Goal: Task Accomplishment & Management: Use online tool/utility

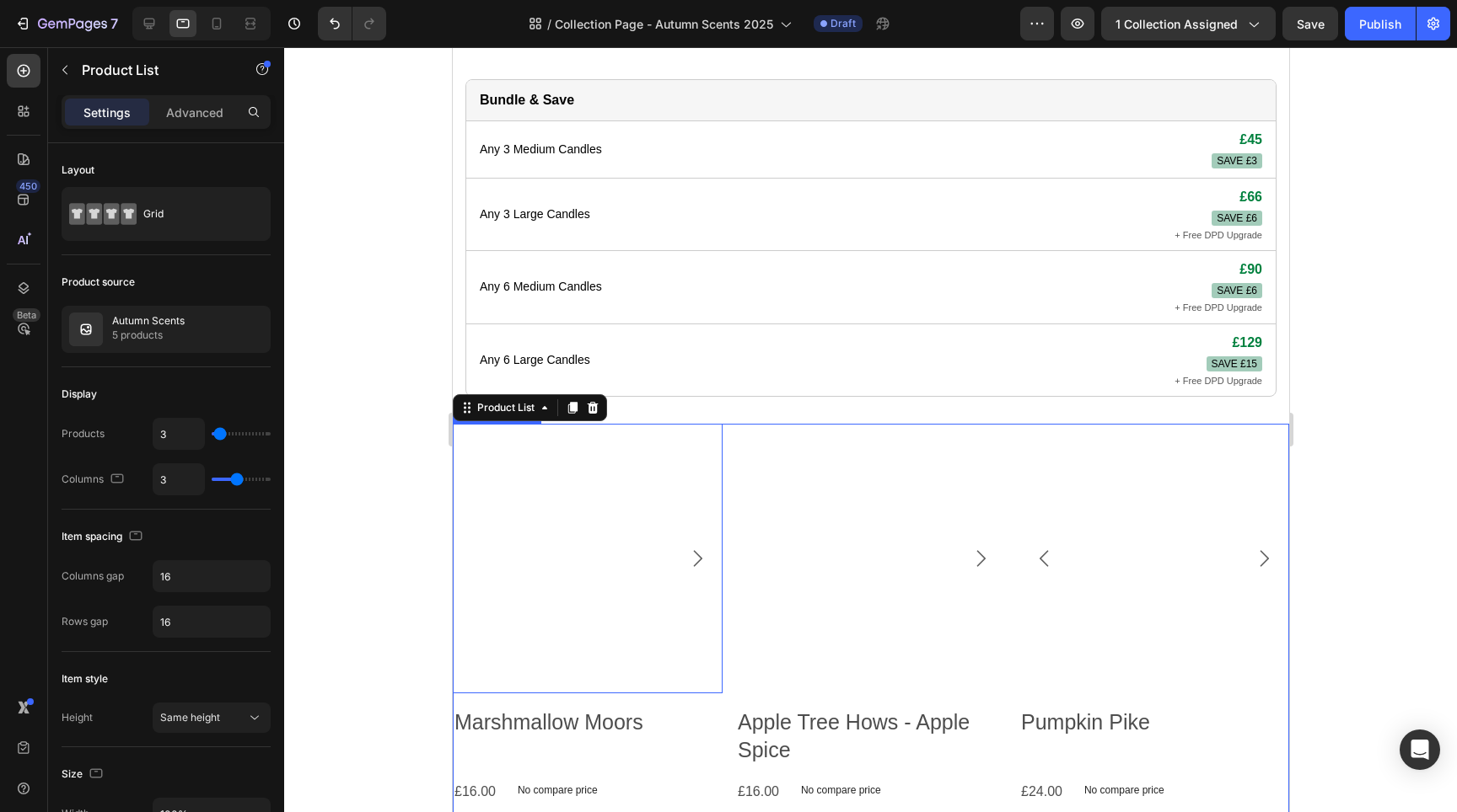
scroll to position [666, 0]
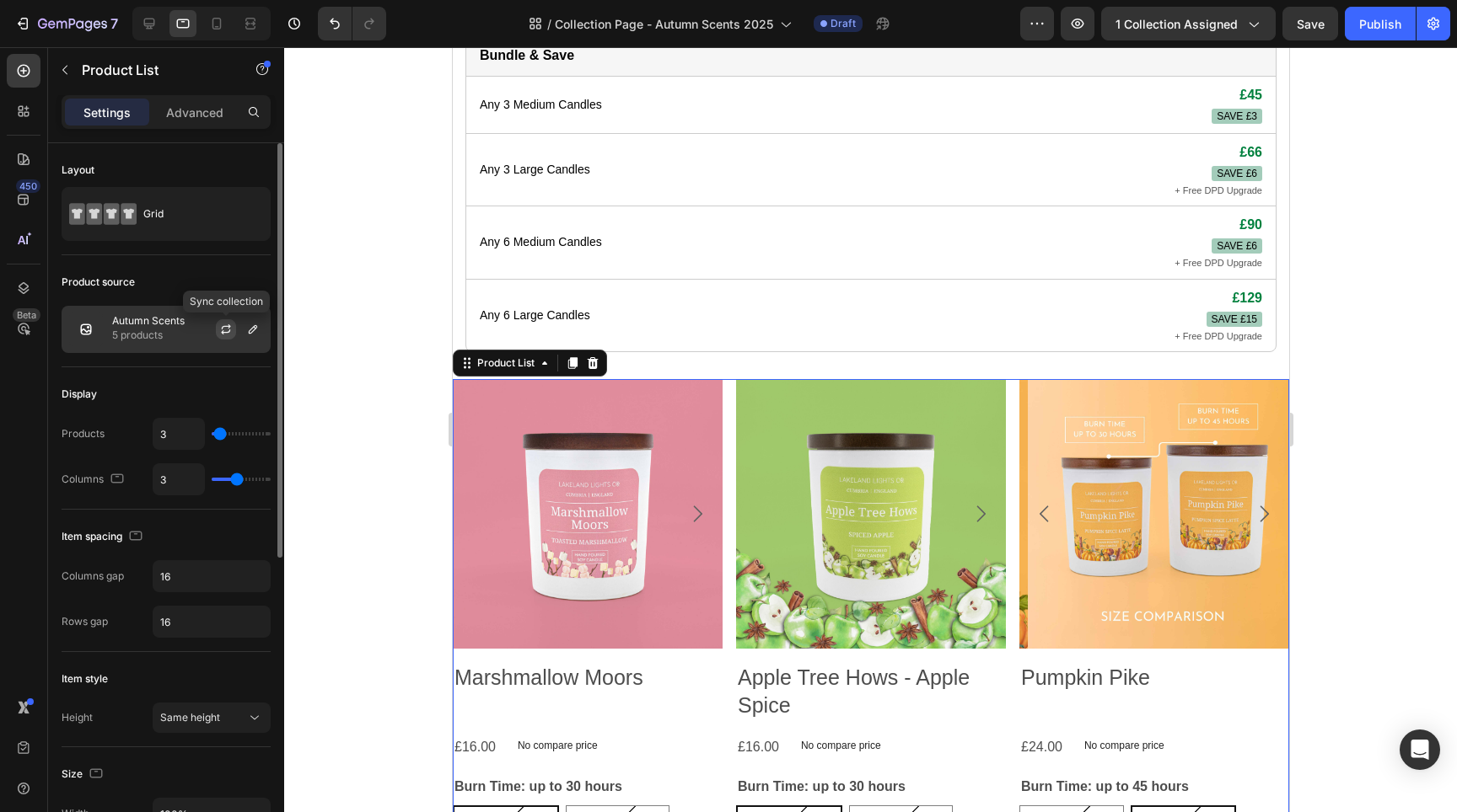
click at [226, 326] on icon "button" at bounding box center [226, 329] width 13 height 13
click at [544, 365] on icon at bounding box center [543, 363] width 13 height 13
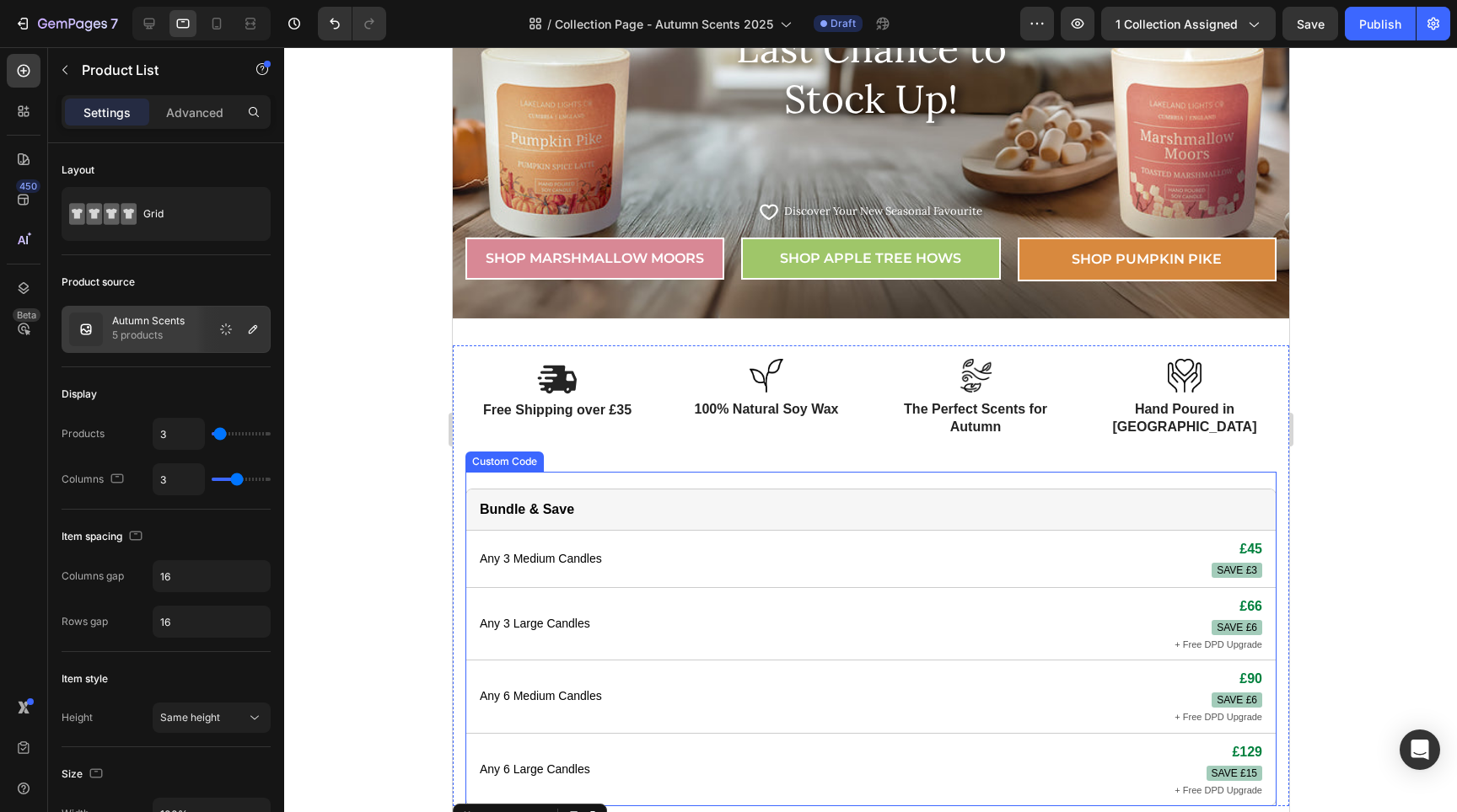
scroll to position [5, 0]
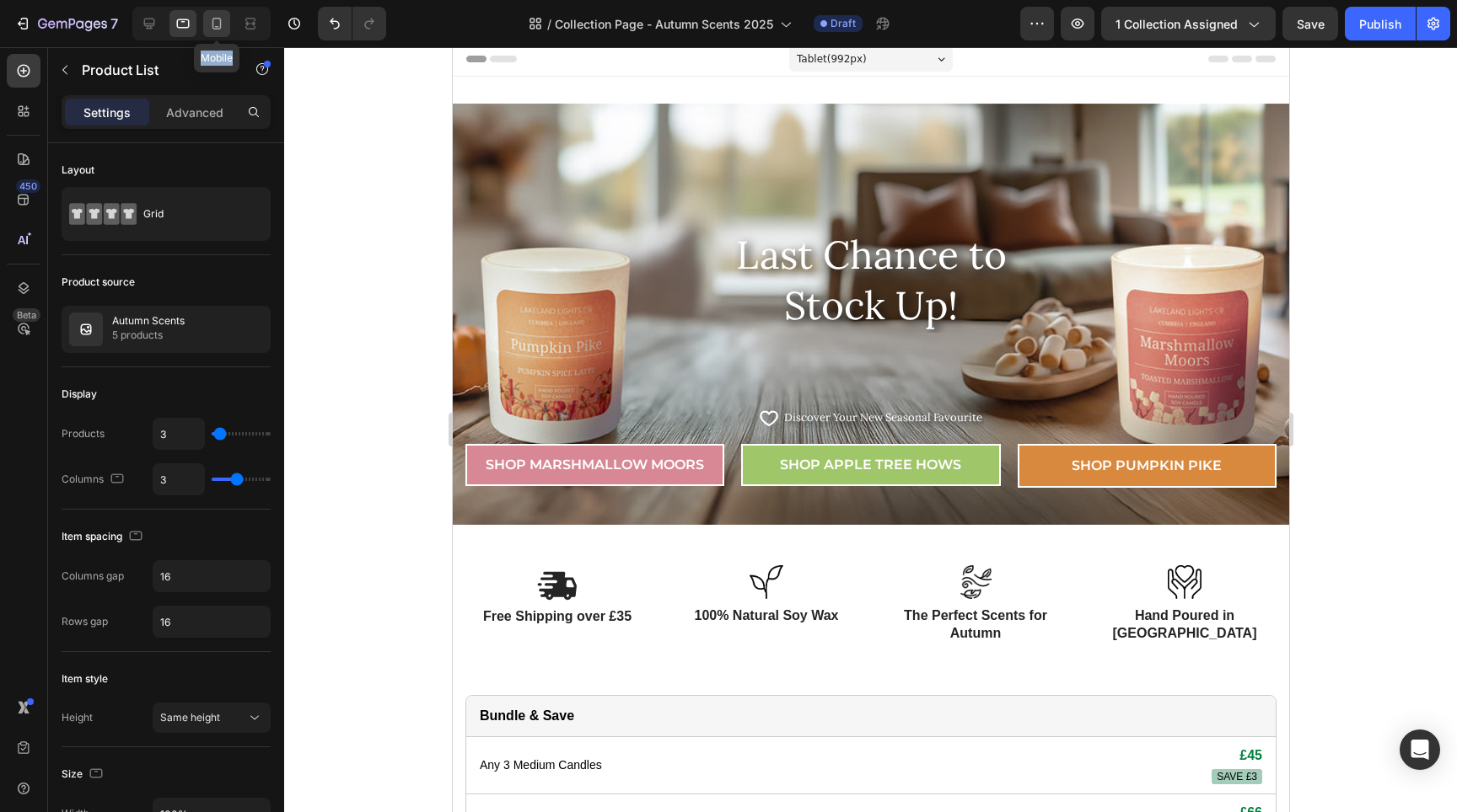
drag, startPoint x: 208, startPoint y: 30, endPoint x: 218, endPoint y: 30, distance: 10.0
click at [218, 30] on div "Mobile" at bounding box center [202, 24] width 139 height 34
click at [218, 30] on icon at bounding box center [217, 23] width 17 height 17
type input "1"
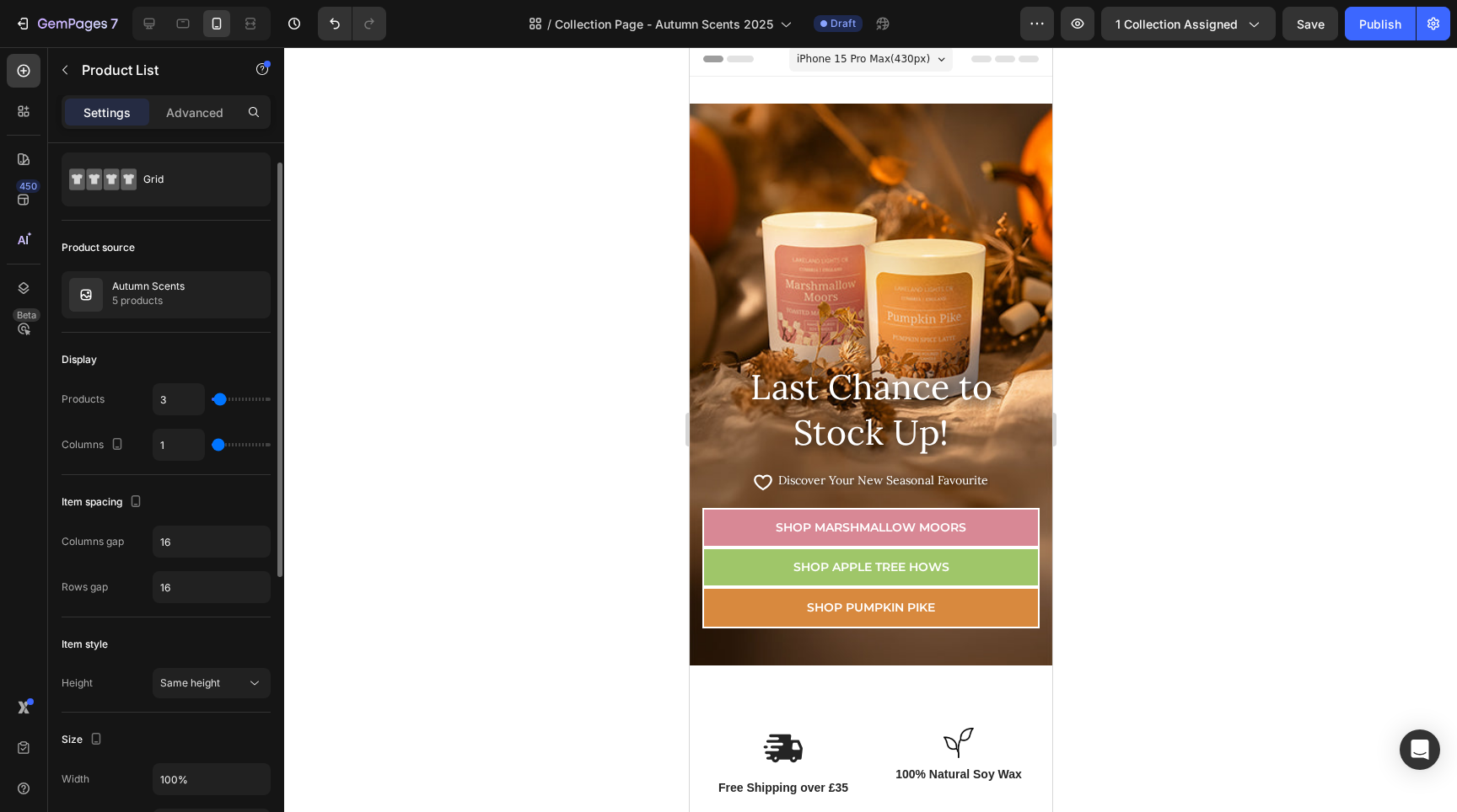
scroll to position [45, 0]
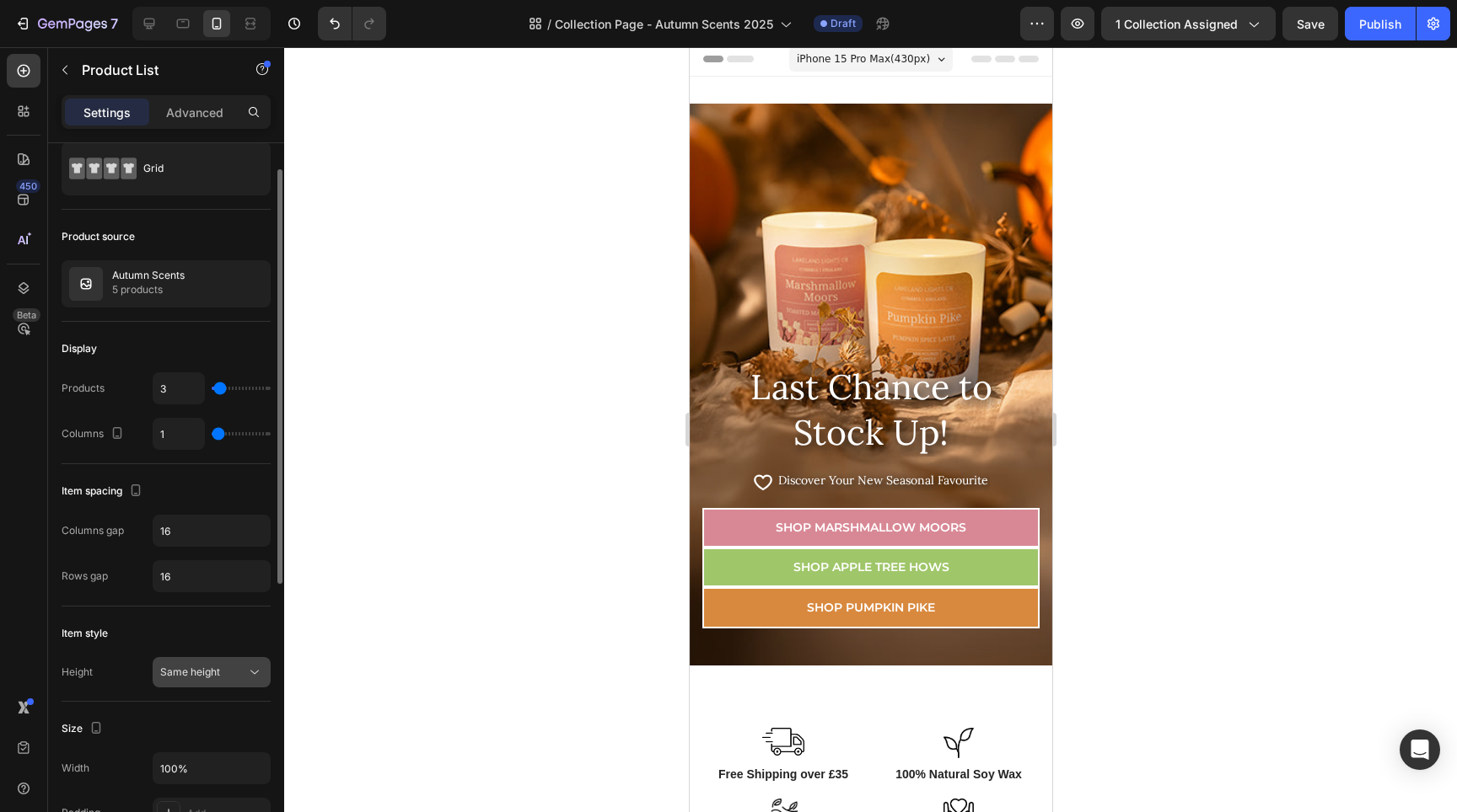
click at [258, 680] on icon at bounding box center [254, 672] width 17 height 17
click at [126, 636] on div "Item style" at bounding box center [166, 634] width 210 height 27
click at [204, 583] on input "16" at bounding box center [211, 576] width 116 height 30
click at [207, 538] on input "16" at bounding box center [211, 531] width 116 height 30
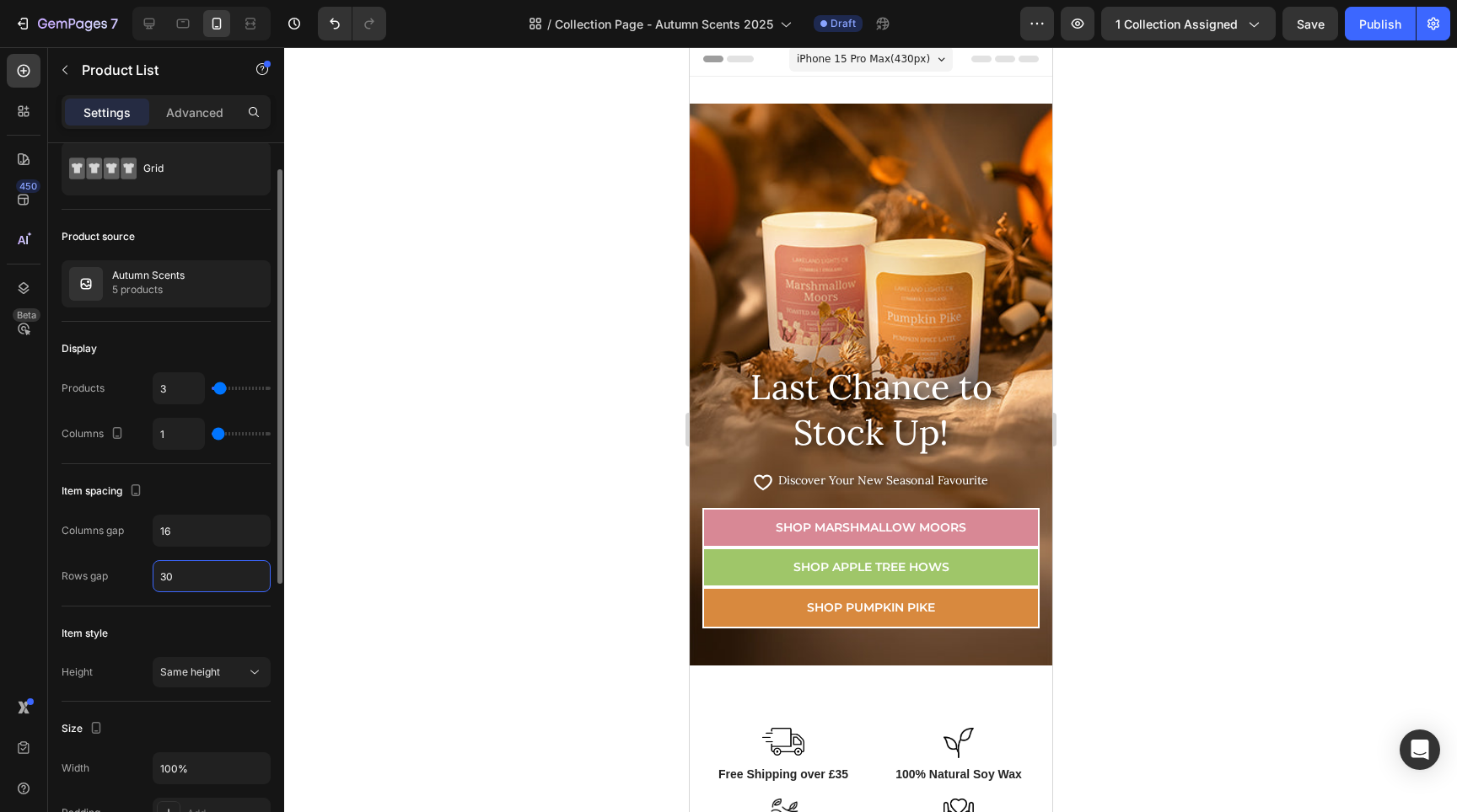
click at [209, 568] on input "30" at bounding box center [211, 576] width 116 height 30
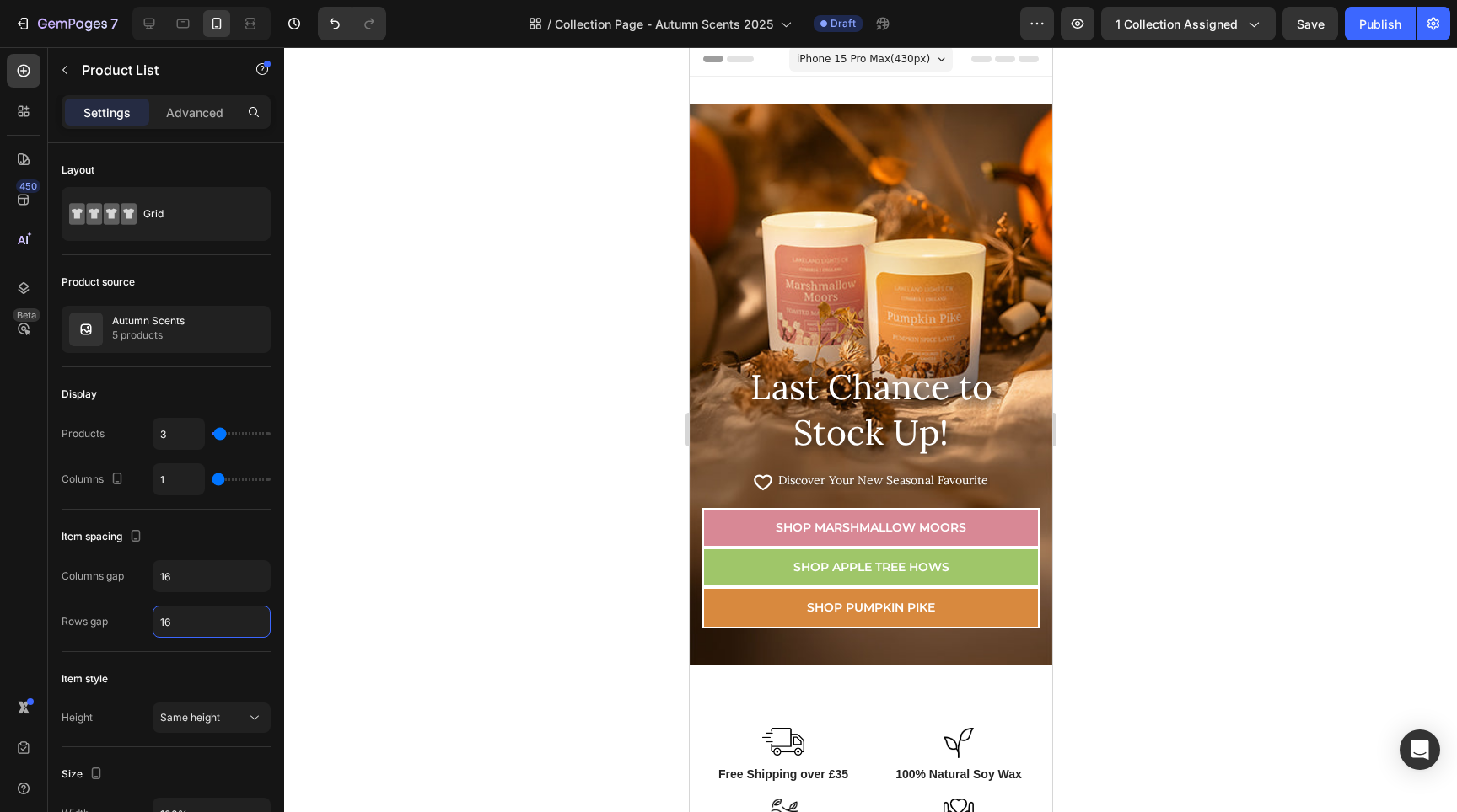
scroll to position [0, 0]
type input "16"
click at [219, 381] on div "Display" at bounding box center [166, 394] width 210 height 27
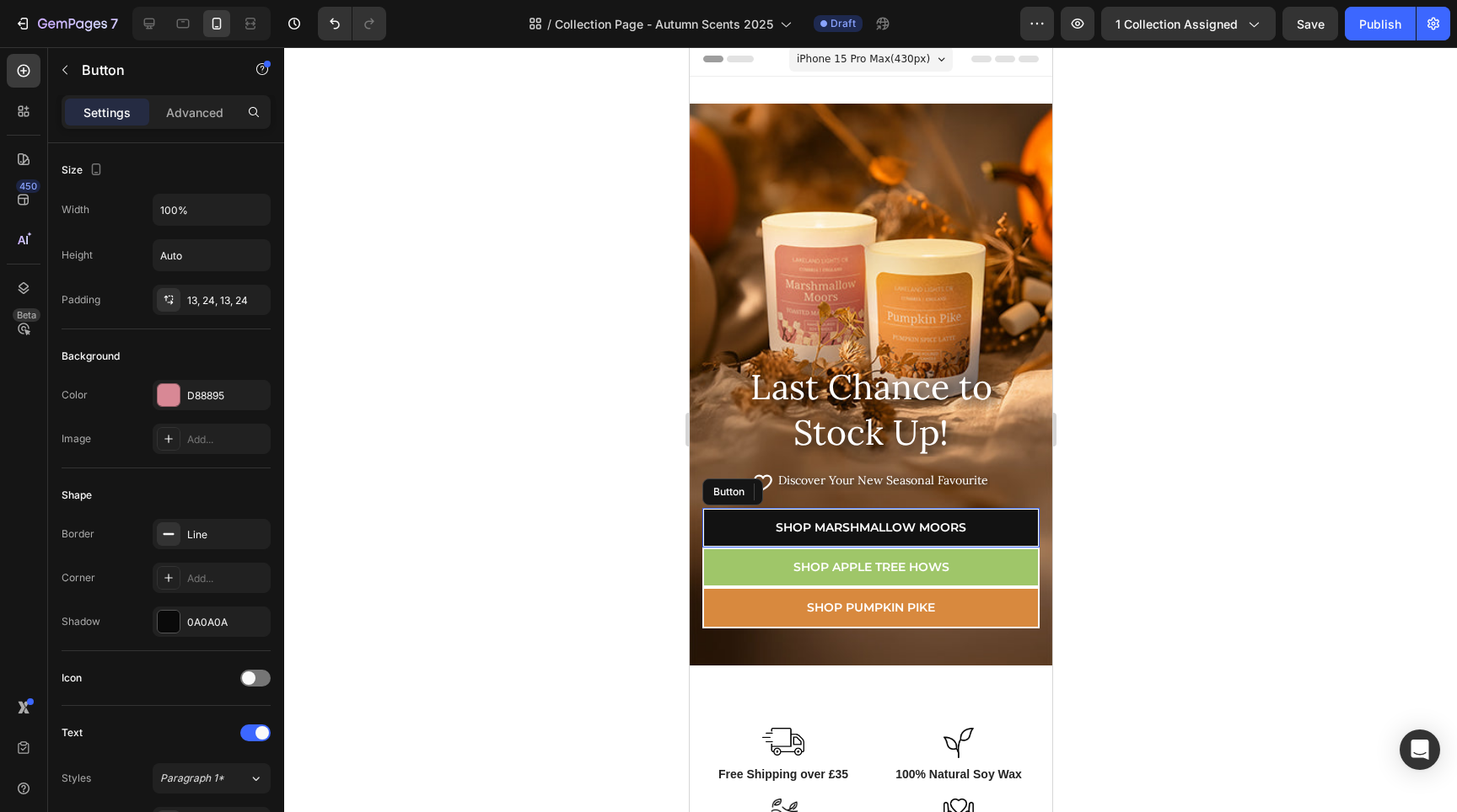
click at [1020, 520] on link "Shop Marshmallow Moors" at bounding box center [870, 528] width 337 height 40
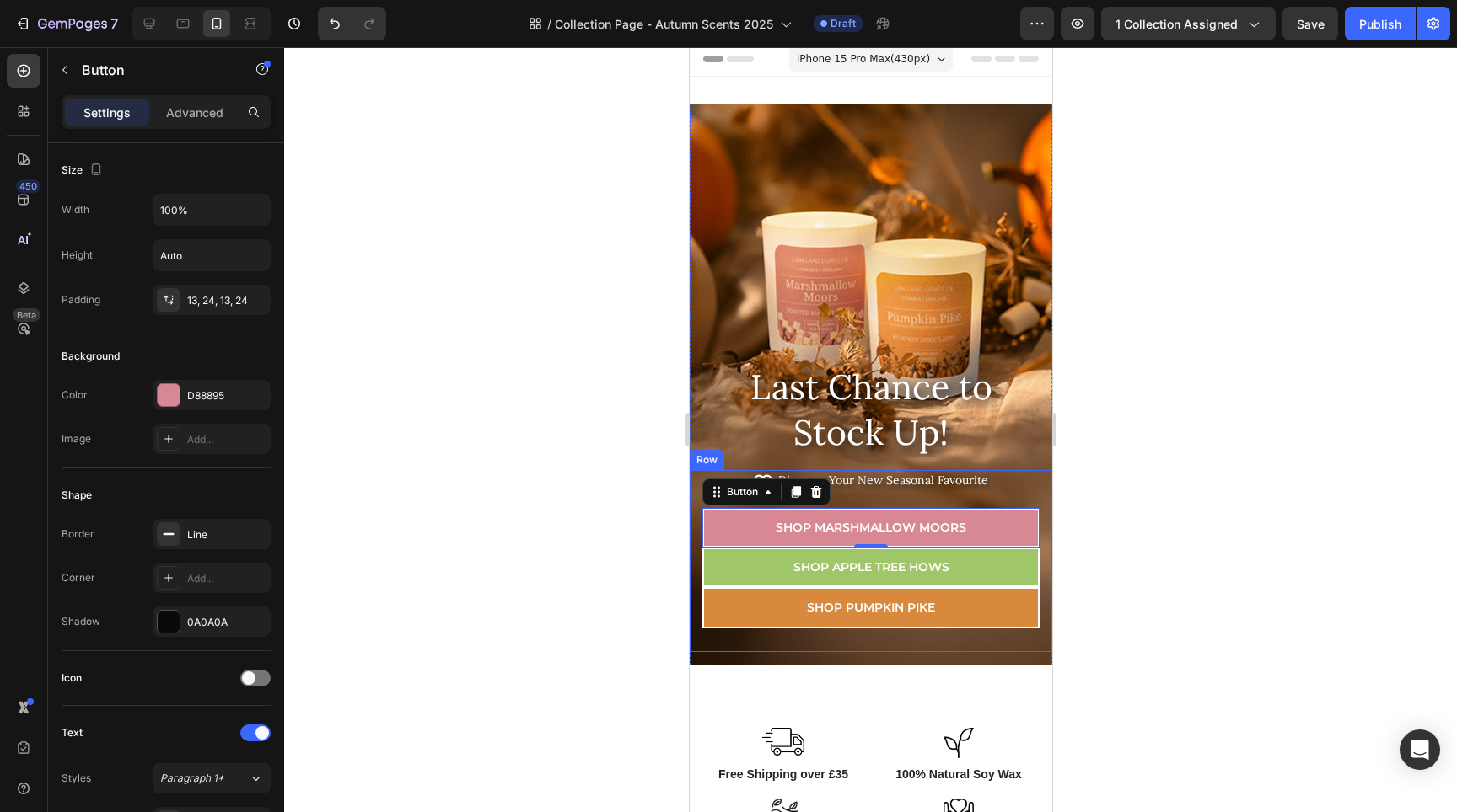
click at [988, 507] on div "Icon Icon List Hoz Discover Your New Seasonal Favourite Text block Icon List Sh…" at bounding box center [870, 561] width 362 height 182
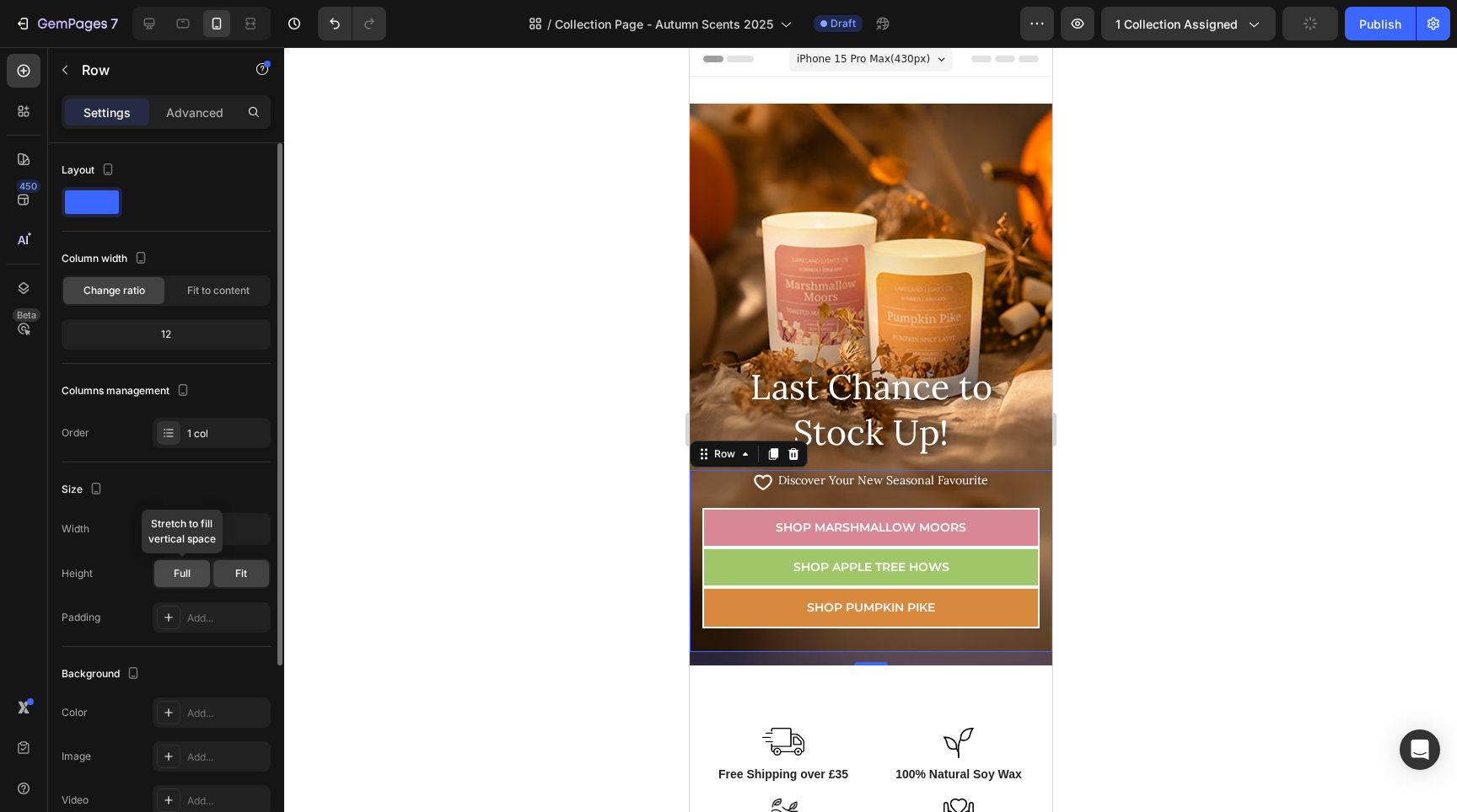
click at [189, 578] on span "Full" at bounding box center [182, 573] width 17 height 15
click at [242, 577] on span "Fit" at bounding box center [241, 573] width 12 height 15
click at [170, 613] on icon at bounding box center [168, 617] width 13 height 13
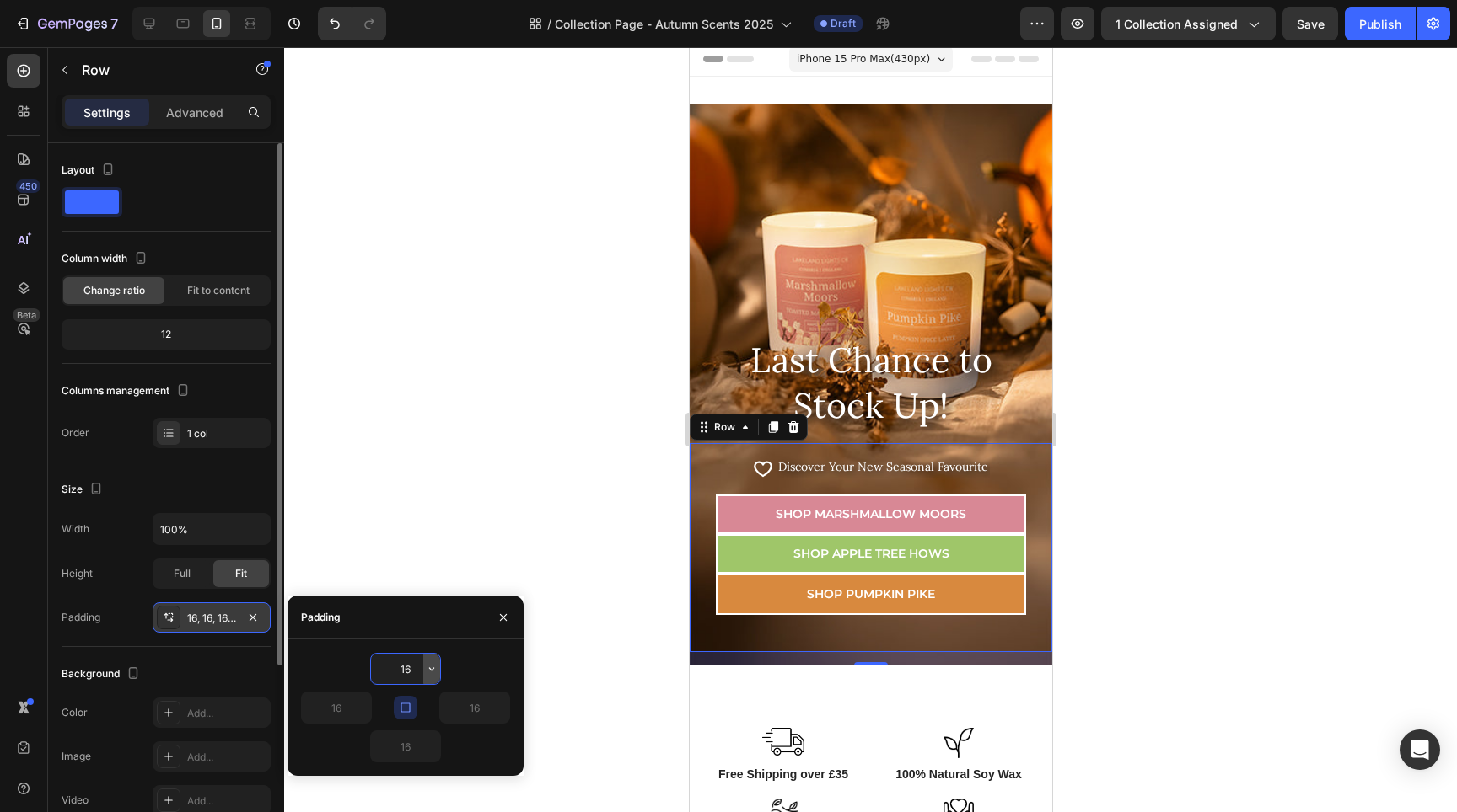
click at [434, 672] on icon "button" at bounding box center [432, 668] width 13 height 13
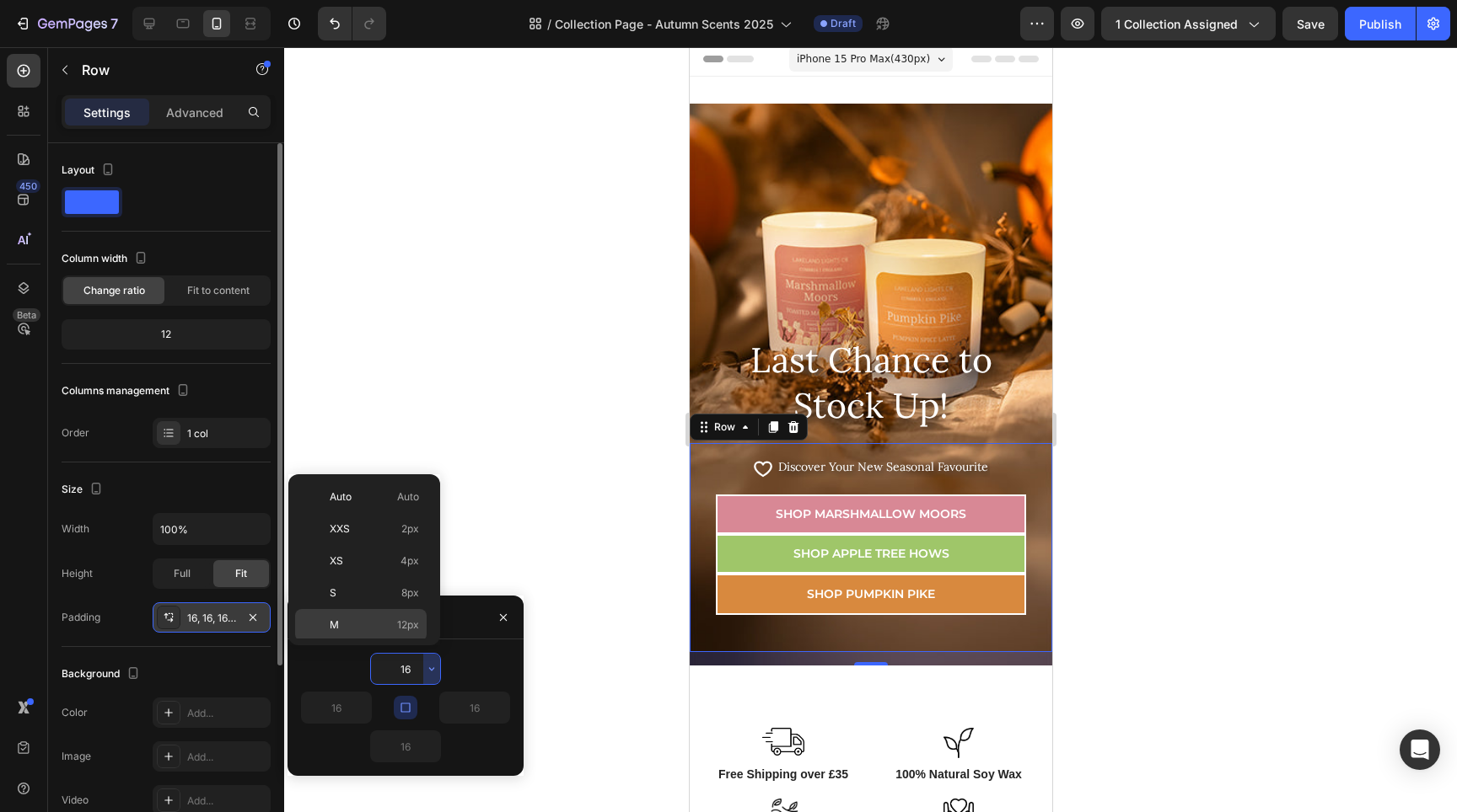
scroll to position [194, 0]
click at [349, 622] on p "5XL 112px" at bounding box center [374, 622] width 90 height 15
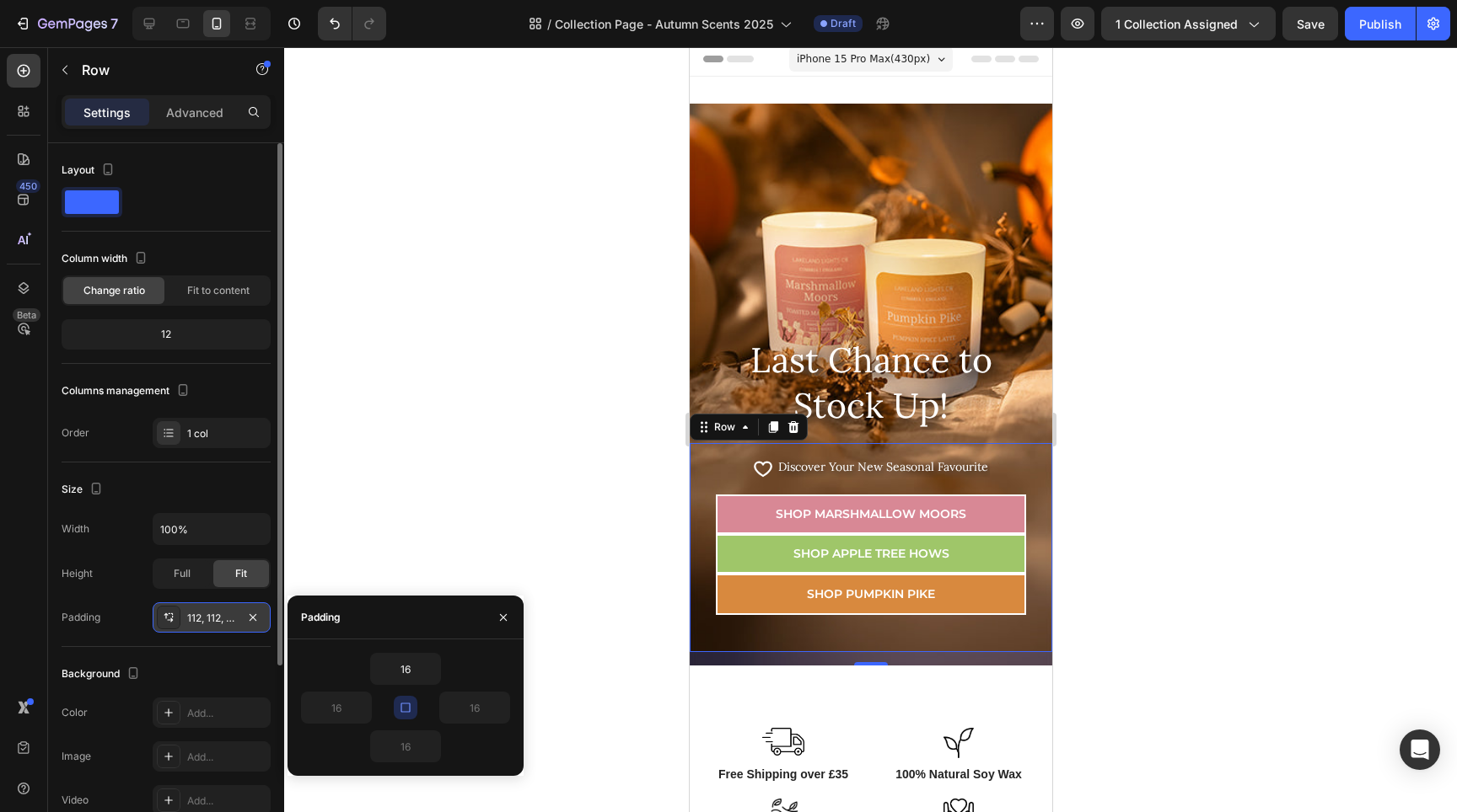
type input "112"
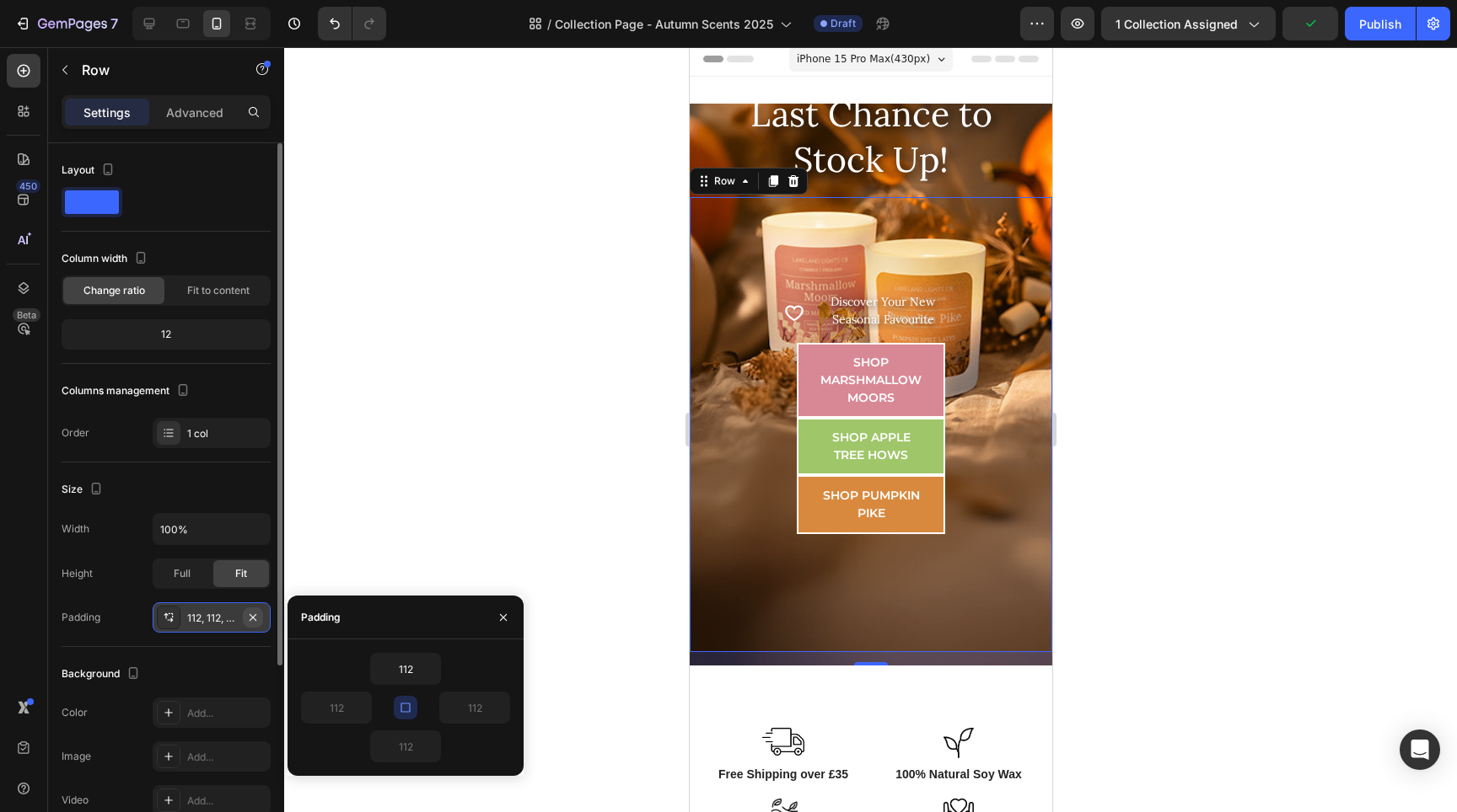
click at [252, 619] on icon "button" at bounding box center [253, 617] width 7 height 7
type input "0"
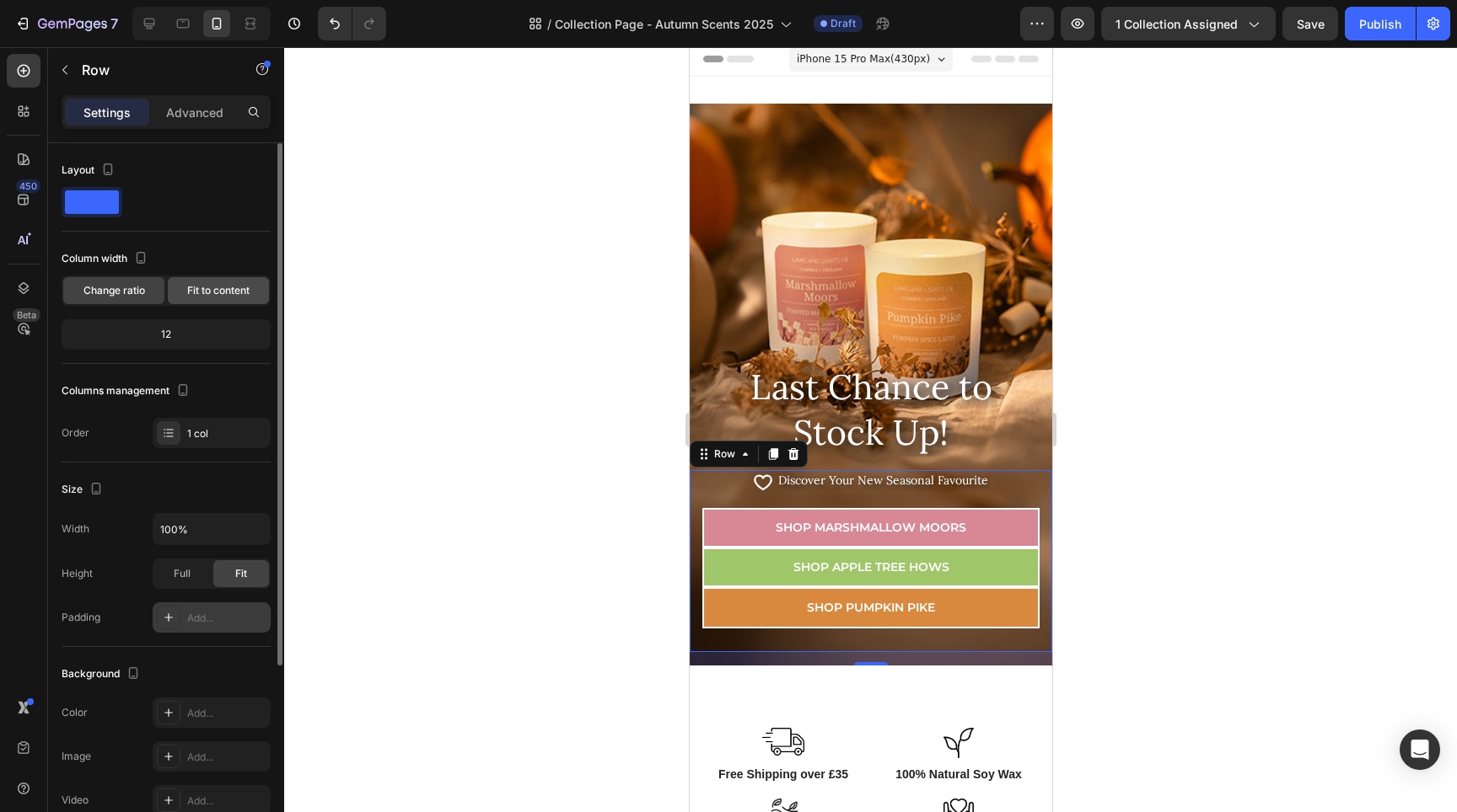
click at [221, 296] on span "Fit to content" at bounding box center [218, 290] width 62 height 15
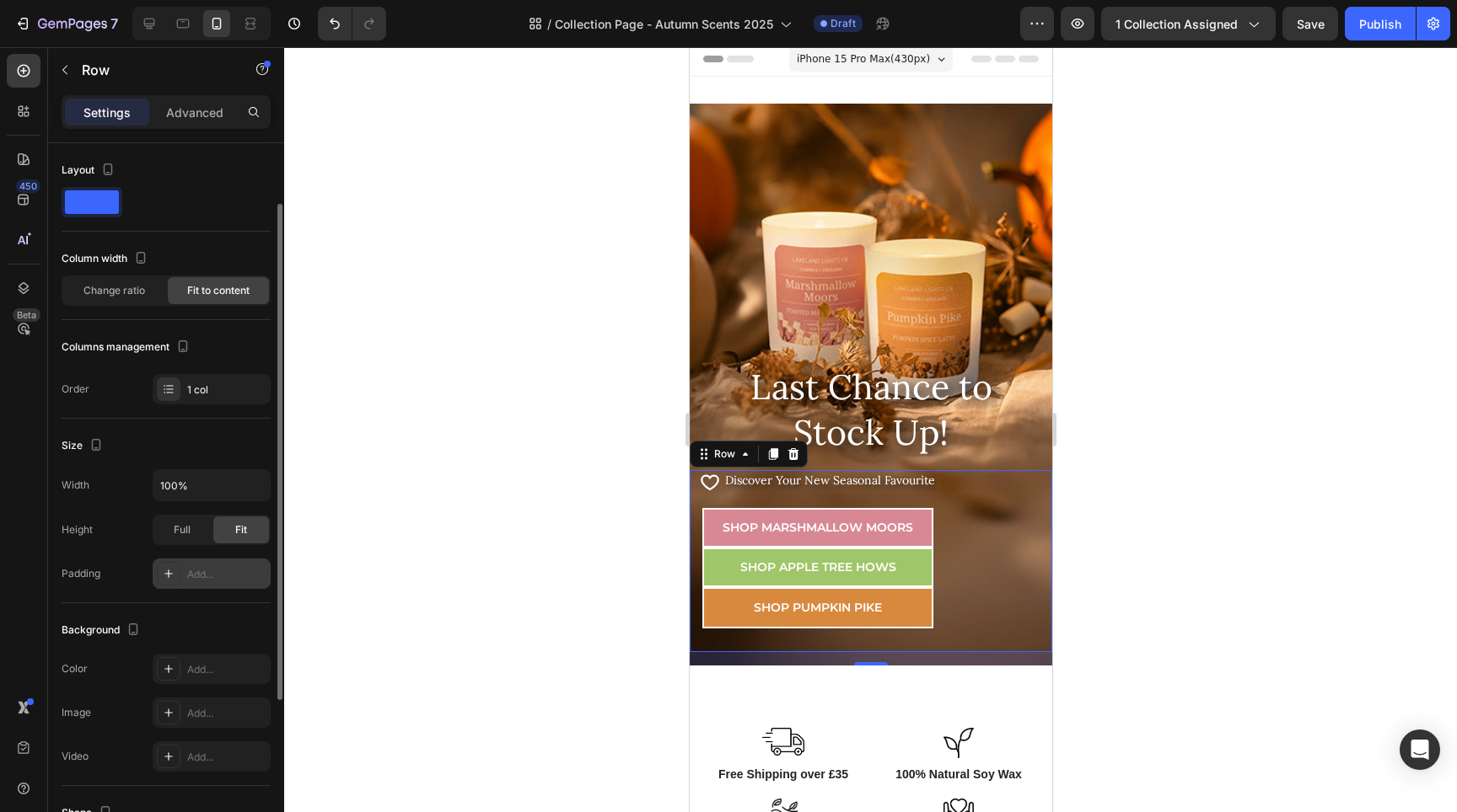
scroll to position [319, 0]
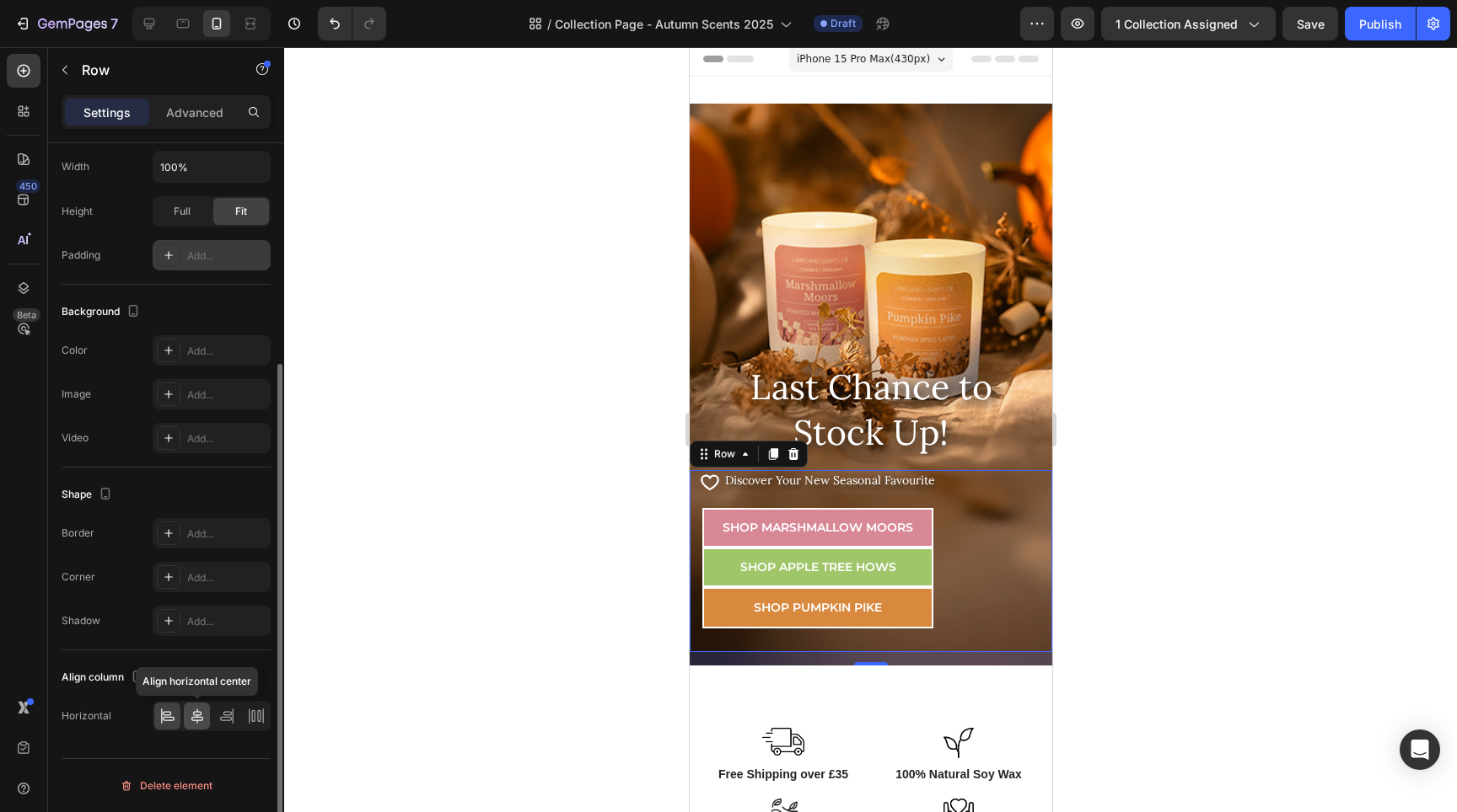
click at [198, 719] on icon at bounding box center [197, 716] width 17 height 17
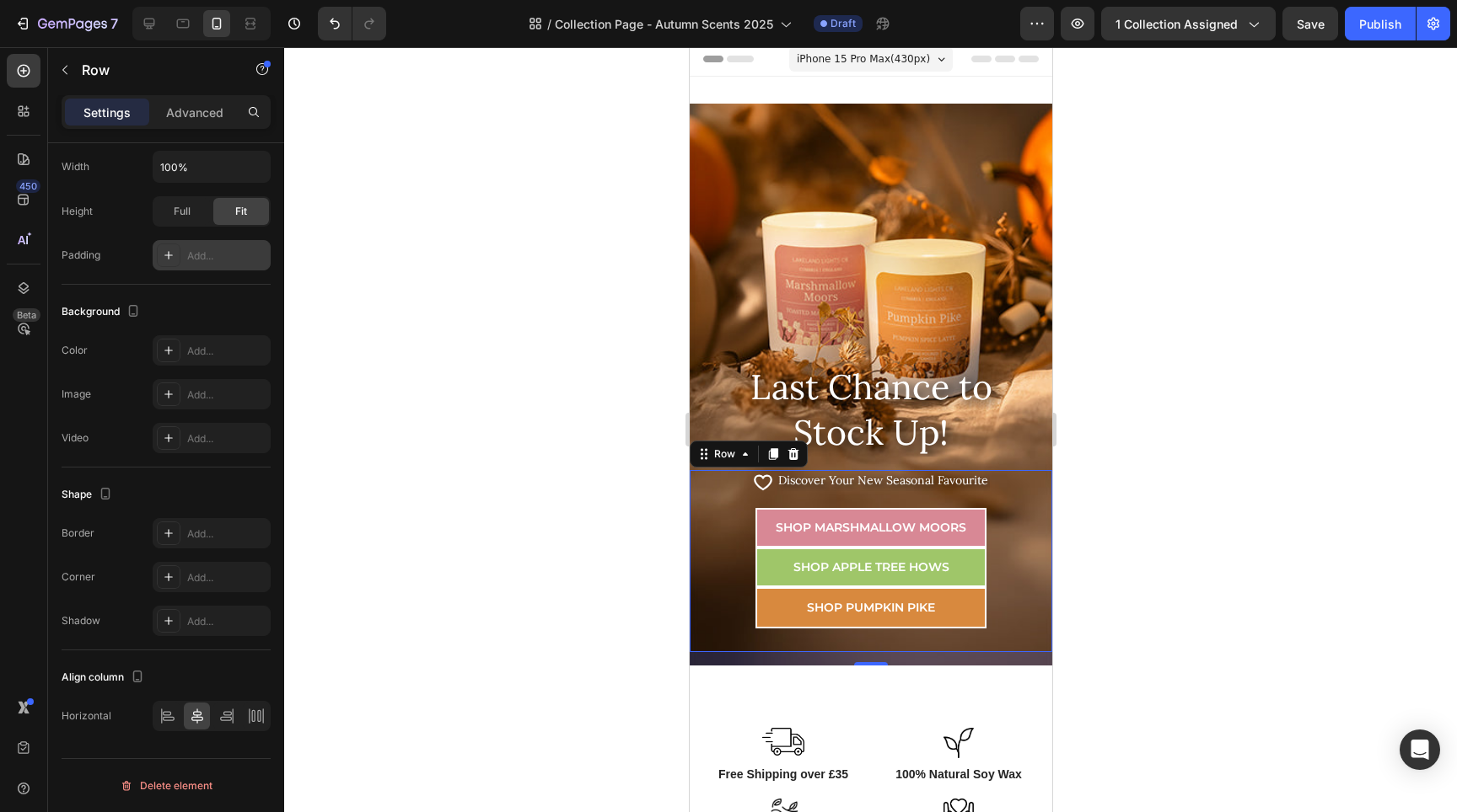
click at [197, 23] on div at bounding box center [202, 24] width 139 height 34
click at [179, 27] on icon at bounding box center [183, 24] width 12 height 9
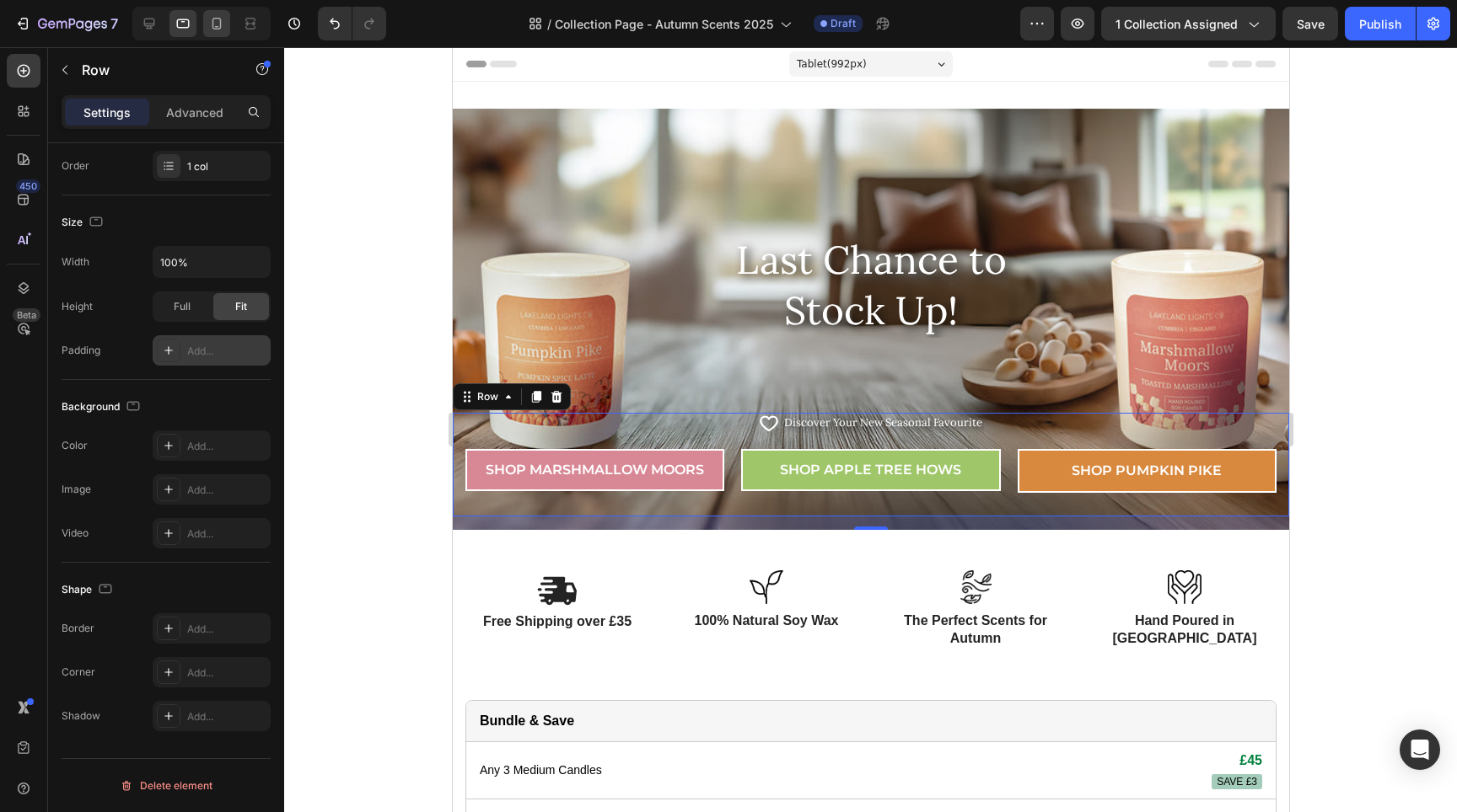
click at [211, 26] on icon at bounding box center [217, 23] width 17 height 17
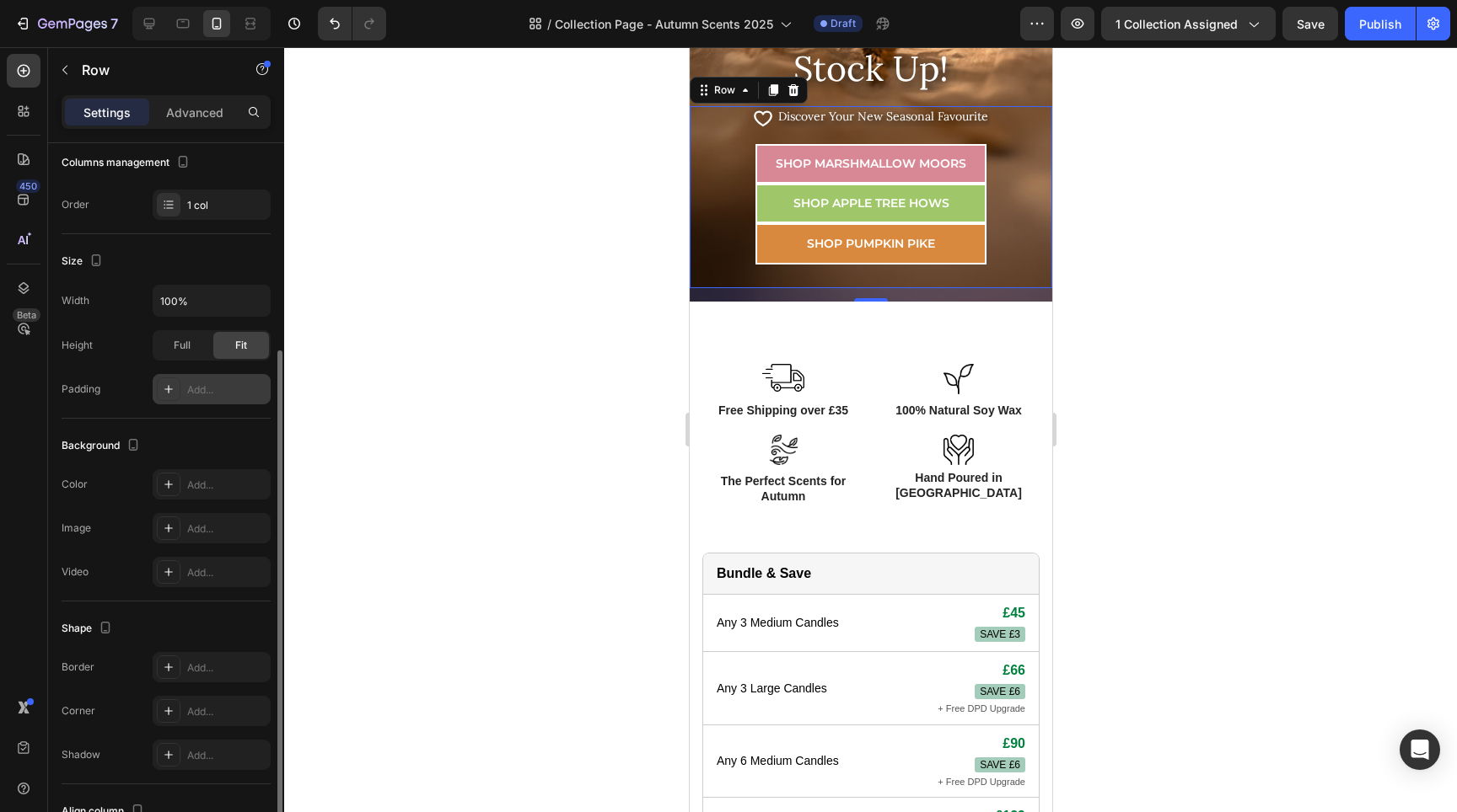
scroll to position [25, 0]
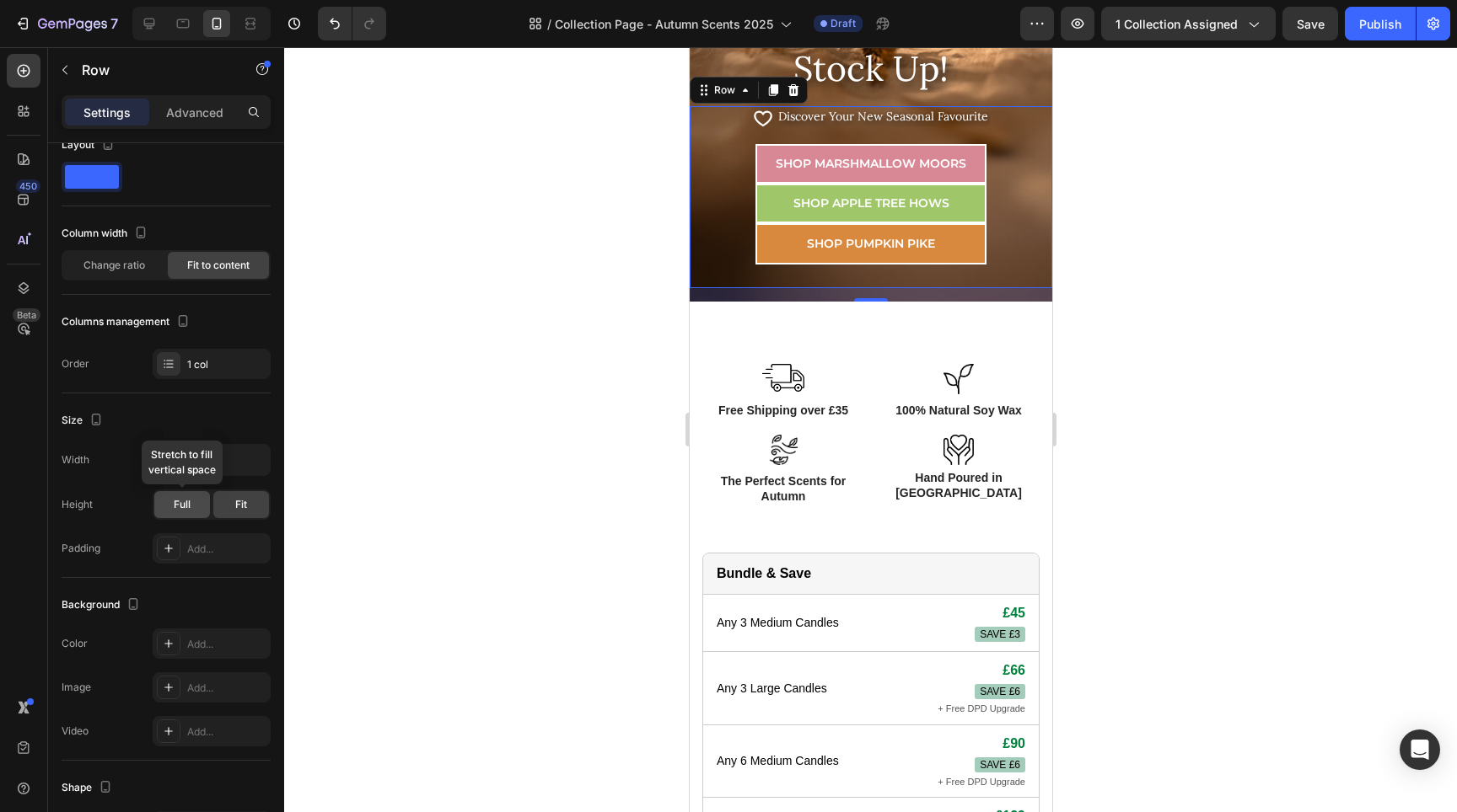
click at [187, 506] on span "Full" at bounding box center [182, 504] width 17 height 15
click at [219, 510] on div "Fit" at bounding box center [241, 505] width 56 height 27
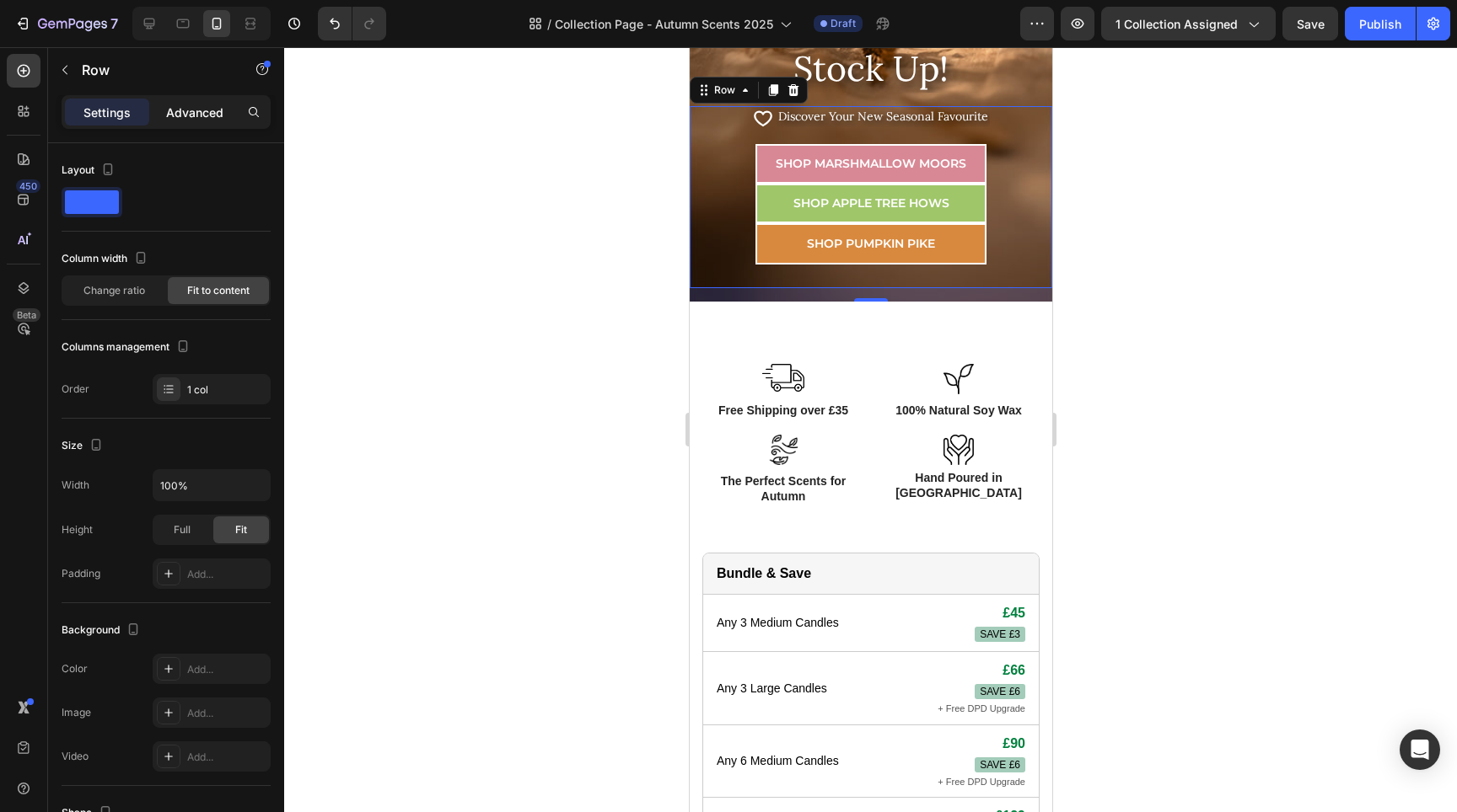
click at [194, 111] on p "Advanced" at bounding box center [194, 113] width 58 height 18
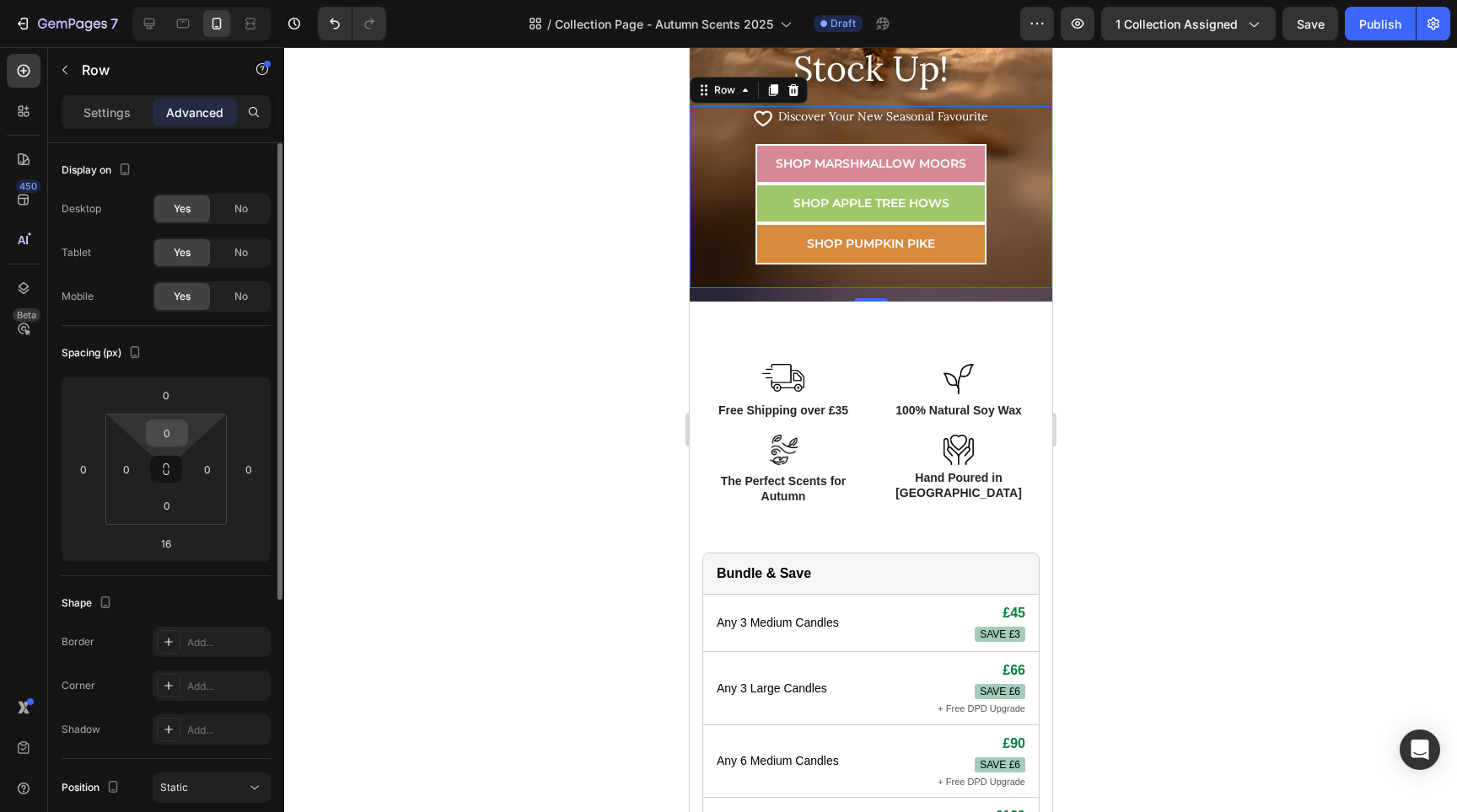
click at [170, 435] on input "0" at bounding box center [167, 433] width 34 height 25
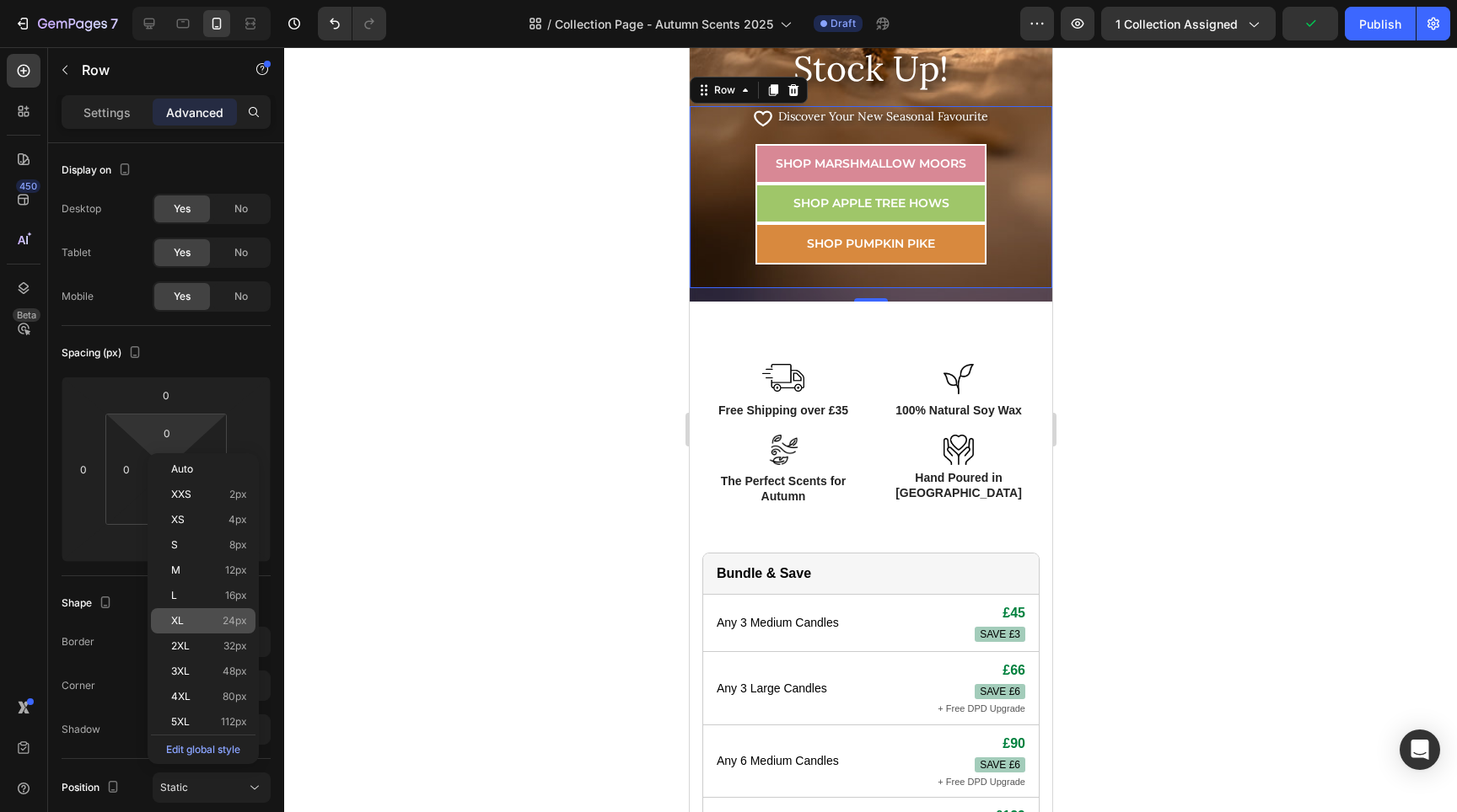
click at [209, 619] on p "XL 24px" at bounding box center [209, 620] width 75 height 12
type input "24"
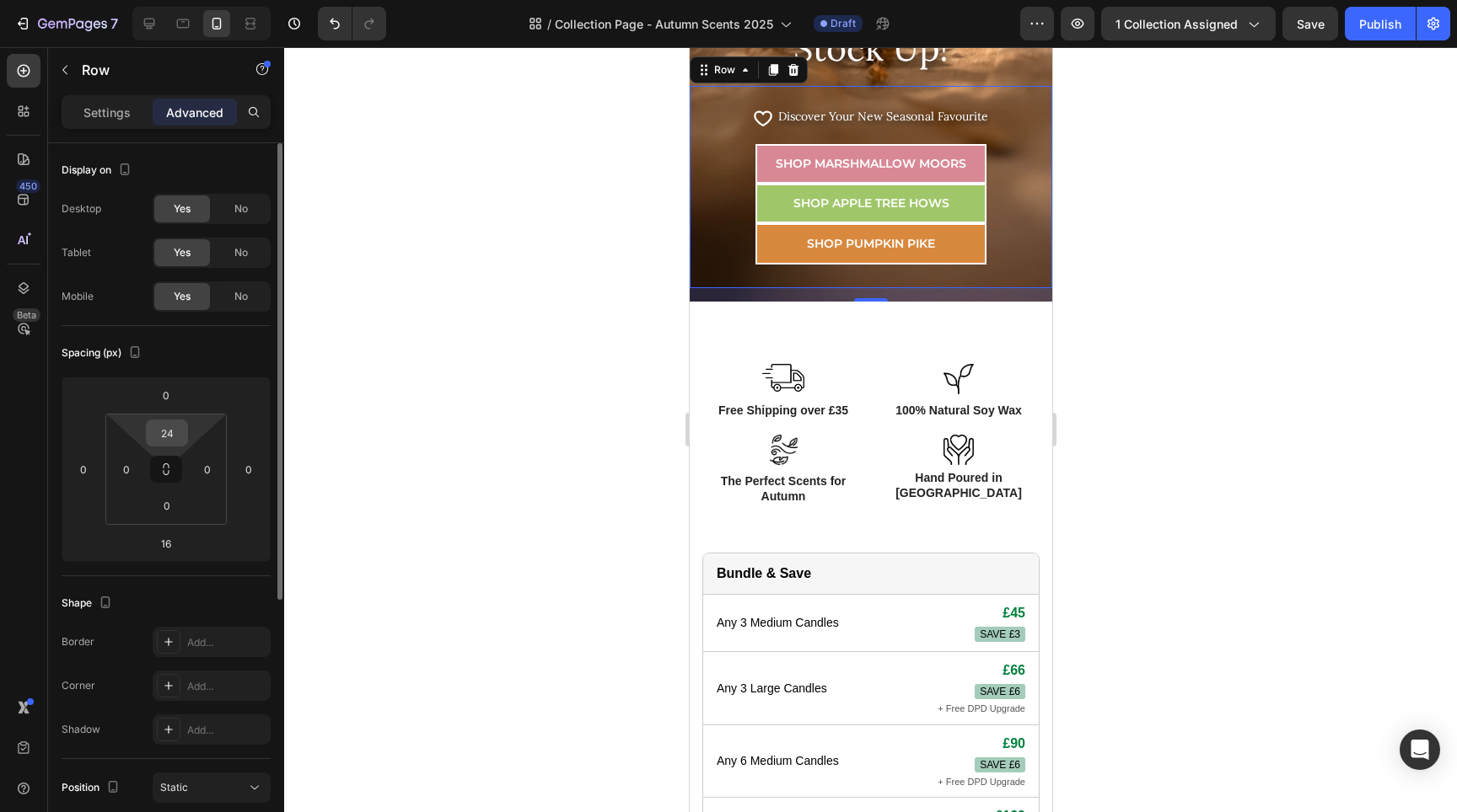
click at [180, 434] on input "24" at bounding box center [167, 433] width 34 height 25
type input "0"
click at [159, 595] on div "Shape" at bounding box center [166, 603] width 210 height 27
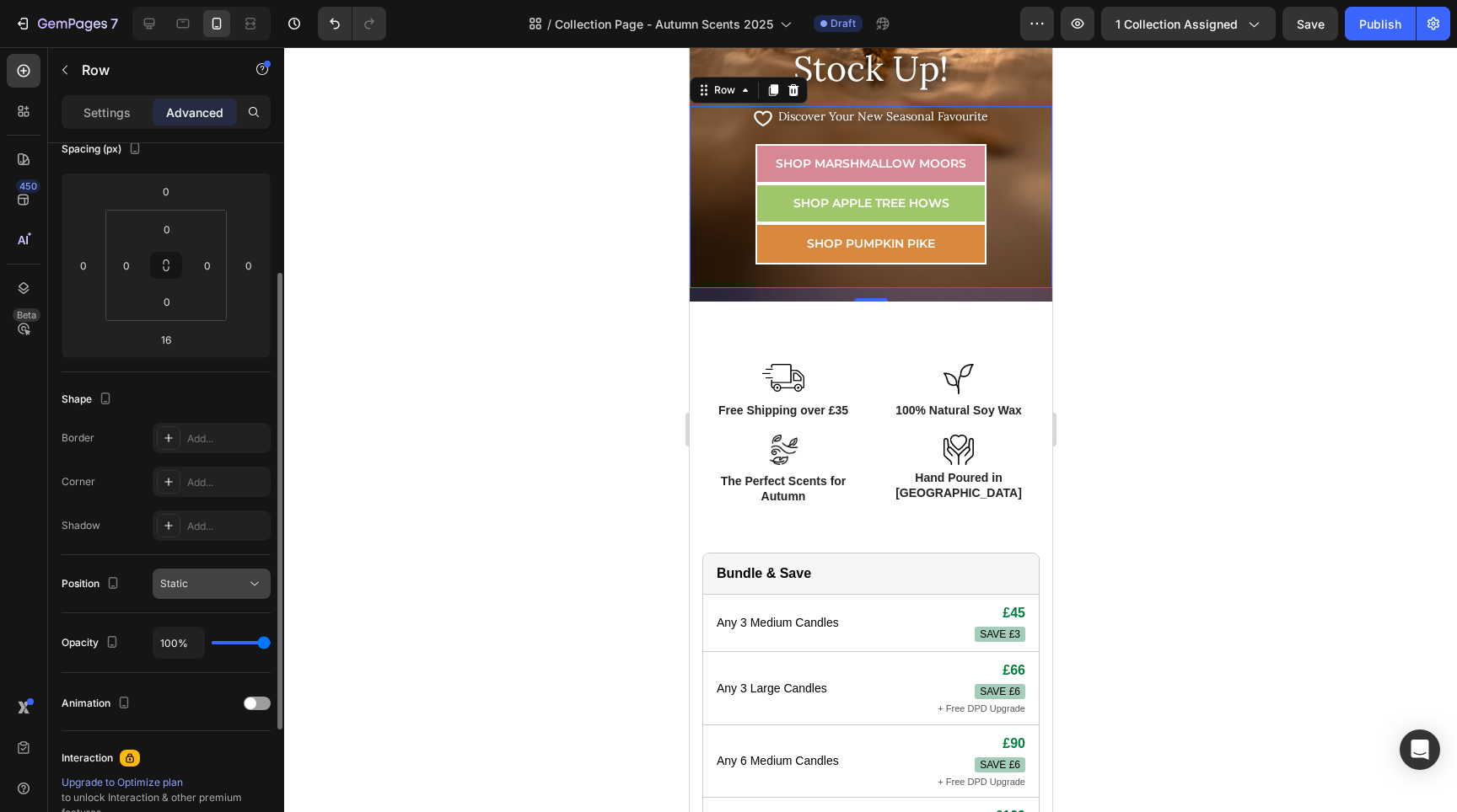
click at [229, 592] on div "Static" at bounding box center [211, 584] width 103 height 17
click at [113, 564] on div "Position Static" at bounding box center [166, 585] width 210 height 59
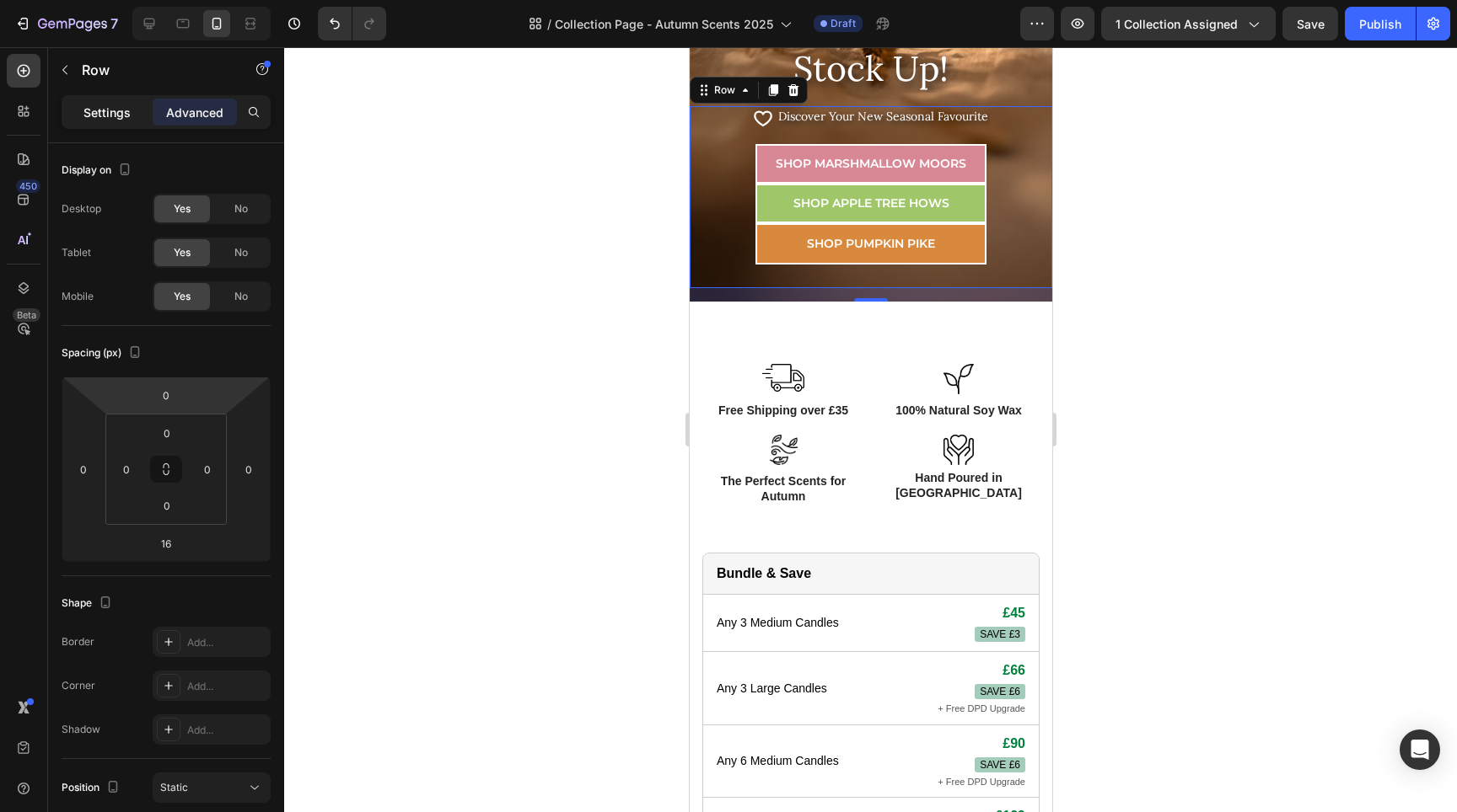
click at [118, 124] on div "Settings Advanced" at bounding box center [166, 112] width 210 height 34
click at [116, 121] on p "Settings" at bounding box center [107, 113] width 47 height 18
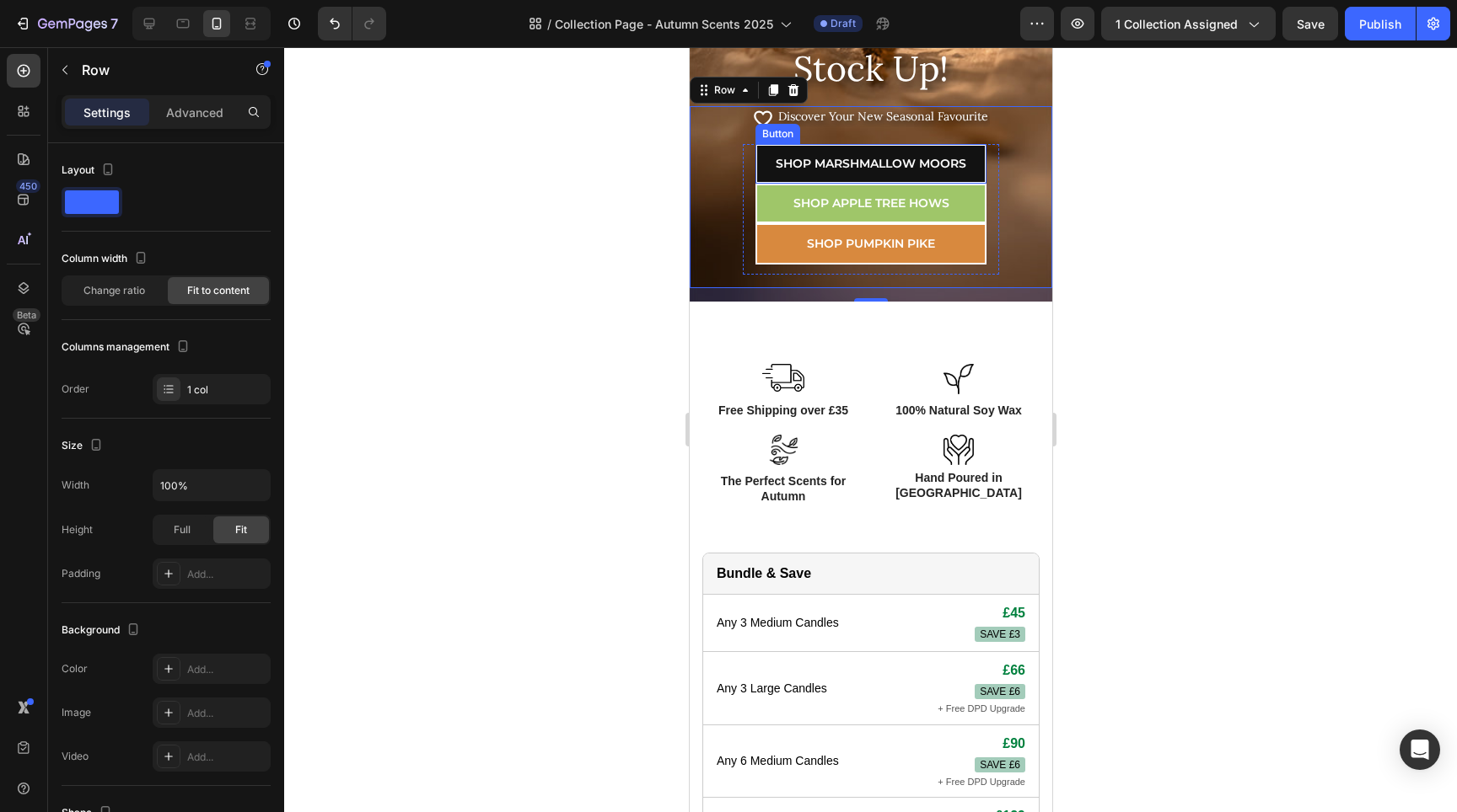
click at [859, 180] on div "Shop Marshmallow Moors Button" at bounding box center [870, 163] width 231 height 40
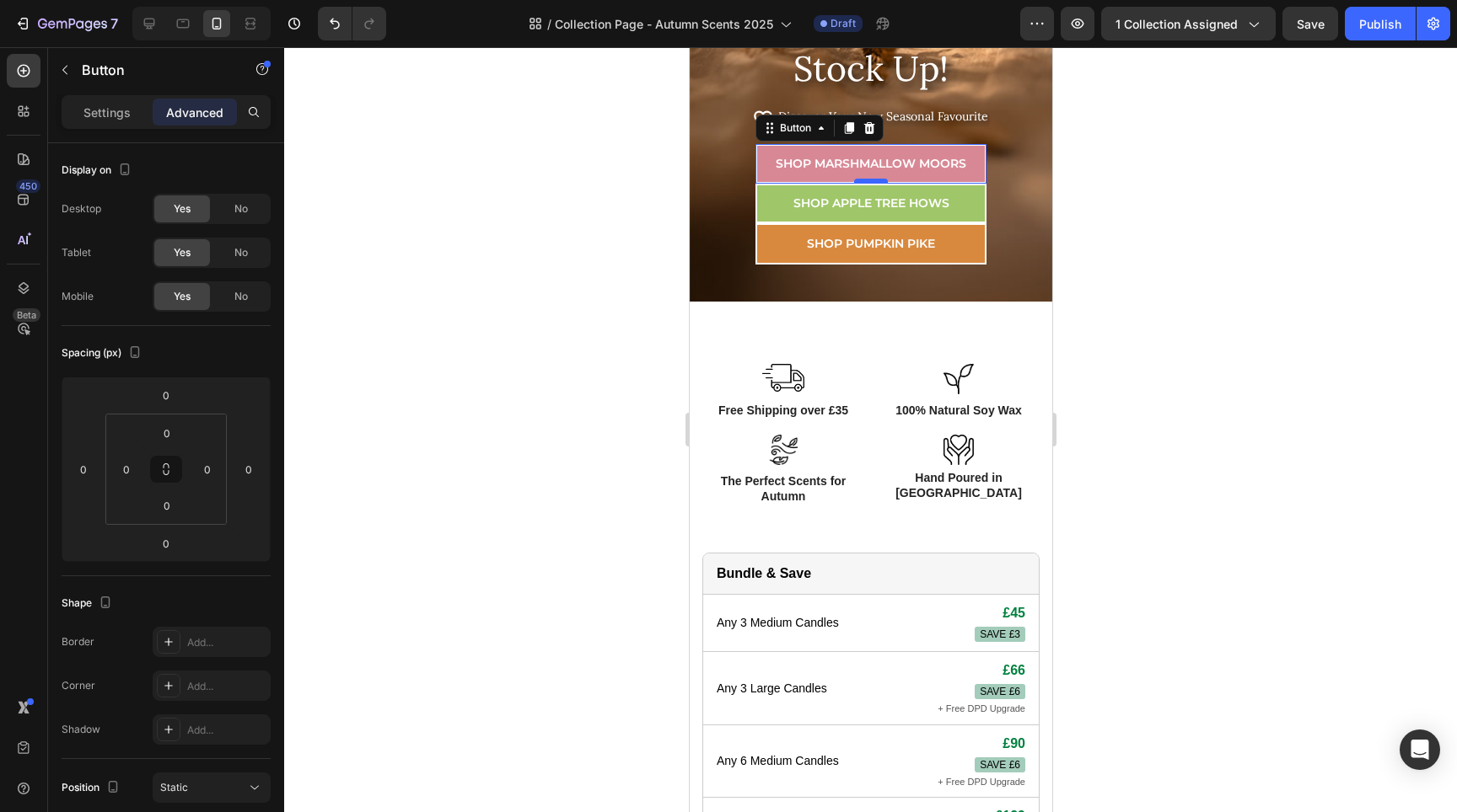
click at [861, 180] on div at bounding box center [870, 181] width 34 height 5
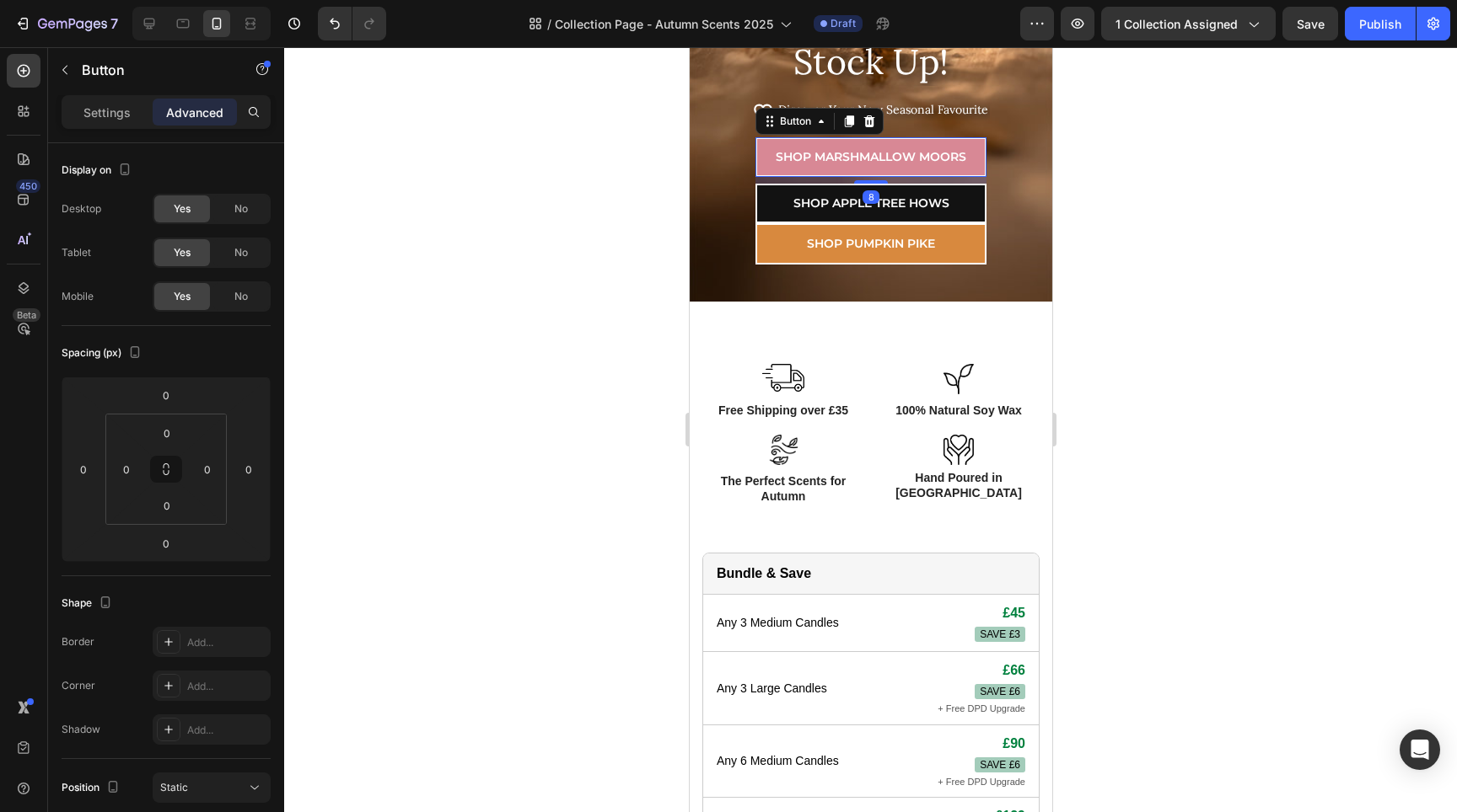
click at [874, 186] on div "Shop Marshmallow Moors Button 8 Shop APPLE TREE HOWS Button Shop Pumpkin Pike B…" at bounding box center [870, 206] width 257 height 138
type input "8"
click at [862, 221] on link "Shop APPLE TREE HOWS" at bounding box center [870, 203] width 231 height 40
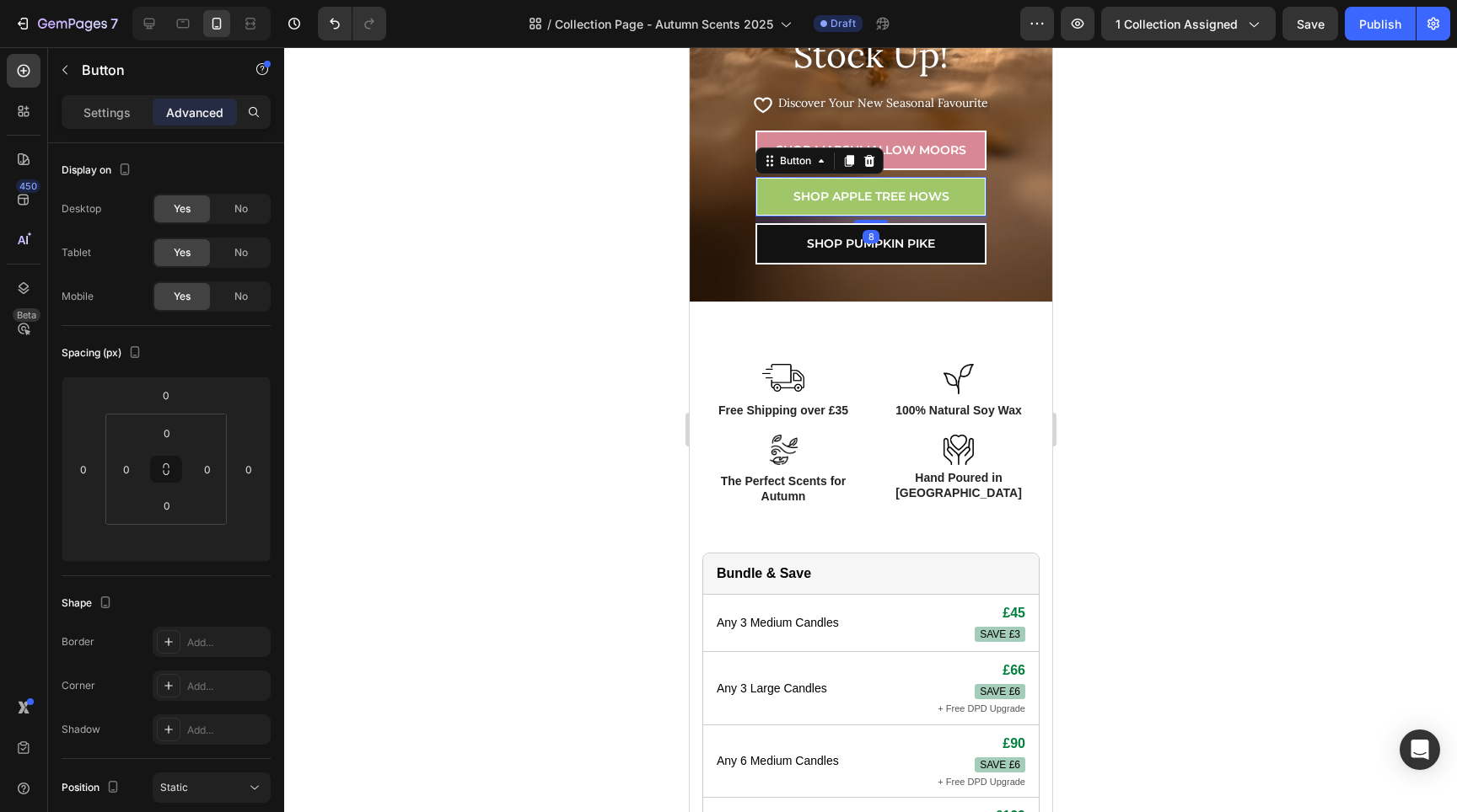
drag, startPoint x: 865, startPoint y: 221, endPoint x: 873, endPoint y: 227, distance: 10.0
click at [873, 227] on div "Shop Marshmallow Moors Button Shop APPLE TREE HOWS Button 8 Shop Pumpkin Pike B…" at bounding box center [870, 202] width 257 height 144
type input "8"
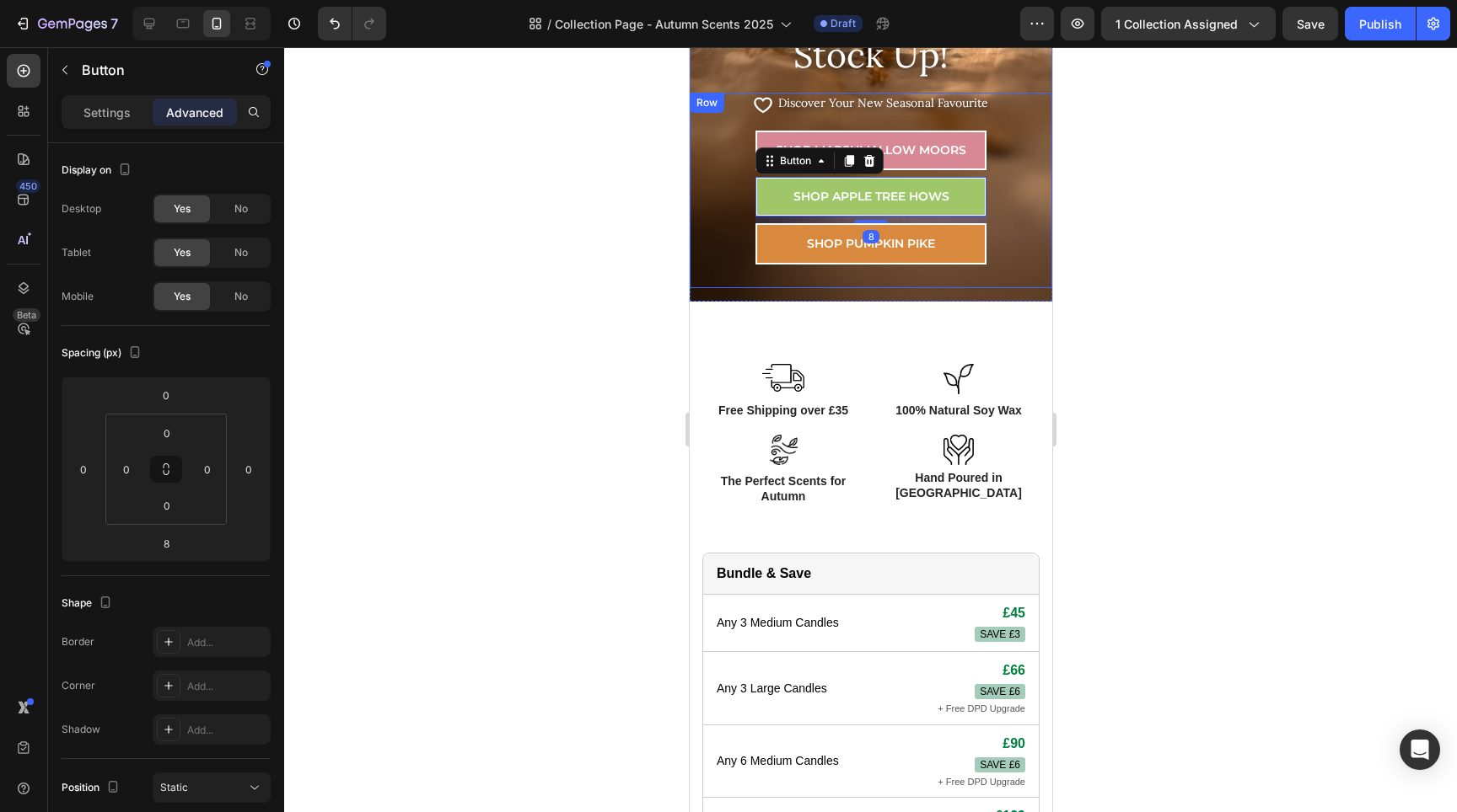
click at [1114, 250] on div at bounding box center [870, 430] width 1173 height 765
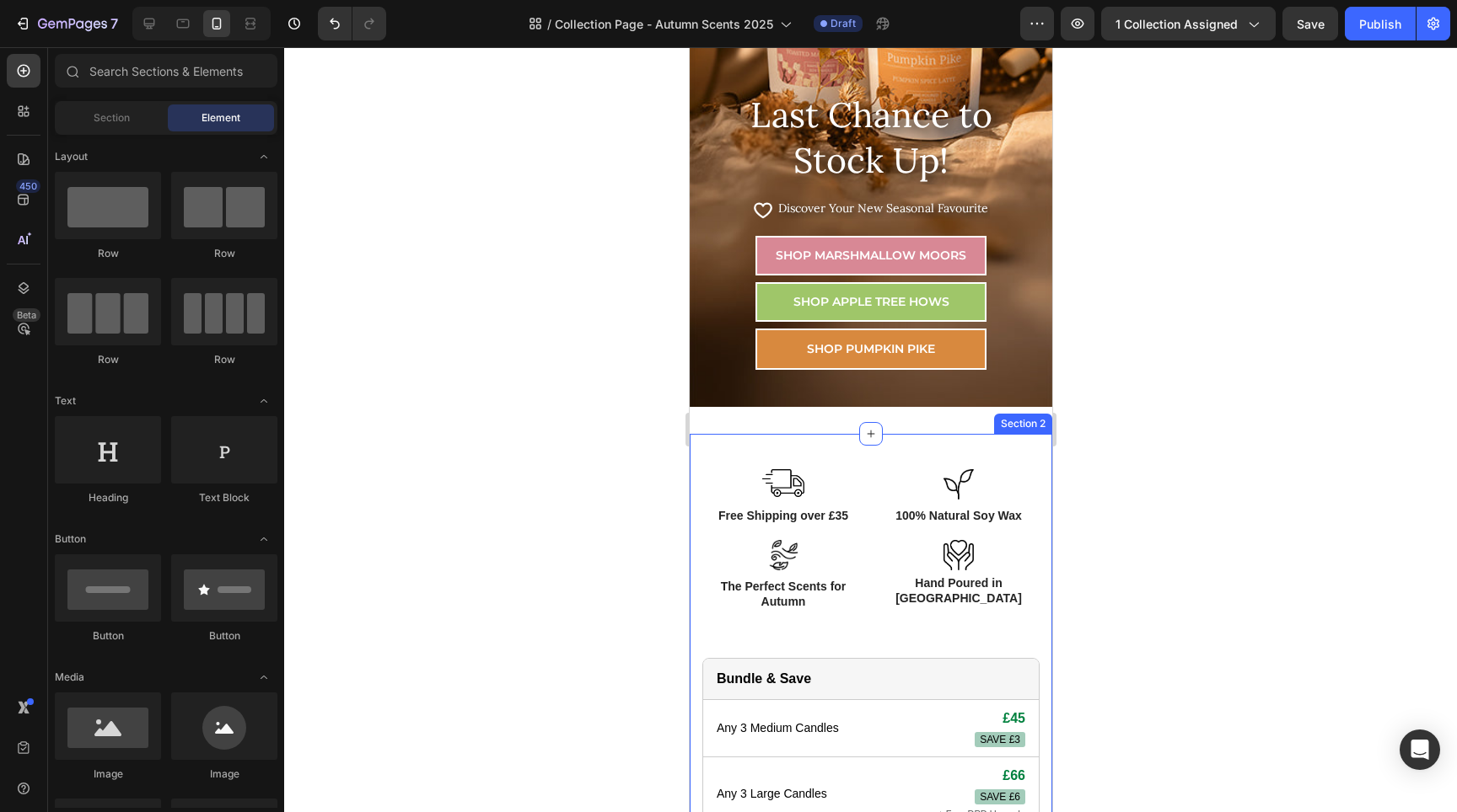
scroll to position [551, 0]
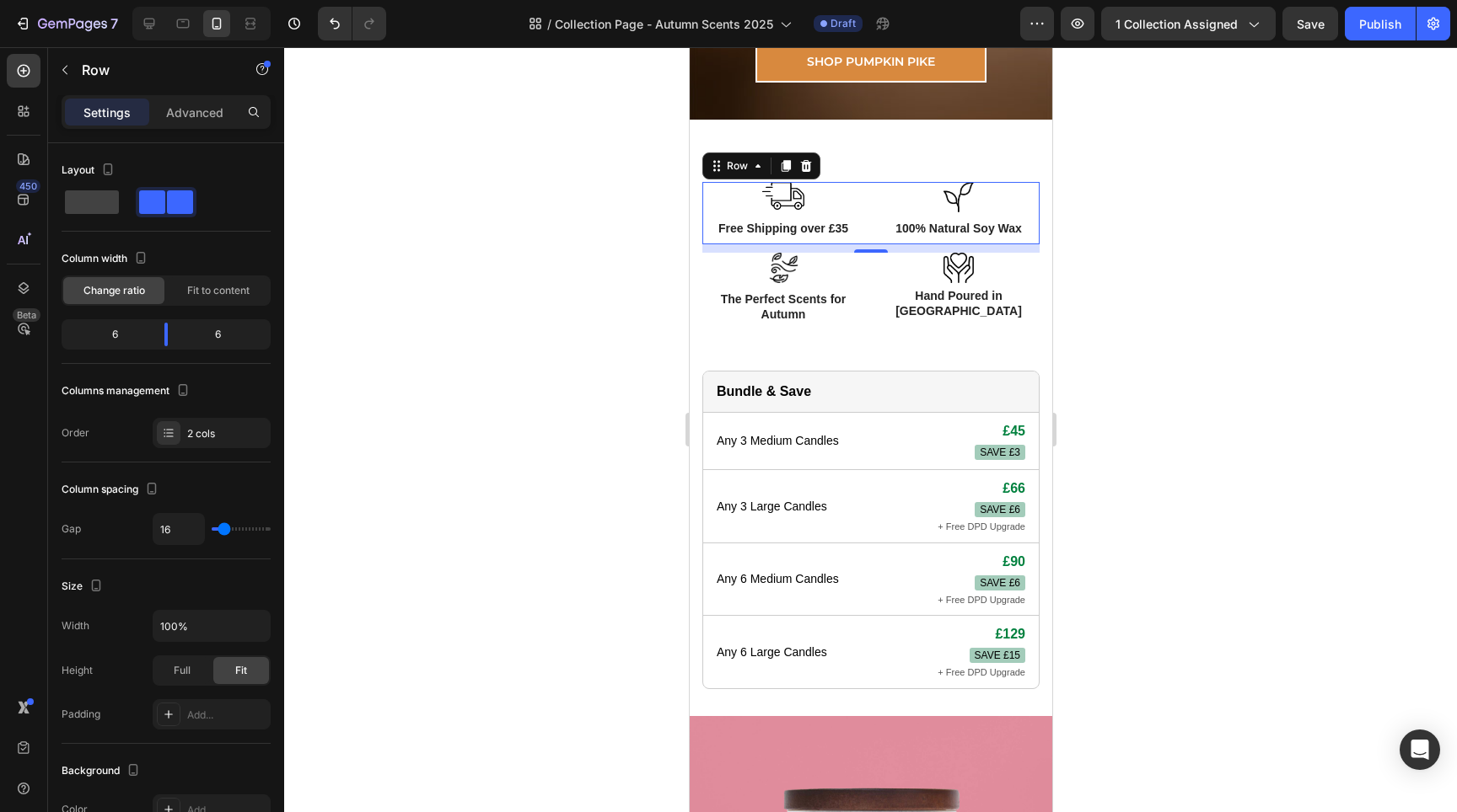
click at [860, 191] on div "Image Free Shipping over £35 Text Block Image 100% Natural Soy Wax Text Block R…" at bounding box center [870, 213] width 337 height 62
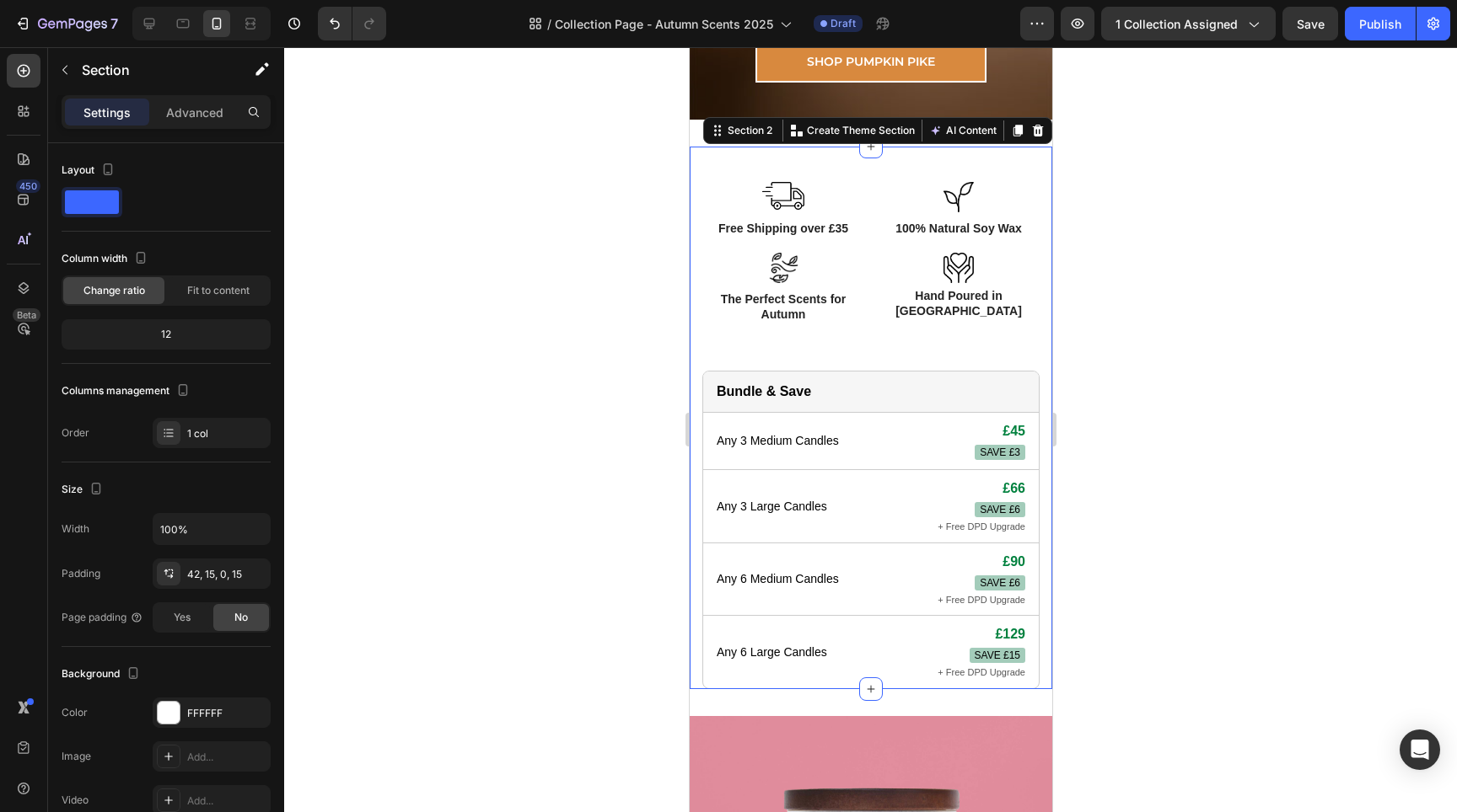
click at [879, 167] on div "Image Free Shipping over £35 Text Block Image 100% Natural Soy Wax Text Block R…" at bounding box center [870, 418] width 362 height 543
click at [487, 272] on div at bounding box center [870, 430] width 1173 height 765
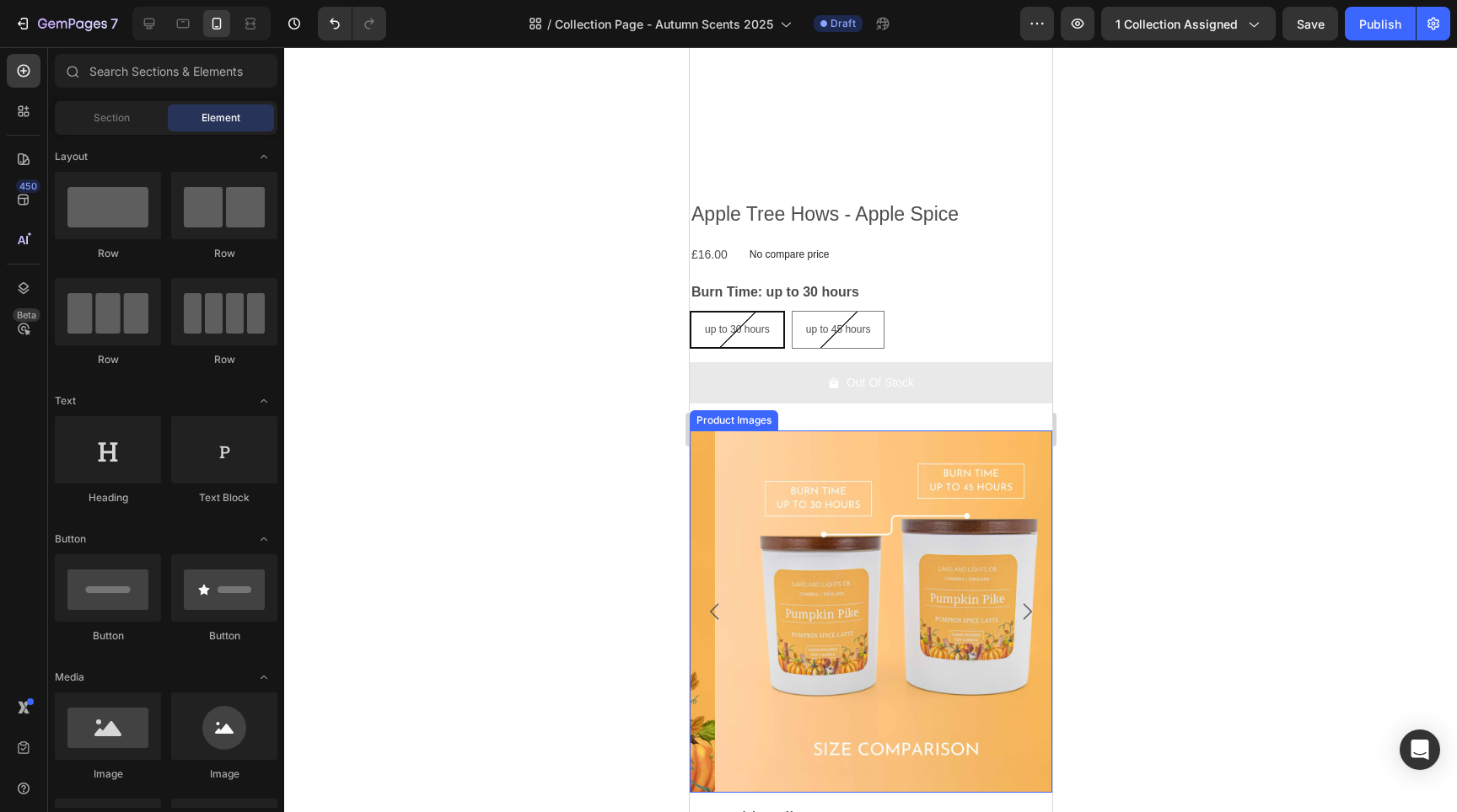
scroll to position [2353, 0]
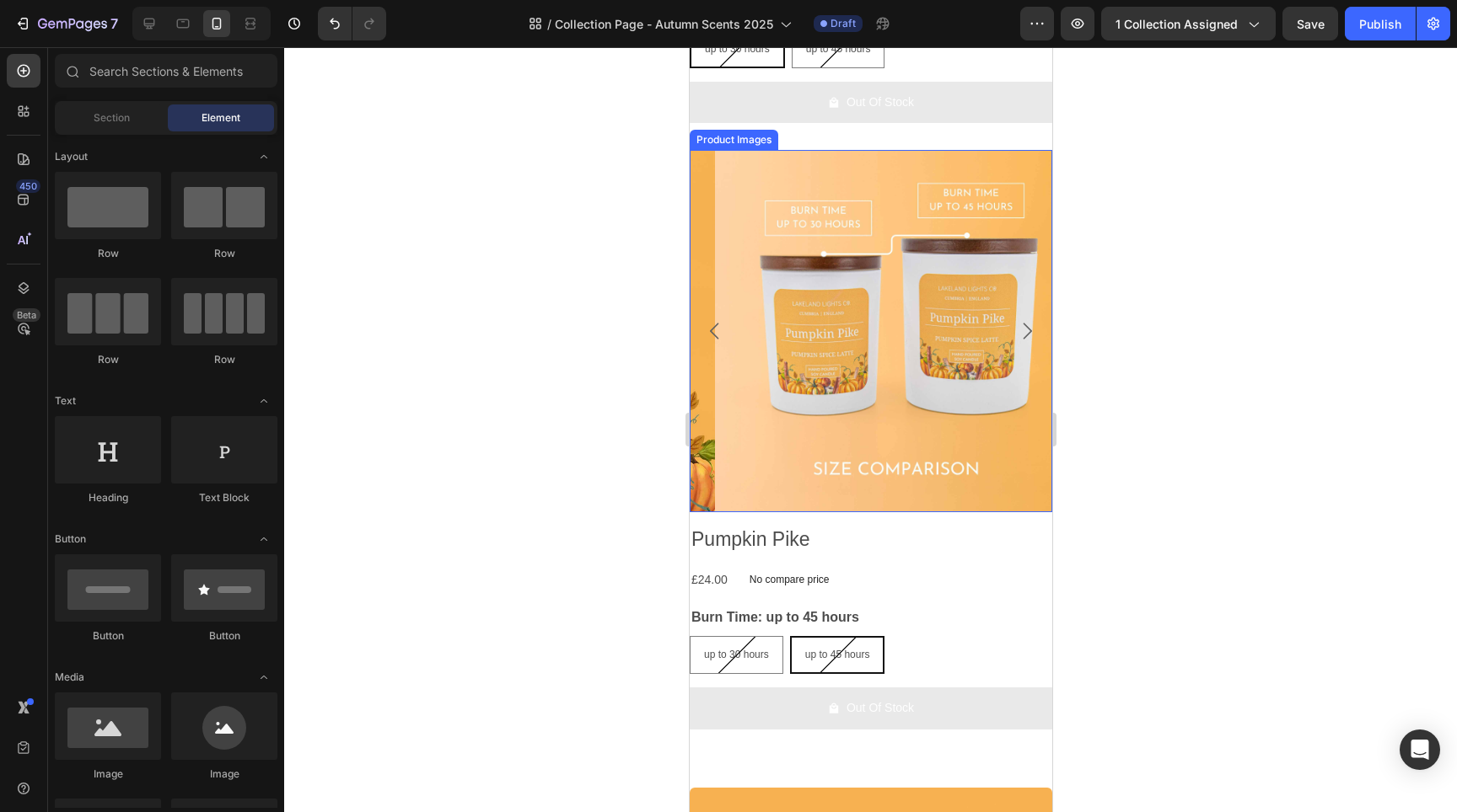
click at [884, 374] on img at bounding box center [895, 331] width 362 height 362
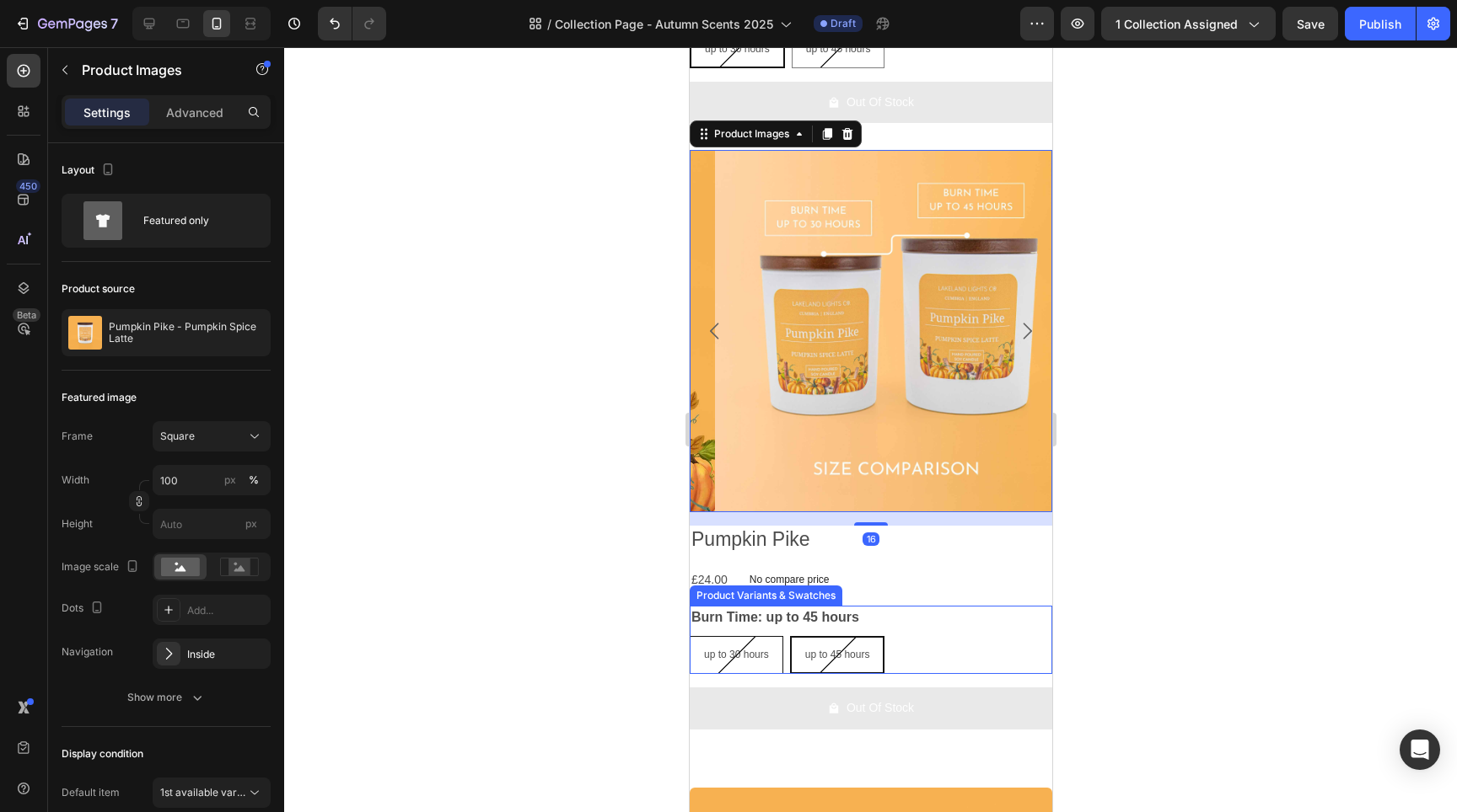
click at [758, 649] on span "up to 30 hours" at bounding box center [735, 654] width 65 height 12
click at [689, 635] on input "up to 30 hours up to 30 hours up to 30 hours" at bounding box center [688, 635] width 1 height 1
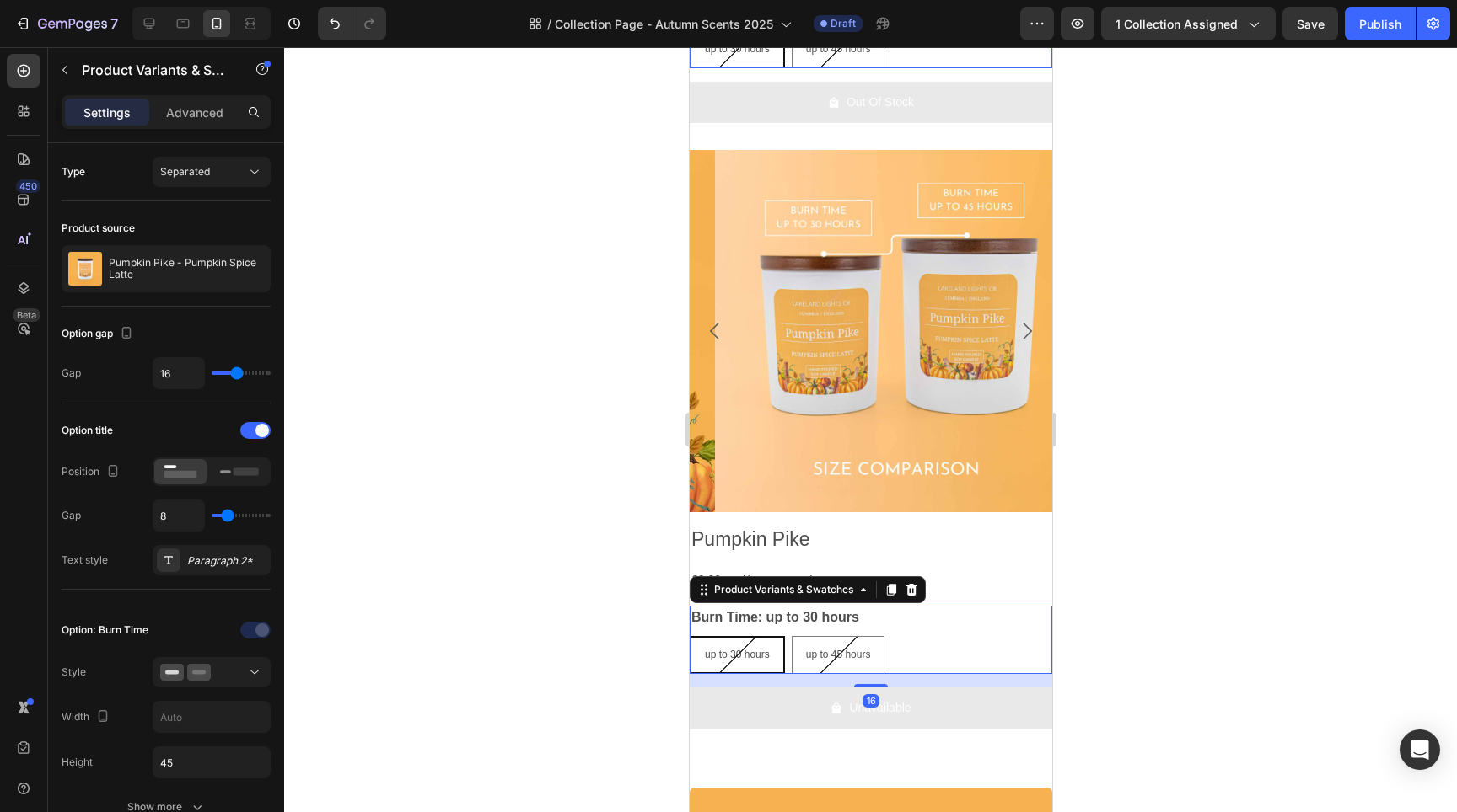
click at [754, 649] on span "up to 30 hours" at bounding box center [736, 654] width 65 height 12
click at [689, 635] on input "up to 30 hours up to 30 hours up to 30 hours" at bounding box center [688, 635] width 1 height 1
radio input "true"
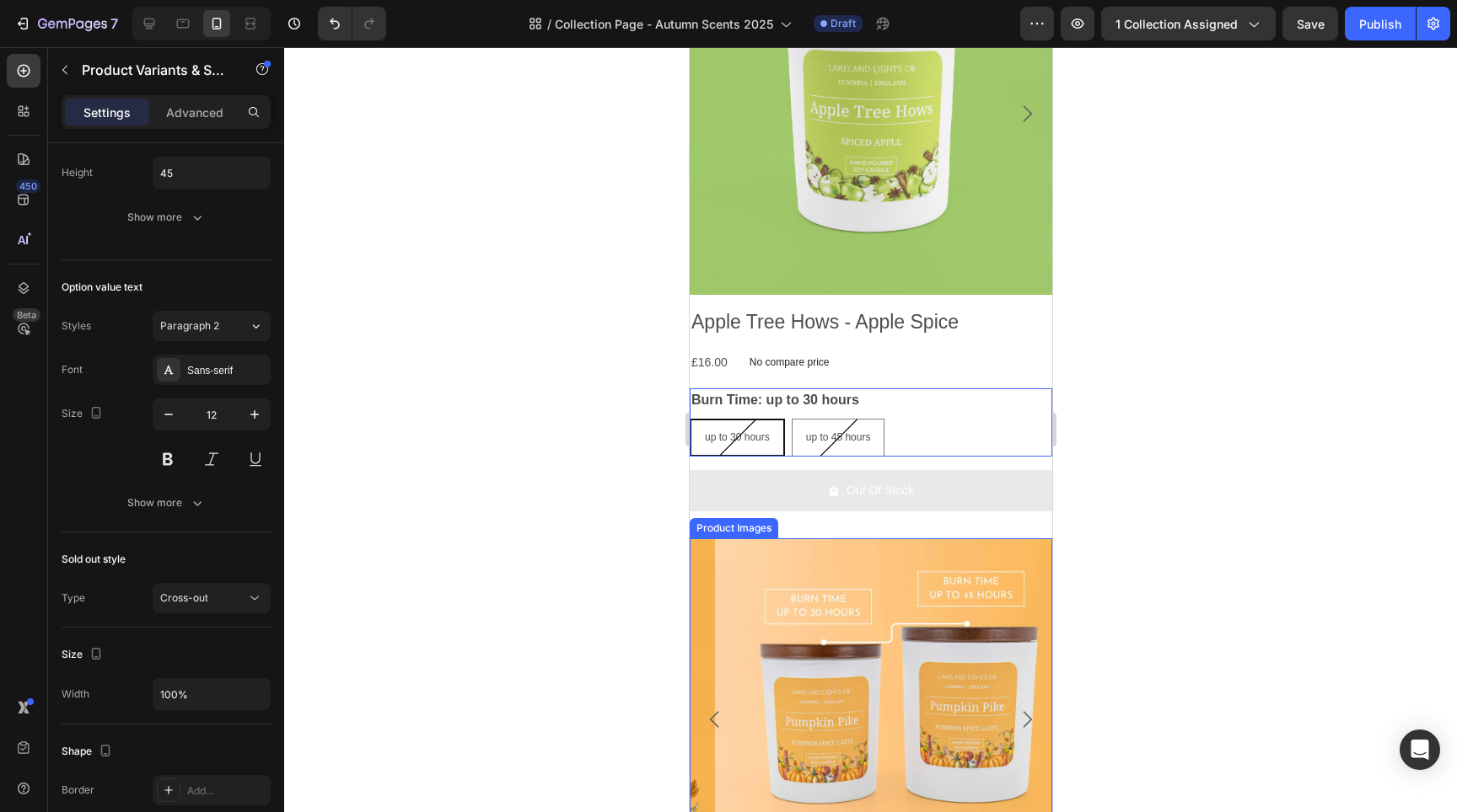
scroll to position [1874, 0]
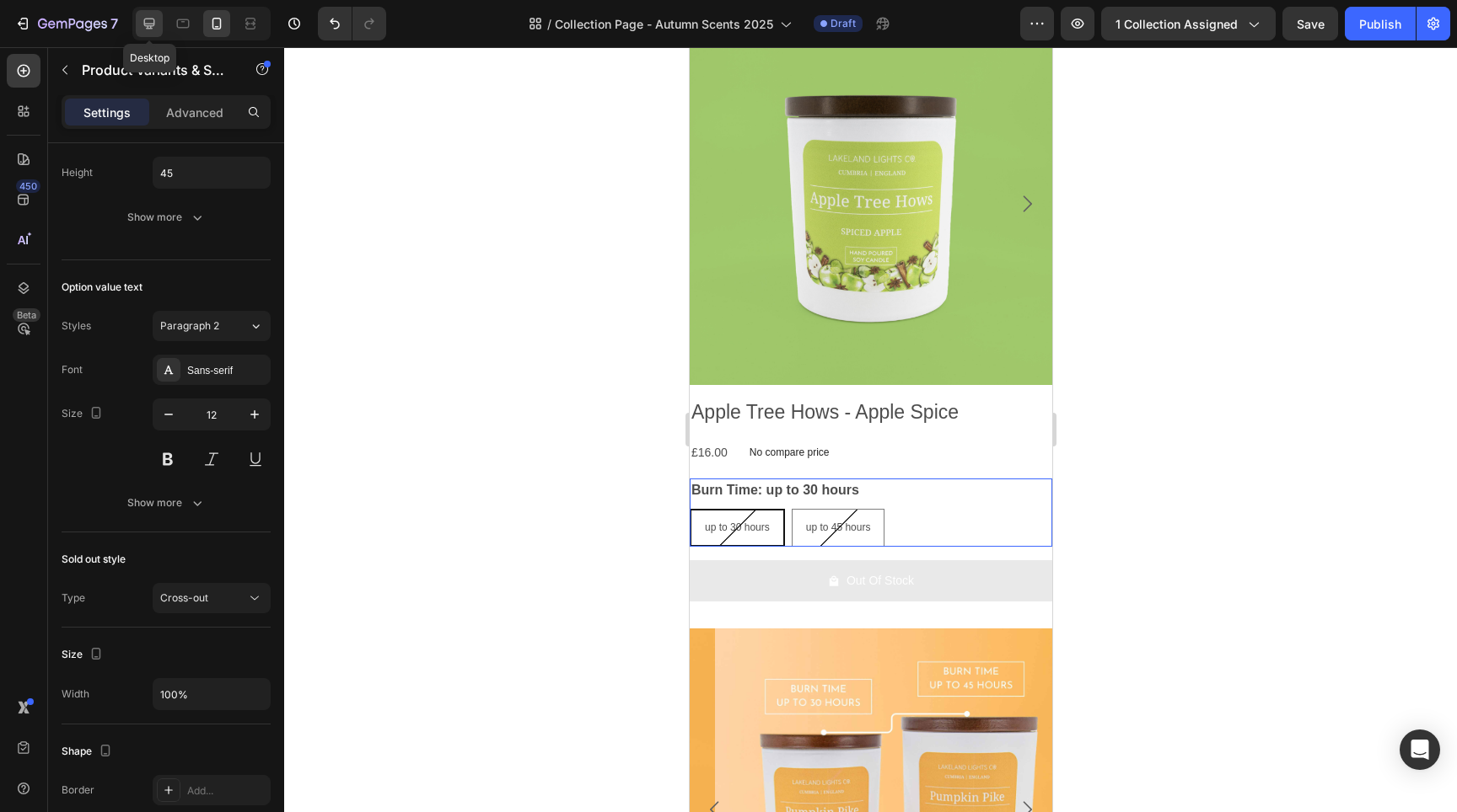
click at [141, 29] on icon at bounding box center [149, 23] width 17 height 17
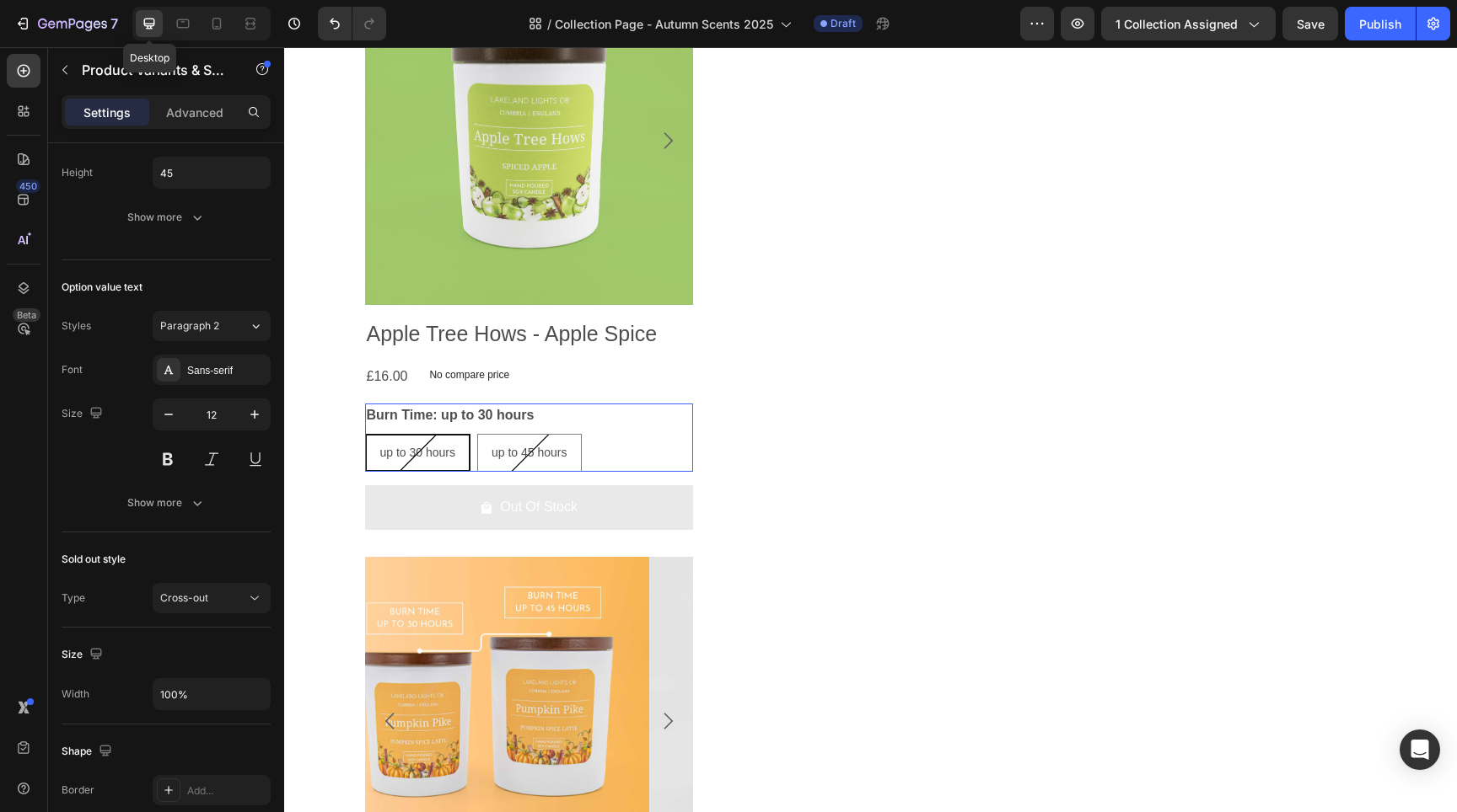
type input "14"
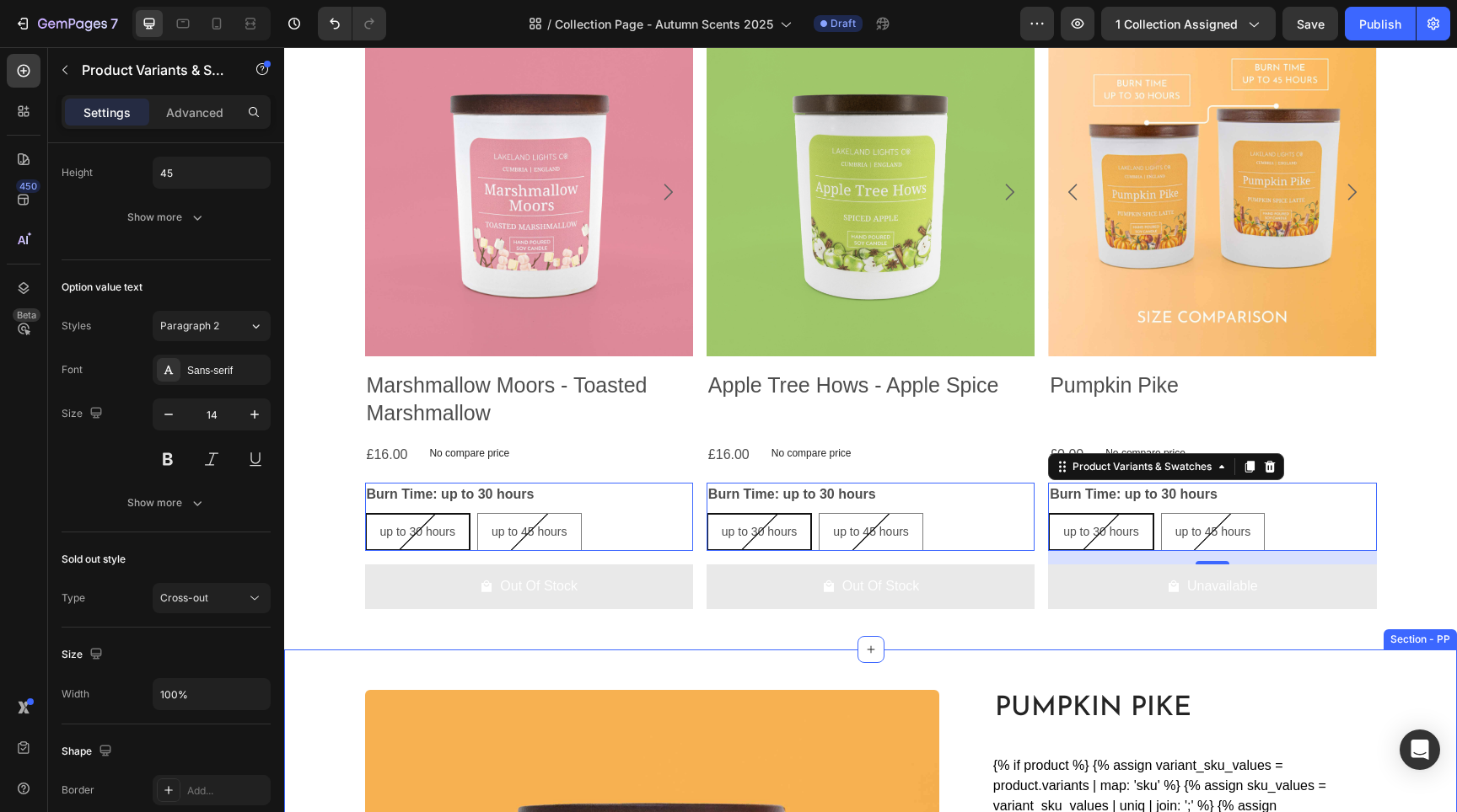
scroll to position [1014, 0]
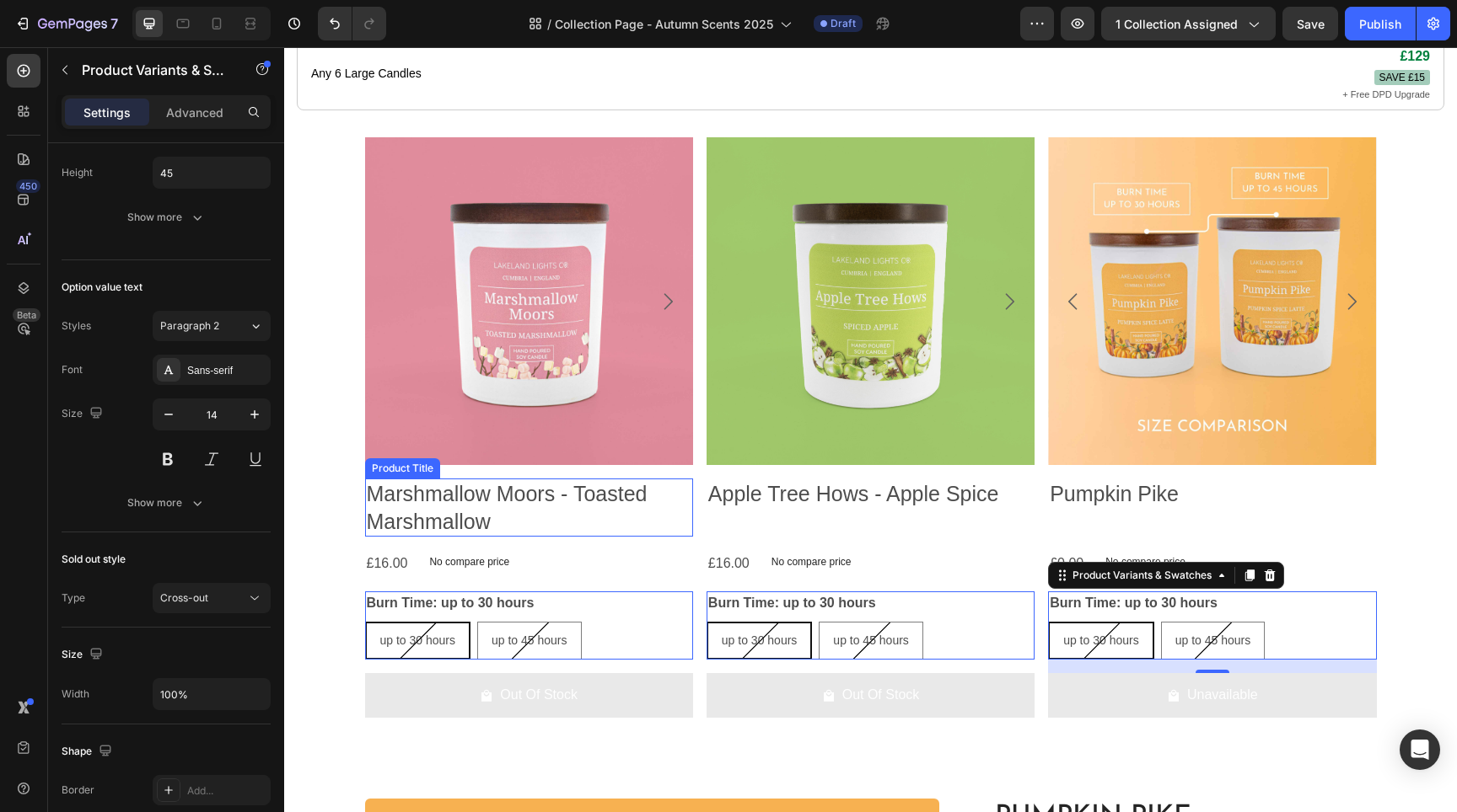
click at [571, 516] on h2 "Marshmallow Moors - Toasted Marshmallow" at bounding box center [528, 508] width 328 height 59
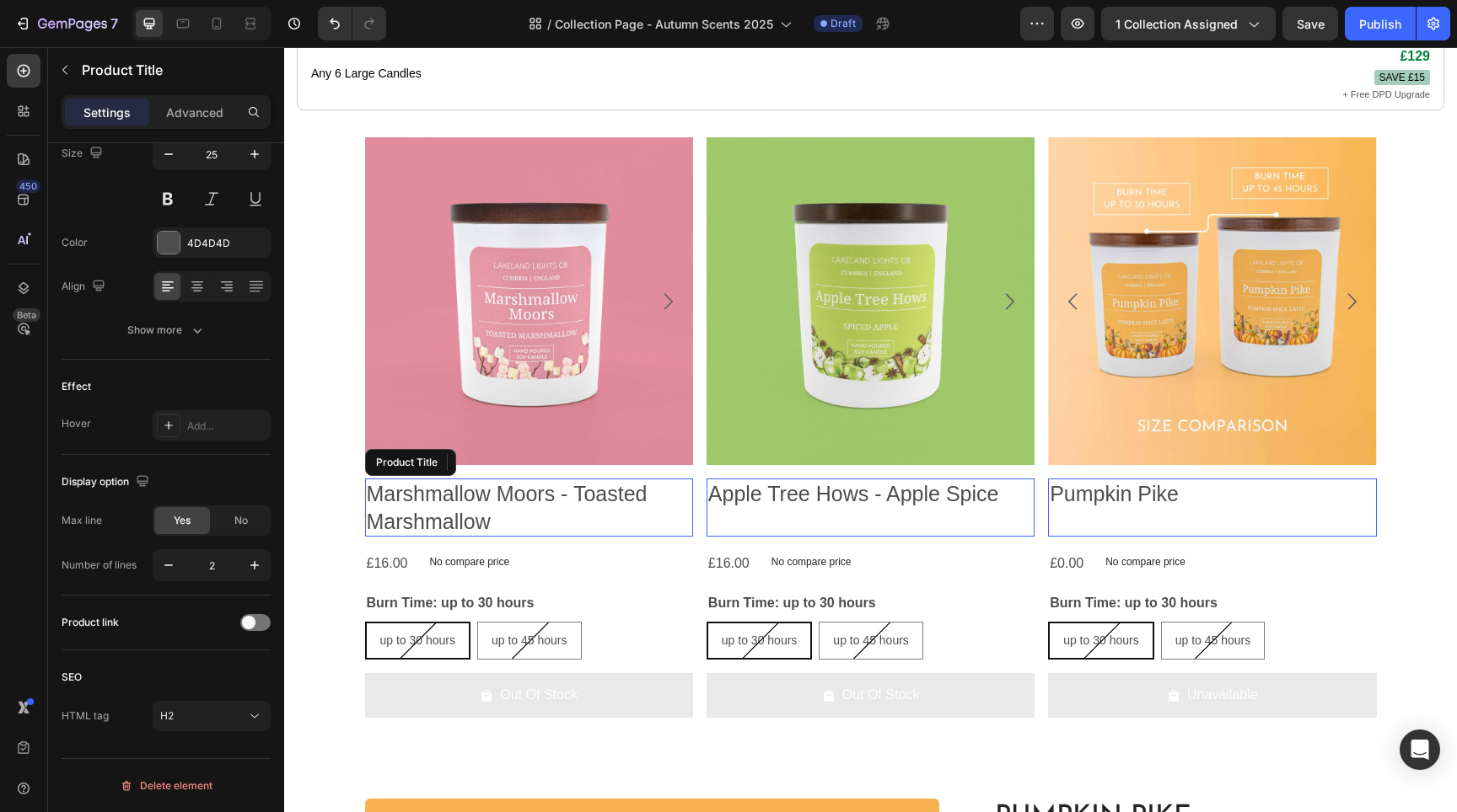
scroll to position [0, 0]
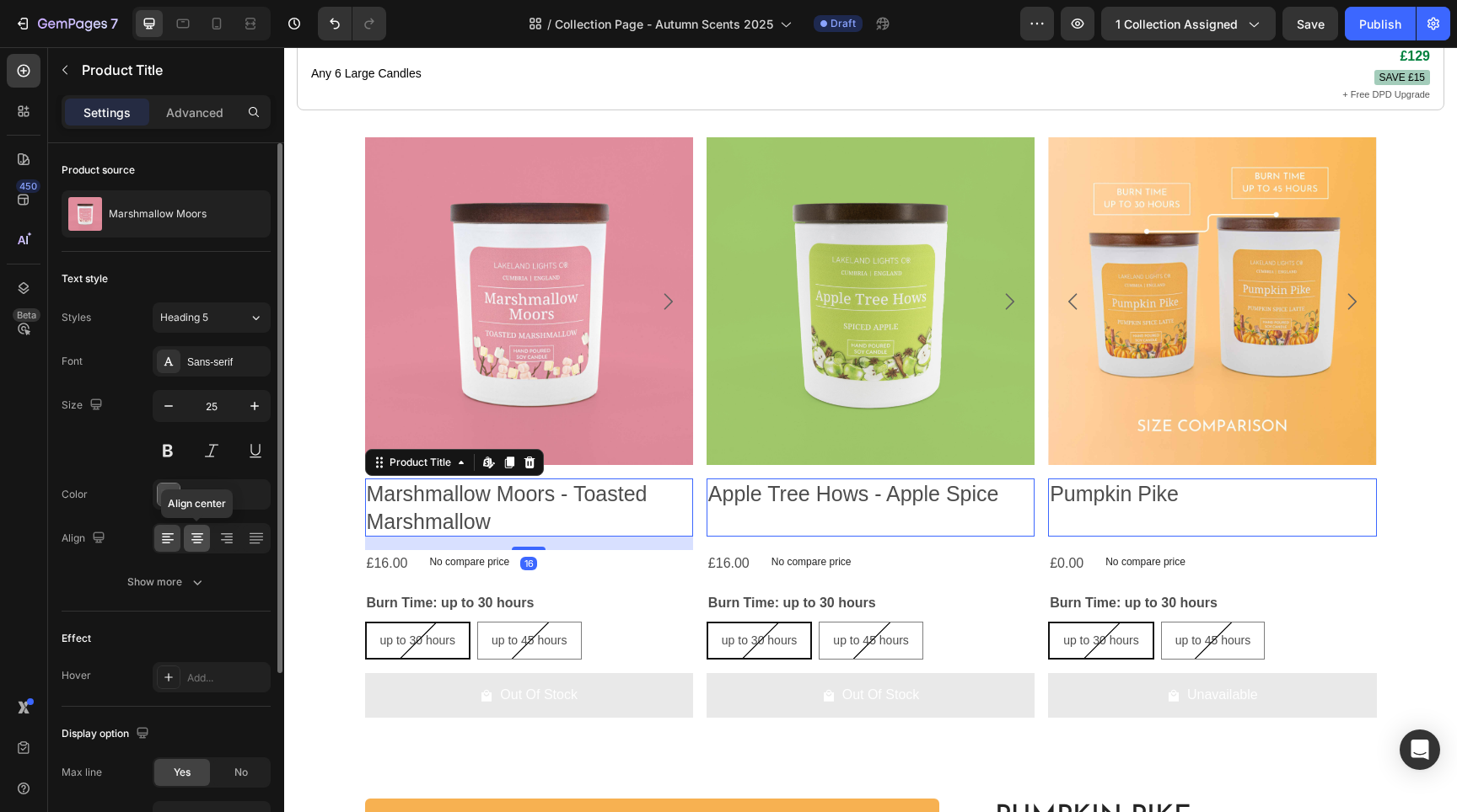
click at [202, 536] on icon at bounding box center [197, 538] width 17 height 17
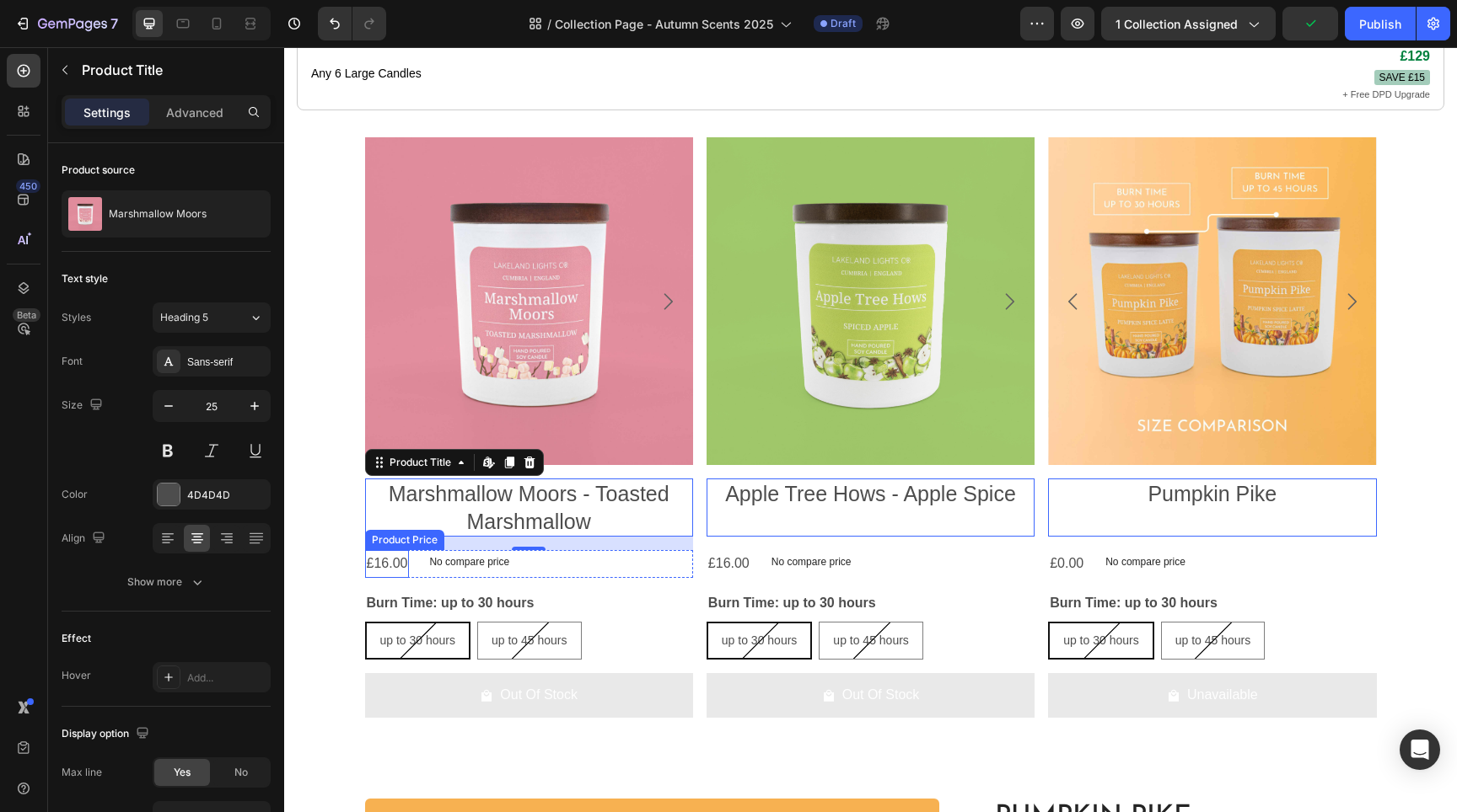
click at [379, 578] on div "£16.00" at bounding box center [387, 564] width 44 height 28
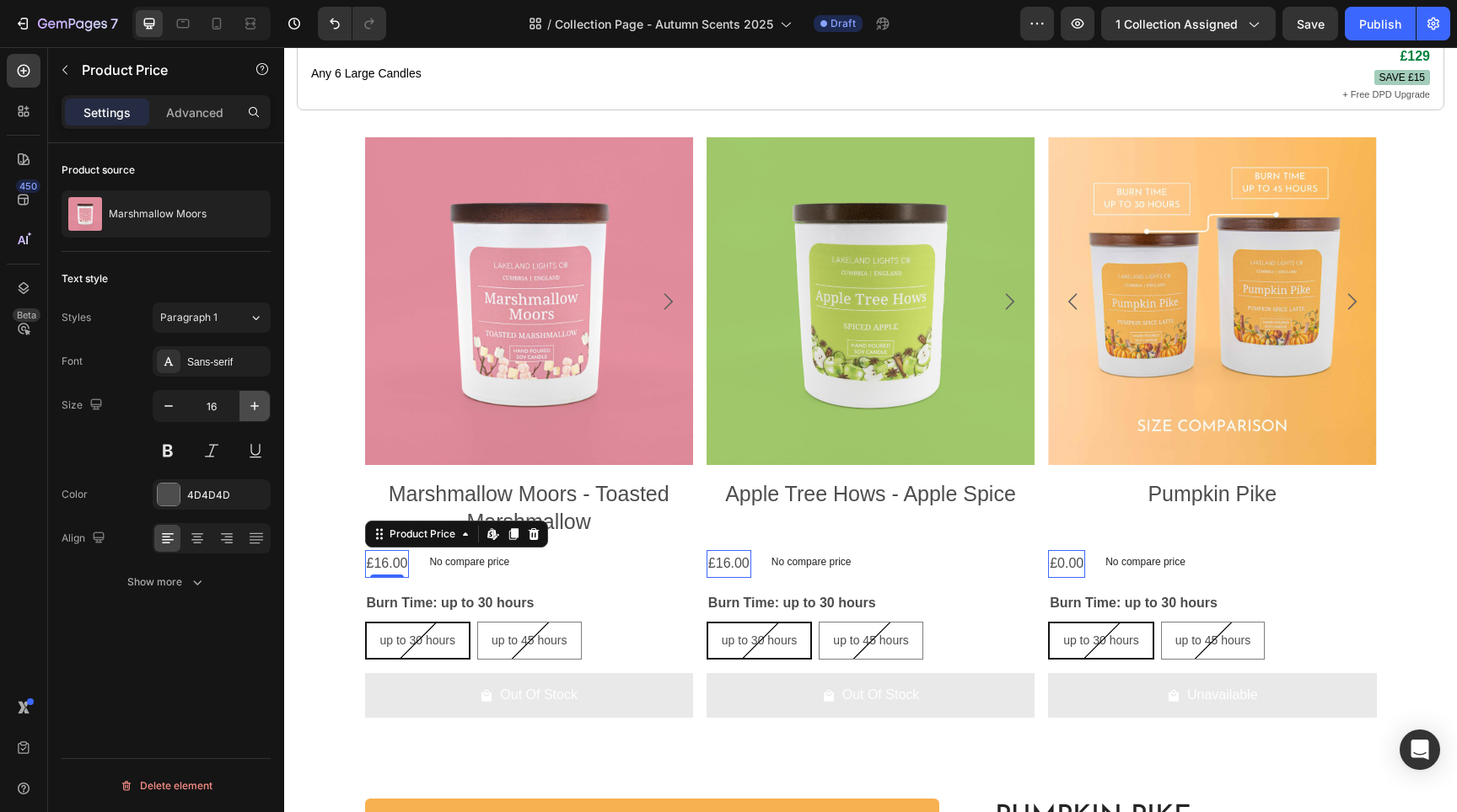
click at [259, 414] on icon "button" at bounding box center [254, 406] width 17 height 17
click at [259, 410] on icon "button" at bounding box center [254, 406] width 17 height 17
type input "18"
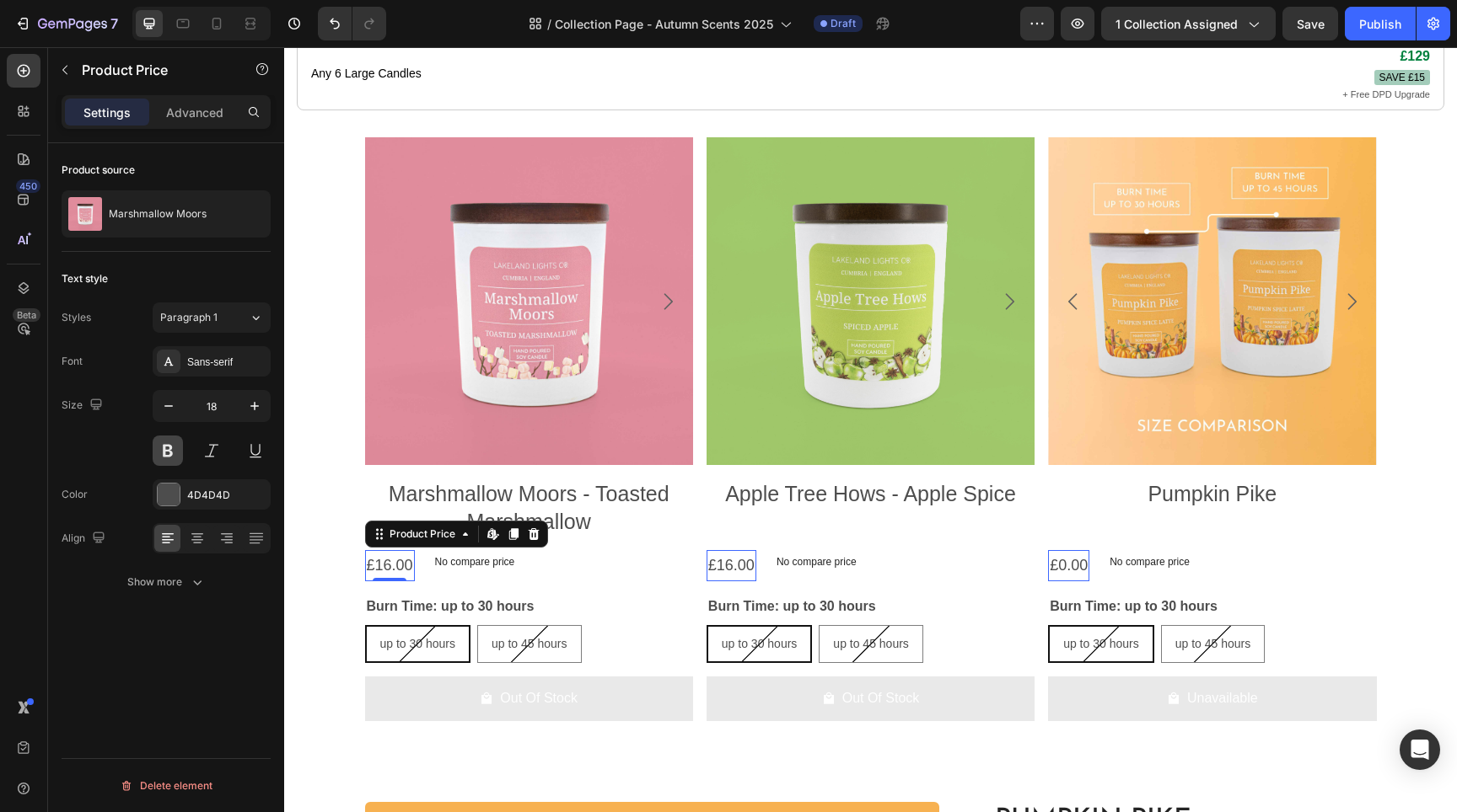
click at [175, 450] on button at bounding box center [168, 451] width 30 height 30
click at [620, 532] on h2 "Marshmallow Moors - Toasted Marshmallow" at bounding box center [528, 508] width 328 height 59
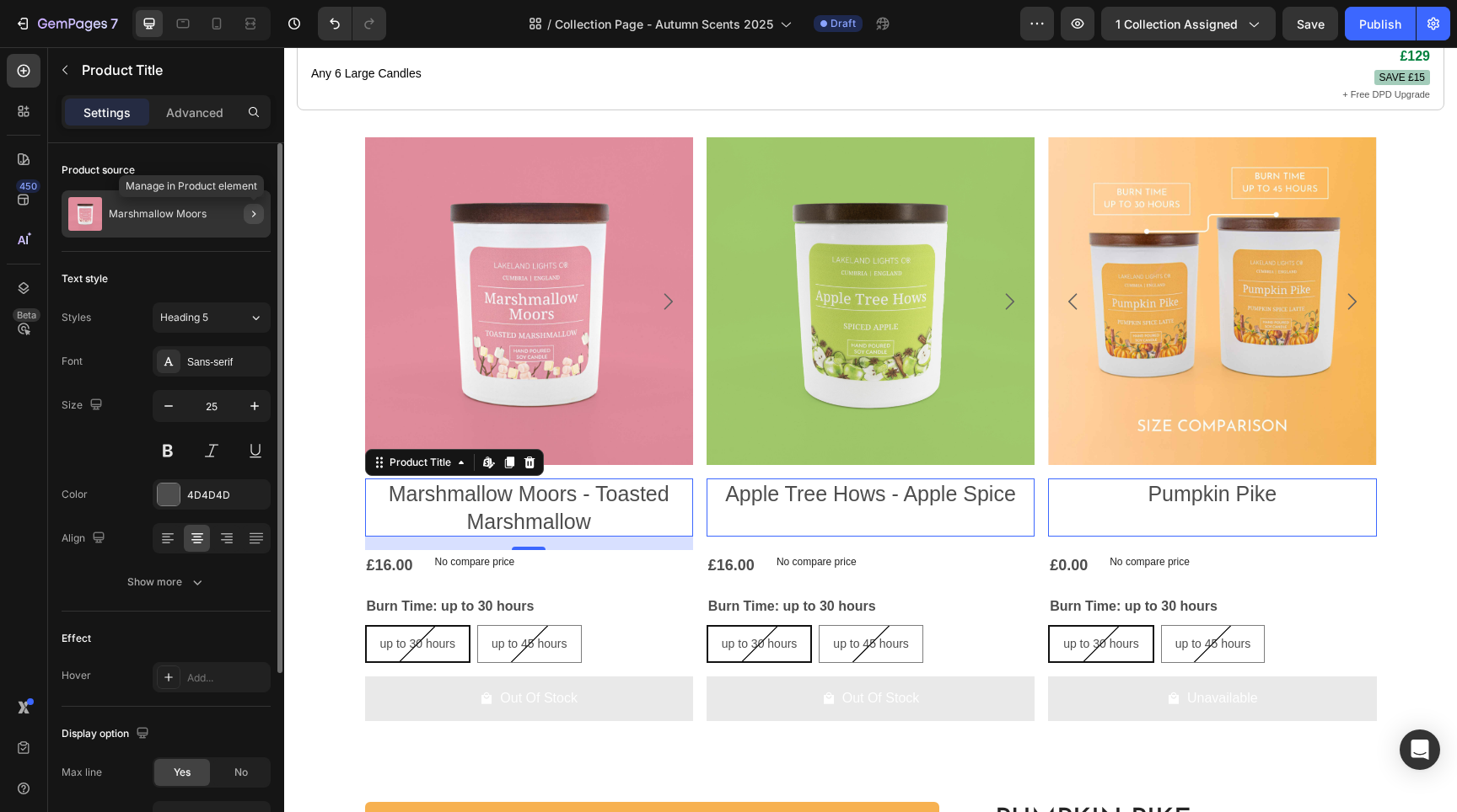
click at [245, 211] on button "button" at bounding box center [253, 214] width 20 height 20
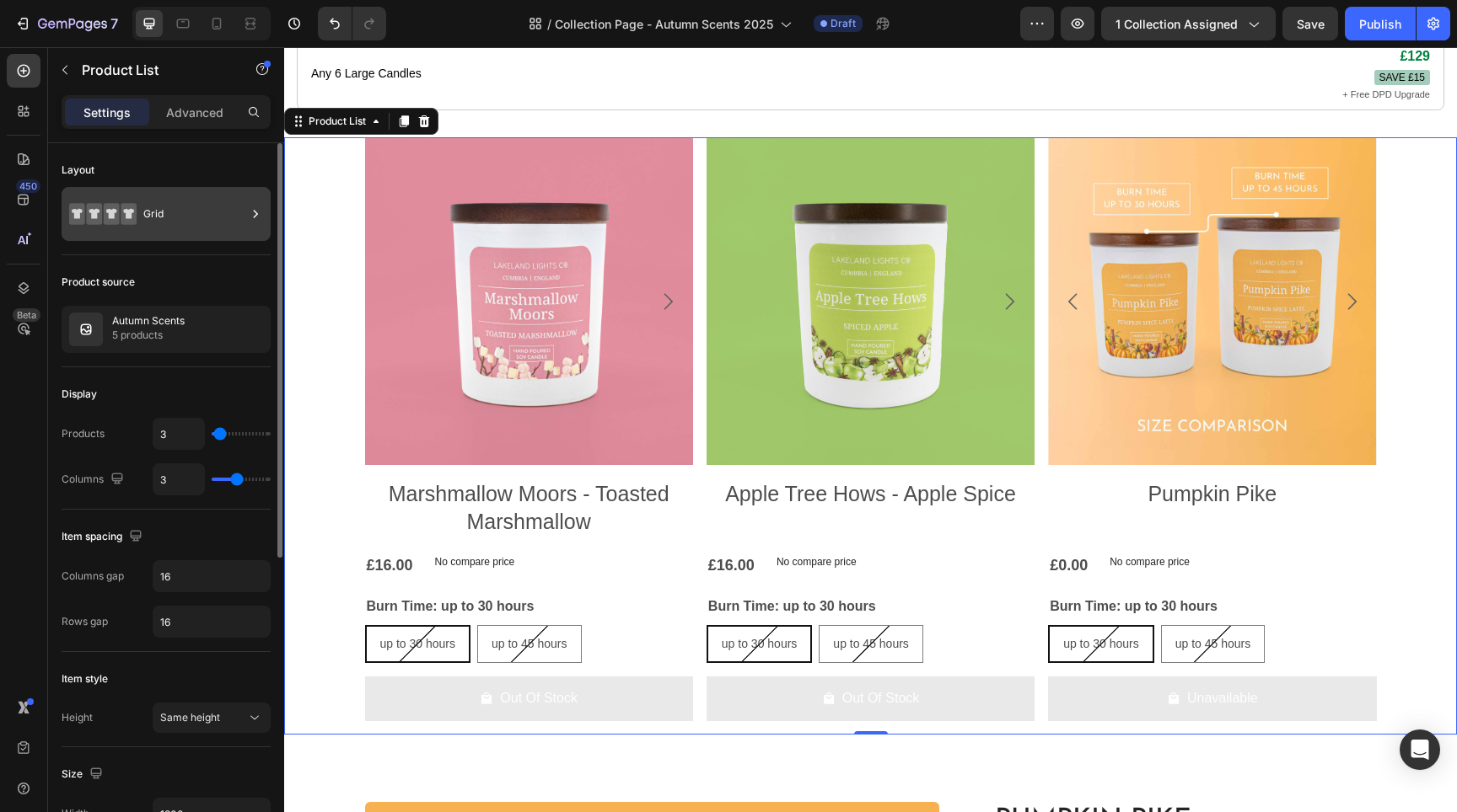
click at [244, 215] on div "Grid" at bounding box center [194, 214] width 103 height 39
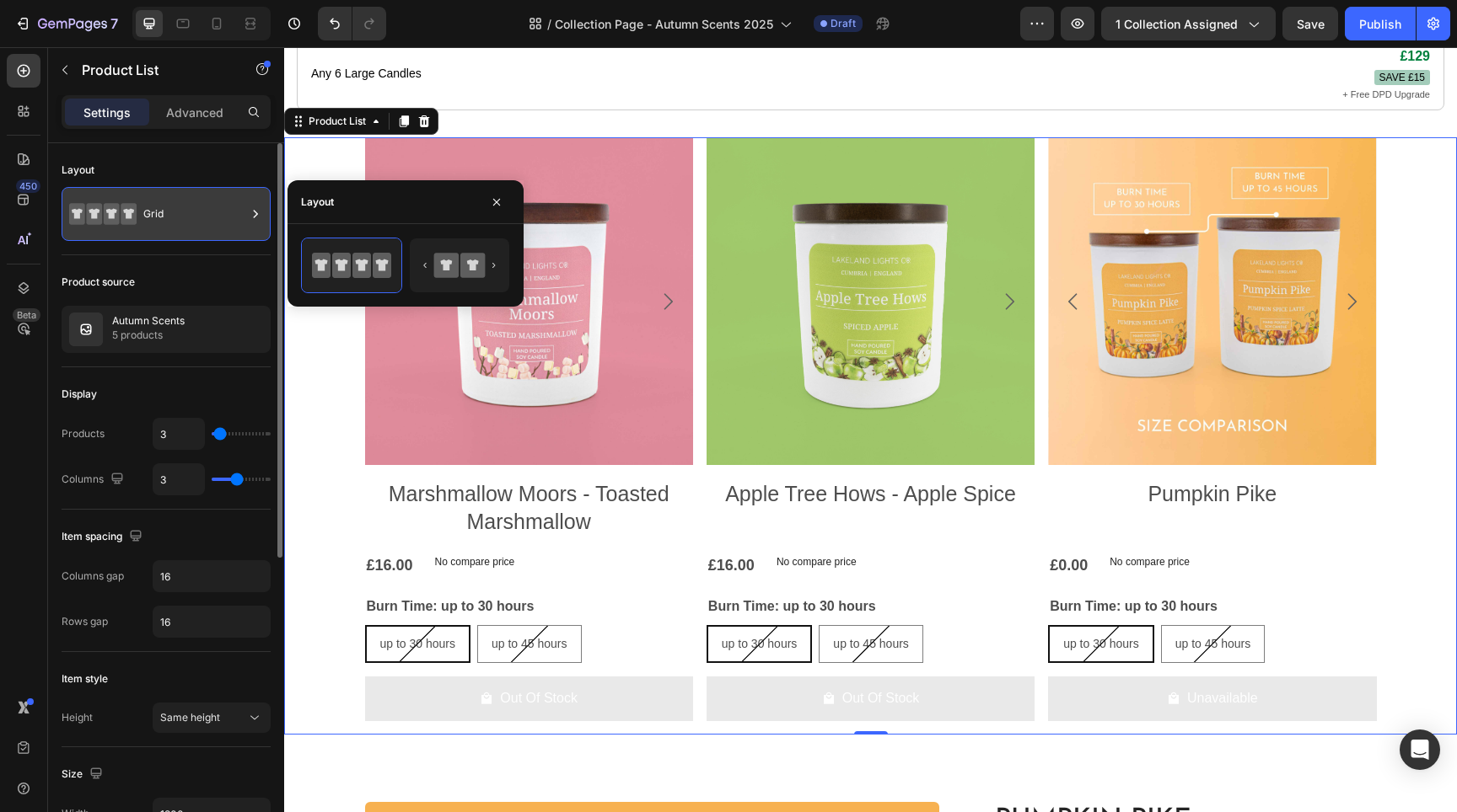
click at [244, 215] on div "Grid" at bounding box center [194, 214] width 103 height 39
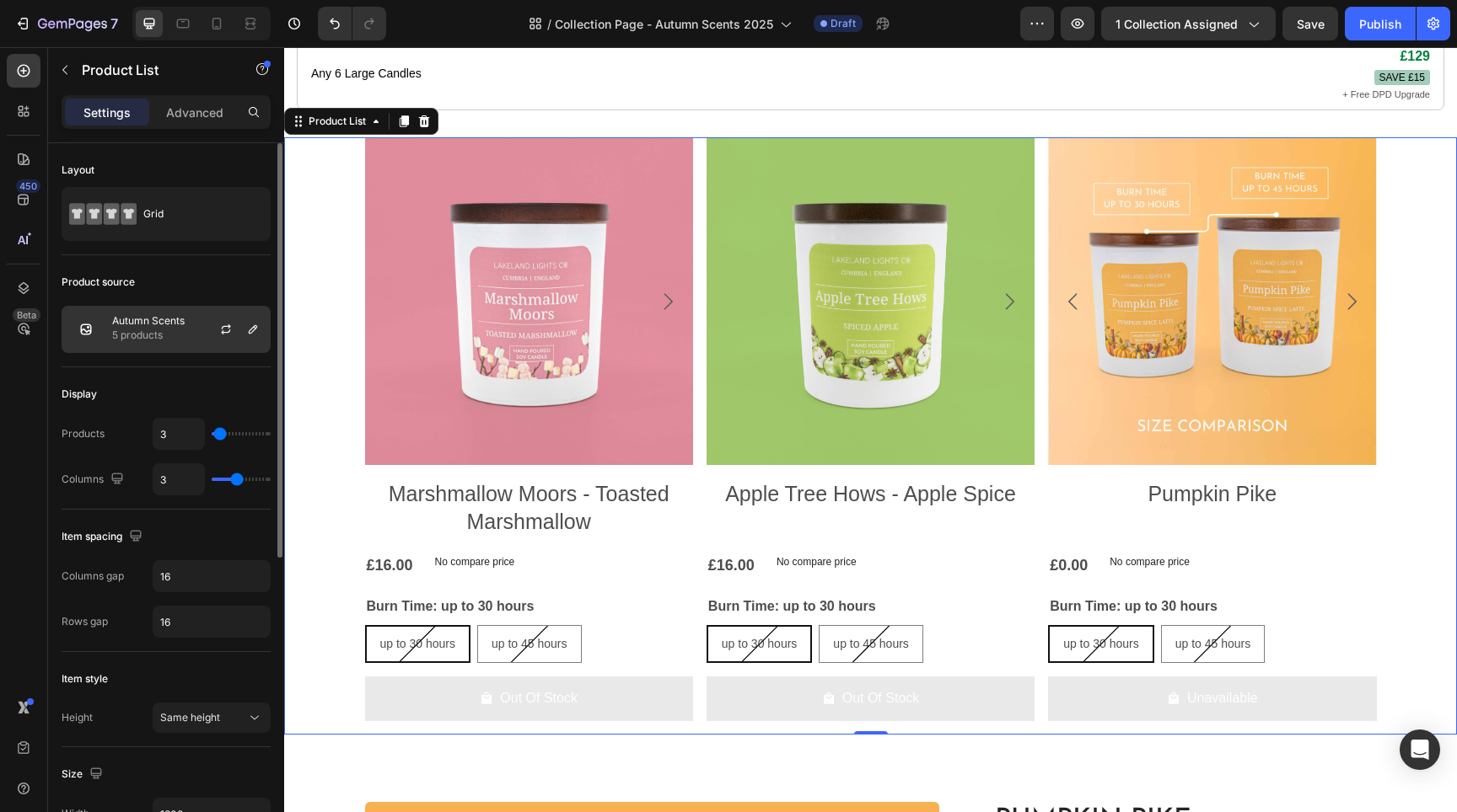
click at [206, 334] on div at bounding box center [233, 329] width 75 height 45
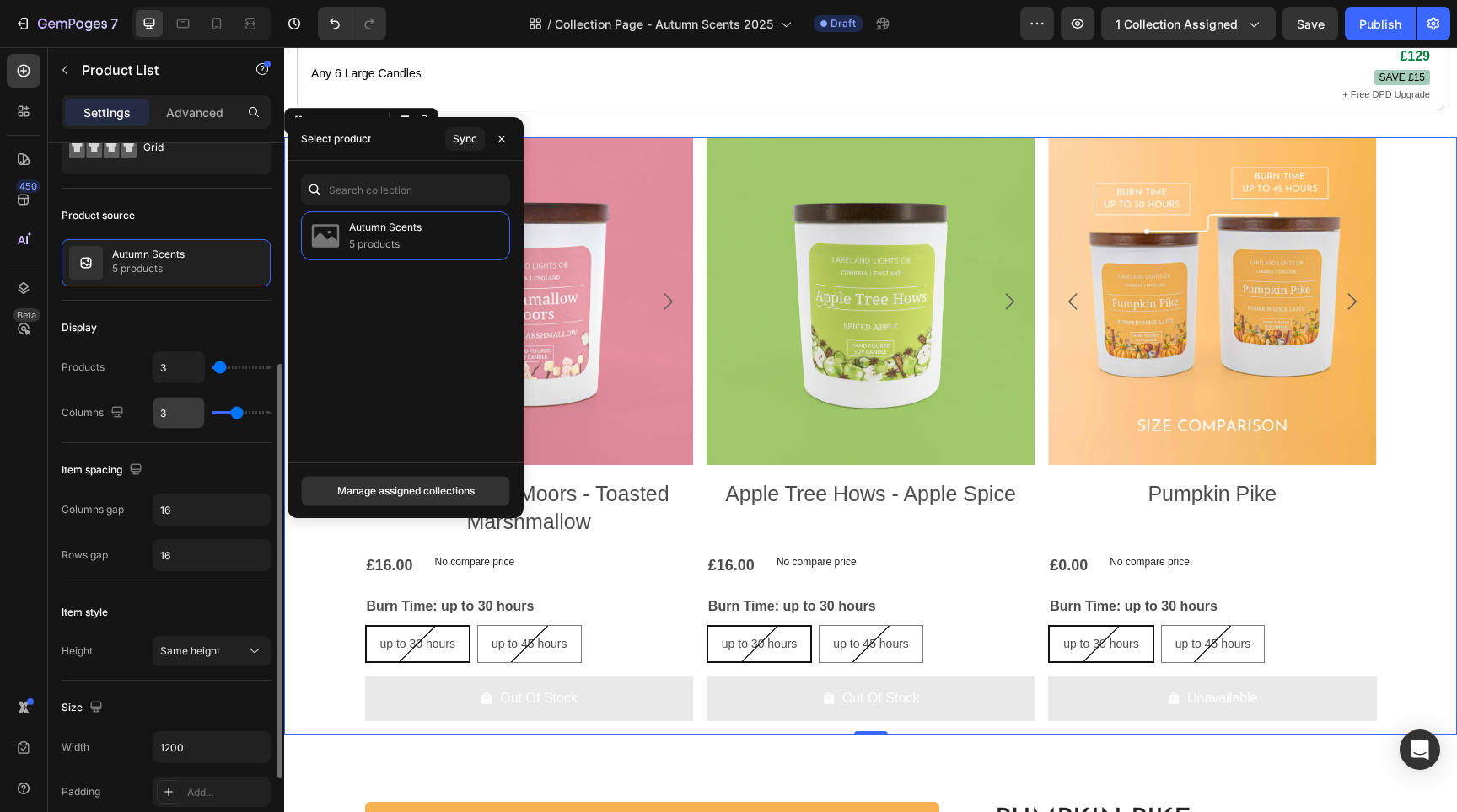
scroll to position [269, 0]
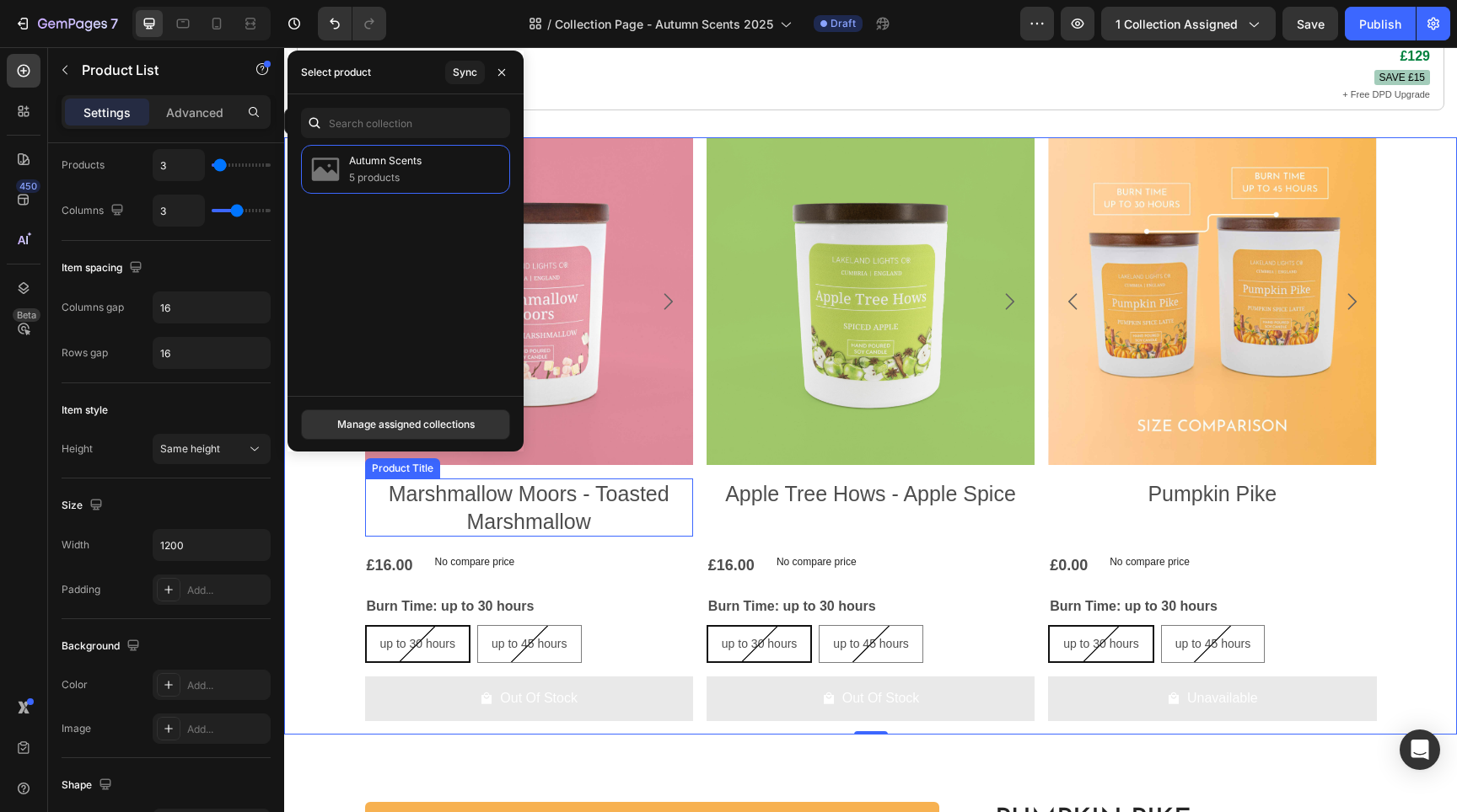
click at [551, 532] on h2 "Marshmallow Moors - Toasted Marshmallow" at bounding box center [528, 508] width 328 height 59
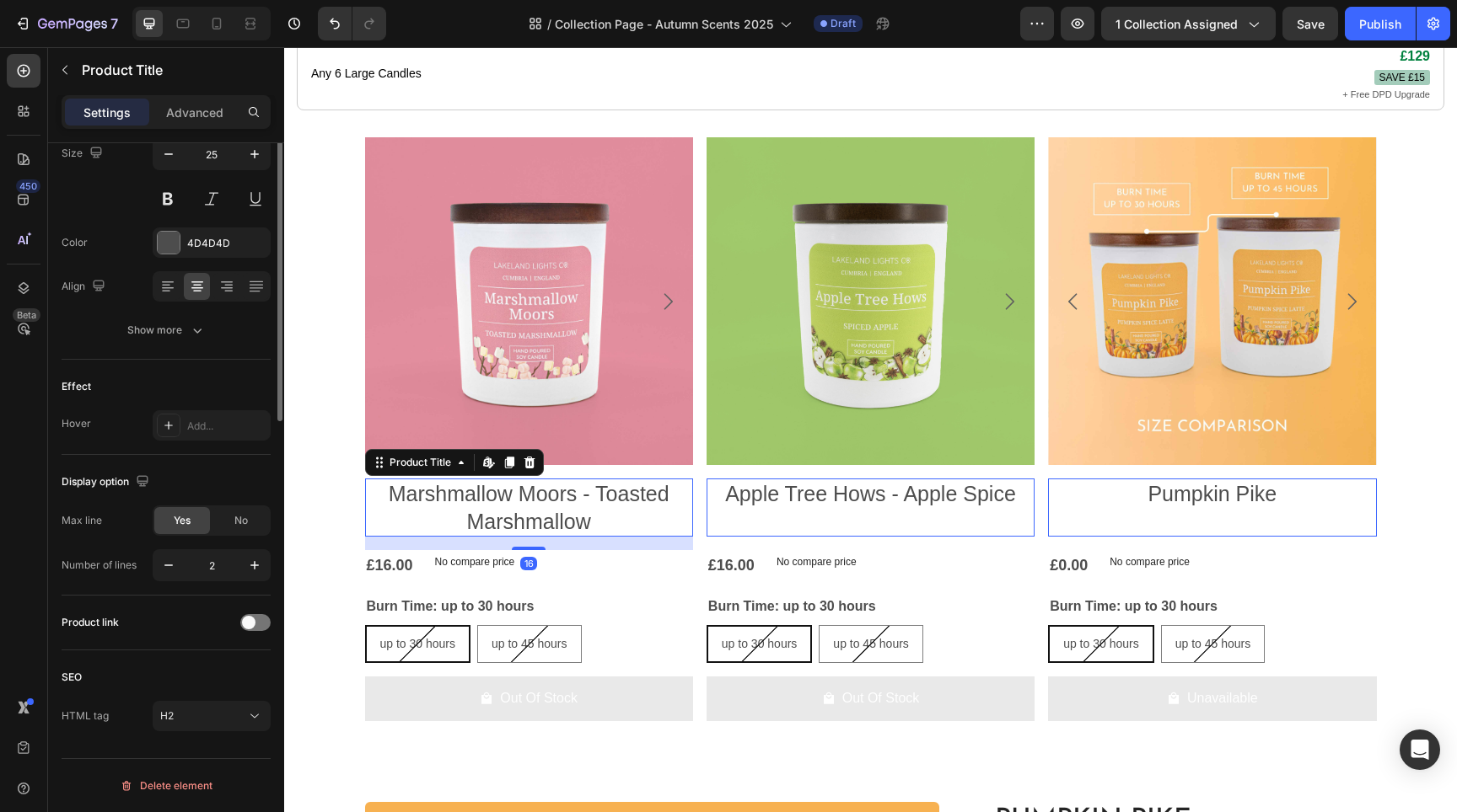
scroll to position [0, 0]
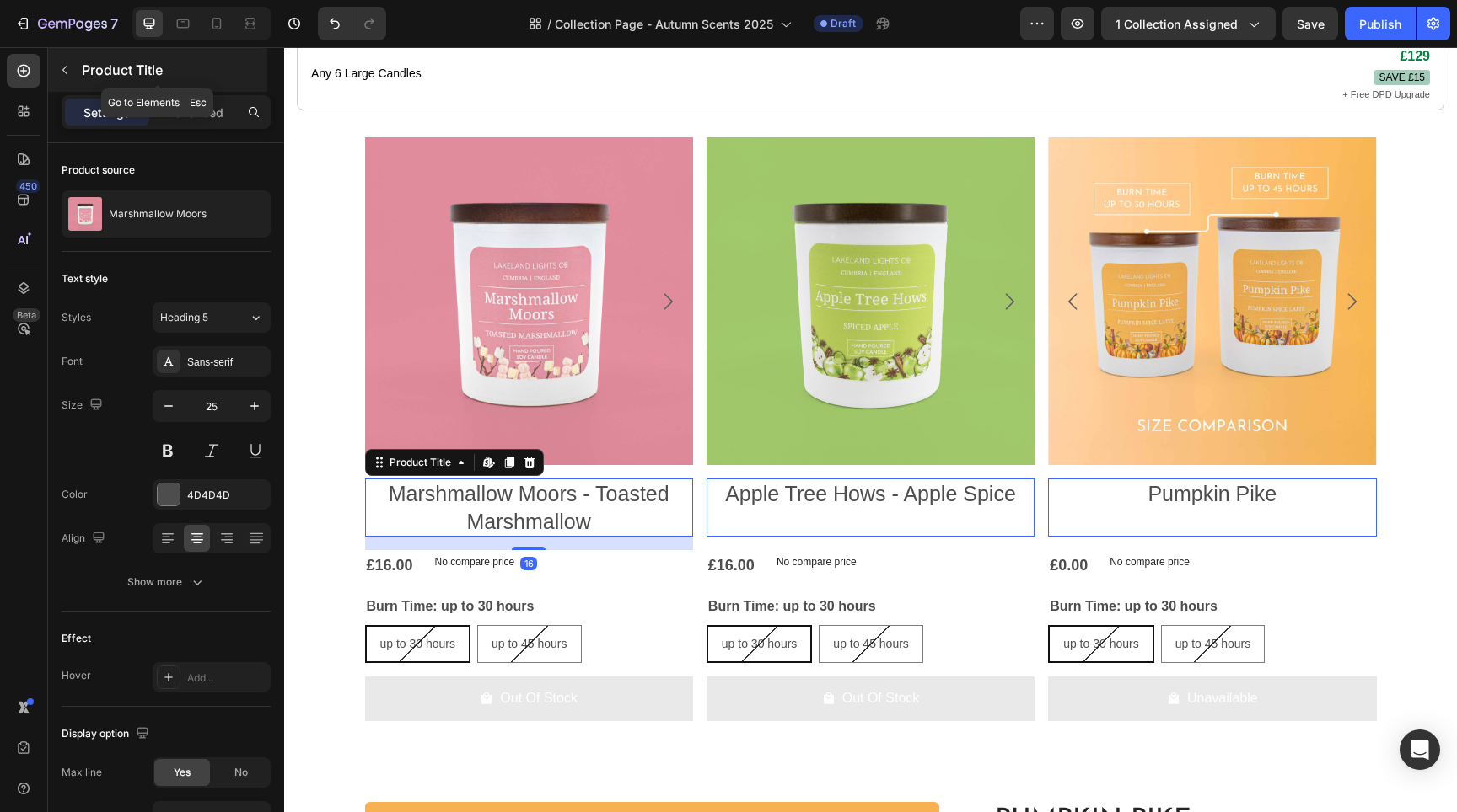
click at [68, 73] on icon "button" at bounding box center [65, 69] width 13 height 13
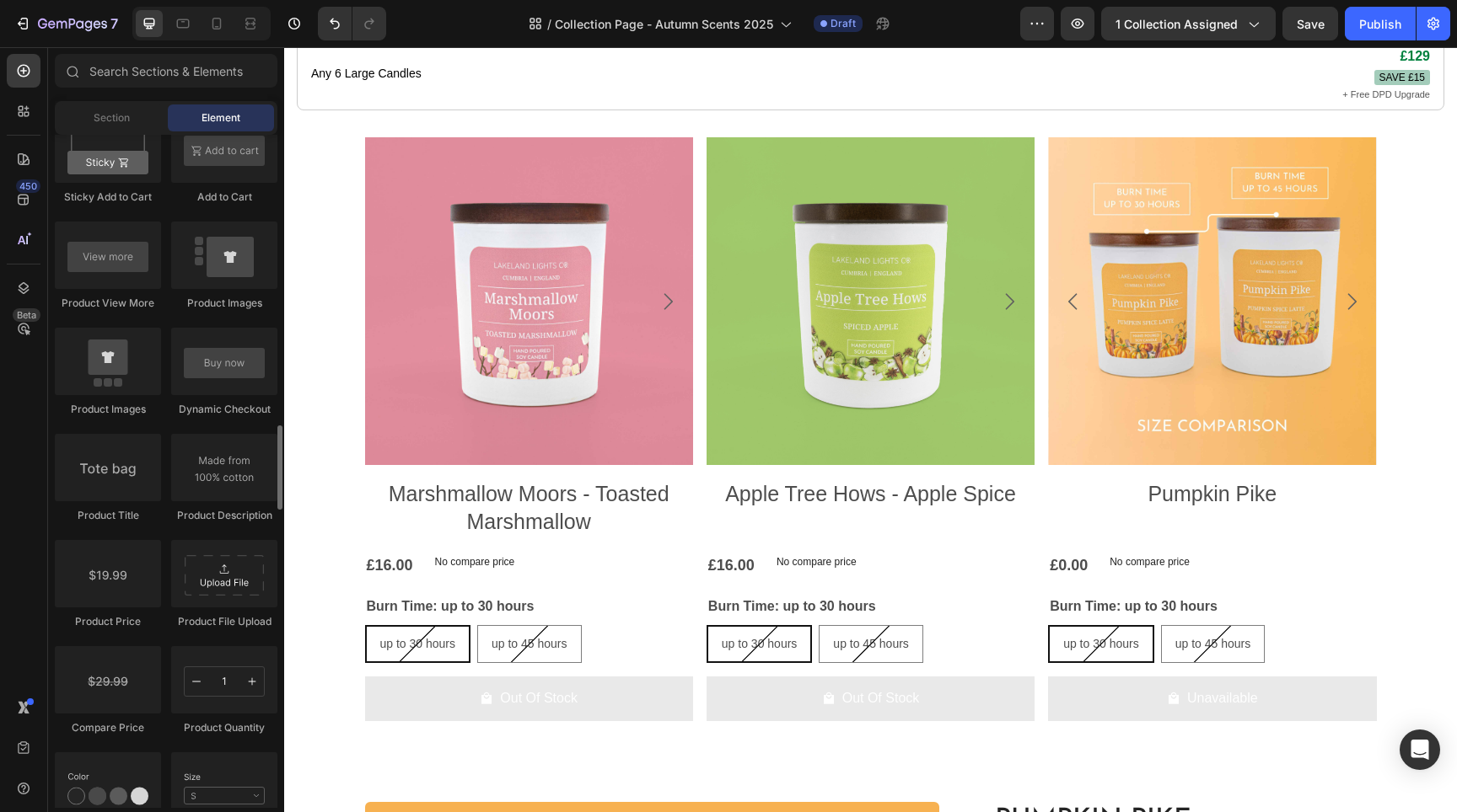
scroll to position [2403, 0]
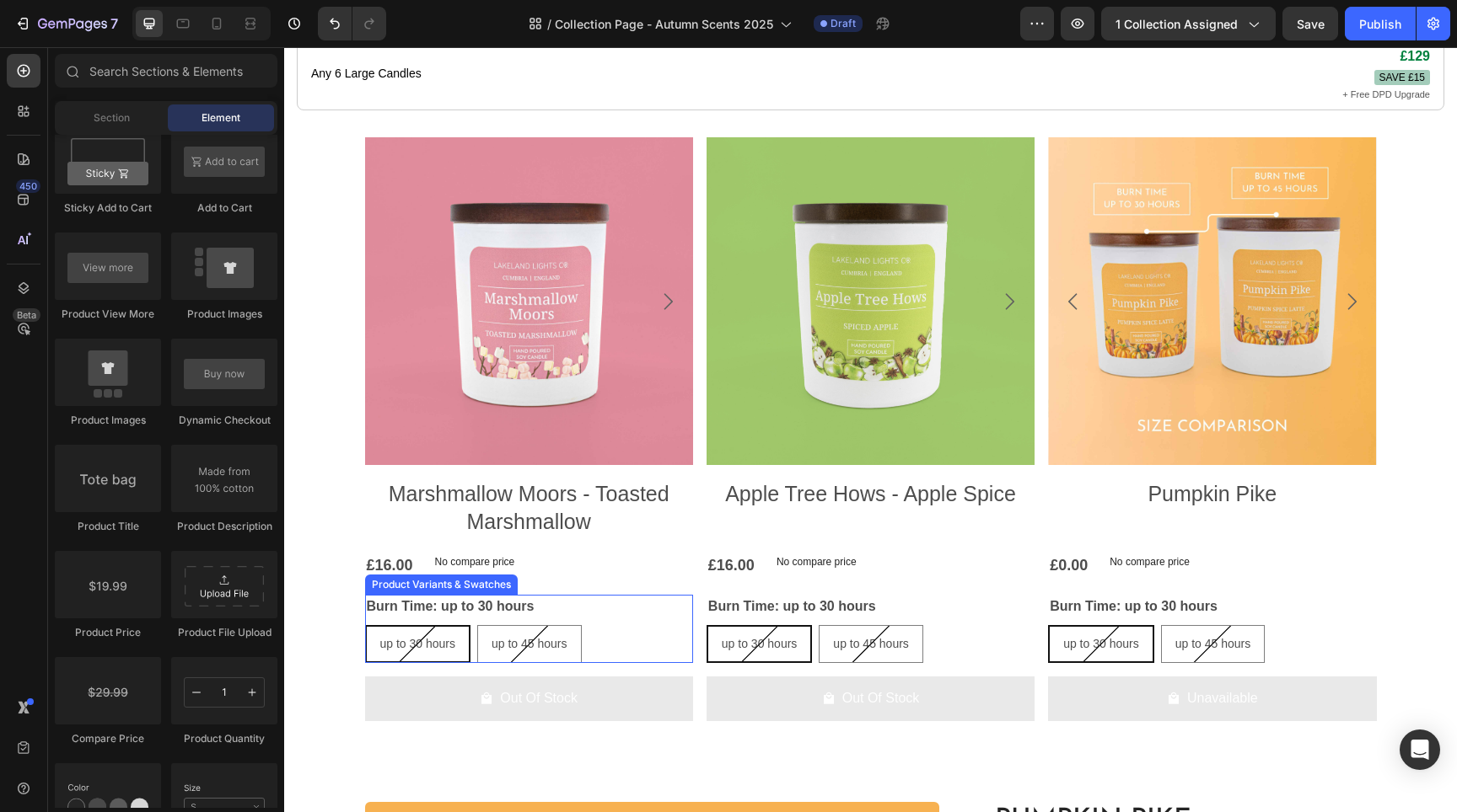
click at [452, 661] on div "up to 30 hours" at bounding box center [418, 644] width 103 height 35
click at [365, 626] on input "up to 30 hours up to 30 hours up to 30 hours" at bounding box center [364, 625] width 1 height 1
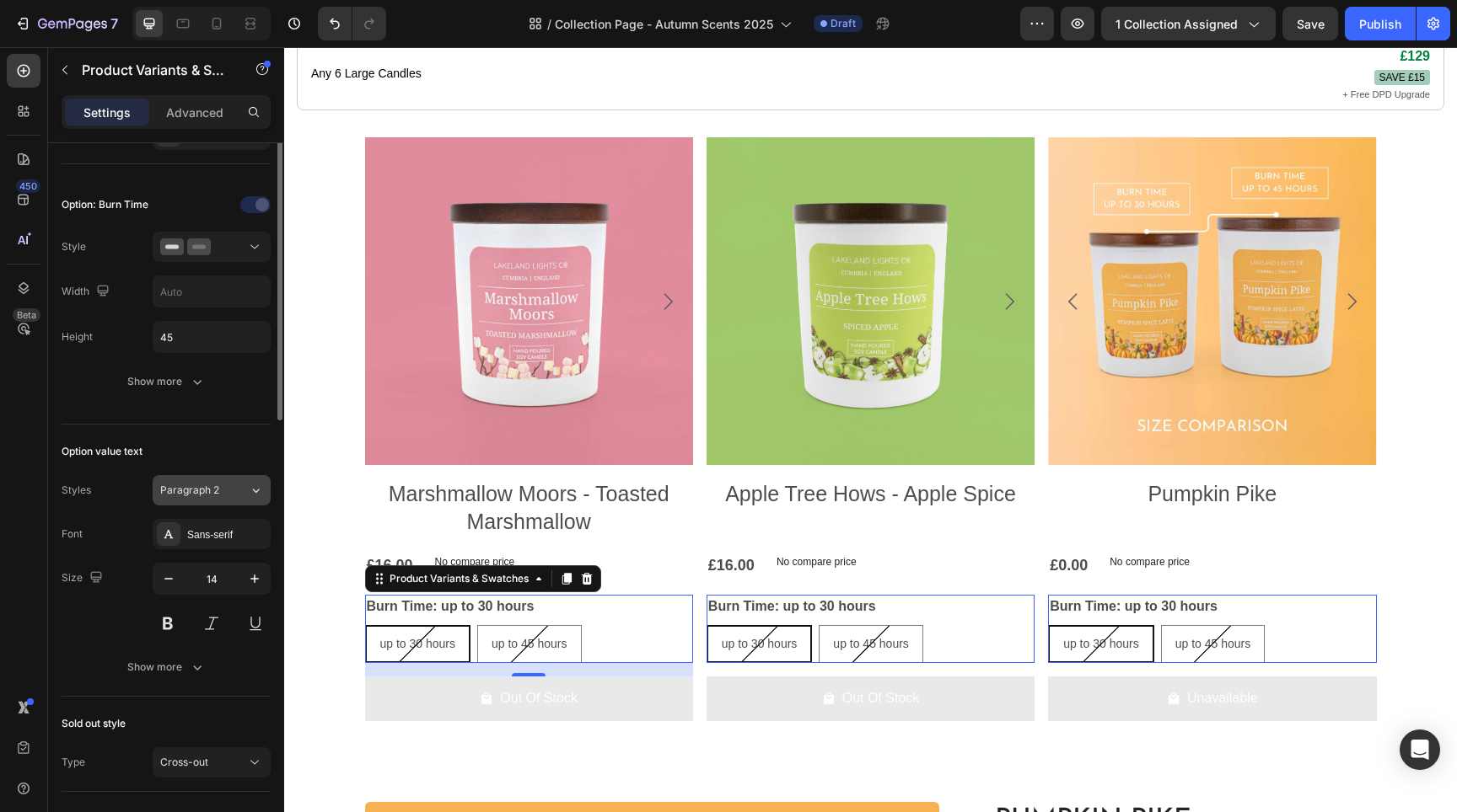
scroll to position [598, 0]
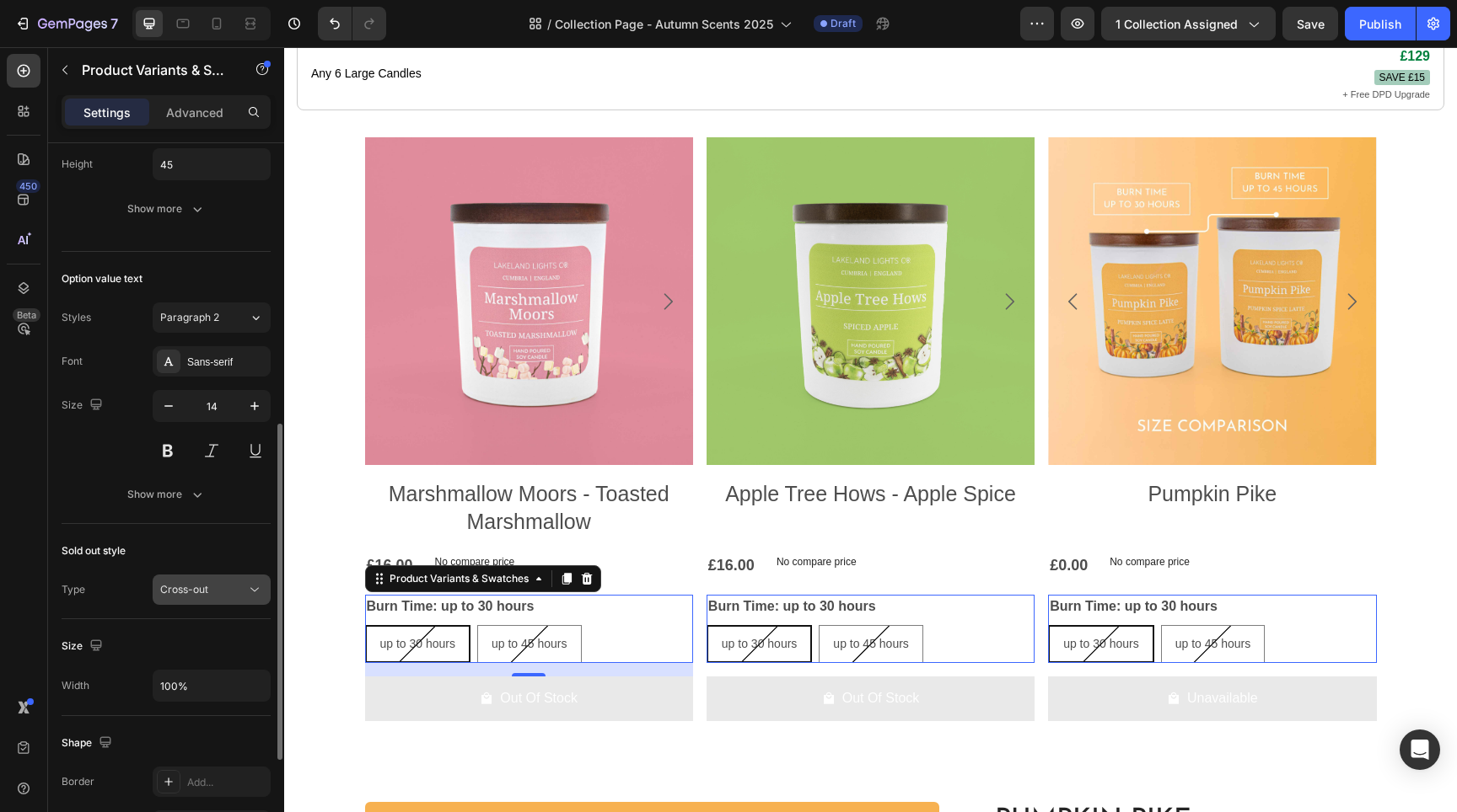
click at [233, 595] on div "Cross-out" at bounding box center [202, 589] width 86 height 15
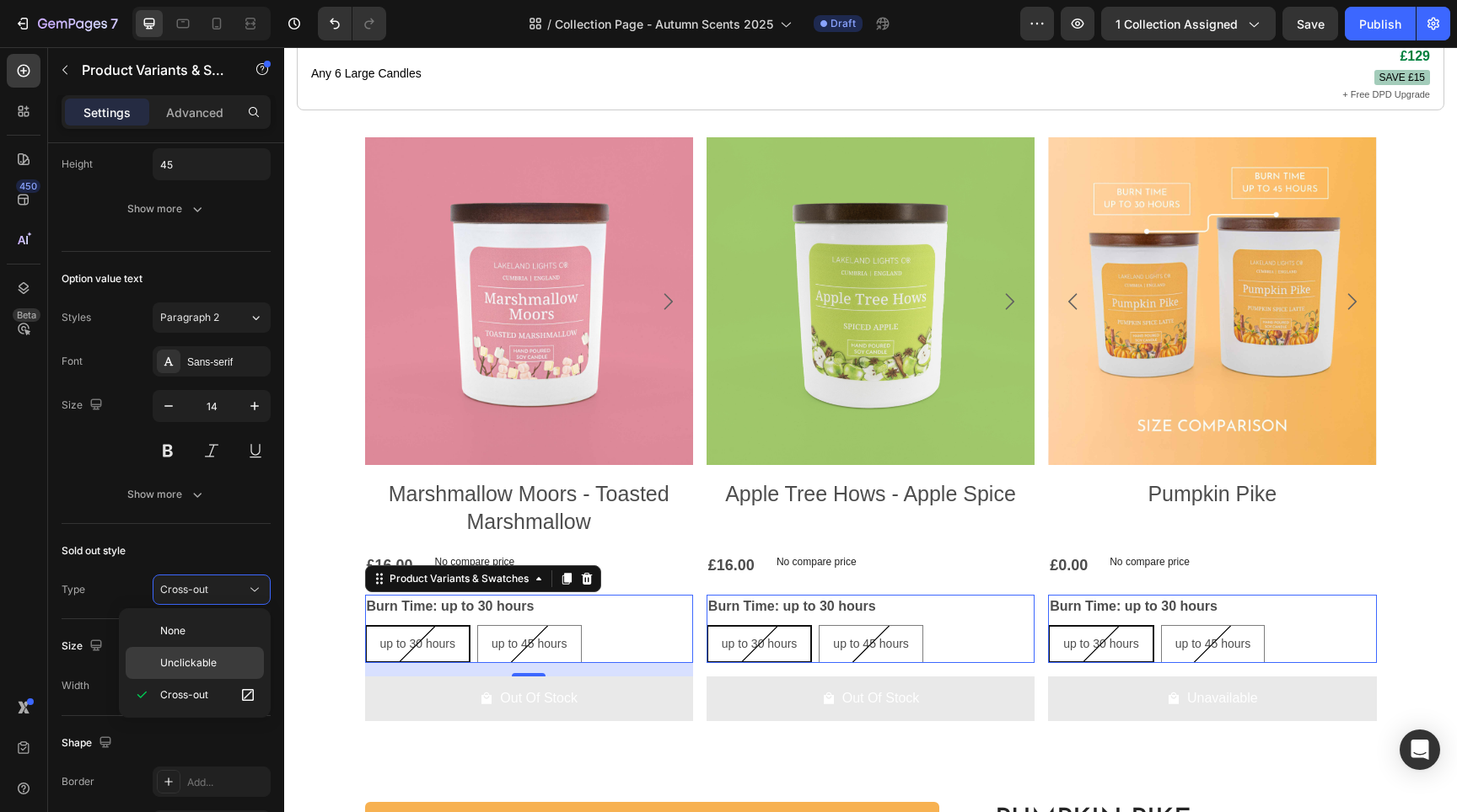
click at [234, 666] on p "Unclickable" at bounding box center [208, 663] width 96 height 15
radio input "true"
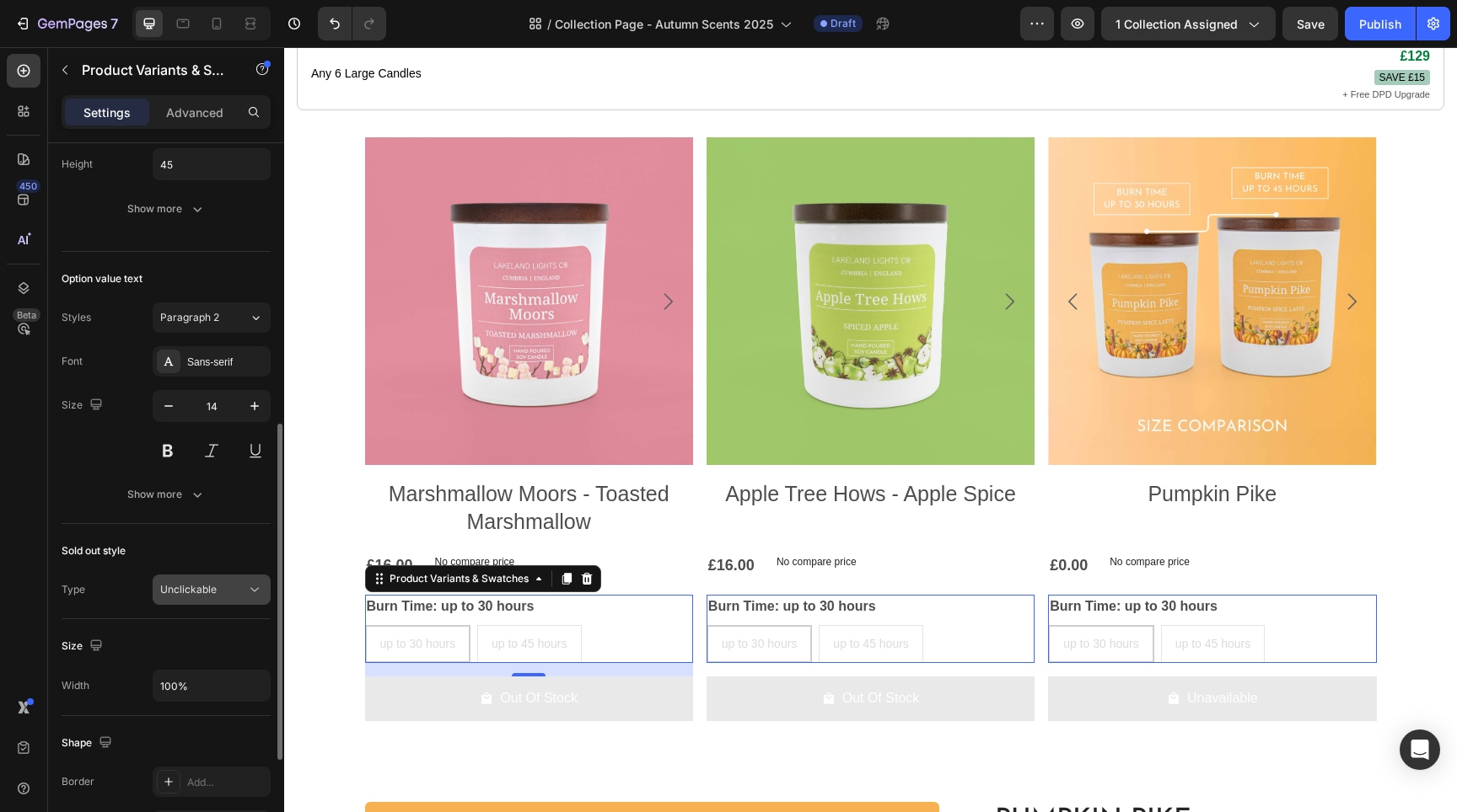
click at [242, 595] on div "Unclickable" at bounding box center [202, 589] width 86 height 15
click at [255, 579] on button "Unclickable" at bounding box center [211, 590] width 118 height 30
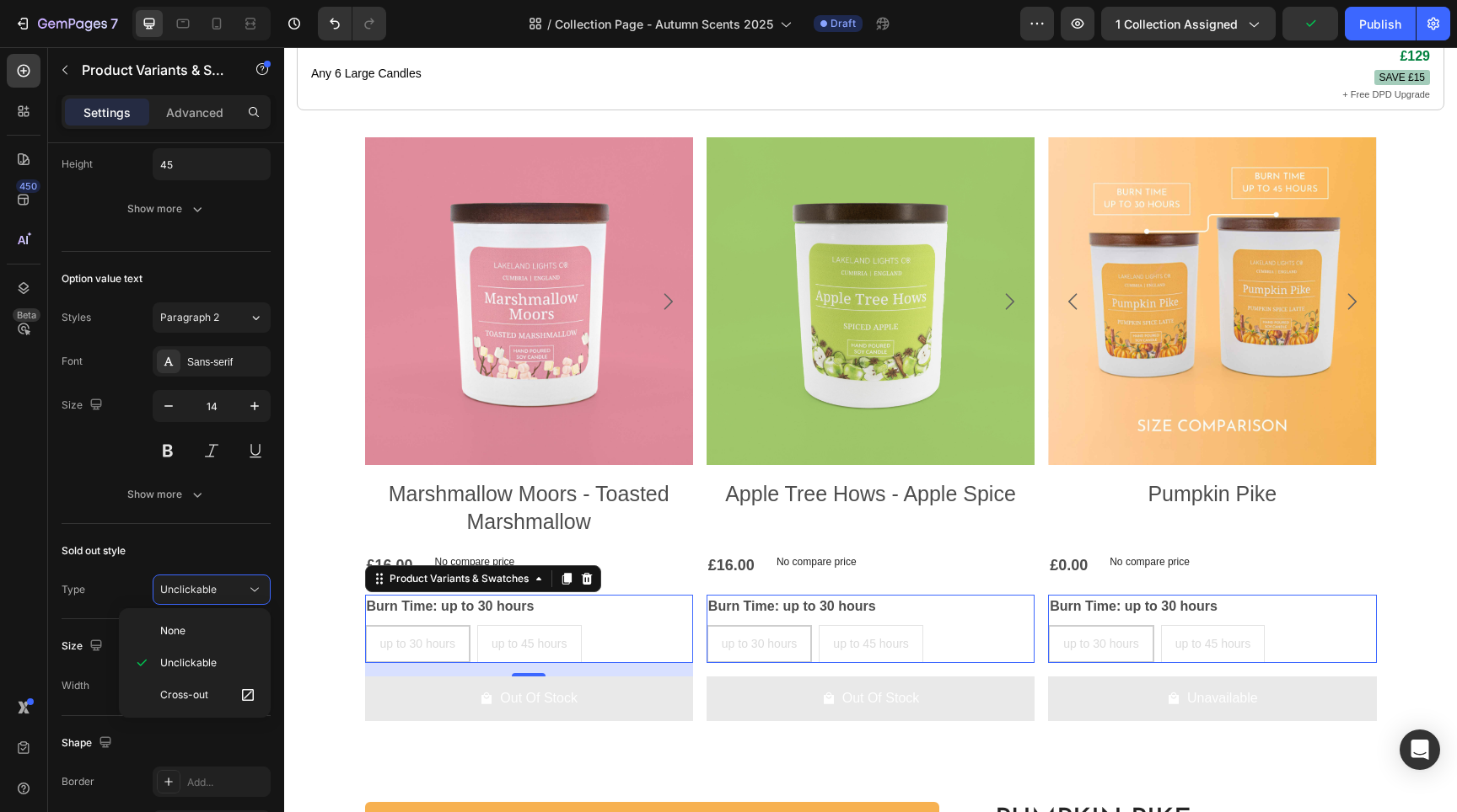
click at [239, 612] on div "None Unclickable Cross-out" at bounding box center [194, 663] width 152 height 109
click at [238, 616] on div "None" at bounding box center [194, 631] width 139 height 32
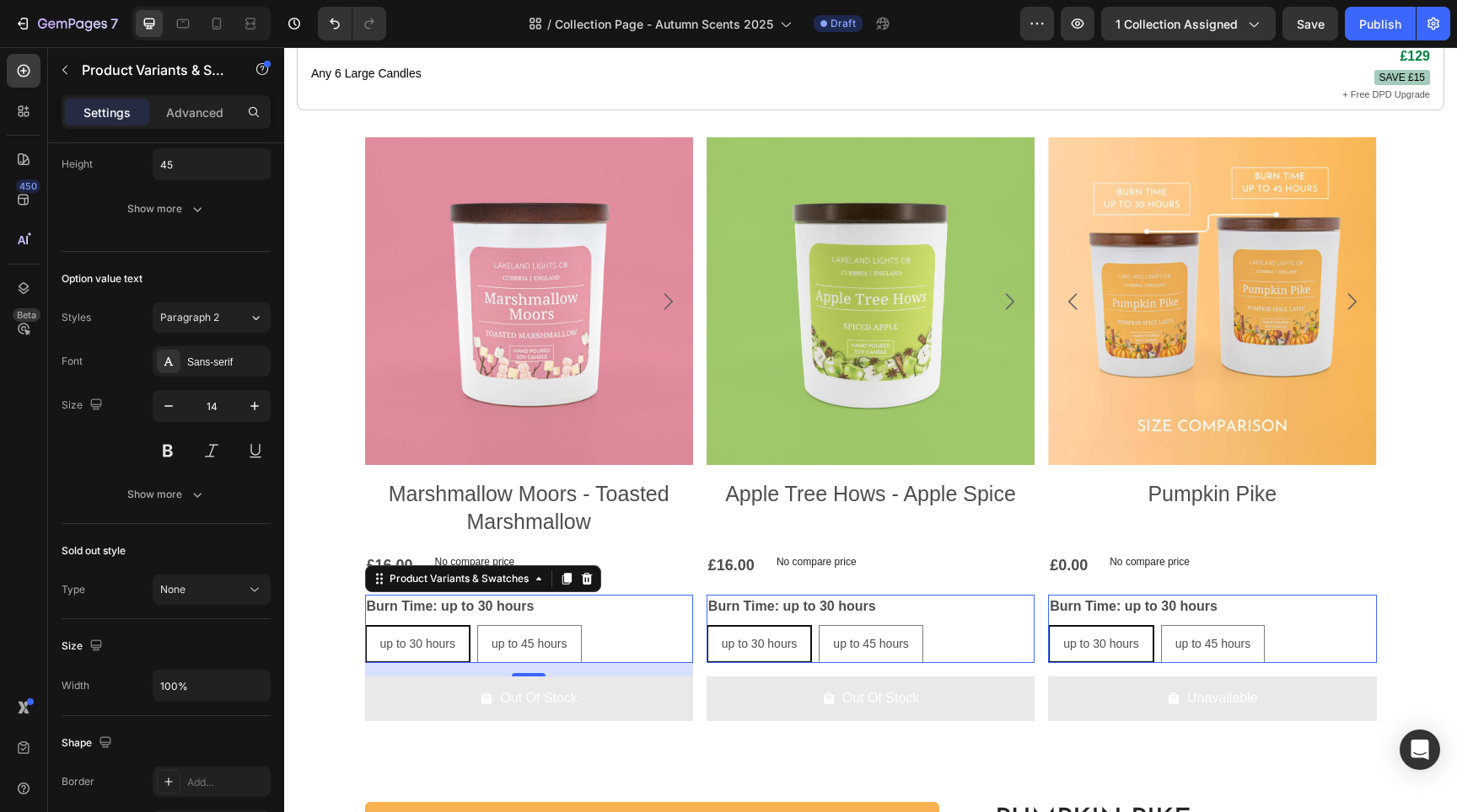
click at [420, 650] on span "up to 30 hours" at bounding box center [417, 643] width 75 height 13
click at [365, 626] on input "up to 30 hours up to 30 hours up to 30 hours" at bounding box center [364, 625] width 1 height 1
click at [517, 650] on span "up to 45 hours" at bounding box center [529, 643] width 75 height 13
click at [477, 626] on input "up to 45 hours up to 45 hours up to 45 hours" at bounding box center [477, 625] width 1 height 1
radio input "true"
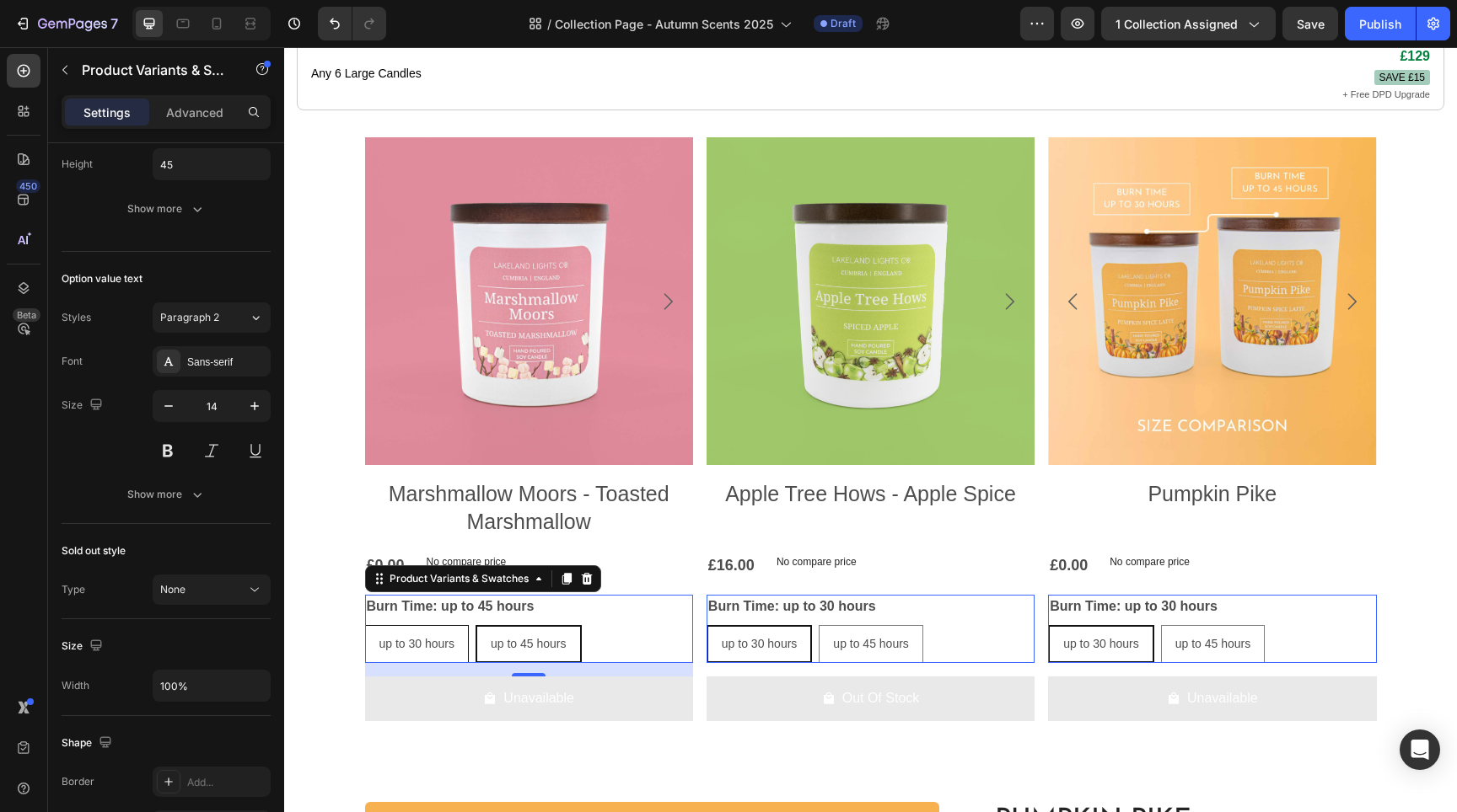
click at [439, 650] on span "up to 30 hours" at bounding box center [416, 643] width 75 height 13
click at [365, 626] on input "up to 30 hours up to 30 hours up to 30 hours" at bounding box center [364, 625] width 1 height 1
radio input "true"
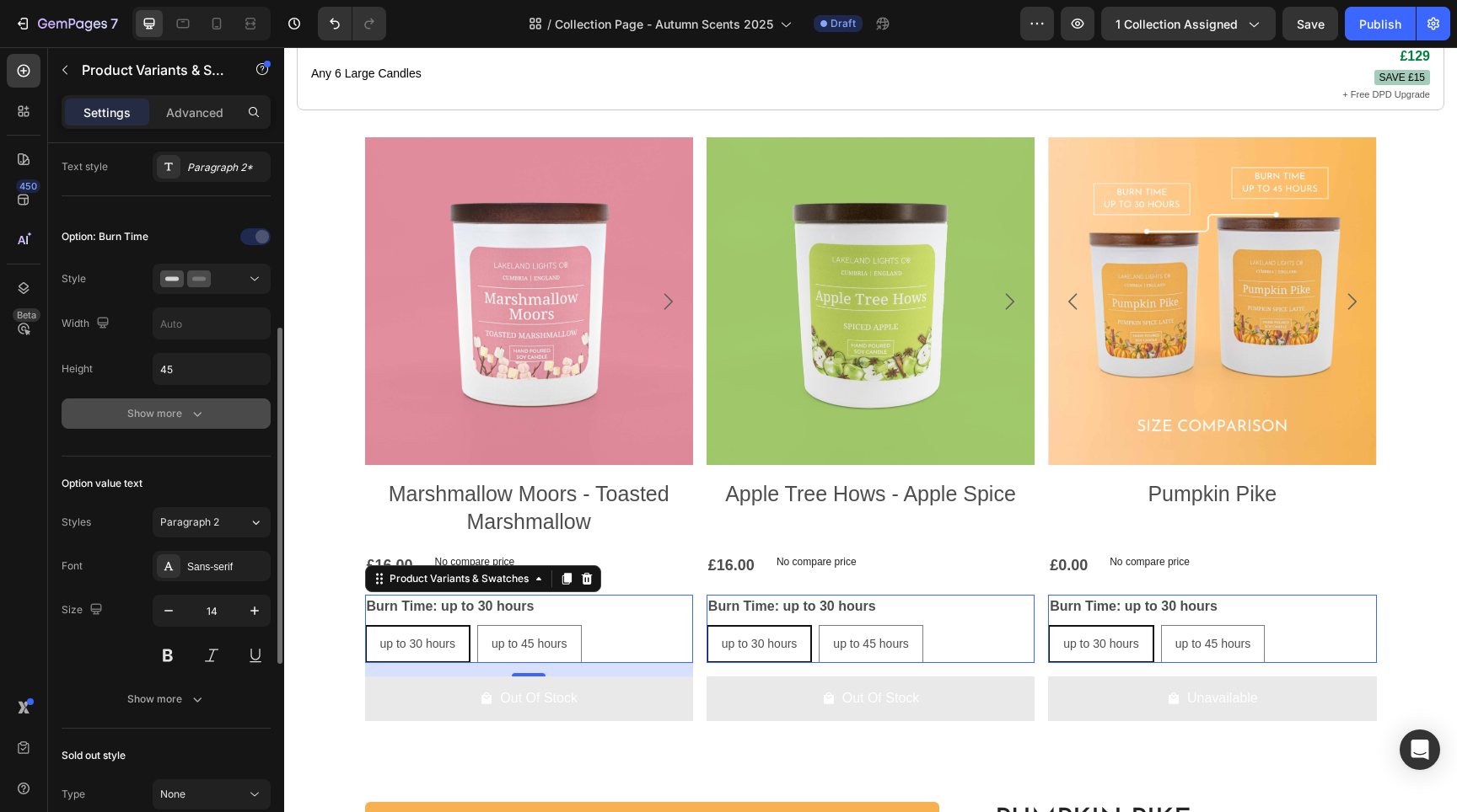
click at [212, 410] on button "Show more" at bounding box center [166, 414] width 210 height 30
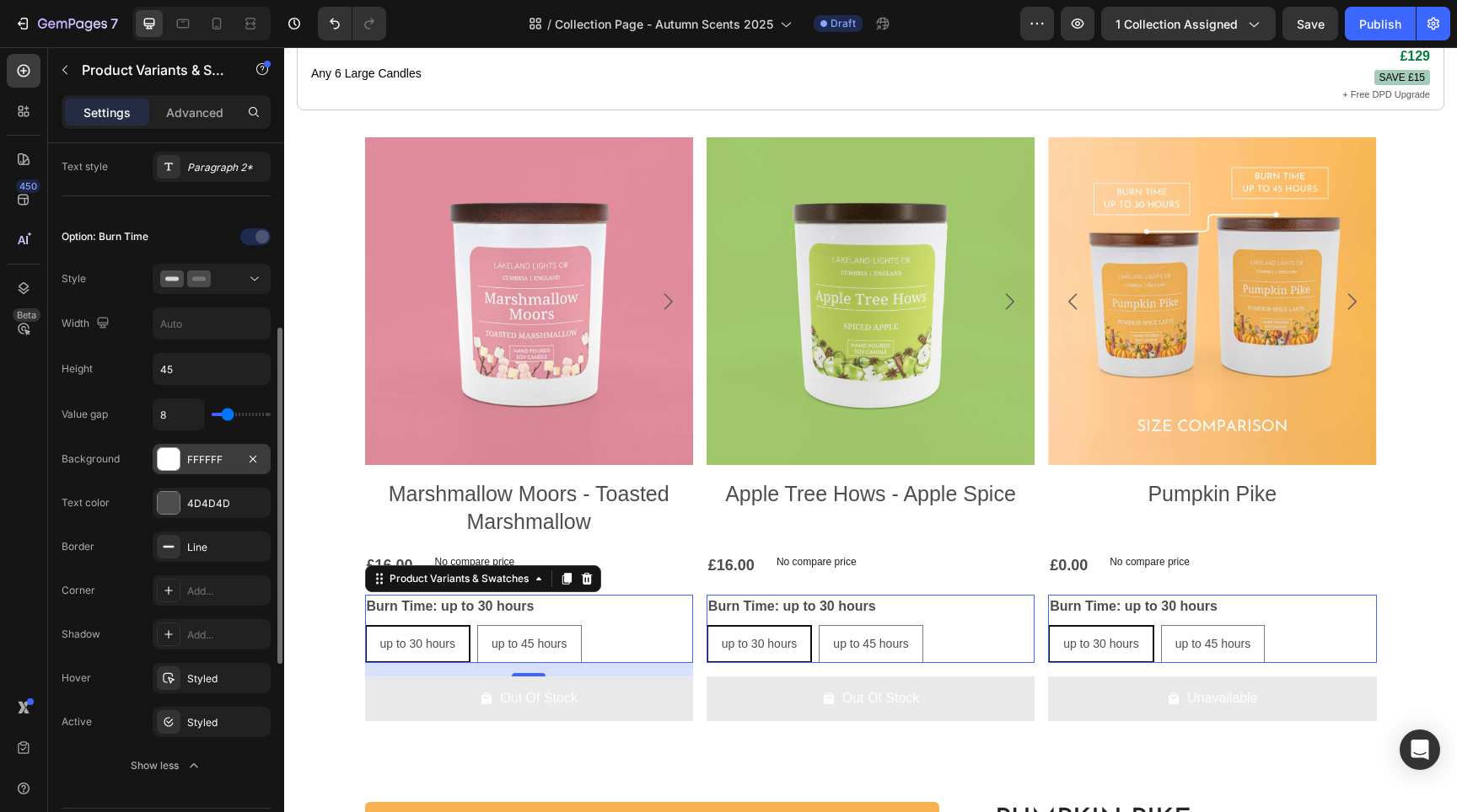
click at [175, 469] on div at bounding box center [169, 459] width 22 height 22
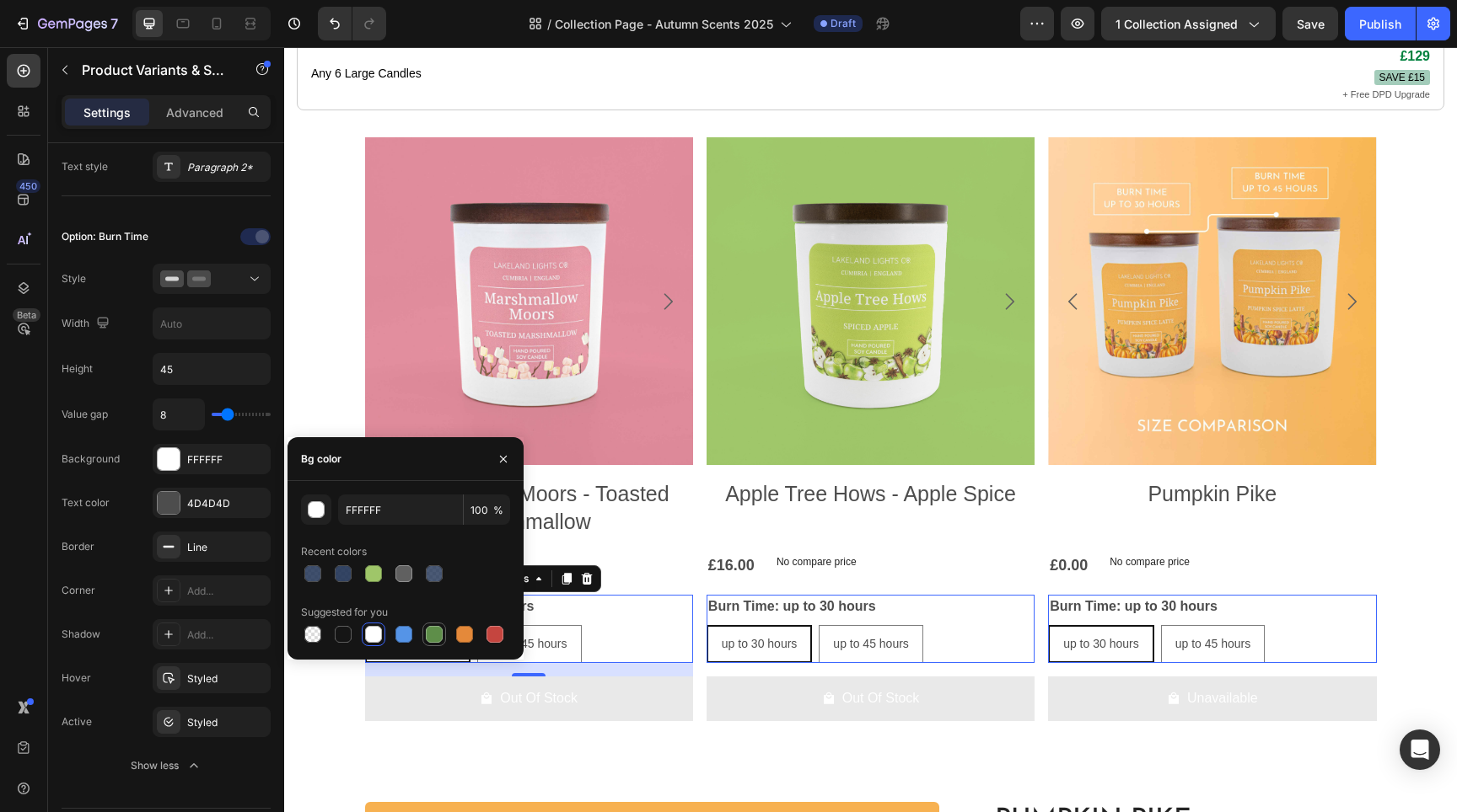
click at [431, 634] on div at bounding box center [434, 635] width 17 height 17
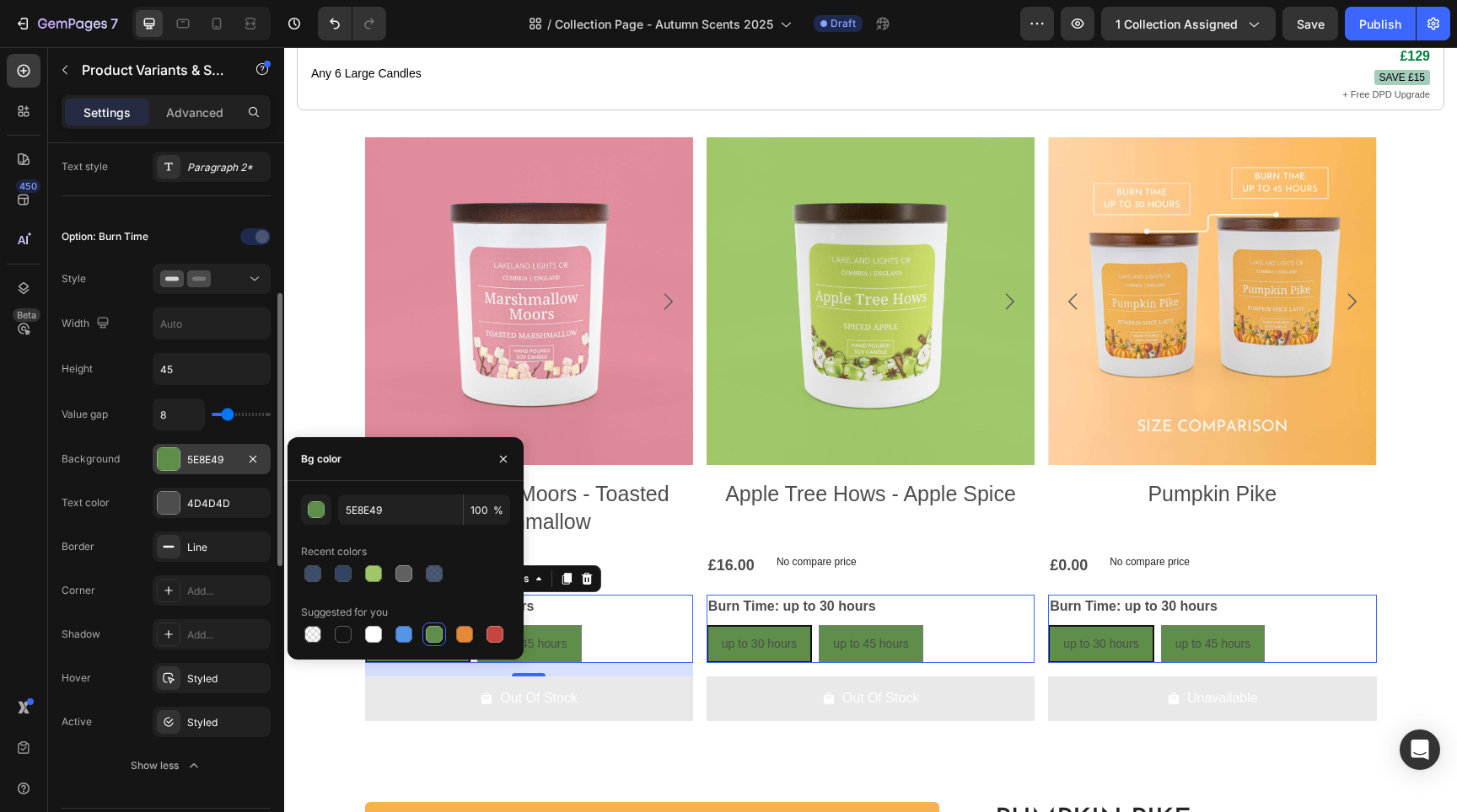
click at [212, 461] on div "5E8E49" at bounding box center [211, 460] width 49 height 15
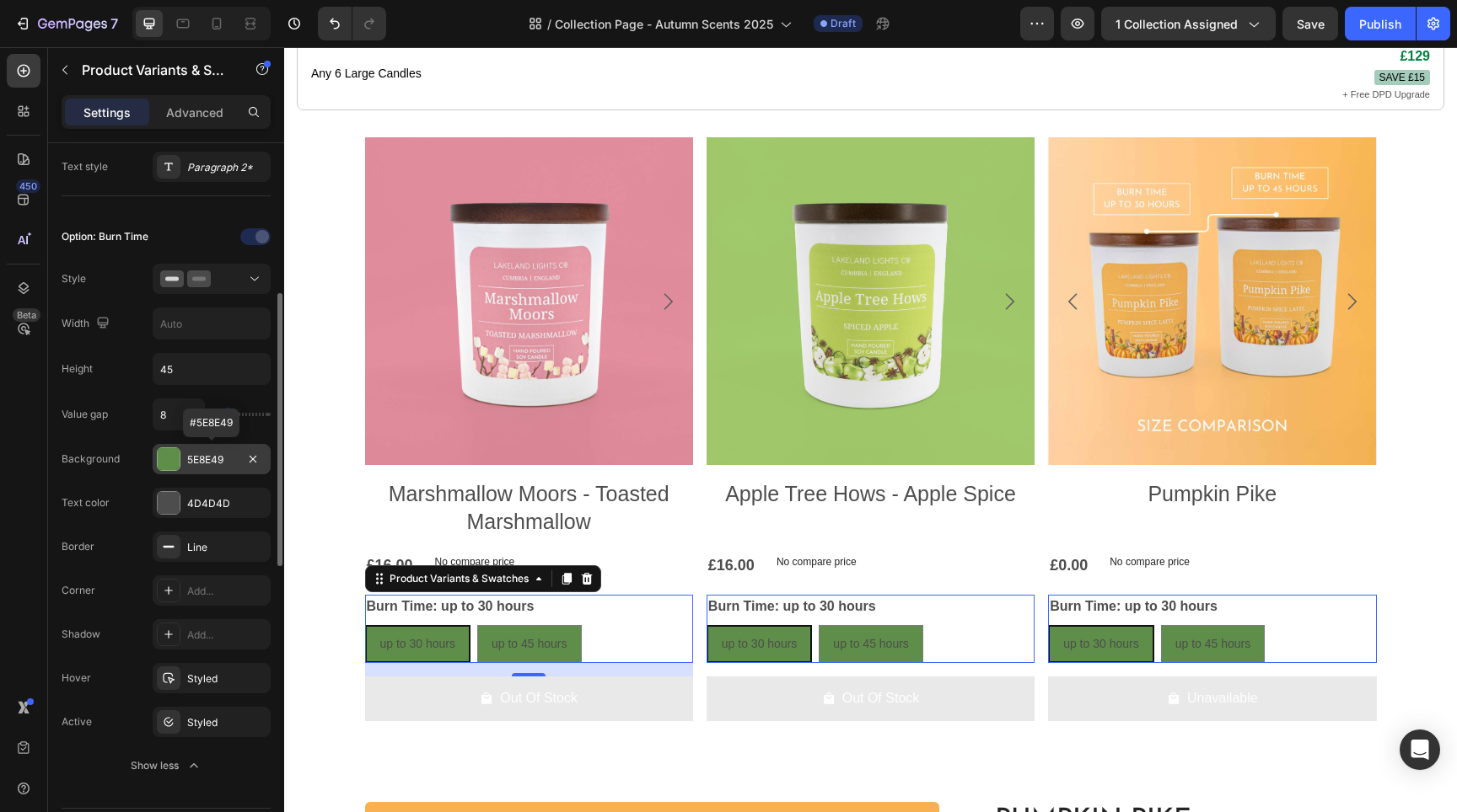
click at [212, 461] on div "5E8E49" at bounding box center [211, 460] width 49 height 15
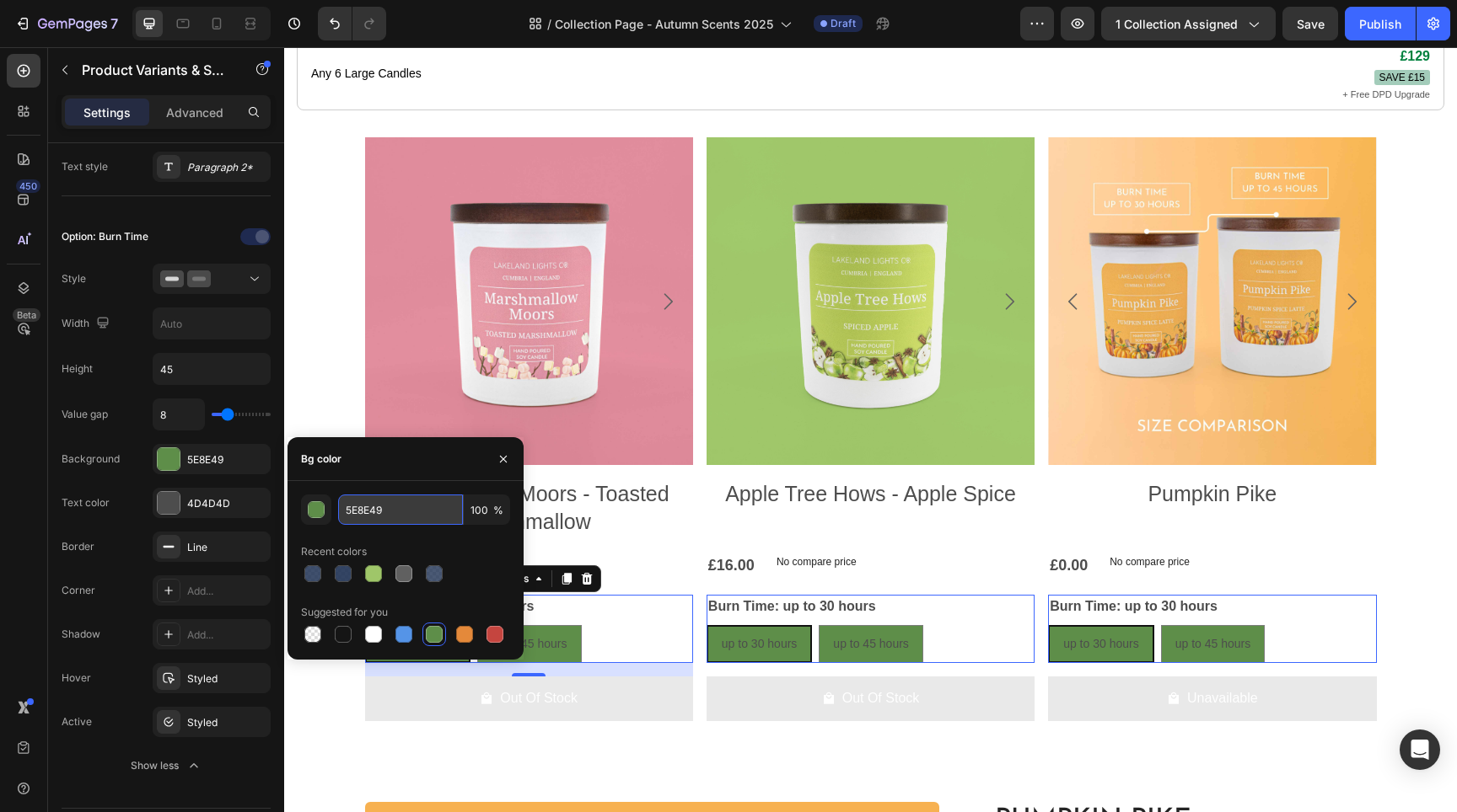
click at [365, 514] on input "5E8E49" at bounding box center [400, 509] width 125 height 30
paste input "a0cfb7"
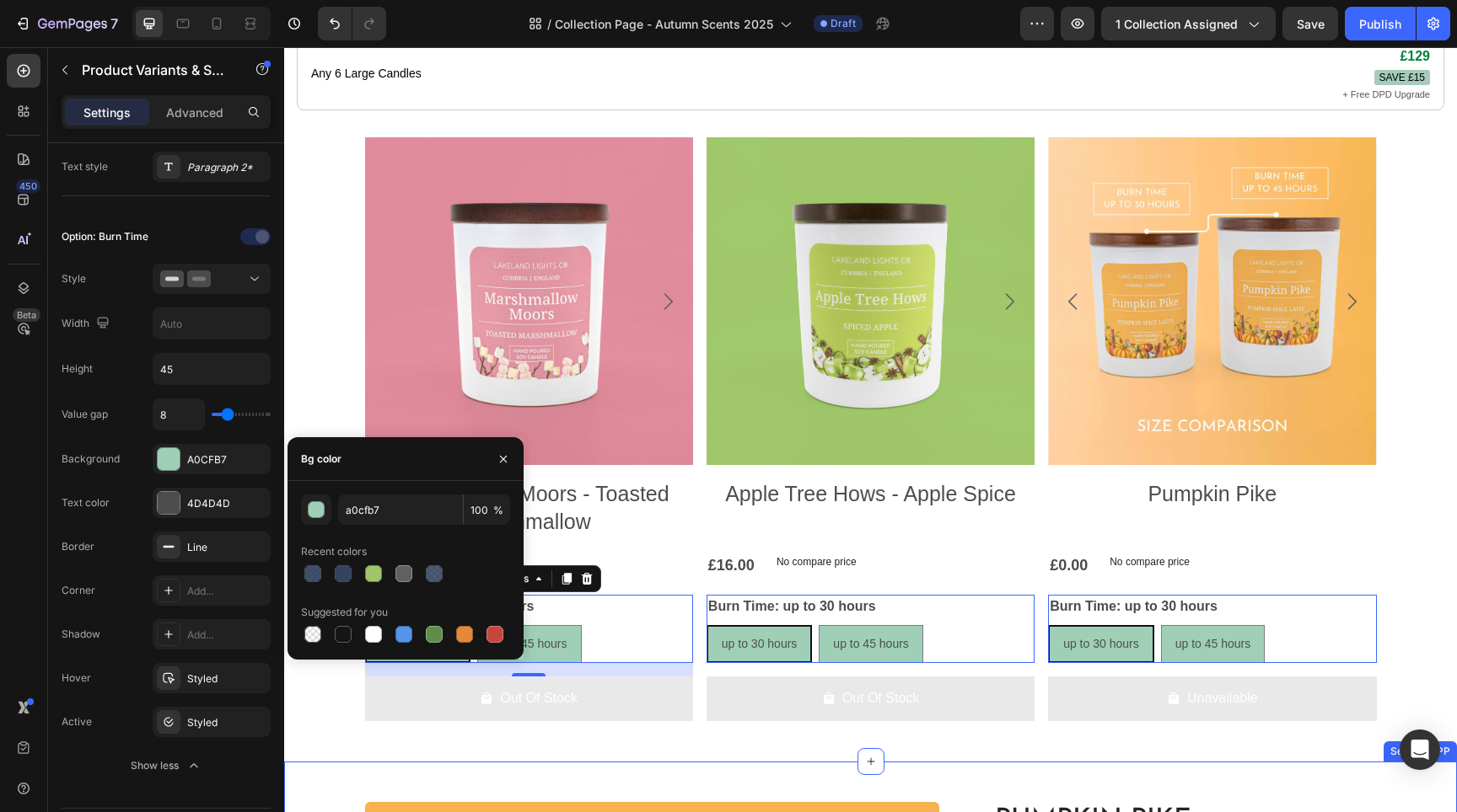
type input "A0CFB7"
click at [207, 508] on div "4D4D4D" at bounding box center [211, 503] width 49 height 15
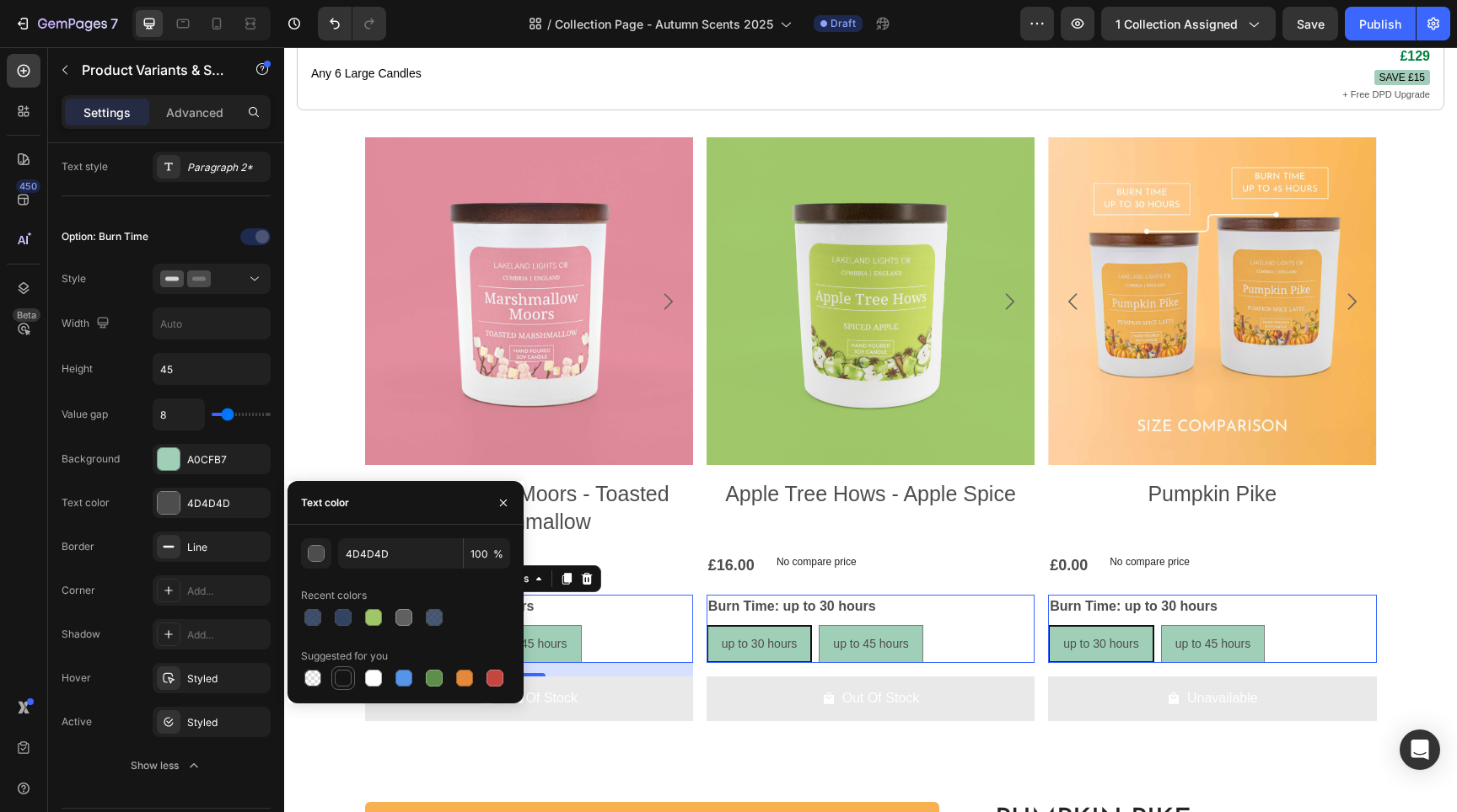
click at [339, 675] on div at bounding box center [343, 678] width 17 height 17
type input "151515"
click at [215, 541] on div "Line" at bounding box center [211, 548] width 49 height 15
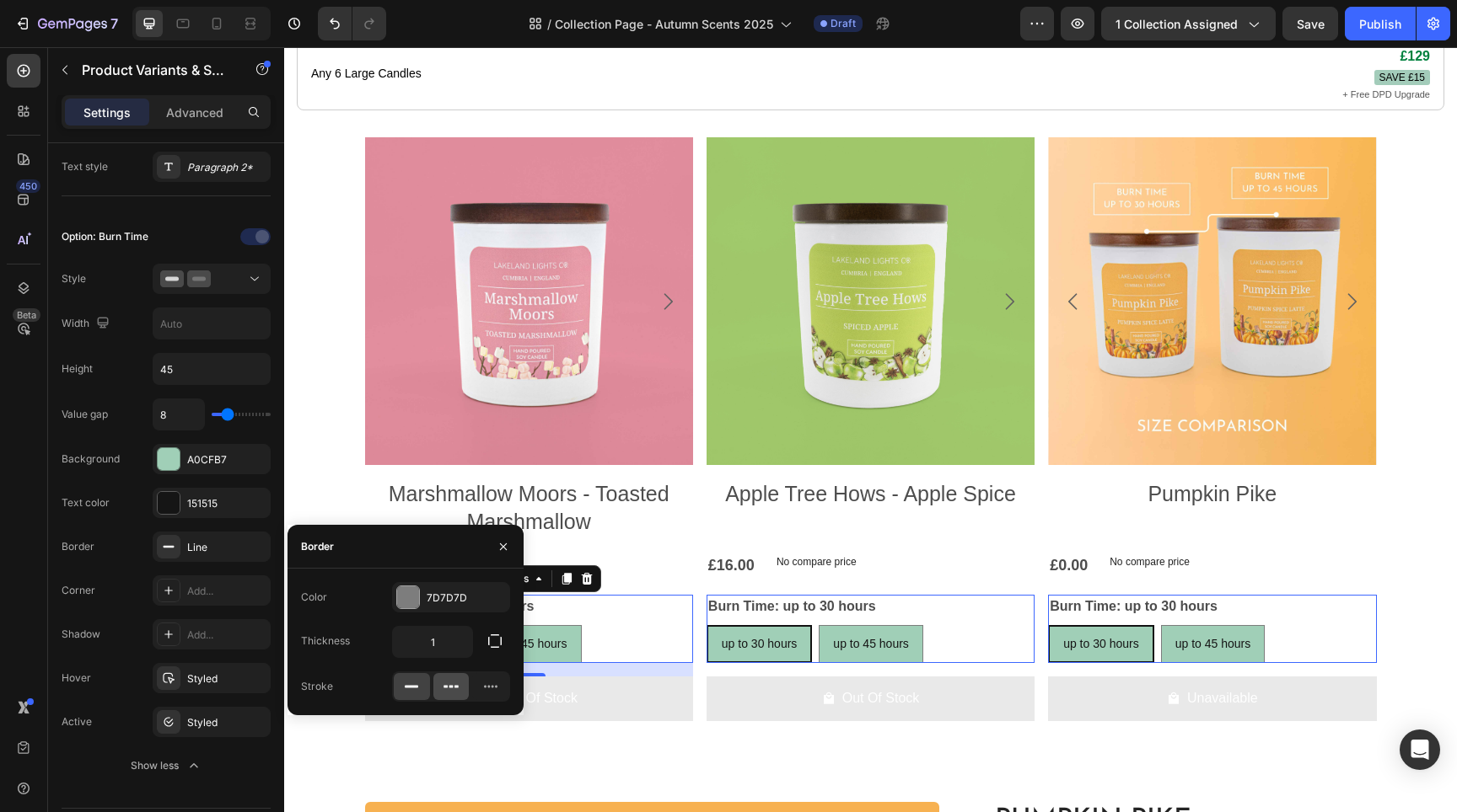
click at [447, 691] on icon at bounding box center [451, 686] width 17 height 17
click at [413, 694] on icon at bounding box center [411, 686] width 17 height 17
click at [188, 590] on div "Add..." at bounding box center [226, 591] width 79 height 15
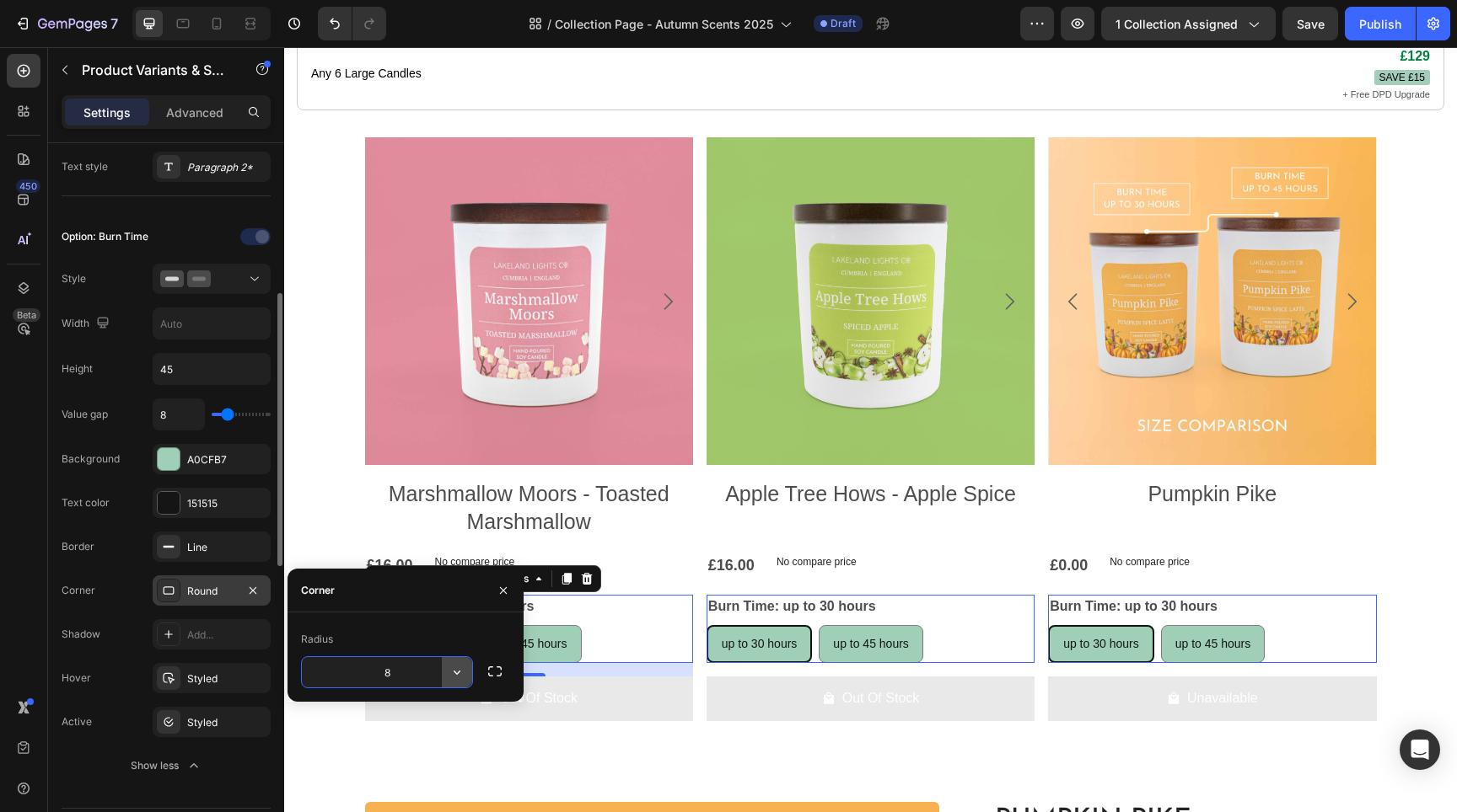
click at [460, 678] on icon "button" at bounding box center [456, 672] width 17 height 17
click at [425, 672] on input "8" at bounding box center [387, 673] width 170 height 30
type input "5"
click at [157, 548] on div at bounding box center [169, 547] width 24 height 24
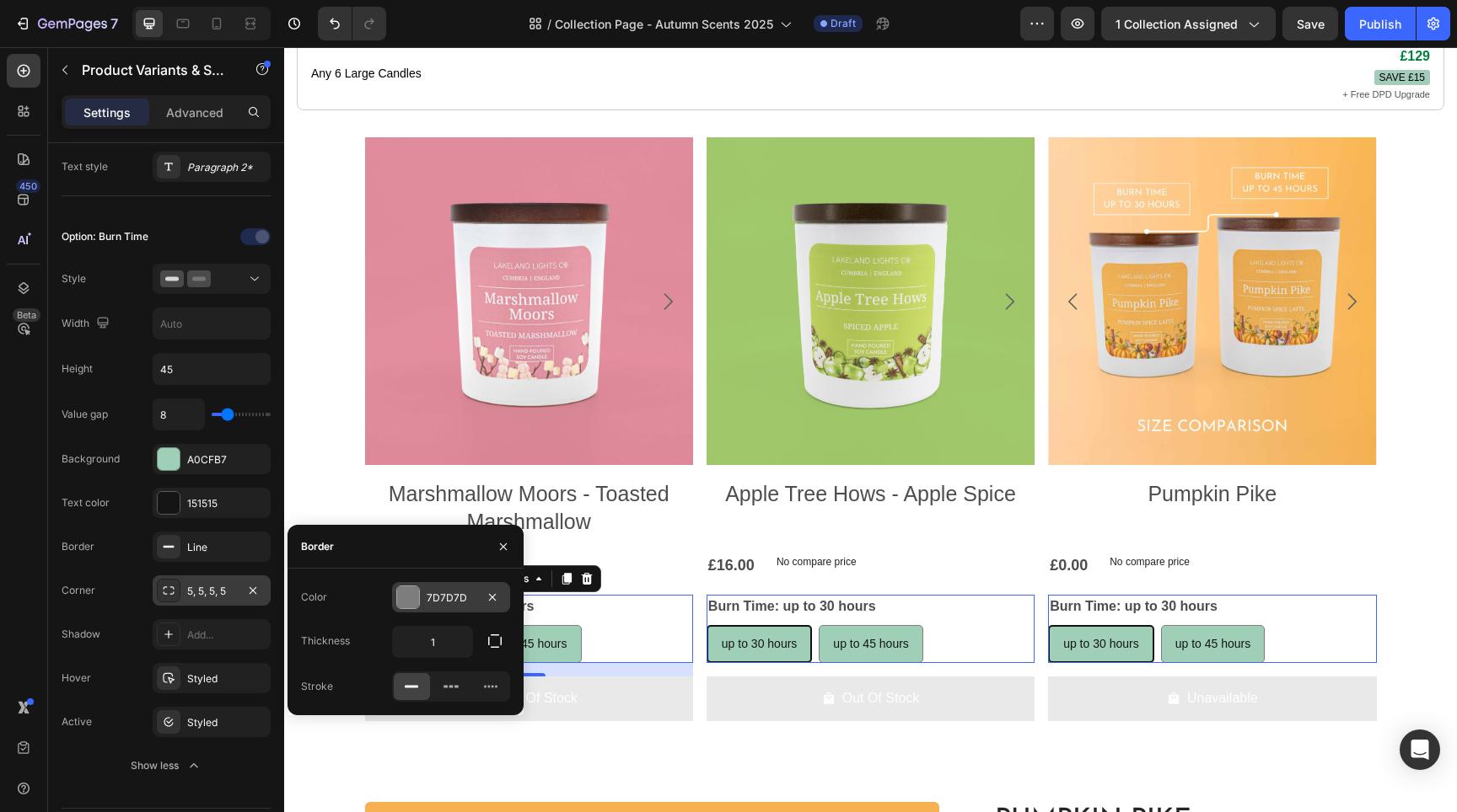
click at [392, 595] on div "7D7D7D" at bounding box center [451, 597] width 118 height 30
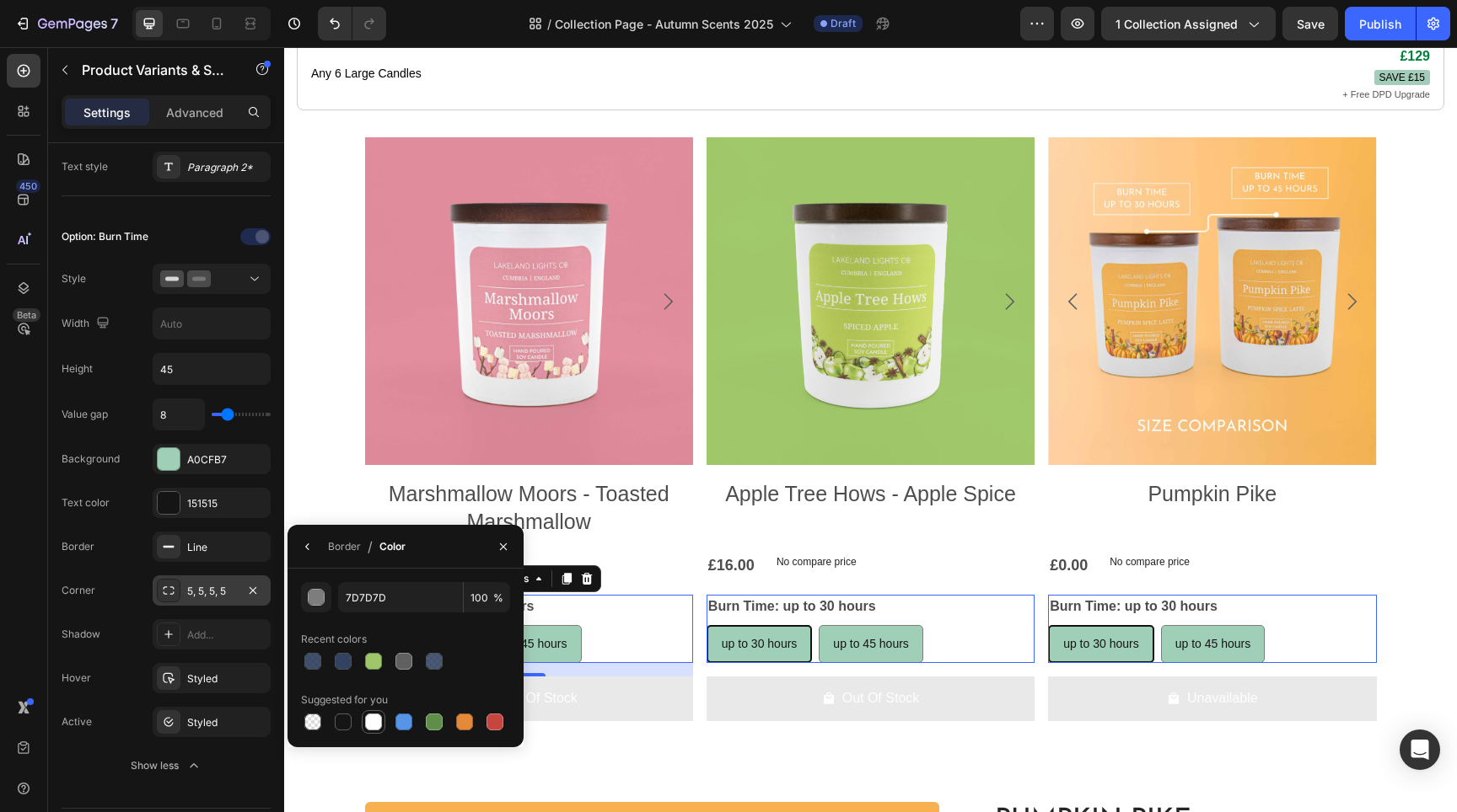
click at [376, 725] on div at bounding box center [373, 721] width 17 height 17
click at [404, 661] on div at bounding box center [403, 661] width 17 height 17
type input "606060"
click at [114, 567] on div "Value gap 8 Background A0CFB7 Text color 151515 Border Line Corner 5, 5, 5, 5 S…" at bounding box center [166, 589] width 210 height 382
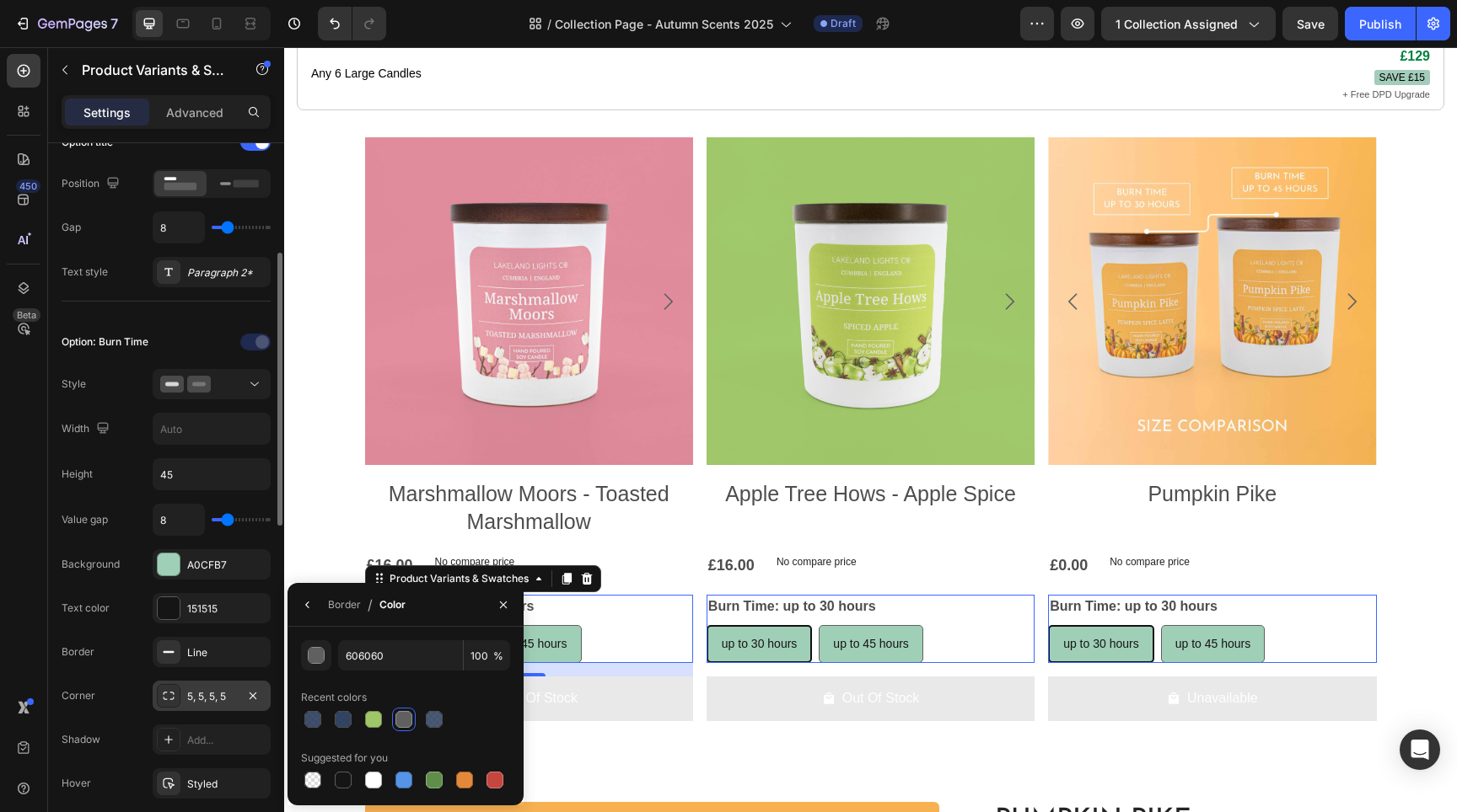
scroll to position [43, 0]
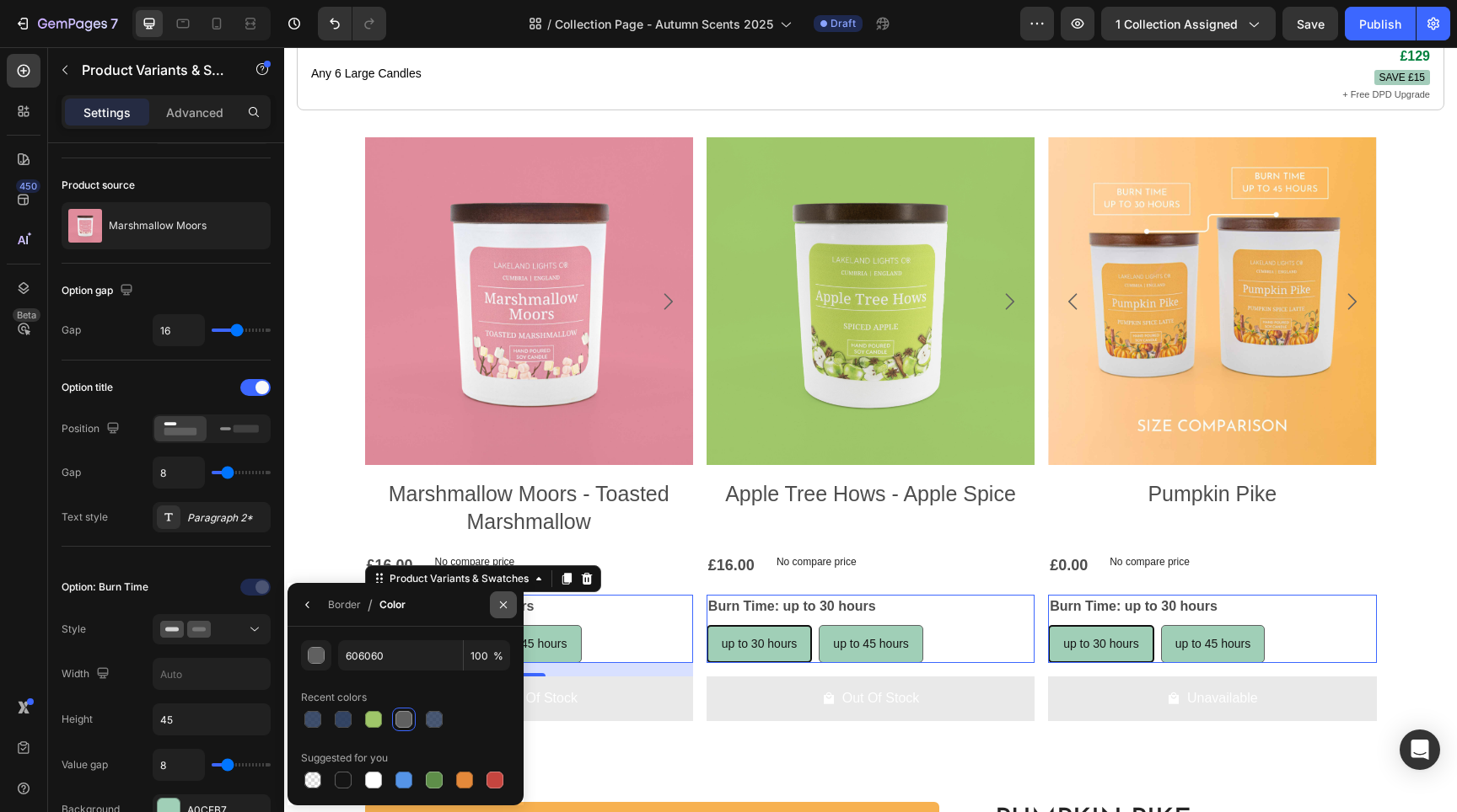
click at [509, 602] on icon "button" at bounding box center [503, 604] width 13 height 13
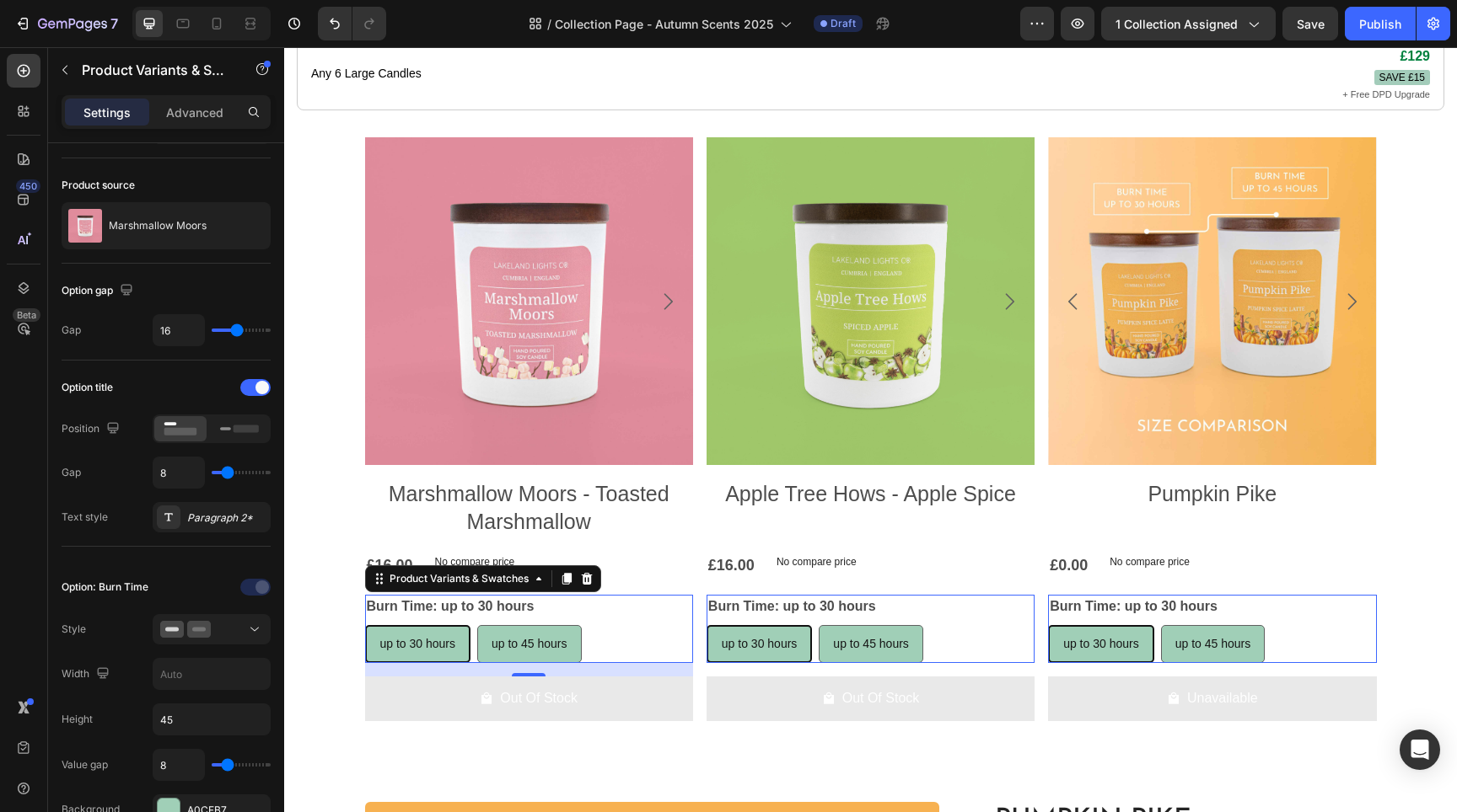
click at [437, 650] on span "up to 30 hours" at bounding box center [417, 643] width 75 height 13
click at [365, 626] on input "up to 30 hours up to 30 hours up to 30 hours" at bounding box center [364, 625] width 1 height 1
click at [240, 628] on div at bounding box center [211, 629] width 103 height 17
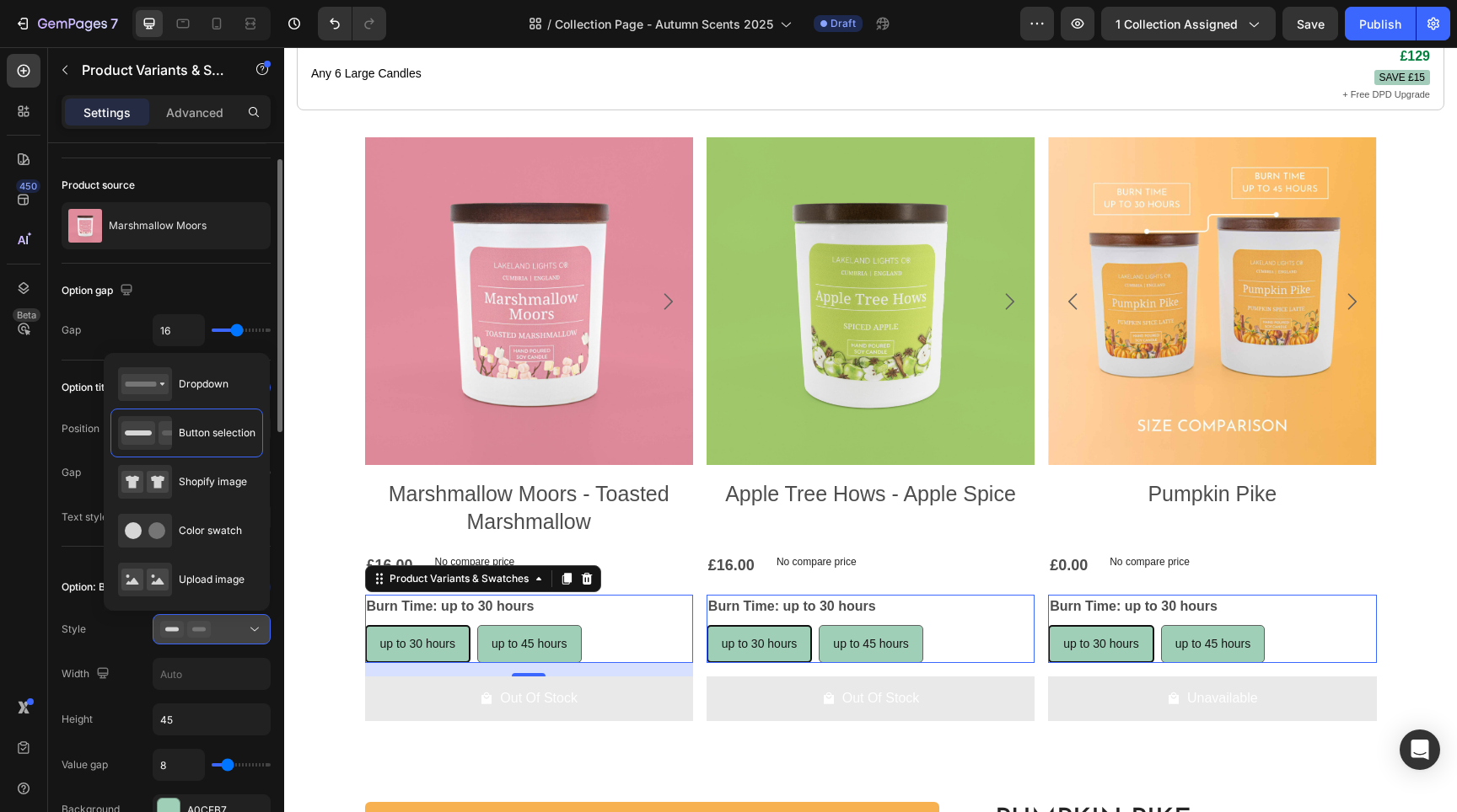
click at [240, 627] on div at bounding box center [211, 629] width 103 height 17
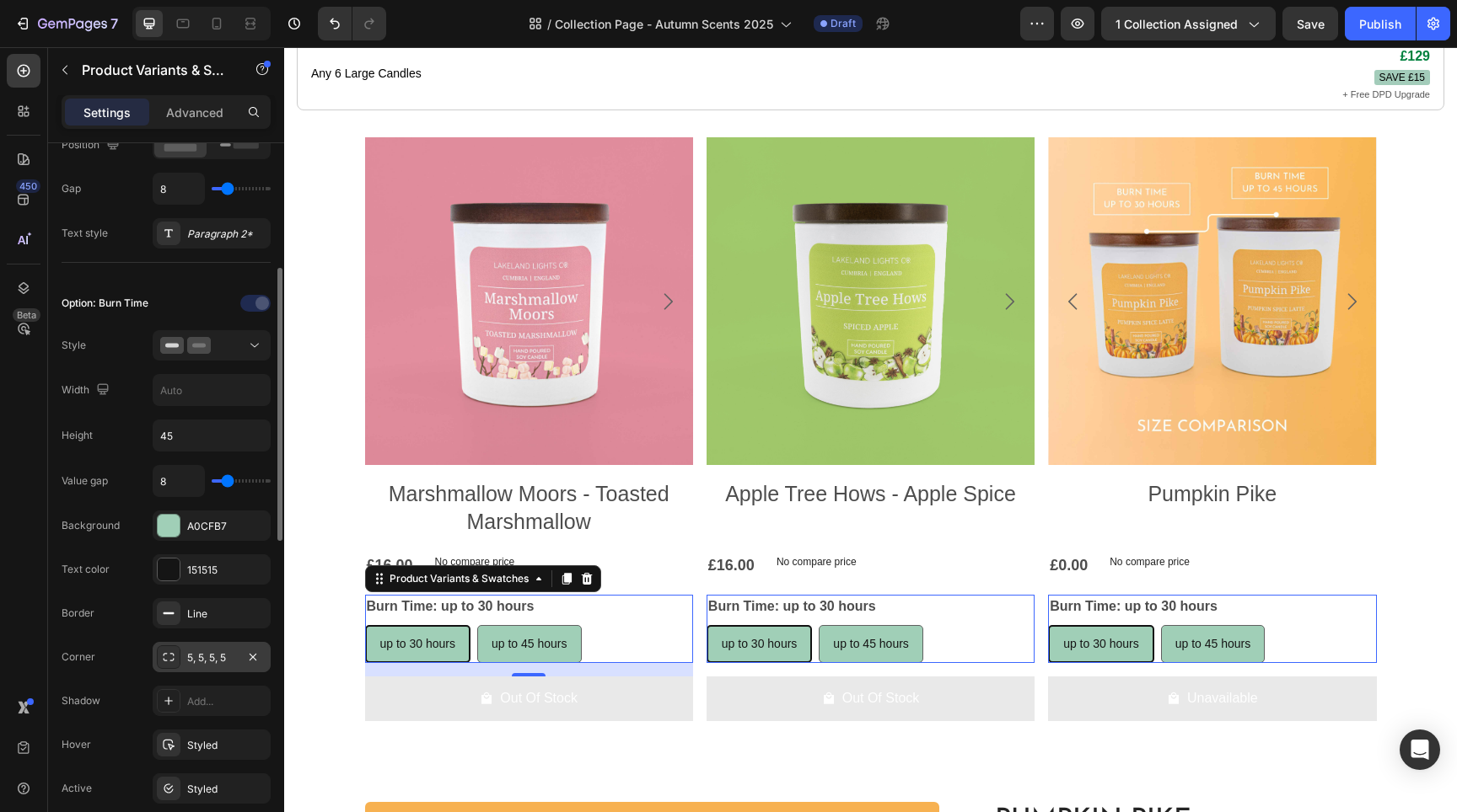
scroll to position [568, 0]
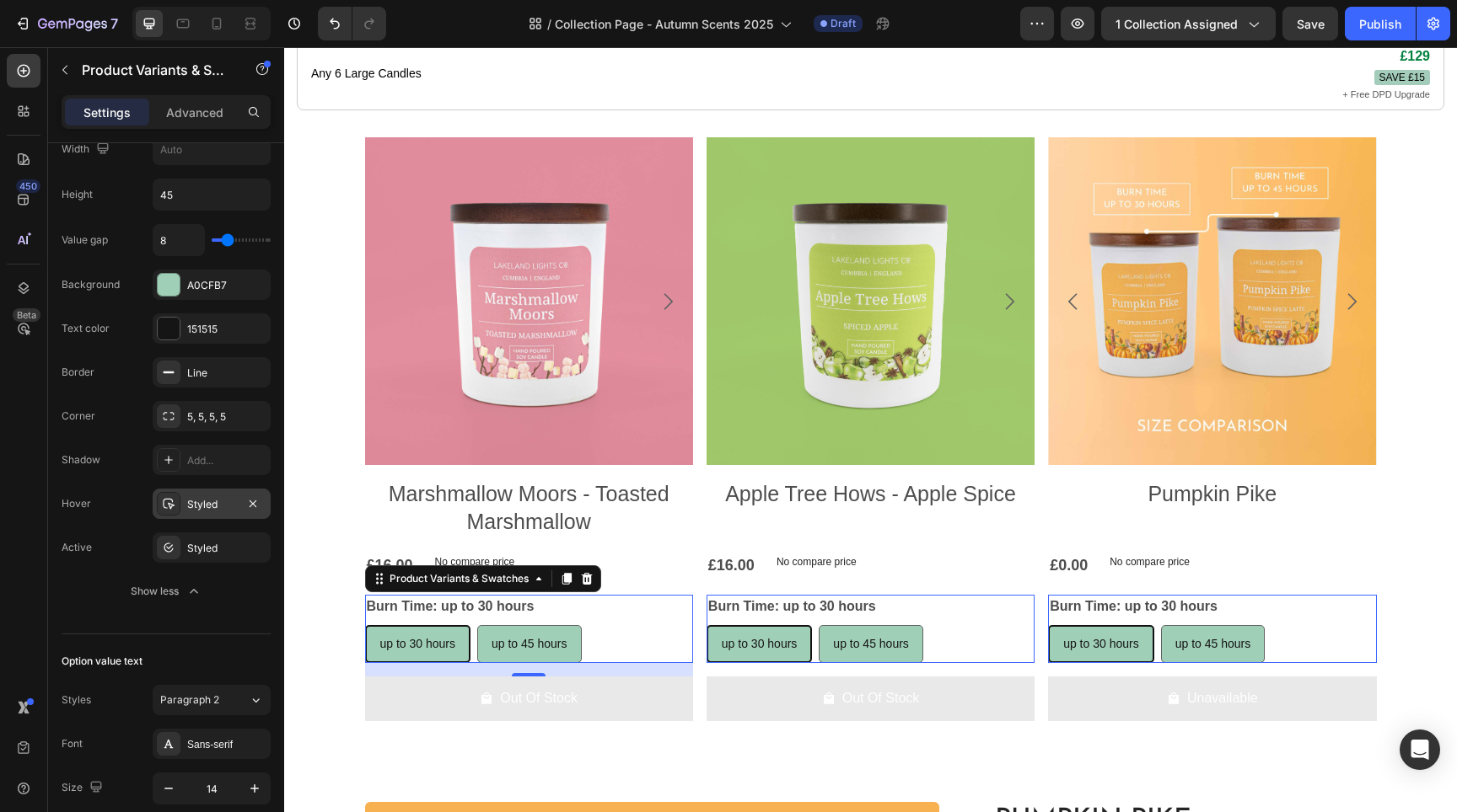
click at [236, 494] on div "Styled" at bounding box center [211, 504] width 118 height 30
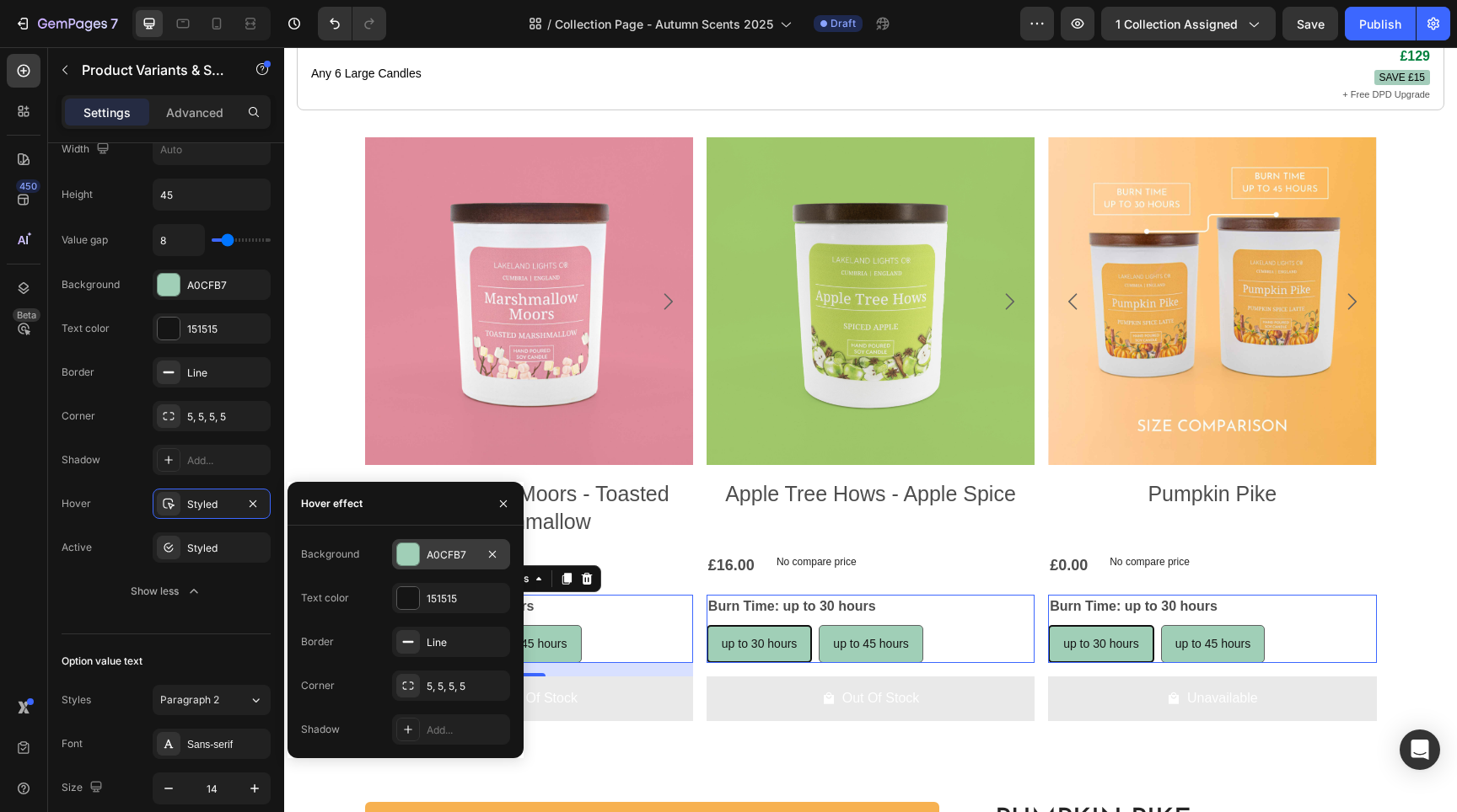
click at [407, 549] on div at bounding box center [408, 555] width 22 height 22
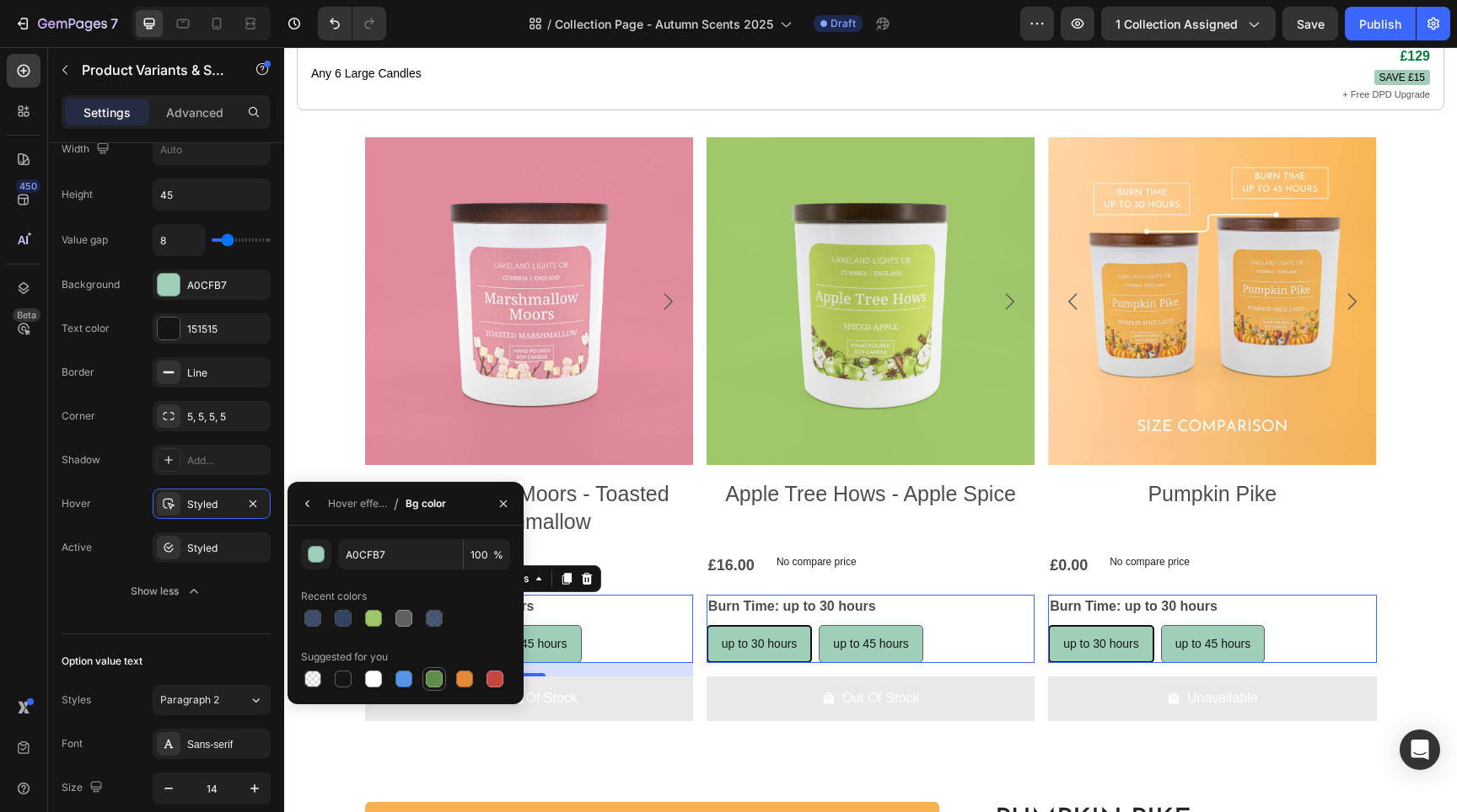
click at [433, 675] on div at bounding box center [434, 679] width 17 height 17
type input "5E8E49"
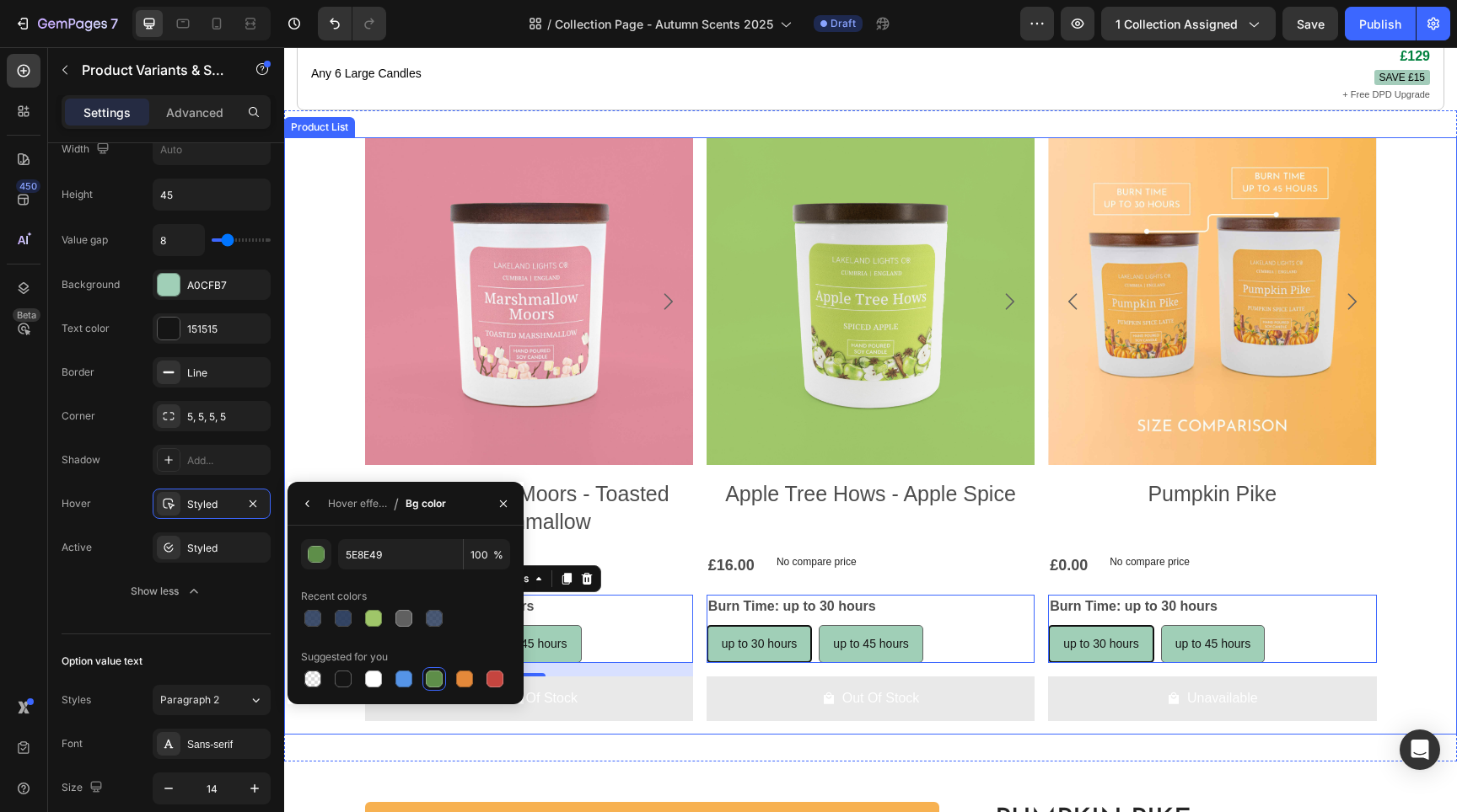
click at [312, 427] on div "Product Images Marshmallow Moors - Toasted Marshmallow Product Title £16.00 Pro…" at bounding box center [870, 436] width 1173 height 597
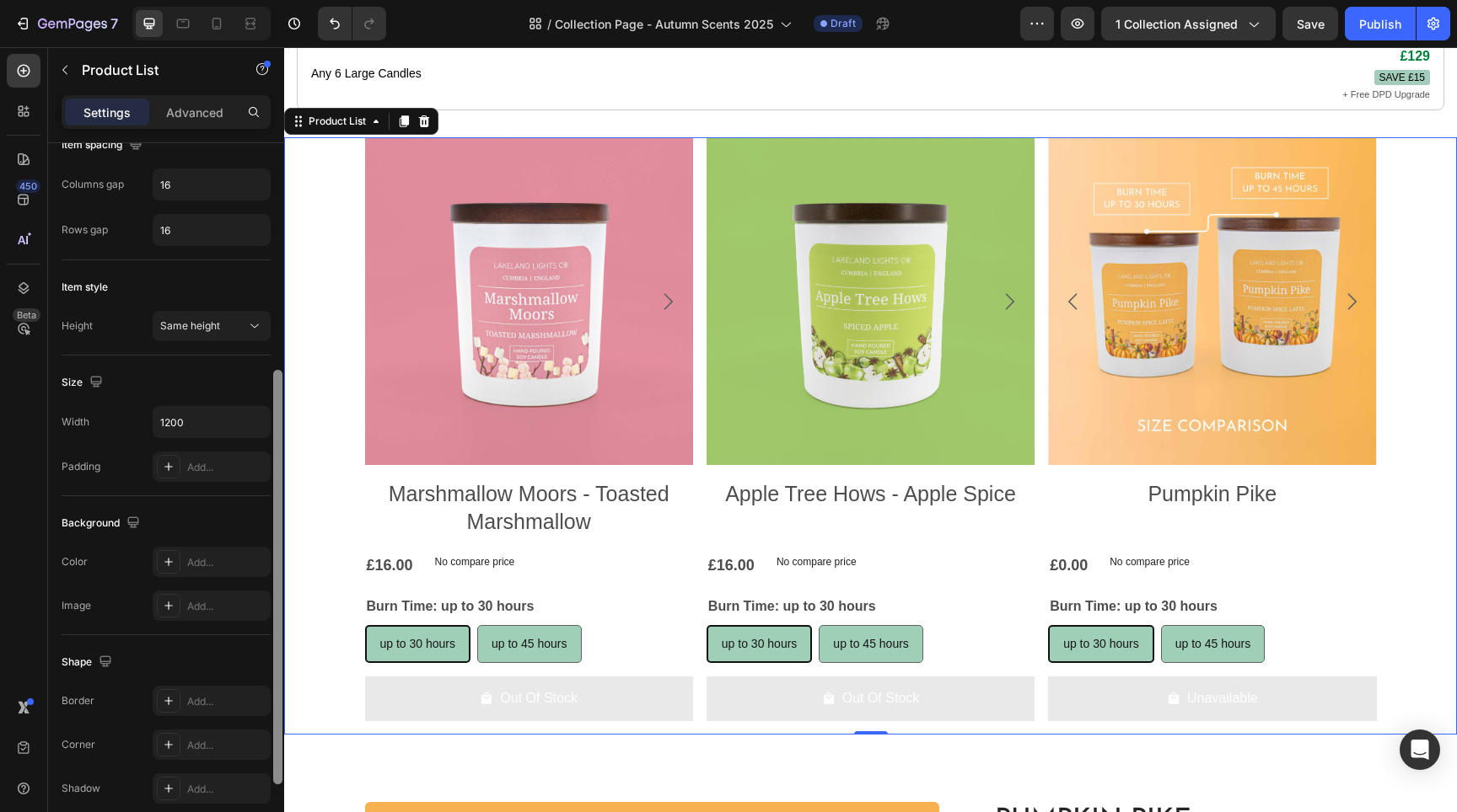
scroll to position [523, 0]
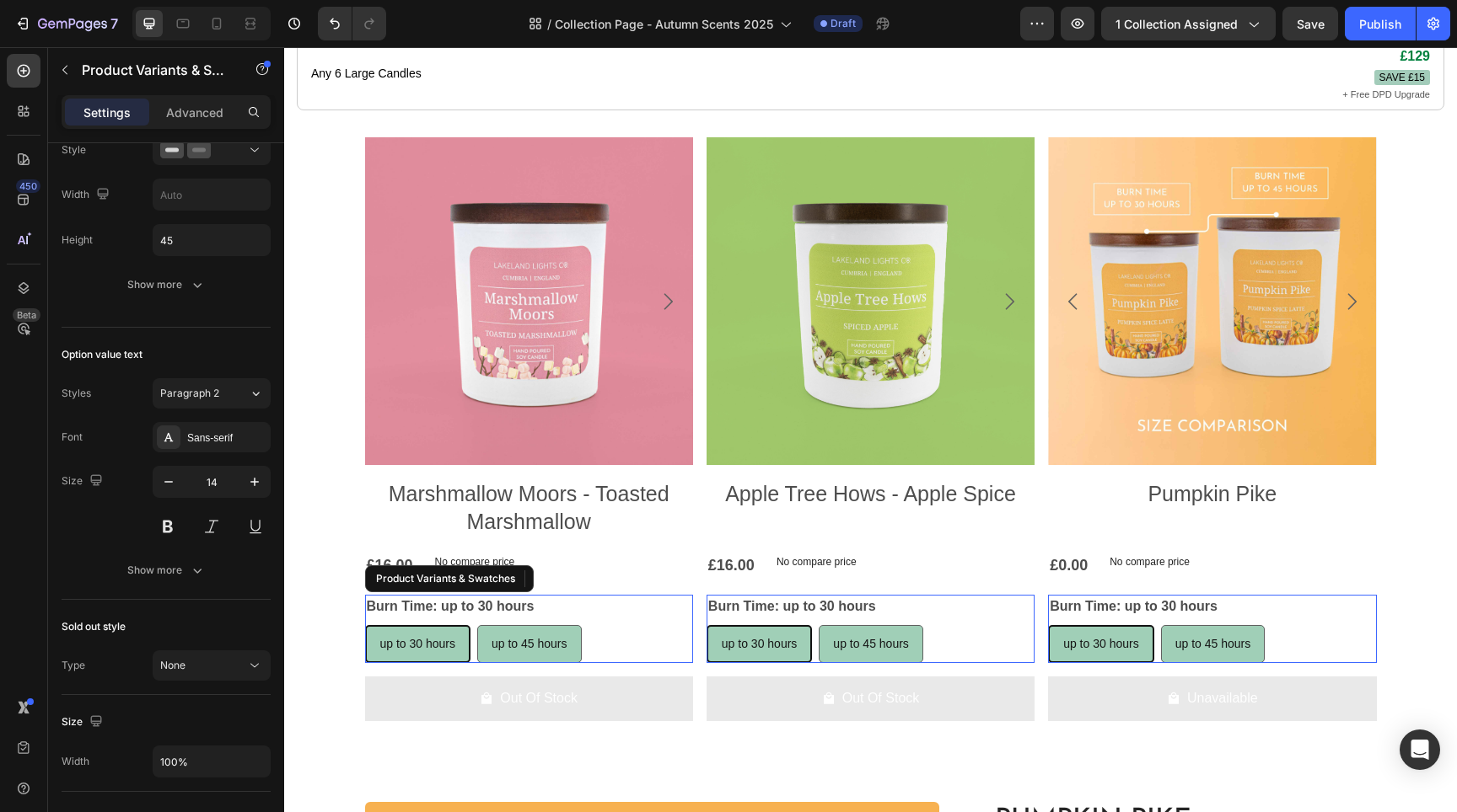
click at [594, 656] on div "up to 30 hours up to 30 hours up to 30 hours up to 45 hours up to 45 hours up t…" at bounding box center [528, 644] width 328 height 38
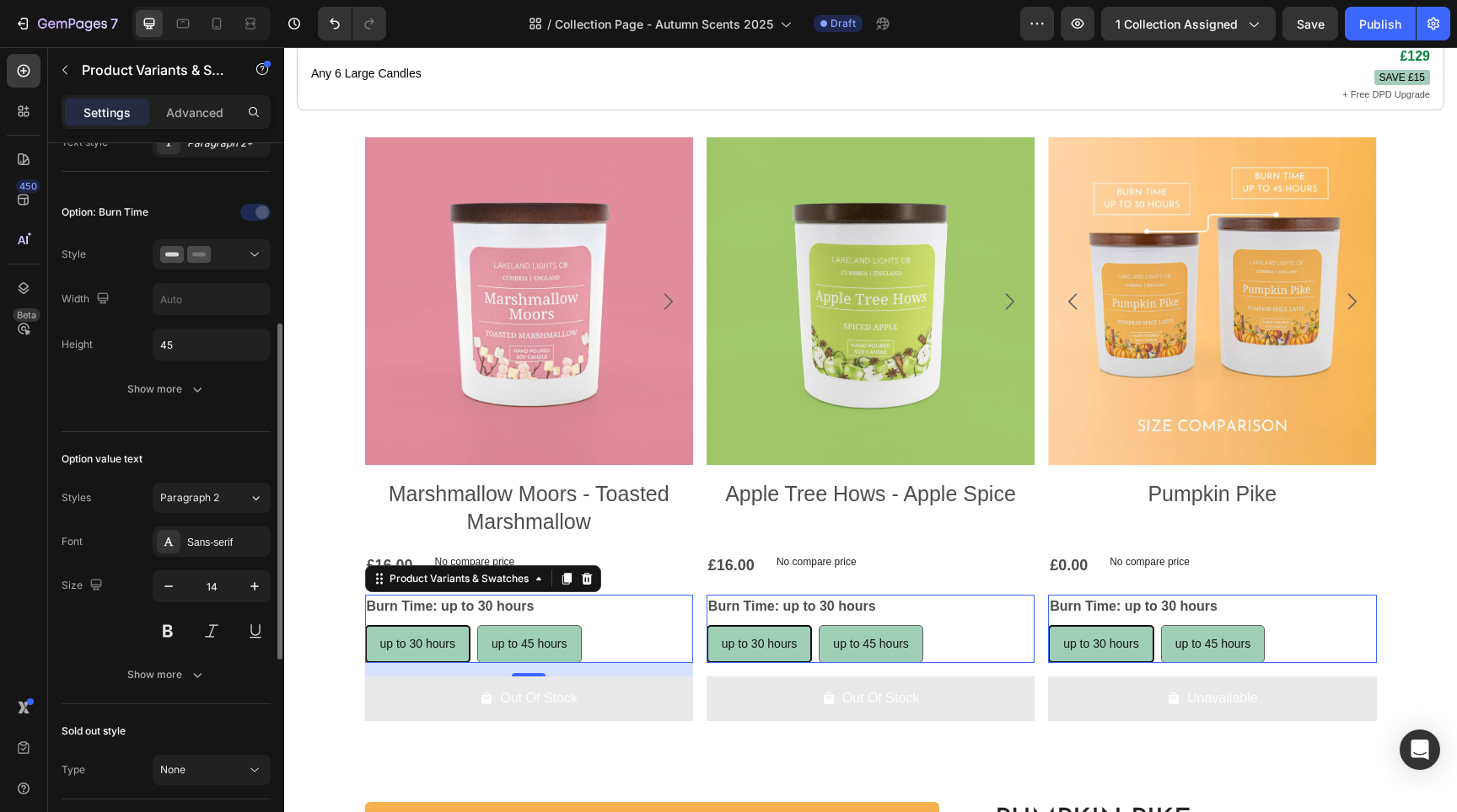
scroll to position [396, 0]
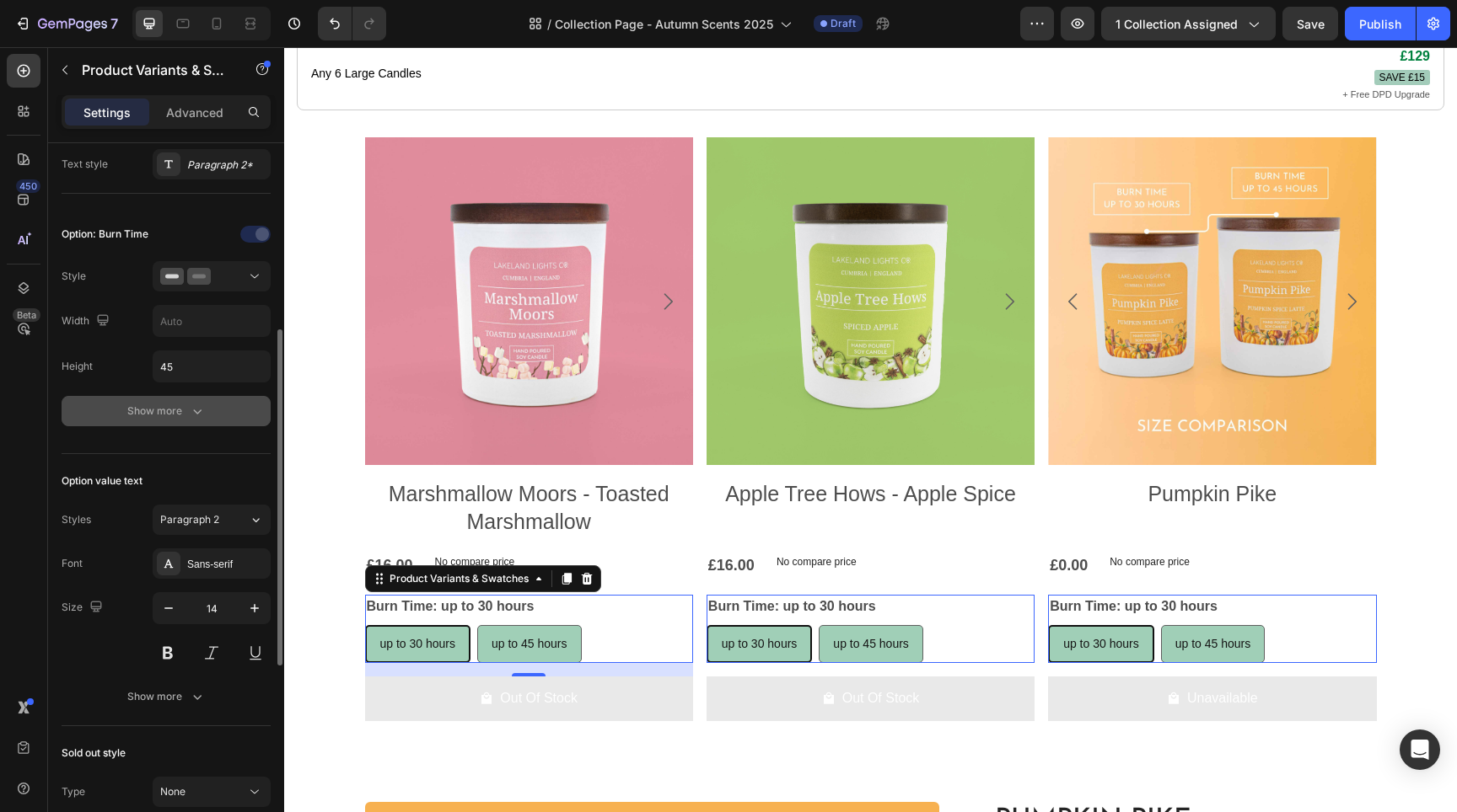
click at [177, 415] on div "Show more" at bounding box center [166, 411] width 78 height 17
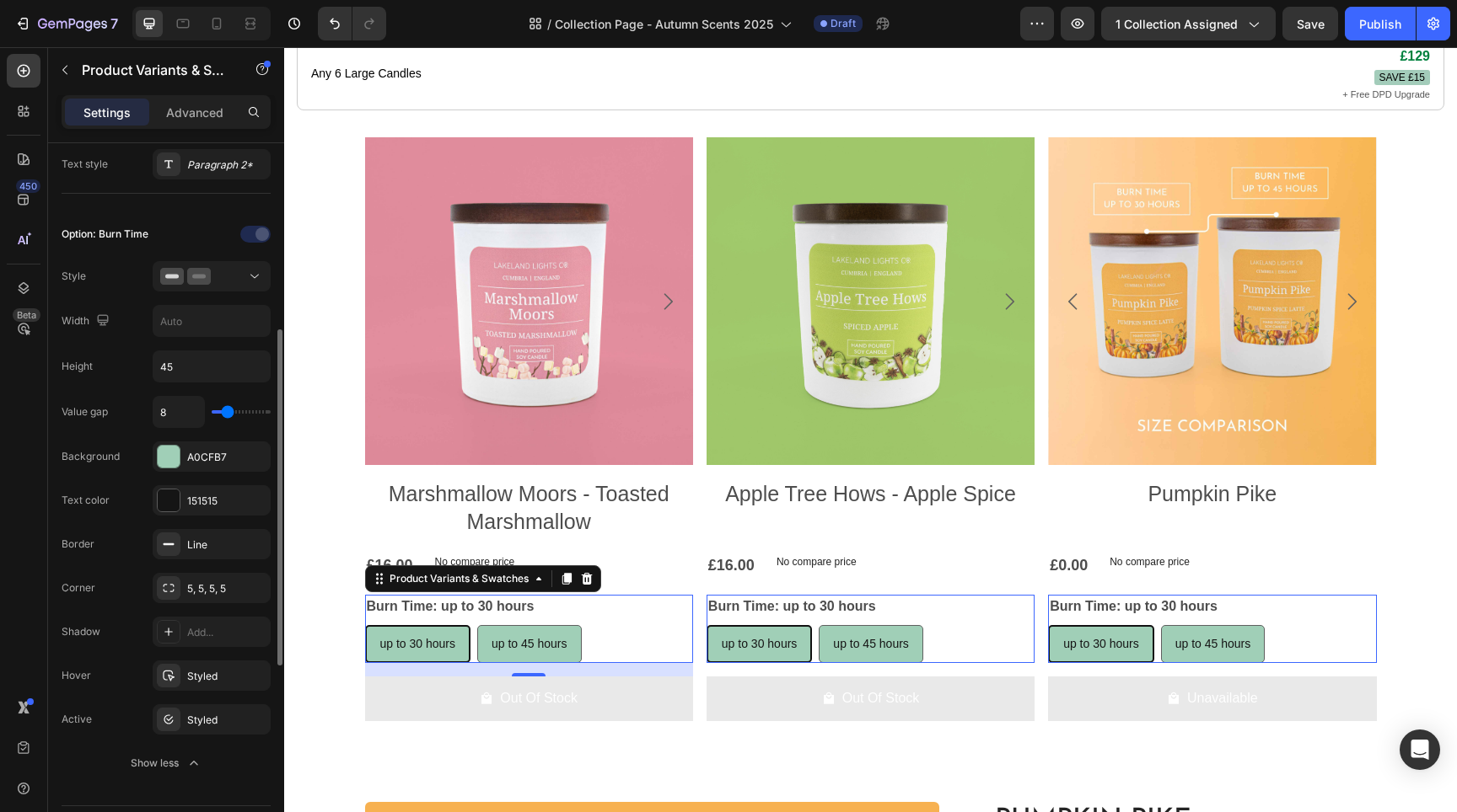
scroll to position [406, 0]
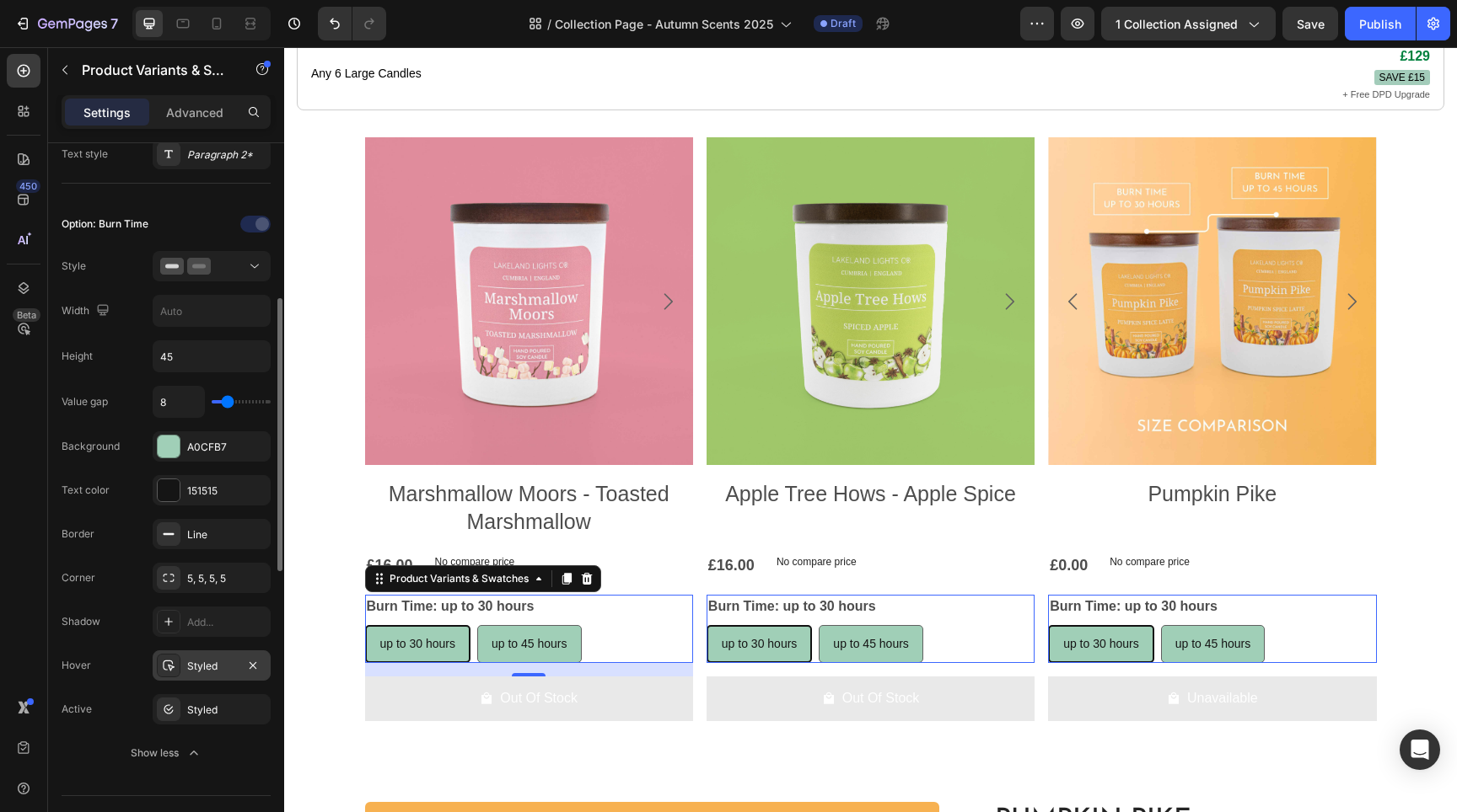
click at [207, 663] on div "Styled" at bounding box center [211, 666] width 49 height 15
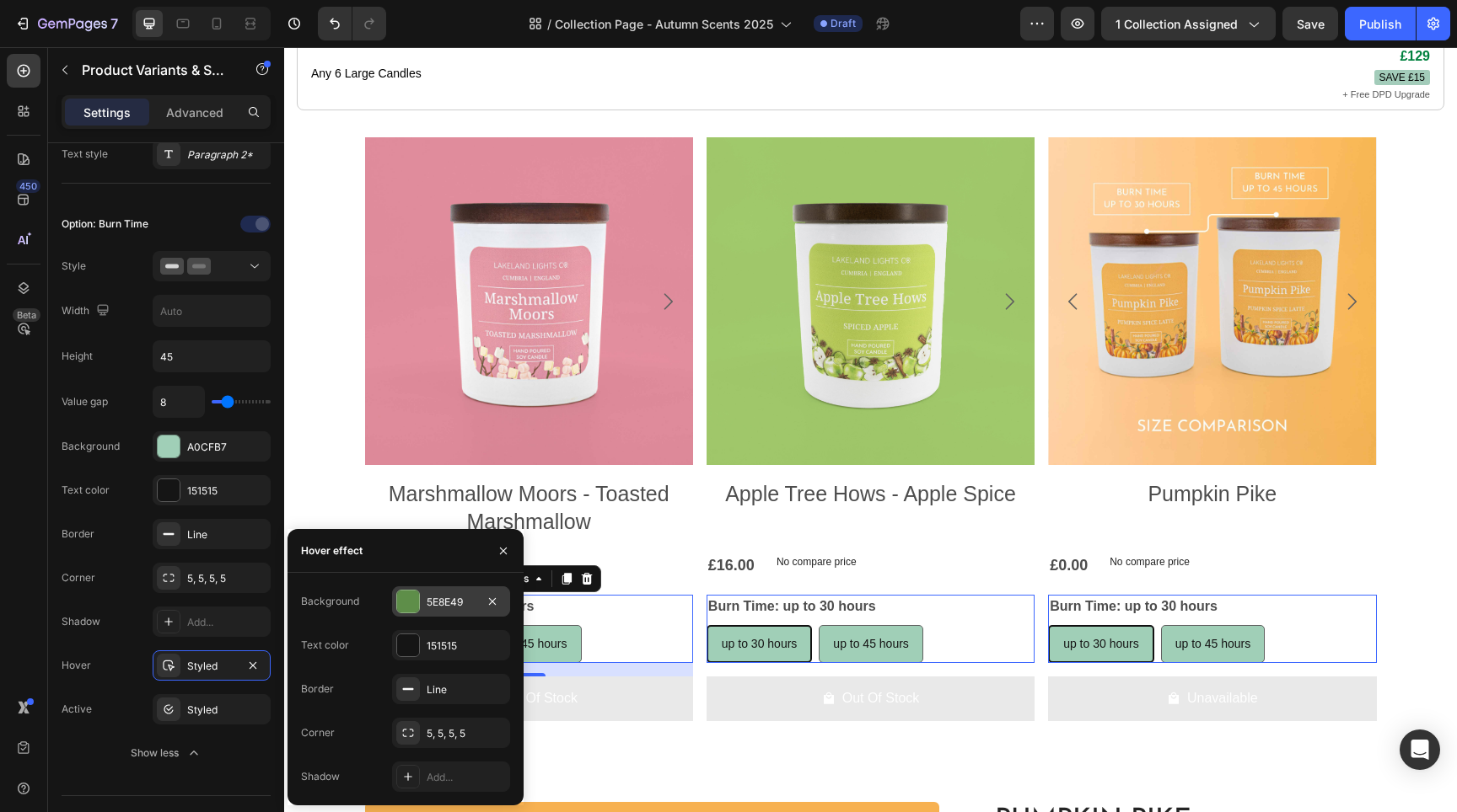
click at [400, 607] on div at bounding box center [408, 602] width 22 height 22
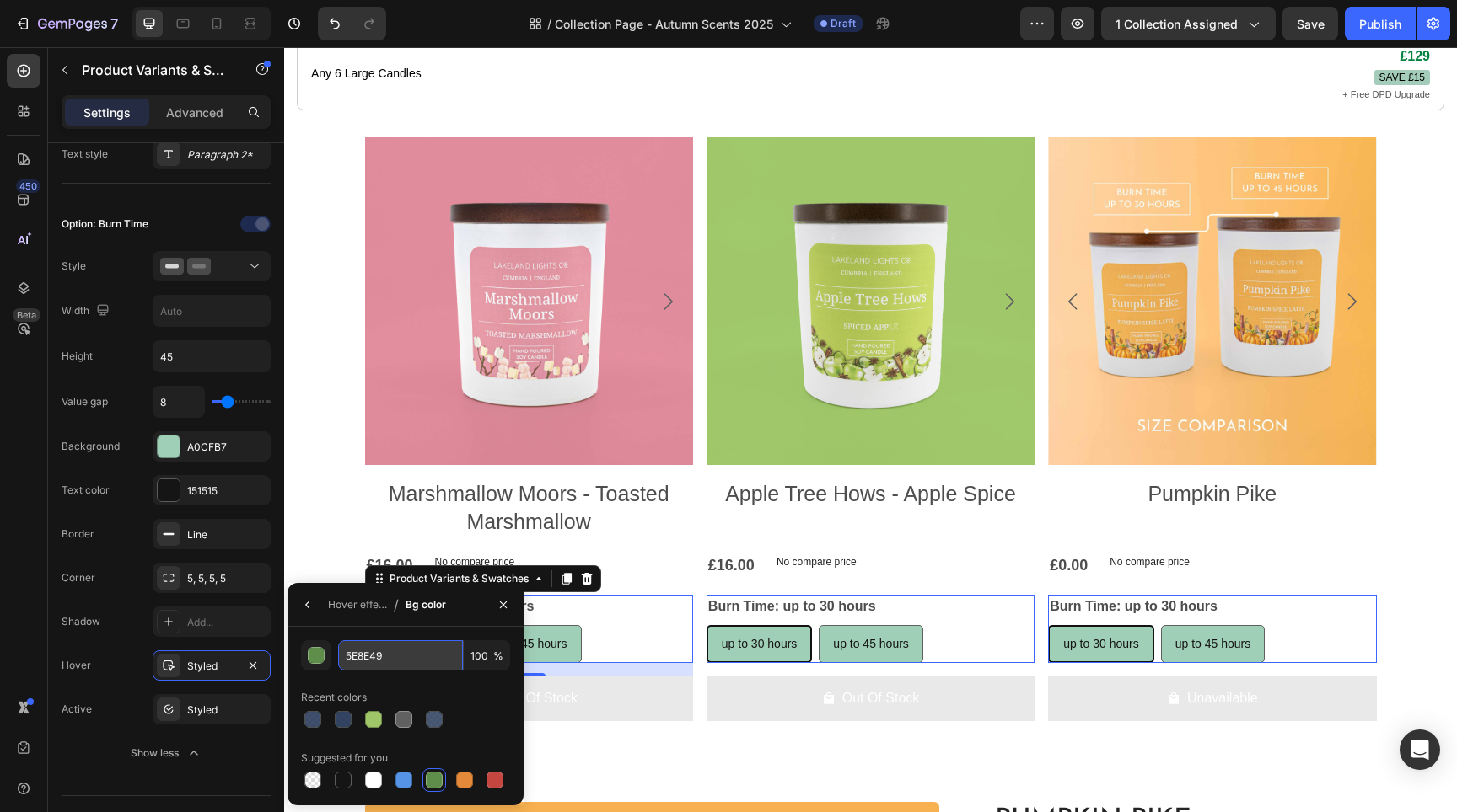
click at [388, 659] on input "5E8E49" at bounding box center [400, 656] width 125 height 30
click at [387, 659] on input "5E8E49" at bounding box center [400, 656] width 125 height 30
click at [391, 653] on input "5E8E49" at bounding box center [400, 656] width 125 height 30
paste input "71beb1"
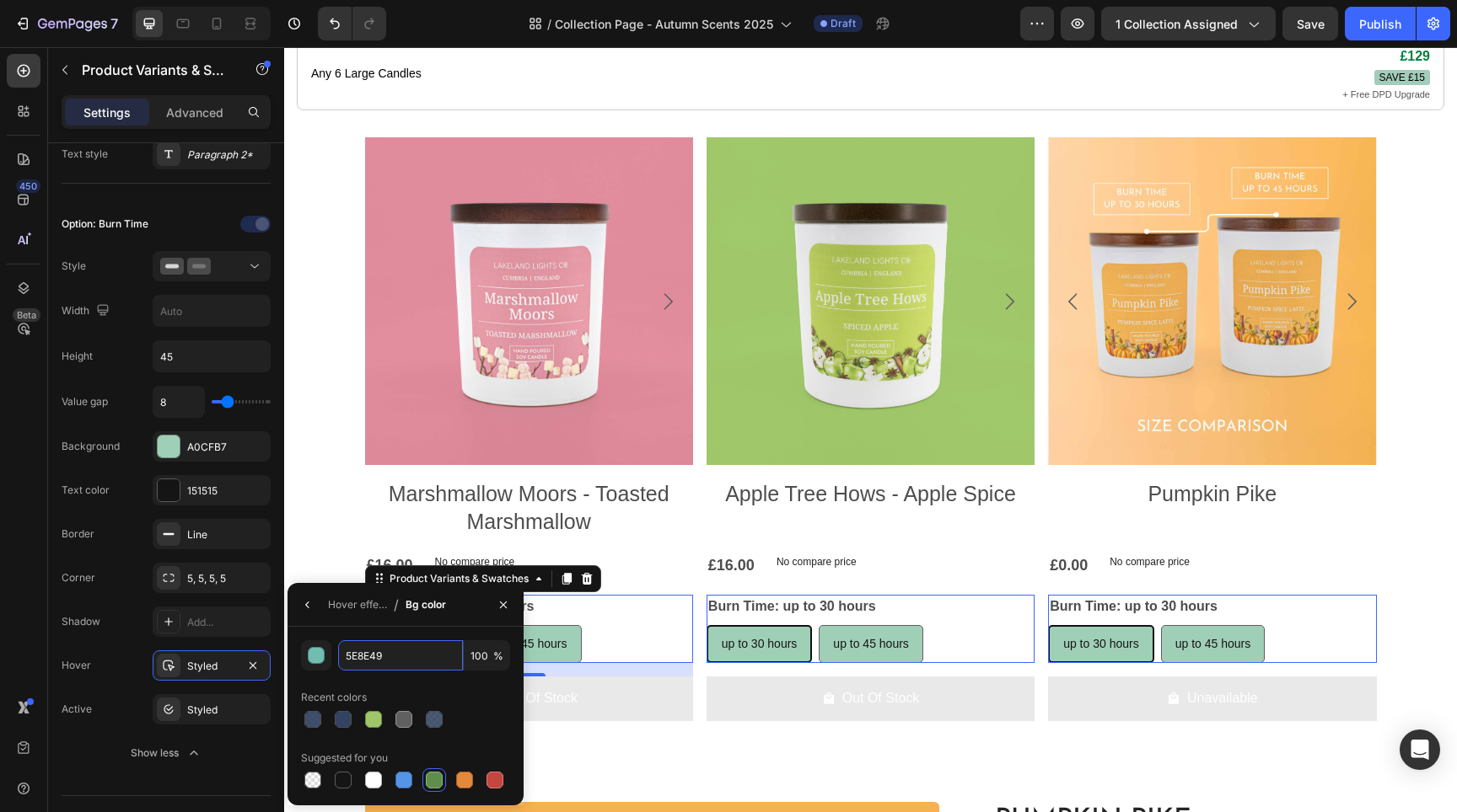
type input "71beb1"
click at [249, 643] on div "Value gap 8 Background A0CFB7 Text color 151515 Border Line Corner 5, 5, 5, 5 S…" at bounding box center [166, 577] width 210 height 382
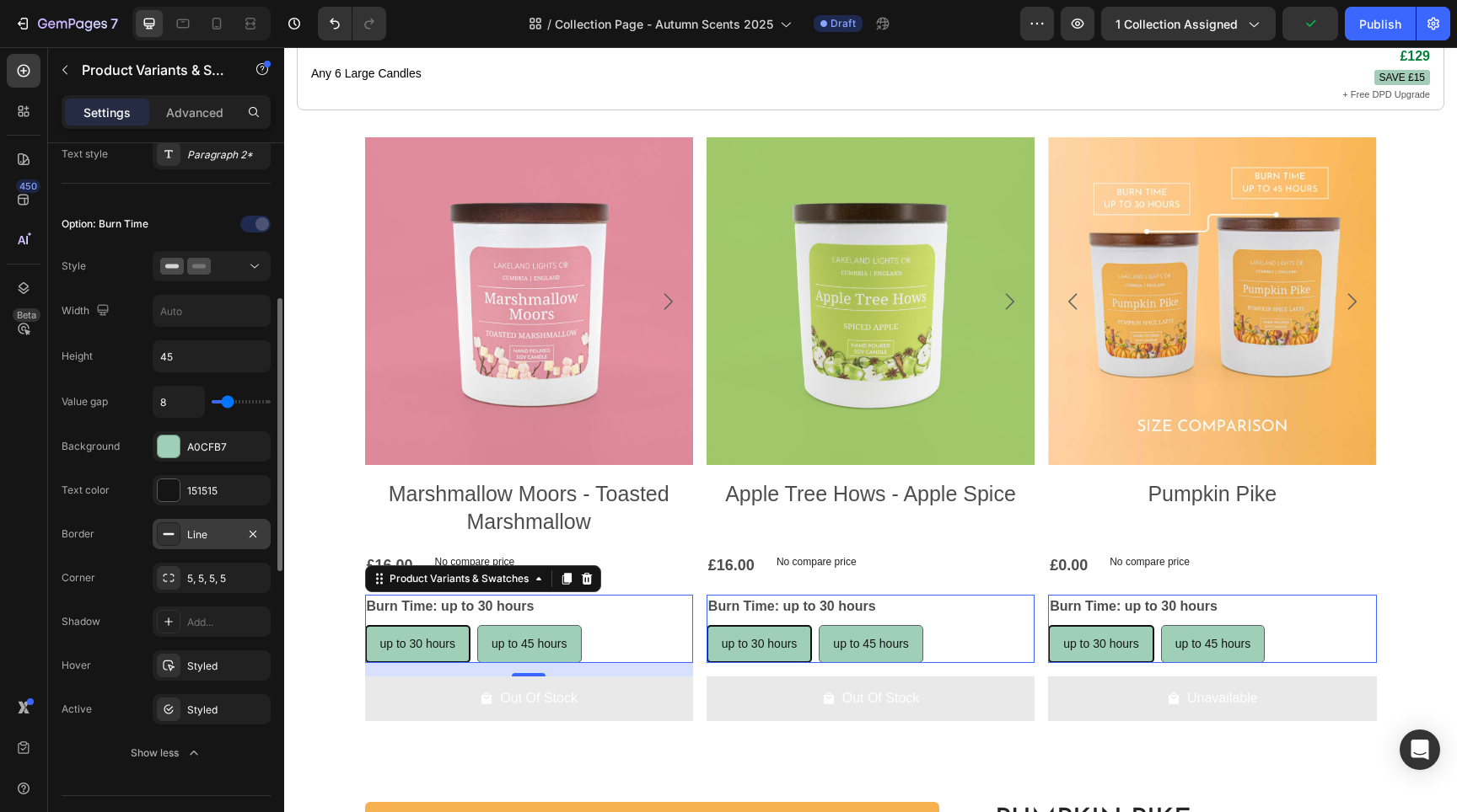
click at [226, 540] on div "Line" at bounding box center [211, 534] width 49 height 15
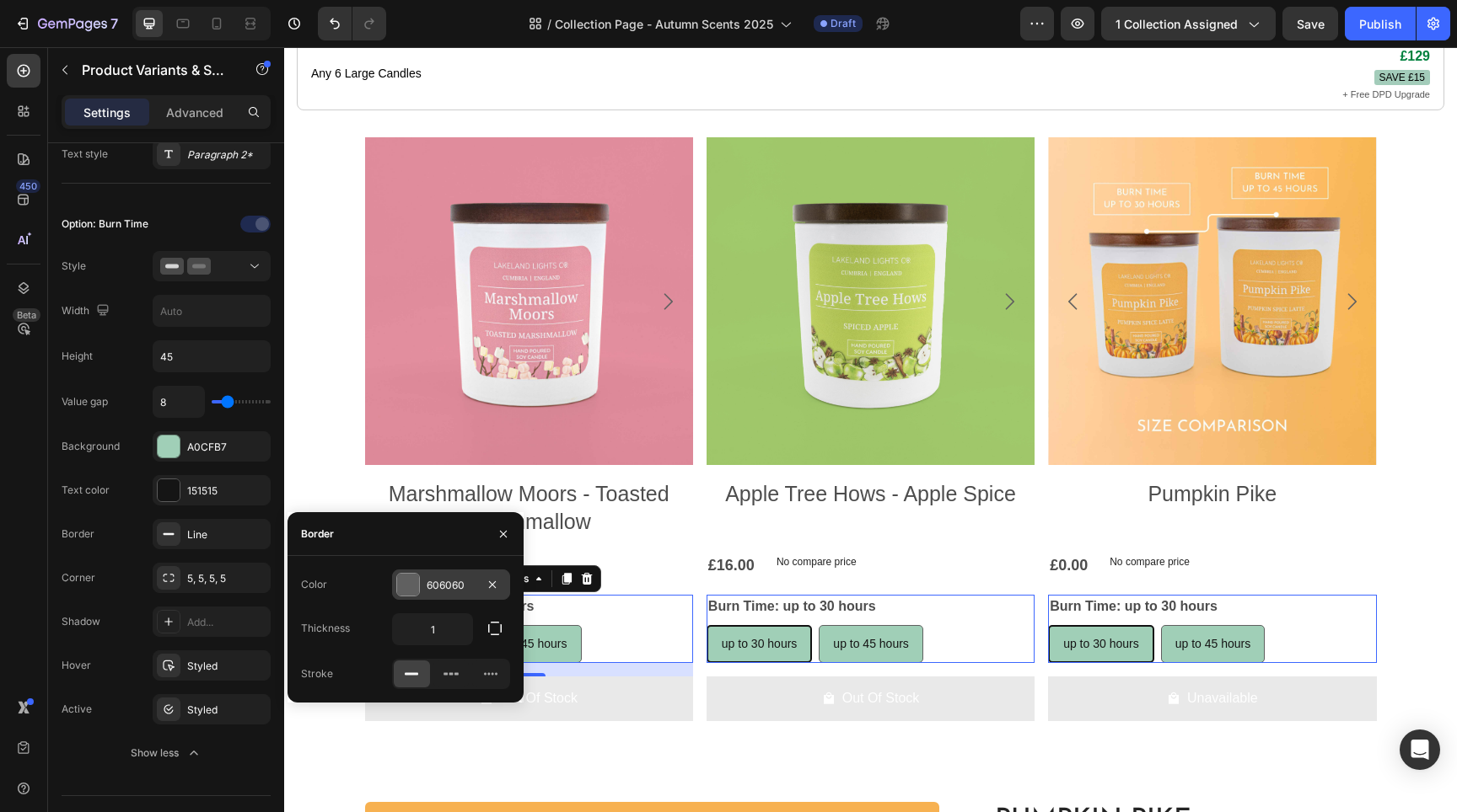
click at [444, 595] on div "606060" at bounding box center [451, 585] width 118 height 30
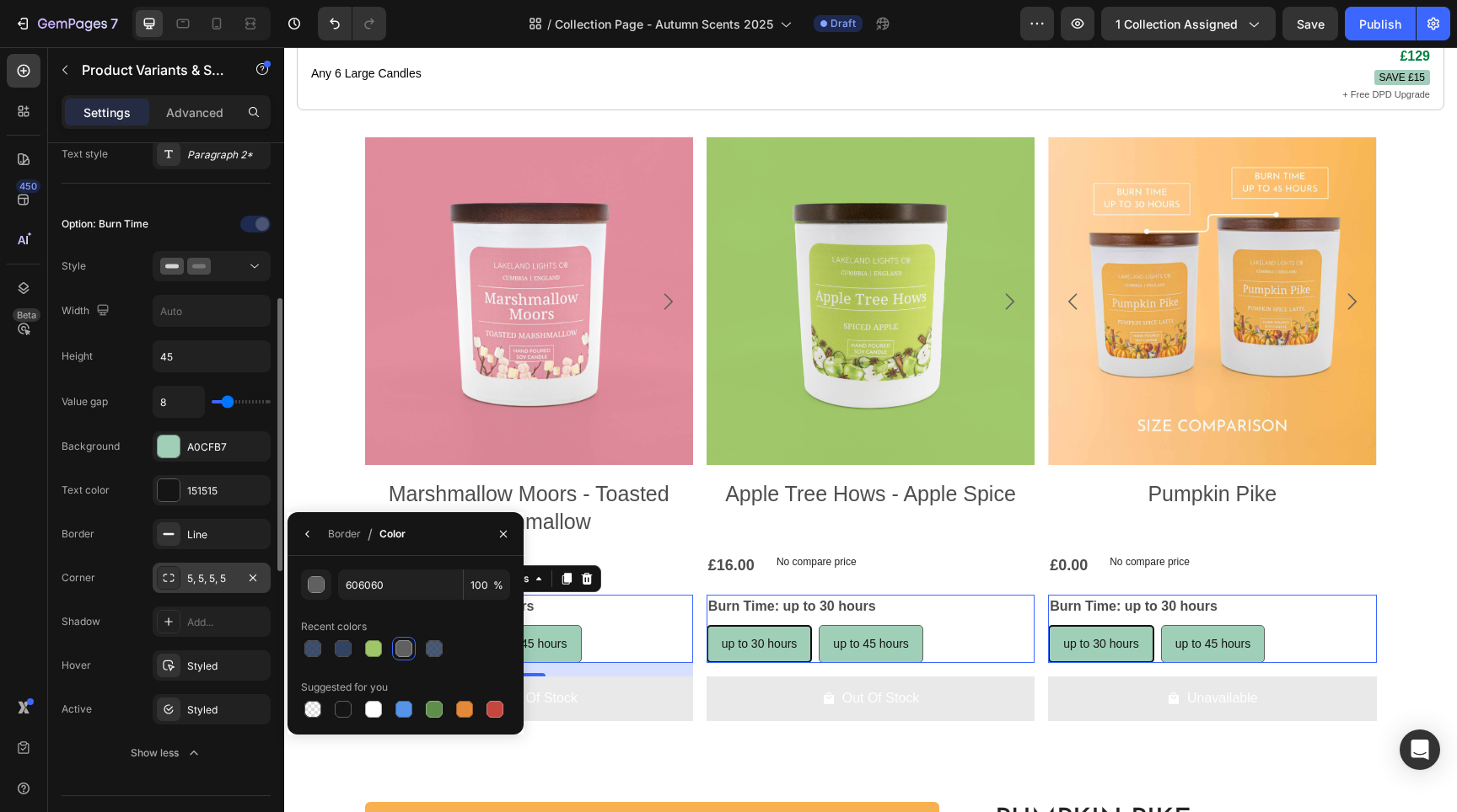
click at [235, 578] on div "5, 5, 5, 5" at bounding box center [211, 579] width 49 height 15
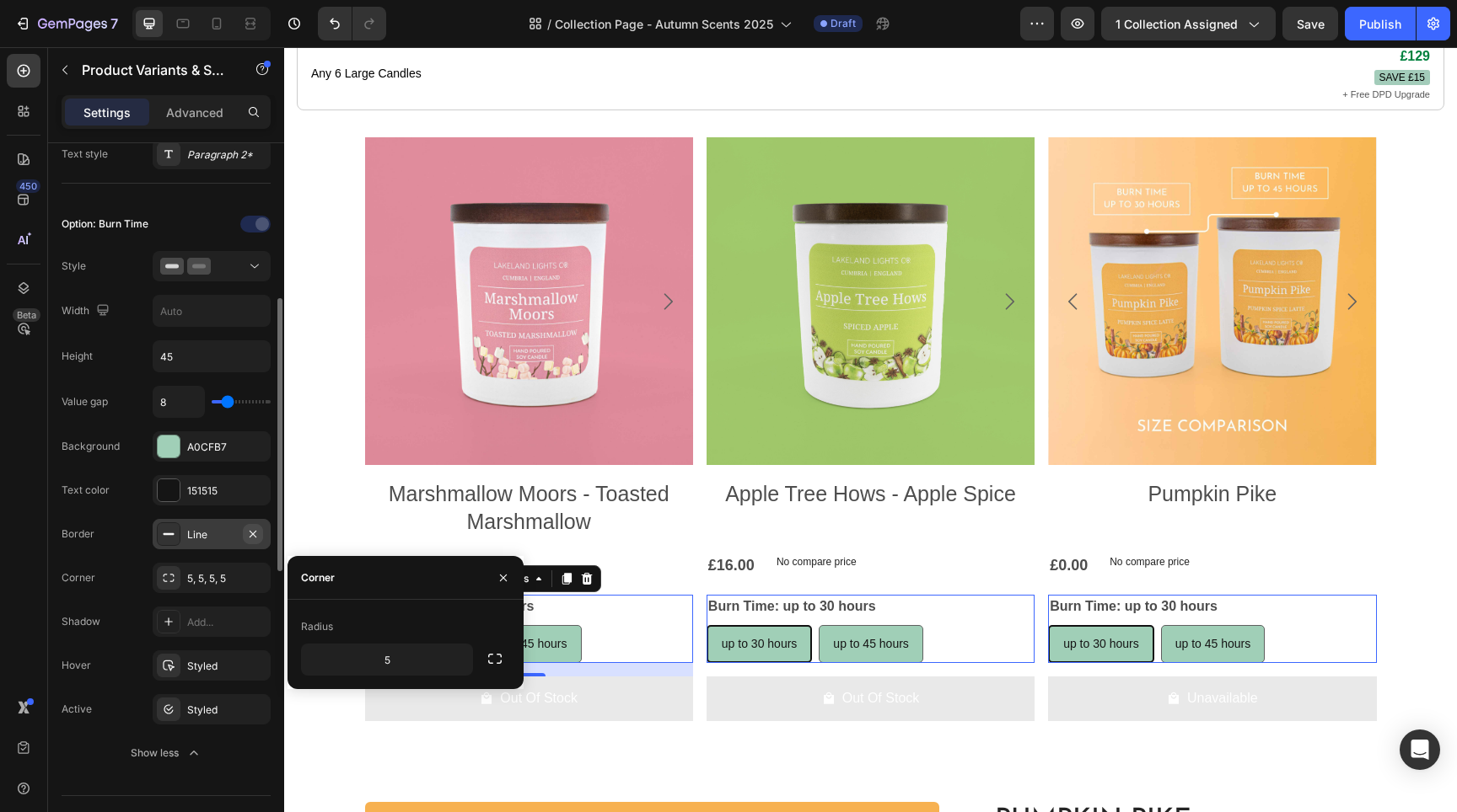
click at [252, 529] on icon "button" at bounding box center [252, 533] width 13 height 13
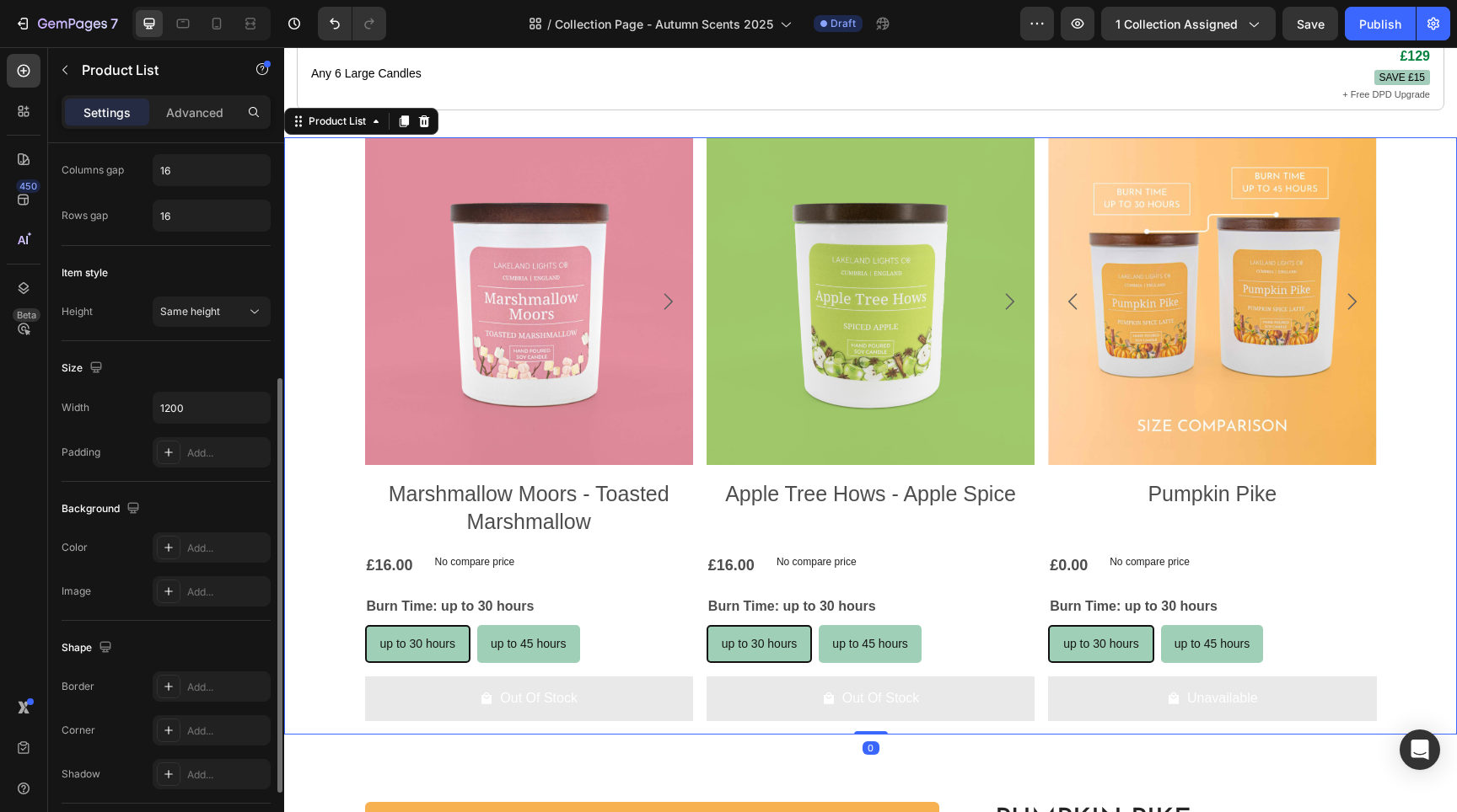
click at [331, 503] on div "Product Images Marshmallow Moors - Toasted Marshmallow Product Title £16.00 Pro…" at bounding box center [870, 436] width 1173 height 597
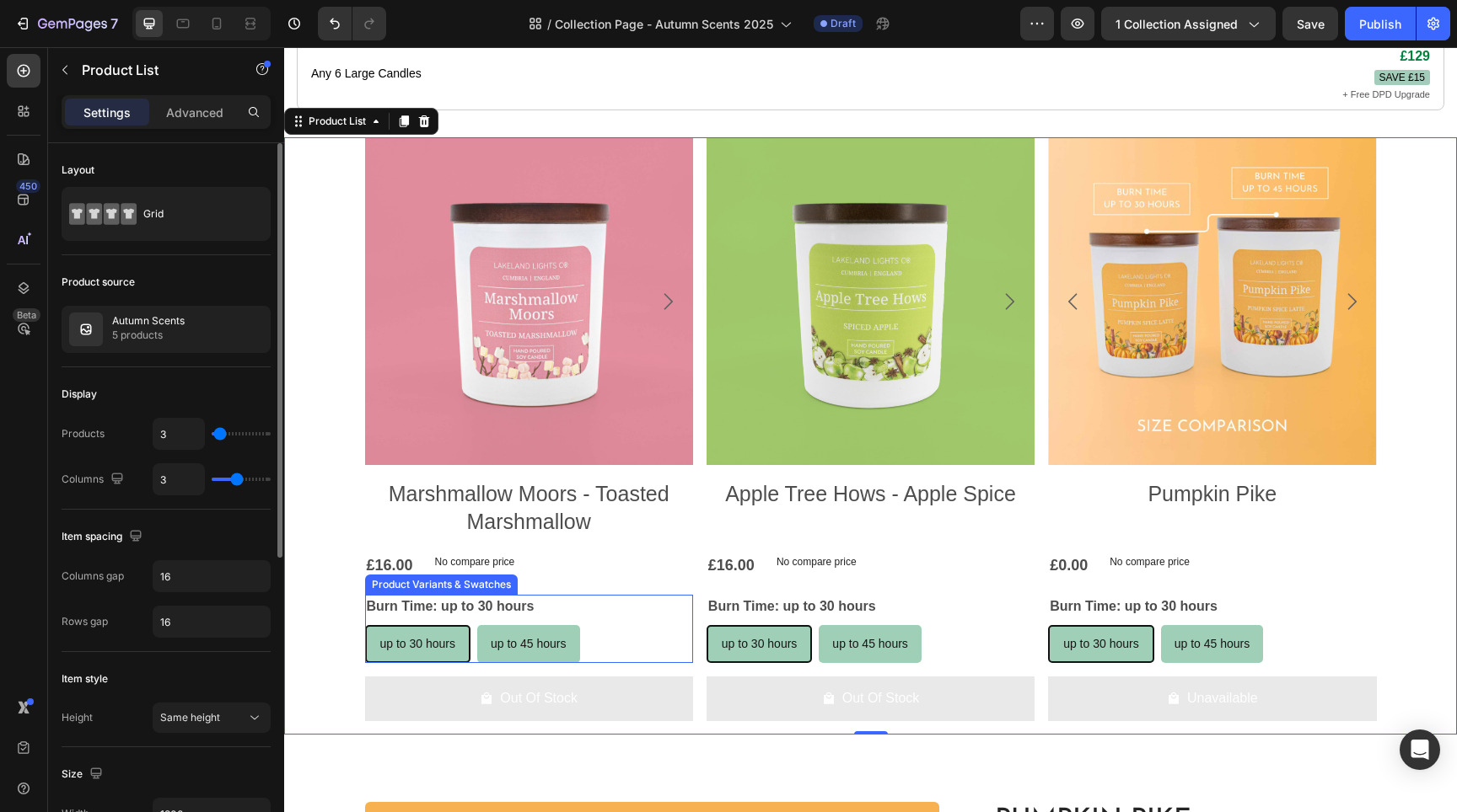
click at [602, 652] on div "up to 30 hours up to 30 hours up to 30 hours up to 45 hours up to 45 hours up t…" at bounding box center [528, 644] width 328 height 38
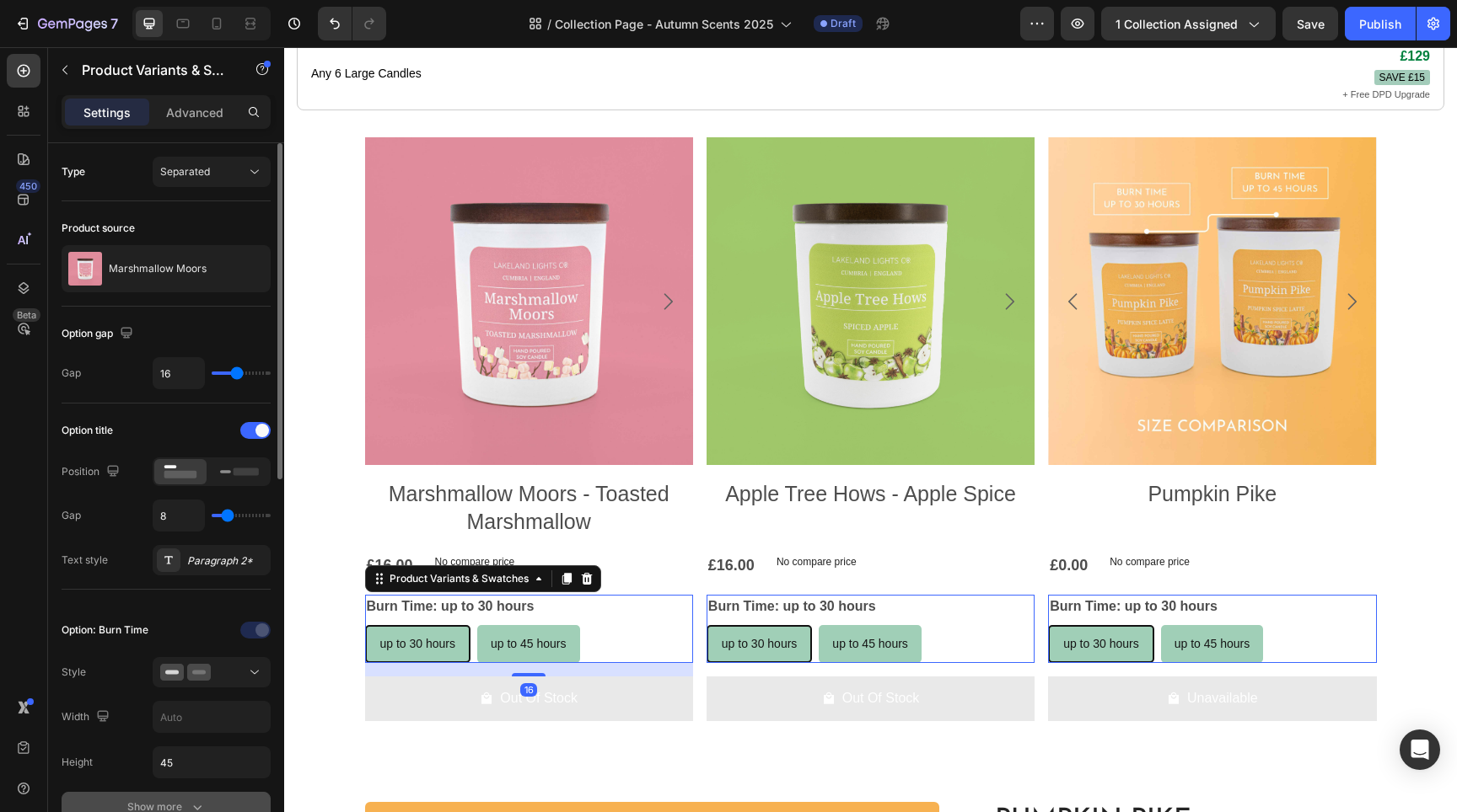
scroll to position [296, 0]
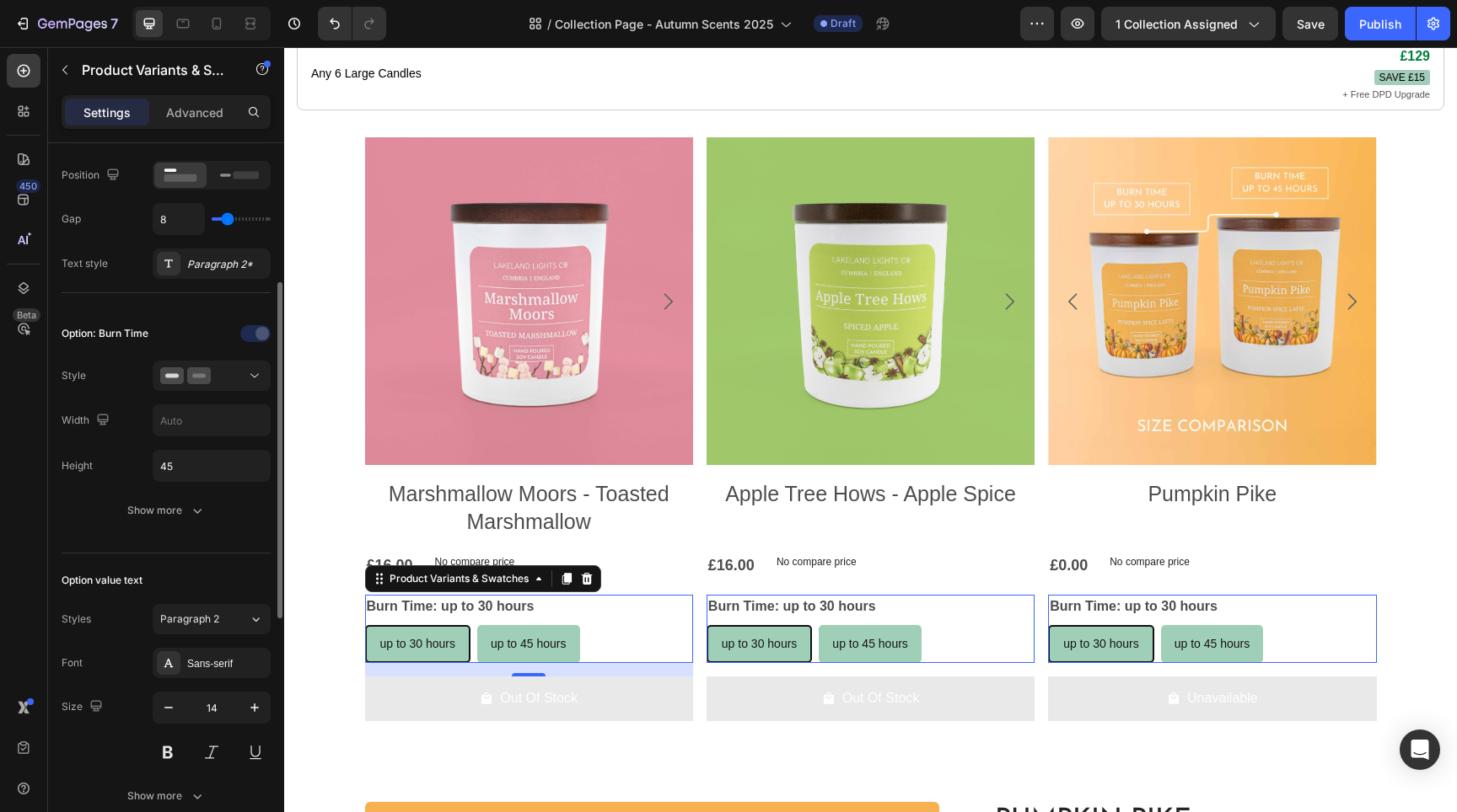
click at [170, 527] on div "Option: Burn Time Style Width Height 45 Show more" at bounding box center [166, 423] width 210 height 233
click at [170, 520] on button "Show more" at bounding box center [166, 510] width 210 height 30
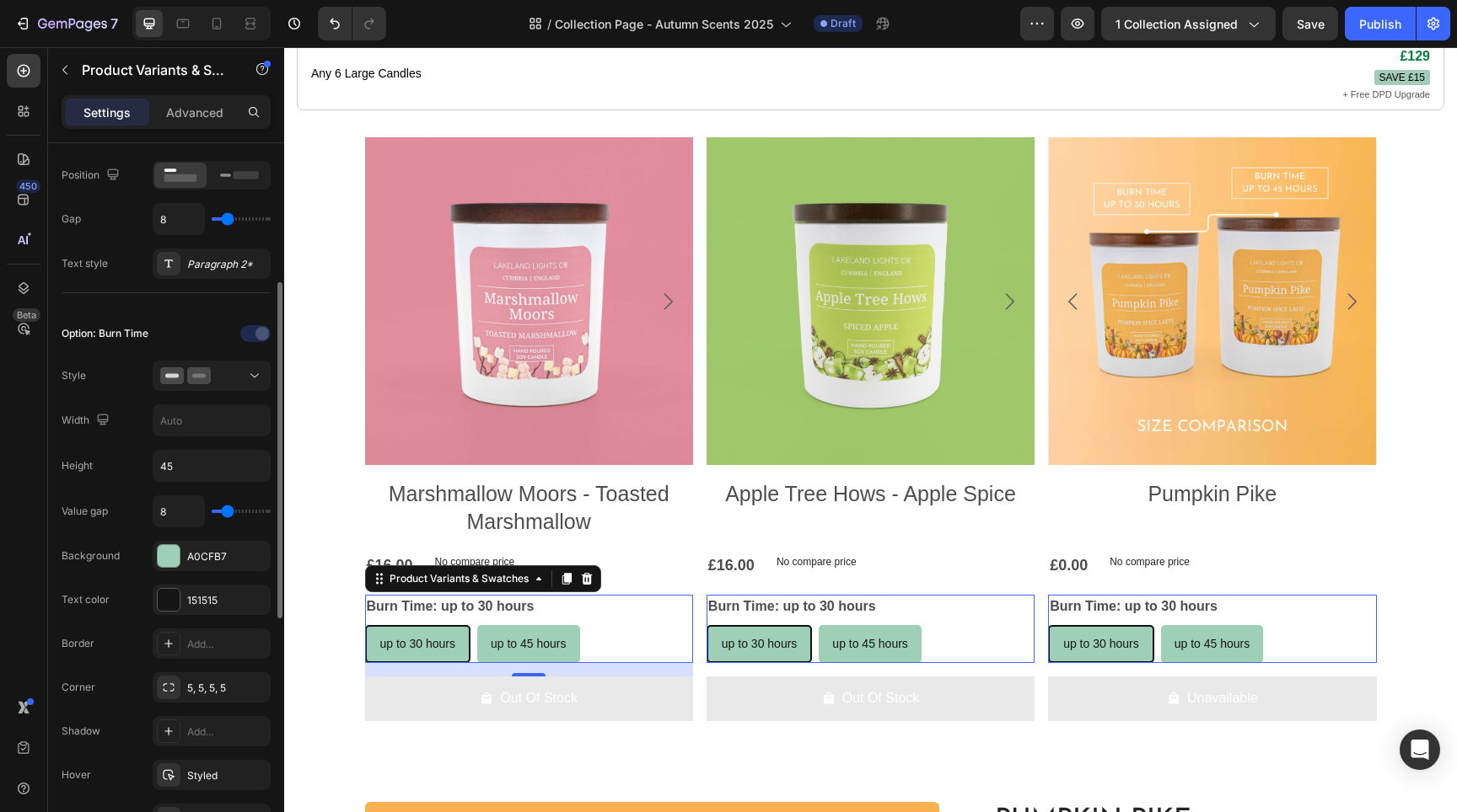
scroll to position [665, 0]
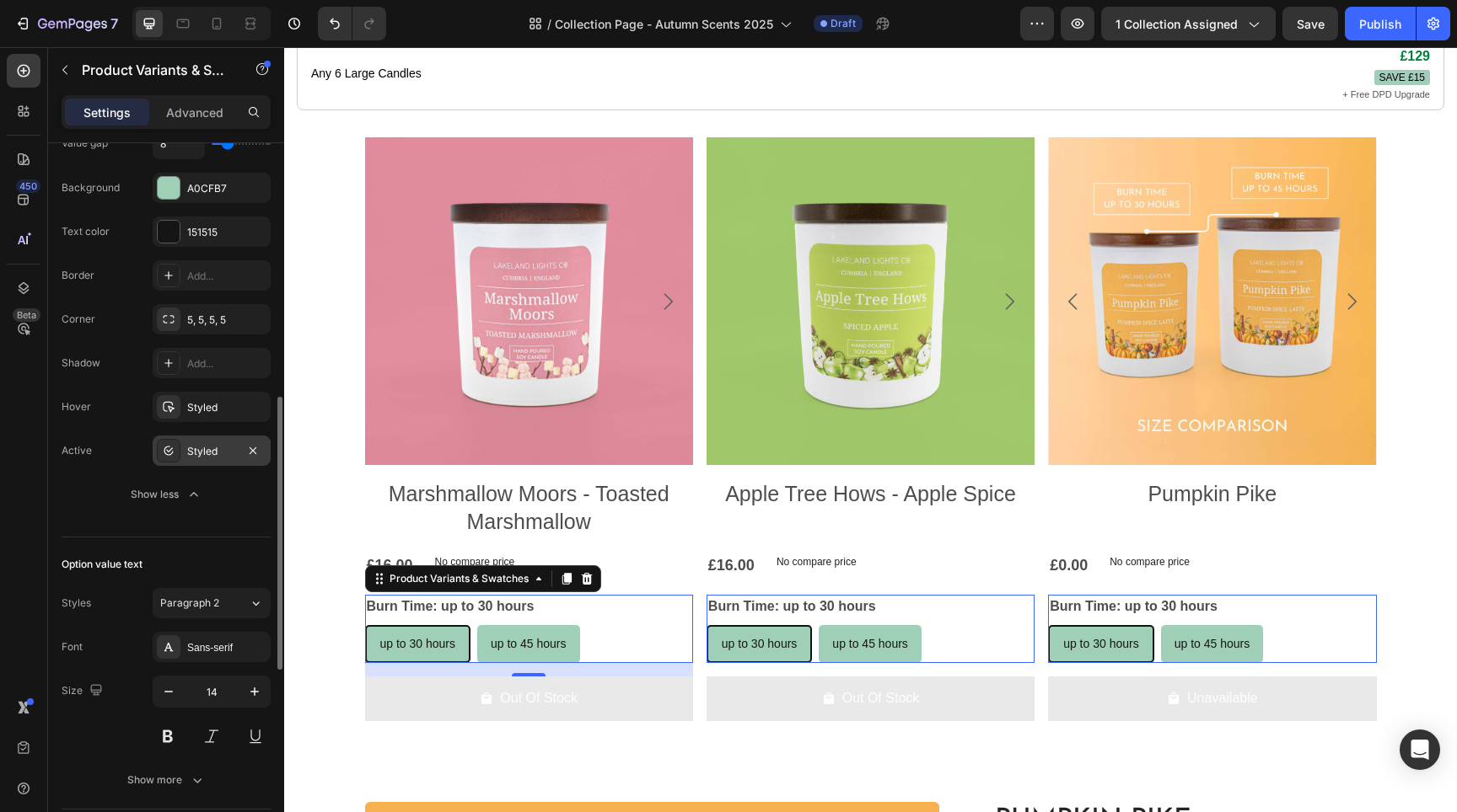
click at [198, 461] on div "Styled" at bounding box center [211, 451] width 118 height 30
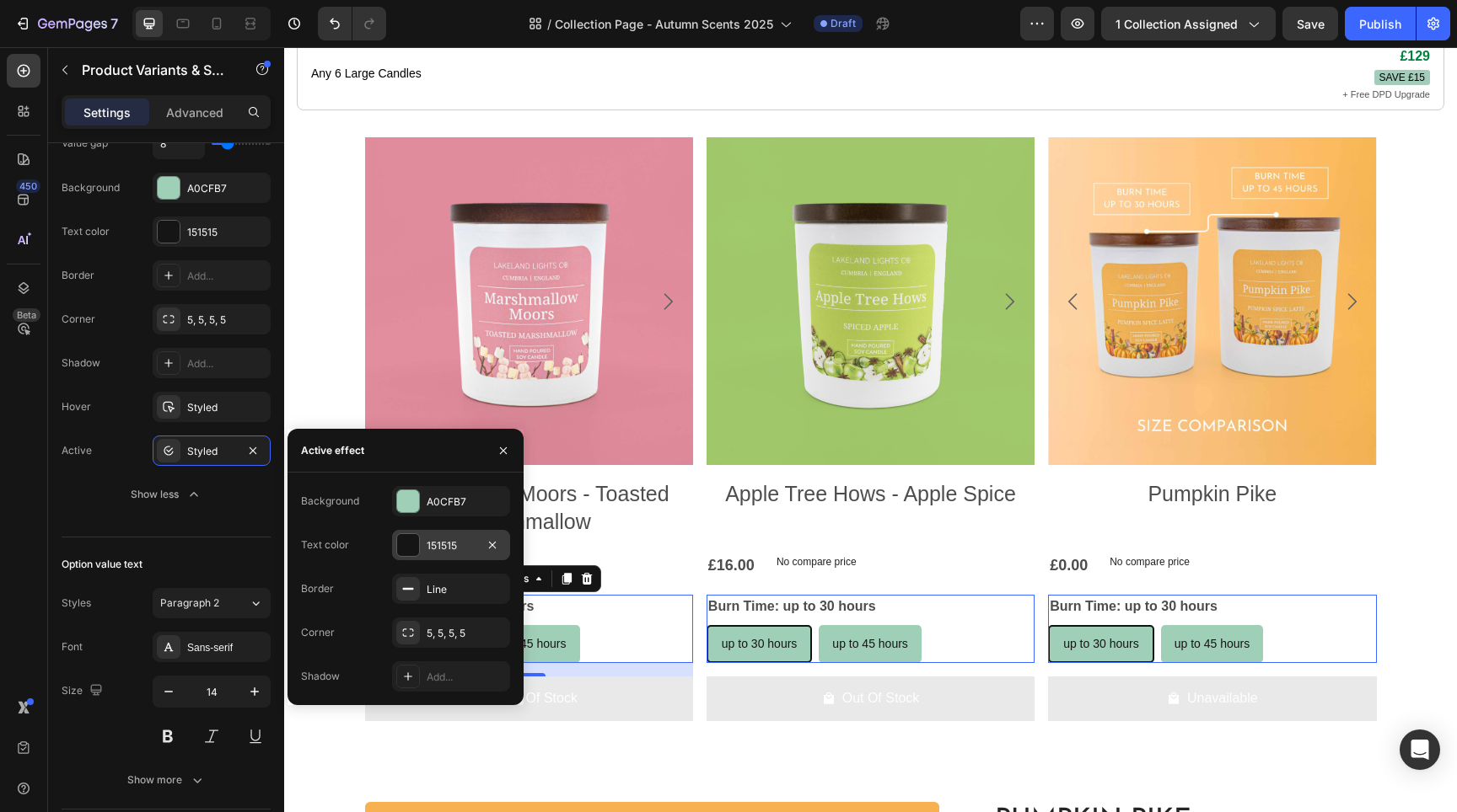
click at [461, 548] on div "151515" at bounding box center [451, 546] width 49 height 15
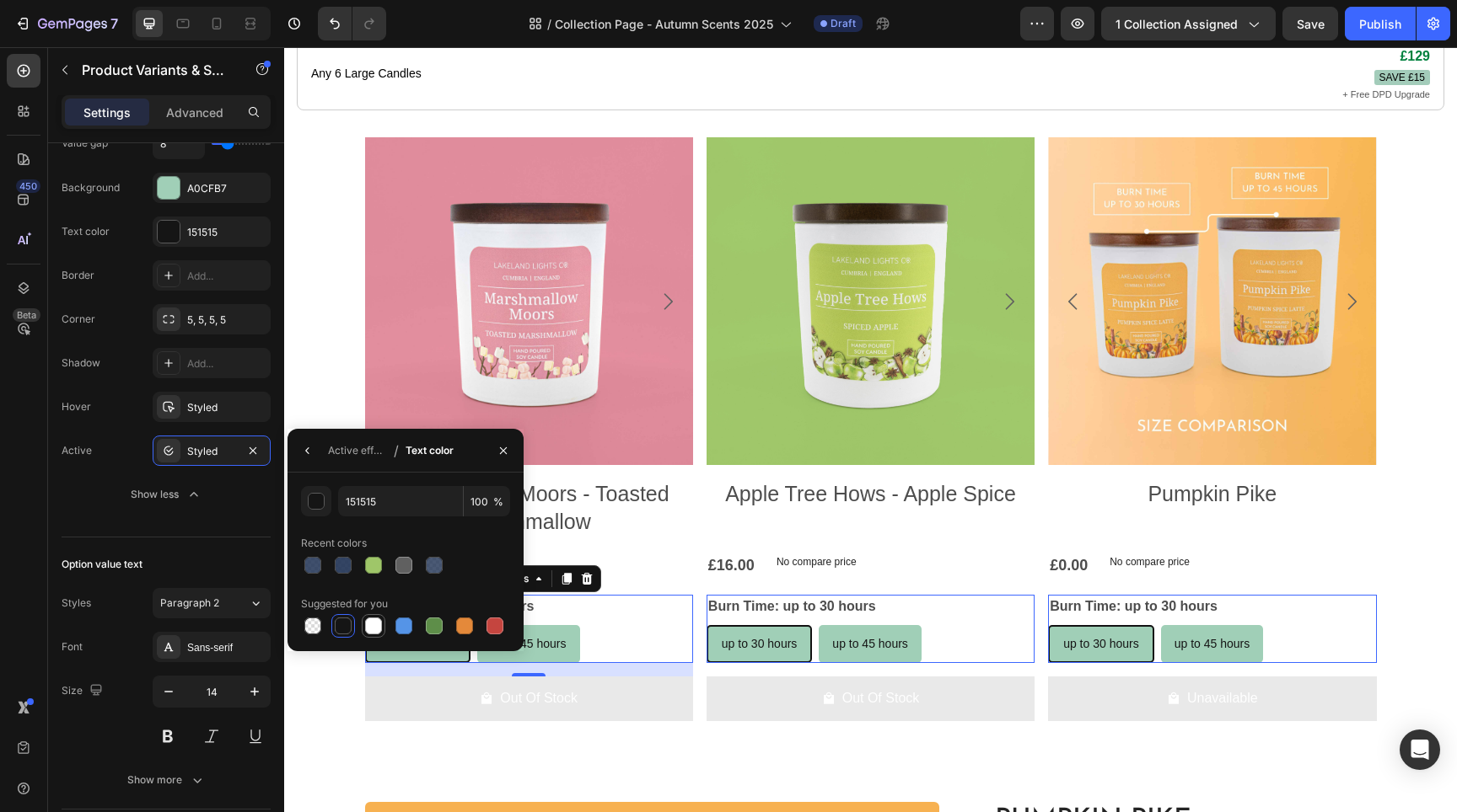
click at [374, 626] on div at bounding box center [373, 626] width 17 height 17
click at [342, 620] on div at bounding box center [343, 626] width 17 height 17
type input "151515"
click at [218, 456] on div "Styled" at bounding box center [211, 451] width 49 height 15
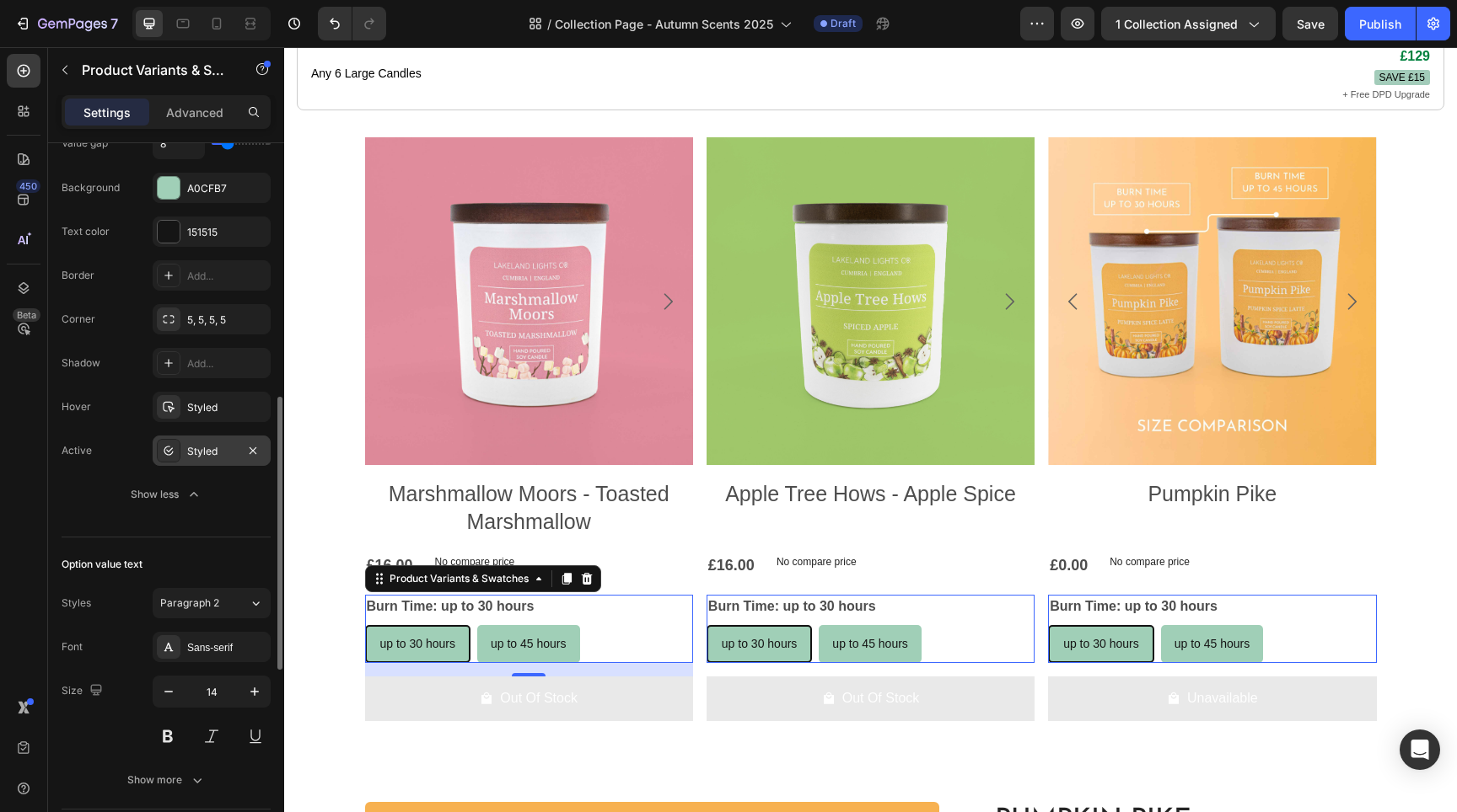
click at [218, 456] on div "Styled" at bounding box center [211, 451] width 49 height 15
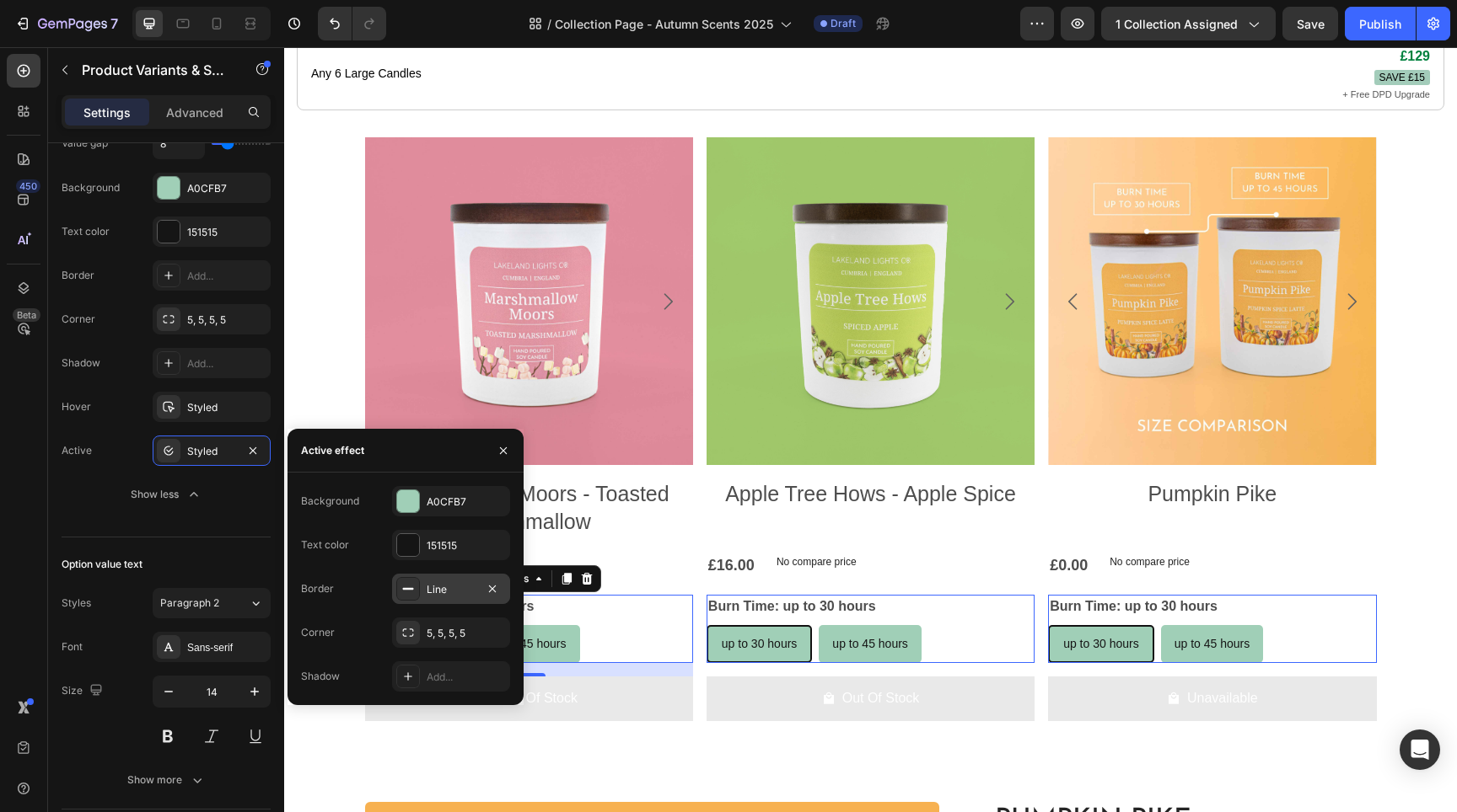
click at [462, 596] on div "Line" at bounding box center [451, 589] width 49 height 15
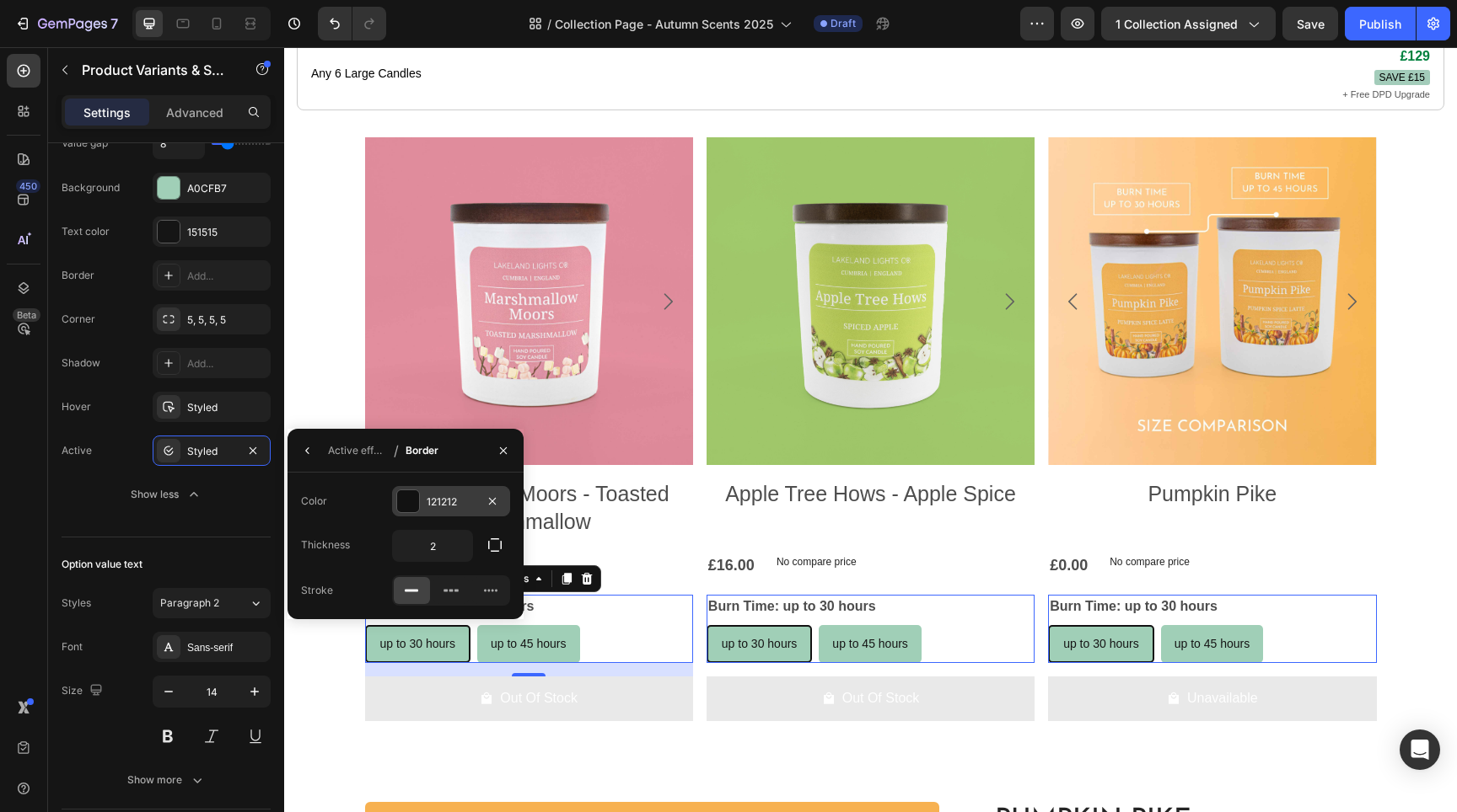
click at [410, 499] on div at bounding box center [408, 501] width 22 height 22
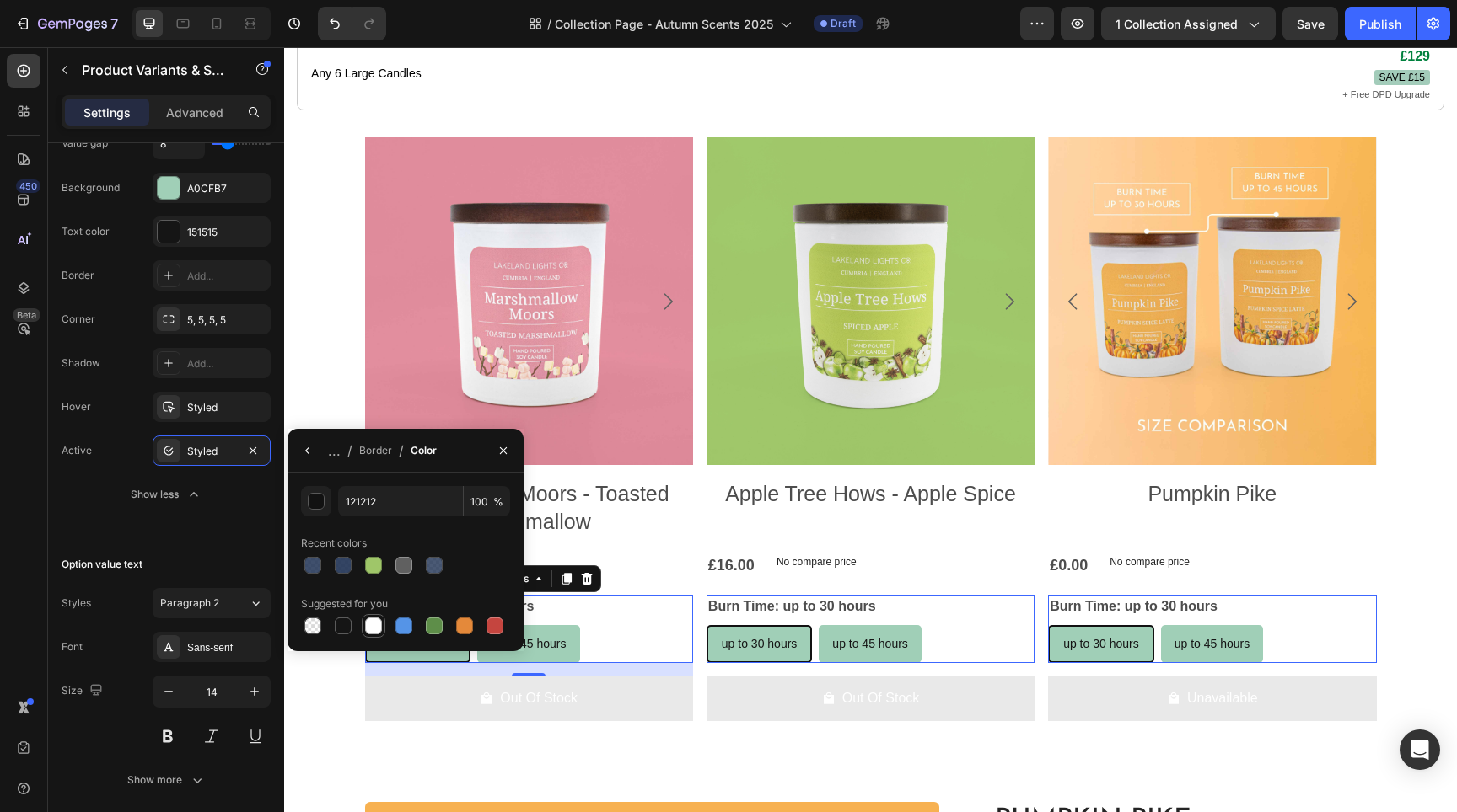
click at [372, 626] on div at bounding box center [373, 626] width 17 height 17
click at [443, 627] on div at bounding box center [434, 626] width 20 height 20
type input "5E8E49"
click at [207, 457] on div "Styled" at bounding box center [211, 451] width 49 height 15
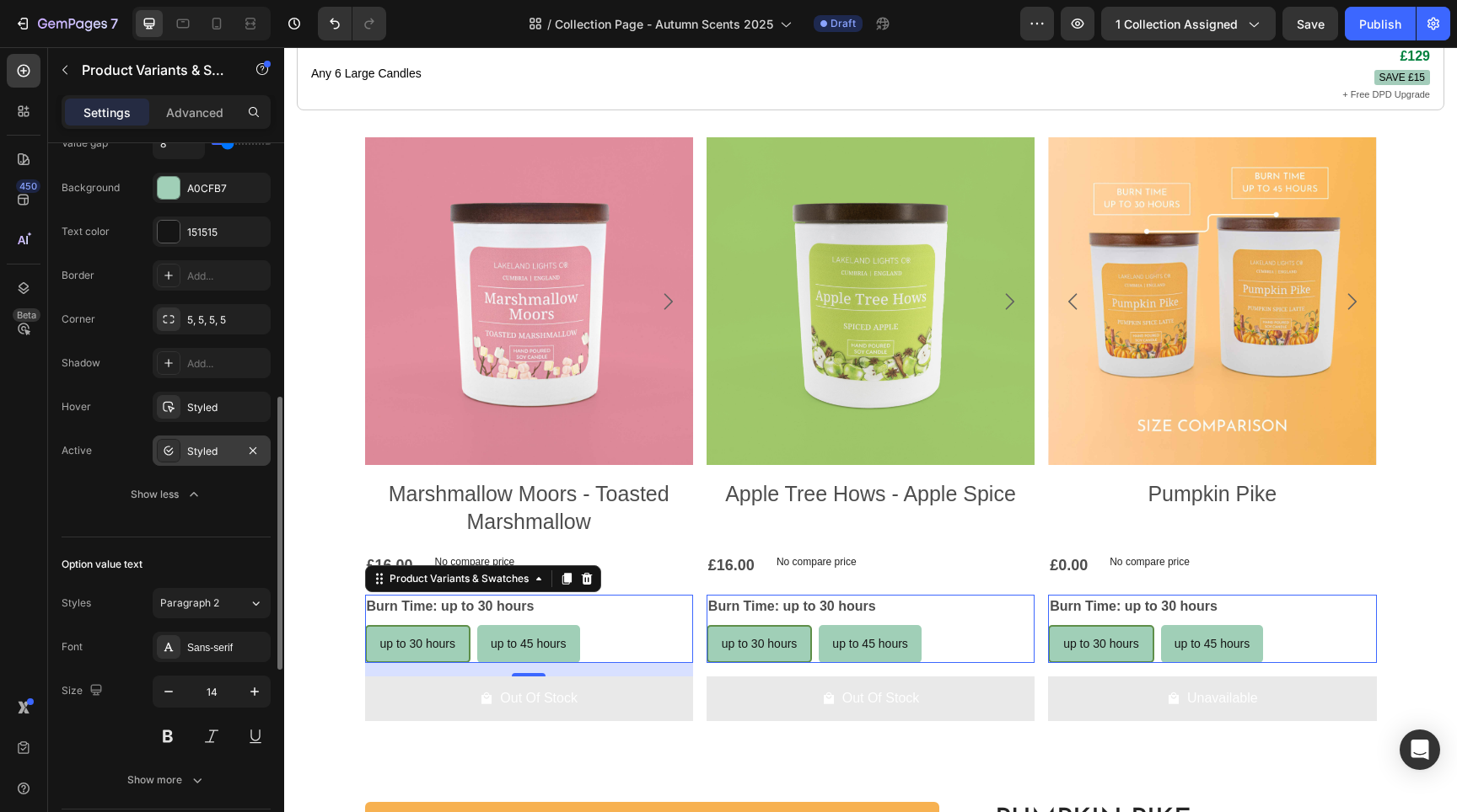
click at [207, 457] on div "Styled" at bounding box center [211, 451] width 49 height 15
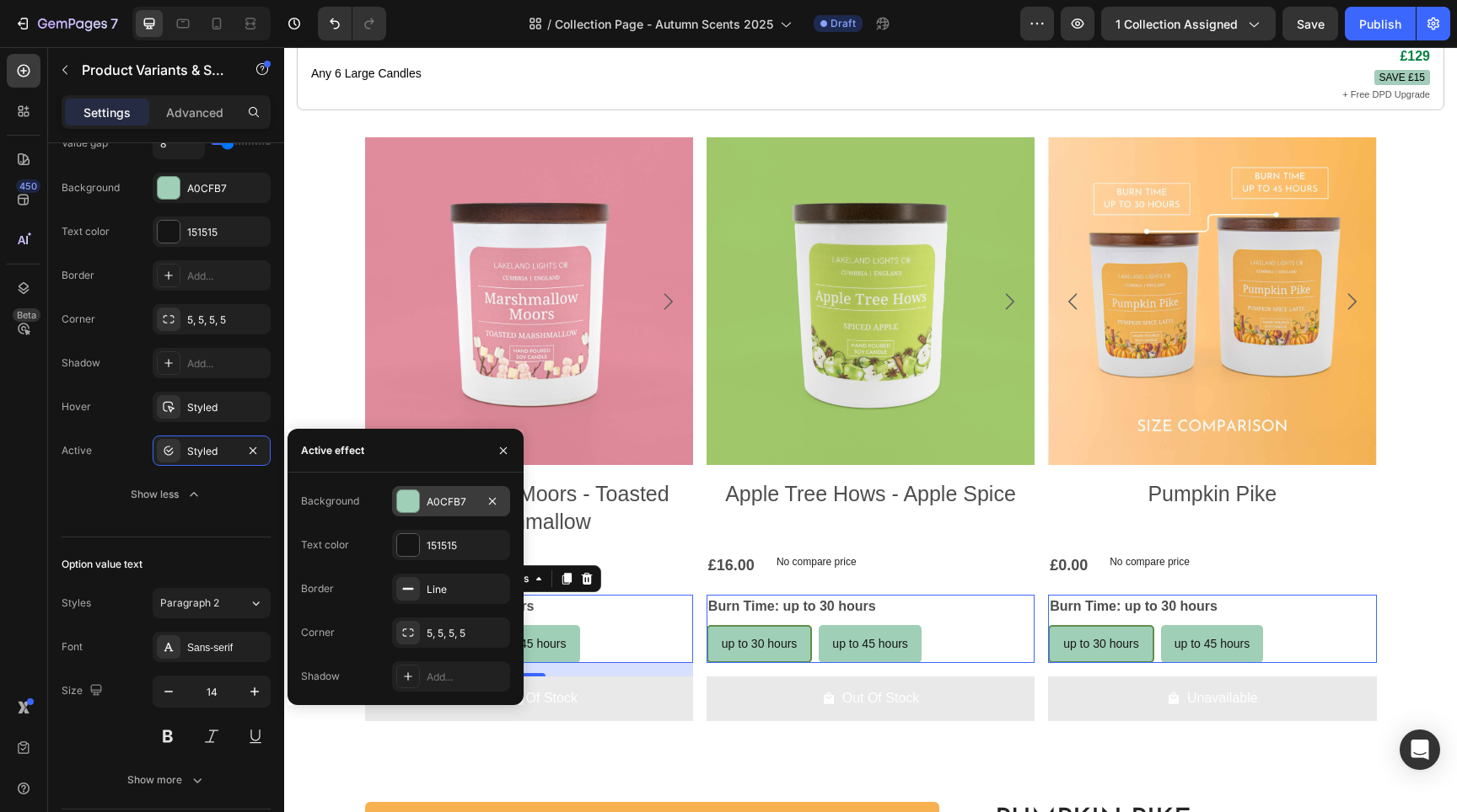
click at [408, 497] on div at bounding box center [408, 501] width 22 height 22
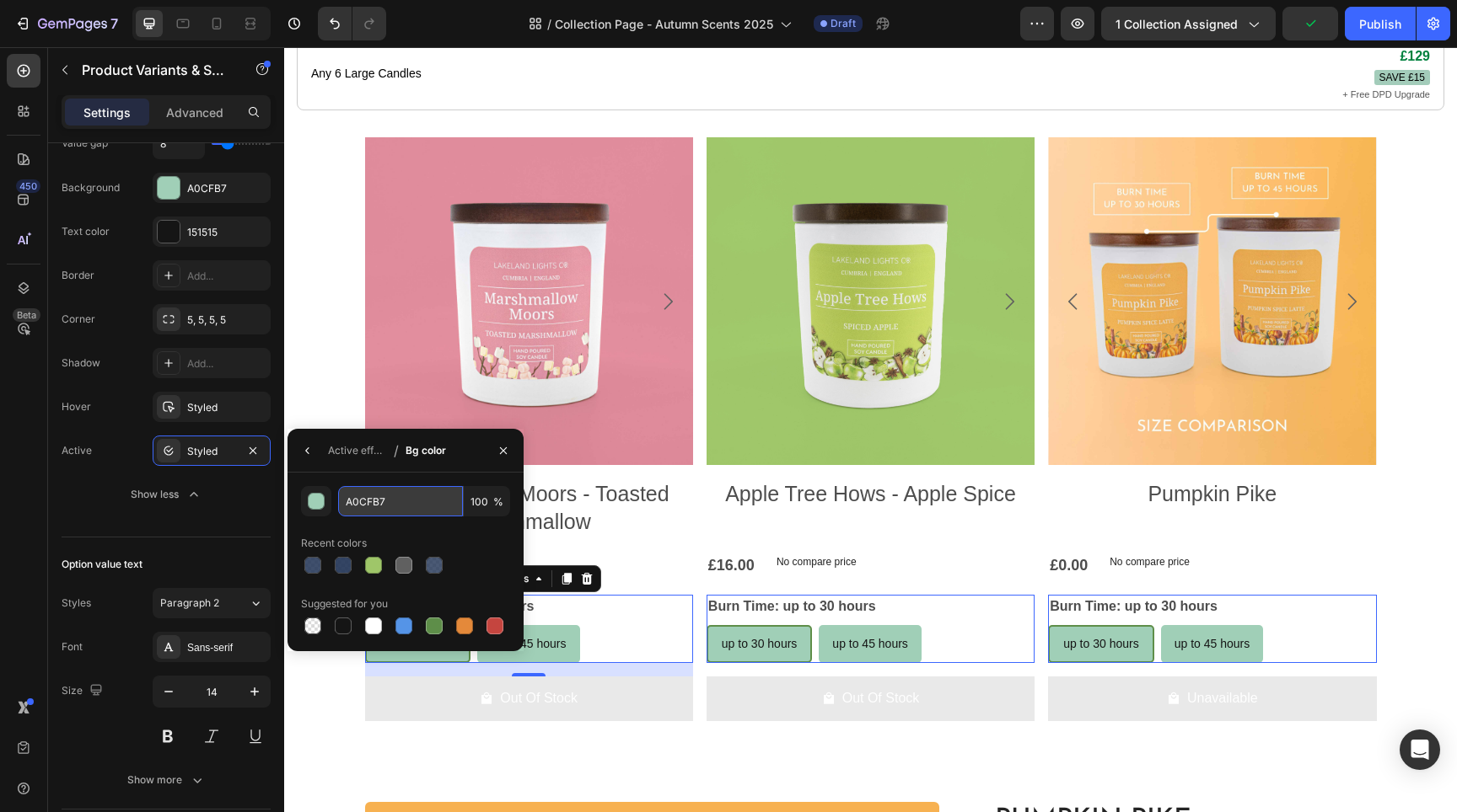
click at [402, 501] on input "A0CFB7" at bounding box center [400, 501] width 125 height 30
paste input "71beb1"
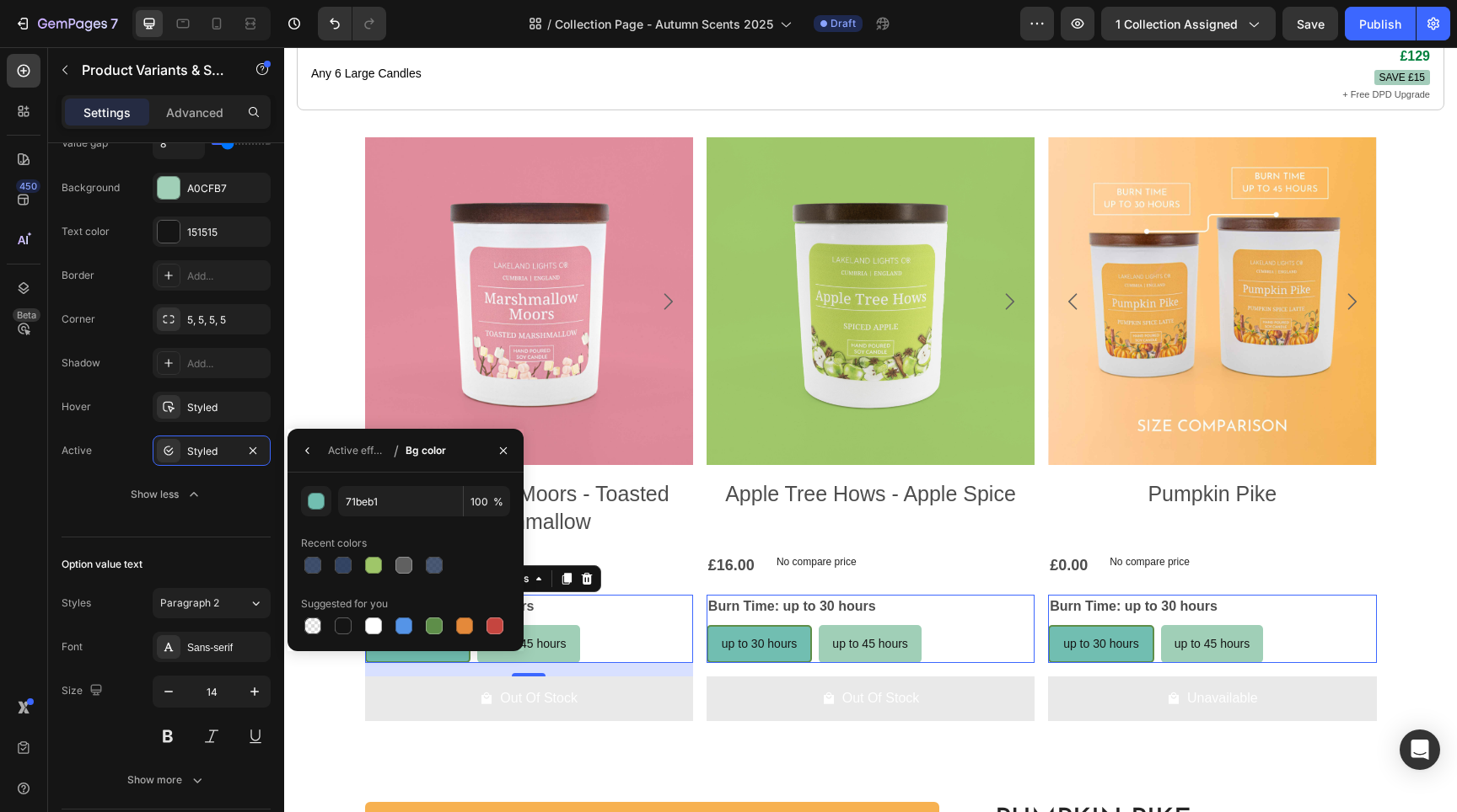
type input "71BEB1"
click at [479, 461] on div "Active effect / Bg color" at bounding box center [406, 450] width 236 height 43
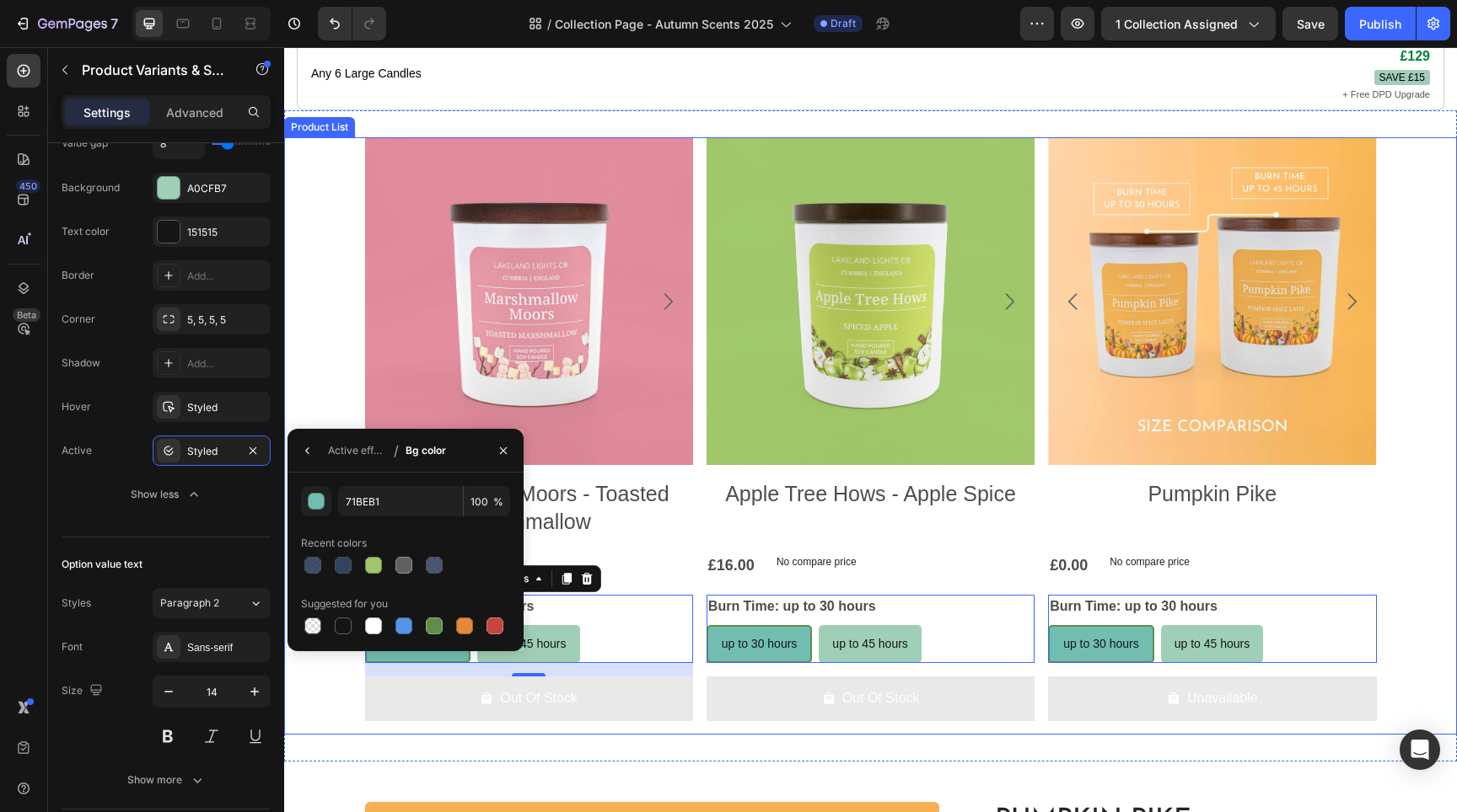
click at [327, 383] on div "Product Images Marshmallow Moors - Toasted Marshmallow Product Title £16.00 Pro…" at bounding box center [870, 436] width 1173 height 597
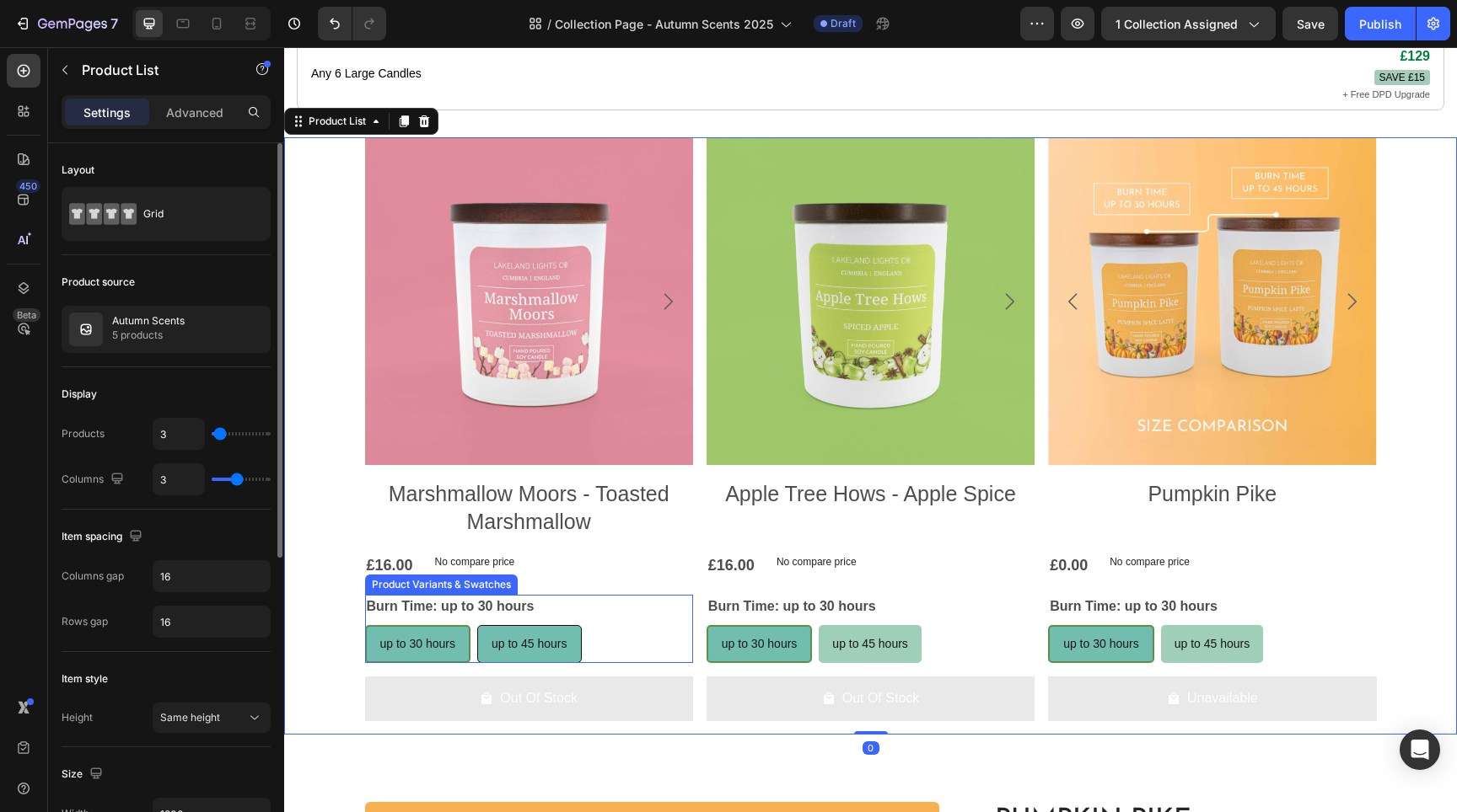
click at [506, 650] on span "up to 45 hours" at bounding box center [529, 643] width 75 height 13
click at [477, 626] on input "up to 45 hours up to 45 hours up to 45 hours" at bounding box center [477, 625] width 1 height 1
radio input "true"
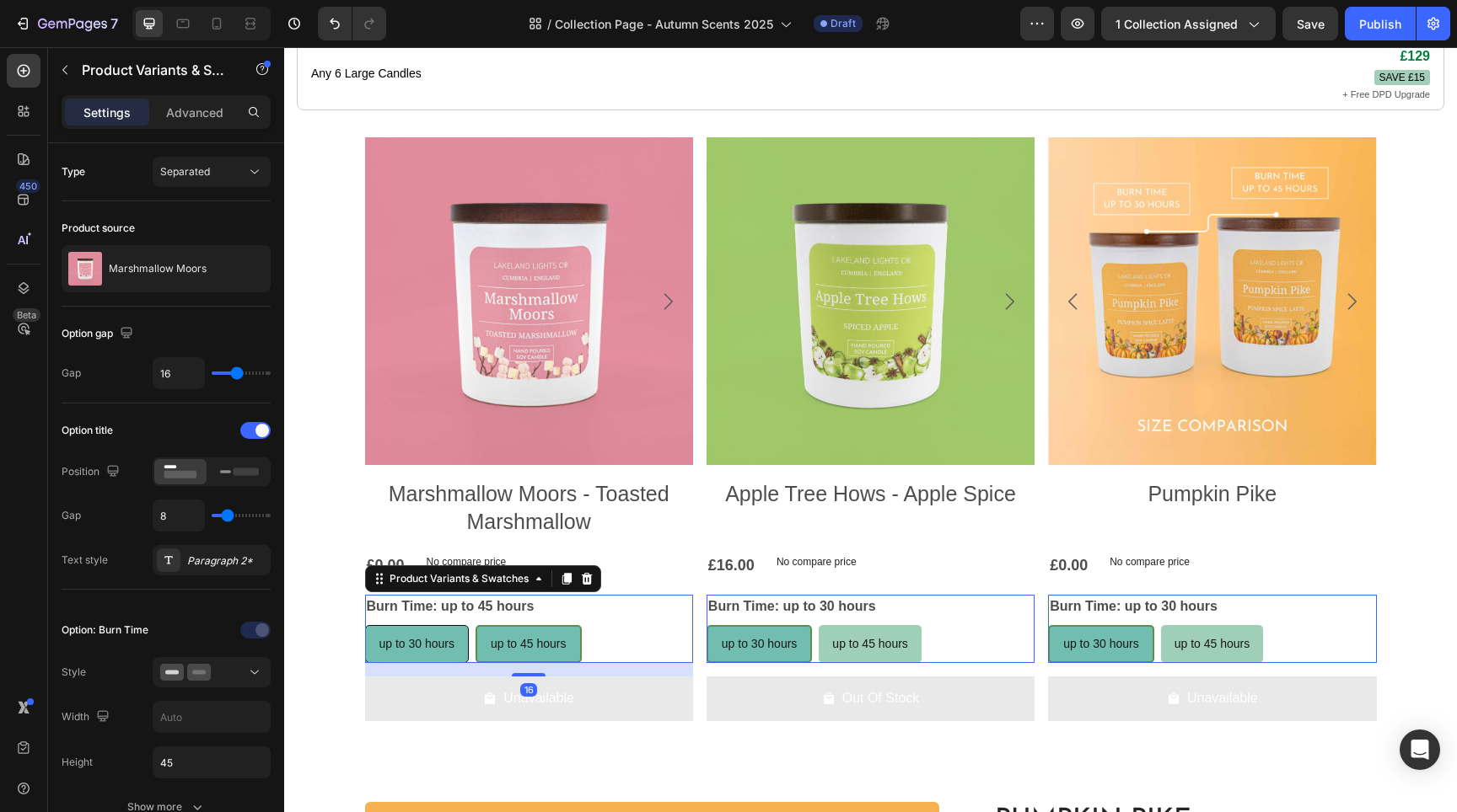
click at [432, 650] on span "up to 30 hours" at bounding box center [416, 643] width 75 height 13
click at [365, 626] on input "up to 30 hours up to 30 hours up to 30 hours" at bounding box center [364, 625] width 1 height 1
radio input "true"
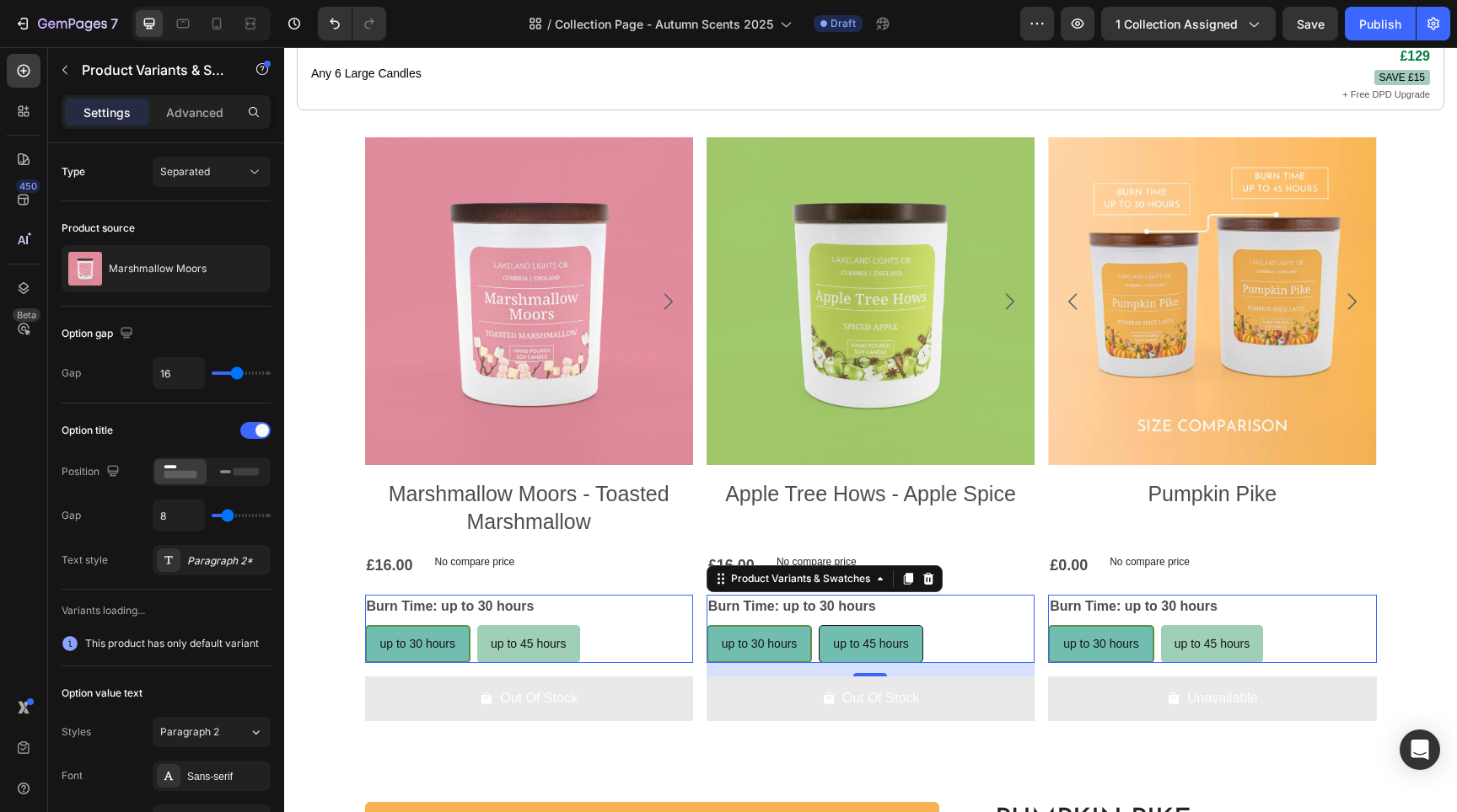
click at [891, 661] on div "up to 45 hours" at bounding box center [871, 644] width 103 height 35
click at [819, 626] on input "up to 45 hours up to 45 hours up to 45 hours" at bounding box center [818, 625] width 1 height 1
radio input "true"
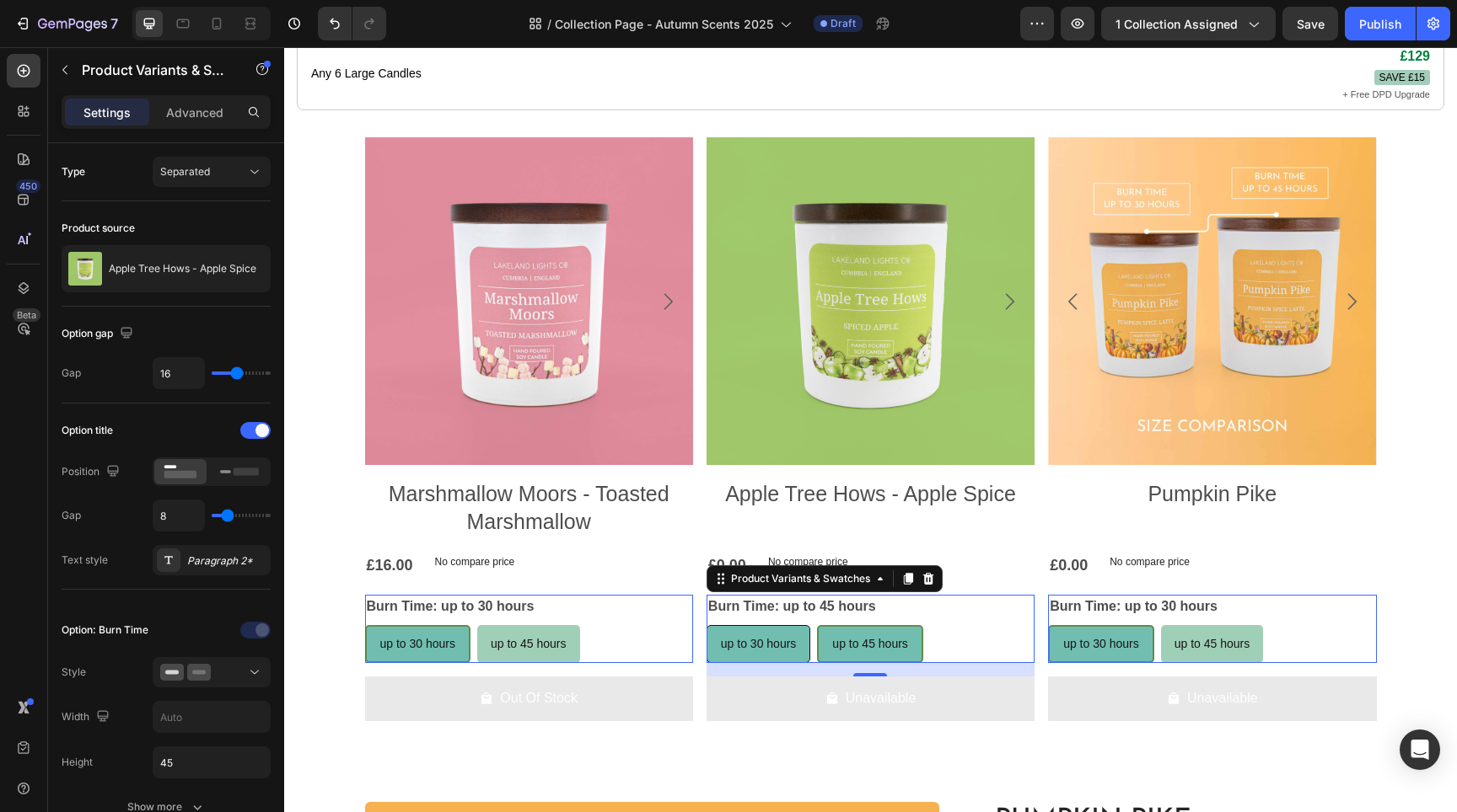
click at [778, 661] on div "up to 30 hours" at bounding box center [759, 644] width 103 height 35
click at [707, 626] on input "up to 30 hours up to 30 hours up to 30 hours" at bounding box center [706, 625] width 1 height 1
radio input "true"
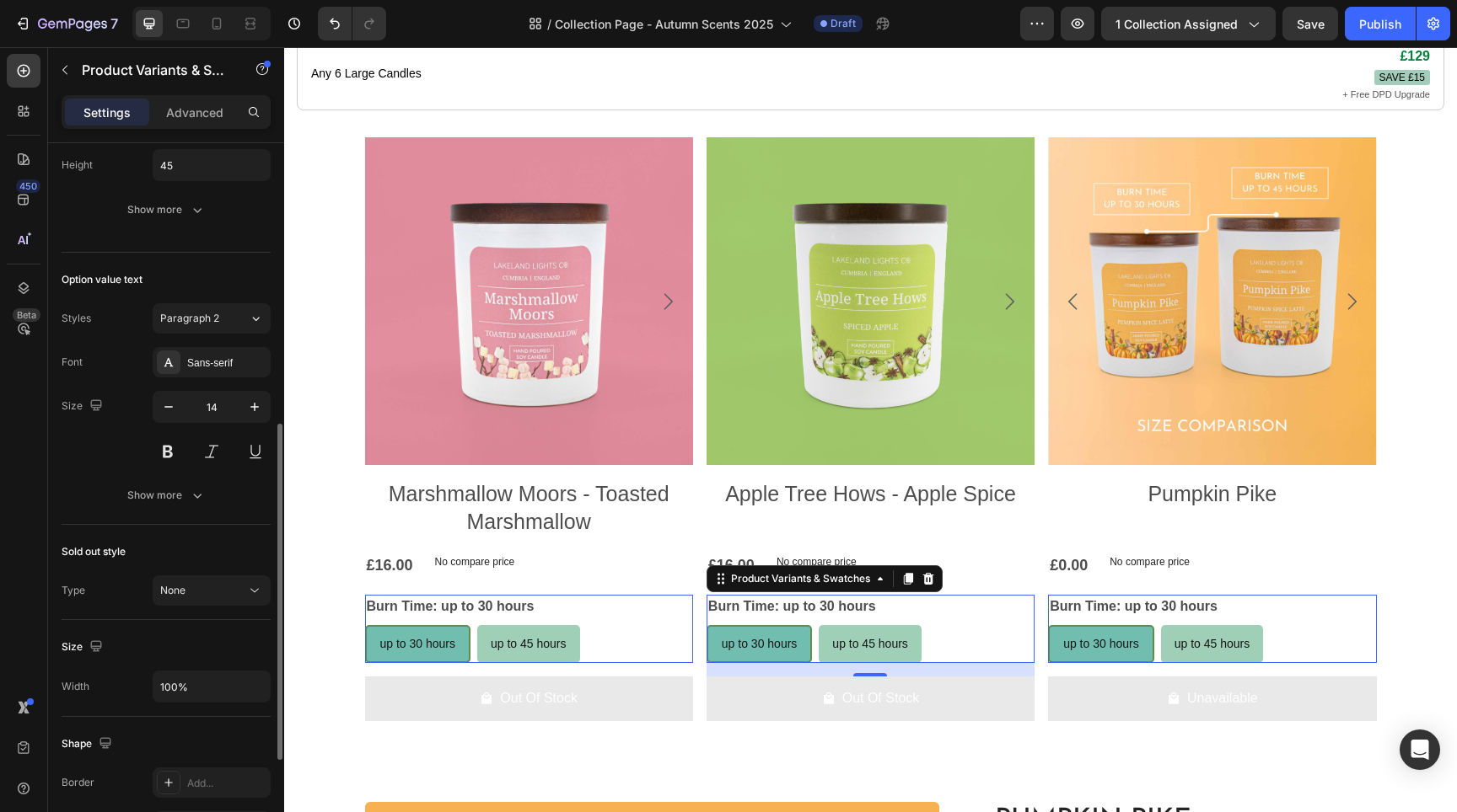
scroll to position [327, 0]
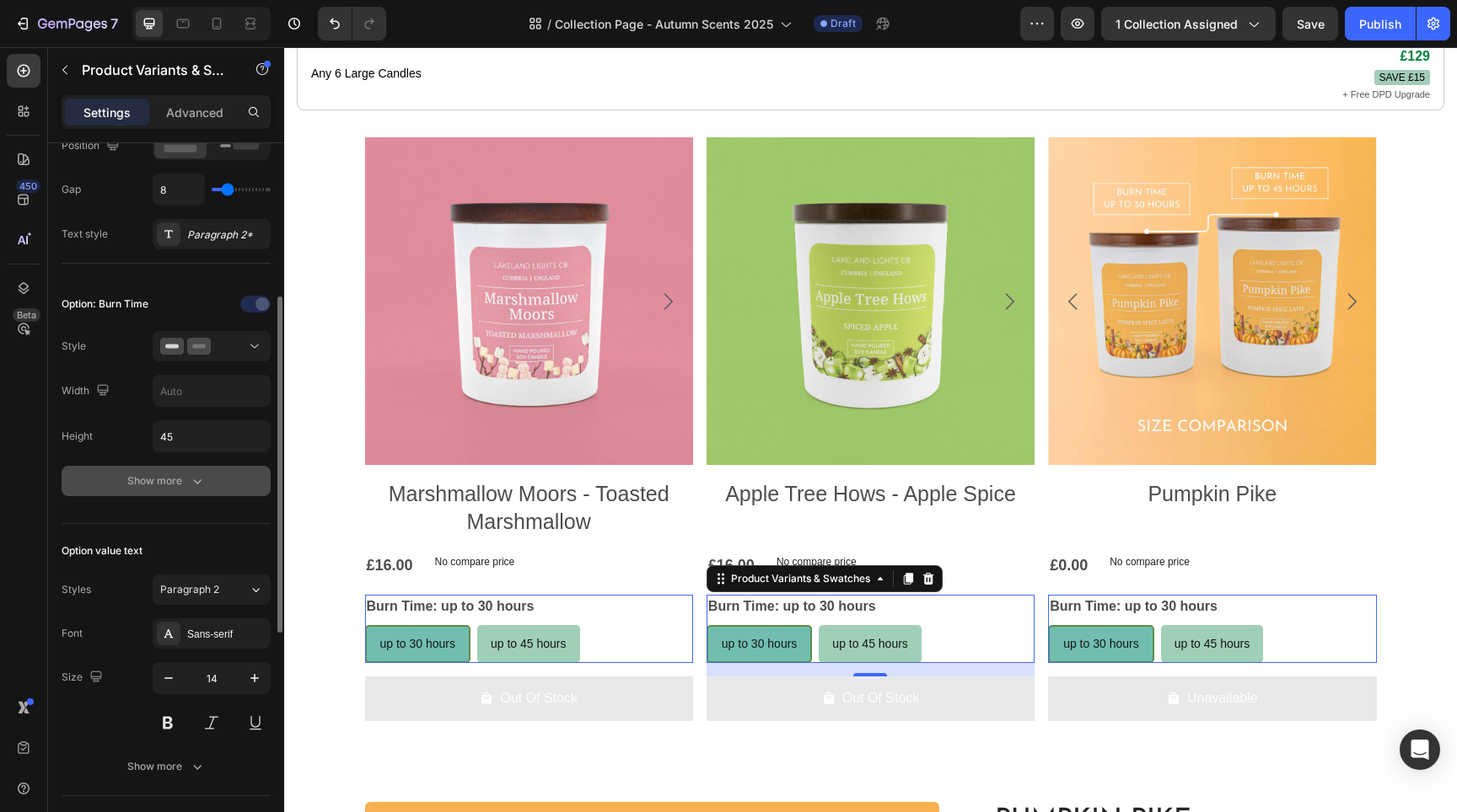
click at [184, 481] on div "Show more" at bounding box center [166, 481] width 78 height 17
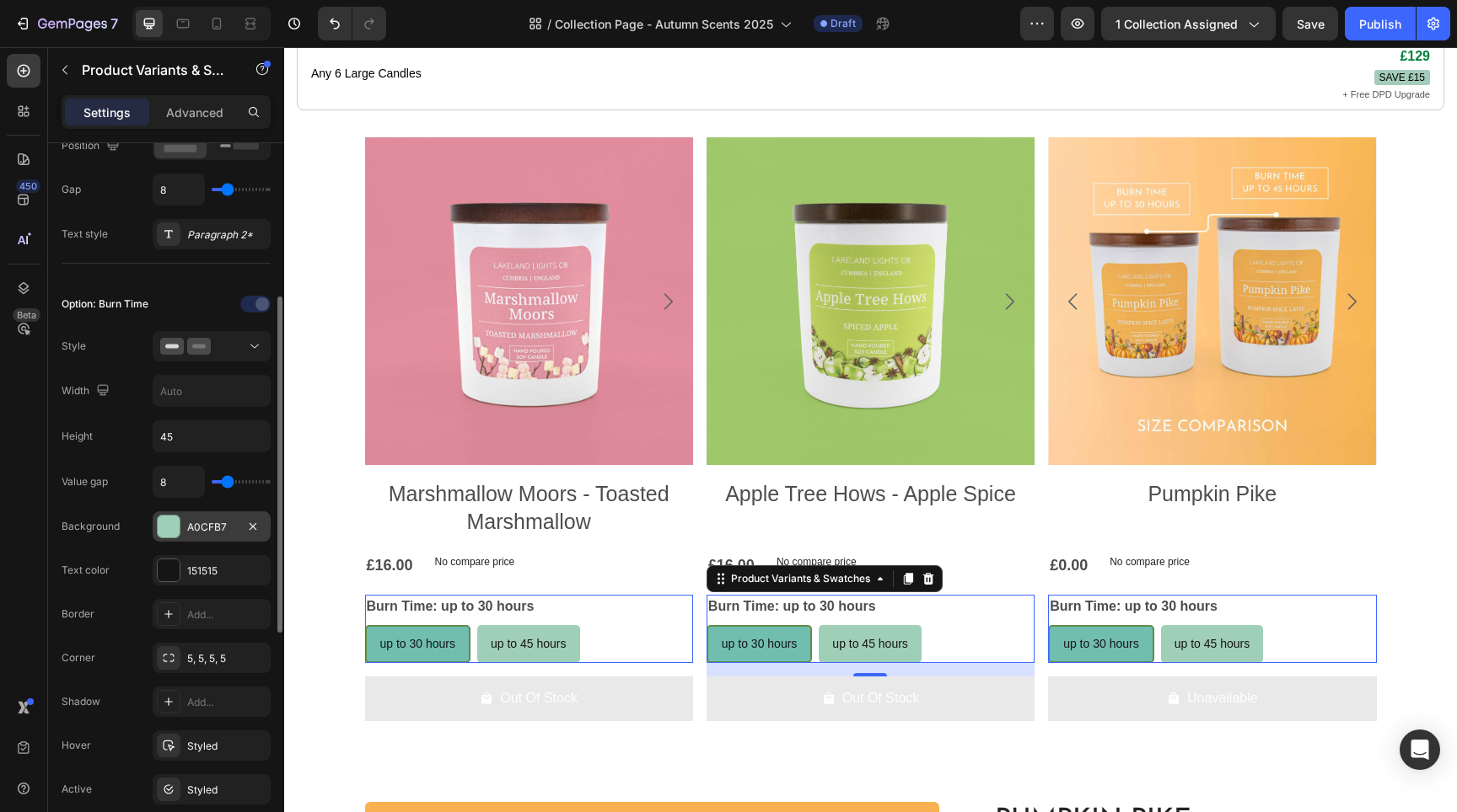
click at [195, 532] on div "A0CFB7" at bounding box center [211, 527] width 49 height 15
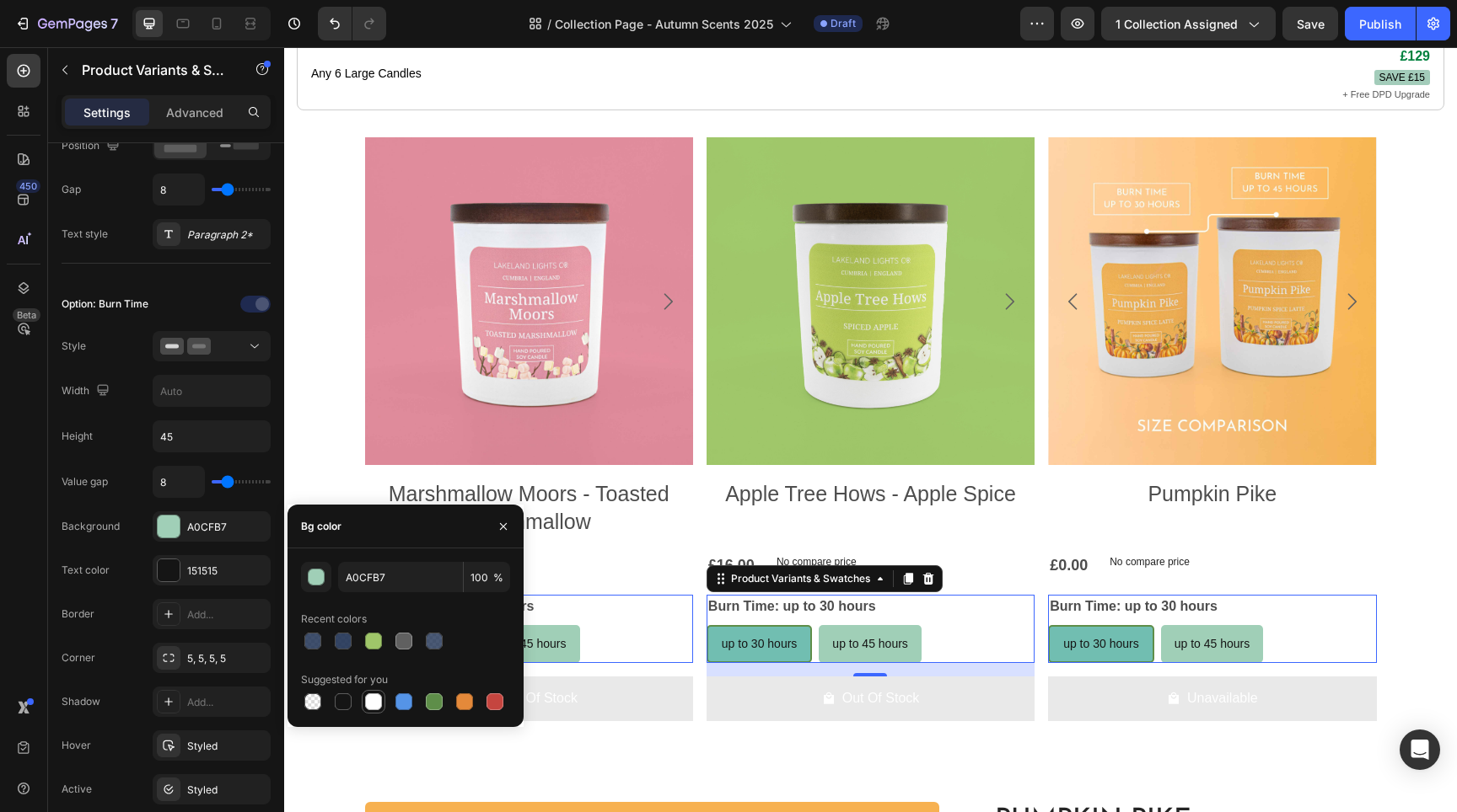
click at [379, 700] on div at bounding box center [373, 702] width 17 height 17
type input "FFFFFF"
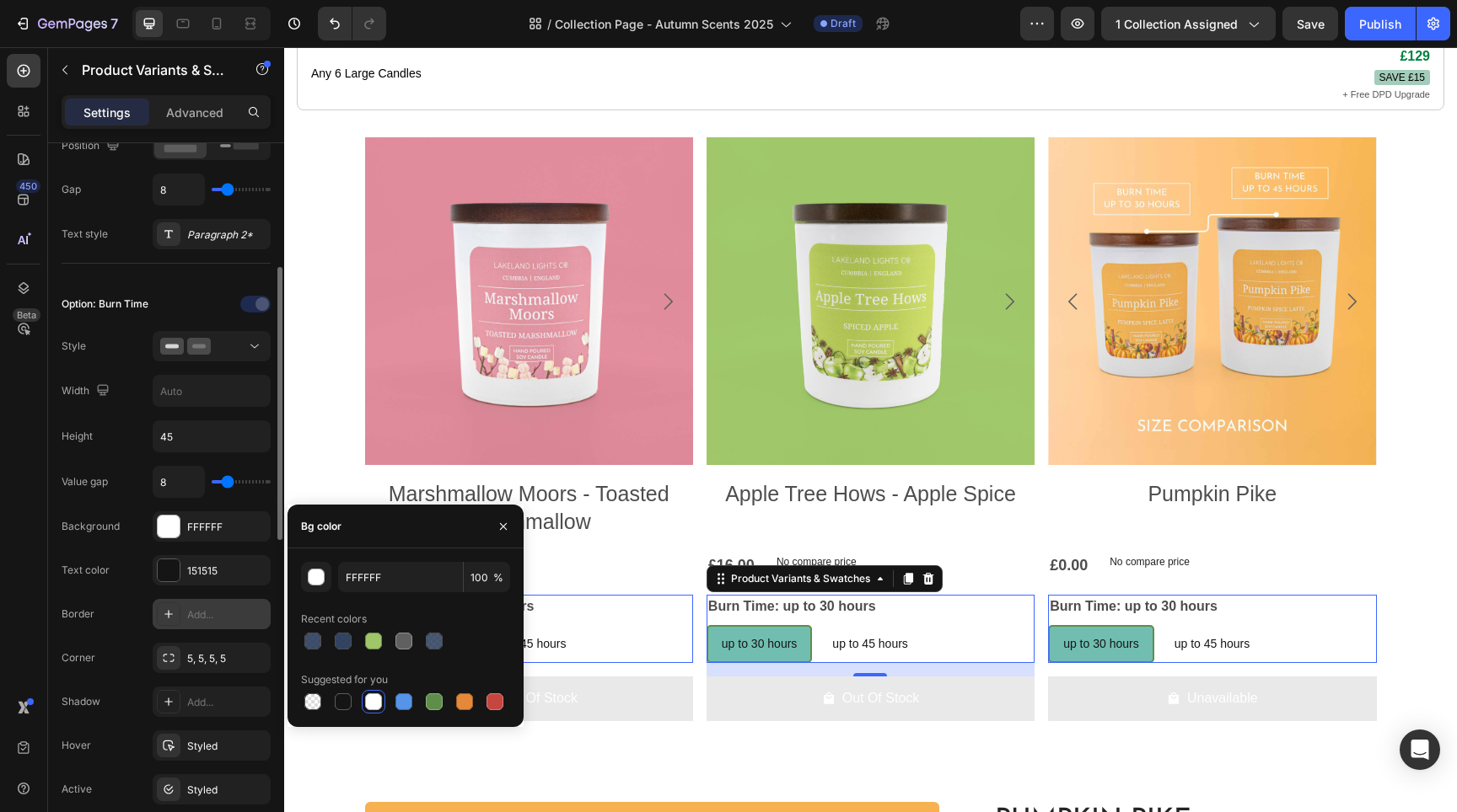
click at [198, 608] on div "Add..." at bounding box center [226, 615] width 79 height 15
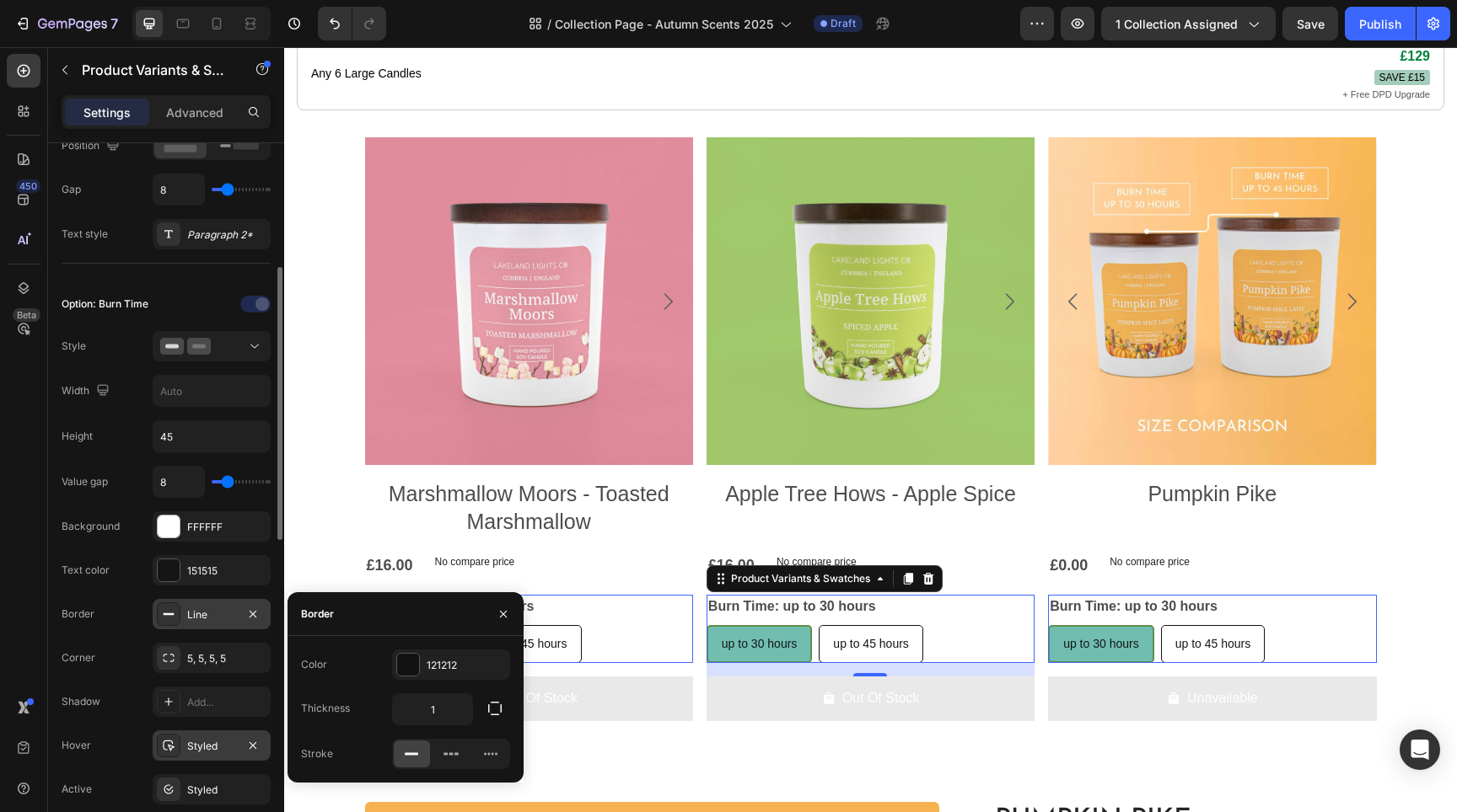
click at [197, 757] on div "Styled" at bounding box center [211, 745] width 118 height 30
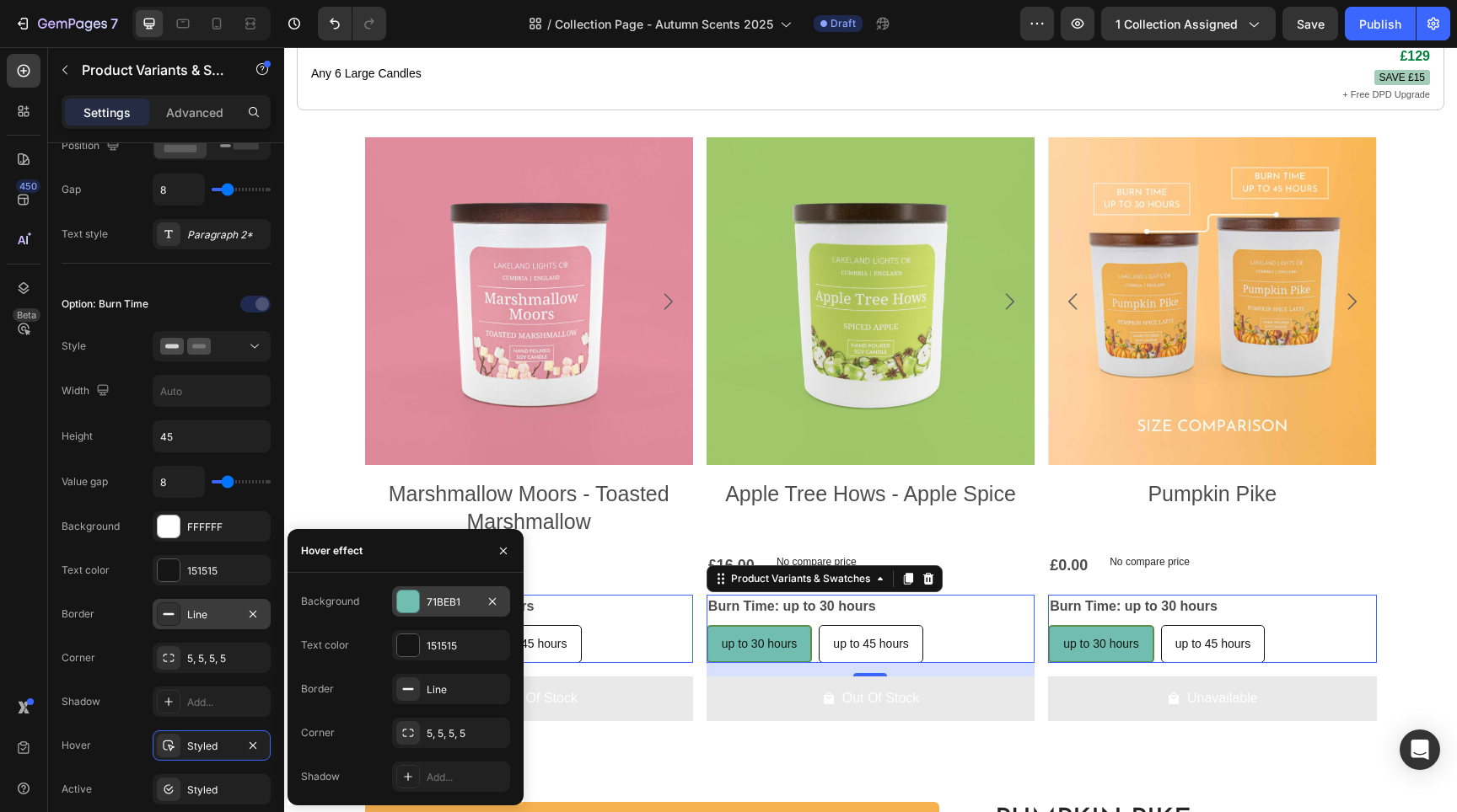
click at [416, 609] on div at bounding box center [408, 602] width 22 height 22
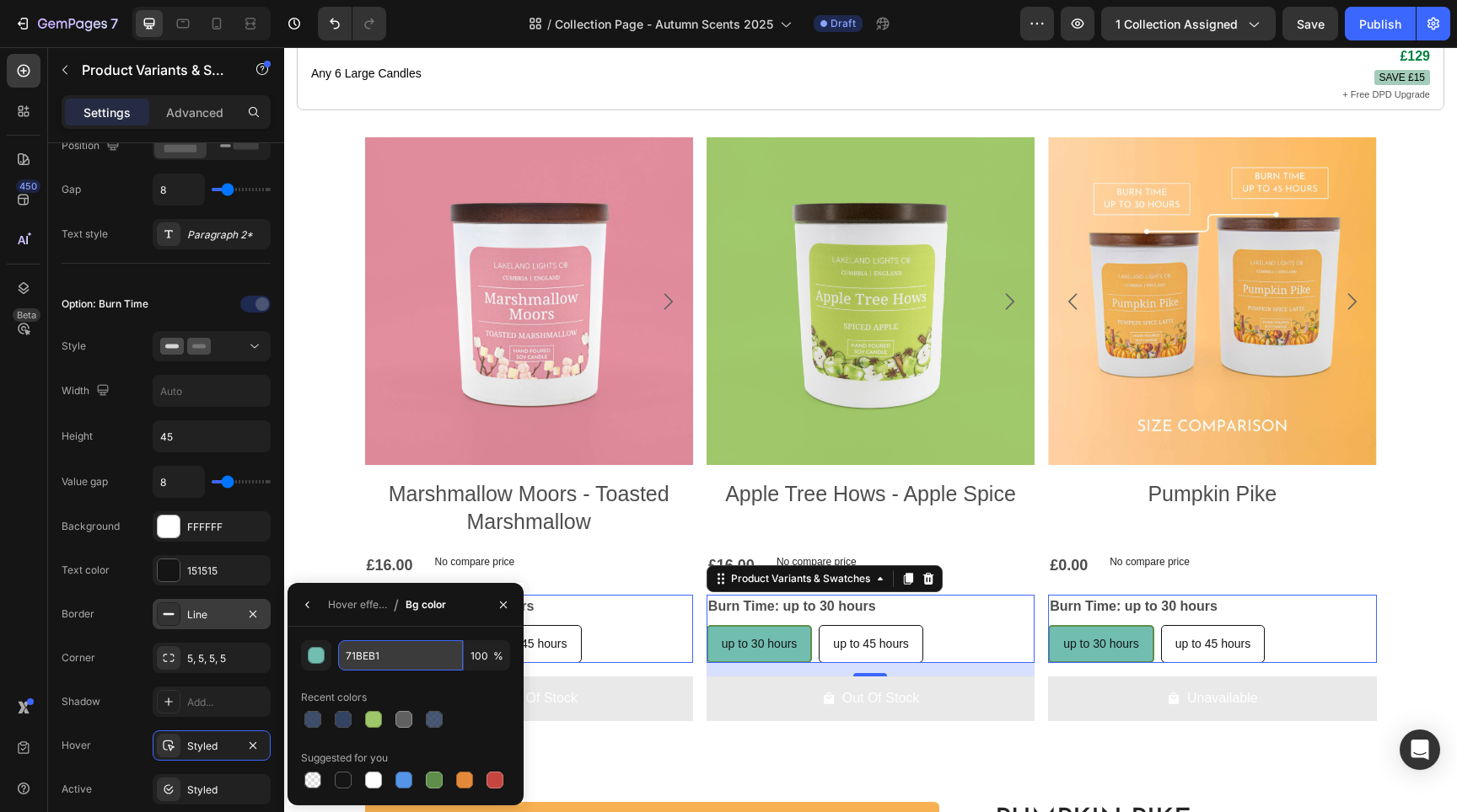
click at [0, 0] on input "71BEB1" at bounding box center [0, 0] width 0 height 0
paste input "a0cfb7"
type input "A0CFB7"
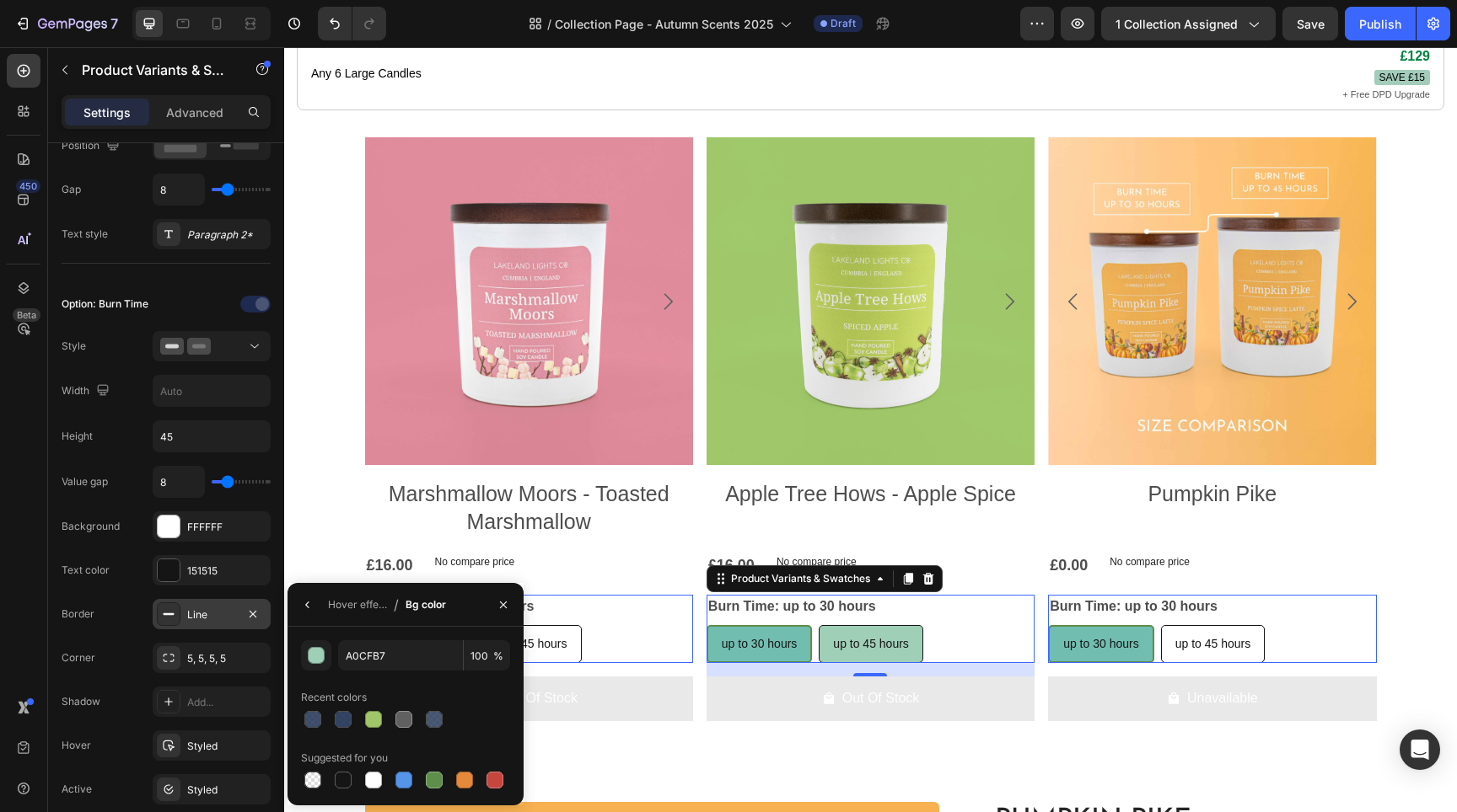
click at [858, 650] on span "up to 45 hours" at bounding box center [870, 643] width 75 height 13
click at [819, 626] on input "up to 45 hours up to 45 hours up to 45 hours" at bounding box center [818, 625] width 1 height 1
radio input "true"
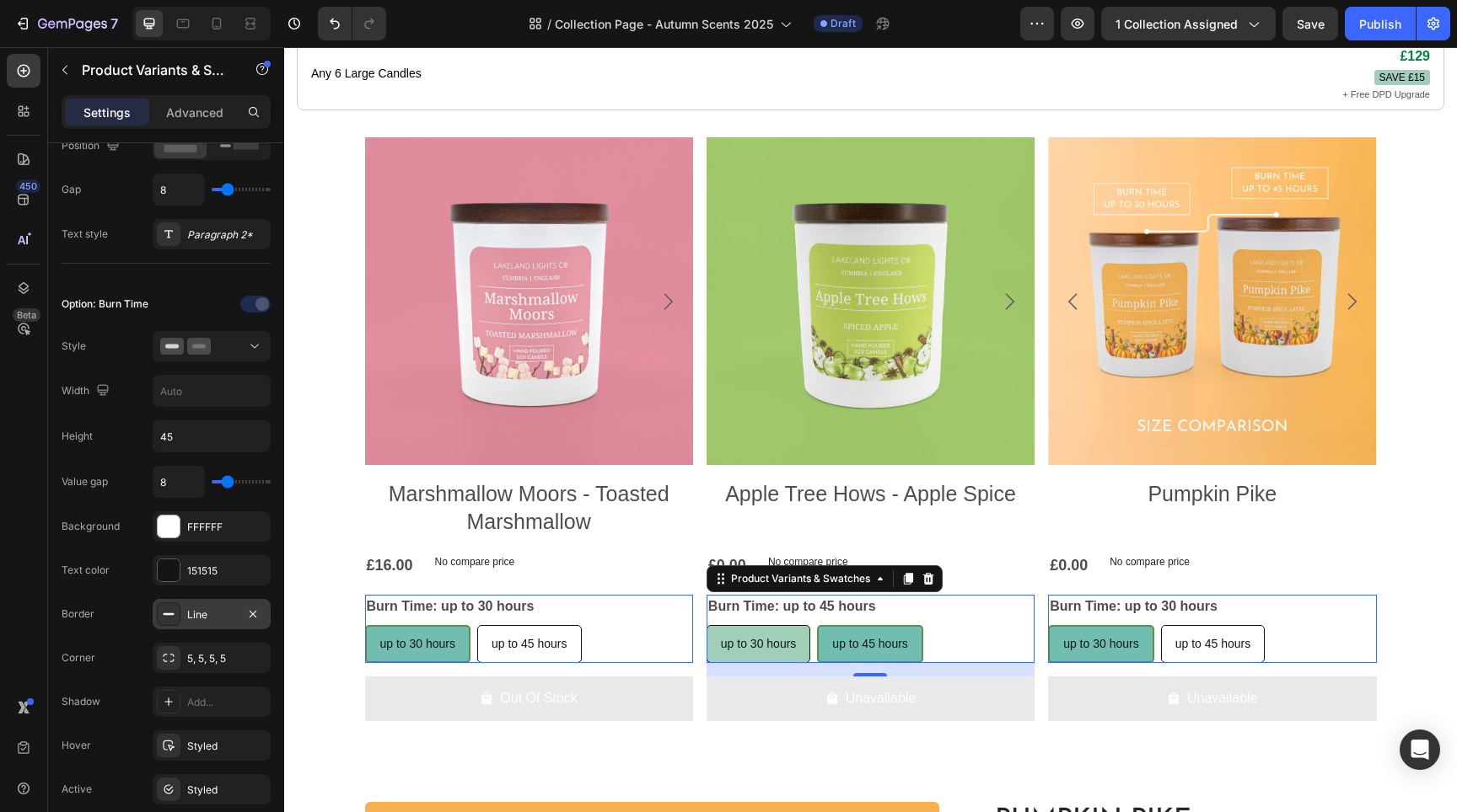
click at [752, 648] on div "up to 30 hours" at bounding box center [759, 644] width 103 height 35
click at [707, 626] on input "up to 30 hours up to 30 hours up to 30 hours" at bounding box center [706, 625] width 1 height 1
radio input "true"
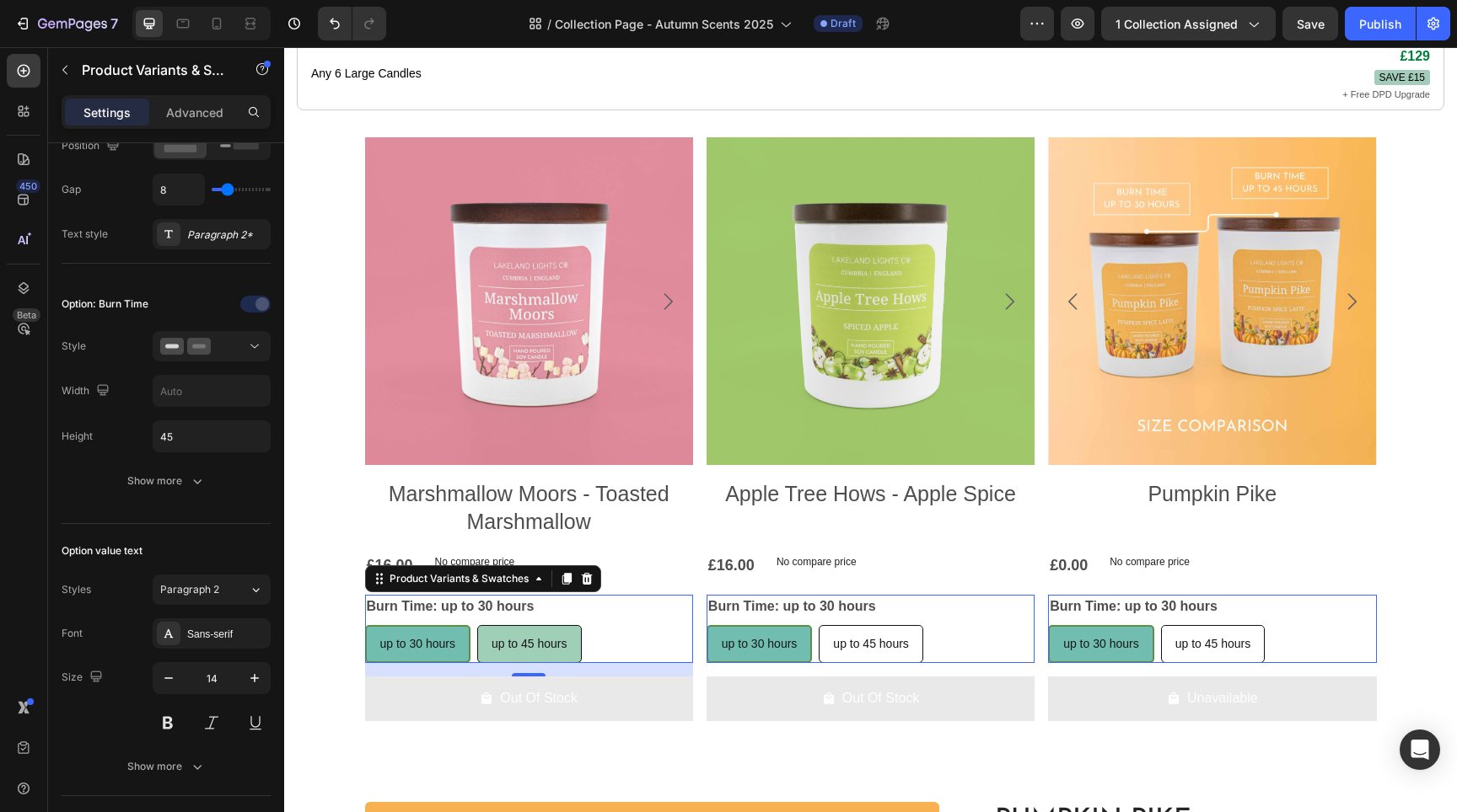
click at [505, 650] on span "up to 45 hours" at bounding box center [529, 643] width 75 height 13
click at [477, 626] on input "up to 45 hours up to 45 hours up to 45 hours" at bounding box center [477, 625] width 1 height 1
radio input "true"
click at [391, 650] on span "up to 30 hours" at bounding box center [416, 643] width 75 height 13
click at [365, 626] on input "up to 30 hours up to 30 hours up to 30 hours" at bounding box center [364, 625] width 1 height 1
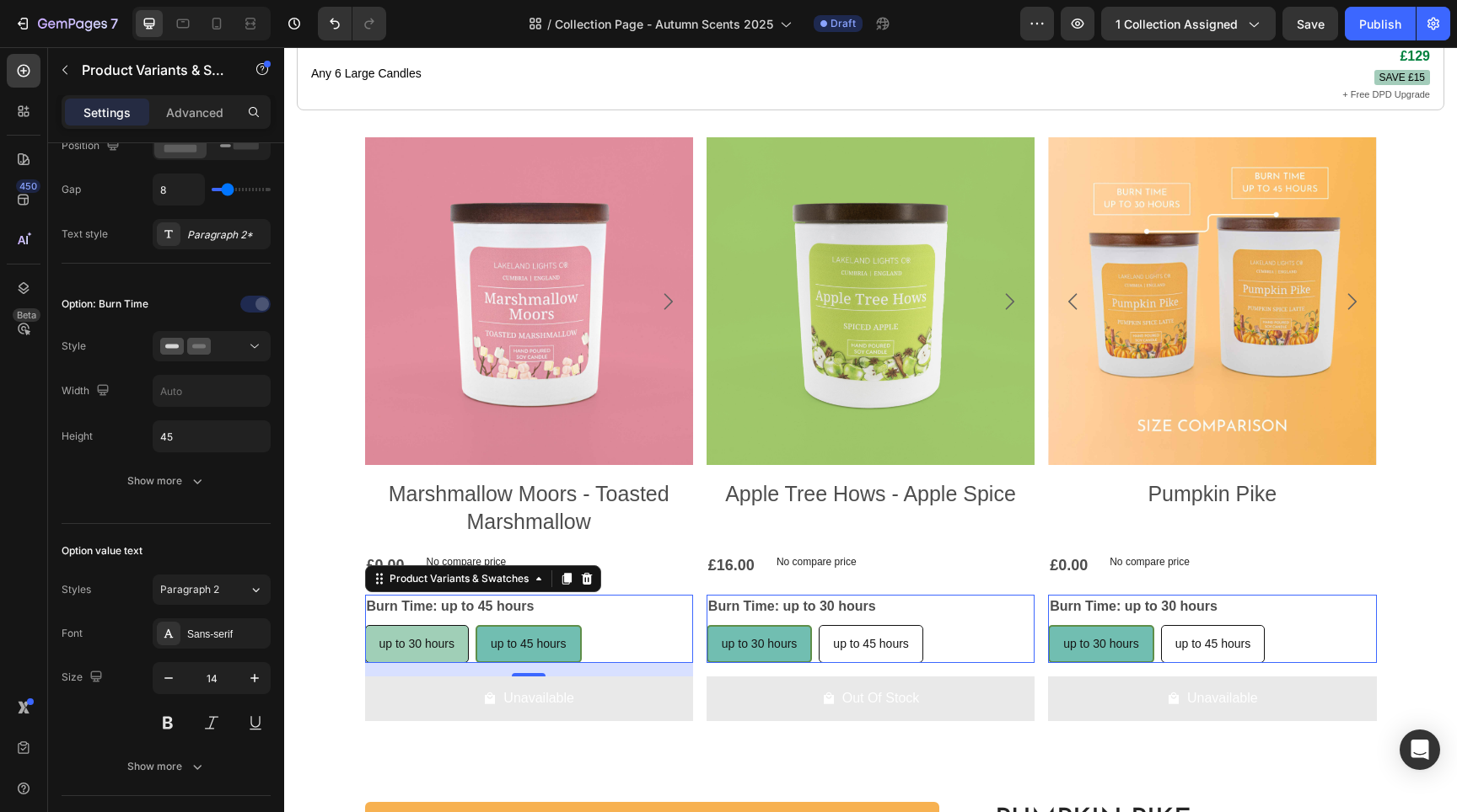
radio input "true"
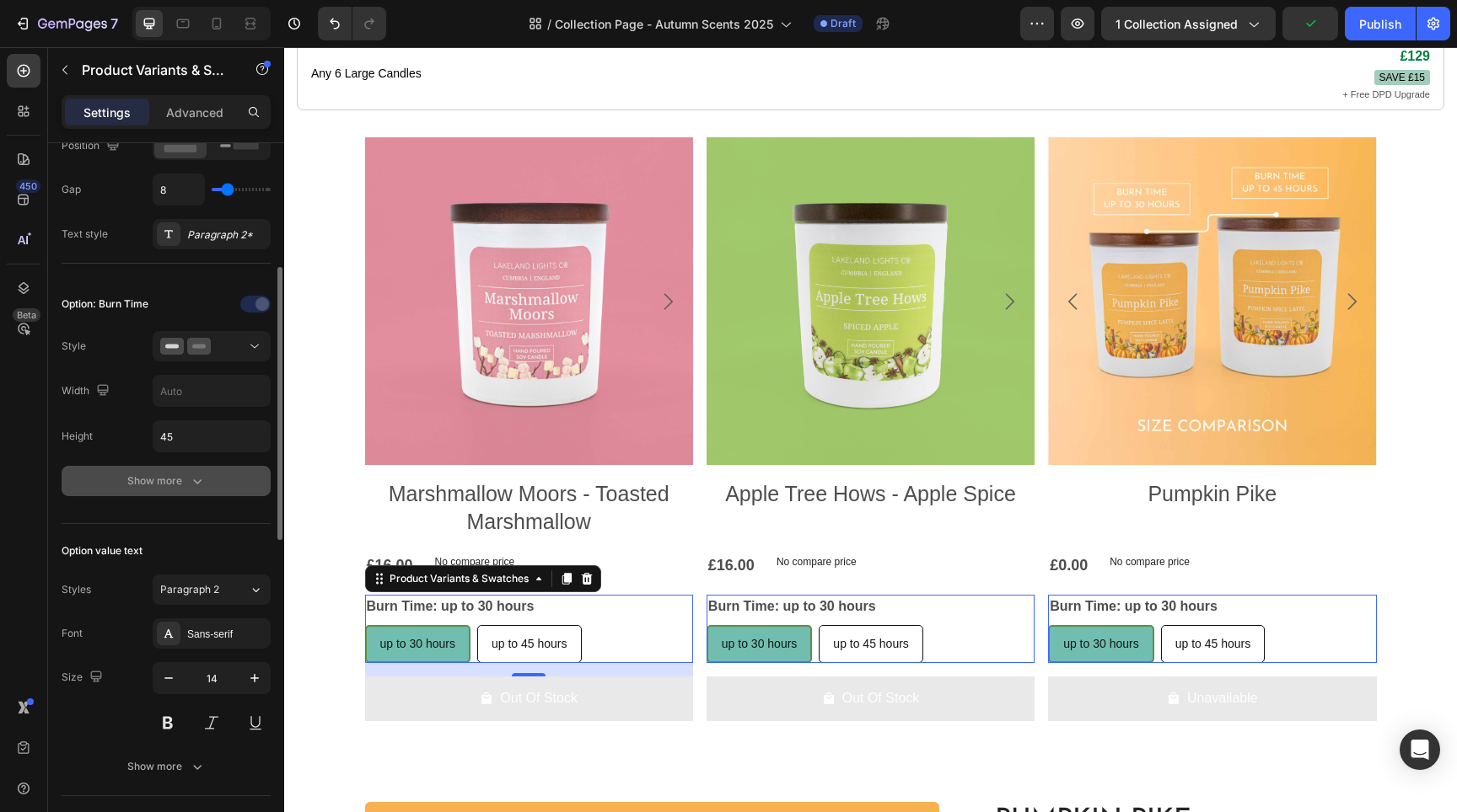
click at [210, 483] on button "Show more" at bounding box center [166, 481] width 210 height 30
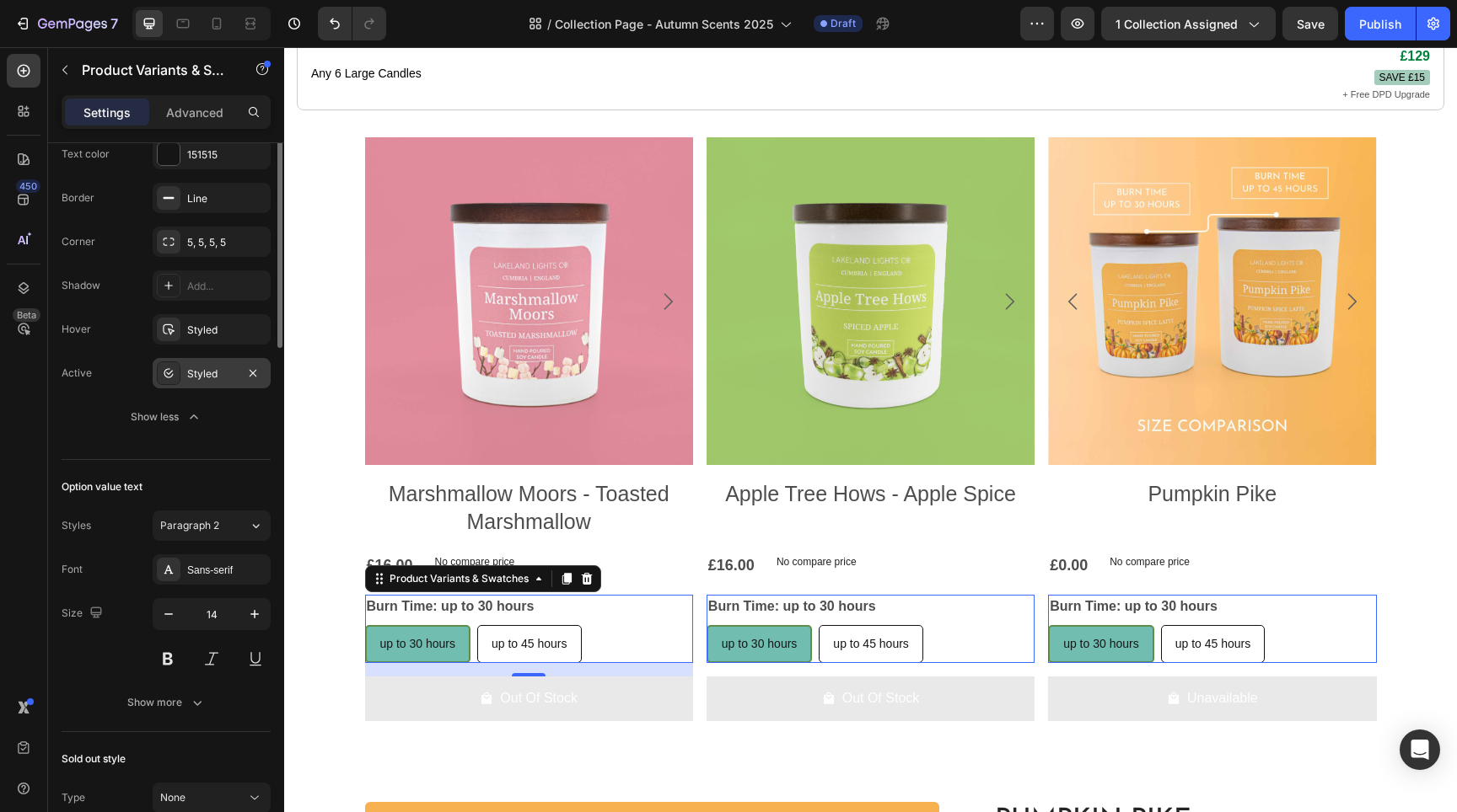
scroll to position [488, 0]
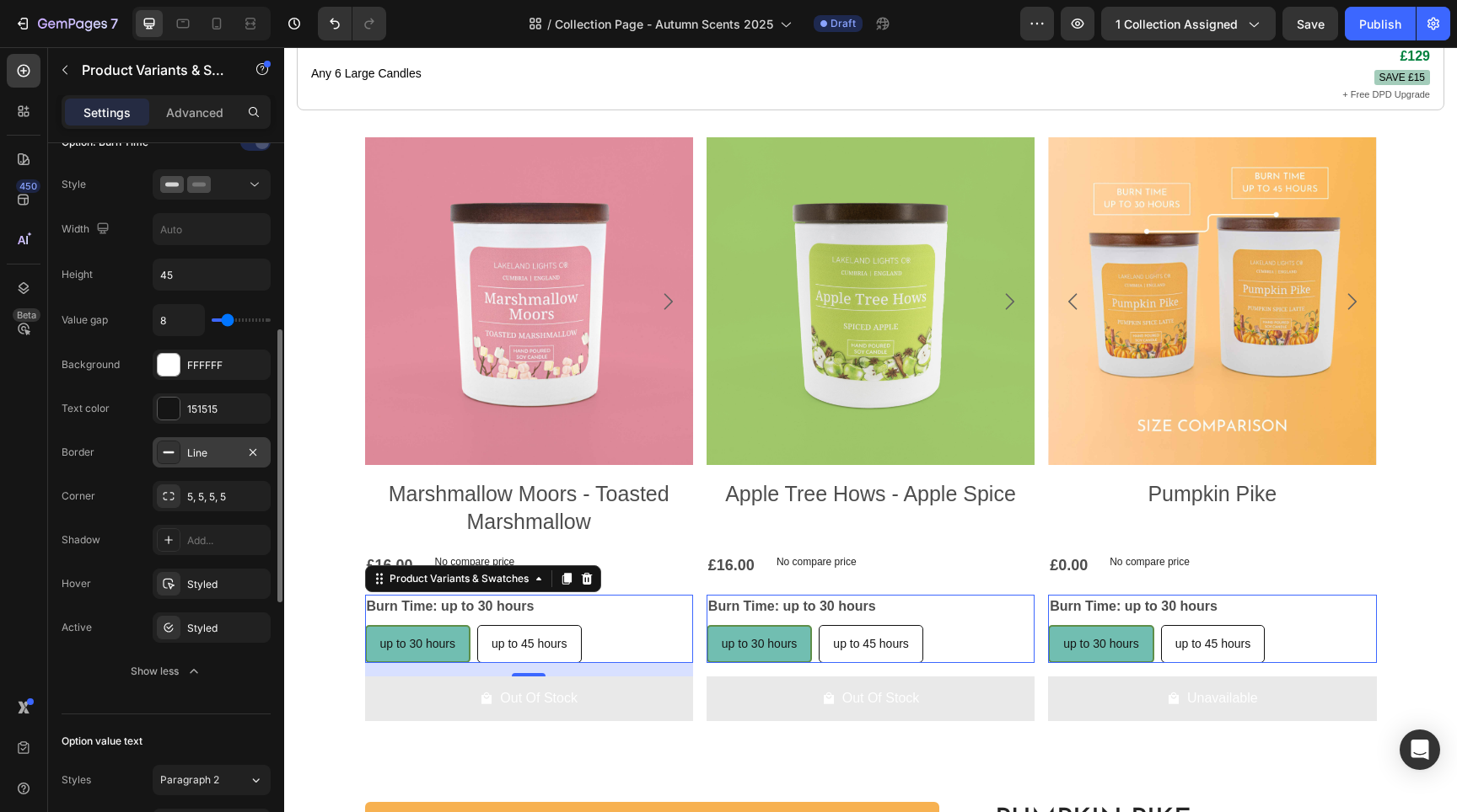
click at [204, 453] on div "Line" at bounding box center [211, 453] width 49 height 15
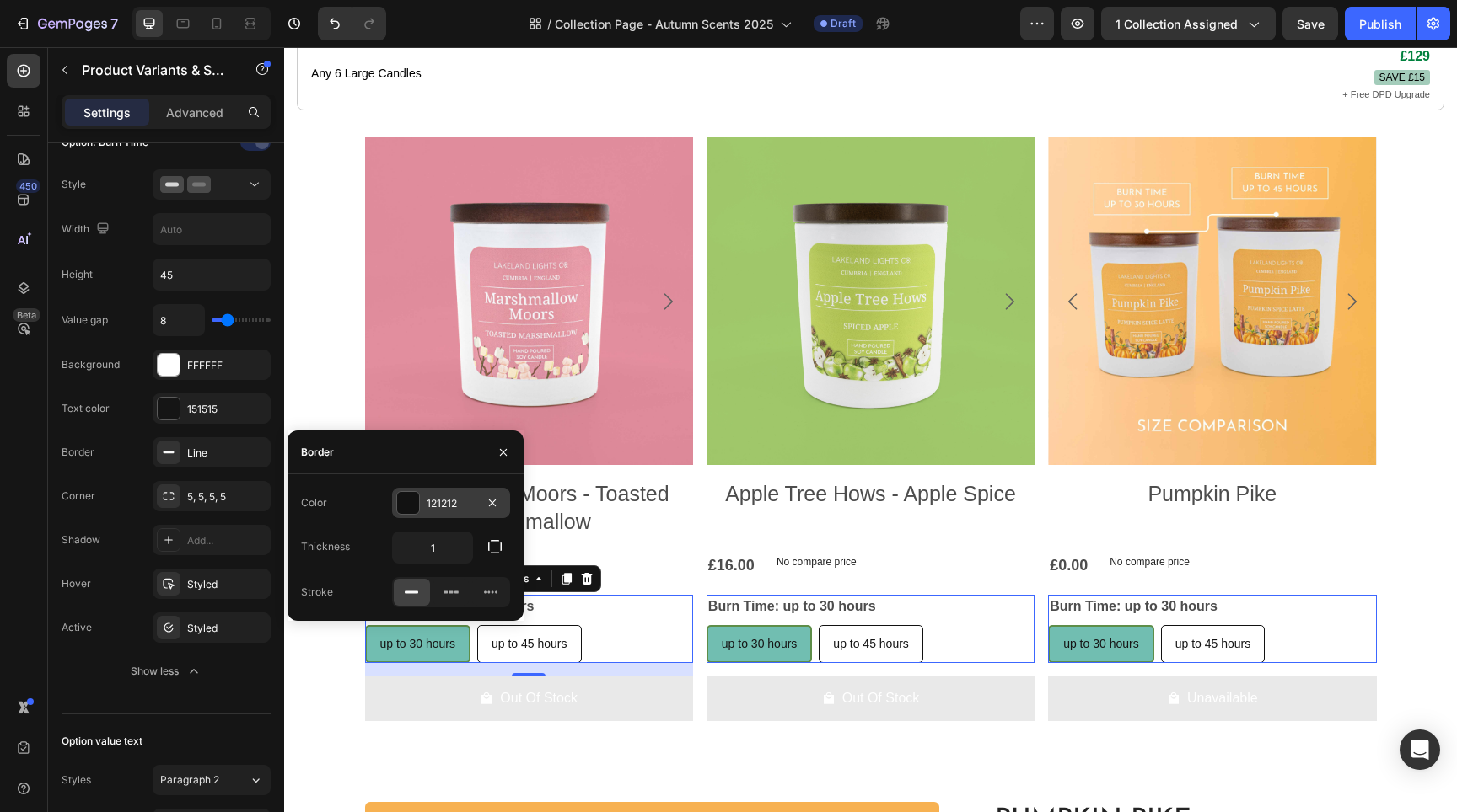
click at [414, 503] on div at bounding box center [408, 503] width 22 height 22
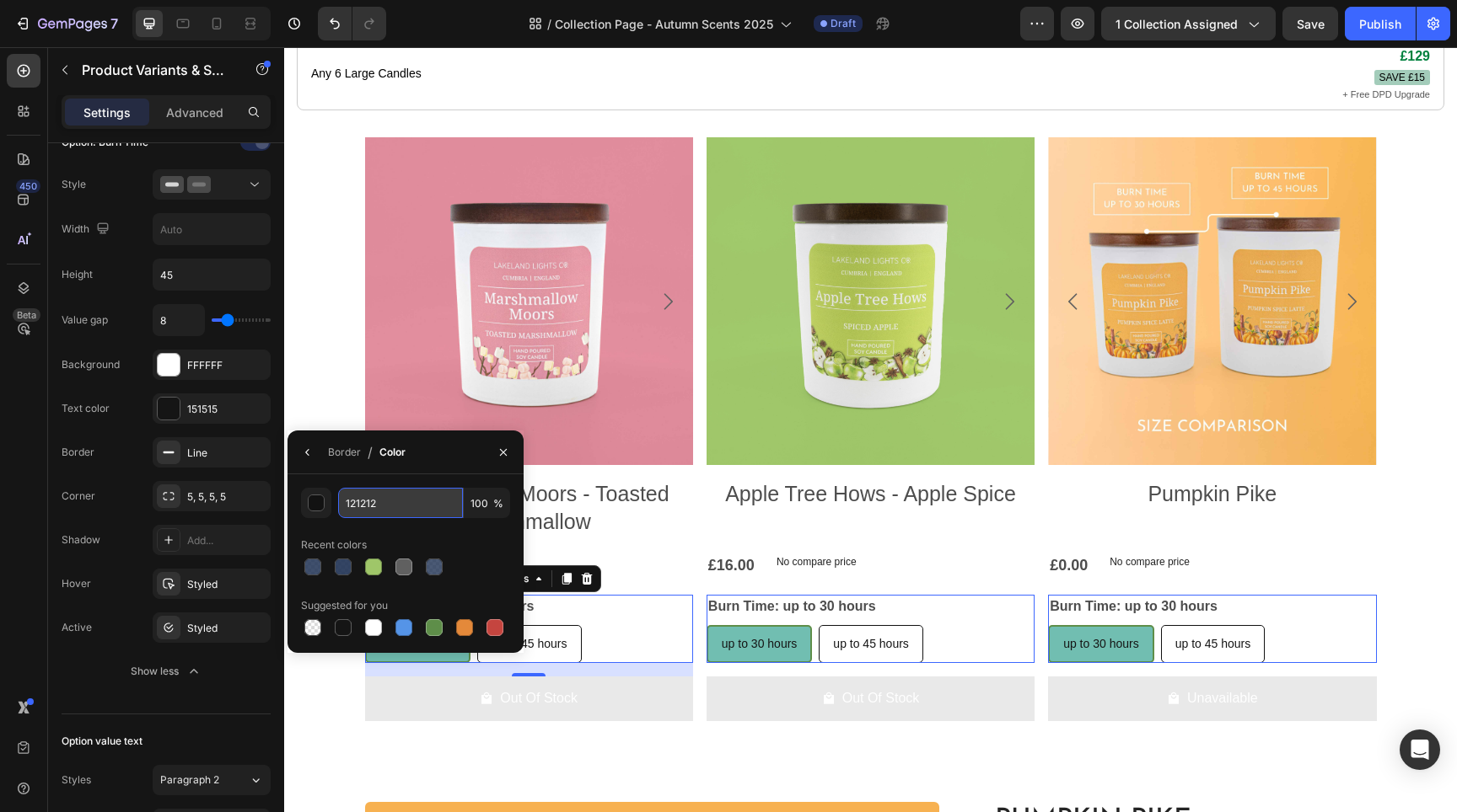
click at [400, 499] on input "121212" at bounding box center [400, 503] width 125 height 30
click at [398, 500] on input "121212" at bounding box center [400, 503] width 125 height 30
paste input "71beb1"
type input "71beb1"
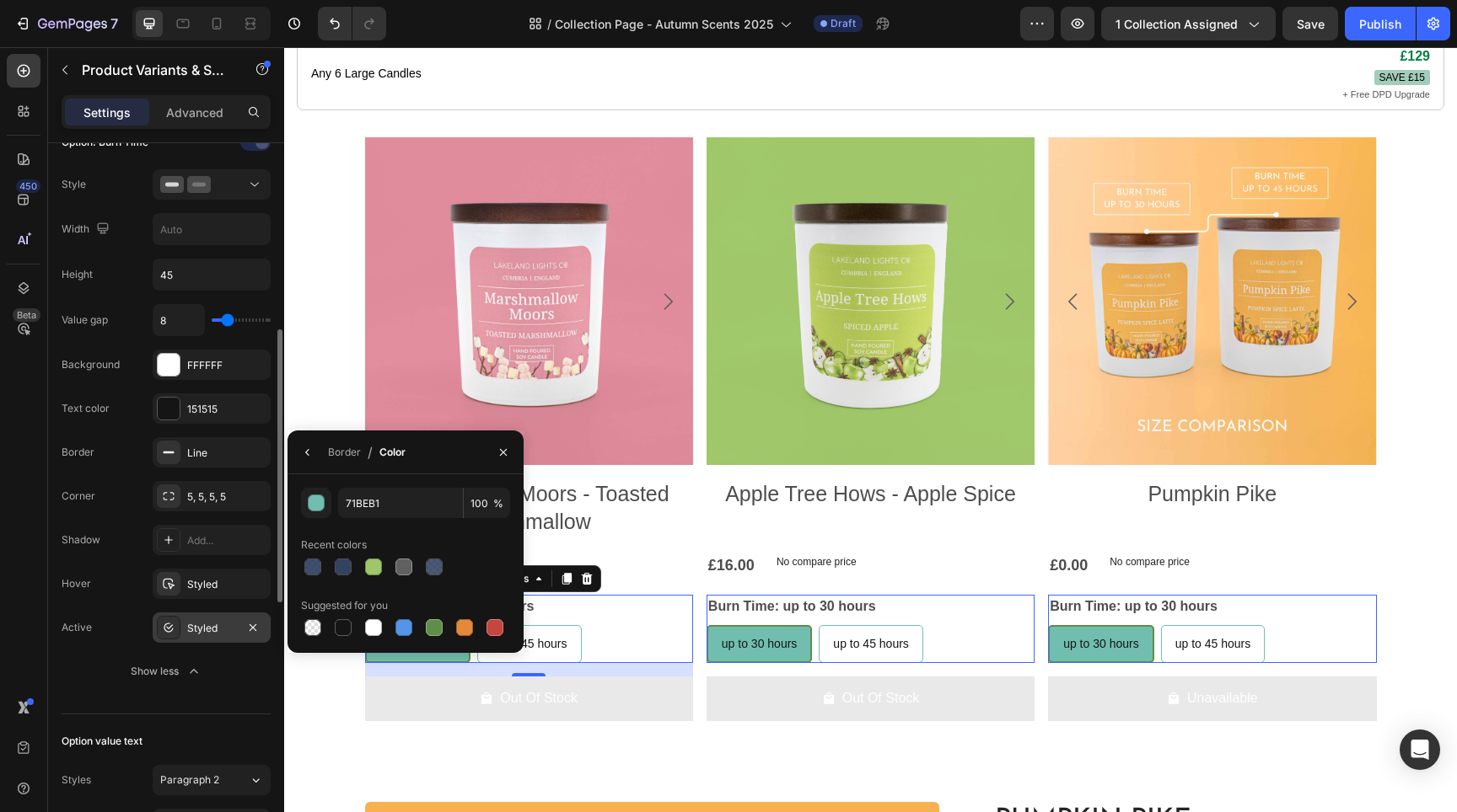
click at [206, 629] on div "Styled" at bounding box center [211, 628] width 49 height 15
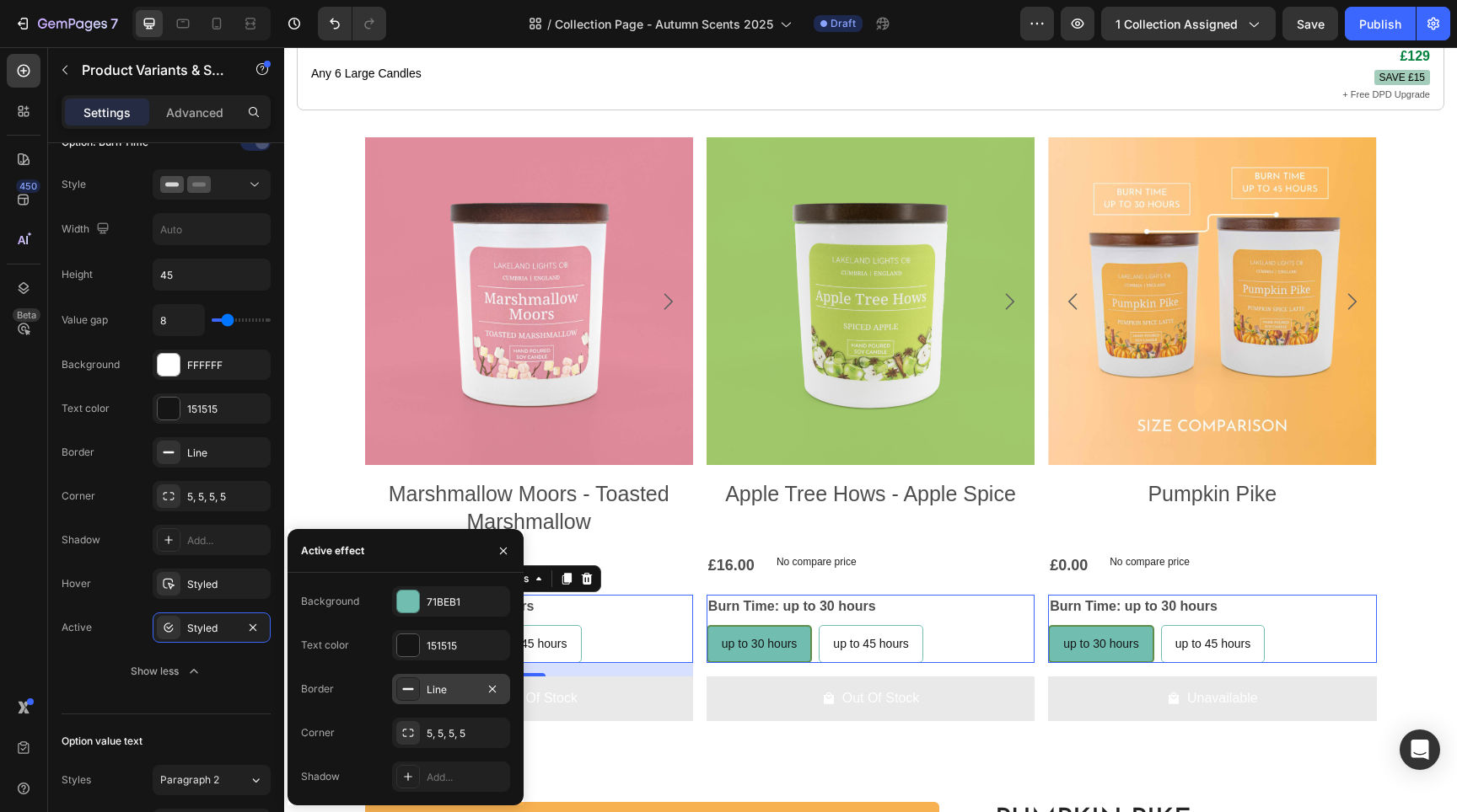
click at [416, 688] on div at bounding box center [408, 690] width 24 height 24
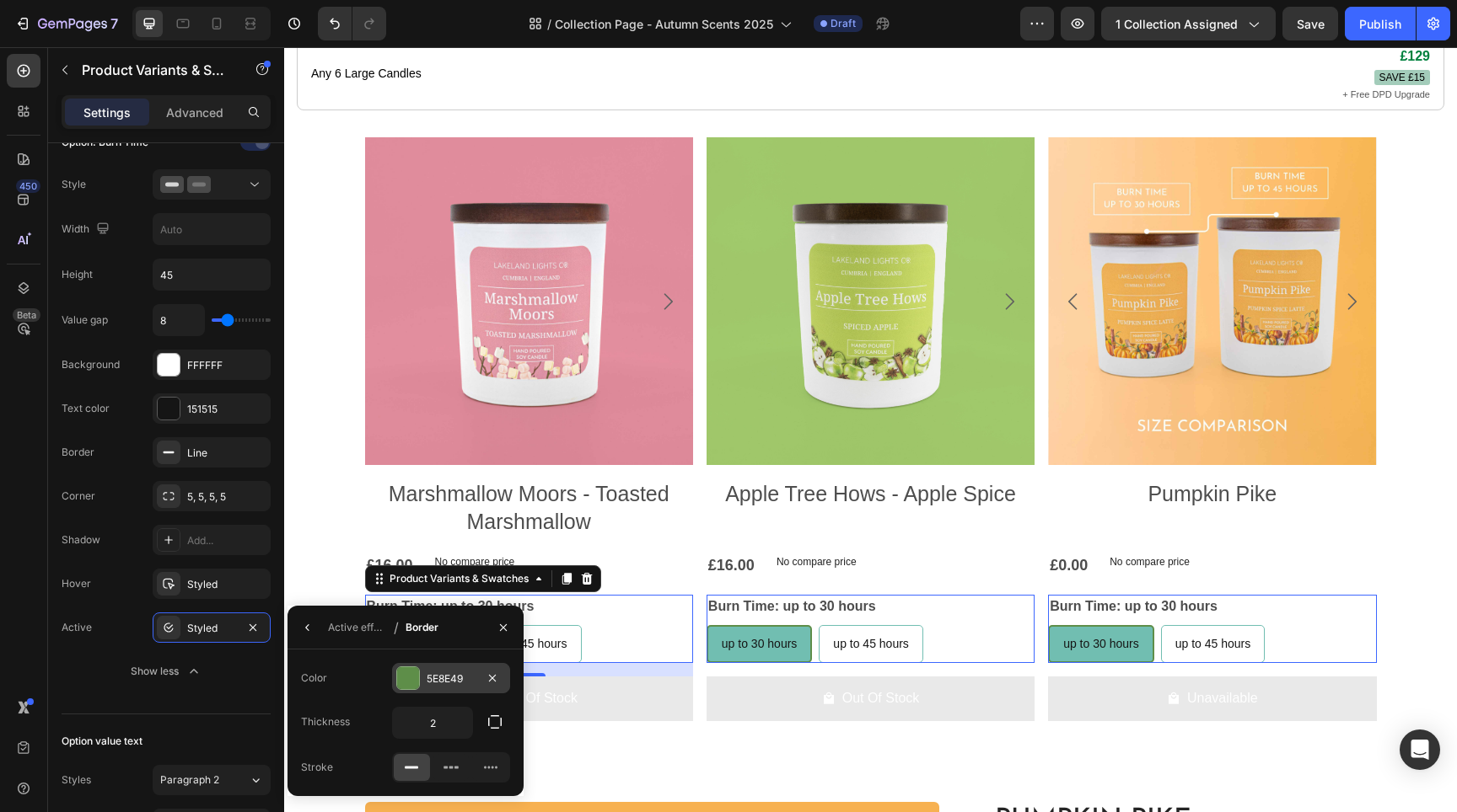
click at [403, 678] on div at bounding box center [408, 678] width 22 height 22
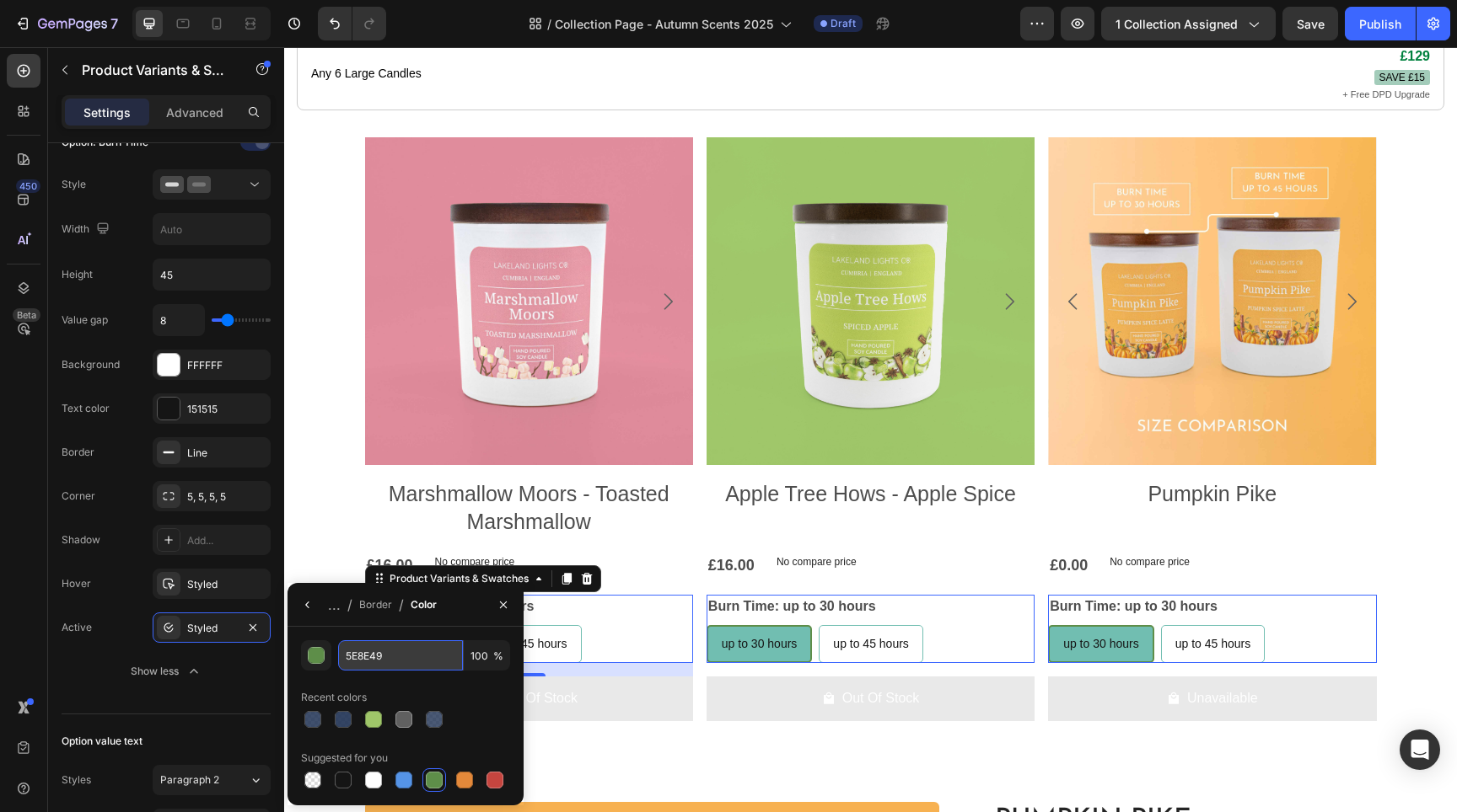
click at [0, 0] on input "5E8E49" at bounding box center [0, 0] width 0 height 0
paste input "71beb1"
type input "71BEB1"
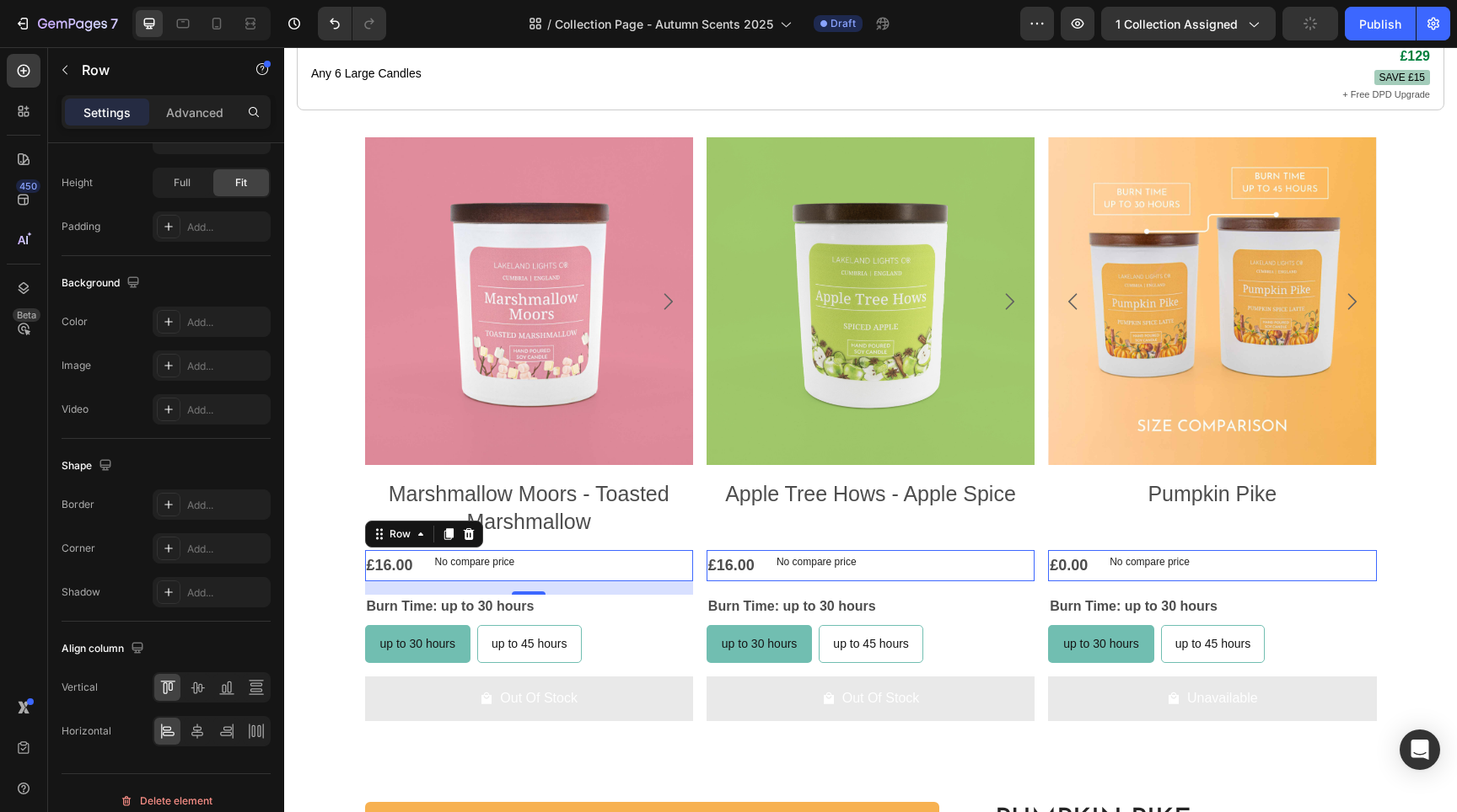
click at [645, 580] on div "£16.00 Product Price Product Price No compare price Product Price Row 0" at bounding box center [528, 565] width 328 height 30
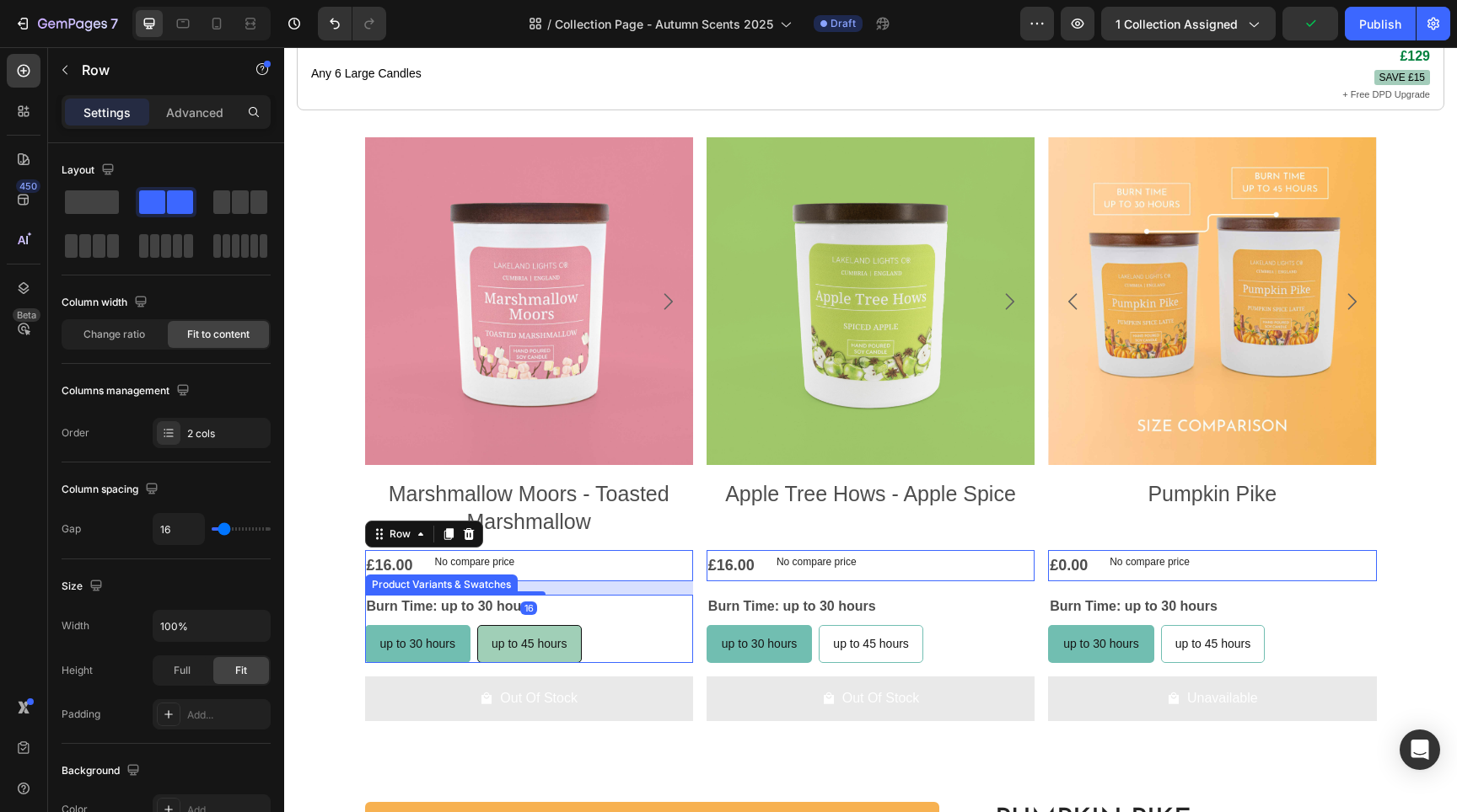
click at [553, 650] on span "up to 45 hours" at bounding box center [529, 643] width 75 height 13
click at [477, 626] on input "up to 45 hours up to 45 hours up to 45 hours" at bounding box center [477, 625] width 1 height 1
radio input "true"
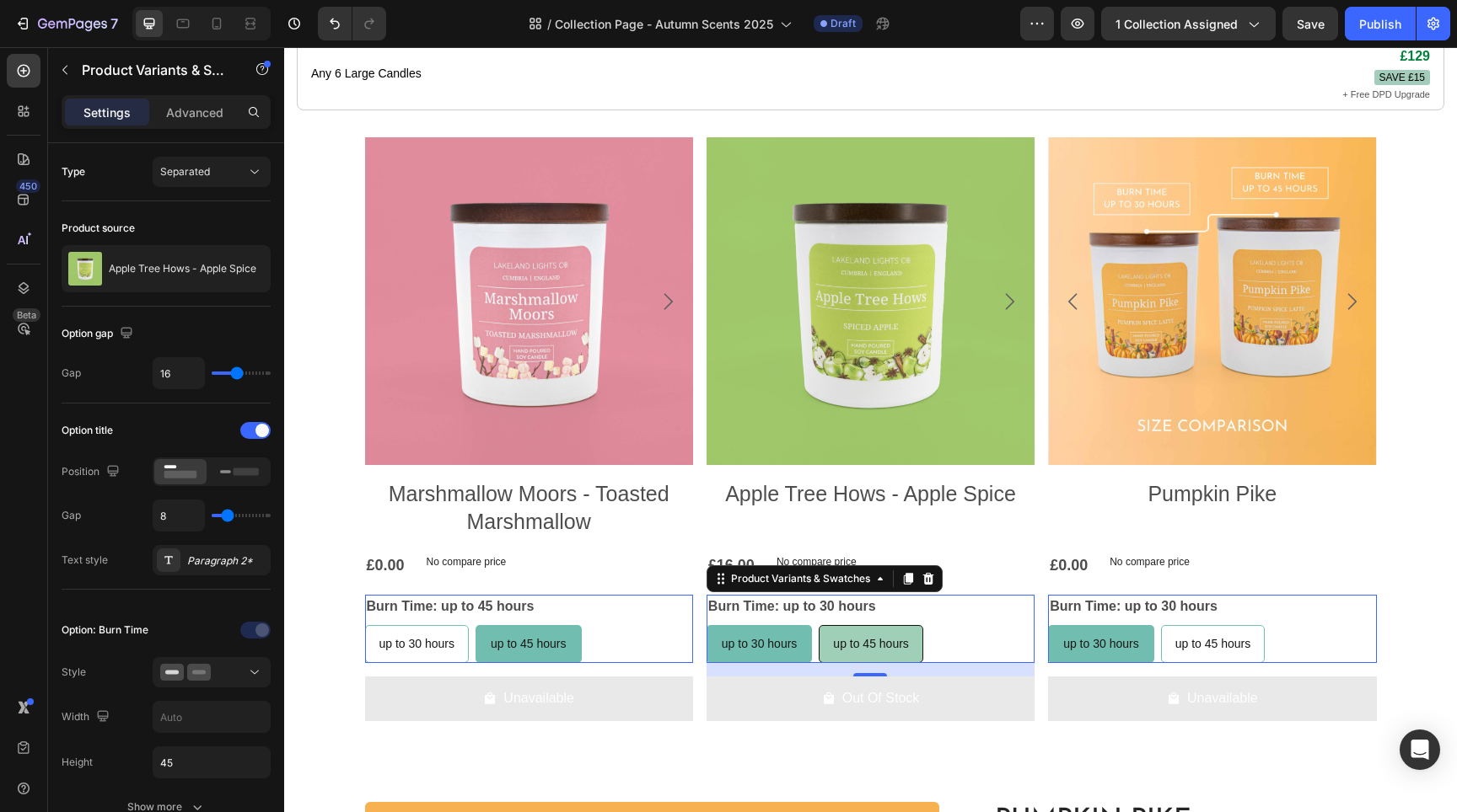
click at [879, 650] on span "up to 45 hours" at bounding box center [870, 643] width 75 height 13
click at [819, 626] on input "up to 45 hours up to 45 hours up to 45 hours" at bounding box center [818, 625] width 1 height 1
radio input "true"
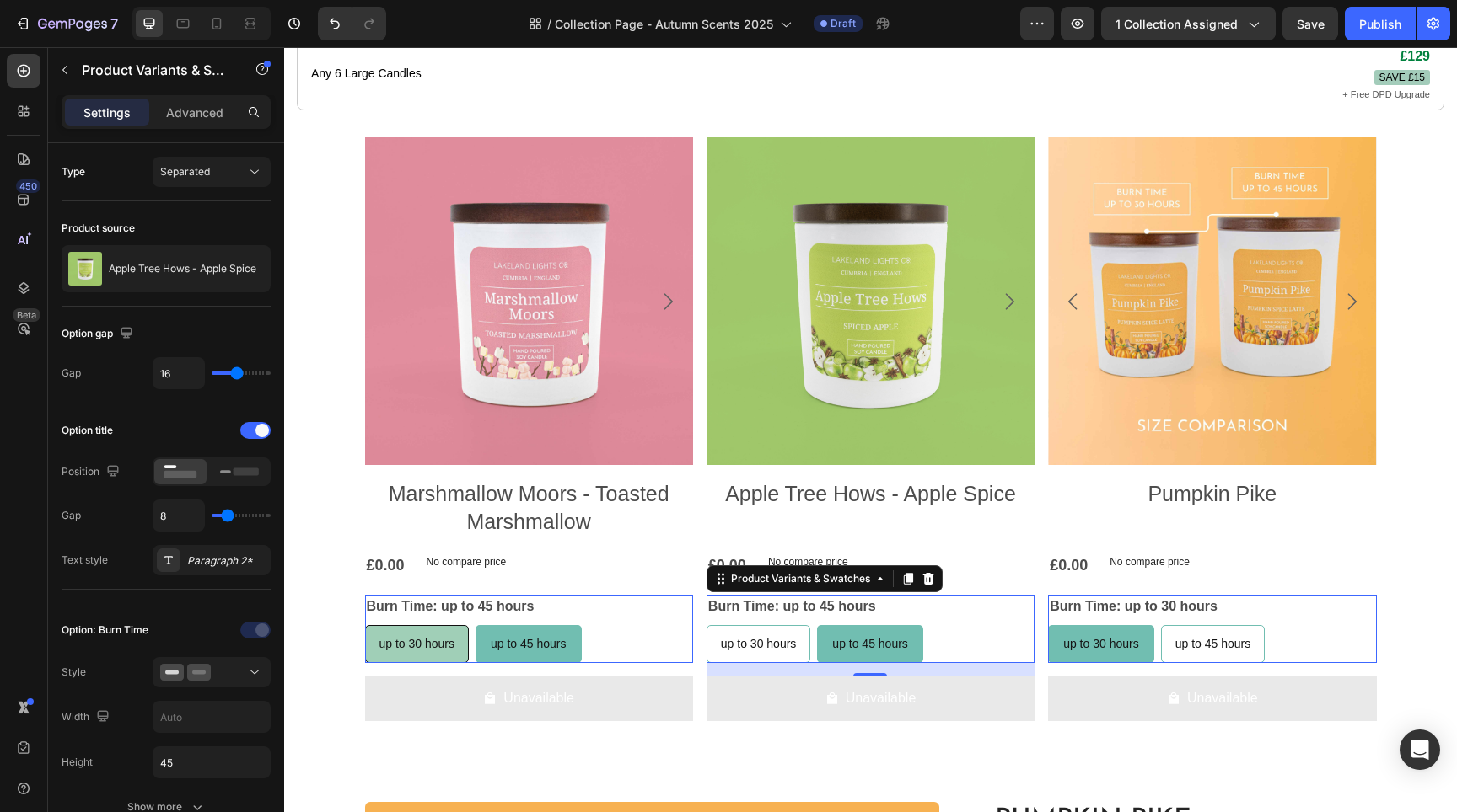
click at [447, 650] on span "up to 30 hours" at bounding box center [416, 643] width 75 height 13
click at [365, 626] on input "up to 30 hours up to 30 hours up to 30 hours" at bounding box center [364, 625] width 1 height 1
radio input "true"
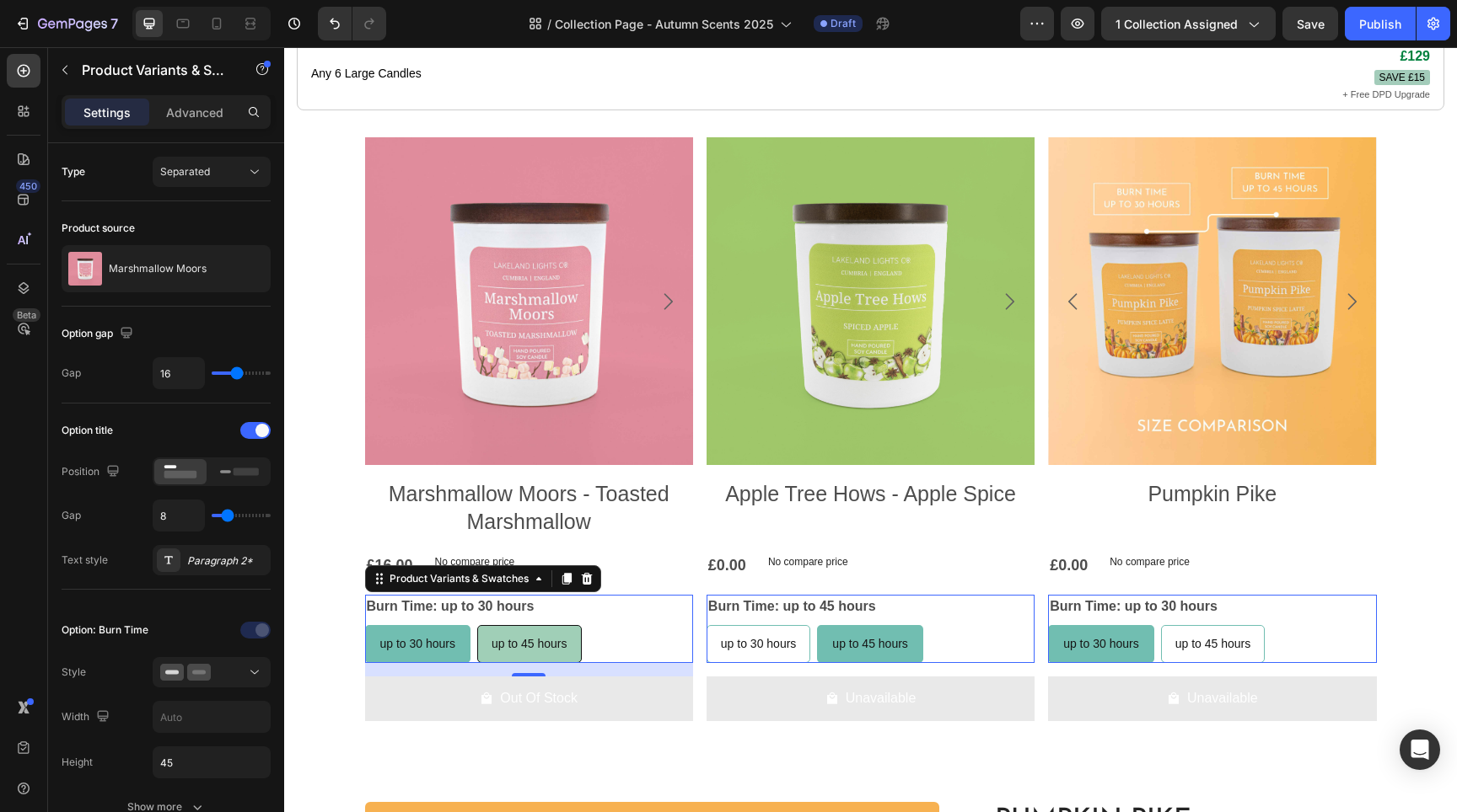
click at [520, 642] on div "up to 45 hours" at bounding box center [529, 644] width 103 height 35
click at [477, 626] on input "up to 45 hours up to 45 hours up to 45 hours" at bounding box center [477, 625] width 1 height 1
radio input "true"
click at [414, 650] on span "up to 30 hours" at bounding box center [416, 643] width 75 height 13
click at [365, 626] on input "up to 30 hours up to 30 hours up to 30 hours" at bounding box center [364, 625] width 1 height 1
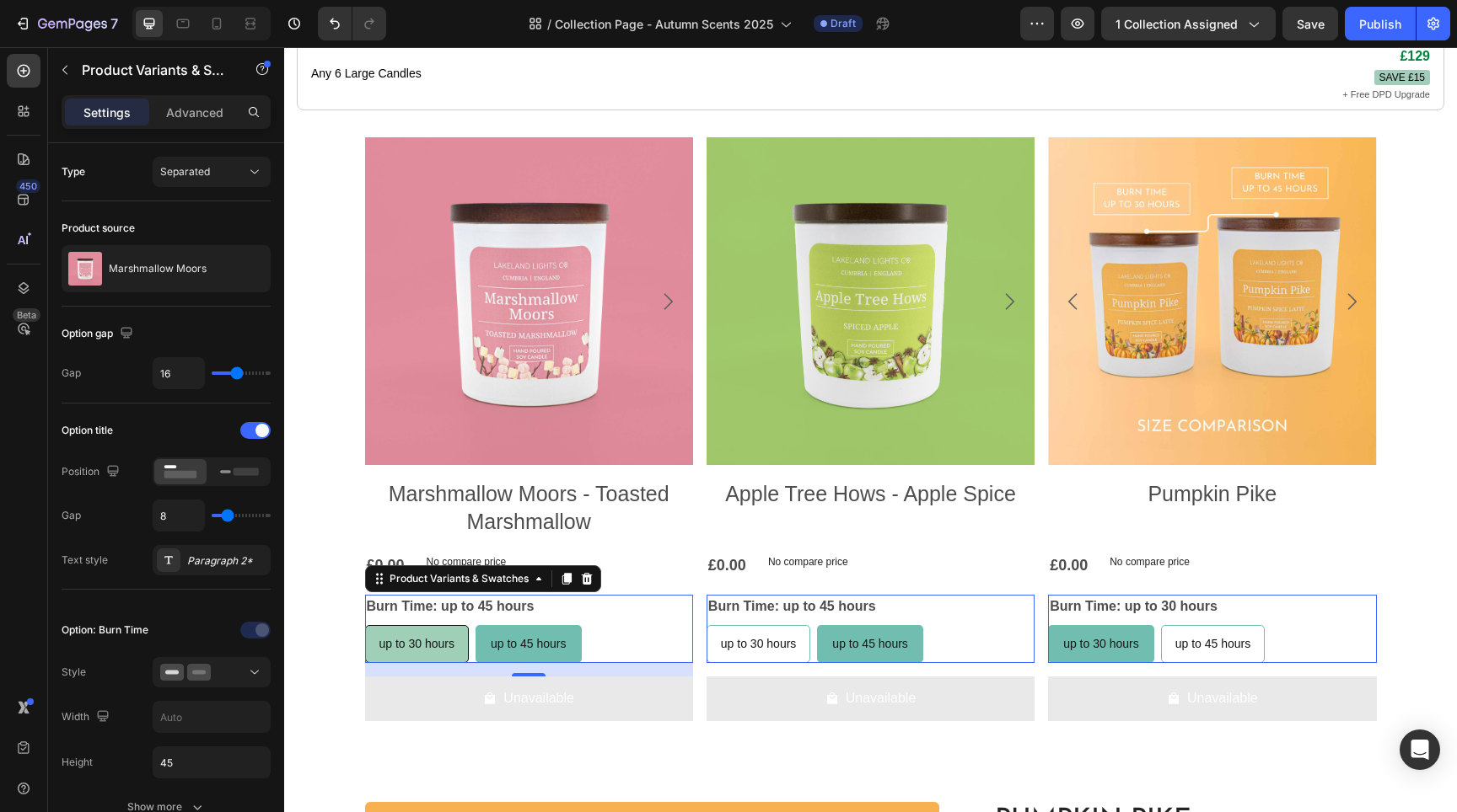
radio input "true"
click at [477, 655] on hours "up to 45 hours" at bounding box center [529, 644] width 105 height 38
click at [477, 626] on input "up to 45 hours up to 45 hours up to 45 hours" at bounding box center [477, 625] width 1 height 1
radio input "true"
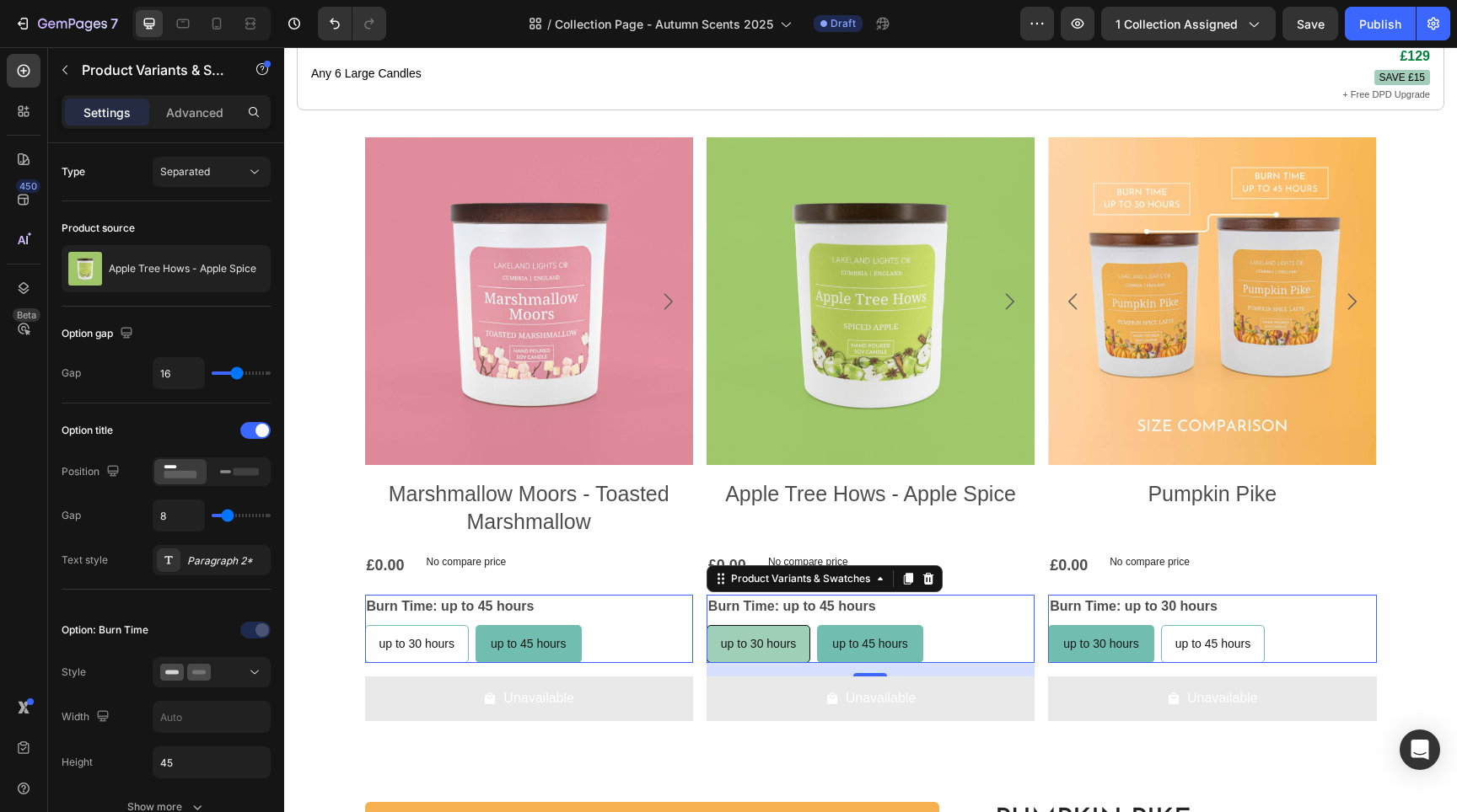
click at [763, 650] on span "up to 30 hours" at bounding box center [758, 643] width 75 height 13
click at [707, 626] on input "up to 30 hours up to 30 hours up to 30 hours" at bounding box center [706, 625] width 1 height 1
radio input "true"
click at [212, 28] on icon at bounding box center [217, 23] width 17 height 17
type input "12"
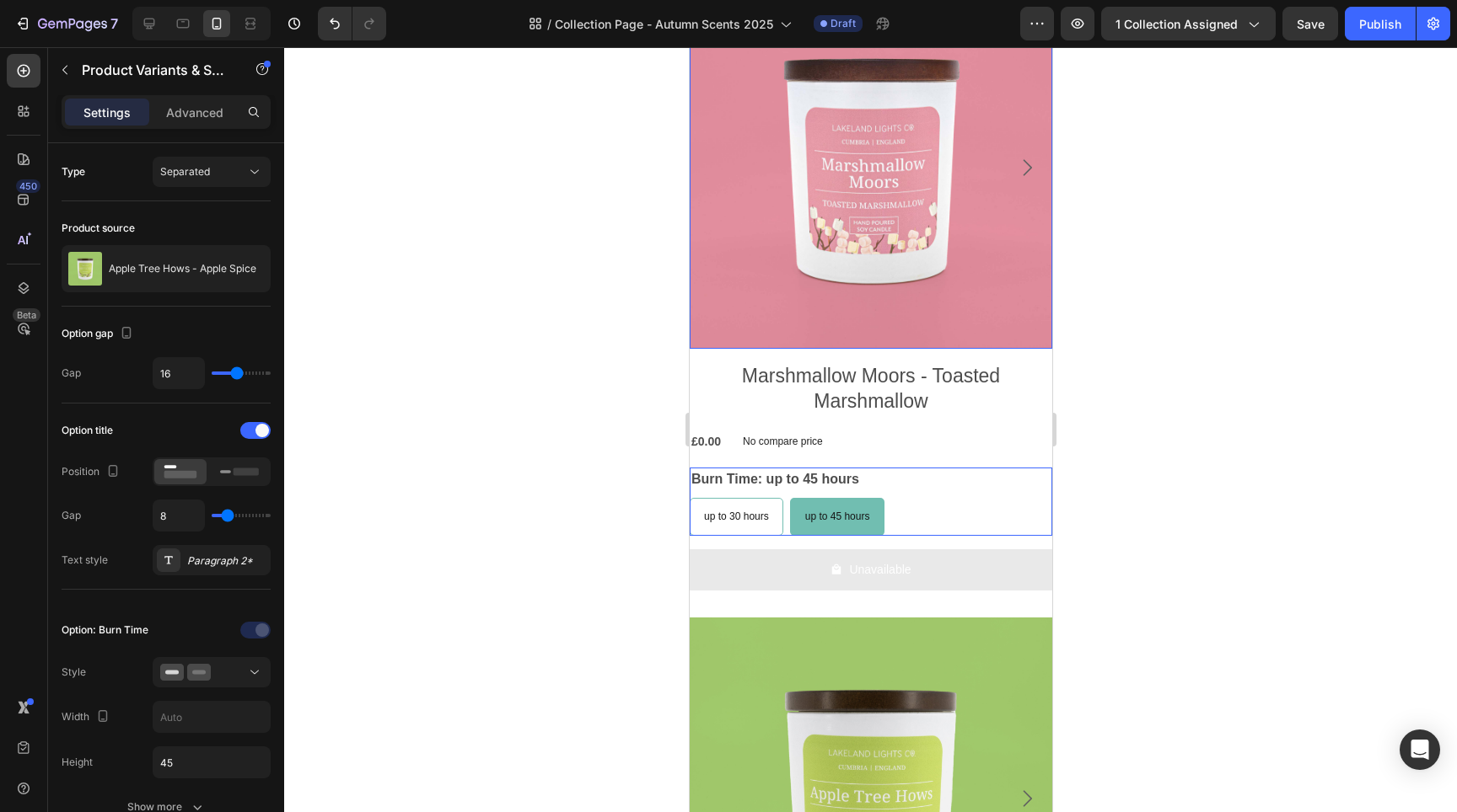
scroll to position [1193, 0]
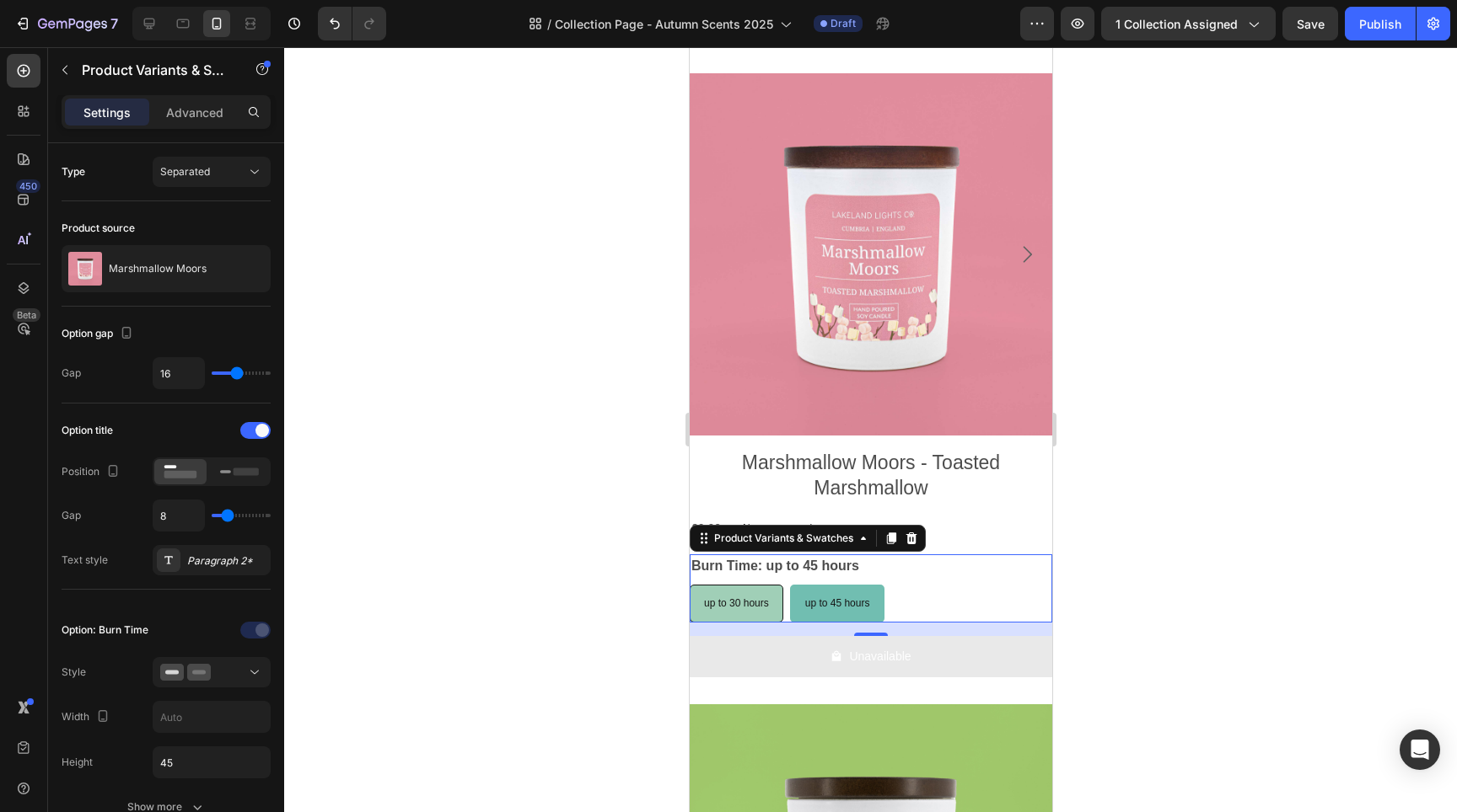
click at [752, 597] on span "up to 30 hours" at bounding box center [735, 603] width 65 height 12
click at [689, 585] on input "up to 30 hours up to 30 hours up to 30 hours" at bounding box center [688, 584] width 1 height 1
radio input "true"
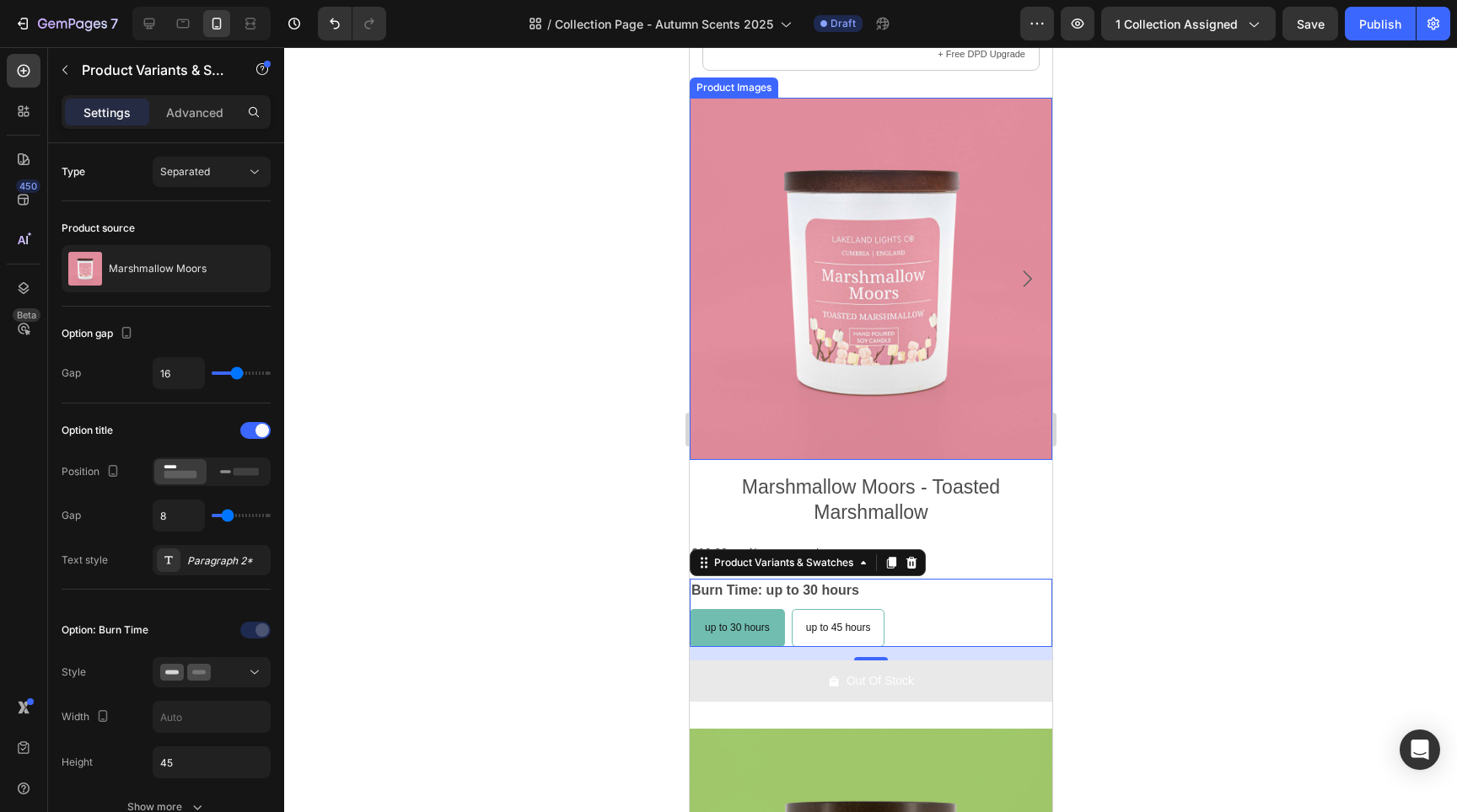
scroll to position [1257, 0]
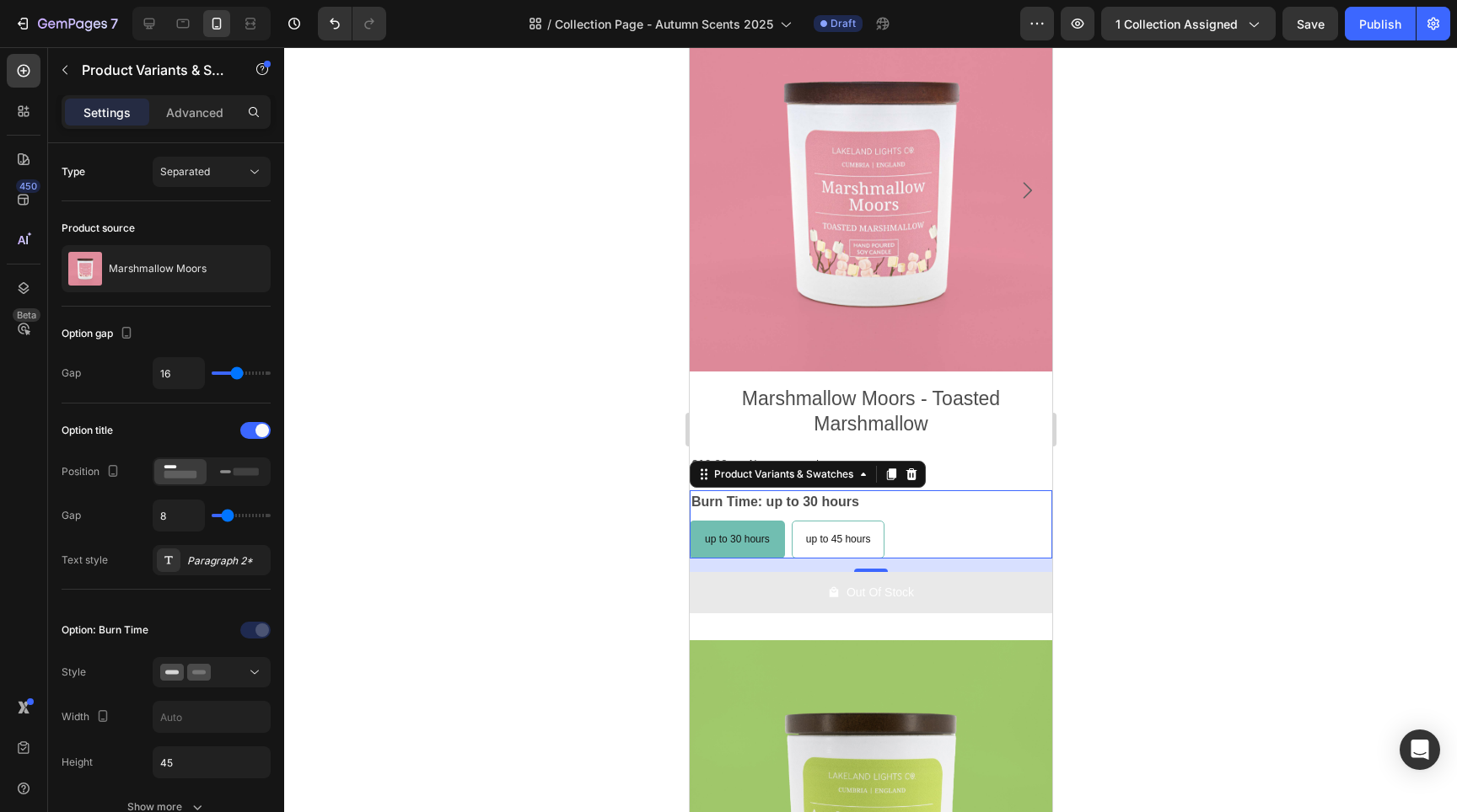
click at [922, 521] on div "up to 30 hours up to 30 hours up to 30 hours up to 45 hours up to 45 hours up t…" at bounding box center [870, 540] width 362 height 38
click at [229, 474] on icon at bounding box center [240, 471] width 39 height 19
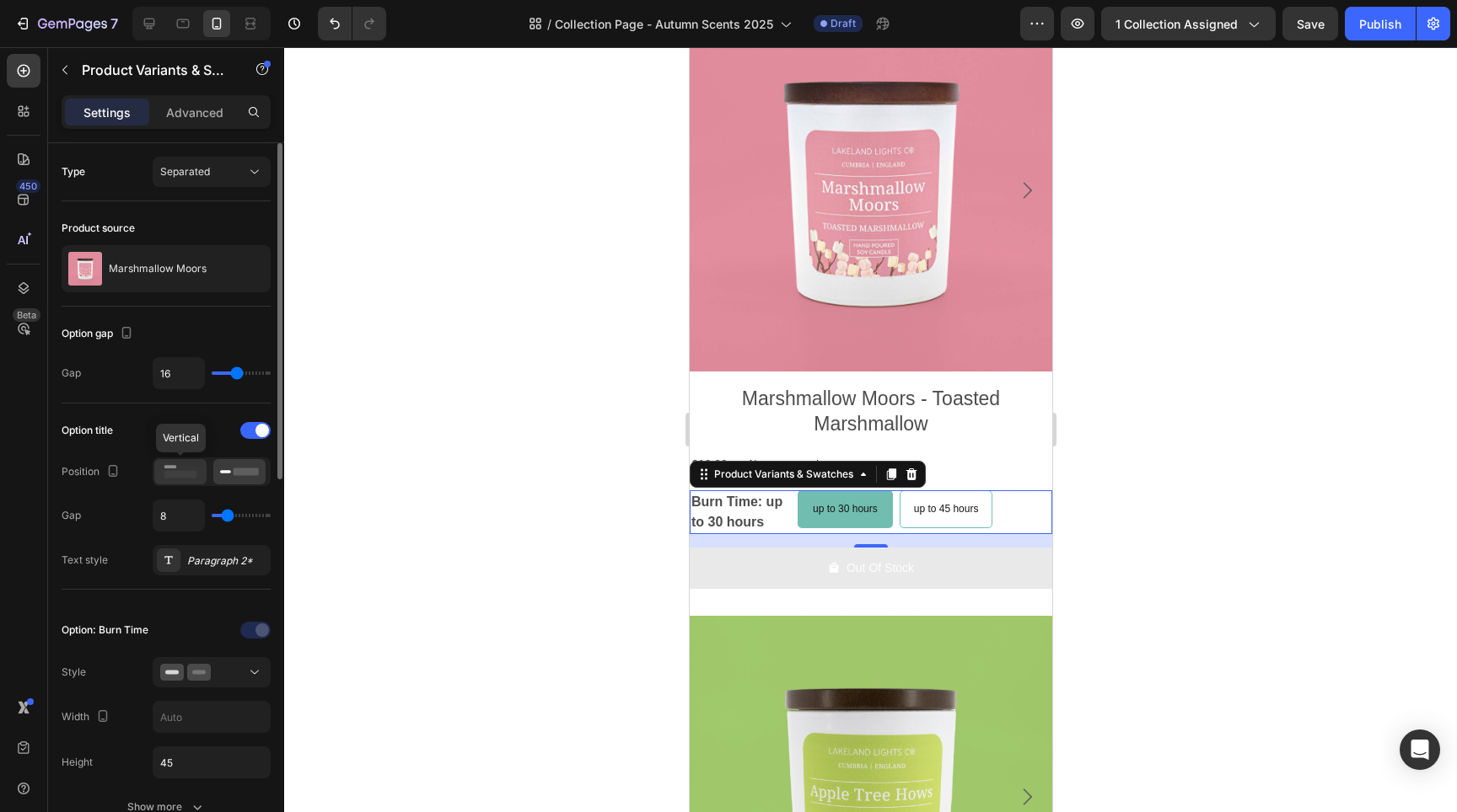
click at [163, 477] on icon at bounding box center [180, 471] width 39 height 19
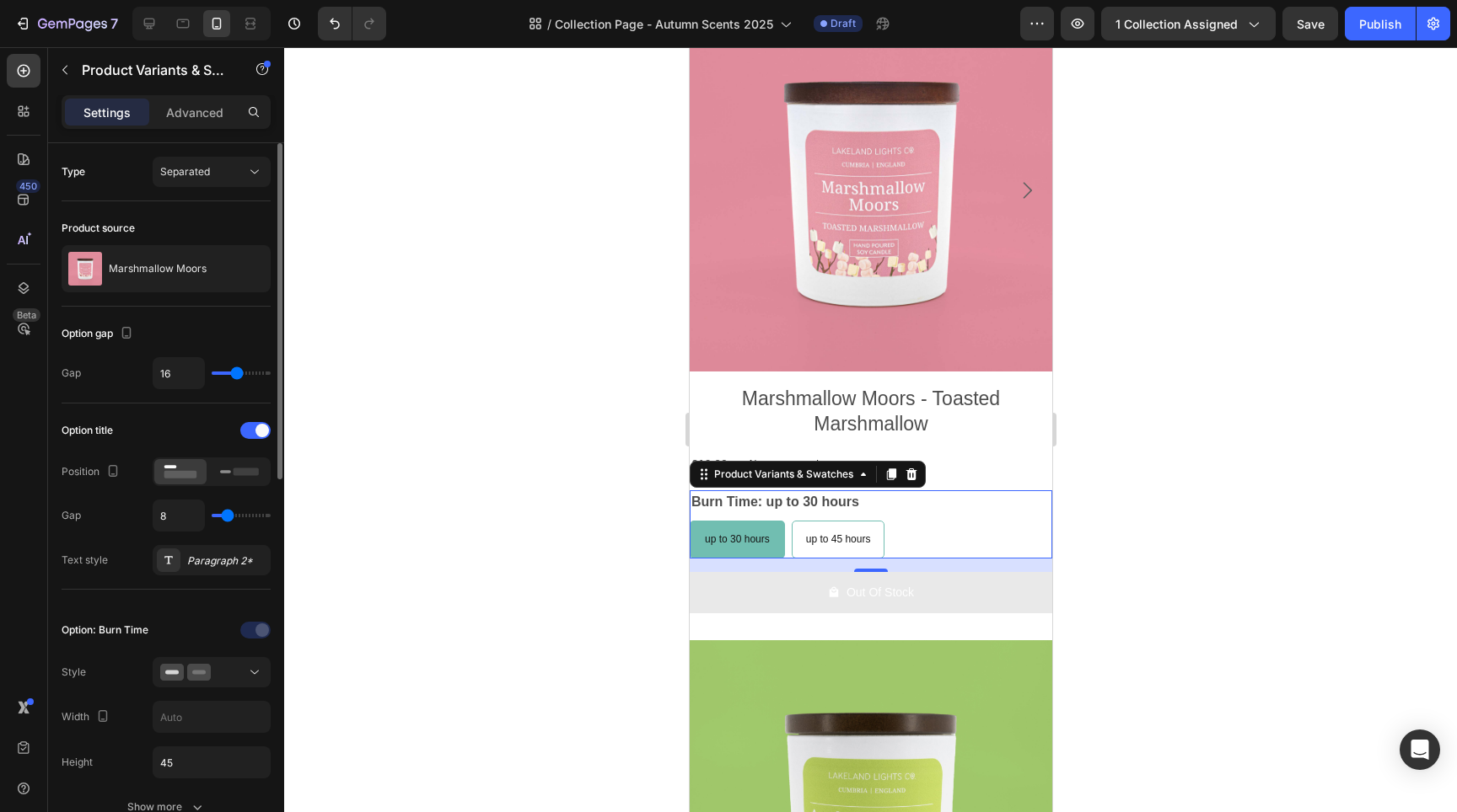
scroll to position [810, 0]
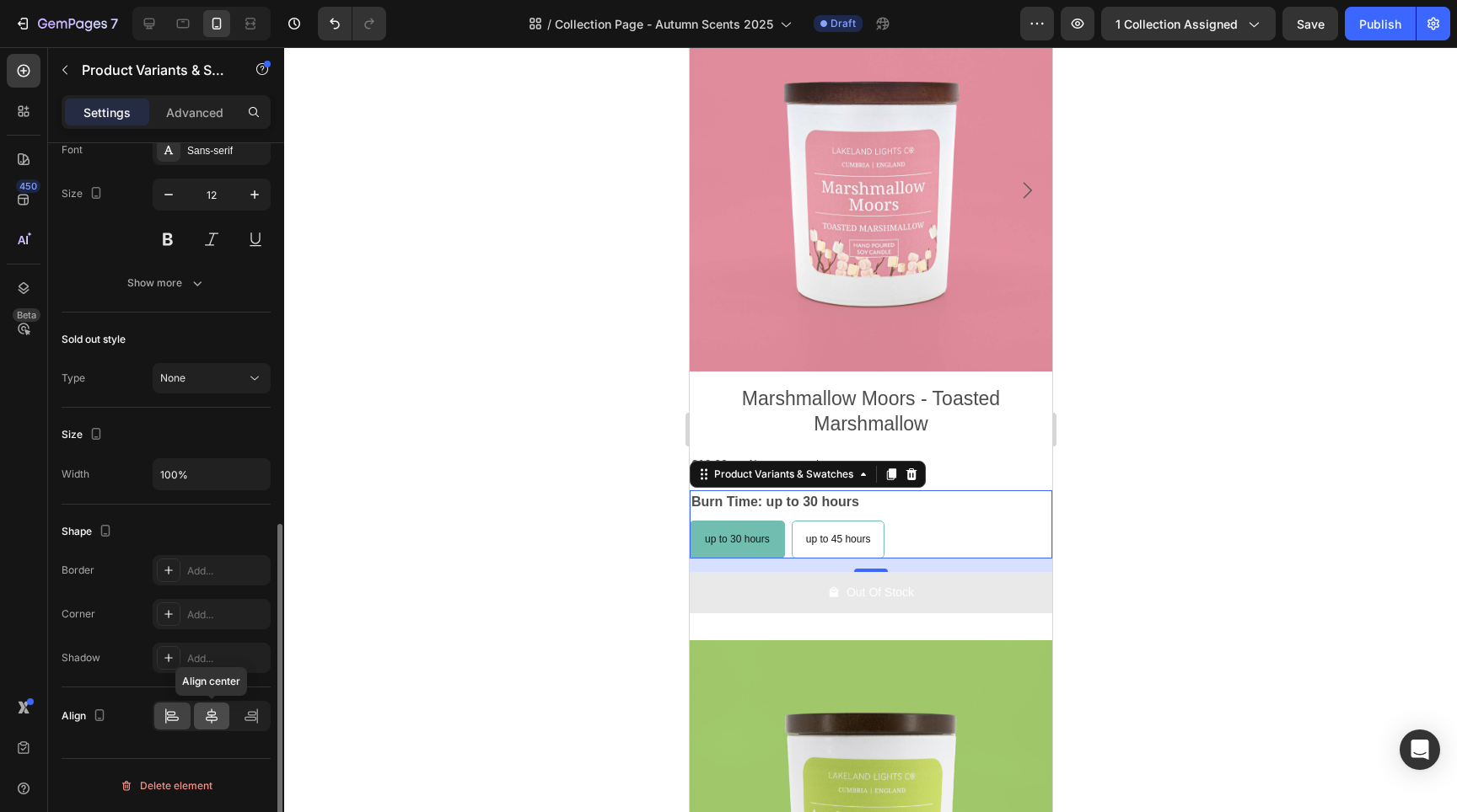
click at [210, 713] on icon at bounding box center [211, 716] width 17 height 17
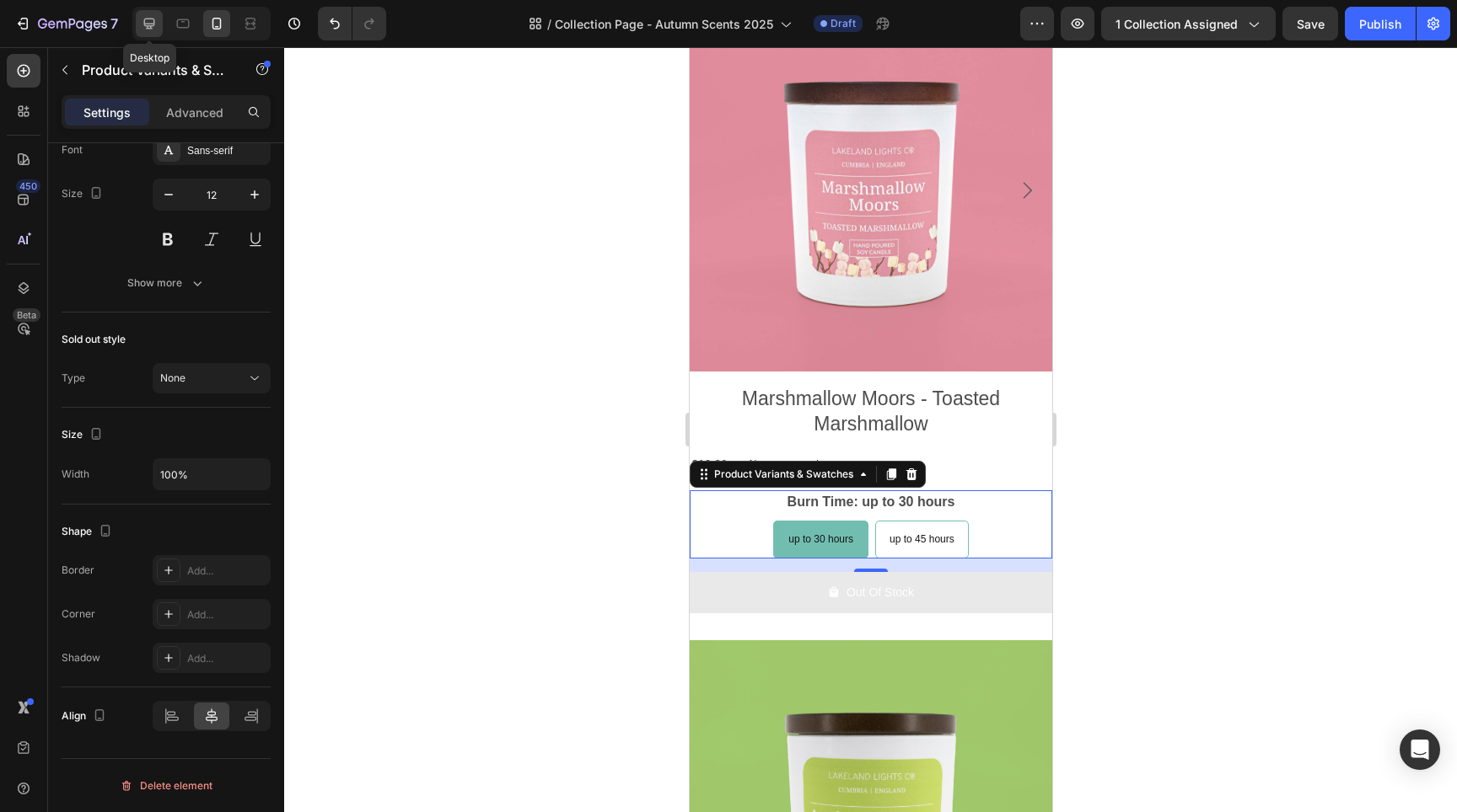
click at [140, 22] on div at bounding box center [149, 23] width 27 height 27
type input "14"
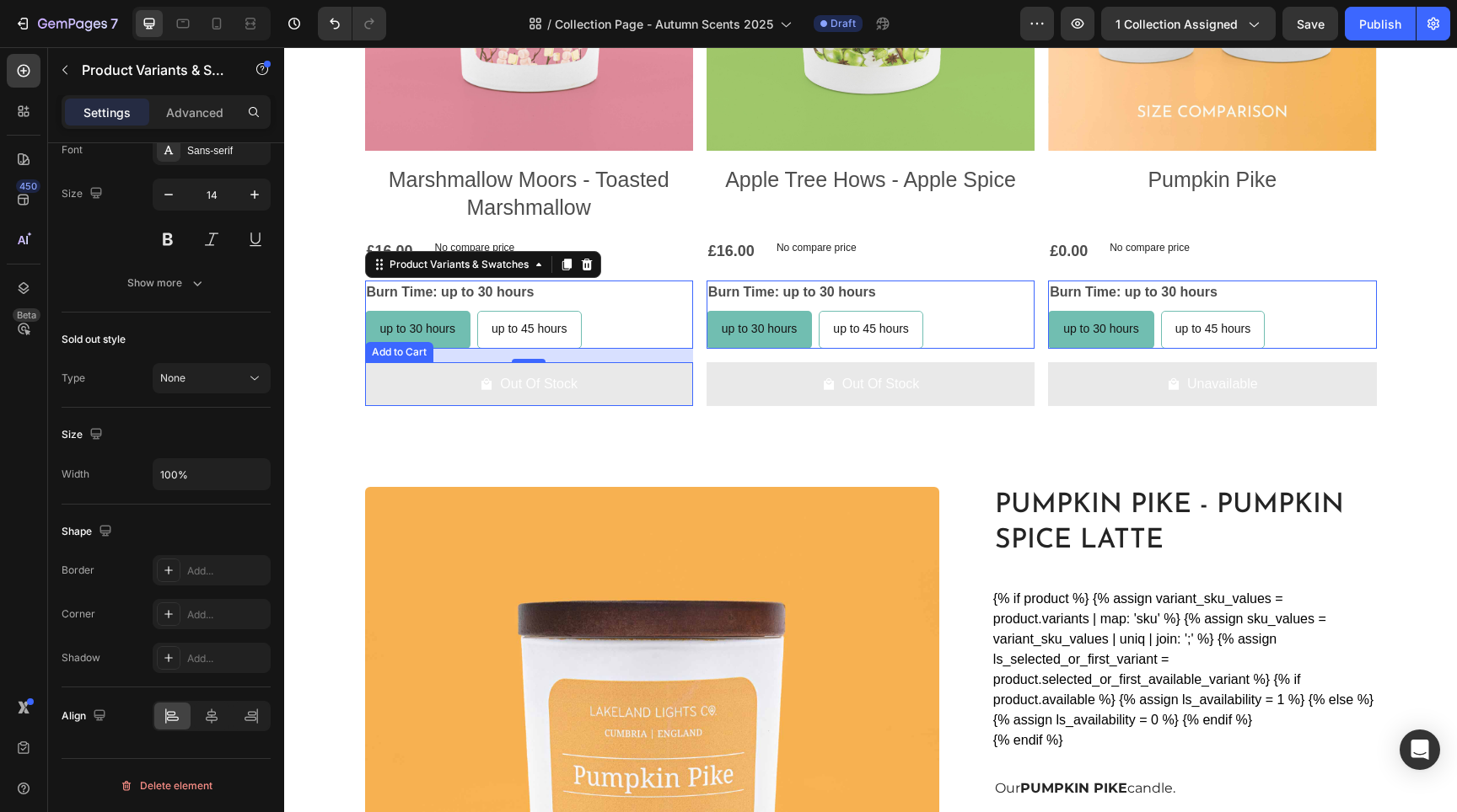
scroll to position [1236, 0]
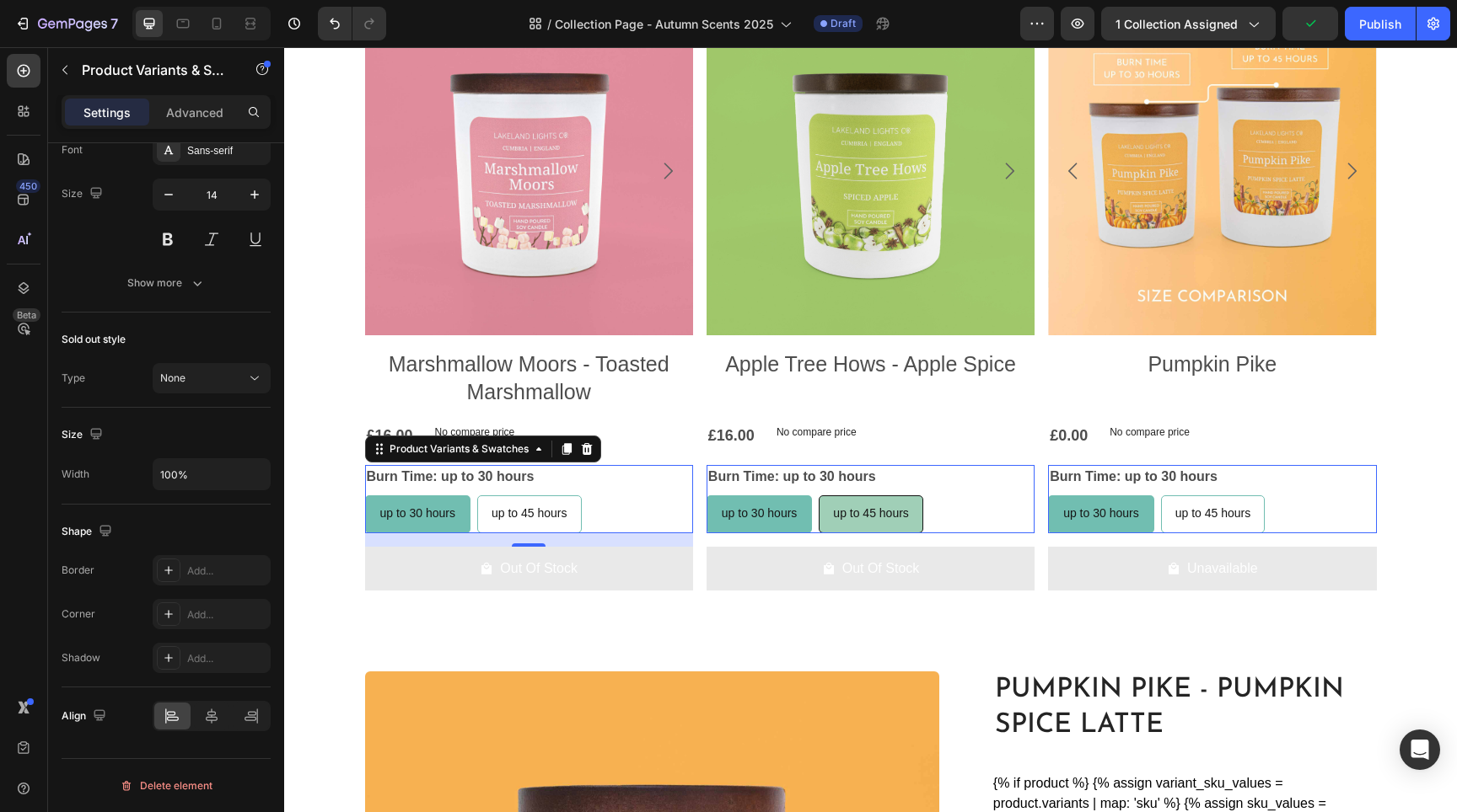
click at [899, 520] on div "up to 45 hours" at bounding box center [871, 513] width 103 height 35
click at [819, 495] on input "up to 45 hours up to 45 hours up to 45 hours" at bounding box center [818, 494] width 1 height 1
radio input "true"
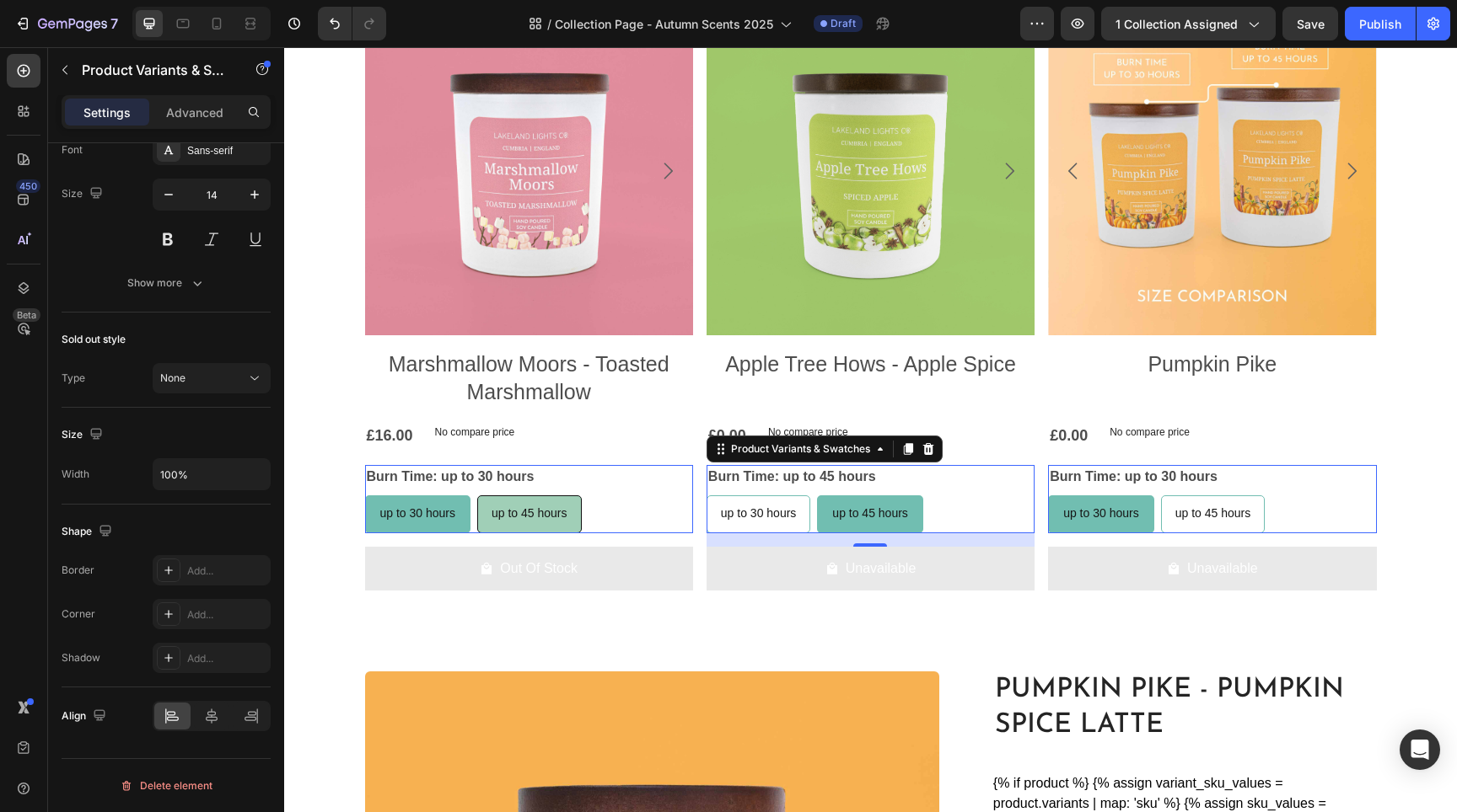
click at [552, 517] on span "up to 45 hours" at bounding box center [529, 513] width 75 height 13
click at [477, 495] on input "up to 45 hours up to 45 hours up to 45 hours" at bounding box center [477, 494] width 1 height 1
radio input "true"
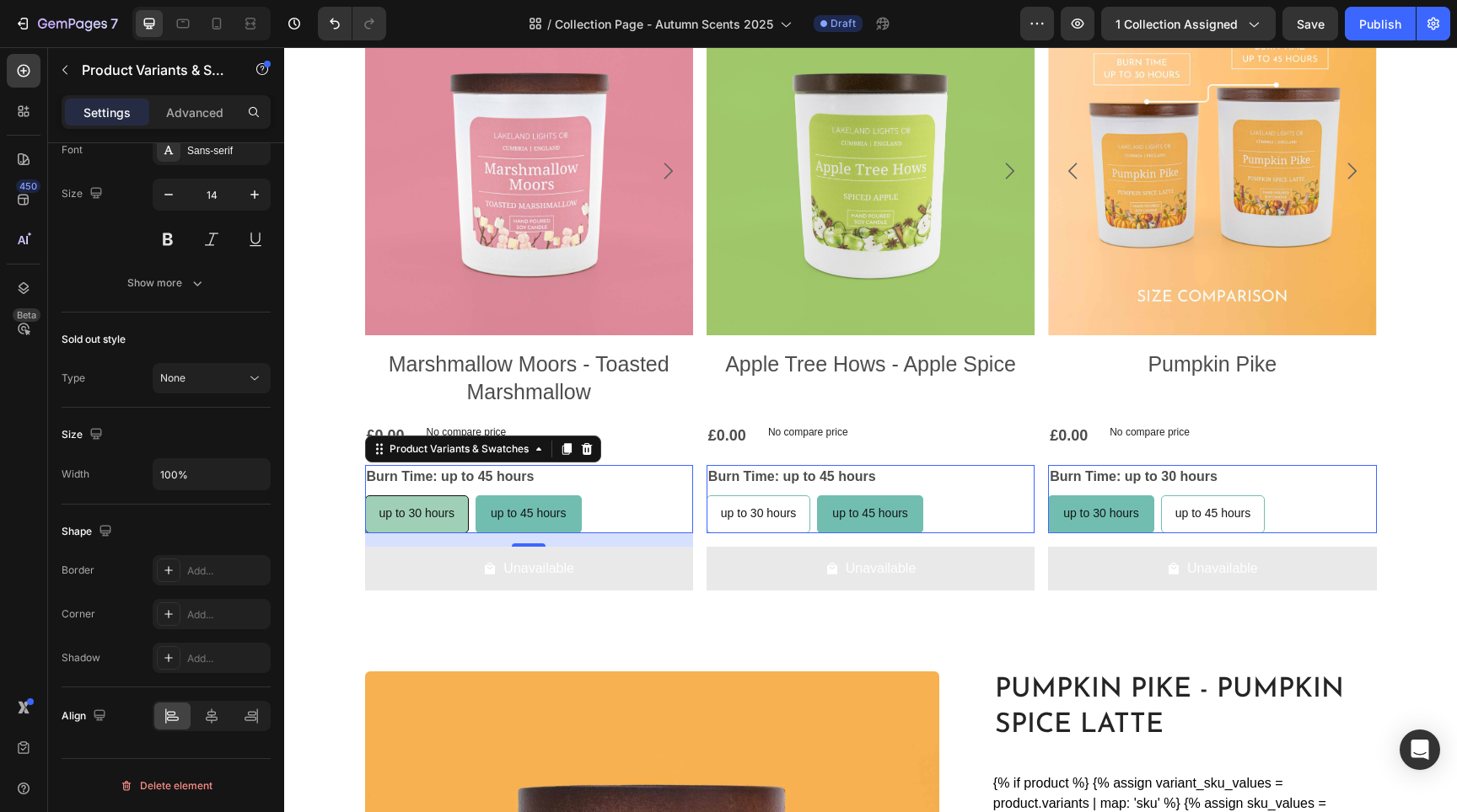
click at [442, 520] on div "up to 30 hours" at bounding box center [417, 513] width 103 height 35
click at [365, 495] on input "up to 30 hours up to 30 hours up to 30 hours" at bounding box center [364, 494] width 1 height 1
radio input "true"
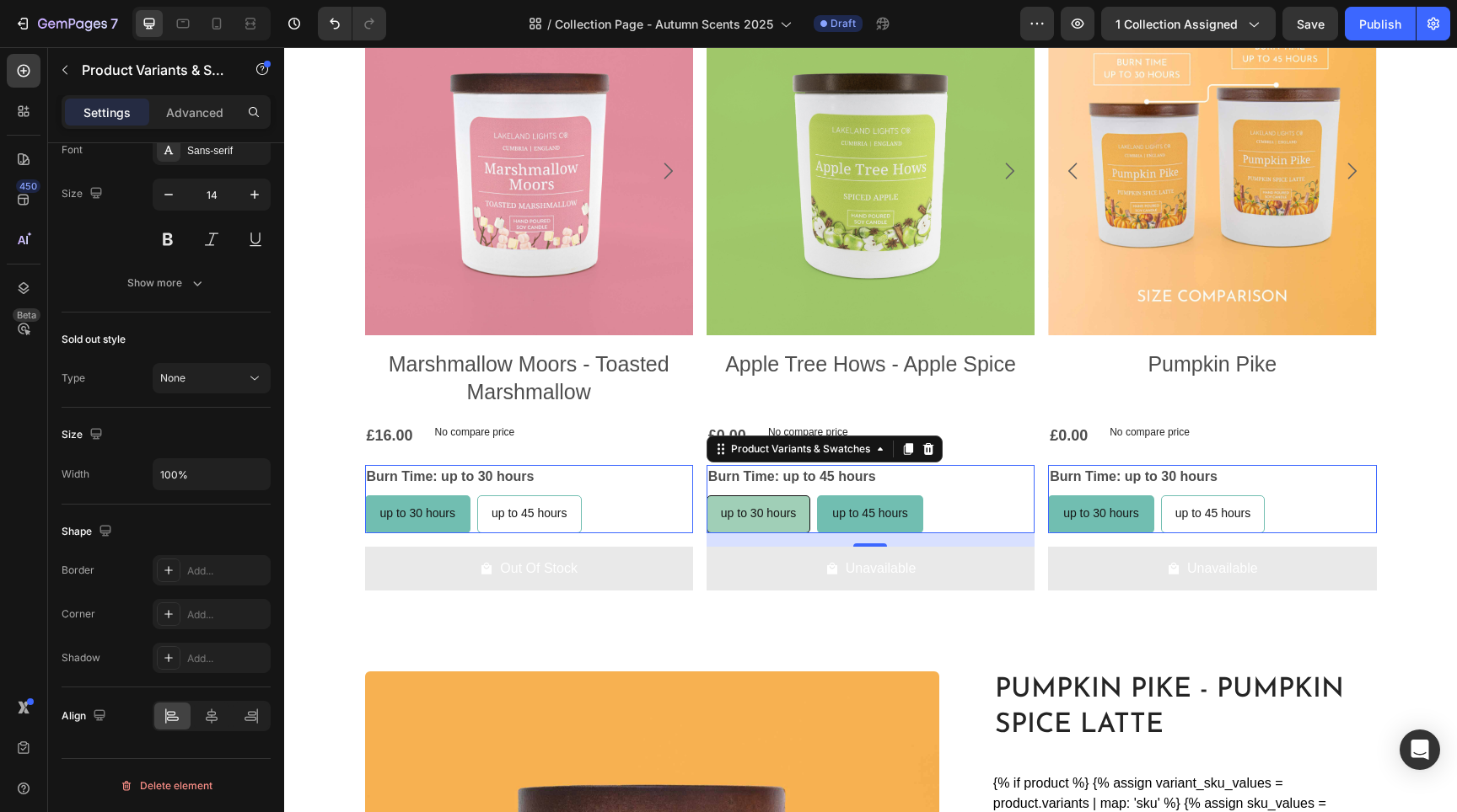
click at [755, 510] on span "up to 30 hours" at bounding box center [758, 513] width 75 height 13
click at [707, 495] on input "up to 30 hours up to 30 hours up to 30 hours" at bounding box center [706, 494] width 1 height 1
radio input "true"
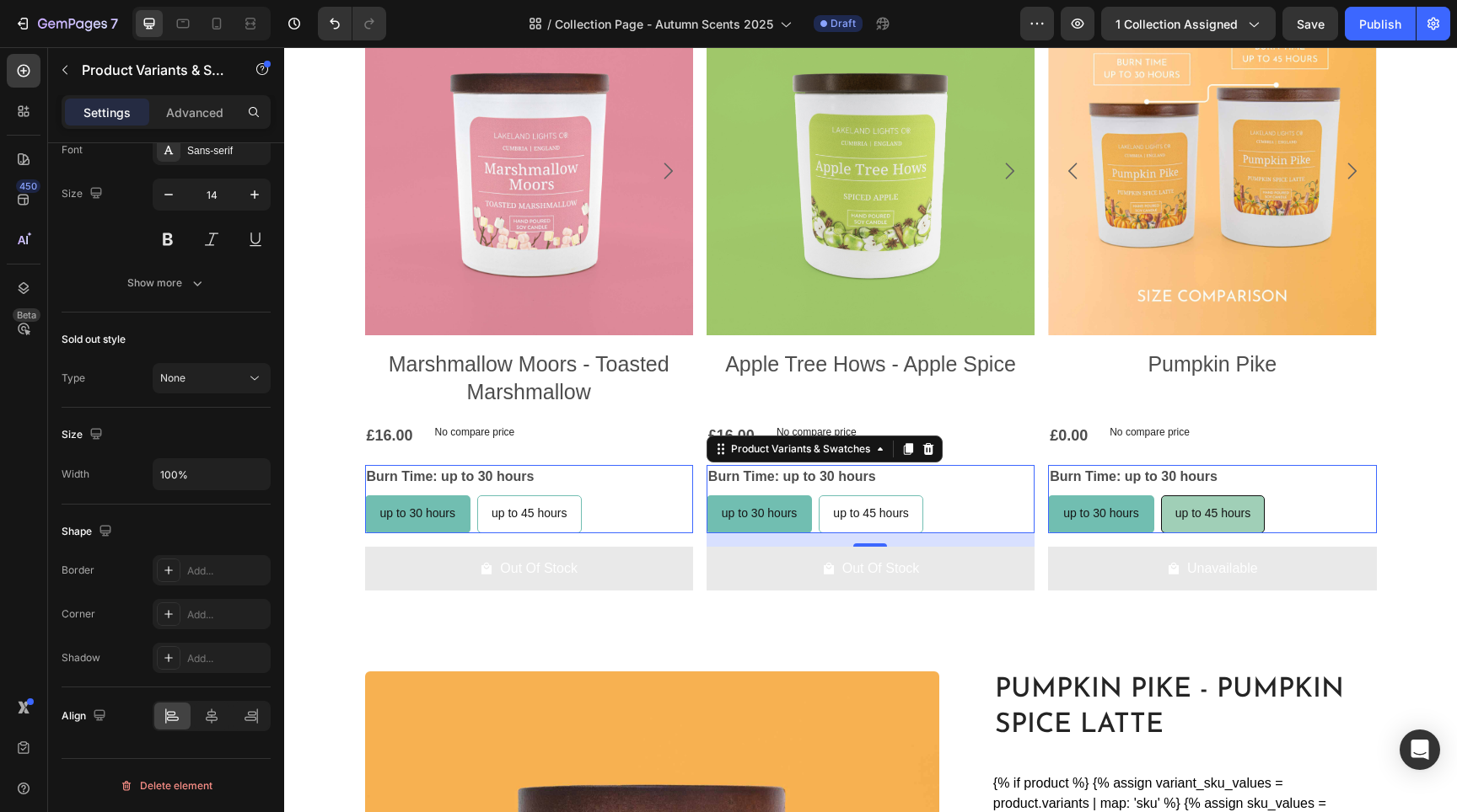
click at [1165, 510] on div "up to 45 hours" at bounding box center [1214, 513] width 103 height 35
click at [1161, 495] on input "up to 45 hours up to 45 hours up to 45 hours" at bounding box center [1160, 494] width 1 height 1
radio input "false"
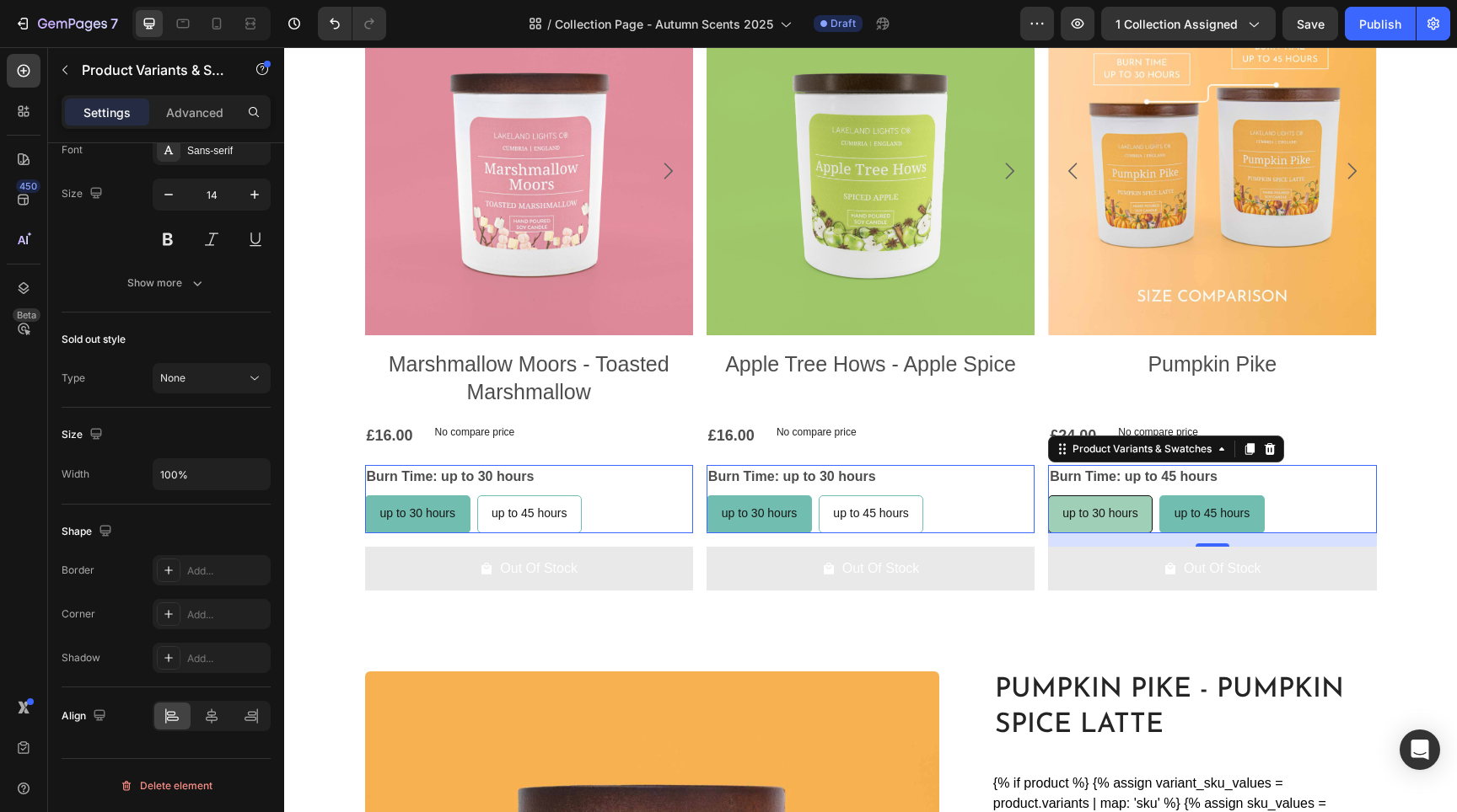
click at [1106, 519] on span "up to 30 hours" at bounding box center [1100, 513] width 75 height 13
click at [1048, 495] on input "up to 30 hours up to 30 hours up to 30 hours" at bounding box center [1047, 494] width 1 height 1
radio input "false"
click at [1176, 516] on span "up to 45 hours" at bounding box center [1213, 513] width 75 height 13
click at [1161, 495] on input "up to 45 hours up to 45 hours up to 45 hours" at bounding box center [1160, 494] width 1 height 1
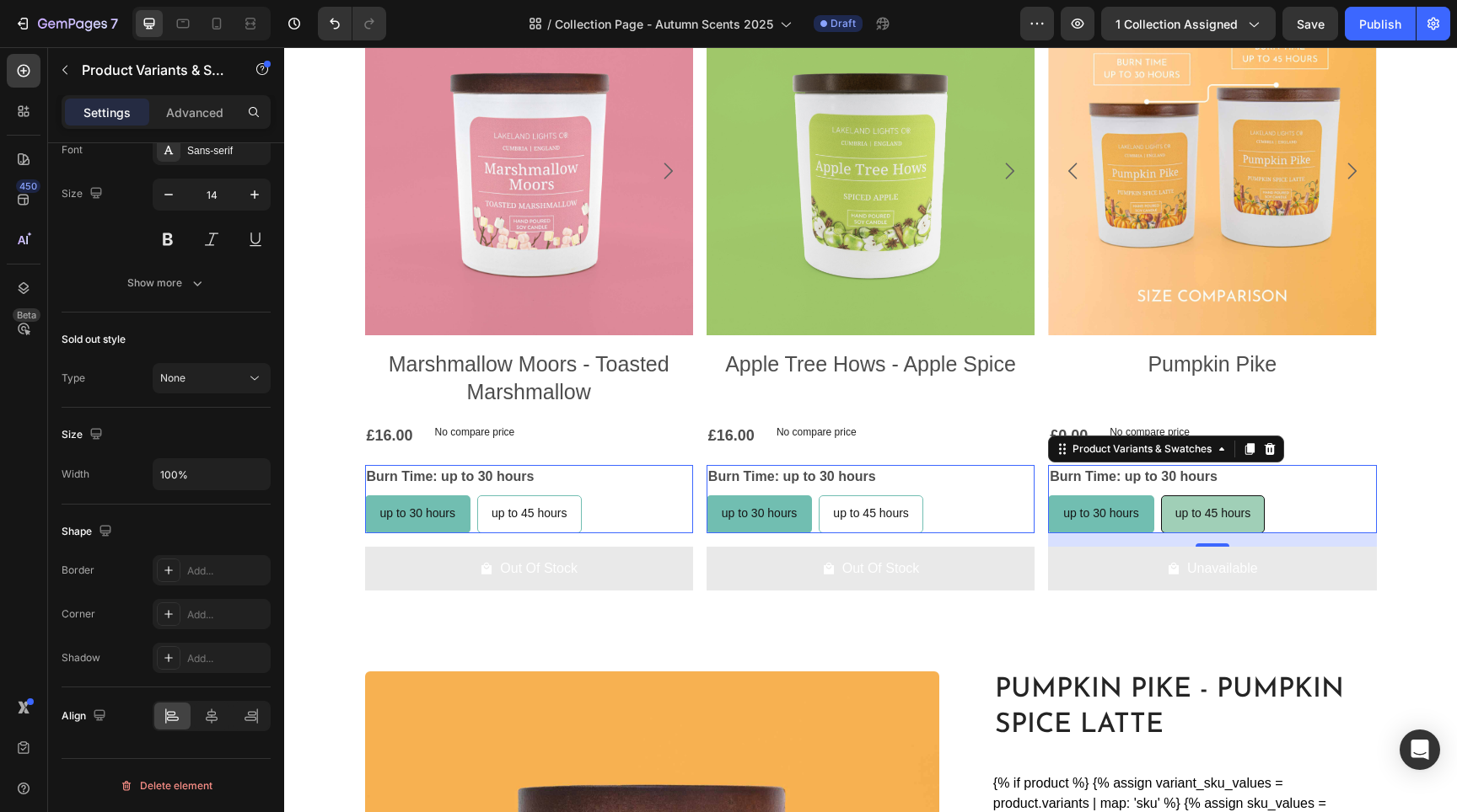
radio input "false"
click at [1113, 522] on div "up to 30 hours" at bounding box center [1100, 513] width 103 height 35
click at [1048, 495] on input "up to 30 hours up to 30 hours up to 30 hours" at bounding box center [1047, 494] width 1 height 1
radio input "false"
click at [693, 360] on h2 "Pumpkin Pike" at bounding box center [528, 378] width 328 height 59
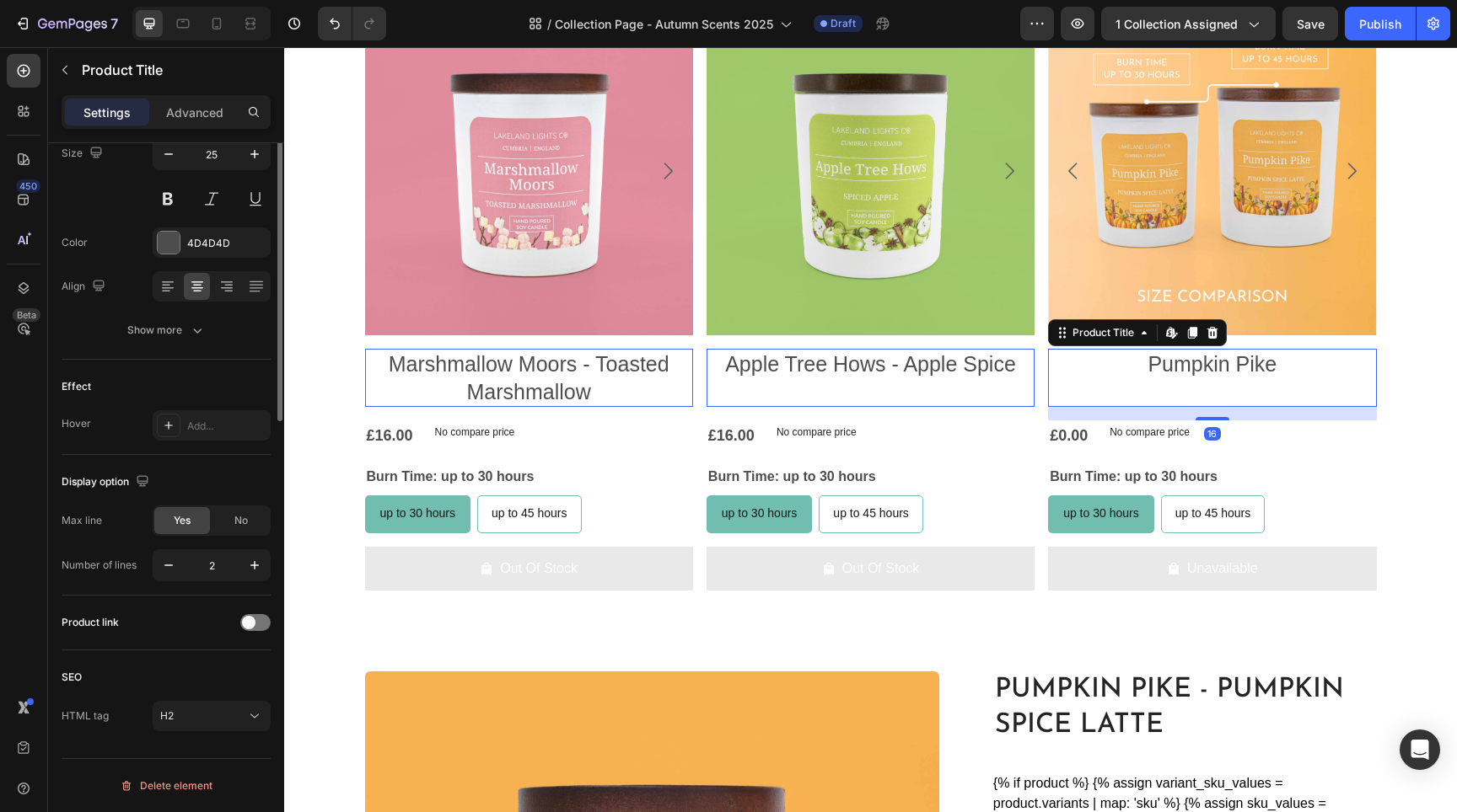
scroll to position [0, 0]
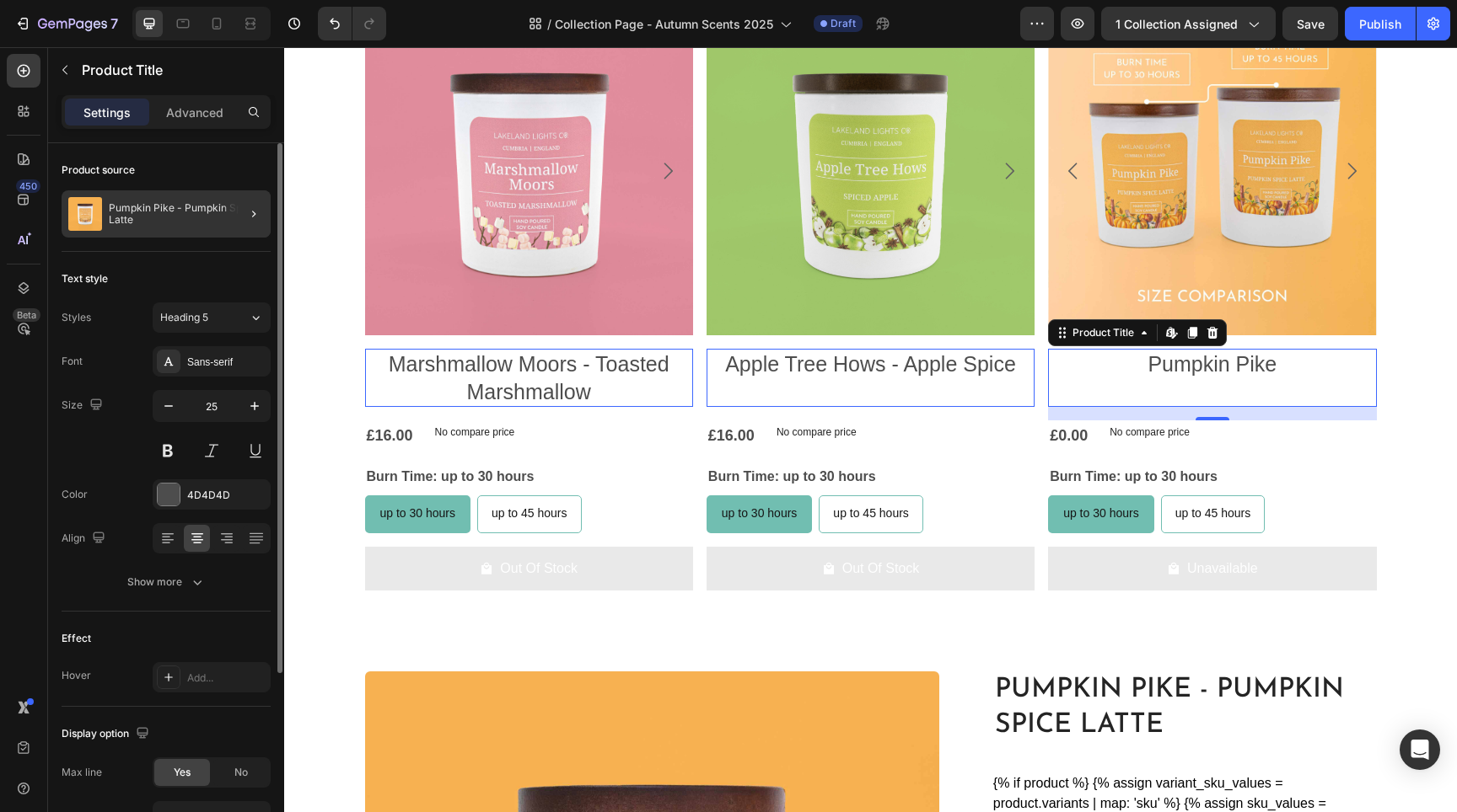
click at [230, 216] on div at bounding box center [247, 214] width 47 height 47
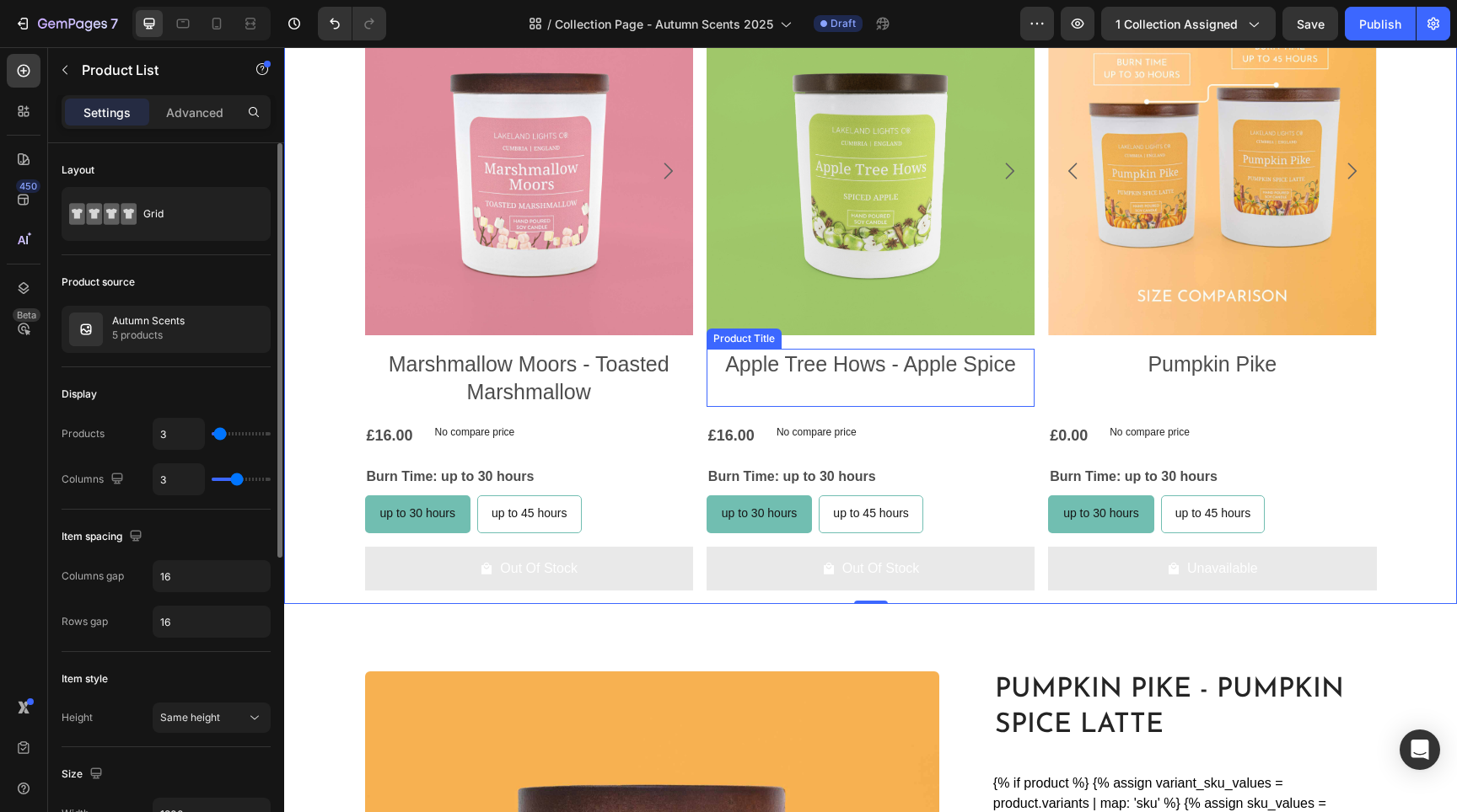
click at [779, 294] on img at bounding box center [870, 171] width 328 height 327
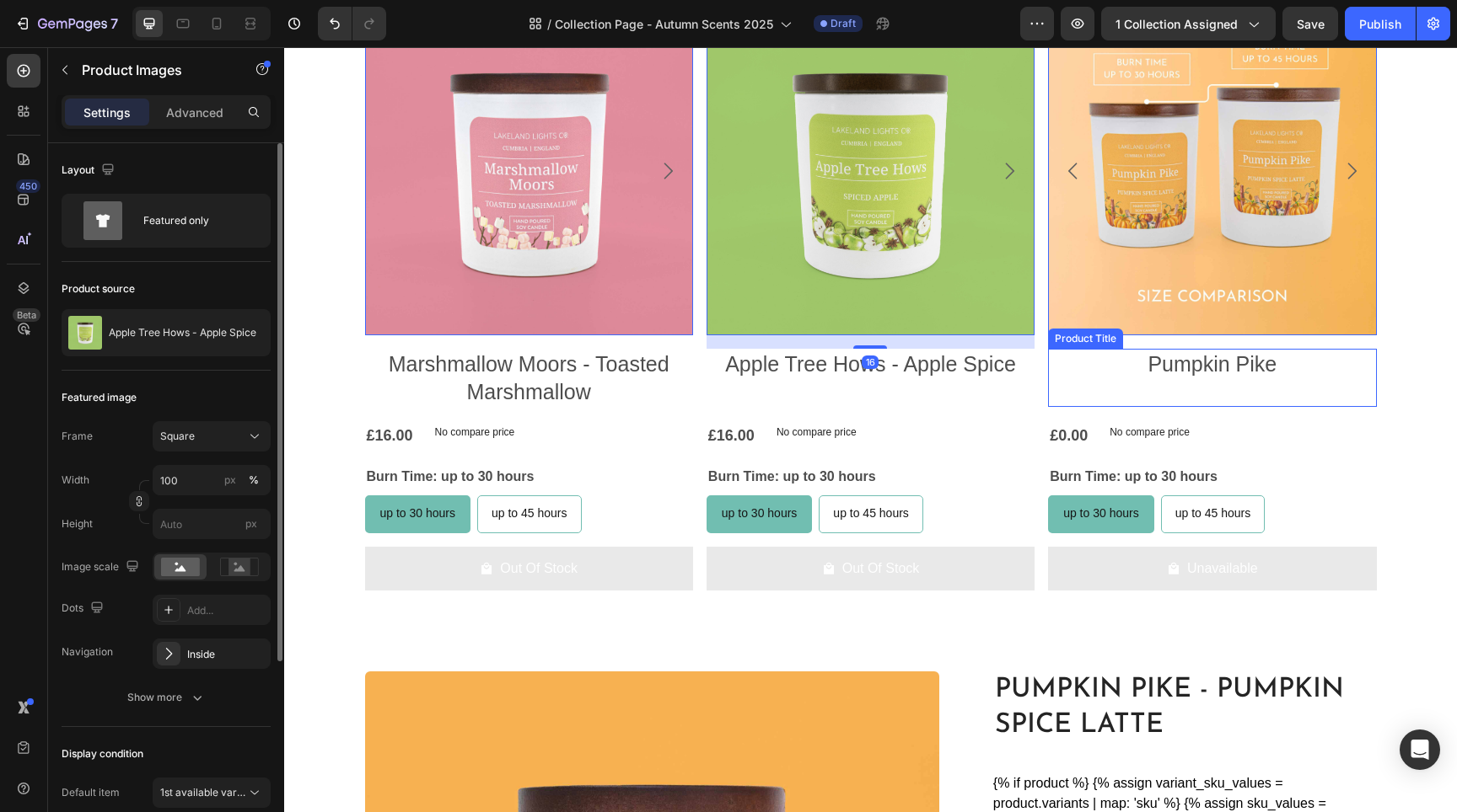
click at [693, 371] on h2 "Pumpkin Pike" at bounding box center [528, 378] width 328 height 59
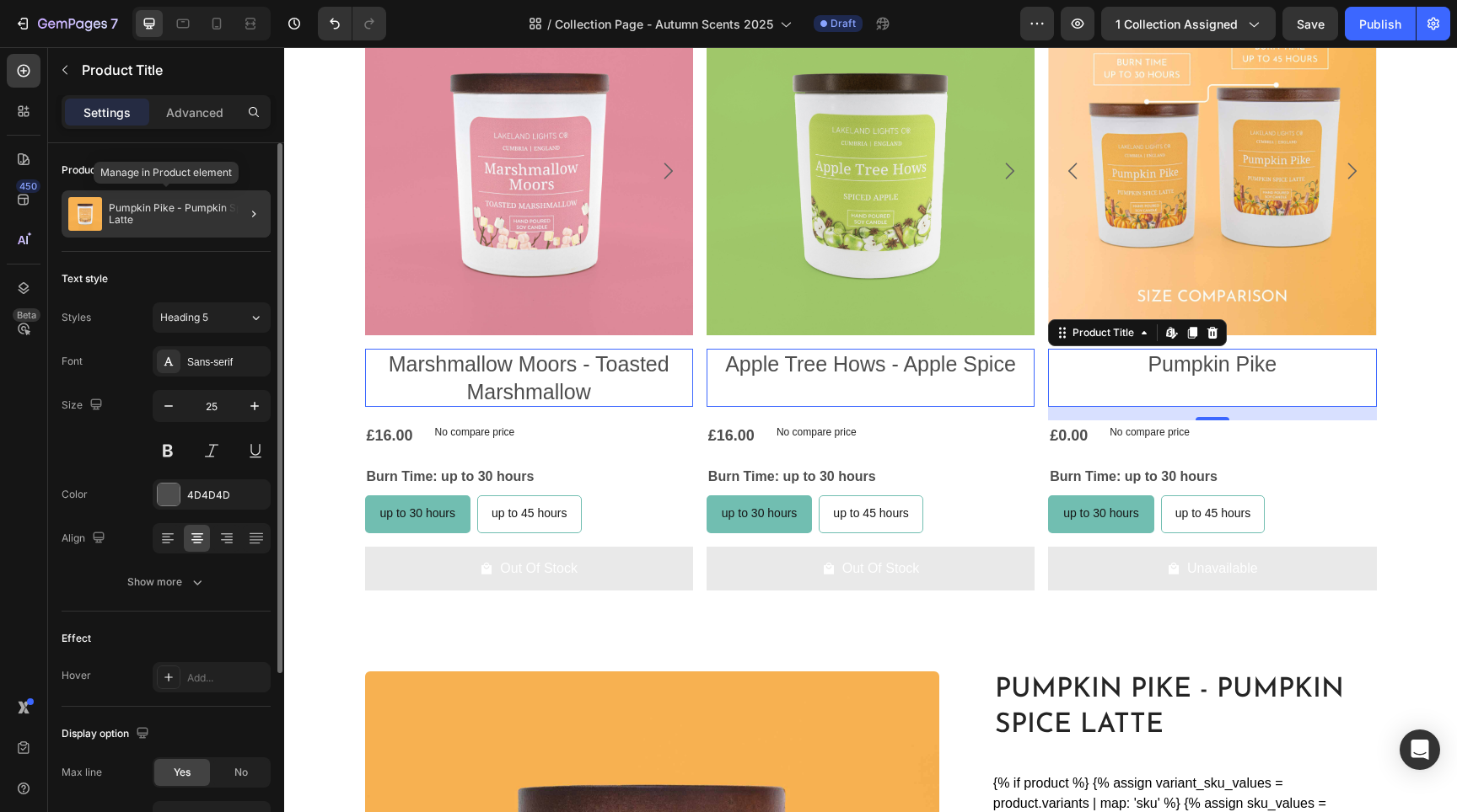
click at [152, 207] on p "Pumpkin Pike - Pumpkin Spice Latte" at bounding box center [186, 214] width 155 height 24
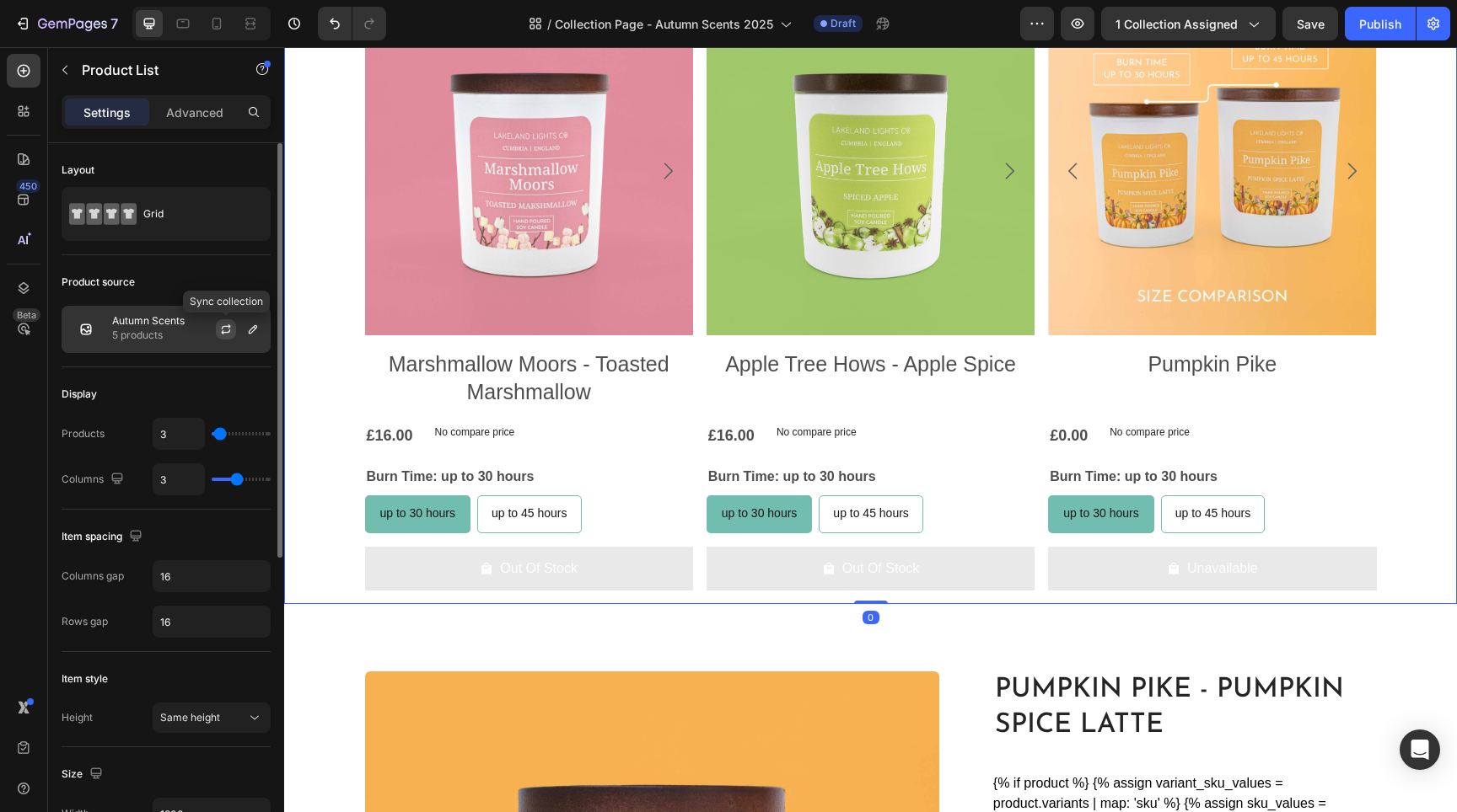
click at [228, 322] on button "button" at bounding box center [226, 329] width 20 height 20
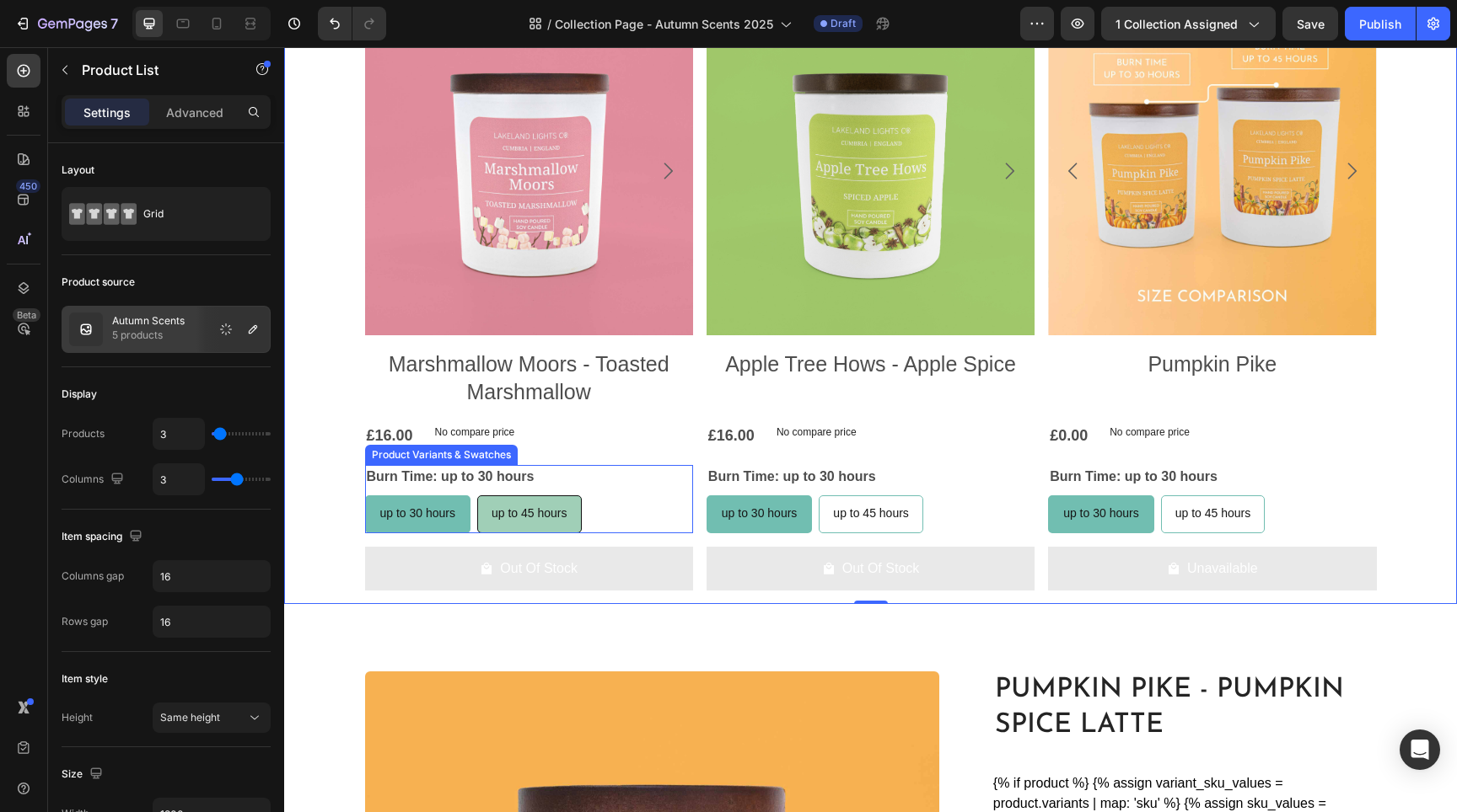
click at [522, 508] on span "up to 45 hours" at bounding box center [529, 513] width 75 height 13
click at [477, 495] on input "up to 45 hours up to 45 hours up to 45 hours" at bounding box center [477, 494] width 1 height 1
radio input "true"
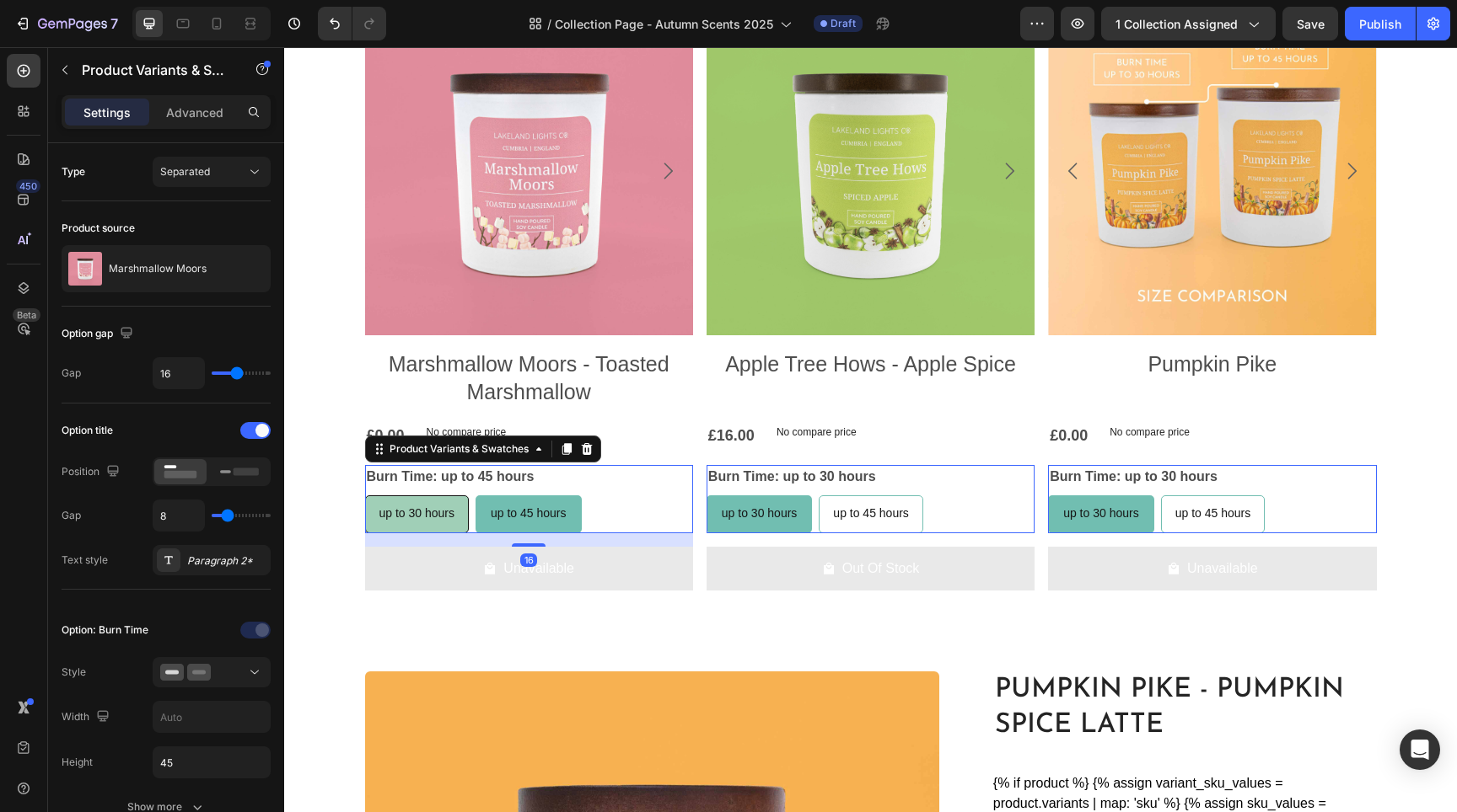
click at [427, 518] on span "up to 30 hours" at bounding box center [416, 513] width 75 height 13
click at [365, 495] on input "up to 30 hours up to 30 hours up to 30 hours" at bounding box center [364, 494] width 1 height 1
radio input "true"
click at [529, 505] on div "up to 45 hours" at bounding box center [529, 513] width 103 height 35
click at [477, 495] on input "up to 45 hours up to 45 hours up to 45 hours" at bounding box center [477, 494] width 1 height 1
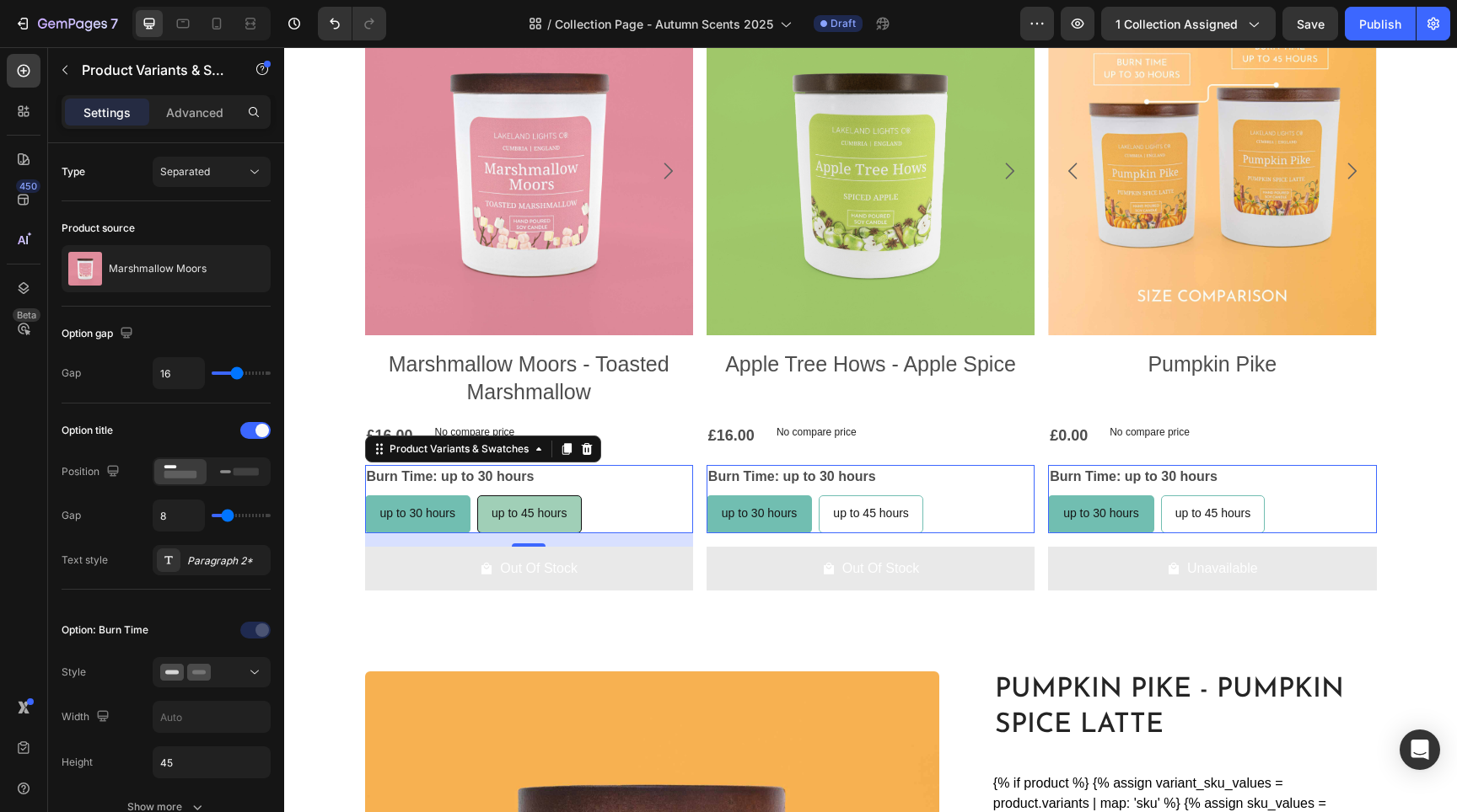
radio input "true"
click at [402, 509] on span "up to 30 hours" at bounding box center [416, 513] width 75 height 13
click at [365, 495] on input "up to 30 hours up to 30 hours up to 30 hours" at bounding box center [364, 494] width 1 height 1
radio input "true"
click at [660, 488] on div "Burn Time: up to 30 hours up to 30 hours up to 30 hours up to 30 hours up to 45…" at bounding box center [528, 499] width 328 height 68
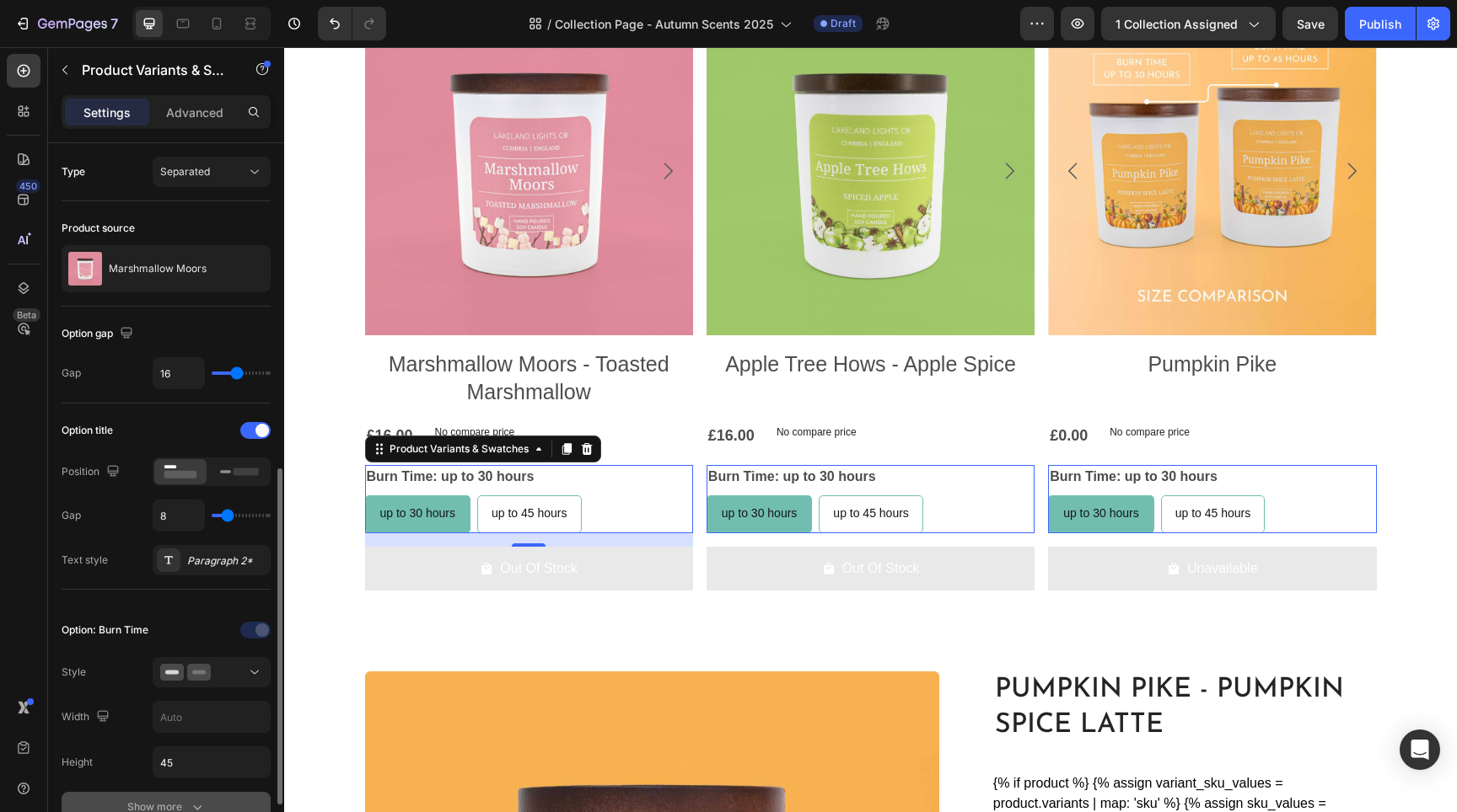
scroll to position [222, 0]
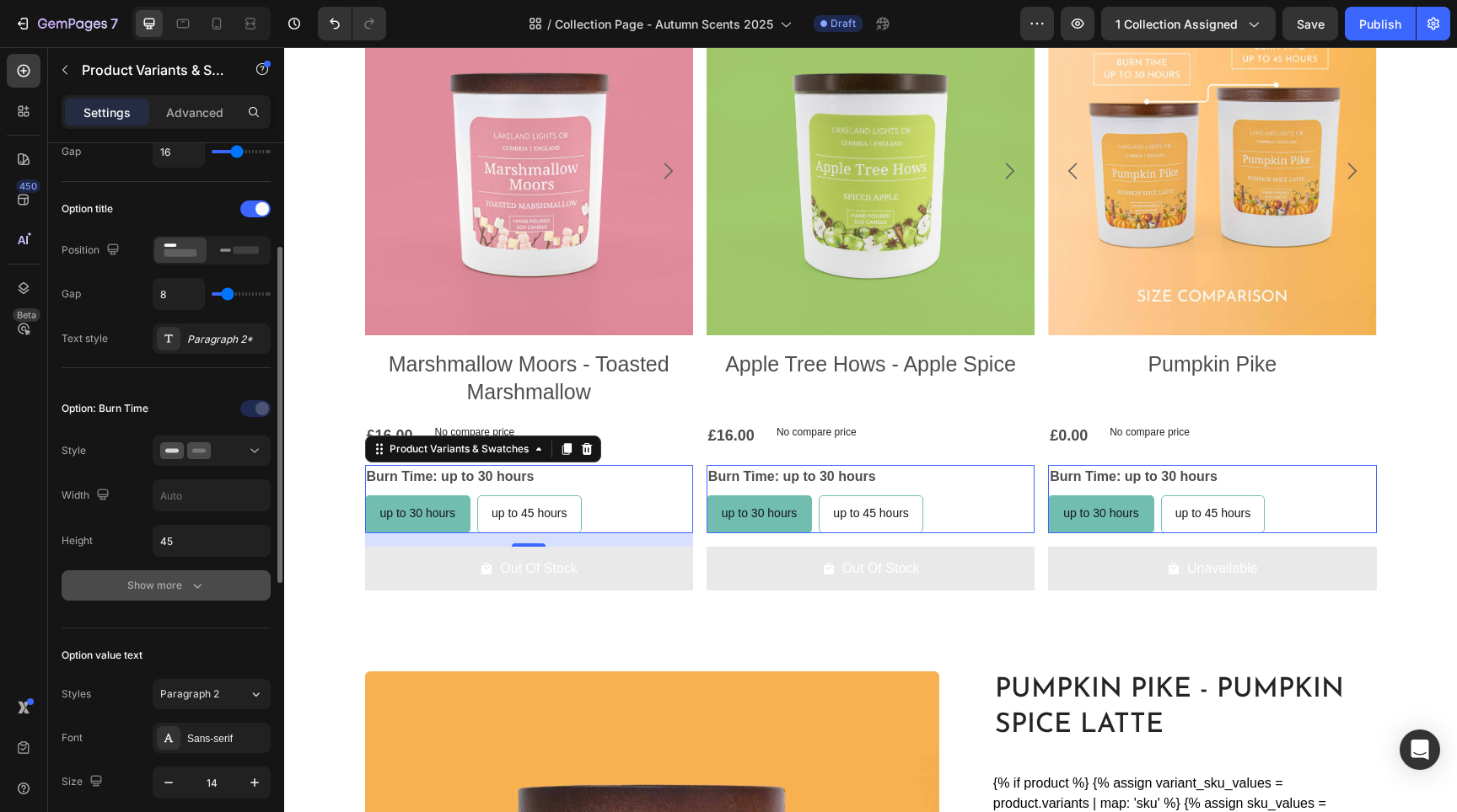
click at [202, 591] on icon "button" at bounding box center [197, 586] width 17 height 17
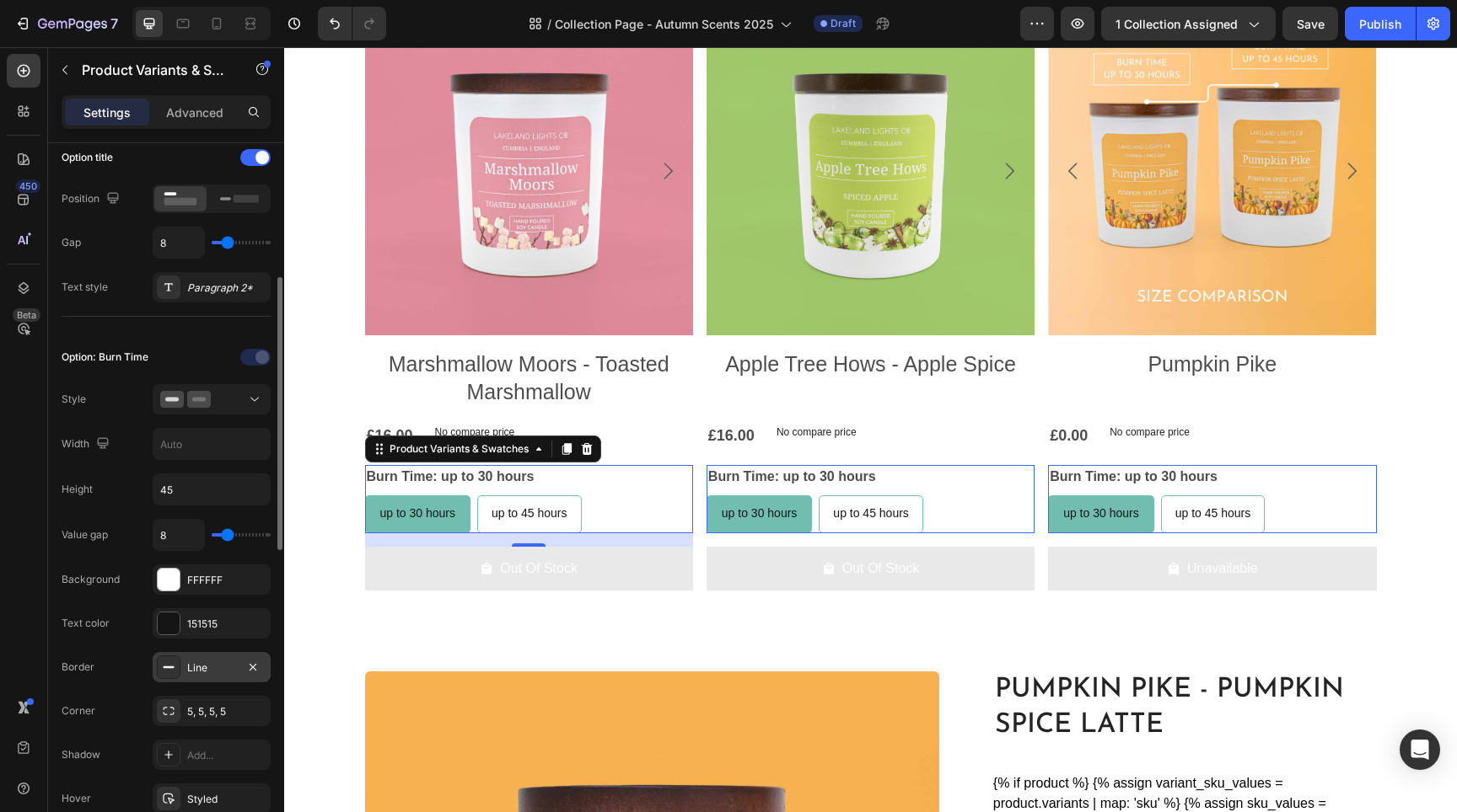
scroll to position [438, 0]
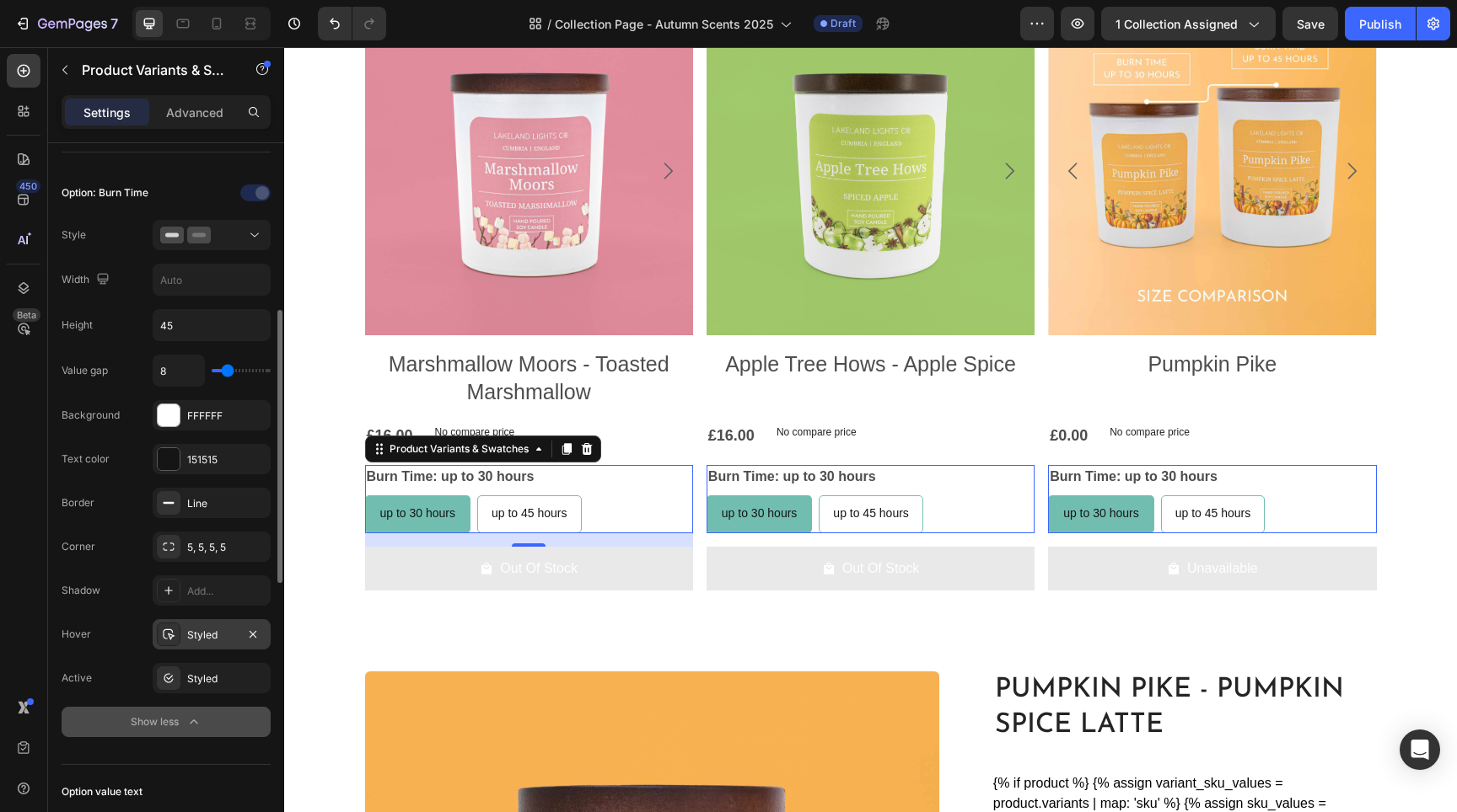
click at [193, 622] on div "Styled" at bounding box center [211, 635] width 118 height 30
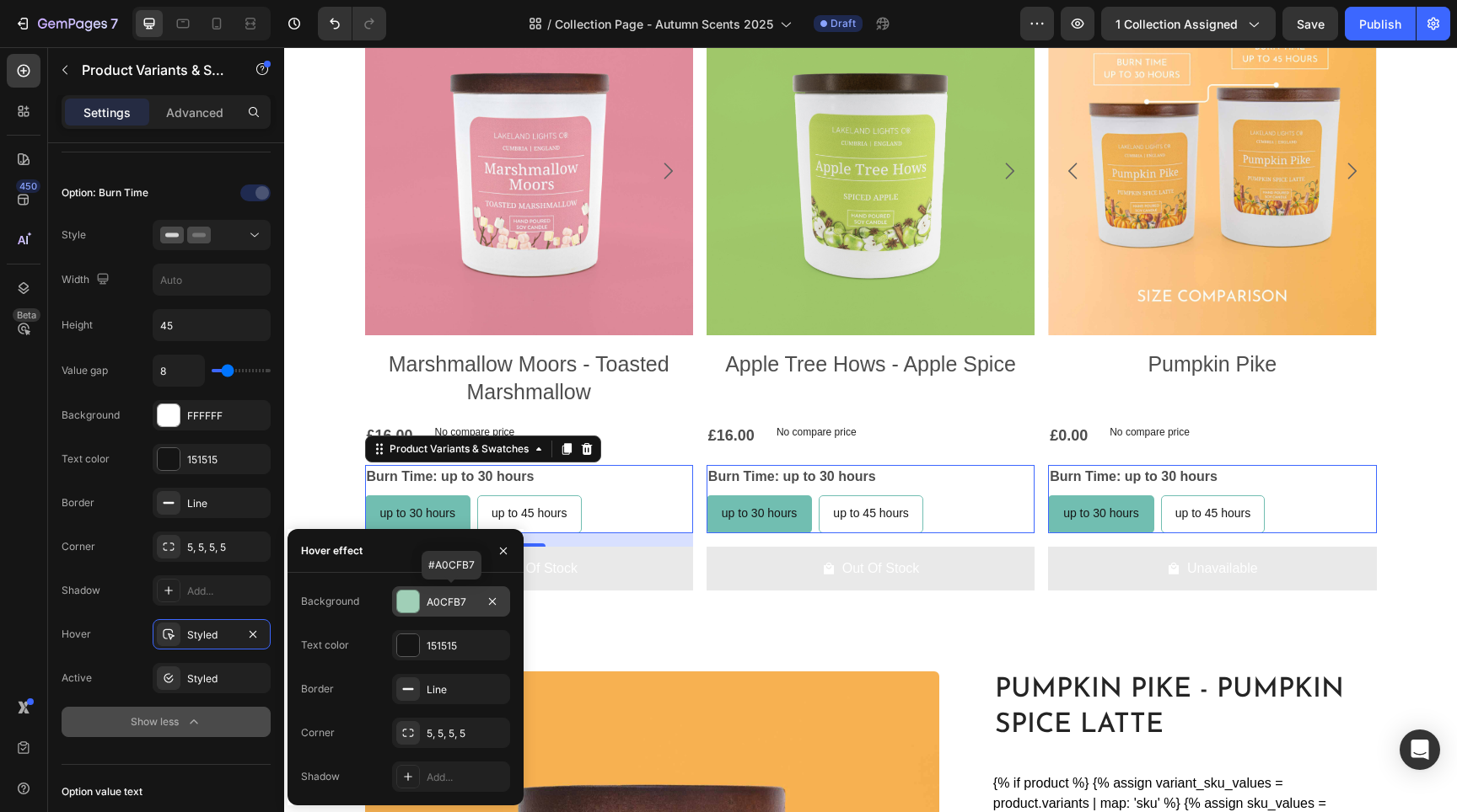
click at [461, 598] on div "A0CFB7" at bounding box center [451, 602] width 49 height 15
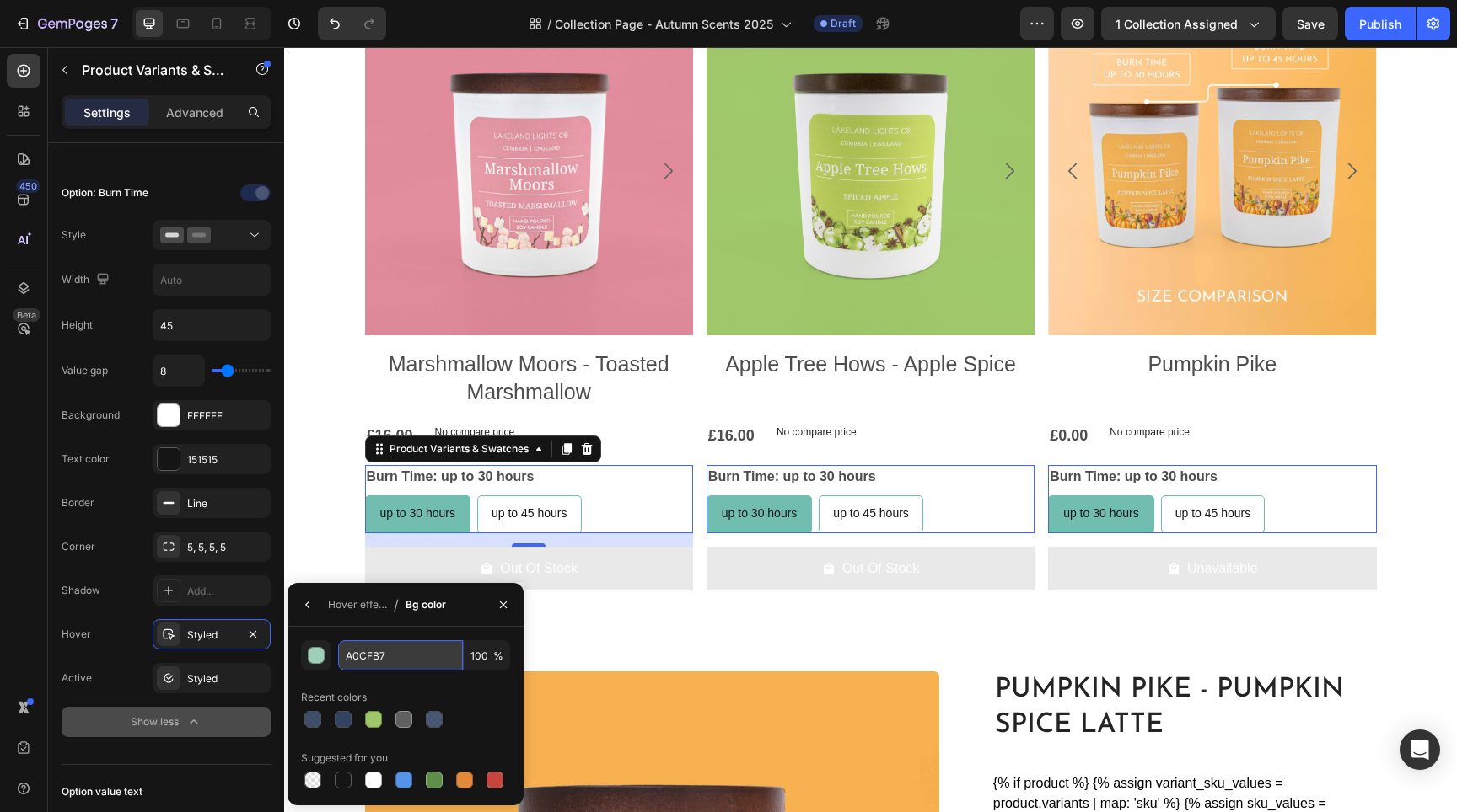
click at [411, 654] on input "A0CFB7" at bounding box center [400, 656] width 125 height 30
paste input "71beb1"
type input "71beb1"
radio input "true"
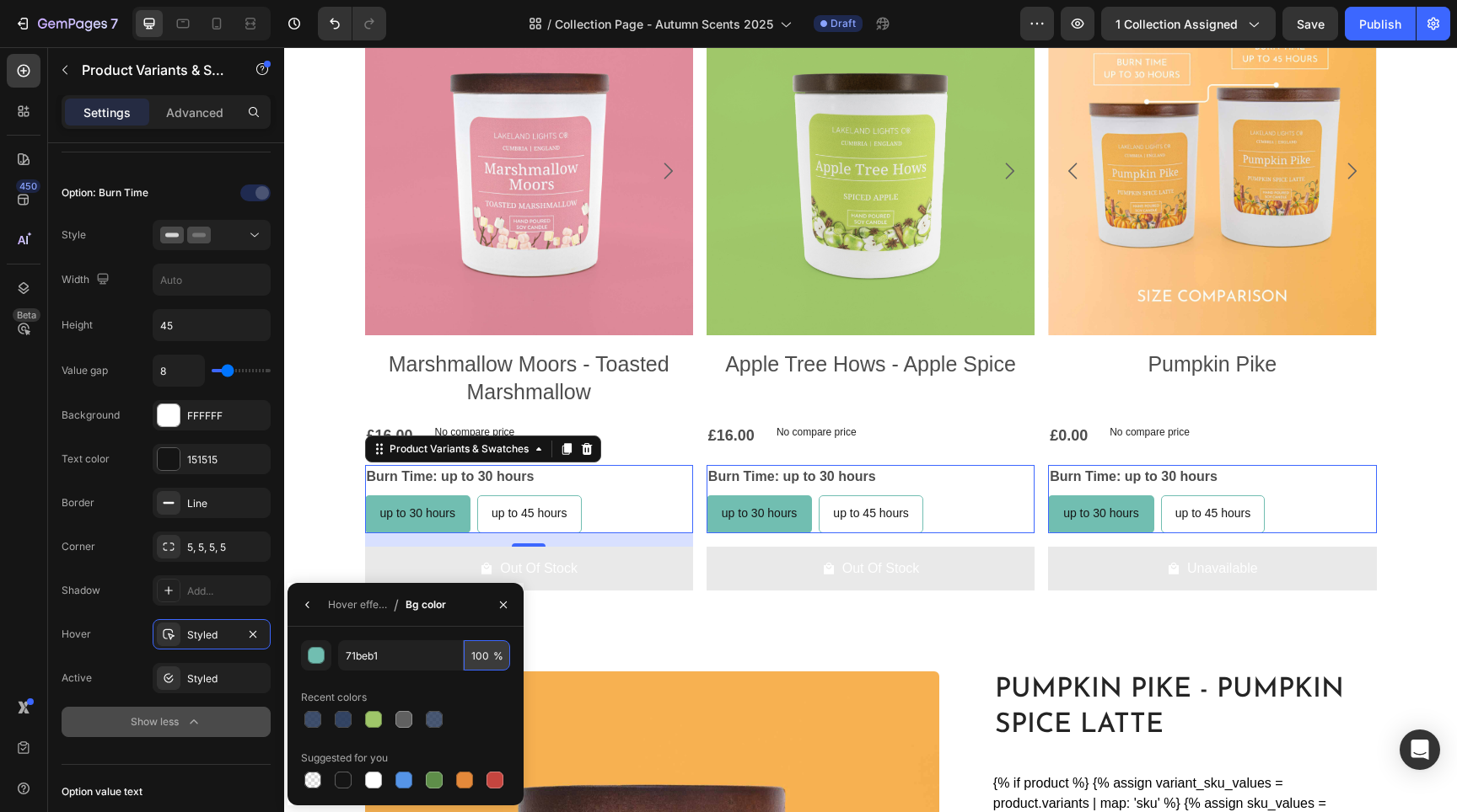
type input "71BEB1"
click at [487, 658] on input "100" at bounding box center [487, 656] width 46 height 30
type input "20"
click at [527, 509] on span "up to 45 hours" at bounding box center [529, 513] width 75 height 13
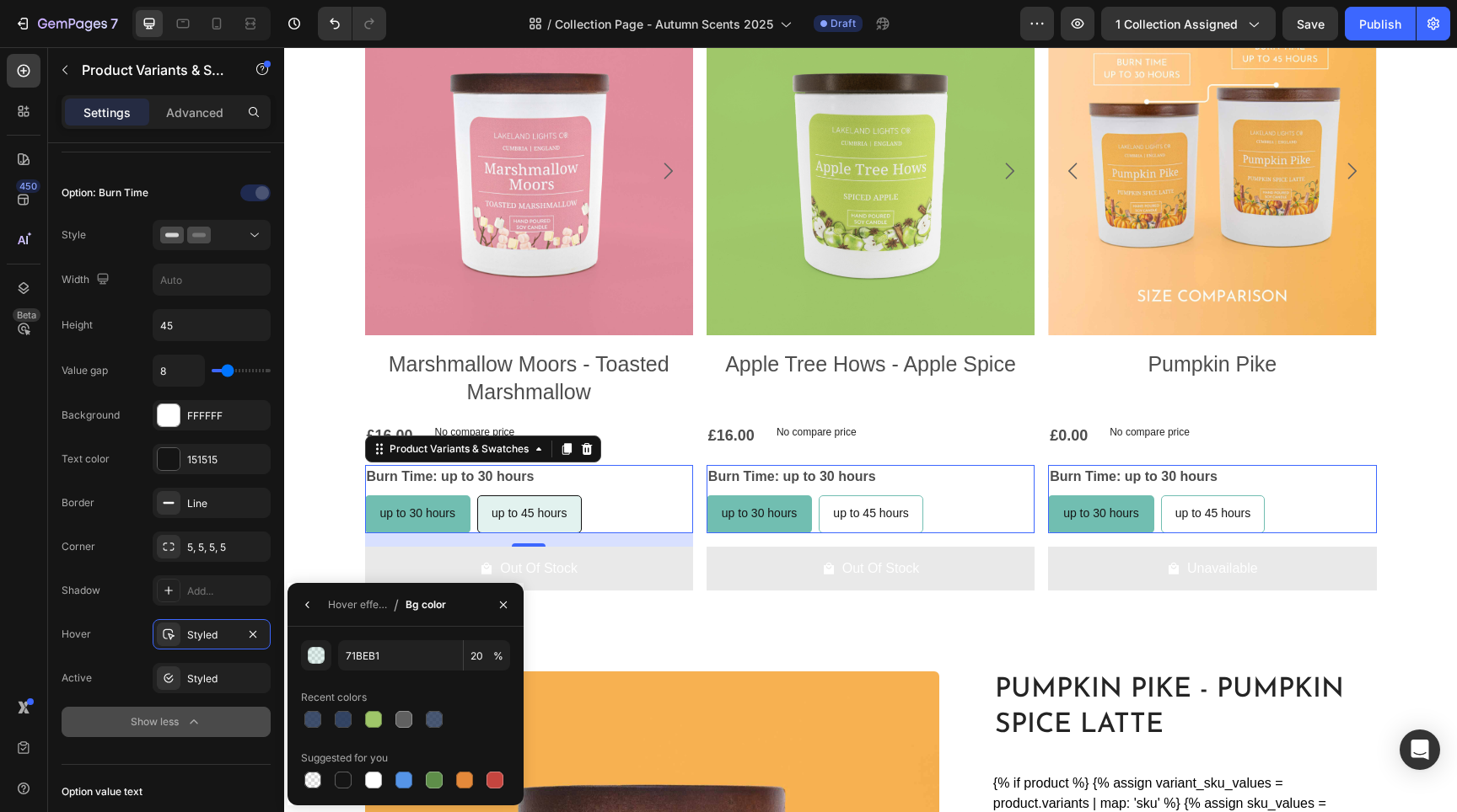
click at [477, 495] on input "up to 45 hours up to 45 hours up to 45 hours" at bounding box center [477, 494] width 1 height 1
radio input "true"
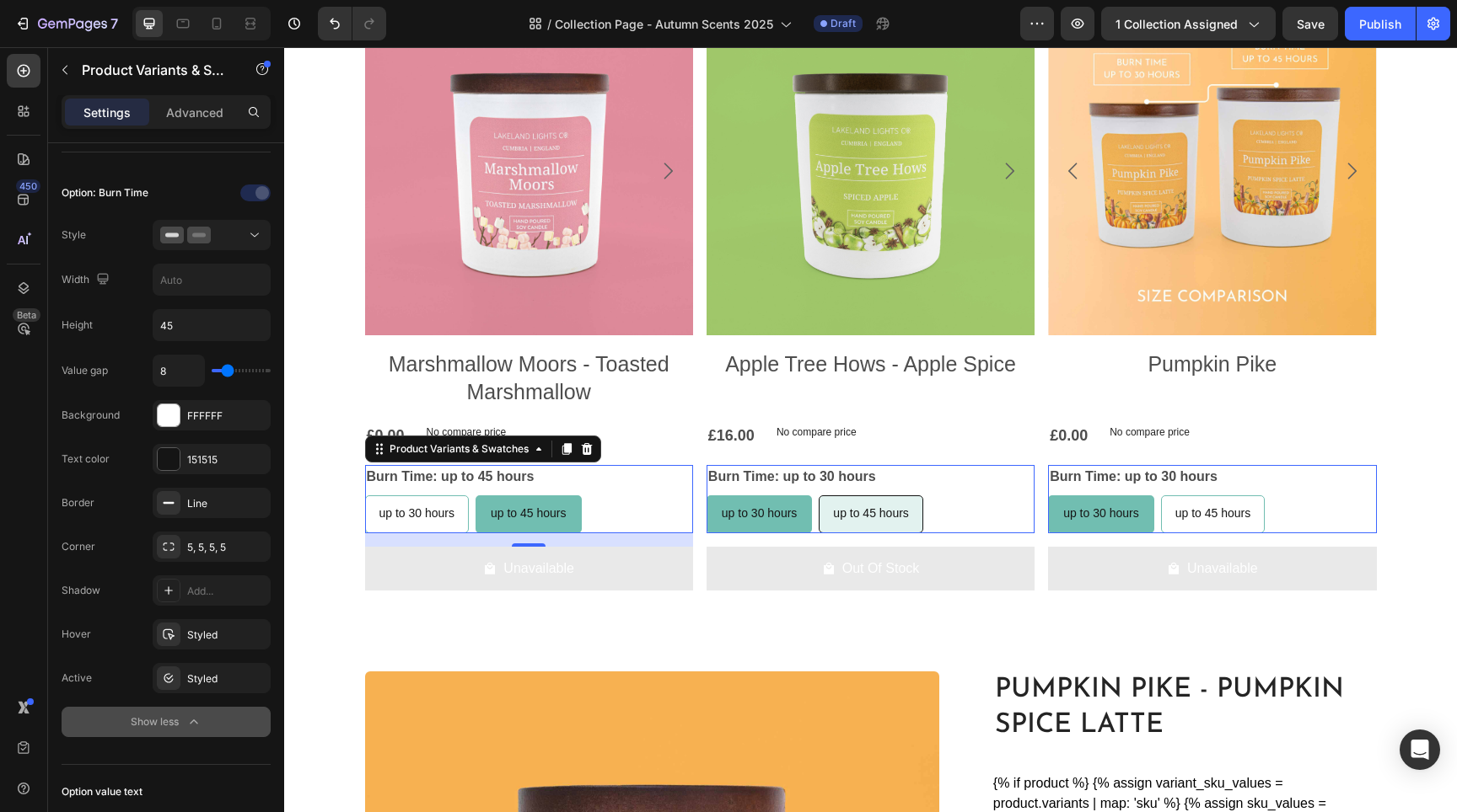
click at [901, 520] on div "up to 45 hours" at bounding box center [871, 513] width 103 height 35
click at [819, 495] on input "up to 45 hours up to 45 hours up to 45 hours" at bounding box center [818, 494] width 1 height 1
radio input "true"
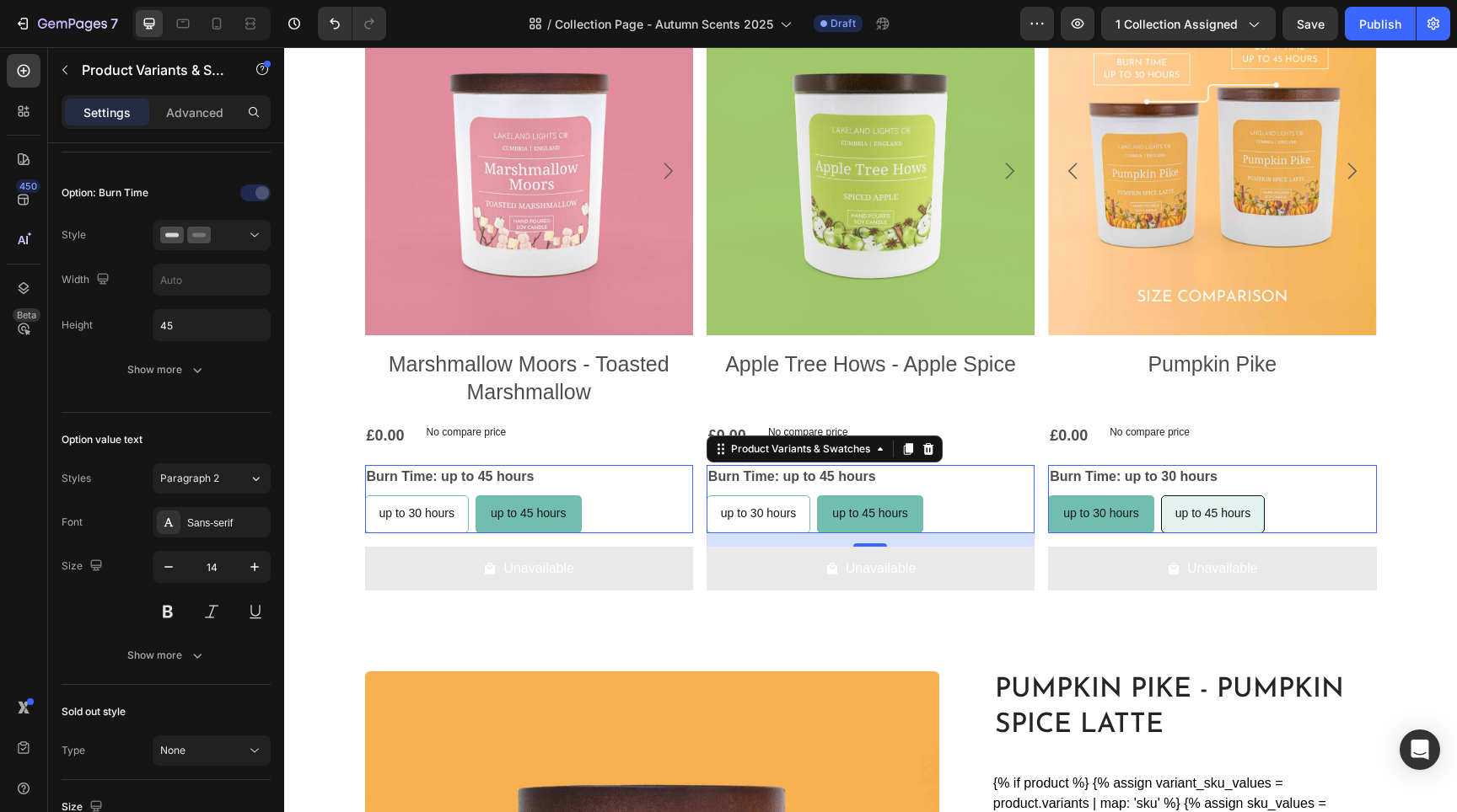
click at [1164, 503] on div "up to 45 hours" at bounding box center [1214, 513] width 103 height 35
click at [1161, 495] on input "up to 45 hours up to 45 hours up to 45 hours" at bounding box center [1160, 494] width 1 height 1
radio input "false"
radio input "true"
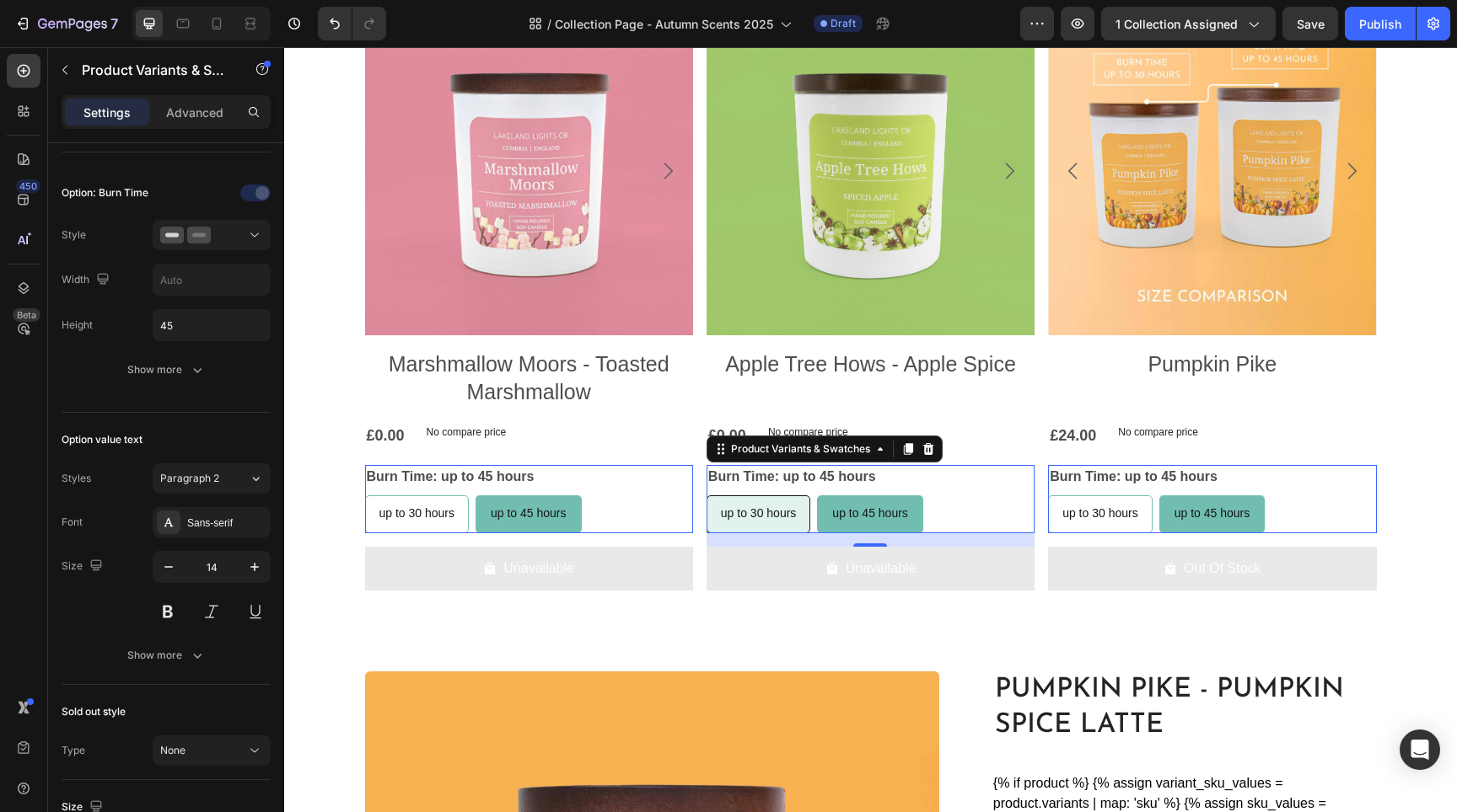
click at [748, 508] on span "up to 30 hours" at bounding box center [758, 513] width 75 height 13
click at [707, 495] on input "up to 30 hours up to 30 hours up to 30 hours" at bounding box center [706, 494] width 1 height 1
radio input "true"
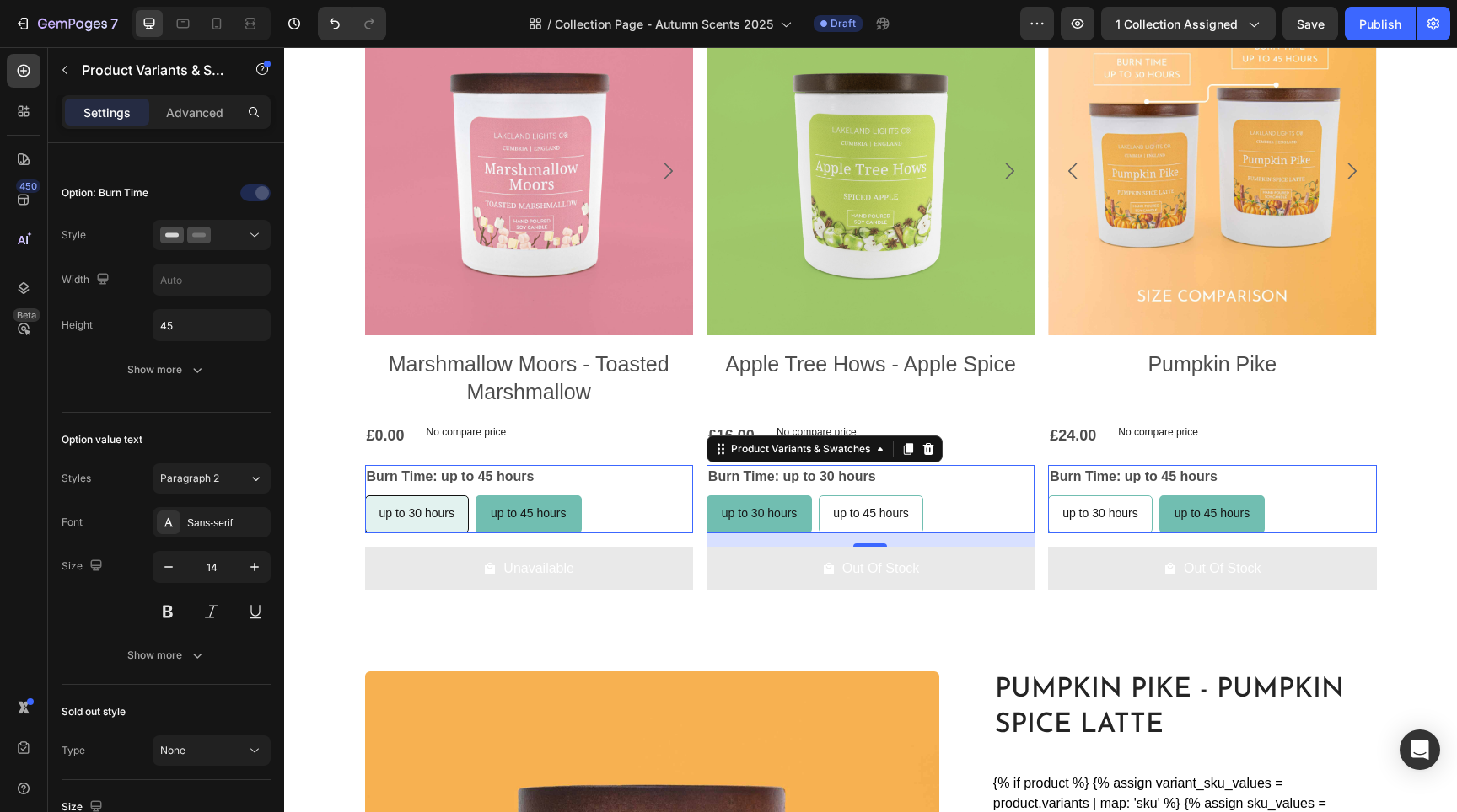
click at [442, 522] on div "up to 30 hours" at bounding box center [417, 513] width 103 height 35
click at [365, 495] on input "up to 30 hours up to 30 hours up to 30 hours" at bounding box center [364, 494] width 1 height 1
radio input "true"
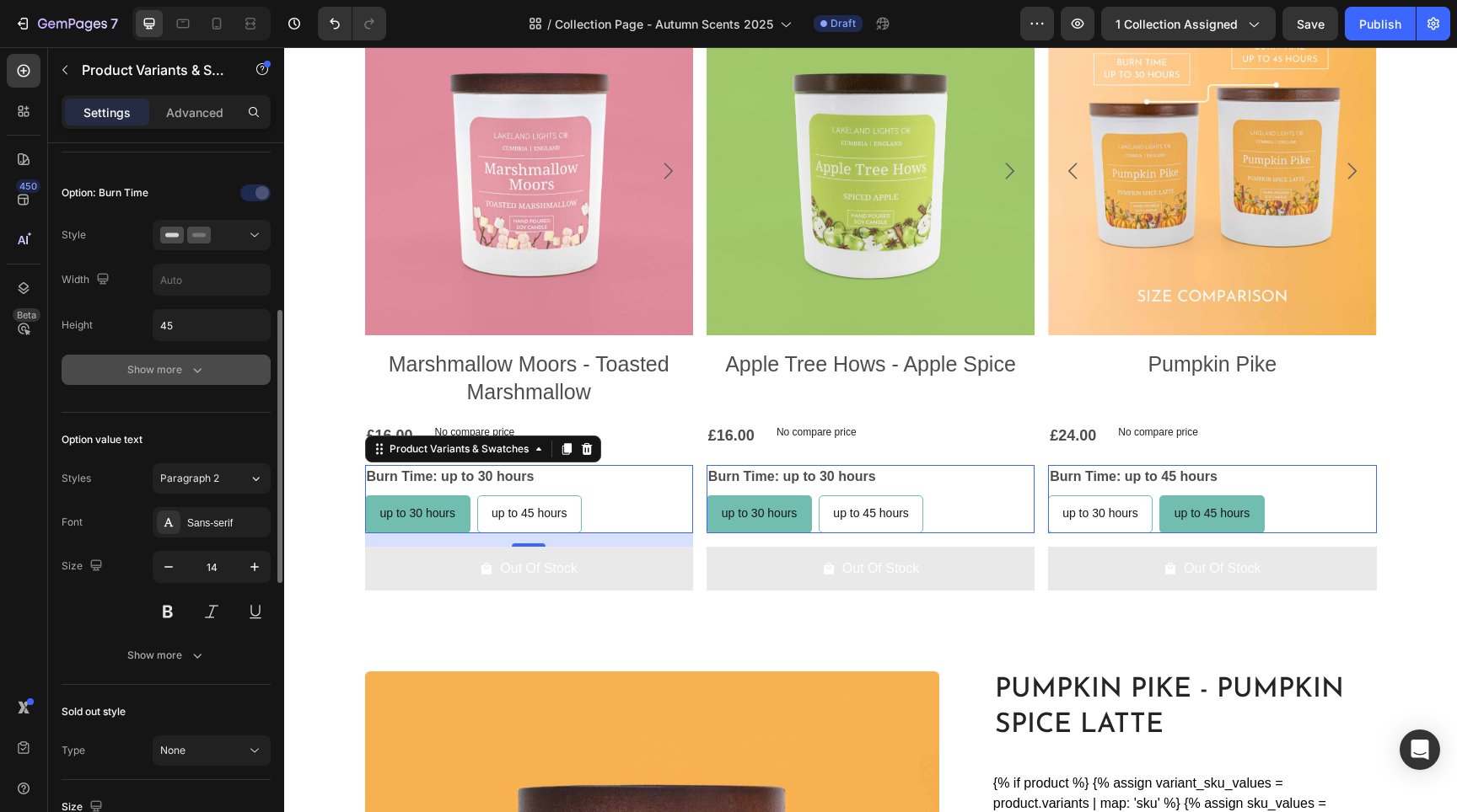
click at [185, 379] on button "Show more" at bounding box center [166, 370] width 210 height 30
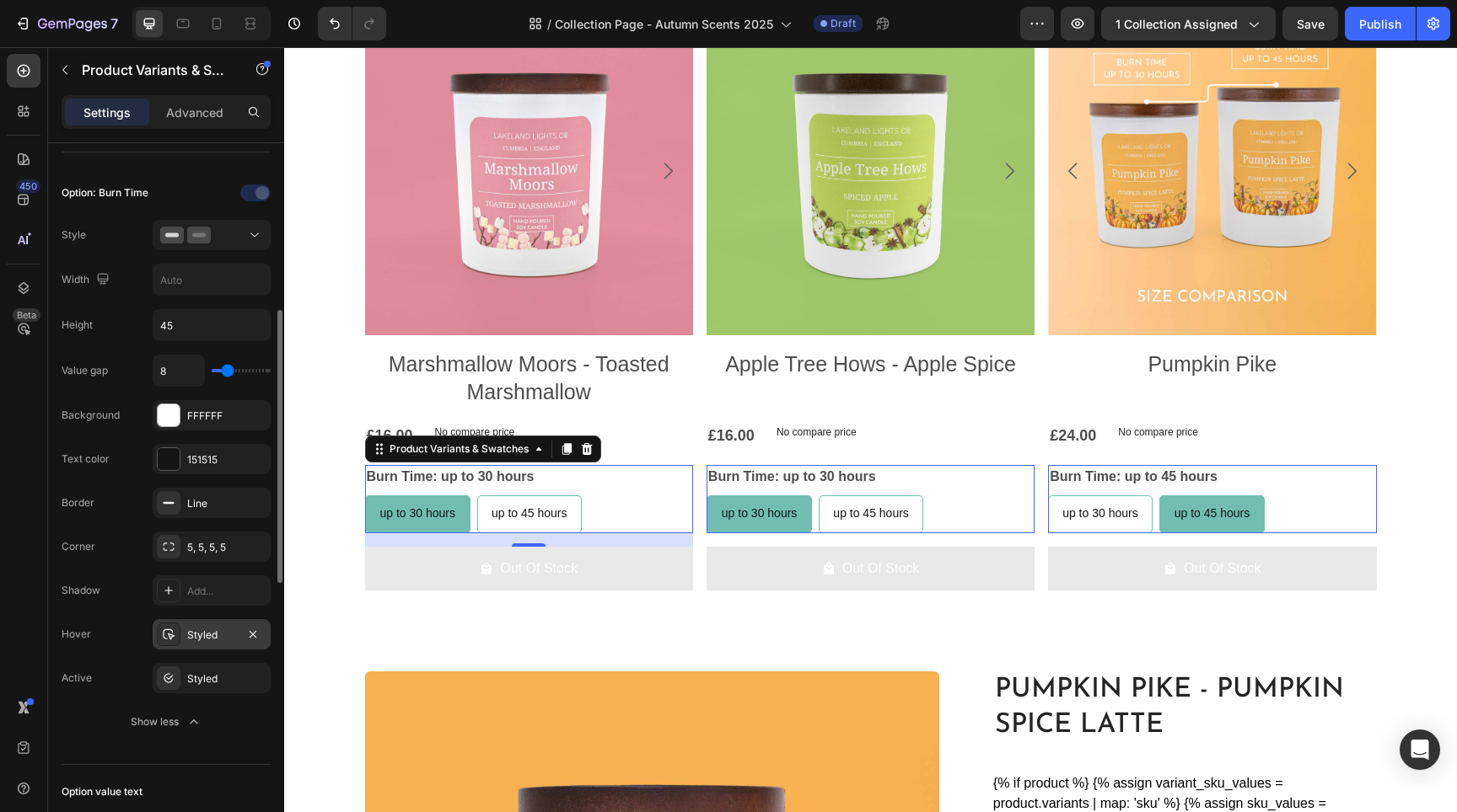
click at [214, 647] on div "Styled" at bounding box center [211, 635] width 118 height 30
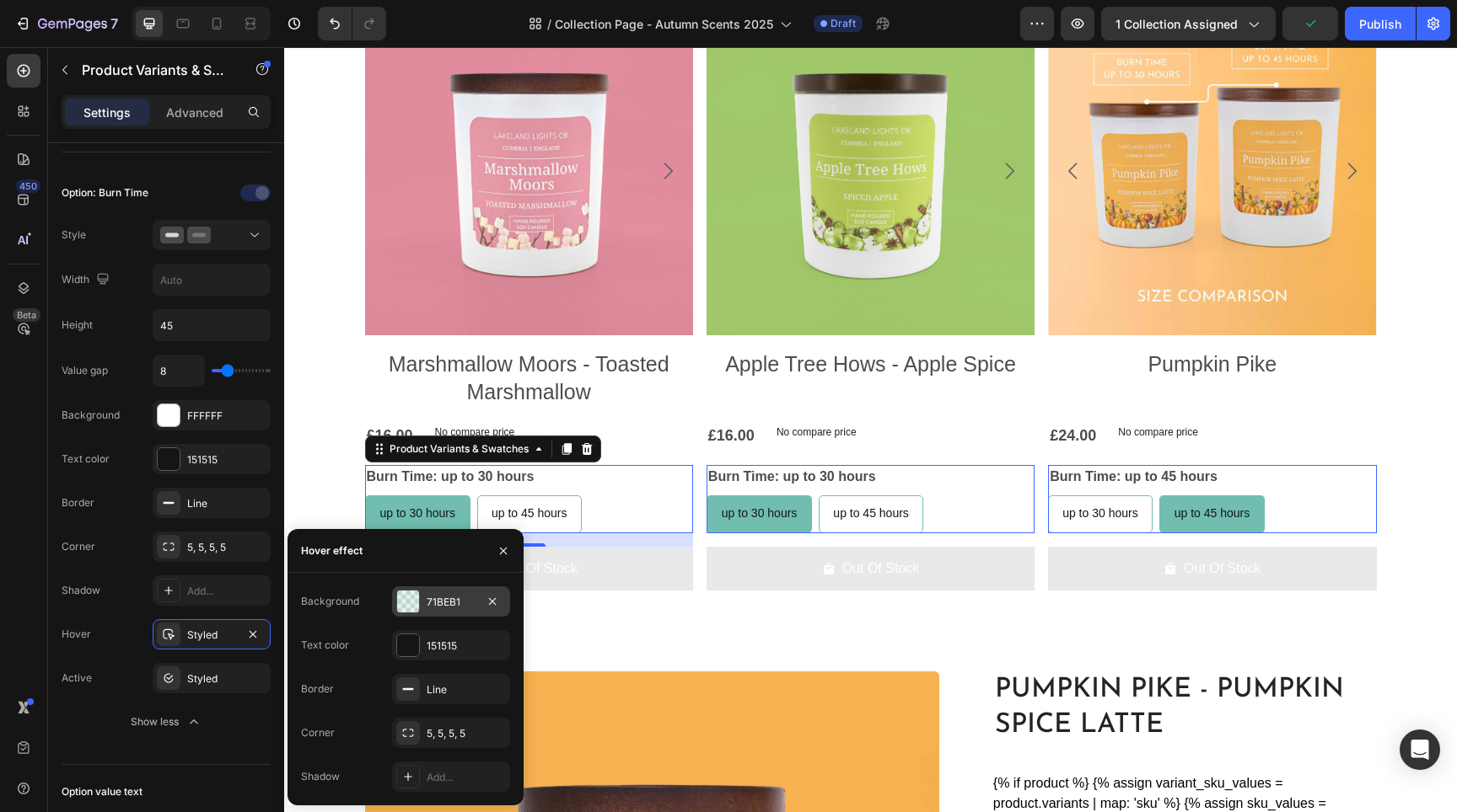
click at [451, 611] on div "71BEB1" at bounding box center [451, 602] width 118 height 30
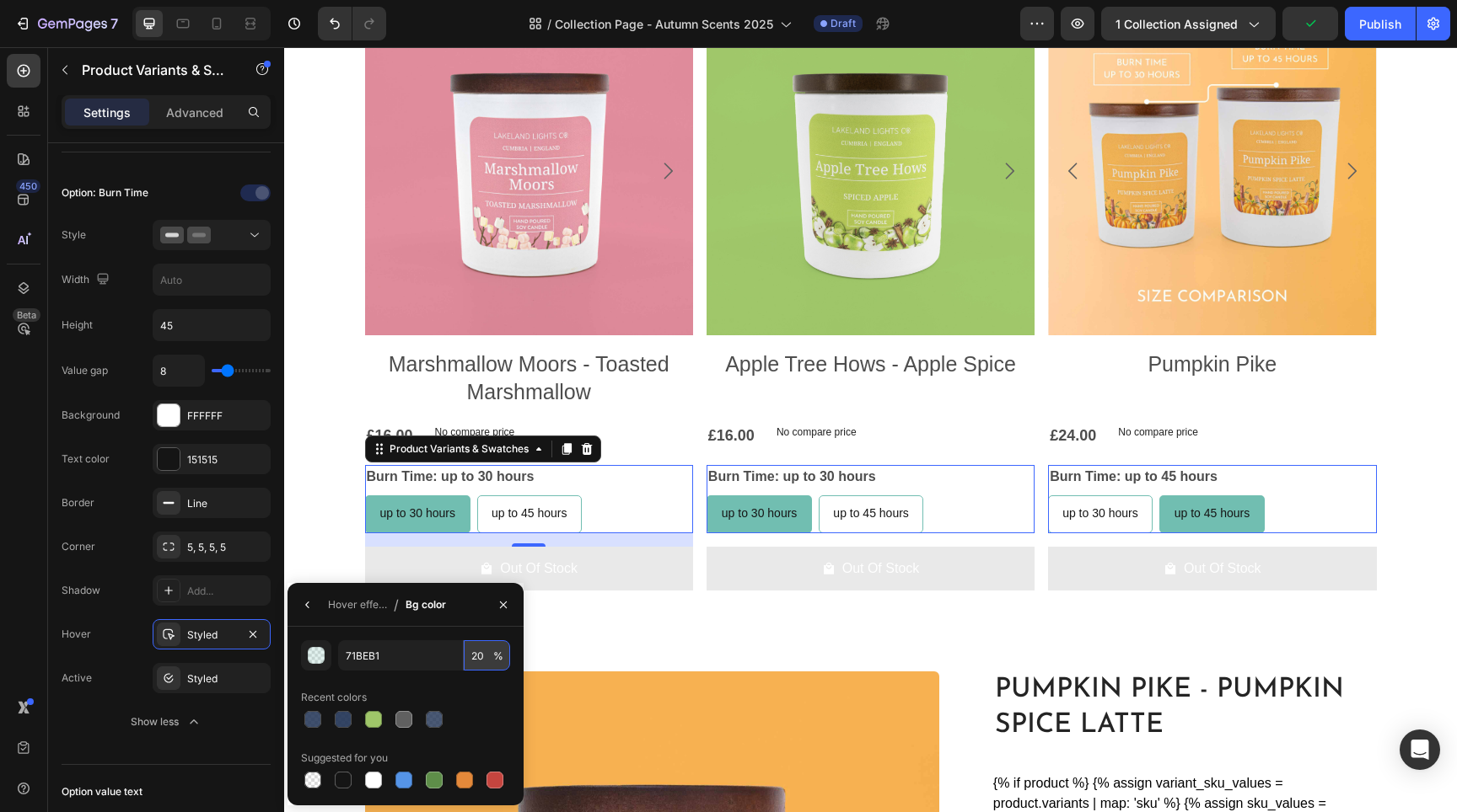
click at [479, 651] on input "20" at bounding box center [487, 656] width 46 height 30
type input "5"
radio input "true"
type input "50"
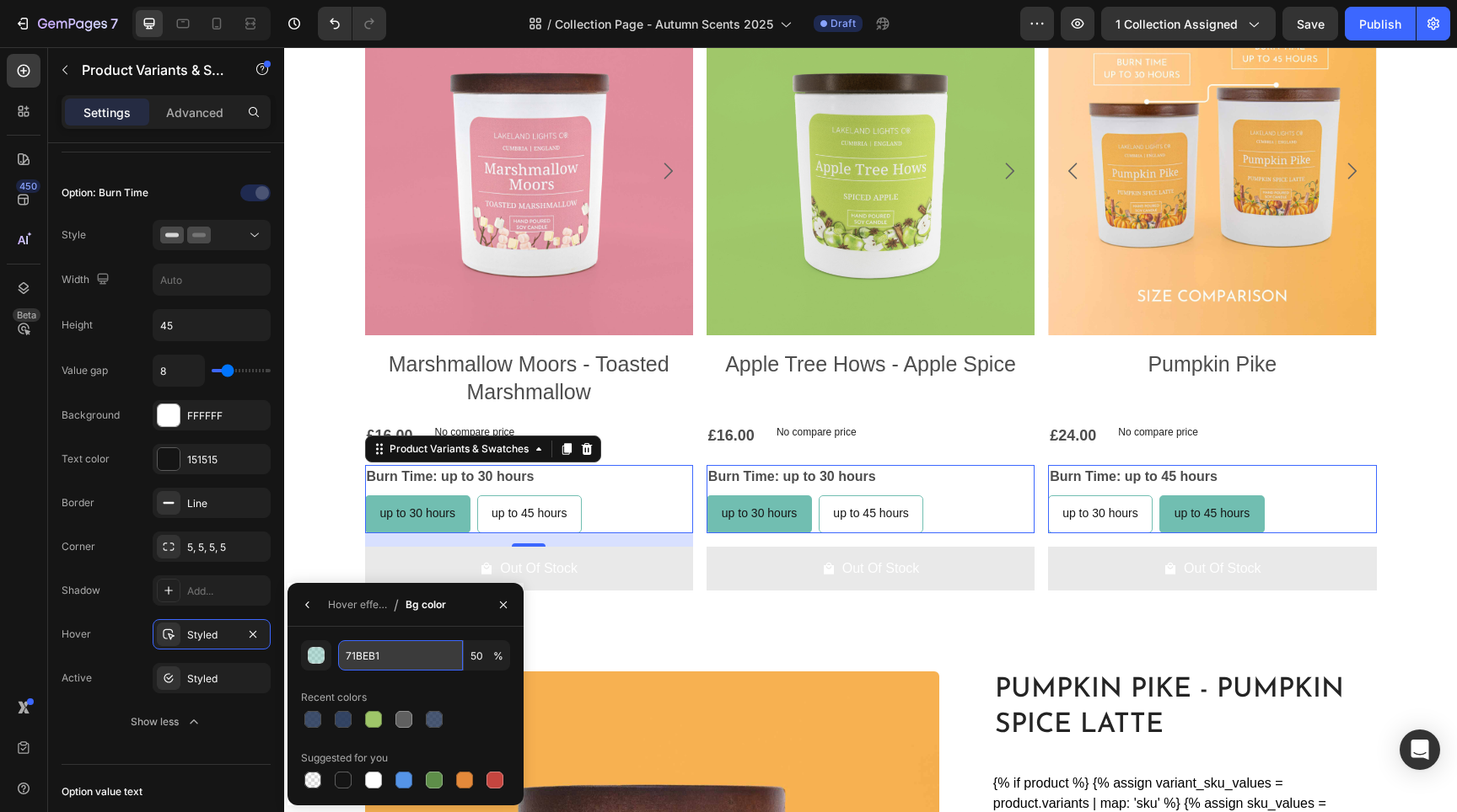
click at [400, 660] on input "71BEB1" at bounding box center [400, 656] width 125 height 30
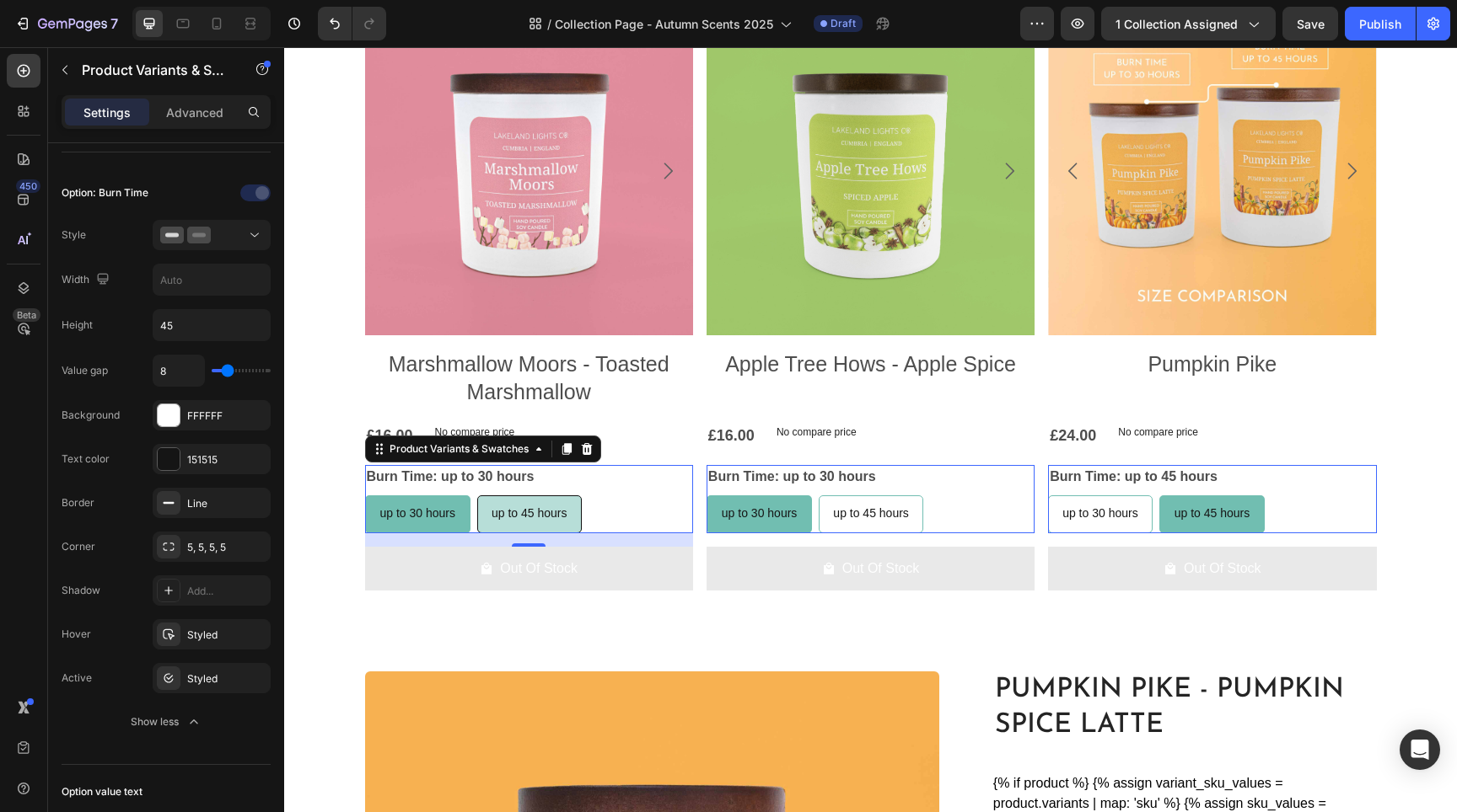
click at [533, 510] on span "up to 45 hours" at bounding box center [529, 513] width 75 height 13
click at [477, 495] on input "up to 45 hours up to 45 hours up to 45 hours" at bounding box center [477, 494] width 1 height 1
radio input "true"
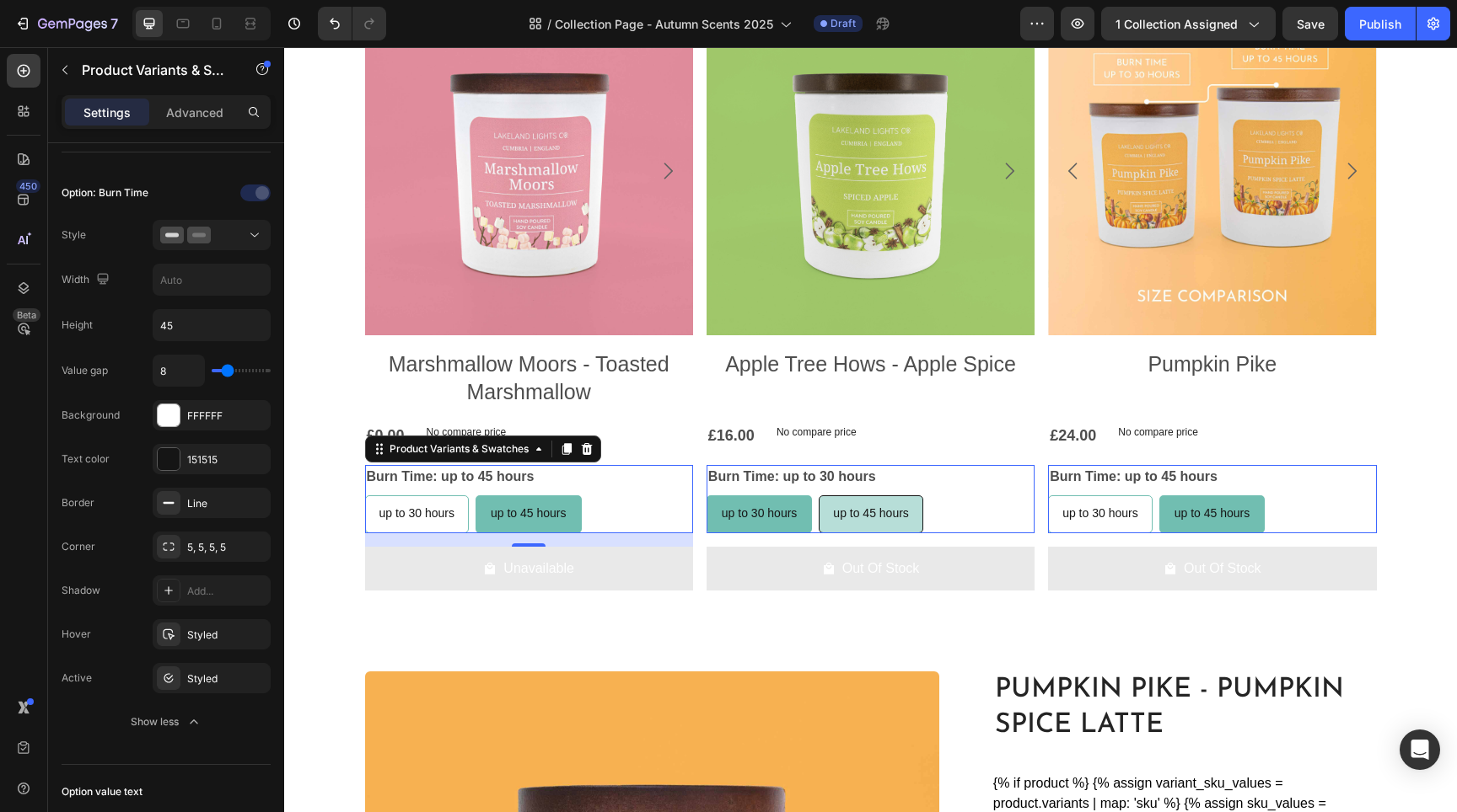
click at [859, 508] on span "up to 45 hours" at bounding box center [870, 513] width 75 height 13
click at [819, 495] on input "up to 45 hours up to 45 hours up to 45 hours" at bounding box center [818, 494] width 1 height 1
radio input "true"
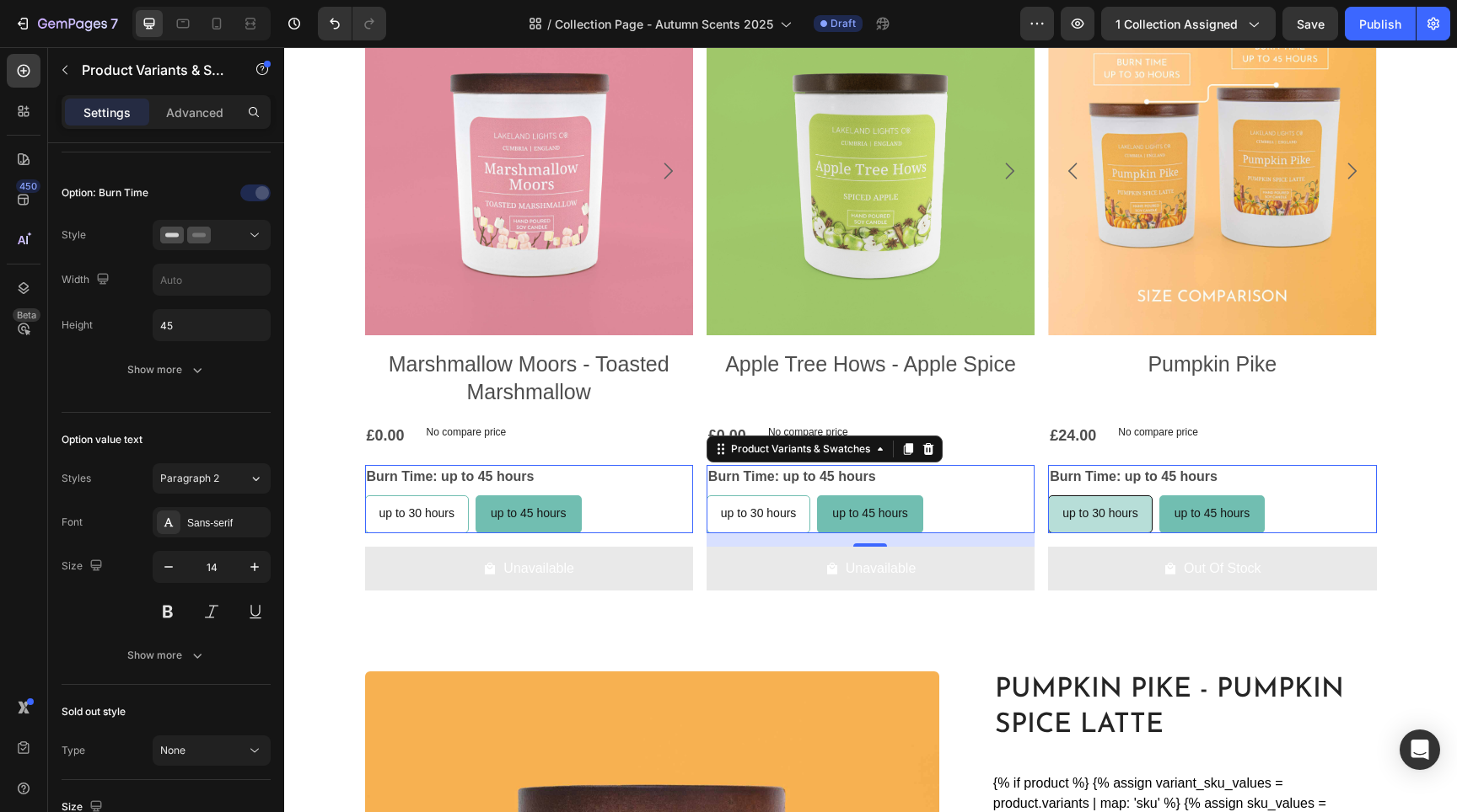
click at [1119, 508] on span "up to 30 hours" at bounding box center [1100, 513] width 75 height 13
click at [1048, 495] on input "up to 30 hours up to 30 hours up to 30 hours" at bounding box center [1047, 494] width 1 height 1
radio input "false"
radio input "true"
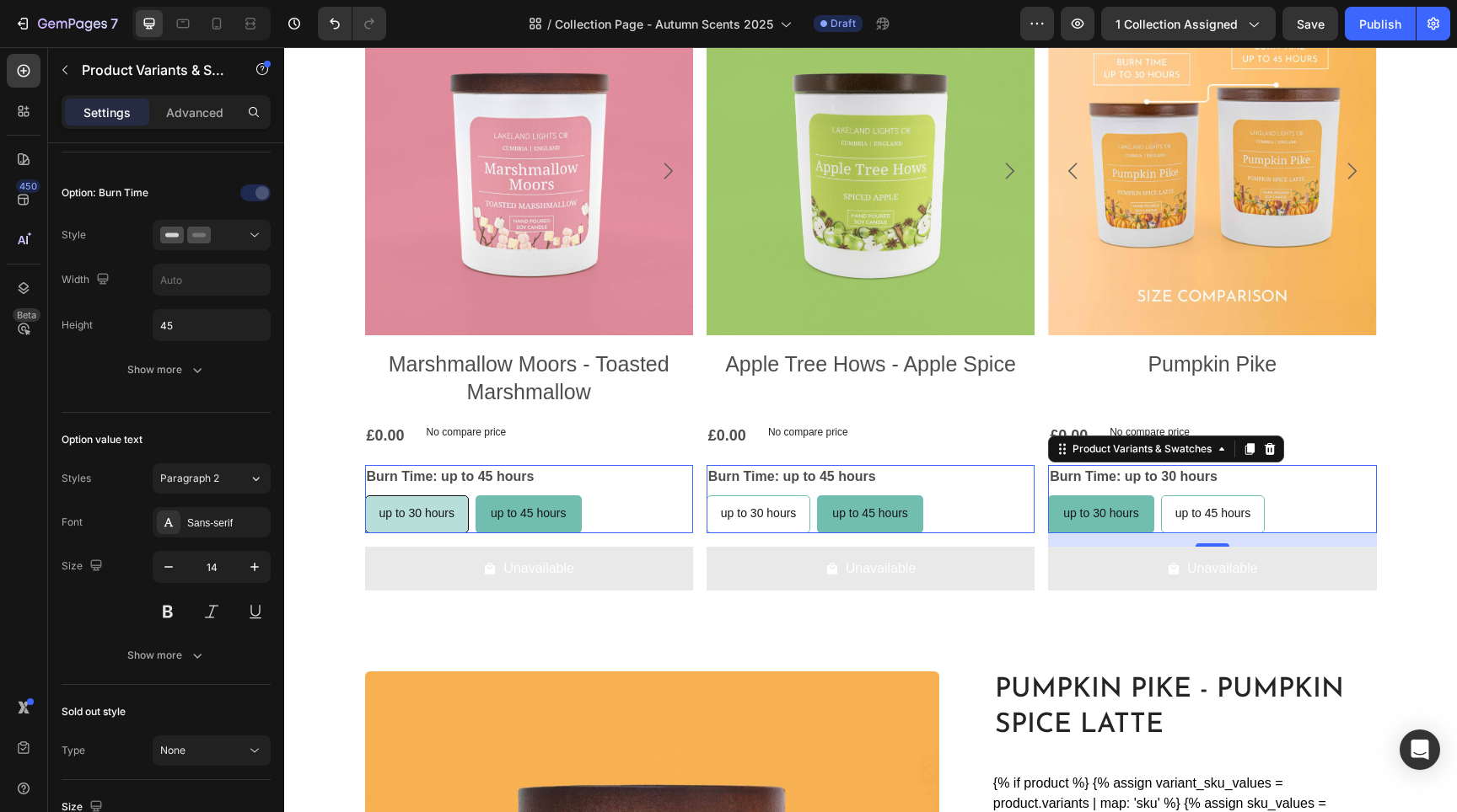
click at [423, 516] on span "up to 30 hours" at bounding box center [416, 513] width 75 height 13
click at [365, 495] on input "up to 30 hours up to 30 hours up to 30 hours" at bounding box center [364, 494] width 1 height 1
radio input "true"
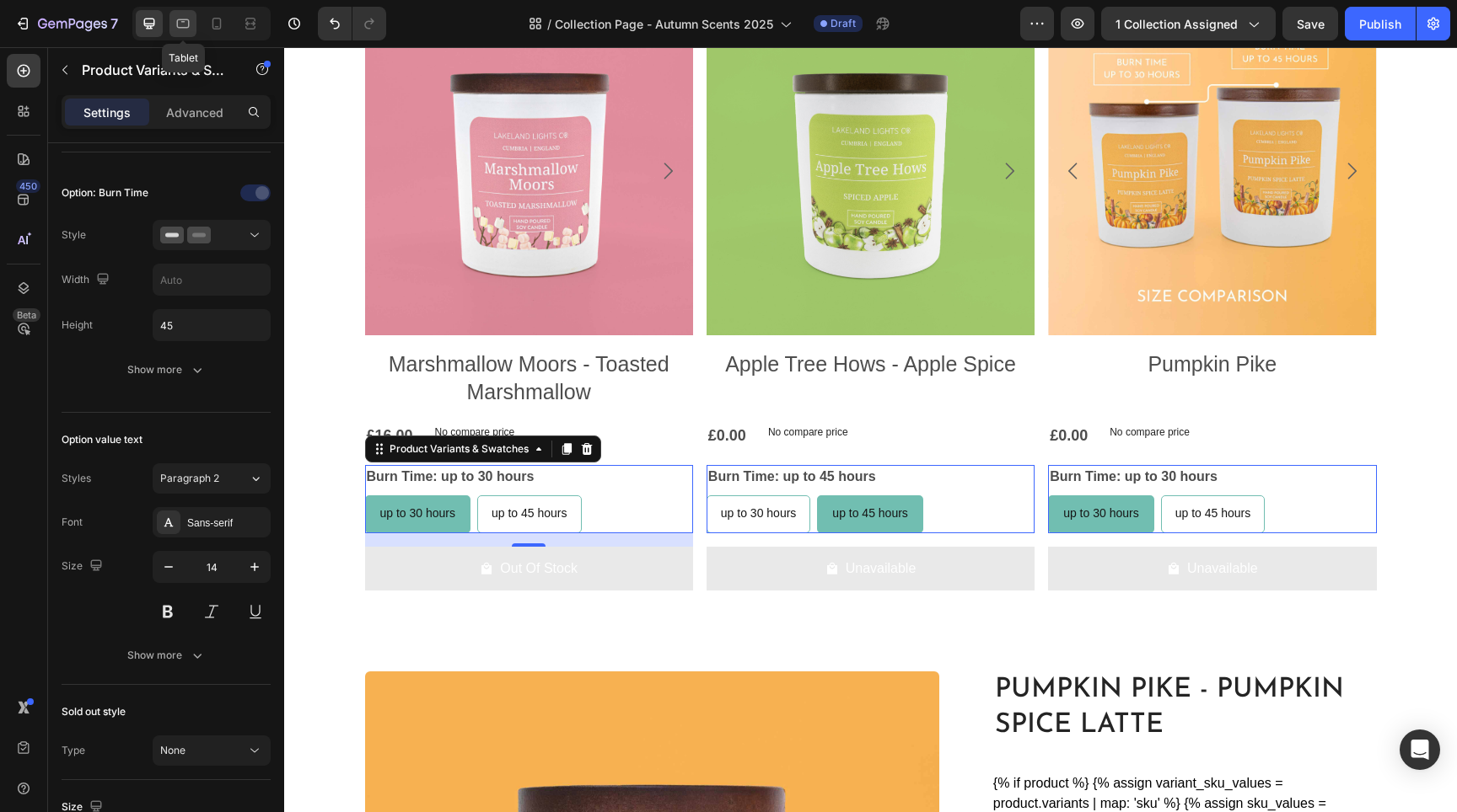
click at [186, 25] on icon at bounding box center [183, 23] width 17 height 17
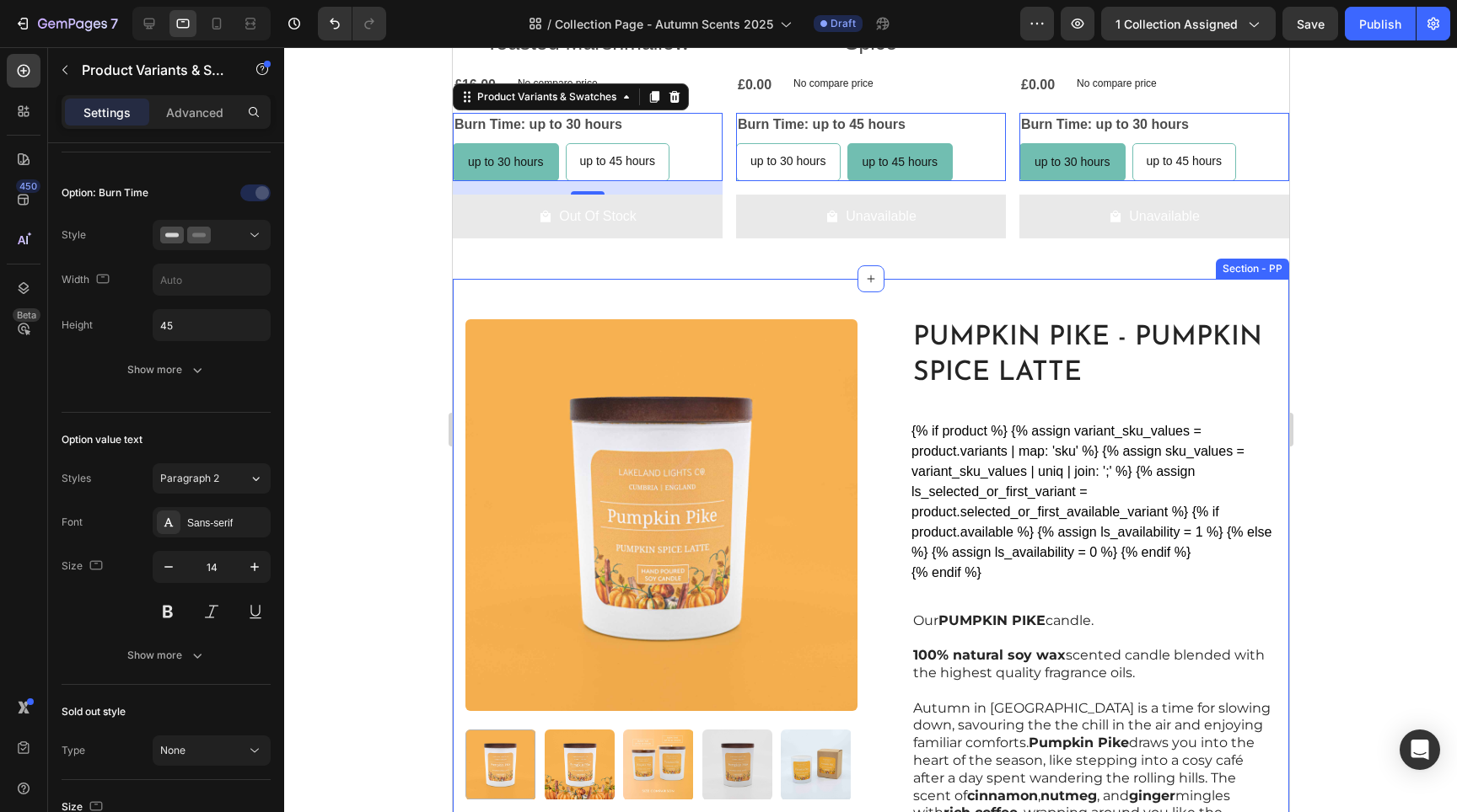
scroll to position [1196, 0]
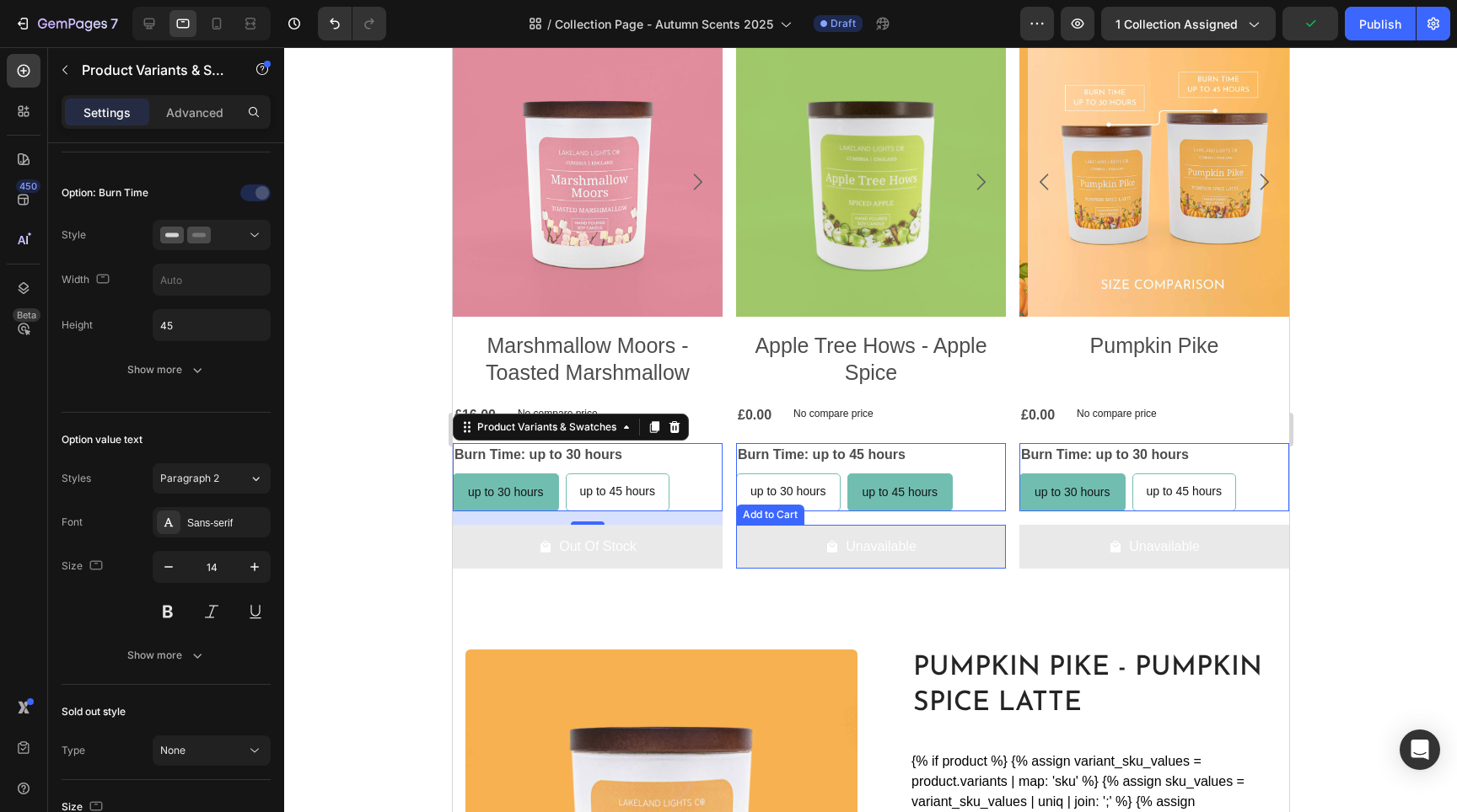
click at [812, 541] on button "Unavailable" at bounding box center [870, 548] width 270 height 44
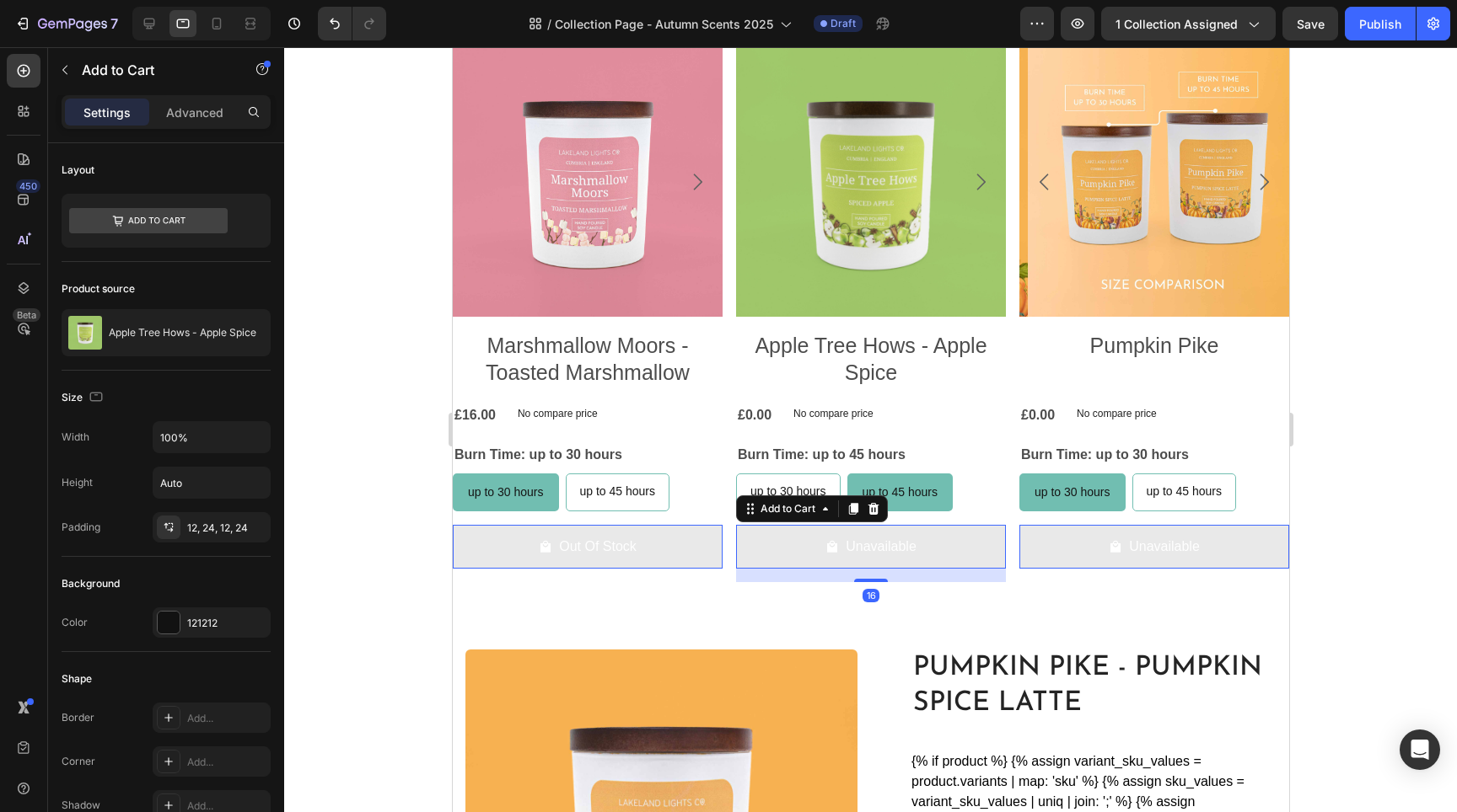
click at [648, 540] on button "Out Of Stock" at bounding box center [587, 548] width 270 height 44
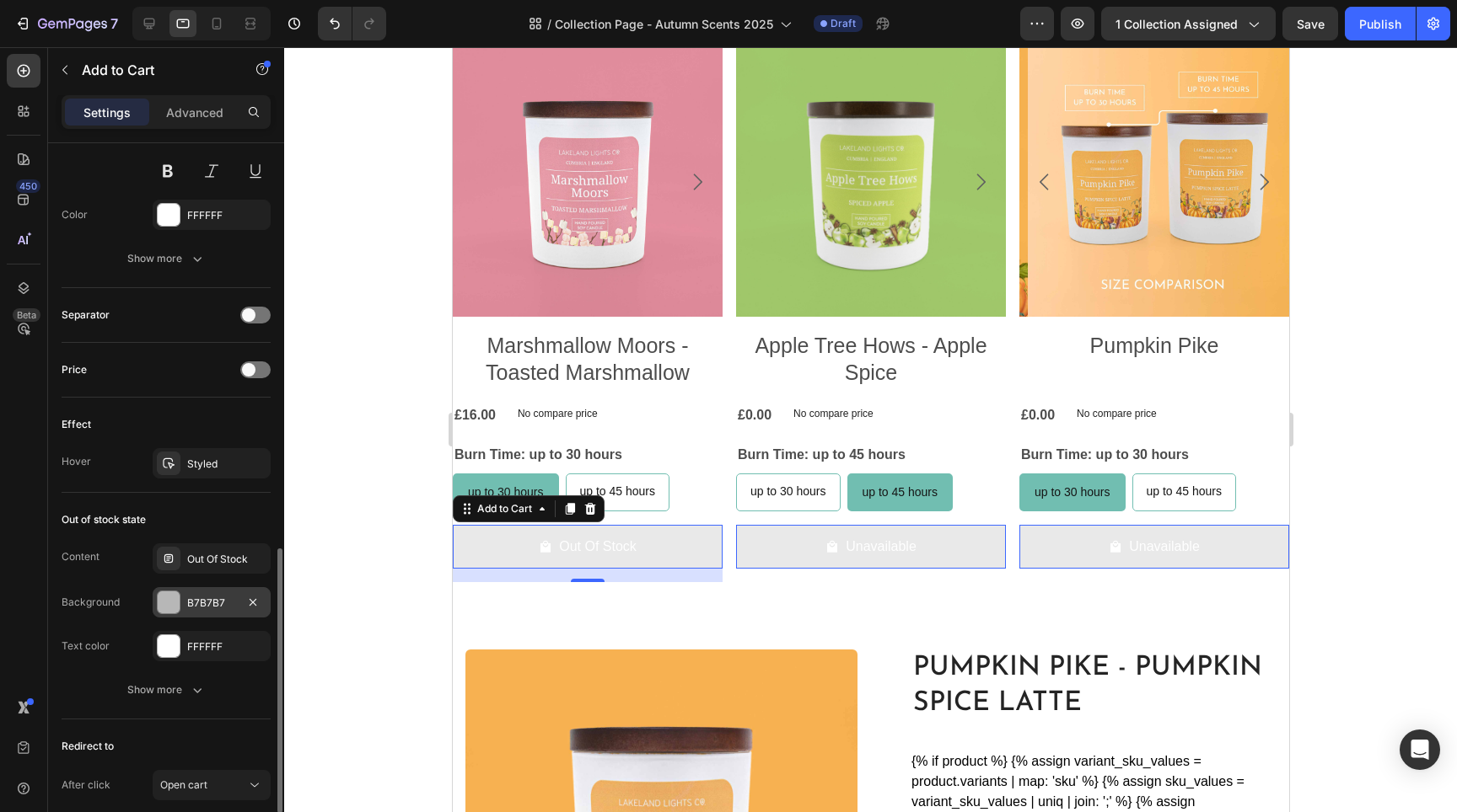
scroll to position [1222, 0]
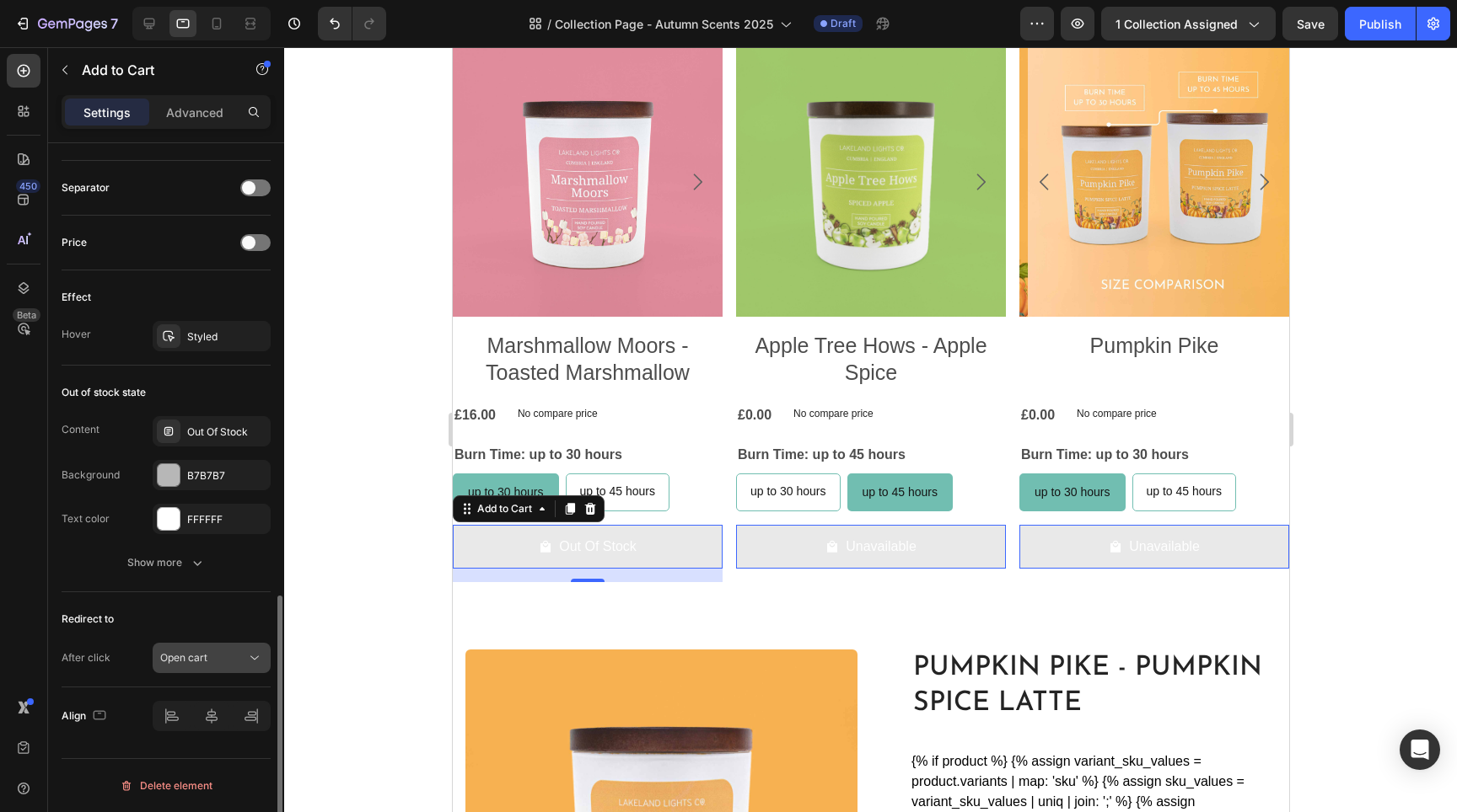
click at [250, 657] on icon at bounding box center [254, 658] width 8 height 4
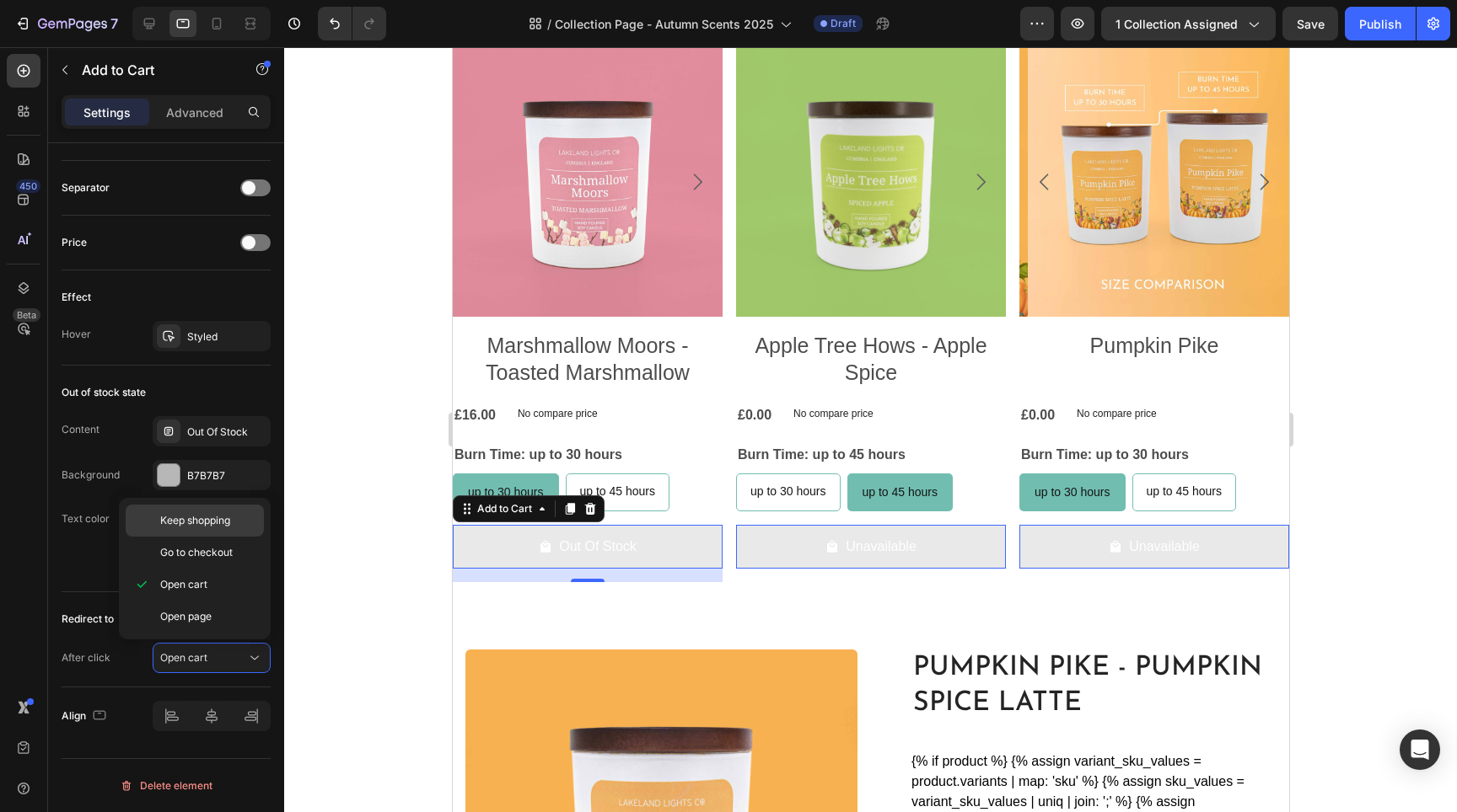
click at [201, 519] on span "Keep shopping" at bounding box center [194, 520] width 70 height 15
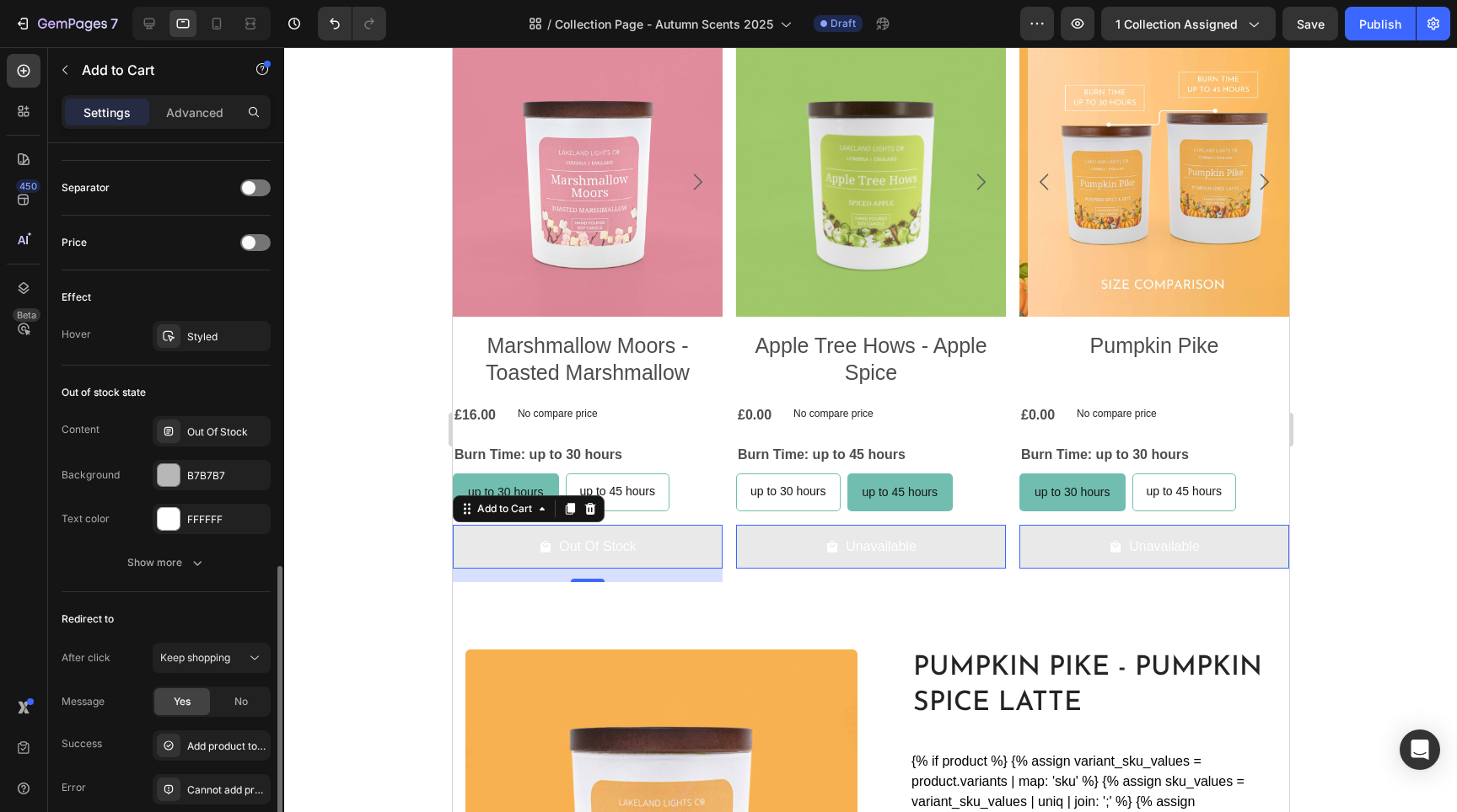
scroll to position [1233, 0]
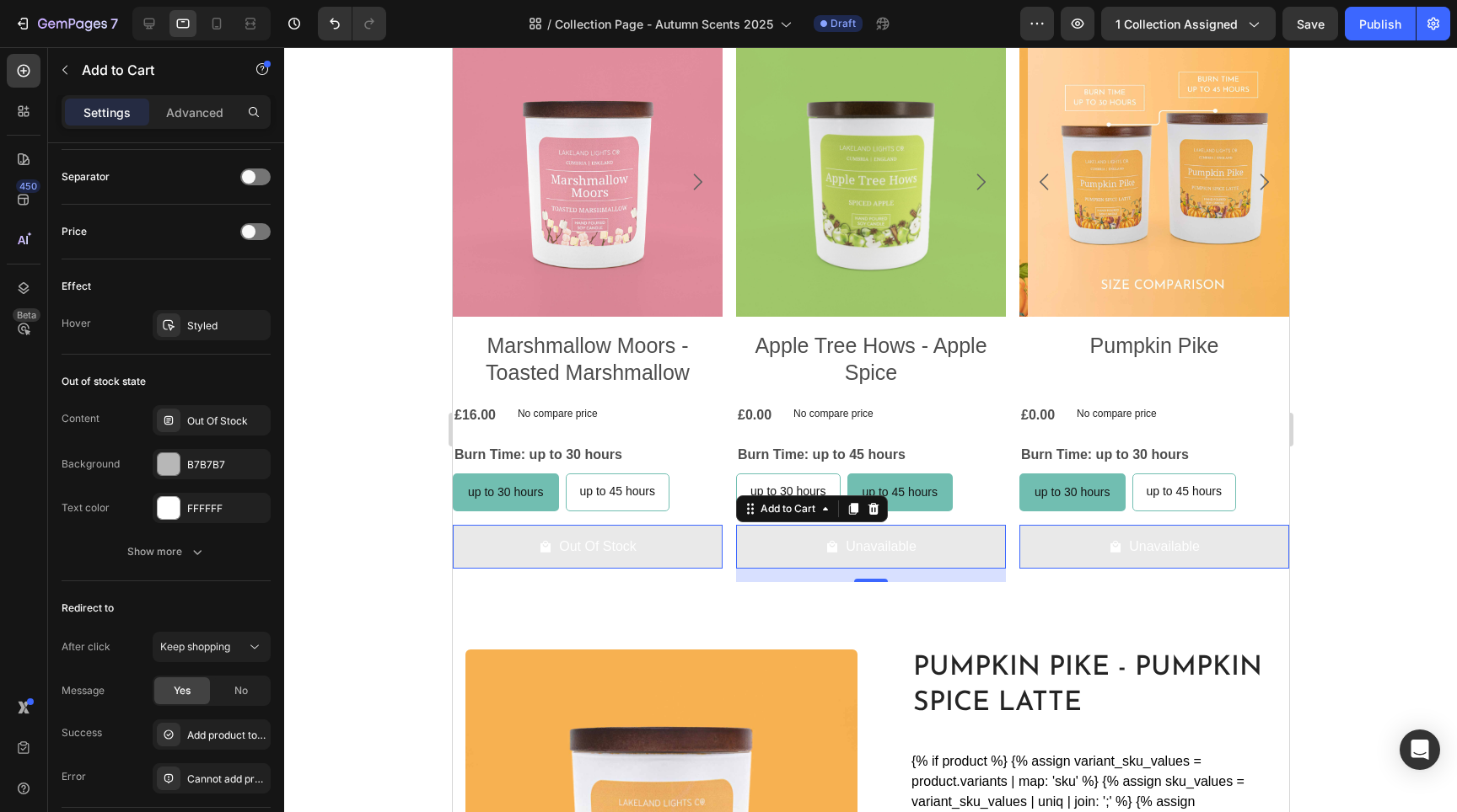
click at [797, 549] on button "Unavailable" at bounding box center [870, 548] width 270 height 44
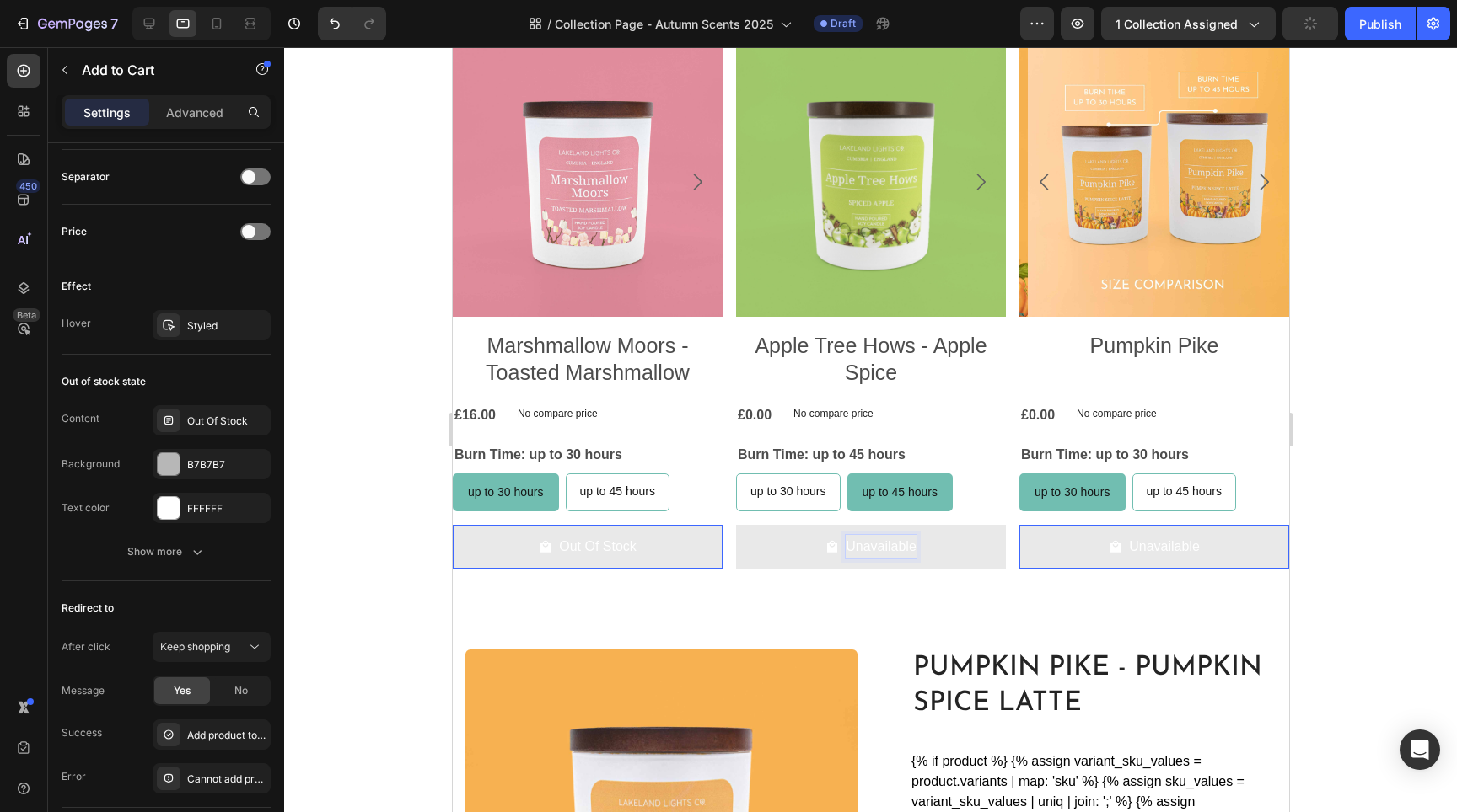
click at [799, 548] on button "Unavailable" at bounding box center [870, 548] width 270 height 44
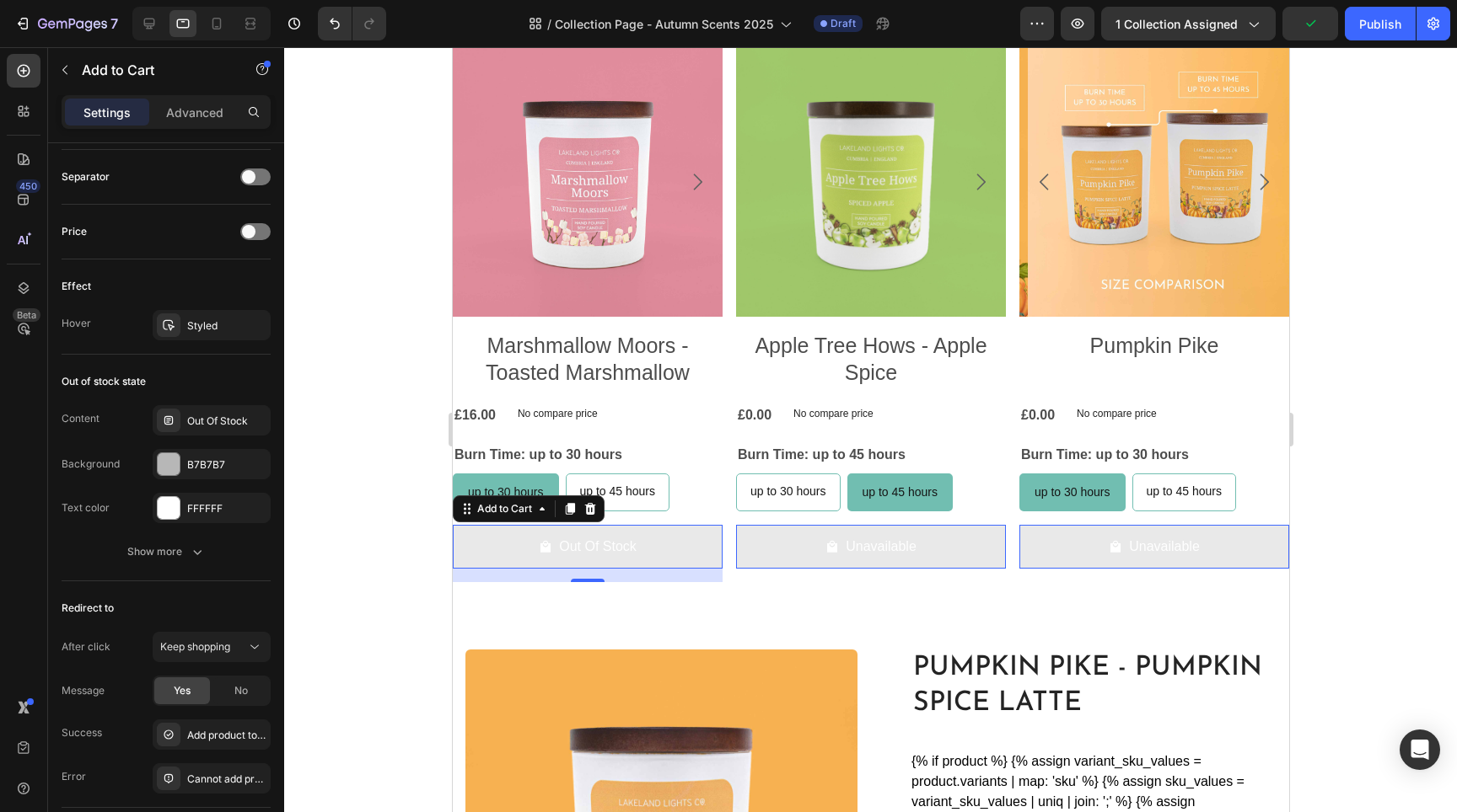
click at [676, 547] on button "Out Of Stock" at bounding box center [587, 548] width 270 height 44
click at [173, 464] on div at bounding box center [169, 464] width 22 height 22
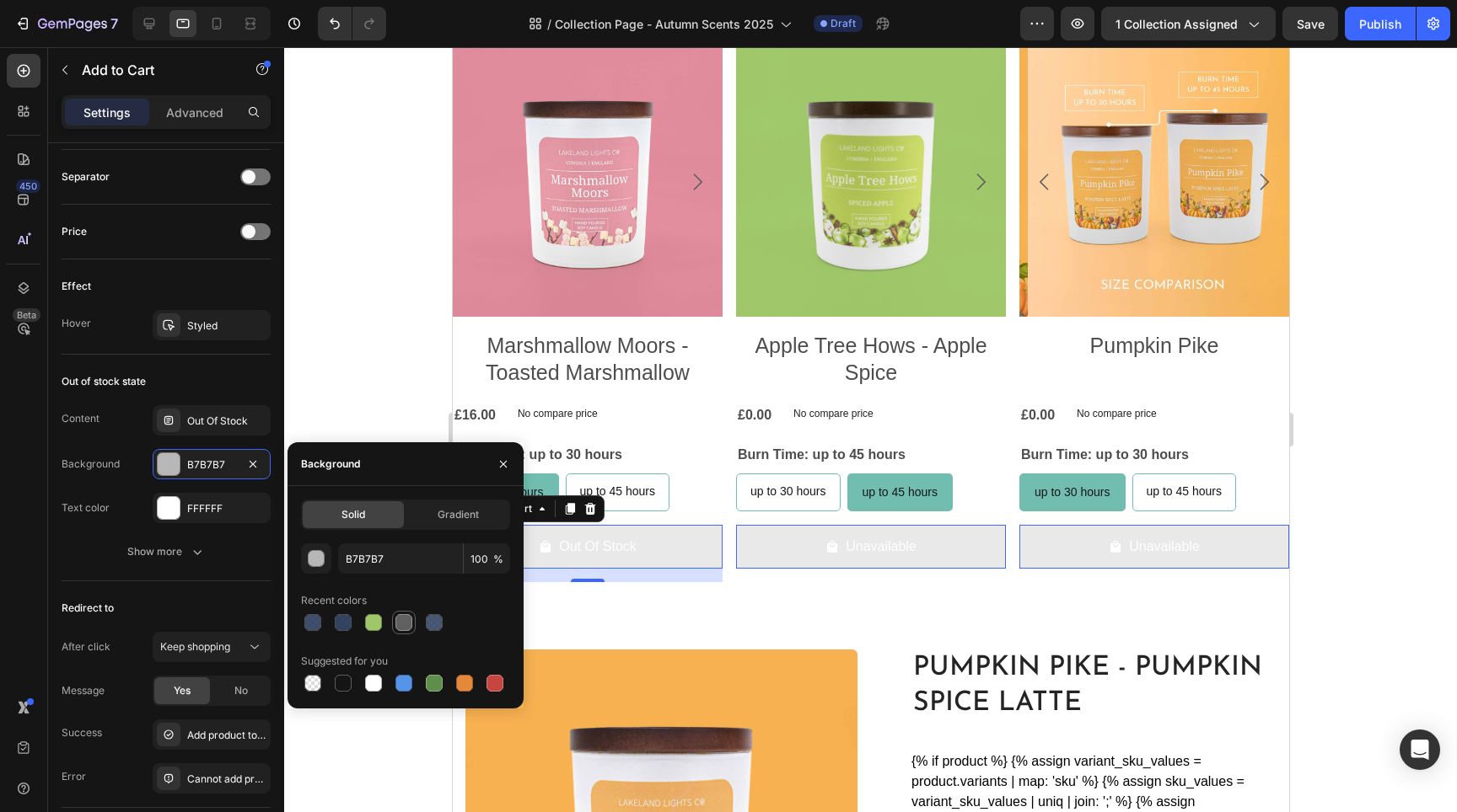
click at [405, 614] on div at bounding box center [403, 622] width 17 height 17
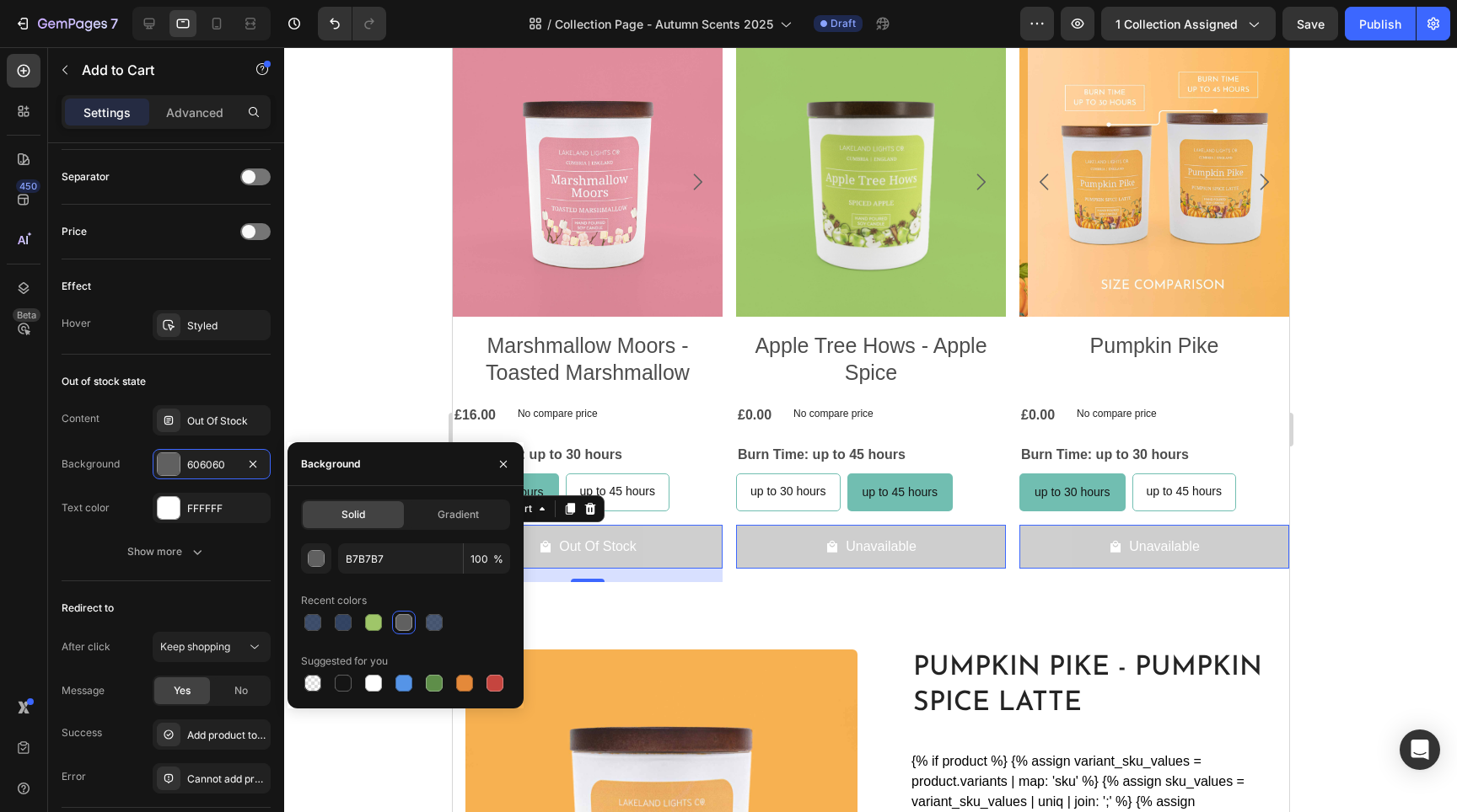
type input "606060"
click at [1409, 501] on div at bounding box center [870, 430] width 1173 height 765
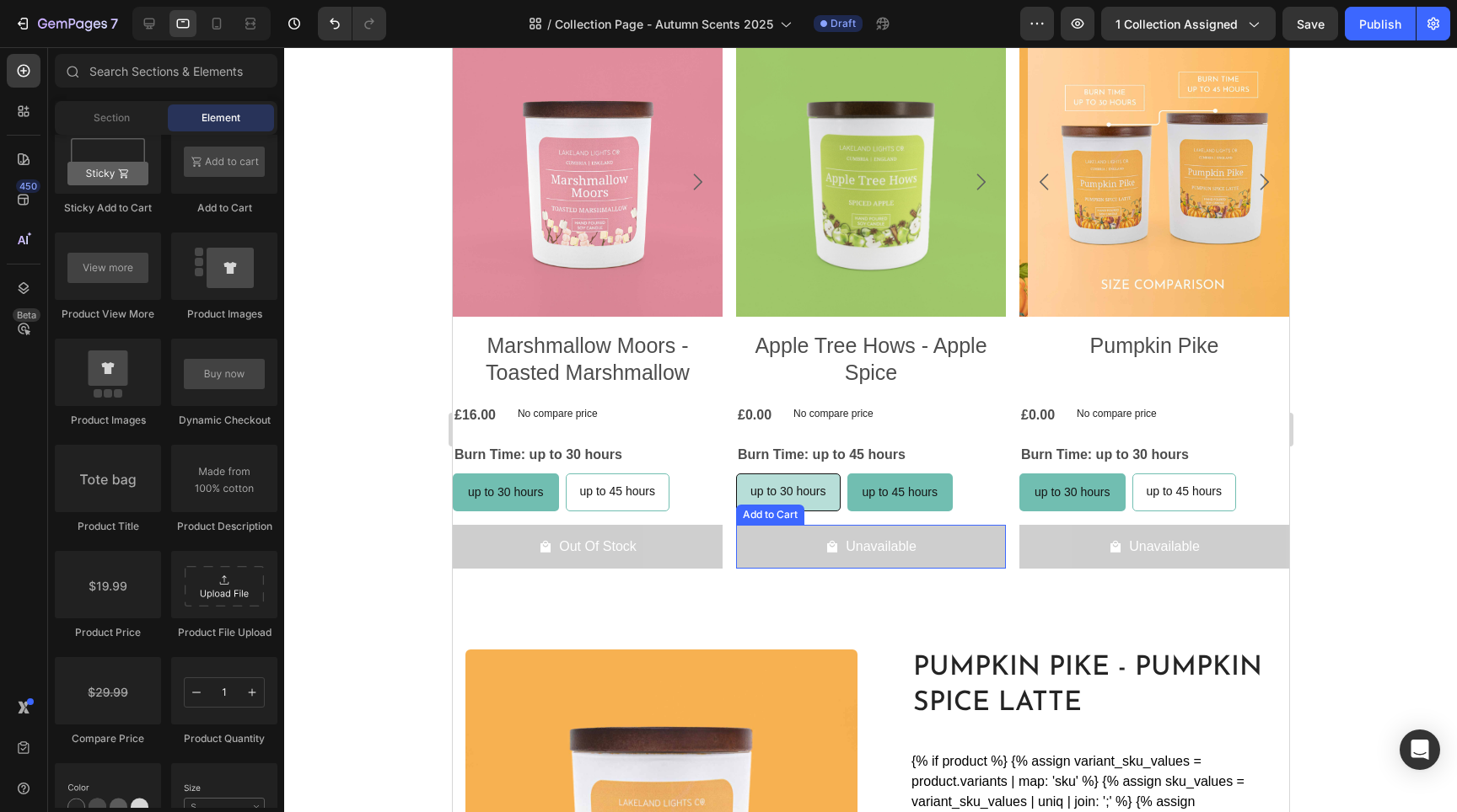
click at [786, 477] on div "up to 30 hours" at bounding box center [788, 492] width 103 height 35
click at [735, 474] on input "up to 30 hours up to 30 hours up to 30 hours" at bounding box center [734, 473] width 1 height 1
radio input "true"
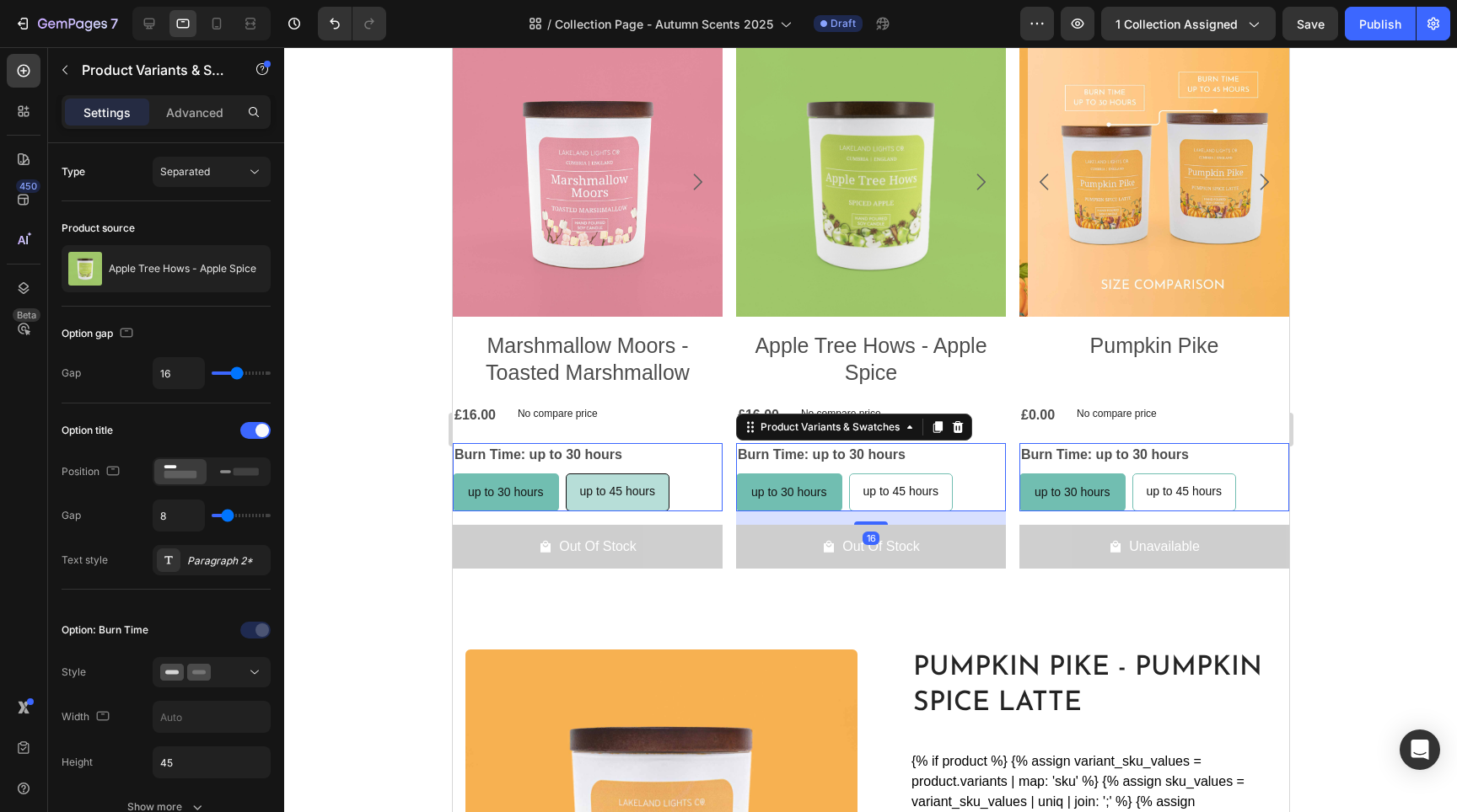
click at [645, 485] on span "up to 45 hours" at bounding box center [616, 491] width 75 height 13
click at [565, 474] on input "up to 45 hours up to 45 hours up to 45 hours" at bounding box center [564, 473] width 1 height 1
radio input "true"
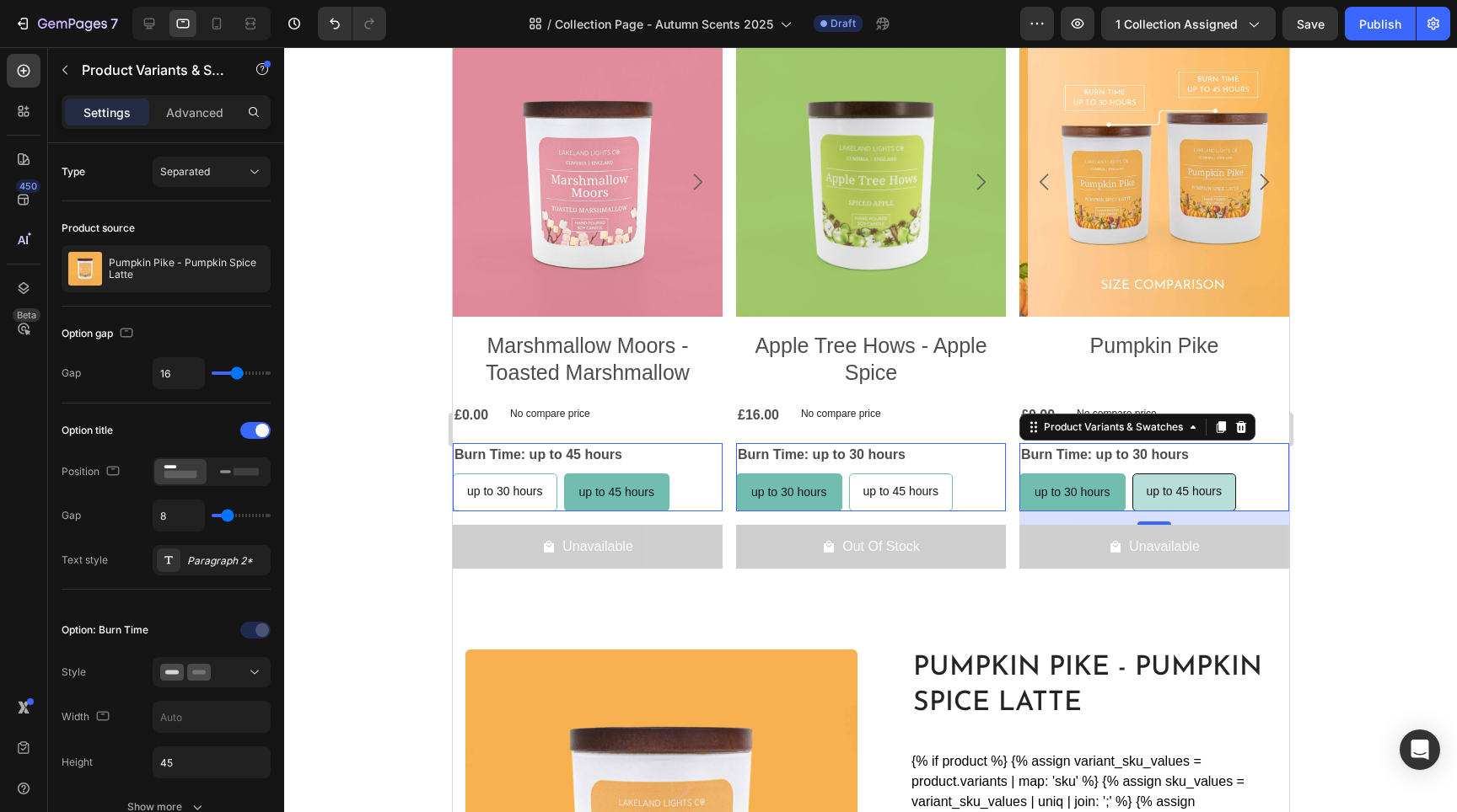
click at [1203, 498] on div "up to 45 hours" at bounding box center [1184, 492] width 103 height 35
click at [1131, 474] on input "up to 45 hours up to 45 hours up to 45 hours" at bounding box center [1130, 473] width 1 height 1
radio input "false"
click at [1382, 556] on div at bounding box center [870, 430] width 1173 height 765
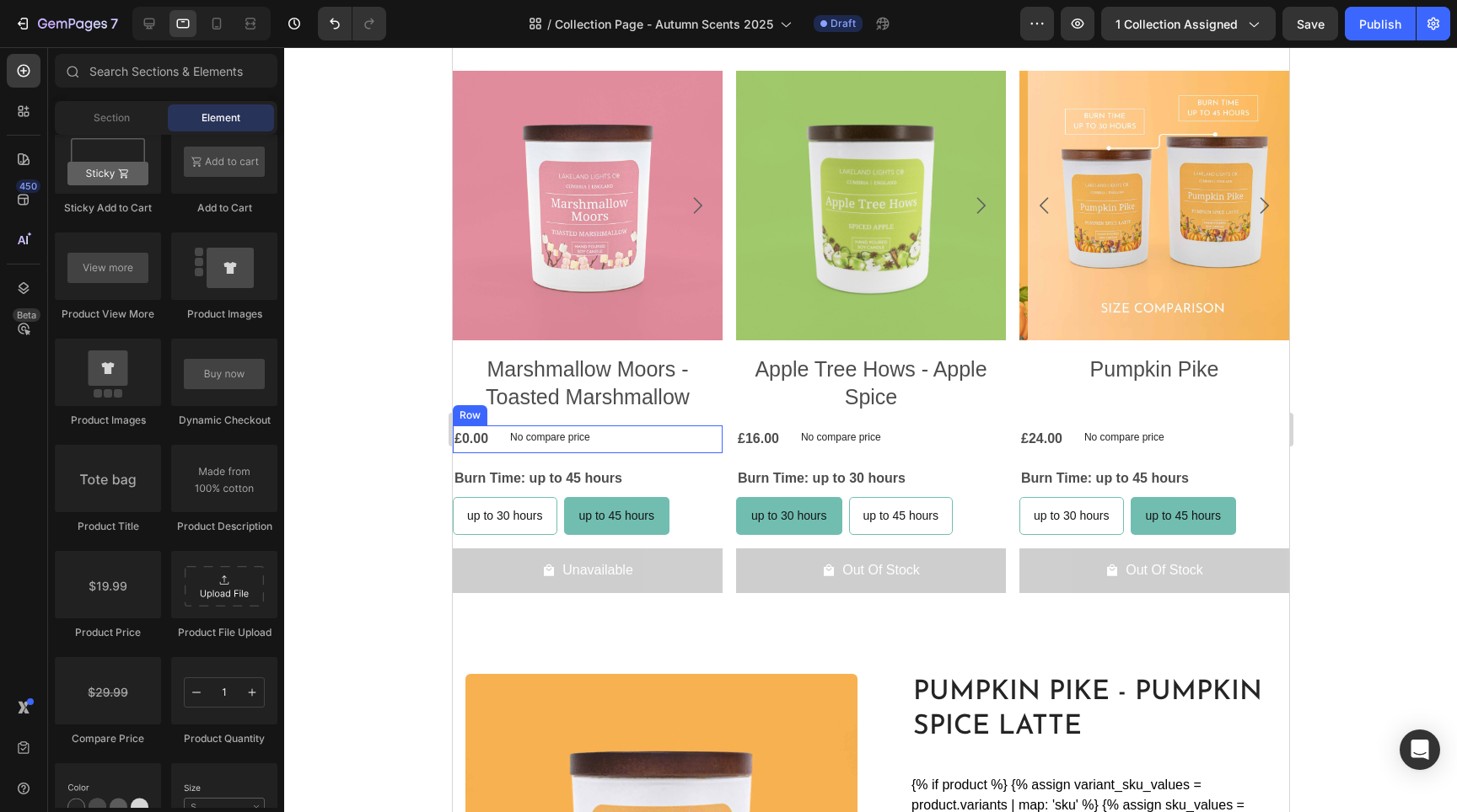
scroll to position [1070, 0]
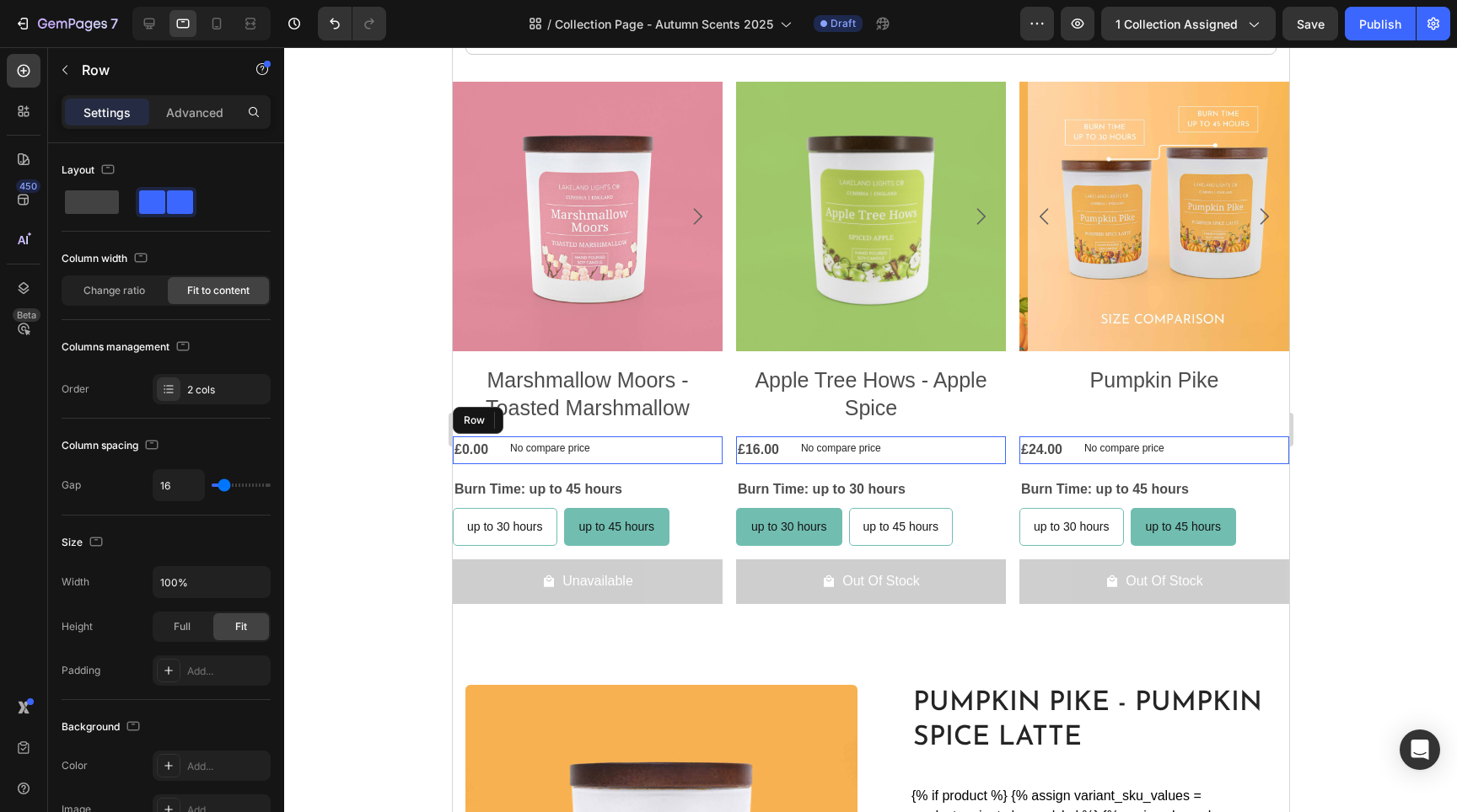
click at [648, 464] on div "£0.00 Product Price Product Price No compare price Product Price Row" at bounding box center [587, 450] width 270 height 28
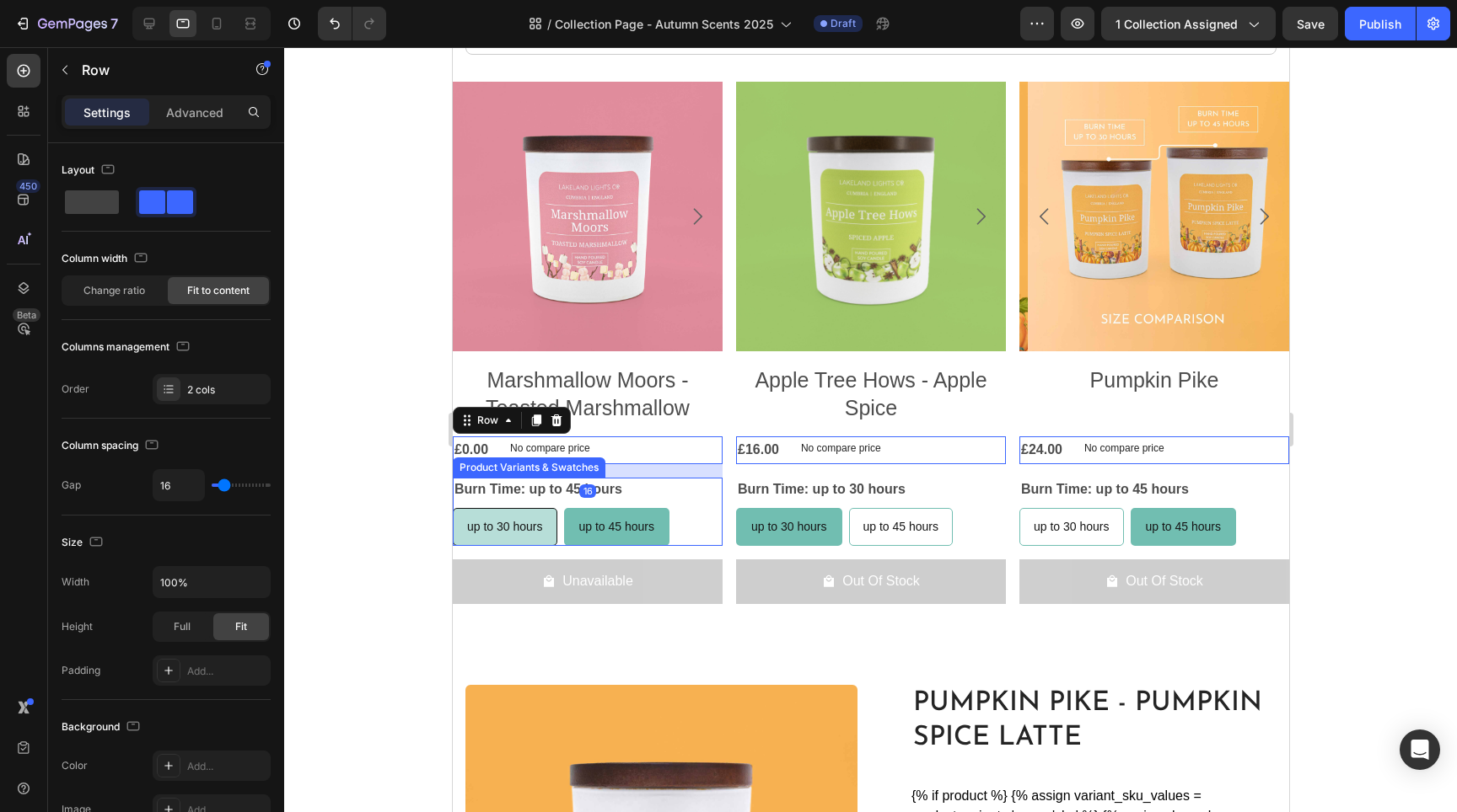
click at [532, 539] on div "up to 30 hours" at bounding box center [504, 527] width 103 height 35
click at [452, 508] on input "up to 30 hours up to 30 hours up to 30 hours" at bounding box center [451, 508] width 1 height 1
radio input "true"
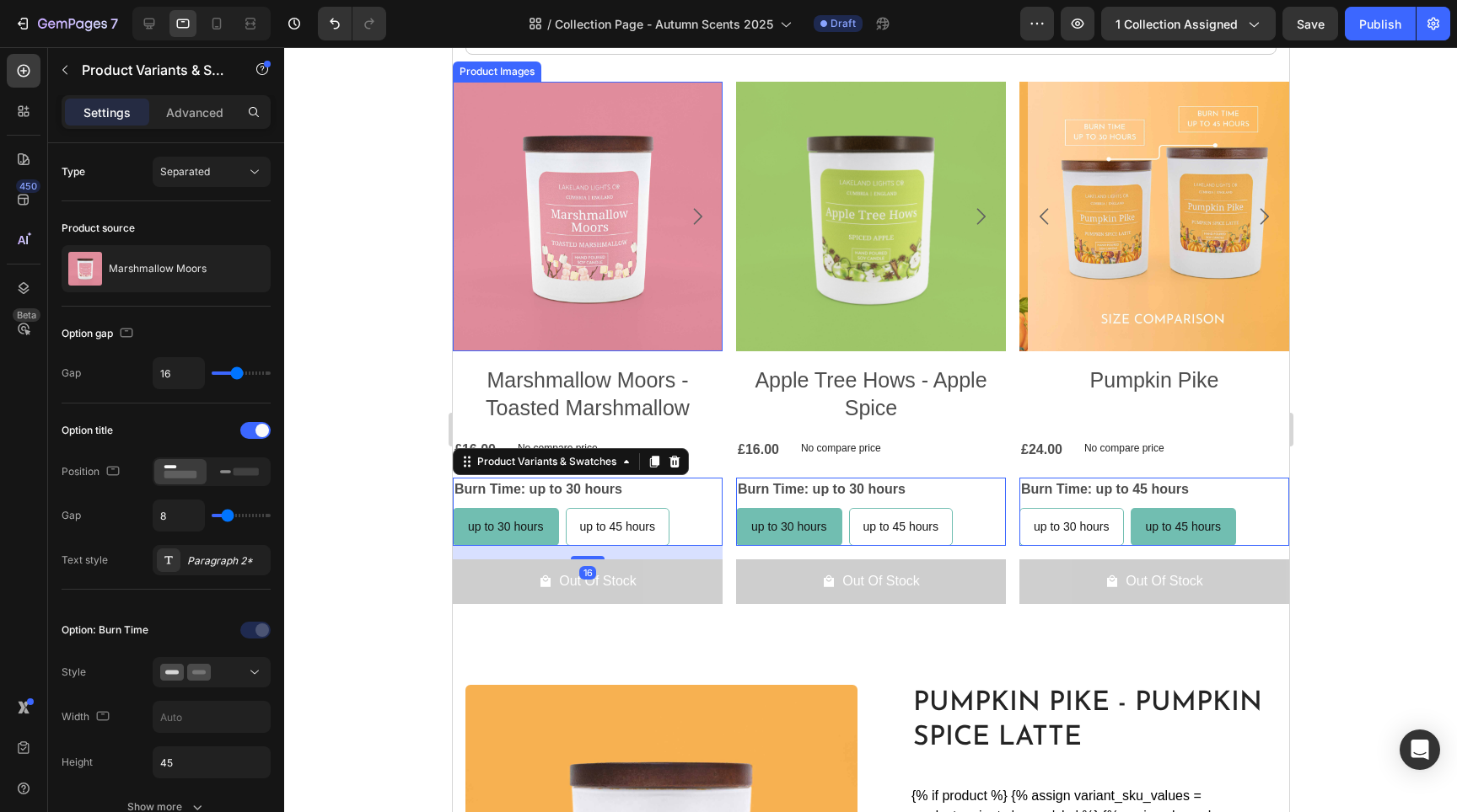
click at [374, 397] on div at bounding box center [870, 430] width 1173 height 765
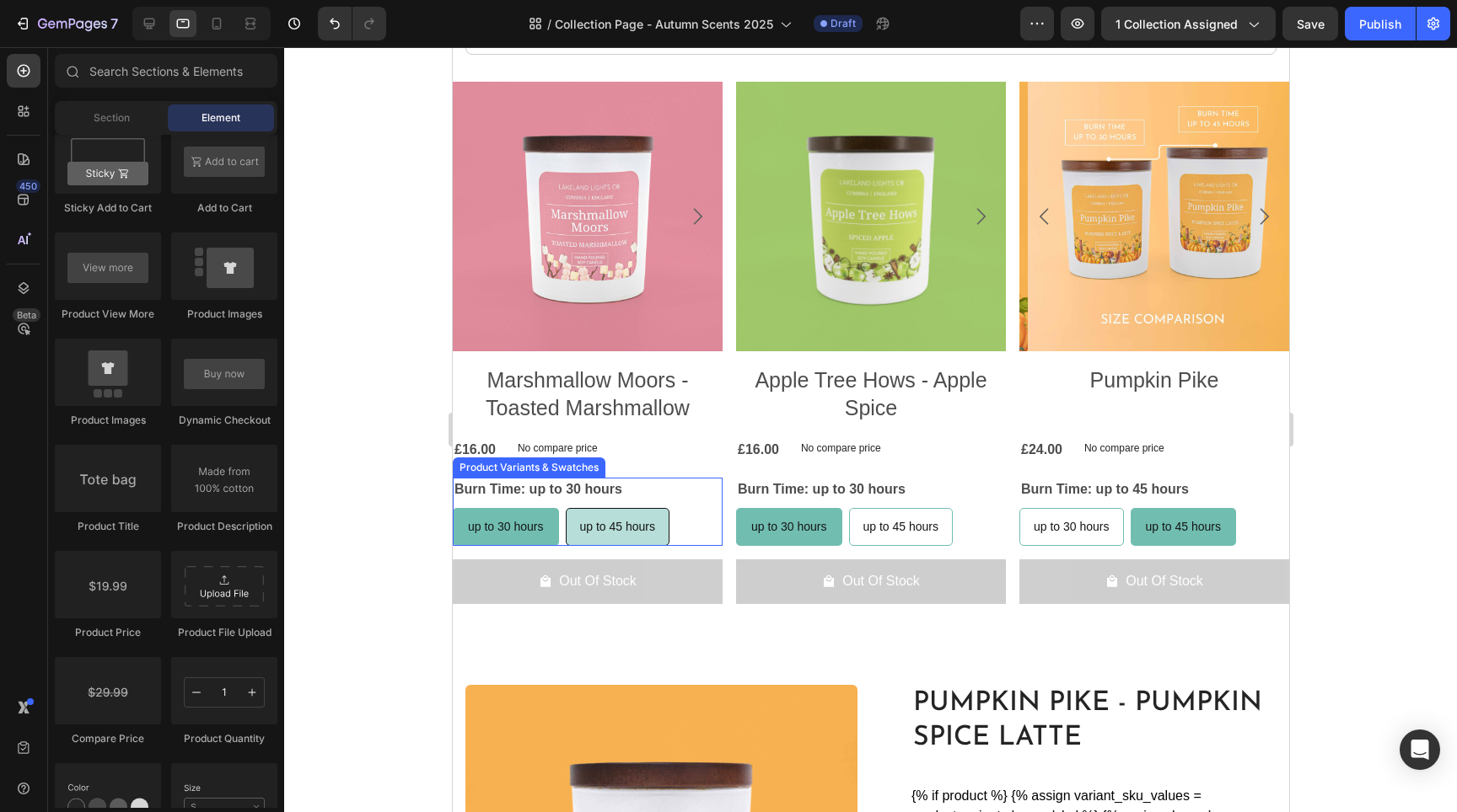
click at [598, 537] on div "up to 45 hours" at bounding box center [617, 527] width 103 height 35
click at [565, 508] on input "up to 45 hours up to 45 hours up to 45 hours" at bounding box center [564, 508] width 1 height 1
radio input "true"
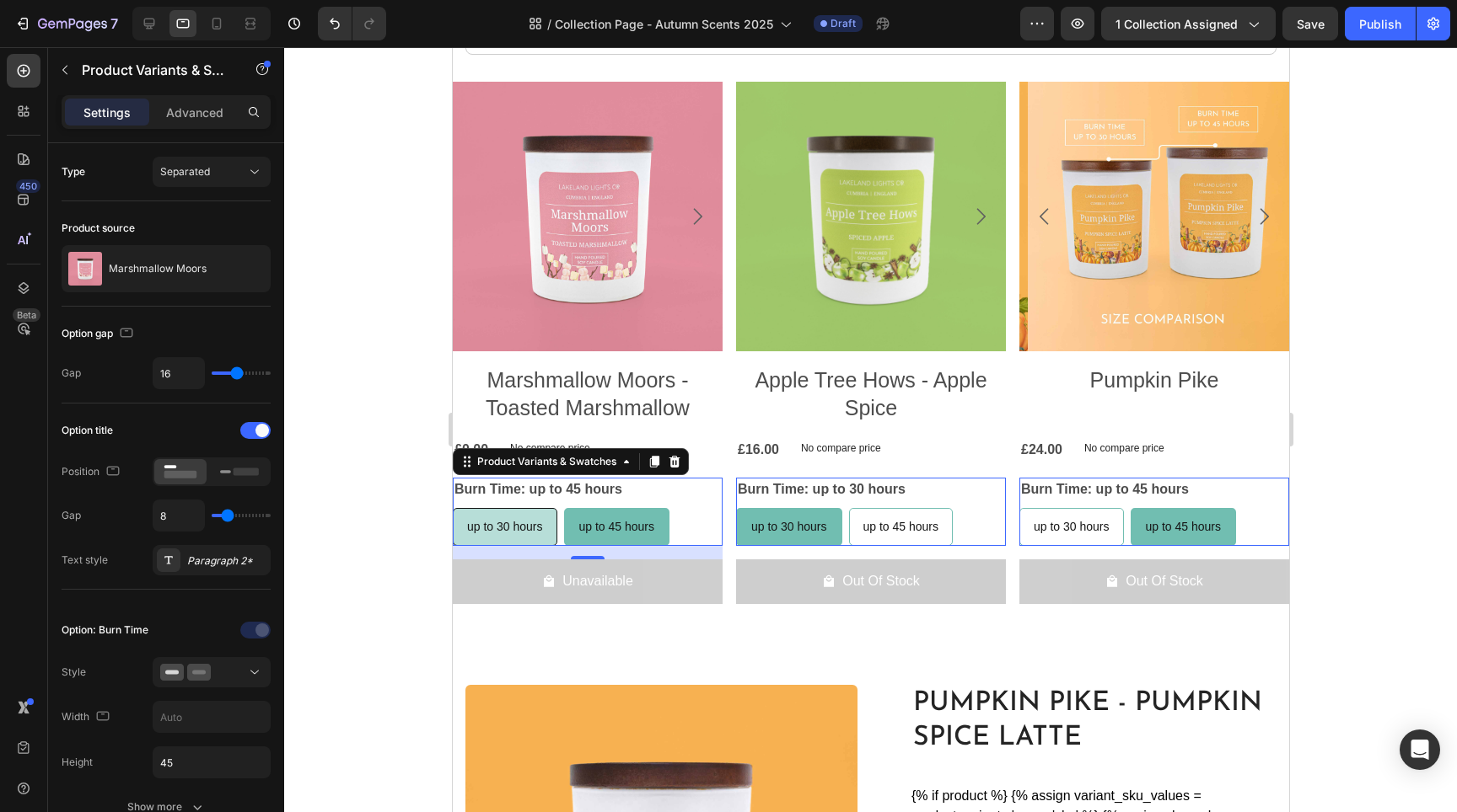
click at [503, 533] on span "up to 30 hours" at bounding box center [503, 526] width 75 height 13
click at [452, 508] on input "up to 30 hours up to 30 hours up to 30 hours" at bounding box center [451, 508] width 1 height 1
radio input "true"
click at [627, 544] on div "up to 45 hours" at bounding box center [617, 527] width 103 height 35
click at [565, 508] on input "up to 45 hours up to 45 hours up to 45 hours" at bounding box center [564, 508] width 1 height 1
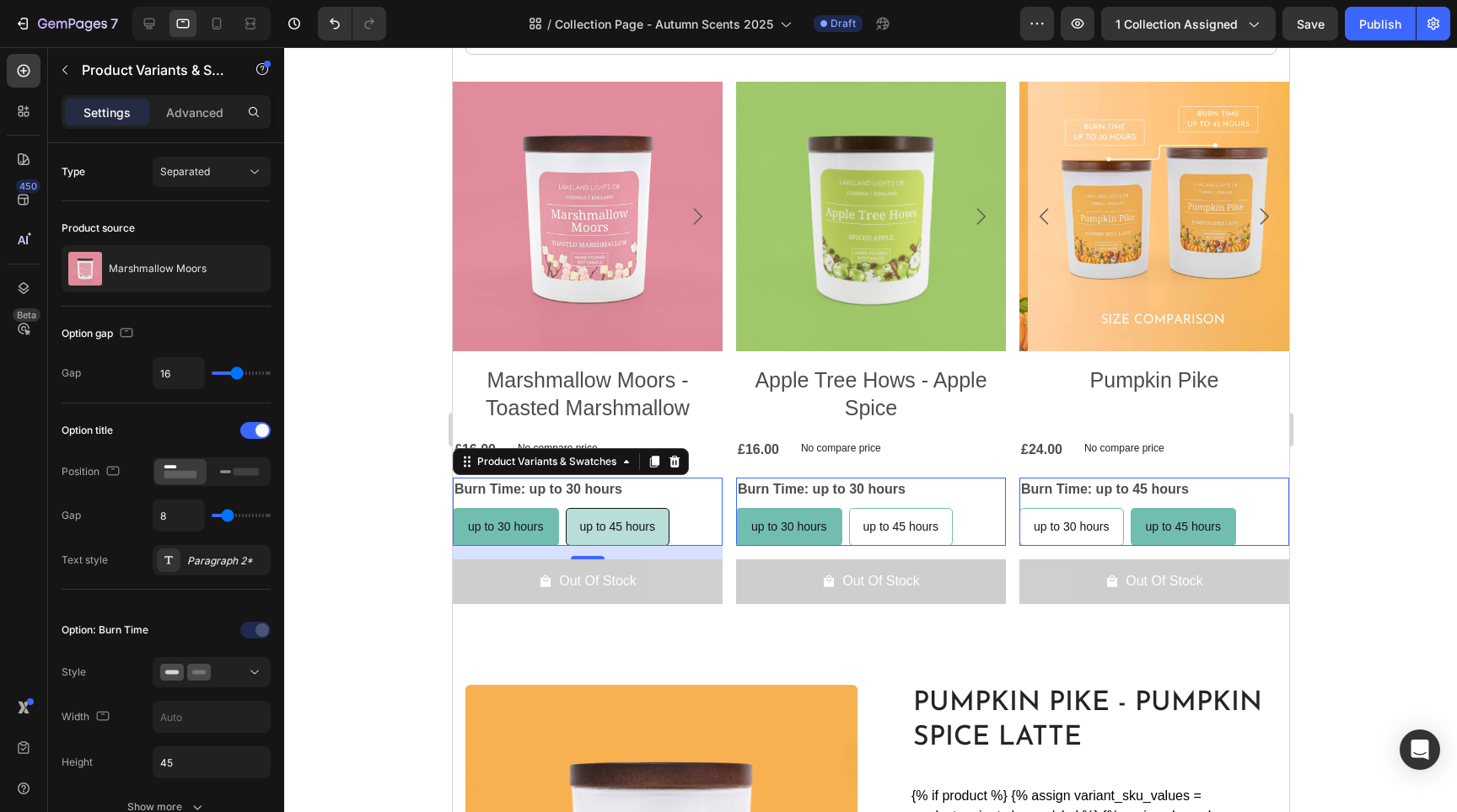
radio input "true"
click at [527, 542] on div "up to 30 hours" at bounding box center [504, 527] width 103 height 35
click at [452, 508] on input "up to 30 hours up to 30 hours up to 30 hours" at bounding box center [451, 508] width 1 height 1
radio input "true"
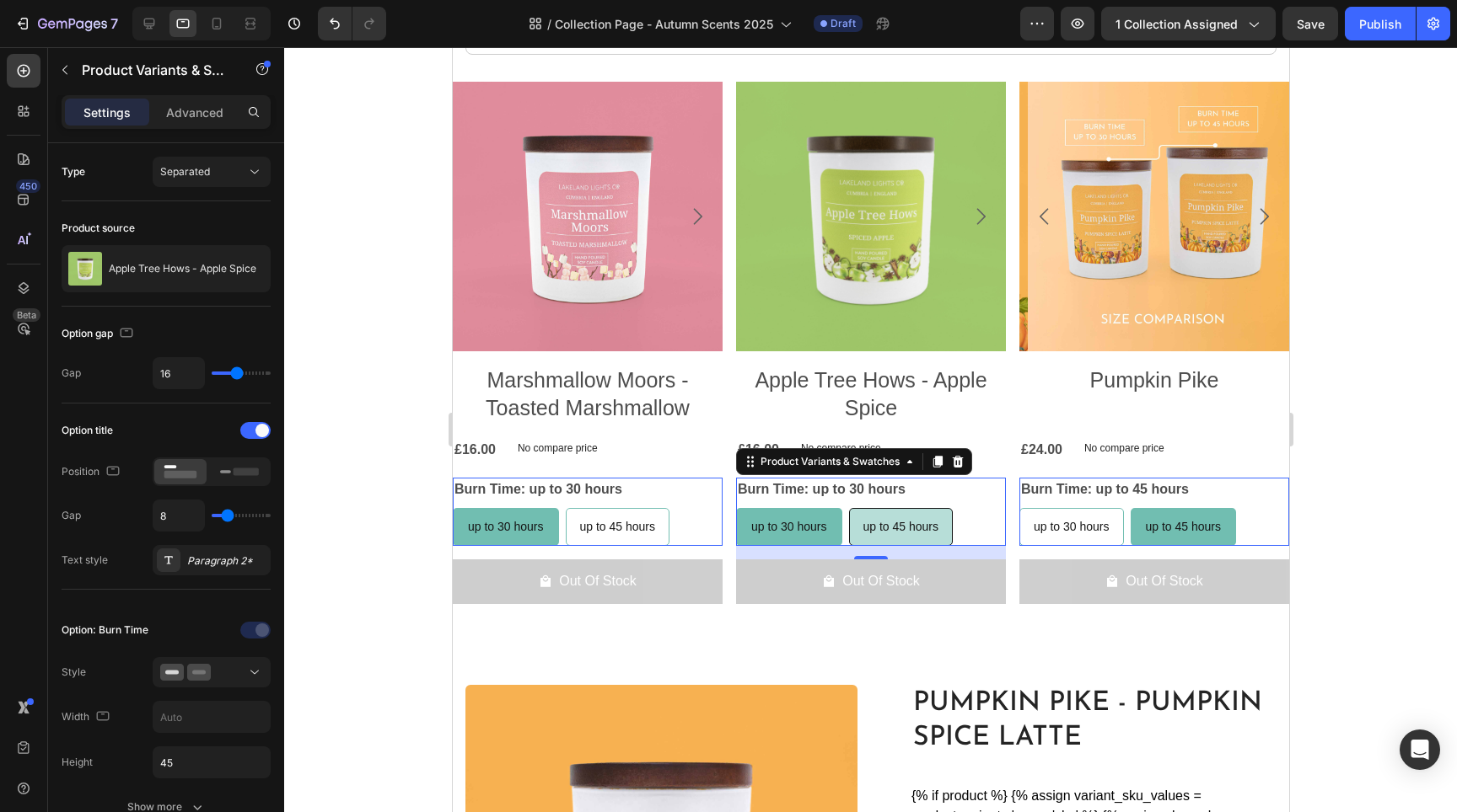
click at [857, 544] on div "up to 45 hours" at bounding box center [900, 527] width 103 height 35
click at [848, 508] on input "up to 45 hours up to 45 hours up to 45 hours" at bounding box center [847, 508] width 1 height 1
radio input "true"
click at [791, 533] on span "up to 30 hours" at bounding box center [787, 526] width 75 height 13
click at [735, 508] on input "up to 30 hours up to 30 hours up to 30 hours" at bounding box center [734, 508] width 1 height 1
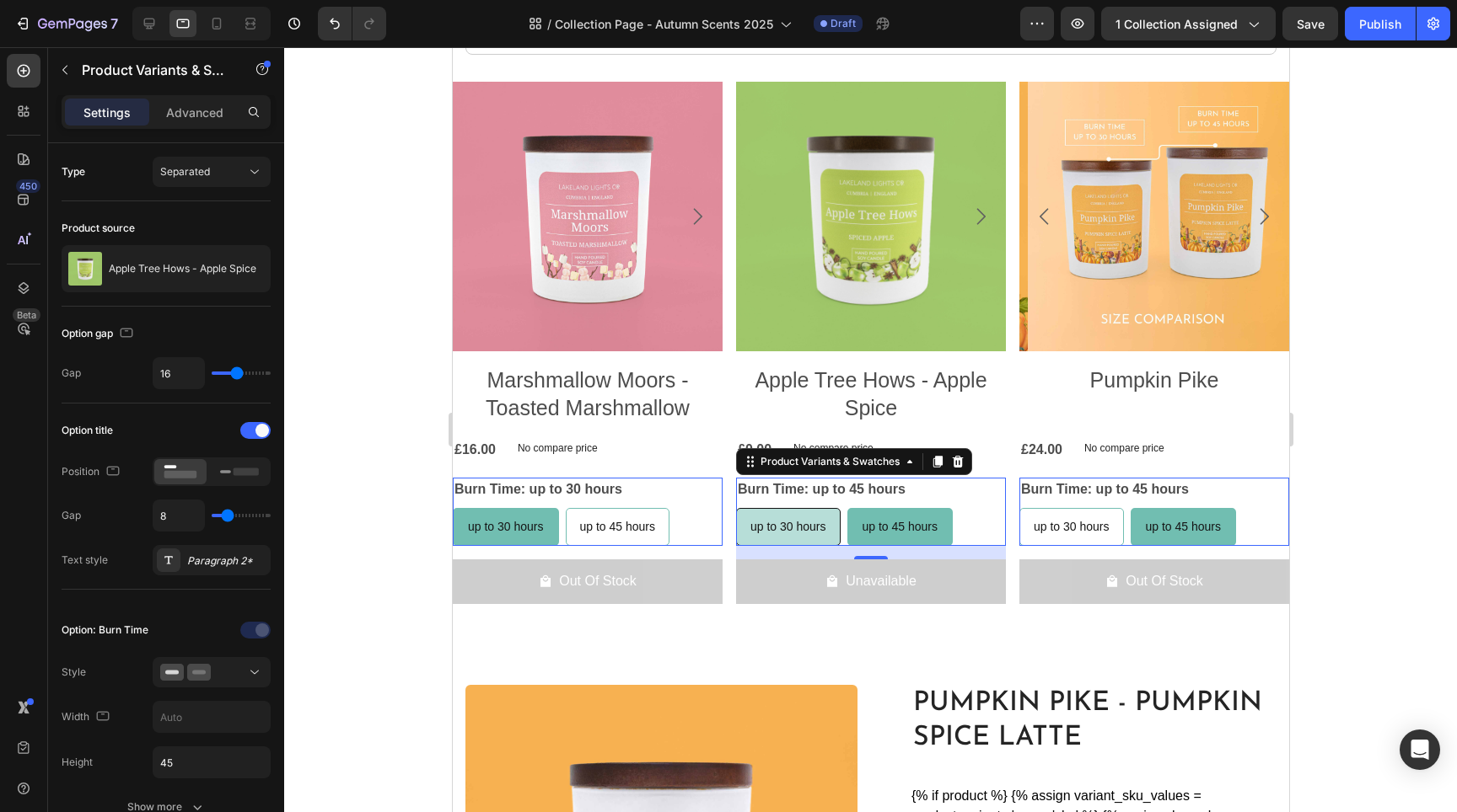
radio input "true"
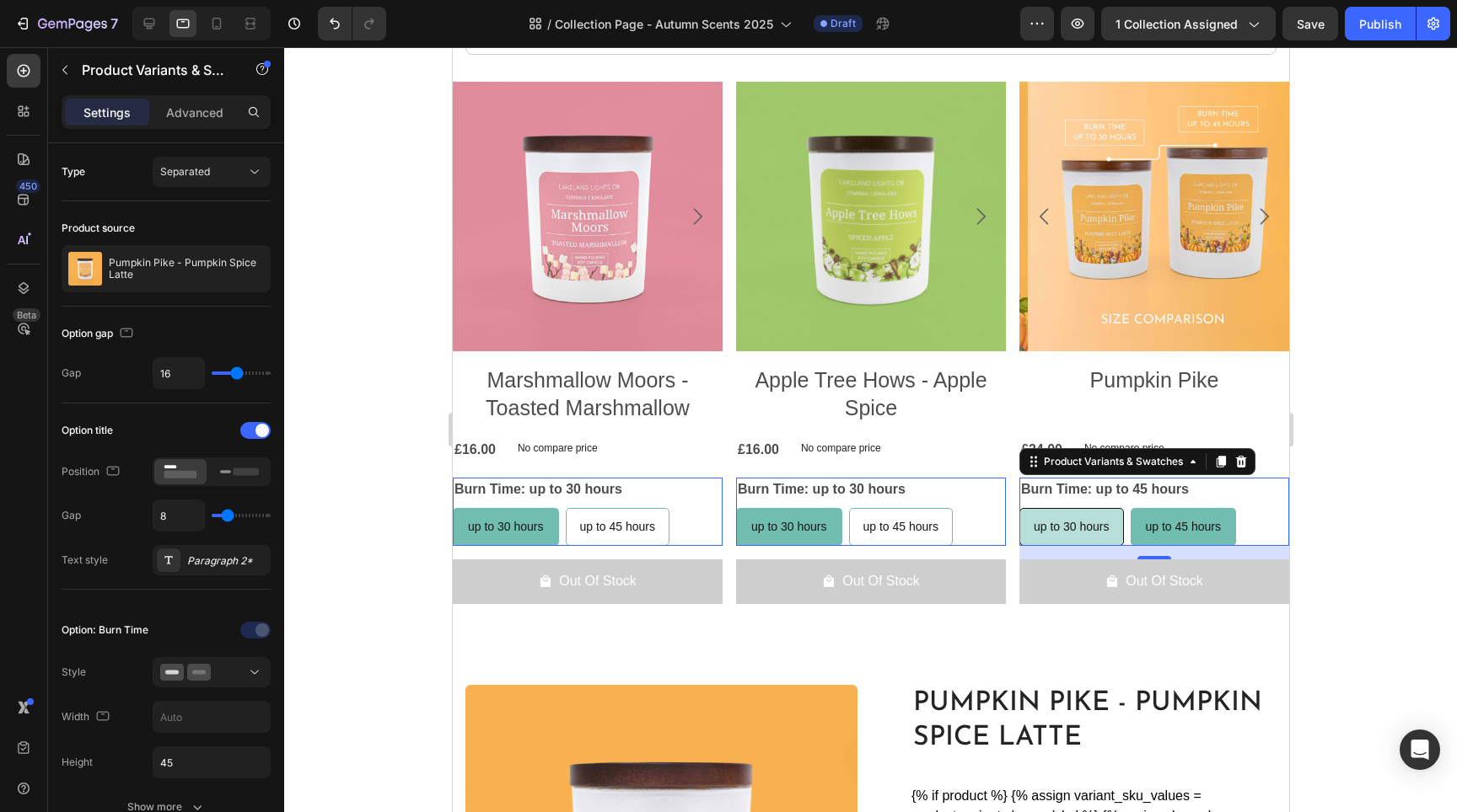
click at [1100, 544] on div "up to 30 hours" at bounding box center [1071, 527] width 103 height 35
click at [1018, 508] on input "up to 30 hours up to 30 hours up to 30 hours" at bounding box center [1018, 508] width 1 height 1
radio input "false"
click at [1161, 544] on div "up to 45 hours" at bounding box center [1184, 527] width 103 height 35
click at [1131, 508] on input "up to 45 hours up to 45 hours up to 45 hours" at bounding box center [1130, 508] width 1 height 1
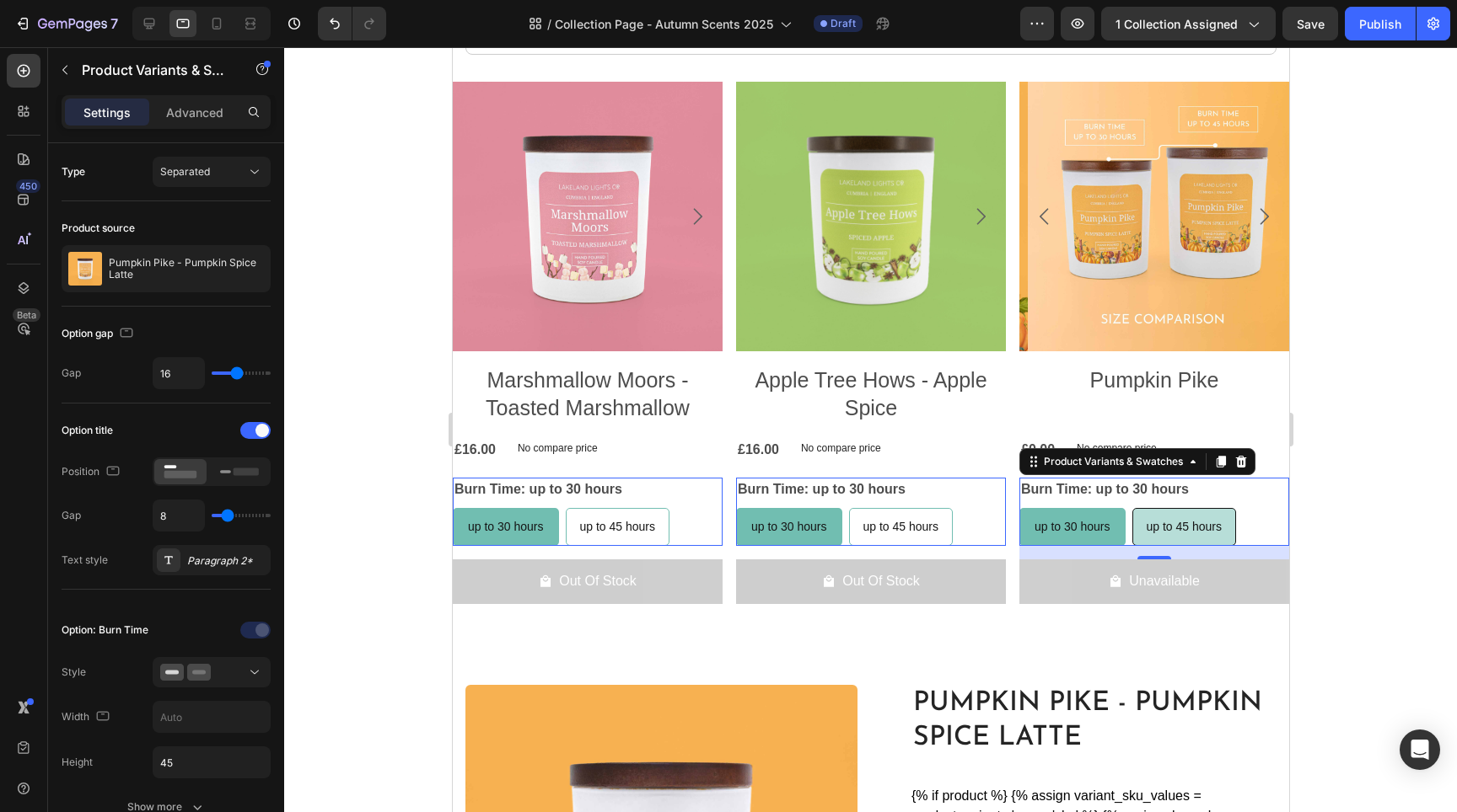
radio input "false"
click at [1105, 544] on div "up to 30 hours" at bounding box center [1071, 527] width 103 height 35
click at [1018, 508] on input "up to 30 hours up to 30 hours up to 30 hours" at bounding box center [1018, 508] width 1 height 1
radio input "false"
click at [582, 543] on div "up to 45 hours" at bounding box center [617, 527] width 103 height 35
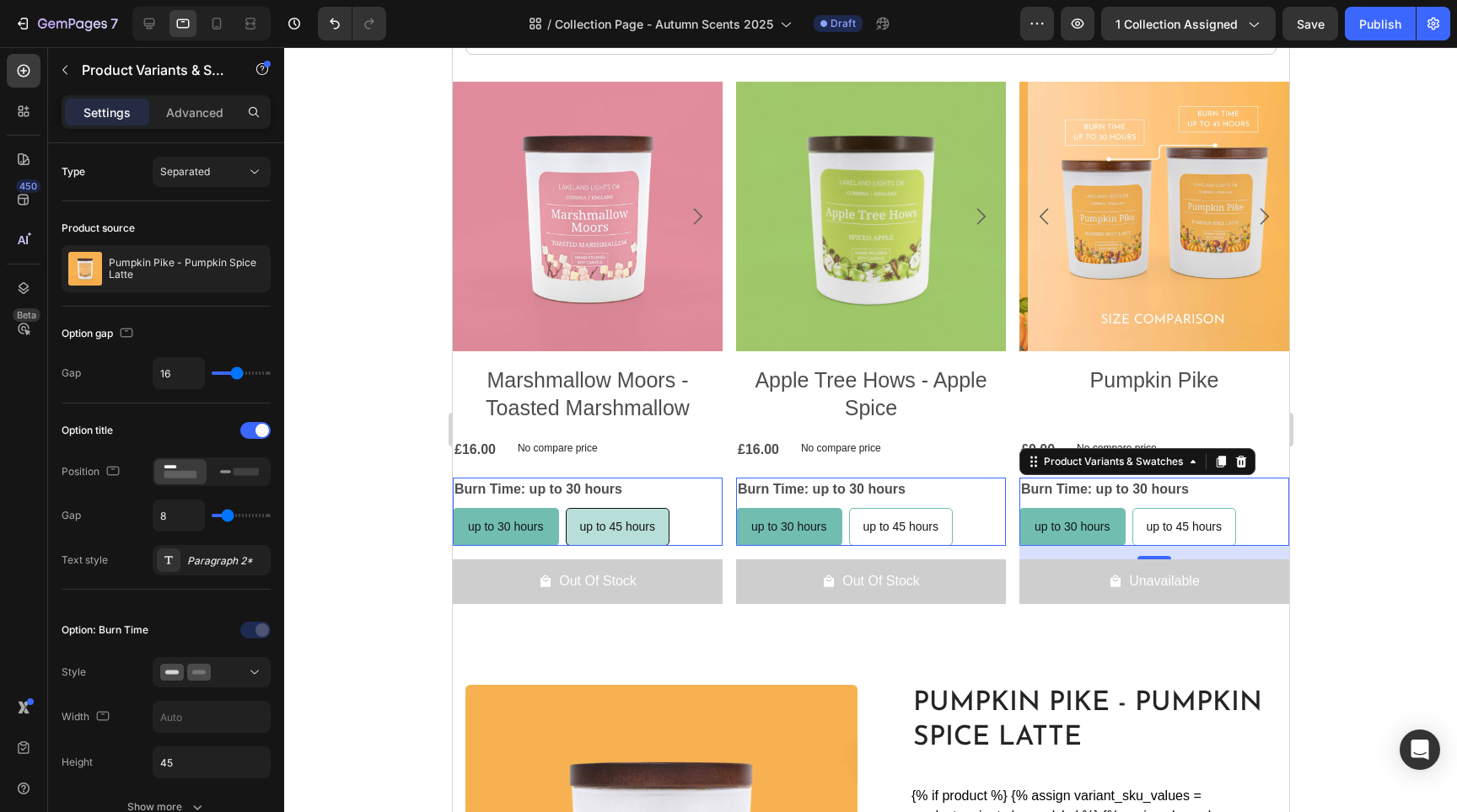
click at [565, 508] on input "up to 45 hours up to 45 hours up to 45 hours" at bounding box center [564, 508] width 1 height 1
radio input "true"
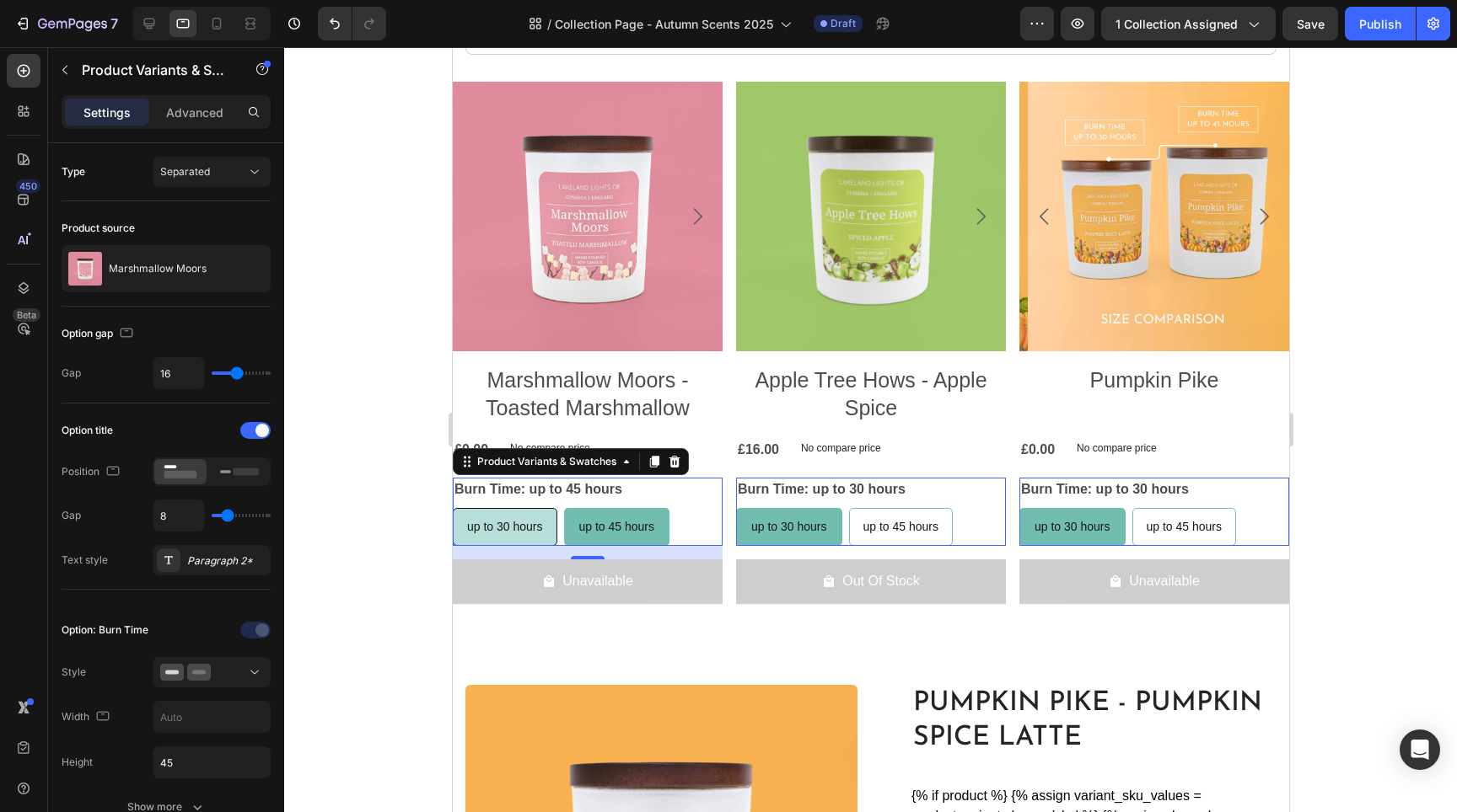
click at [519, 533] on span "up to 30 hours" at bounding box center [503, 526] width 75 height 13
click at [452, 508] on input "up to 30 hours up to 30 hours up to 30 hours" at bounding box center [451, 508] width 1 height 1
radio input "true"
click at [605, 533] on span "up to 45 hours" at bounding box center [616, 526] width 75 height 13
click at [565, 508] on input "up to 45 hours up to 45 hours up to 45 hours" at bounding box center [564, 508] width 1 height 1
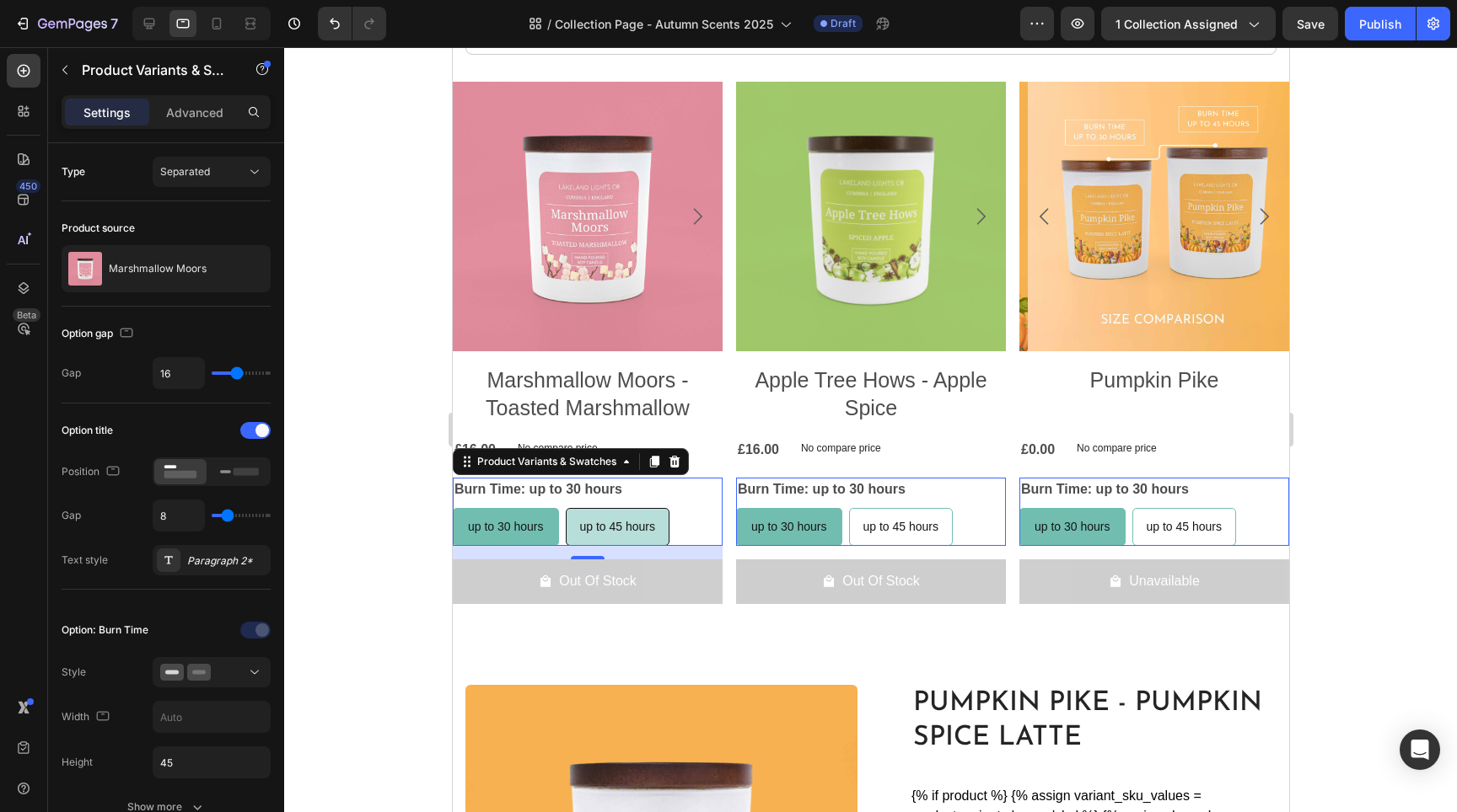
radio input "true"
click at [504, 533] on span "up to 30 hours" at bounding box center [503, 526] width 75 height 13
click at [452, 508] on input "up to 30 hours up to 30 hours up to 30 hours" at bounding box center [451, 508] width 1 height 1
radio input "true"
click at [609, 533] on span "up to 45 hours" at bounding box center [616, 526] width 75 height 13
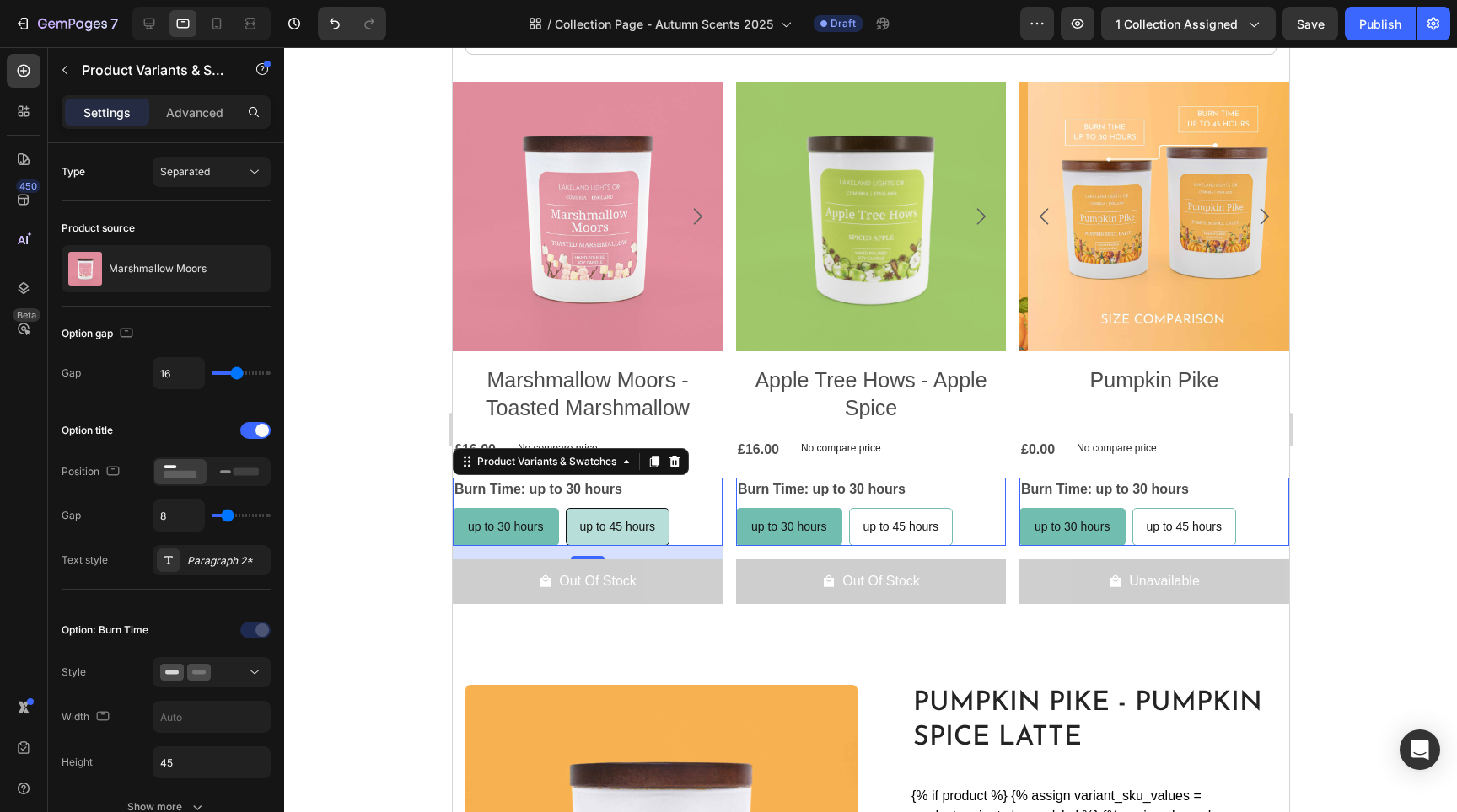
click at [565, 508] on input "up to 45 hours up to 45 hours up to 45 hours" at bounding box center [564, 508] width 1 height 1
radio input "true"
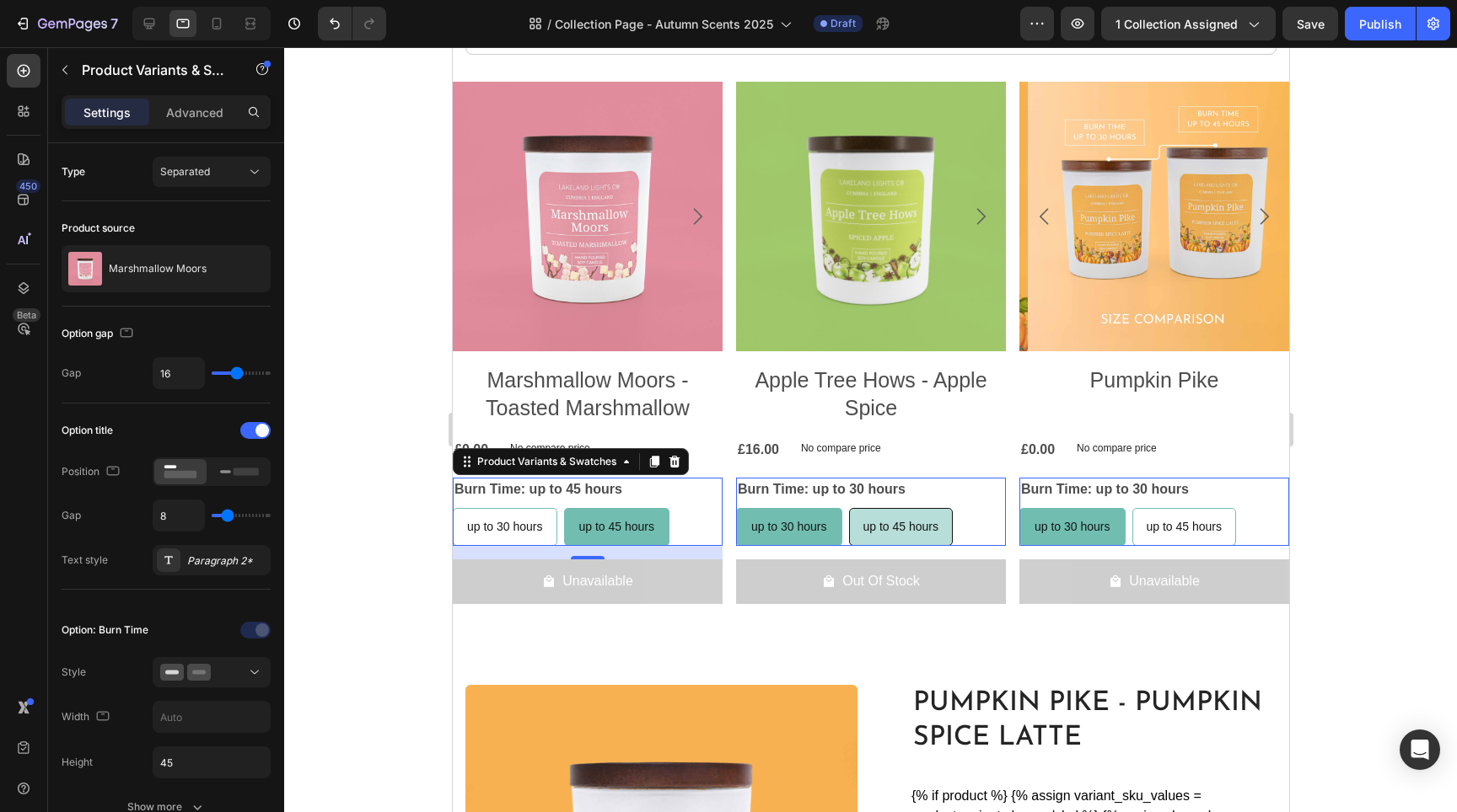
click at [907, 544] on div "up to 45 hours" at bounding box center [900, 527] width 103 height 35
click at [848, 508] on input "up to 45 hours up to 45 hours up to 45 hours" at bounding box center [847, 508] width 1 height 1
radio input "true"
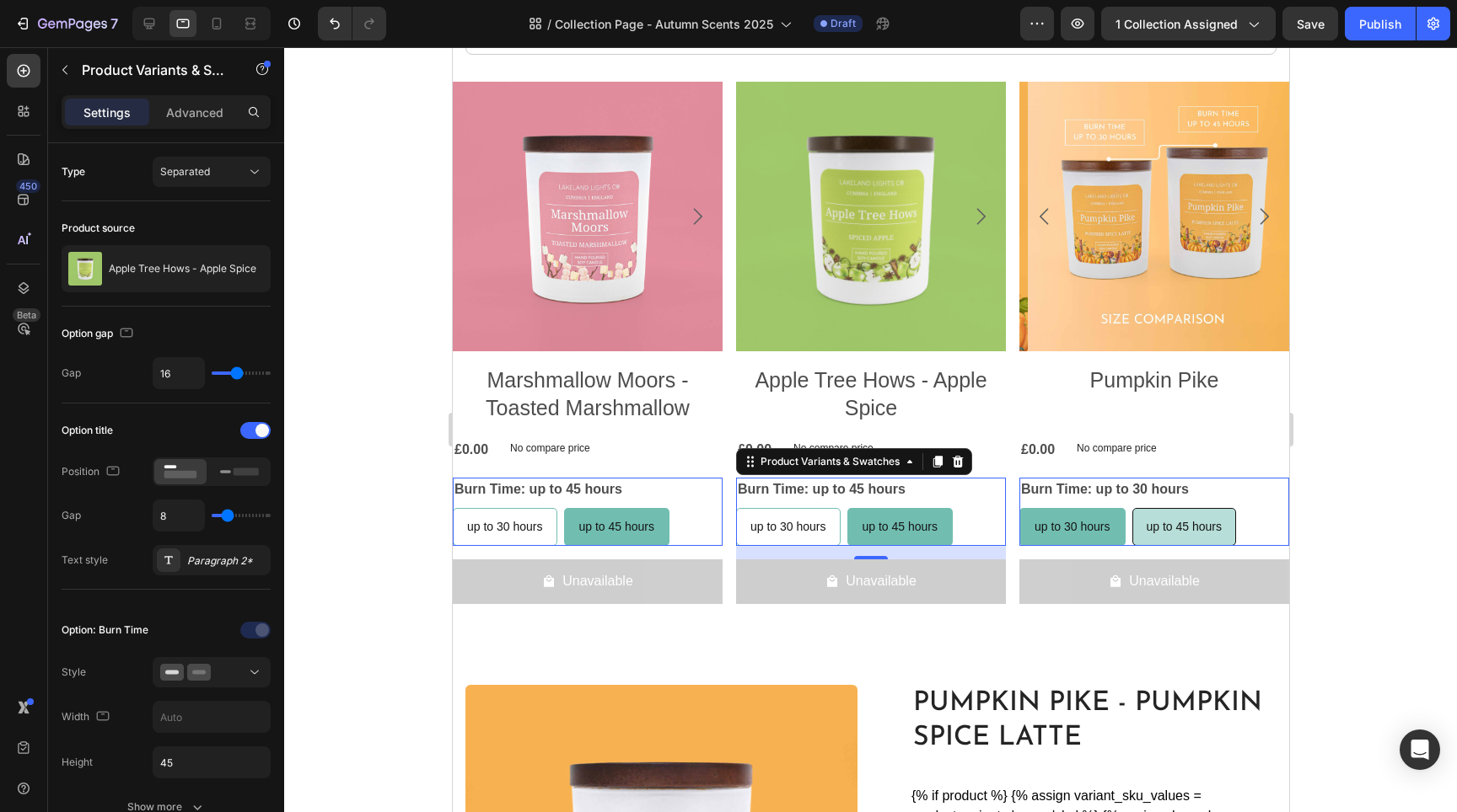
click at [1164, 533] on span "up to 45 hours" at bounding box center [1184, 526] width 75 height 13
click at [1131, 508] on input "up to 45 hours up to 45 hours up to 45 hours" at bounding box center [1130, 508] width 1 height 1
radio input "false"
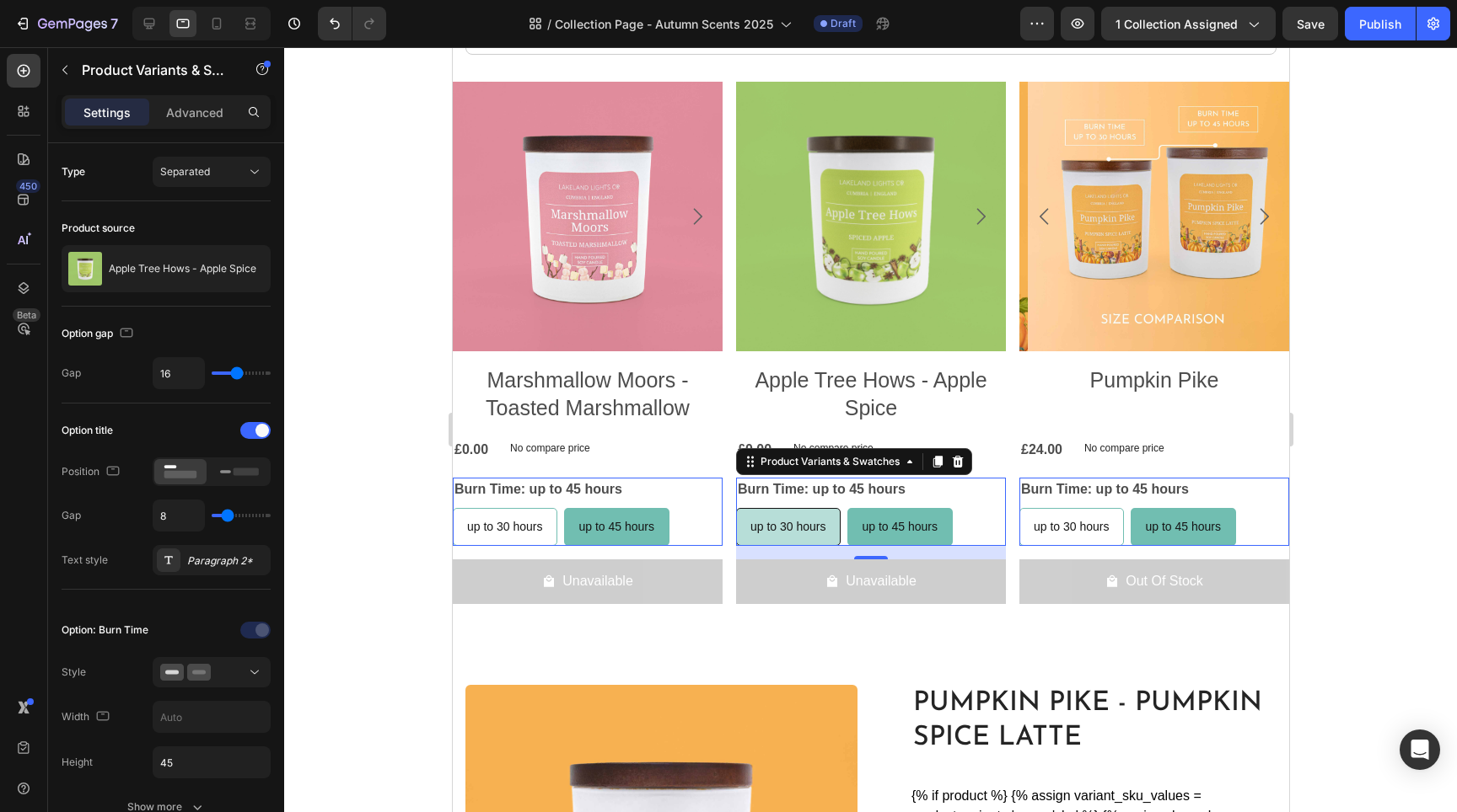
click at [755, 533] on span "up to 30 hours" at bounding box center [787, 526] width 75 height 13
click at [735, 508] on input "up to 30 hours up to 30 hours up to 30 hours" at bounding box center [734, 508] width 1 height 1
radio input "true"
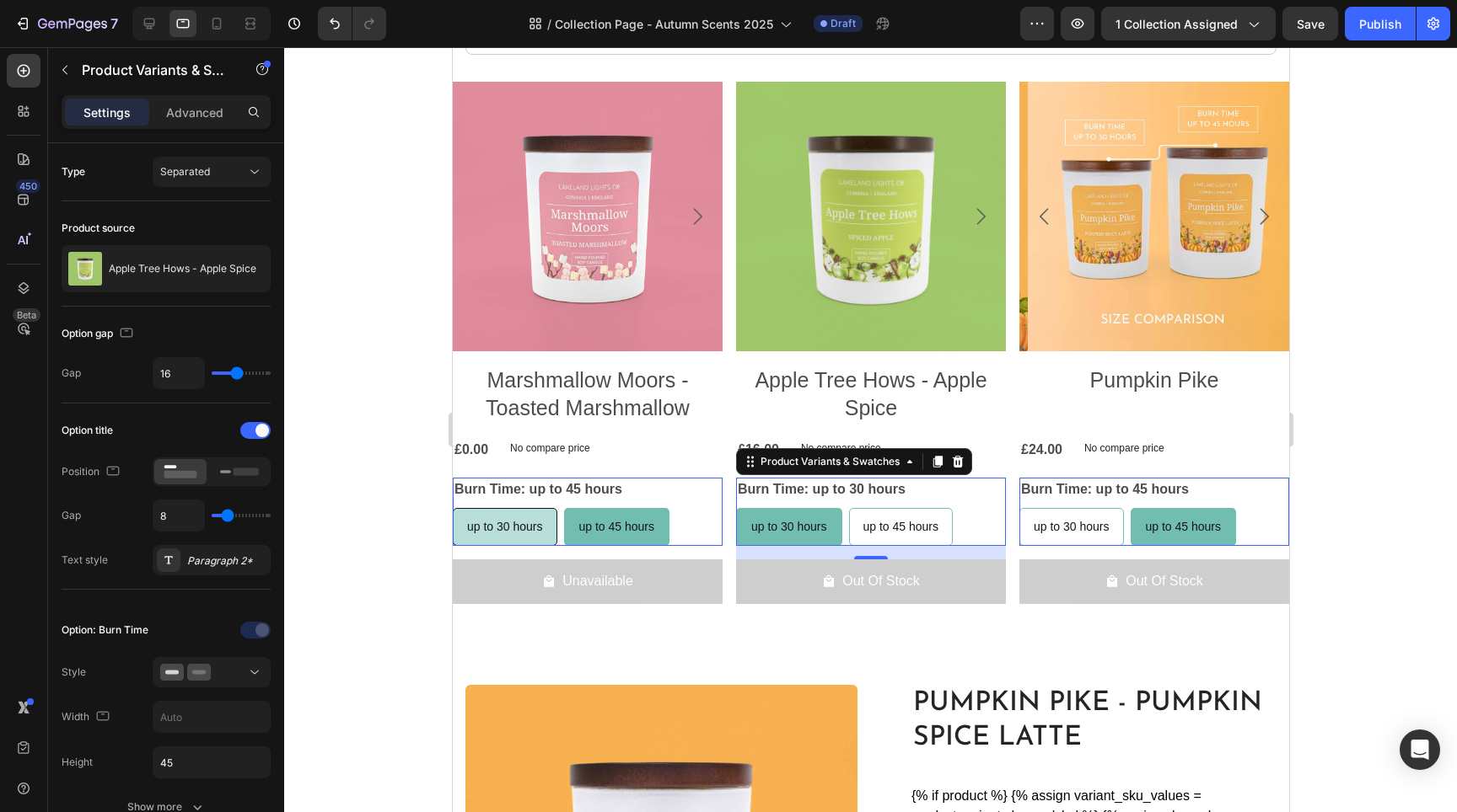
click at [504, 533] on span "up to 30 hours" at bounding box center [503, 526] width 75 height 13
click at [452, 508] on input "up to 30 hours up to 30 hours up to 30 hours" at bounding box center [451, 508] width 1 height 1
radio input "true"
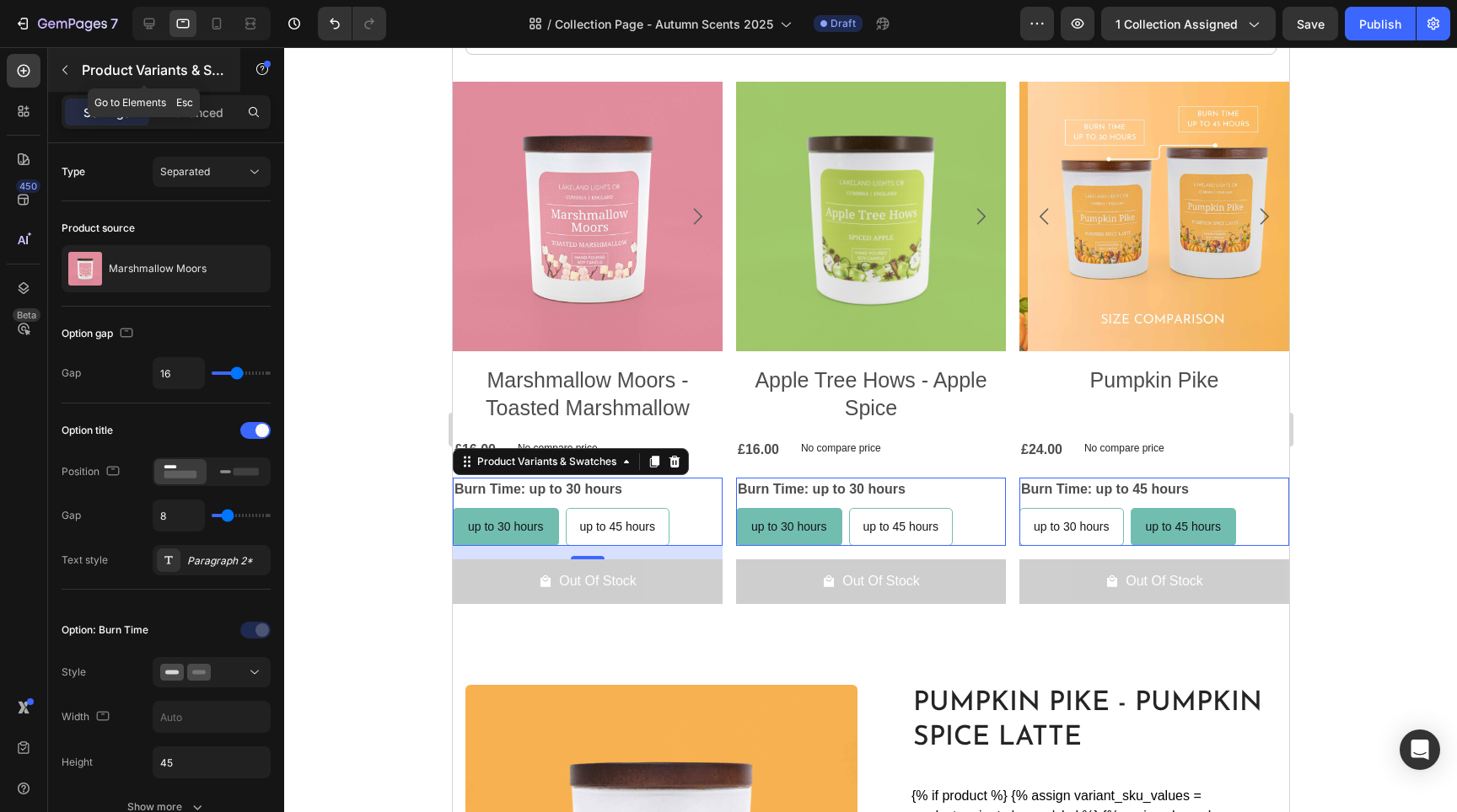
click at [73, 59] on button "button" at bounding box center [65, 70] width 27 height 27
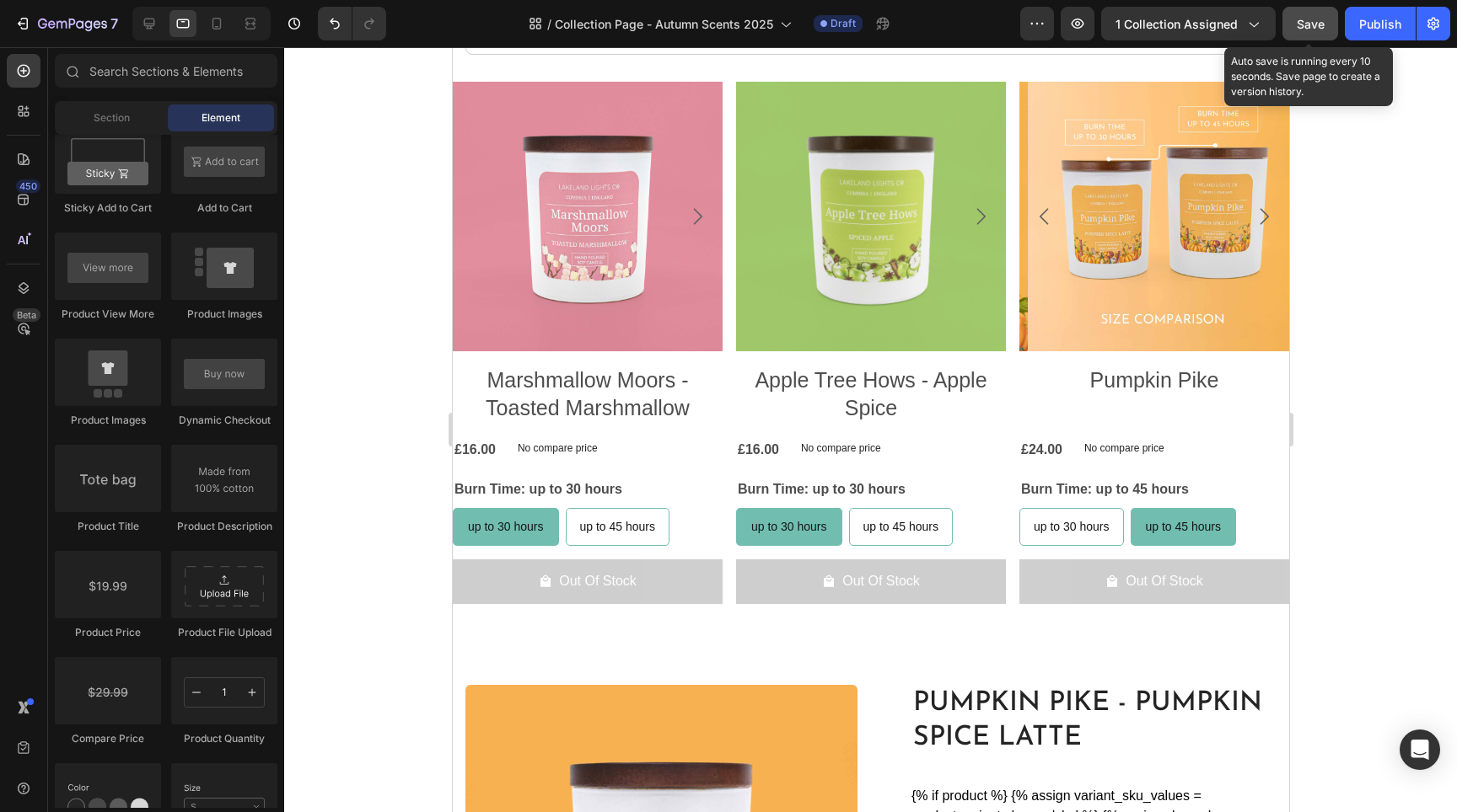
click at [1300, 25] on span "Save" at bounding box center [1311, 24] width 28 height 14
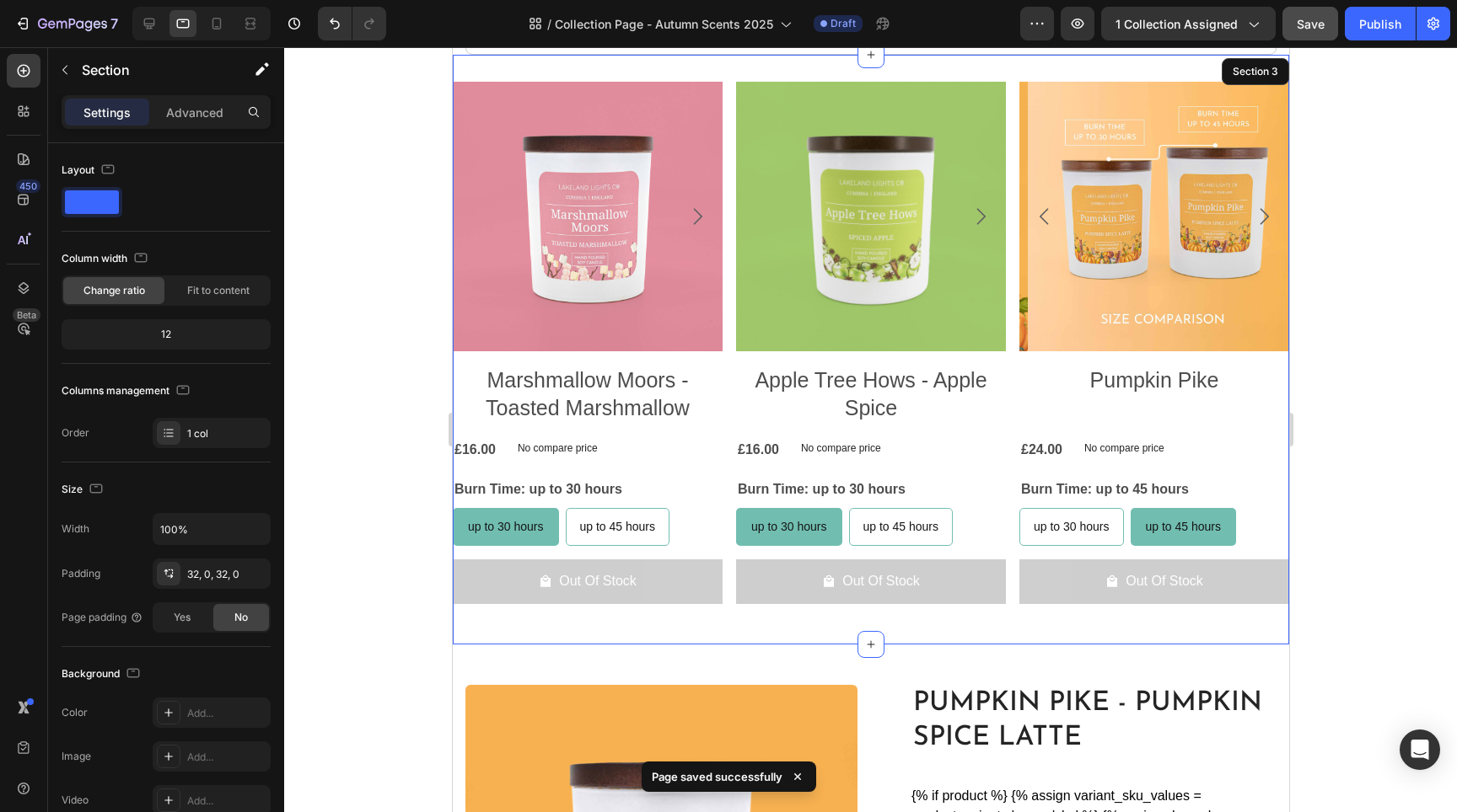
click at [725, 112] on div "Product Images Marshmallow Moors - Toasted Marshmallow Product Title £16.00 Pro…" at bounding box center [870, 350] width 836 height 590
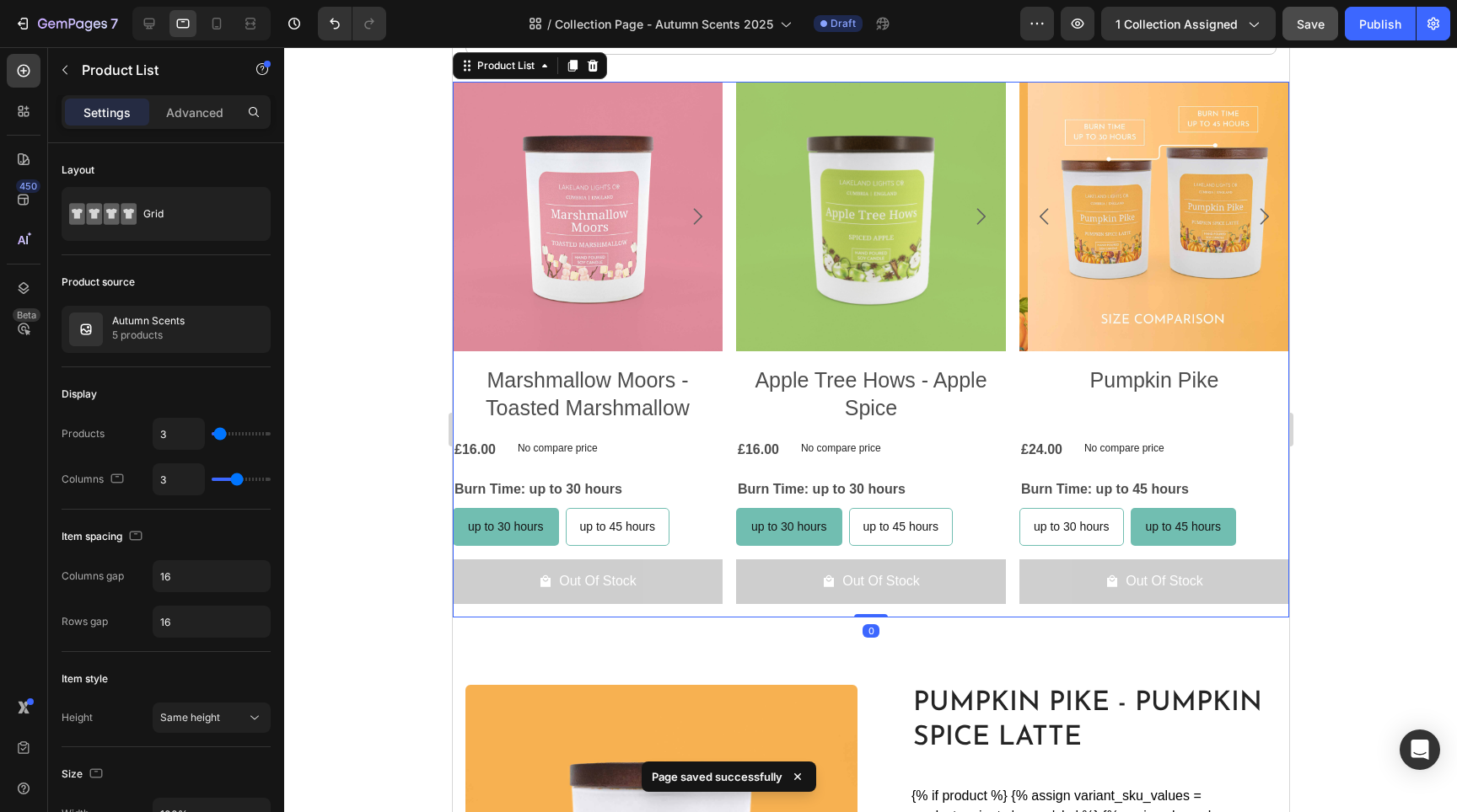
click at [725, 328] on div "Product Images Marshmallow Moors - Toasted Marshmallow Product Title £16.00 Pro…" at bounding box center [870, 350] width 836 height 536
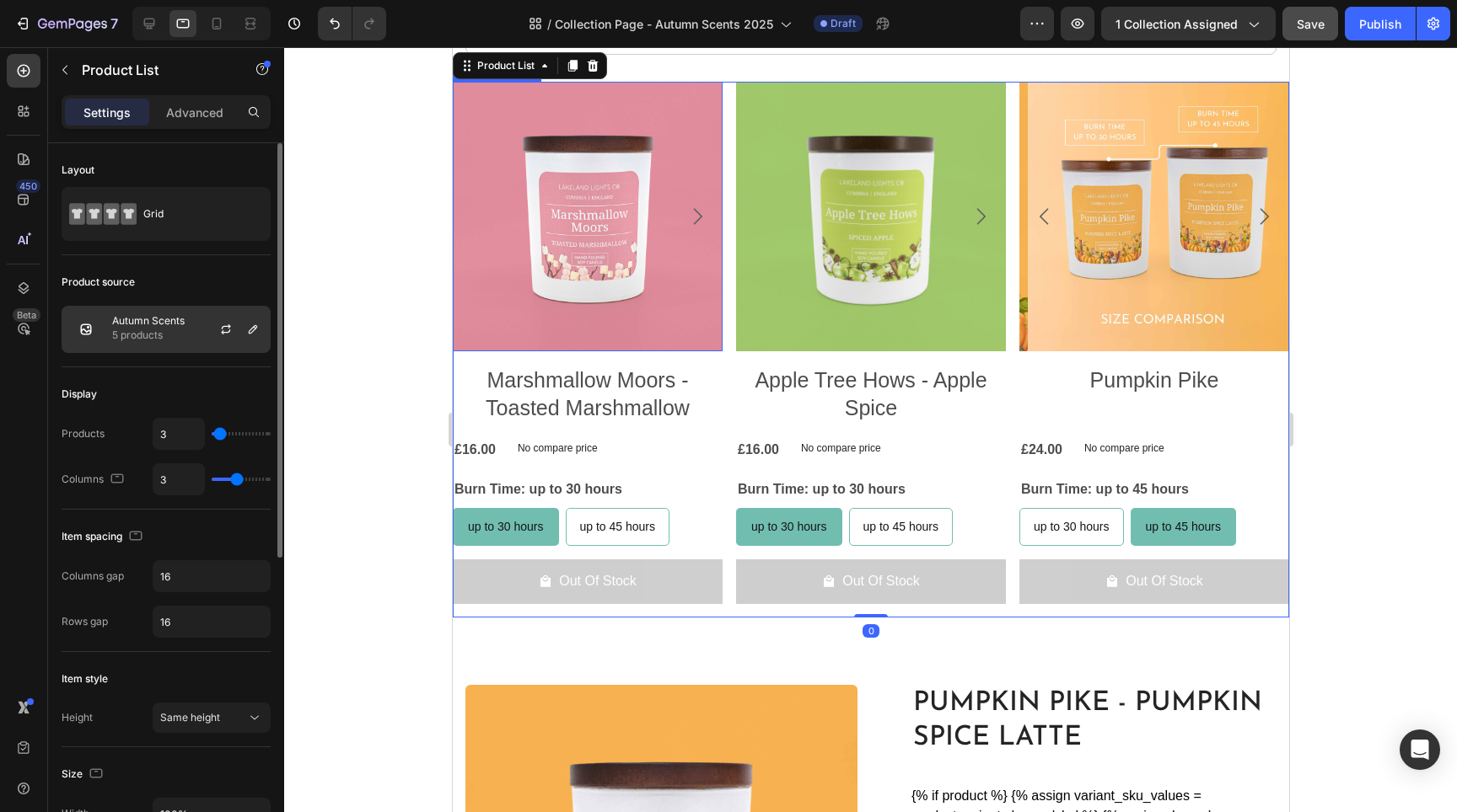
click at [168, 338] on p "5 products" at bounding box center [148, 335] width 73 height 17
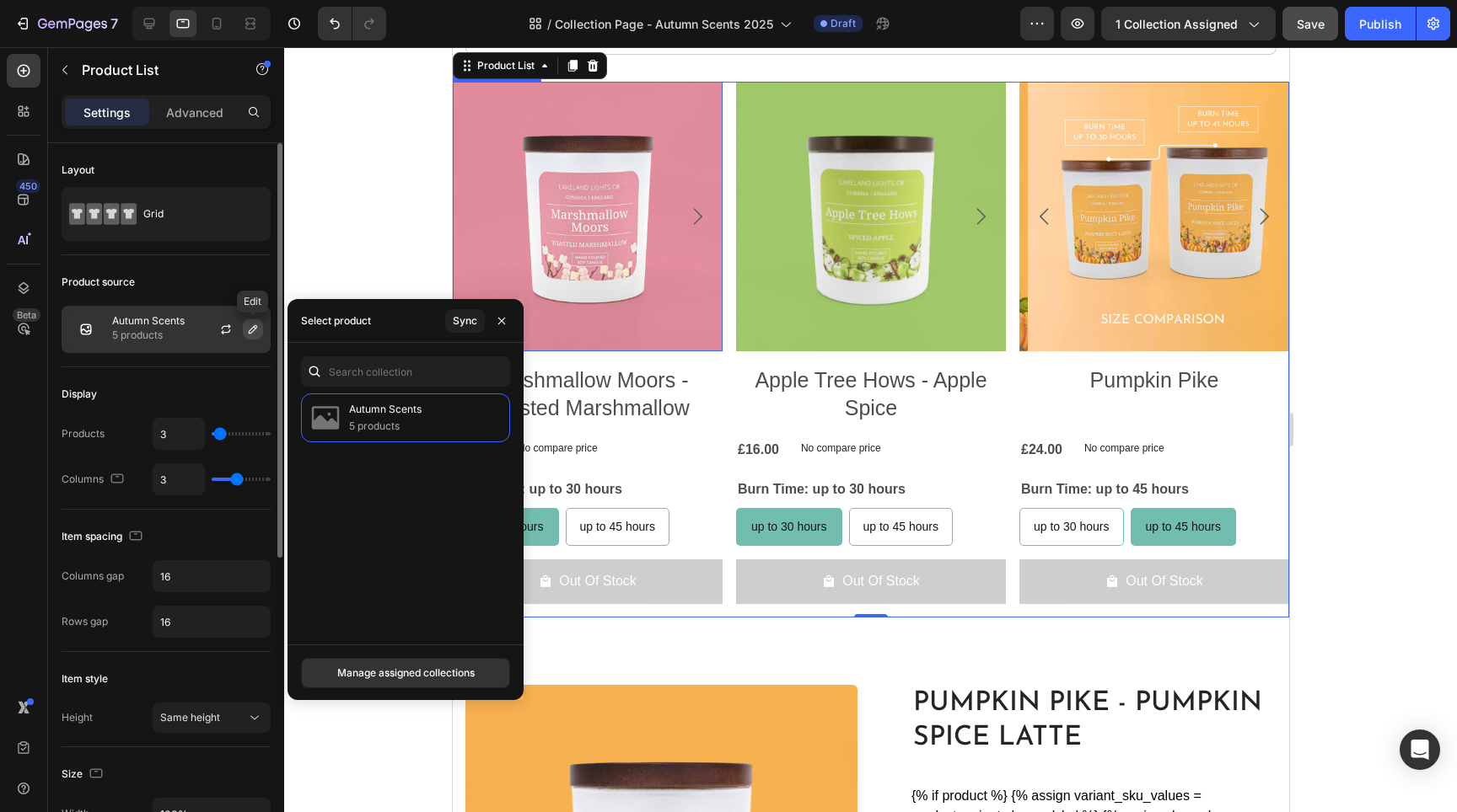
click at [247, 330] on icon "button" at bounding box center [252, 329] width 13 height 13
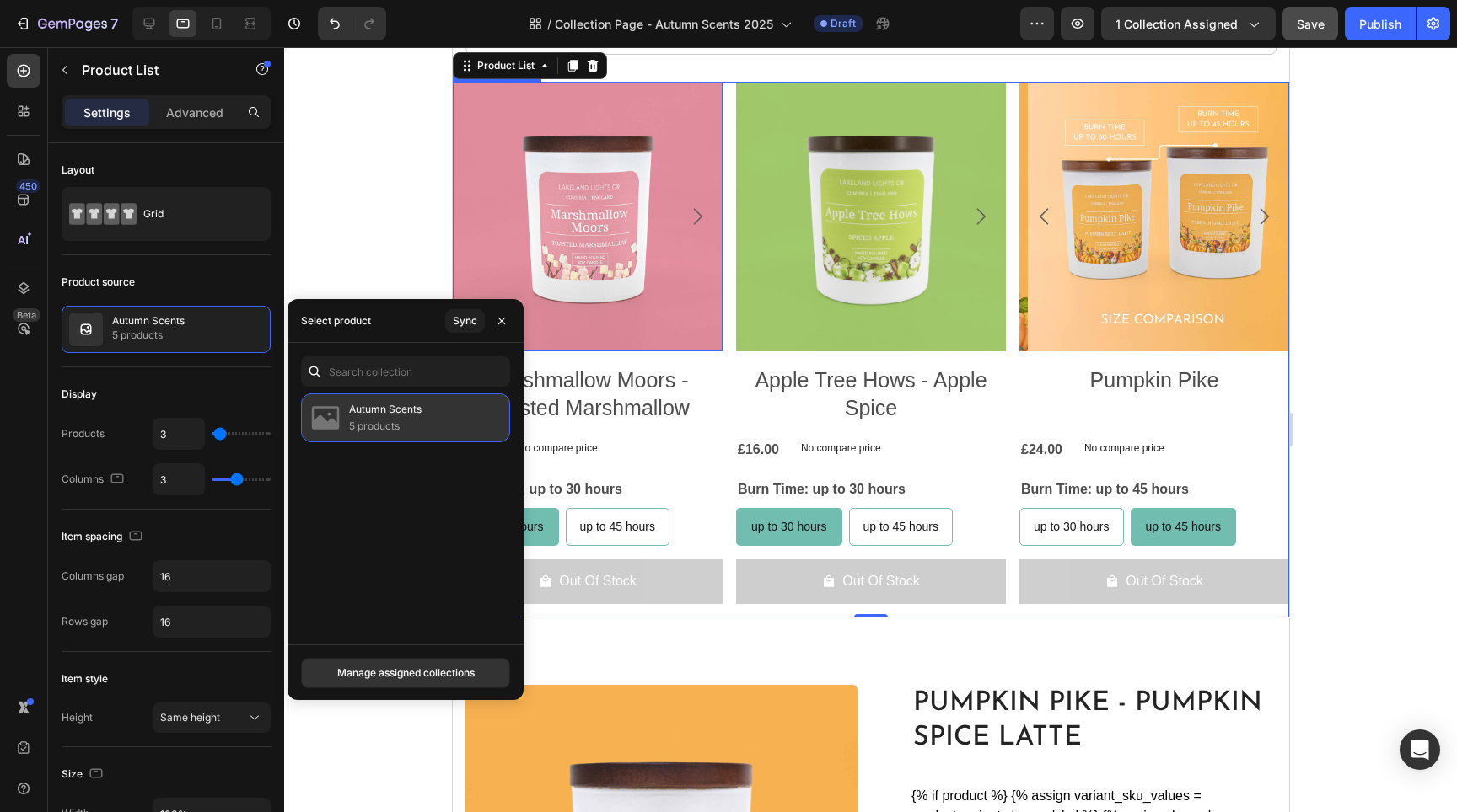
click at [485, 424] on div "Autumn Scents 5 products" at bounding box center [406, 417] width 210 height 49
click at [381, 410] on p "Autumn Scents" at bounding box center [385, 409] width 73 height 17
click at [427, 687] on button "Manage assigned collections" at bounding box center [406, 674] width 210 height 30
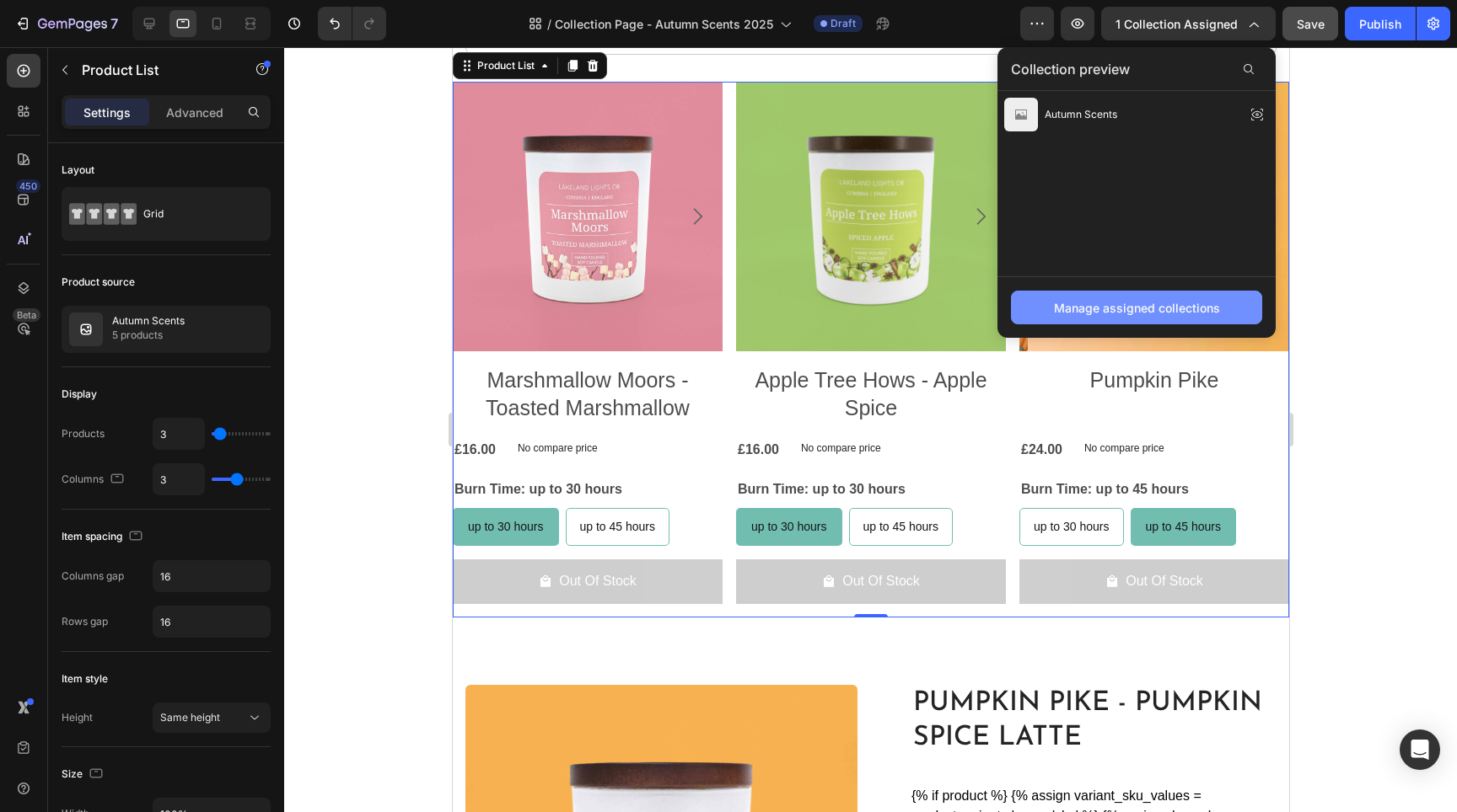
click at [1093, 299] on div "Manage assigned collections" at bounding box center [1136, 308] width 166 height 18
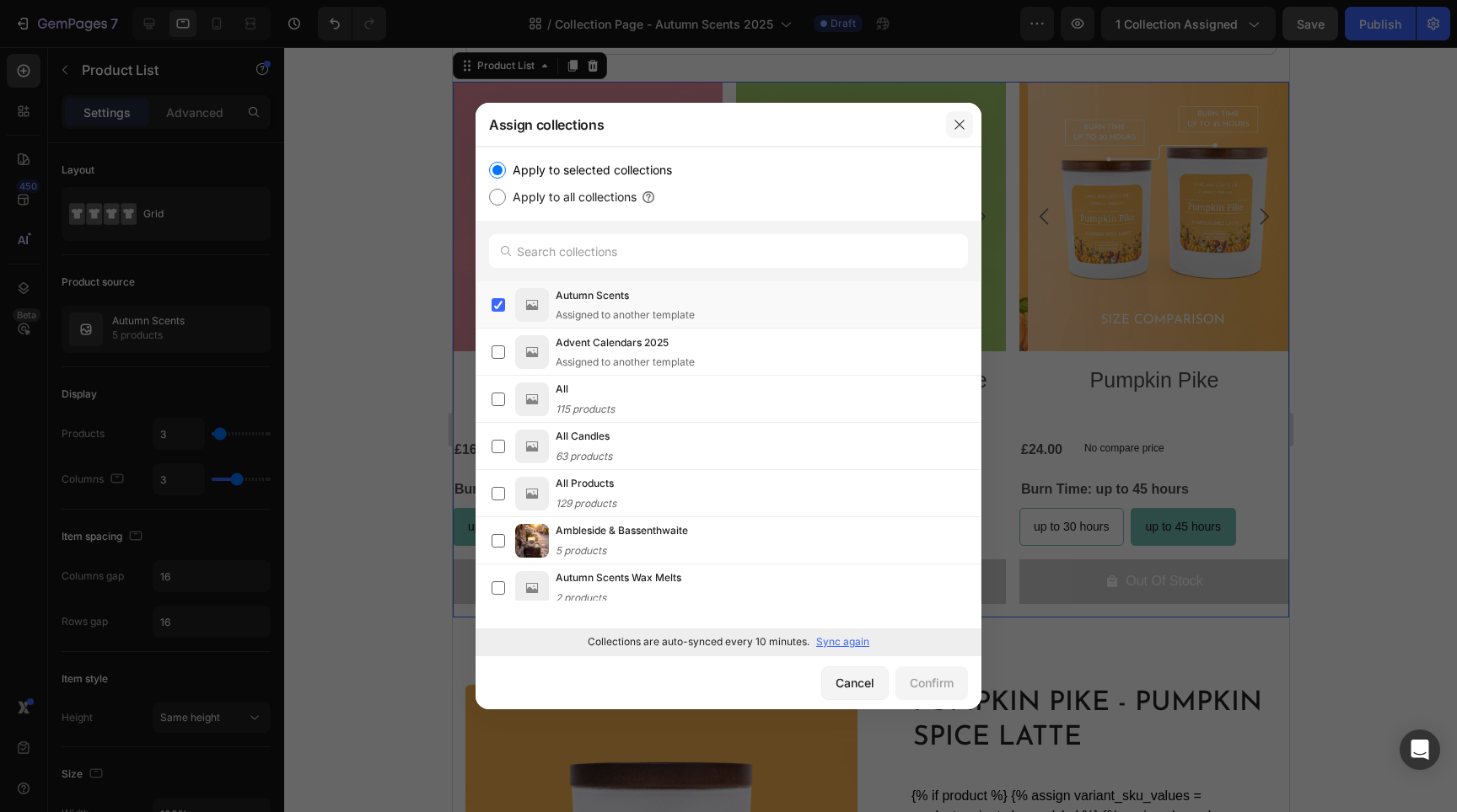
click at [962, 126] on icon "button" at bounding box center [959, 124] width 13 height 13
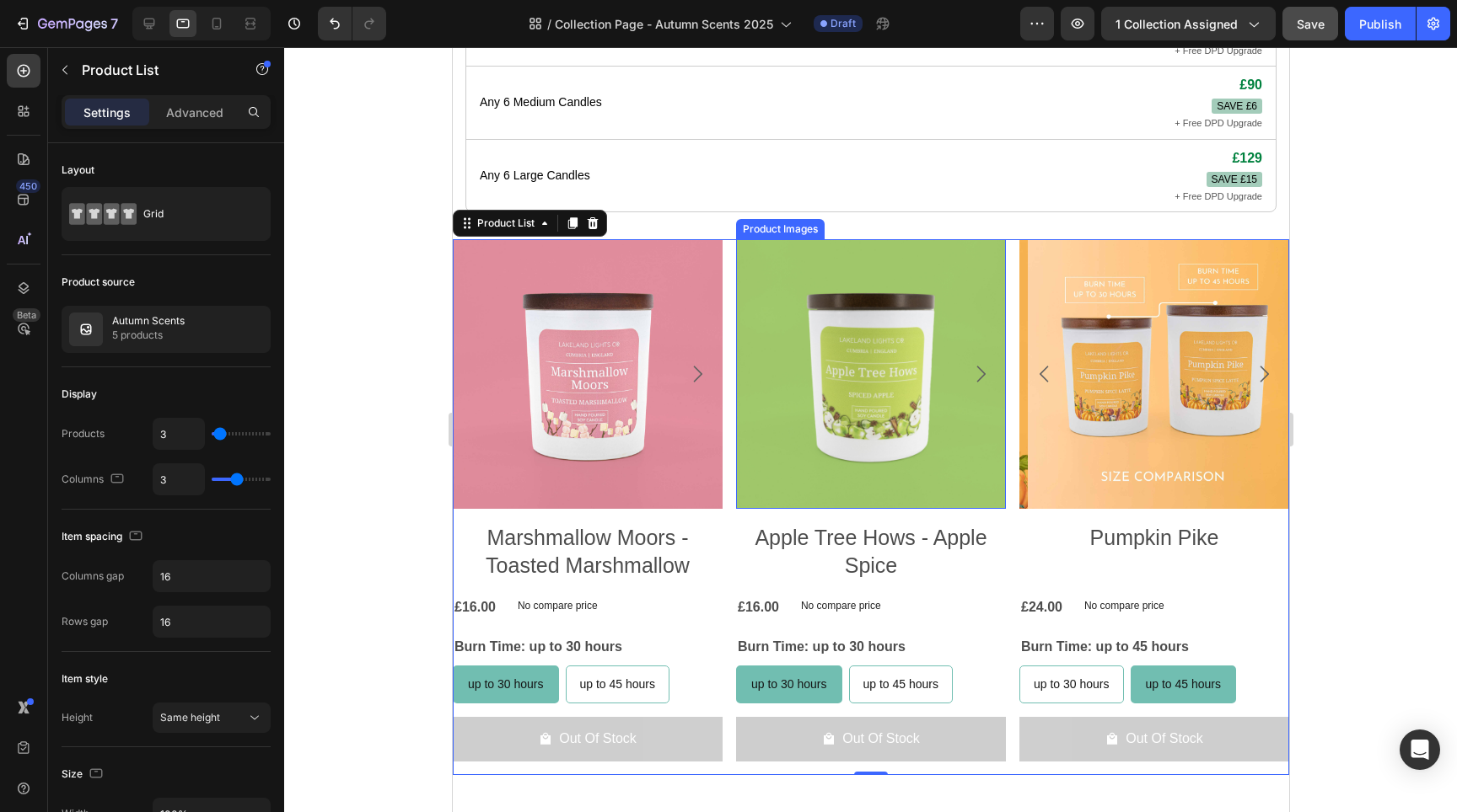
scroll to position [653, 0]
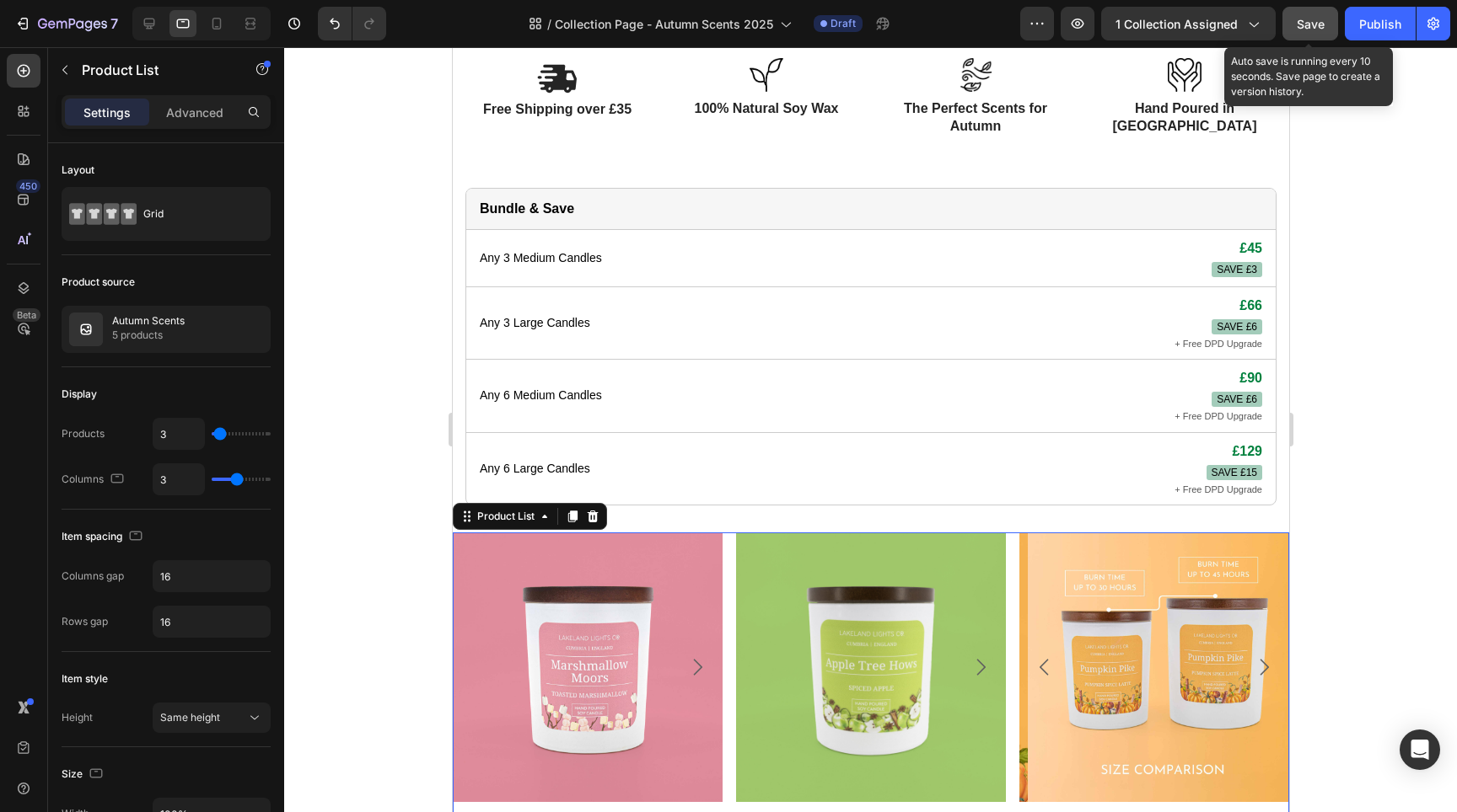
click at [1322, 22] on span "Save" at bounding box center [1311, 24] width 28 height 14
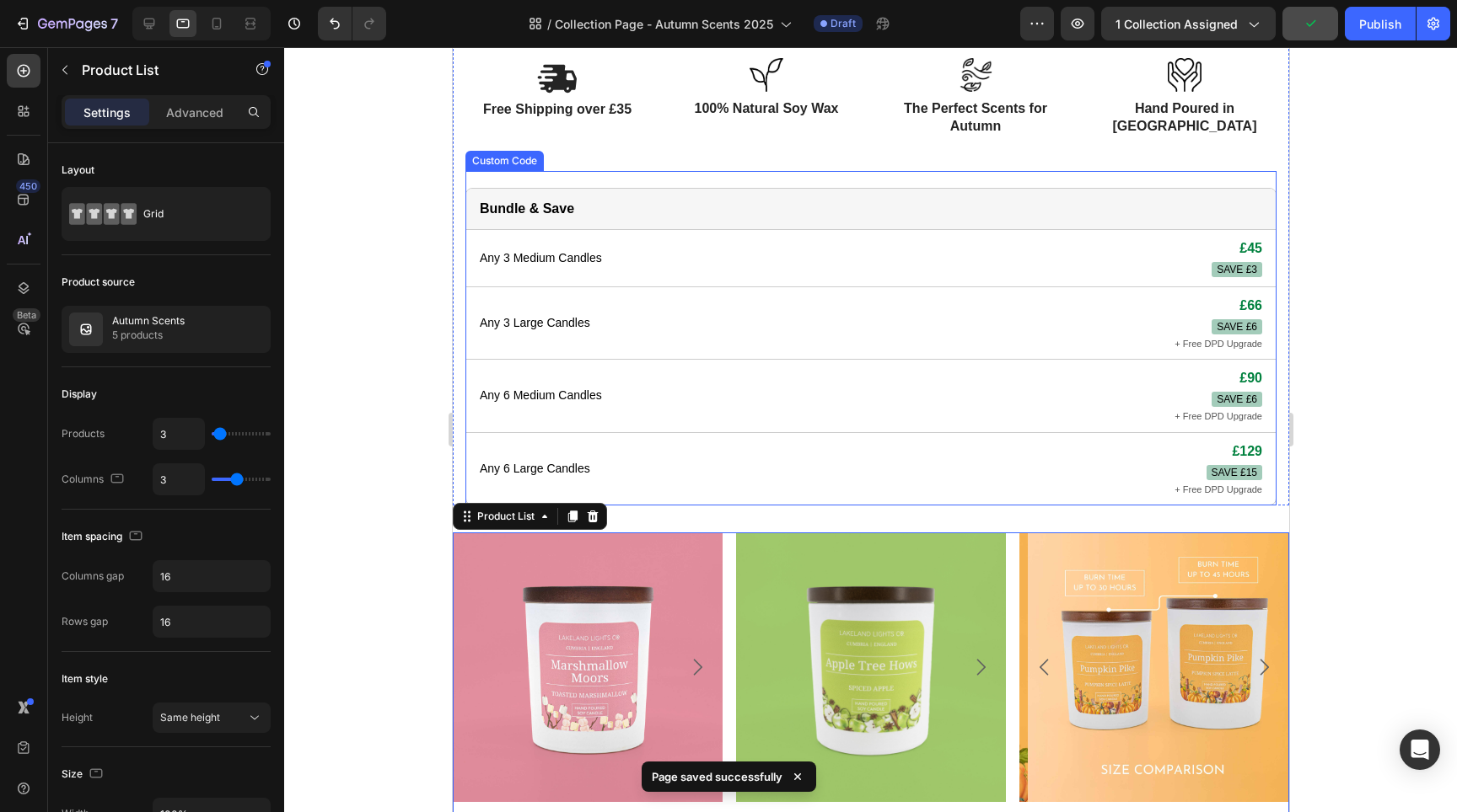
scroll to position [0, 0]
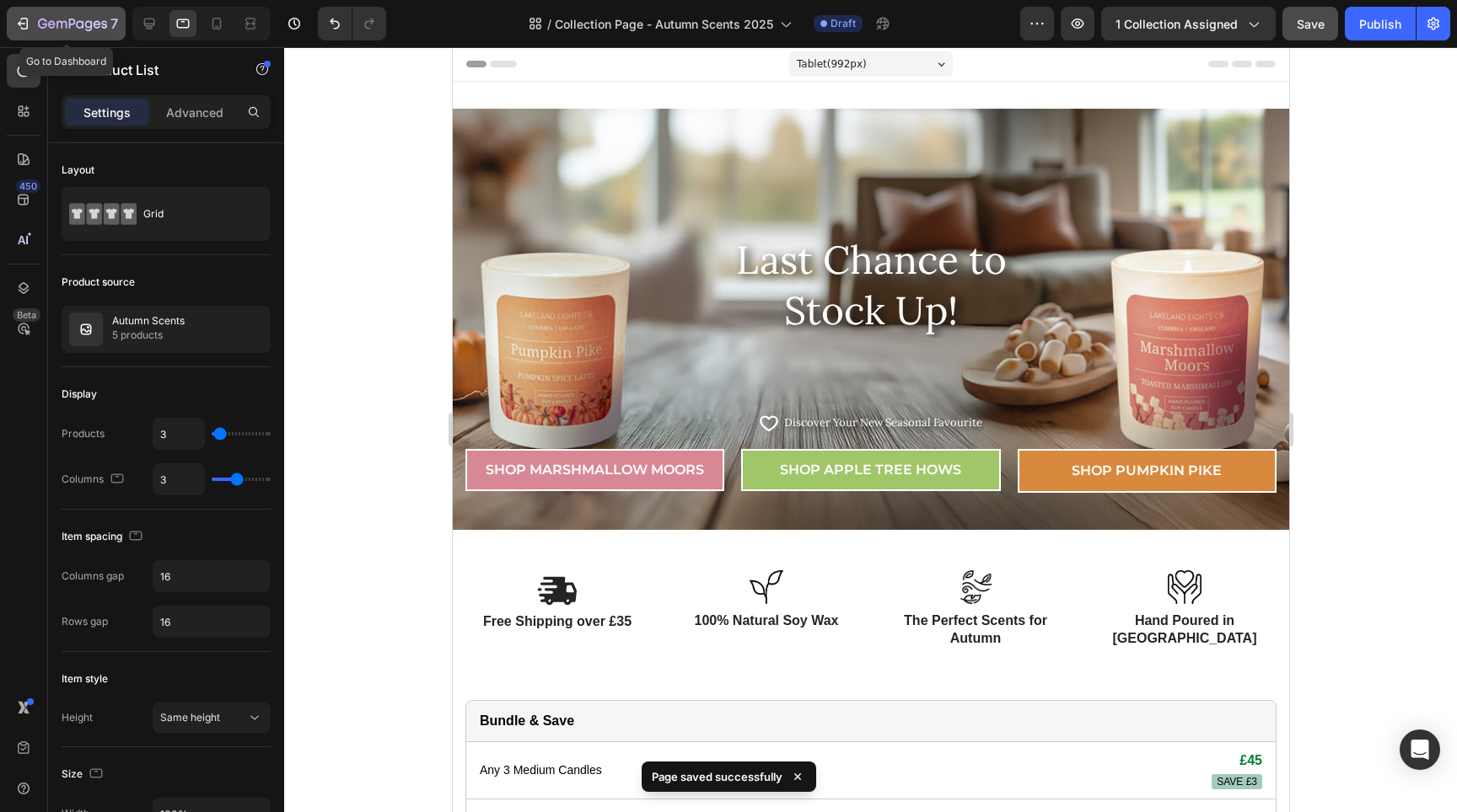
click at [75, 20] on icon "button" at bounding box center [73, 25] width 69 height 14
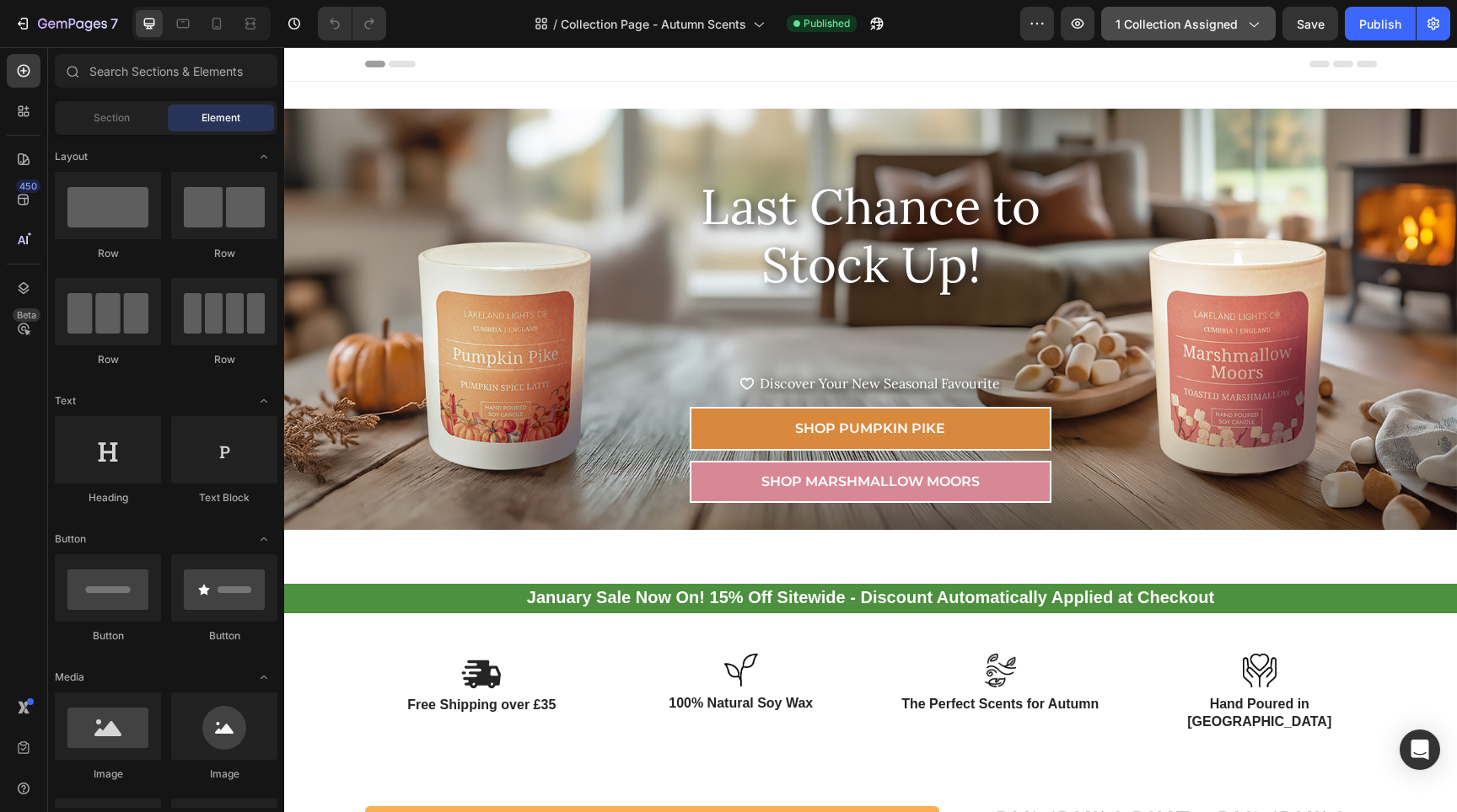
click at [1244, 29] on div "1 collection assigned" at bounding box center [1188, 24] width 146 height 18
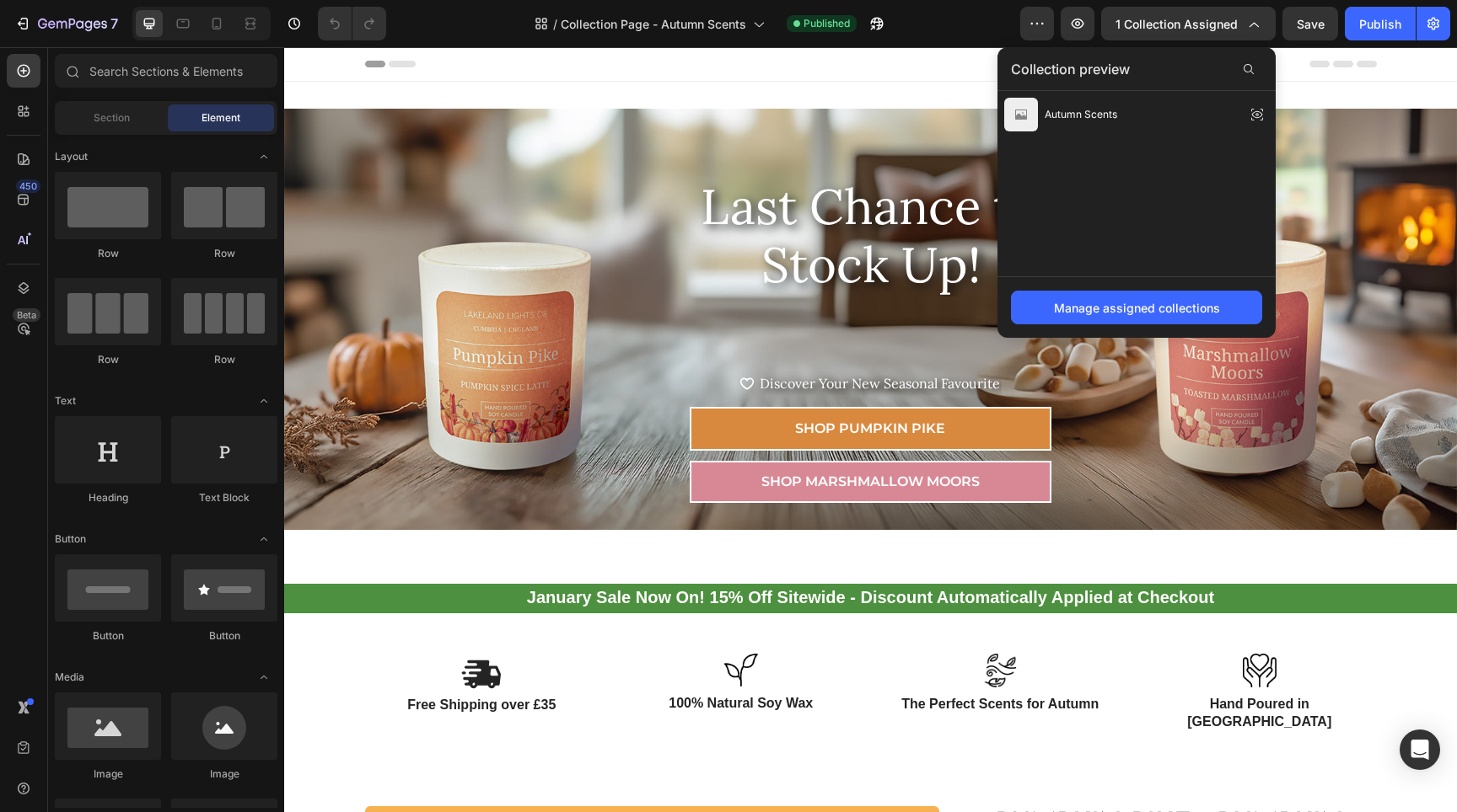
click at [1191, 289] on div "Manage assigned collections" at bounding box center [1136, 306] width 278 height 61
click at [1190, 304] on div "Manage assigned collections" at bounding box center [1136, 308] width 166 height 18
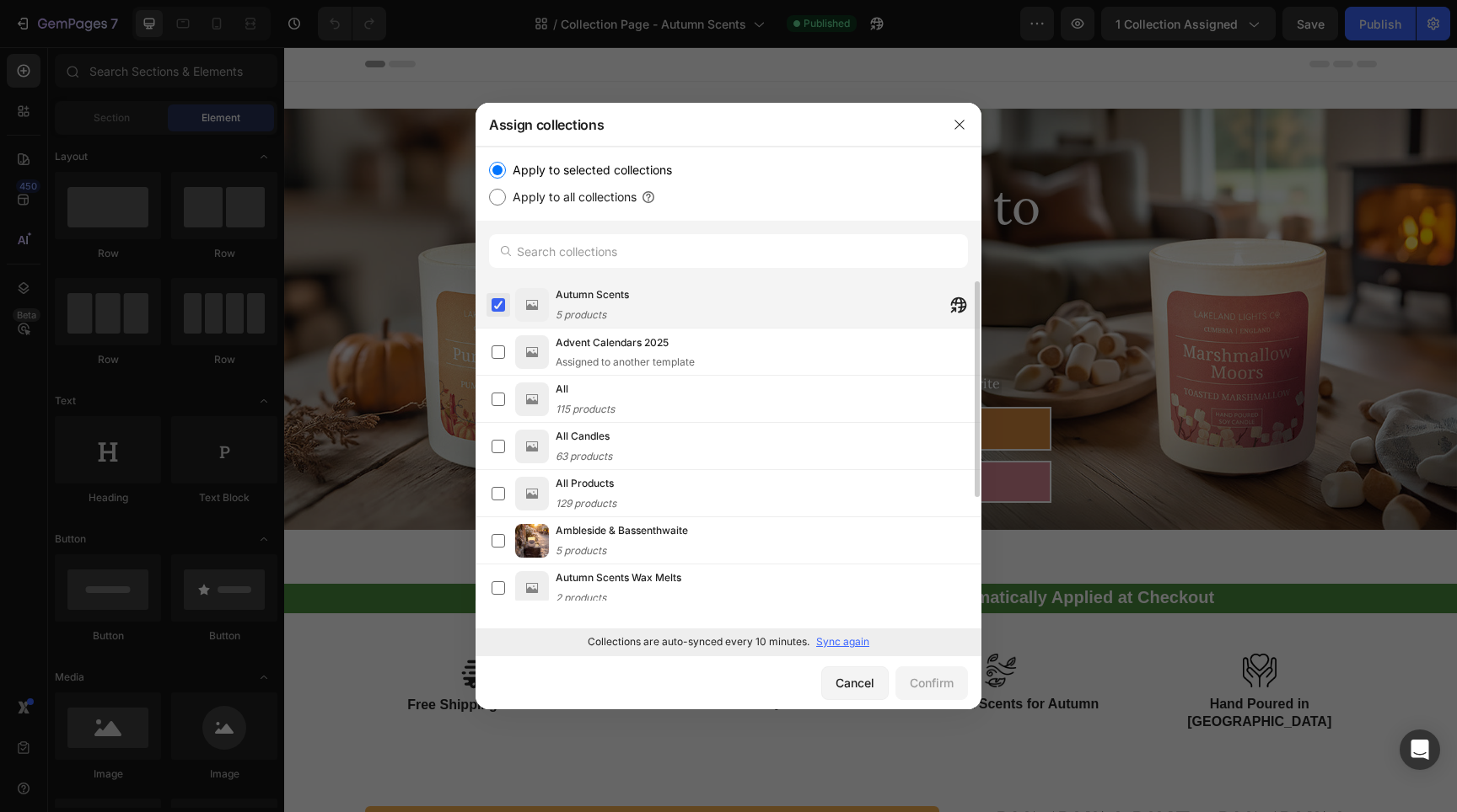
click at [496, 308] on label at bounding box center [498, 304] width 13 height 13
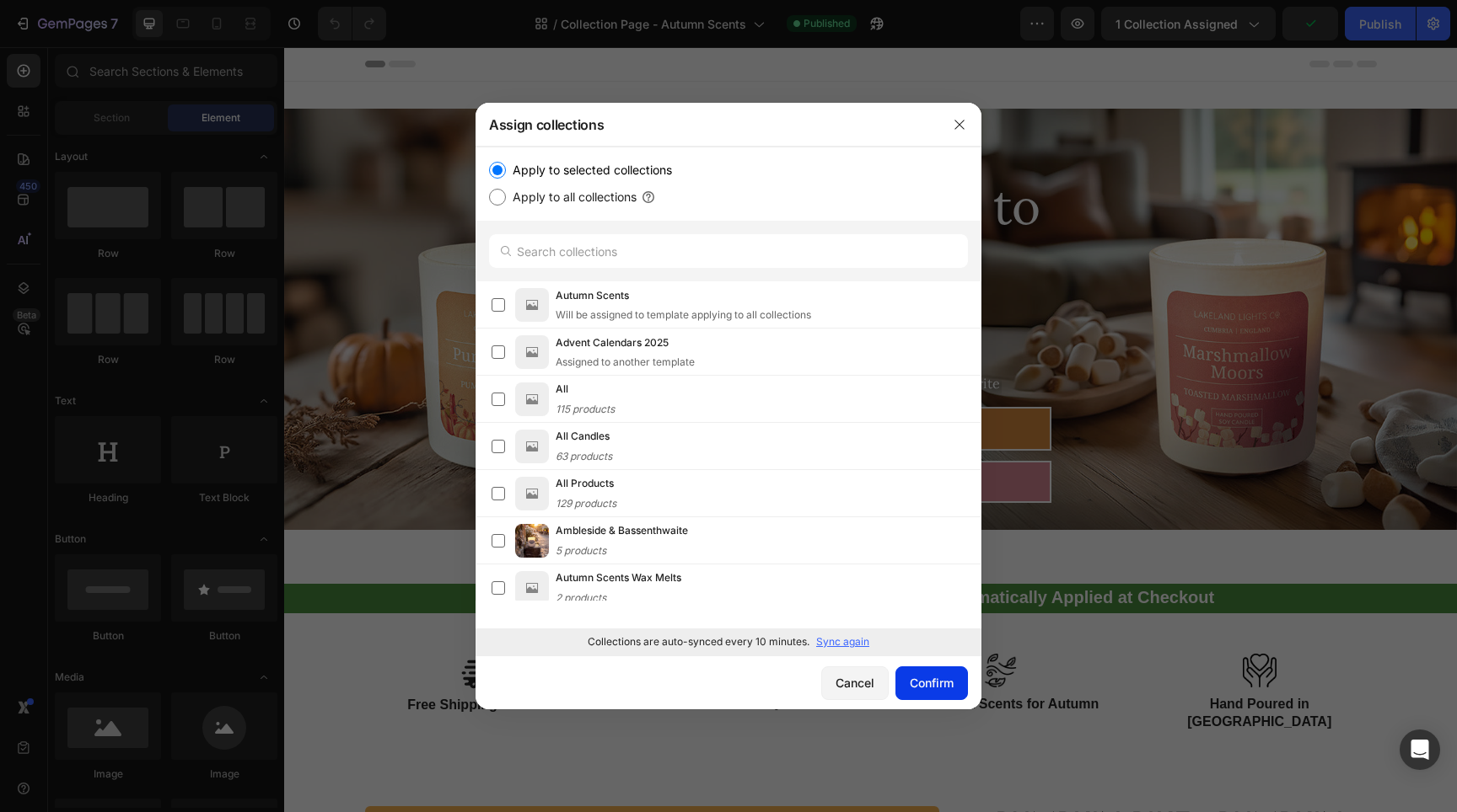
click at [910, 691] on div "Confirm" at bounding box center [931, 683] width 44 height 18
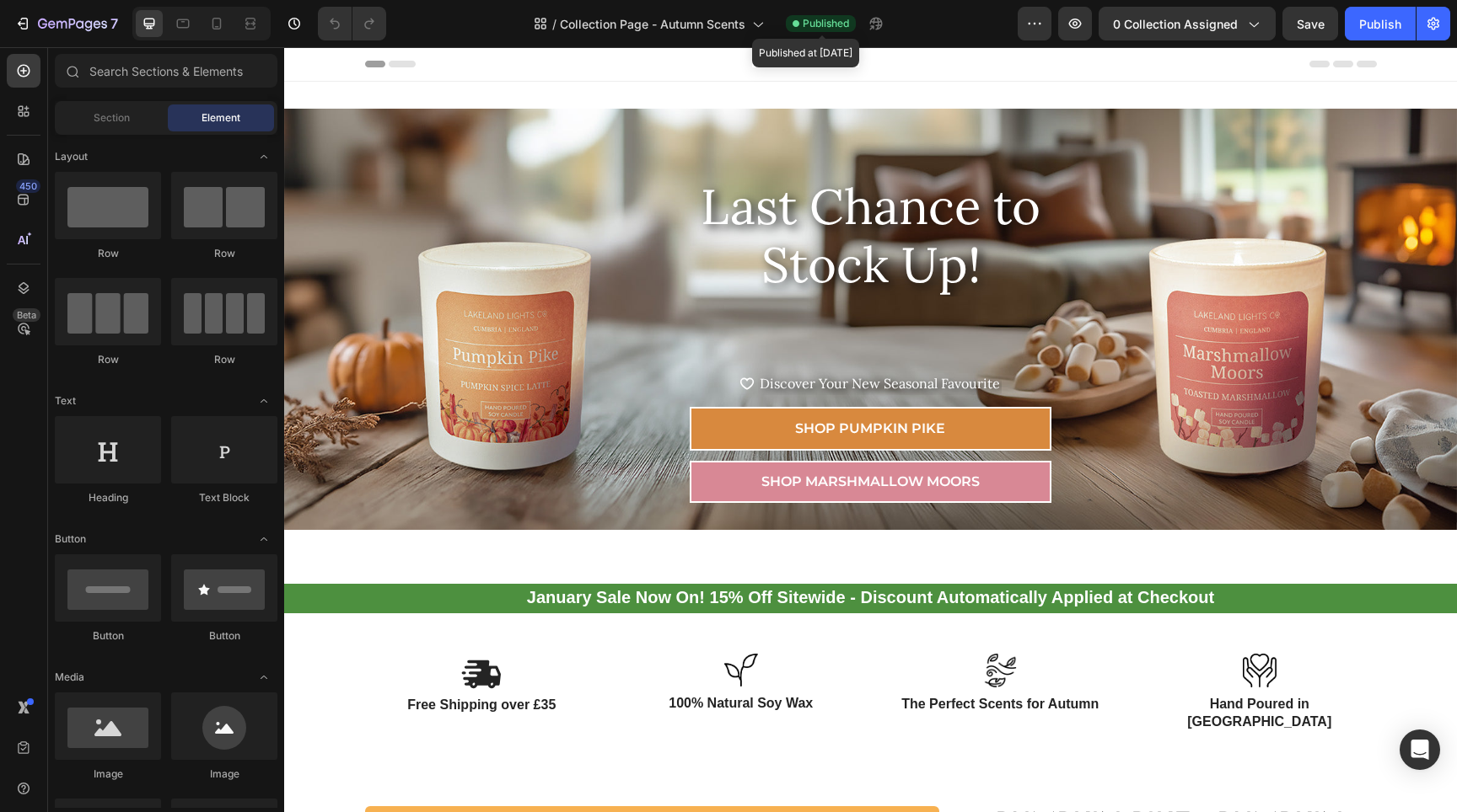
click at [812, 24] on span "Published" at bounding box center [826, 23] width 46 height 15
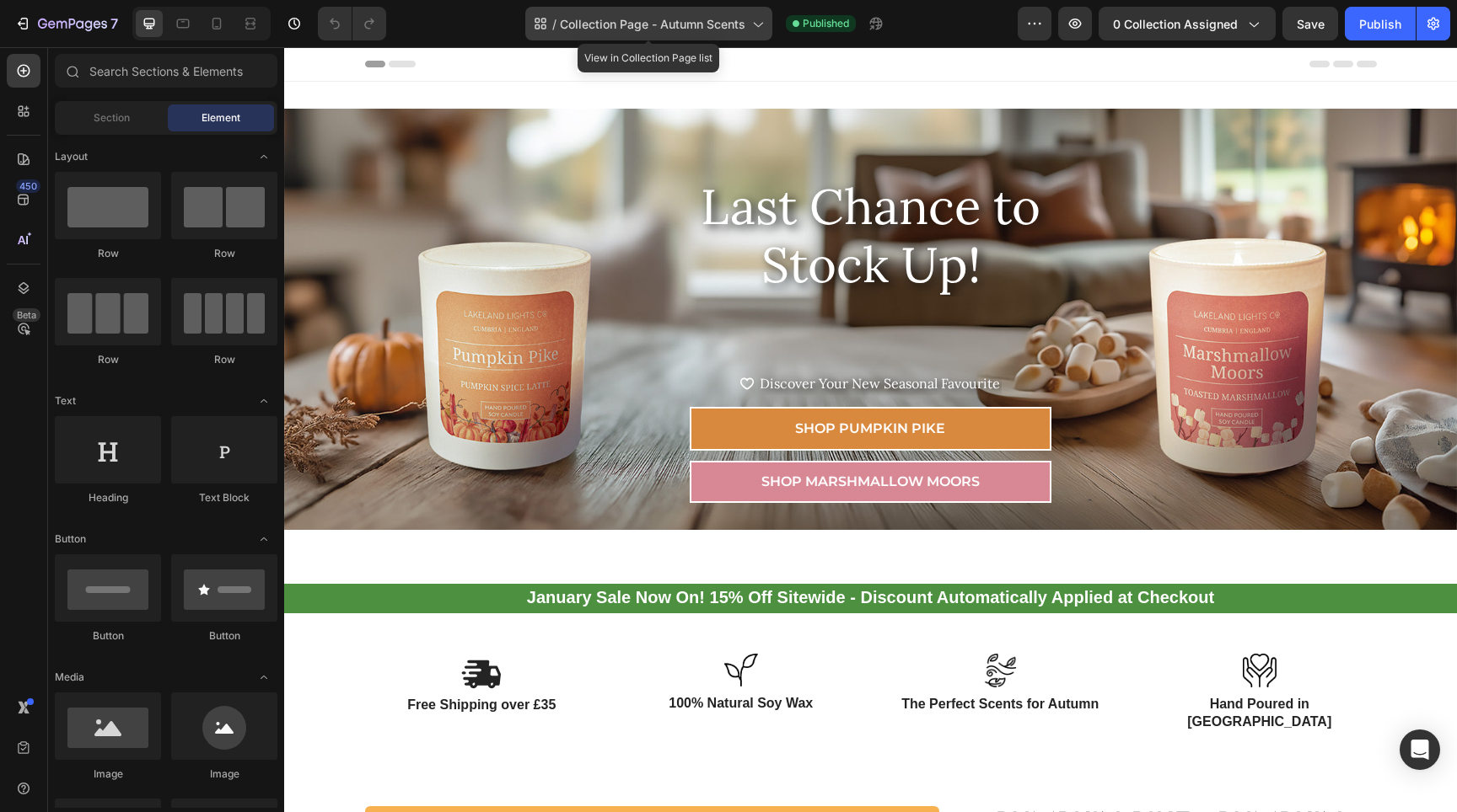
click at [754, 28] on icon at bounding box center [756, 23] width 17 height 17
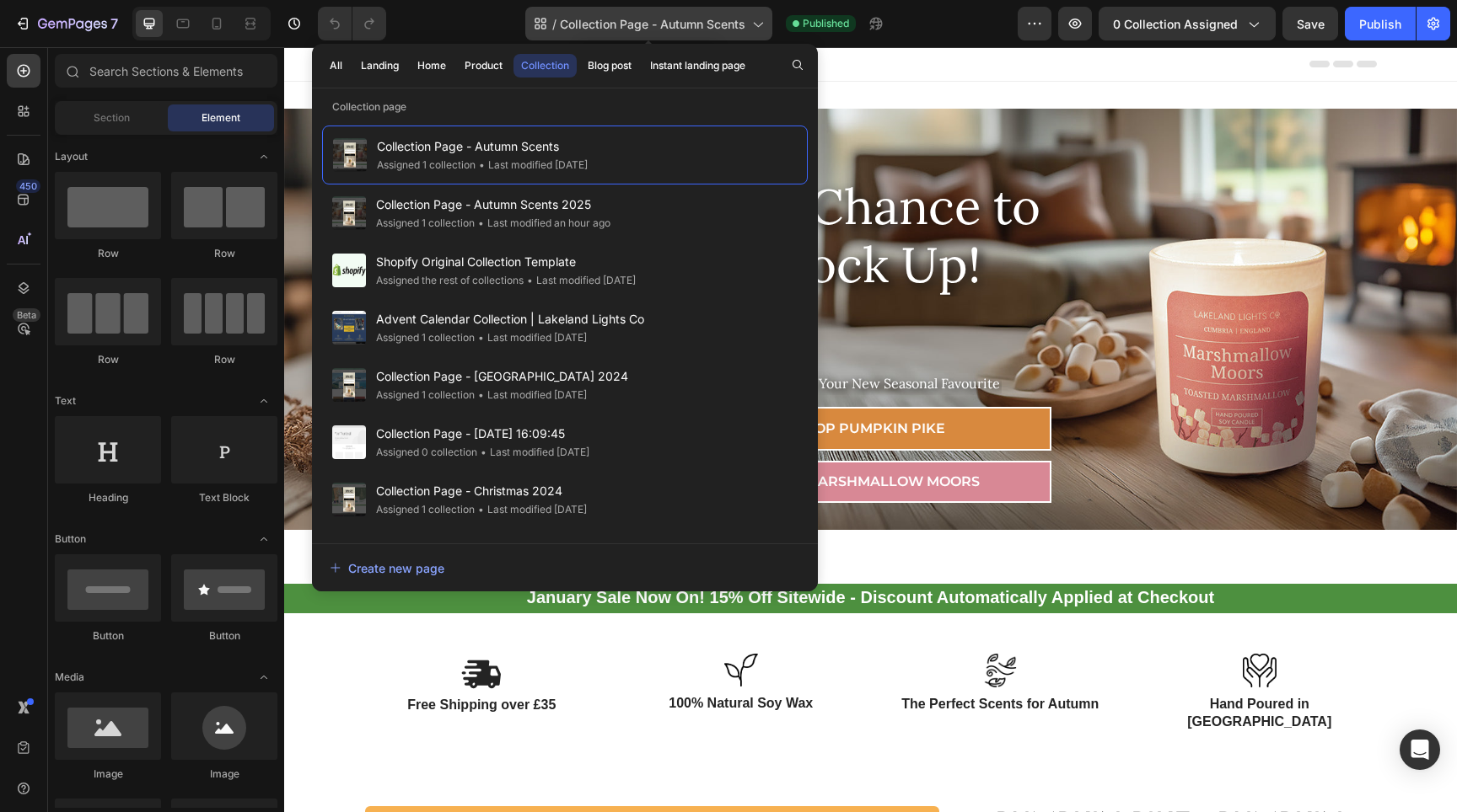
click at [753, 26] on icon at bounding box center [756, 23] width 17 height 17
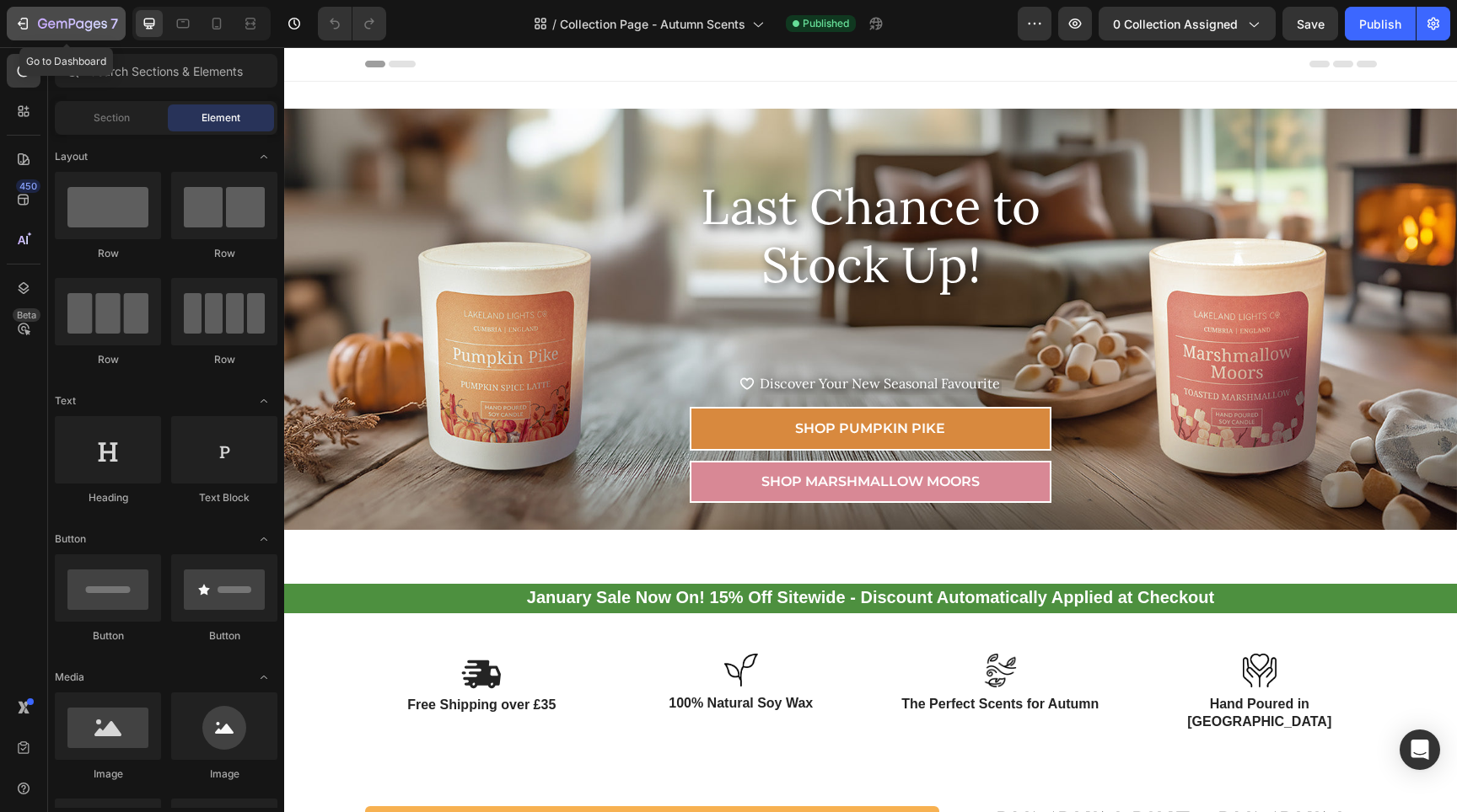
click at [57, 26] on icon "button" at bounding box center [73, 25] width 69 height 14
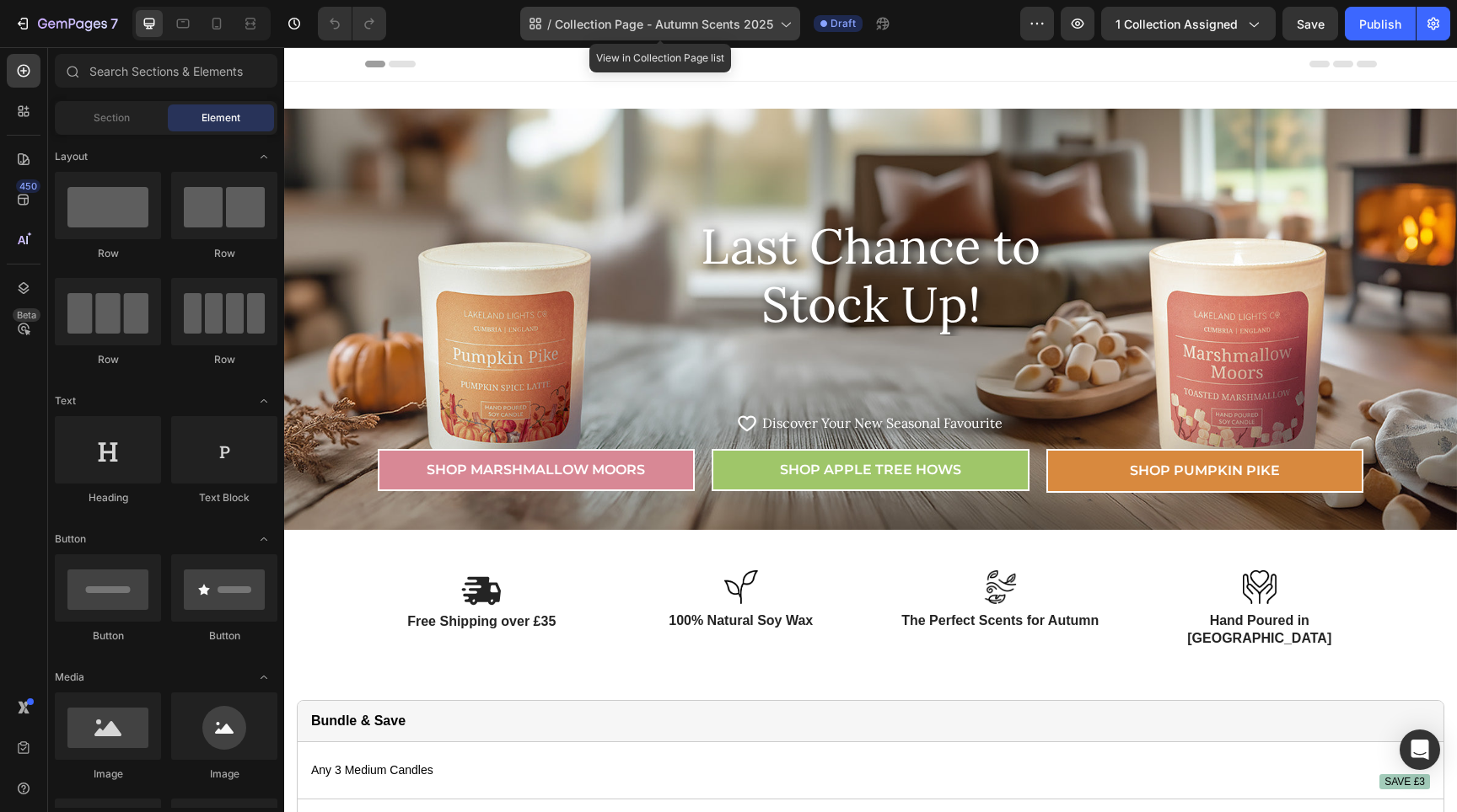
click at [772, 28] on span "Collection Page - Autumn Scents 2025" at bounding box center [664, 24] width 218 height 18
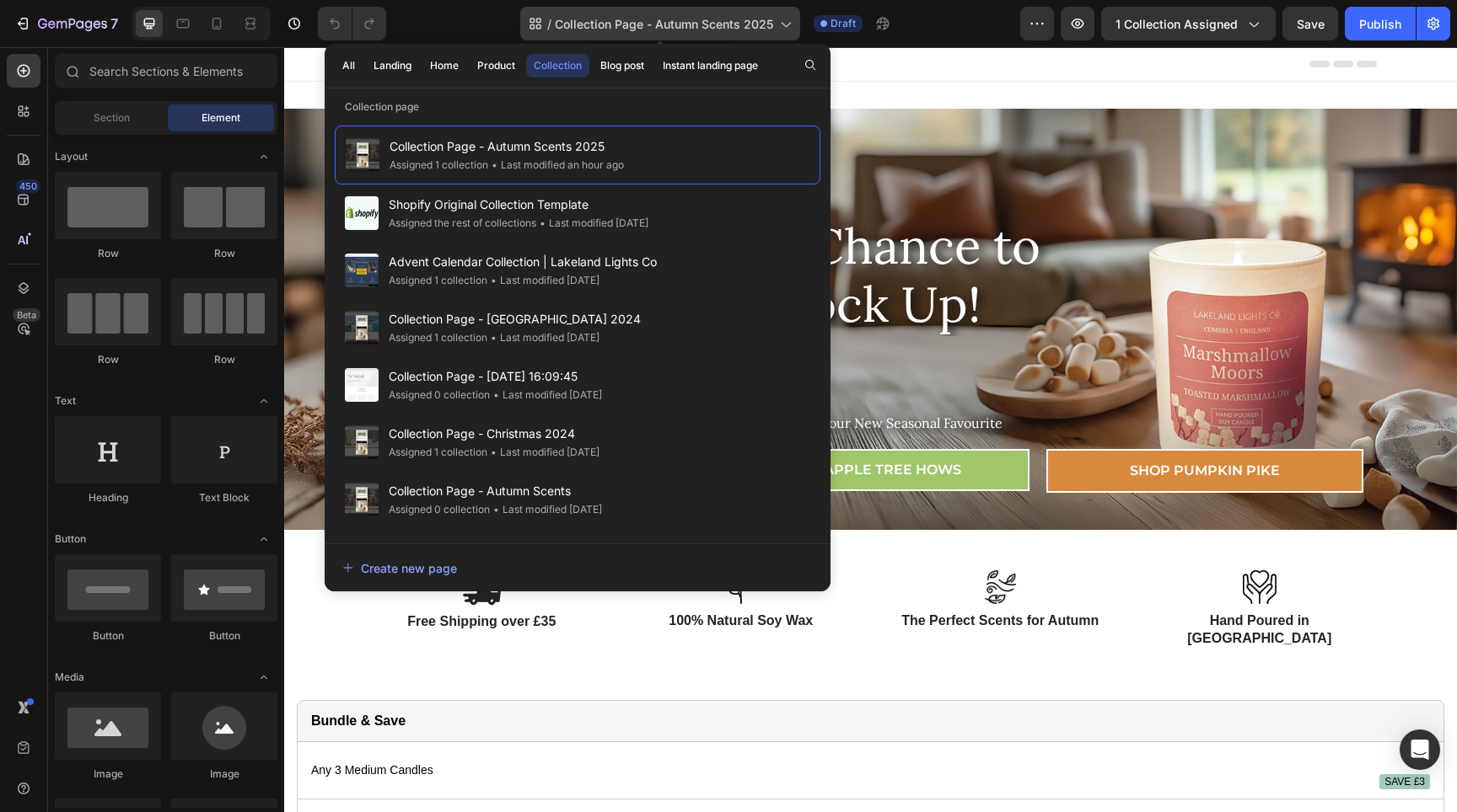
click at [772, 28] on span "Collection Page - Autumn Scents 2025" at bounding box center [664, 24] width 218 height 18
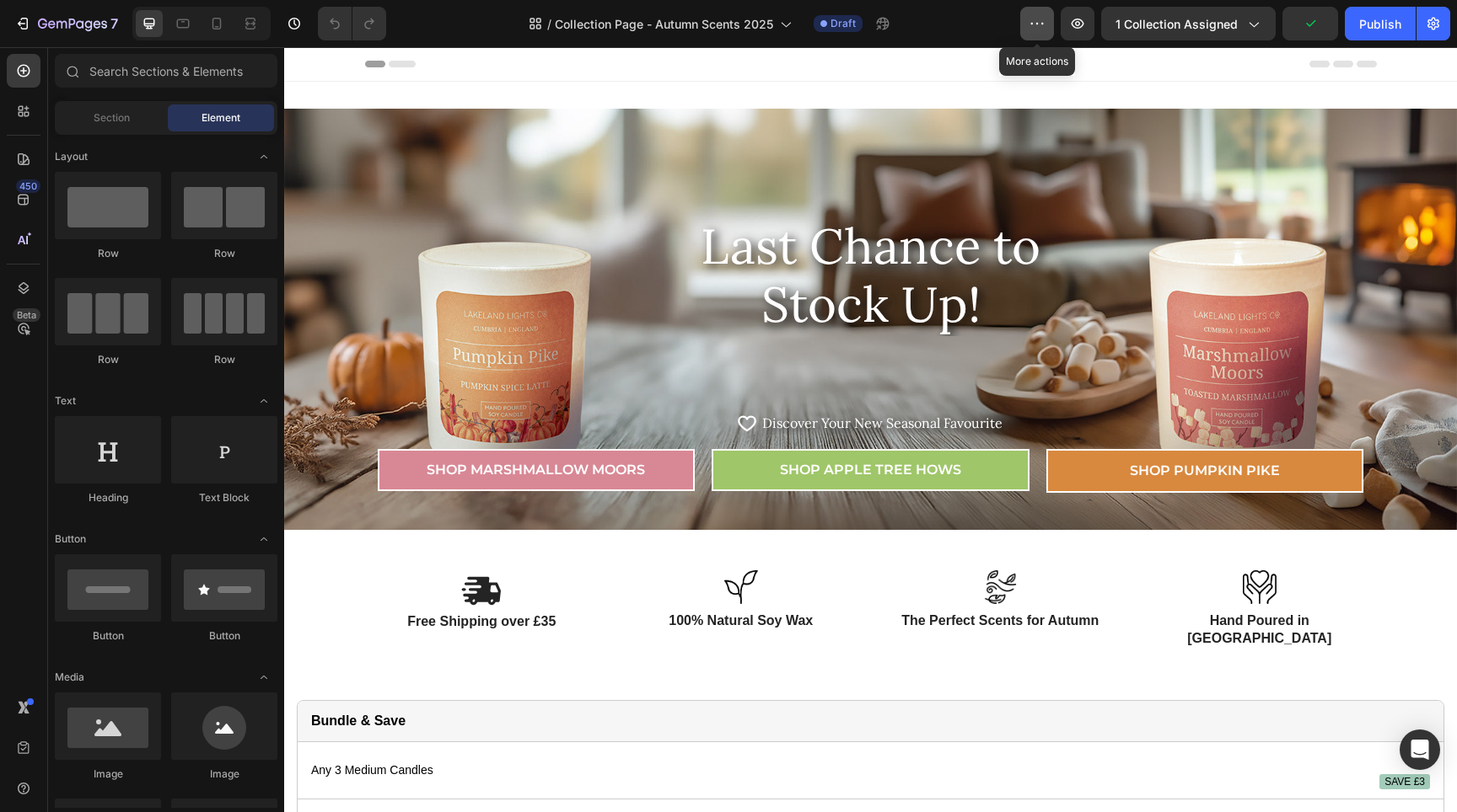
click at [1027, 29] on button "button" at bounding box center [1037, 24] width 34 height 34
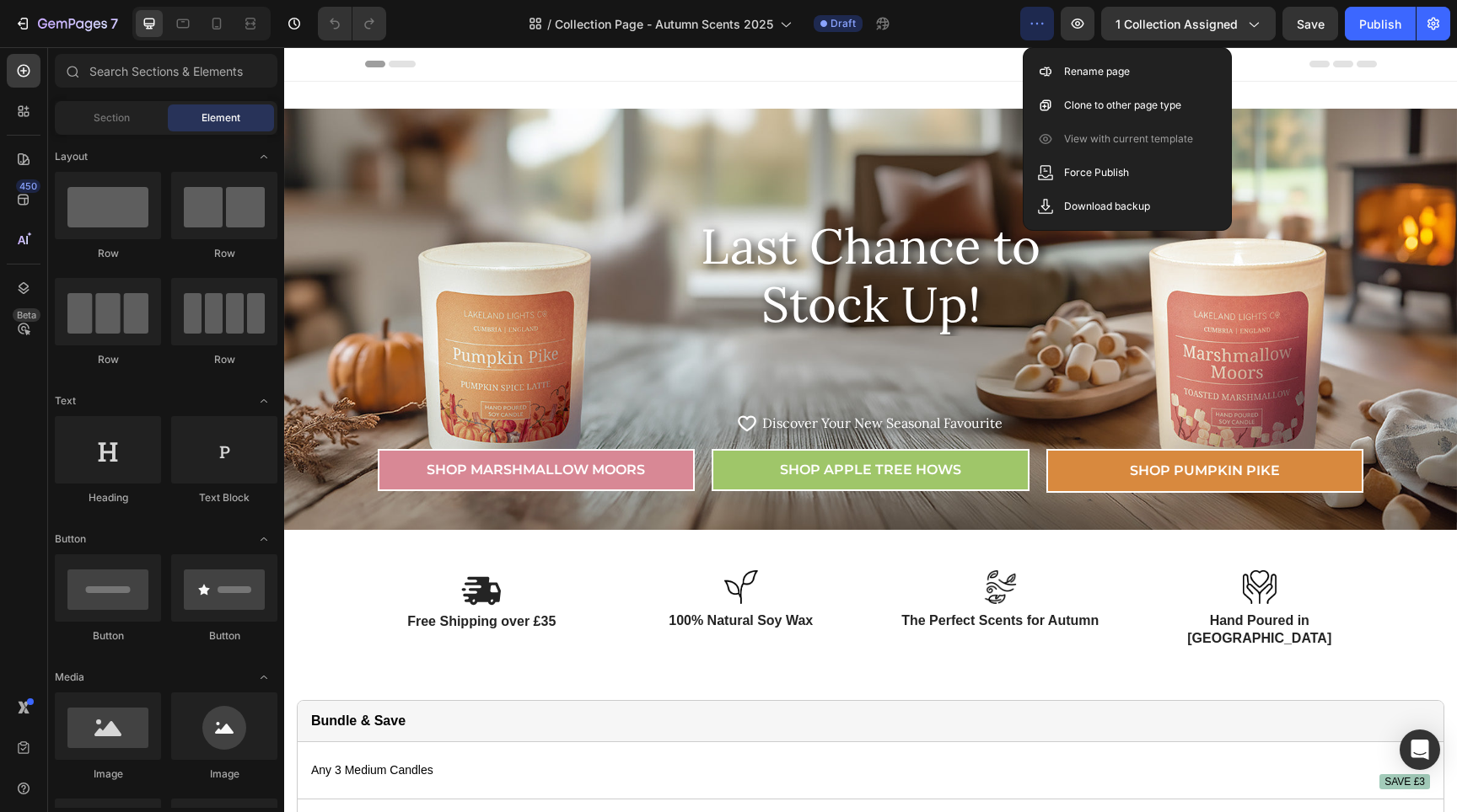
click at [1027, 25] on button "button" at bounding box center [1037, 24] width 34 height 34
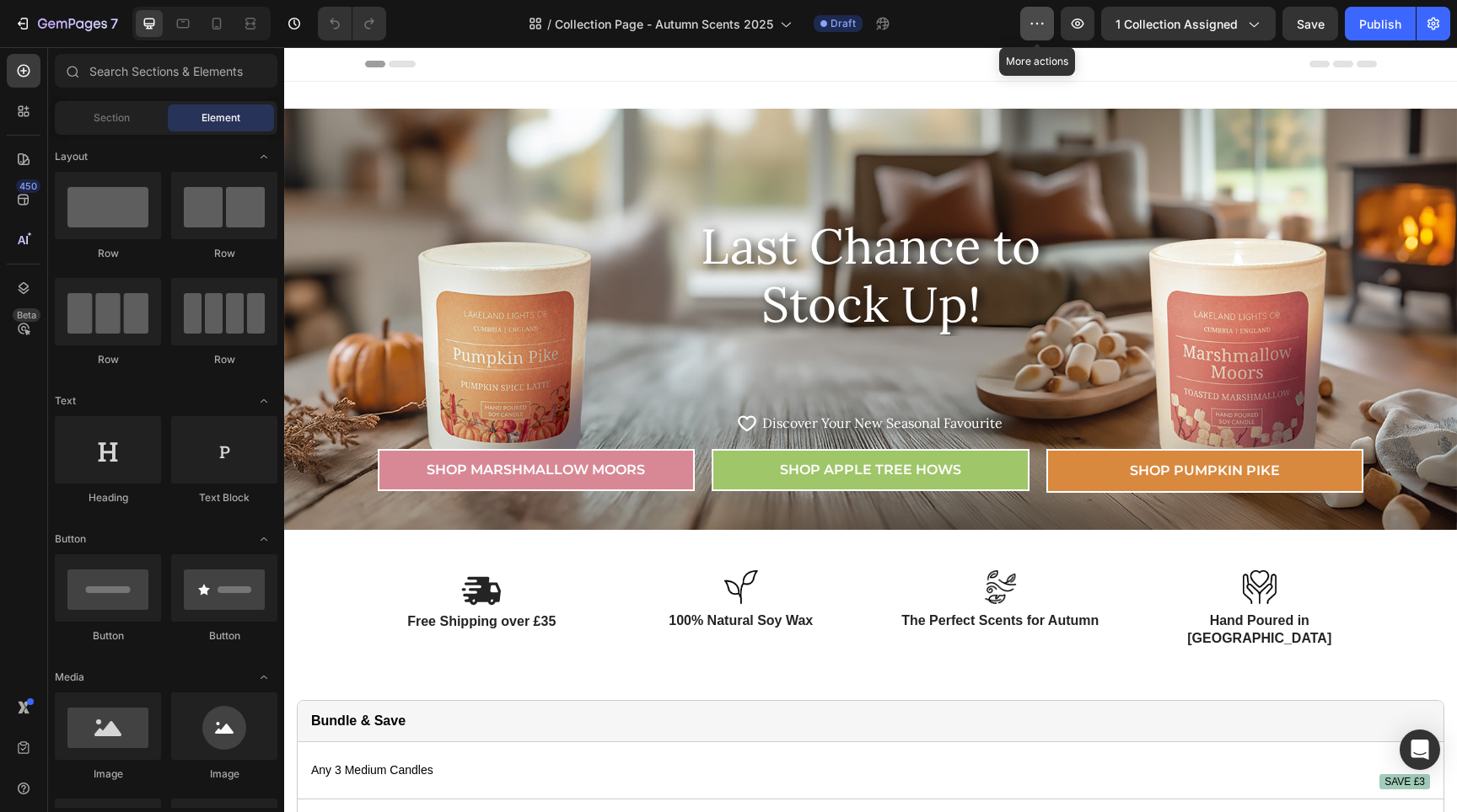
click at [1041, 22] on icon "button" at bounding box center [1037, 23] width 17 height 17
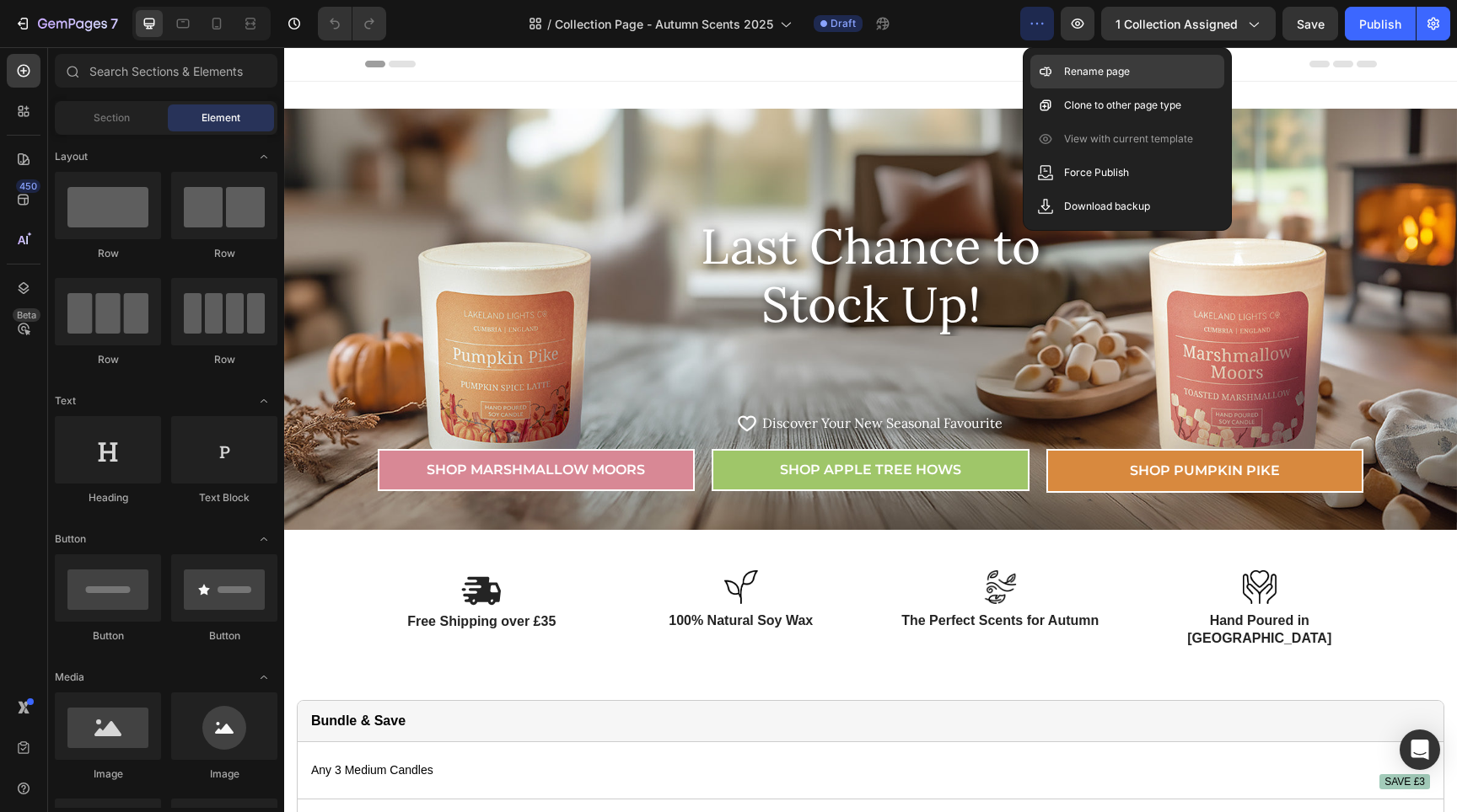
click at [1074, 75] on p "Rename page" at bounding box center [1097, 71] width 66 height 17
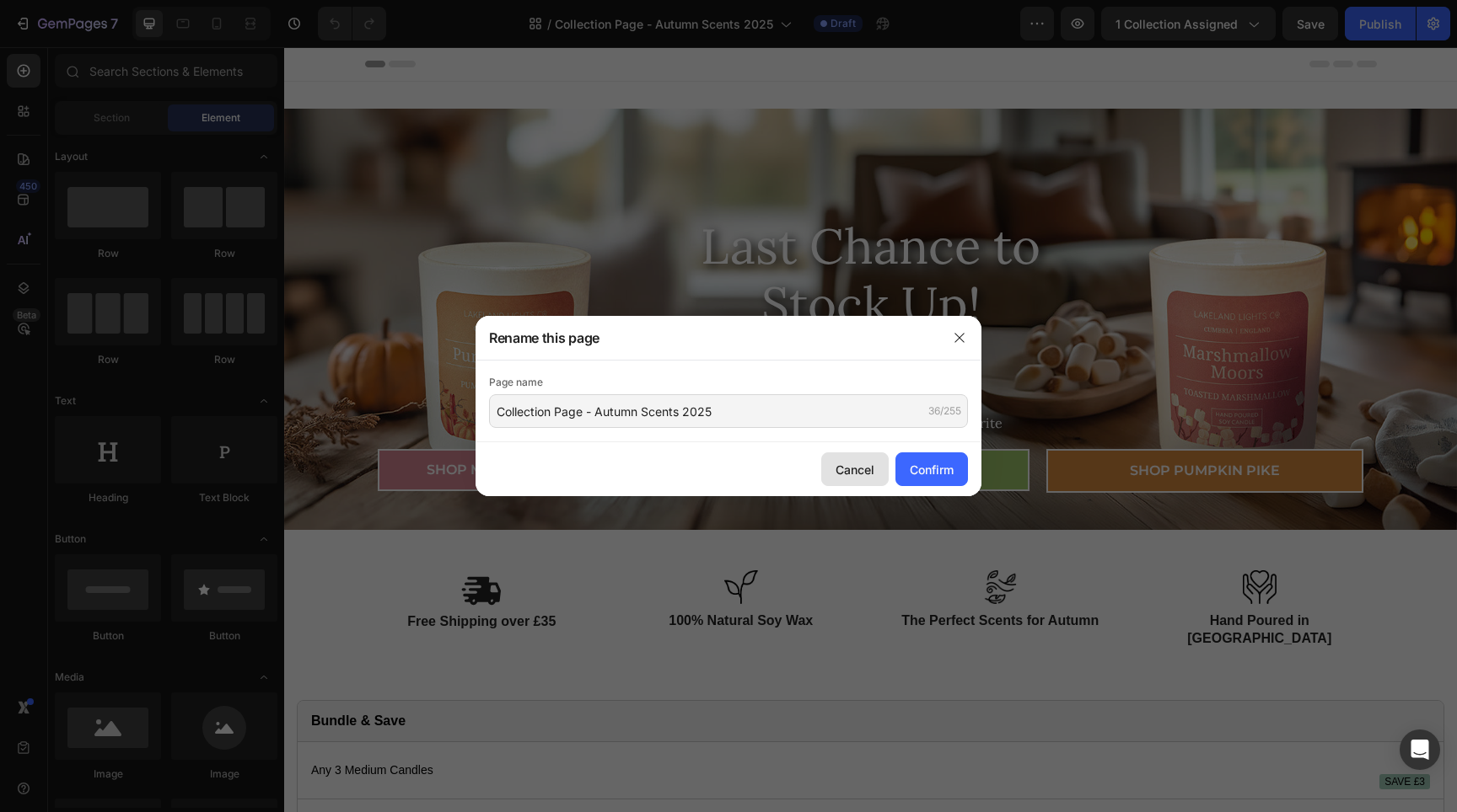
click at [858, 479] on button "Cancel" at bounding box center [855, 469] width 67 height 34
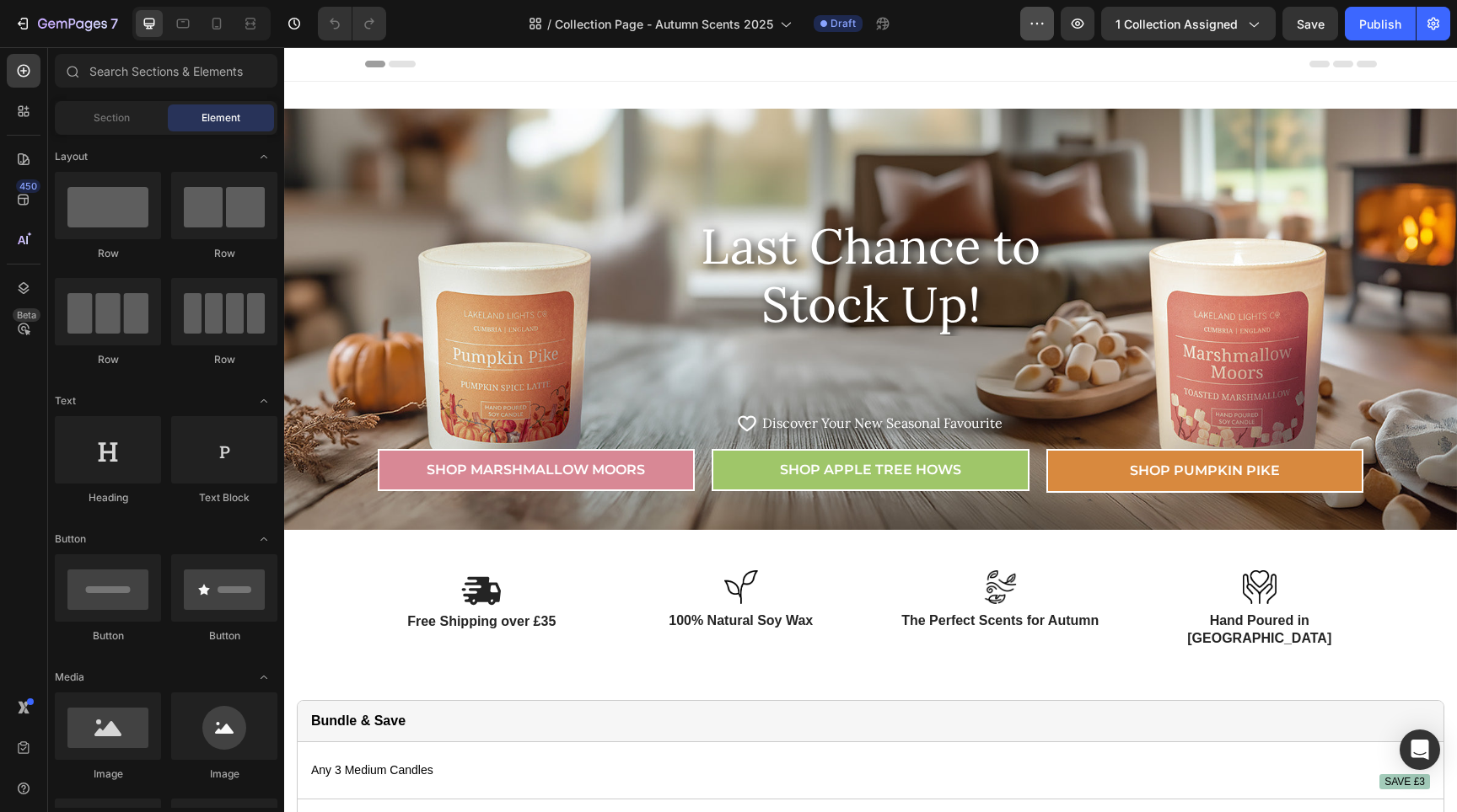
click at [1034, 39] on button "button" at bounding box center [1037, 24] width 34 height 34
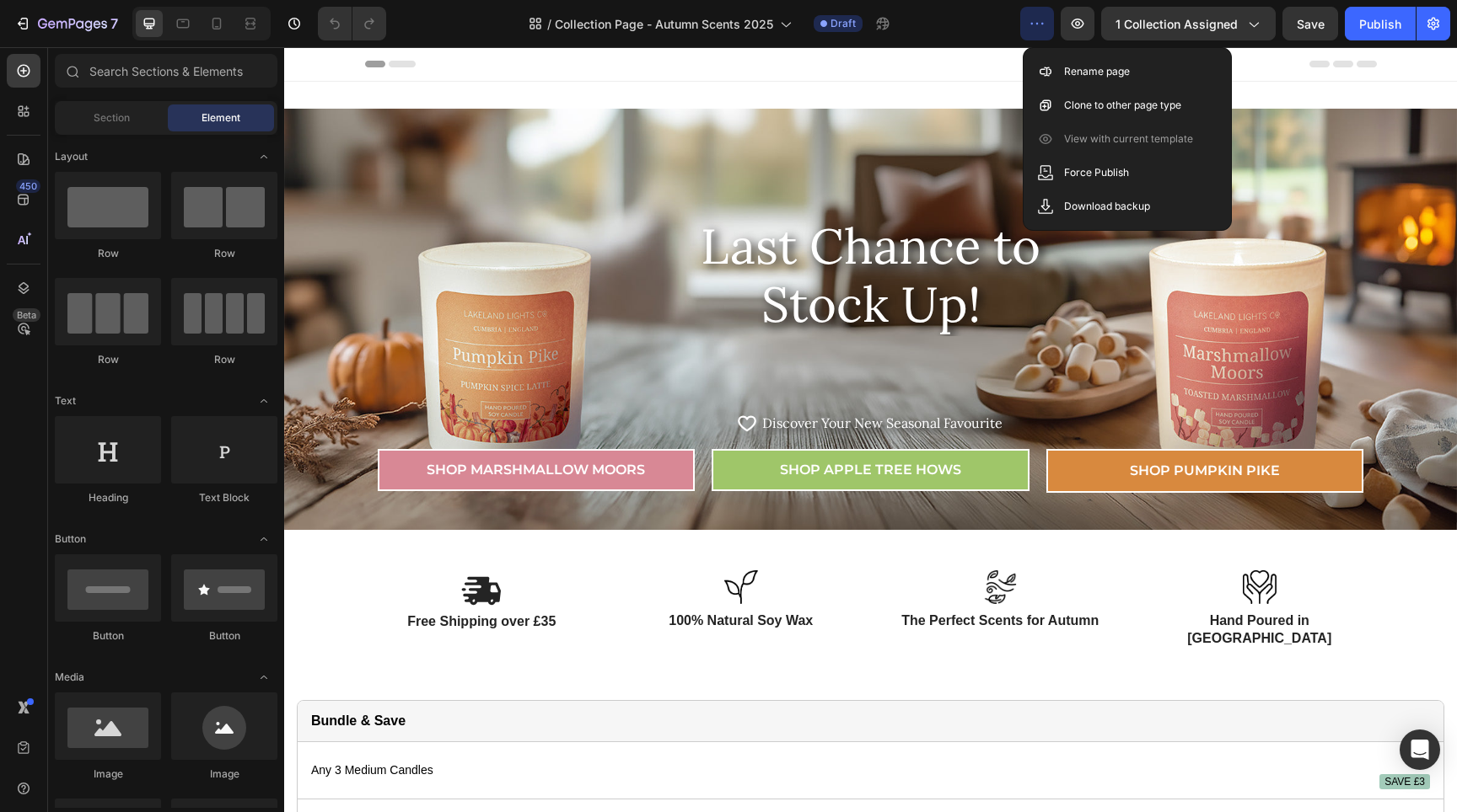
click at [950, 30] on div "/ Collection Page - Autumn Scents 2025 Draft" at bounding box center [709, 24] width 621 height 34
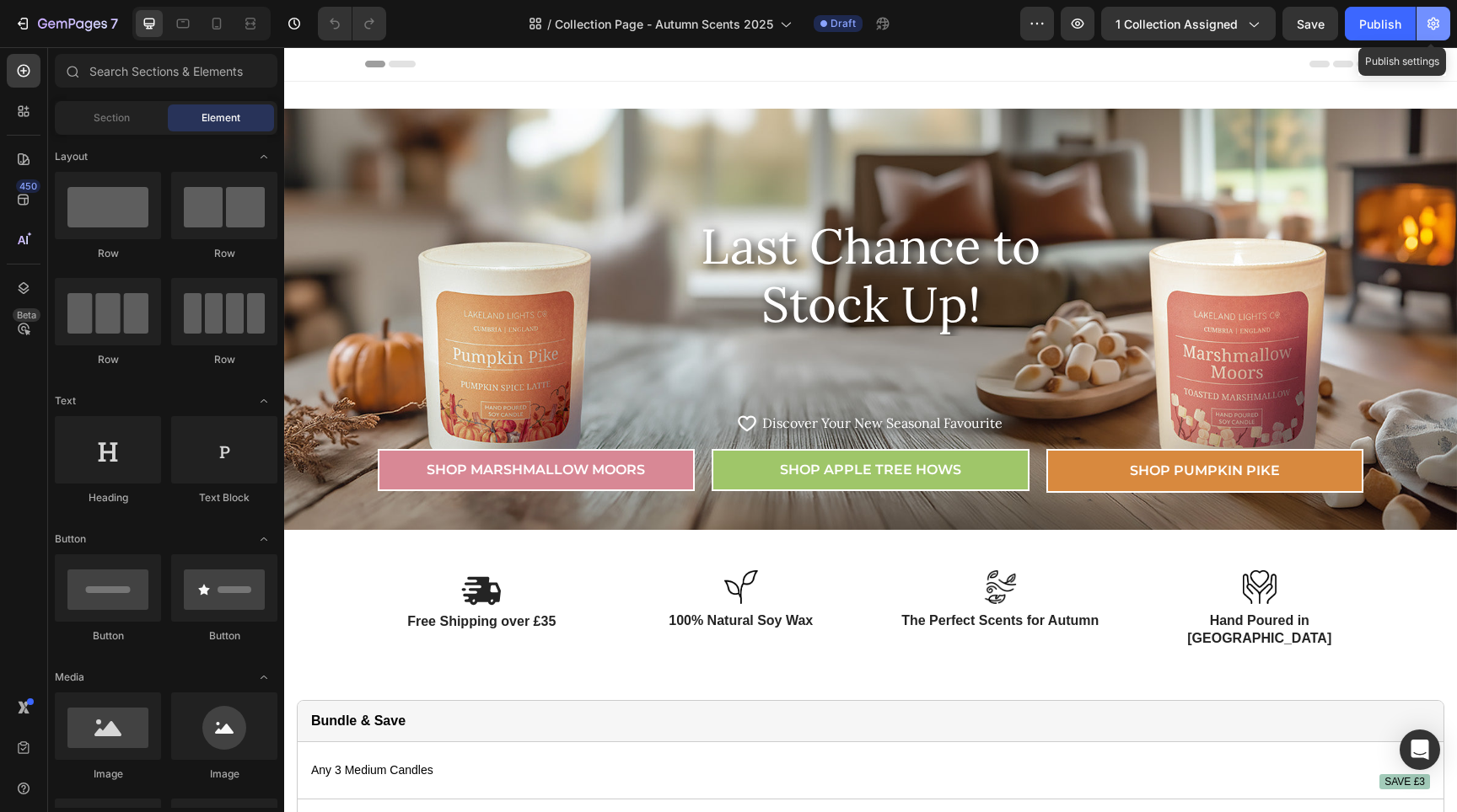
click at [1440, 31] on icon "button" at bounding box center [1433, 23] width 17 height 17
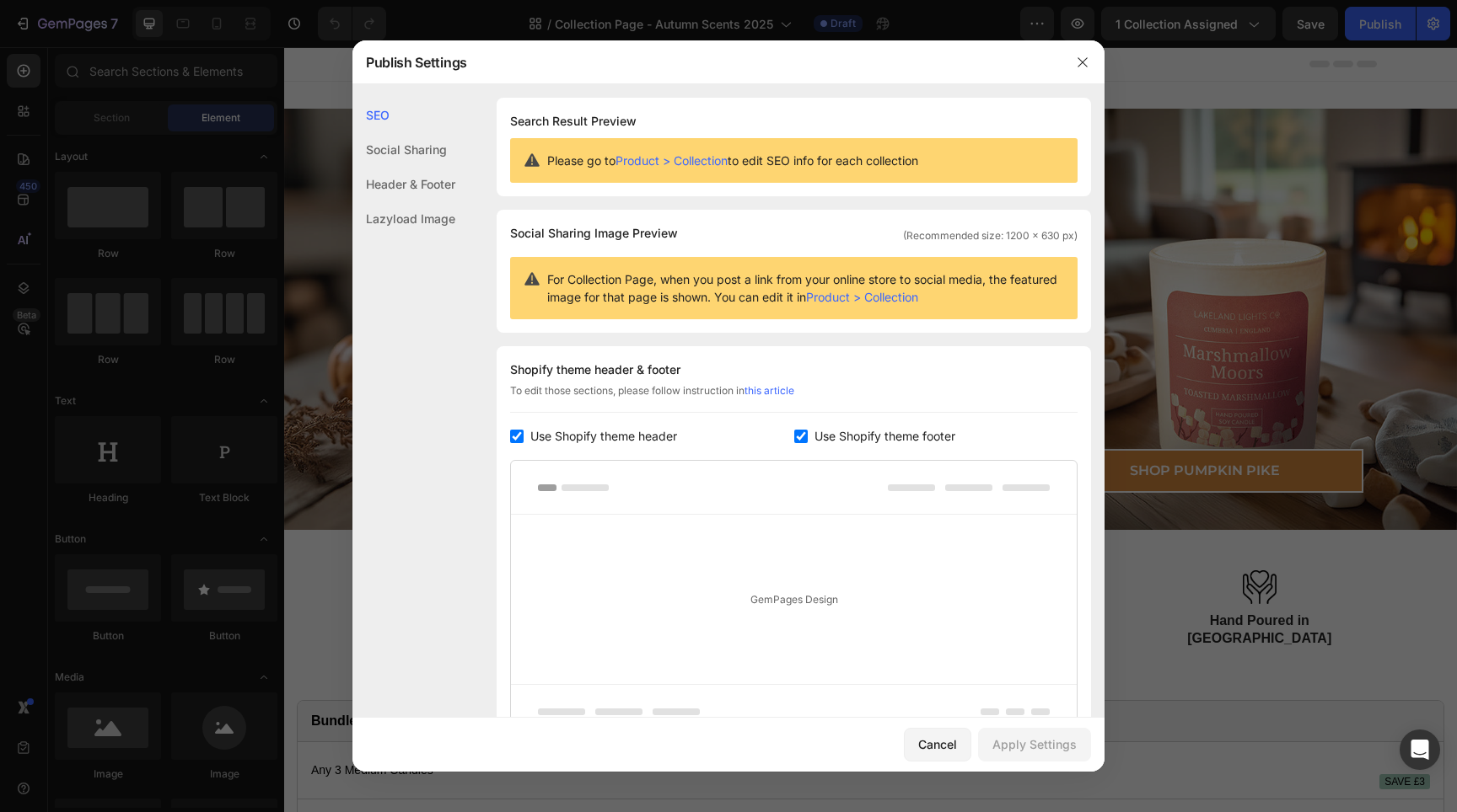
click at [420, 167] on div "Social Sharing" at bounding box center [404, 184] width 103 height 35
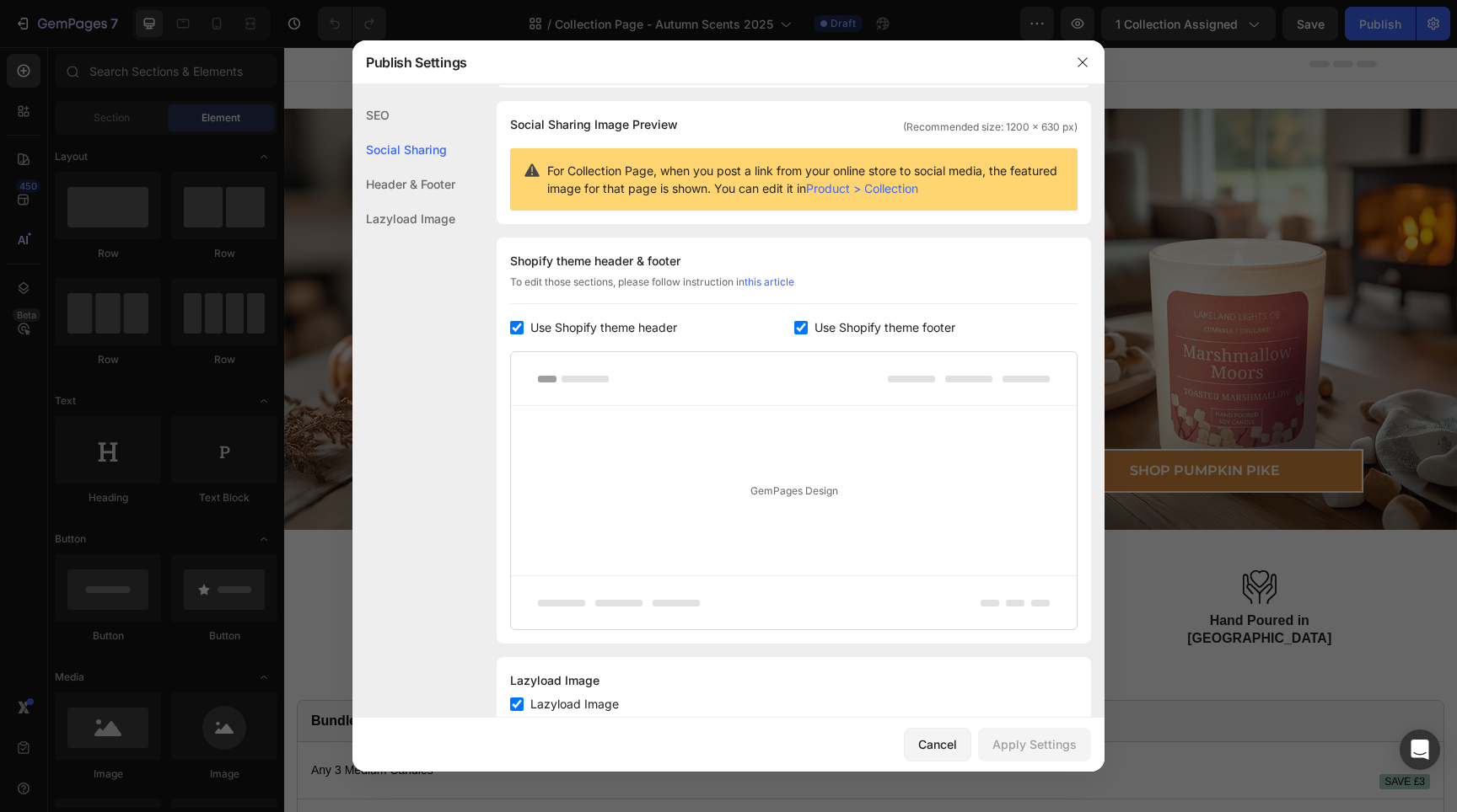
click at [425, 201] on div "Header & Footer" at bounding box center [404, 218] width 103 height 35
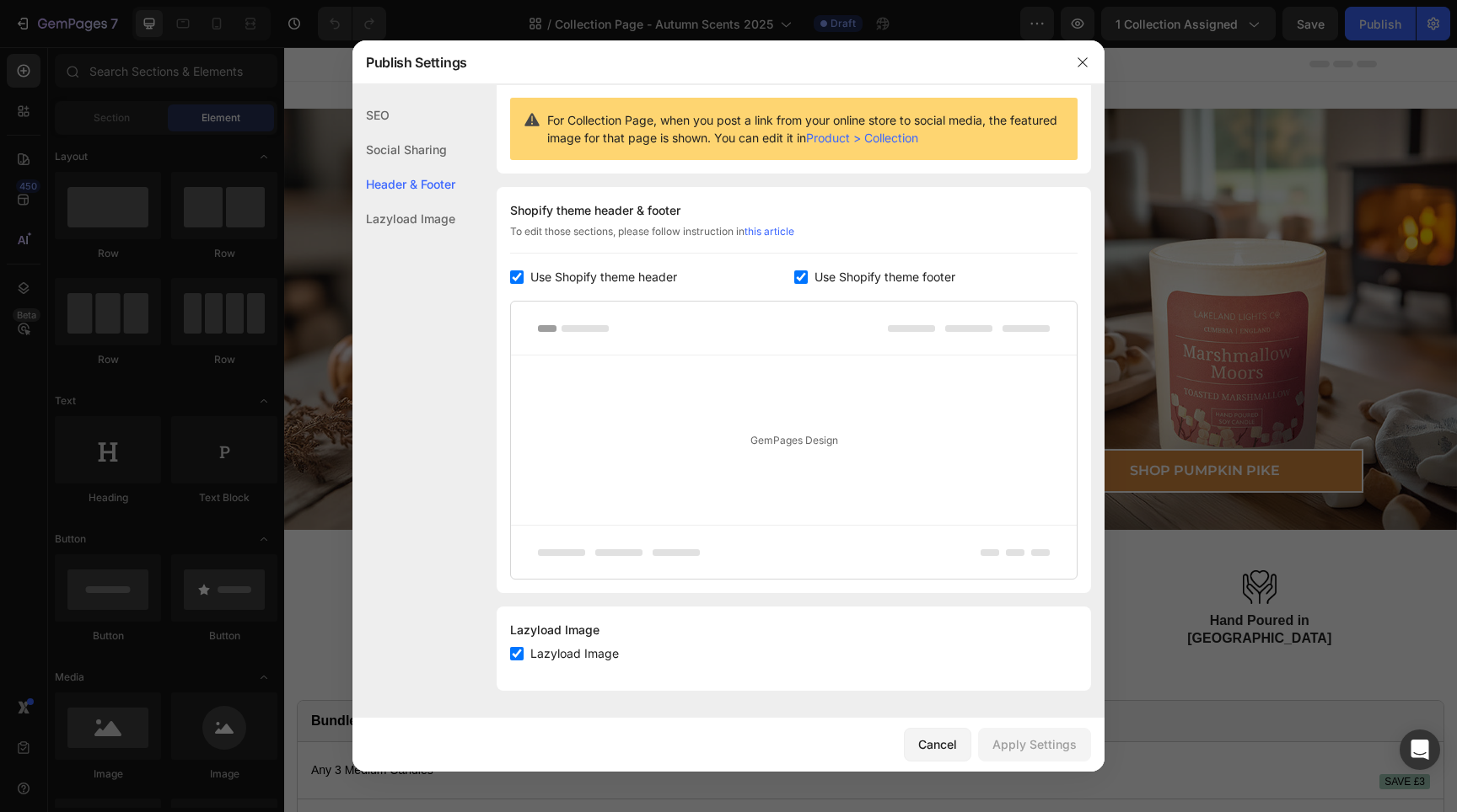
click at [418, 209] on div "Lazyload Image" at bounding box center [404, 218] width 103 height 35
click at [420, 216] on div "Lazyload Image" at bounding box center [404, 218] width 103 height 35
drag, startPoint x: 396, startPoint y: 141, endPoint x: 392, endPoint y: 125, distance: 16.5
click at [396, 167] on div "Social Sharing" at bounding box center [404, 184] width 103 height 35
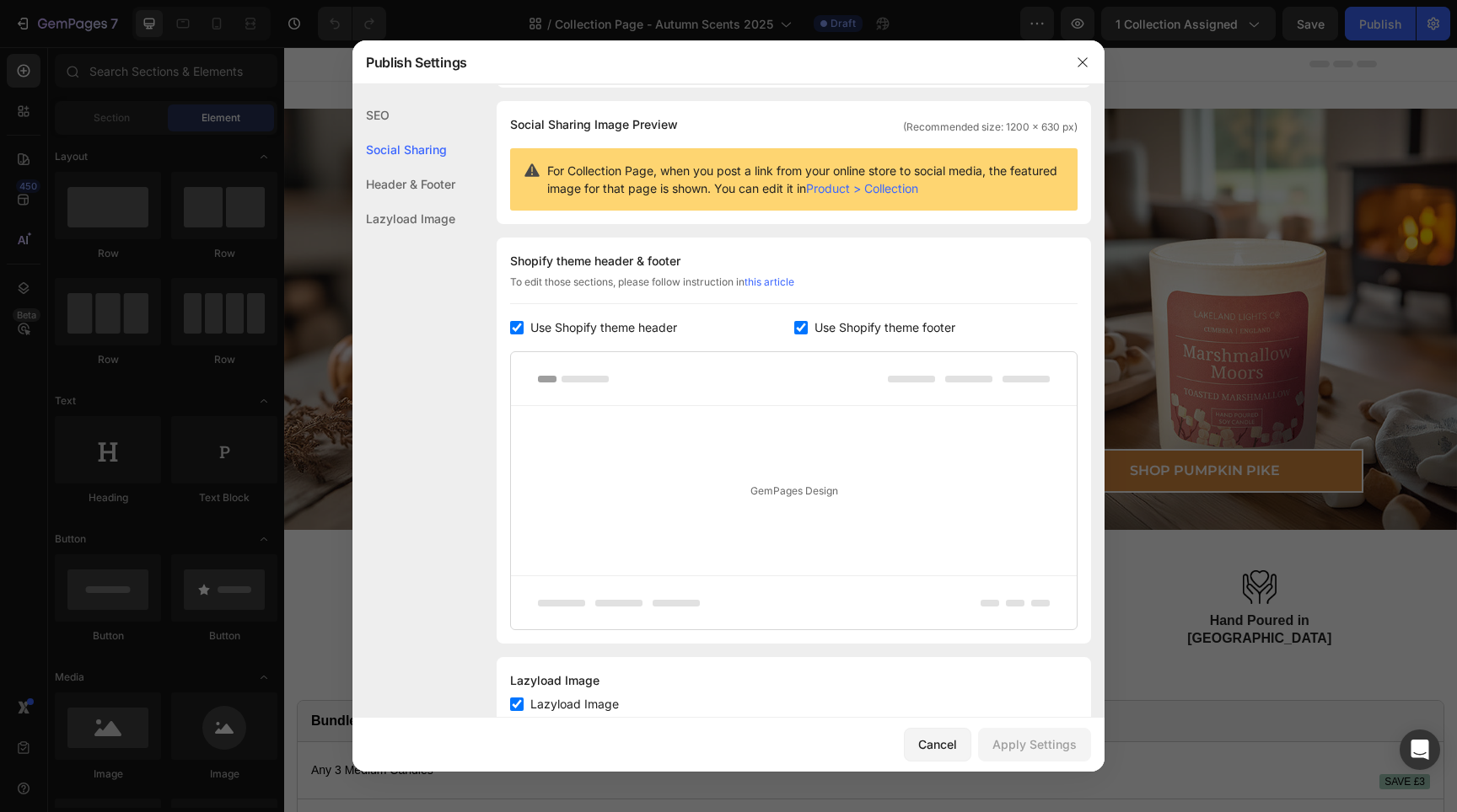
click at [386, 132] on div "SEO" at bounding box center [404, 149] width 103 height 35
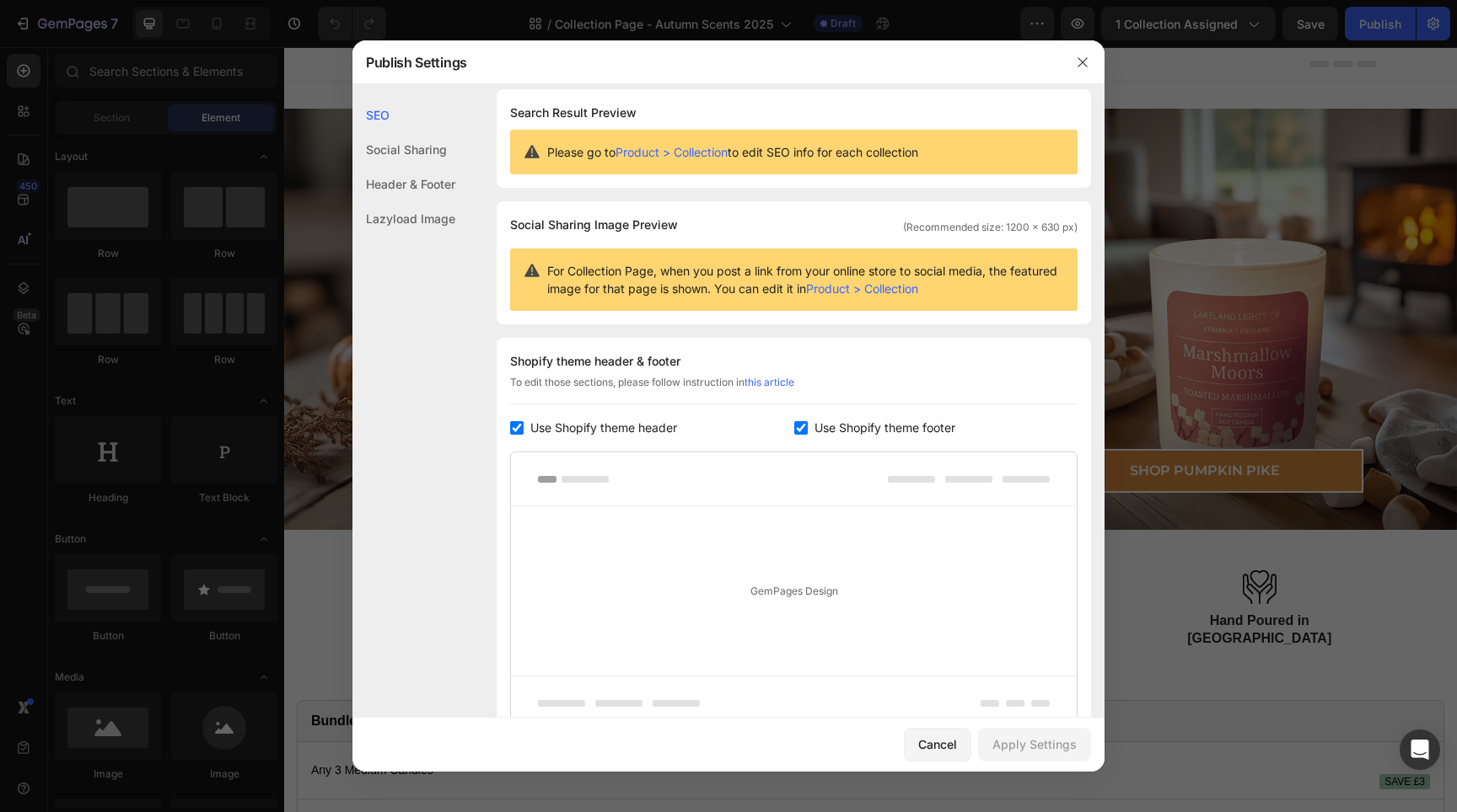
scroll to position [0, 0]
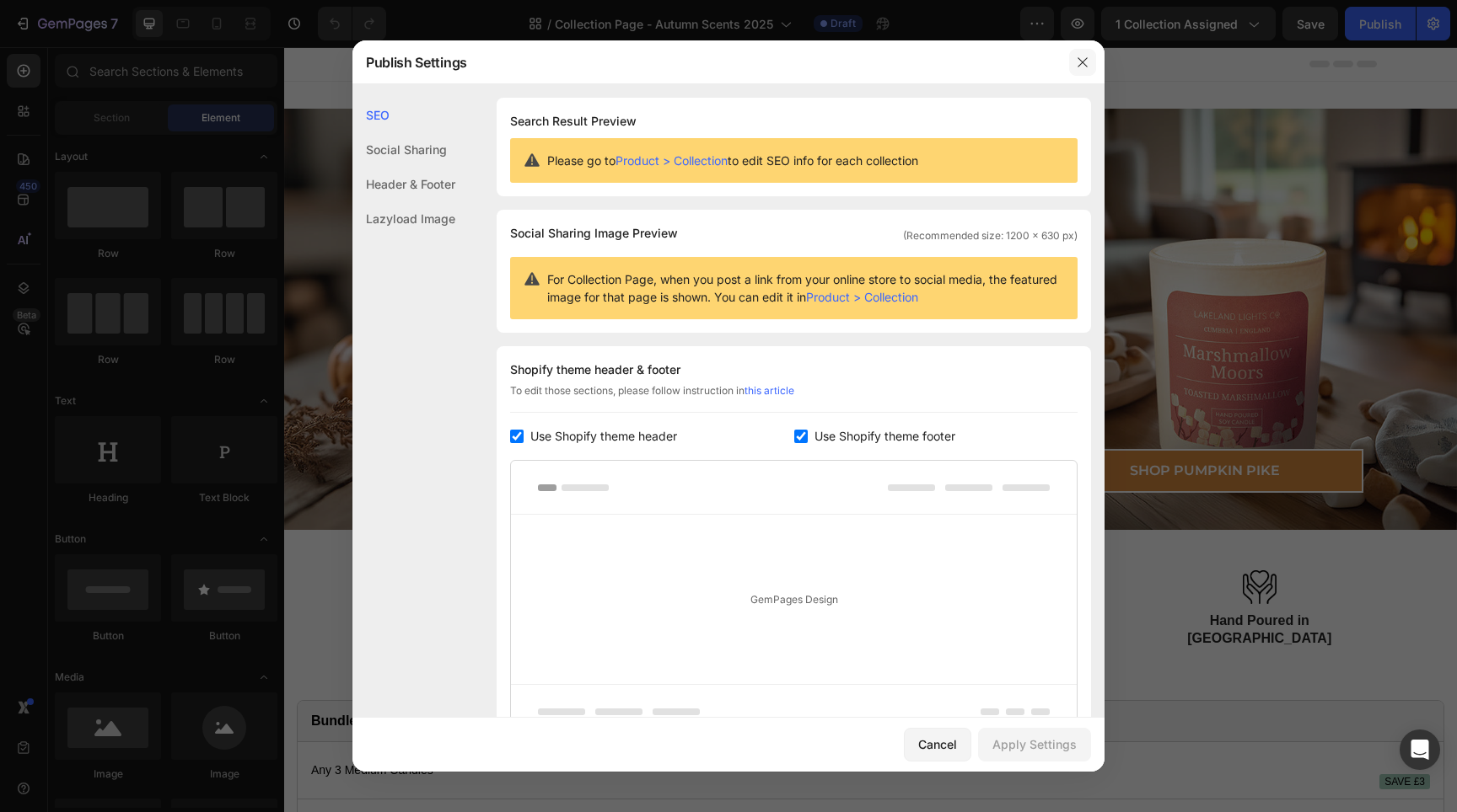
click at [1083, 59] on icon "button" at bounding box center [1082, 62] width 13 height 13
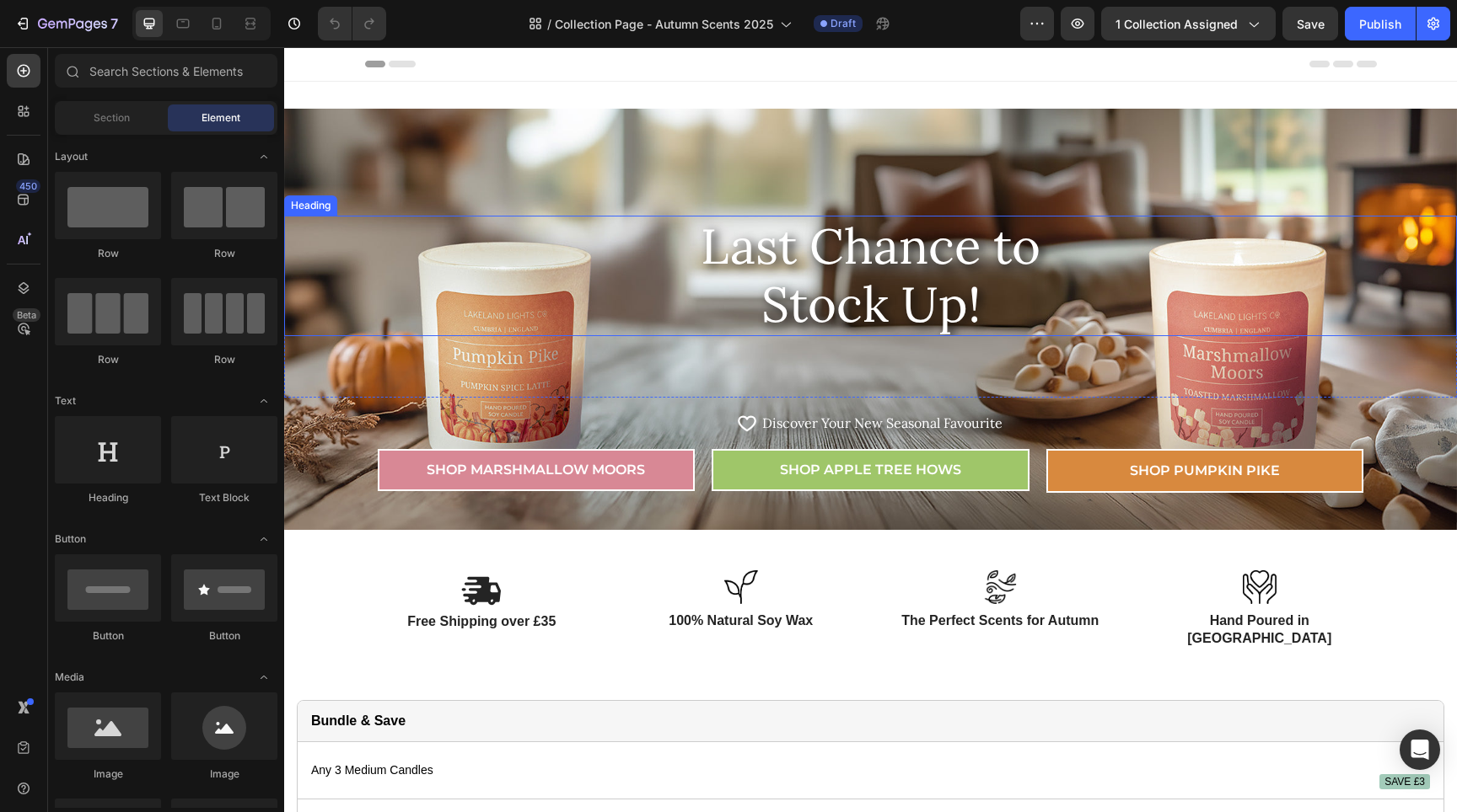
click at [487, 294] on h2 "Last Chance to Stock Up!" at bounding box center [870, 276] width 1173 height 121
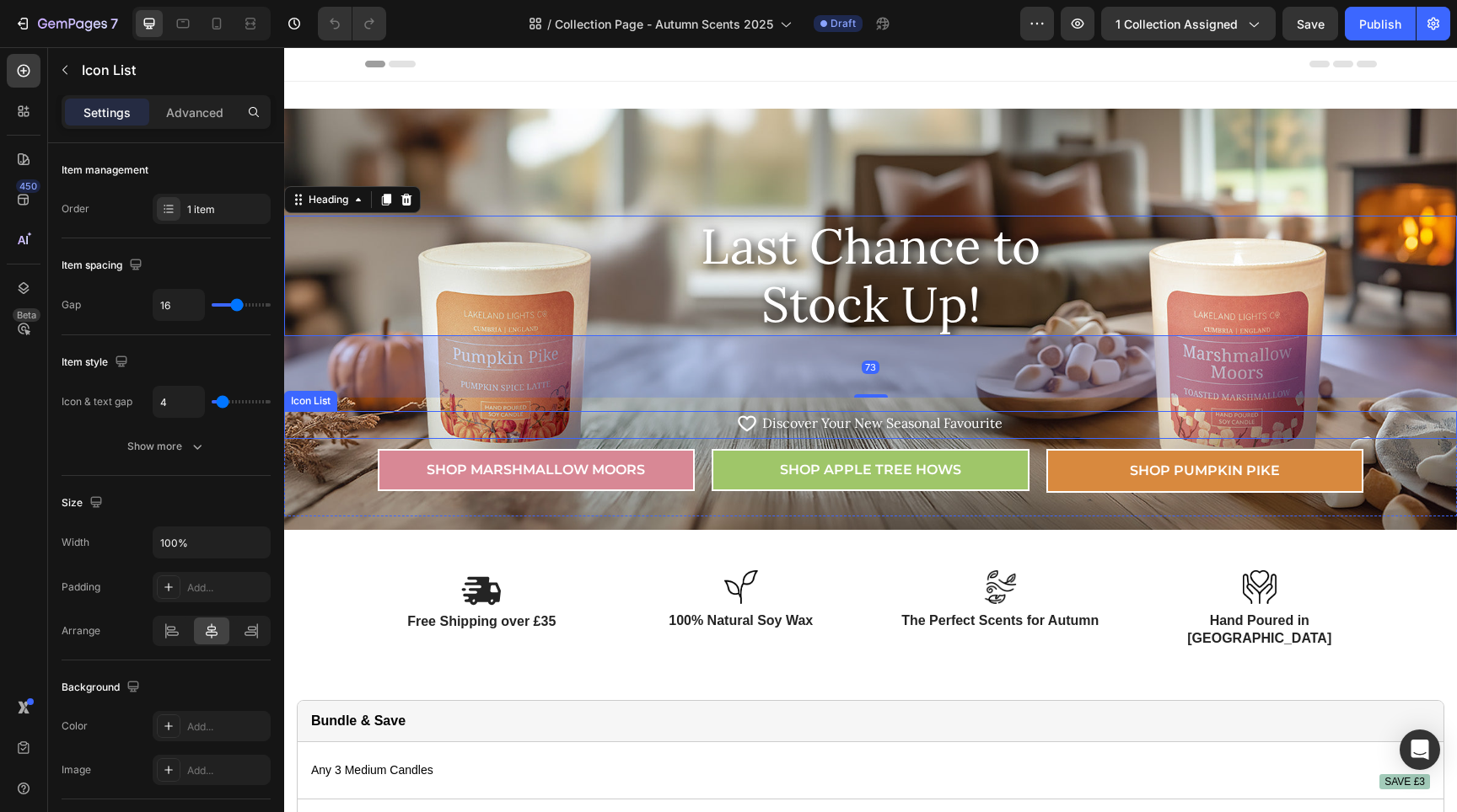
click at [461, 414] on div "Icon Icon List Hoz Discover Your New Seasonal Favourite Text block" at bounding box center [870, 424] width 1173 height 28
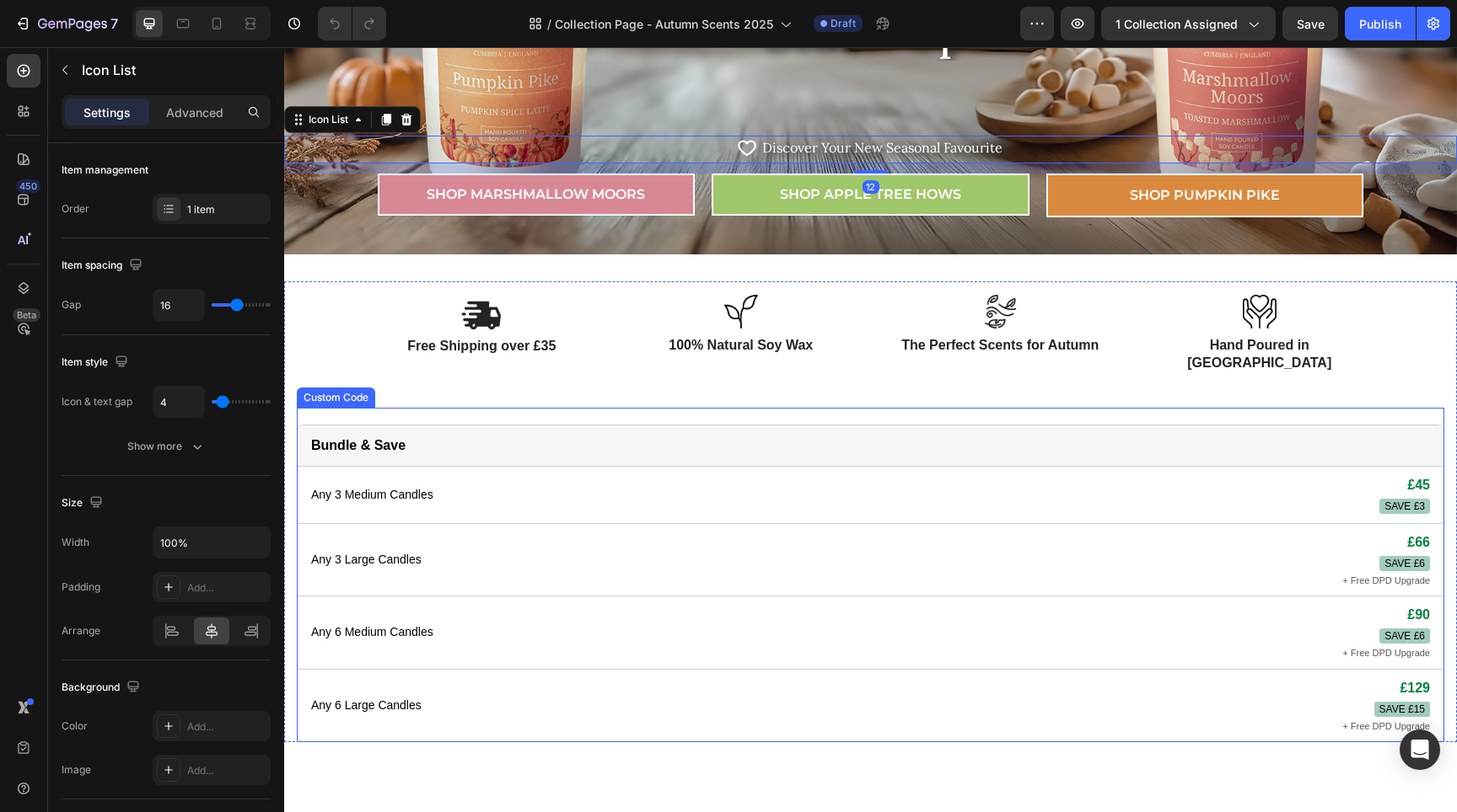
scroll to position [659, 0]
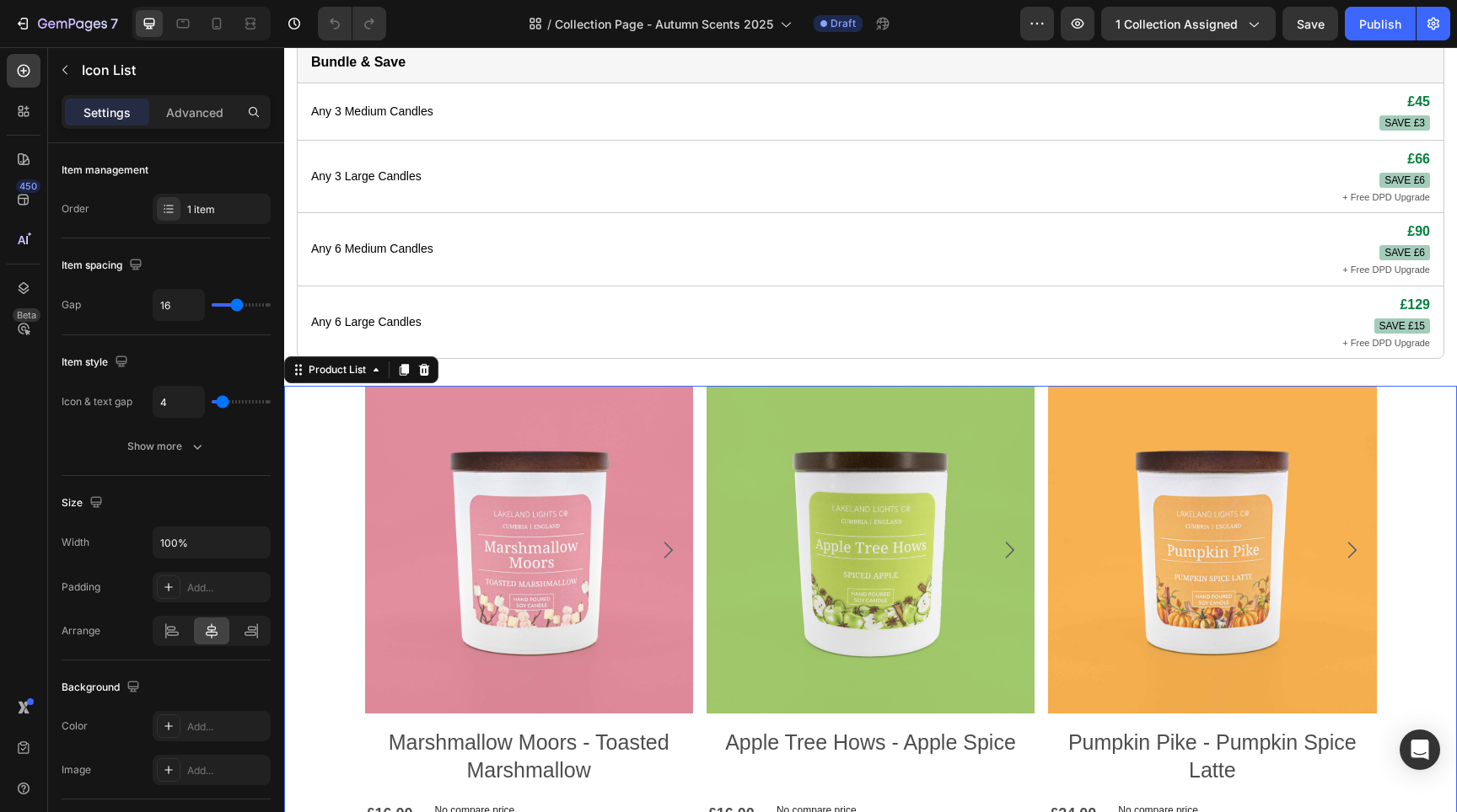
click at [313, 425] on div "Product Images Marshmallow Moors - Toasted Marshmallow Product Title £16.00 Pro…" at bounding box center [870, 684] width 1173 height 597
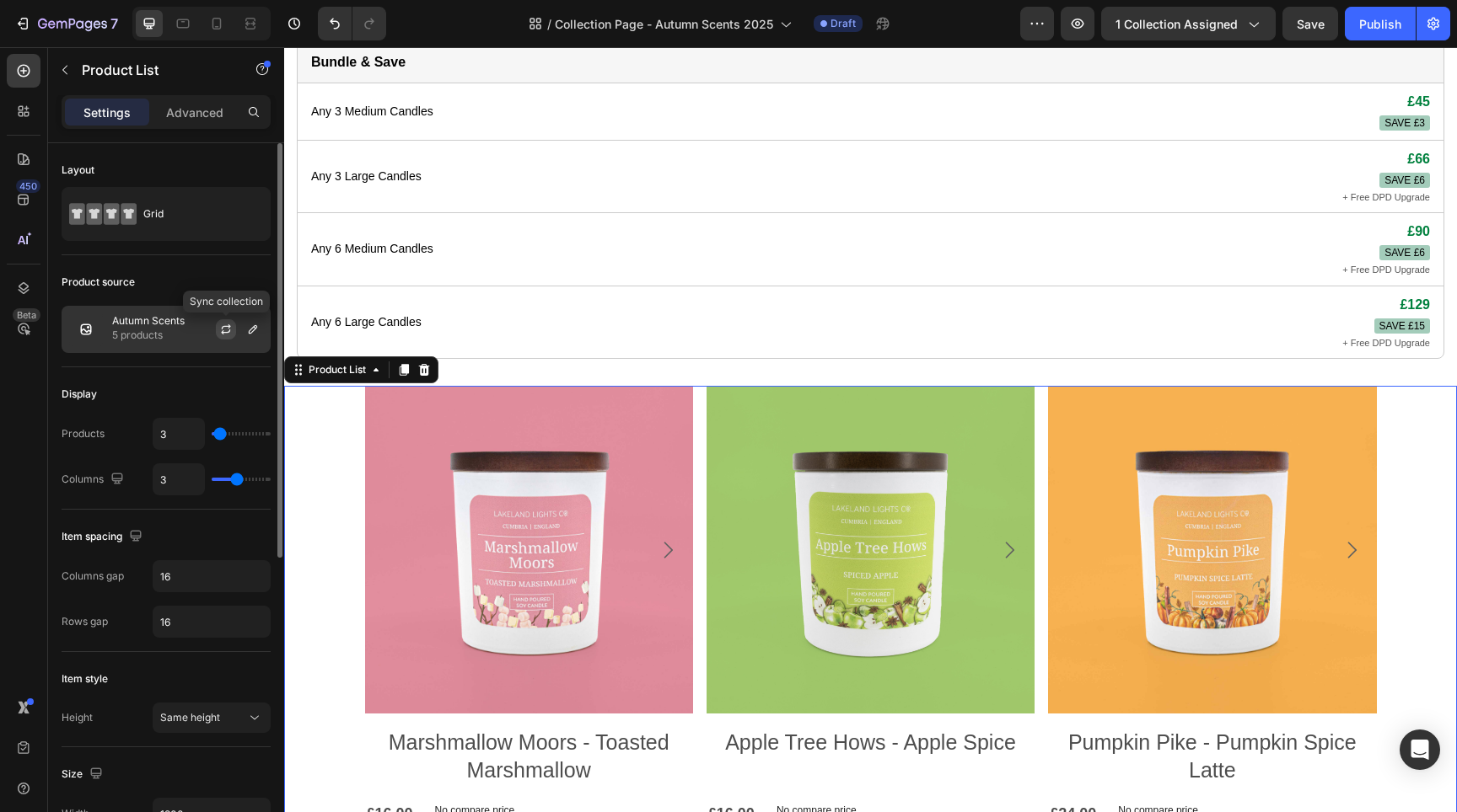
click at [220, 331] on icon "button" at bounding box center [226, 329] width 13 height 13
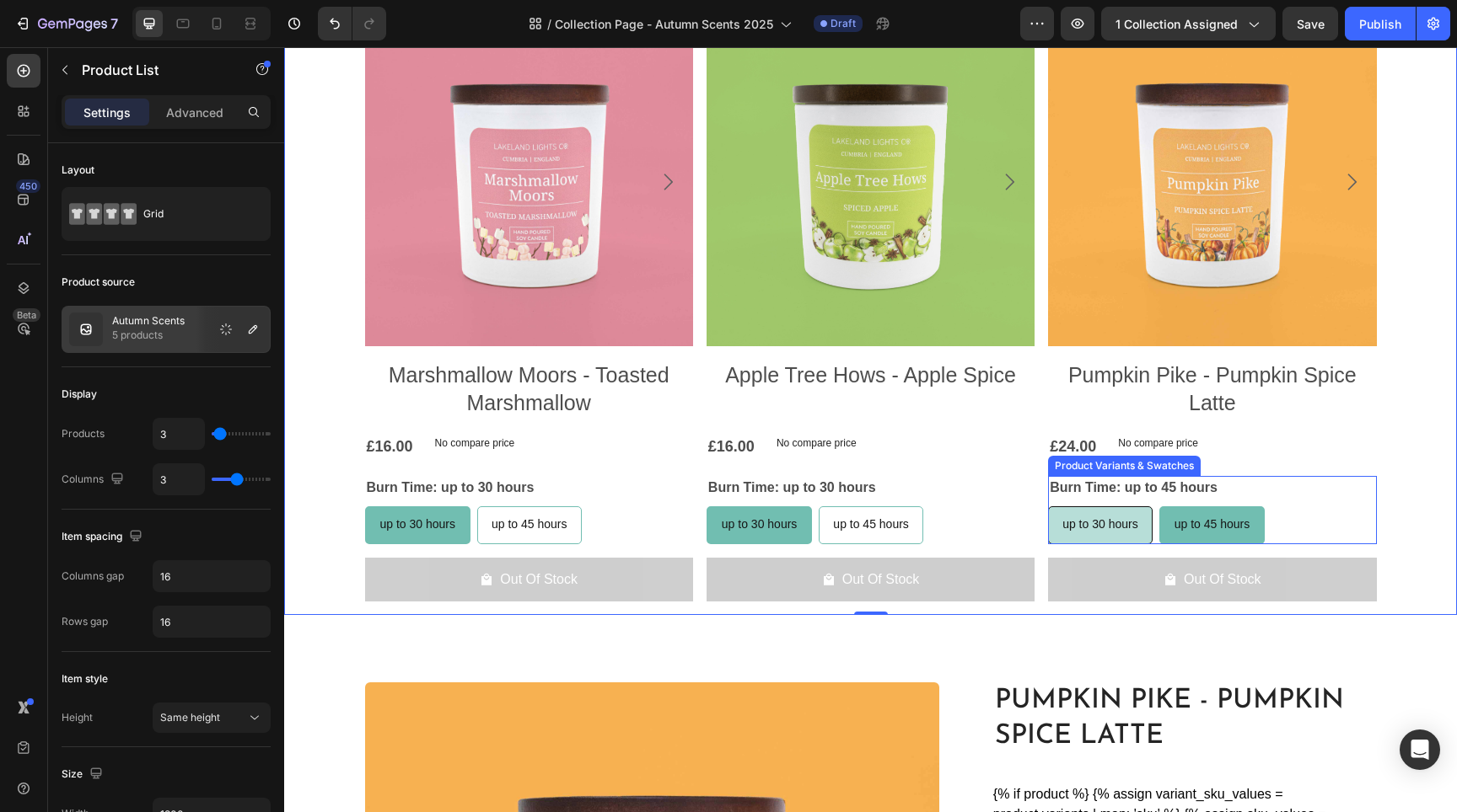
click at [1072, 527] on span "up to 30 hours" at bounding box center [1100, 524] width 75 height 13
click at [1048, 507] on input "up to 30 hours up to 30 hours up to 30 hours" at bounding box center [1047, 506] width 1 height 1
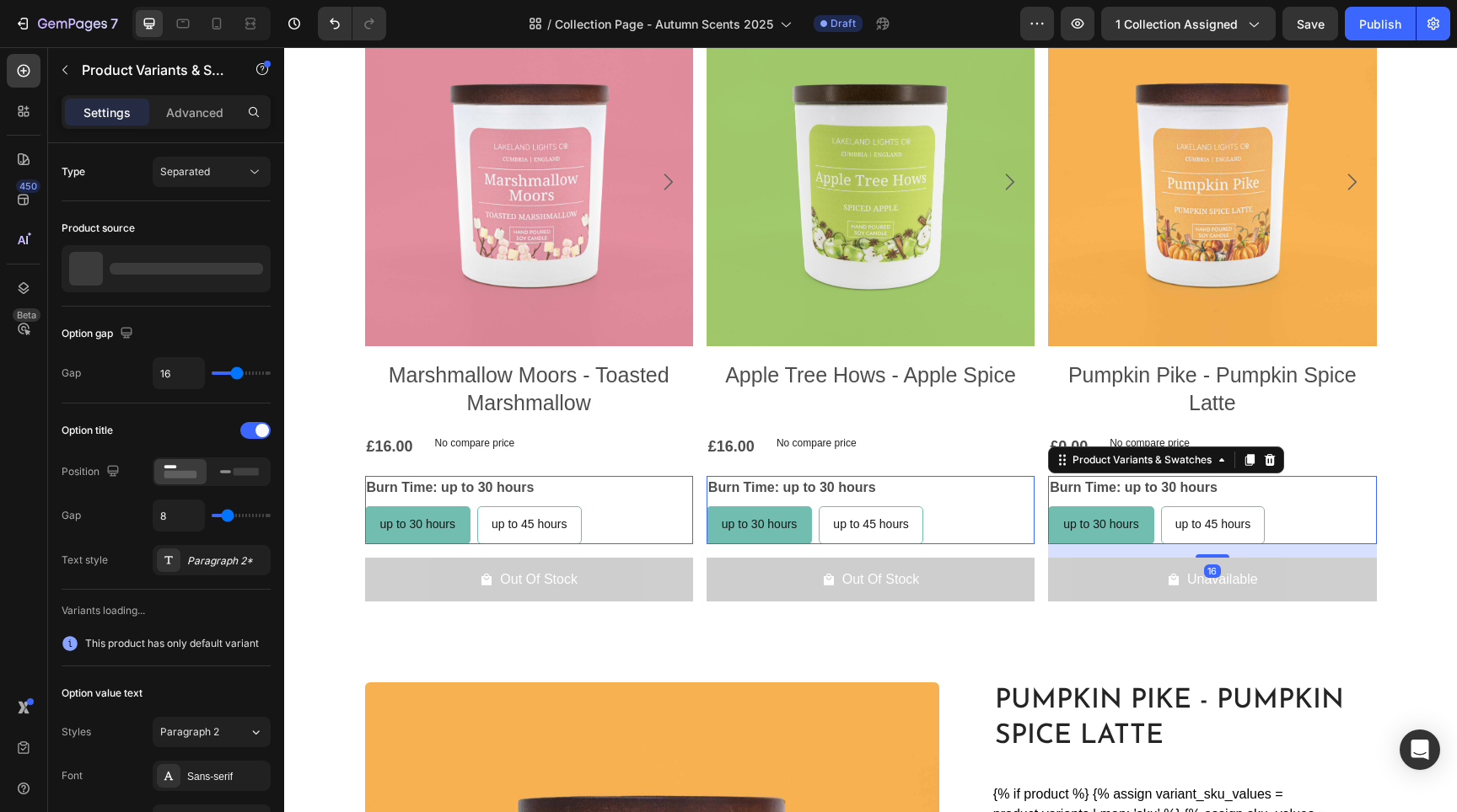
radio input "false"
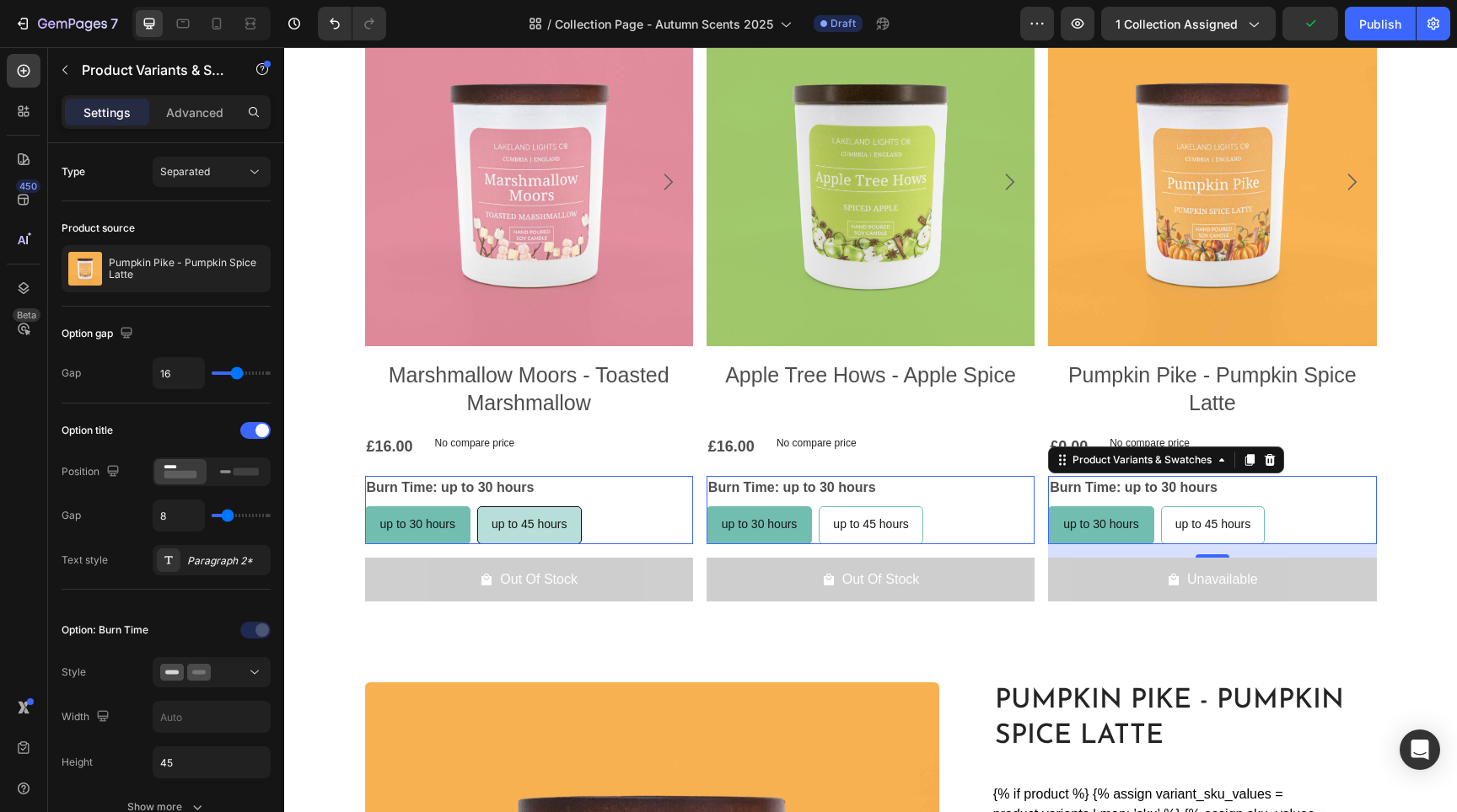
click at [502, 534] on div "up to 45 hours" at bounding box center [529, 524] width 103 height 35
click at [477, 507] on input "up to 45 hours up to 45 hours up to 45 hours" at bounding box center [477, 506] width 1 height 1
radio input "true"
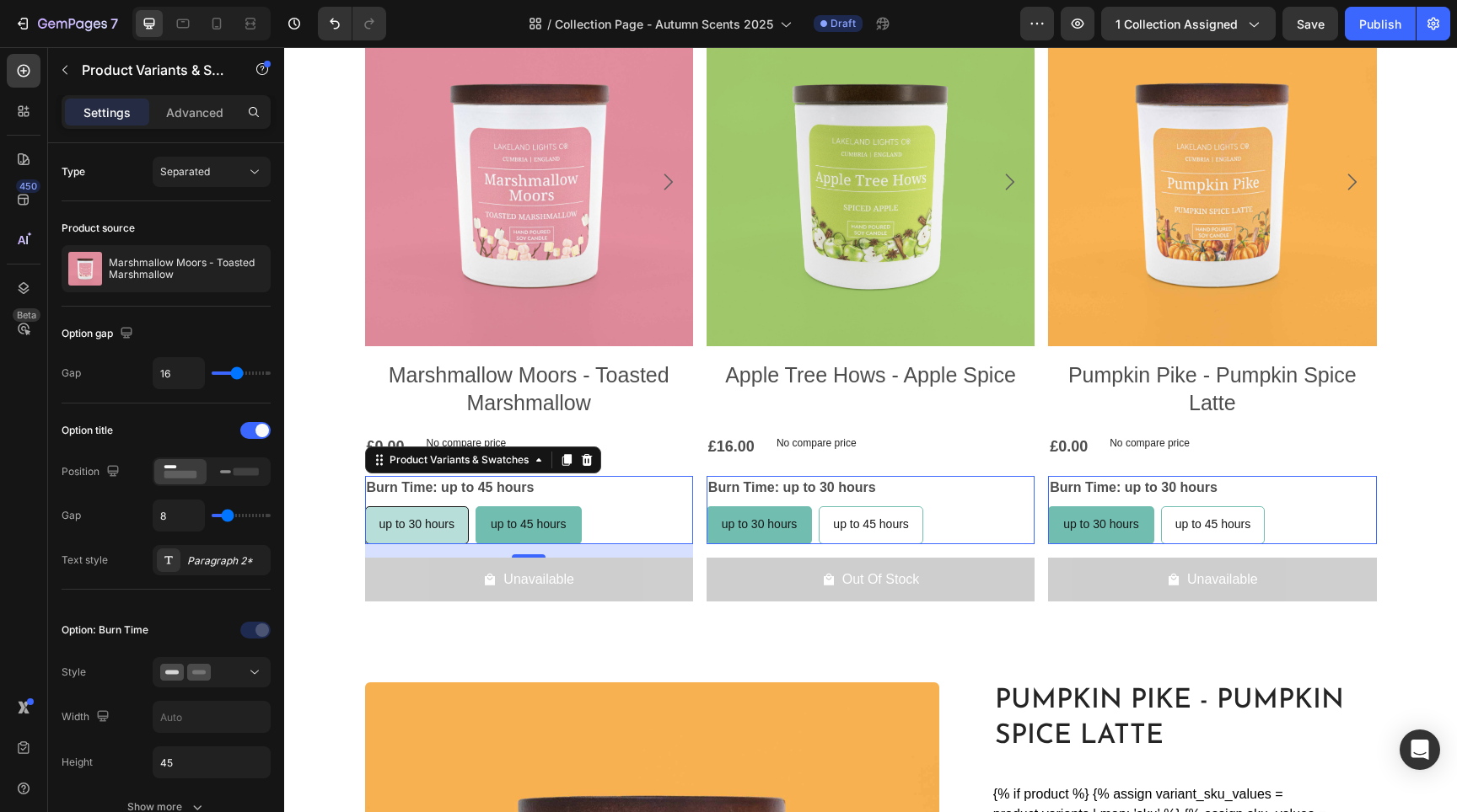
click at [441, 524] on span "up to 30 hours" at bounding box center [416, 524] width 75 height 13
click at [365, 507] on input "up to 30 hours up to 30 hours up to 30 hours" at bounding box center [364, 506] width 1 height 1
radio input "true"
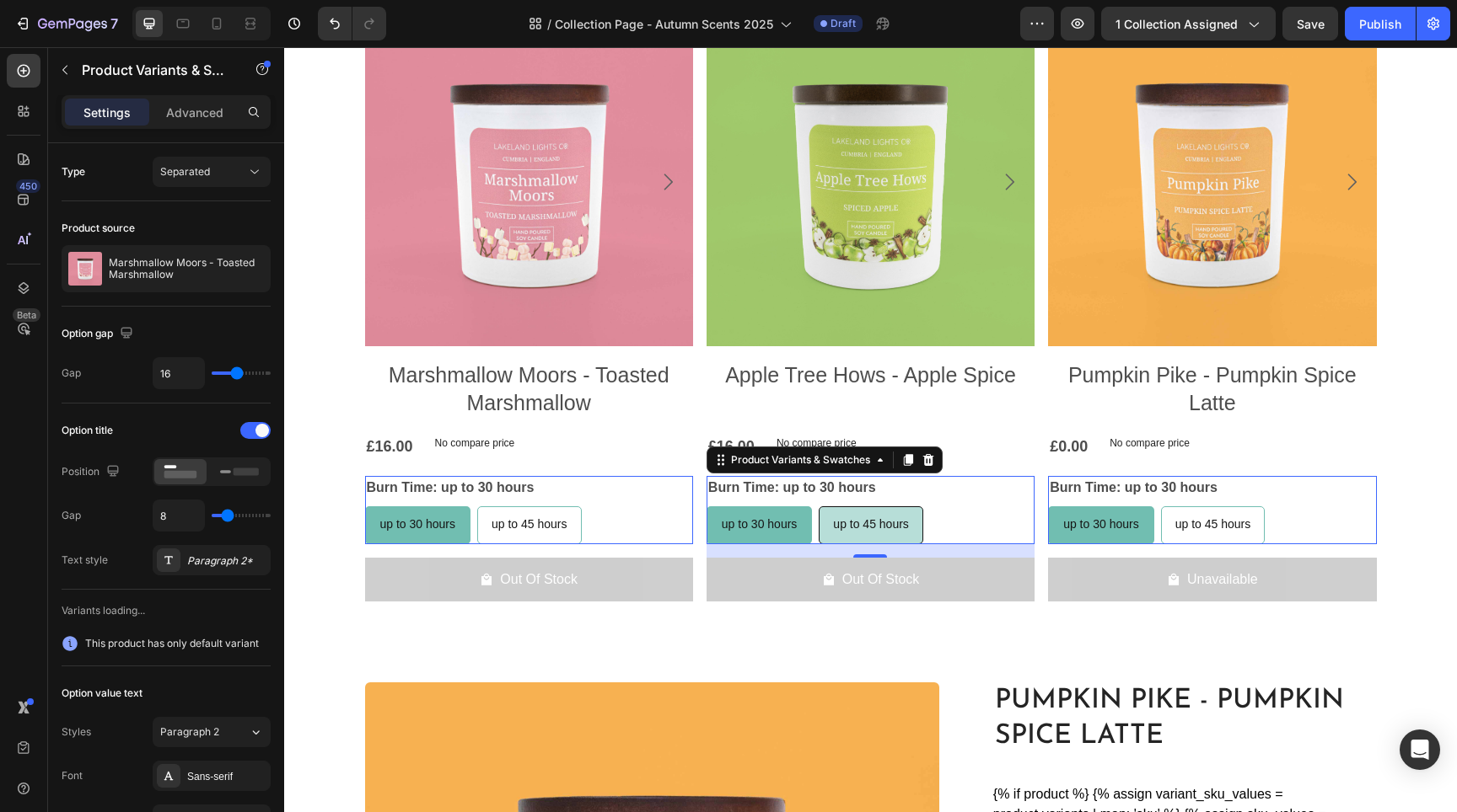
click at [851, 526] on span "up to 45 hours" at bounding box center [870, 524] width 75 height 13
click at [819, 507] on input "up to 45 hours up to 45 hours up to 45 hours" at bounding box center [818, 506] width 1 height 1
radio input "true"
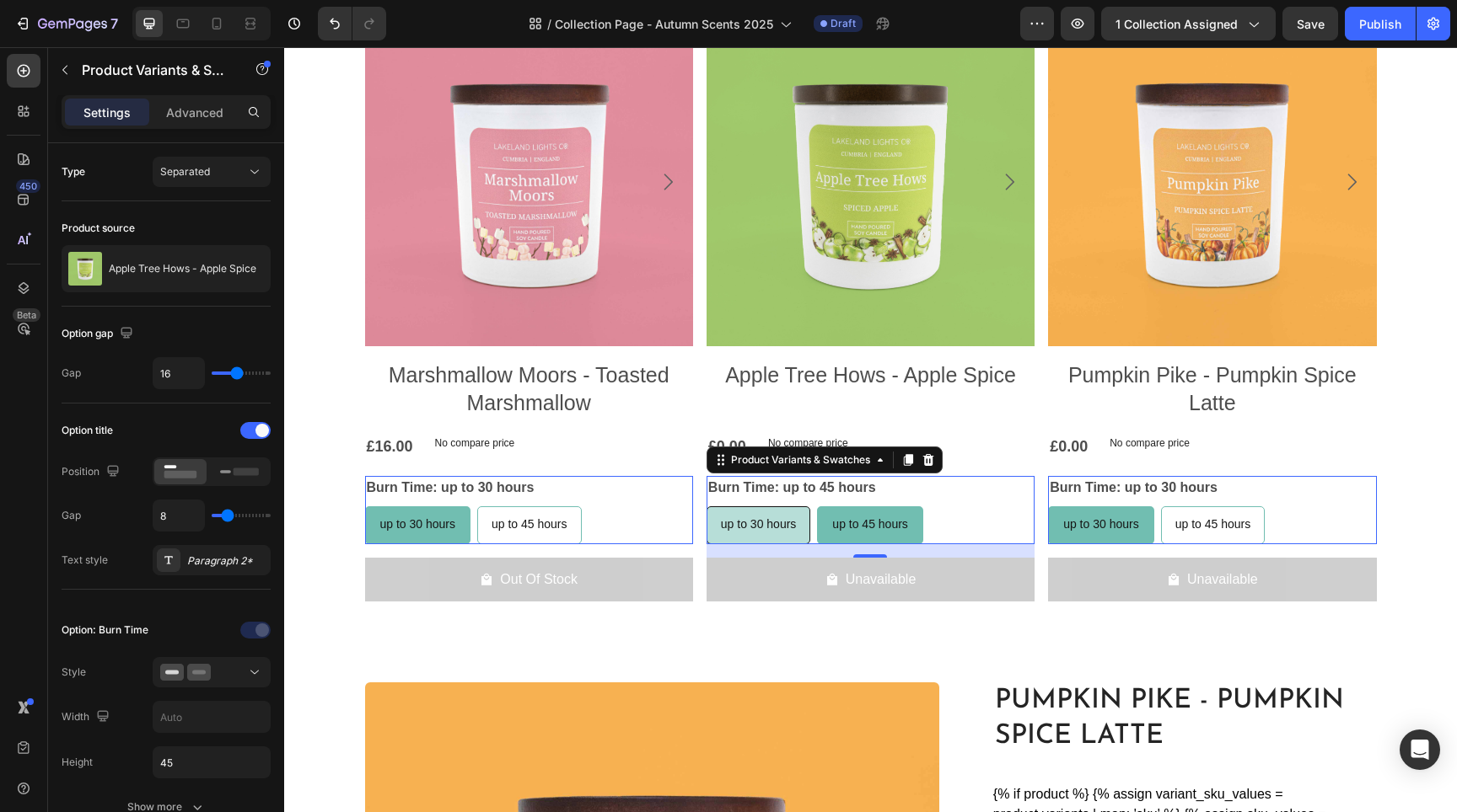
click at [780, 527] on span "up to 30 hours" at bounding box center [758, 524] width 75 height 13
click at [707, 507] on input "up to 30 hours up to 30 hours up to 30 hours" at bounding box center [706, 506] width 1 height 1
radio input "true"
click at [872, 524] on span "up to 45 hours" at bounding box center [870, 524] width 75 height 13
click at [819, 507] on input "up to 45 hours up to 45 hours up to 45 hours" at bounding box center [818, 506] width 1 height 1
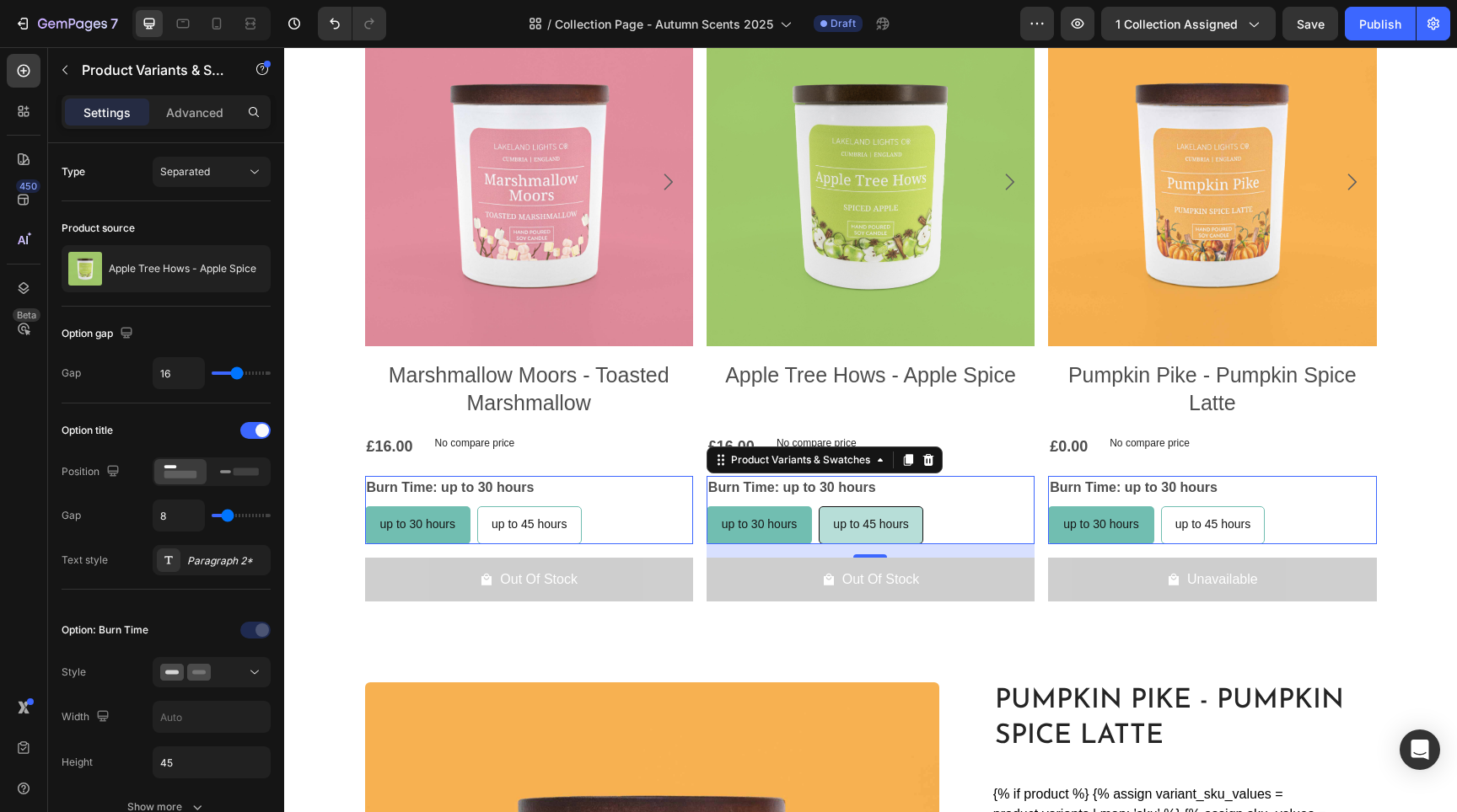
radio input "true"
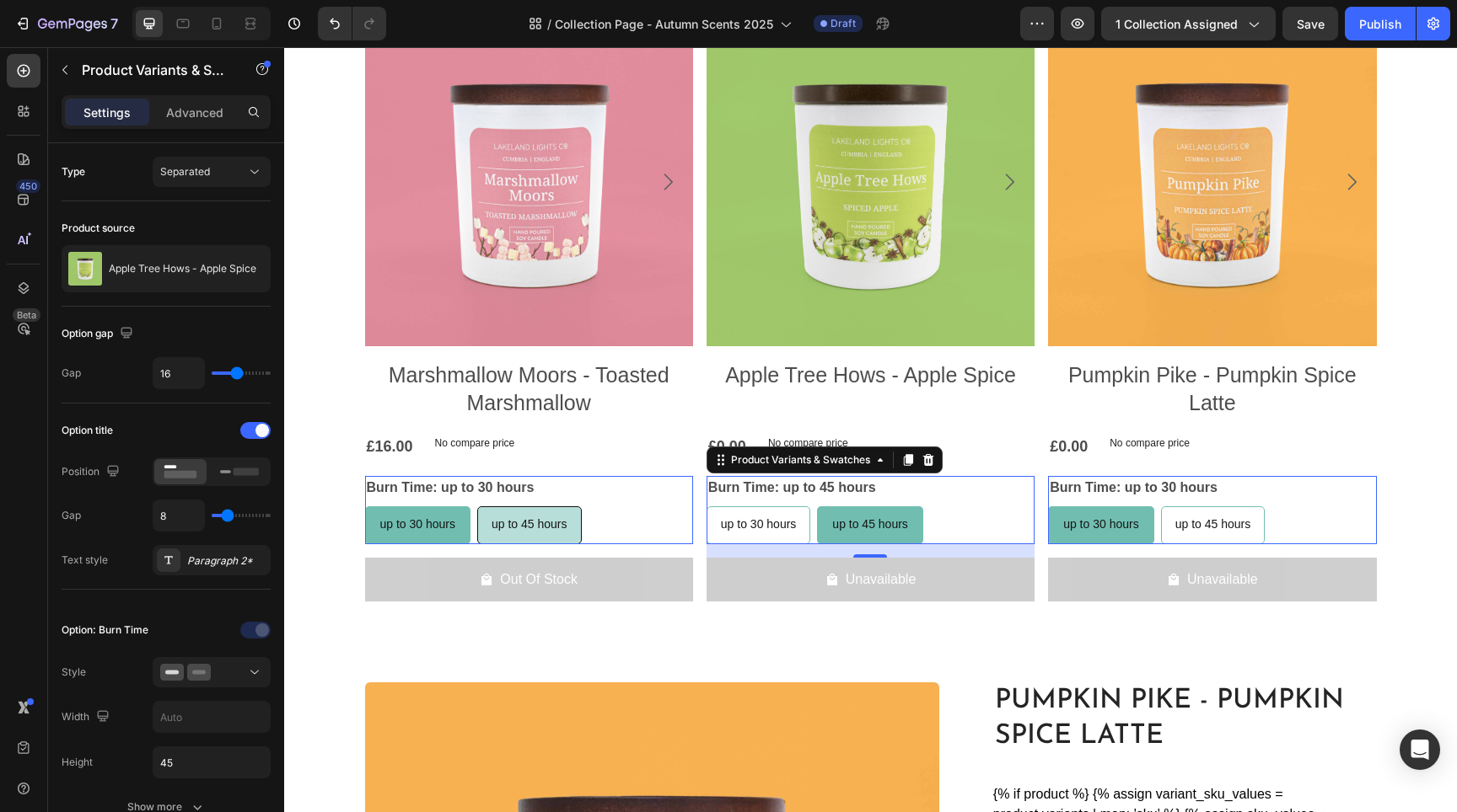
click at [513, 524] on span "up to 45 hours" at bounding box center [529, 524] width 75 height 13
click at [477, 507] on input "up to 45 hours up to 45 hours up to 45 hours" at bounding box center [477, 506] width 1 height 1
radio input "true"
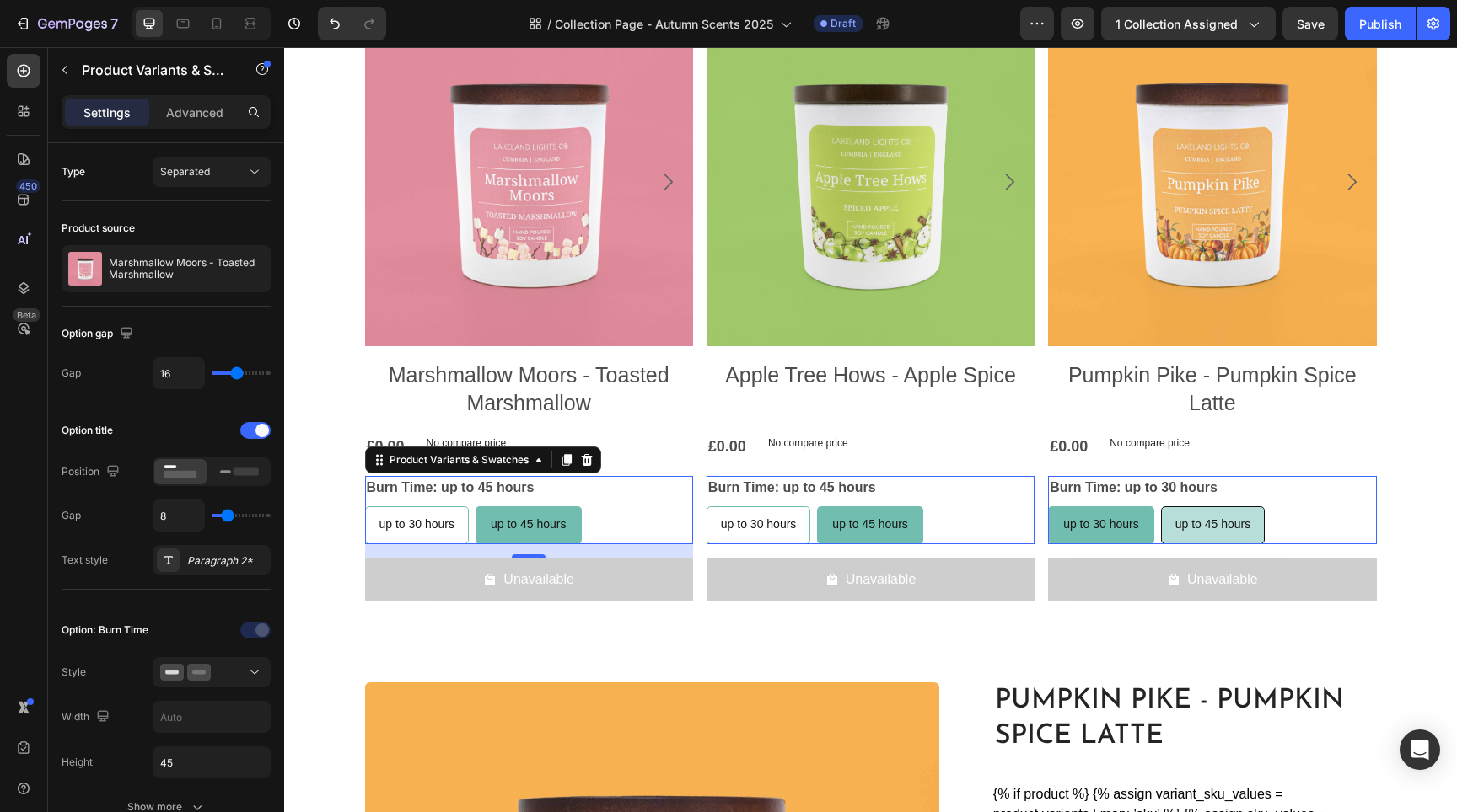
click at [1187, 530] on span "up to 45 hours" at bounding box center [1213, 524] width 75 height 13
click at [1161, 507] on input "up to 45 hours up to 45 hours up to 45 hours" at bounding box center [1160, 506] width 1 height 1
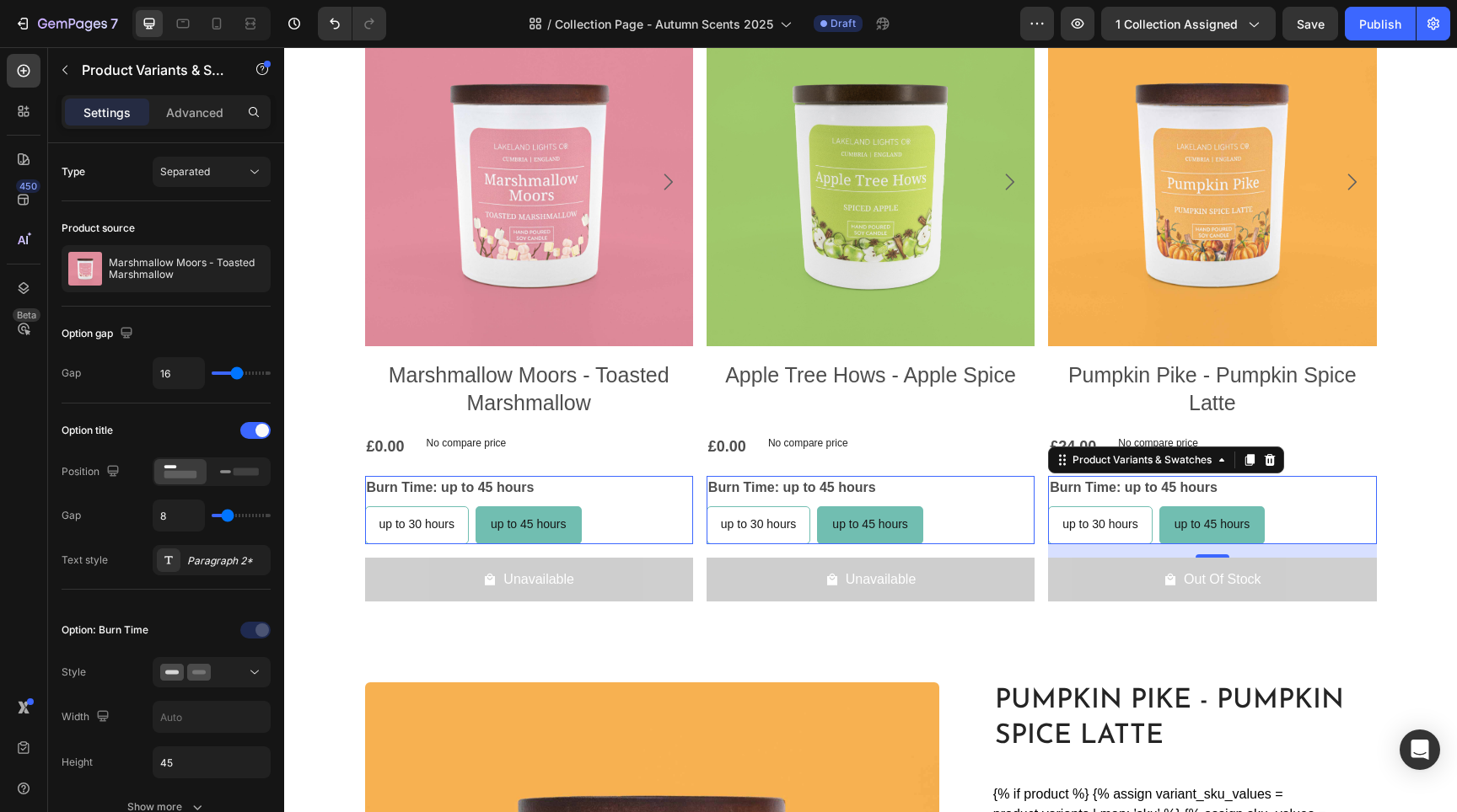
radio input "false"
click at [1095, 530] on span "up to 30 hours" at bounding box center [1100, 524] width 75 height 13
click at [1048, 507] on input "up to 30 hours up to 30 hours up to 30 hours" at bounding box center [1047, 506] width 1 height 1
radio input "false"
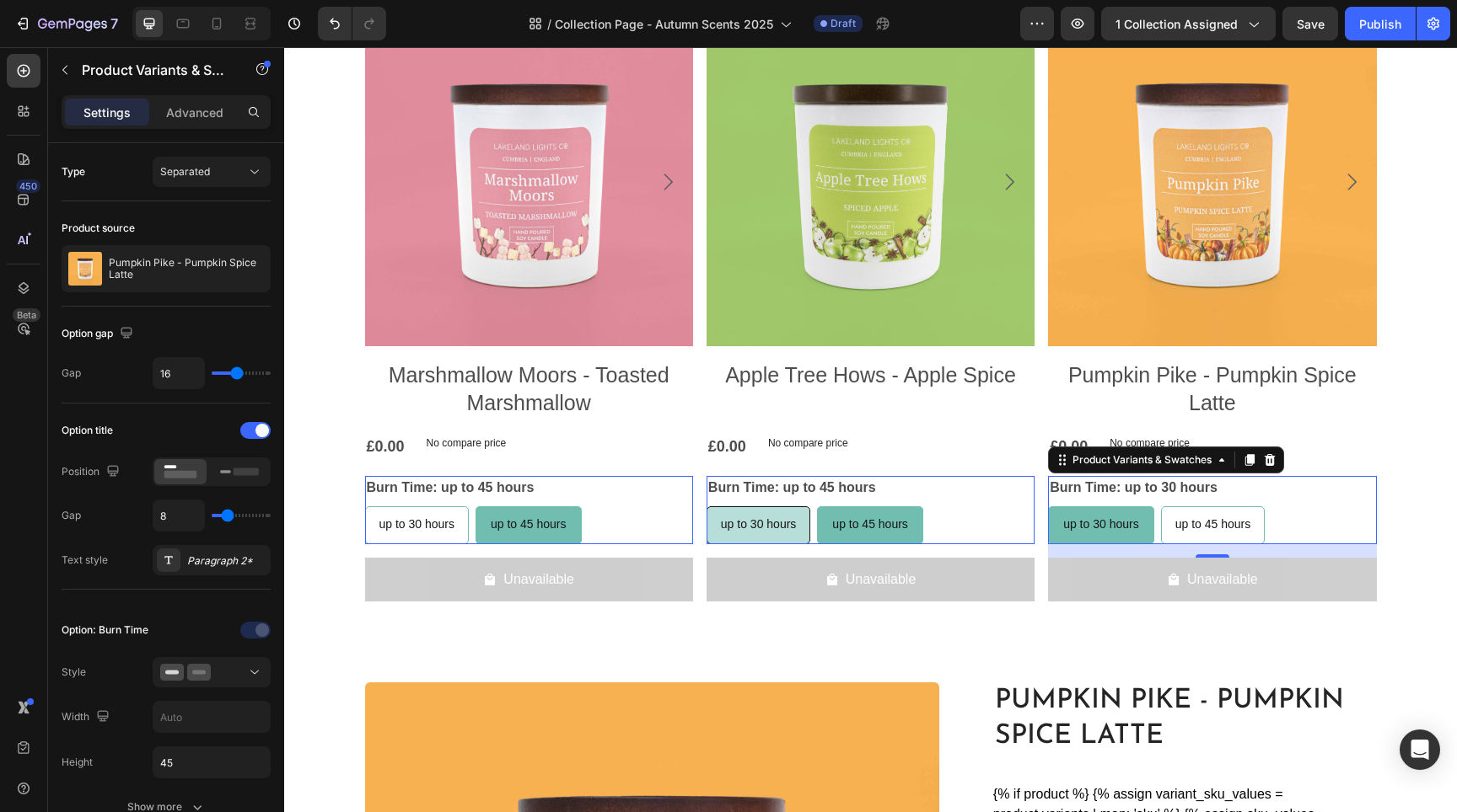
click at [745, 526] on span "up to 30 hours" at bounding box center [758, 524] width 75 height 13
click at [707, 507] on input "up to 30 hours up to 30 hours up to 30 hours" at bounding box center [706, 506] width 1 height 1
radio input "true"
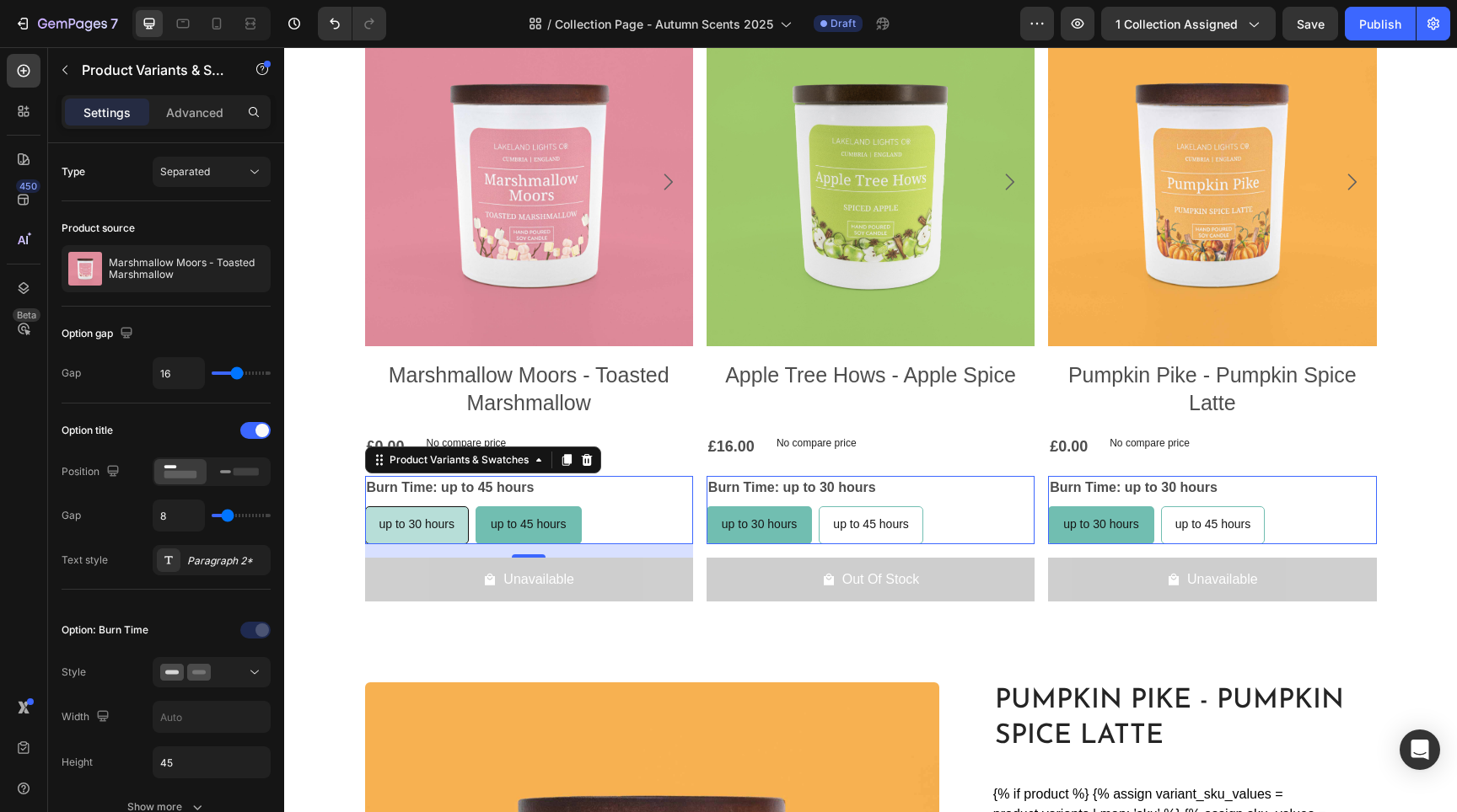
click at [444, 532] on div "up to 30 hours" at bounding box center [417, 524] width 103 height 35
click at [365, 507] on input "up to 30 hours up to 30 hours up to 30 hours" at bounding box center [364, 506] width 1 height 1
radio input "true"
click at [564, 523] on div "up to 45 hours" at bounding box center [529, 524] width 103 height 35
click at [477, 507] on input "up to 45 hours up to 45 hours up to 45 hours" at bounding box center [477, 506] width 1 height 1
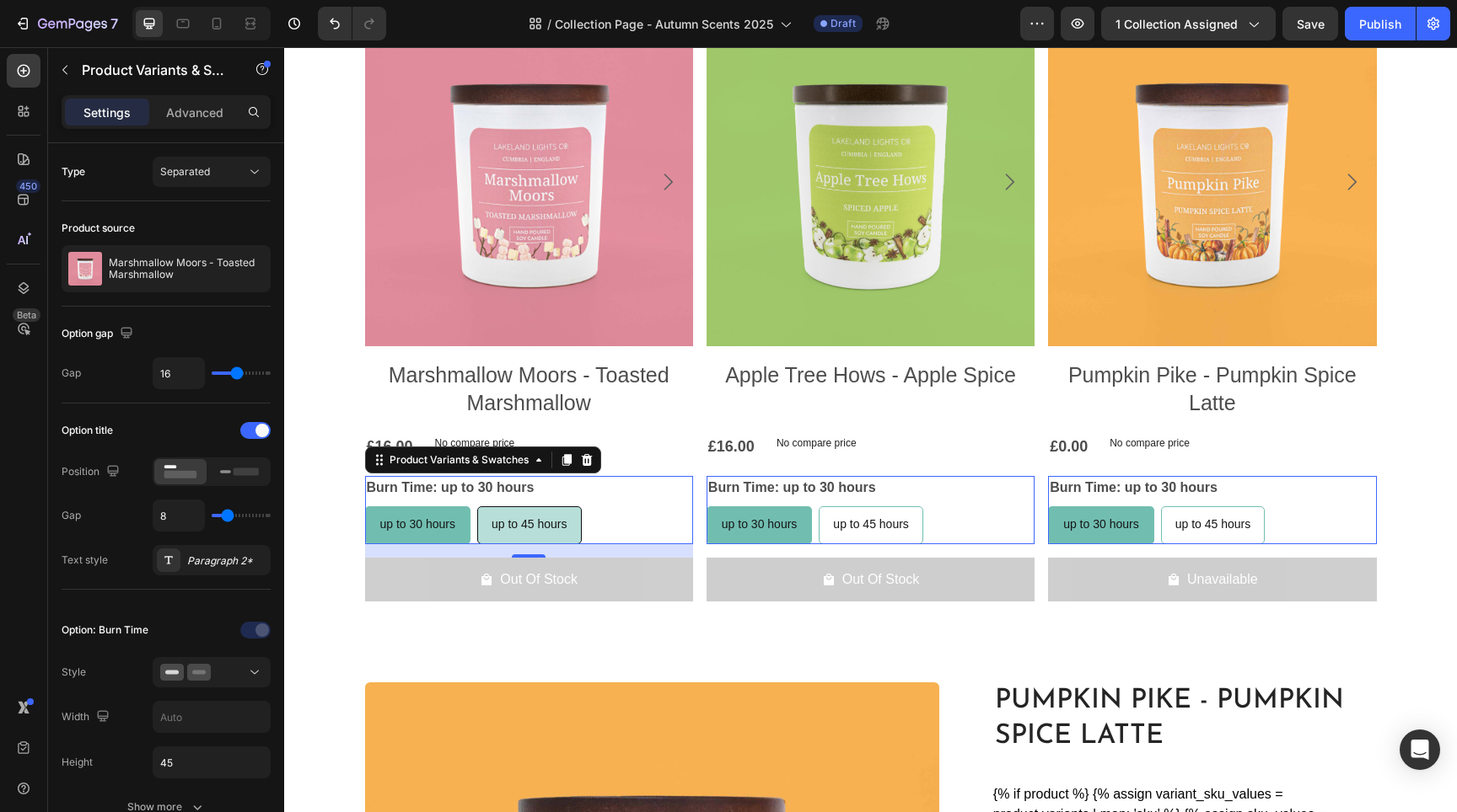
radio input "true"
click at [405, 520] on span "up to 30 hours" at bounding box center [416, 524] width 75 height 13
click at [365, 507] on input "up to 30 hours up to 30 hours up to 30 hours" at bounding box center [364, 506] width 1 height 1
radio input "true"
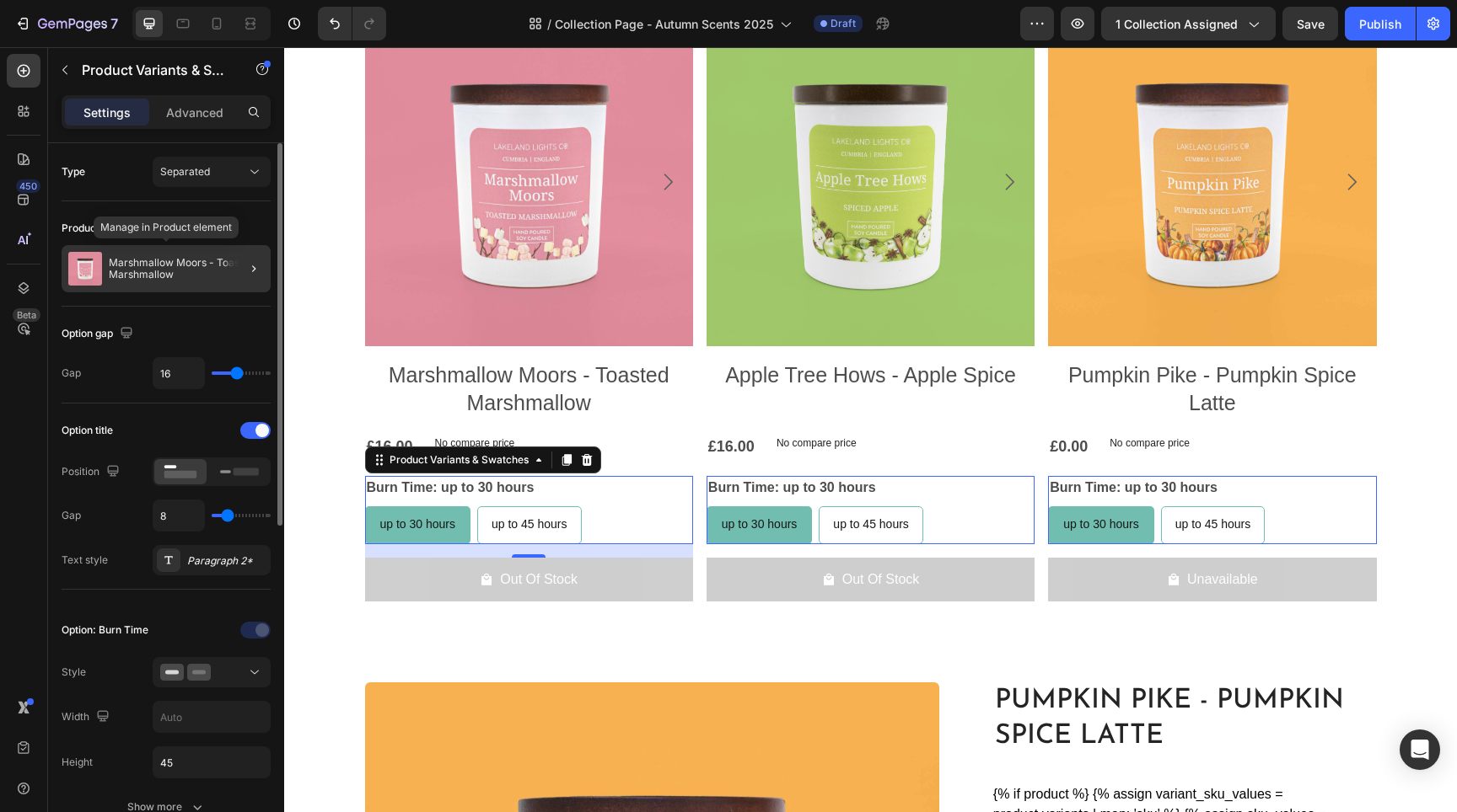
click at [171, 276] on p "Marshmallow Moors - Toasted Marshmallow" at bounding box center [186, 269] width 155 height 24
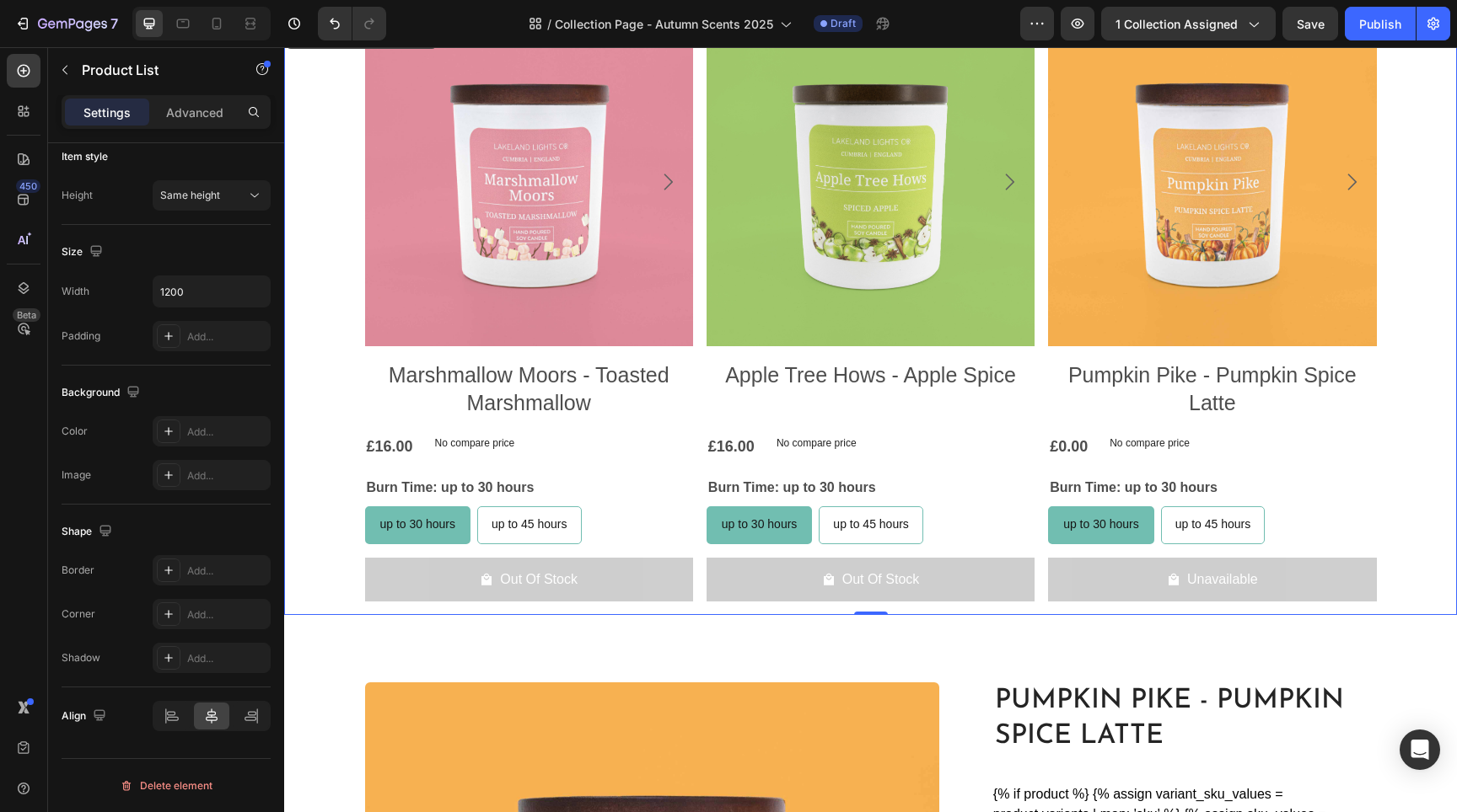
scroll to position [0, 0]
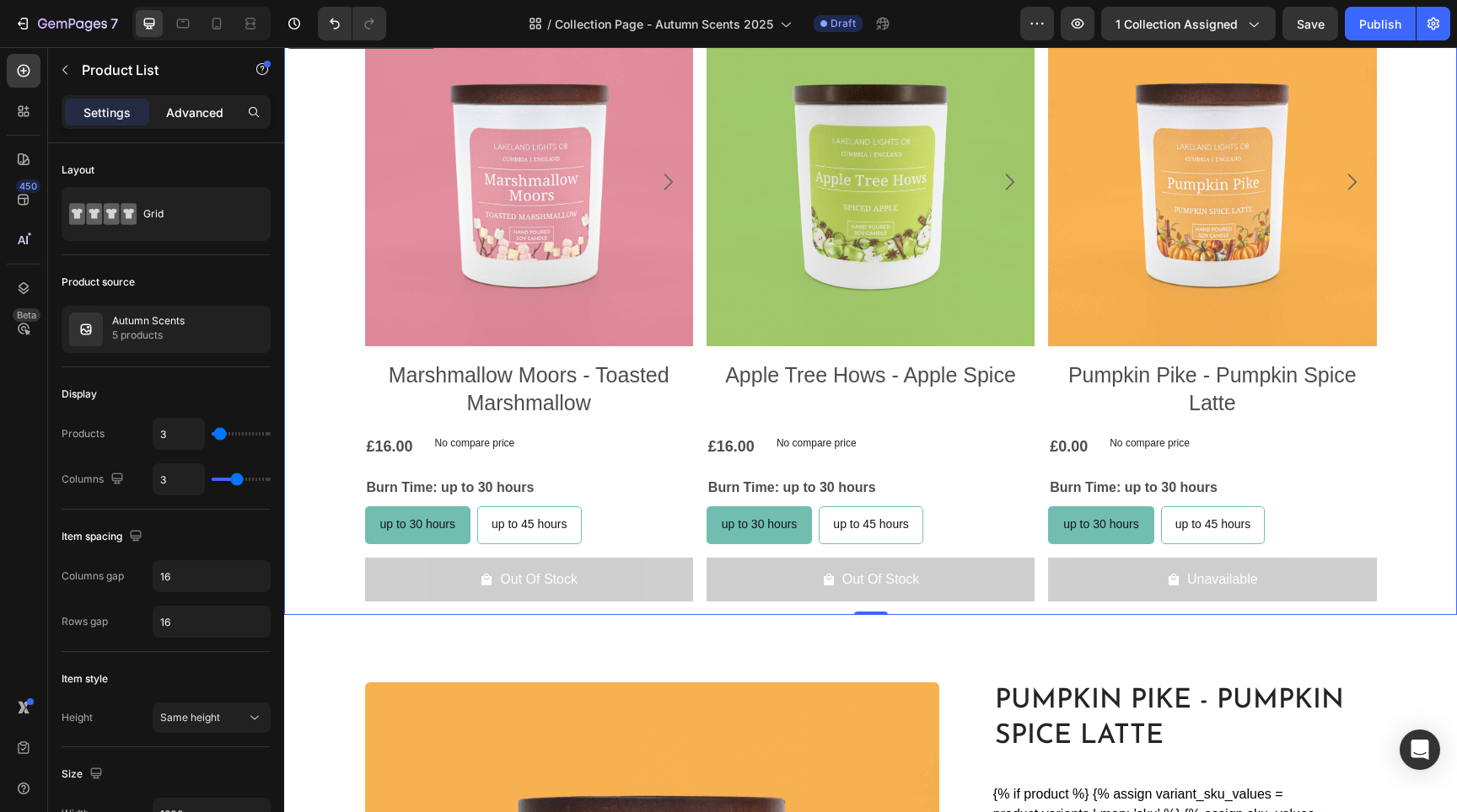
click at [204, 124] on div "Advanced" at bounding box center [194, 112] width 84 height 27
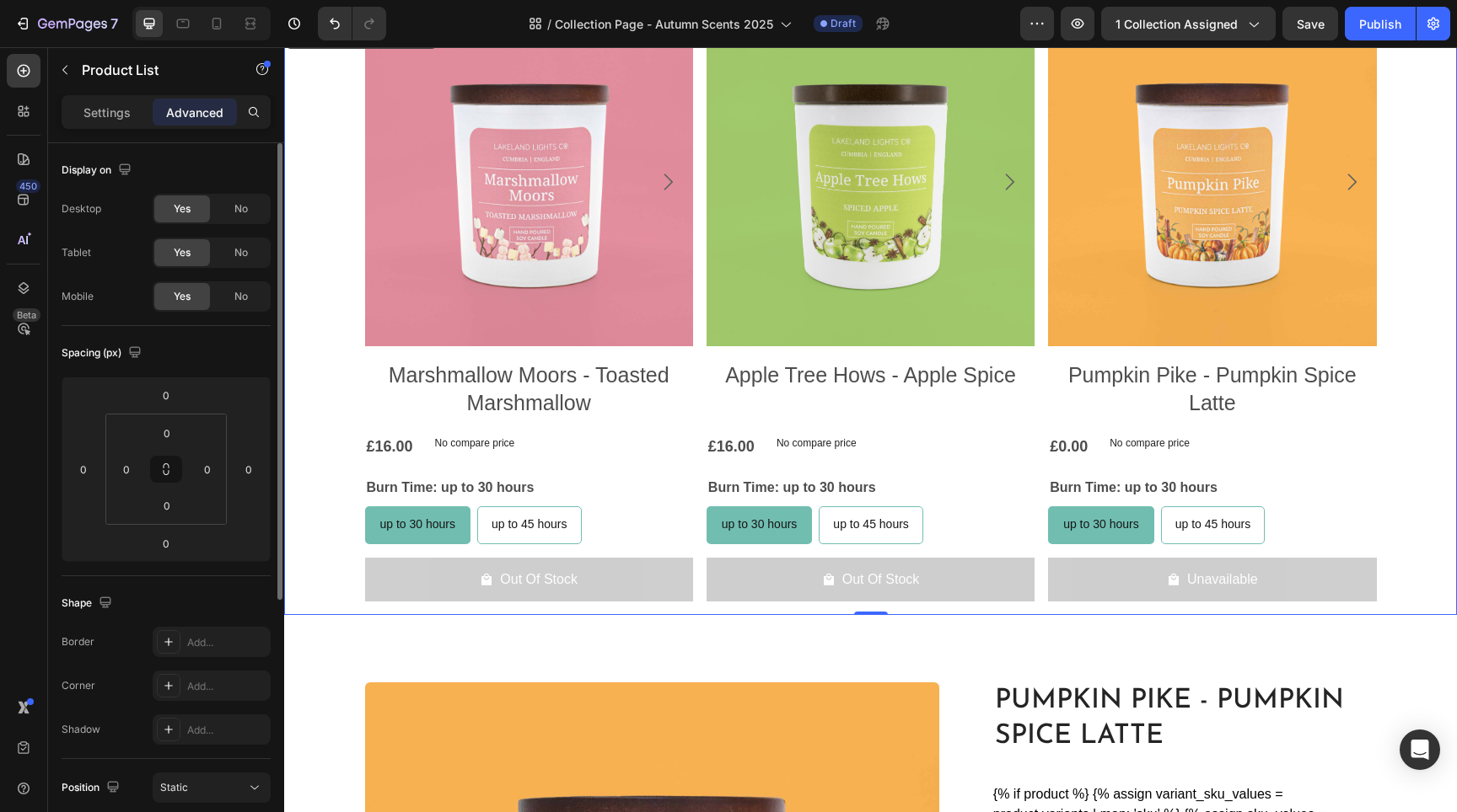
click at [48, 74] on div "Product List" at bounding box center [144, 69] width 193 height 43
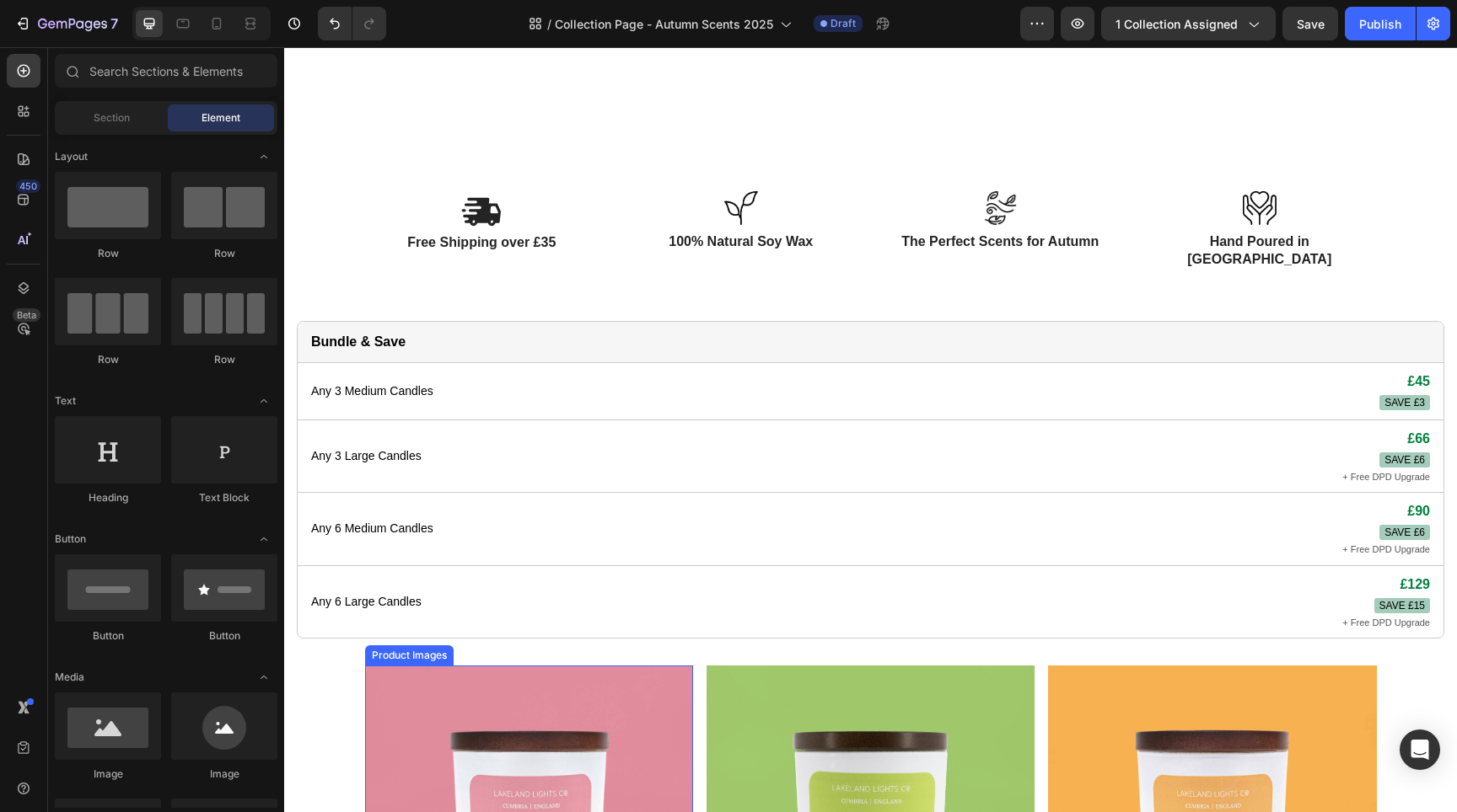
scroll to position [675, 0]
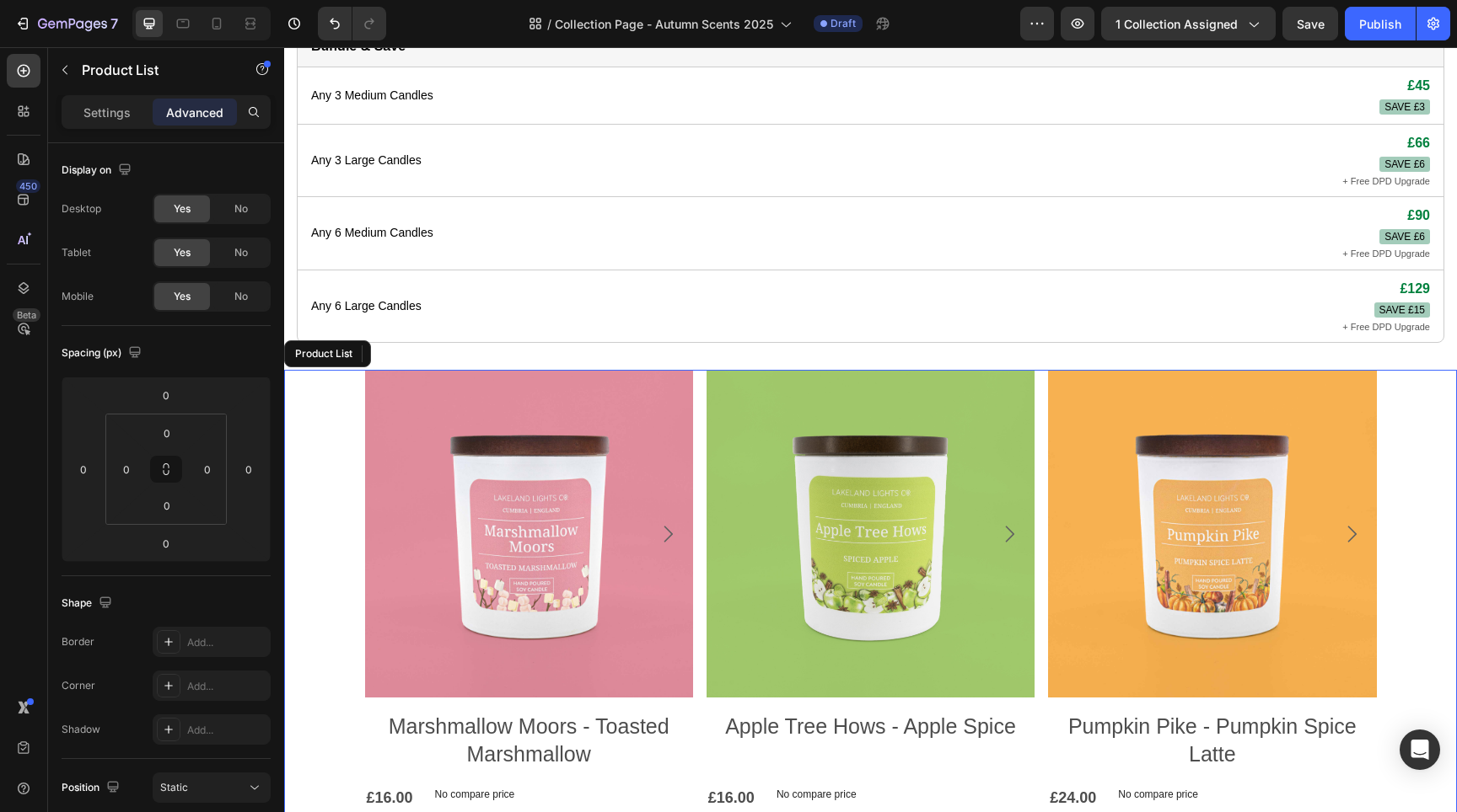
click at [331, 637] on div "Product Images Marshmallow Moors - Toasted Marshmallow Product Title £16.00 Pro…" at bounding box center [870, 668] width 1173 height 597
click at [401, 730] on h2 "Marshmallow Moors - Toasted Marshmallow" at bounding box center [528, 741] width 328 height 59
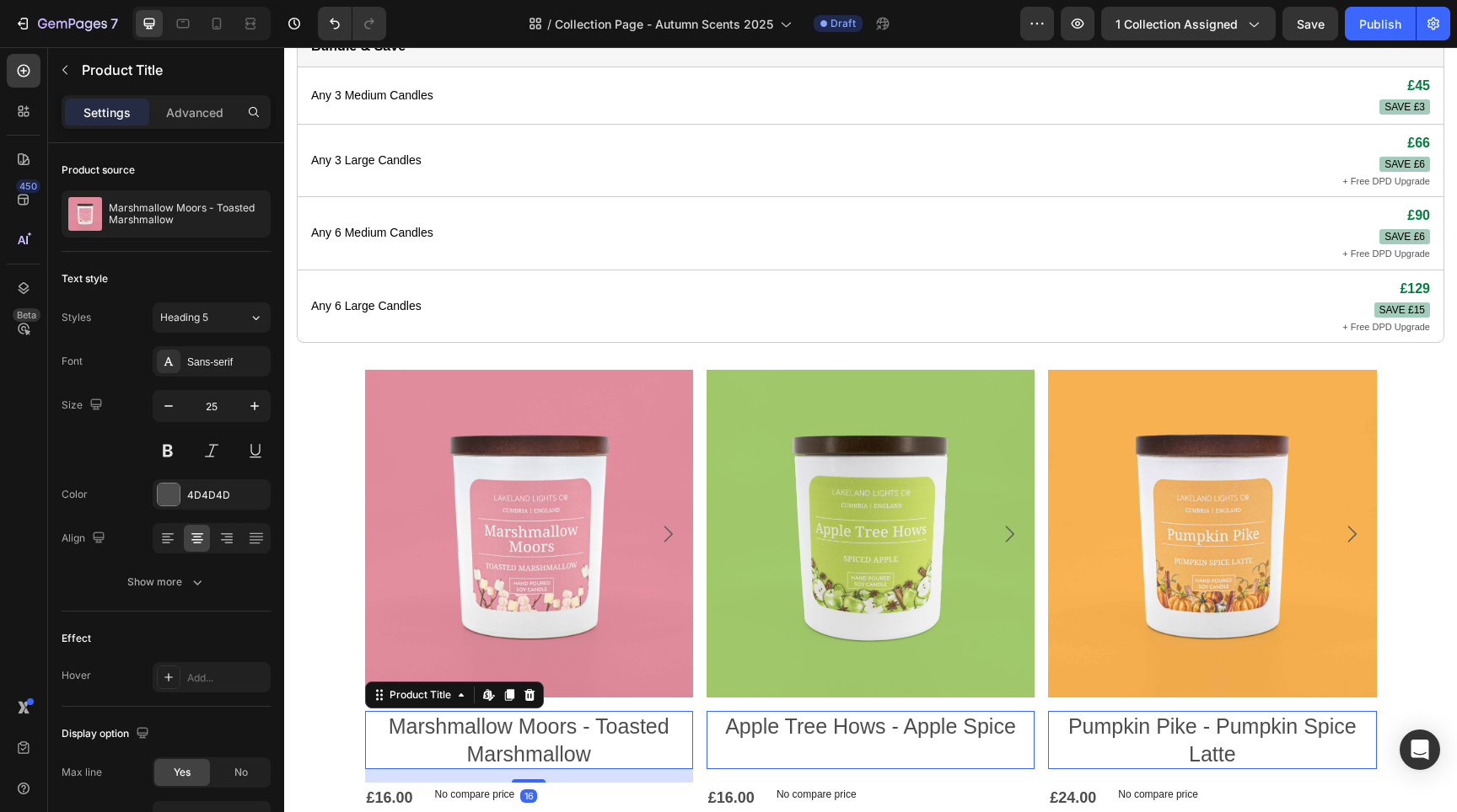
scroll to position [912, 0]
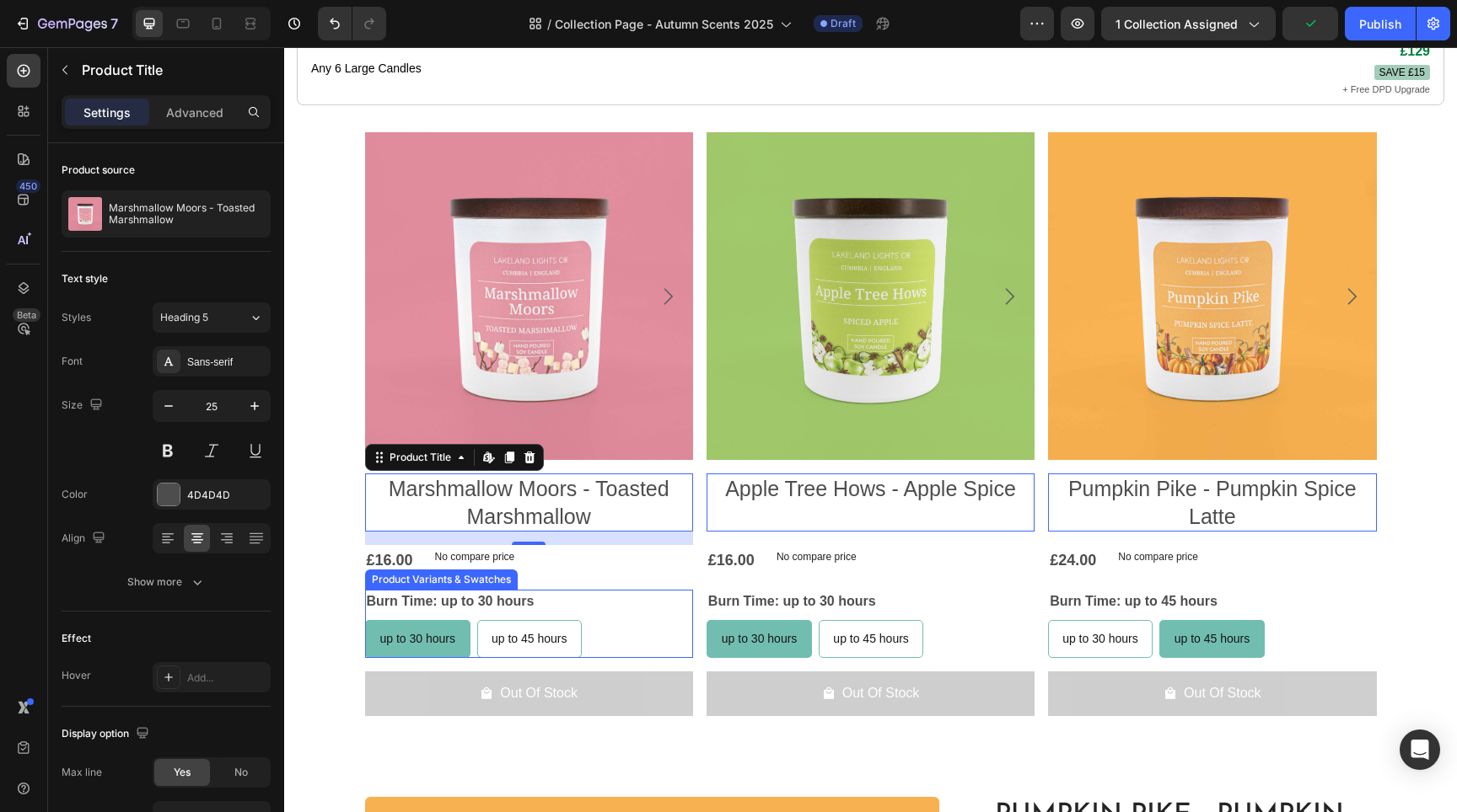
click at [590, 590] on div "Burn Time: up to 30 hours up to 30 hours up to 30 hours up to 30 hours up to 45…" at bounding box center [528, 624] width 328 height 68
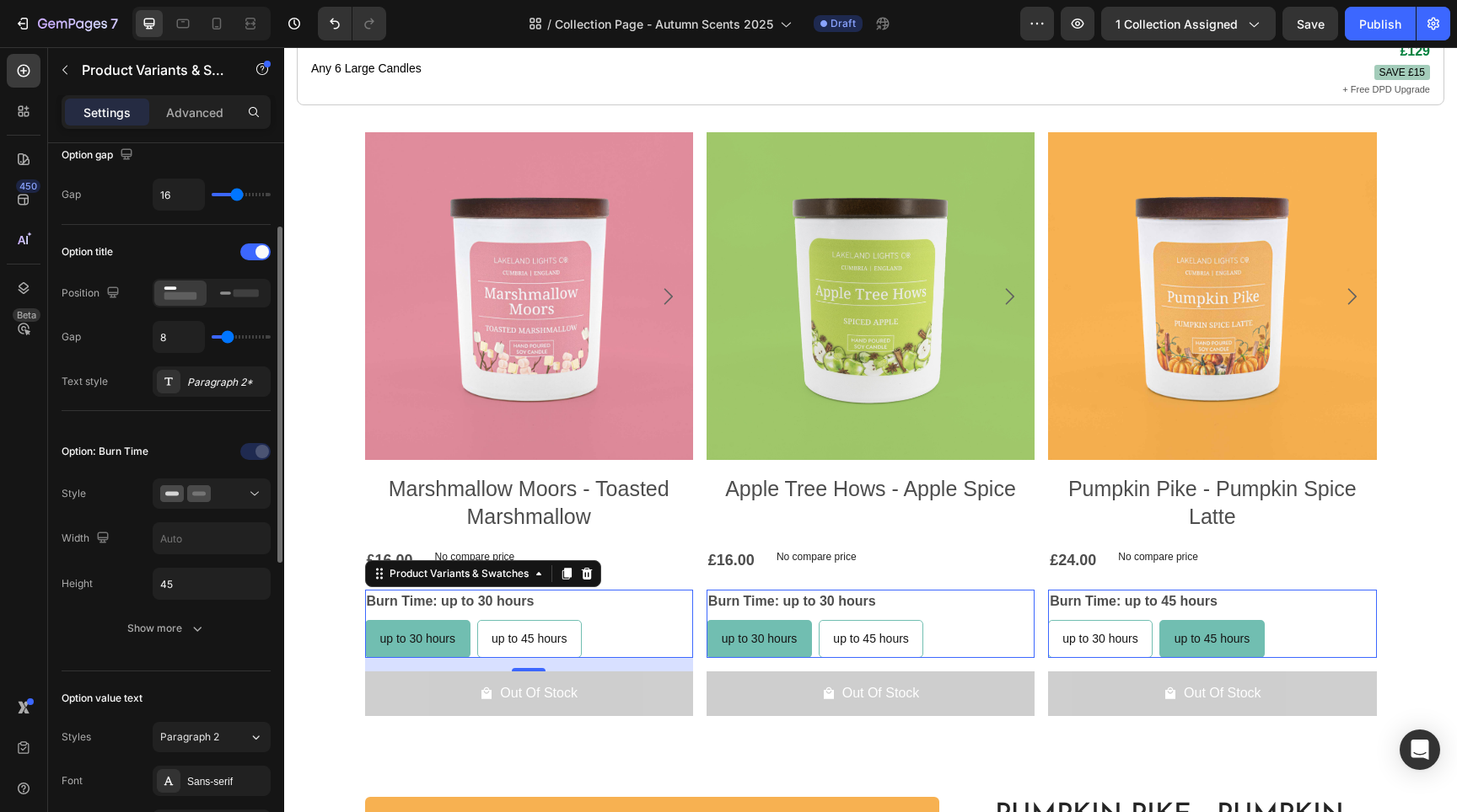
scroll to position [532, 0]
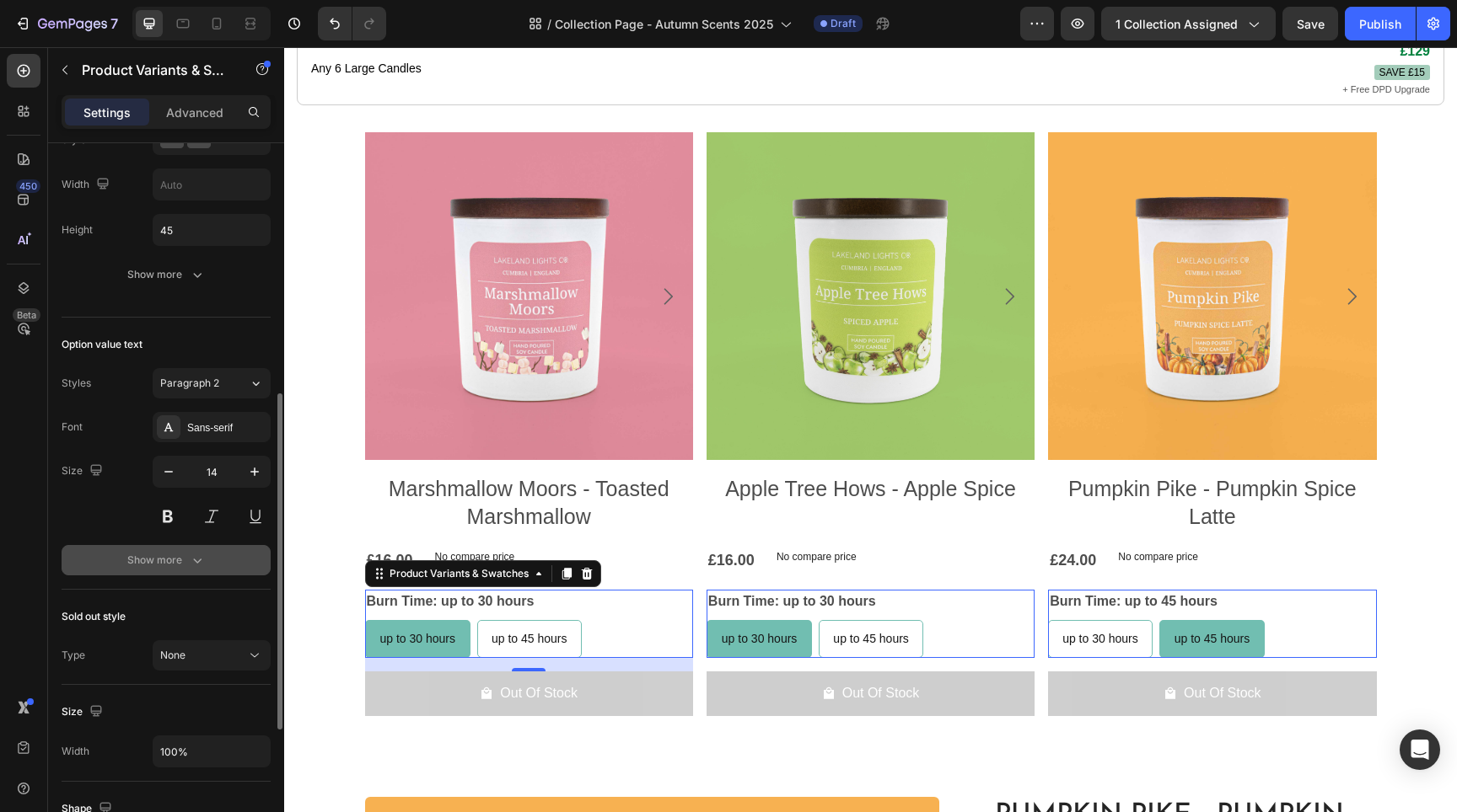
click at [164, 571] on button "Show more" at bounding box center [166, 560] width 210 height 30
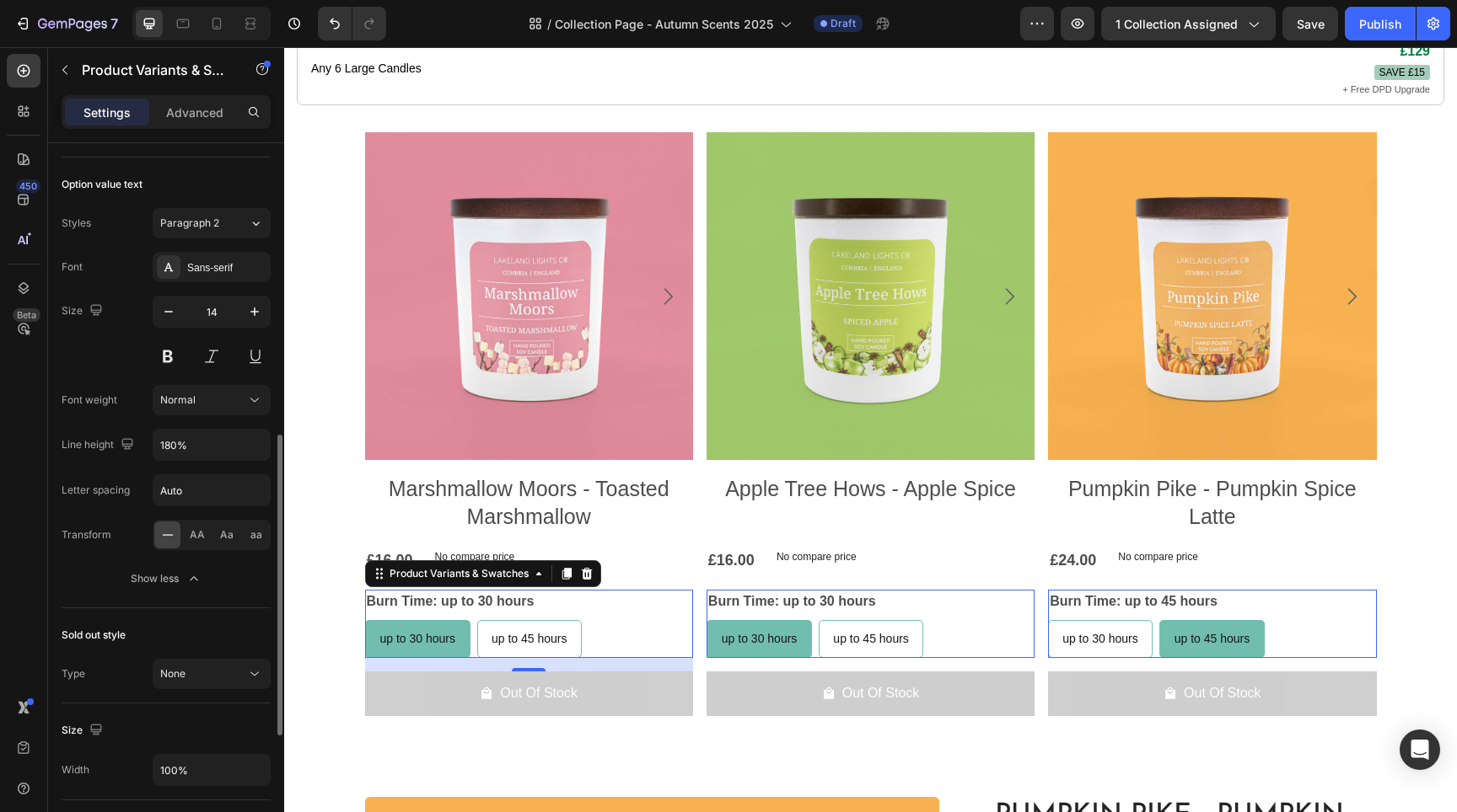
scroll to position [864, 0]
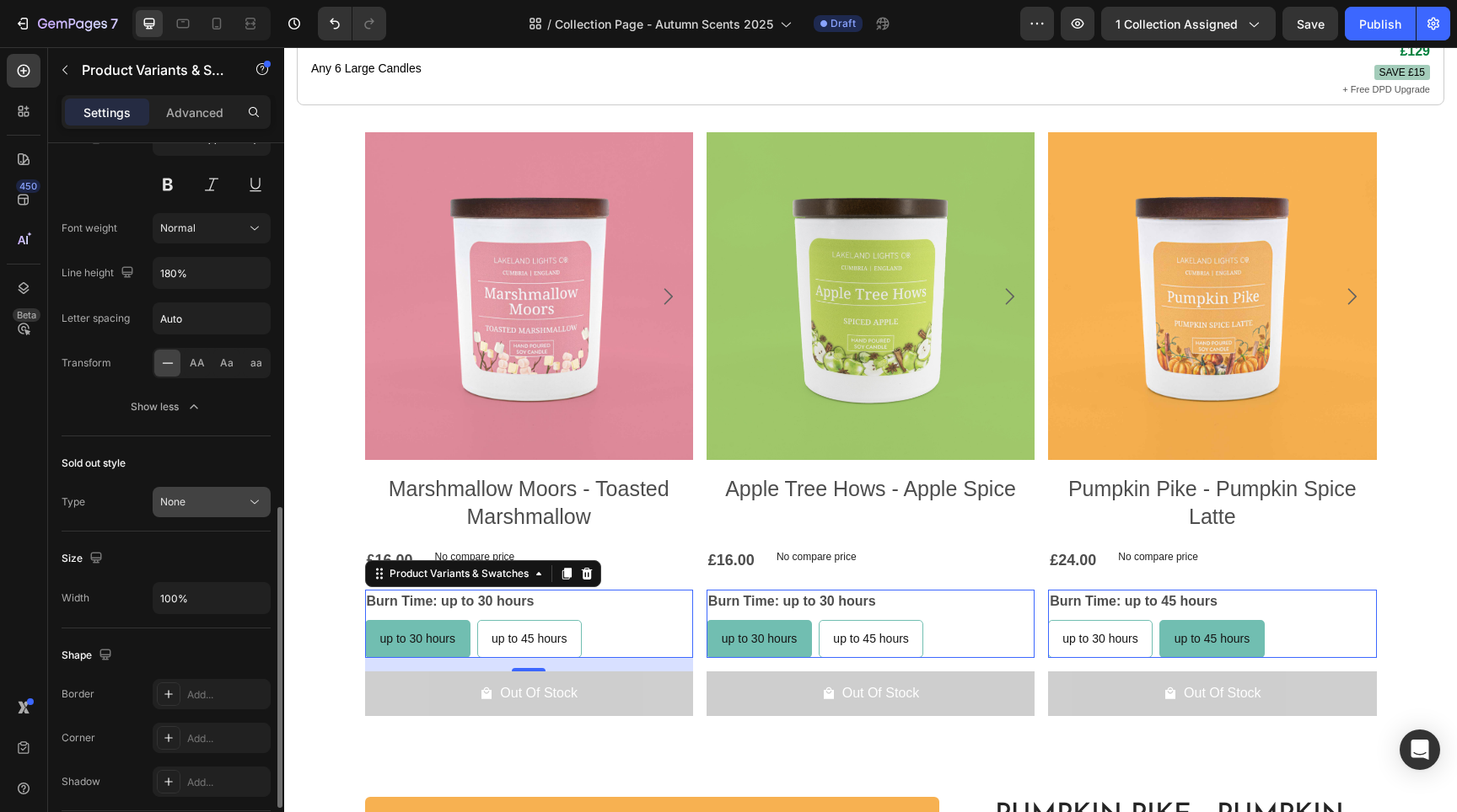
click at [178, 510] on span "None" at bounding box center [172, 501] width 25 height 15
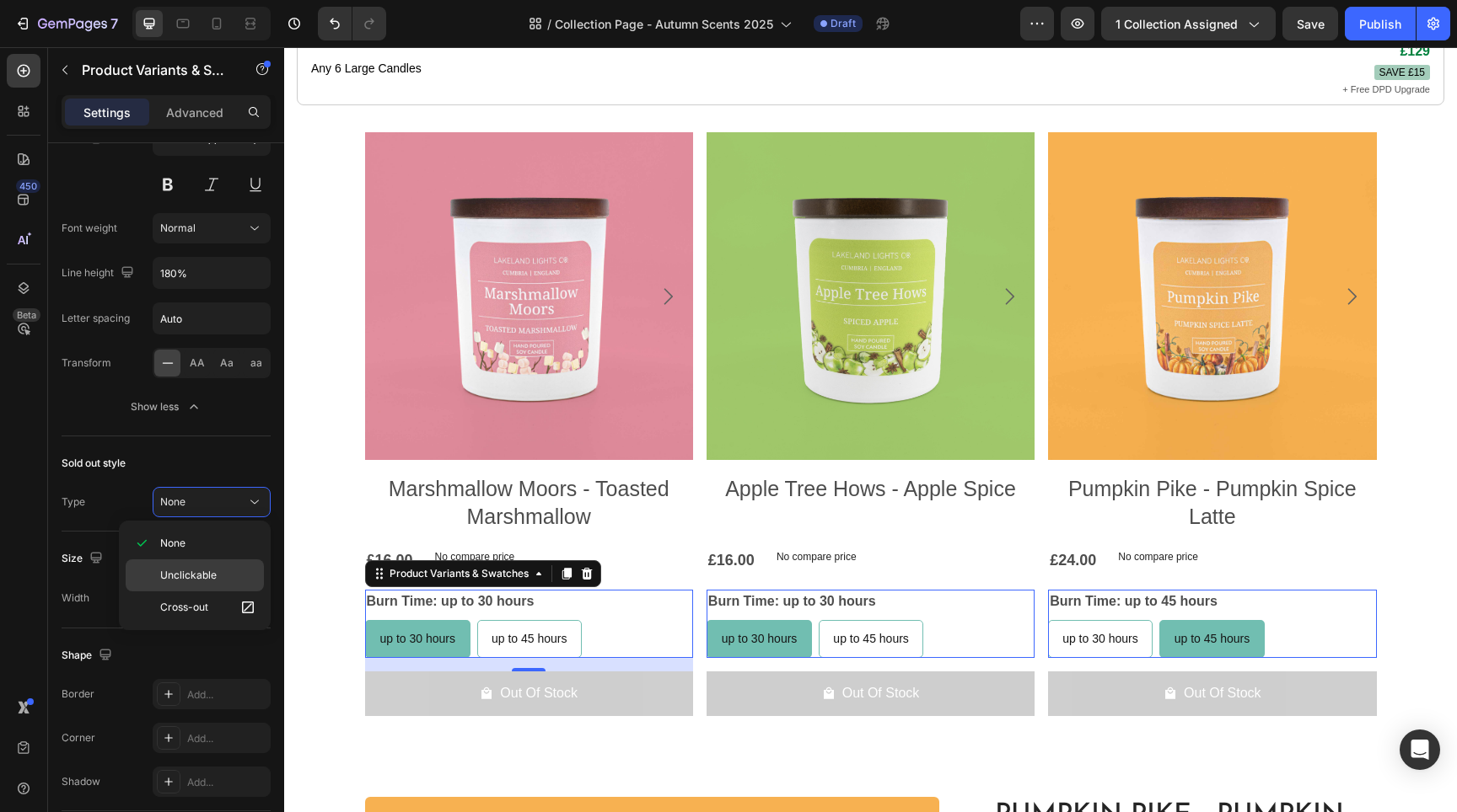
click at [185, 568] on span "Unclickable" at bounding box center [188, 575] width 57 height 15
radio input "true"
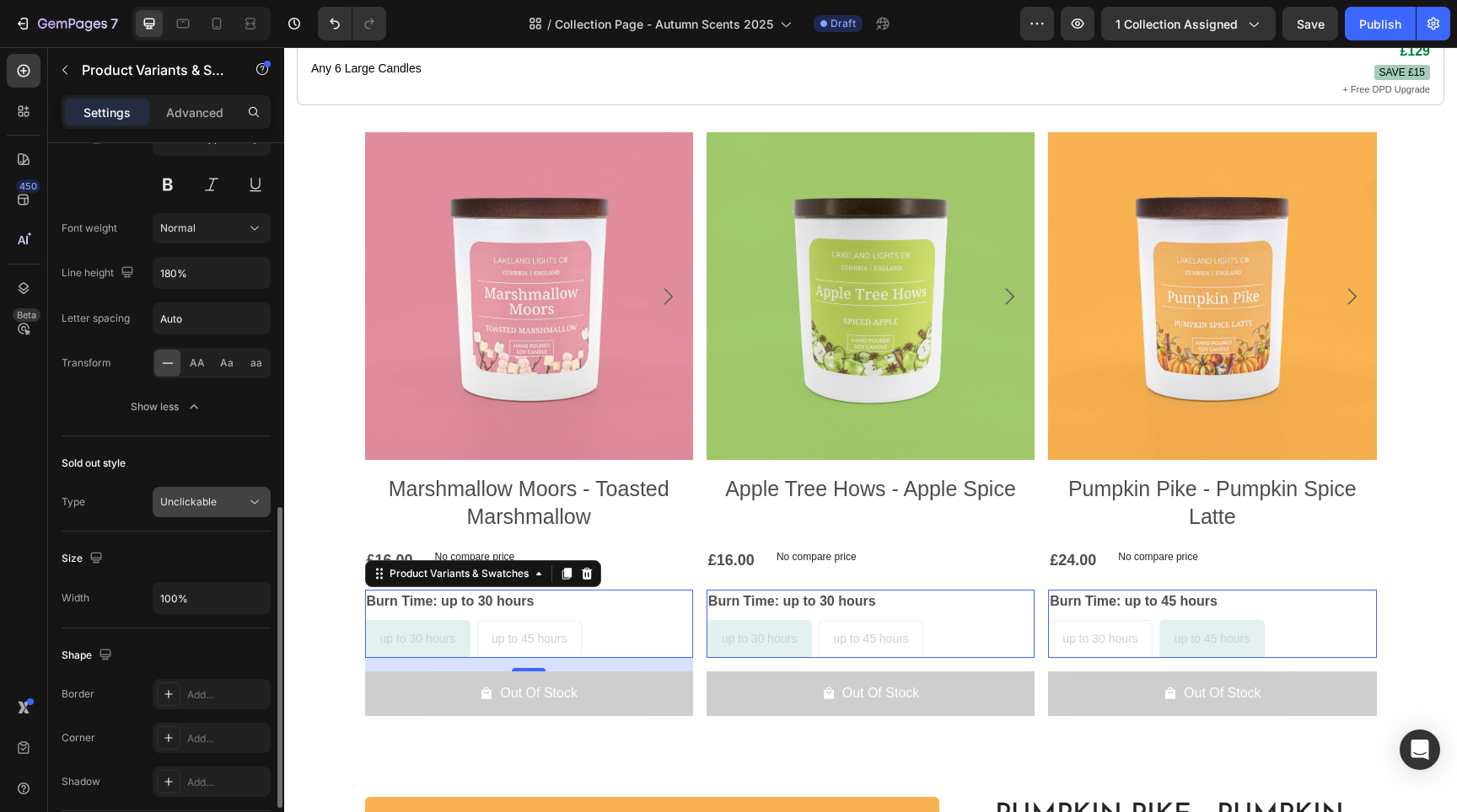
click at [185, 513] on button "Unclickable" at bounding box center [211, 502] width 118 height 30
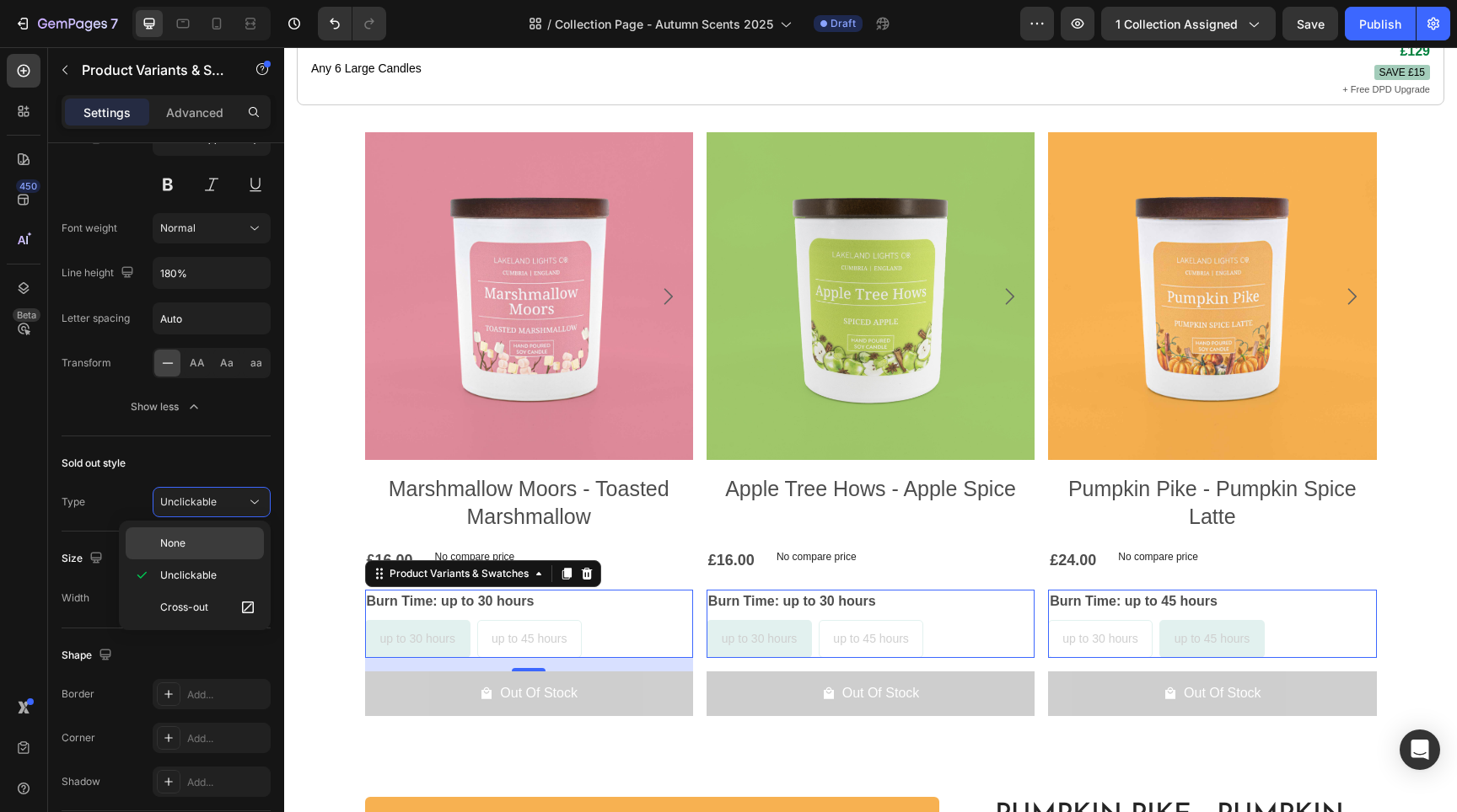
click at [190, 538] on p "None" at bounding box center [208, 543] width 96 height 15
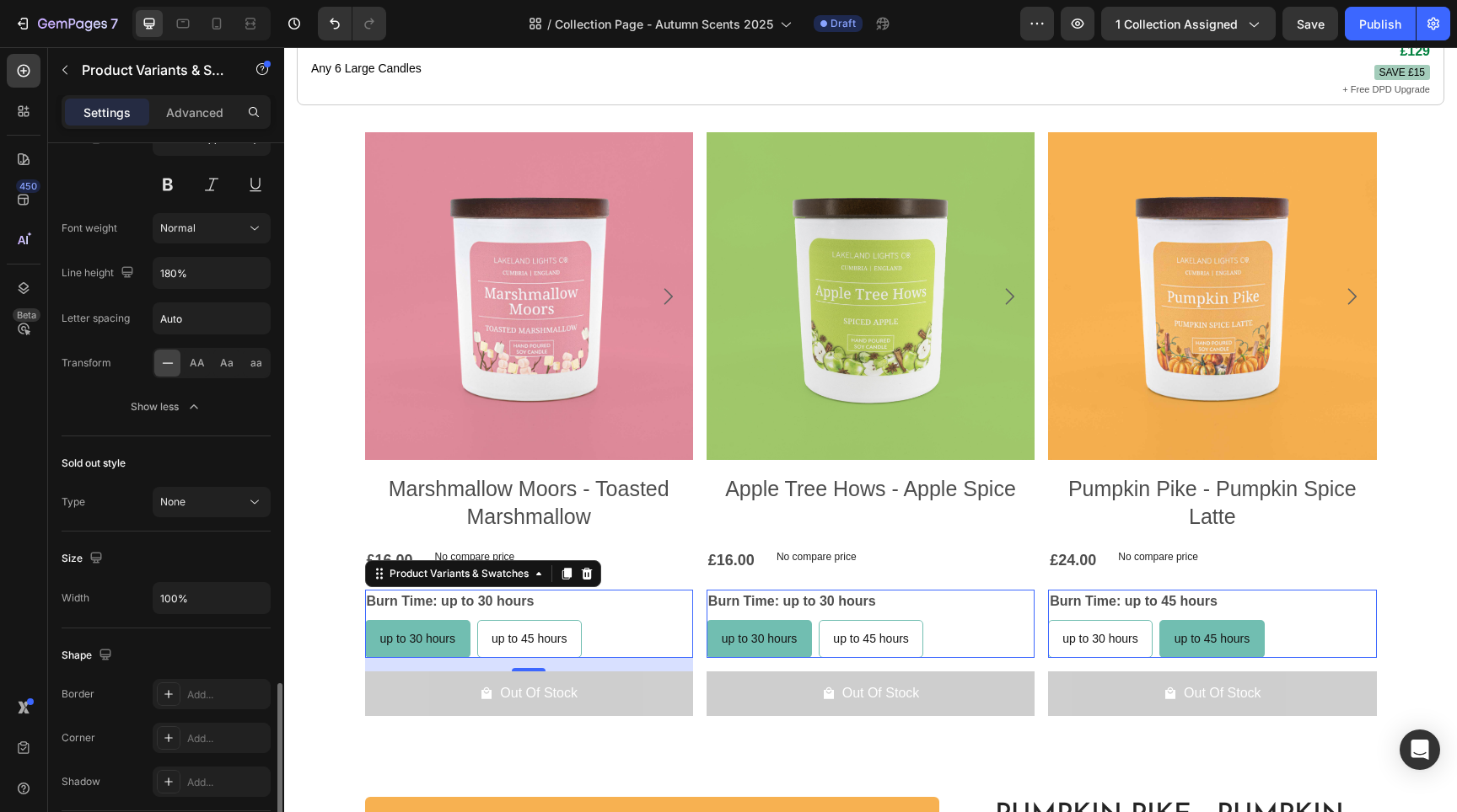
scroll to position [989, 0]
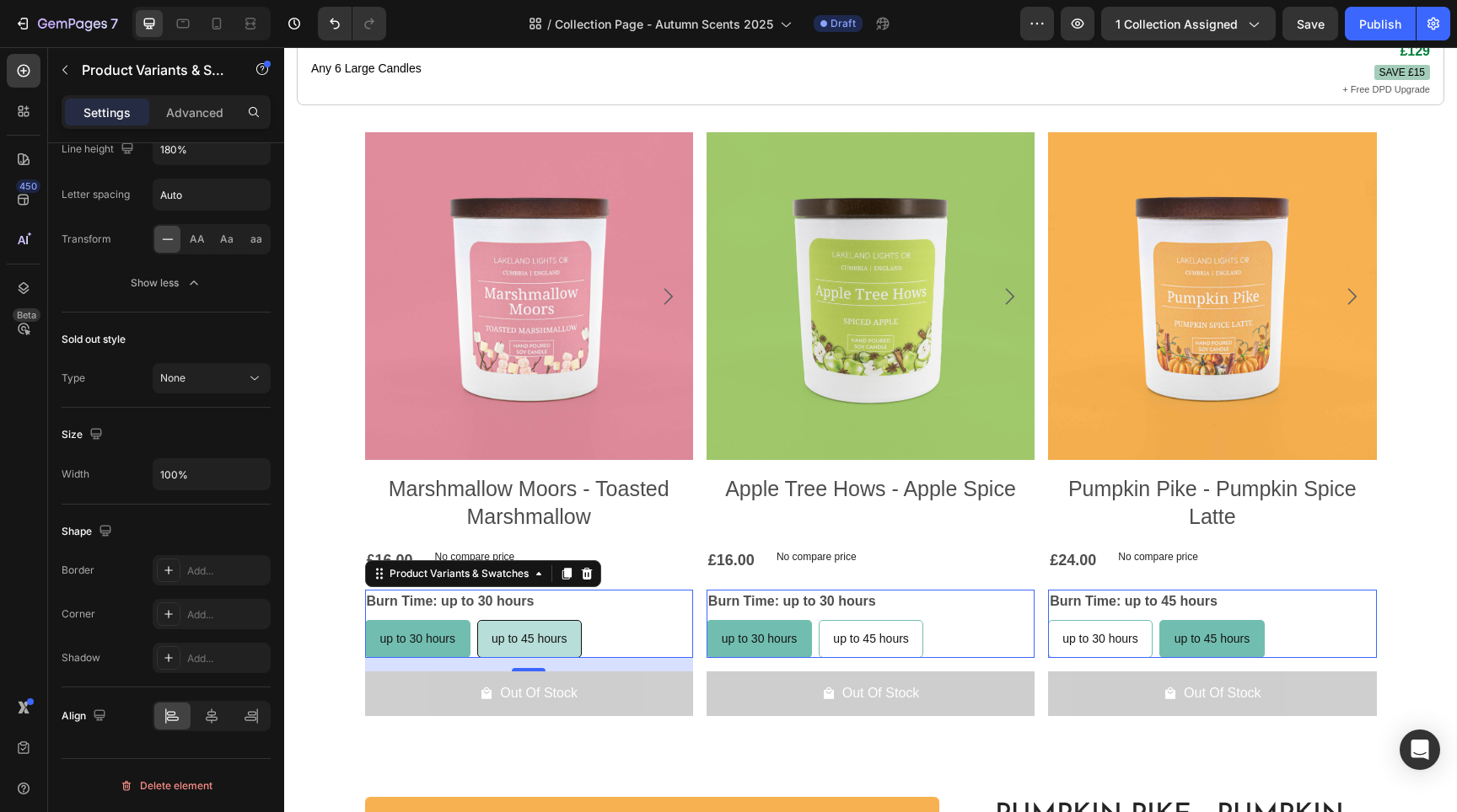
click at [535, 632] on span "up to 45 hours" at bounding box center [529, 638] width 75 height 13
click at [477, 619] on input "up to 45 hours up to 45 hours up to 45 hours" at bounding box center [477, 619] width 1 height 1
radio input "true"
click at [883, 632] on span "up to 45 hours" at bounding box center [870, 638] width 75 height 13
click at [819, 619] on input "up to 45 hours up to 45 hours up to 45 hours" at bounding box center [818, 619] width 1 height 1
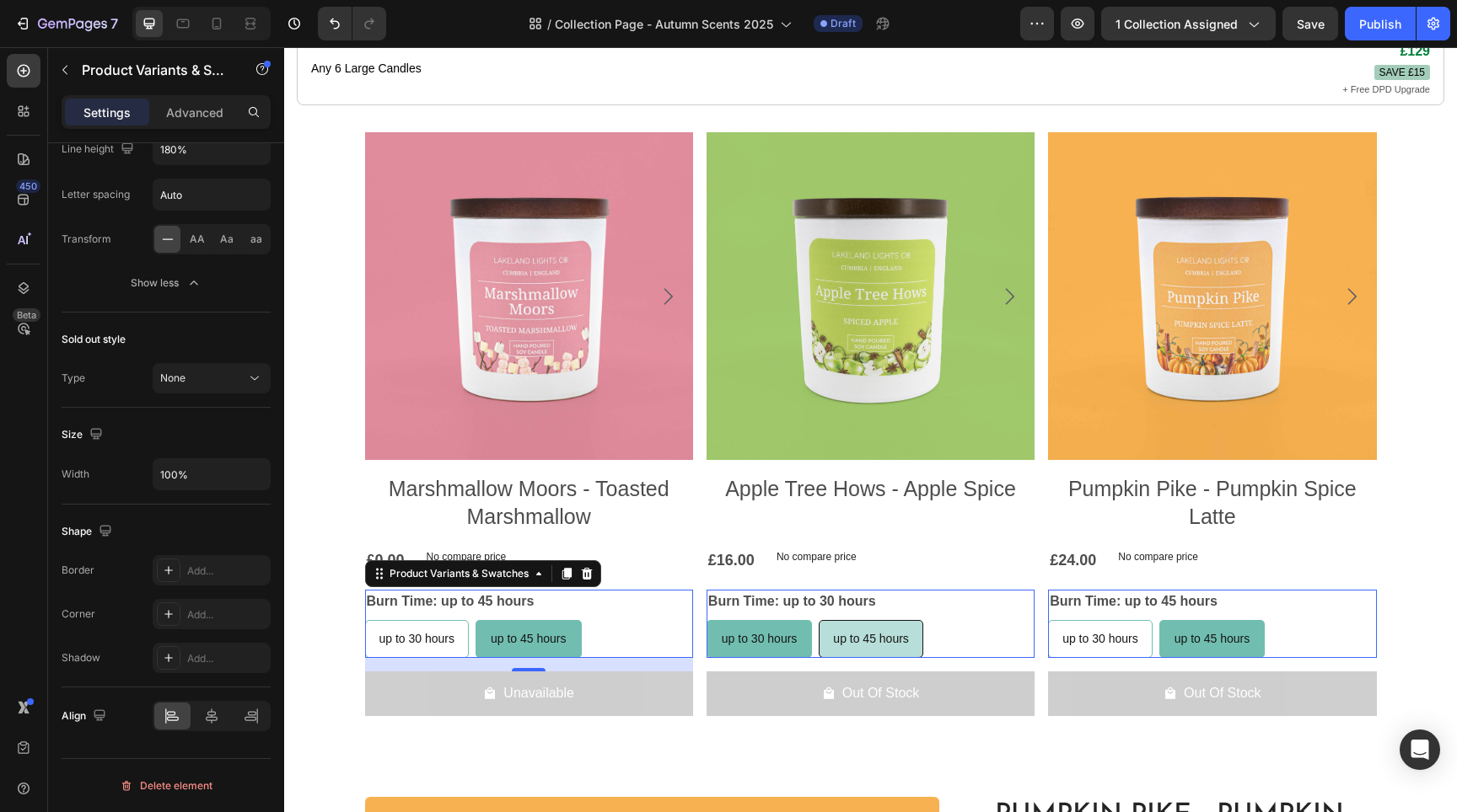
radio input "true"
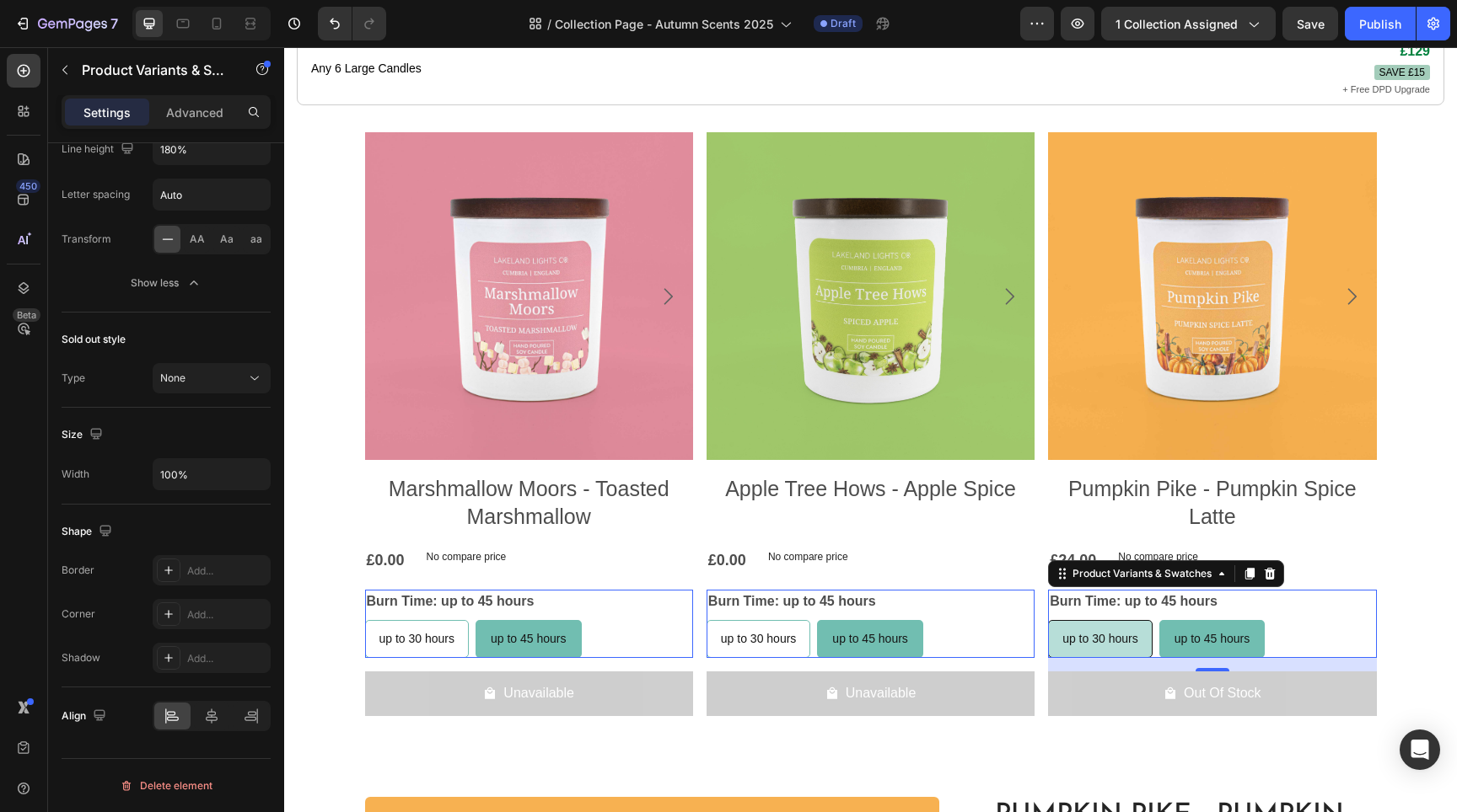
click at [1092, 632] on span "up to 30 hours" at bounding box center [1100, 638] width 75 height 13
click at [1048, 619] on input "up to 30 hours up to 30 hours up to 30 hours" at bounding box center [1047, 619] width 1 height 1
radio input "false"
radio input "true"
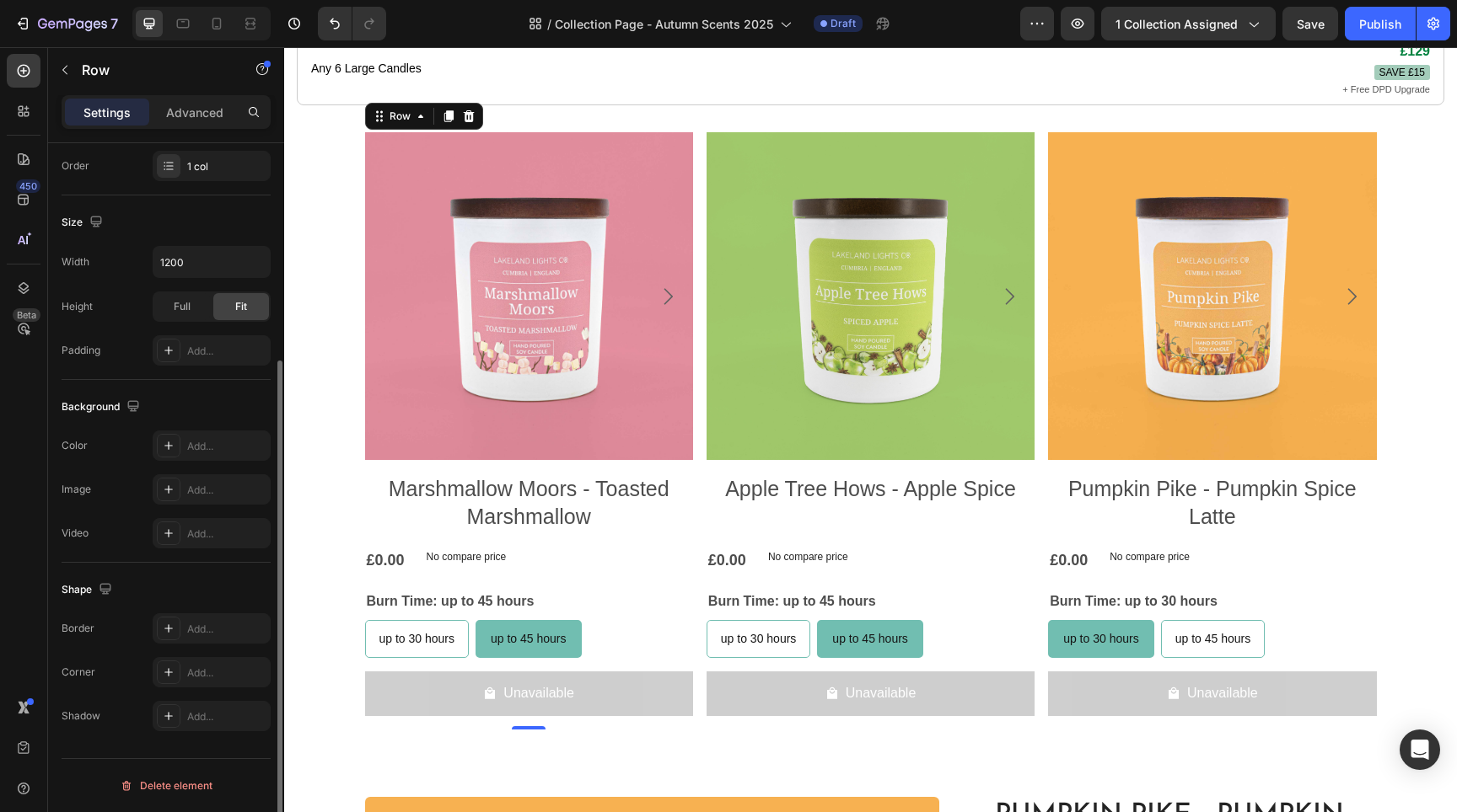
click at [425, 642] on div "Product Images Marshmallow Moors - Toasted Marshmallow Product Title £0.00 Prod…" at bounding box center [528, 430] width 328 height 597
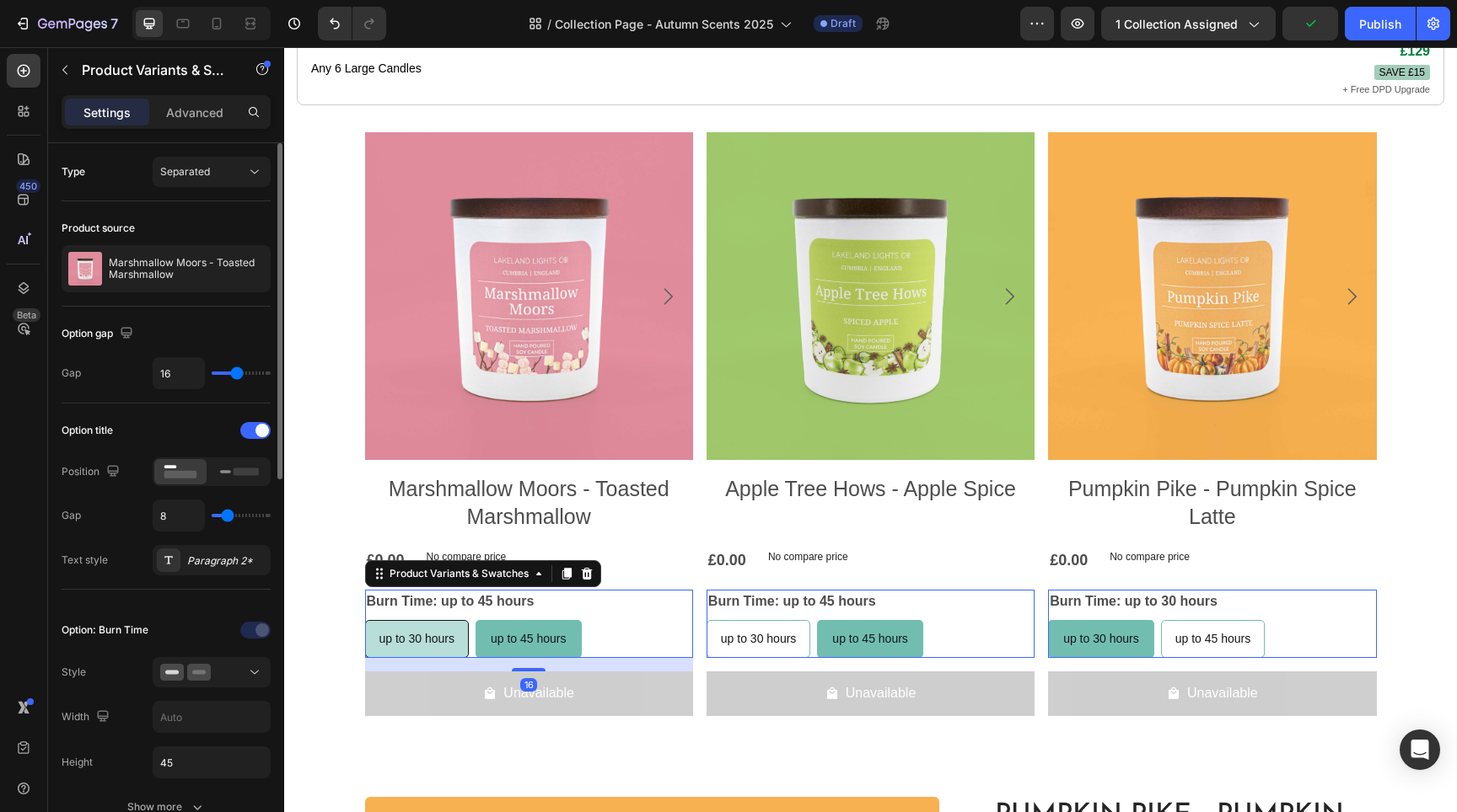
click at [420, 627] on div "up to 30 hours" at bounding box center [417, 639] width 103 height 35
click at [365, 620] on input "up to 30 hours up to 30 hours up to 30 hours" at bounding box center [364, 619] width 1 height 1
radio input "true"
click at [596, 620] on div "up to 30 hours up to 30 hours up to 30 hours up to 45 hours up to 45 hours up t…" at bounding box center [528, 639] width 328 height 38
click at [250, 184] on button "Separated" at bounding box center [211, 172] width 118 height 30
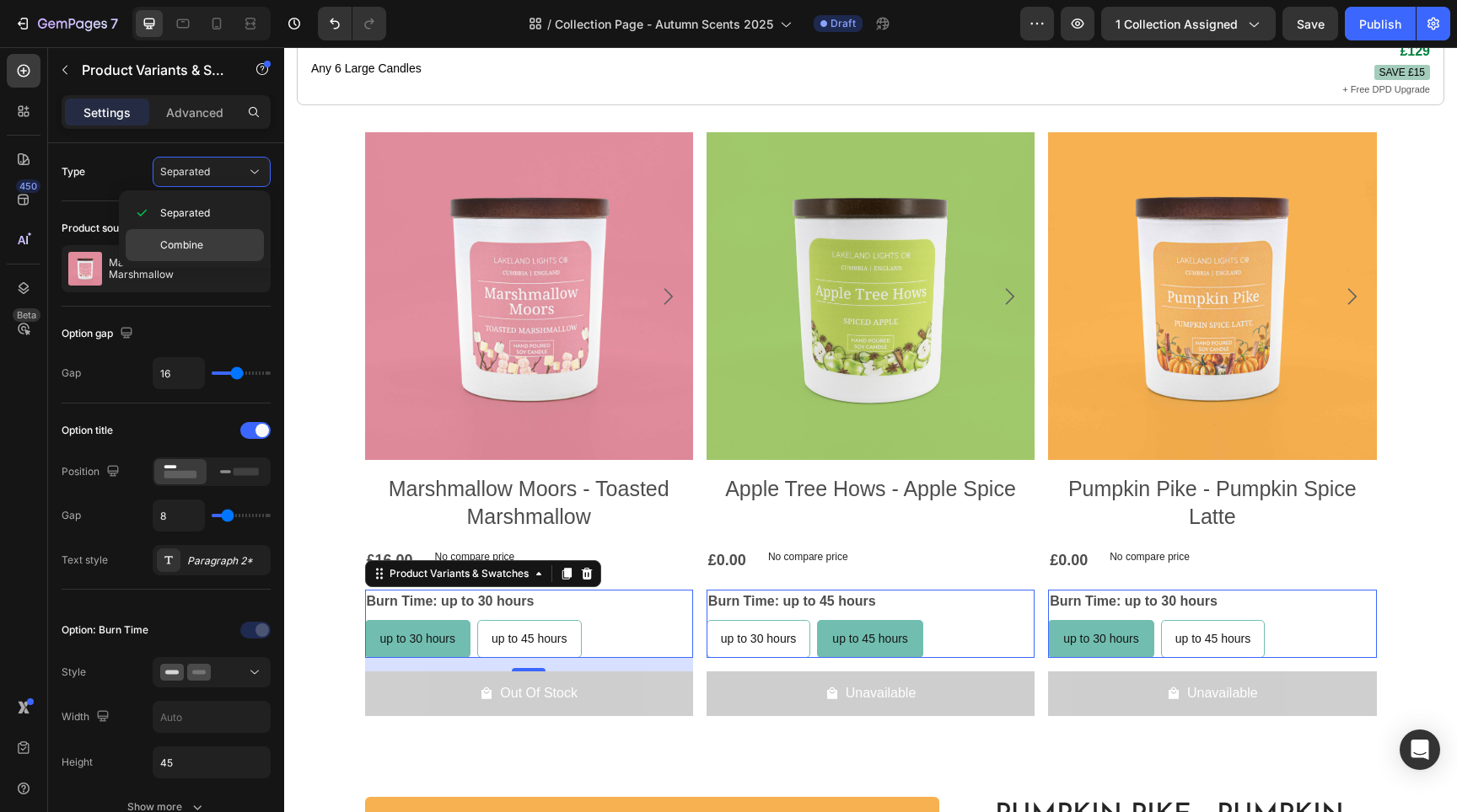
click at [228, 248] on p "Combine" at bounding box center [208, 245] width 96 height 15
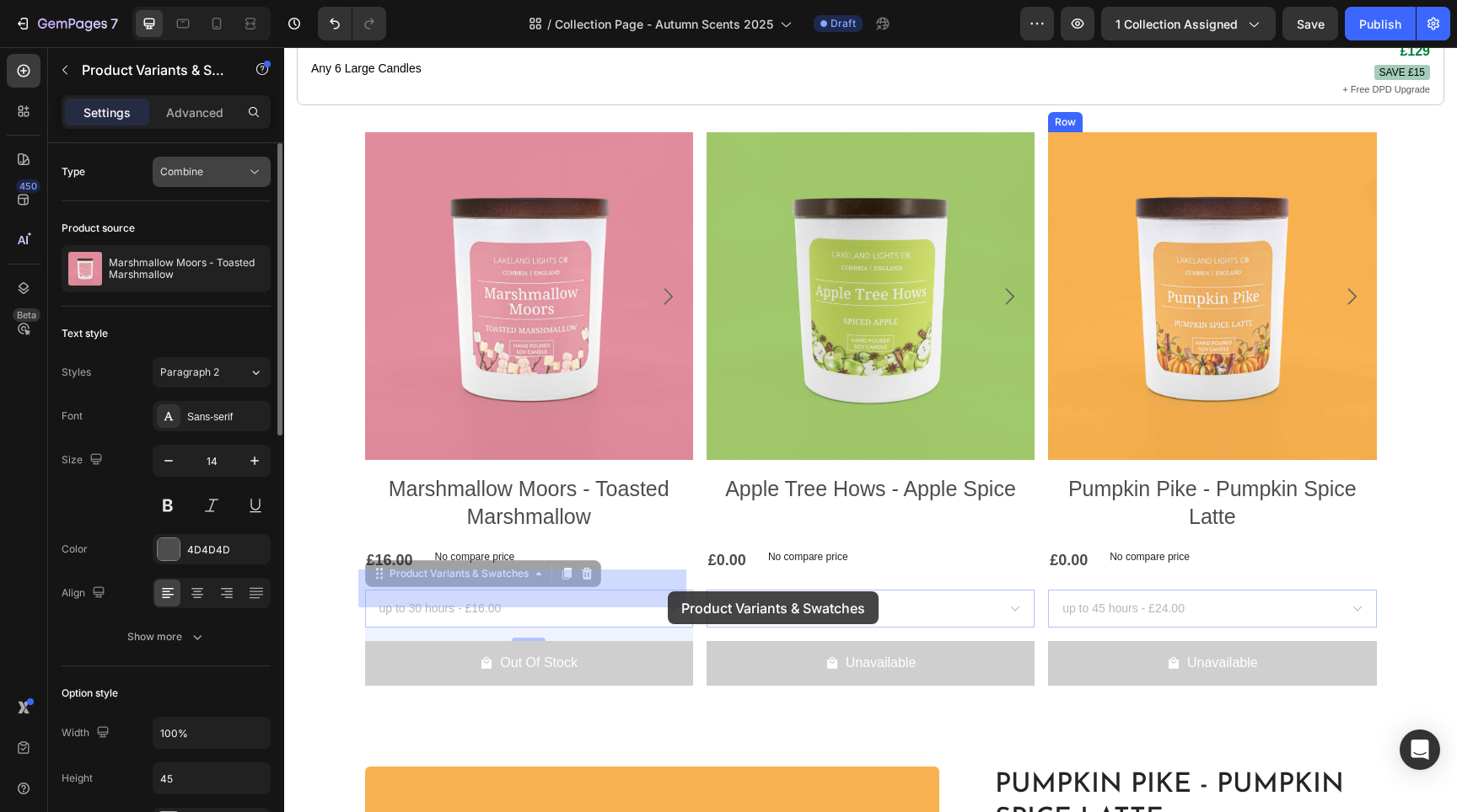
drag, startPoint x: 384, startPoint y: 544, endPoint x: 212, endPoint y: 171, distance: 410.7
click at [212, 171] on div "Combine" at bounding box center [202, 171] width 86 height 15
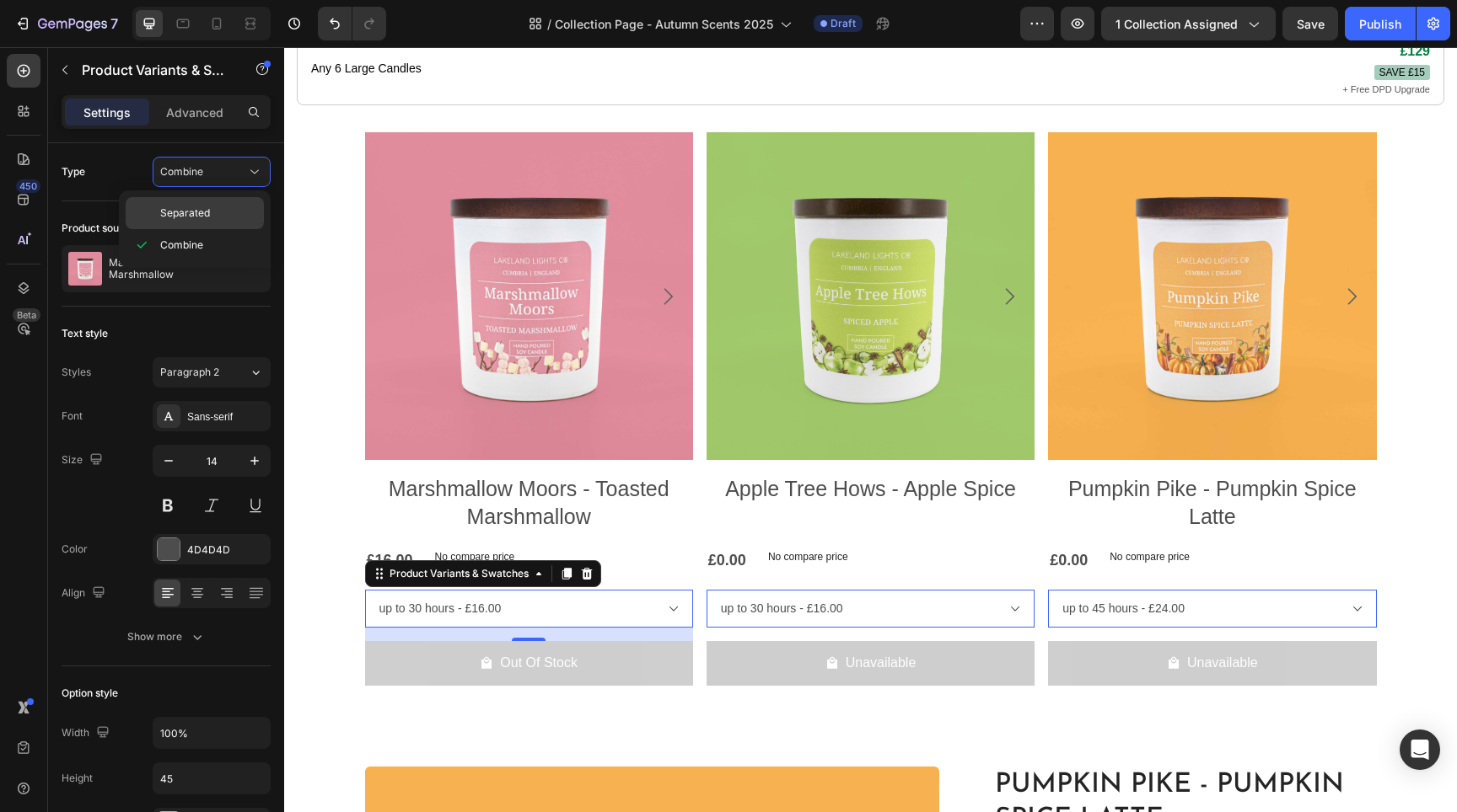
drag, startPoint x: 206, startPoint y: 230, endPoint x: 210, endPoint y: 217, distance: 13.6
click at [210, 217] on div "Separated Combine" at bounding box center [194, 229] width 139 height 64
click at [210, 217] on p "Separated" at bounding box center [208, 213] width 96 height 15
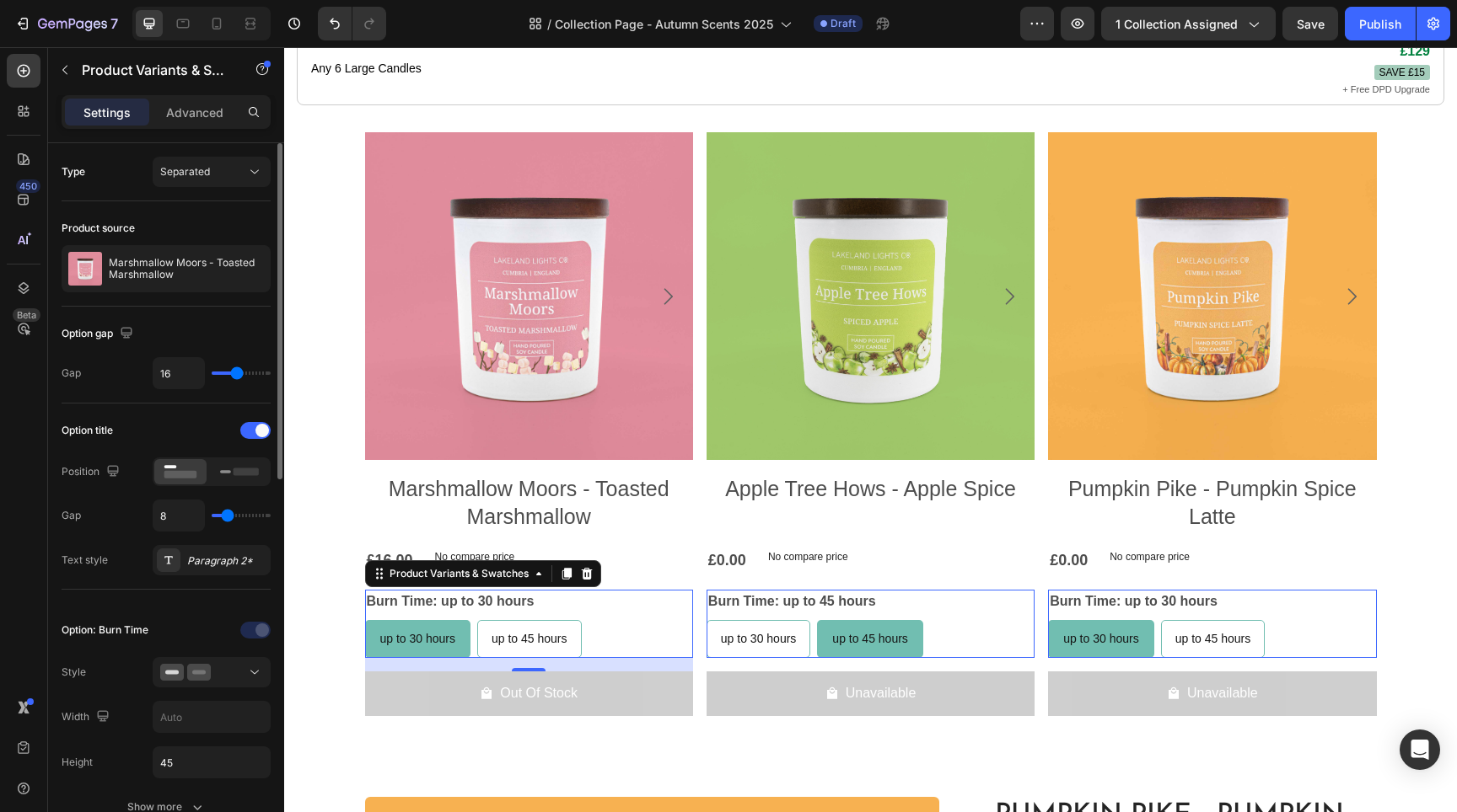
click at [125, 611] on div "Option: Burn Time Style Width Height 45 Show more" at bounding box center [166, 720] width 210 height 233
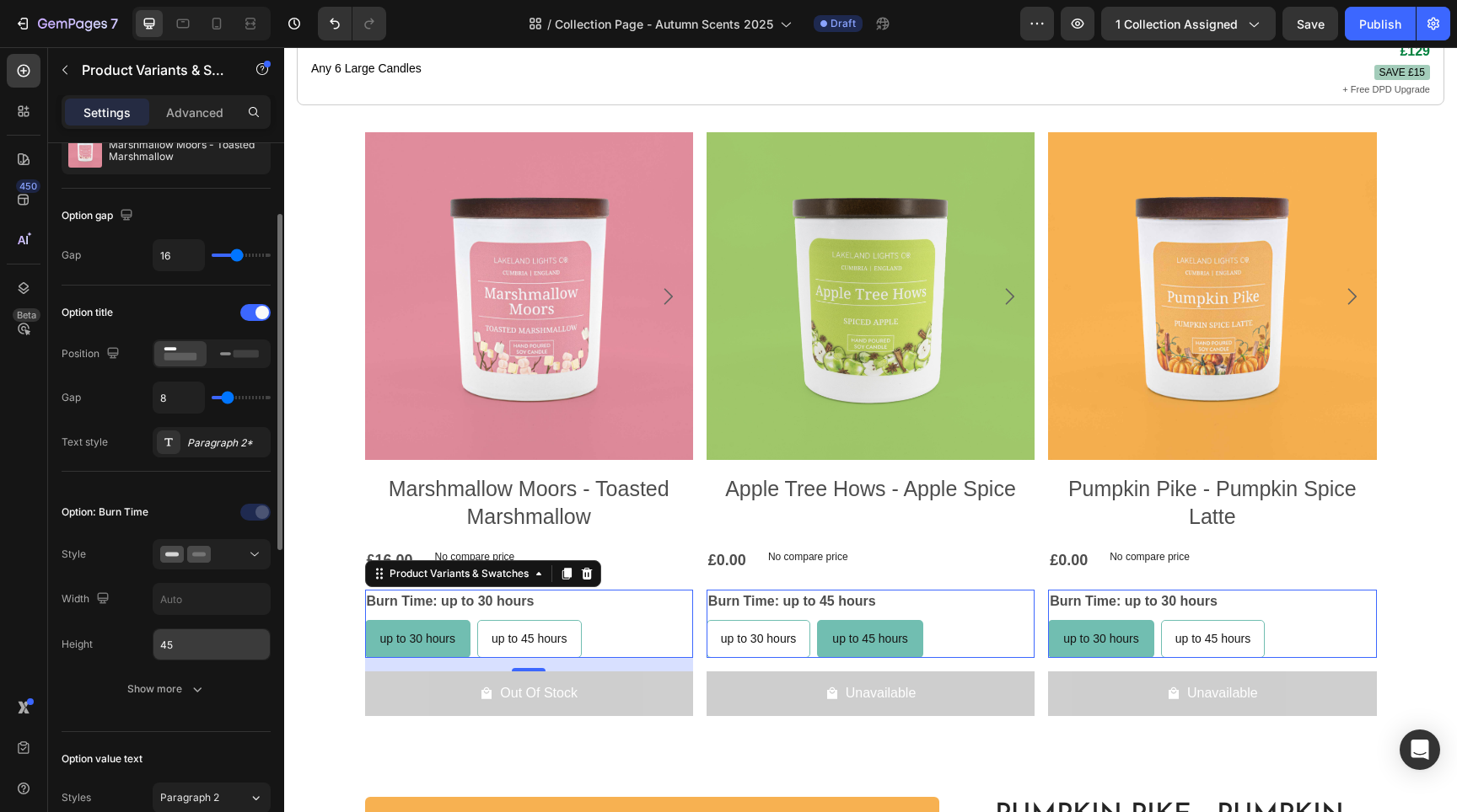
scroll to position [193, 0]
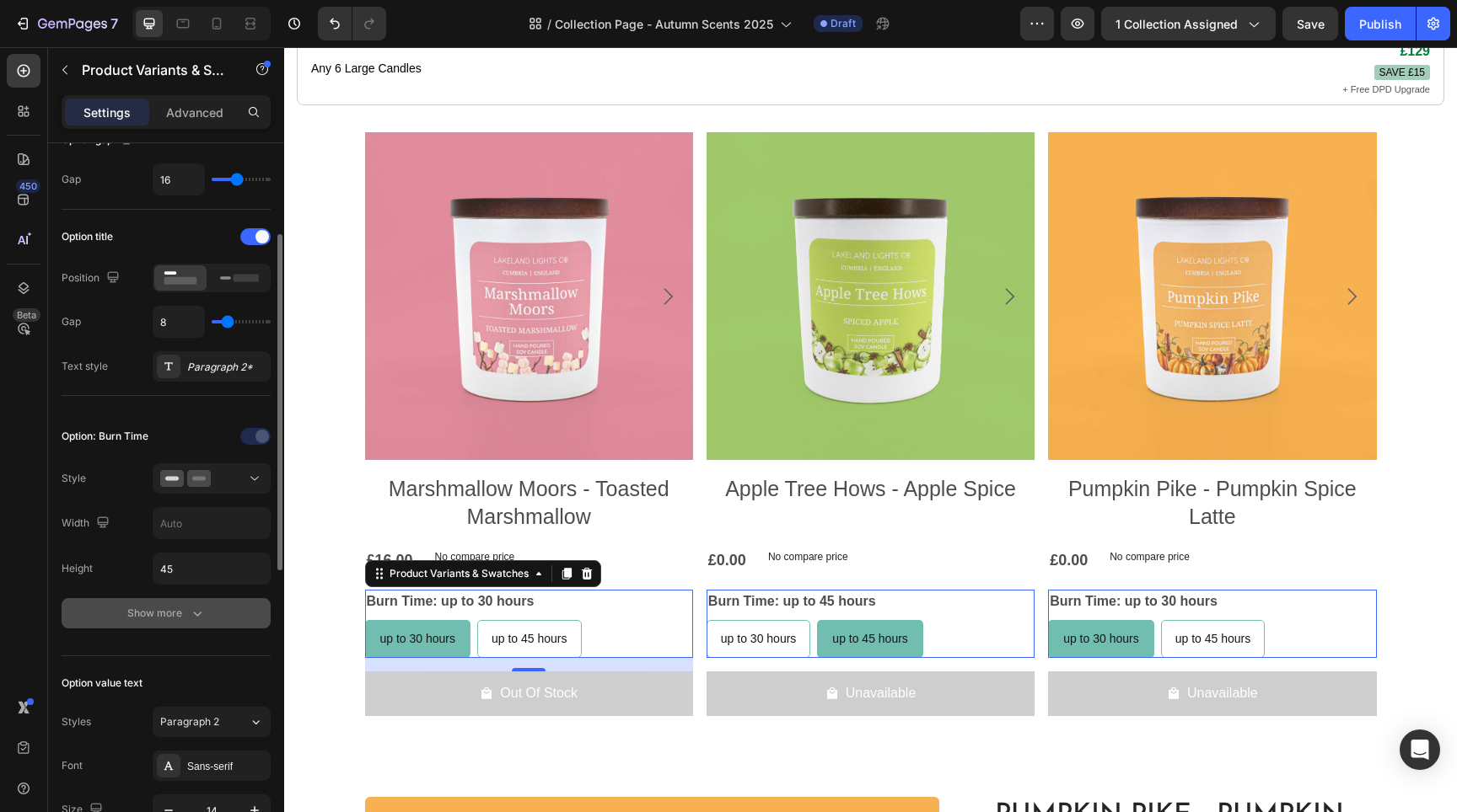
click at [207, 619] on button "Show more" at bounding box center [166, 613] width 210 height 30
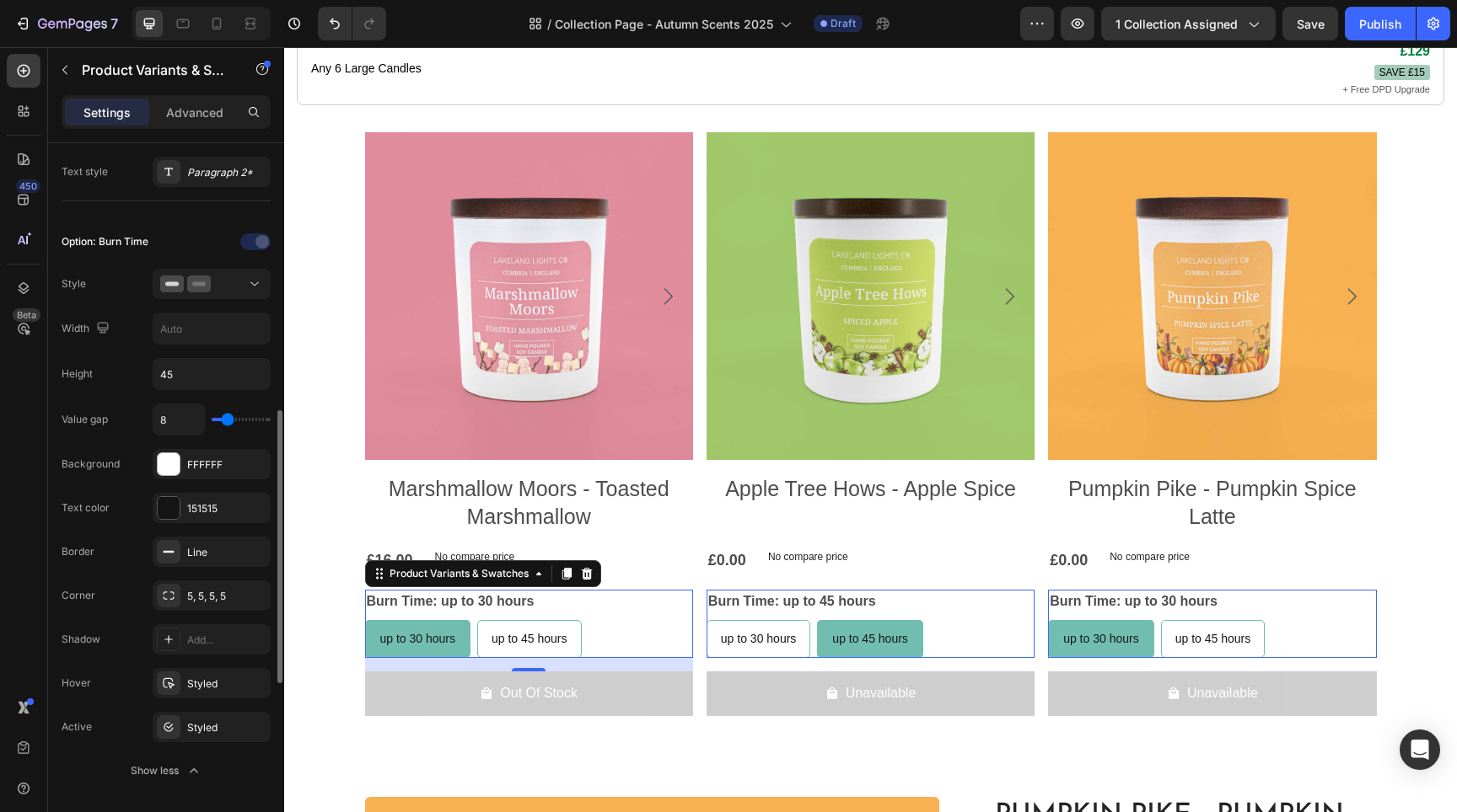
scroll to position [475, 0]
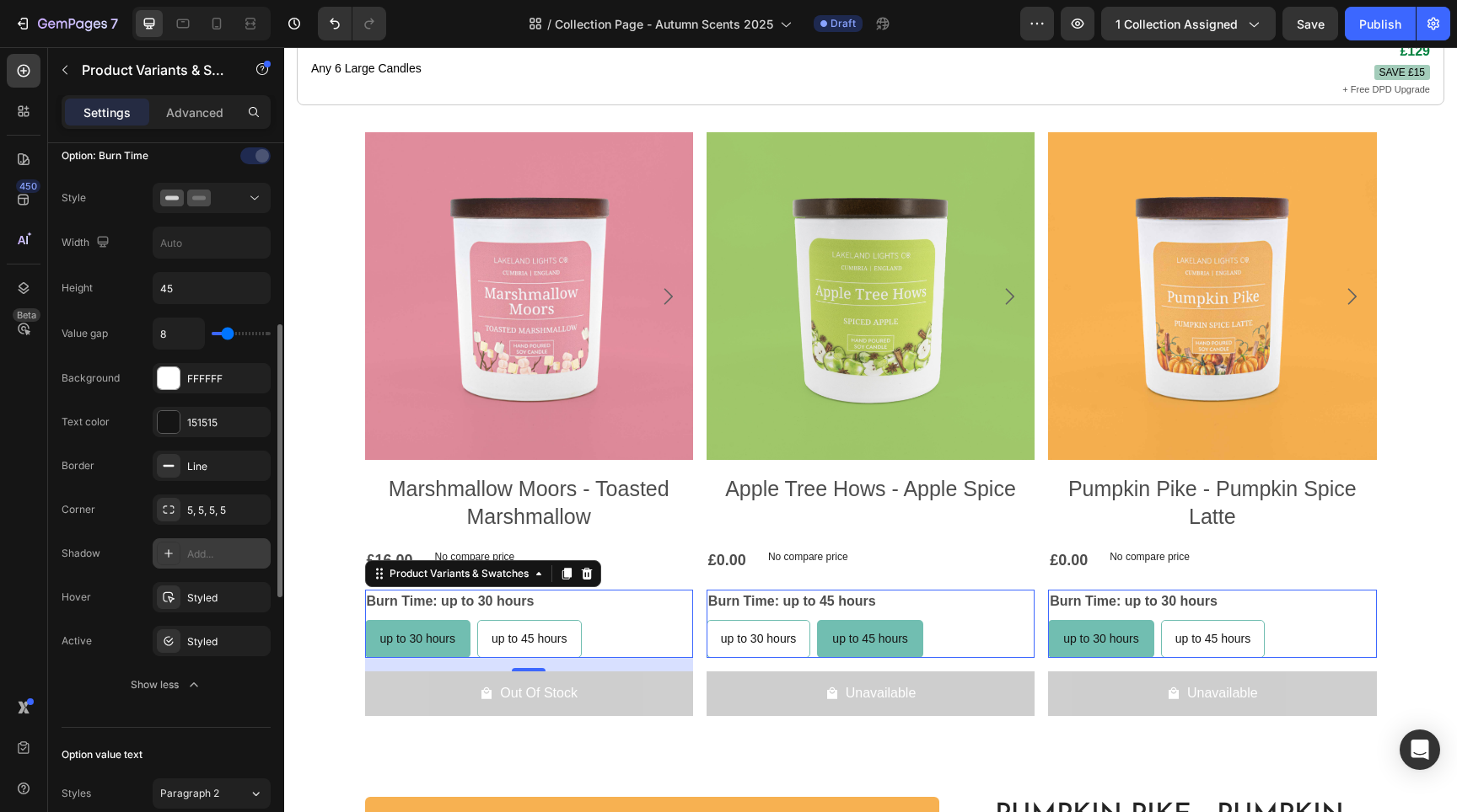
click at [188, 566] on div "Add..." at bounding box center [211, 554] width 118 height 30
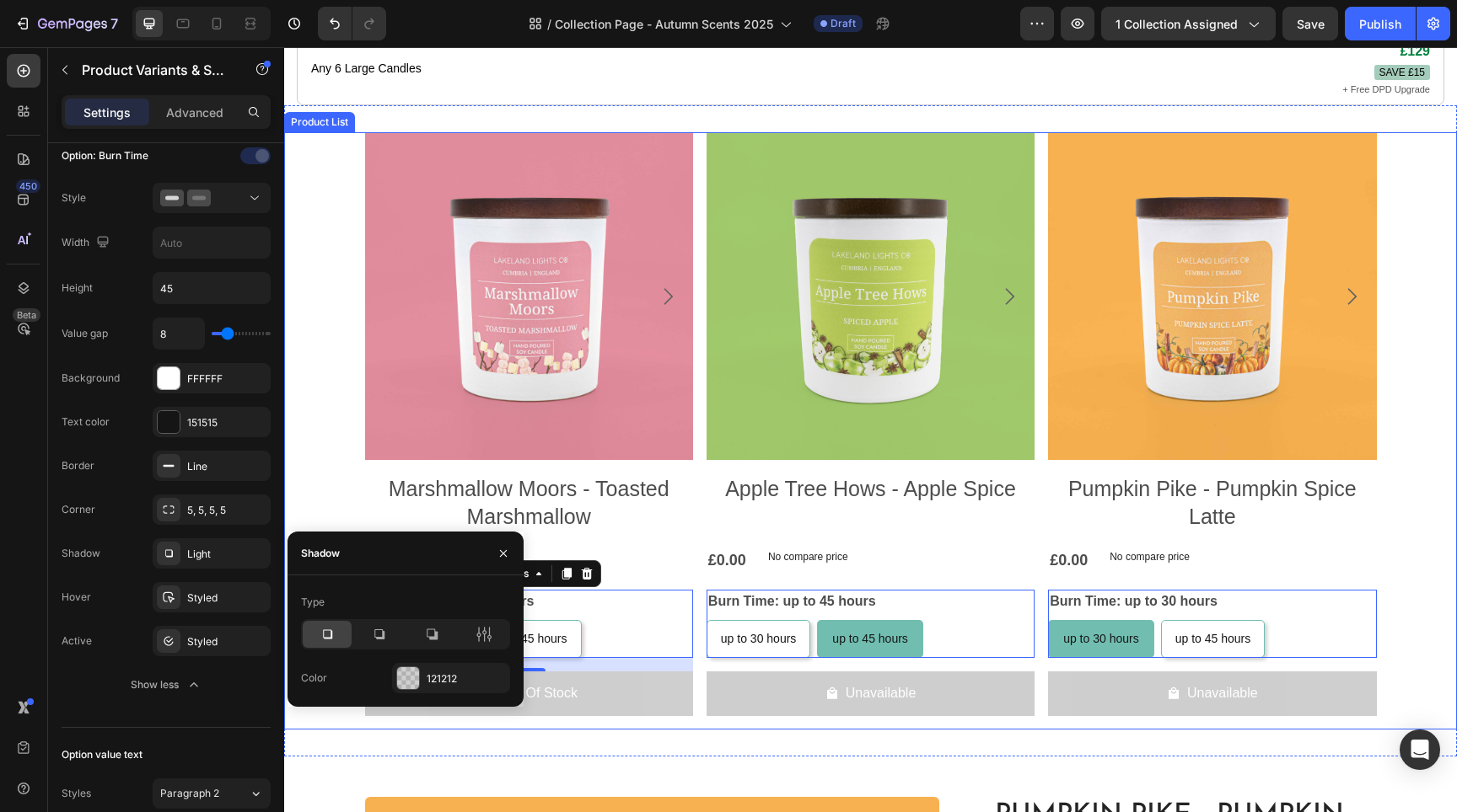
click at [317, 448] on div "Product Images Marshmallow Moors - Toasted Marshmallow Product Title £16.00 Pro…" at bounding box center [870, 430] width 1173 height 597
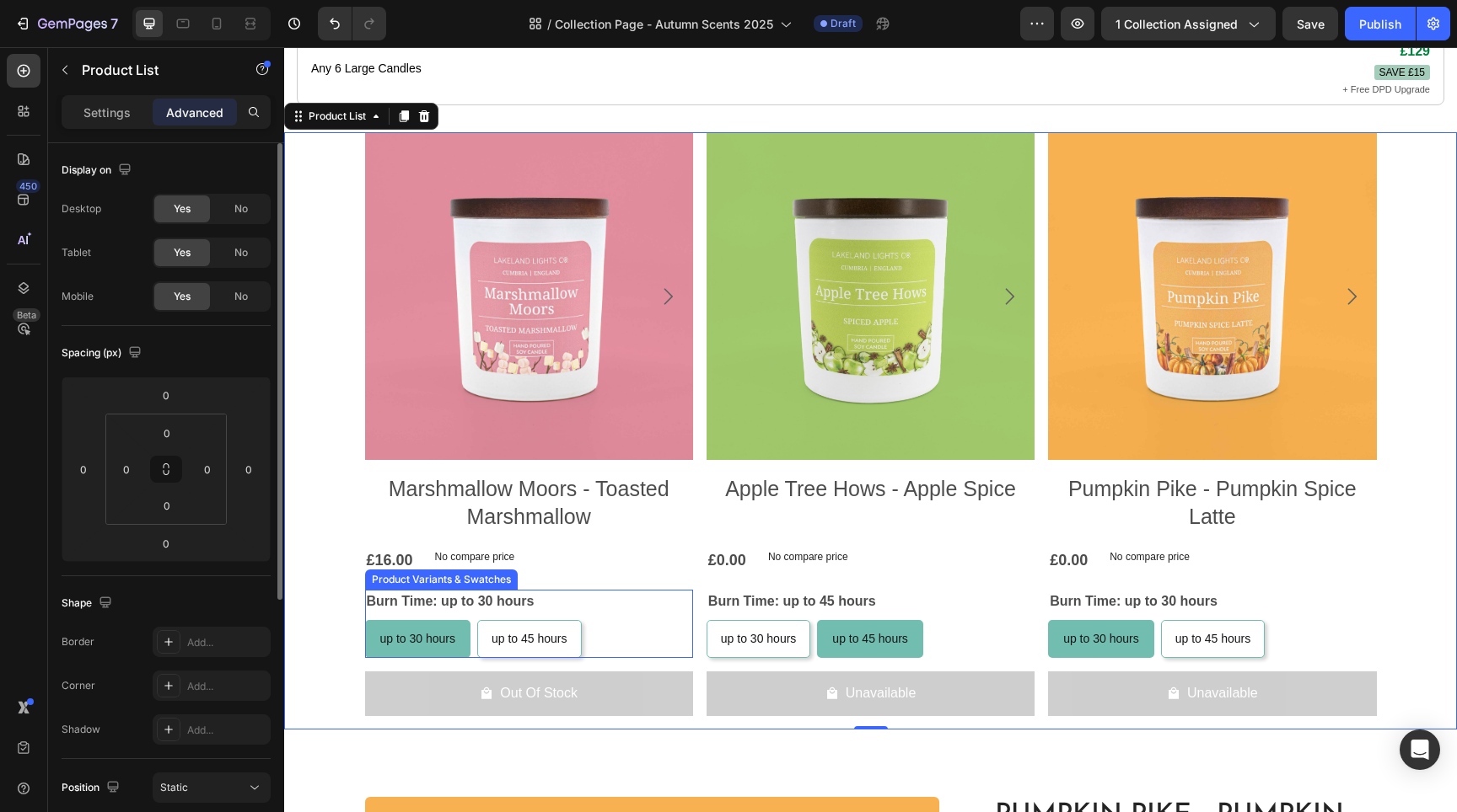
click at [413, 632] on span "up to 30 hours" at bounding box center [417, 638] width 75 height 13
click at [365, 619] on input "up to 30 hours up to 30 hours up to 30 hours" at bounding box center [364, 619] width 1 height 1
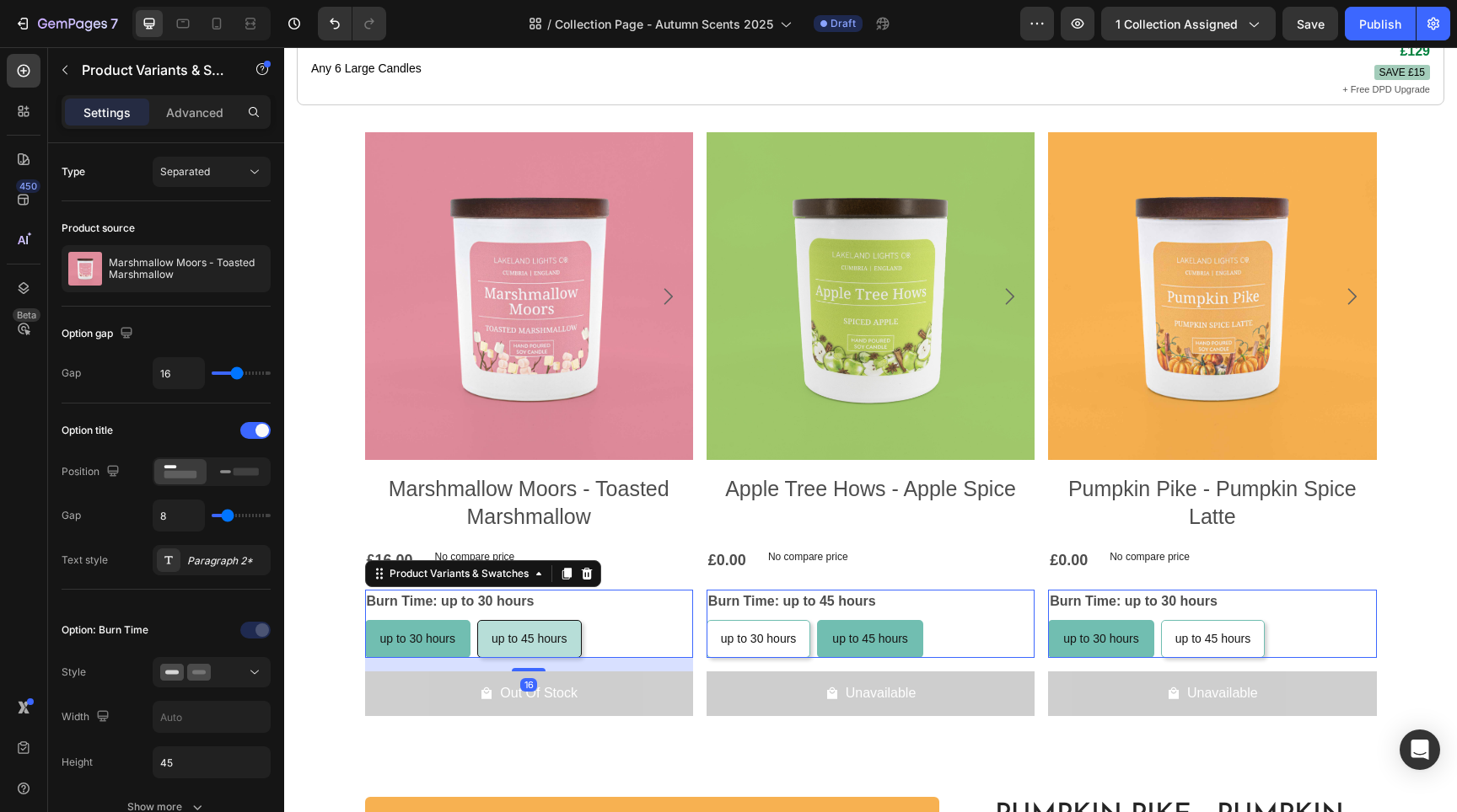
click at [565, 623] on div "up to 45 hours" at bounding box center [529, 639] width 103 height 35
click at [477, 620] on input "up to 45 hours up to 45 hours up to 45 hours" at bounding box center [477, 619] width 1 height 1
radio input "true"
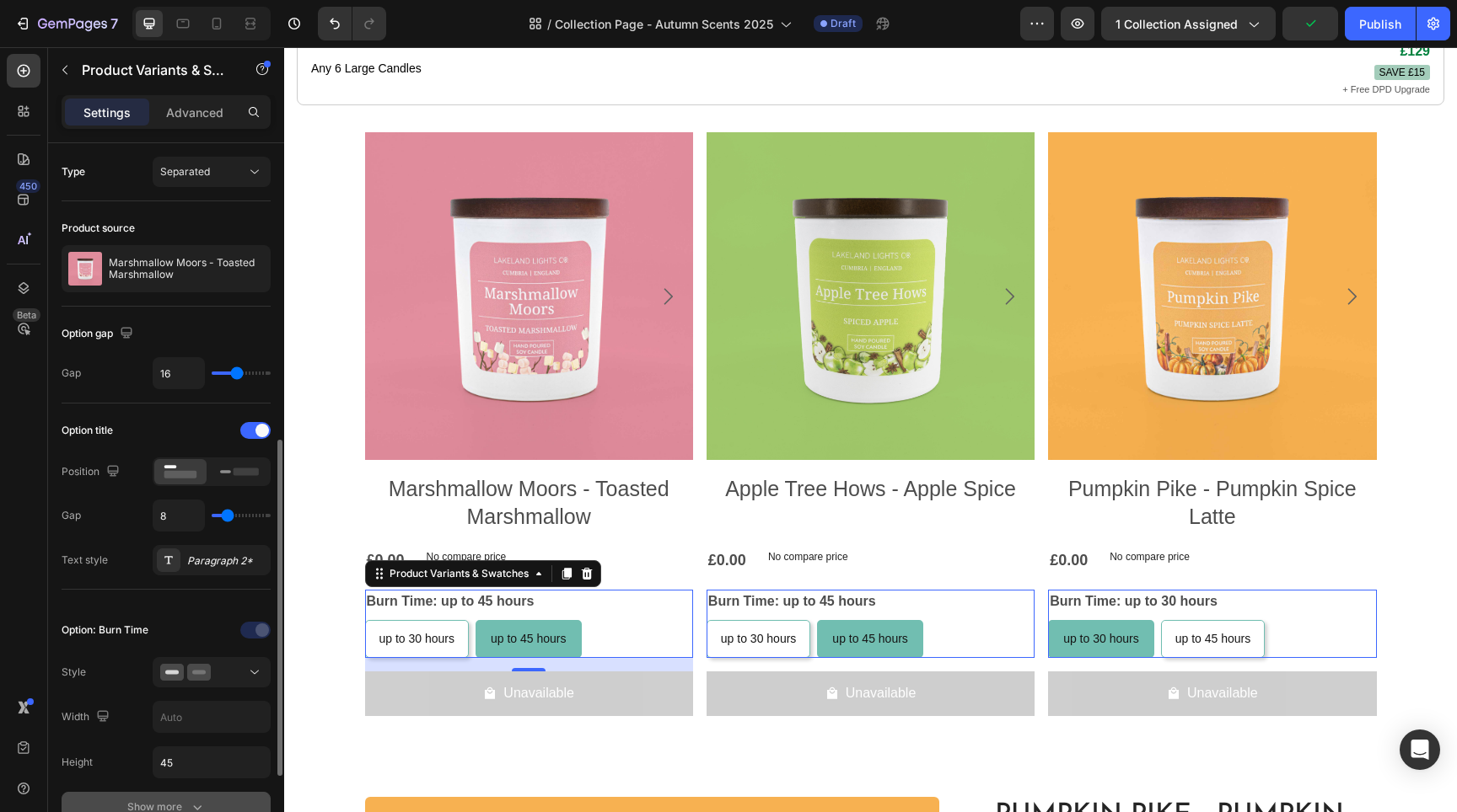
scroll to position [202, 0]
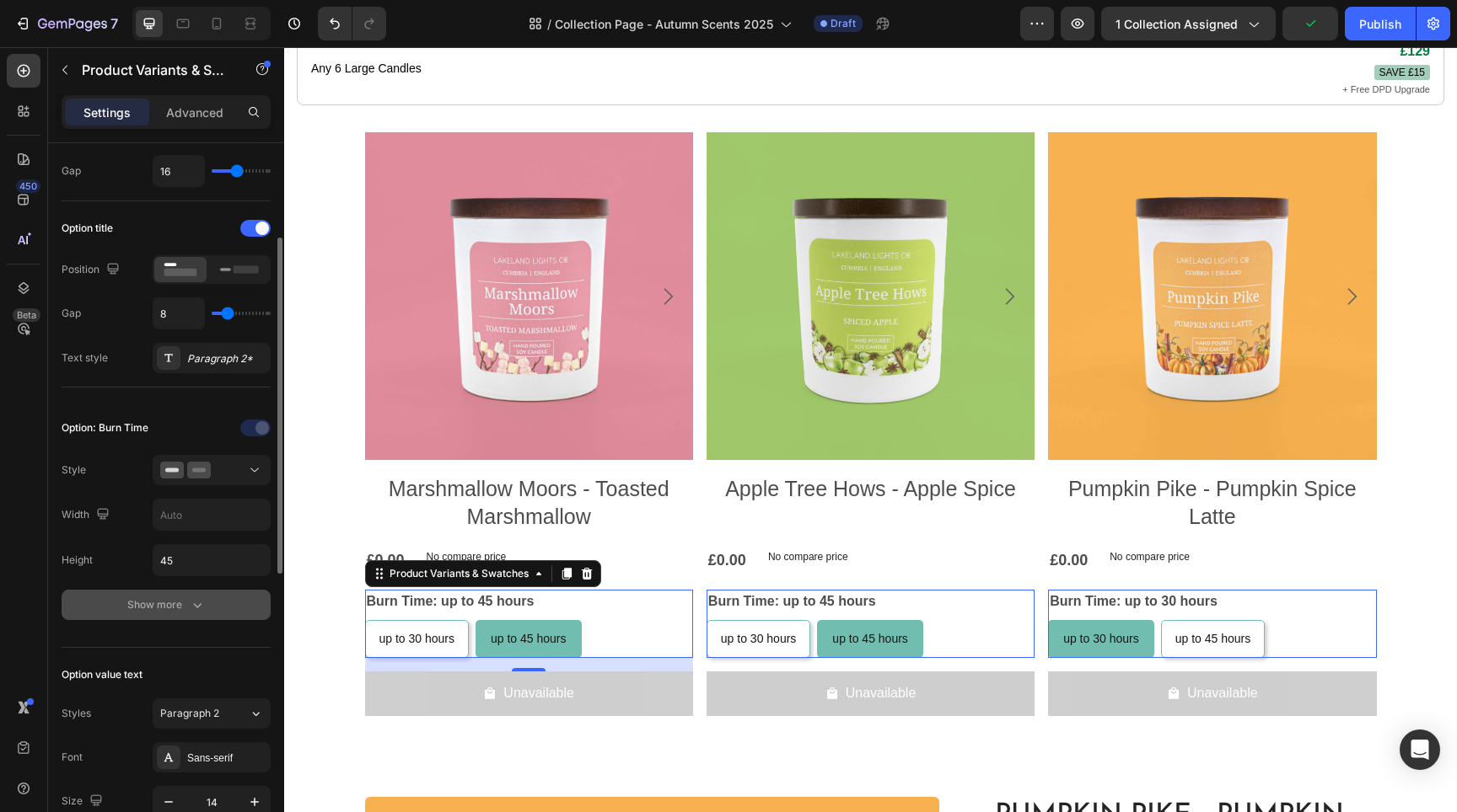
click at [173, 617] on button "Show more" at bounding box center [166, 605] width 210 height 30
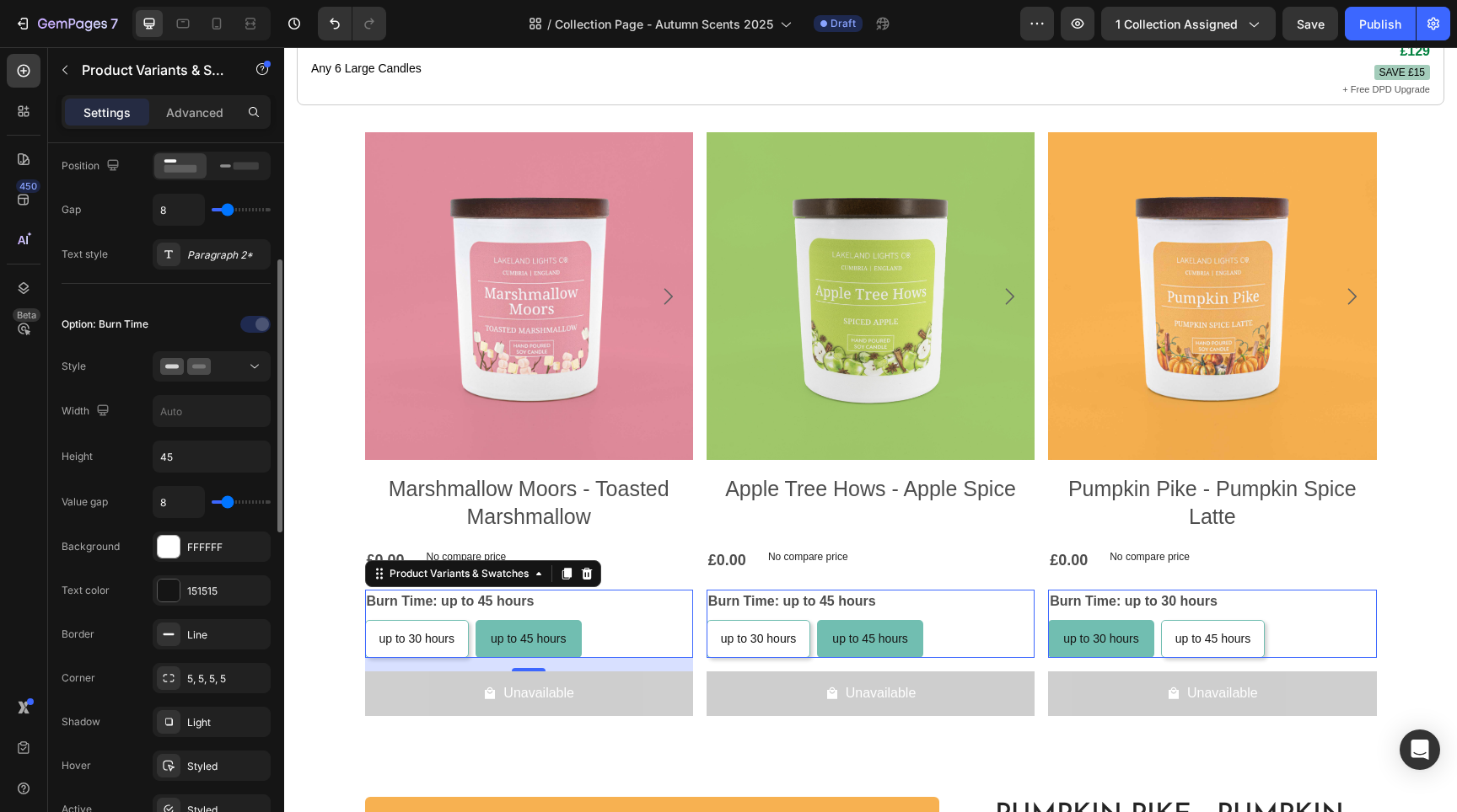
scroll to position [418, 0]
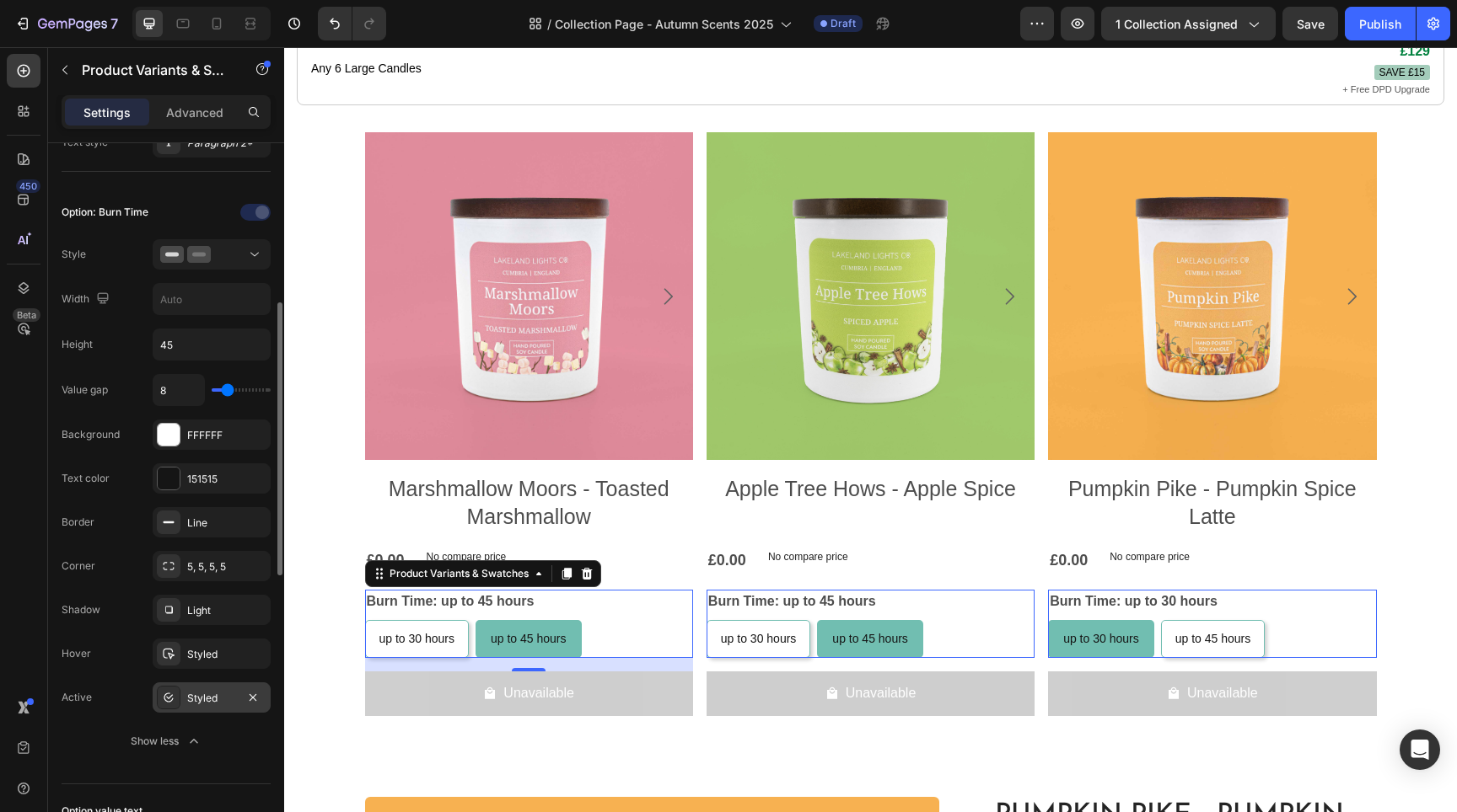
click at [218, 698] on div "Styled" at bounding box center [211, 698] width 49 height 15
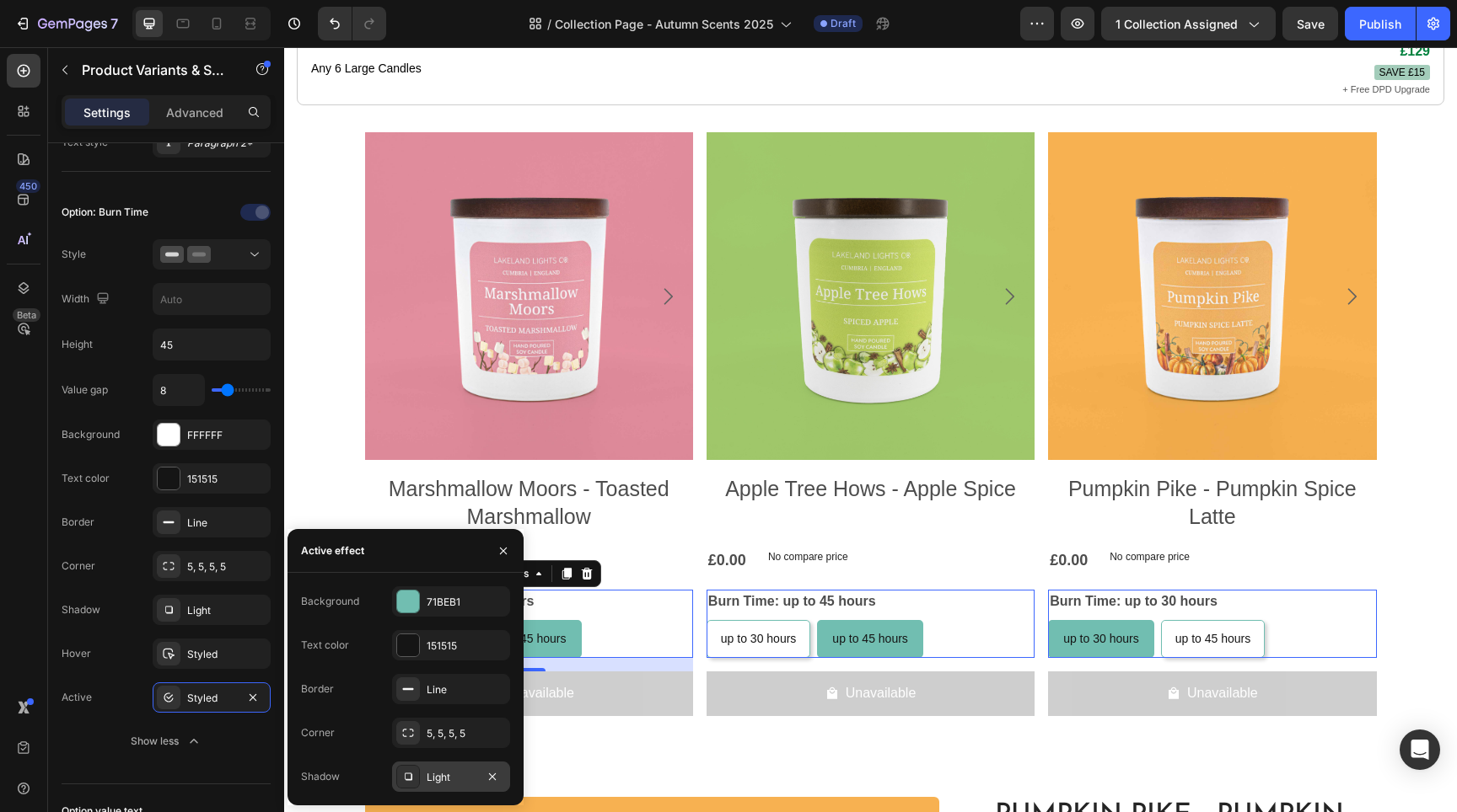
click at [453, 773] on div "Light" at bounding box center [451, 777] width 49 height 15
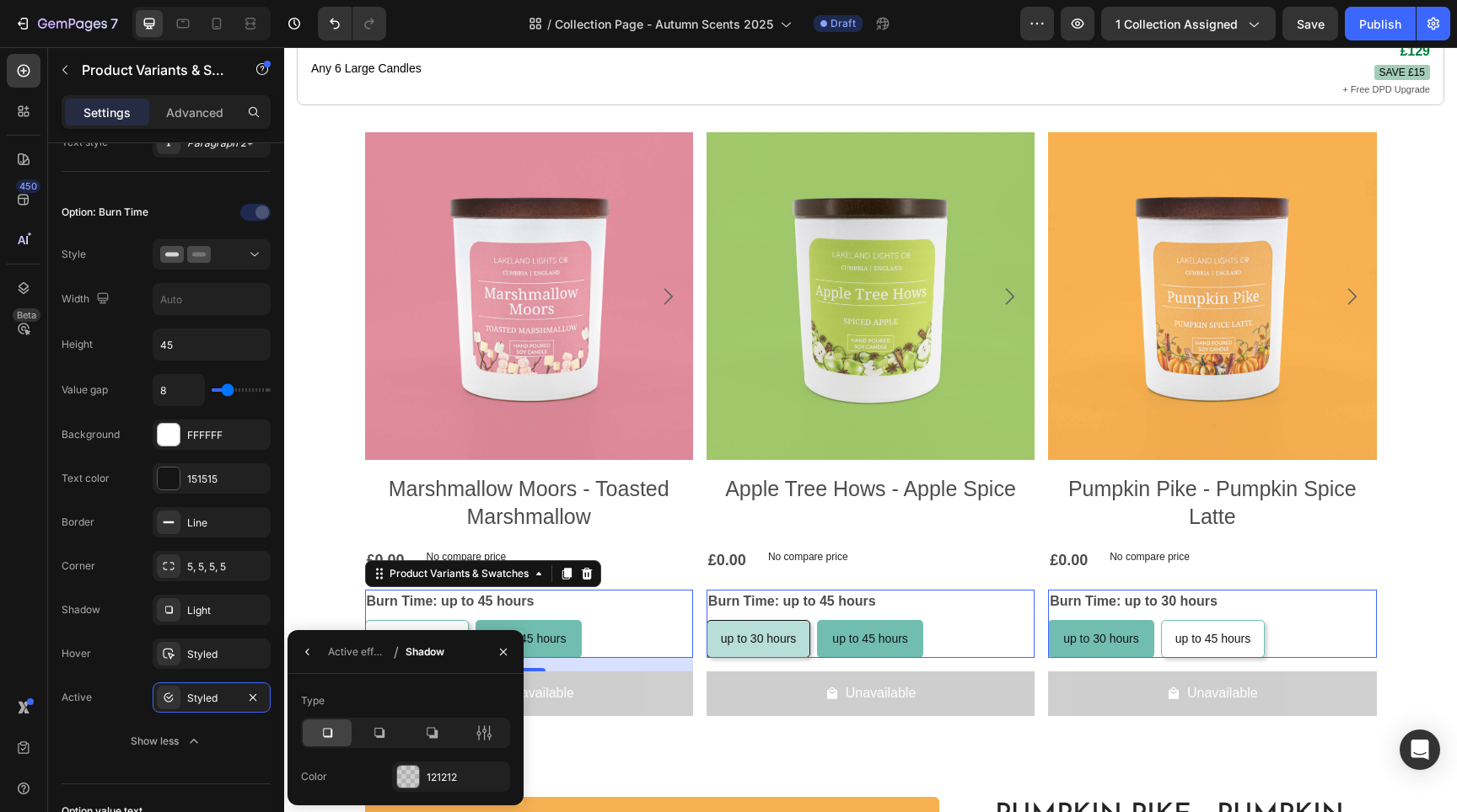
click at [742, 632] on span "up to 30 hours" at bounding box center [758, 638] width 75 height 13
click at [707, 620] on input "up to 30 hours up to 30 hours up to 30 hours" at bounding box center [706, 619] width 1 height 1
radio input "true"
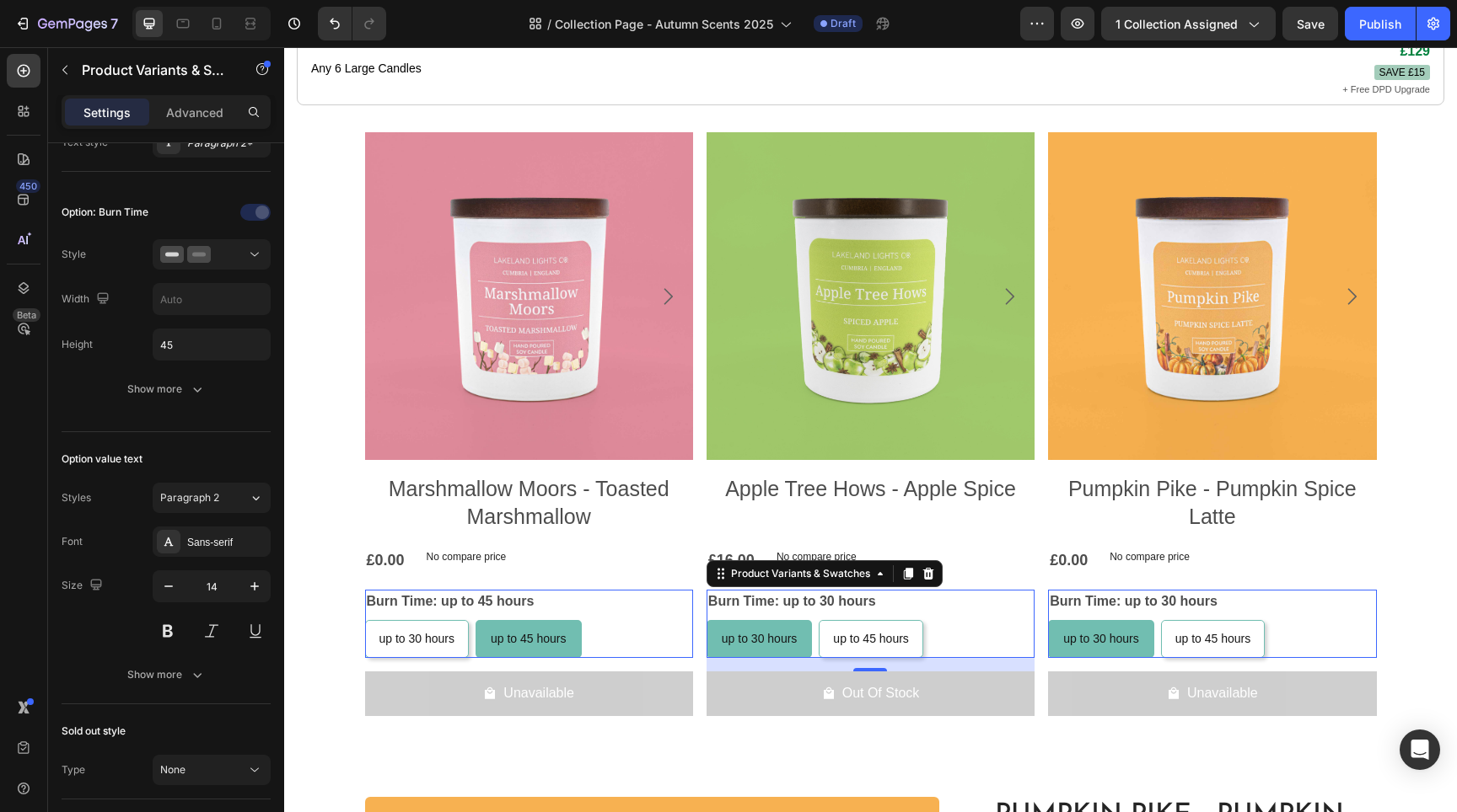
click at [537, 632] on span "up to 45 hours" at bounding box center [528, 638] width 75 height 13
click at [476, 620] on input "up to 45 hours up to 45 hours up to 45 hours" at bounding box center [475, 619] width 1 height 1
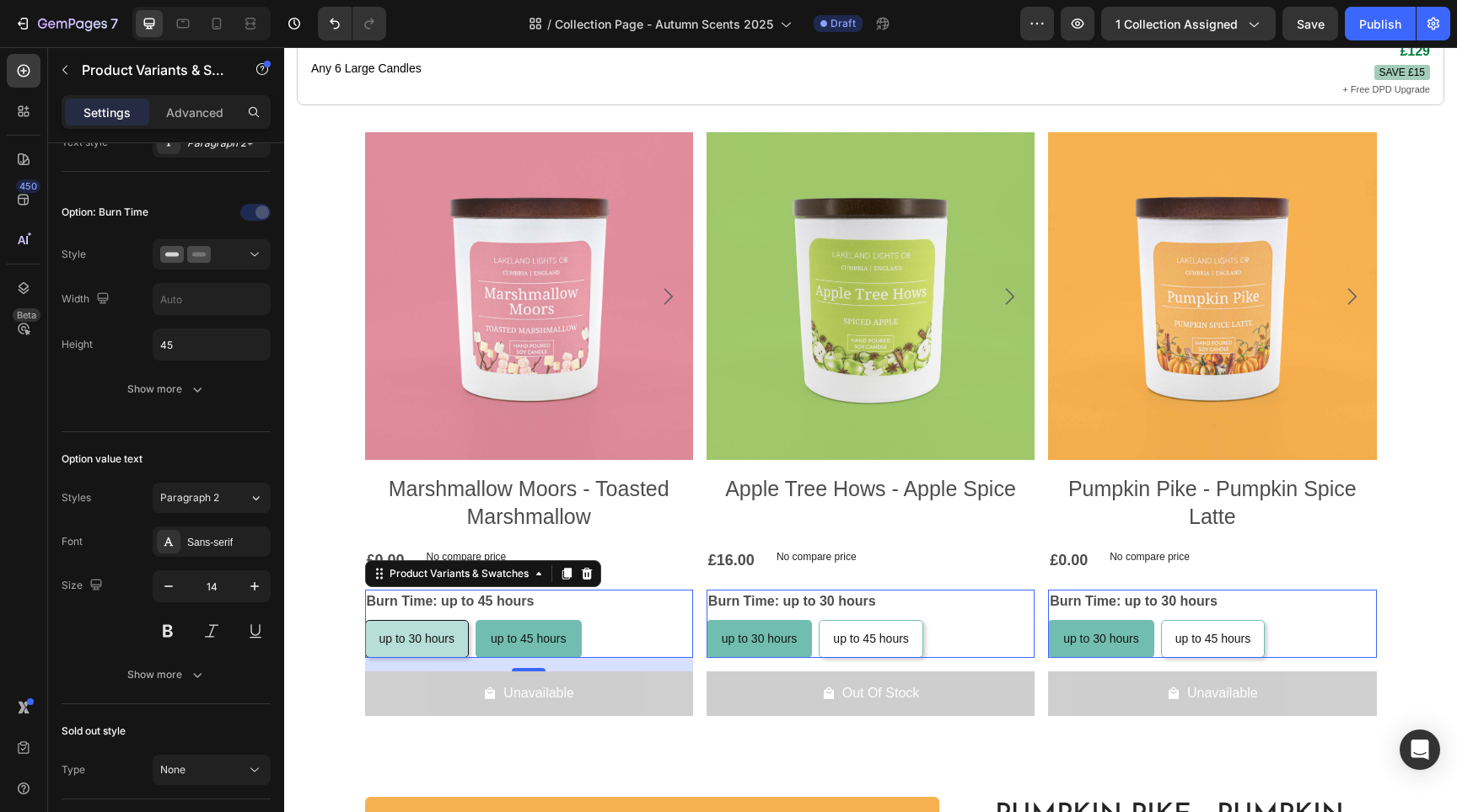
click at [401, 632] on span "up to 30 hours" at bounding box center [416, 638] width 75 height 13
click at [365, 620] on input "up to 30 hours up to 30 hours up to 30 hours" at bounding box center [364, 619] width 1 height 1
radio input "true"
click at [586, 596] on div "Burn Time: up to 30 hours up to 30 hours up to 30 hours up to 30 hours up to 45…" at bounding box center [528, 624] width 328 height 68
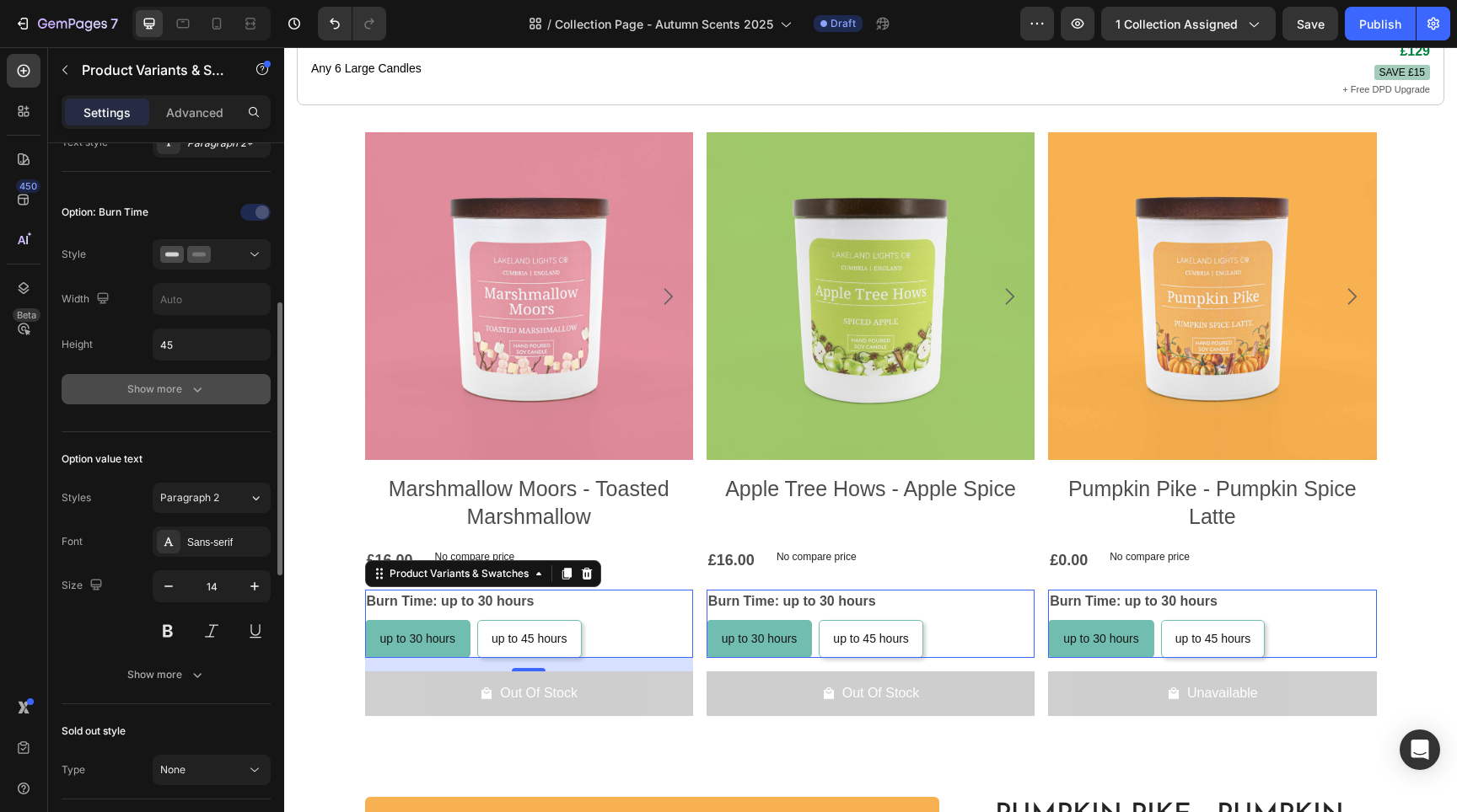
click at [154, 398] on div "Show more" at bounding box center [166, 389] width 78 height 17
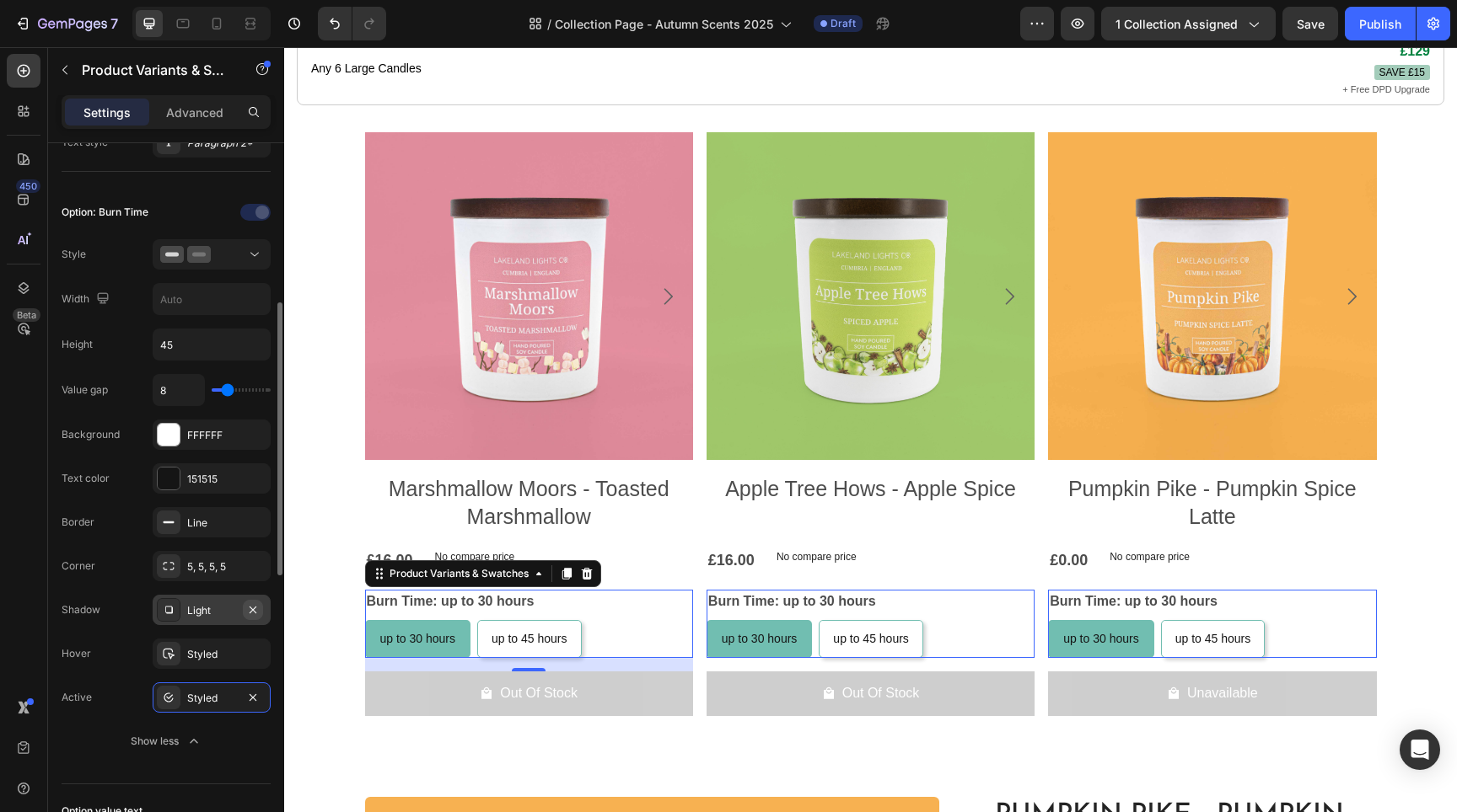
click at [258, 611] on icon "button" at bounding box center [252, 610] width 13 height 13
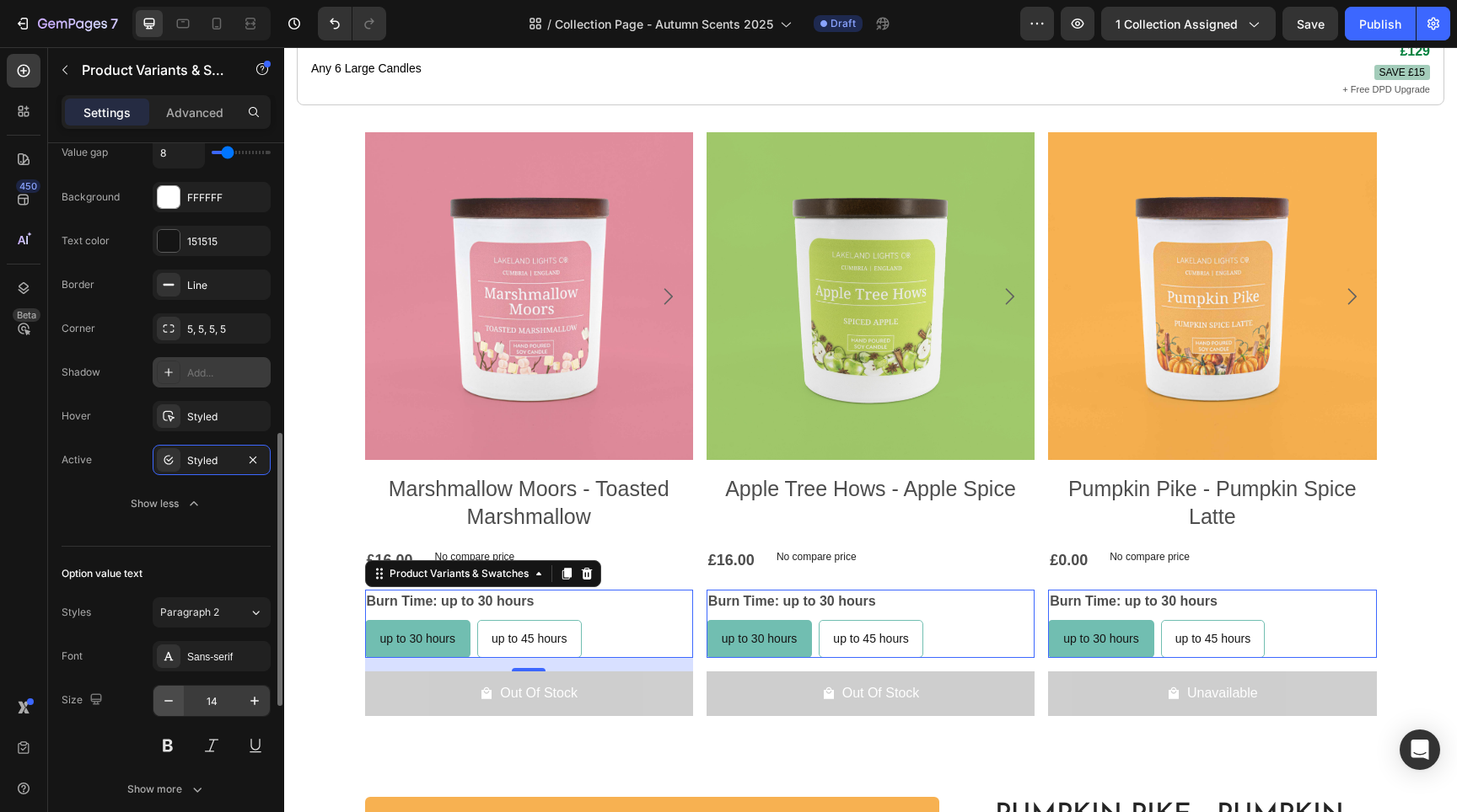
scroll to position [753, 0]
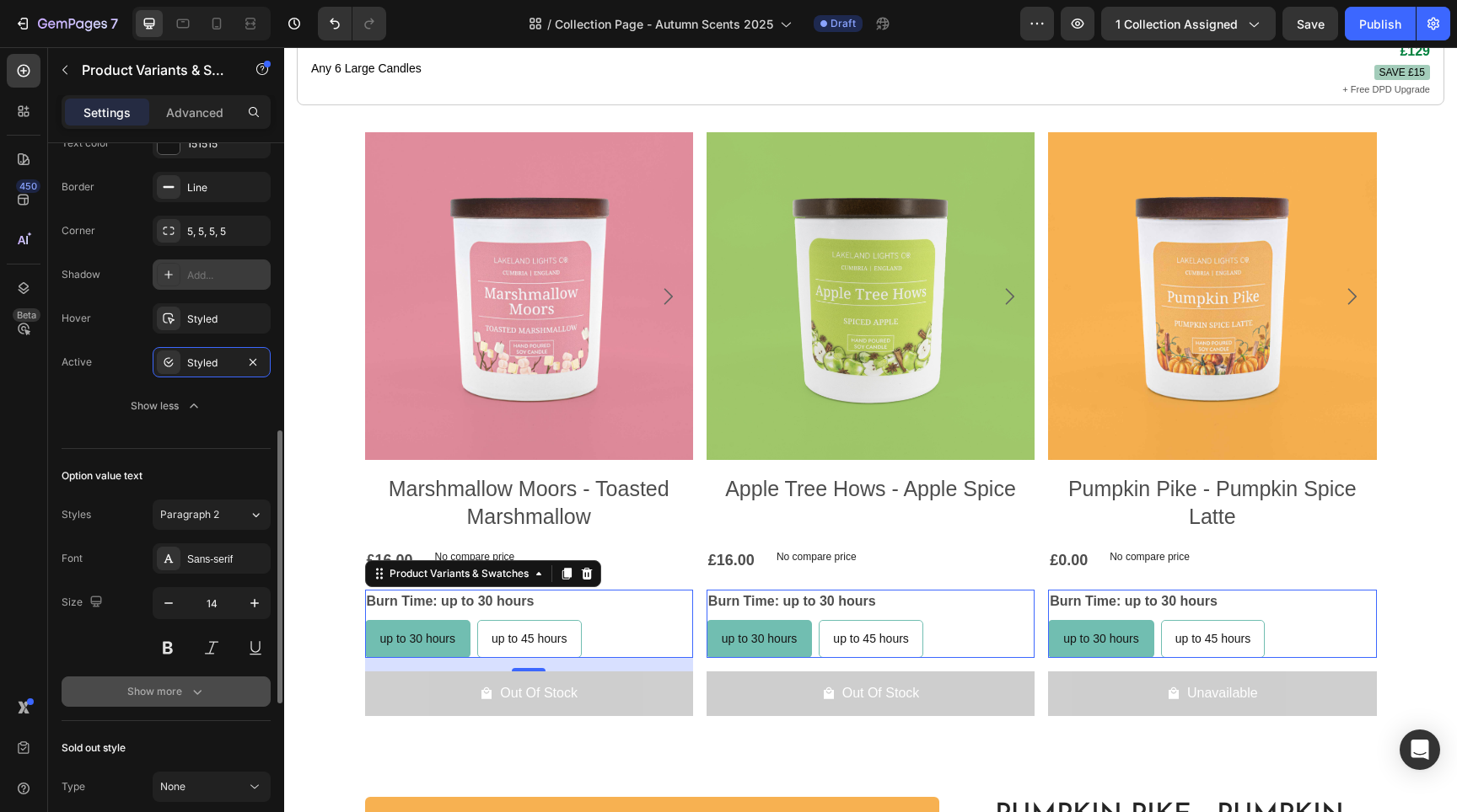
click at [176, 698] on div "Show more" at bounding box center [166, 691] width 78 height 17
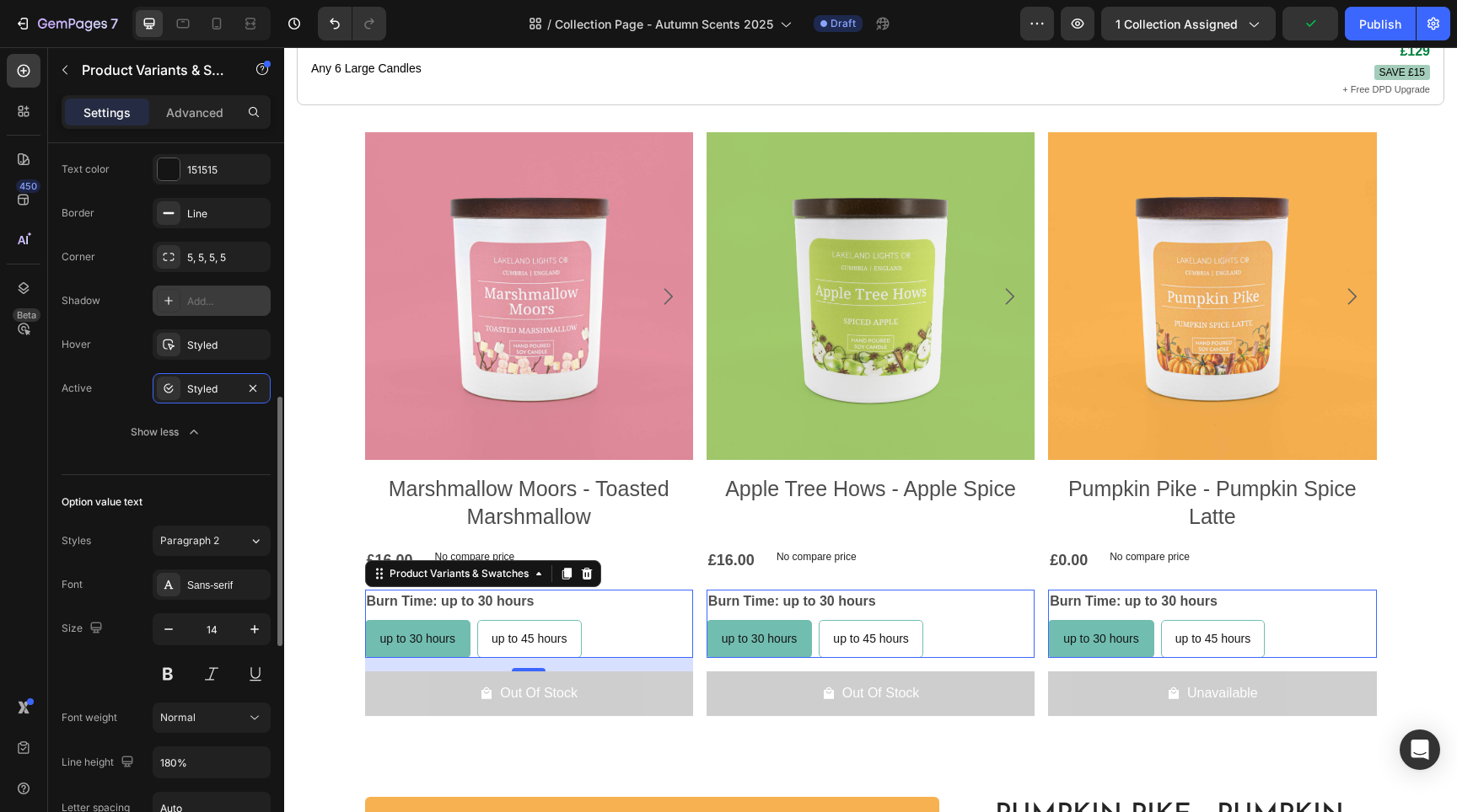
scroll to position [457, 0]
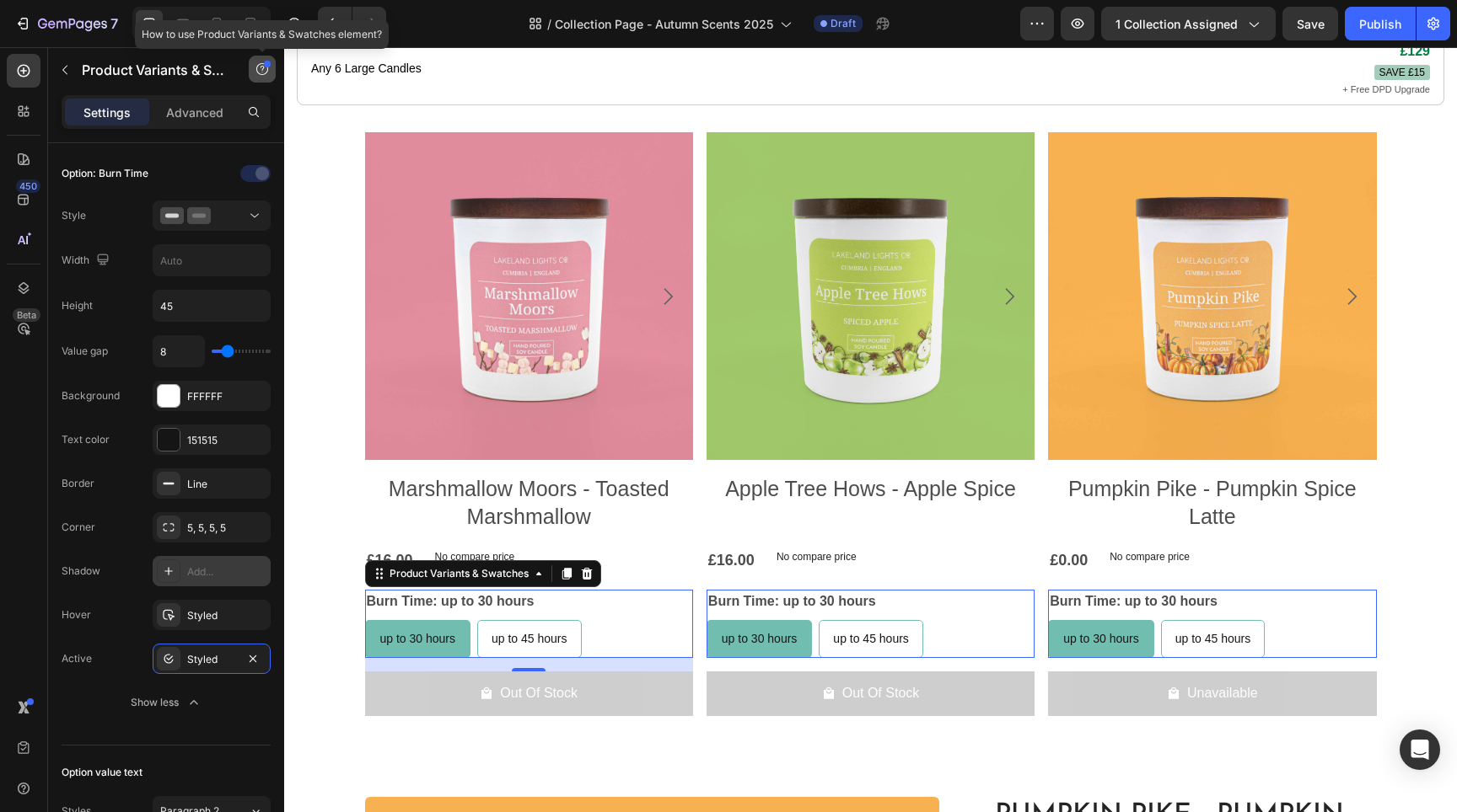
click at [263, 75] on icon "button" at bounding box center [262, 68] width 12 height 12
click at [263, 74] on icon "button" at bounding box center [262, 68] width 13 height 13
click at [213, 102] on div "Advanced" at bounding box center [194, 112] width 84 height 27
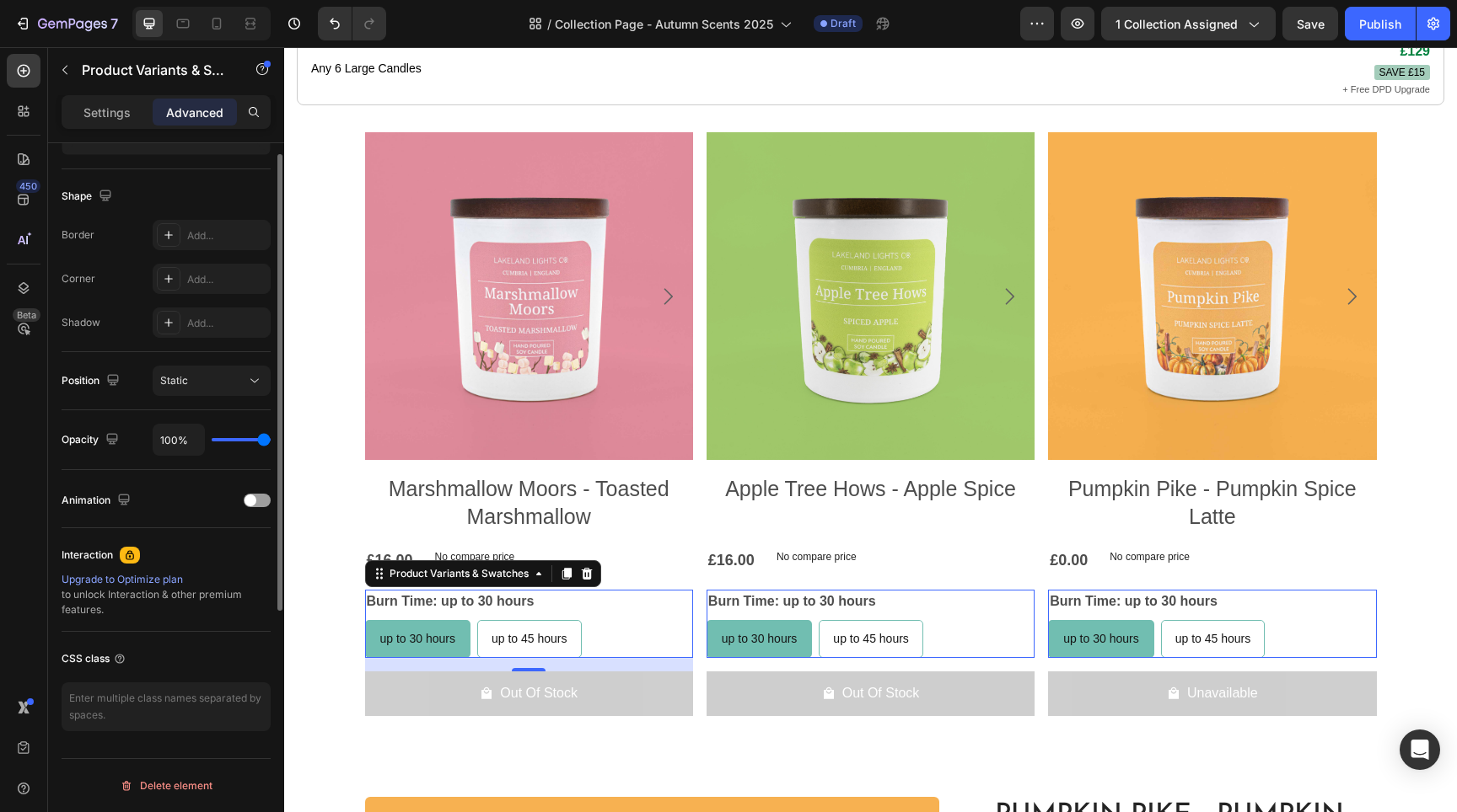
scroll to position [0, 0]
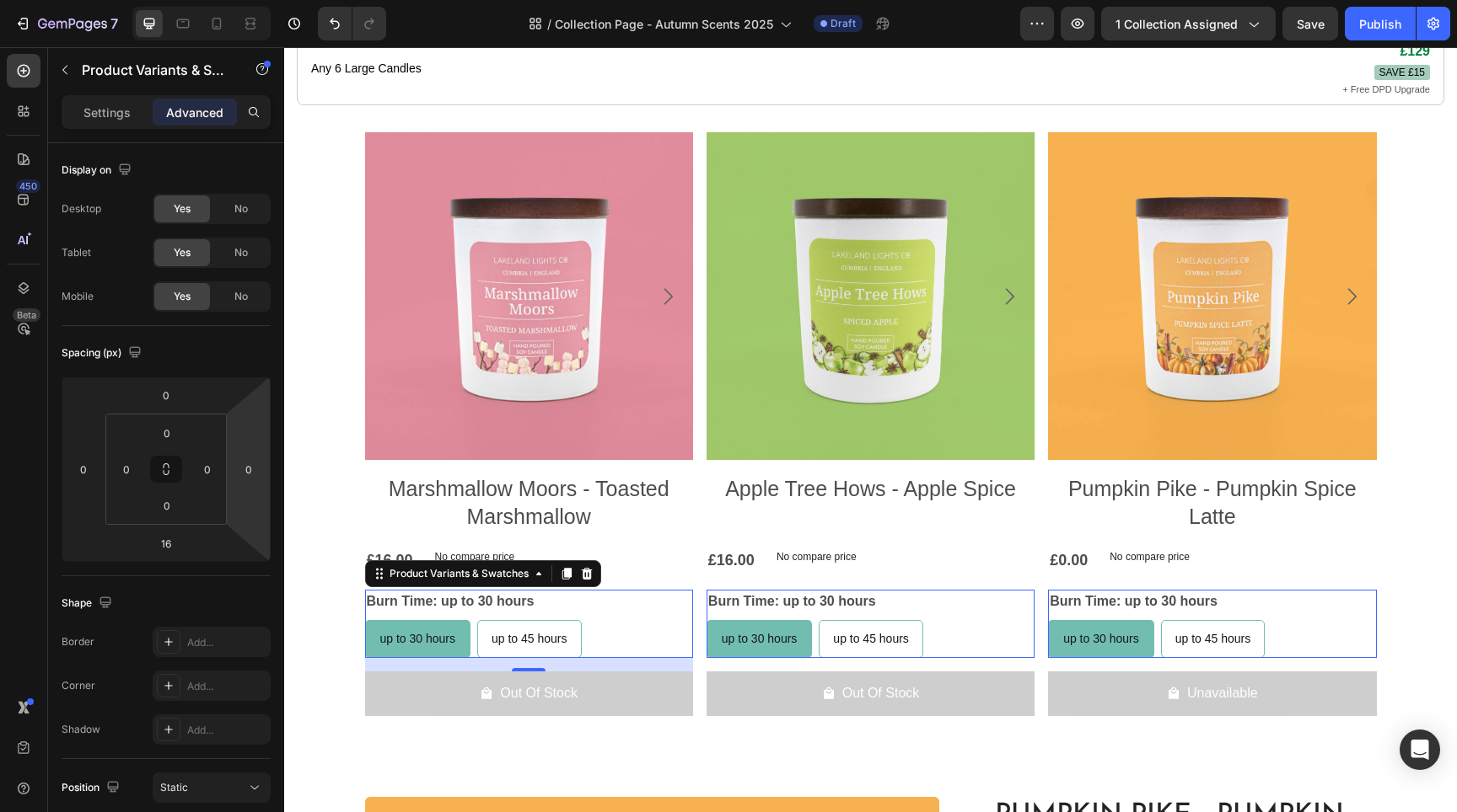
click at [645, 590] on div "Burn Time: up to 30 hours up to 30 hours up to 30 hours up to 30 hours up to 45…" at bounding box center [528, 624] width 328 height 68
click at [559, 632] on span "up to 45 hours" at bounding box center [529, 638] width 75 height 13
click at [477, 620] on input "up to 45 hours up to 45 hours up to 45 hours" at bounding box center [477, 619] width 1 height 1
radio input "true"
click at [845, 632] on span "up to 45 hours" at bounding box center [870, 638] width 75 height 13
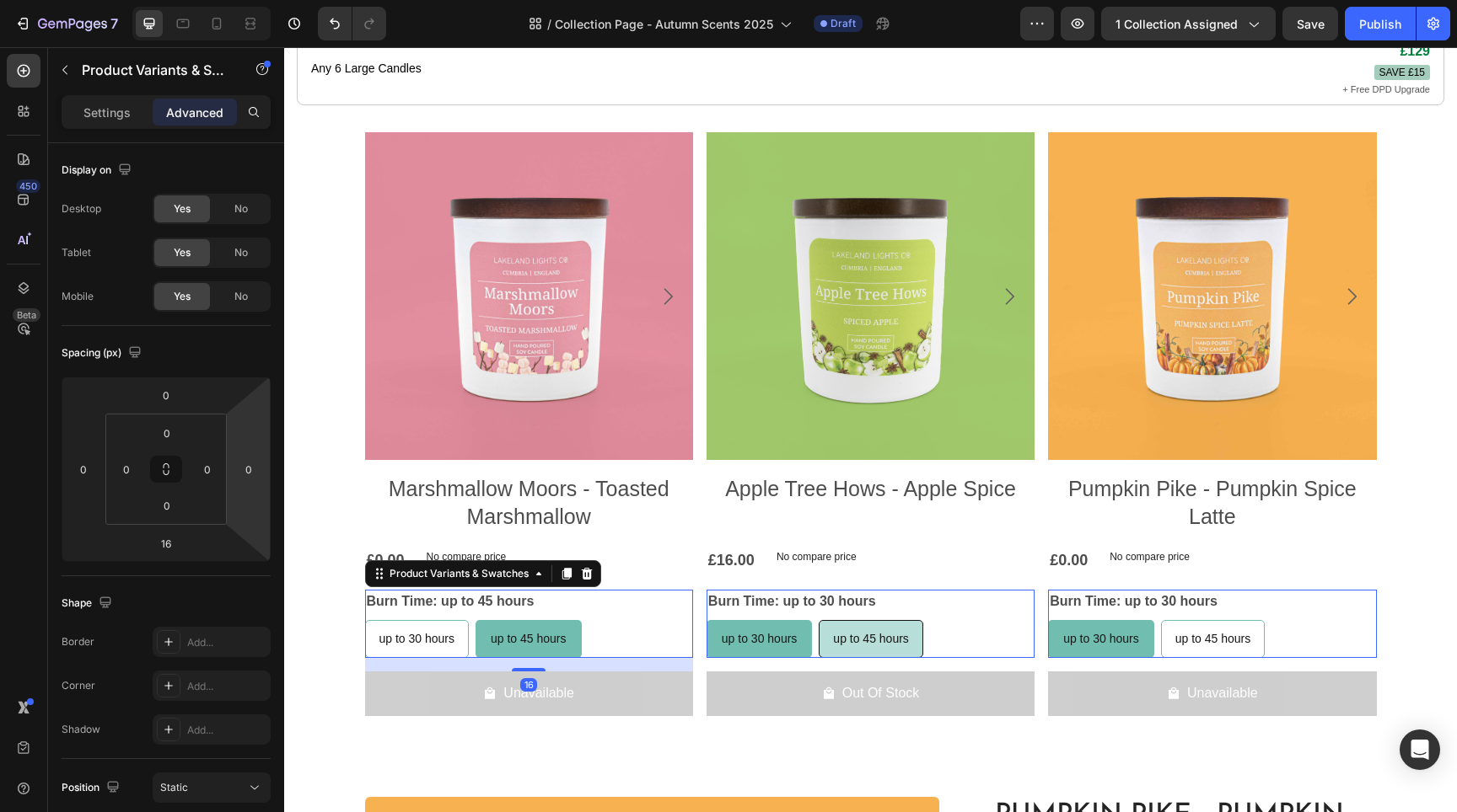
click at [819, 620] on input "up to 45 hours up to 45 hours up to 45 hours" at bounding box center [818, 619] width 1 height 1
radio input "true"
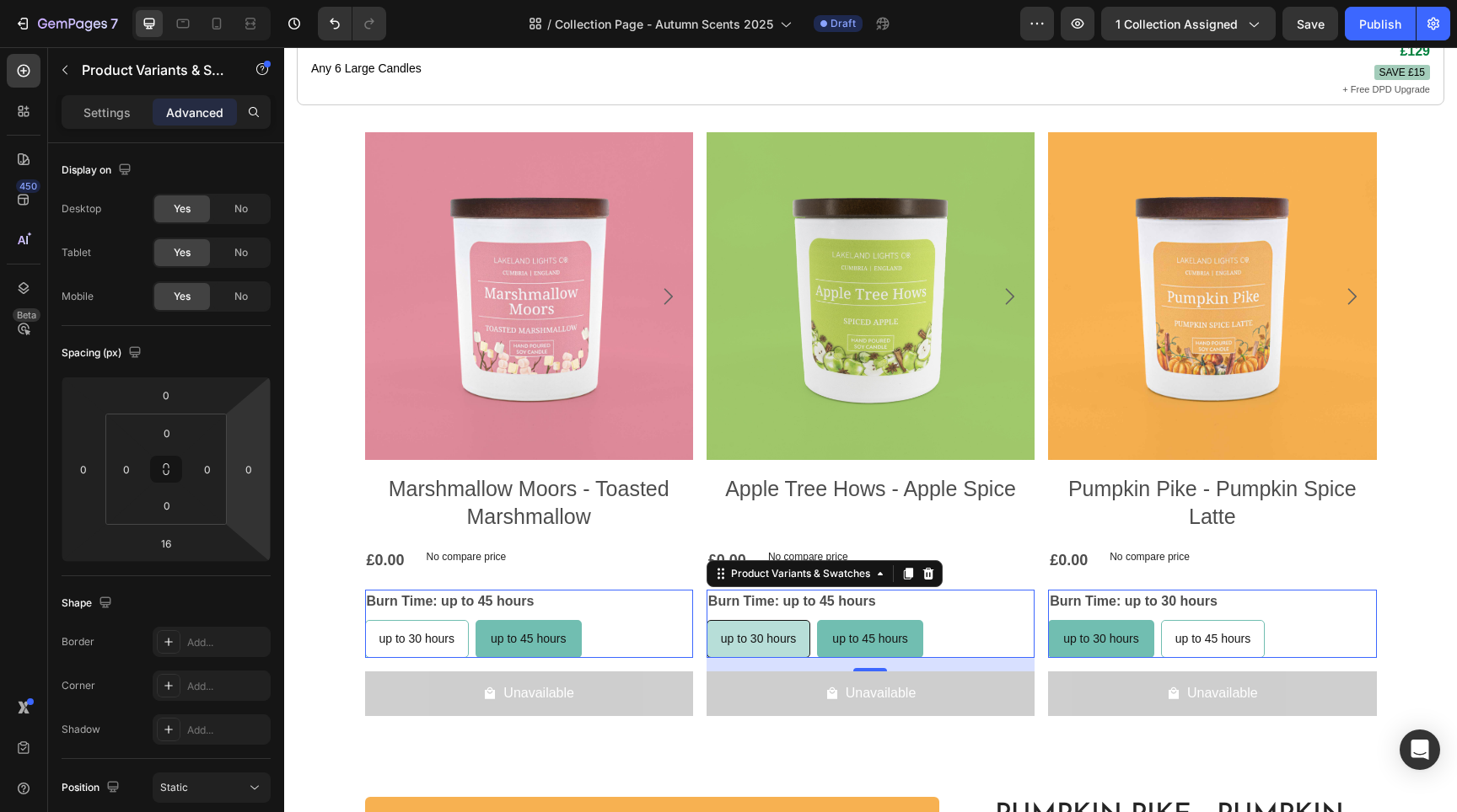
click at [758, 627] on div "up to 30 hours" at bounding box center [759, 639] width 103 height 35
click at [707, 620] on input "up to 30 hours up to 30 hours up to 30 hours" at bounding box center [706, 619] width 1 height 1
radio input "true"
click at [428, 627] on div "up to 30 hours" at bounding box center [417, 639] width 103 height 35
click at [365, 620] on input "up to 30 hours up to 30 hours up to 30 hours" at bounding box center [364, 619] width 1 height 1
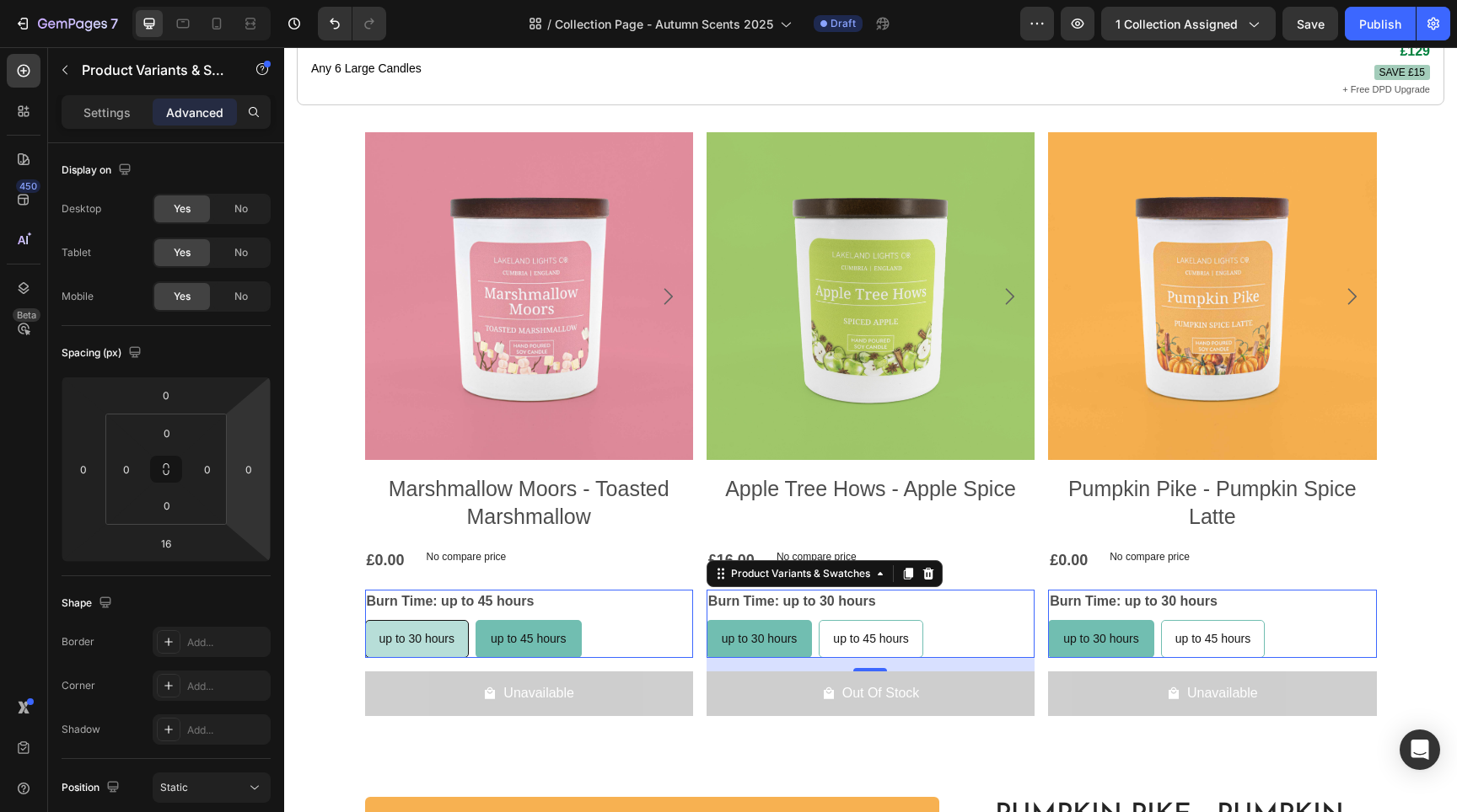
radio input "true"
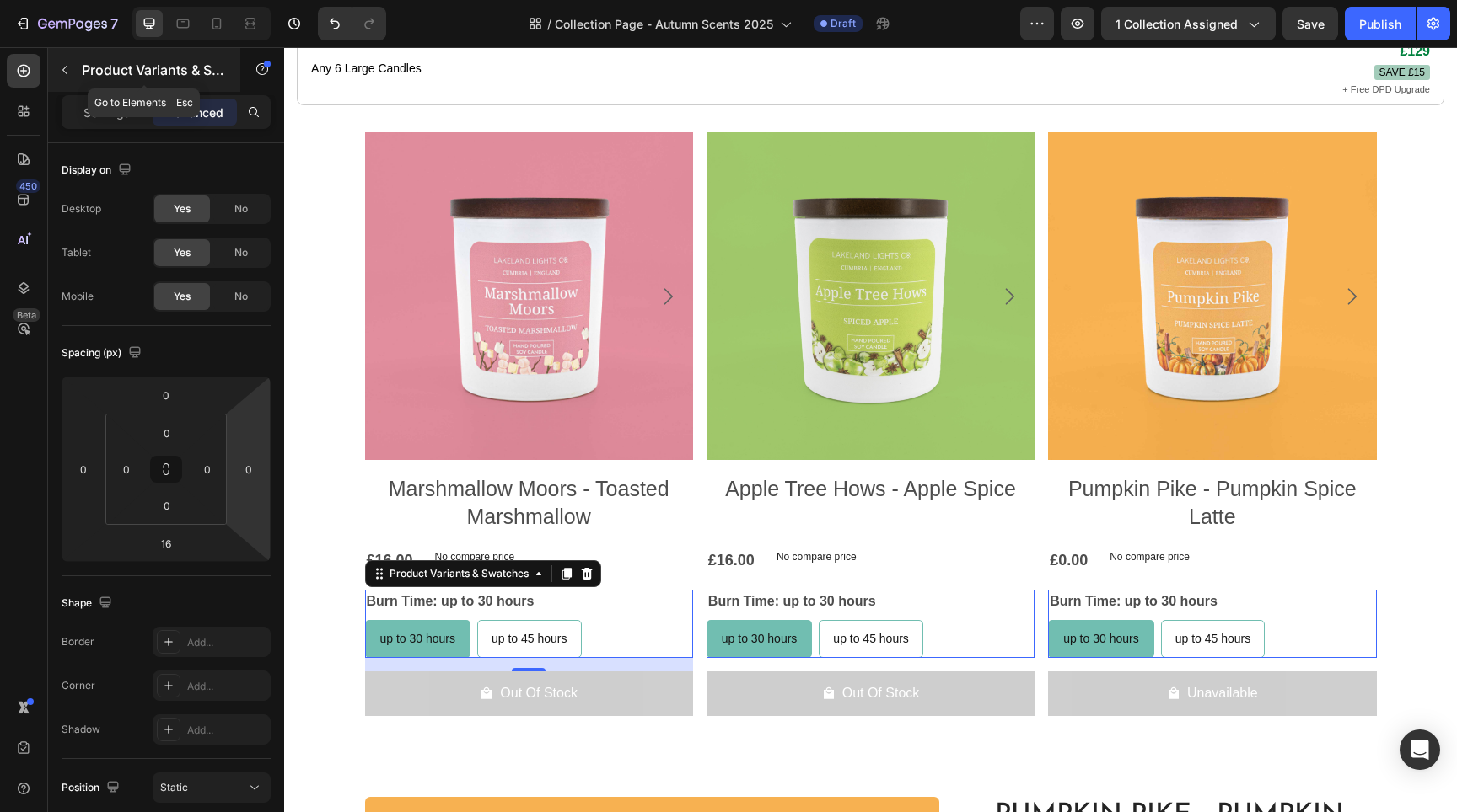
click at [73, 75] on button "button" at bounding box center [65, 70] width 27 height 27
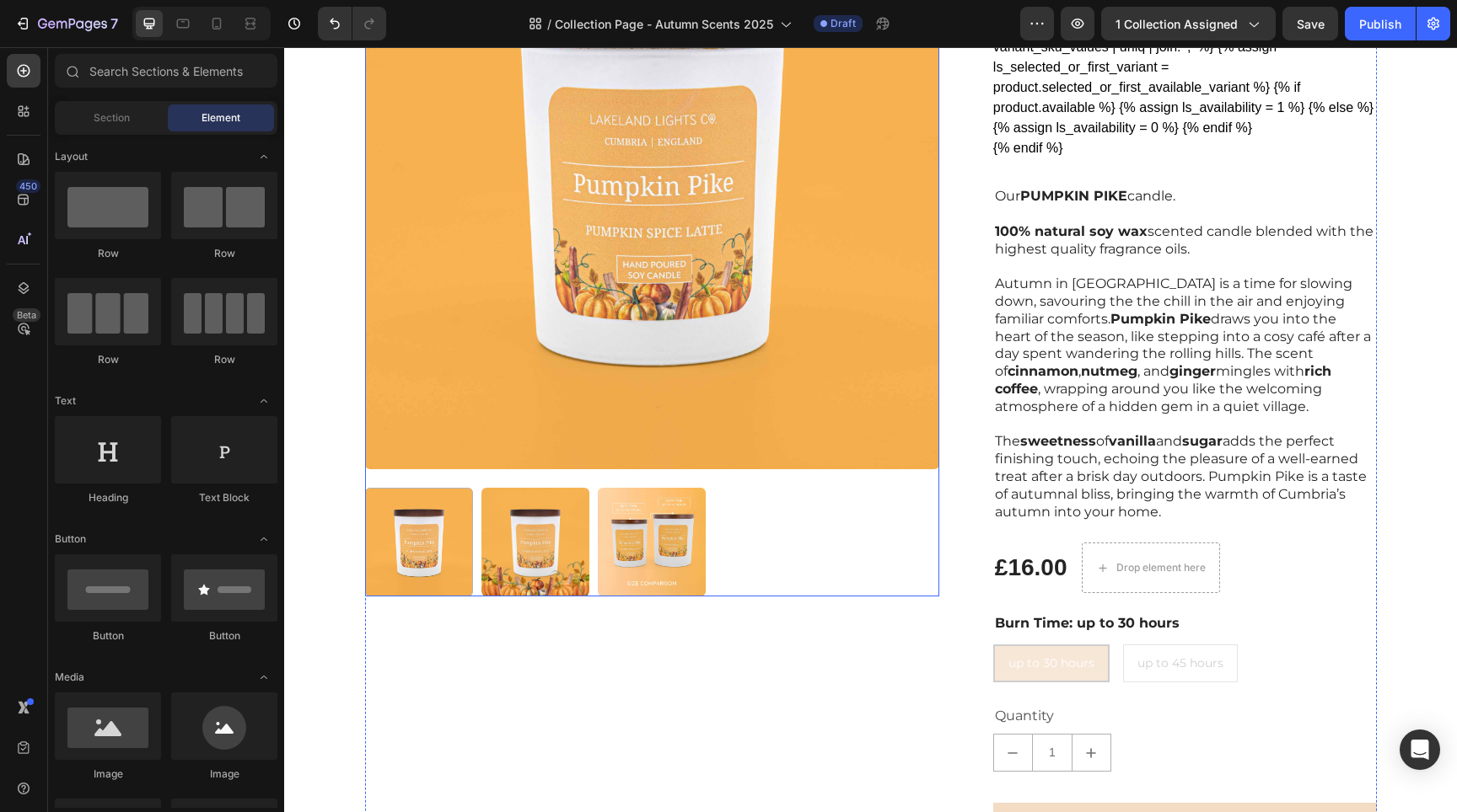
scroll to position [1880, 0]
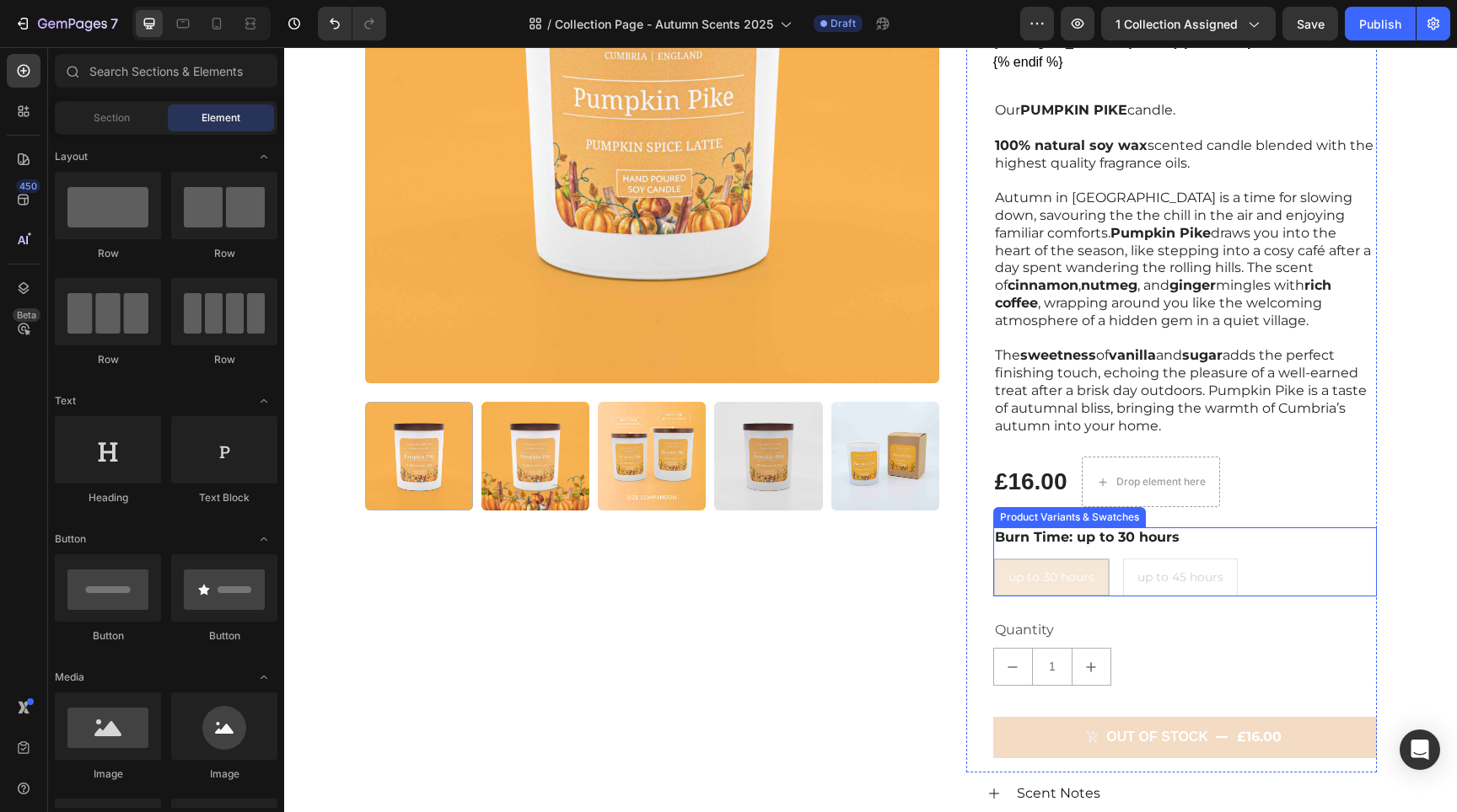
click at [1186, 564] on div "up to 30 hours up to 30 hours up to 30 hours up to 45 hours up to 45 hours up t…" at bounding box center [1185, 578] width 384 height 38
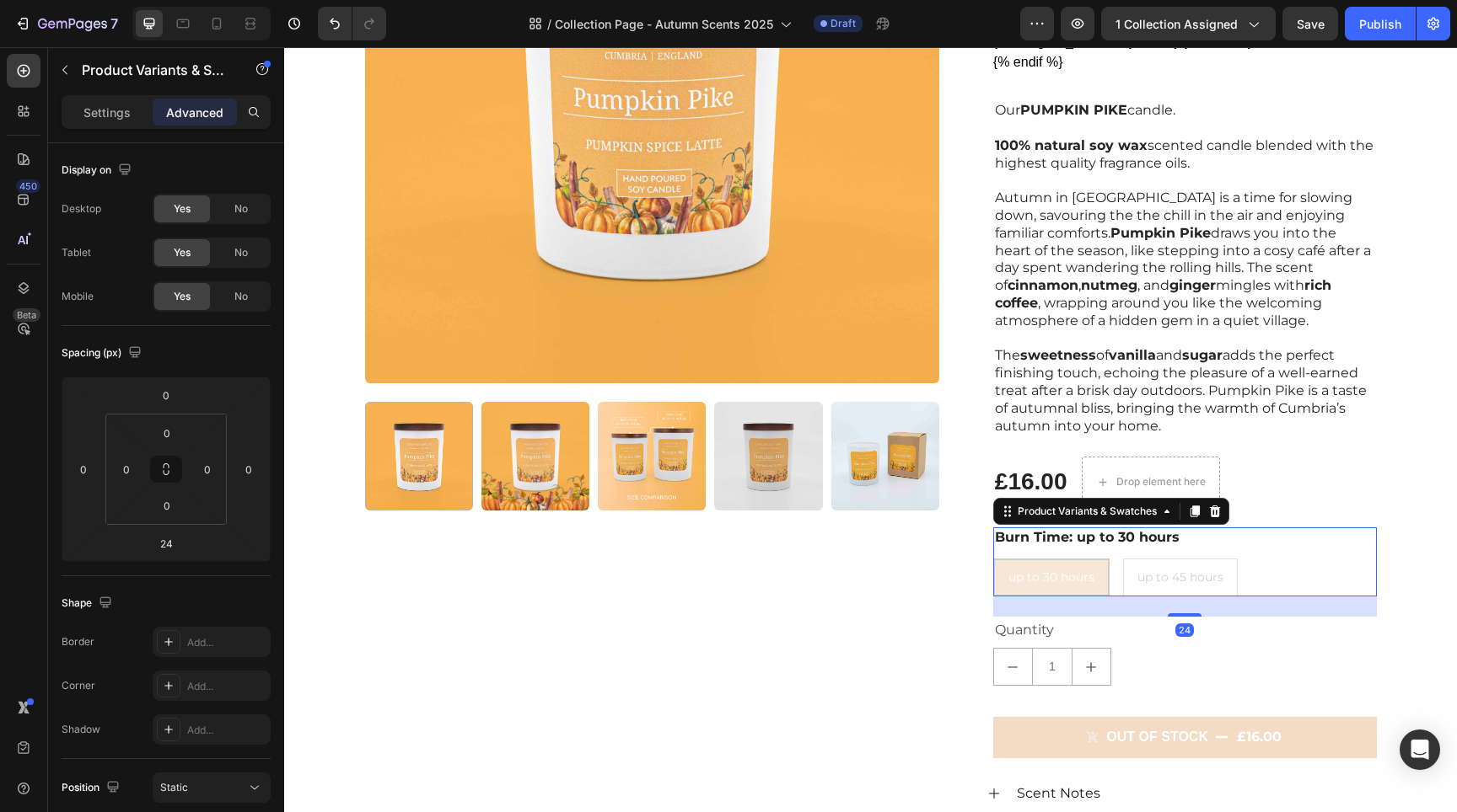
click at [1185, 563] on div "up to 30 hours up to 30 hours up to 30 hours up to 45 hours up to 45 hours up t…" at bounding box center [1185, 578] width 384 height 38
click at [86, 110] on p "Settings" at bounding box center [107, 113] width 47 height 18
radio input "true"
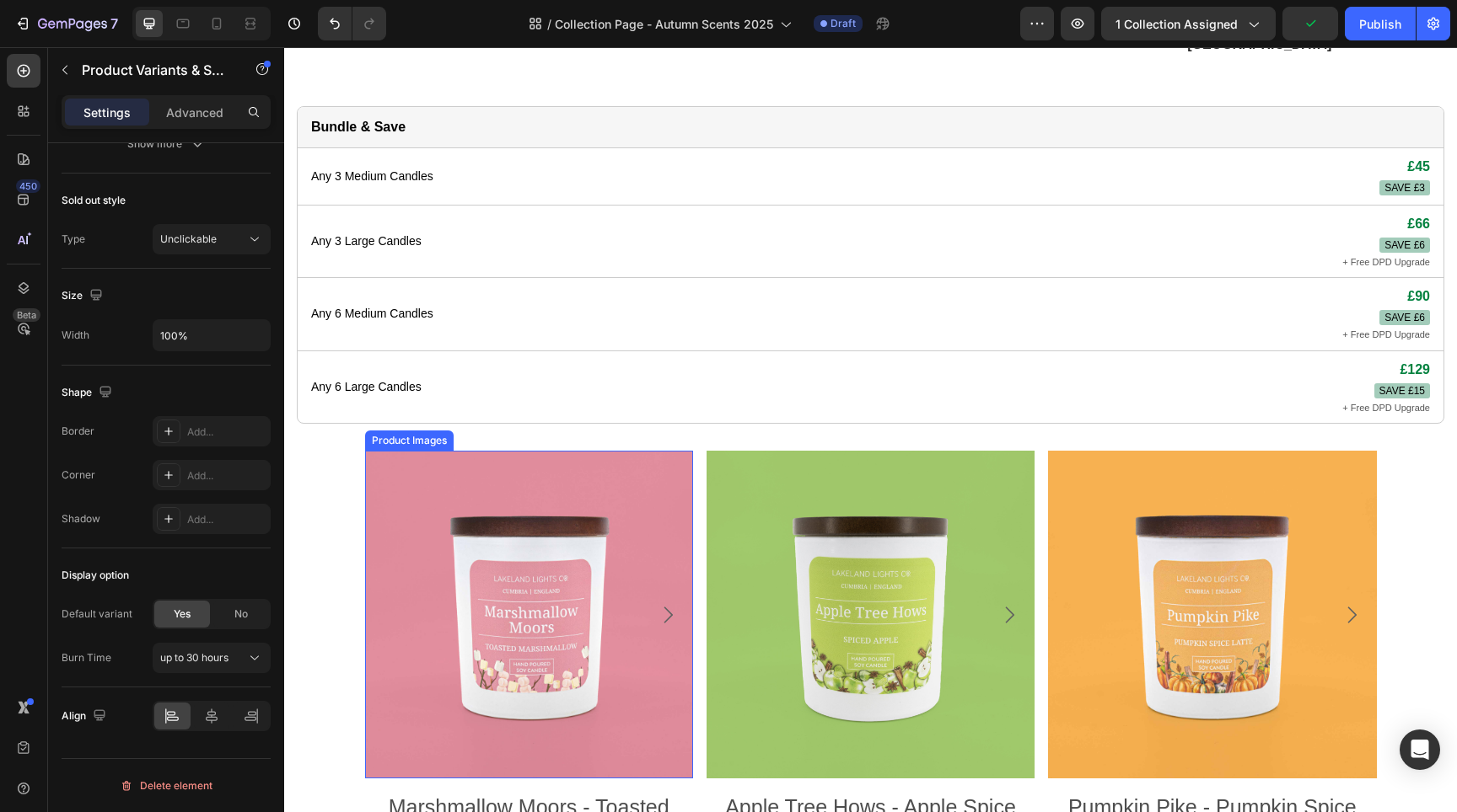
scroll to position [876, 0]
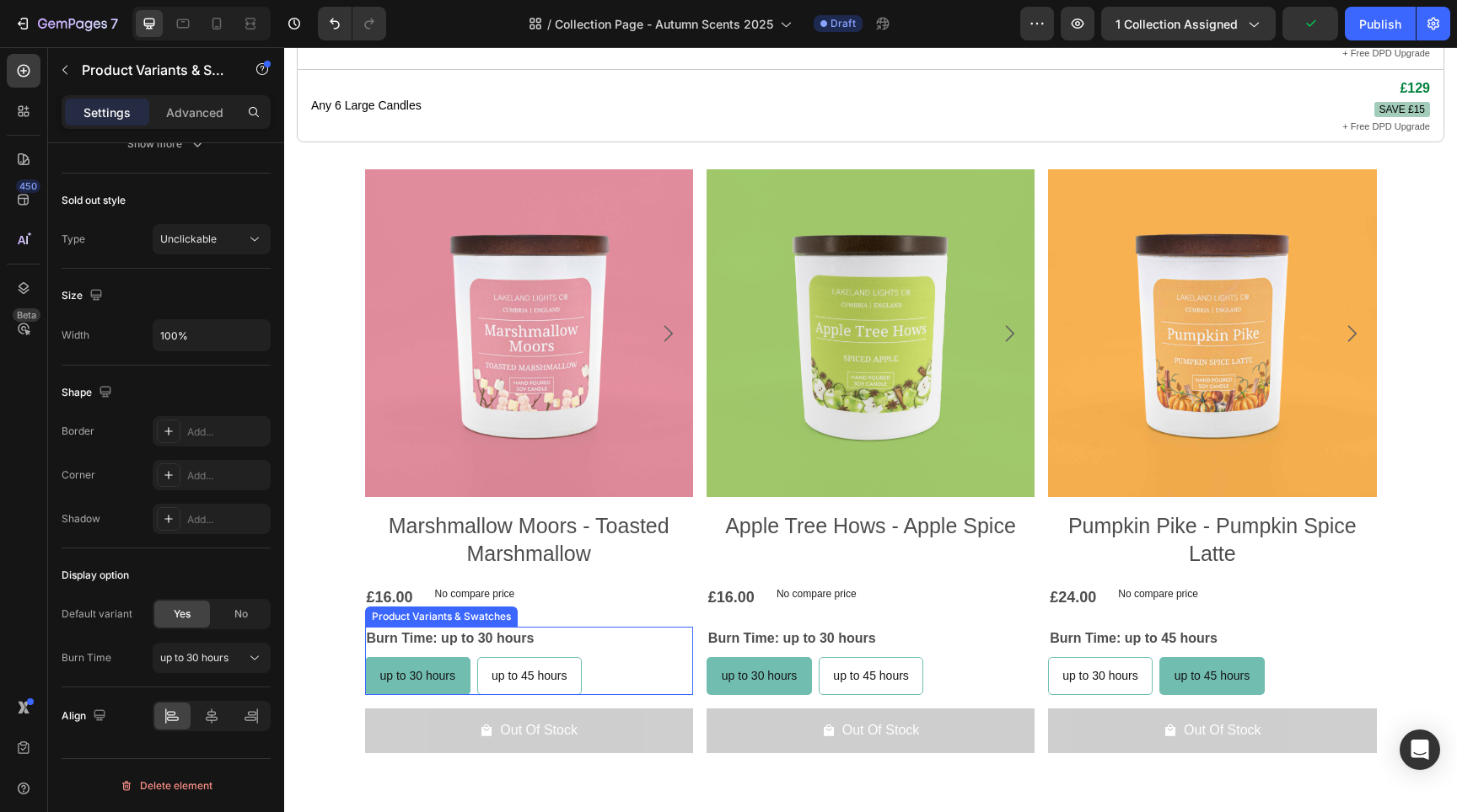
click at [602, 662] on div "up to 30 hours up to 30 hours up to 30 hours up to 45 hours up to 45 hours up t…" at bounding box center [528, 676] width 328 height 38
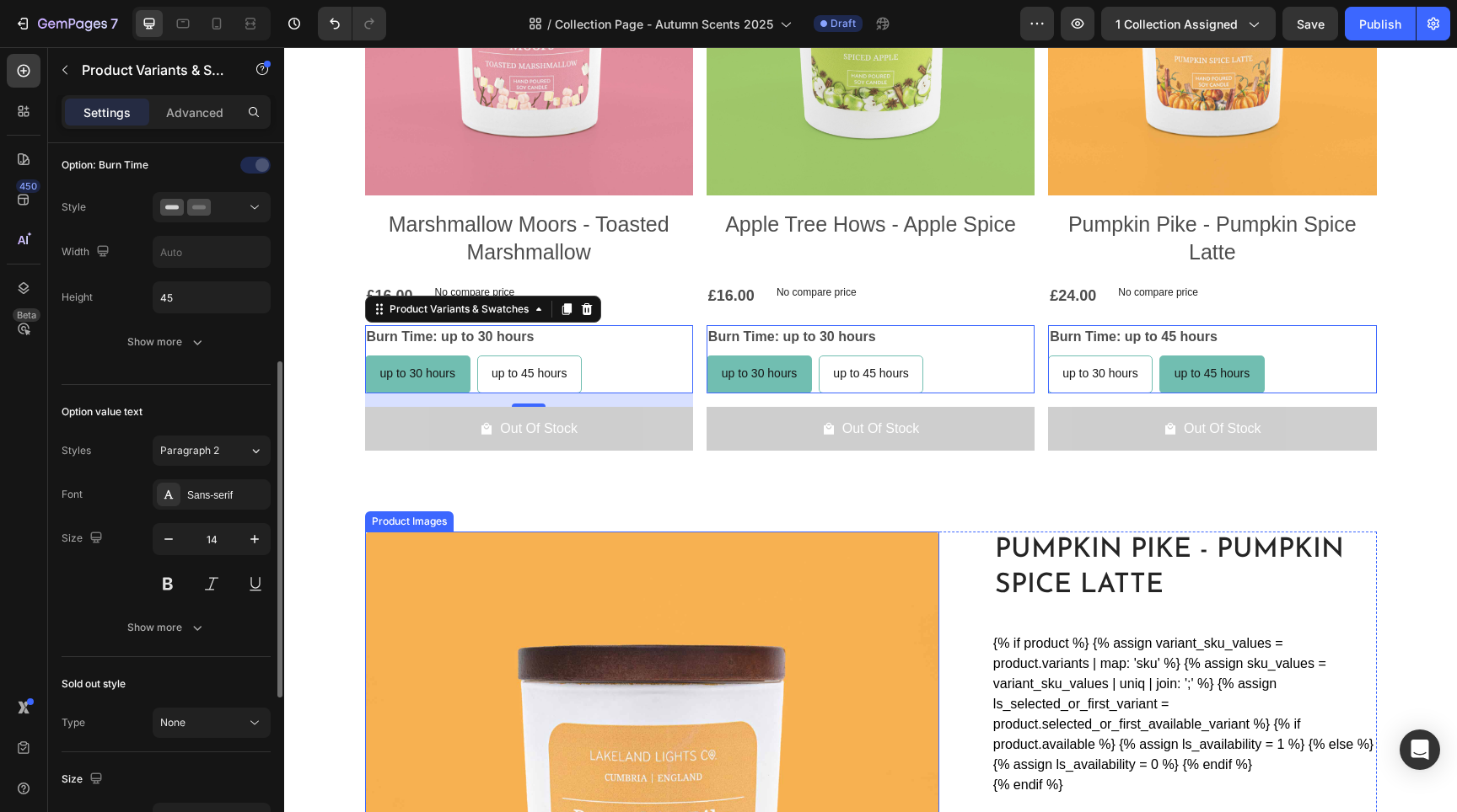
scroll to position [1192, 0]
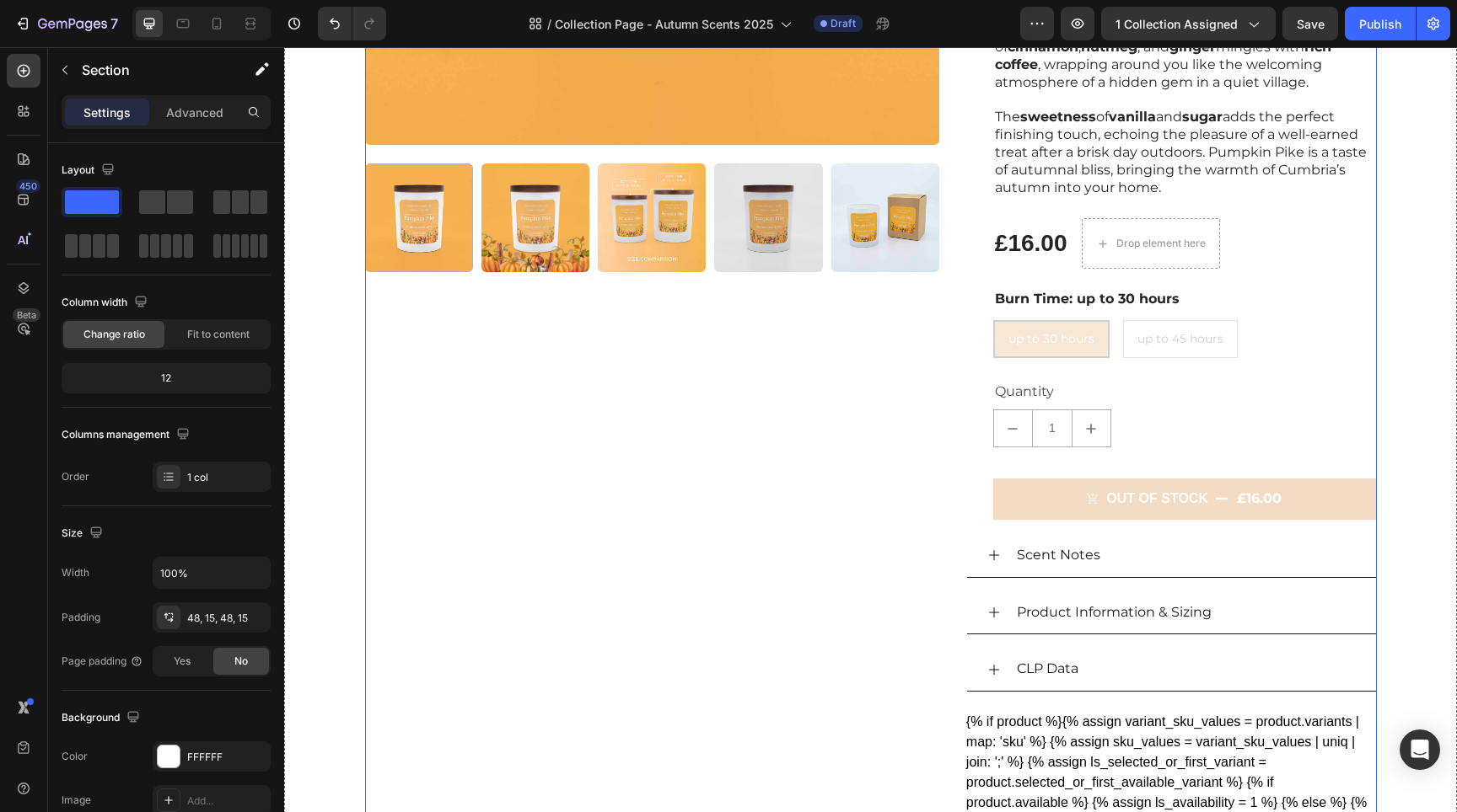
scroll to position [2409, 0]
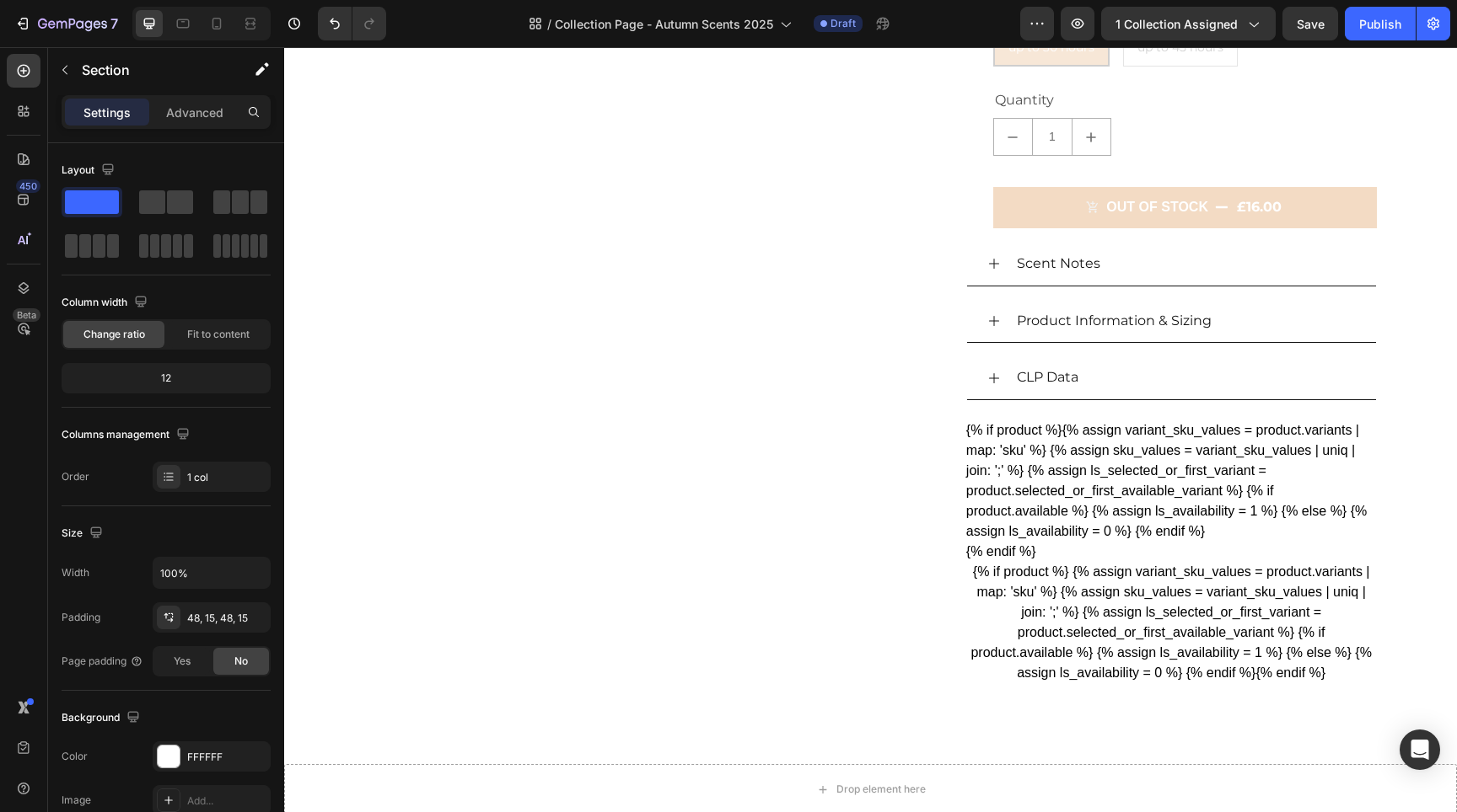
click at [220, 206] on span at bounding box center [221, 202] width 17 height 24
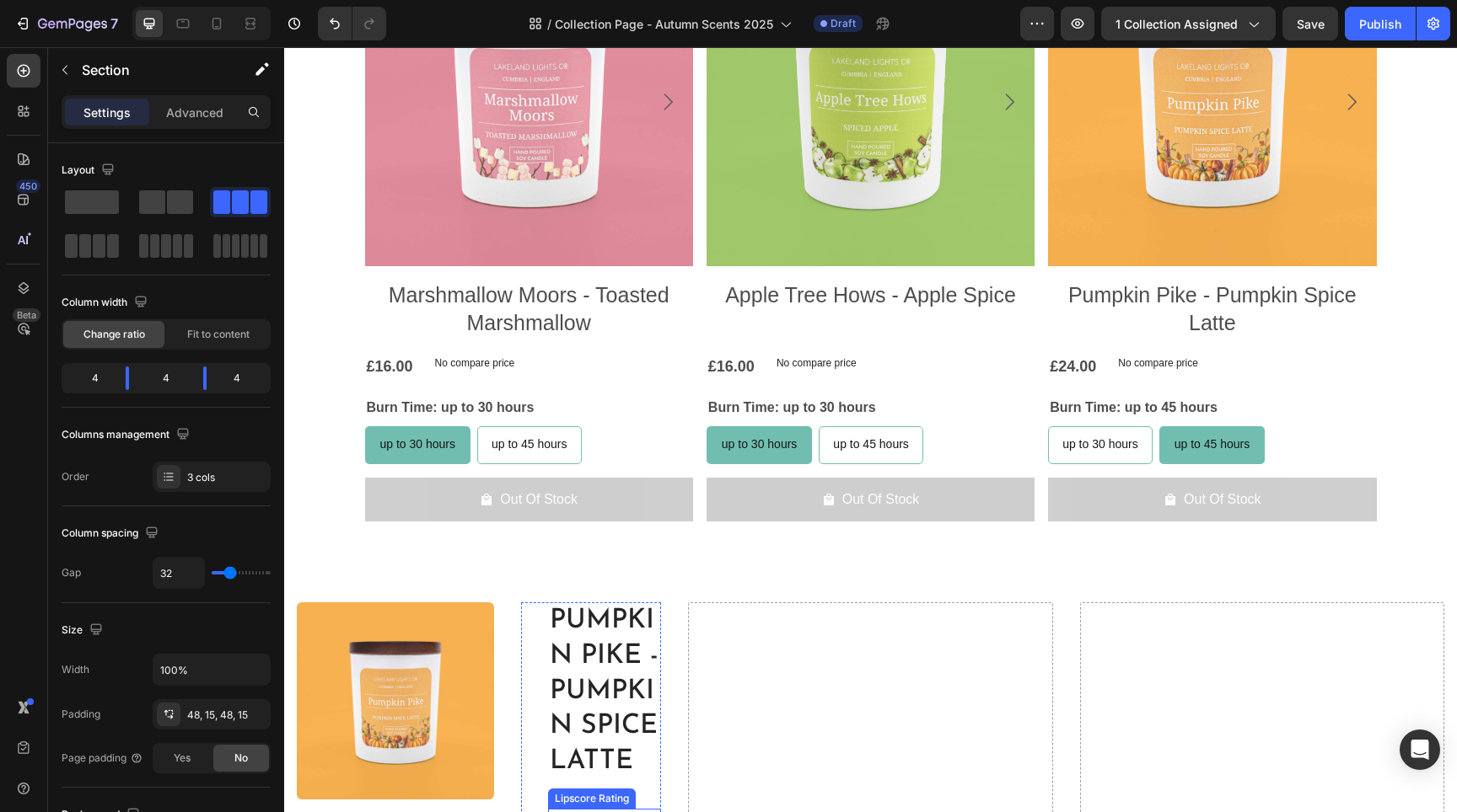
scroll to position [1001, 0]
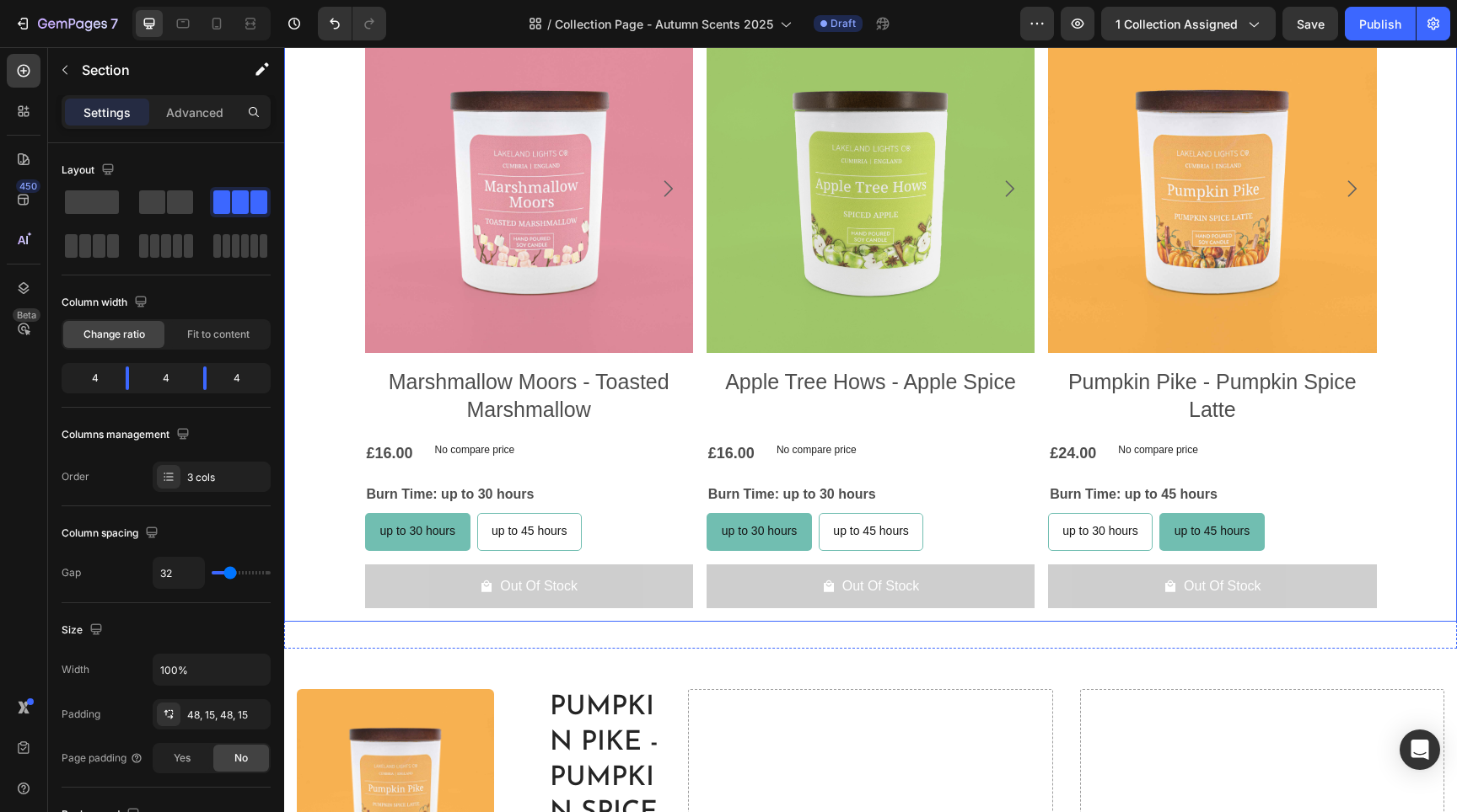
click at [342, 440] on div "Product Images Marshmallow Moors - Toasted Marshmallow Product Title £16.00 Pro…" at bounding box center [870, 323] width 1173 height 597
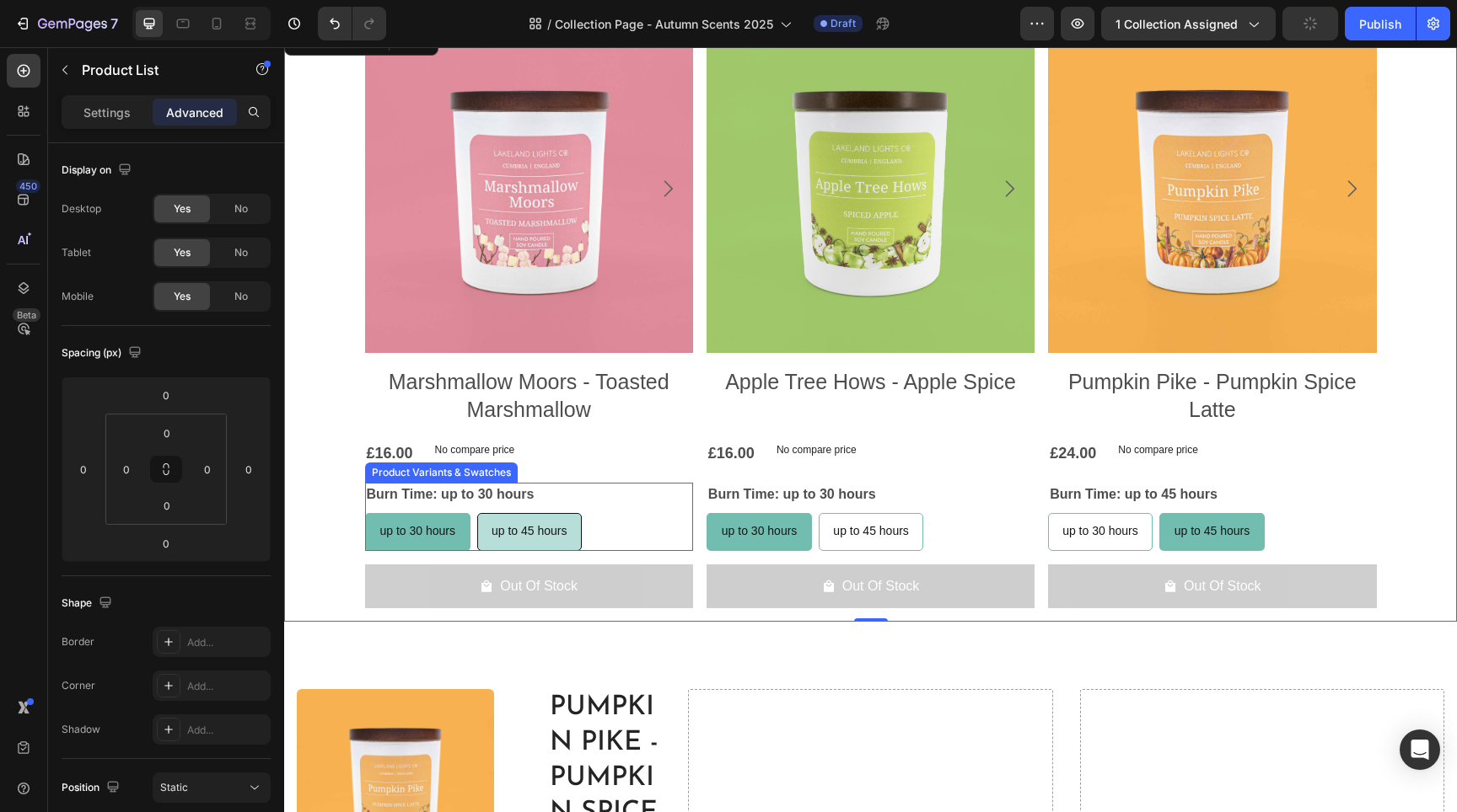
click at [536, 539] on div "up to 45 hours" at bounding box center [529, 531] width 103 height 35
click at [477, 513] on input "up to 45 hours up to 45 hours up to 45 hours" at bounding box center [477, 512] width 1 height 1
radio input "true"
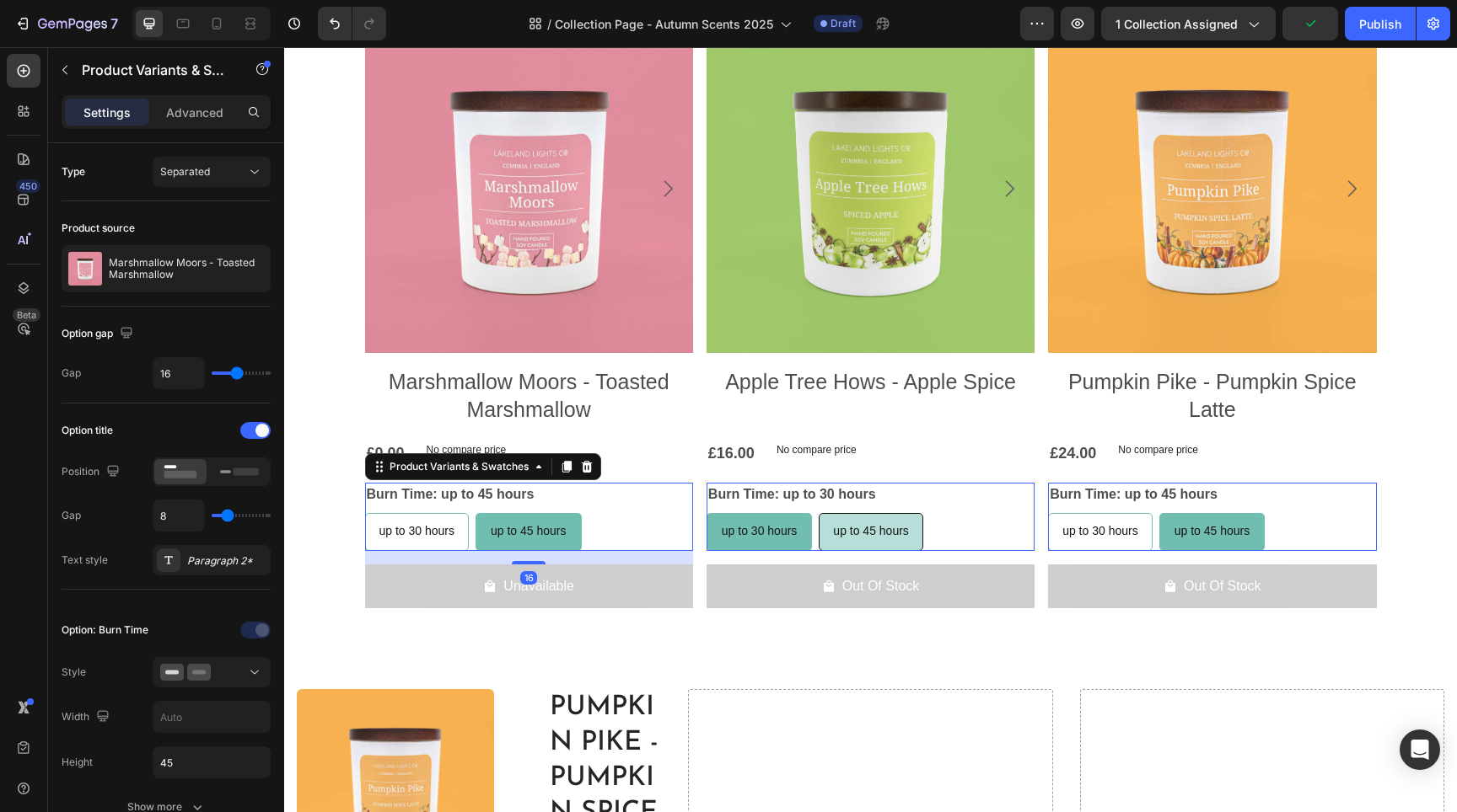
click at [833, 527] on span "up to 45 hours" at bounding box center [870, 531] width 75 height 13
click at [819, 513] on input "up to 45 hours up to 45 hours up to 45 hours" at bounding box center [818, 512] width 1 height 1
radio input "true"
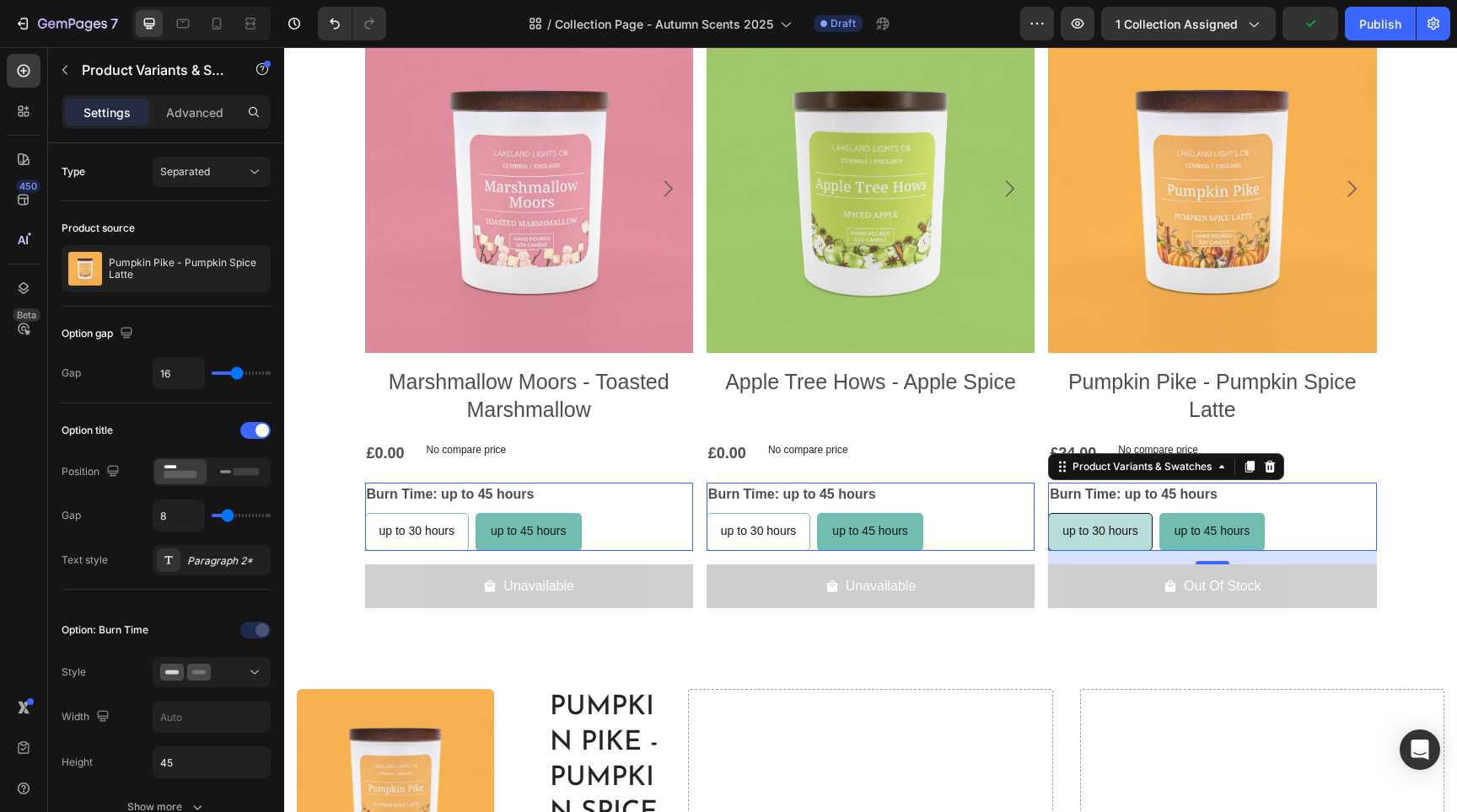
click at [1092, 533] on span "up to 30 hours" at bounding box center [1100, 531] width 75 height 13
click at [1048, 513] on input "up to 30 hours up to 30 hours up to 30 hours" at bounding box center [1047, 512] width 1 height 1
radio input "true"
radio input "false"
click at [1184, 528] on span "up to 45 hours" at bounding box center [1213, 531] width 75 height 13
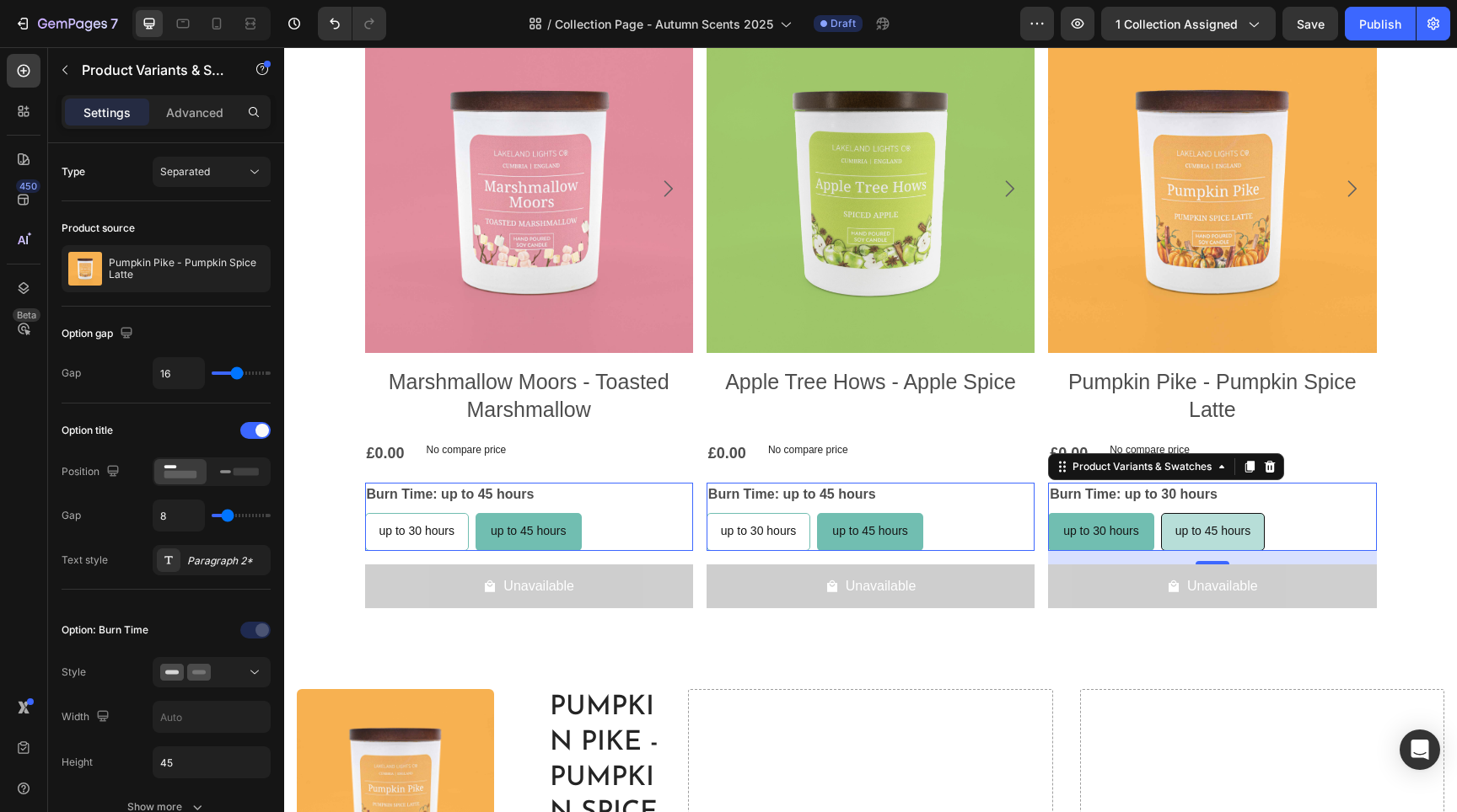
click at [1161, 513] on input "up to 45 hours up to 45 hours up to 45 hours" at bounding box center [1160, 512] width 1 height 1
radio input "false"
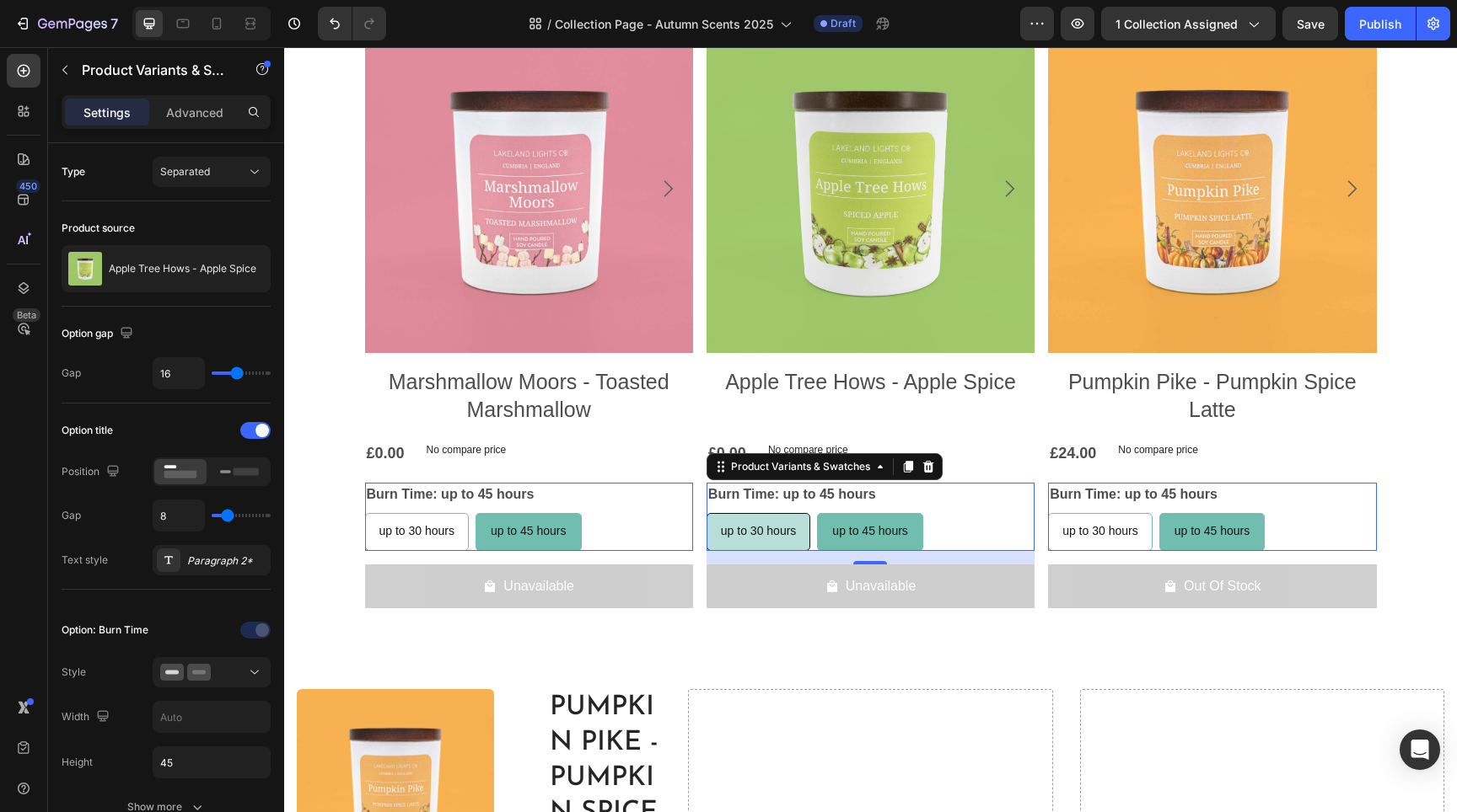
click at [760, 534] on span "up to 30 hours" at bounding box center [758, 531] width 75 height 13
click at [707, 513] on input "up to 30 hours up to 30 hours up to 30 hours" at bounding box center [706, 512] width 1 height 1
radio input "true"
click at [412, 540] on div "up to 30 hours" at bounding box center [417, 531] width 103 height 35
click at [365, 513] on input "up to 30 hours up to 30 hours up to 30 hours" at bounding box center [364, 512] width 1 height 1
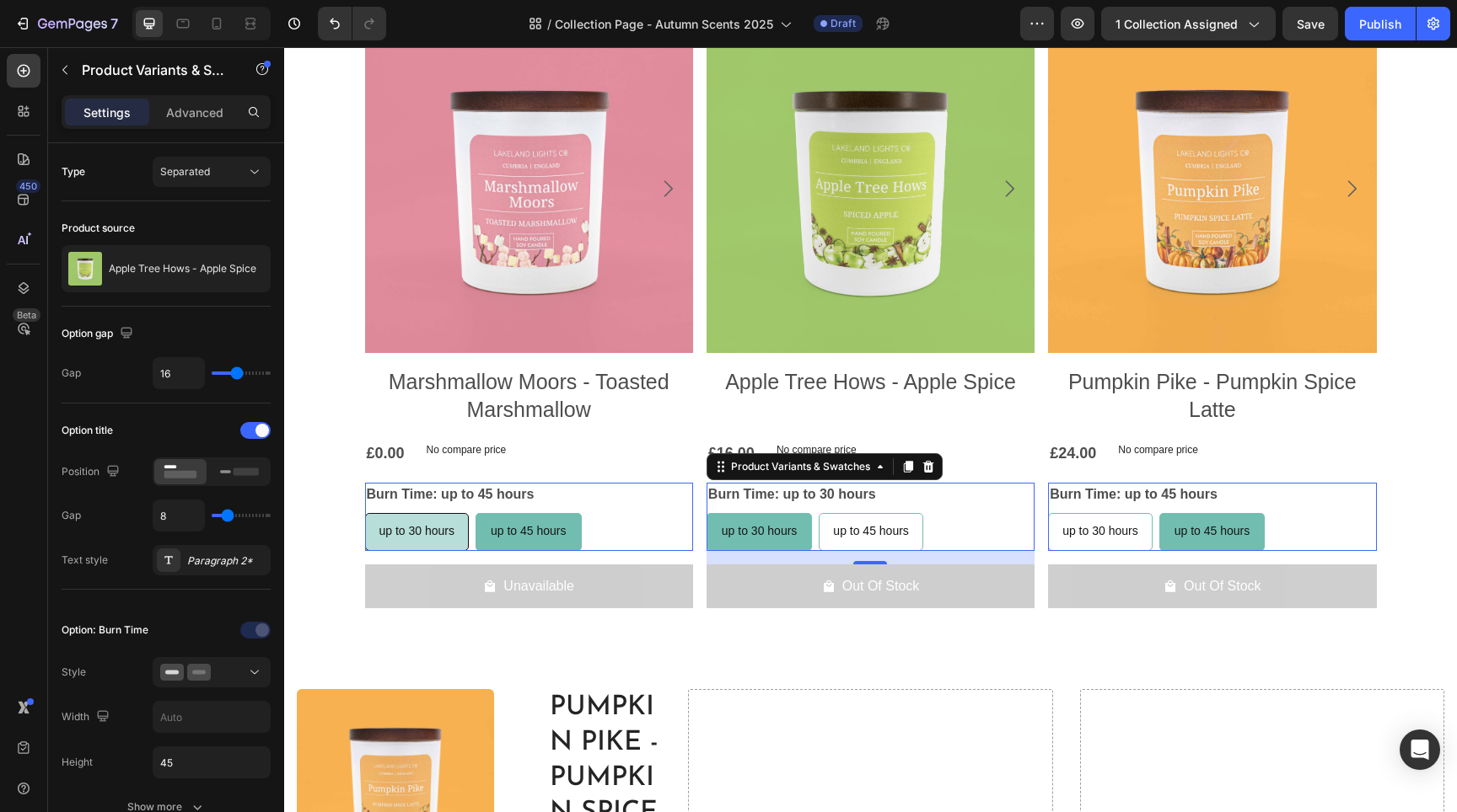
radio input "true"
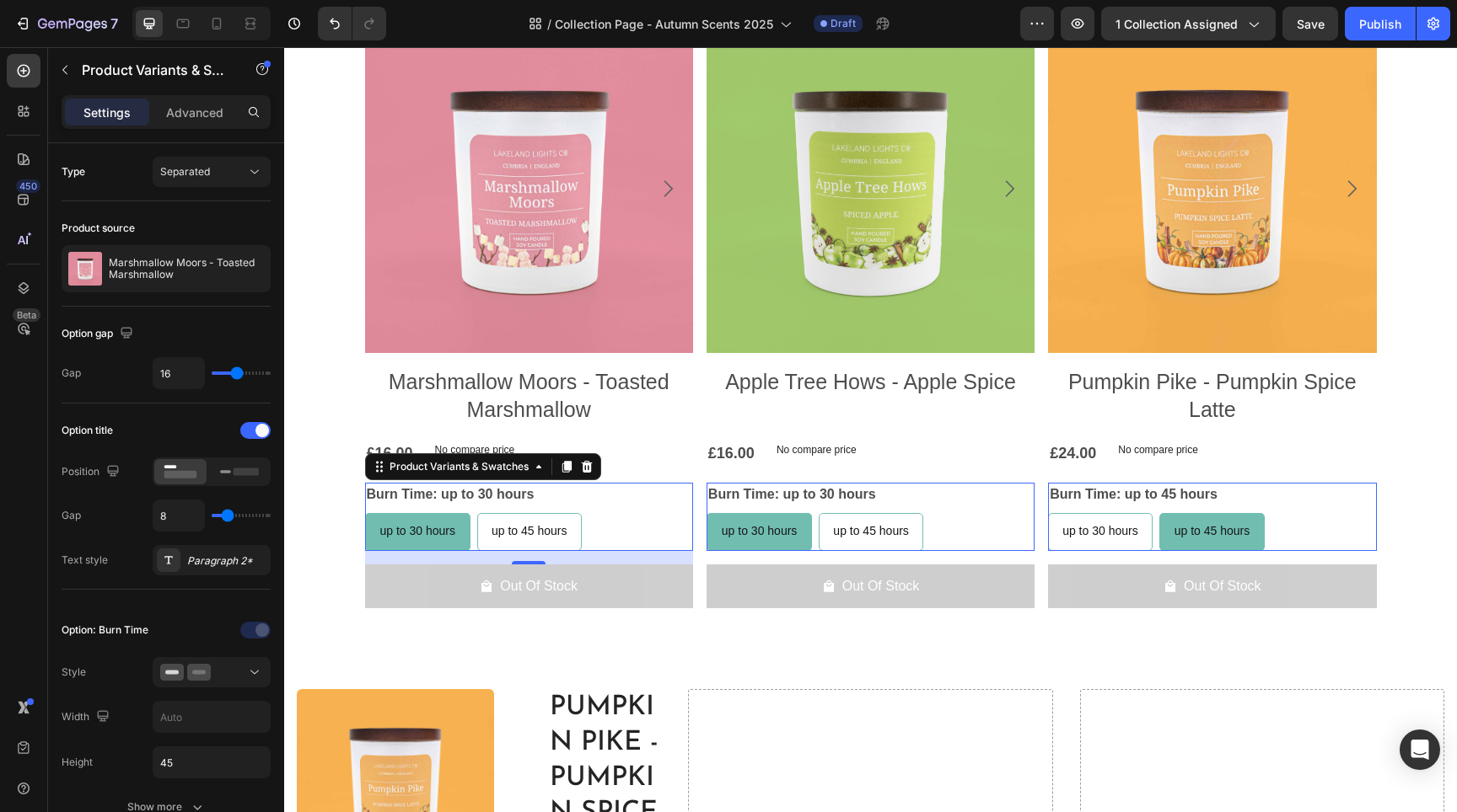
click at [595, 536] on div "up to 30 hours up to 30 hours up to 30 hours up to 45 hours up to 45 hours up t…" at bounding box center [528, 532] width 328 height 38
click at [539, 531] on span "up to 45 hours" at bounding box center [529, 531] width 75 height 13
click at [477, 513] on input "up to 45 hours up to 45 hours up to 45 hours" at bounding box center [477, 512] width 1 height 1
radio input "true"
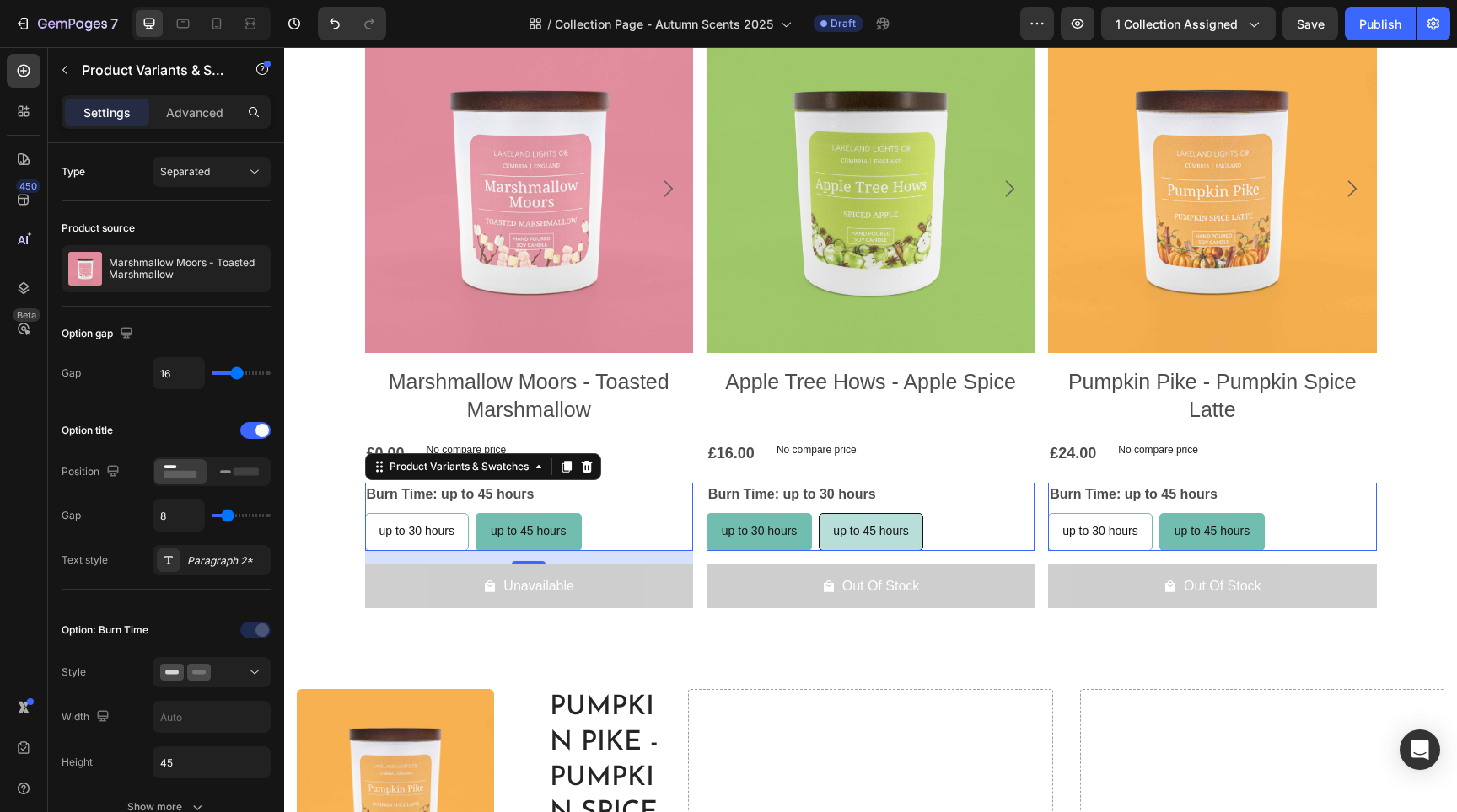
click at [820, 530] on div "up to 45 hours" at bounding box center [871, 531] width 103 height 35
click at [818, 513] on input "up to 45 hours up to 45 hours up to 45 hours" at bounding box center [818, 512] width 1 height 1
radio input "true"
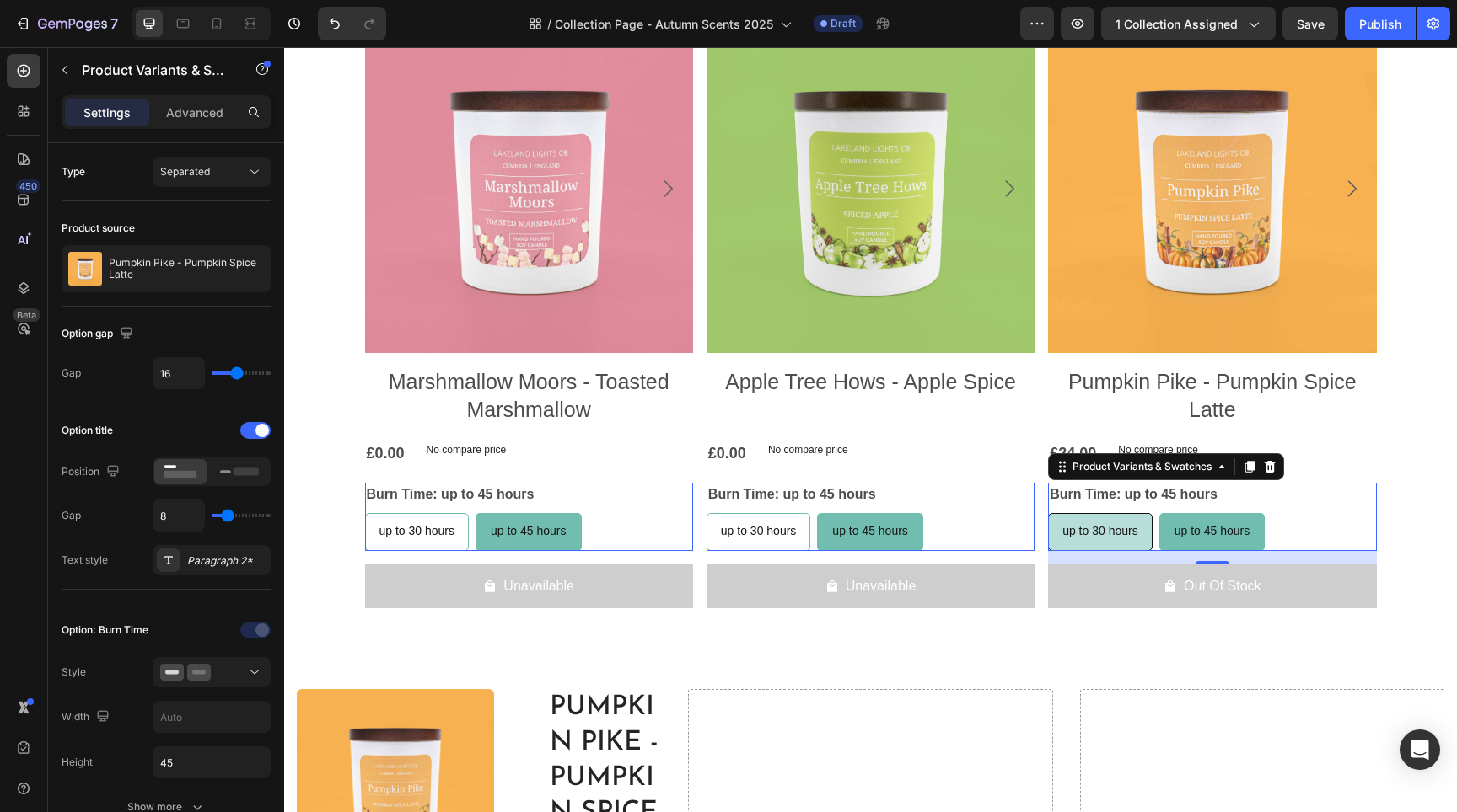
click at [1109, 542] on div "up to 30 hours" at bounding box center [1100, 531] width 103 height 35
click at [1048, 513] on input "up to 30 hours up to 30 hours up to 30 hours" at bounding box center [1047, 512] width 1 height 1
radio input "false"
click at [1204, 535] on span "up to 45 hours" at bounding box center [1213, 531] width 75 height 13
click at [1161, 513] on input "up to 45 hours up to 45 hours up to 45 hours" at bounding box center [1160, 512] width 1 height 1
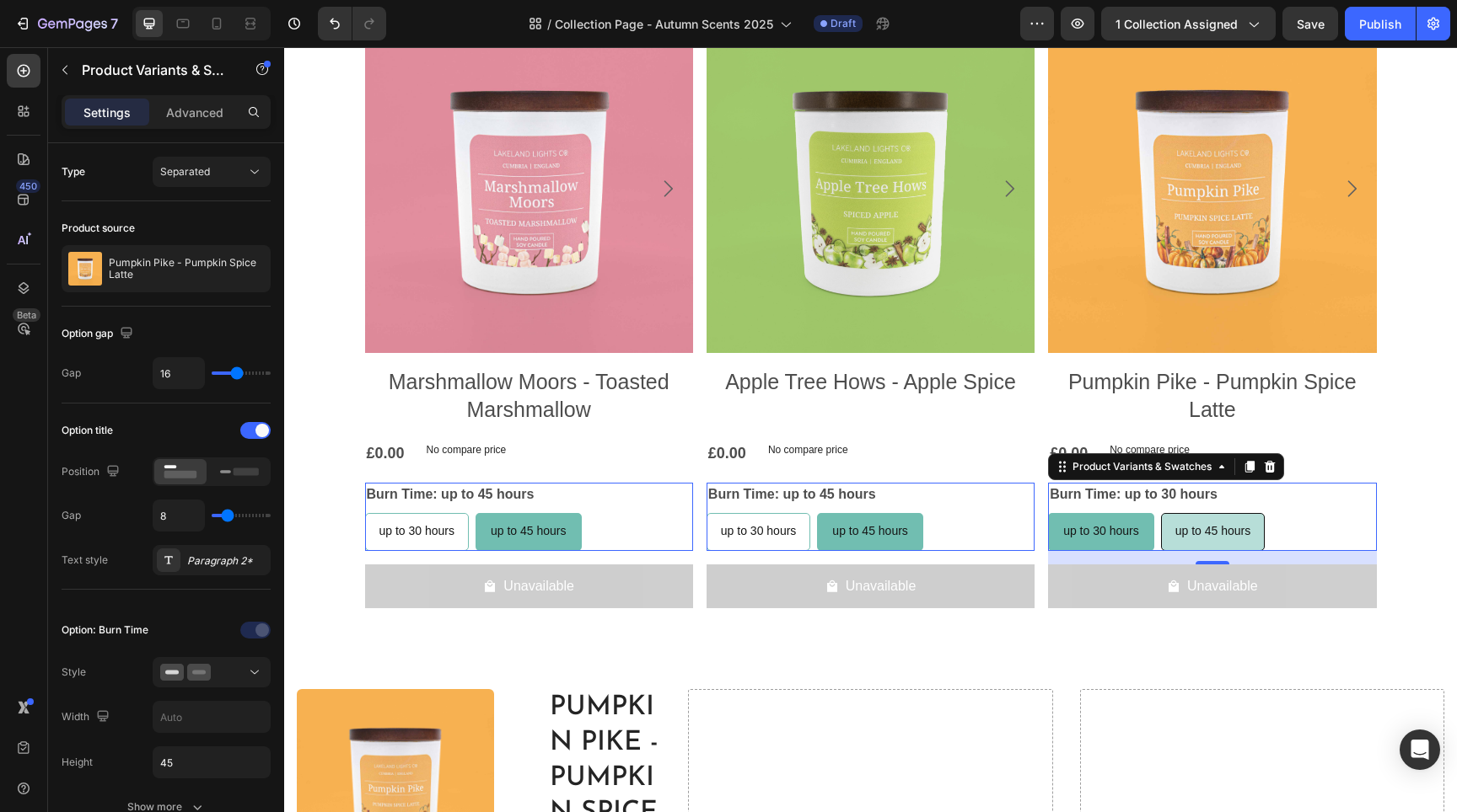
radio input "false"
click at [1094, 523] on div "up to 30 hours" at bounding box center [1100, 531] width 103 height 35
click at [1048, 513] on input "up to 30 hours up to 30 hours up to 30 hours" at bounding box center [1047, 512] width 1 height 1
radio input "false"
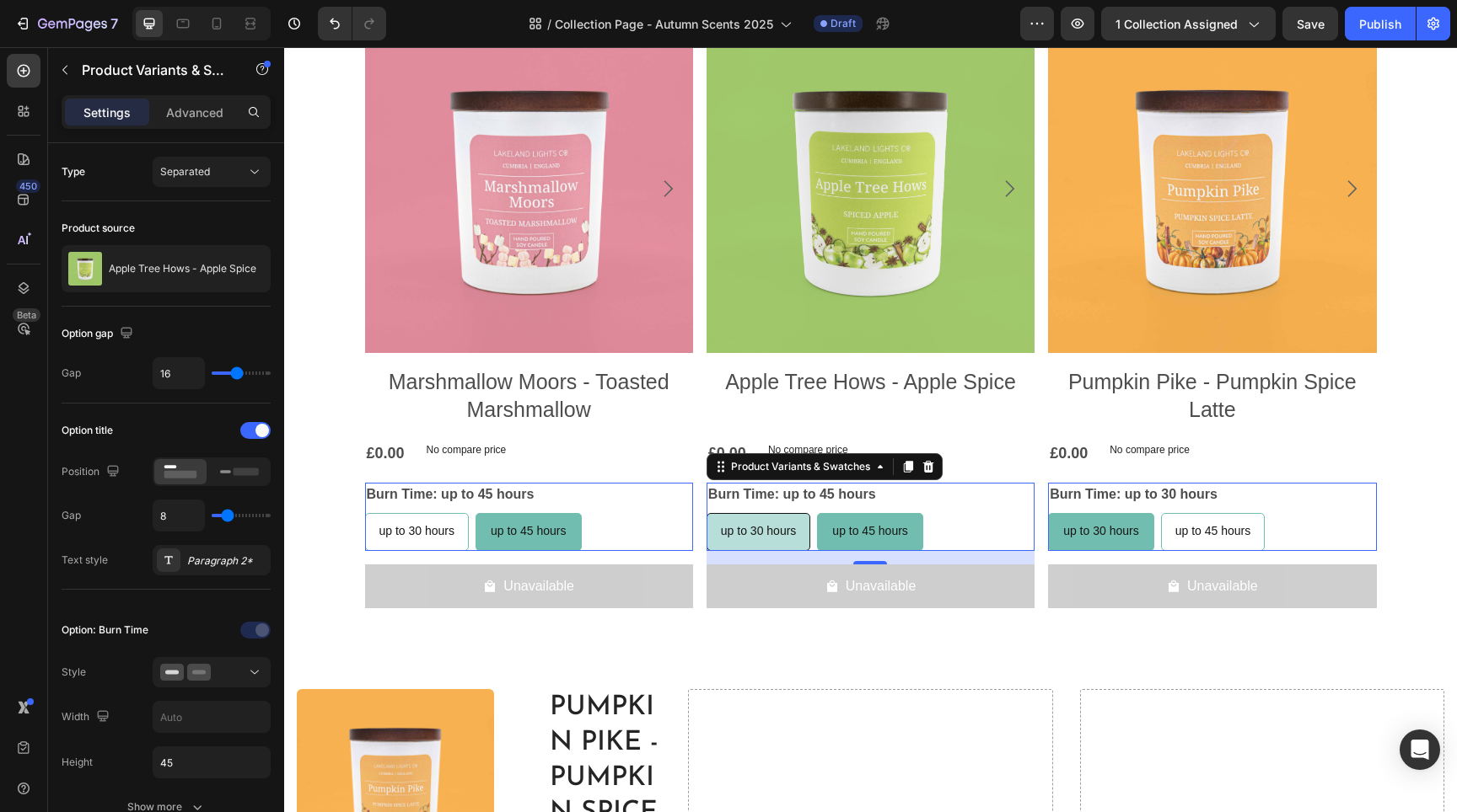
click at [739, 525] on span "up to 30 hours" at bounding box center [758, 531] width 75 height 13
click at [707, 513] on input "up to 30 hours up to 30 hours up to 30 hours" at bounding box center [706, 512] width 1 height 1
radio input "true"
click at [425, 537] on span "up to 30 hours" at bounding box center [416, 531] width 75 height 13
click at [365, 513] on input "up to 30 hours up to 30 hours up to 30 hours" at bounding box center [364, 512] width 1 height 1
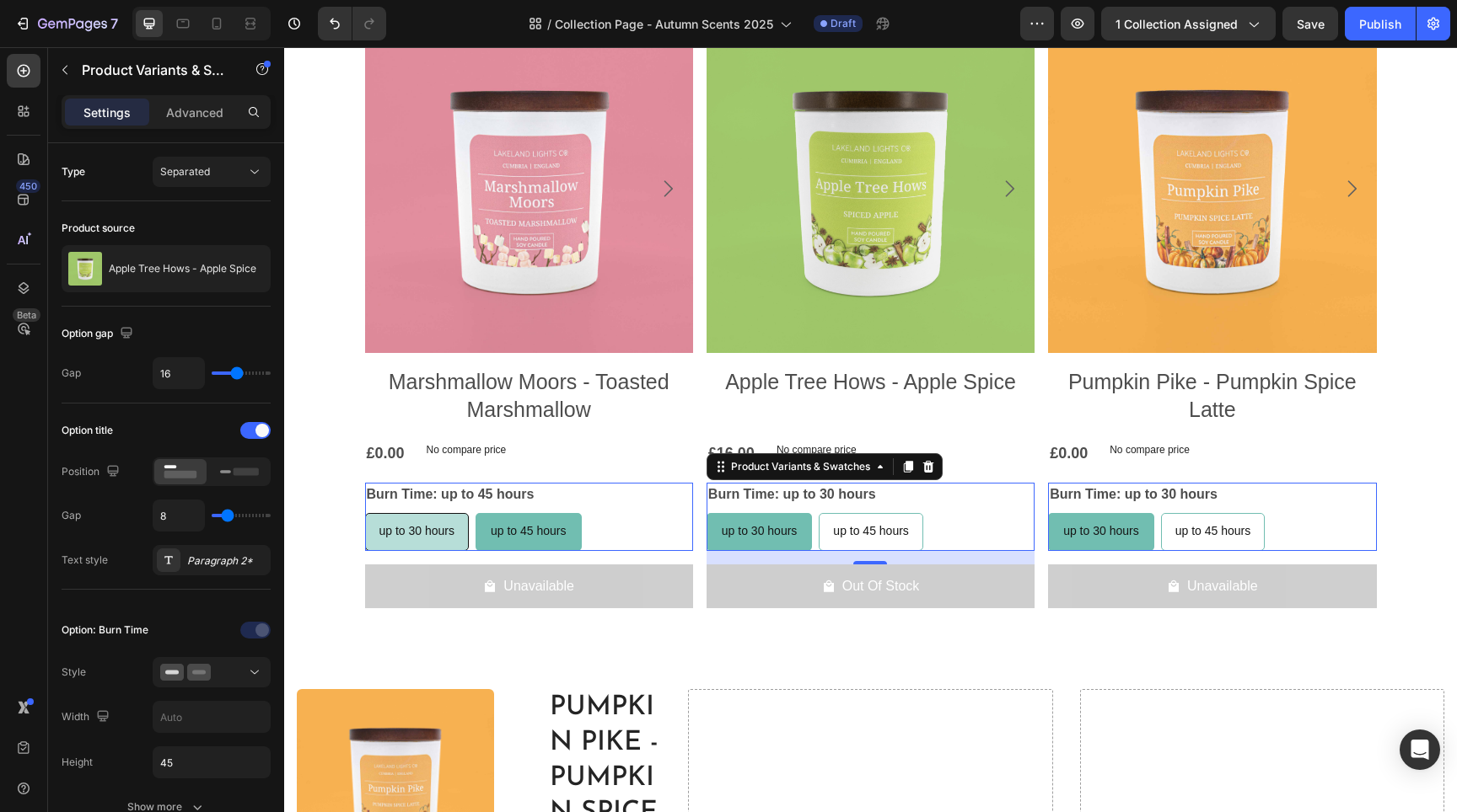
radio input "true"
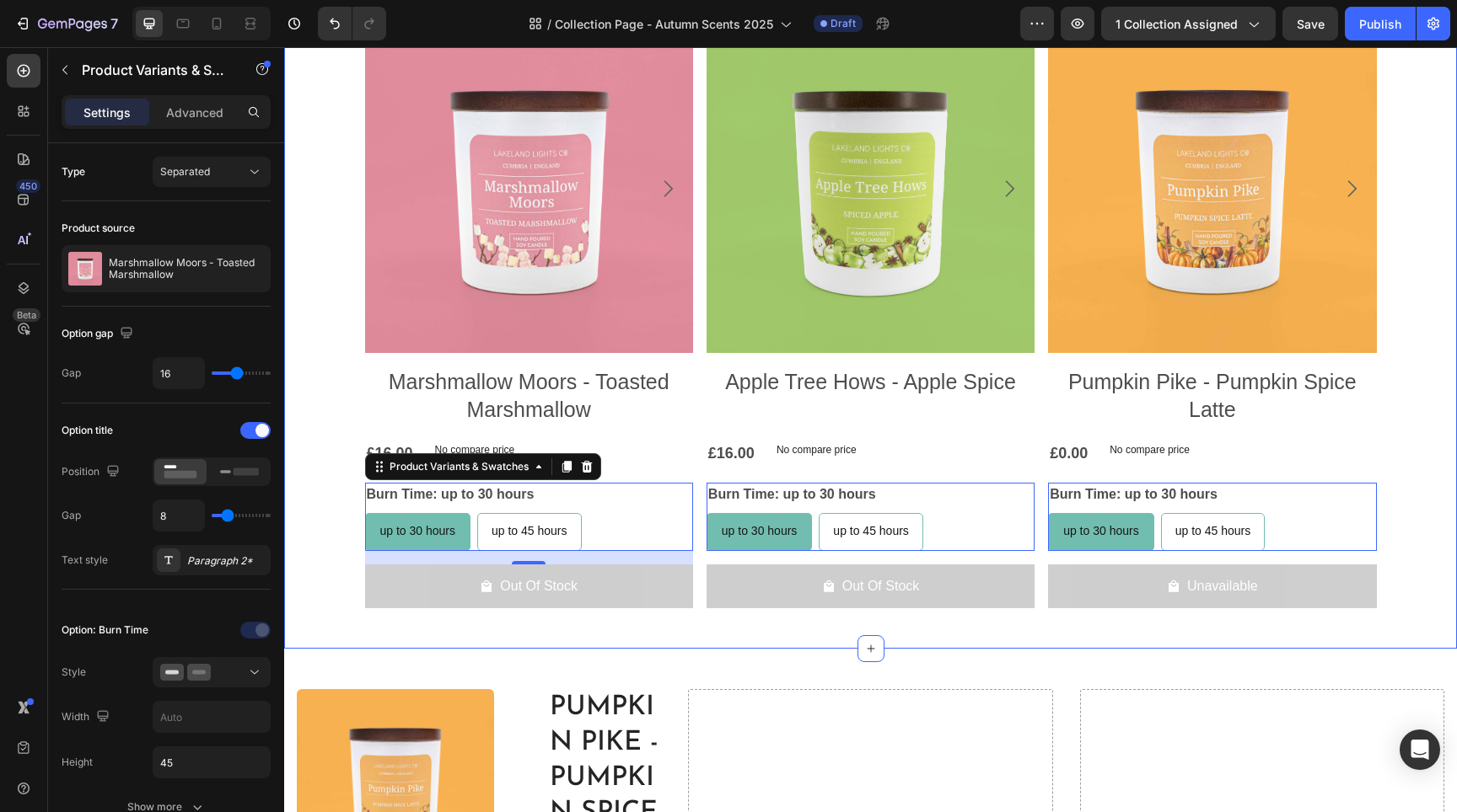
scroll to position [822, 0]
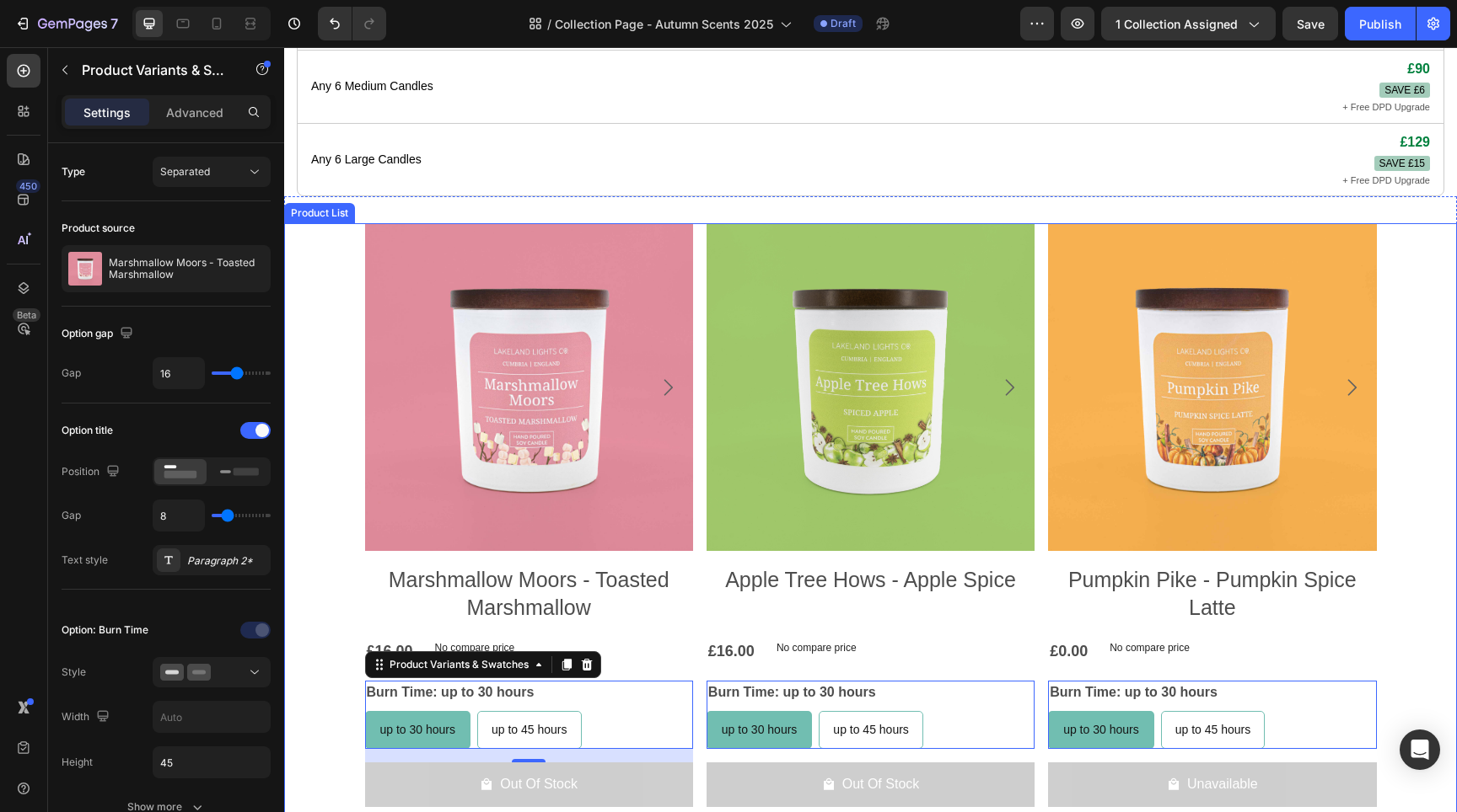
click at [341, 343] on div "Product Images Marshmallow Moors - Toasted Marshmallow Product Title £16.00 Pro…" at bounding box center [870, 522] width 1173 height 597
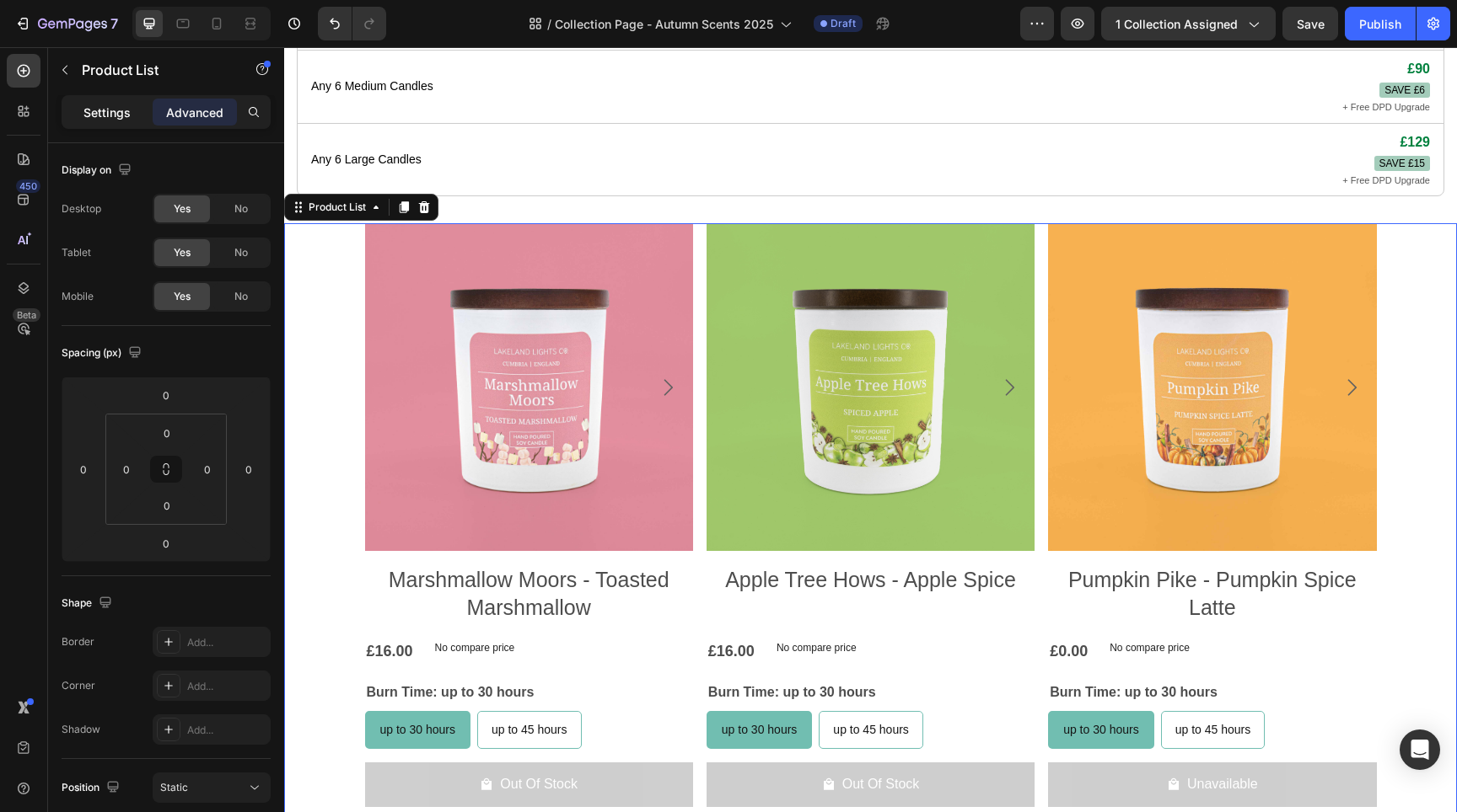
click at [111, 114] on p "Settings" at bounding box center [107, 113] width 47 height 18
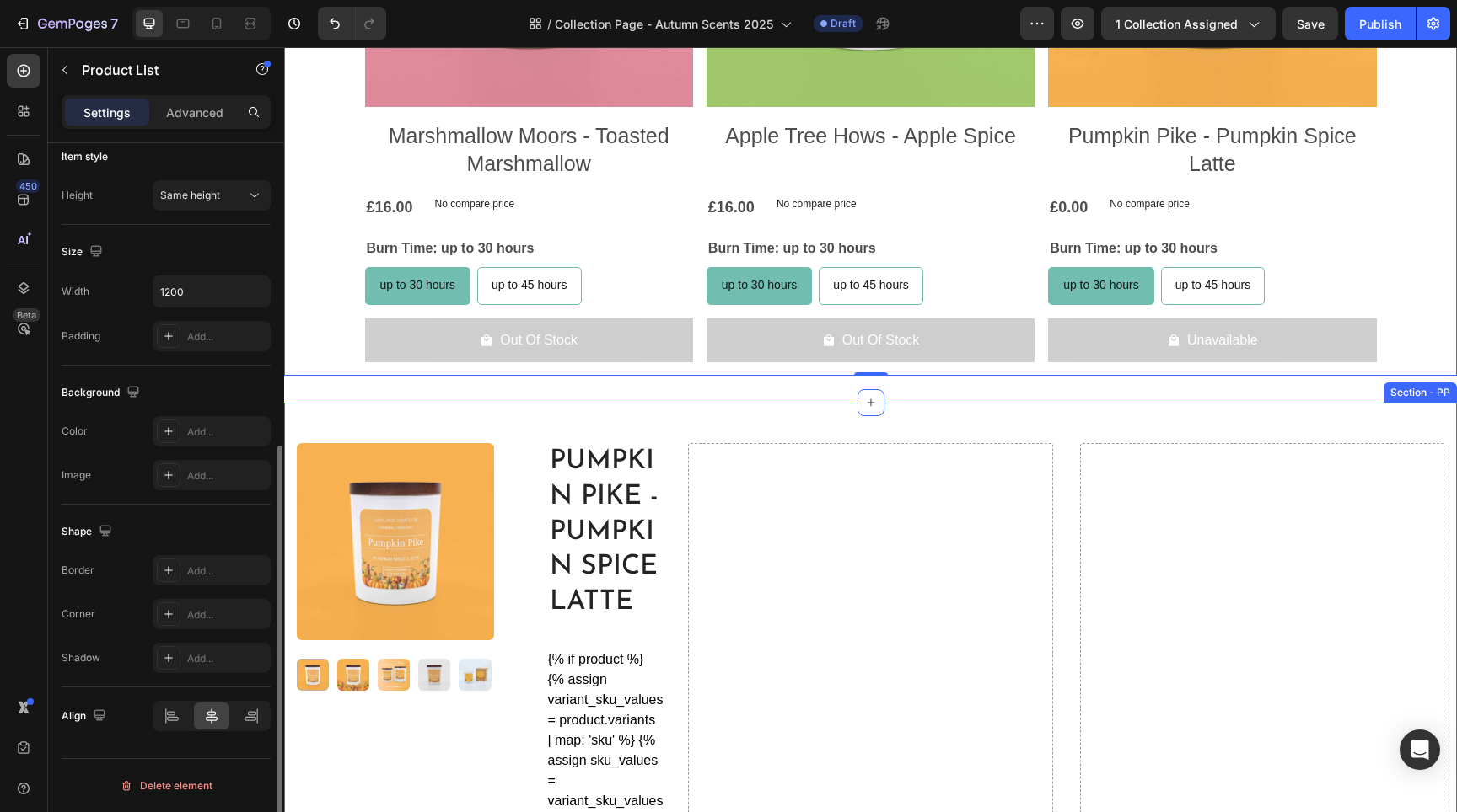
scroll to position [1518, 0]
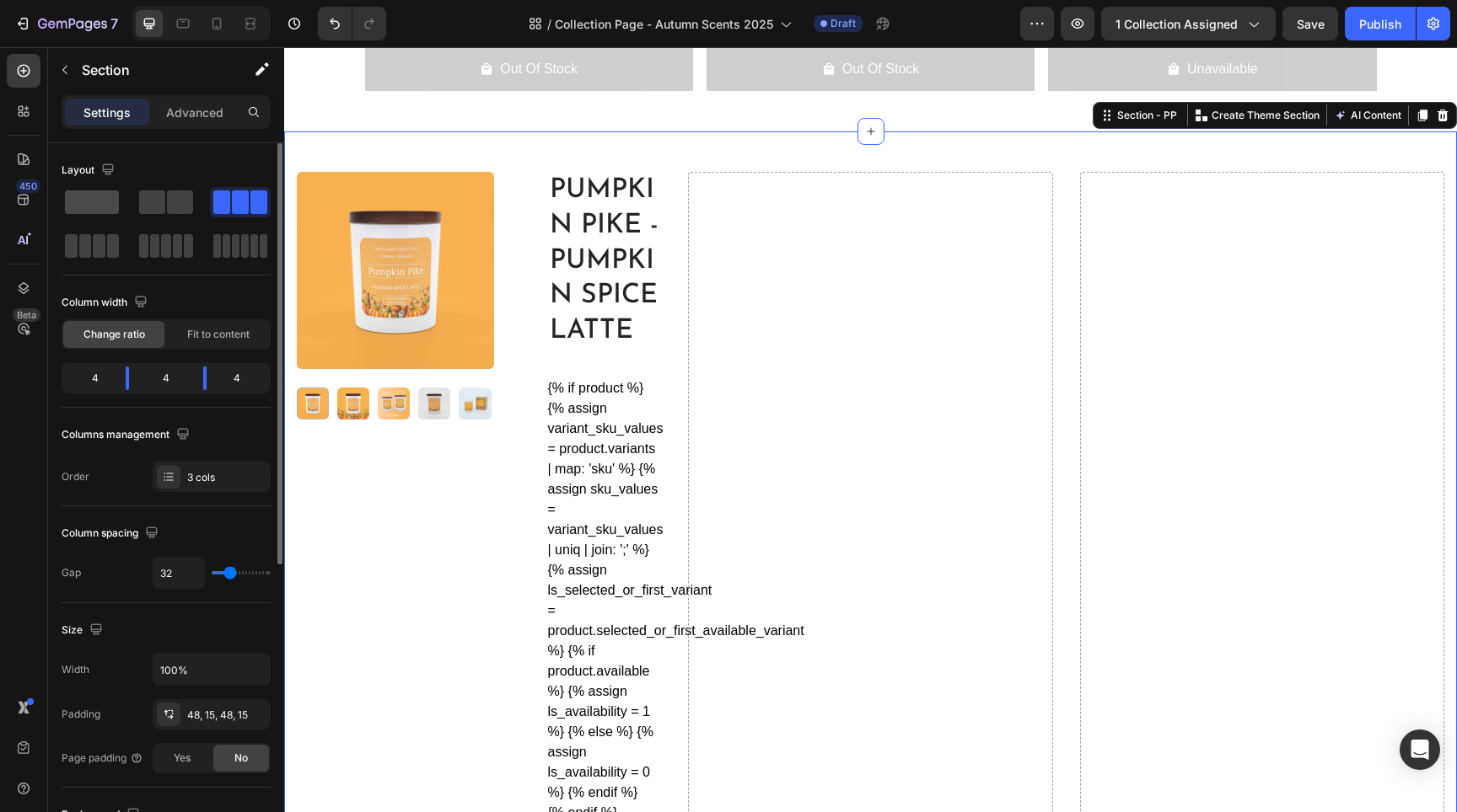
click at [87, 196] on span at bounding box center [91, 202] width 54 height 24
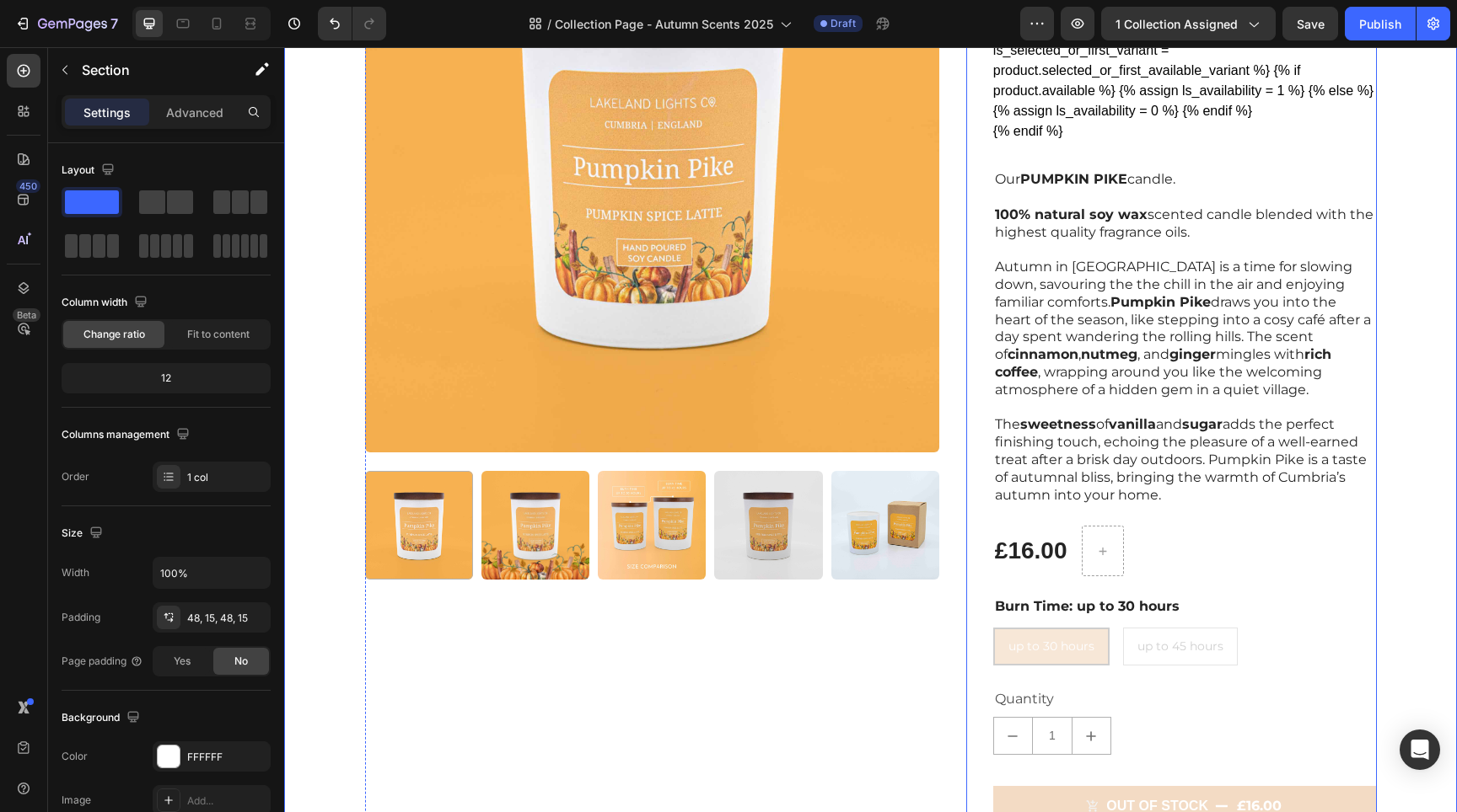
scroll to position [2102, 0]
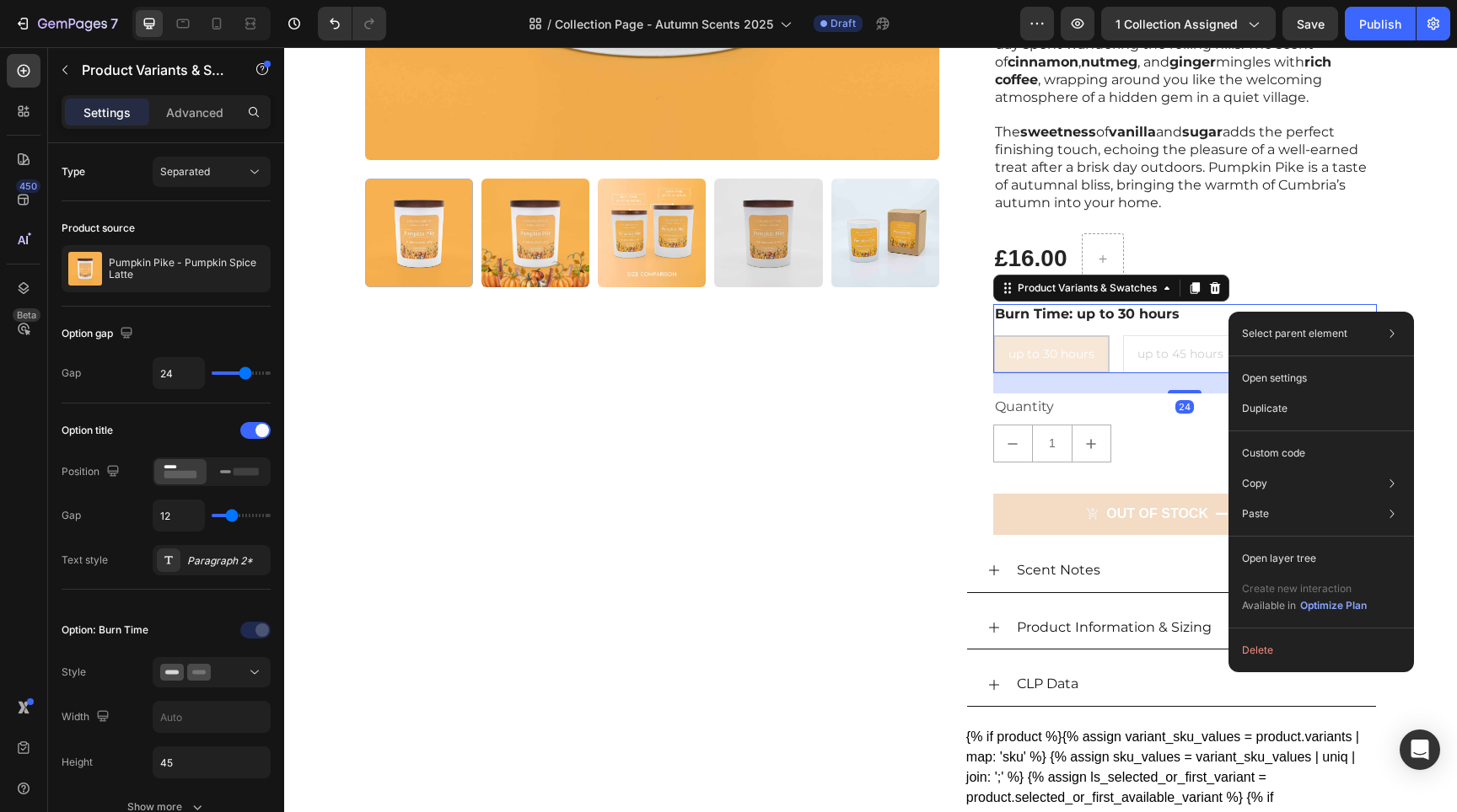
drag, startPoint x: 1229, startPoint y: 311, endPoint x: 817, endPoint y: 312, distance: 412.0
click at [873, 379] on div "Product Images" at bounding box center [652, 288] width 574 height 1404
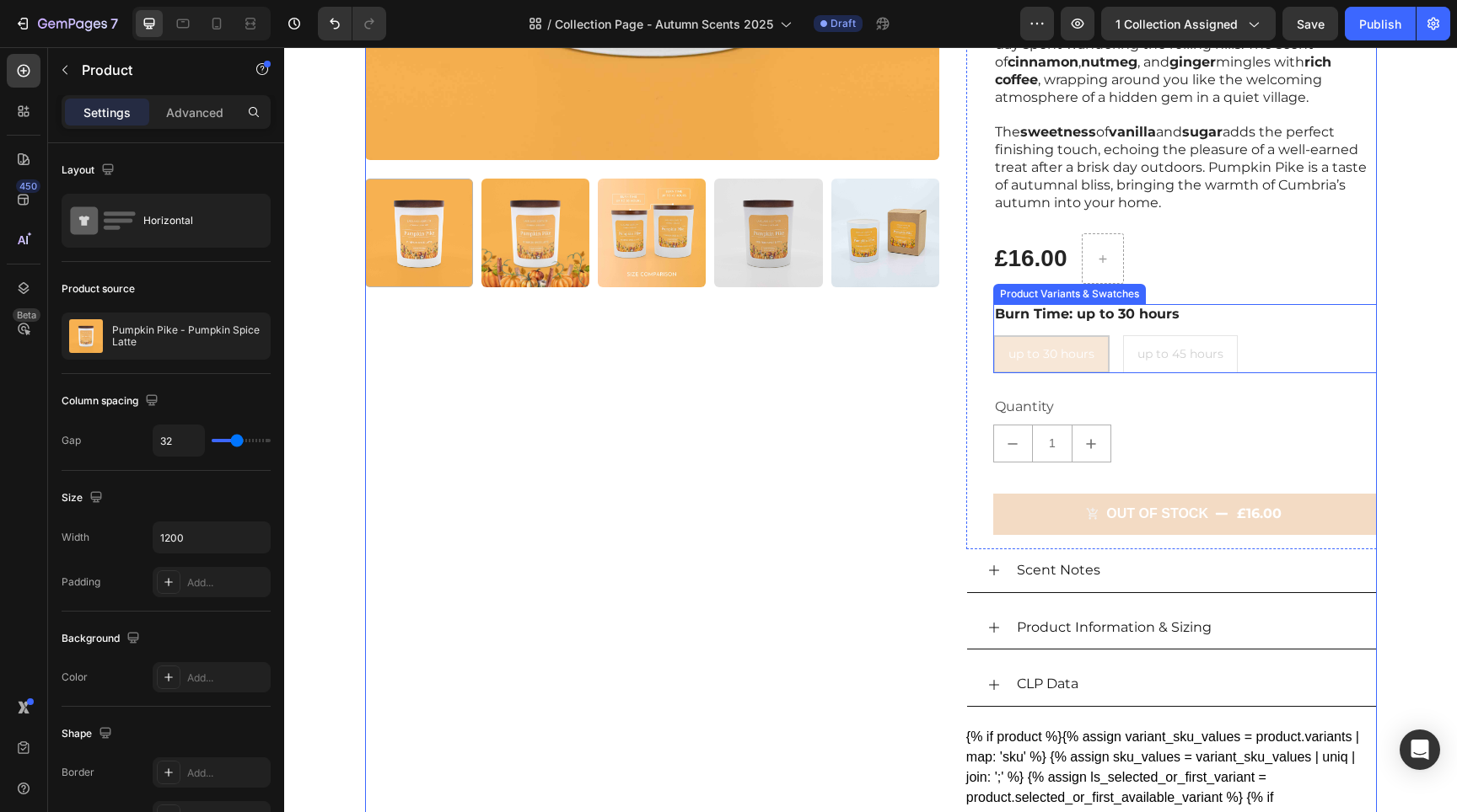
click at [1228, 313] on div "Burn Time: up to 30 hours up to 30 hours up to 30 hours up to 30 hours up to 45…" at bounding box center [1185, 339] width 384 height 69
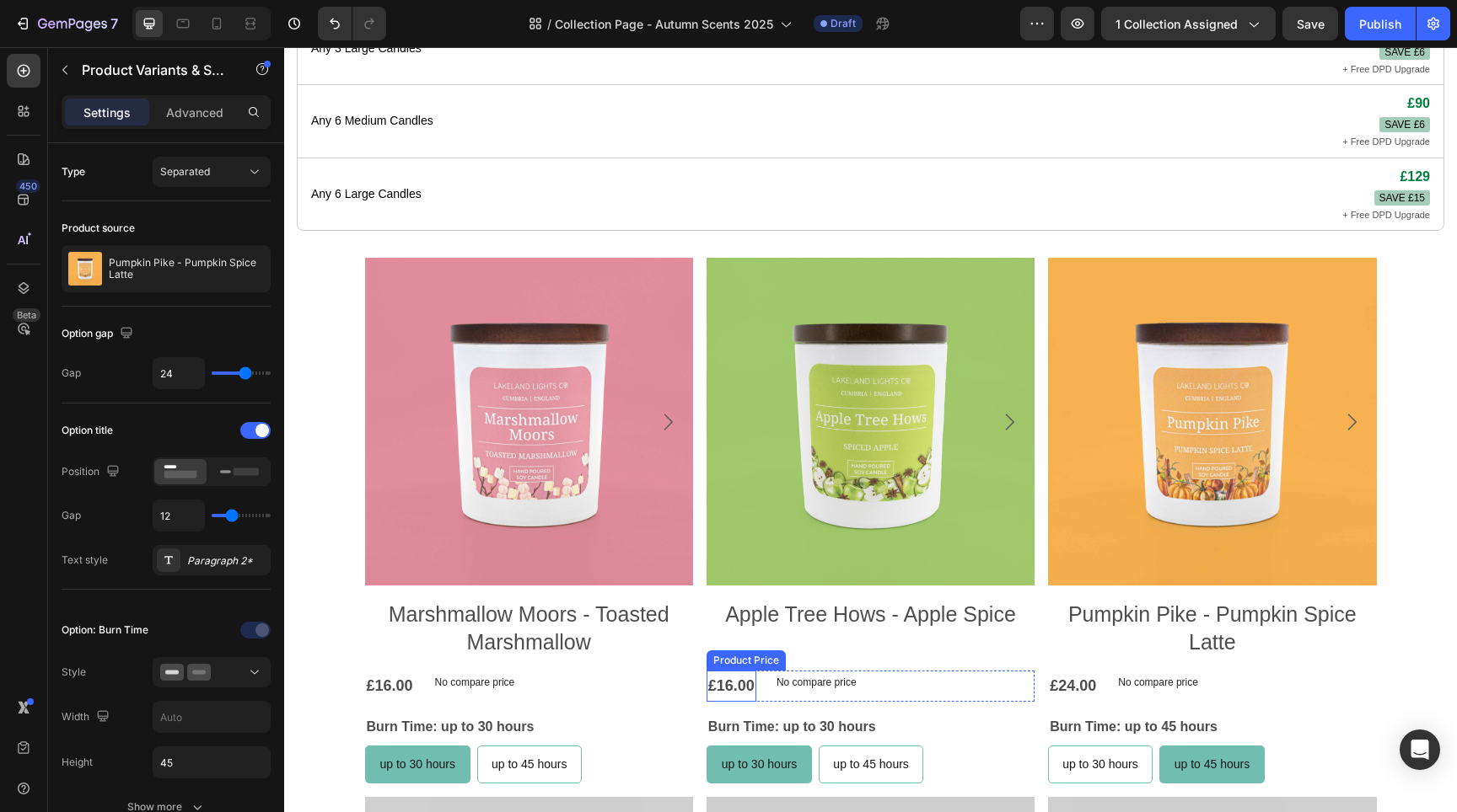
scroll to position [874, 0]
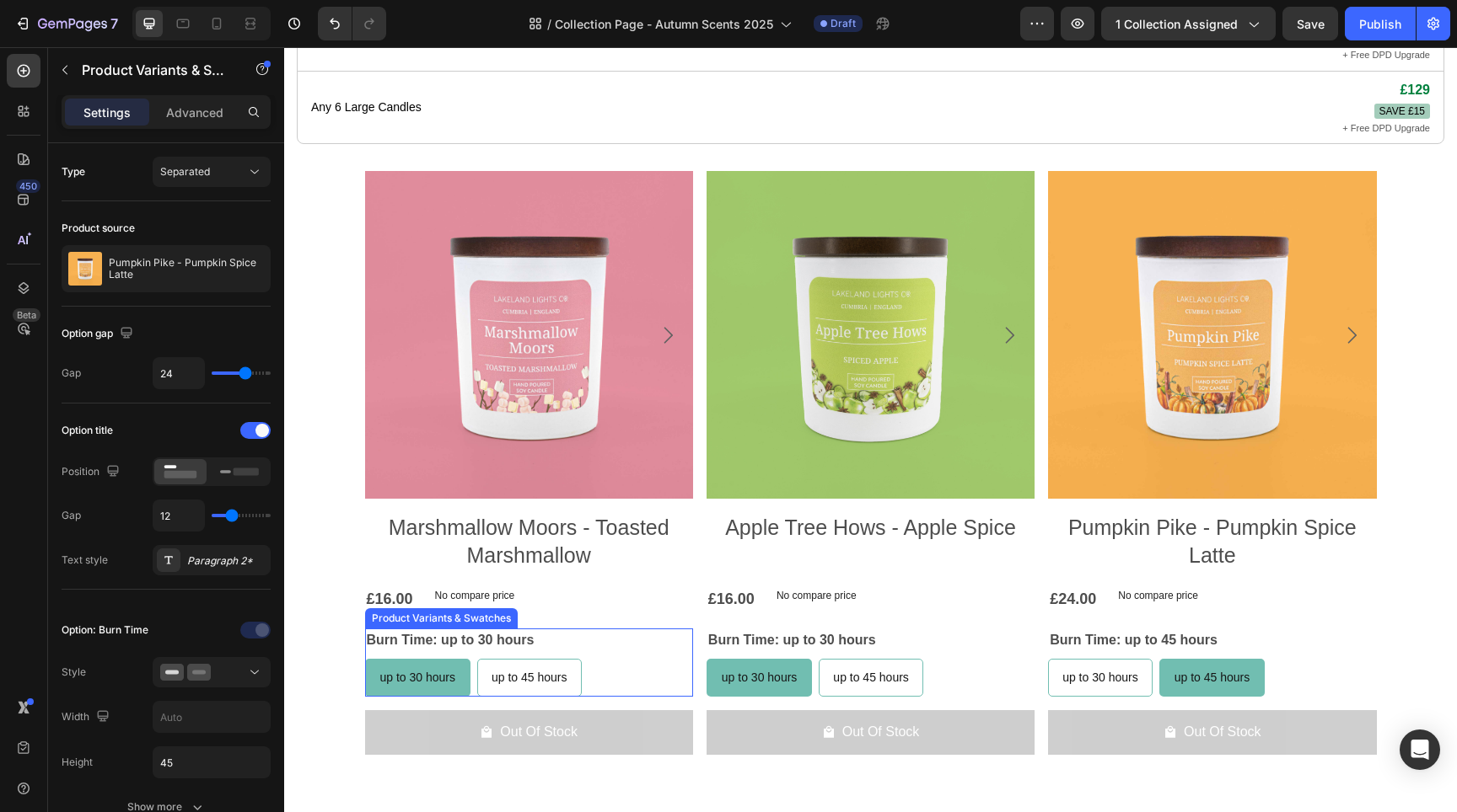
click at [597, 629] on div "Burn Time: up to 30 hours up to 30 hours up to 30 hours up to 30 hours up to 45…" at bounding box center [528, 662] width 328 height 68
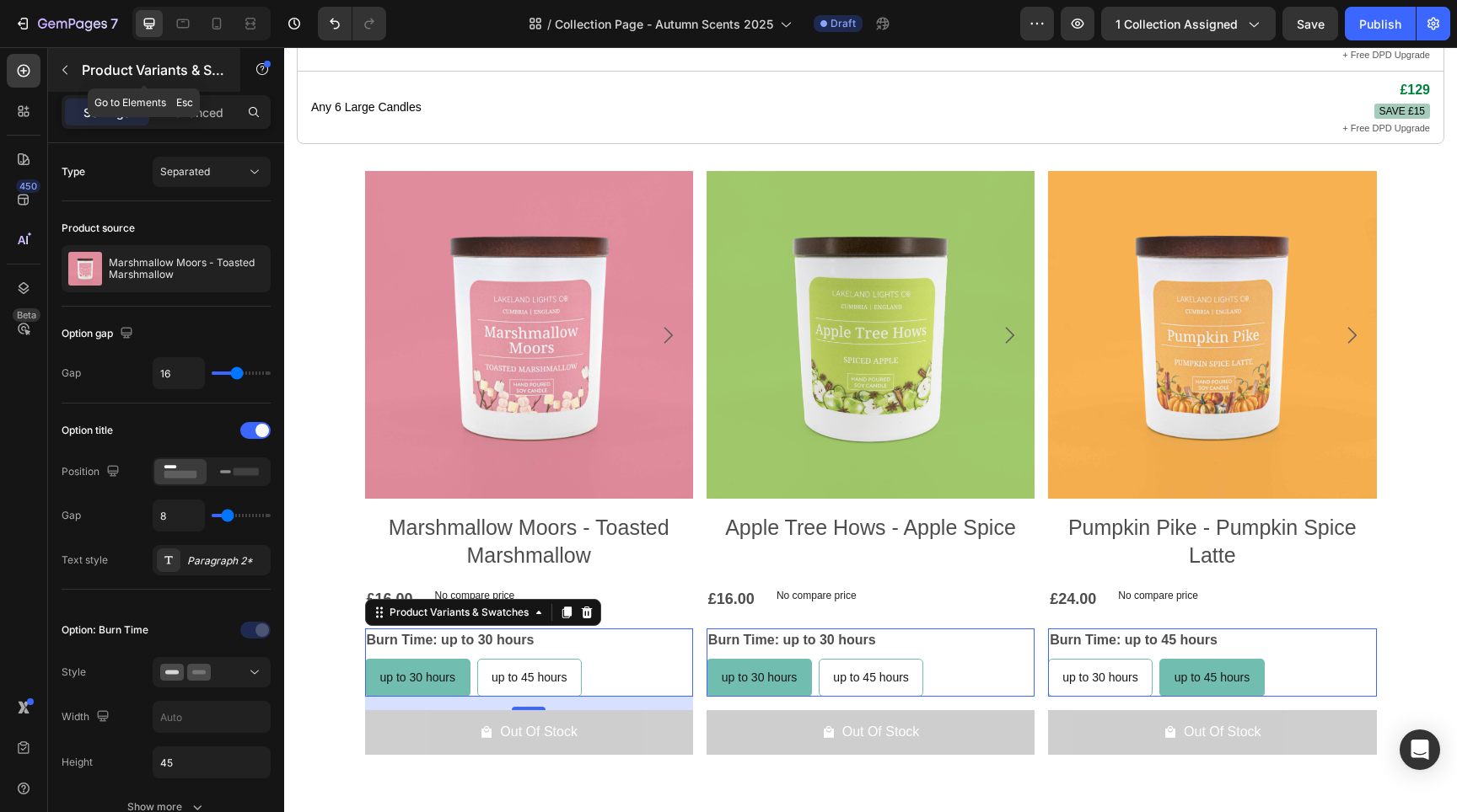
click at [60, 67] on icon "button" at bounding box center [65, 69] width 13 height 13
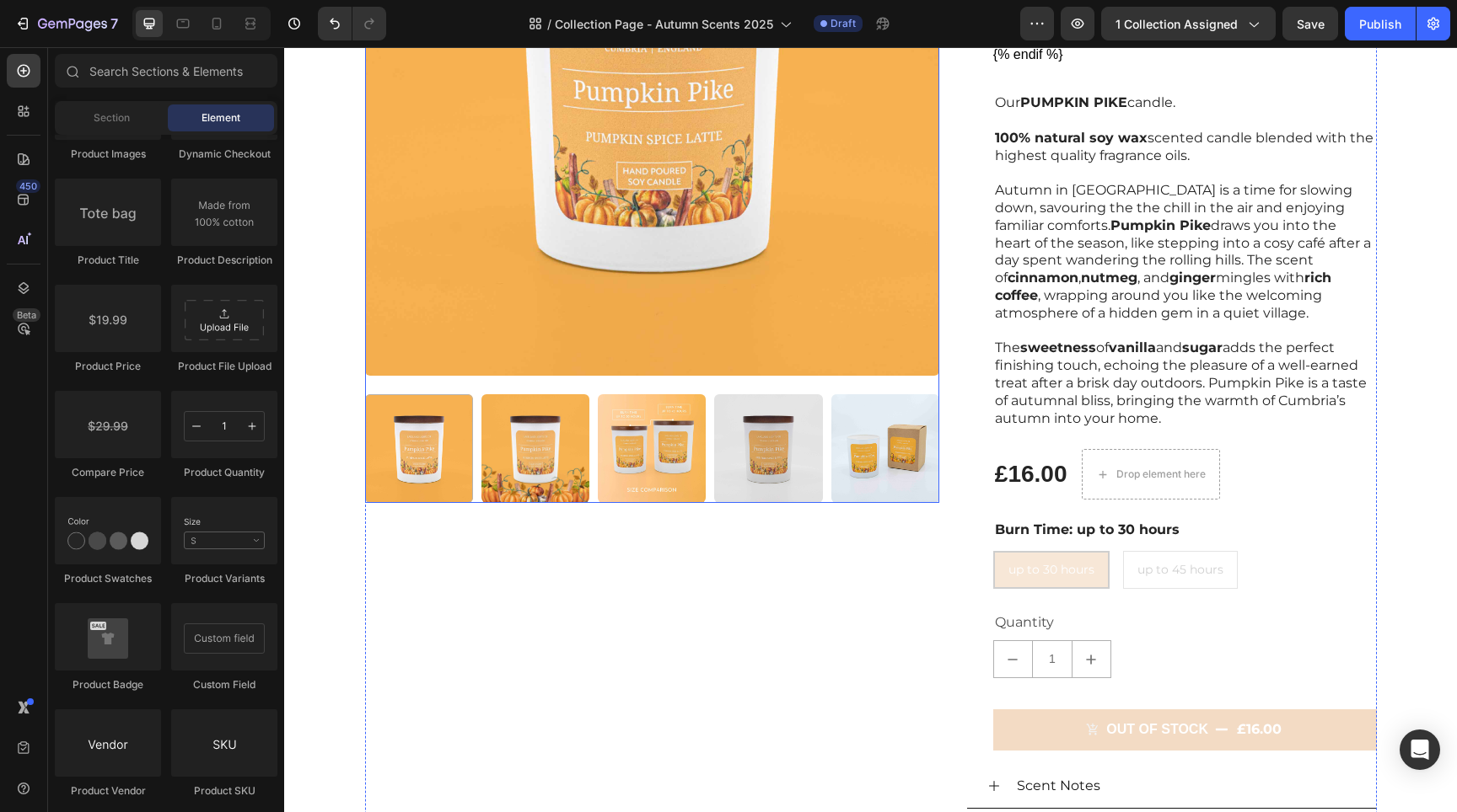
scroll to position [1973, 0]
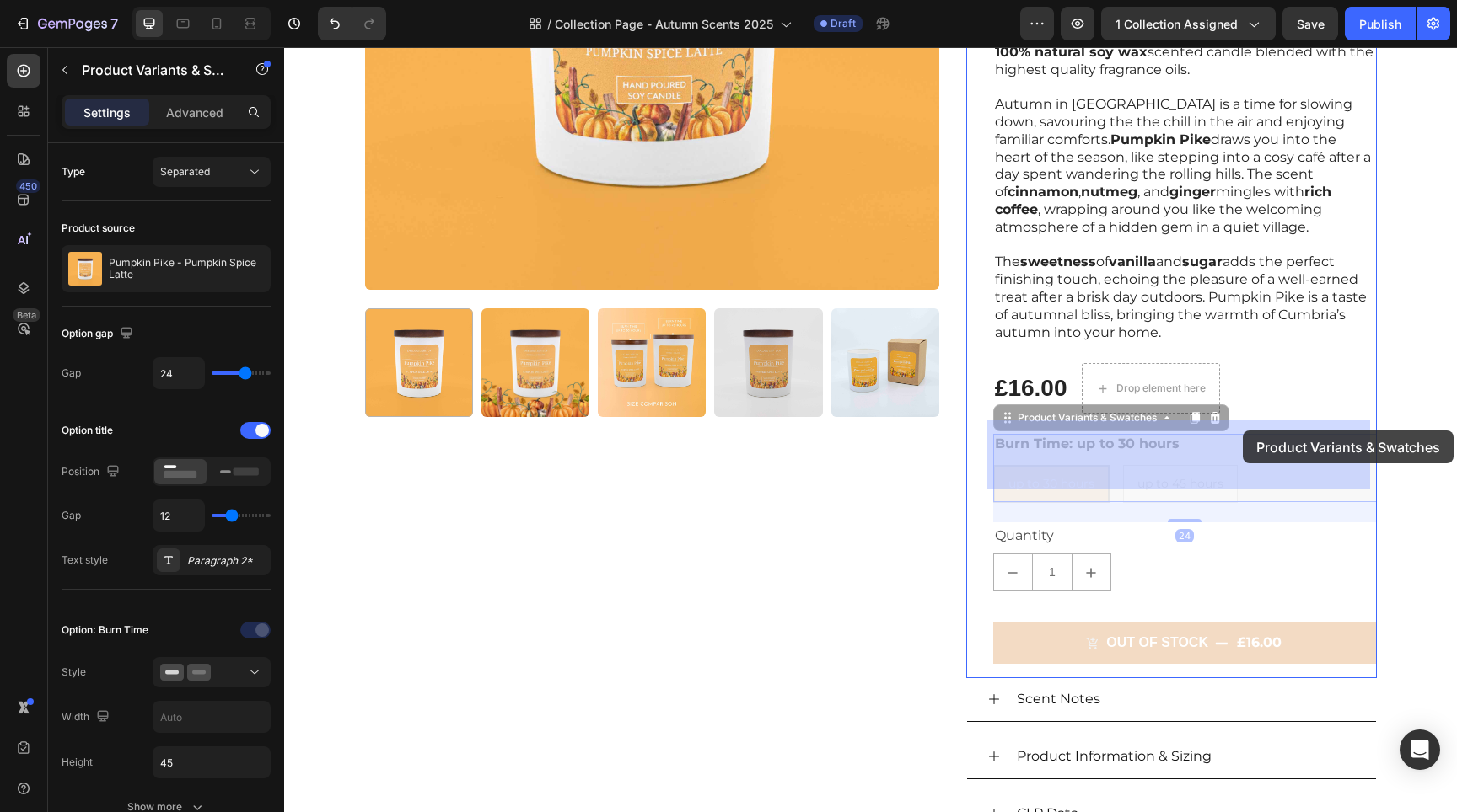
drag, startPoint x: 1296, startPoint y: 427, endPoint x: 1267, endPoint y: 436, distance: 30.4
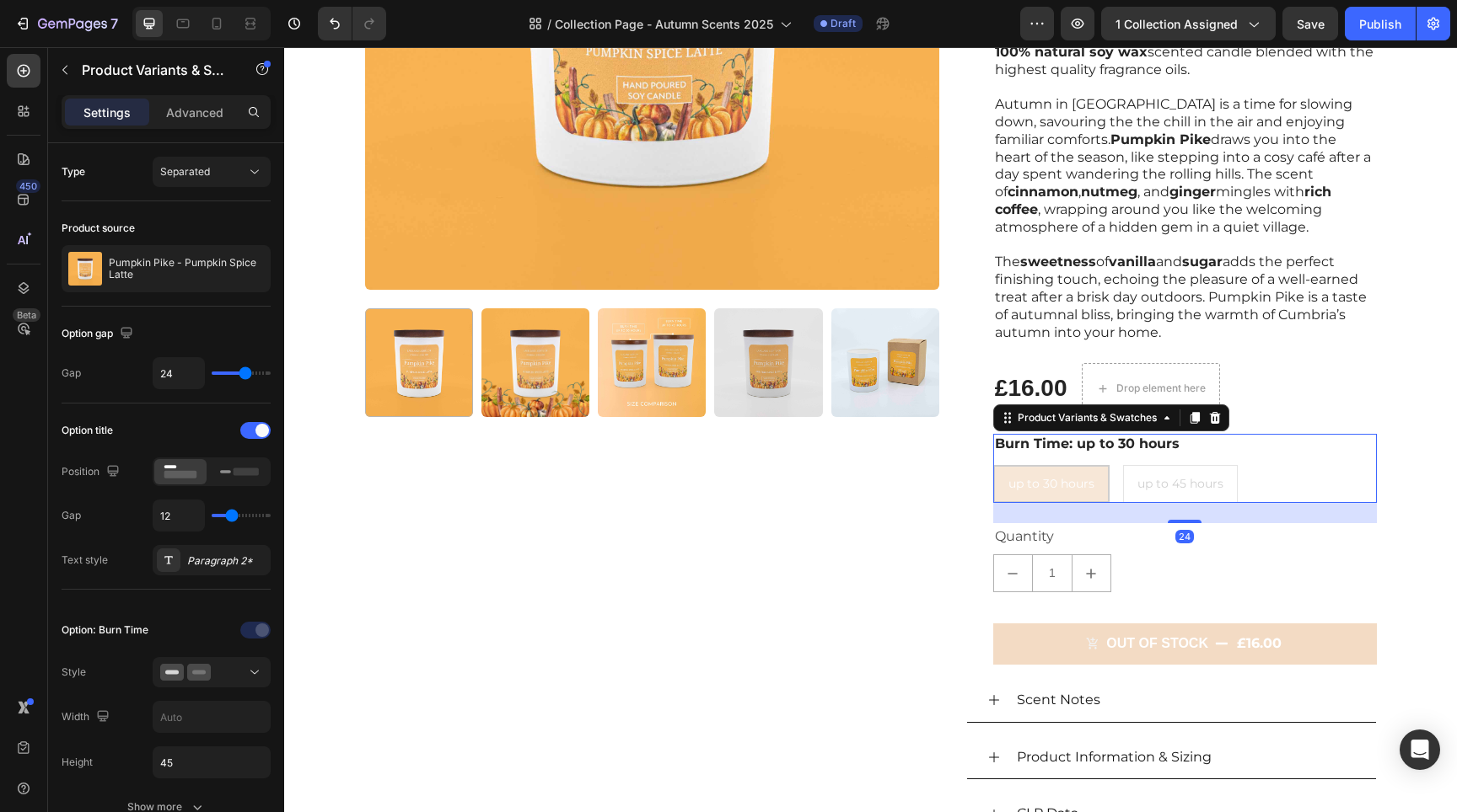
click at [1281, 447] on div "Burn Time: up to 30 hours up to 30 hours up to 30 hours up to 30 hours up to 45…" at bounding box center [1185, 469] width 384 height 69
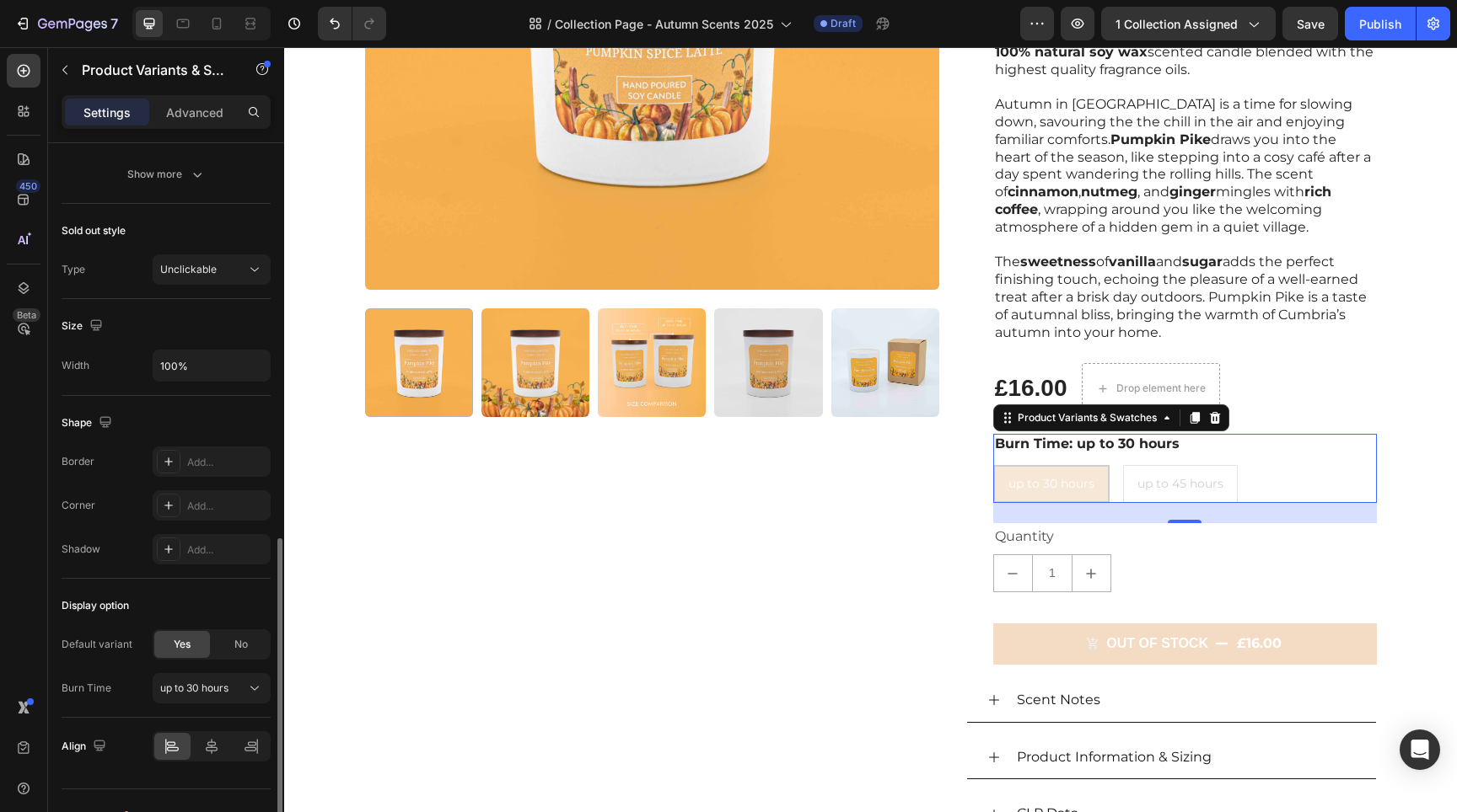
scroll to position [941, 0]
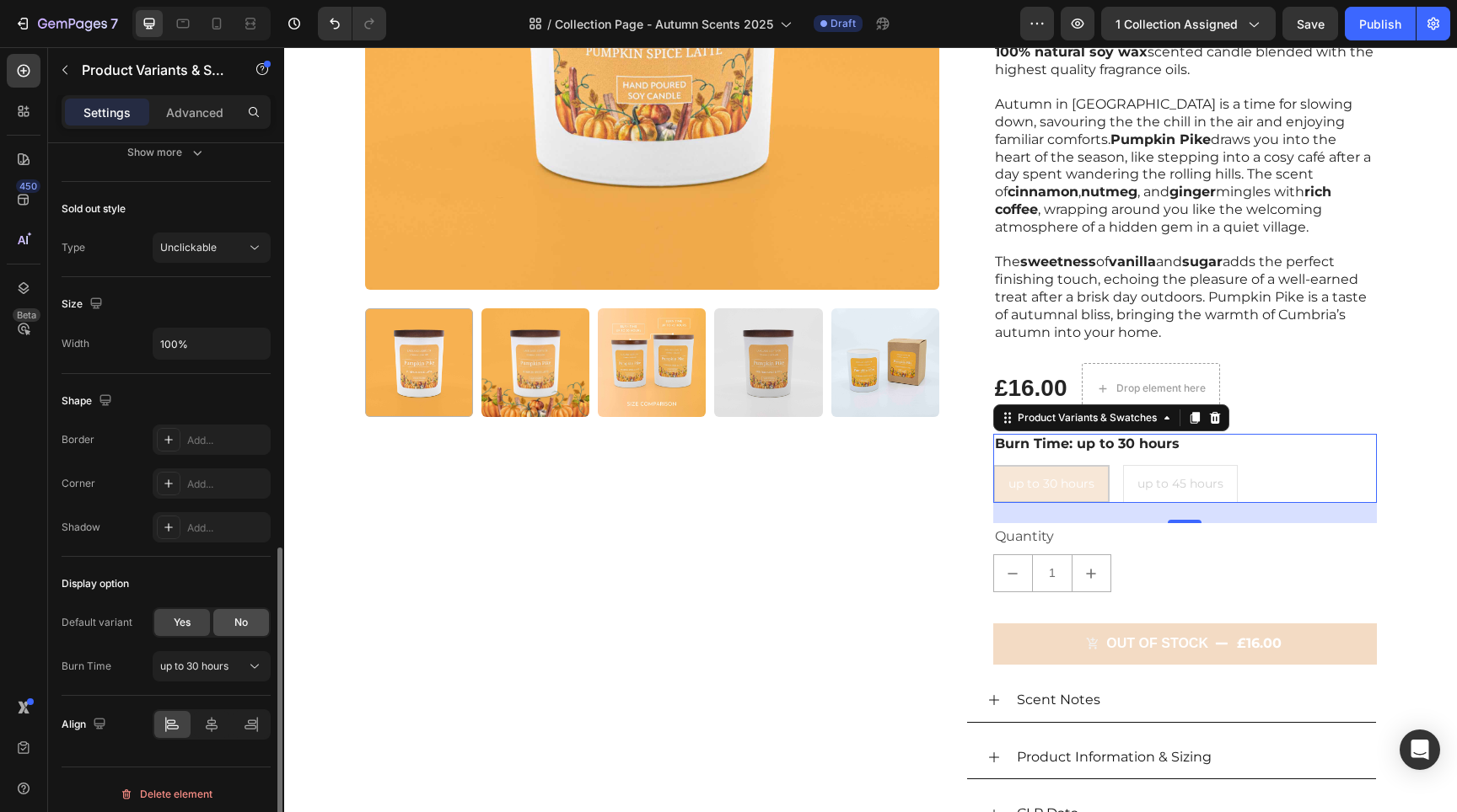
click at [234, 619] on span "No" at bounding box center [241, 622] width 13 height 15
radio input "true"
click at [186, 622] on span "Yes" at bounding box center [182, 622] width 17 height 15
click at [213, 666] on span "up to 30 hours" at bounding box center [194, 666] width 68 height 15
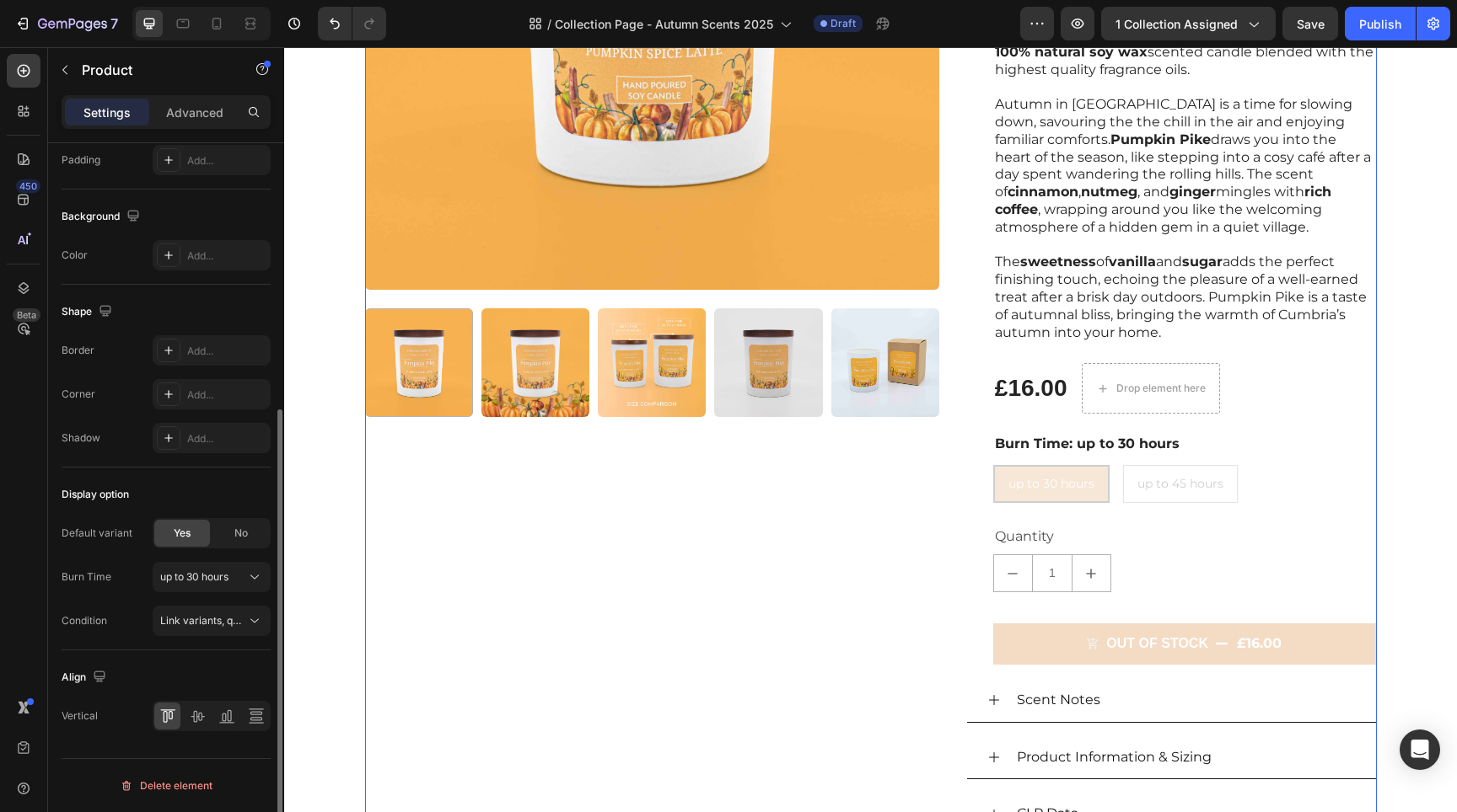
click at [598, 658] on div "Product Images" at bounding box center [652, 418] width 574 height 1404
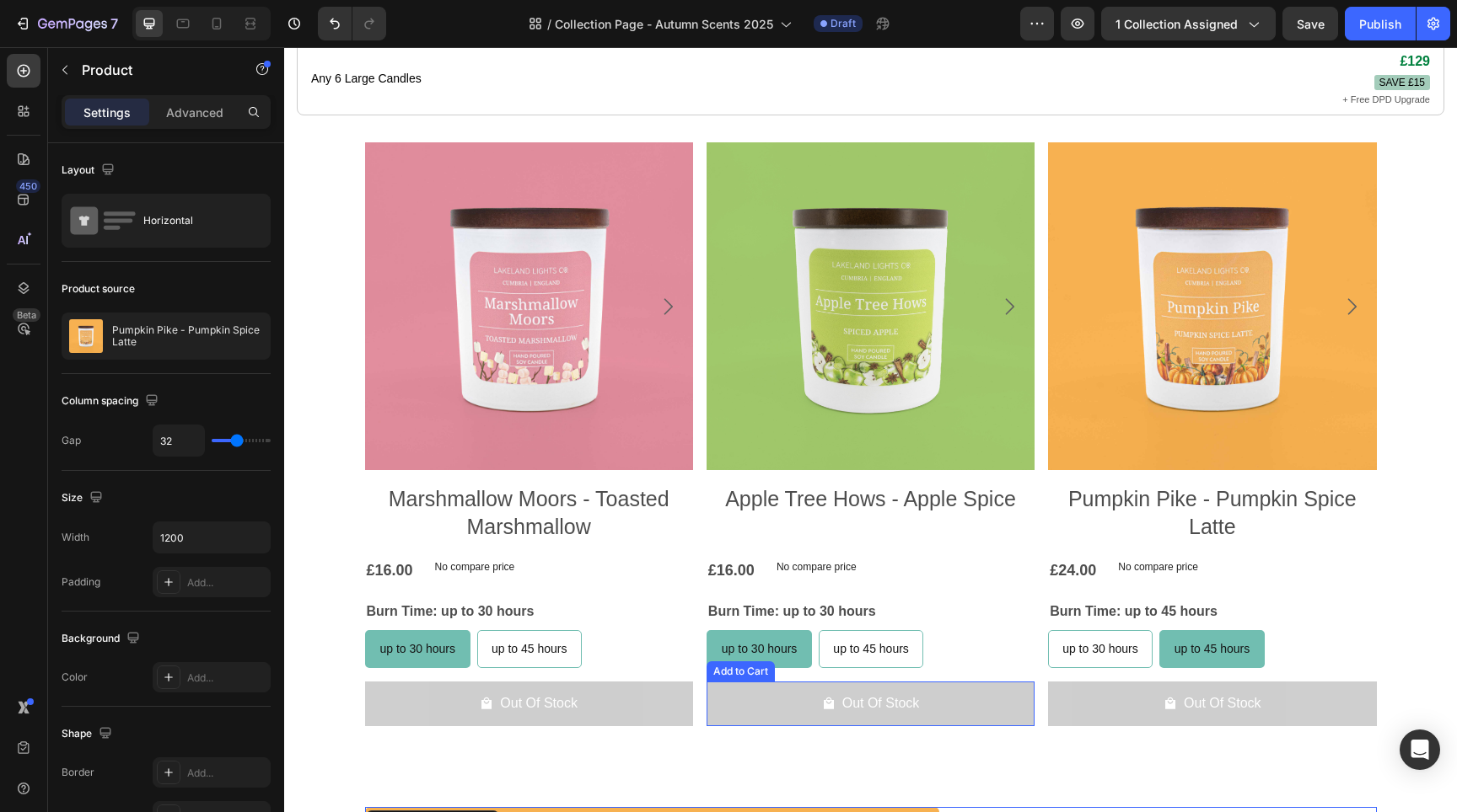
scroll to position [892, 0]
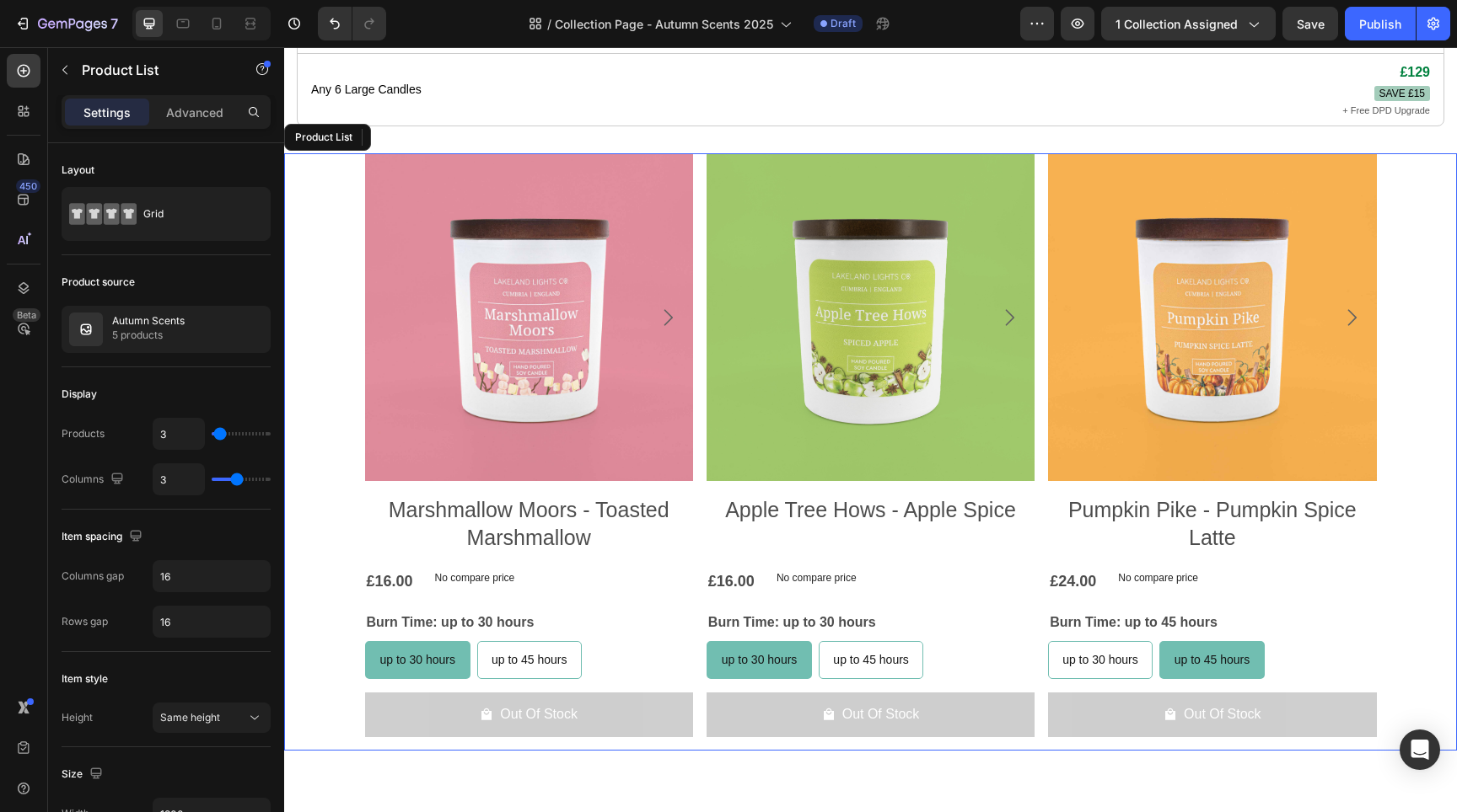
click at [339, 292] on div "Product Images Marshmallow Moors - Toasted Marshmallow Product Title £16.00 Pro…" at bounding box center [870, 452] width 1173 height 597
click at [662, 566] on div "£16.00 Product Price Product Price No compare price Product Price Row" at bounding box center [528, 581] width 328 height 30
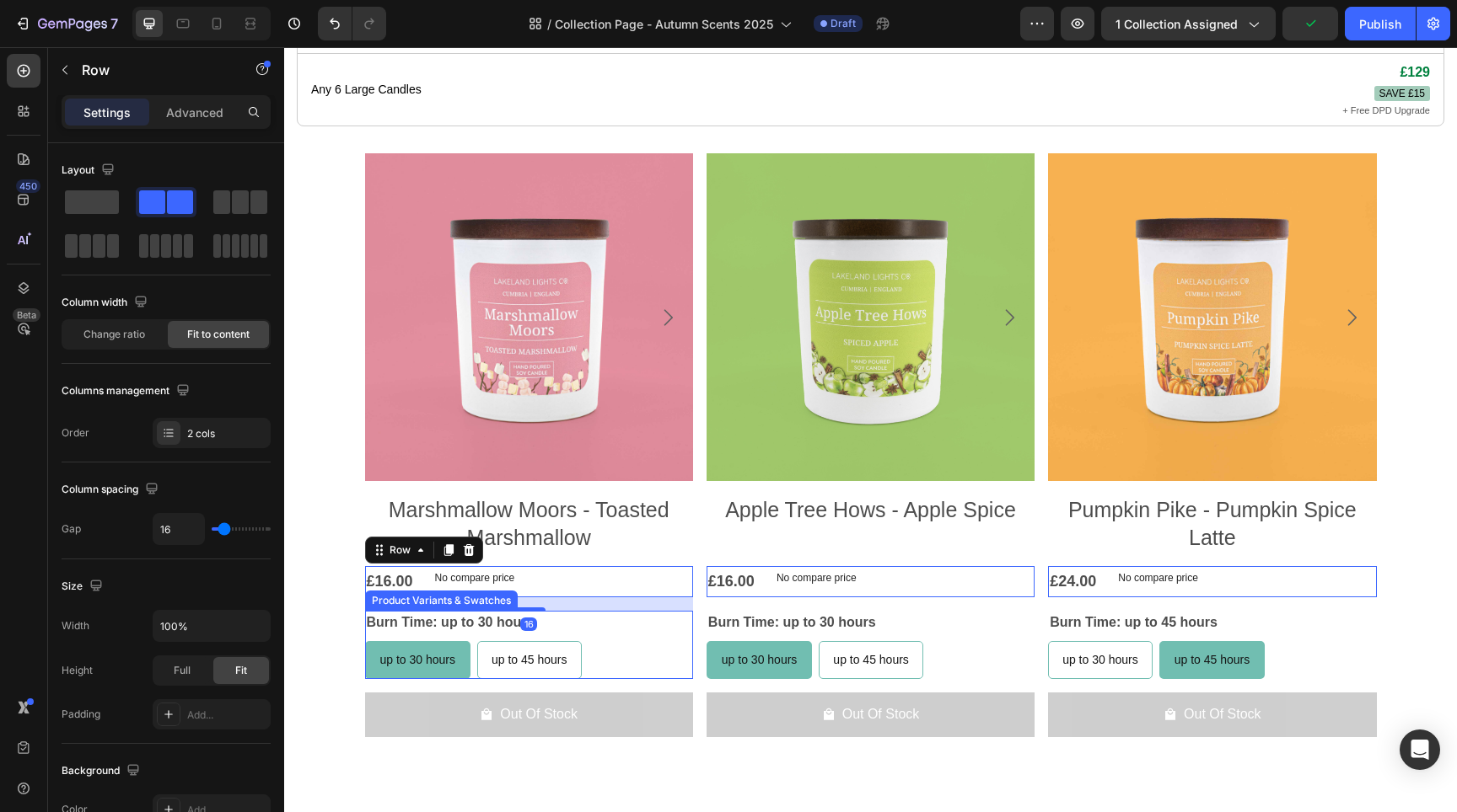
click at [626, 642] on div "up to 30 hours up to 30 hours up to 30 hours up to 45 hours up to 45 hours up t…" at bounding box center [528, 660] width 328 height 38
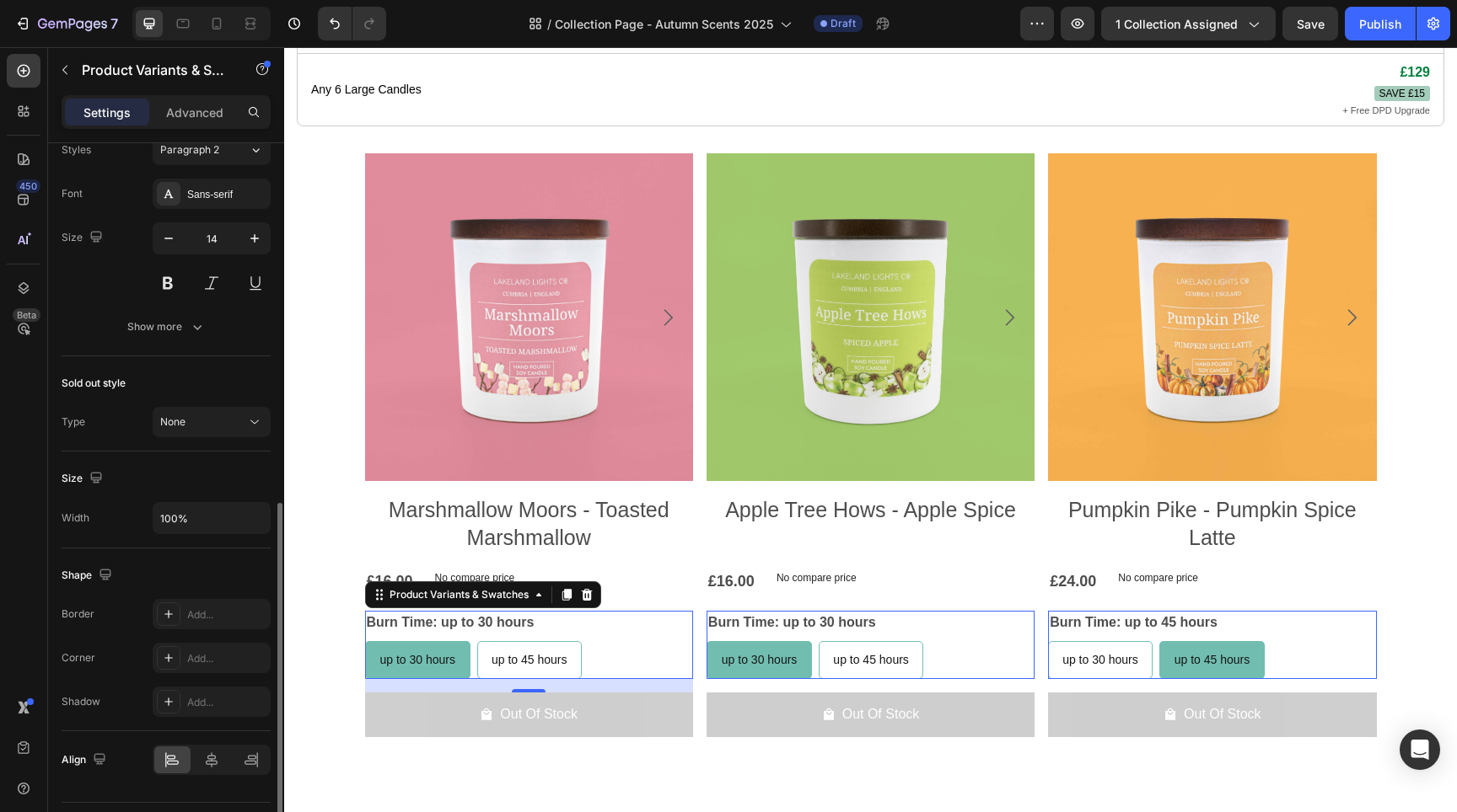
scroll to position [810, 0]
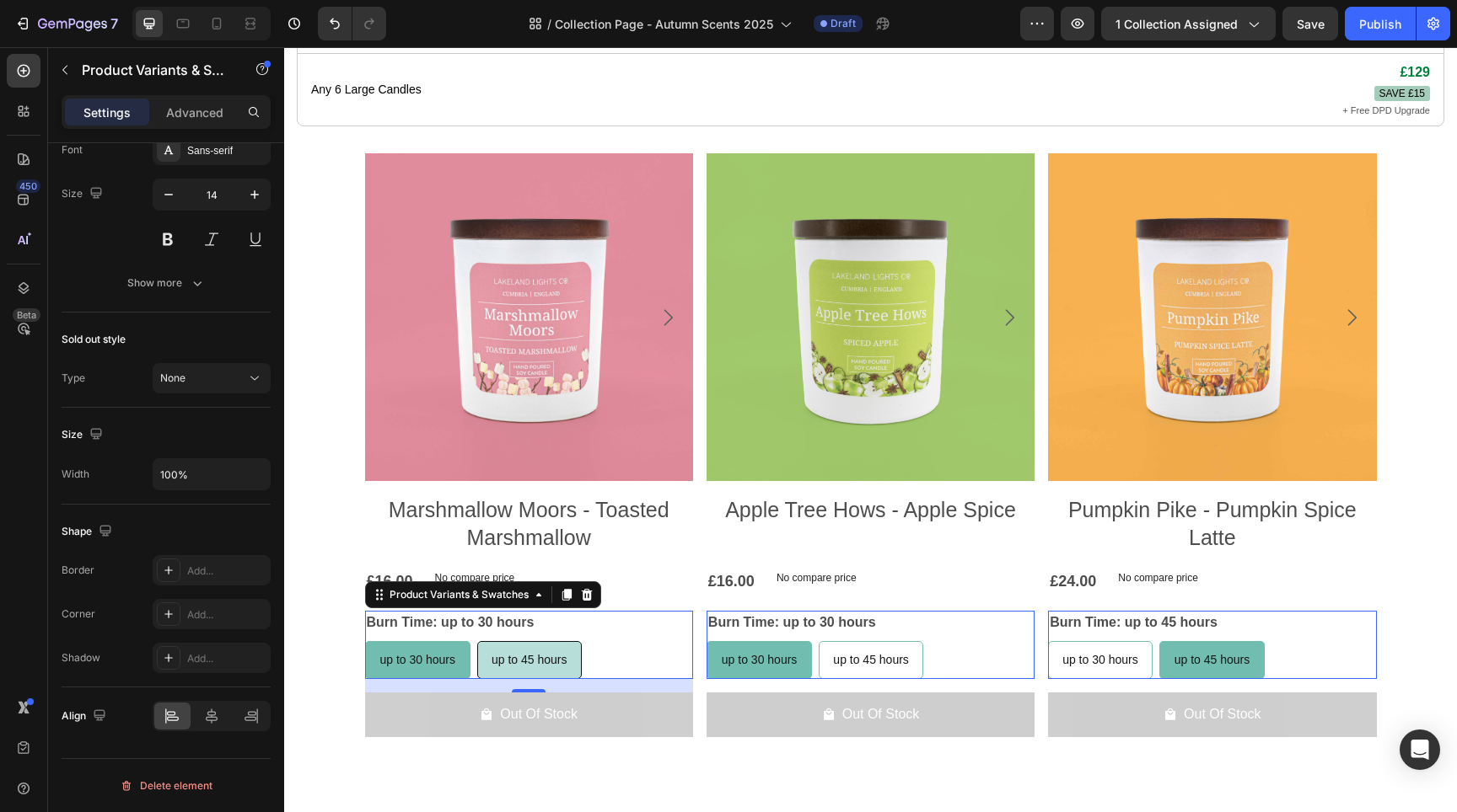
click at [521, 650] on div "up to 45 hours" at bounding box center [529, 660] width 103 height 35
click at [477, 642] on input "up to 45 hours up to 45 hours up to 45 hours" at bounding box center [477, 641] width 1 height 1
radio input "true"
click at [427, 653] on span "up to 30 hours" at bounding box center [416, 659] width 75 height 13
click at [365, 642] on input "up to 30 hours up to 30 hours up to 30 hours" at bounding box center [364, 641] width 1 height 1
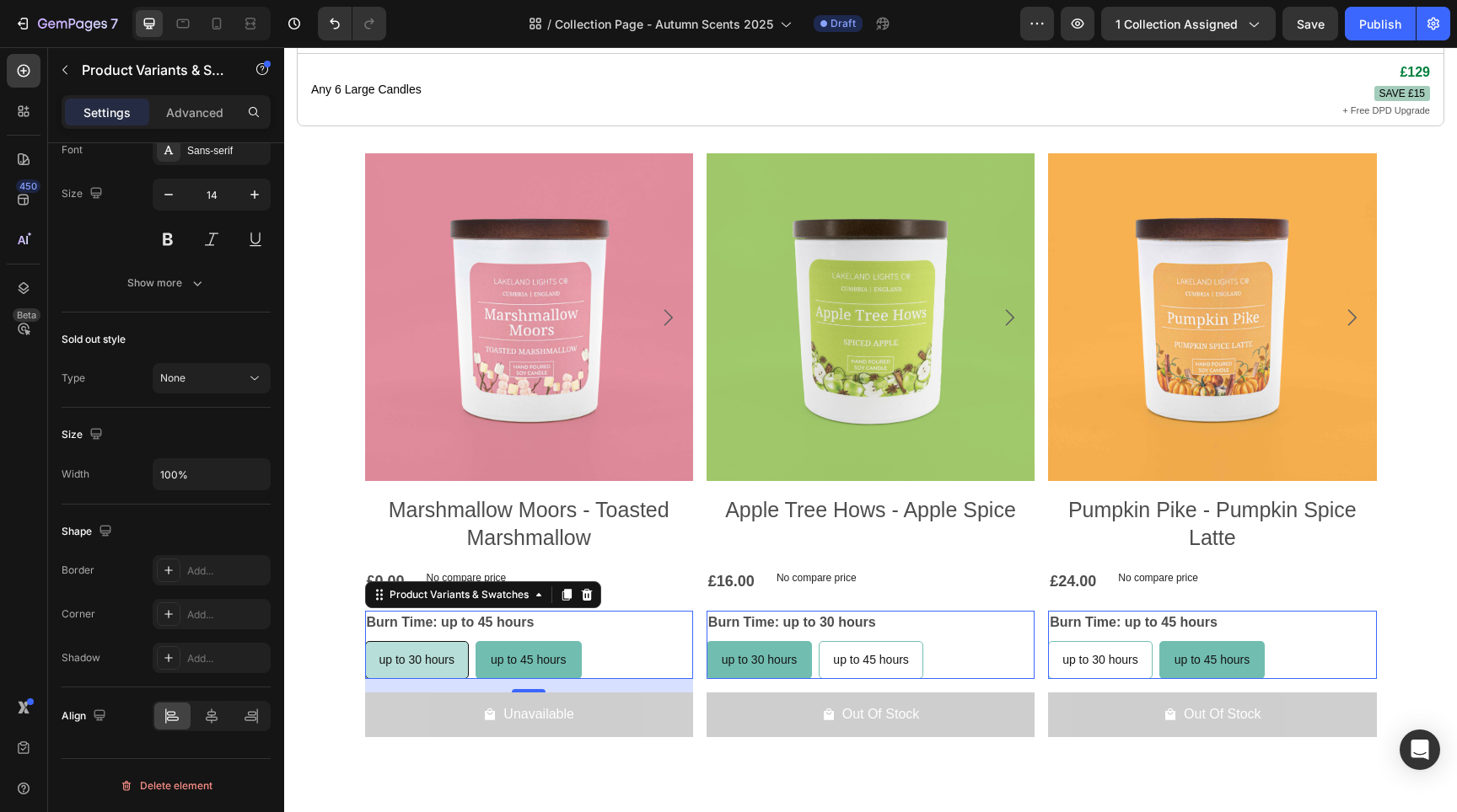
radio input "true"
click at [562, 643] on div "up to 45 hours" at bounding box center [529, 660] width 103 height 35
click at [477, 642] on input "up to 45 hours up to 45 hours up to 45 hours" at bounding box center [477, 641] width 1 height 1
radio input "true"
click at [424, 653] on span "up to 30 hours" at bounding box center [416, 659] width 75 height 13
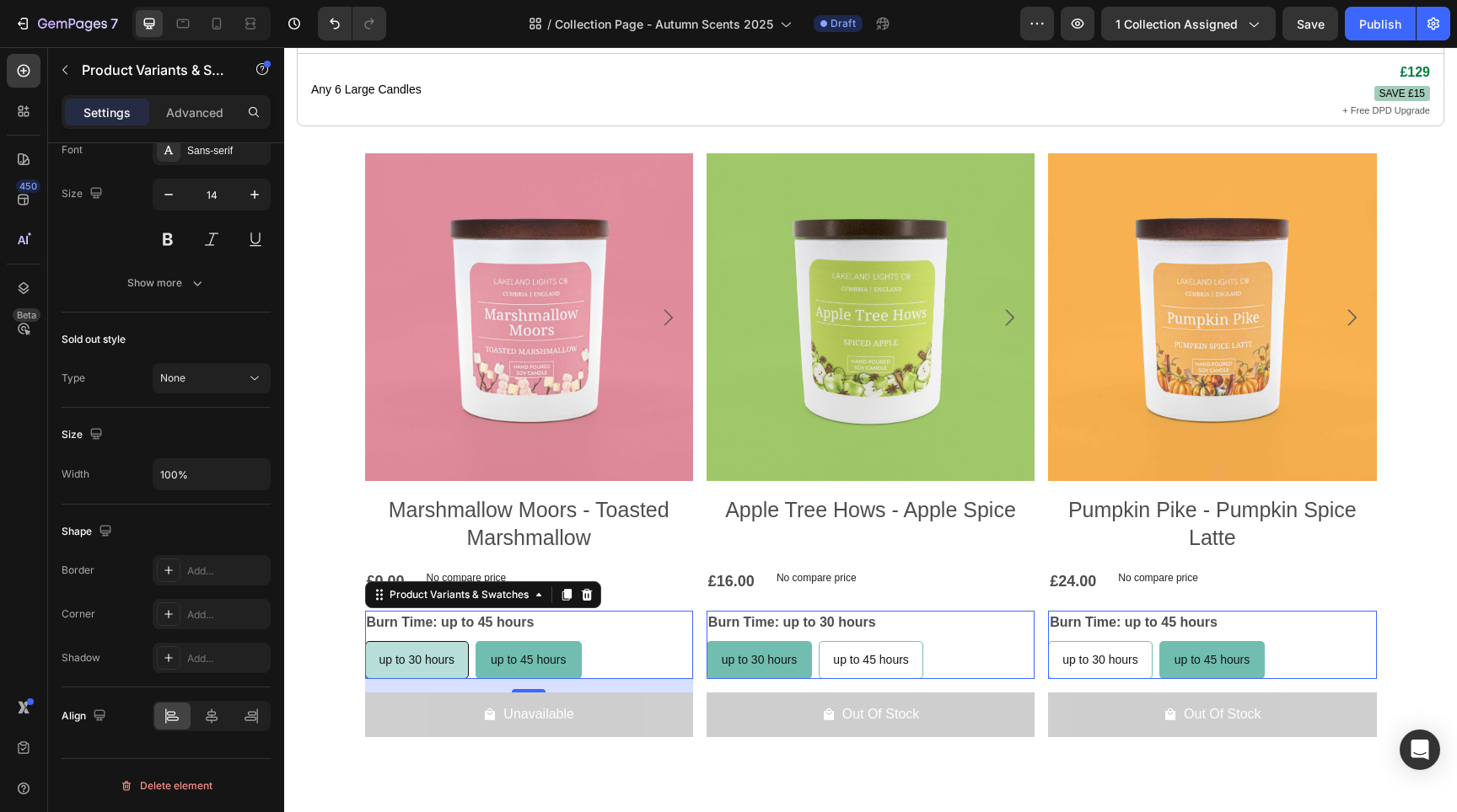
click at [365, 642] on input "up to 30 hours up to 30 hours up to 30 hours" at bounding box center [364, 641] width 1 height 1
radio input "true"
click at [521, 653] on span "up to 45 hours" at bounding box center [529, 659] width 75 height 13
click at [477, 642] on input "up to 45 hours up to 45 hours up to 45 hours" at bounding box center [477, 641] width 1 height 1
radio input "true"
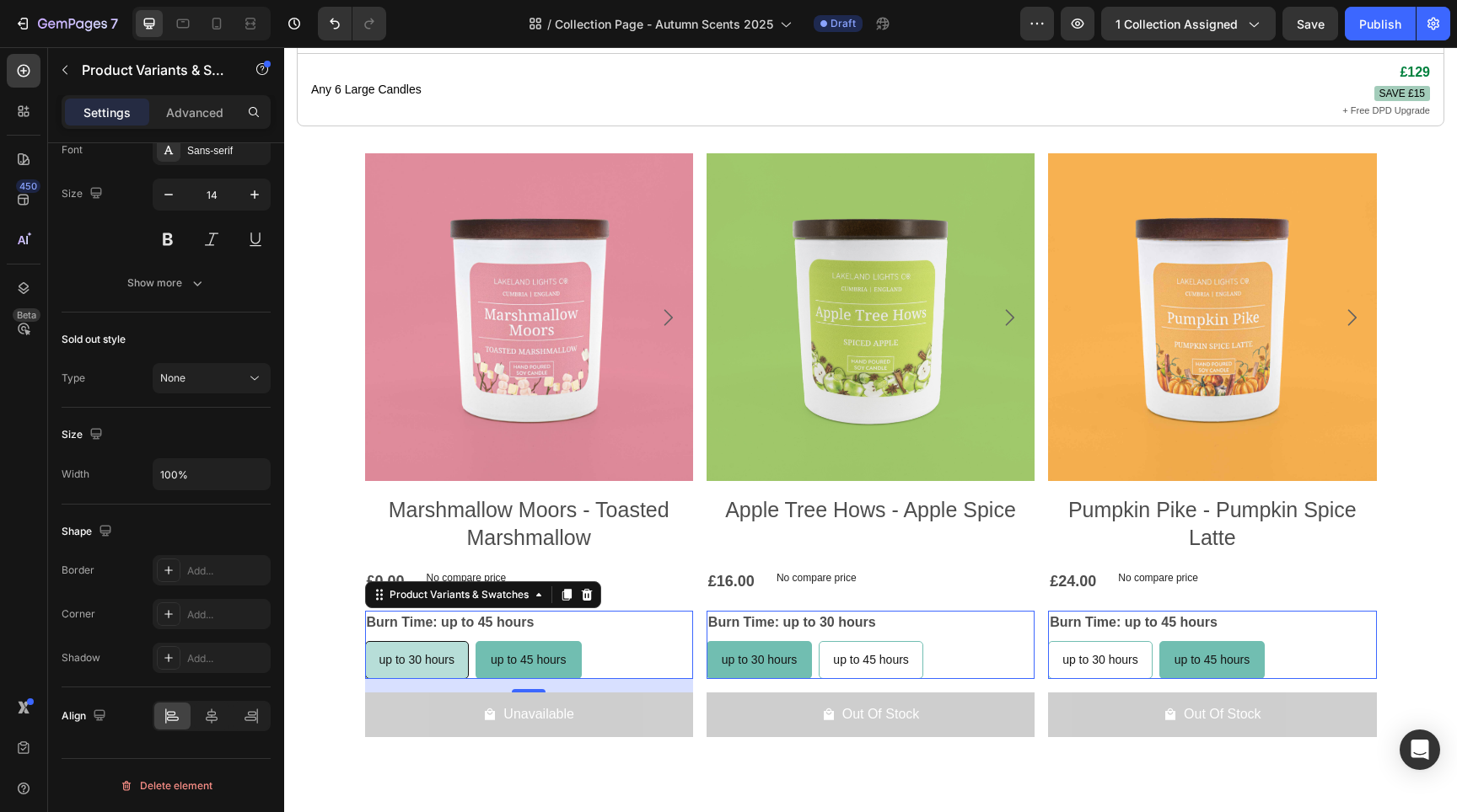
click at [410, 653] on span "up to 30 hours" at bounding box center [416, 659] width 75 height 13
click at [365, 641] on input "up to 30 hours up to 30 hours up to 30 hours" at bounding box center [364, 641] width 1 height 1
radio input "true"
click at [513, 653] on span "up to 45 hours" at bounding box center [529, 659] width 75 height 13
click at [477, 642] on input "up to 45 hours up to 45 hours up to 45 hours" at bounding box center [477, 641] width 1 height 1
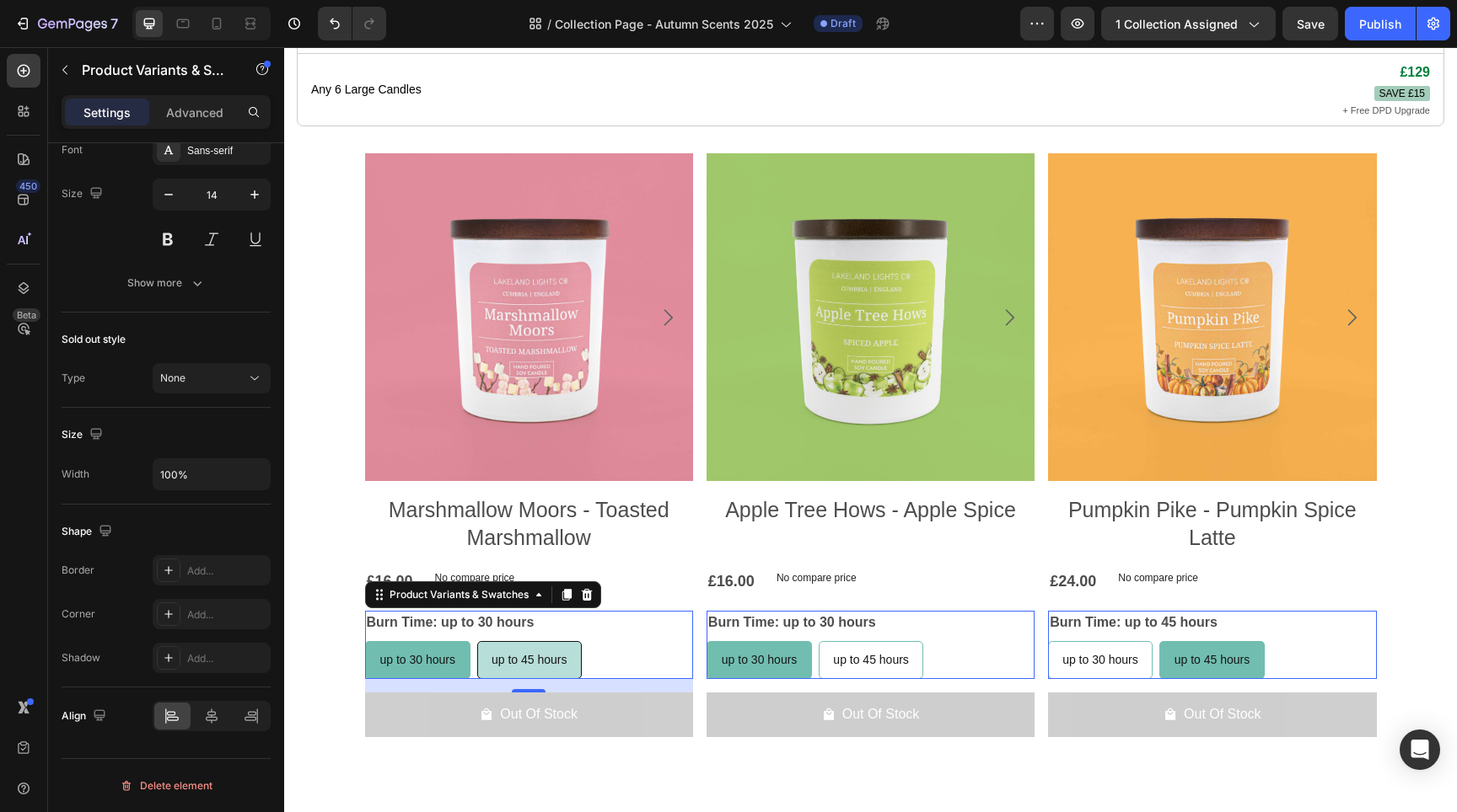
radio input "true"
click at [434, 653] on span "up to 30 hours" at bounding box center [416, 659] width 75 height 13
click at [365, 642] on input "up to 30 hours up to 30 hours up to 30 hours" at bounding box center [364, 641] width 1 height 1
radio input "true"
click at [533, 653] on span "up to 45 hours" at bounding box center [529, 659] width 75 height 13
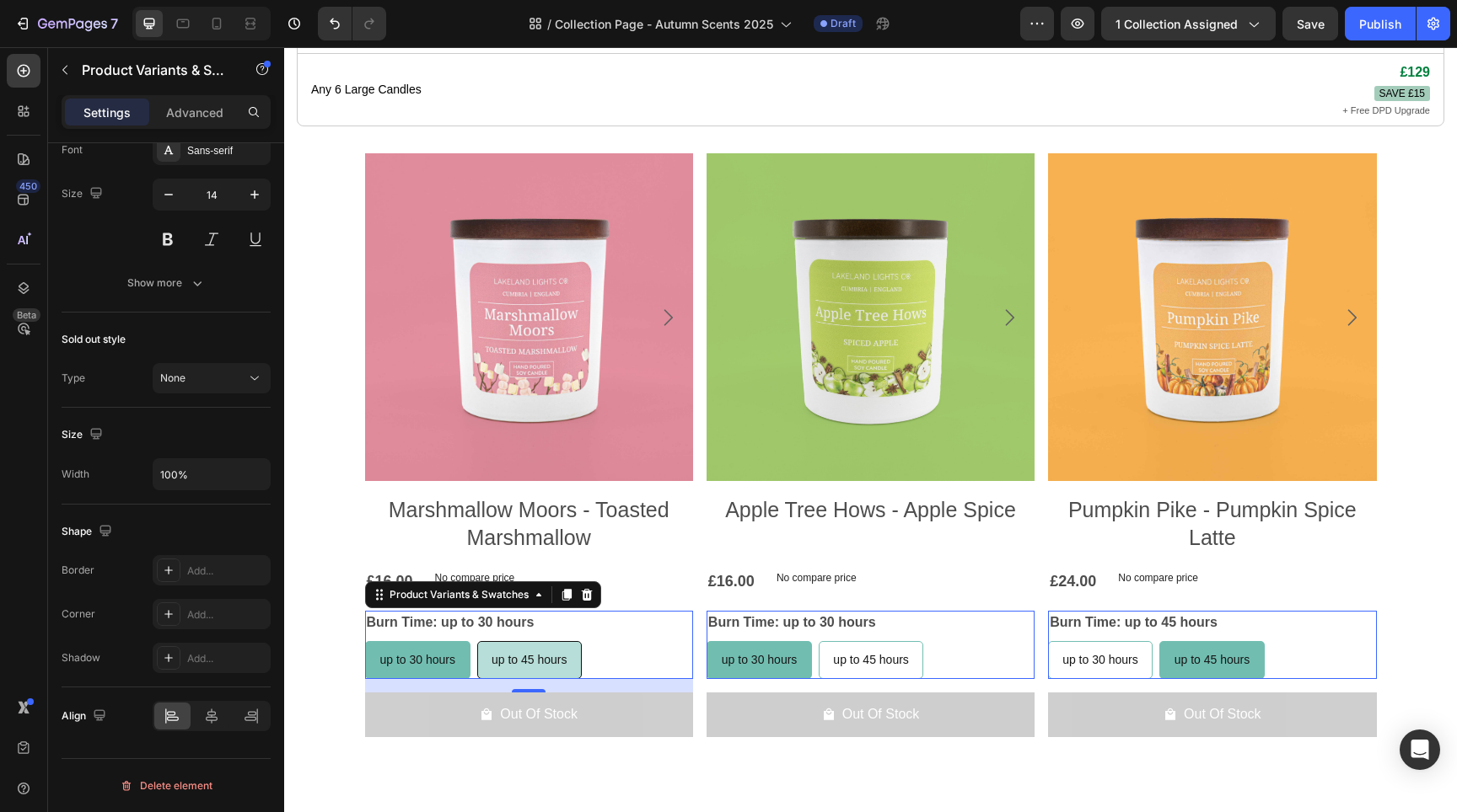
click at [477, 642] on input "up to 45 hours up to 45 hours up to 45 hours" at bounding box center [477, 641] width 1 height 1
radio input "true"
click at [409, 653] on span "up to 30 hours" at bounding box center [416, 659] width 75 height 13
click at [365, 641] on input "up to 30 hours up to 30 hours up to 30 hours" at bounding box center [364, 641] width 1 height 1
radio input "true"
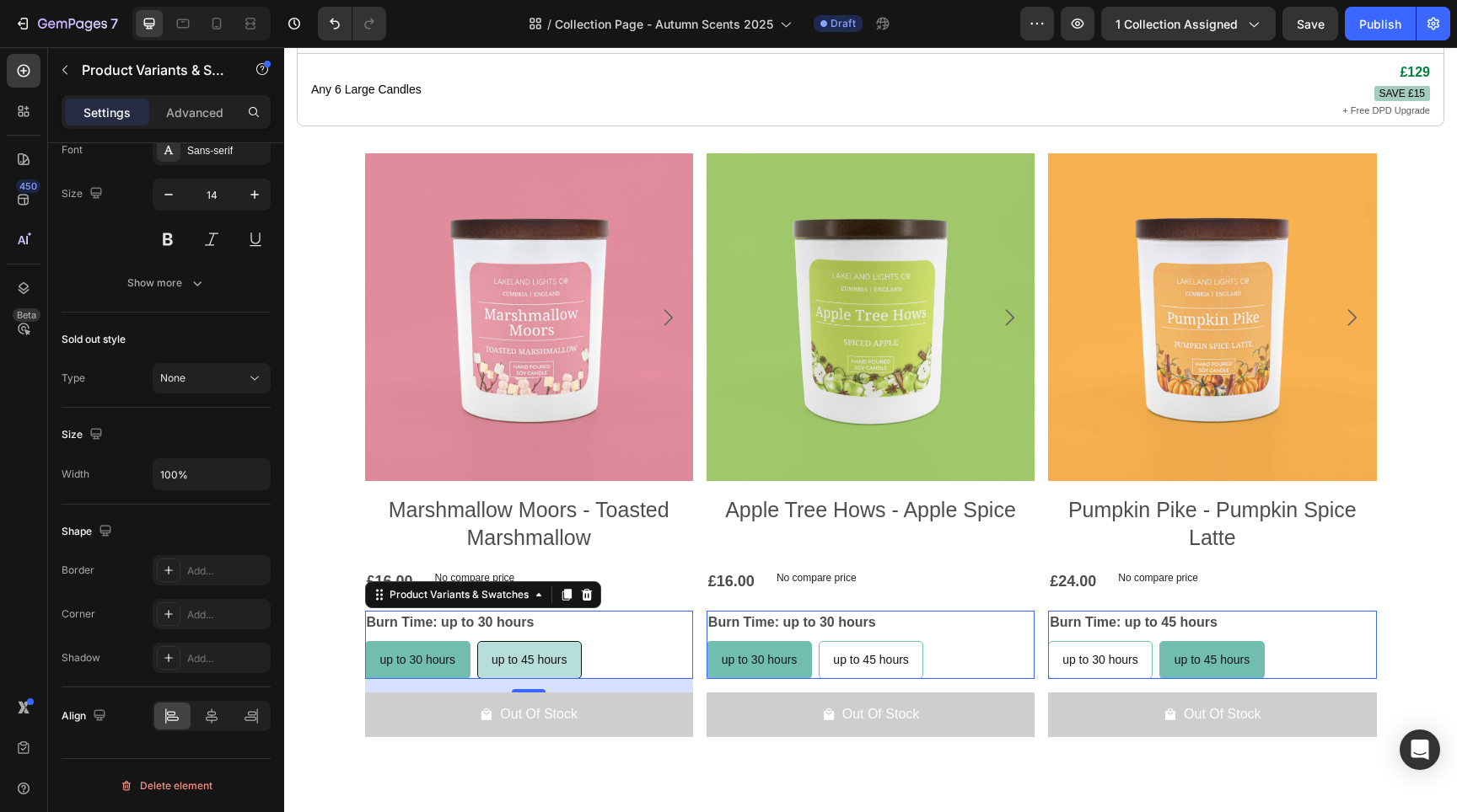
click at [508, 653] on span "up to 45 hours" at bounding box center [529, 659] width 75 height 13
click at [477, 641] on input "up to 45 hours up to 45 hours up to 45 hours" at bounding box center [477, 641] width 1 height 1
radio input "true"
drag, startPoint x: 415, startPoint y: 640, endPoint x: 485, endPoint y: 642, distance: 70.0
click at [415, 653] on span "up to 30 hours" at bounding box center [416, 659] width 75 height 13
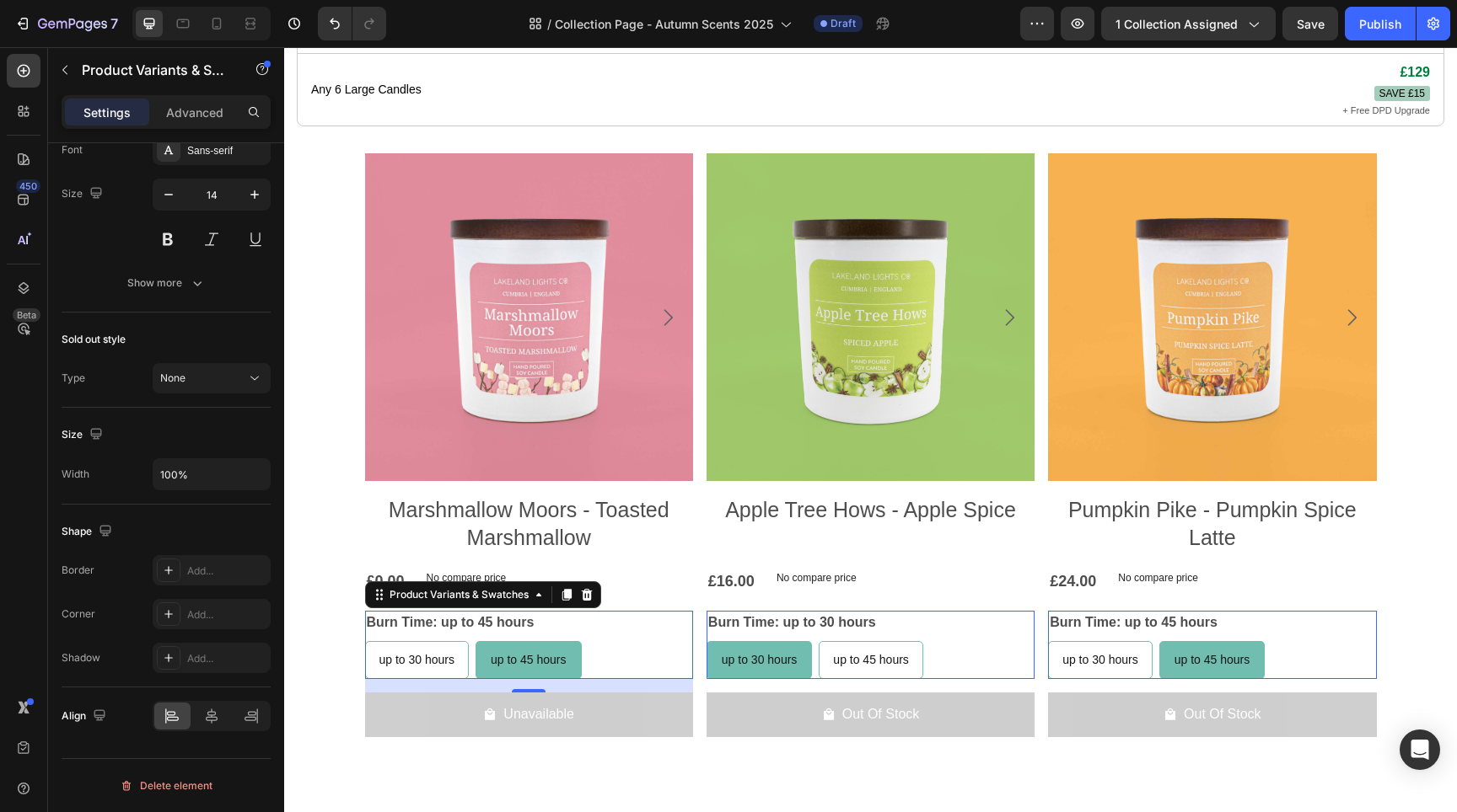
click at [365, 641] on input "up to 30 hours up to 30 hours up to 30 hours" at bounding box center [364, 641] width 1 height 1
radio input "true"
click at [511, 653] on span "up to 45 hours" at bounding box center [529, 659] width 75 height 13
click at [477, 641] on input "up to 45 hours up to 45 hours up to 45 hours" at bounding box center [477, 641] width 1 height 1
radio input "true"
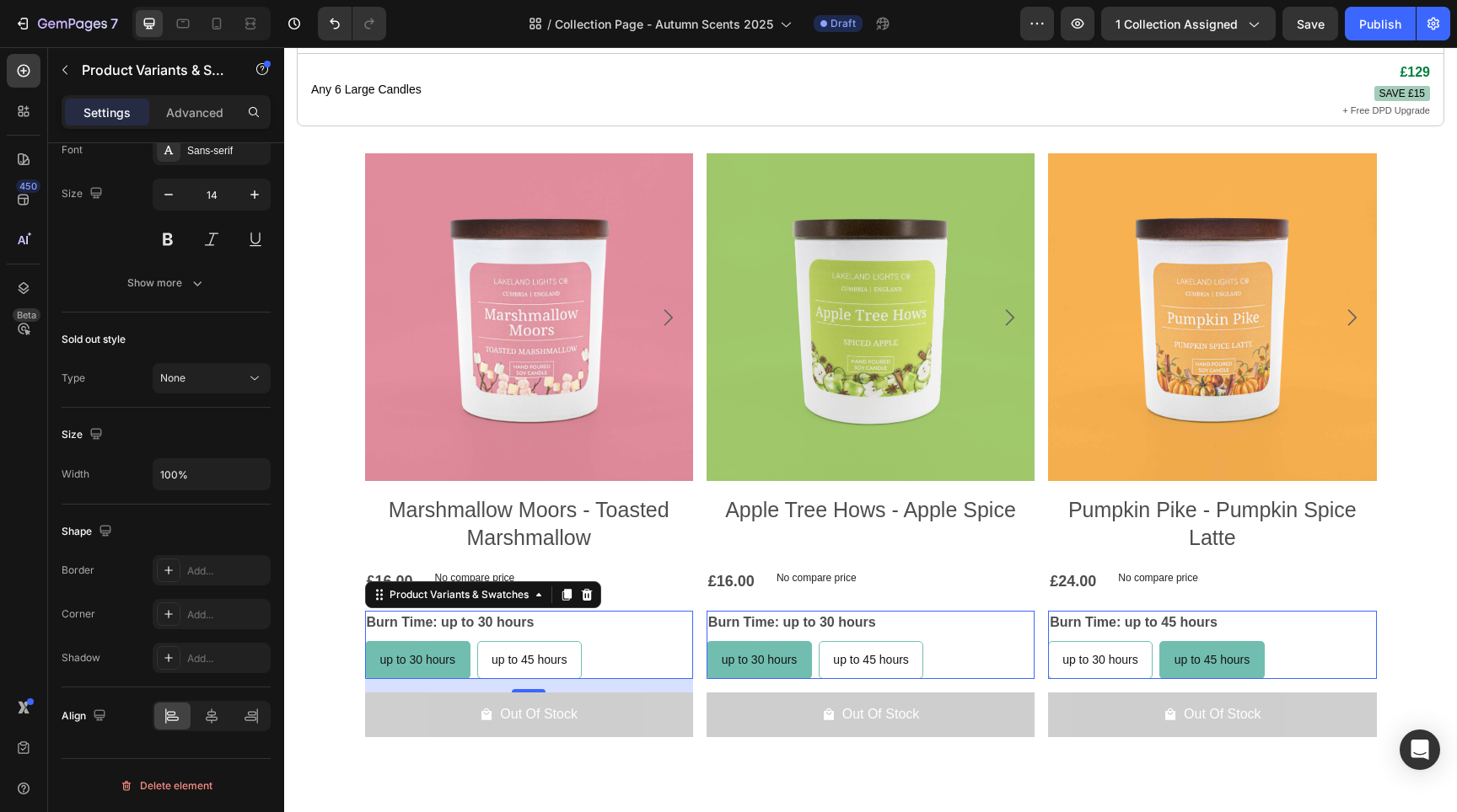
click at [424, 653] on span "up to 30 hours" at bounding box center [417, 659] width 75 height 13
click at [365, 641] on input "up to 30 hours up to 30 hours up to 30 hours" at bounding box center [364, 641] width 1 height 1
radio input "true"
click at [496, 653] on span "up to 45 hours" at bounding box center [529, 659] width 75 height 13
click at [477, 641] on input "up to 45 hours up to 45 hours up to 45 hours" at bounding box center [477, 641] width 1 height 1
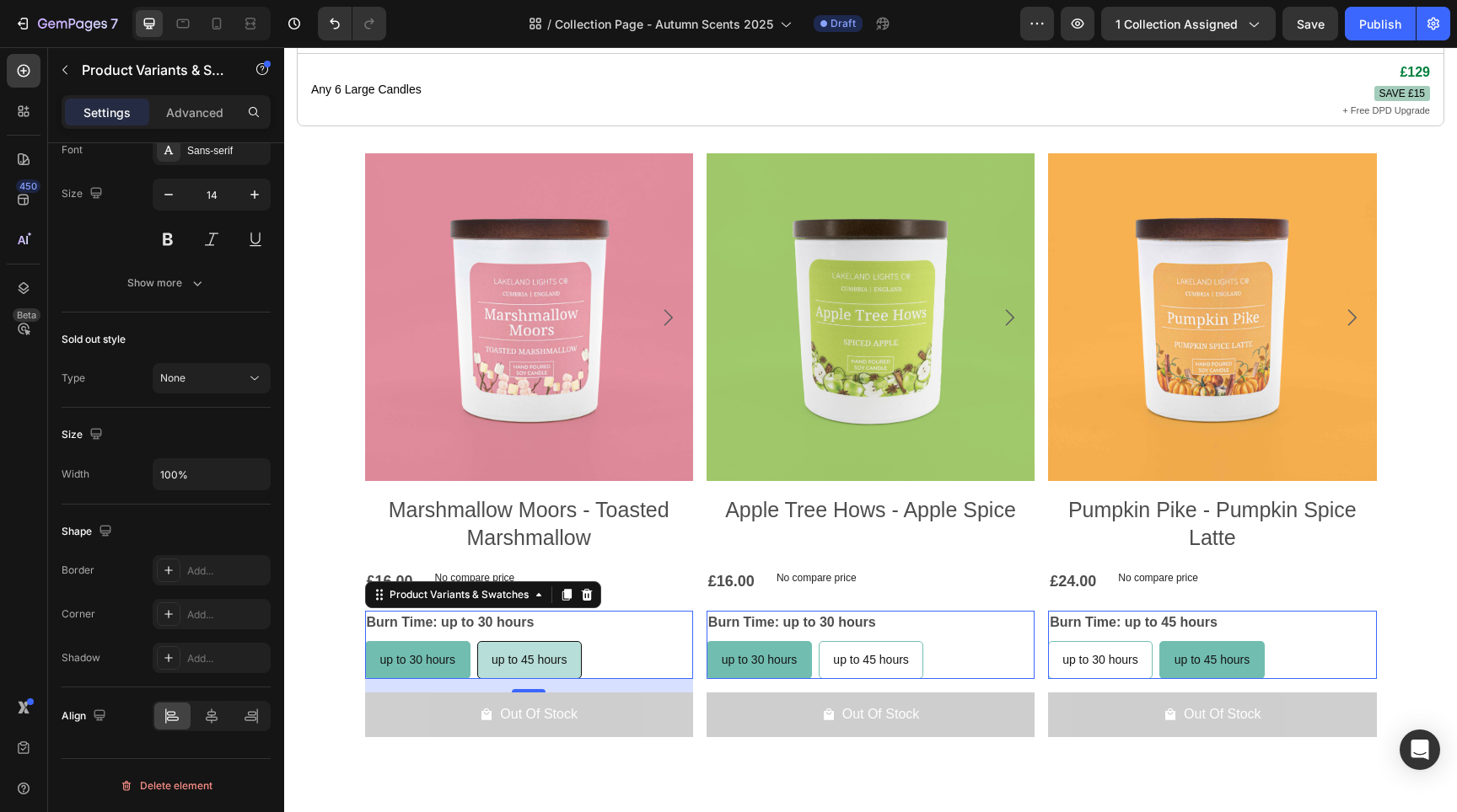
radio input "true"
click at [504, 653] on span "up to 45 hours" at bounding box center [528, 659] width 75 height 13
click at [476, 641] on input "up to 45 hours up to 45 hours up to 45 hours" at bounding box center [475, 641] width 1 height 1
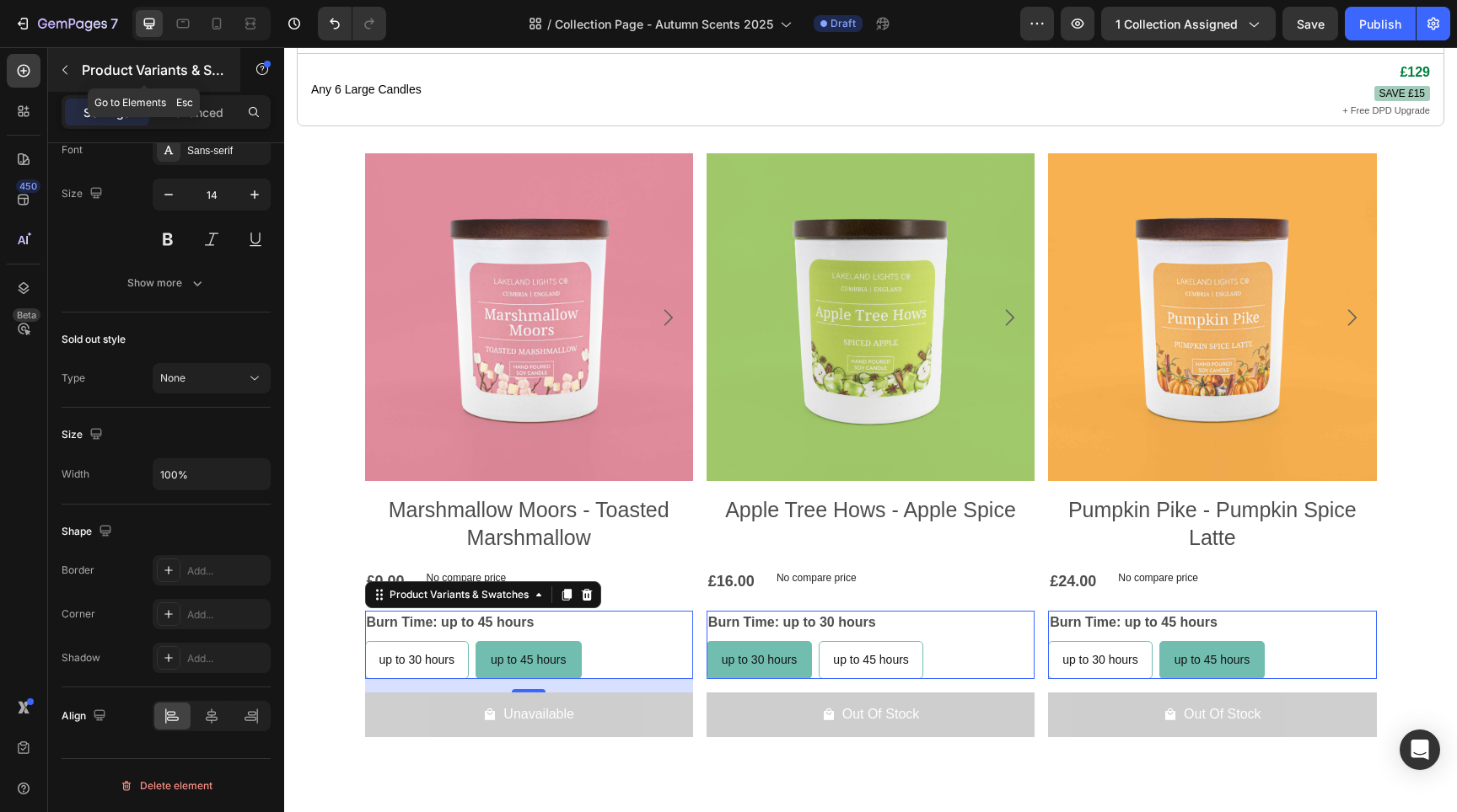
click at [62, 70] on icon "button" at bounding box center [65, 70] width 5 height 9
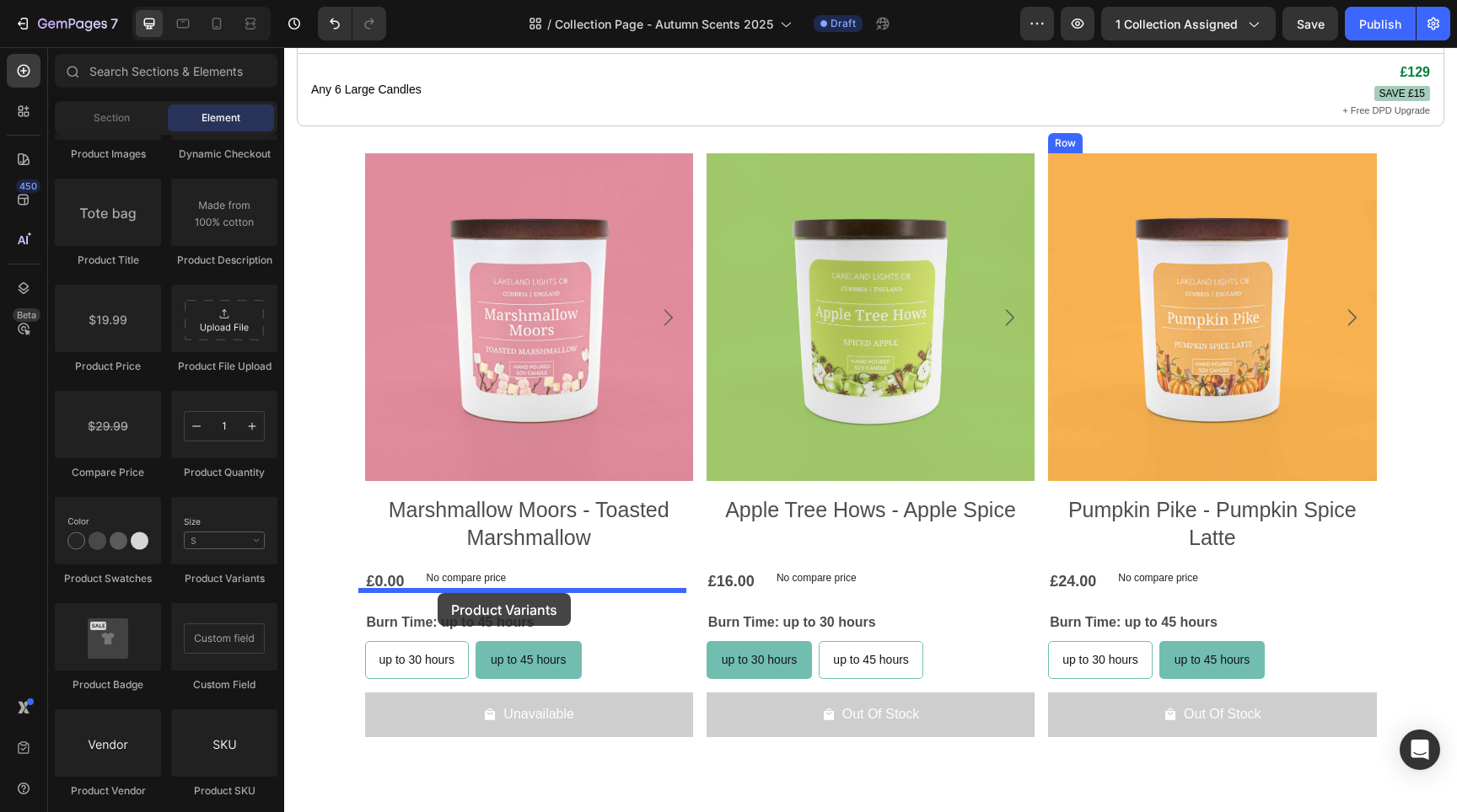
drag, startPoint x: 494, startPoint y: 572, endPoint x: 437, endPoint y: 594, distance: 61.1
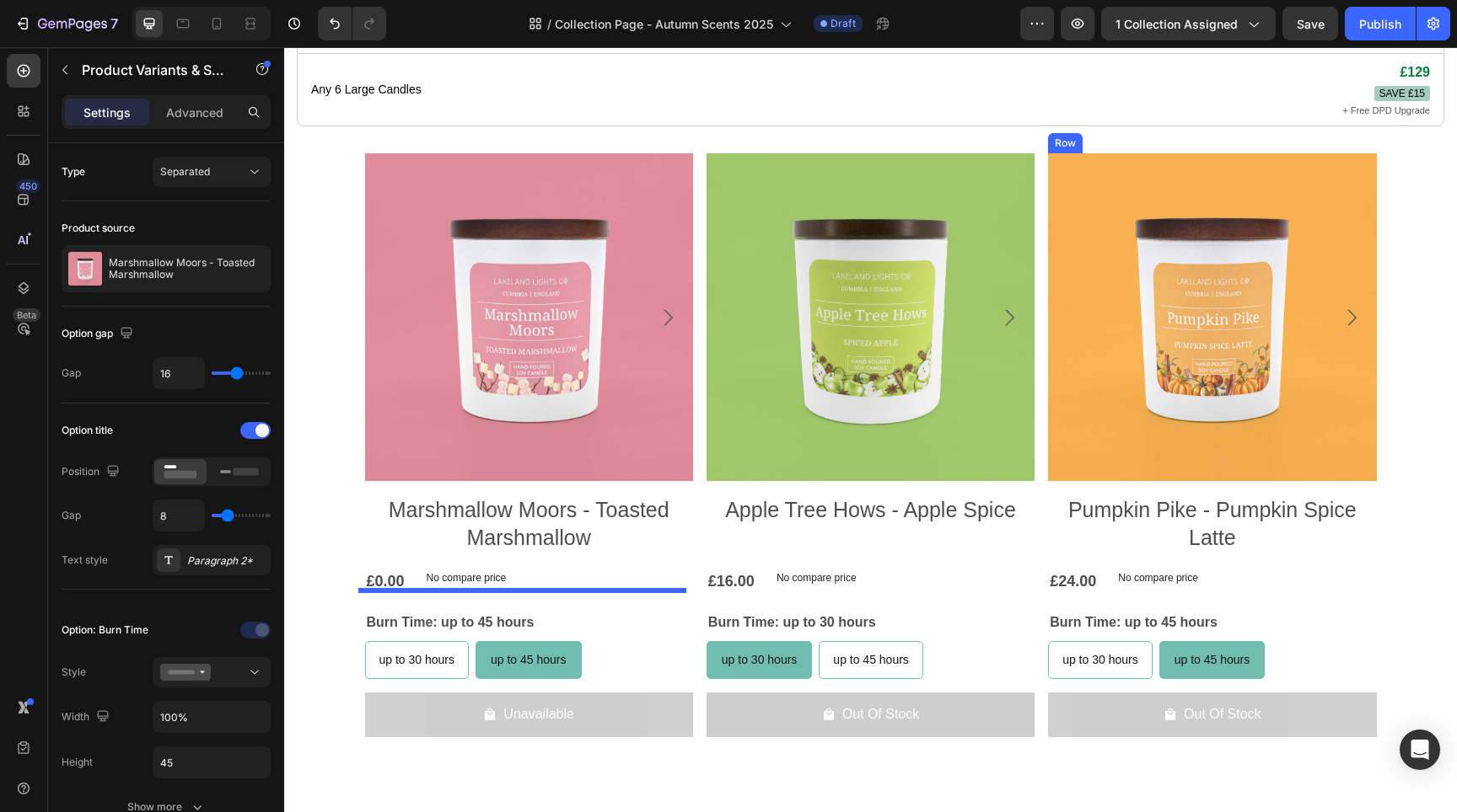
select select "up to 45 hours"
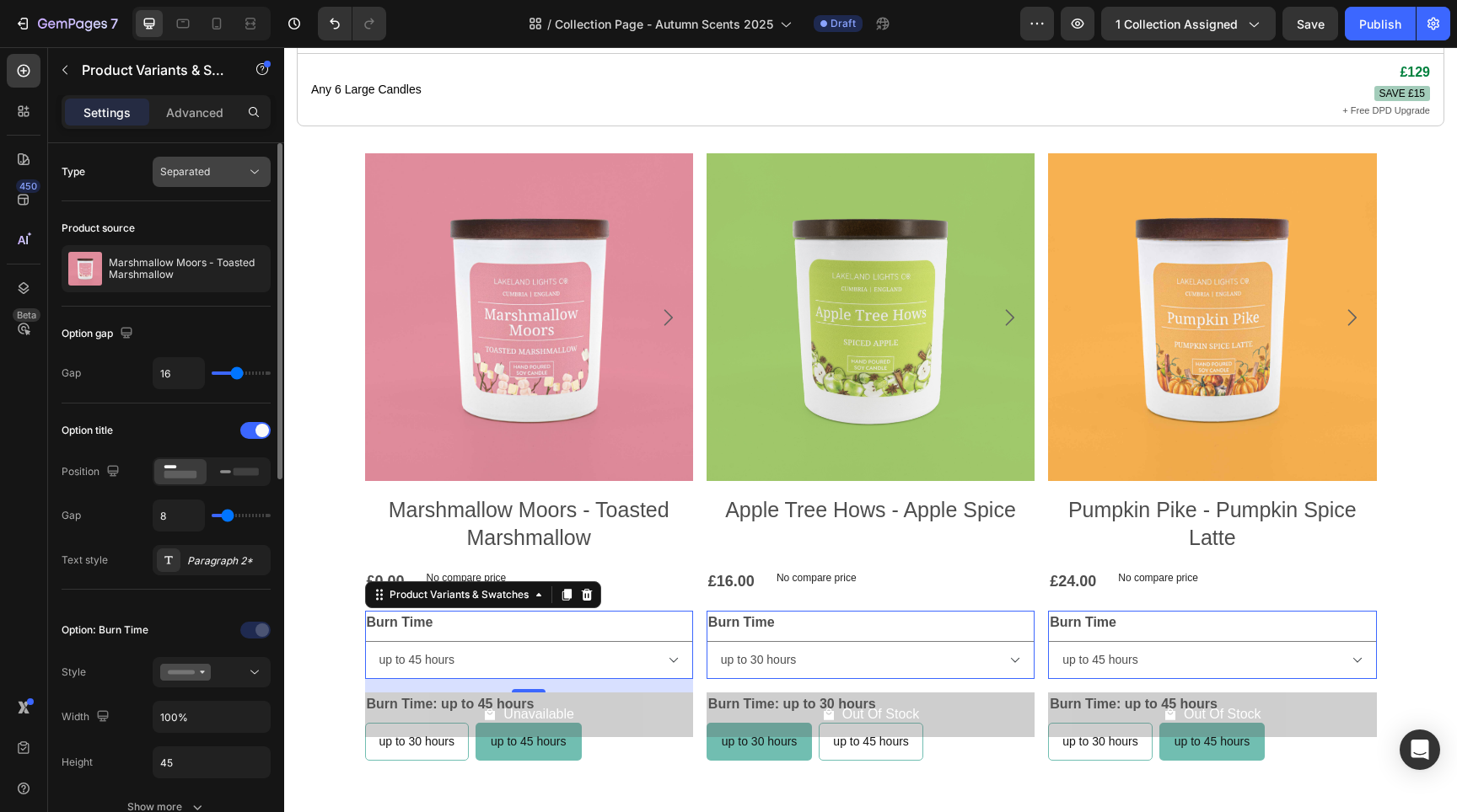
click at [199, 176] on span "Separated" at bounding box center [185, 171] width 50 height 12
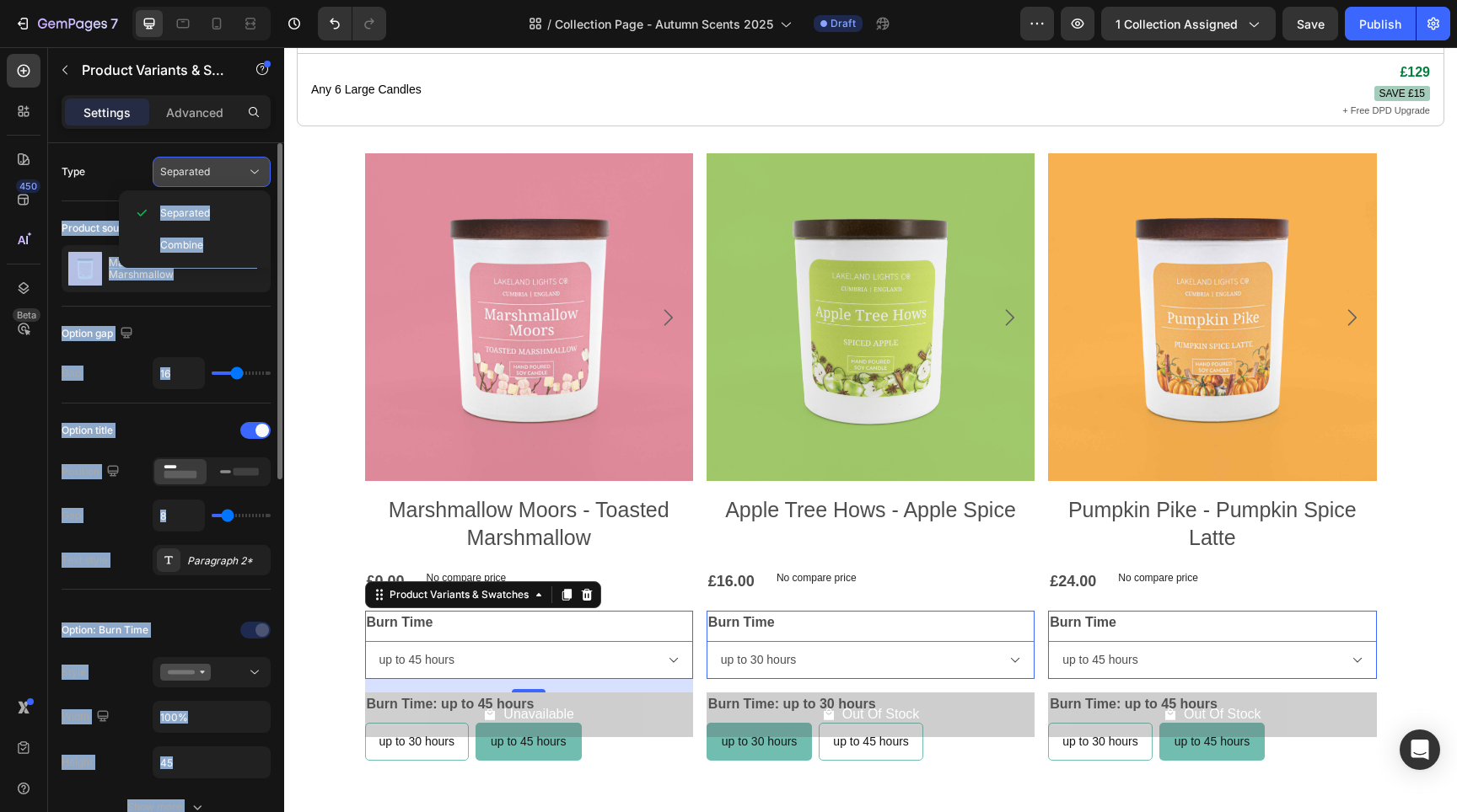
drag, startPoint x: 204, startPoint y: 253, endPoint x: 211, endPoint y: 181, distance: 72.3
click at [211, 181] on div "450 Beta Sections(18) Elements(88) Section Element Hero Section Product Detail …" at bounding box center [142, 430] width 284 height 765
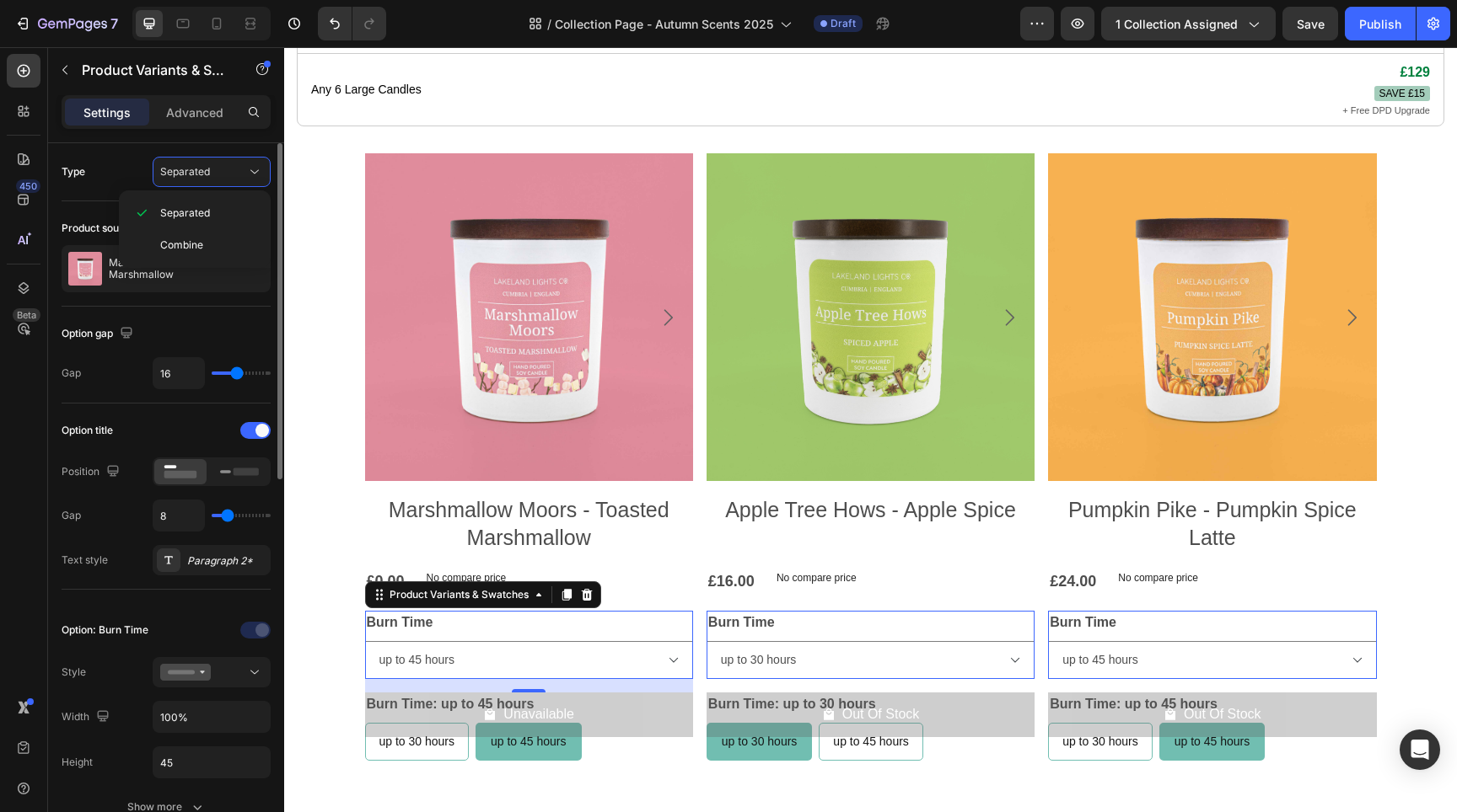
click at [104, 168] on div "Type Separated" at bounding box center [166, 172] width 210 height 30
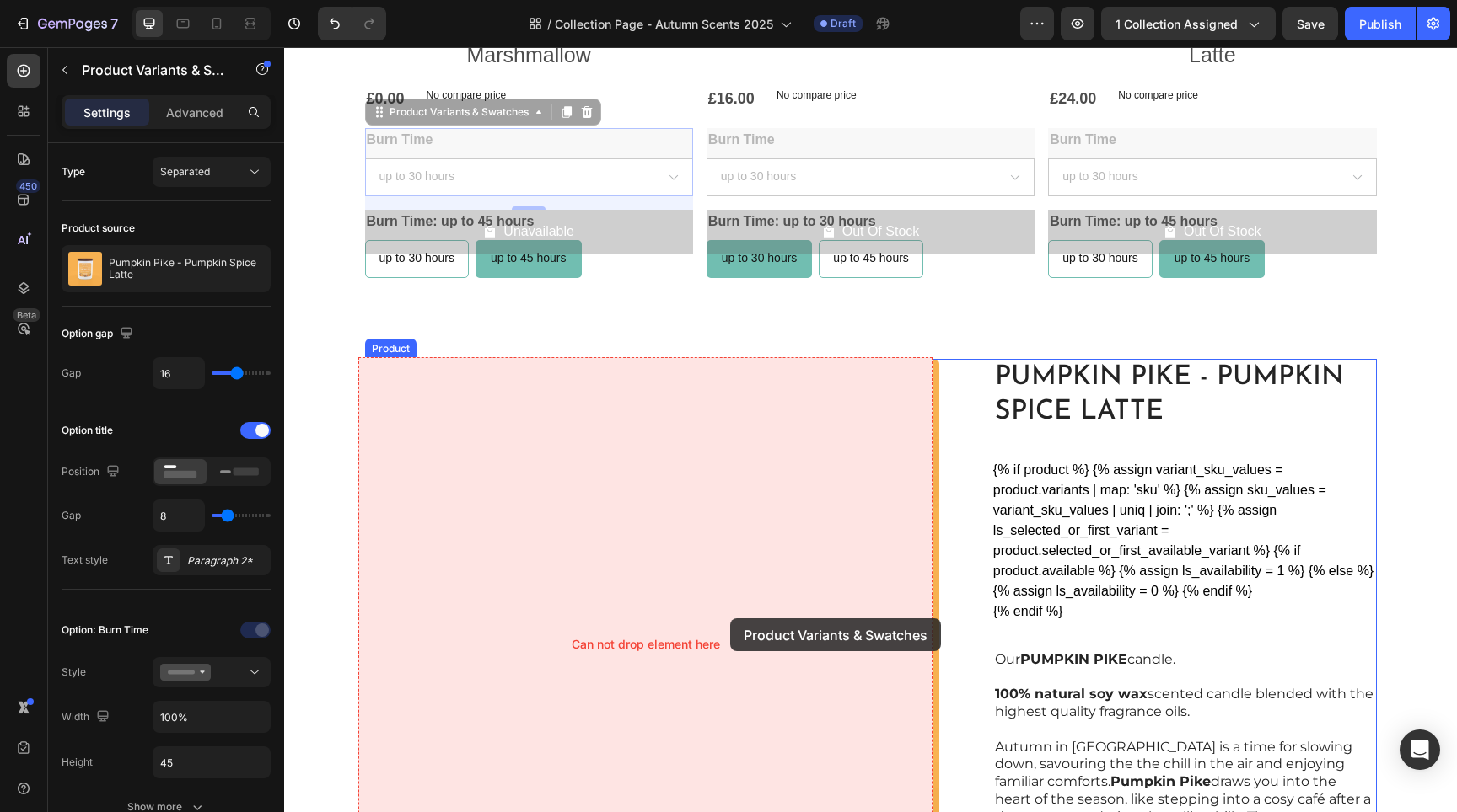
scroll to position [1276, 0]
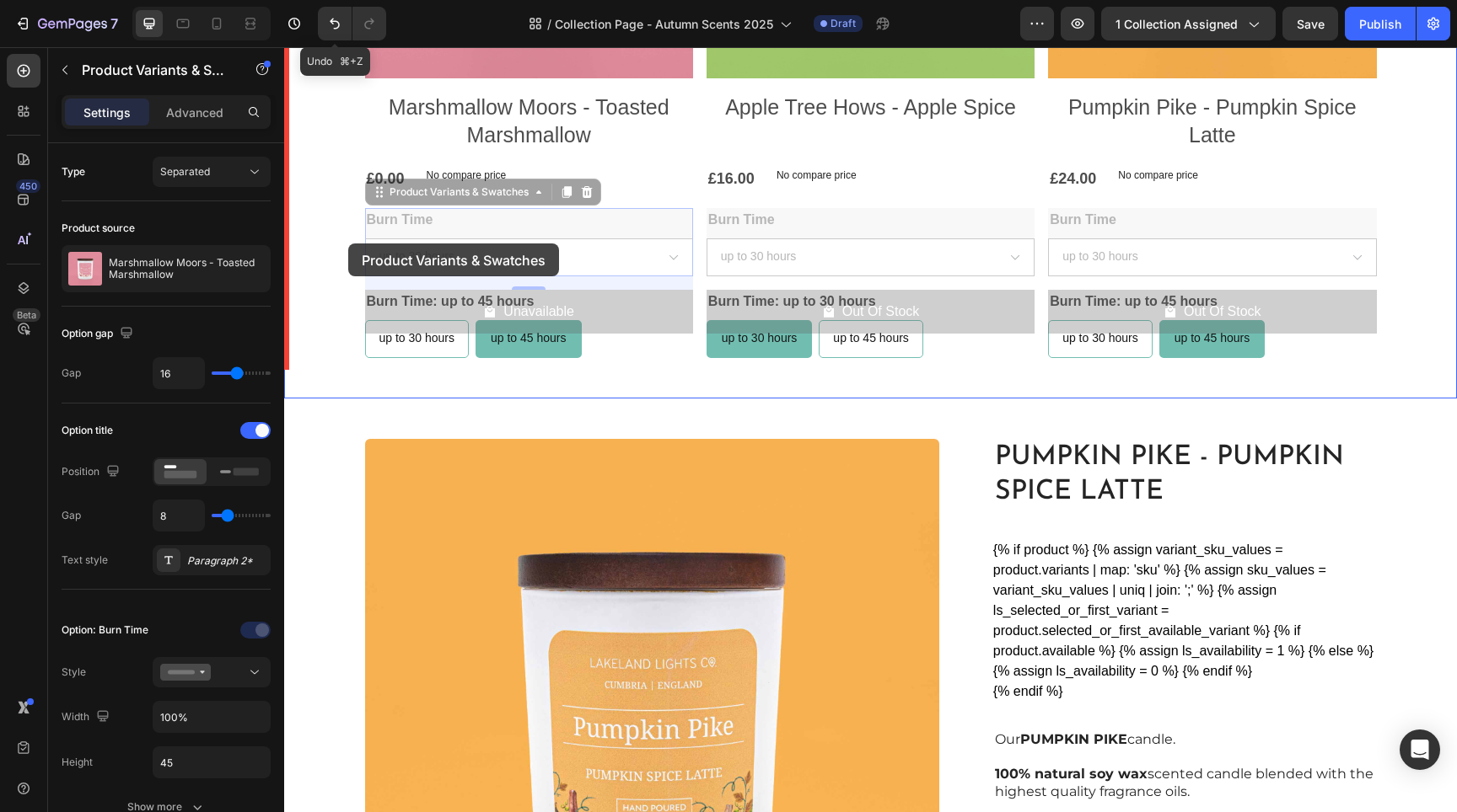
click at [343, 24] on icon "Undo/Redo" at bounding box center [335, 23] width 17 height 17
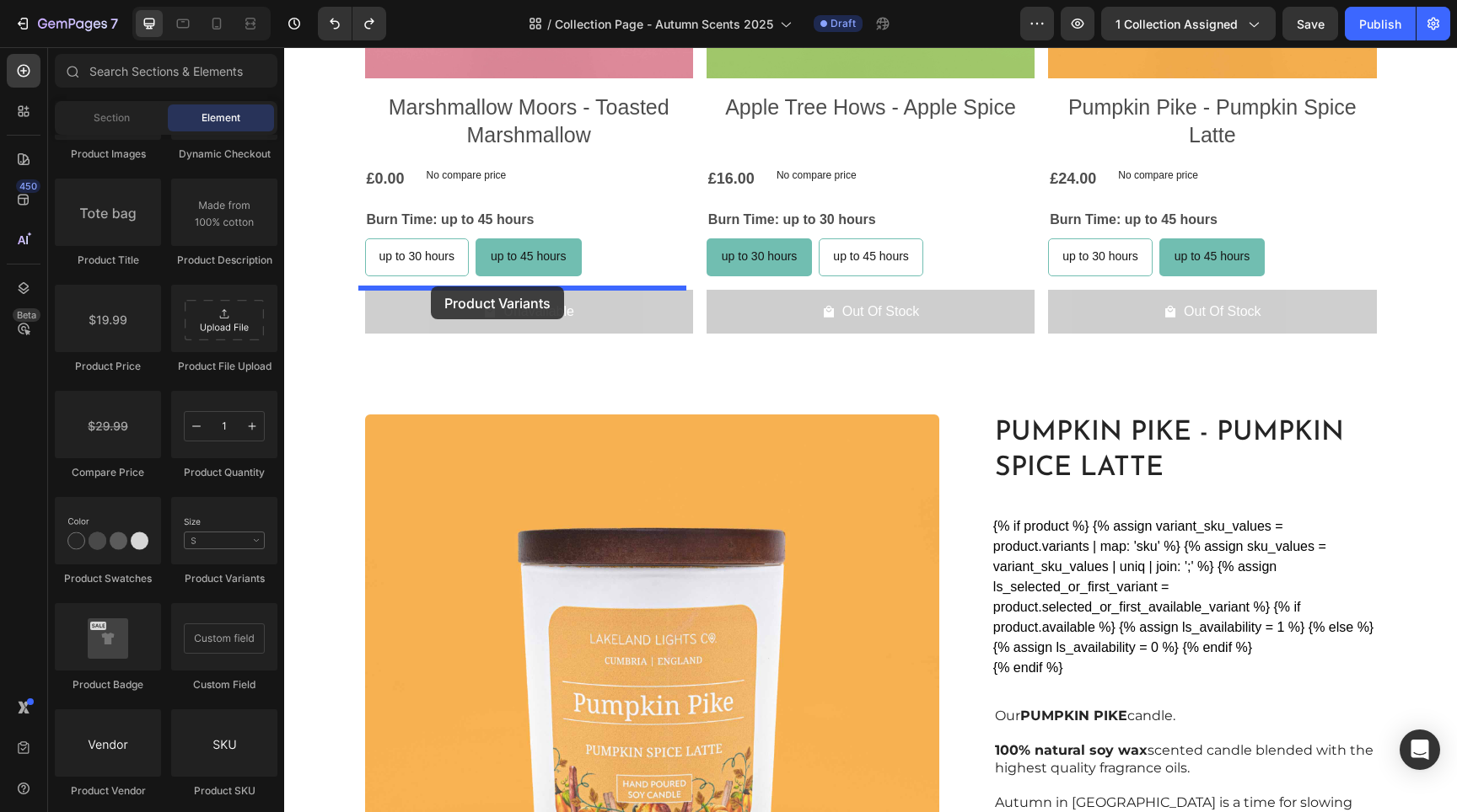
drag, startPoint x: 488, startPoint y: 577, endPoint x: 431, endPoint y: 287, distance: 295.5
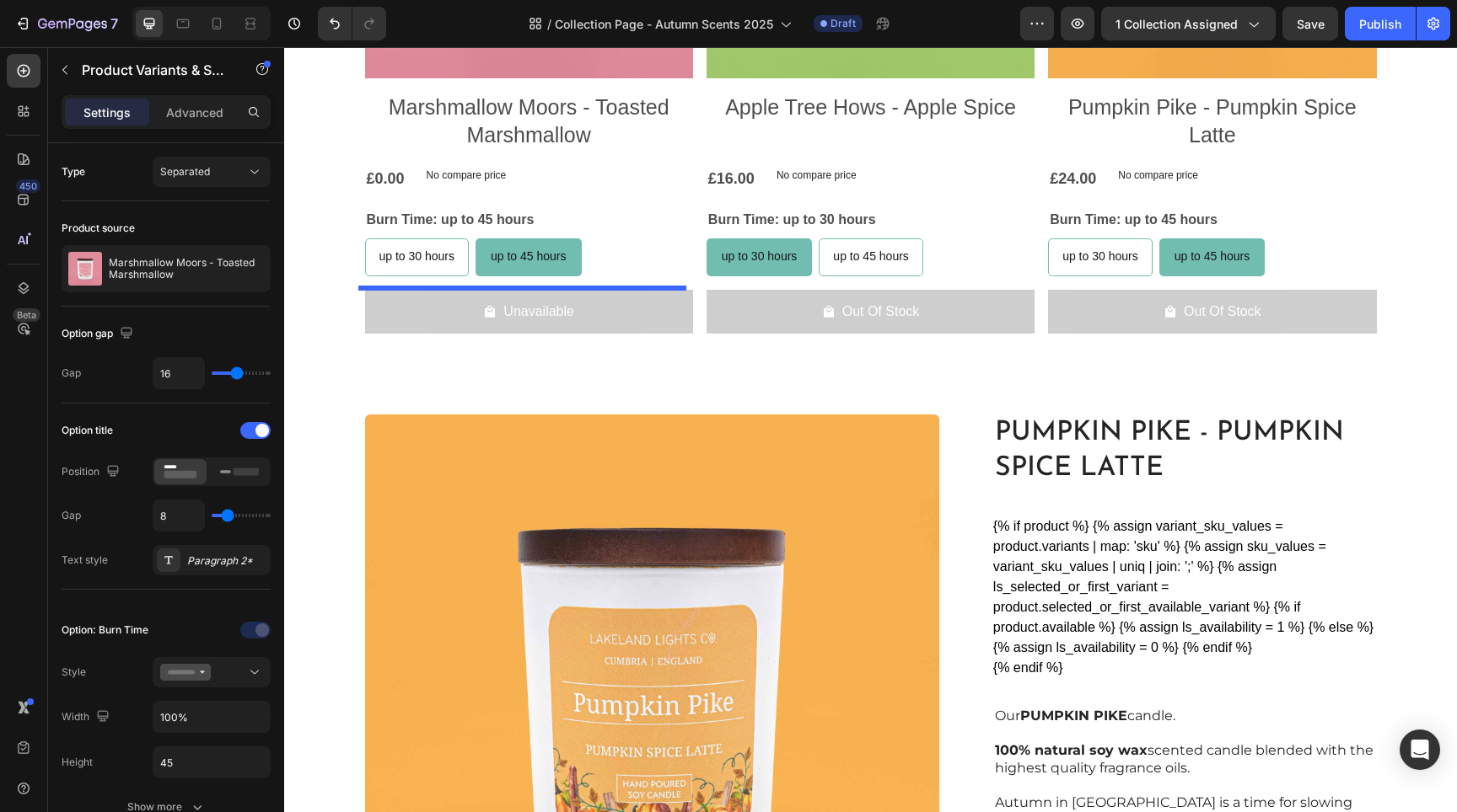
select select "up to 45 hours"
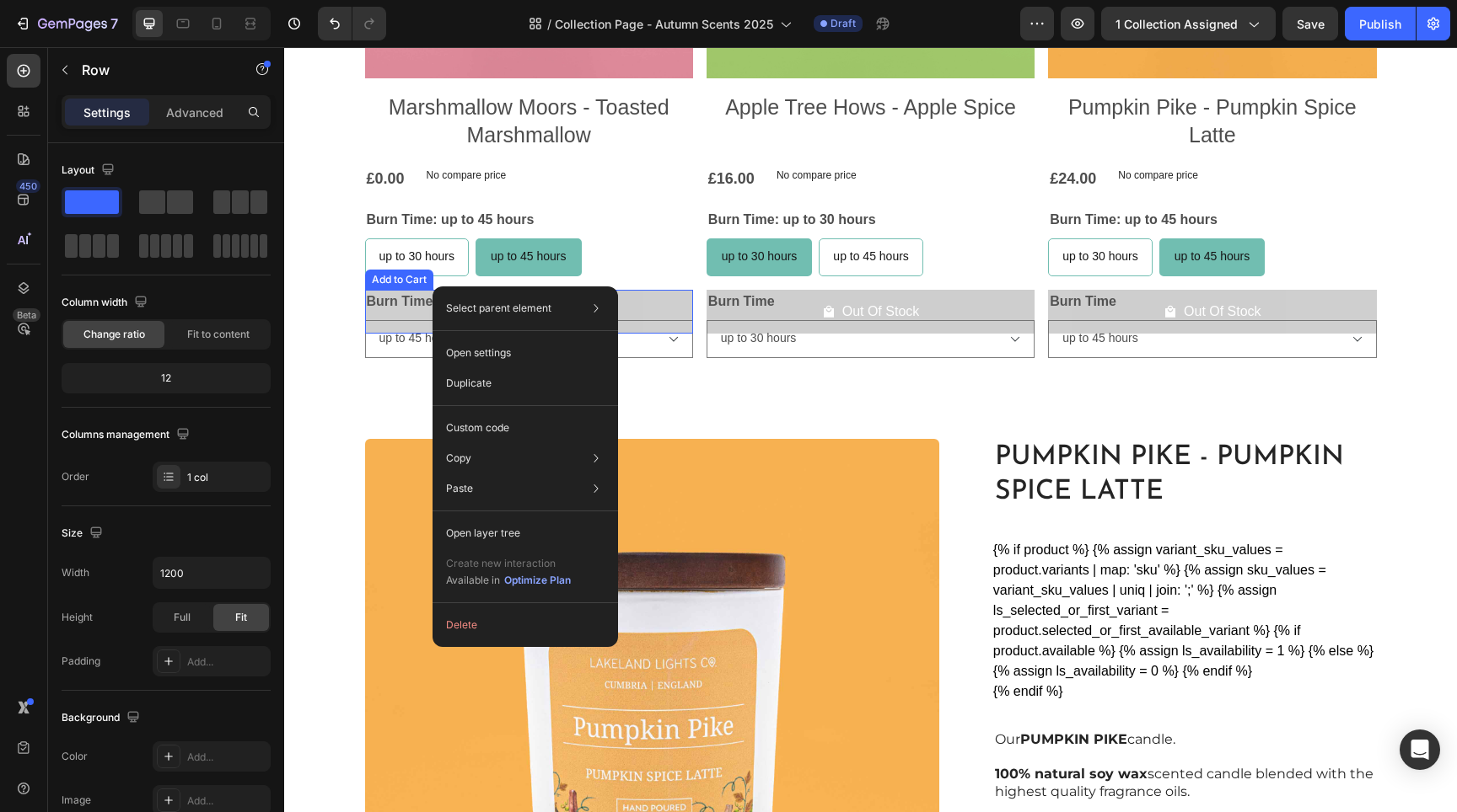
drag, startPoint x: 437, startPoint y: 288, endPoint x: 432, endPoint y: 321, distance: 33.4
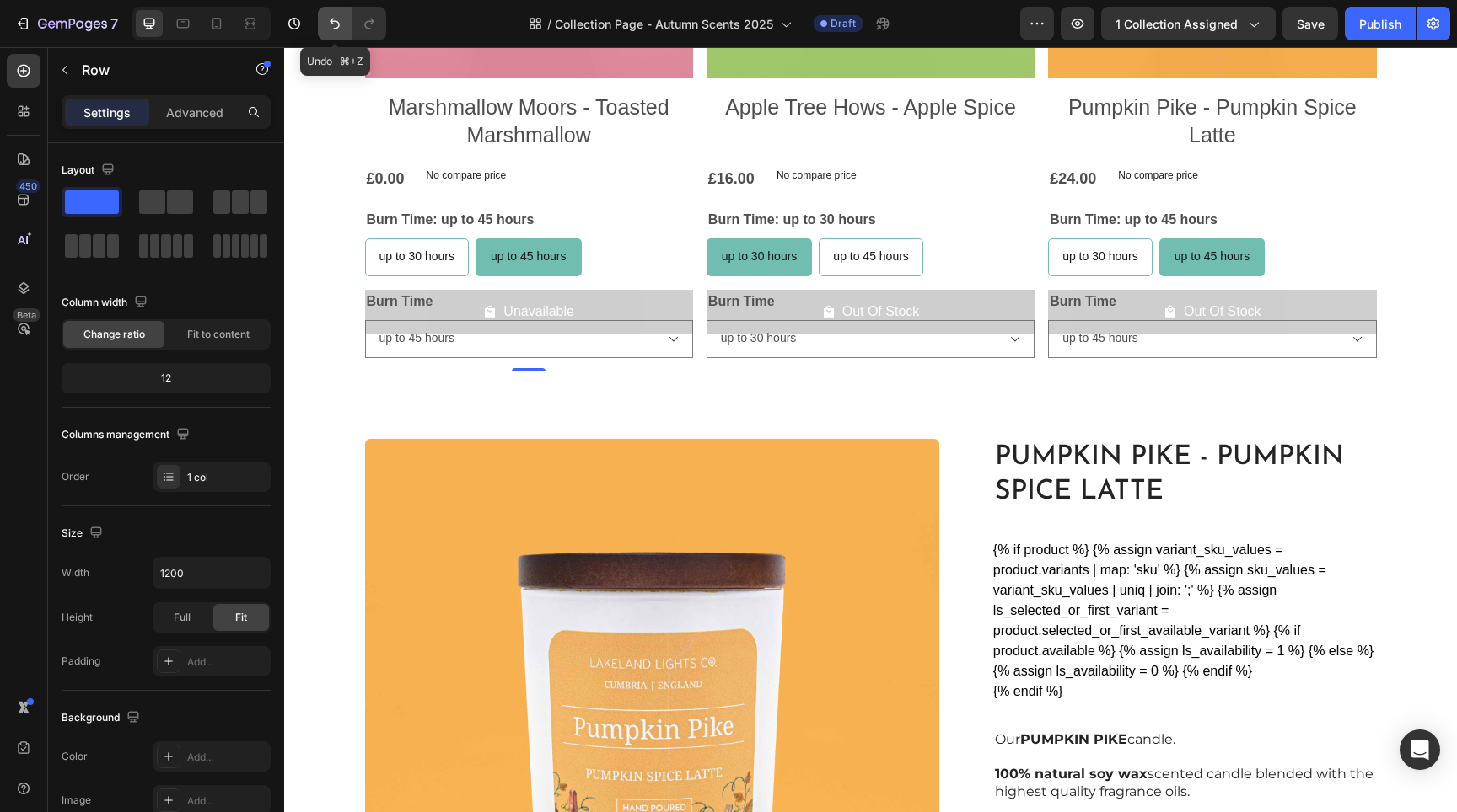
click at [321, 25] on button "Undo/Redo" at bounding box center [335, 24] width 34 height 34
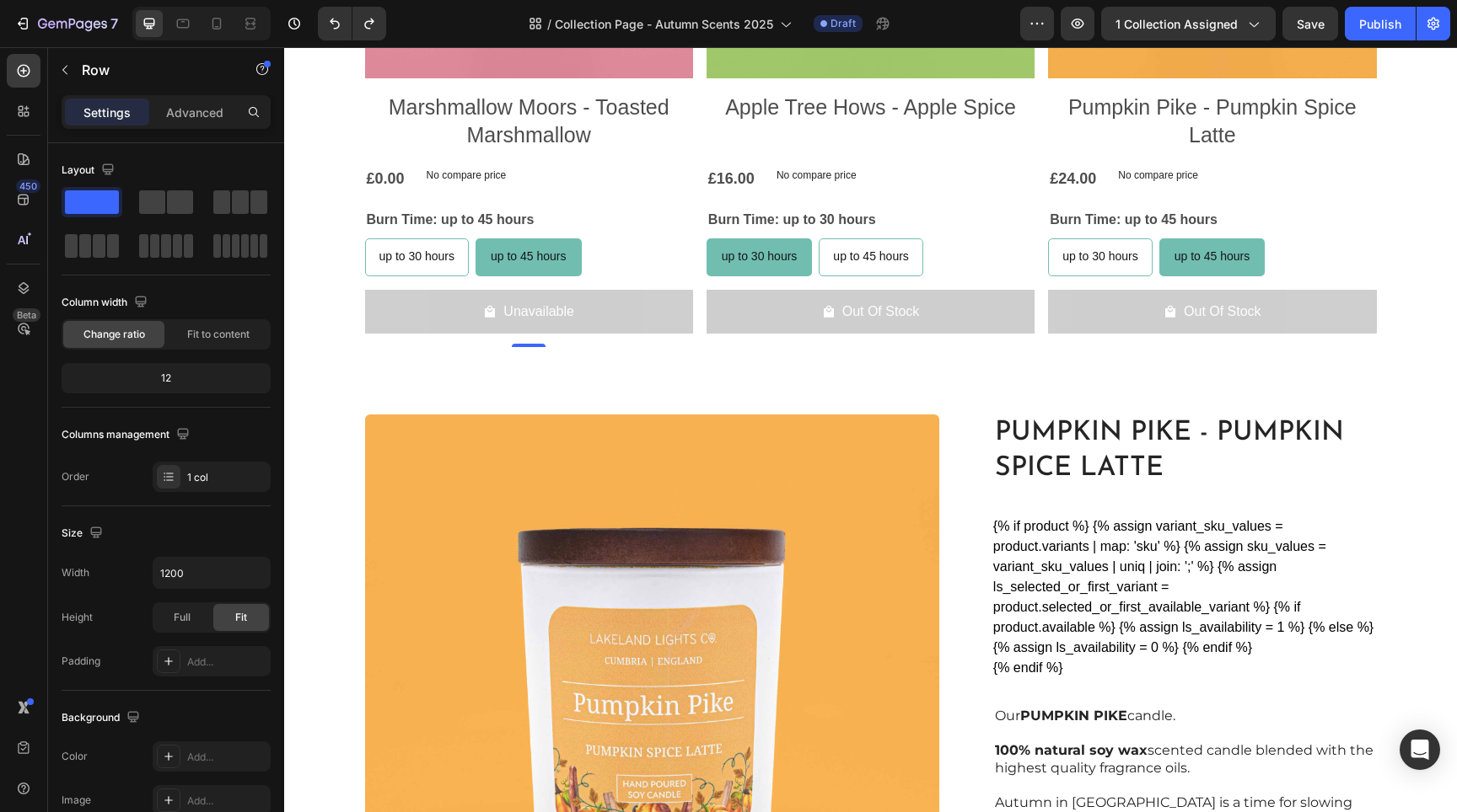
click at [580, 280] on div "Product Images Marshmallow Moors - Toasted Marshmallow Product Title £0.00 Prod…" at bounding box center [528, 49] width 328 height 597
click at [51, 67] on div "450 Beta Sections(18) Elements(88) Section Element Hero Section Product Detail …" at bounding box center [142, 430] width 284 height 765
click at [59, 67] on icon "button" at bounding box center [65, 69] width 13 height 13
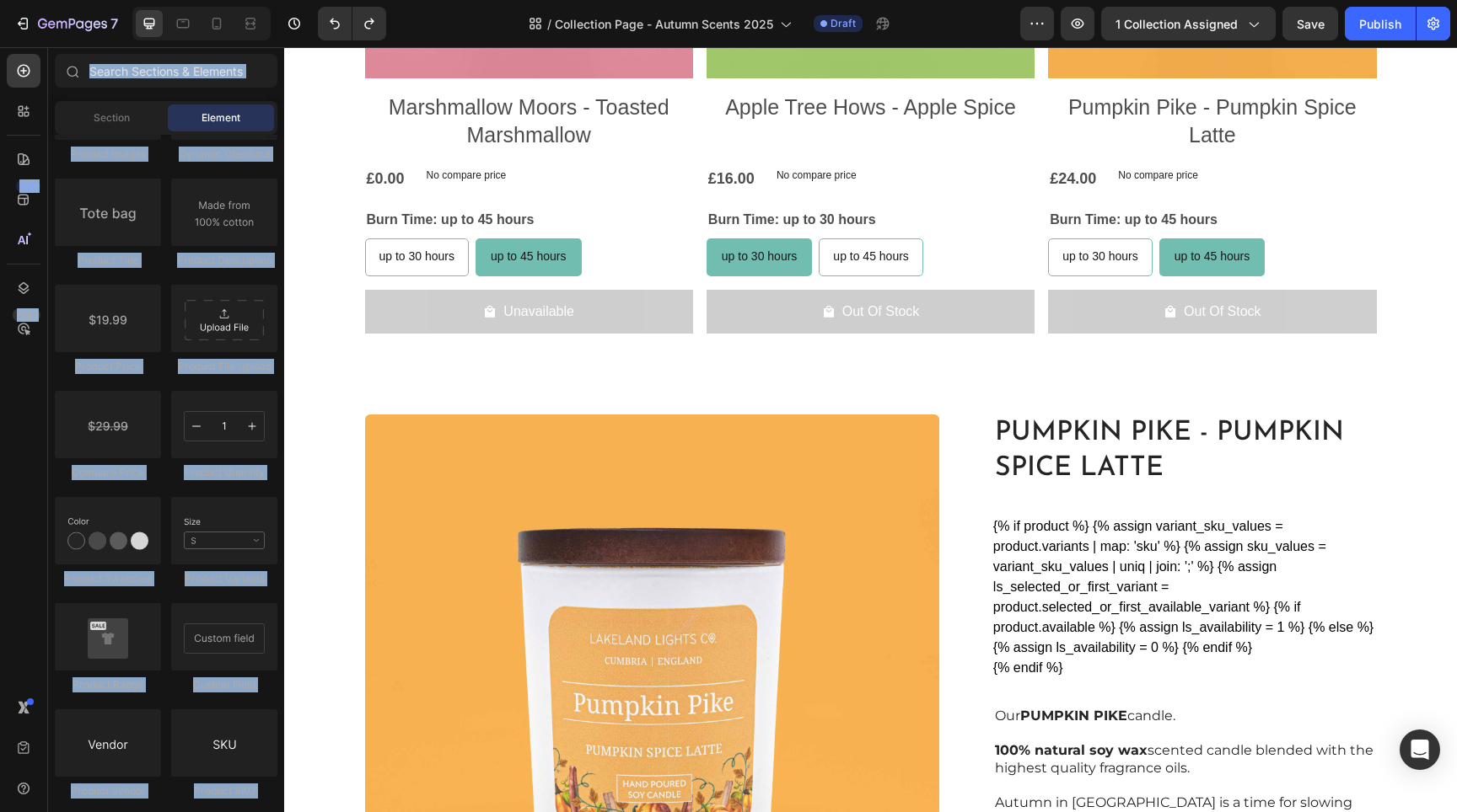
click at [168, 485] on div "Product Product Product Product List Sticky Add to Cart Add to Cart Product Vie…" at bounding box center [166, 231] width 223 height 1166
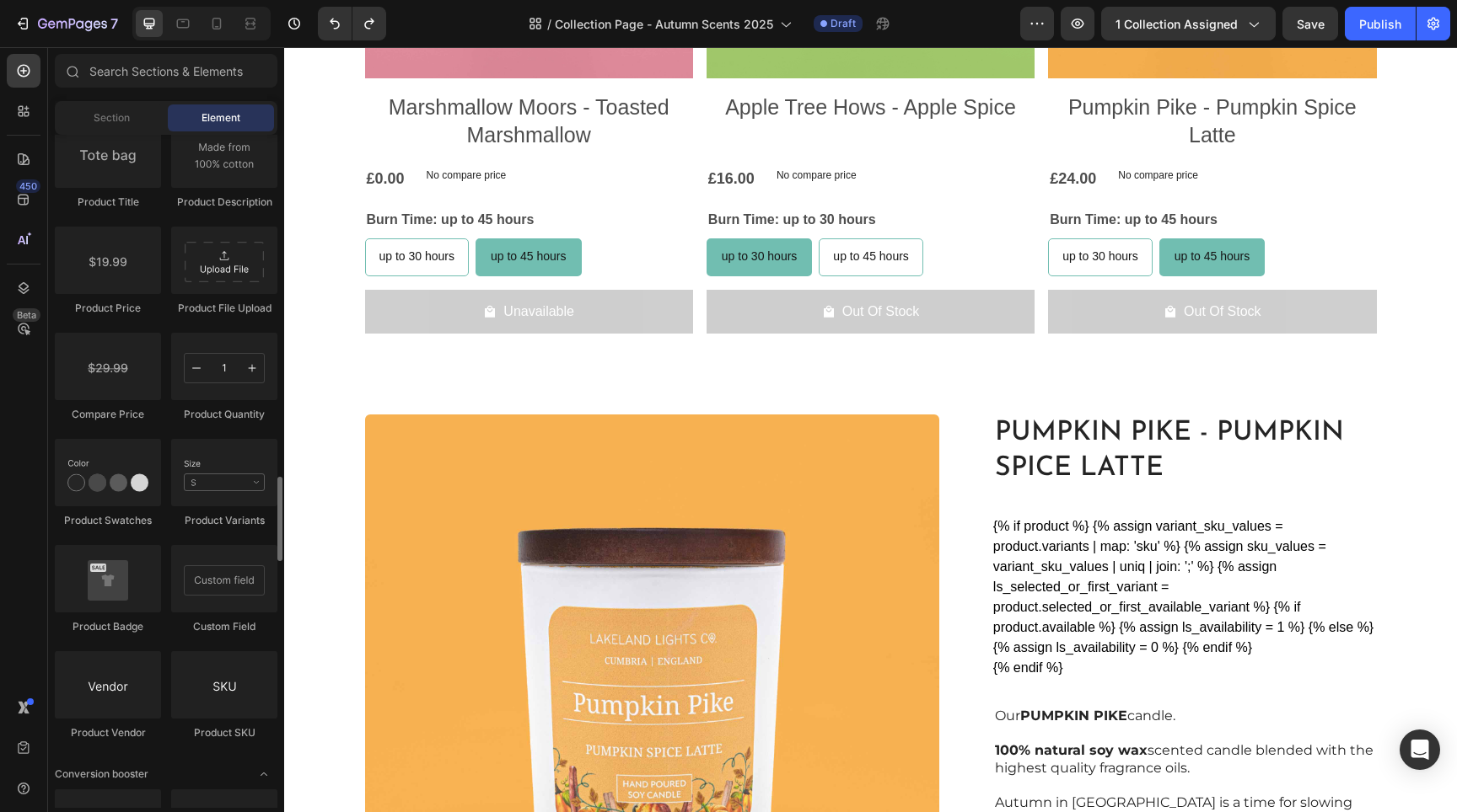
scroll to position [2930, 0]
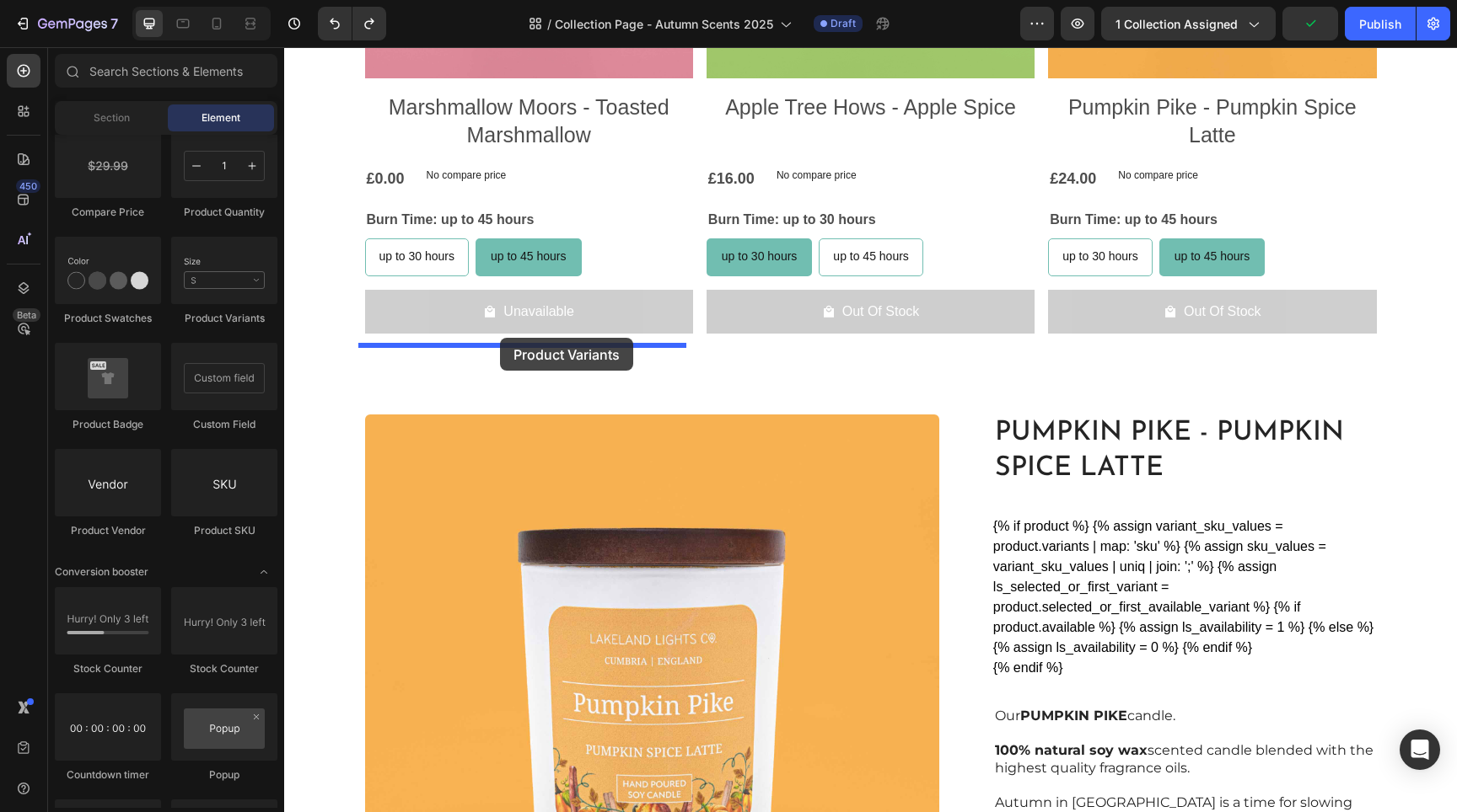
drag, startPoint x: 509, startPoint y: 313, endPoint x: 500, endPoint y: 338, distance: 26.6
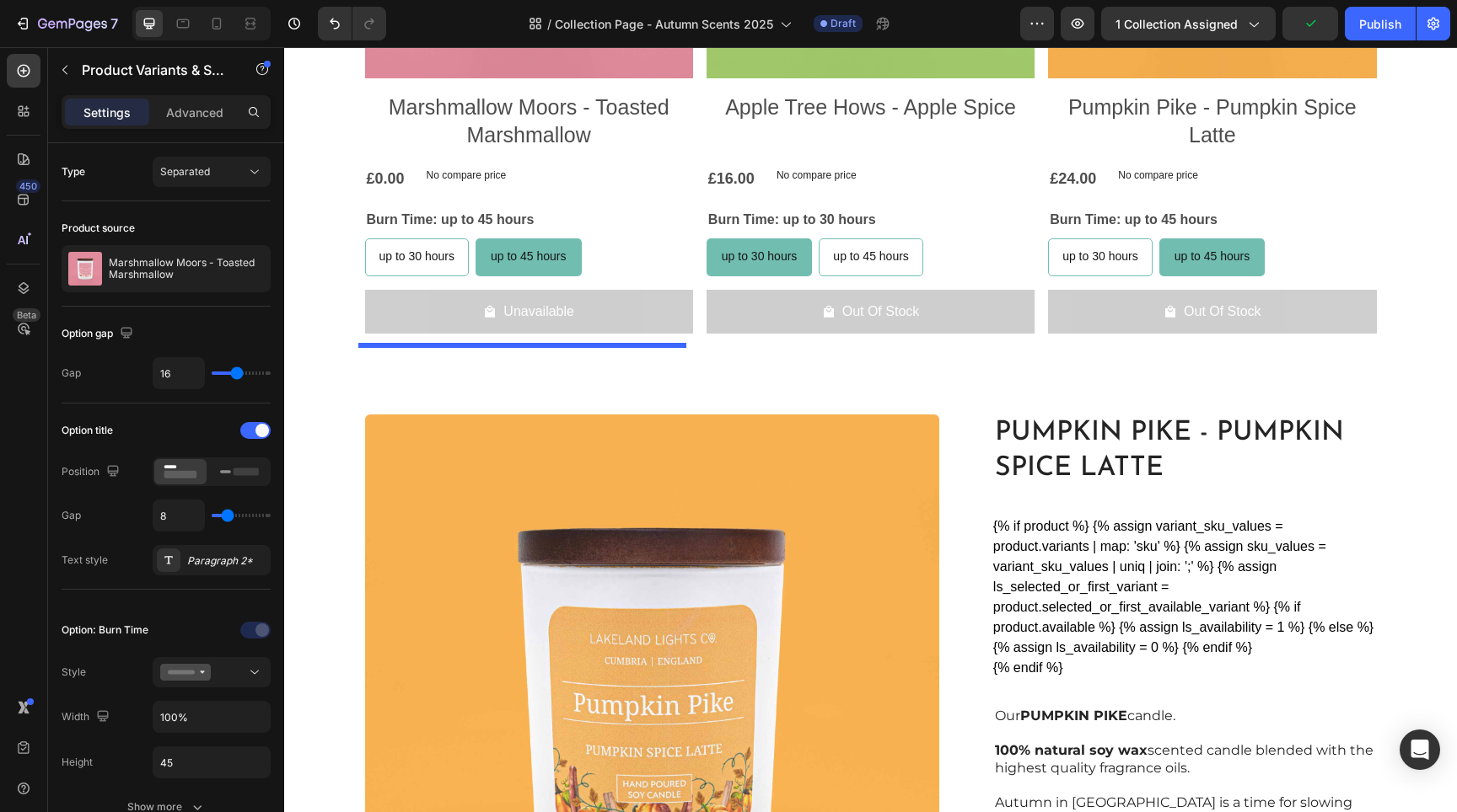
select select "up to 45 hours"
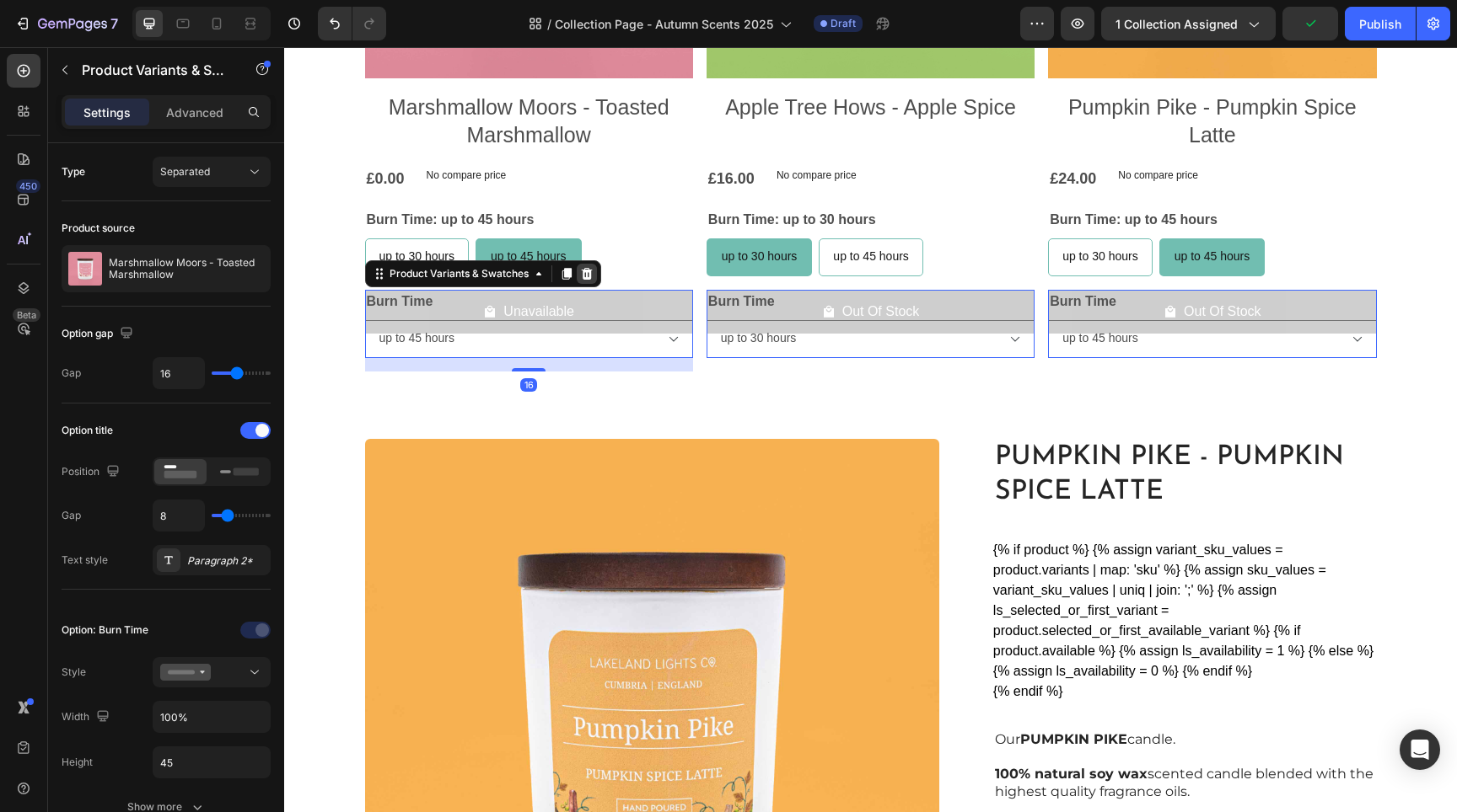
click at [582, 272] on icon at bounding box center [586, 273] width 13 height 13
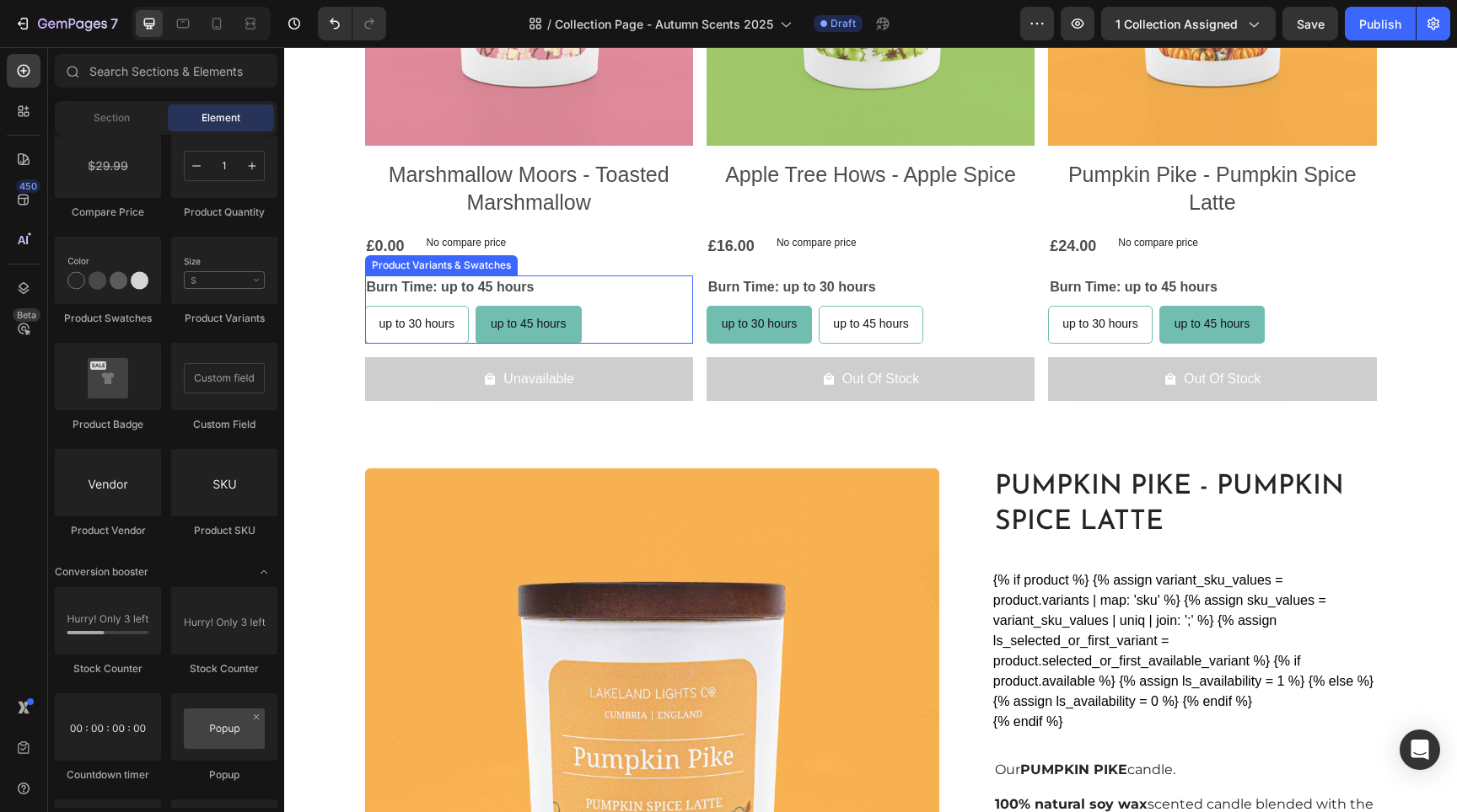
scroll to position [1144, 0]
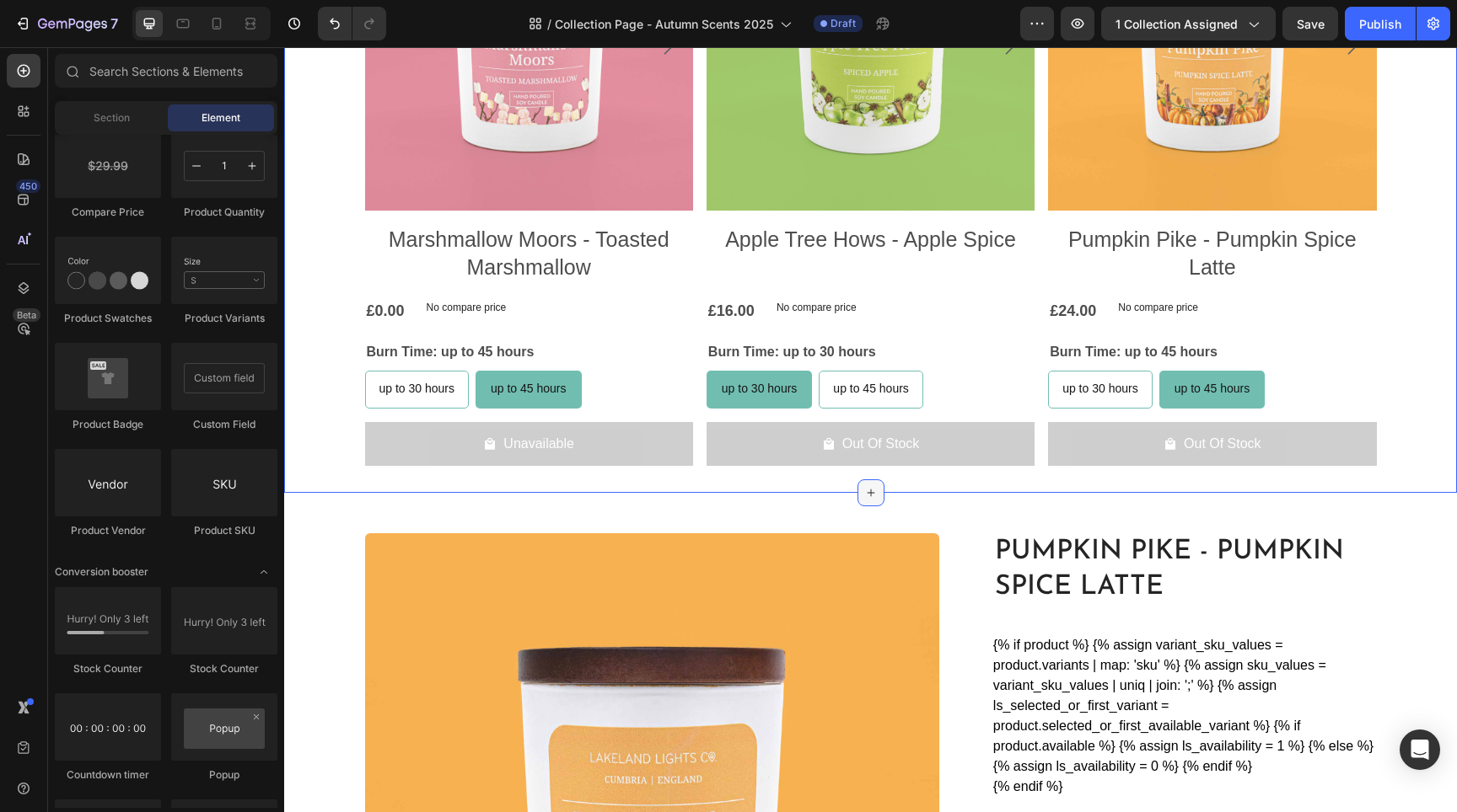
click at [864, 493] on icon at bounding box center [870, 493] width 13 height 13
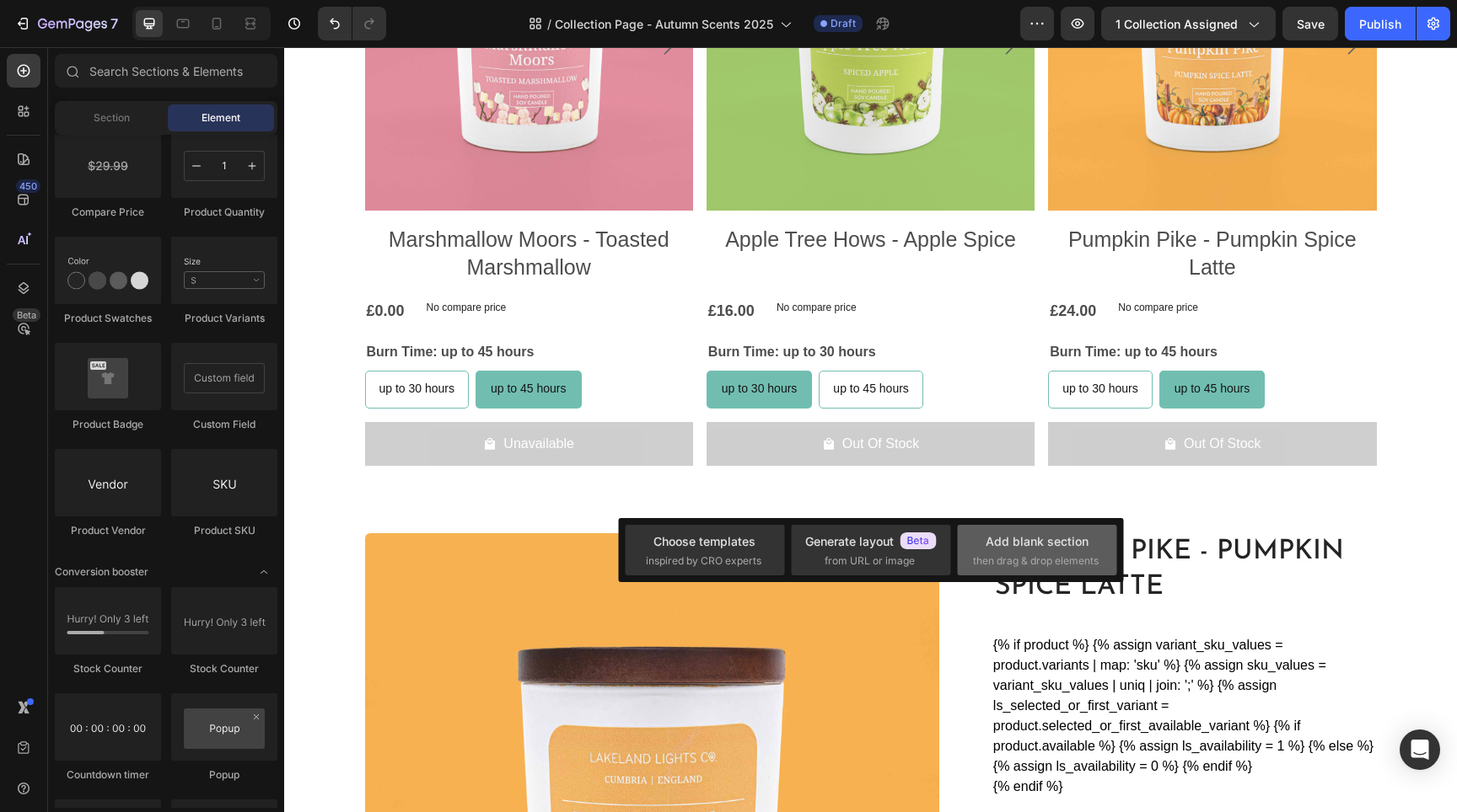
click at [1010, 547] on div "Add blank section" at bounding box center [1037, 541] width 103 height 18
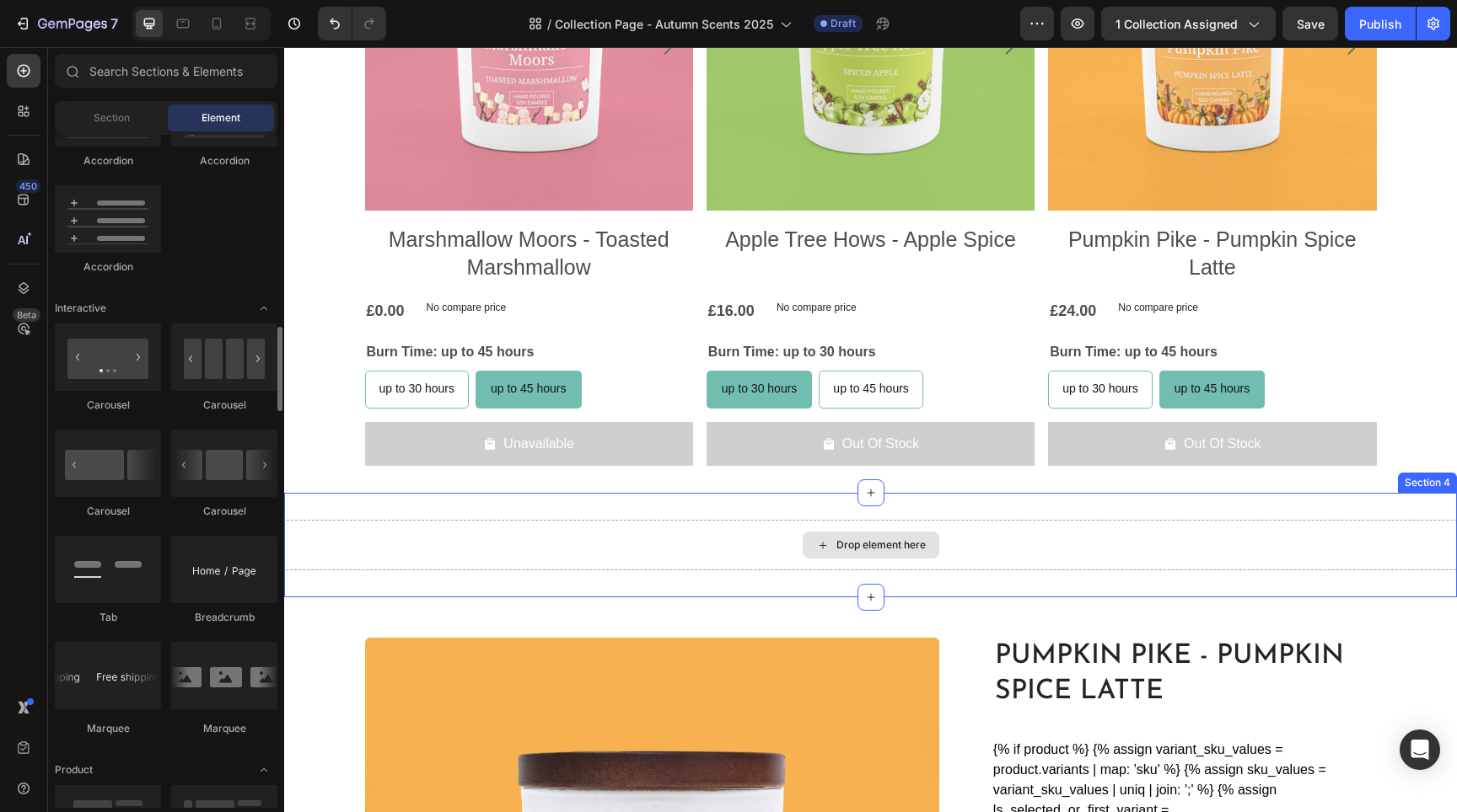
scroll to position [1070, 0]
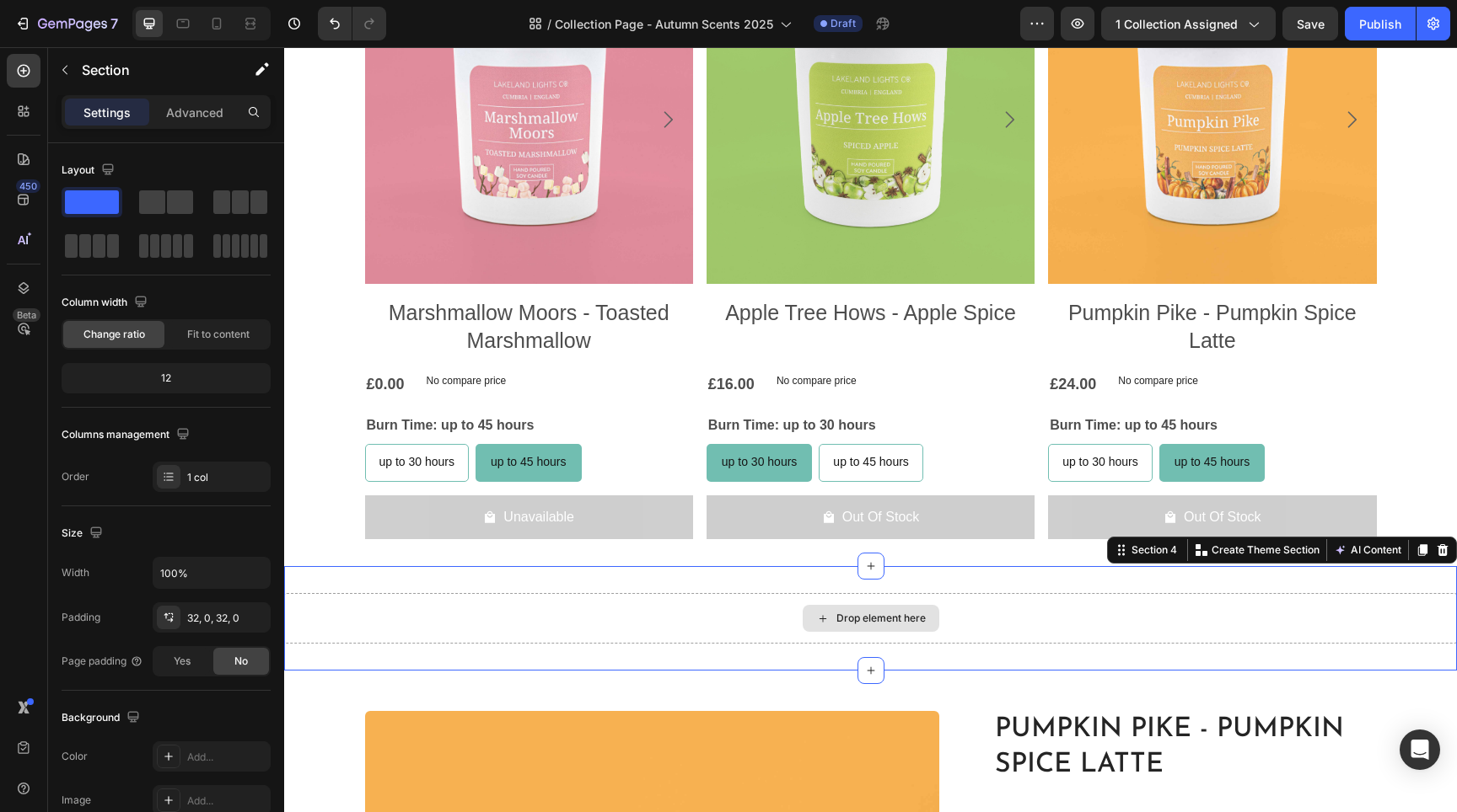
click at [455, 619] on div "Drop element here" at bounding box center [870, 619] width 1173 height 51
click at [246, 209] on span at bounding box center [240, 202] width 17 height 24
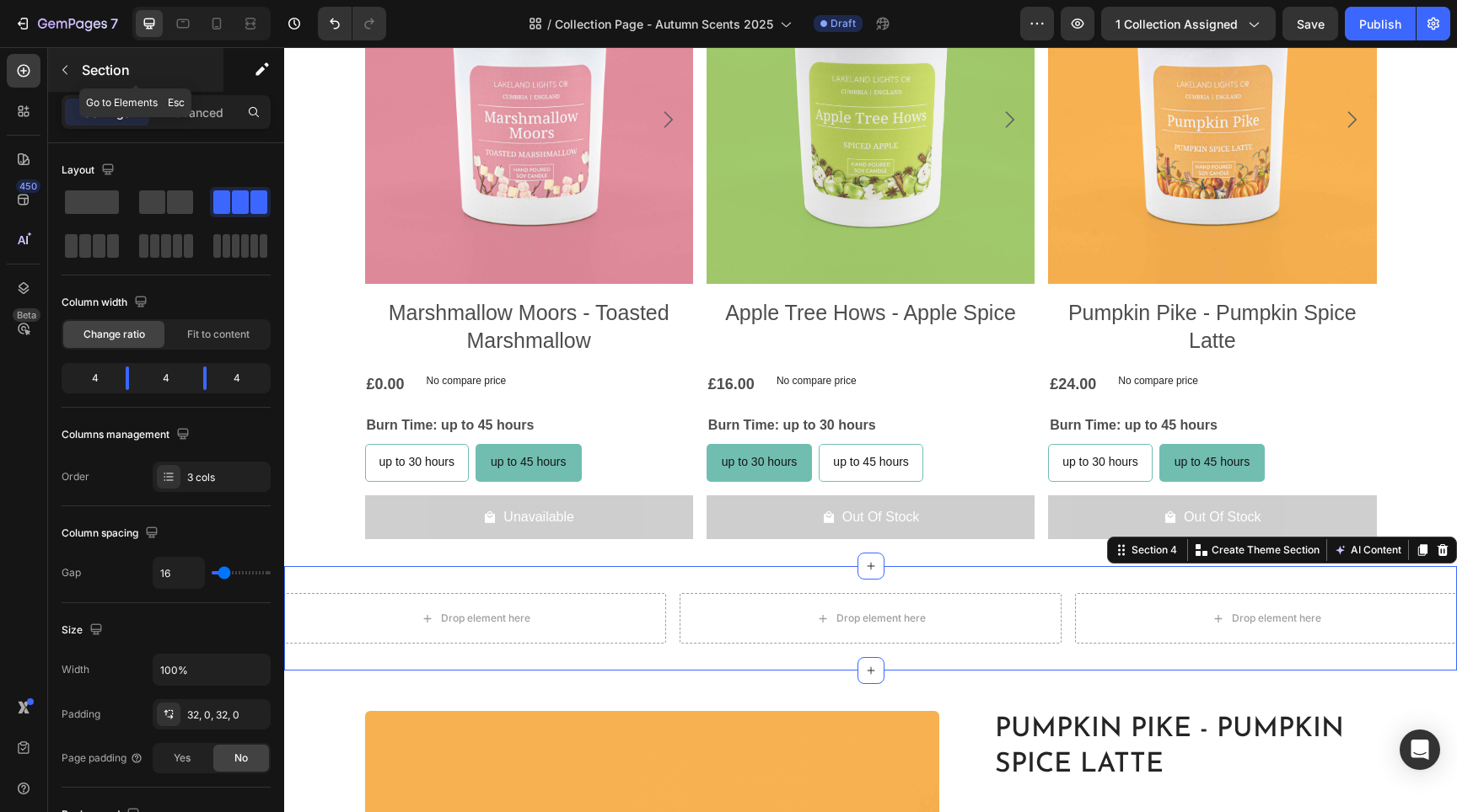
click at [68, 63] on icon "button" at bounding box center [65, 69] width 13 height 13
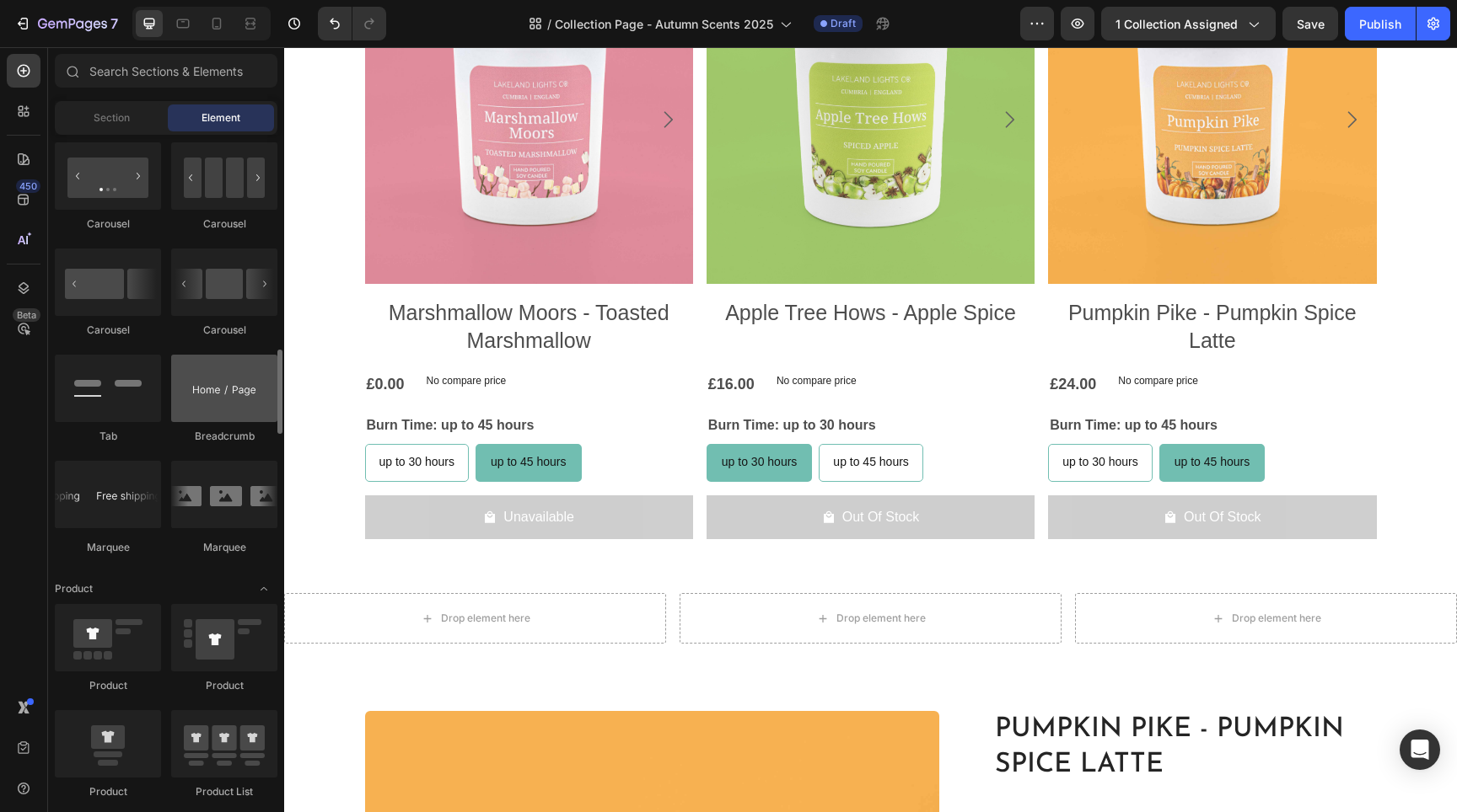
scroll to position [2001, 0]
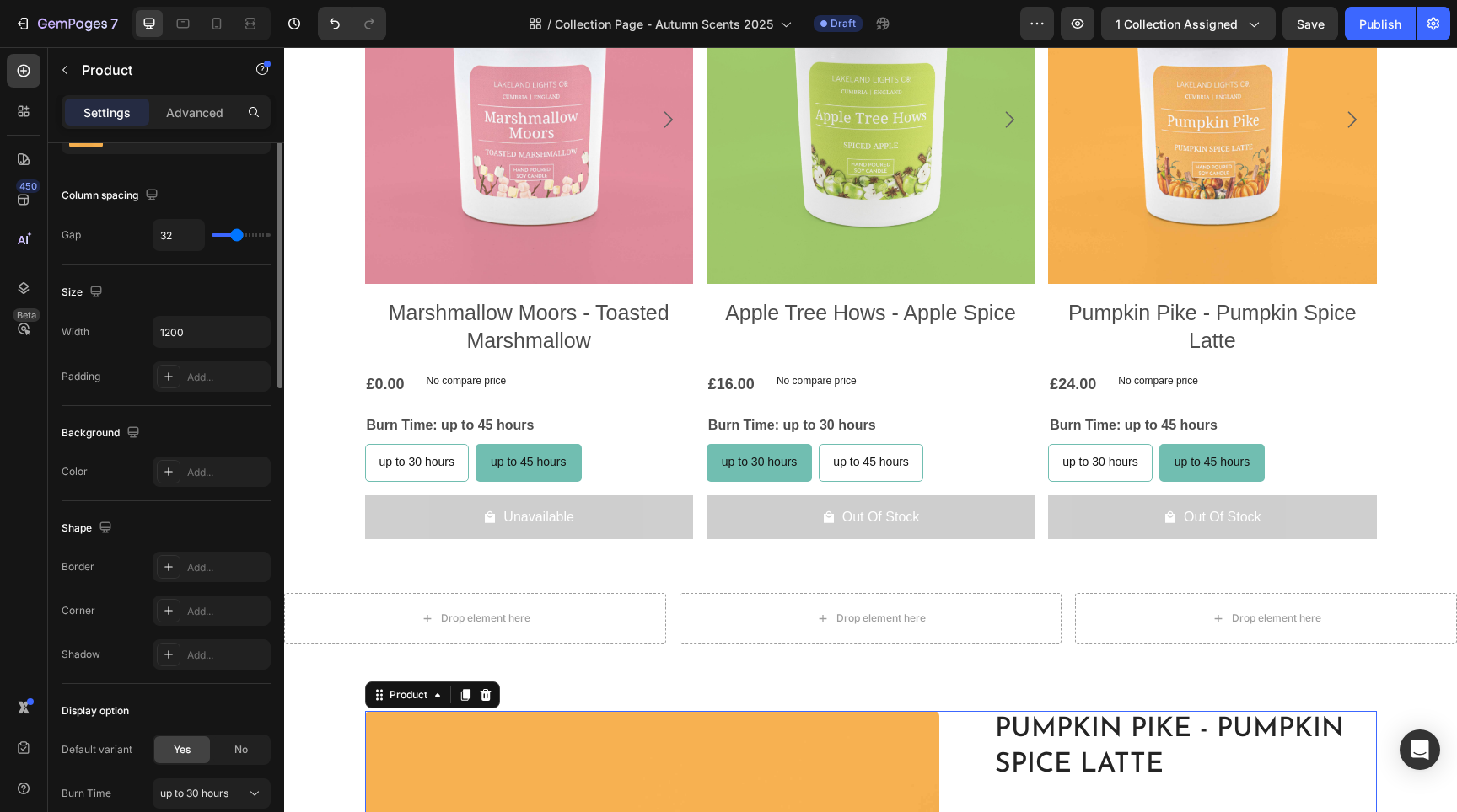
scroll to position [0, 0]
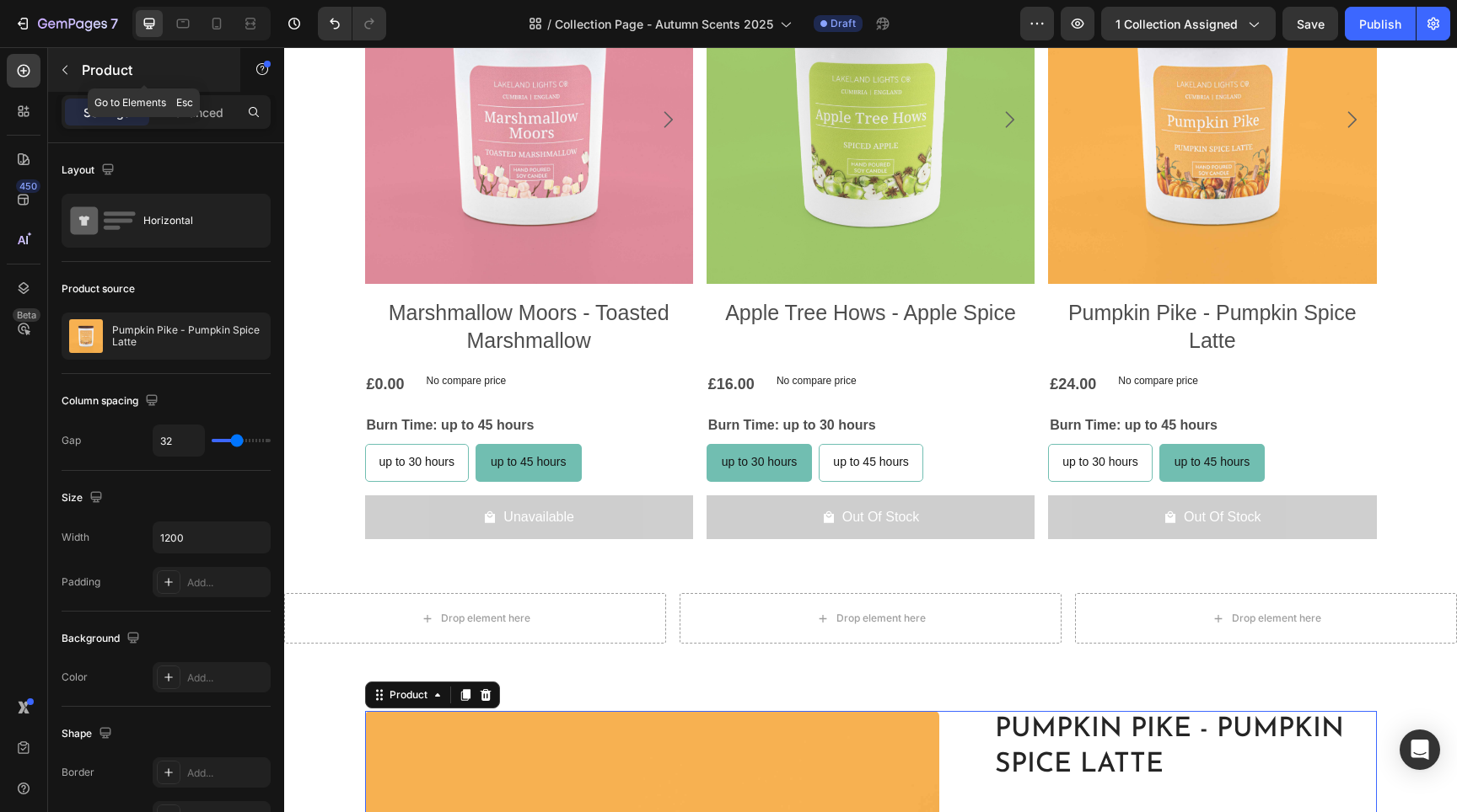
click at [57, 64] on button "button" at bounding box center [65, 70] width 27 height 27
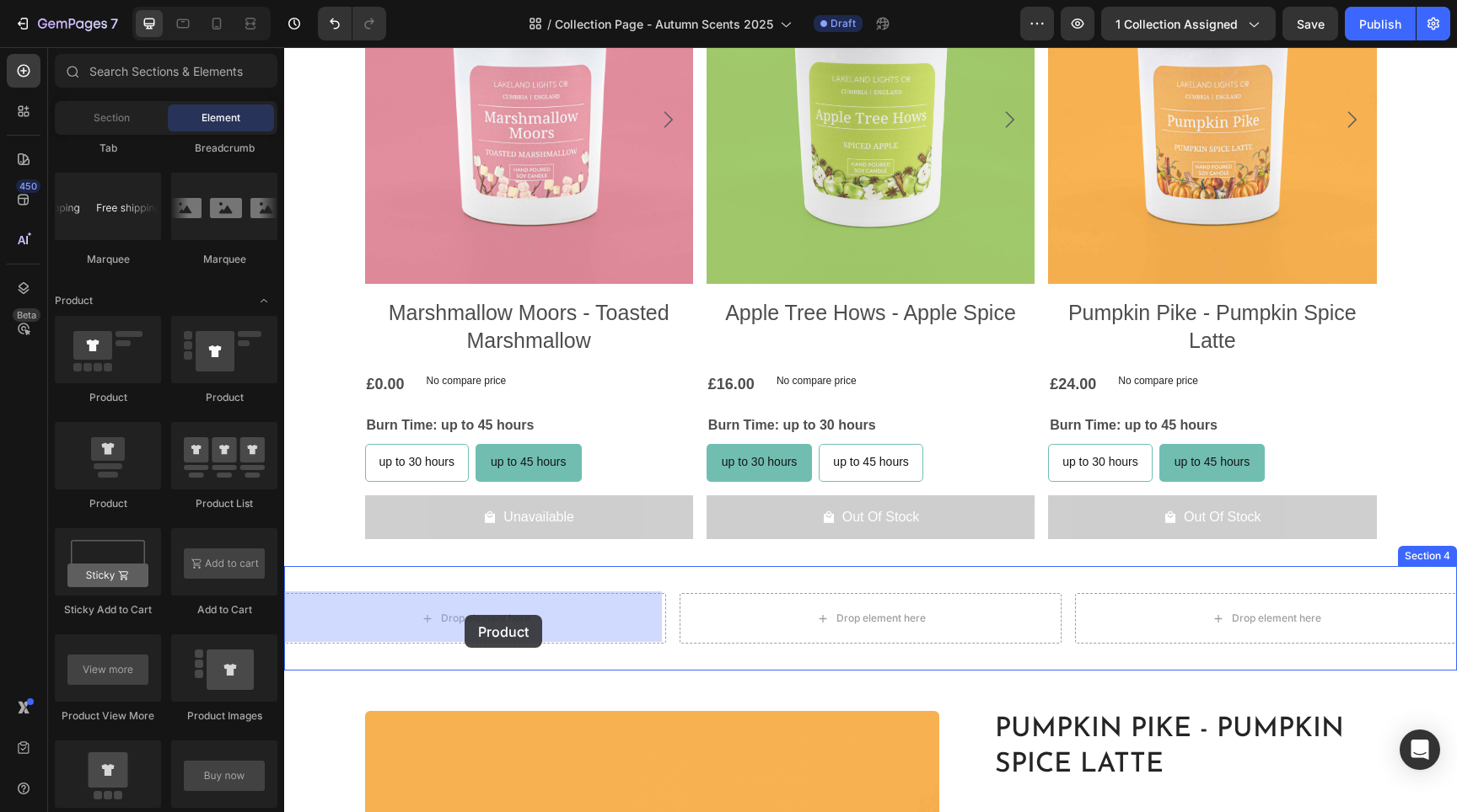
drag, startPoint x: 396, startPoint y: 414, endPoint x: 463, endPoint y: 604, distance: 201.5
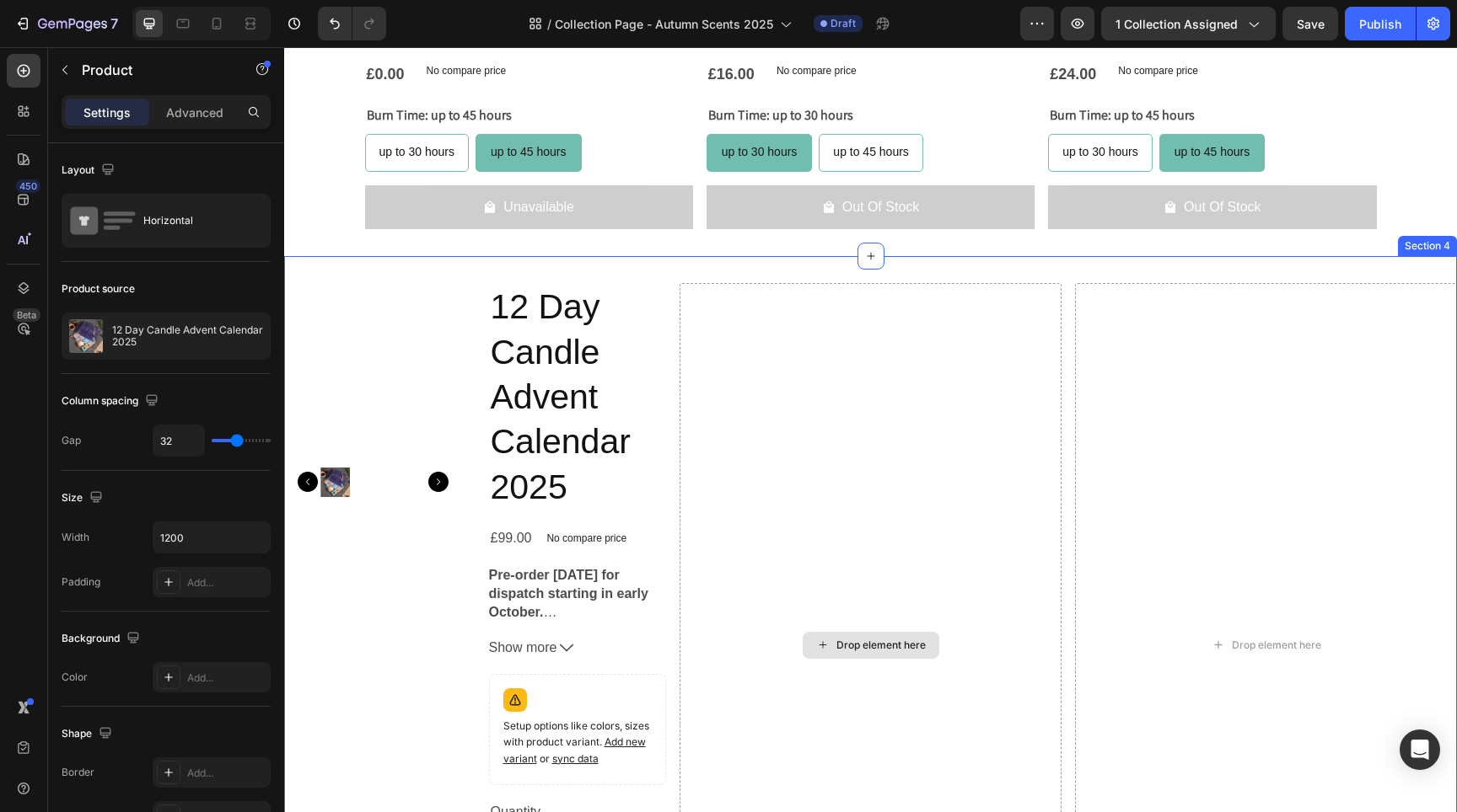
scroll to position [1402, 0]
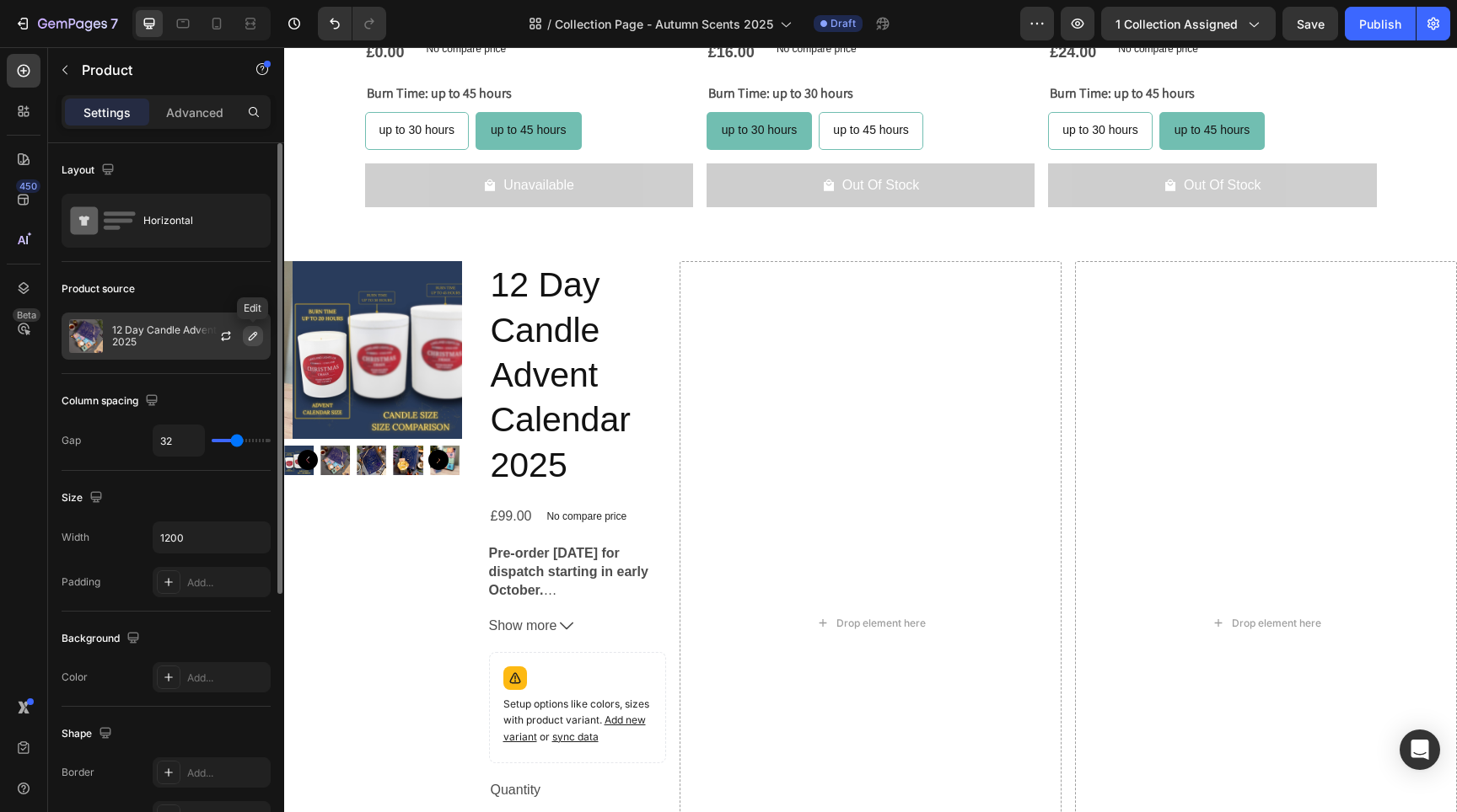
click at [259, 340] on button "button" at bounding box center [252, 336] width 20 height 20
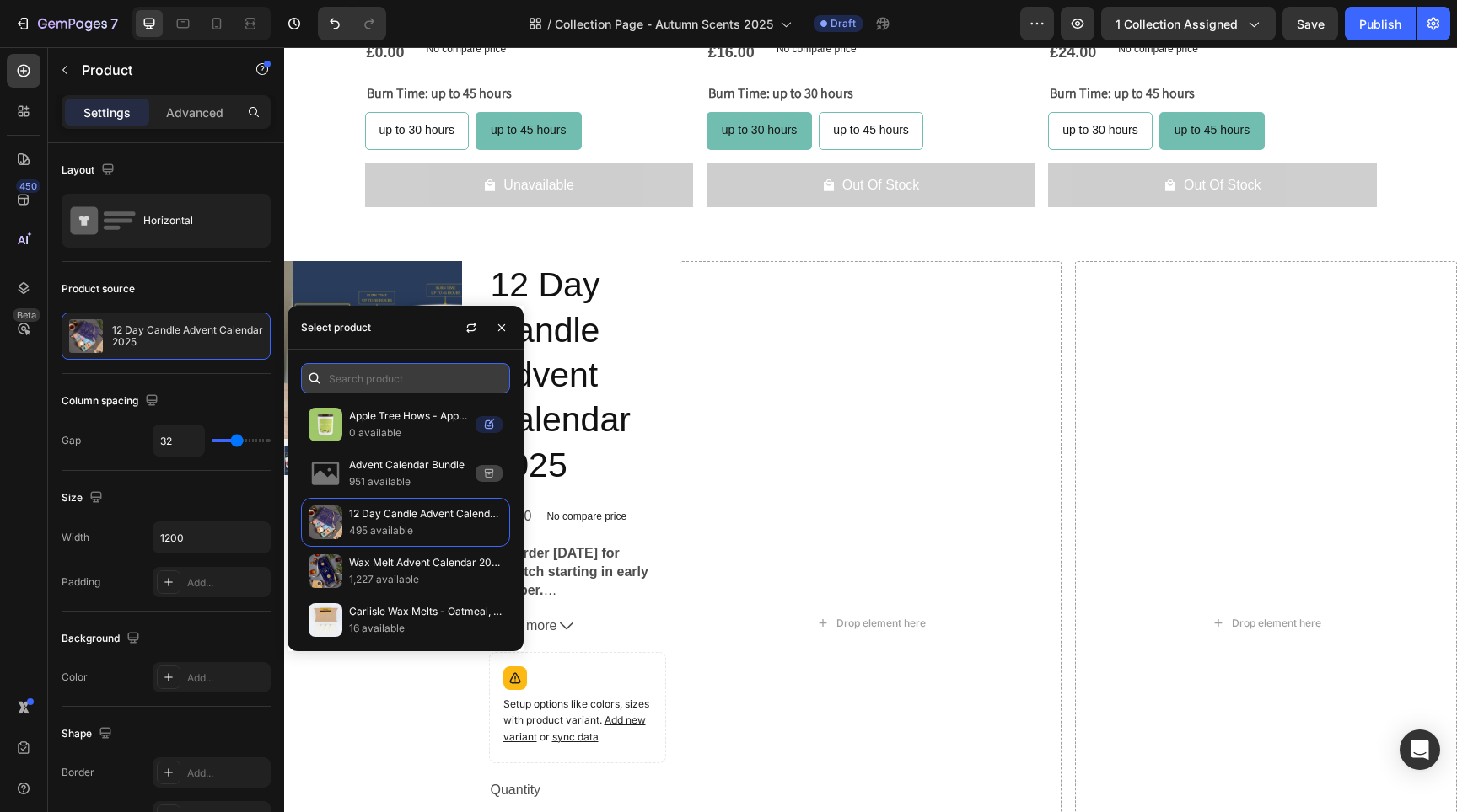
click at [385, 375] on input "text" at bounding box center [406, 378] width 210 height 30
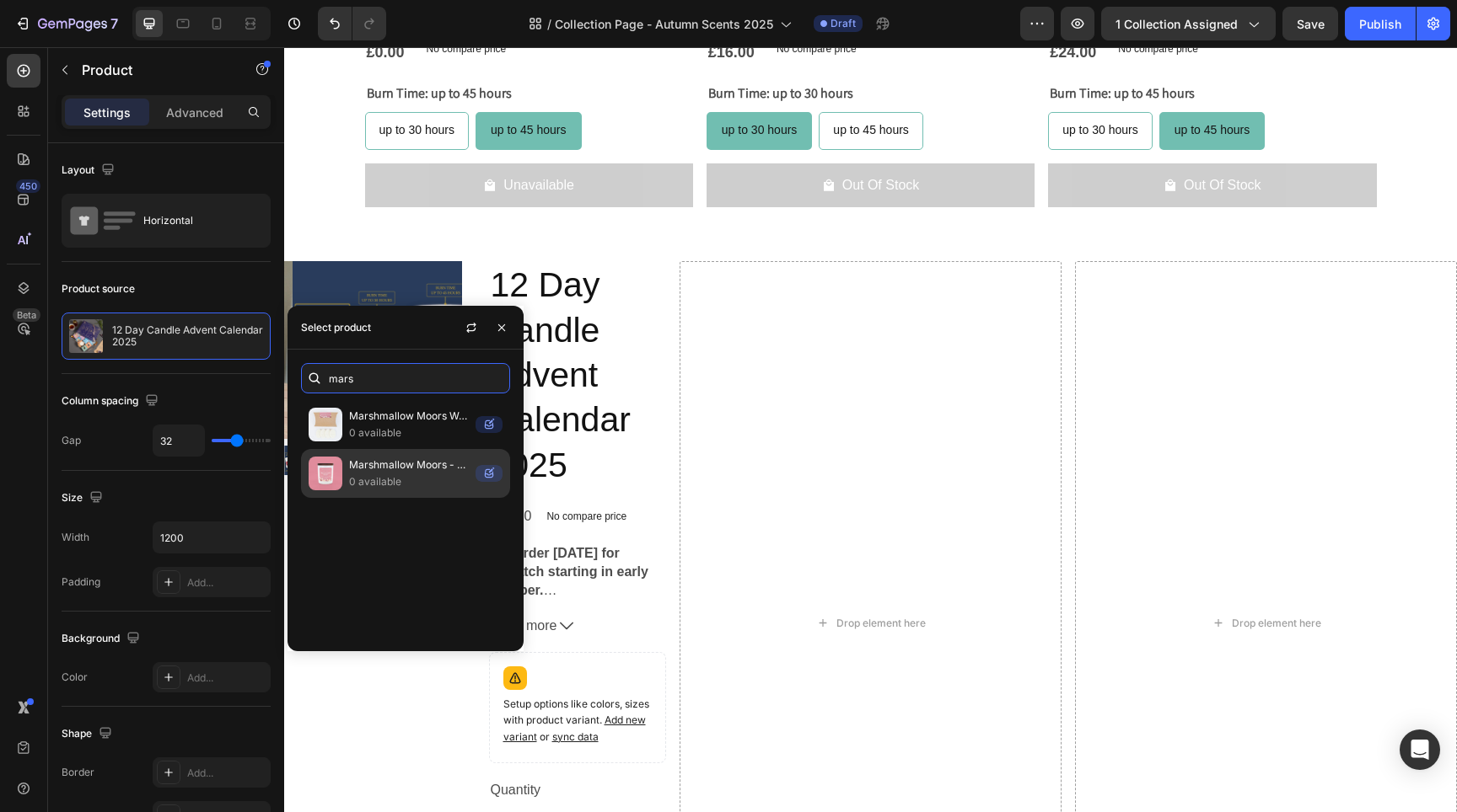
type input "mars"
click at [412, 474] on p "Marshmallow Moors - Toasted Marshmallow" at bounding box center [408, 465] width 120 height 17
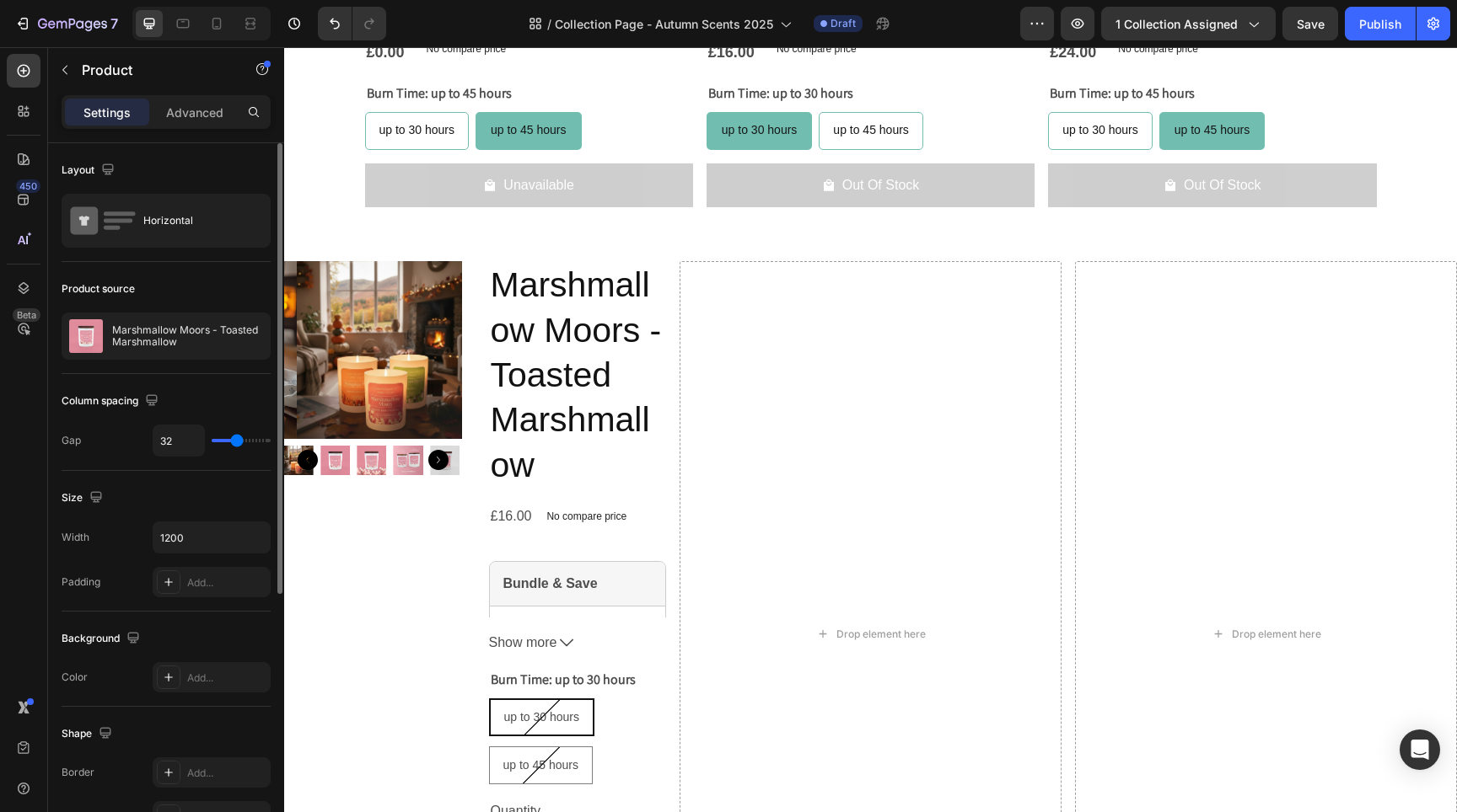
click at [254, 374] on div "Layout Horizontal" at bounding box center [166, 422] width 210 height 97
click at [568, 584] on div "Bundle & Save" at bounding box center [578, 584] width 176 height 45
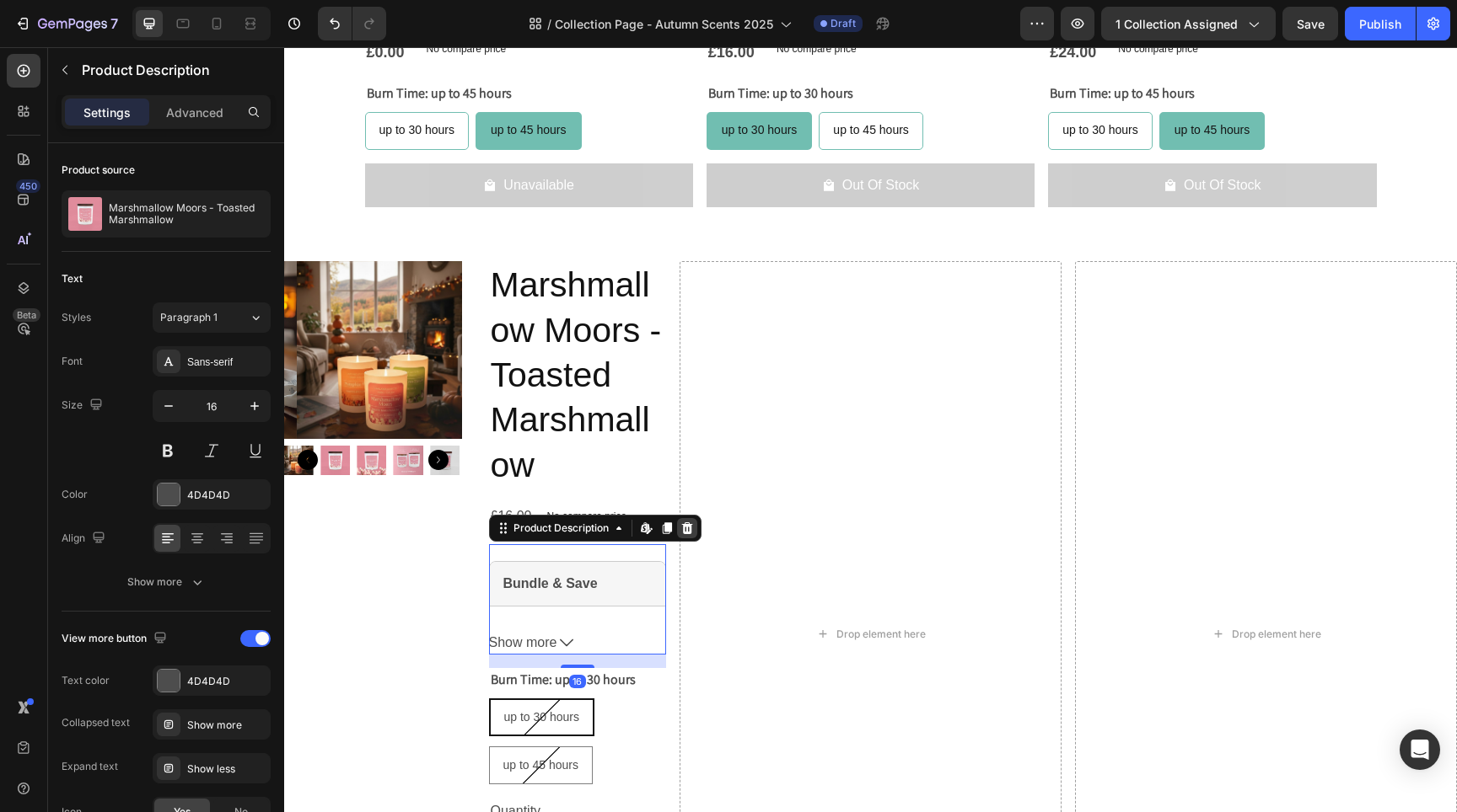
click at [682, 526] on icon at bounding box center [686, 527] width 11 height 12
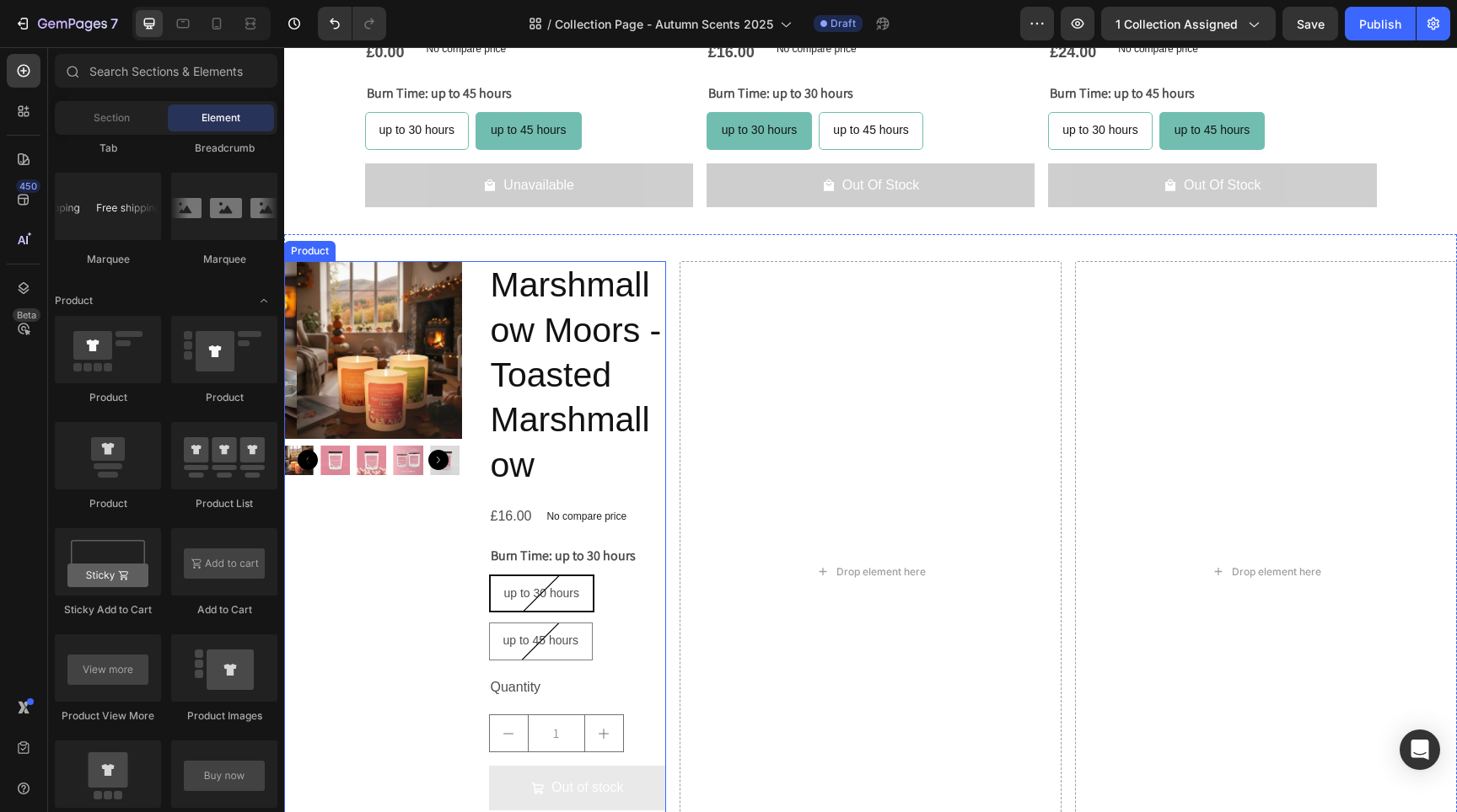
click at [436, 530] on div "Product Images" at bounding box center [373, 572] width 178 height 621
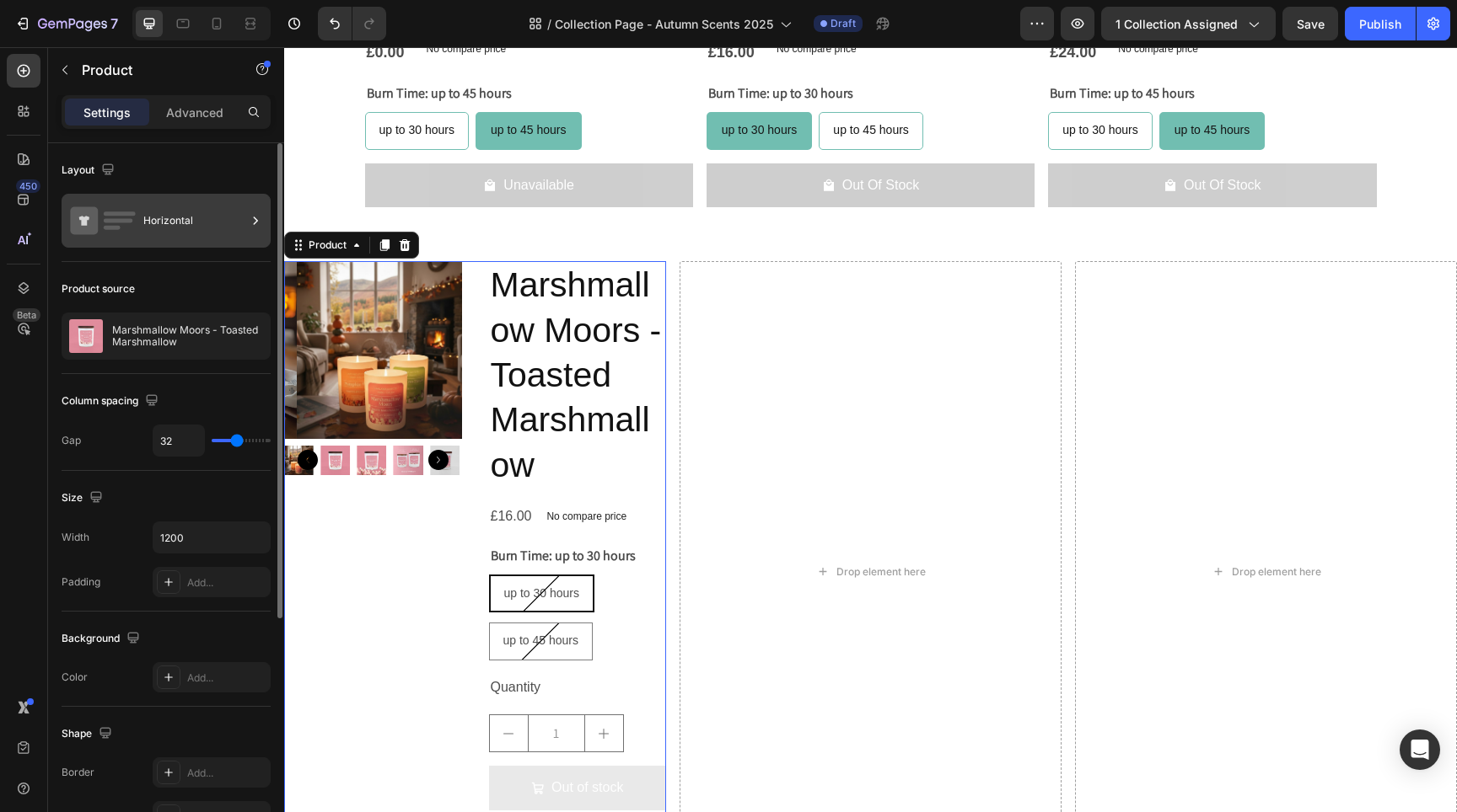
click at [218, 209] on div "Horizontal" at bounding box center [194, 221] width 103 height 39
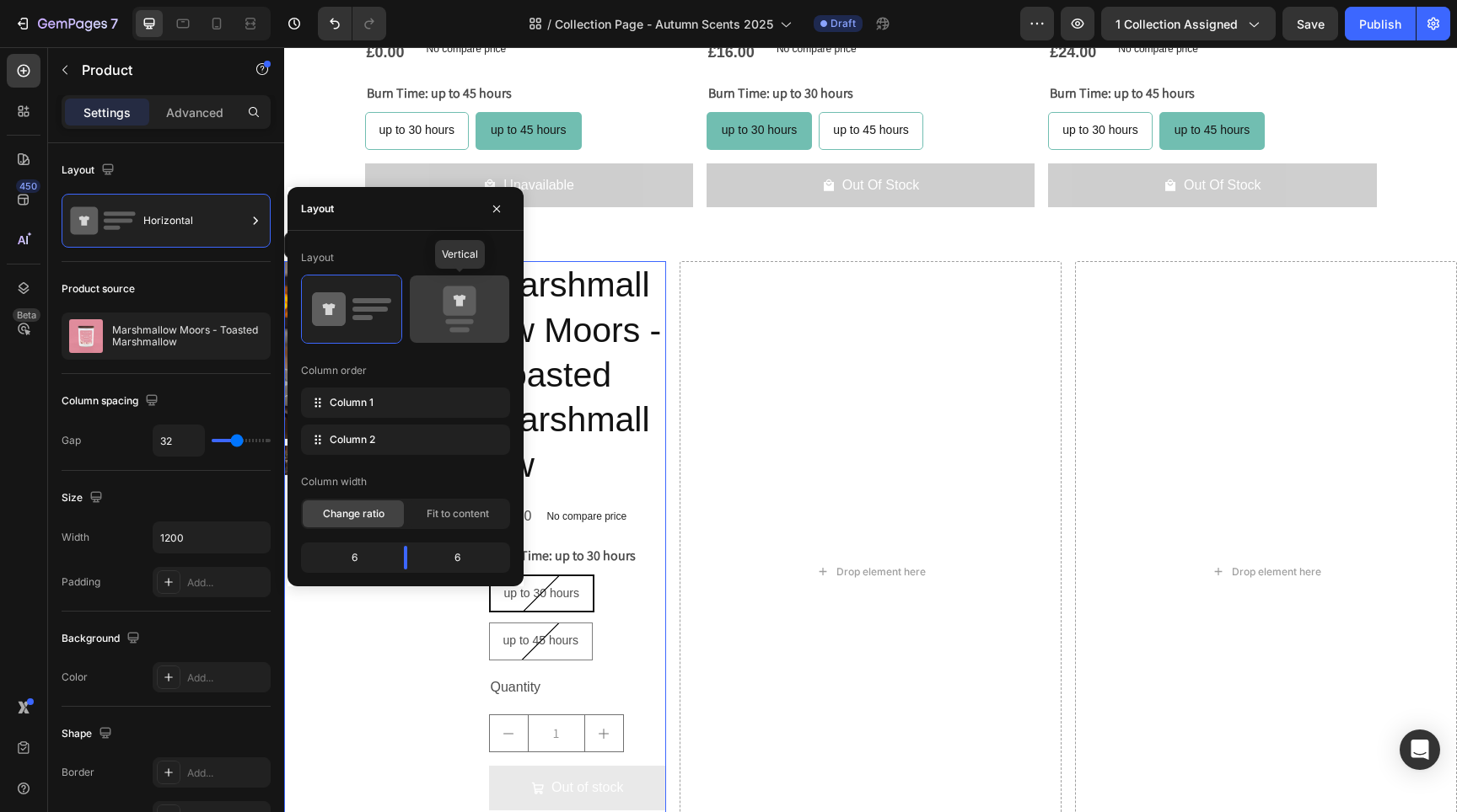
click at [455, 300] on icon at bounding box center [459, 301] width 33 height 29
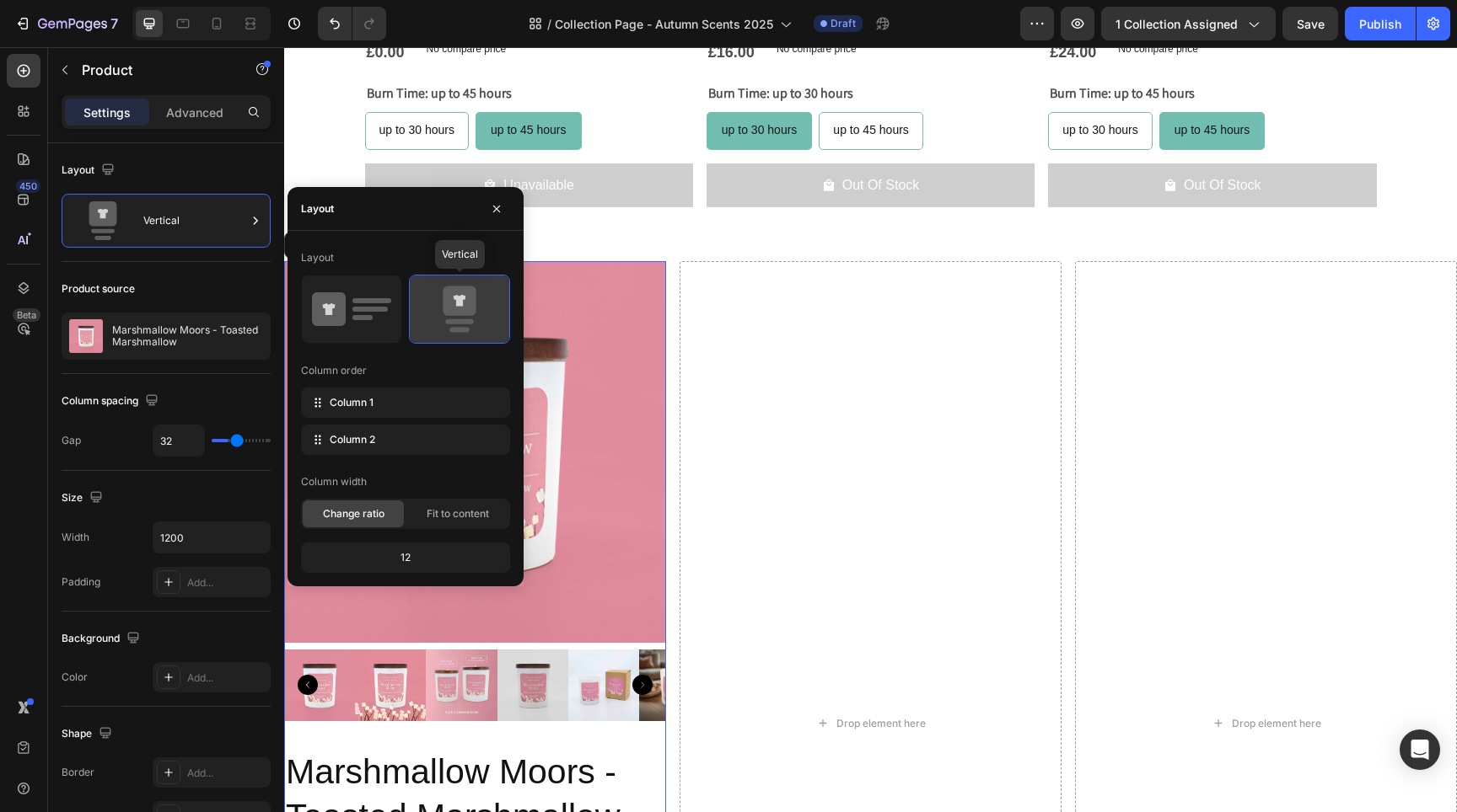
type input "16"
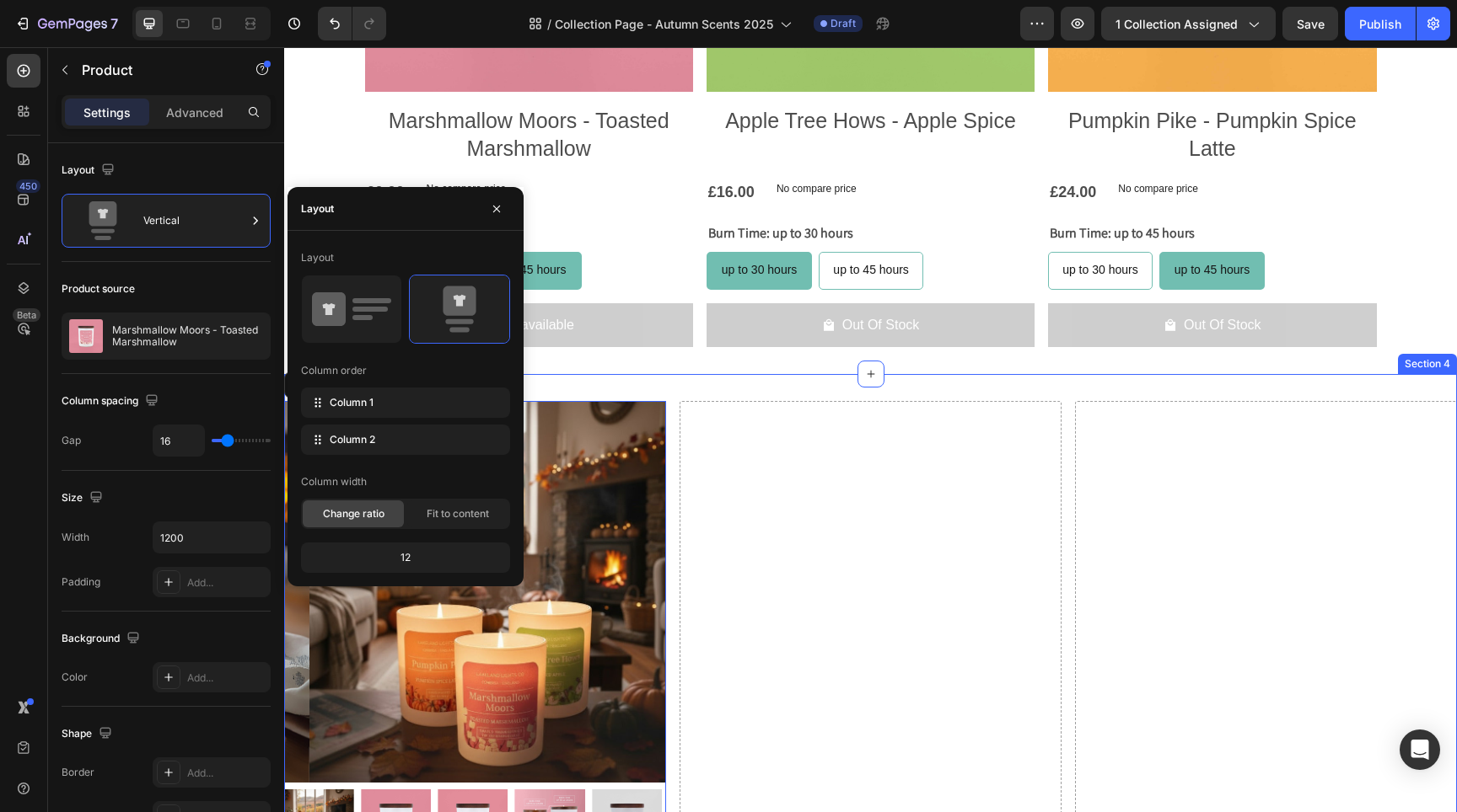
scroll to position [1349, 0]
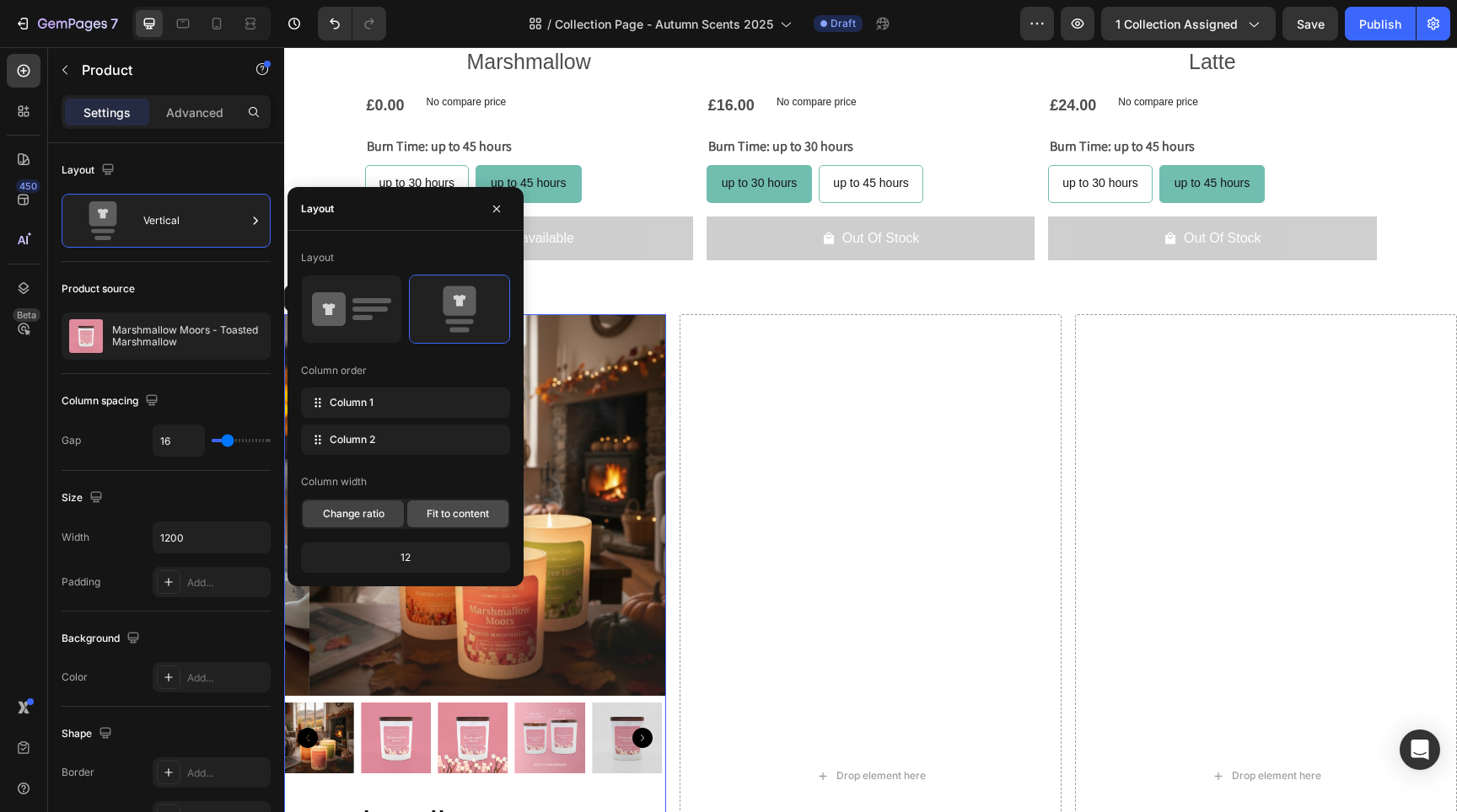
click at [448, 515] on span "Fit to content" at bounding box center [458, 514] width 62 height 15
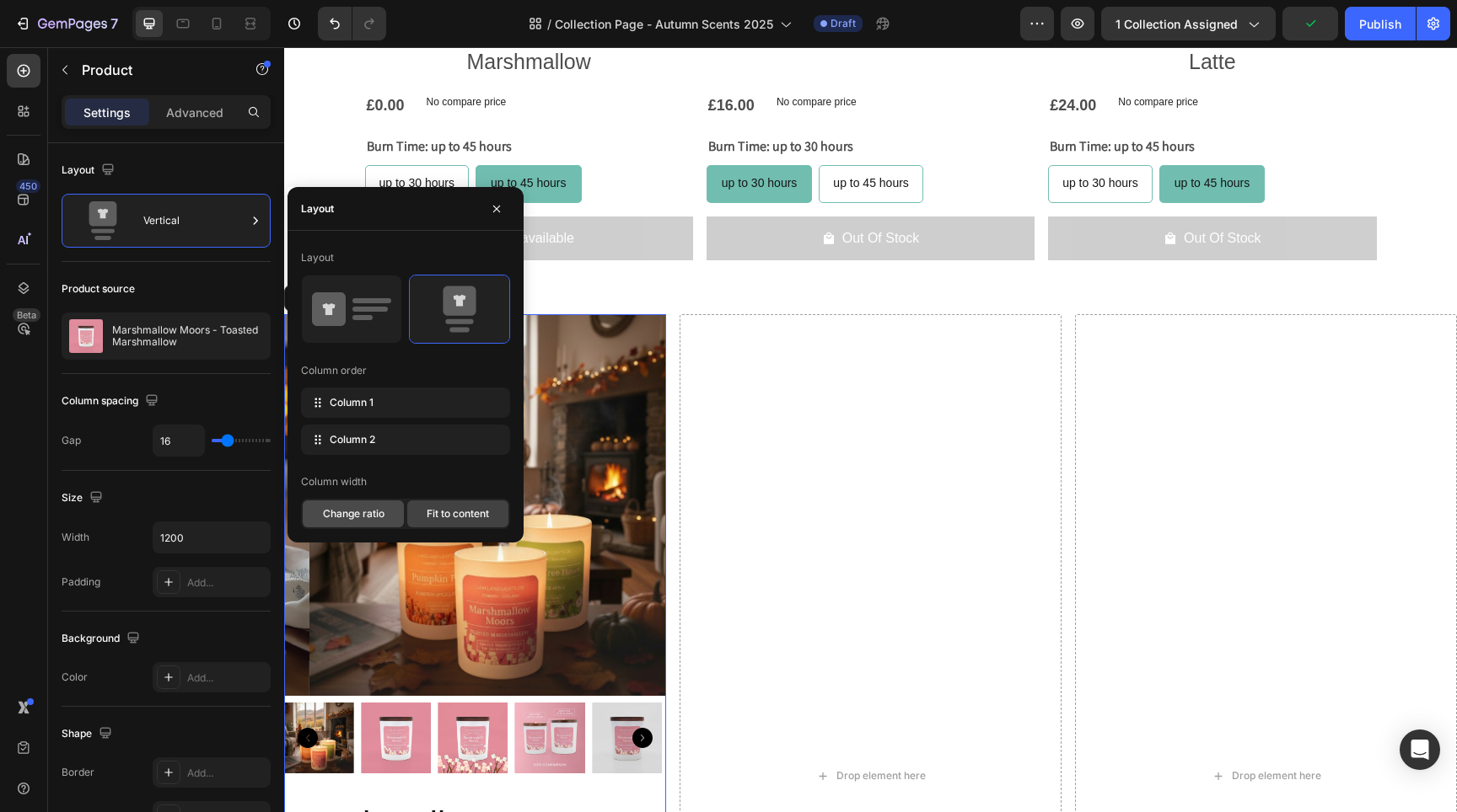
click at [325, 526] on div "Change ratio" at bounding box center [353, 514] width 101 height 27
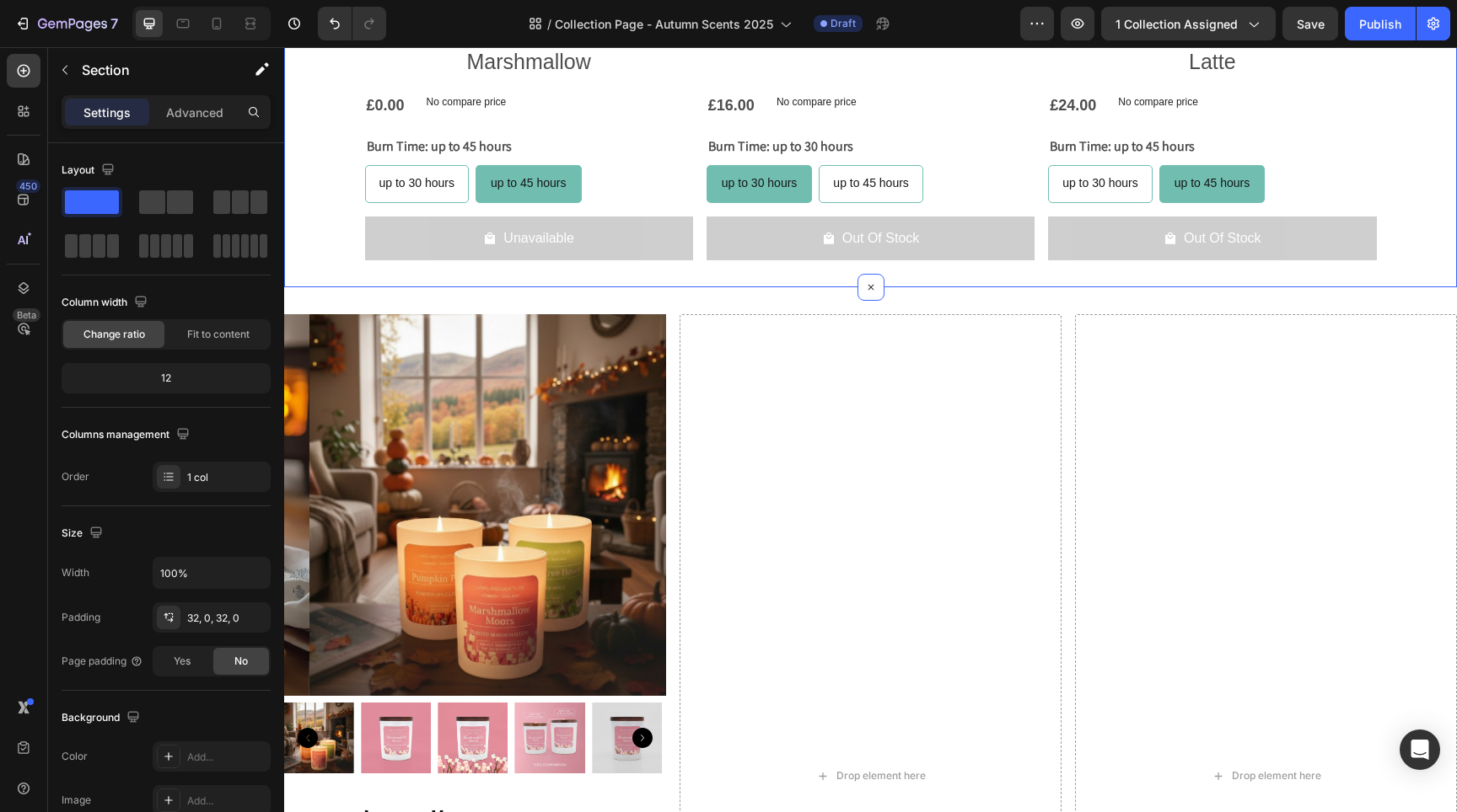
click at [221, 37] on div at bounding box center [202, 24] width 139 height 34
click at [221, 31] on icon at bounding box center [217, 23] width 17 height 17
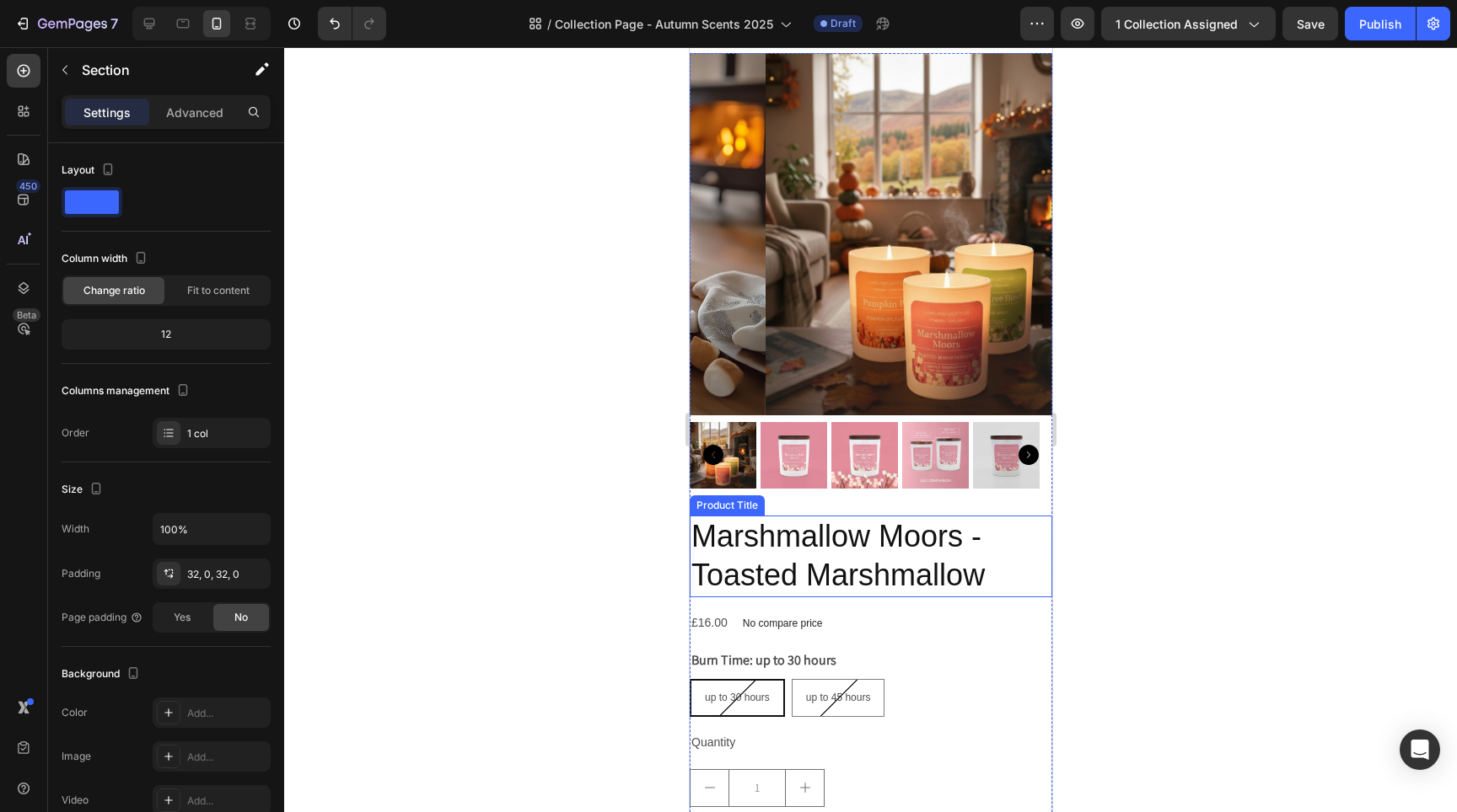
scroll to position [3143, 0]
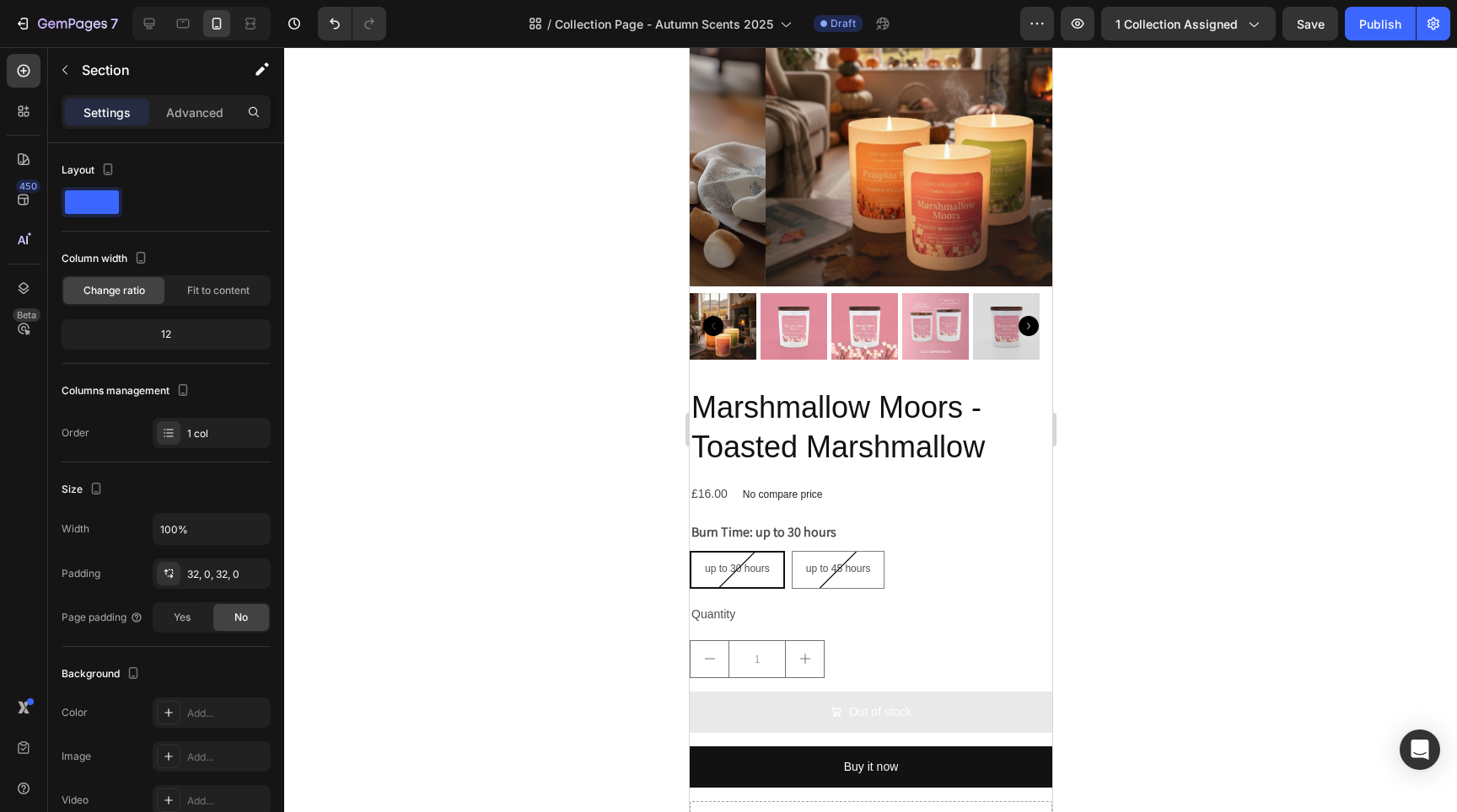
click at [165, 29] on div at bounding box center [202, 24] width 139 height 34
click at [154, 28] on icon at bounding box center [149, 23] width 17 height 17
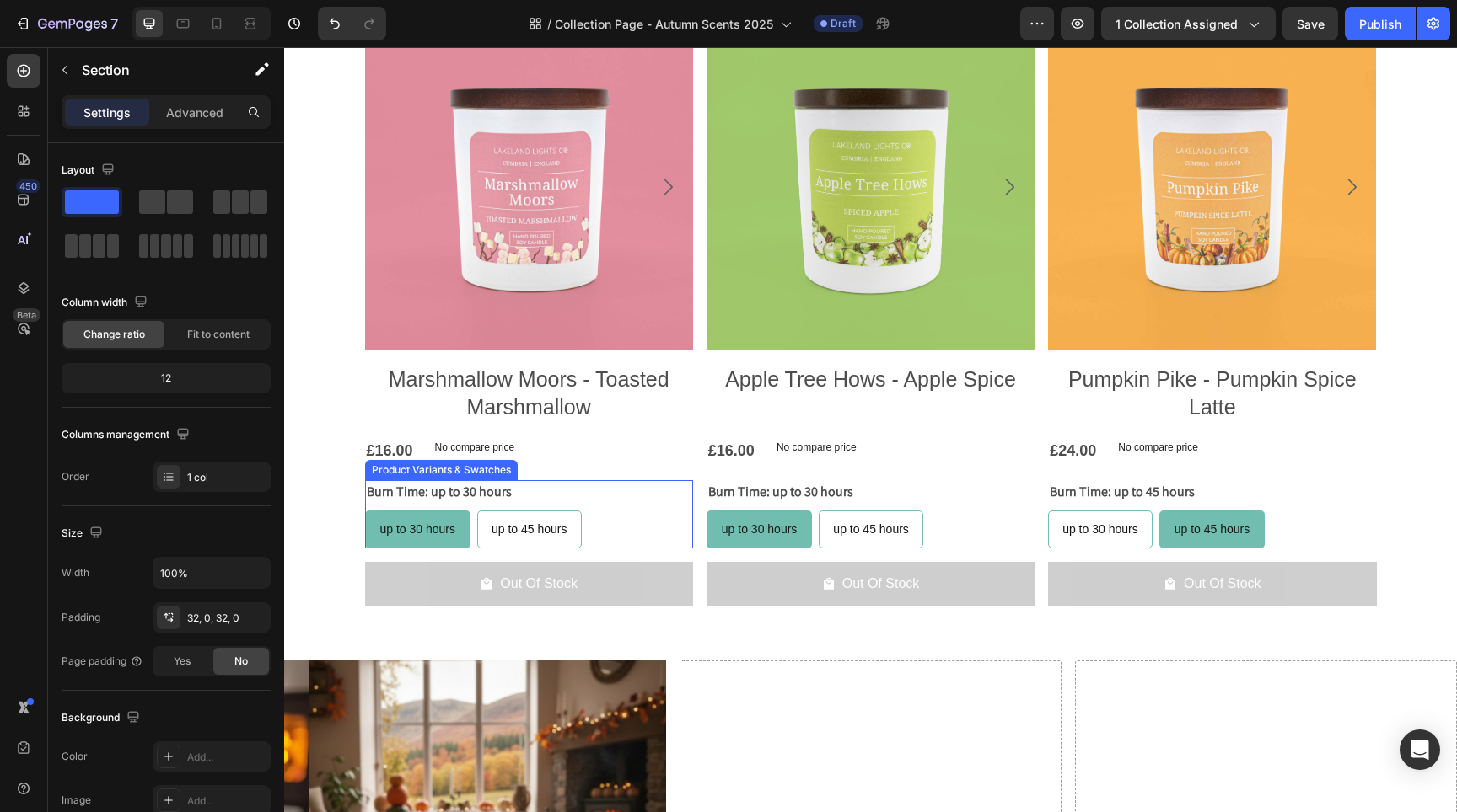
scroll to position [1360, 0]
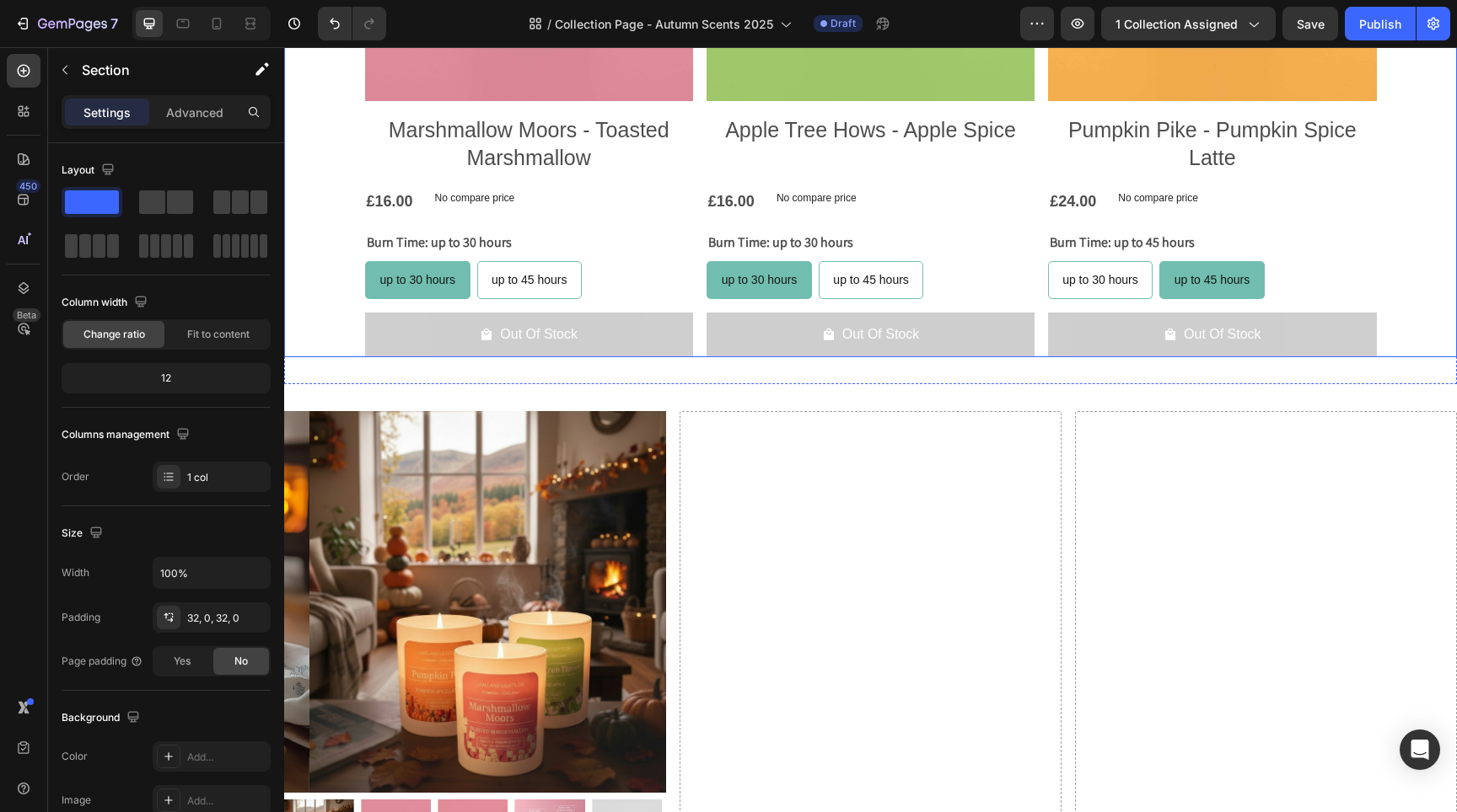
click at [310, 161] on div "Product Images Marshmallow Moors - Toasted Marshmallow Product Title £16.00 Pro…" at bounding box center [870, 66] width 1173 height 584
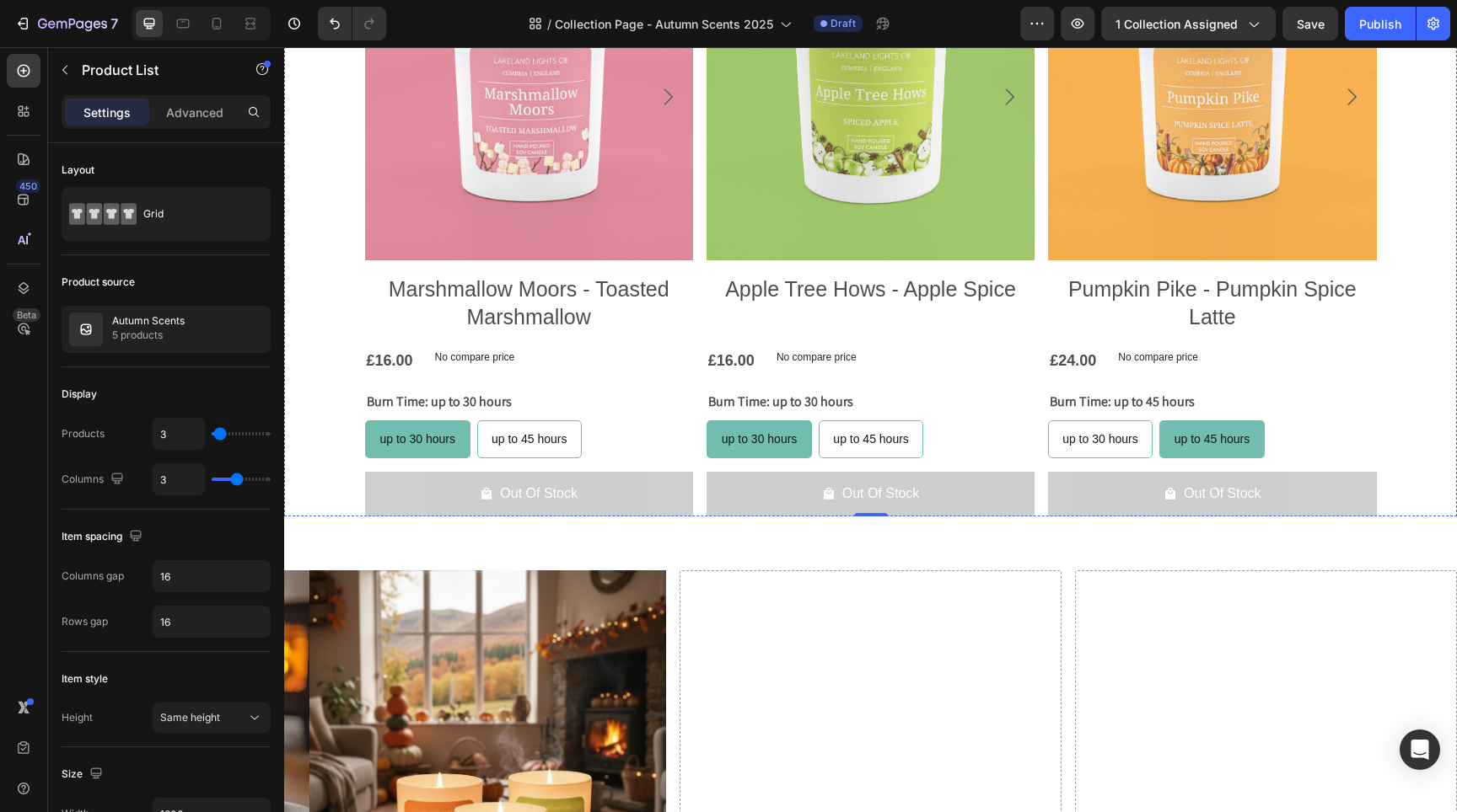
scroll to position [1141, 0]
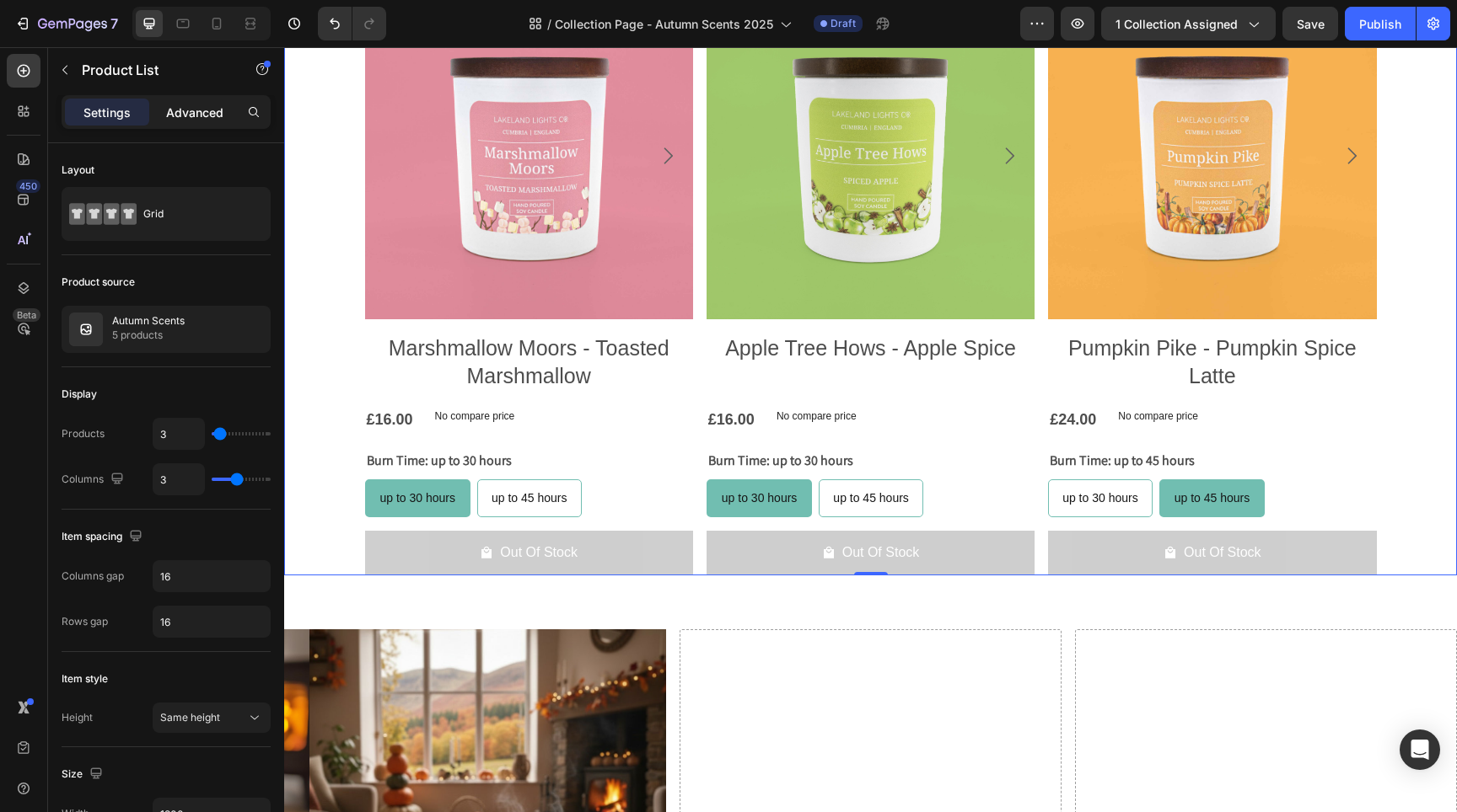
click at [201, 105] on p "Advanced" at bounding box center [194, 113] width 58 height 18
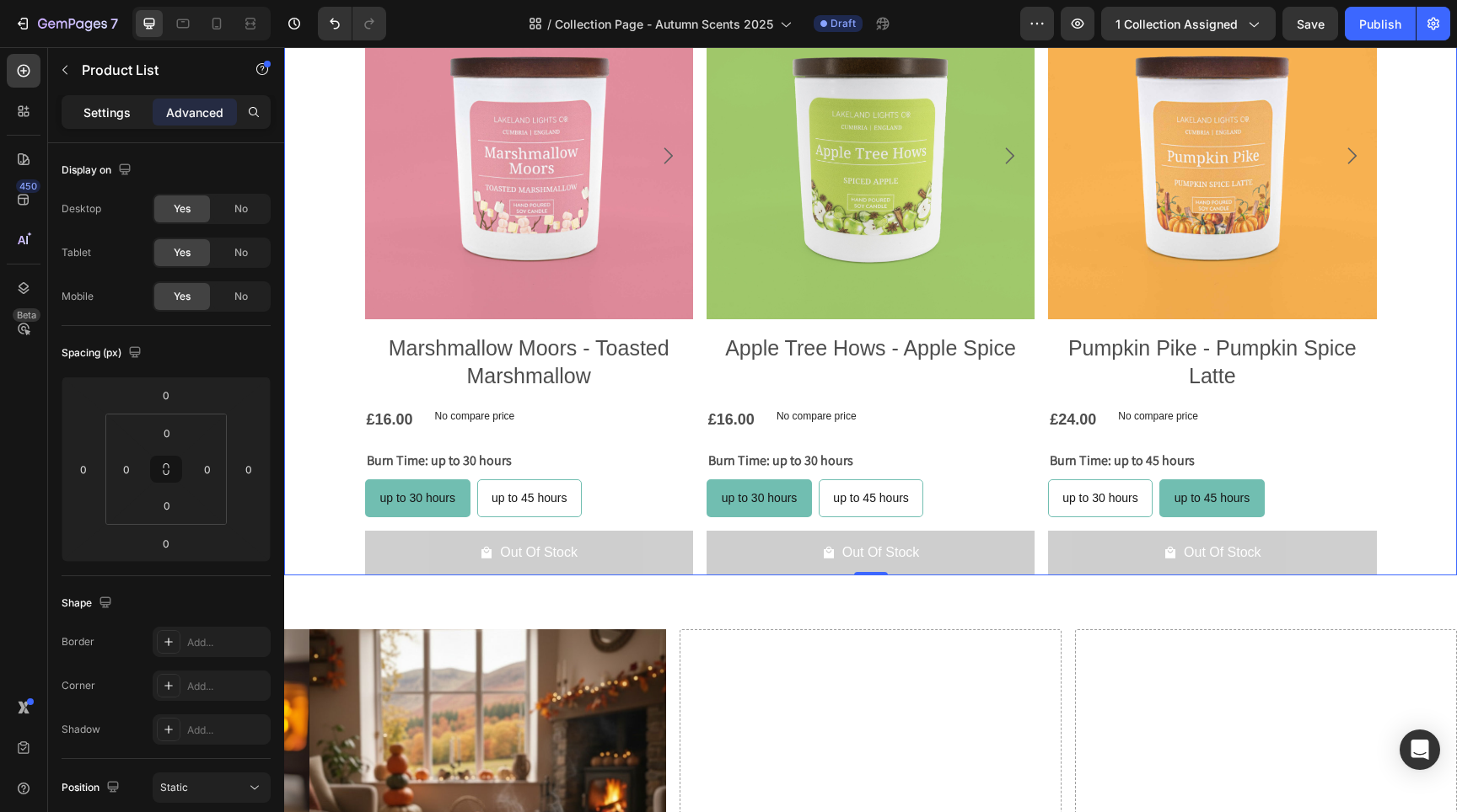
click at [108, 104] on p "Settings" at bounding box center [107, 113] width 47 height 18
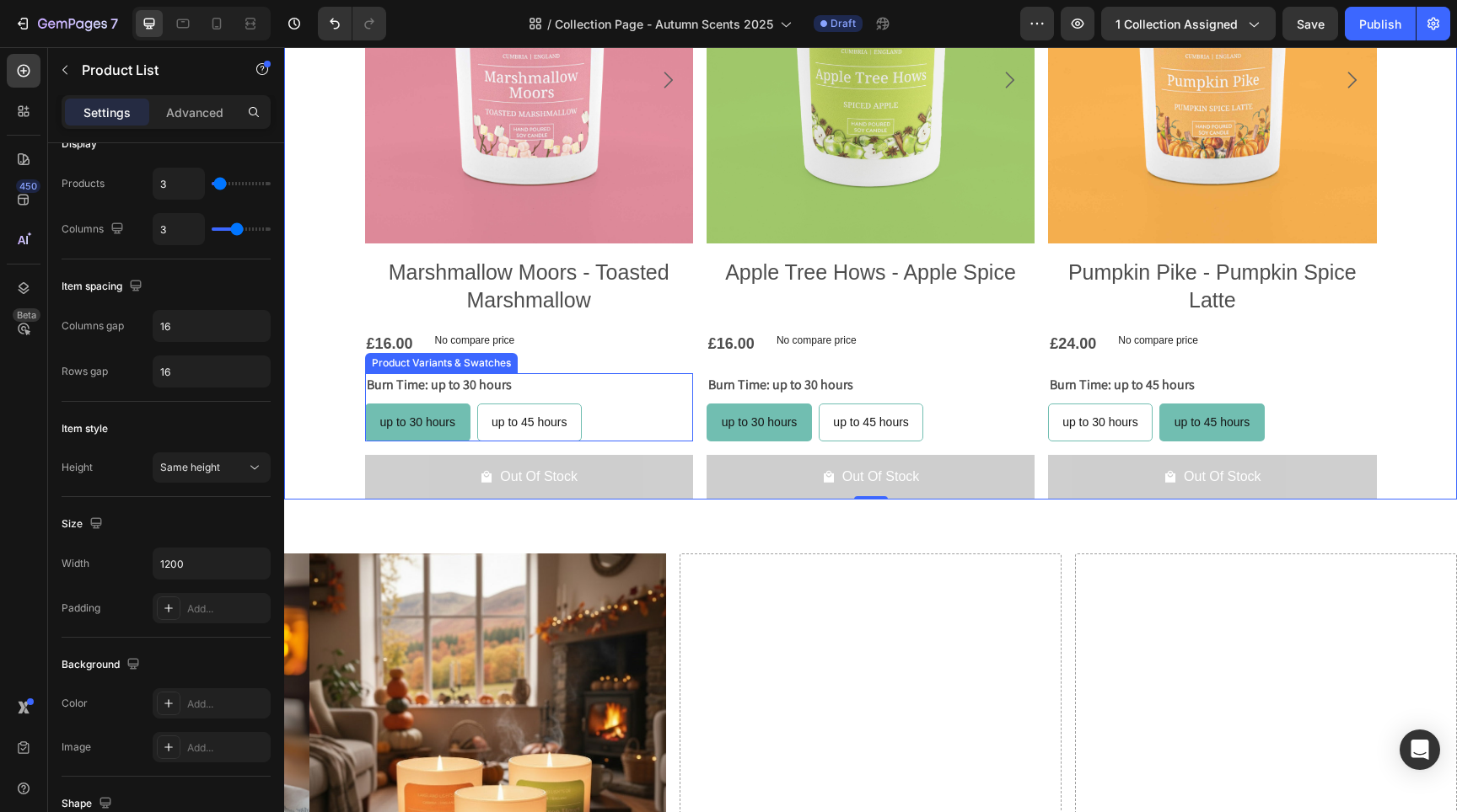
scroll to position [1284, 0]
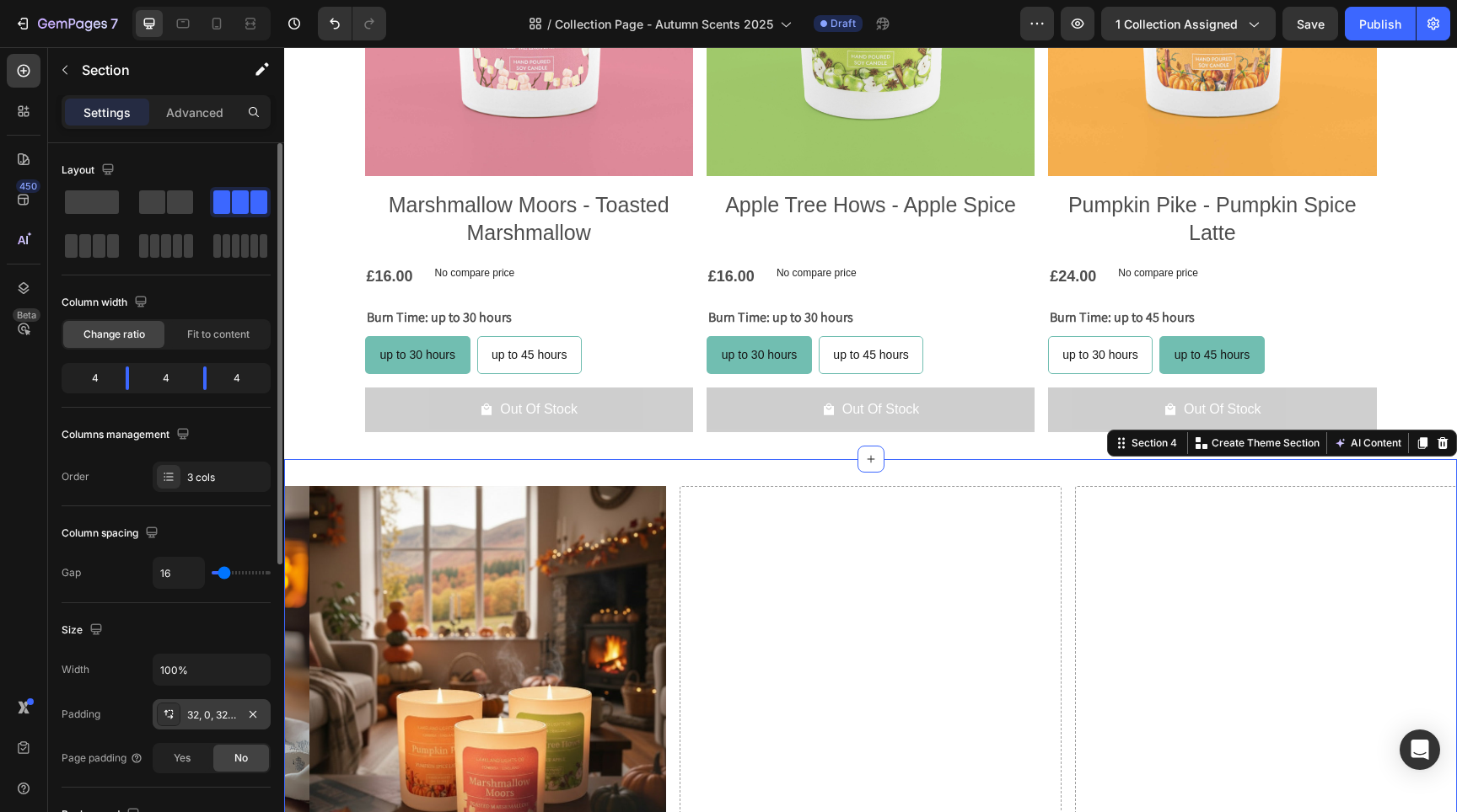
click at [216, 716] on div "32, 0, 32, 0" at bounding box center [211, 715] width 49 height 15
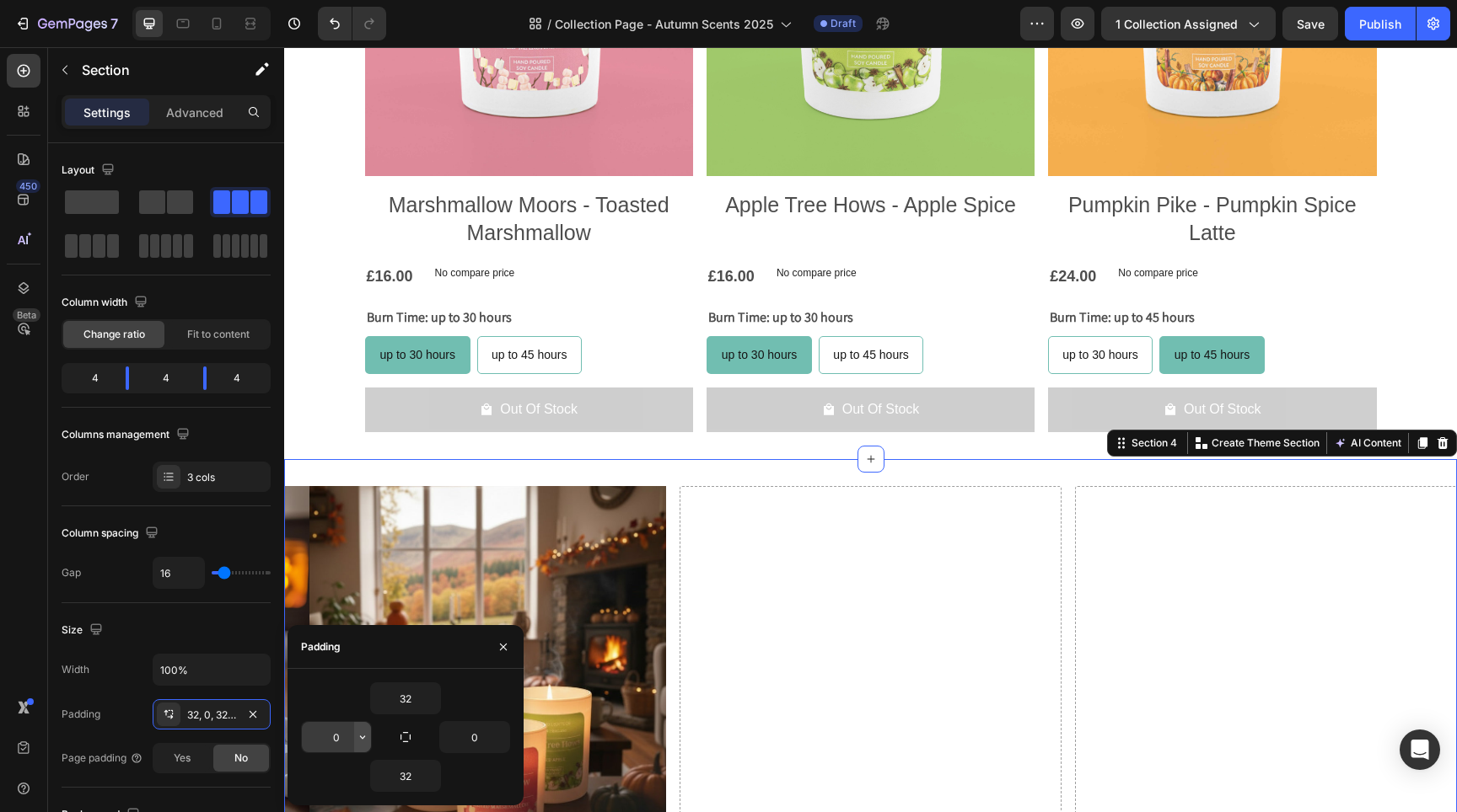
click at [357, 735] on icon "button" at bounding box center [362, 737] width 13 height 13
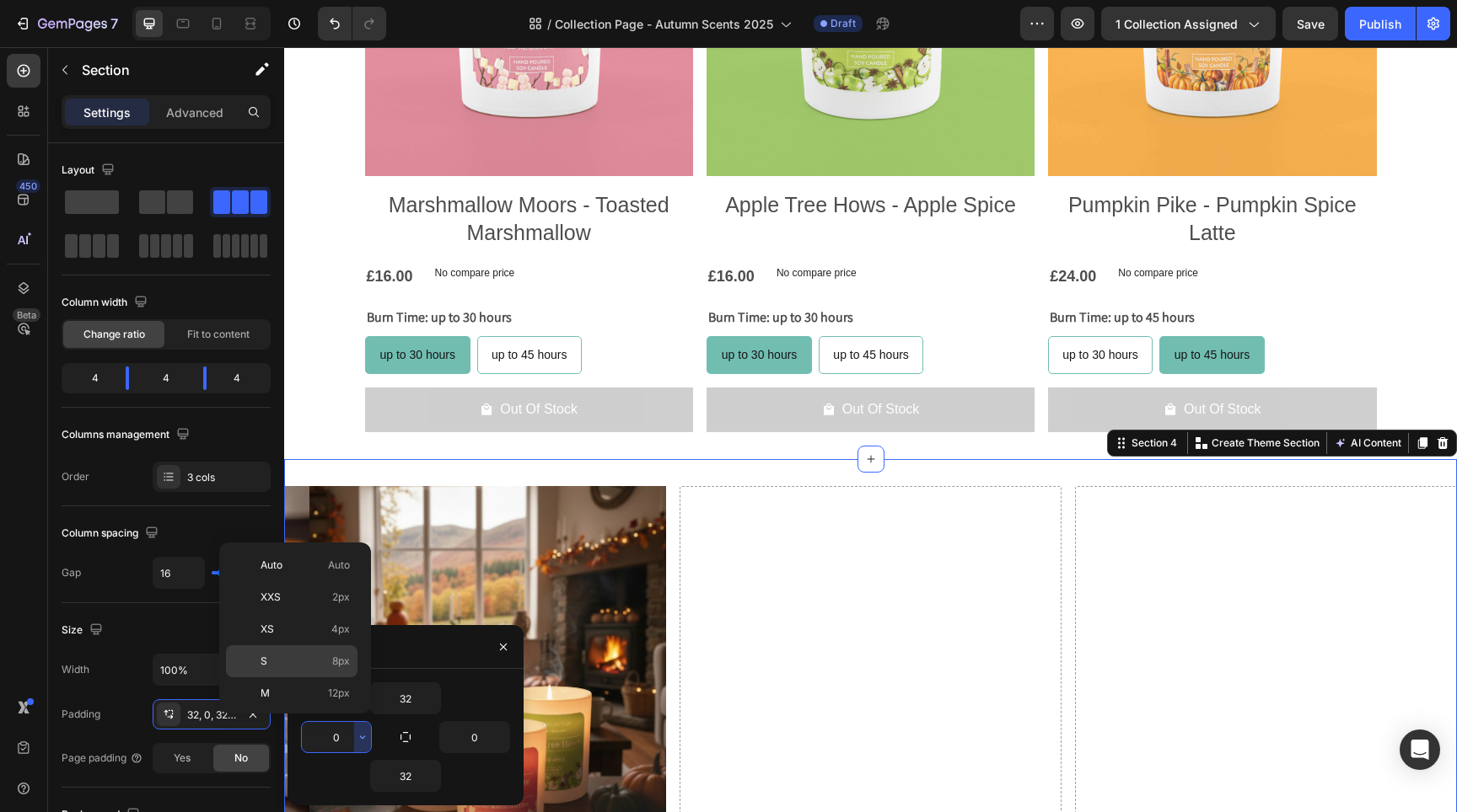
scroll to position [194, 0]
click at [313, 661] on p "4XL 80px" at bounding box center [305, 658] width 90 height 15
type input "80"
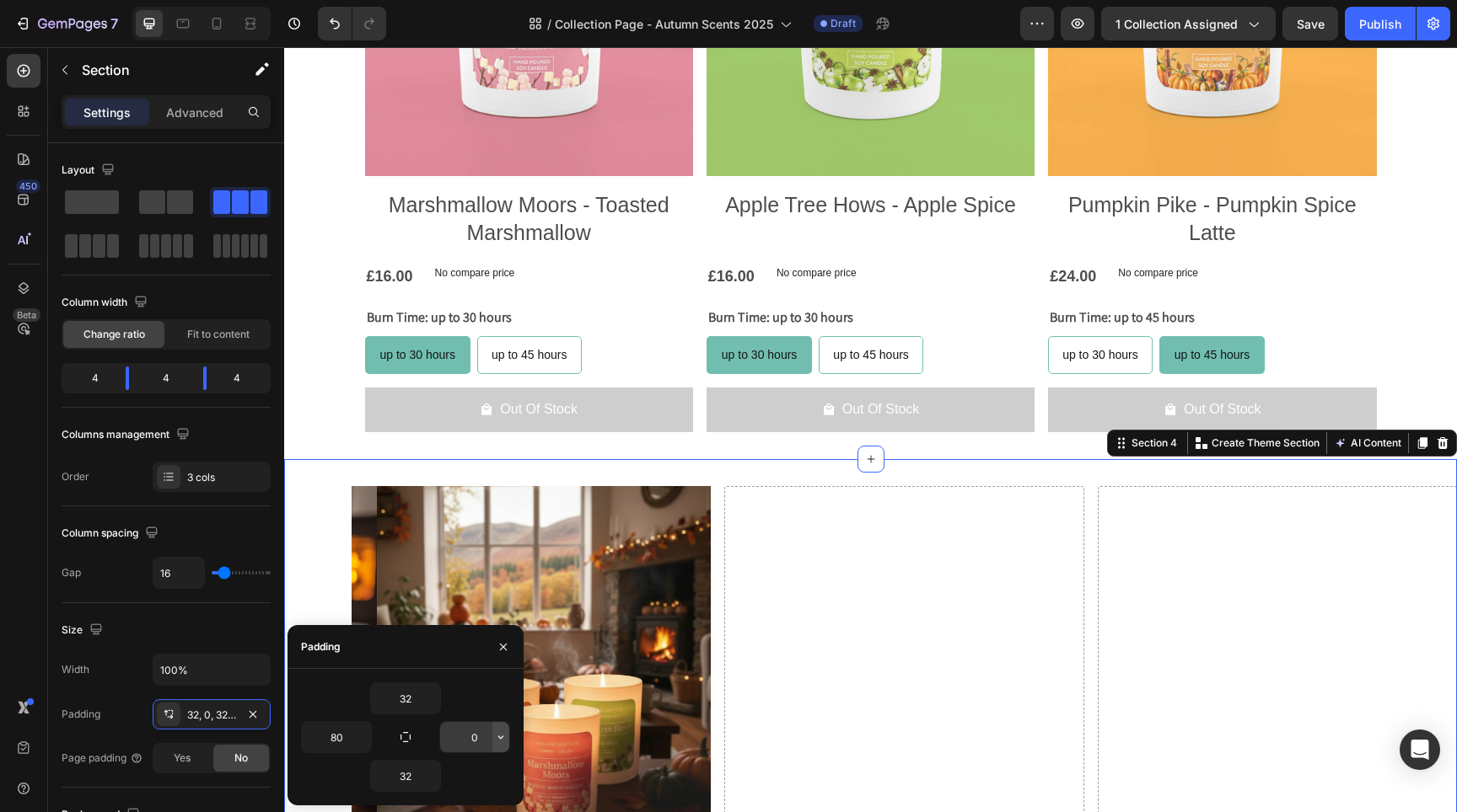
click at [503, 744] on icon "button" at bounding box center [500, 737] width 13 height 13
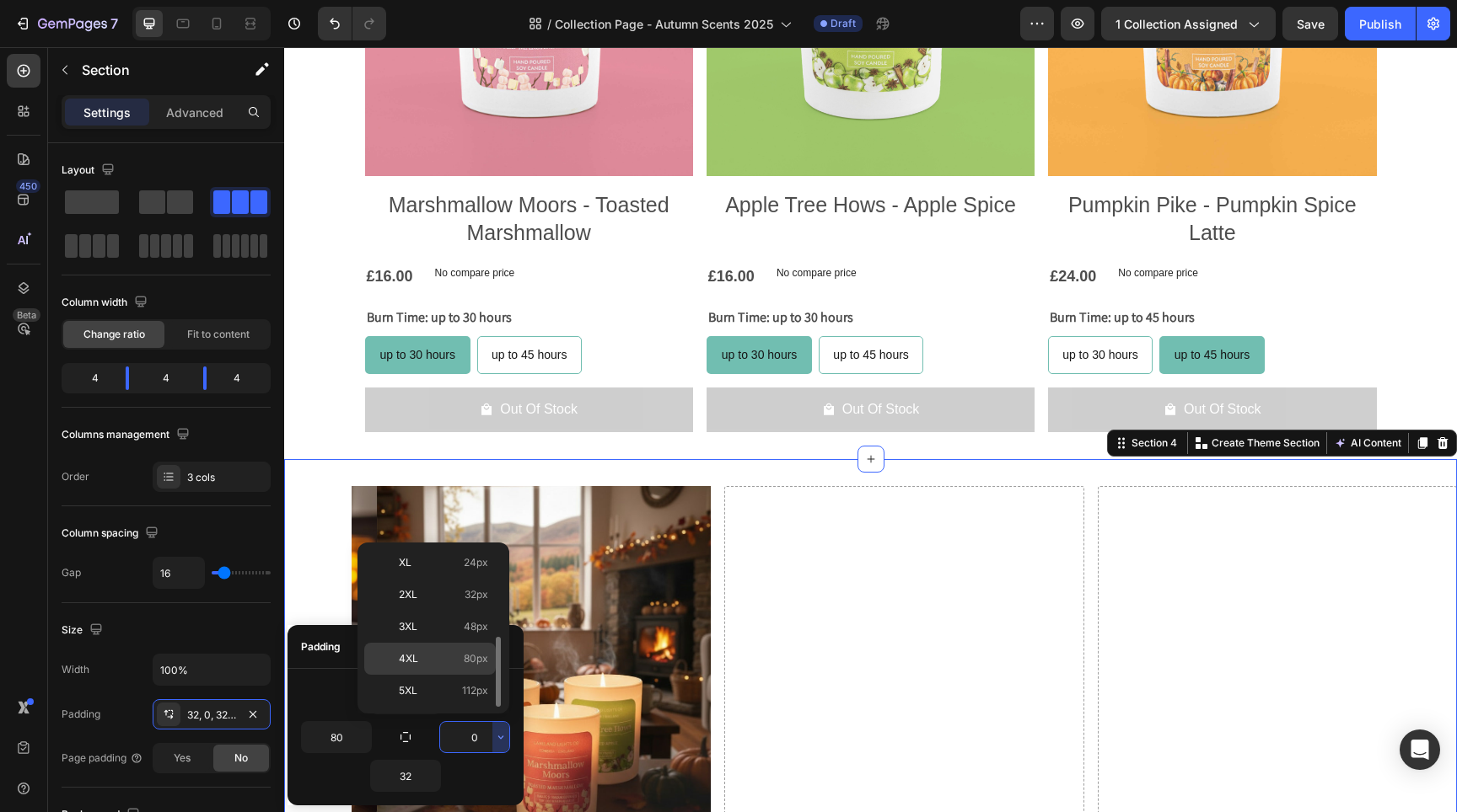
click at [438, 661] on p "4XL 80px" at bounding box center [443, 658] width 90 height 15
type input "80"
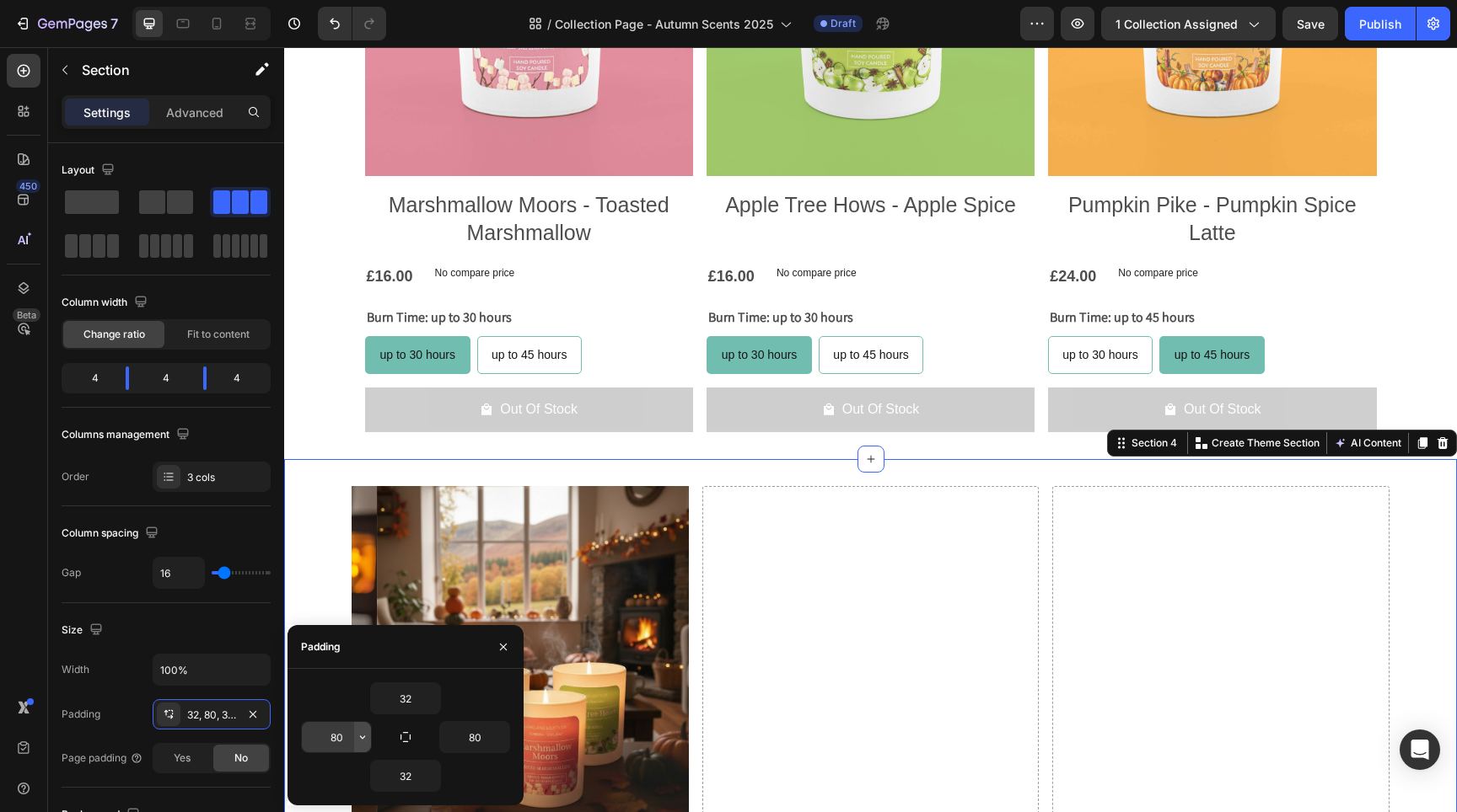
click at [360, 737] on icon "button" at bounding box center [362, 737] width 13 height 13
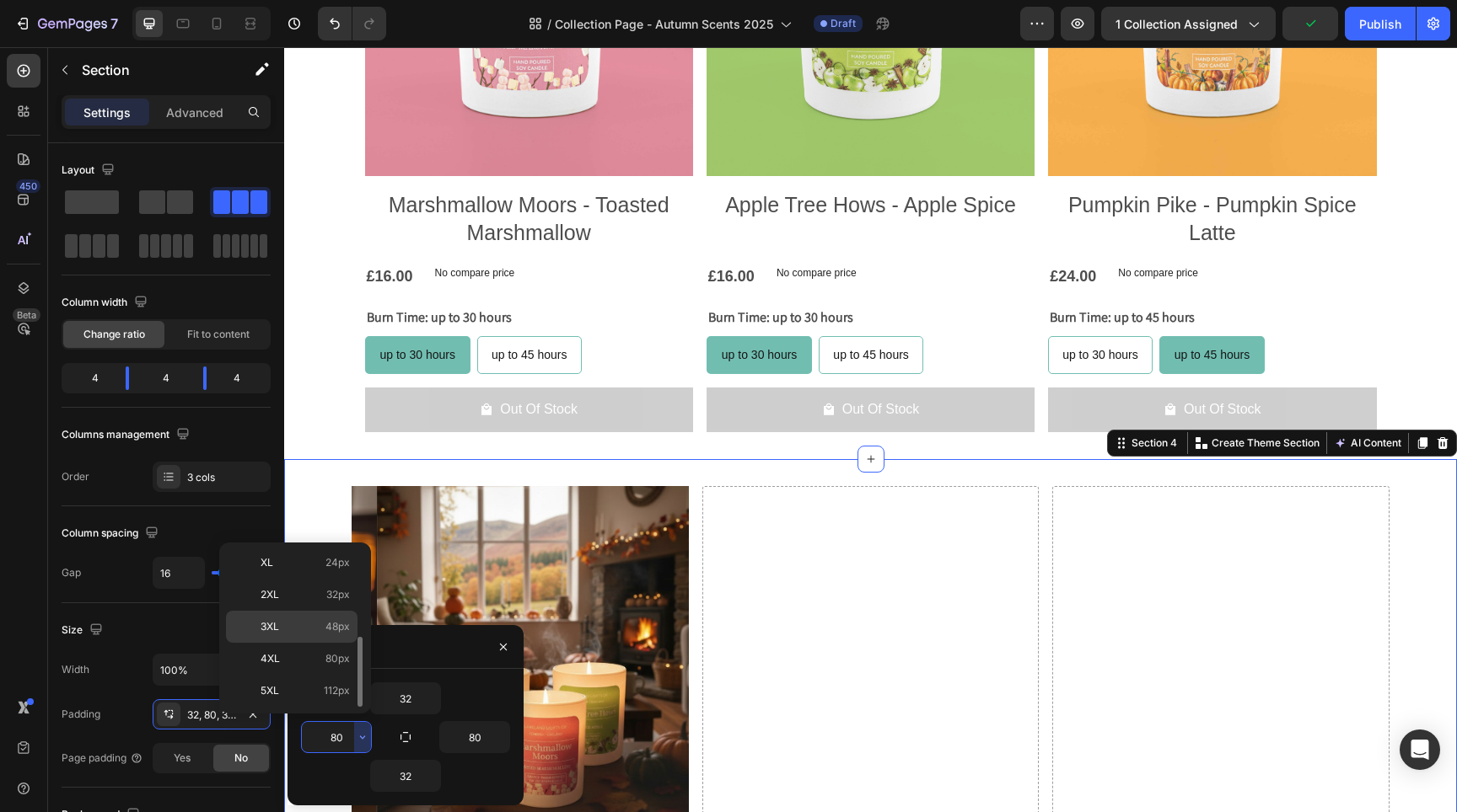
click at [297, 629] on p "3XL 48px" at bounding box center [305, 627] width 90 height 15
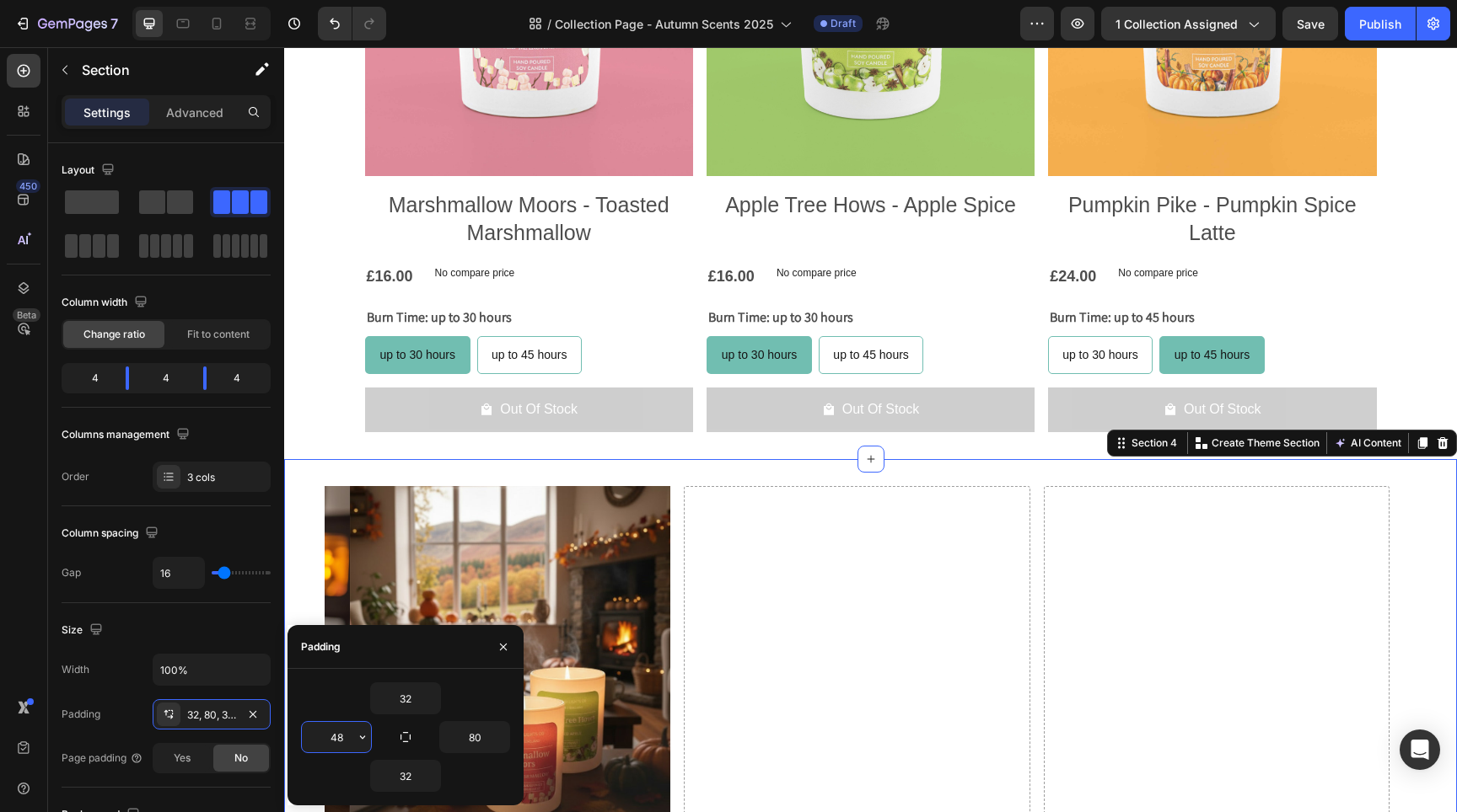
click at [352, 737] on input "48" at bounding box center [337, 737] width 69 height 30
click at [352, 735] on input "48" at bounding box center [337, 737] width 69 height 30
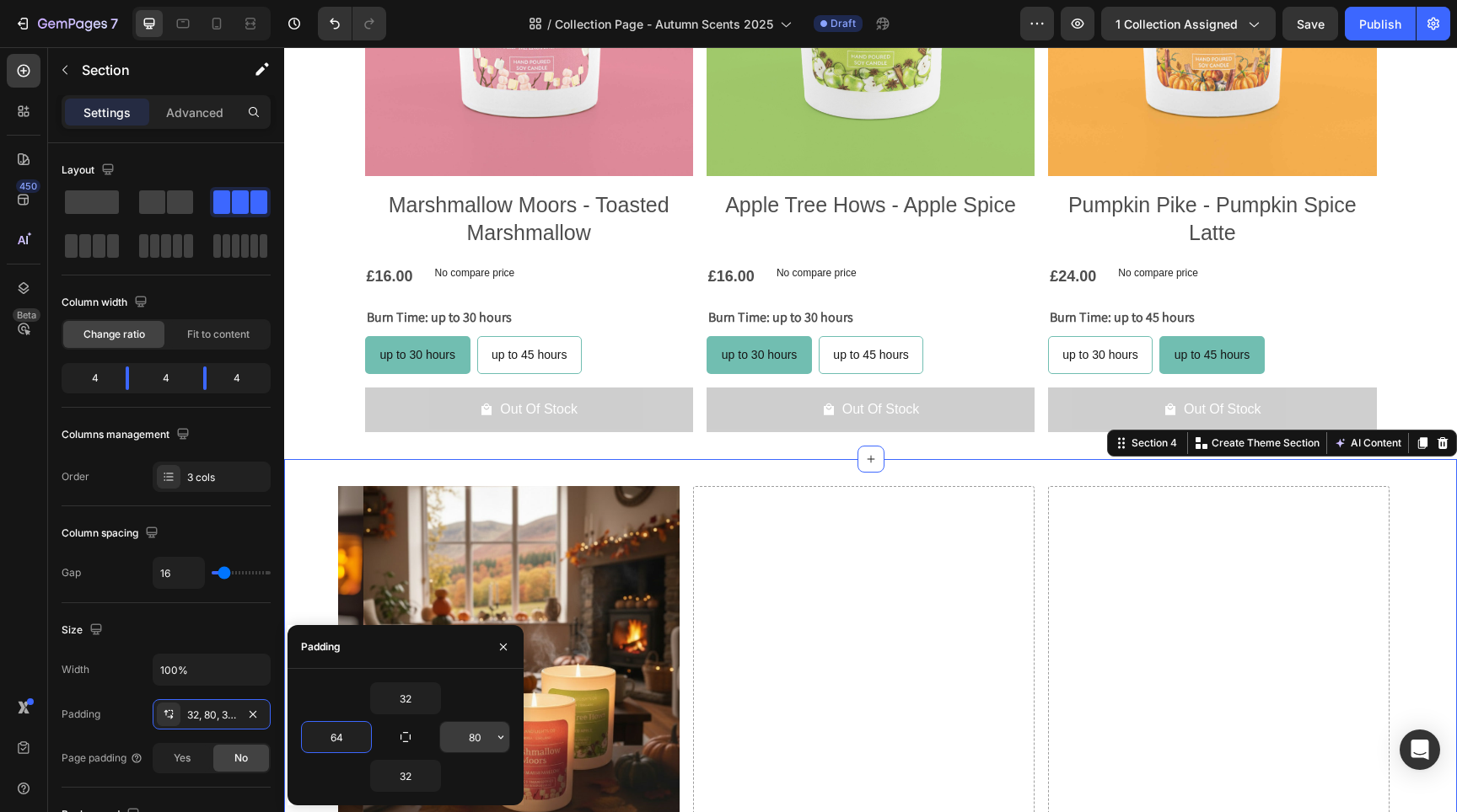
type input "64"
click at [474, 732] on input "80" at bounding box center [475, 737] width 69 height 30
type input "64"
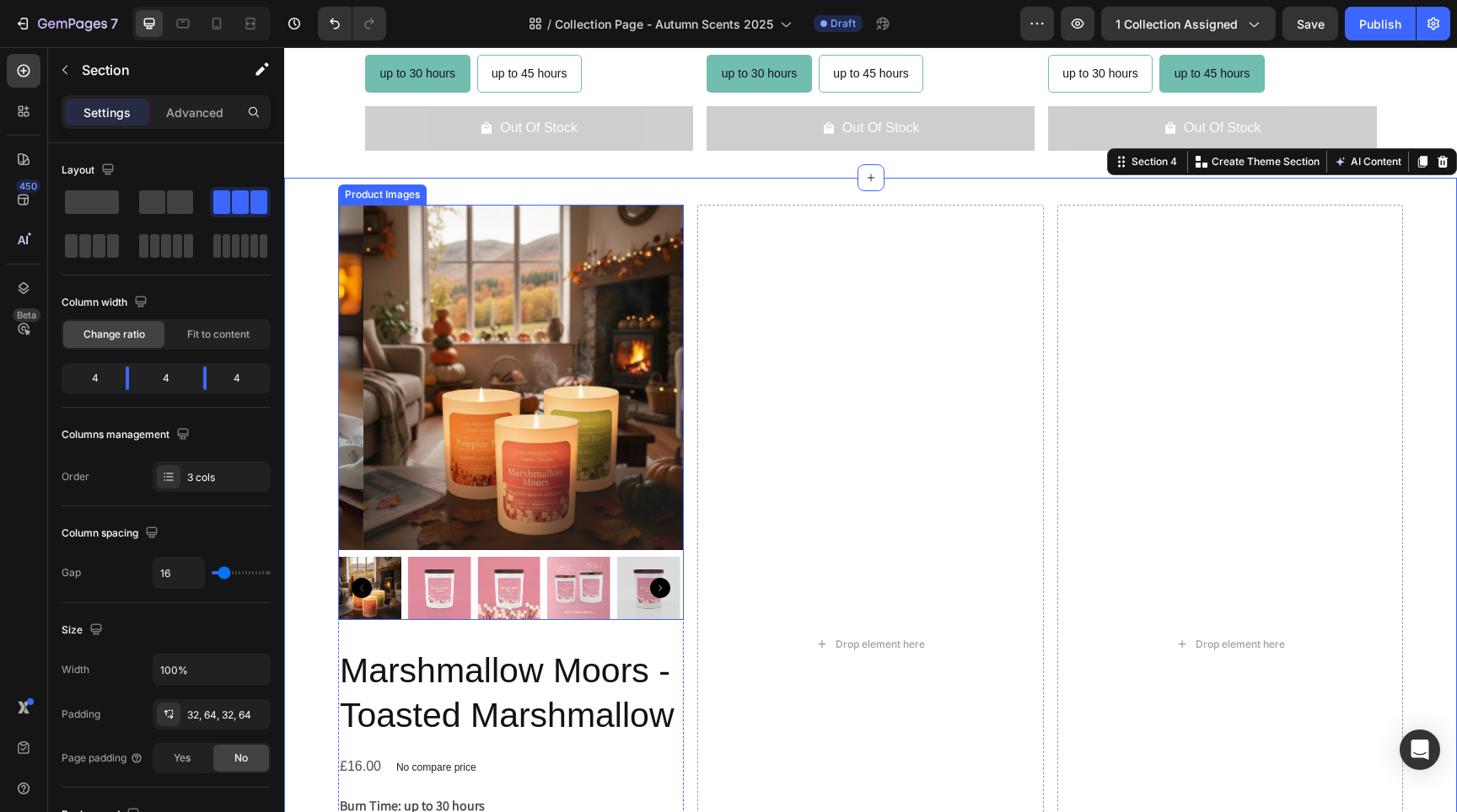
scroll to position [1739, 0]
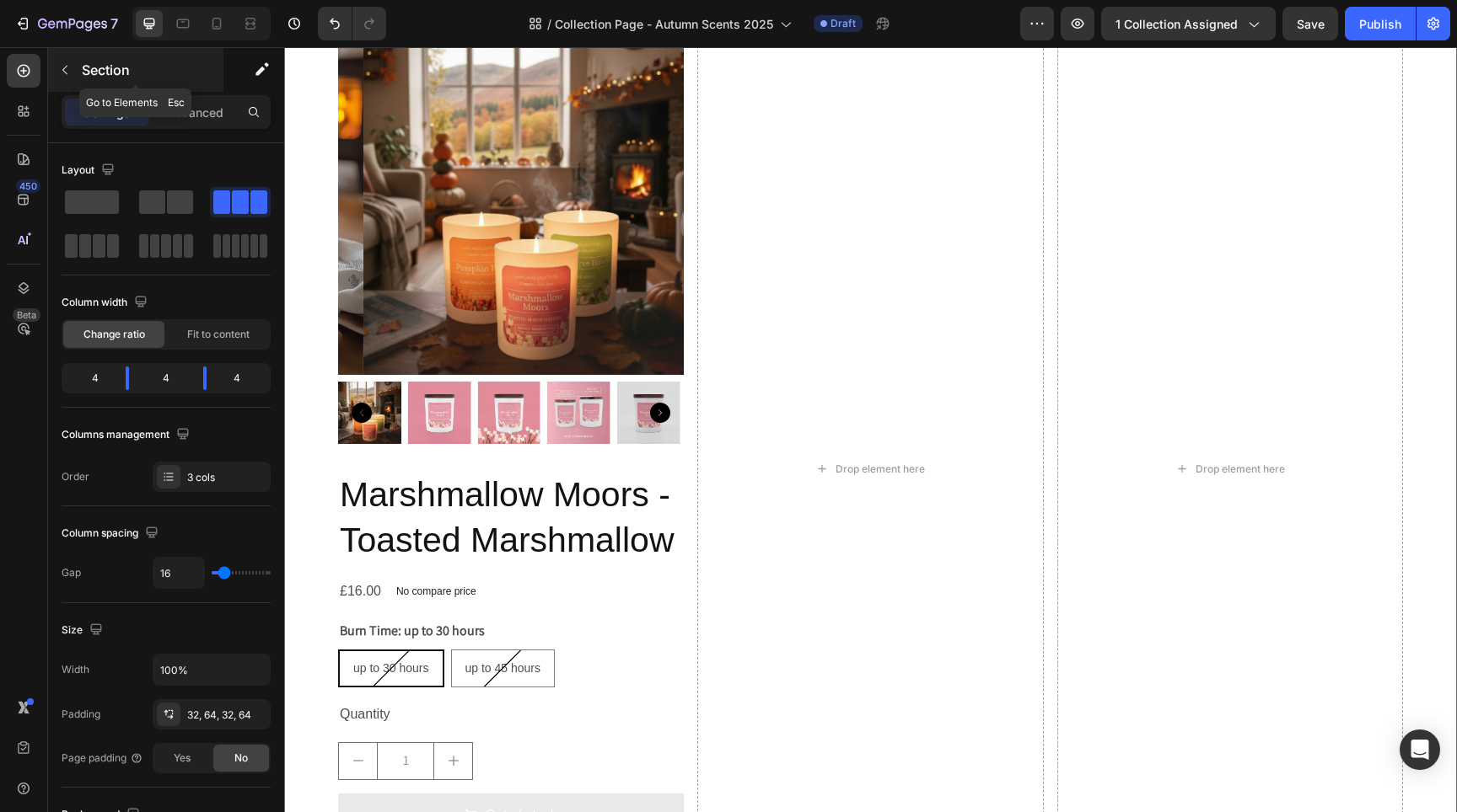
click at [66, 72] on icon "button" at bounding box center [65, 69] width 13 height 13
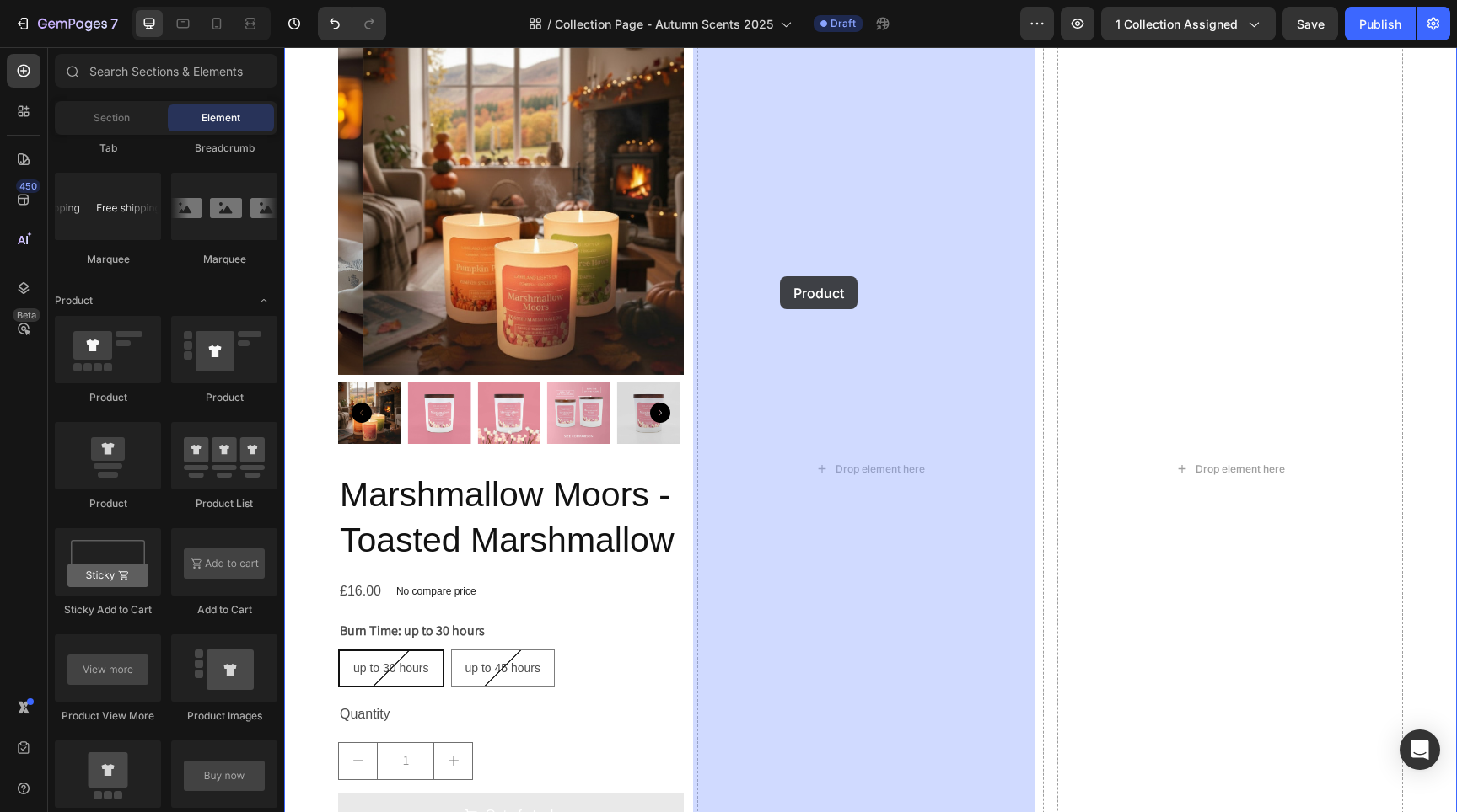
drag, startPoint x: 427, startPoint y: 507, endPoint x: 780, endPoint y: 276, distance: 421.9
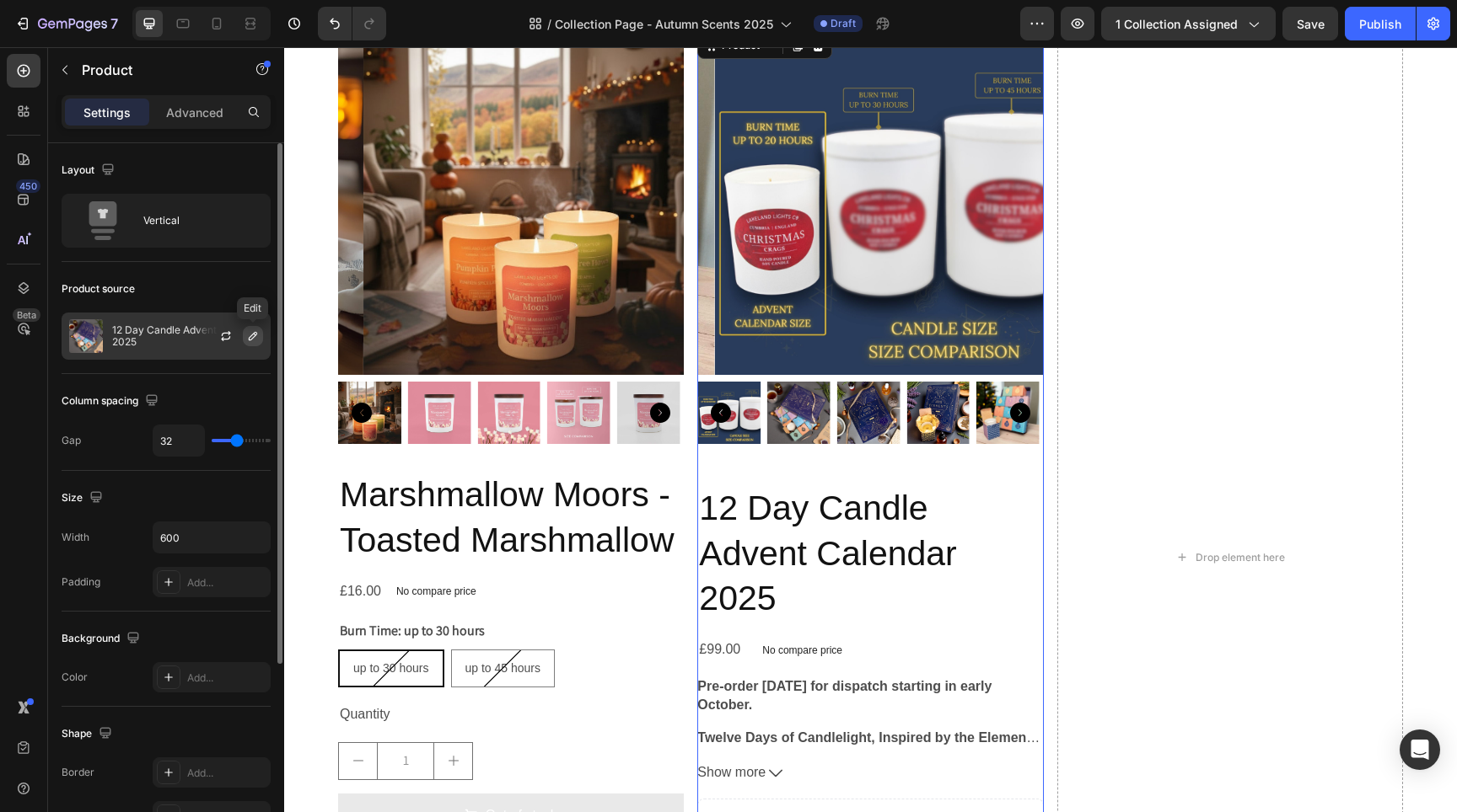
click at [246, 333] on icon "button" at bounding box center [252, 335] width 13 height 13
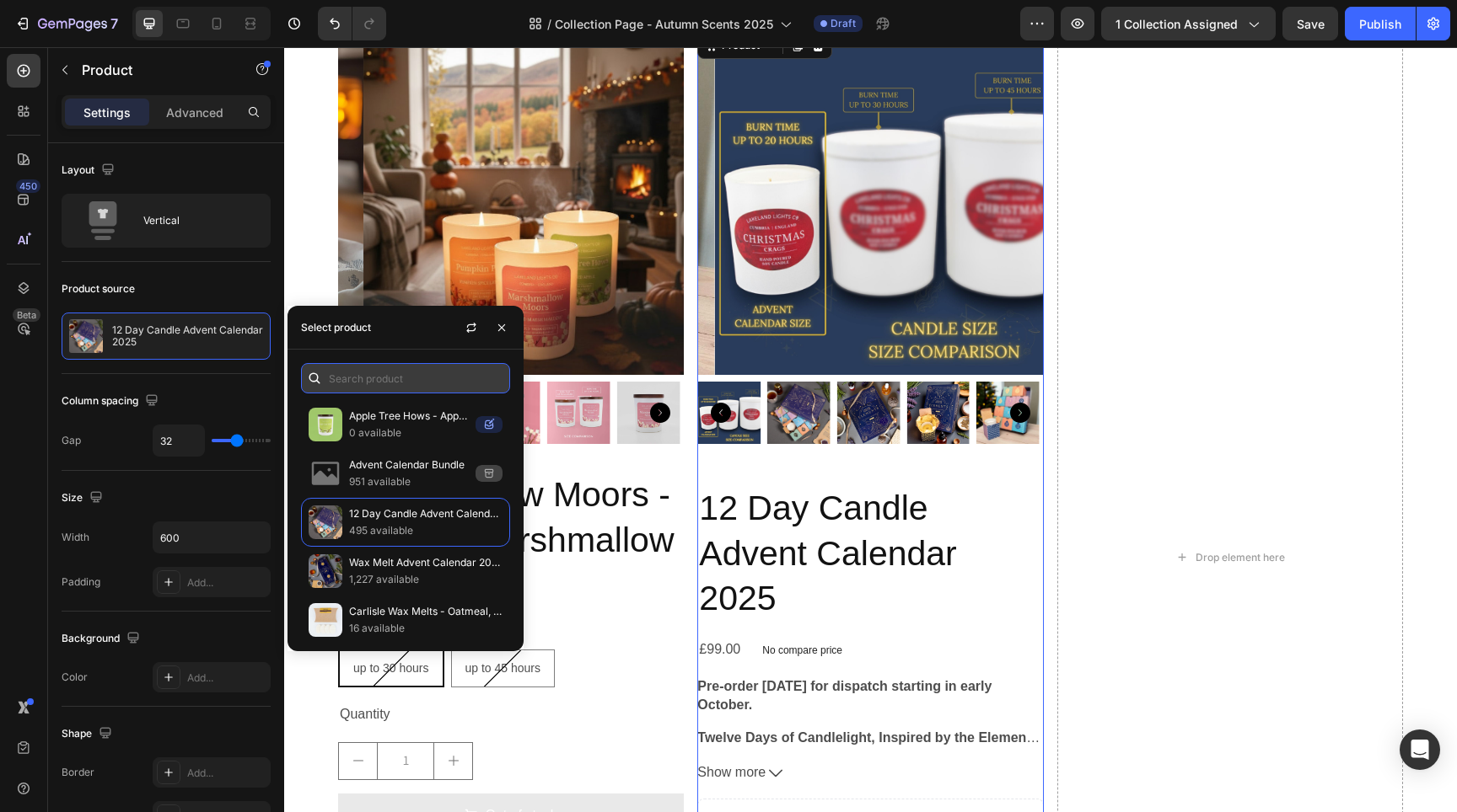
click at [366, 376] on input "text" at bounding box center [406, 378] width 210 height 30
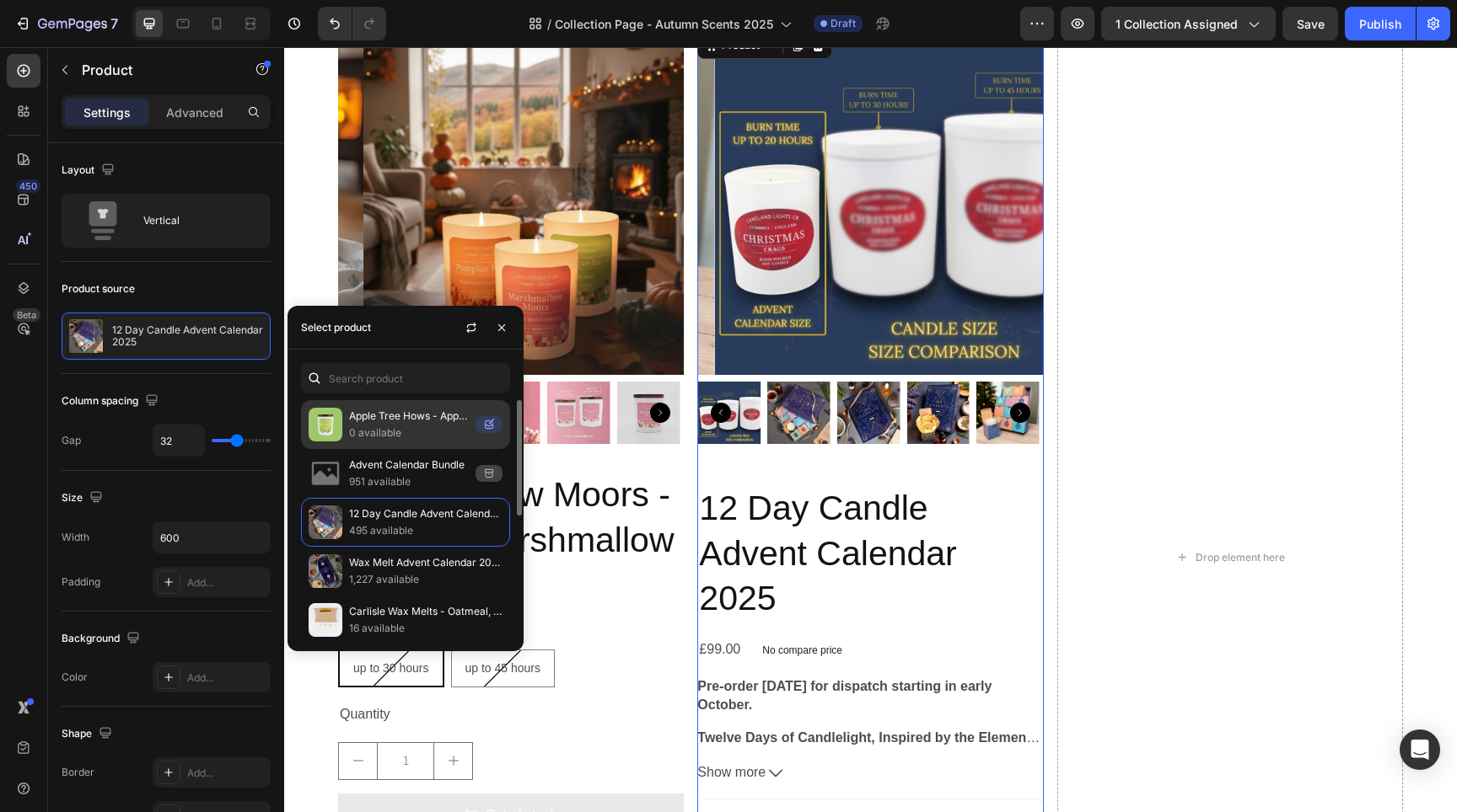
click at [390, 425] on p "Apple Tree Hows - Apple Spice" at bounding box center [408, 416] width 120 height 17
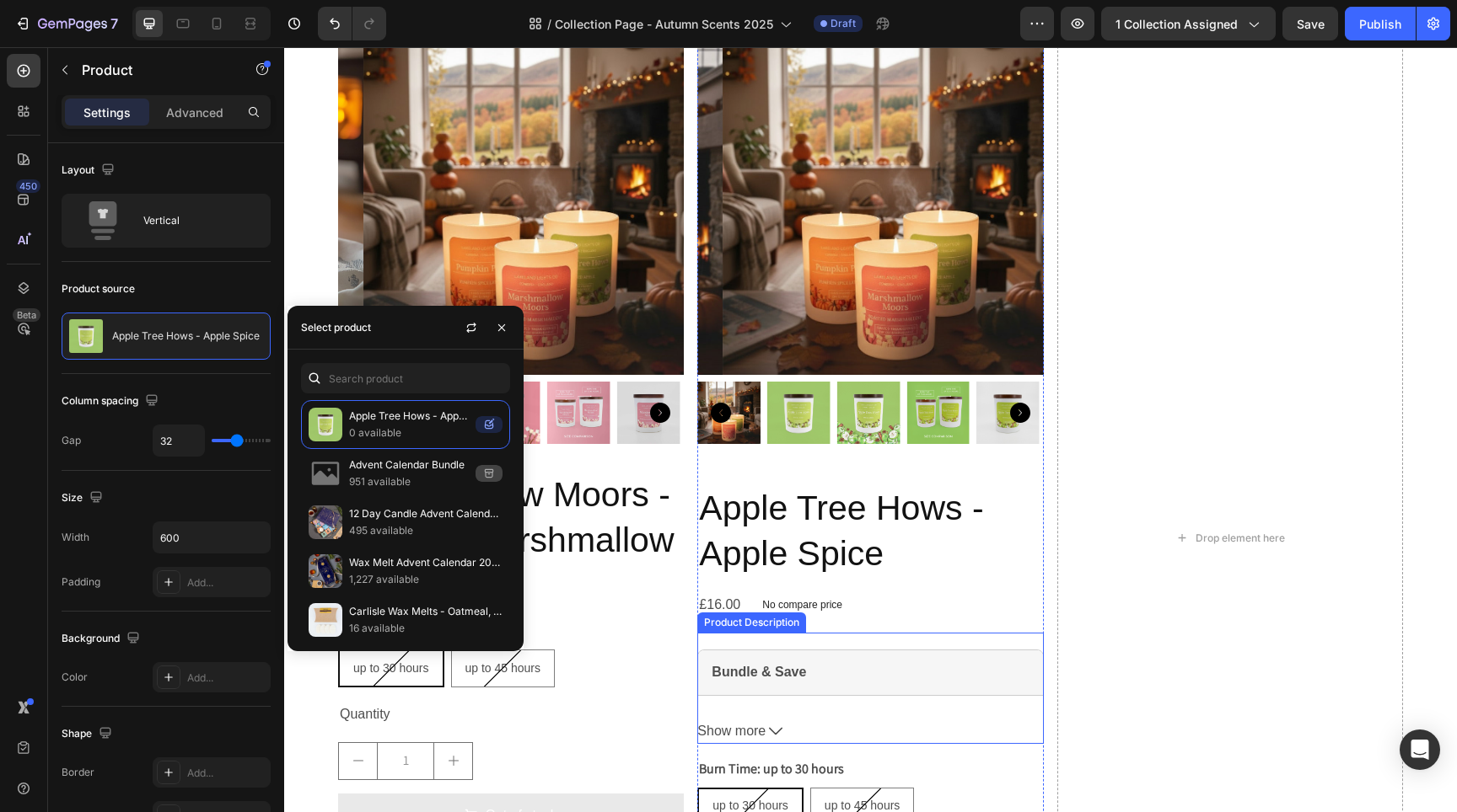
click at [1009, 642] on div "Bundle & Save Any 3 Medium Candles £45 SAVE £3 Any 3 Large Candles £66 SAVE £6 …" at bounding box center [869, 669] width 345 height 74
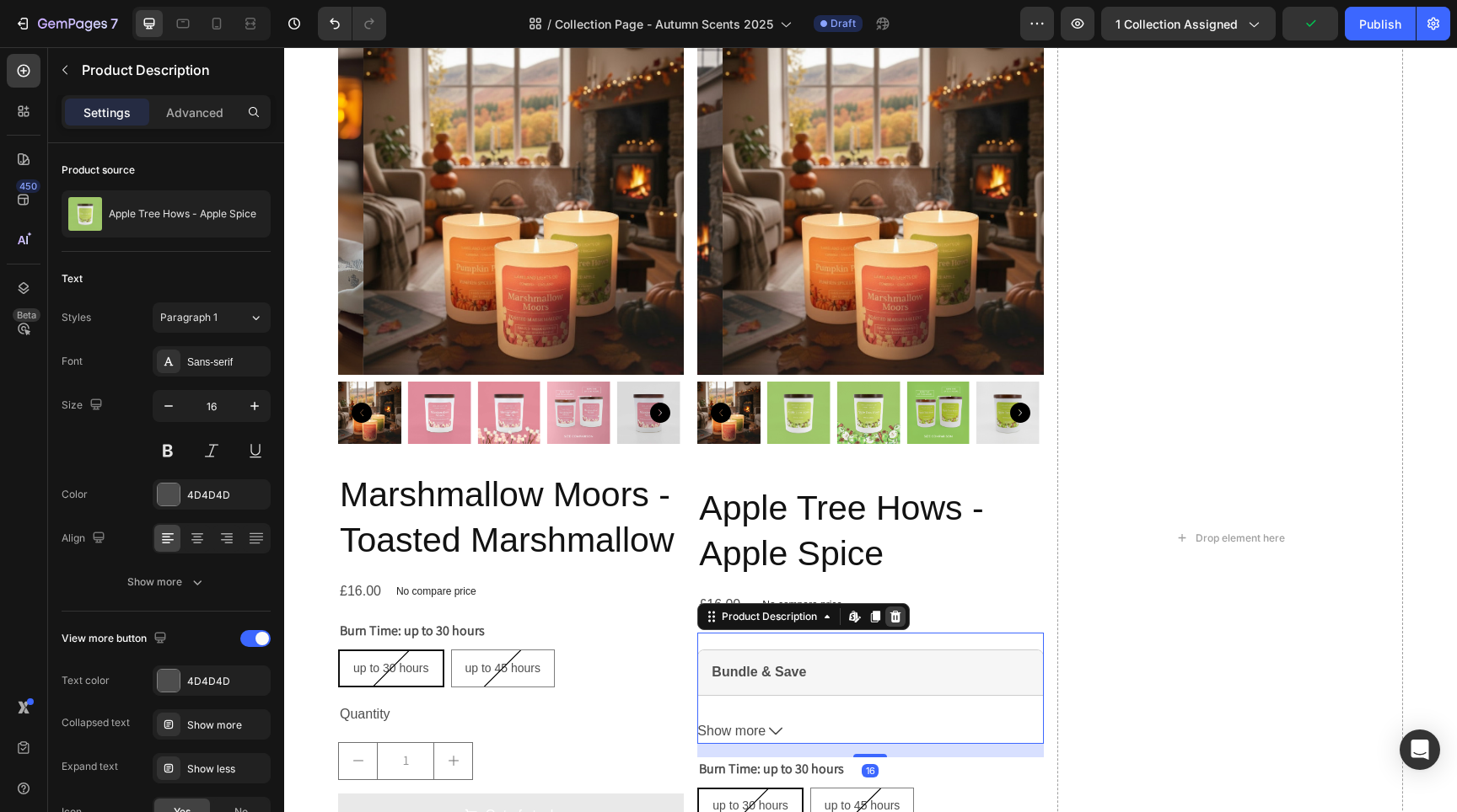
click at [896, 613] on icon at bounding box center [896, 616] width 11 height 12
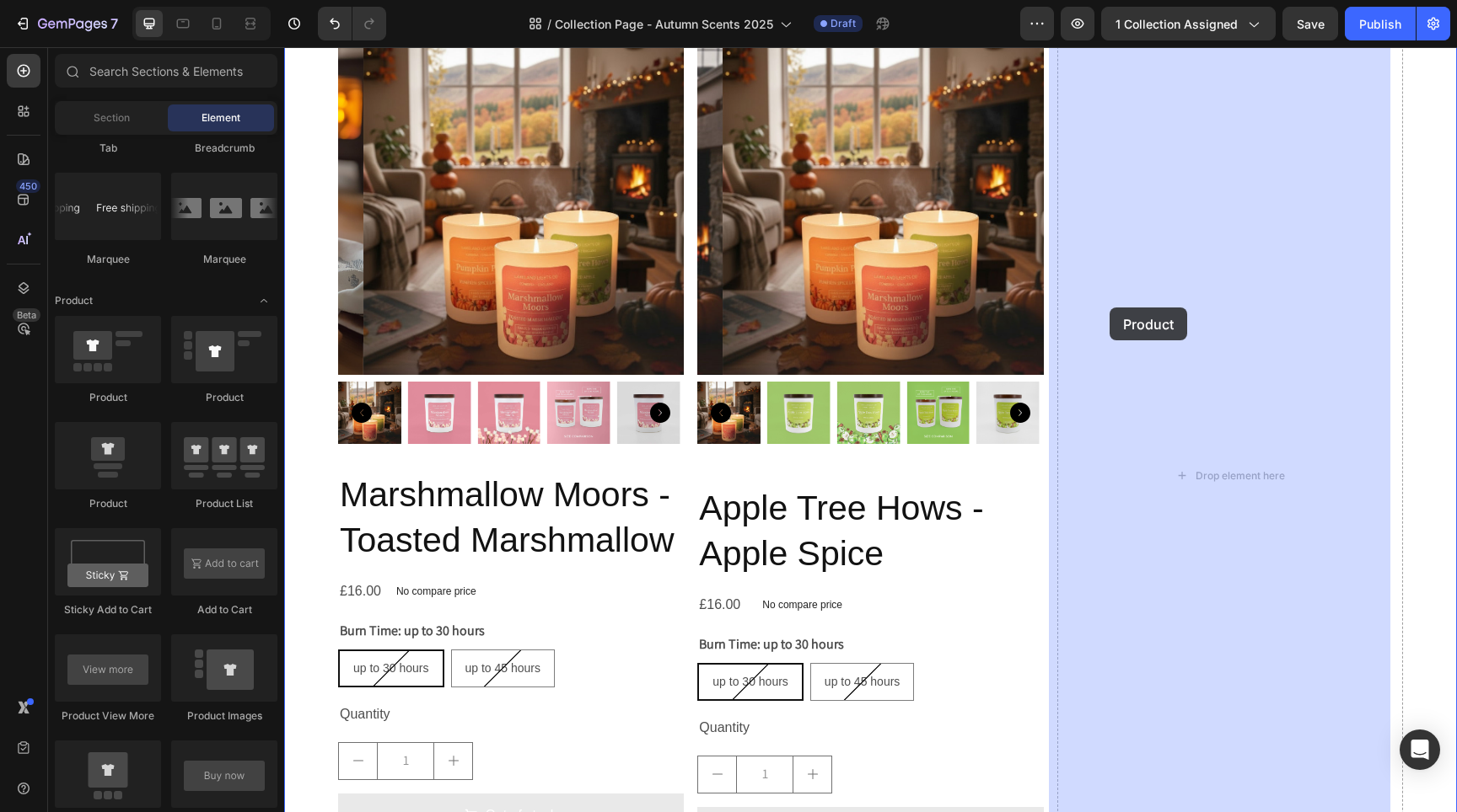
drag, startPoint x: 386, startPoint y: 523, endPoint x: 1097, endPoint y: 315, distance: 740.8
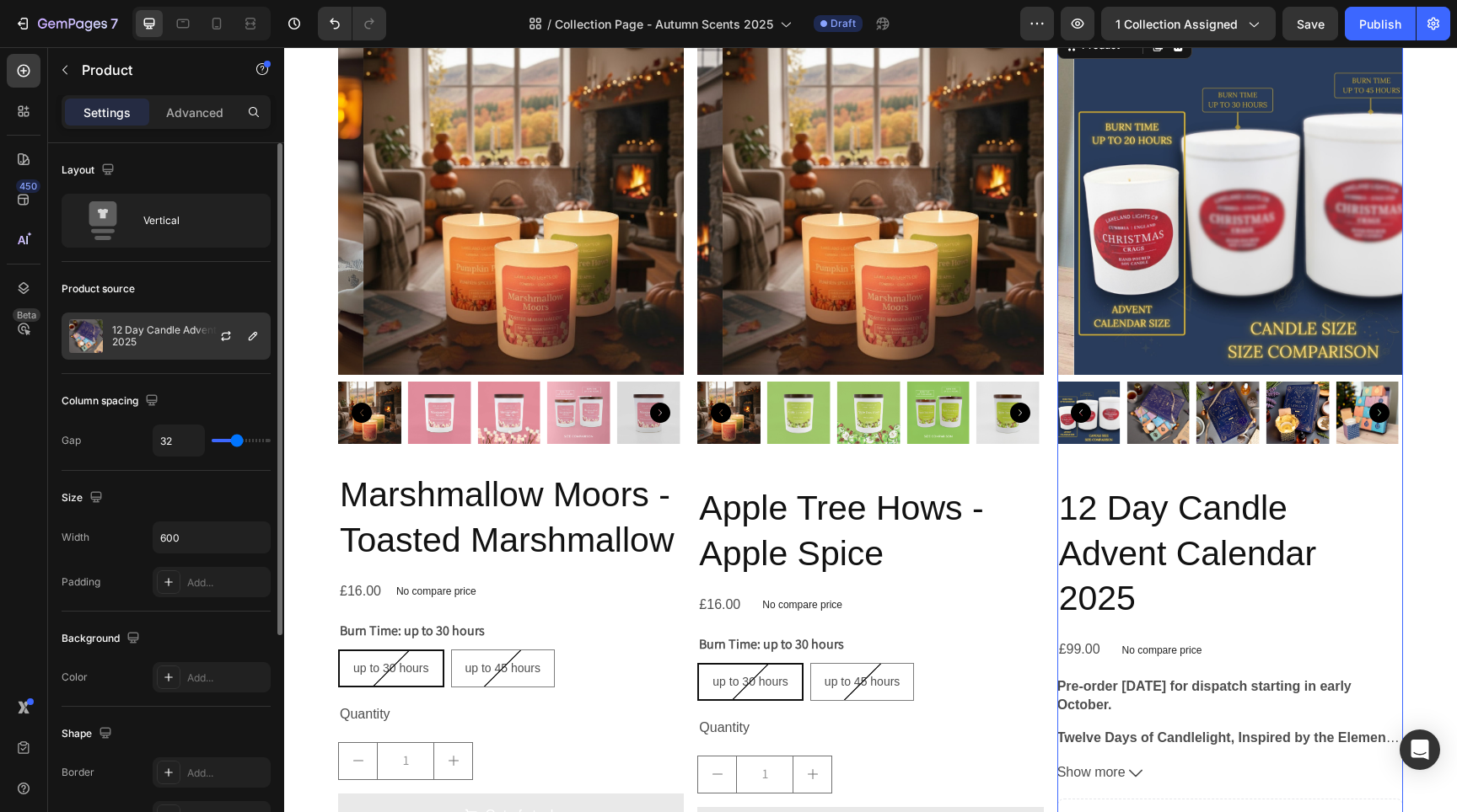
click at [190, 346] on p "12 Day Candle Advent Calendar 2025" at bounding box center [187, 336] width 151 height 24
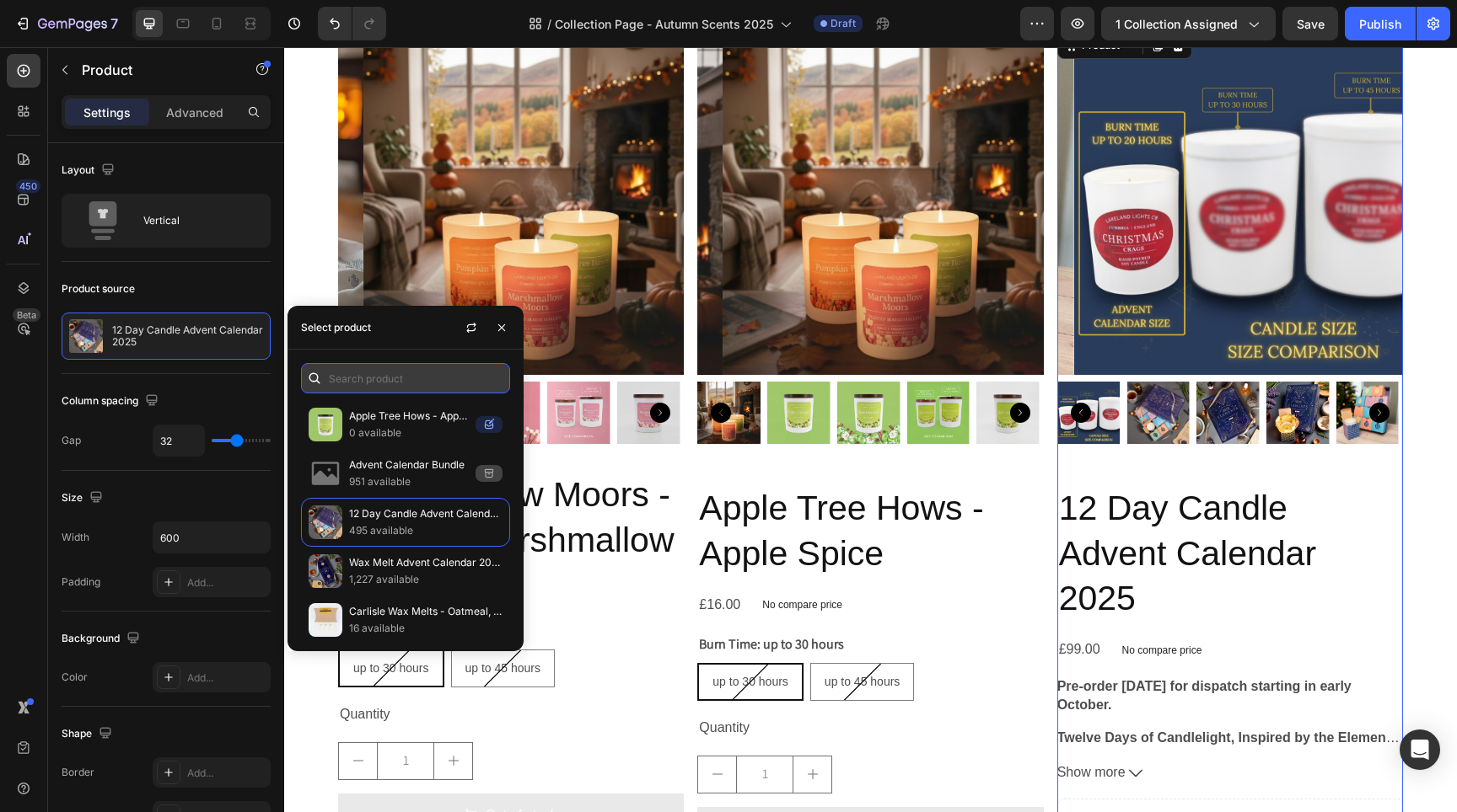
click at [377, 375] on input "text" at bounding box center [406, 378] width 210 height 30
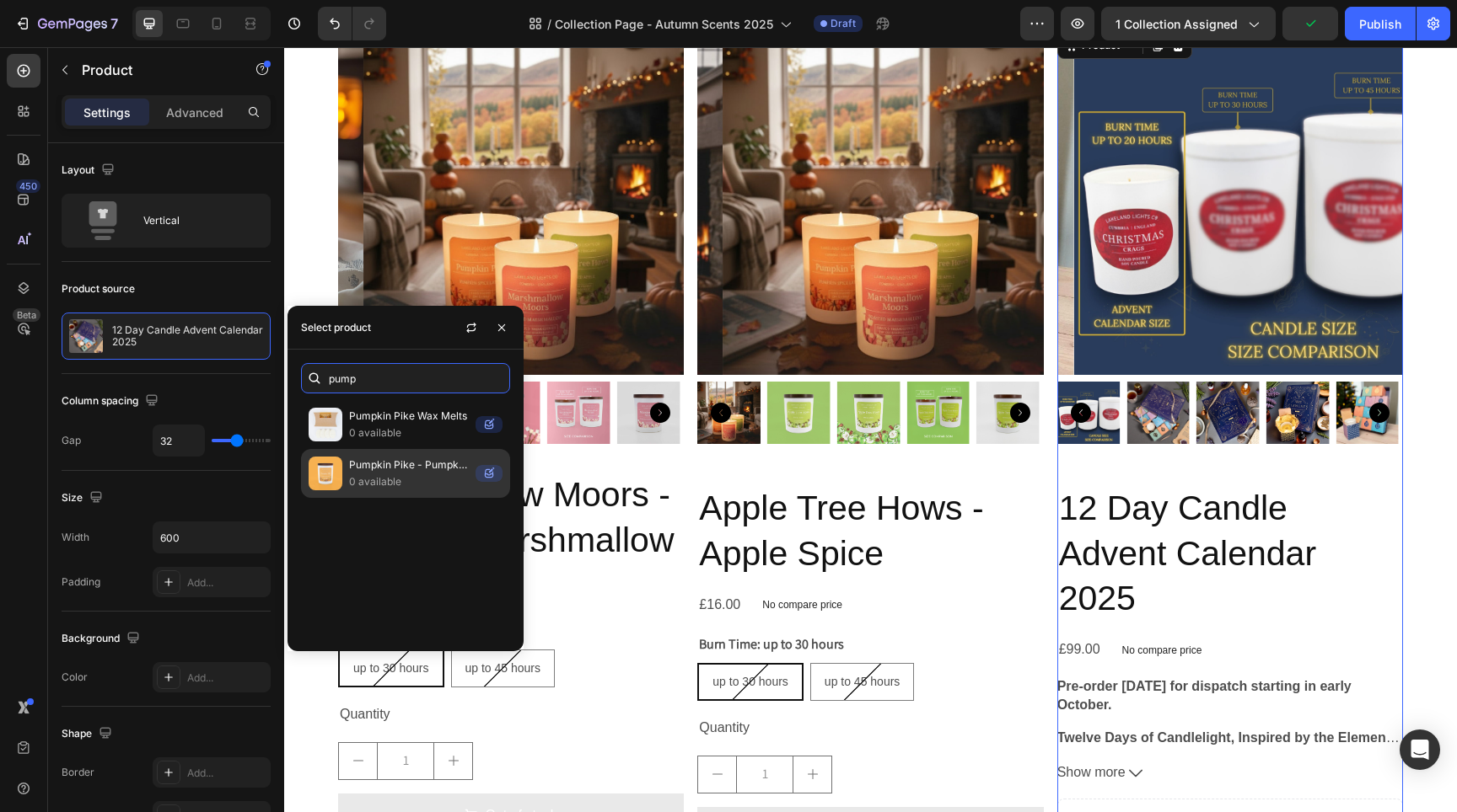
type input "pump"
click at [360, 474] on p "Pumpkin Pike - Pumpkin Spice Latte" at bounding box center [408, 465] width 120 height 17
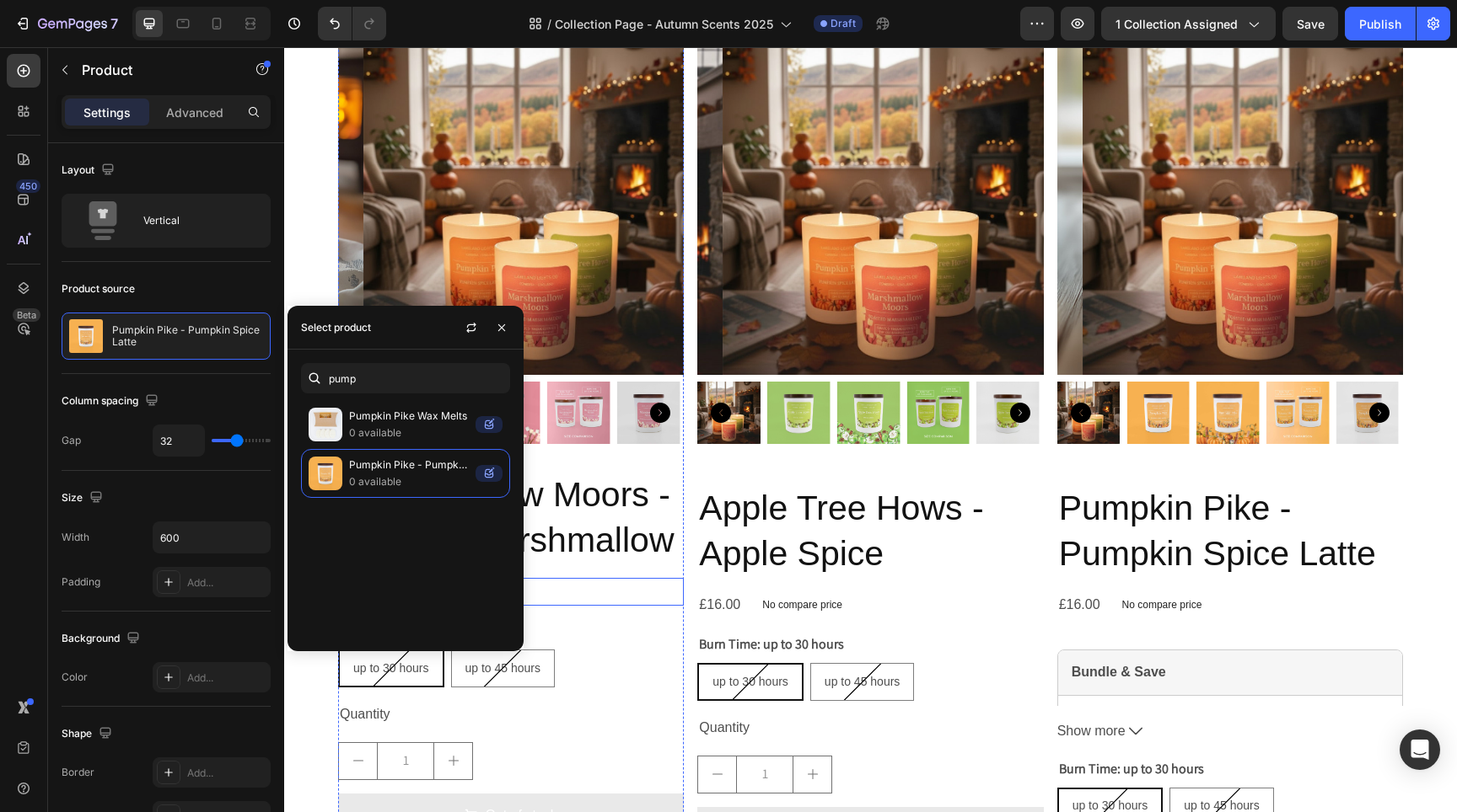
click at [661, 578] on div "£16.00 Product Price Product Price No compare price Product Price Row" at bounding box center [511, 591] width 345 height 28
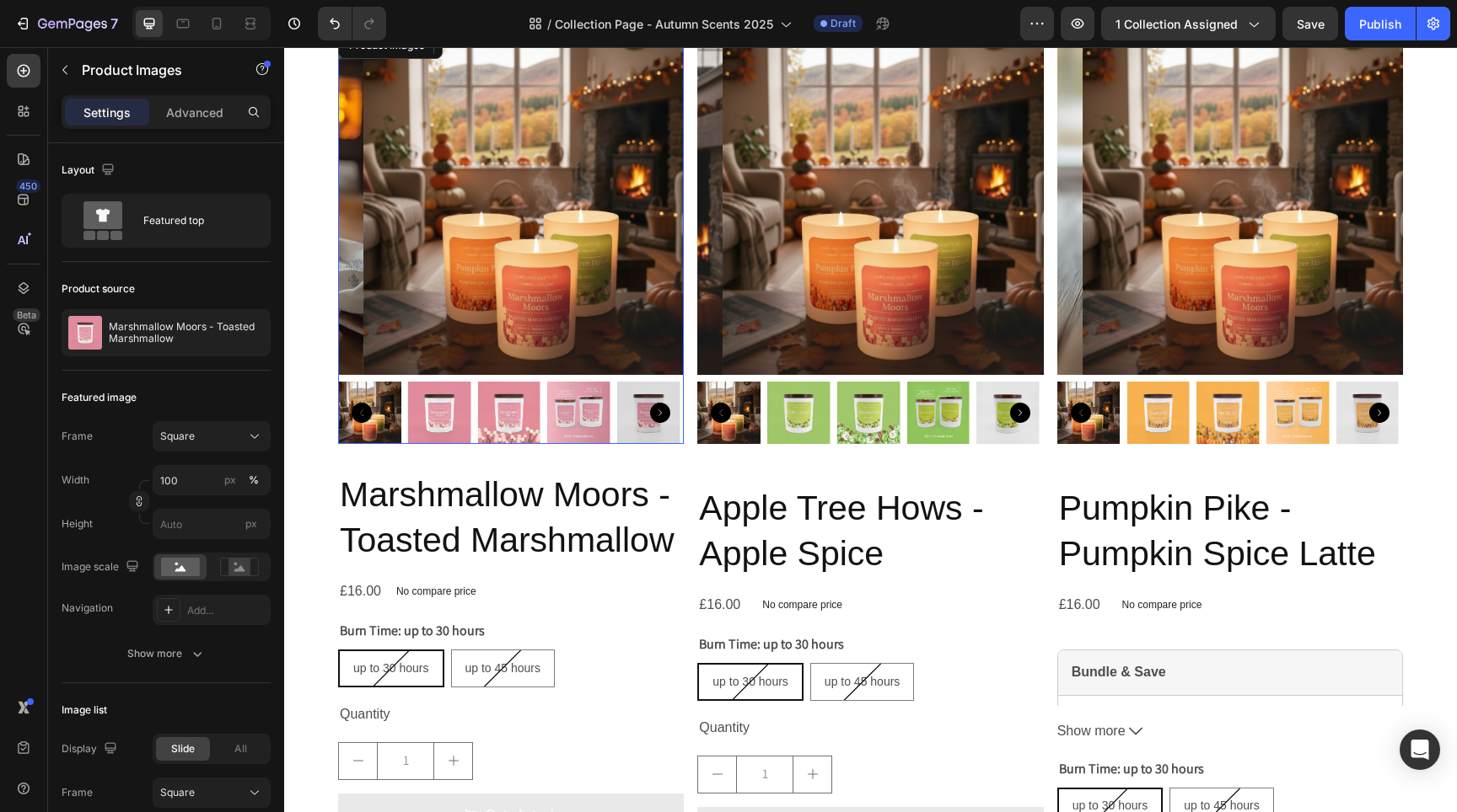
click at [605, 283] on img at bounding box center [535, 201] width 345 height 345
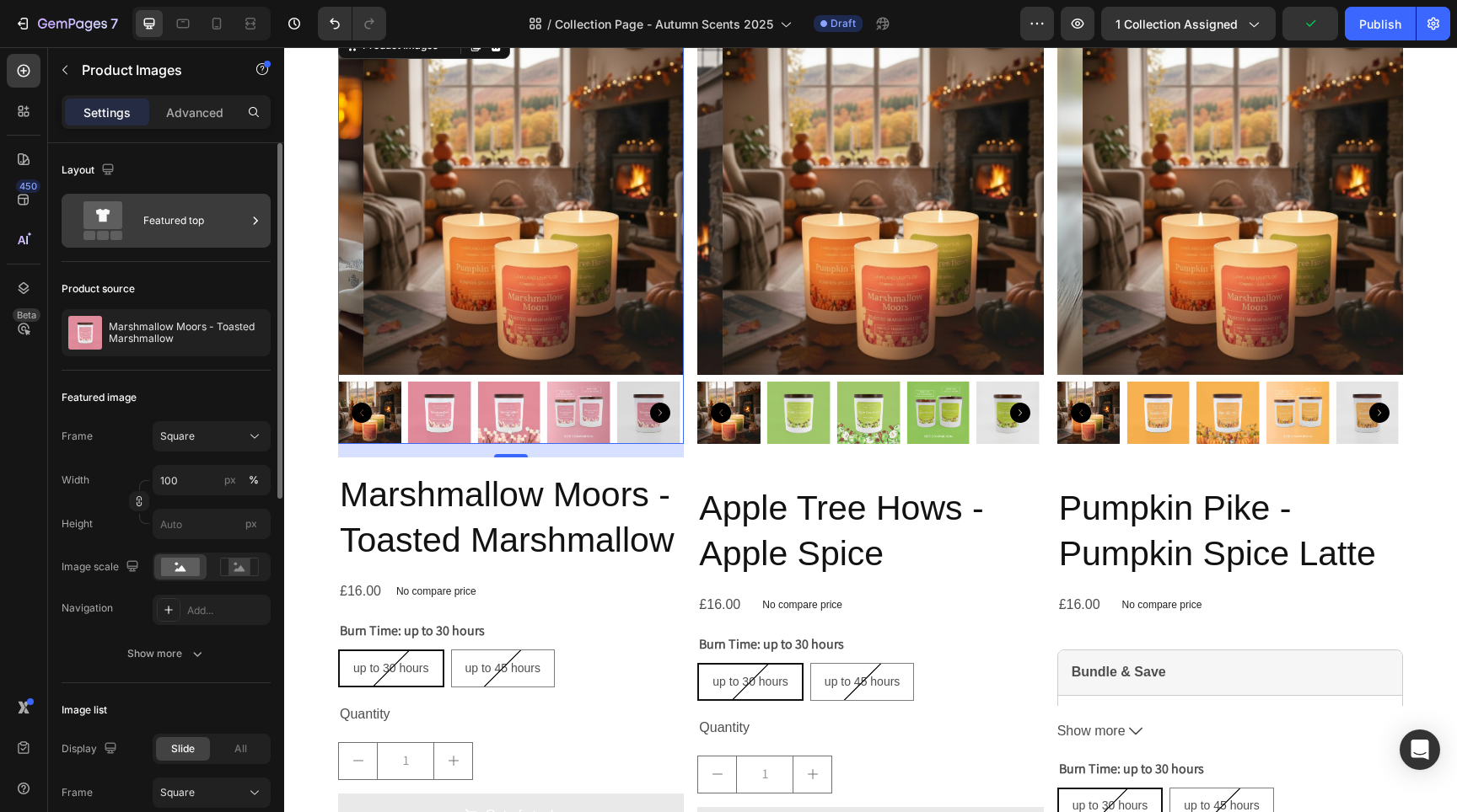
click at [166, 226] on div "Featured top" at bounding box center [194, 221] width 103 height 39
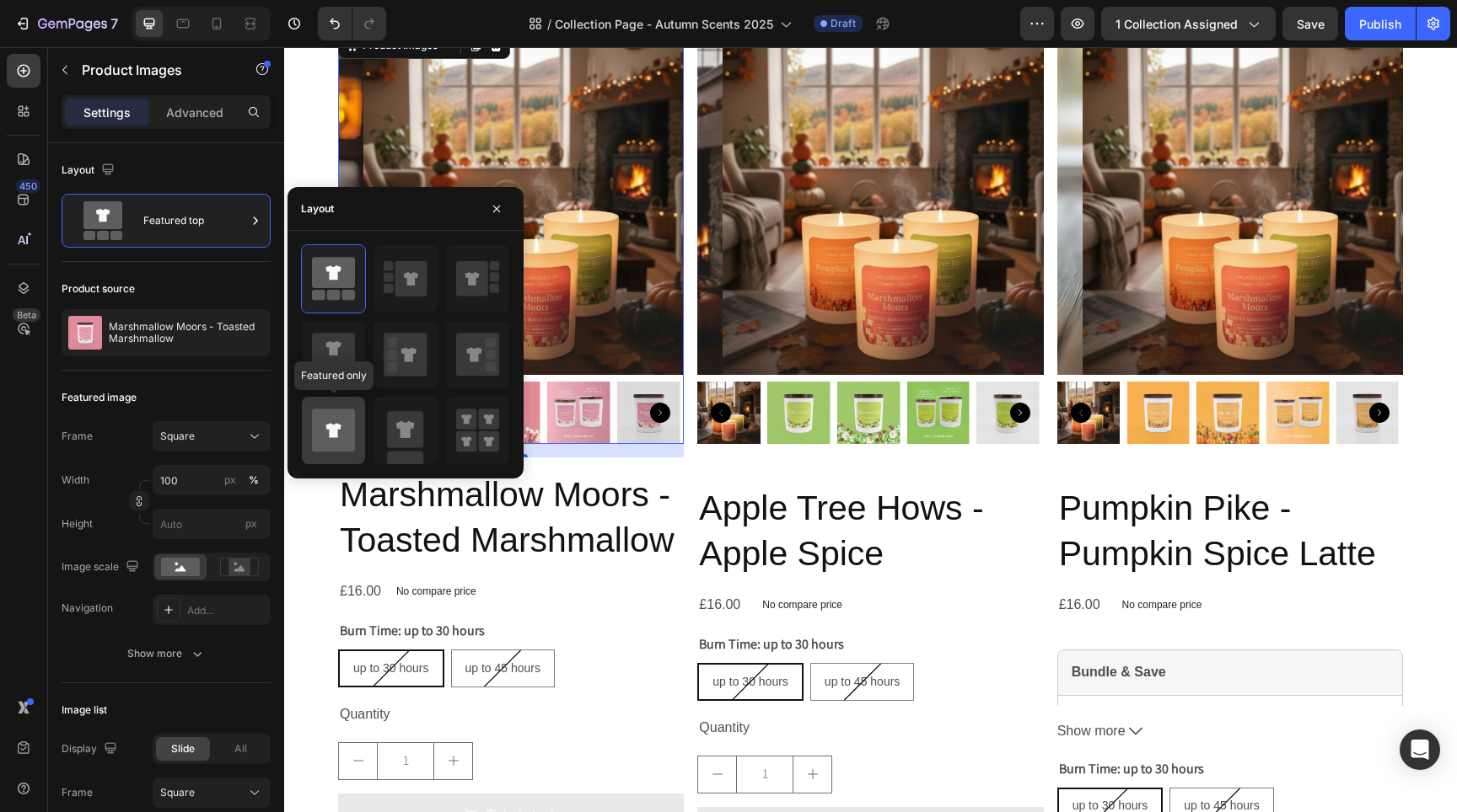
click at [337, 407] on icon at bounding box center [333, 430] width 43 height 47
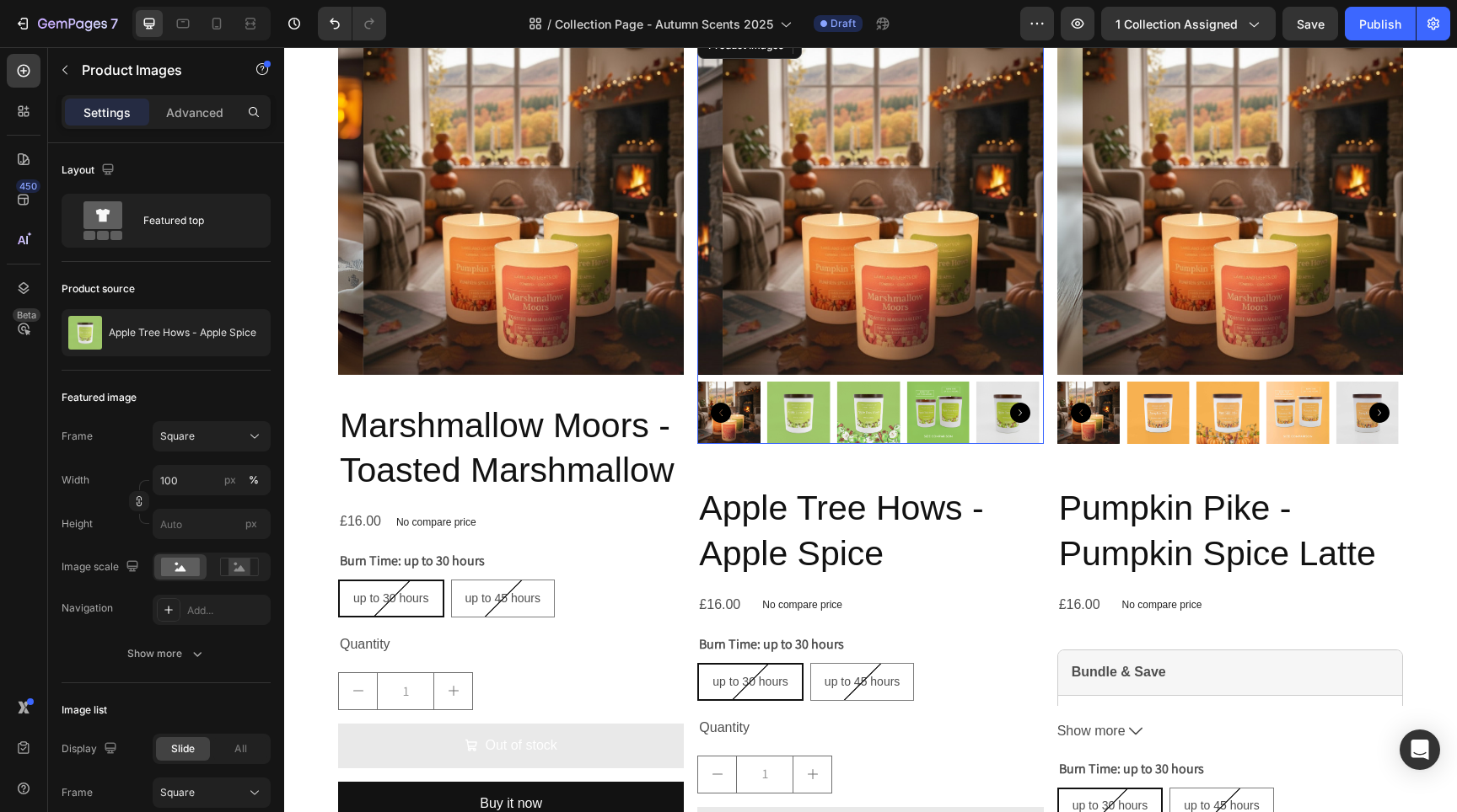
click at [853, 305] on img at bounding box center [895, 201] width 345 height 345
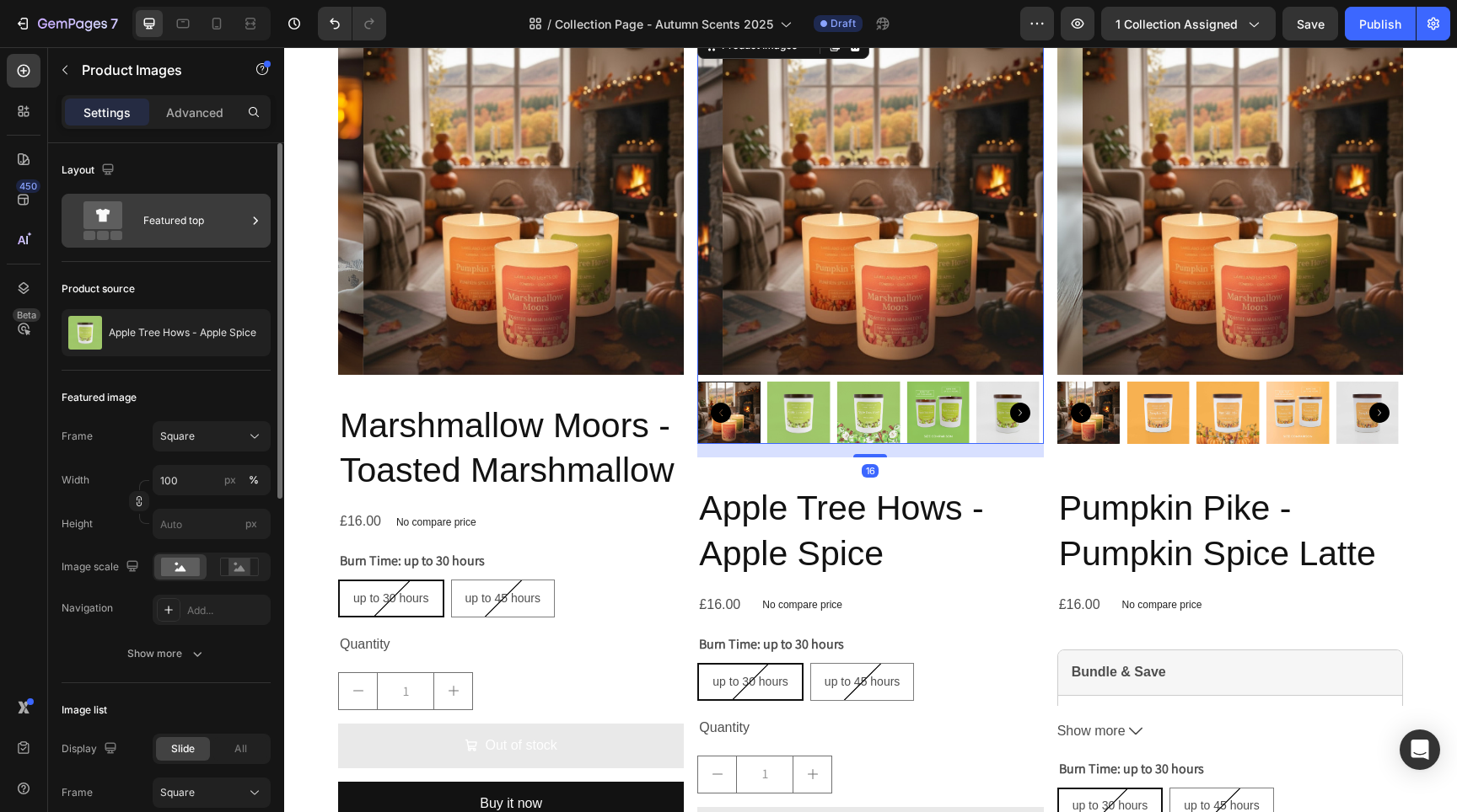
click at [106, 226] on icon at bounding box center [103, 215] width 39 height 28
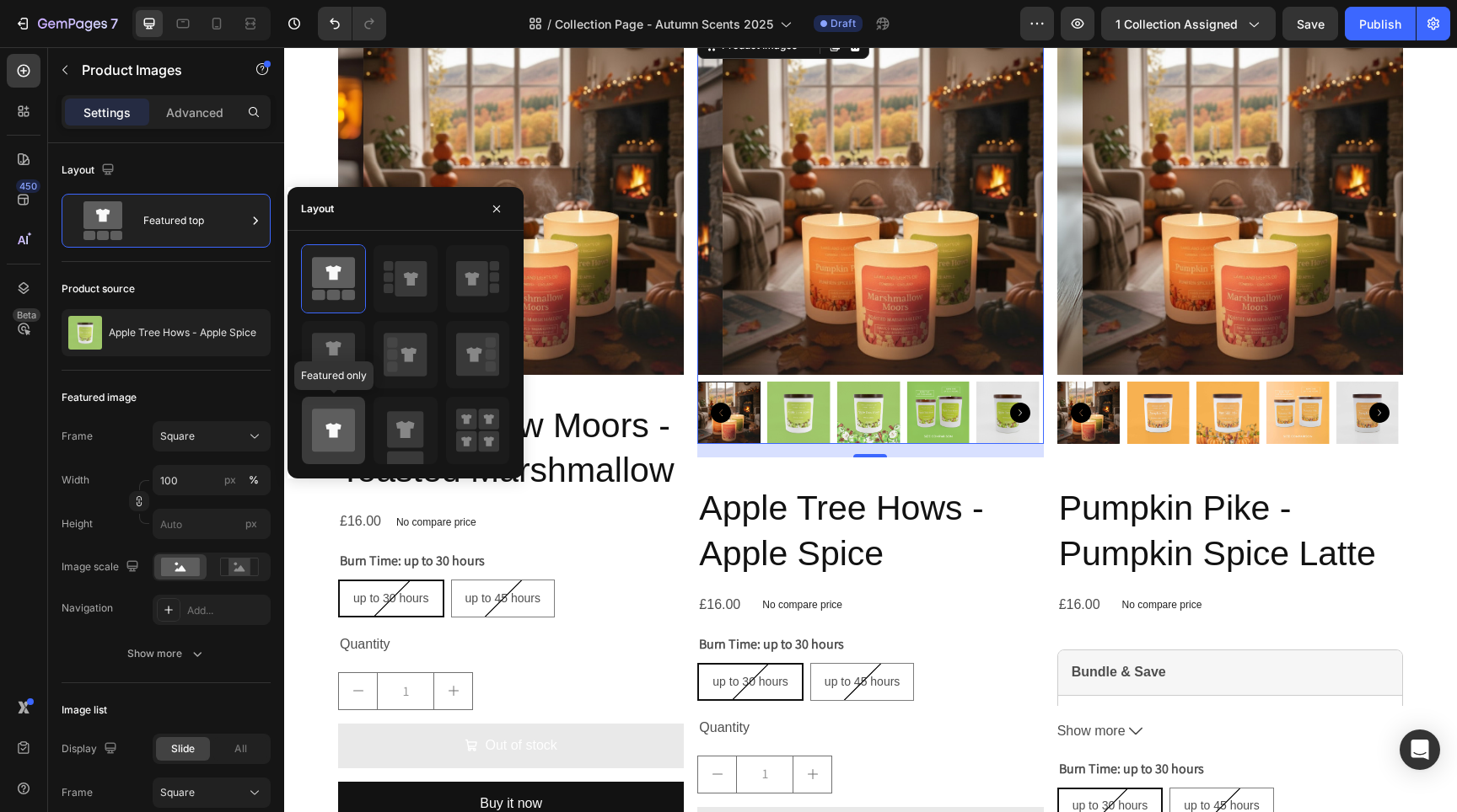
click at [350, 433] on icon at bounding box center [333, 430] width 43 height 43
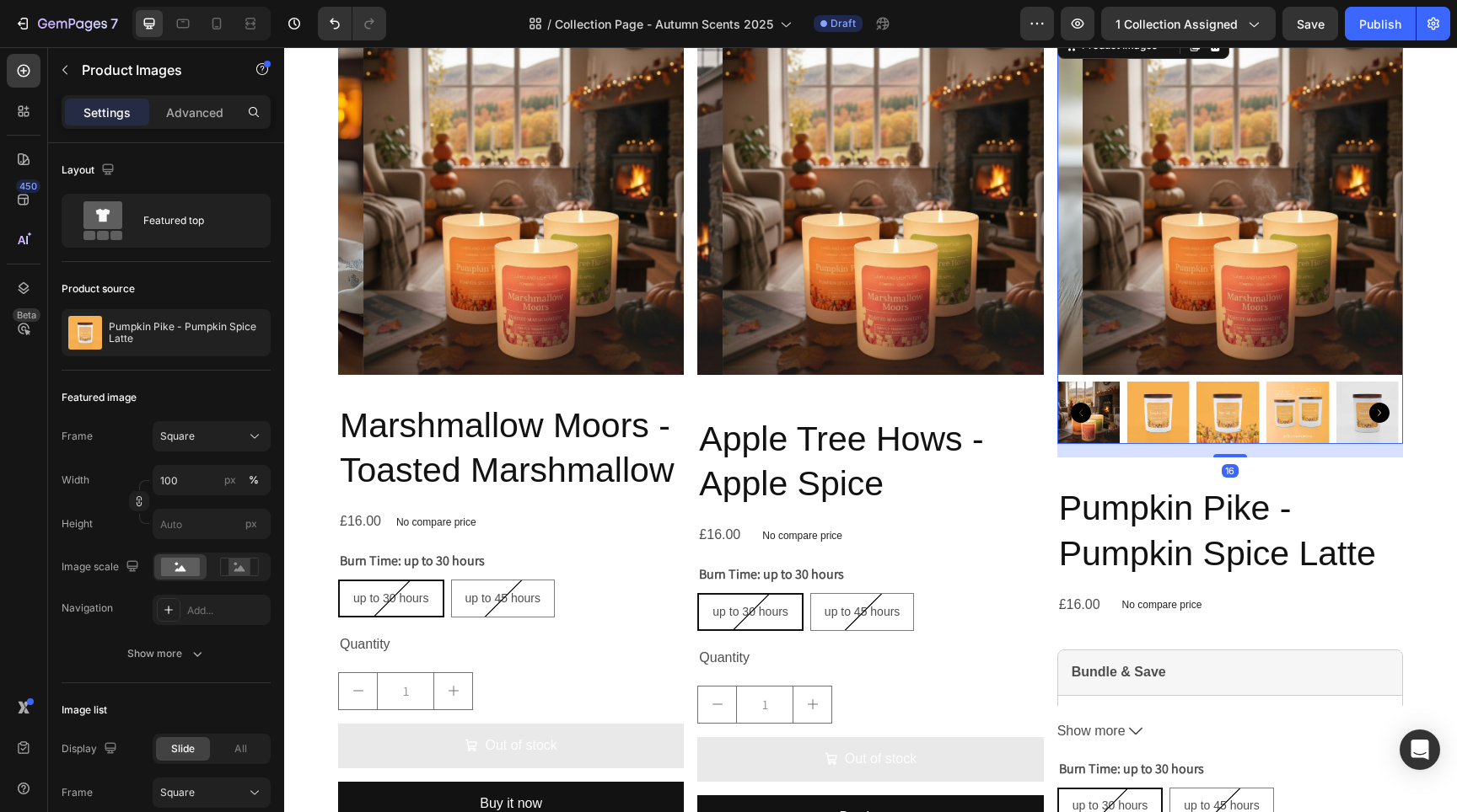
click at [1083, 250] on img at bounding box center [1255, 201] width 345 height 345
click at [109, 240] on icon at bounding box center [103, 221] width 67 height 39
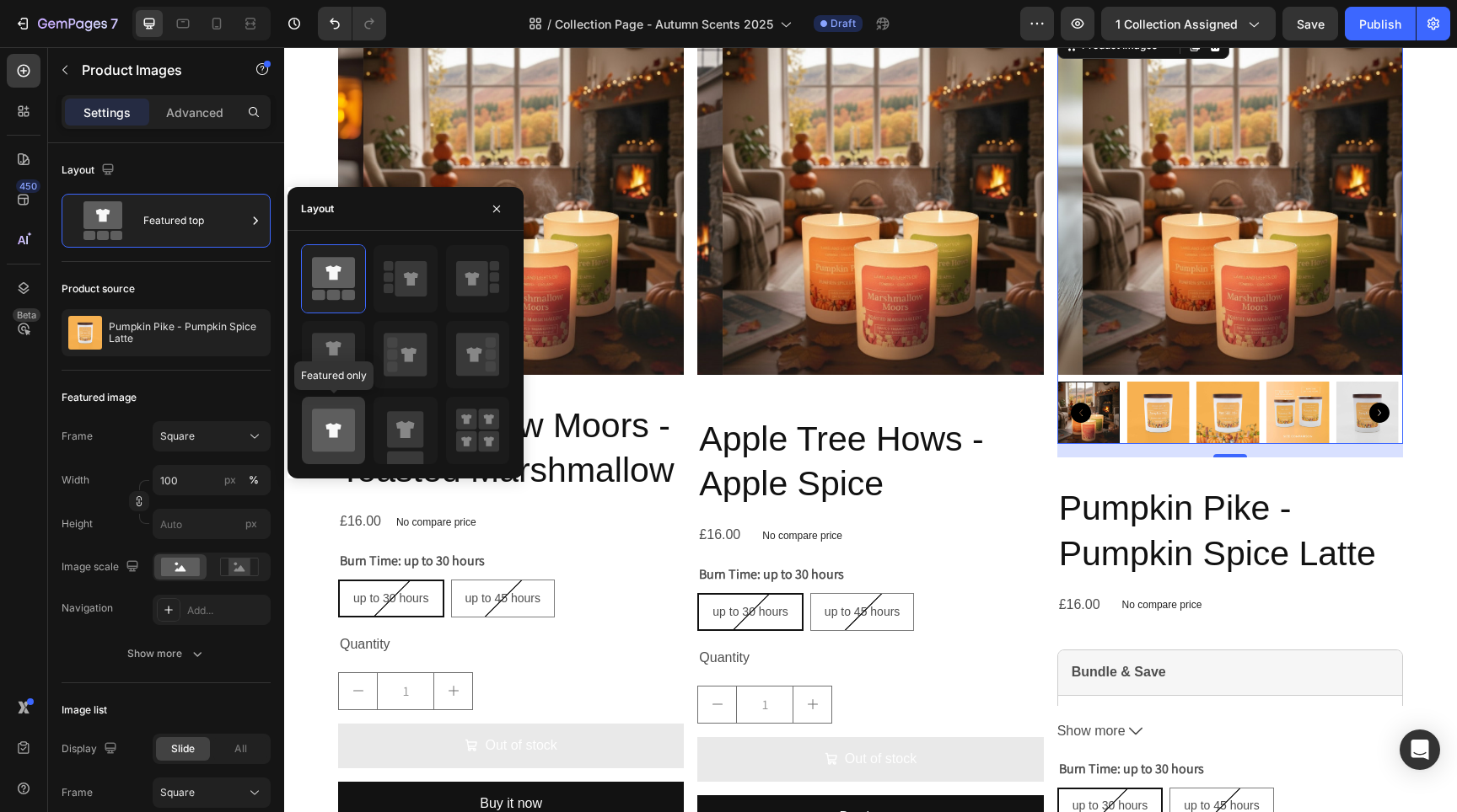
click at [333, 429] on icon at bounding box center [333, 430] width 15 height 14
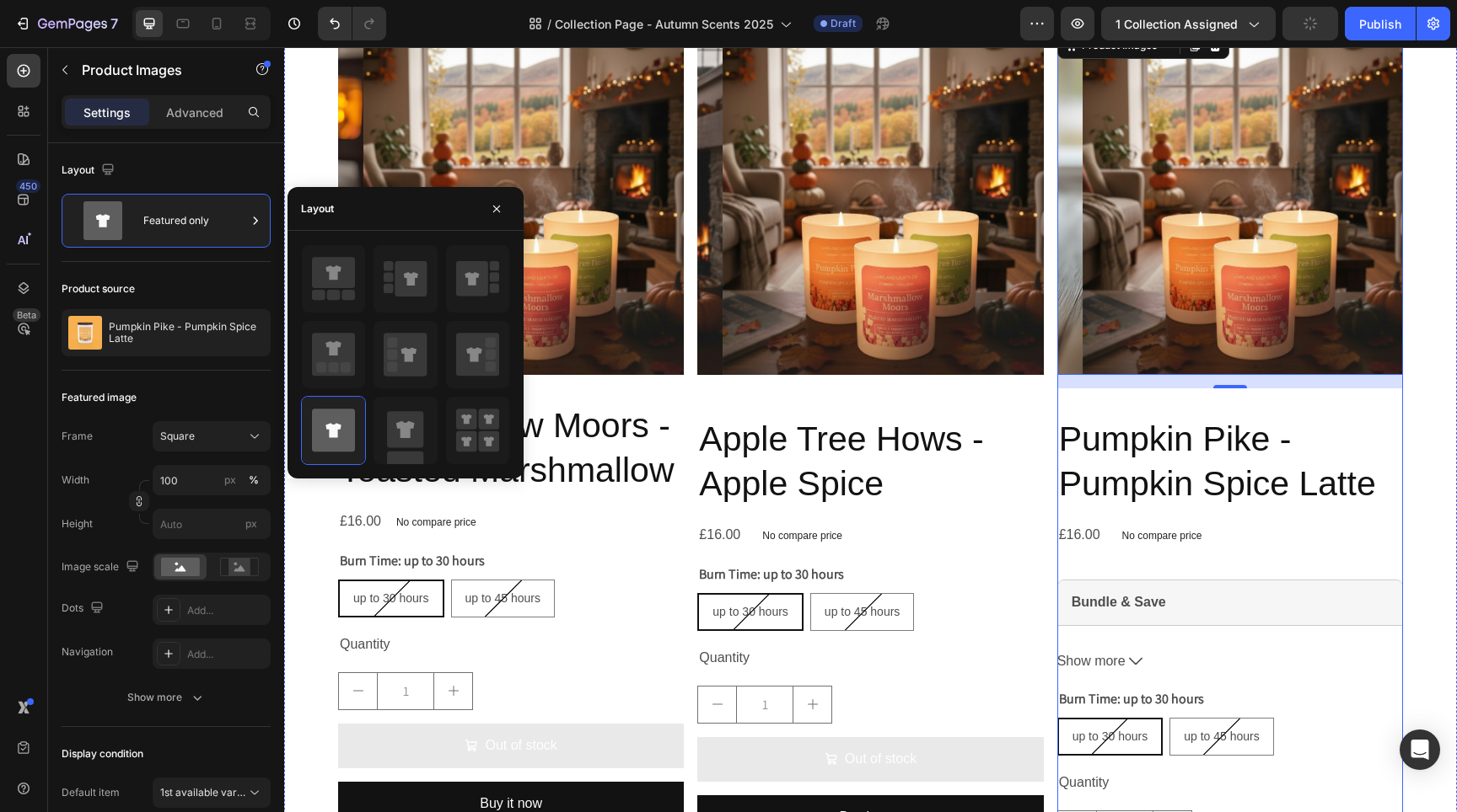
click at [1152, 384] on div "Product Images 16 Pumpkin Pike - Pumpkin Spice Latte Product Title £16.00 Produ…" at bounding box center [1230, 502] width 345 height 949
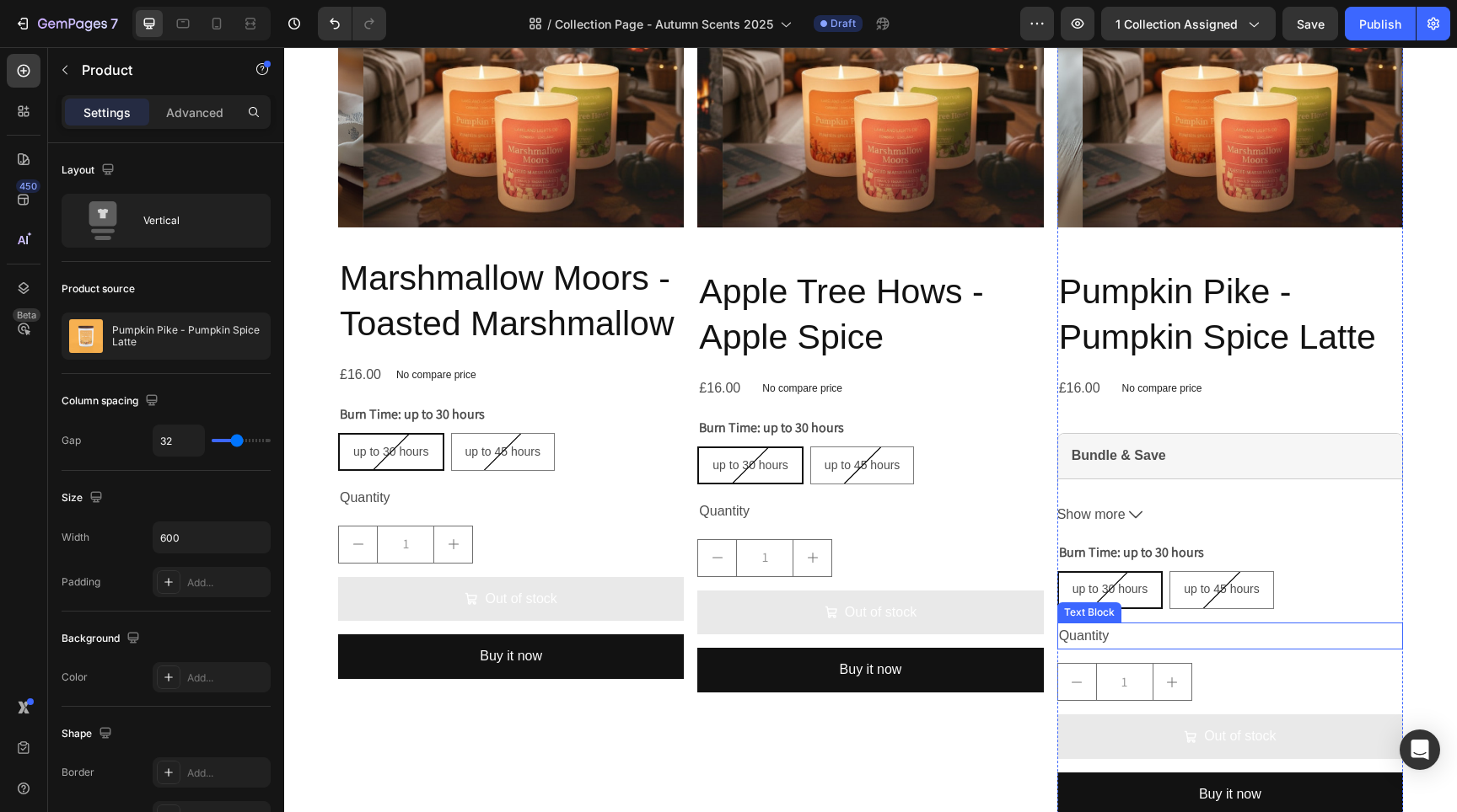
scroll to position [1251, 0]
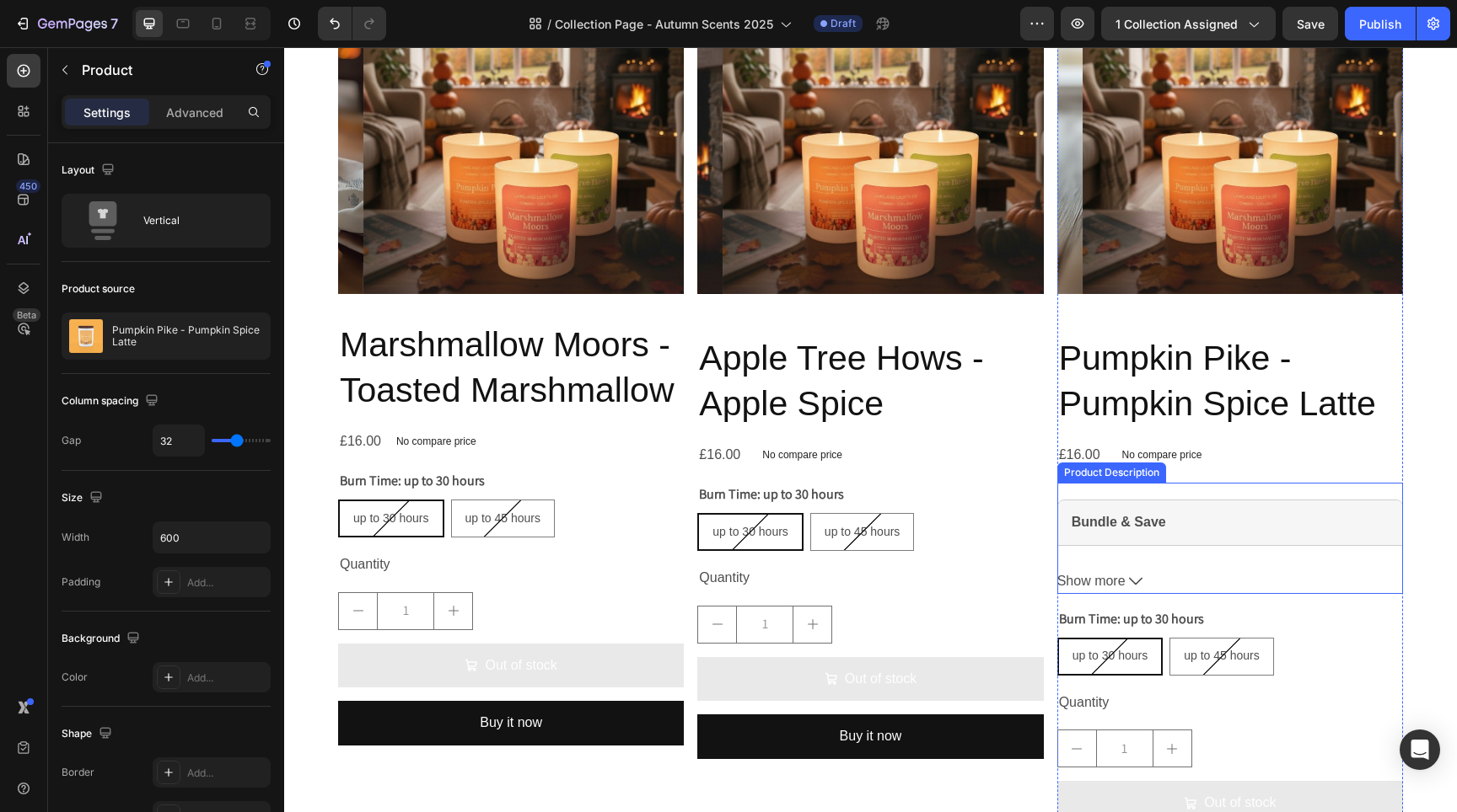
click at [1294, 485] on div "Bundle & Save Any 3 Medium Candles £45 SAVE £3 Any 3 Large Candles £66 SAVE £6 …" at bounding box center [1230, 519] width 345 height 74
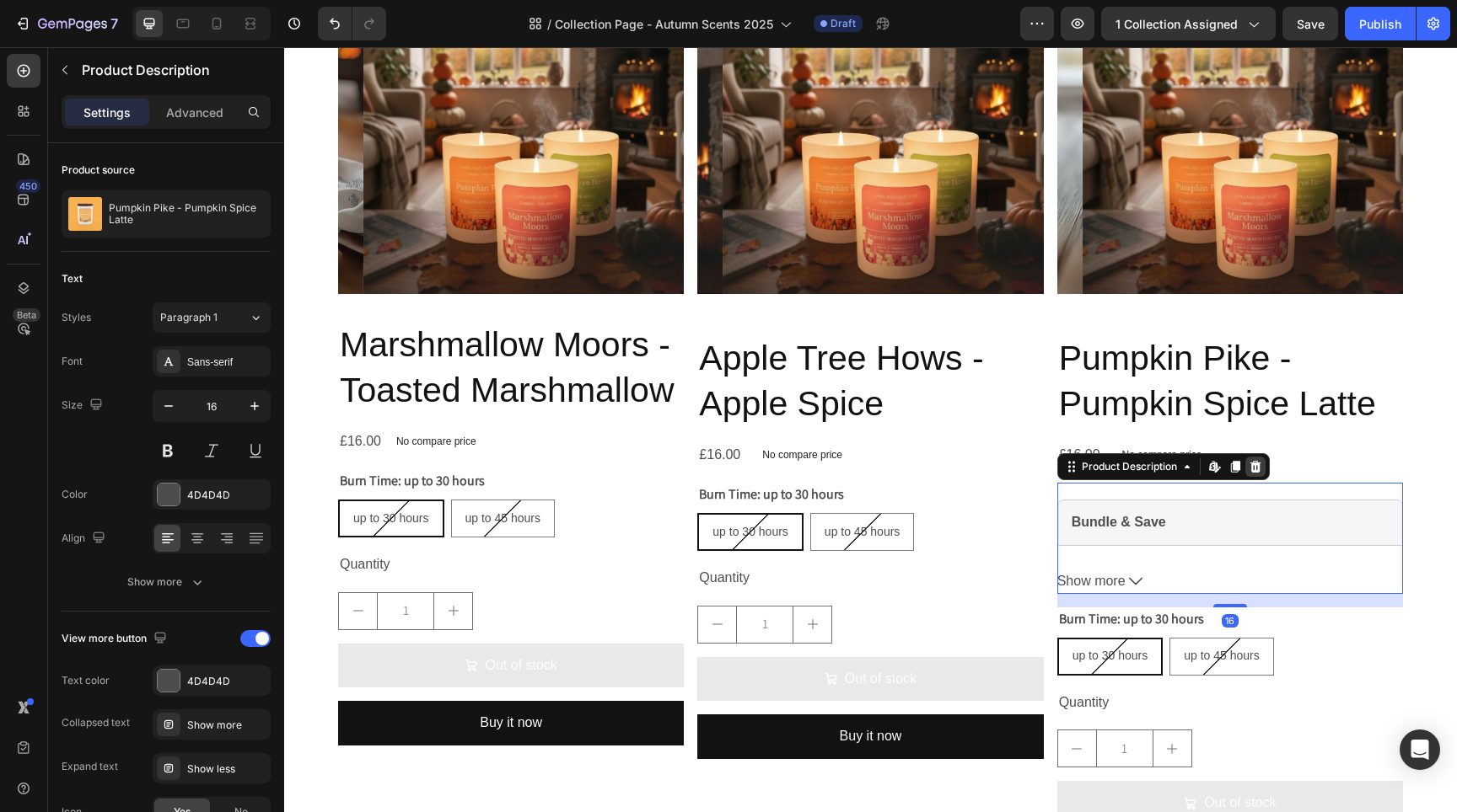
click at [1248, 461] on icon at bounding box center [1255, 467] width 13 height 13
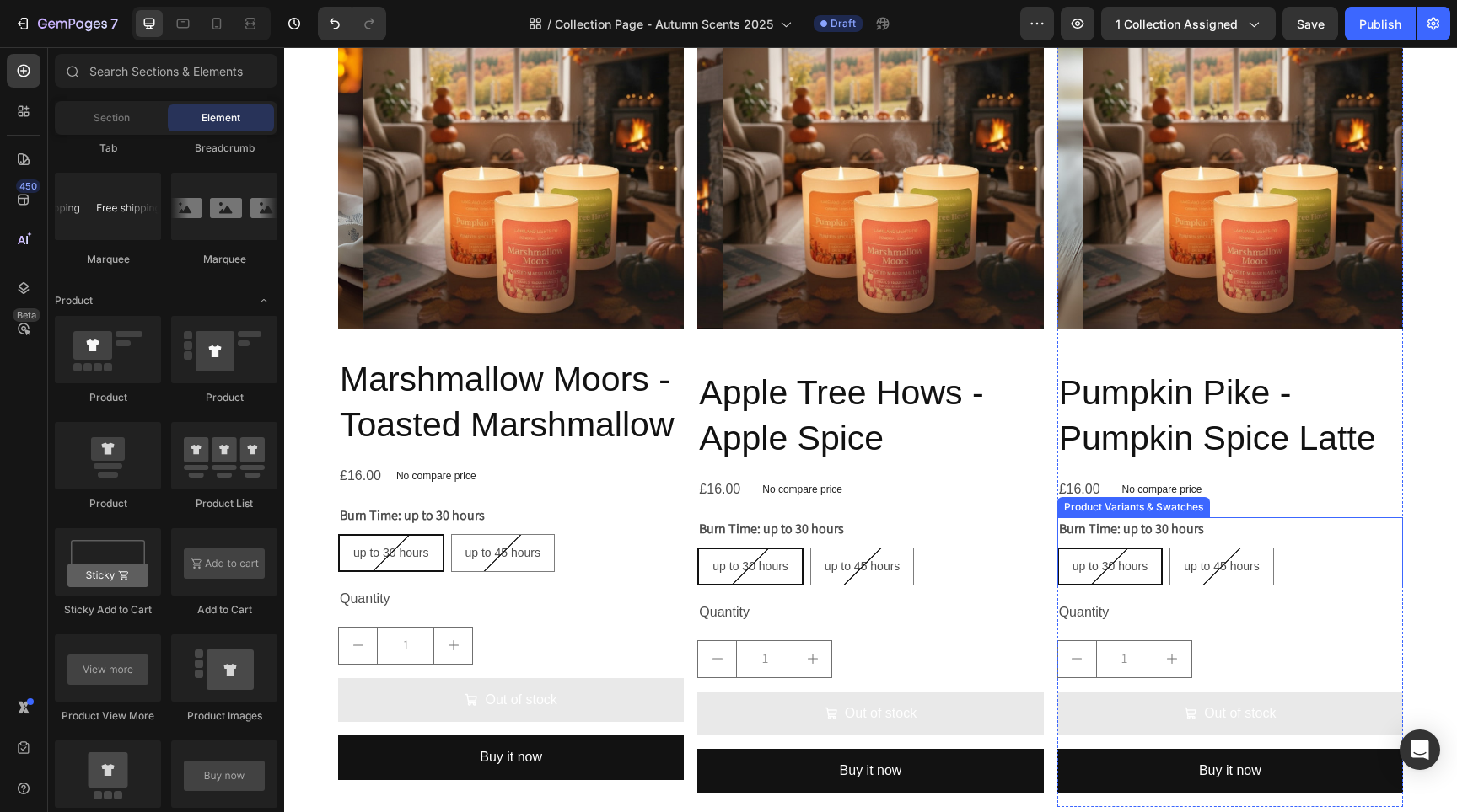
scroll to position [1130, 0]
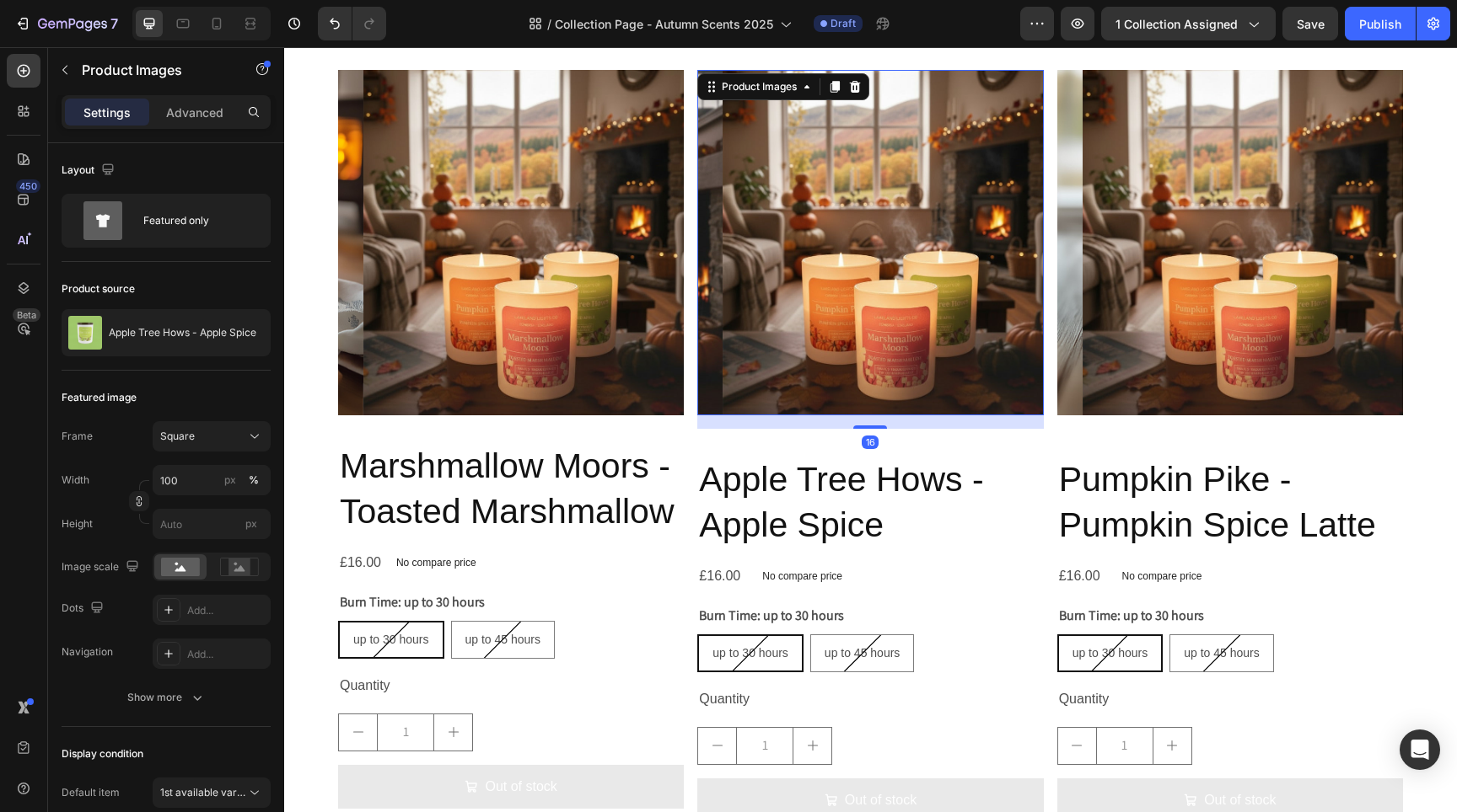
click at [851, 398] on img at bounding box center [895, 242] width 345 height 345
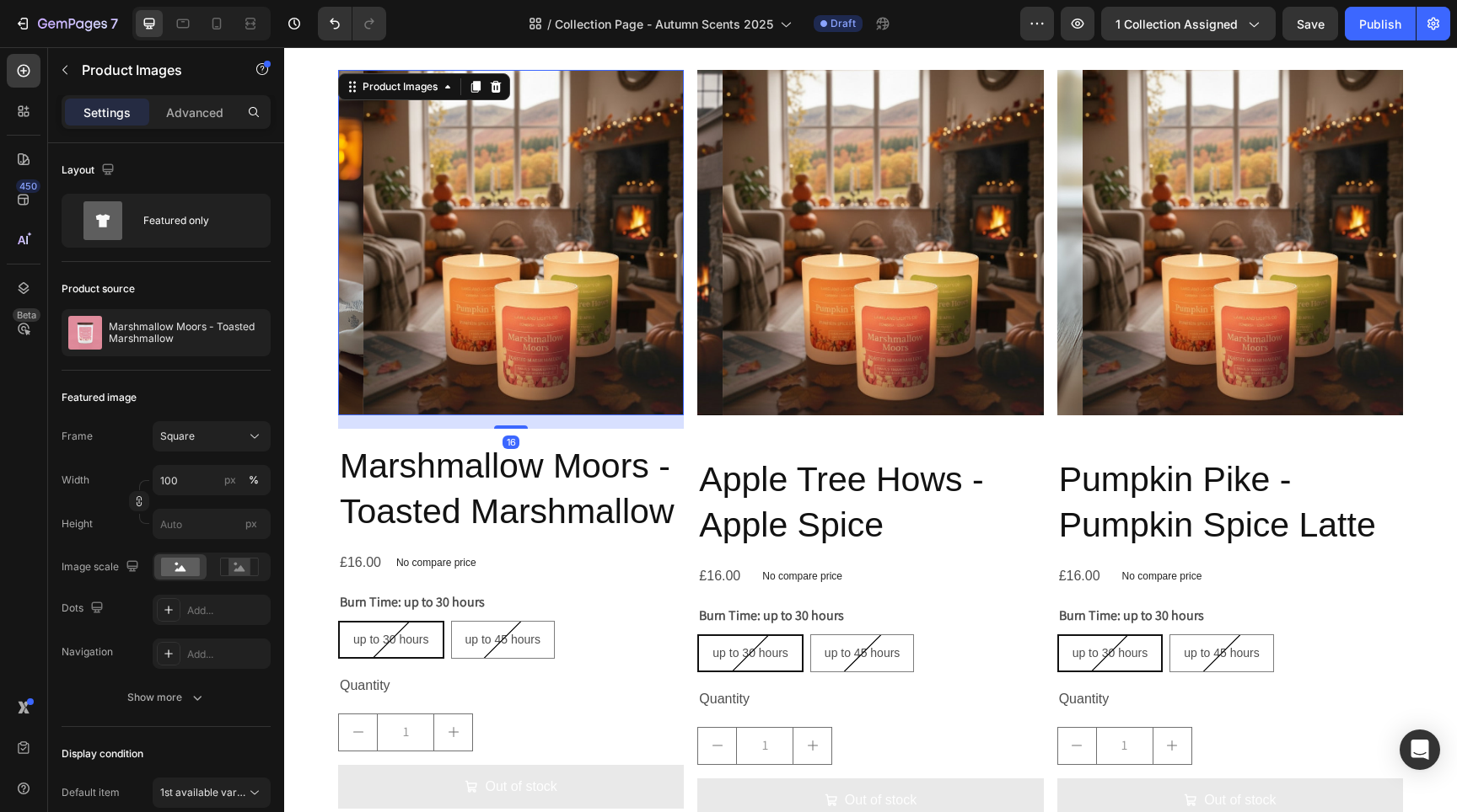
click at [590, 364] on img at bounding box center [535, 242] width 345 height 345
click at [743, 470] on h2 "Apple Tree Hows - Apple Spice" at bounding box center [869, 502] width 345 height 93
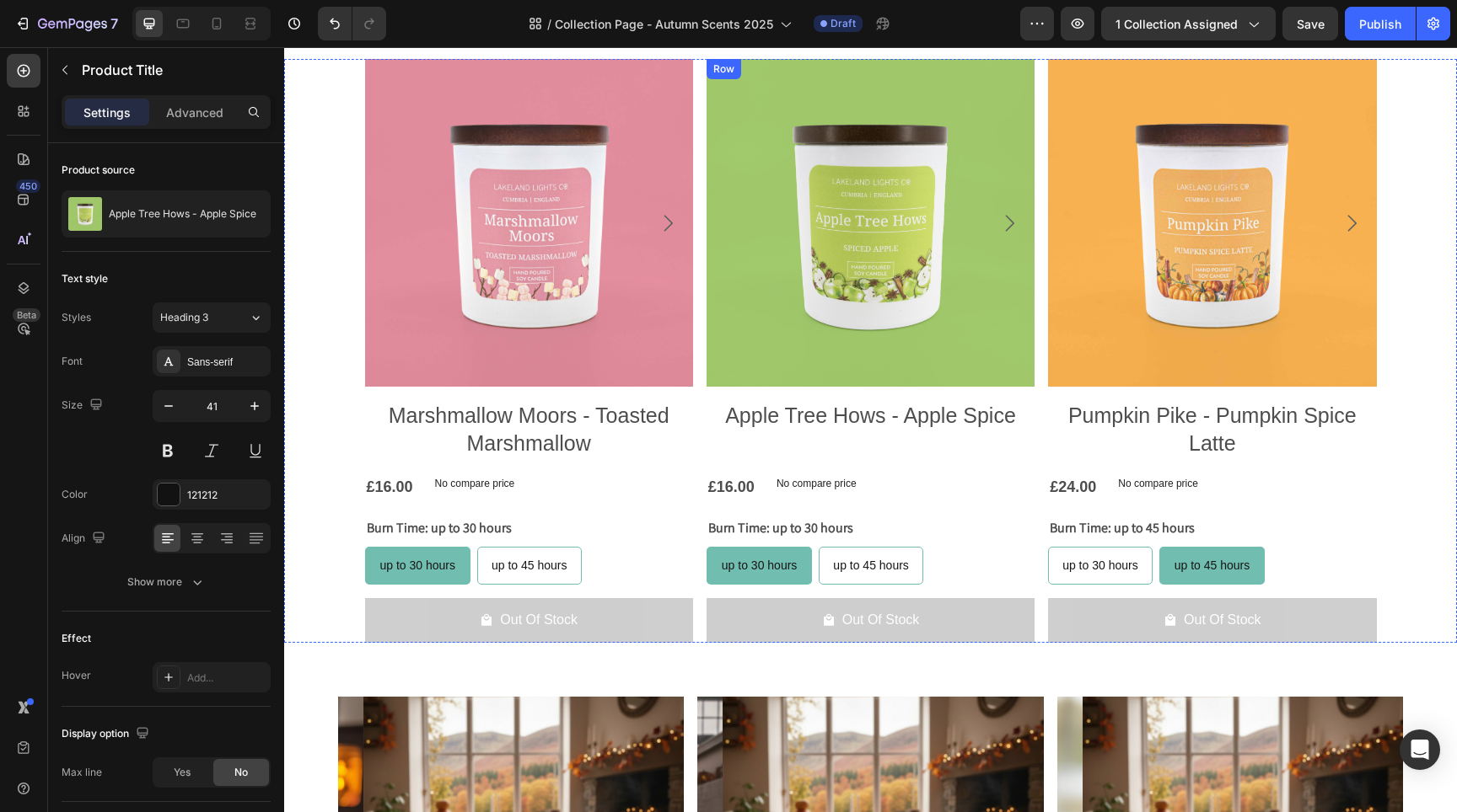
scroll to position [1356, 0]
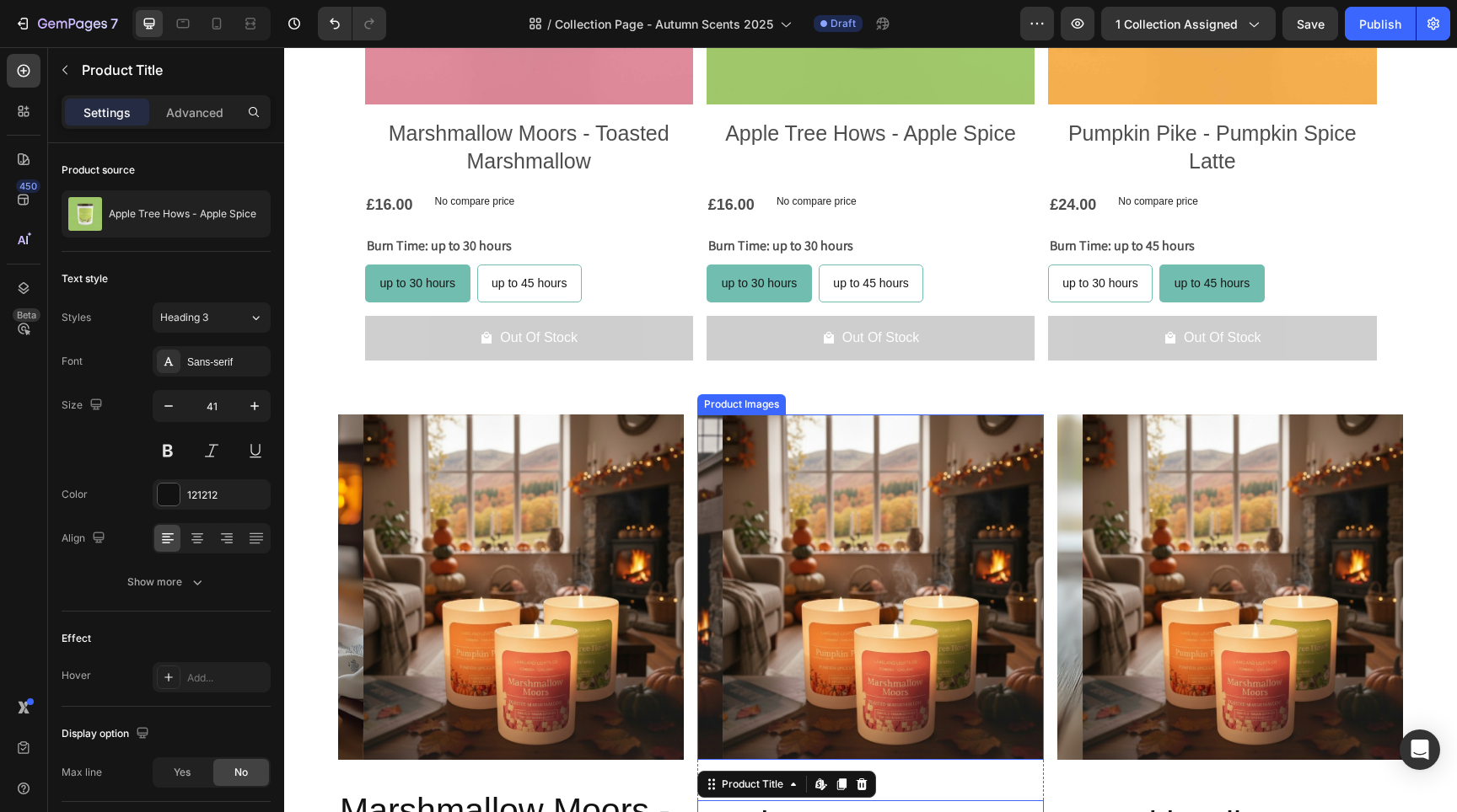
click at [884, 484] on img at bounding box center [895, 587] width 345 height 345
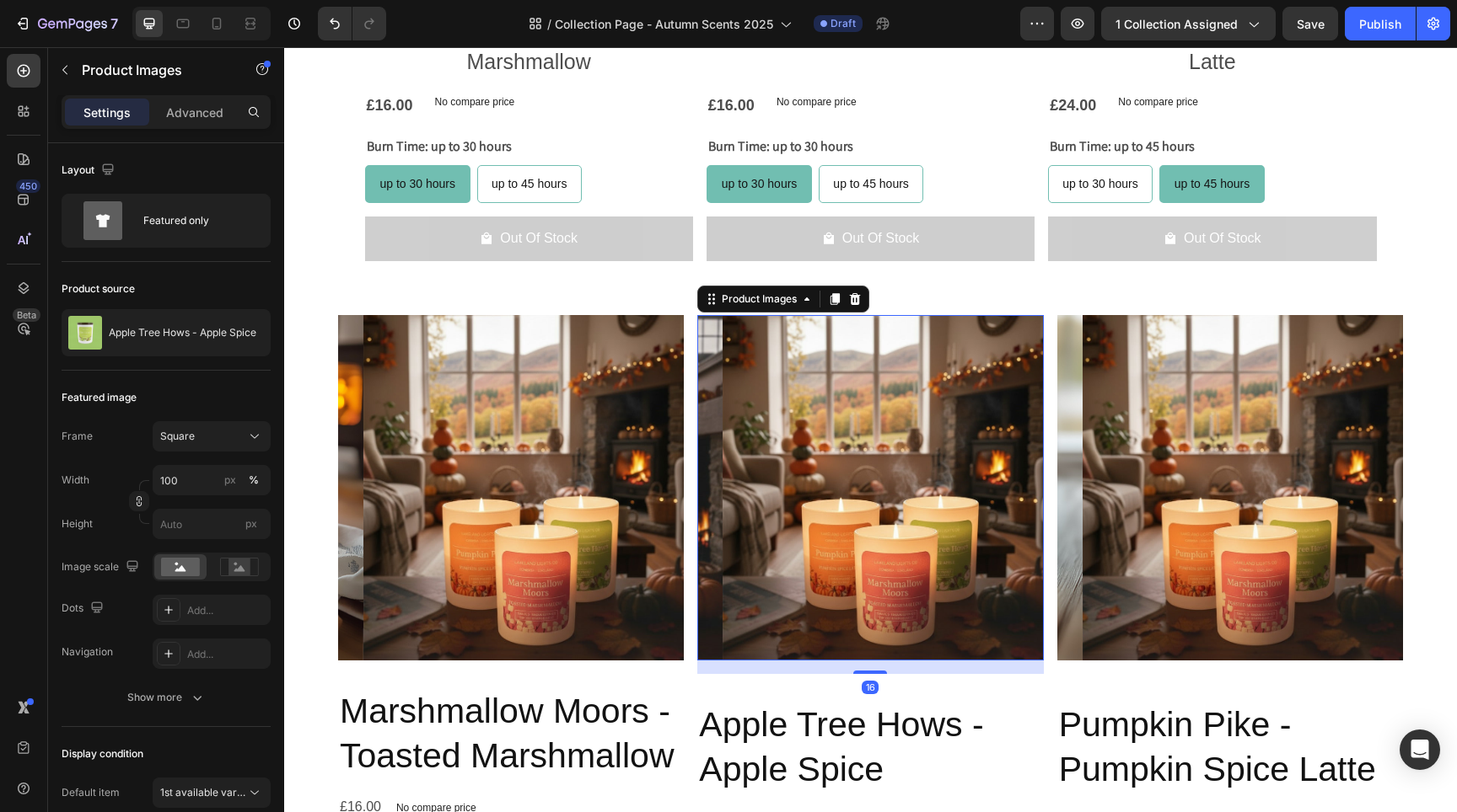
scroll to position [1542, 0]
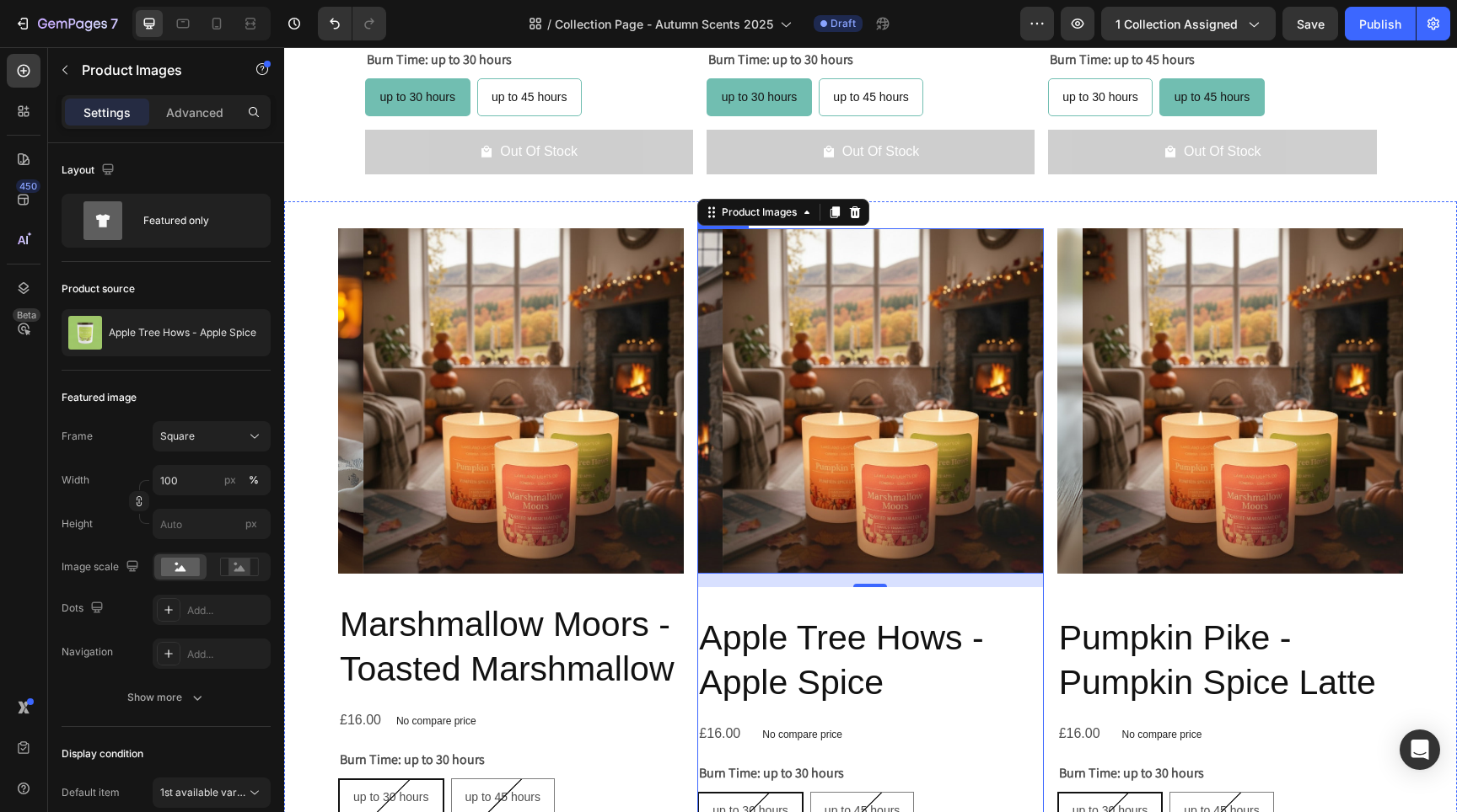
click at [714, 596] on div "Product Images 16 Apple Tree Hows - Apple Spice Product Title £16.00 Product Pr…" at bounding box center [869, 640] width 345 height 824
radio input "true"
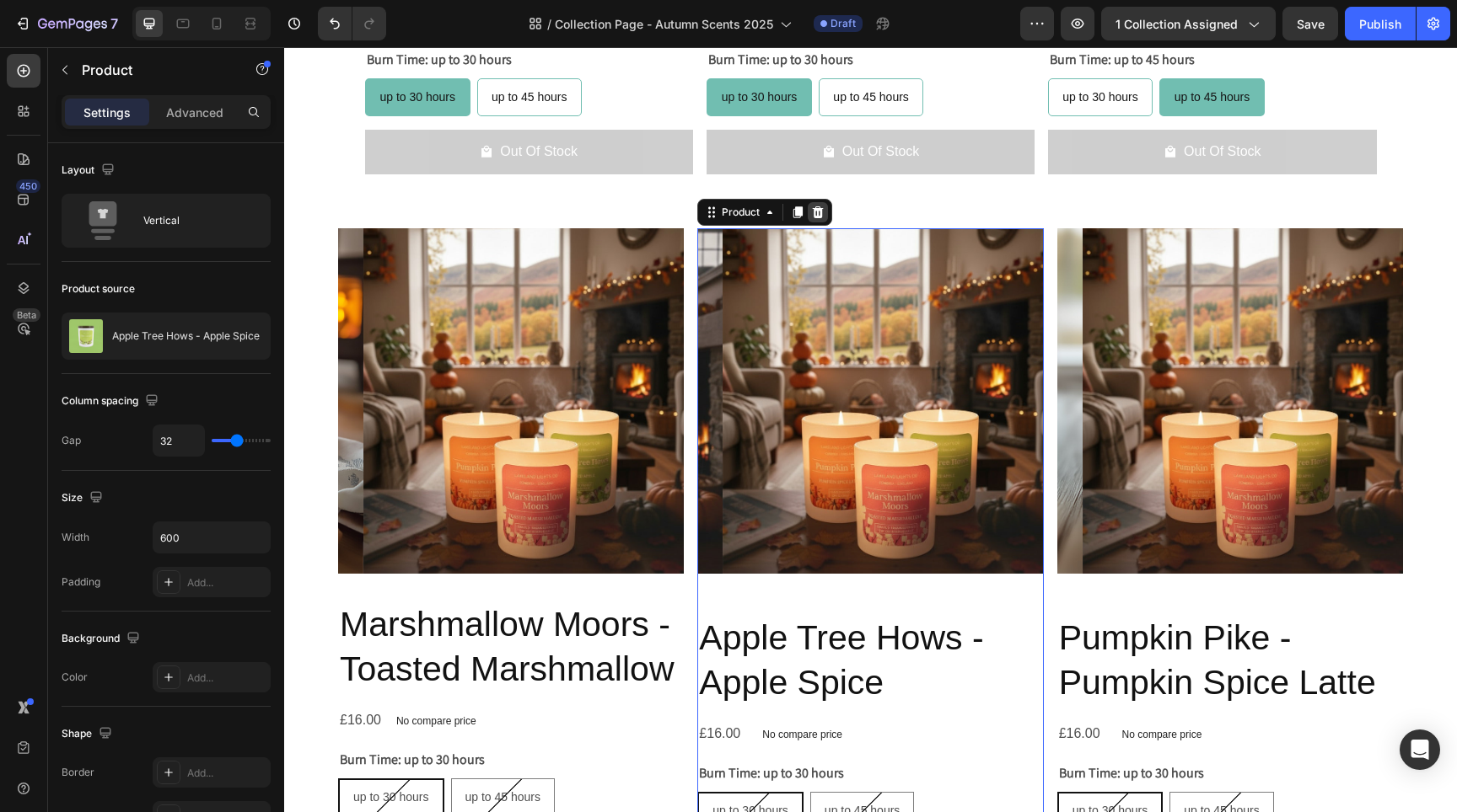
click at [814, 209] on icon at bounding box center [818, 211] width 11 height 12
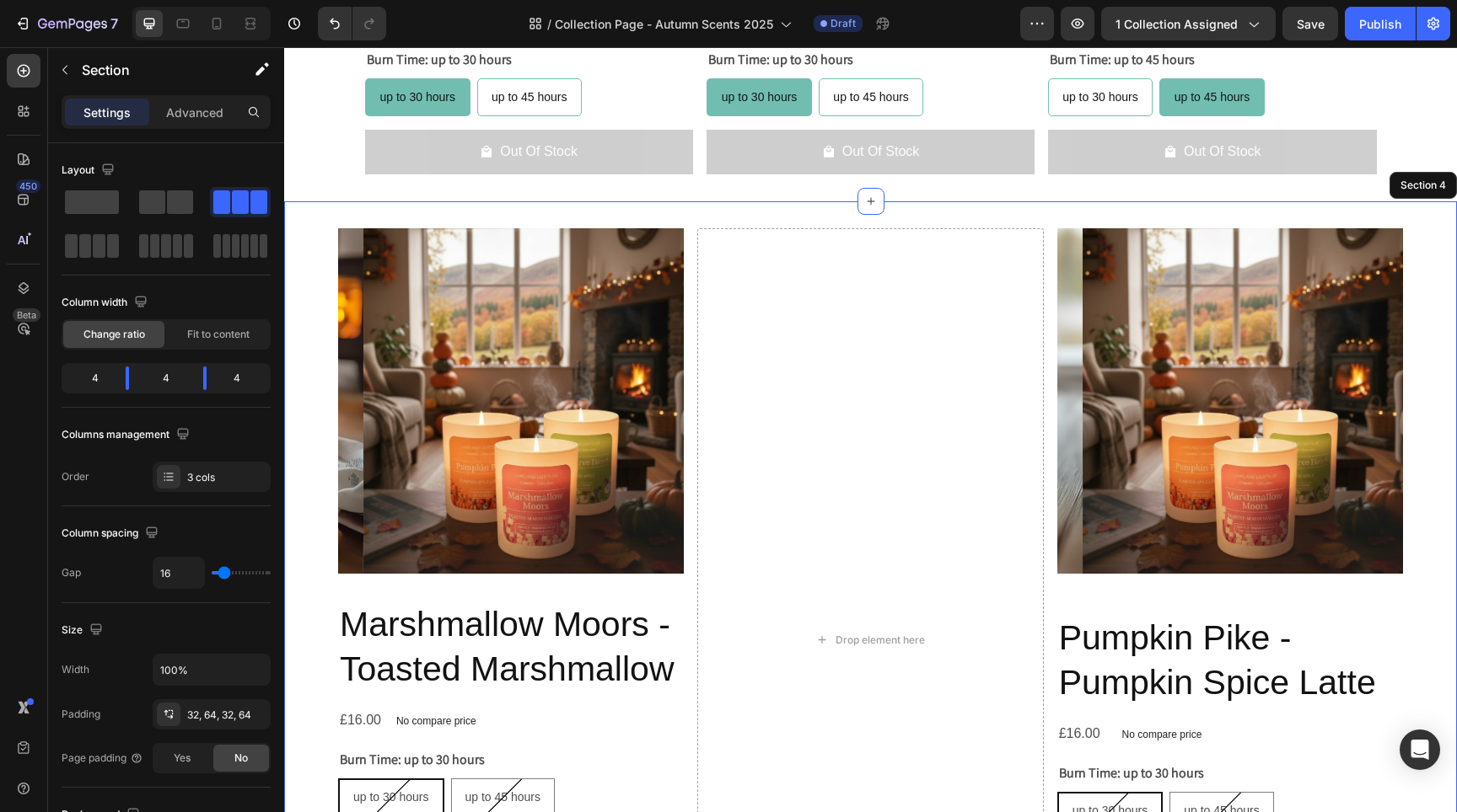
click at [1041, 593] on div "Product Images Marshmallow Moors - Toasted Marshmallow Product Title £16.00 Pro…" at bounding box center [870, 641] width 1173 height 879
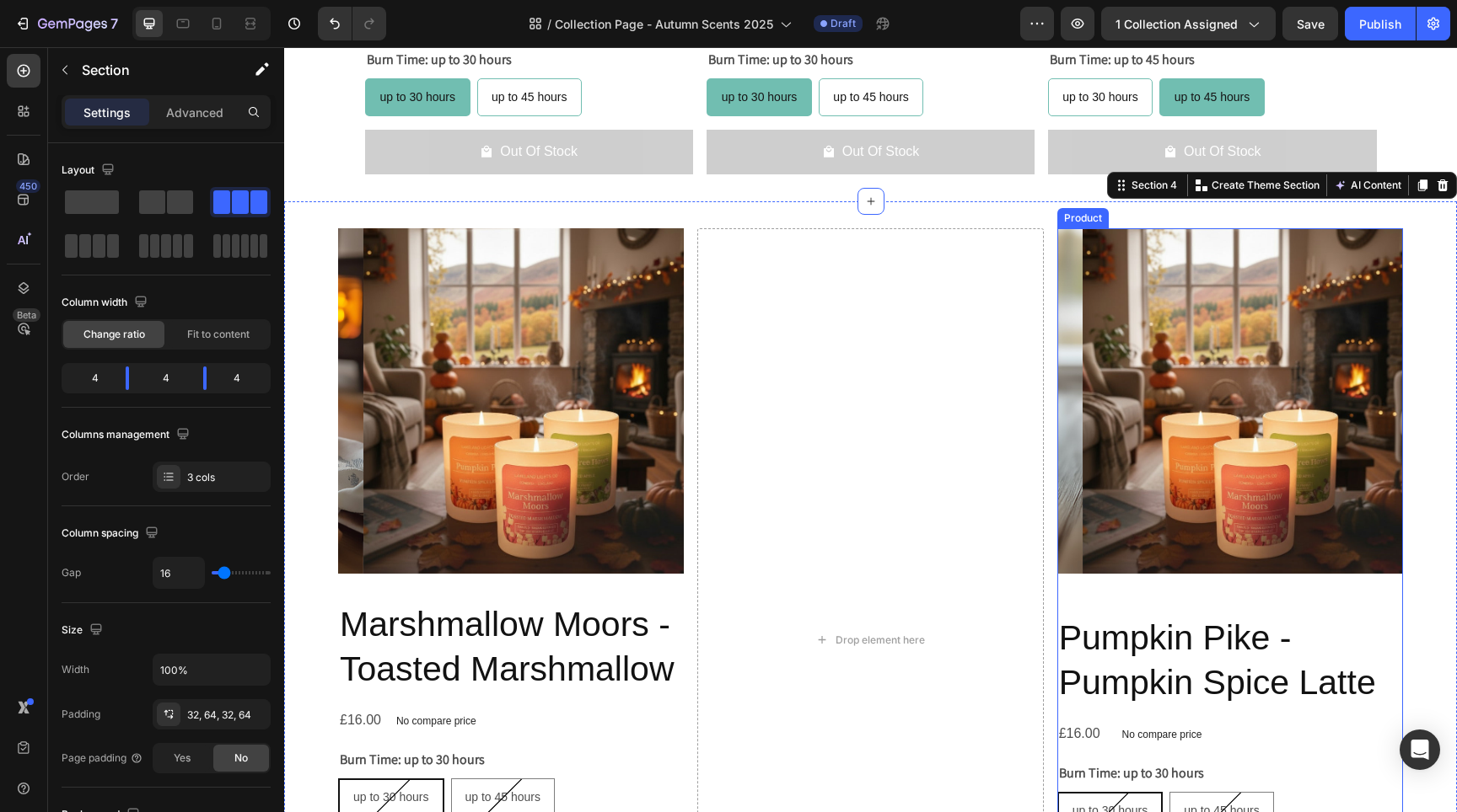
click at [1065, 595] on div "Product Images Pumpkin Pike - Pumpkin Spice Latte Product Title £16.00 Product …" at bounding box center [1230, 640] width 345 height 824
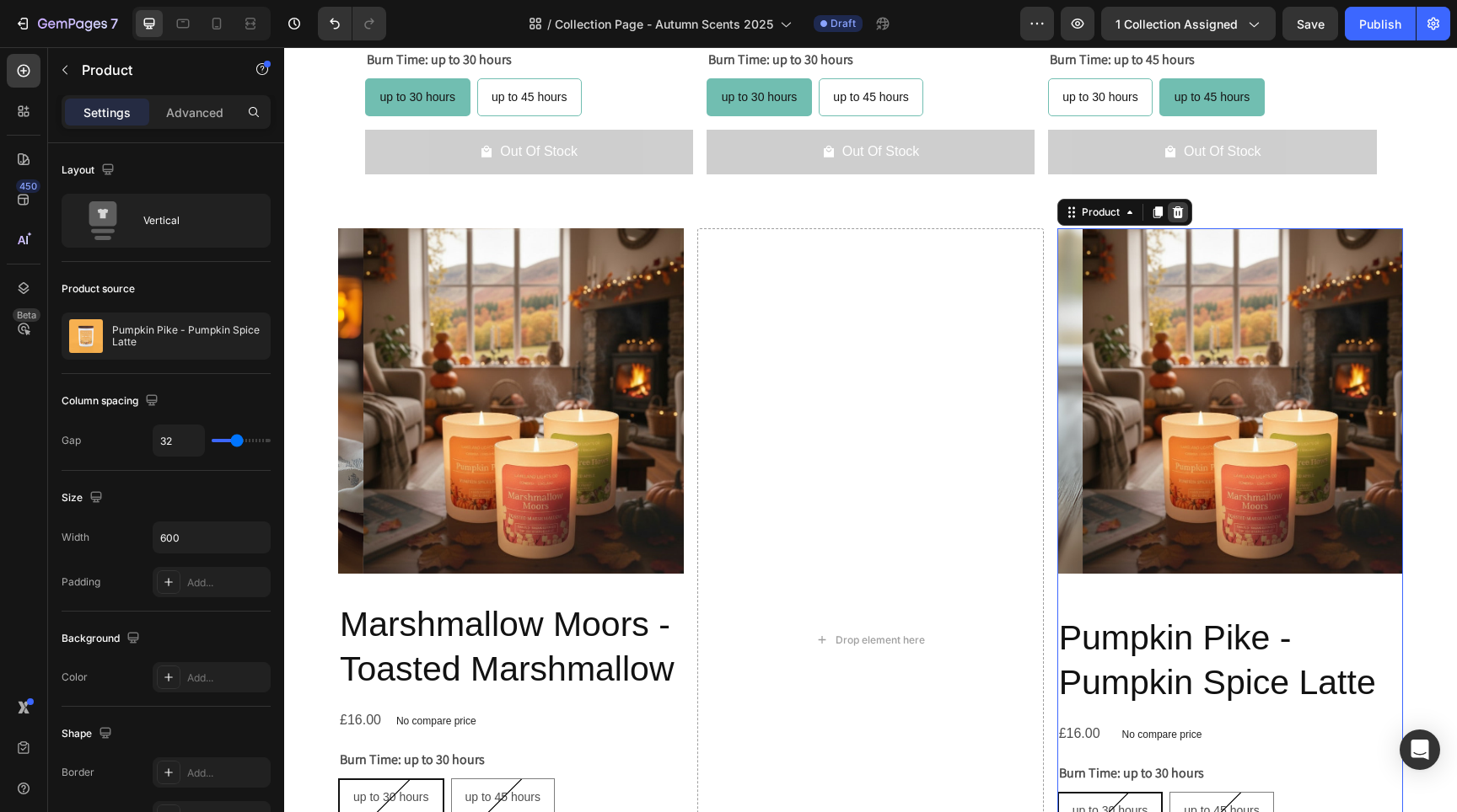
click at [1172, 208] on icon at bounding box center [1177, 211] width 11 height 12
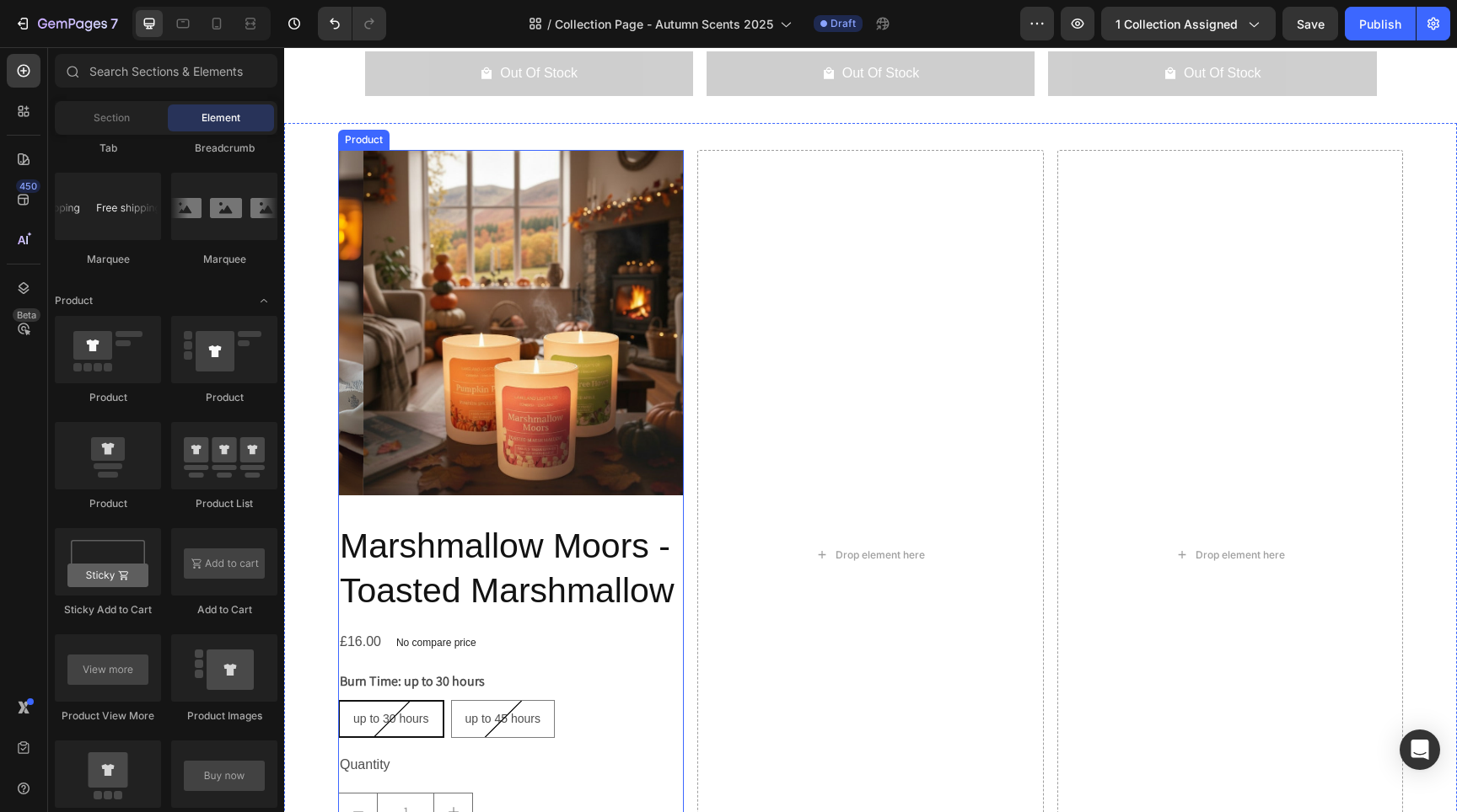
scroll to position [1699, 0]
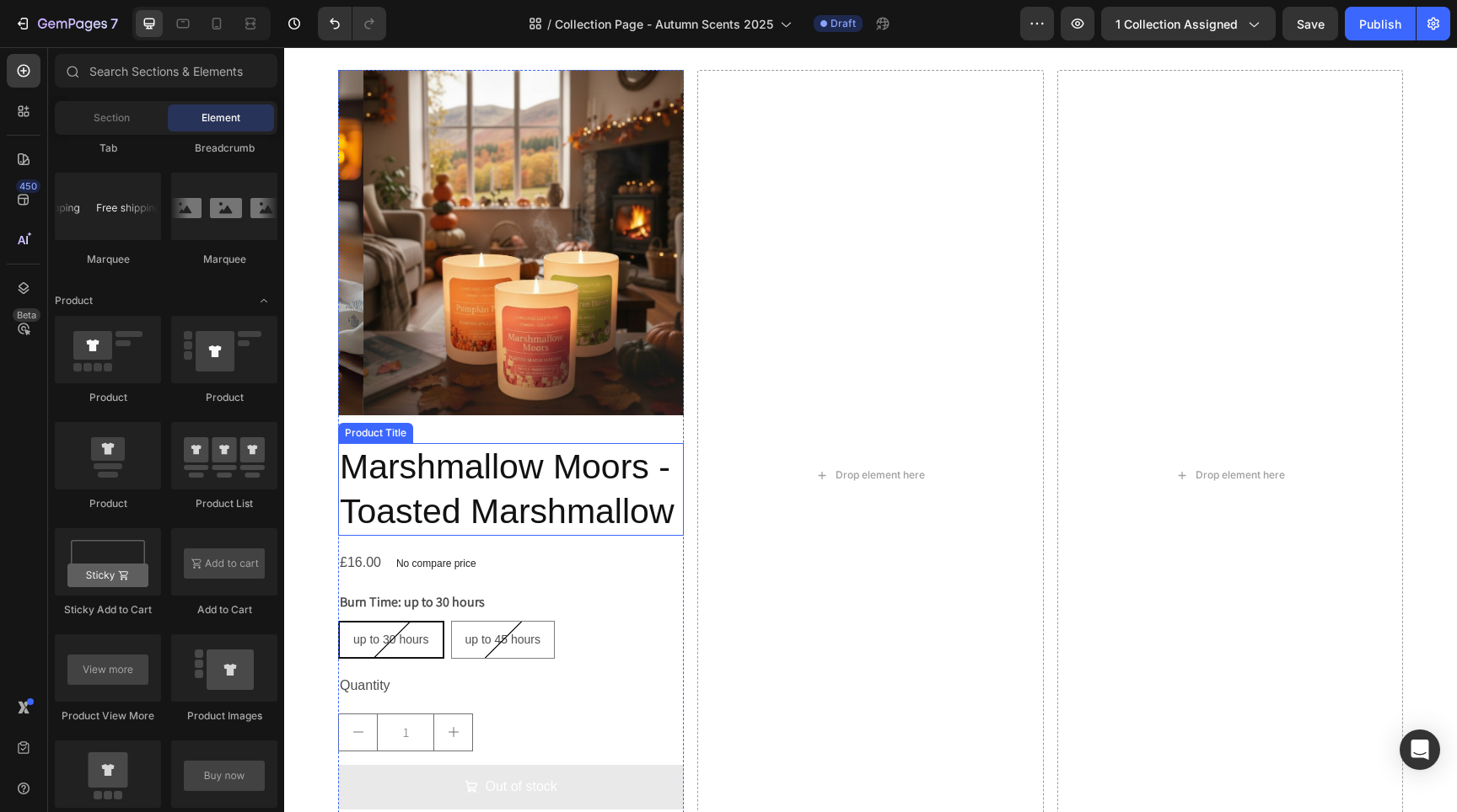
click at [544, 500] on h2 "Marshmallow Moors - Toasted Marshmallow" at bounding box center [511, 490] width 345 height 93
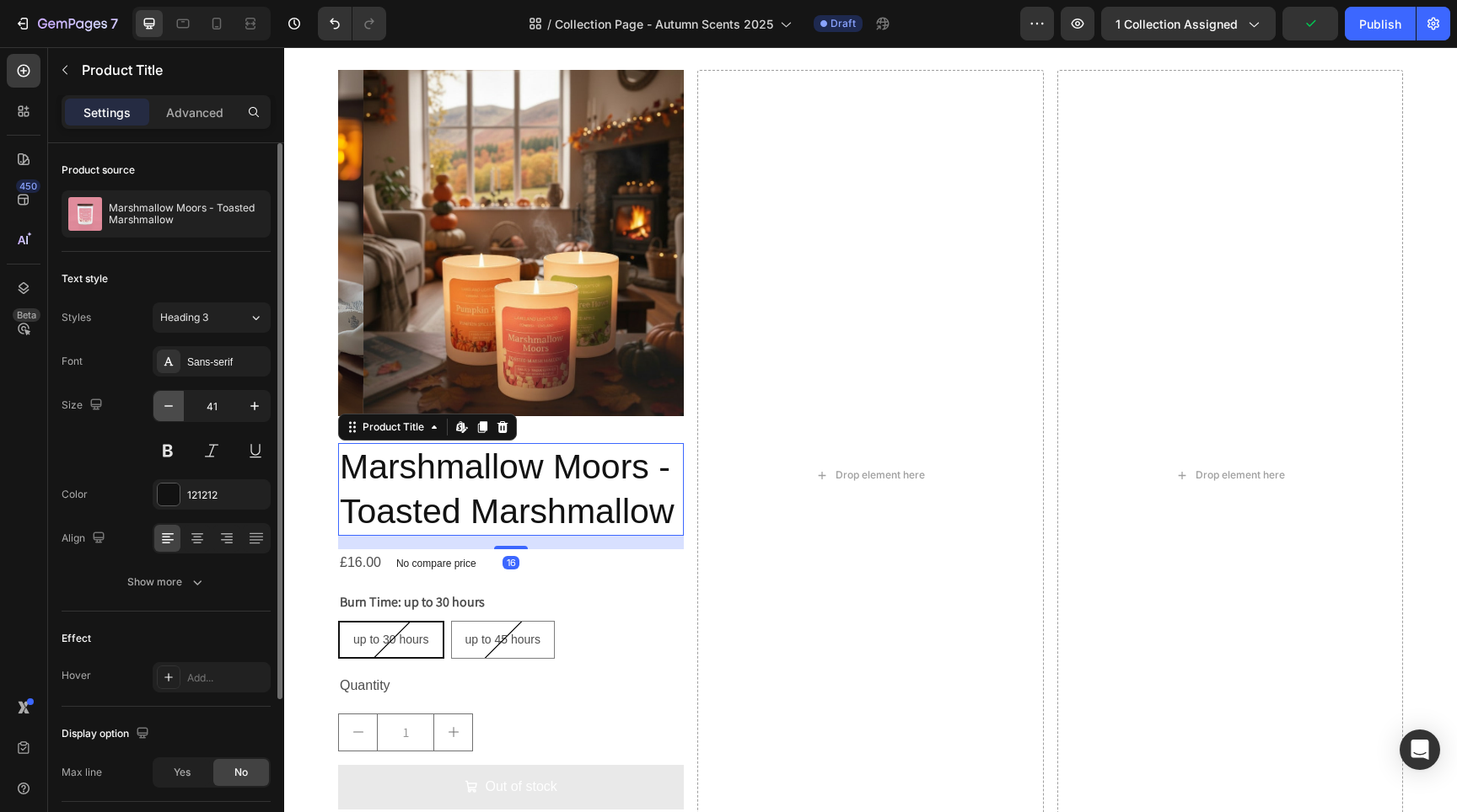
click at [172, 411] on icon "button" at bounding box center [168, 406] width 17 height 17
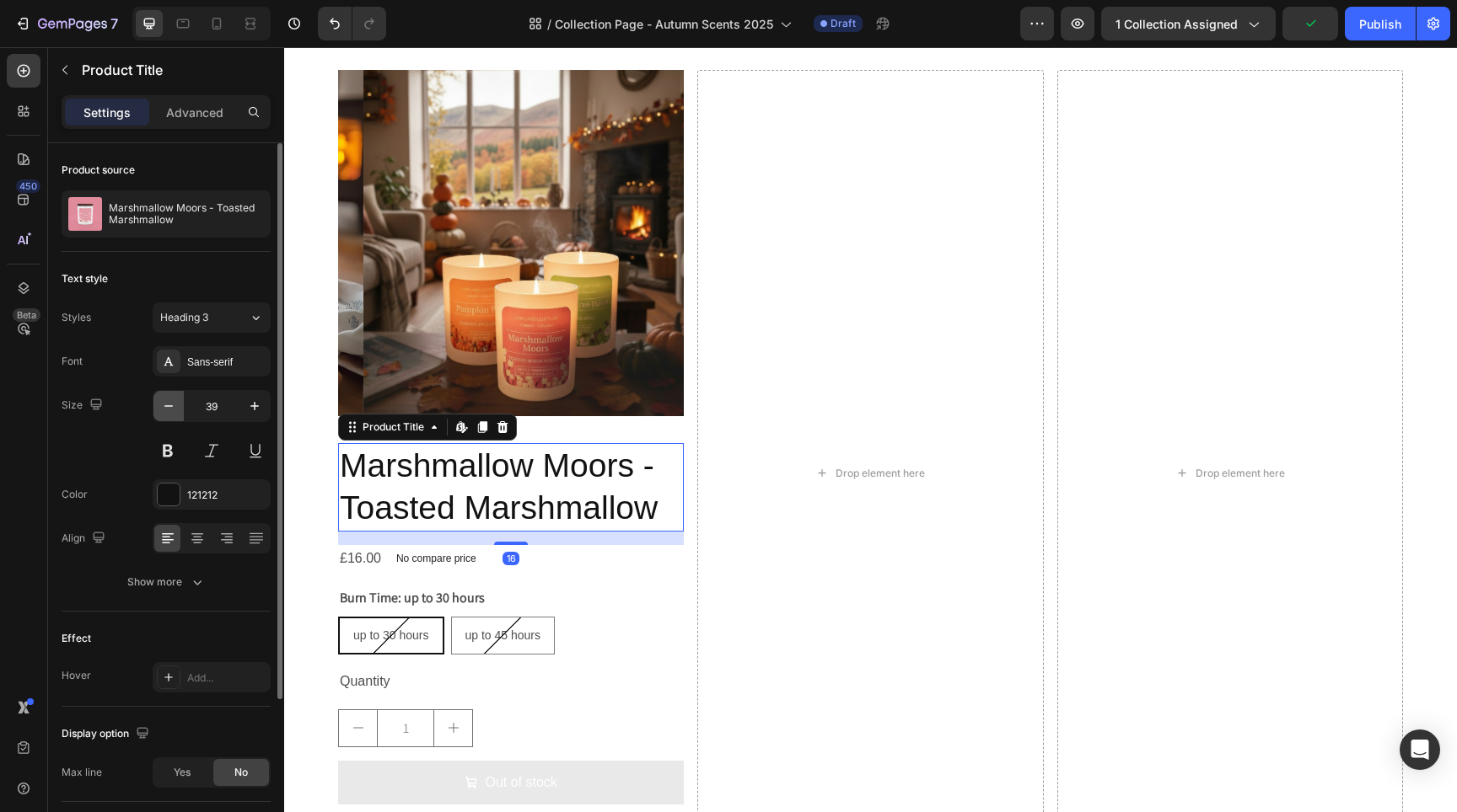
click at [171, 410] on icon "button" at bounding box center [168, 406] width 17 height 17
click at [170, 410] on icon "button" at bounding box center [168, 406] width 17 height 17
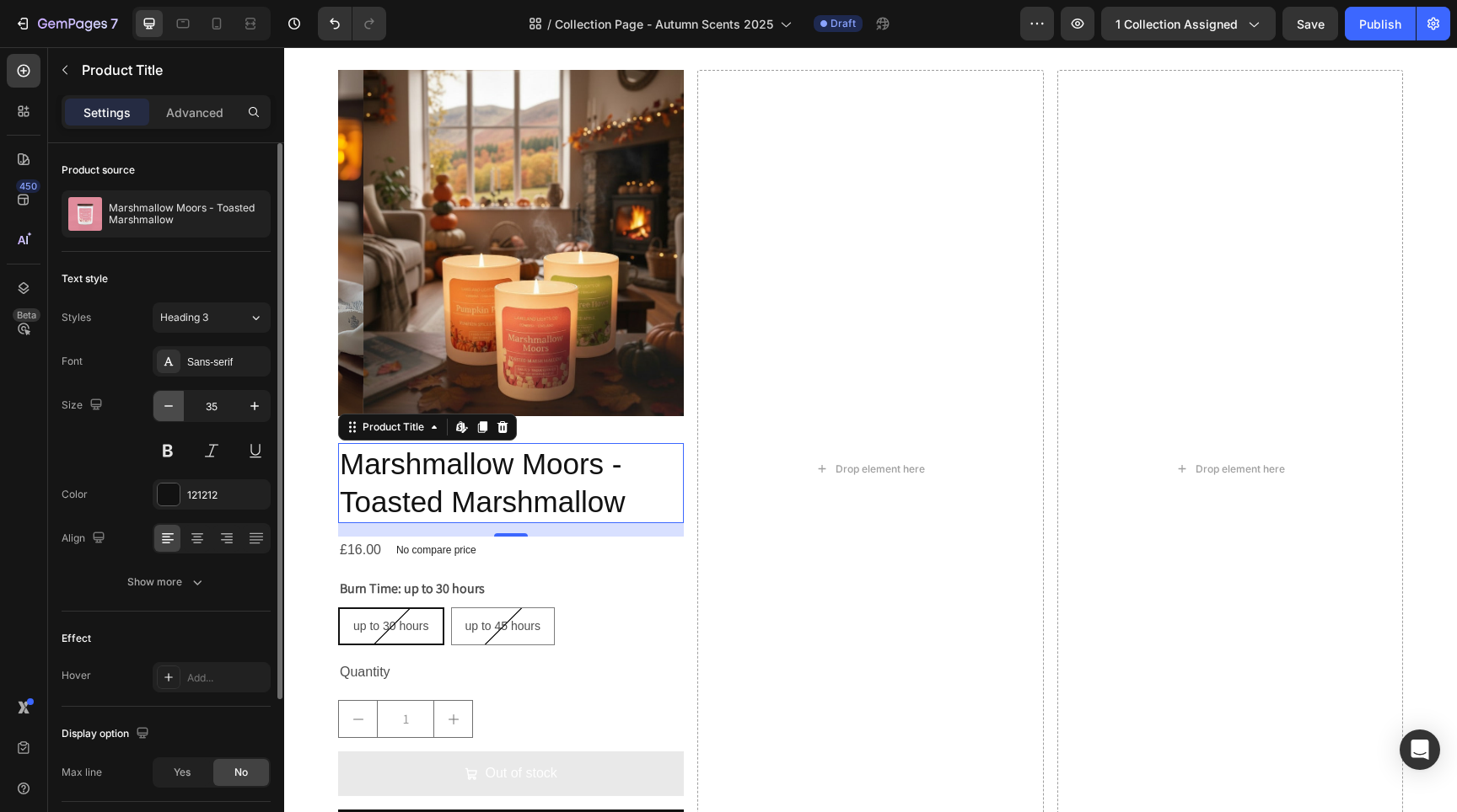
click at [170, 409] on icon "button" at bounding box center [168, 406] width 17 height 17
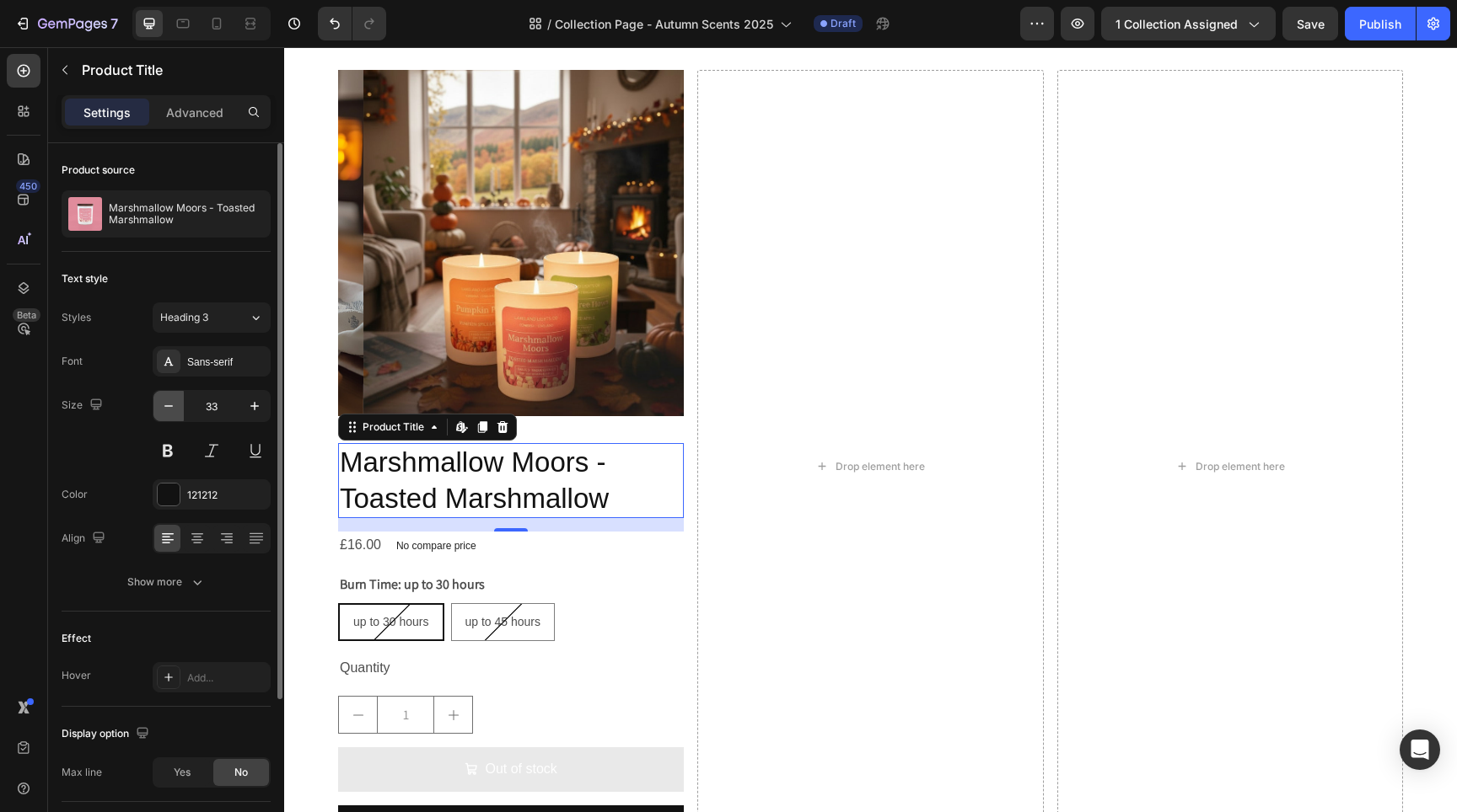
click at [170, 409] on icon "button" at bounding box center [168, 406] width 17 height 17
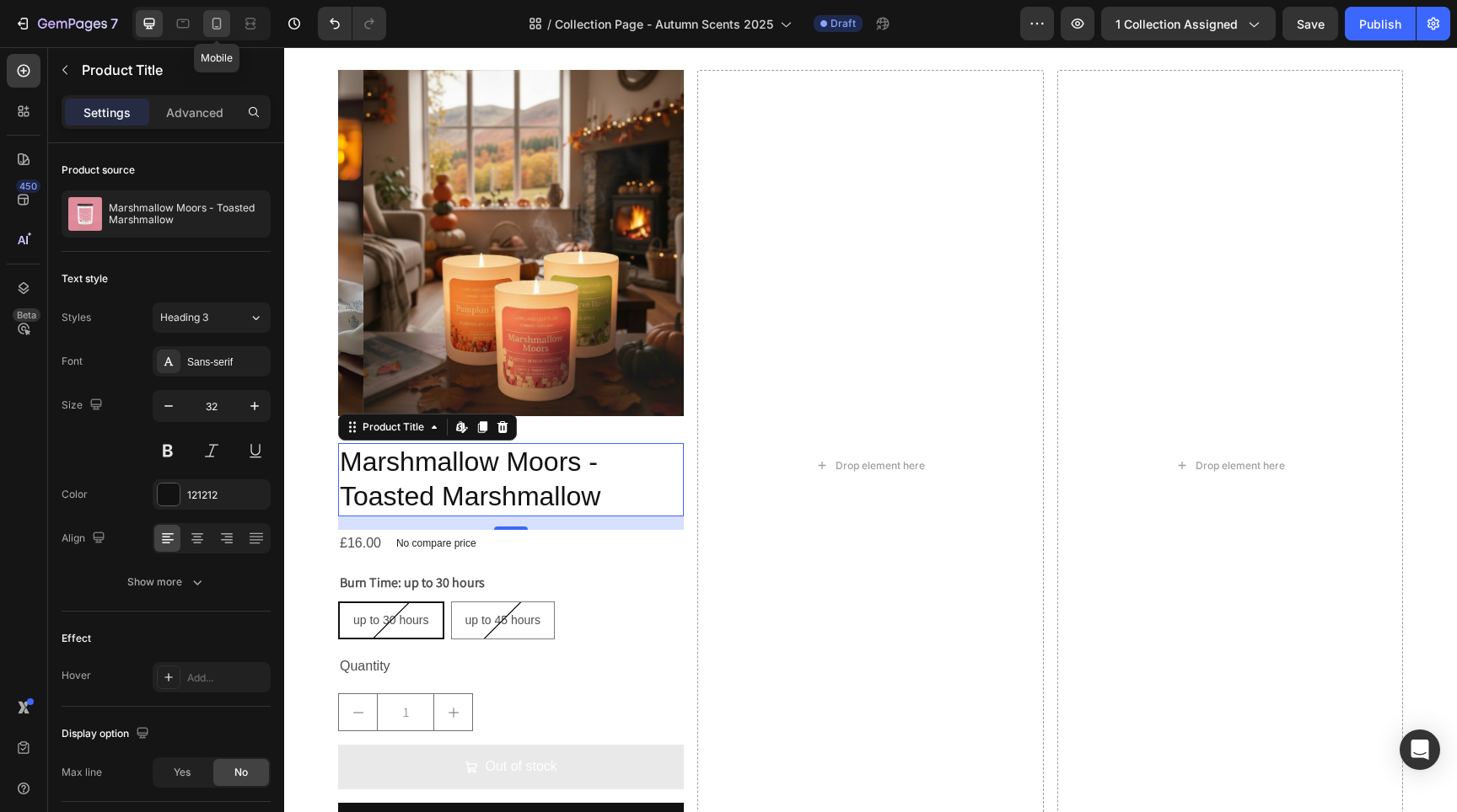
click at [221, 28] on icon at bounding box center [217, 23] width 9 height 12
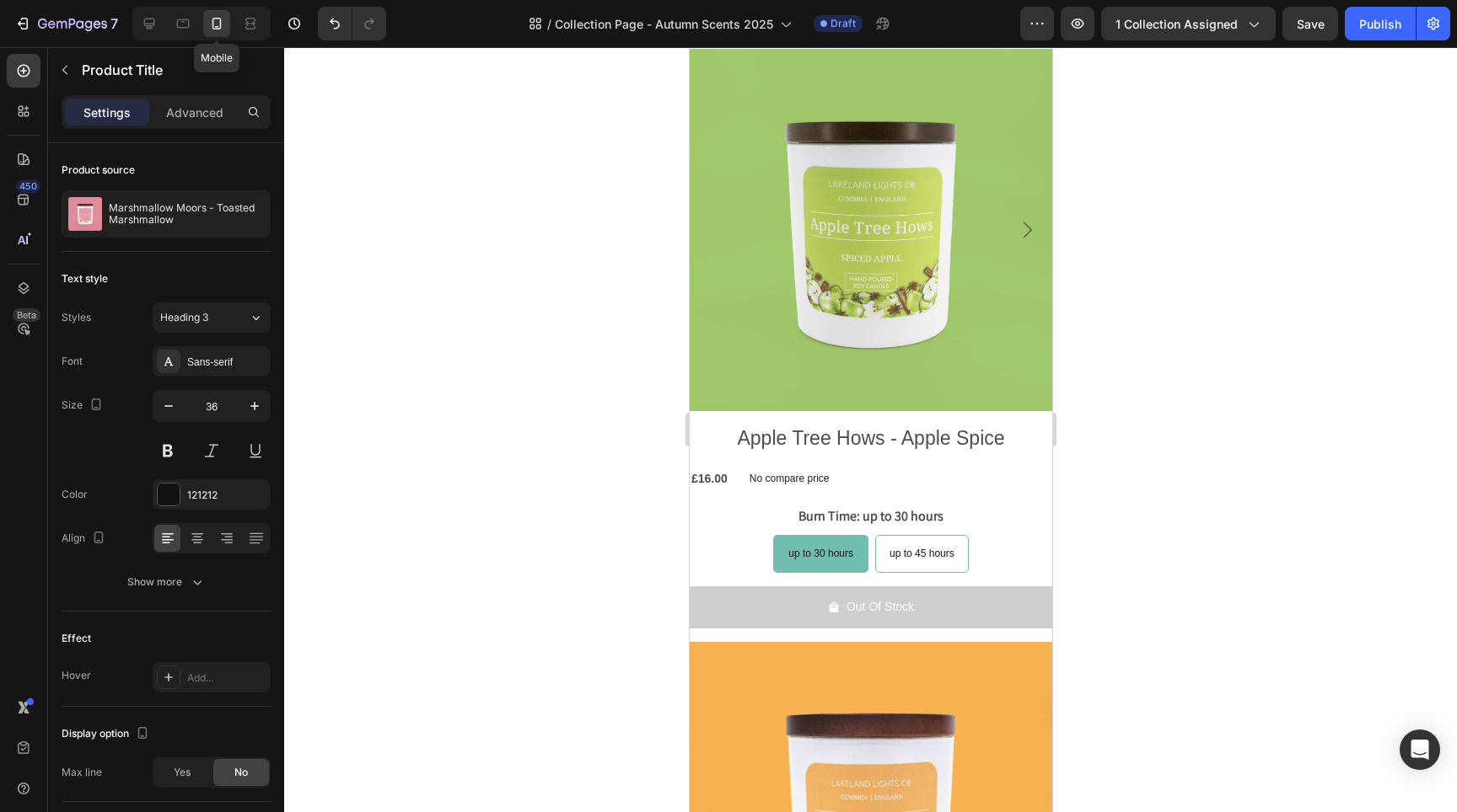
scroll to position [3187, 0]
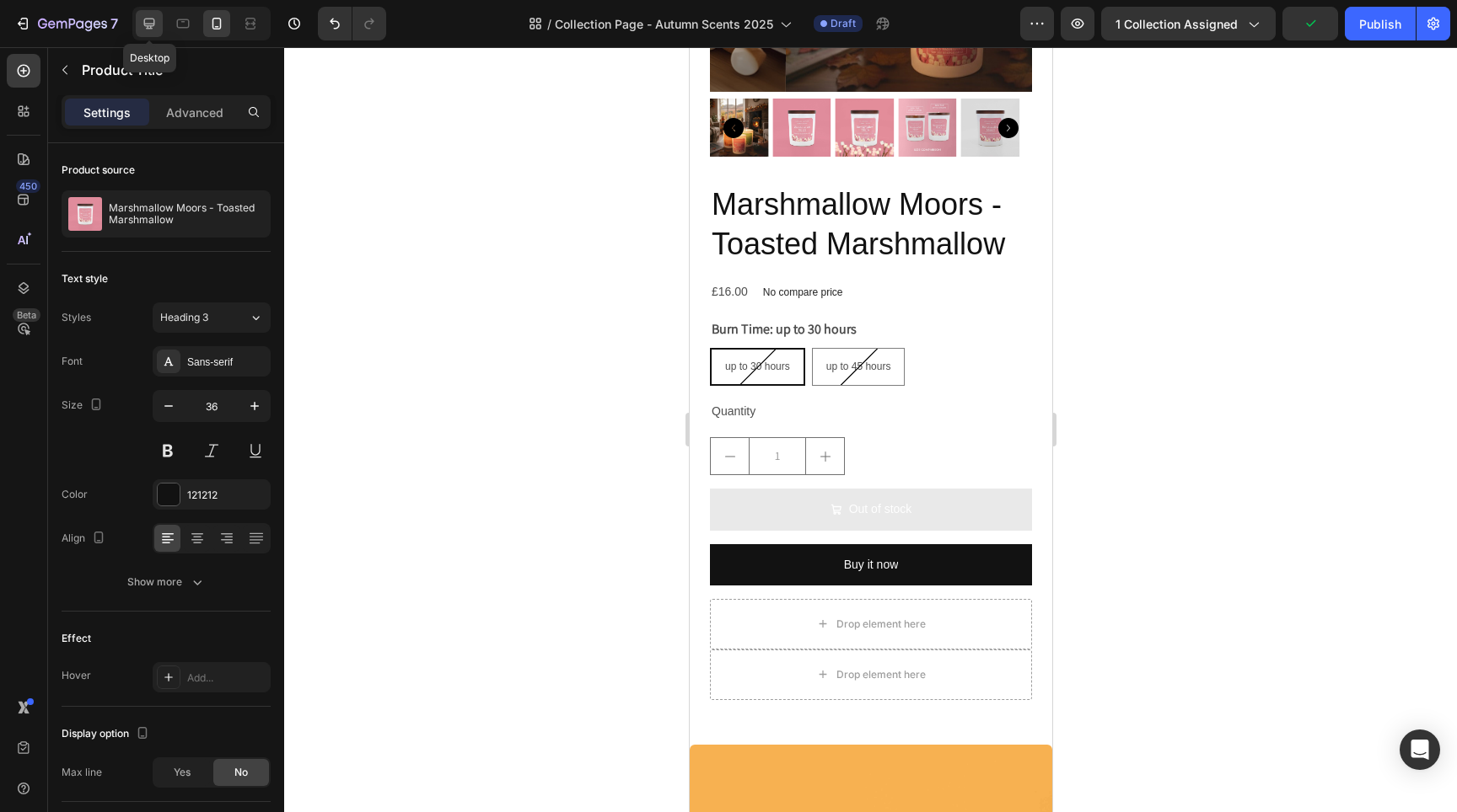
click at [156, 22] on icon at bounding box center [149, 23] width 17 height 17
type input "32"
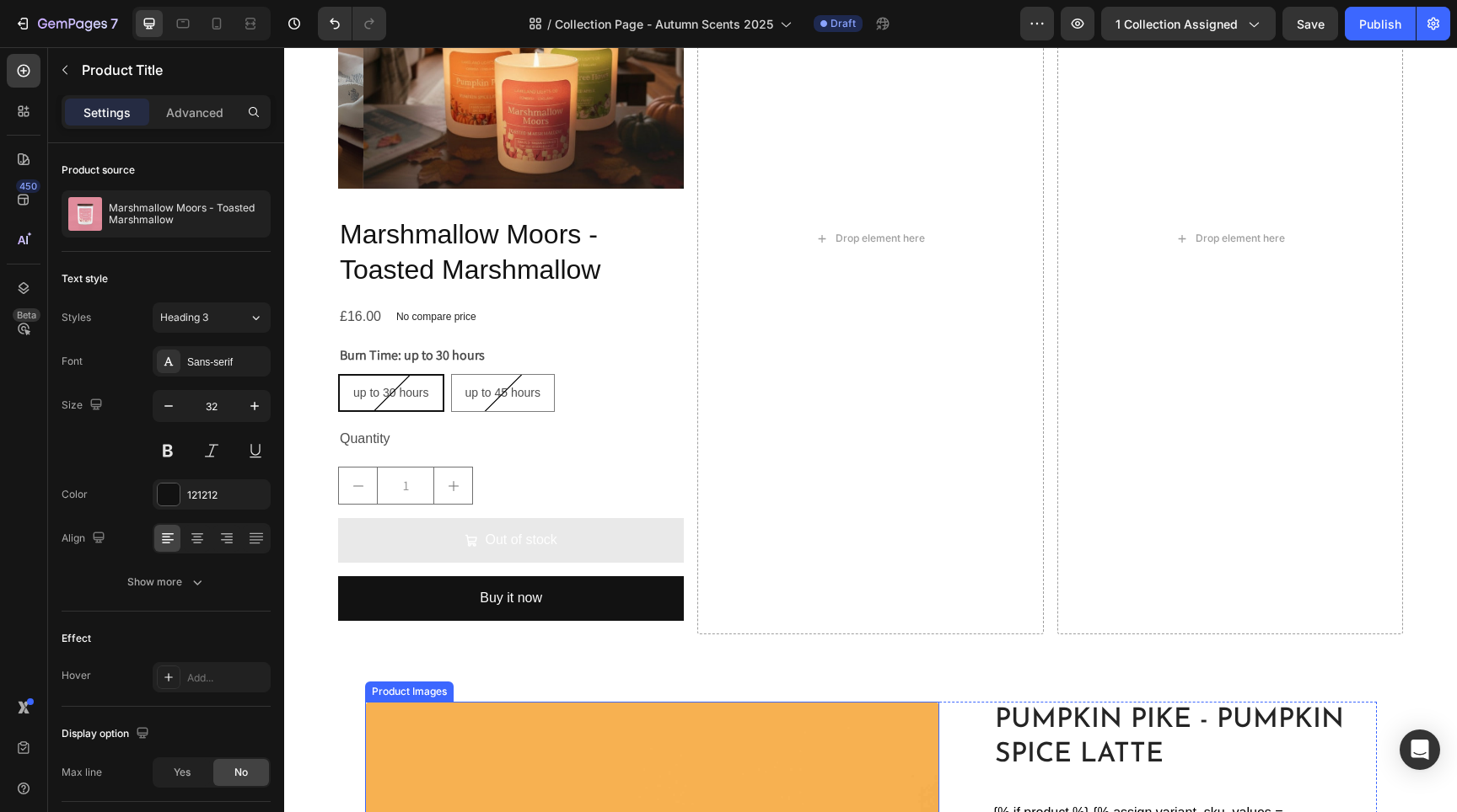
scroll to position [3004, 0]
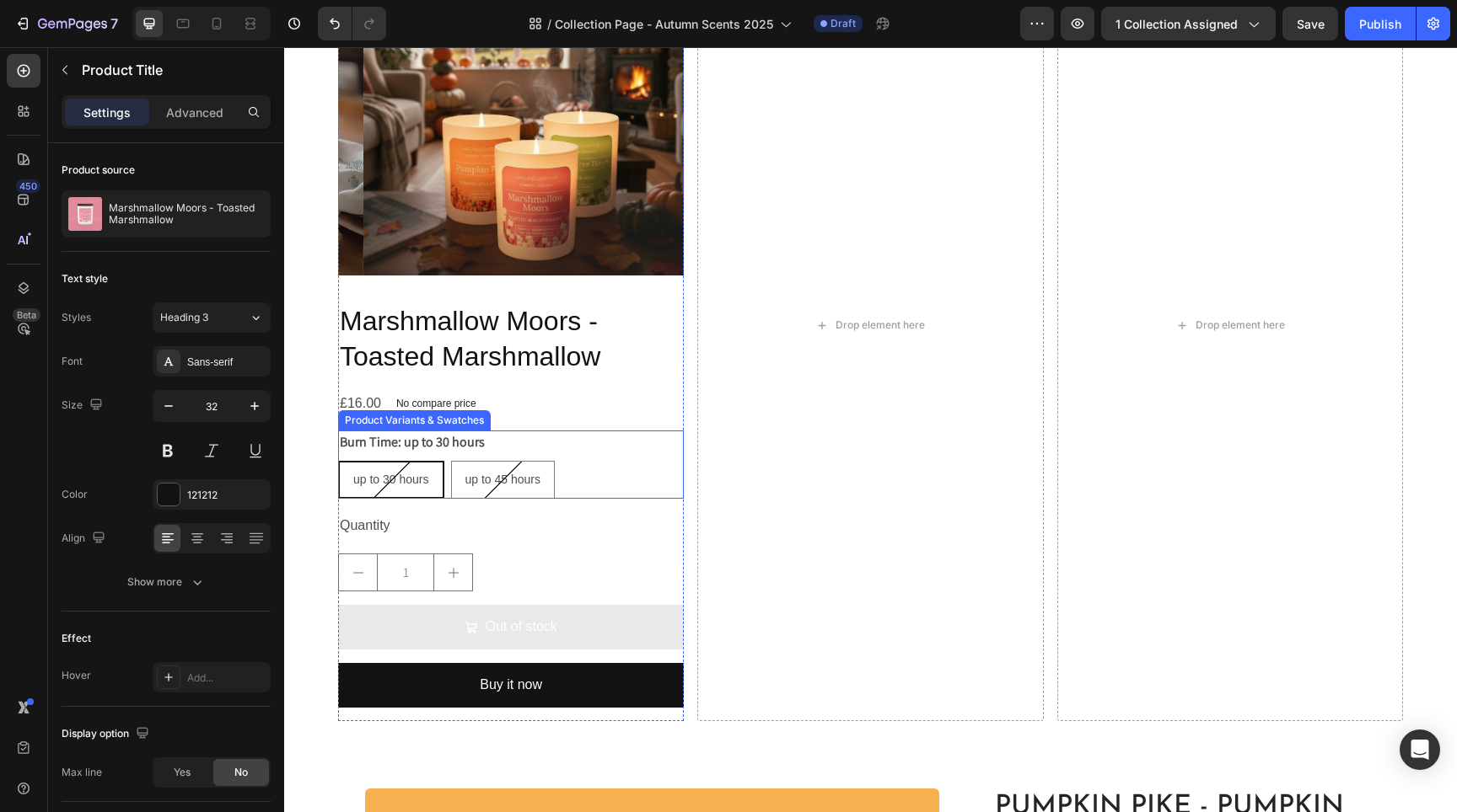
click at [582, 477] on div "up to 30 hours up to 30 hours up to 30 hours up to 45 hours up to 45 hours up t…" at bounding box center [511, 479] width 345 height 38
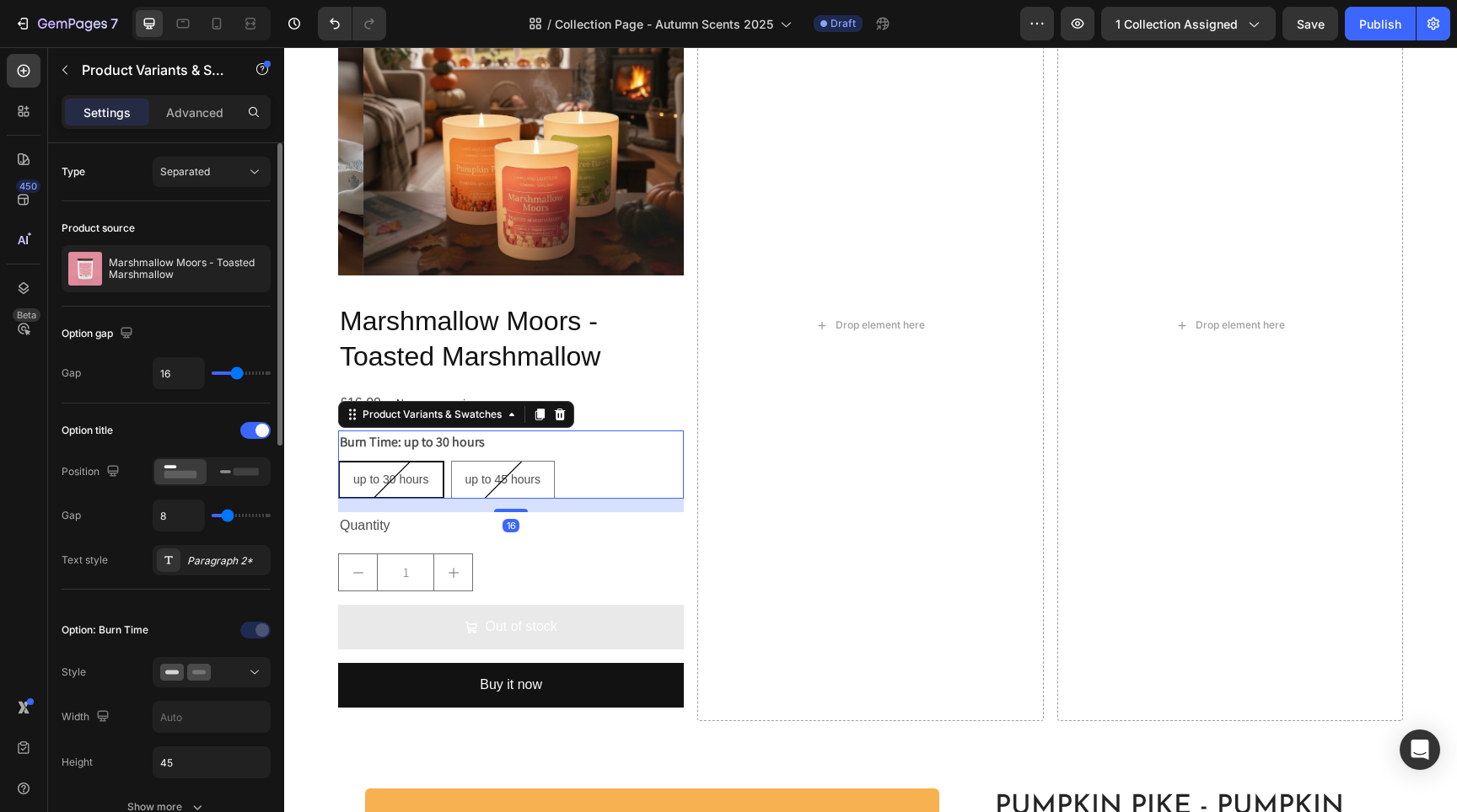
scroll to position [949, 0]
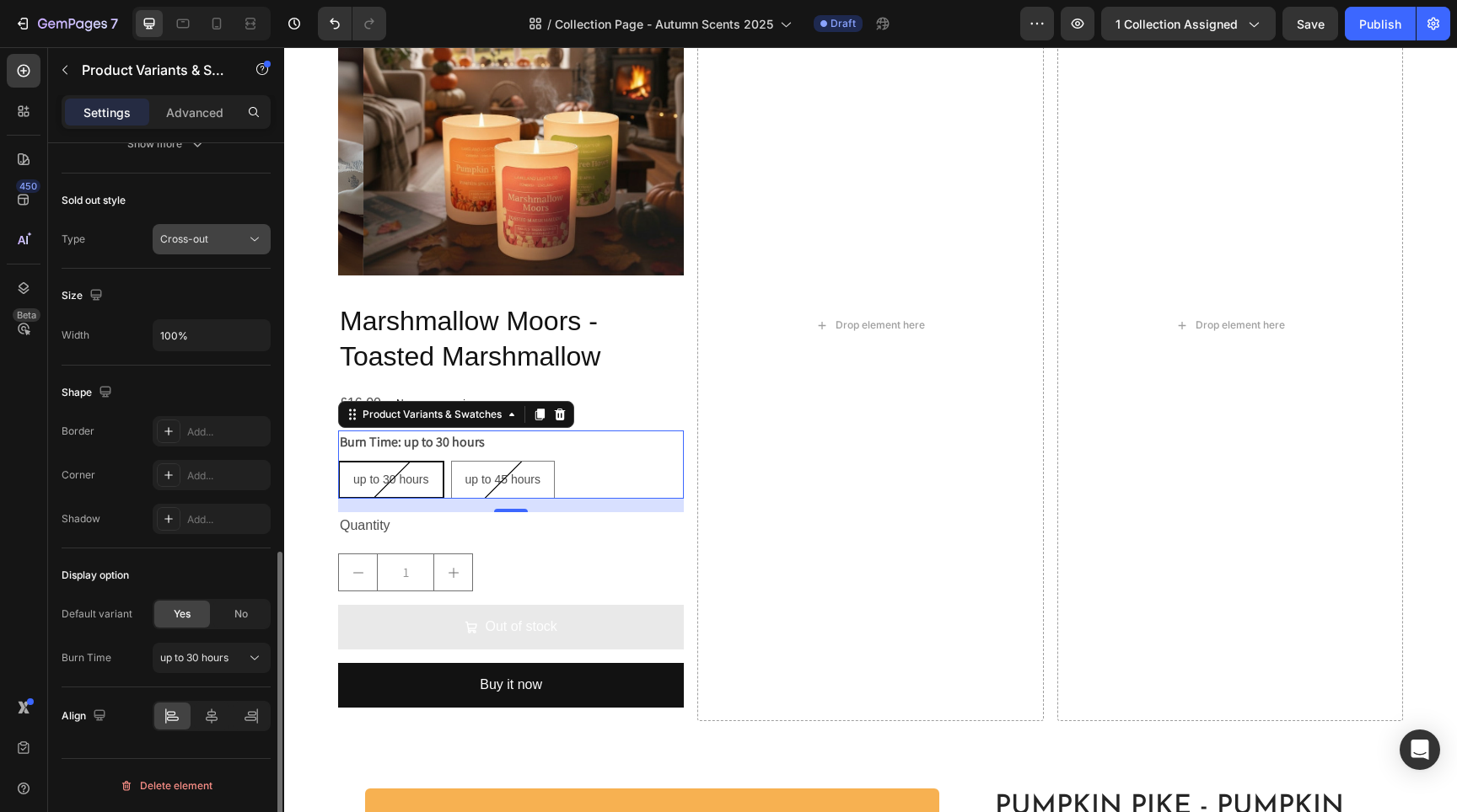
click at [214, 225] on button "Cross-out" at bounding box center [211, 240] width 118 height 30
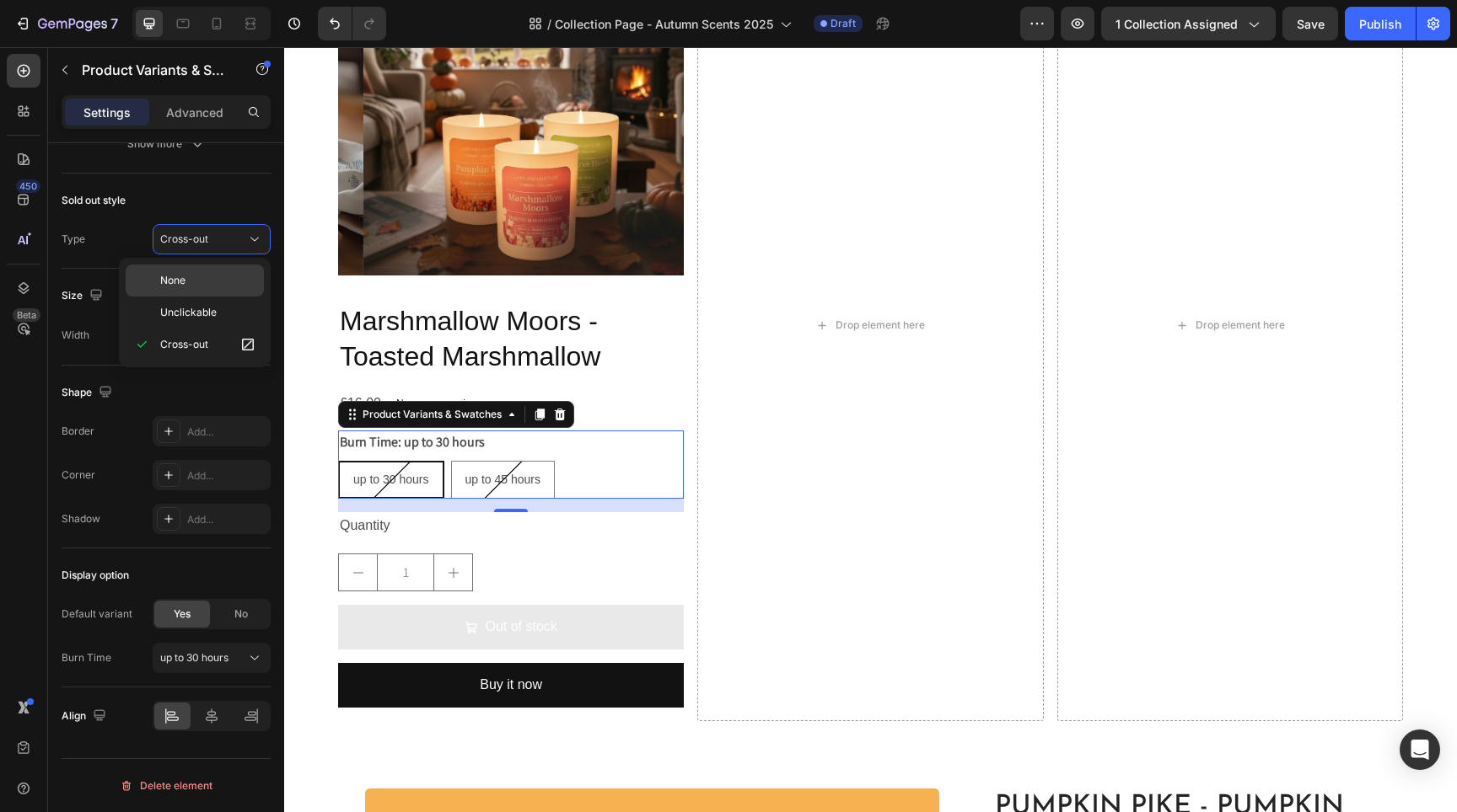
click at [220, 296] on div "None" at bounding box center [194, 312] width 139 height 32
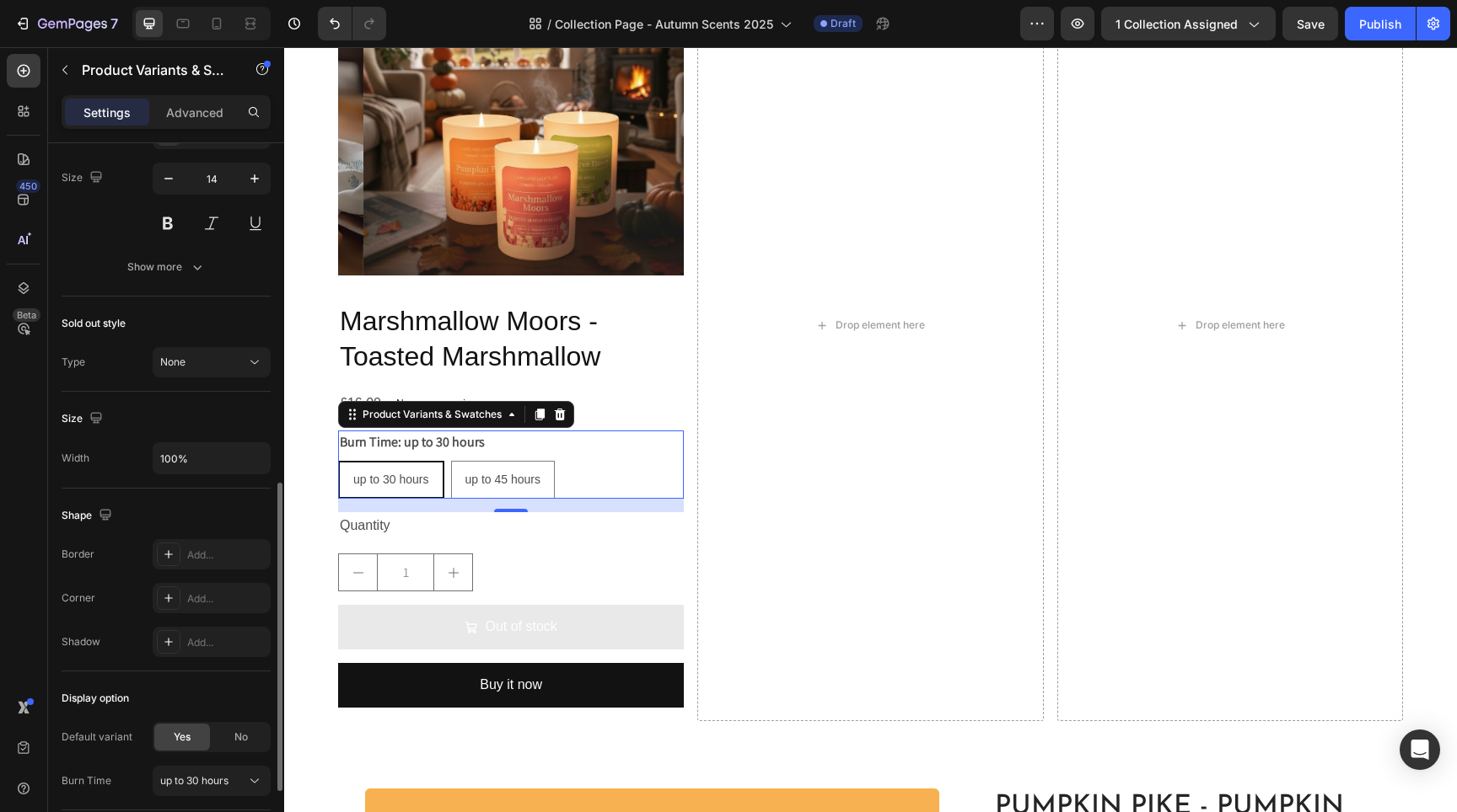
scroll to position [623, 0]
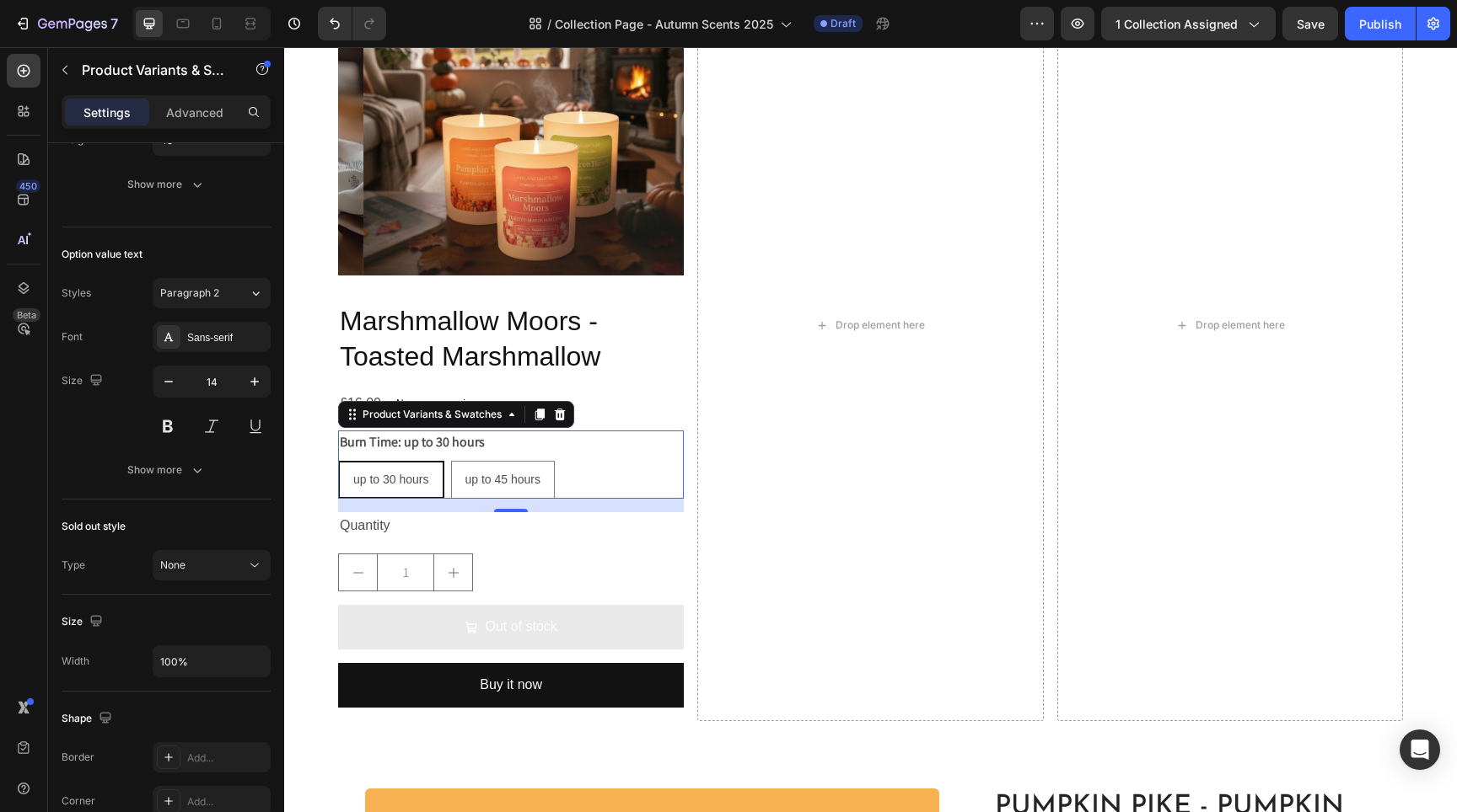
click at [389, 440] on legend "Burn Time: up to 30 hours" at bounding box center [412, 442] width 148 height 24
click at [391, 437] on legend "Burn Time: up to 30 hours" at bounding box center [412, 442] width 148 height 24
click at [170, 417] on button at bounding box center [168, 426] width 30 height 30
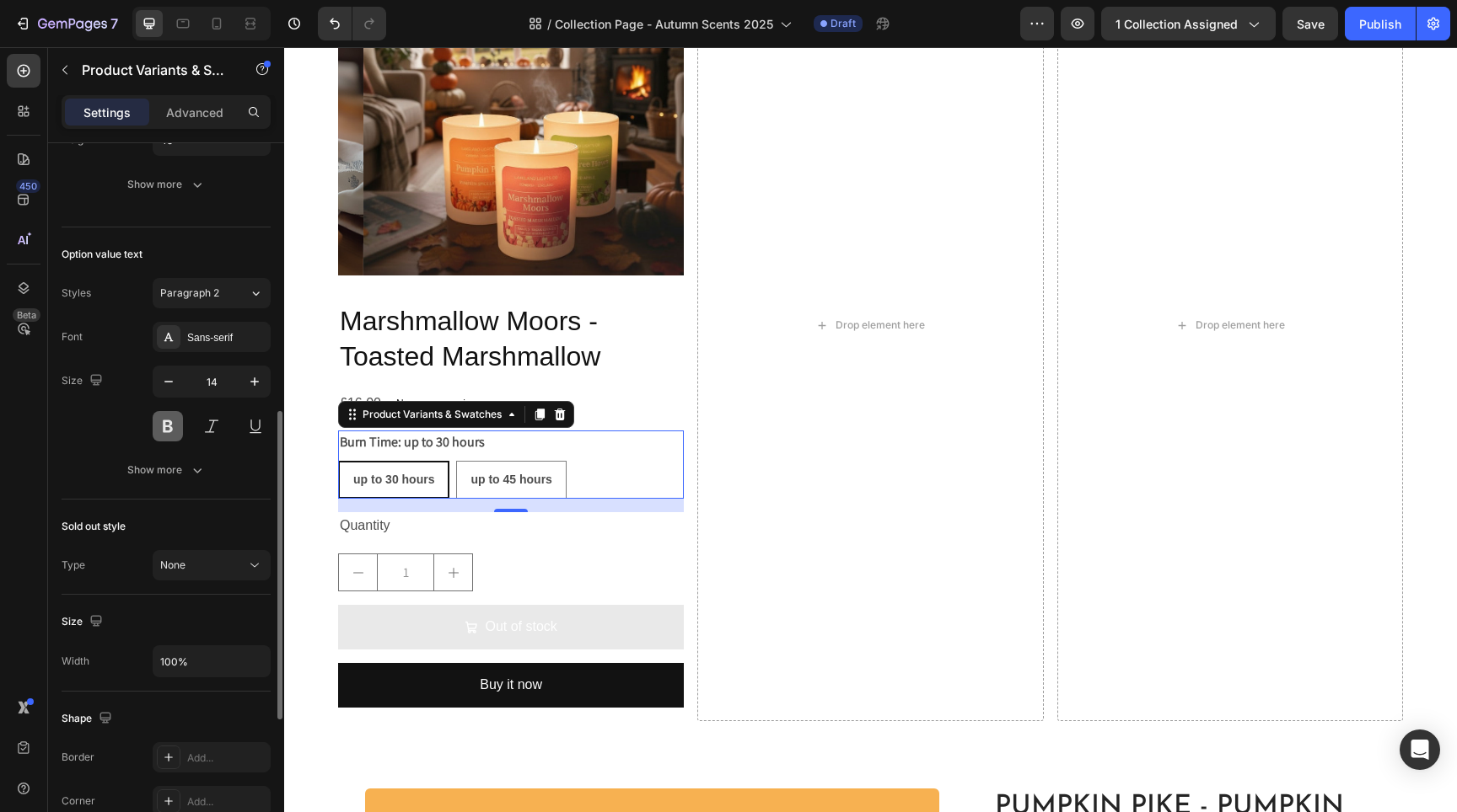
click at [170, 417] on button at bounding box center [168, 426] width 30 height 30
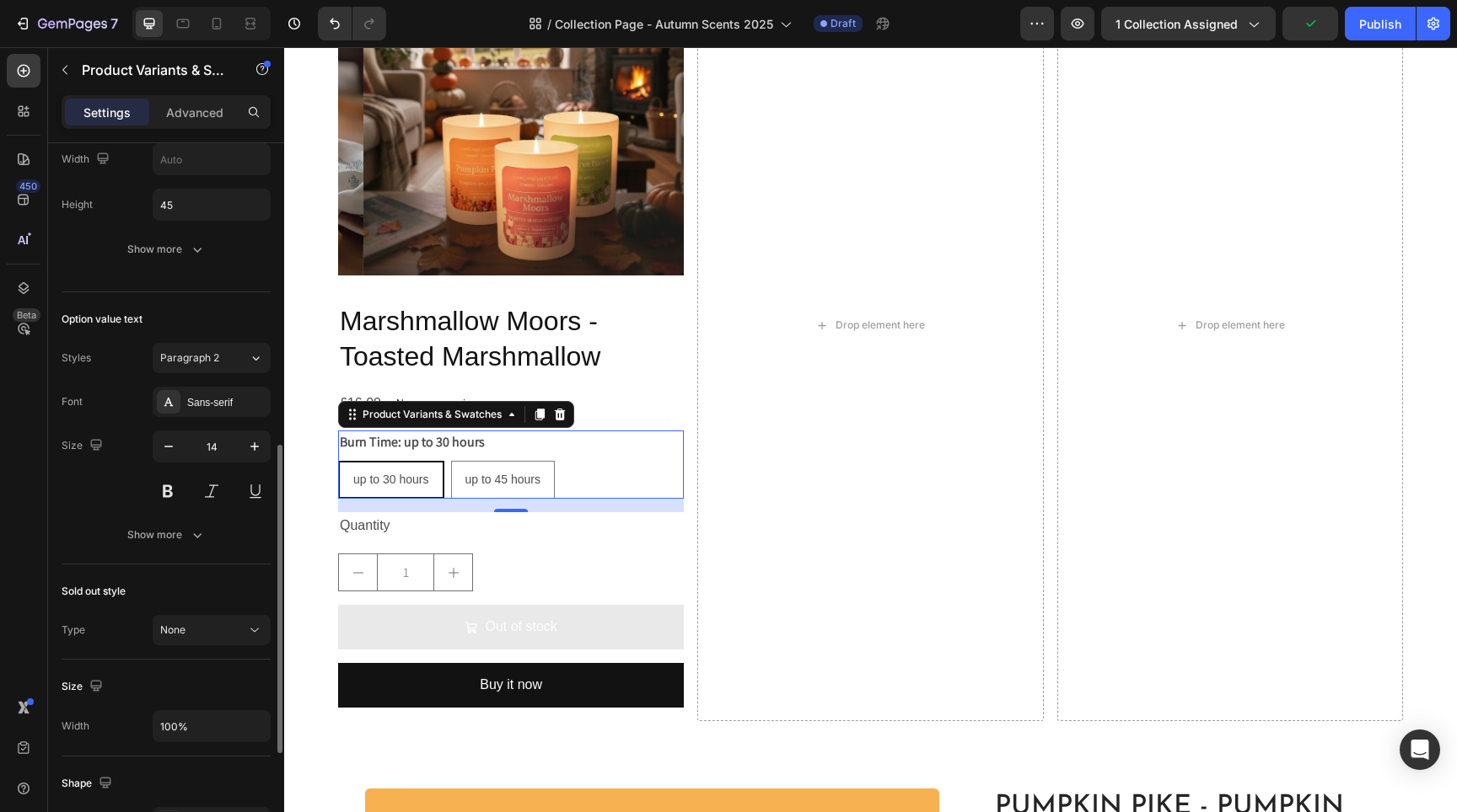
scroll to position [494, 0]
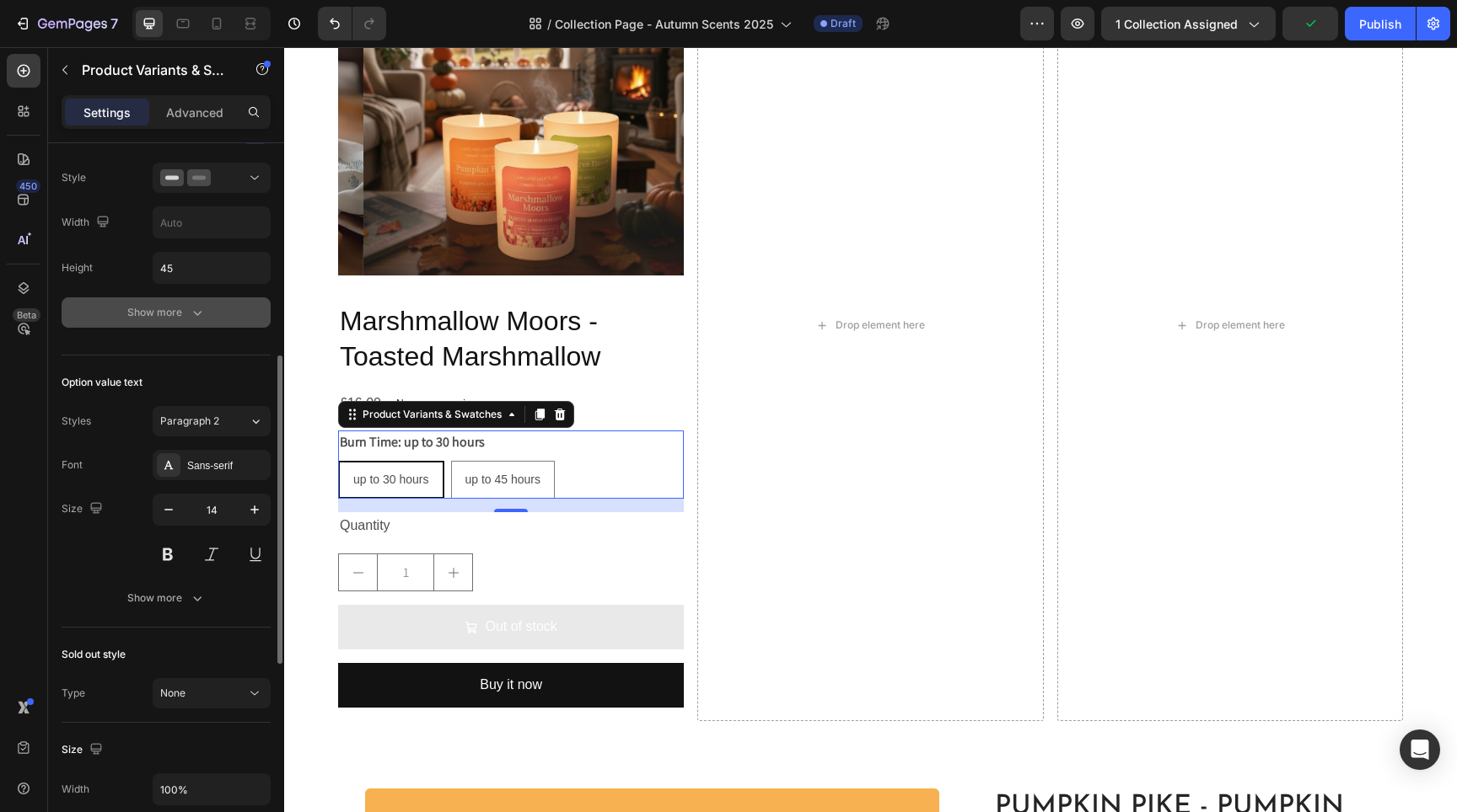
click at [181, 311] on div "Show more" at bounding box center [166, 312] width 78 height 17
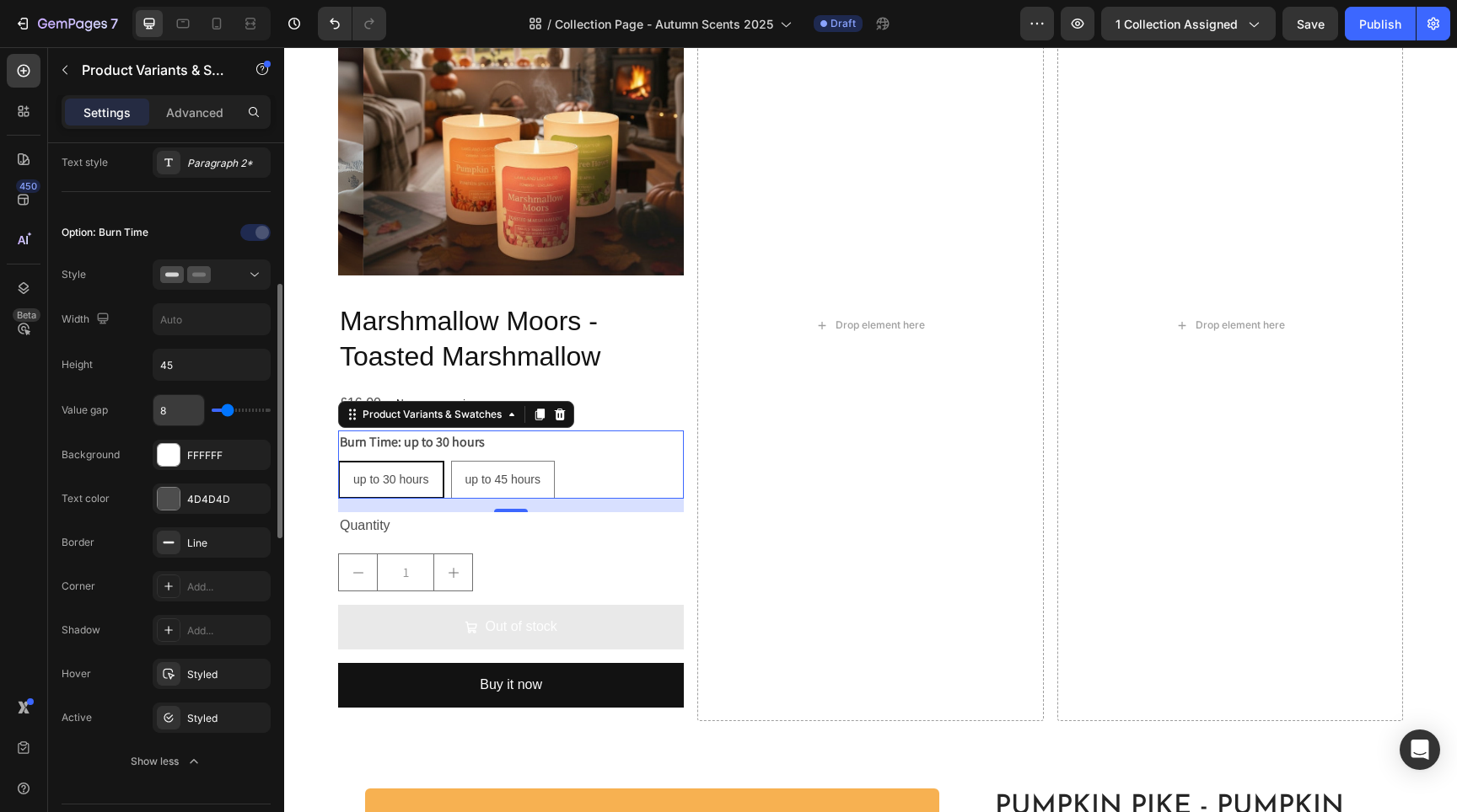
scroll to position [387, 0]
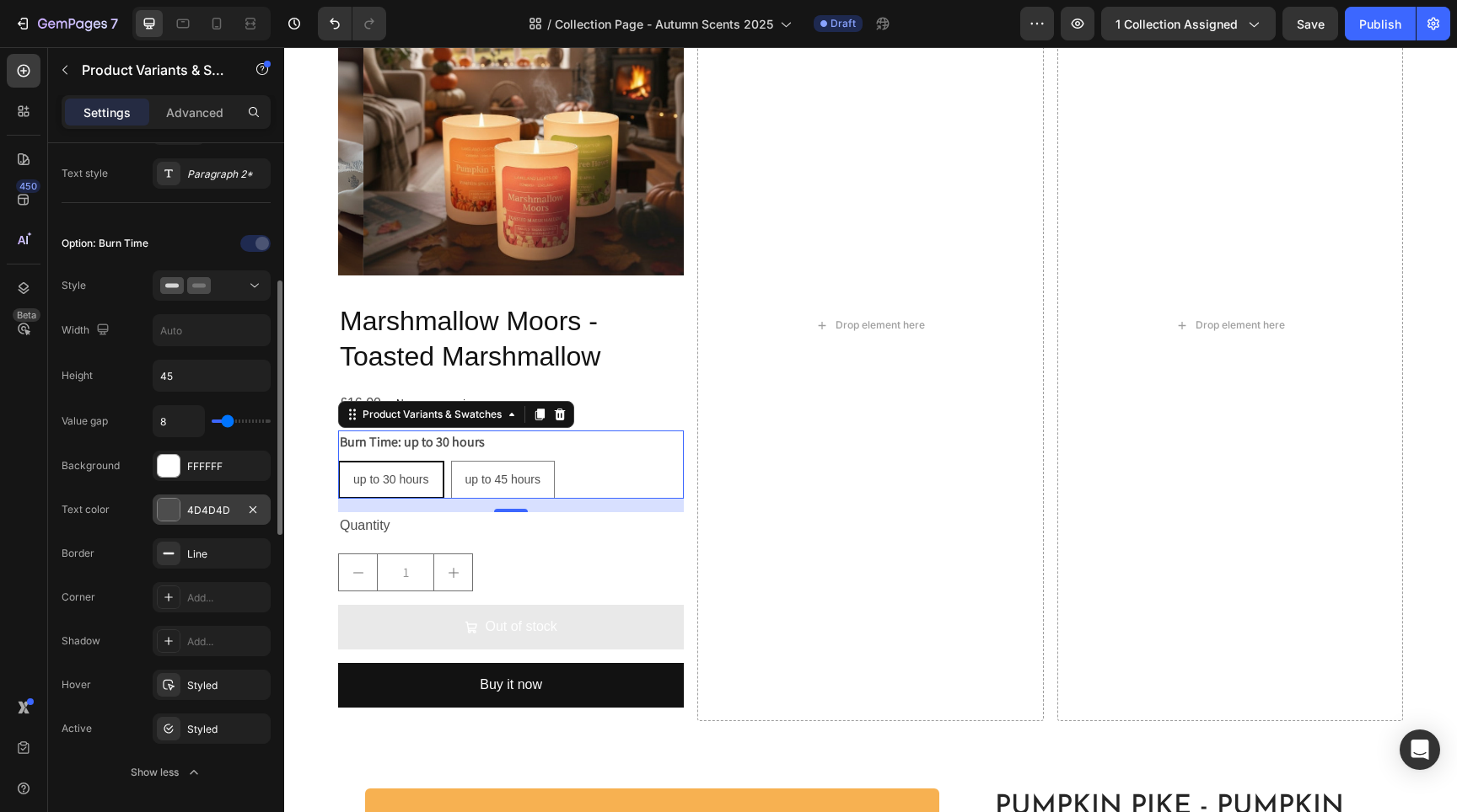
click at [212, 505] on div "4D4D4D" at bounding box center [211, 510] width 49 height 15
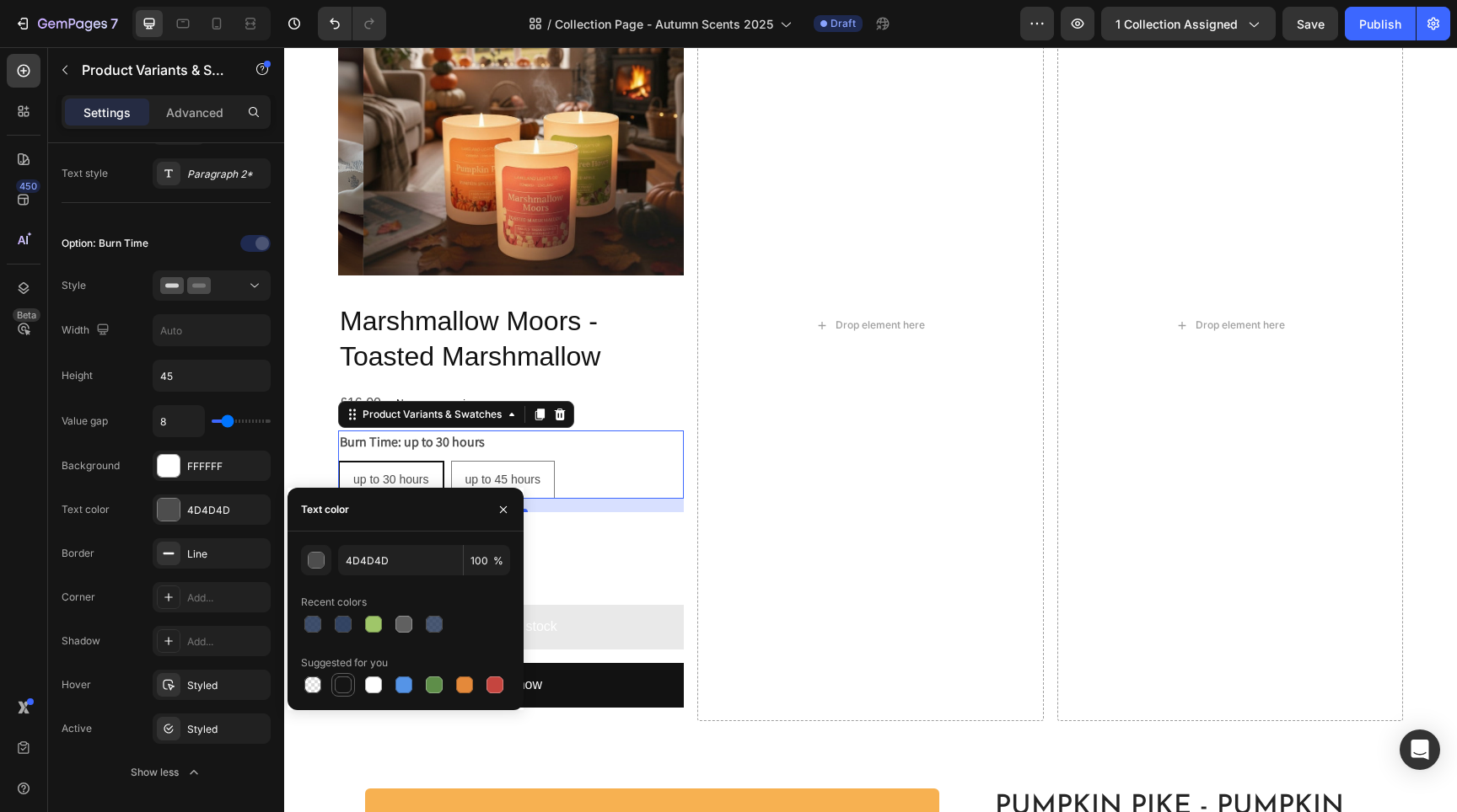
click at [337, 692] on div at bounding box center [343, 685] width 17 height 17
type input "151515"
click at [179, 602] on div at bounding box center [169, 597] width 24 height 24
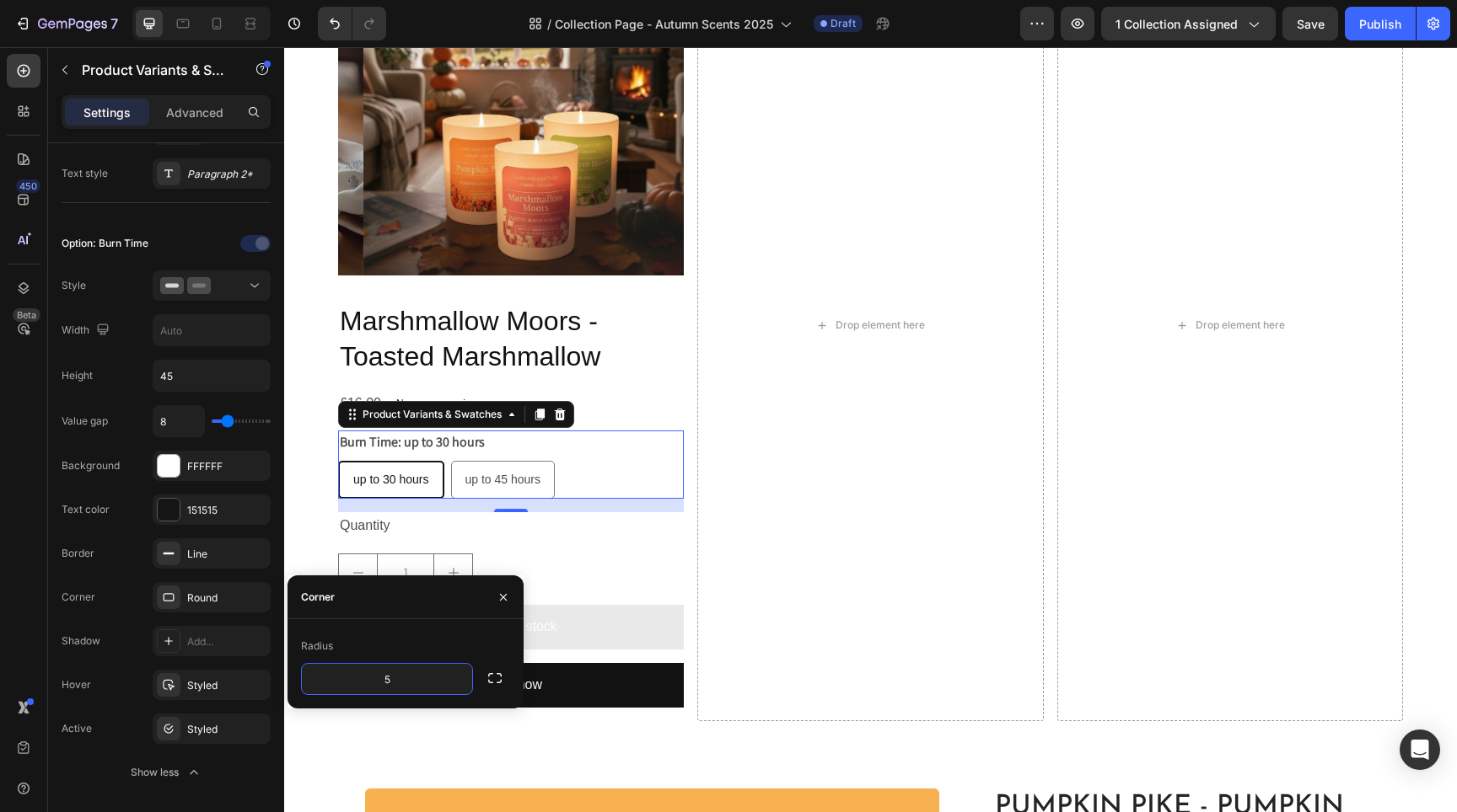
type input "5"
click at [210, 689] on div "Styled" at bounding box center [211, 685] width 49 height 15
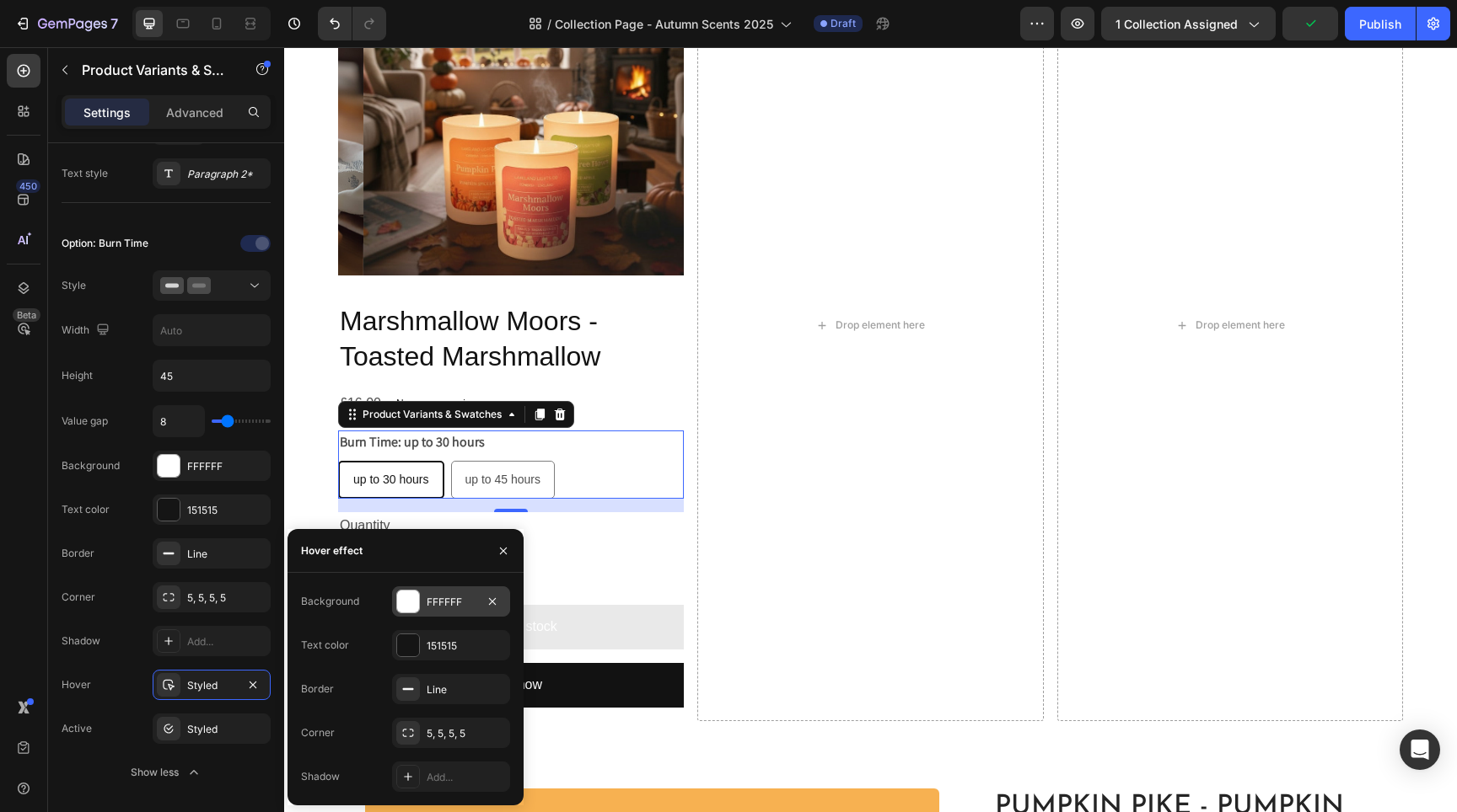
click at [408, 609] on div at bounding box center [408, 602] width 22 height 22
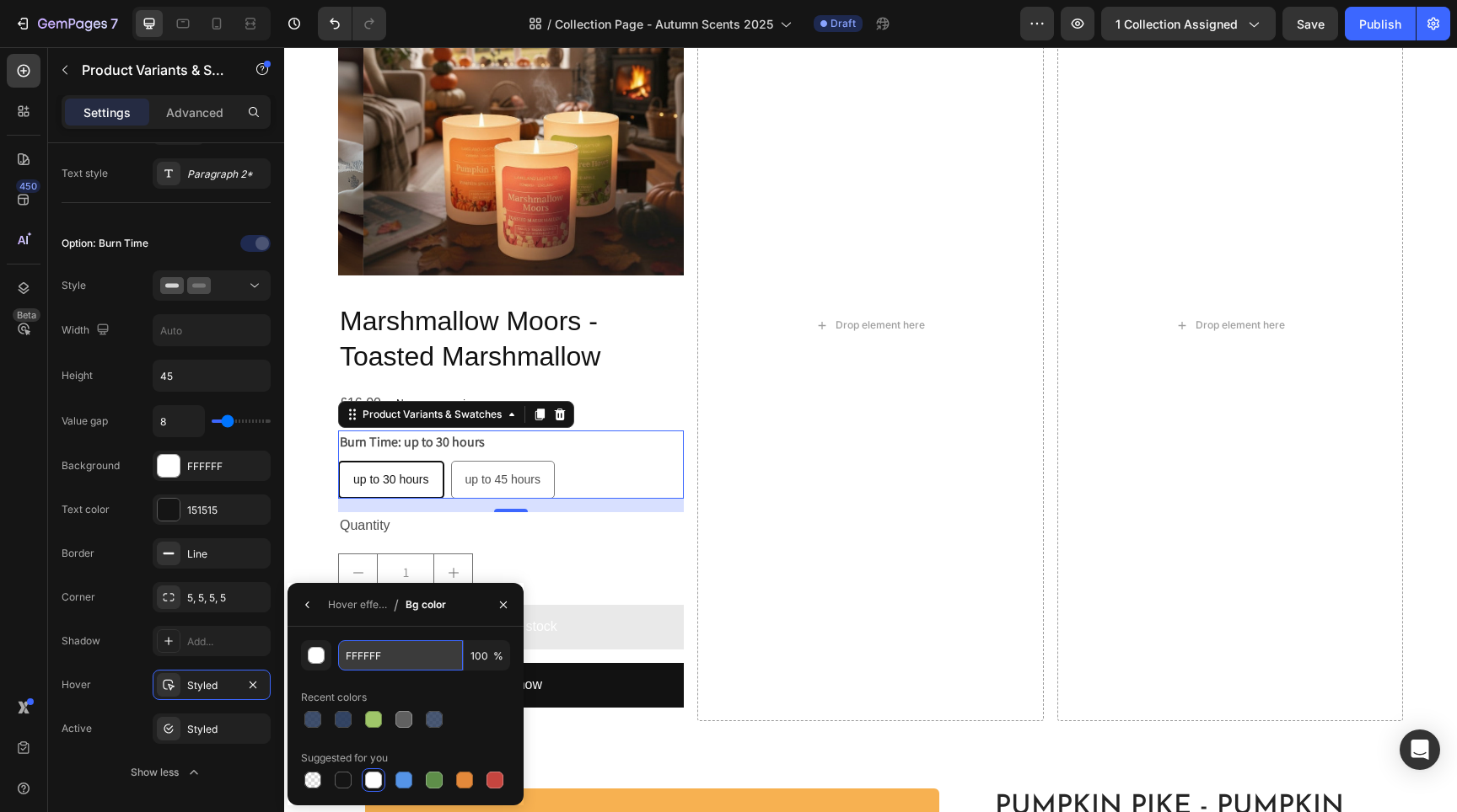
click at [0, 0] on input "FFFFFF" at bounding box center [0, 0] width 0 height 0
paste input "71beb1"
click at [0, 0] on input "100" at bounding box center [0, 0] width 0 height 0
type input "71BEB1"
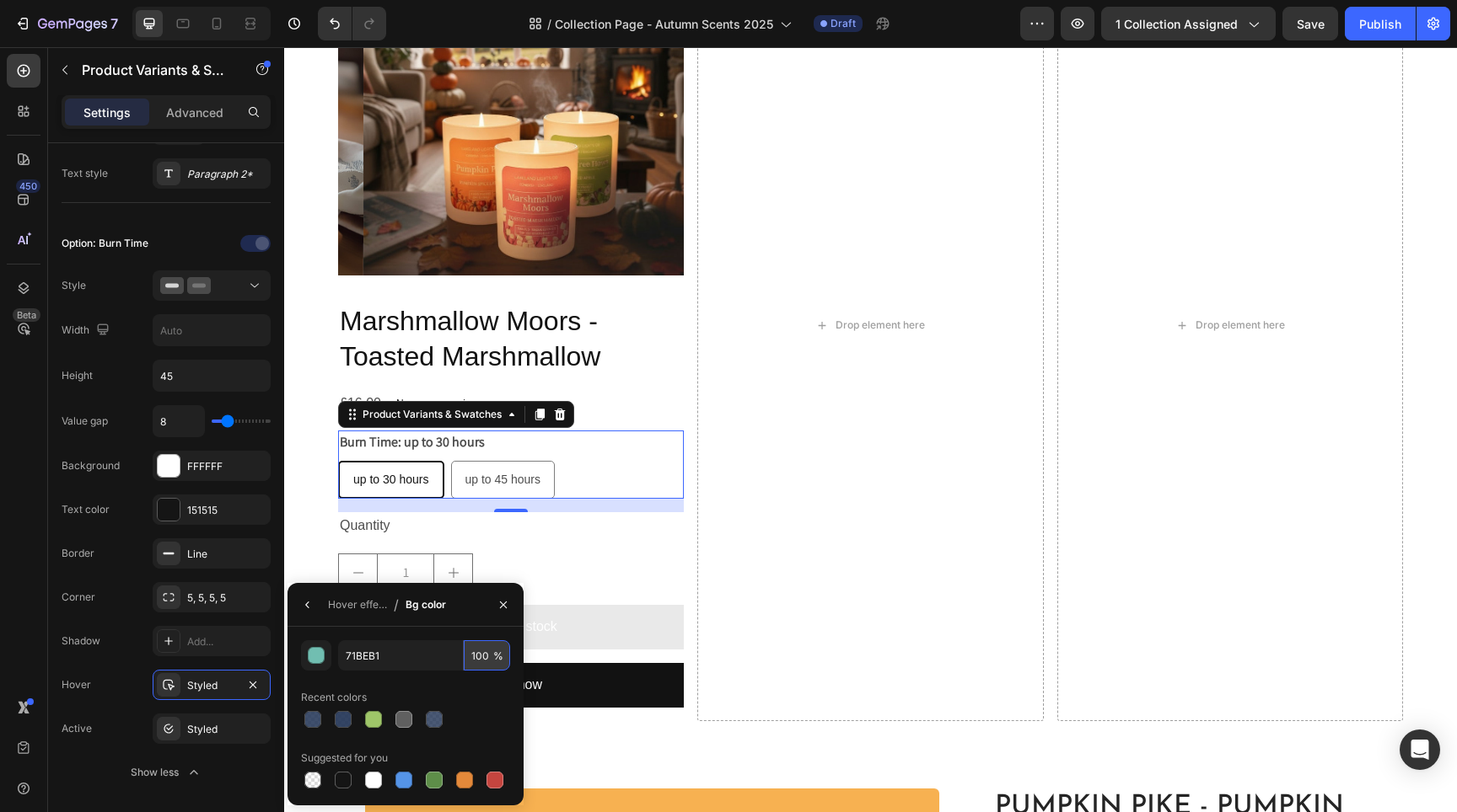
click at [0, 0] on input "100" at bounding box center [0, 0] width 0 height 0
type input "50"
click at [212, 736] on div "Styled" at bounding box center [211, 729] width 49 height 15
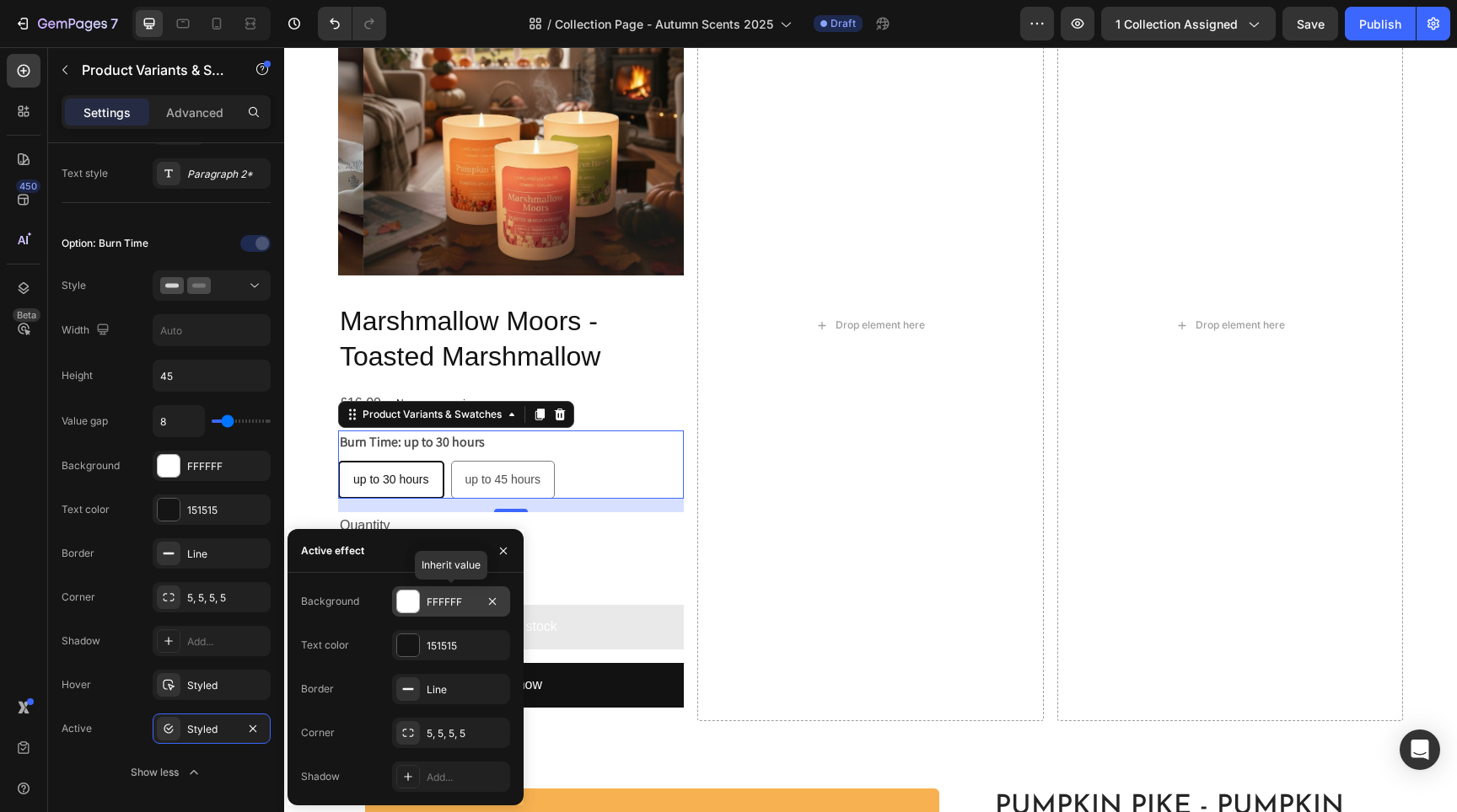
click at [408, 606] on div at bounding box center [408, 602] width 22 height 22
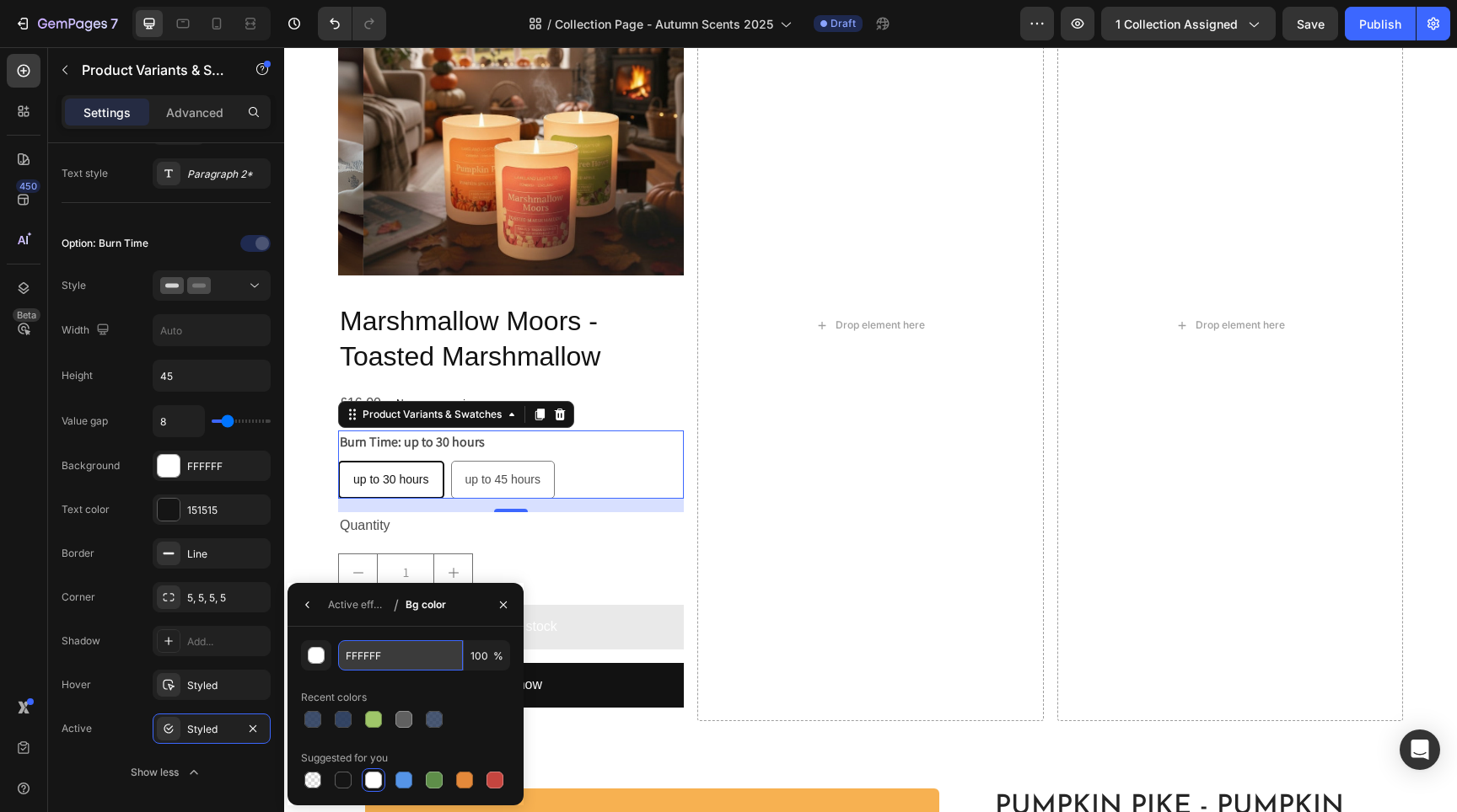
click at [0, 0] on input "FFFFFF" at bounding box center [0, 0] width 0 height 0
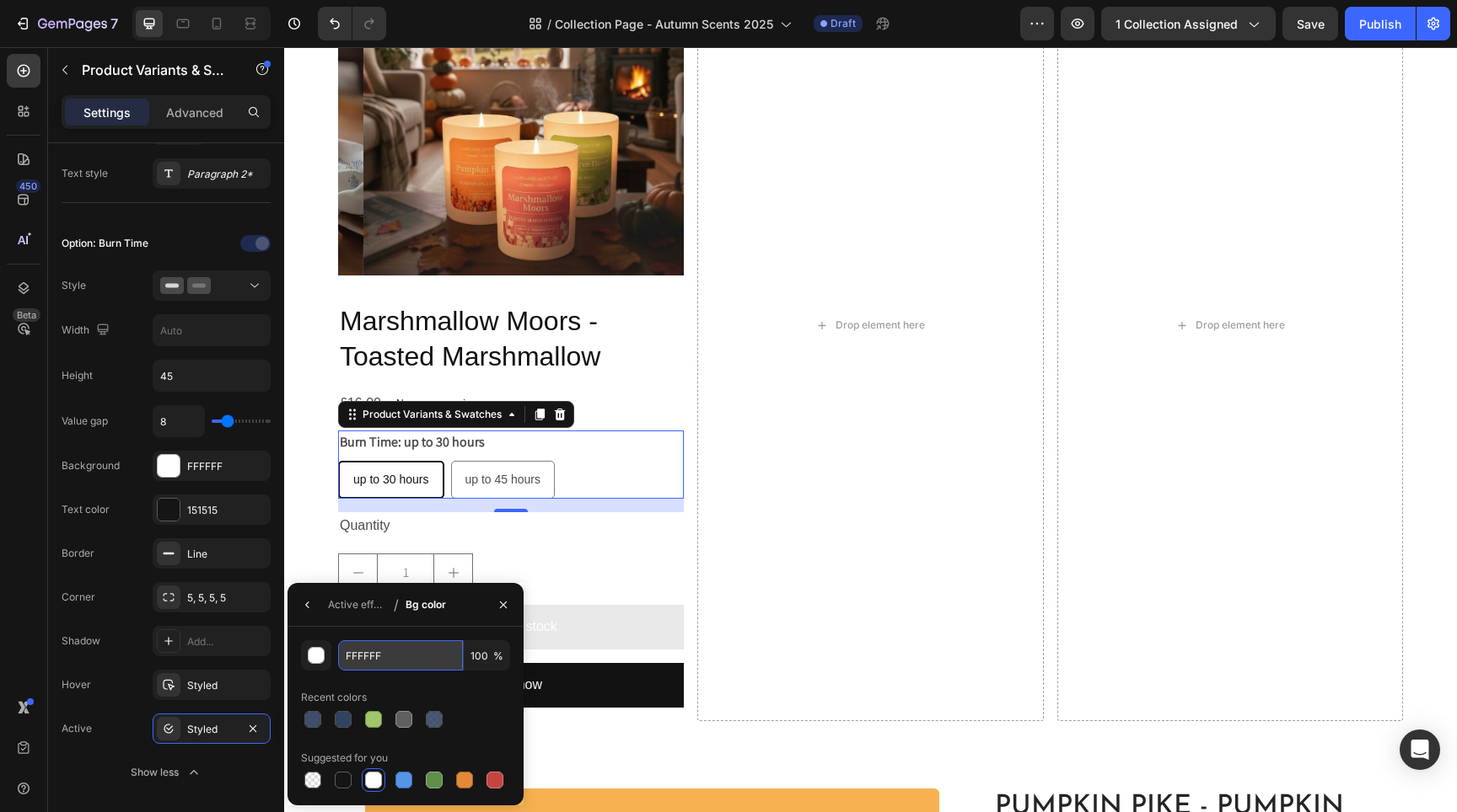
click at [0, 0] on input "FFFFFF" at bounding box center [0, 0] width 0 height 0
paste input "71beb1"
type input "71BEB1"
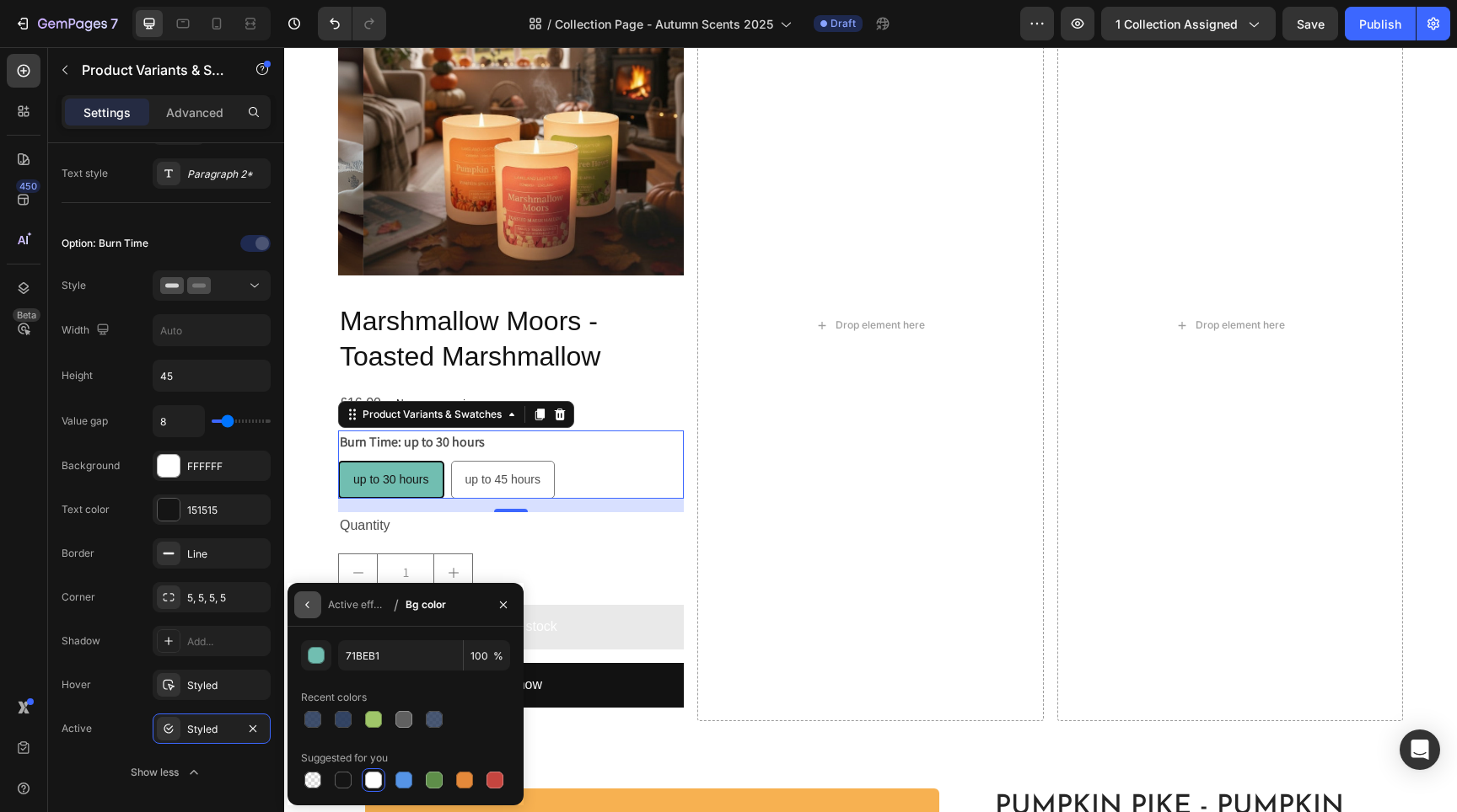
click at [304, 609] on icon "button" at bounding box center [307, 604] width 13 height 13
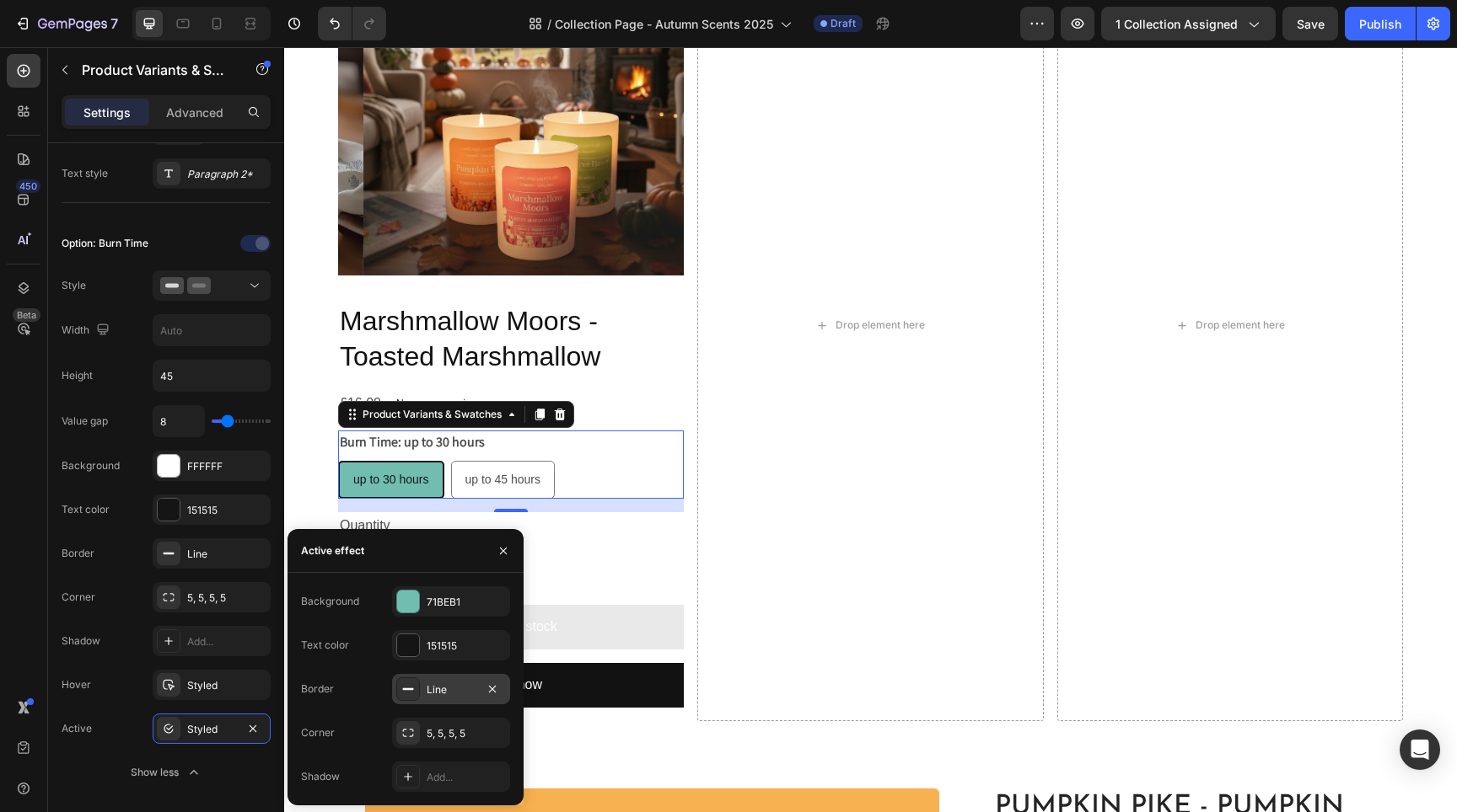
click at [456, 692] on div "Line" at bounding box center [451, 690] width 49 height 15
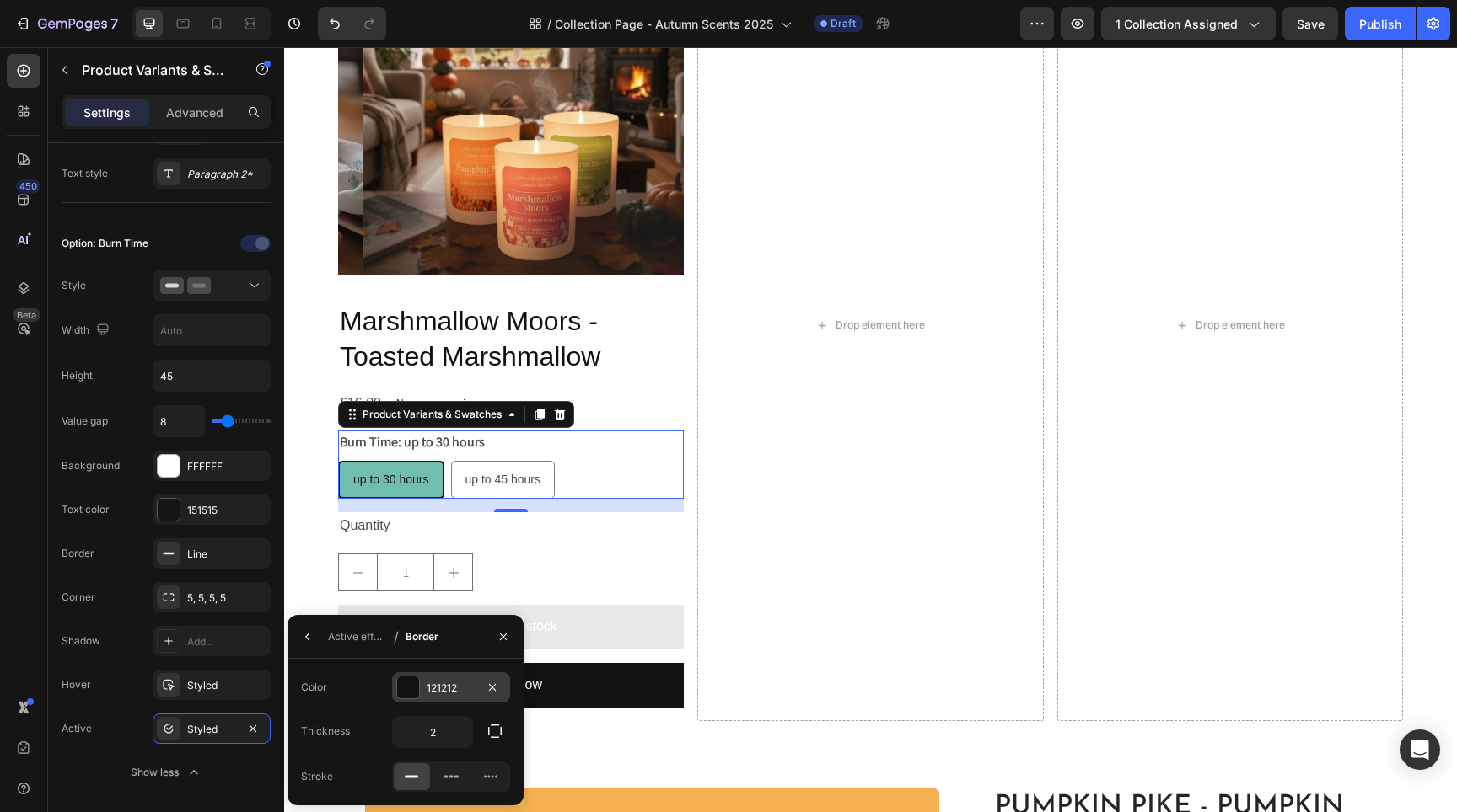
click at [417, 690] on div at bounding box center [408, 688] width 22 height 22
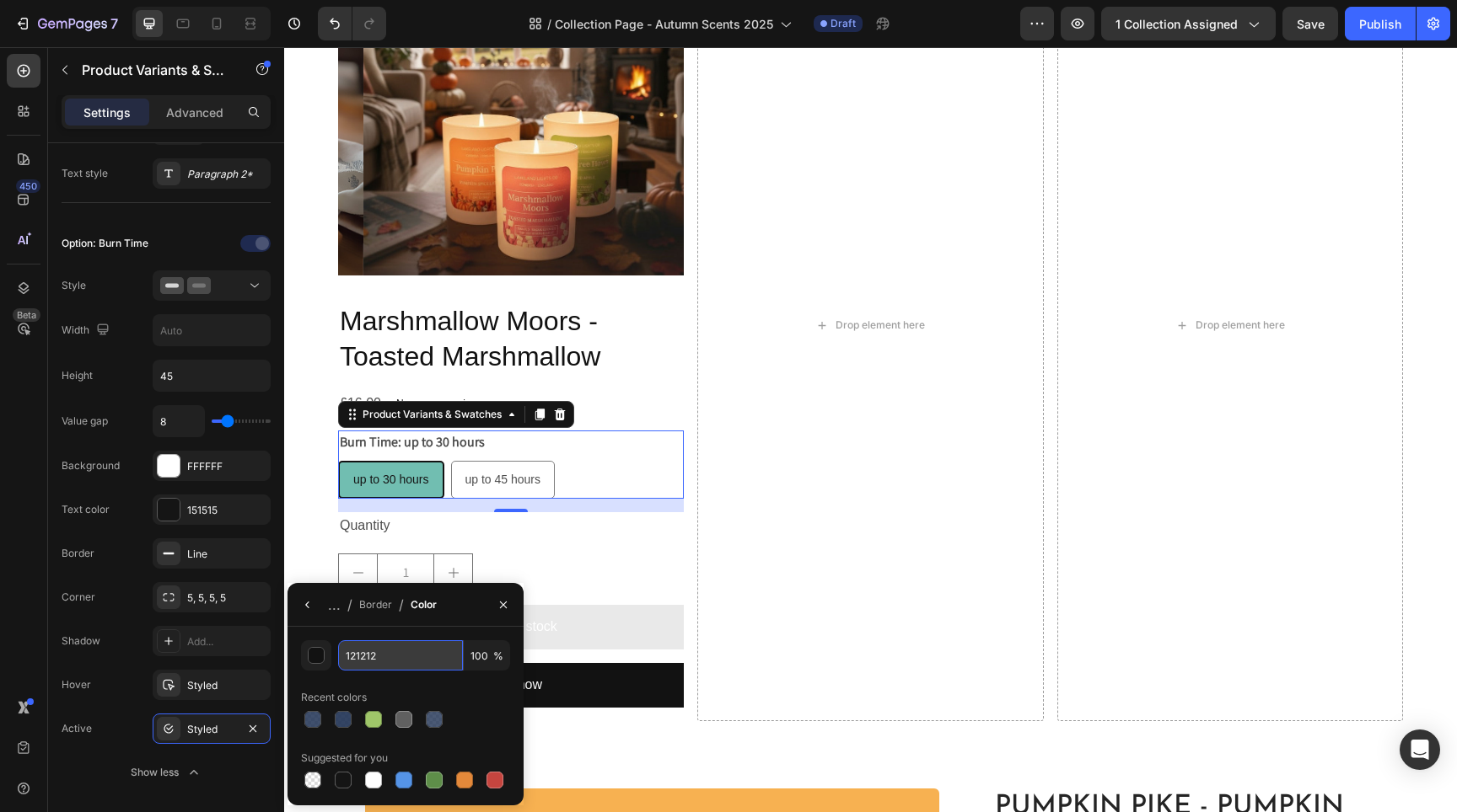
click at [0, 0] on input "121212" at bounding box center [0, 0] width 0 height 0
paste input "71beb1"
type input "71beb1"
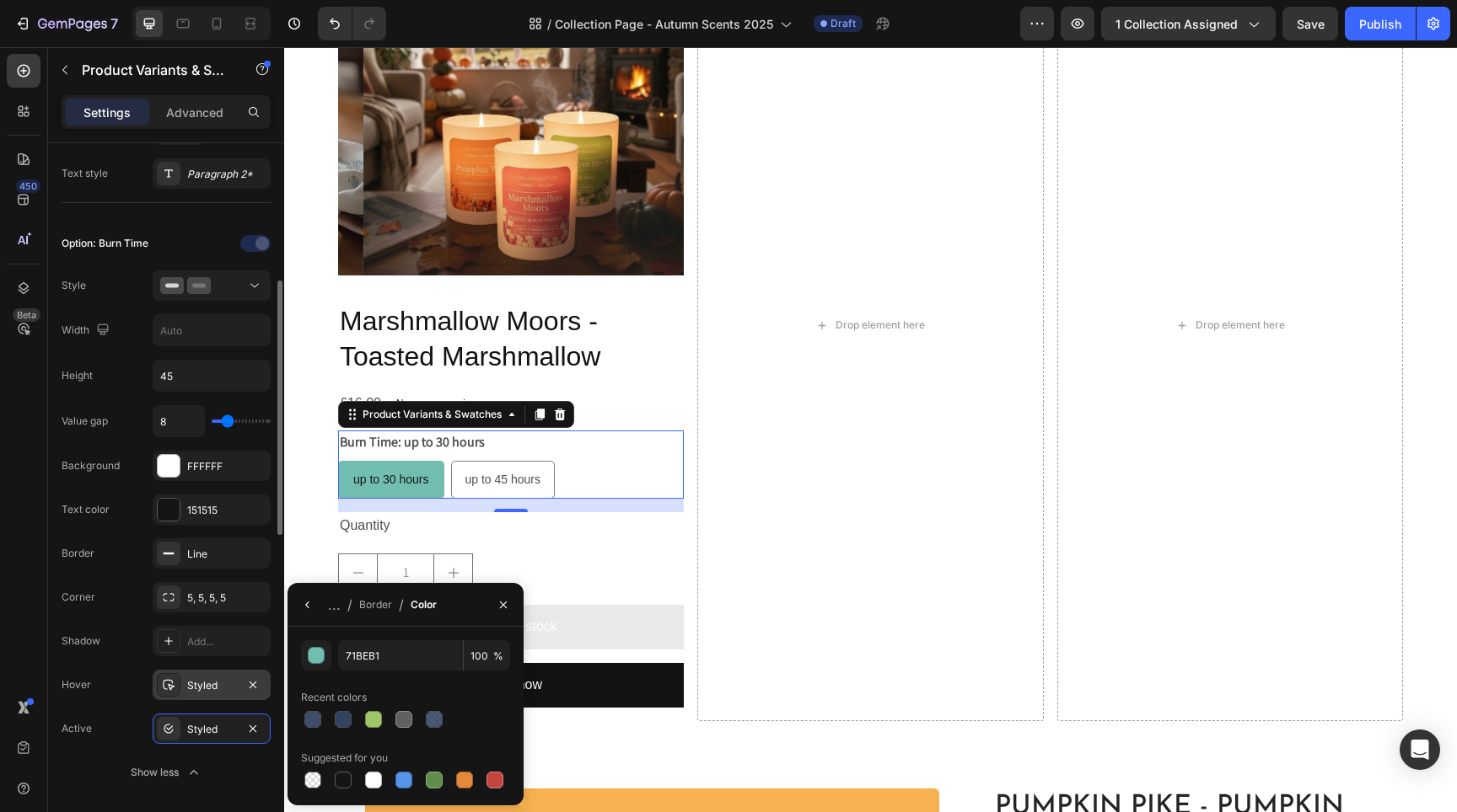
click at [218, 695] on div "Styled" at bounding box center [211, 685] width 118 height 30
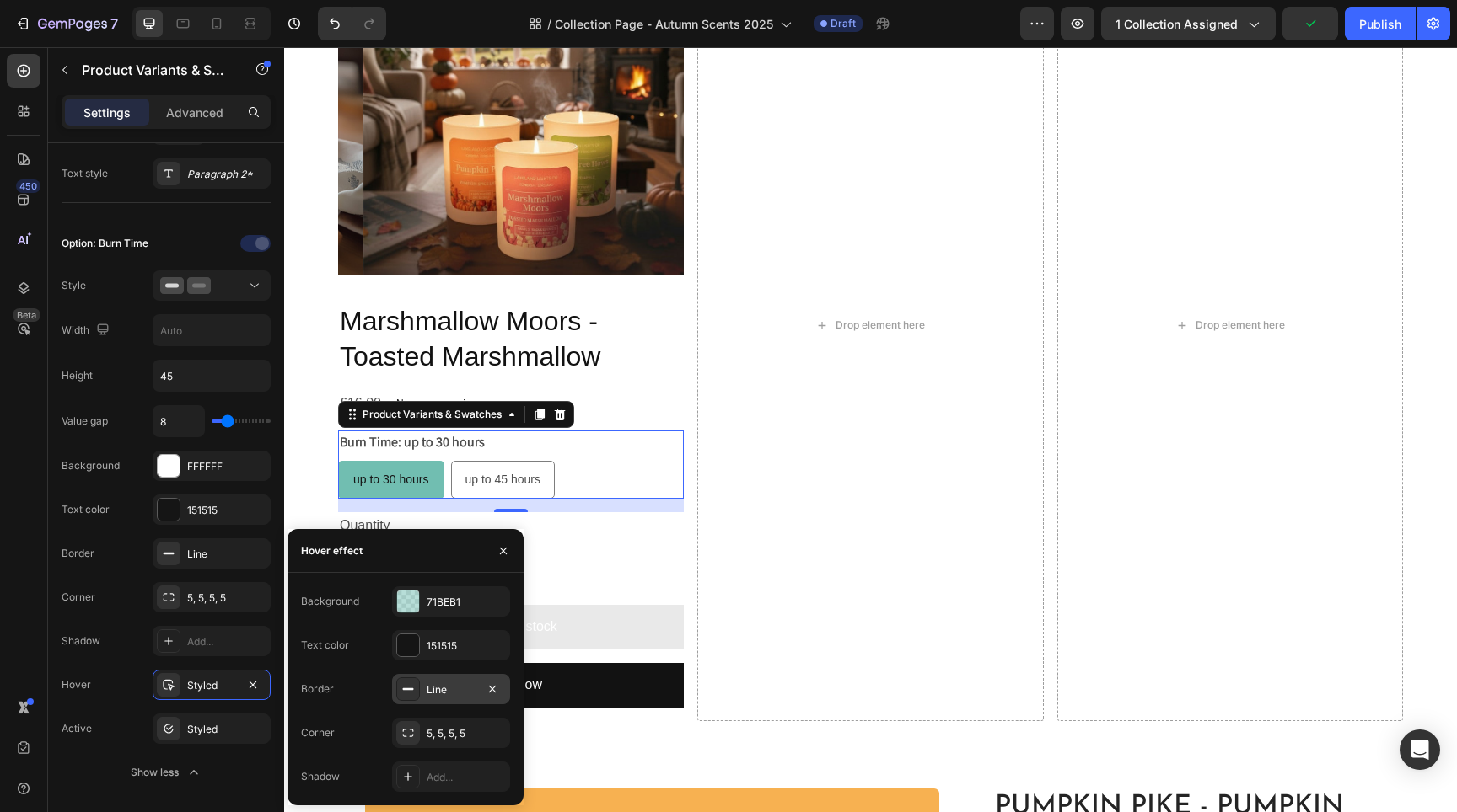
click at [455, 682] on div "Line" at bounding box center [451, 690] width 49 height 15
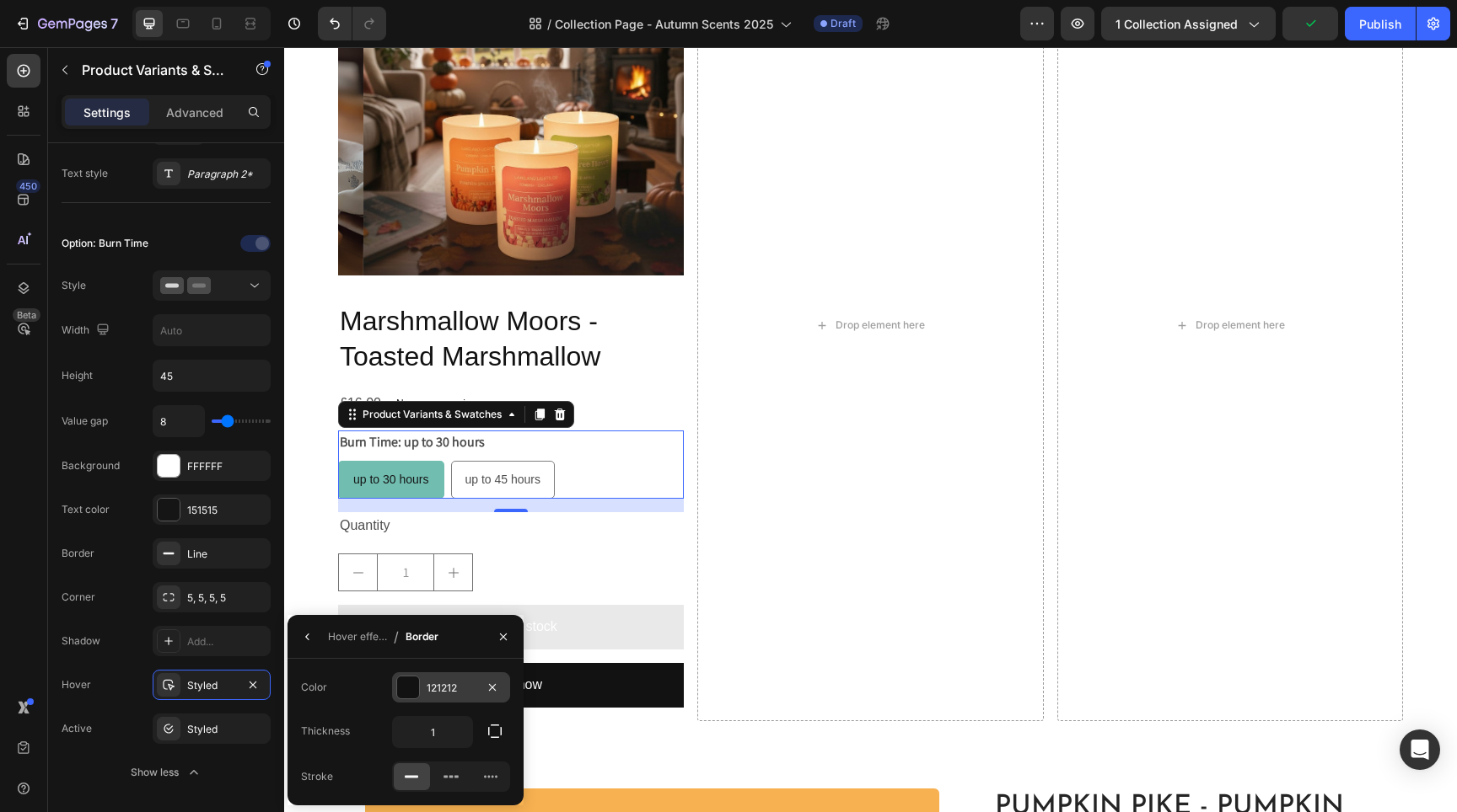
click at [401, 683] on div at bounding box center [408, 688] width 22 height 22
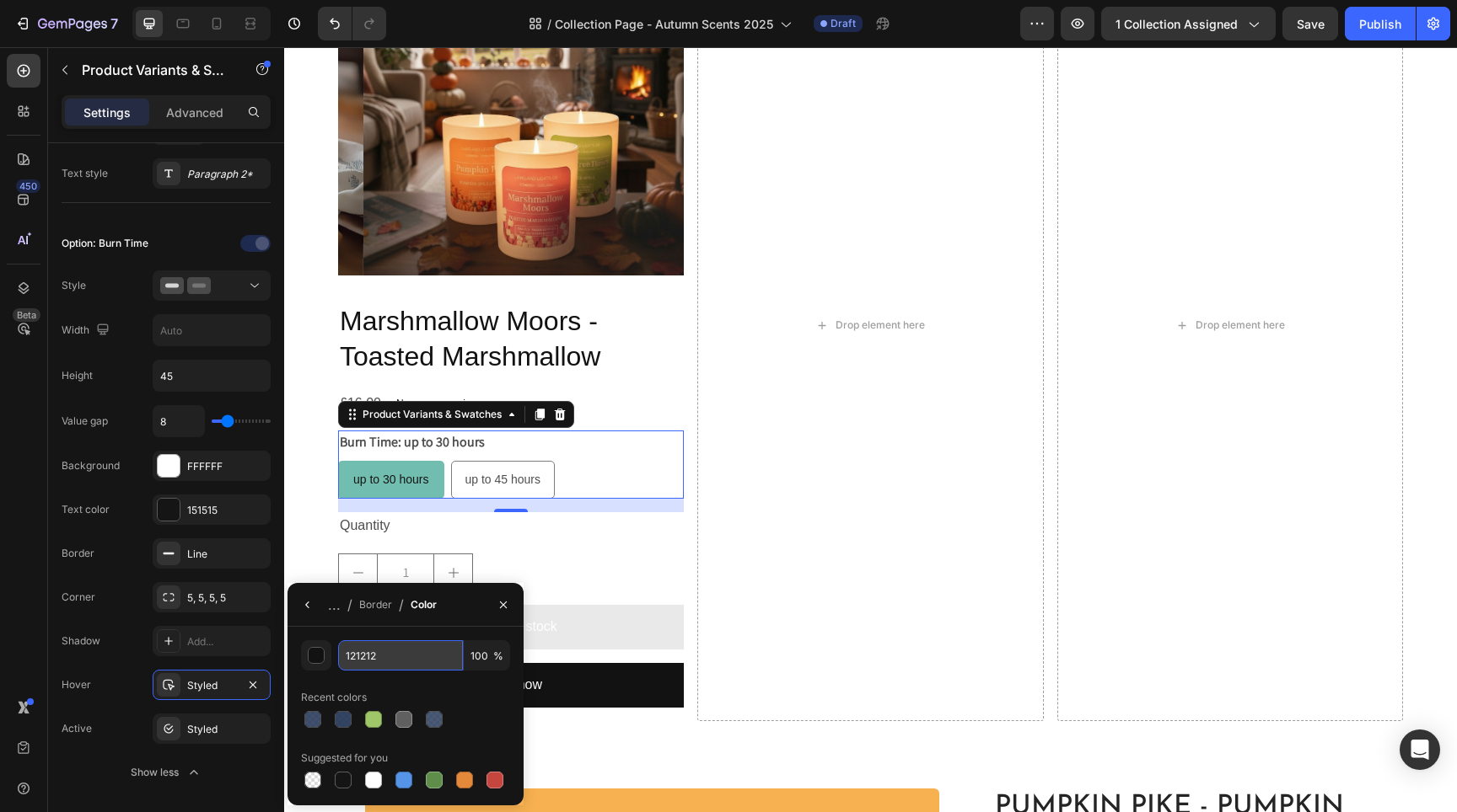
click at [0, 0] on input "121212" at bounding box center [0, 0] width 0 height 0
paste input "71beb1"
type input "71beb1"
click at [216, 554] on div "Line" at bounding box center [211, 554] width 49 height 15
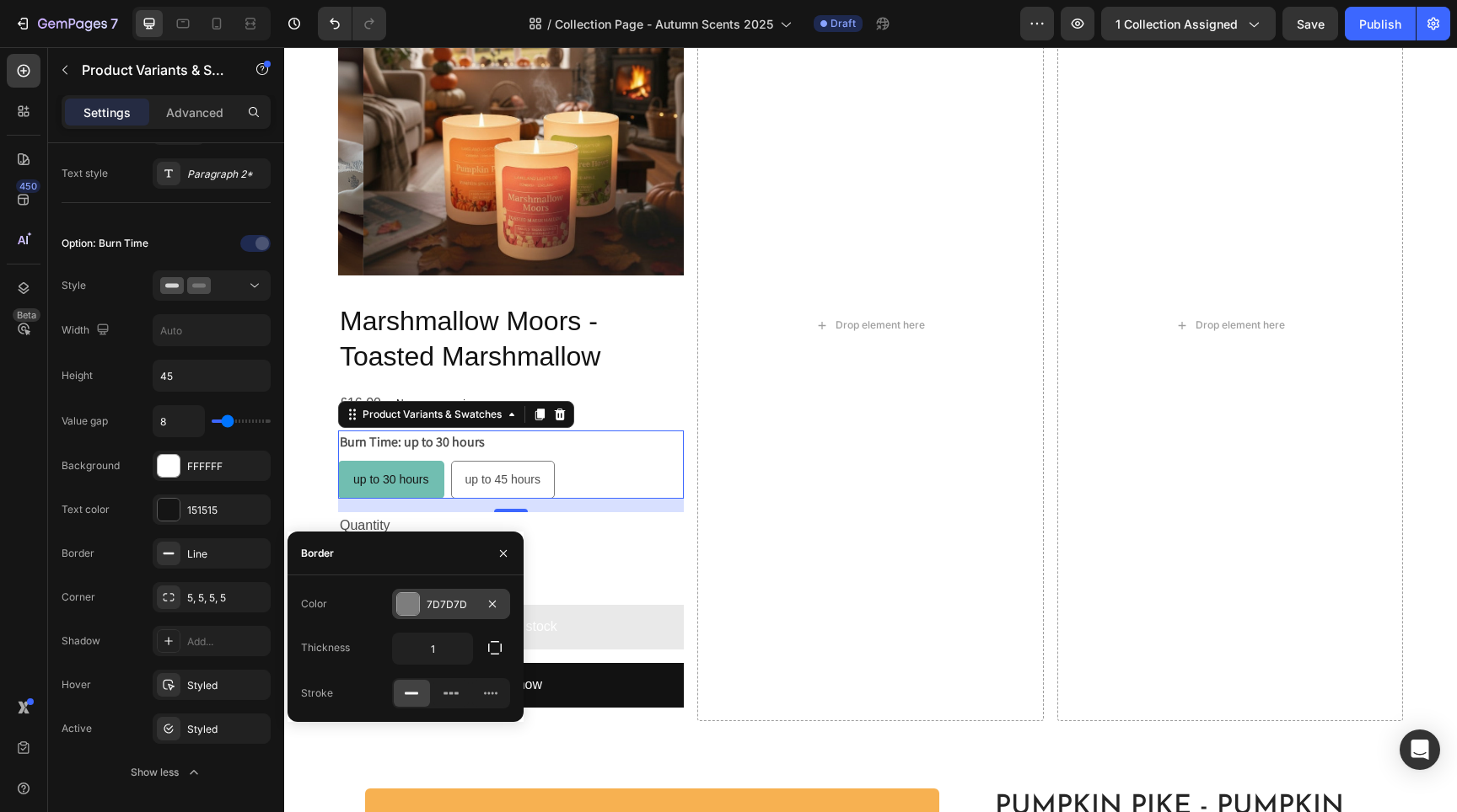
click at [424, 595] on div "7D7D7D" at bounding box center [451, 604] width 118 height 30
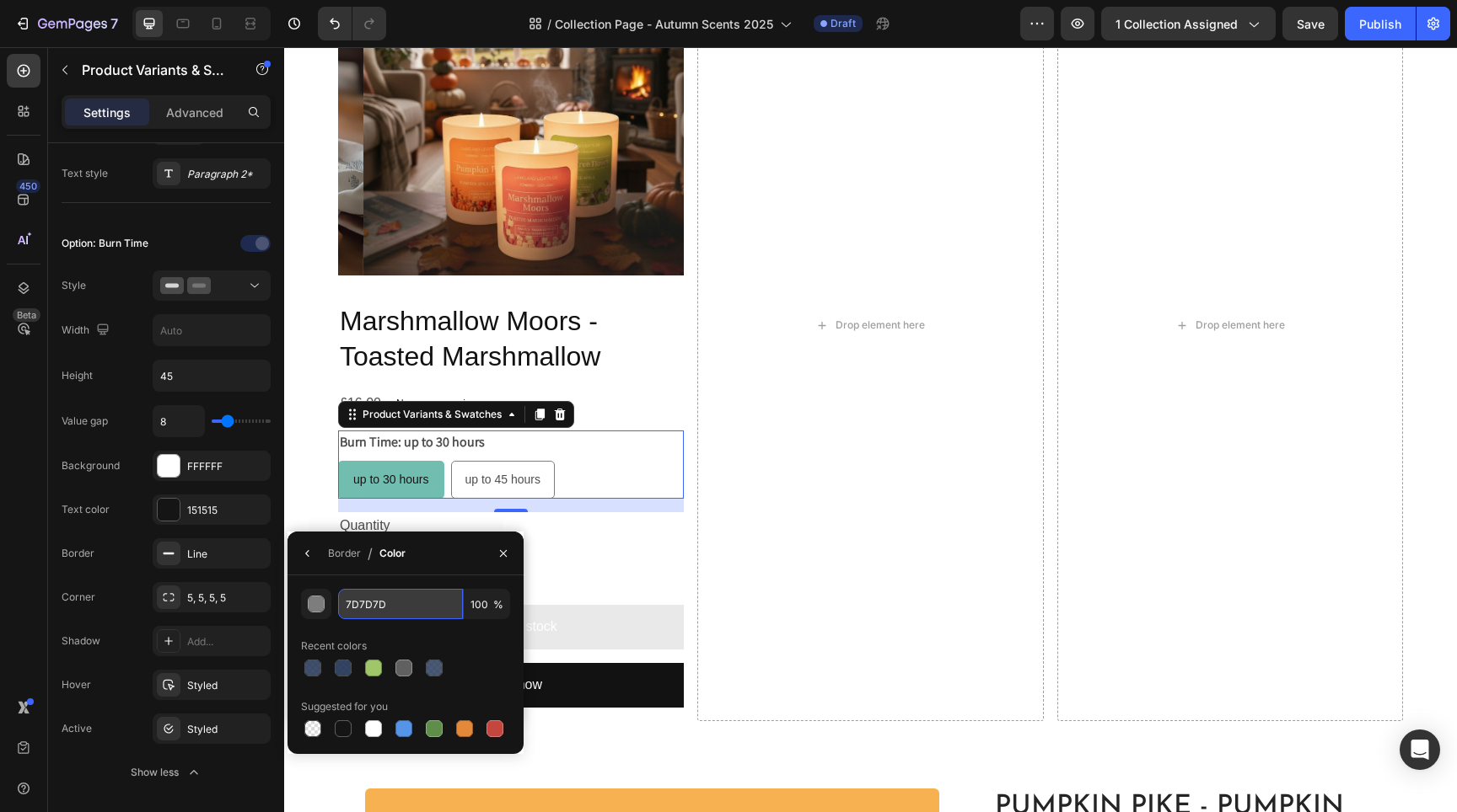
click at [0, 0] on input "7D7D7D" at bounding box center [0, 0] width 0 height 0
paste input "1beb1"
click at [409, 674] on div at bounding box center [403, 668] width 17 height 17
type input "606060"
click at [511, 477] on span "up to 45 hours" at bounding box center [503, 479] width 75 height 13
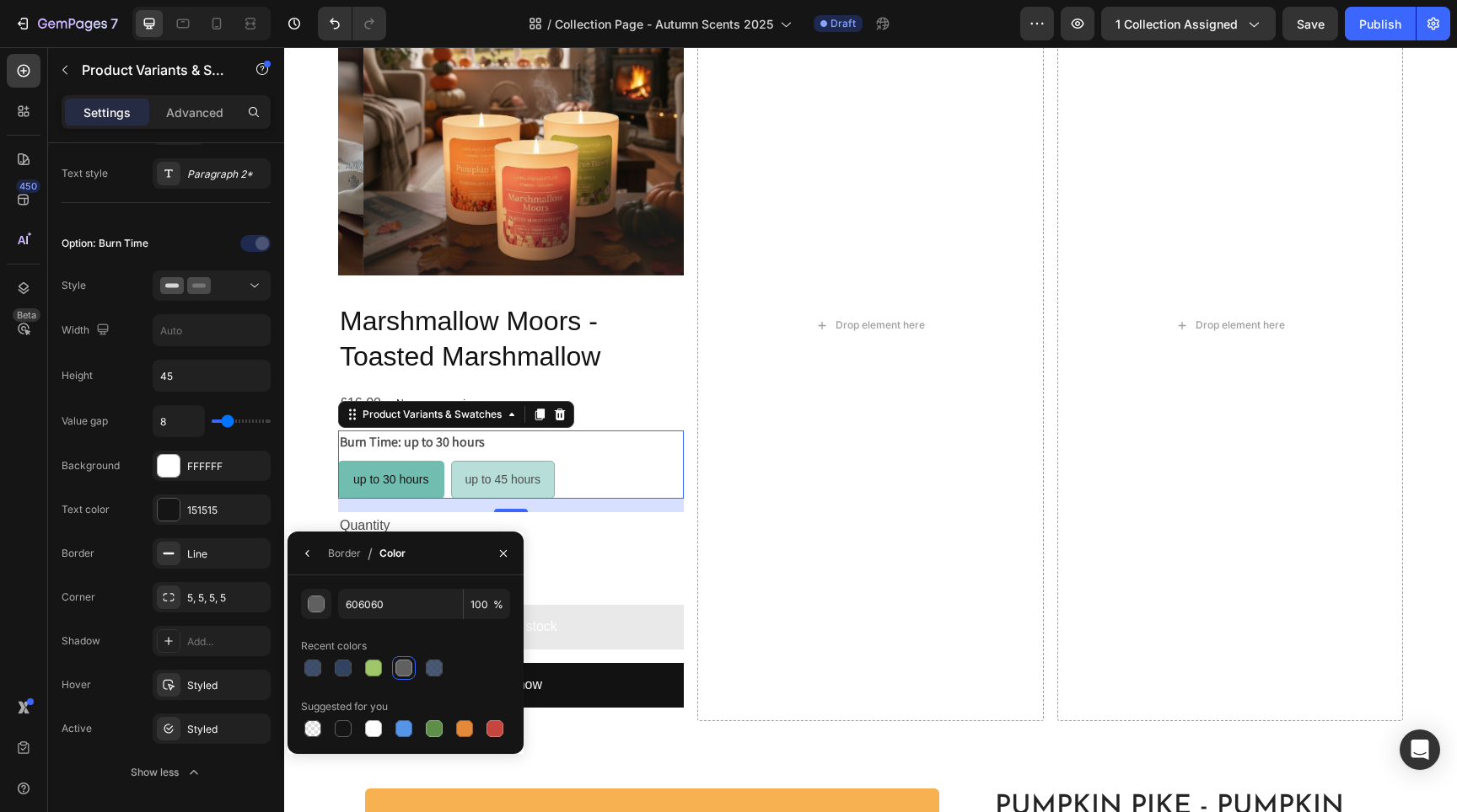
click at [451, 461] on input "up to 45 hours up to 45 hours up to 45 hours" at bounding box center [450, 461] width 1 height 1
radio input "true"
click at [406, 475] on span "up to 30 hours" at bounding box center [390, 479] width 75 height 13
click at [338, 461] on input "up to 30 hours up to 30 hours up to 30 hours" at bounding box center [337, 461] width 1 height 1
radio input "true"
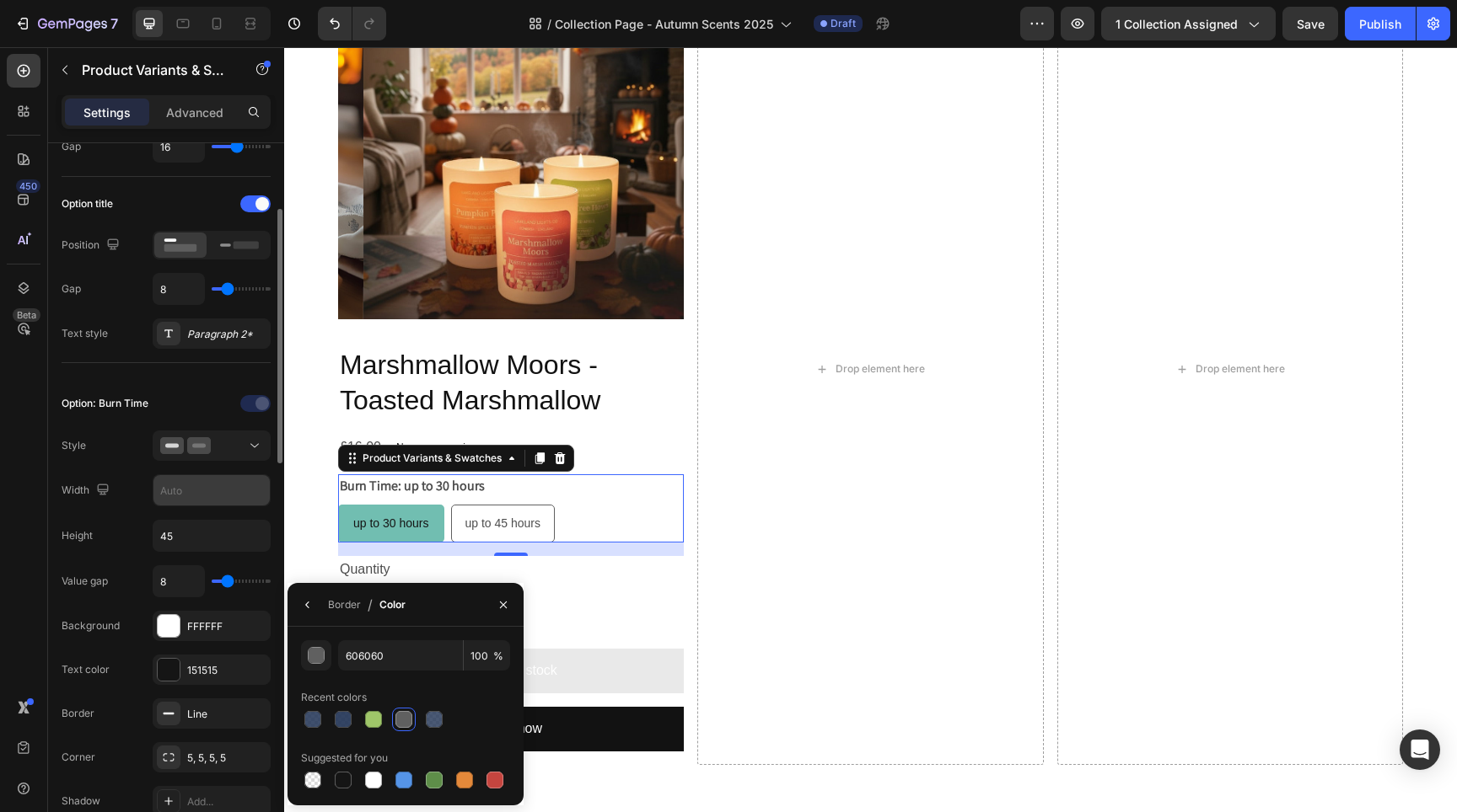
scroll to position [75, 0]
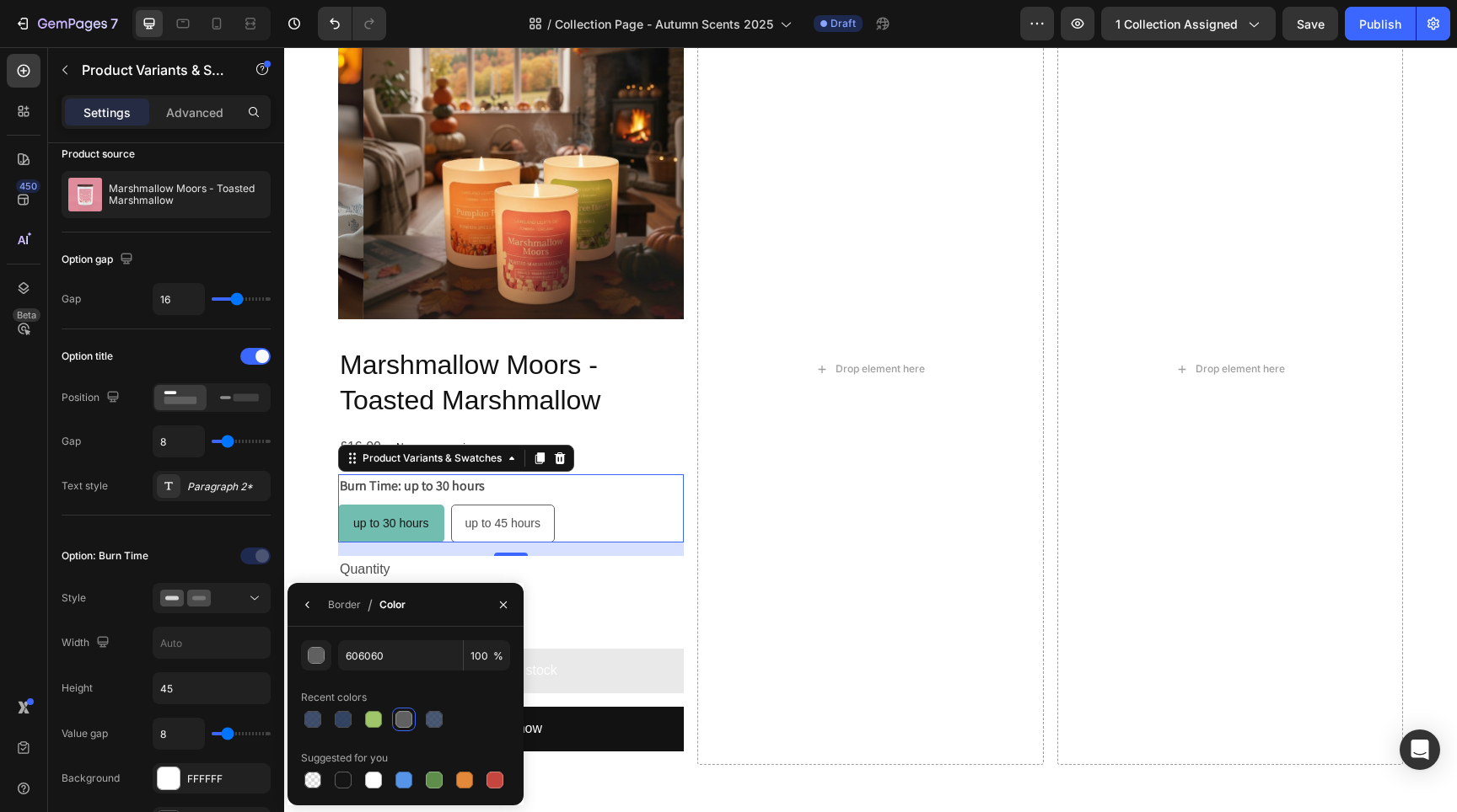
click at [560, 492] on div "Burn Time: up to 30 hours up to 30 hours up to 30 hours up to 30 hours up to 45…" at bounding box center [511, 508] width 345 height 68
click at [507, 603] on icon "button" at bounding box center [503, 604] width 13 height 13
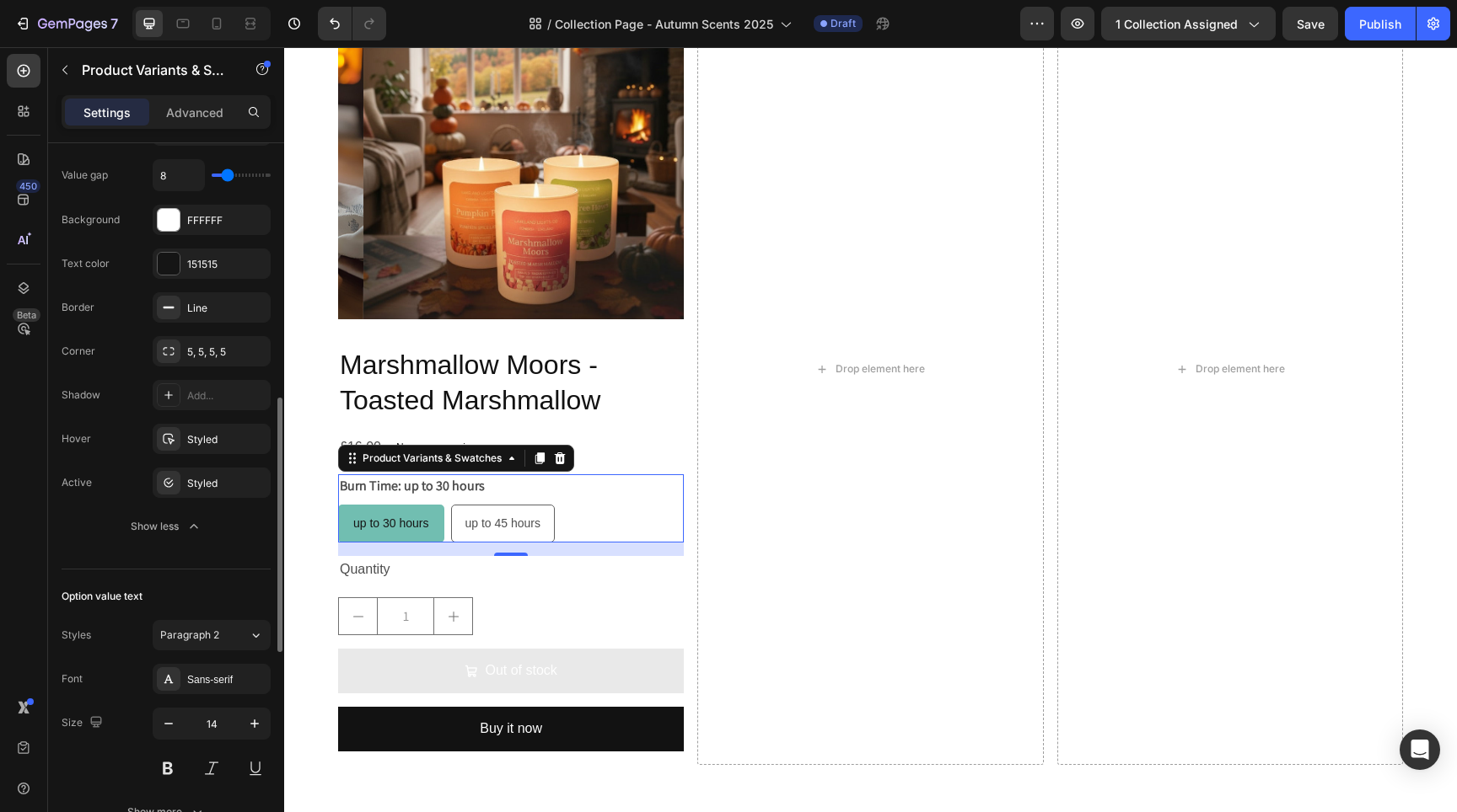
scroll to position [698, 0]
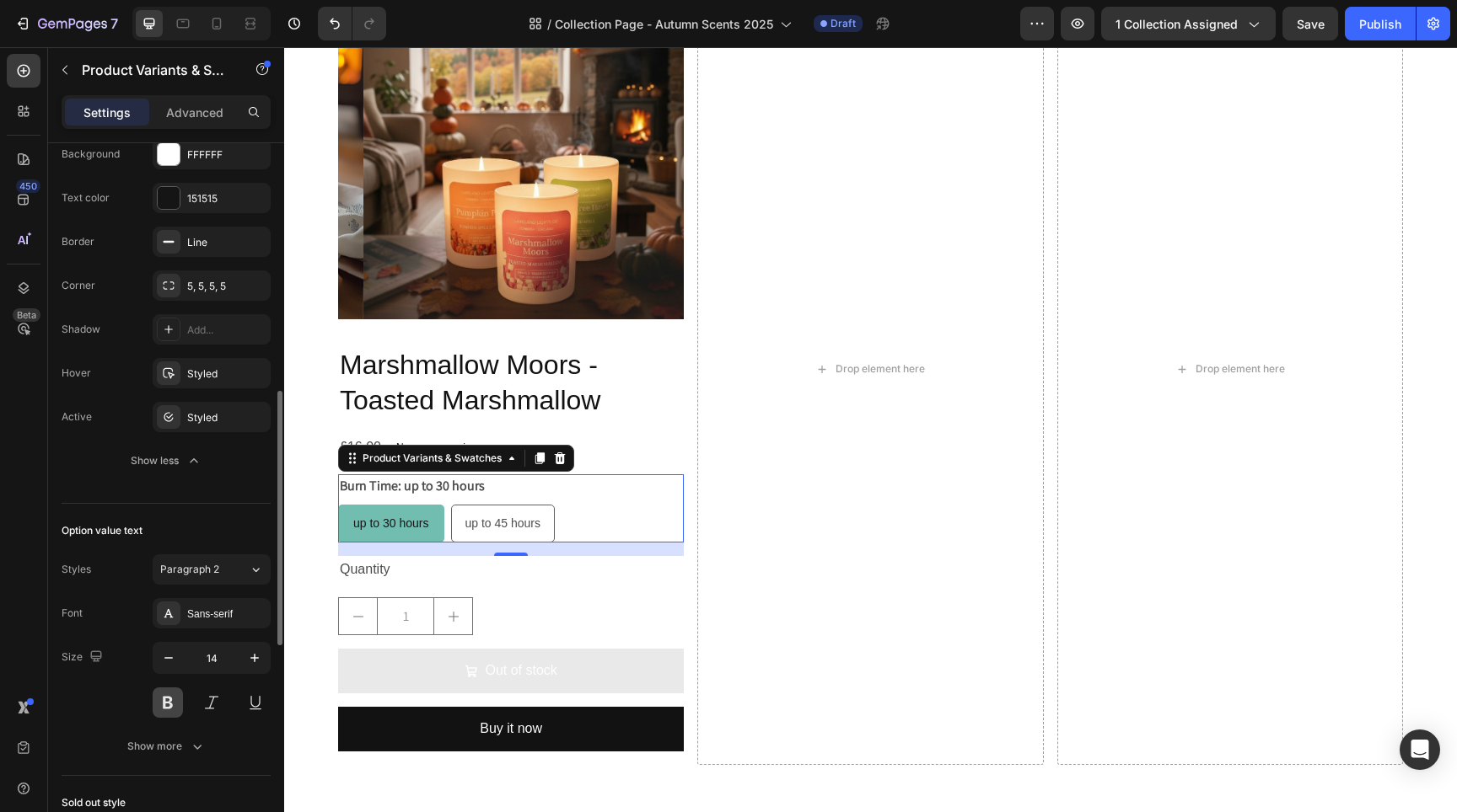
click at [160, 705] on button at bounding box center [168, 703] width 30 height 30
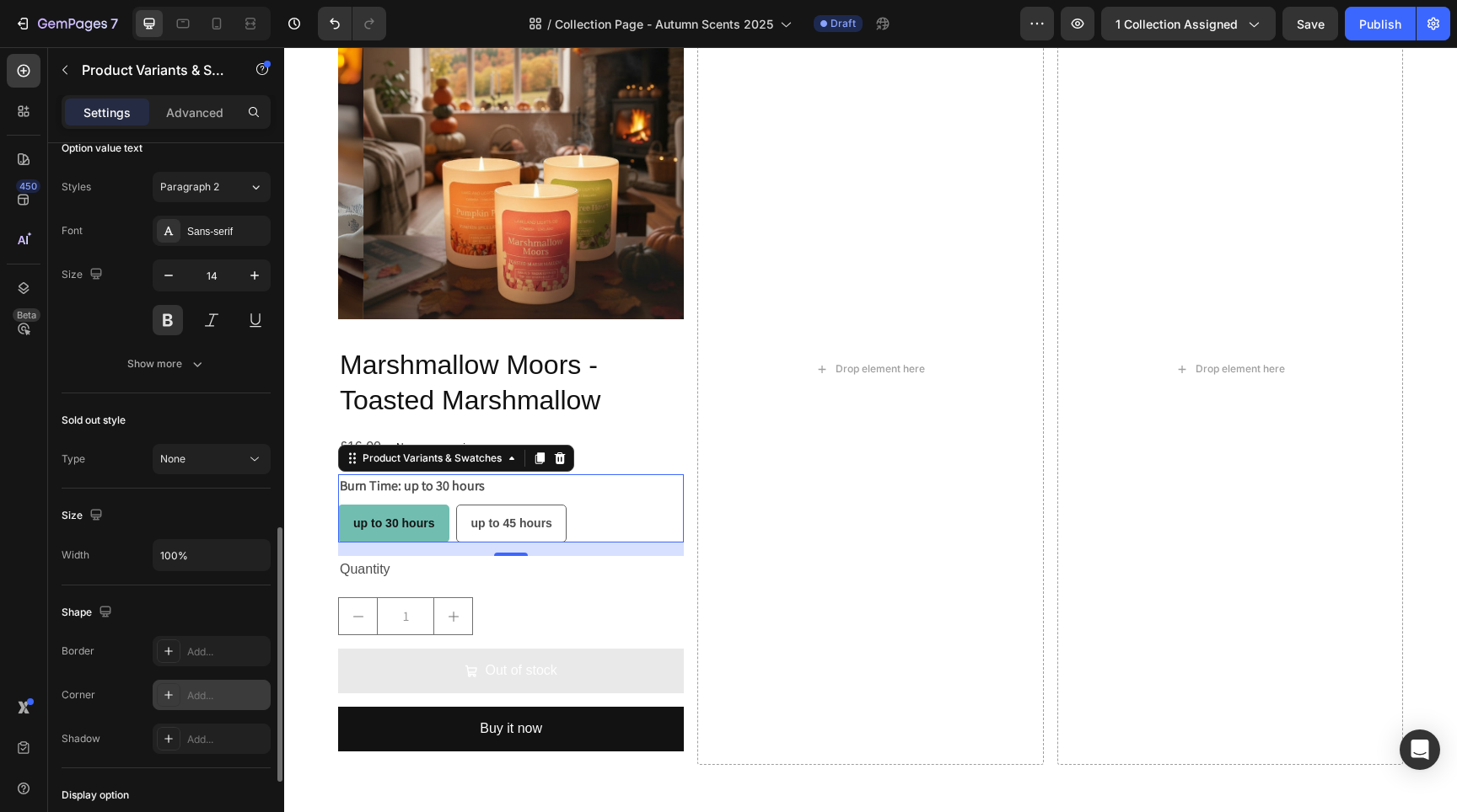
scroll to position [1271, 0]
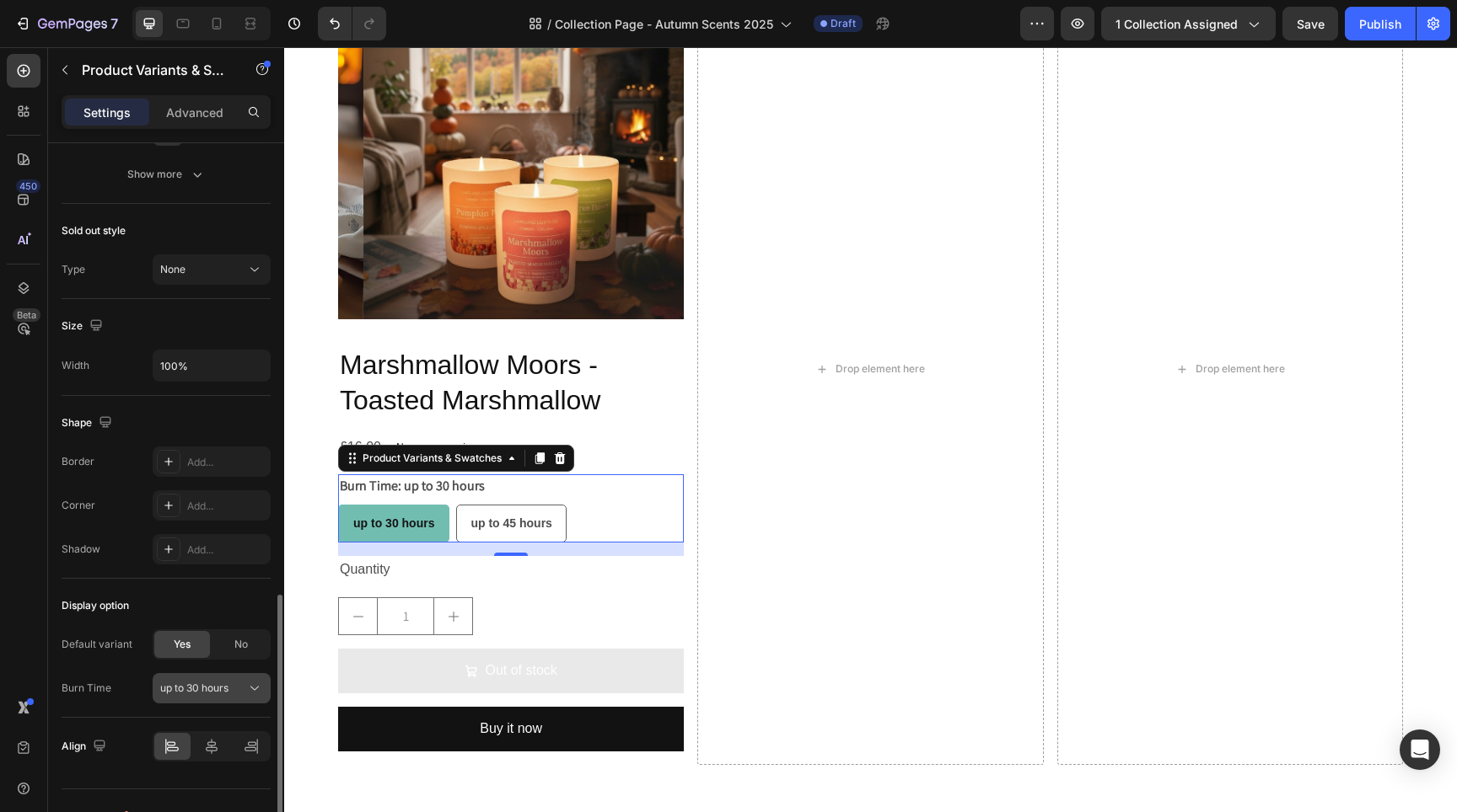
click at [259, 688] on icon at bounding box center [254, 688] width 17 height 17
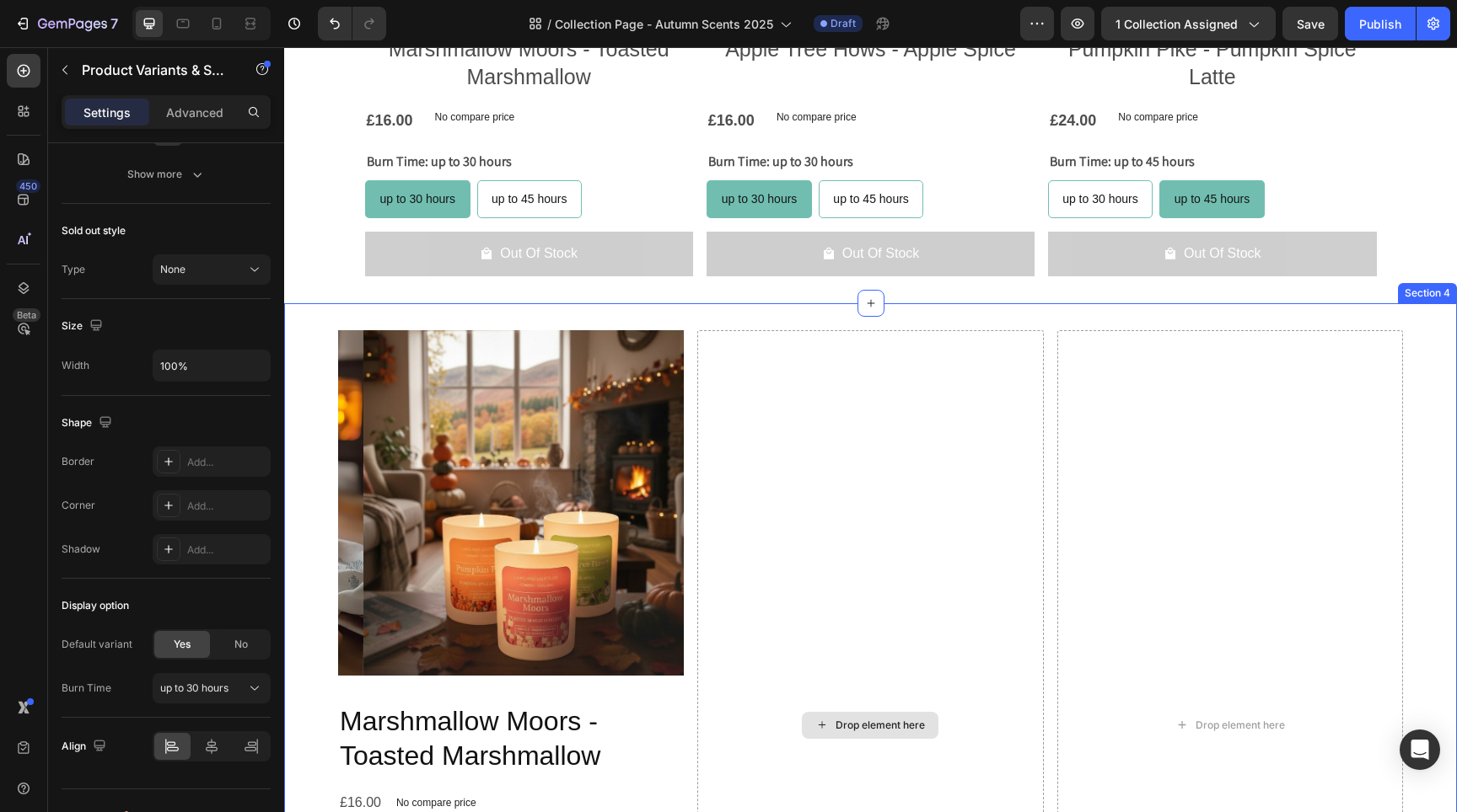
scroll to position [1590, 0]
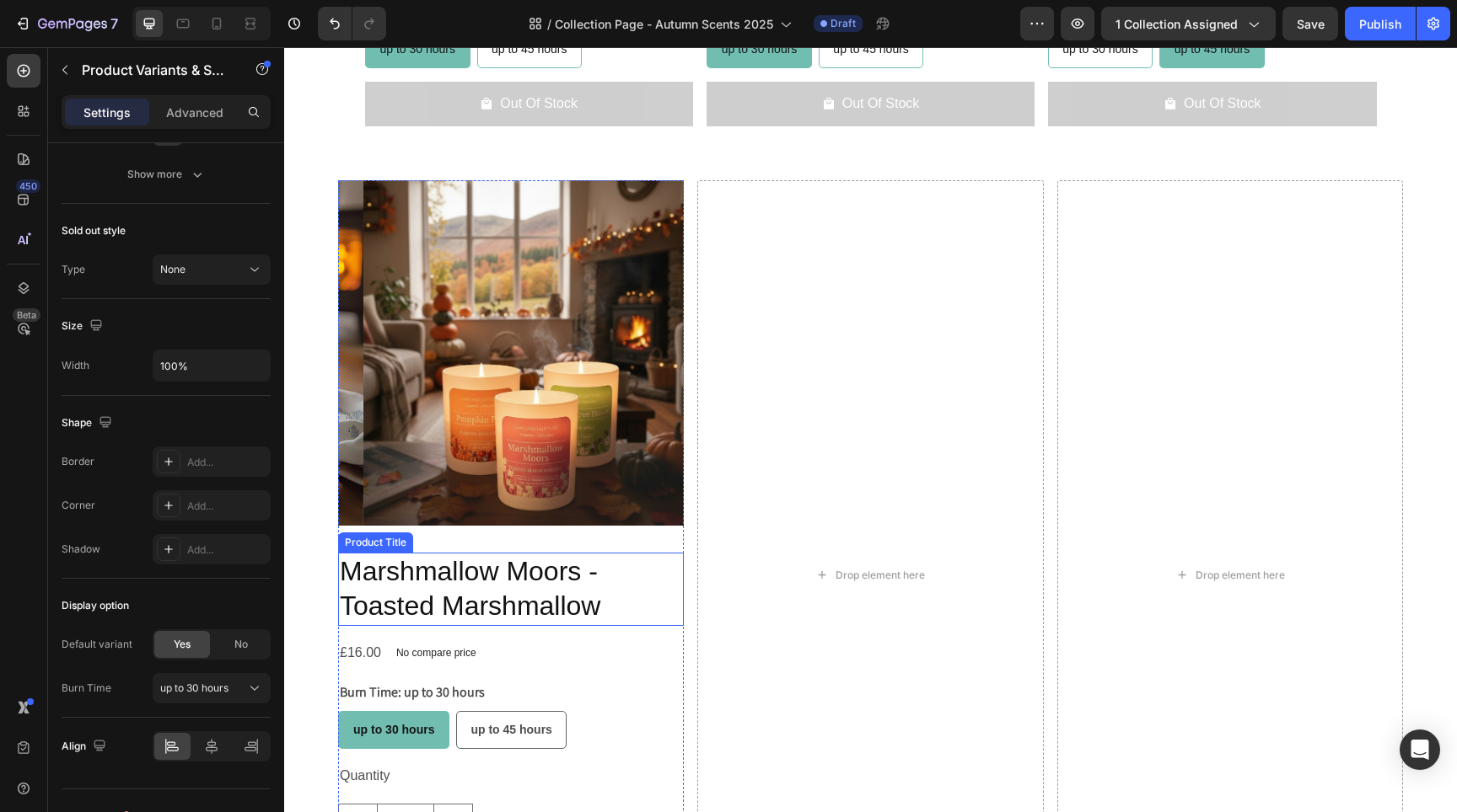
click at [481, 588] on h2 "Marshmallow Moors - Toasted Marshmallow" at bounding box center [511, 589] width 345 height 74
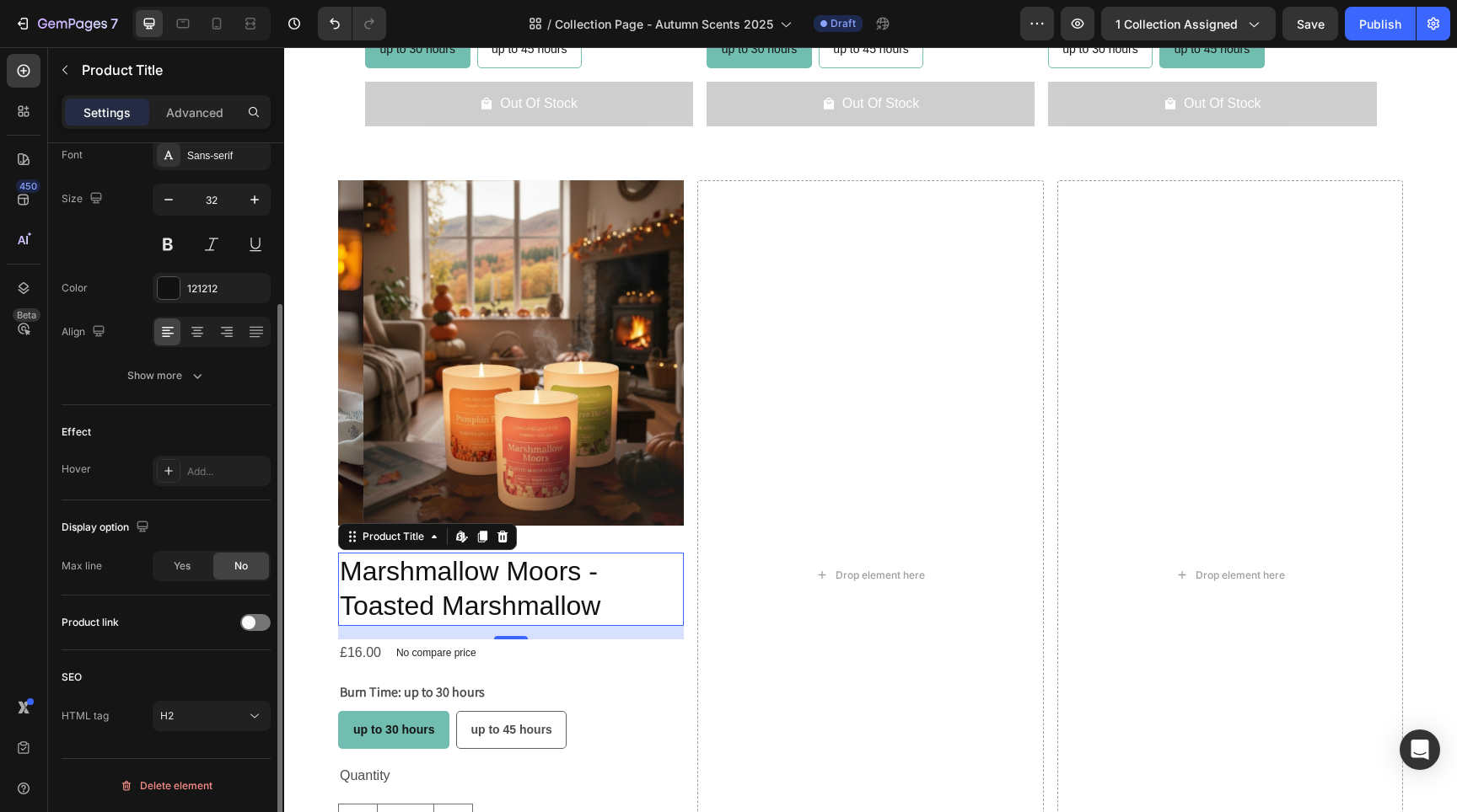
scroll to position [0, 0]
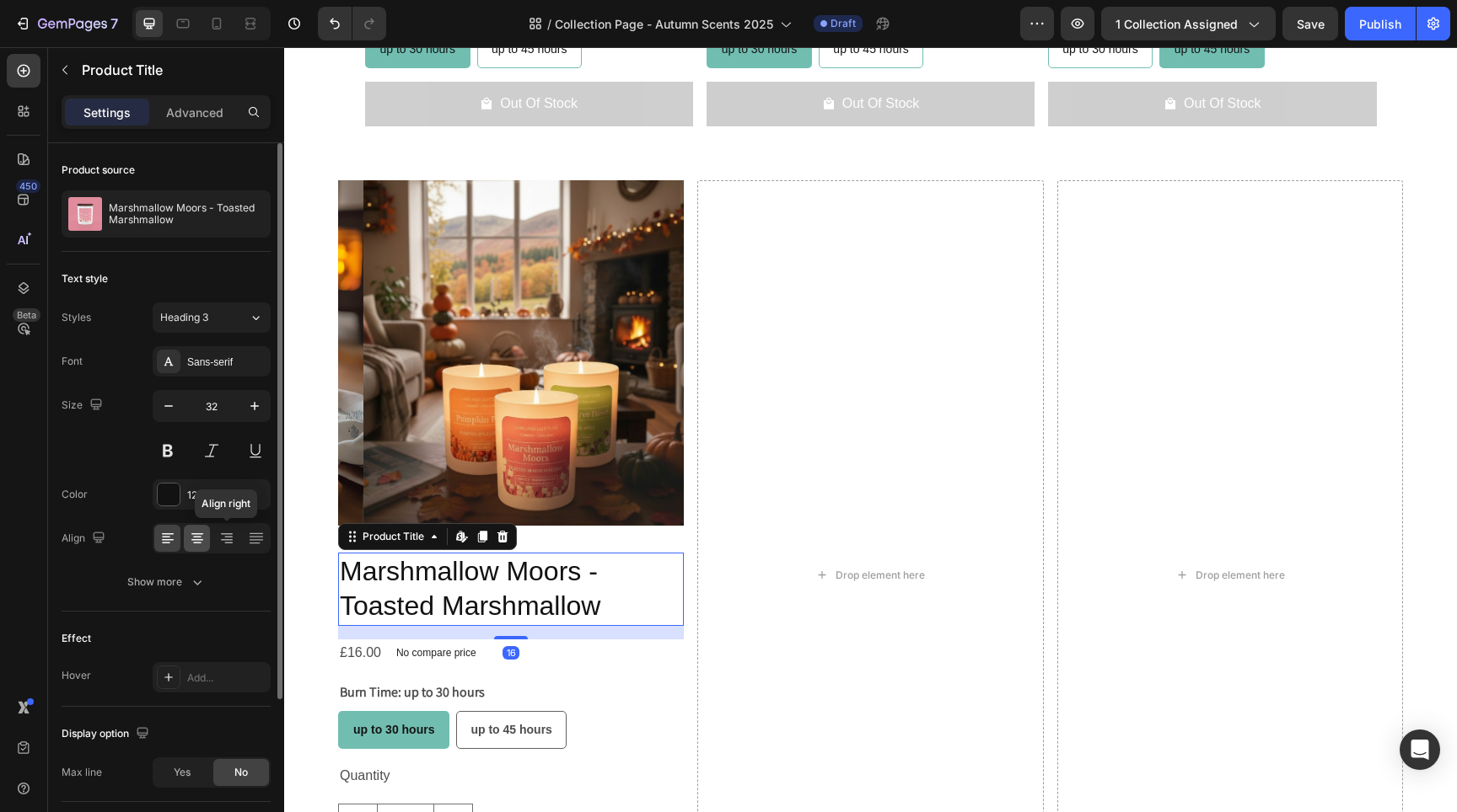
click at [202, 539] on icon at bounding box center [197, 538] width 17 height 17
click at [172, 407] on icon "button" at bounding box center [168, 406] width 17 height 17
click at [171, 407] on icon "button" at bounding box center [168, 406] width 17 height 17
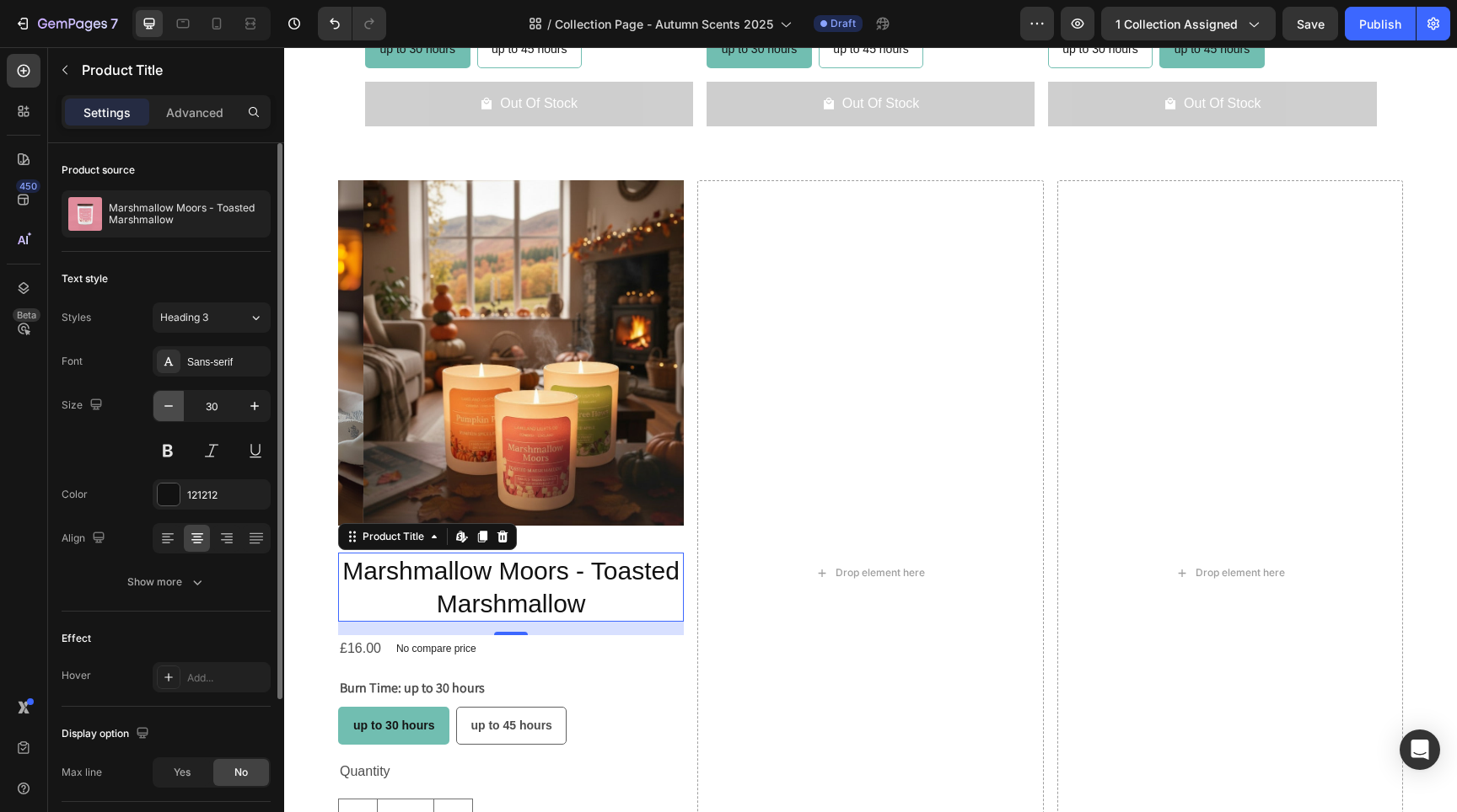
click at [171, 407] on icon "button" at bounding box center [168, 406] width 17 height 17
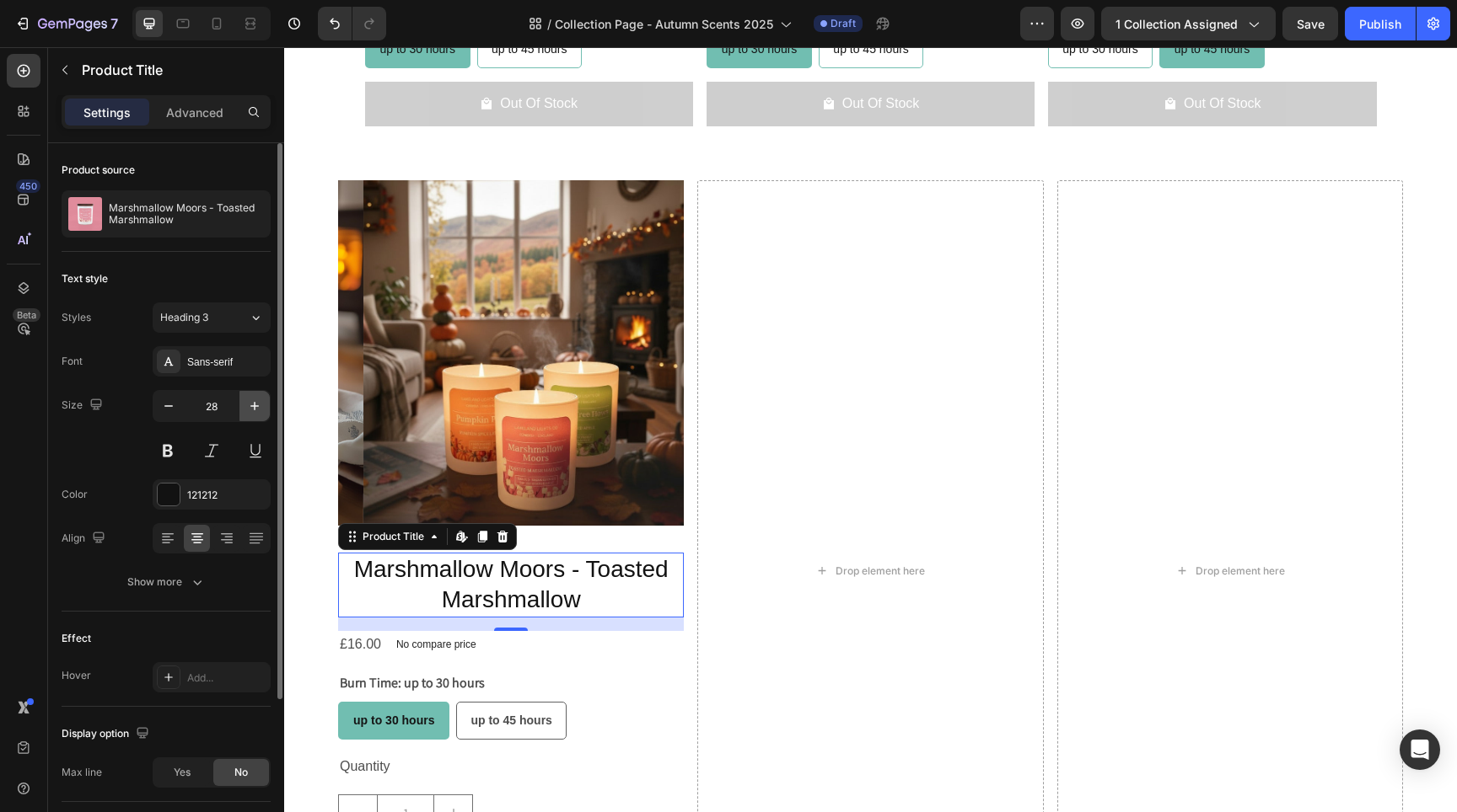
click at [256, 411] on icon "button" at bounding box center [254, 406] width 17 height 17
click at [176, 411] on button "button" at bounding box center [169, 406] width 30 height 30
click at [175, 410] on icon "button" at bounding box center [168, 406] width 17 height 17
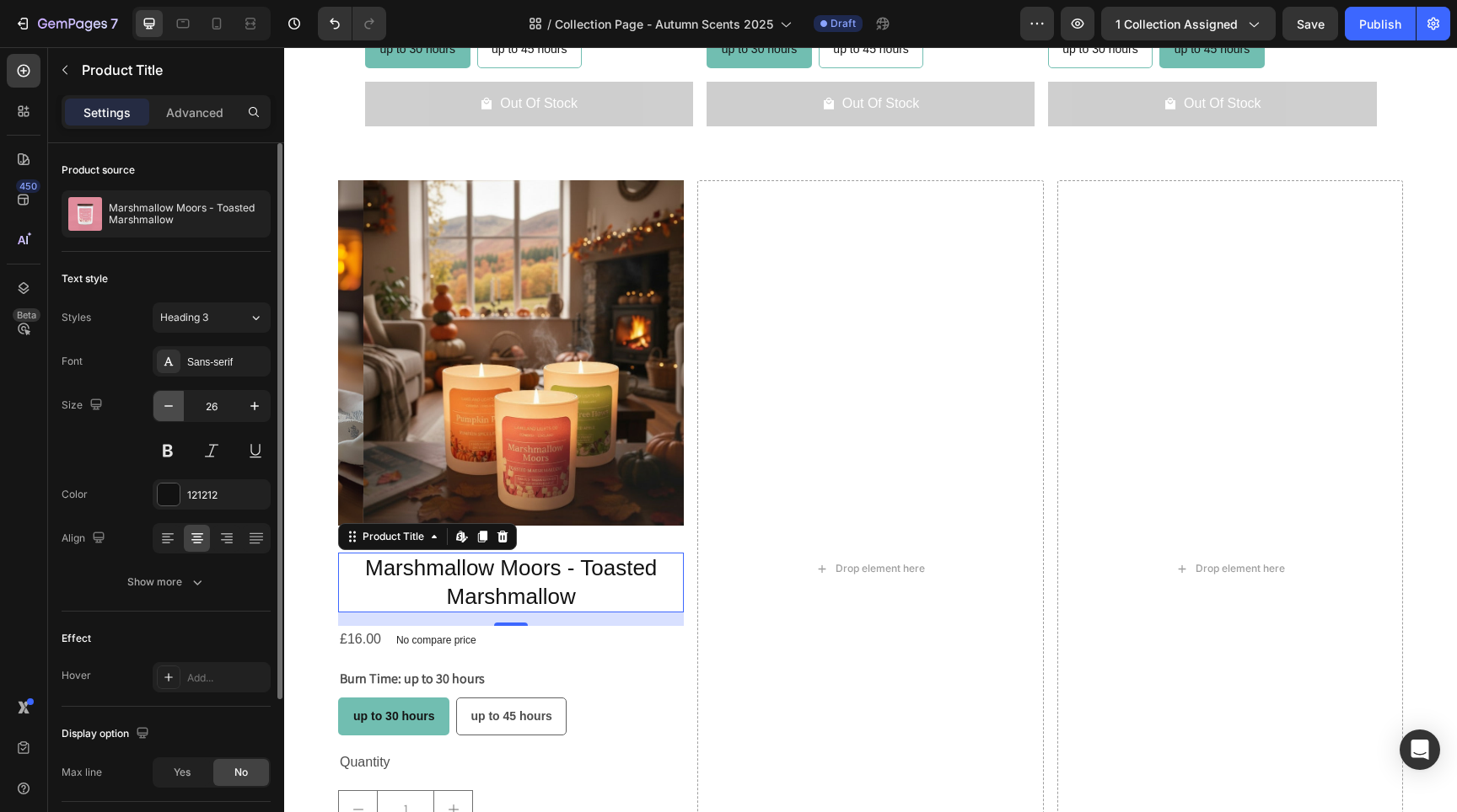
click at [175, 410] on icon "button" at bounding box center [168, 406] width 17 height 17
type input "24"
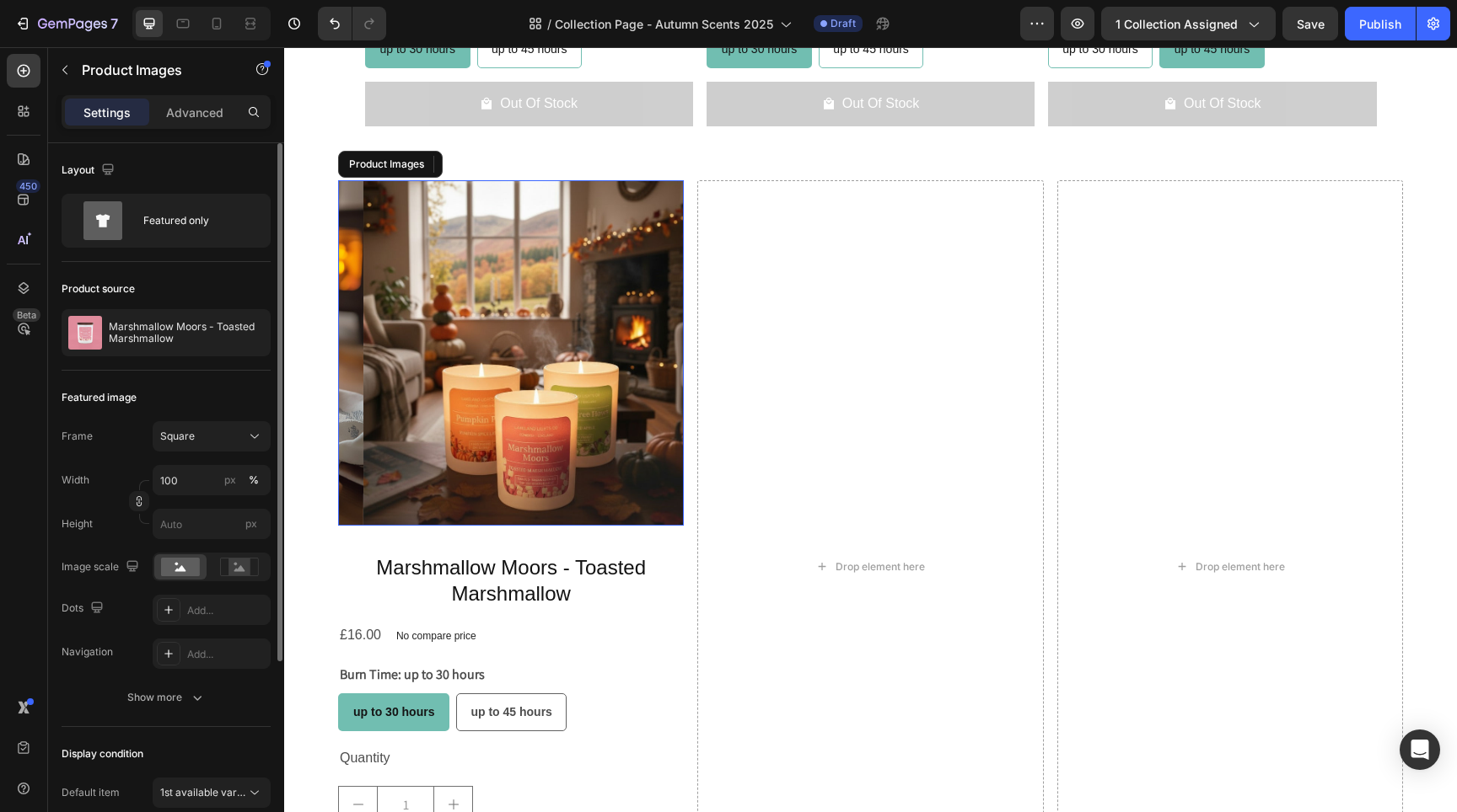
click at [479, 461] on img at bounding box center [535, 352] width 345 height 345
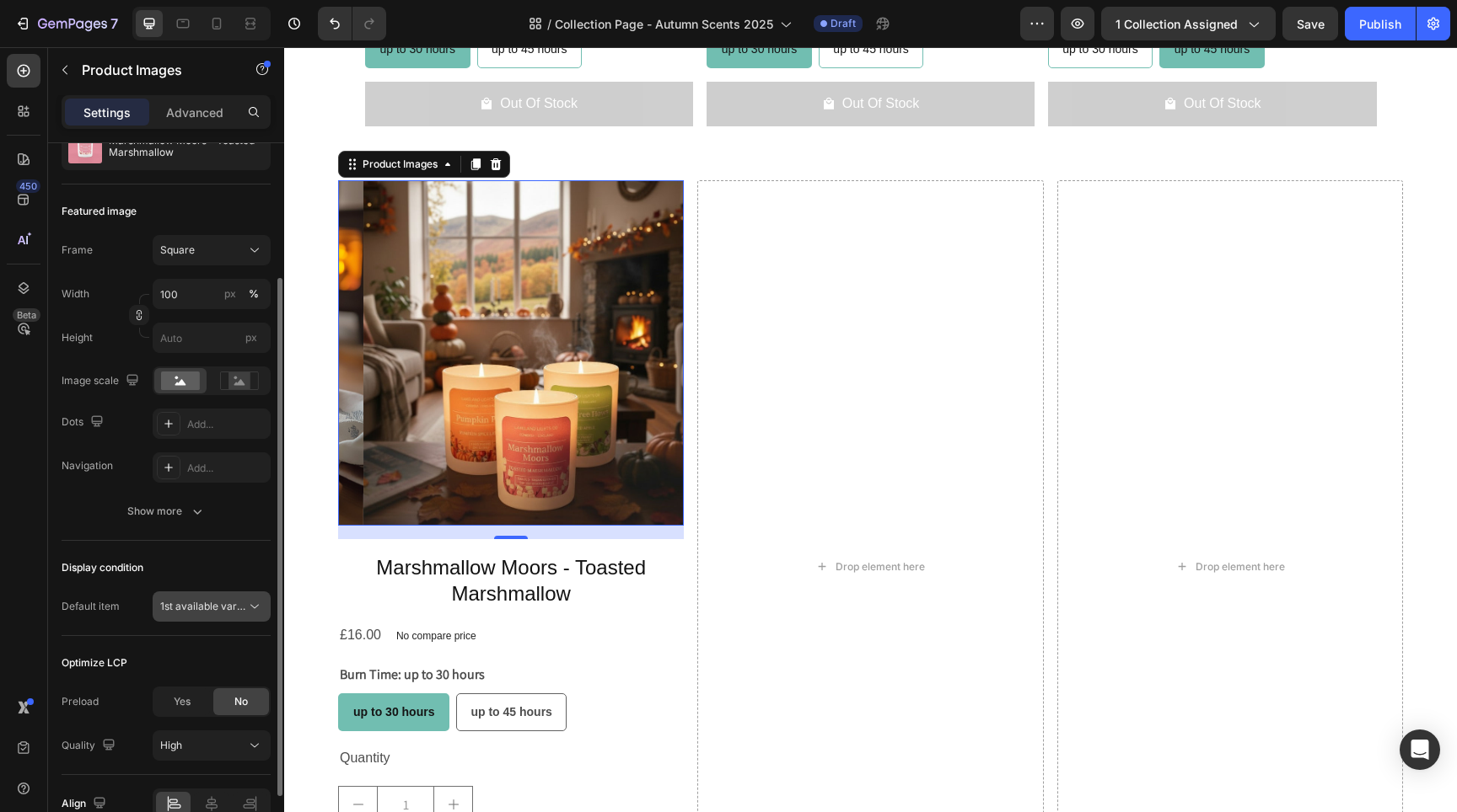
click at [242, 606] on span "1st available variant" at bounding box center [207, 606] width 94 height 12
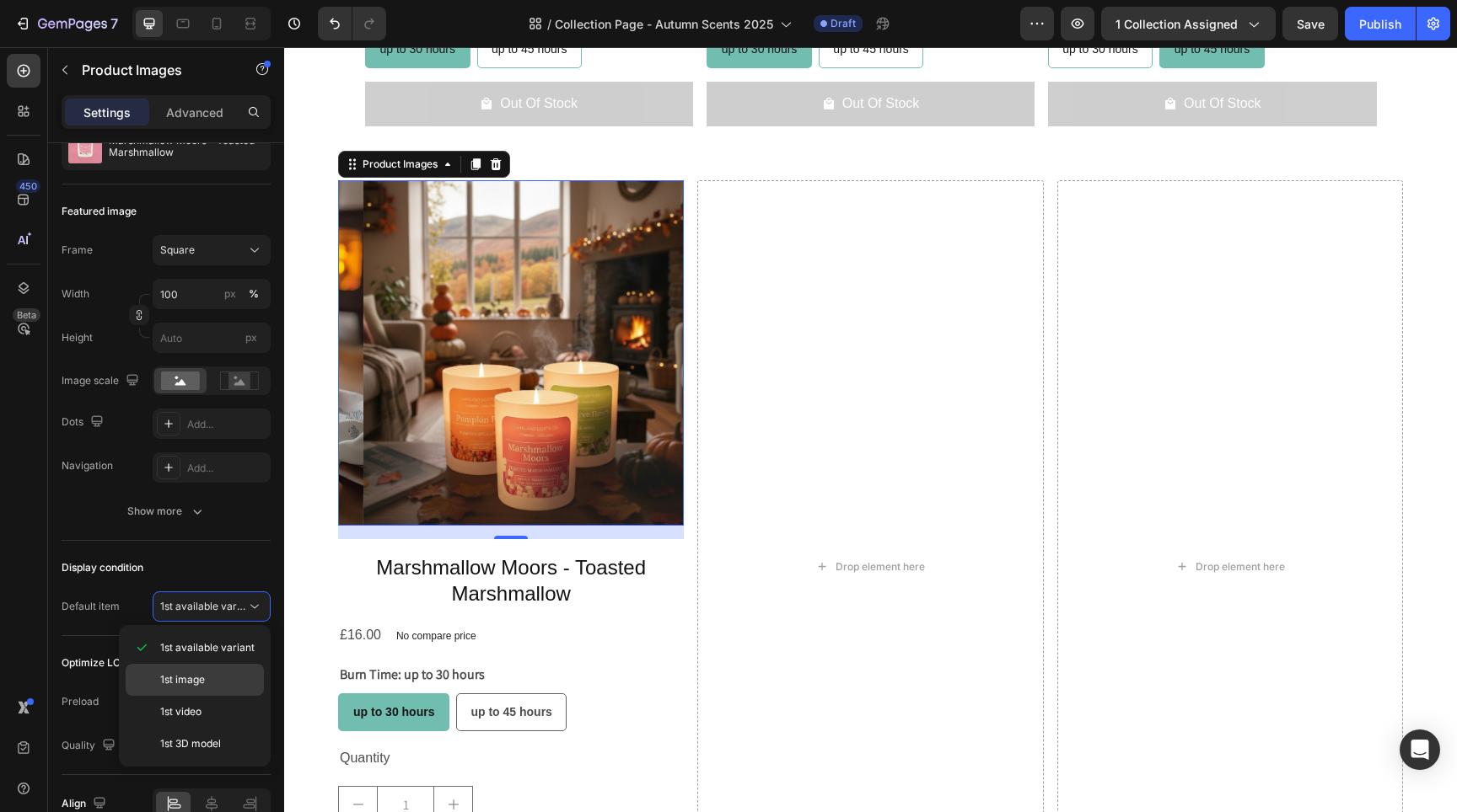
click at [226, 696] on div "1st image" at bounding box center [194, 712] width 139 height 32
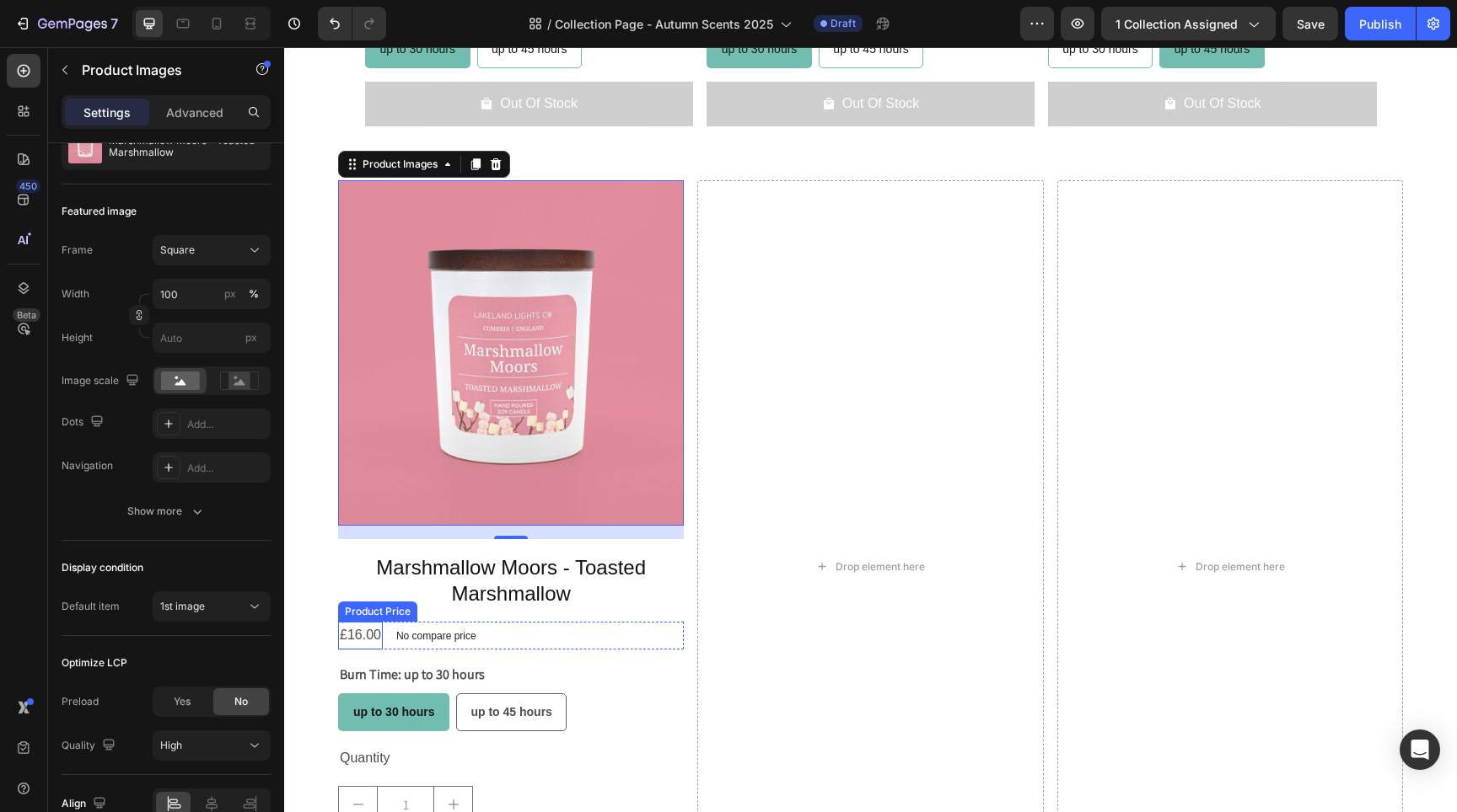
click at [364, 632] on div "£16.00" at bounding box center [360, 635] width 44 height 28
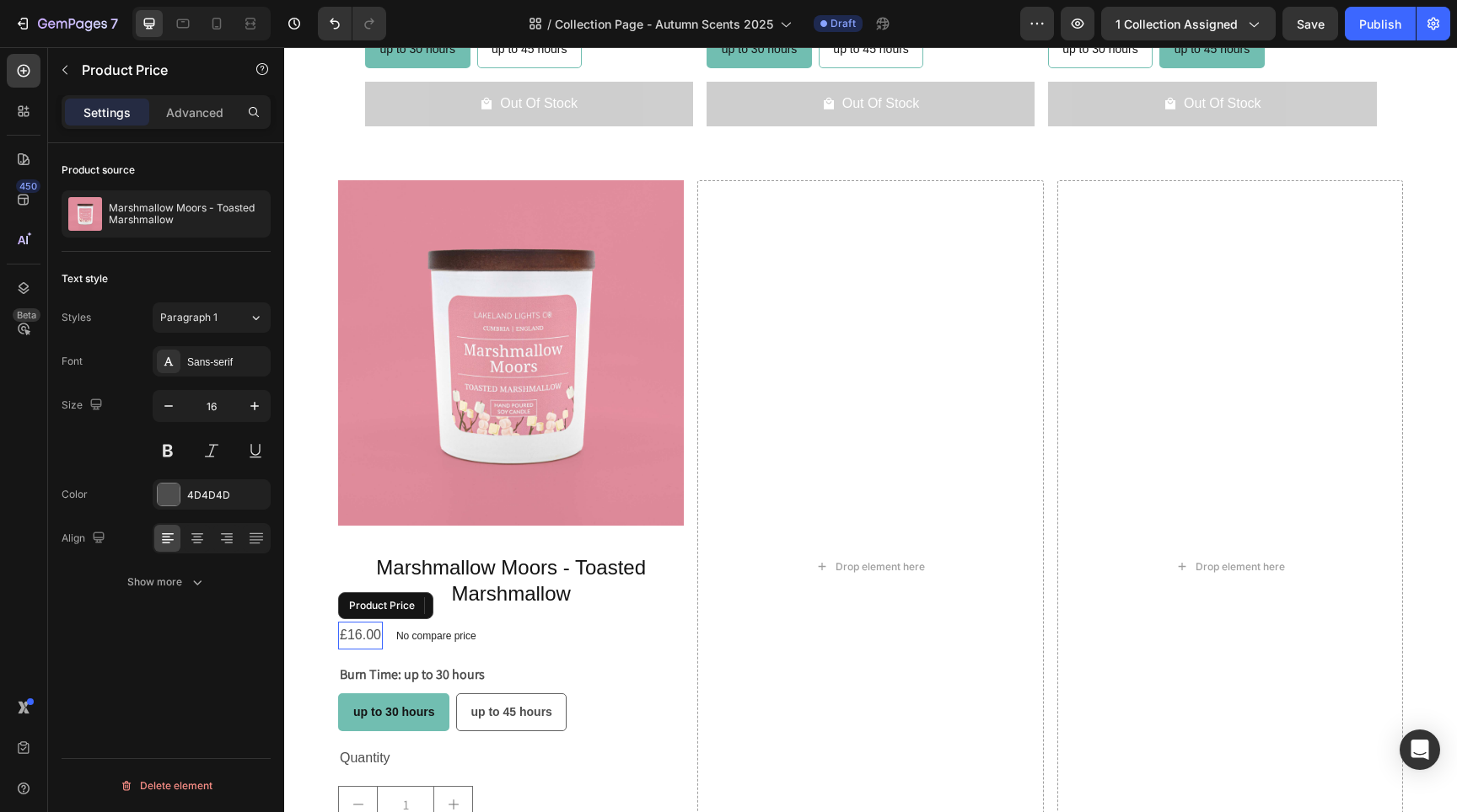
scroll to position [0, 0]
click at [257, 409] on icon "button" at bounding box center [254, 406] width 17 height 17
click at [257, 408] on icon "button" at bounding box center [254, 406] width 17 height 17
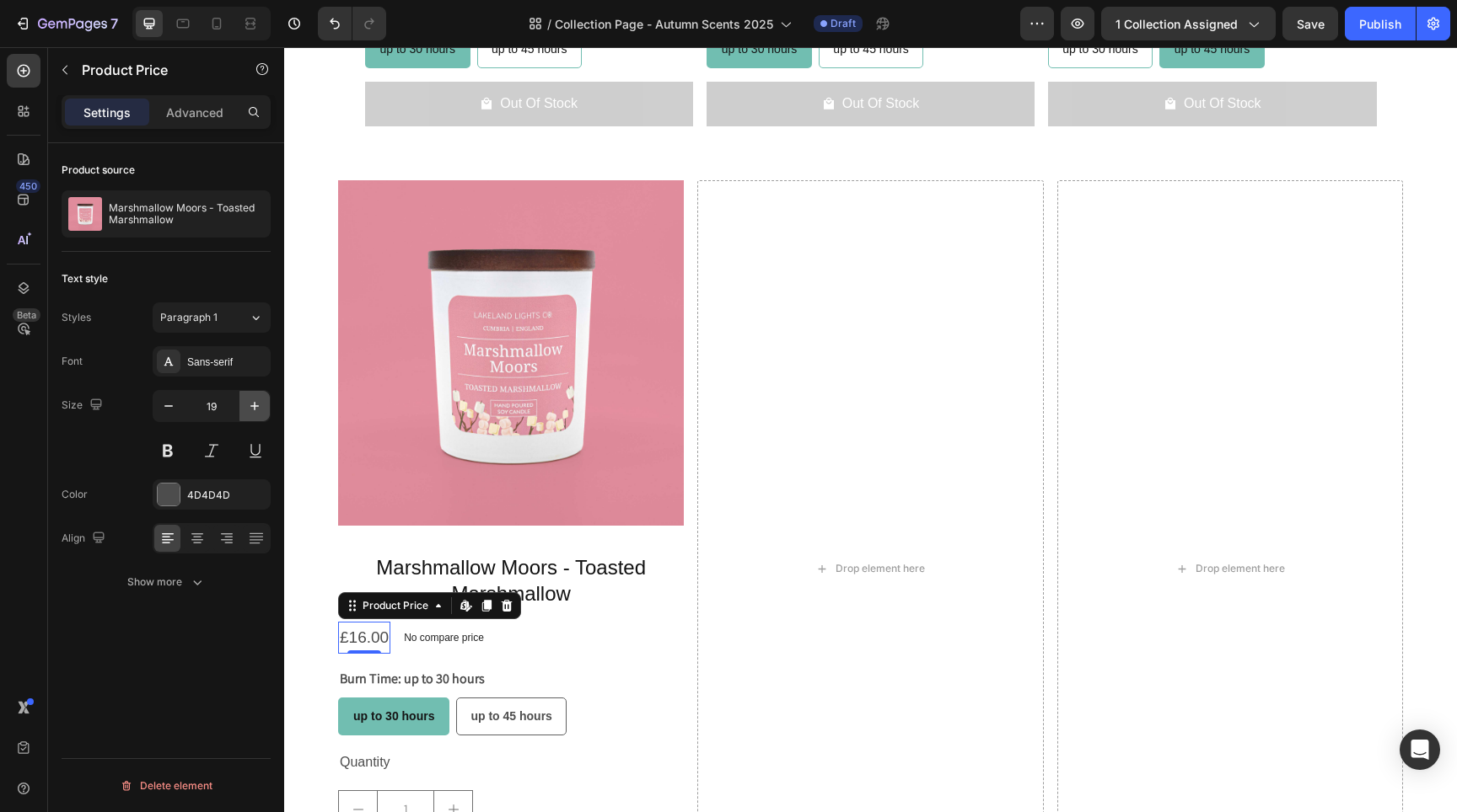
type input "20"
click at [169, 462] on button at bounding box center [168, 451] width 30 height 30
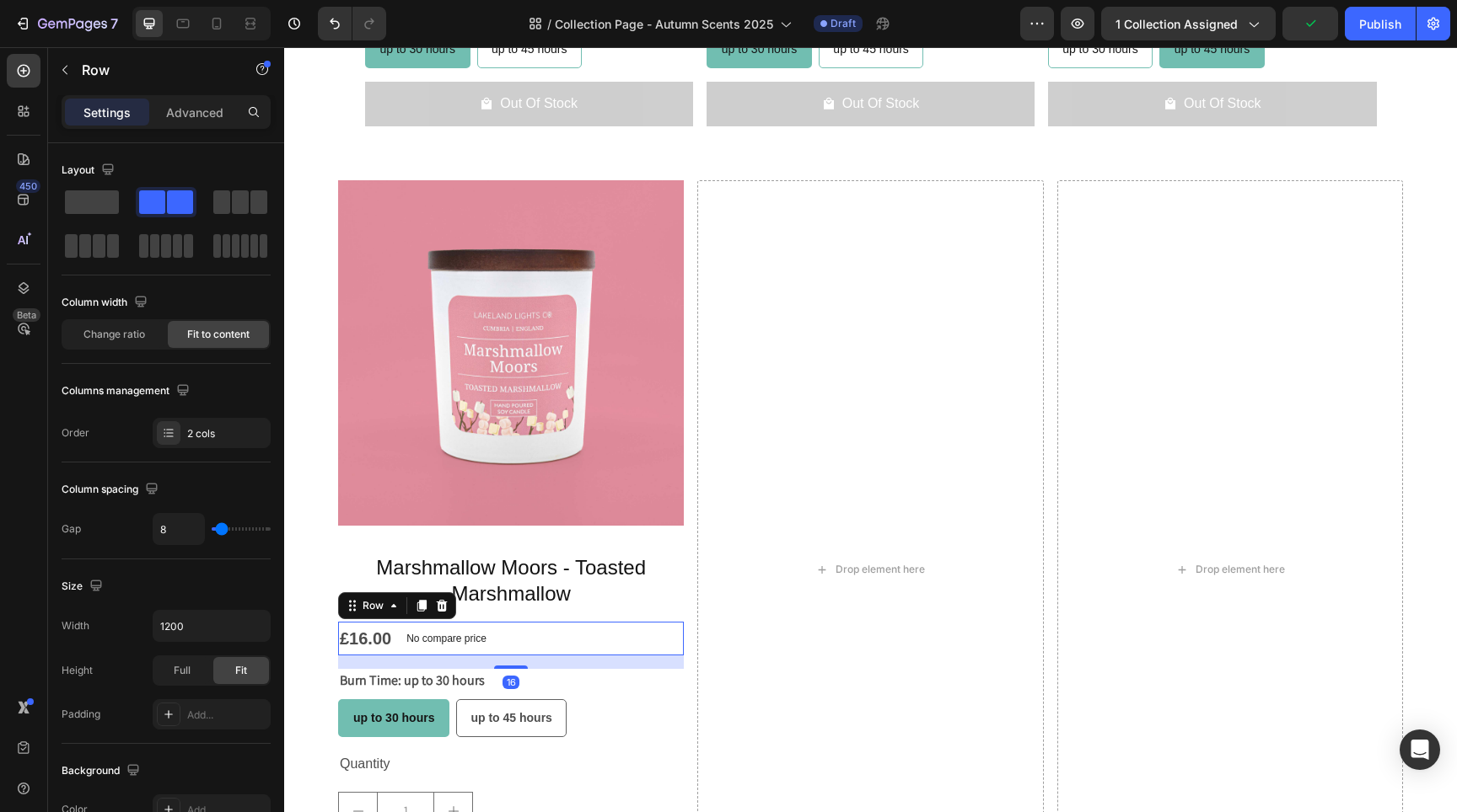
click at [500, 634] on div "£16.00 Product Price Product Price No compare price Product Price Row 16" at bounding box center [511, 639] width 345 height 34
click at [460, 634] on p "No compare price" at bounding box center [447, 638] width 80 height 10
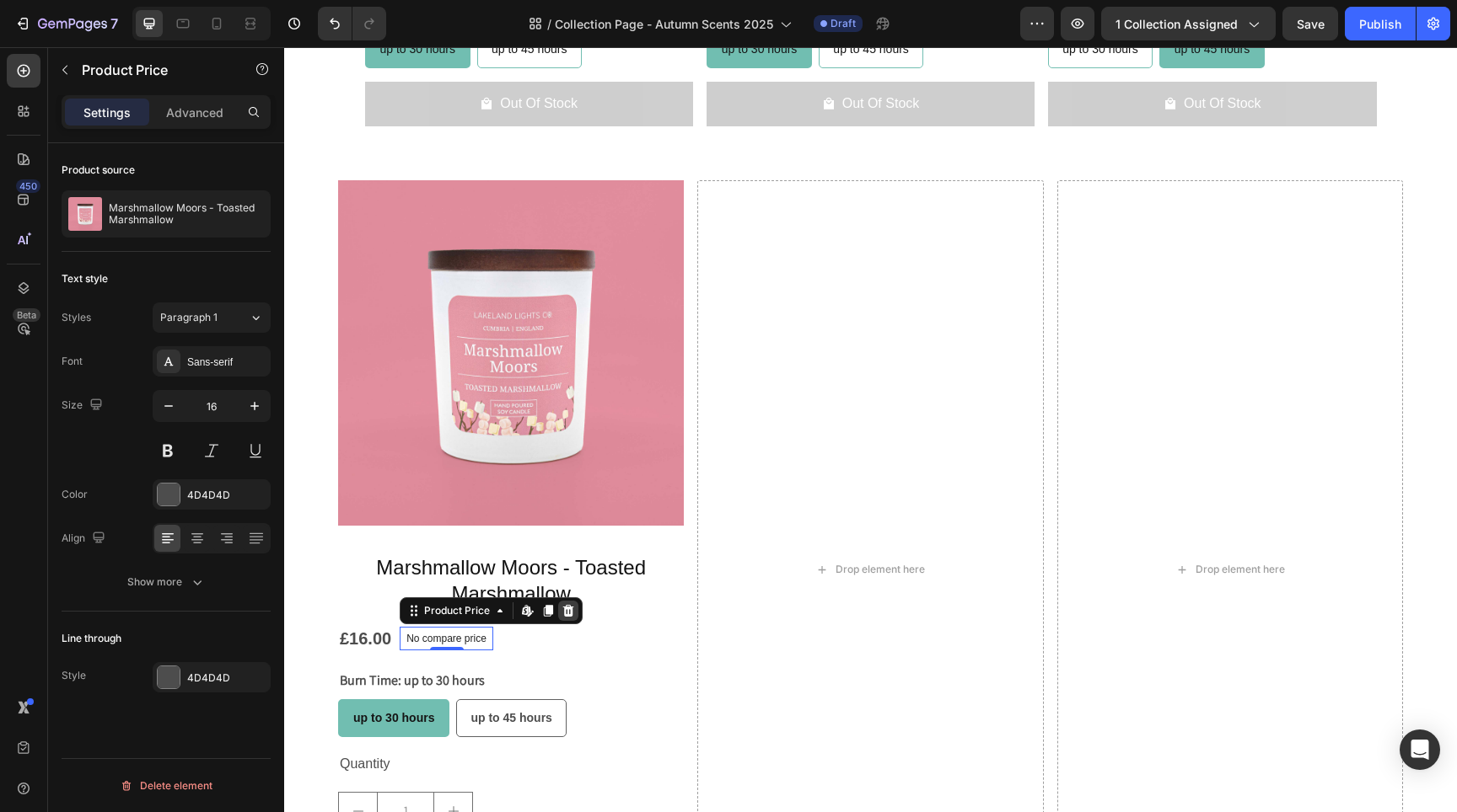
click at [576, 606] on div at bounding box center [568, 611] width 20 height 20
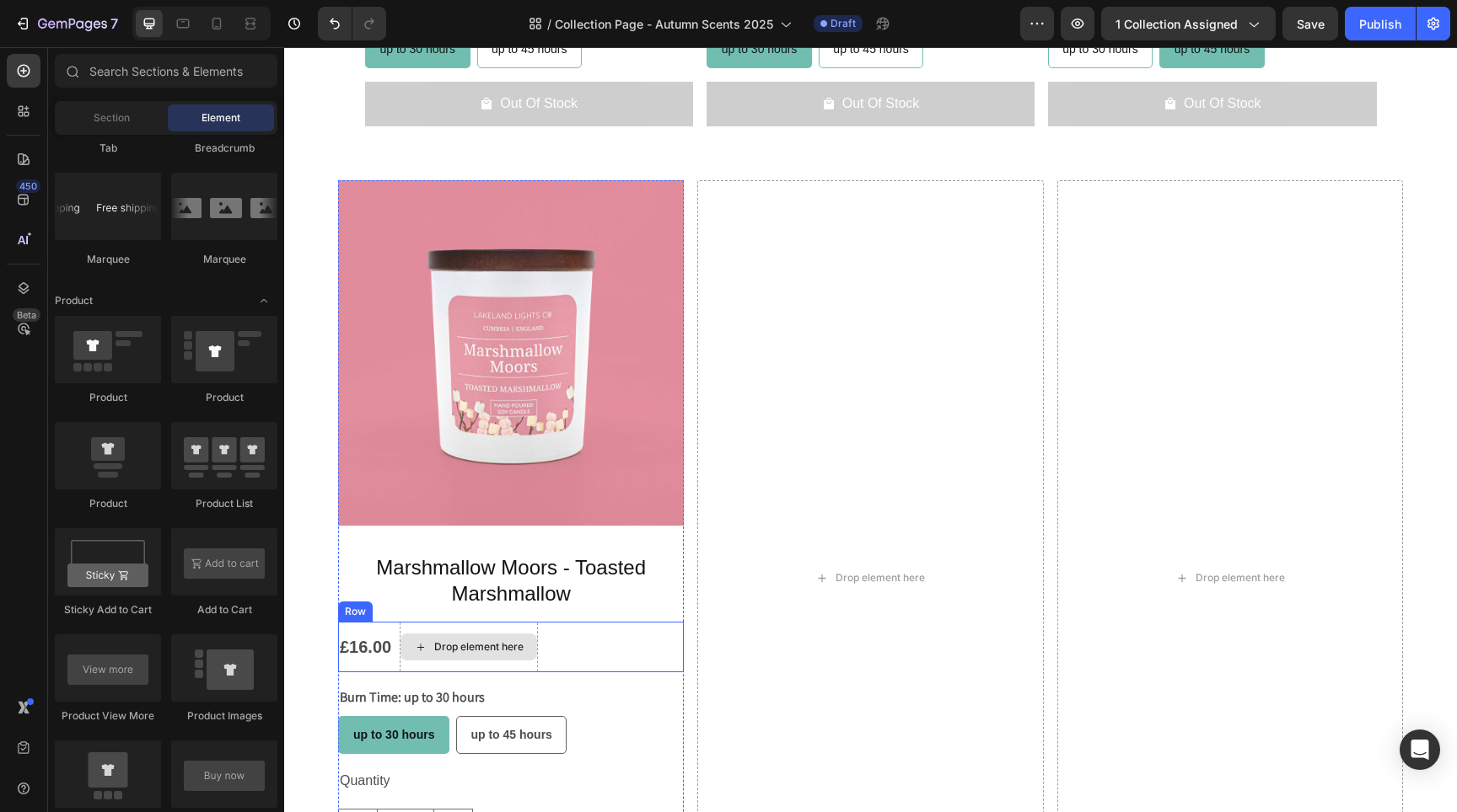
click at [588, 655] on div "£16.00 Product Price Product Price Drop element here Row" at bounding box center [511, 647] width 345 height 51
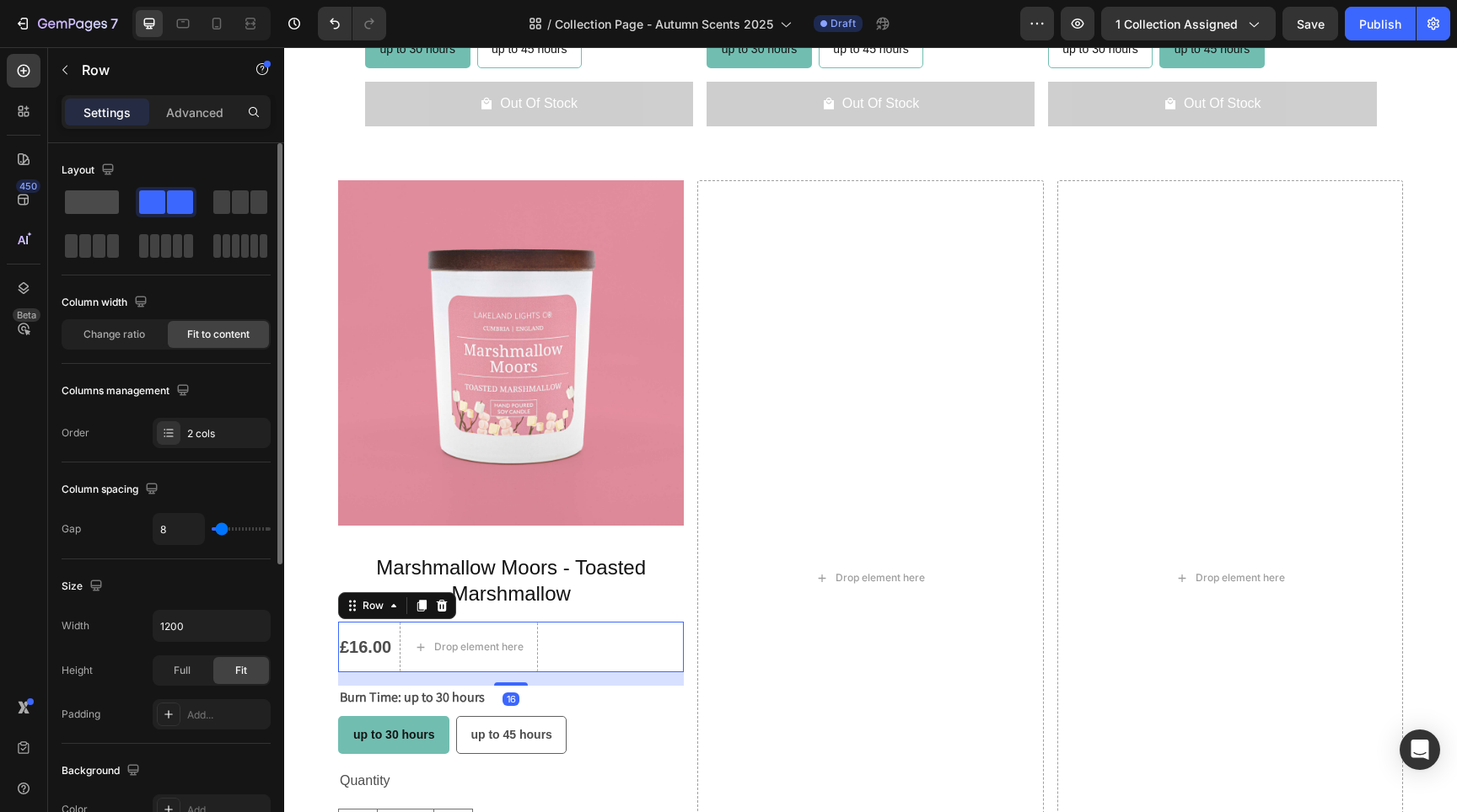
click at [106, 209] on span at bounding box center [91, 202] width 54 height 24
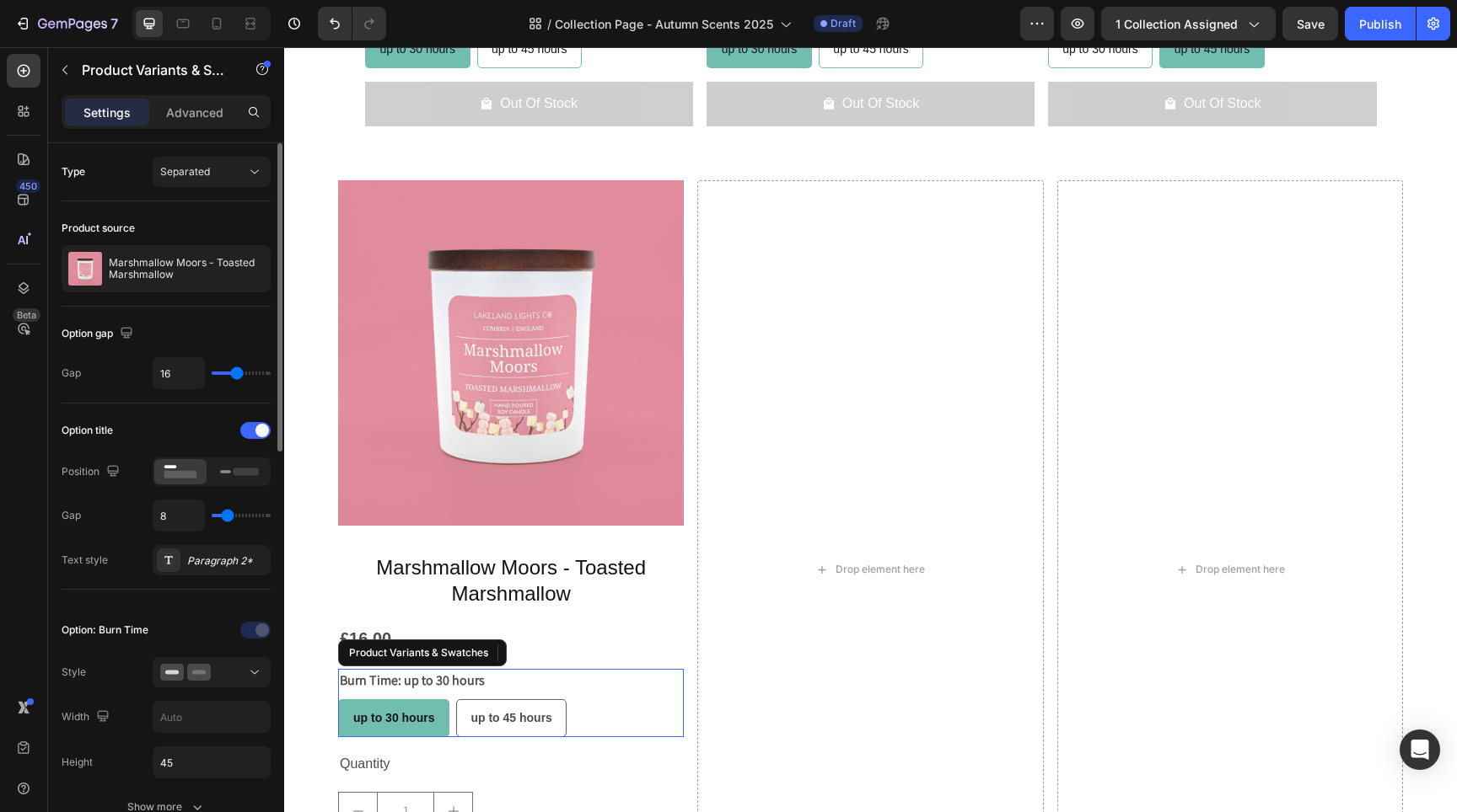
click at [475, 678] on legend "Burn Time: up to 30 hours" at bounding box center [412, 681] width 148 height 24
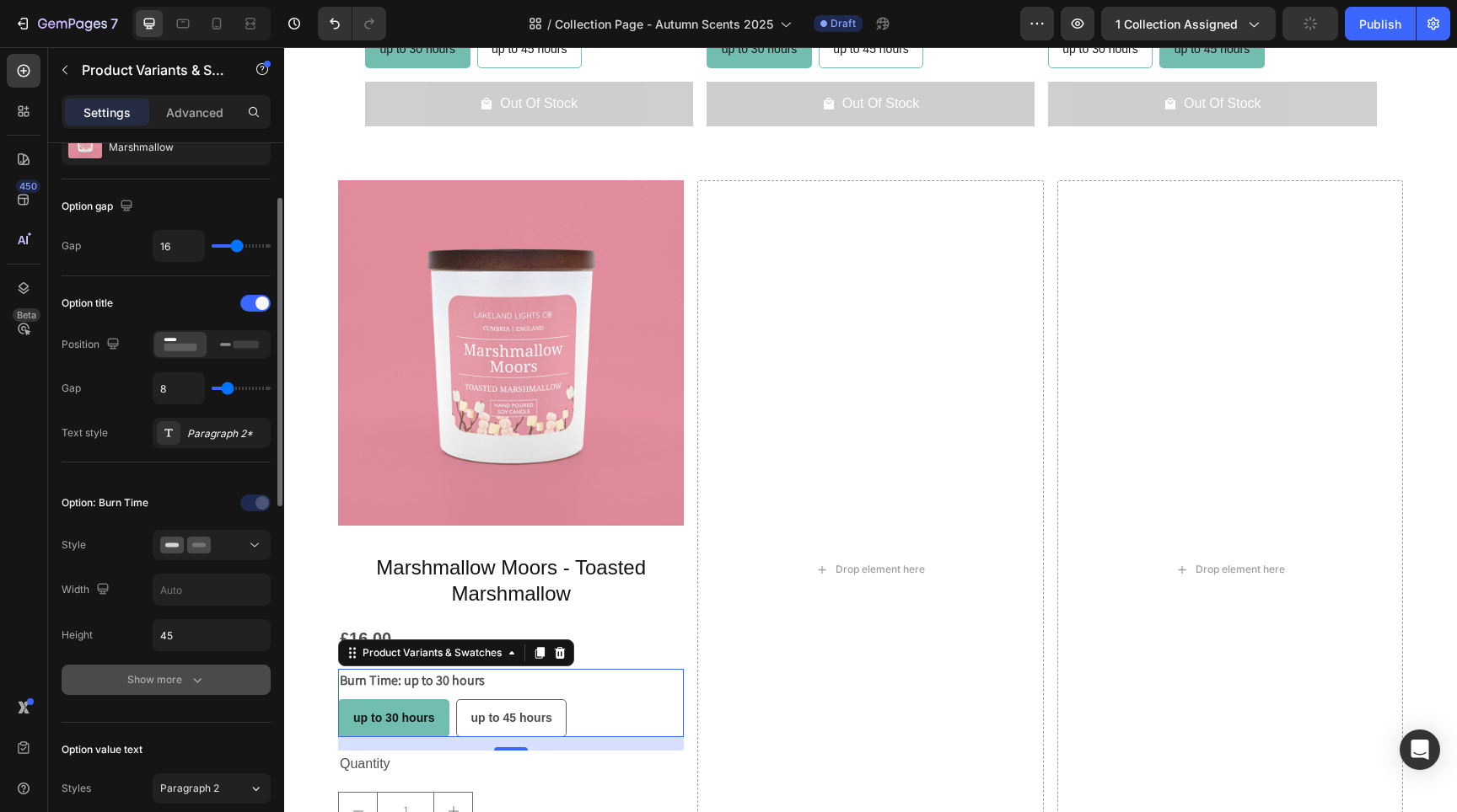
scroll to position [311, 0]
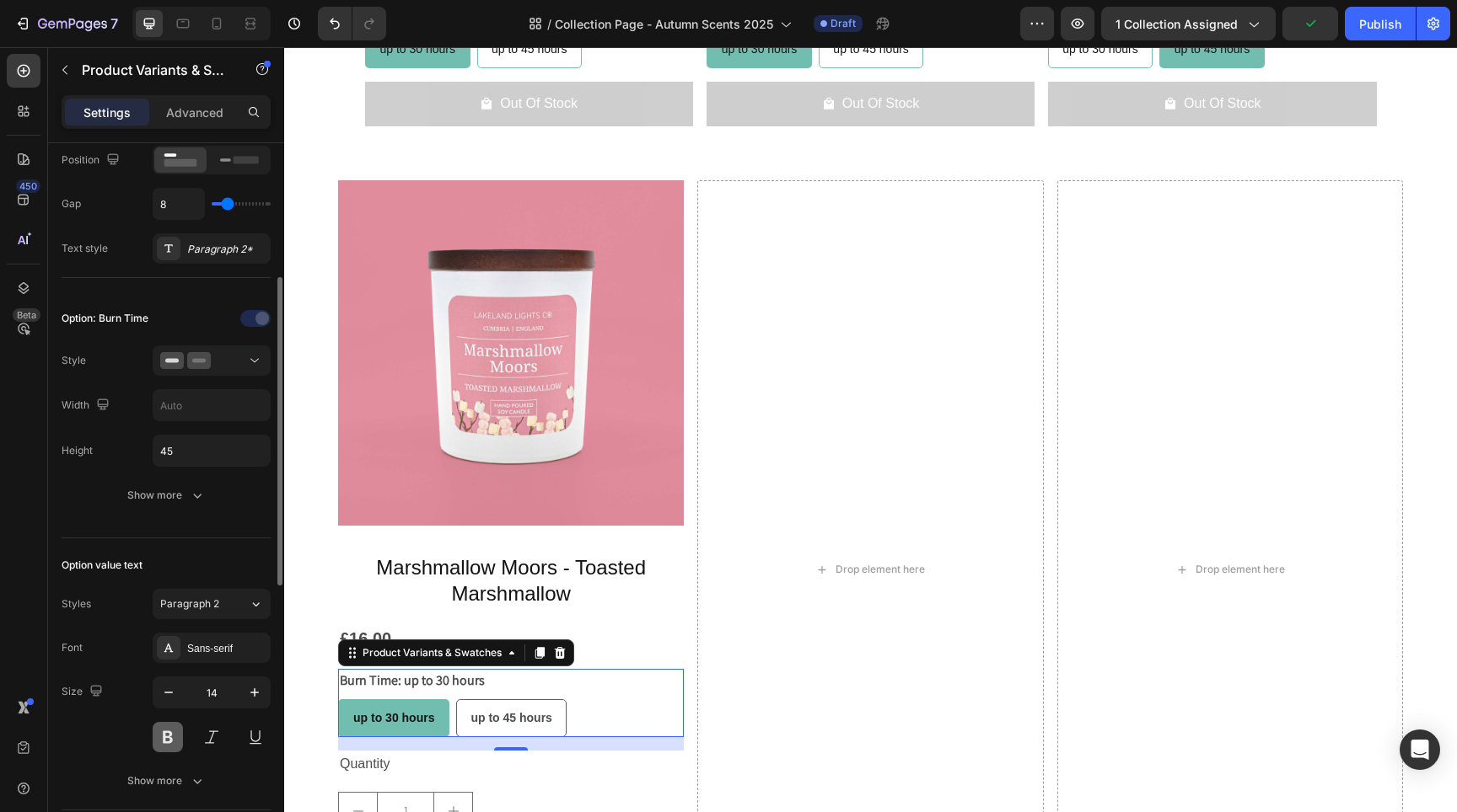
click at [167, 737] on button at bounding box center [168, 737] width 30 height 30
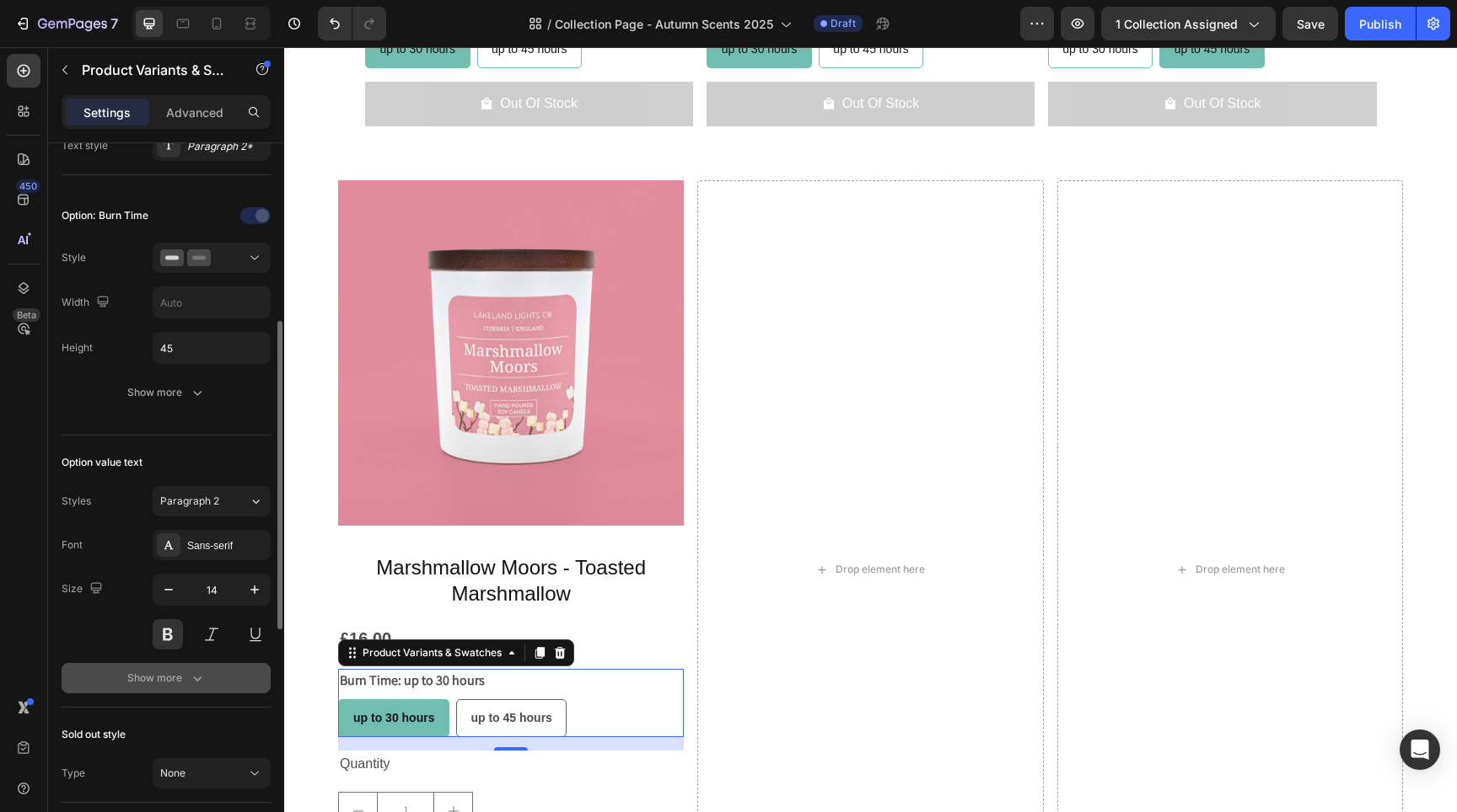
click at [158, 678] on div "Show more" at bounding box center [166, 678] width 78 height 17
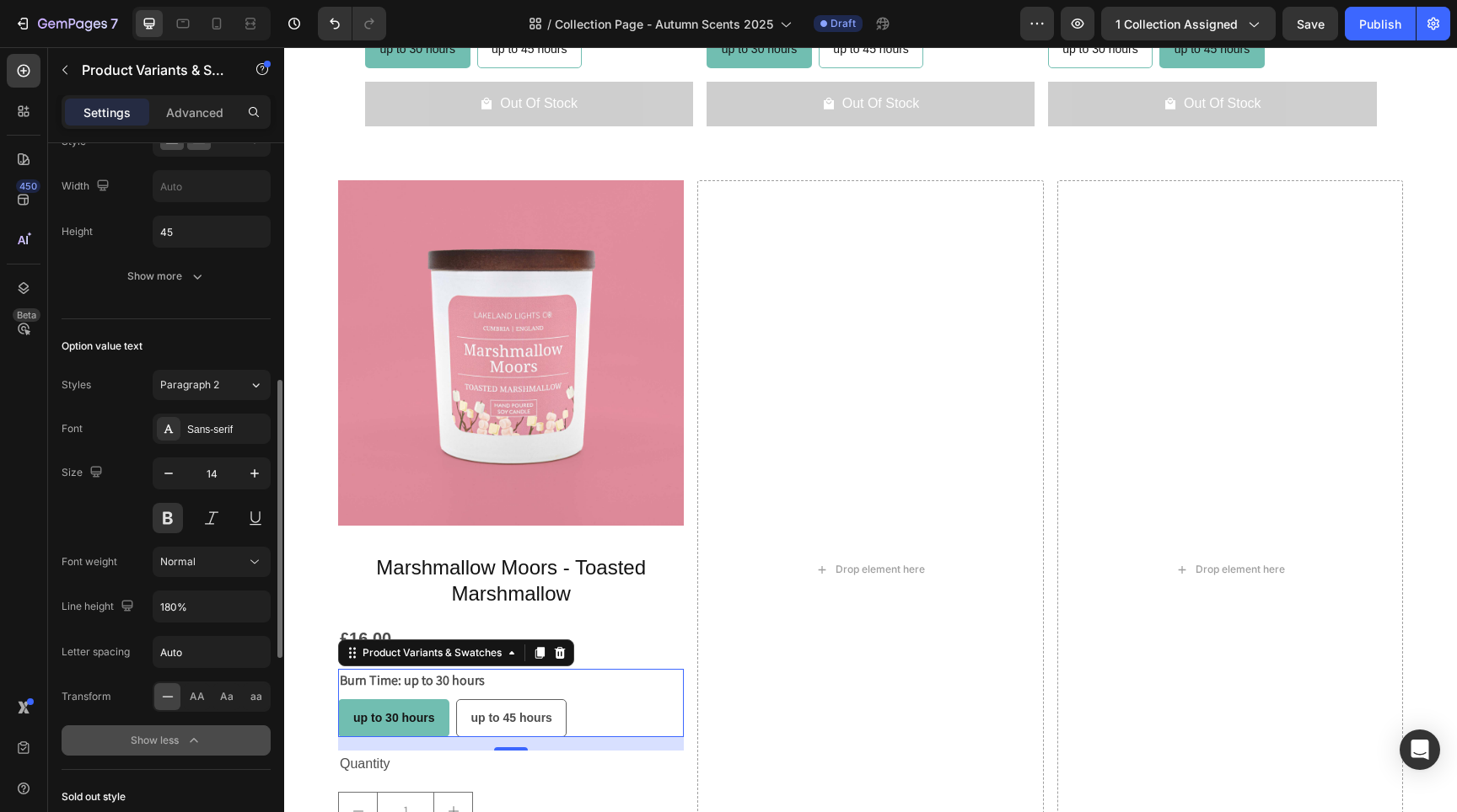
scroll to position [711, 0]
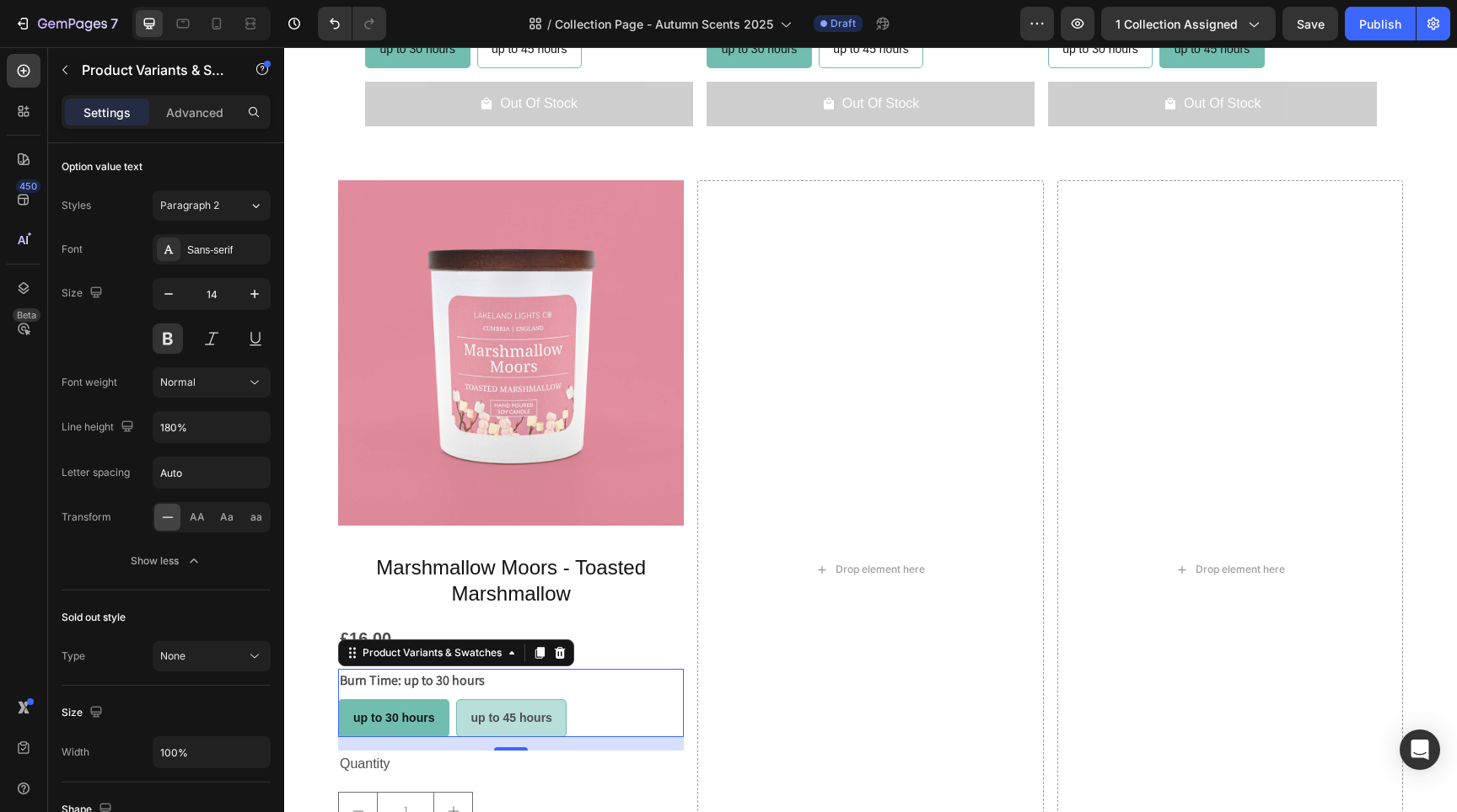
click at [511, 719] on div "up to 45 hours" at bounding box center [511, 718] width 108 height 35
click at [456, 699] on input "up to 45 hours up to 45 hours up to 45 hours" at bounding box center [455, 698] width 1 height 1
radio input "false"
radio input "true"
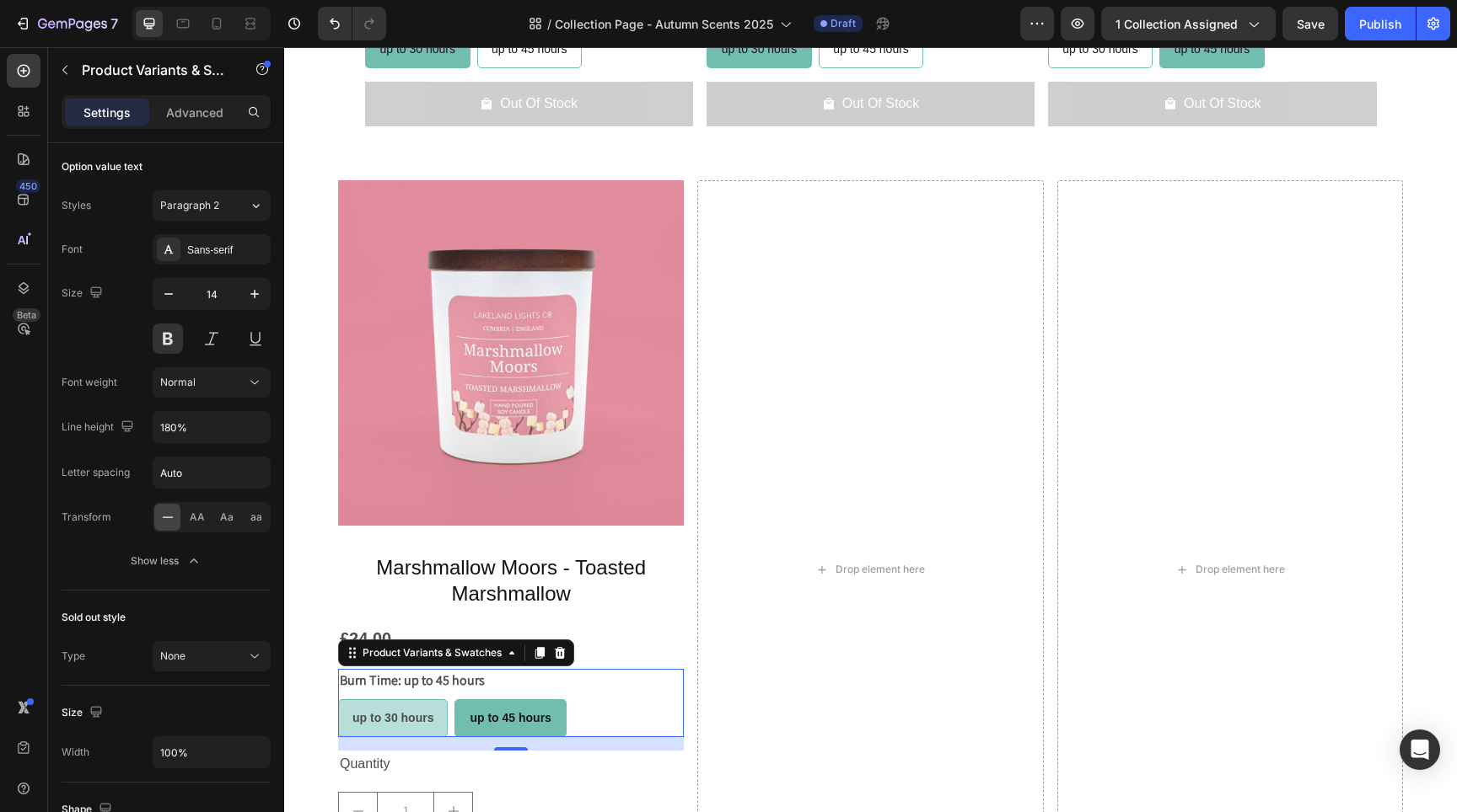
click at [416, 715] on span "up to 30 hours" at bounding box center [392, 718] width 81 height 13
click at [338, 699] on input "up to 30 hours up to 30 hours up to 30 hours" at bounding box center [337, 698] width 1 height 1
radio input "false"
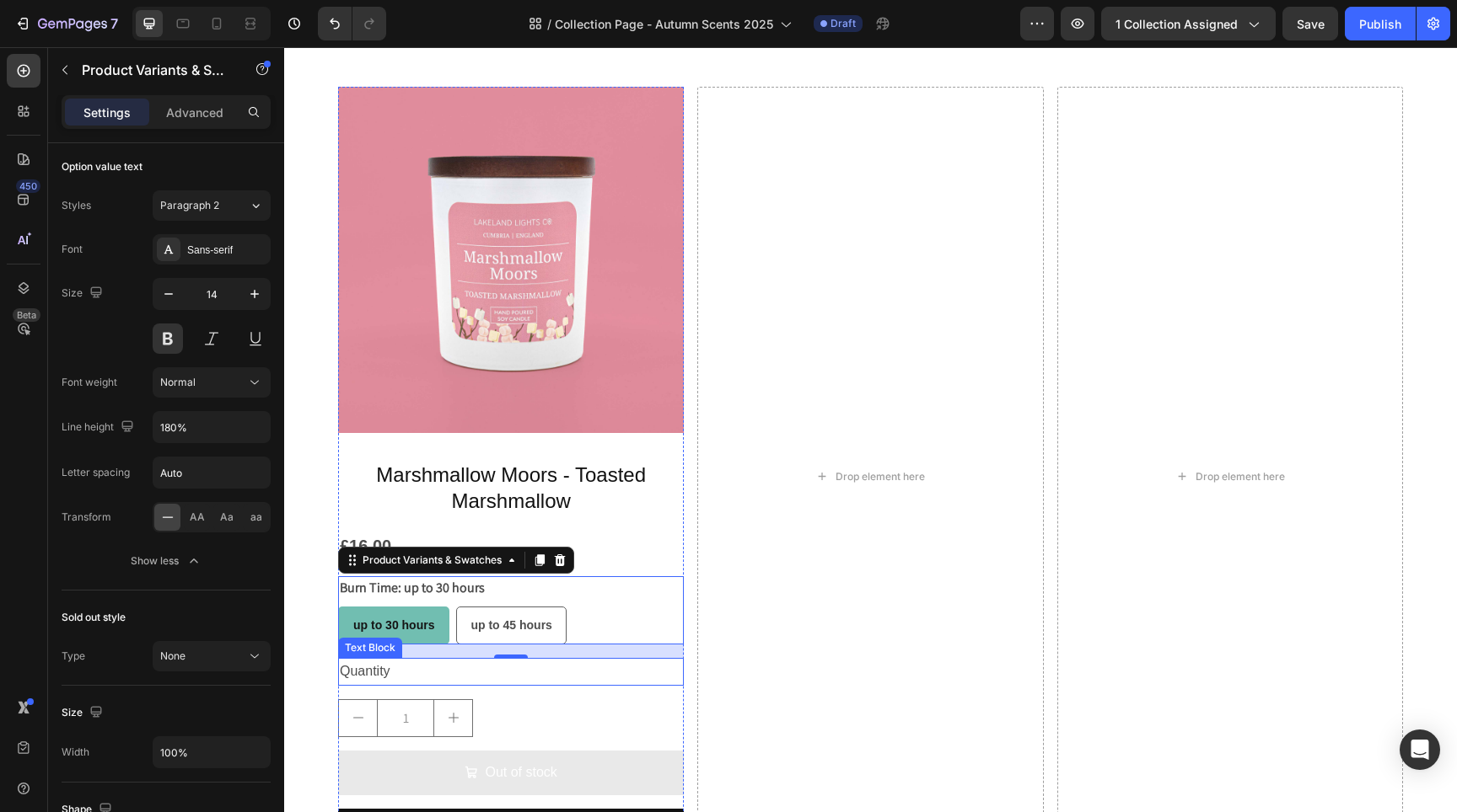
scroll to position [1768, 0]
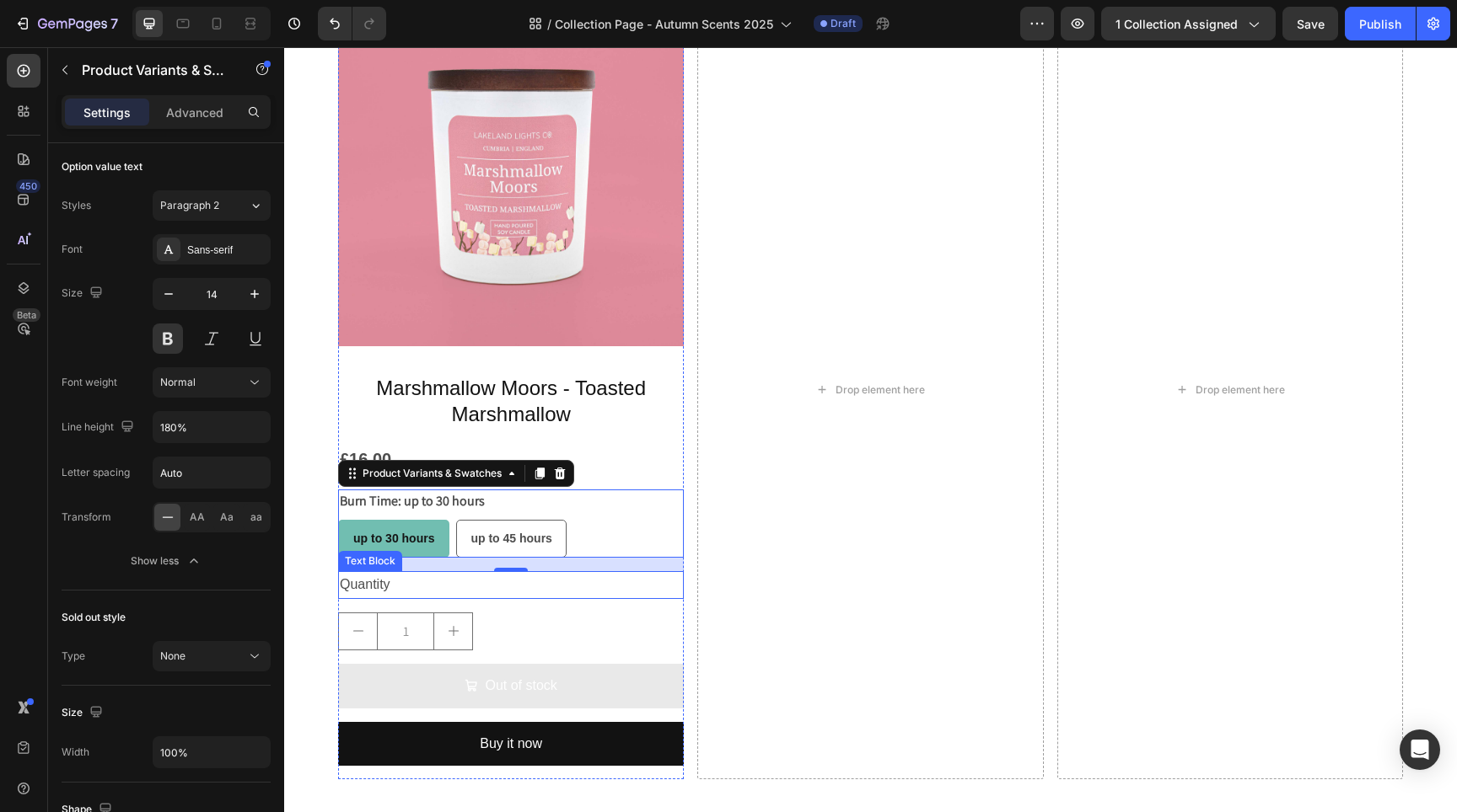
click at [376, 581] on div "Quantity" at bounding box center [511, 585] width 345 height 28
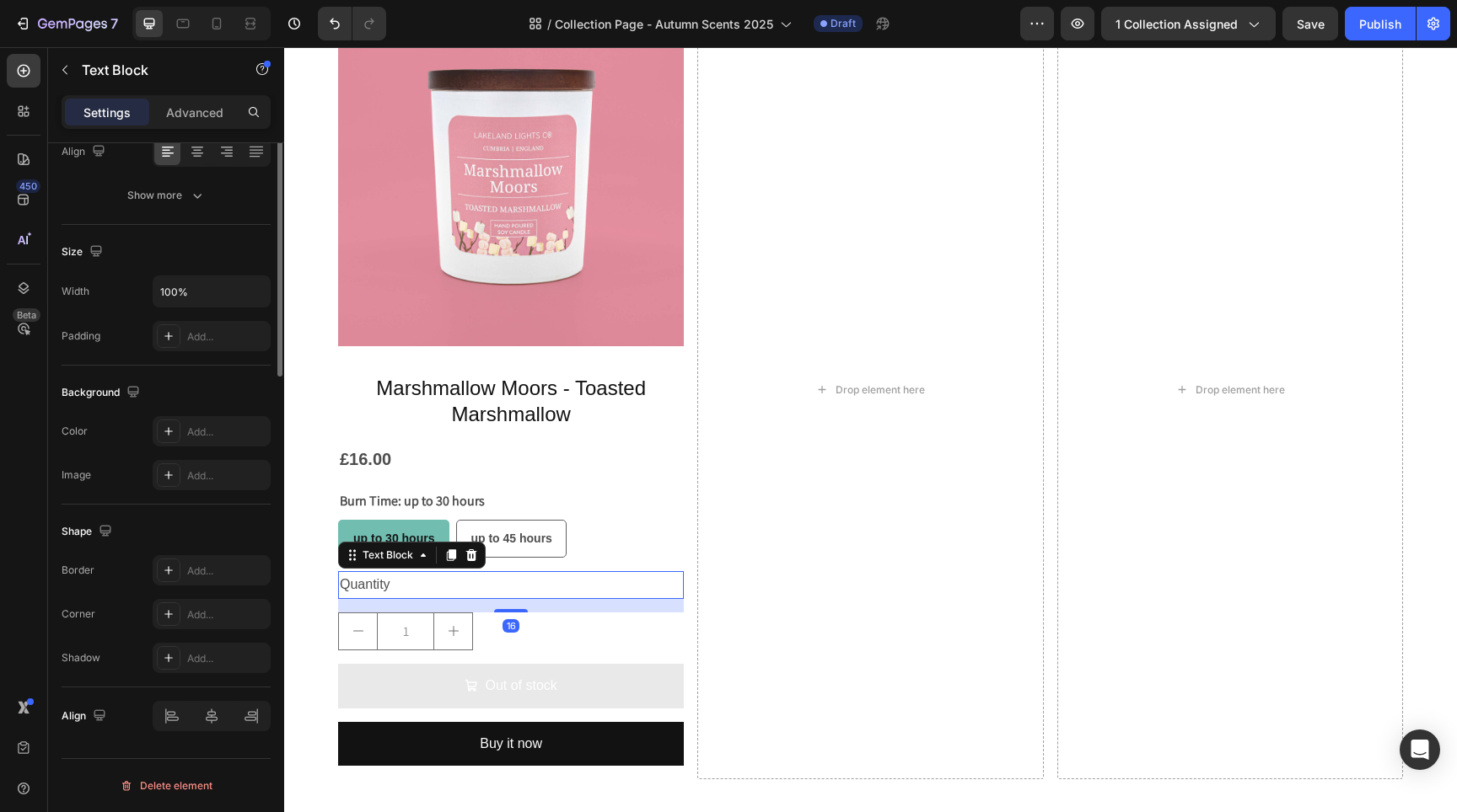
scroll to position [0, 0]
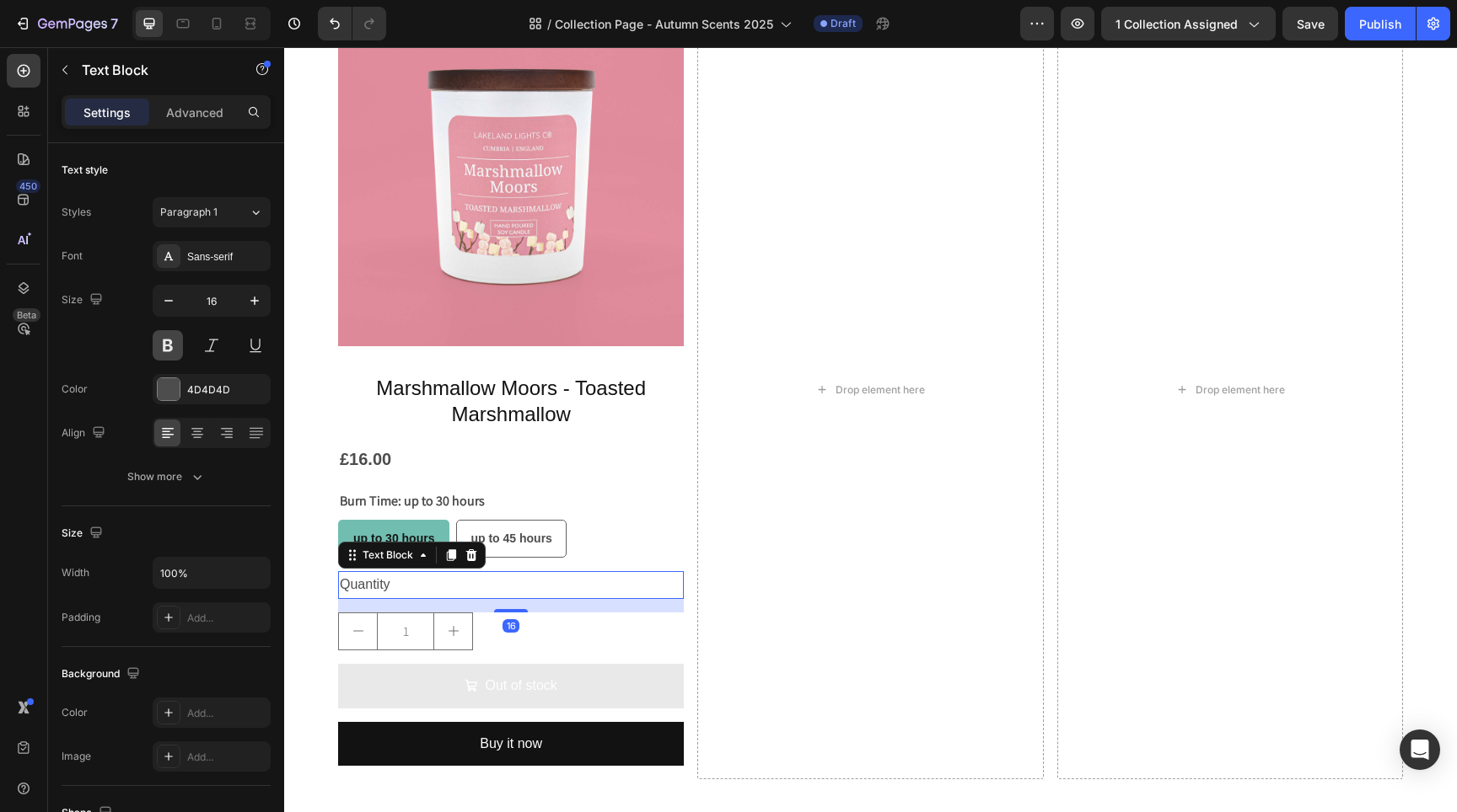
click at [170, 358] on button at bounding box center [168, 345] width 30 height 30
click at [170, 357] on button at bounding box center [168, 345] width 30 height 30
click at [170, 399] on div at bounding box center [169, 389] width 22 height 22
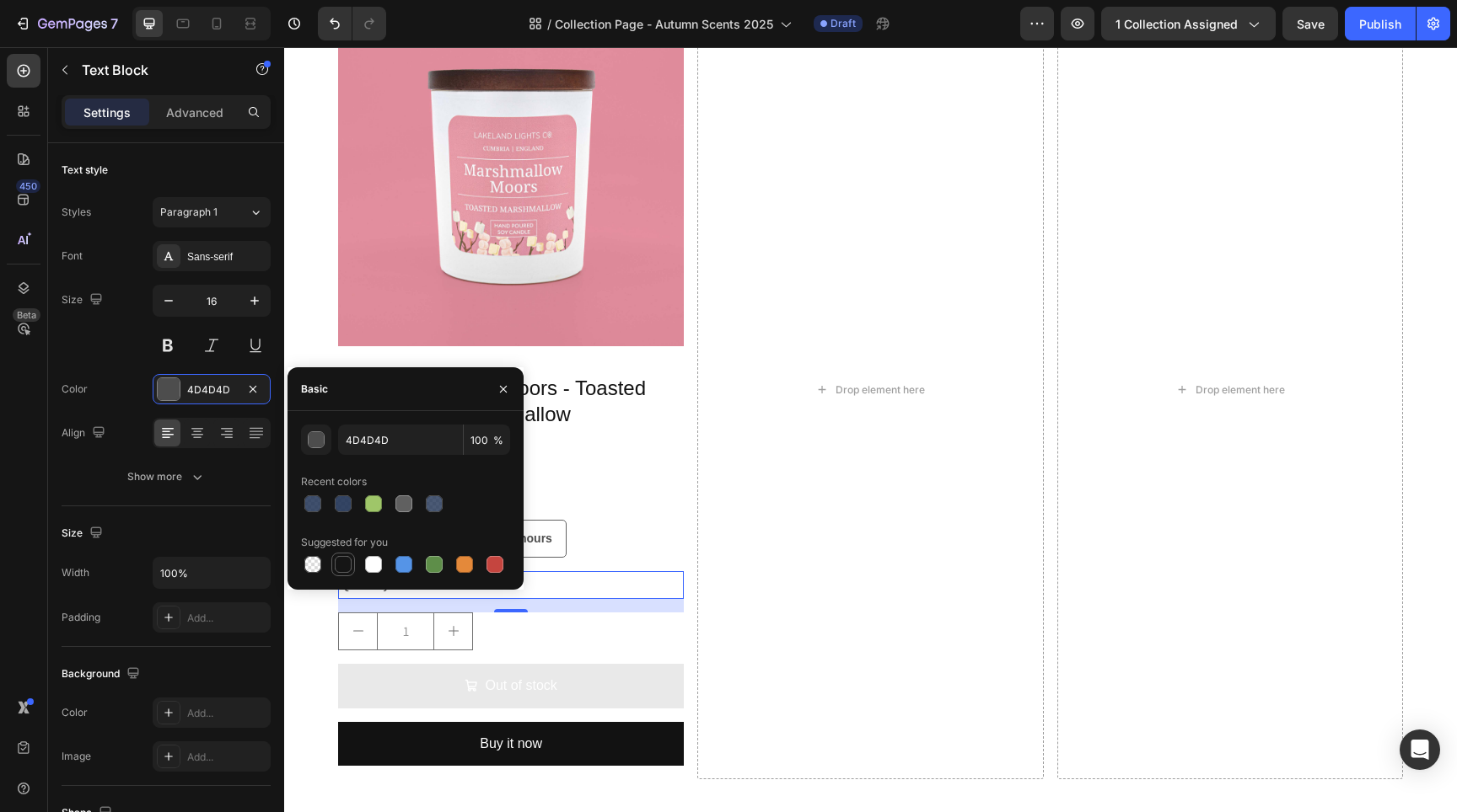
click at [344, 571] on div at bounding box center [343, 564] width 17 height 17
type input "151515"
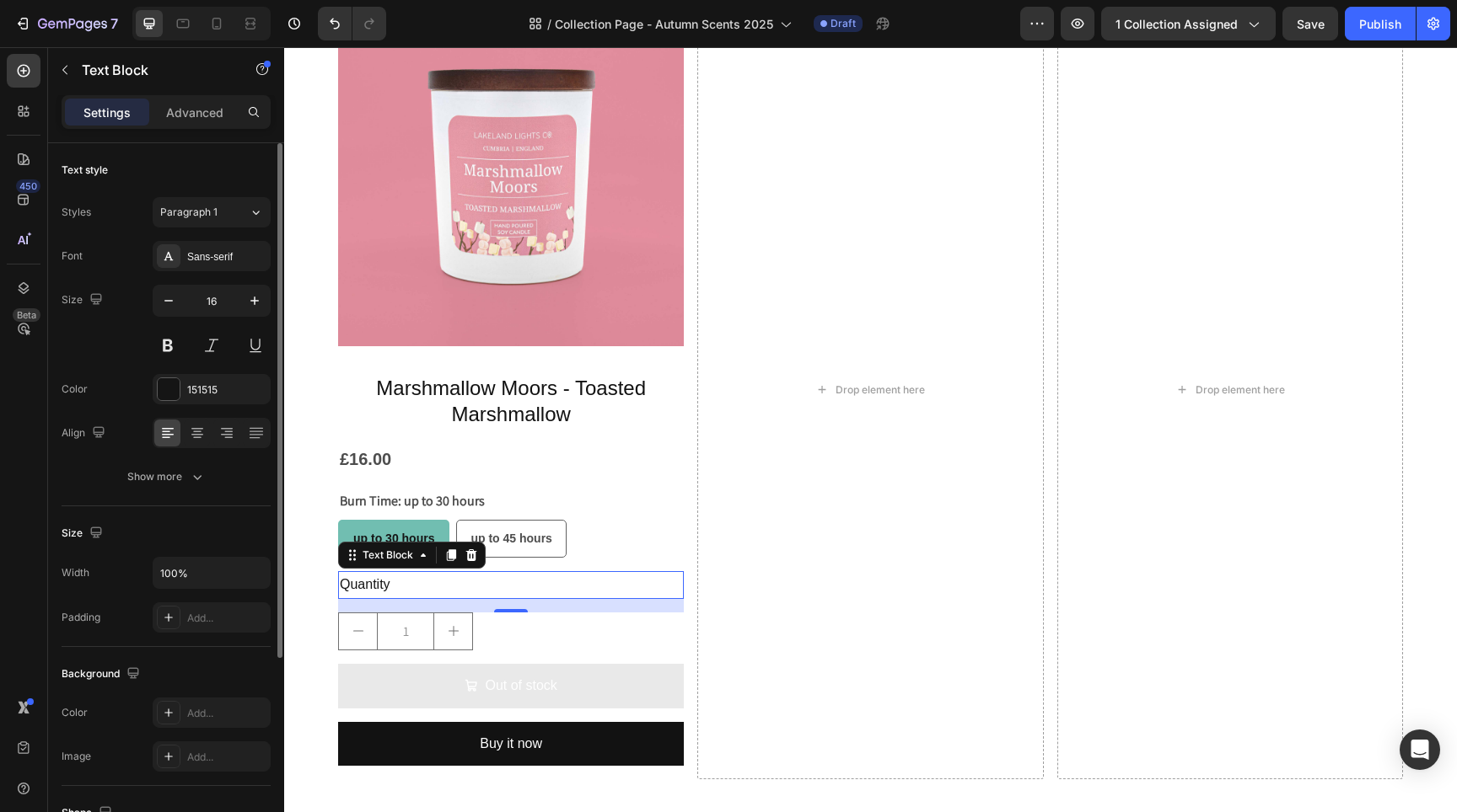
click at [123, 359] on div "Size 16" at bounding box center [166, 322] width 210 height 75
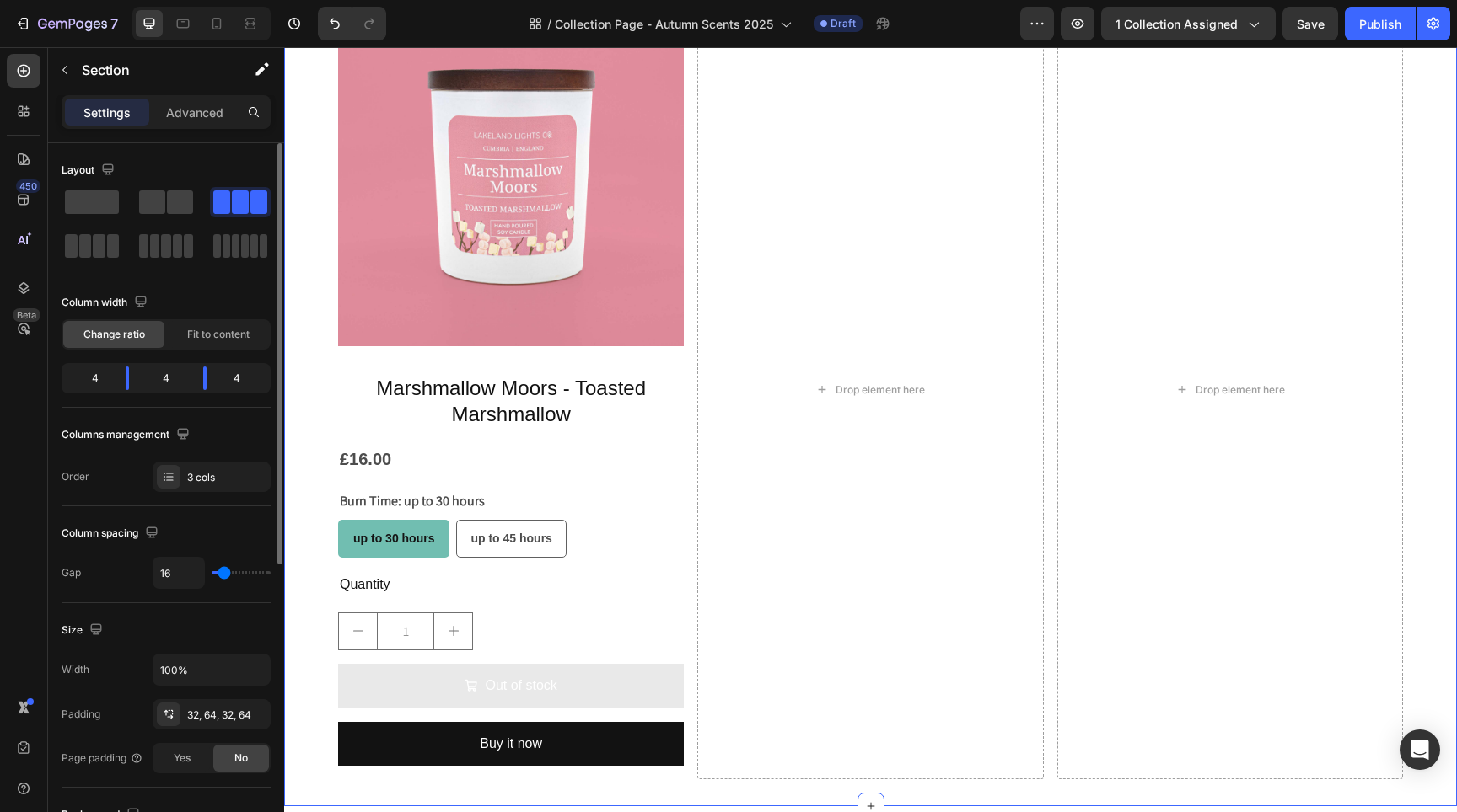
click at [289, 599] on div "Product Images Marshmallow Moors - Toasted Marshmallow Product Title £16.00 Pro…" at bounding box center [870, 390] width 1173 height 833
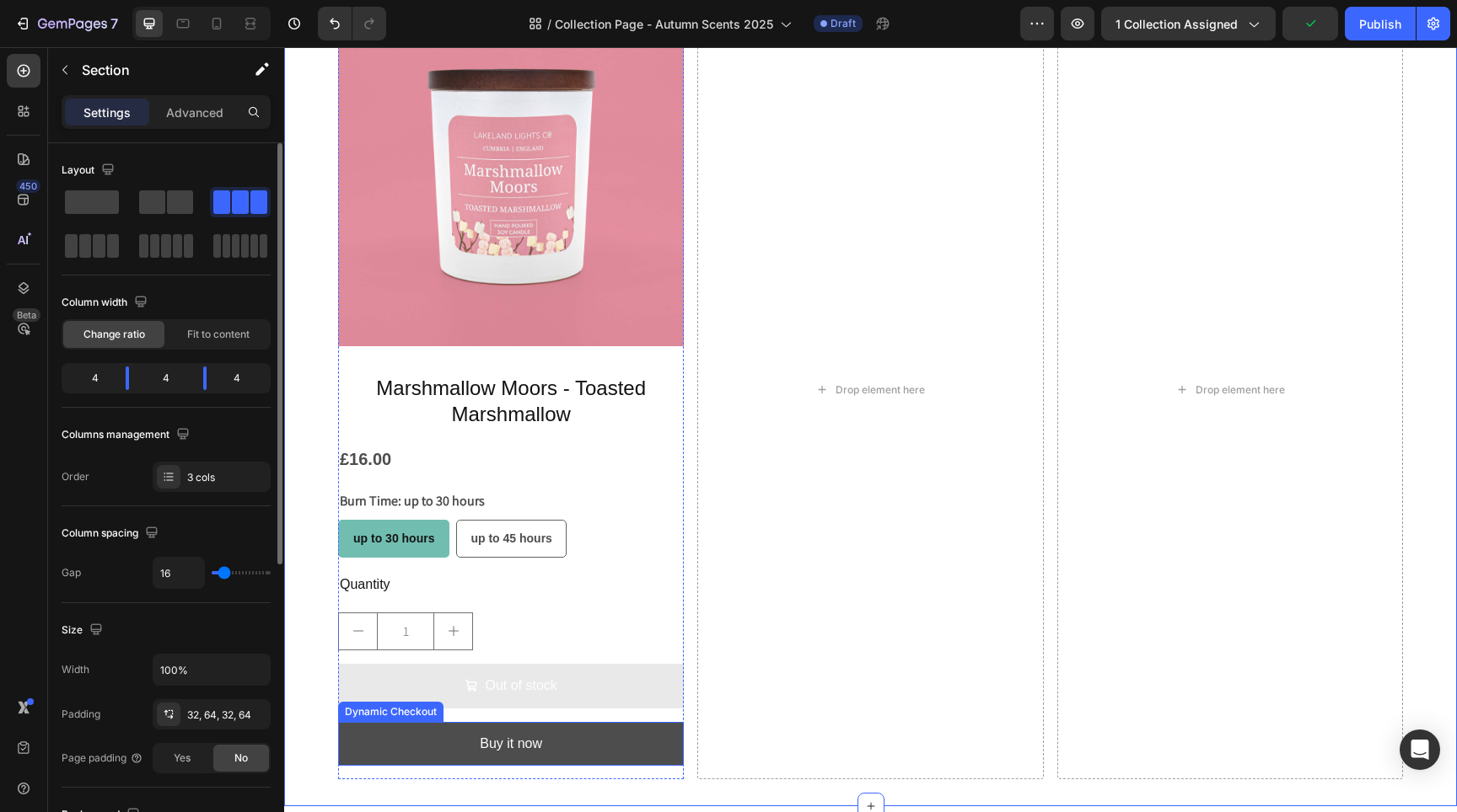
click at [542, 734] on button "Buy it now" at bounding box center [511, 745] width 345 height 44
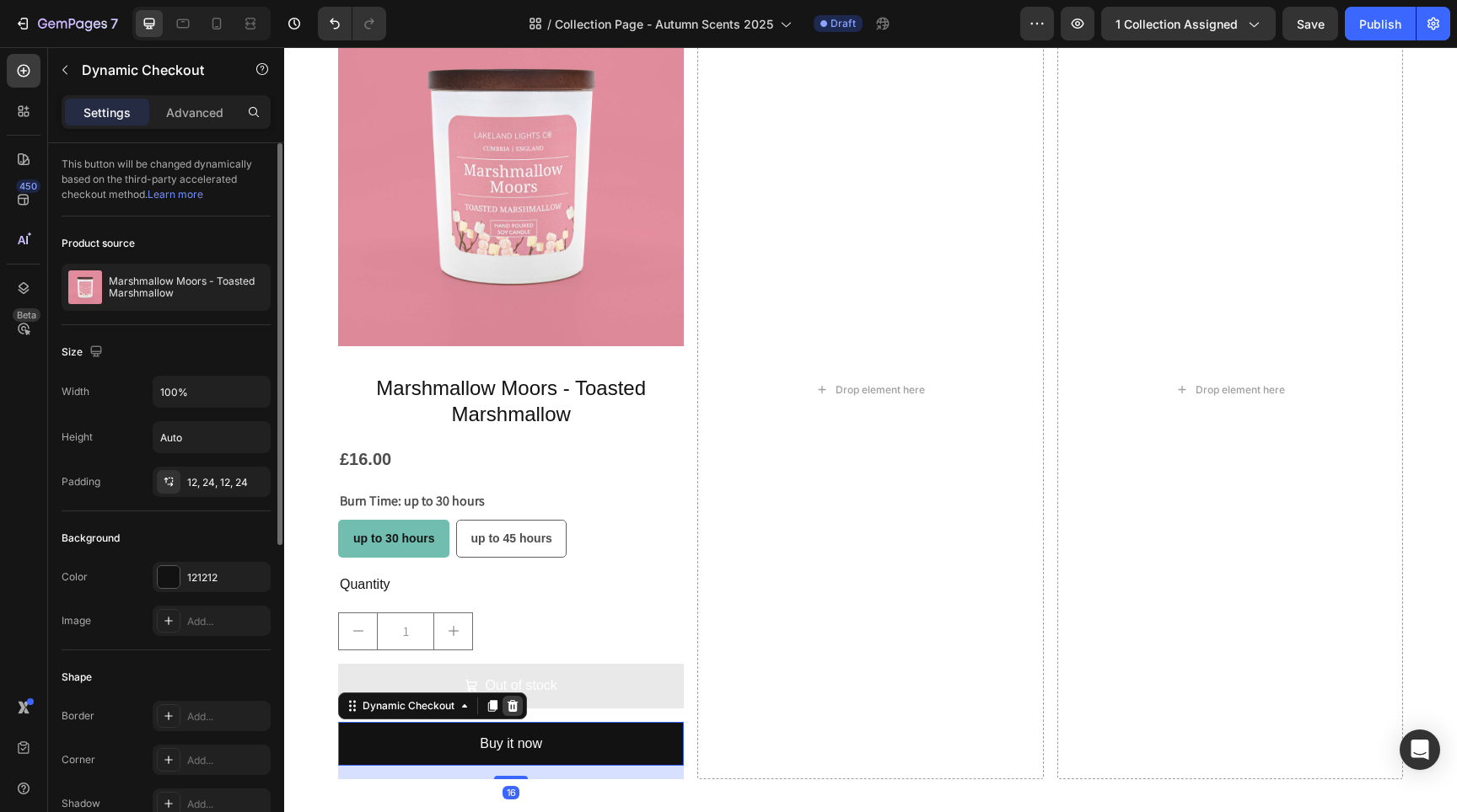
click at [508, 704] on icon at bounding box center [512, 706] width 13 height 13
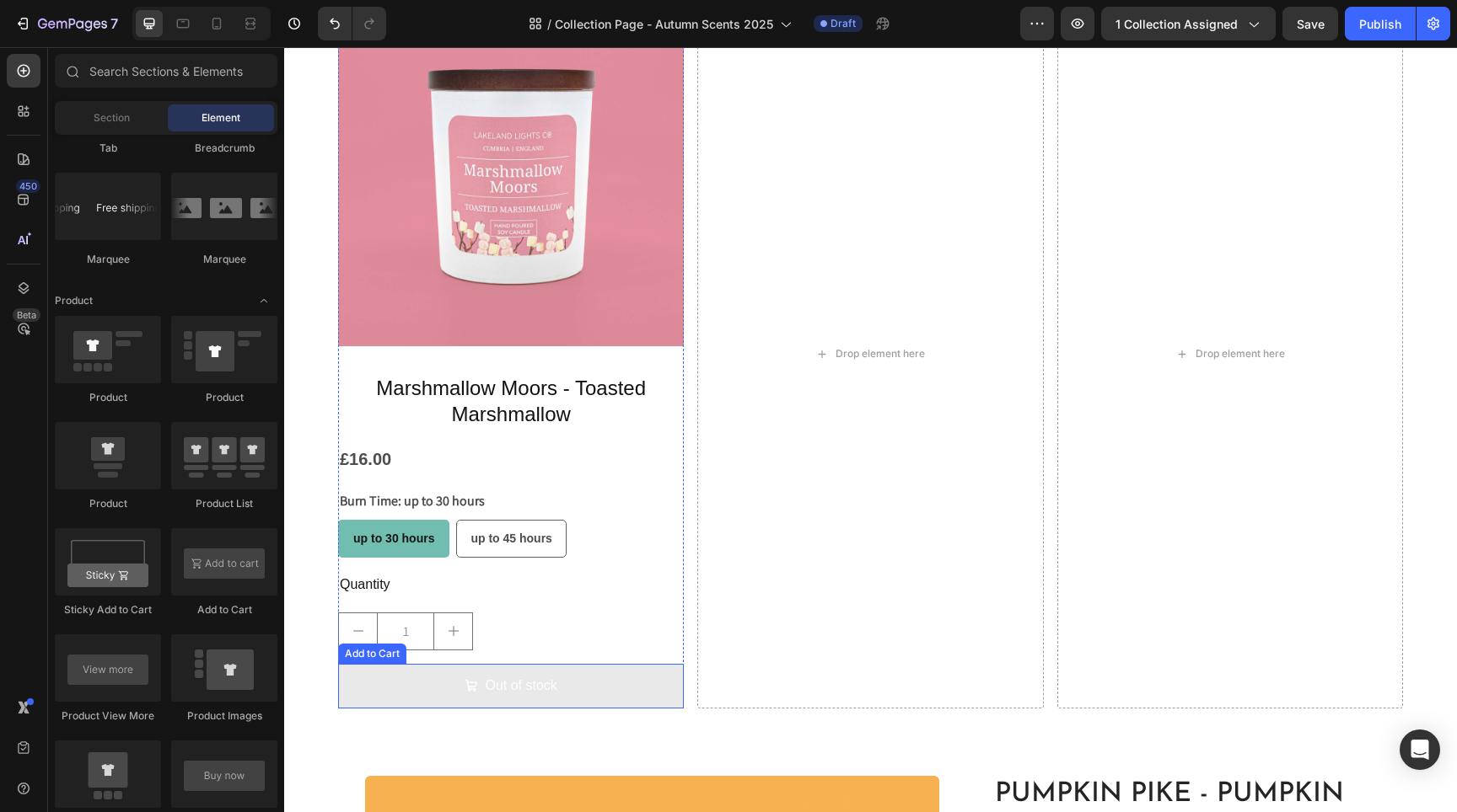
click at [571, 683] on button "Out of stock" at bounding box center [511, 686] width 345 height 44
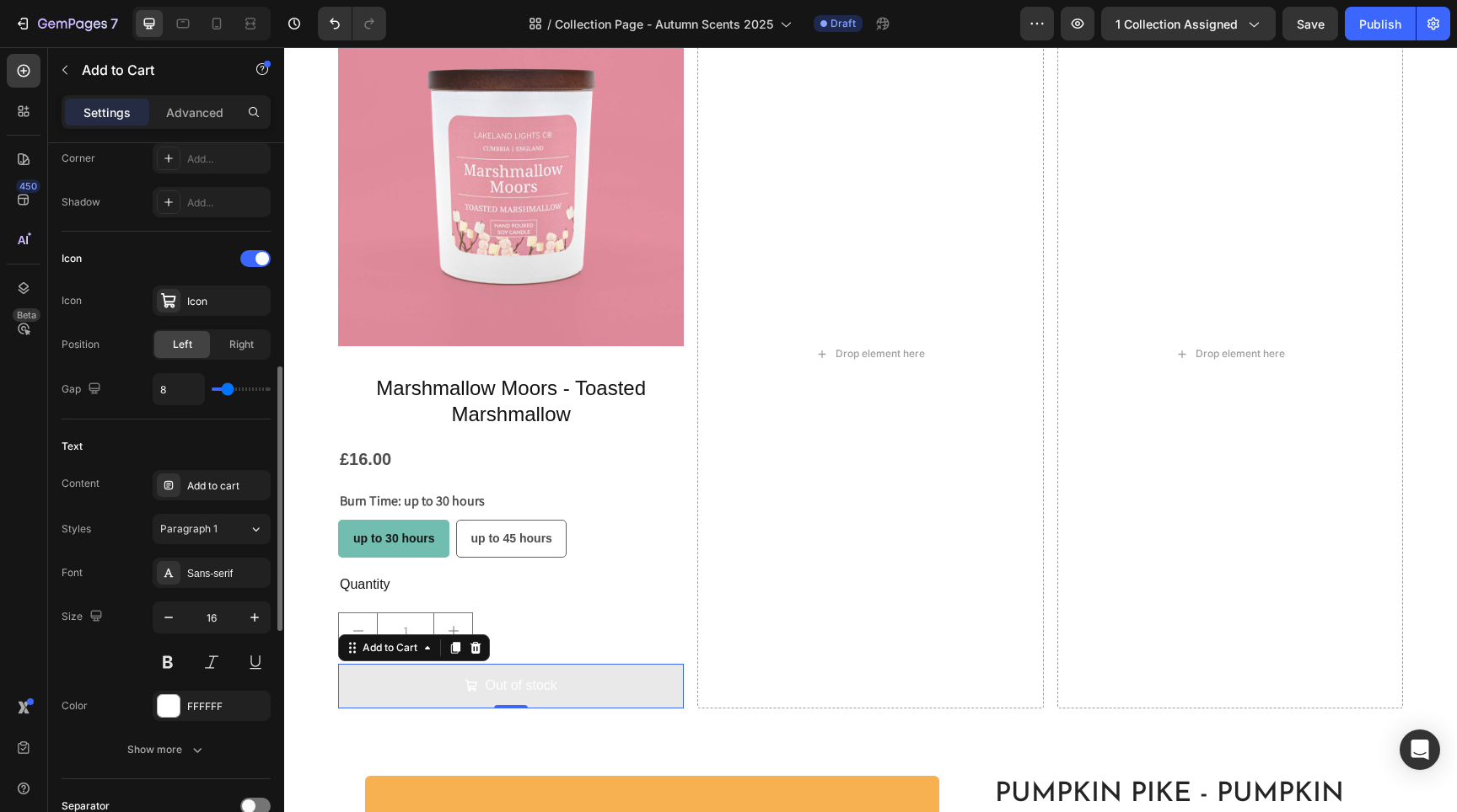
scroll to position [1111, 0]
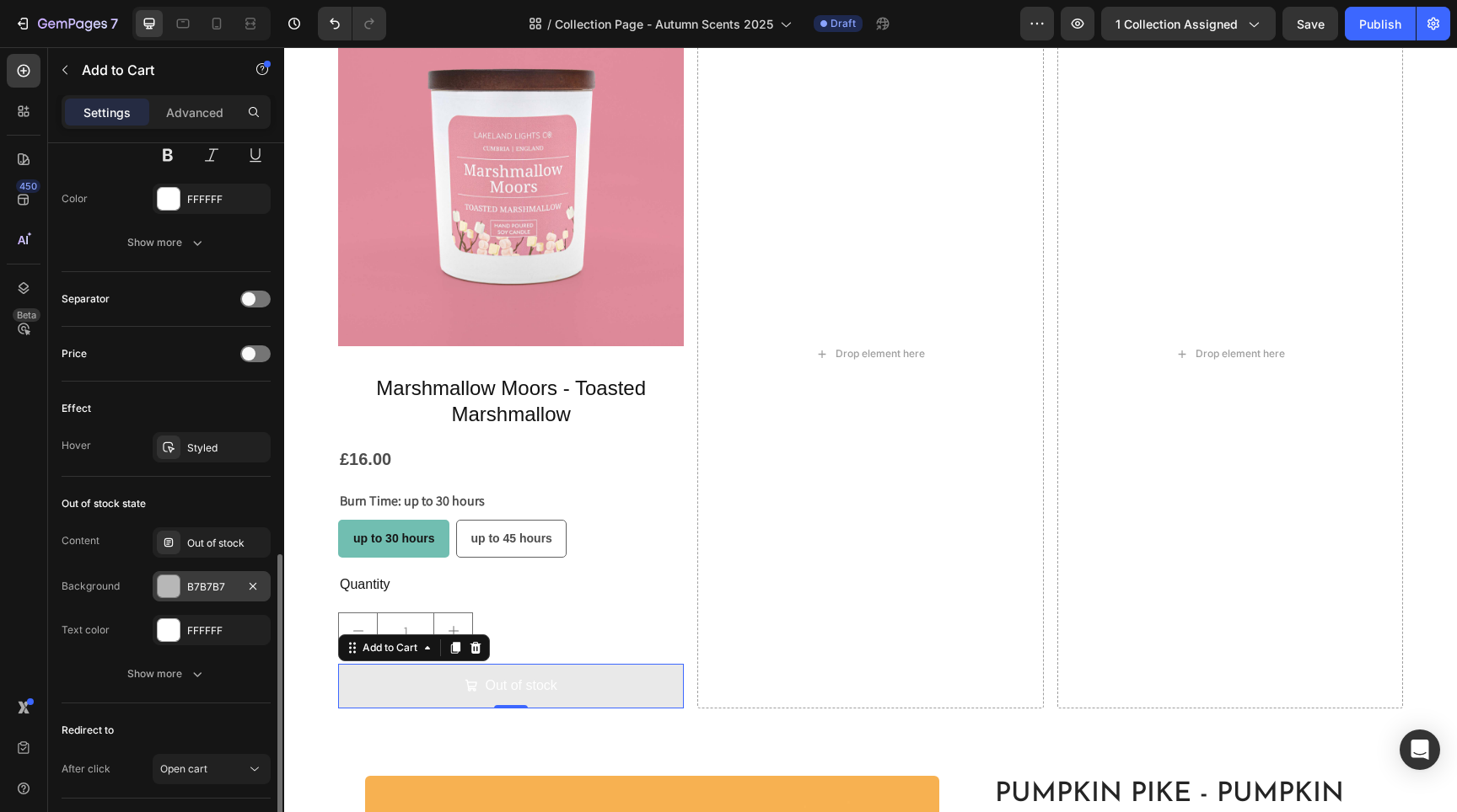
click at [225, 595] on div "B7B7B7" at bounding box center [211, 587] width 118 height 30
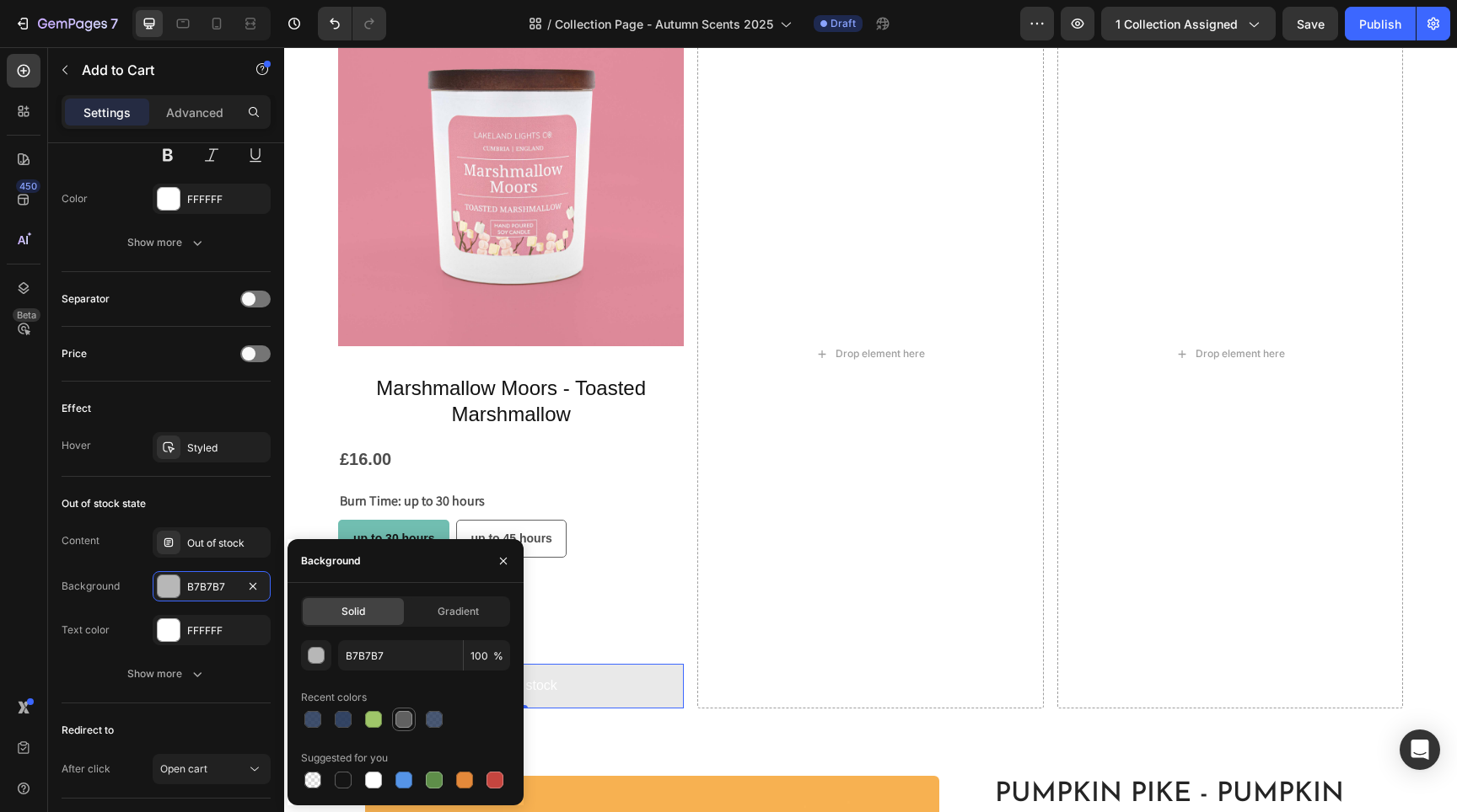
click at [395, 719] on div at bounding box center [403, 720] width 17 height 17
type input "606060"
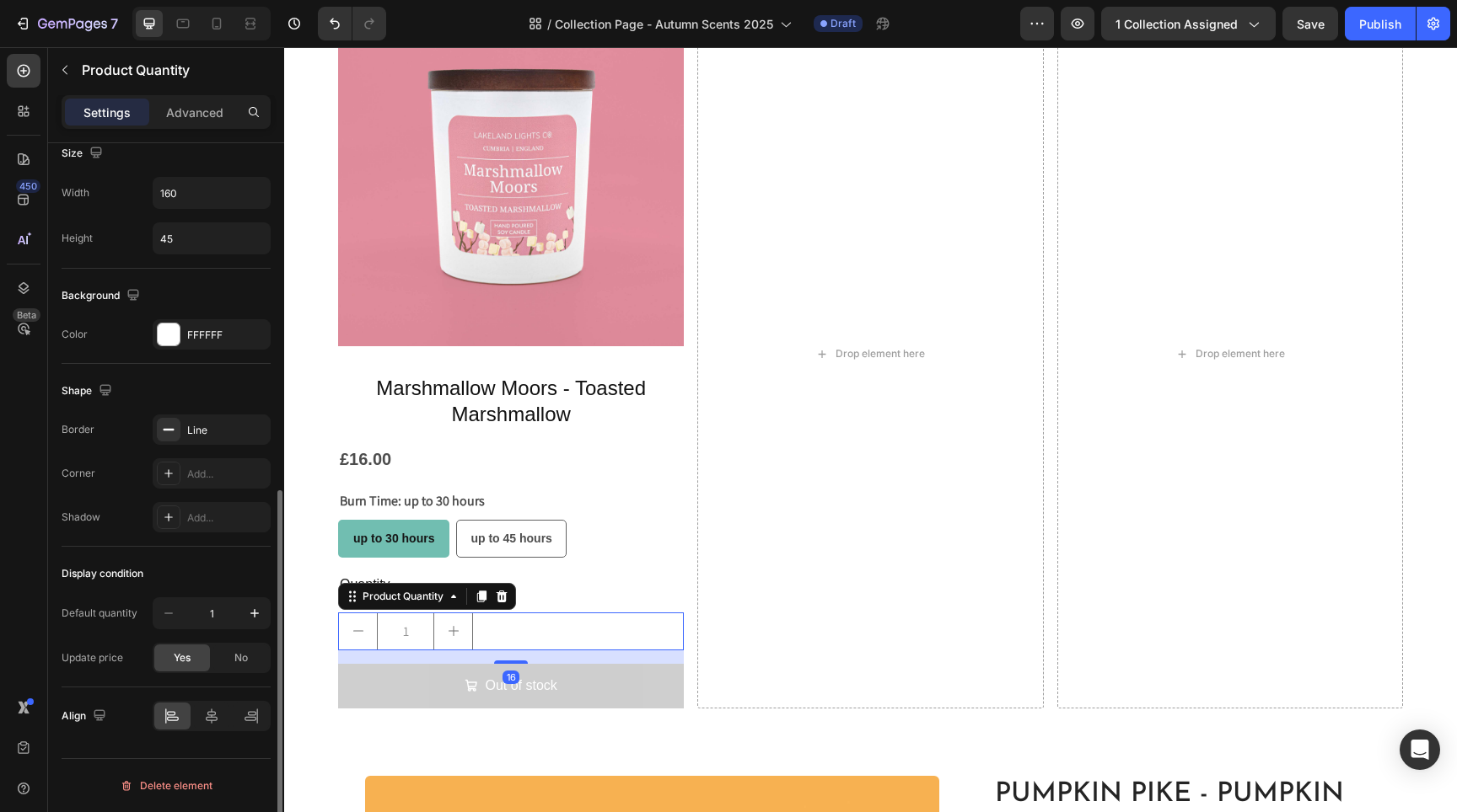
click at [610, 612] on div "1" at bounding box center [511, 631] width 345 height 38
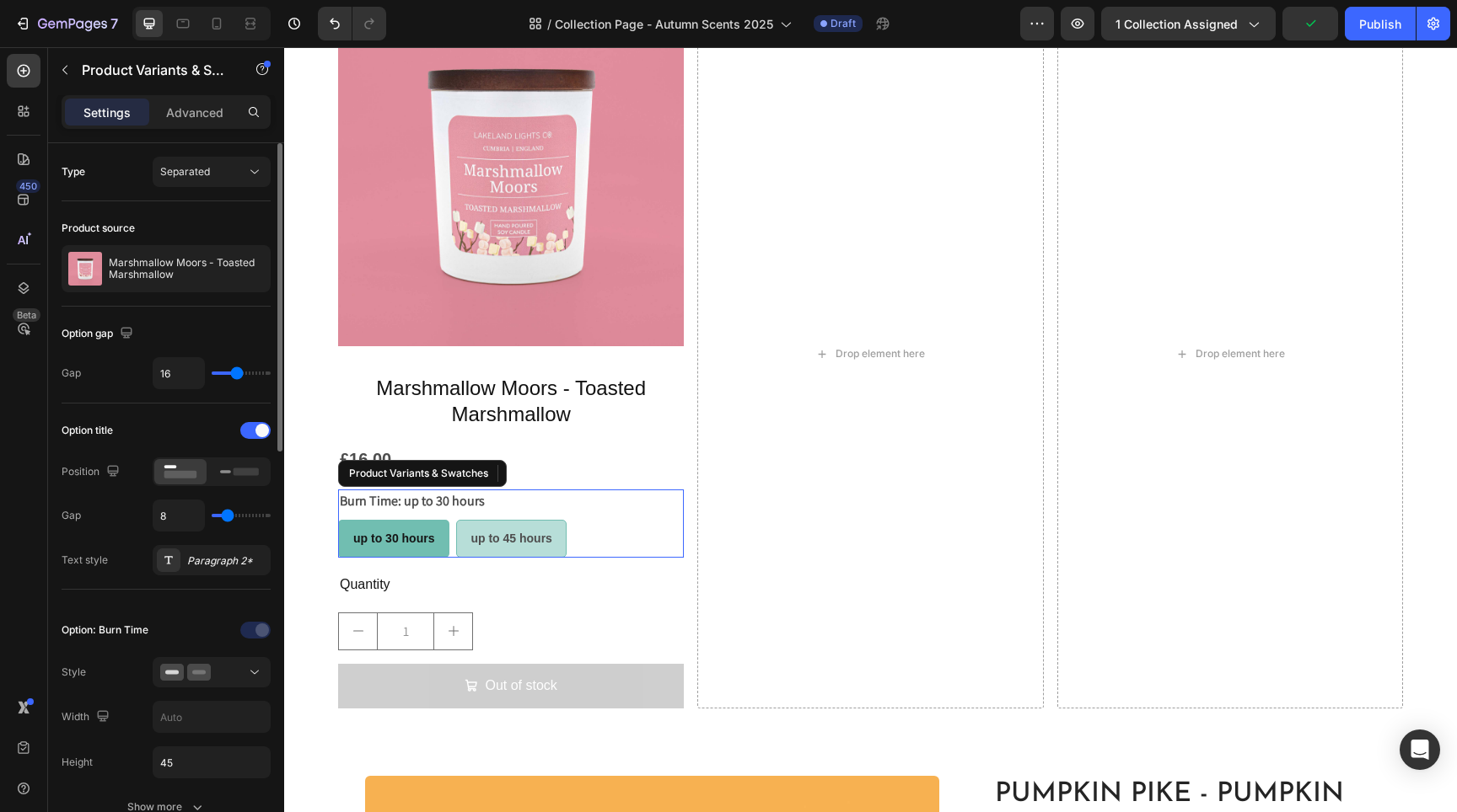
click at [547, 537] on span "up to 45 hours" at bounding box center [511, 538] width 81 height 13
click at [456, 520] on input "up to 45 hours up to 45 hours up to 45 hours" at bounding box center [455, 519] width 1 height 1
radio input "true"
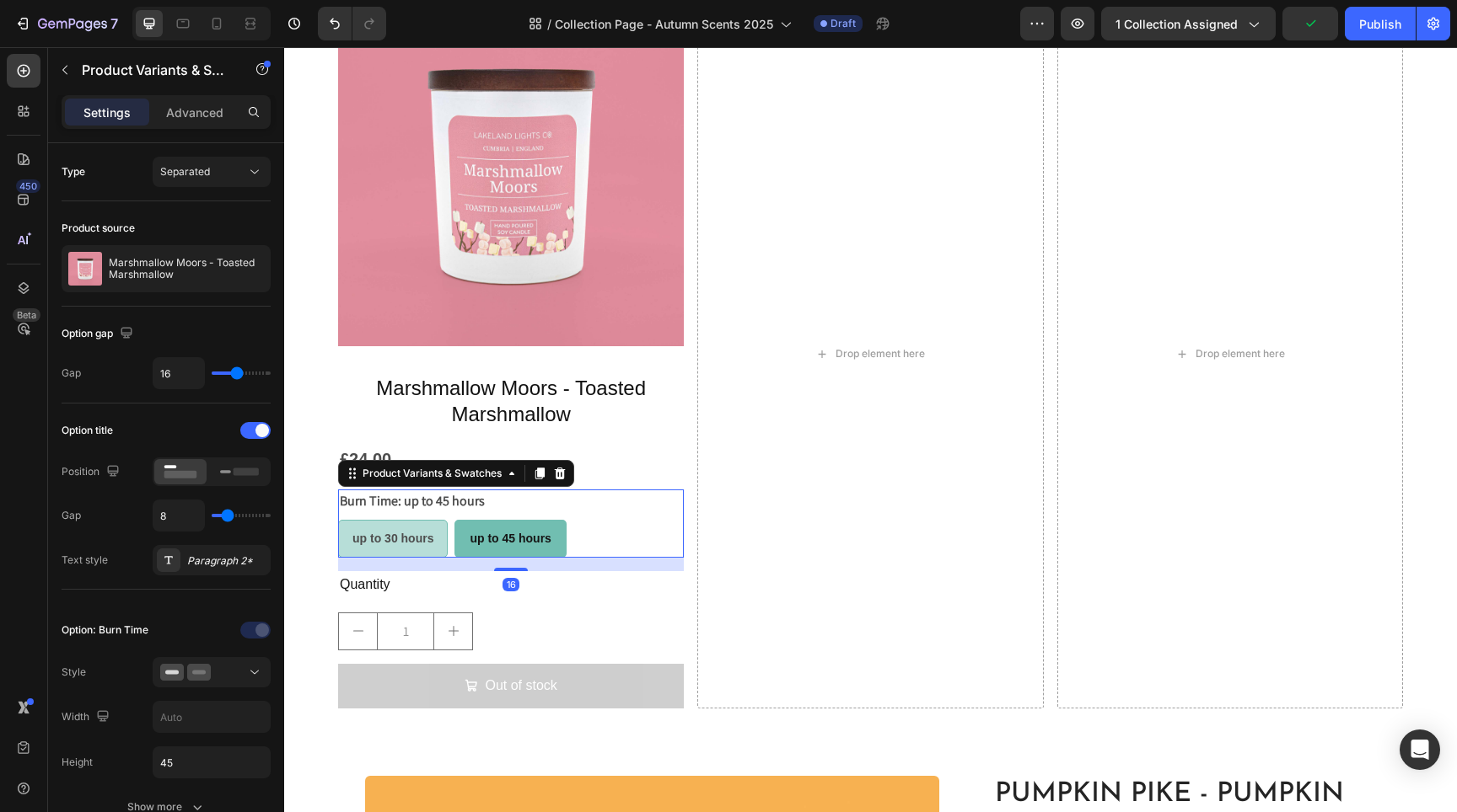
click at [415, 532] on span "up to 30 hours" at bounding box center [392, 538] width 81 height 13
click at [338, 520] on input "up to 30 hours up to 30 hours up to 30 hours" at bounding box center [337, 519] width 1 height 1
radio input "true"
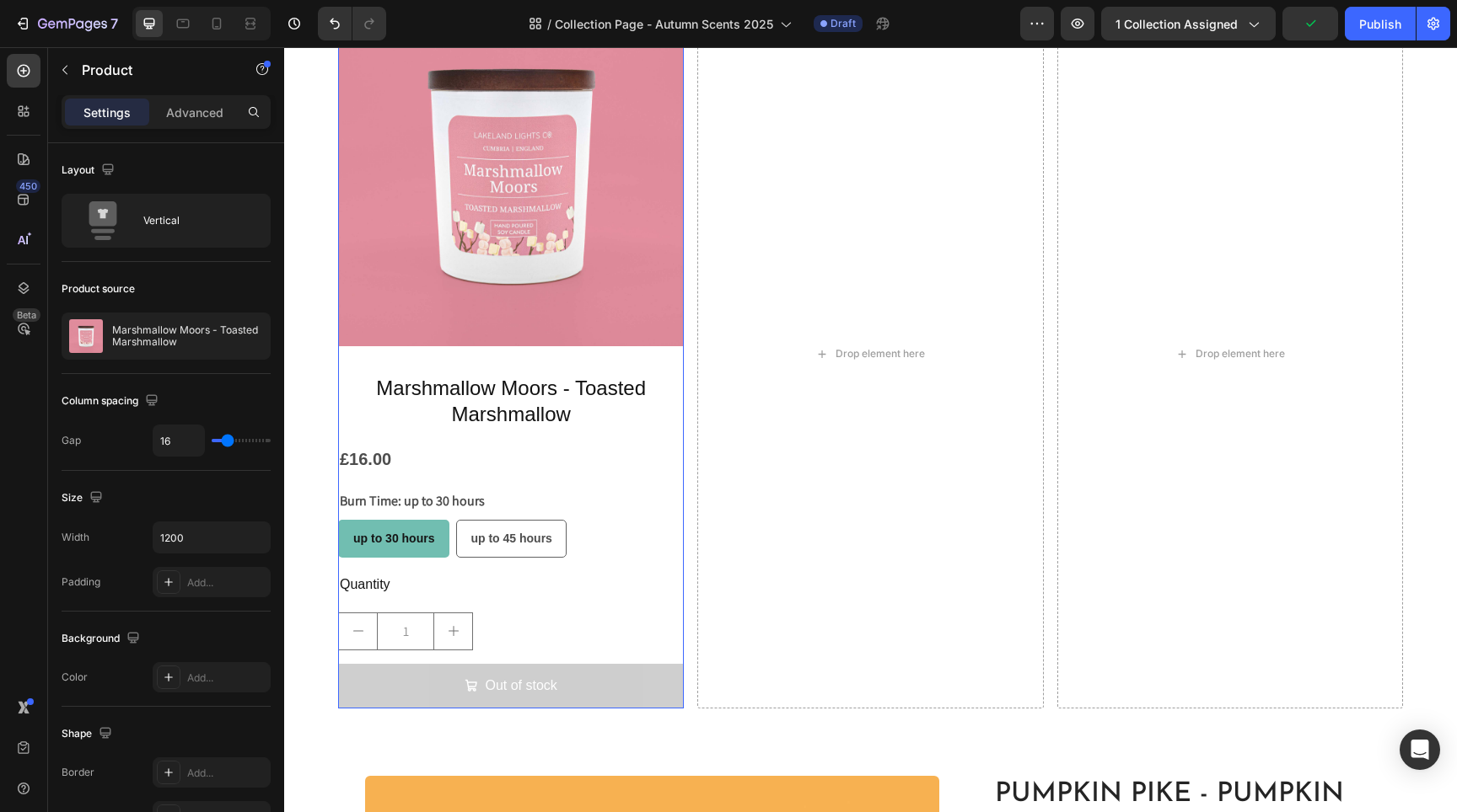
click at [534, 596] on div "Marshmallow Moors - Toasted Marshmallow Product Title £16.00 Product Price Prod…" at bounding box center [511, 541] width 345 height 335
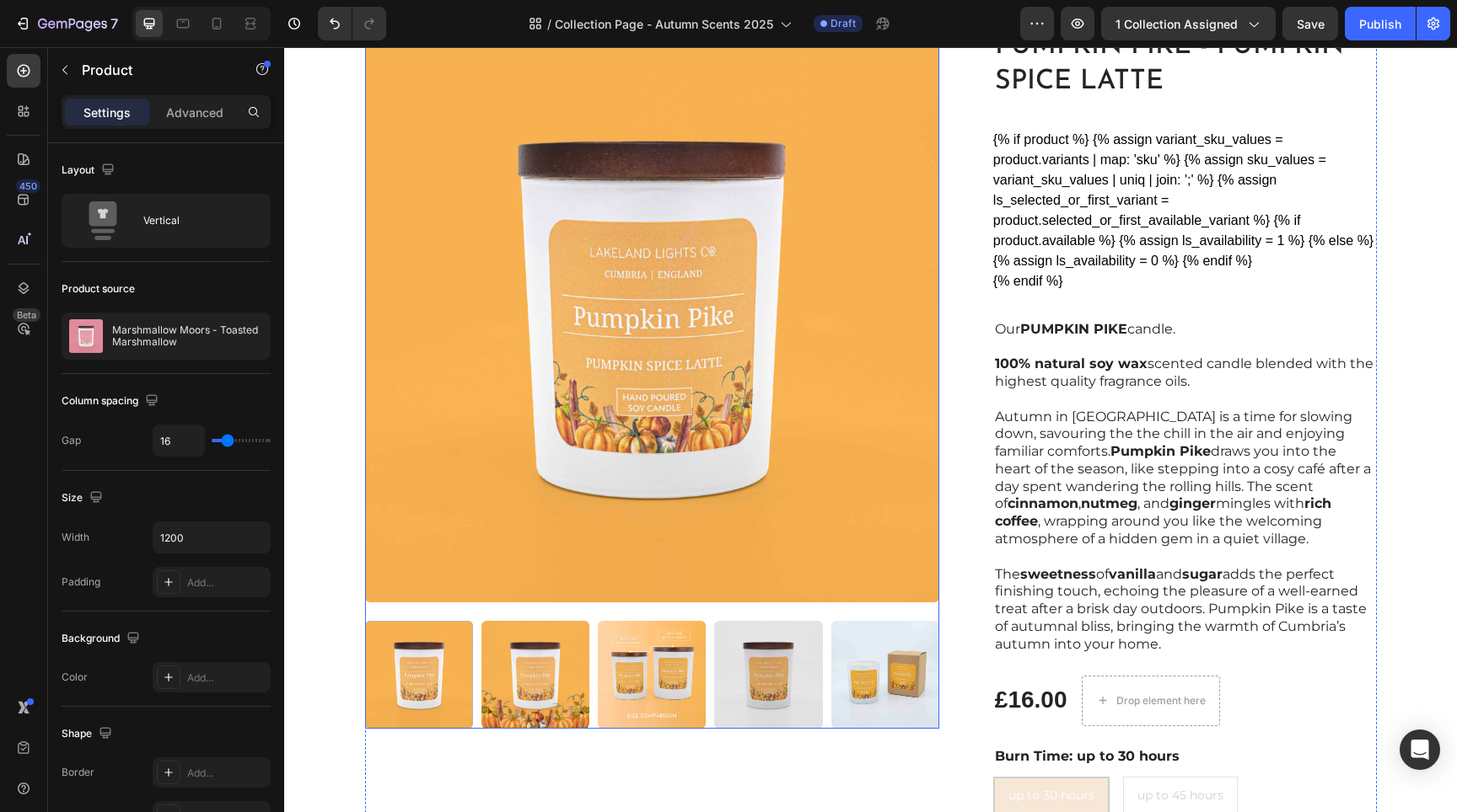
scroll to position [2057, 0]
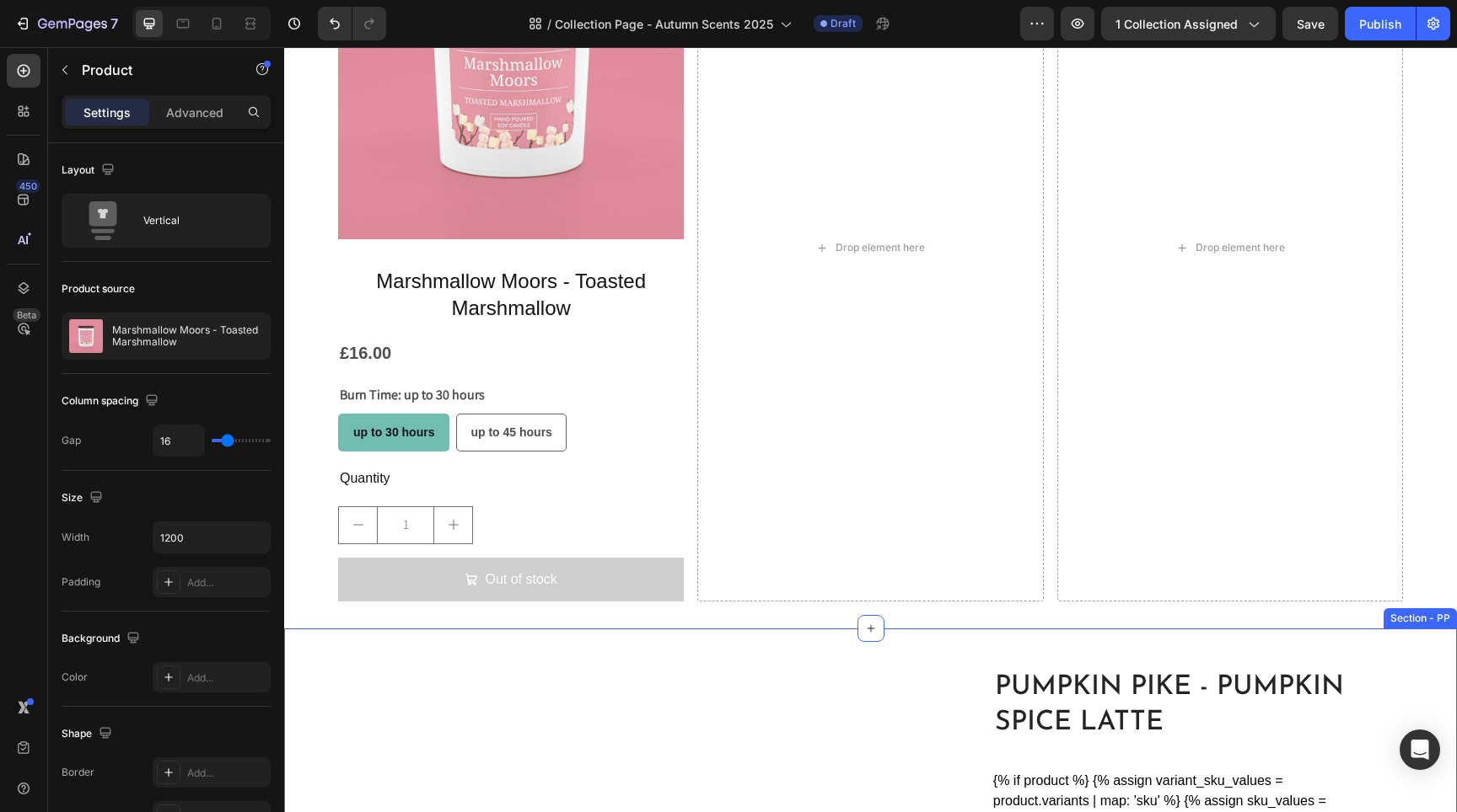
scroll to position [1190, 0]
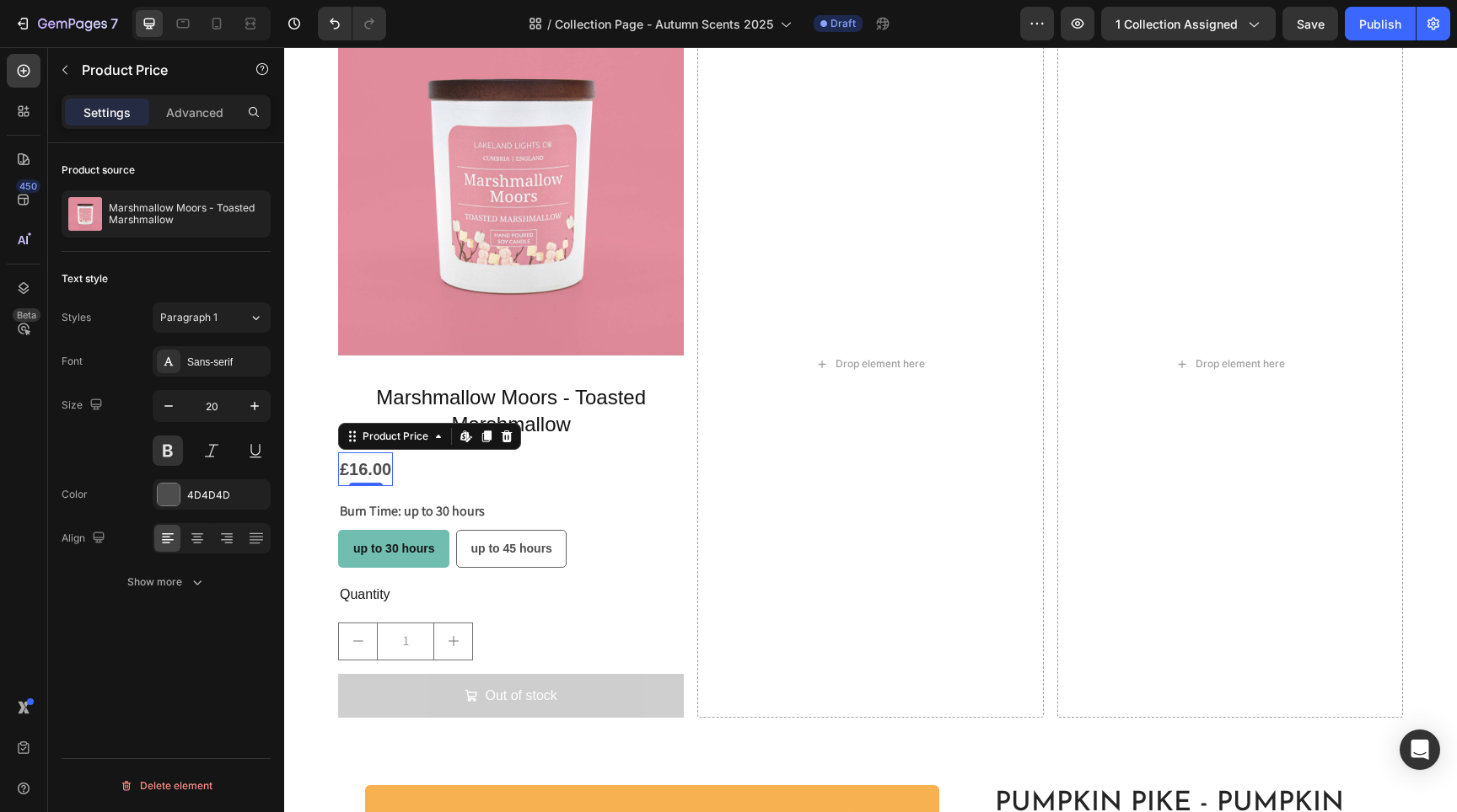
click at [379, 467] on div "£16.00" at bounding box center [366, 469] width 55 height 34
click at [250, 406] on icon "button" at bounding box center [254, 406] width 8 height 8
type input "22"
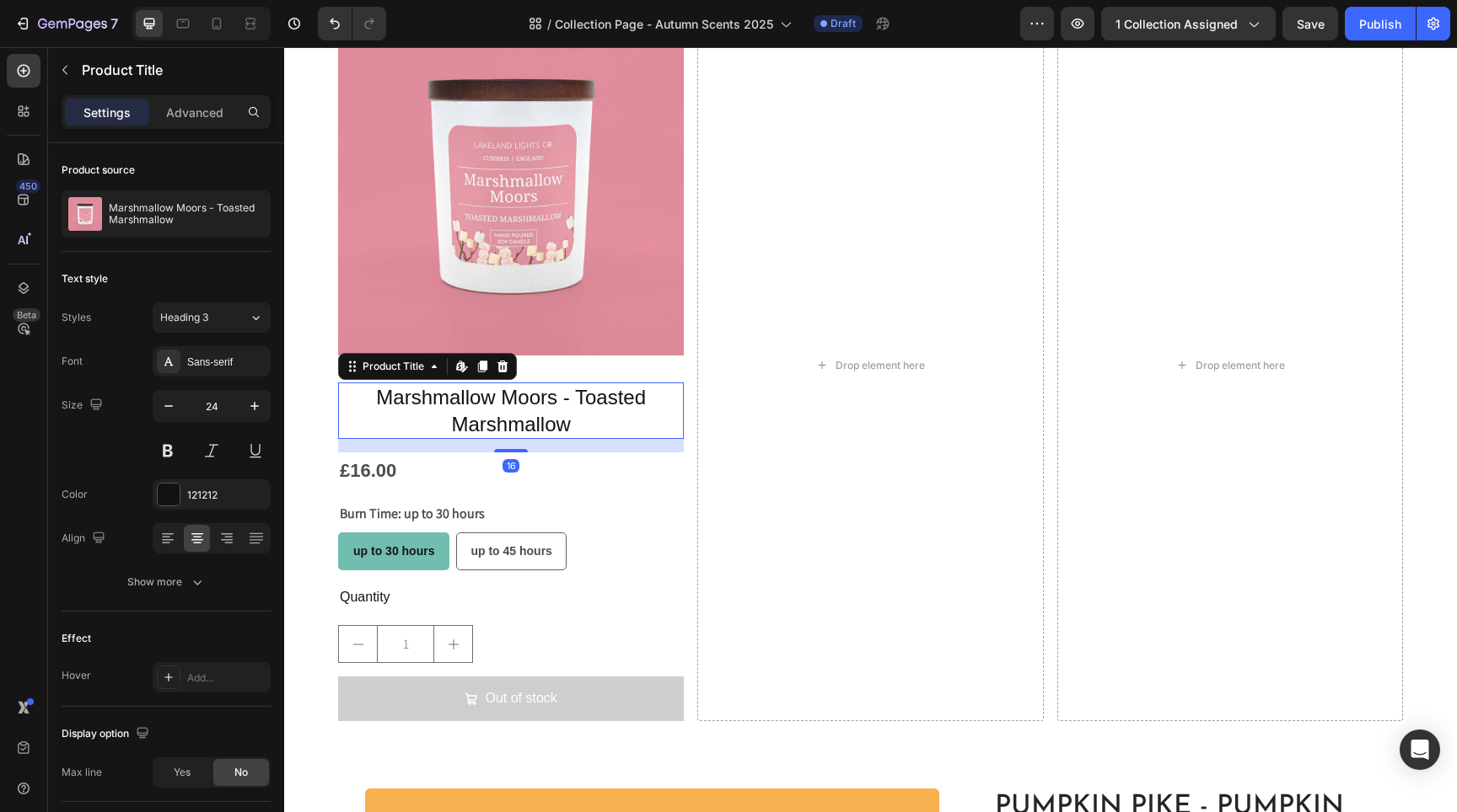
click at [527, 399] on h2 "Marshmallow Moors - Toasted Marshmallow" at bounding box center [511, 410] width 345 height 56
click at [265, 404] on button "button" at bounding box center [255, 406] width 30 height 30
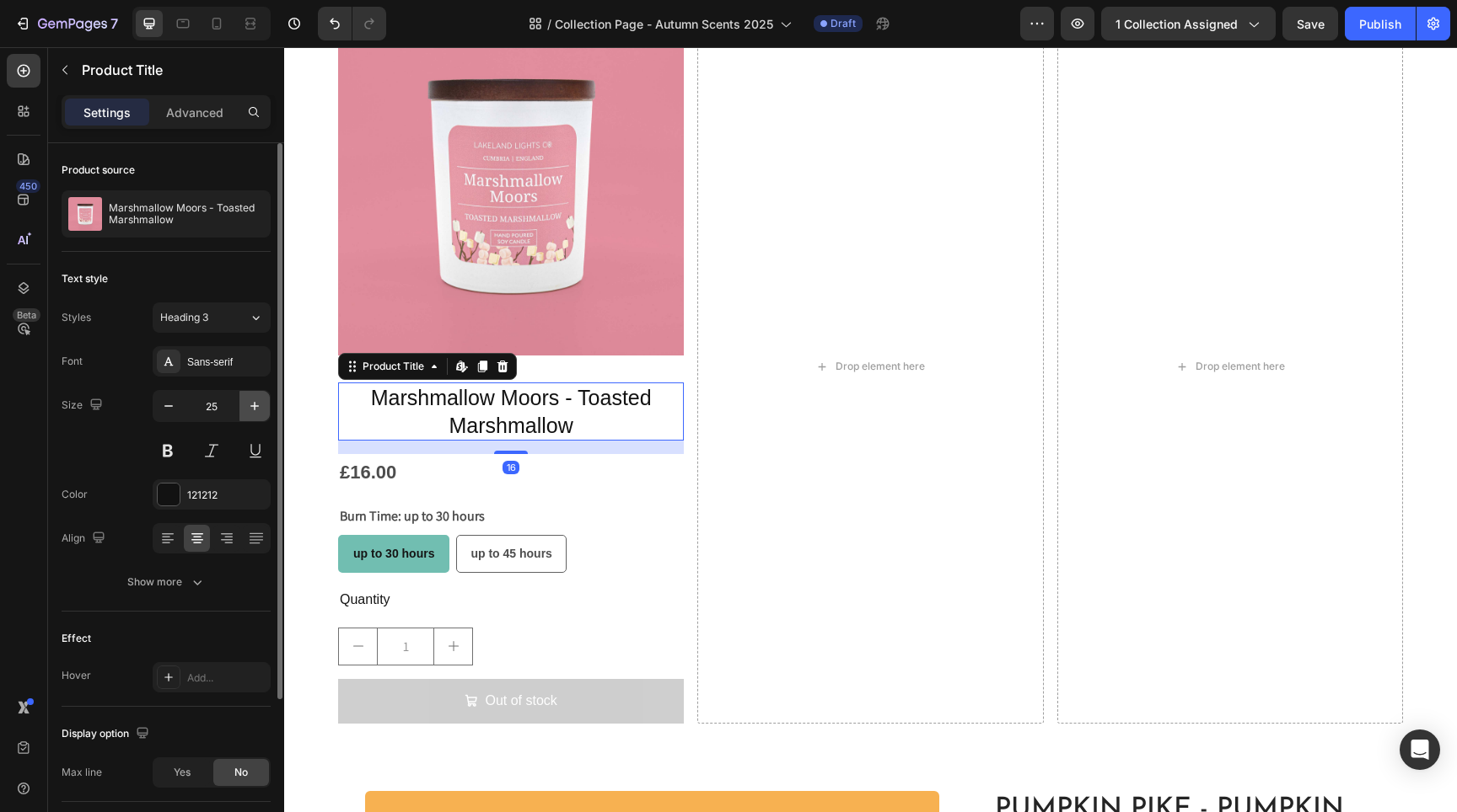
click at [261, 405] on icon "button" at bounding box center [254, 406] width 17 height 17
type input "26"
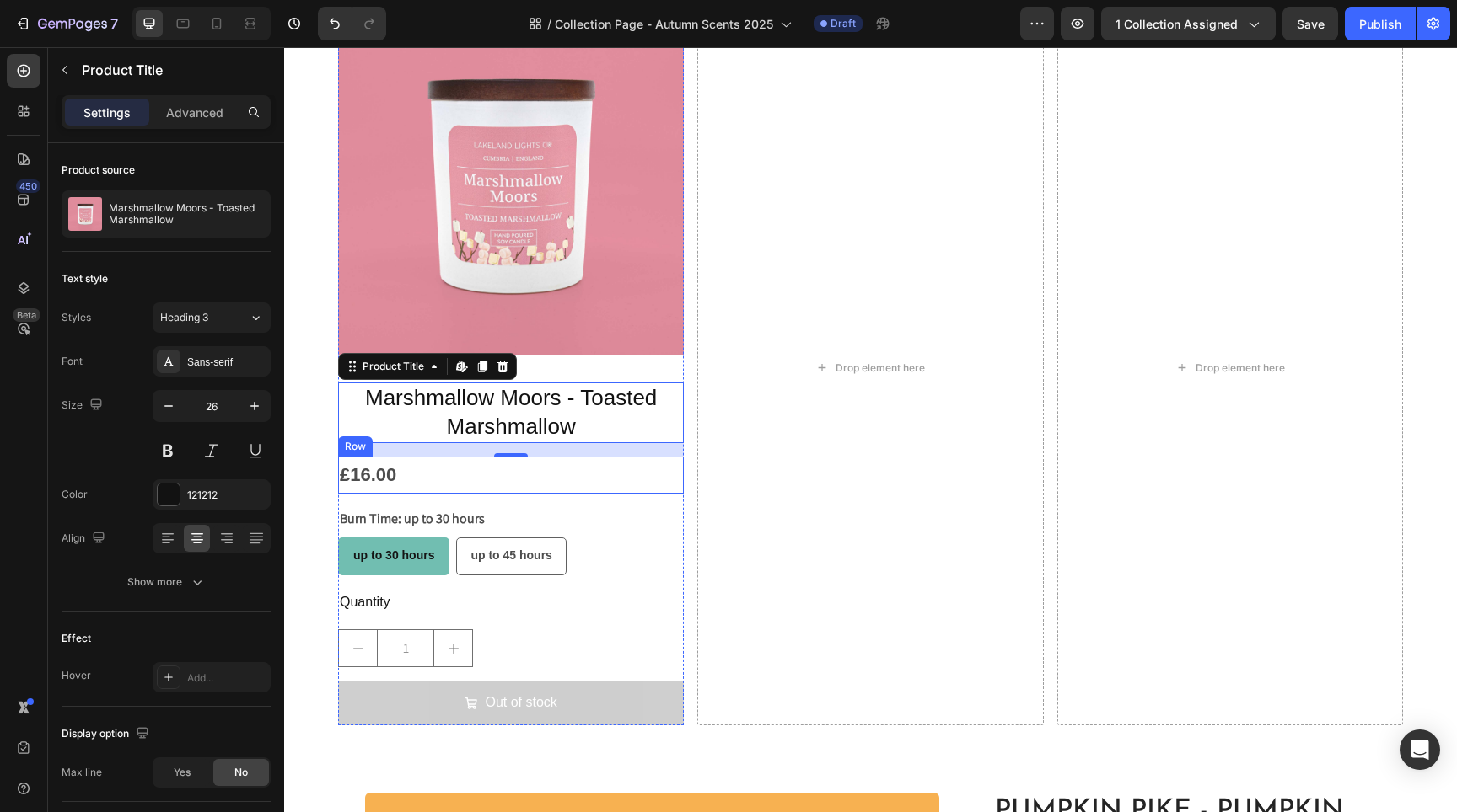
click at [556, 477] on div "£16.00 Product Price Product Price Row" at bounding box center [511, 476] width 345 height 37
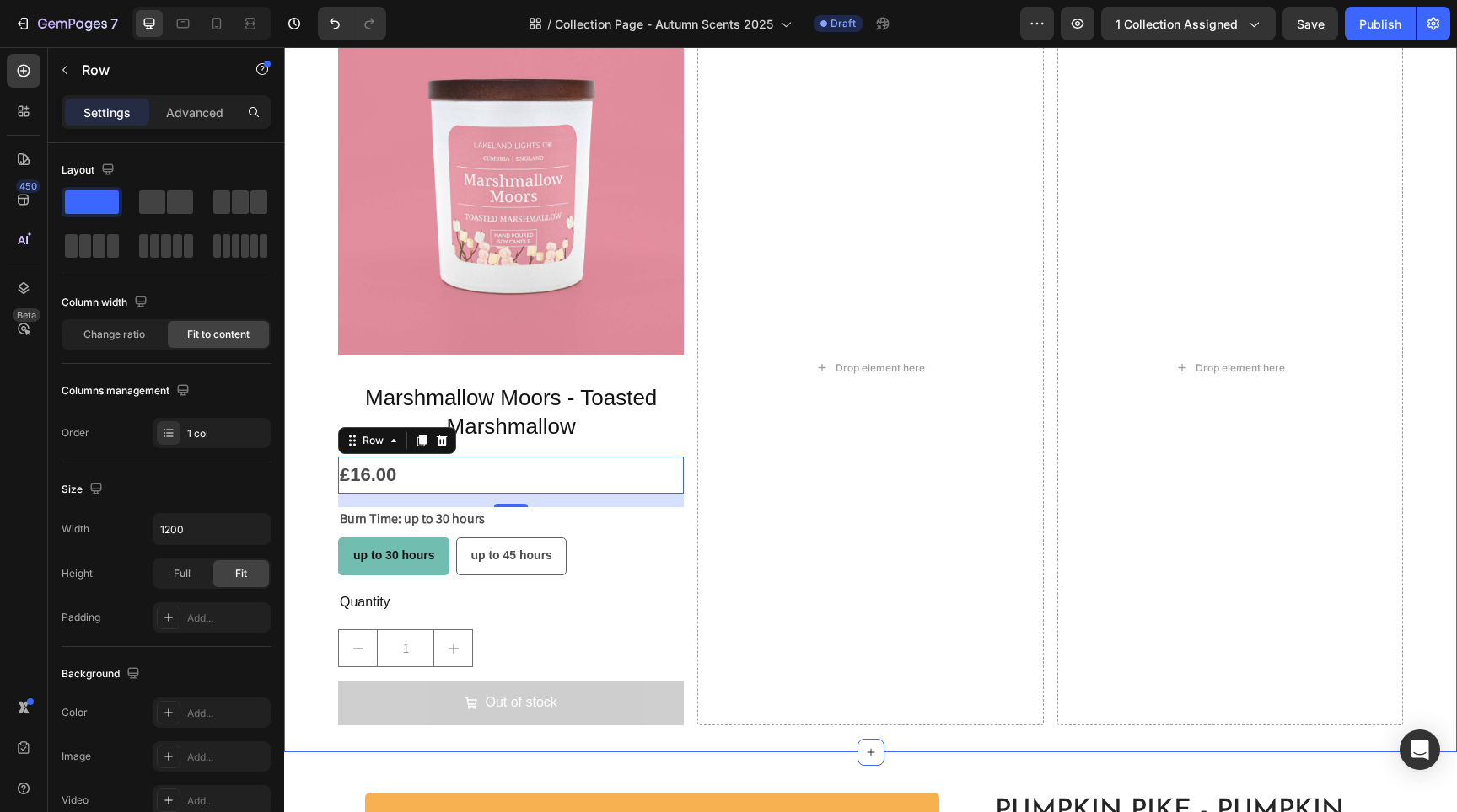
click at [313, 332] on div "Product Images Marshmallow Moors - Toasted Marshmallow Product Title £16.00 Pro…" at bounding box center [870, 367] width 1173 height 769
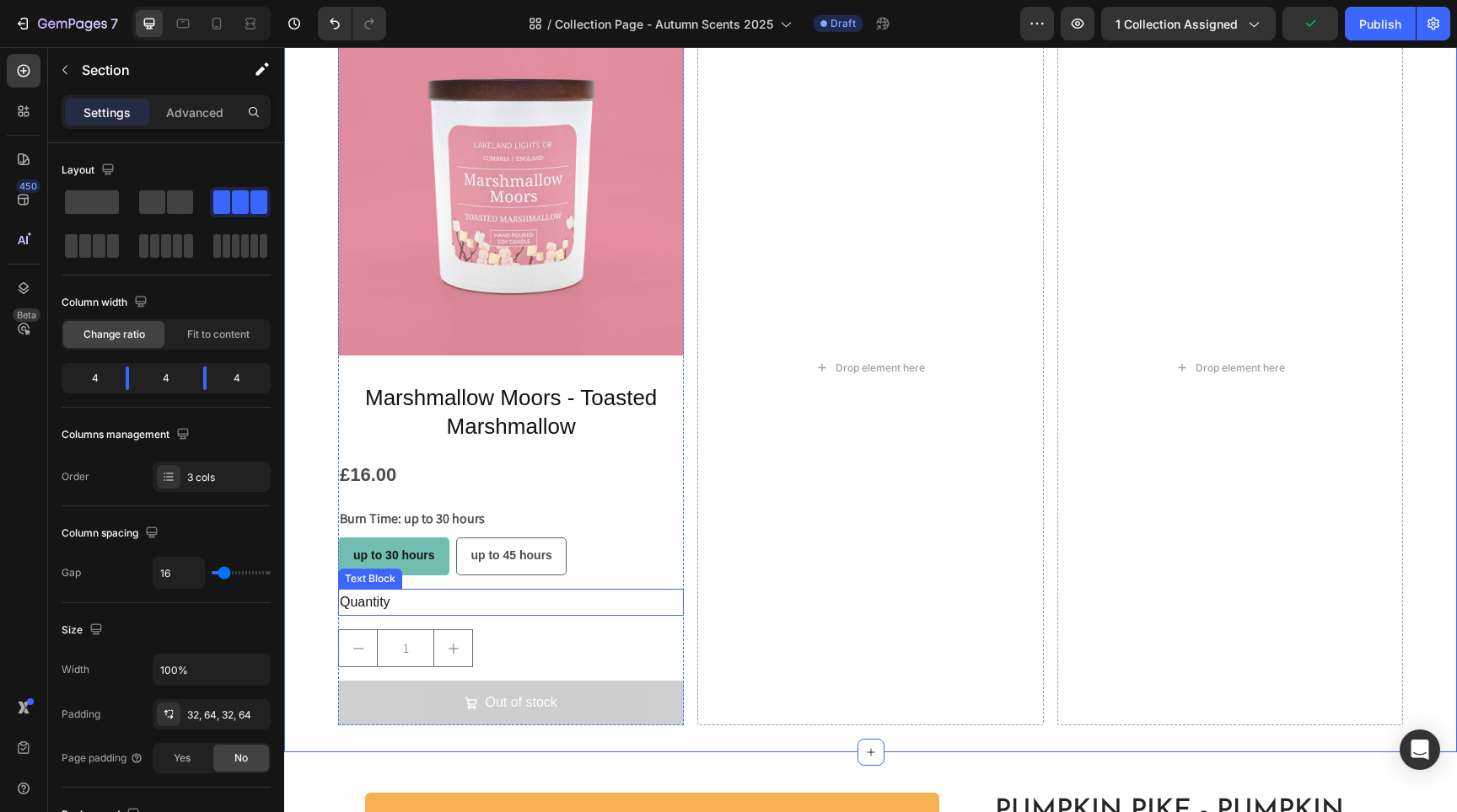
click at [484, 603] on div "Quantity" at bounding box center [511, 603] width 345 height 28
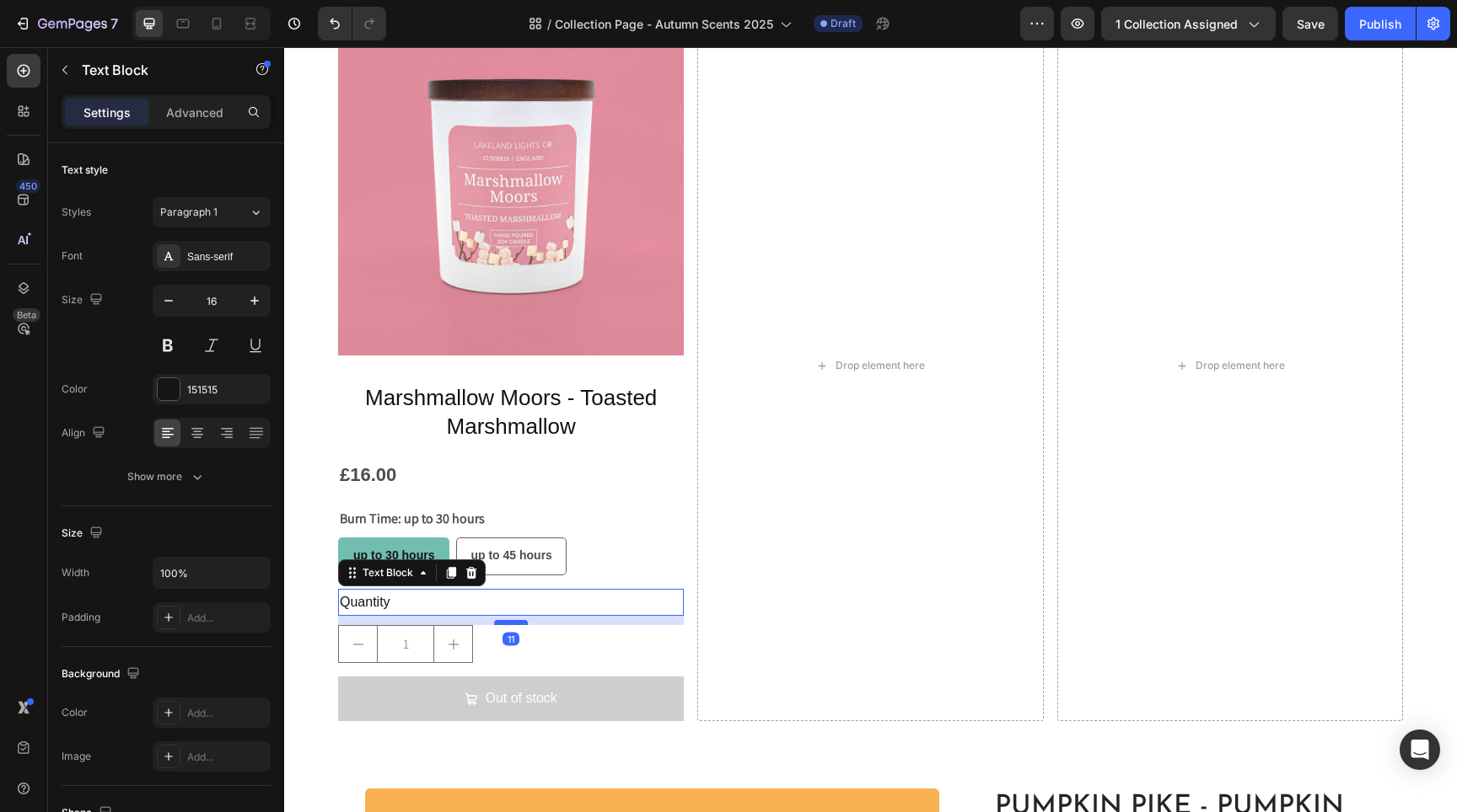
click at [504, 620] on div at bounding box center [511, 623] width 34 height 5
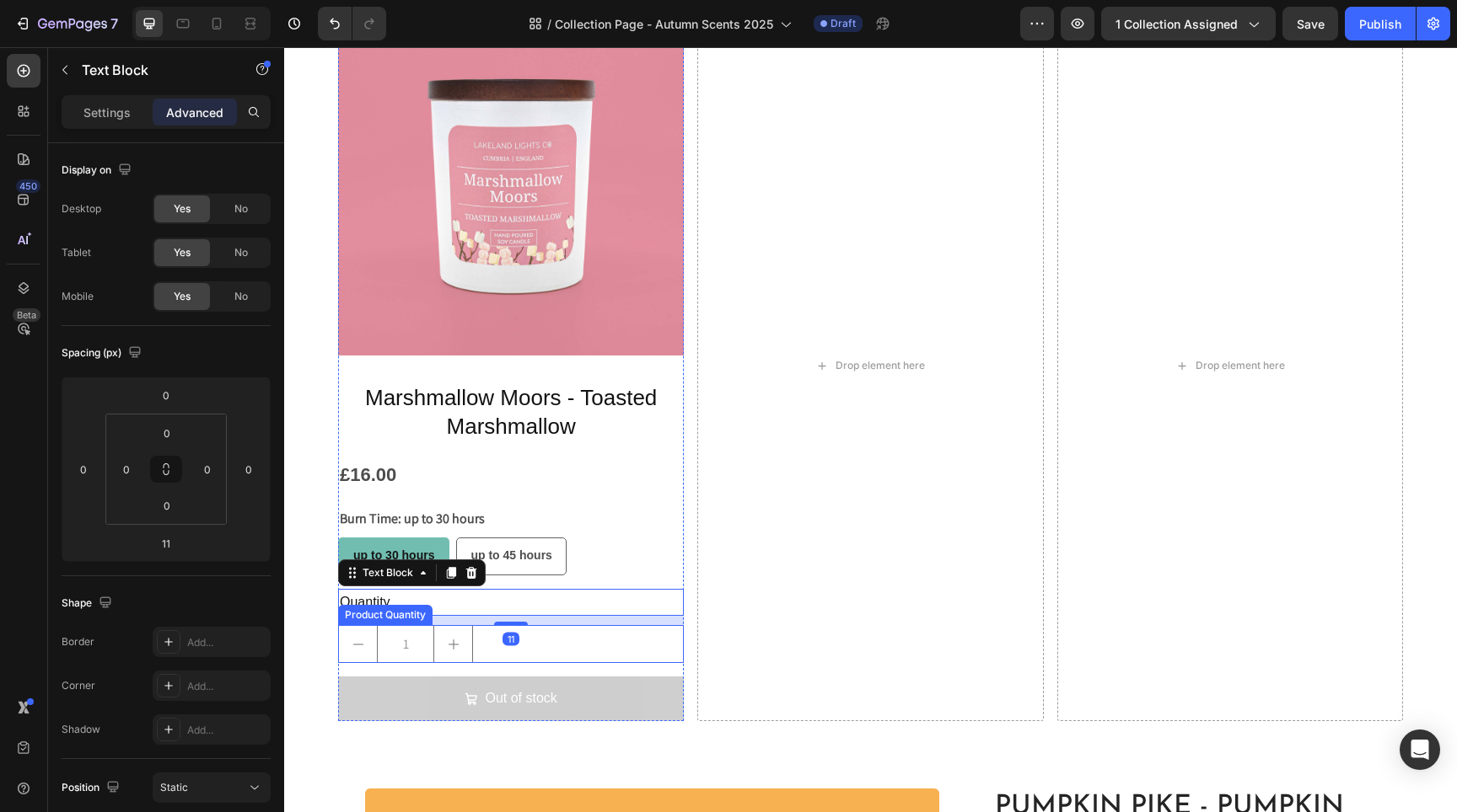
click at [480, 643] on div "1" at bounding box center [511, 644] width 345 height 38
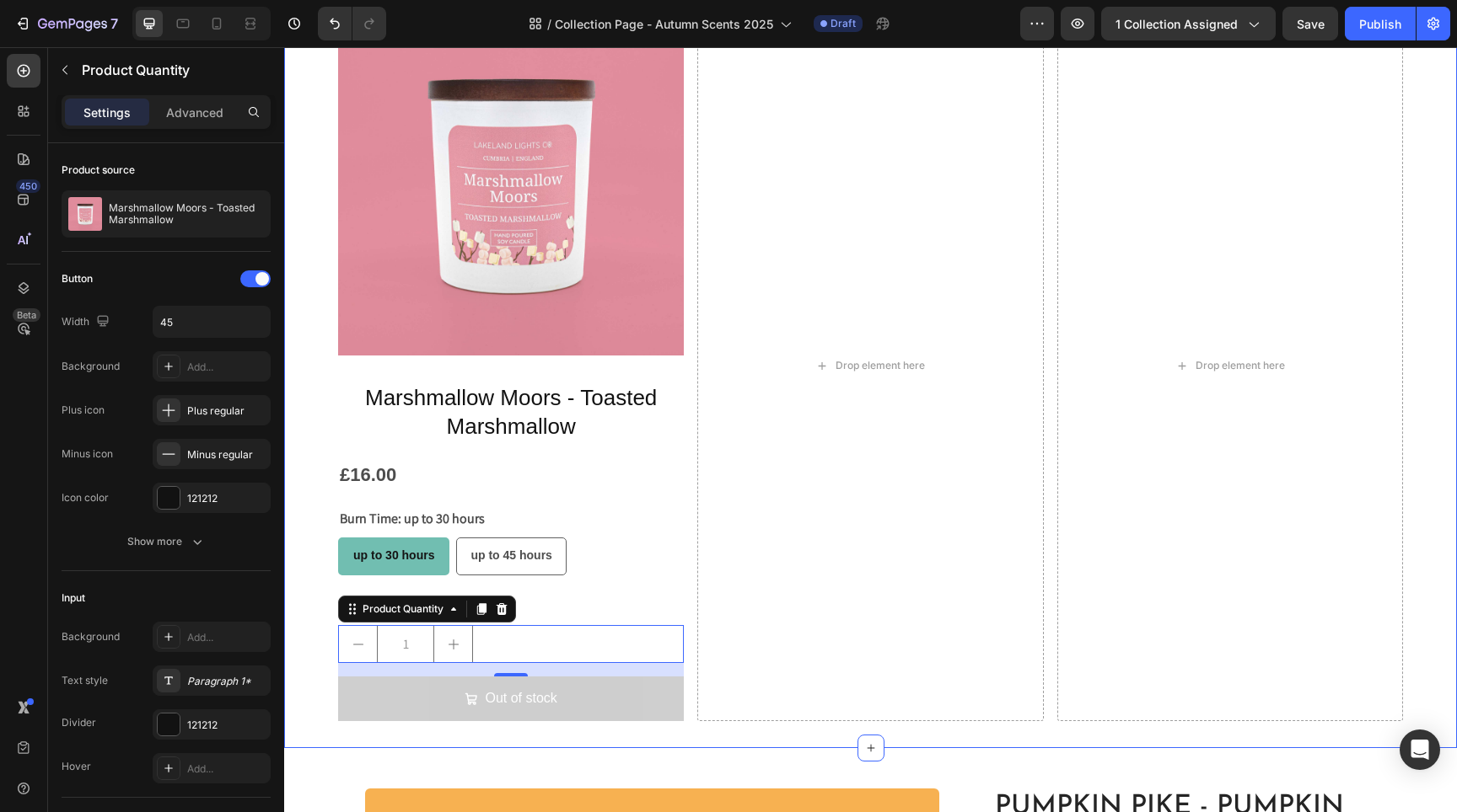
click at [321, 602] on div "Product Images Marshmallow Moors - Toasted Marshmallow Product Title £16.00 Pro…" at bounding box center [870, 366] width 1173 height 765
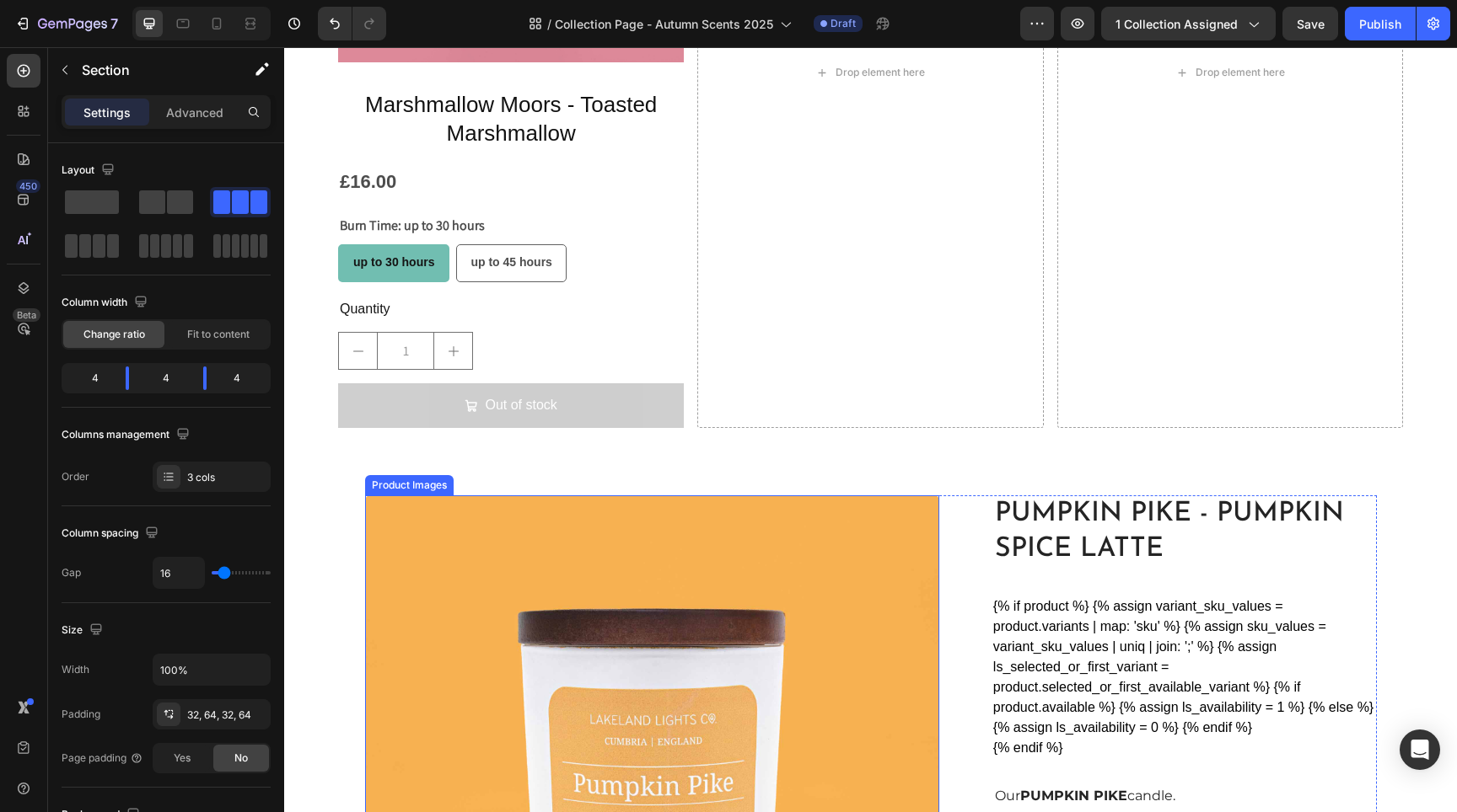
scroll to position [1127, 0]
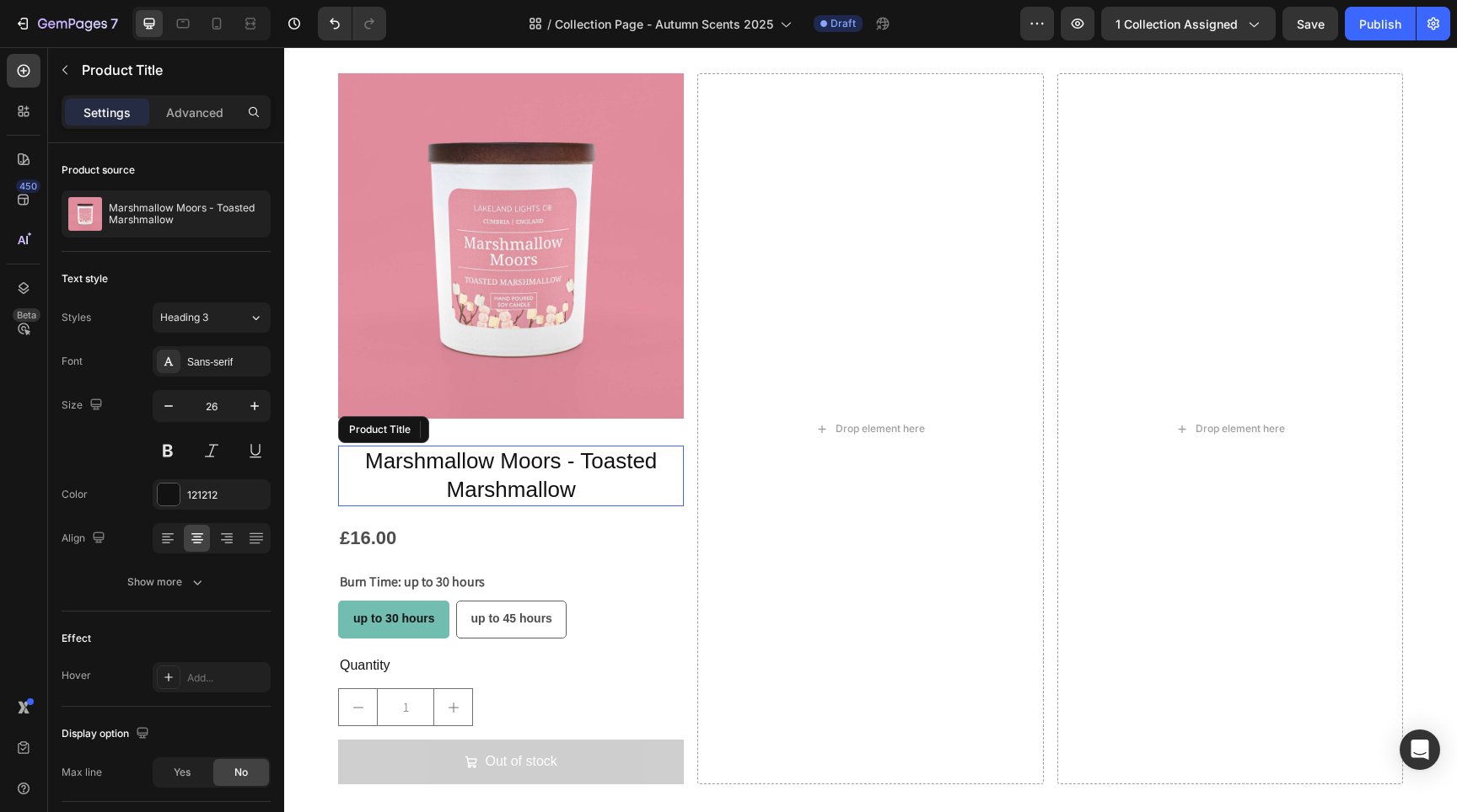
click at [432, 461] on h2 "Marshmallow Moors - Toasted Marshmallow" at bounding box center [511, 476] width 345 height 60
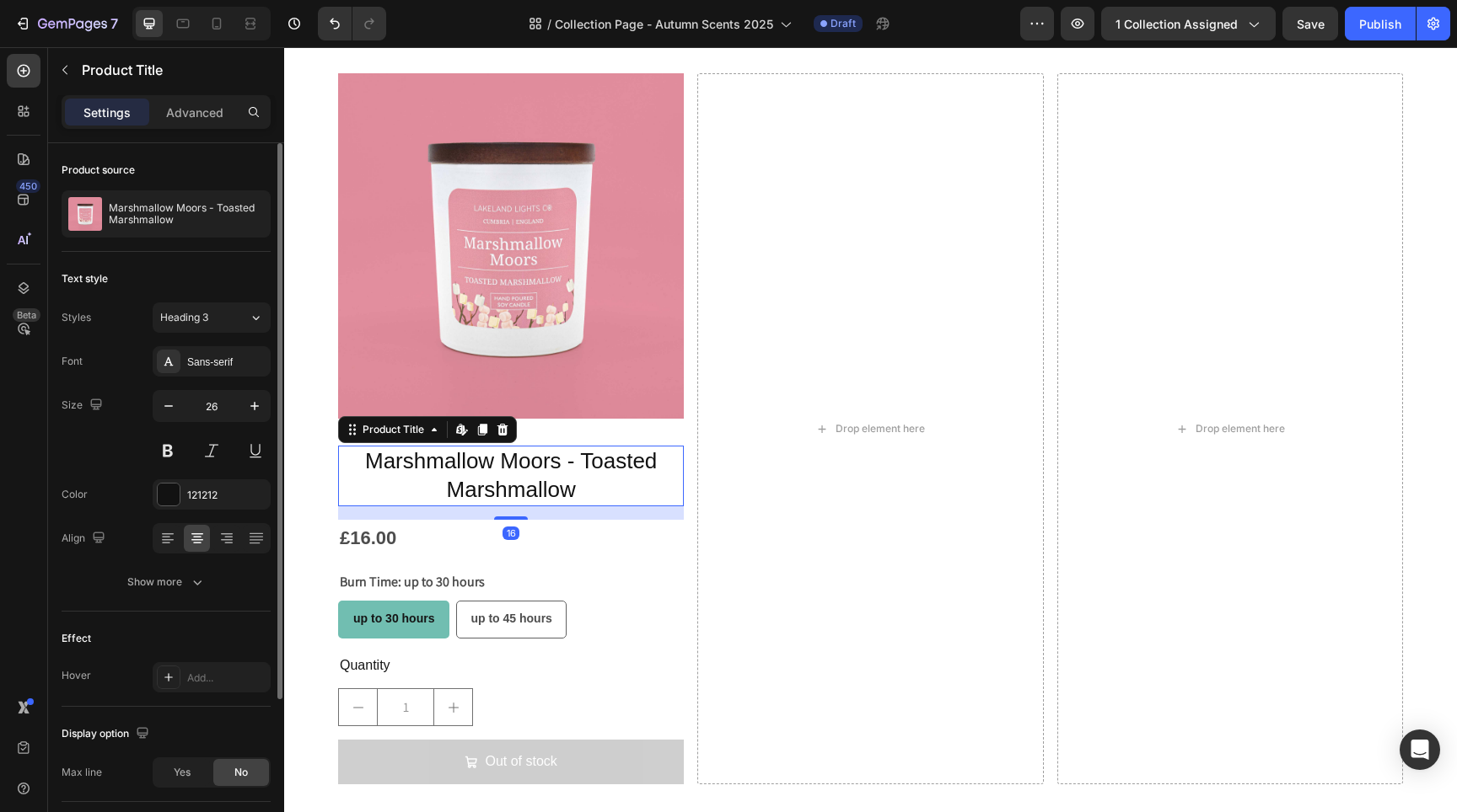
click at [222, 333] on div "Styles Heading 3 Font Sans-serif Size 26 Color 121212 Align Show more" at bounding box center [166, 450] width 210 height 295
click at [234, 359] on div "Sans-serif" at bounding box center [226, 362] width 79 height 15
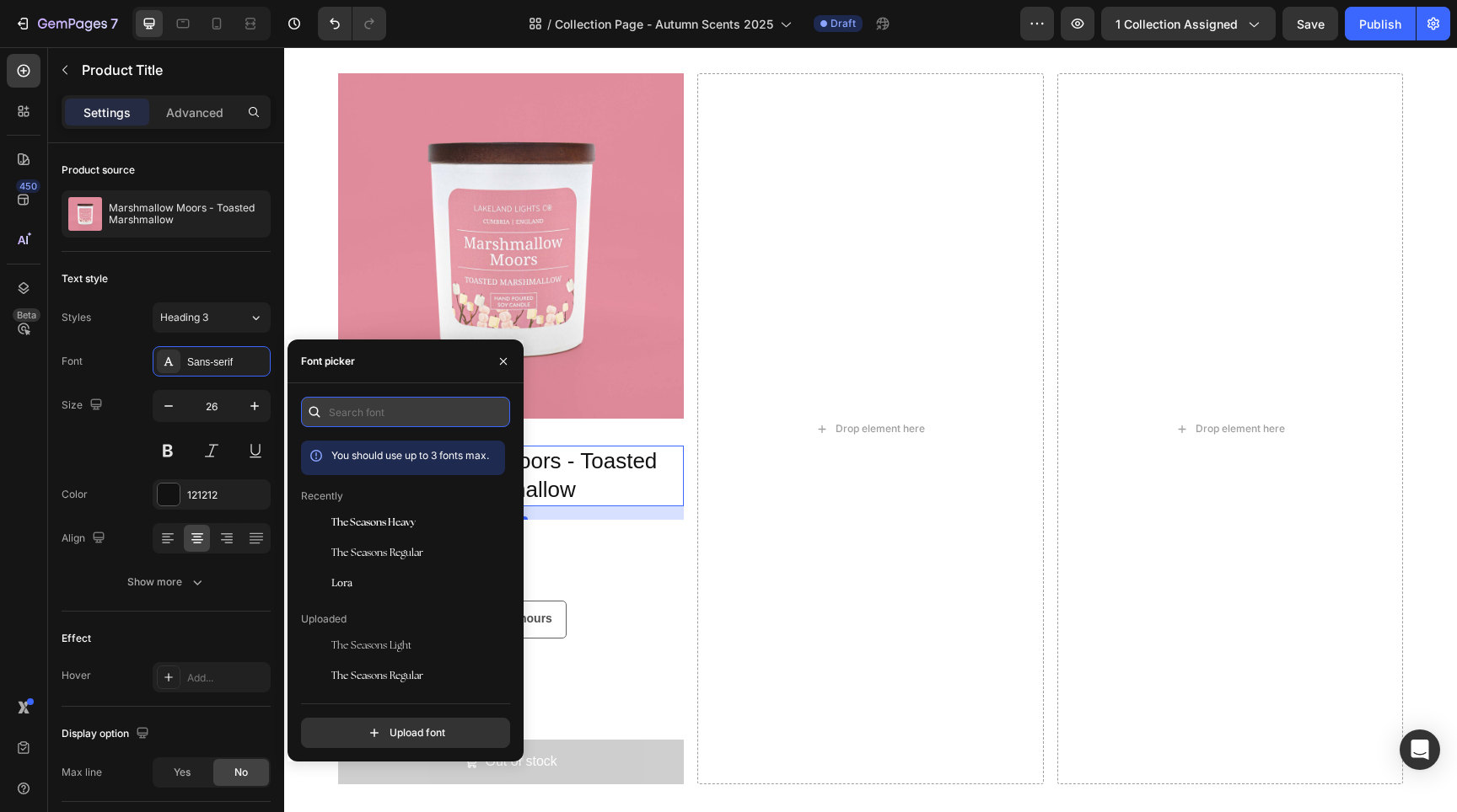
click at [413, 402] on input "text" at bounding box center [406, 412] width 210 height 30
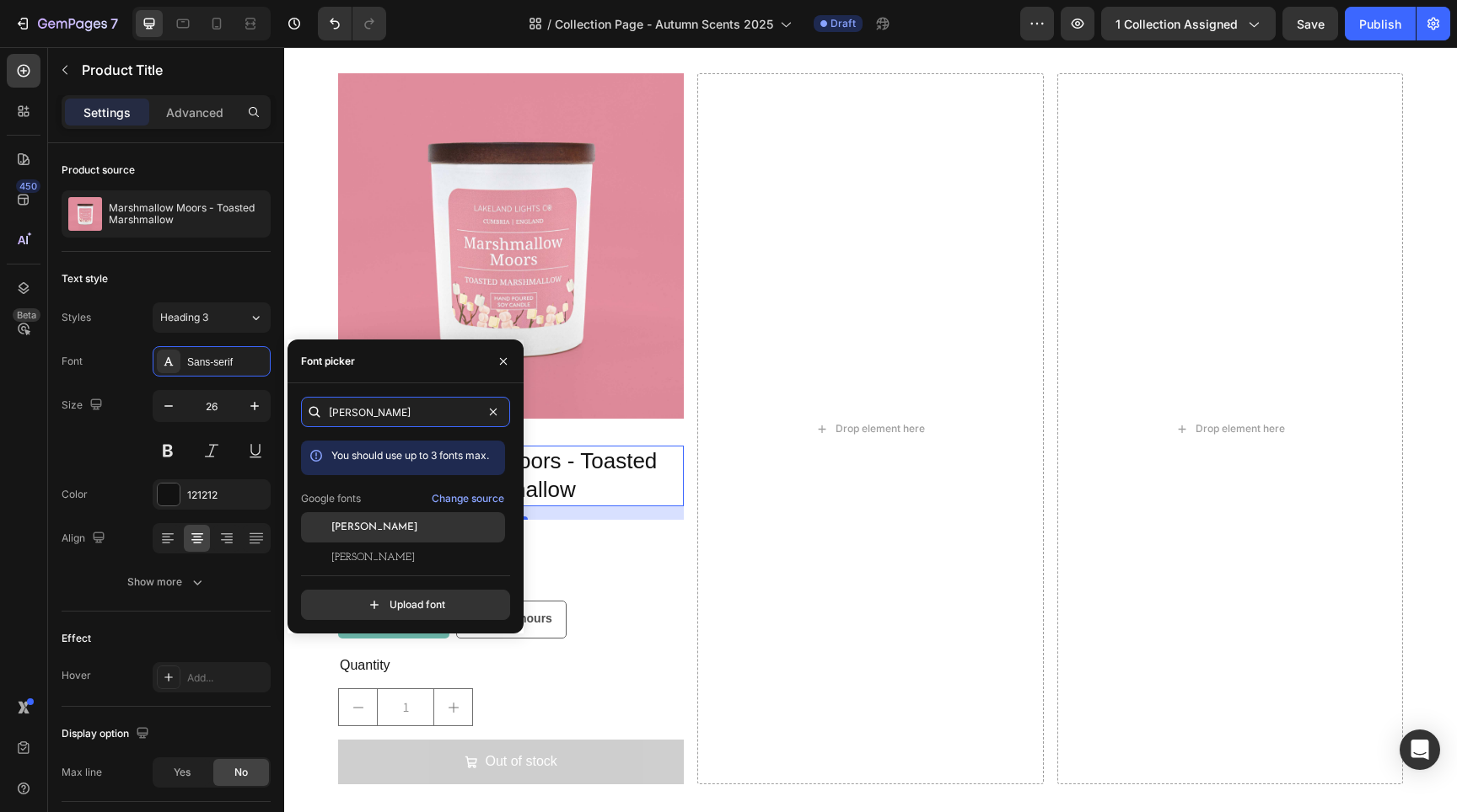
type input "jos"
click at [404, 514] on div "Josefin Sans" at bounding box center [403, 527] width 204 height 30
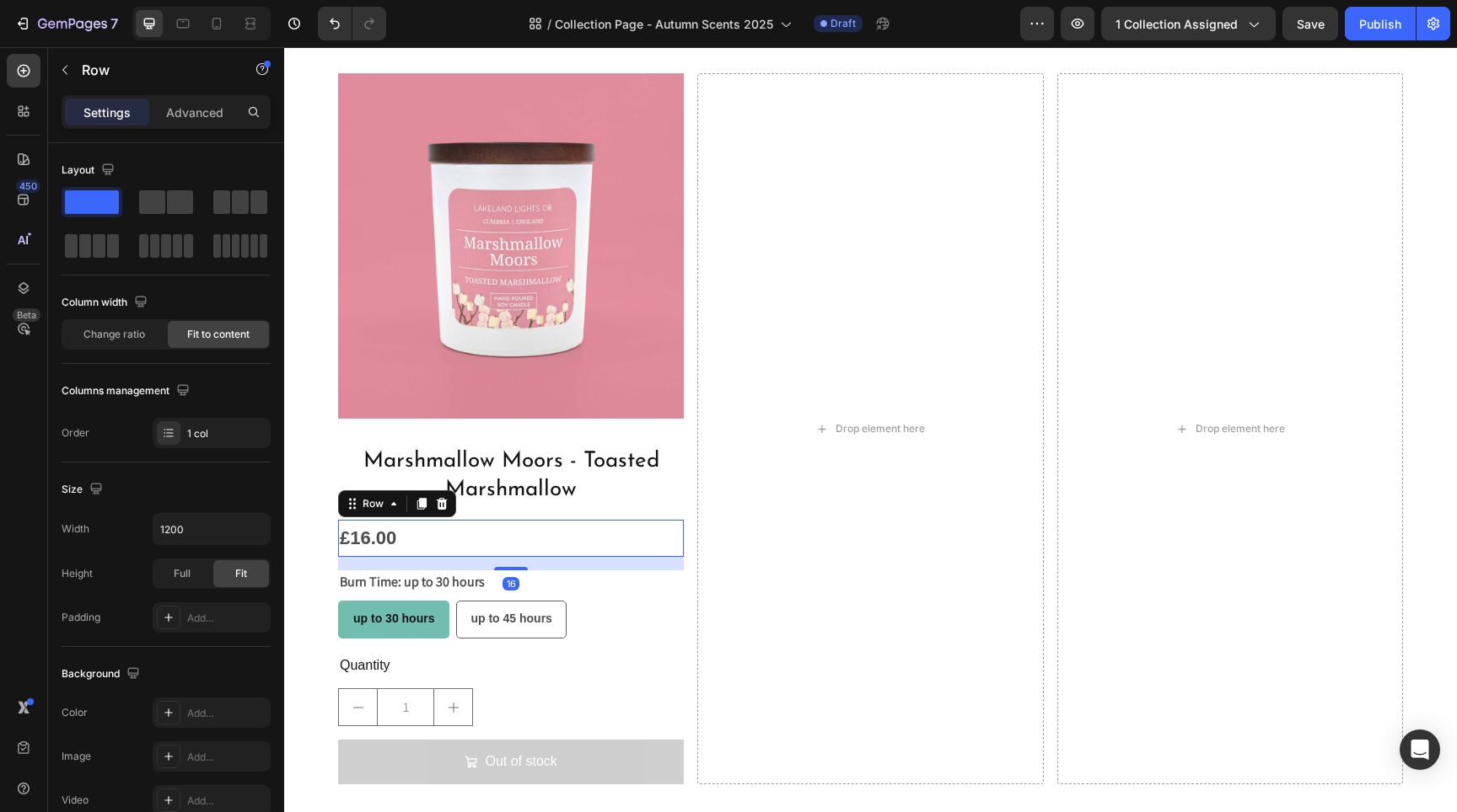
click at [611, 540] on div "£16.00 Product Price Product Price Row 16" at bounding box center [511, 539] width 345 height 37
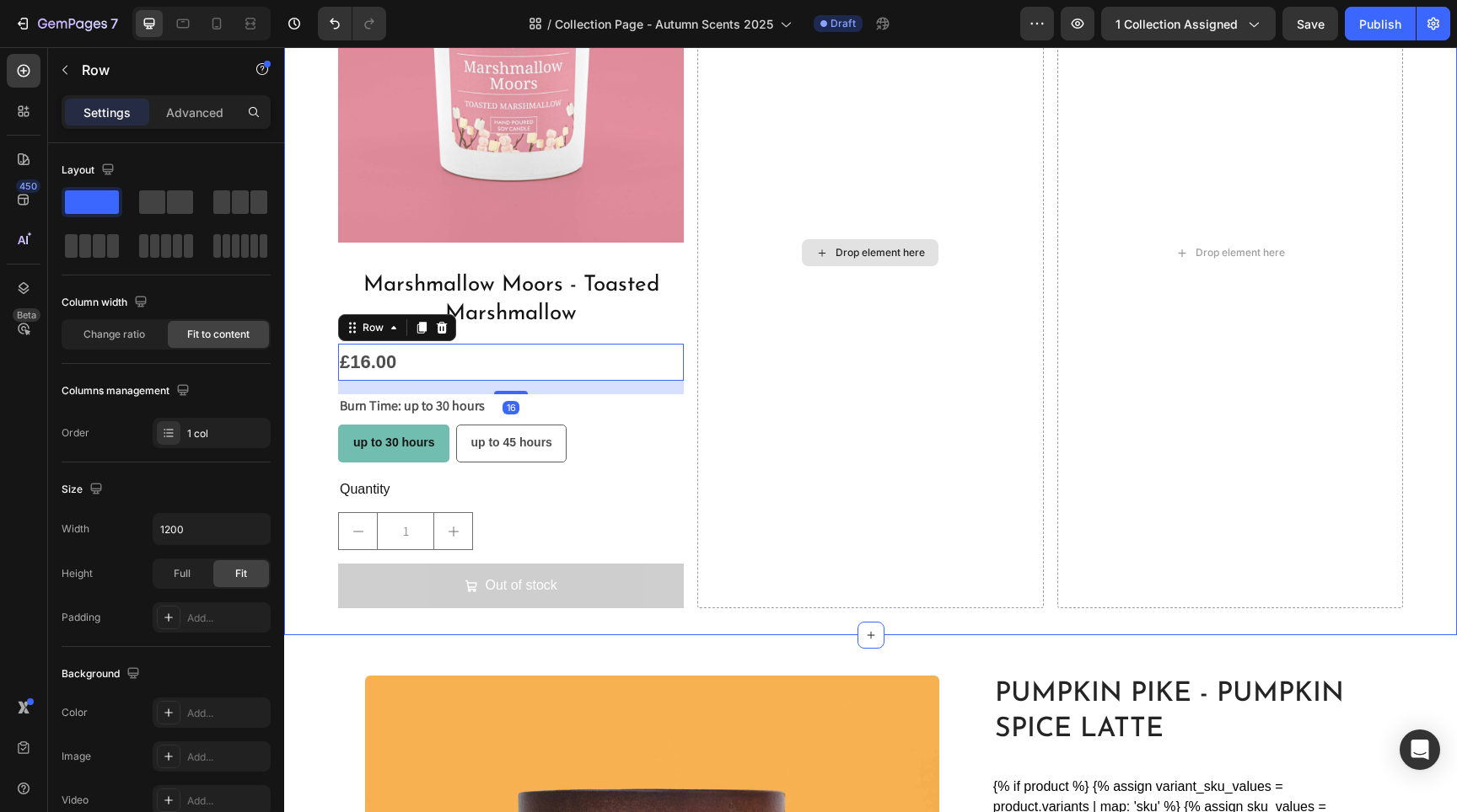
scroll to position [1477, 0]
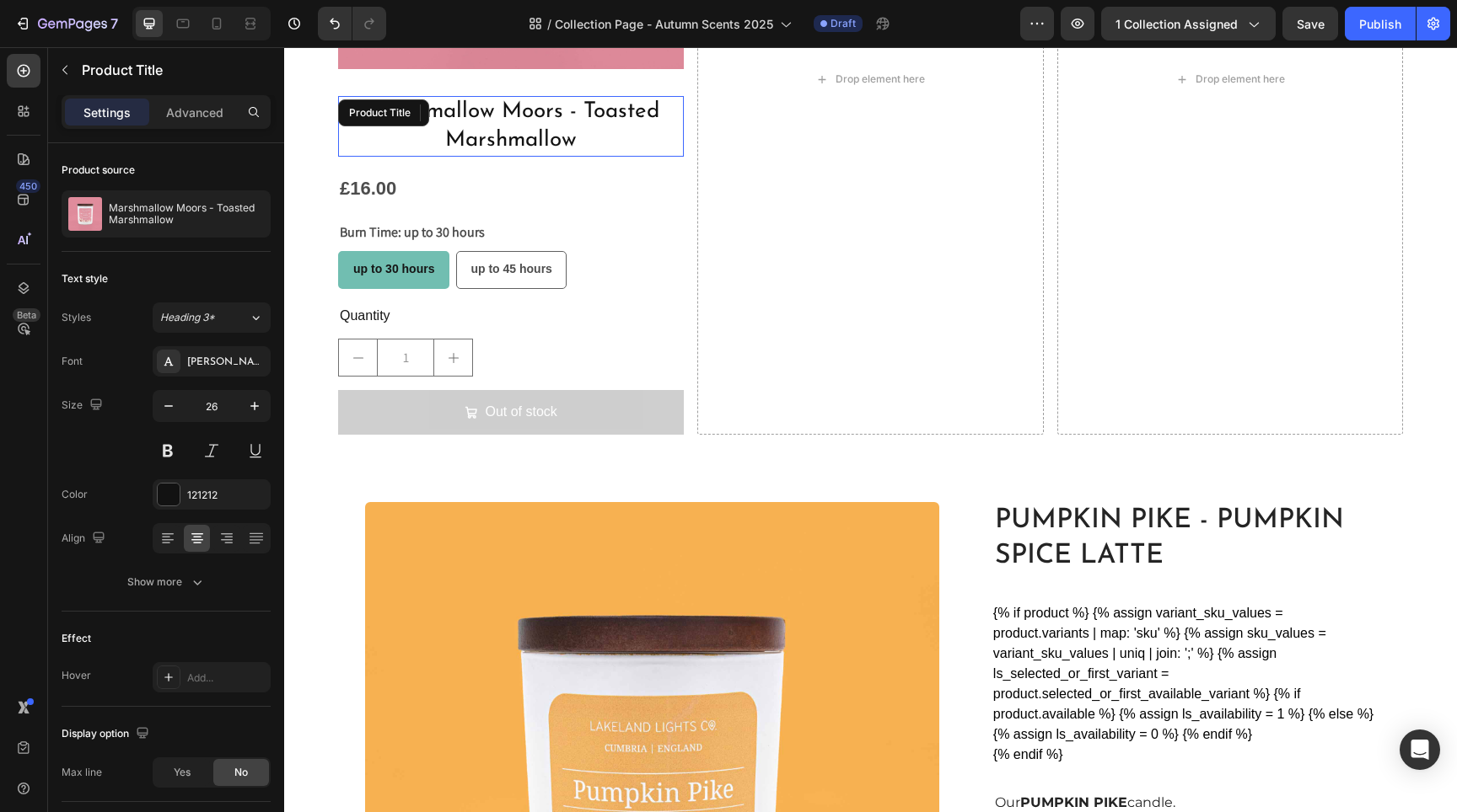
click at [572, 113] on h2 "Marshmallow Moors - Toasted Marshmallow" at bounding box center [511, 126] width 345 height 60
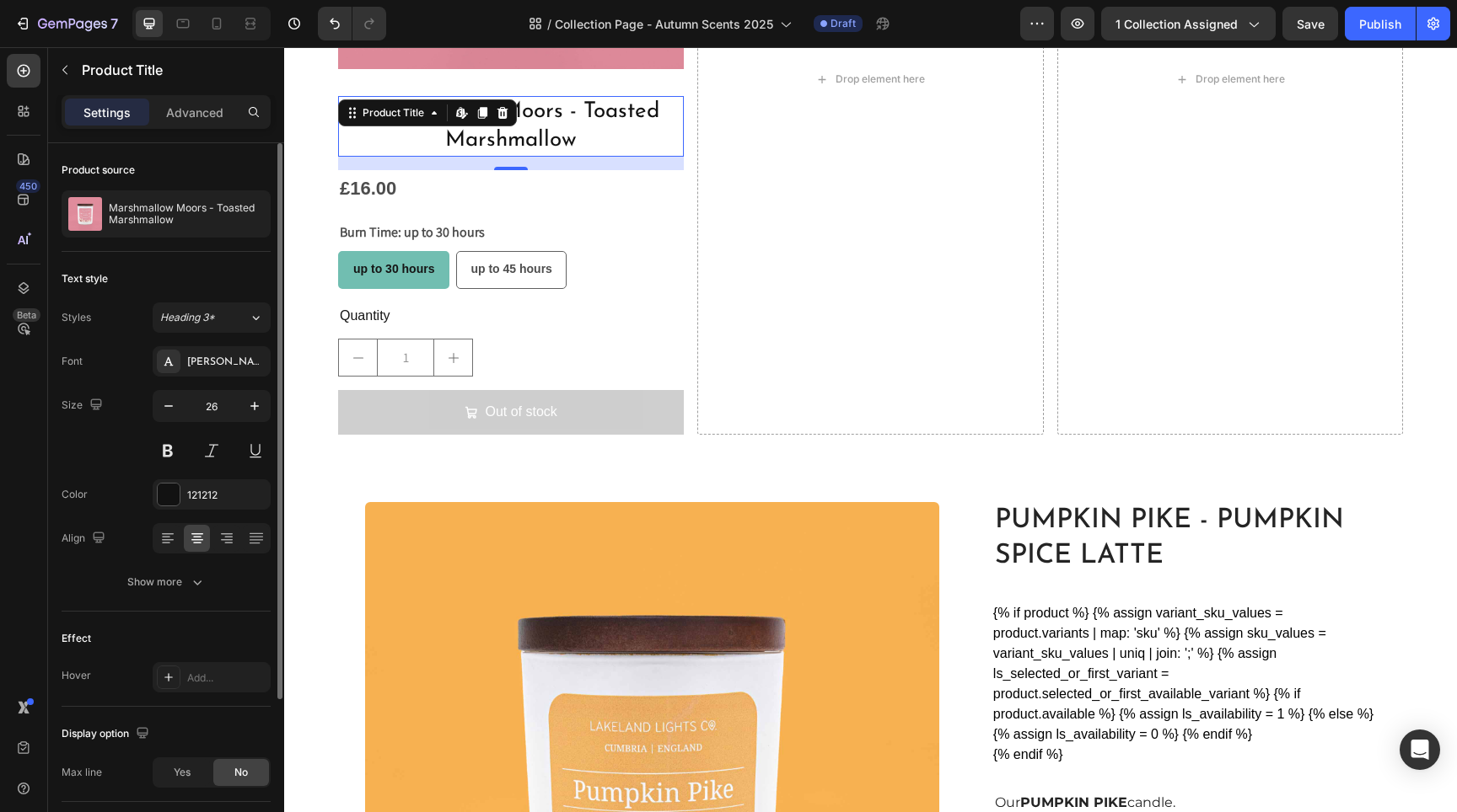
click at [212, 564] on div "Font Josefin Sans Size 26 Color 121212 Align Show more" at bounding box center [166, 471] width 210 height 251
click at [206, 581] on button "Show more" at bounding box center [166, 582] width 210 height 30
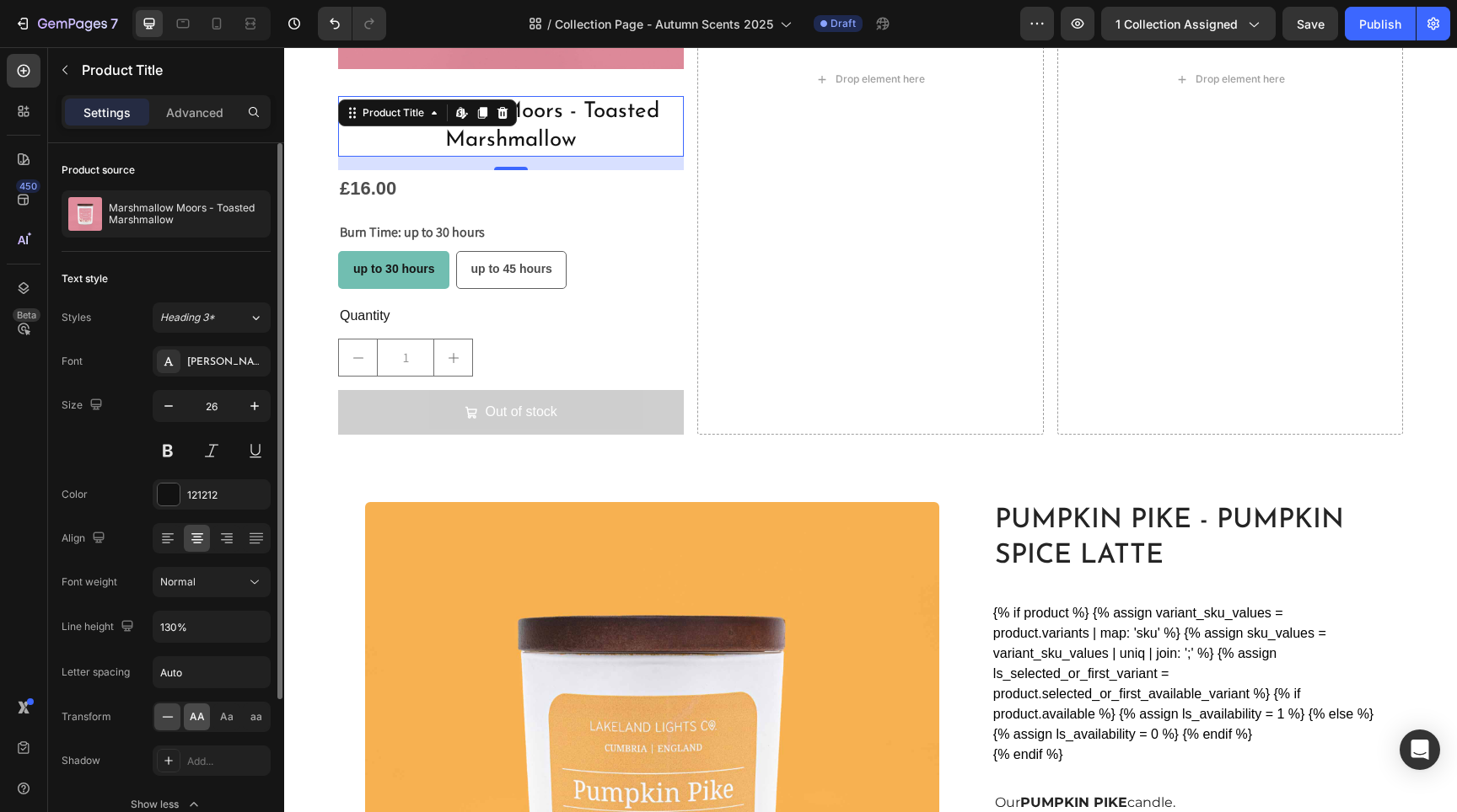
click at [200, 720] on span "AA" at bounding box center [197, 717] width 15 height 15
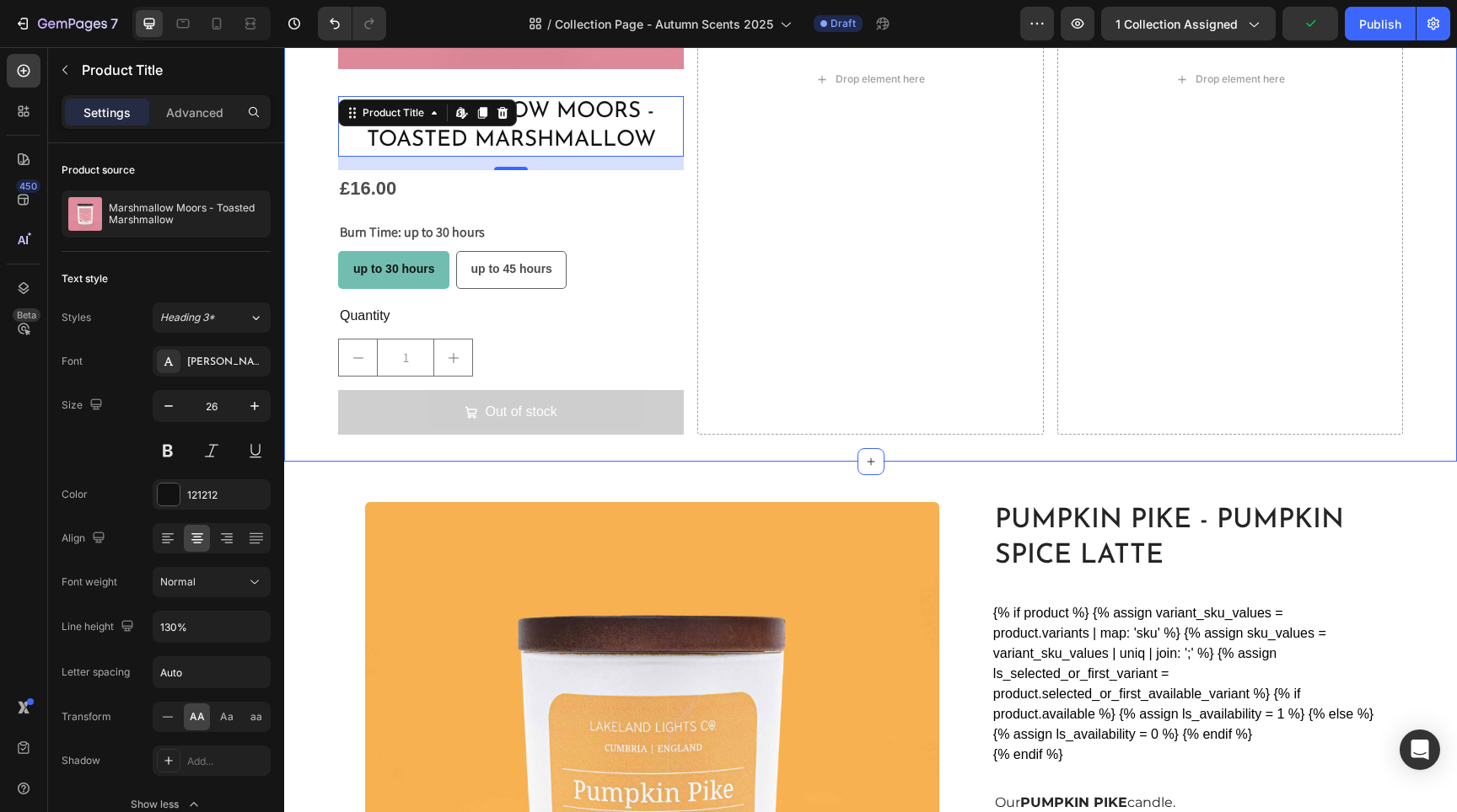
click at [313, 355] on div "Product Images Marshmallow Moors - Toasted Marshmallow Product Title Edit conte…" at bounding box center [870, 79] width 1173 height 765
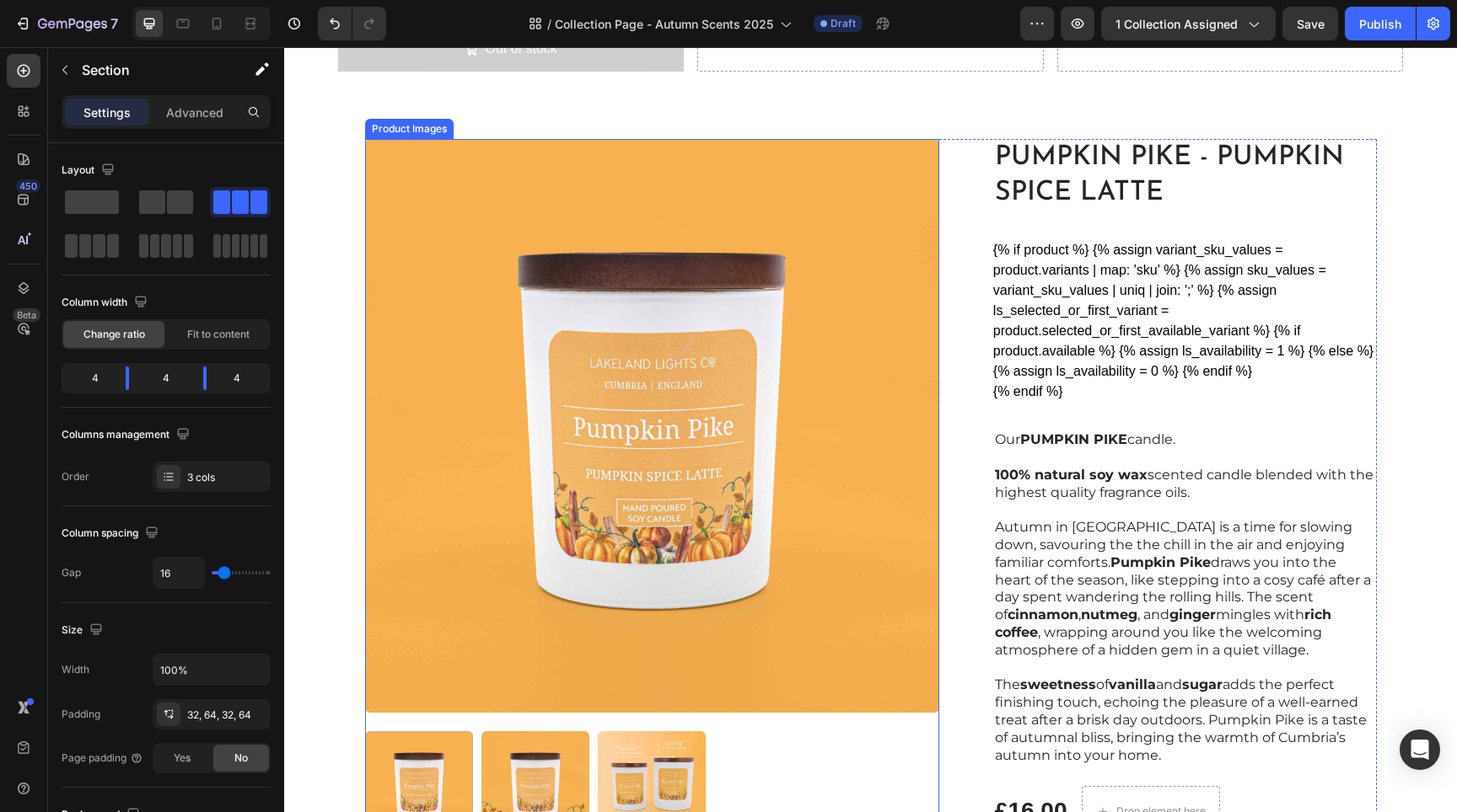
scroll to position [1817, 0]
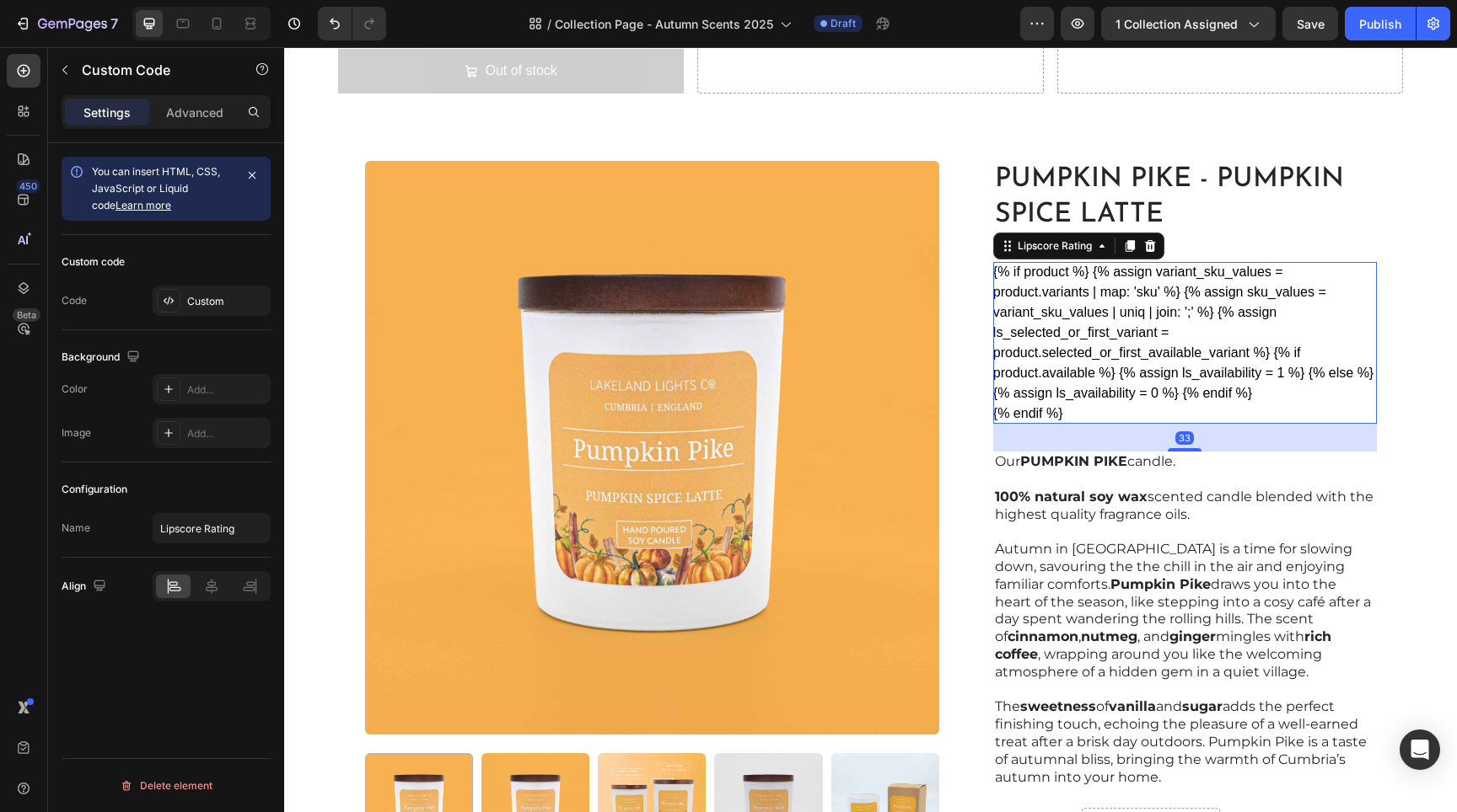
click at [1128, 296] on div "{% if product %} {% assign variant_sku_values = product.variants | map: 'sku' %…" at bounding box center [1185, 343] width 384 height 162
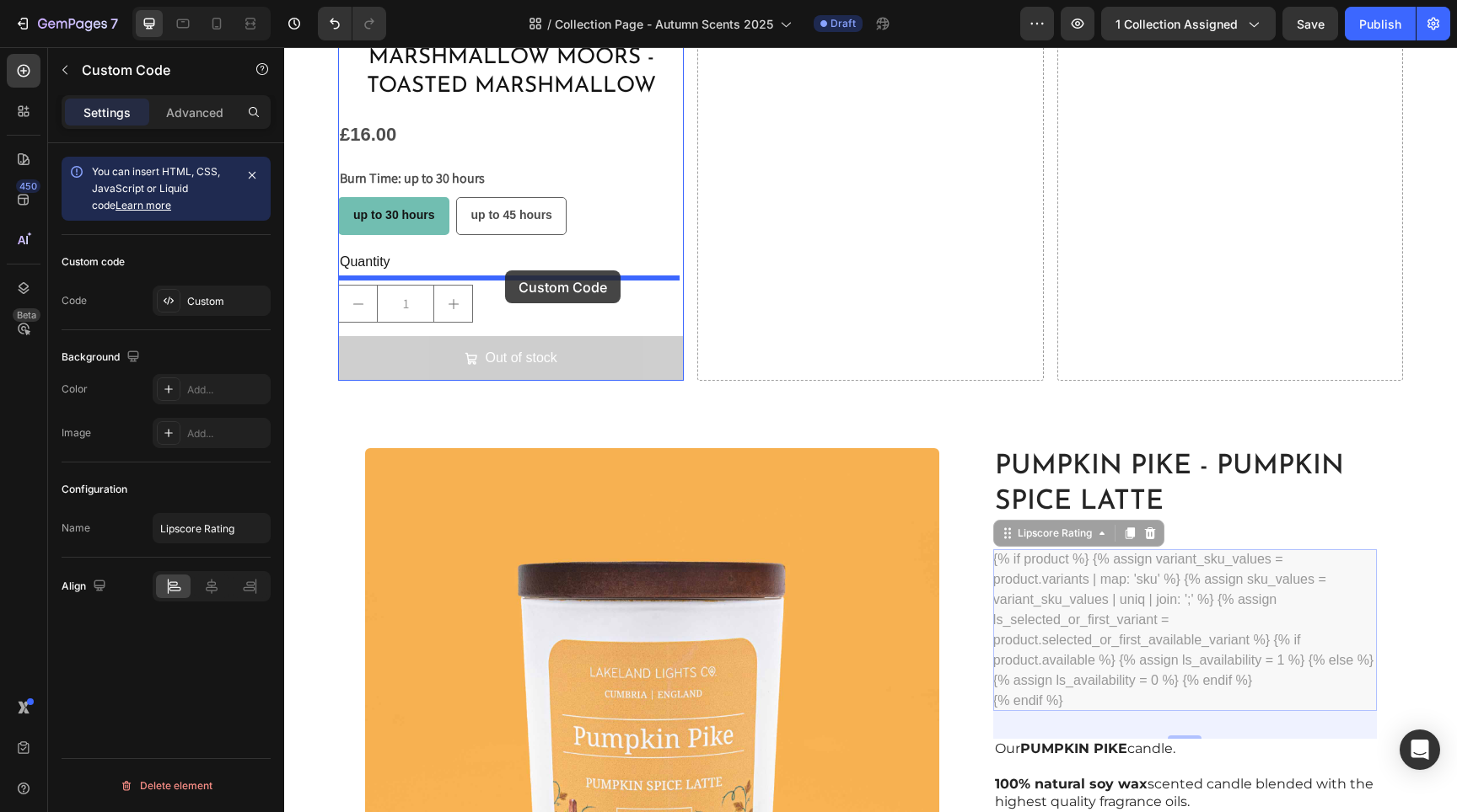
scroll to position [1509, 0]
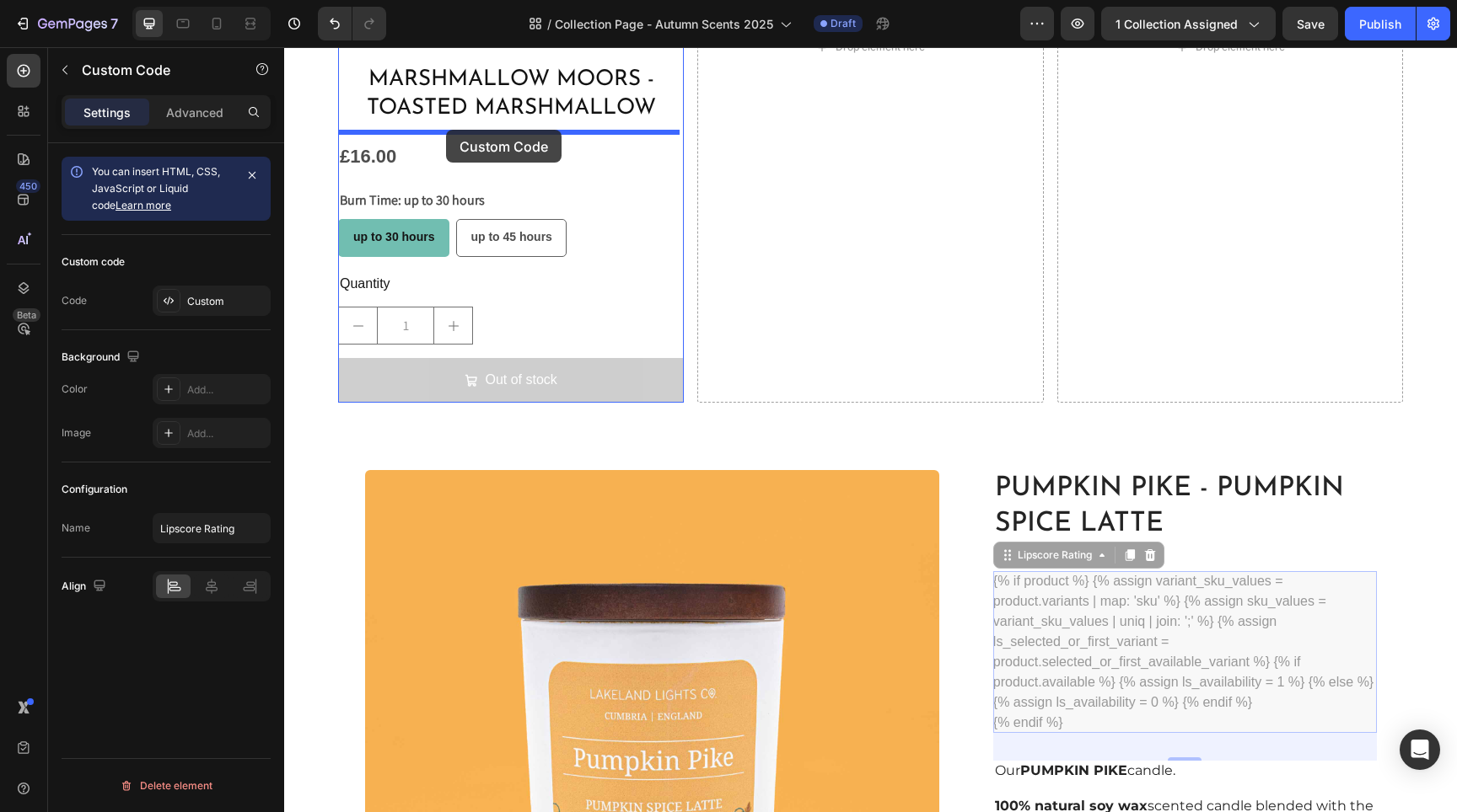
drag, startPoint x: 1090, startPoint y: 604, endPoint x: 446, endPoint y: 130, distance: 799.6
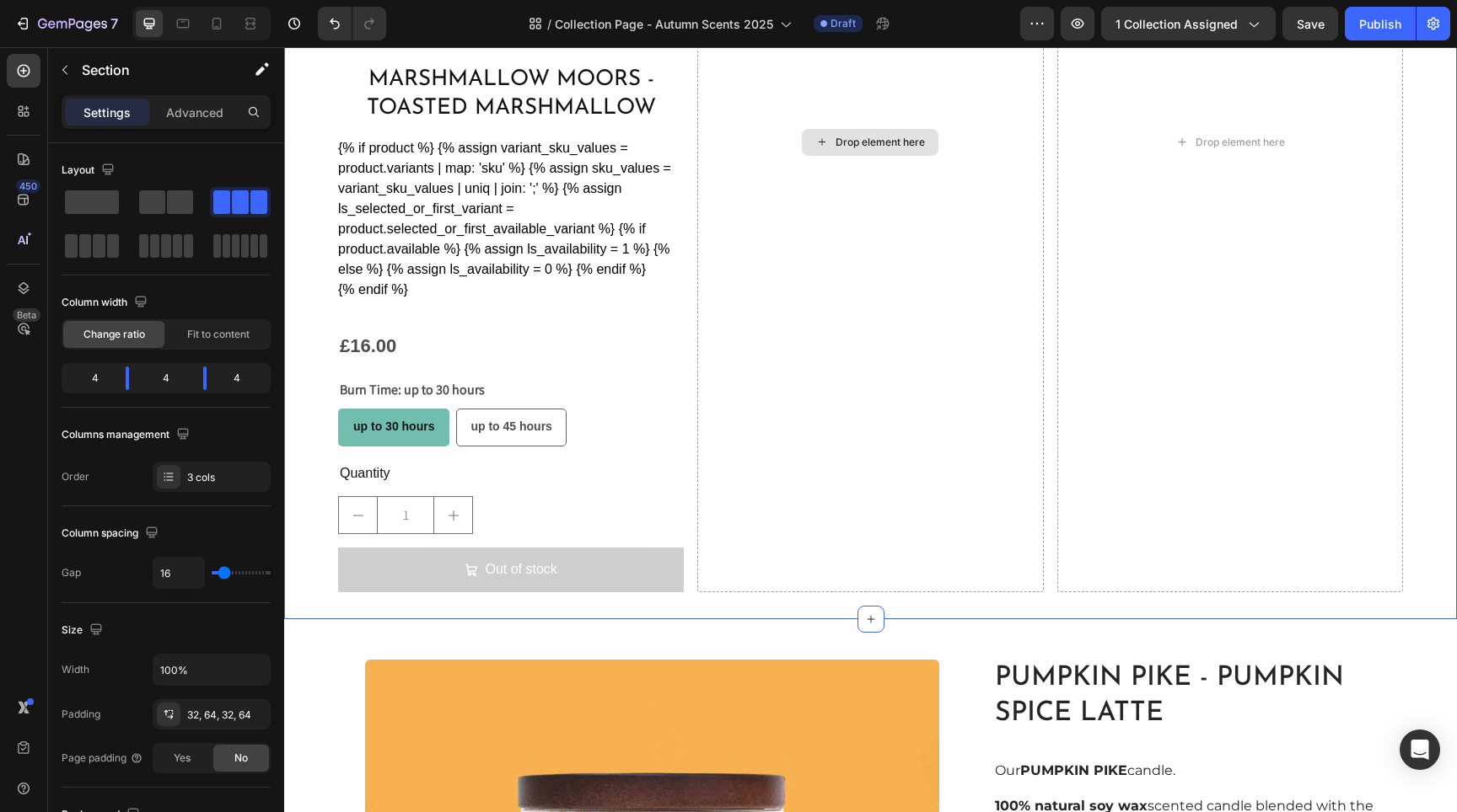
click at [796, 225] on div "Drop element here" at bounding box center [869, 141] width 345 height 901
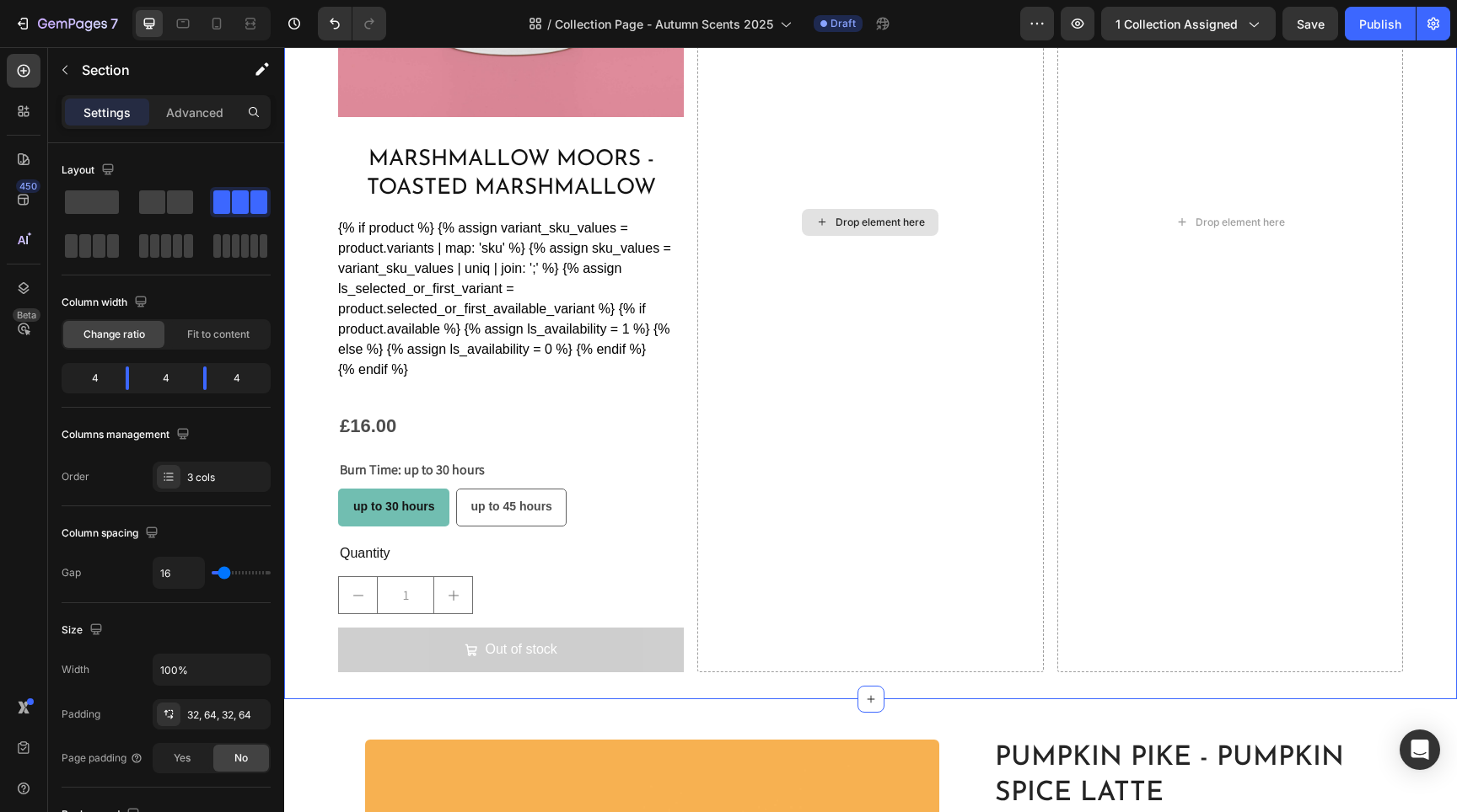
scroll to position [1717, 0]
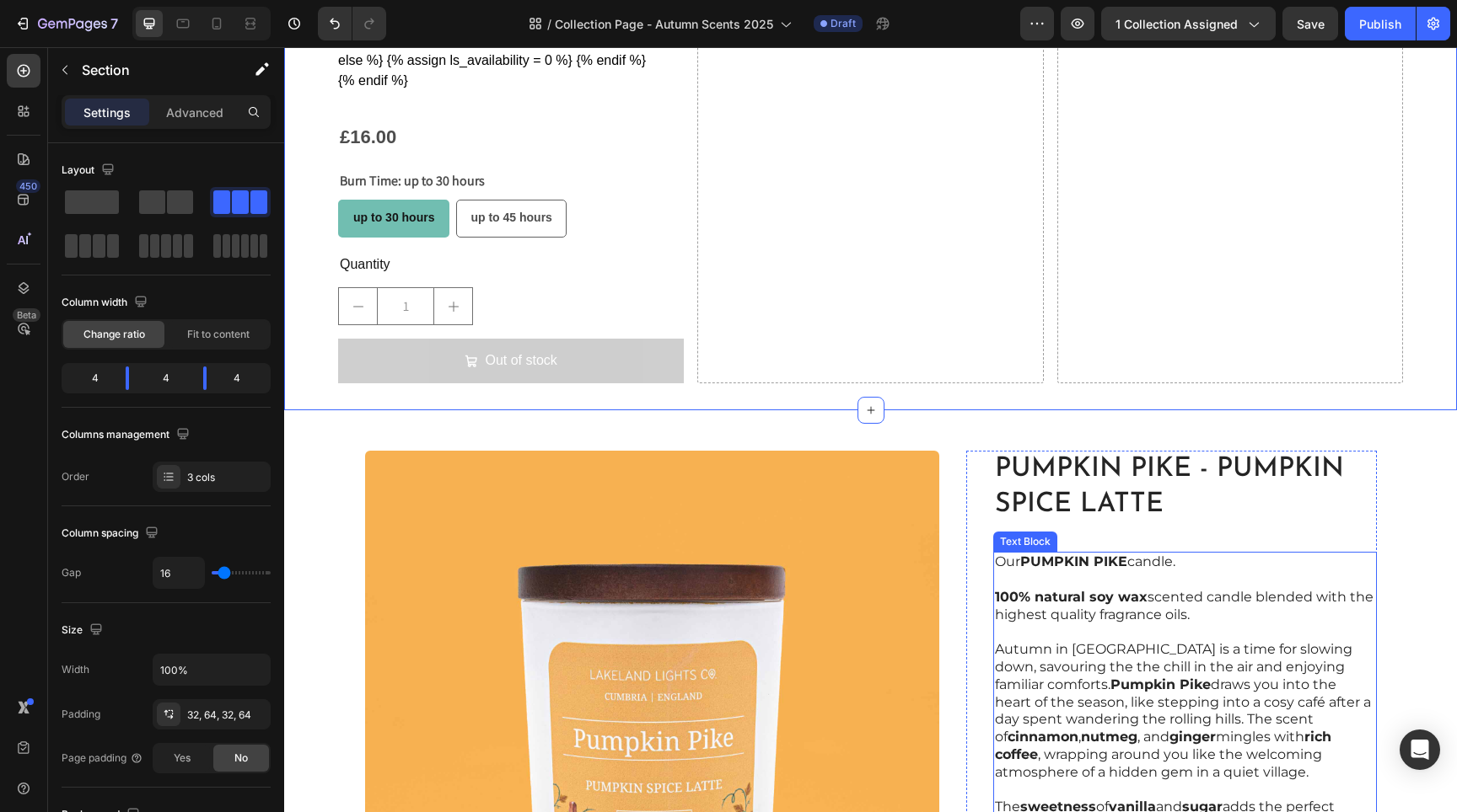
click at [1111, 677] on strong "Pumpkin Pike" at bounding box center [1160, 685] width 100 height 16
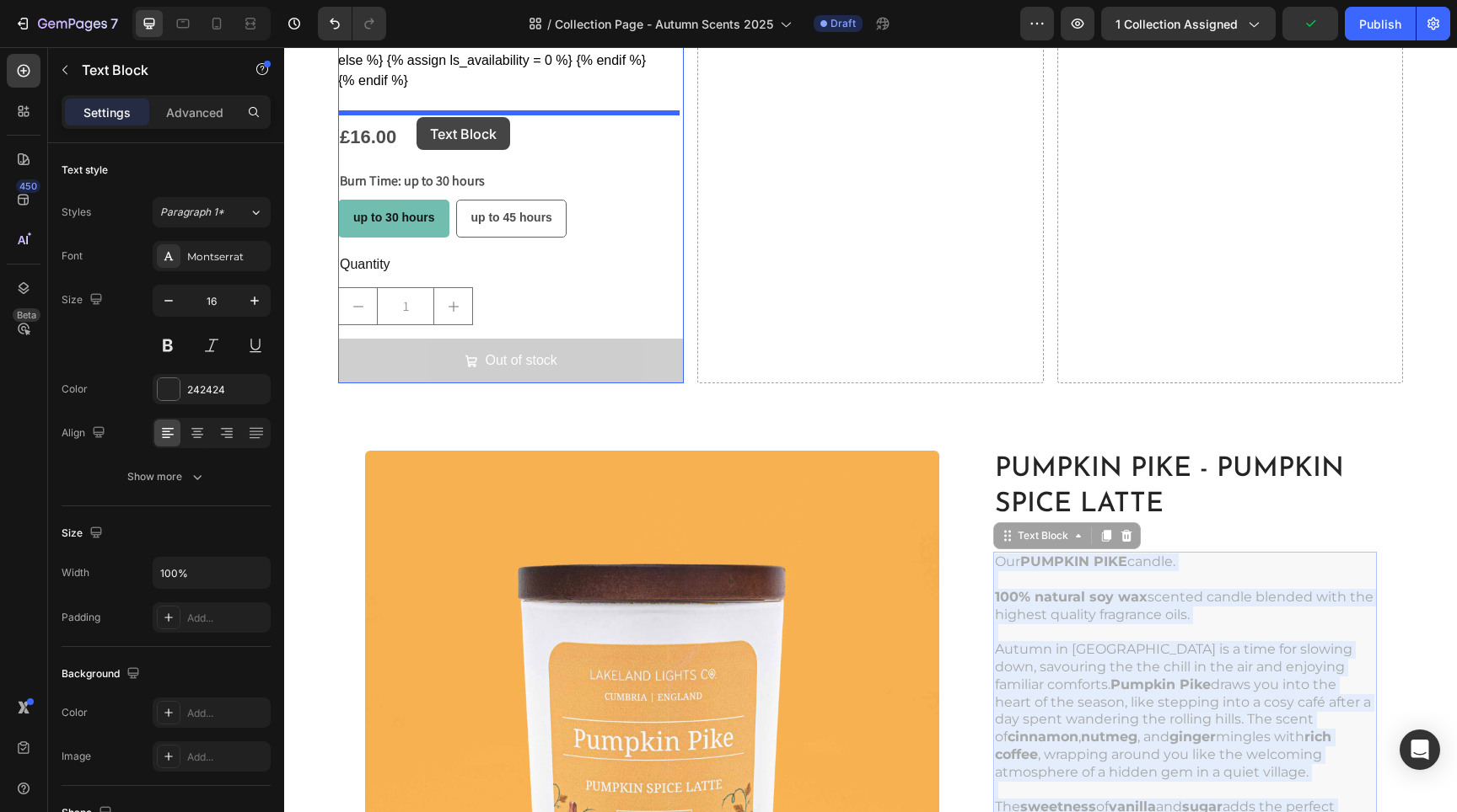
drag, startPoint x: 1103, startPoint y: 644, endPoint x: 416, endPoint y: 117, distance: 865.9
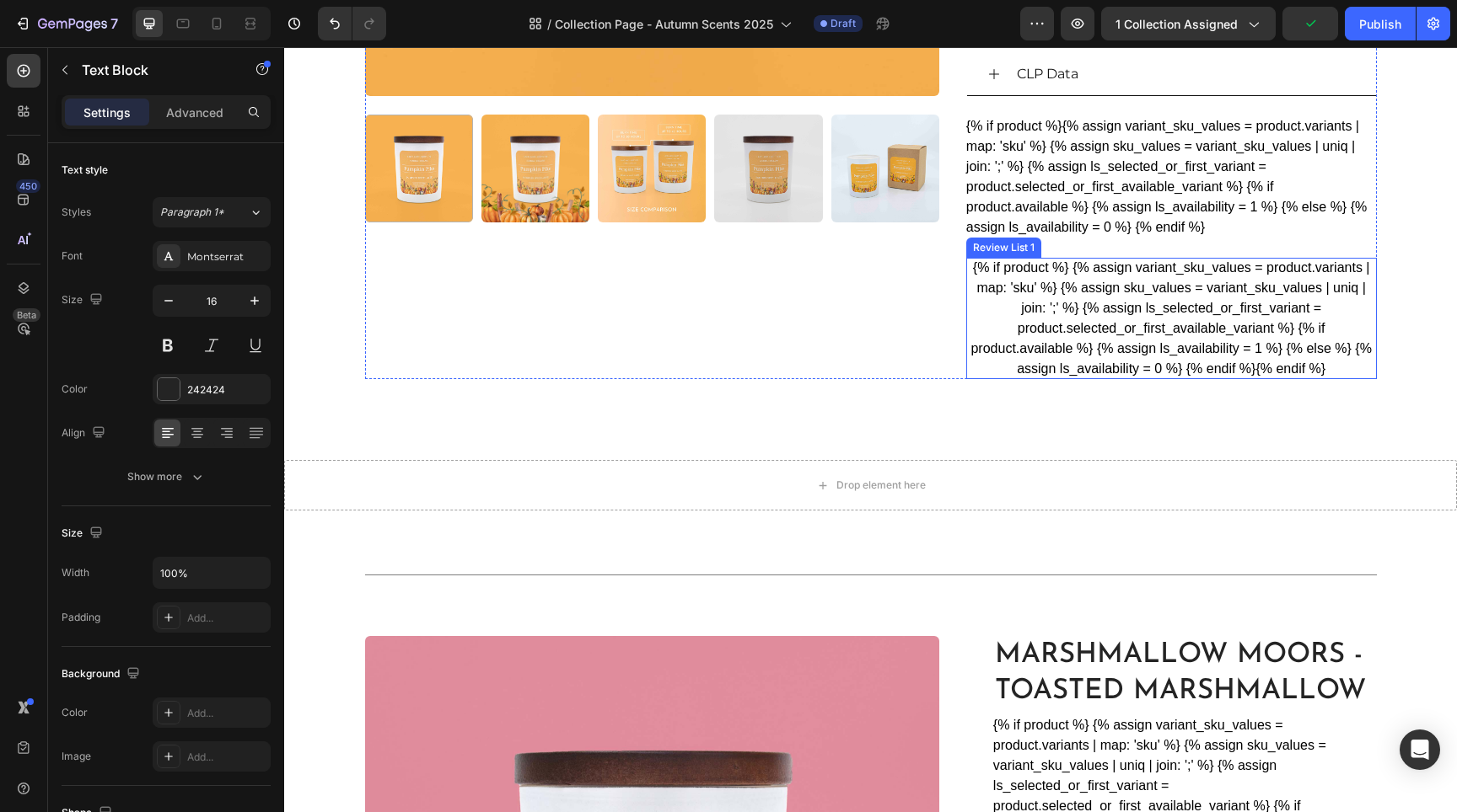
scroll to position [3657, 0]
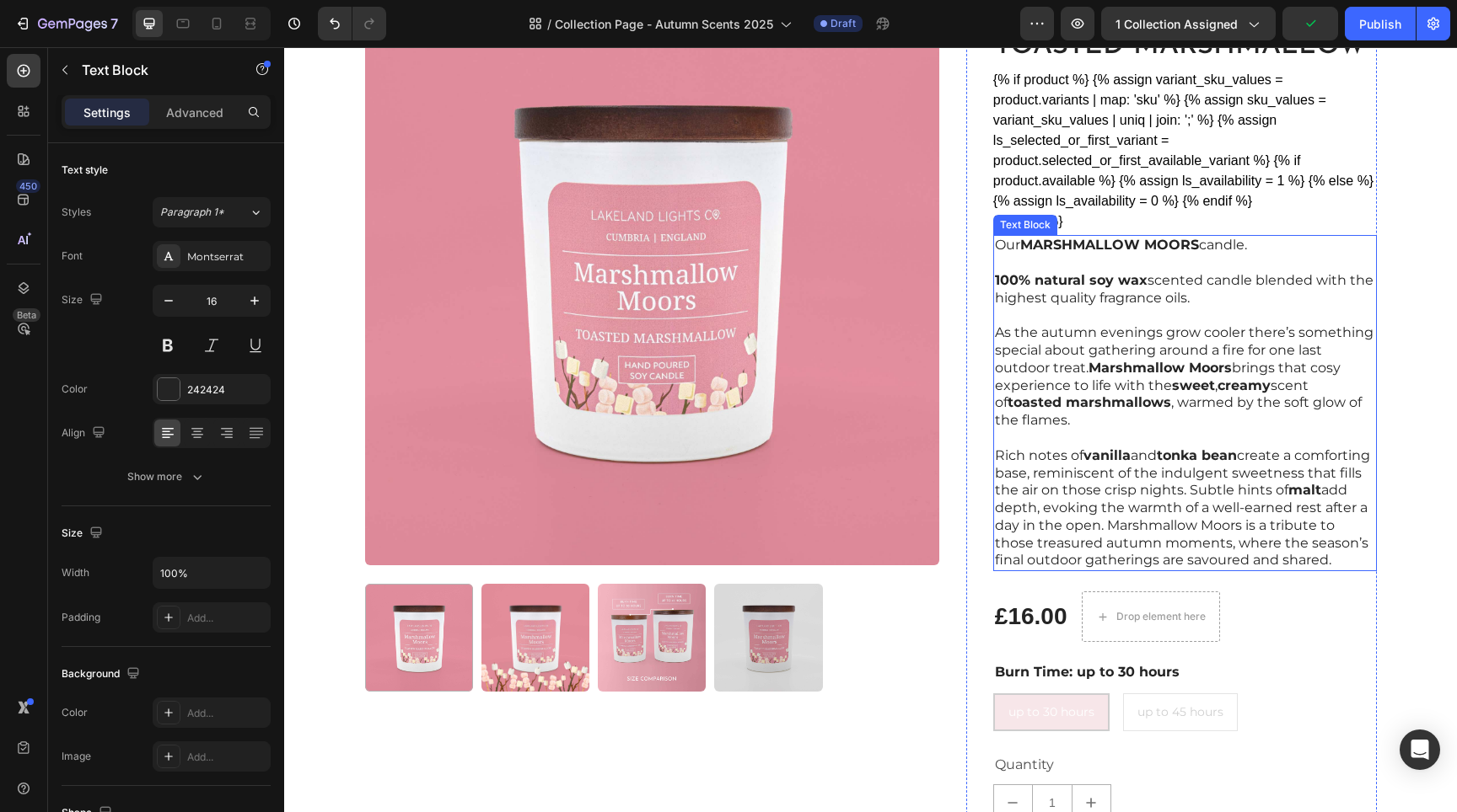
click at [1097, 432] on p "Rich notes of vanilla and tonka bean create a comforting base, reminiscent of t…" at bounding box center [1185, 500] width 380 height 140
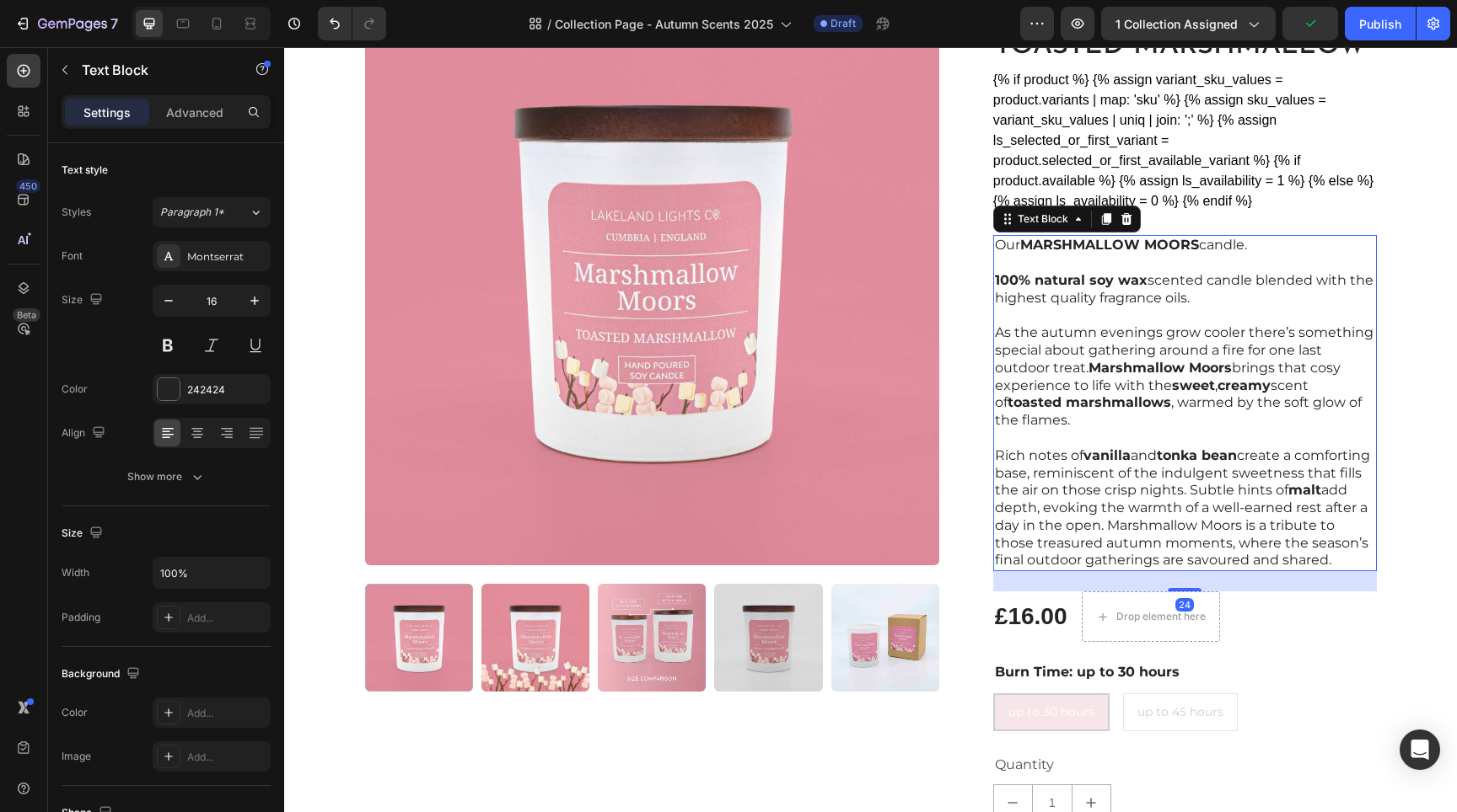
click at [1097, 432] on p "Rich notes of vanilla and tonka bean create a comforting base, reminiscent of t…" at bounding box center [1185, 500] width 380 height 140
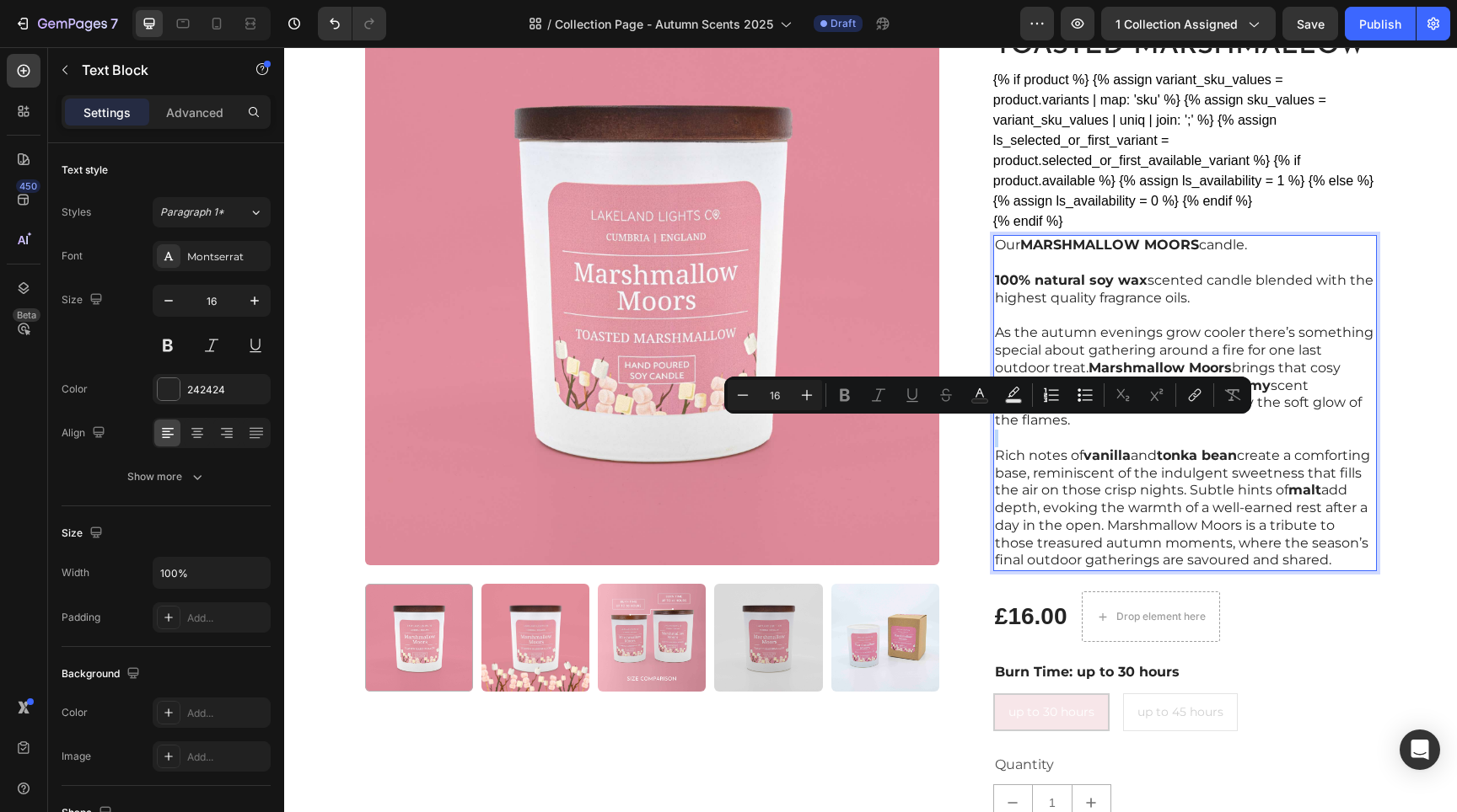
click at [1084, 543] on p "Rich notes of vanilla and tonka bean create a comforting base, reminiscent of t…" at bounding box center [1185, 500] width 380 height 140
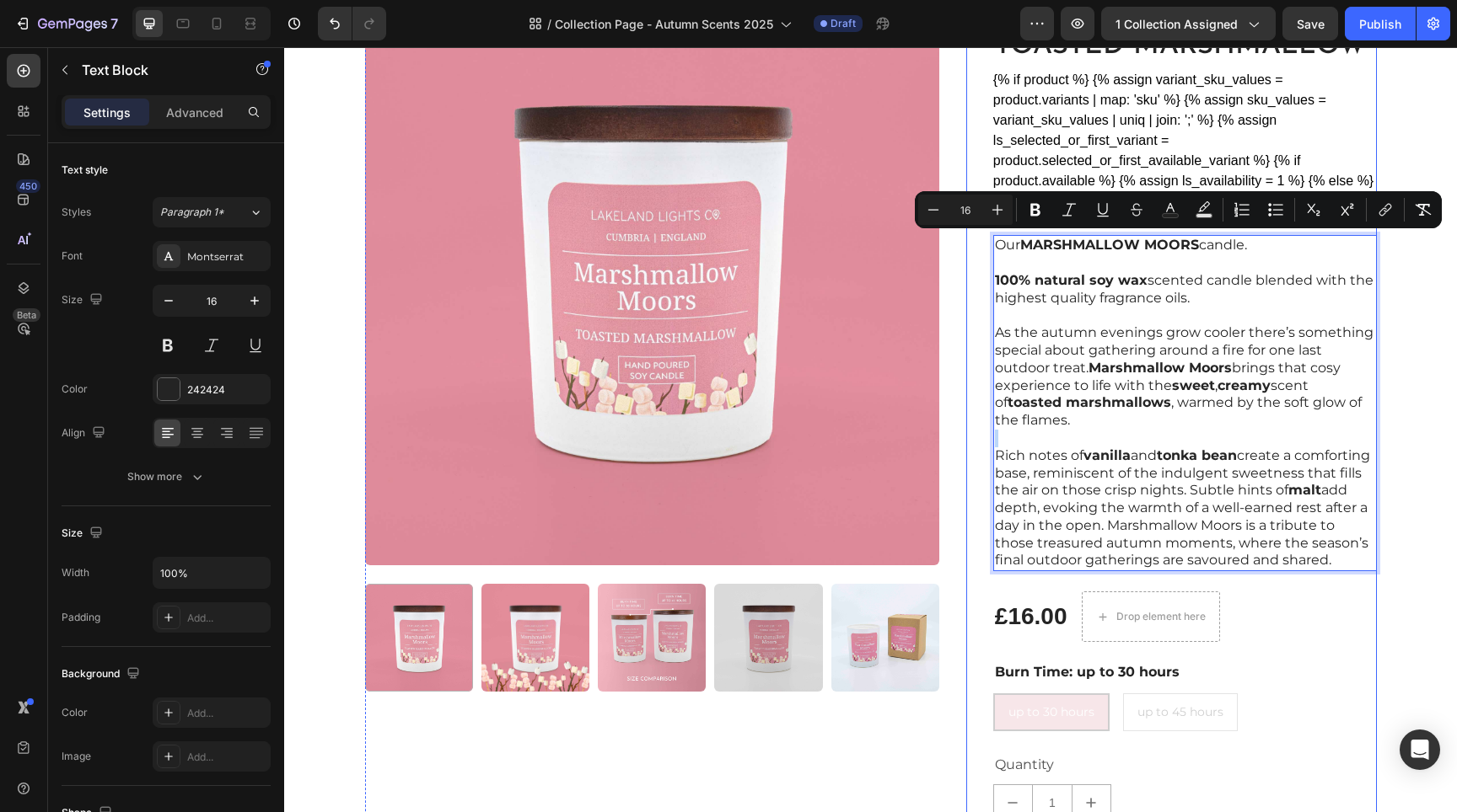
drag, startPoint x: 1062, startPoint y: 564, endPoint x: 978, endPoint y: 246, distance: 328.9
click at [978, 246] on div "Marshmallow Moors - Toasted Marshmallow Product Title {% if product %} {% assig…" at bounding box center [1171, 442] width 410 height 903
copy div "Our MARSHMALLOW MOORS candle. 100% natural soy wax scented candle blended with …"
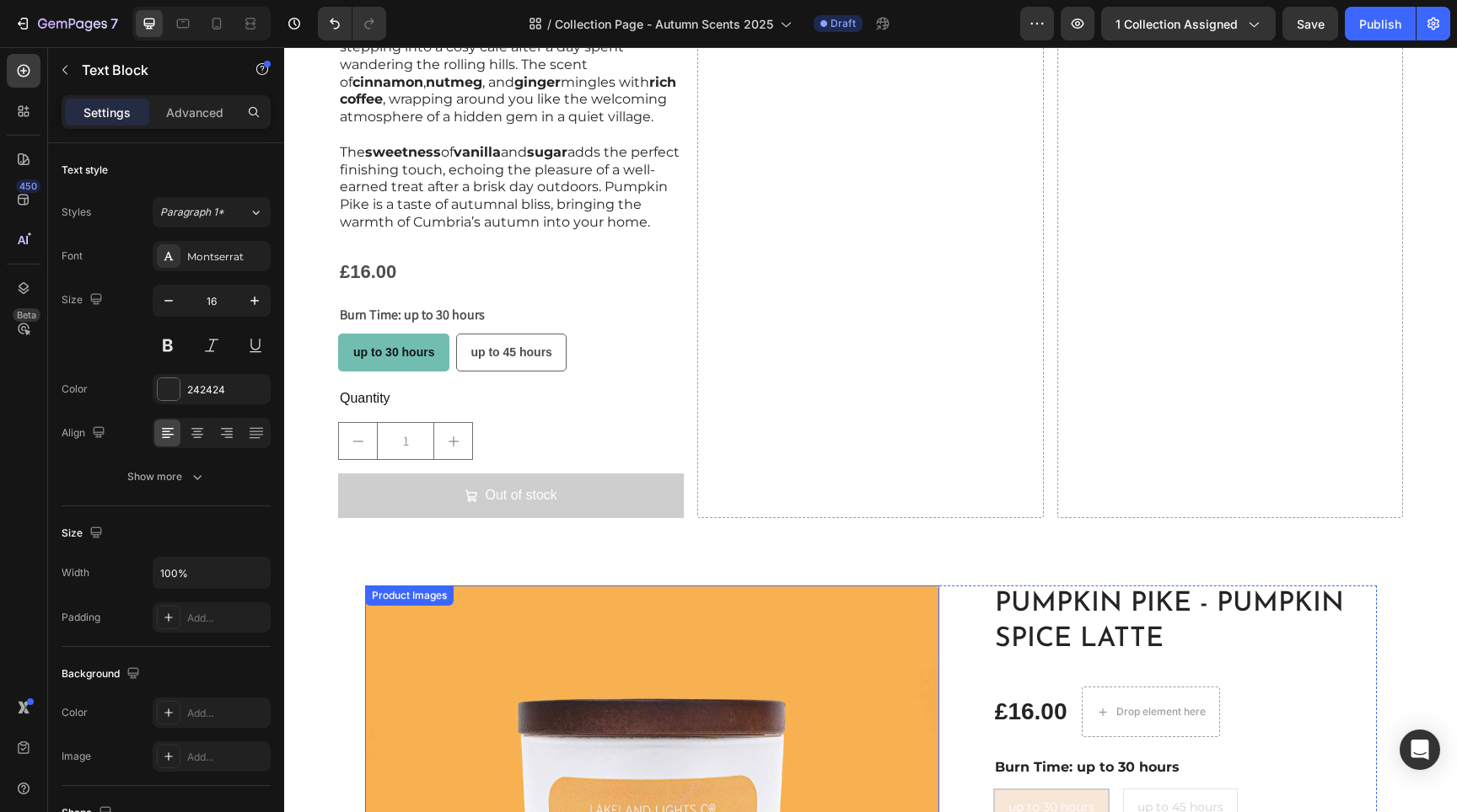
scroll to position [1772, 0]
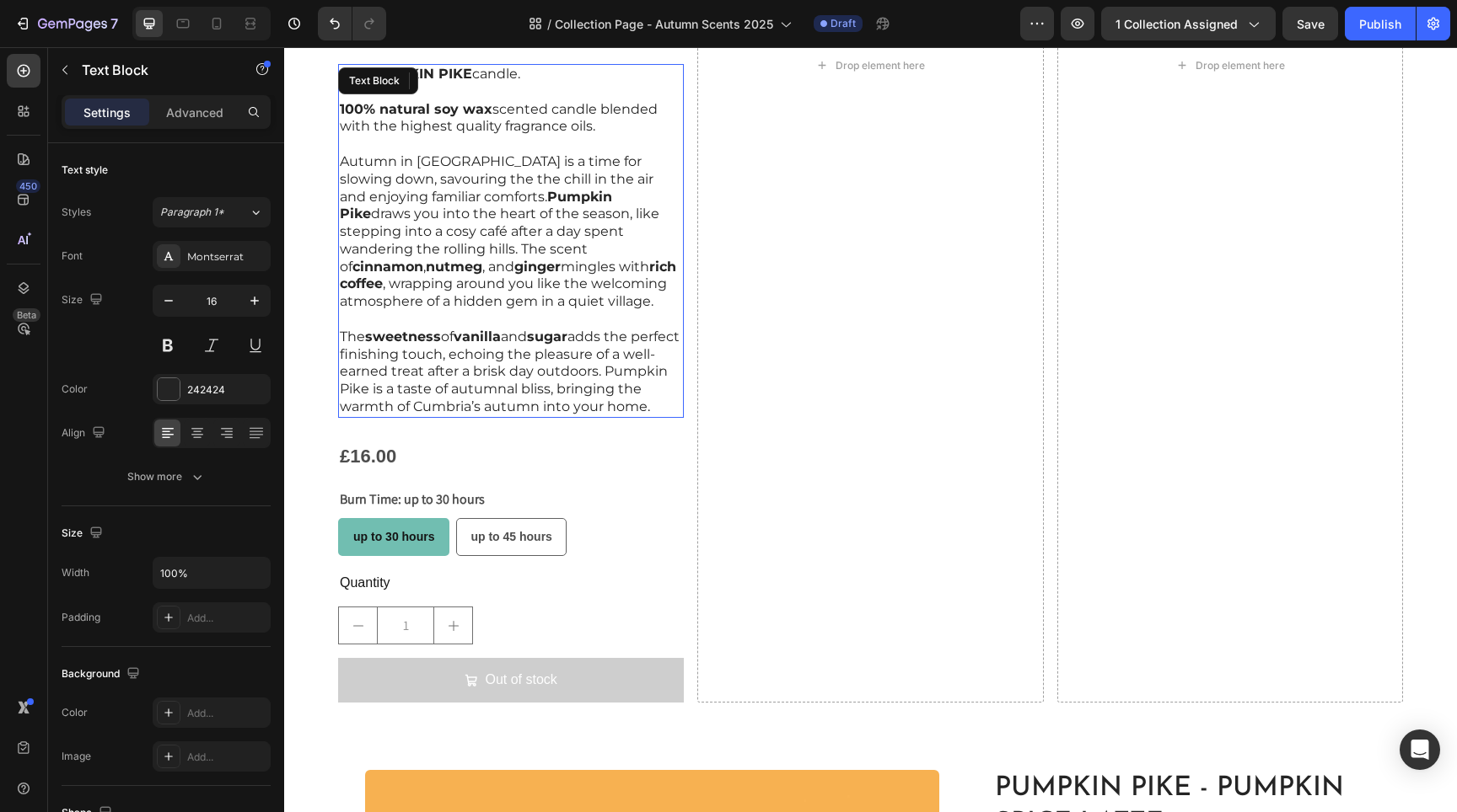
click at [507, 353] on p "The sweetness of vanilla and sugar adds the perfect finishing touch, echoing th…" at bounding box center [511, 372] width 343 height 88
click at [508, 354] on p "The sweetness of vanilla and sugar adds the perfect finishing touch, echoing th…" at bounding box center [511, 372] width 343 height 88
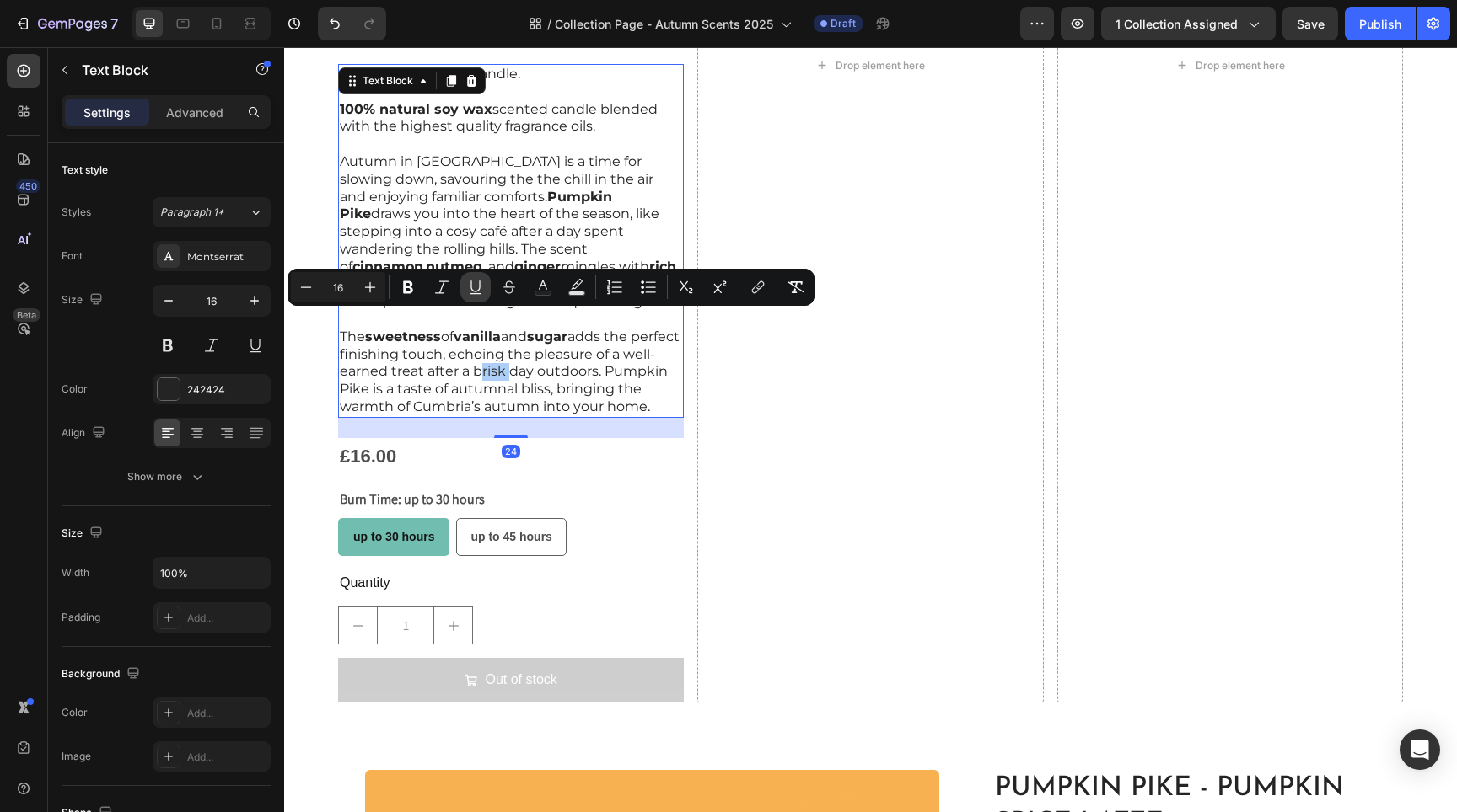
click at [479, 299] on button "Underline" at bounding box center [476, 288] width 30 height 30
click at [395, 114] on p "100% natural soy wax scented candle blended with the highest quality fragrance …" at bounding box center [511, 119] width 343 height 35
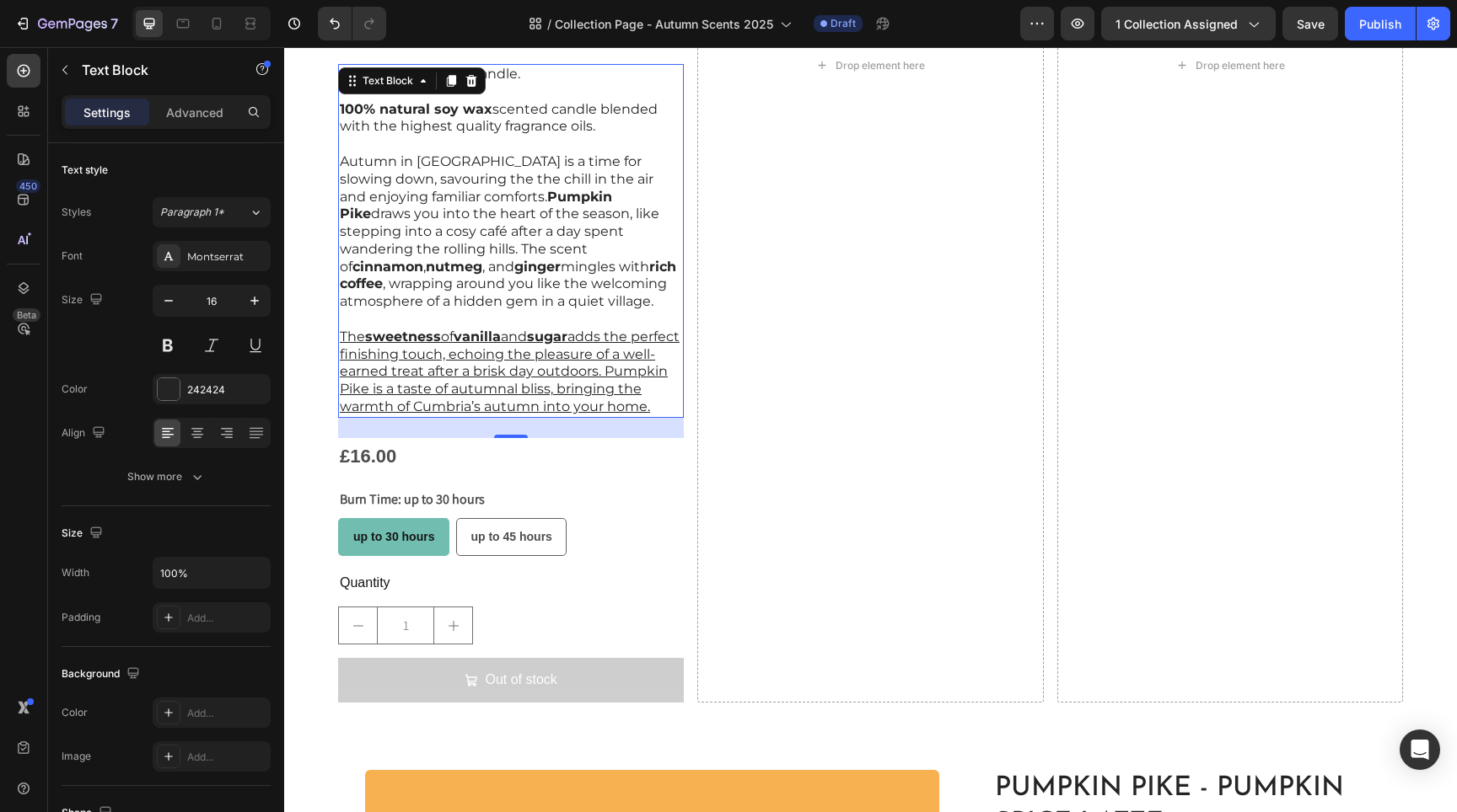
scroll to position [1652, 0]
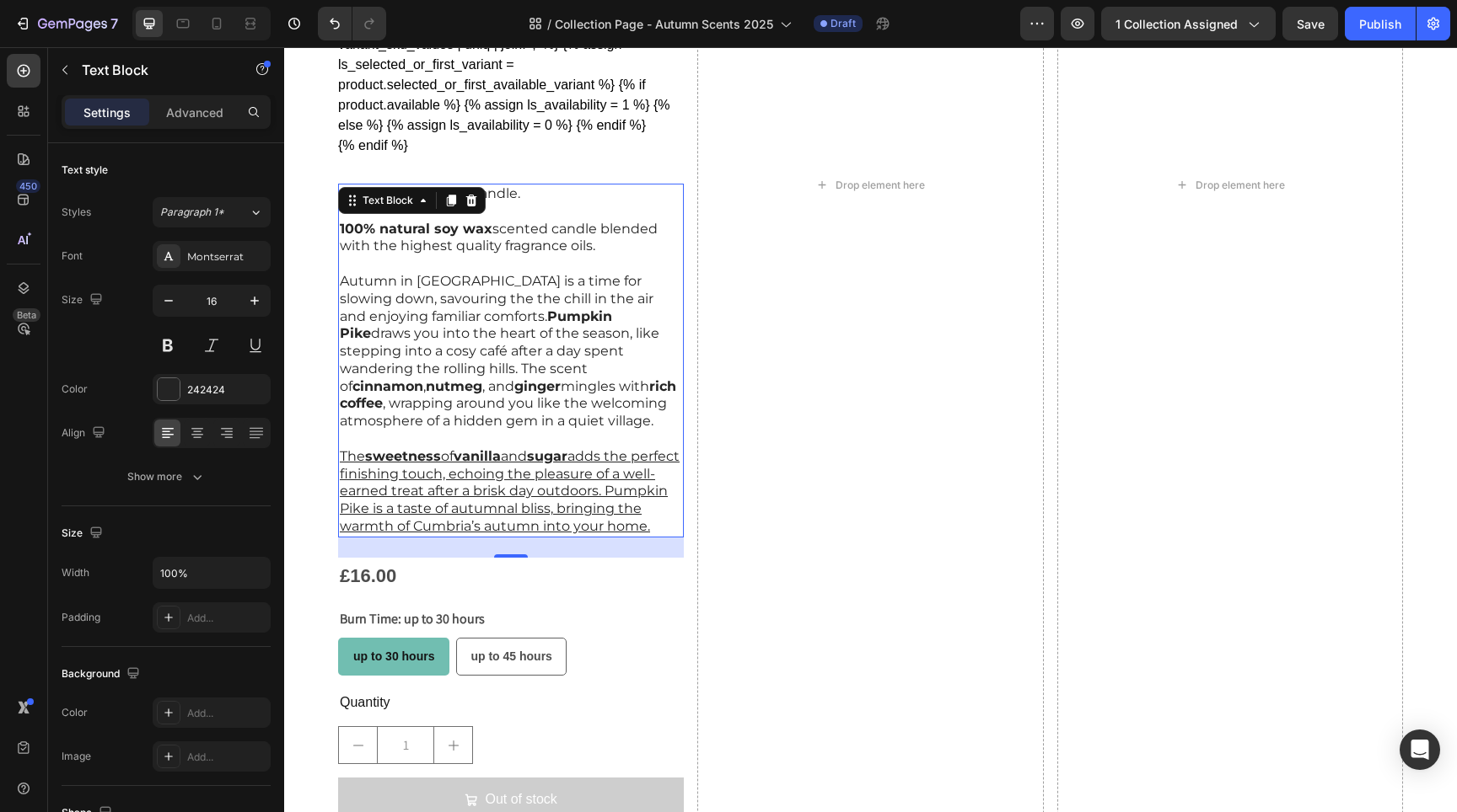
click at [529, 221] on p "100% natural soy wax scented candle blended with the highest quality fragrance …" at bounding box center [511, 239] width 343 height 35
click at [532, 195] on p "Our PUMPKIN PIKE candle." at bounding box center [511, 194] width 343 height 18
click at [532, 193] on p "Our PUMPKIN PIKE candle." at bounding box center [511, 194] width 343 height 18
click at [534, 390] on p "Autumn in Cumbria is a time for slowing down, savouring the the chill in the ai…" at bounding box center [511, 352] width 343 height 158
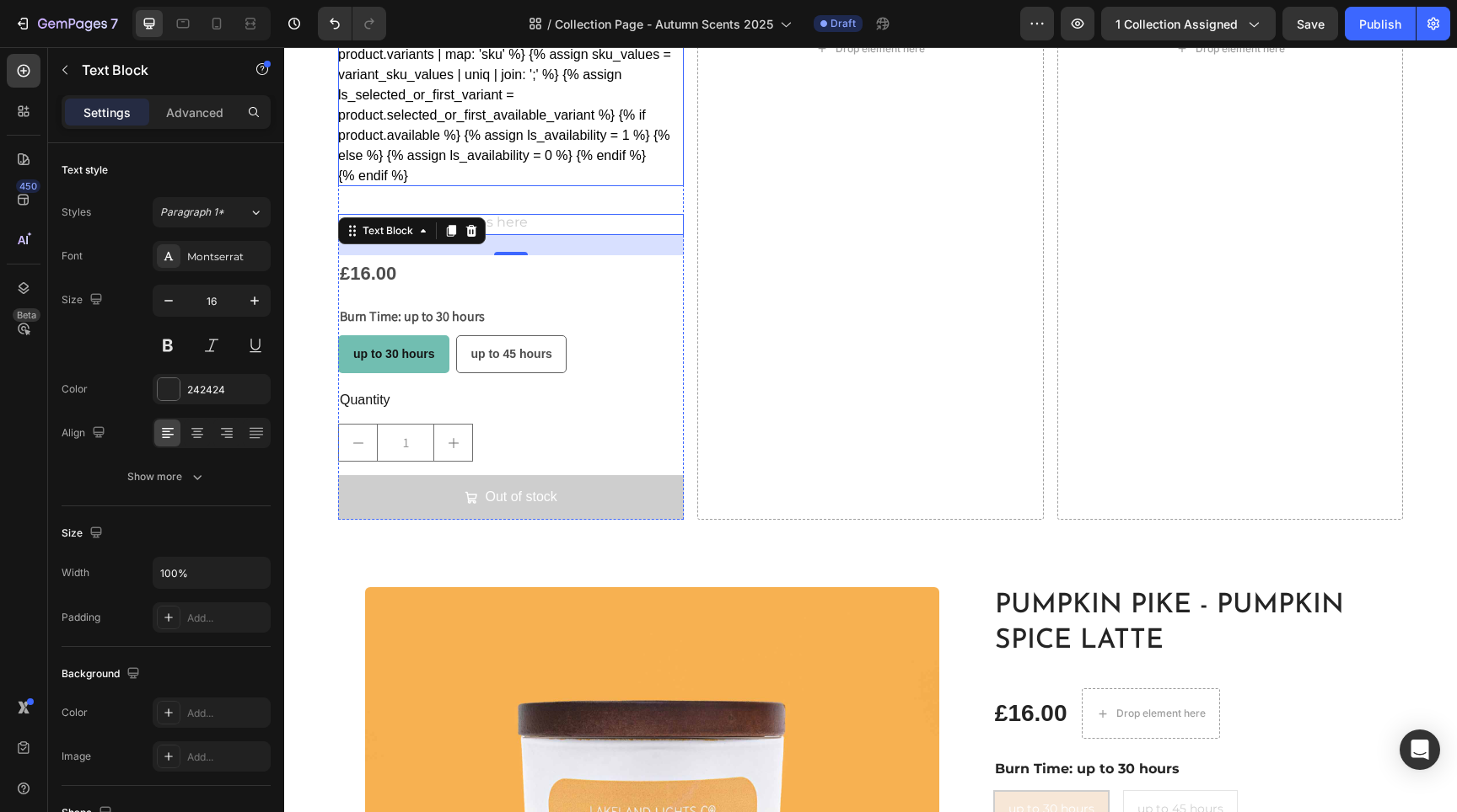
scroll to position [1363, 0]
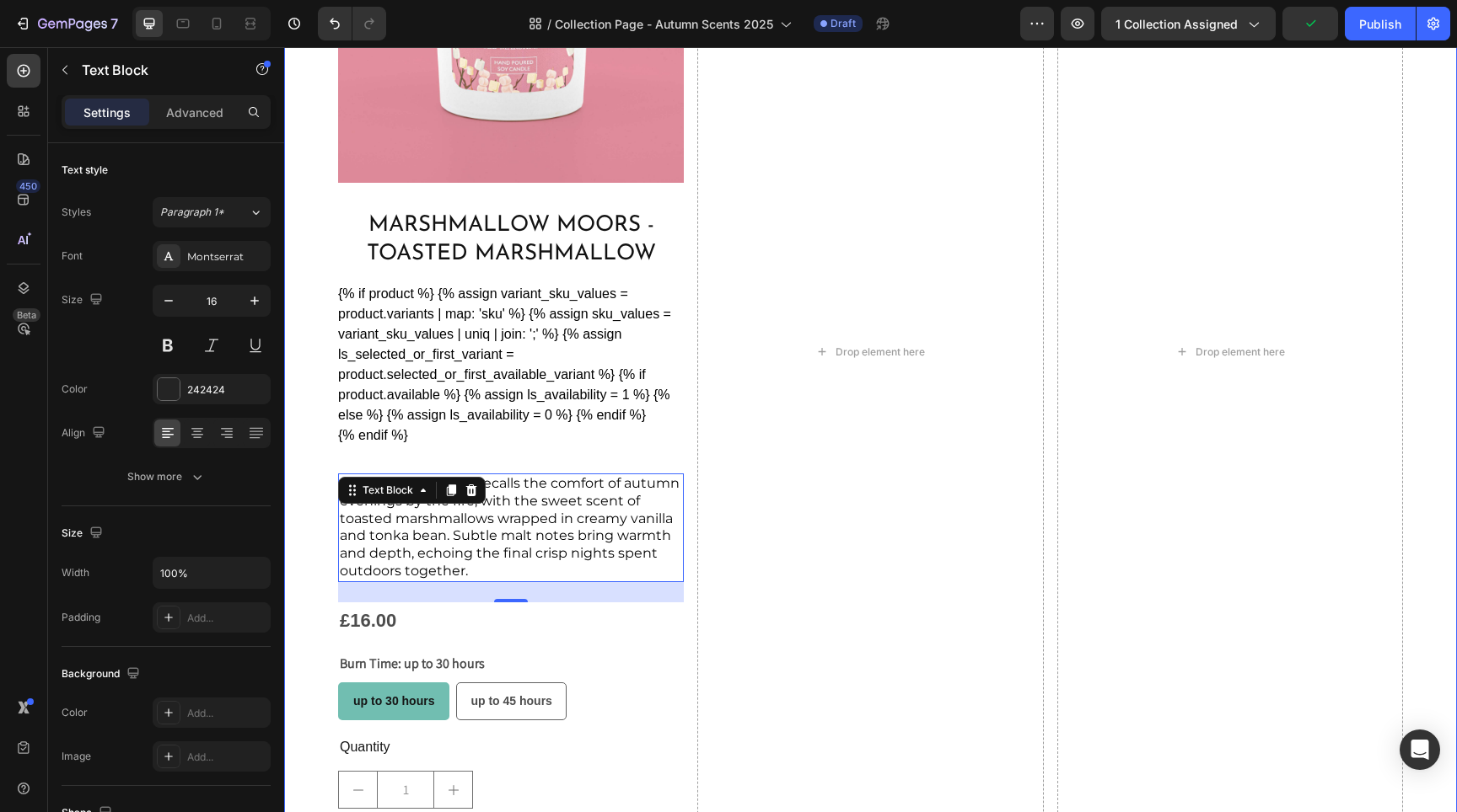
click at [304, 436] on div "Product Images Marshmallow Moors - Toasted Marshmallow Product Title {% if prod…" at bounding box center [870, 351] width 1173 height 1084
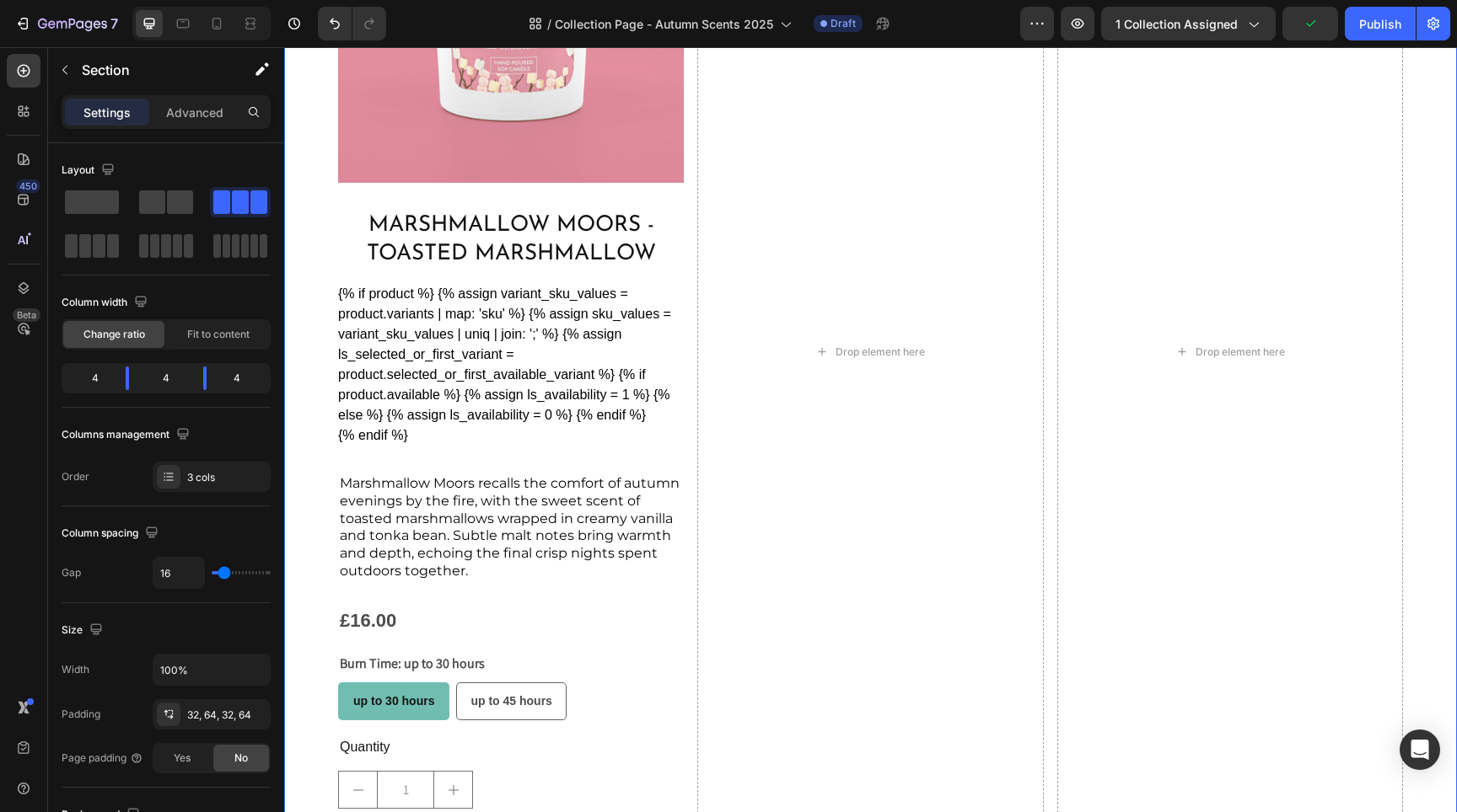
click at [429, 494] on span "Marshmallow Moors recalls the comfort of autumn evenings by the fire, with the …" at bounding box center [510, 527] width 340 height 104
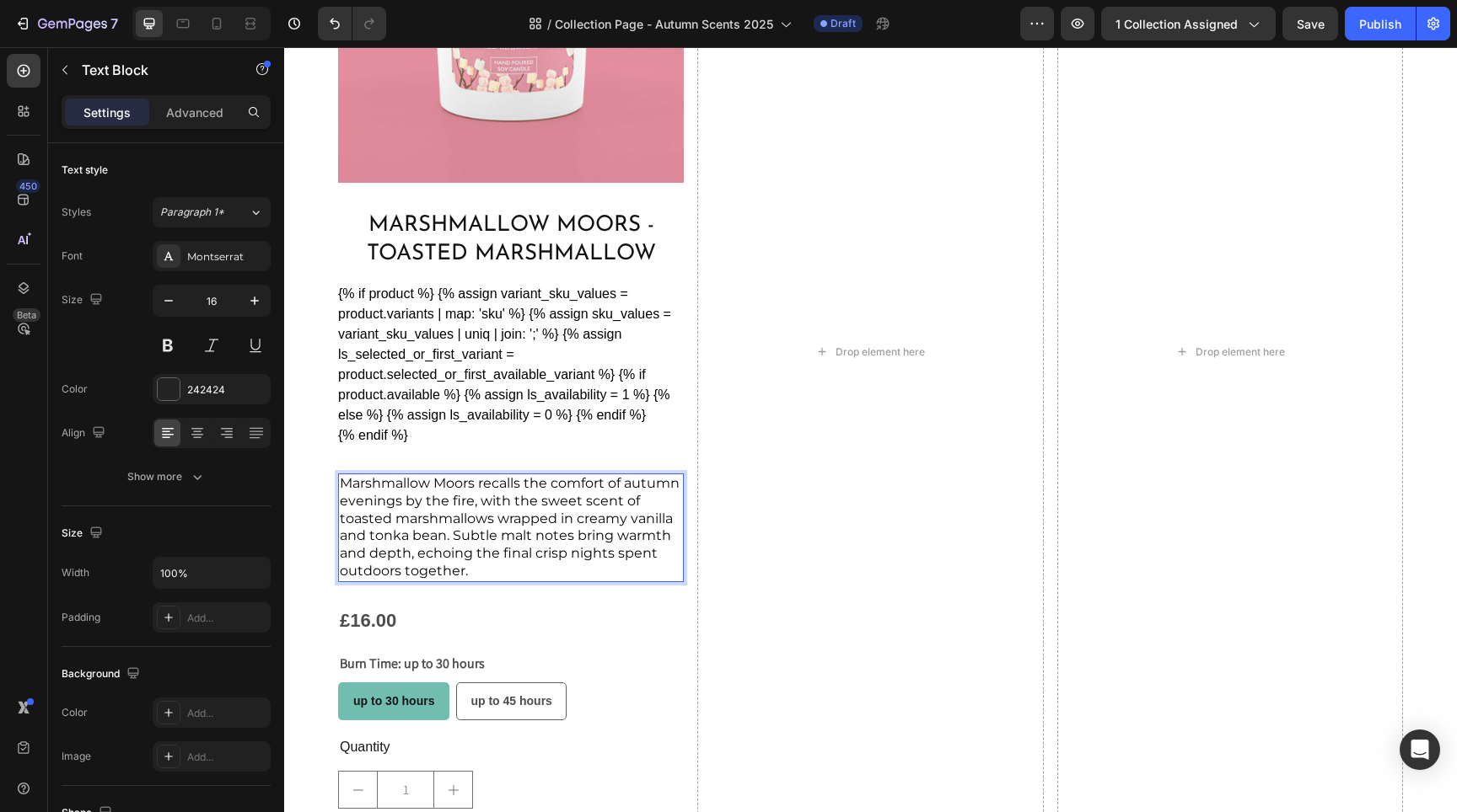
click at [449, 494] on span "Marshmallow Moors recalls the comfort of autumn evenings by the fire, with the …" at bounding box center [510, 527] width 340 height 104
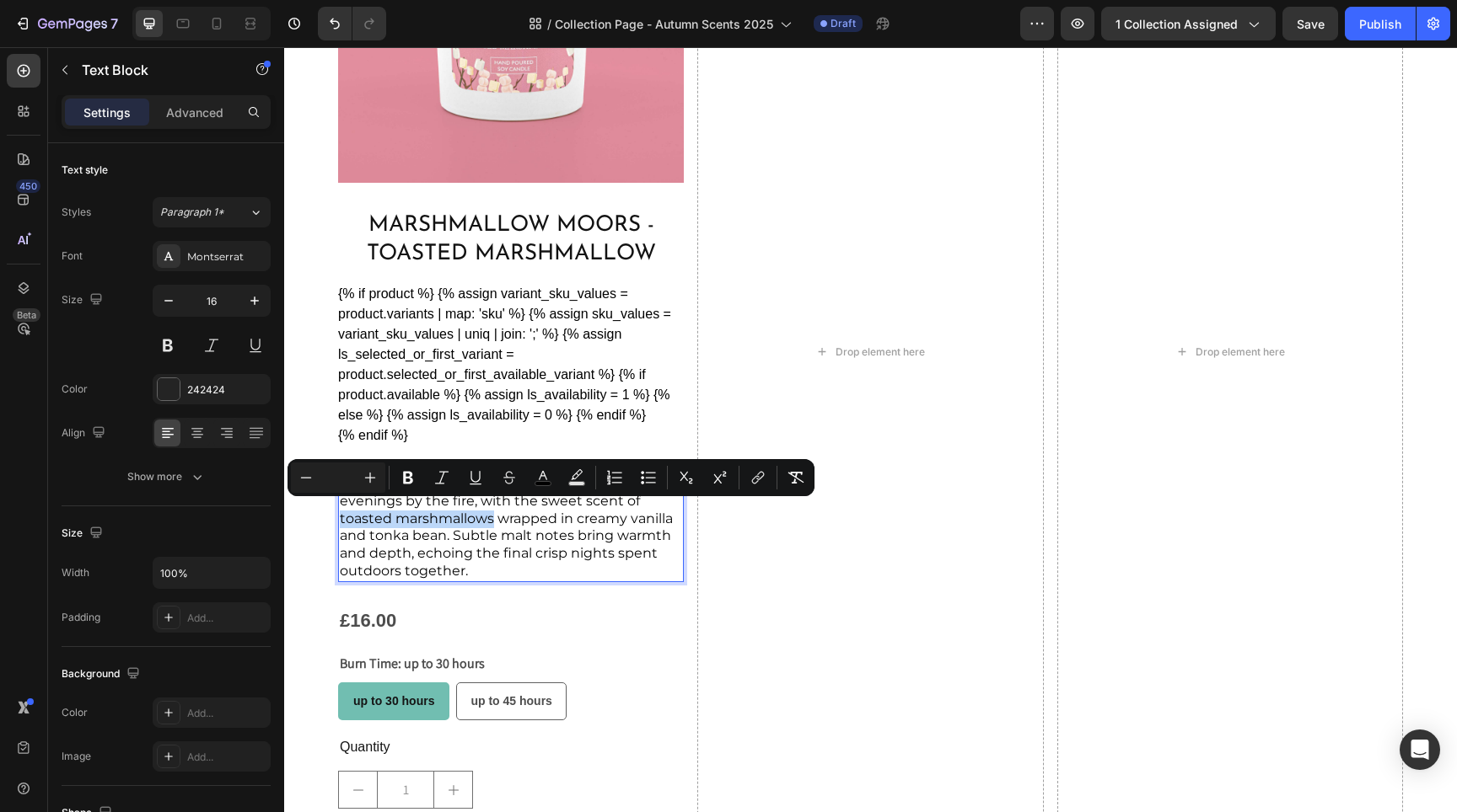
drag, startPoint x: 358, startPoint y: 511, endPoint x: 509, endPoint y: 516, distance: 151.1
click at [509, 516] on span "Marshmallow Moors recalls the comfort of autumn evenings by the fire, with the …" at bounding box center [510, 527] width 340 height 104
click at [410, 472] on icon "Editor contextual toolbar" at bounding box center [408, 478] width 10 height 12
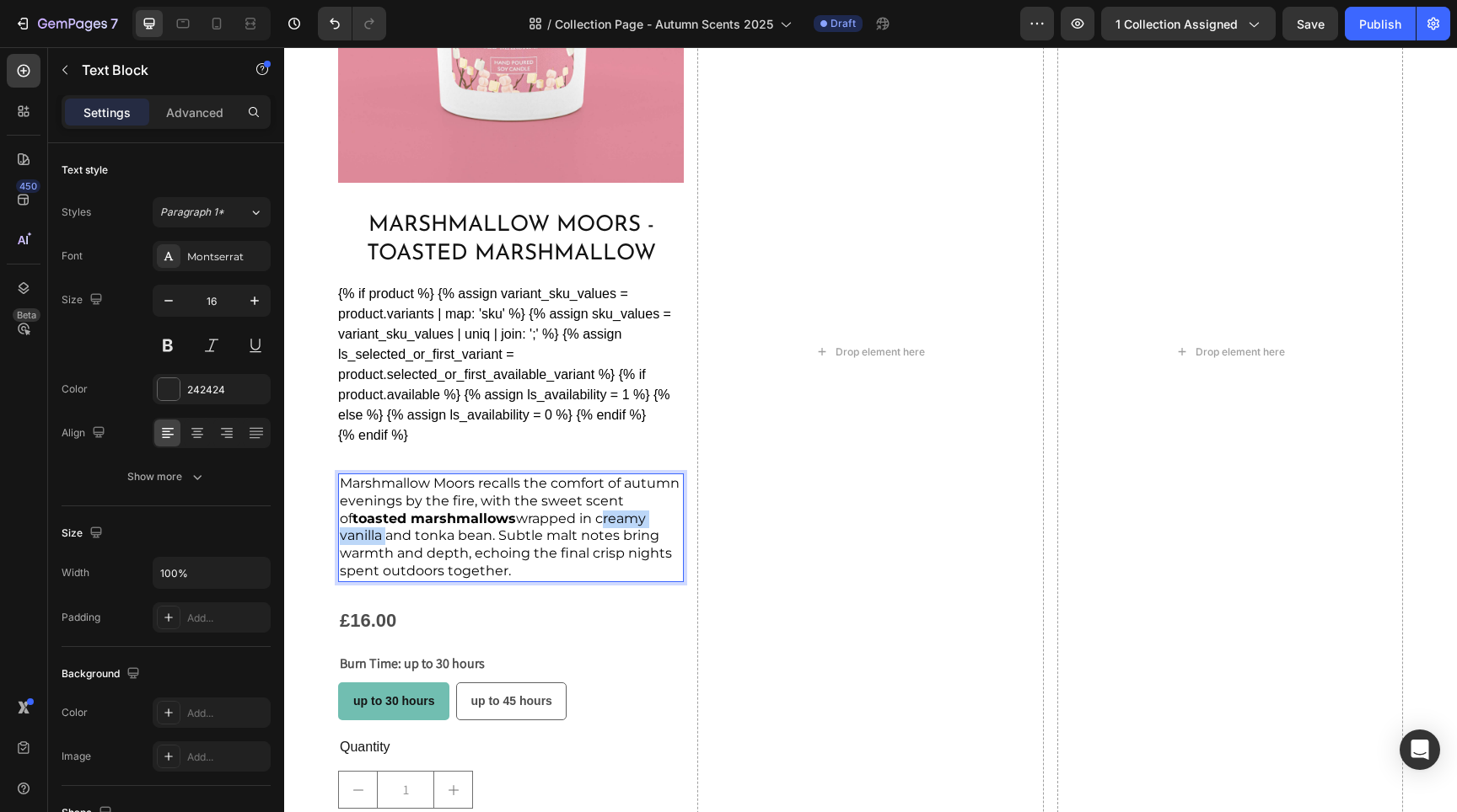
drag, startPoint x: 602, startPoint y: 513, endPoint x: 383, endPoint y: 526, distance: 219.4
click at [384, 525] on span "Marshmallow Moors recalls the comfort of autumn evenings by the fire, with the …" at bounding box center [510, 527] width 340 height 104
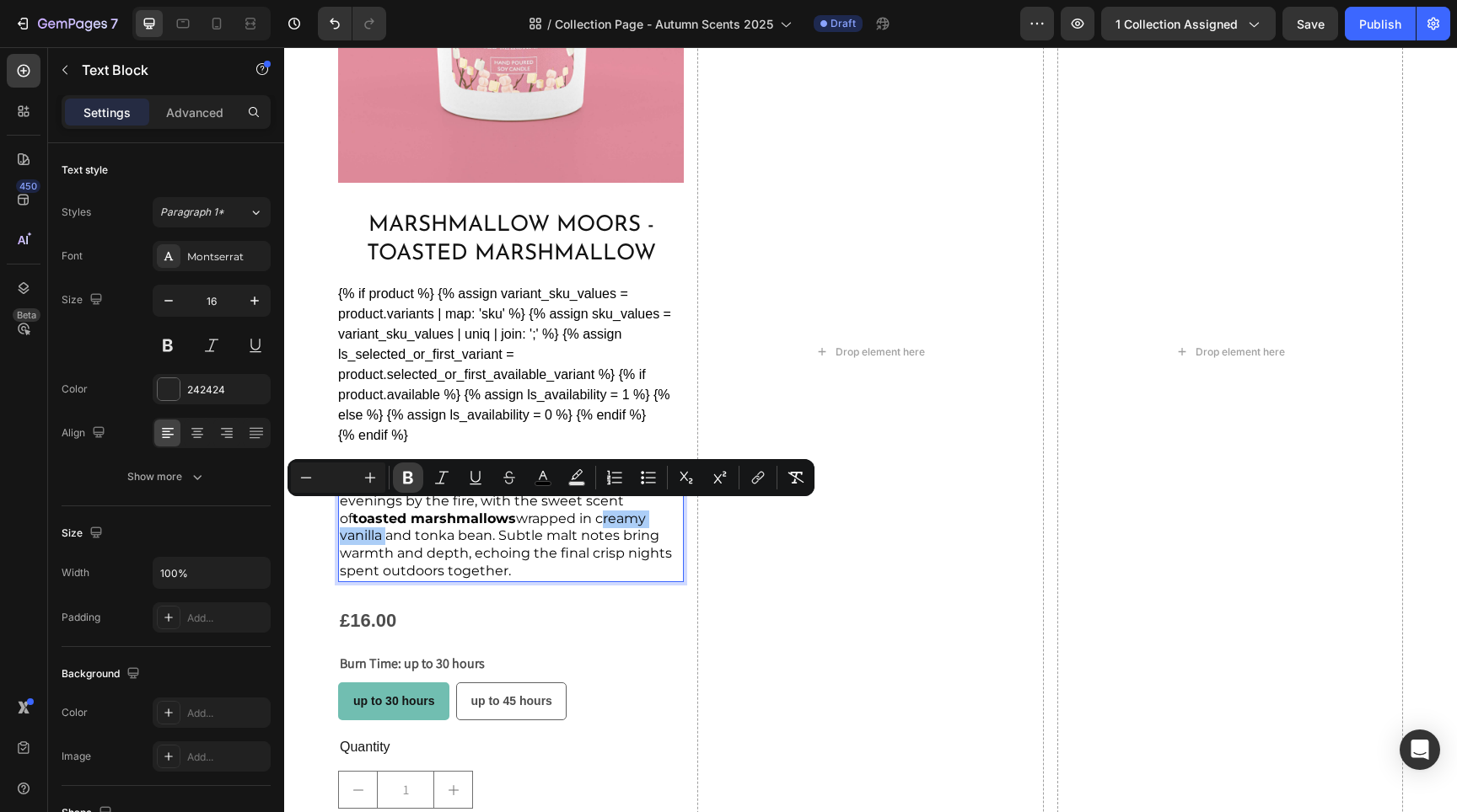
click at [416, 474] on button "Bold" at bounding box center [408, 477] width 30 height 30
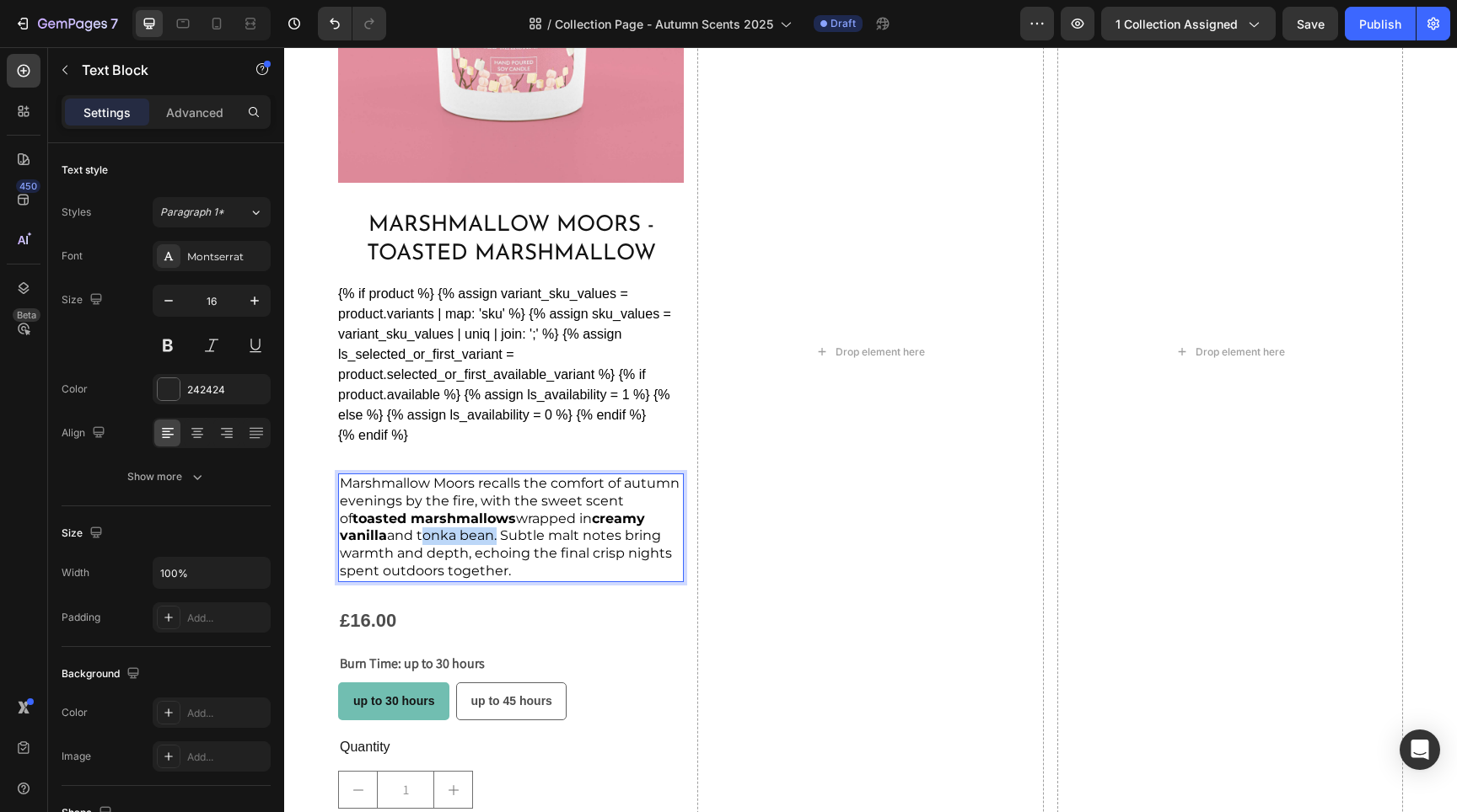
drag, startPoint x: 417, startPoint y: 527, endPoint x: 494, endPoint y: 533, distance: 77.2
click at [494, 532] on span "Marshmallow Moors recalls the comfort of autumn evenings by the fire, with the …" at bounding box center [510, 527] width 340 height 104
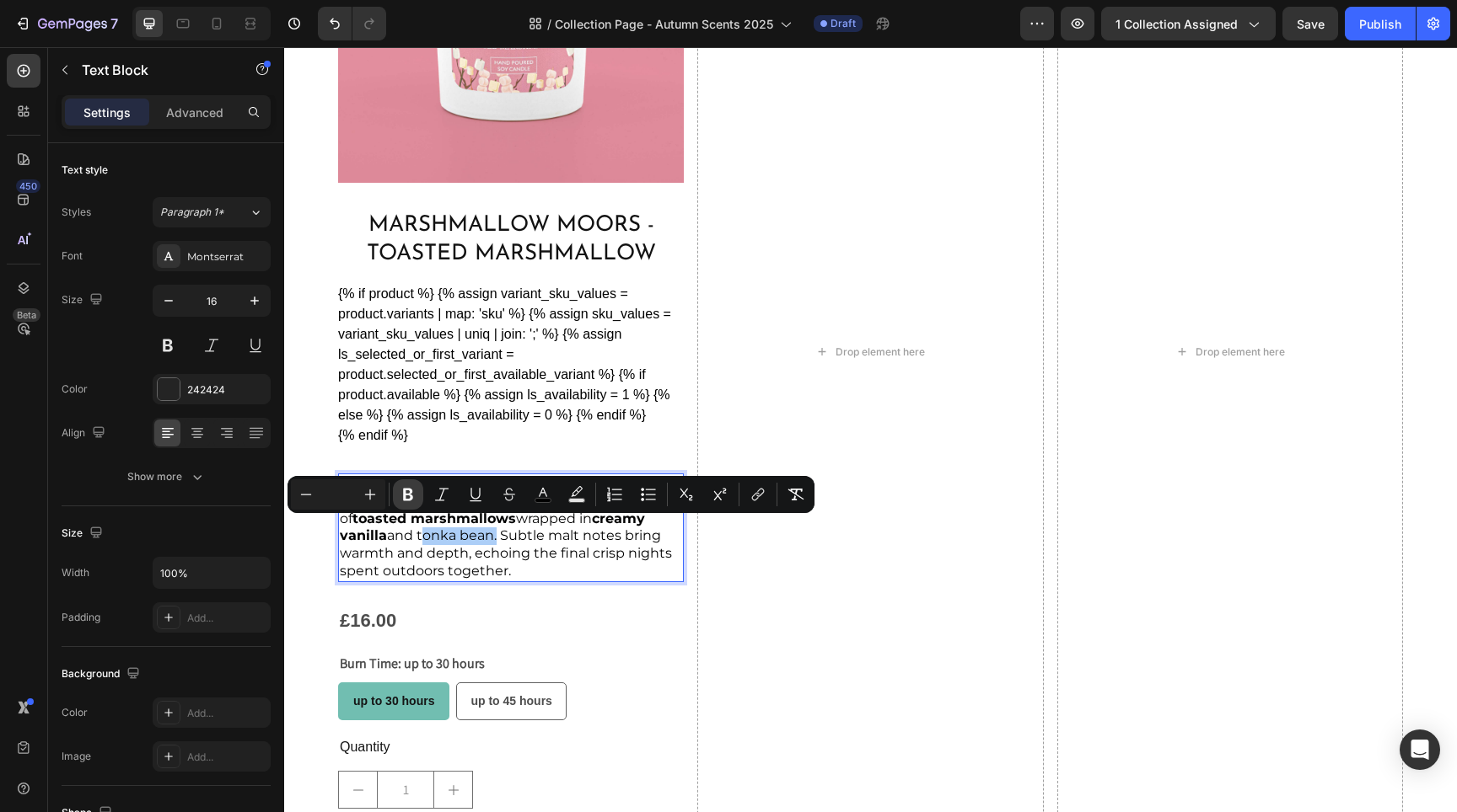
click at [413, 490] on icon "Editor contextual toolbar" at bounding box center [408, 494] width 17 height 17
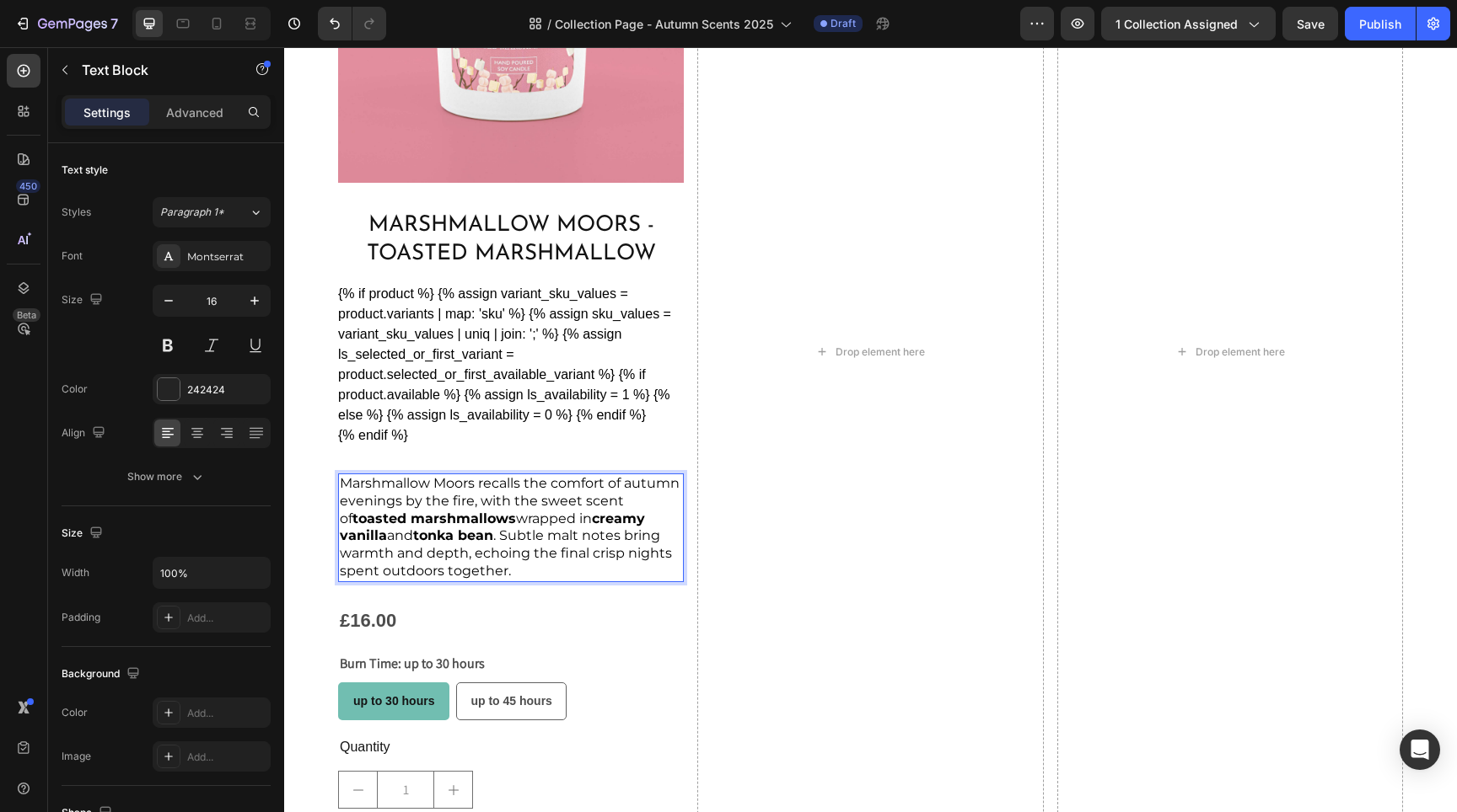
click at [559, 528] on span "Marshmallow Moors recalls the comfort of autumn evenings by the fire, with the …" at bounding box center [510, 527] width 340 height 104
drag, startPoint x: 560, startPoint y: 528, endPoint x: 532, endPoint y: 496, distance: 42.5
click at [609, 530] on span "Marshmallow Moors recalls the comfort of autumn evenings by the fire, with the …" at bounding box center [510, 527] width 340 height 104
click at [578, 524] on span "Marshmallow Moors recalls the comfort of autumn evenings by the fire, with the …" at bounding box center [510, 527] width 340 height 104
drag, startPoint x: 557, startPoint y: 528, endPoint x: 627, endPoint y: 534, distance: 70.3
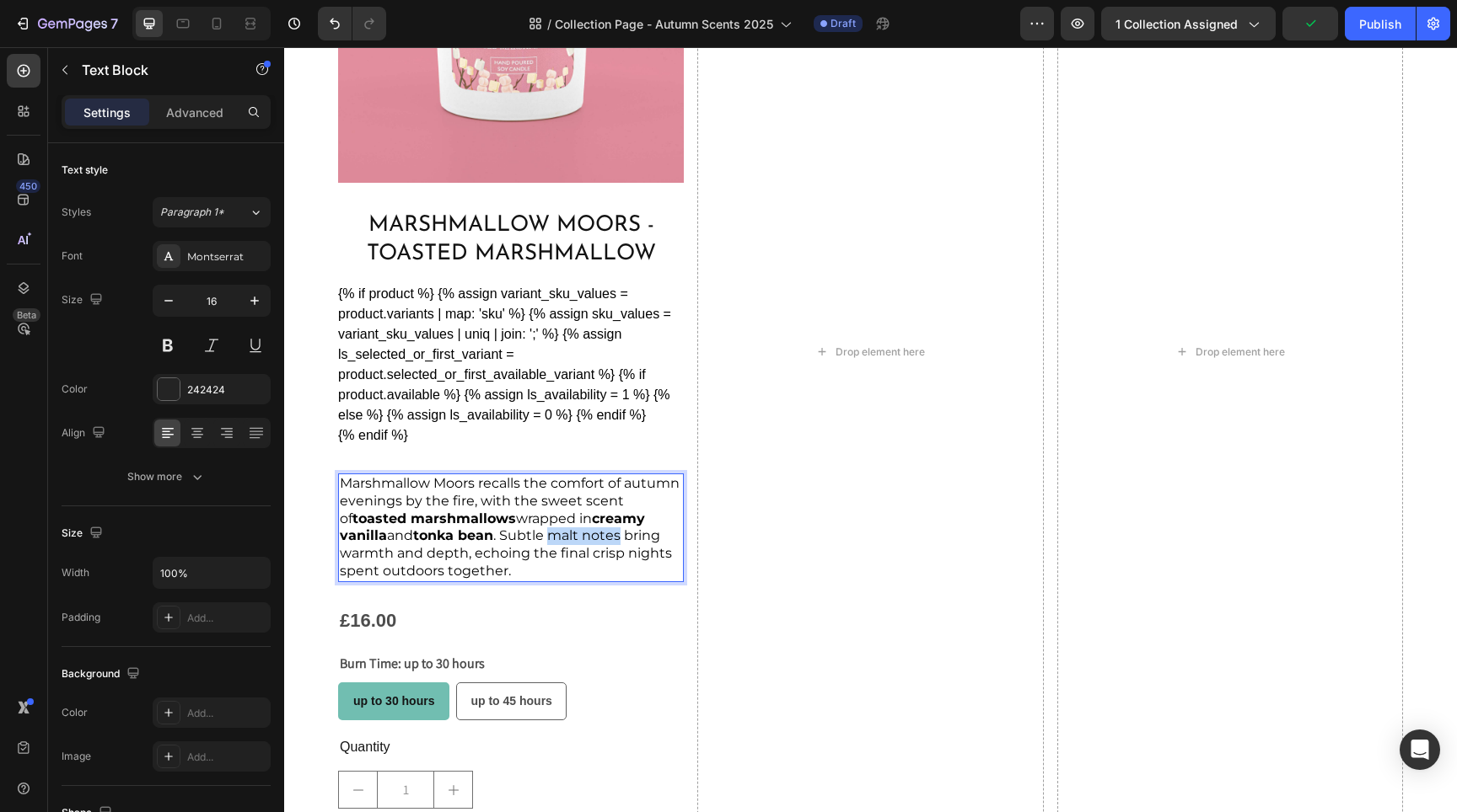
click at [627, 534] on span "Marshmallow Moors recalls the comfort of autumn evenings by the fire, with the …" at bounding box center [510, 527] width 340 height 104
click at [581, 539] on span "Marshmallow Moors recalls the comfort of autumn evenings by the fire, with the …" at bounding box center [510, 527] width 340 height 104
click at [539, 549] on span "Marshmallow Moors recalls the comfort of autumn evenings by the fire, with the …" at bounding box center [510, 527] width 340 height 104
click at [538, 609] on div "£16.00 Product Price Product Price Row" at bounding box center [511, 621] width 345 height 37
click at [582, 531] on span "Marshmallow Moors recalls the comfort of autumn evenings by the fire, with the …" at bounding box center [510, 527] width 340 height 104
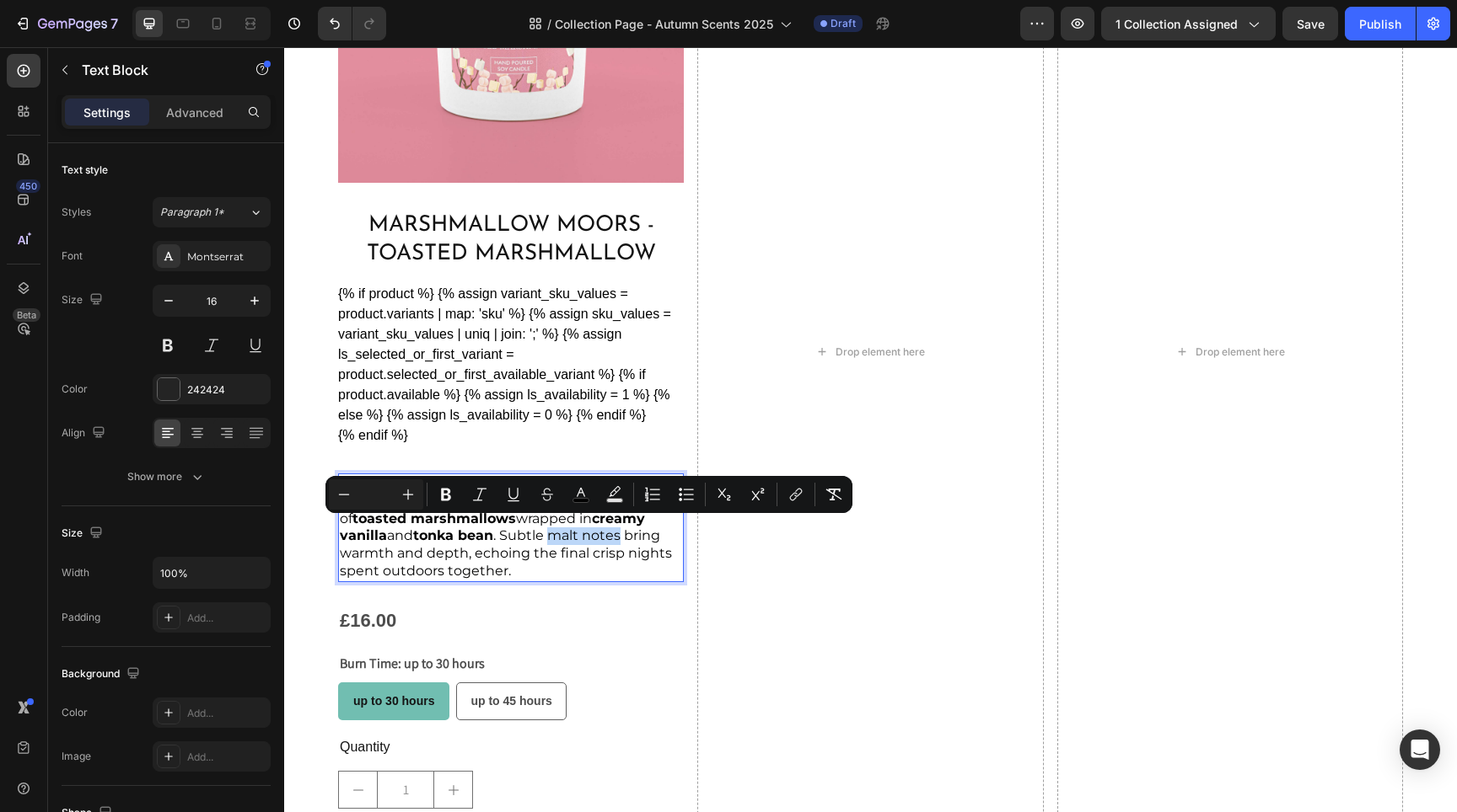
drag, startPoint x: 554, startPoint y: 528, endPoint x: 544, endPoint y: 518, distance: 14.1
click at [627, 530] on span "Marshmallow Moors recalls the comfort of autumn evenings by the fire, with the …" at bounding box center [510, 527] width 340 height 104
click at [442, 493] on icon "Editor contextual toolbar" at bounding box center [446, 495] width 10 height 12
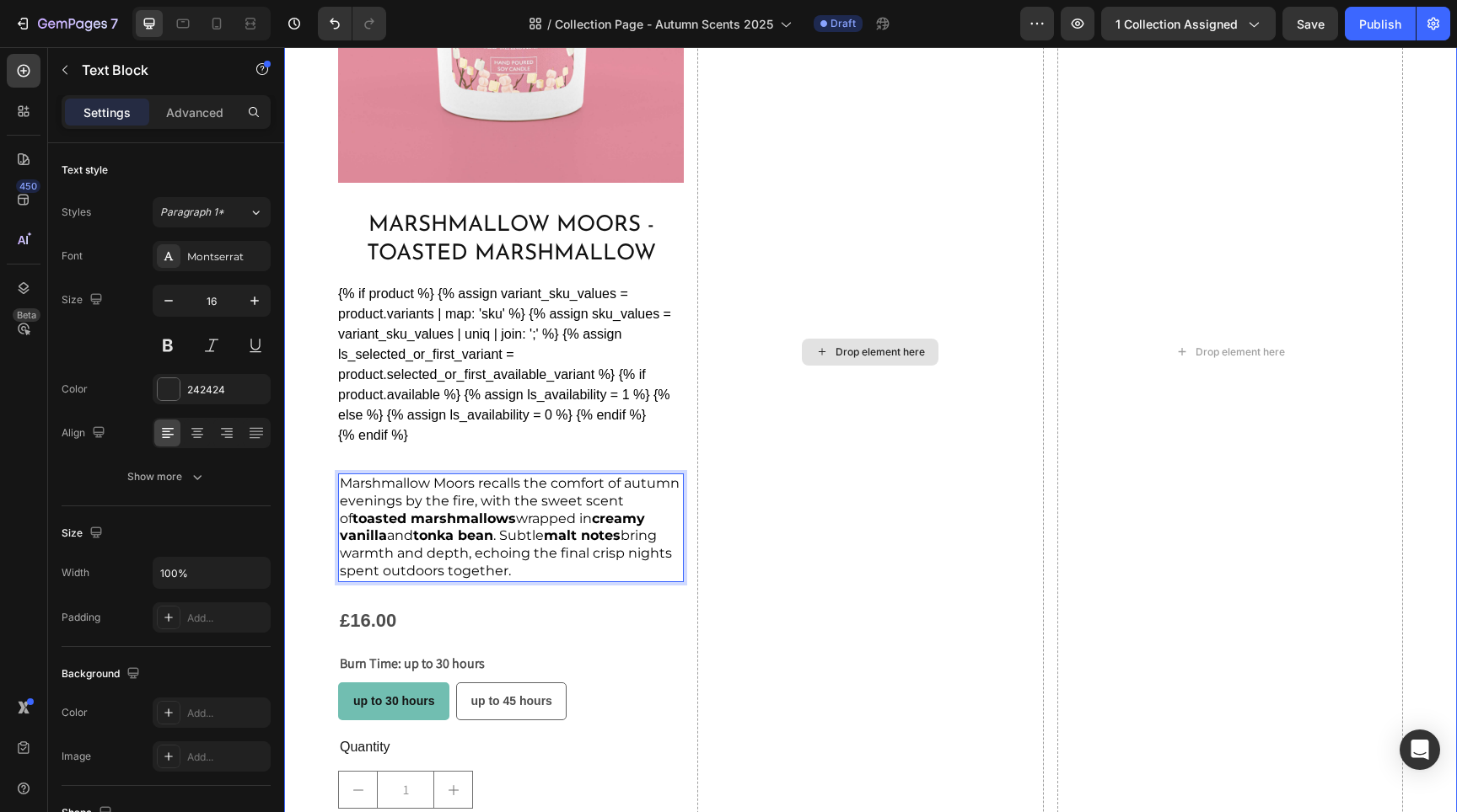
click at [766, 547] on div "Drop element here" at bounding box center [869, 352] width 345 height 1029
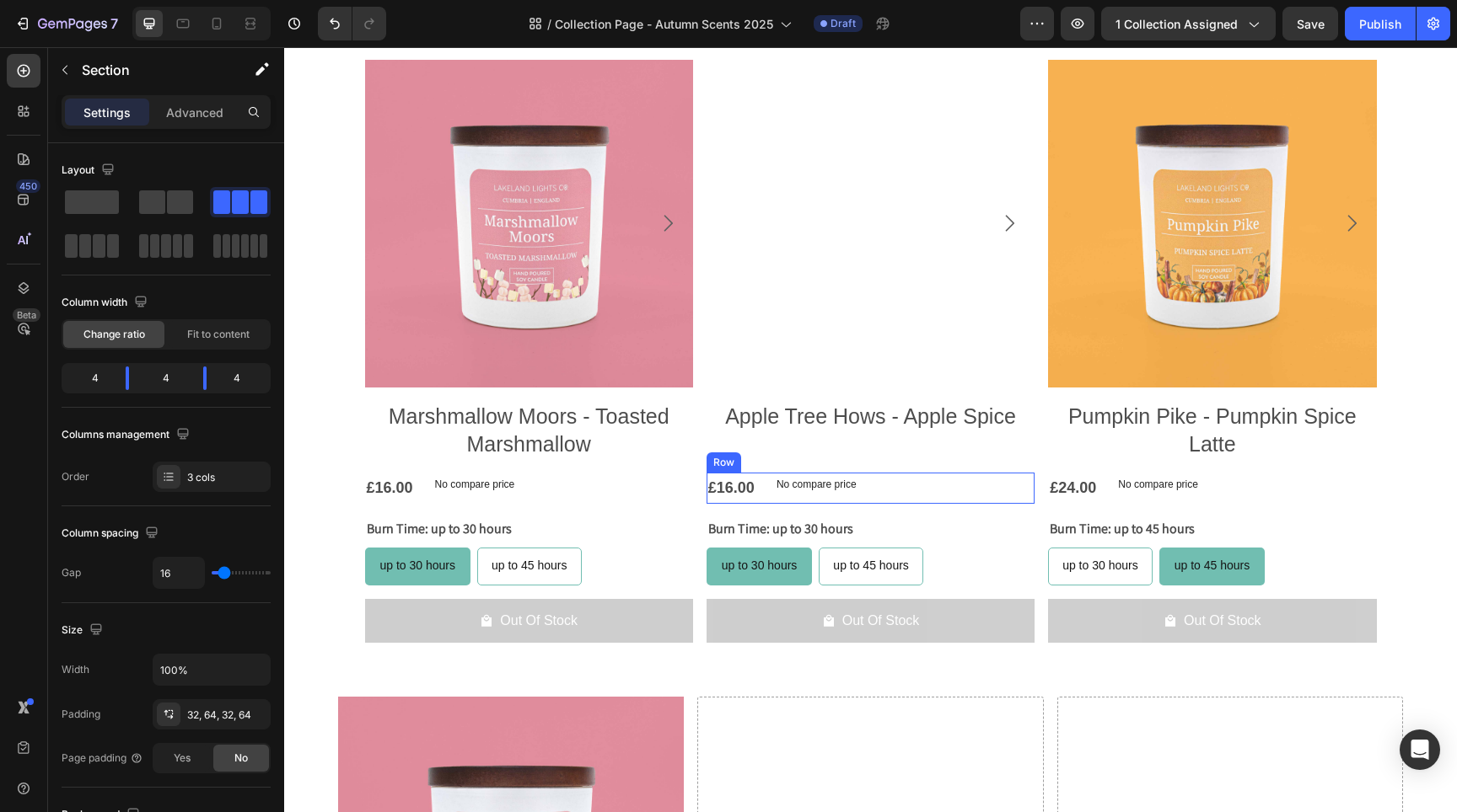
scroll to position [978, 0]
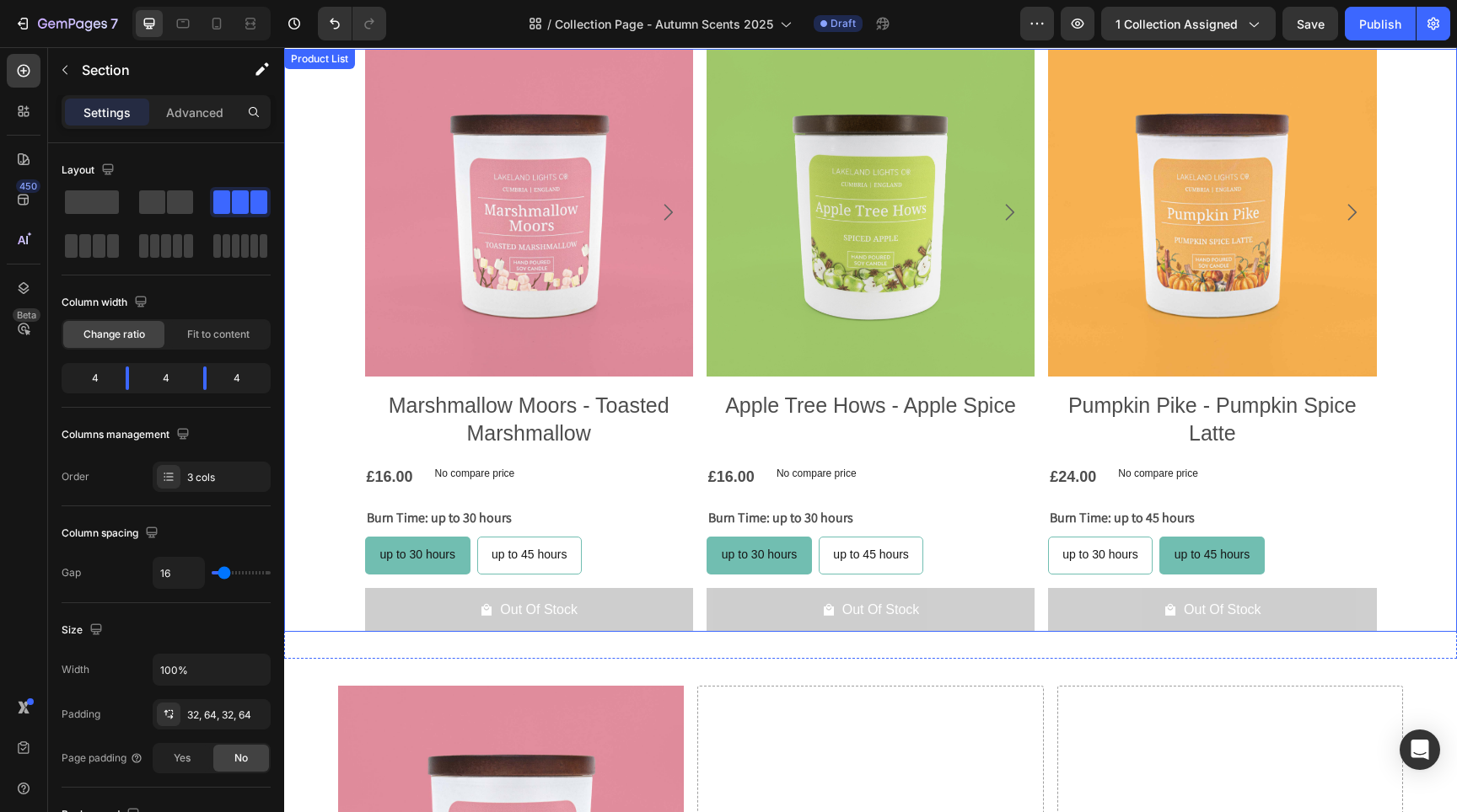
click at [315, 361] on div "Product Images Marshmallow Moors - Toasted Marshmallow Product Title £16.00 Pro…" at bounding box center [870, 341] width 1173 height 584
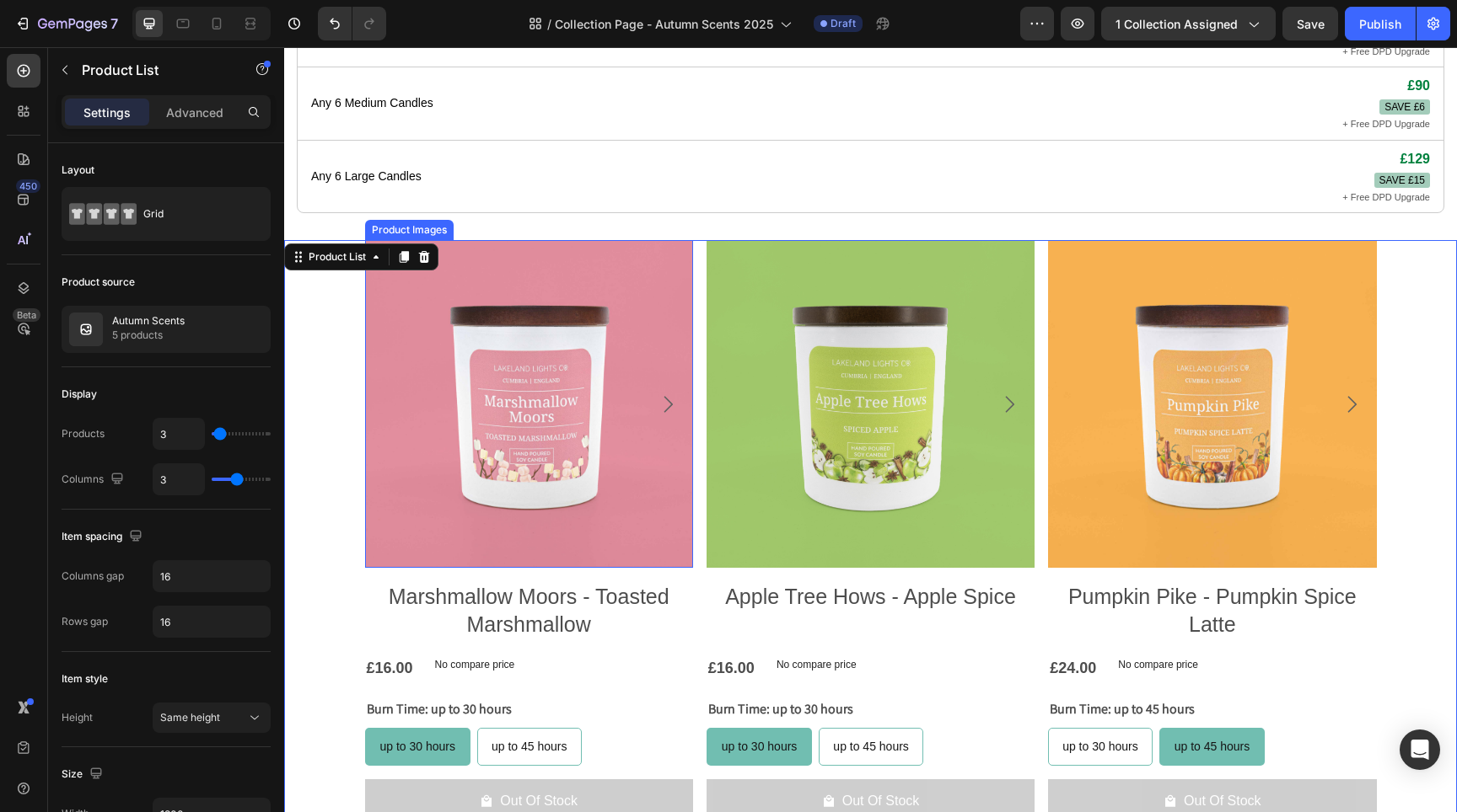
scroll to position [598, 0]
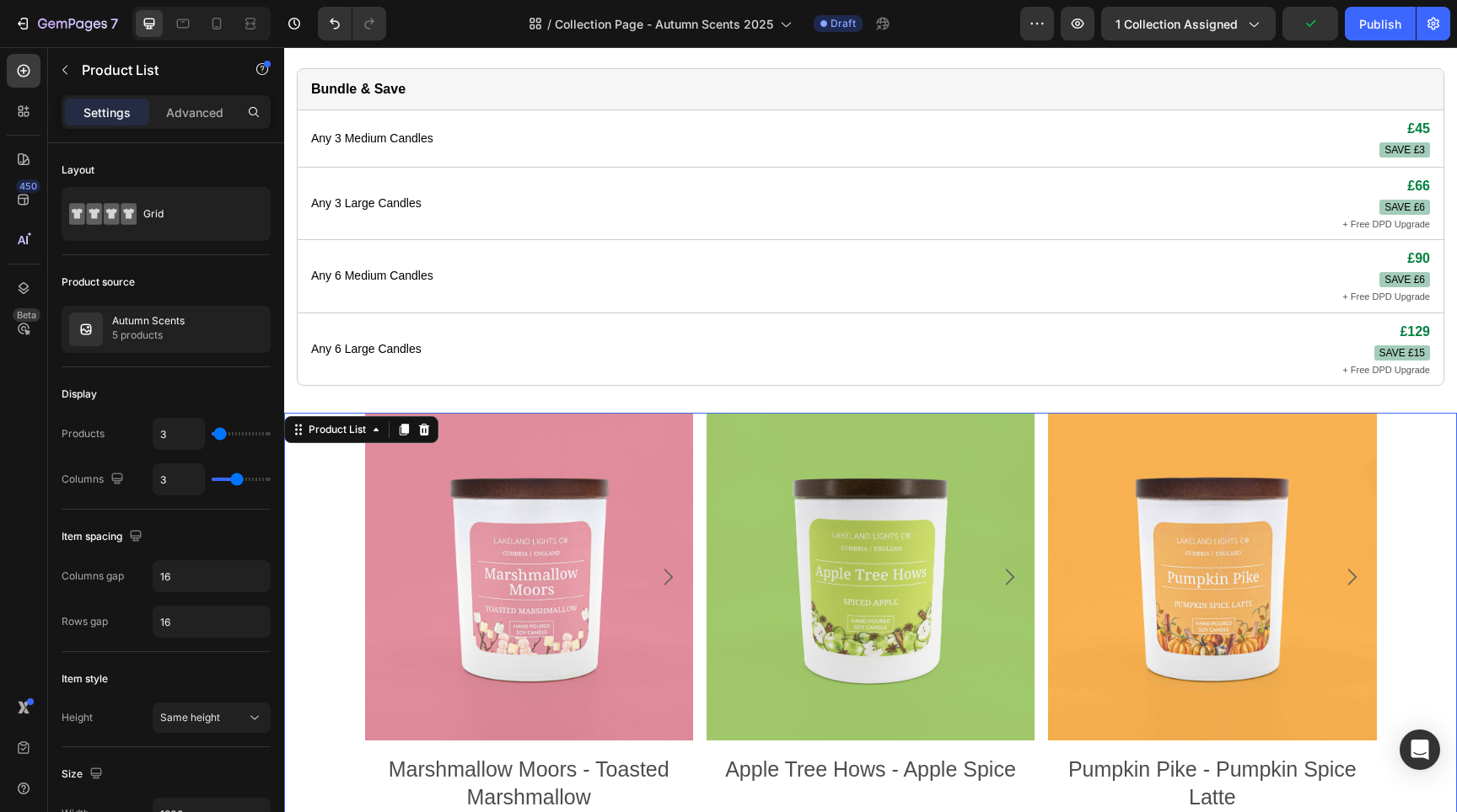
click at [305, 460] on div "Product Images Marshmallow Moors - Toasted Marshmallow Product Title £16.00 Pro…" at bounding box center [870, 705] width 1173 height 584
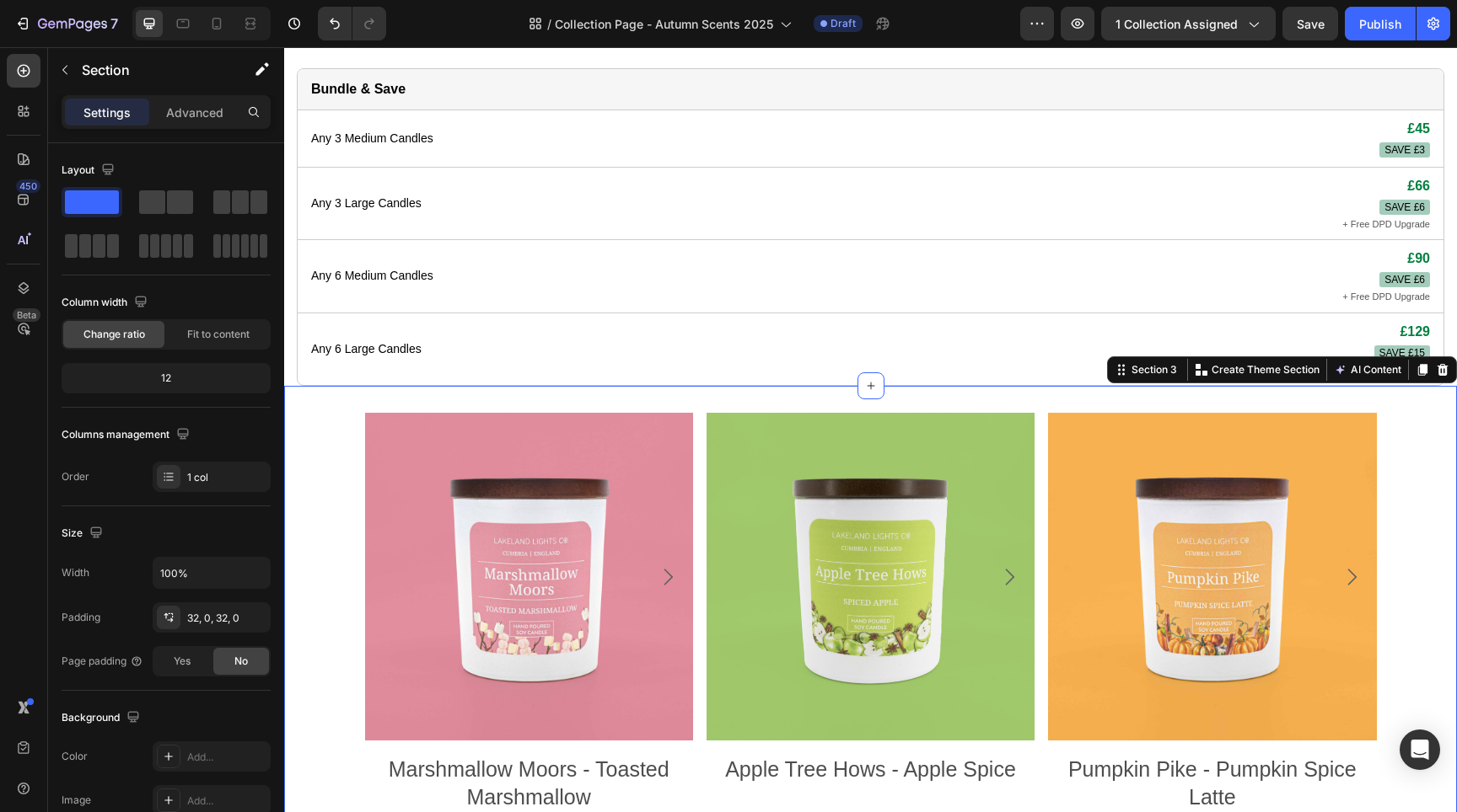
click at [1432, 413] on div "Product Images Marshmallow Moors - Toasted Marshmallow Product Title £16.00 Pro…" at bounding box center [870, 705] width 1173 height 638
click at [1432, 380] on div at bounding box center [1442, 369] width 20 height 20
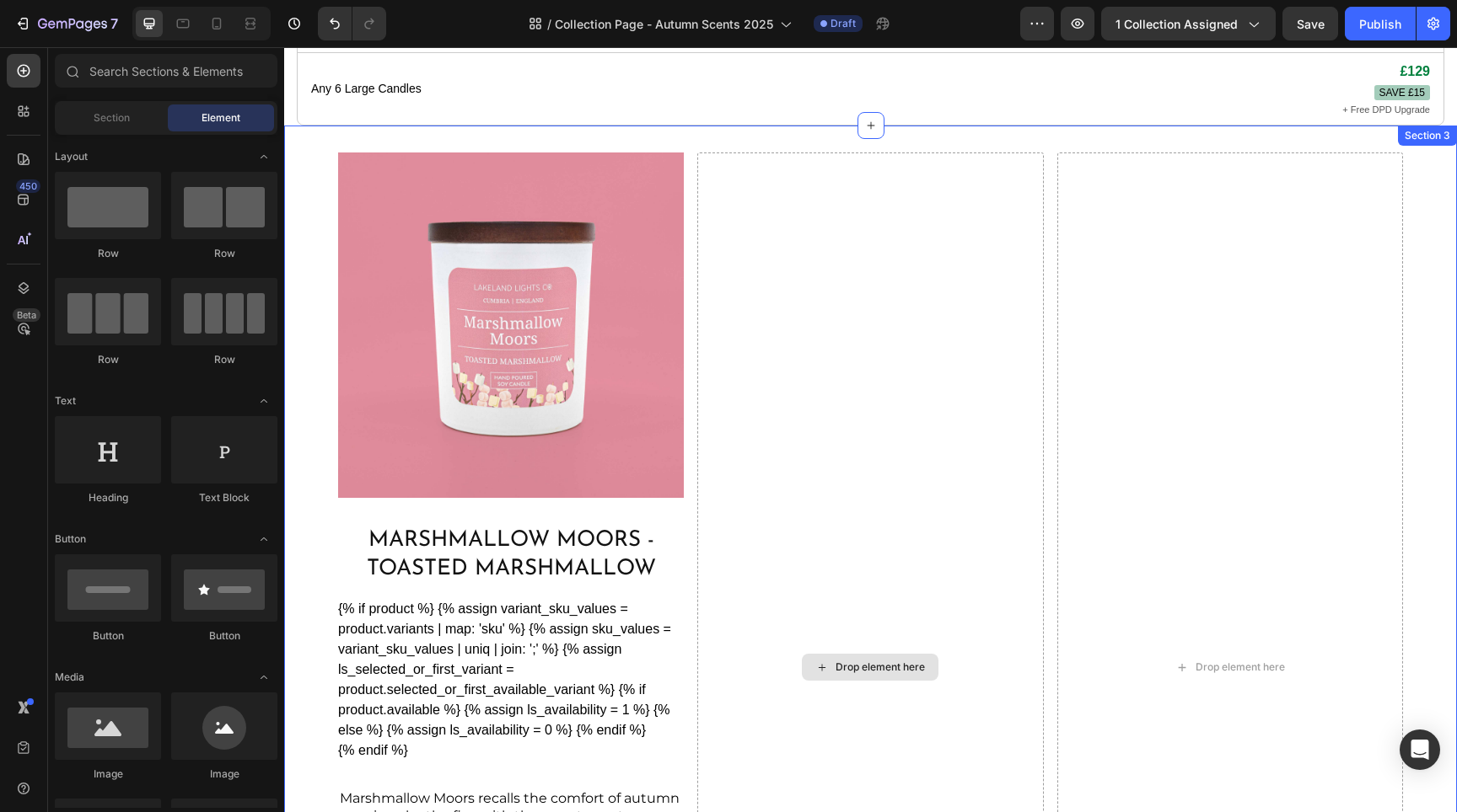
scroll to position [1037, 0]
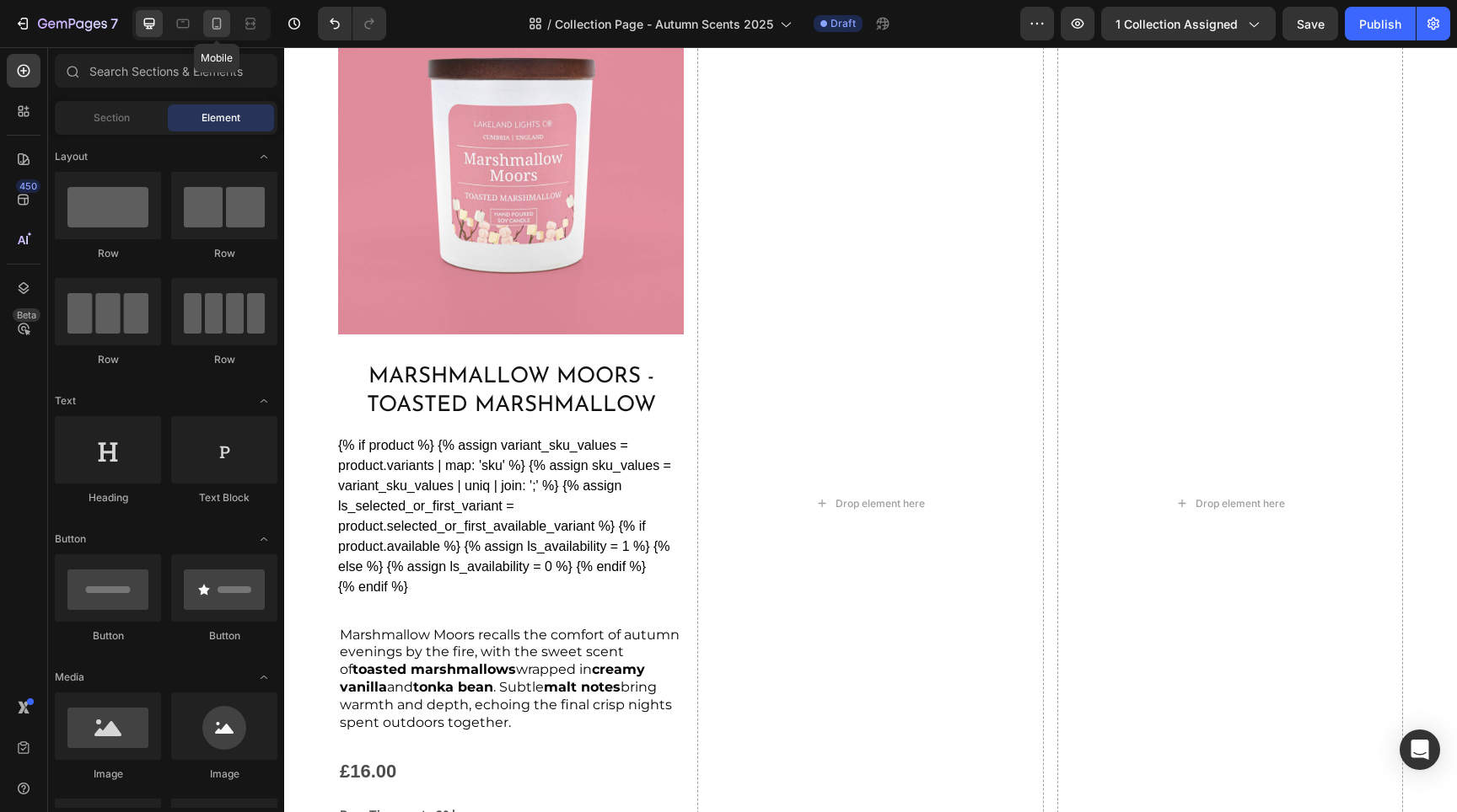
click at [224, 36] on div at bounding box center [217, 23] width 27 height 27
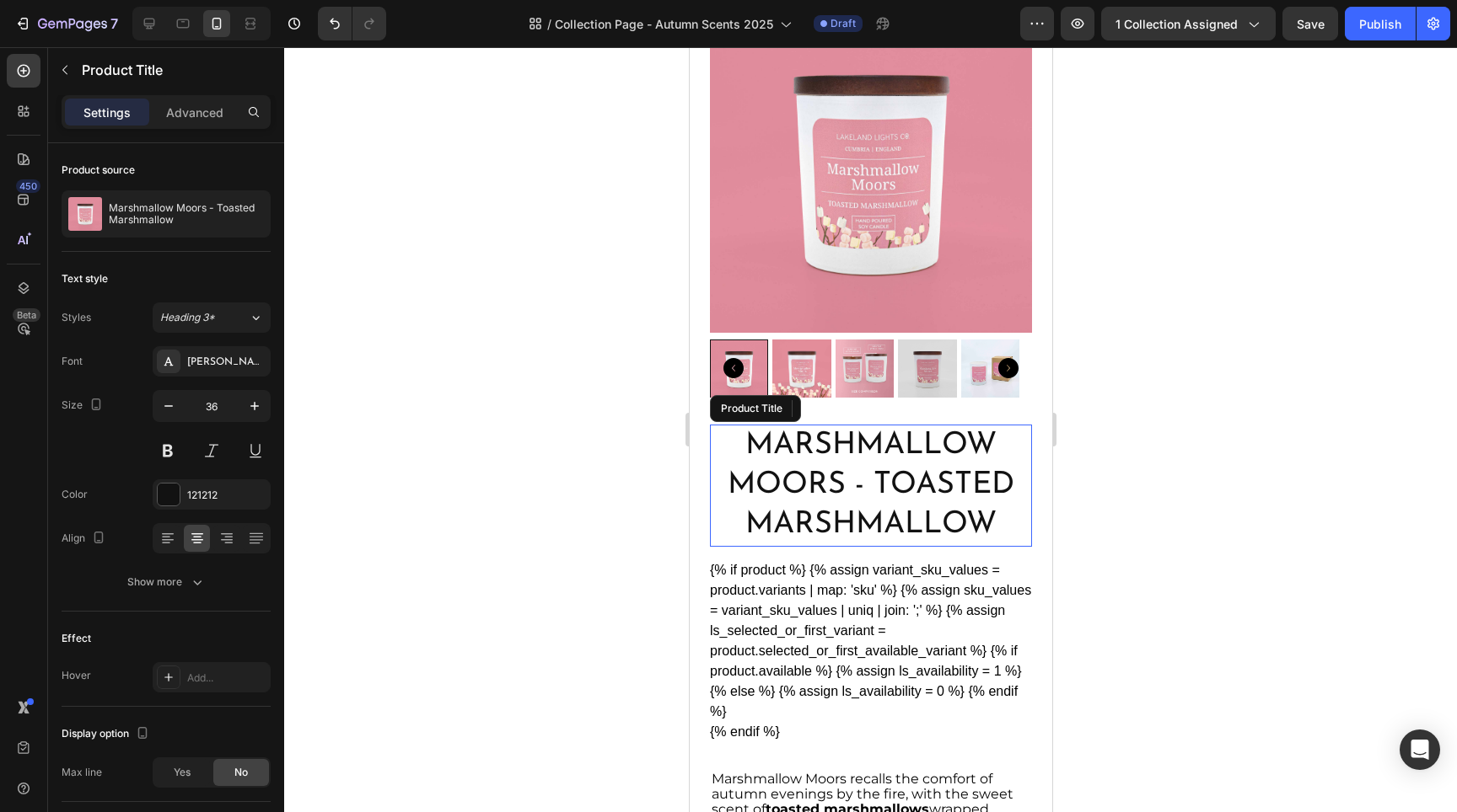
click at [920, 483] on h2 "Marshmallow Moors - Toasted Marshmallow" at bounding box center [870, 485] width 322 height 122
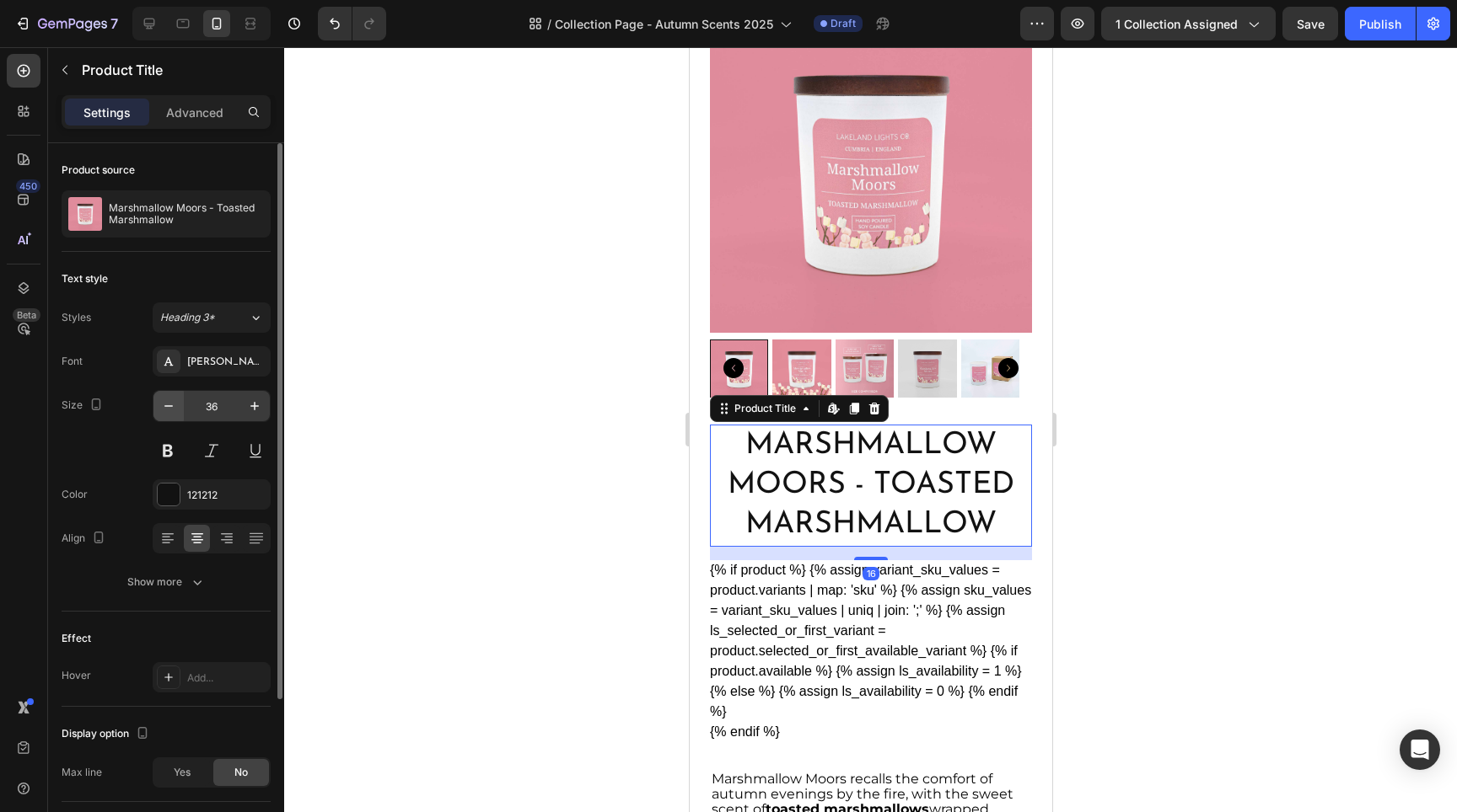
click at [167, 412] on icon "button" at bounding box center [168, 406] width 17 height 17
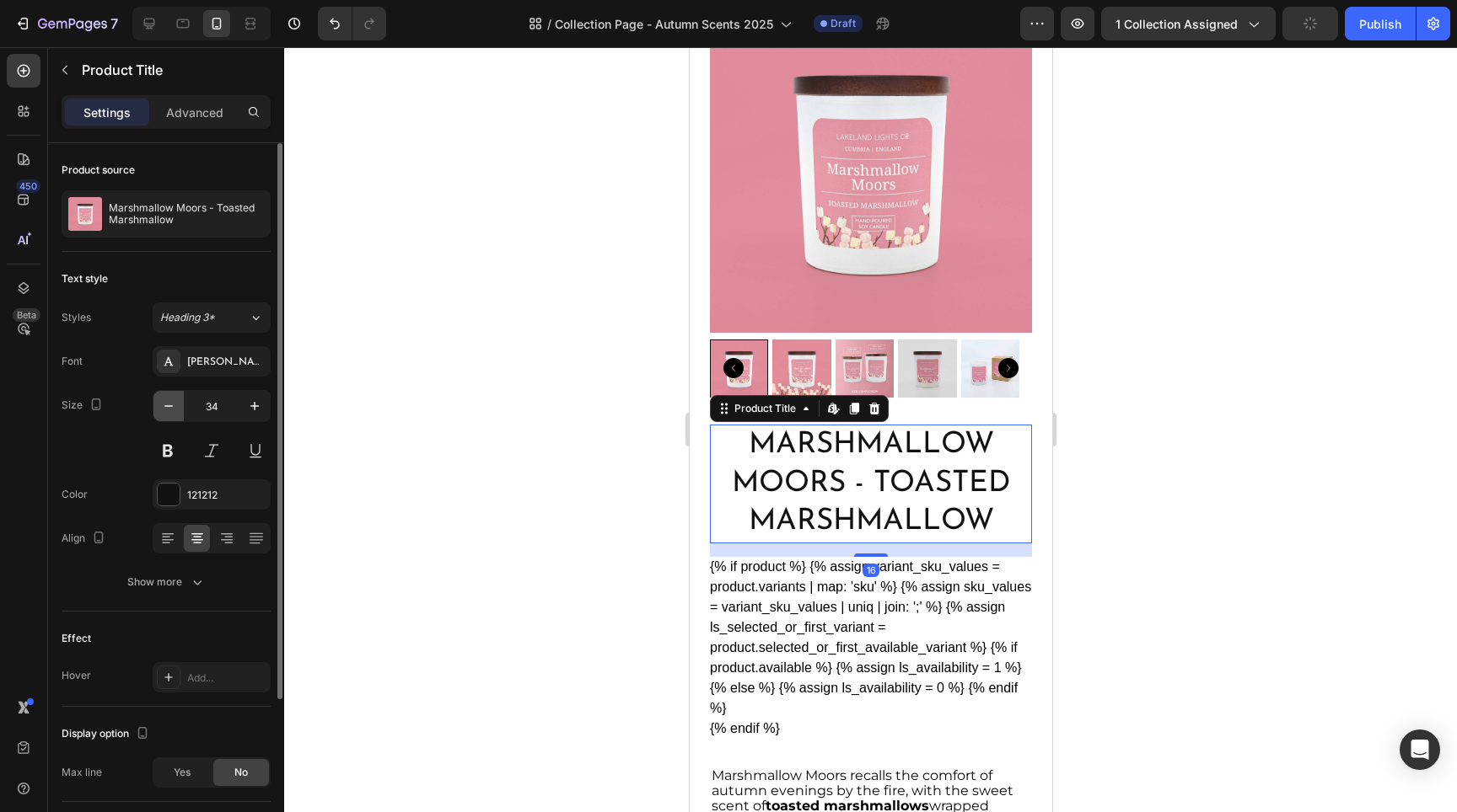
click at [167, 412] on icon "button" at bounding box center [168, 406] width 17 height 17
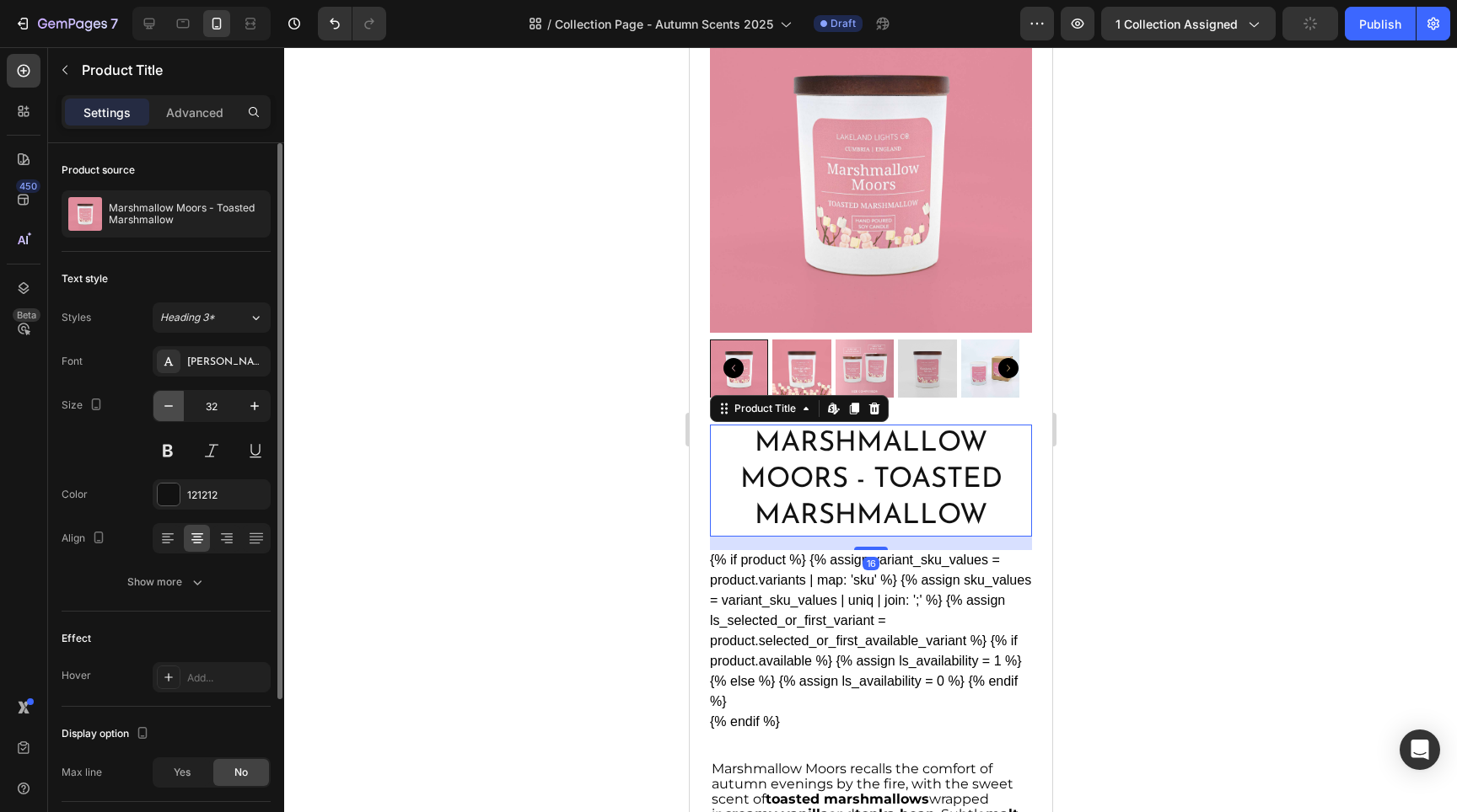
click at [167, 412] on icon "button" at bounding box center [168, 406] width 17 height 17
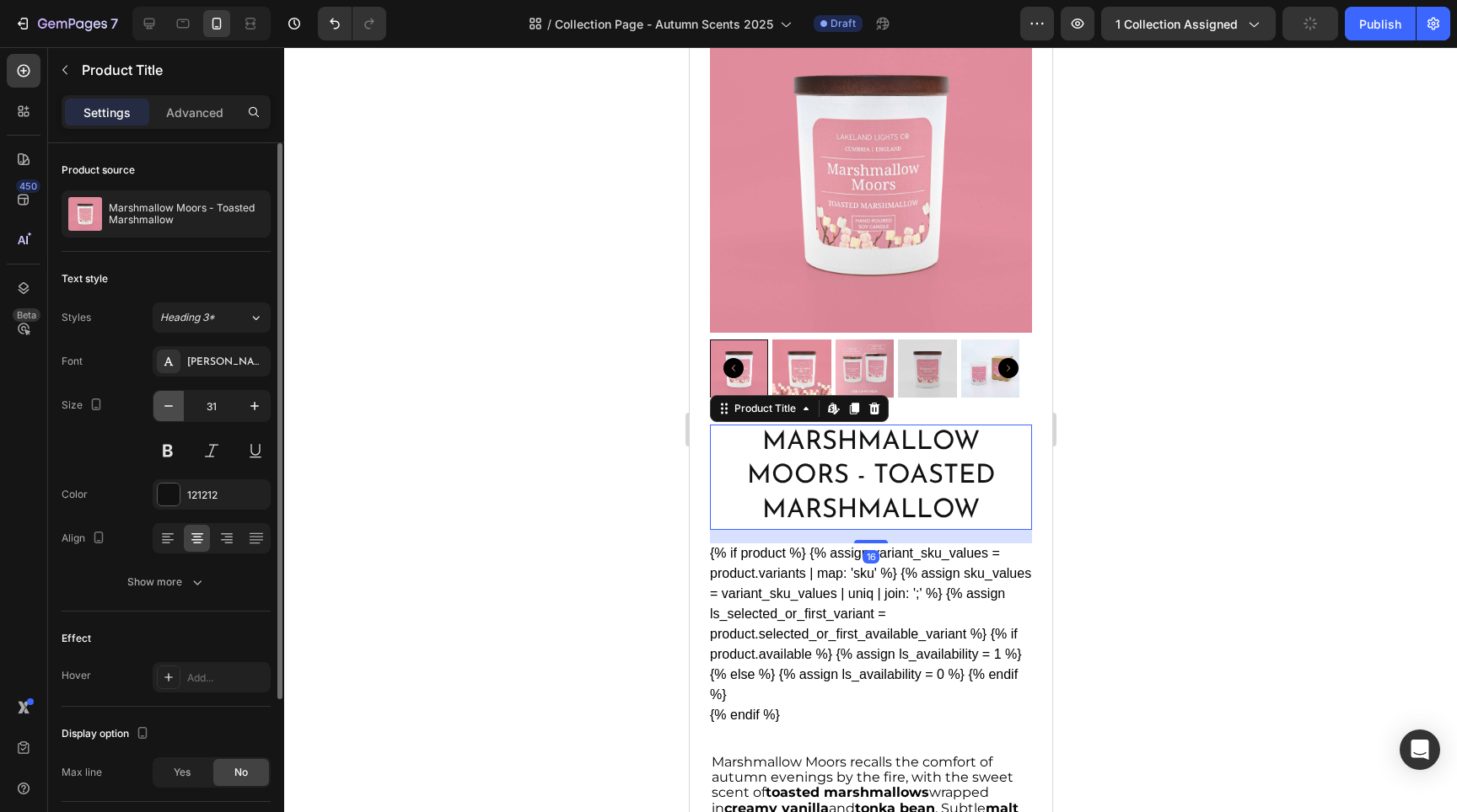
click at [167, 412] on icon "button" at bounding box center [168, 406] width 17 height 17
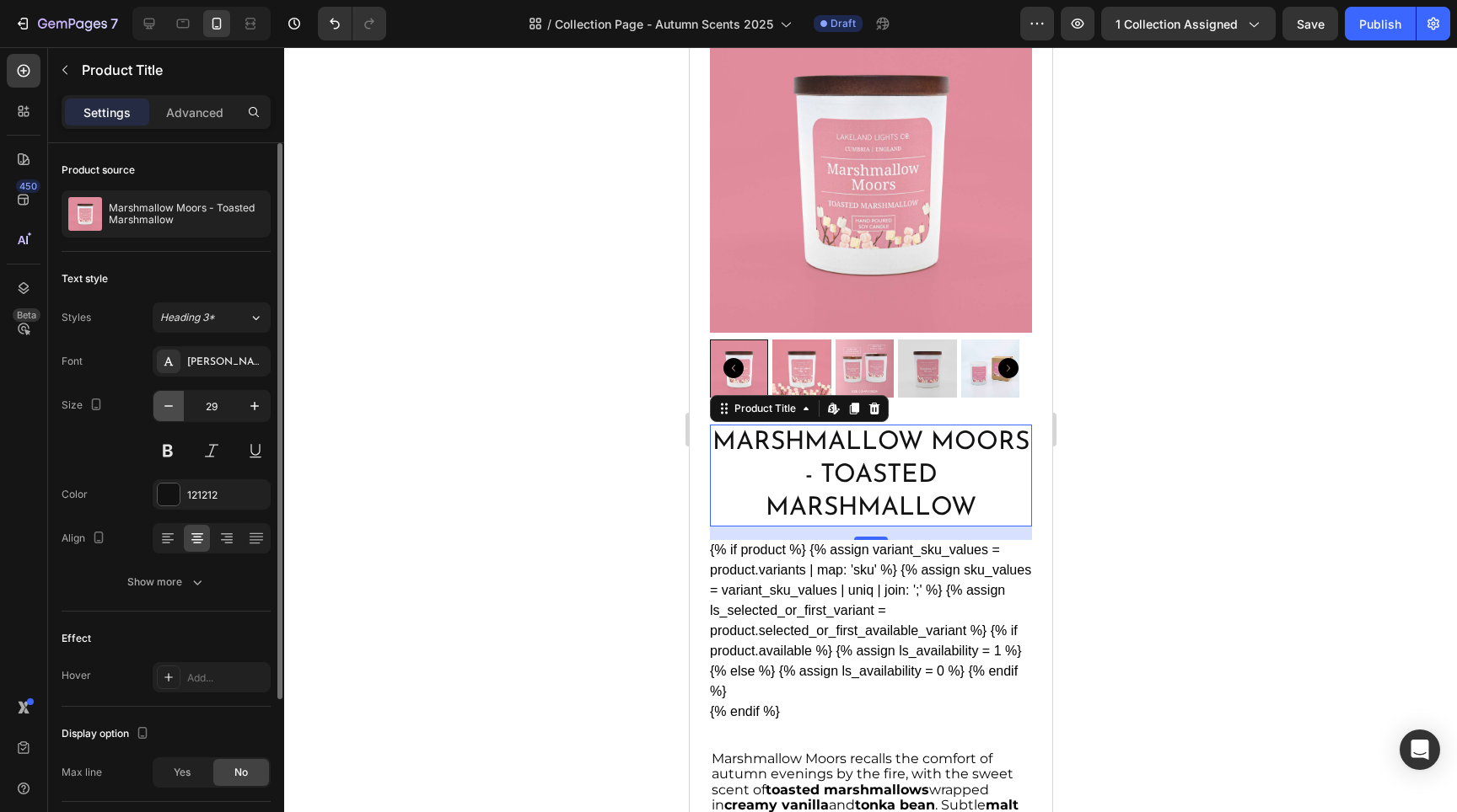
click at [167, 412] on icon "button" at bounding box center [168, 406] width 17 height 17
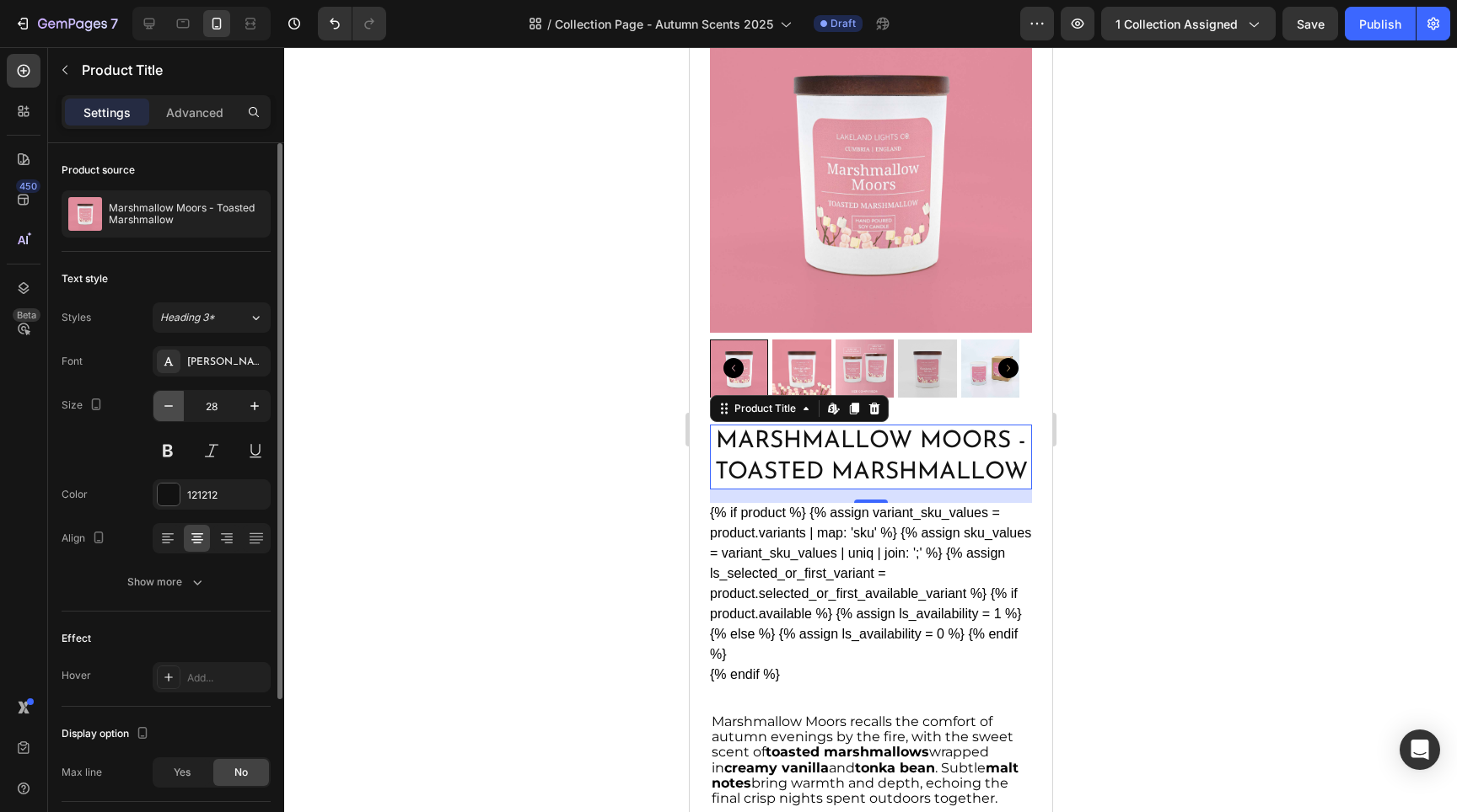
click at [168, 412] on icon "button" at bounding box center [168, 406] width 17 height 17
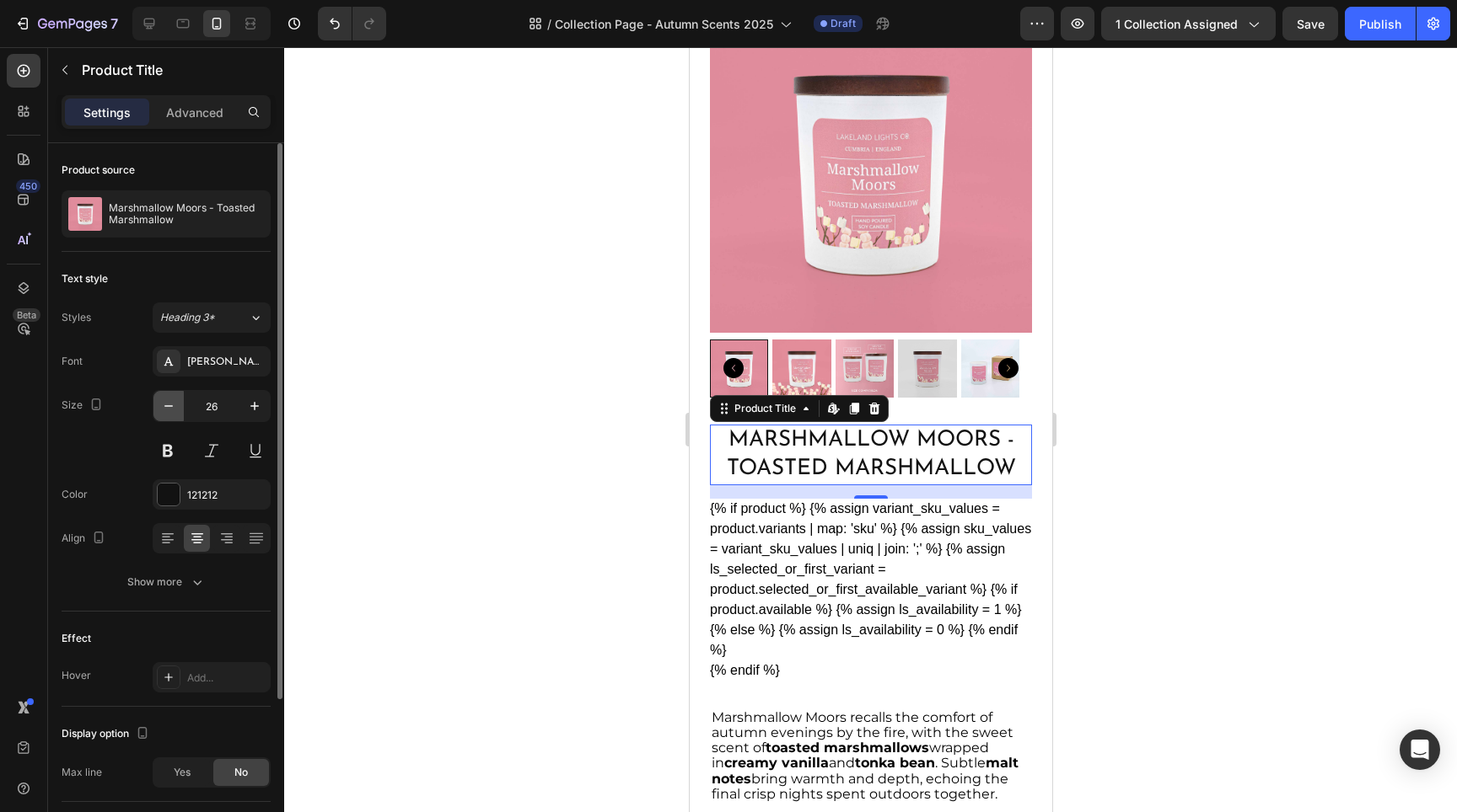
click at [168, 412] on icon "button" at bounding box center [168, 406] width 17 height 17
type input "24"
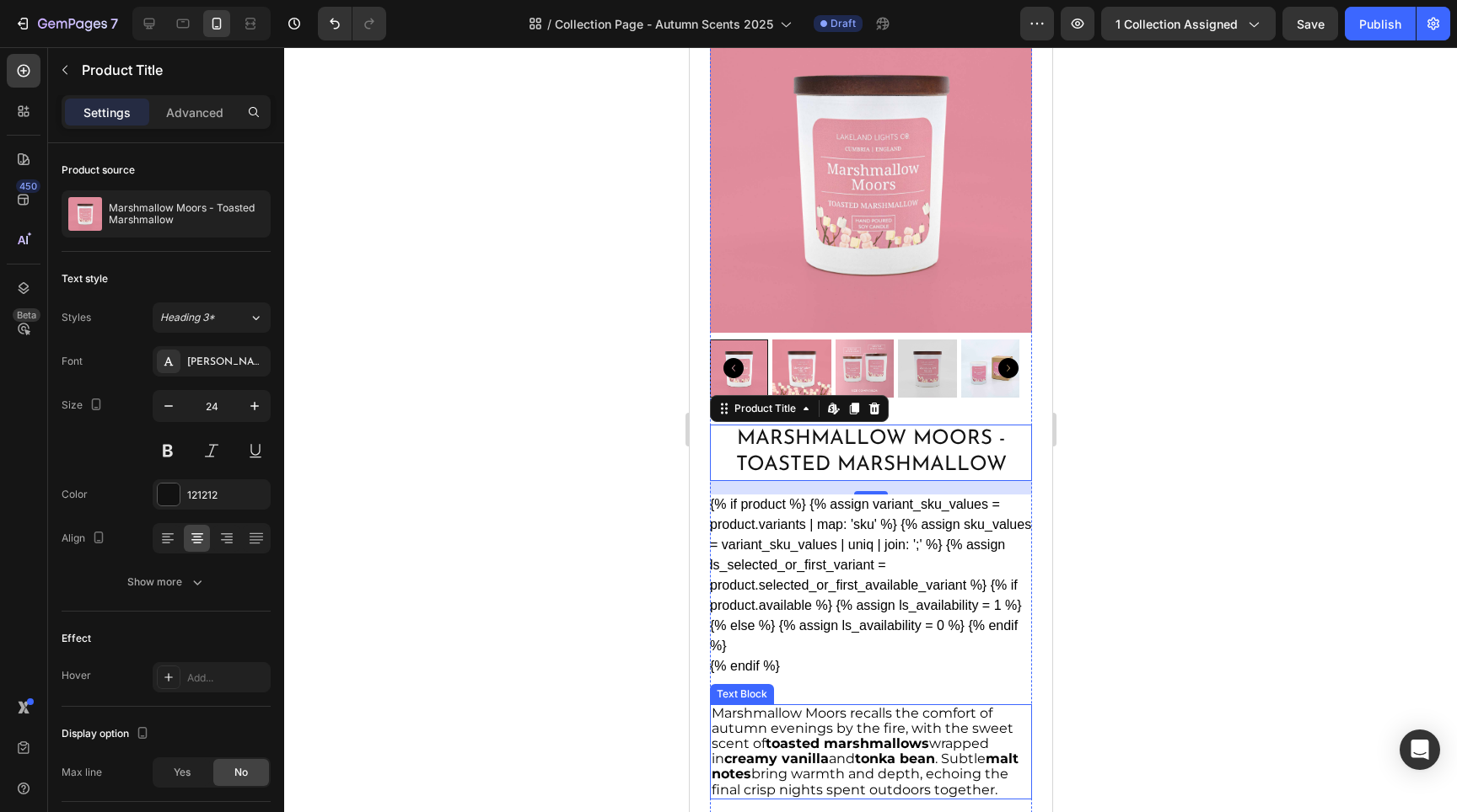
click at [881, 711] on span "Marshmallow Moors recalls the comfort of autumn evenings by the fire, with the …" at bounding box center [865, 752] width 307 height 92
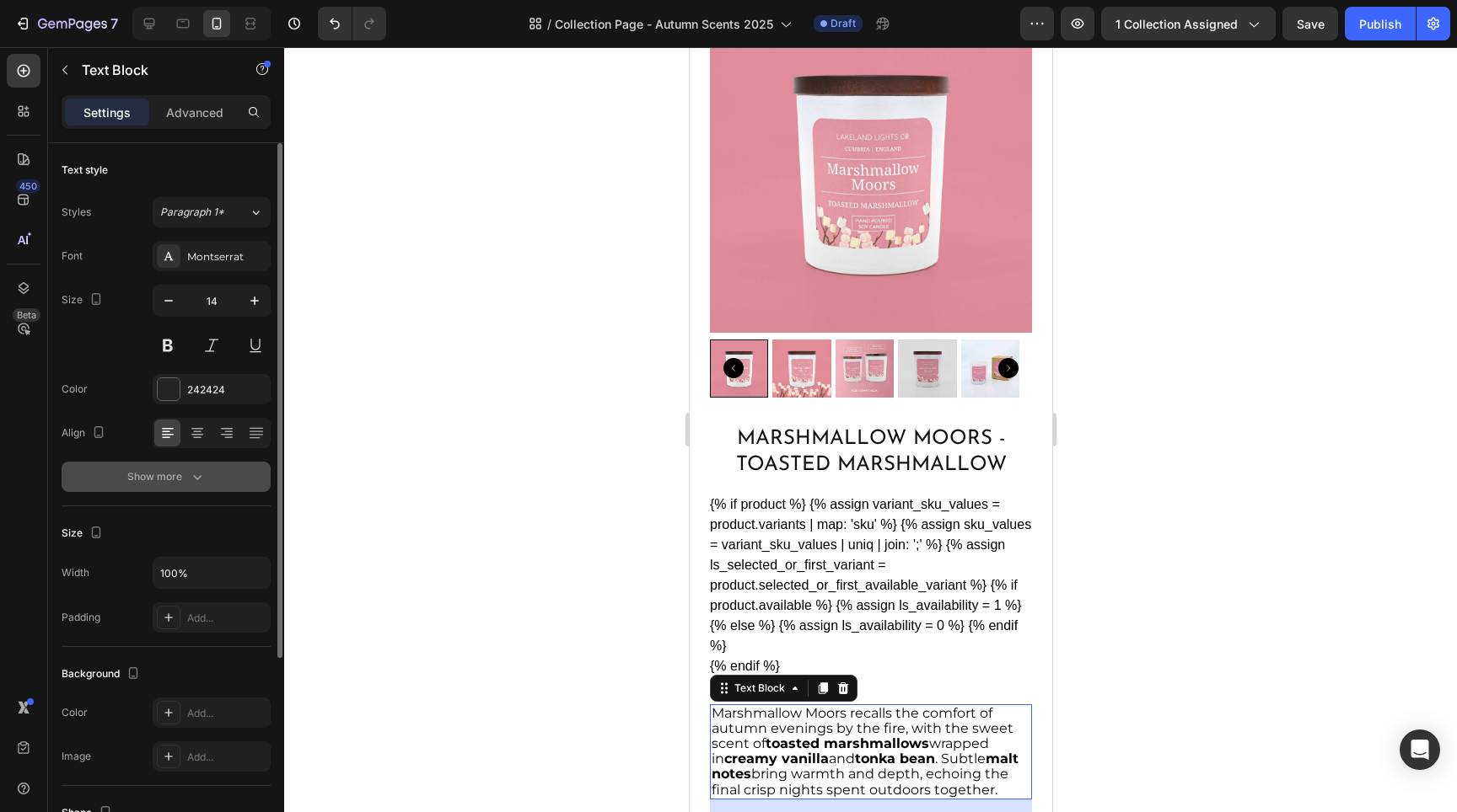
click at [193, 483] on icon "button" at bounding box center [197, 477] width 17 height 17
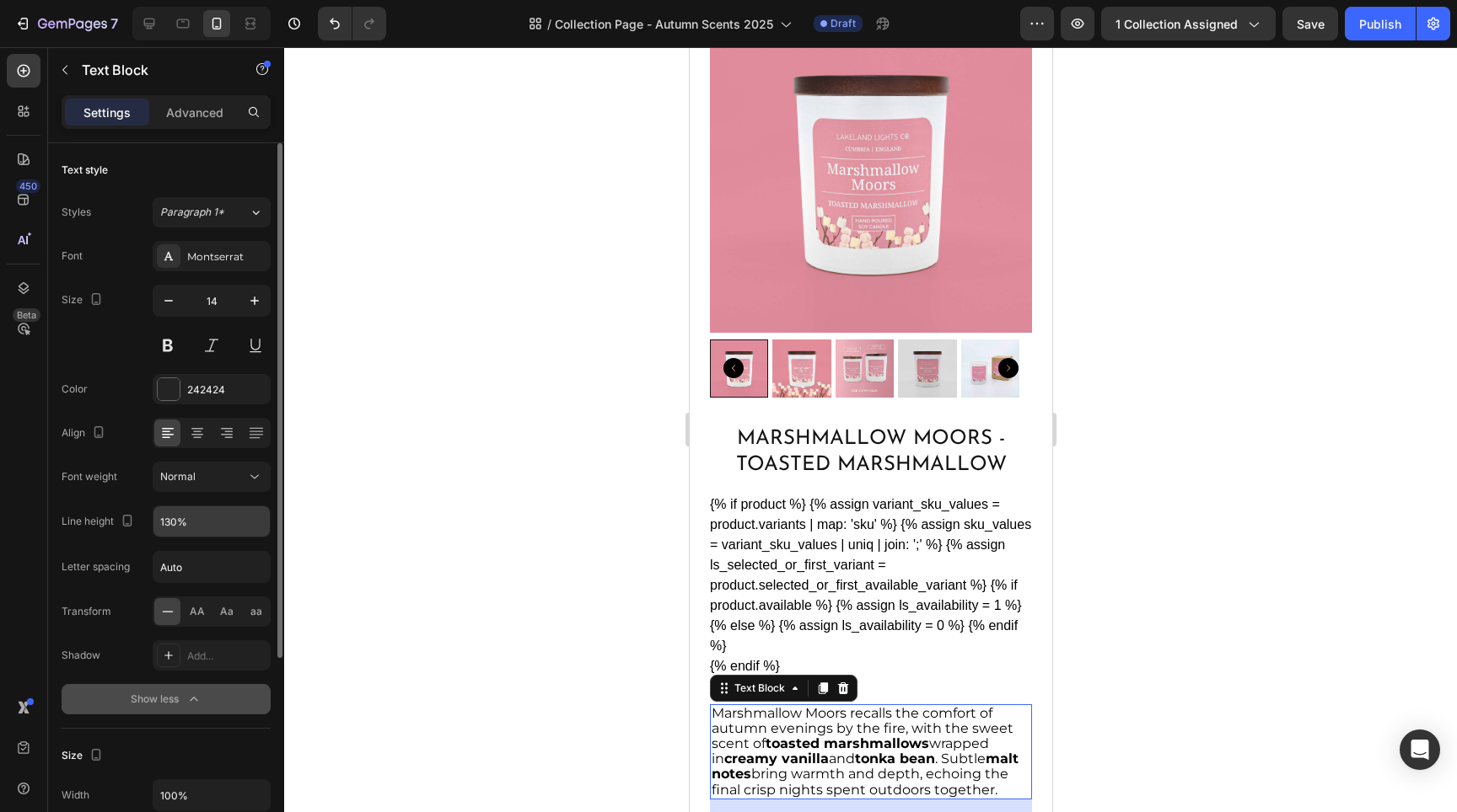
click at [208, 525] on input "130%" at bounding box center [211, 522] width 116 height 30
click at [260, 523] on icon "button" at bounding box center [254, 521] width 17 height 17
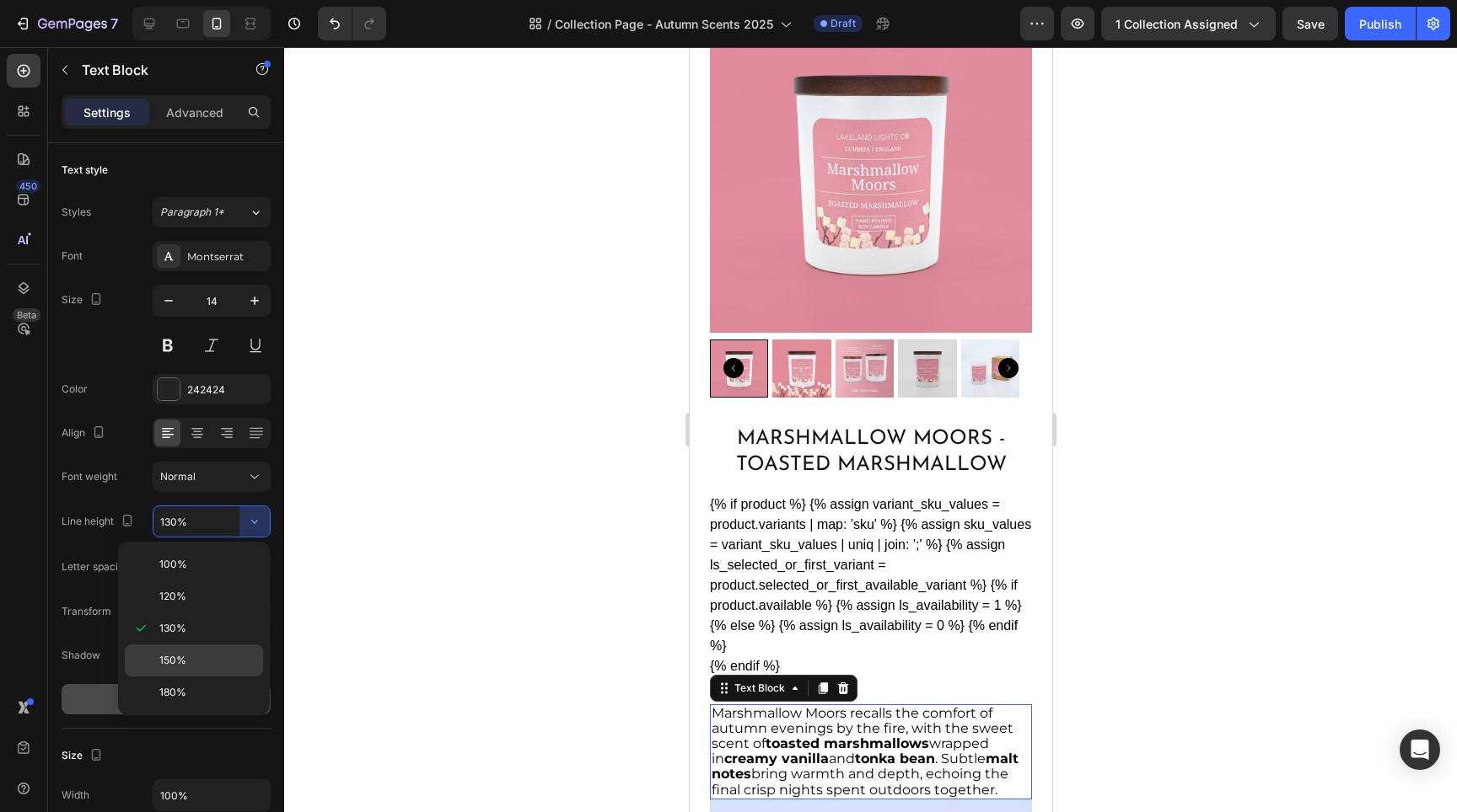
click at [200, 677] on div "150%" at bounding box center [194, 693] width 139 height 32
type input "150%"
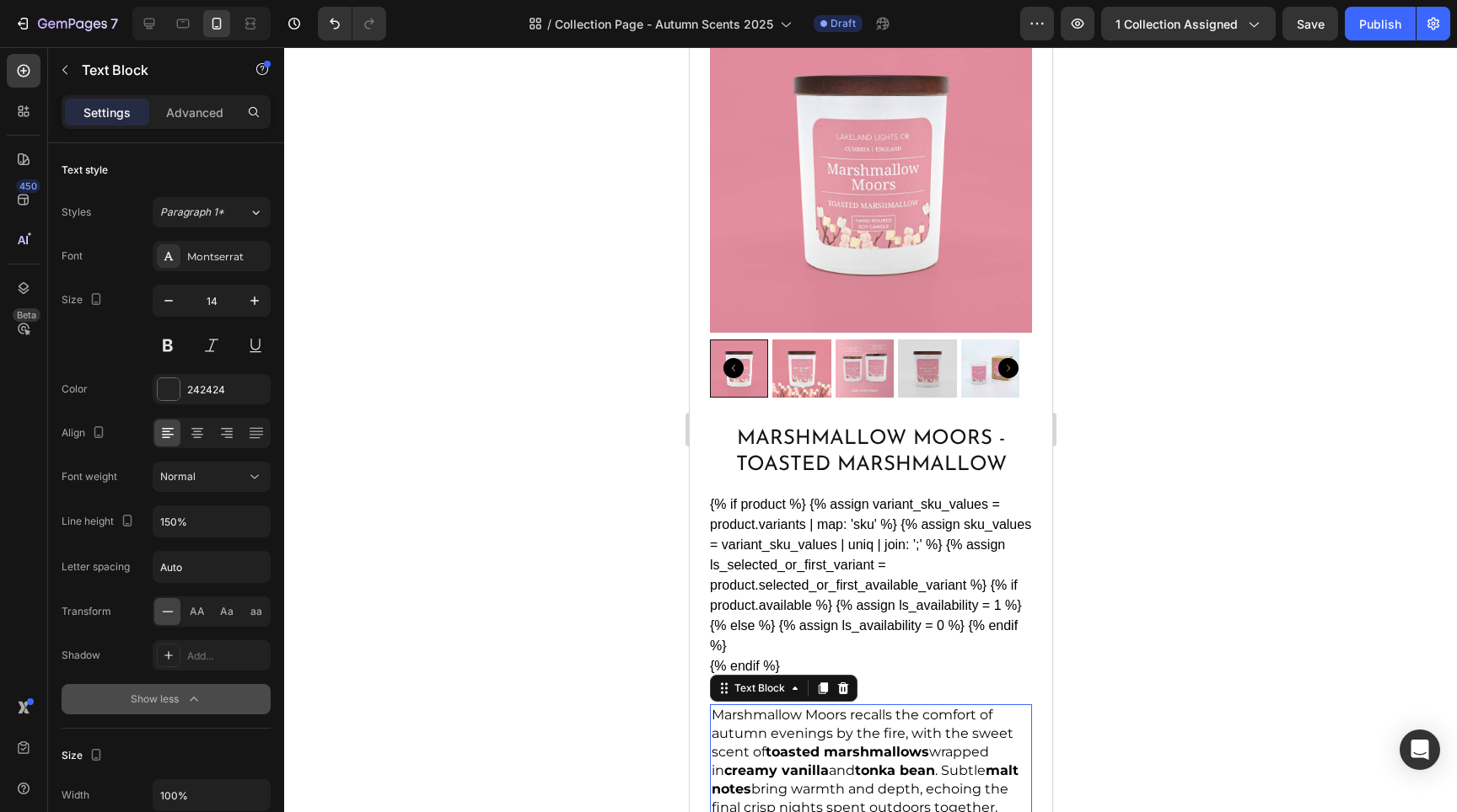
click at [561, 581] on div at bounding box center [870, 430] width 1173 height 765
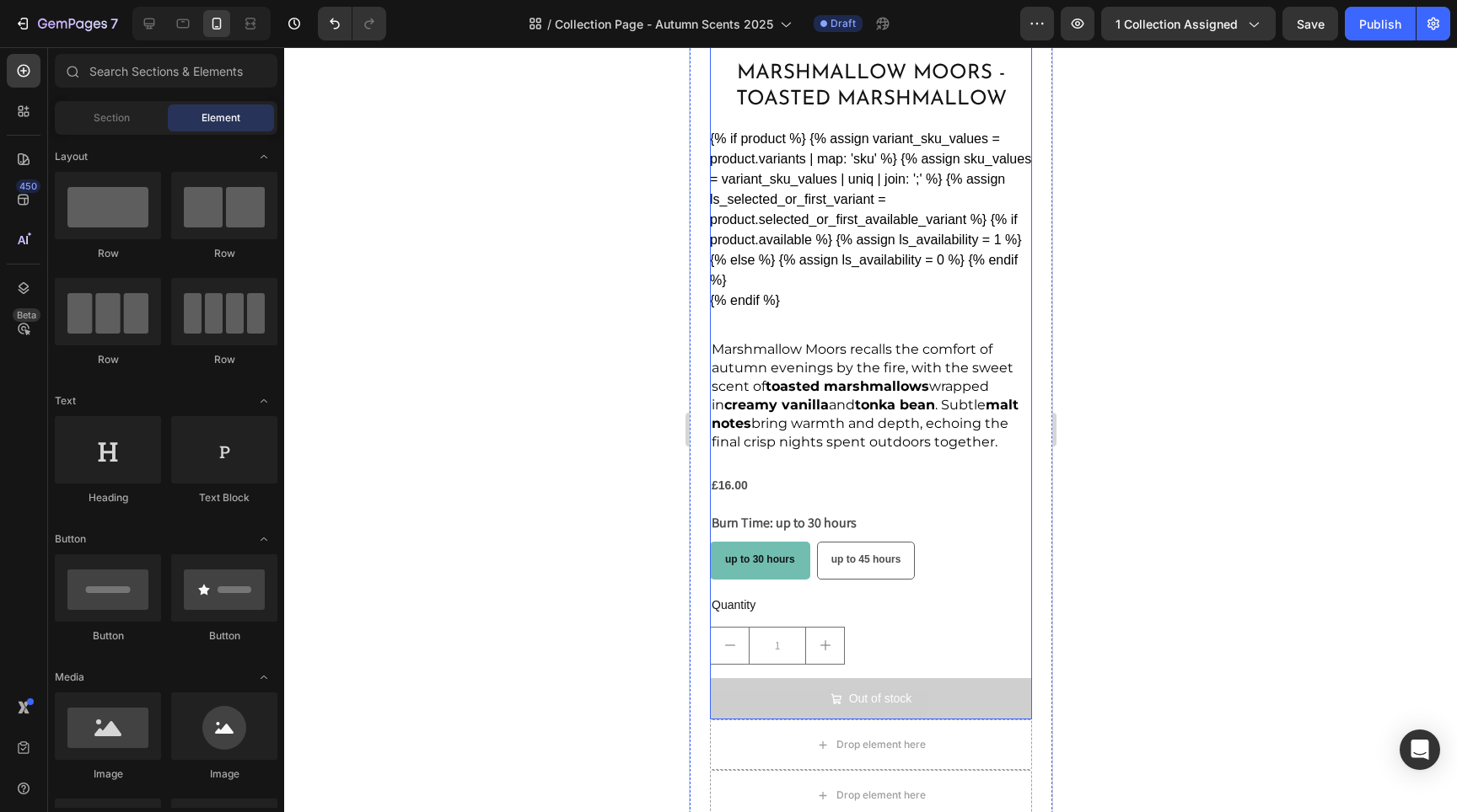
scroll to position [934, 0]
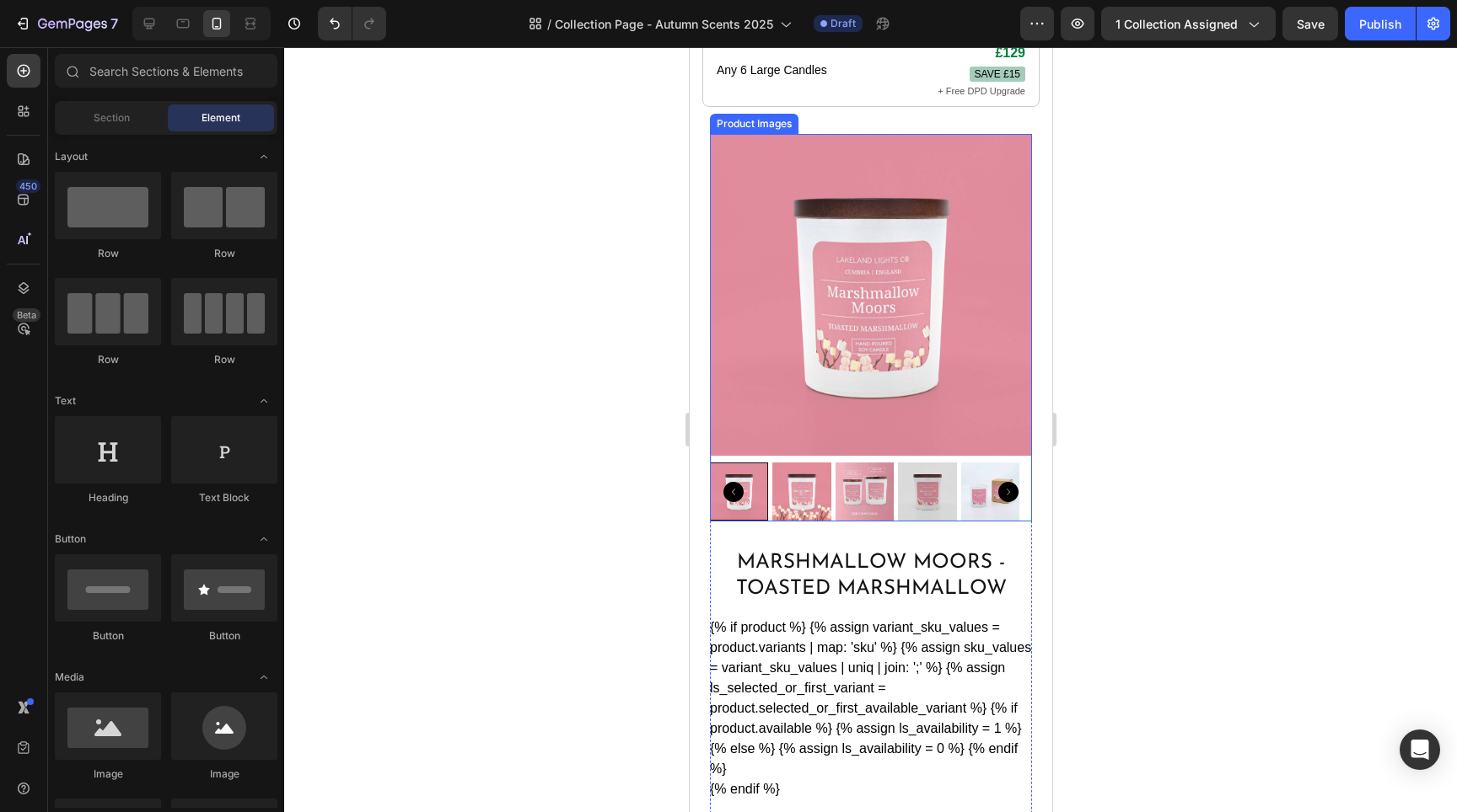
click at [912, 404] on img at bounding box center [870, 295] width 322 height 322
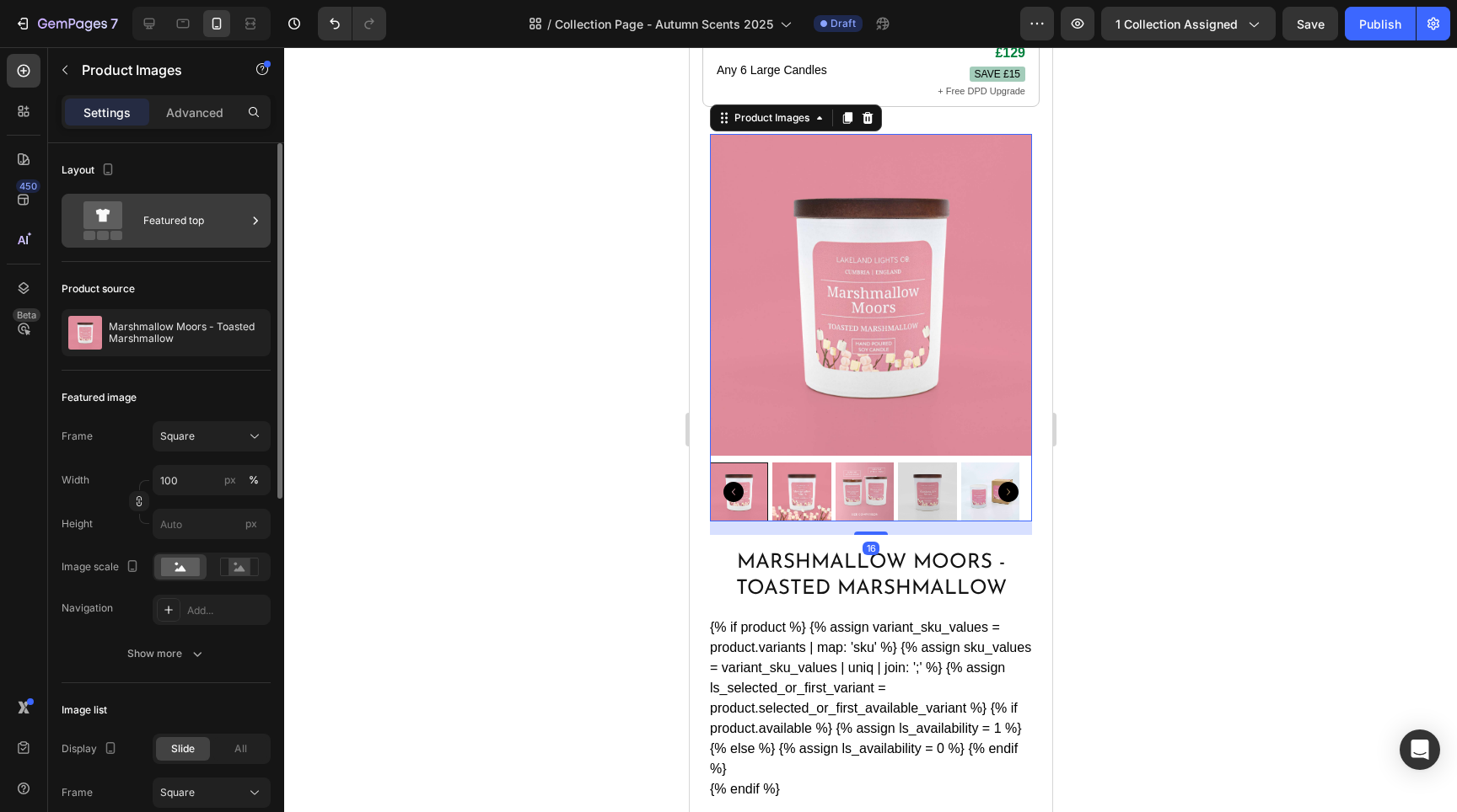
click at [170, 219] on div "Featured top" at bounding box center [194, 221] width 103 height 39
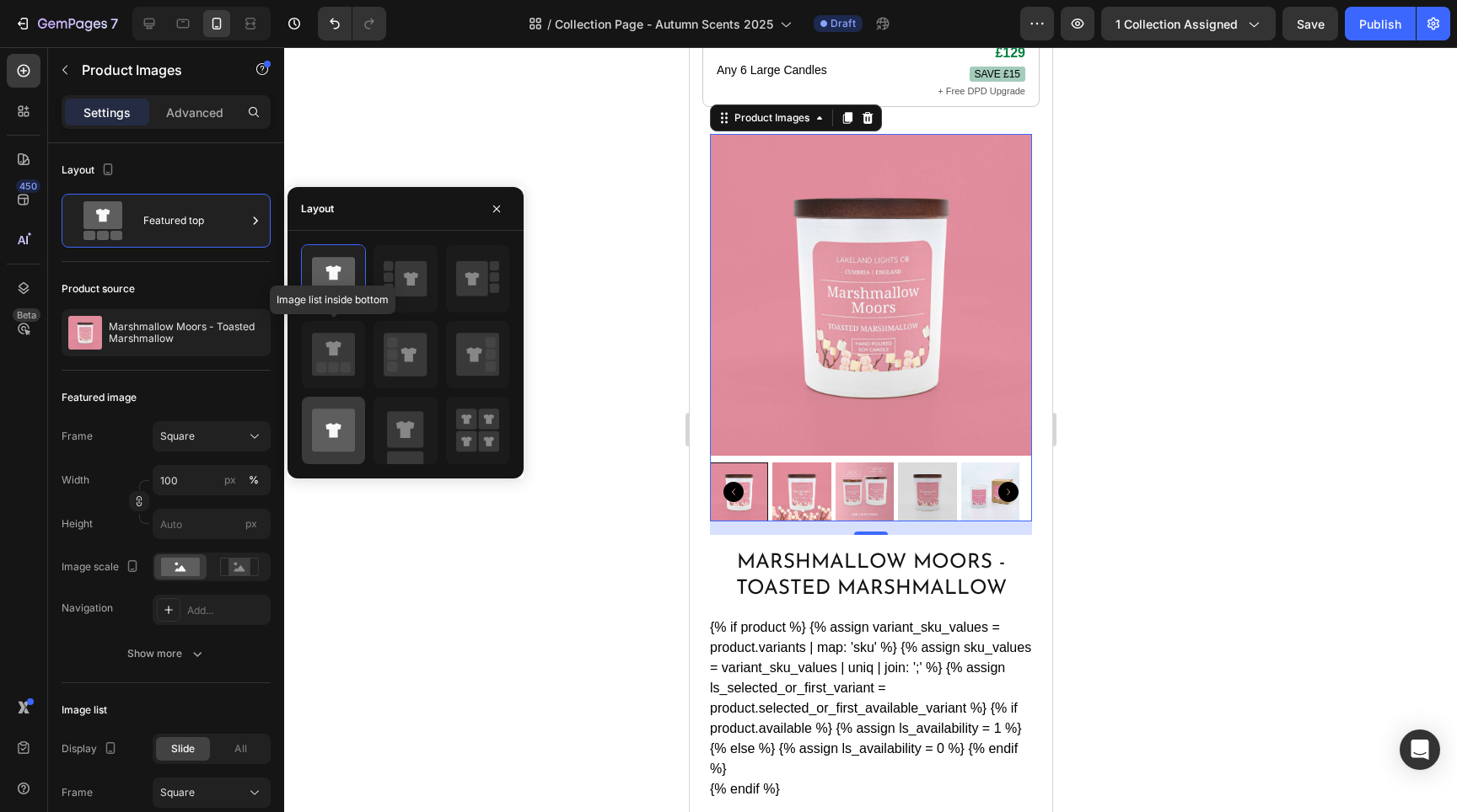
click at [330, 425] on icon at bounding box center [333, 430] width 15 height 14
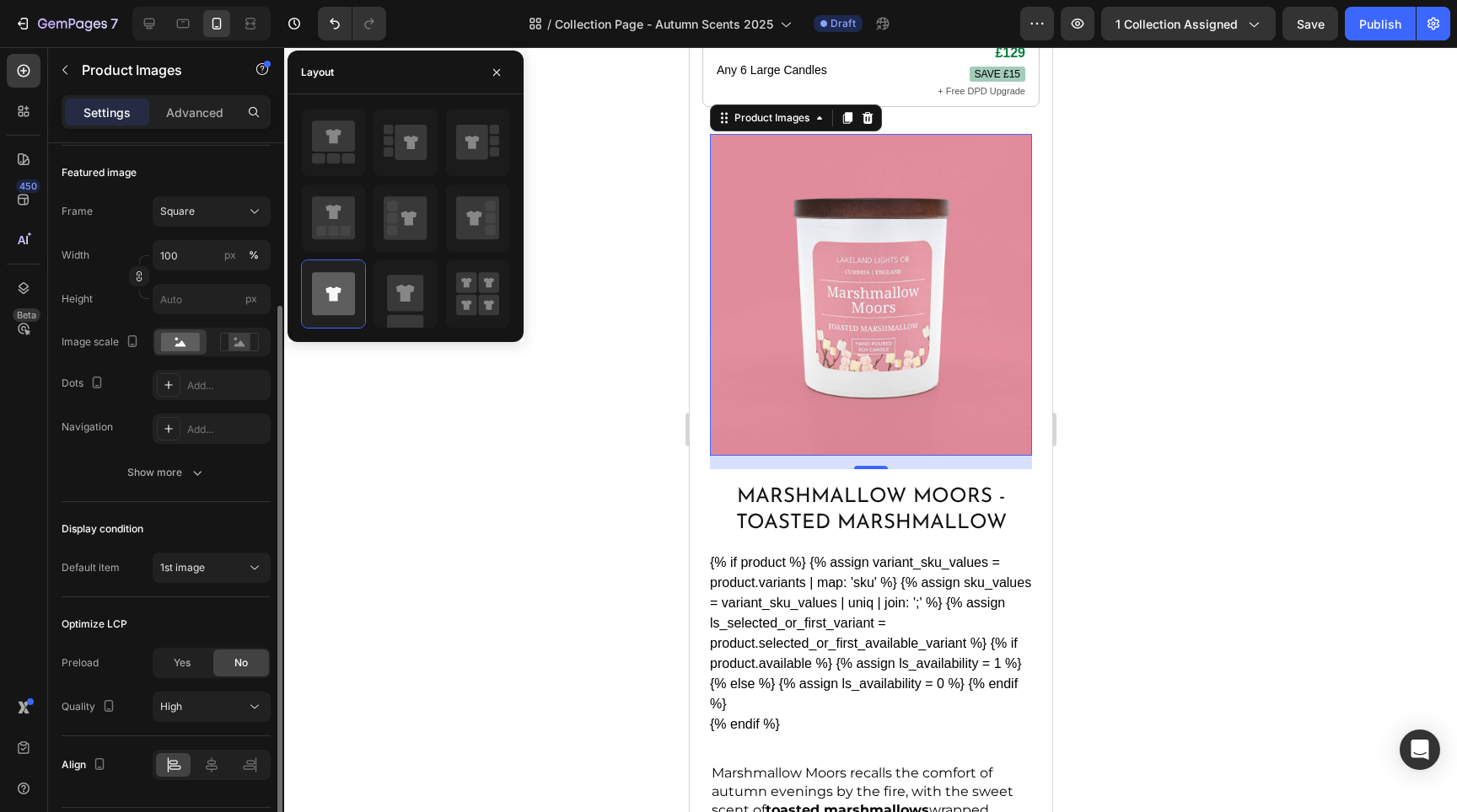
scroll to position [274, 0]
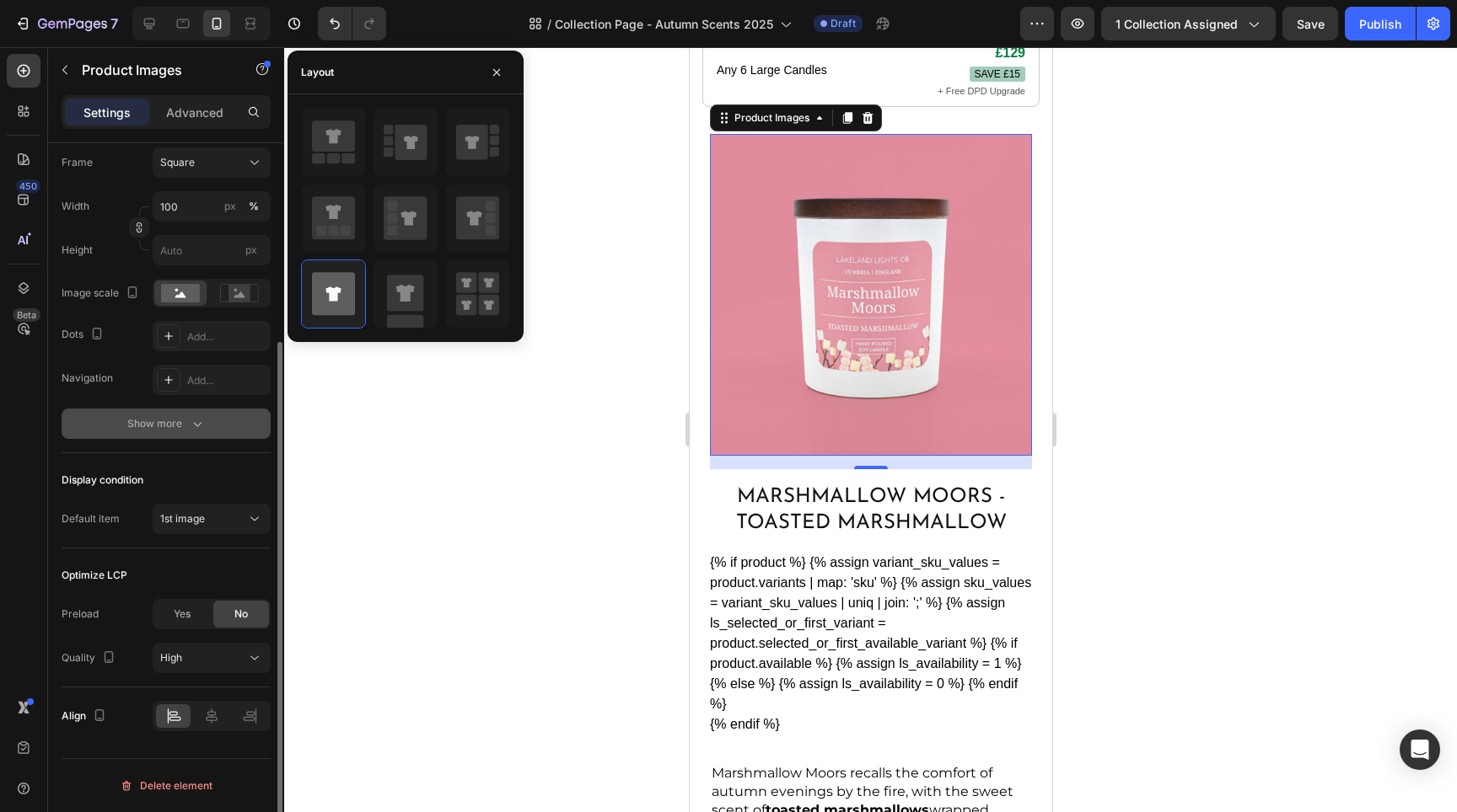
click at [176, 420] on div "Show more" at bounding box center [166, 423] width 78 height 17
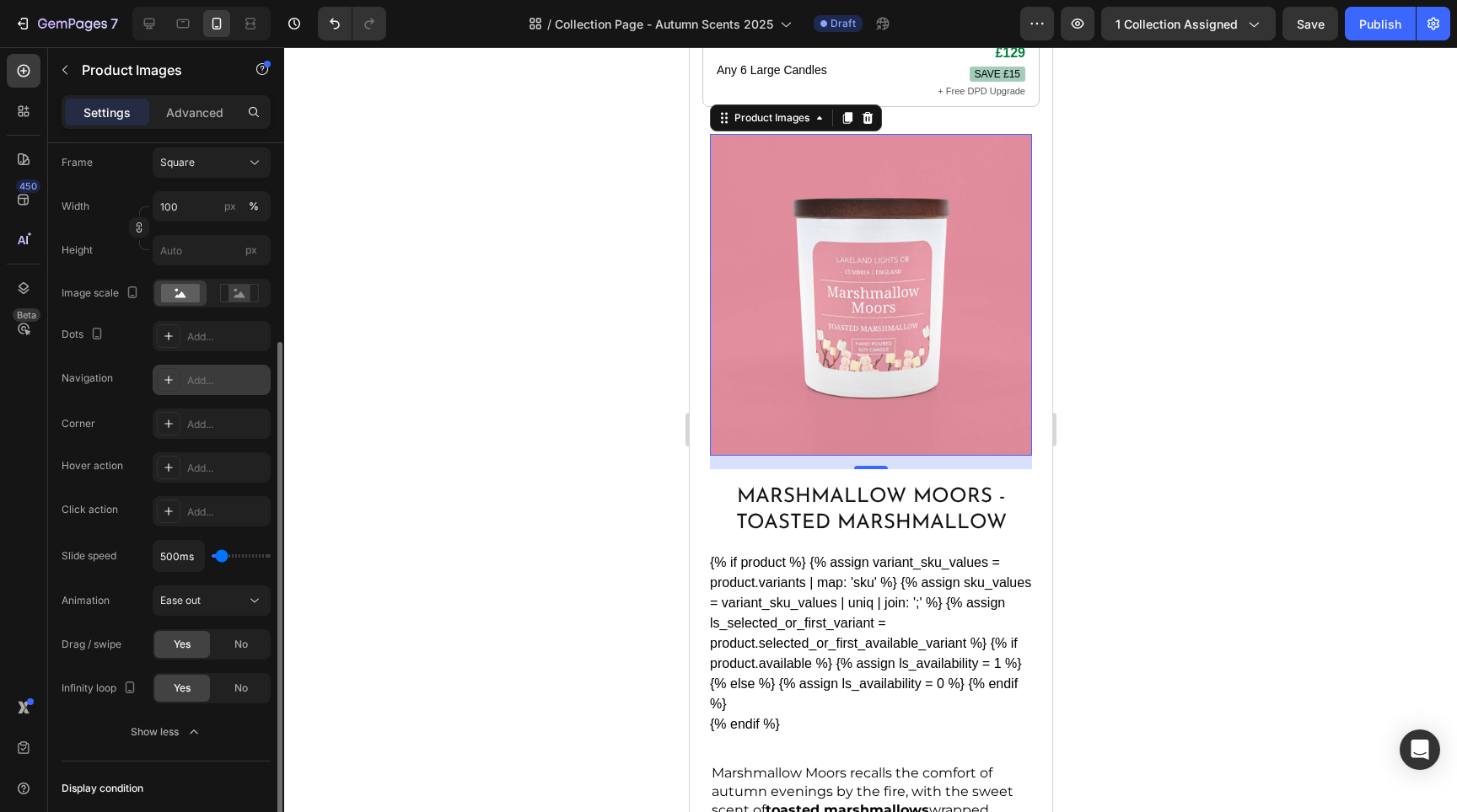
click at [169, 385] on icon at bounding box center [168, 380] width 13 height 13
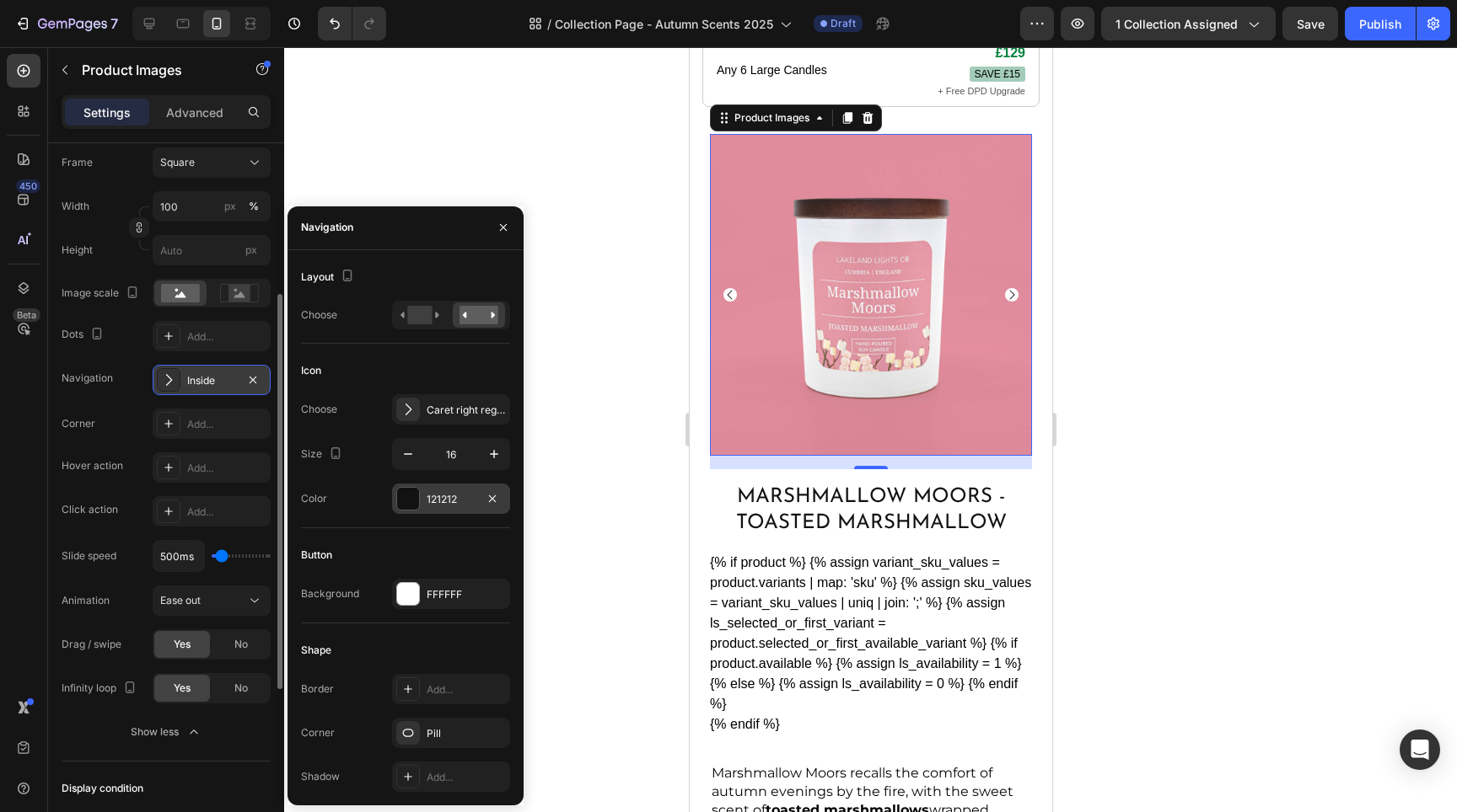
click at [426, 497] on div "121212" at bounding box center [451, 499] width 118 height 30
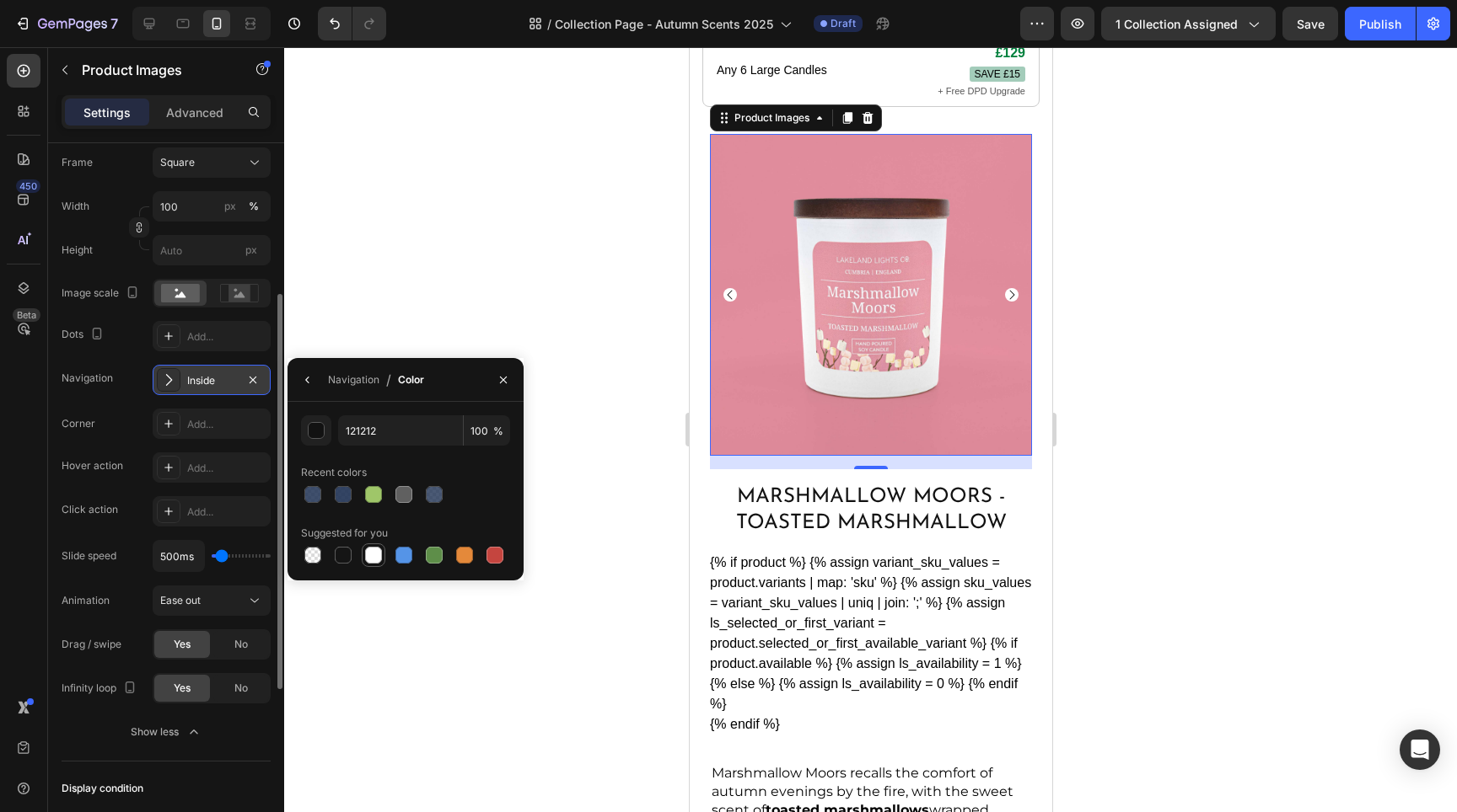
click at [368, 558] on div at bounding box center [373, 555] width 17 height 17
type input "FFFFFF"
click at [303, 380] on icon "button" at bounding box center [307, 380] width 13 height 13
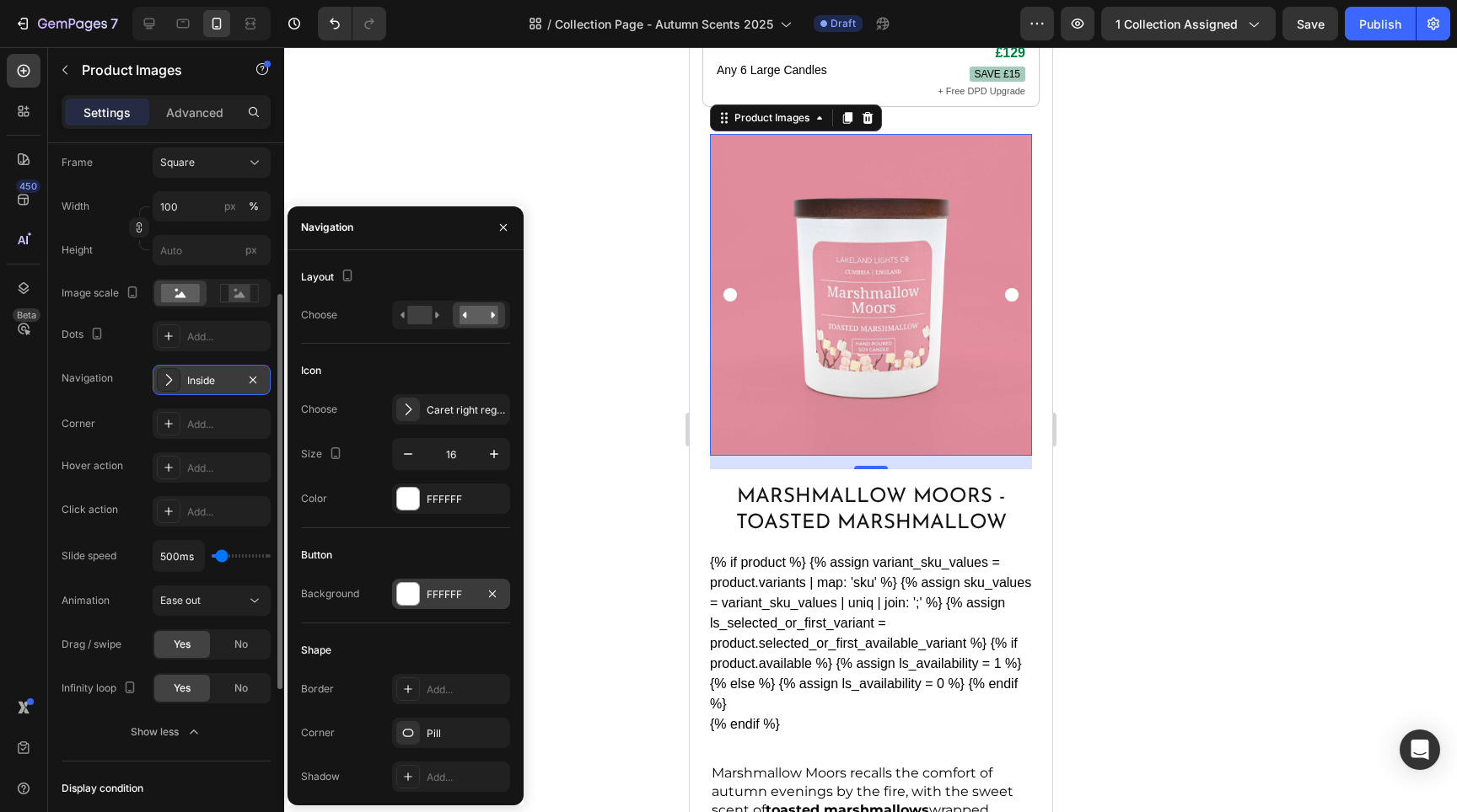
click at [412, 589] on div at bounding box center [408, 594] width 22 height 22
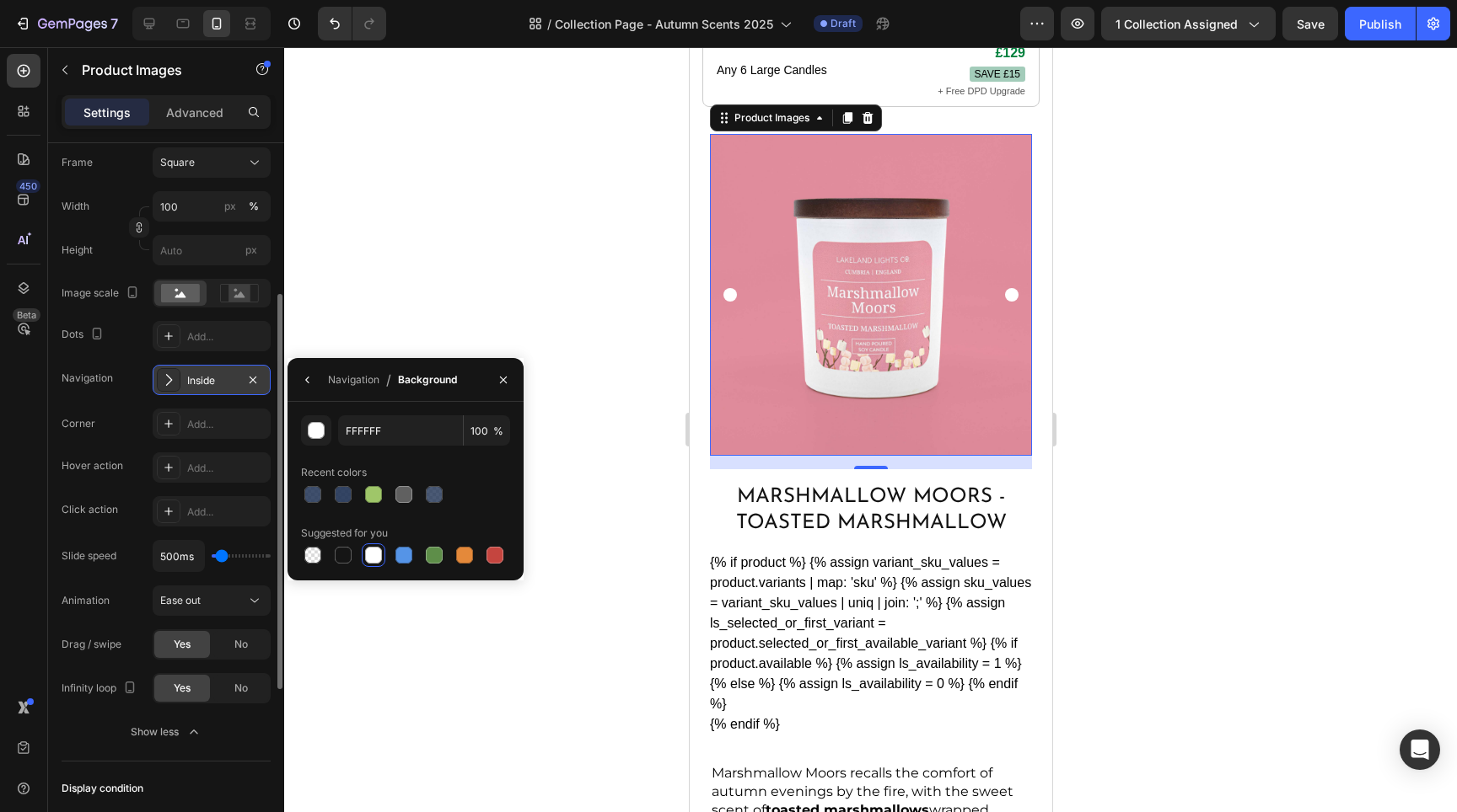
click at [300, 550] on div "FFFFFF 100 % Recent colors Suggested for you" at bounding box center [406, 491] width 236 height 152
click at [305, 553] on div at bounding box center [313, 555] width 20 height 20
type input "000000"
type input "0"
click at [310, 386] on icon "button" at bounding box center [307, 380] width 13 height 13
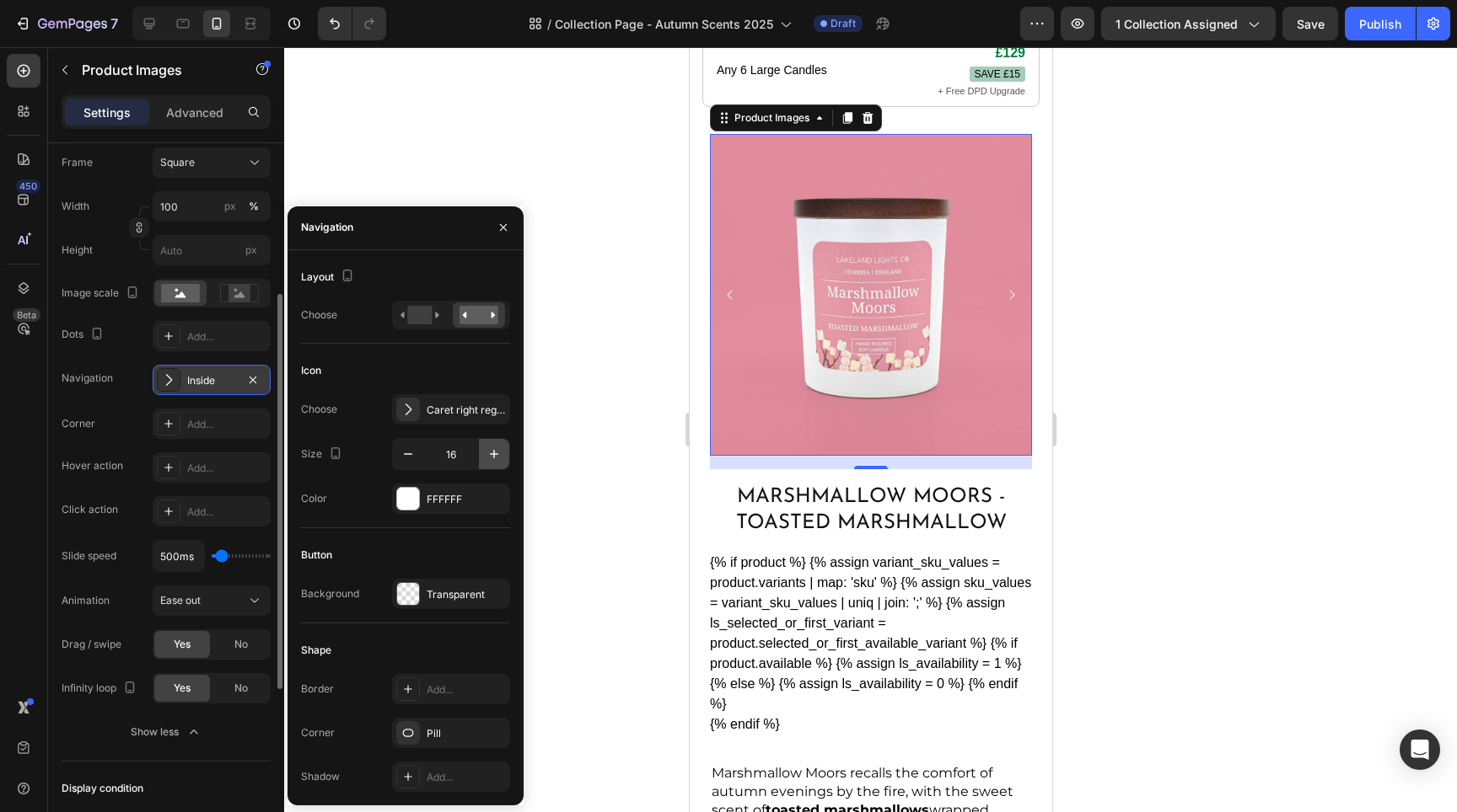
click at [495, 457] on icon "button" at bounding box center [494, 453] width 17 height 17
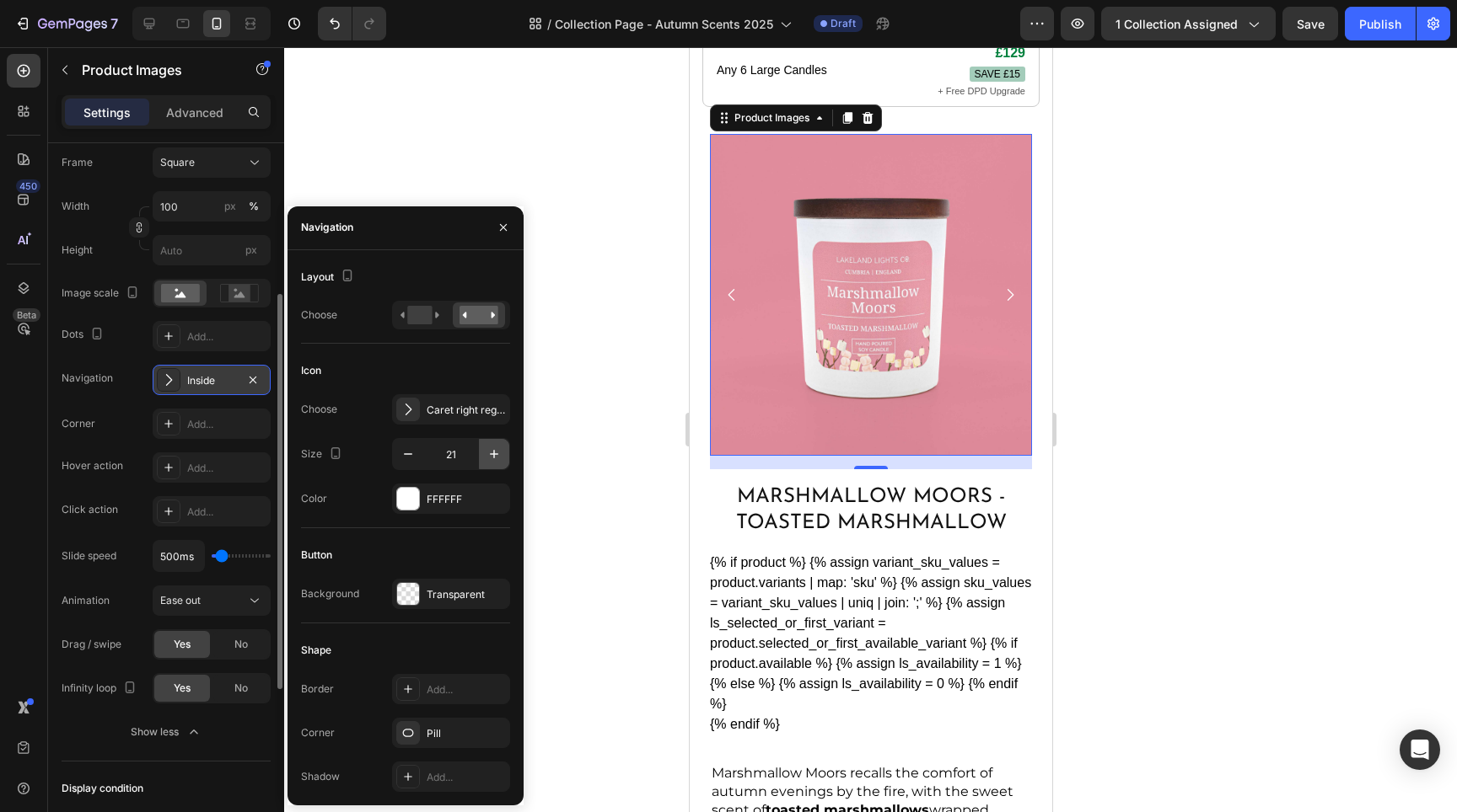
click at [495, 457] on icon "button" at bounding box center [494, 453] width 17 height 17
click at [494, 457] on icon "button" at bounding box center [494, 453] width 17 height 17
click at [494, 457] on icon "button" at bounding box center [494, 453] width 8 height 8
click at [494, 457] on icon "button" at bounding box center [494, 453] width 17 height 17
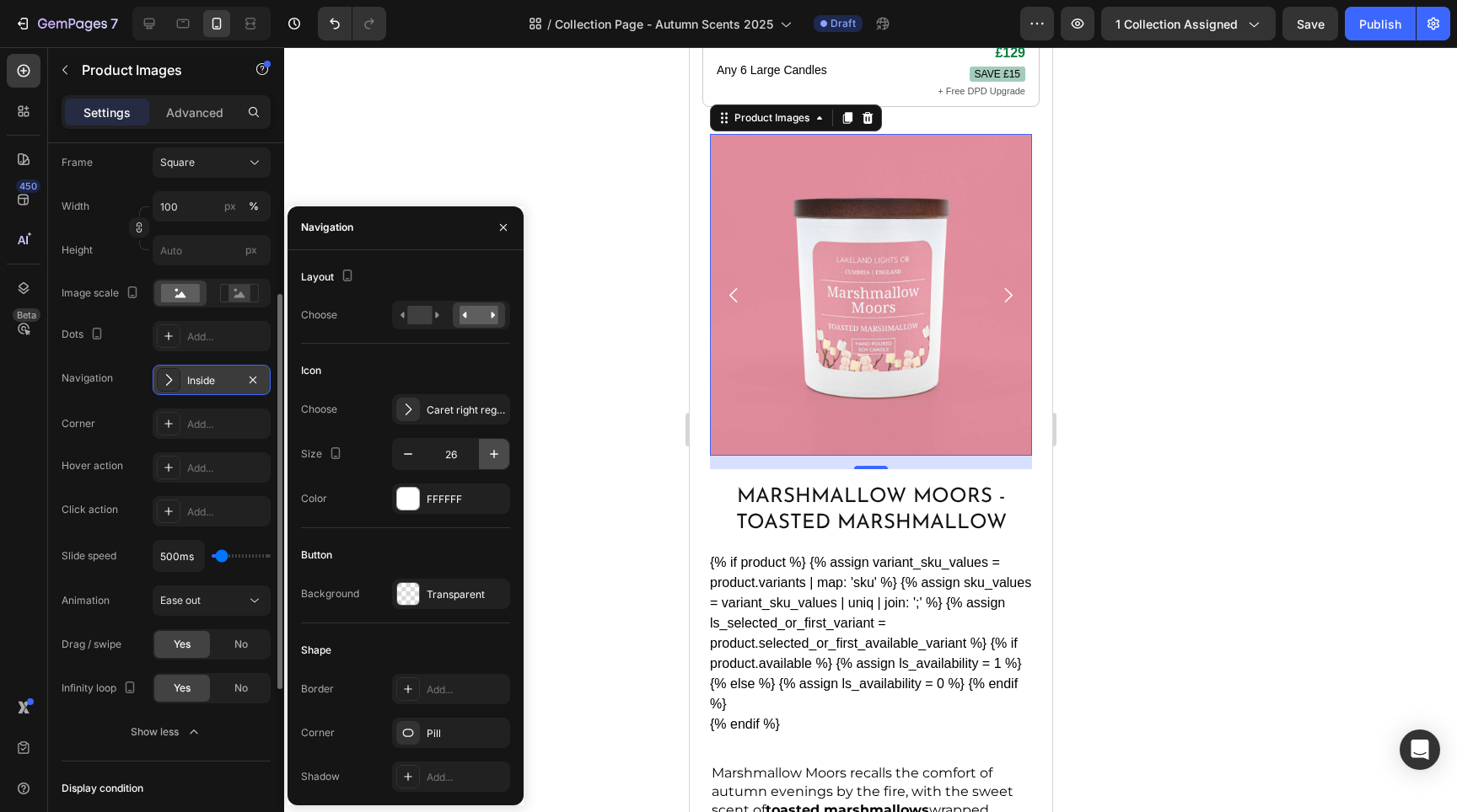
click at [494, 457] on icon "button" at bounding box center [494, 453] width 17 height 17
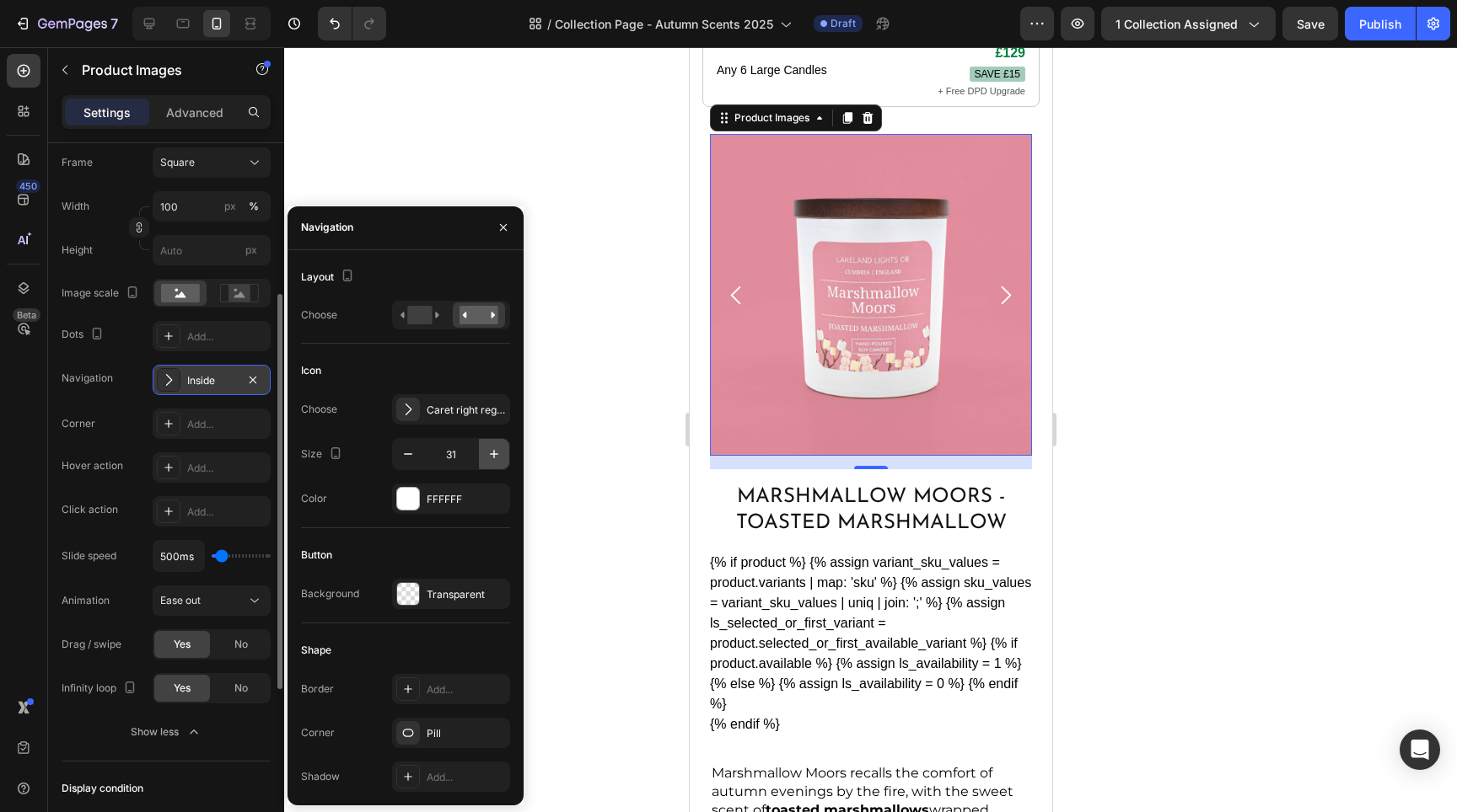
click at [494, 457] on icon "button" at bounding box center [494, 453] width 17 height 17
type input "32"
click at [203, 501] on div "Add..." at bounding box center [211, 511] width 118 height 30
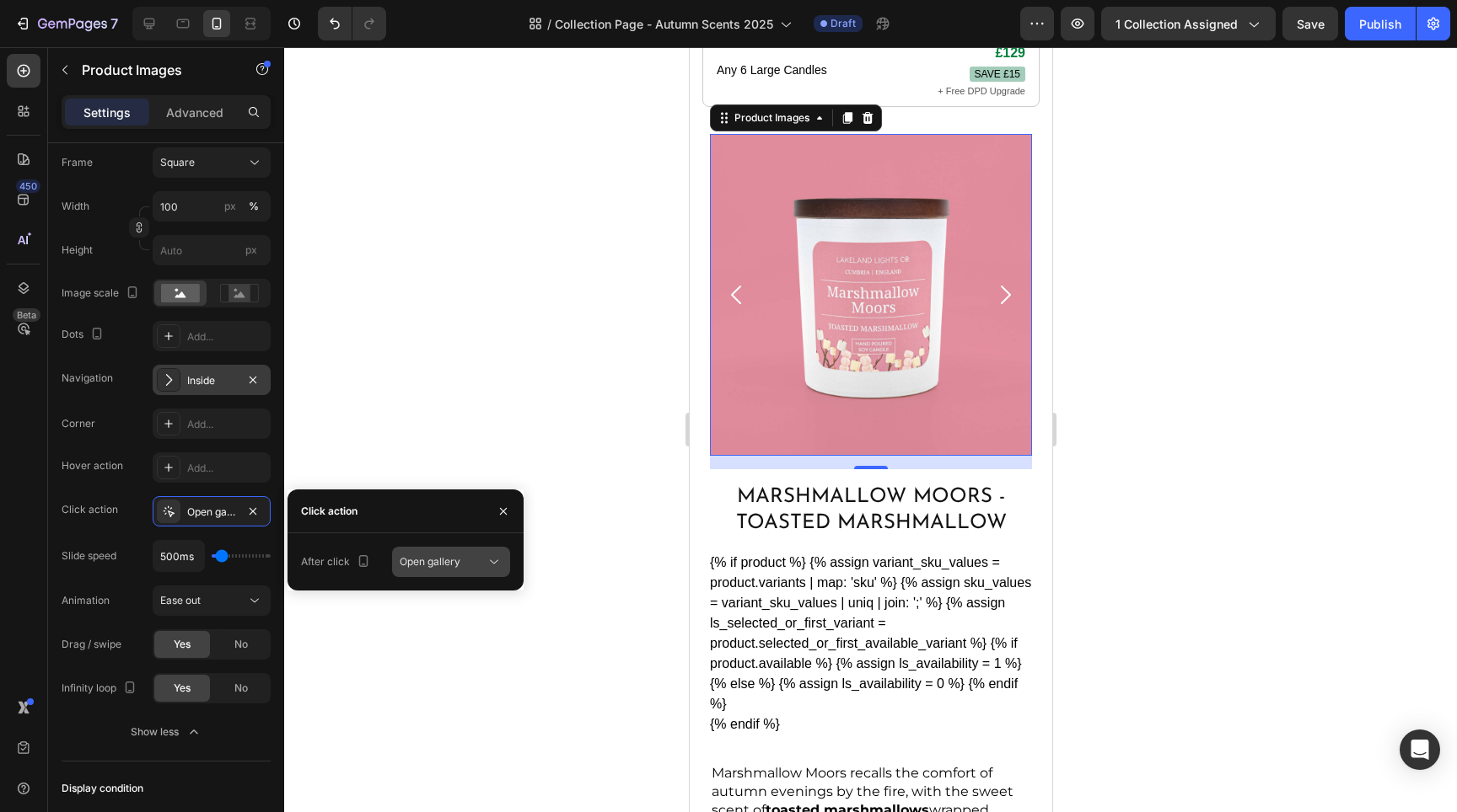
click at [416, 564] on span "Open gallery" at bounding box center [430, 562] width 60 height 12
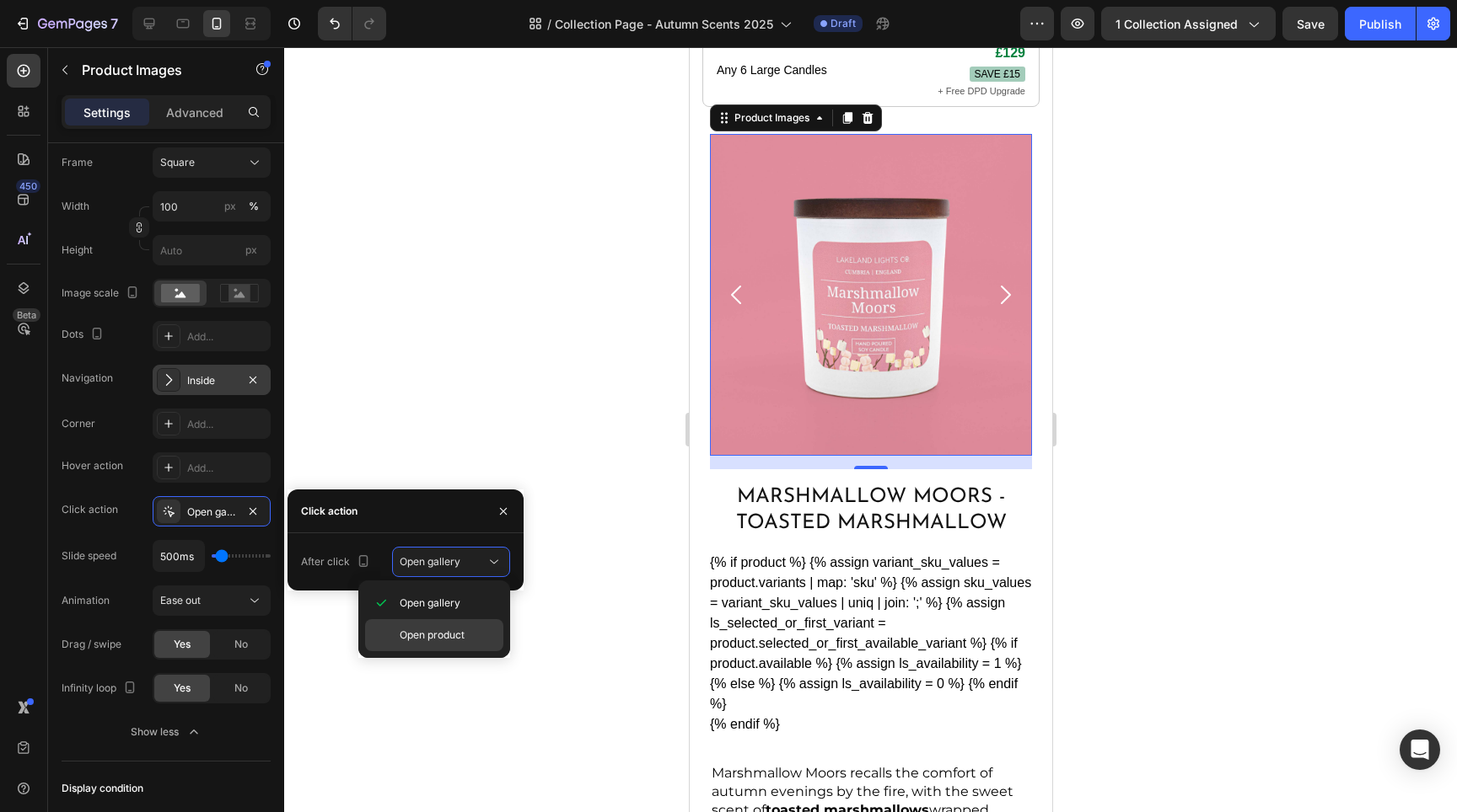
click at [411, 639] on span "Open product" at bounding box center [432, 635] width 65 height 15
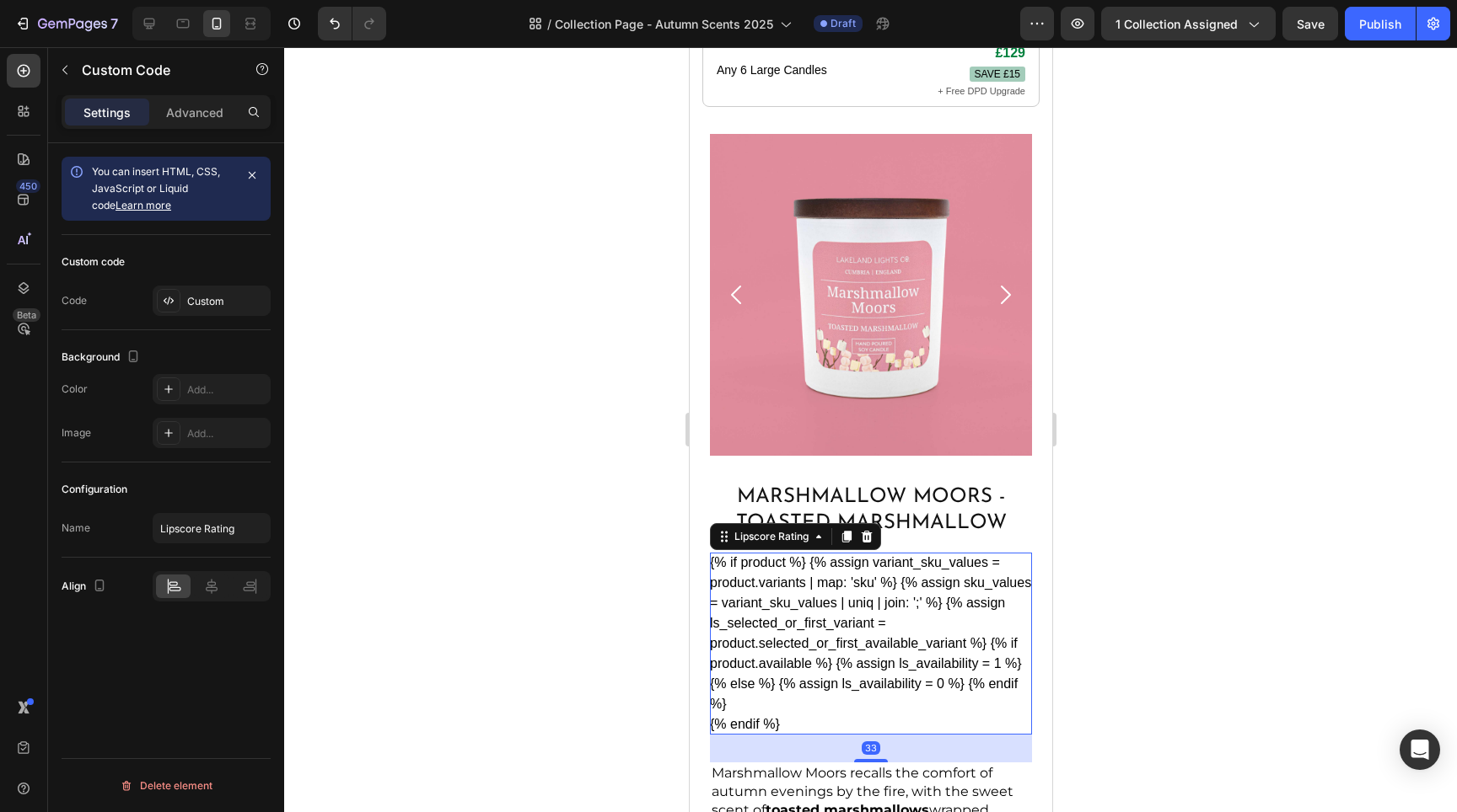
click at [831, 619] on div "{% if product %} {% assign variant_sku_values = product.variants | map: 'sku' %…" at bounding box center [870, 643] width 322 height 182
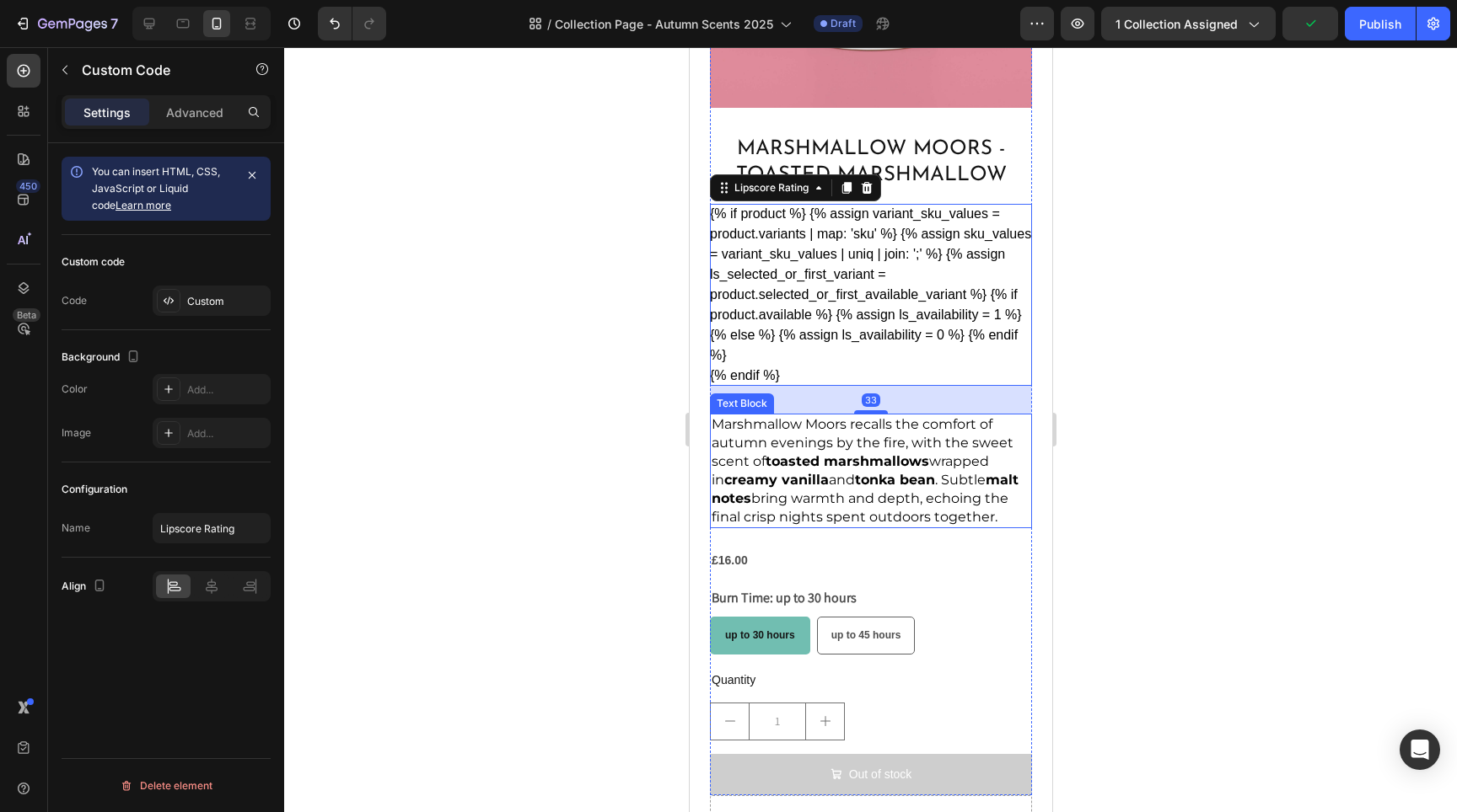
scroll to position [1426, 0]
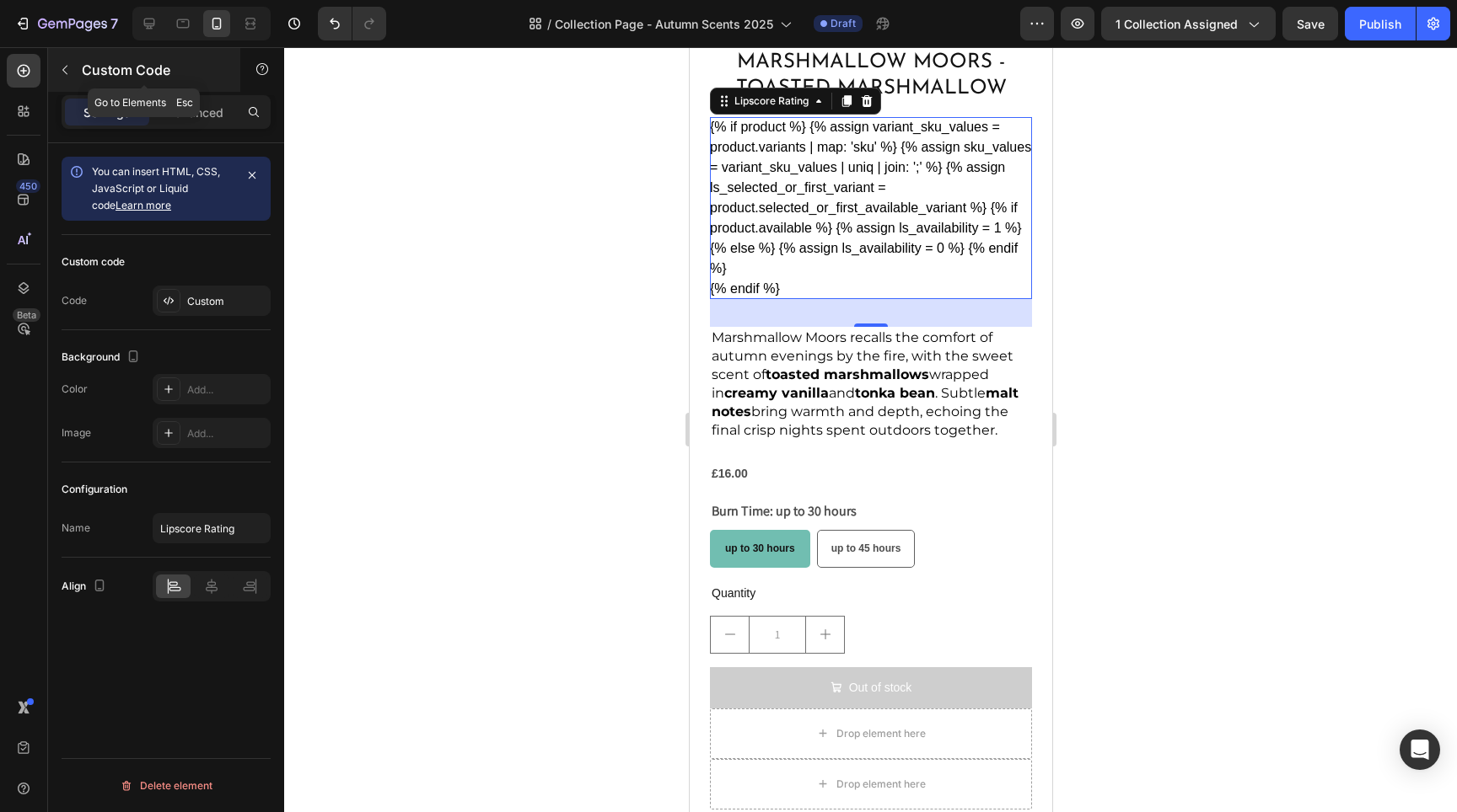
click at [64, 69] on icon "button" at bounding box center [65, 70] width 5 height 9
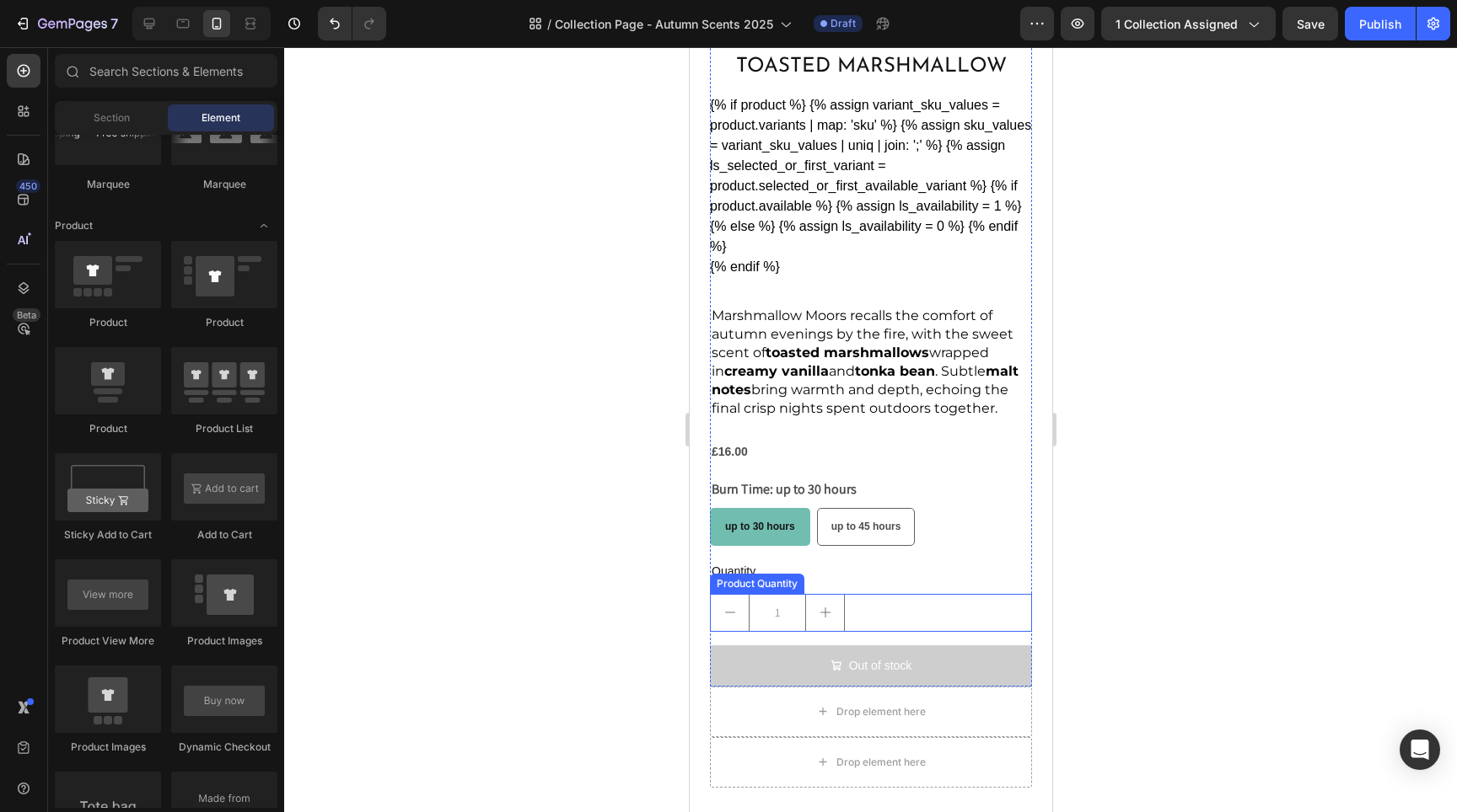
scroll to position [1651, 0]
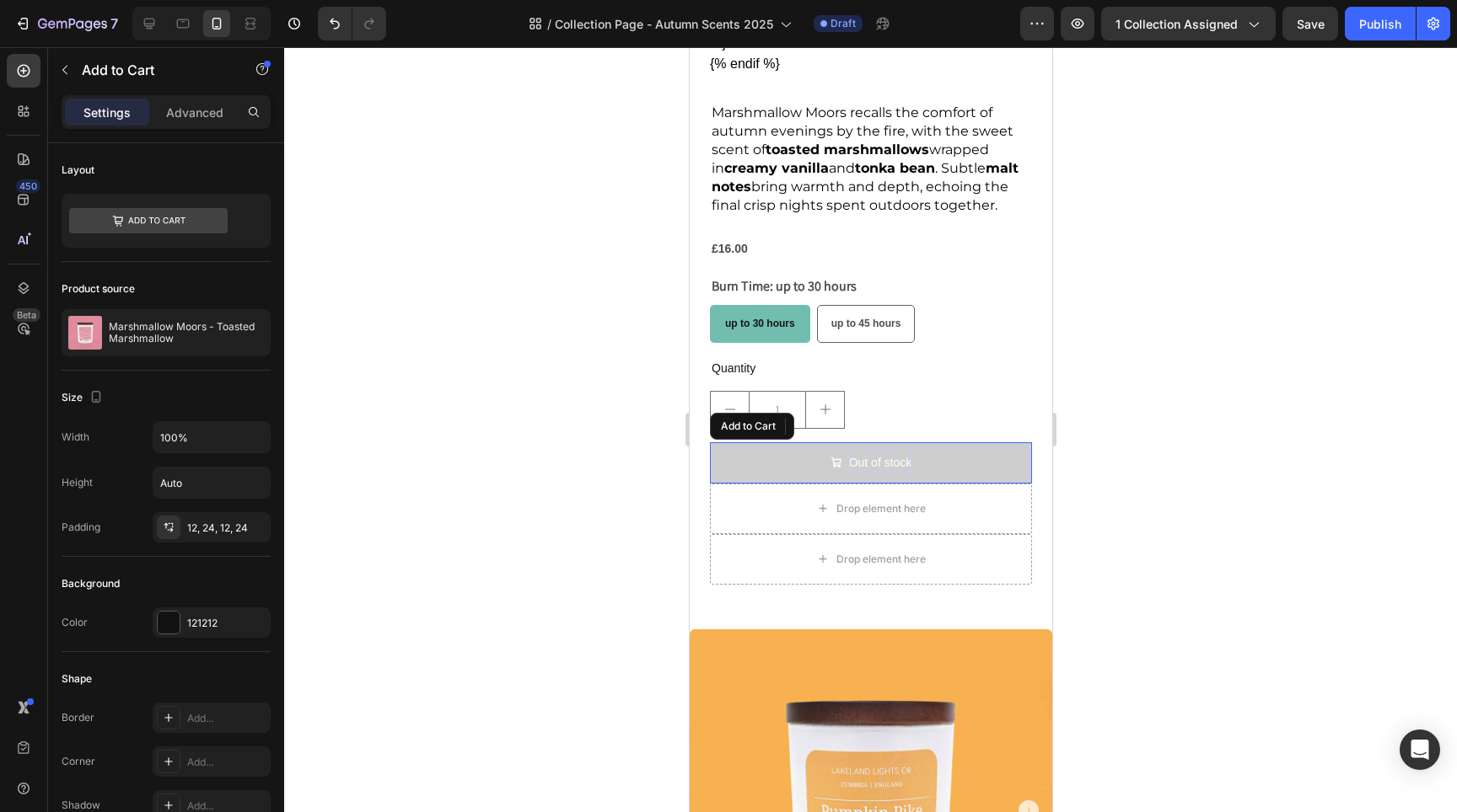
click at [896, 457] on div "Out of stock" at bounding box center [879, 463] width 63 height 21
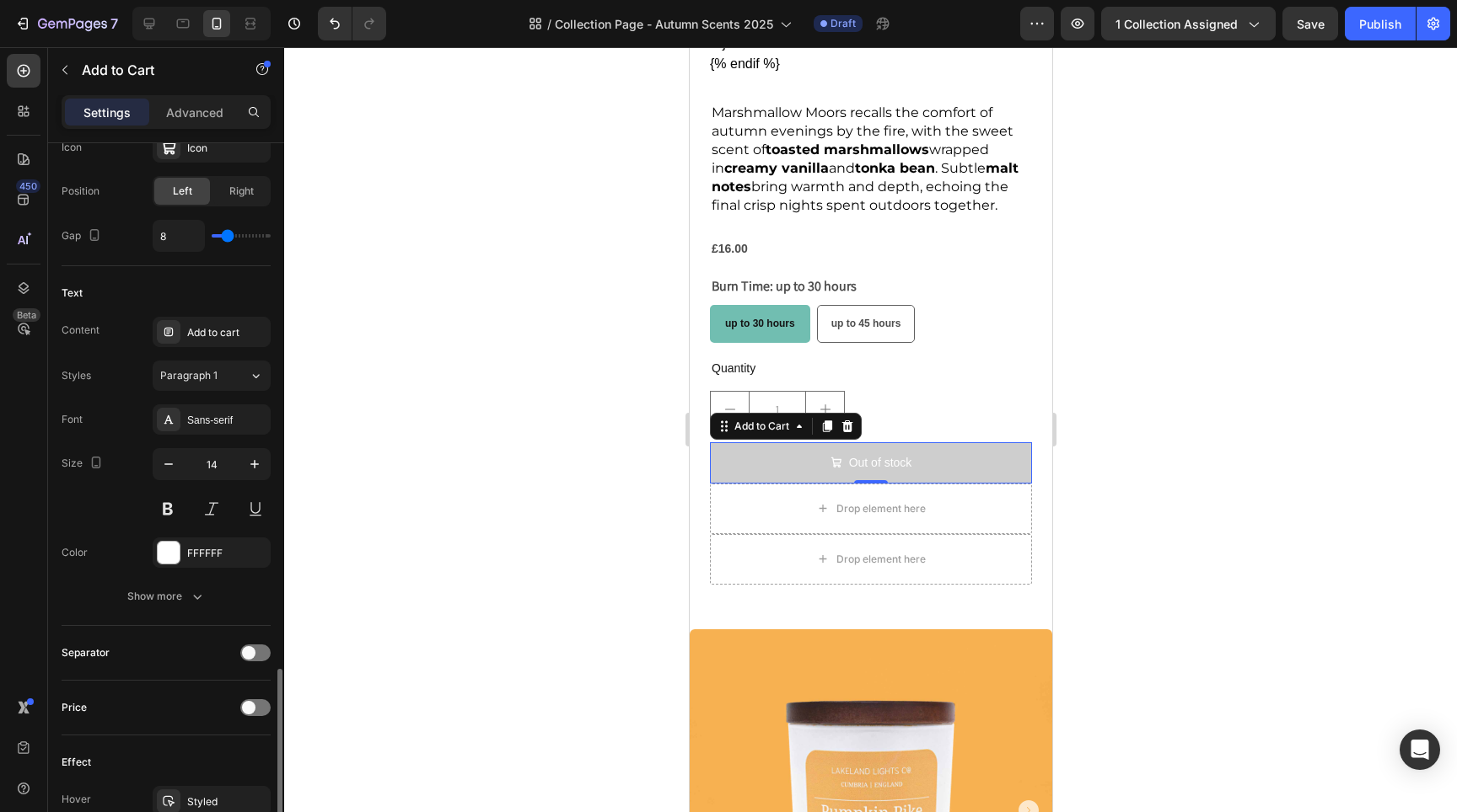
scroll to position [936, 0]
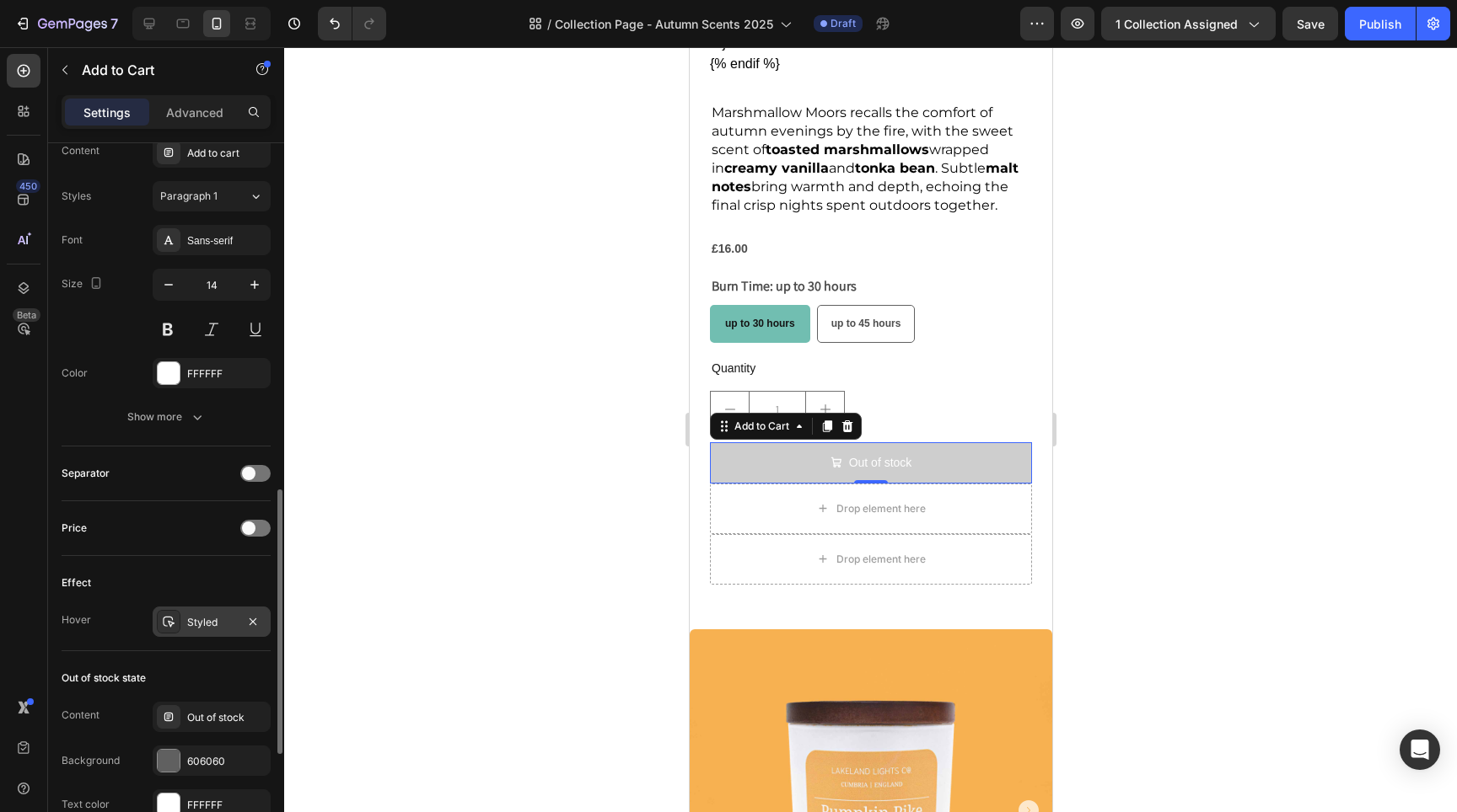
click at [232, 629] on div "Styled" at bounding box center [211, 622] width 49 height 15
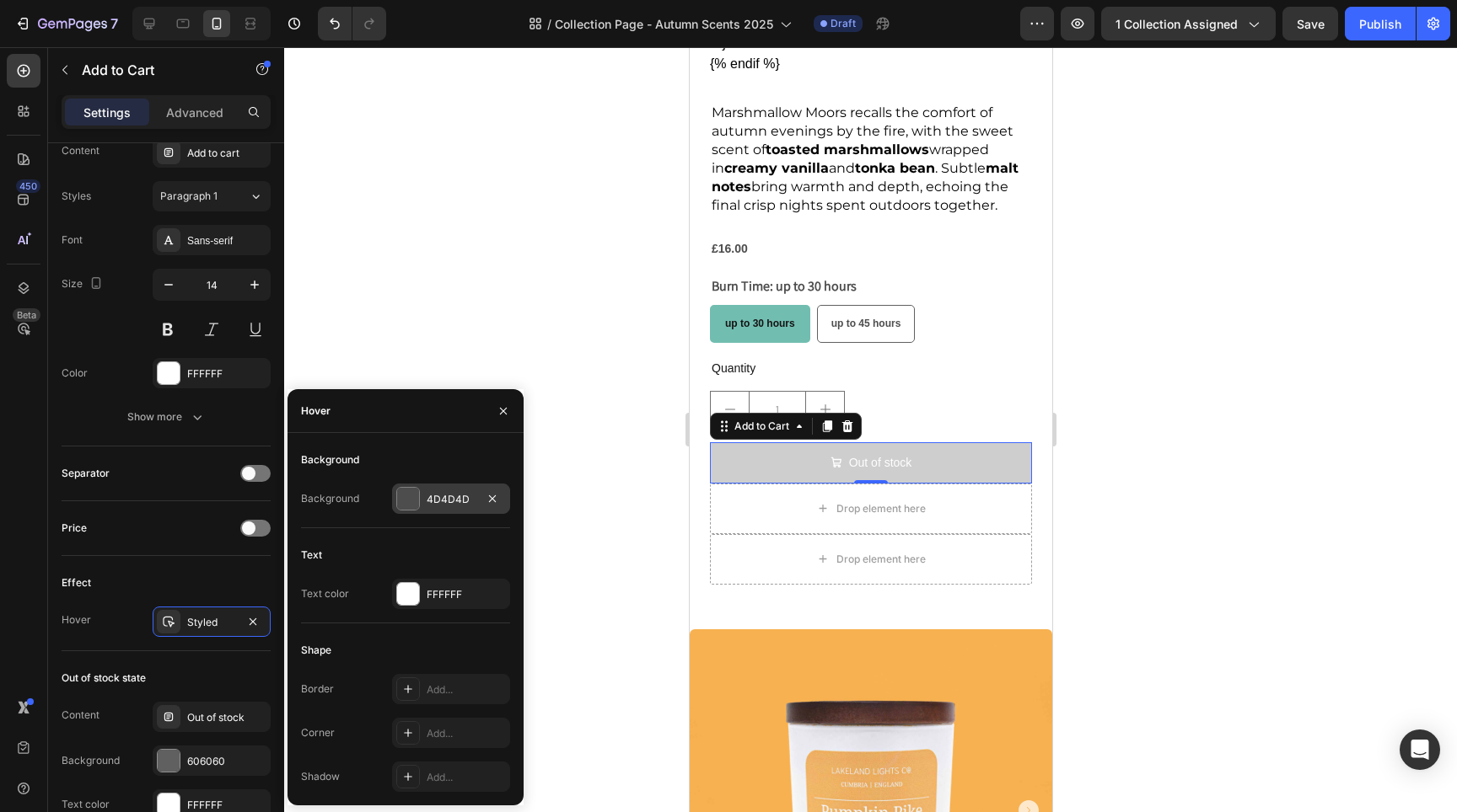
click at [393, 510] on div "4D4D4D" at bounding box center [451, 499] width 118 height 30
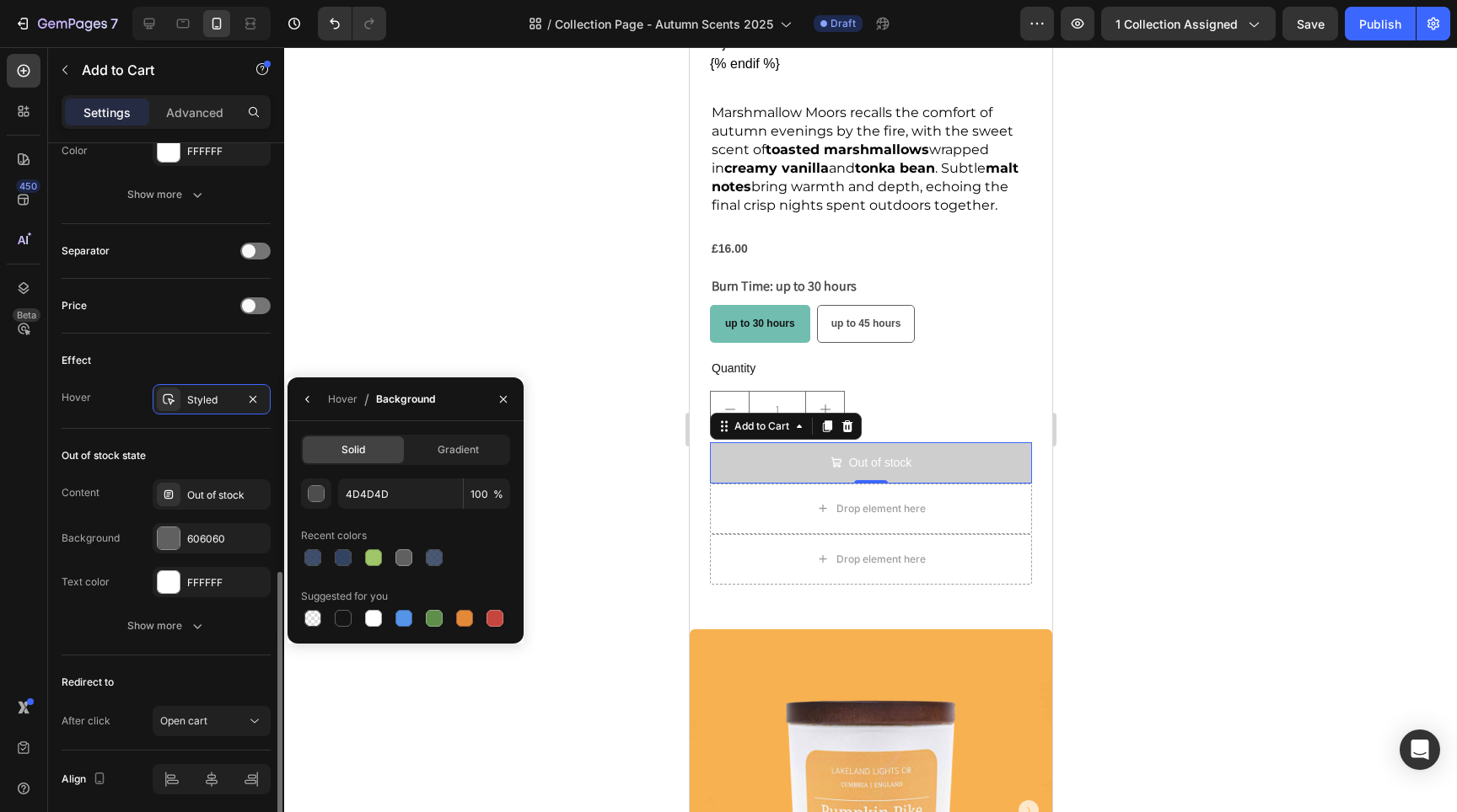
scroll to position [1222, 0]
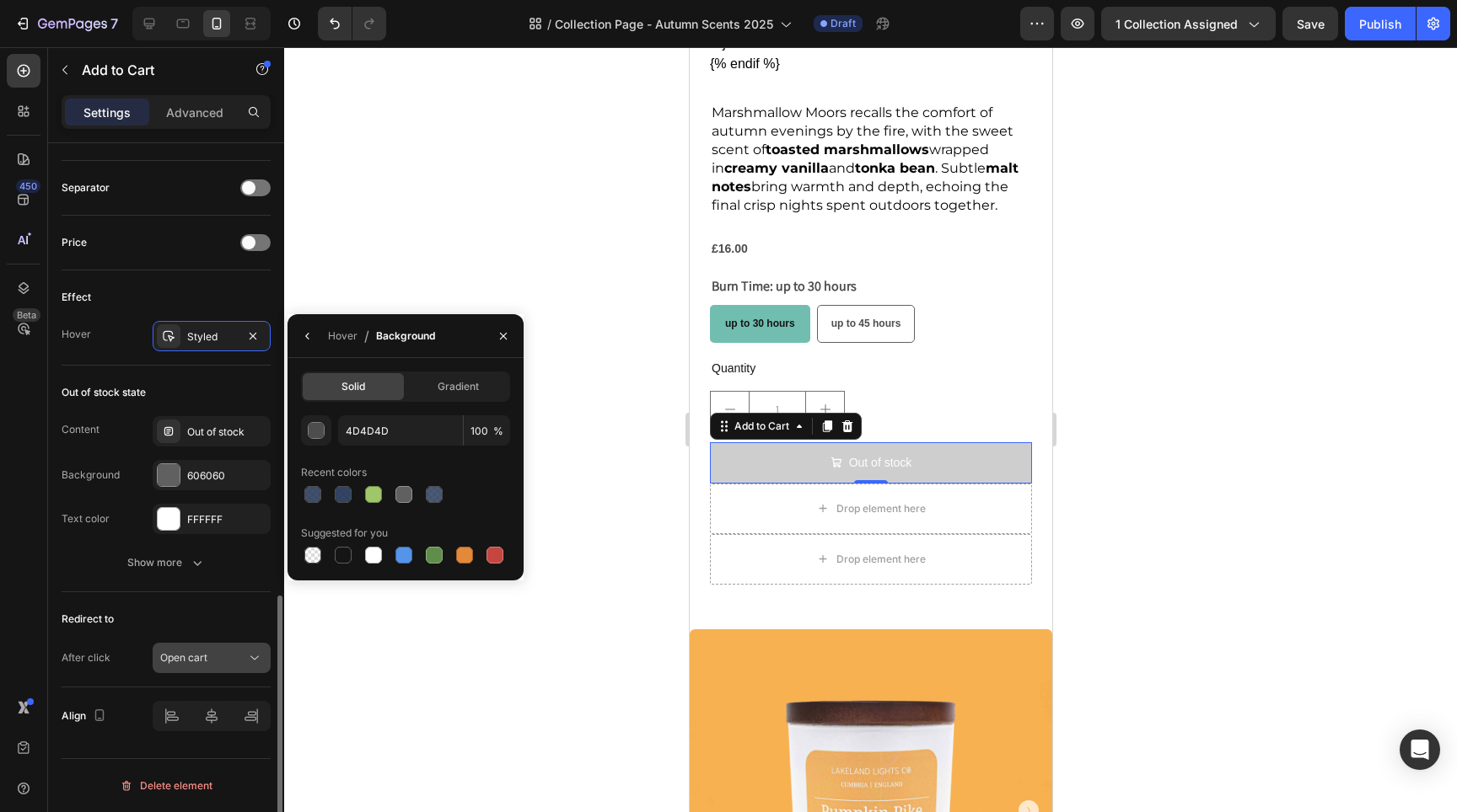
click at [210, 670] on button "Open cart" at bounding box center [211, 658] width 118 height 30
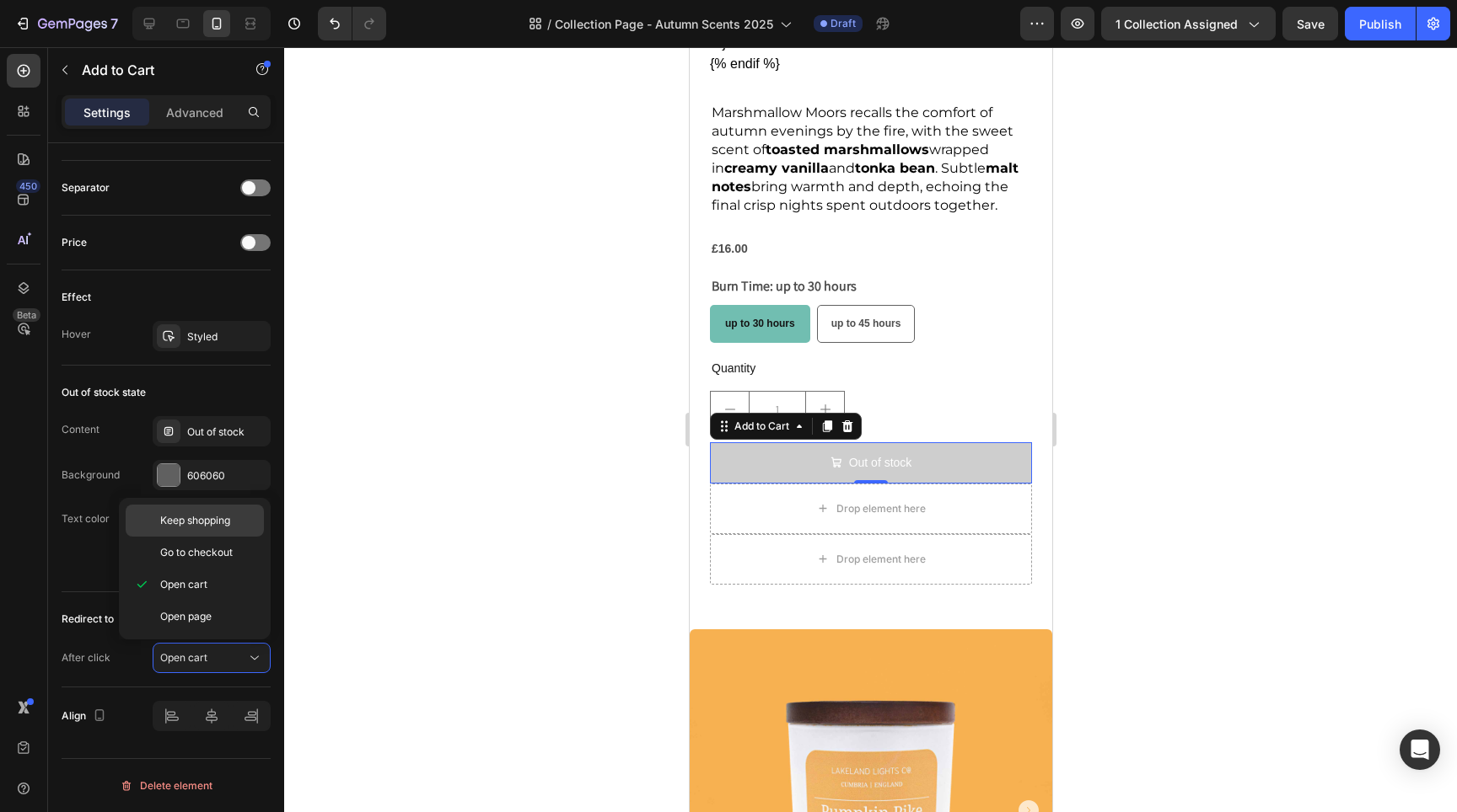
click at [208, 524] on span "Keep shopping" at bounding box center [194, 520] width 70 height 15
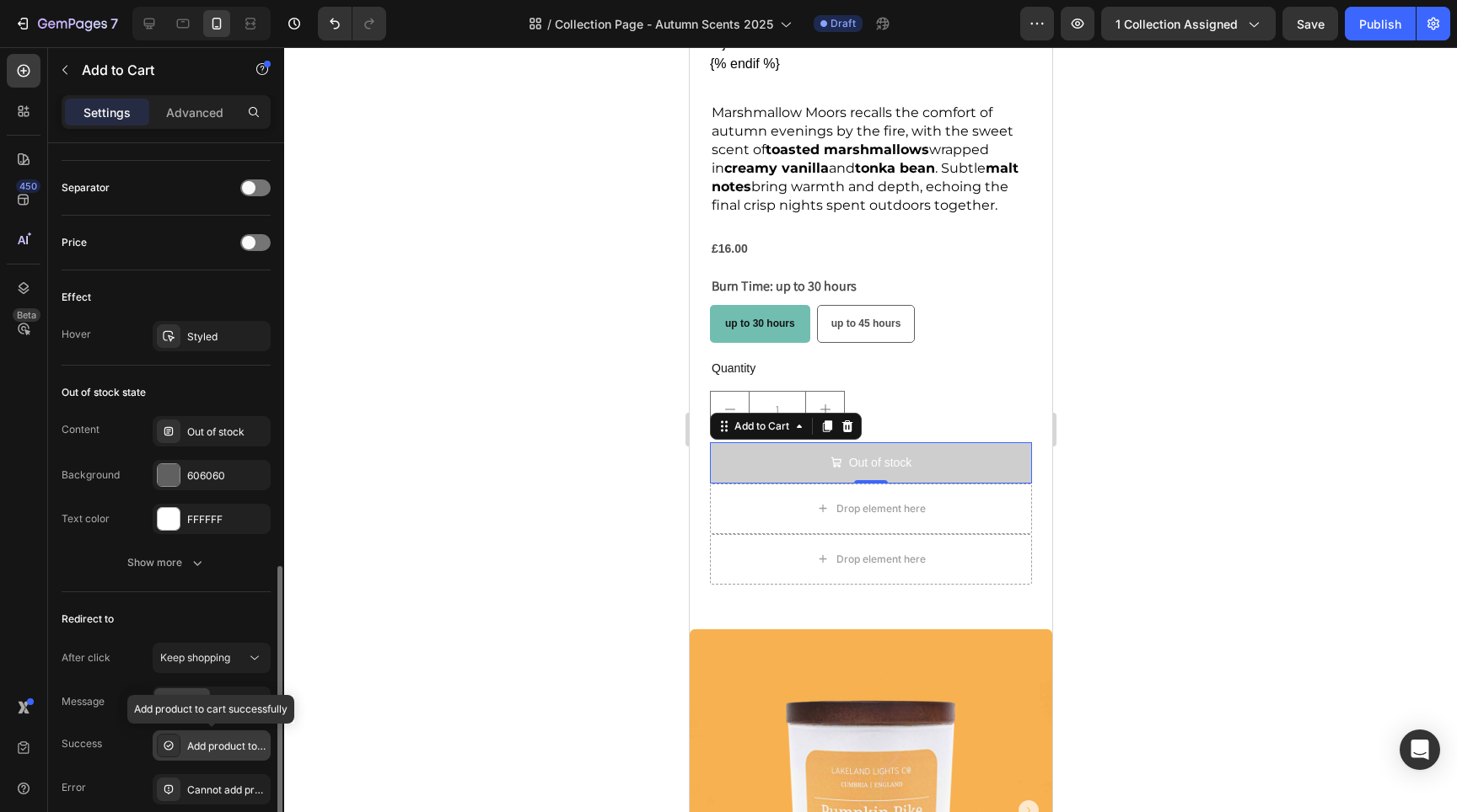
click at [220, 753] on div "Add product to cart successfully" at bounding box center [226, 746] width 79 height 15
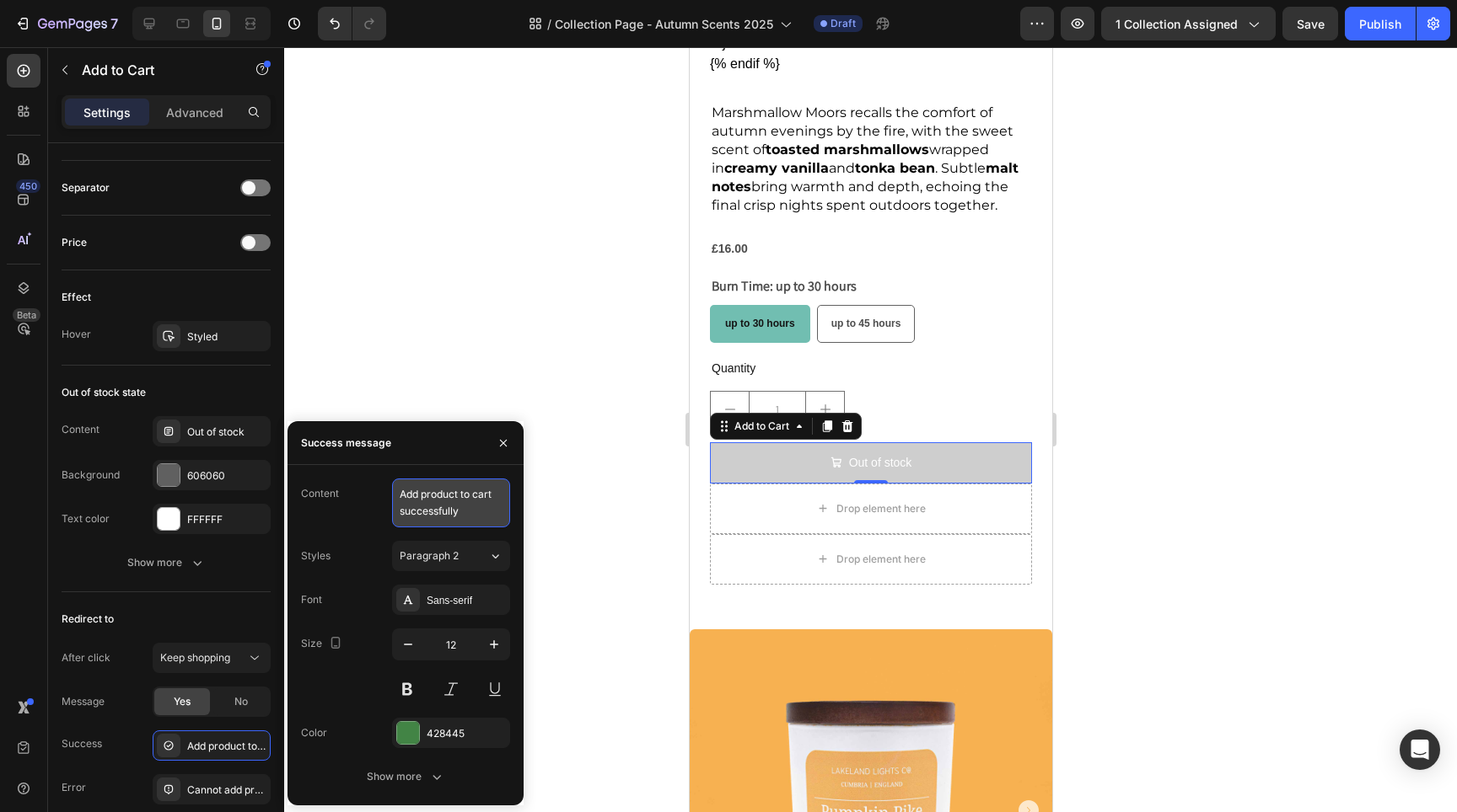
click at [419, 494] on textarea "Add product to cart successfully" at bounding box center [451, 502] width 118 height 49
type textarea "Added product to cart successfully"
click at [188, 623] on div "Redirect to" at bounding box center [166, 619] width 210 height 27
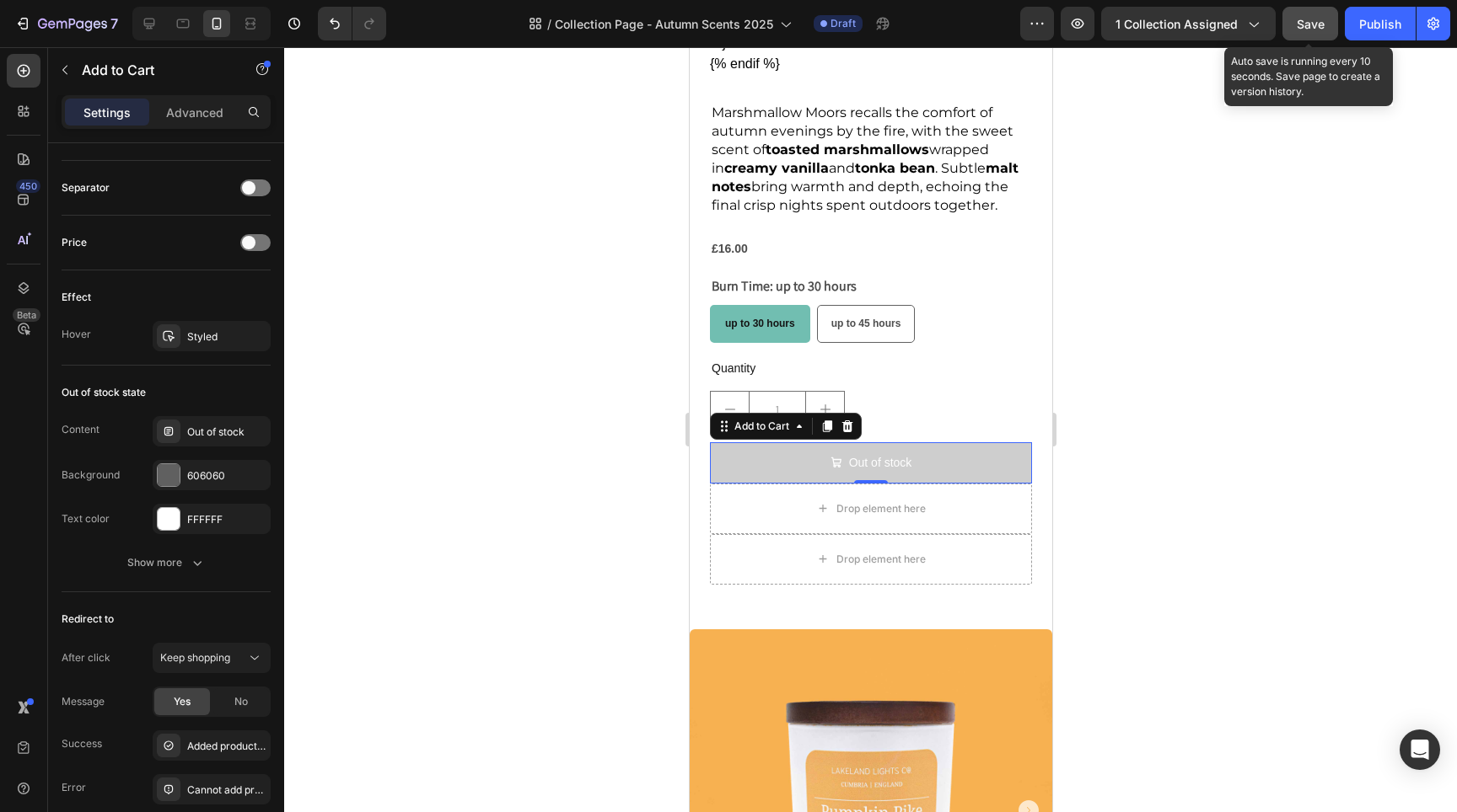
click at [1314, 25] on span "Save" at bounding box center [1311, 24] width 28 height 14
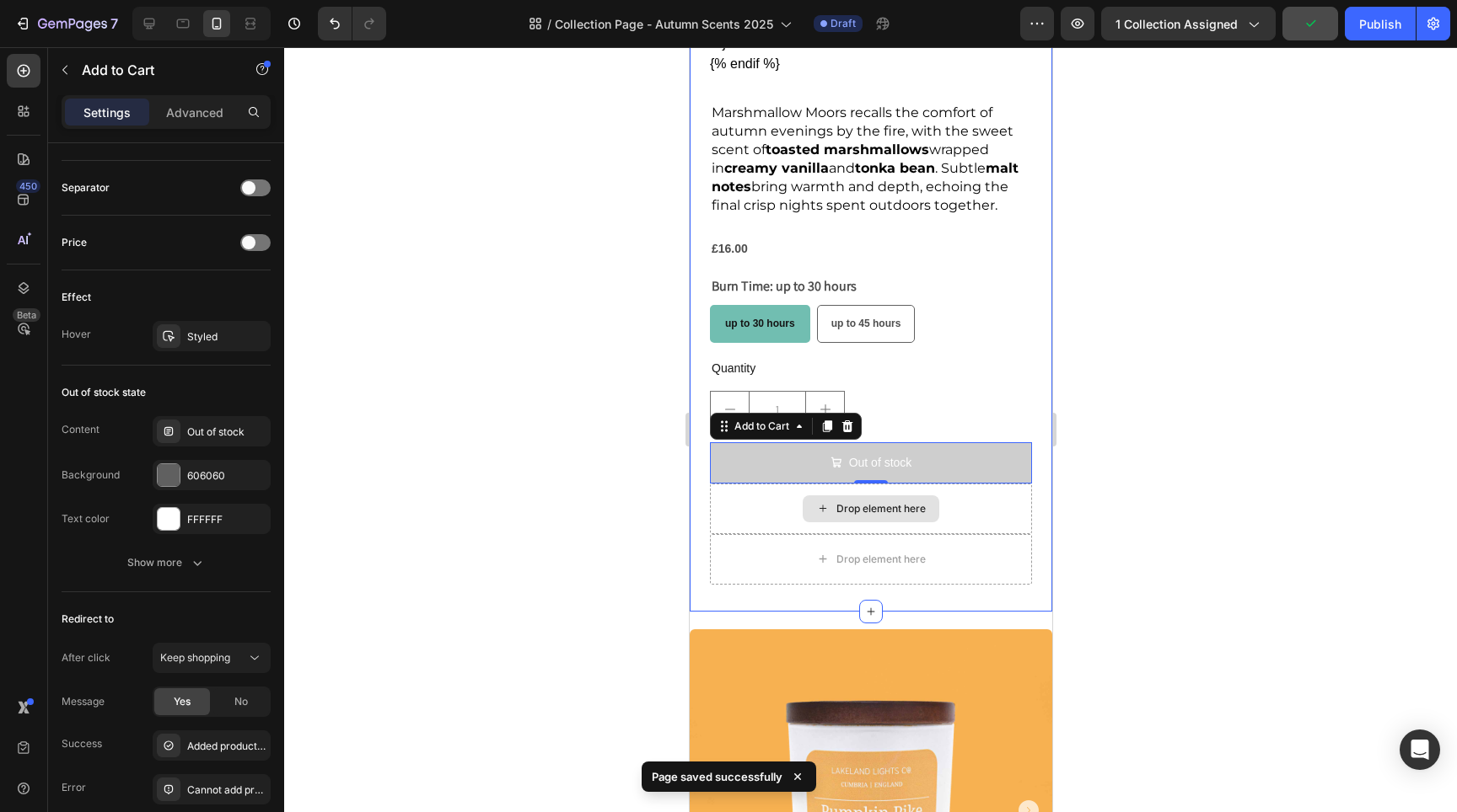
click at [946, 495] on div "Drop element here" at bounding box center [870, 508] width 322 height 51
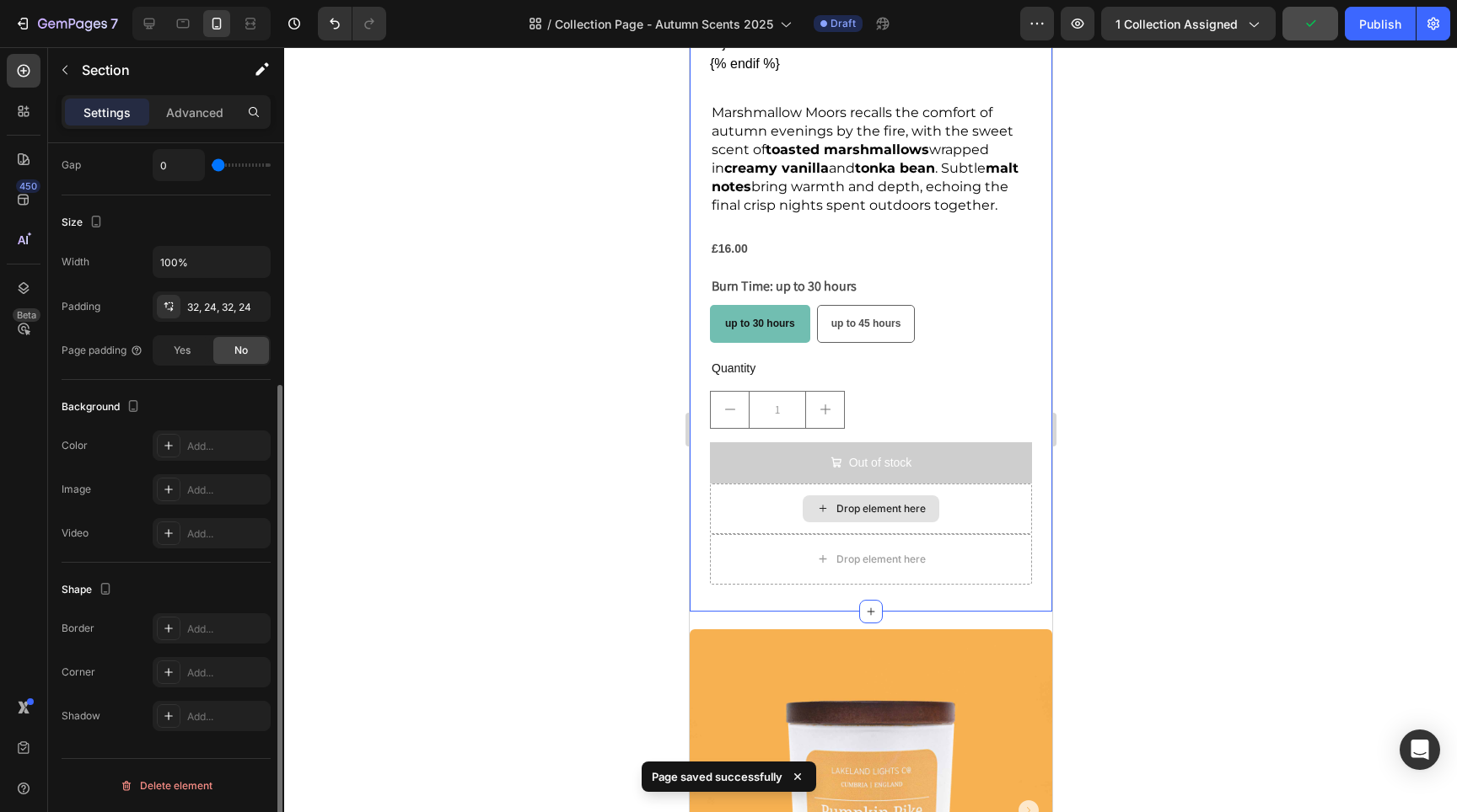
scroll to position [0, 0]
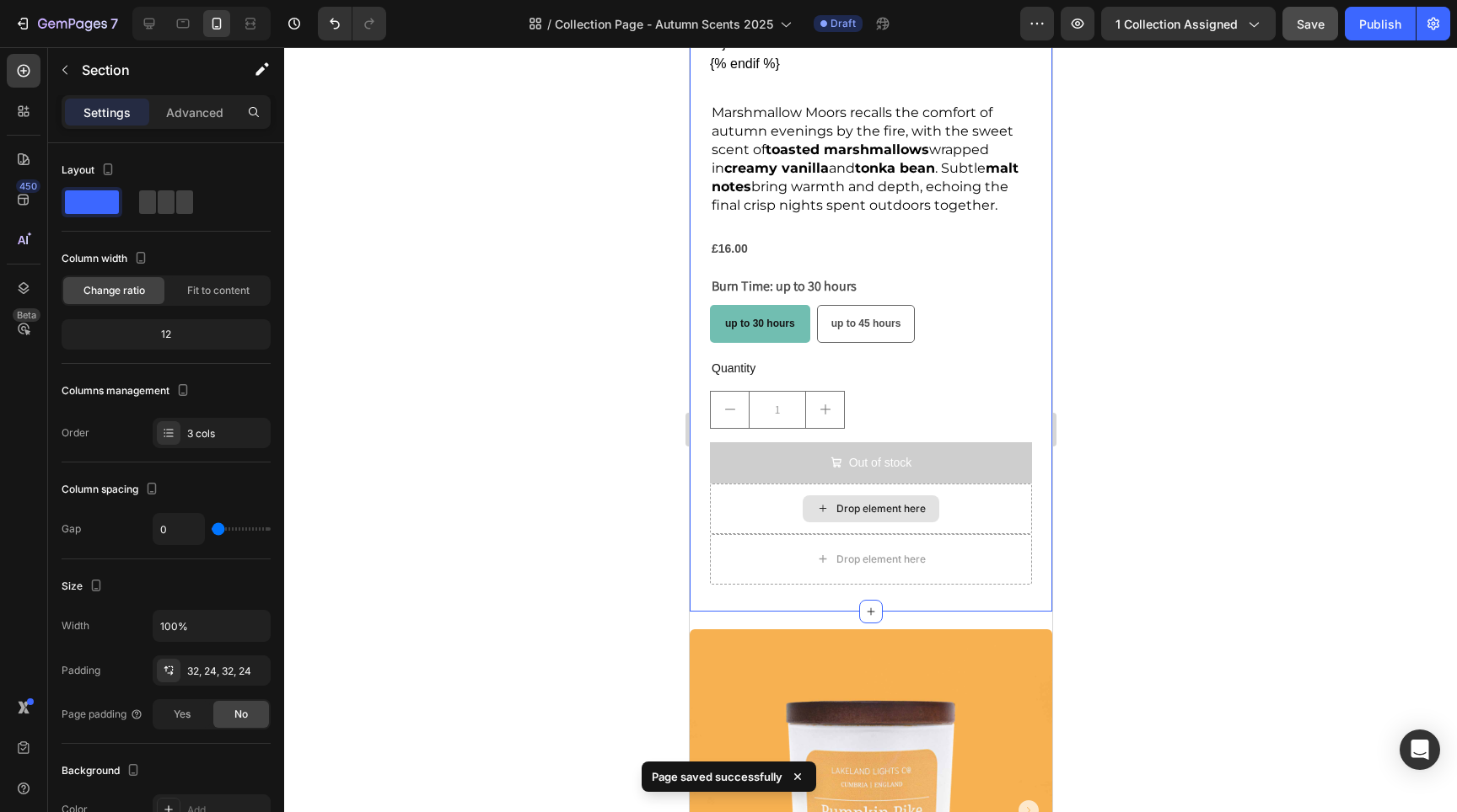
click at [976, 500] on div "Drop element here" at bounding box center [870, 508] width 322 height 51
click at [627, 531] on div at bounding box center [870, 430] width 1173 height 765
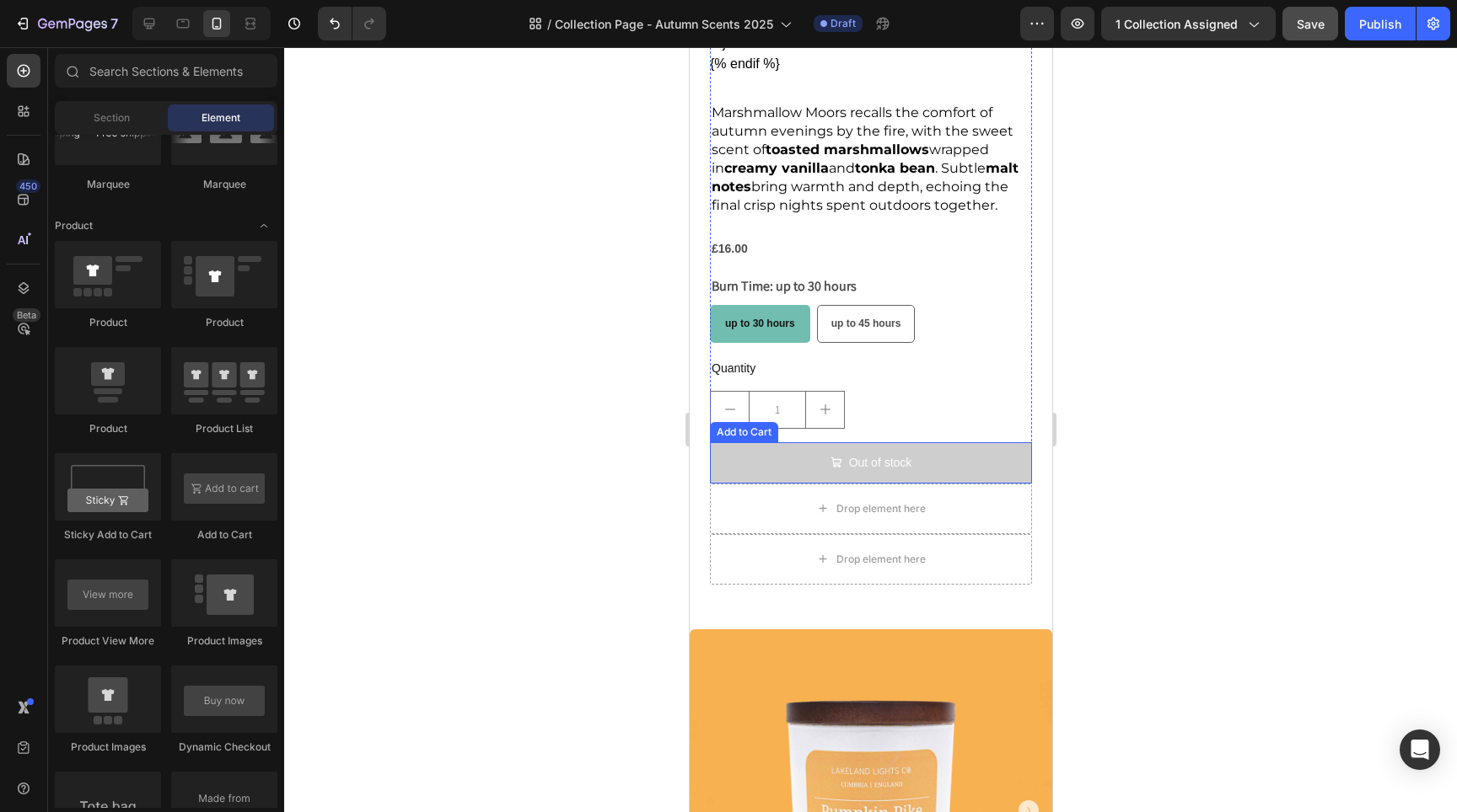
click at [961, 443] on button "Out of stock" at bounding box center [870, 463] width 322 height 42
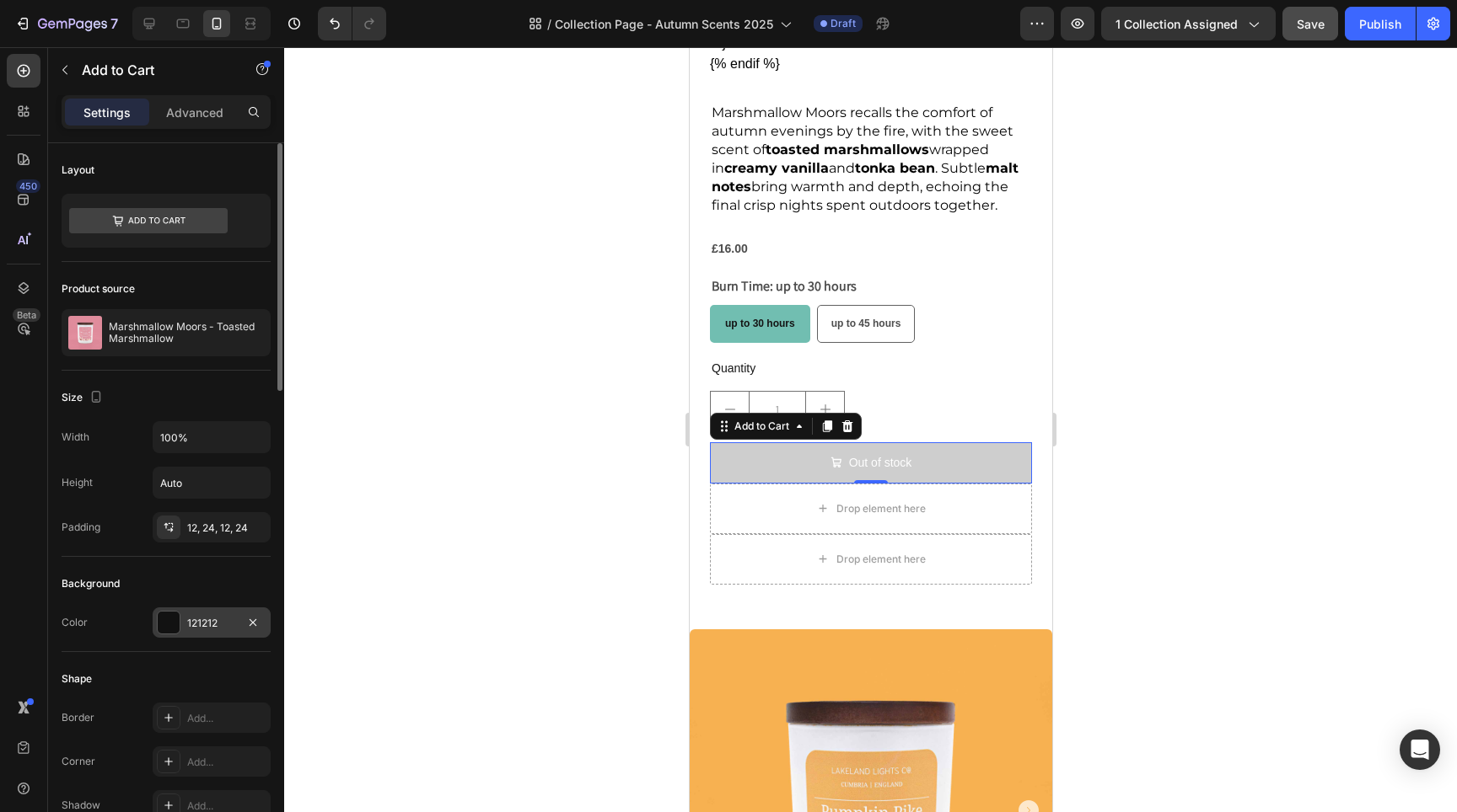
click at [173, 622] on div at bounding box center [169, 622] width 22 height 22
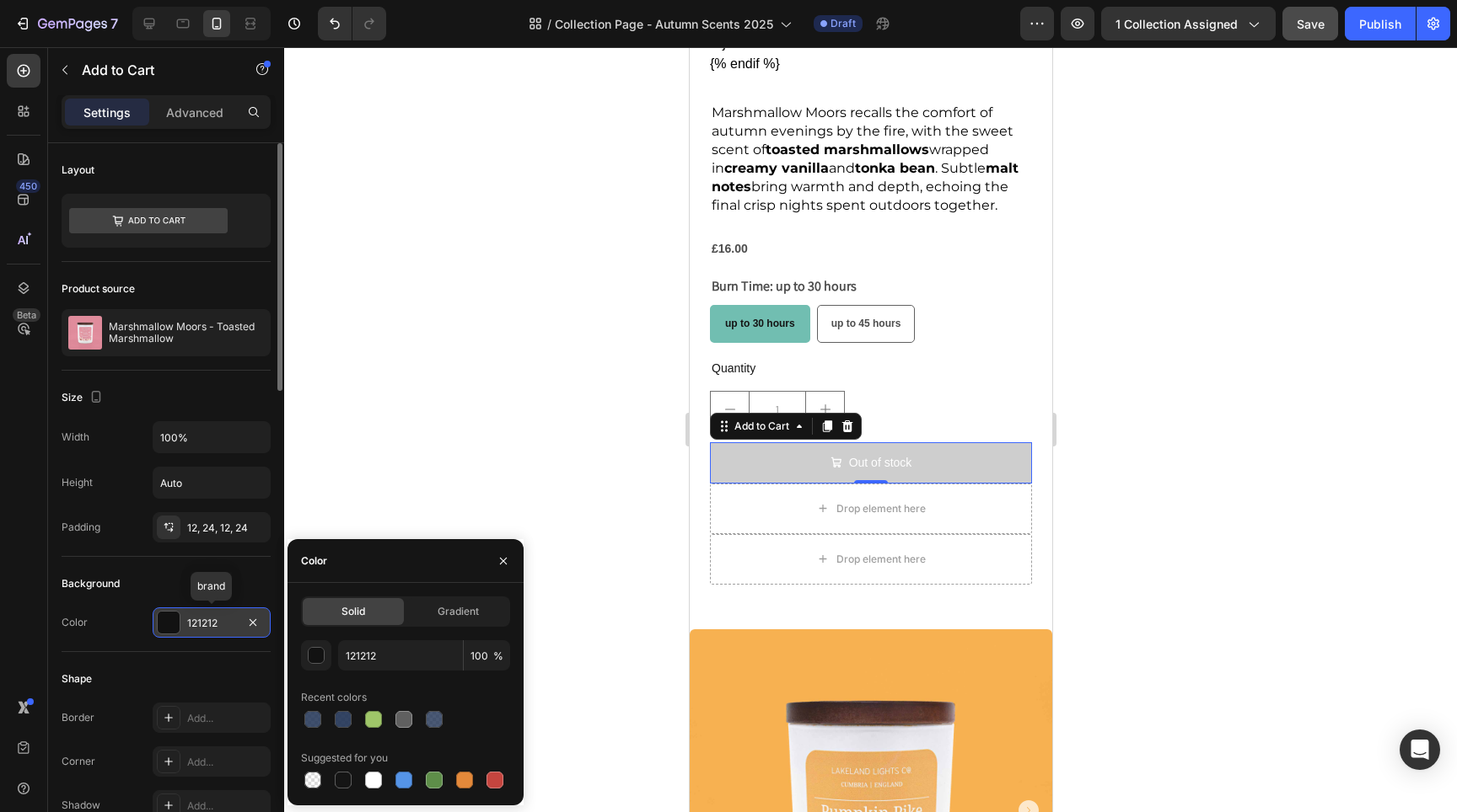
click at [173, 621] on div at bounding box center [169, 622] width 22 height 22
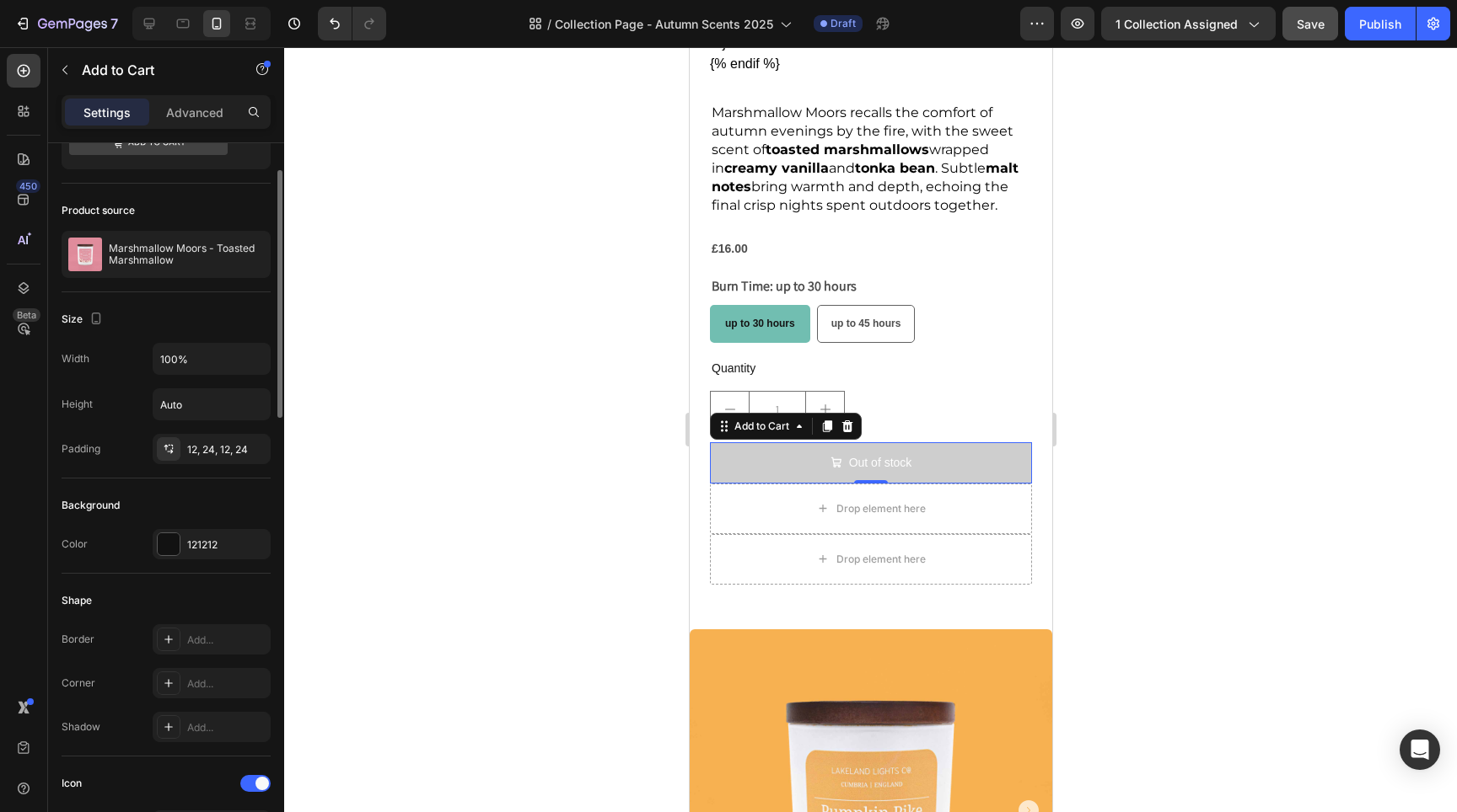
scroll to position [145, 0]
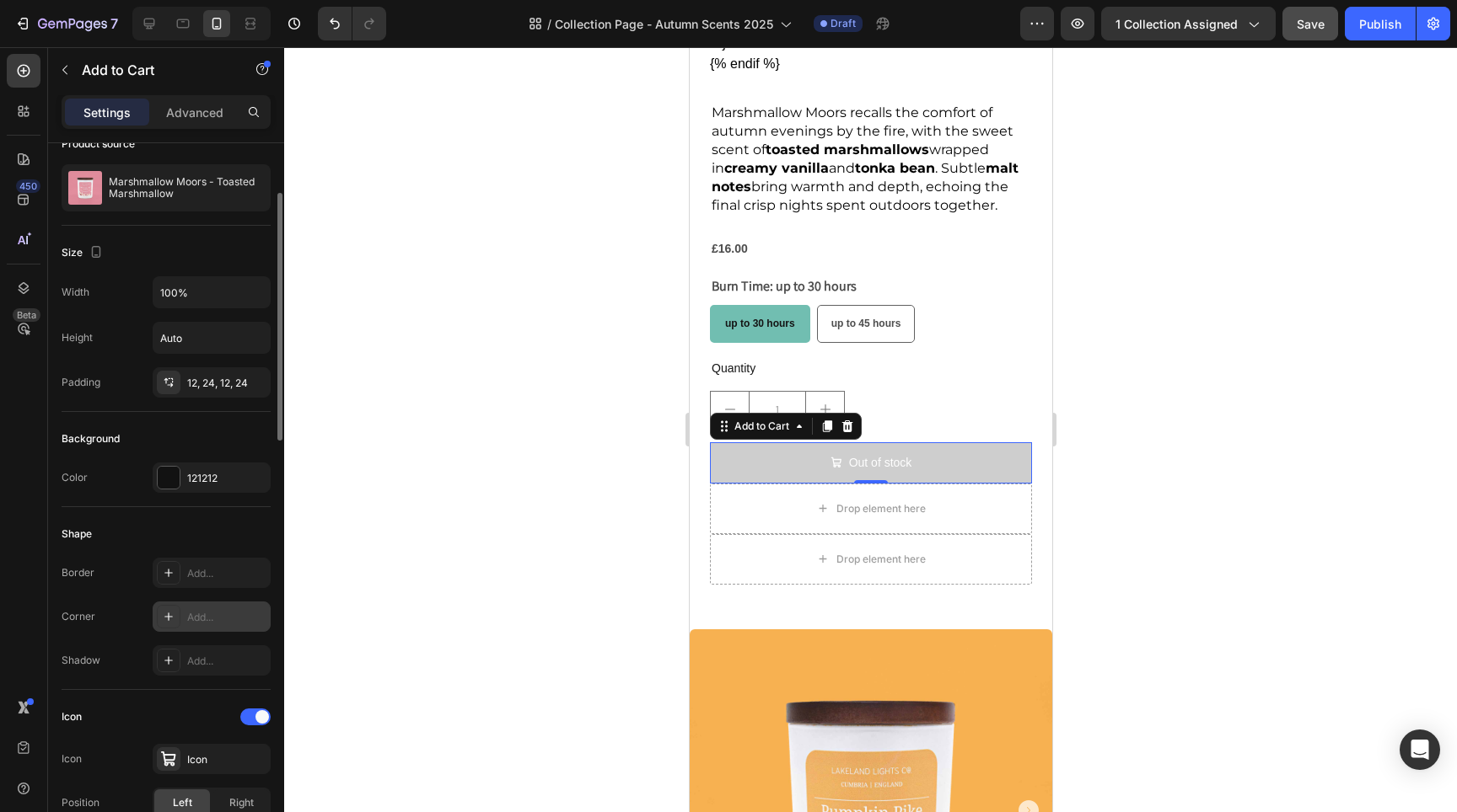
click at [193, 623] on div "Add..." at bounding box center [226, 618] width 79 height 15
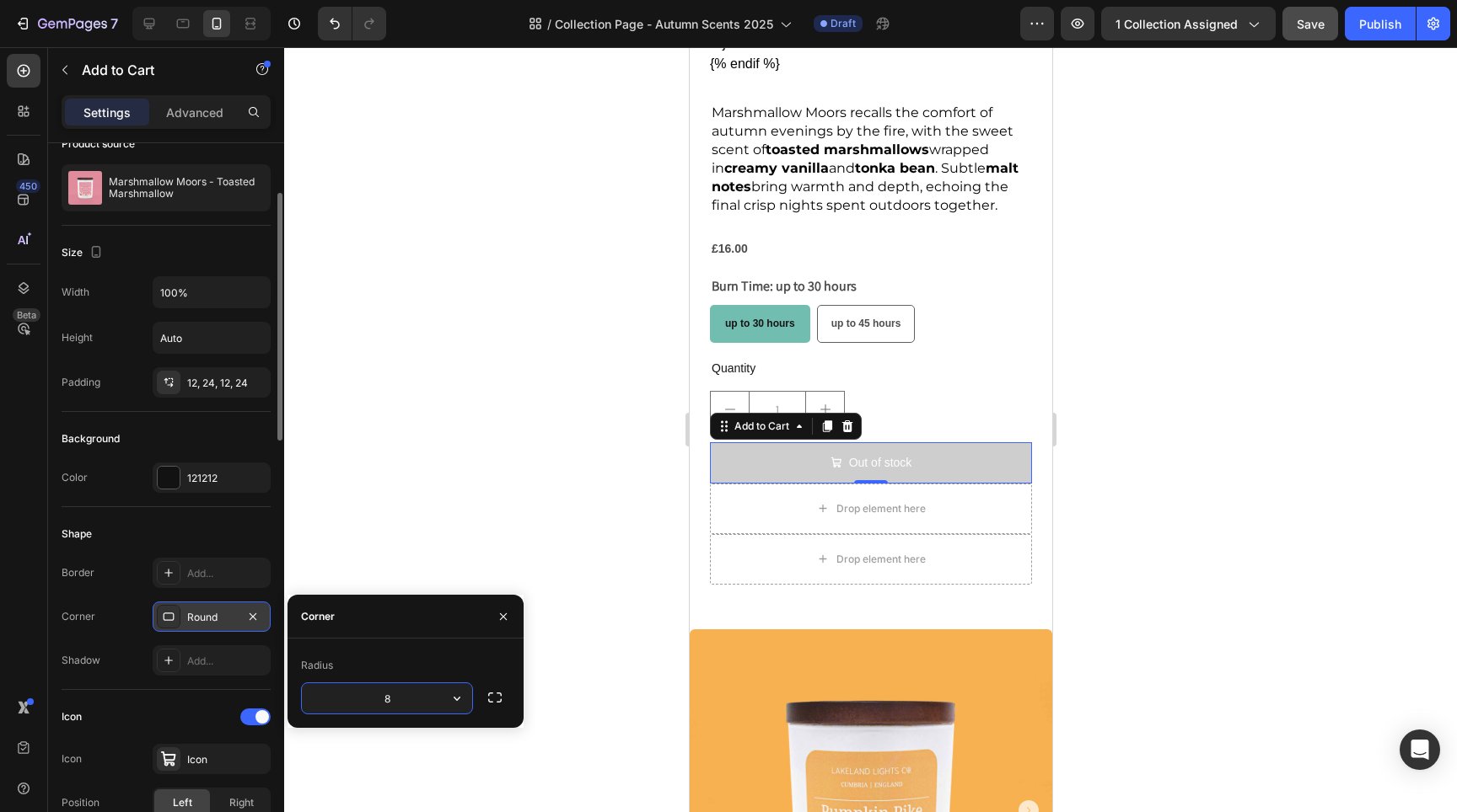
type input "5"
click at [131, 643] on div "Border Add... Corner Round Shadow Add..." at bounding box center [166, 617] width 210 height 118
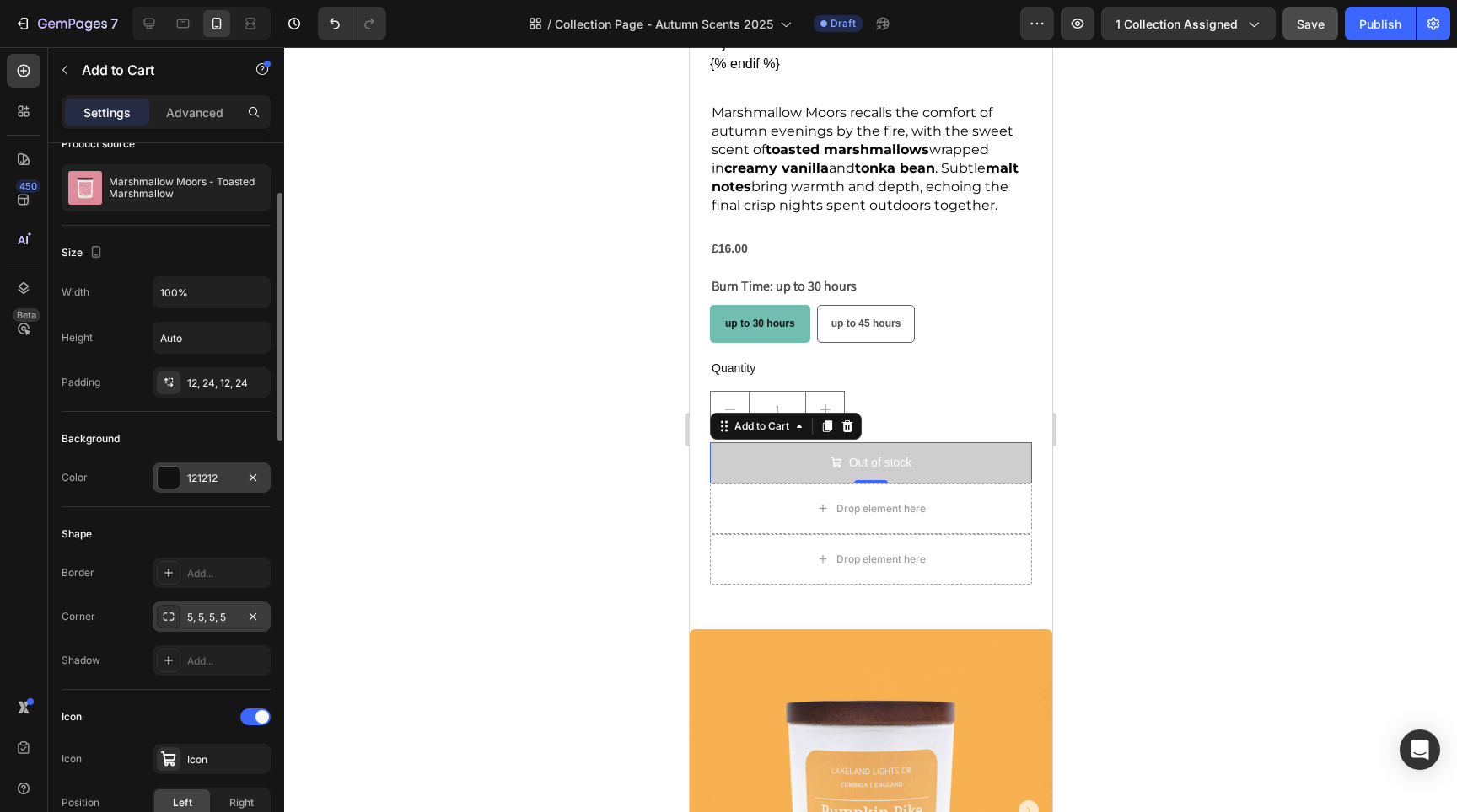
click at [178, 480] on div at bounding box center [169, 477] width 22 height 22
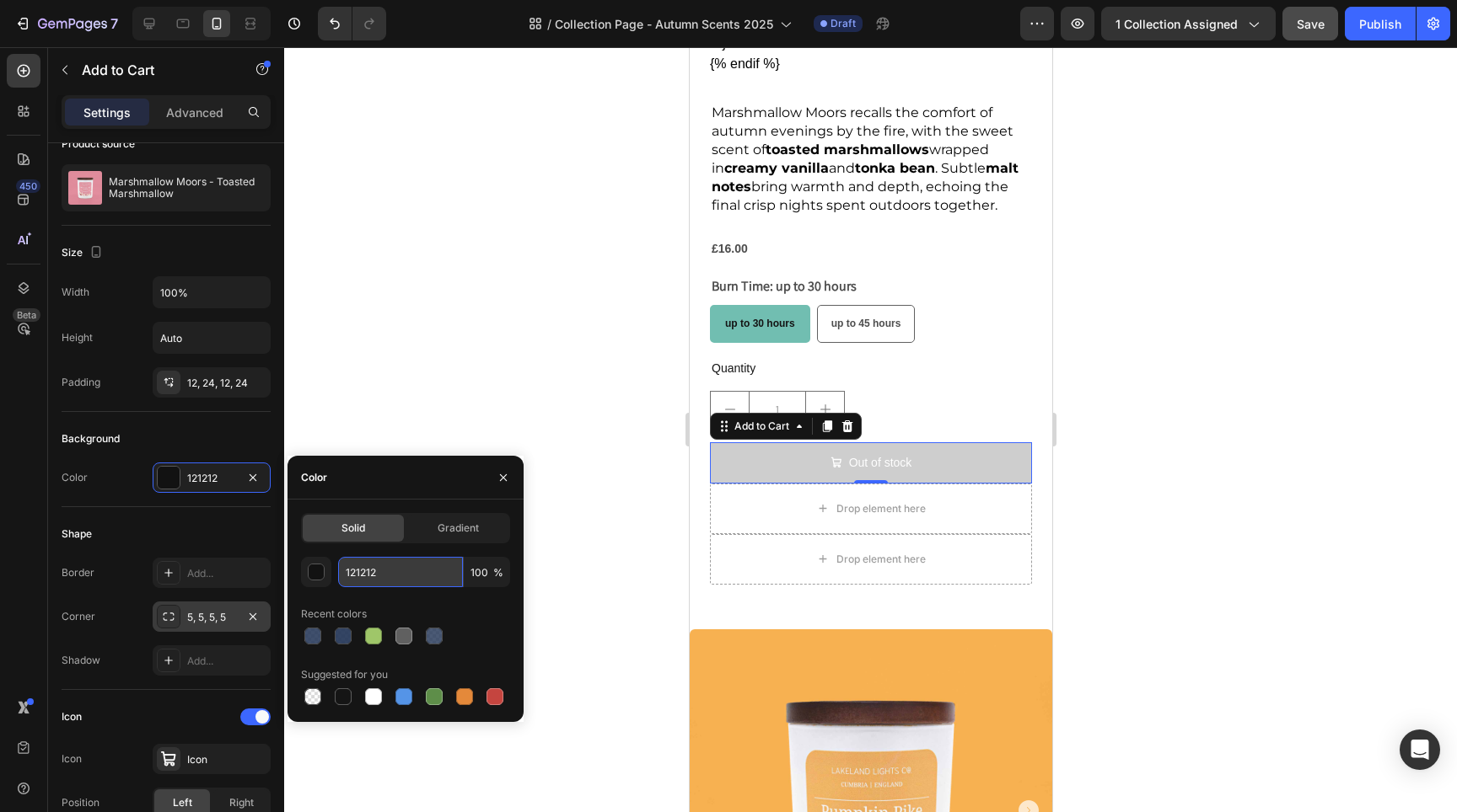
click at [384, 573] on input "121212" at bounding box center [400, 572] width 125 height 30
paste input "71beb1"
type input "71beb1"
click at [246, 533] on div "Shape" at bounding box center [166, 534] width 210 height 27
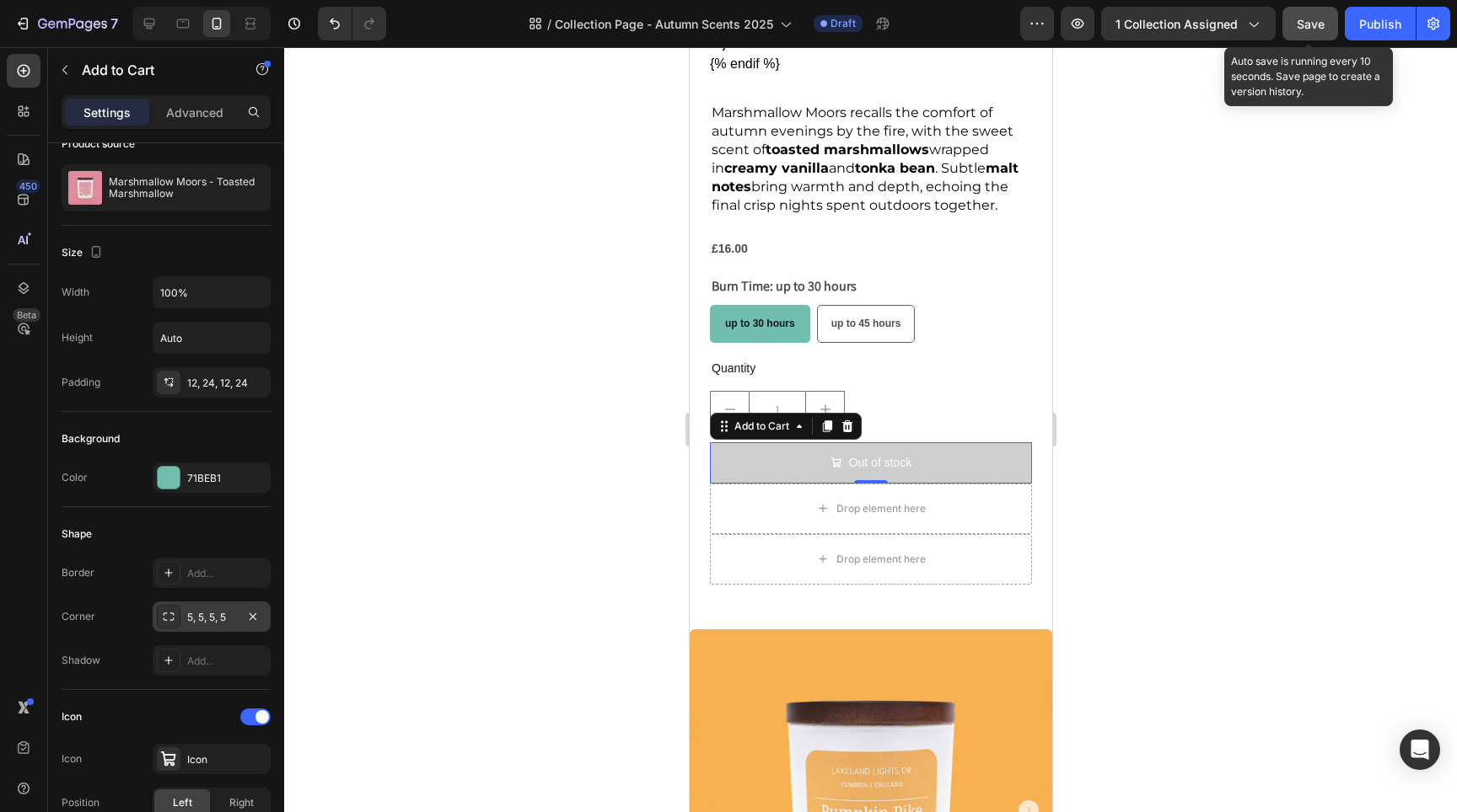
click at [1316, 15] on div "Save" at bounding box center [1311, 24] width 28 height 18
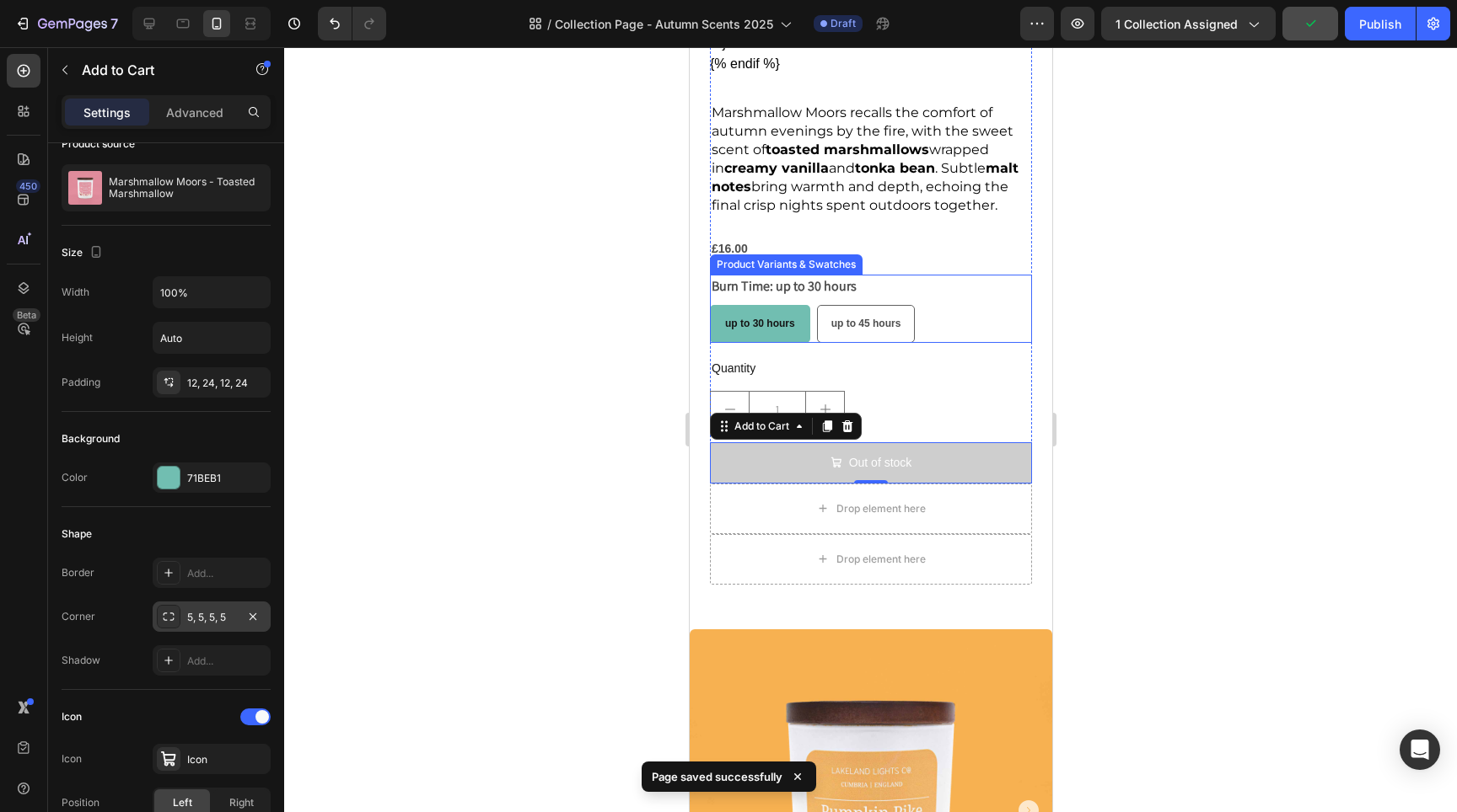
click at [934, 310] on div "up to 30 hours up to 30 hours up to 30 hours up to 45 hours up to 45 hours up t…" at bounding box center [870, 324] width 322 height 38
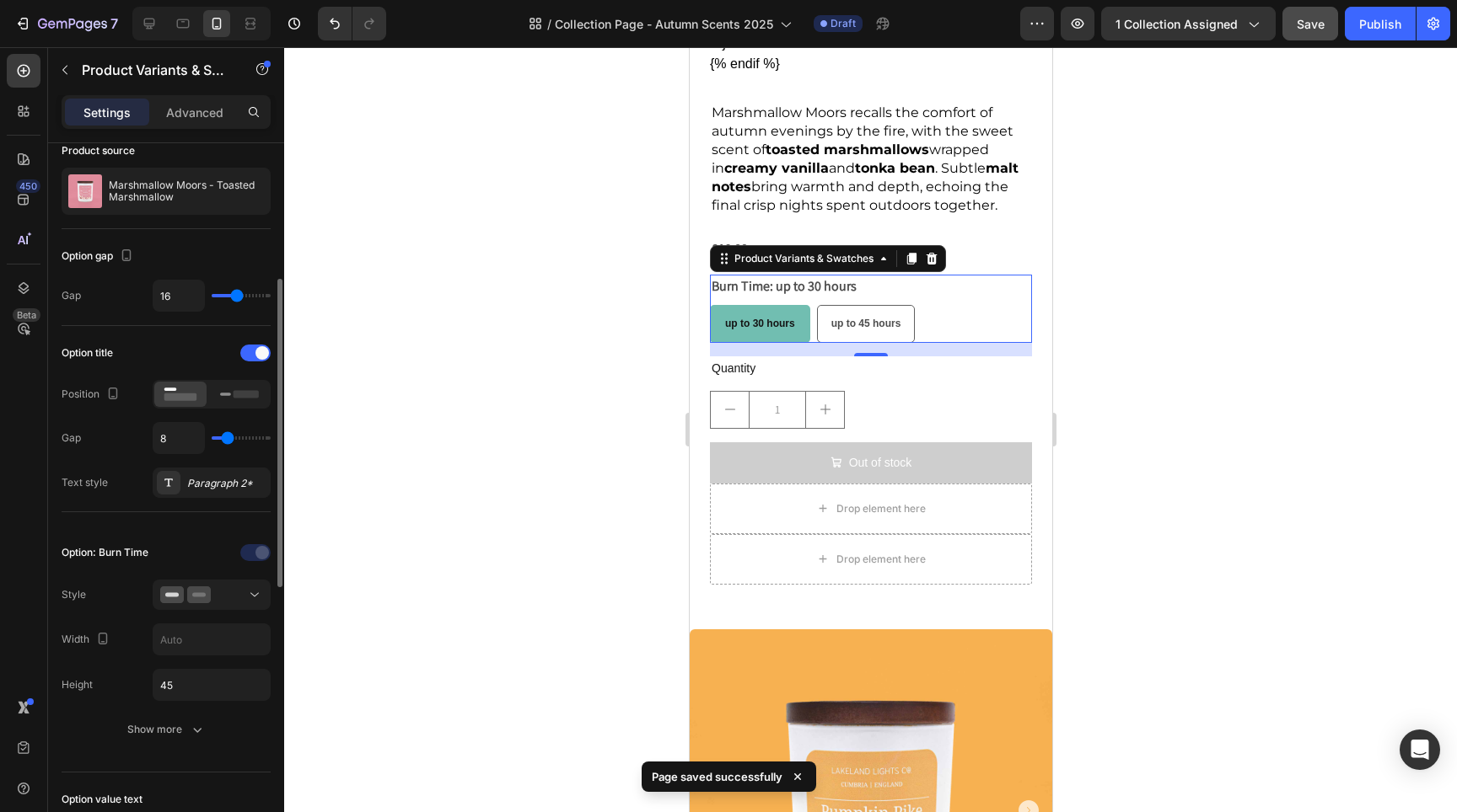
scroll to position [149, 0]
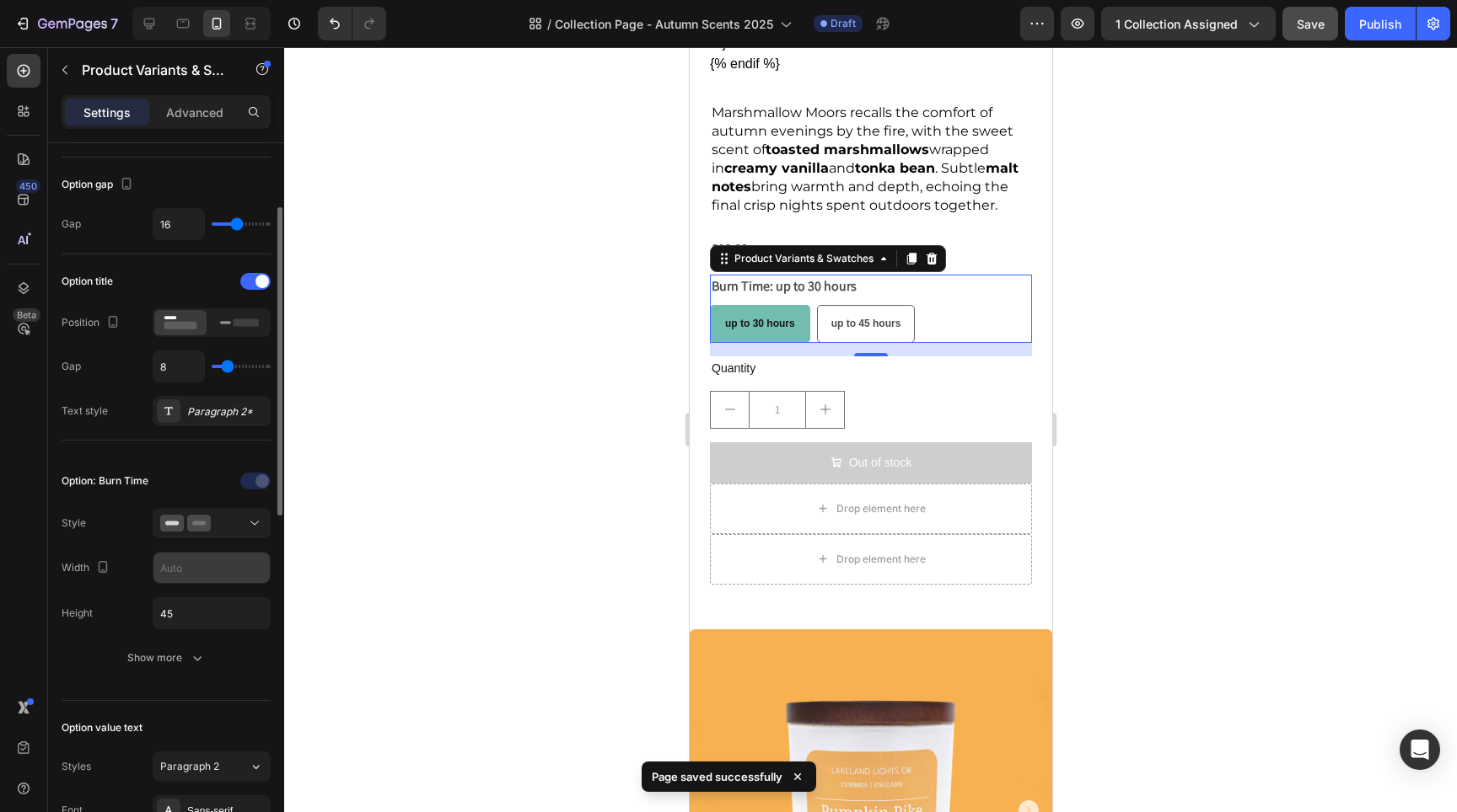
click at [211, 571] on input "text" at bounding box center [211, 568] width 116 height 30
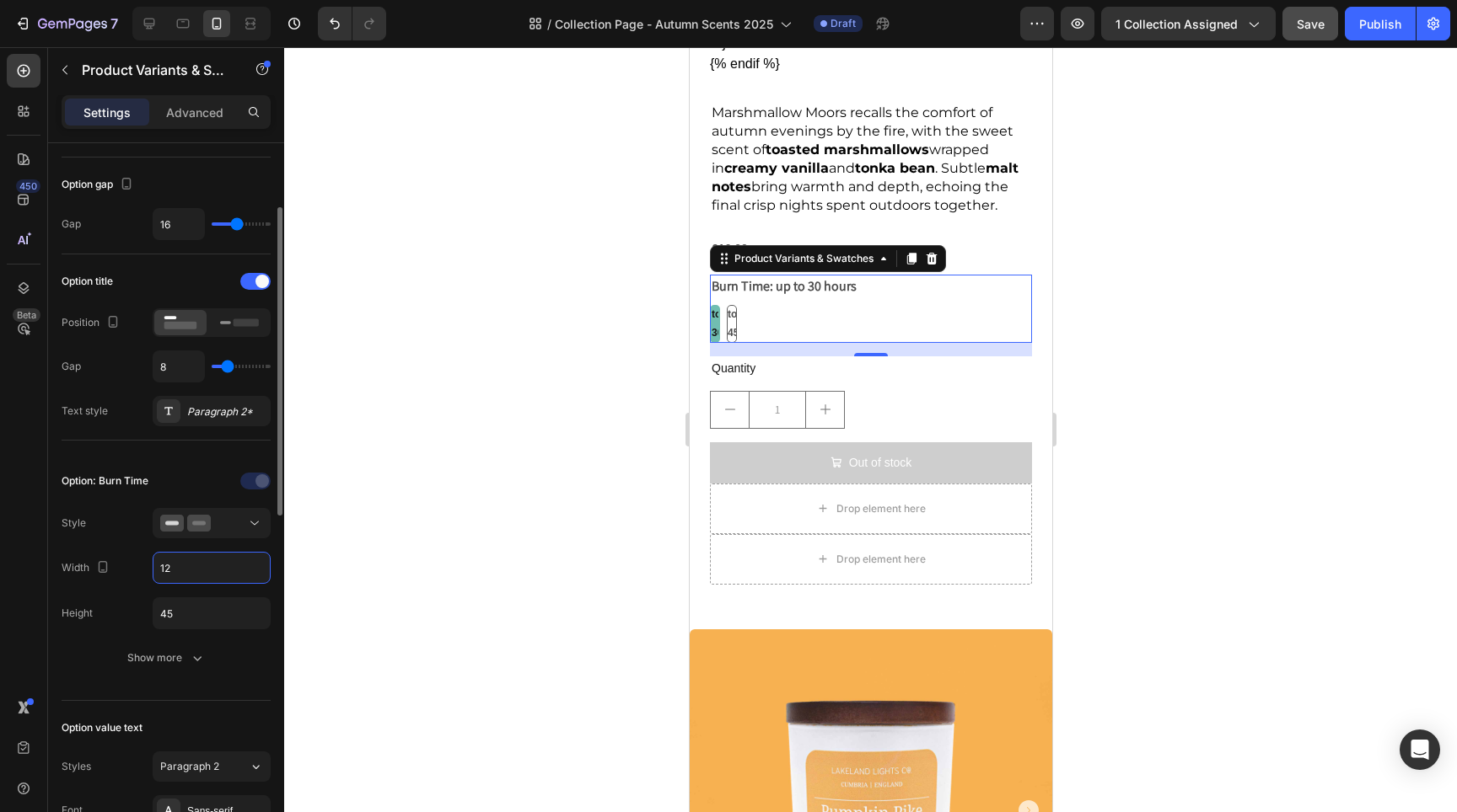
type input "1"
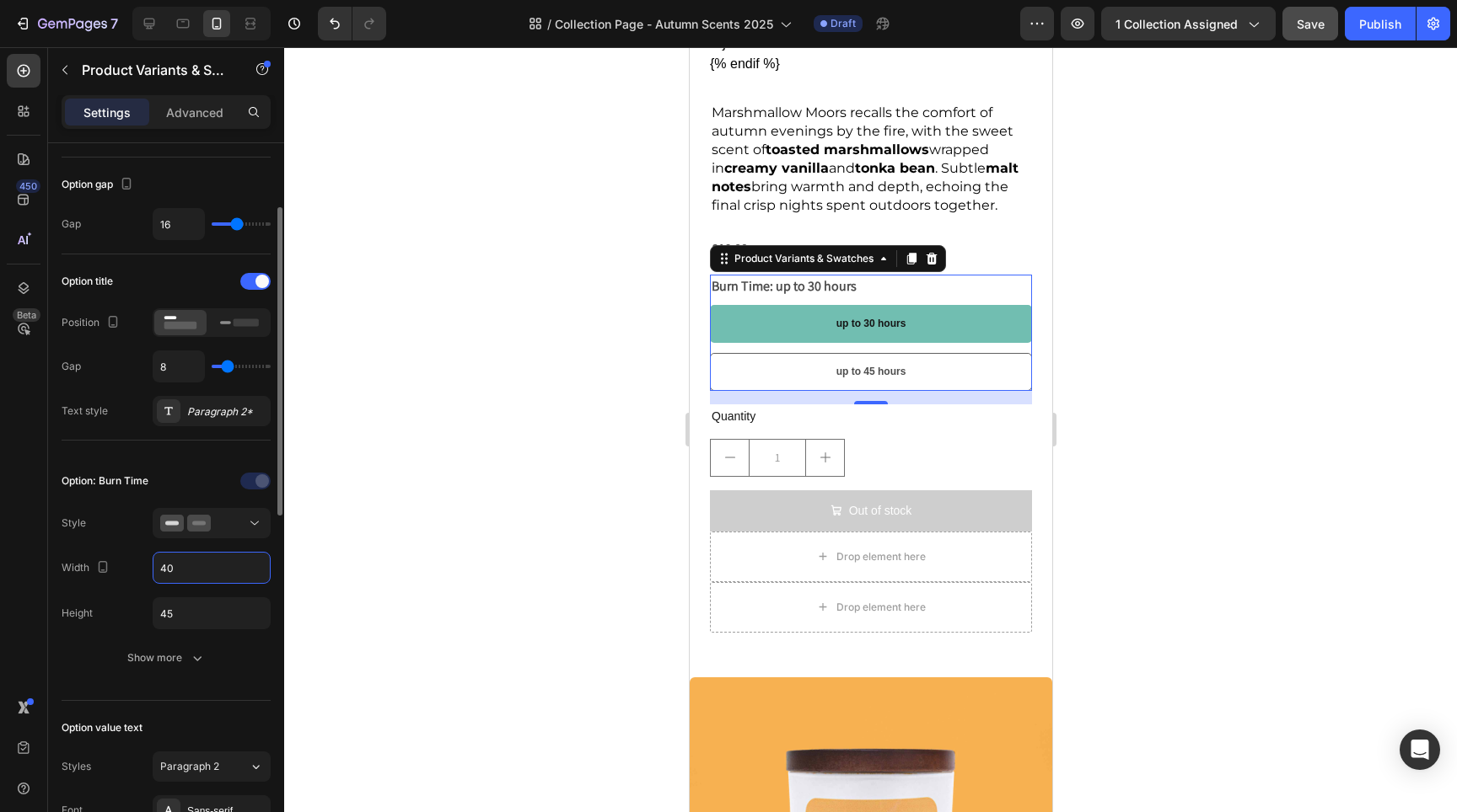
type input "4"
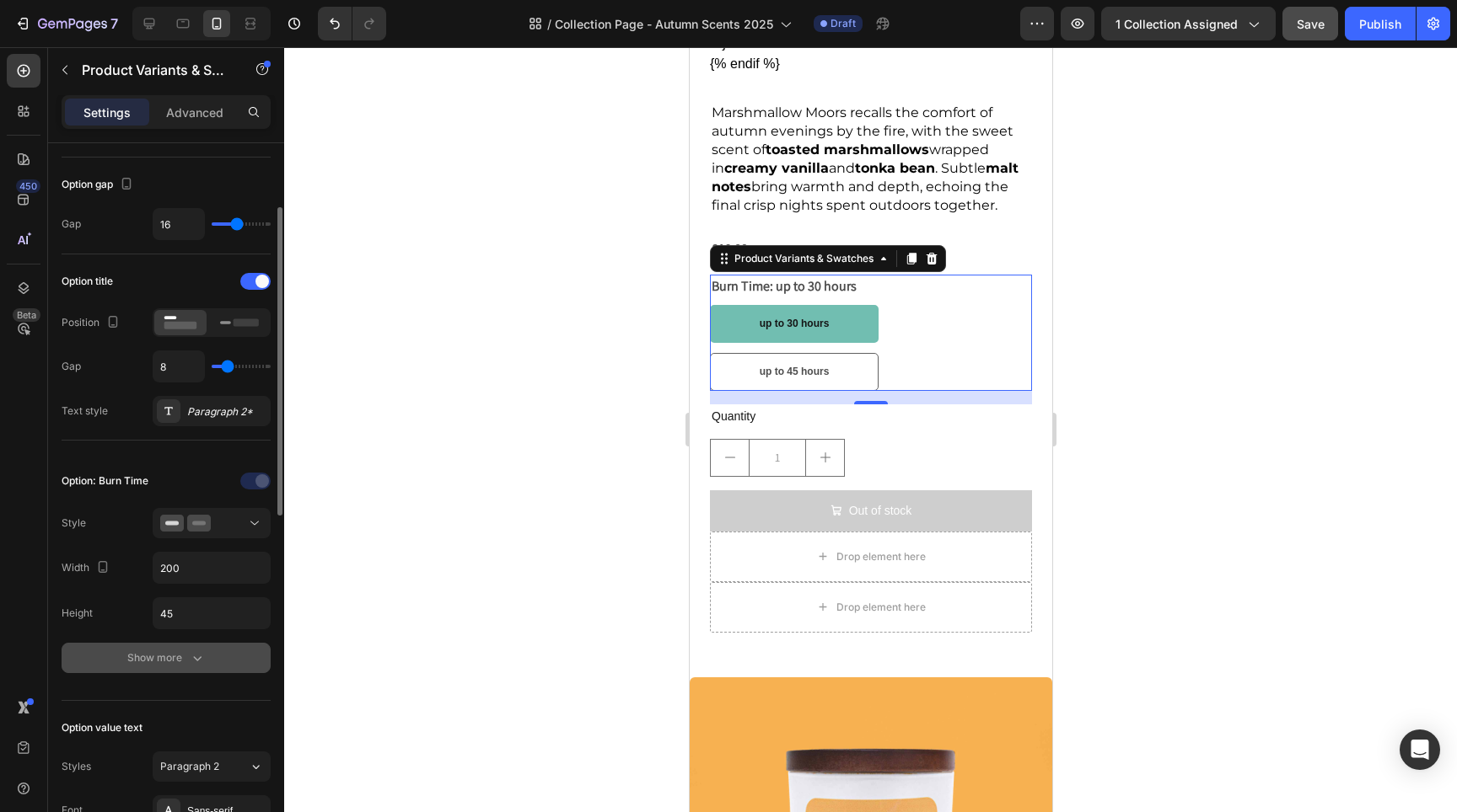
click at [193, 661] on icon "button" at bounding box center [197, 658] width 17 height 17
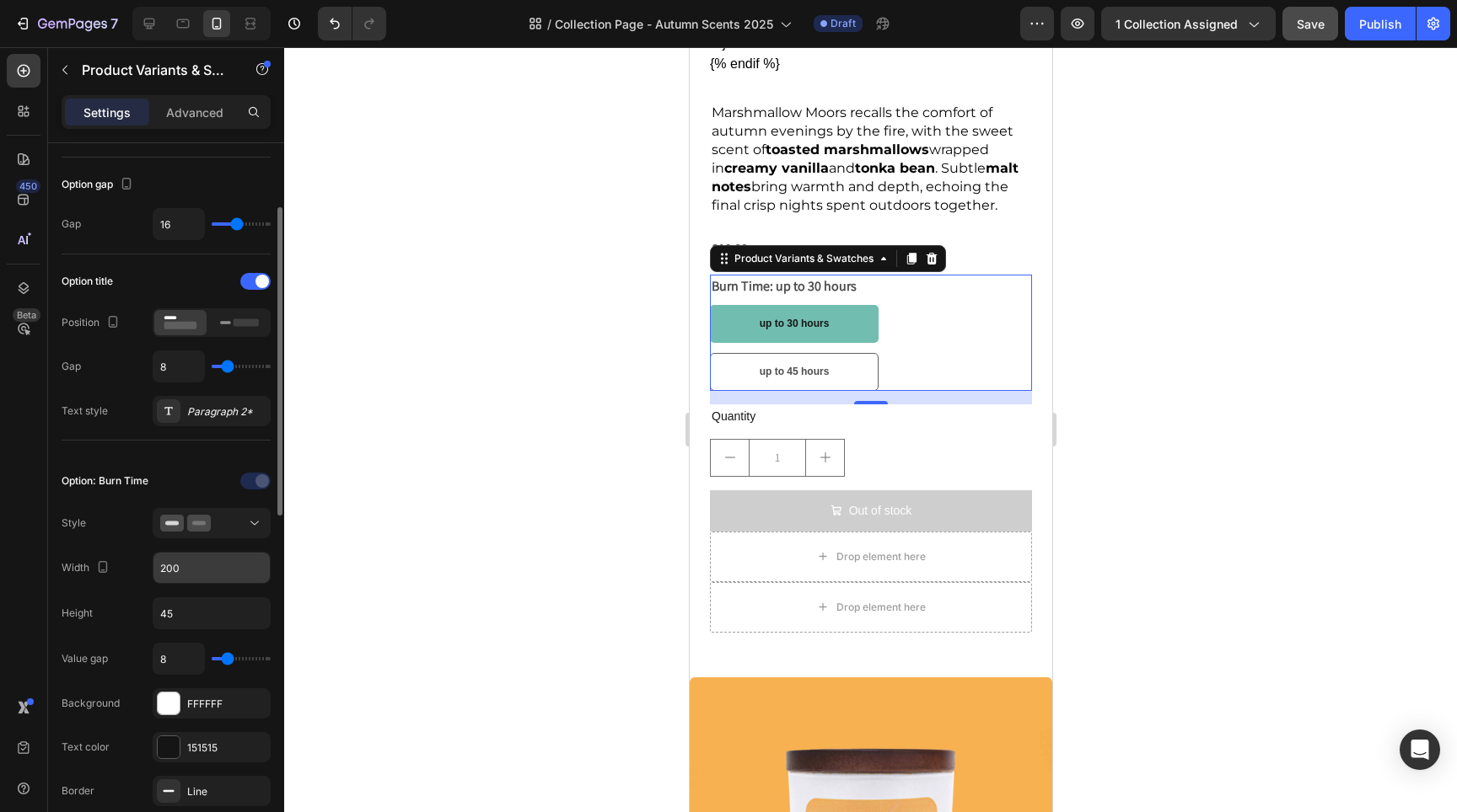
click at [209, 575] on input "200" at bounding box center [211, 568] width 116 height 30
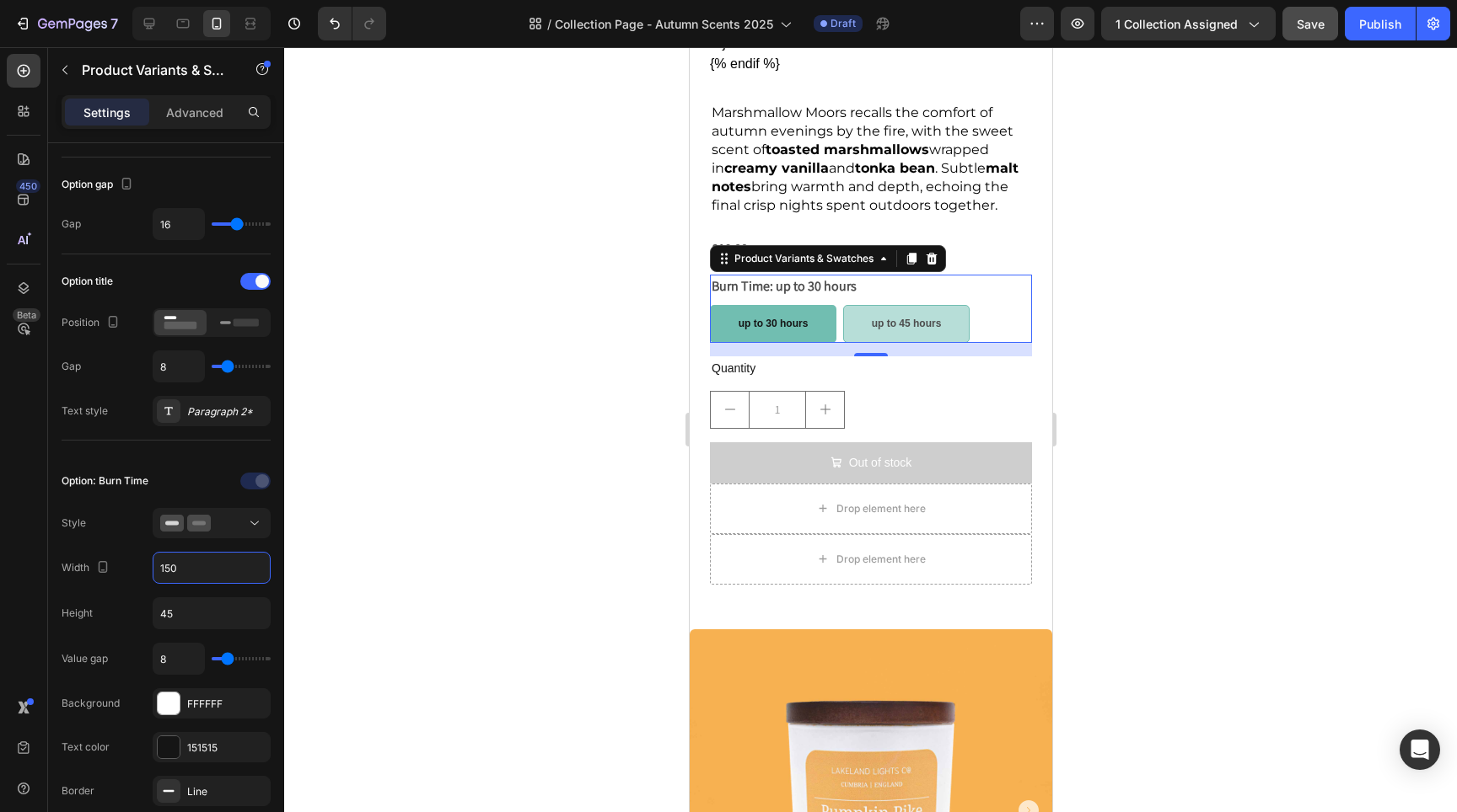
type input "150"
click at [929, 319] on div "up to 45 hours" at bounding box center [906, 325] width 70 height 32
click at [843, 305] on input "up to 45 hours up to 45 hours up to 45 hours" at bounding box center [842, 304] width 1 height 1
radio input "true"
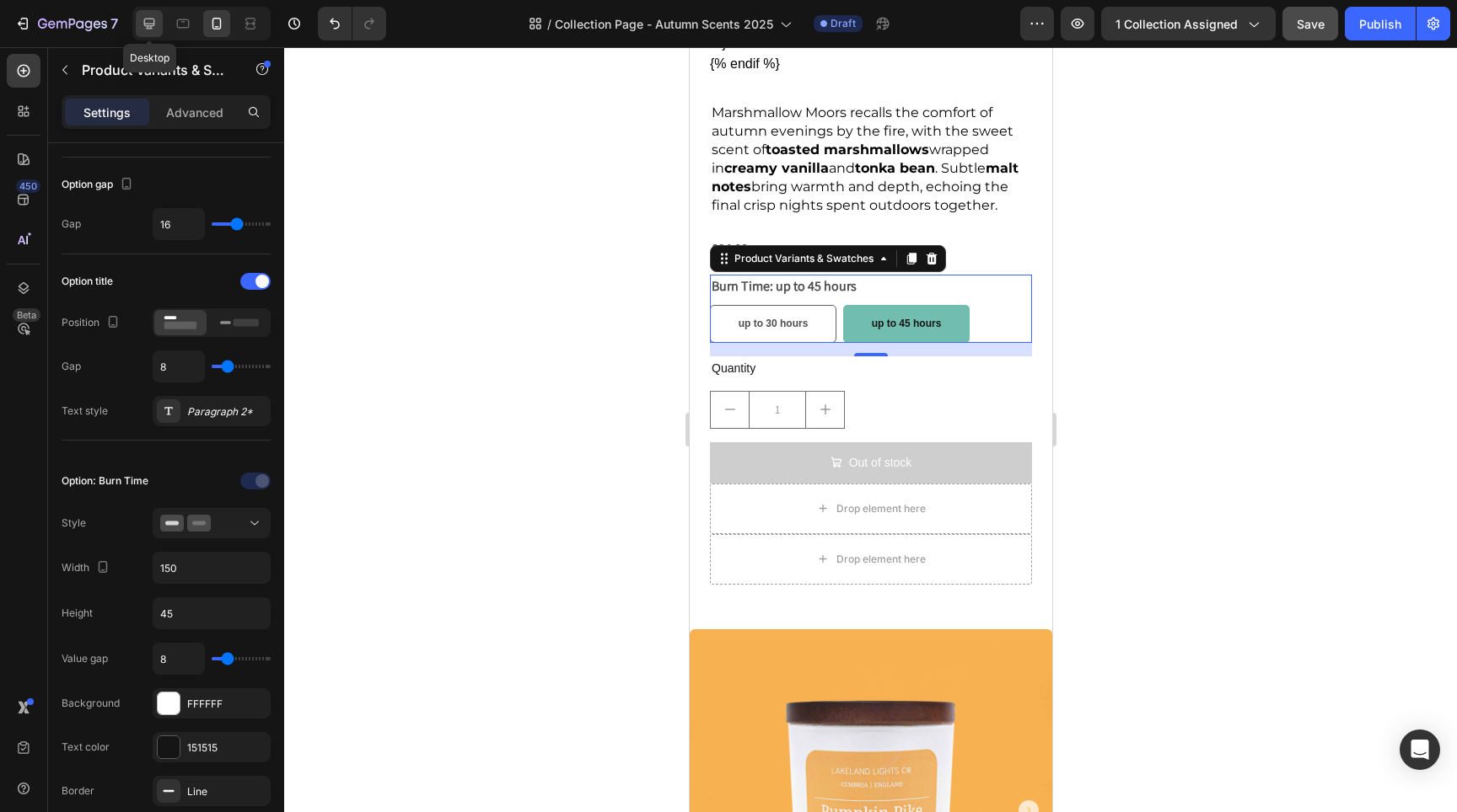
click at [159, 28] on div at bounding box center [149, 23] width 27 height 27
type input "14"
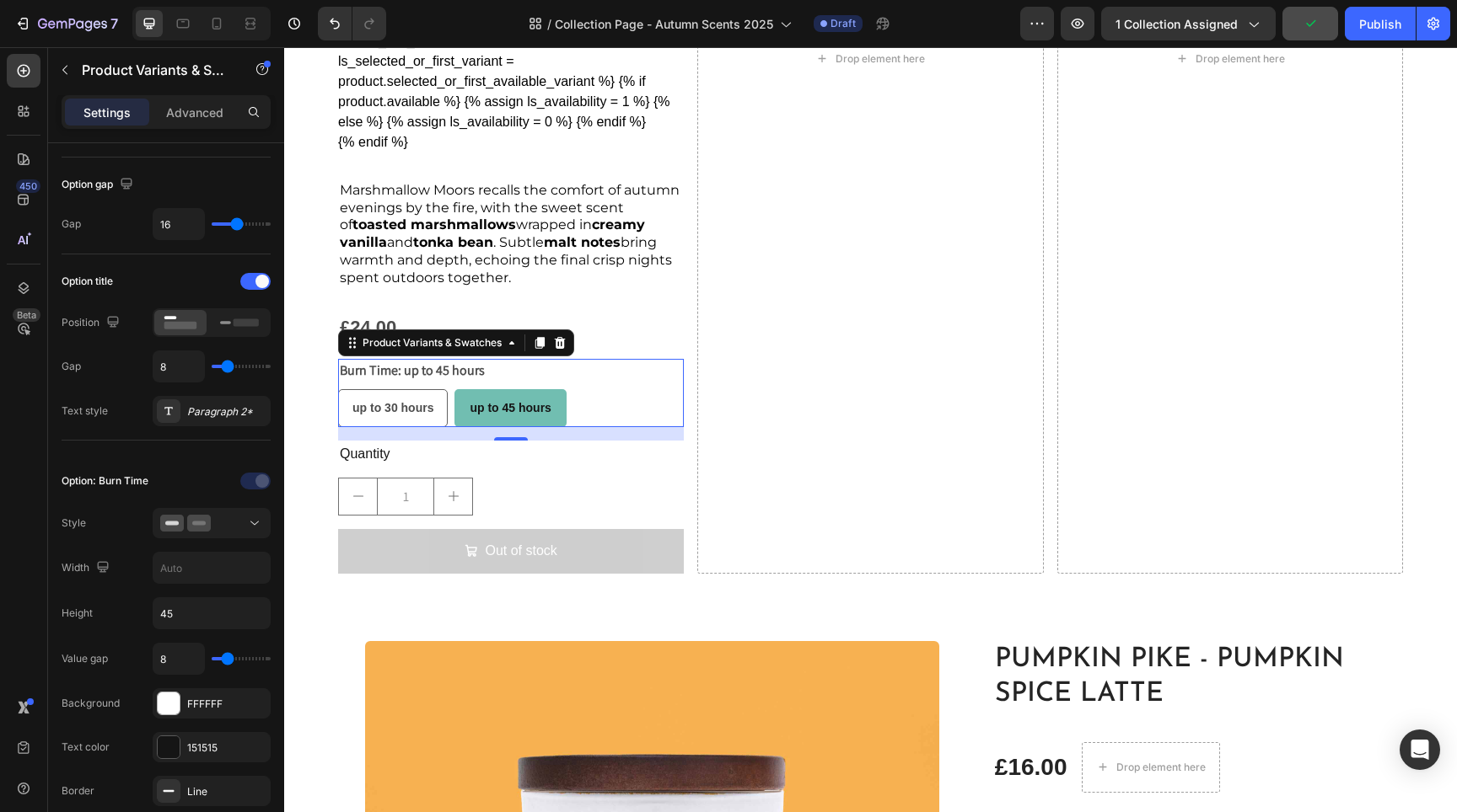
scroll to position [1473, 0]
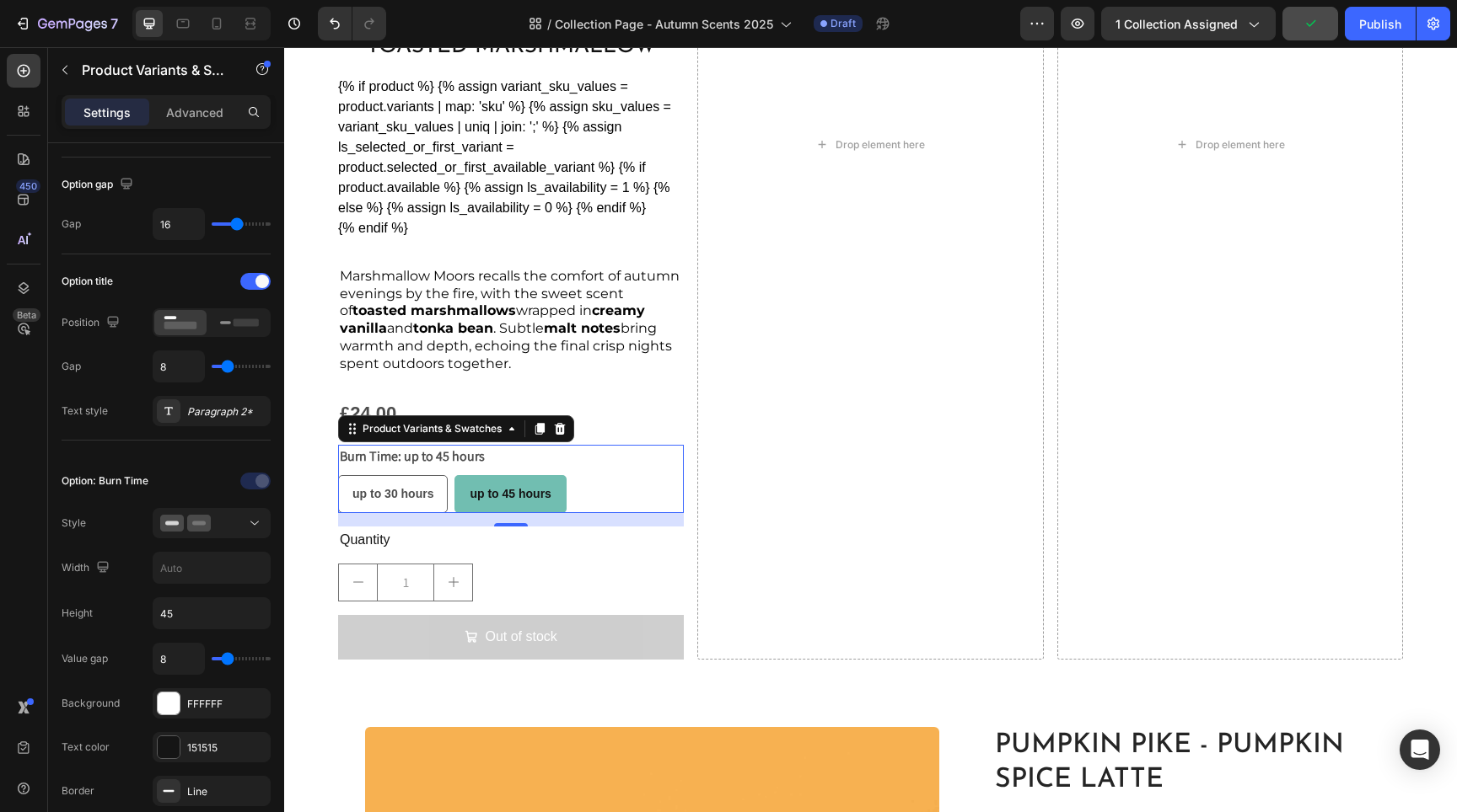
click at [595, 480] on div "up to 30 hours up to 30 hours up to 30 hours up to 45 hours up to 45 hours up t…" at bounding box center [511, 494] width 345 height 38
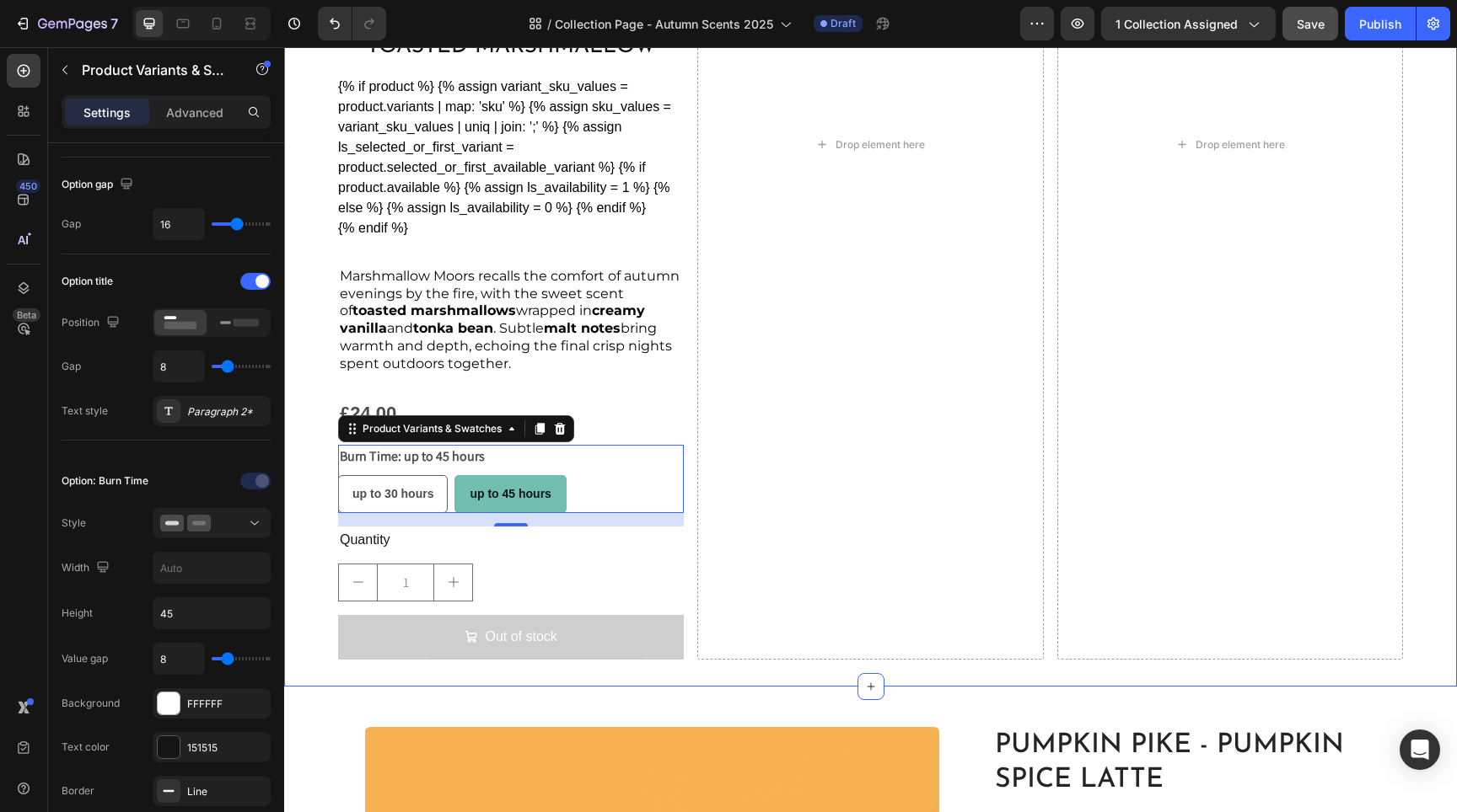
scroll to position [1483, 0]
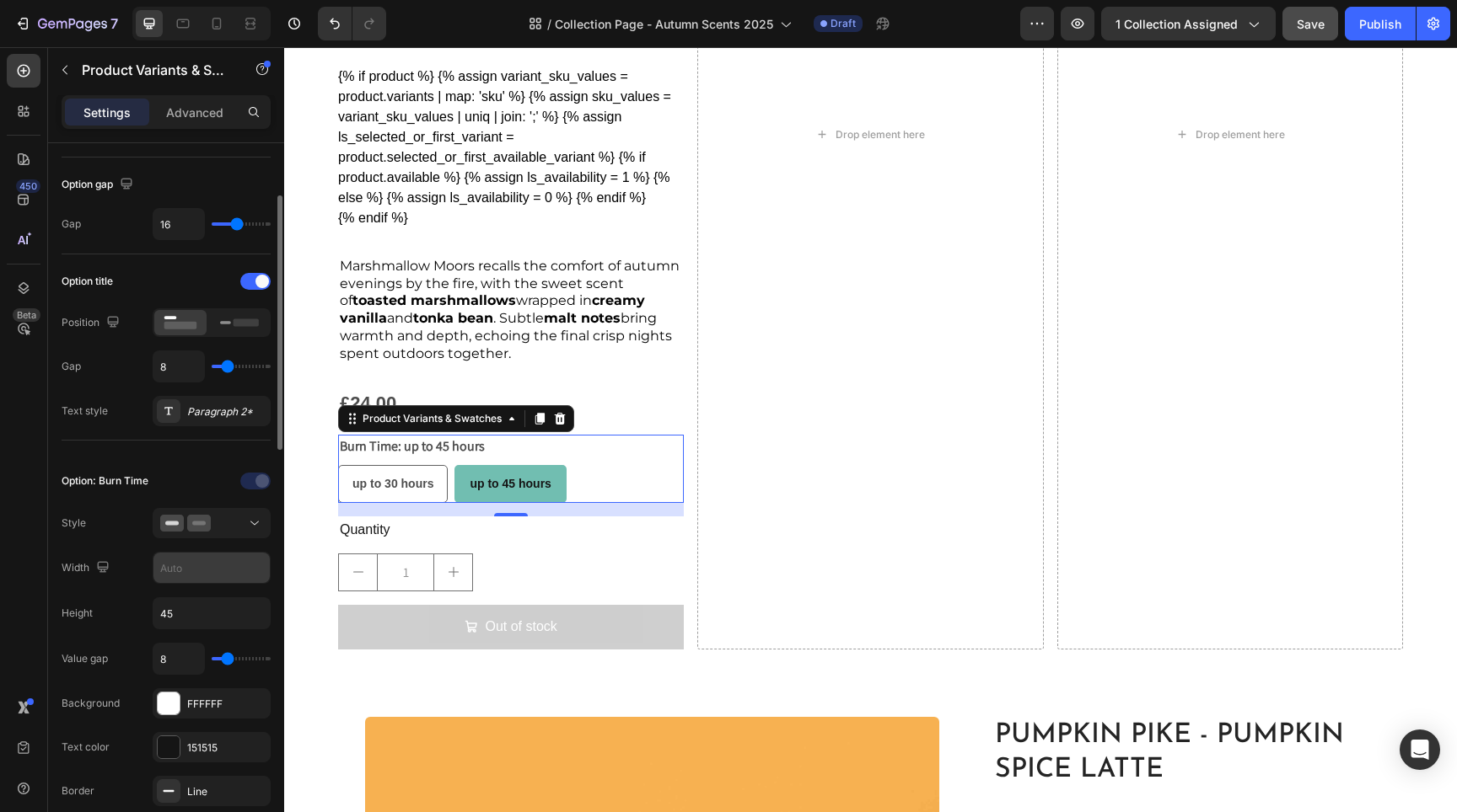
click at [211, 561] on input "text" at bounding box center [211, 568] width 116 height 30
click at [211, 562] on input "150" at bounding box center [211, 568] width 116 height 30
type input "2"
type input "180"
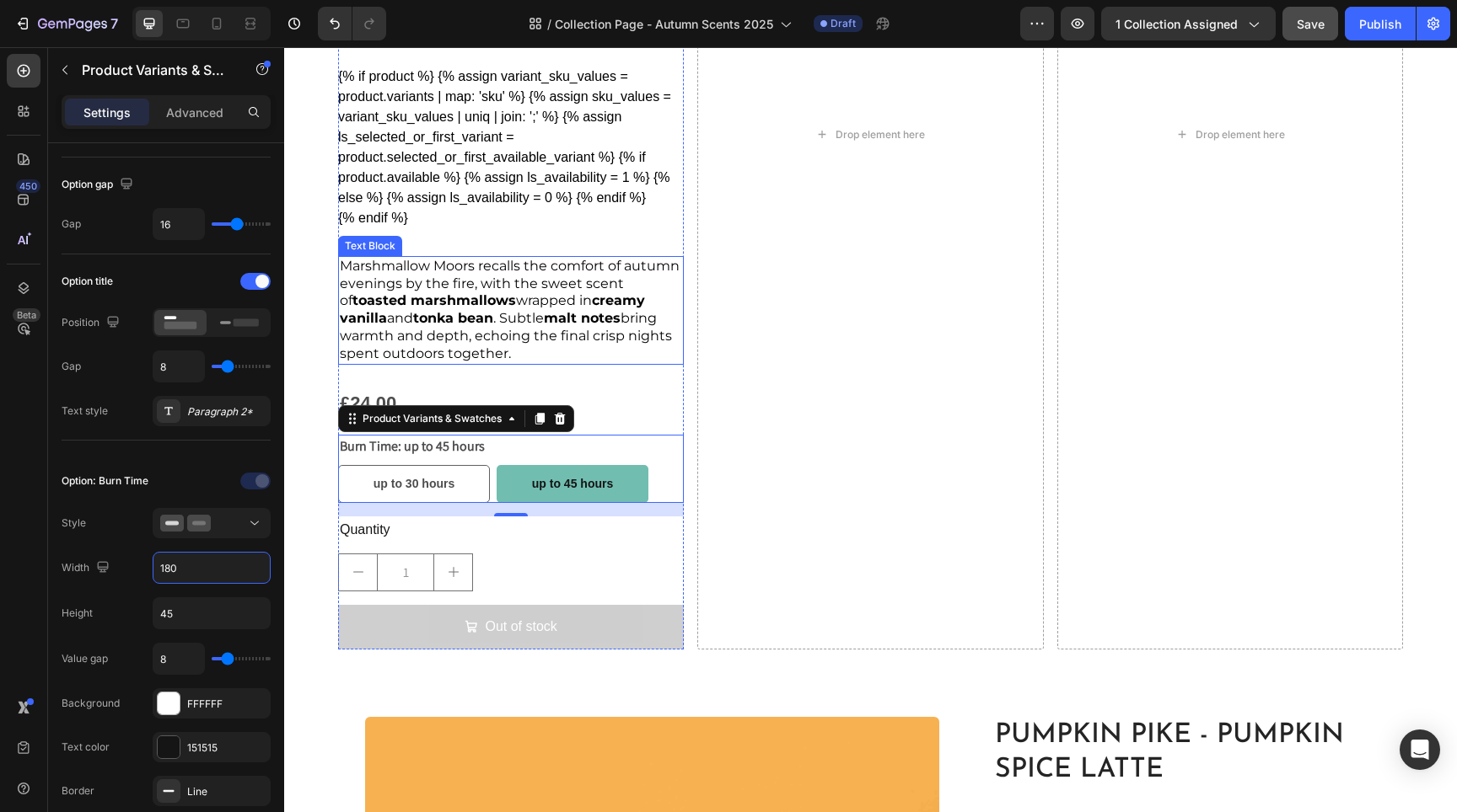
click at [427, 285] on span "Marshmallow Moors recalls the comfort of autumn evenings by the fire, with the …" at bounding box center [510, 310] width 340 height 104
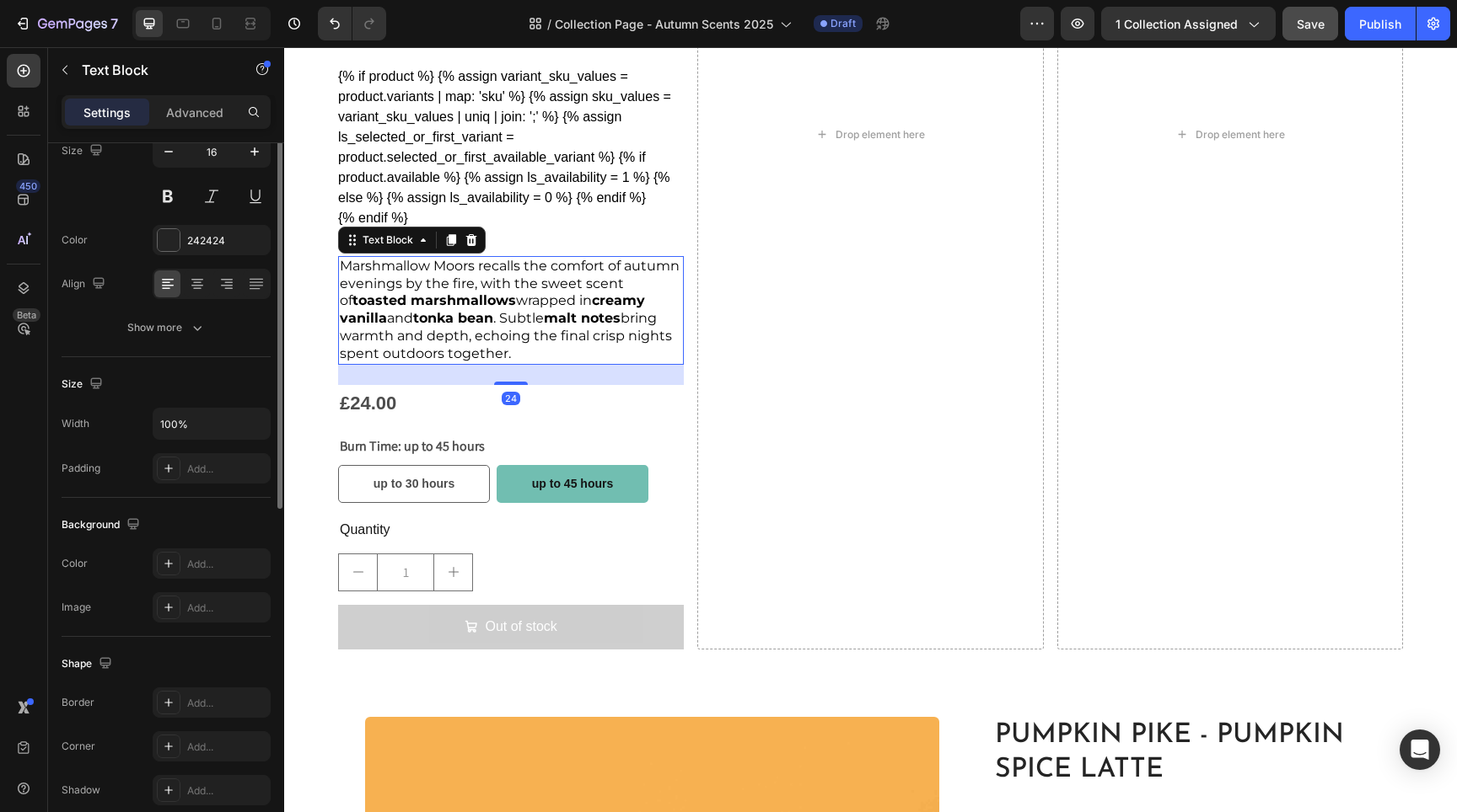
scroll to position [0, 0]
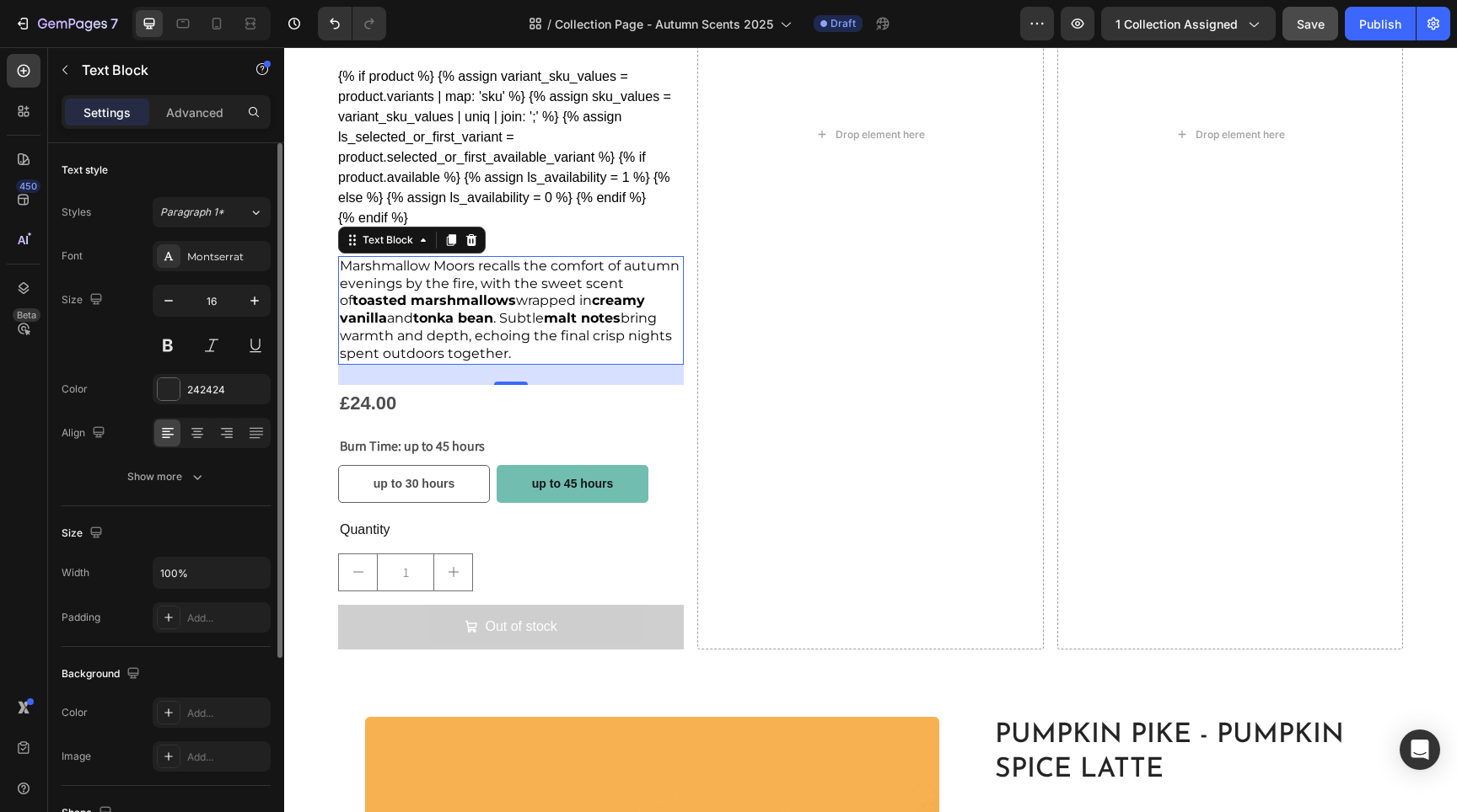
click at [206, 647] on div "Text style Styles Paragraph 1* Font Montserrat Size 16 Color 242424 Align Show …" at bounding box center [166, 716] width 210 height 139
click at [206, 489] on button "Show more" at bounding box center [166, 477] width 210 height 30
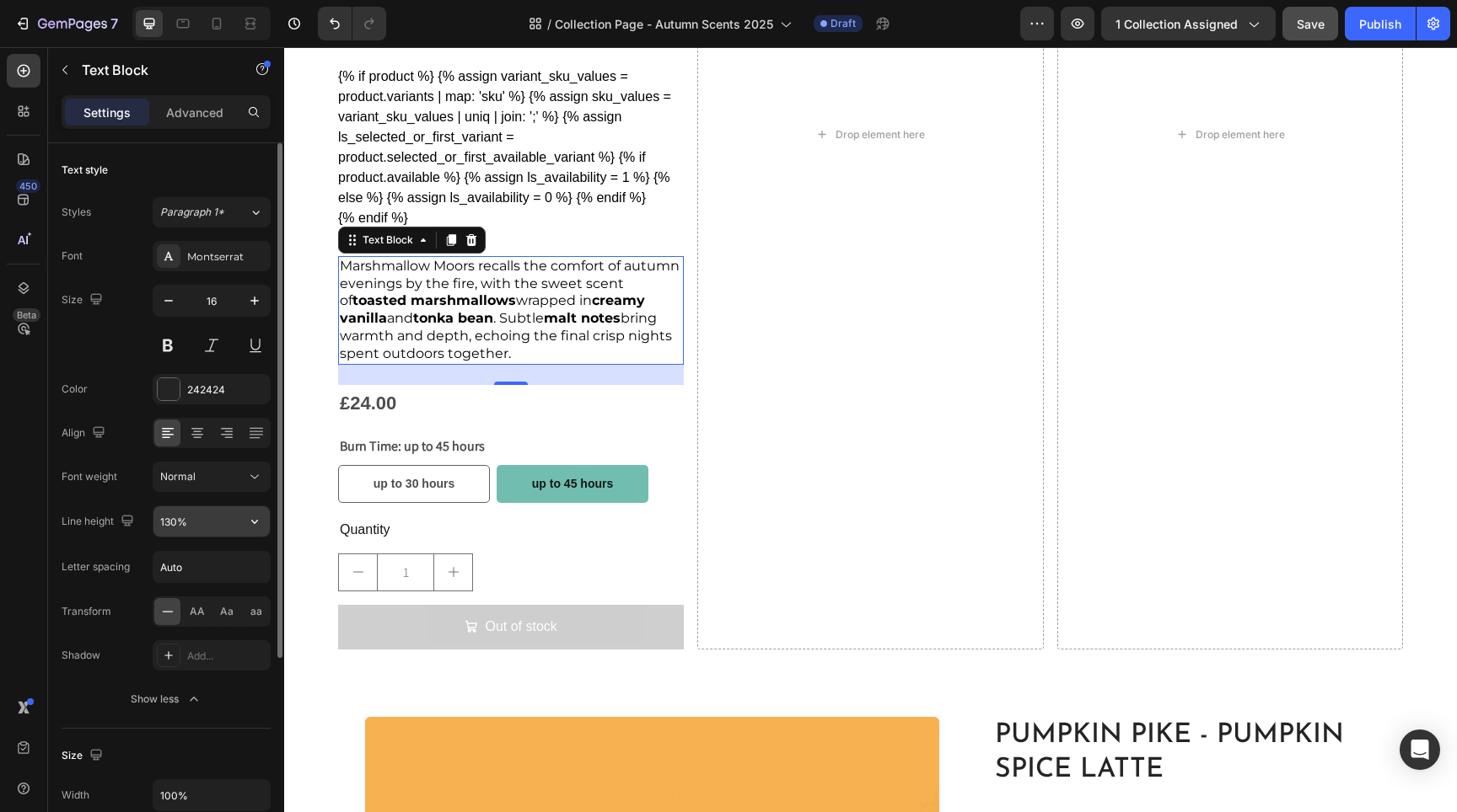
click at [210, 522] on input "130%" at bounding box center [211, 522] width 116 height 30
click at [245, 524] on button "button" at bounding box center [255, 522] width 30 height 30
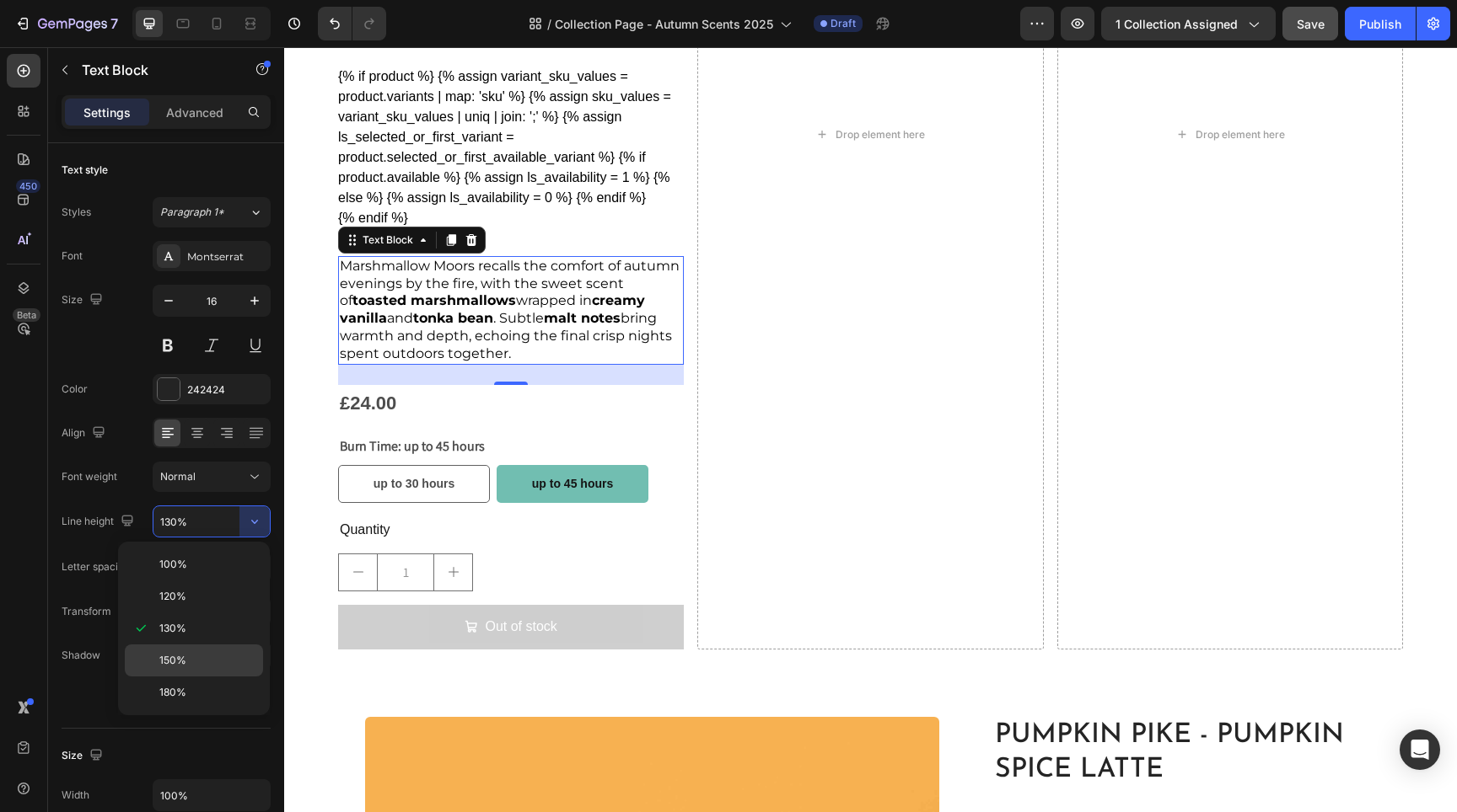
click at [210, 677] on div "150%" at bounding box center [194, 693] width 139 height 32
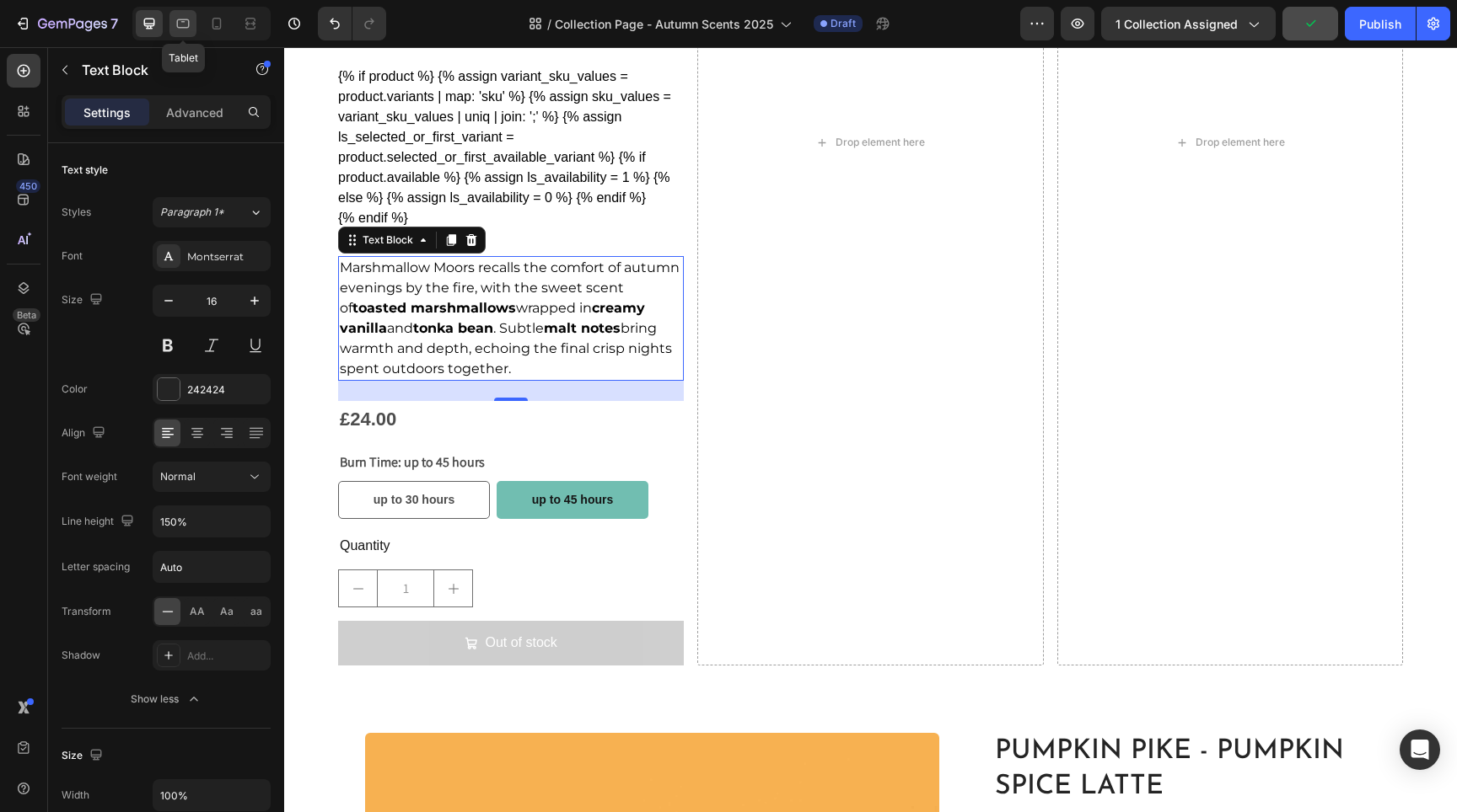
click at [181, 28] on icon at bounding box center [183, 23] width 17 height 17
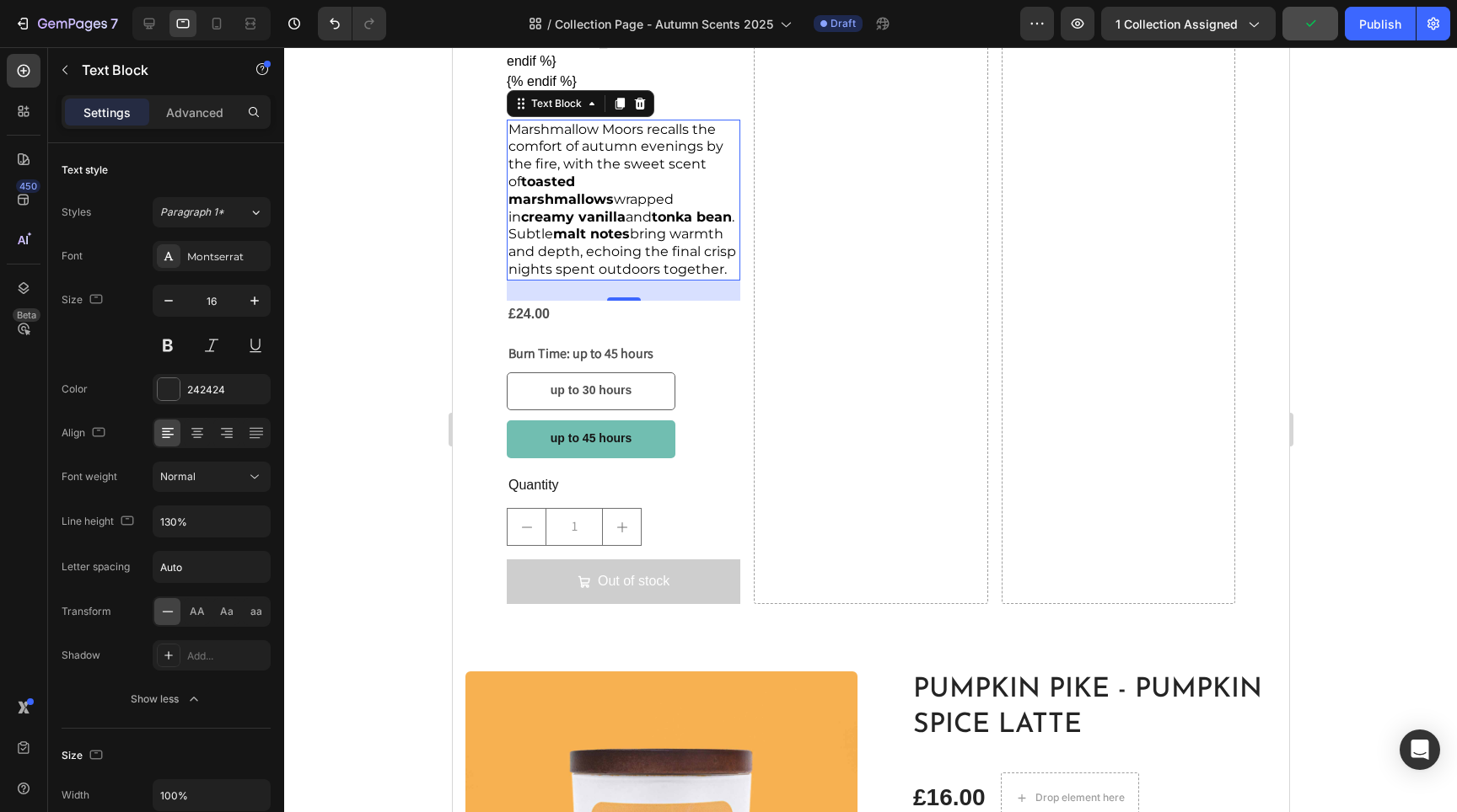
scroll to position [1764, 0]
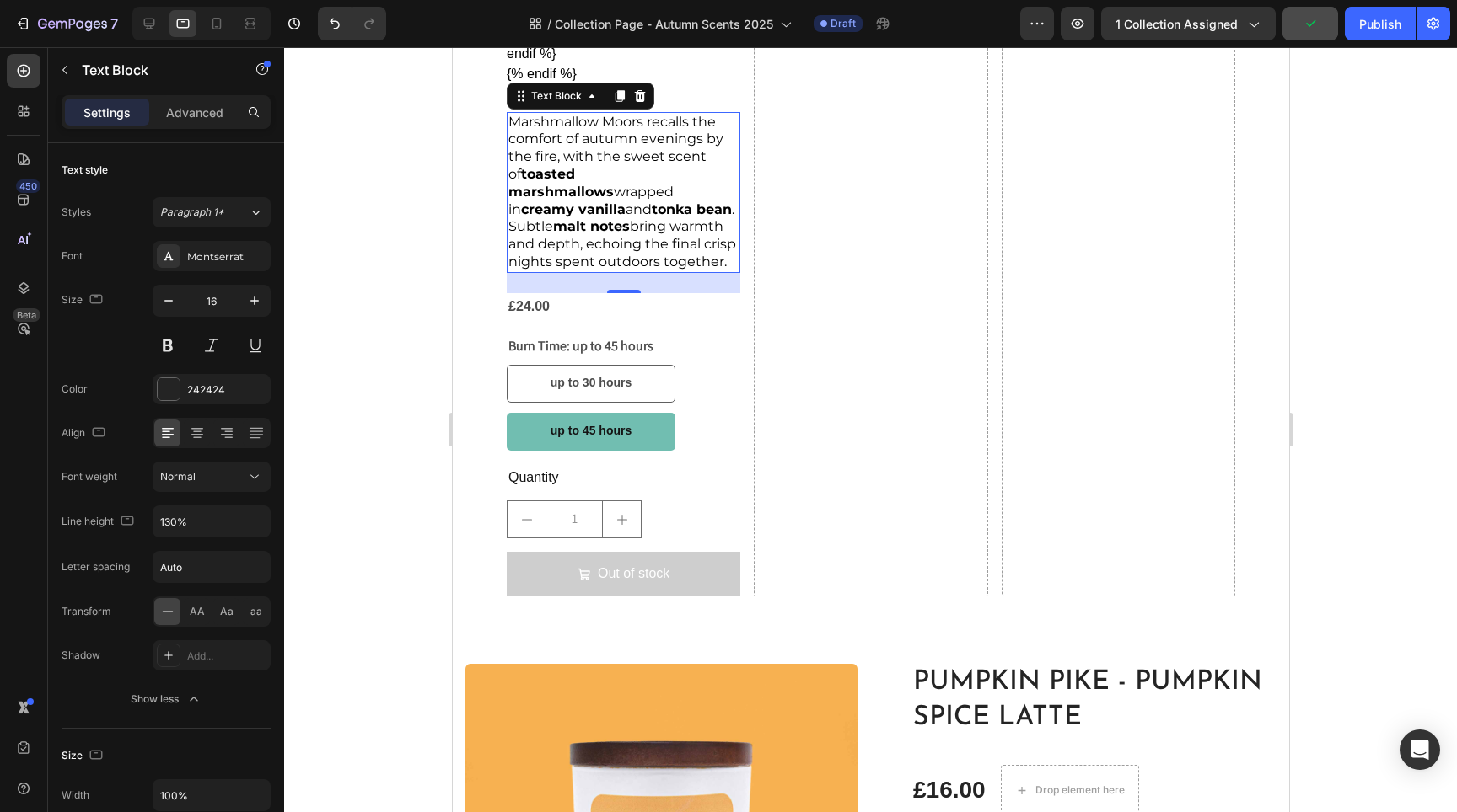
click at [648, 217] on span "Marshmallow Moors recalls the comfort of autumn evenings by the fire, with the …" at bounding box center [622, 192] width 227 height 156
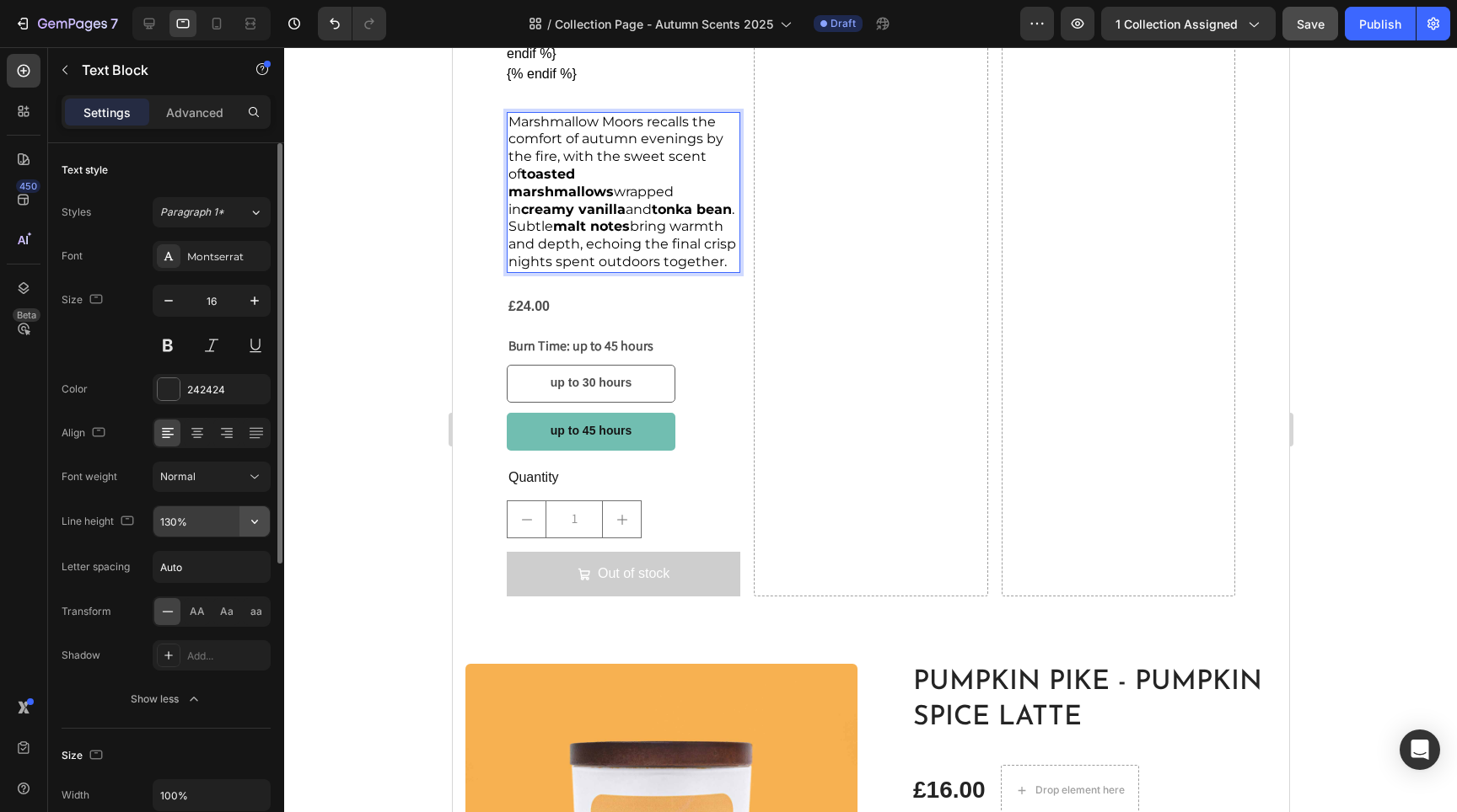
click at [254, 518] on icon "button" at bounding box center [254, 521] width 17 height 17
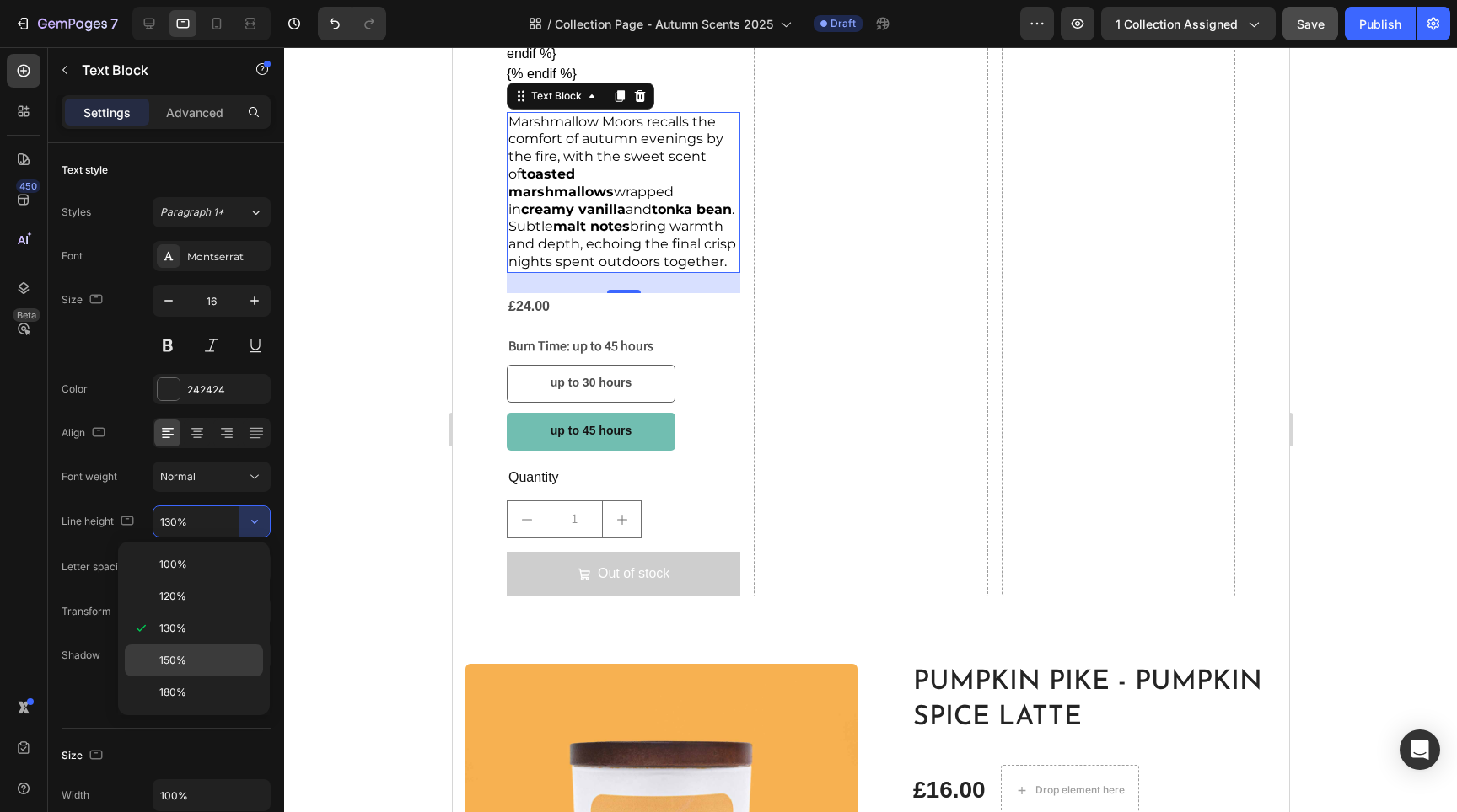
click at [191, 658] on p "150%" at bounding box center [207, 660] width 96 height 15
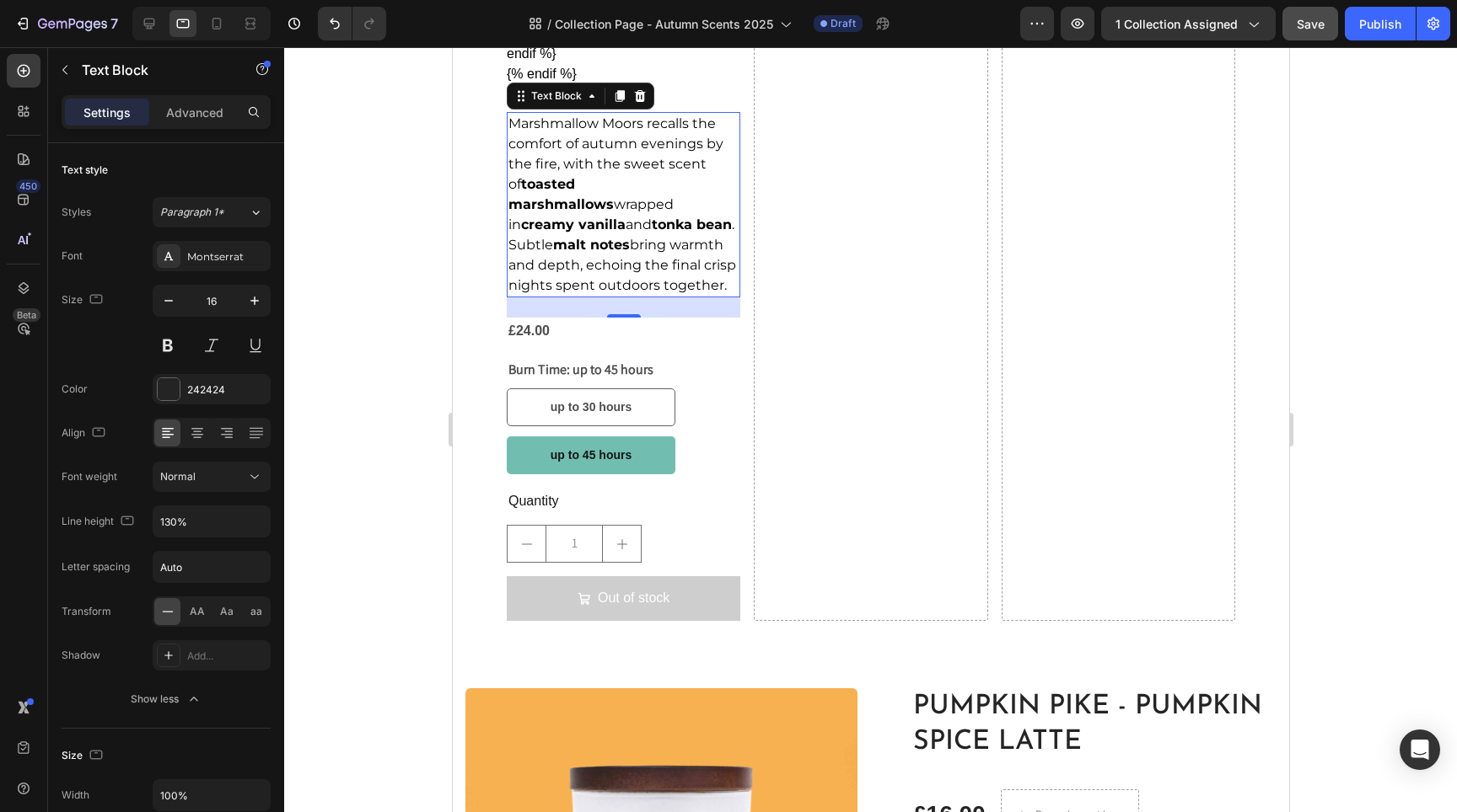
type input "150%"
click at [682, 393] on div "up to 30 hours up to 30 hours up to 30 hours up to 45 hours up to 45 hours up t…" at bounding box center [622, 431] width 234 height 86
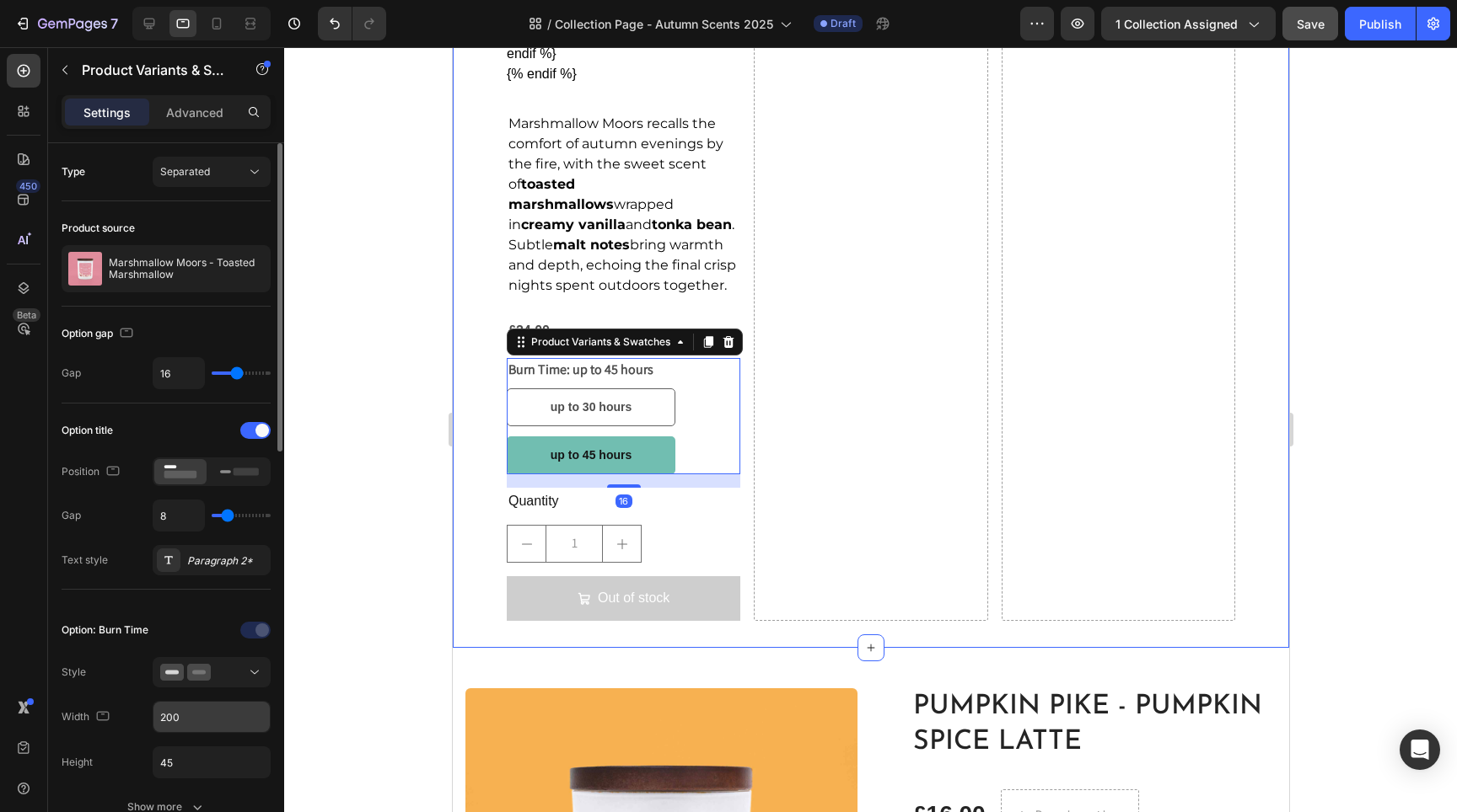
click at [196, 720] on input "200" at bounding box center [211, 717] width 116 height 30
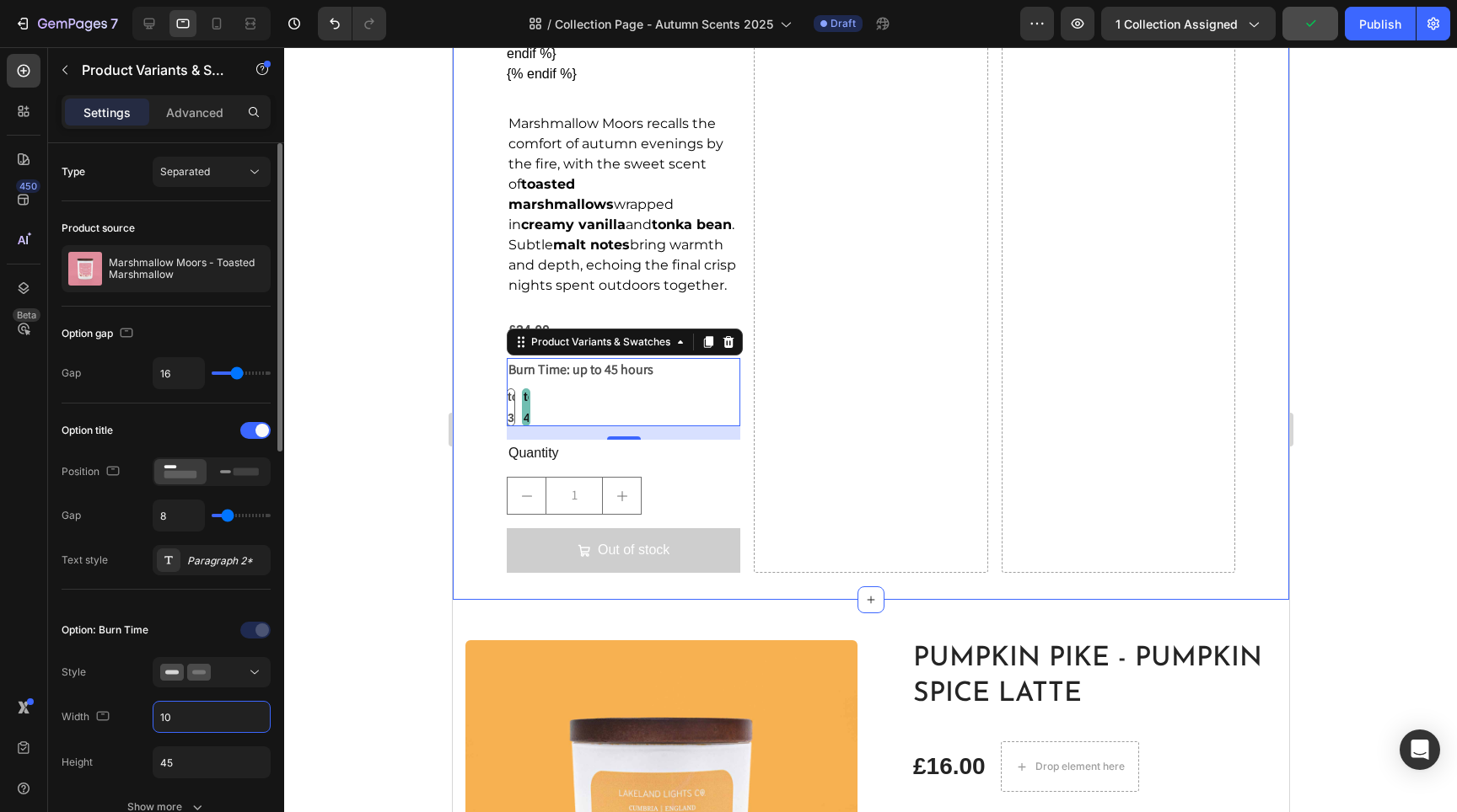
type input "1"
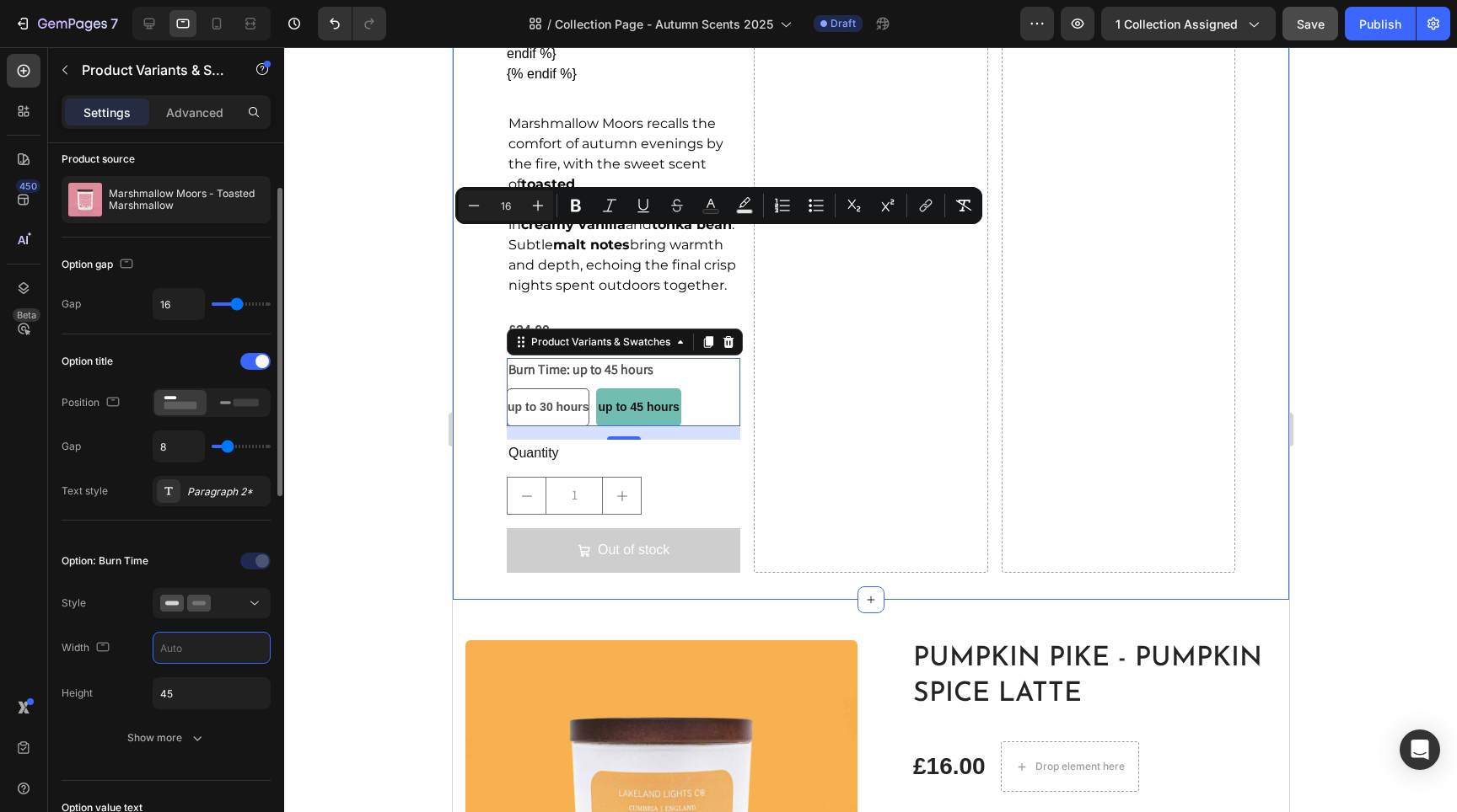
scroll to position [80, 0]
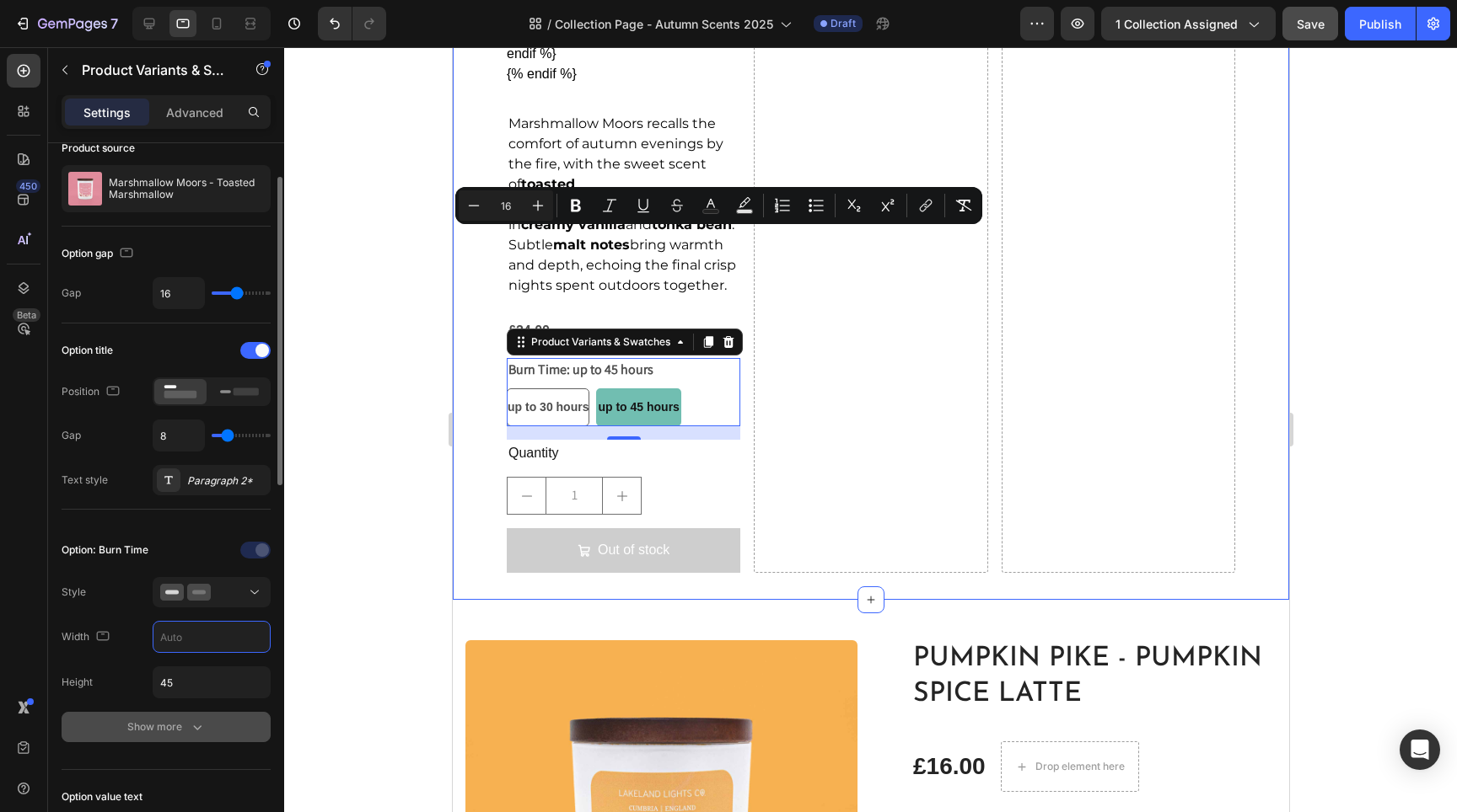
click at [200, 714] on button "Show more" at bounding box center [166, 727] width 210 height 30
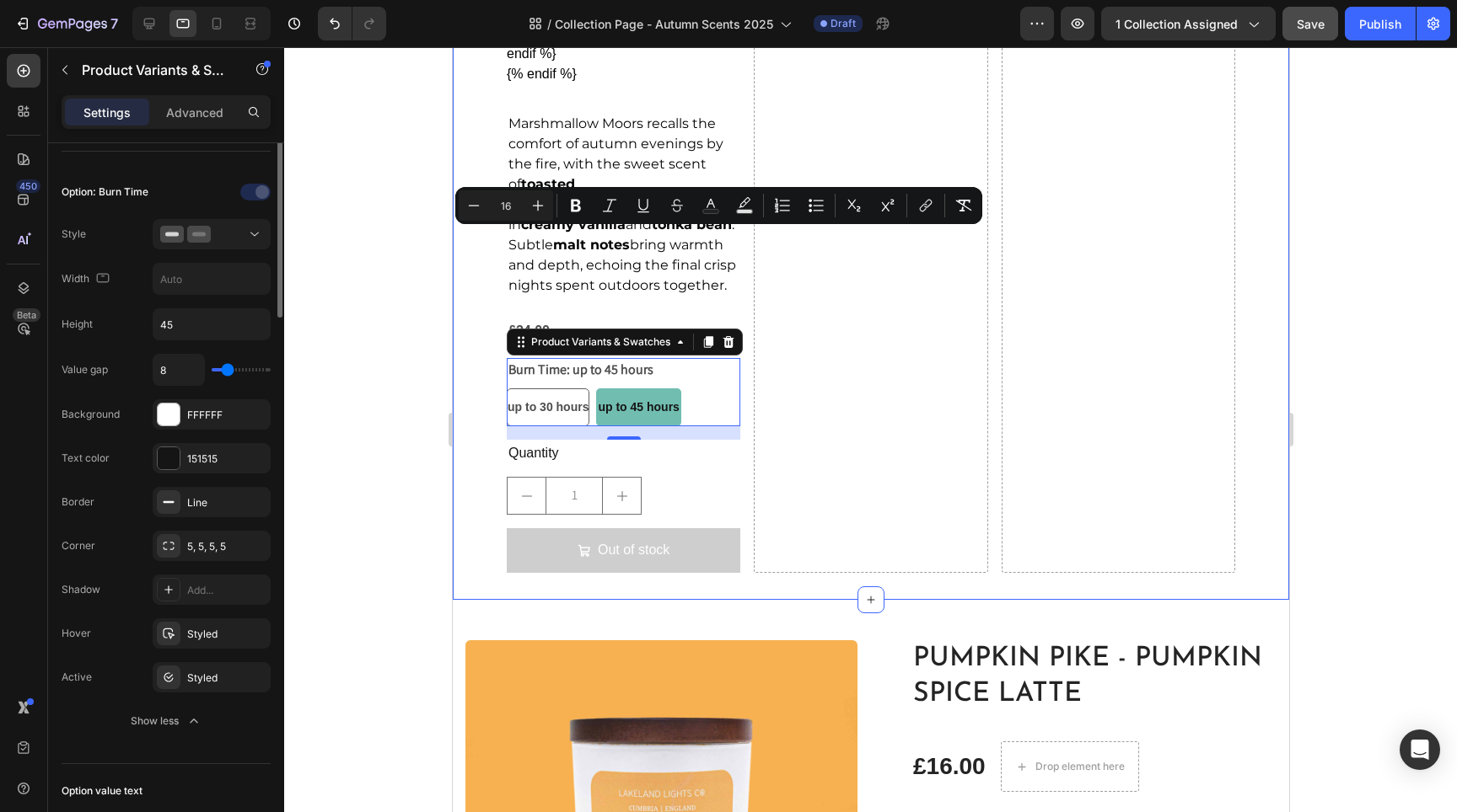
scroll to position [264, 0]
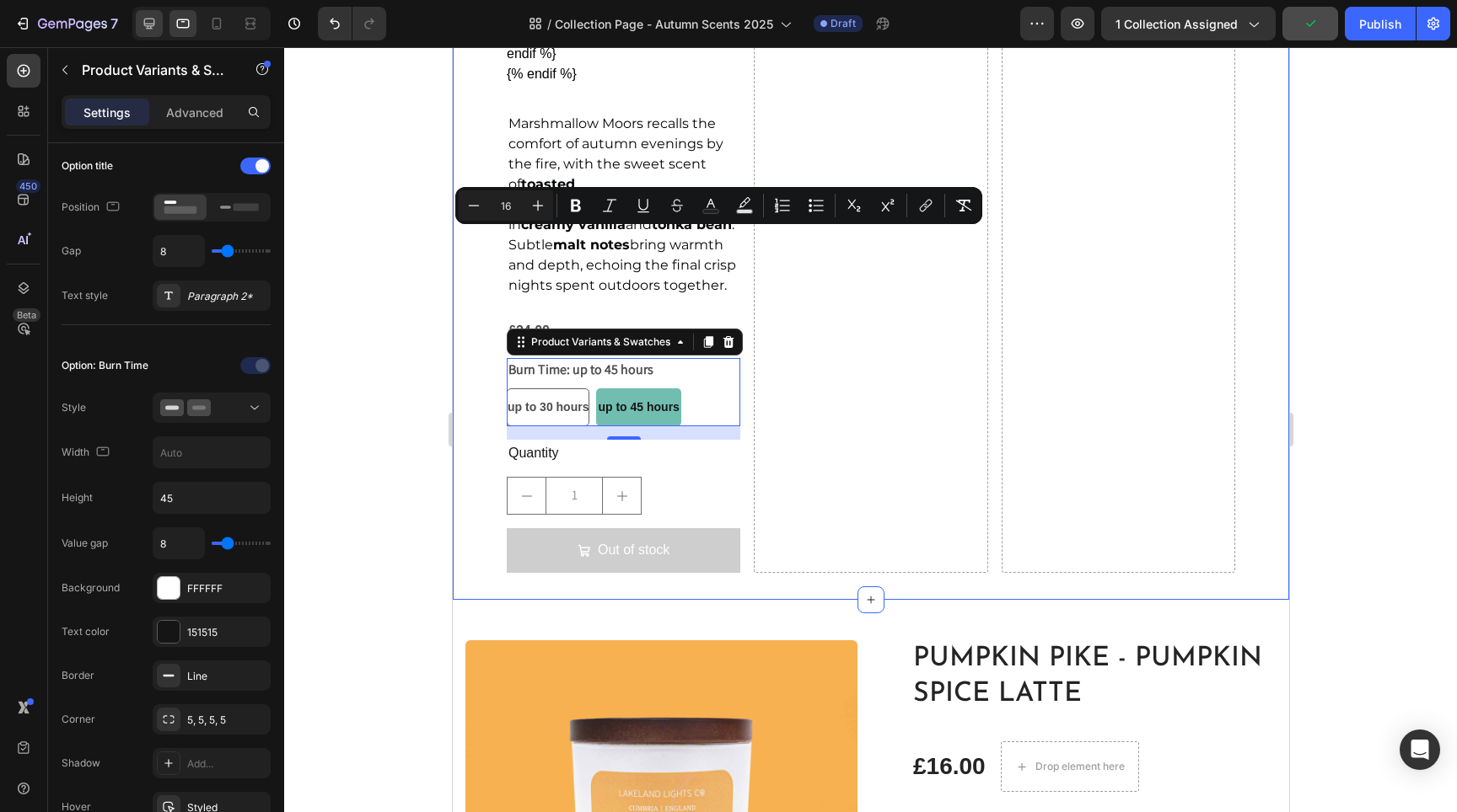
click at [152, 20] on icon at bounding box center [149, 23] width 17 height 17
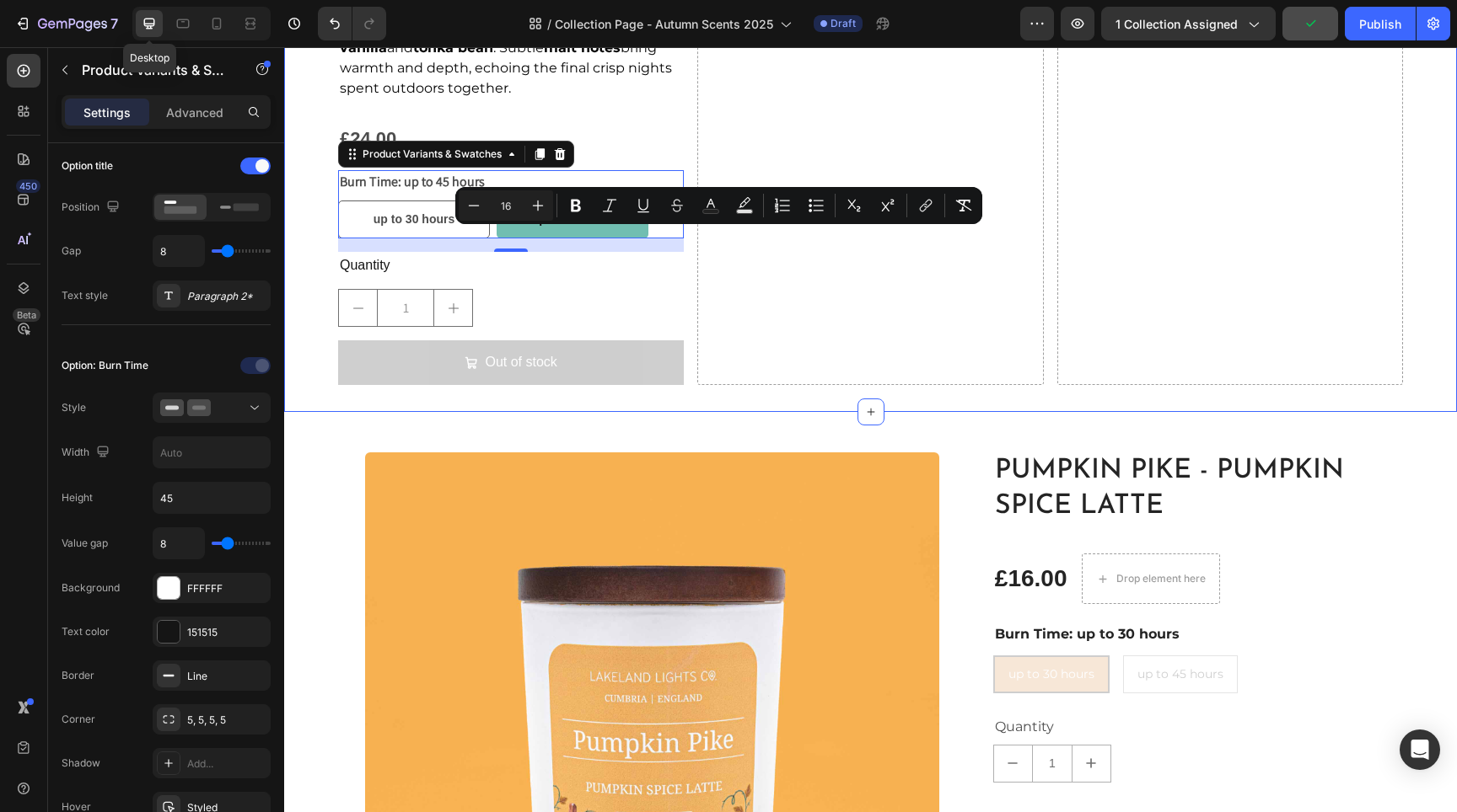
type input "180"
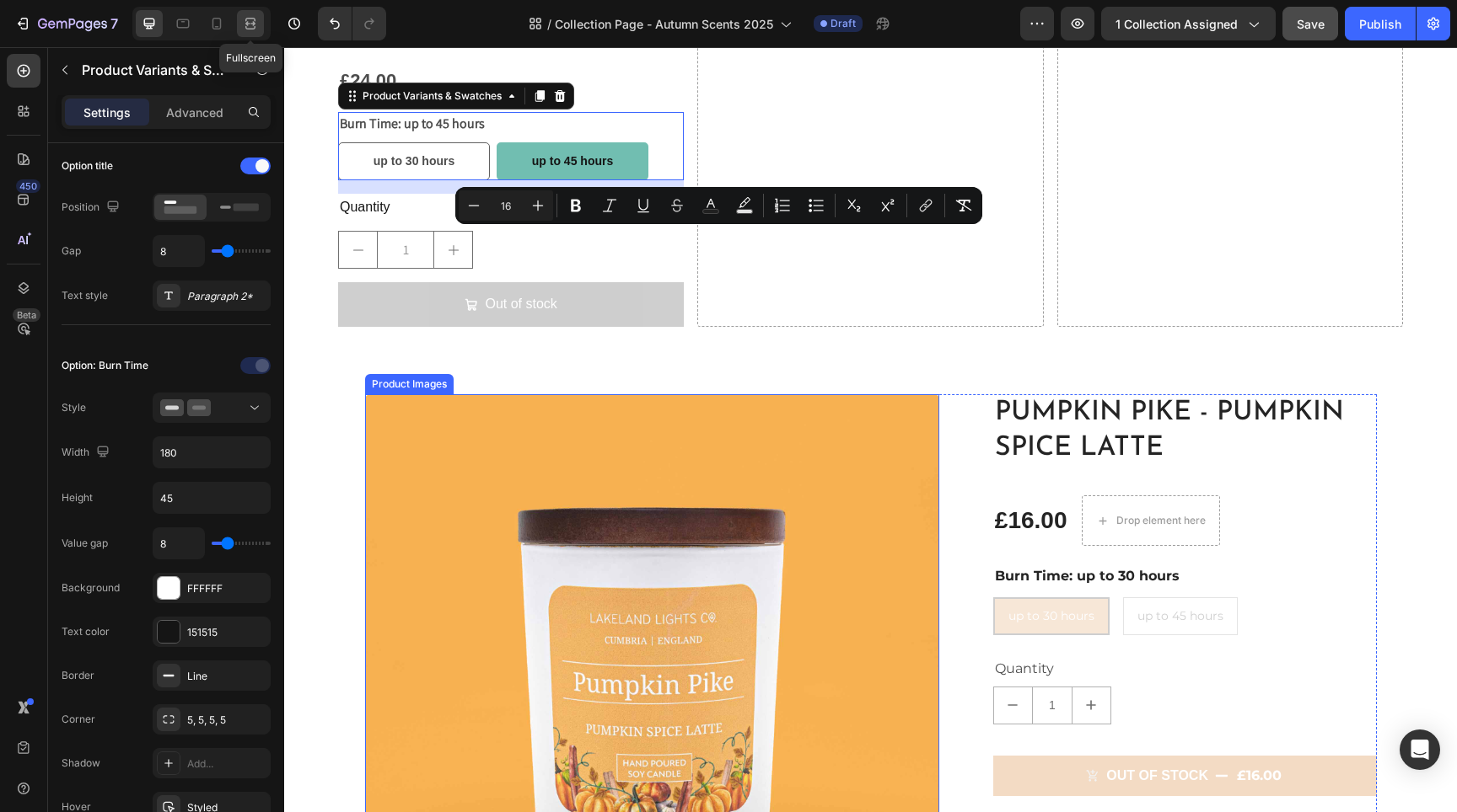
click at [239, 25] on div at bounding box center [250, 23] width 27 height 27
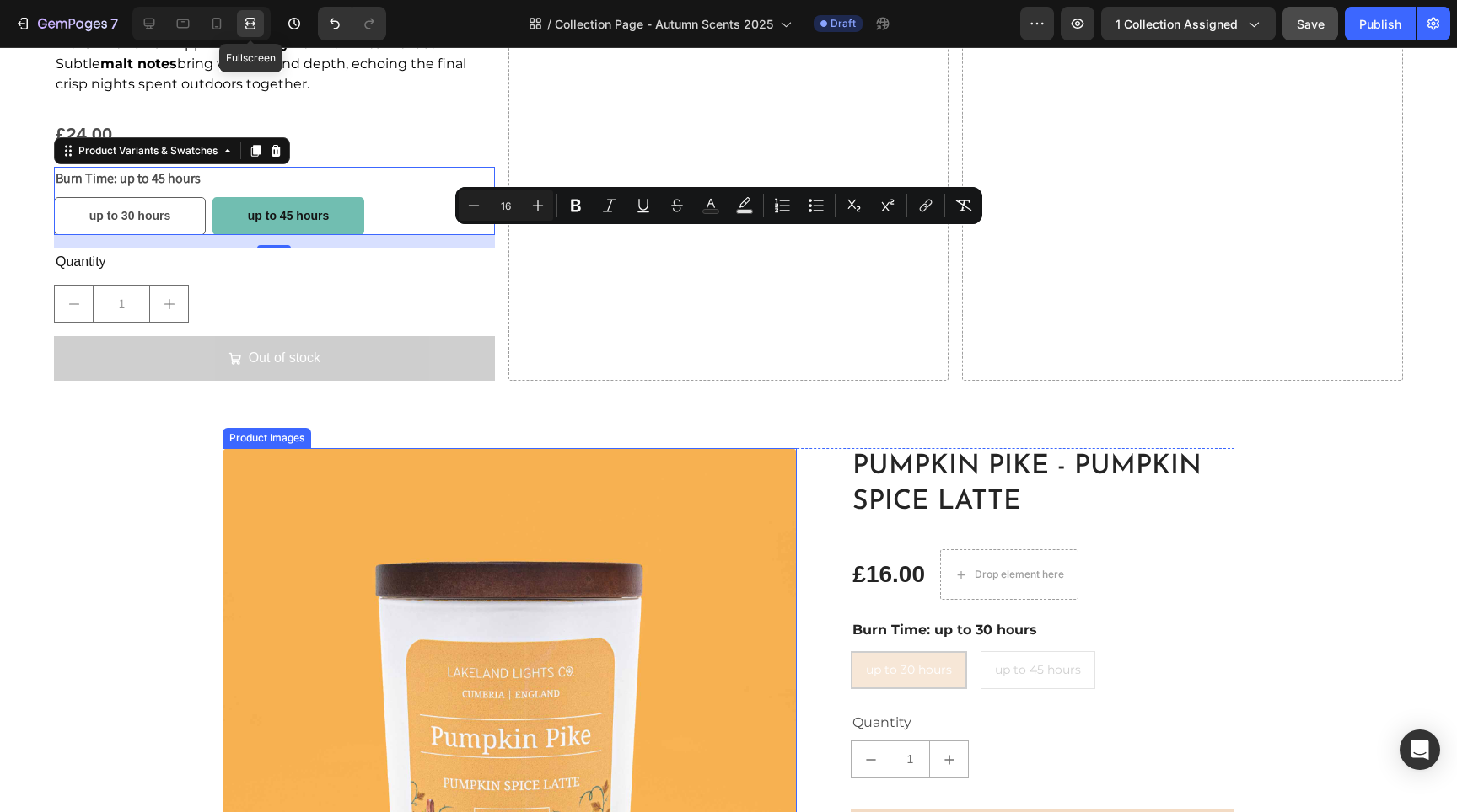
click at [239, 25] on div at bounding box center [250, 23] width 27 height 27
click at [186, 28] on icon at bounding box center [183, 23] width 17 height 17
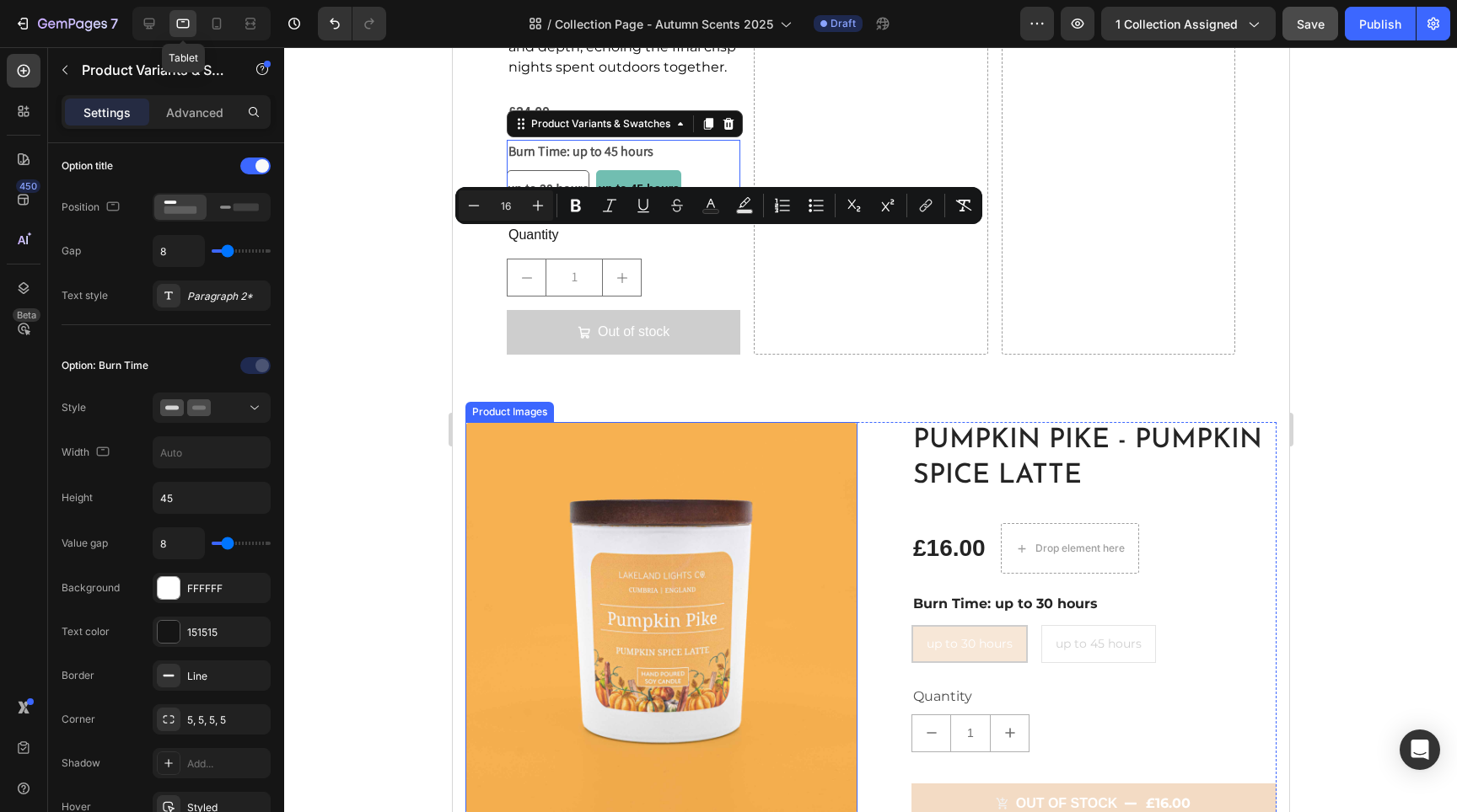
scroll to position [2010, 0]
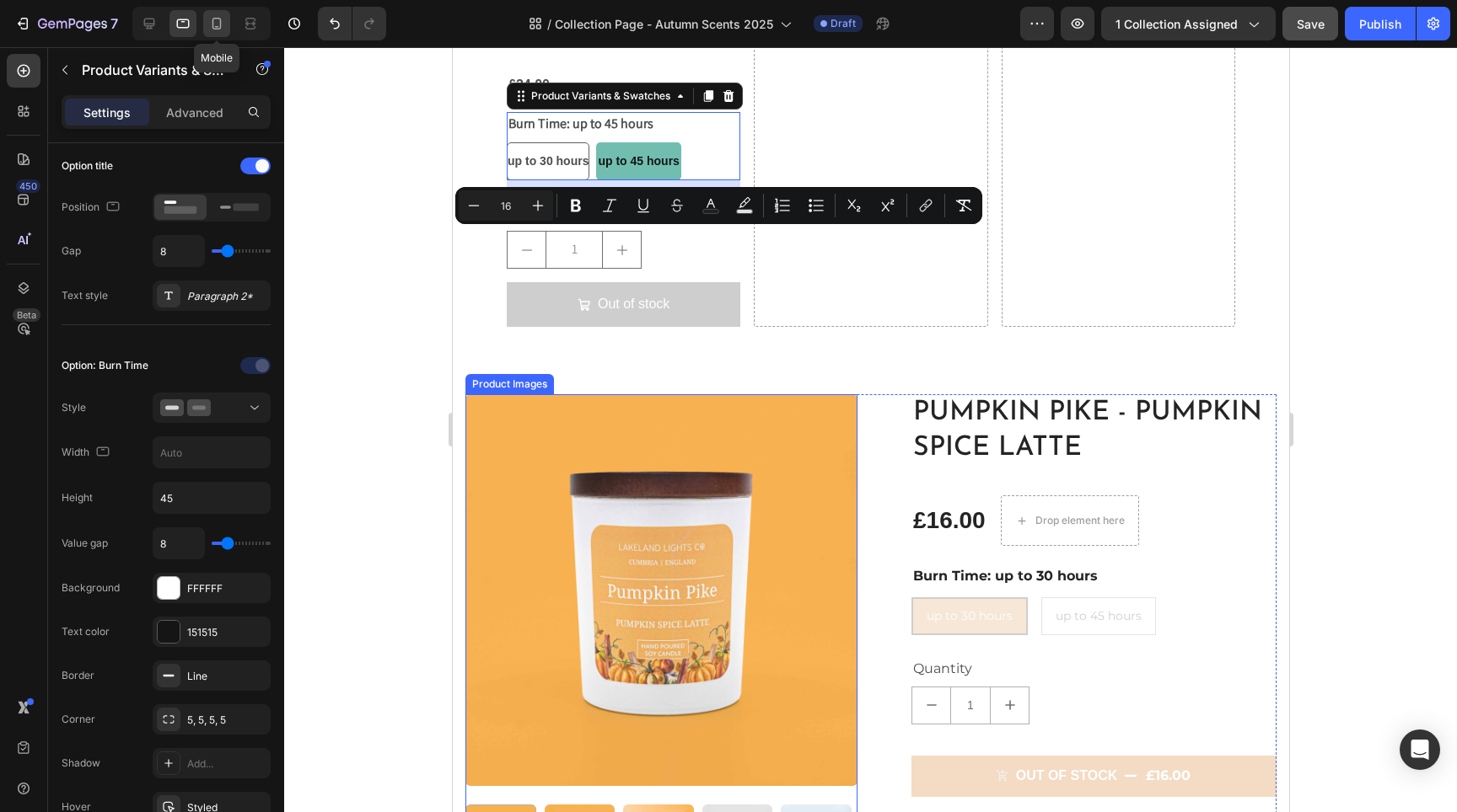
click at [220, 28] on icon at bounding box center [217, 23] width 9 height 12
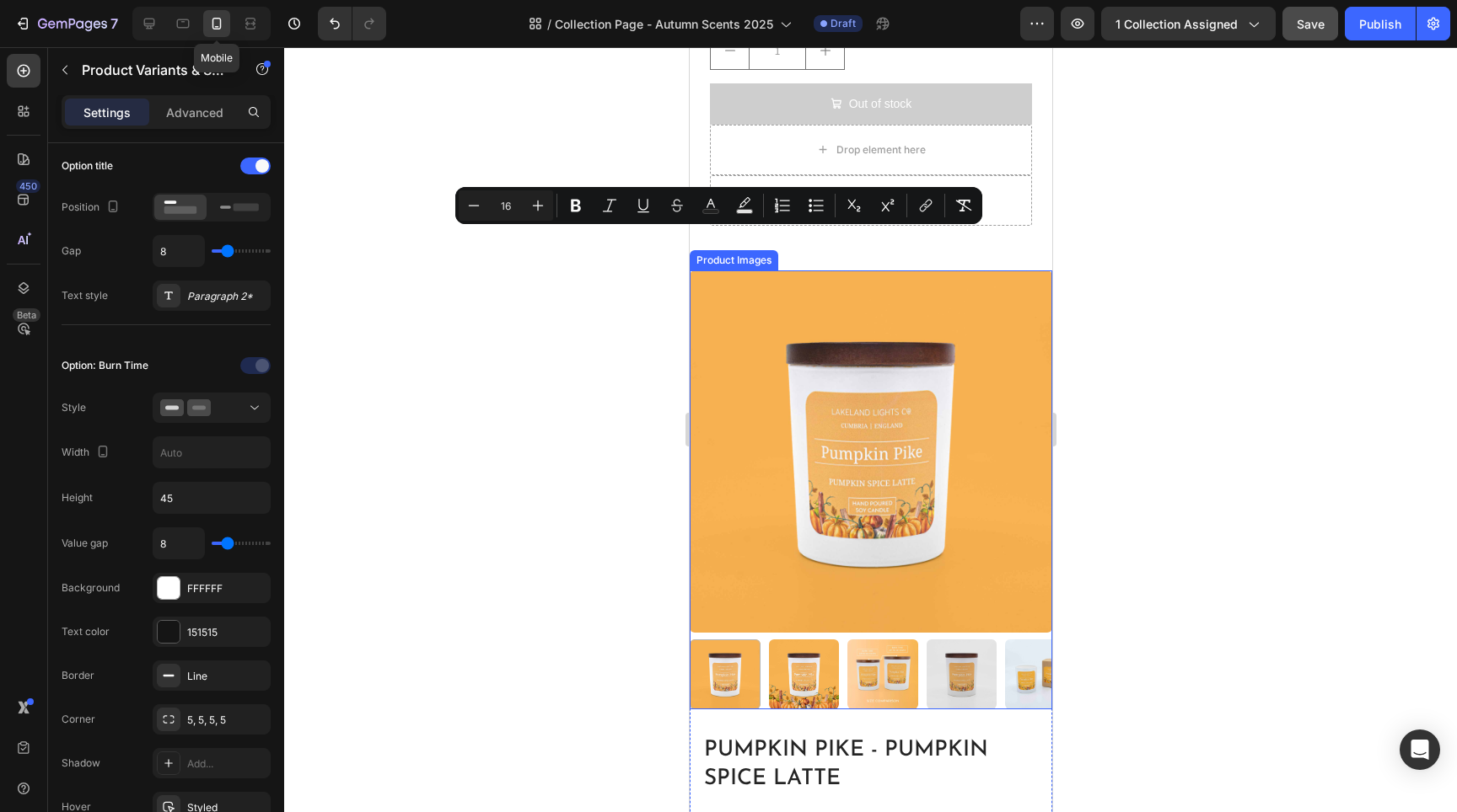
type input "12"
type input "150"
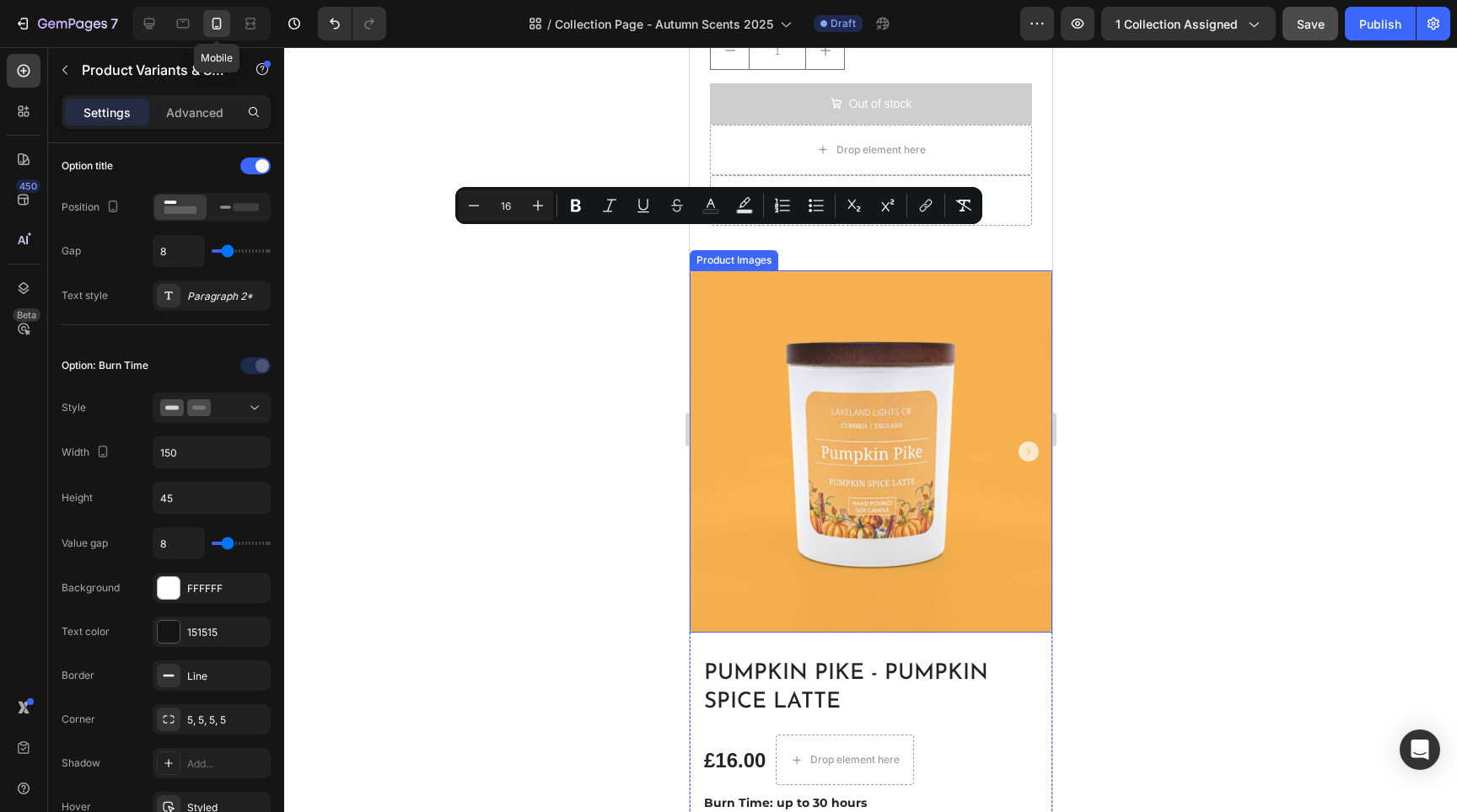
scroll to position [1806, 0]
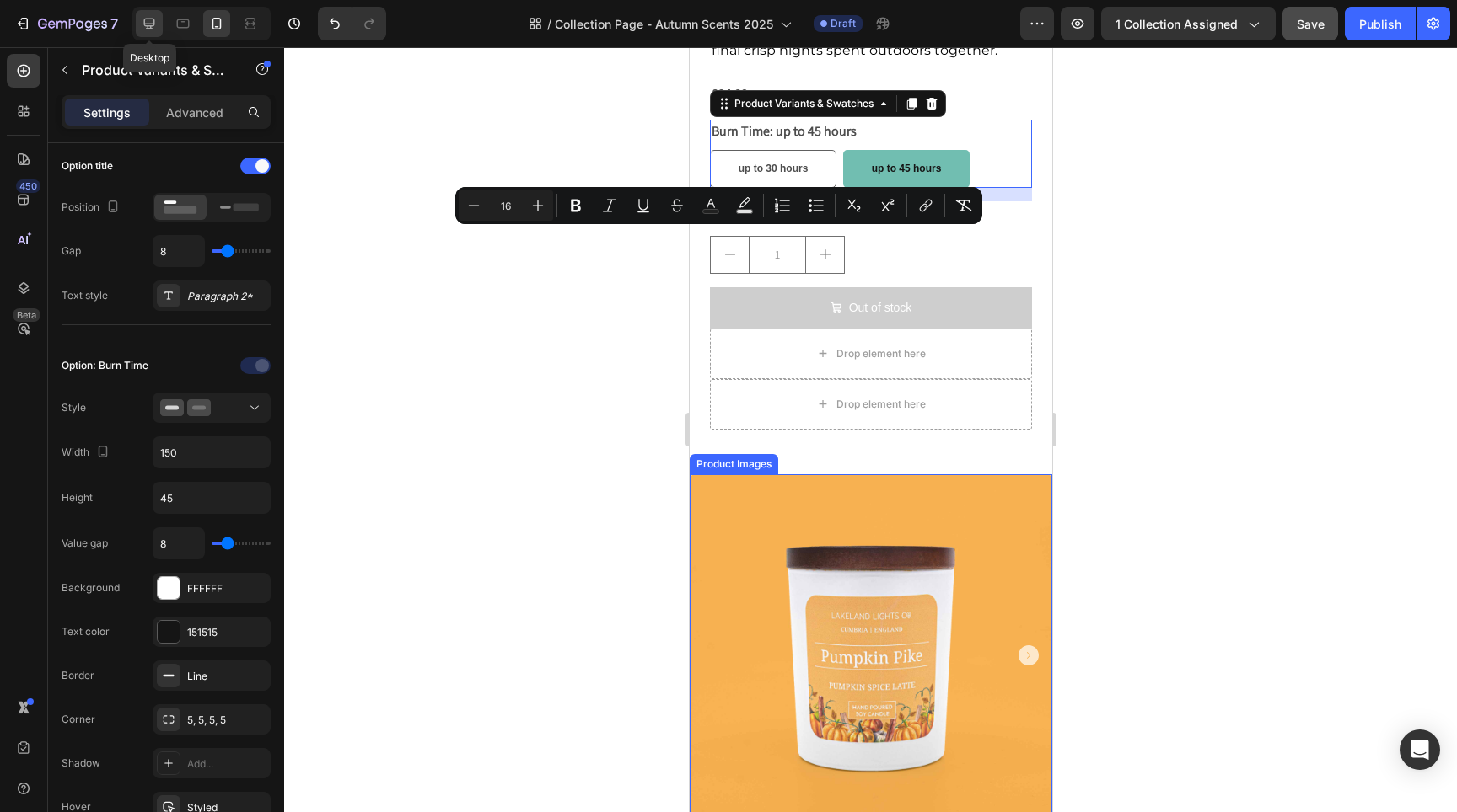
click at [149, 25] on icon at bounding box center [149, 24] width 11 height 11
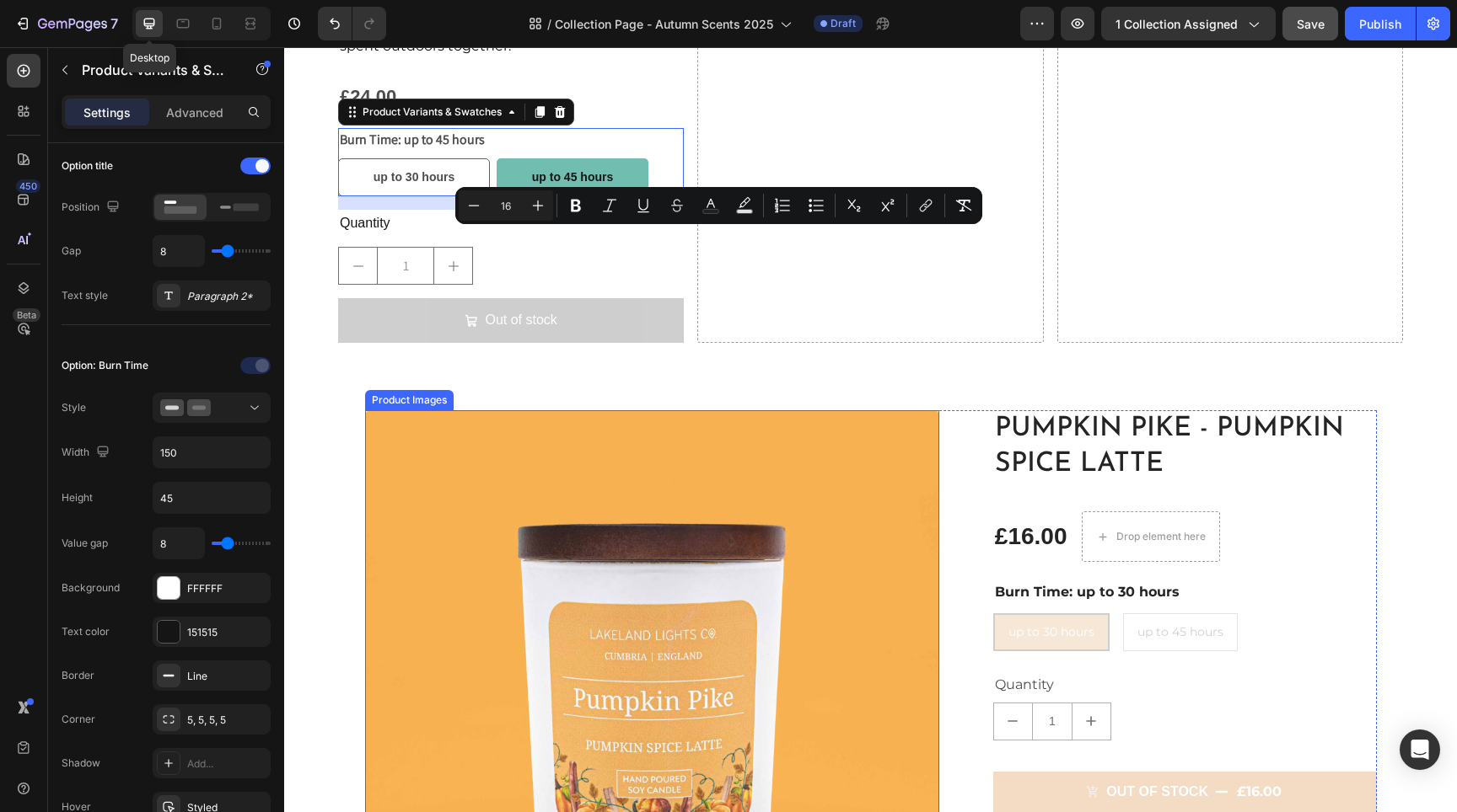
type input "14"
type input "180"
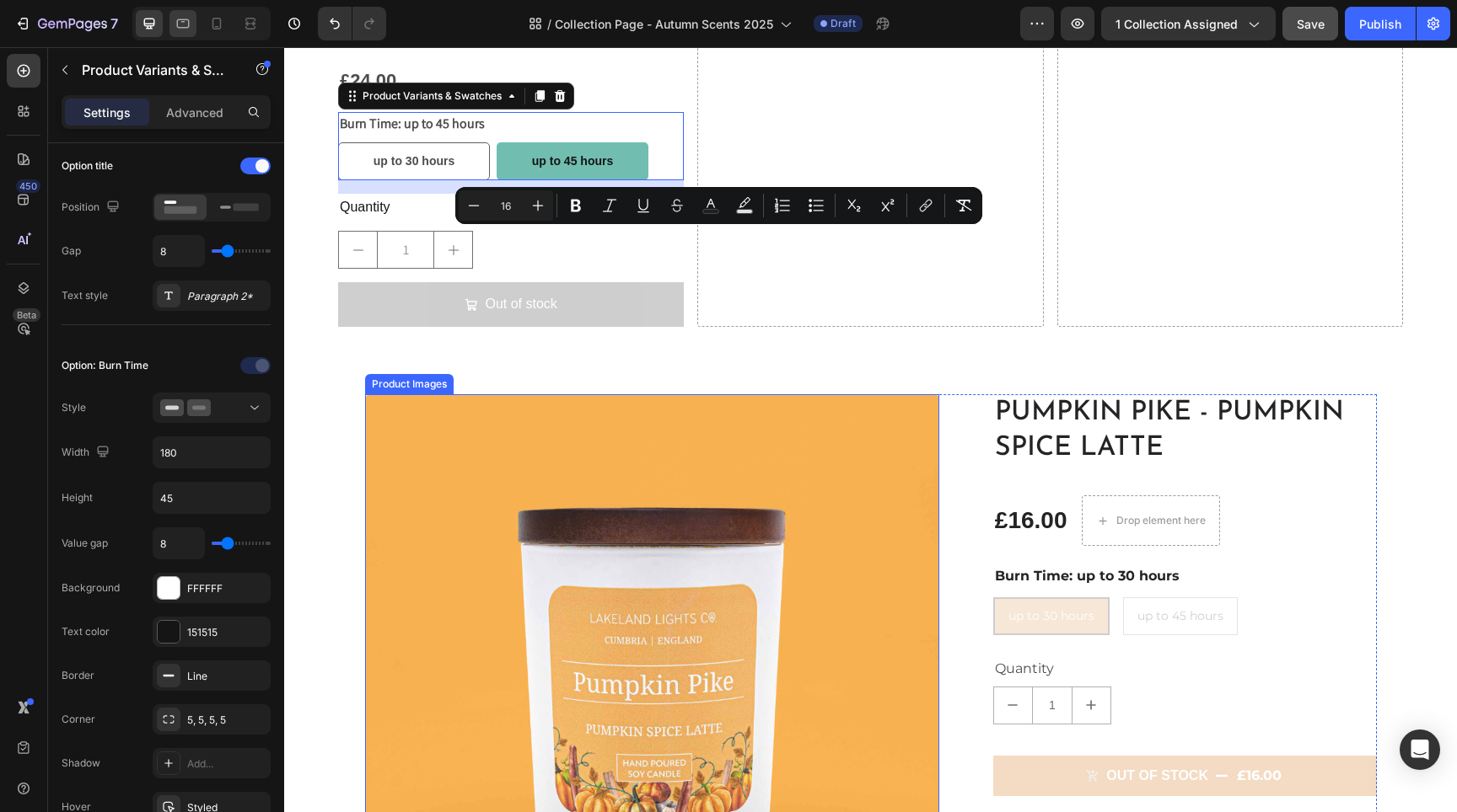
drag, startPoint x: 163, startPoint y: 373, endPoint x: 170, endPoint y: 25, distance: 348.1
click at [170, 25] on div at bounding box center [202, 24] width 139 height 34
click at [179, 24] on icon at bounding box center [183, 23] width 17 height 17
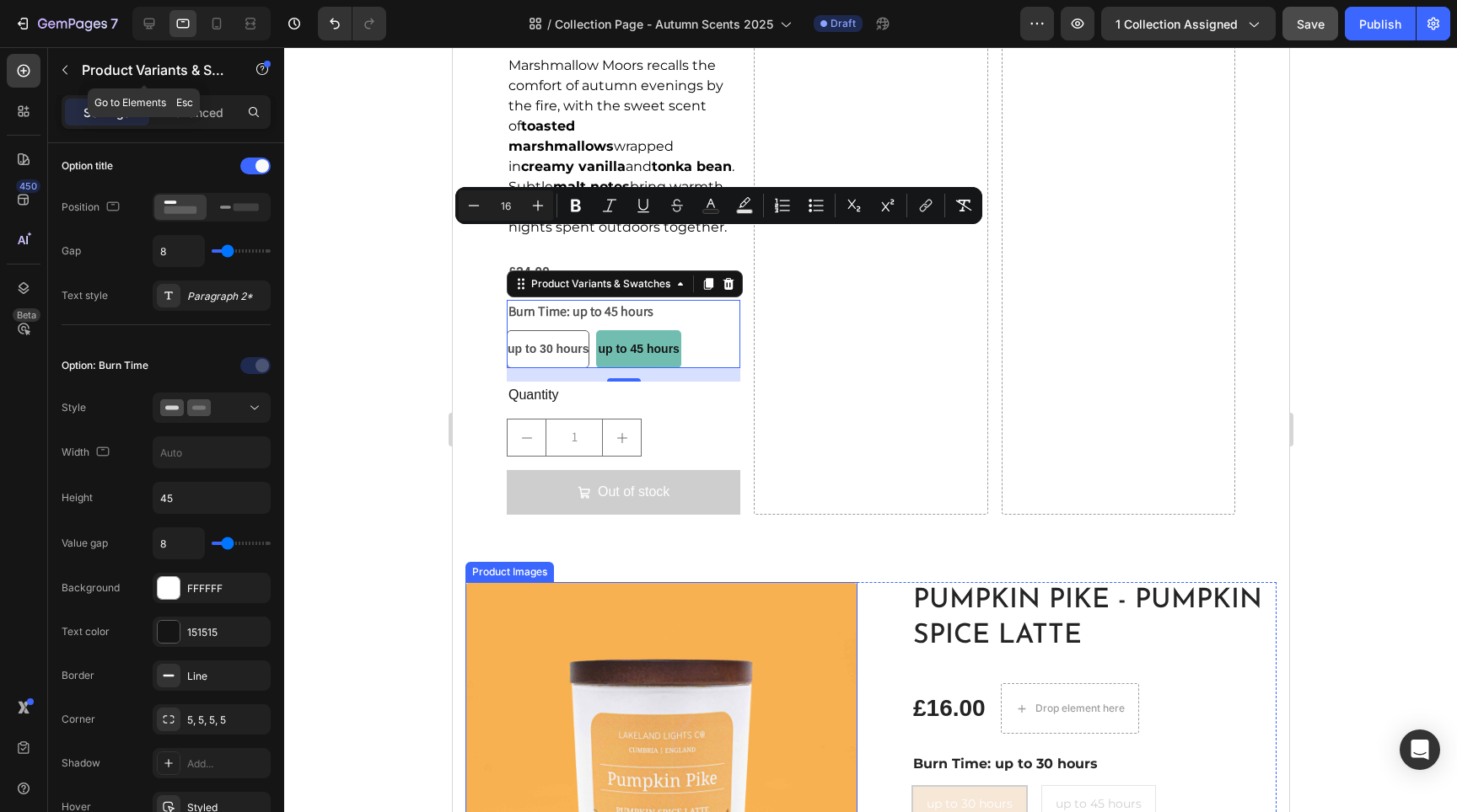
scroll to position [2010, 0]
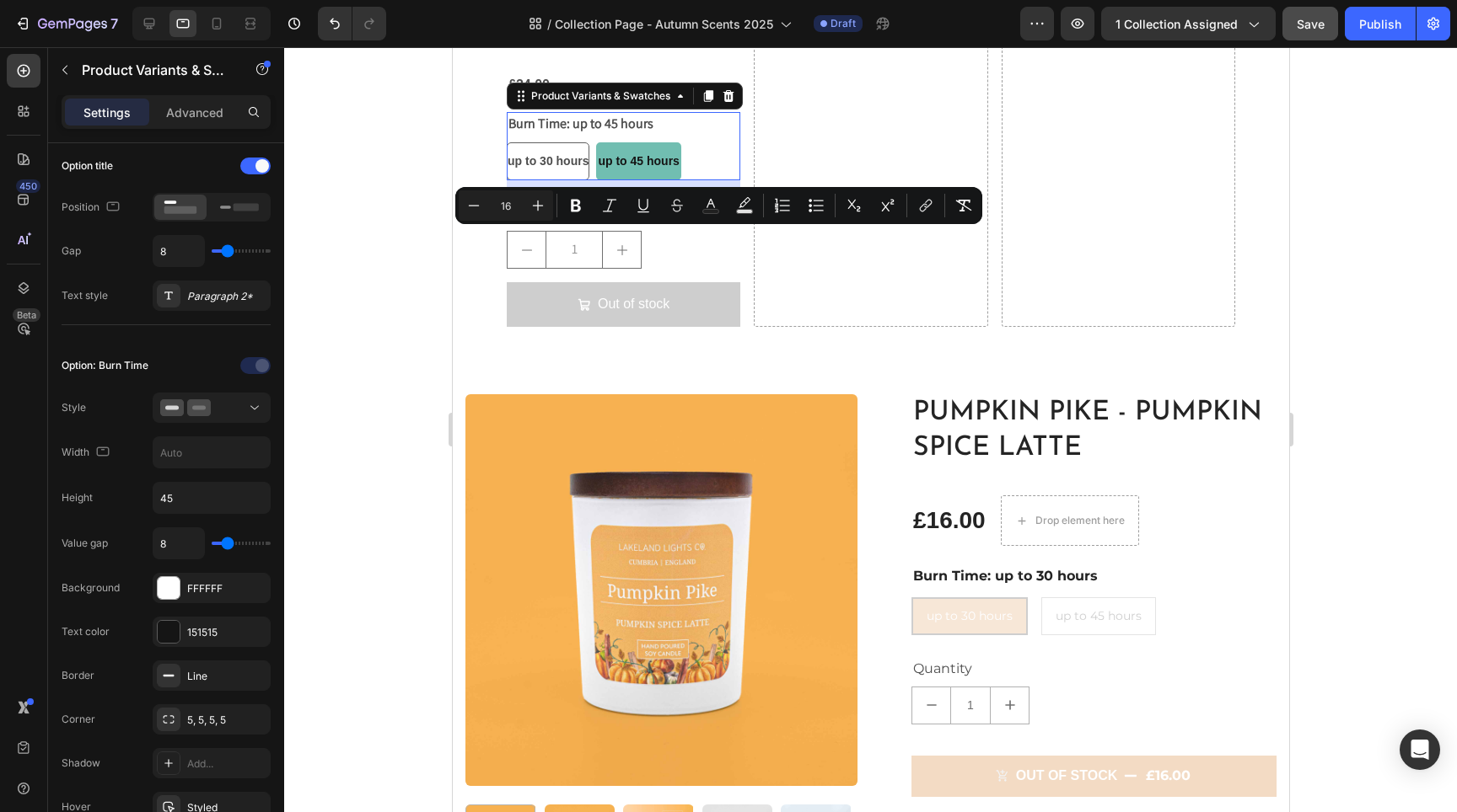
click at [704, 143] on div "up to 30 hours up to 30 hours up to 30 hours up to 45 hours up to 45 hours up t…" at bounding box center [622, 161] width 234 height 38
click at [706, 146] on div "up to 30 hours up to 30 hours up to 30 hours up to 45 hours up to 45 hours up t…" at bounding box center [622, 161] width 234 height 38
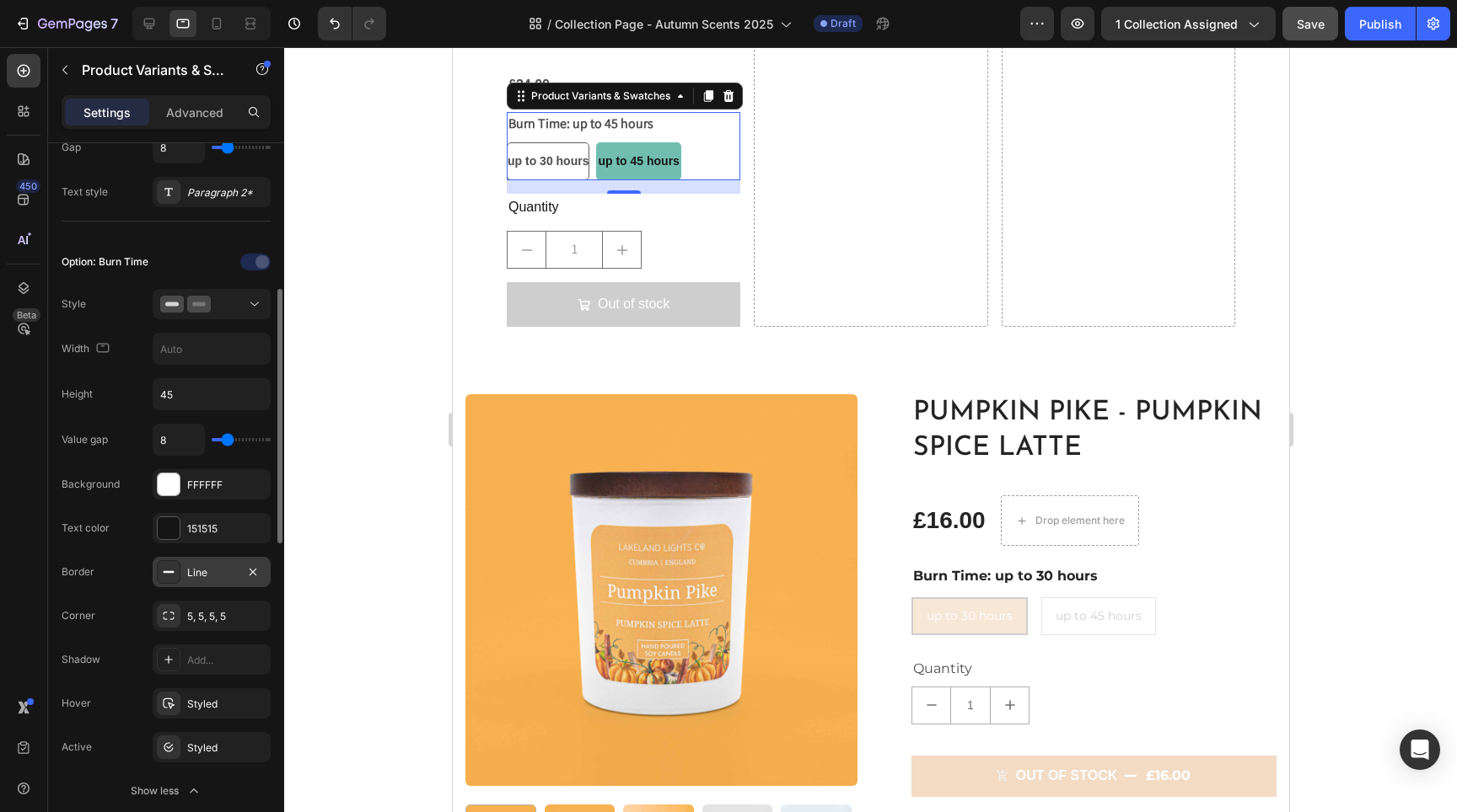
scroll to position [446, 0]
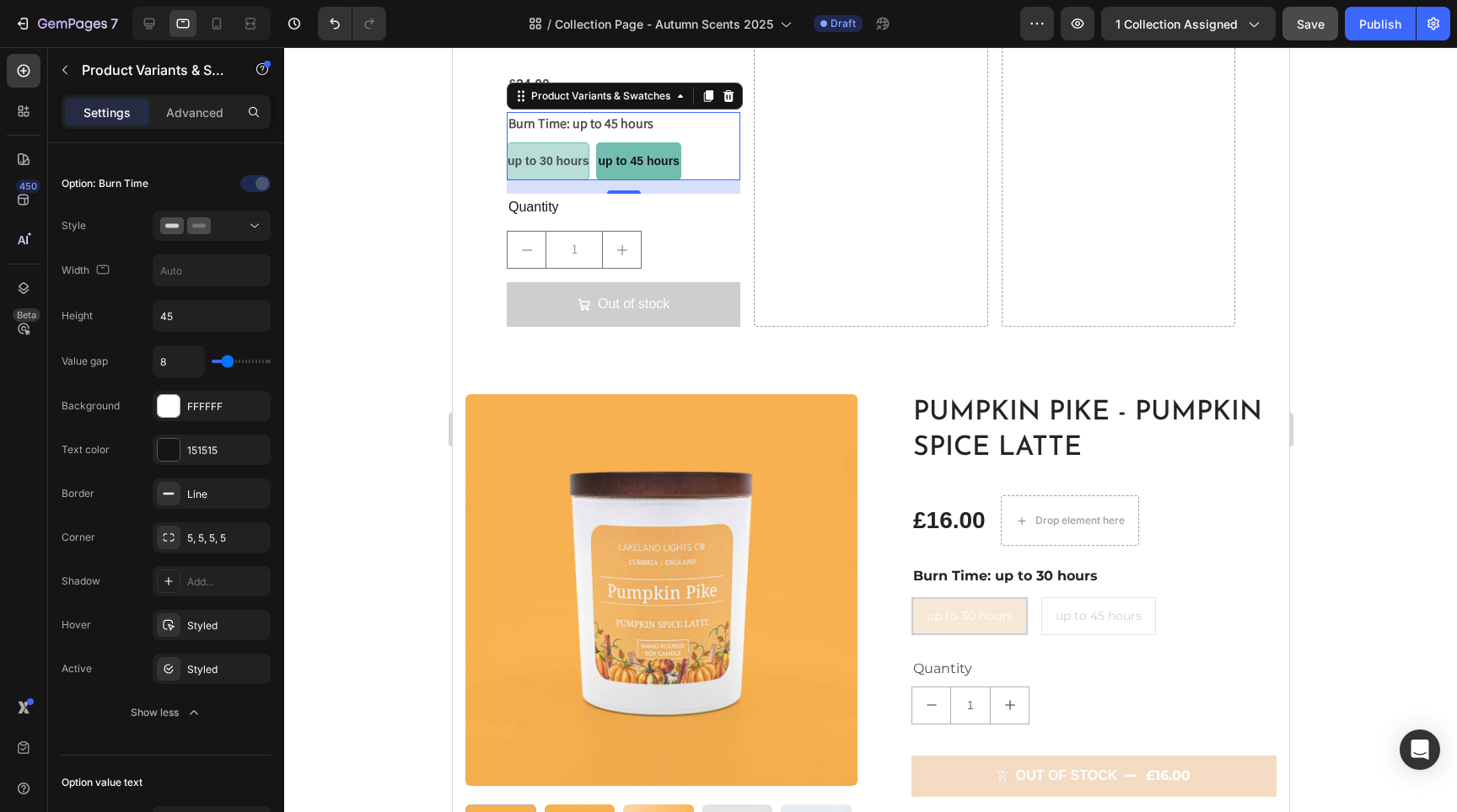
click at [561, 160] on span "up to 30 hours" at bounding box center [547, 161] width 81 height 13
click at [506, 142] on input "up to 30 hours up to 30 hours up to 30 hours" at bounding box center [505, 142] width 1 height 1
radio input "true"
click at [644, 157] on span "up to 45 hours" at bounding box center [637, 161] width 81 height 13
click at [597, 142] on input "up to 45 hours up to 45 hours up to 45 hours" at bounding box center [596, 142] width 1 height 1
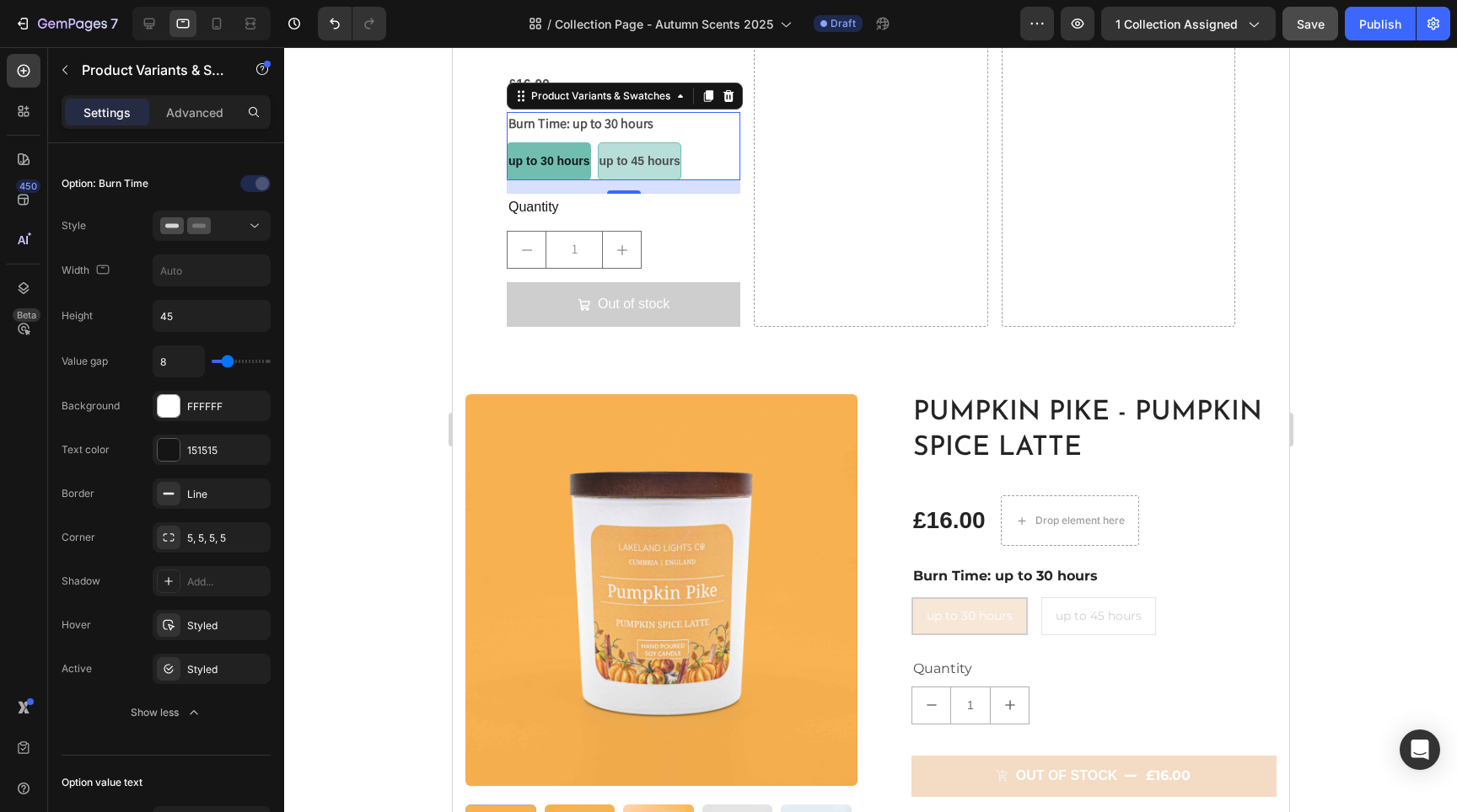
radio input "true"
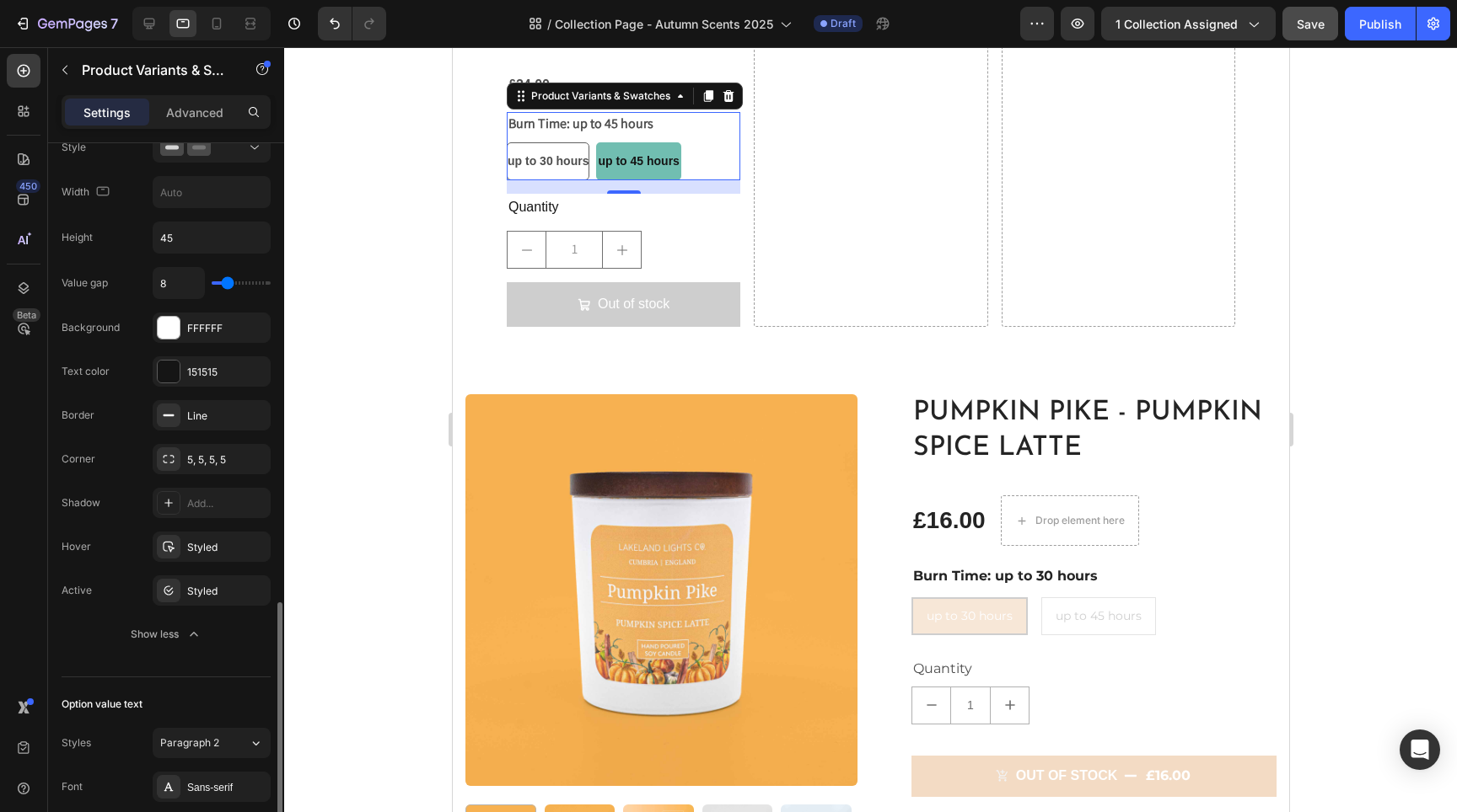
scroll to position [727, 0]
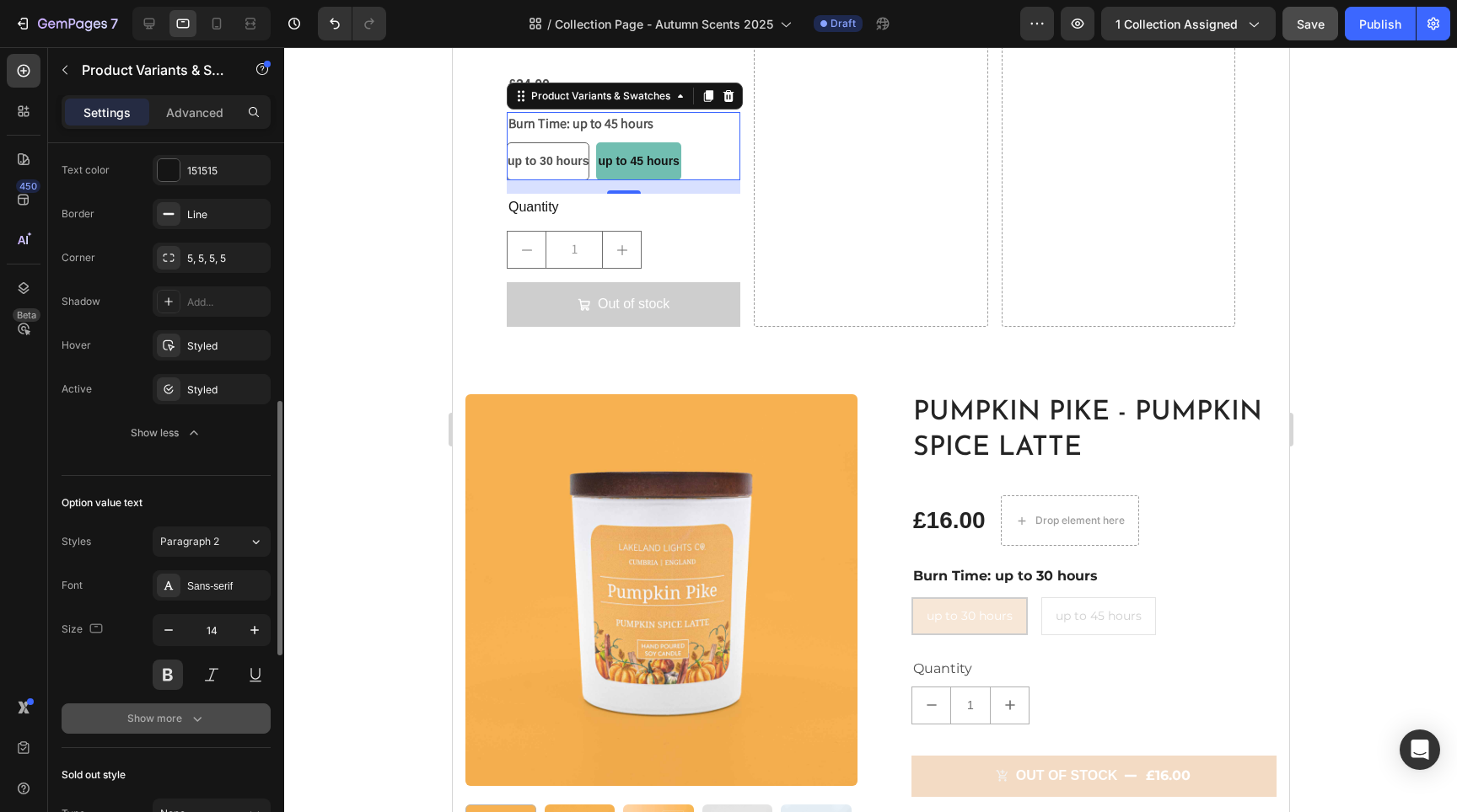
click at [153, 726] on div "Show more" at bounding box center [166, 719] width 78 height 17
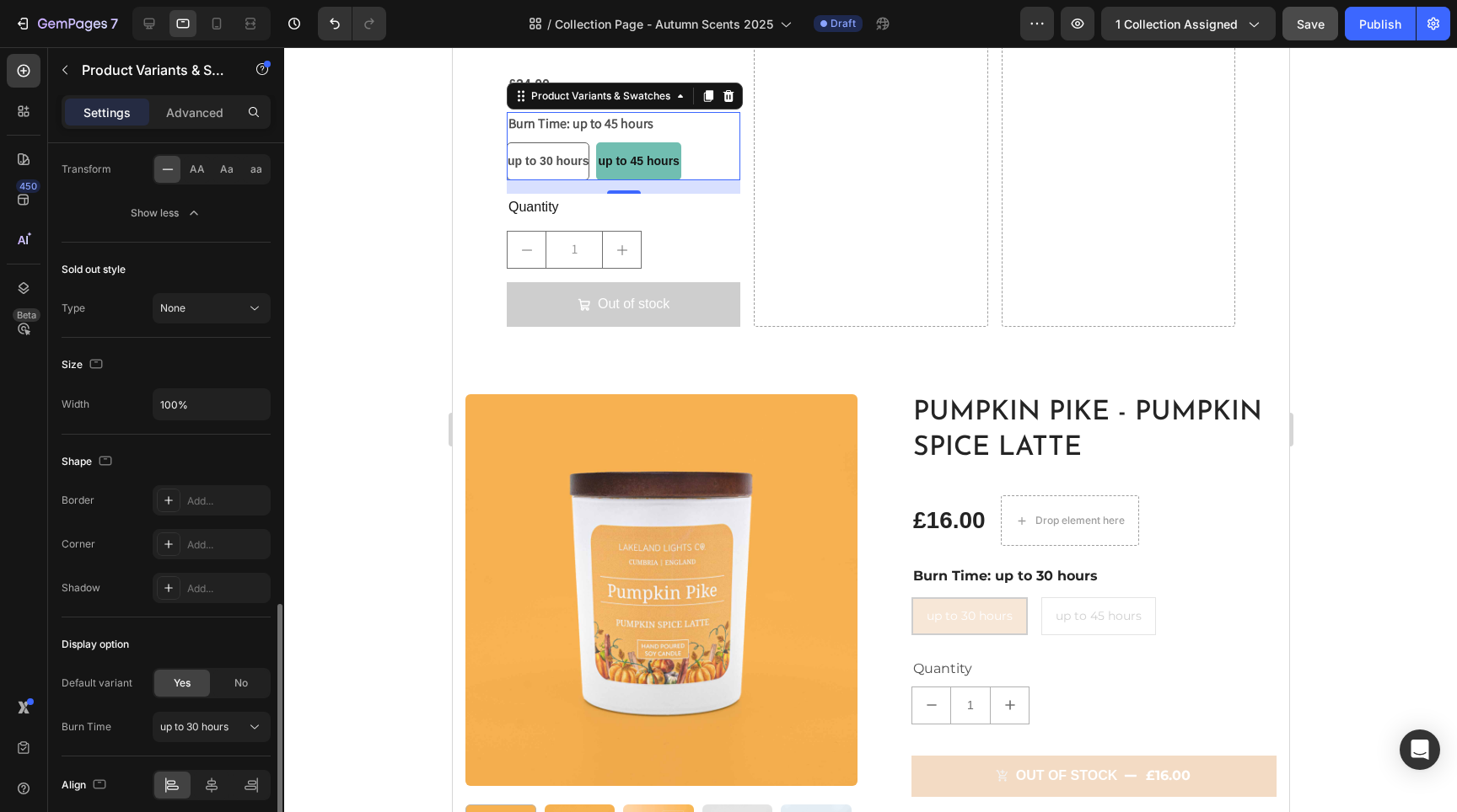
scroll to position [1480, 0]
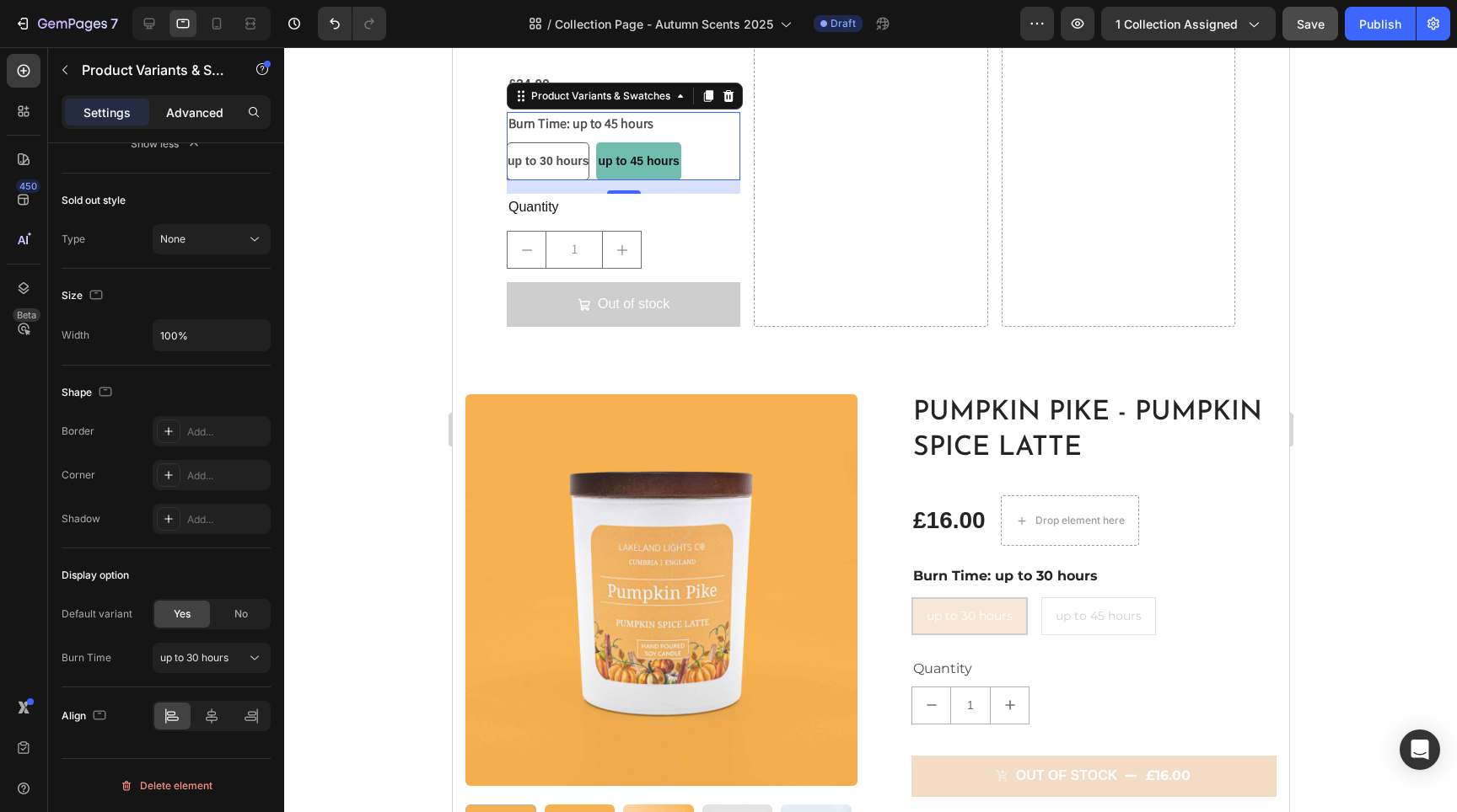
click at [199, 118] on p "Advanced" at bounding box center [194, 113] width 58 height 18
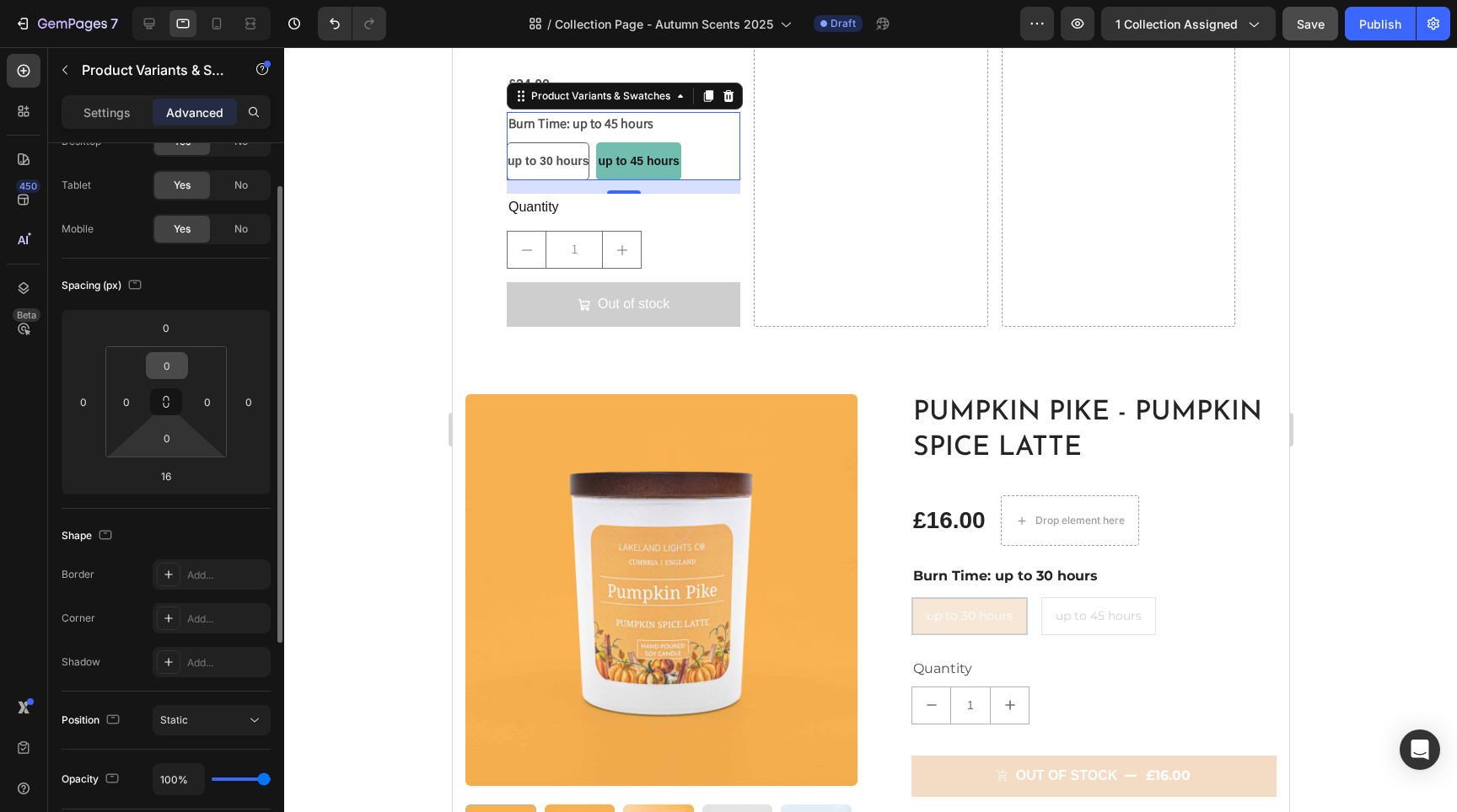
scroll to position [0, 0]
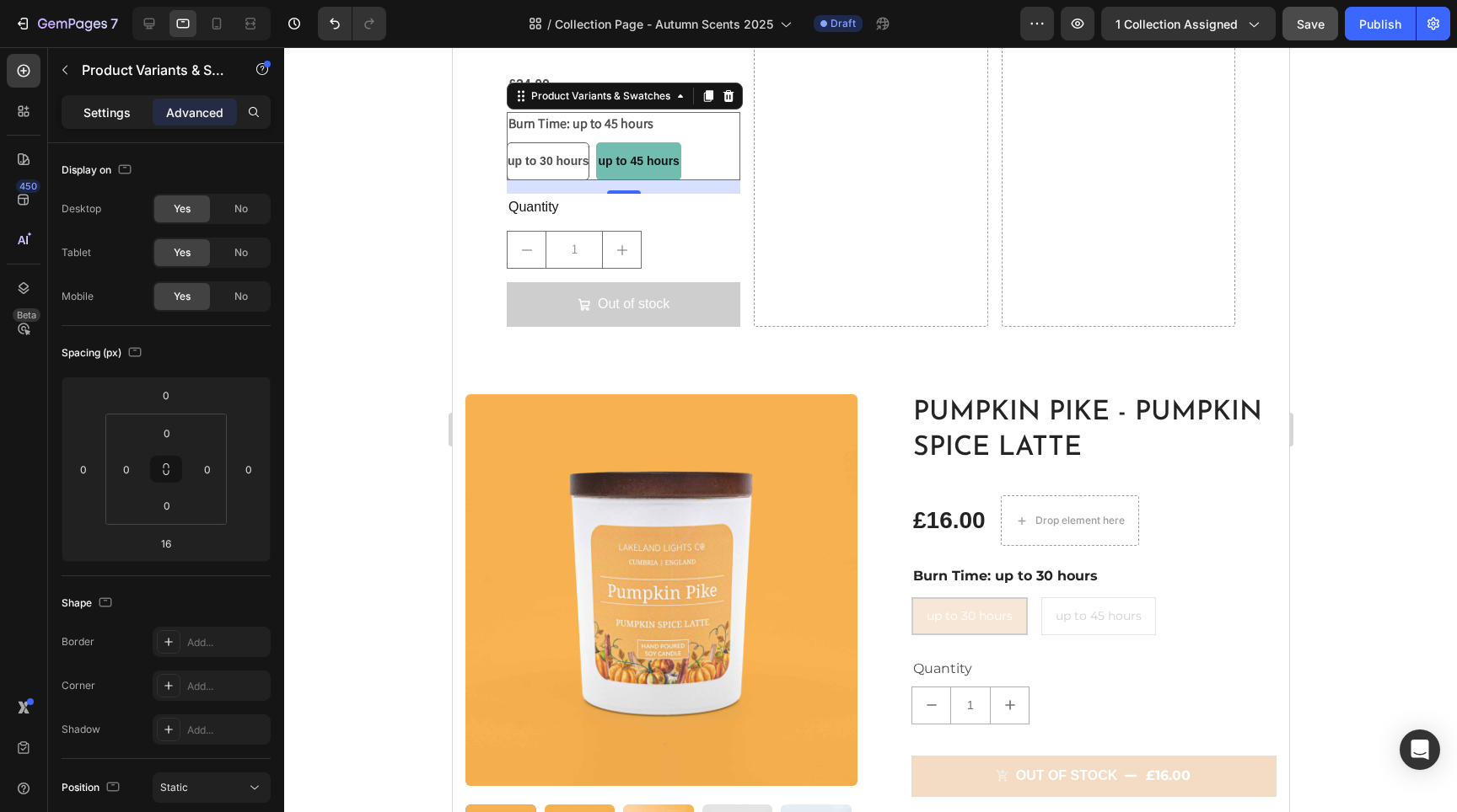
click at [97, 107] on p "Settings" at bounding box center [107, 113] width 47 height 18
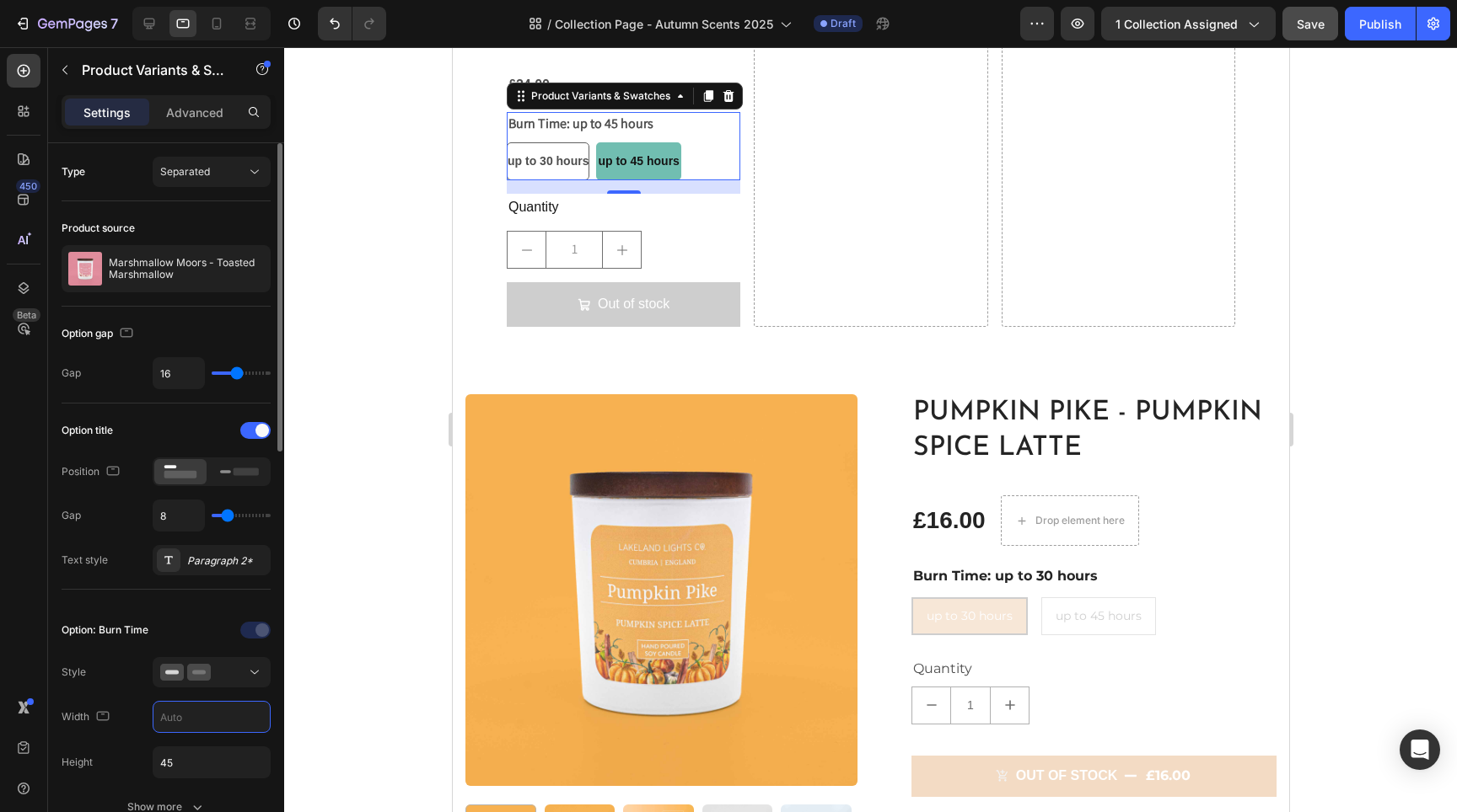
click at [196, 704] on input "text" at bounding box center [211, 717] width 116 height 30
type input "130"
click at [410, 412] on div at bounding box center [870, 430] width 1173 height 765
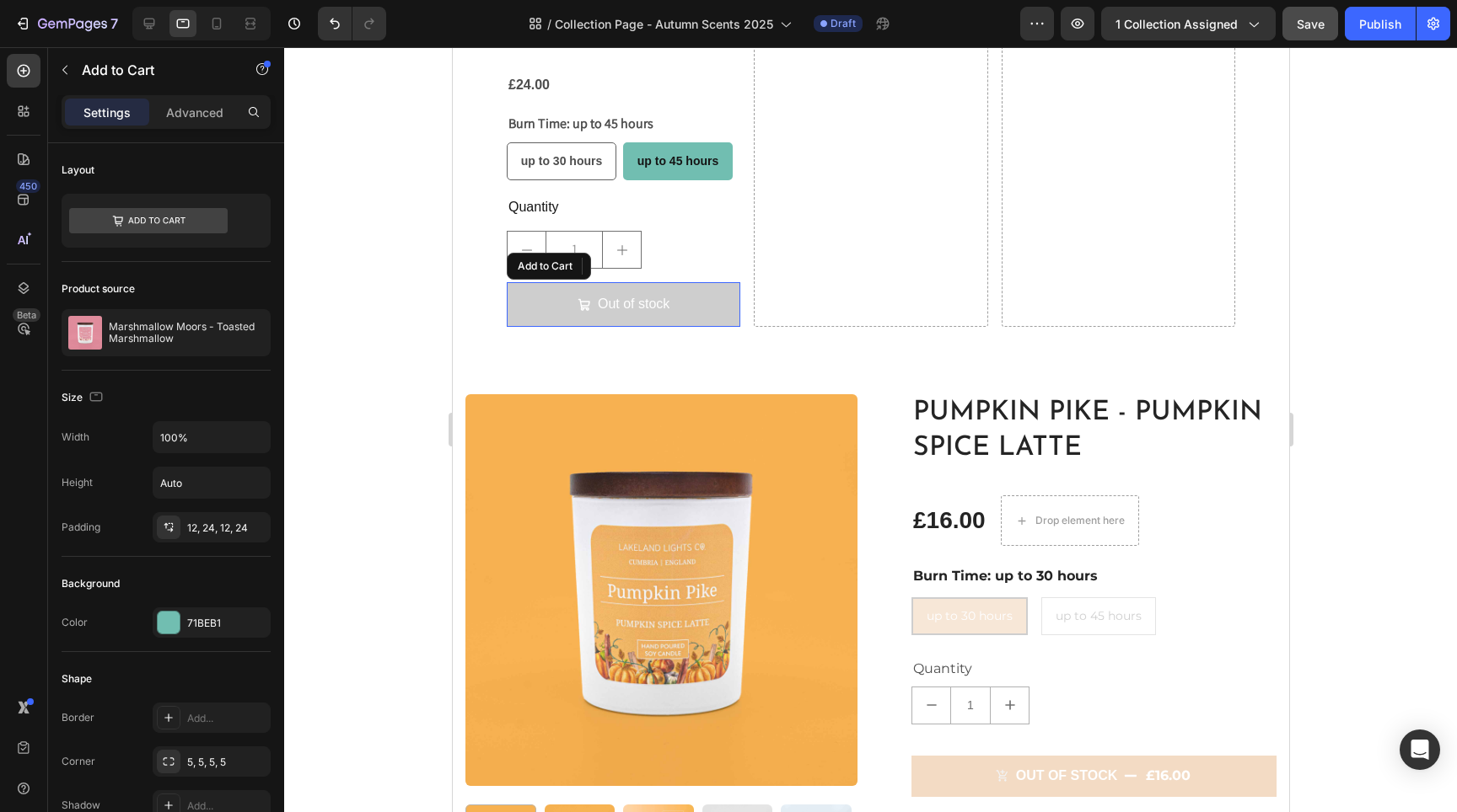
click at [706, 296] on button "Out of stock" at bounding box center [622, 304] width 234 height 44
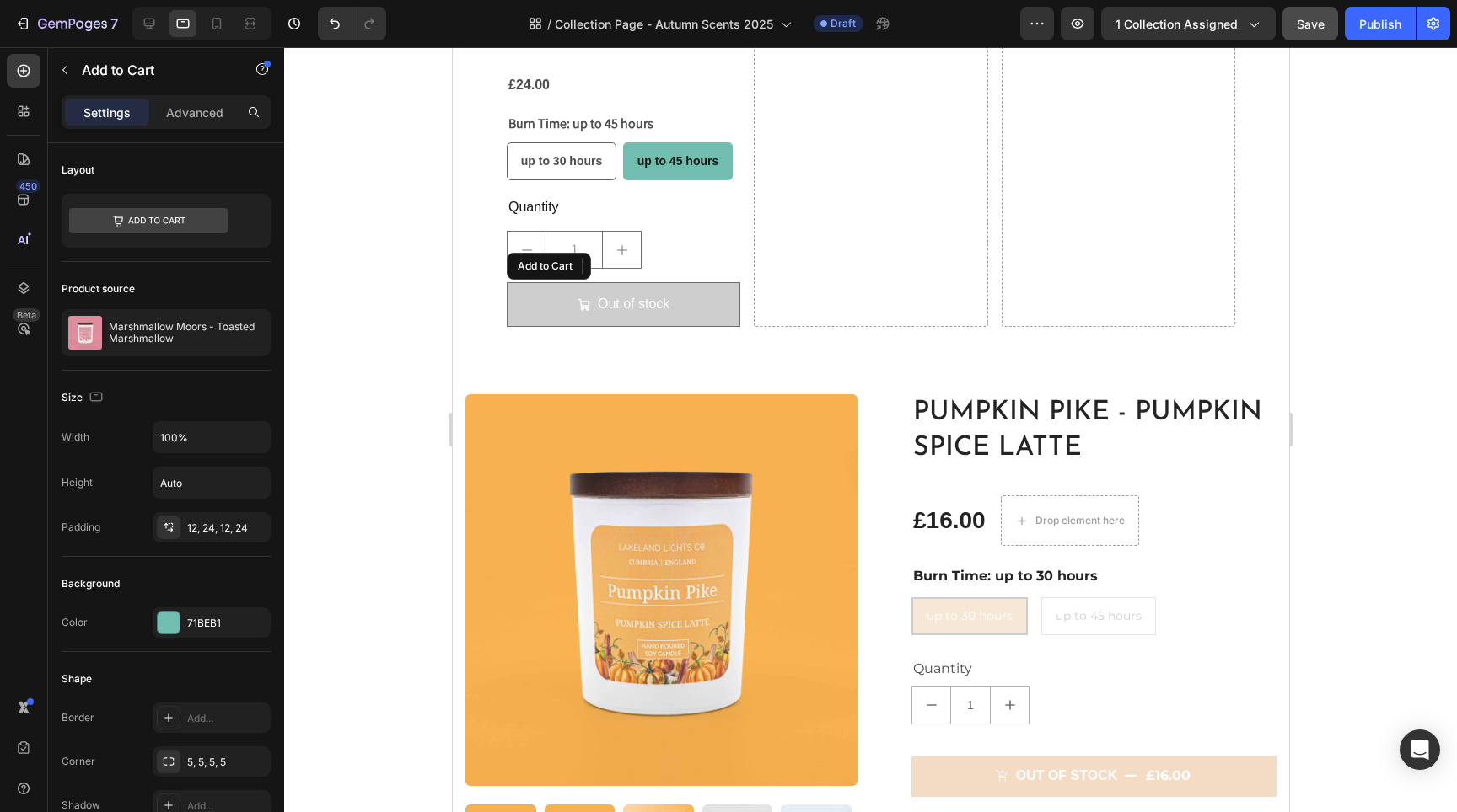
click at [515, 307] on button "Out of stock" at bounding box center [622, 304] width 234 height 44
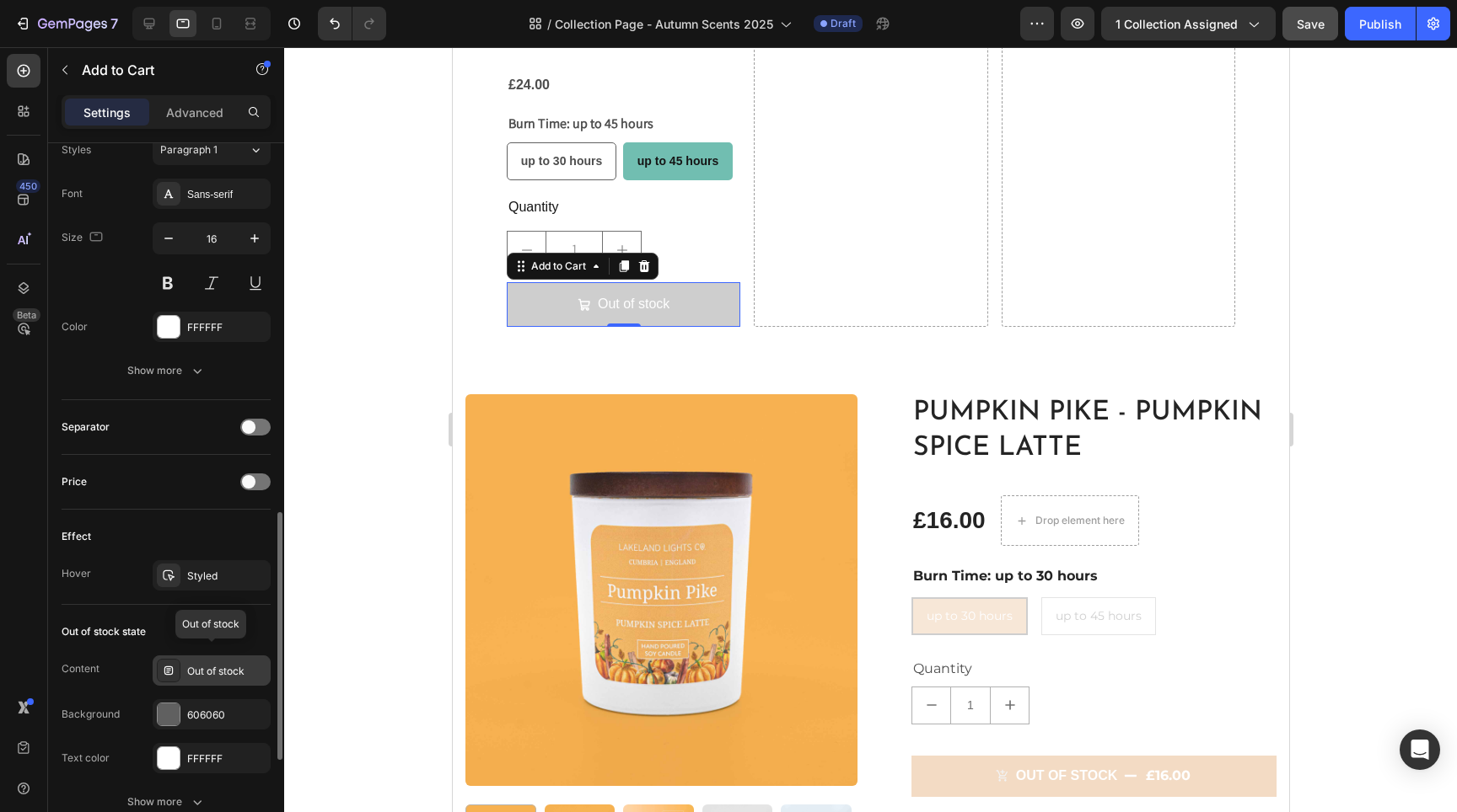
scroll to position [1014, 0]
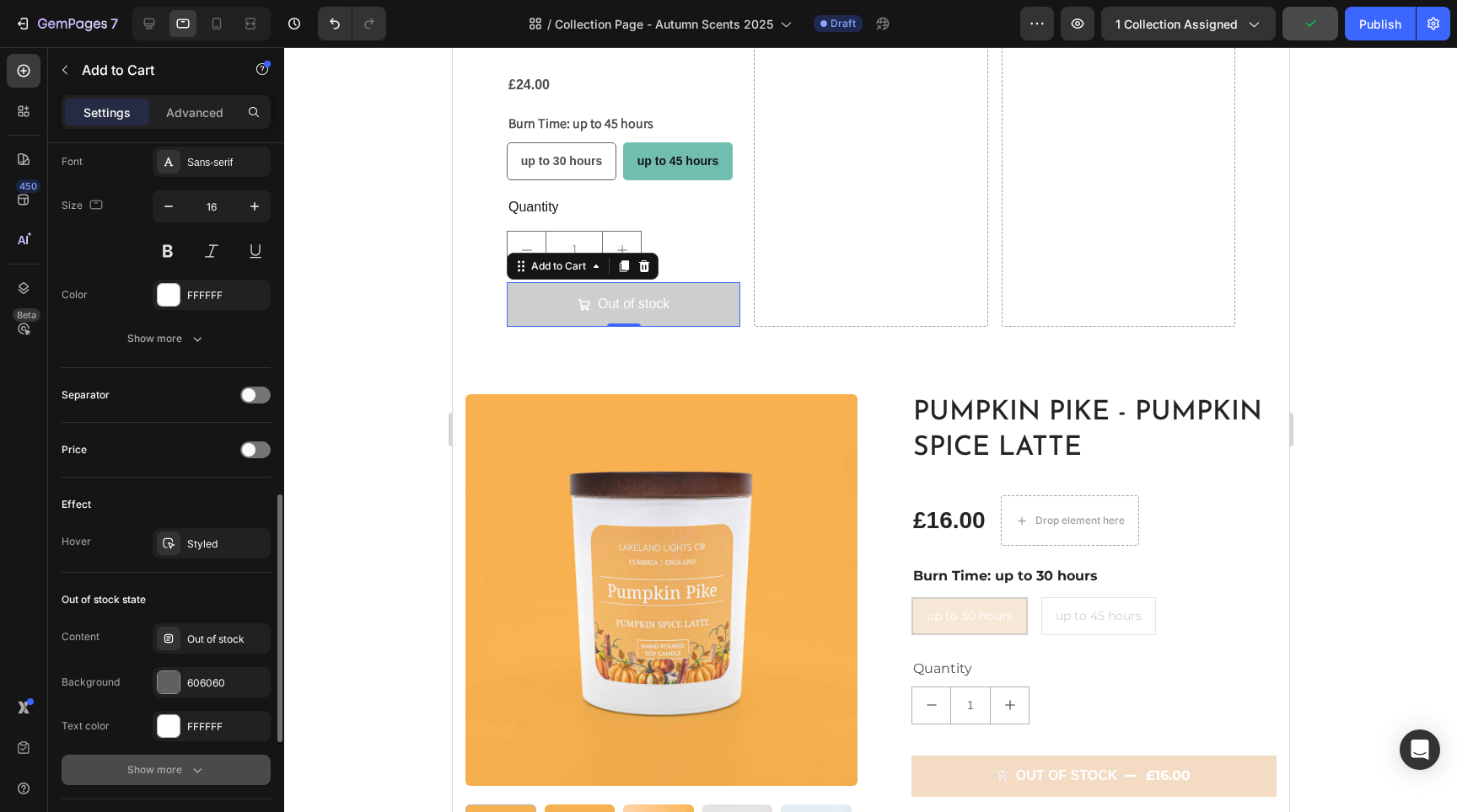
click at [209, 765] on button "Show more" at bounding box center [166, 770] width 210 height 30
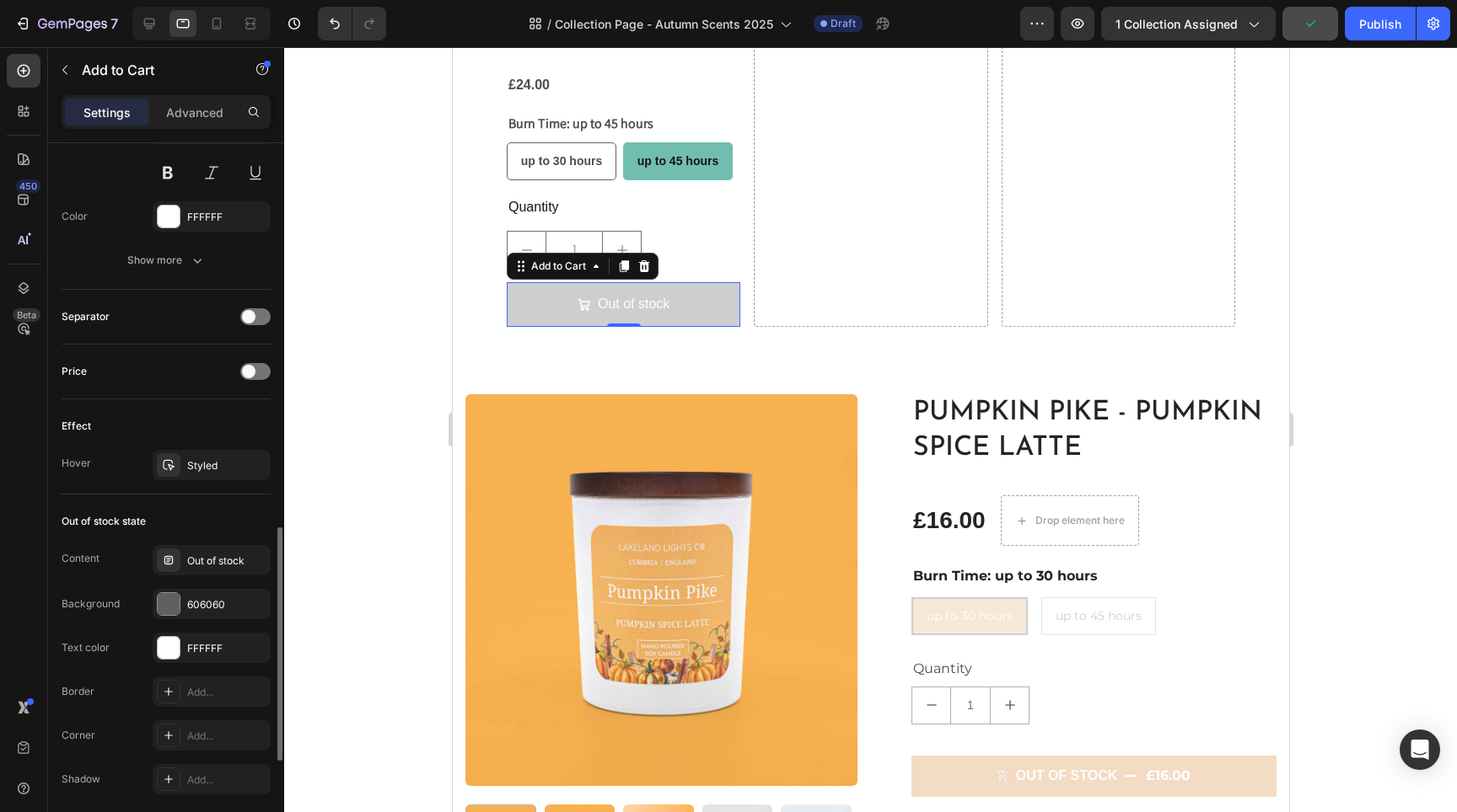
scroll to position [1115, 0]
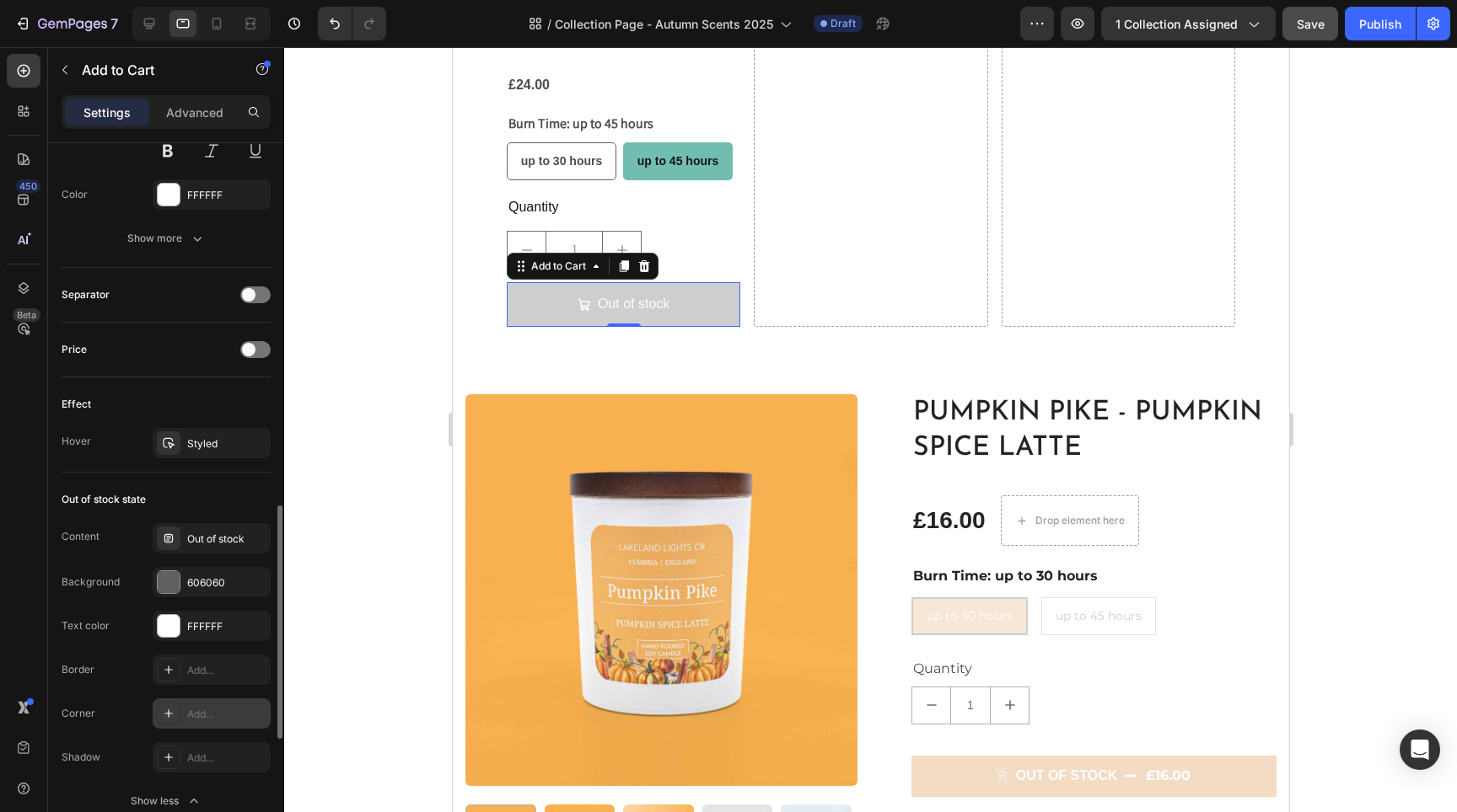
click at [213, 712] on div "Add..." at bounding box center [226, 714] width 79 height 15
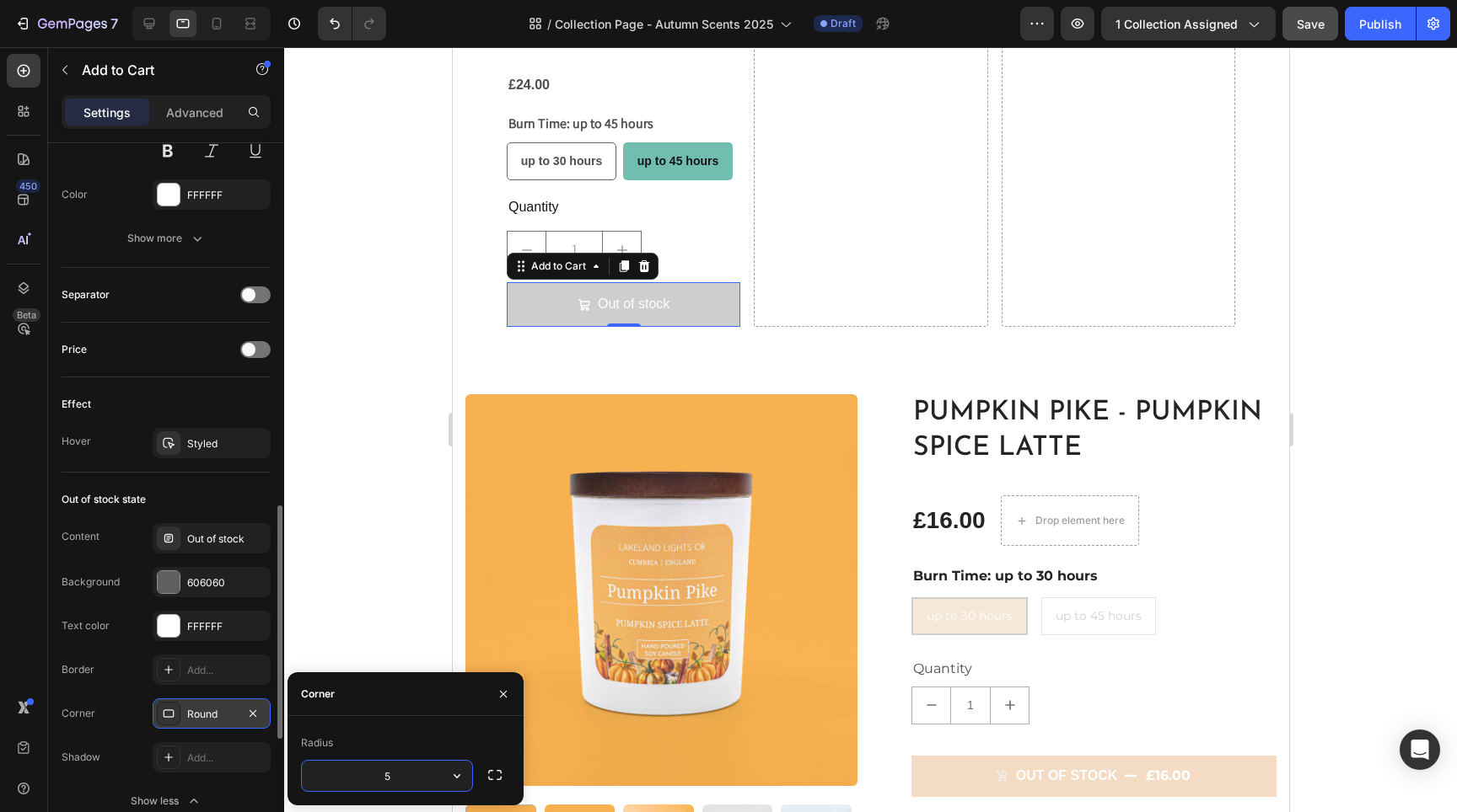
type input "5"
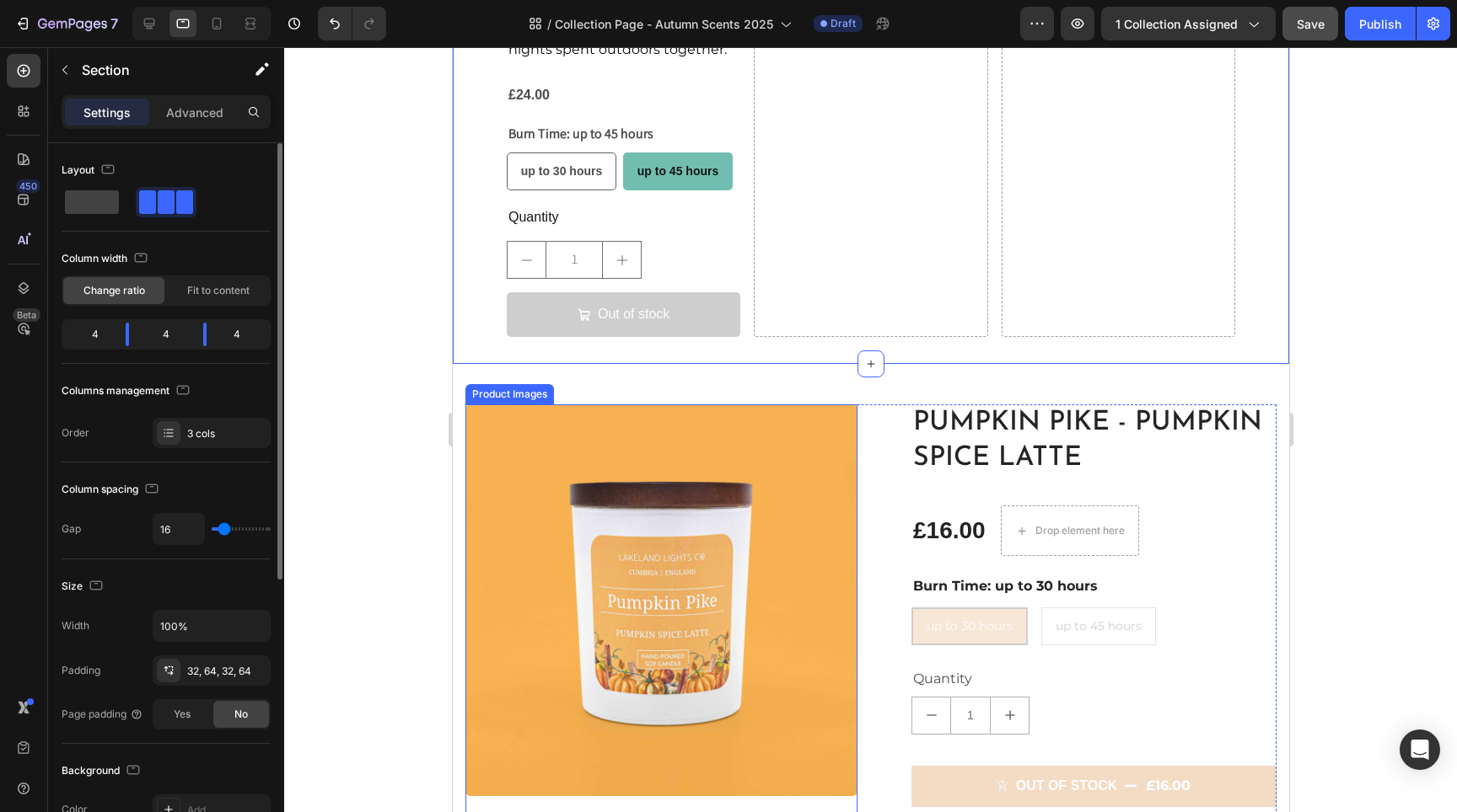
scroll to position [1974, 0]
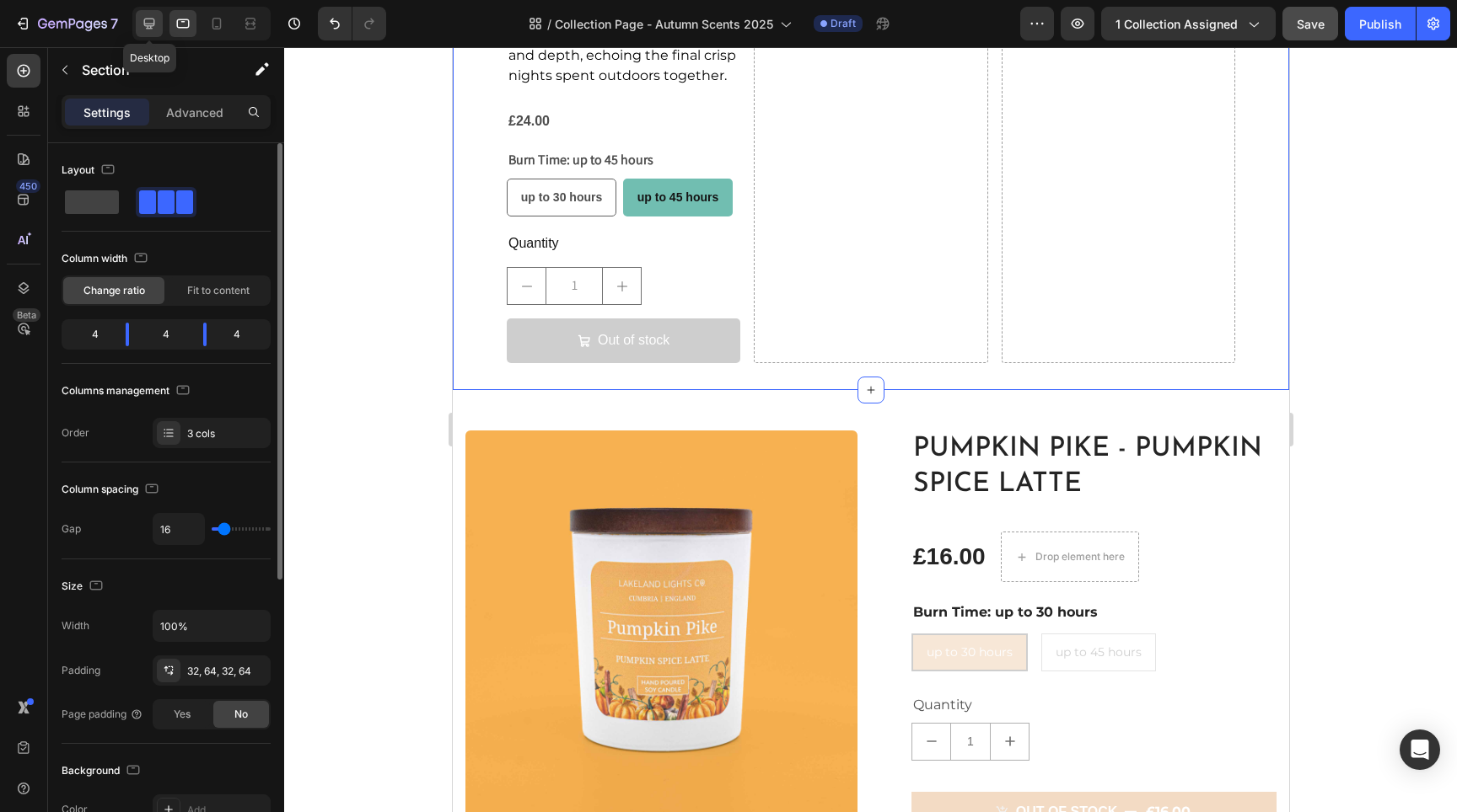
click at [150, 28] on icon at bounding box center [149, 24] width 11 height 11
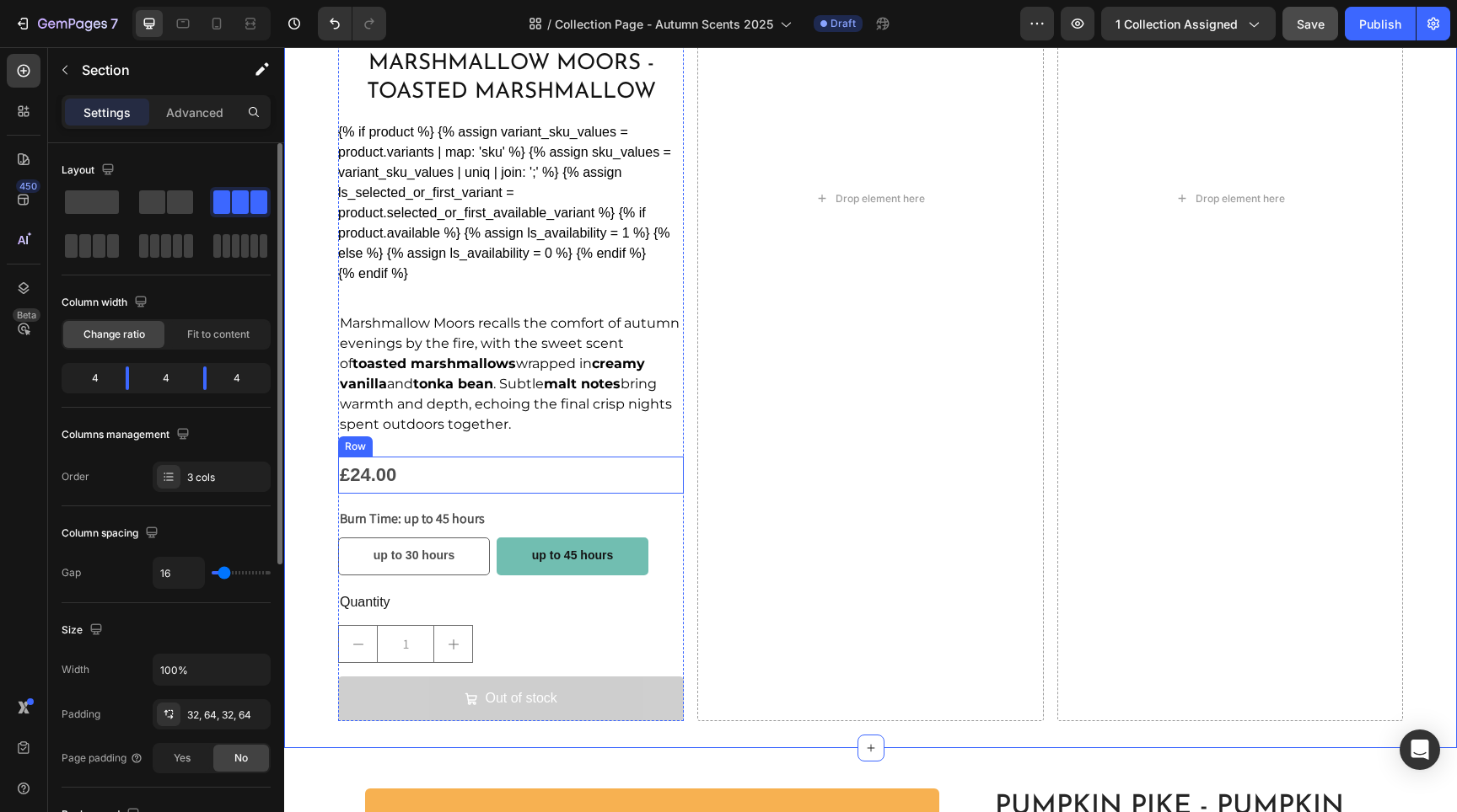
scroll to position [1402, 0]
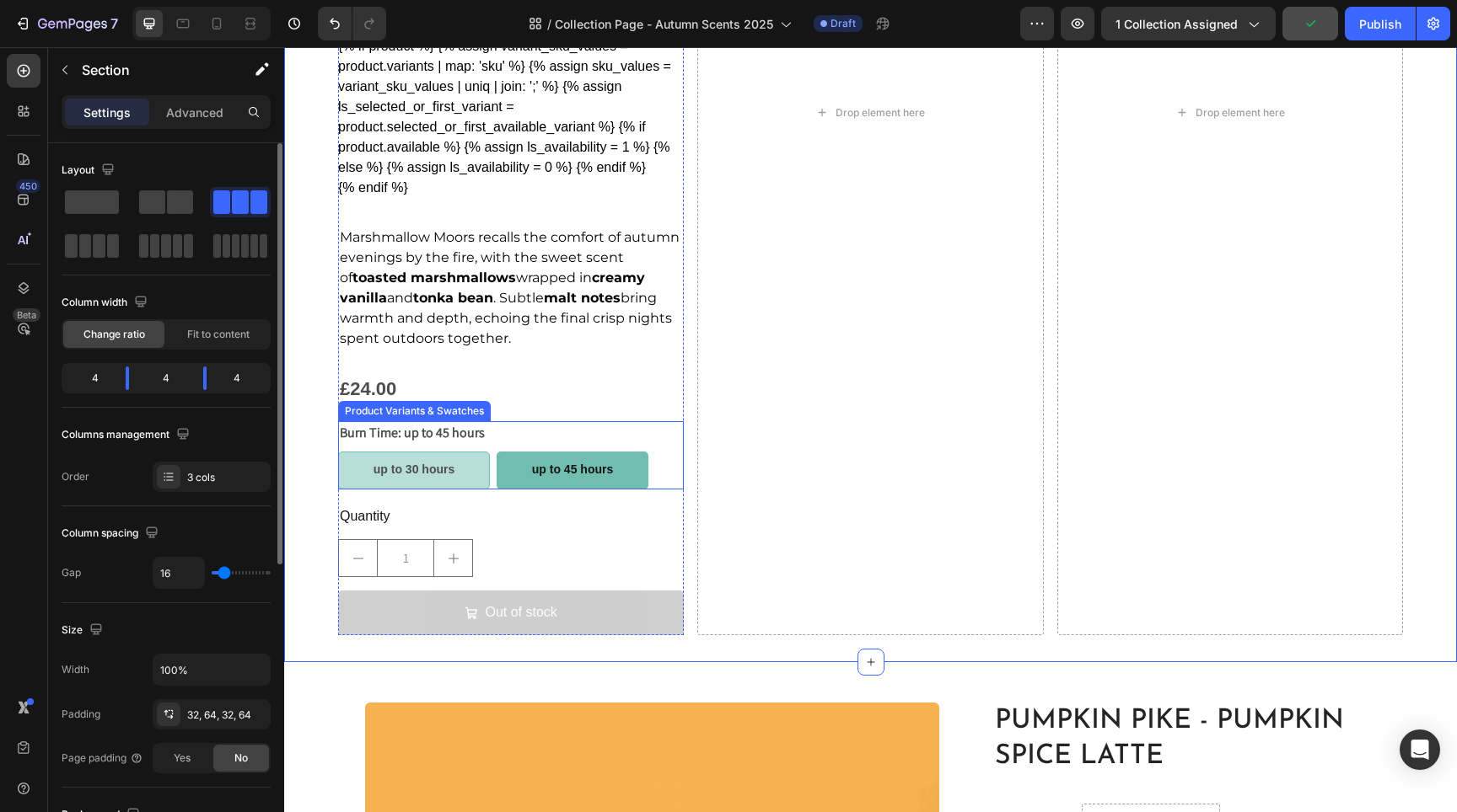
click at [473, 471] on hours "up to 30 hours" at bounding box center [414, 470] width 152 height 38
click at [338, 452] on input "up to 30 hours up to 30 hours up to 30 hours" at bounding box center [337, 451] width 1 height 1
radio input "true"
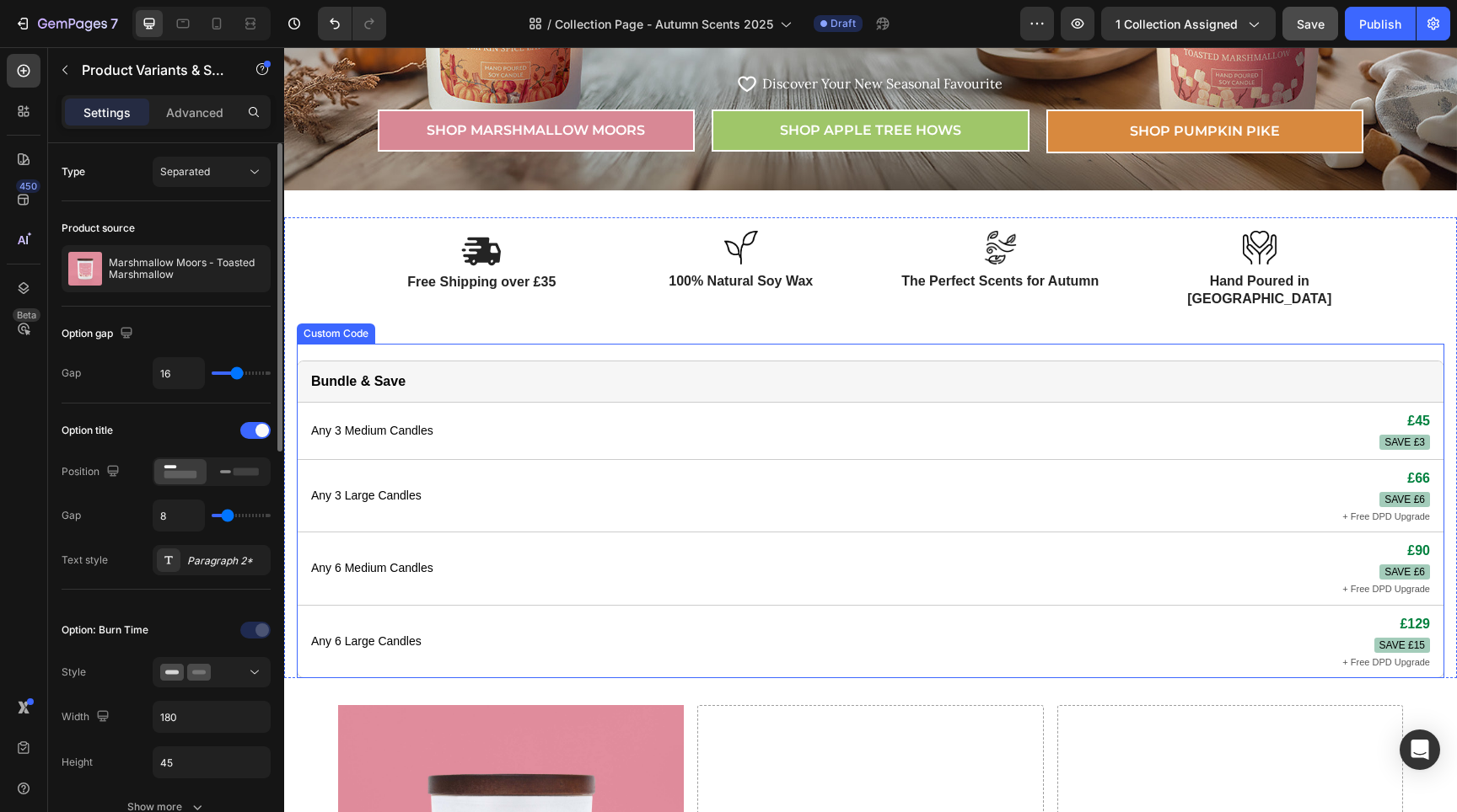
scroll to position [630, 0]
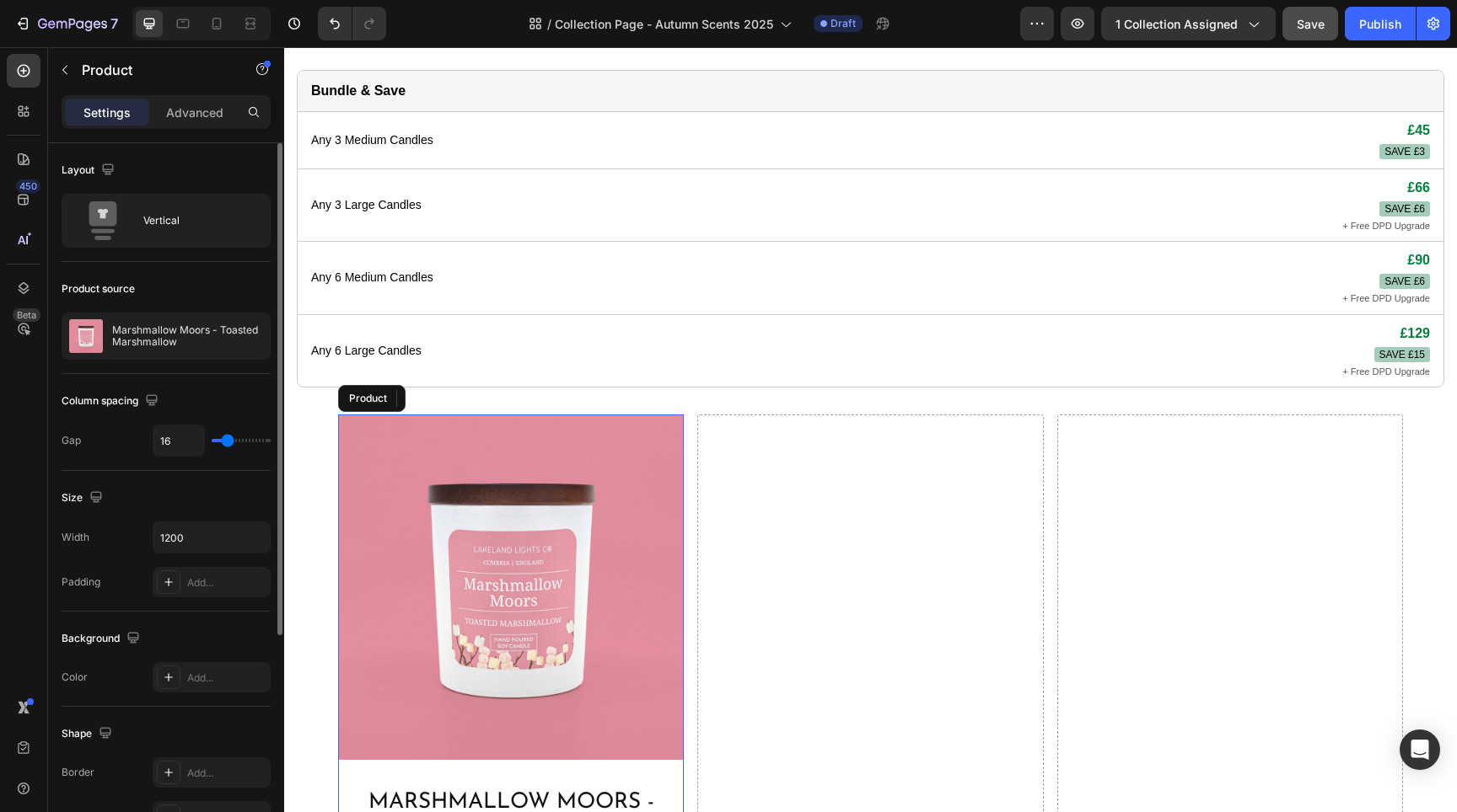
click at [341, 747] on div "Product Images" at bounding box center [511, 594] width 345 height 359
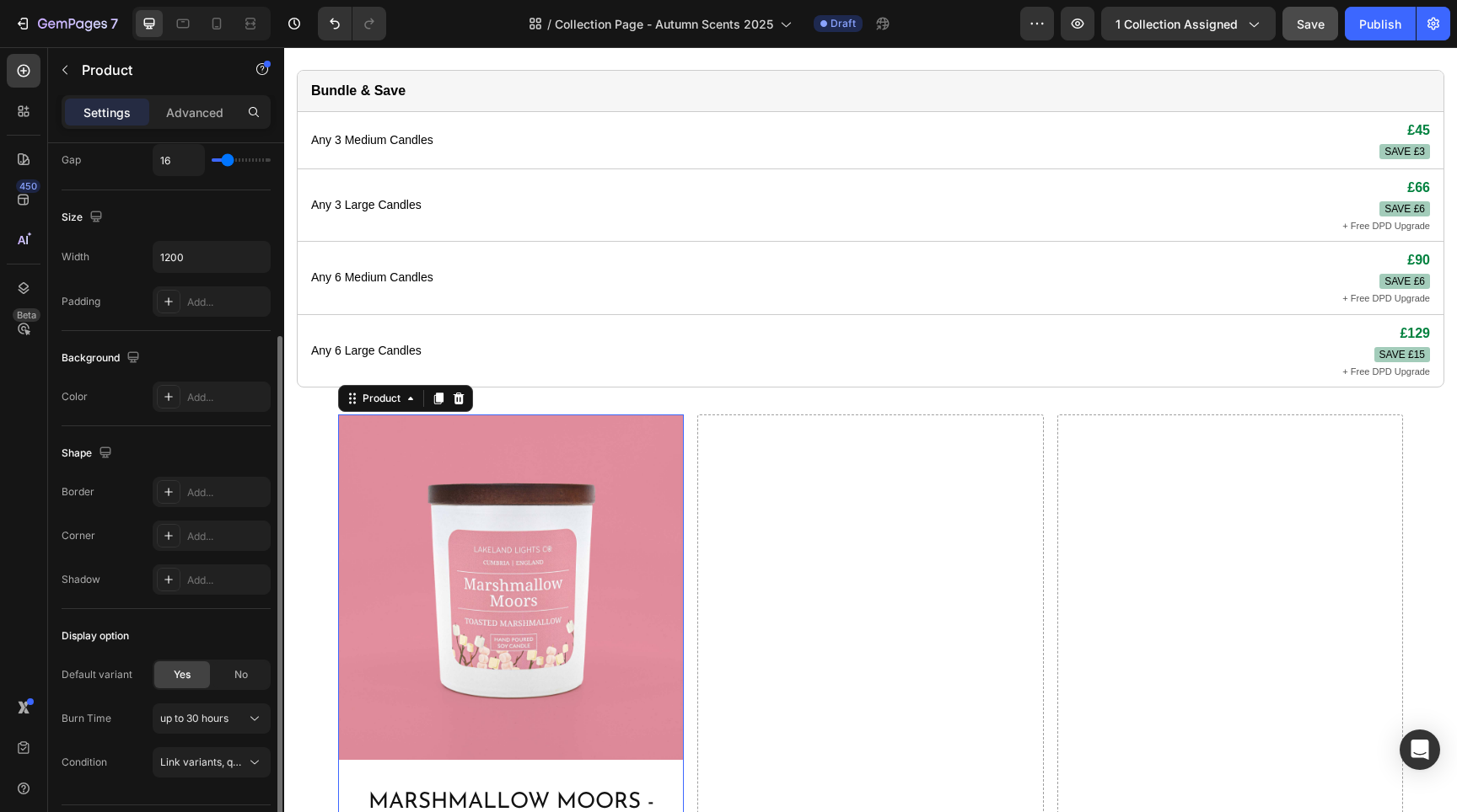
scroll to position [327, 0]
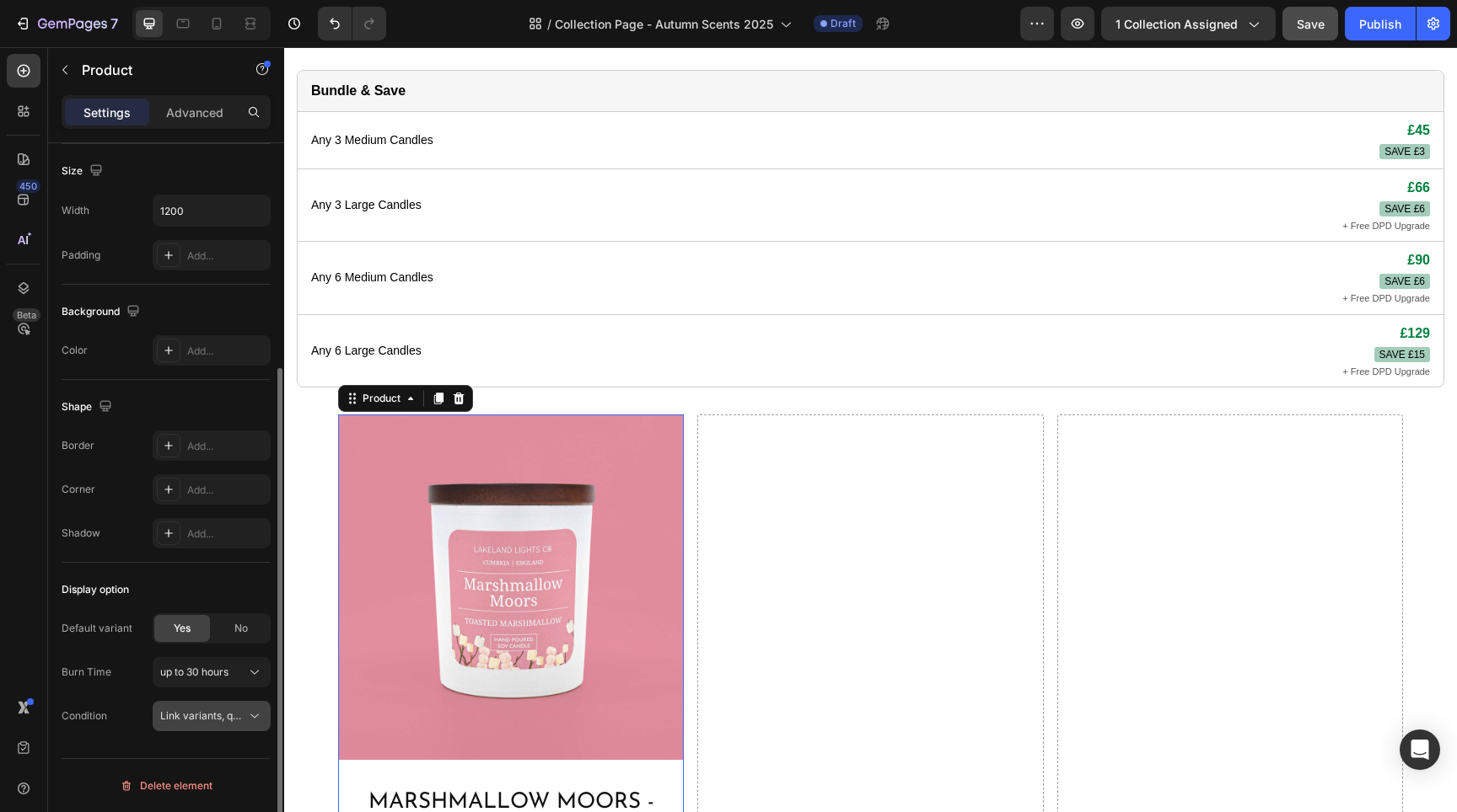
click at [249, 719] on icon at bounding box center [254, 716] width 17 height 17
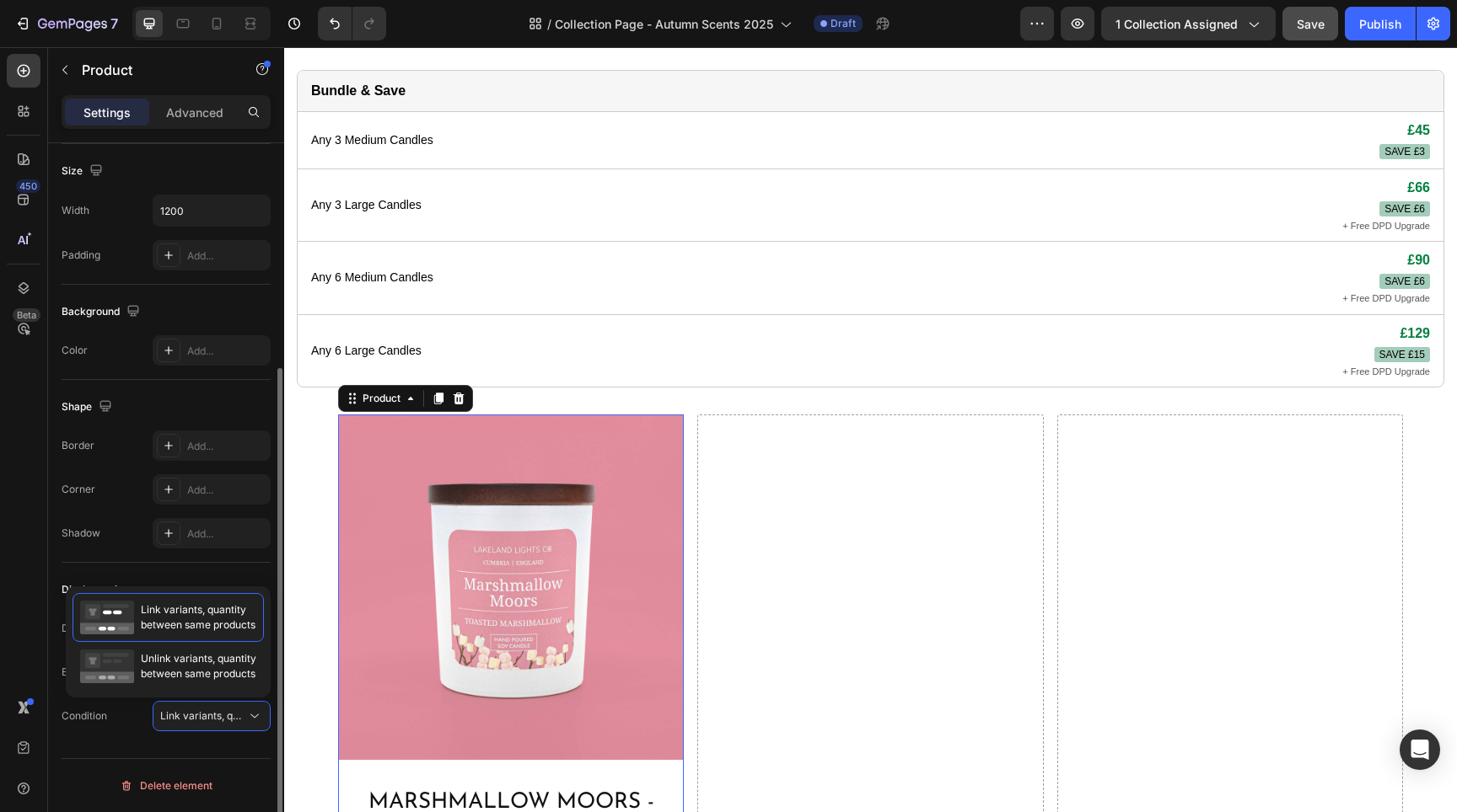
click at [101, 752] on div "Layout Vertical Product source Marshmallow Moors - Toasted Marshmallow Column s…" at bounding box center [166, 338] width 236 height 1045
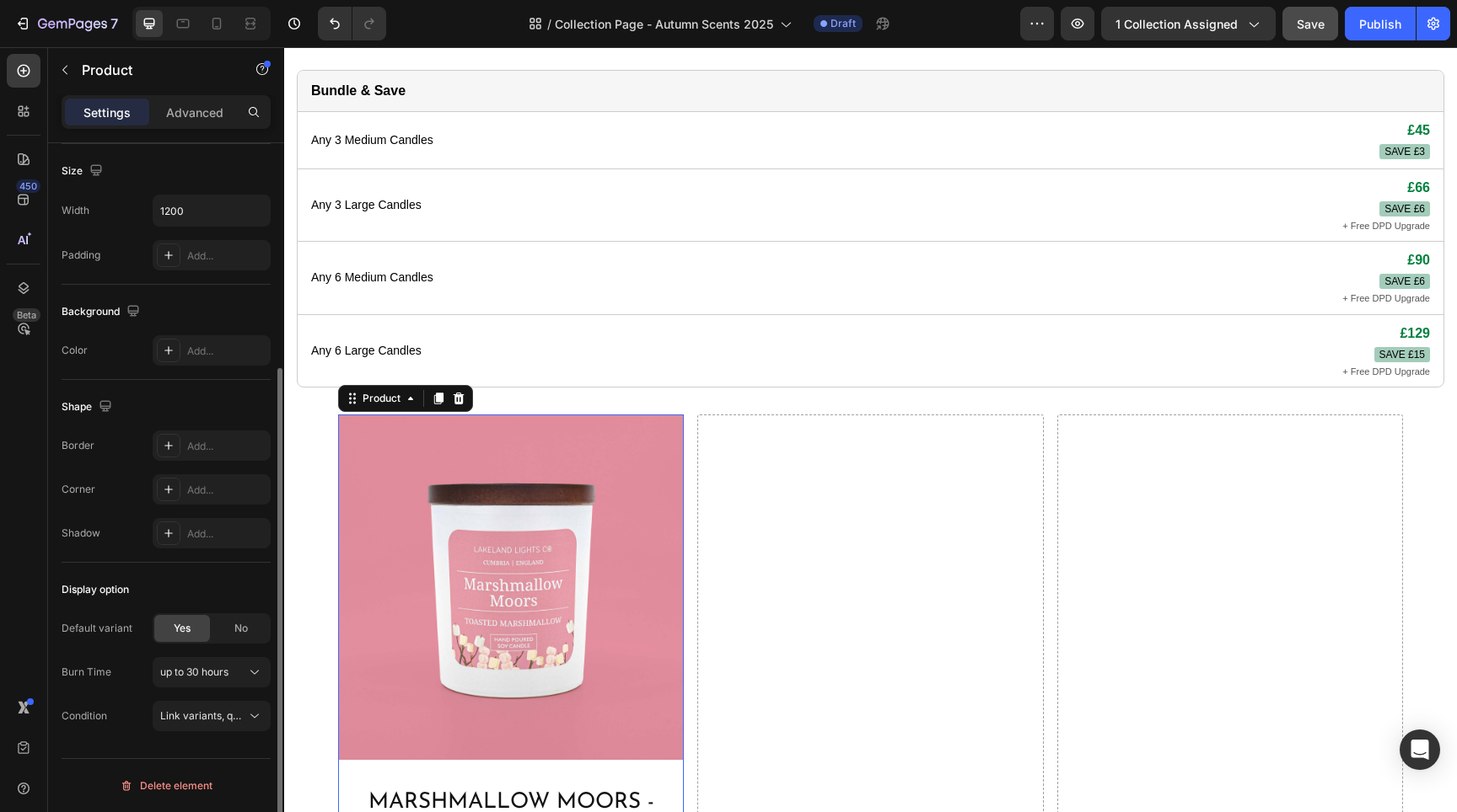
scroll to position [0, 0]
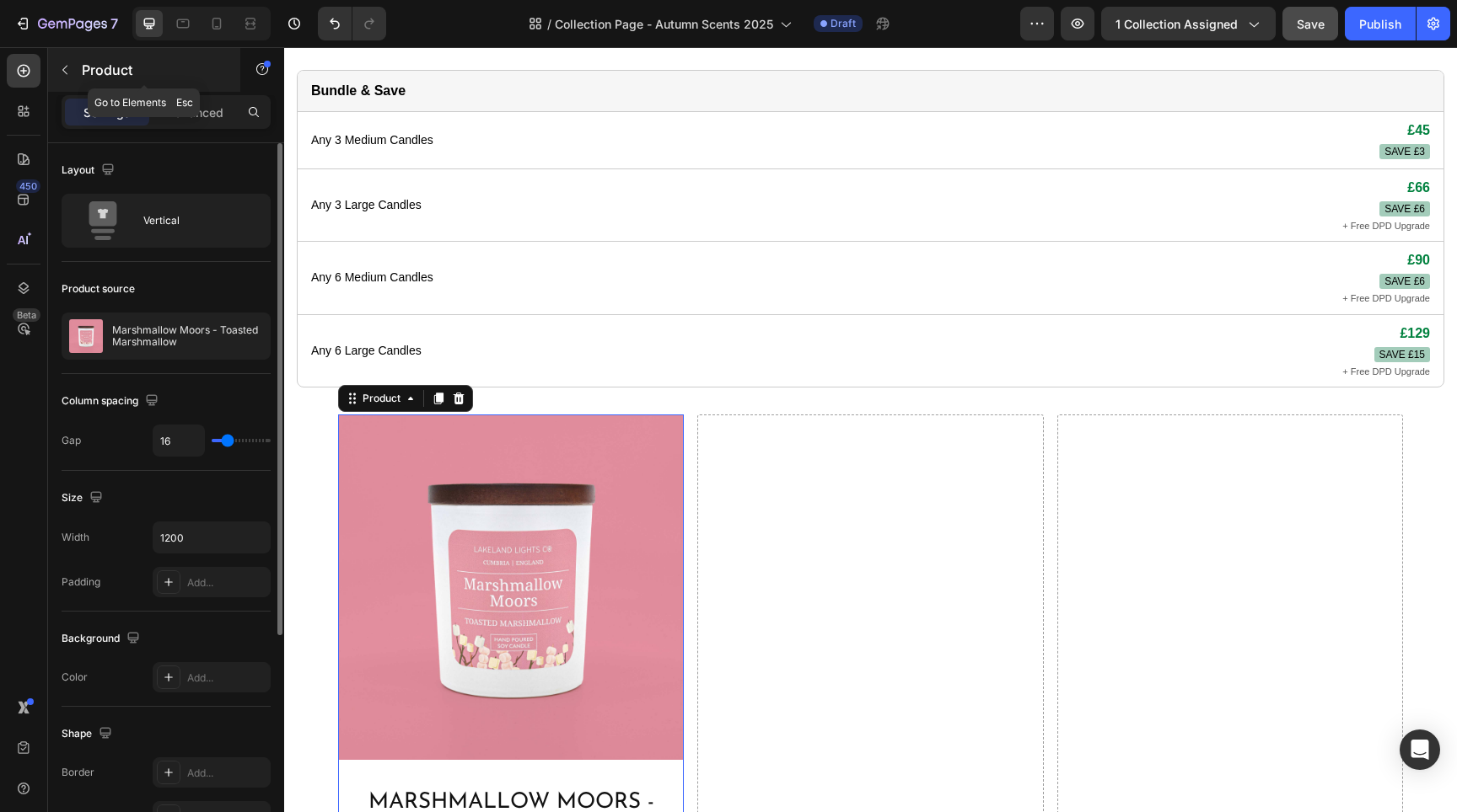
click at [59, 72] on icon "button" at bounding box center [65, 69] width 13 height 13
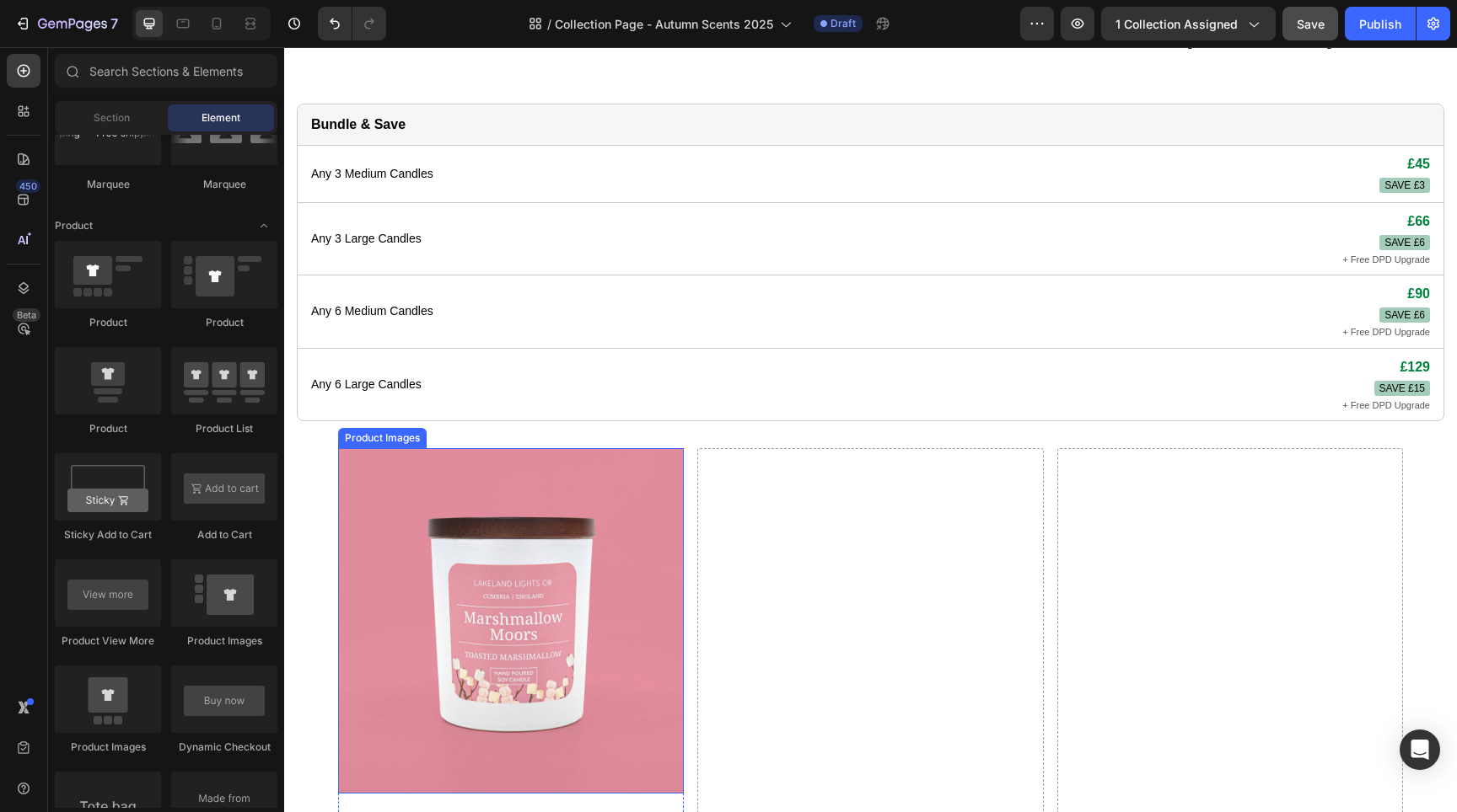
scroll to position [284, 0]
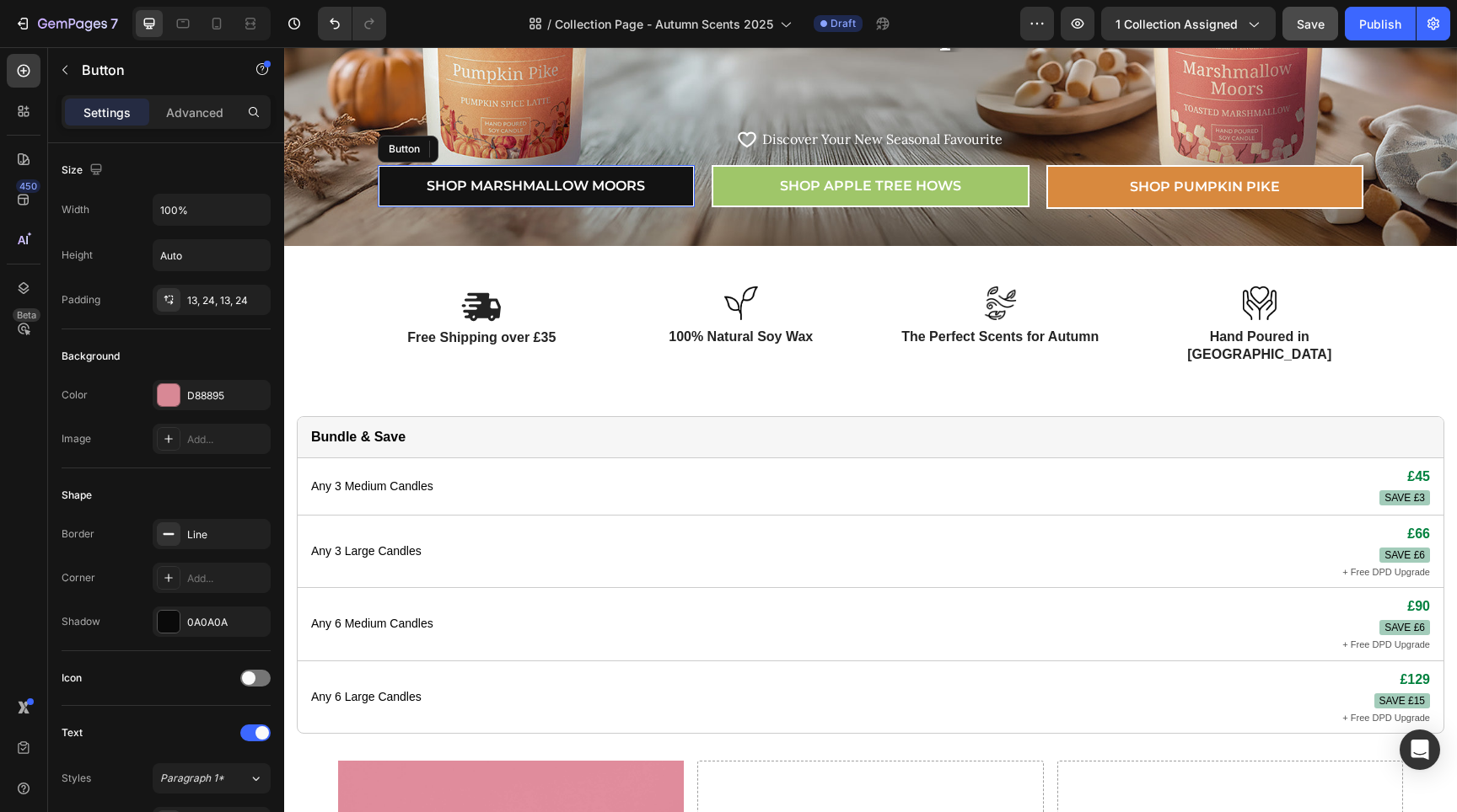
click at [675, 189] on link "Shop Marshmallow Moors" at bounding box center [536, 185] width 318 height 42
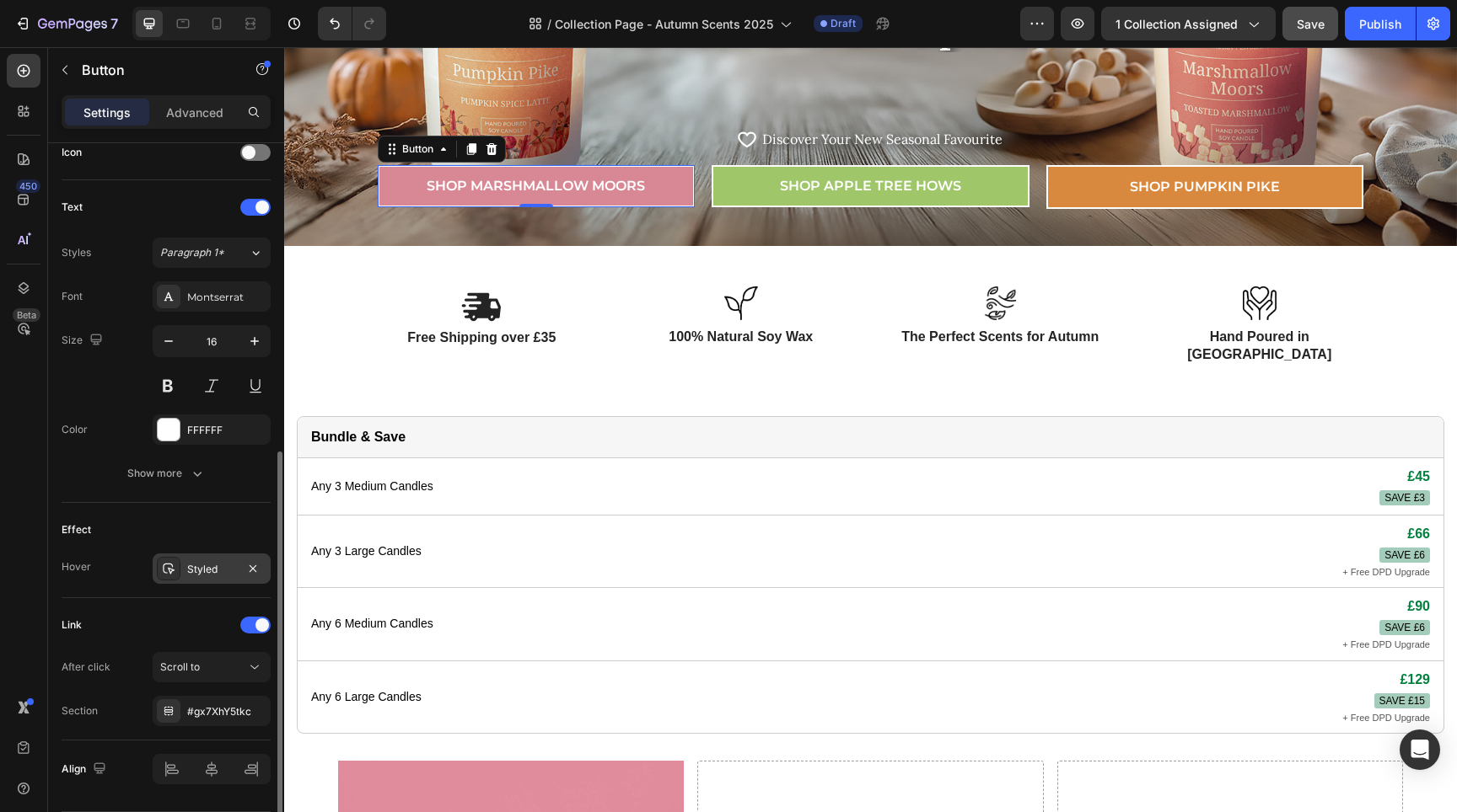
scroll to position [579, 0]
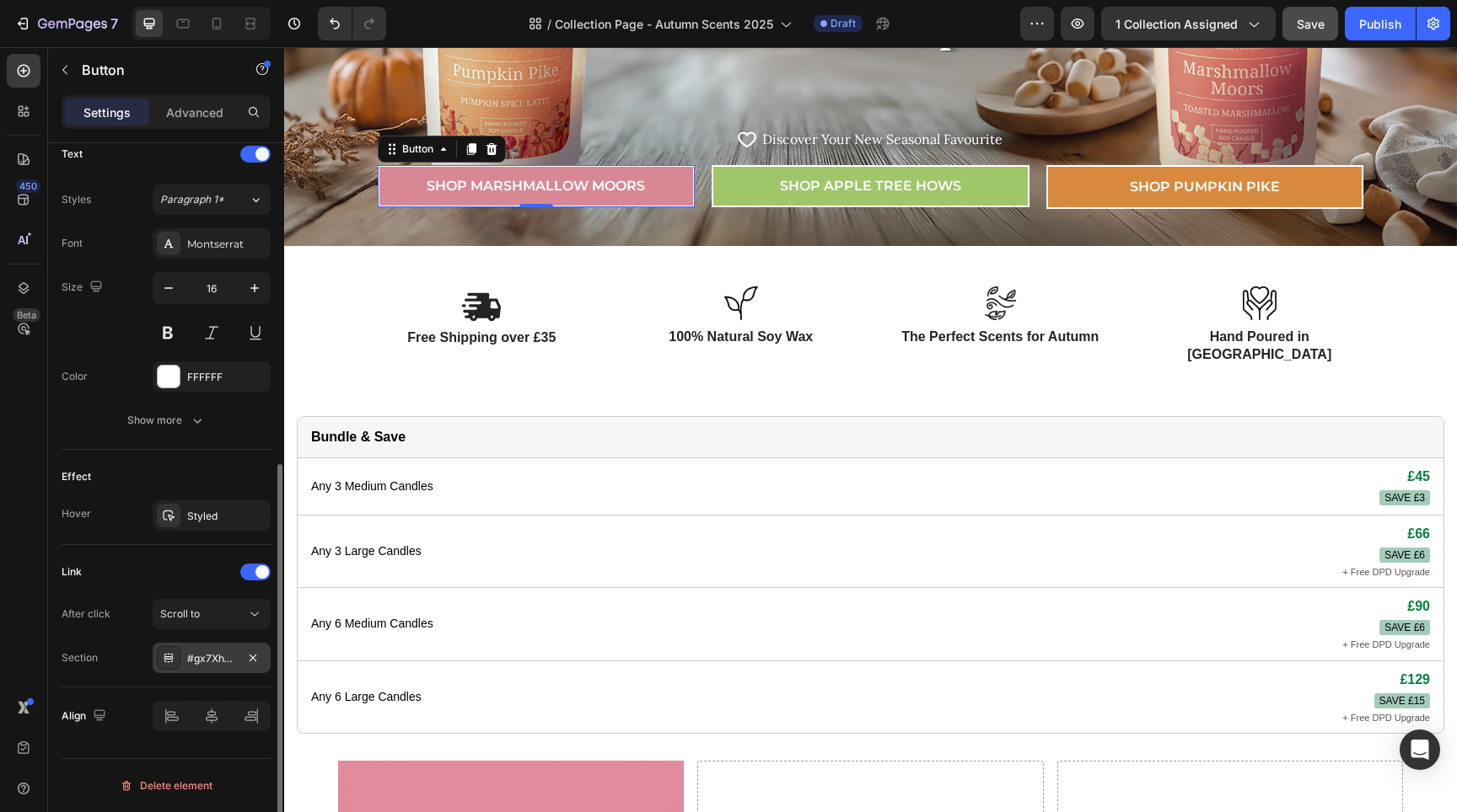
click at [210, 659] on div "#gx7XhY5tkc" at bounding box center [211, 658] width 49 height 15
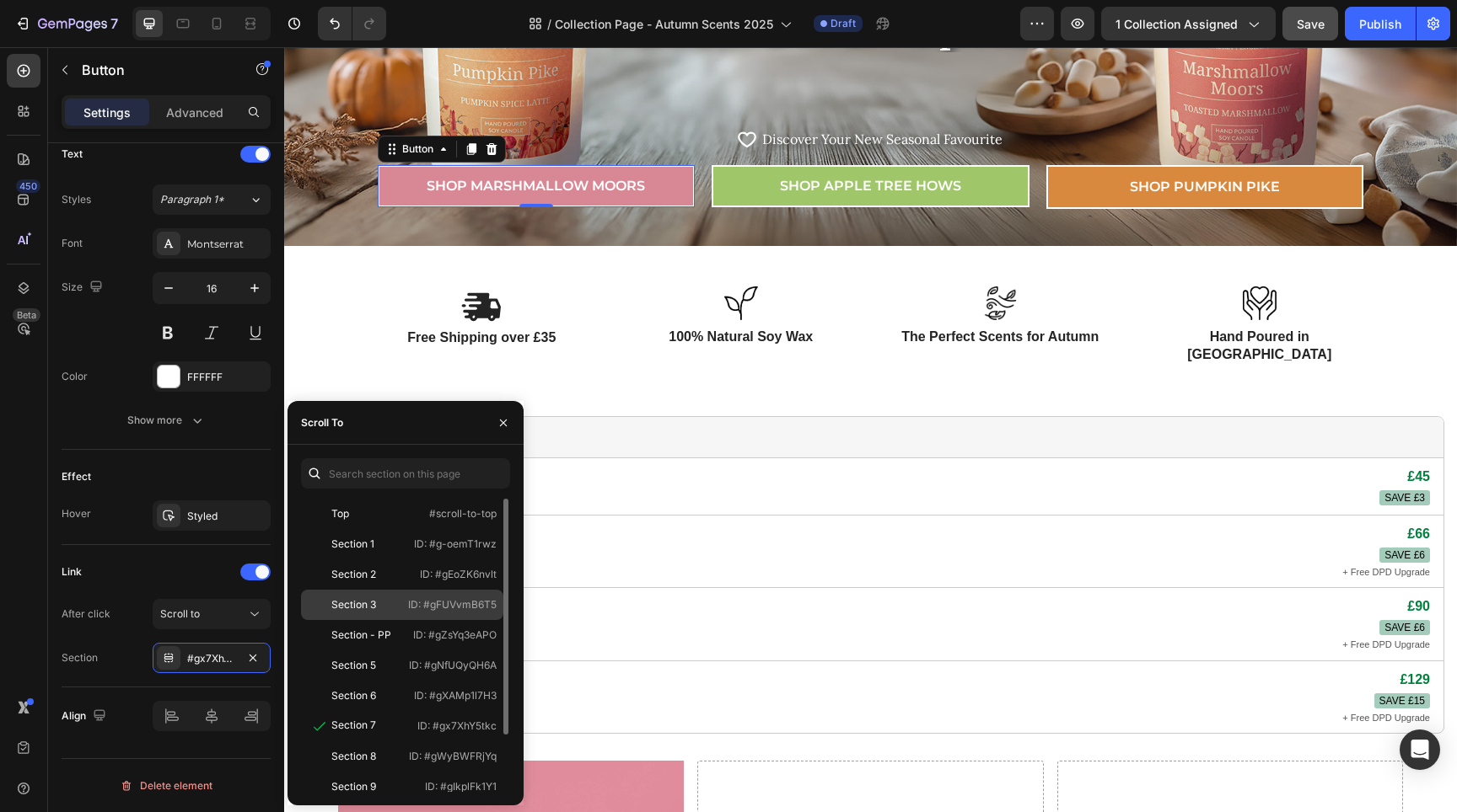
click at [413, 602] on p "ID: #gFUVvmB6T5" at bounding box center [453, 604] width 89 height 15
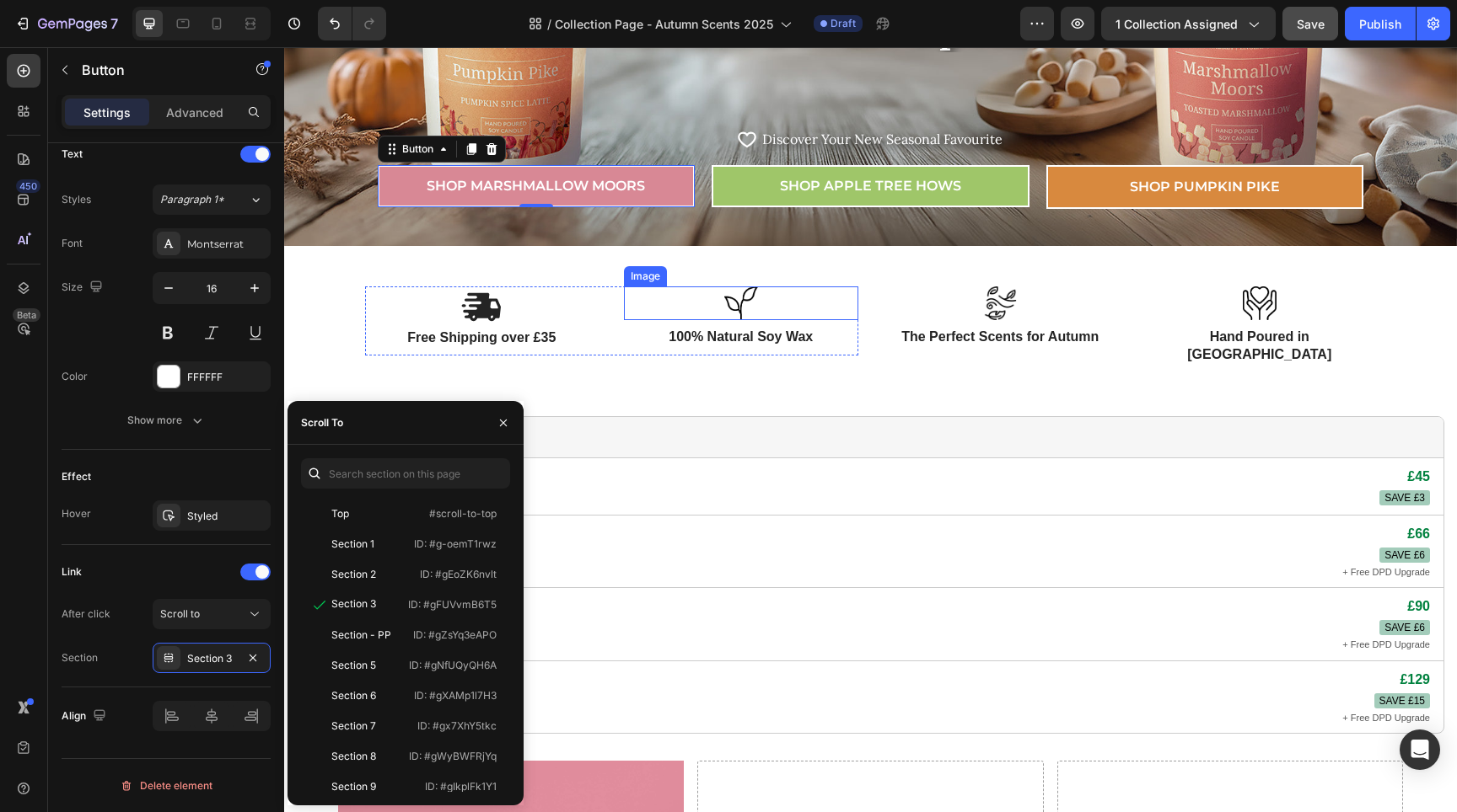
click at [629, 282] on div "Image" at bounding box center [645, 276] width 43 height 20
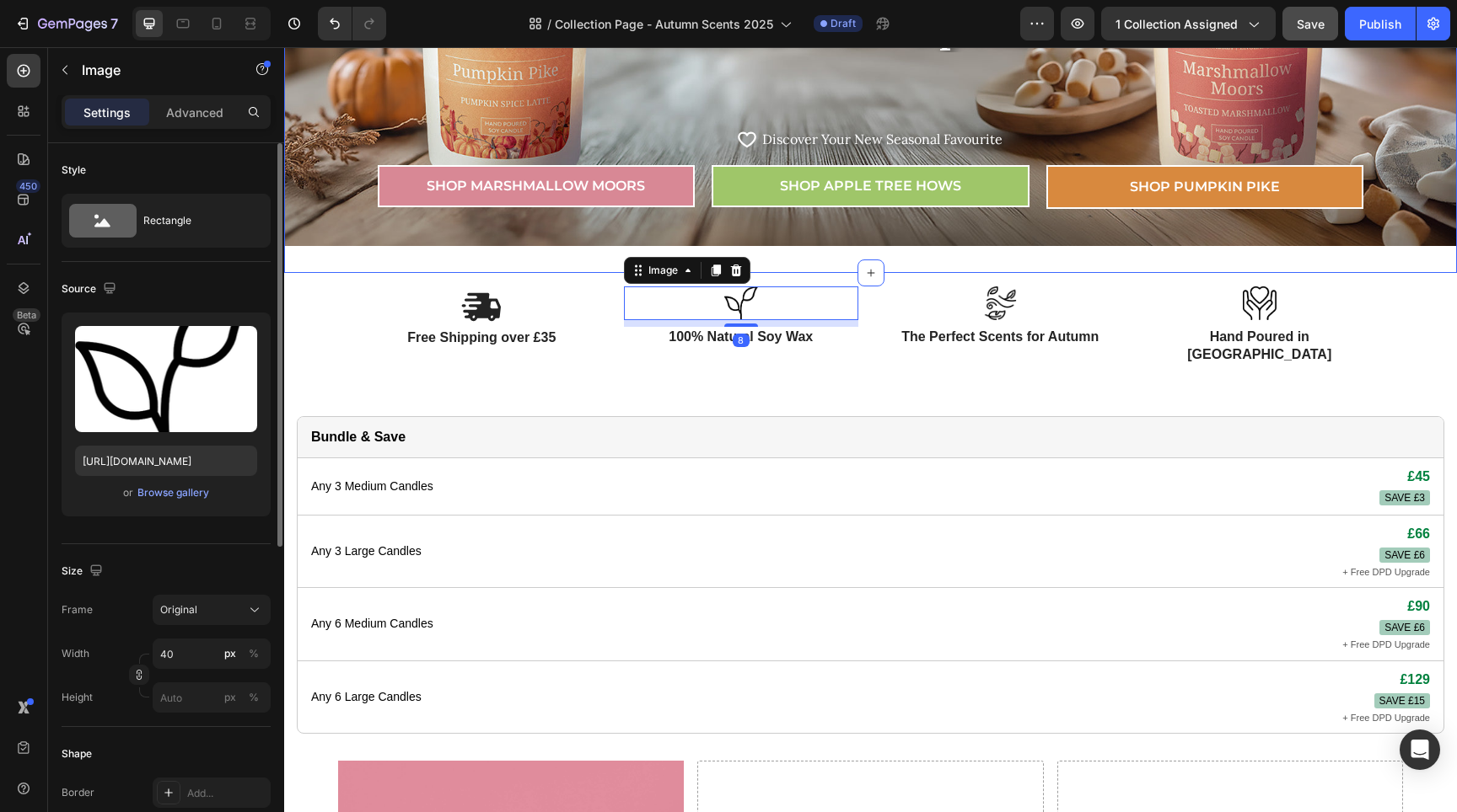
click at [571, 266] on div "Last Chance to Stock Up! Heading Row Icon Icon List Hoz Discover Your New Seaso…" at bounding box center [870, 35] width 1173 height 476
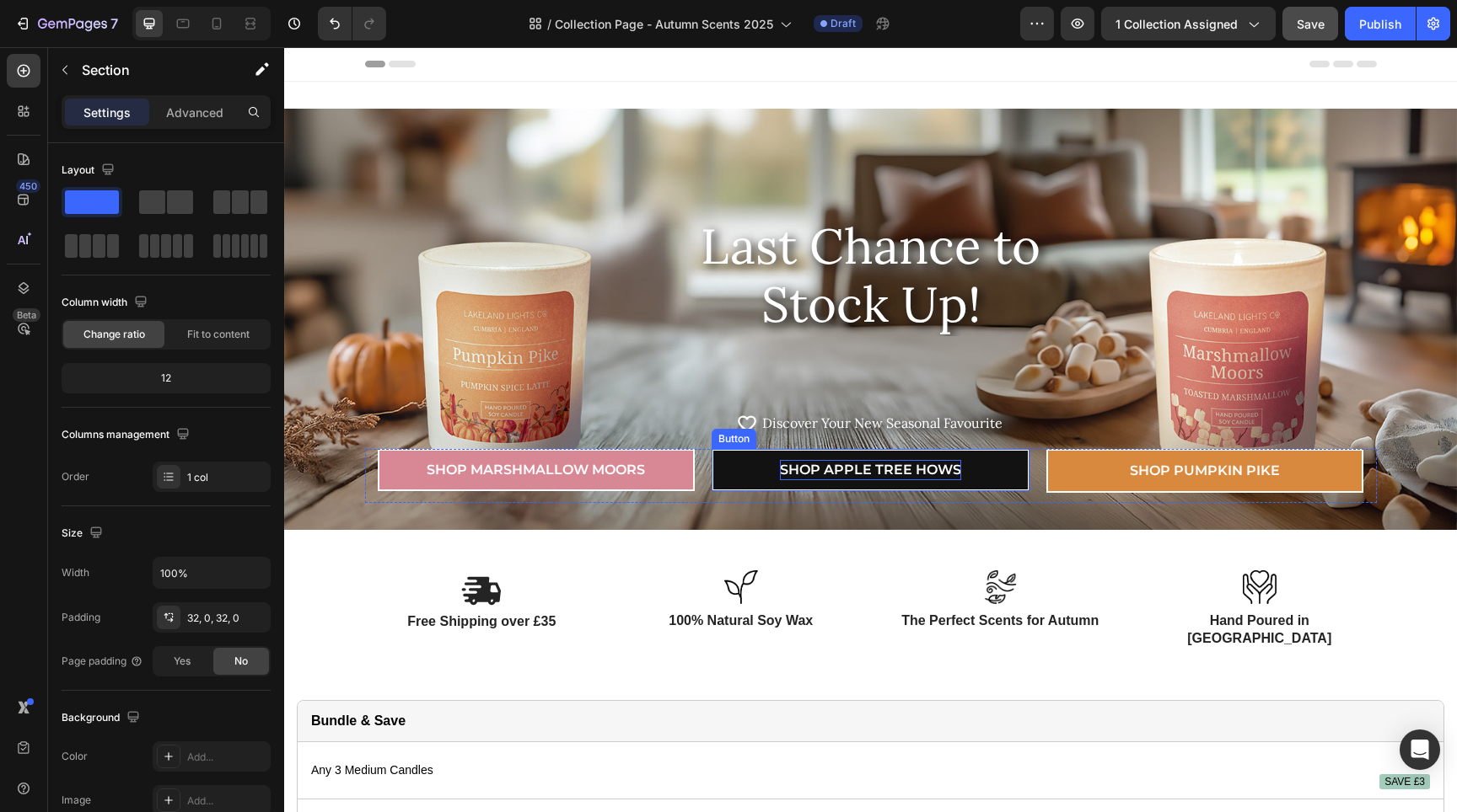
click at [812, 468] on p "Shop APPLE TREE HOWS" at bounding box center [870, 470] width 181 height 20
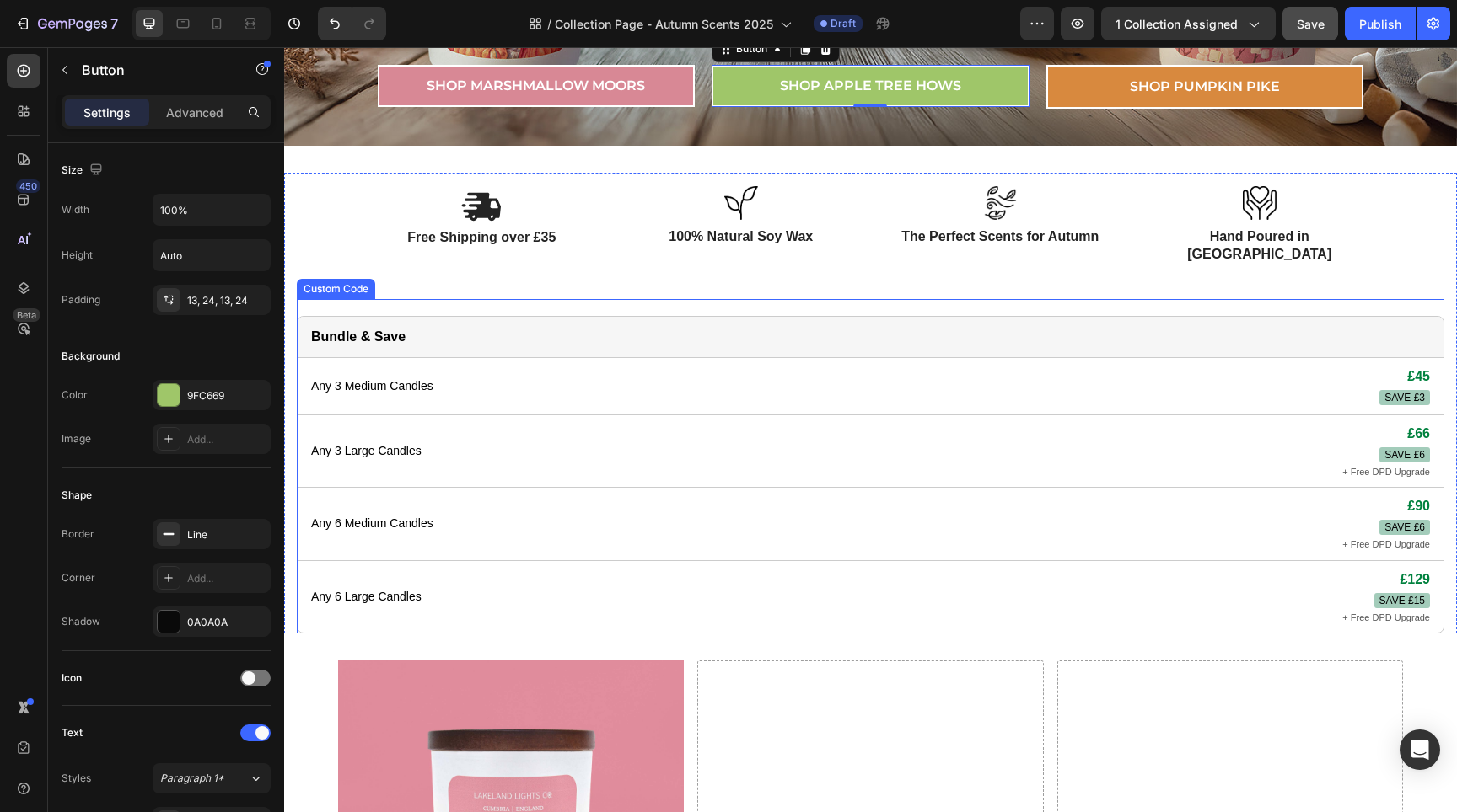
scroll to position [725, 0]
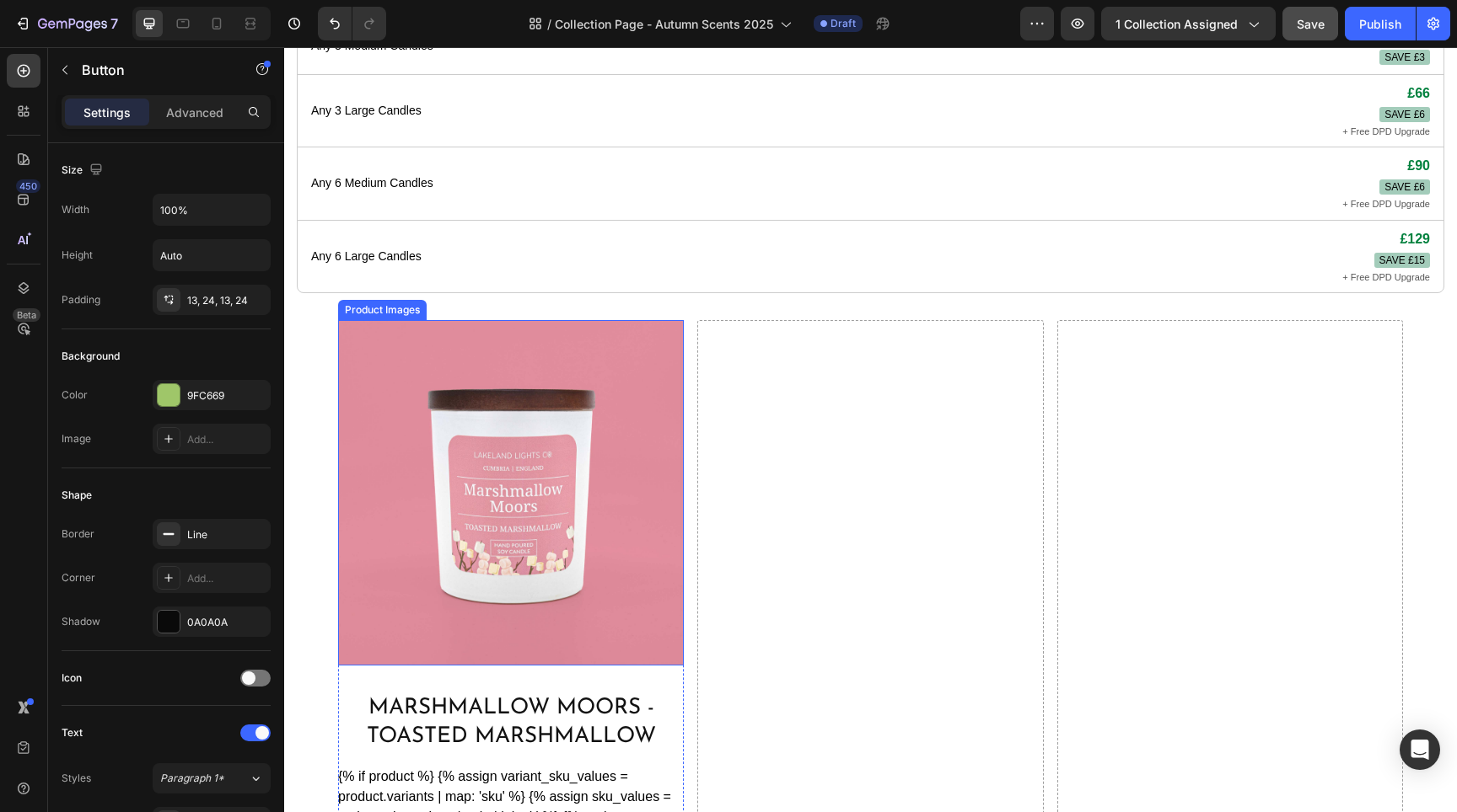
click at [630, 499] on img at bounding box center [511, 493] width 345 height 345
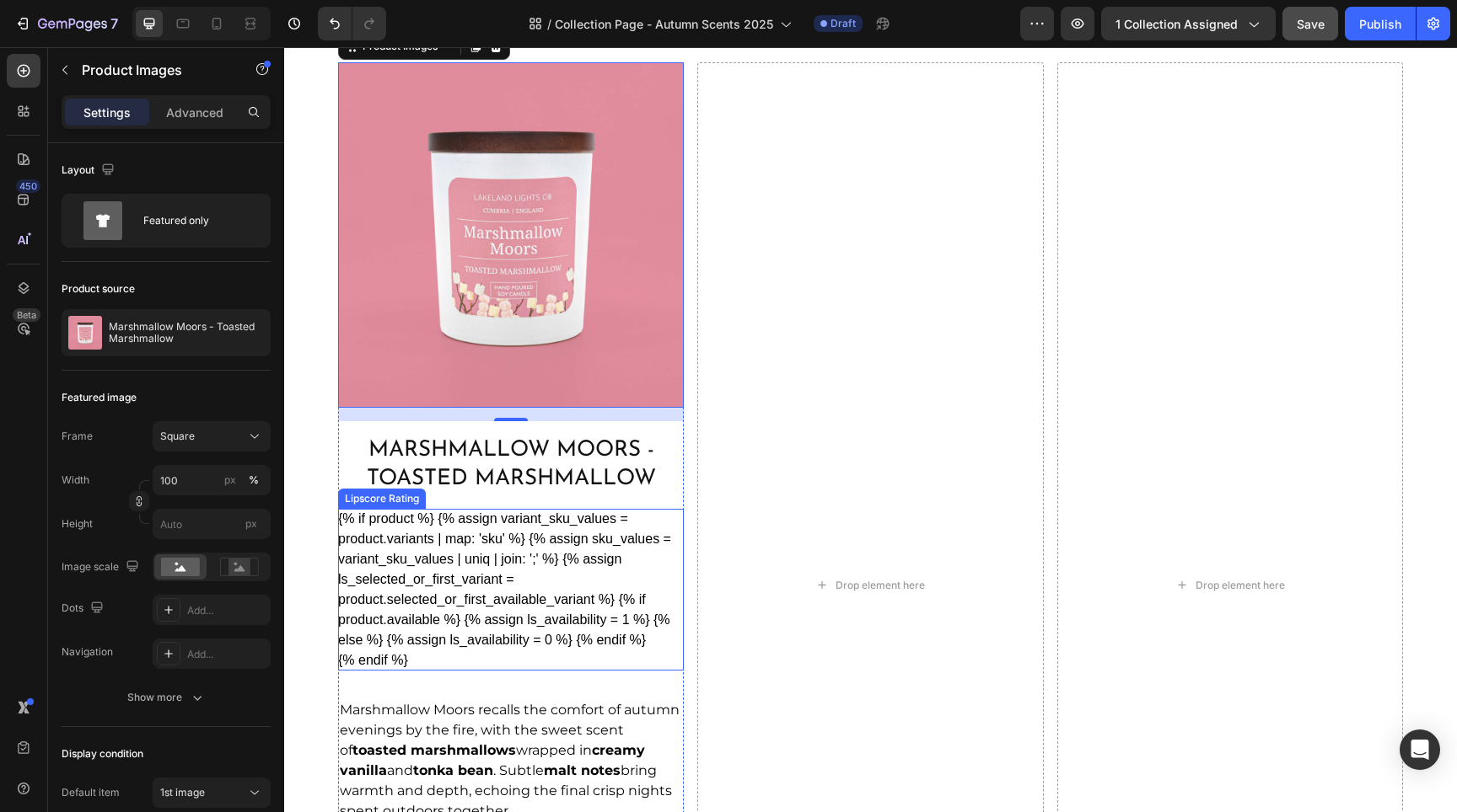
scroll to position [860, 0]
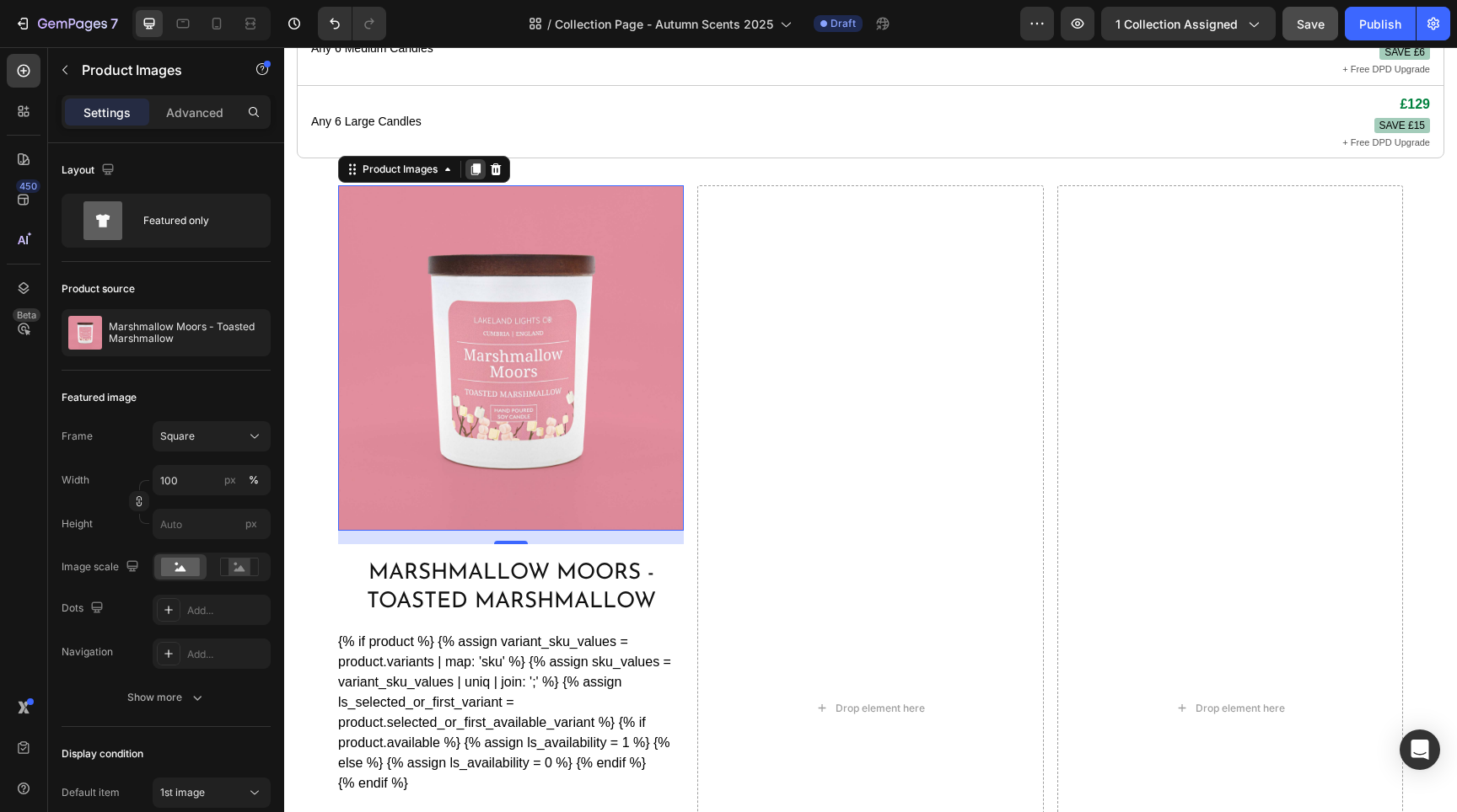
click at [478, 163] on icon at bounding box center [476, 169] width 9 height 12
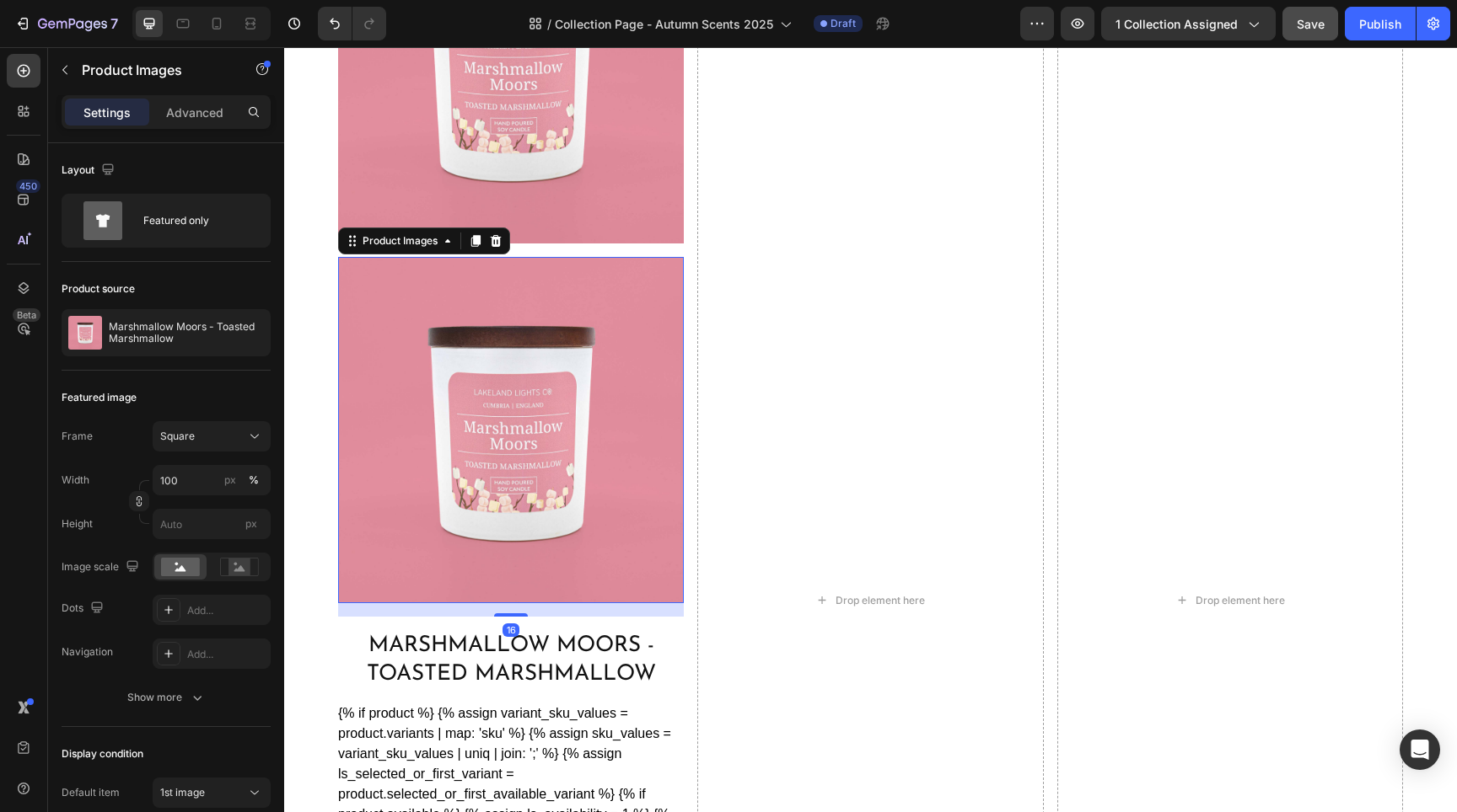
scroll to position [1234, 0]
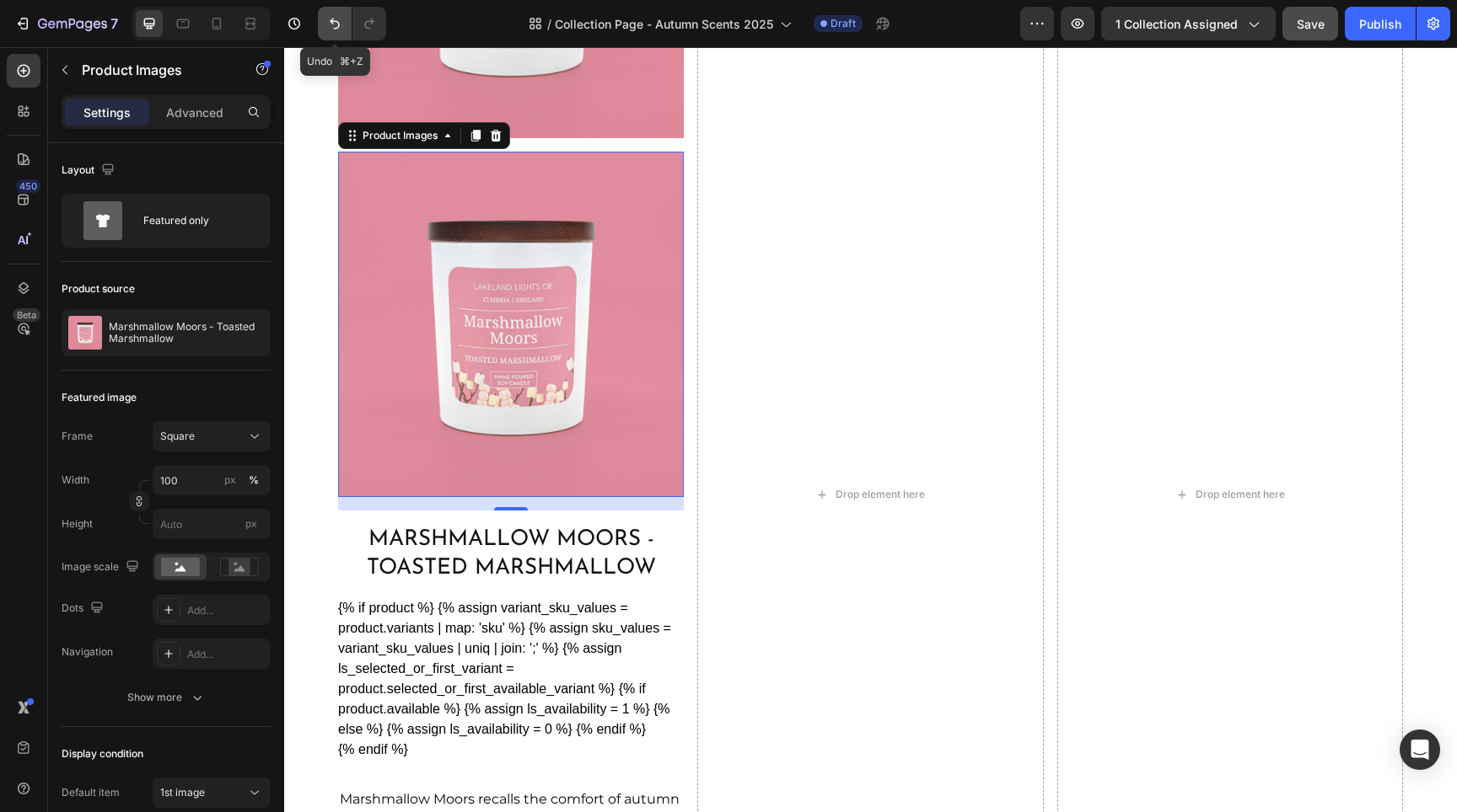
click at [333, 27] on icon "Undo/Redo" at bounding box center [335, 23] width 17 height 17
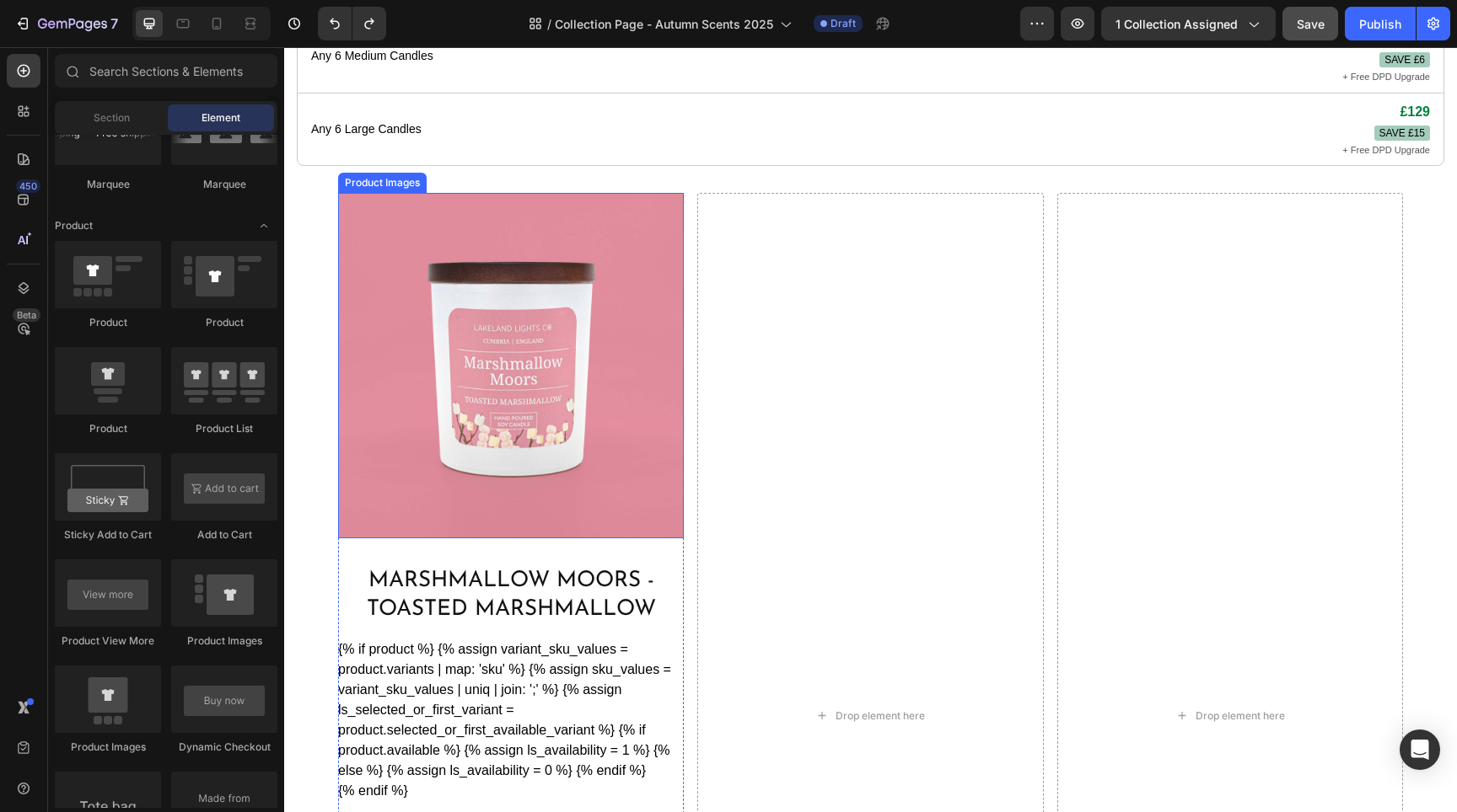
scroll to position [939, 0]
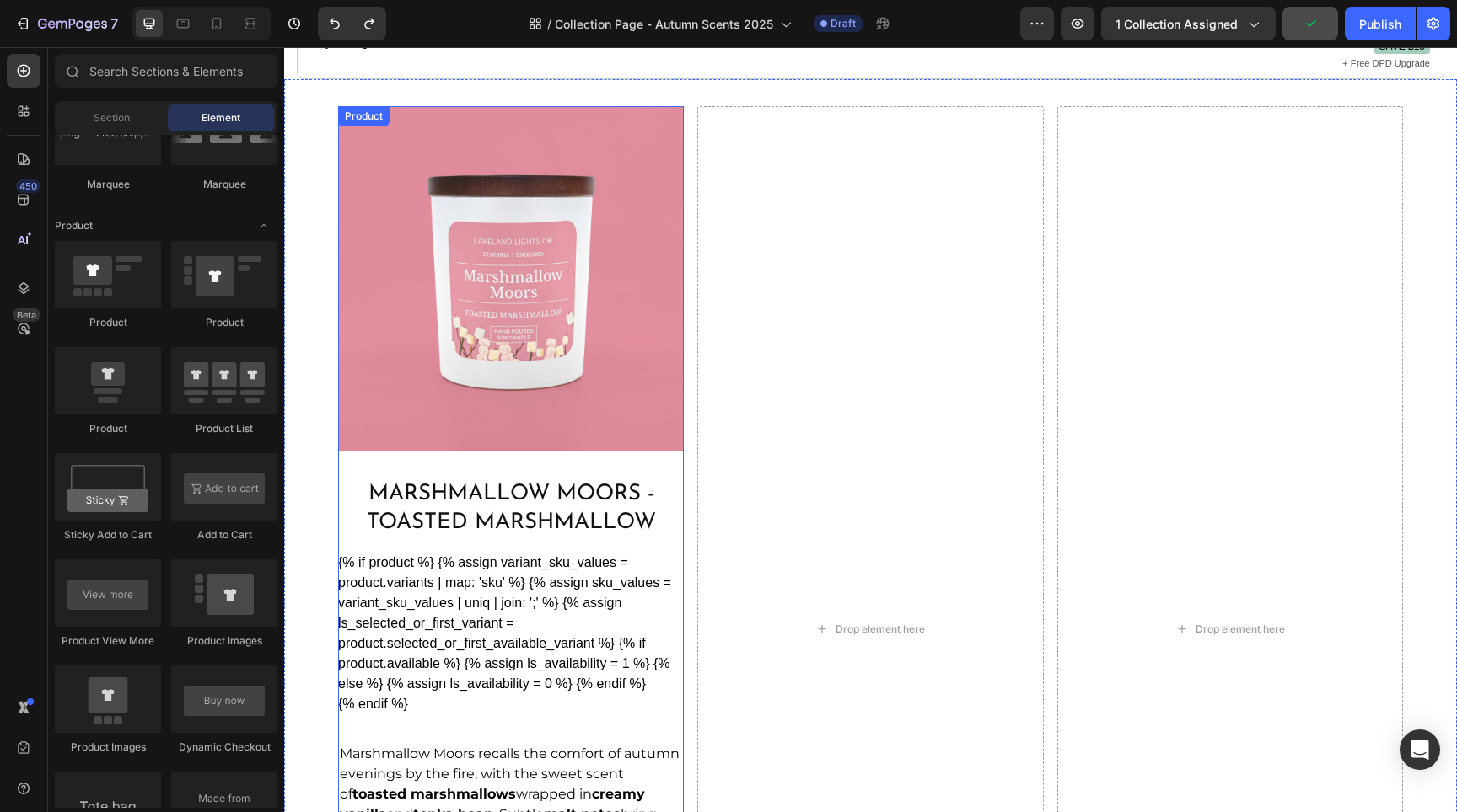
click at [669, 434] on div "Product Images" at bounding box center [511, 286] width 345 height 359
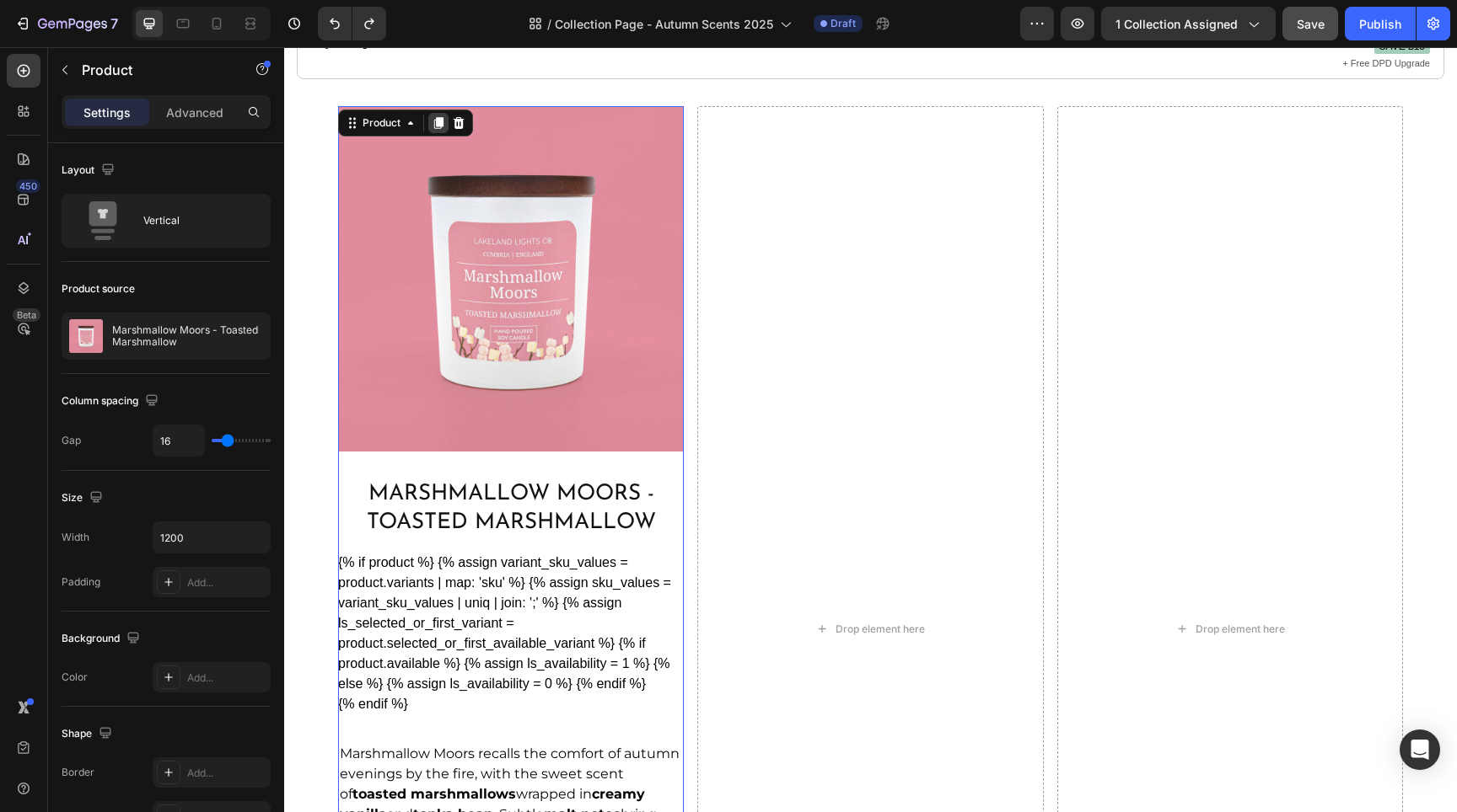
click at [439, 117] on icon at bounding box center [439, 122] width 9 height 12
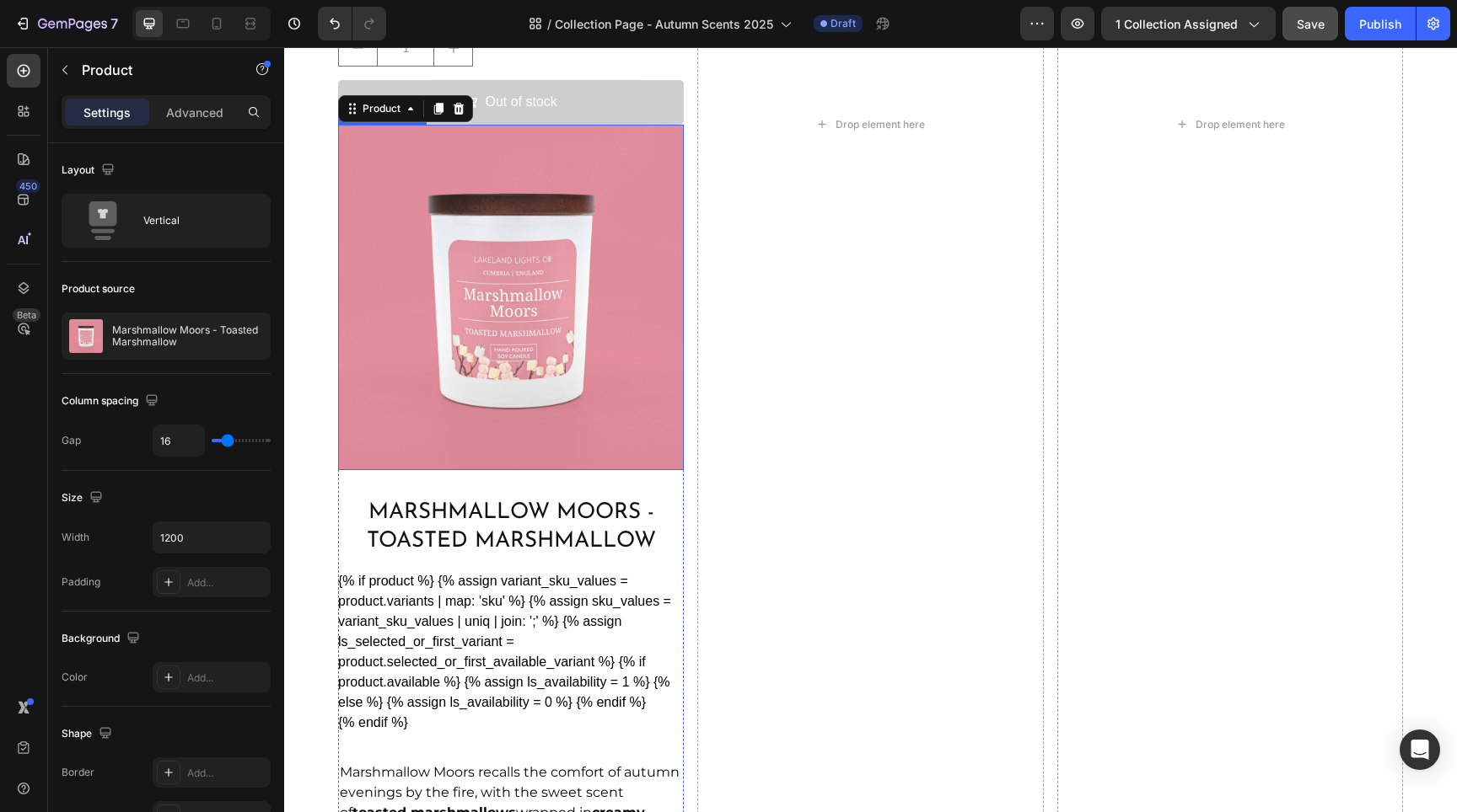
scroll to position [1959, 0]
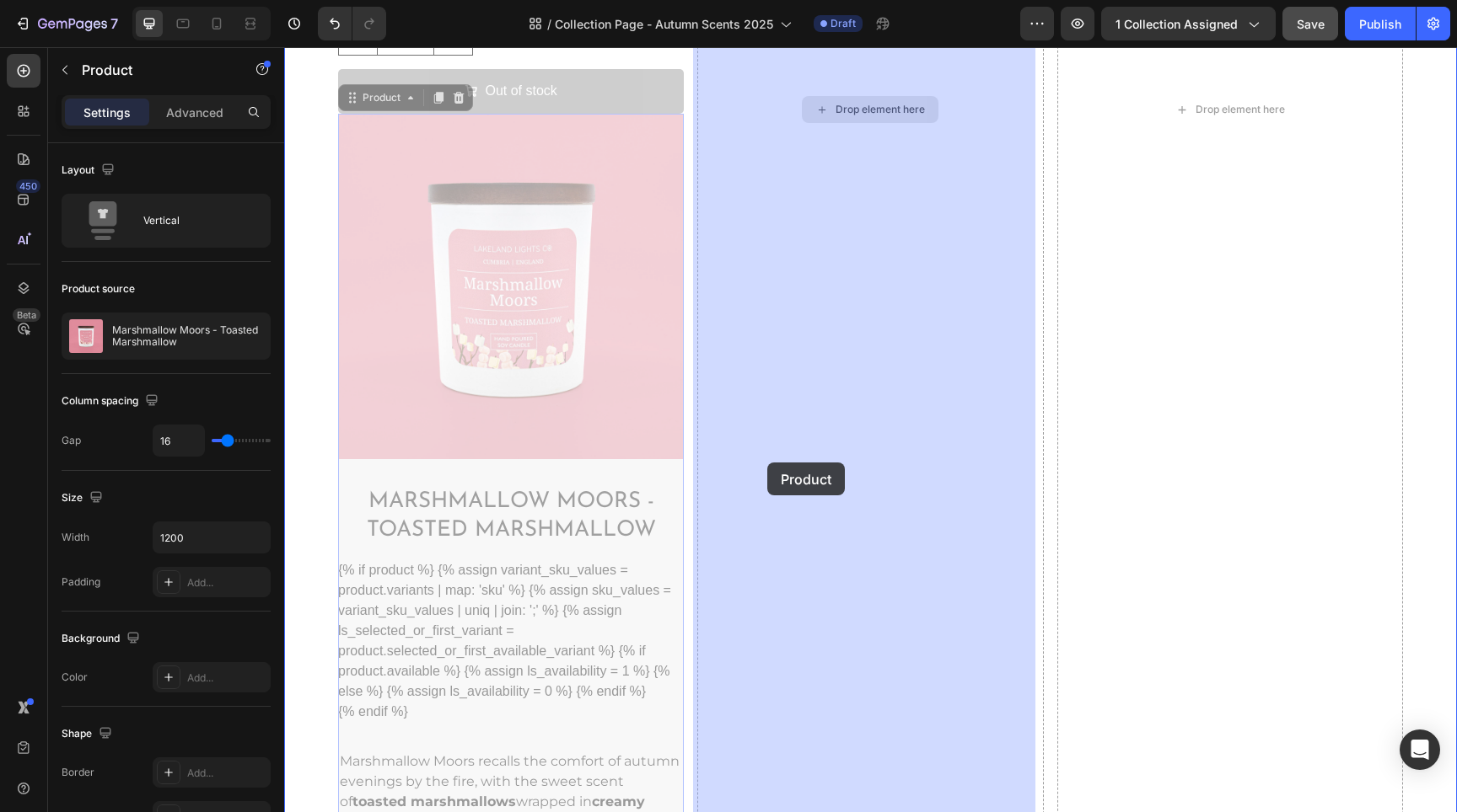
drag, startPoint x: 674, startPoint y: 468, endPoint x: 767, endPoint y: 462, distance: 93.2
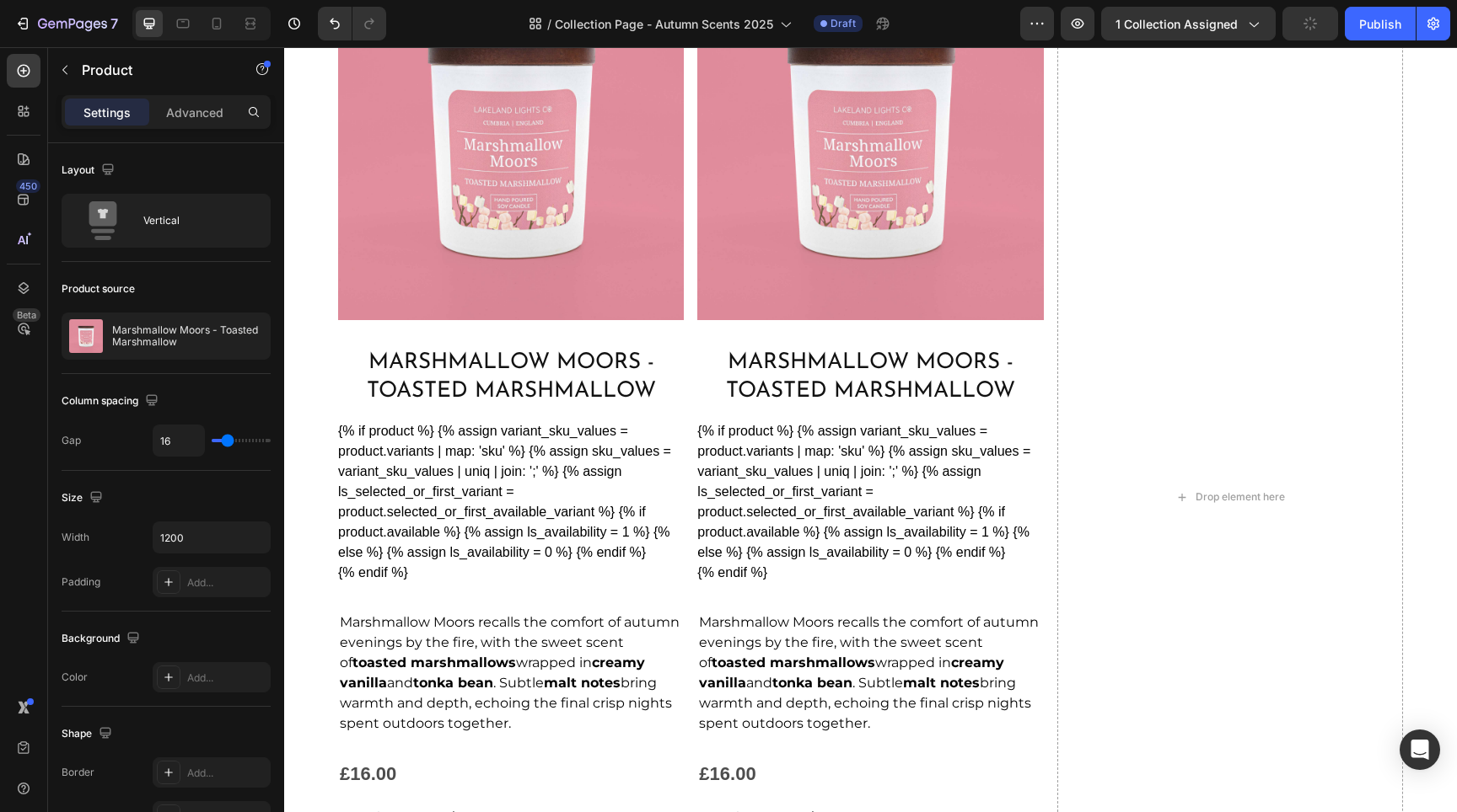
scroll to position [849, 0]
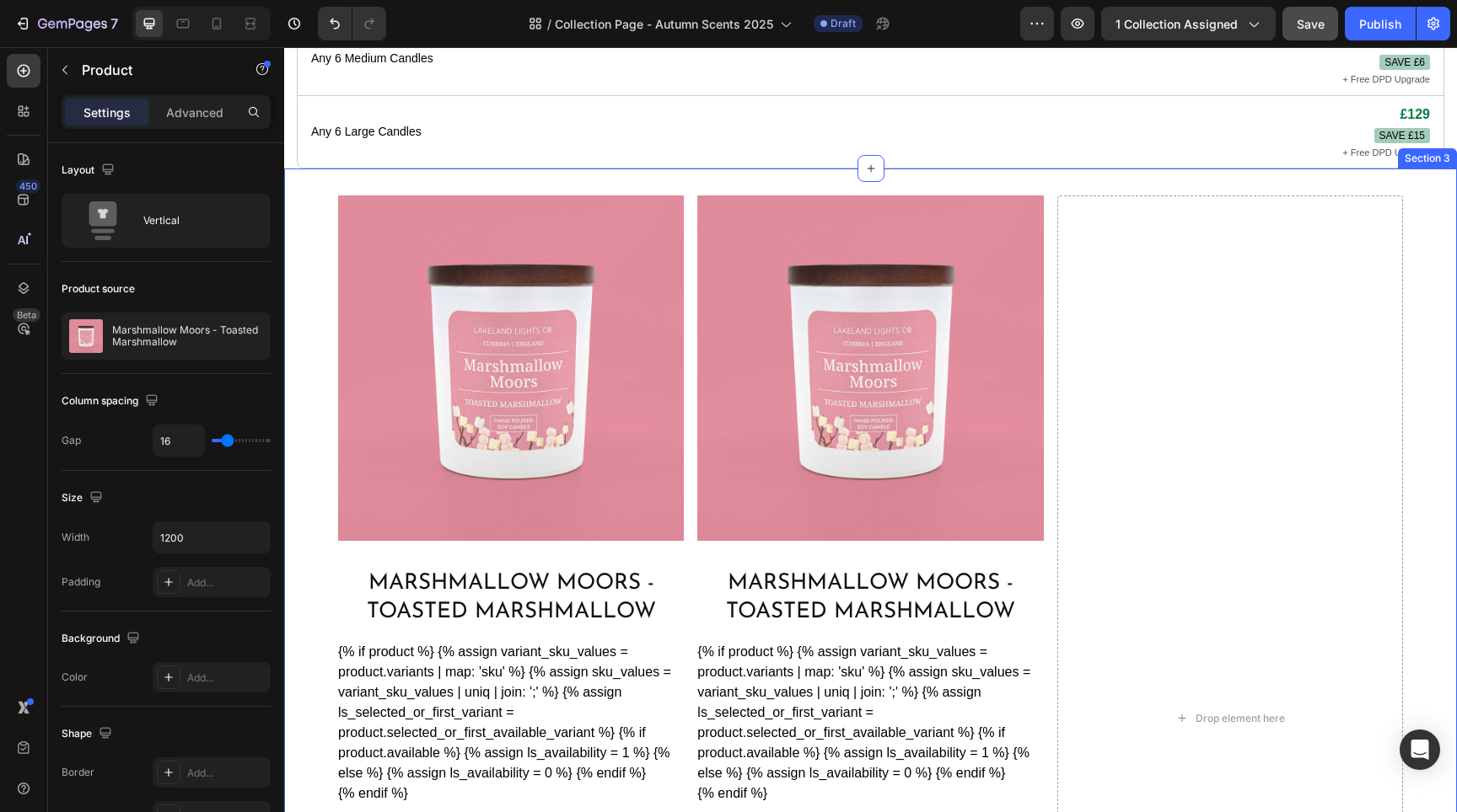
click at [685, 502] on div "Product Images Marshmallow Moors - Toasted Marshmallow Product Title {% if prod…" at bounding box center [870, 718] width 1173 height 1100
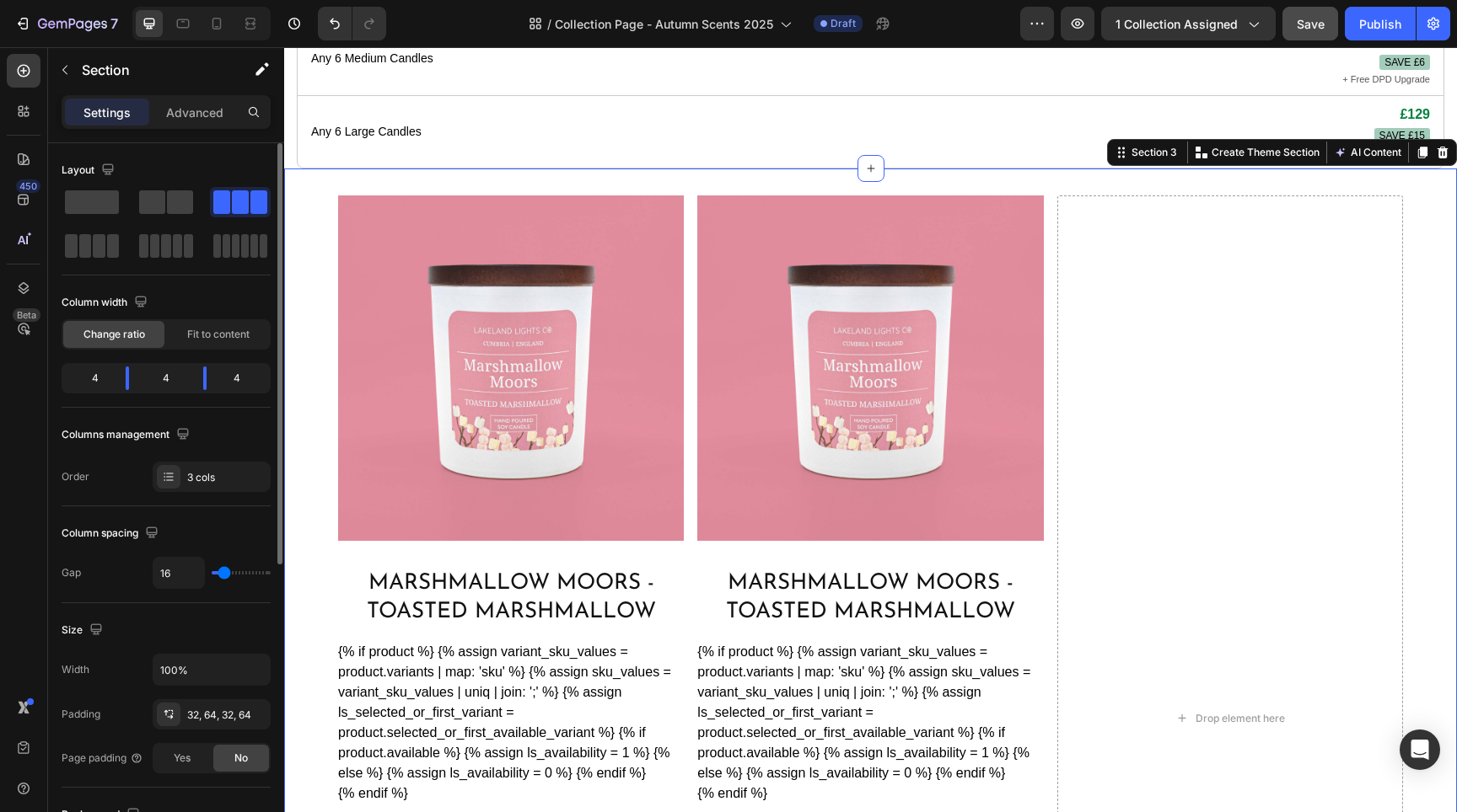
click at [90, 376] on div "4" at bounding box center [88, 378] width 47 height 24
click at [109, 376] on div "4" at bounding box center [88, 378] width 47 height 24
click at [214, 335] on span "Fit to content" at bounding box center [218, 334] width 62 height 15
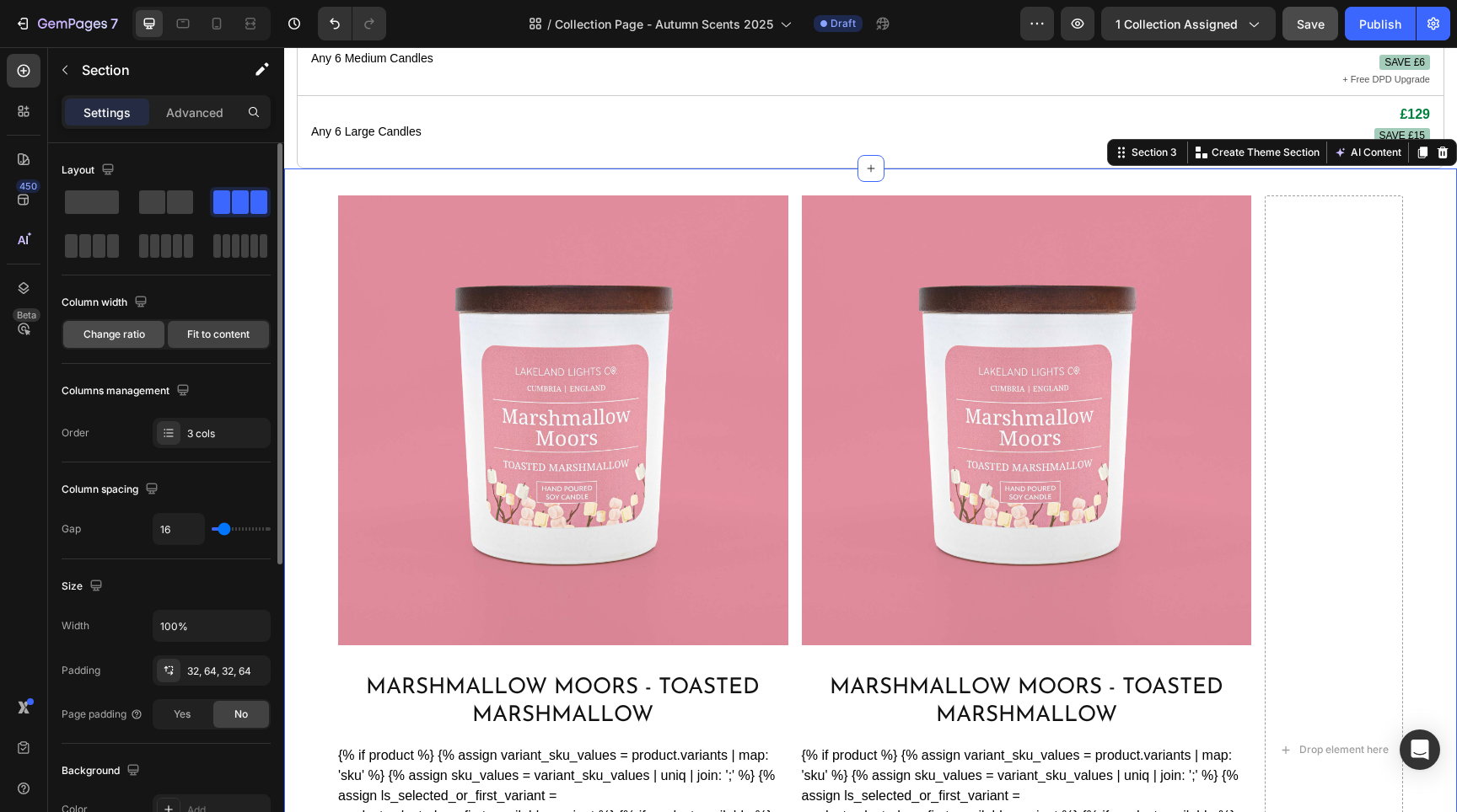
click at [101, 347] on div "Change ratio" at bounding box center [114, 335] width 101 height 27
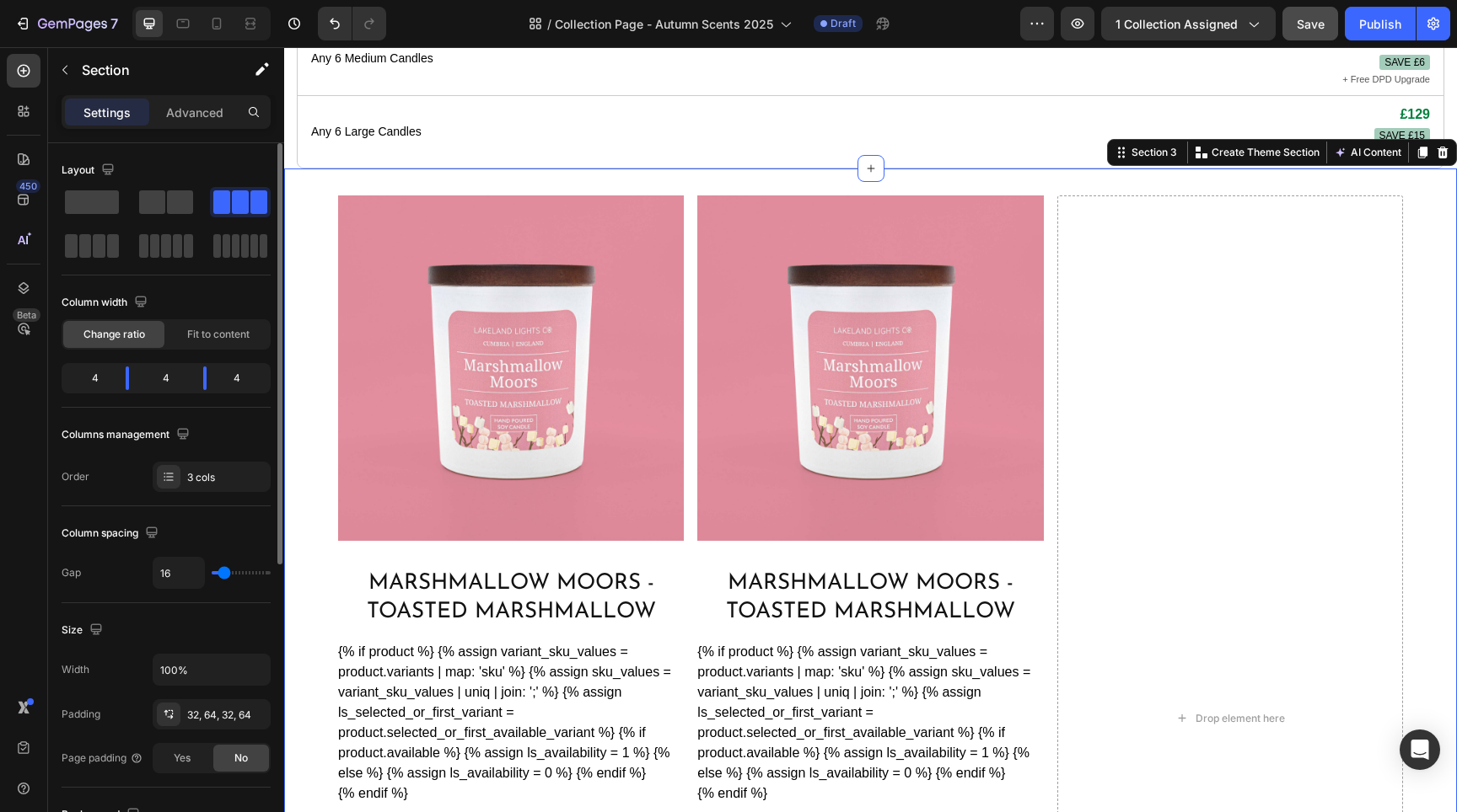
click at [164, 379] on div "4" at bounding box center [165, 378] width 47 height 24
click at [103, 379] on div "4" at bounding box center [88, 378] width 47 height 24
click at [130, 0] on body "7 Version history / Collection Page - Autumn Scents 2025 Draft Preview 1 collec…" at bounding box center [728, 0] width 1457 height 0
radio input "false"
type input "24"
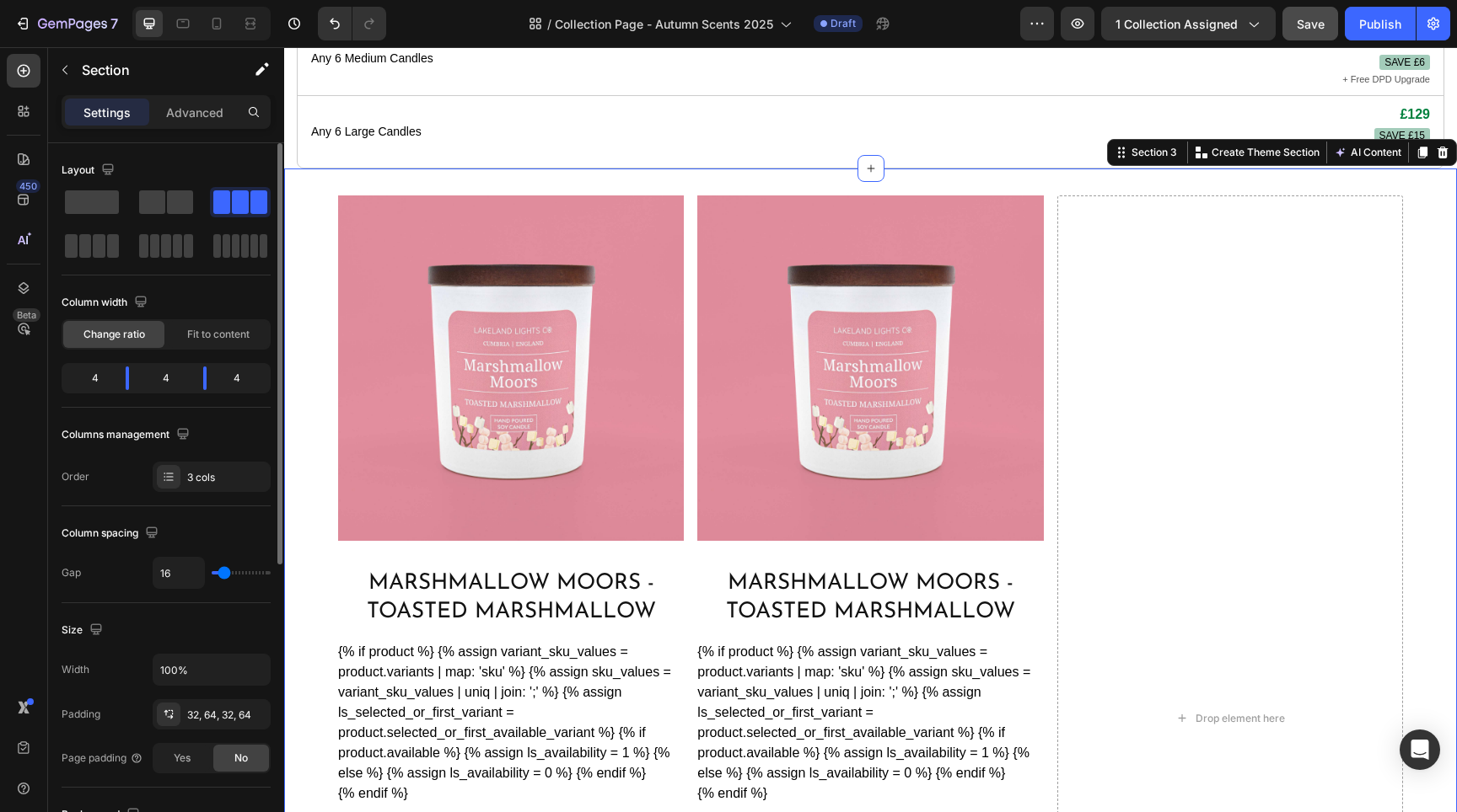
type input "24"
type input "26"
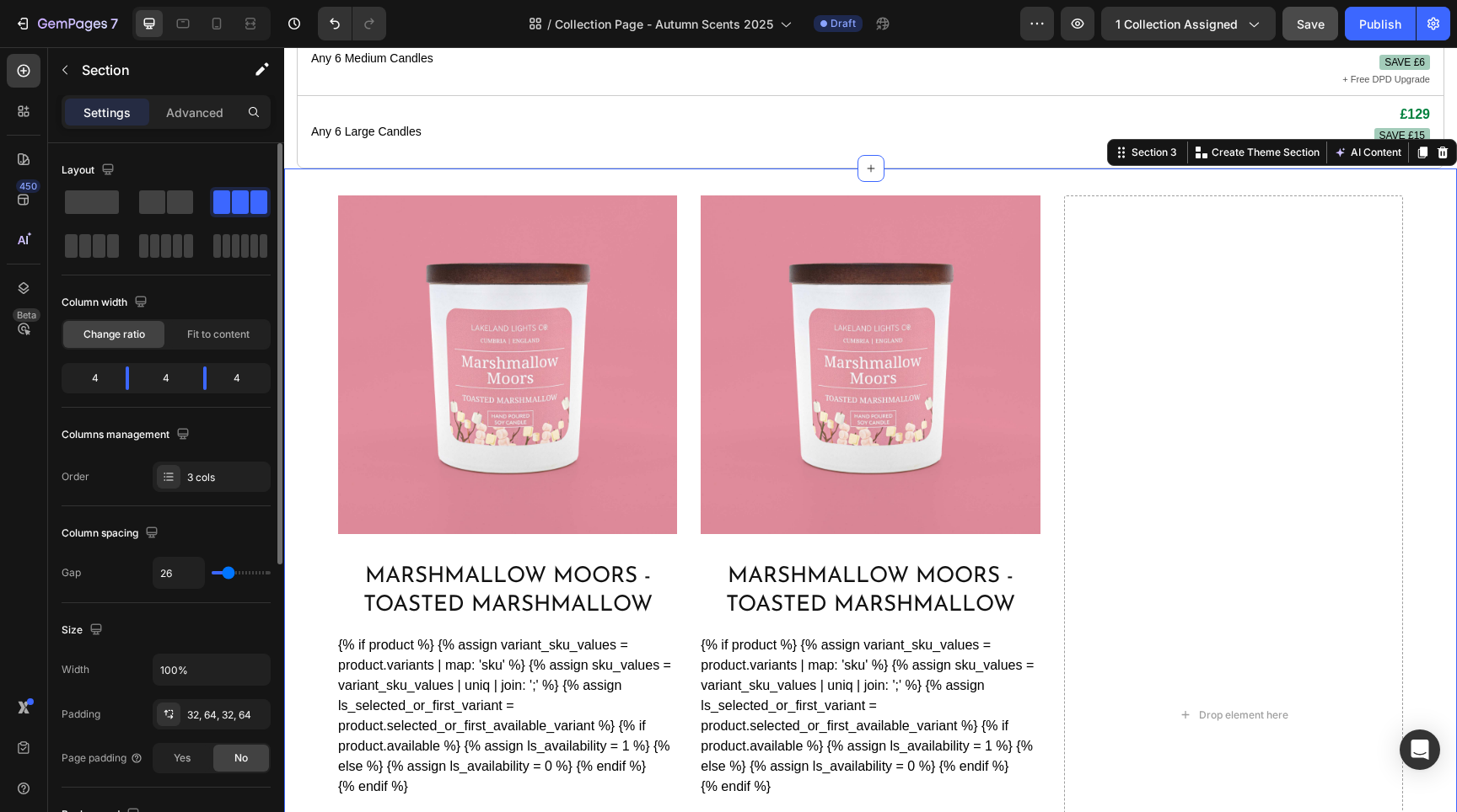
type input "28"
type input "31"
type input "33"
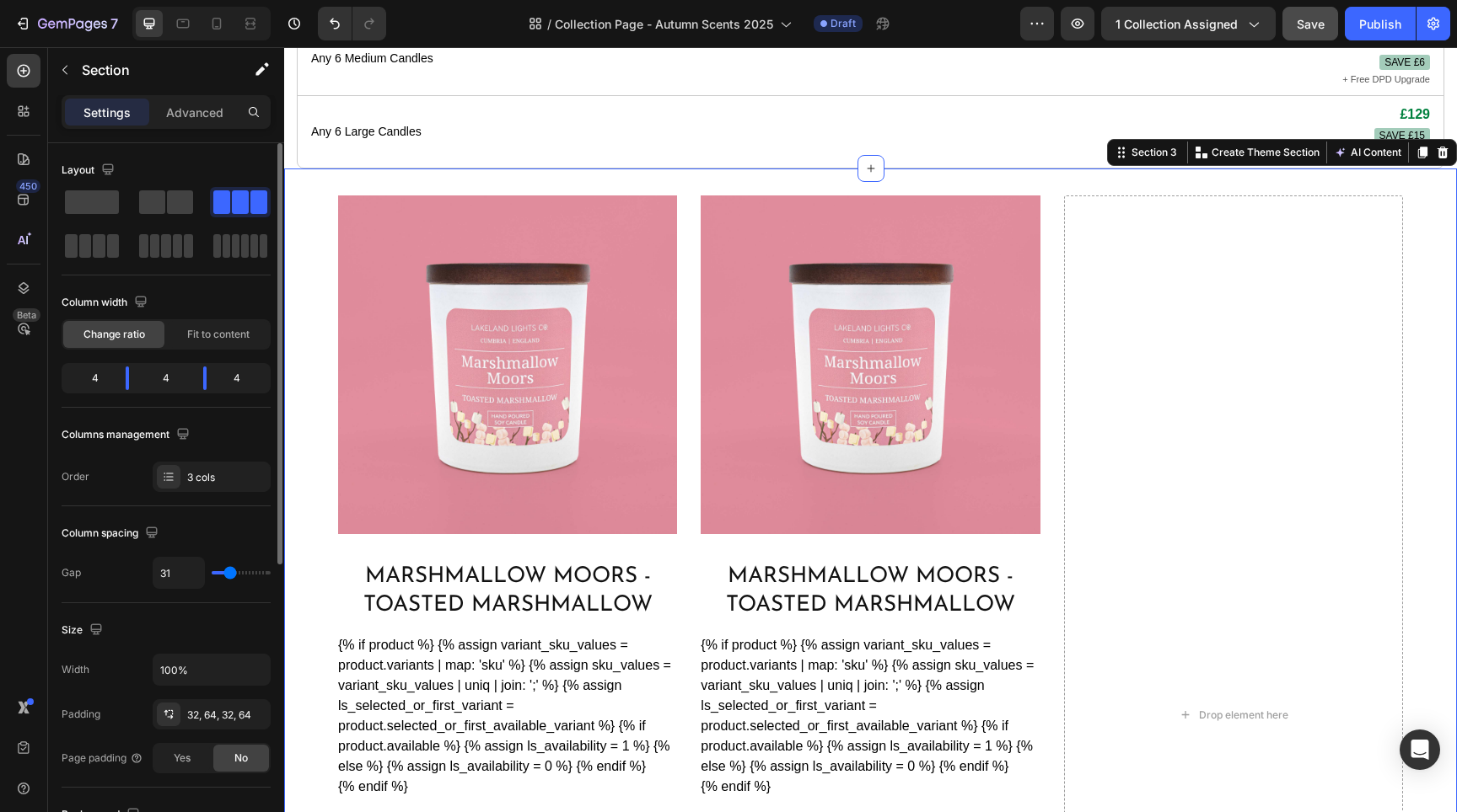
type input "33"
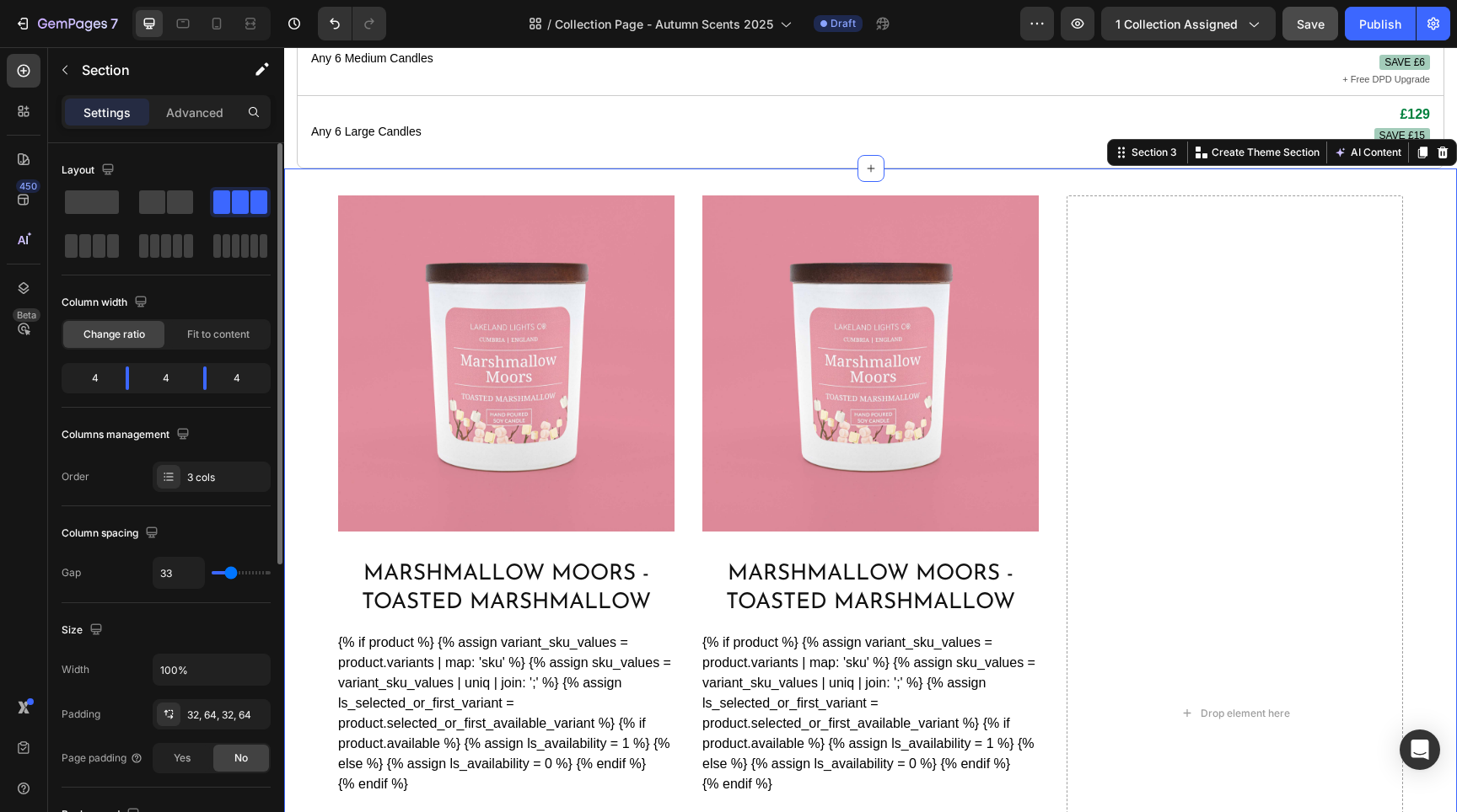
type input "35"
type input "41"
type input "45"
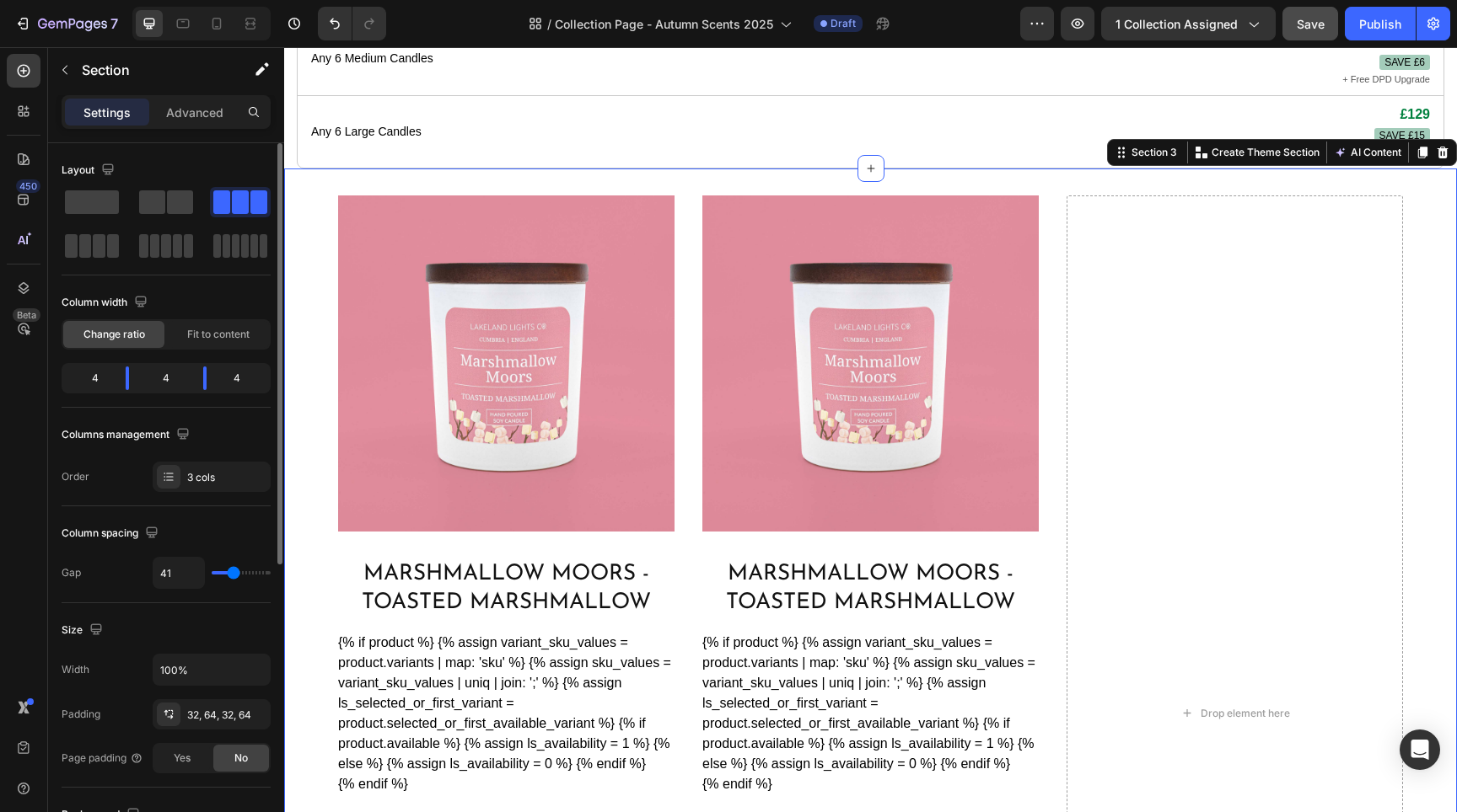
type input "45"
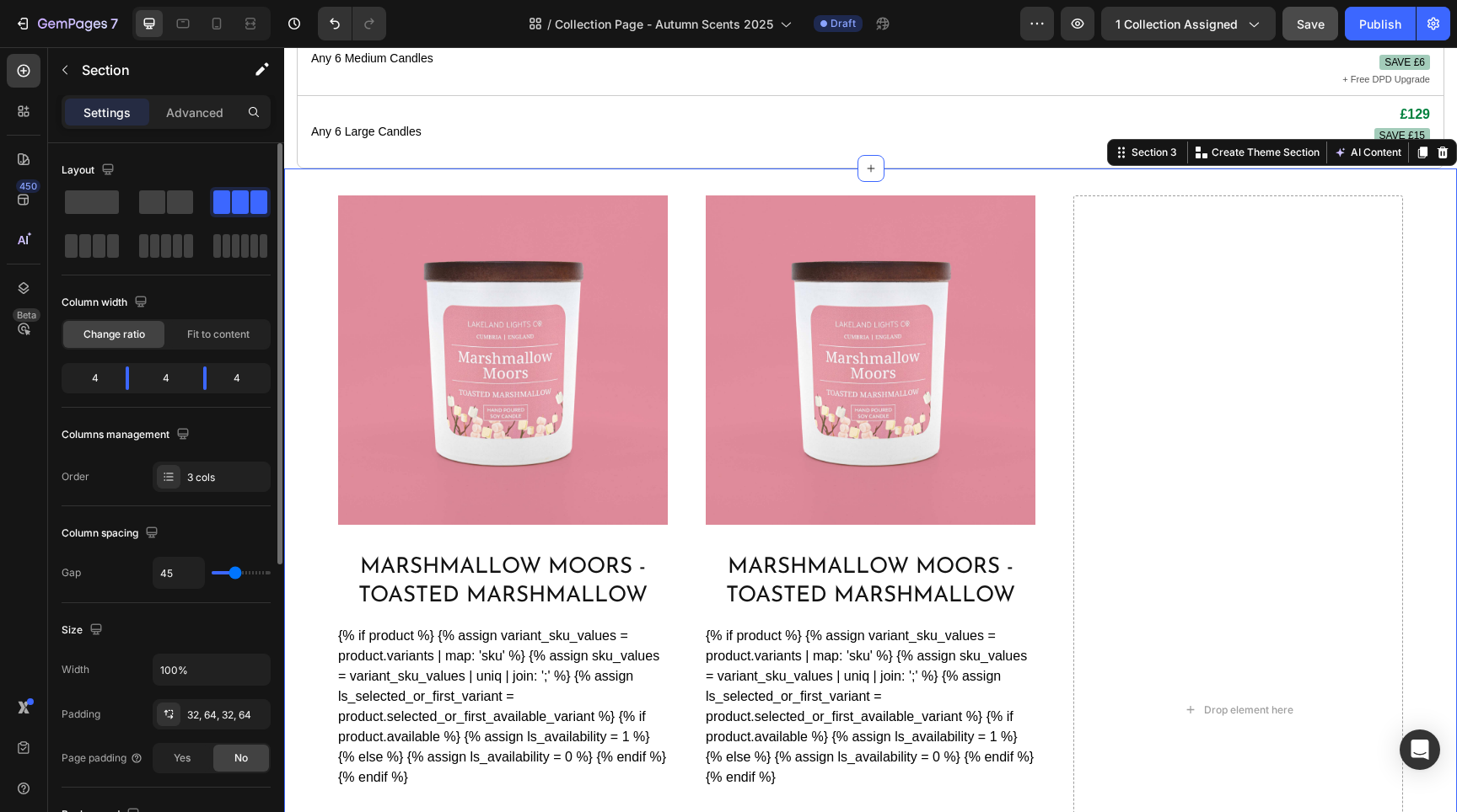
type input "47"
type input "49"
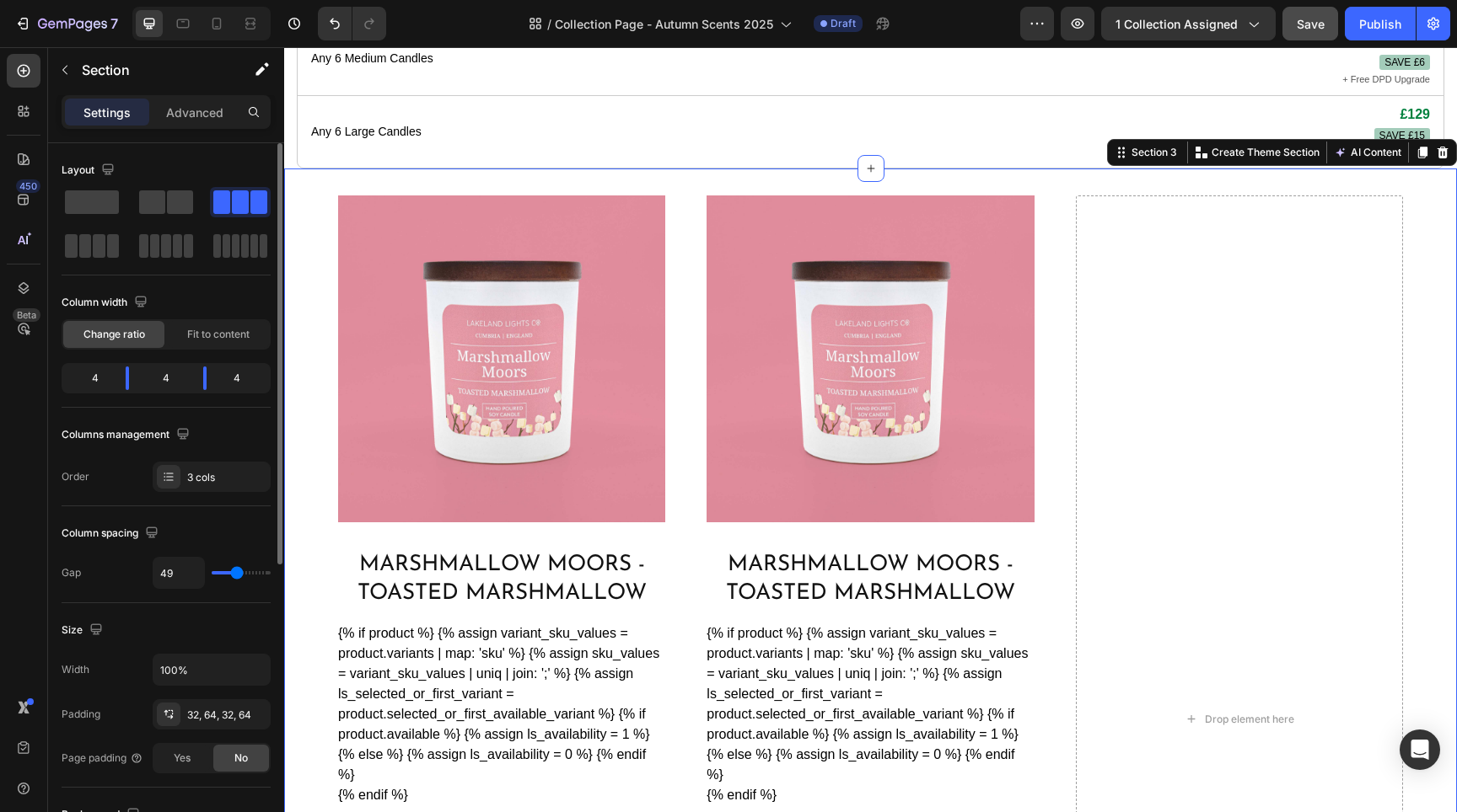
type input "52"
type input "54"
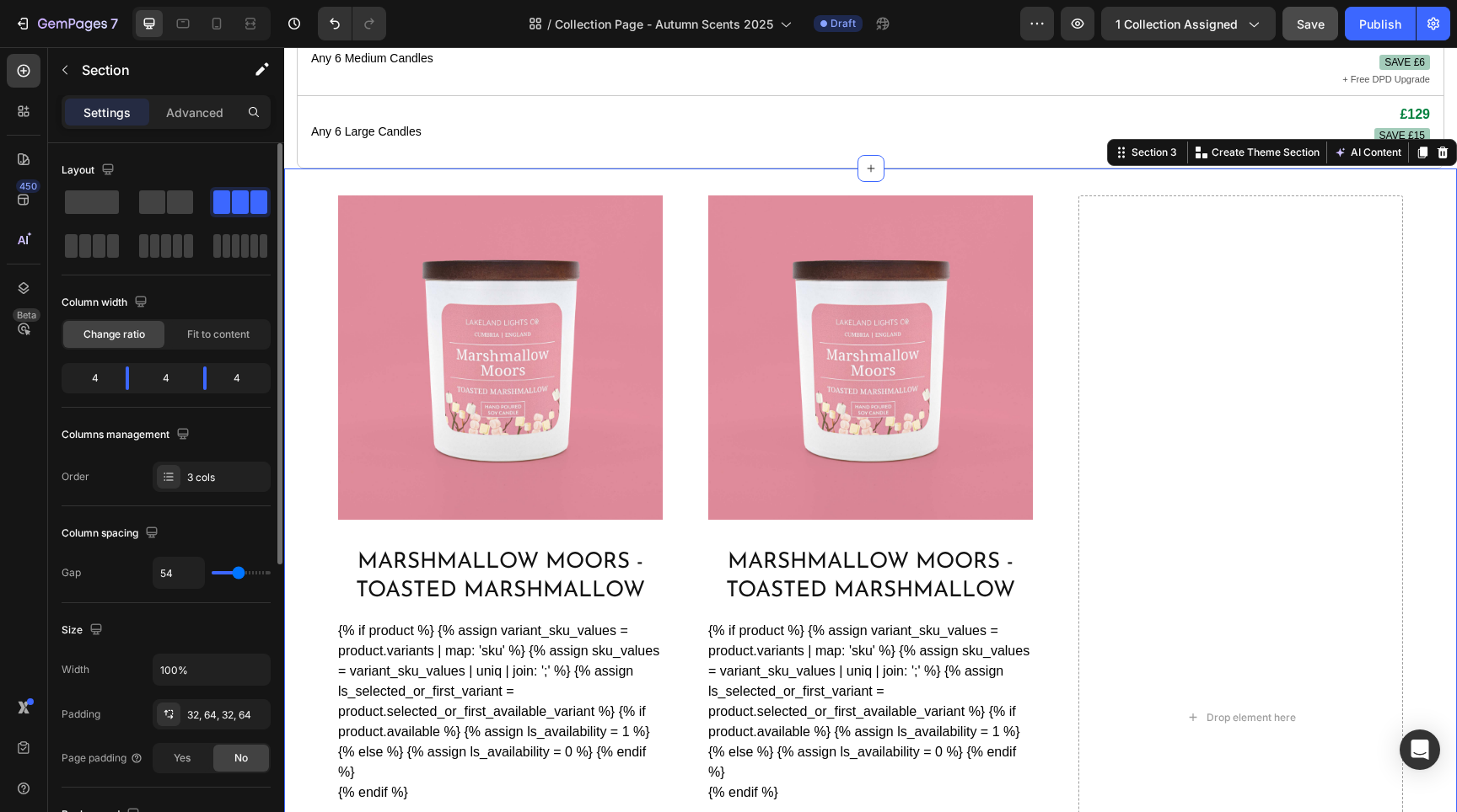
type input "56"
type input "58"
type input "60"
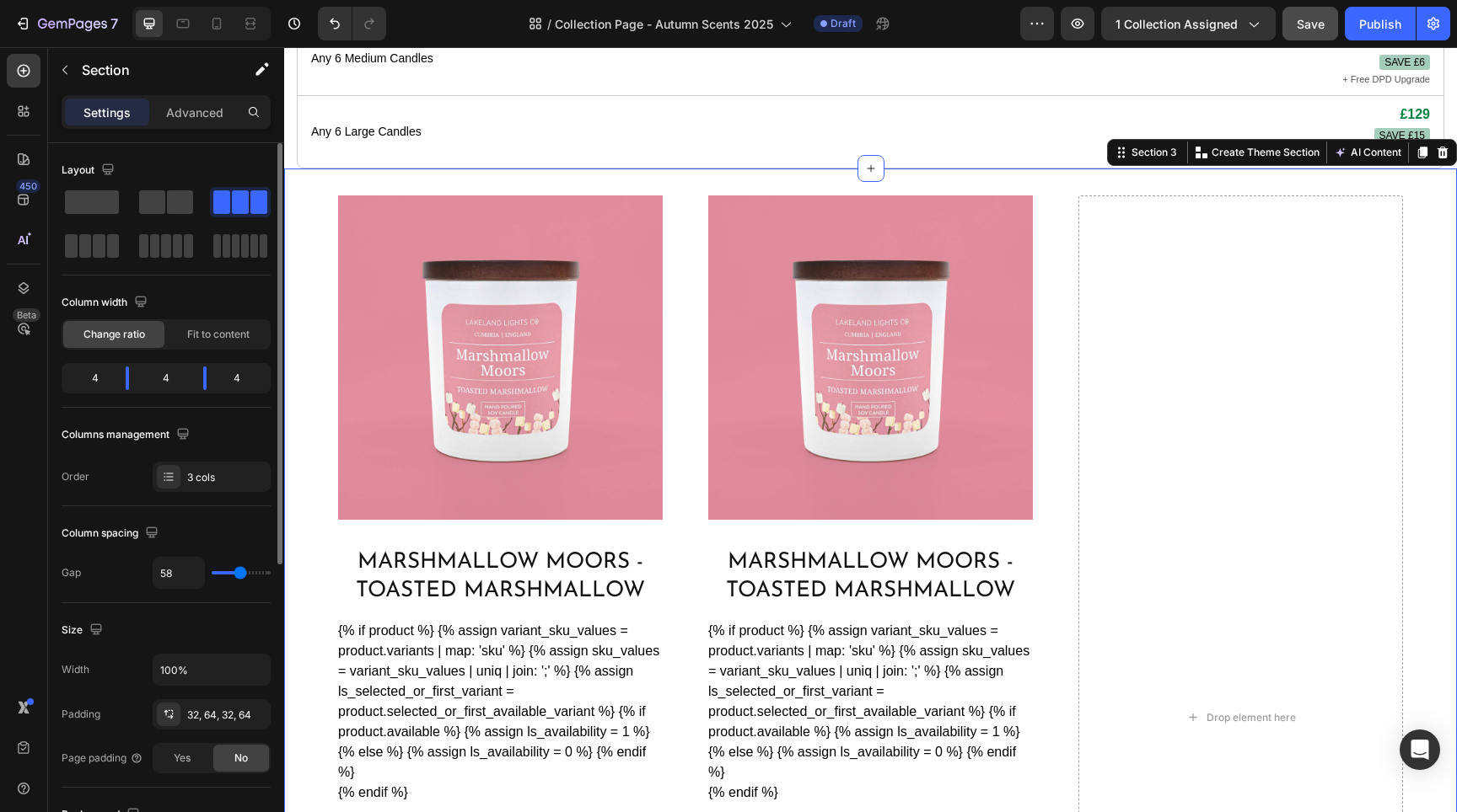
type input "60"
type input "62"
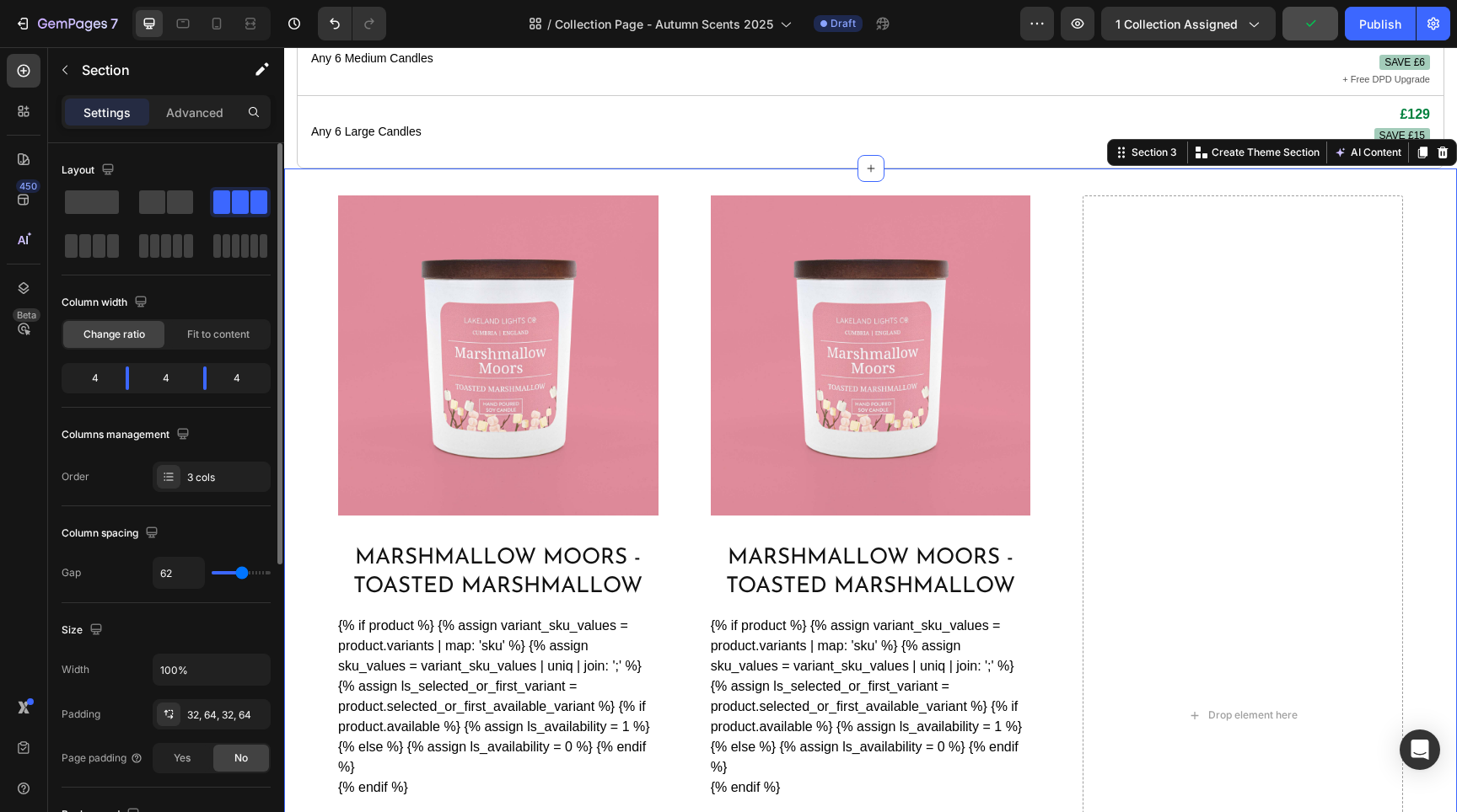
type input "60"
type input "58"
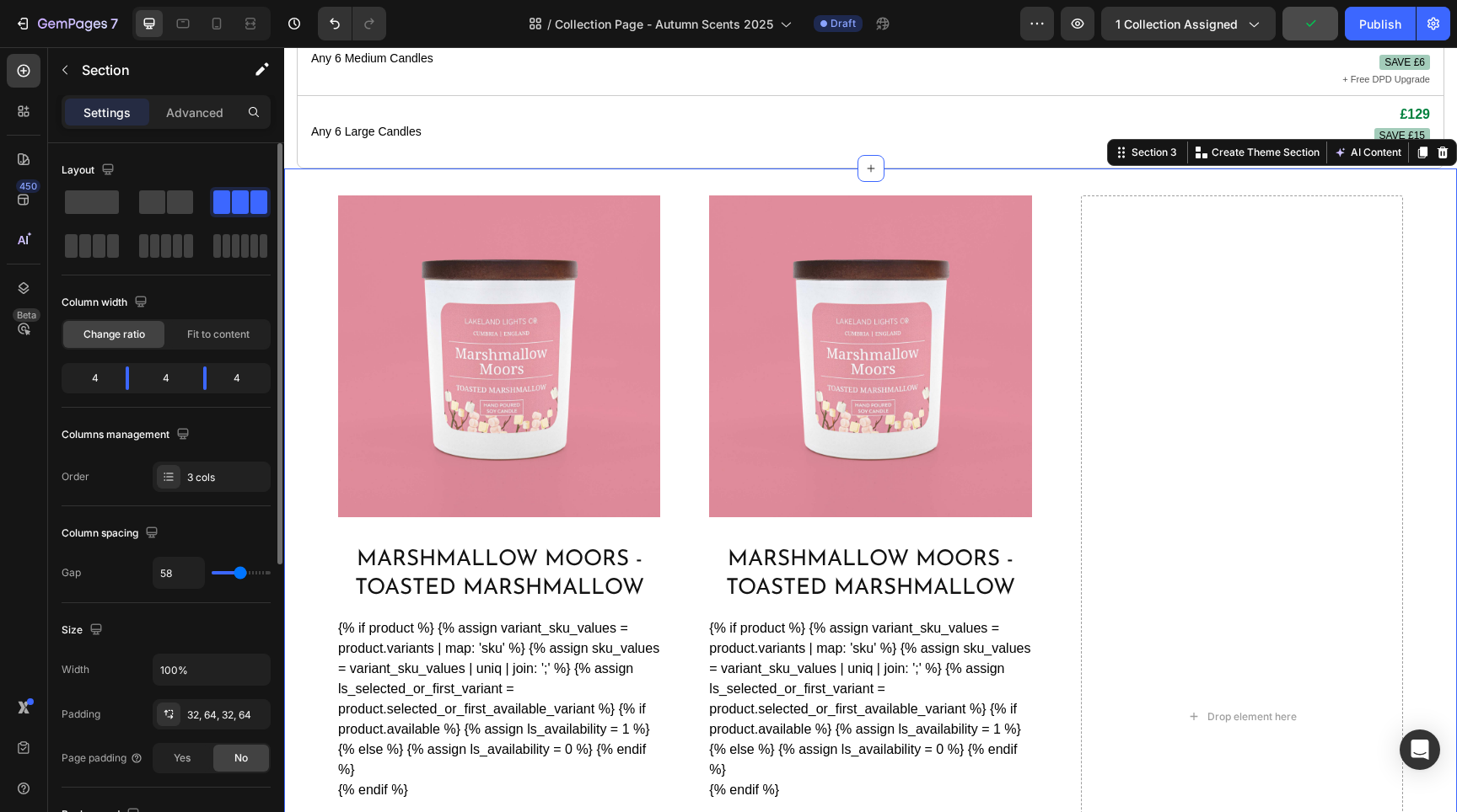
type input "60"
drag, startPoint x: 225, startPoint y: 573, endPoint x: 240, endPoint y: 573, distance: 15.0
type input "60"
click at [240, 573] on input "range" at bounding box center [241, 573] width 59 height 4
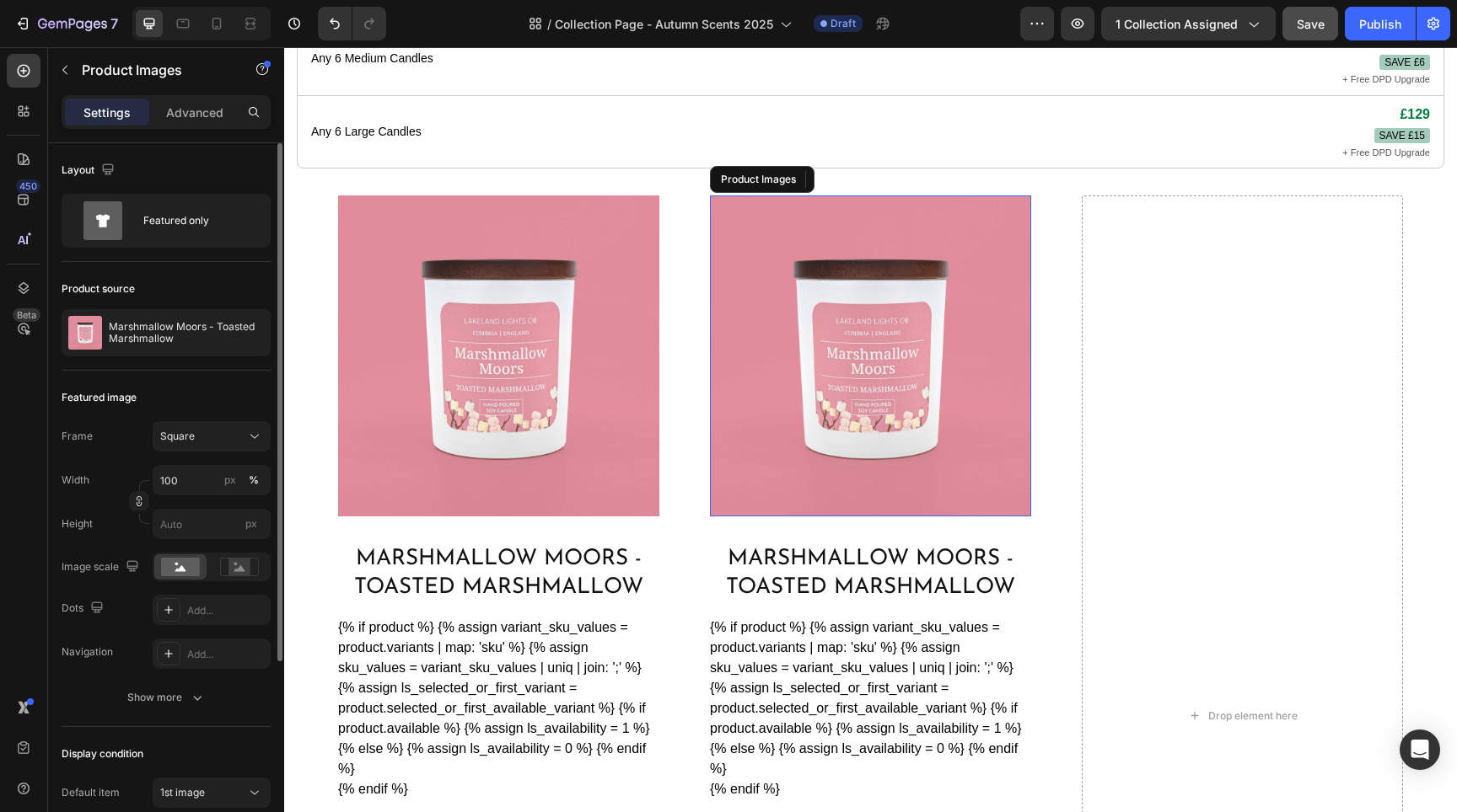
click at [817, 323] on img at bounding box center [871, 356] width 321 height 321
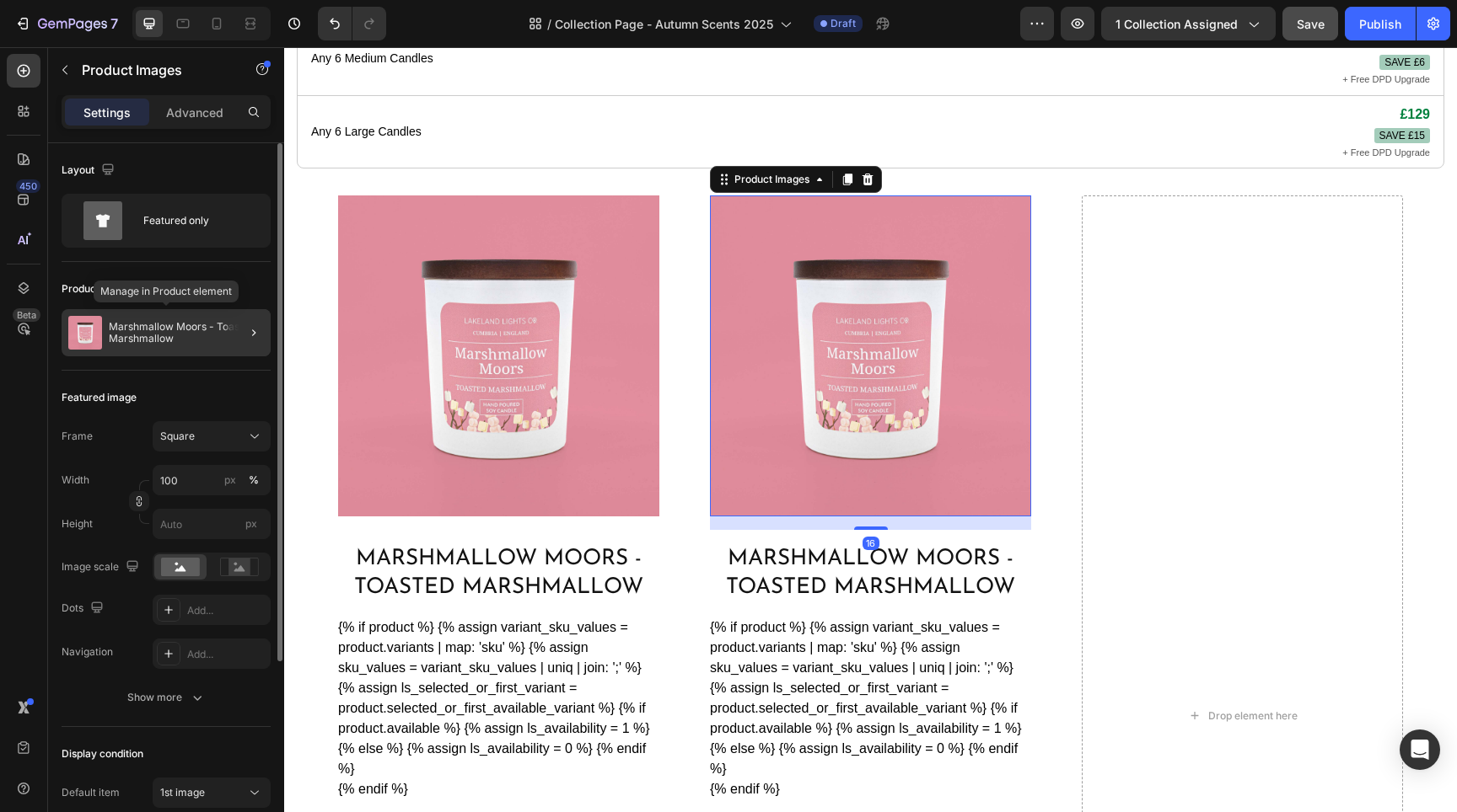
click at [219, 339] on p "Marshmallow Moors - Toasted Marshmallow" at bounding box center [186, 333] width 155 height 24
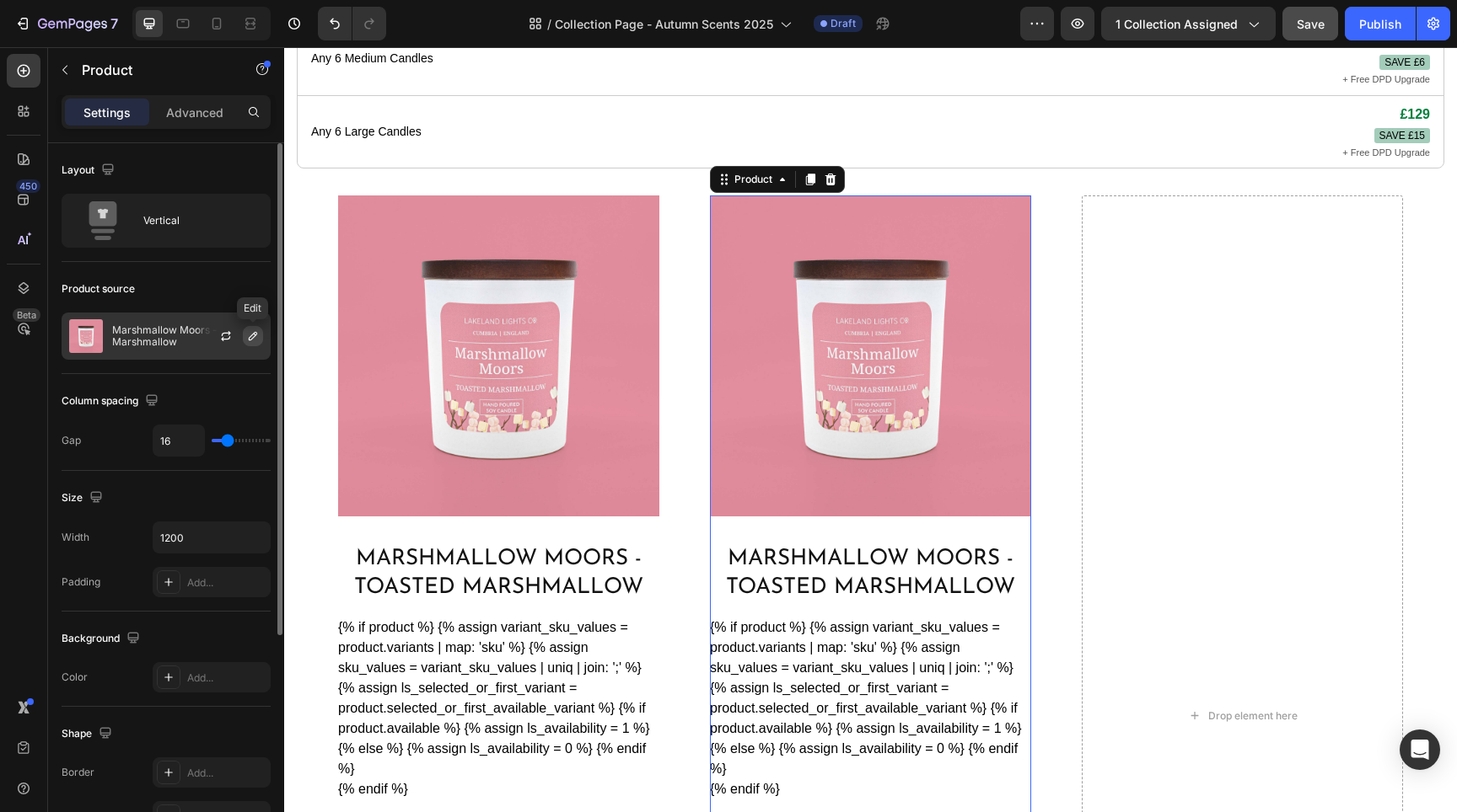
click at [249, 335] on icon "button" at bounding box center [252, 335] width 13 height 13
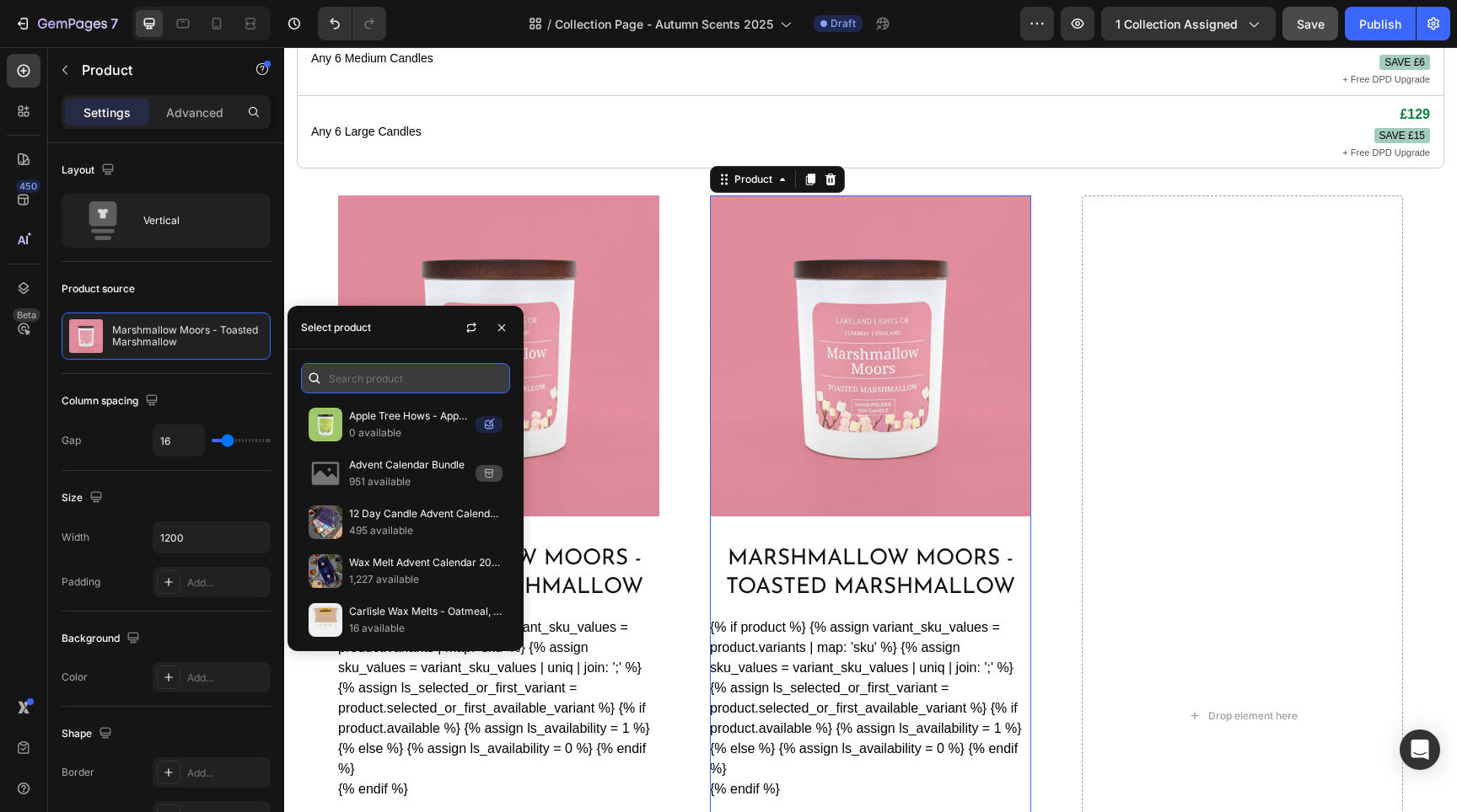
click at [389, 391] on input "text" at bounding box center [406, 378] width 210 height 30
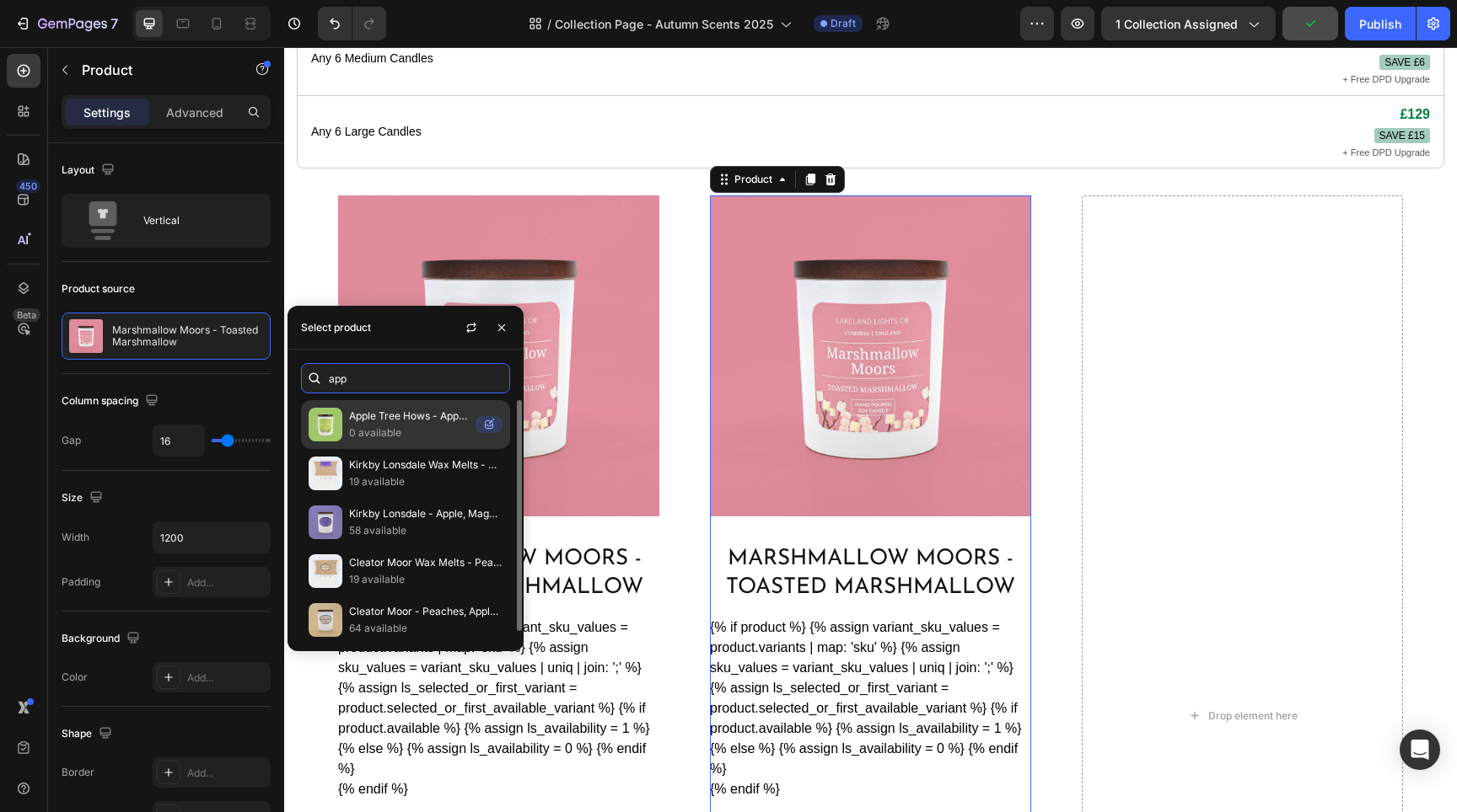
type input "app"
click at [380, 422] on p "Apple Tree Hows - Apple Spice" at bounding box center [408, 416] width 120 height 17
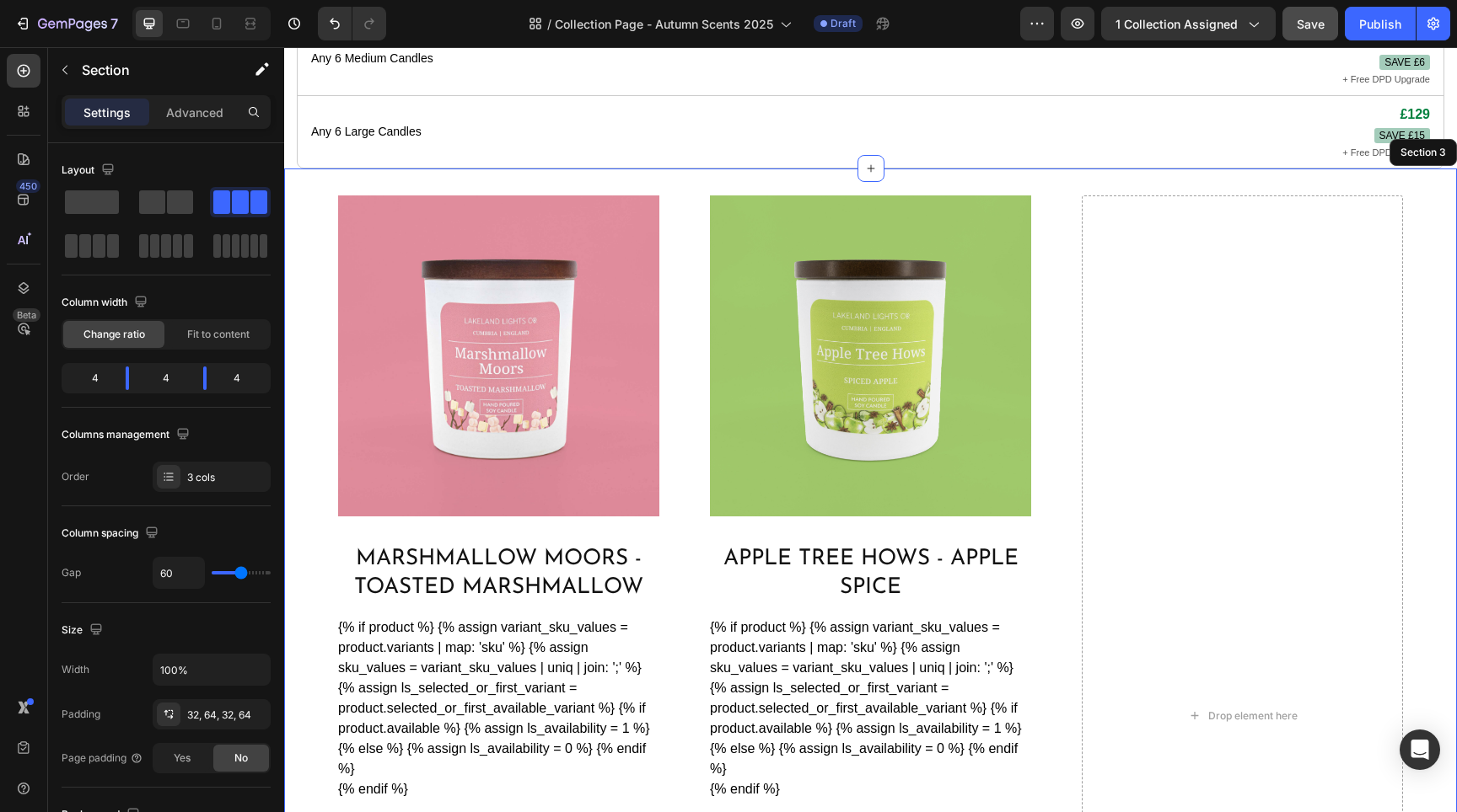
click at [1016, 169] on div "Product Images Marshmallow Moors - Toasted Marshmallow Product Title {% if prod…" at bounding box center [870, 716] width 1173 height 1096
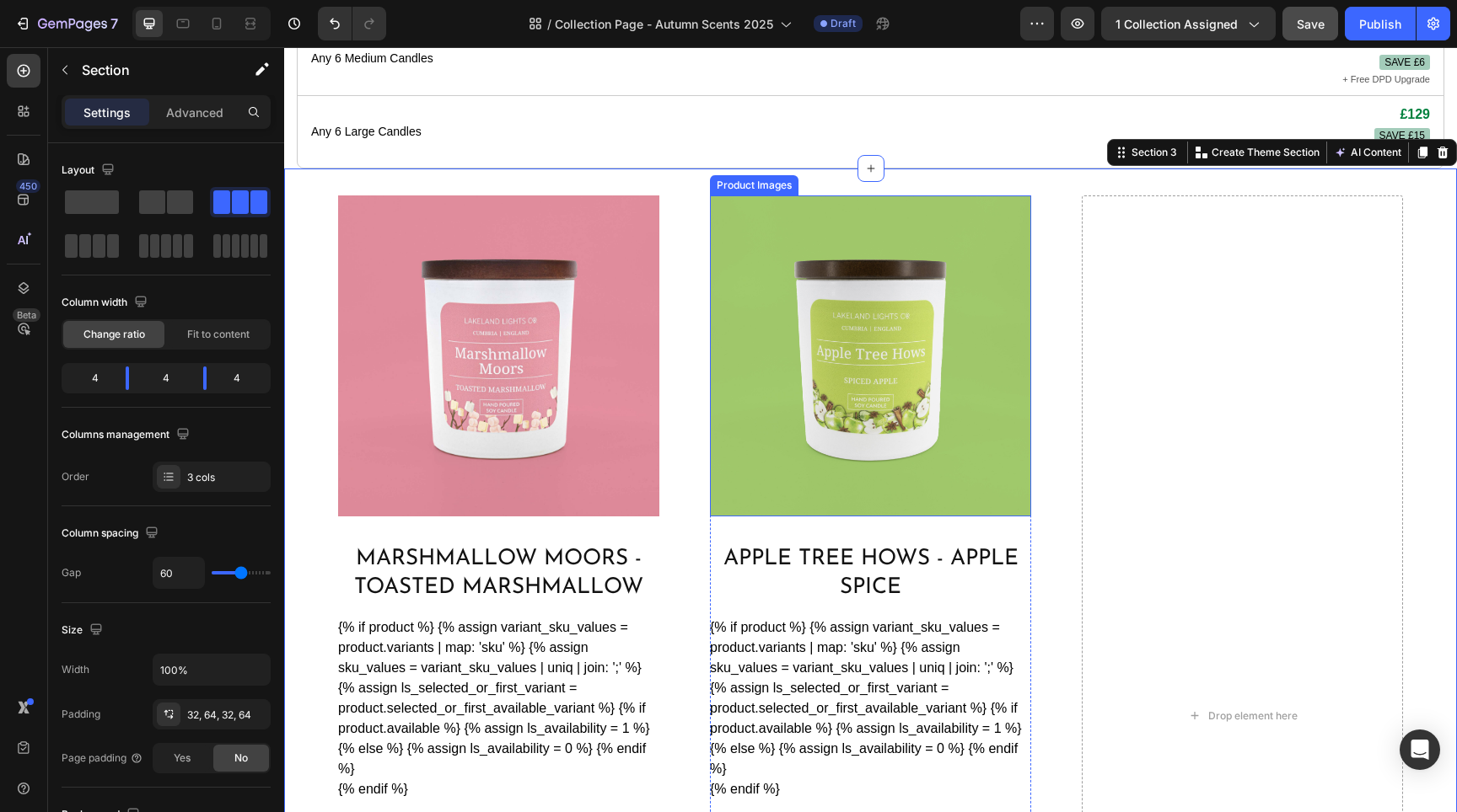
click at [963, 340] on img at bounding box center [871, 356] width 321 height 321
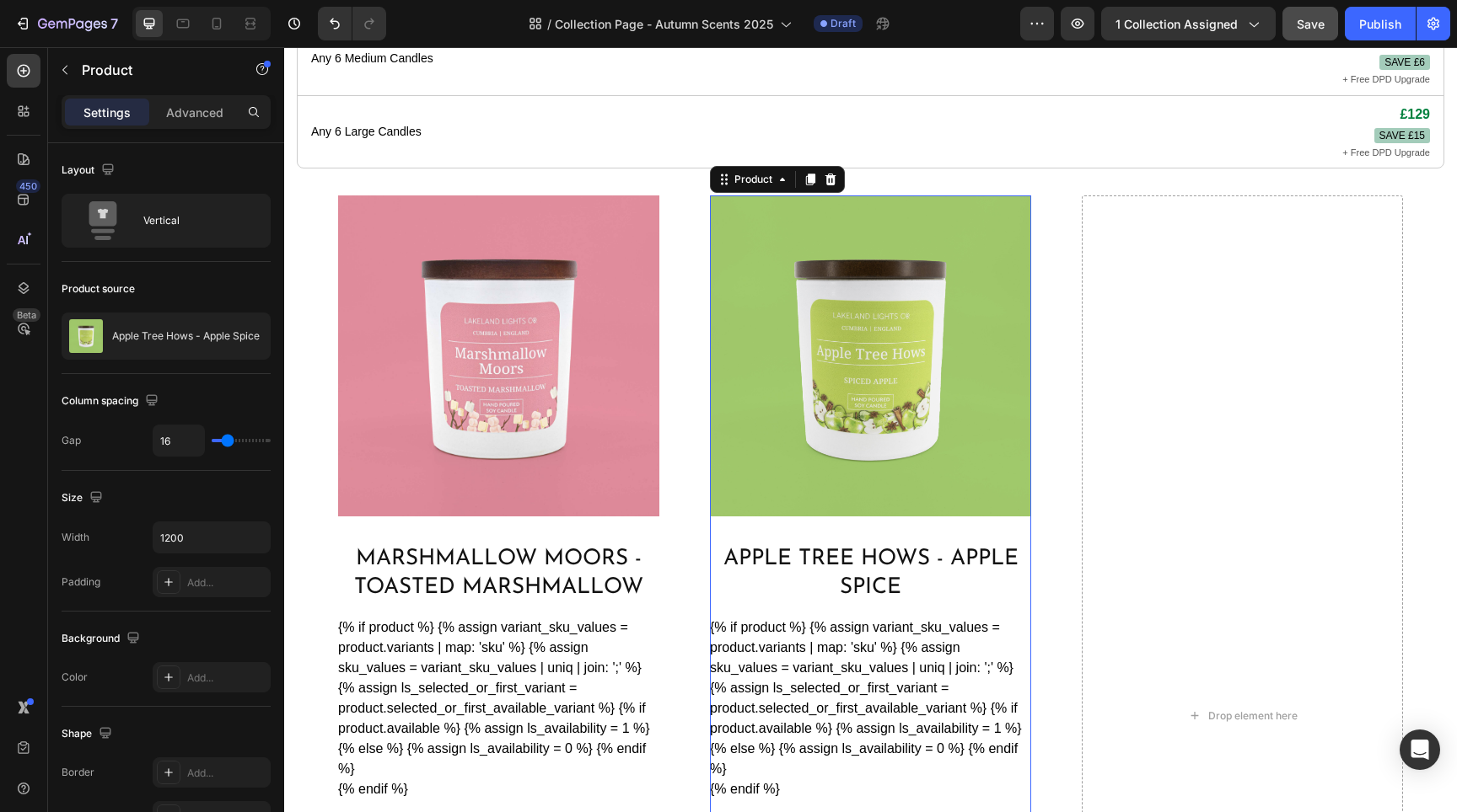
click at [1020, 519] on div "Product Images Apple Tree Hows - Apple Spice Product Title {% if product %} {% …" at bounding box center [871, 716] width 321 height 1042
click at [1018, 507] on div "Product Images" at bounding box center [871, 362] width 321 height 335
click at [806, 174] on icon at bounding box center [811, 179] width 9 height 12
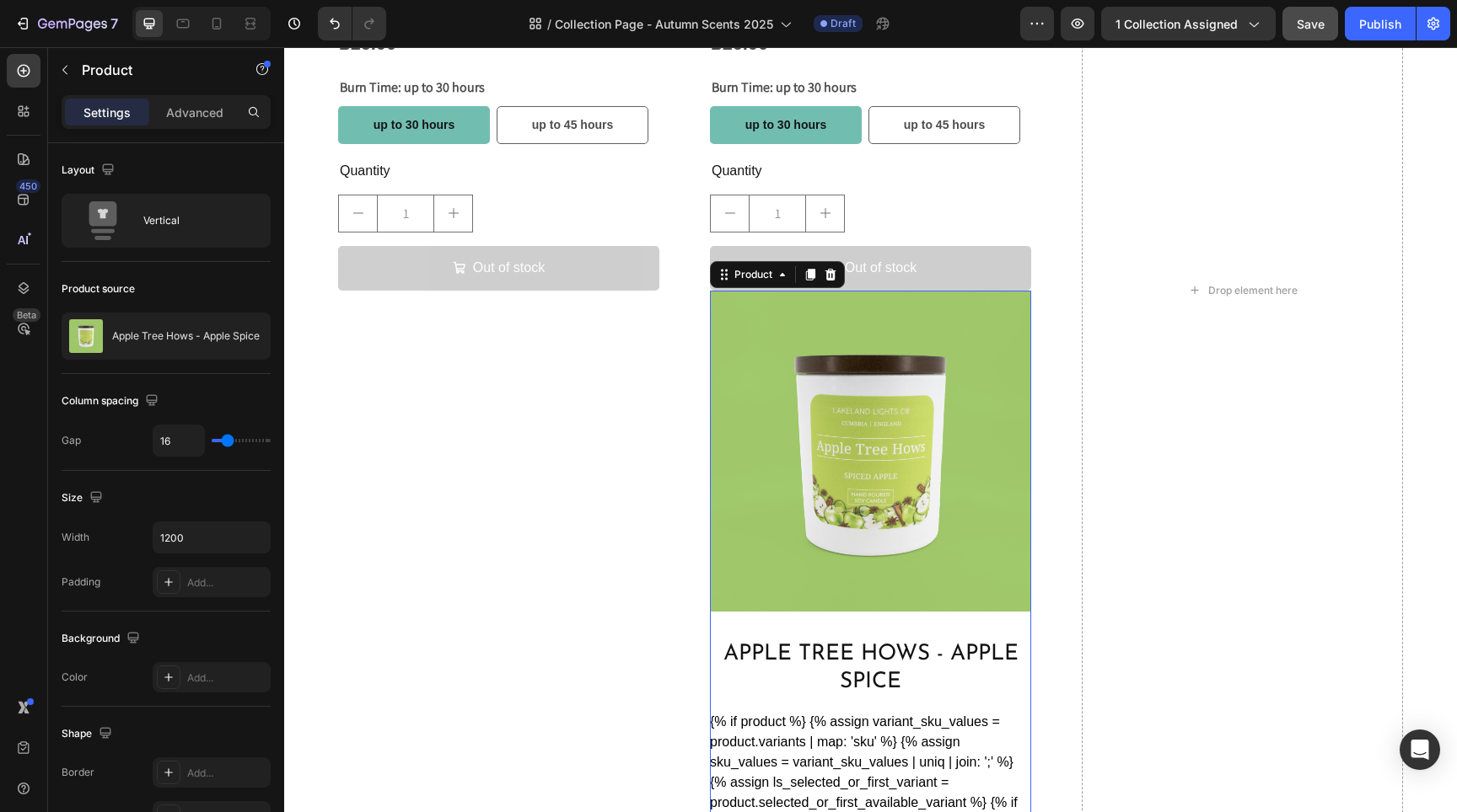
scroll to position [1953, 0]
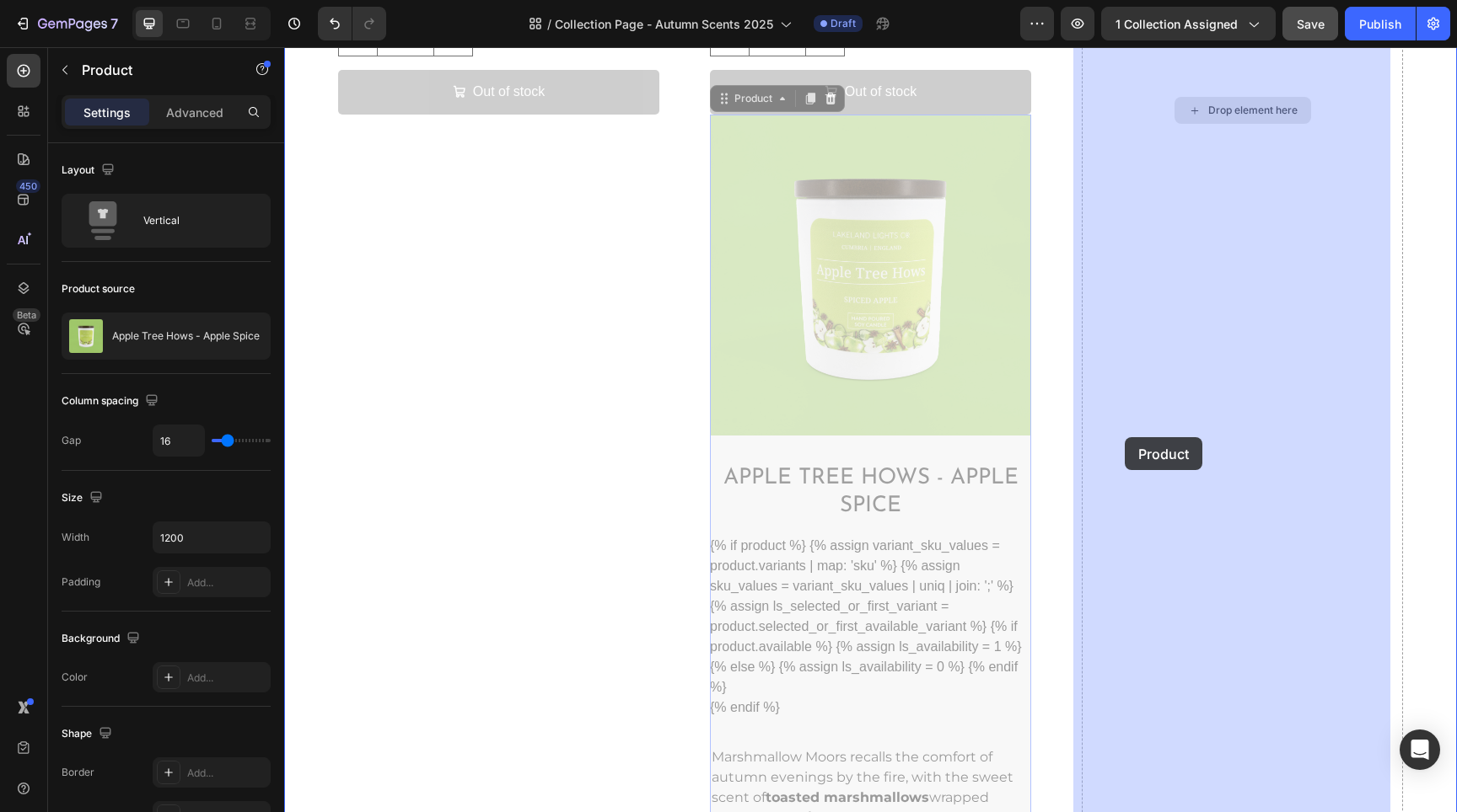
drag, startPoint x: 1006, startPoint y: 444, endPoint x: 1125, endPoint y: 438, distance: 119.2
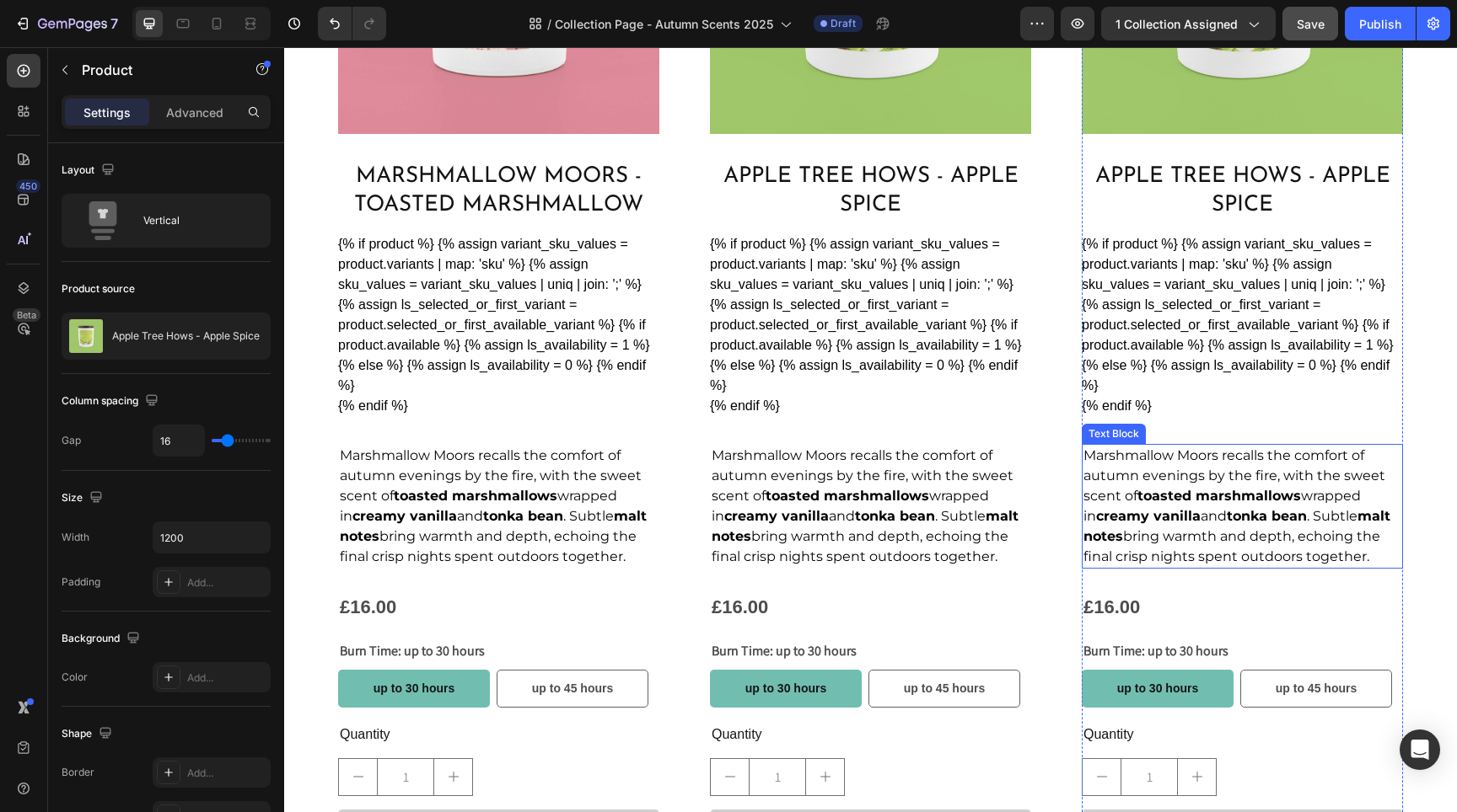
scroll to position [1092, 0]
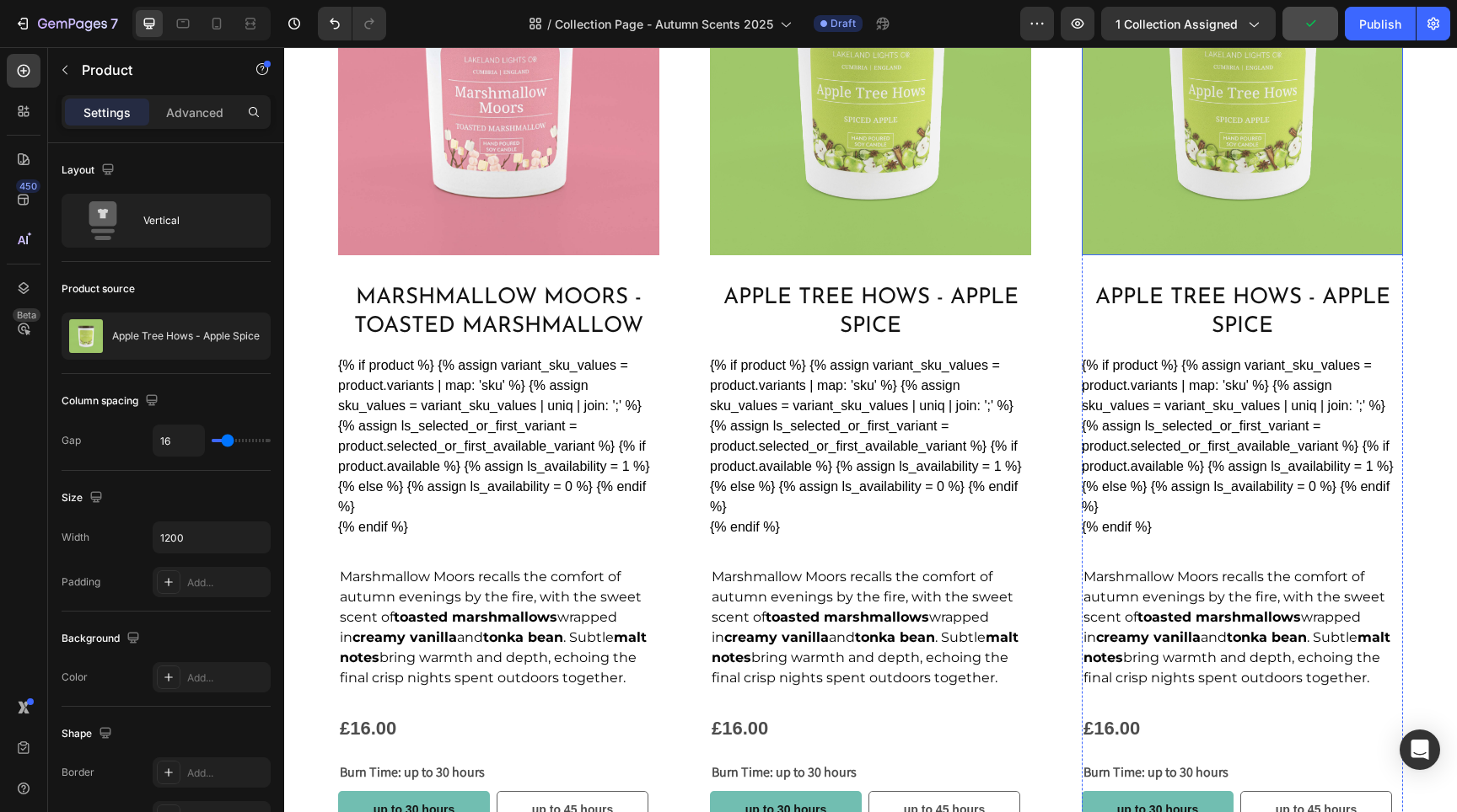
click at [1089, 237] on img at bounding box center [1242, 95] width 321 height 321
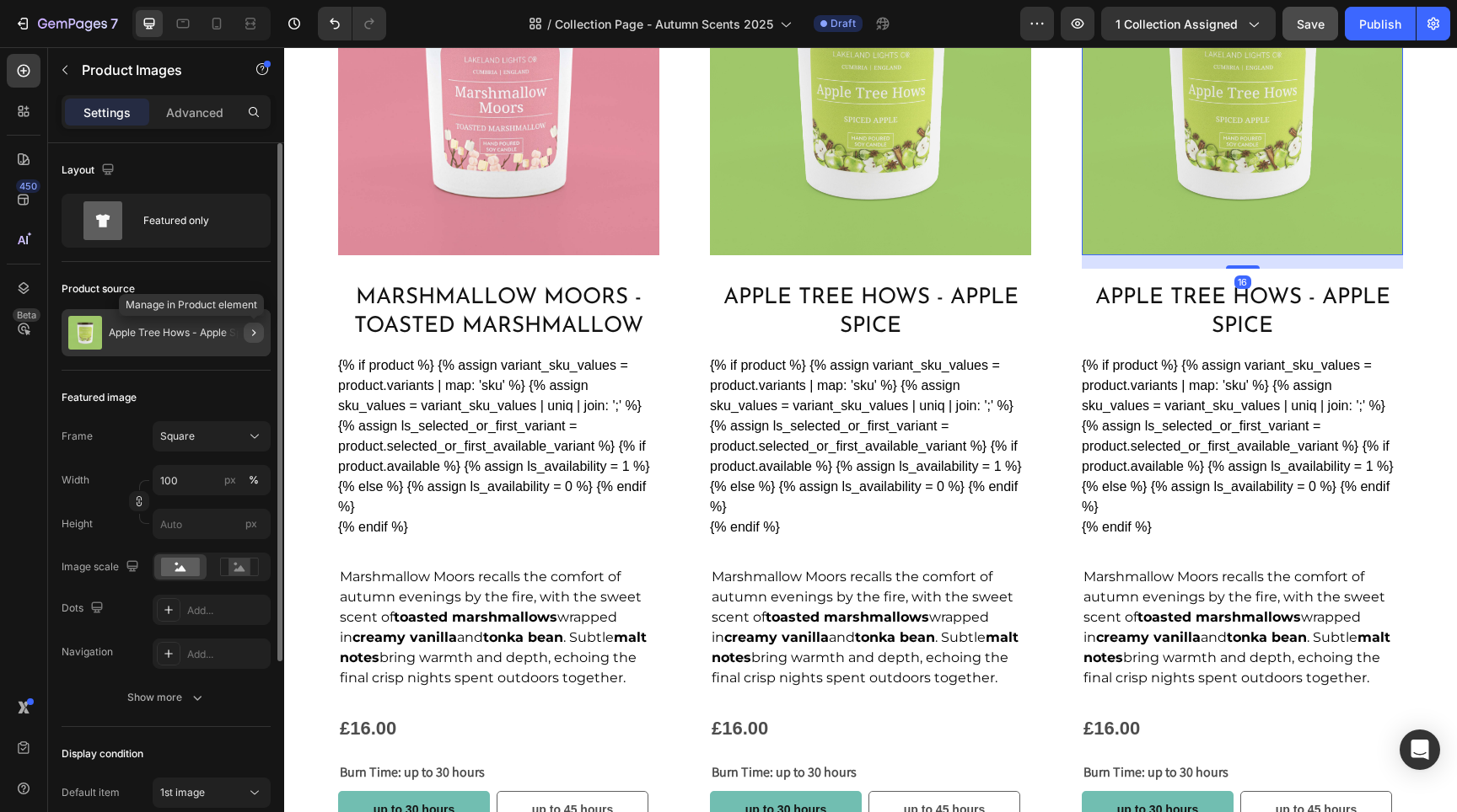
click at [254, 332] on icon "button" at bounding box center [254, 333] width 4 height 7
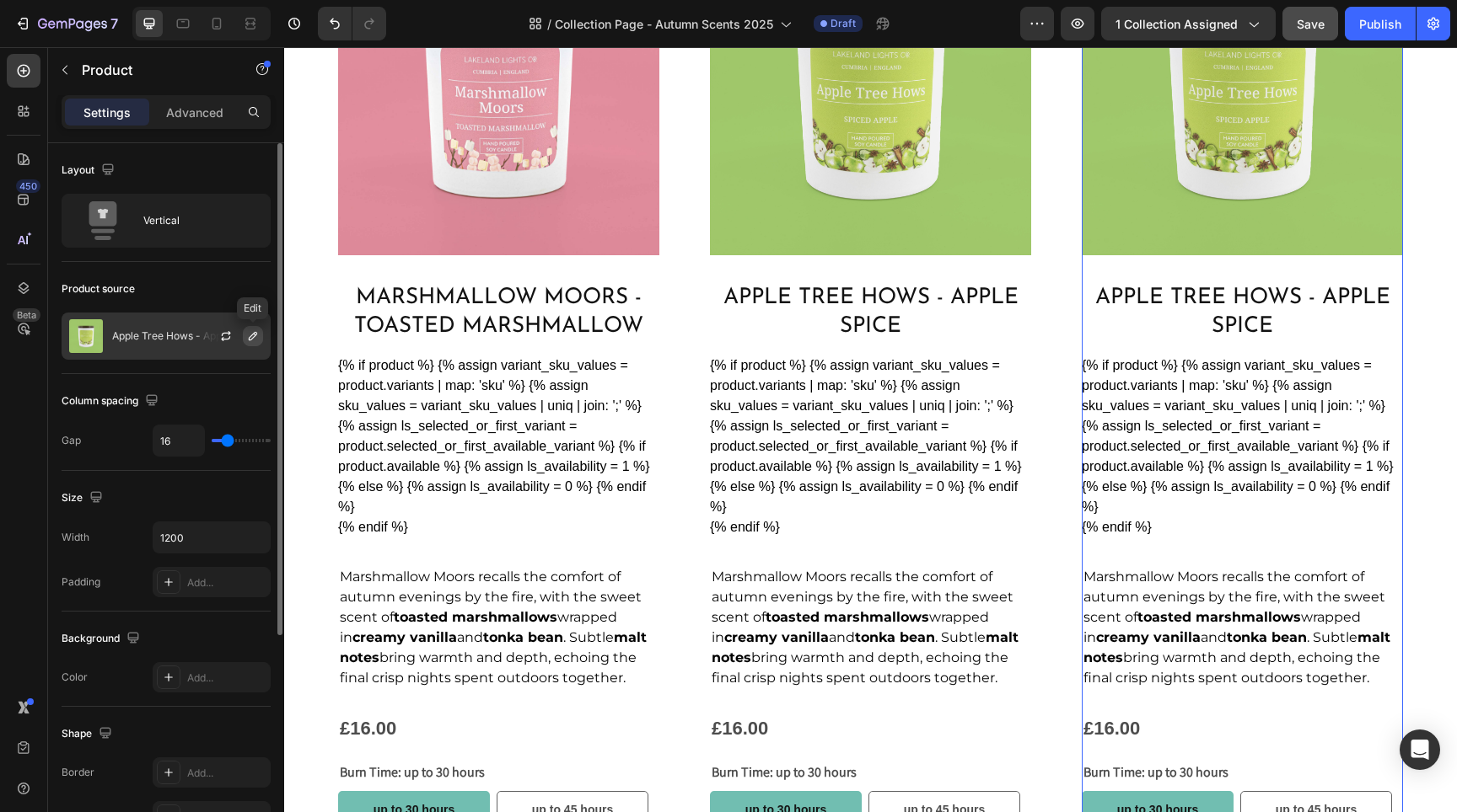
click at [256, 336] on icon "button" at bounding box center [252, 335] width 8 height 8
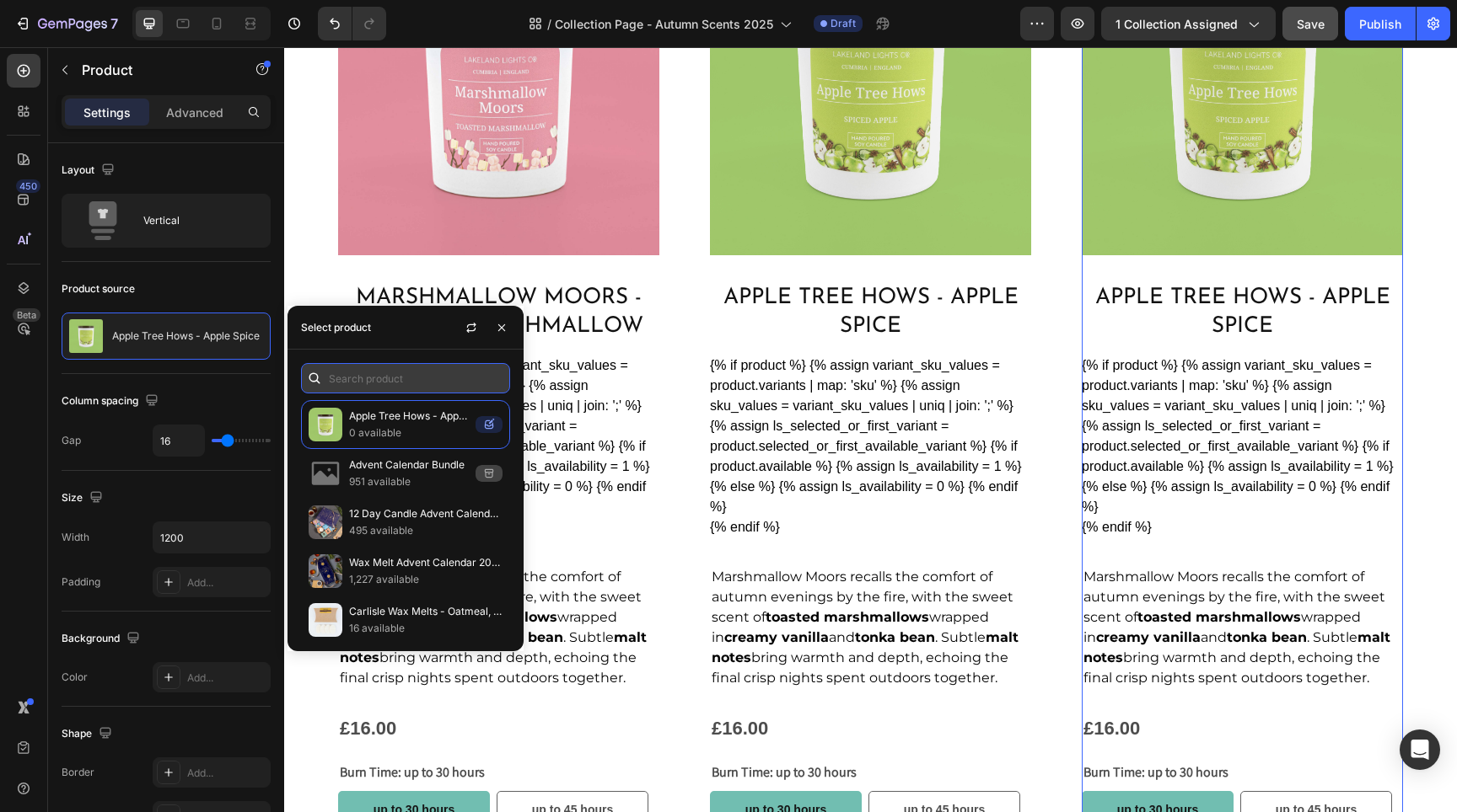
click at [377, 380] on input "text" at bounding box center [406, 378] width 210 height 30
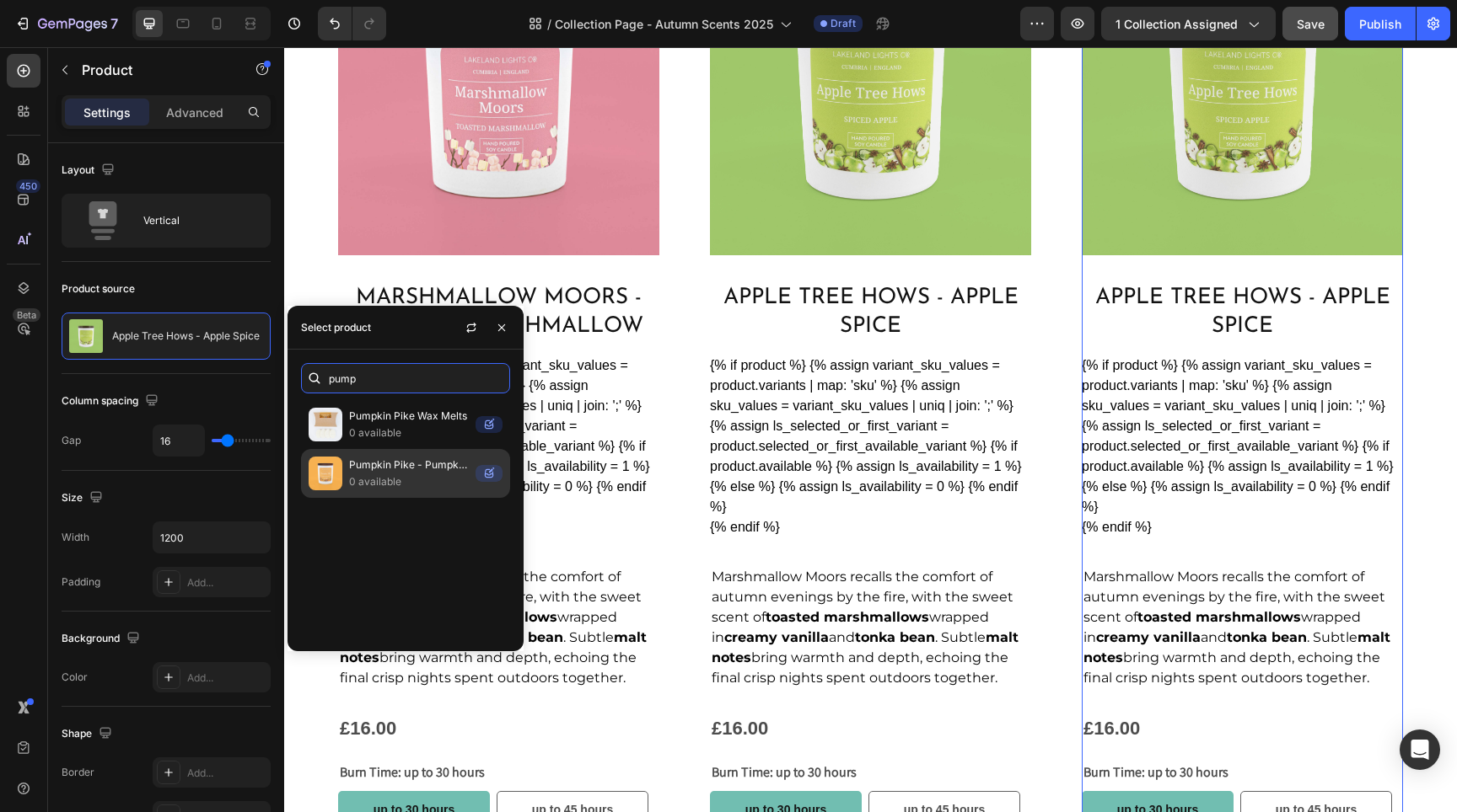
type input "pump"
click at [410, 474] on p "Pumpkin Pike - Pumpkin Spice Latte" at bounding box center [408, 465] width 120 height 17
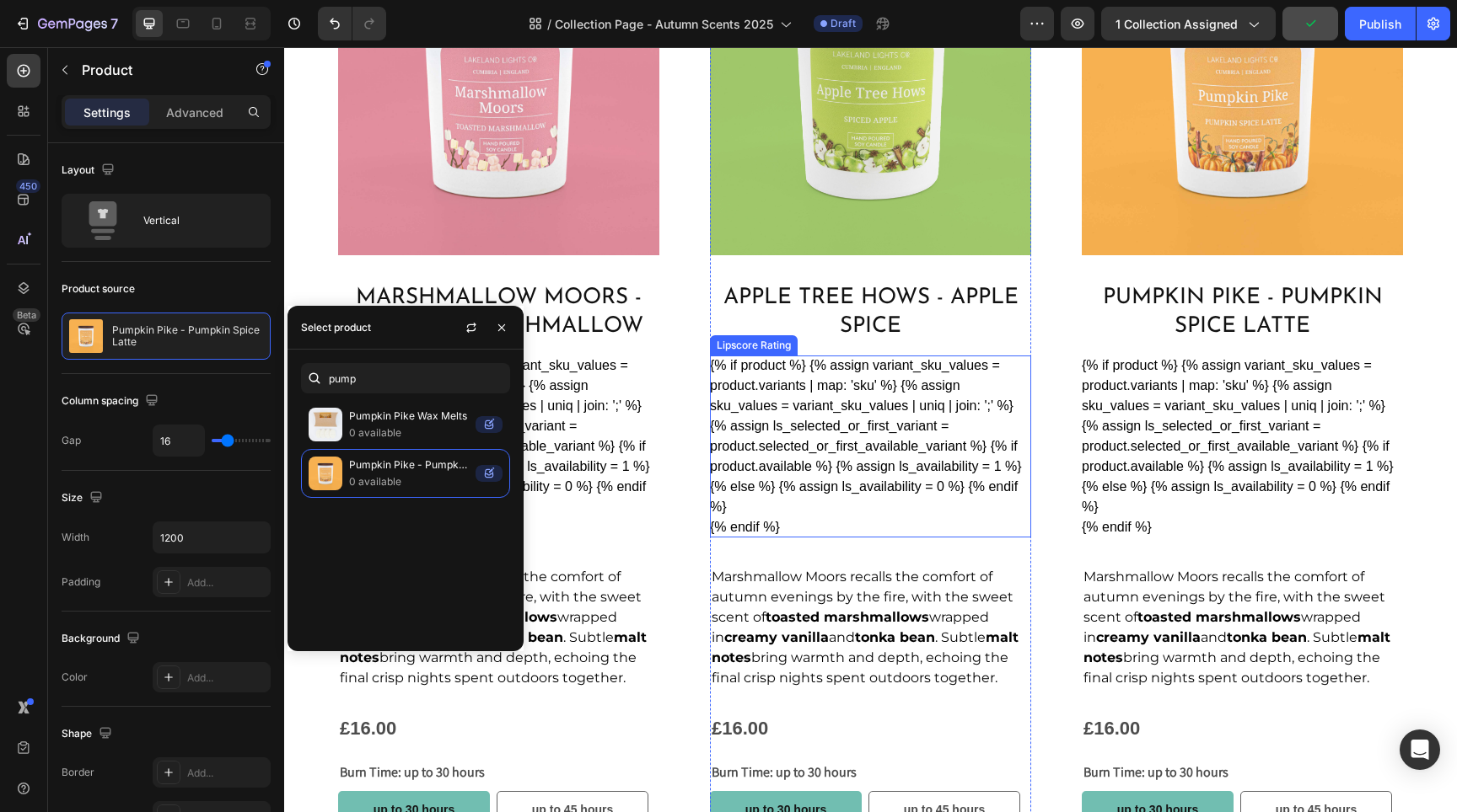
click at [782, 631] on strong "creamy vanilla" at bounding box center [777, 637] width 105 height 16
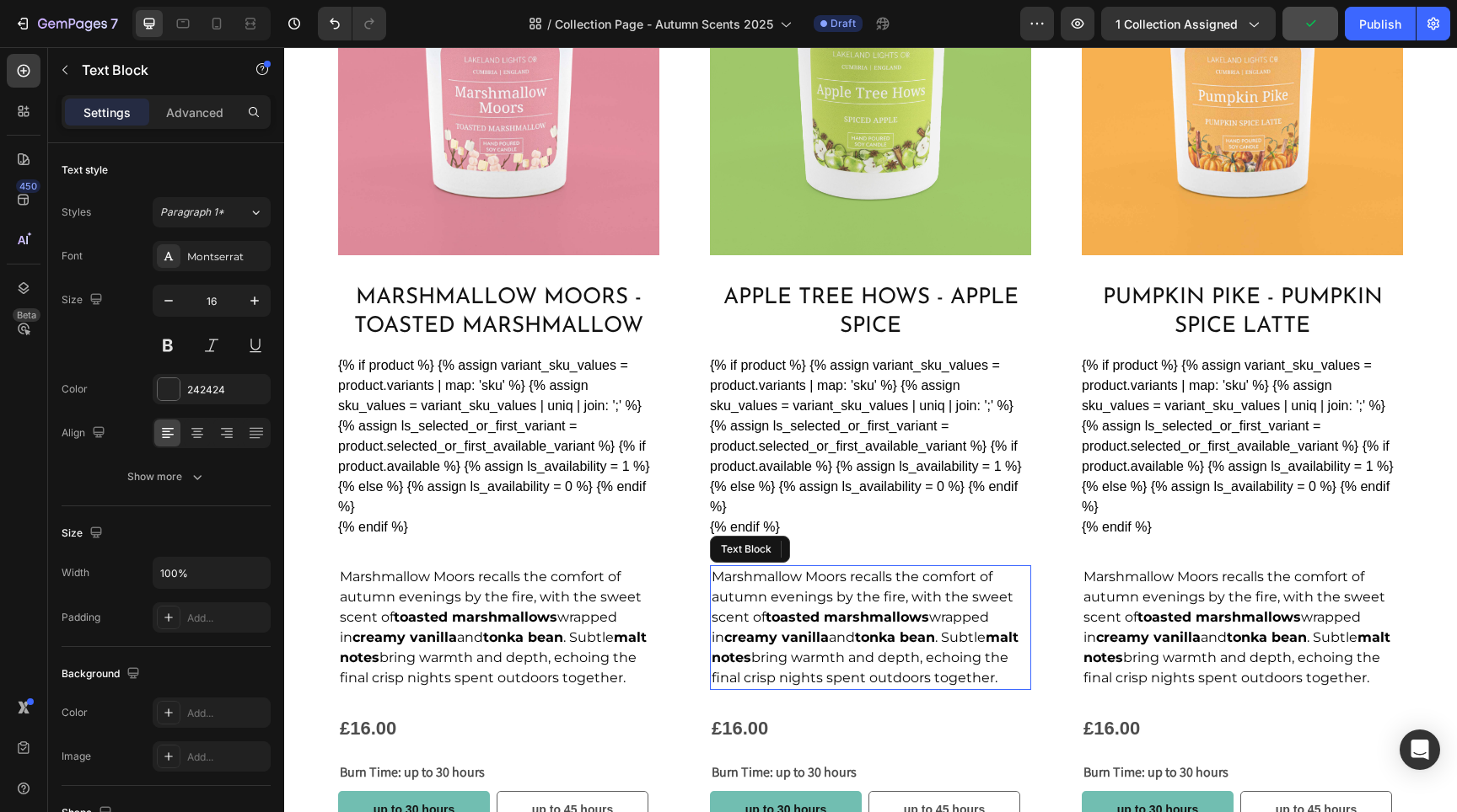
click at [782, 631] on strong "creamy vanilla" at bounding box center [777, 637] width 105 height 16
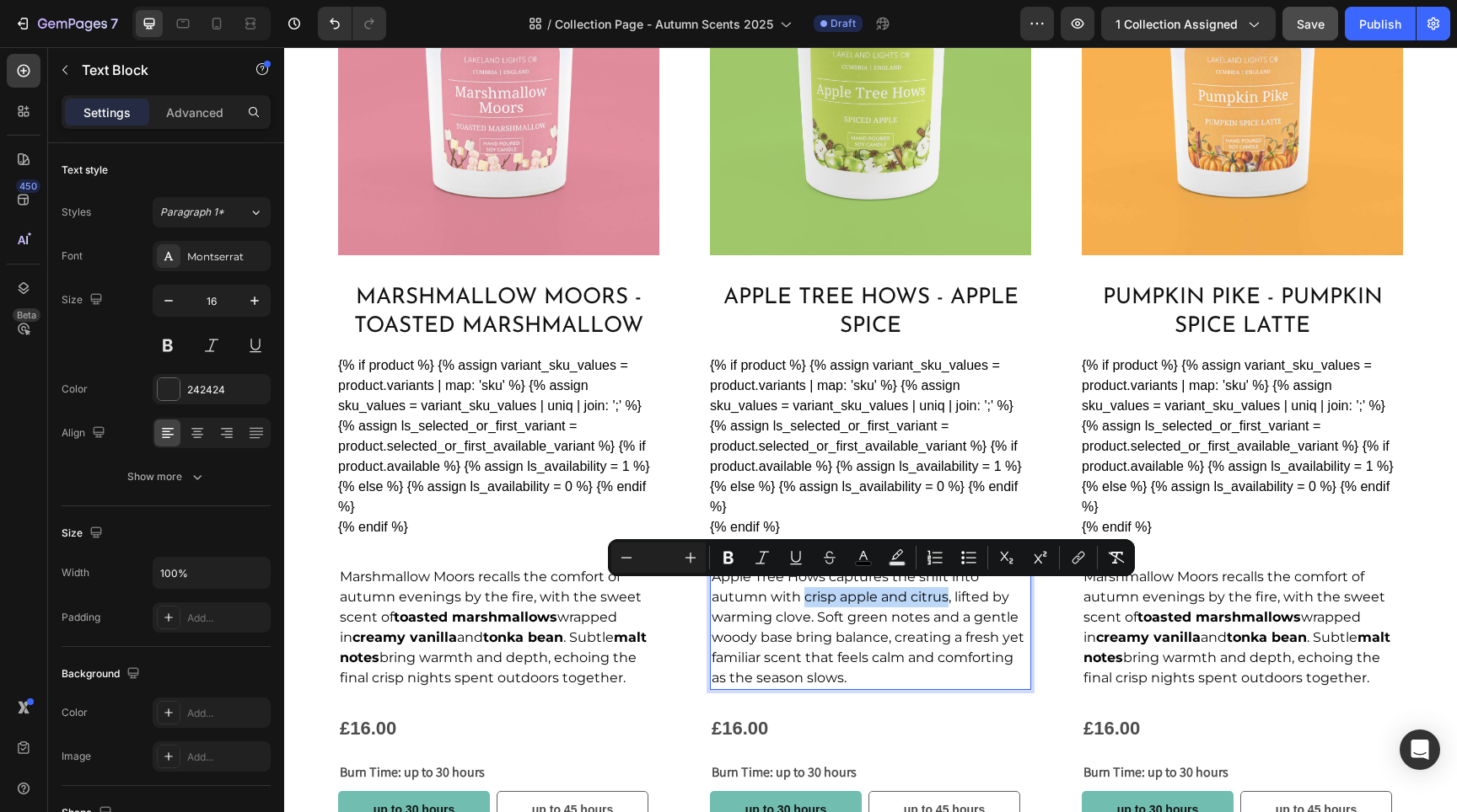
drag, startPoint x: 799, startPoint y: 591, endPoint x: 945, endPoint y: 596, distance: 146.1
click at [945, 596] on span "Apple Tree Hows captures the shift into autumn with crisp apple and citrus, lif…" at bounding box center [868, 627] width 313 height 117
click at [740, 553] on button "Bold" at bounding box center [728, 558] width 30 height 30
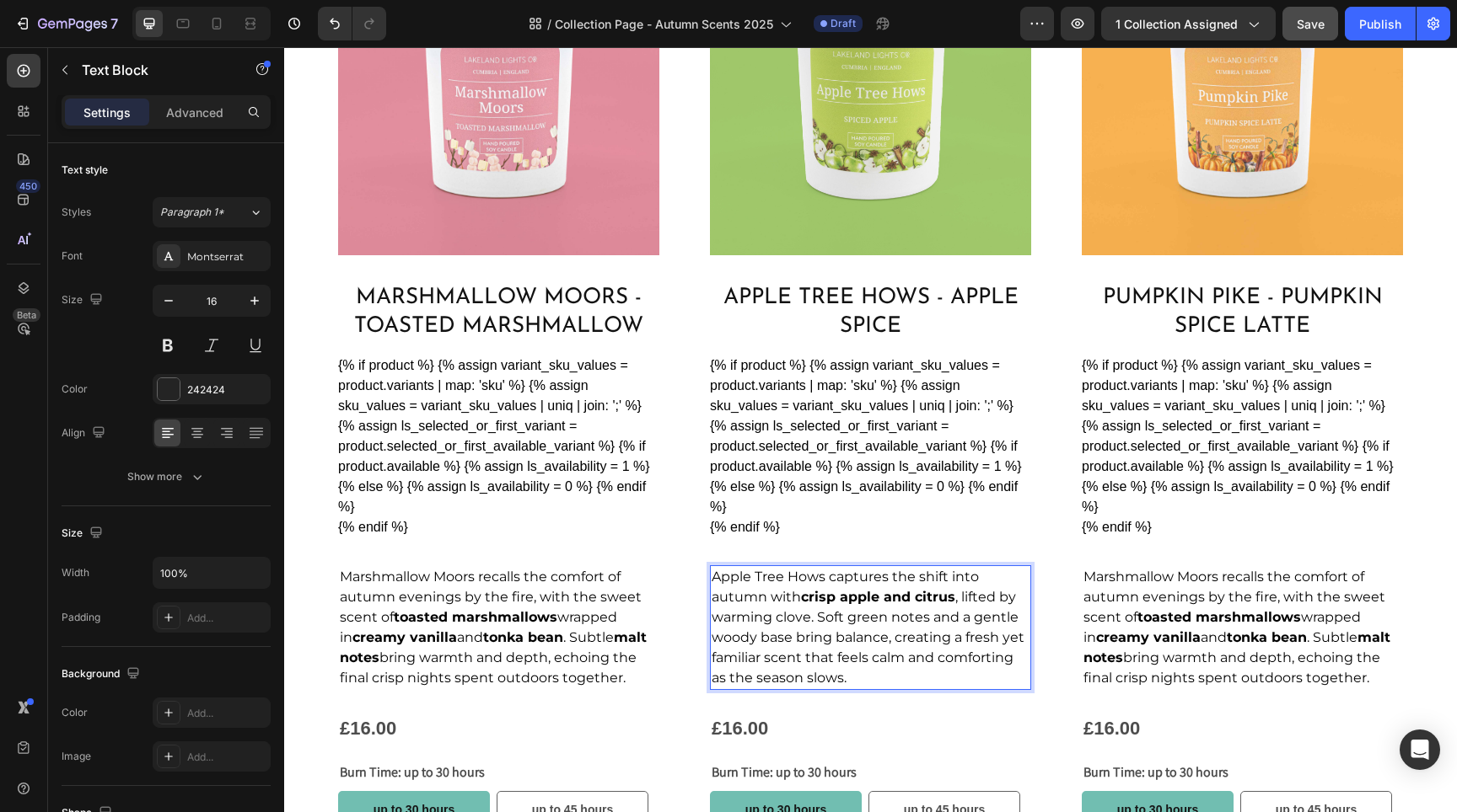
click at [782, 615] on span "Apple Tree Hows captures the shift into autumn with crisp apple and citrus , li…" at bounding box center [868, 627] width 313 height 117
drag, startPoint x: 709, startPoint y: 615, endPoint x: 807, endPoint y: 615, distance: 98.0
click at [807, 615] on span "Apple Tree Hows captures the shift into autumn with crisp apple and citrus , li…" at bounding box center [868, 627] width 313 height 117
click at [629, 629] on strong "malt notes" at bounding box center [494, 647] width 307 height 36
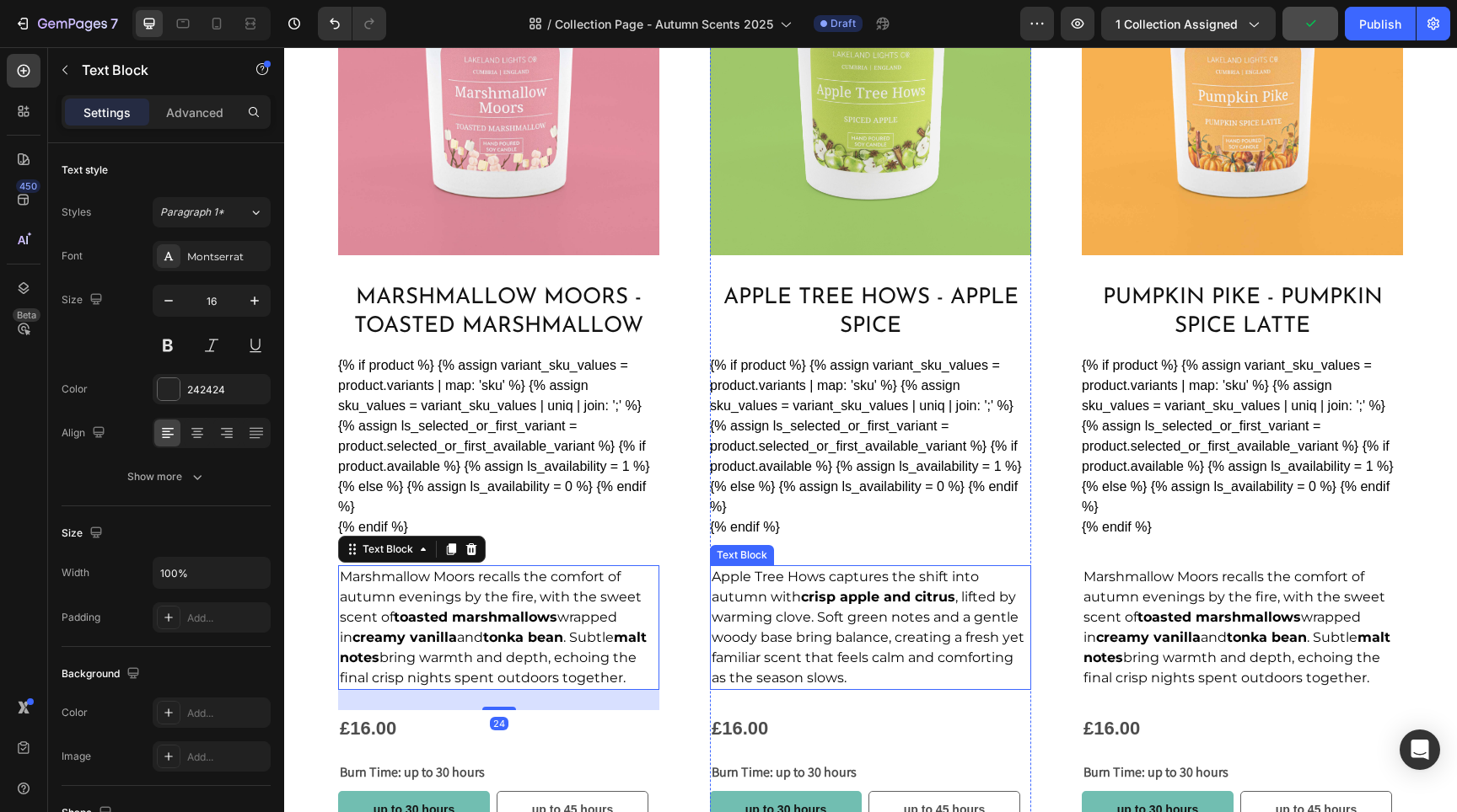
click at [772, 624] on span "Apple Tree Hows captures the shift into autumn with crisp apple and citrus , li…" at bounding box center [868, 627] width 313 height 117
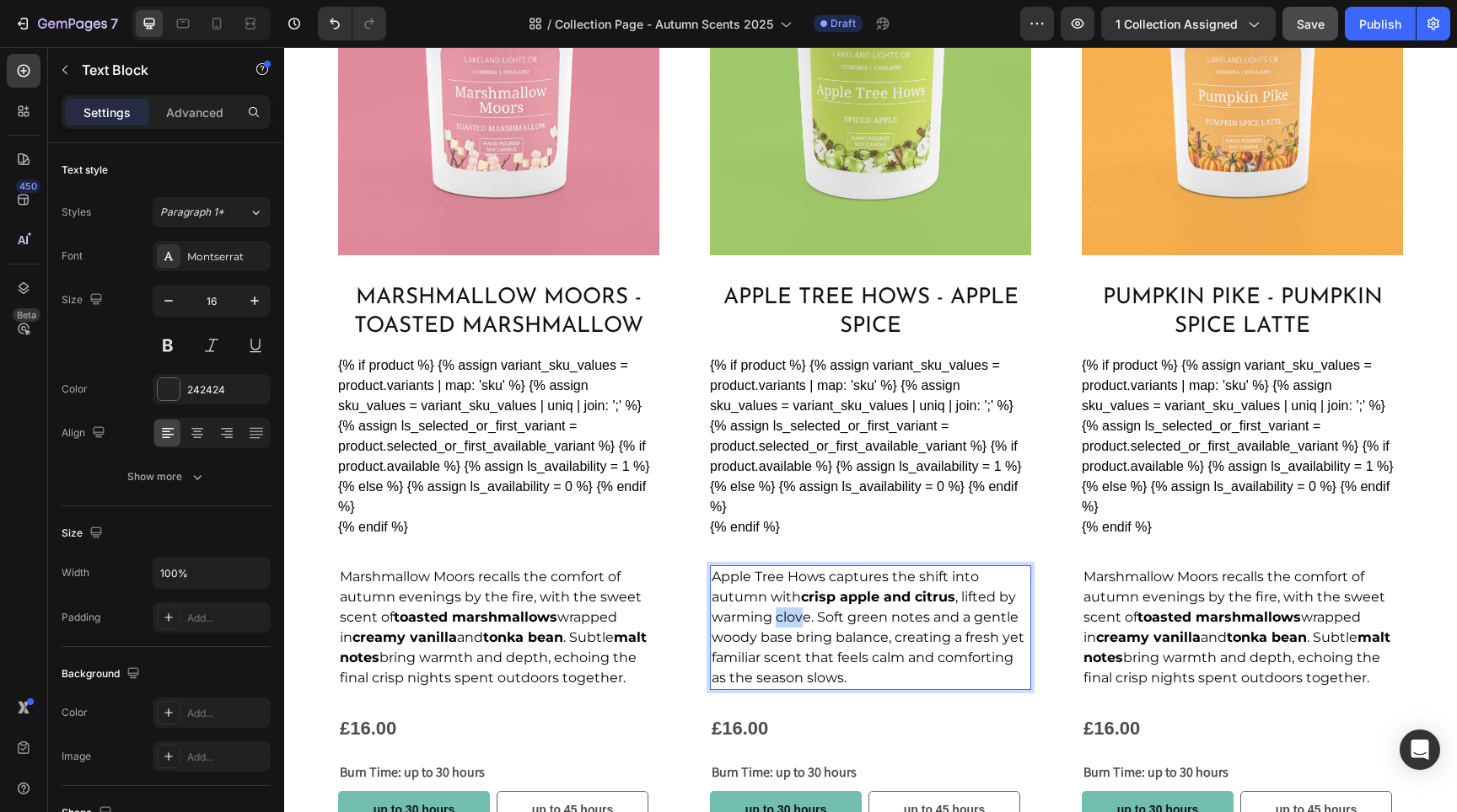
drag, startPoint x: 800, startPoint y: 614, endPoint x: 777, endPoint y: 615, distance: 23.0
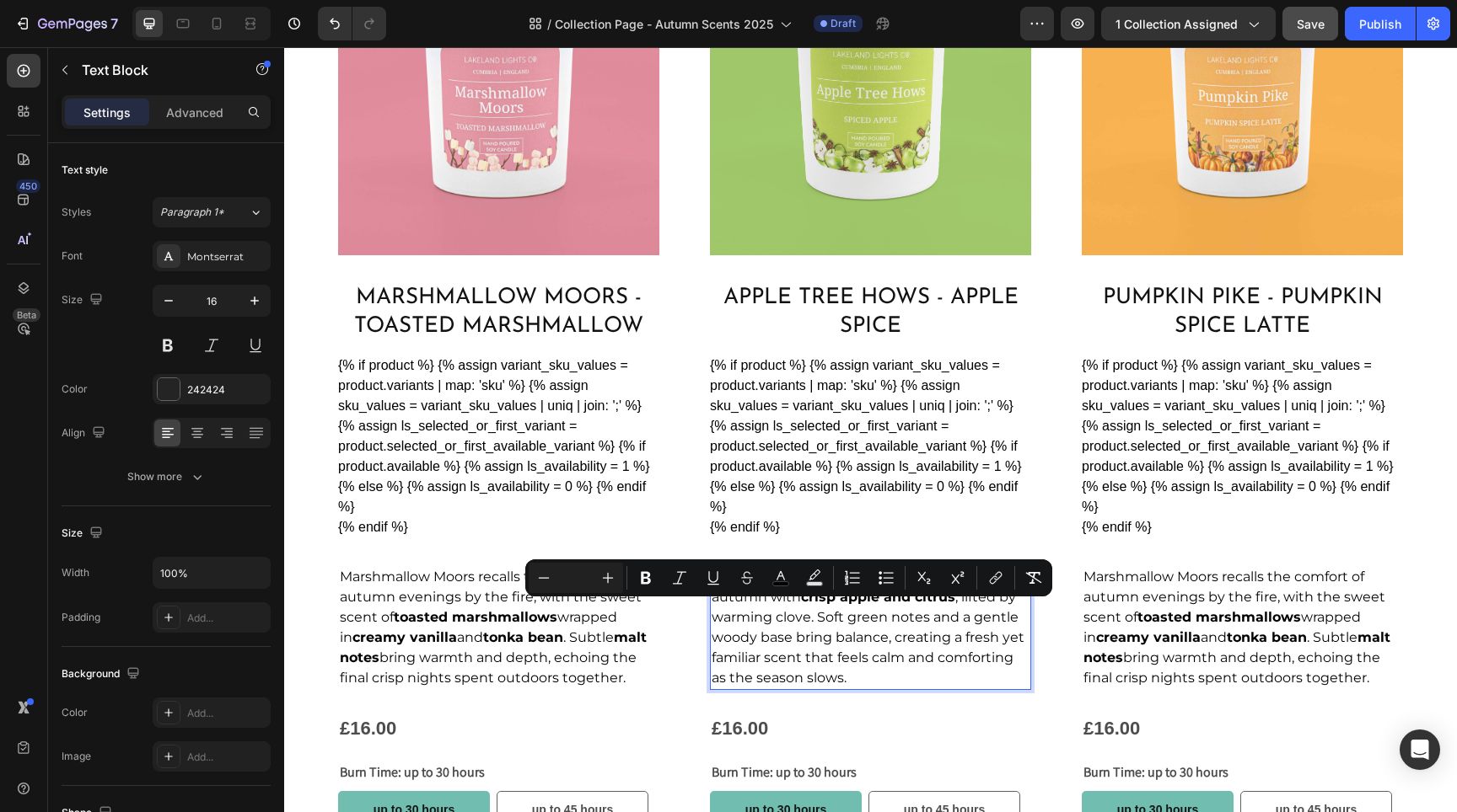
click at [721, 619] on span "Apple Tree Hows captures the shift into autumn with crisp apple and citrus , li…" at bounding box center [868, 627] width 313 height 117
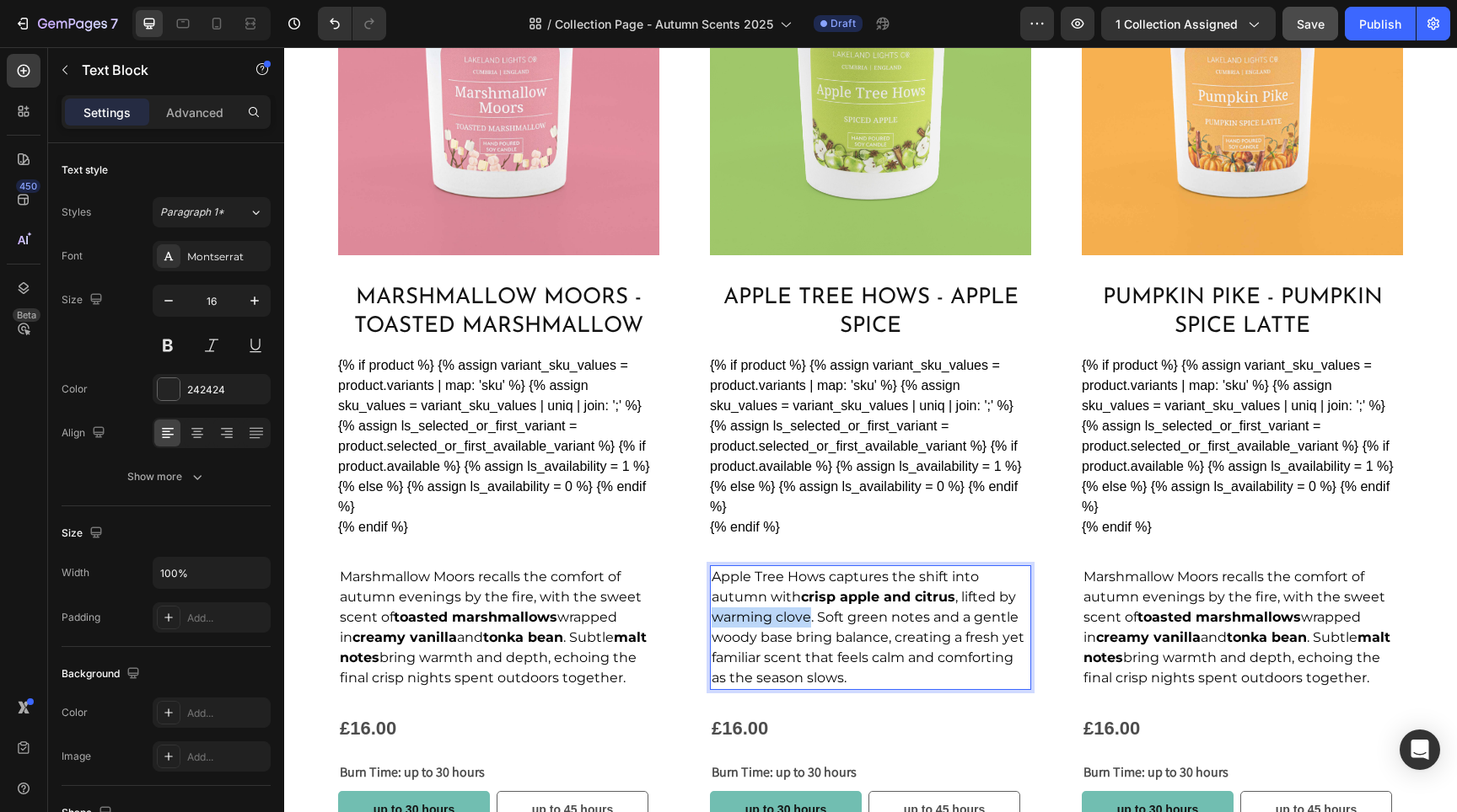
drag, startPoint x: 710, startPoint y: 612, endPoint x: 804, endPoint y: 618, distance: 94.2
click at [804, 618] on span "Apple Tree Hows captures the shift into autumn with crisp apple and citrus , li…" at bounding box center [868, 627] width 313 height 117
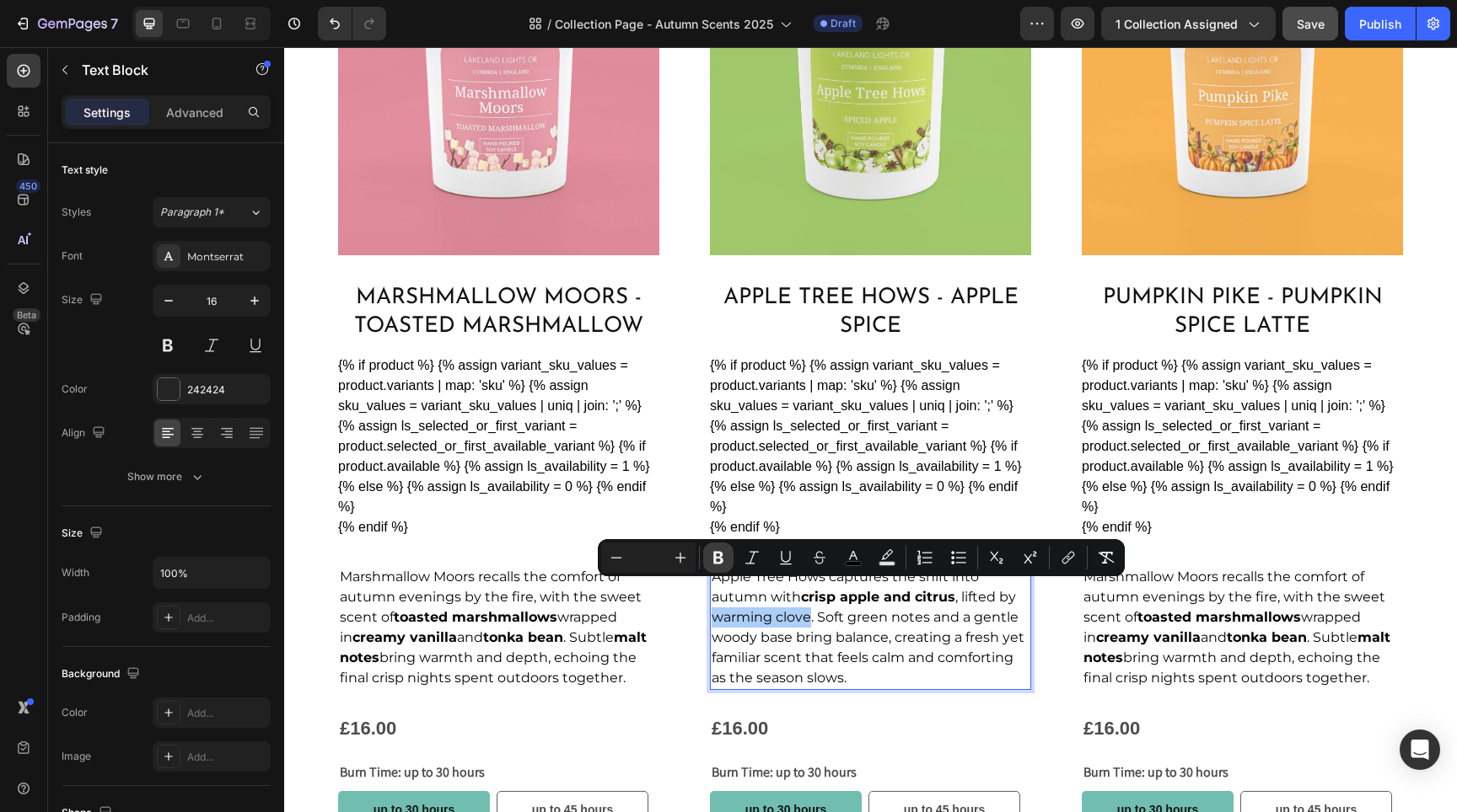
click at [718, 557] on icon "Editor contextual toolbar" at bounding box center [717, 558] width 10 height 12
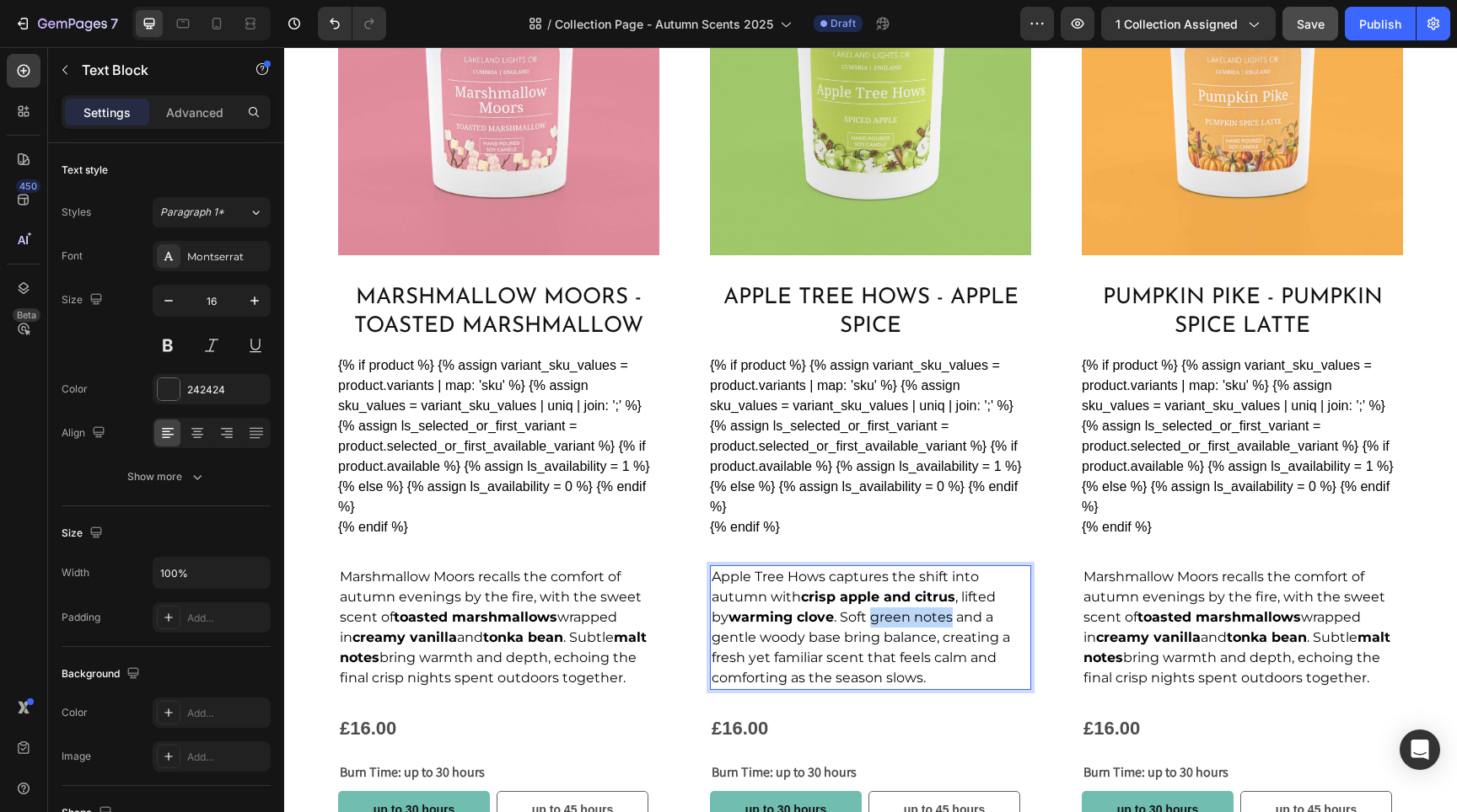
drag, startPoint x: 848, startPoint y: 612, endPoint x: 930, endPoint y: 614, distance: 82.0
click at [930, 614] on span "Apple Tree Hows captures the shift into autumn with crisp apple and citrus , li…" at bounding box center [861, 627] width 298 height 117
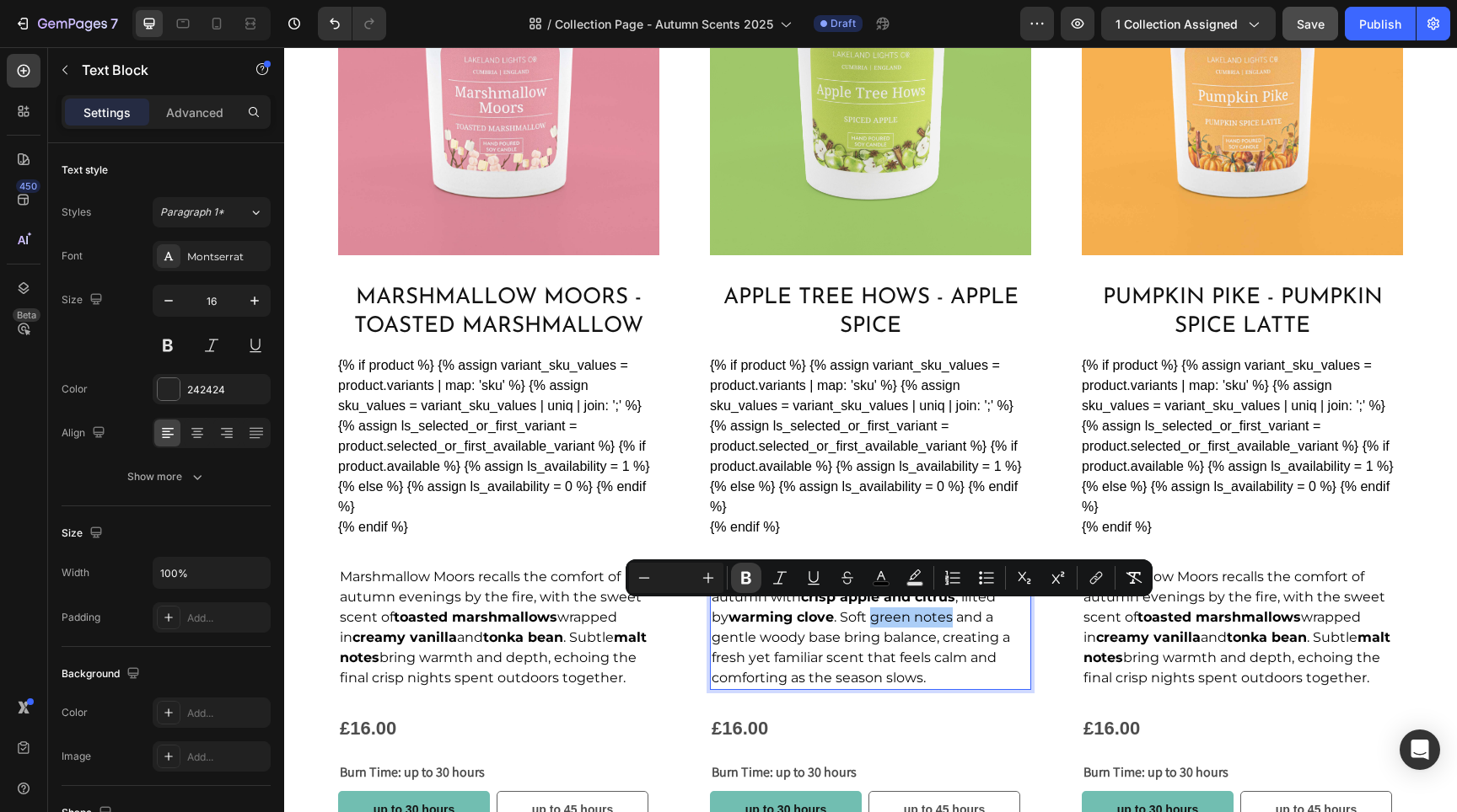
click at [742, 584] on icon "Editor contextual toolbar" at bounding box center [746, 579] width 10 height 12
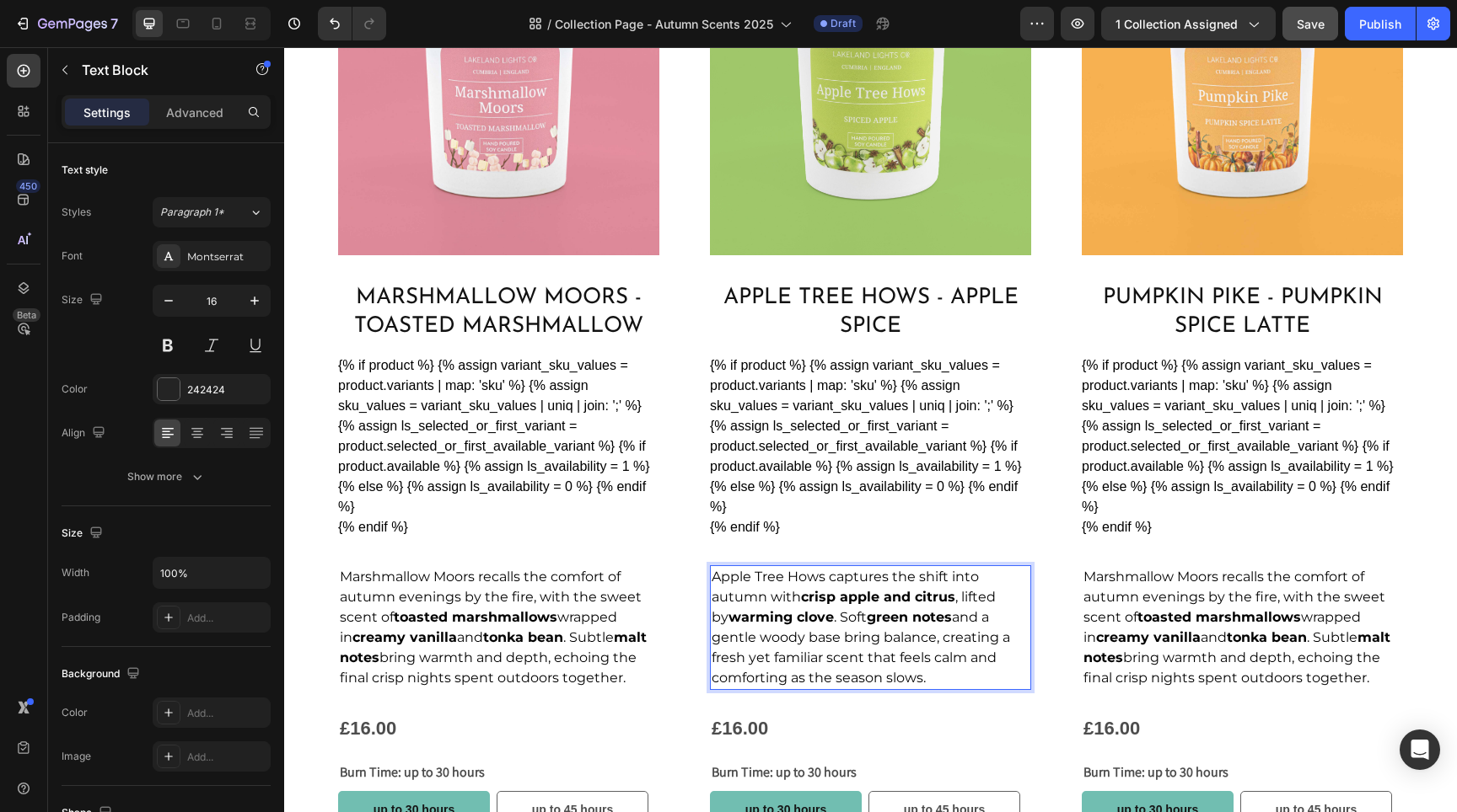
drag, startPoint x: 923, startPoint y: 635, endPoint x: 911, endPoint y: 634, distance: 12.0
click at [923, 635] on span "Apple Tree Hows captures the shift into autumn with crisp apple and citrus , li…" at bounding box center [861, 627] width 298 height 117
drag, startPoint x: 709, startPoint y: 632, endPoint x: 835, endPoint y: 638, distance: 126.1
click at [835, 638] on span "Apple Tree Hows captures the shift into autumn with crisp apple and citrus , li…" at bounding box center [861, 627] width 298 height 117
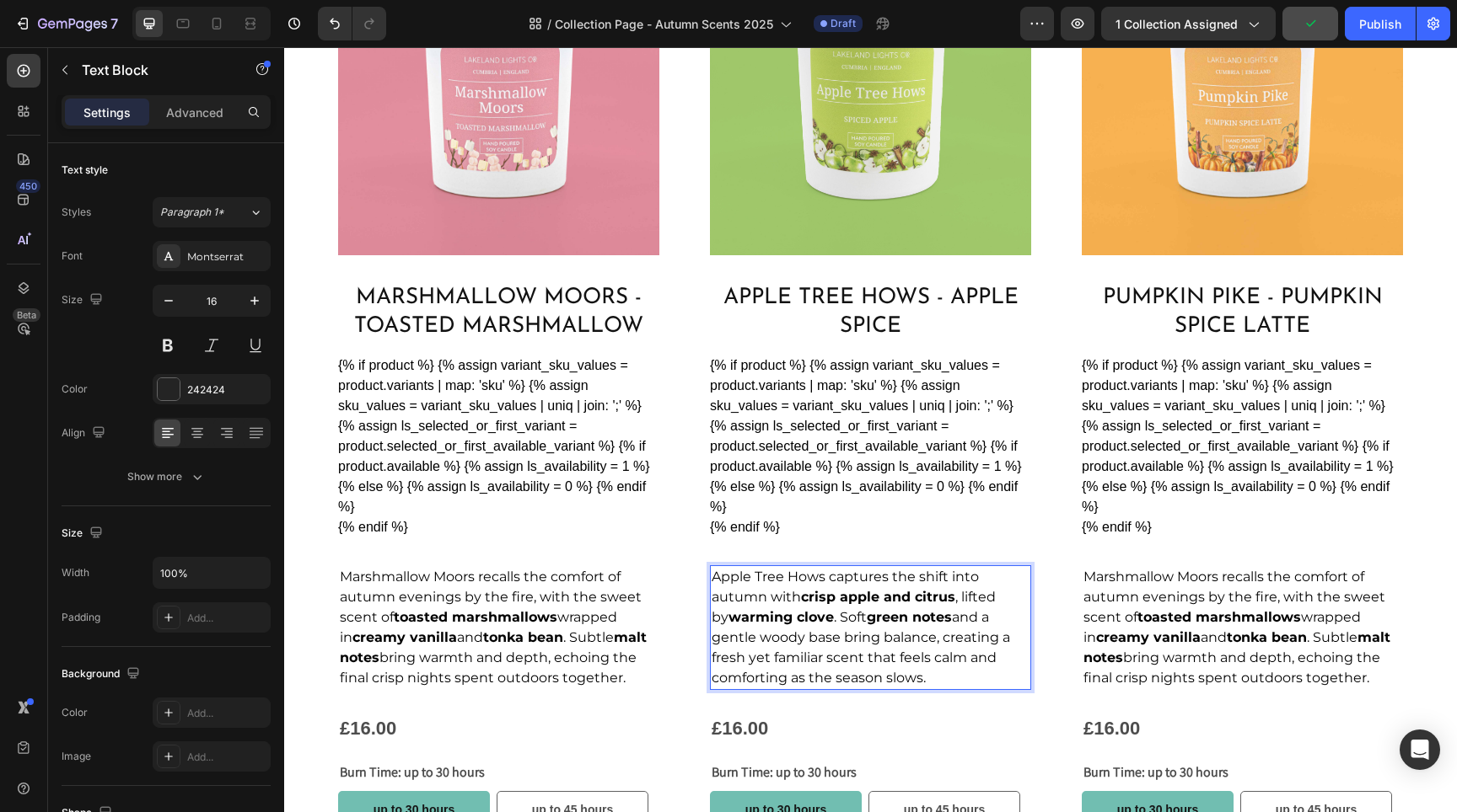
click at [873, 649] on span "Apple Tree Hows captures the shift into autumn with crisp apple and citrus , li…" at bounding box center [861, 627] width 298 height 117
click at [747, 661] on p "Apple Tree Hows captures the shift into autumn with crisp apple and citrus , li…" at bounding box center [871, 627] width 318 height 122
click at [715, 651] on span "Apple Tree Hows captures the shift into autumn with crisp apple and citrus , li…" at bounding box center [861, 627] width 298 height 117
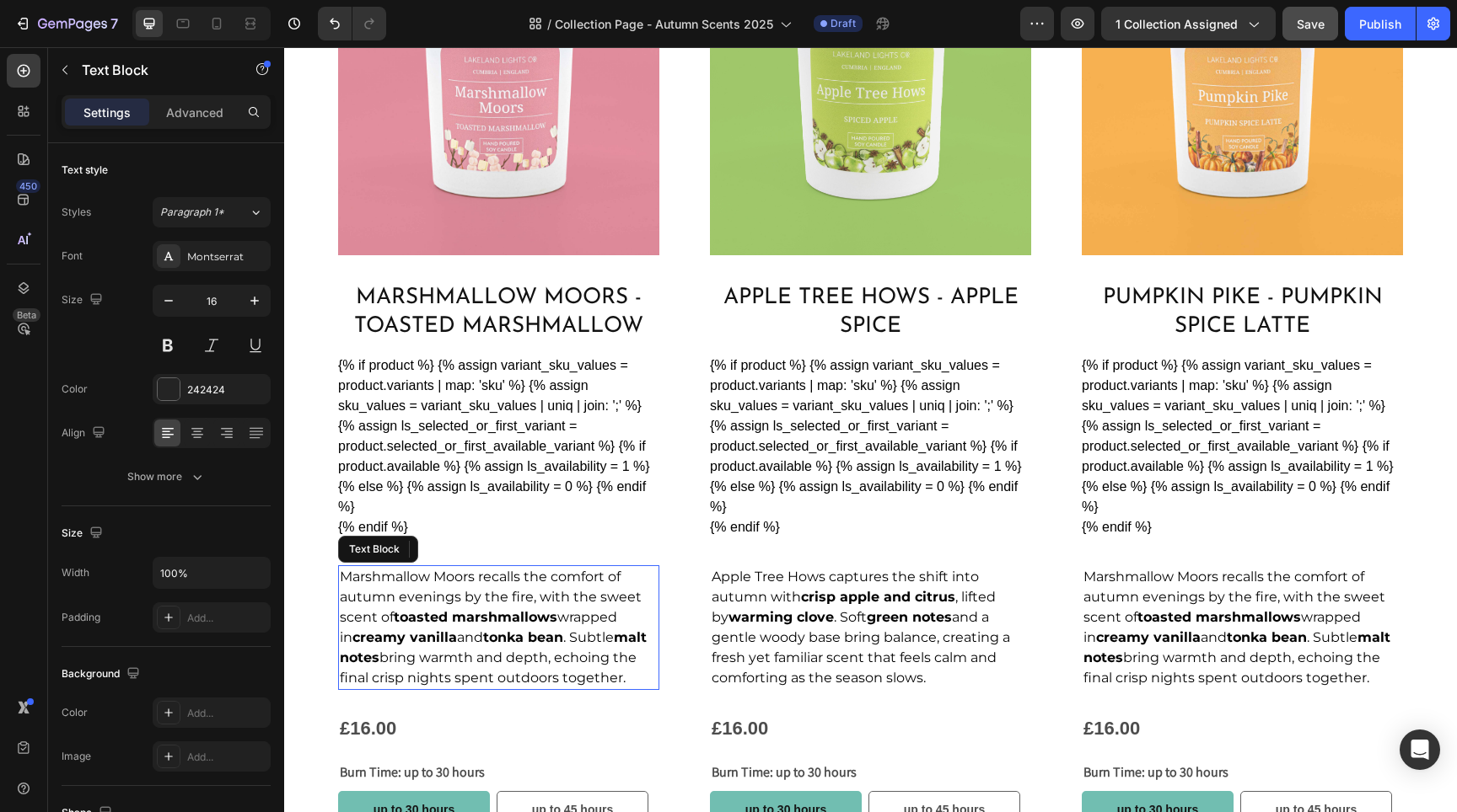
click at [571, 638] on span "Marshmallow Moors recalls the comfort of autumn evenings by the fire, with the …" at bounding box center [494, 627] width 307 height 117
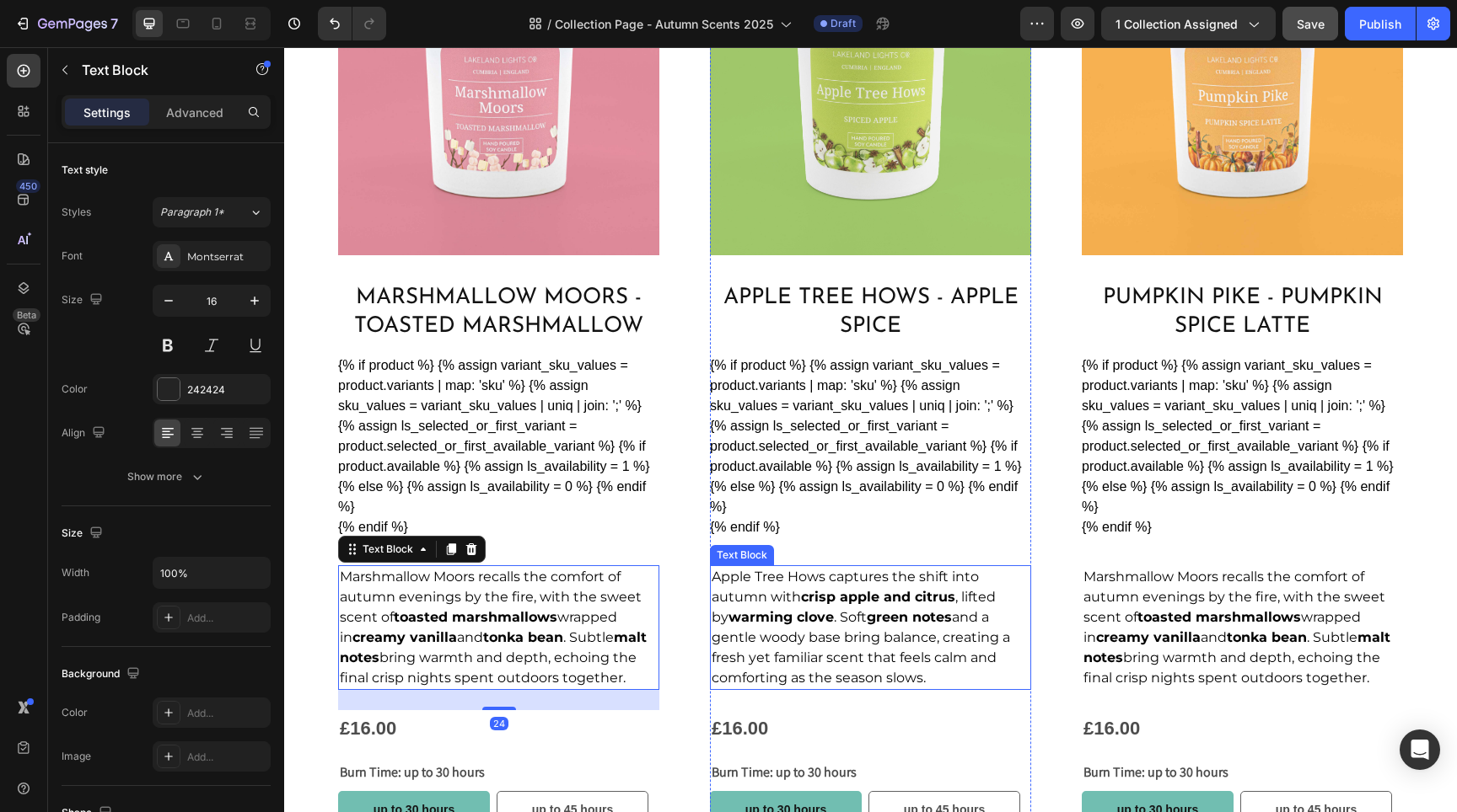
click at [740, 640] on span "Apple Tree Hows captures the shift into autumn with crisp apple and citrus , li…" at bounding box center [861, 627] width 298 height 117
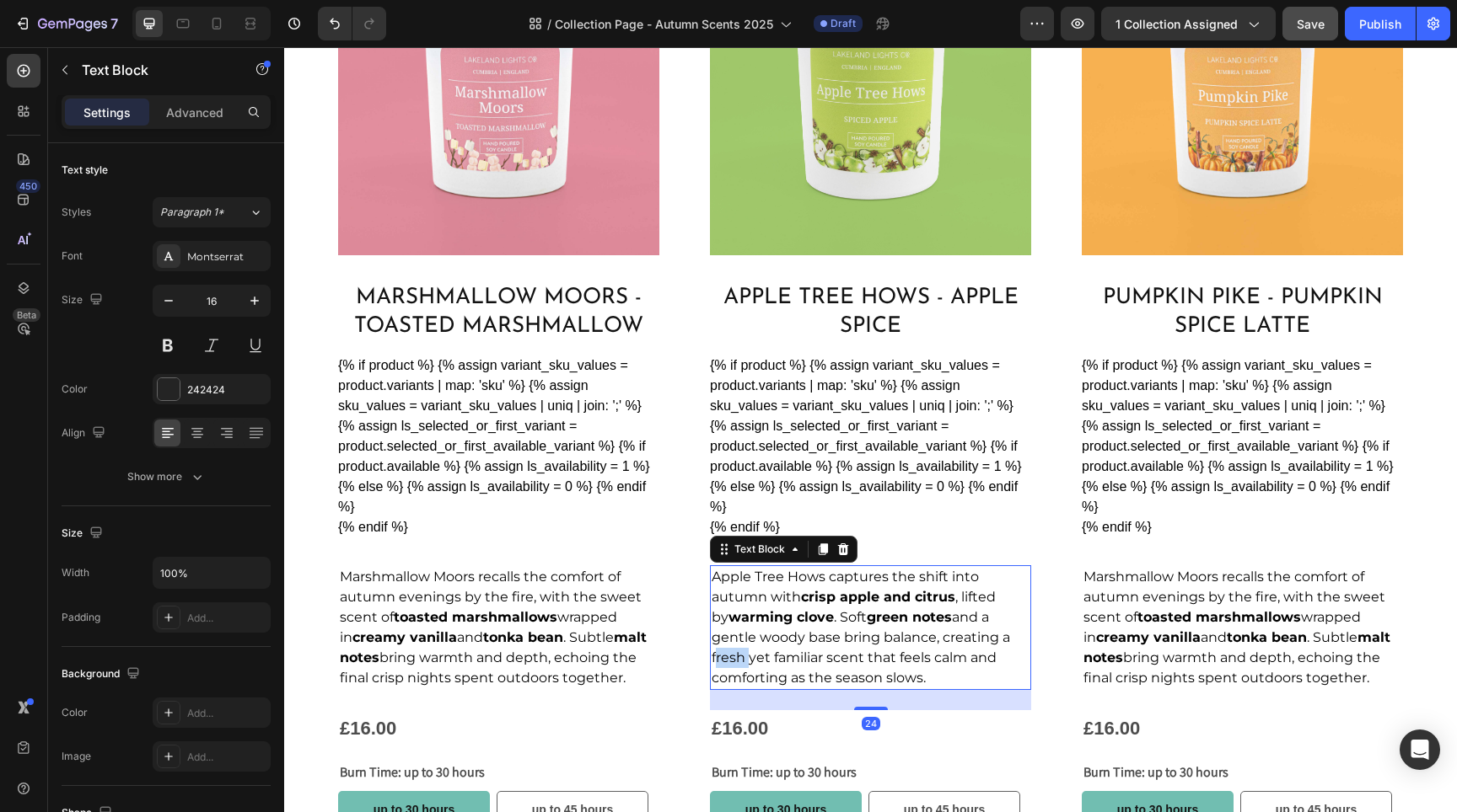
click at [722, 654] on span "Apple Tree Hows captures the shift into autumn with crisp apple and citrus , li…" at bounding box center [861, 627] width 298 height 117
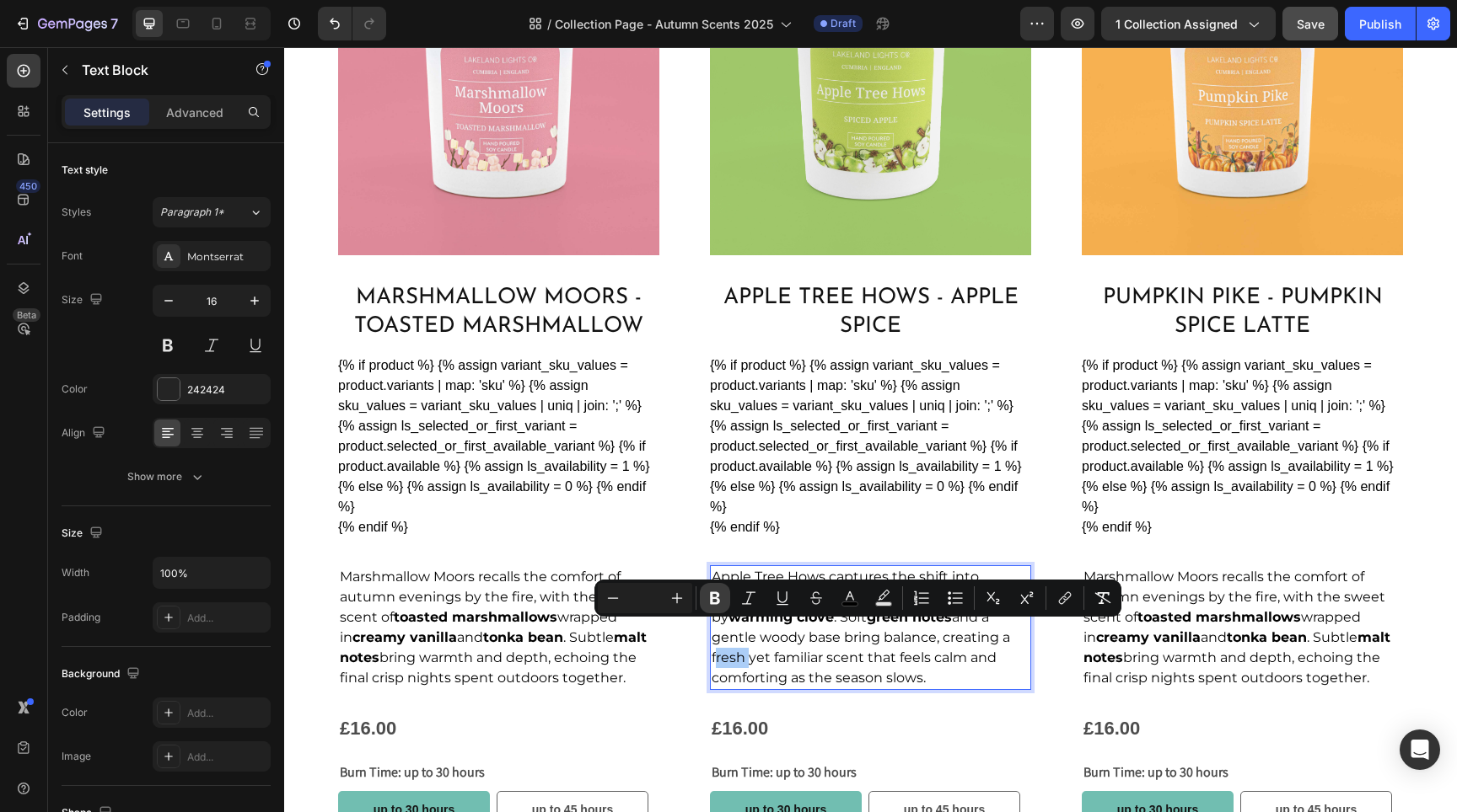
click at [713, 599] on icon "Editor contextual toolbar" at bounding box center [715, 598] width 17 height 17
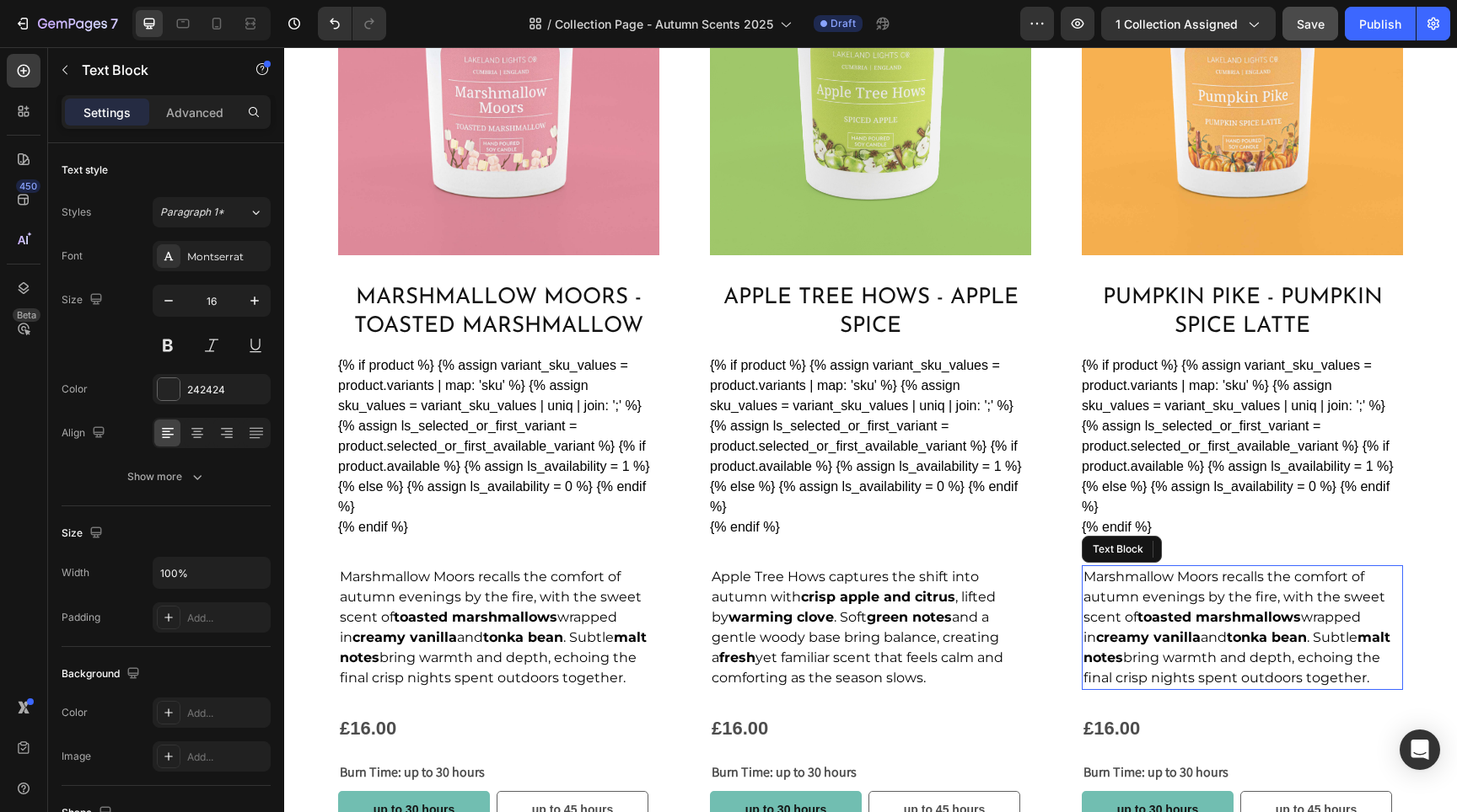
click at [1181, 645] on span "Marshmallow Moors recalls the comfort of autumn evenings by the fire, with the …" at bounding box center [1237, 627] width 307 height 117
click at [1279, 610] on strong "toasted marshmallows" at bounding box center [1219, 618] width 163 height 16
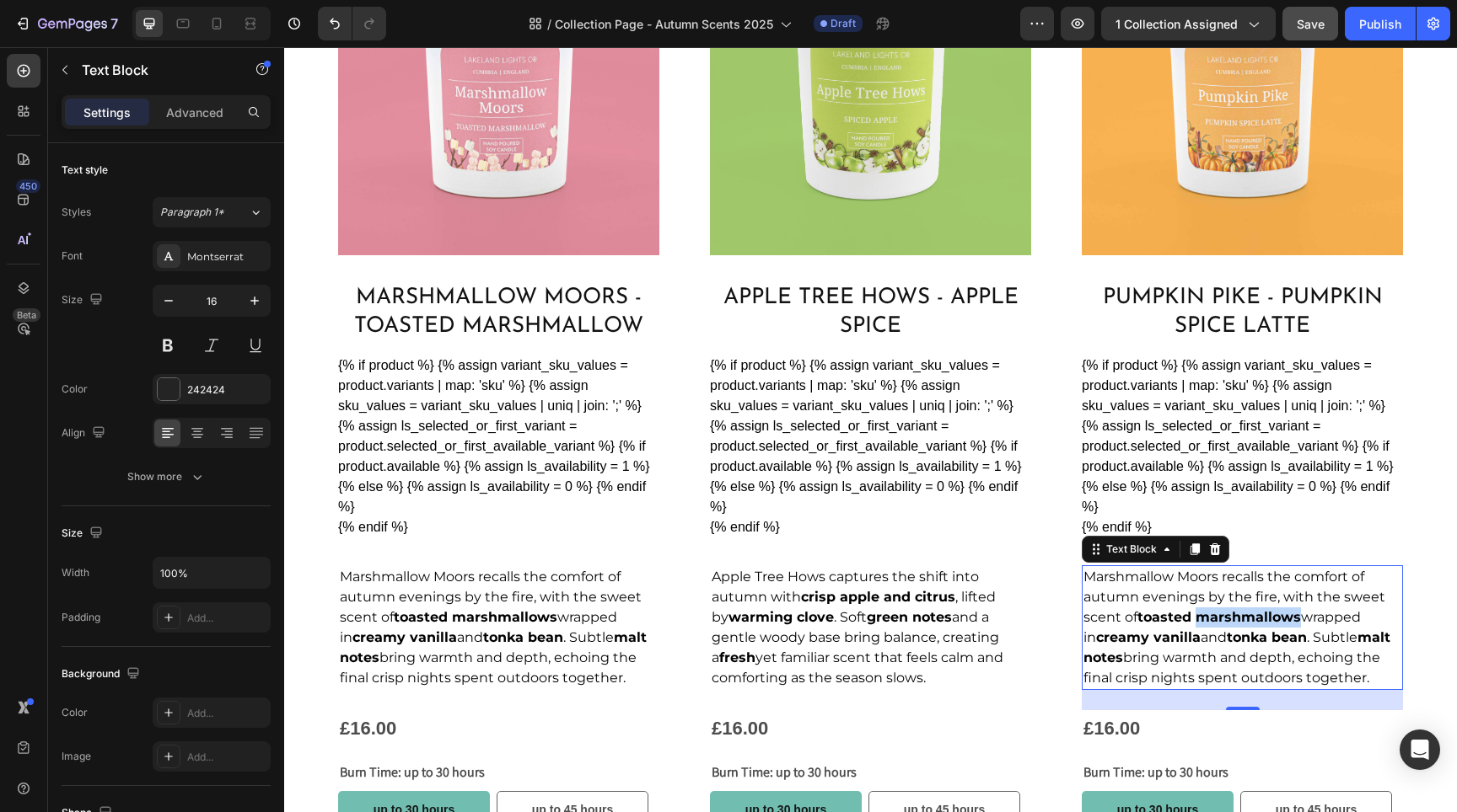
click at [1279, 610] on strong "toasted marshmallows" at bounding box center [1219, 618] width 163 height 16
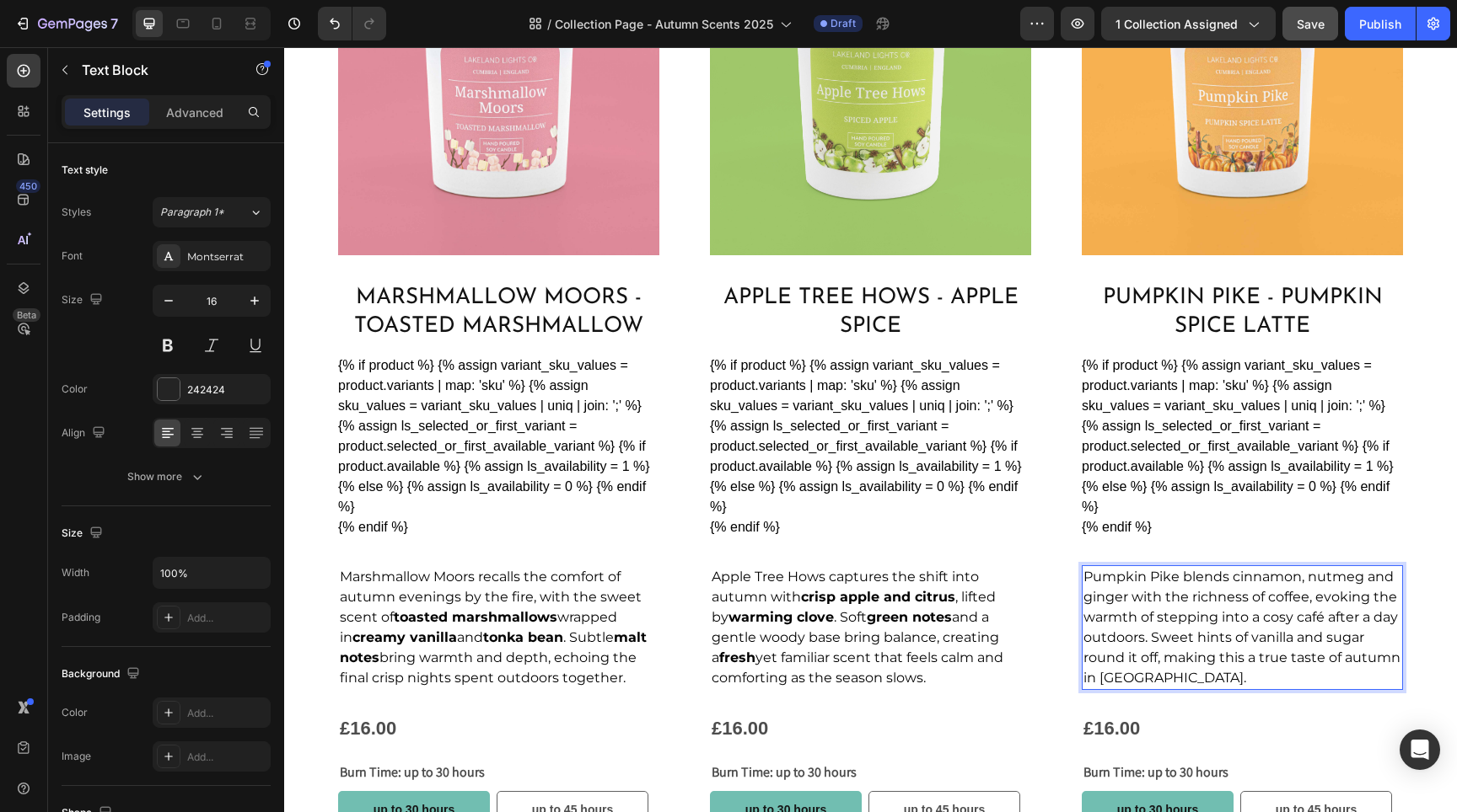
click at [1242, 594] on span "Pumpkin Pike blends cinnamon, nutmeg and ginger with the richness of coffee, ev…" at bounding box center [1241, 627] width 317 height 117
click at [1248, 574] on span "Pumpkin Pike blends cinnamon, nutmeg and ginger with the richness of coffee, ev…" at bounding box center [1241, 627] width 317 height 117
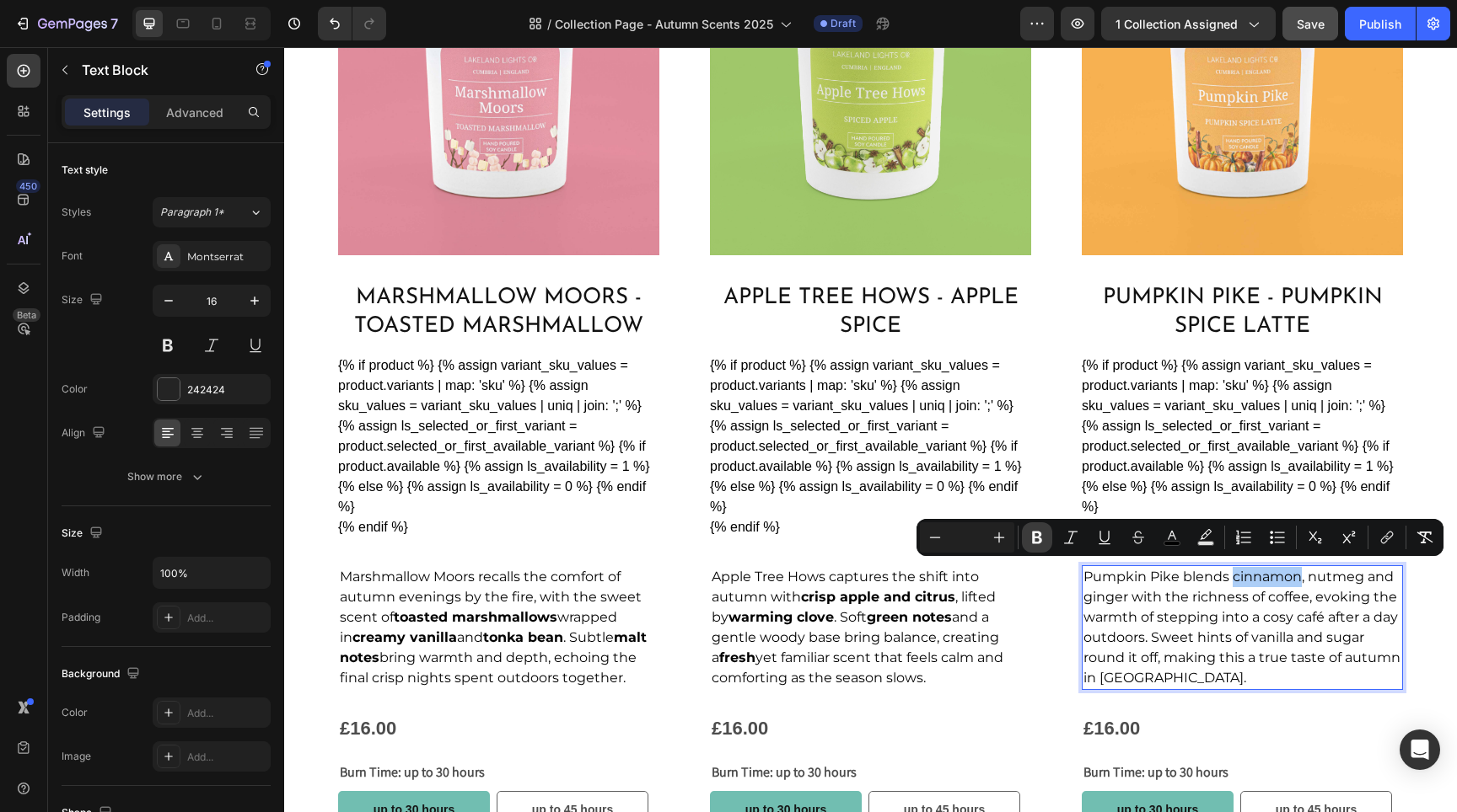
click at [1033, 534] on icon "Editor contextual toolbar" at bounding box center [1036, 538] width 10 height 12
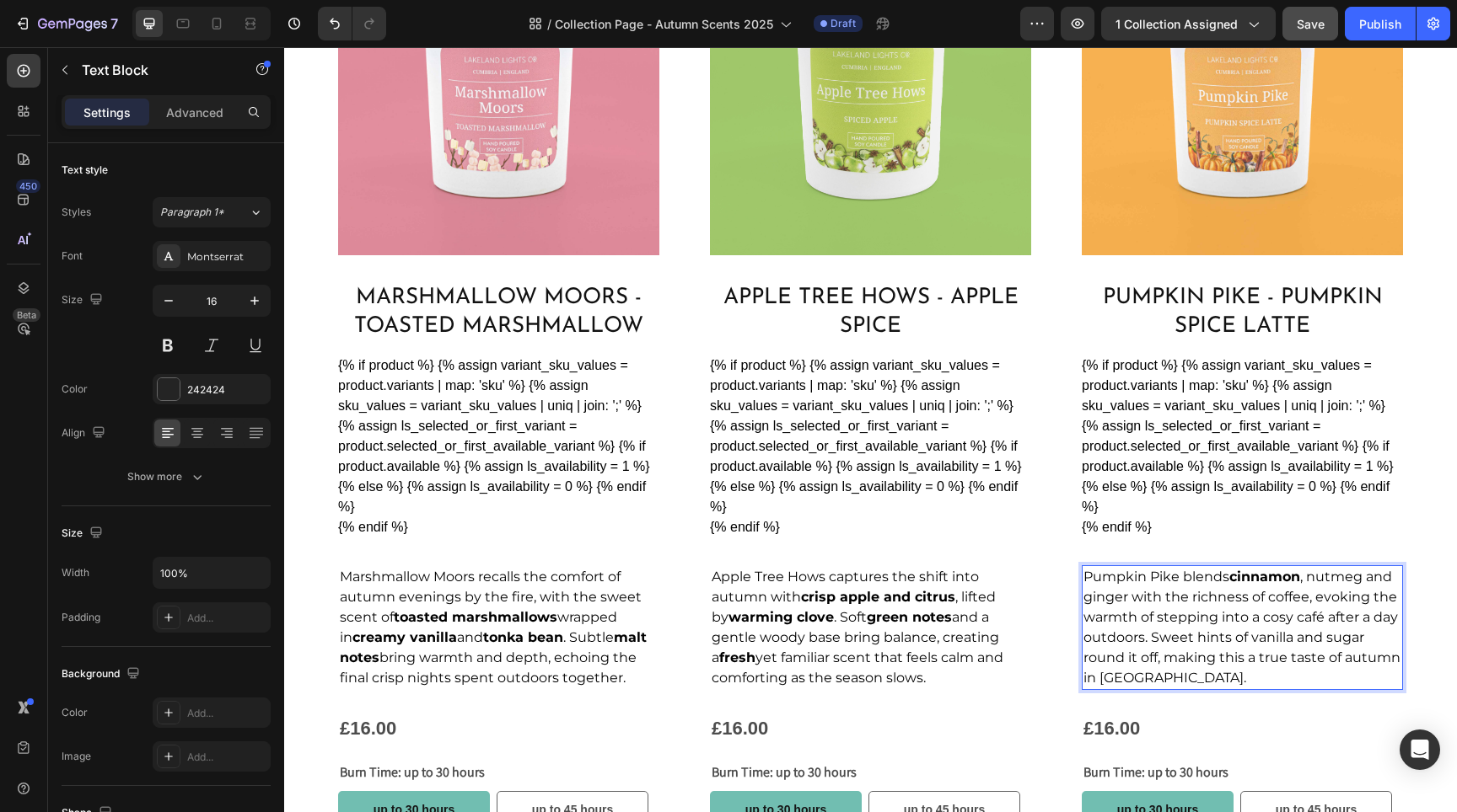
click at [1321, 569] on span "Pumpkin Pike blends cinnamon , nutmeg and ginger with the richness of coffee, e…" at bounding box center [1241, 627] width 317 height 117
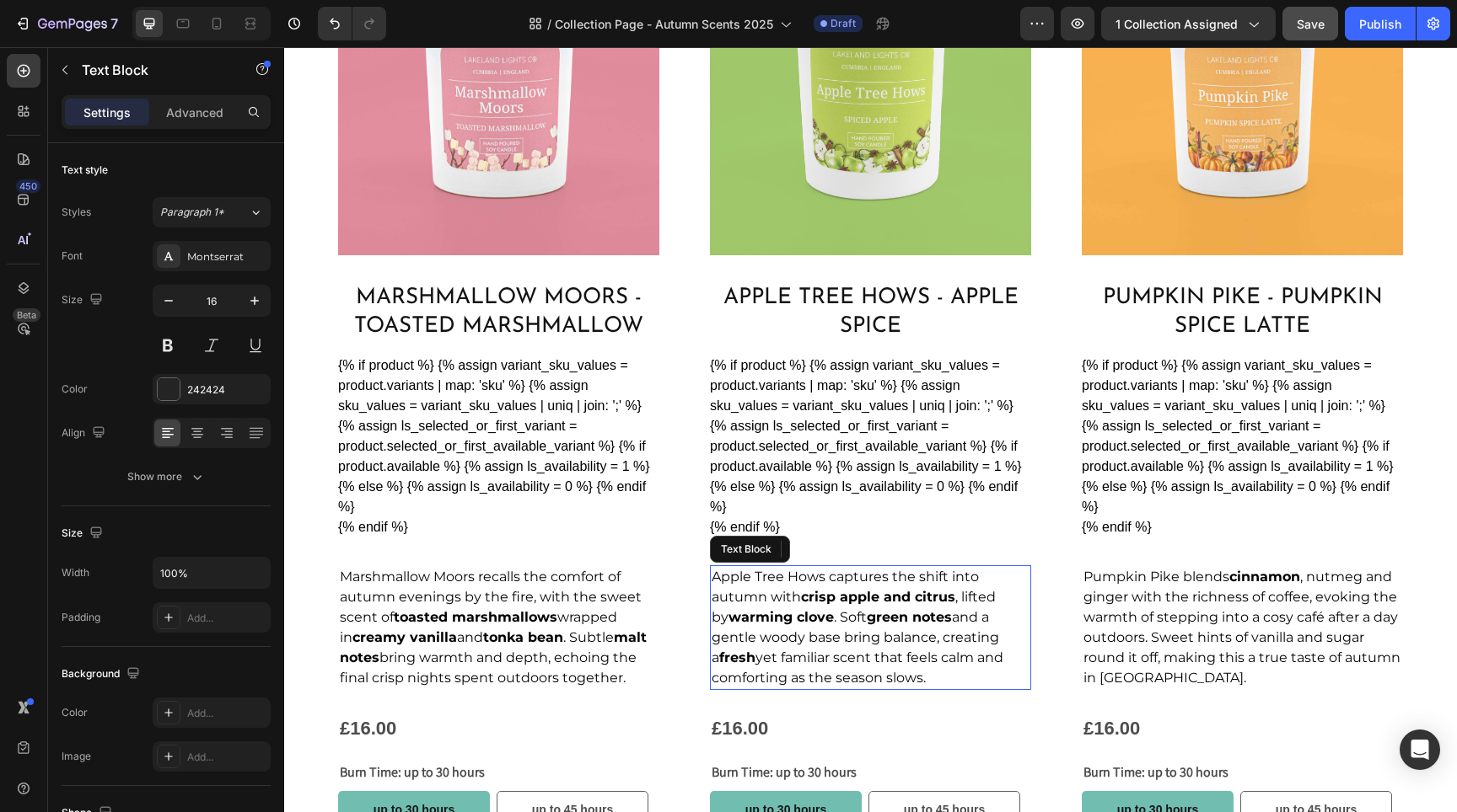
click at [938, 617] on span "Apple Tree Hows captures the shift into autumn with crisp apple and citrus , li…" at bounding box center [858, 627] width 292 height 117
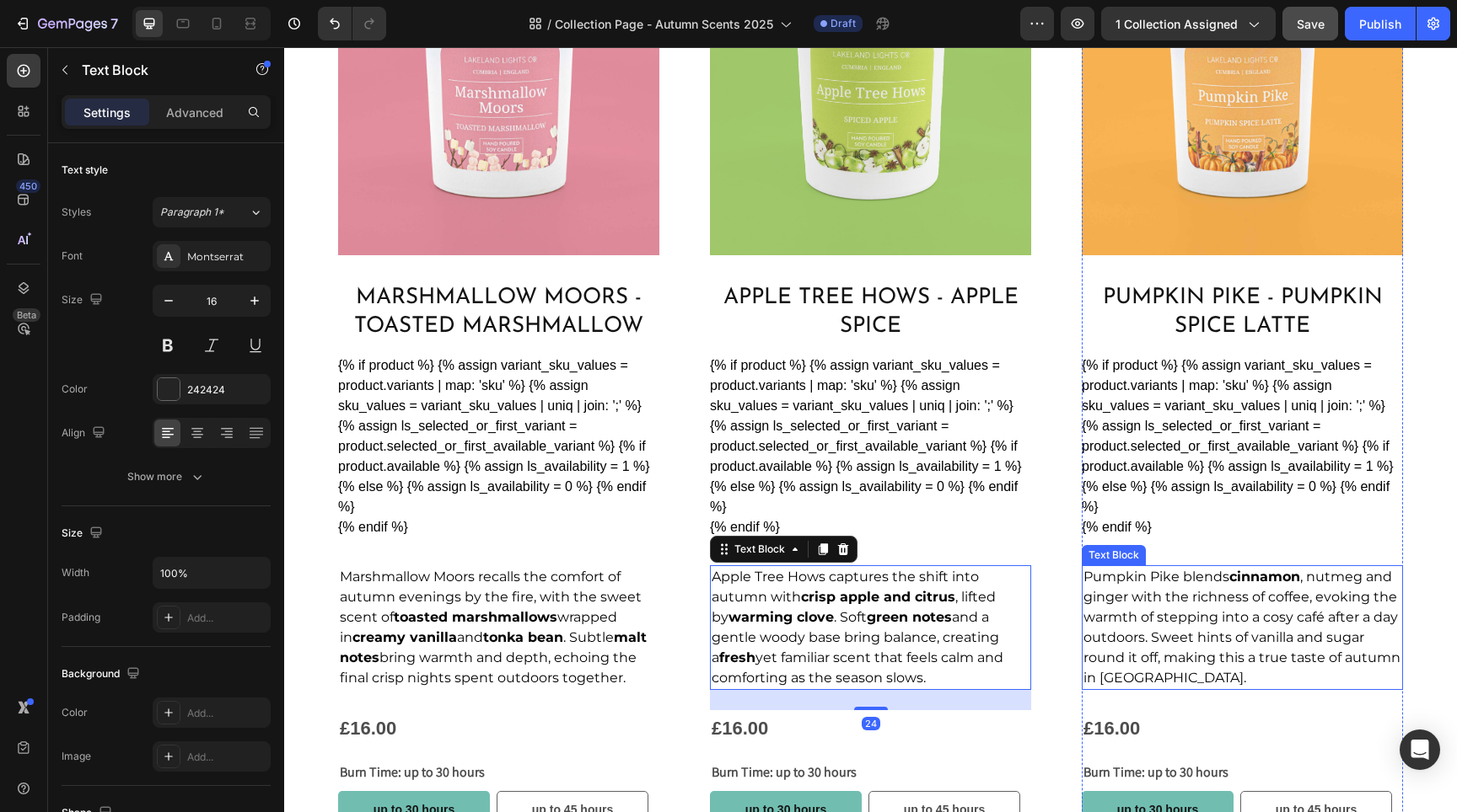
click at [1259, 616] on span "Pumpkin Pike blends cinnamon , nutmeg and ginger with the richness of coffee, e…" at bounding box center [1241, 627] width 317 height 117
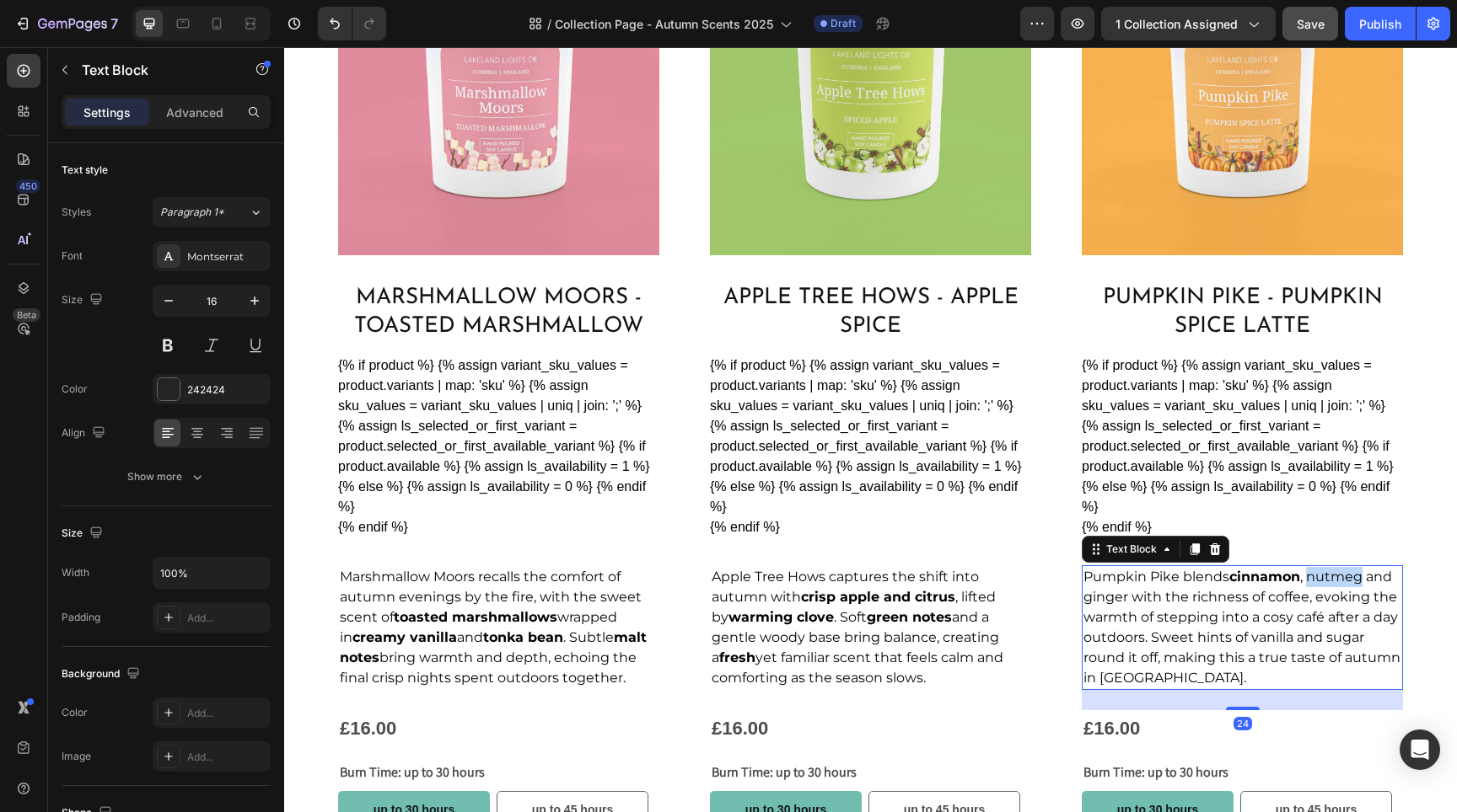
click at [1330, 573] on span "Pumpkin Pike blends cinnamon , nutmeg and ginger with the richness of coffee, e…" at bounding box center [1241, 627] width 317 height 117
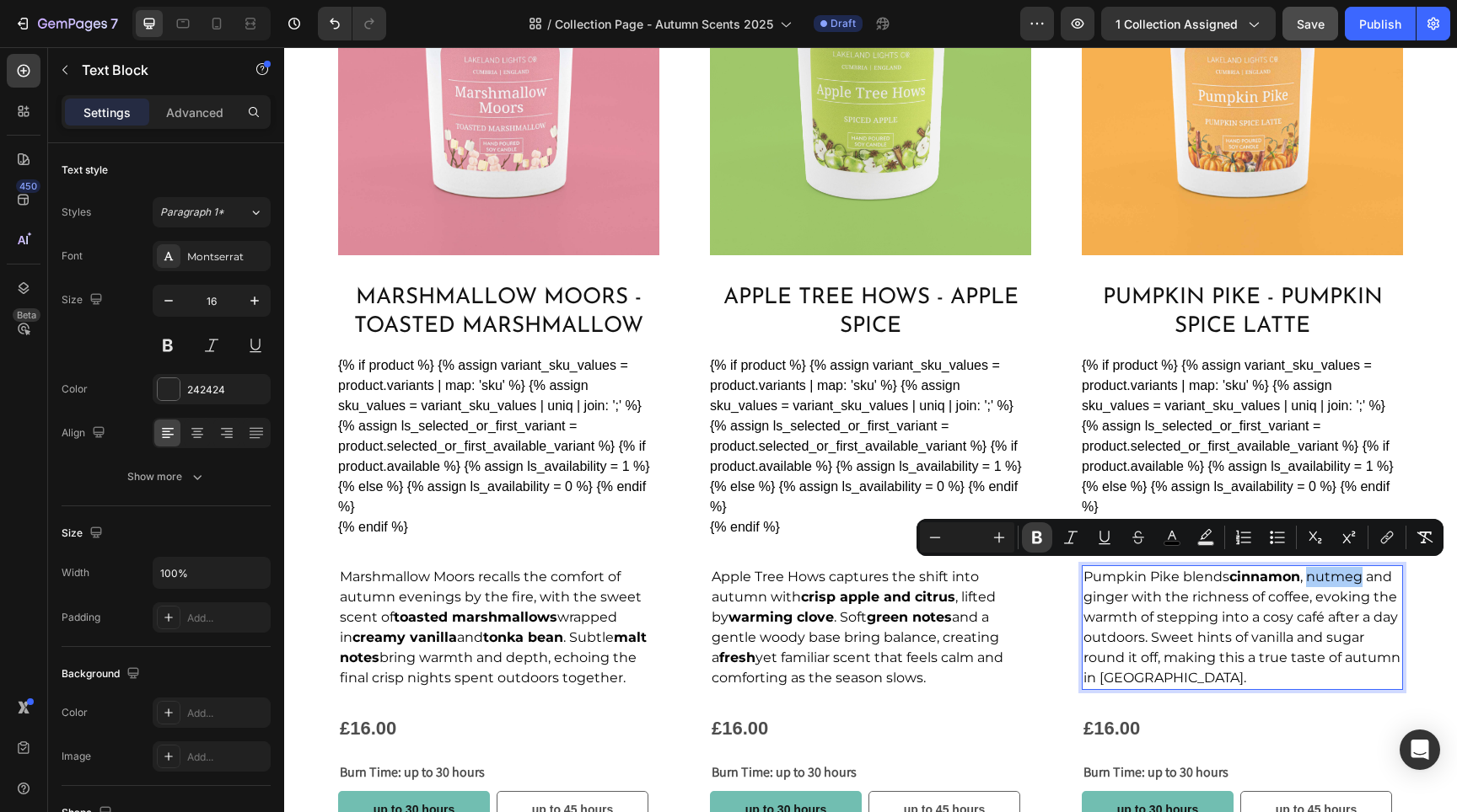
click at [1030, 532] on icon "Editor contextual toolbar" at bounding box center [1037, 537] width 17 height 17
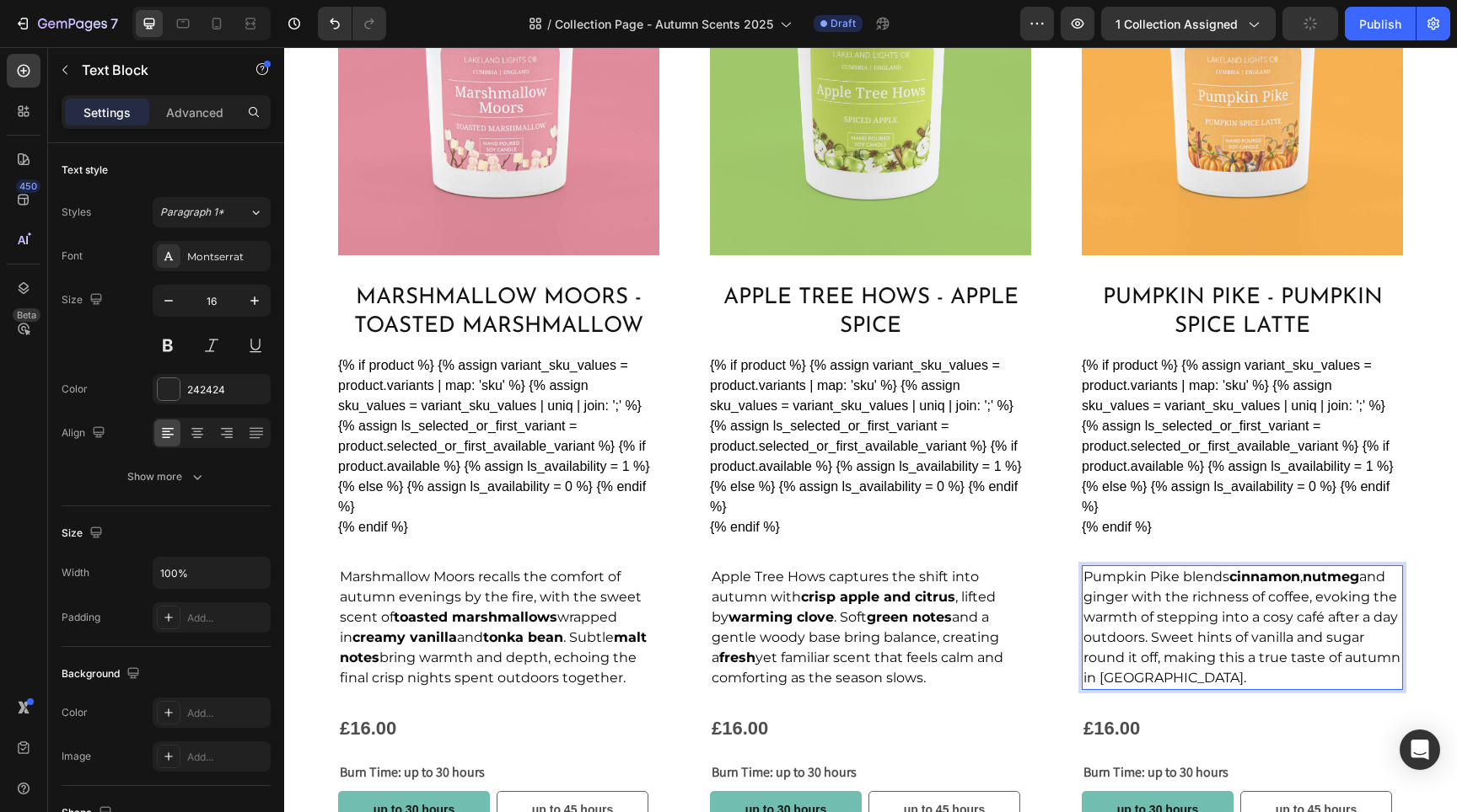
click at [1105, 595] on span "Pumpkin Pike blends cinnamon , nutmeg and ginger with the richness of coffee, e…" at bounding box center [1241, 627] width 317 height 117
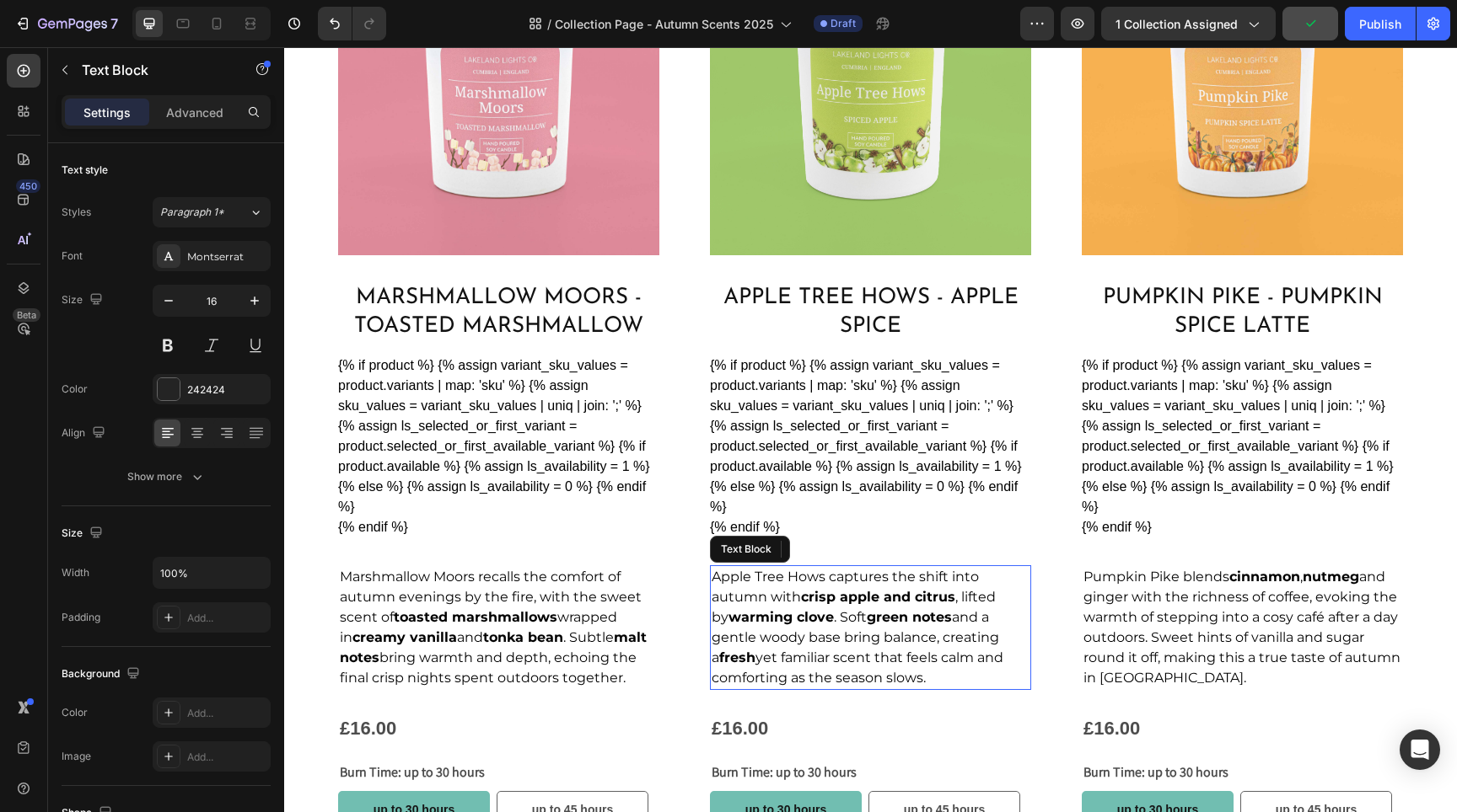
click at [915, 635] on span "Apple Tree Hows captures the shift into autumn with crisp apple and citrus , li…" at bounding box center [858, 627] width 292 height 117
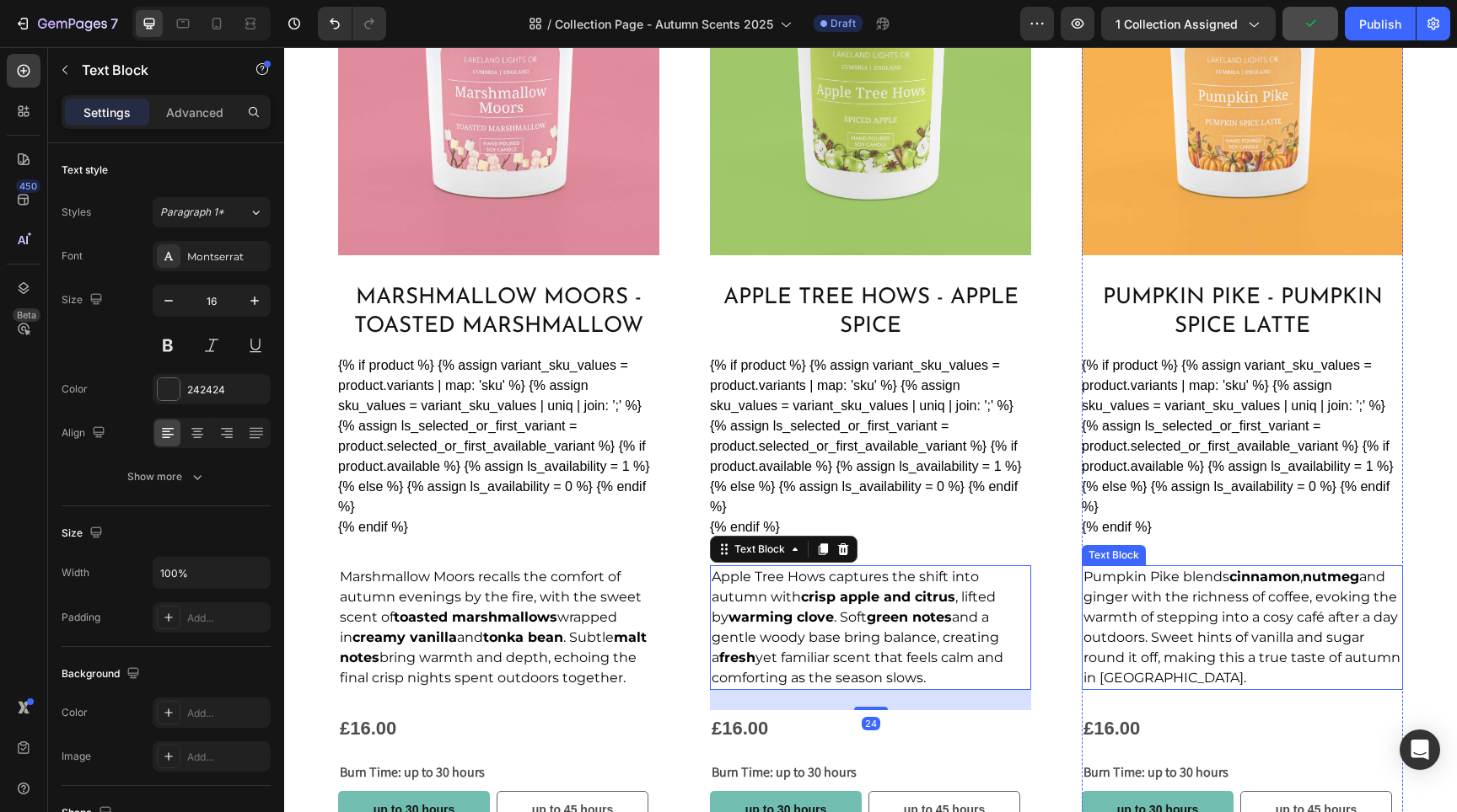
click at [1153, 612] on span "Pumpkin Pike blends cinnamon , nutmeg and ginger with the richness of coffee, e…" at bounding box center [1241, 627] width 317 height 117
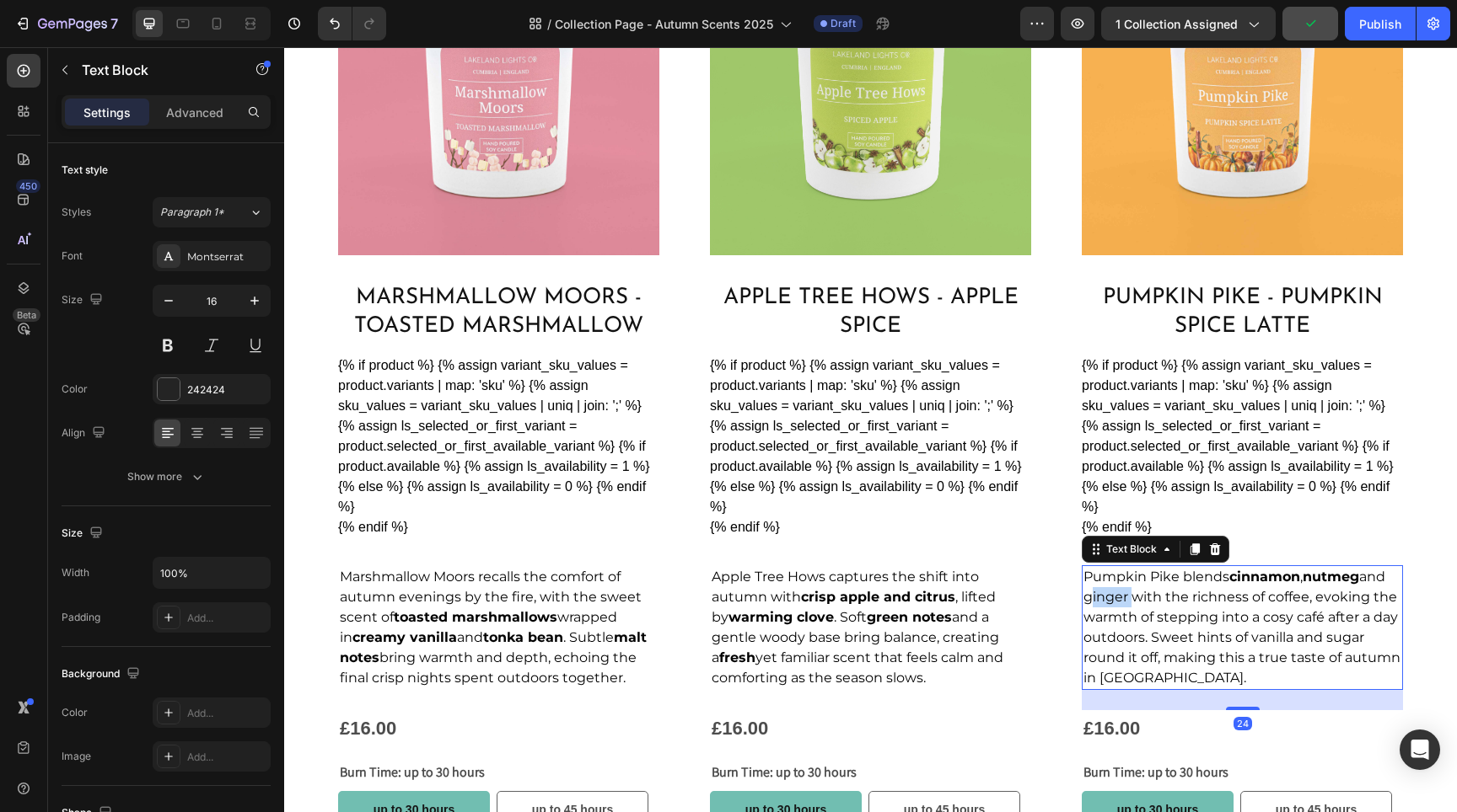
click at [1090, 588] on span "Pumpkin Pike blends cinnamon , nutmeg and ginger with the richness of coffee, e…" at bounding box center [1241, 627] width 317 height 117
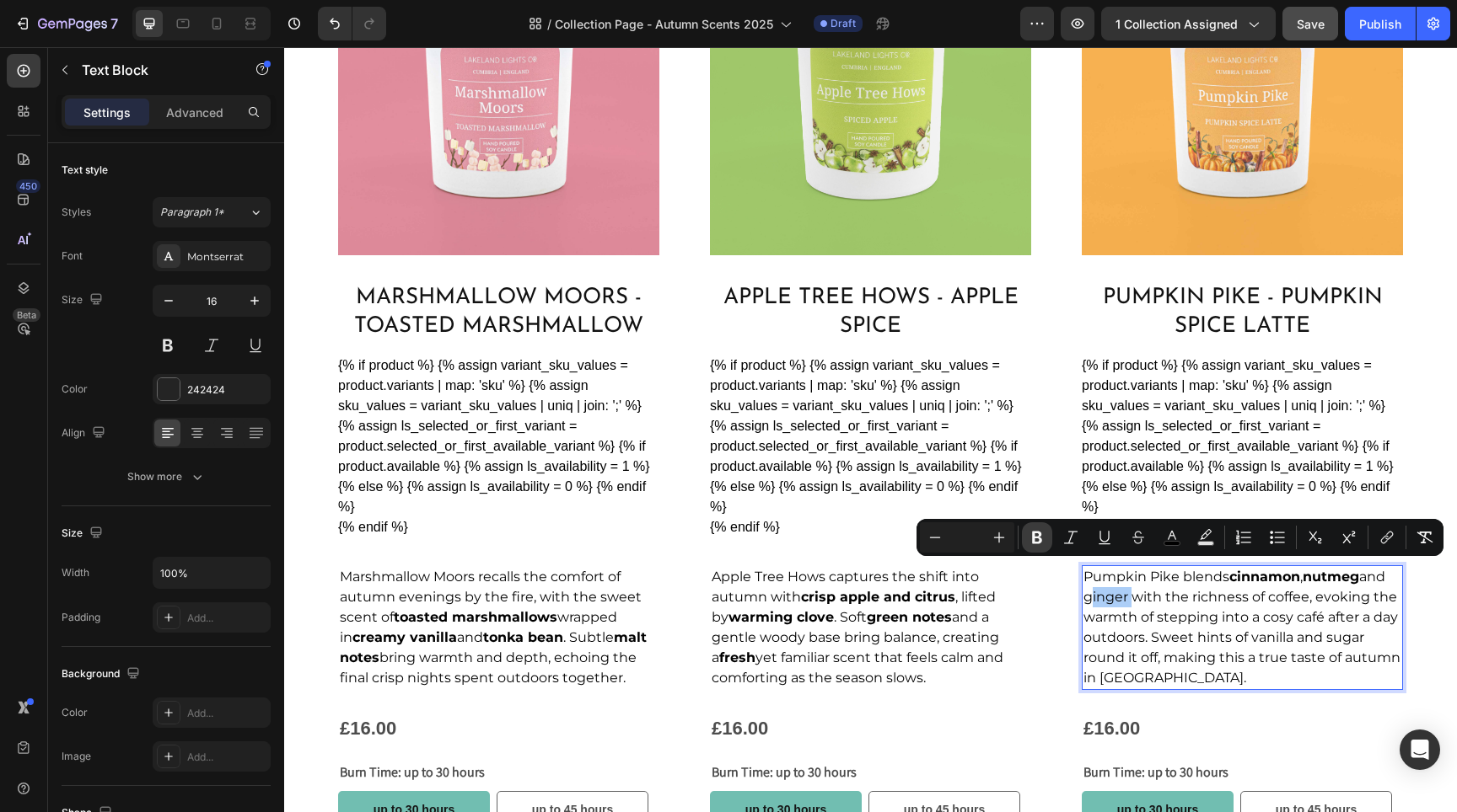
click at [1030, 534] on icon "Editor contextual toolbar" at bounding box center [1037, 537] width 17 height 17
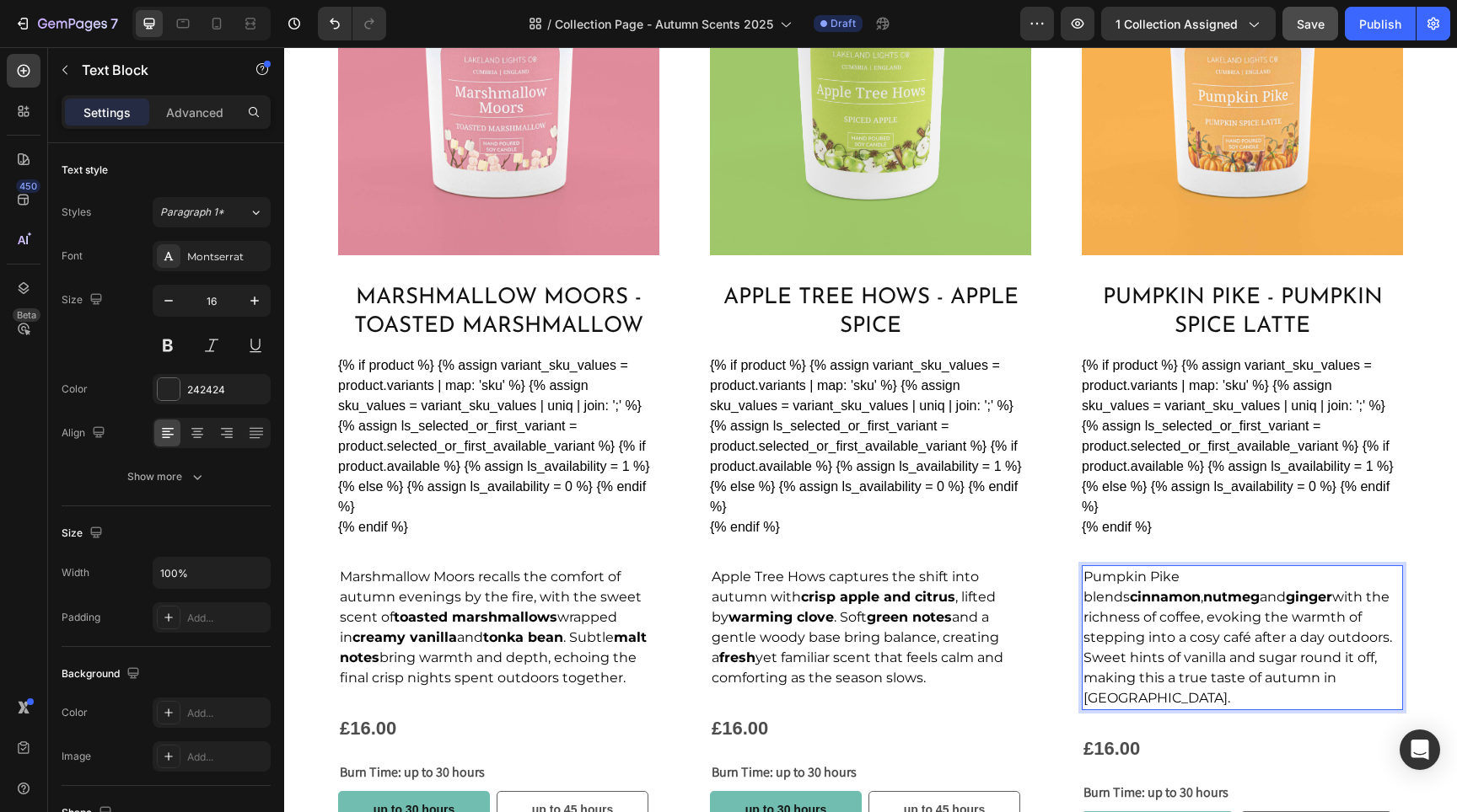
click at [1214, 599] on span "Pumpkin Pike blends cinnamon , nutmeg and ginger with the richness of coffee, e…" at bounding box center [1238, 637] width 309 height 138
click at [1274, 593] on span "Pumpkin Pike blends cinnamon , nutmeg and ginger with the richness of coffee, e…" at bounding box center [1238, 637] width 309 height 138
click at [916, 610] on strong "green notes" at bounding box center [909, 618] width 85 height 16
click at [1212, 608] on span "Pumpkin Pike blends cinnamon , nutmeg and ginger with the richness of coffee, e…" at bounding box center [1238, 637] width 309 height 138
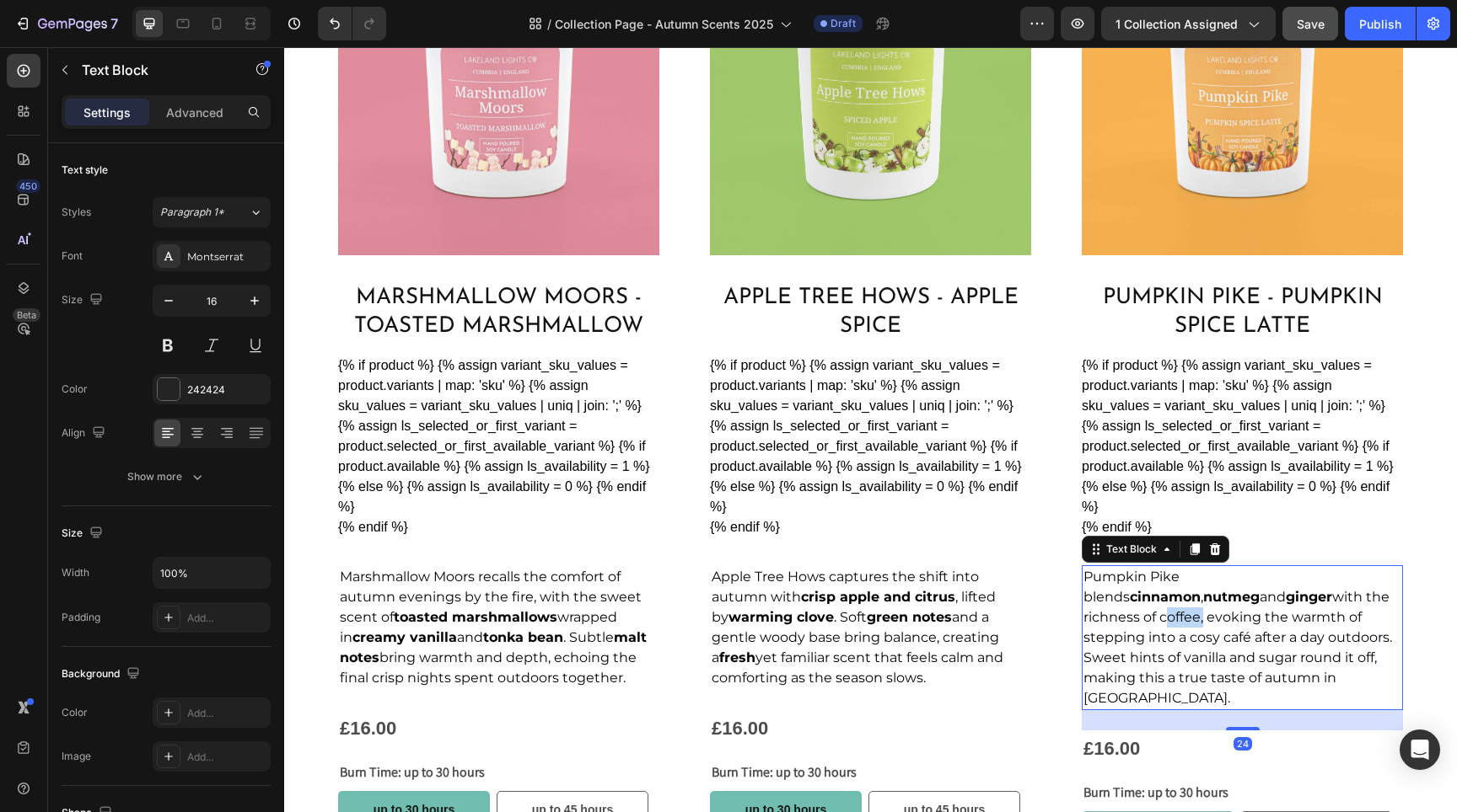
click at [1264, 595] on span "Pumpkin Pike blends cinnamon , nutmeg and ginger with the richness of coffee, e…" at bounding box center [1238, 637] width 309 height 138
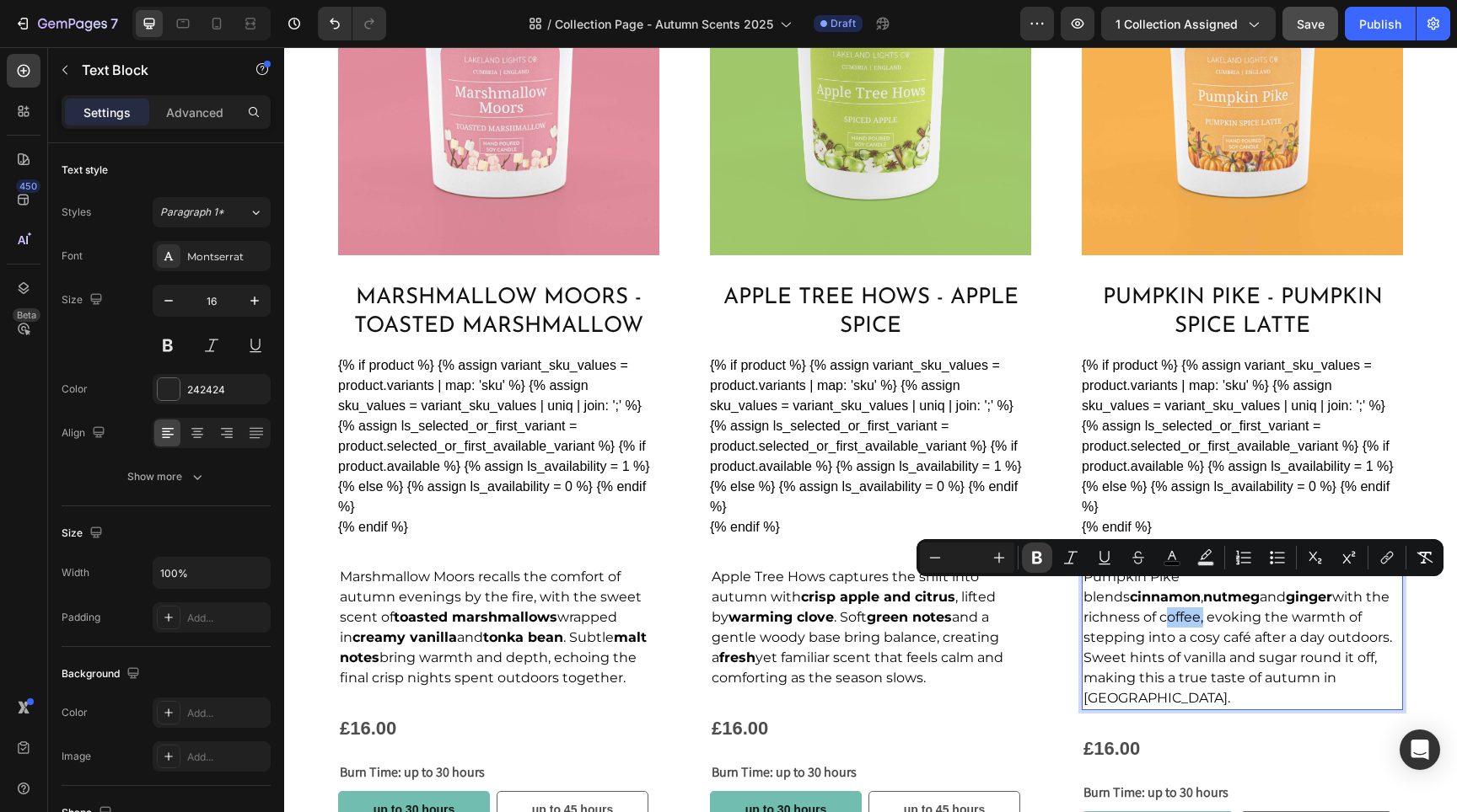
click at [1036, 560] on icon "Editor contextual toolbar" at bounding box center [1037, 557] width 17 height 17
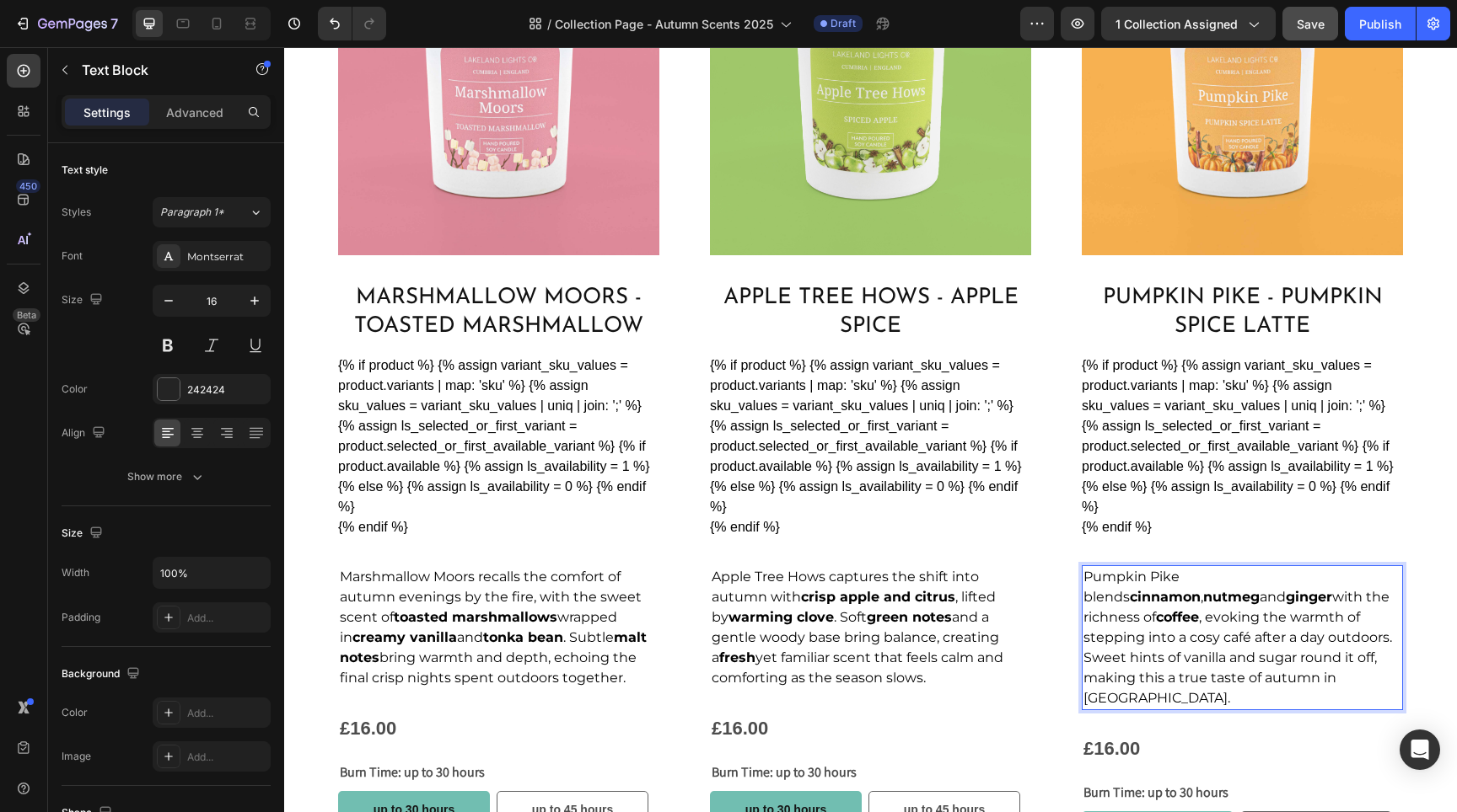
click at [1262, 632] on span "Pumpkin Pike blends cinnamon , nutmeg and ginger with the richness of coffee , …" at bounding box center [1238, 637] width 309 height 138
click at [1284, 627] on span "Pumpkin Pike blends cinnamon , nutmeg and ginger with the richness of coffee , …" at bounding box center [1238, 637] width 309 height 138
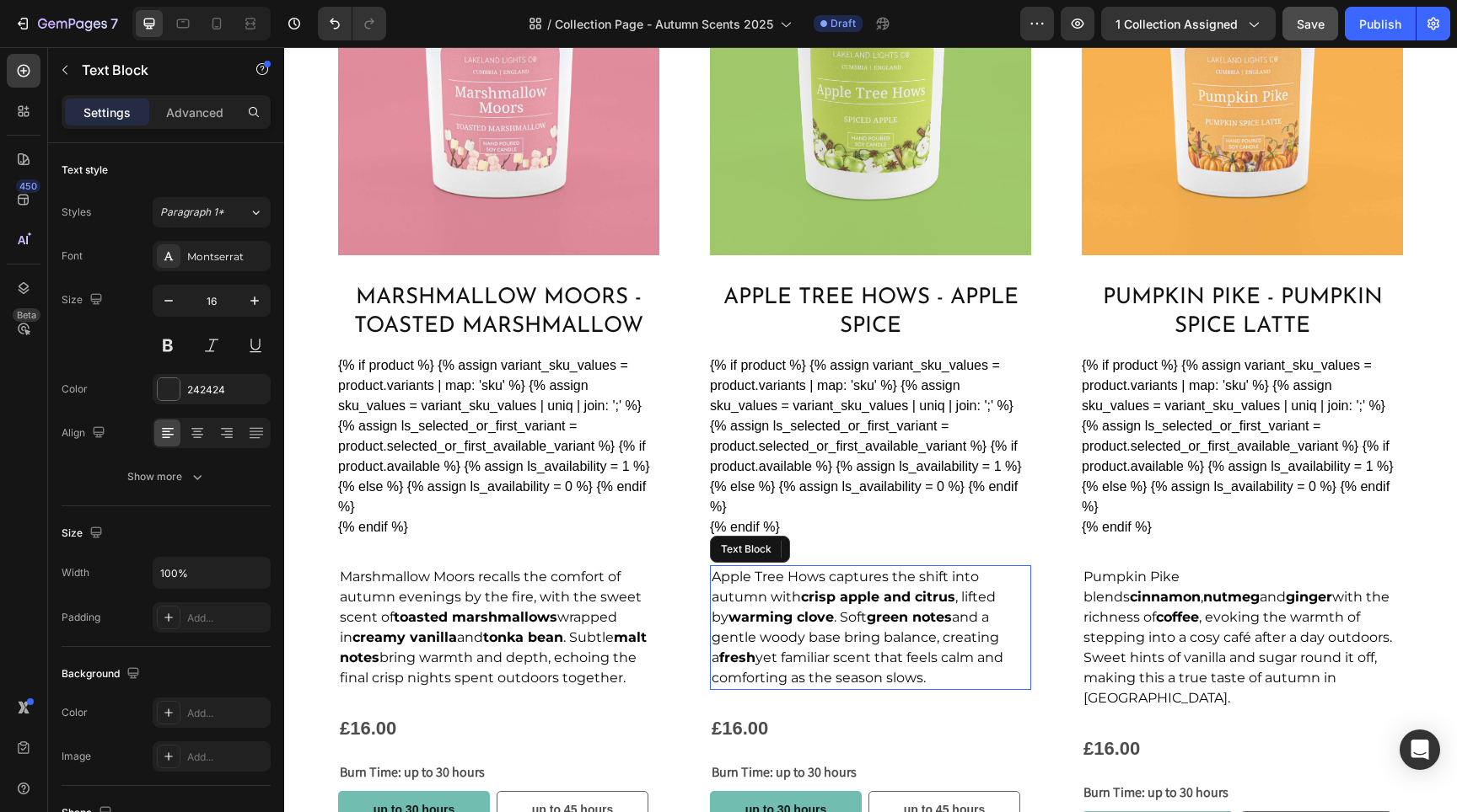
drag, startPoint x: 907, startPoint y: 619, endPoint x: 1179, endPoint y: 636, distance: 272.5
click at [907, 619] on strong "green notes" at bounding box center [909, 618] width 85 height 16
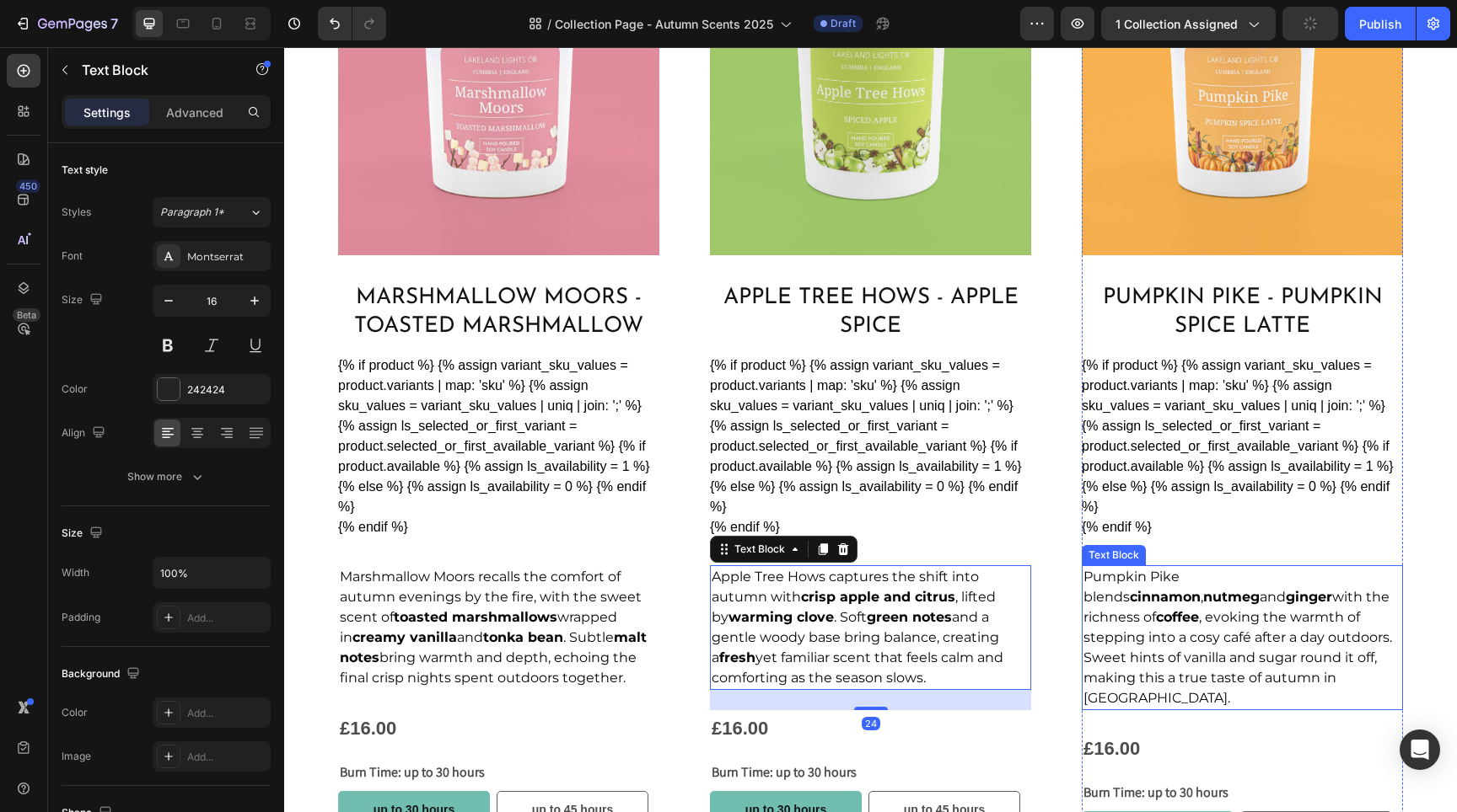
click at [1297, 640] on span "Pumpkin Pike blends cinnamon , nutmeg and ginger with the richness of coffee , …" at bounding box center [1238, 637] width 309 height 138
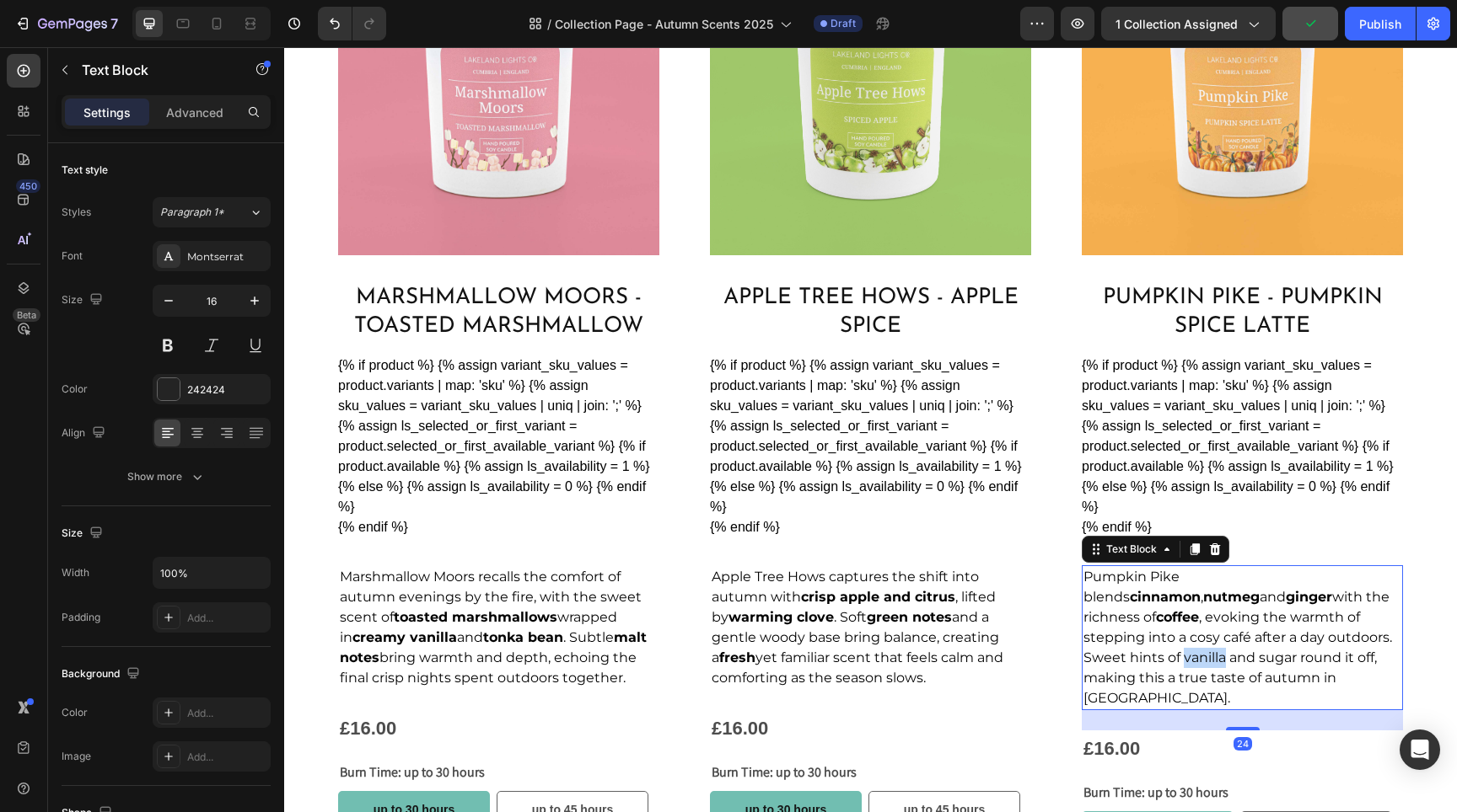
click at [1296, 634] on span "Pumpkin Pike blends cinnamon , nutmeg and ginger with the richness of coffee , …" at bounding box center [1238, 637] width 309 height 138
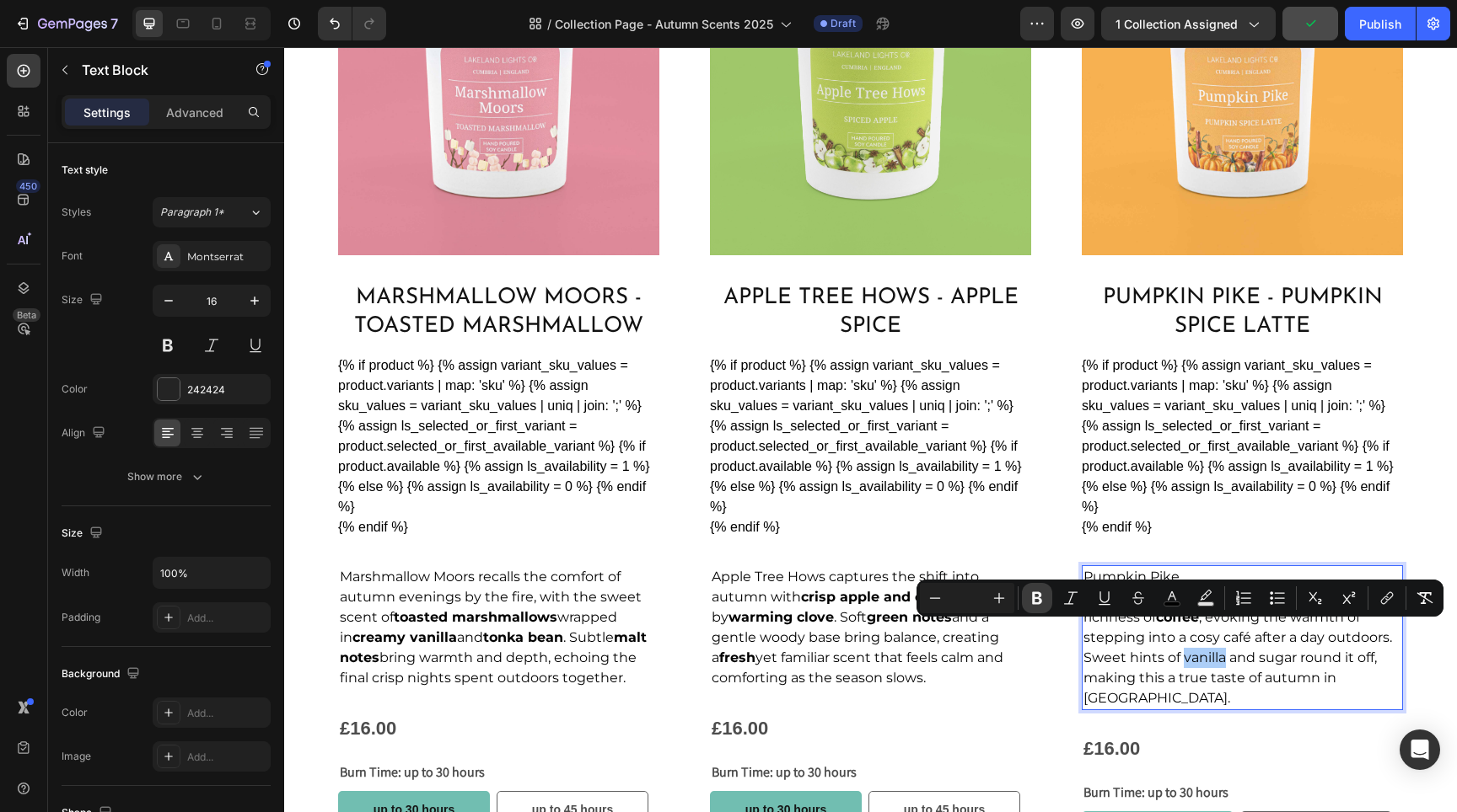
click at [1038, 595] on icon "Editor contextual toolbar" at bounding box center [1036, 599] width 10 height 12
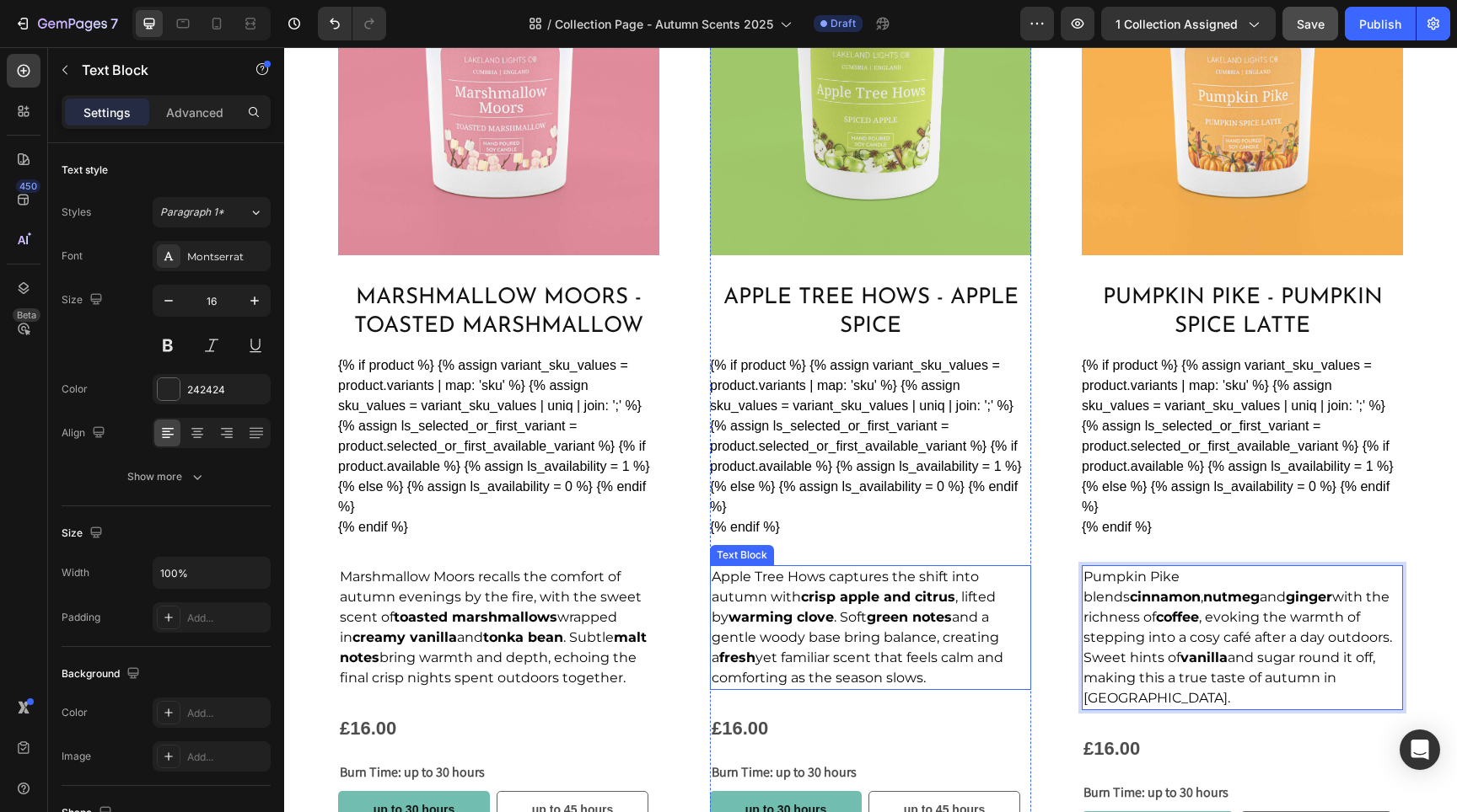
click at [929, 640] on span "Apple Tree Hows captures the shift into autumn with crisp apple and citrus , li…" at bounding box center [858, 627] width 292 height 117
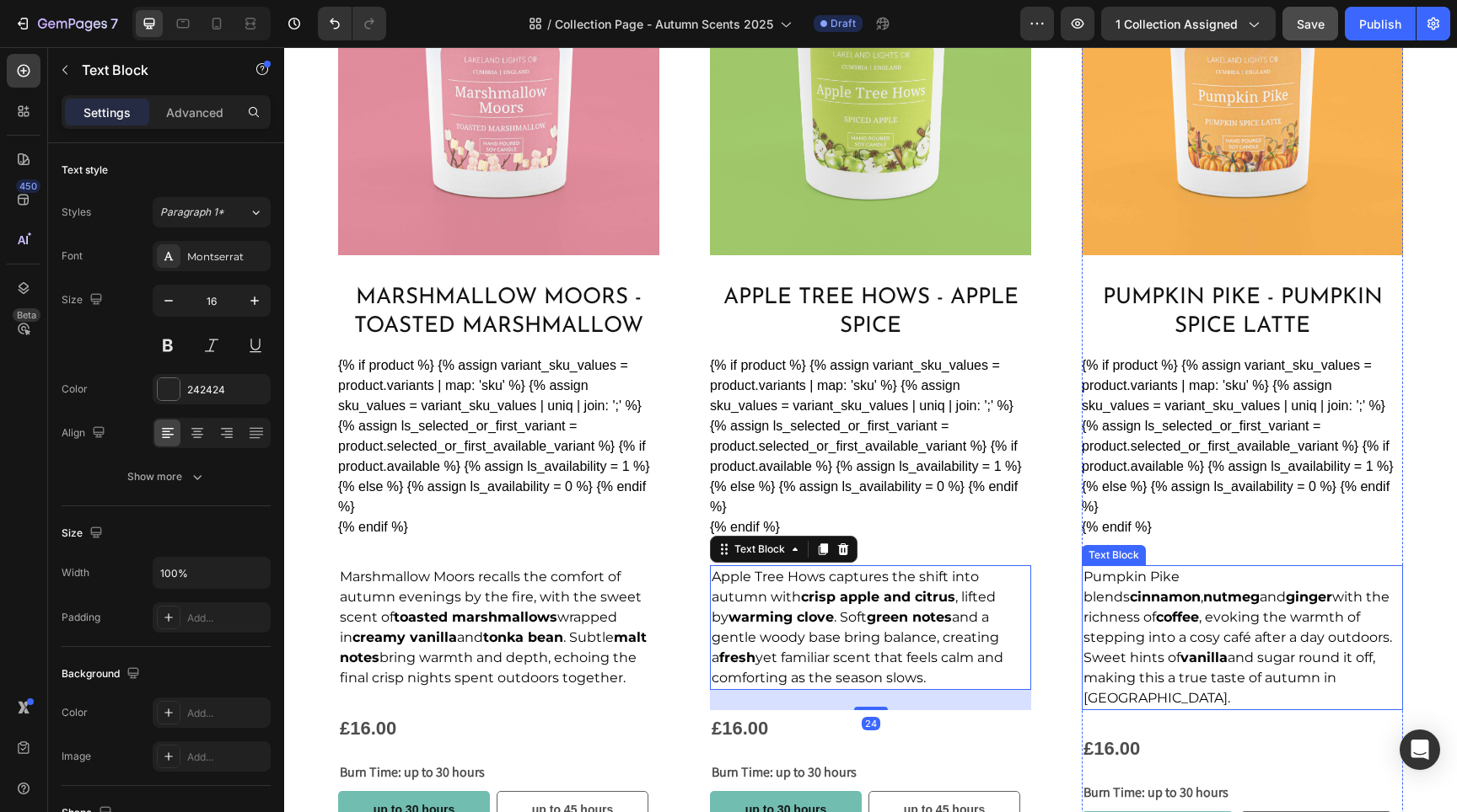
click at [1247, 643] on p "Pumpkin Pike blends cinnamon , nutmeg and ginger with the richness of coffee , …" at bounding box center [1242, 638] width 318 height 142
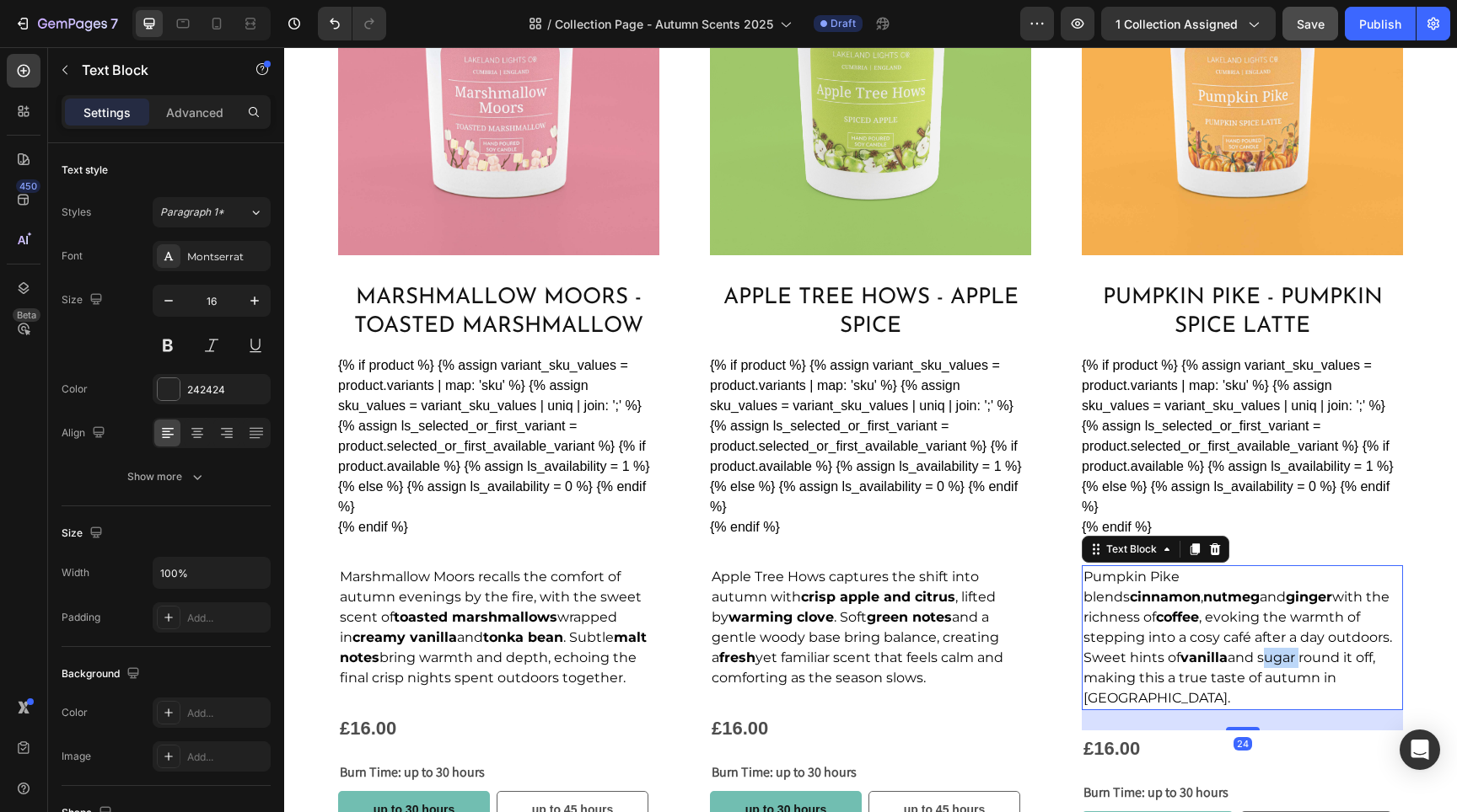
click at [1370, 635] on span "Pumpkin Pike blends cinnamon , nutmeg and ginger with the richness of coffee , …" at bounding box center [1238, 637] width 309 height 138
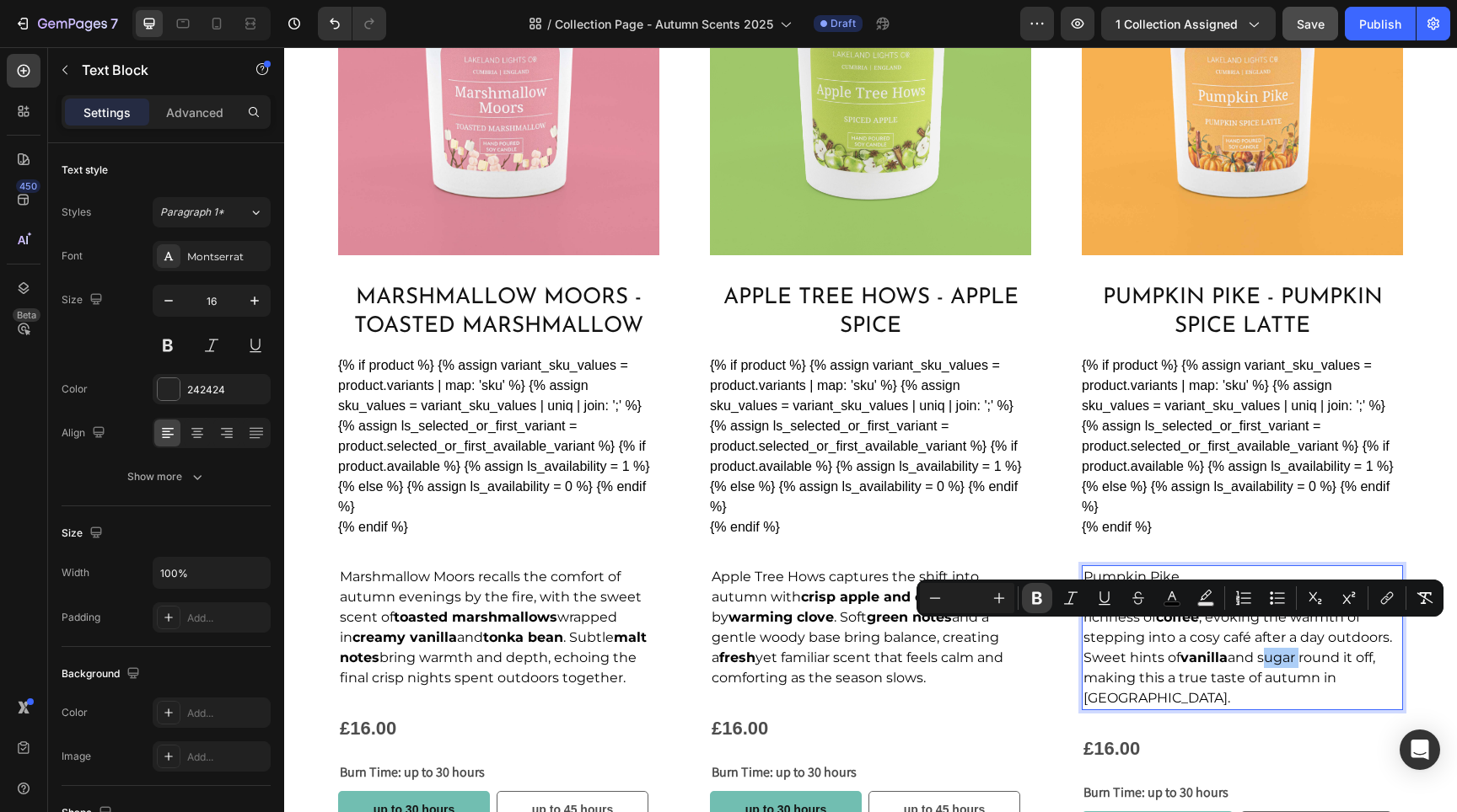
click at [1047, 593] on button "Bold" at bounding box center [1037, 598] width 30 height 30
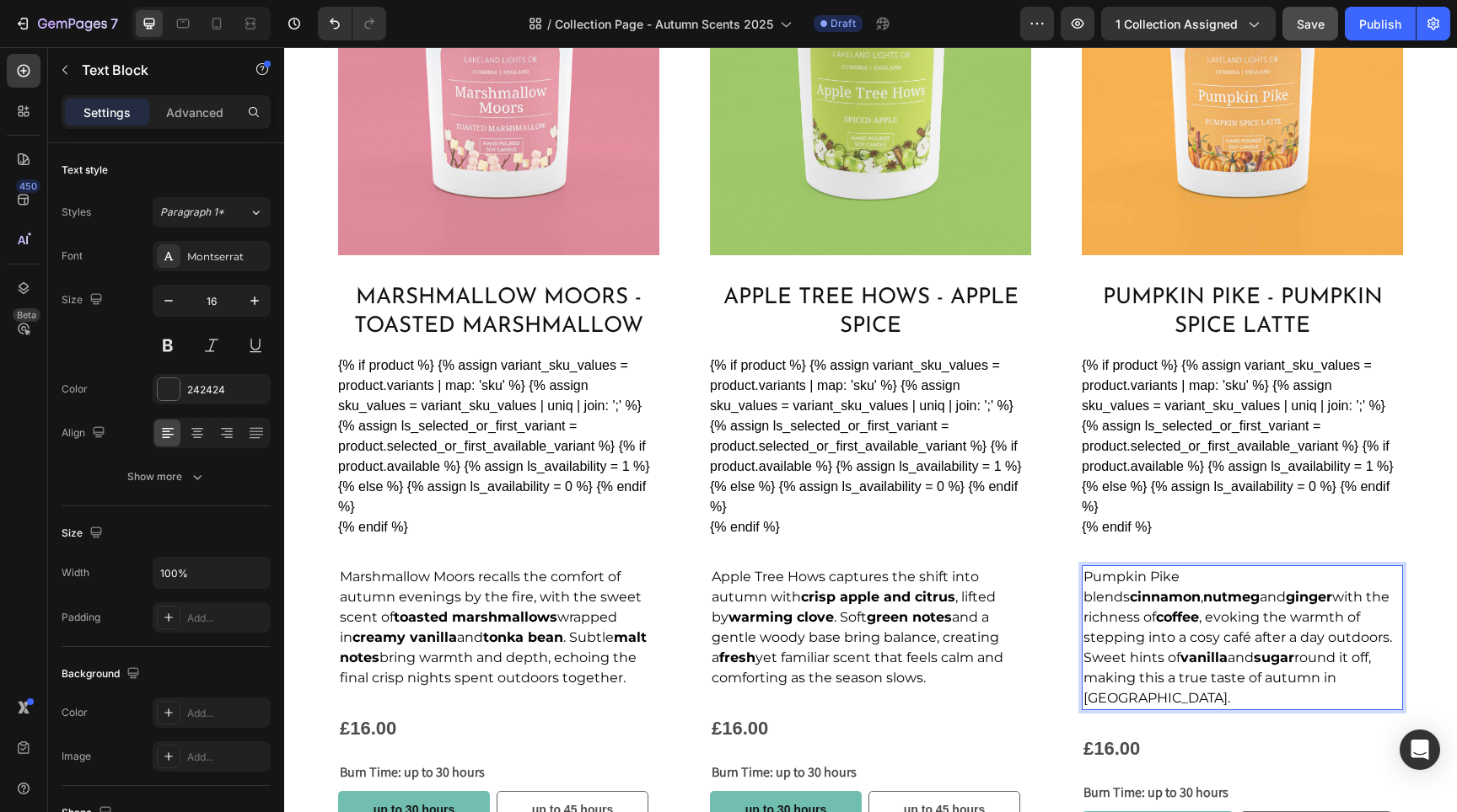
click at [1175, 514] on div "{% if product %} {% assign variant_sku_values = product.variants | map: 'sku' %…" at bounding box center [1242, 446] width 321 height 182
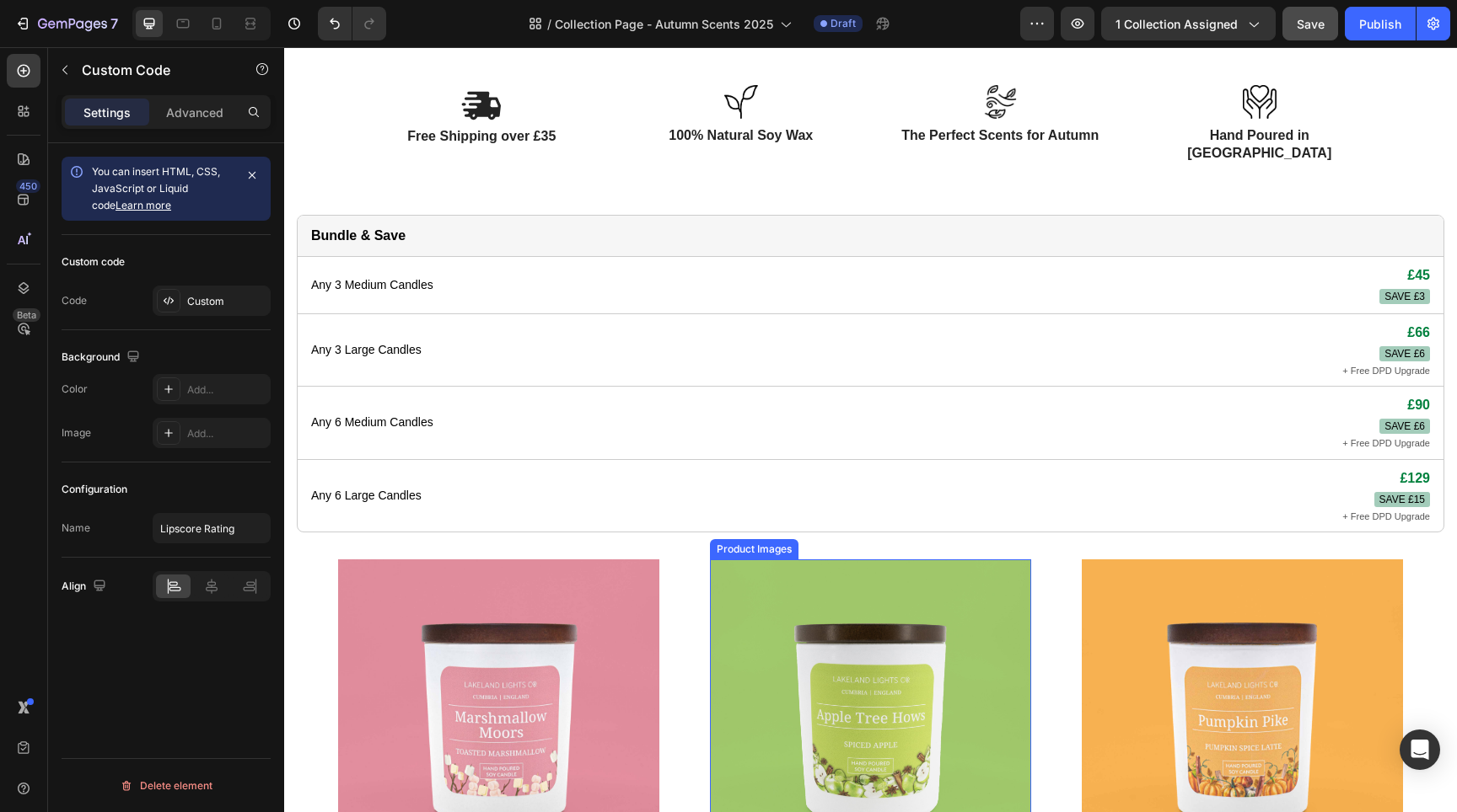
scroll to position [312, 0]
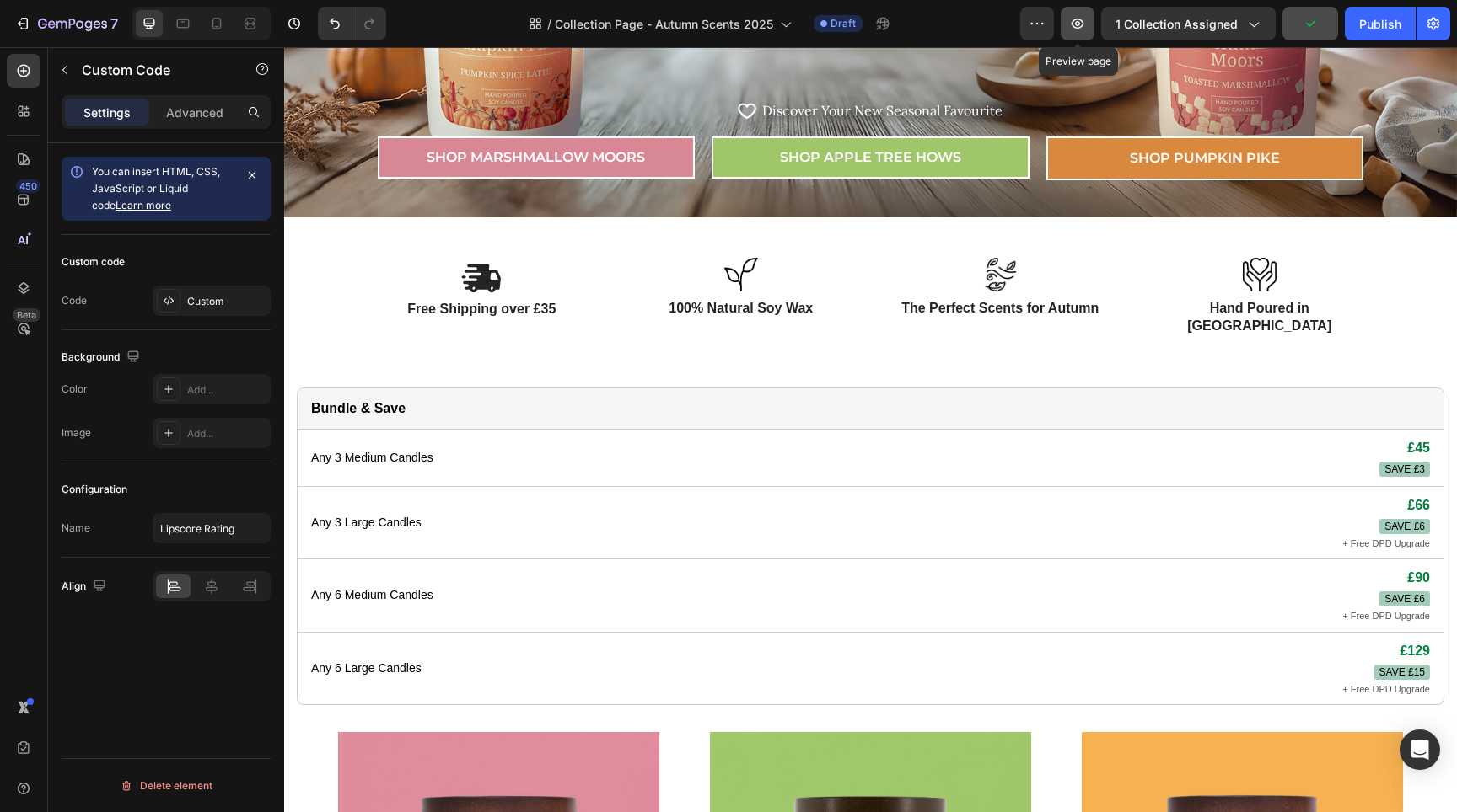
click at [1092, 25] on button "button" at bounding box center [1078, 24] width 34 height 34
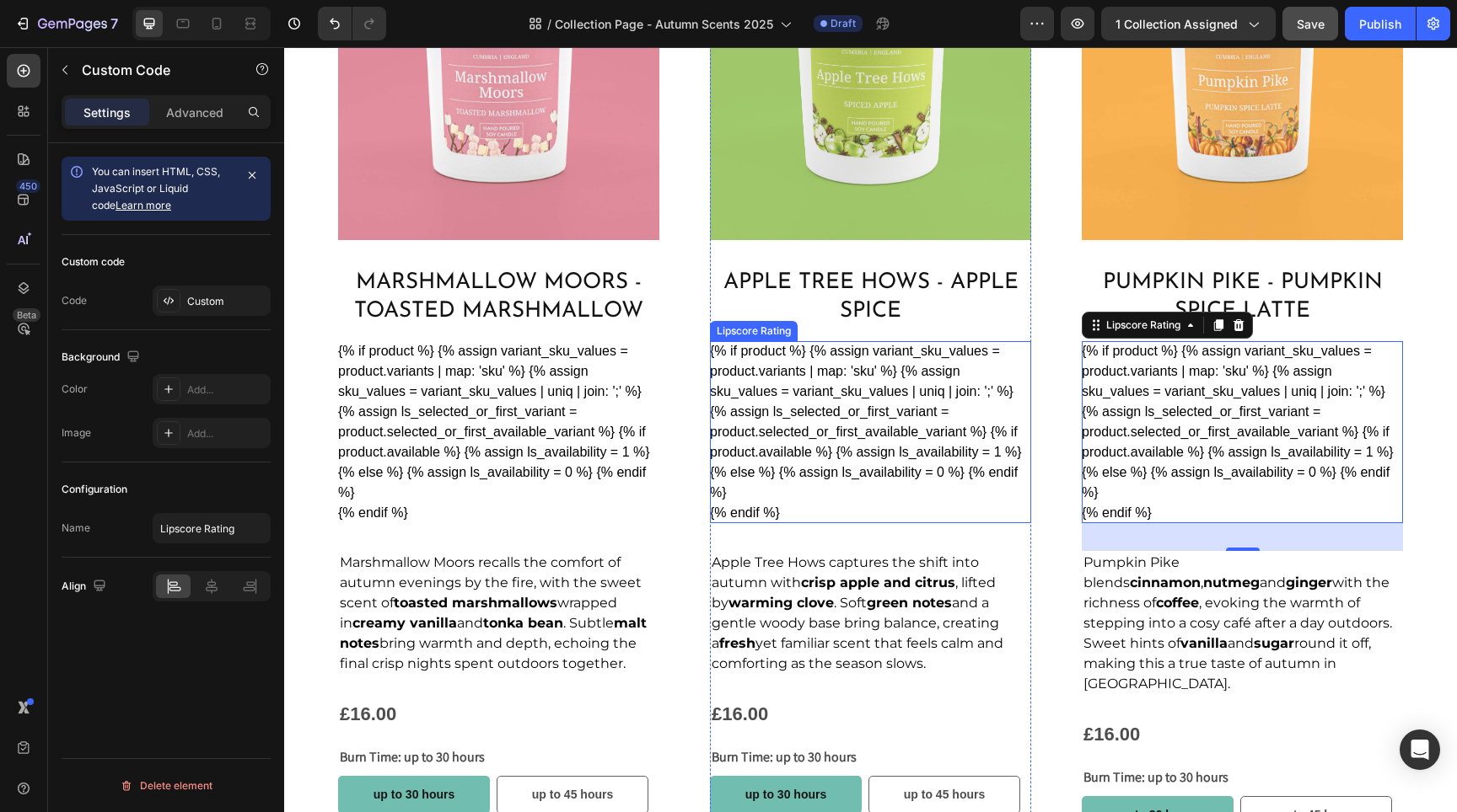
scroll to position [1212, 0]
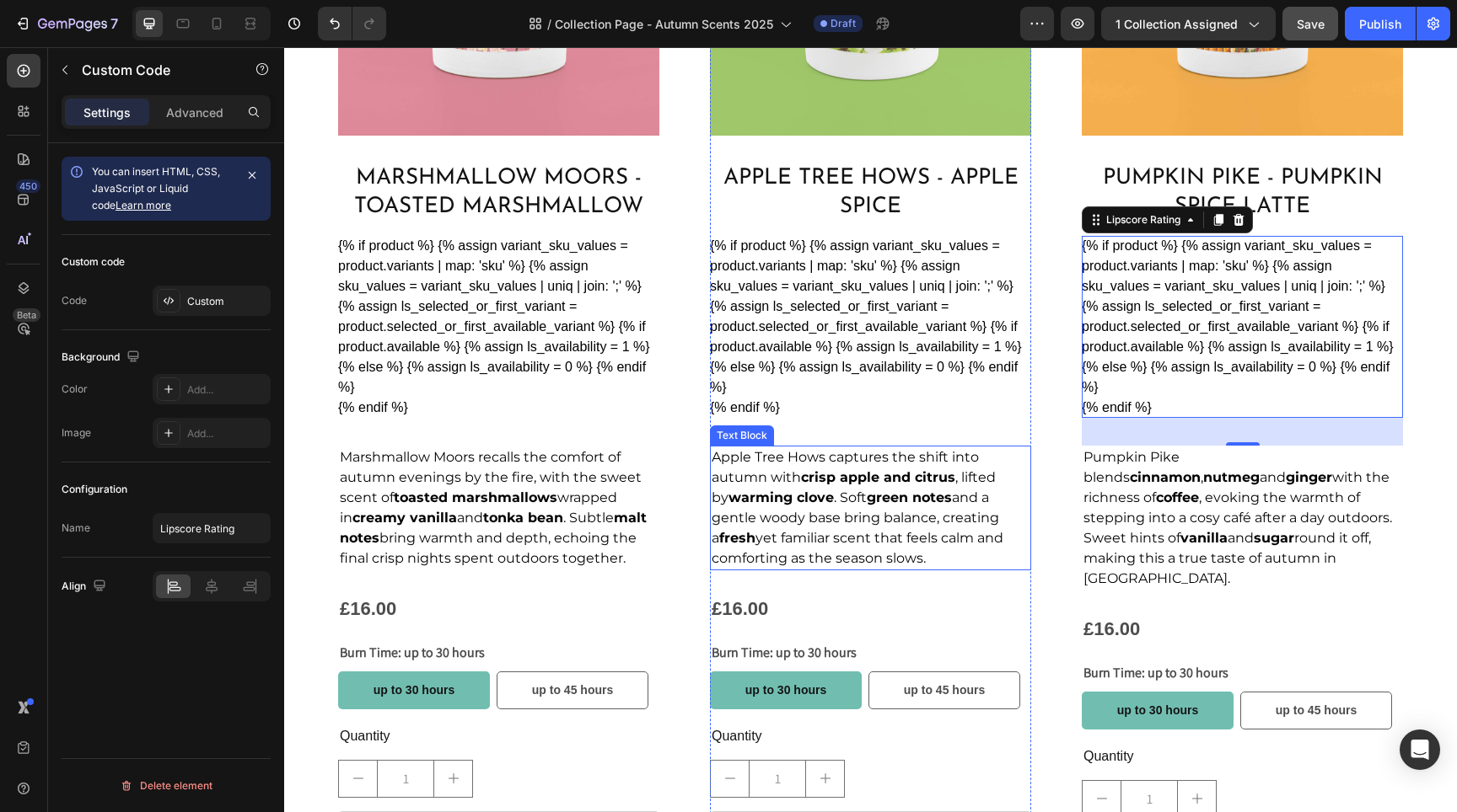
click at [900, 542] on p "Apple Tree Hows captures the shift into autumn with crisp apple and citrus , li…" at bounding box center [871, 508] width 318 height 122
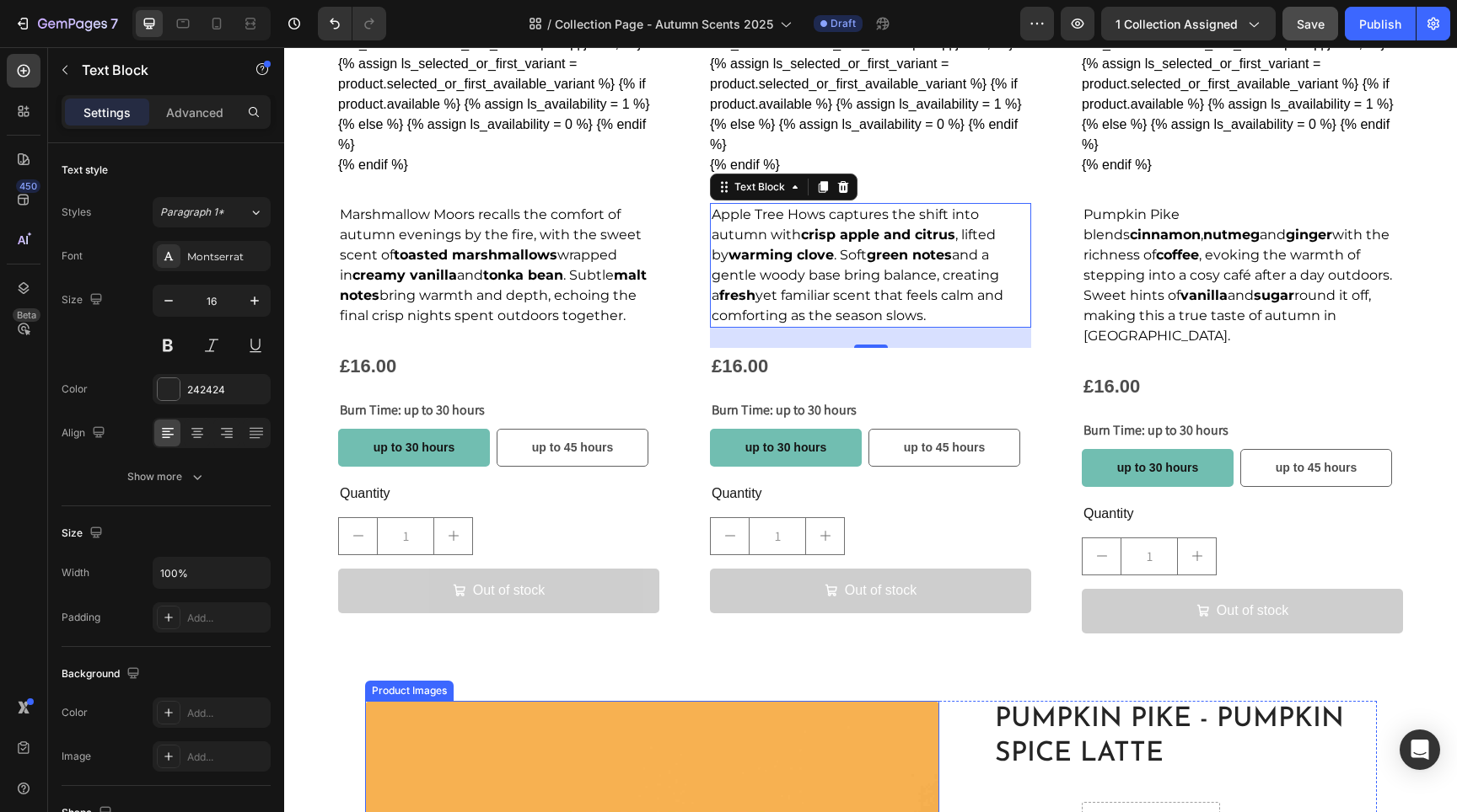
scroll to position [1409, 0]
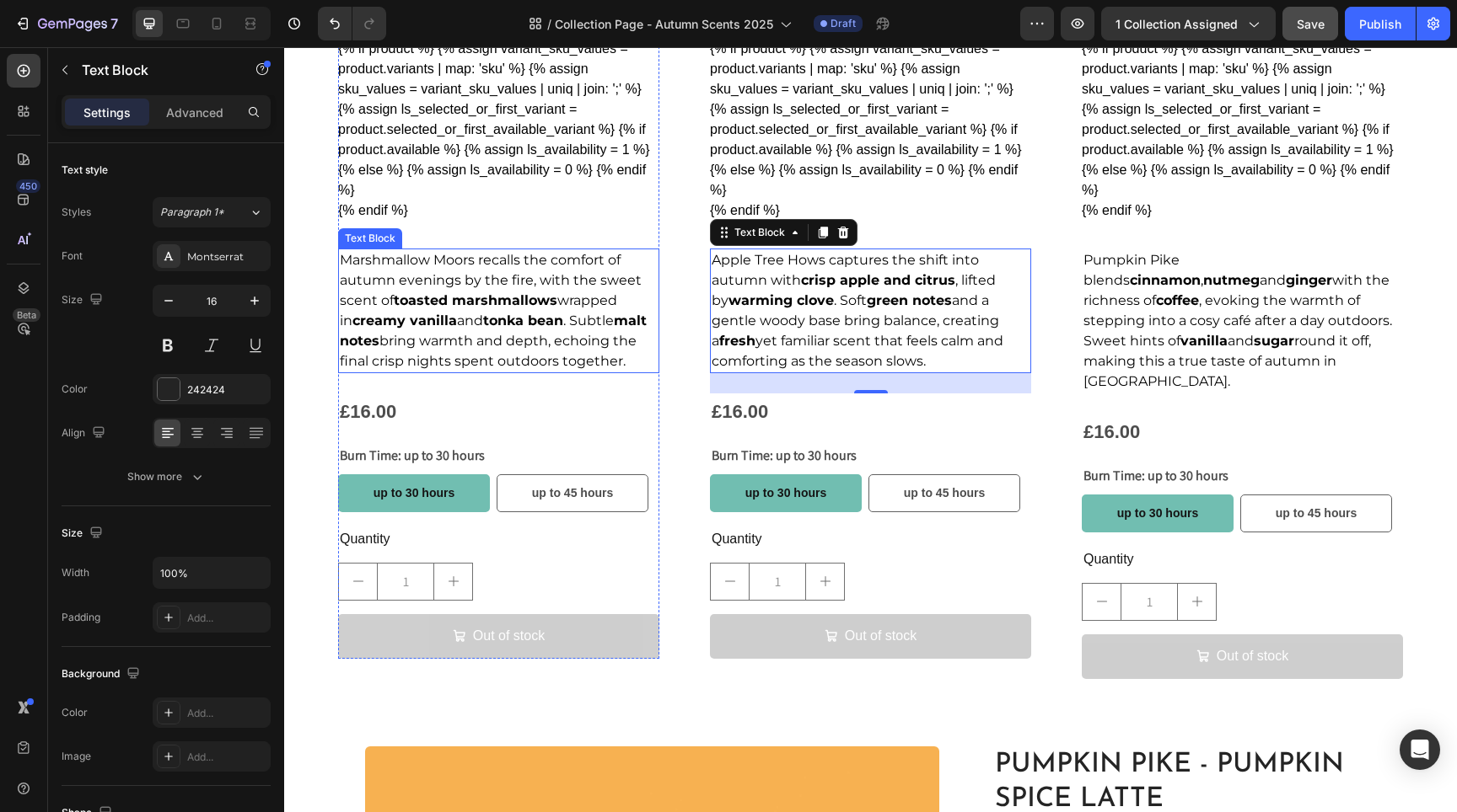
click at [557, 327] on span "Marshmallow Moors recalls the comfort of autumn evenings by the fire, with the …" at bounding box center [494, 311] width 307 height 117
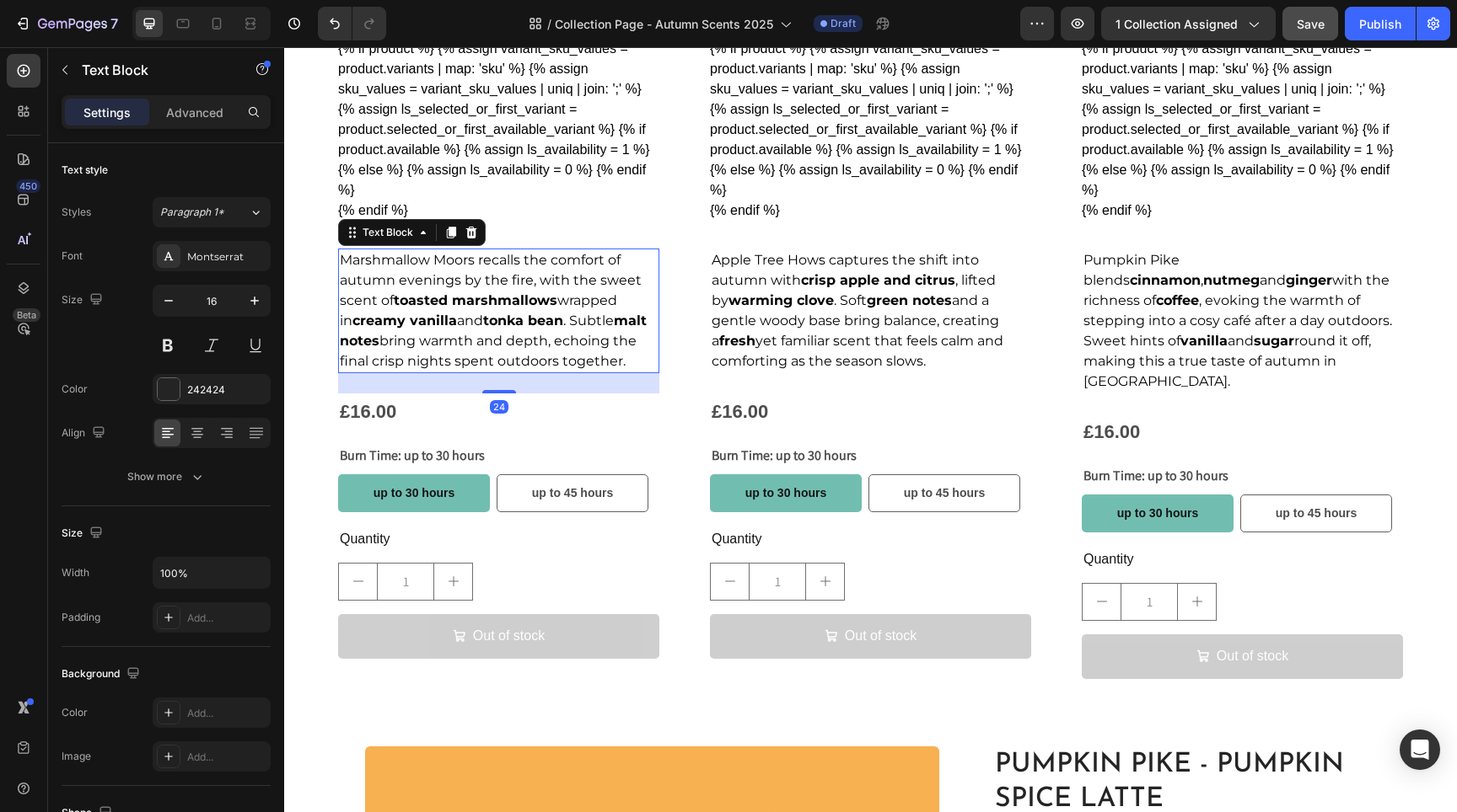
click at [630, 347] on p "Marshmallow Moors recalls the comfort of autumn evenings by the fire, with the …" at bounding box center [499, 311] width 318 height 122
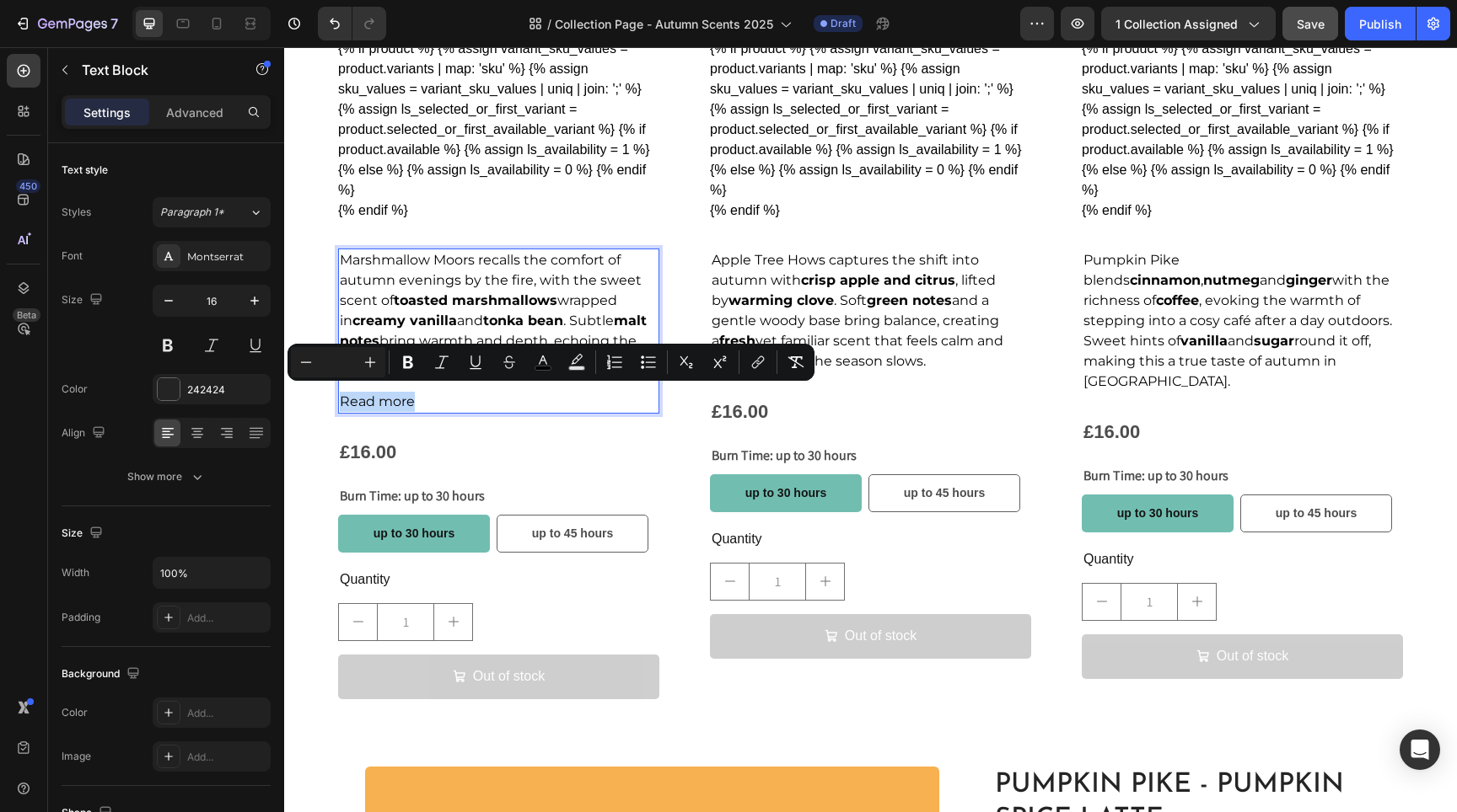
drag, startPoint x: 420, startPoint y: 395, endPoint x: 338, endPoint y: 398, distance: 82.1
click at [338, 398] on div "Marshmallow Moors recalls the comfort of autumn evenings by the fire, with the …" at bounding box center [499, 331] width 321 height 165
click at [756, 366] on icon "Editor contextual toolbar" at bounding box center [757, 362] width 17 height 17
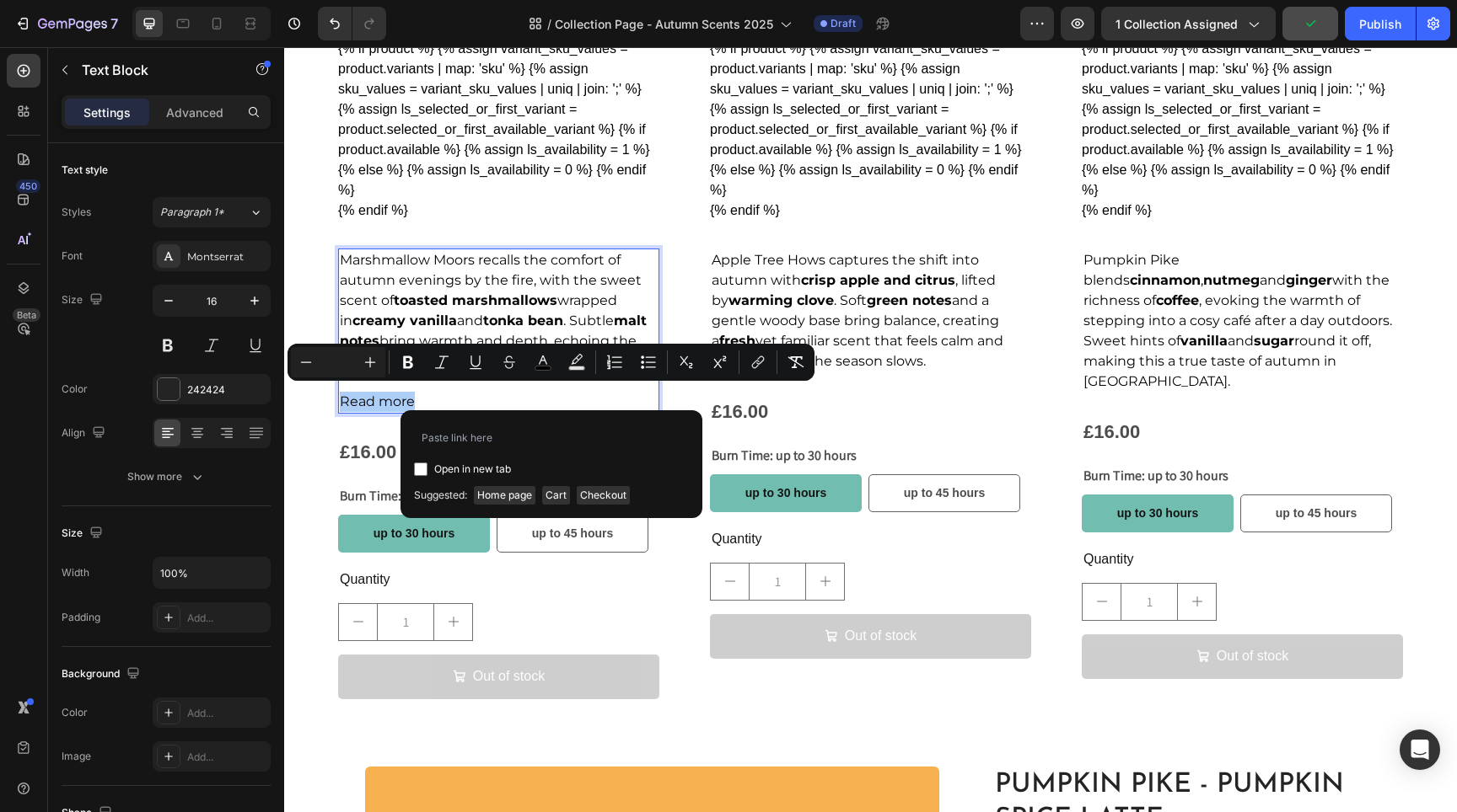
click at [417, 469] on input "Editor contextual toolbar" at bounding box center [420, 469] width 13 height 13
checkbox input "true"
click at [438, 440] on input "Editor contextual toolbar" at bounding box center [551, 438] width 275 height 27
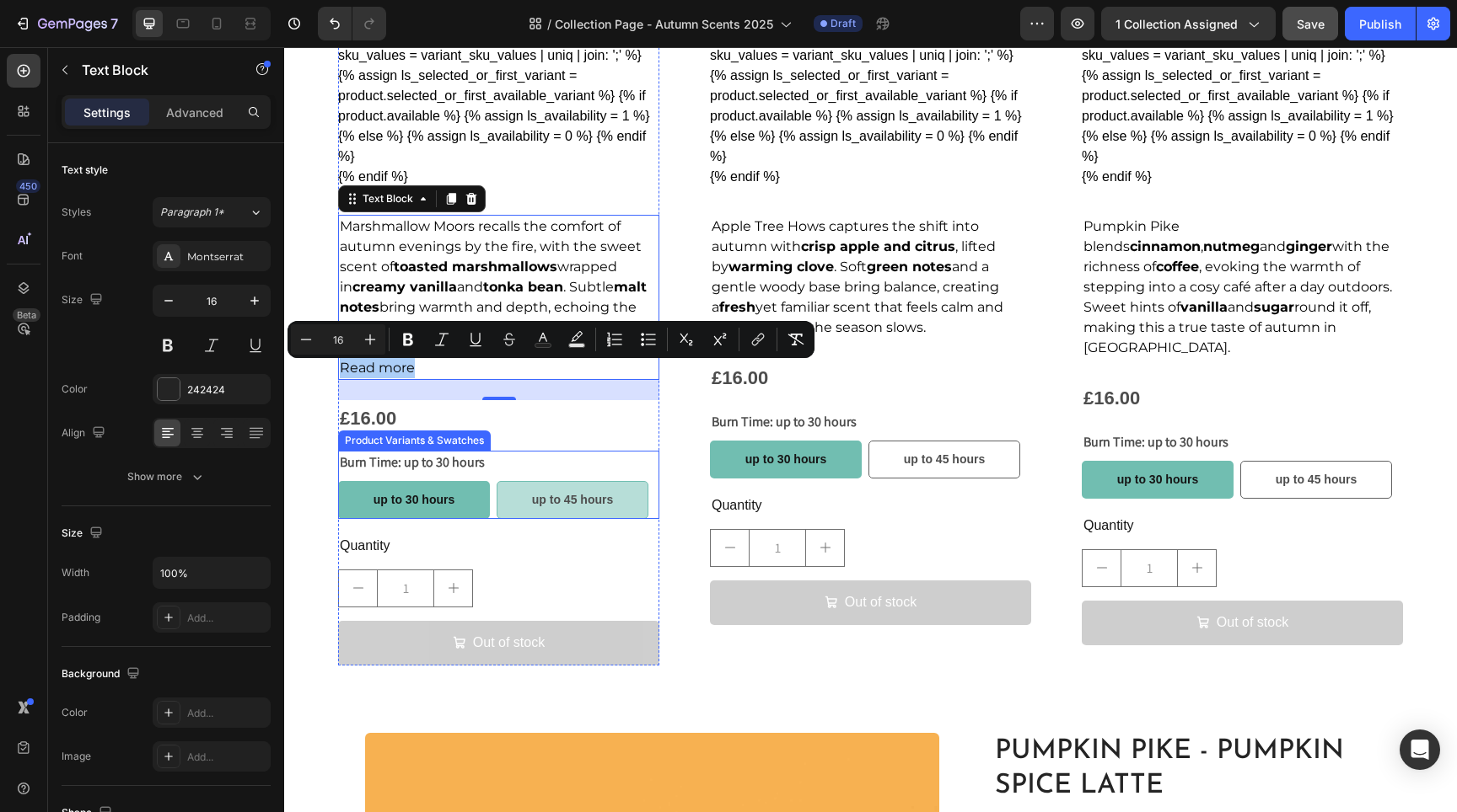
scroll to position [1431, 0]
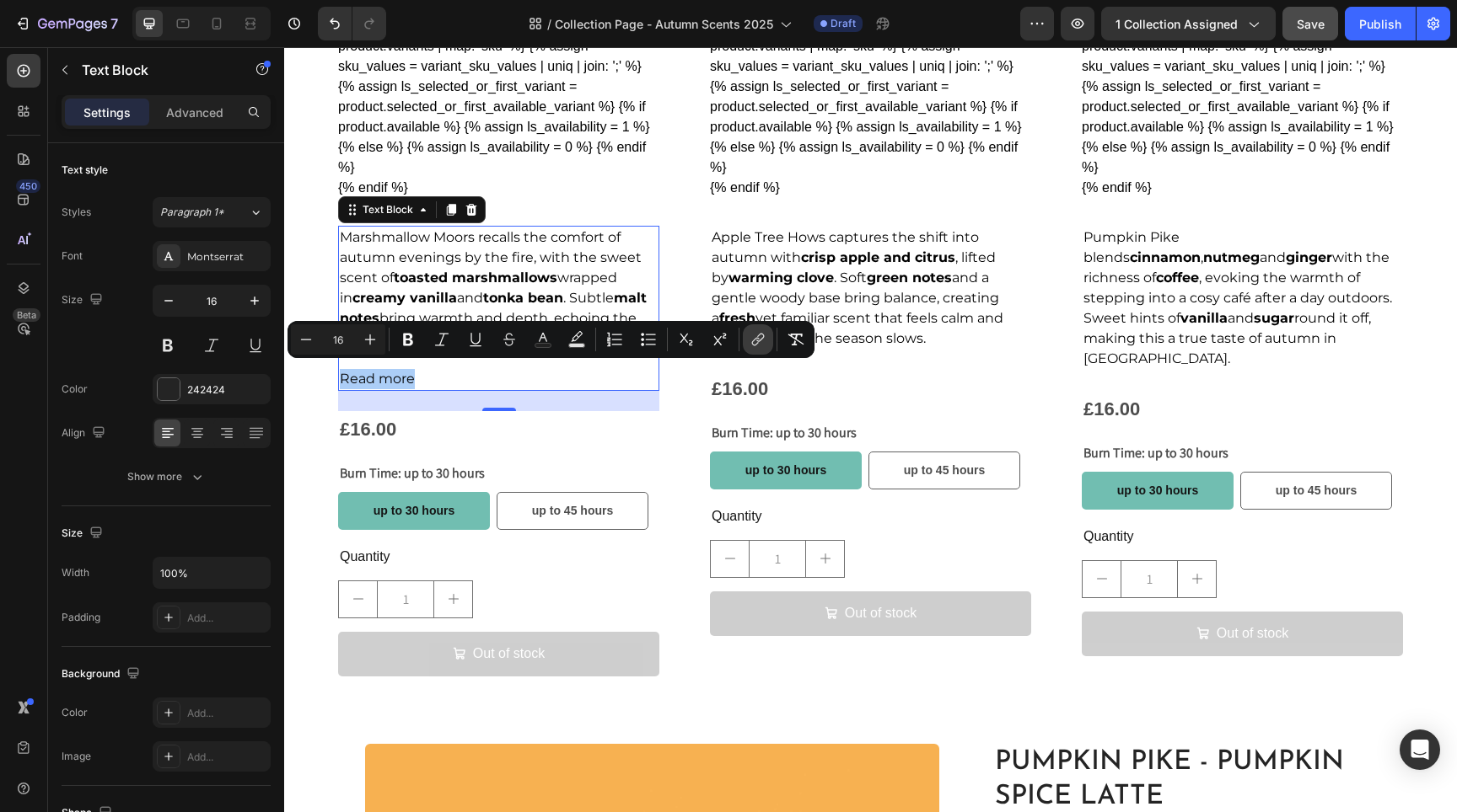
click at [762, 339] on icon "Editor contextual toolbar" at bounding box center [760, 337] width 8 height 8
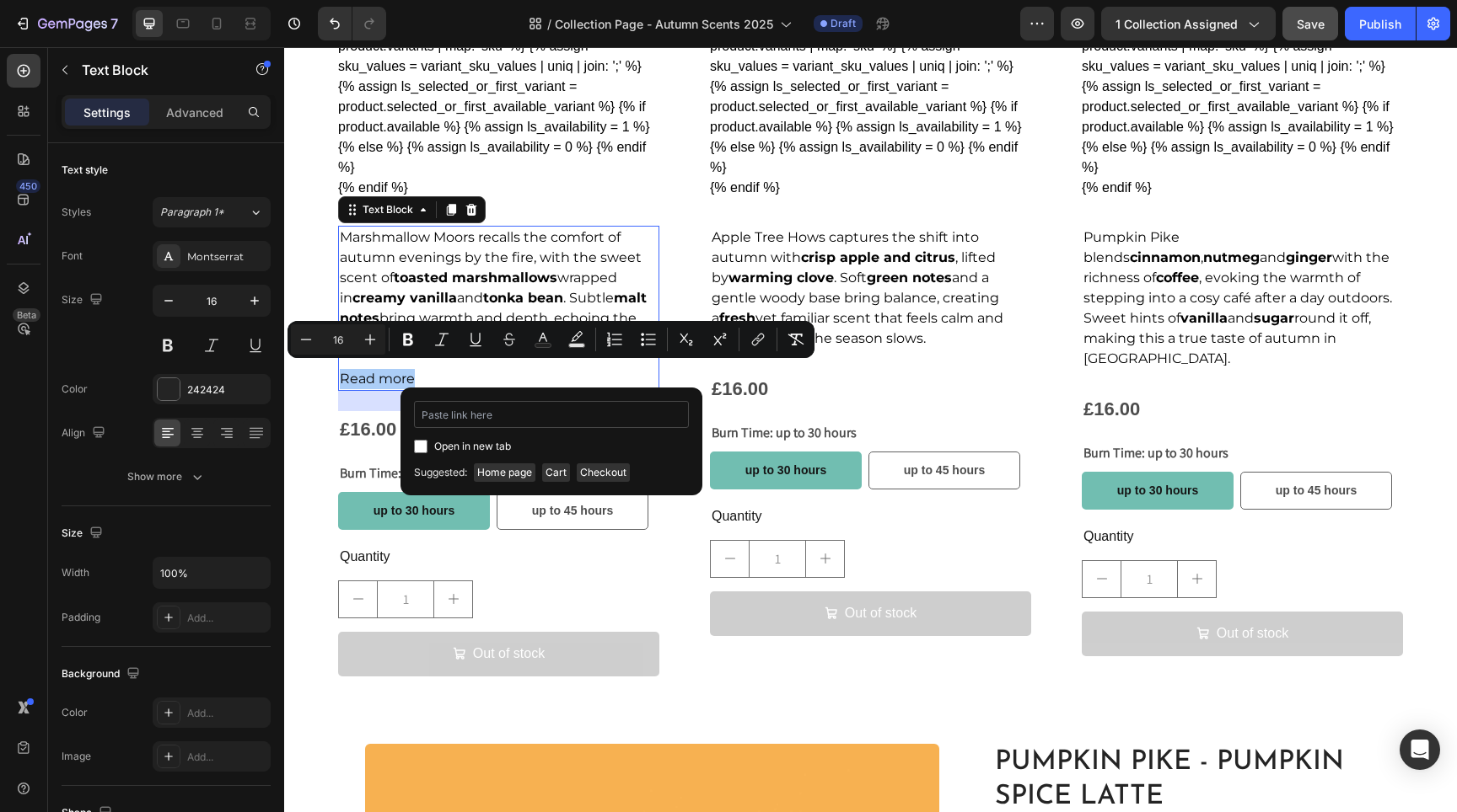
type input "https://www.lakelandlights.co.uk/products/marshmallow-moors-1"
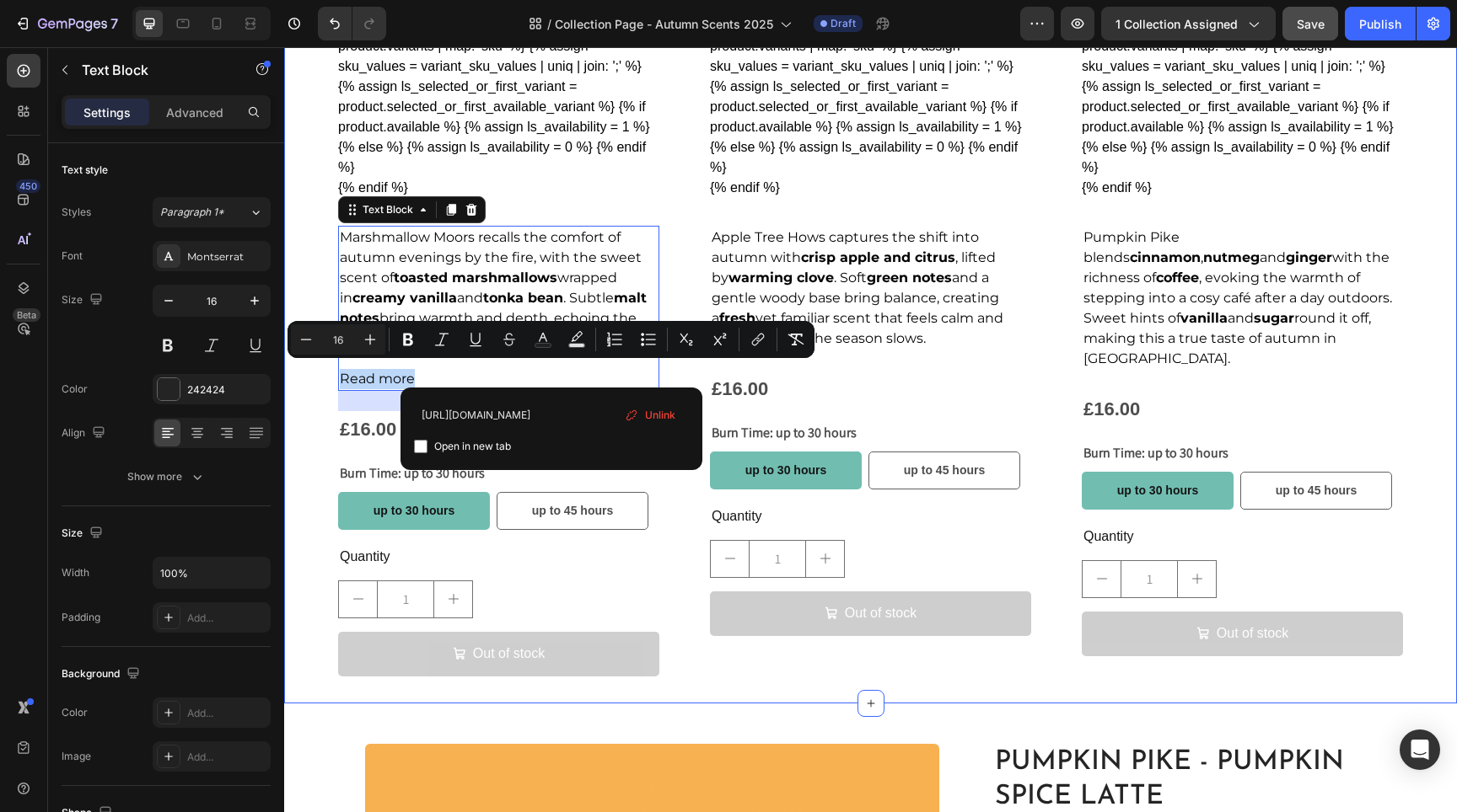
click at [298, 429] on div "Product Images Marshmallow Moors - Toasted Marshmallow Product Title {% if prod…" at bounding box center [870, 136] width 1173 height 1136
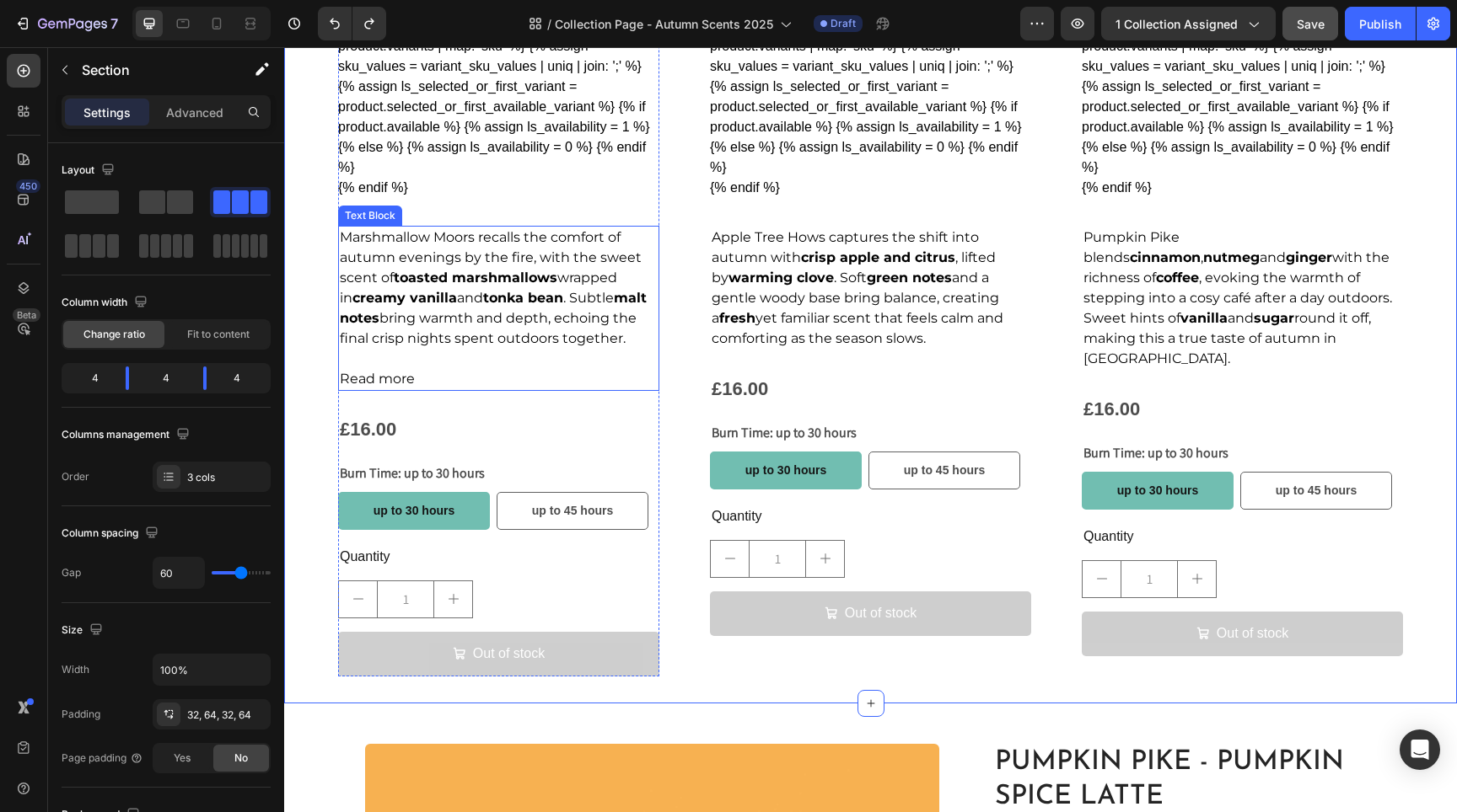
click at [393, 371] on span "Read more" at bounding box center [377, 379] width 75 height 16
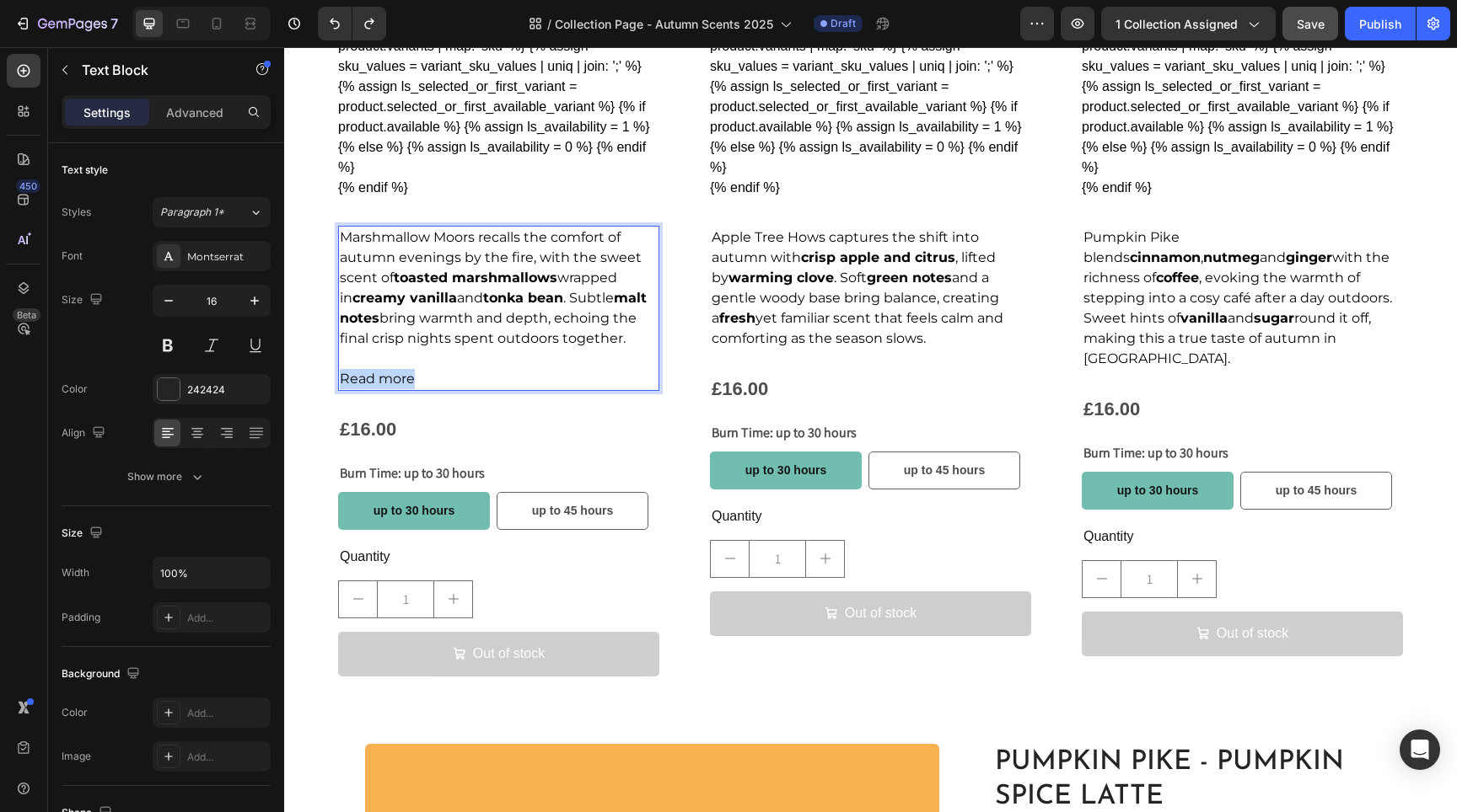
drag, startPoint x: 439, startPoint y: 374, endPoint x: 342, endPoint y: 377, distance: 97.0
click at [342, 377] on p "Read more" at bounding box center [499, 379] width 318 height 20
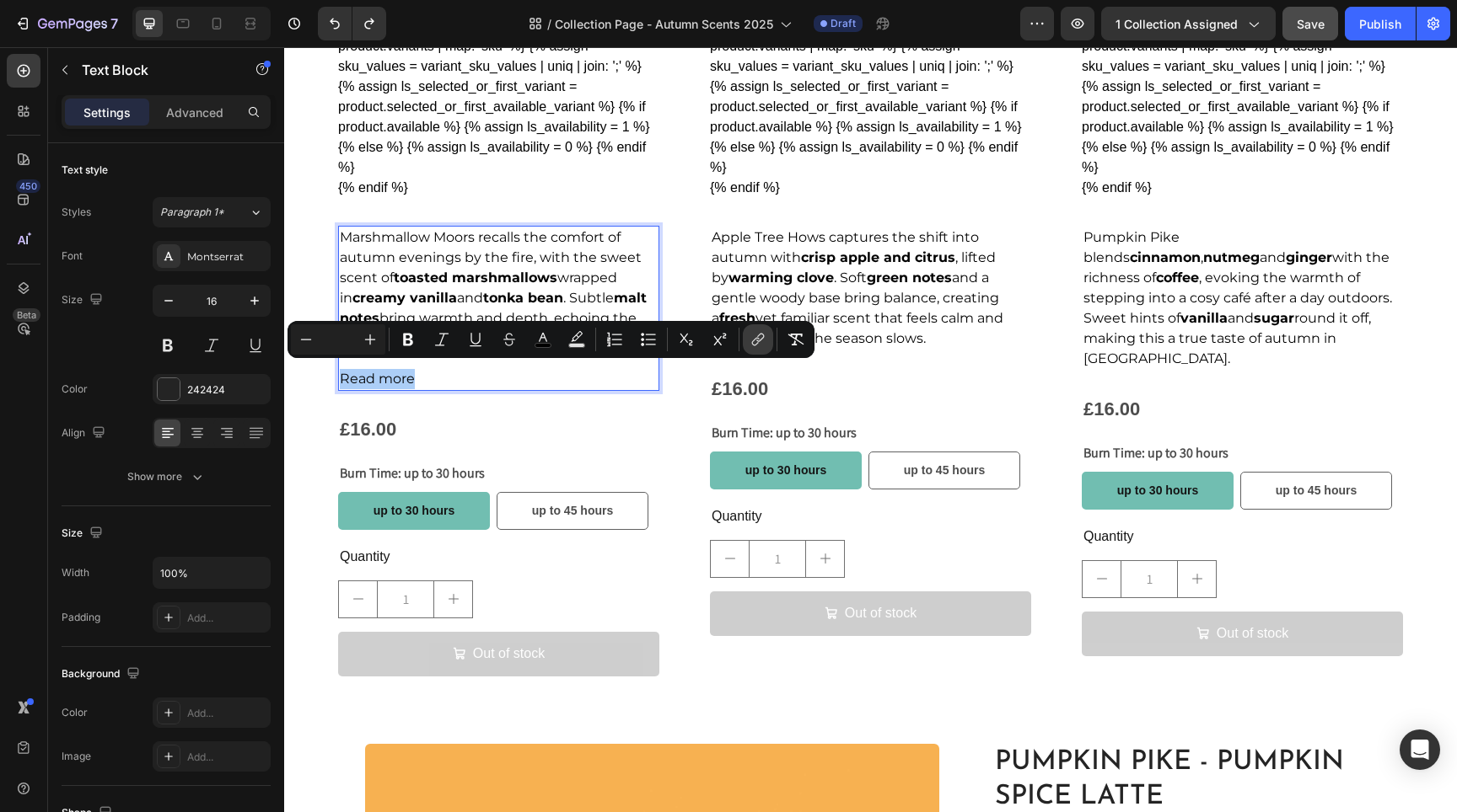
click at [753, 335] on icon "Editor contextual toolbar" at bounding box center [757, 339] width 17 height 17
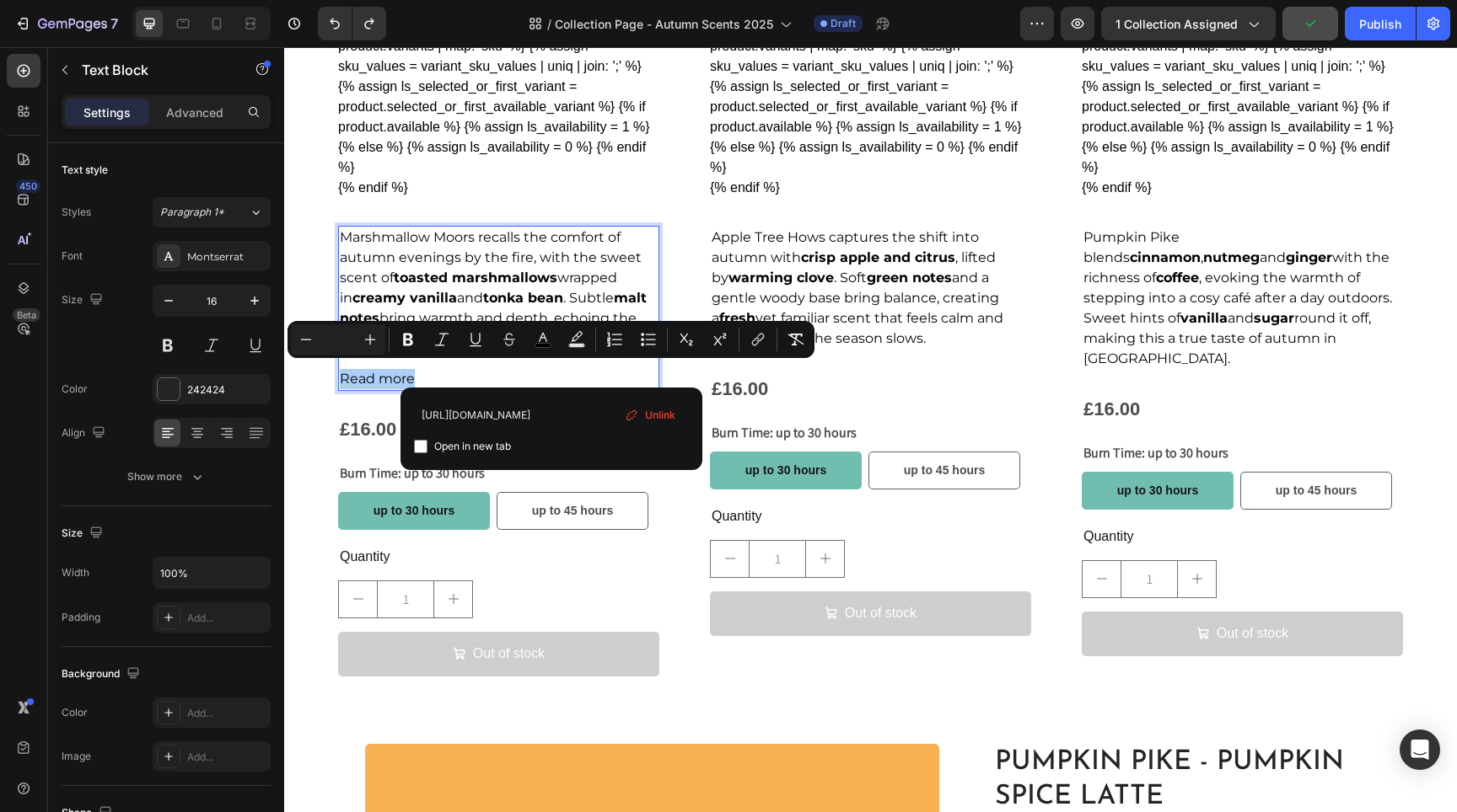
type input "https://www.lakelandlights.co.uk/products/marshmallow-moors-1"
click at [438, 445] on span "Open in new tab" at bounding box center [472, 446] width 76 height 20
checkbox input "true"
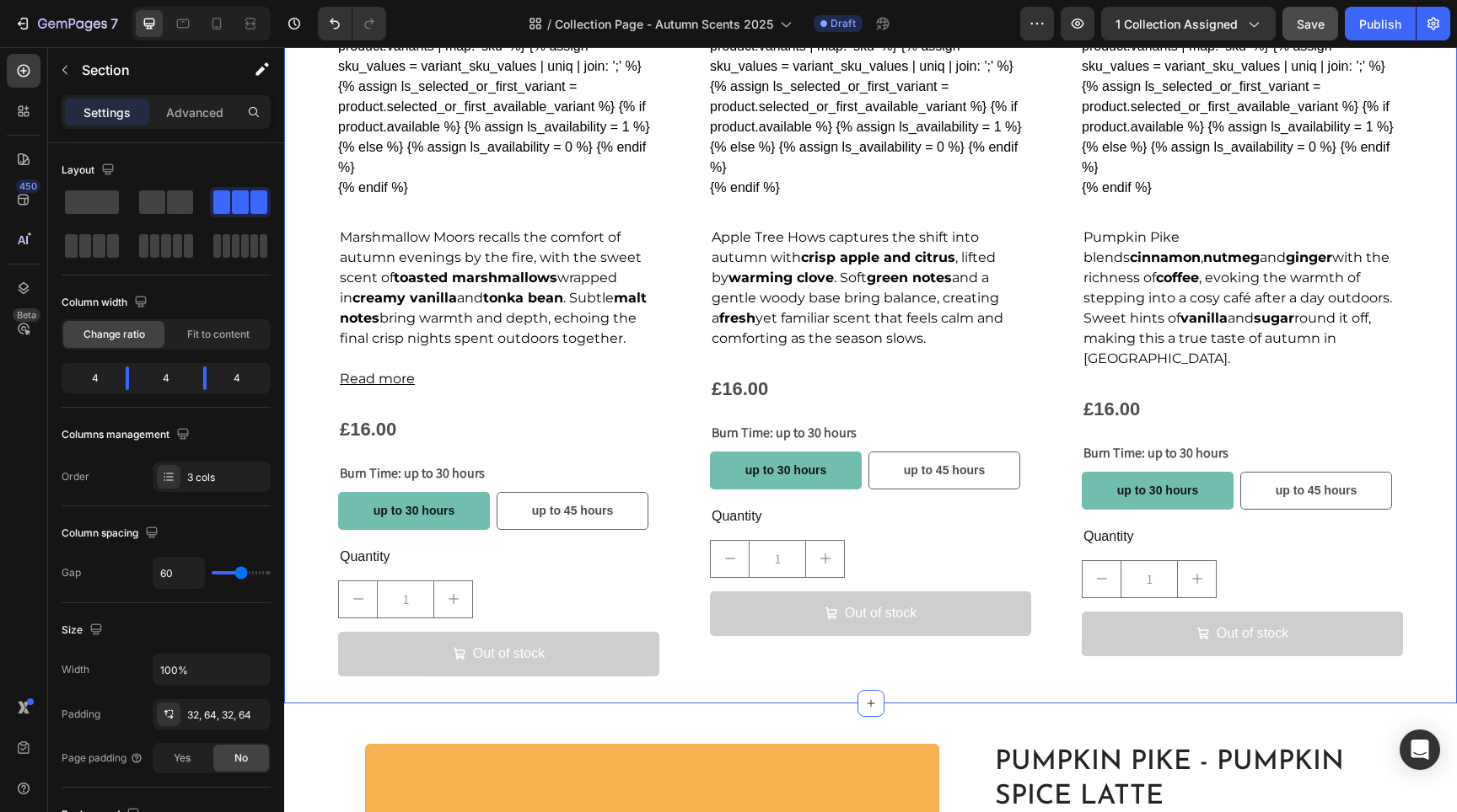
click at [316, 381] on div "Product Images Marshmallow Moors - Toasted Marshmallow Product Title {% if prod…" at bounding box center [870, 136] width 1173 height 1136
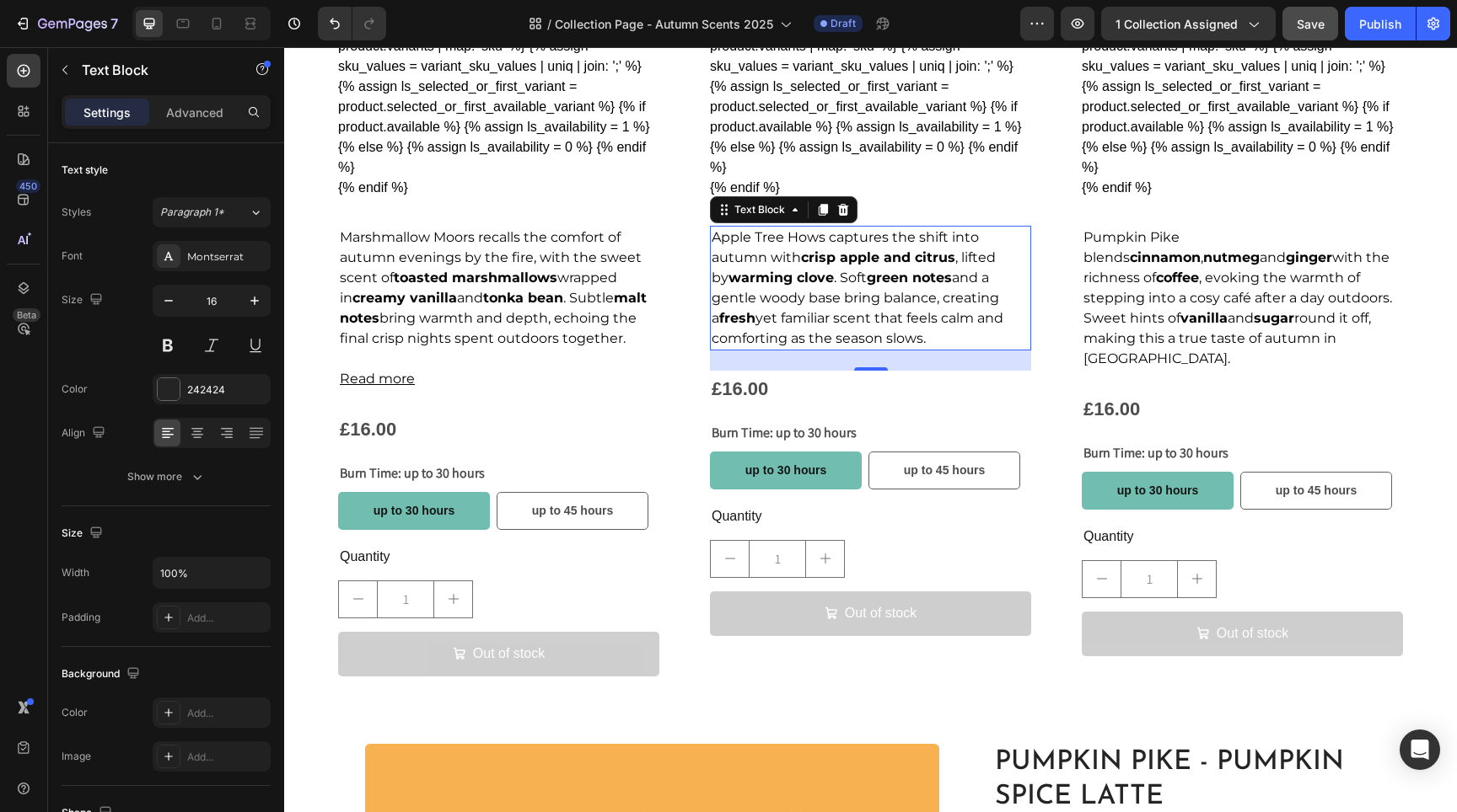
click at [768, 317] on span "Apple Tree Hows captures the shift into autumn with crisp apple and citrus , li…" at bounding box center [858, 288] width 292 height 117
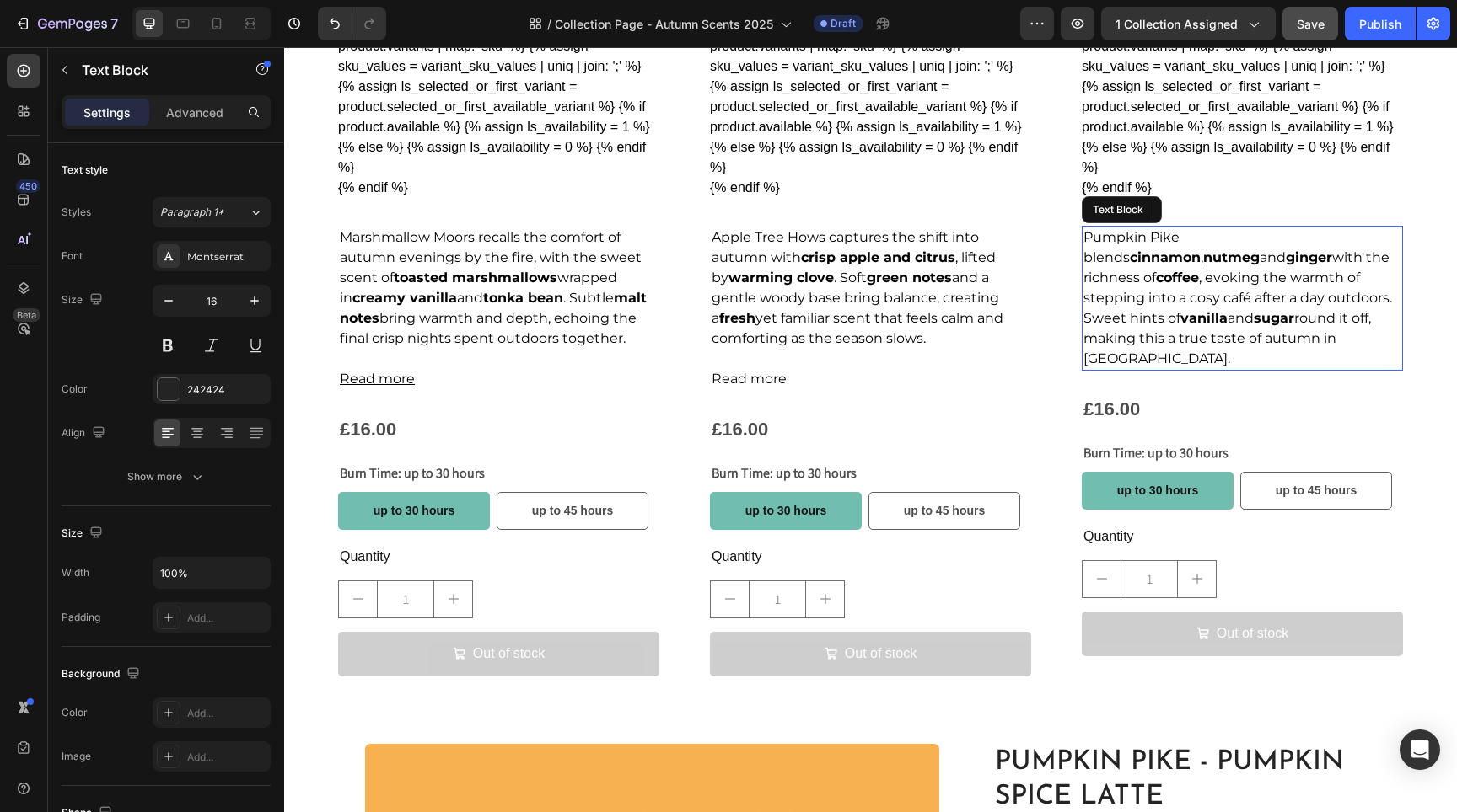
click at [1237, 323] on p "Pumpkin Pike blends cinnamon , nutmeg and ginger with the richness of coffee , …" at bounding box center [1242, 298] width 318 height 142
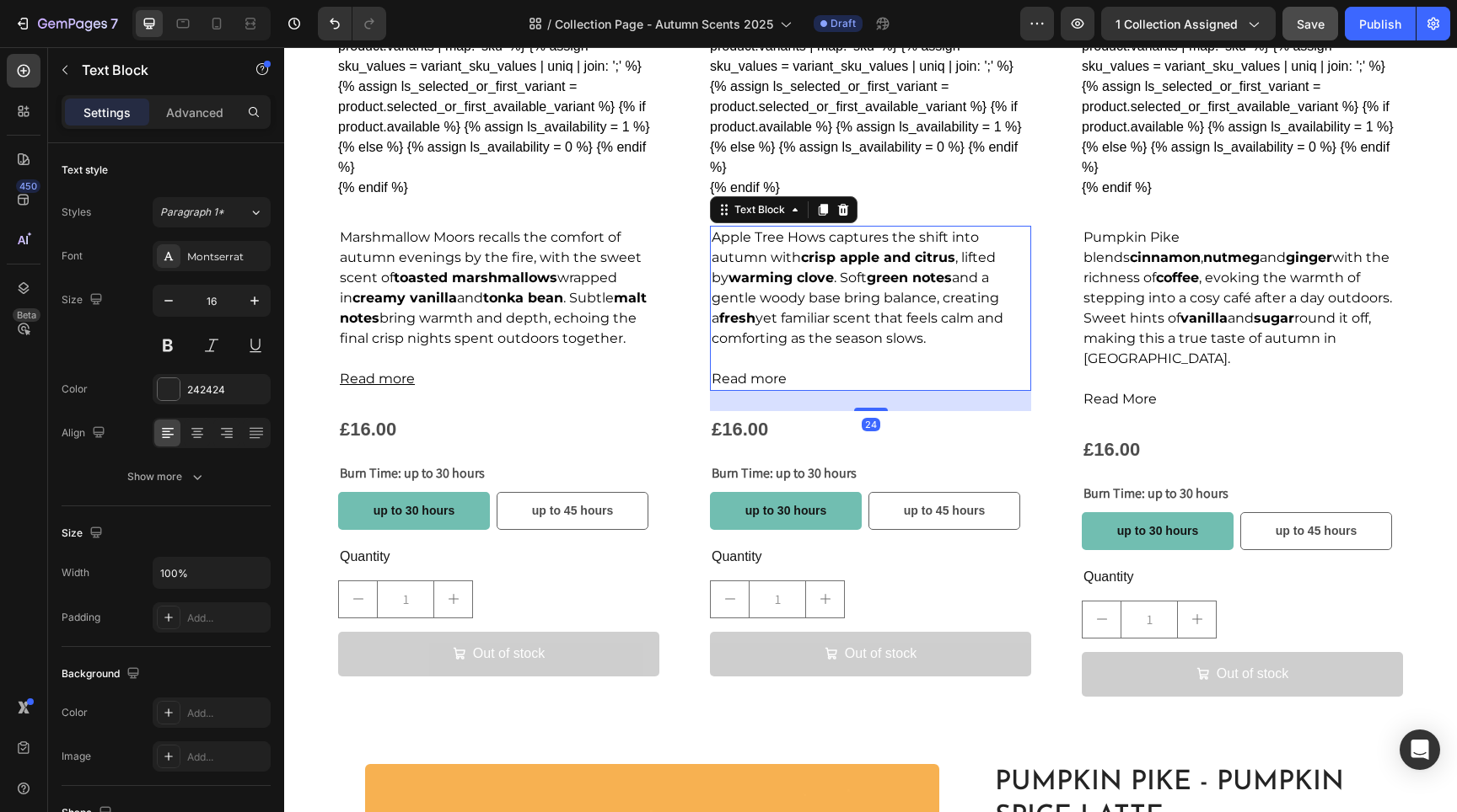
click at [761, 371] on span "Read more" at bounding box center [749, 379] width 75 height 16
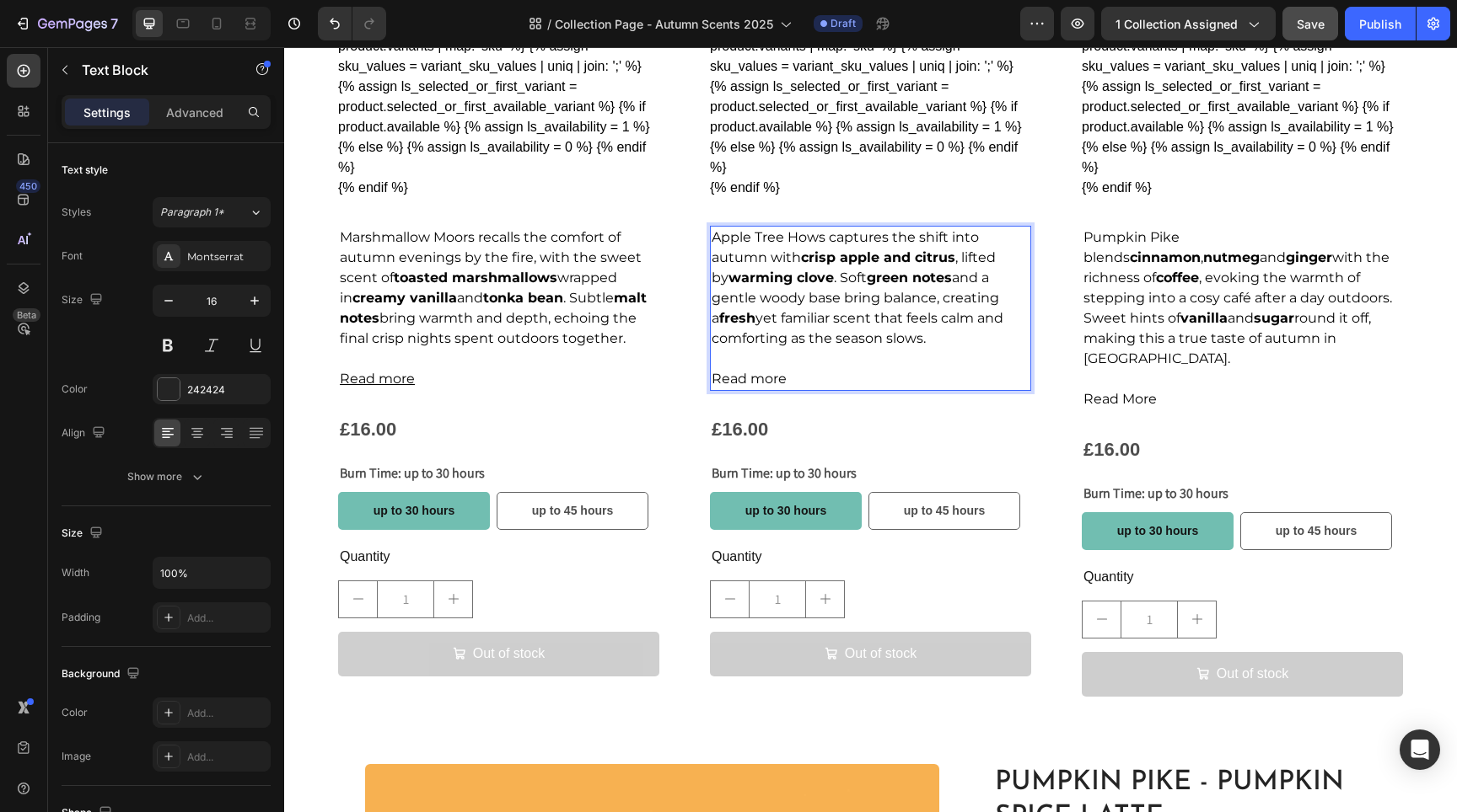
click at [778, 374] on span "Read more" at bounding box center [749, 379] width 75 height 16
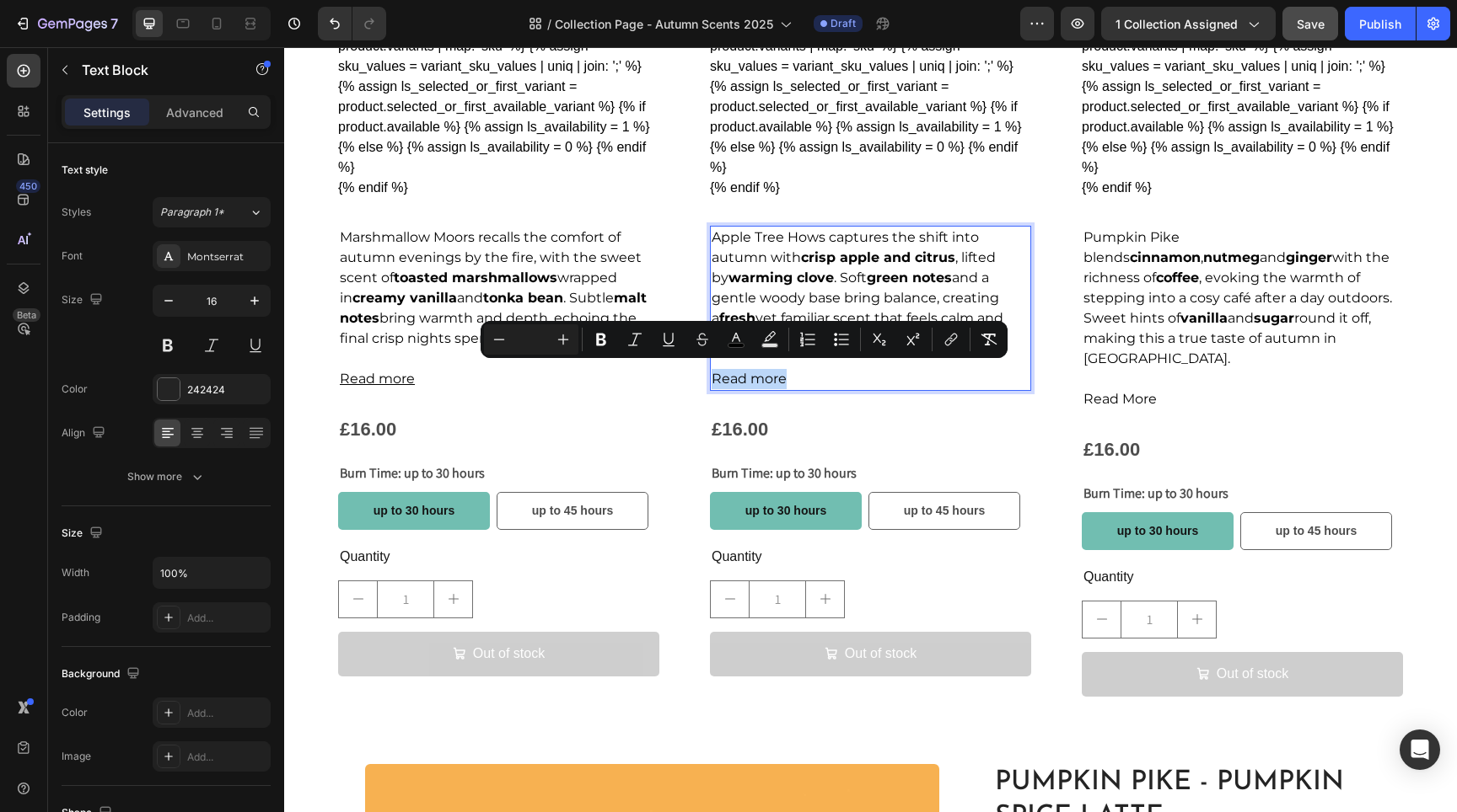
drag, startPoint x: 802, startPoint y: 373, endPoint x: 709, endPoint y: 369, distance: 93.1
click at [712, 369] on p "Read more" at bounding box center [871, 379] width 318 height 20
click at [839, 369] on p "Read more" at bounding box center [871, 379] width 318 height 20
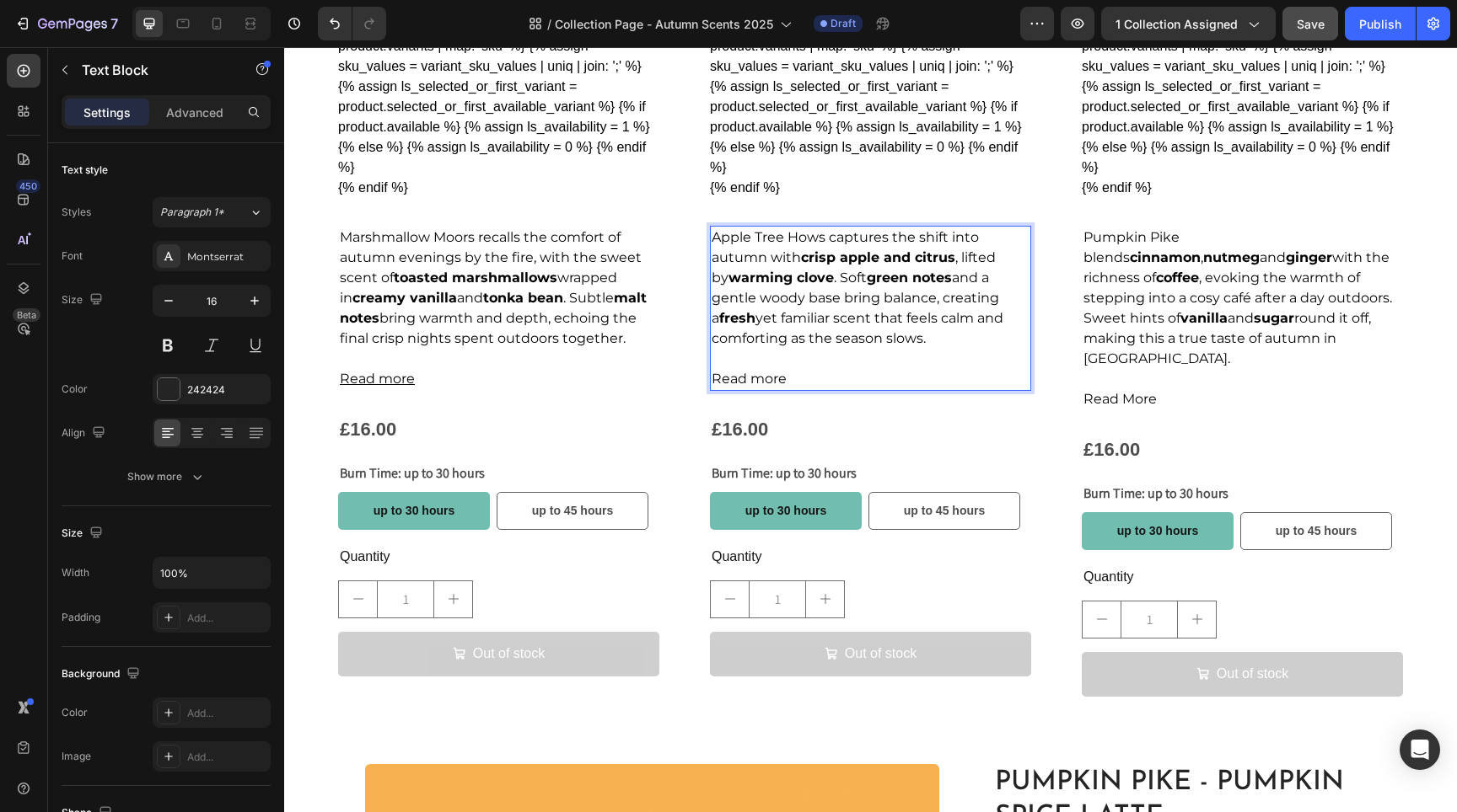
click at [823, 372] on p "Read more" at bounding box center [871, 379] width 318 height 20
drag, startPoint x: 823, startPoint y: 374, endPoint x: 704, endPoint y: 377, distance: 119.0
click at [703, 377] on div "Product Images Marshmallow Moors - Toasted Marshmallow Product Title {% if prod…" at bounding box center [870, 146] width 1173 height 1156
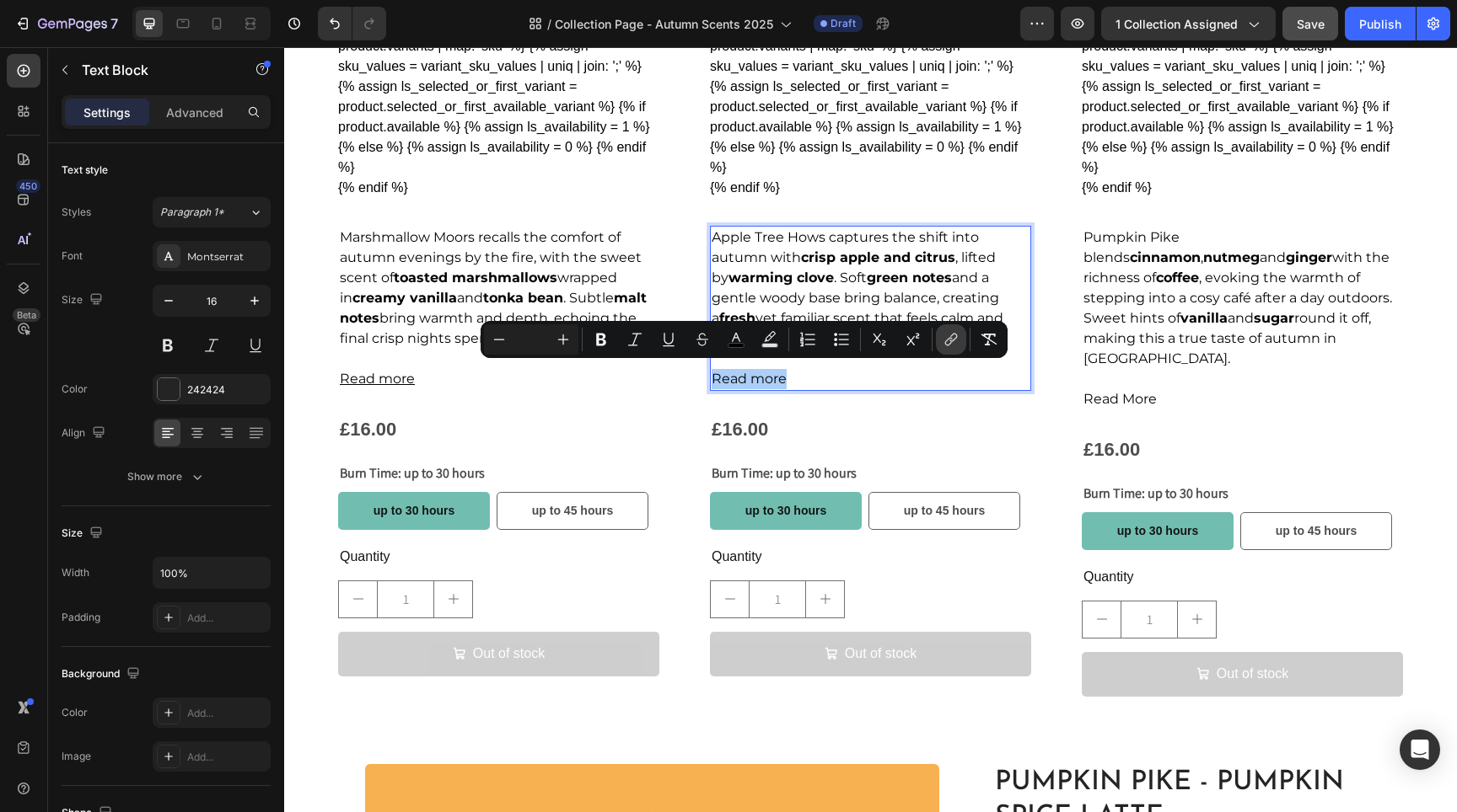
click at [946, 339] on icon "Editor contextual toolbar" at bounding box center [951, 339] width 17 height 17
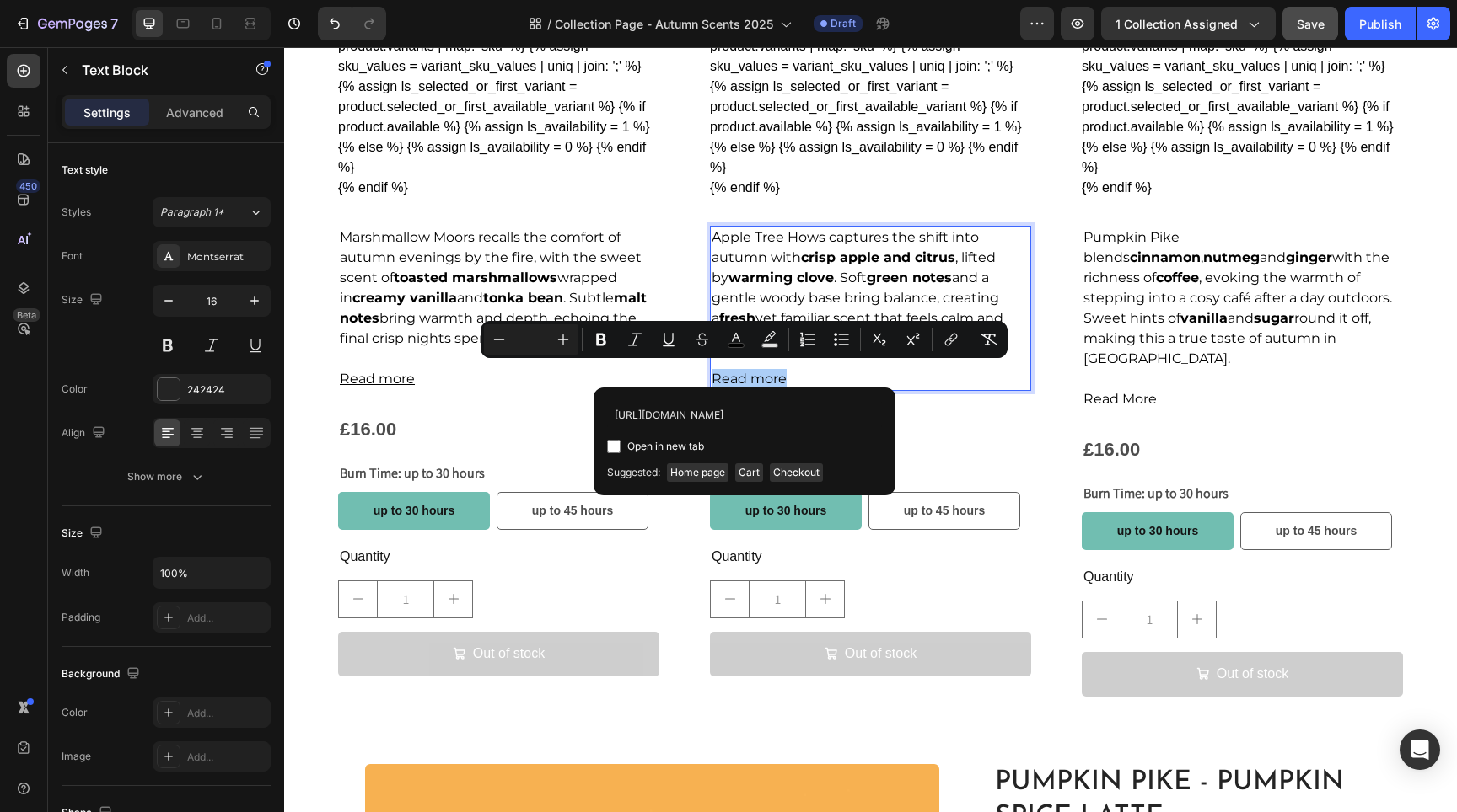
type input "https://www.lakelandlights.co.uk/products/apple-tree-hows-apple-spice"
click at [664, 445] on span "Open in new tab" at bounding box center [666, 446] width 76 height 20
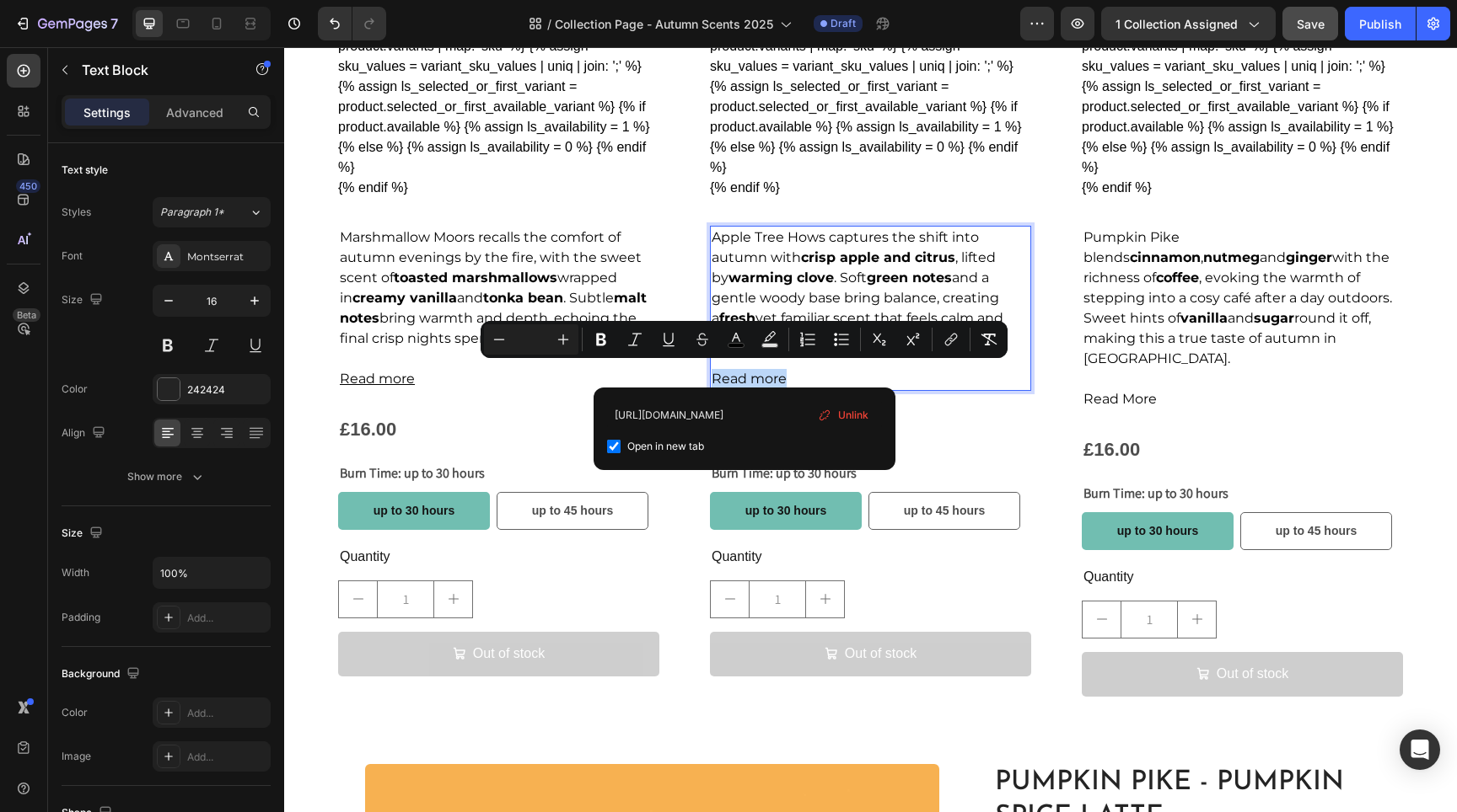
checkbox input "true"
click at [836, 256] on strong "crisp apple and citrus" at bounding box center [878, 257] width 154 height 16
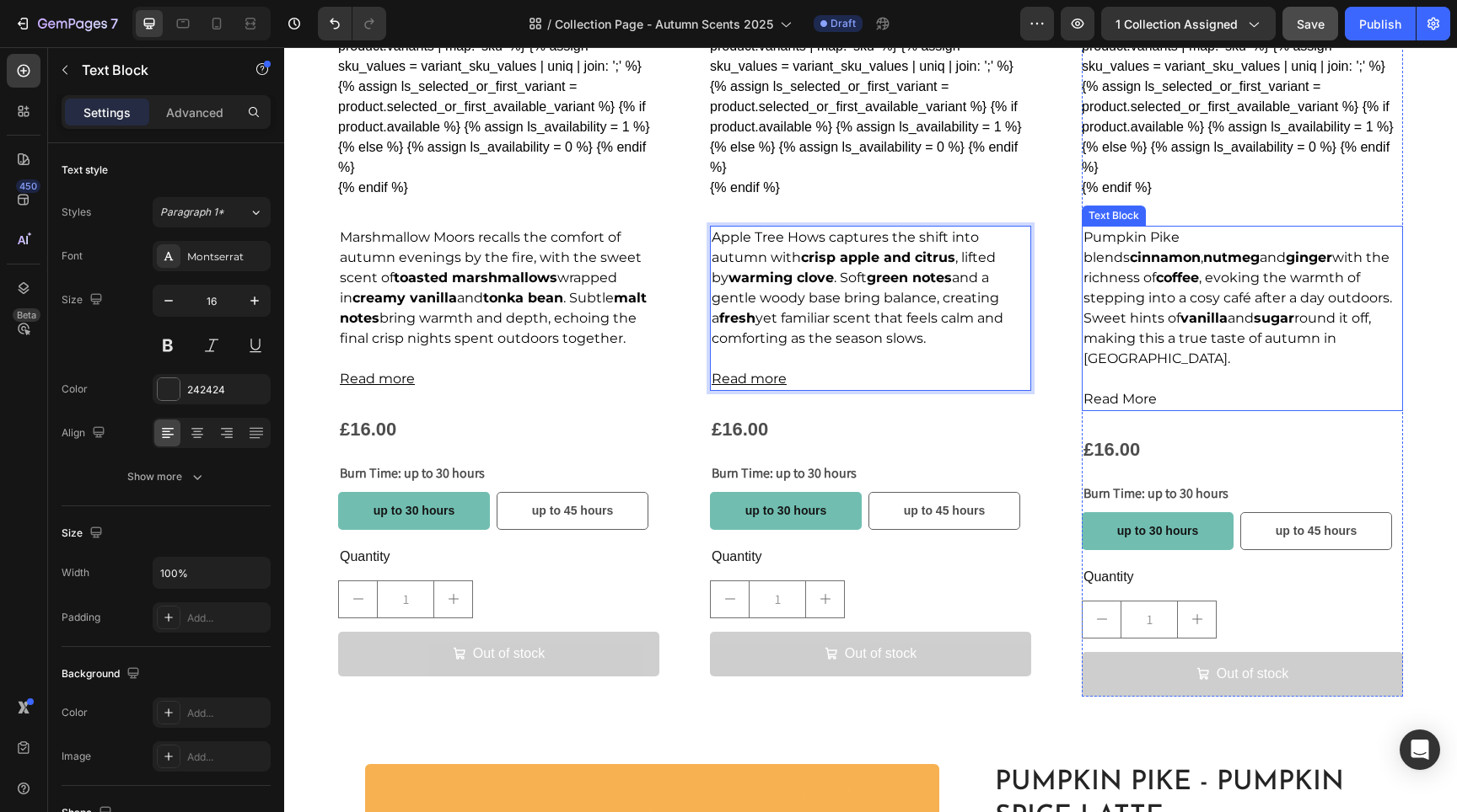
click at [1128, 291] on span "Pumpkin Pike blends cinnamon , nutmeg and ginger with the richness of coffee , …" at bounding box center [1238, 297] width 309 height 138
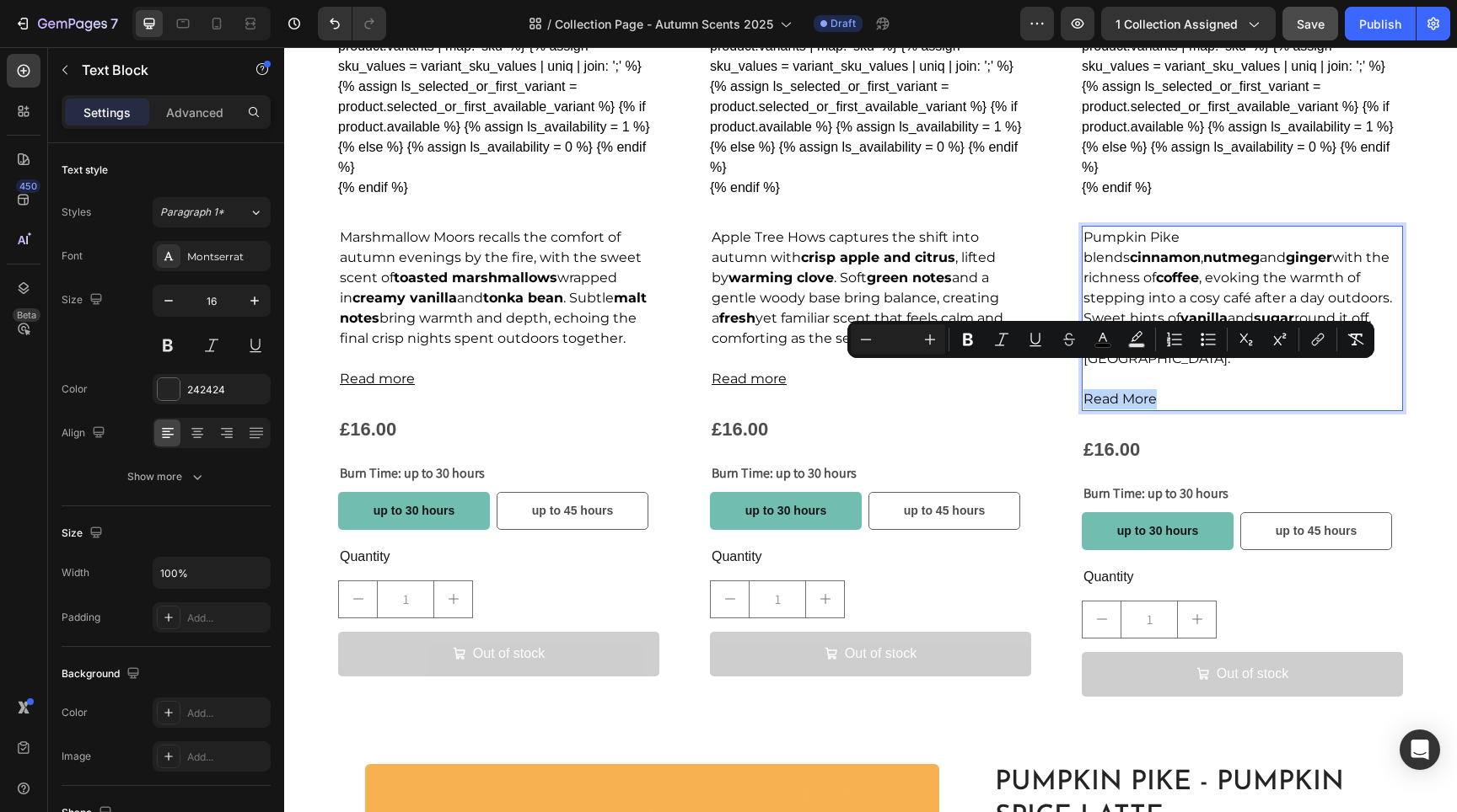
drag, startPoint x: 1160, startPoint y: 372, endPoint x: 1461, endPoint y: 397, distance: 302.0
click at [1083, 390] on p "Read More" at bounding box center [1242, 399] width 318 height 20
click at [1311, 340] on icon "Editor contextual toolbar" at bounding box center [1318, 339] width 17 height 17
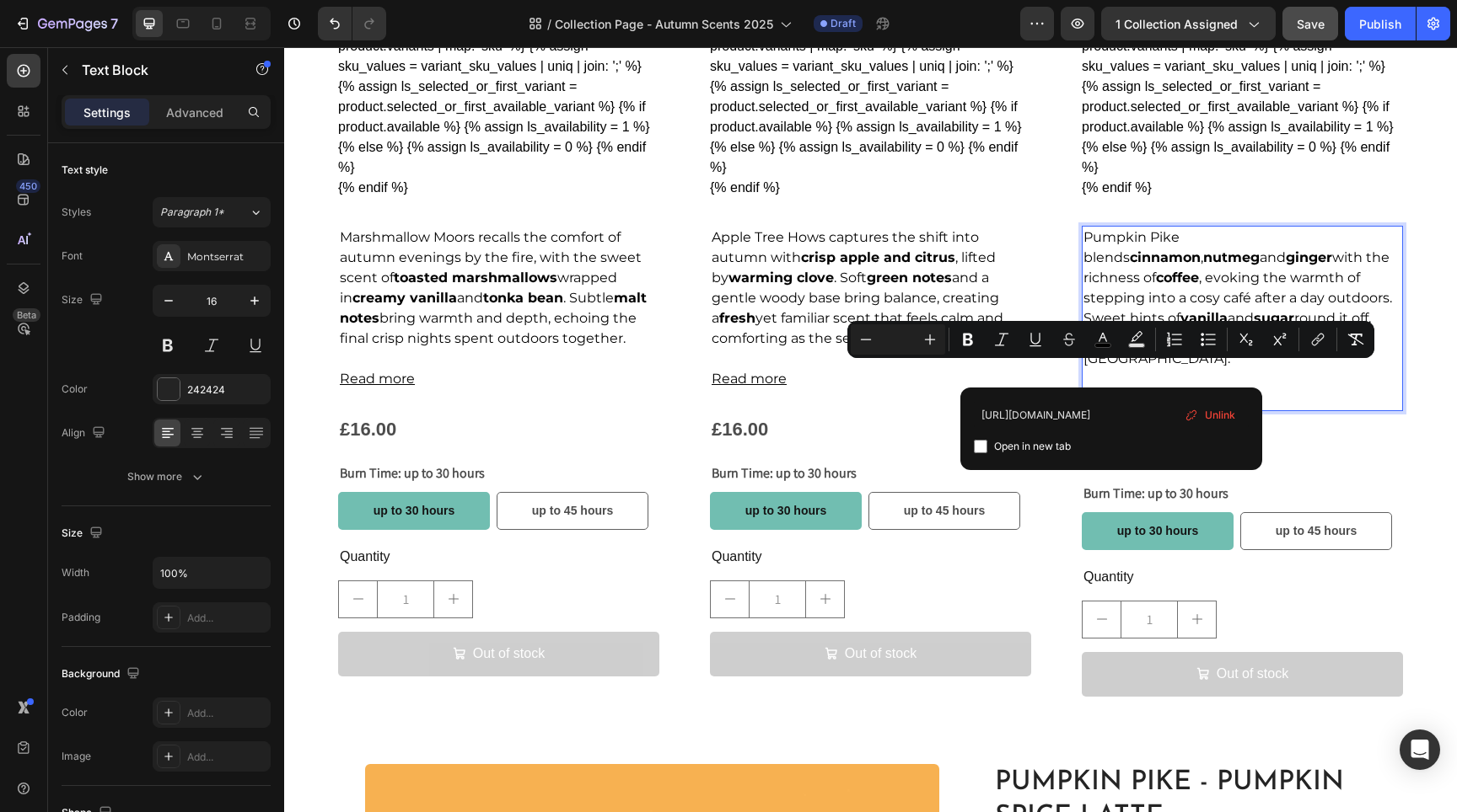
type input "https://www.lakelandlights.co.uk/products/pumpkin-pike-1"
click at [1033, 437] on span "Open in new tab" at bounding box center [1033, 446] width 76 height 20
checkbox input "true"
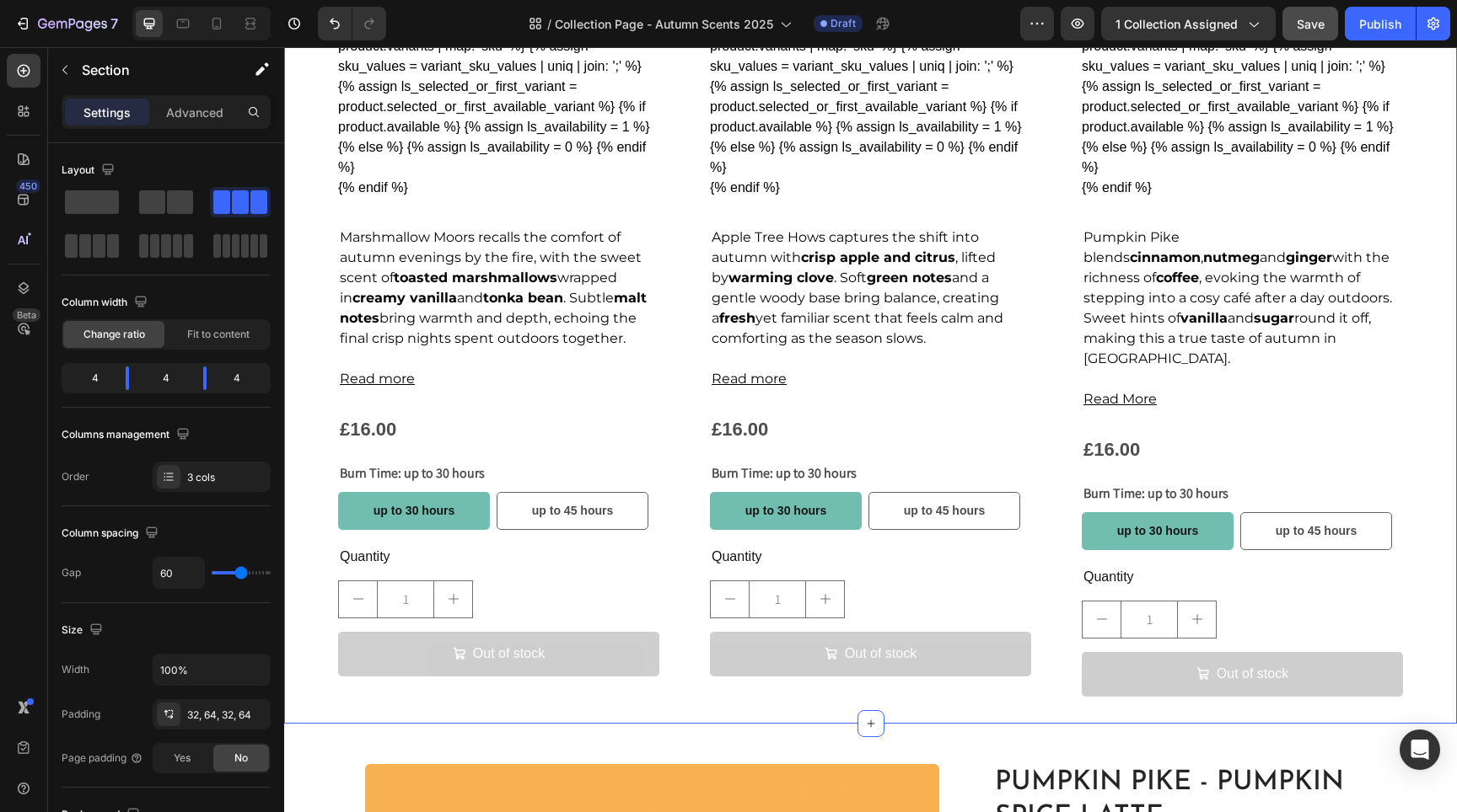
click at [1043, 235] on div "Product Images Marshmallow Moors - Toasted Marshmallow Product Title {% if prod…" at bounding box center [870, 146] width 1173 height 1156
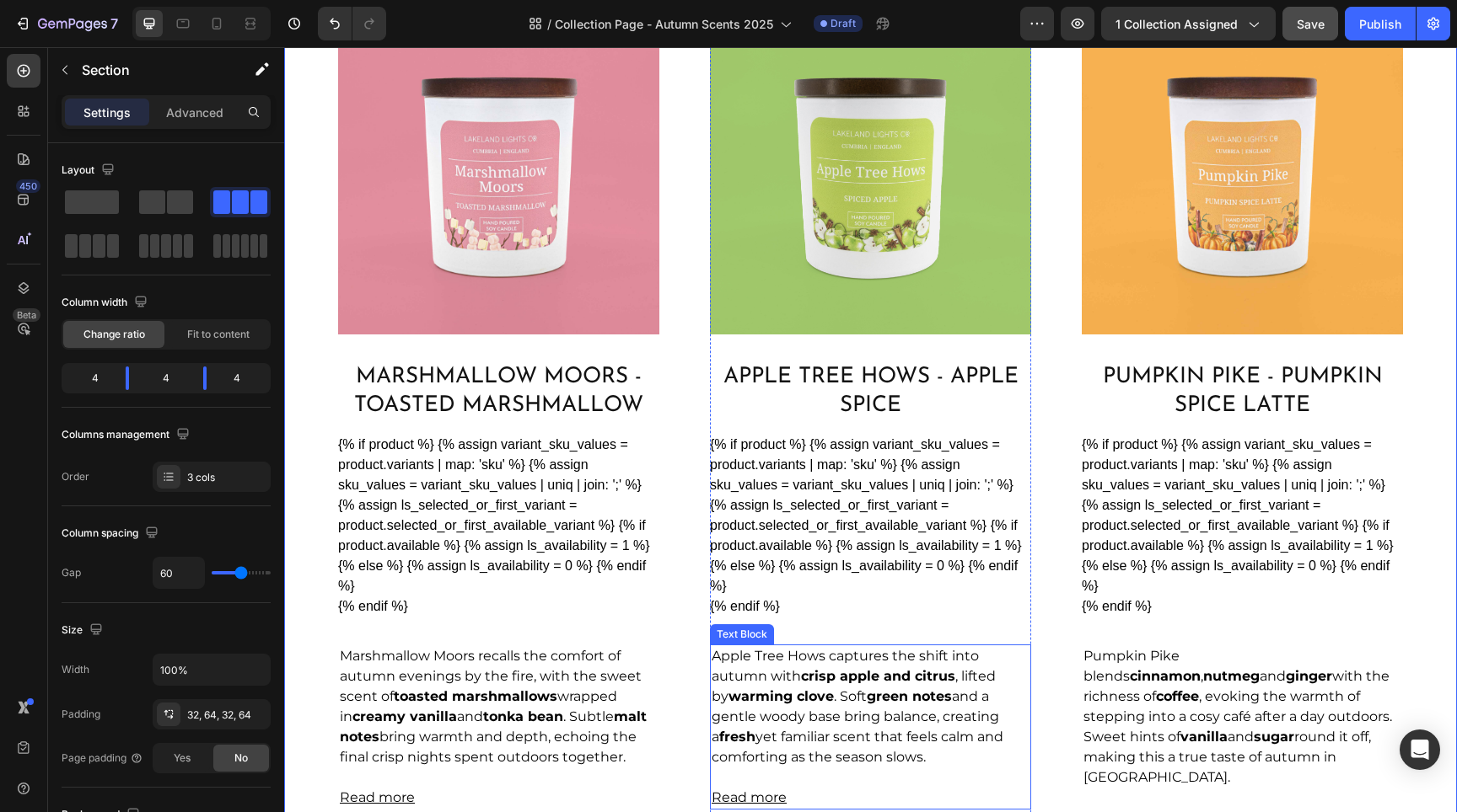
scroll to position [811, 0]
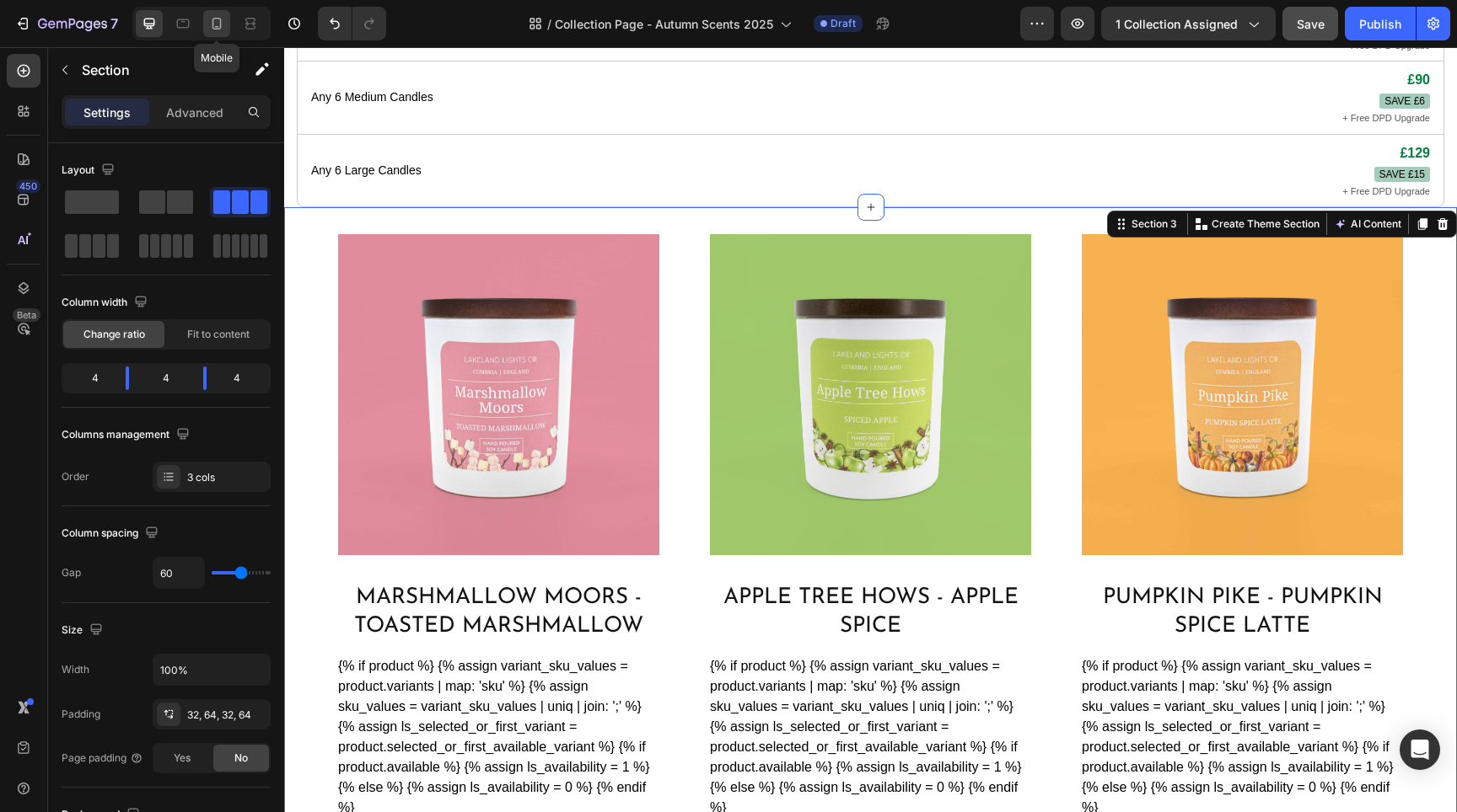
click at [220, 18] on icon at bounding box center [217, 23] width 17 height 17
type input "0"
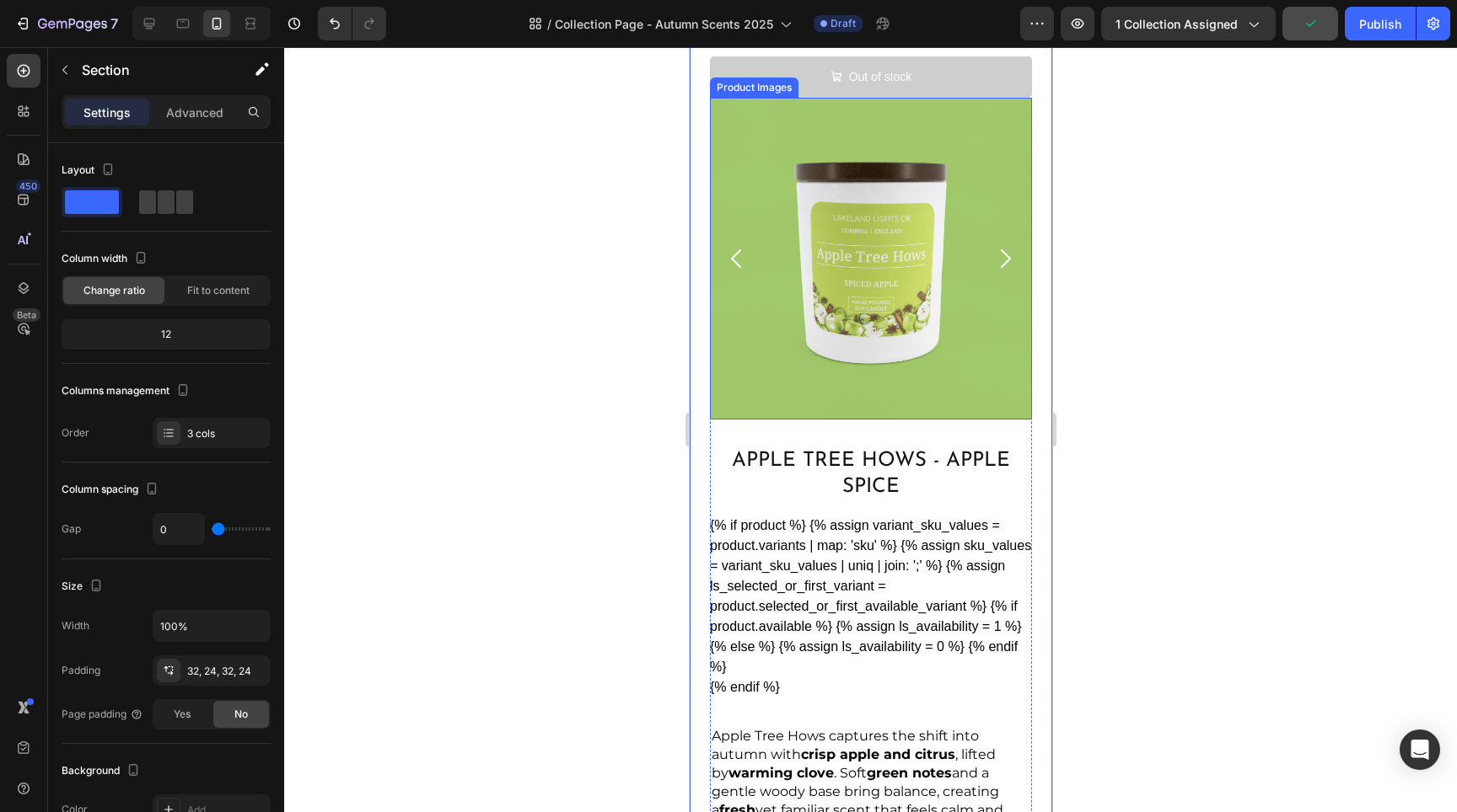
scroll to position [1871, 0]
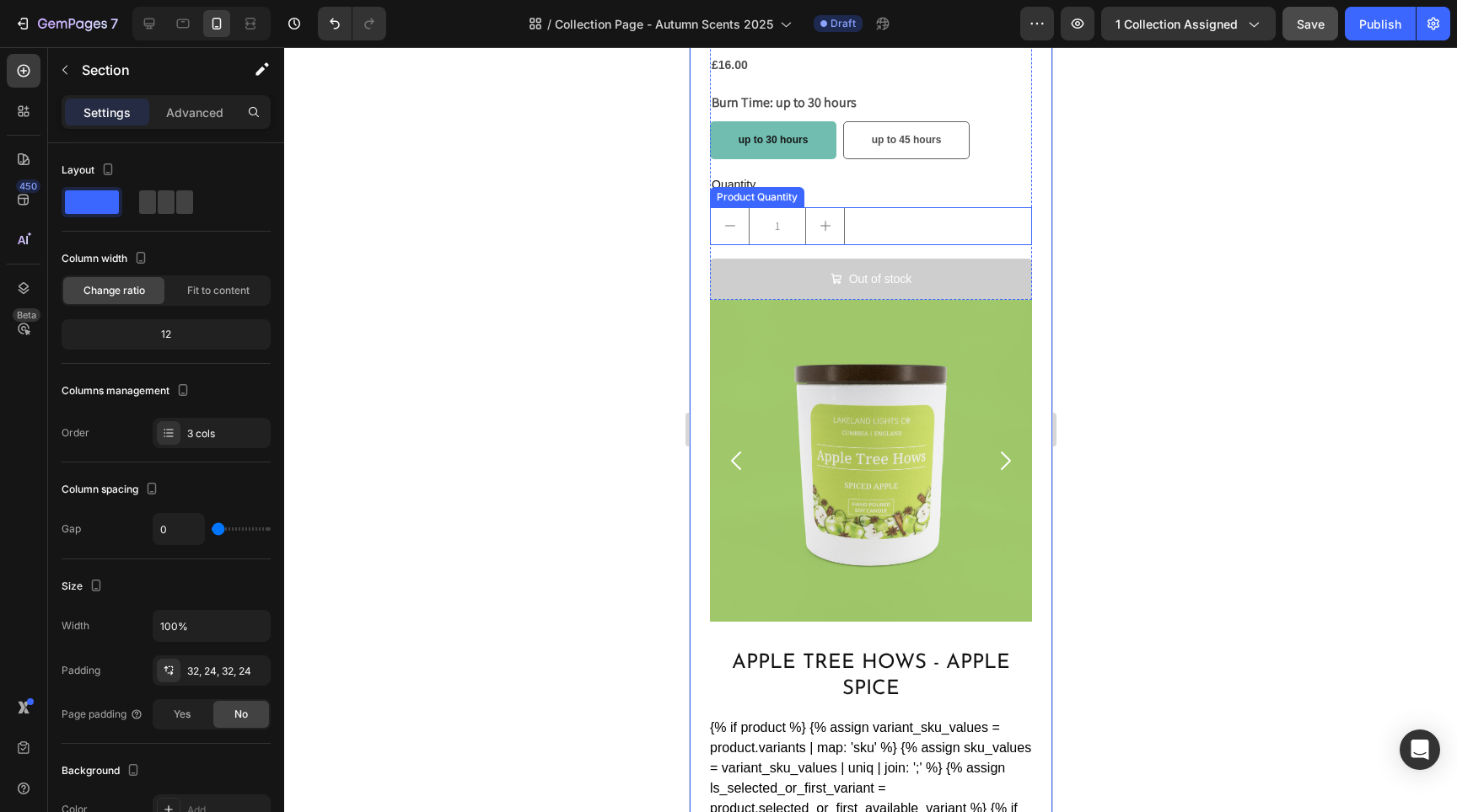
click at [935, 208] on div "1" at bounding box center [870, 226] width 322 height 38
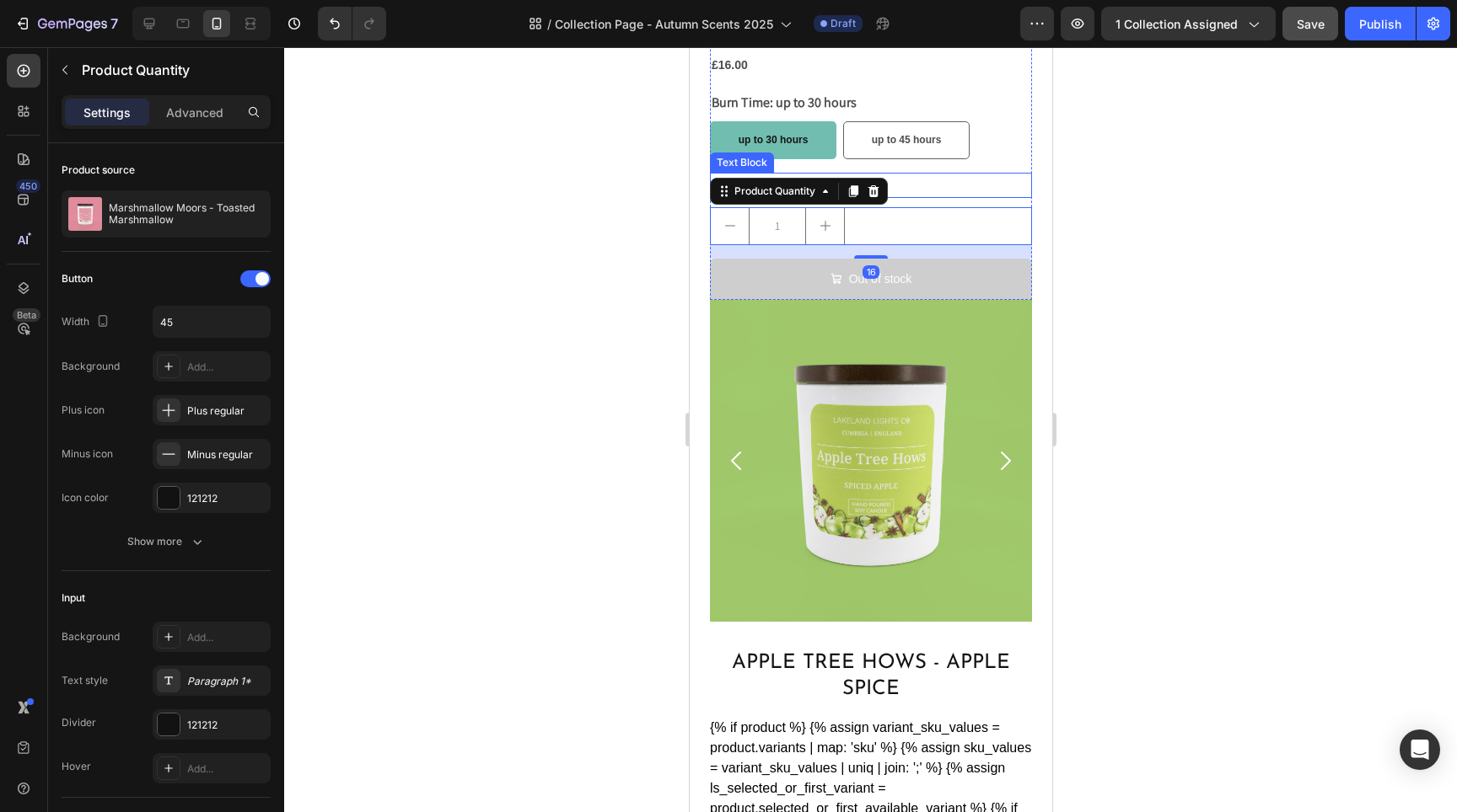
click at [1009, 173] on div "Quantity" at bounding box center [870, 185] width 322 height 25
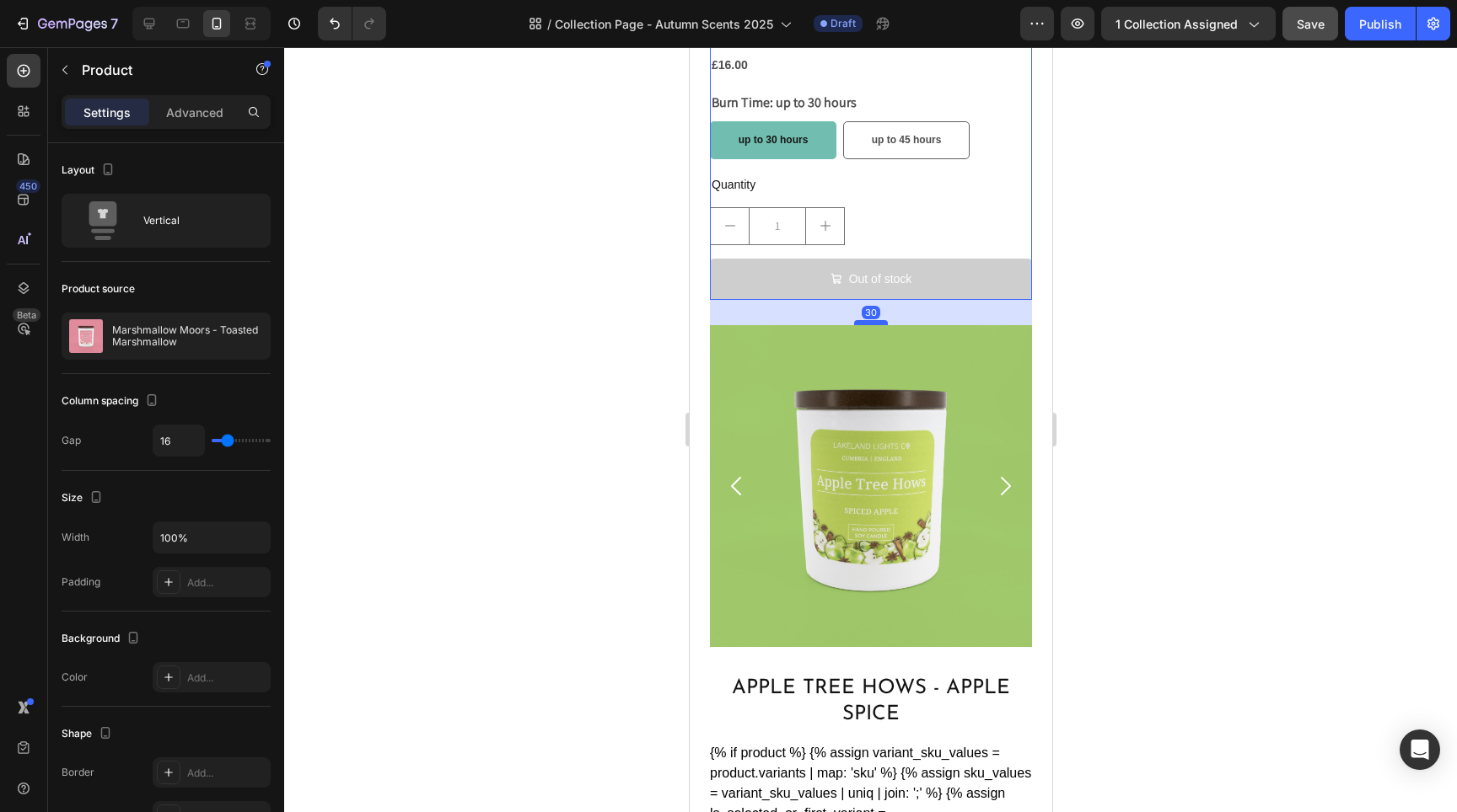
drag, startPoint x: 872, startPoint y: 283, endPoint x: 873, endPoint y: 309, distance: 26.0
click at [873, 320] on div at bounding box center [870, 323] width 34 height 5
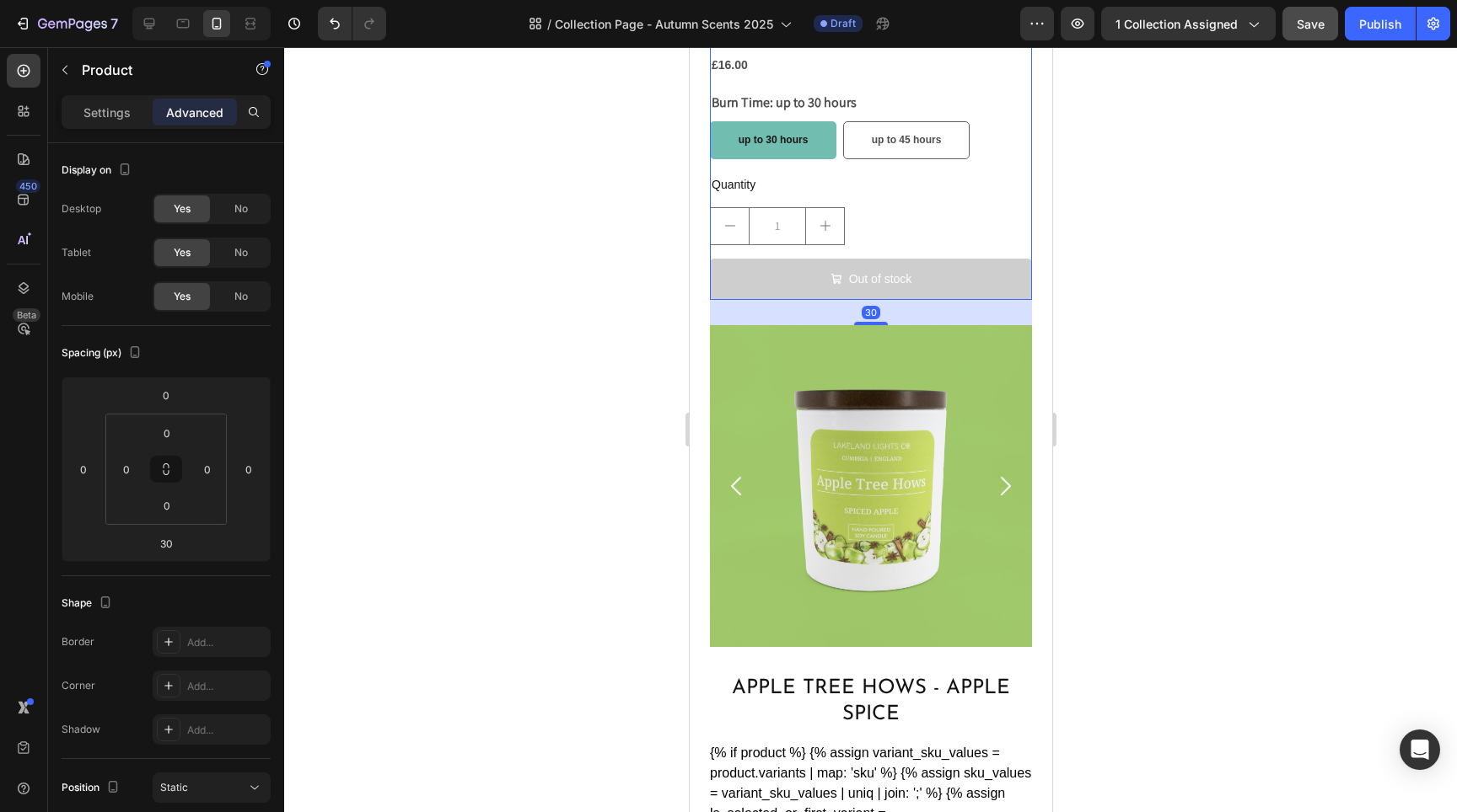
click at [591, 372] on div at bounding box center [870, 430] width 1173 height 765
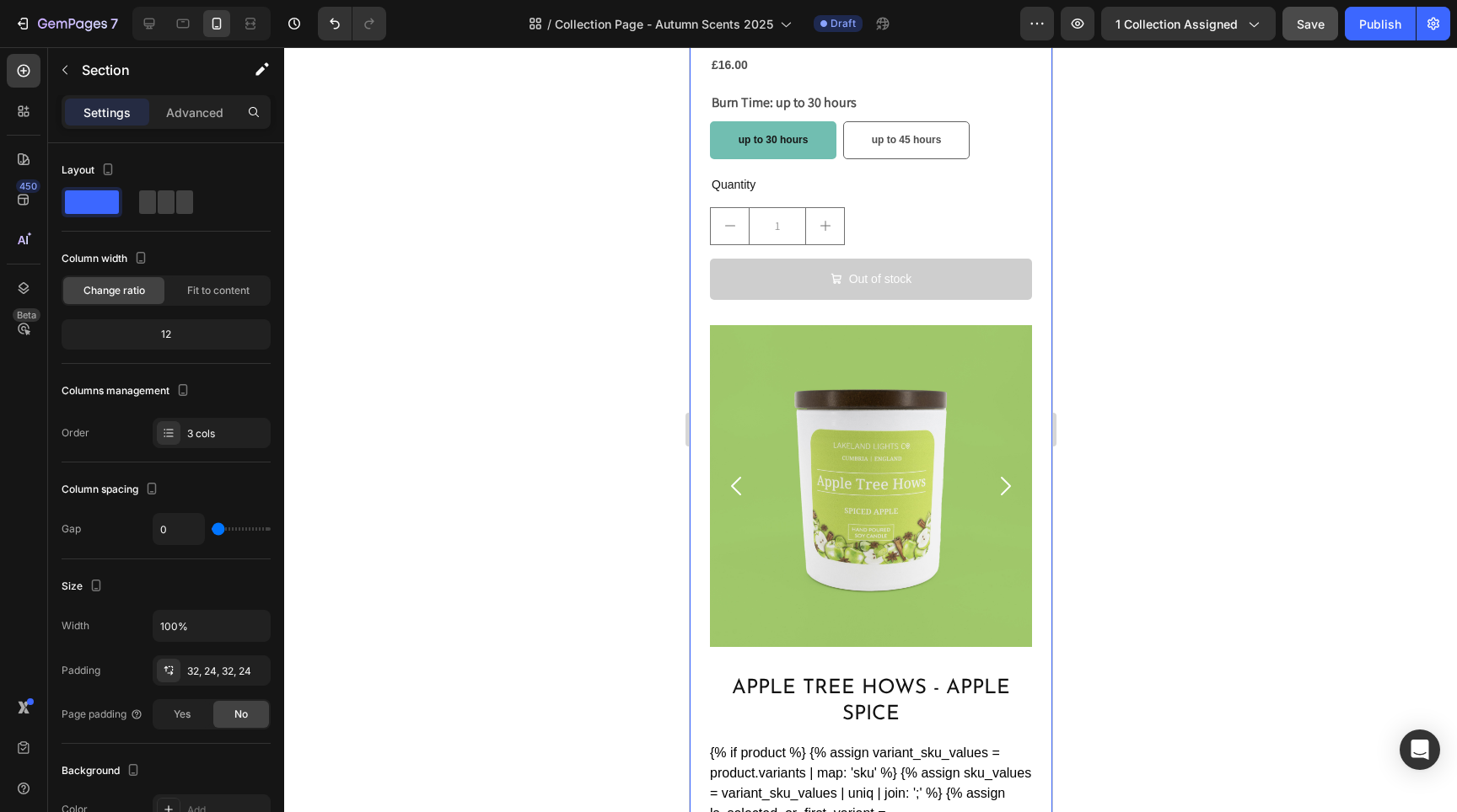
click at [897, 286] on button "Out of stock" at bounding box center [870, 280] width 322 height 42
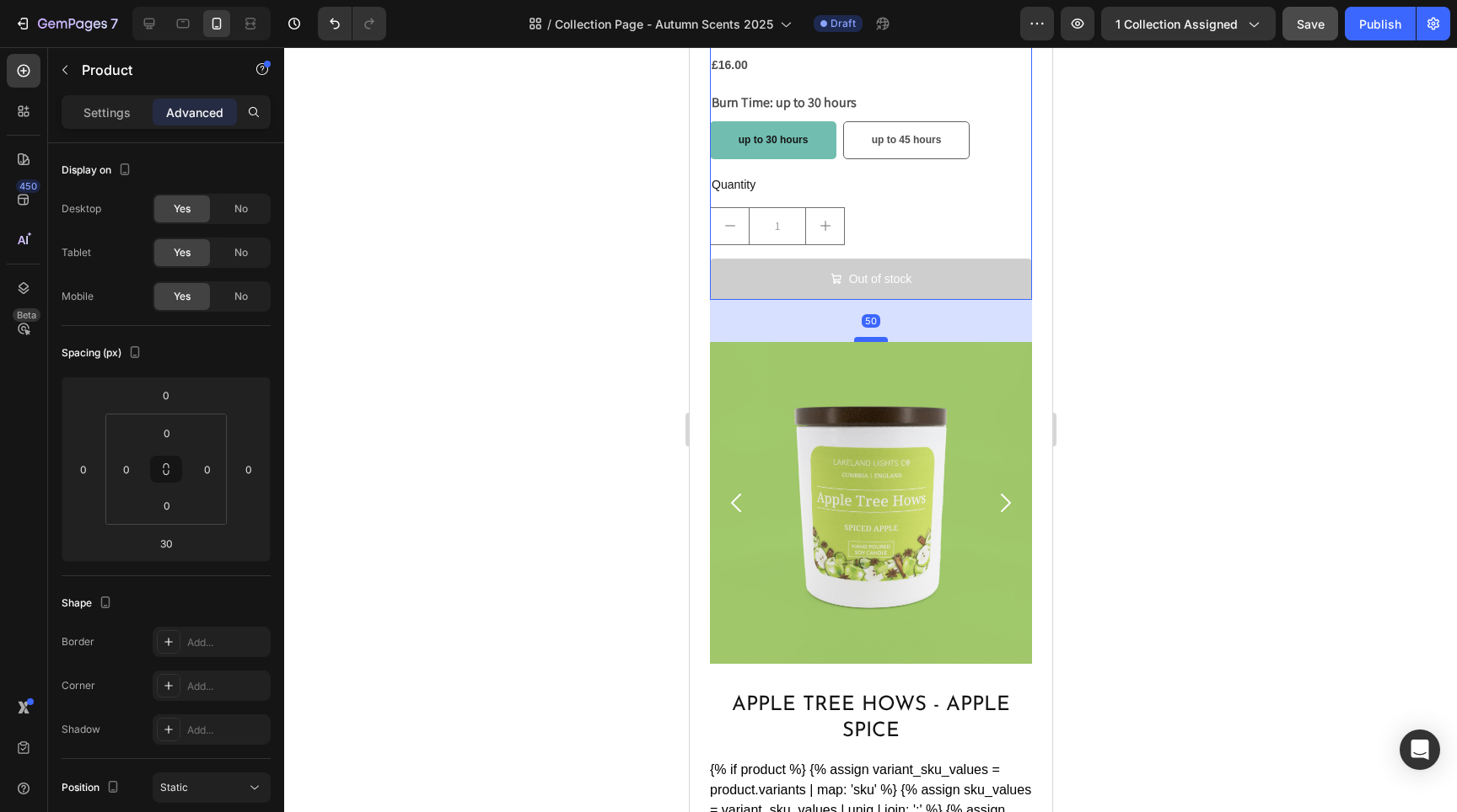
drag, startPoint x: 867, startPoint y: 310, endPoint x: 1281, endPoint y: 373, distance: 418.8
click at [871, 337] on div at bounding box center [870, 340] width 34 height 5
type input "50"
click at [503, 321] on div at bounding box center [870, 430] width 1173 height 765
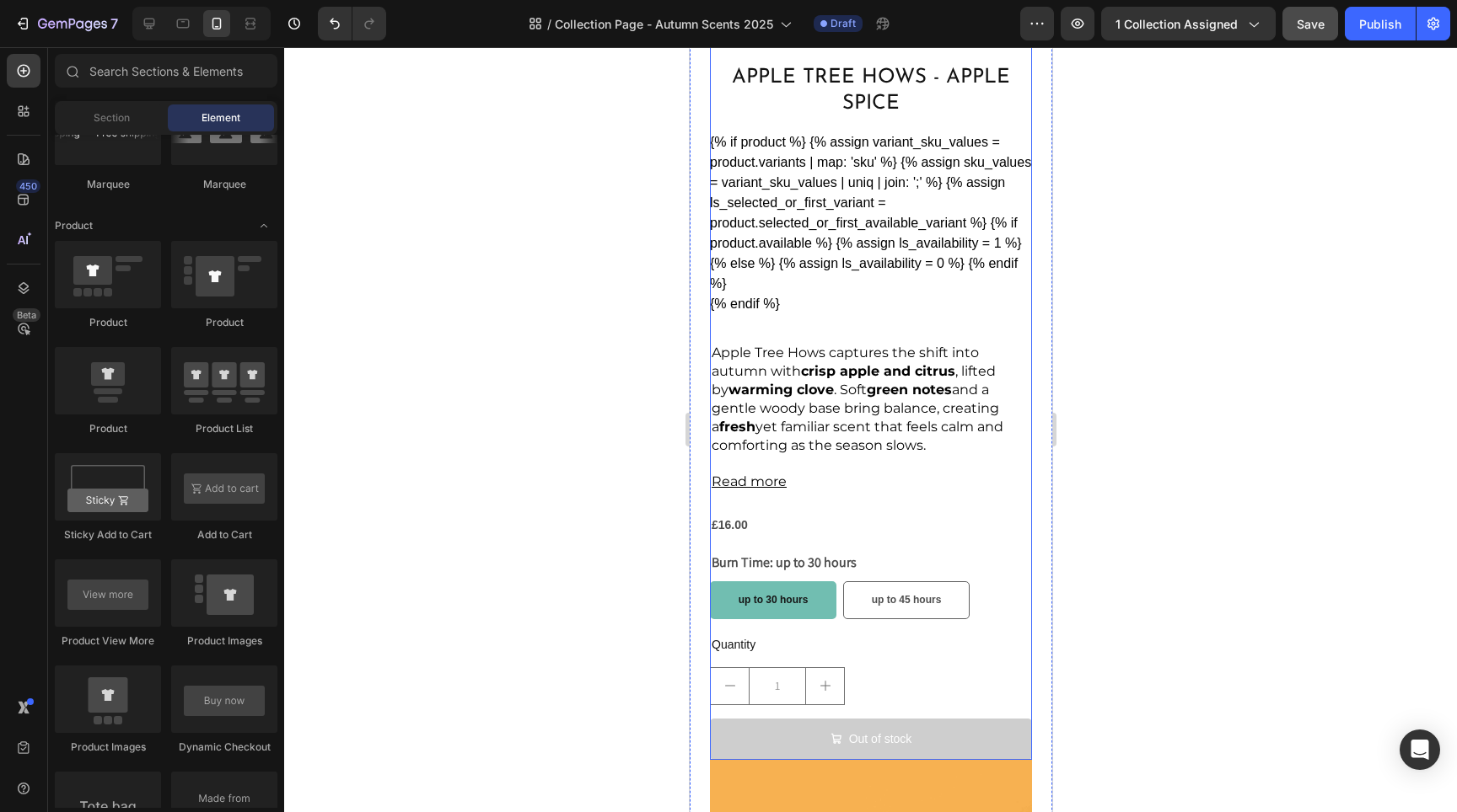
scroll to position [2693, 0]
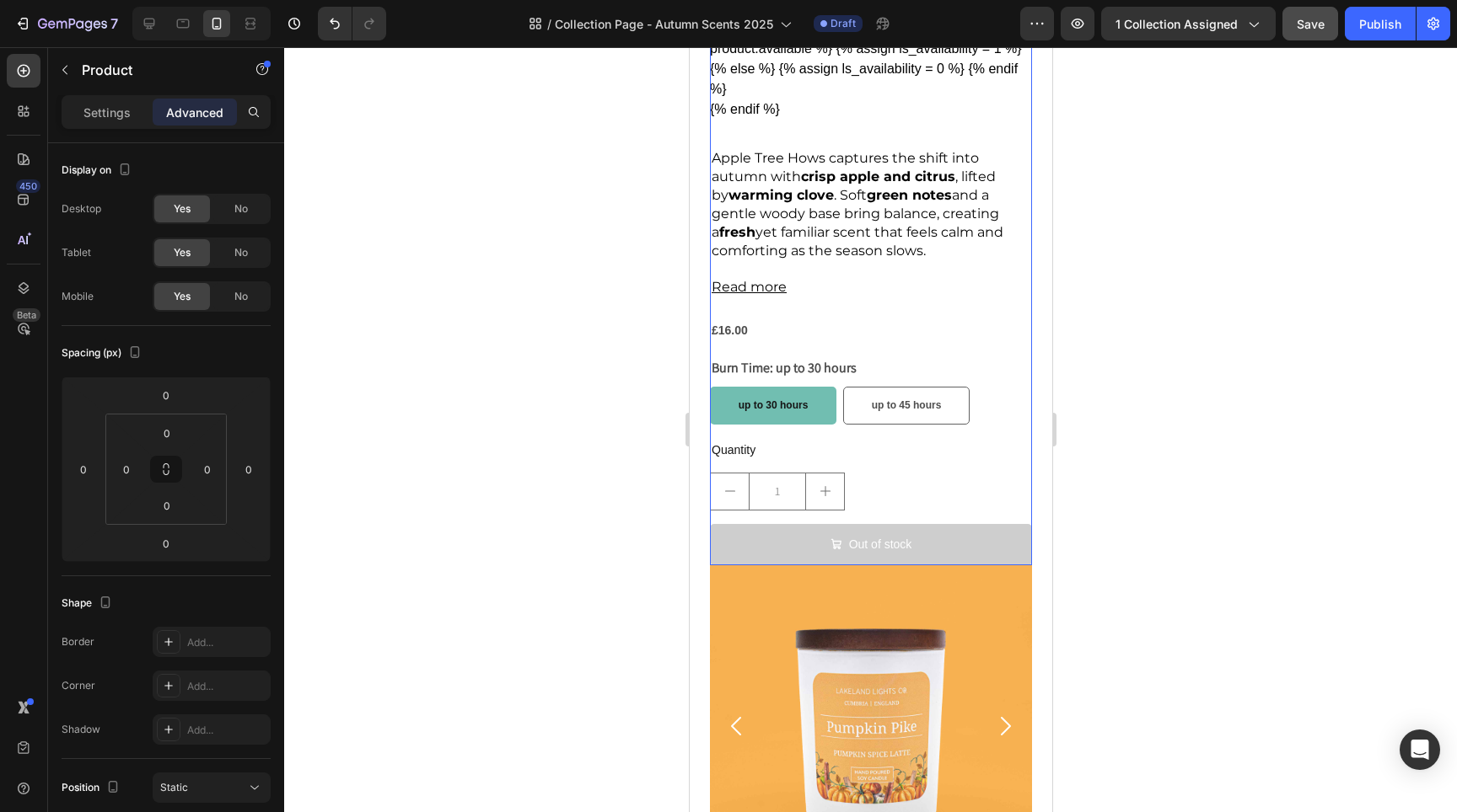
click at [1013, 443] on div "Apple Tree Hows - Apple Spice Product Title {% if product %} {% assign variant_…" at bounding box center [870, 217] width 322 height 697
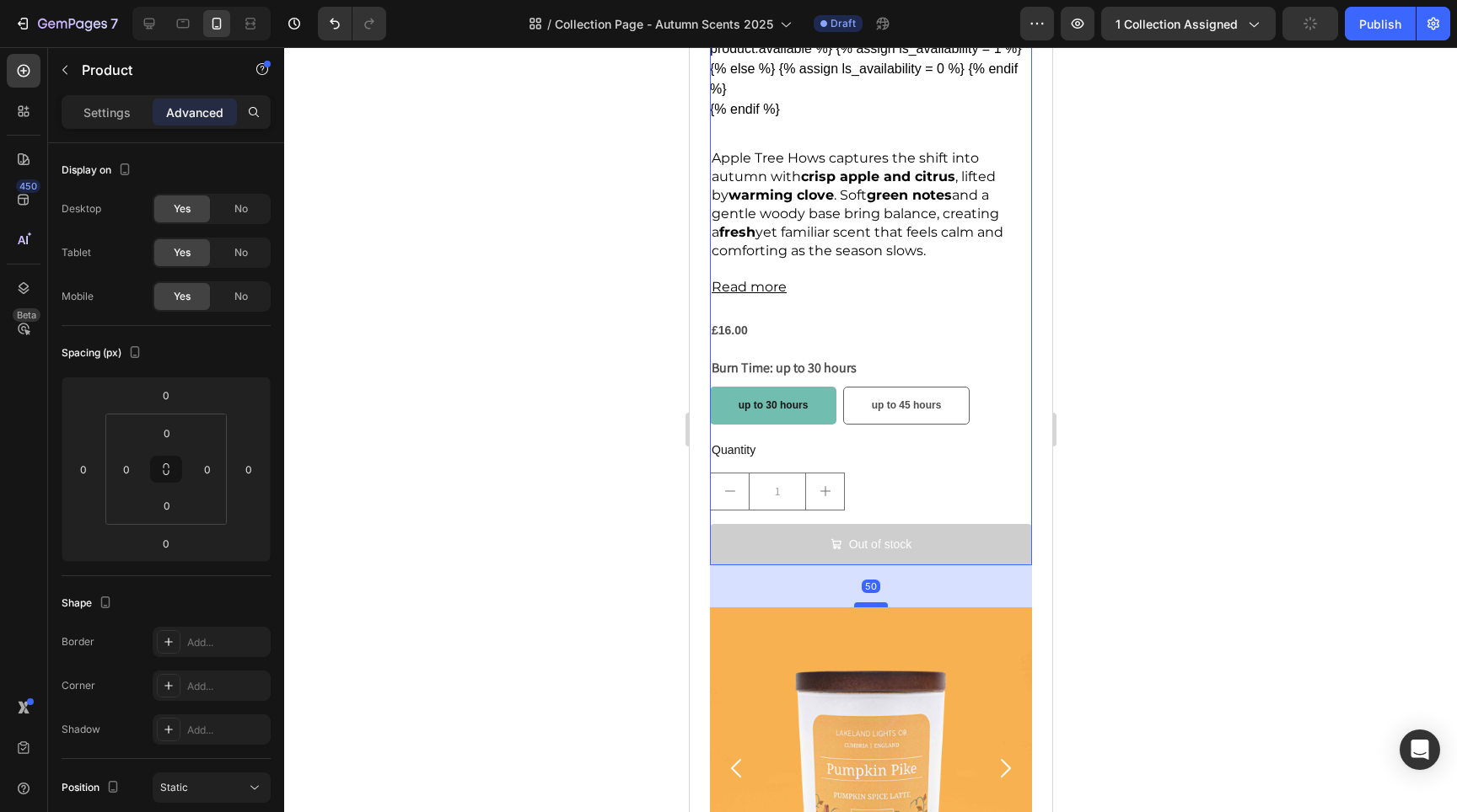
drag, startPoint x: 864, startPoint y: 534, endPoint x: 877, endPoint y: 577, distance: 44.9
click at [877, 603] on div at bounding box center [870, 605] width 34 height 5
type input "50"
click at [547, 495] on div at bounding box center [870, 430] width 1173 height 765
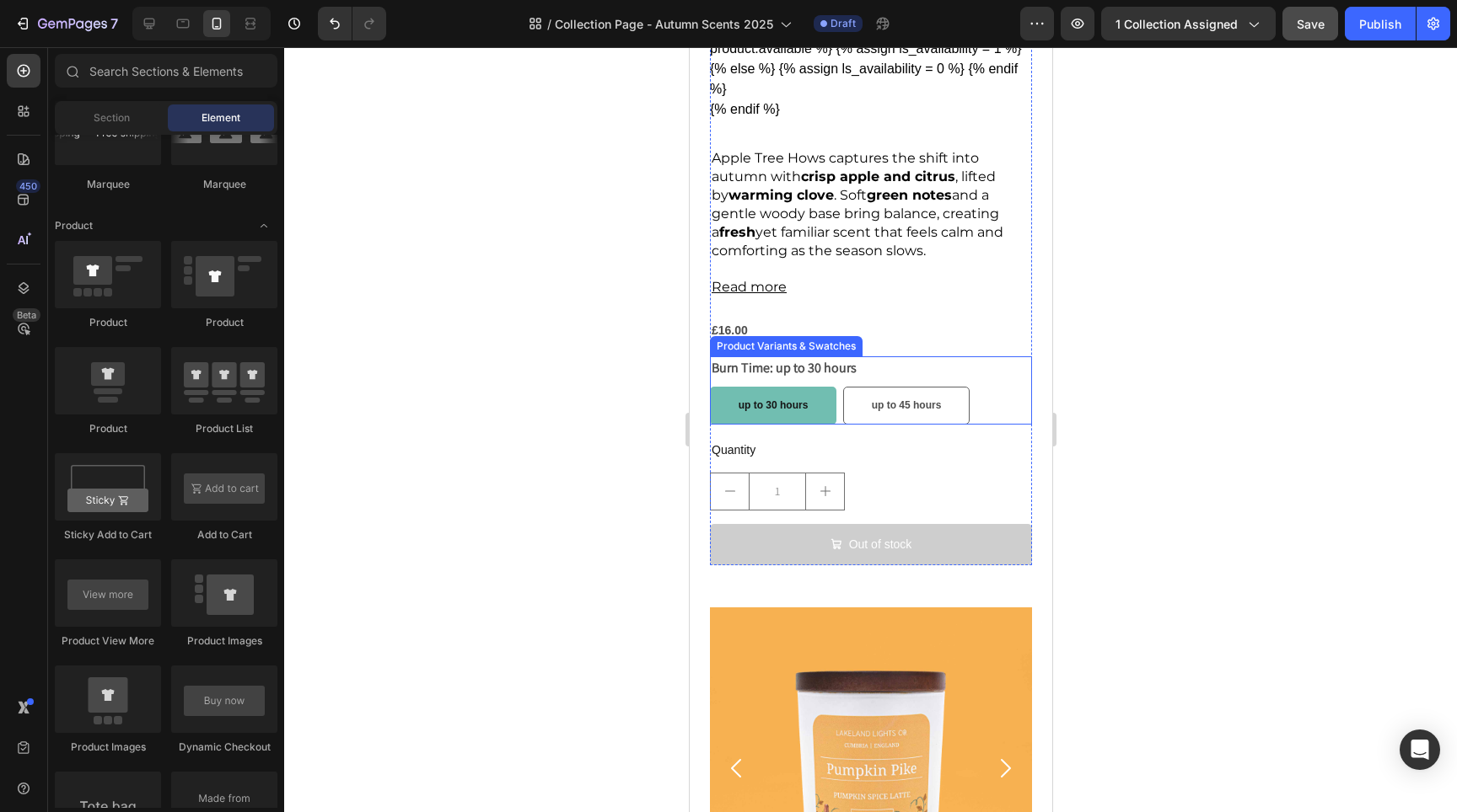
click at [788, 399] on span "up to 30 hours" at bounding box center [772, 405] width 70 height 12
click at [709, 386] on input "up to 30 hours up to 30 hours up to 30 hours" at bounding box center [709, 386] width 1 height 1
radio input "true"
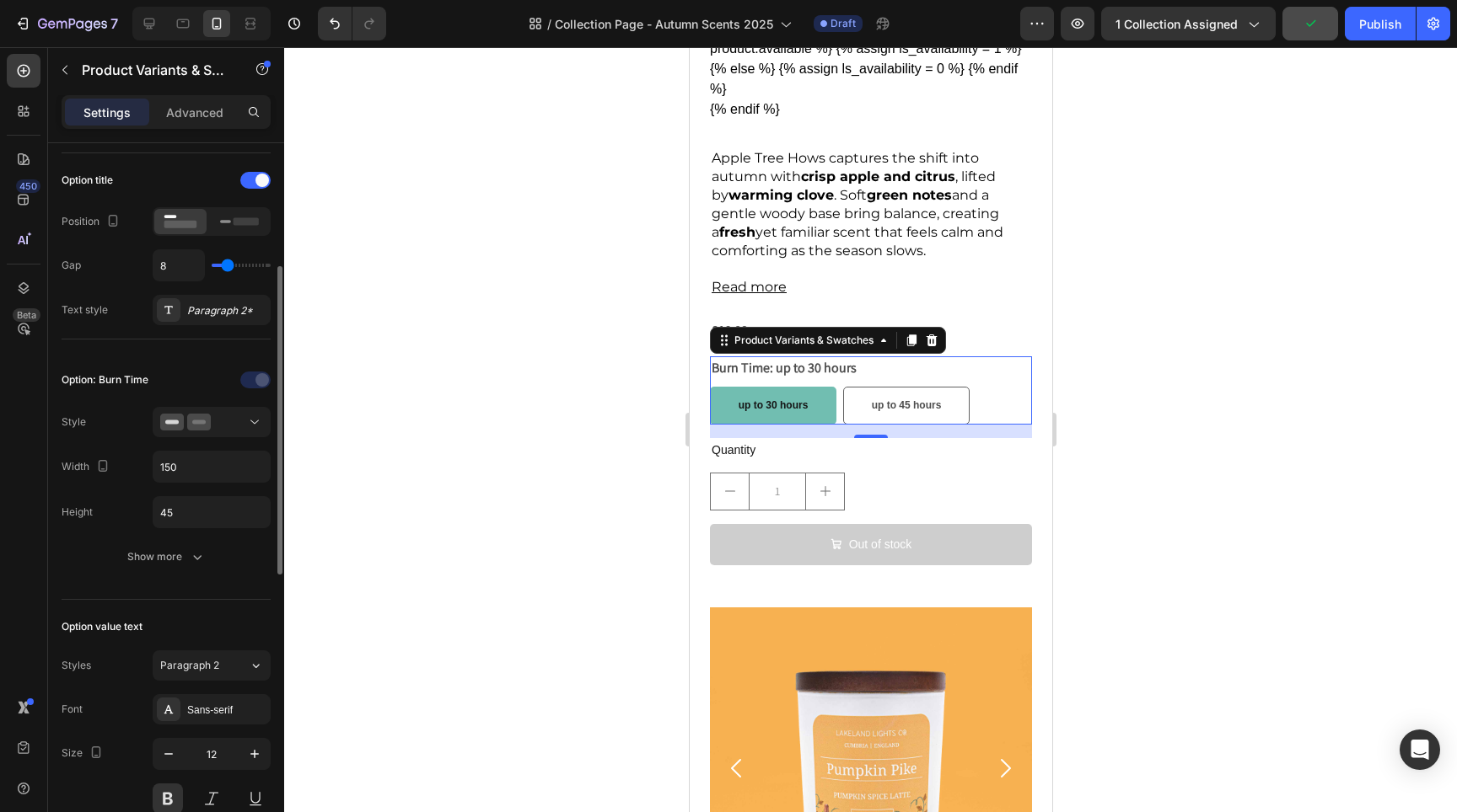
scroll to position [308, 0]
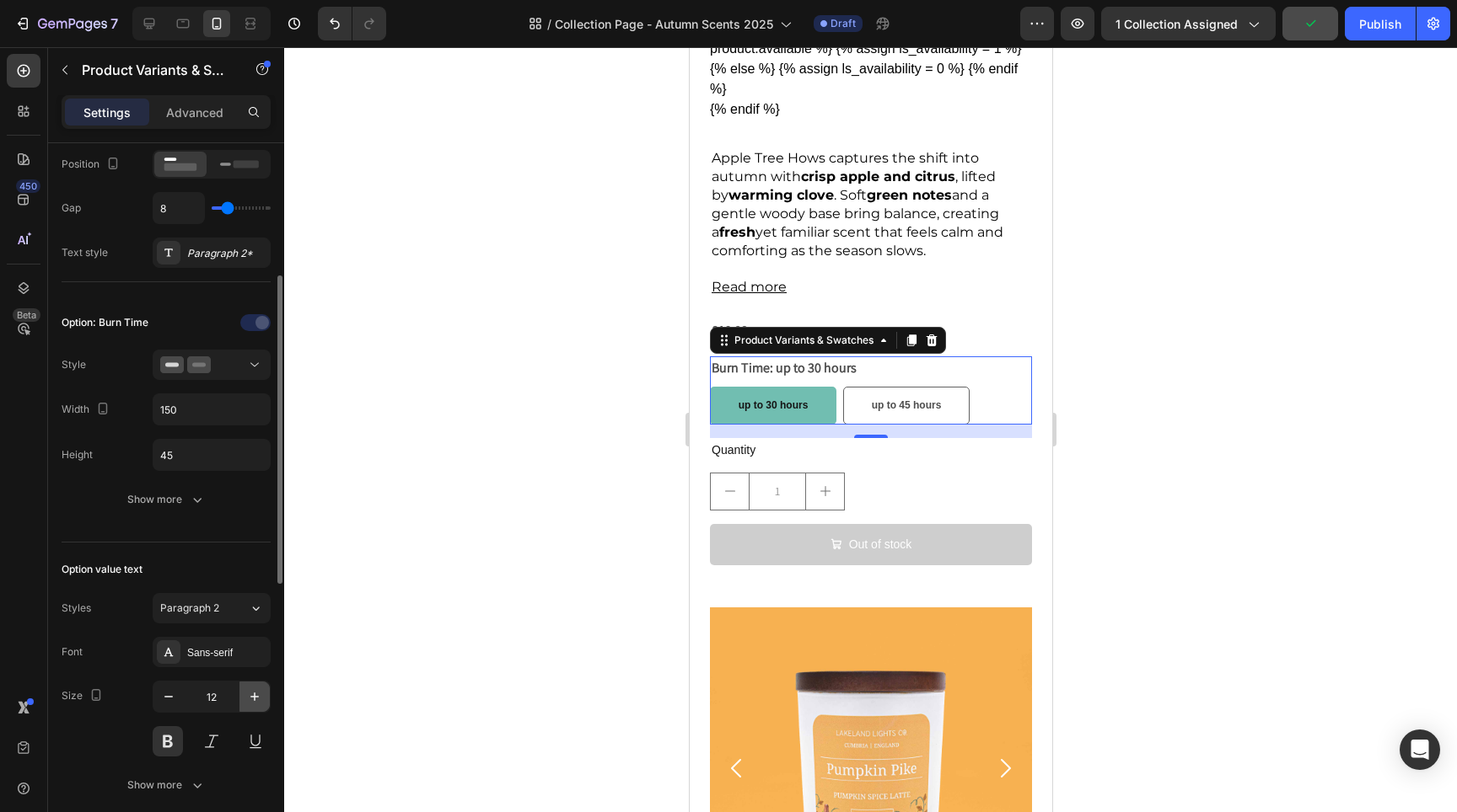
click at [259, 702] on icon "button" at bounding box center [254, 697] width 17 height 17
type input "14"
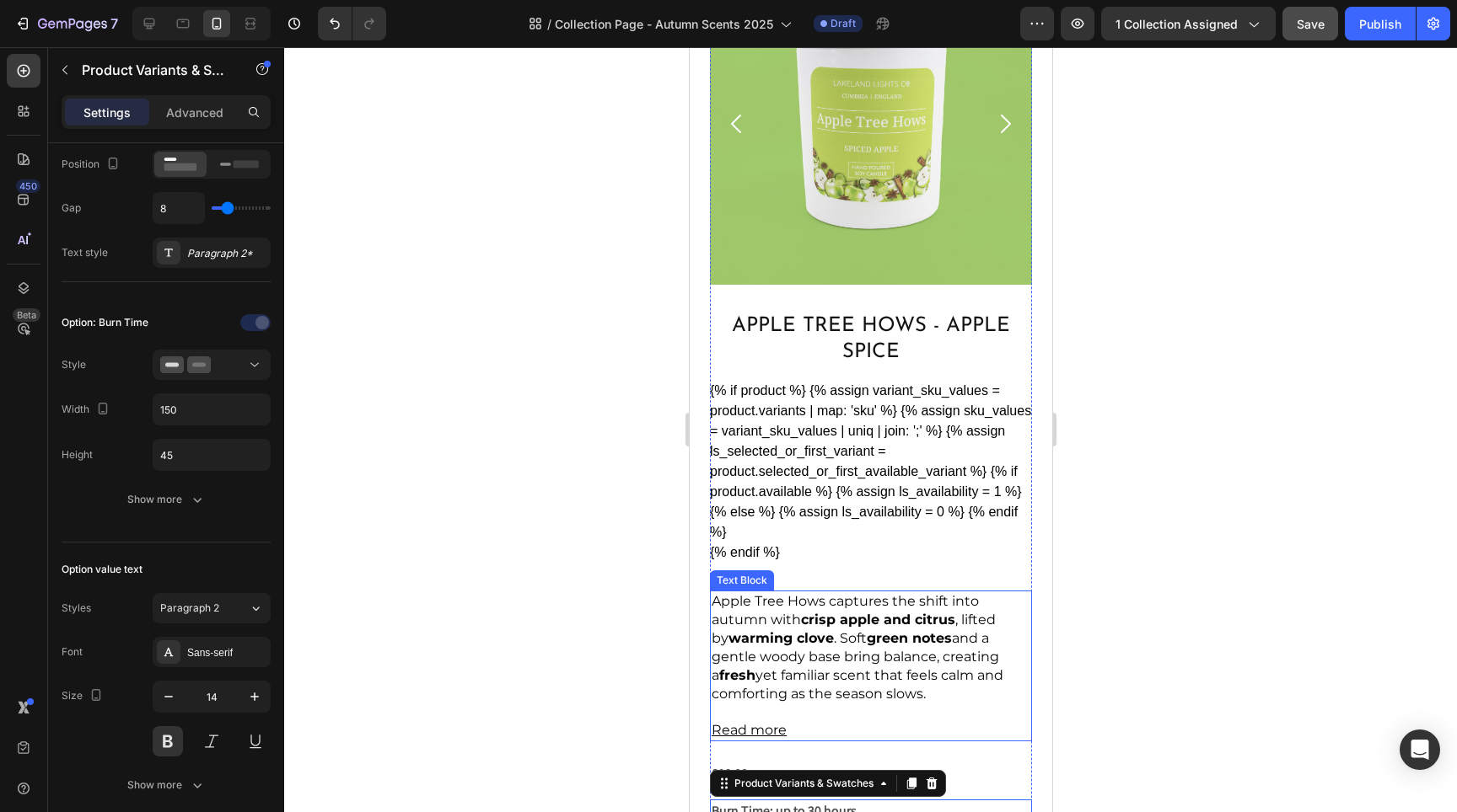
scroll to position [1835, 0]
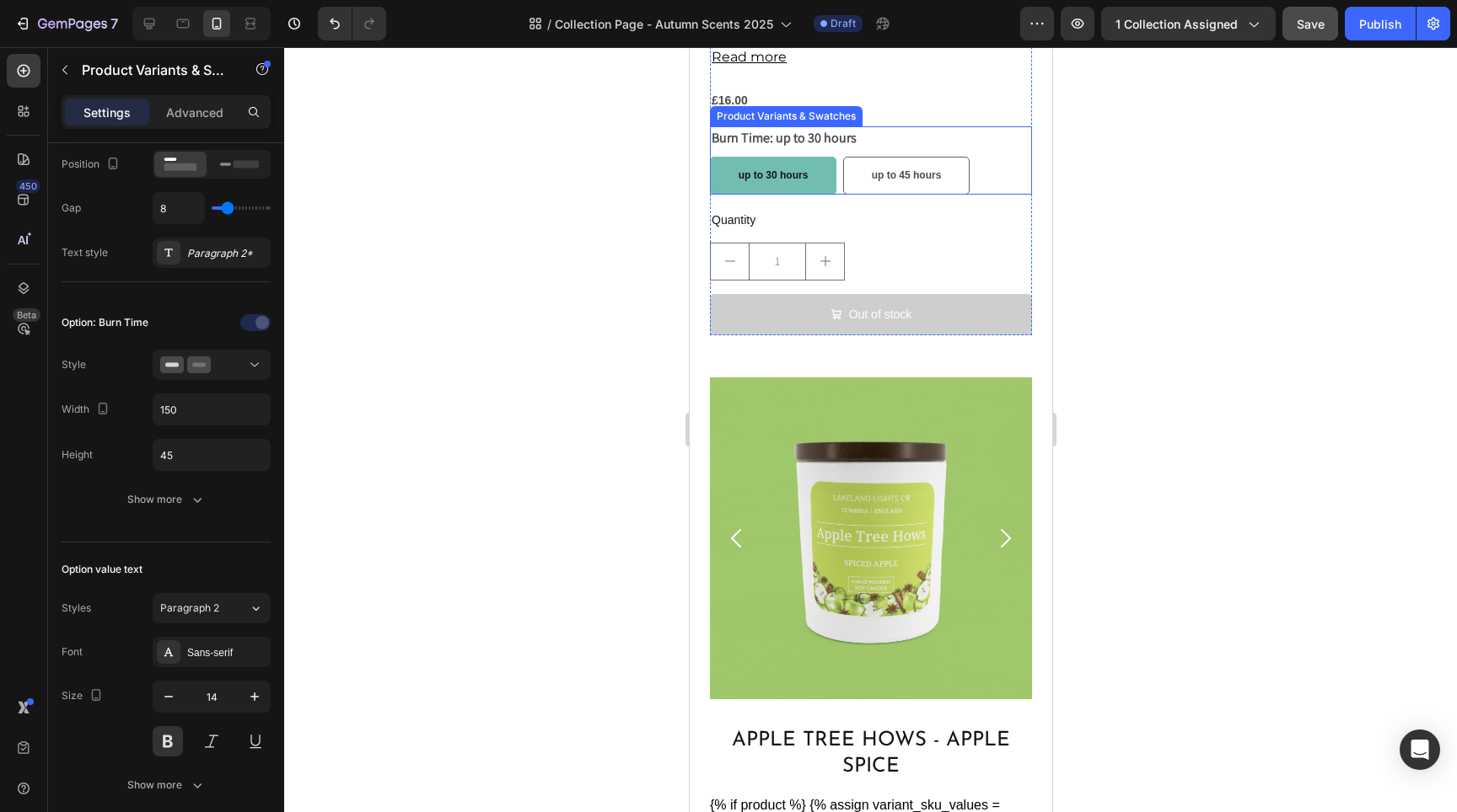
click at [839, 175] on div "up to 30 hours up to 30 hours up to 30 hours up to 45 hours up to 45 hours up t…" at bounding box center [870, 176] width 322 height 38
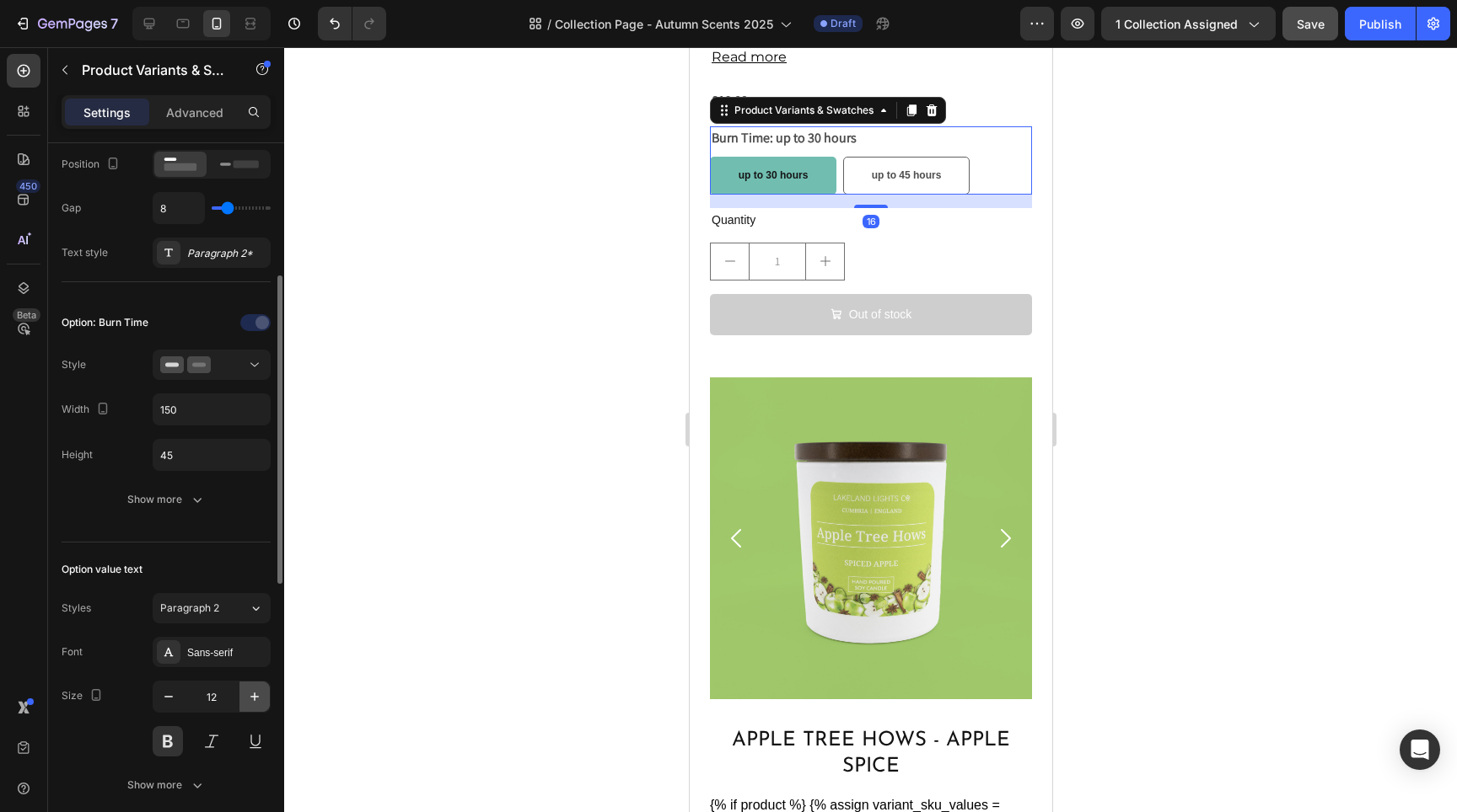
click at [255, 699] on icon "button" at bounding box center [254, 697] width 8 height 8
type input "13"
radio input "true"
click at [255, 699] on icon "button" at bounding box center [254, 697] width 8 height 8
type input "14"
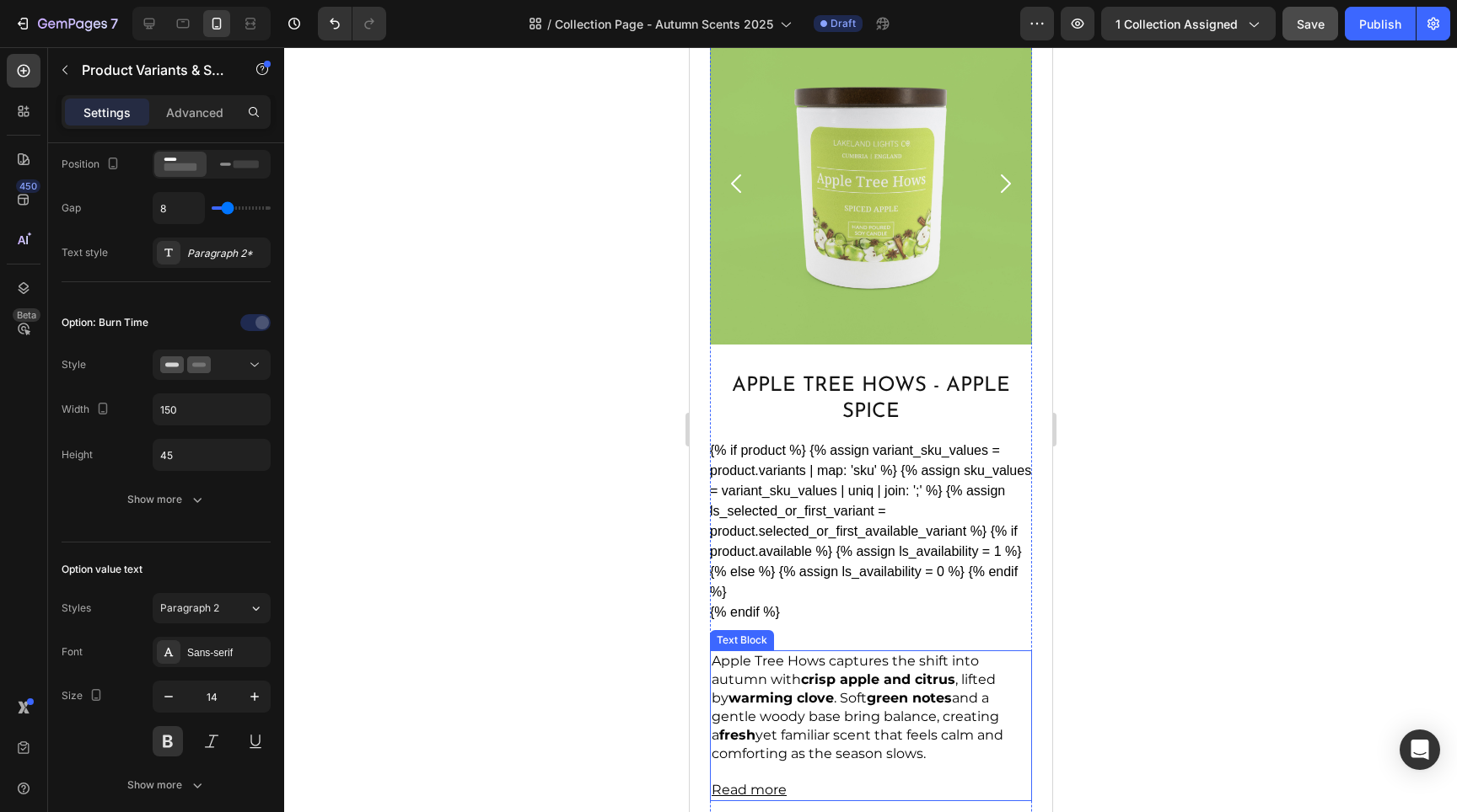
scroll to position [2608, 0]
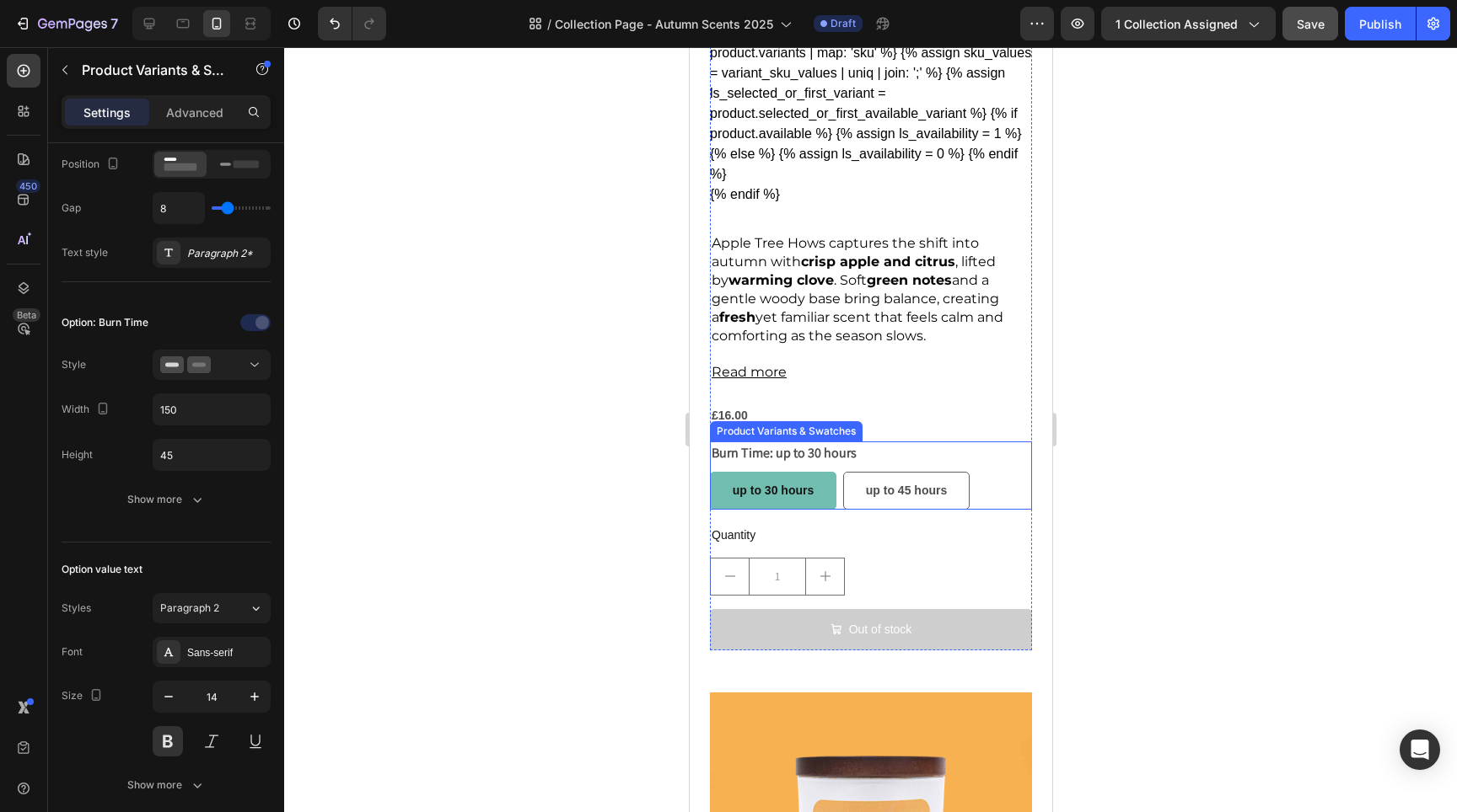
click at [977, 472] on div "up to 30 hours up to 30 hours up to 30 hours up to 45 hours up to 45 hours up t…" at bounding box center [870, 491] width 322 height 38
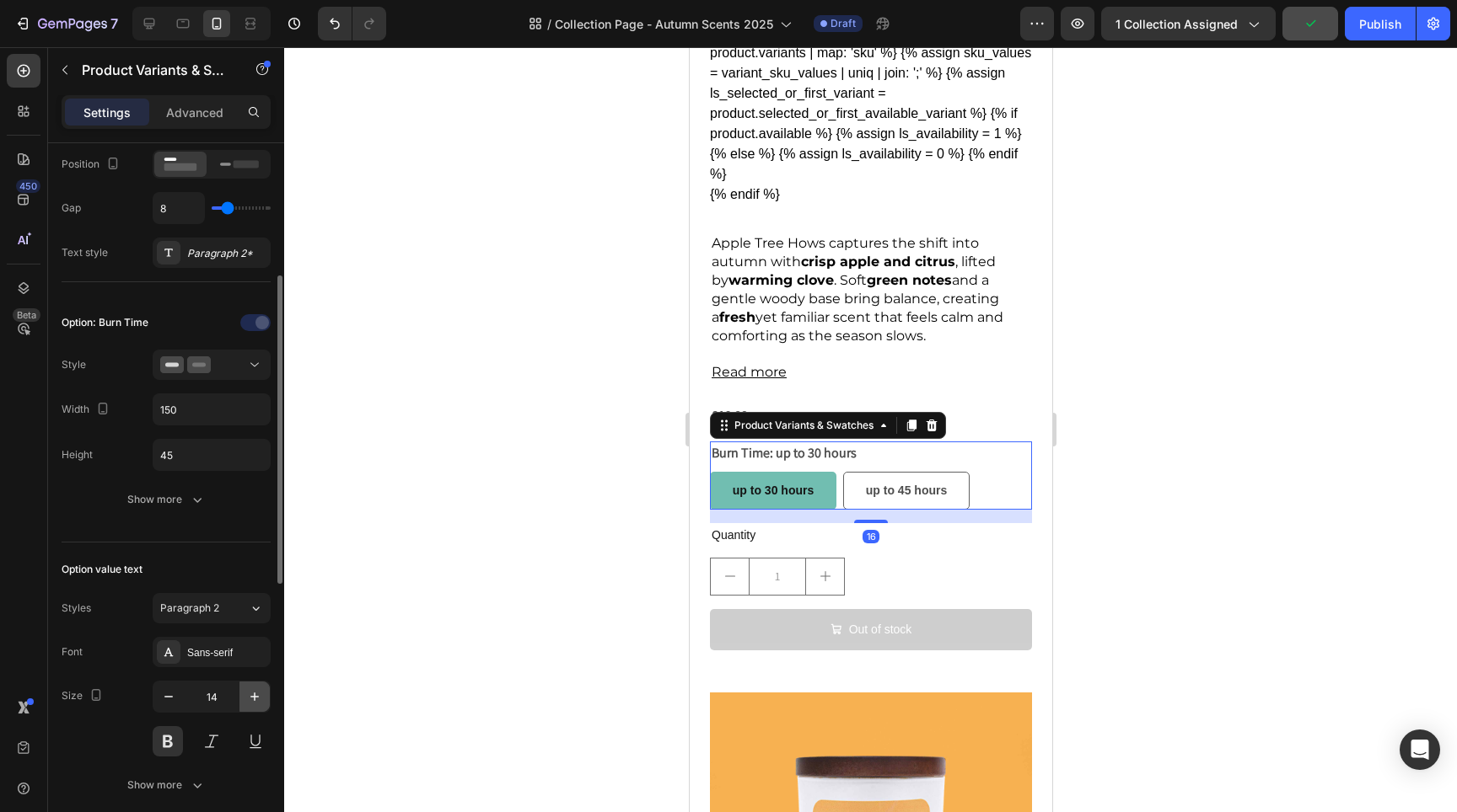
click at [254, 703] on icon "button" at bounding box center [254, 697] width 17 height 17
click at [161, 704] on icon "button" at bounding box center [168, 697] width 17 height 17
type input "14"
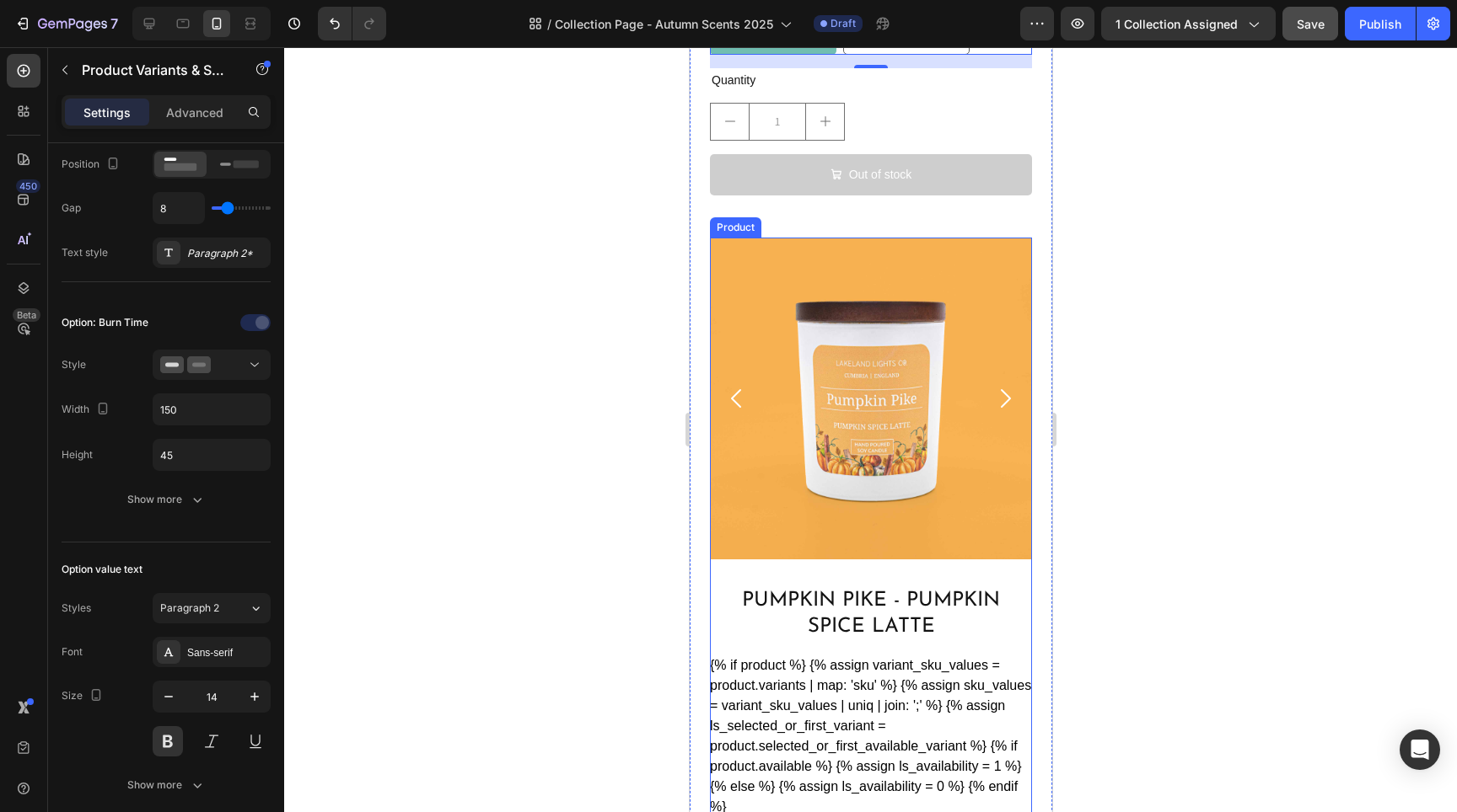
scroll to position [3440, 0]
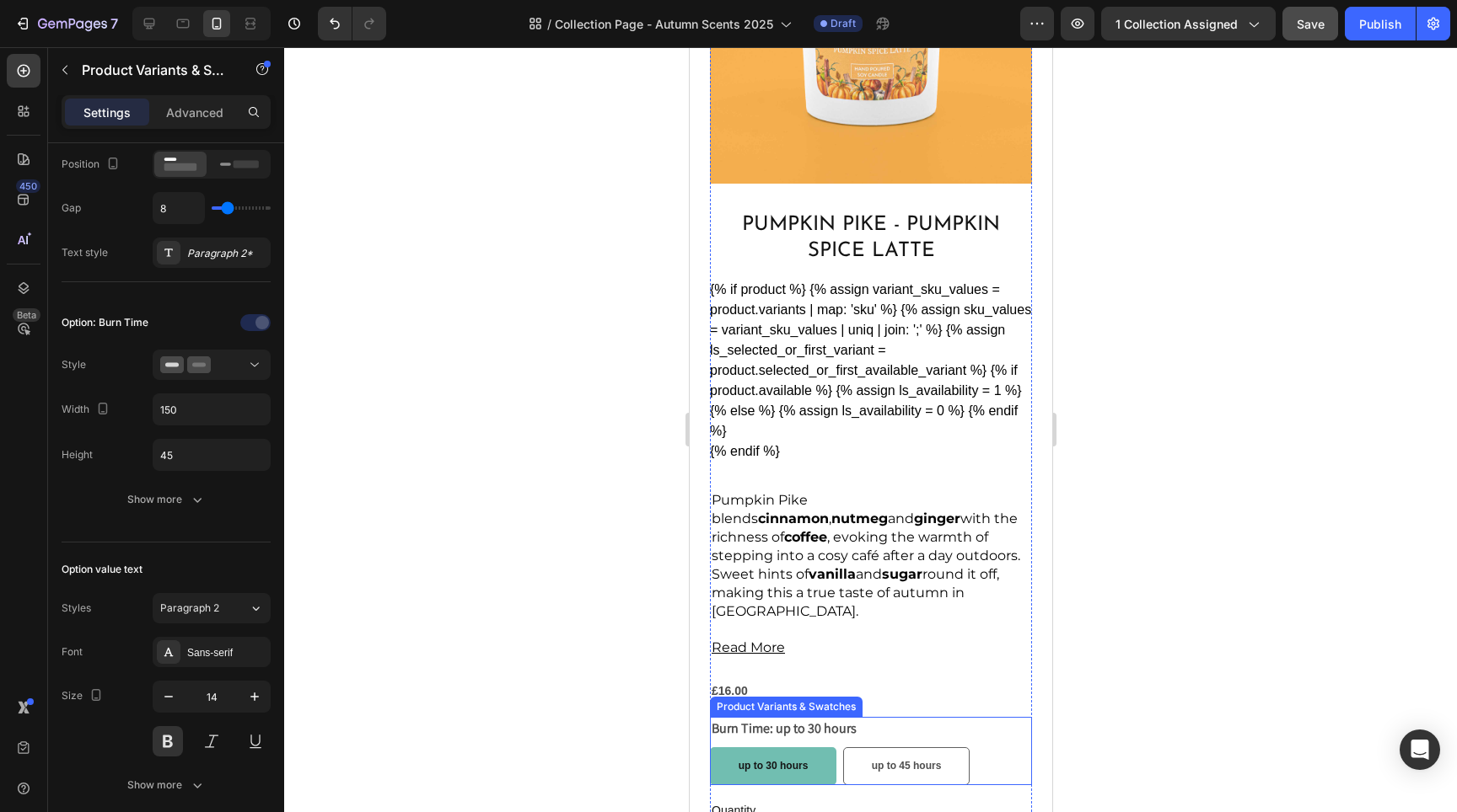
click at [978, 747] on div "up to 30 hours up to 30 hours up to 30 hours up to 45 hours up to 45 hours up t…" at bounding box center [870, 766] width 322 height 38
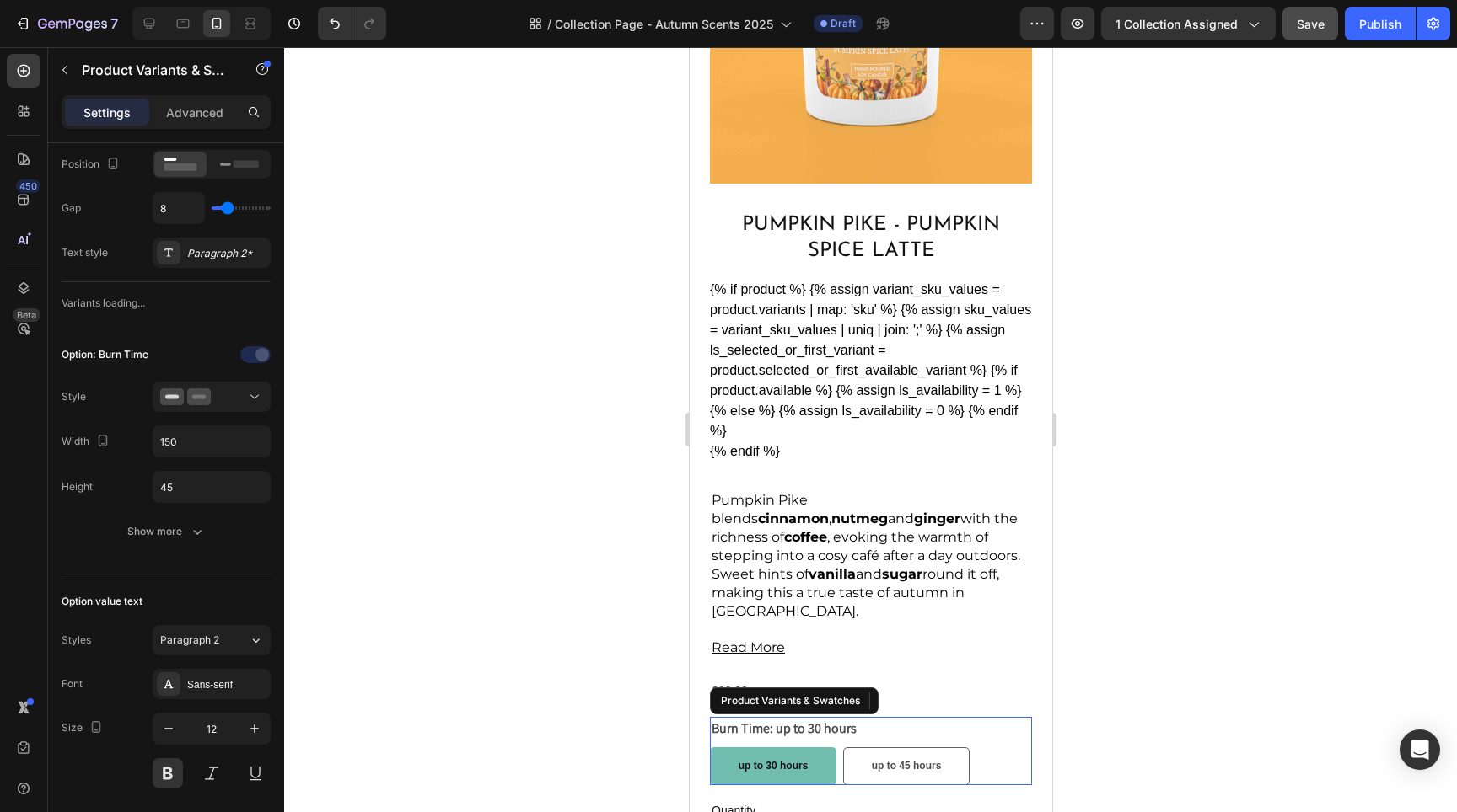
radio input "true"
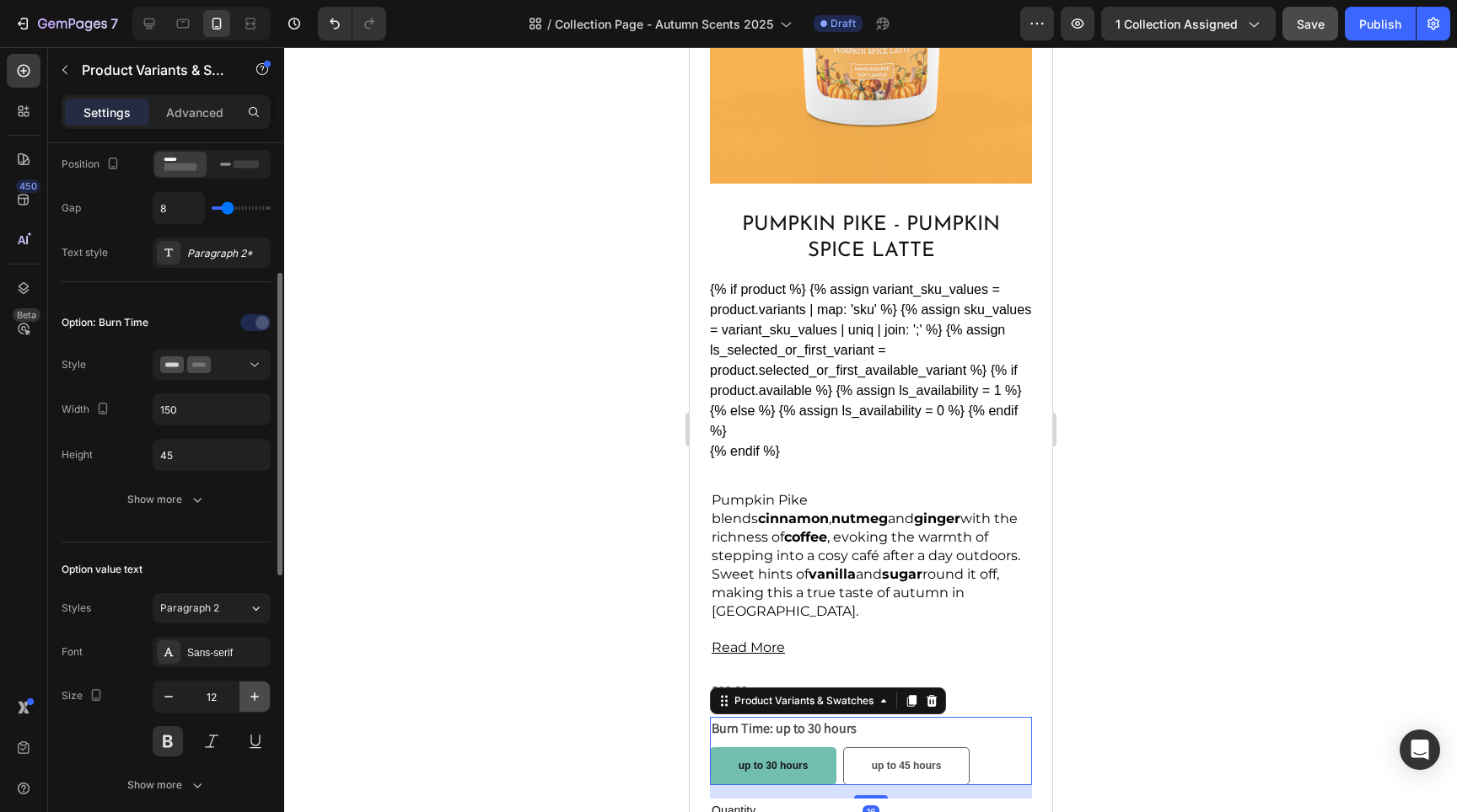
click at [252, 697] on icon "button" at bounding box center [254, 697] width 8 height 8
type input "14"
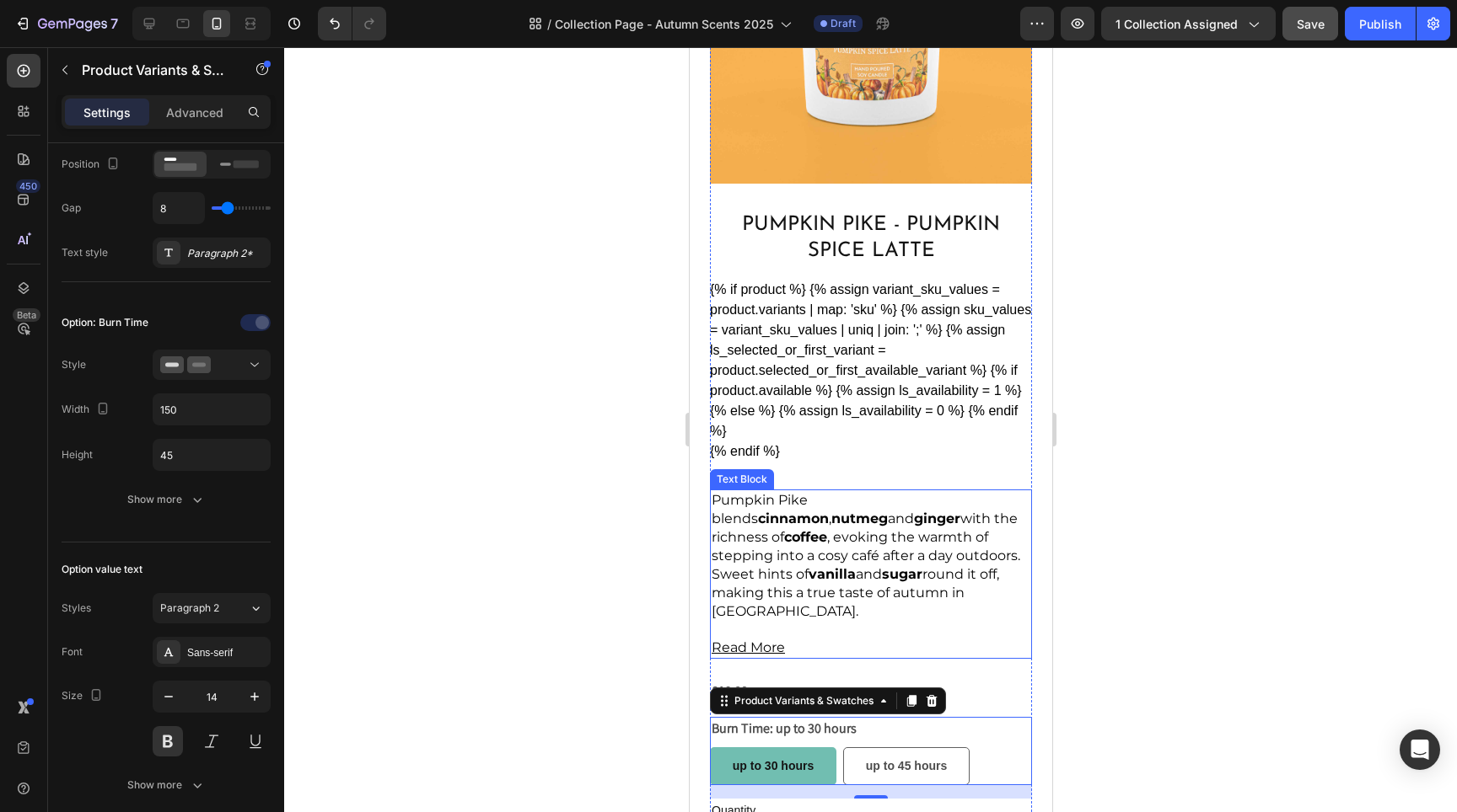
scroll to position [3713, 0]
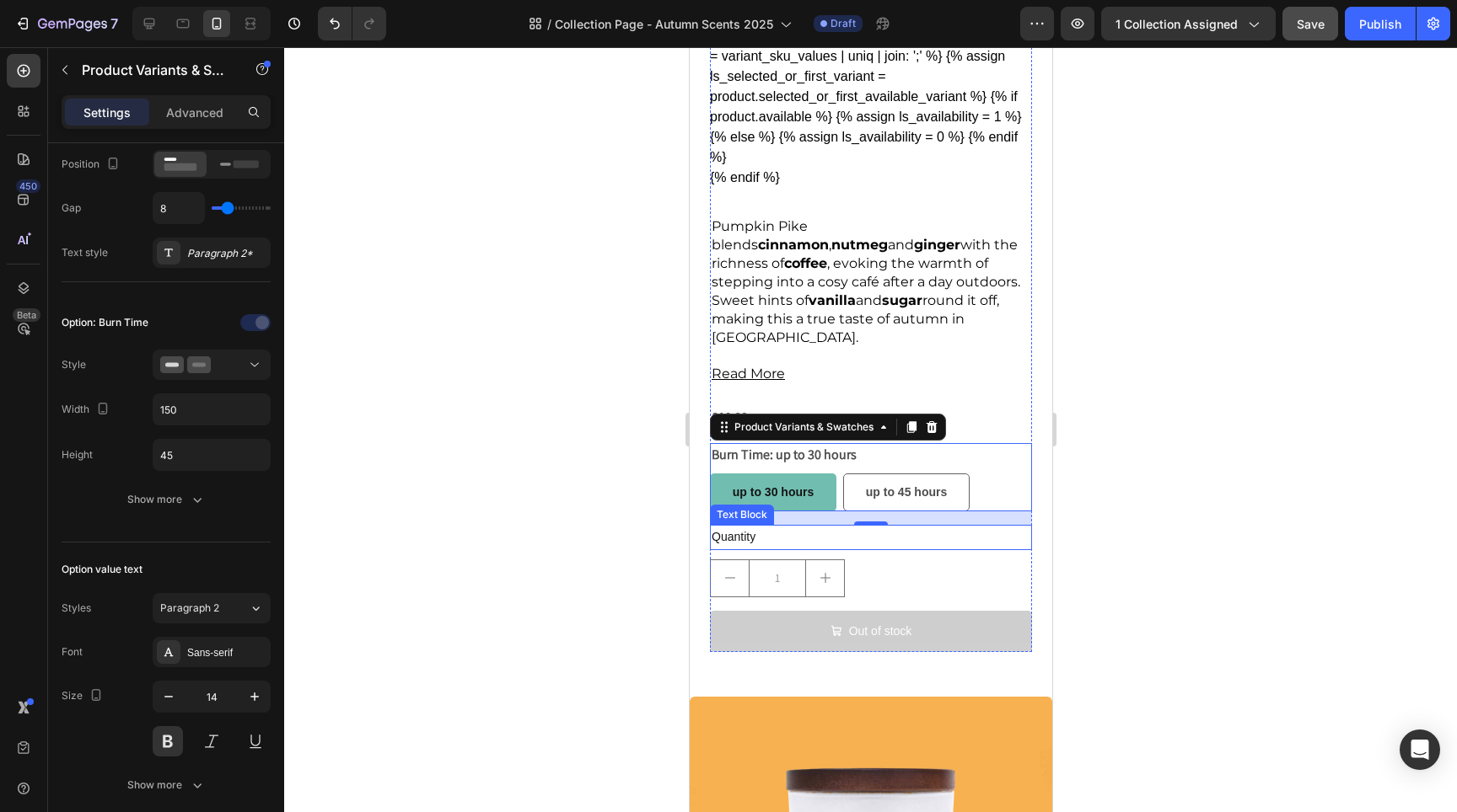
click at [757, 525] on div "Quantity" at bounding box center [870, 538] width 322 height 25
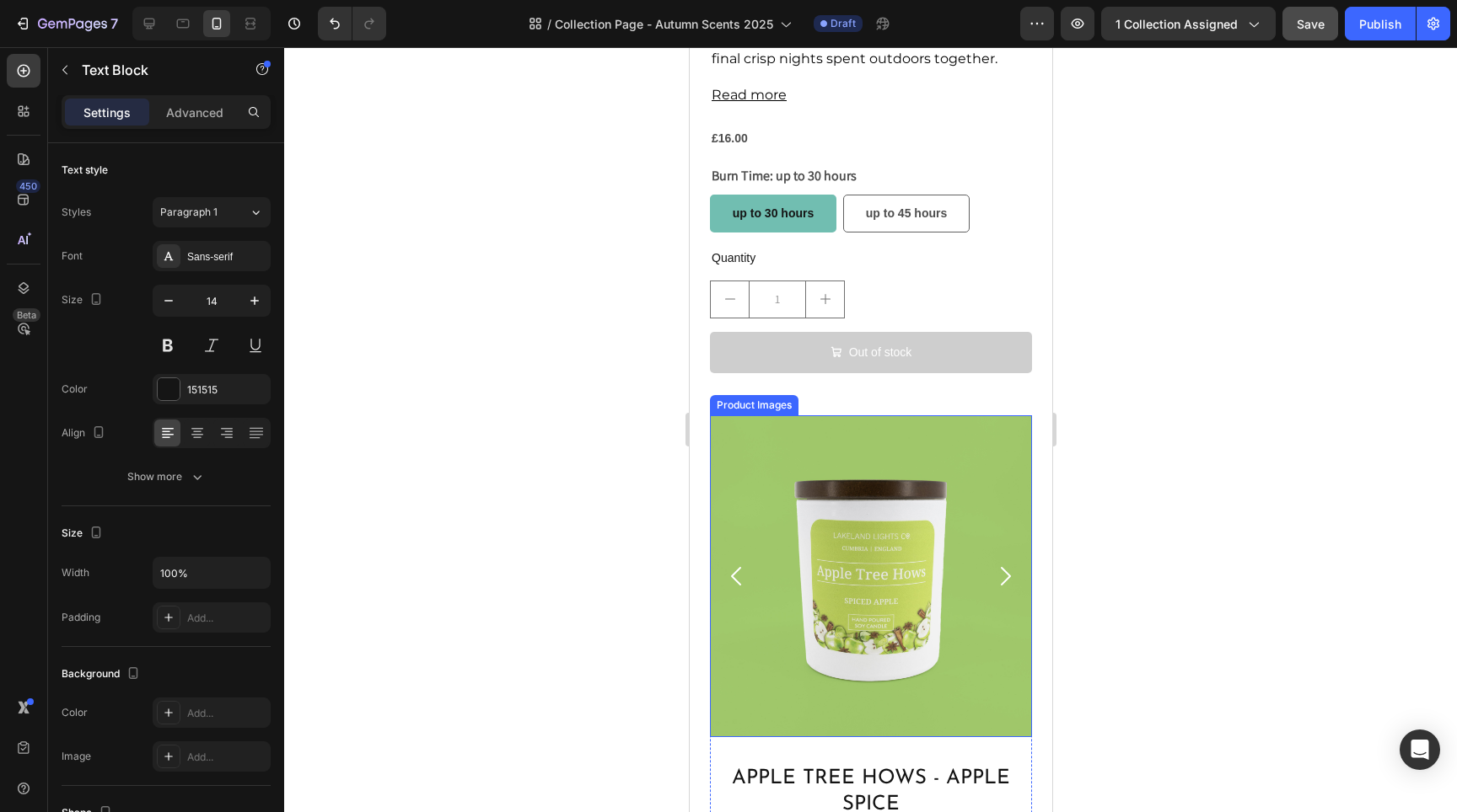
scroll to position [1378, 0]
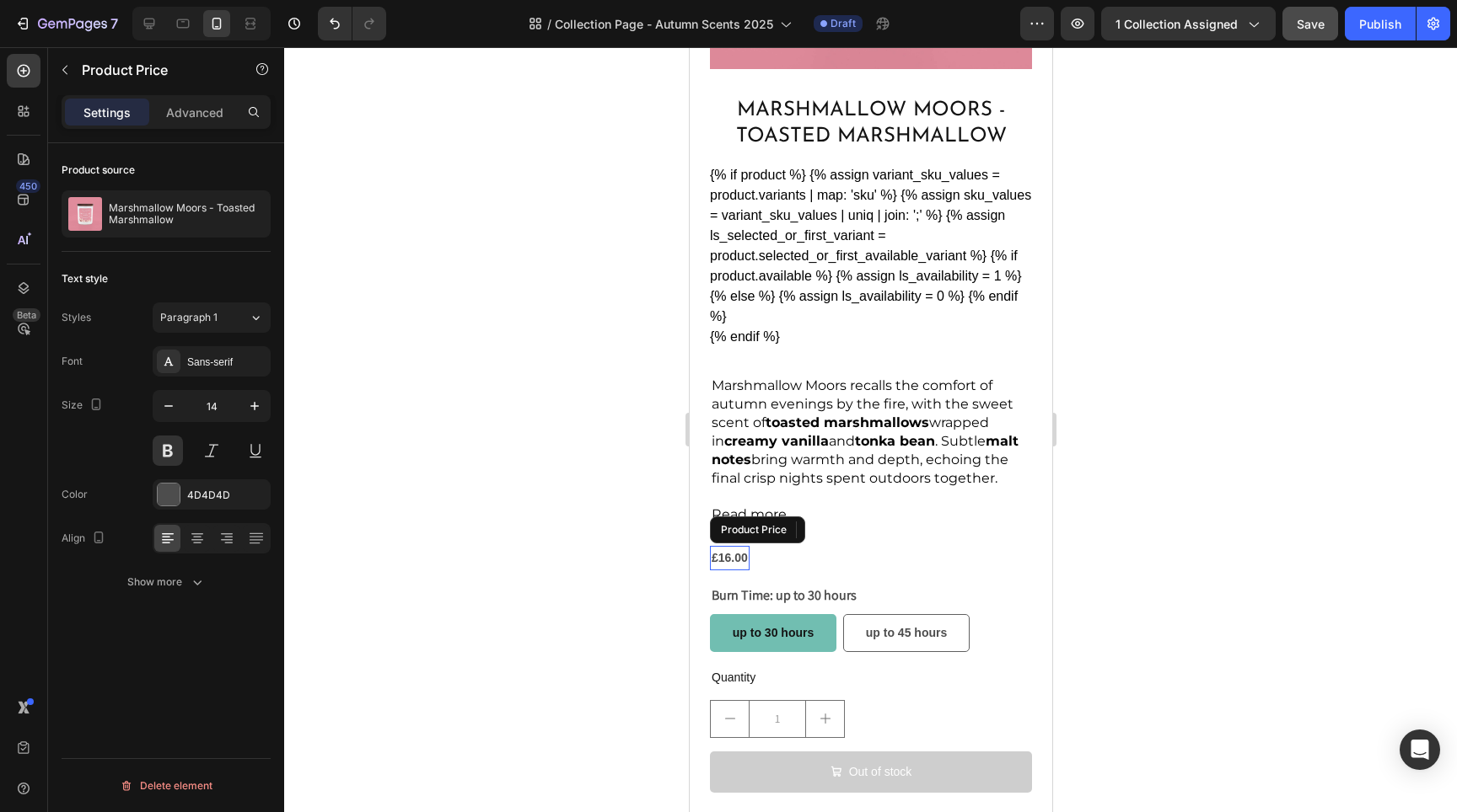
click at [724, 546] on div "£16.00" at bounding box center [729, 558] width 40 height 25
click at [255, 401] on icon "button" at bounding box center [254, 406] width 17 height 17
click at [257, 412] on icon "button" at bounding box center [254, 406] width 17 height 17
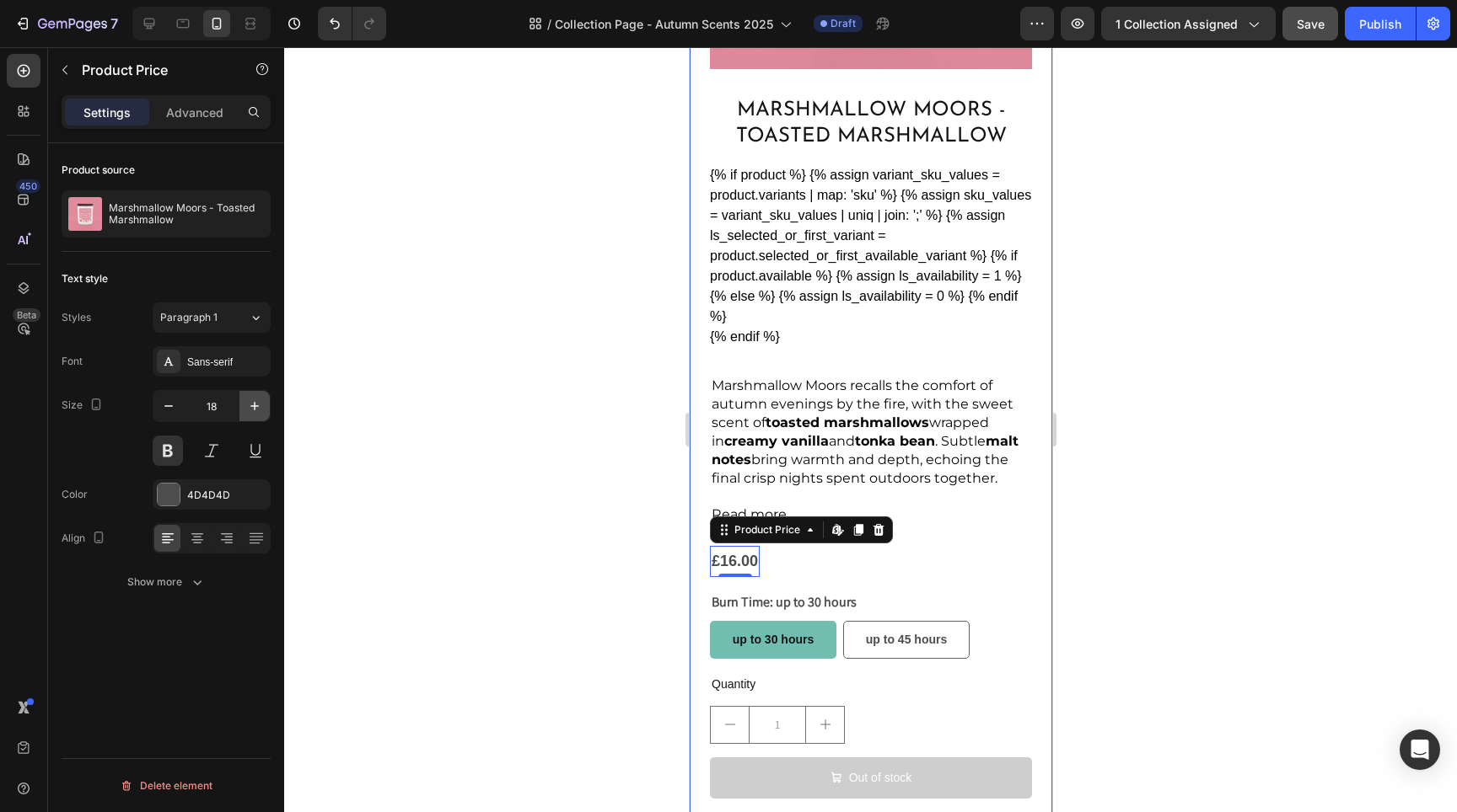
click at [257, 412] on icon "button" at bounding box center [254, 406] width 17 height 17
type input "20"
click at [591, 482] on div at bounding box center [870, 430] width 1173 height 765
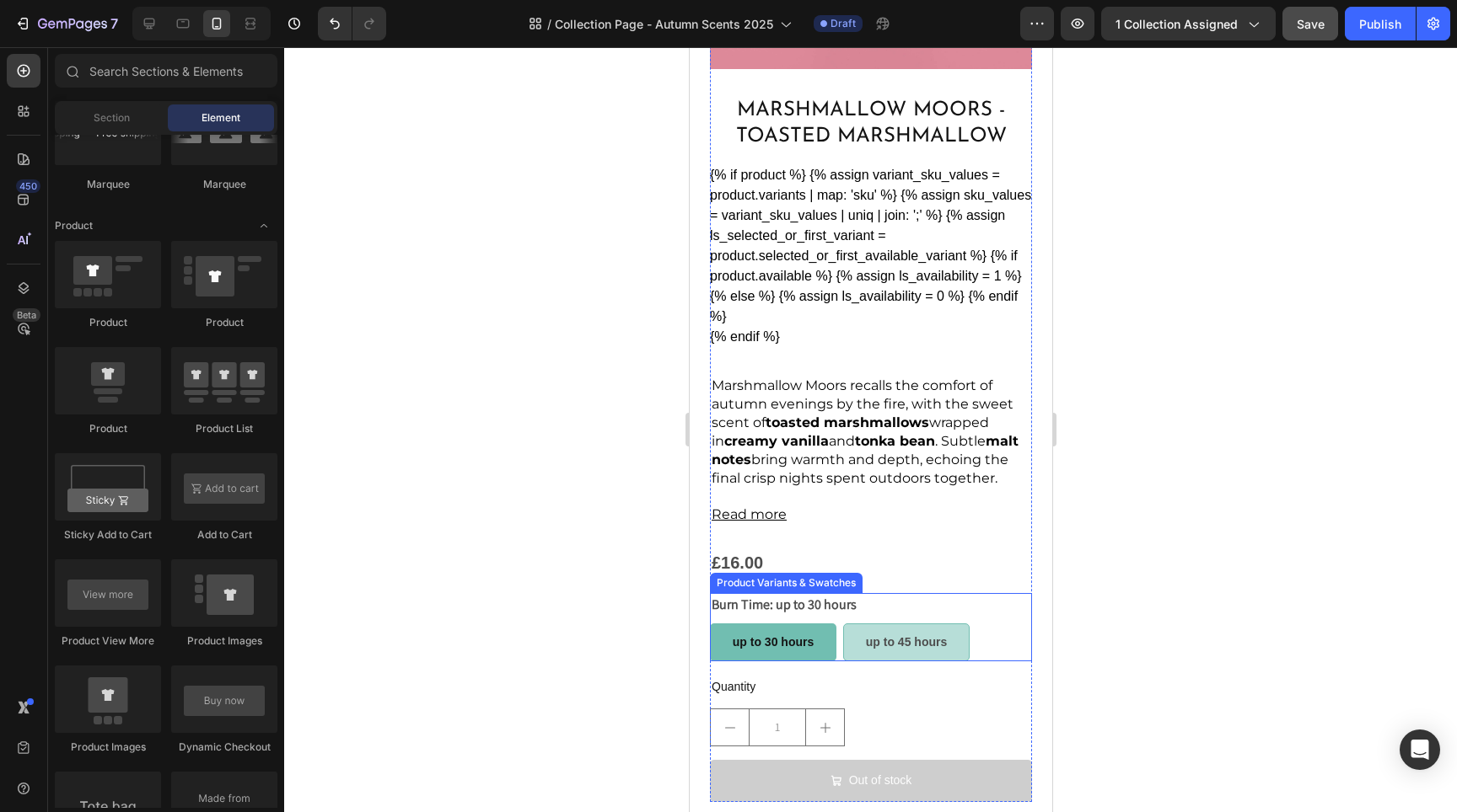
click at [879, 626] on div "up to 45 hours" at bounding box center [905, 643] width 81 height 35
click at [843, 623] on input "up to 45 hours up to 45 hours up to 45 hours" at bounding box center [842, 623] width 1 height 1
radio input "true"
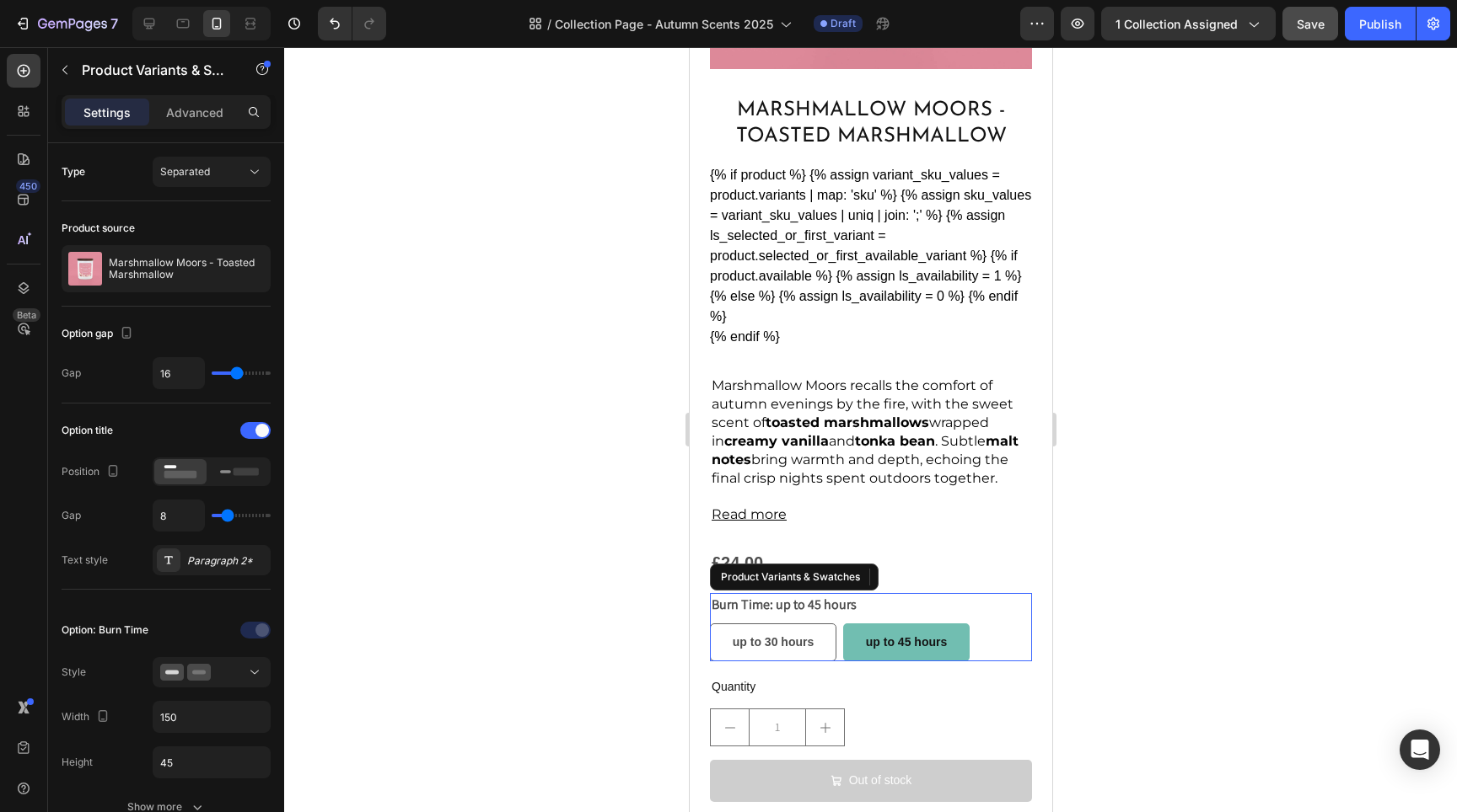
radio input "true"
click at [792, 635] on span "up to 30 hours" at bounding box center [772, 642] width 81 height 13
click at [709, 624] on input "up to 30 hours up to 30 hours up to 30 hours" at bounding box center [709, 623] width 1 height 1
radio input "true"
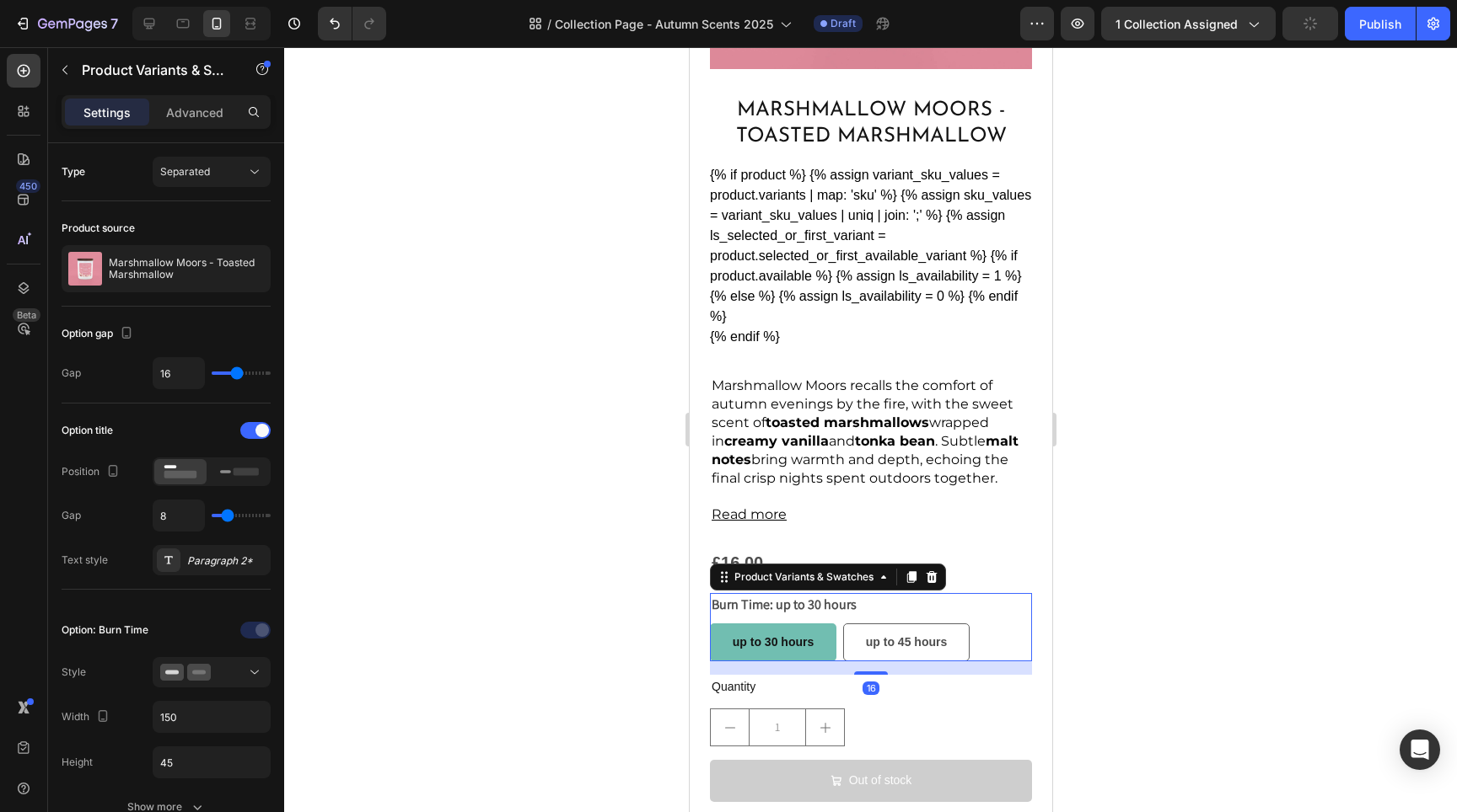
click at [604, 544] on div at bounding box center [870, 430] width 1173 height 765
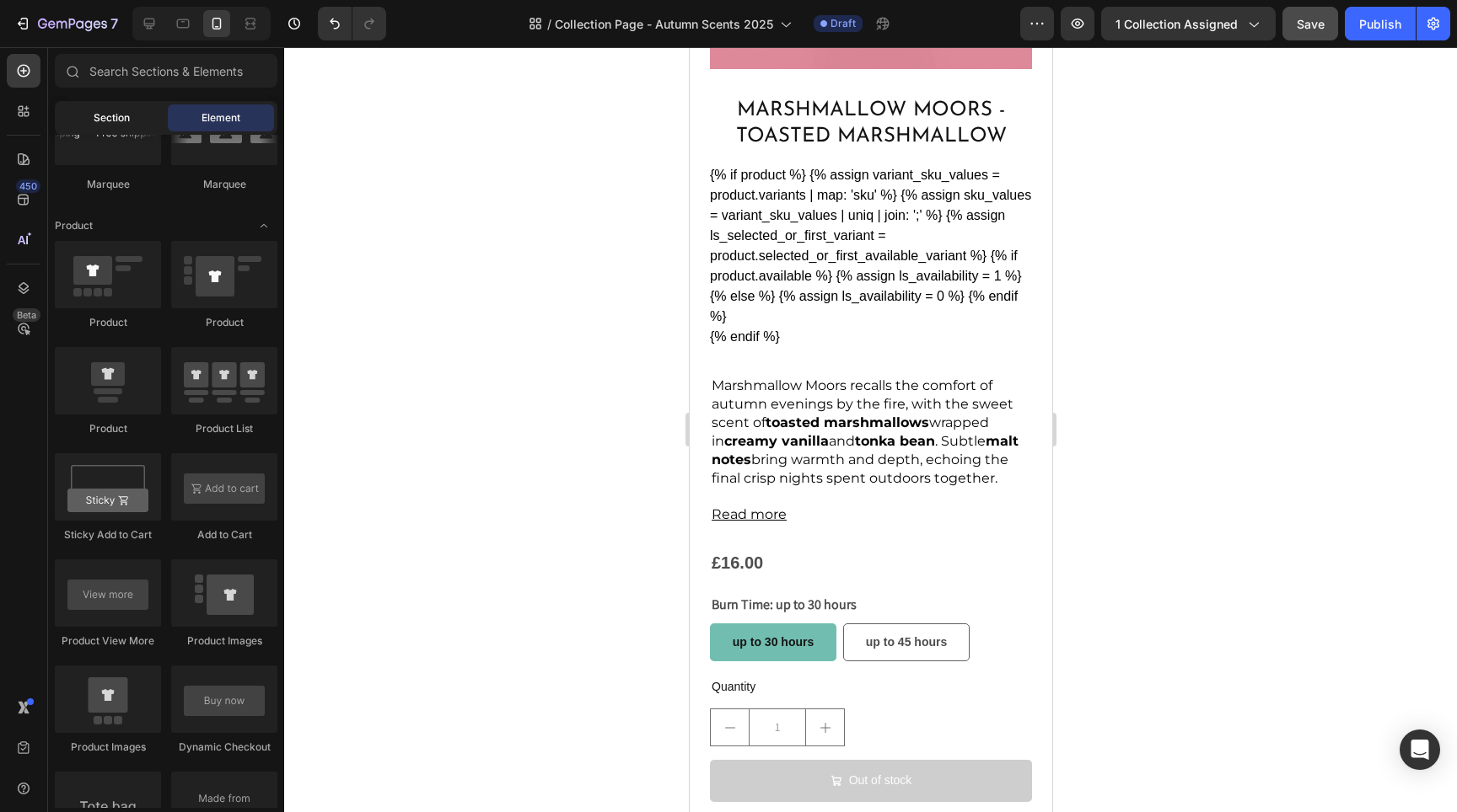
click at [104, 119] on span "Section" at bounding box center [111, 117] width 36 height 15
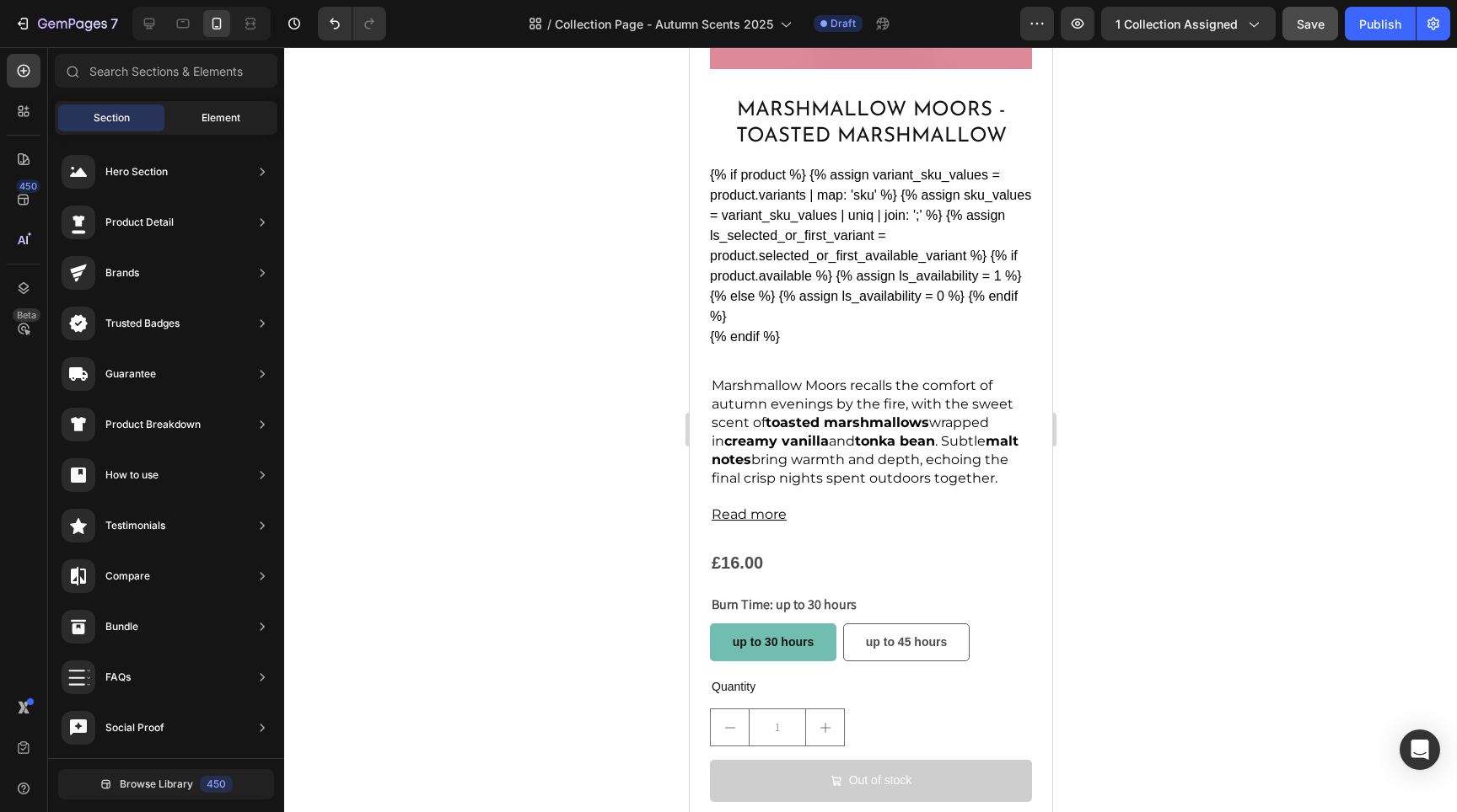
click at [209, 118] on span "Element" at bounding box center [221, 117] width 39 height 15
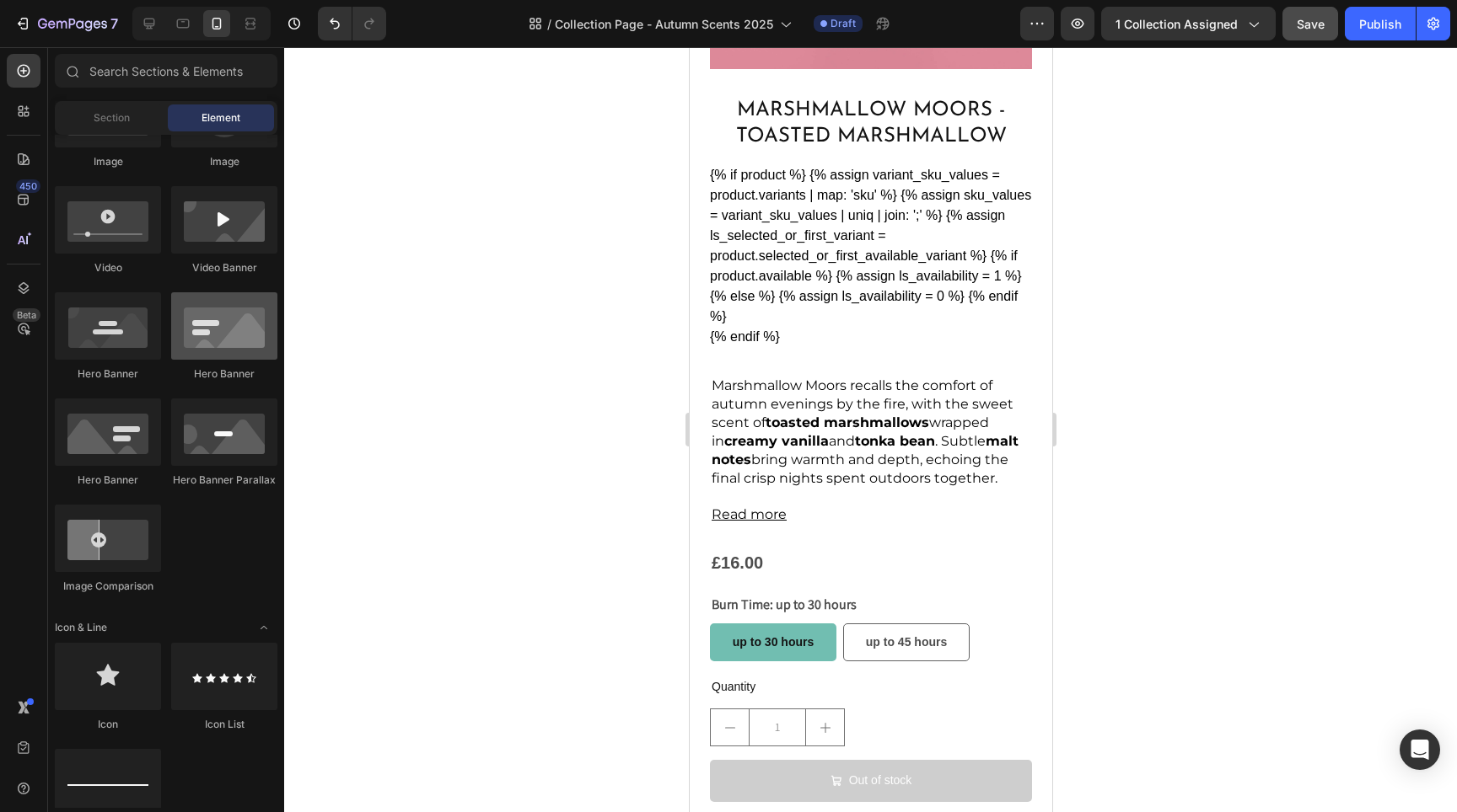
scroll to position [786, 0]
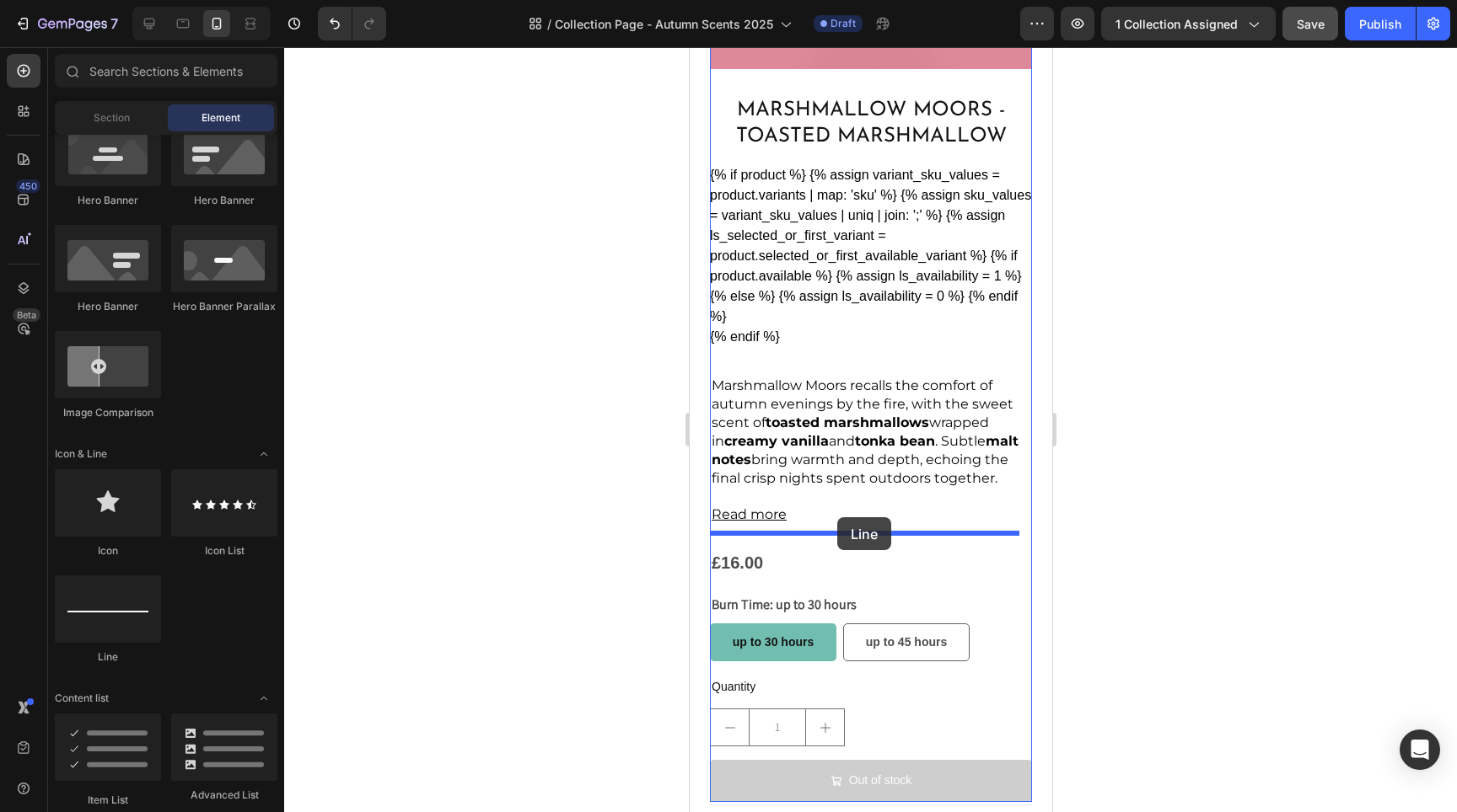
drag, startPoint x: 808, startPoint y: 661, endPoint x: 836, endPoint y: 517, distance: 146.7
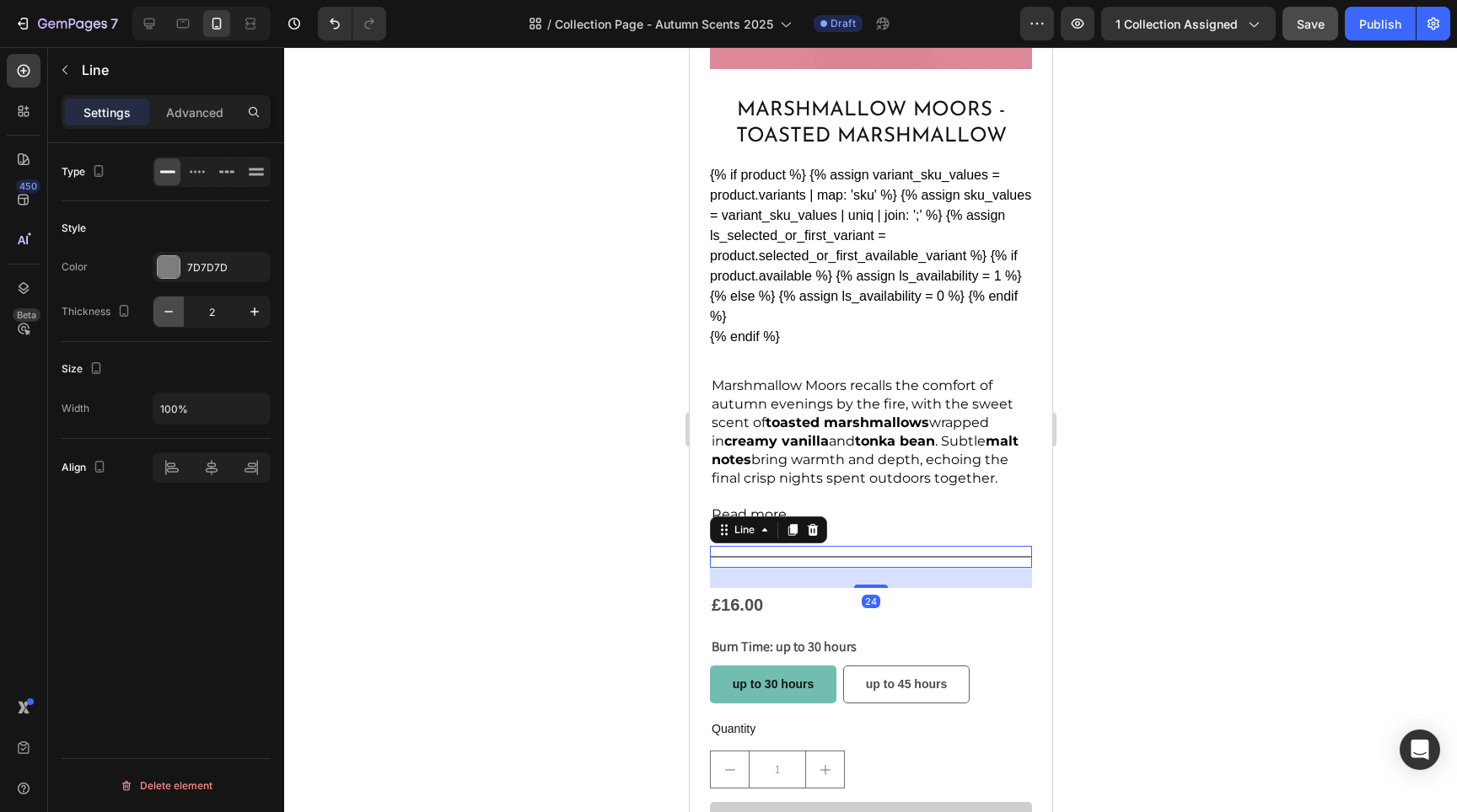
click at [168, 311] on icon "button" at bounding box center [168, 311] width 17 height 17
type input "1"
click at [210, 178] on div at bounding box center [211, 172] width 118 height 30
click at [218, 178] on icon at bounding box center [226, 171] width 17 height 17
click at [207, 180] on div at bounding box center [196, 172] width 26 height 27
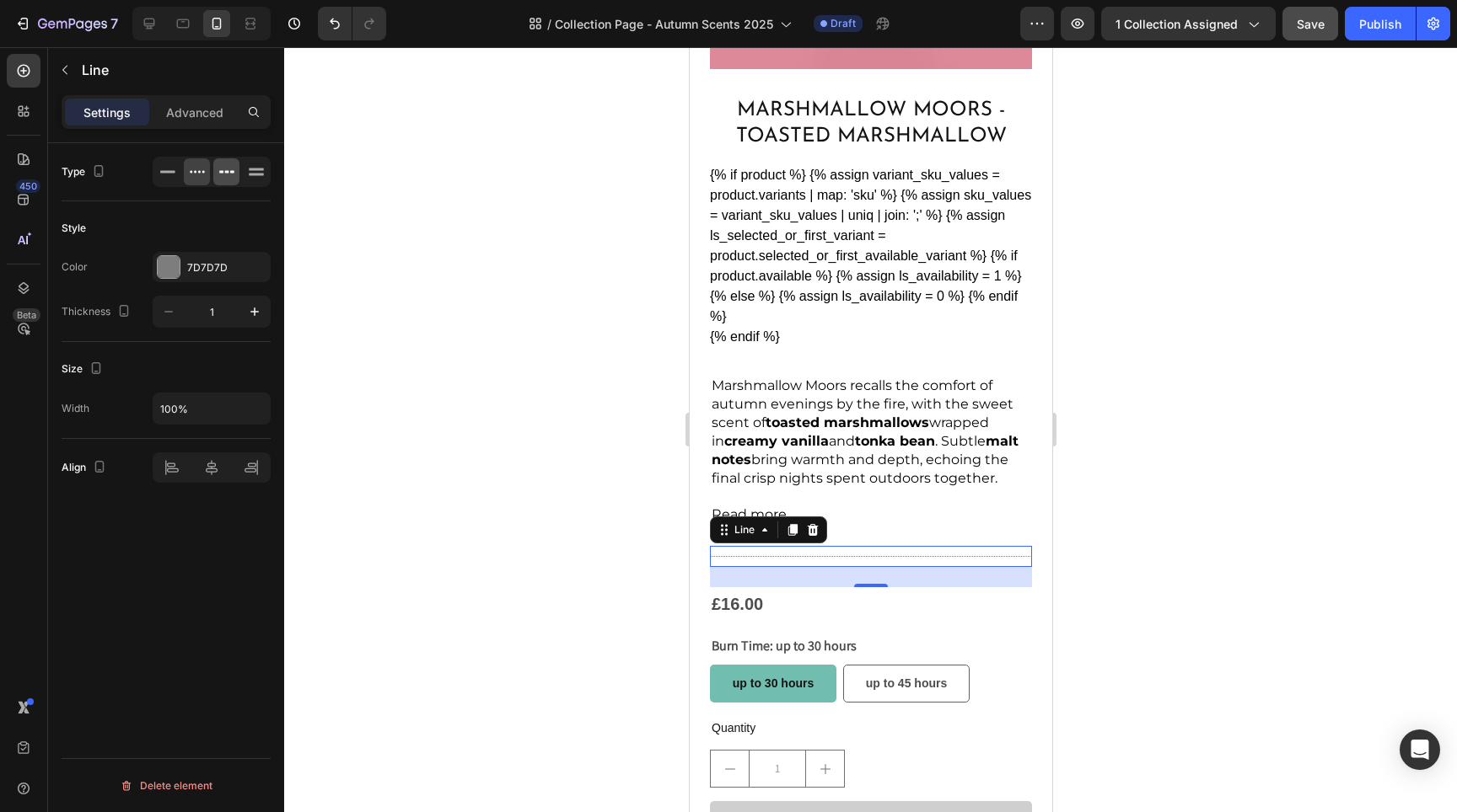
click at [216, 184] on div at bounding box center [226, 172] width 26 height 27
click at [221, 182] on div at bounding box center [226, 172] width 26 height 27
click at [251, 412] on icon "button" at bounding box center [254, 408] width 17 height 17
click at [213, 406] on input "100%" at bounding box center [211, 408] width 116 height 30
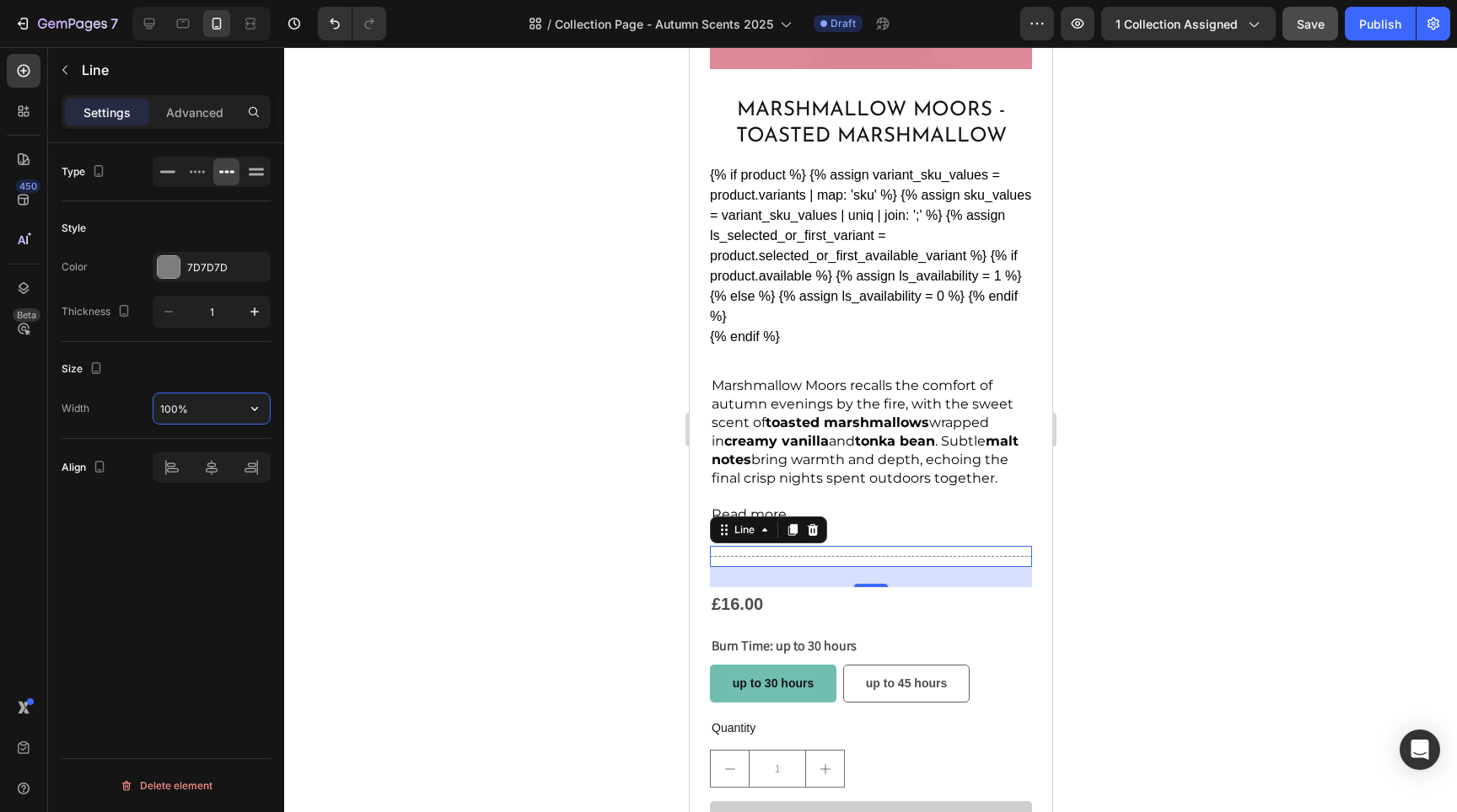
click at [214, 406] on input "100%" at bounding box center [211, 408] width 116 height 30
click at [213, 407] on input "50" at bounding box center [211, 408] width 116 height 30
type input "200"
click at [565, 448] on div at bounding box center [870, 430] width 1173 height 765
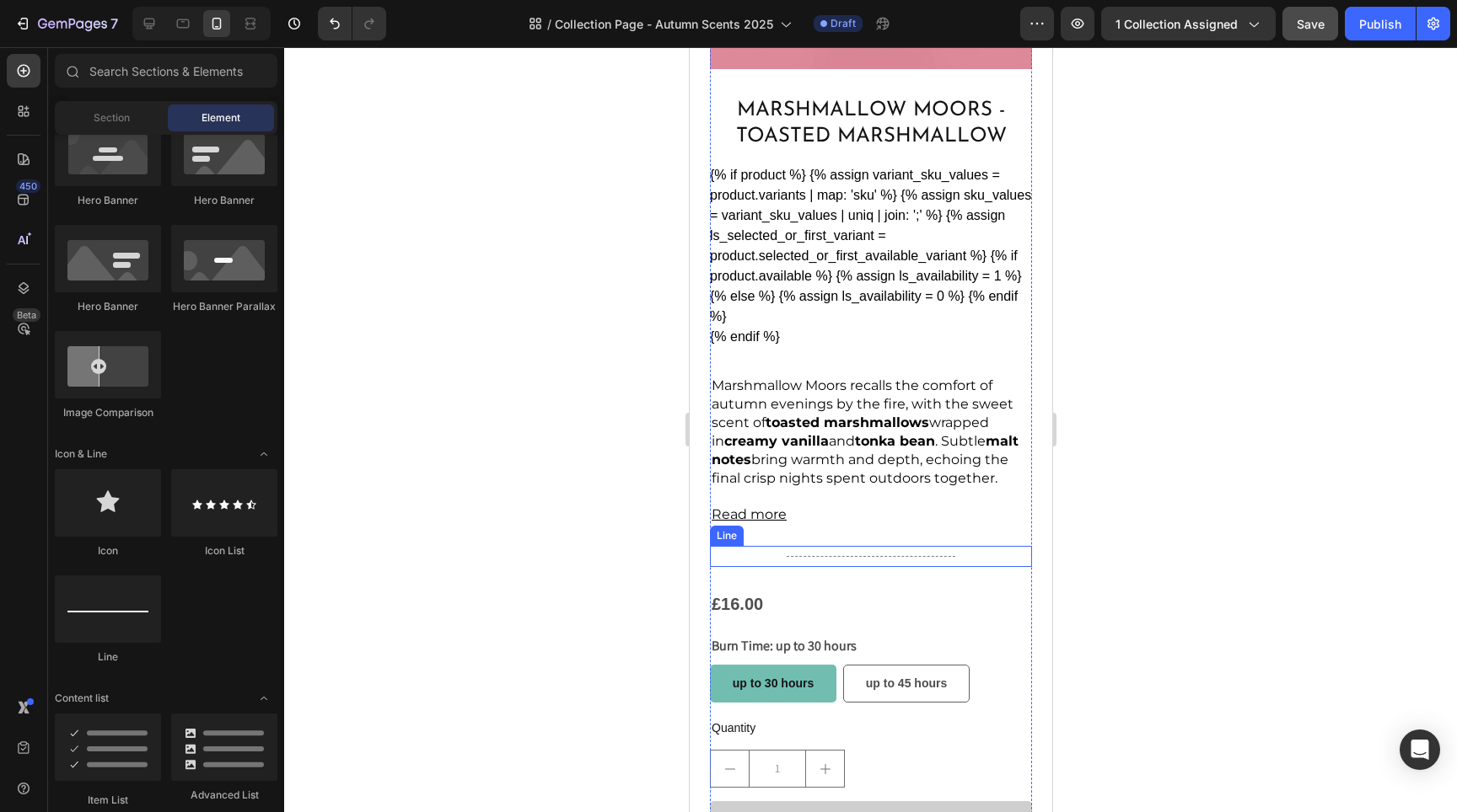
click at [881, 546] on div "Title Line" at bounding box center [870, 556] width 322 height 21
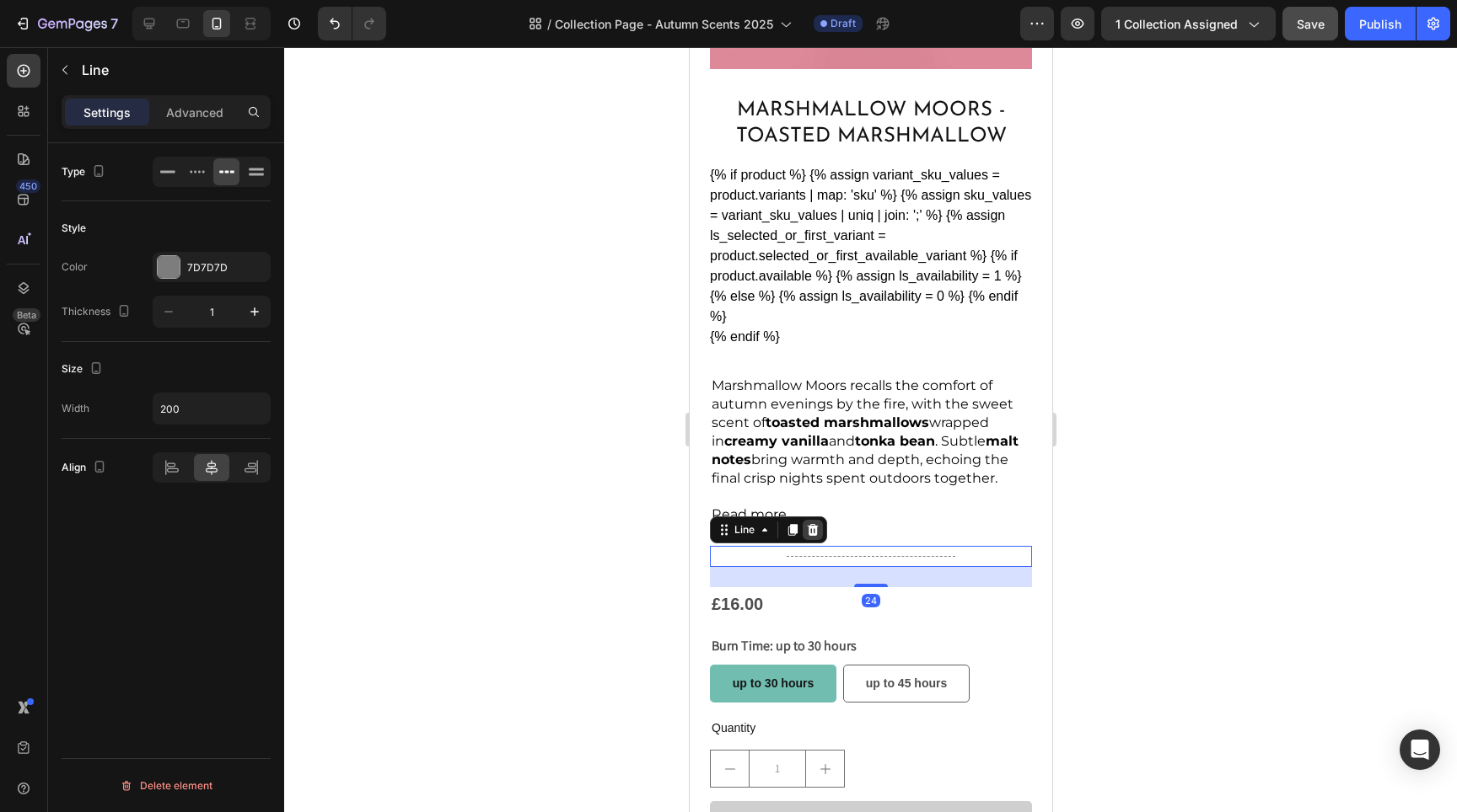
click at [813, 524] on icon at bounding box center [812, 530] width 13 height 13
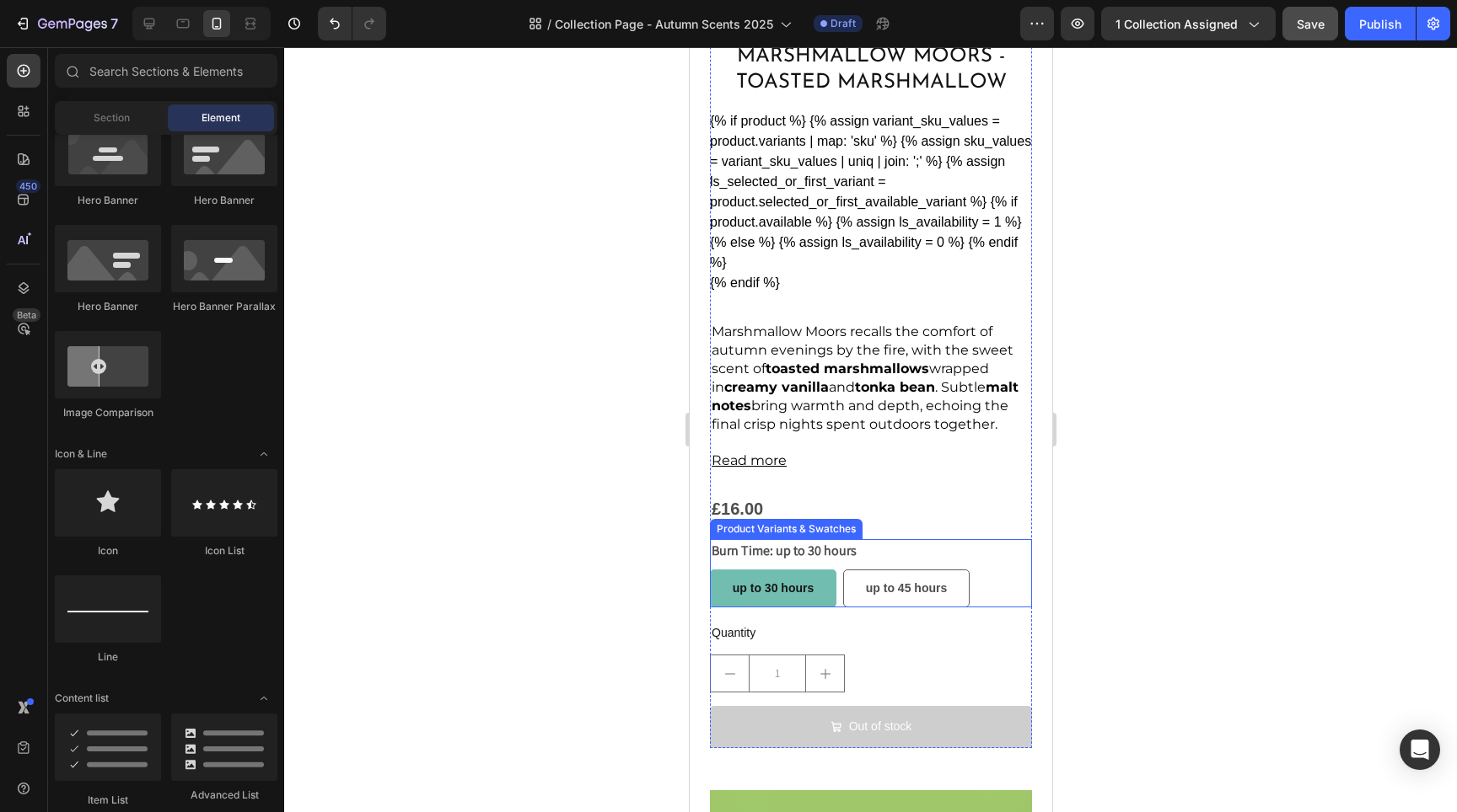
scroll to position [1604, 0]
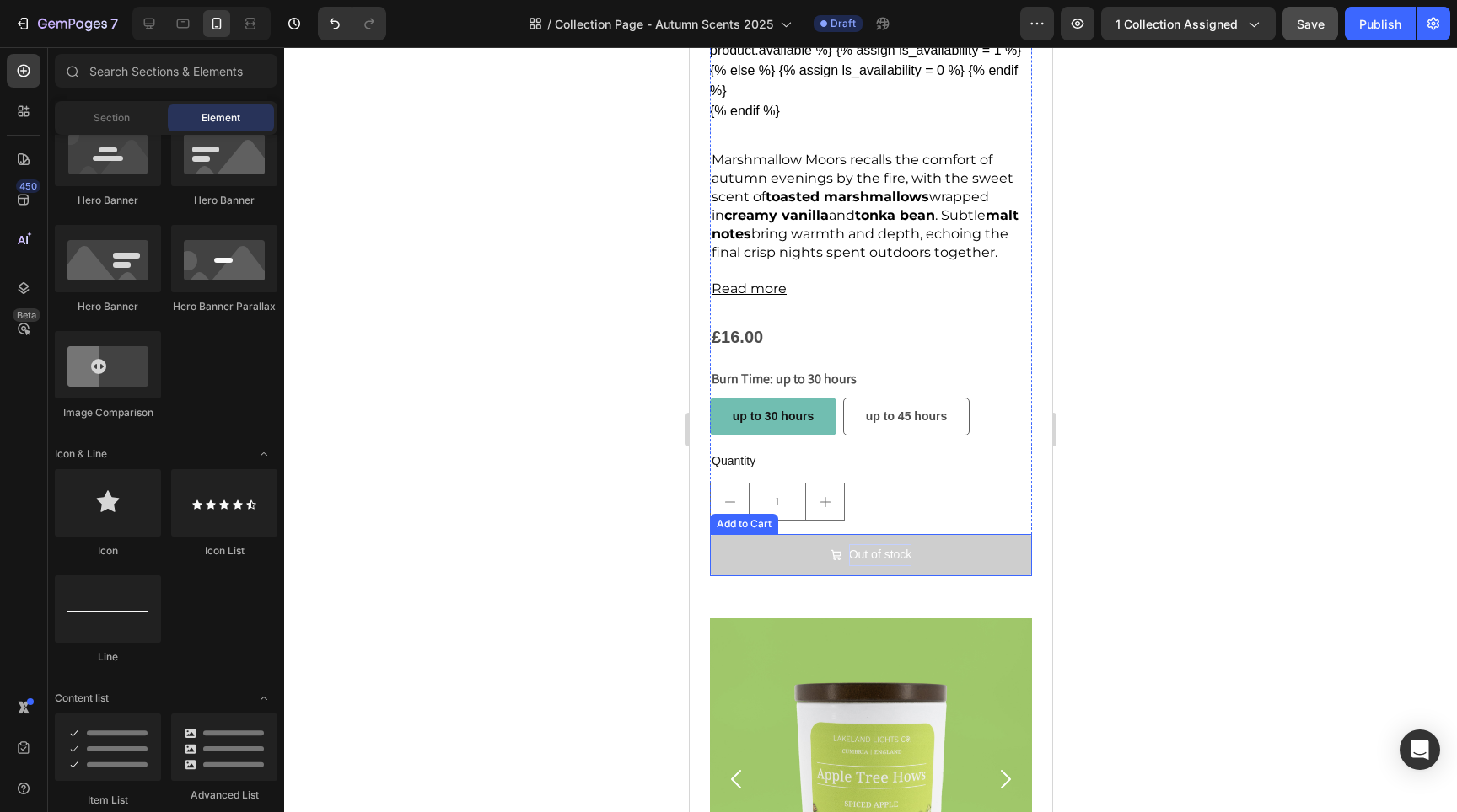
click at [903, 552] on div "Out of stock" at bounding box center [879, 555] width 63 height 21
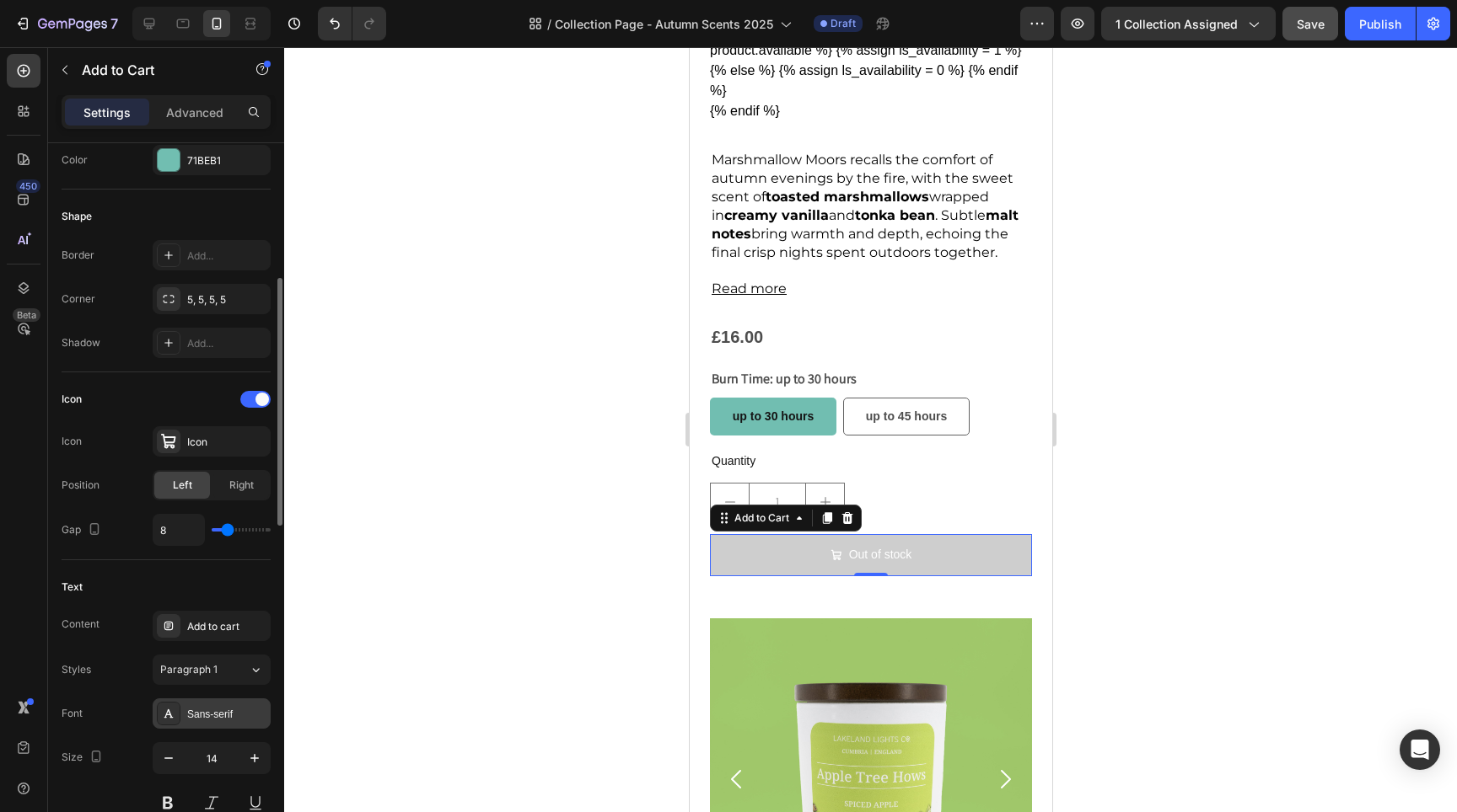
scroll to position [515, 0]
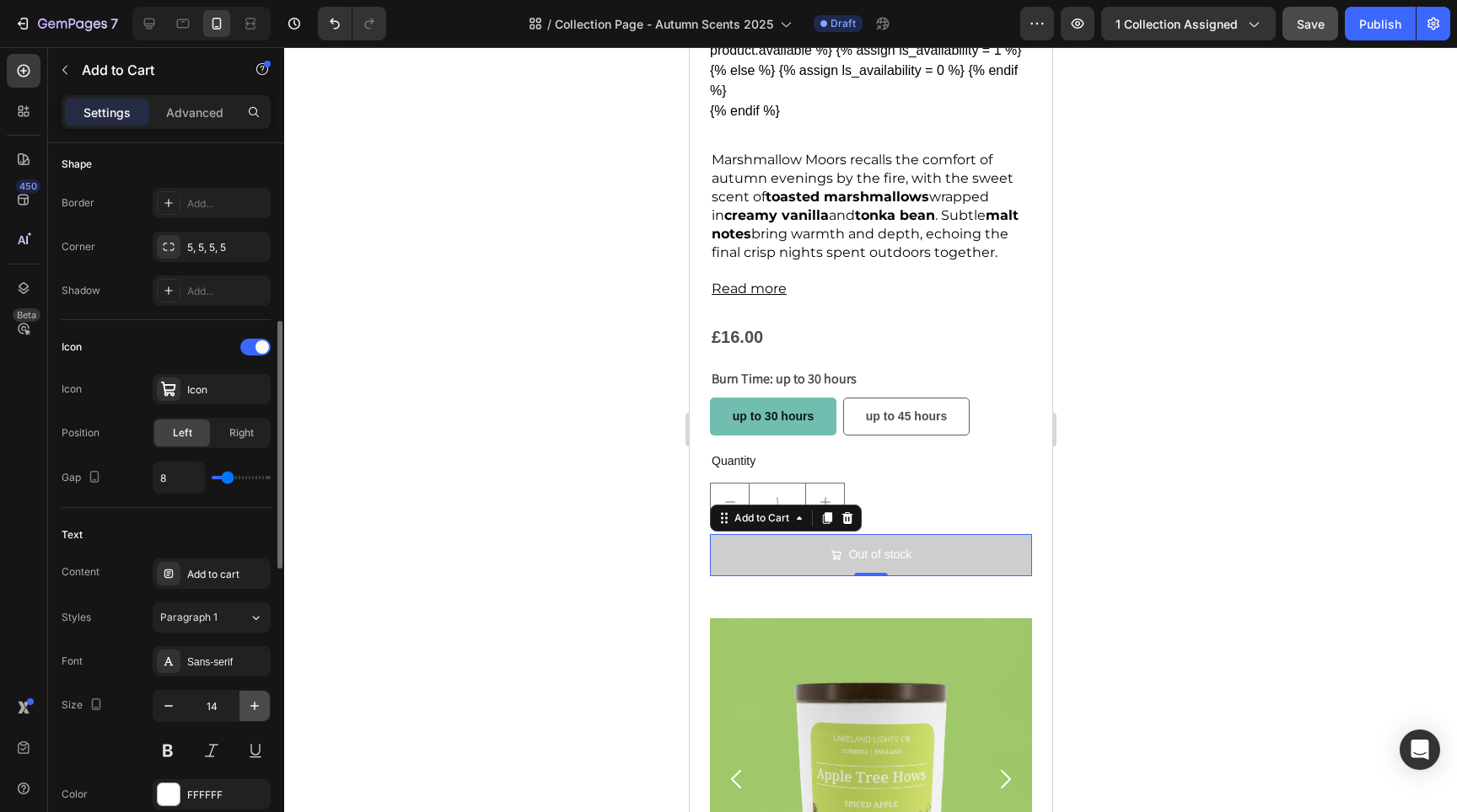
click at [261, 706] on icon "button" at bounding box center [254, 706] width 17 height 17
click at [164, 711] on icon "button" at bounding box center [168, 706] width 17 height 17
type input "14"
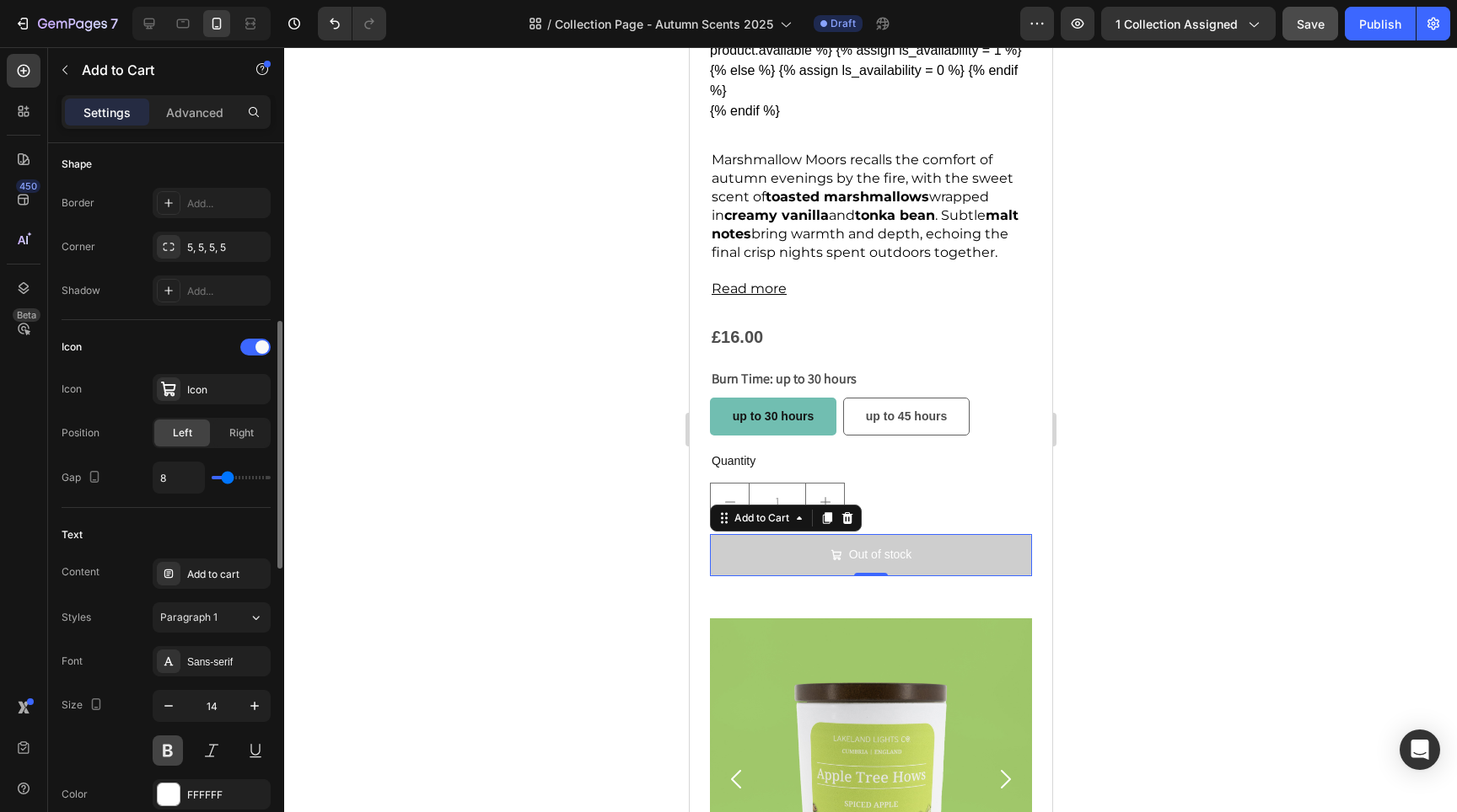
click at [170, 743] on button at bounding box center [168, 751] width 30 height 30
click at [234, 557] on div "Text Content Add to cart Styles Paragraph 1 Font Sans-serif Size 14 Color FFFFF…" at bounding box center [166, 688] width 210 height 359
click at [232, 572] on div "Add to cart" at bounding box center [226, 574] width 79 height 15
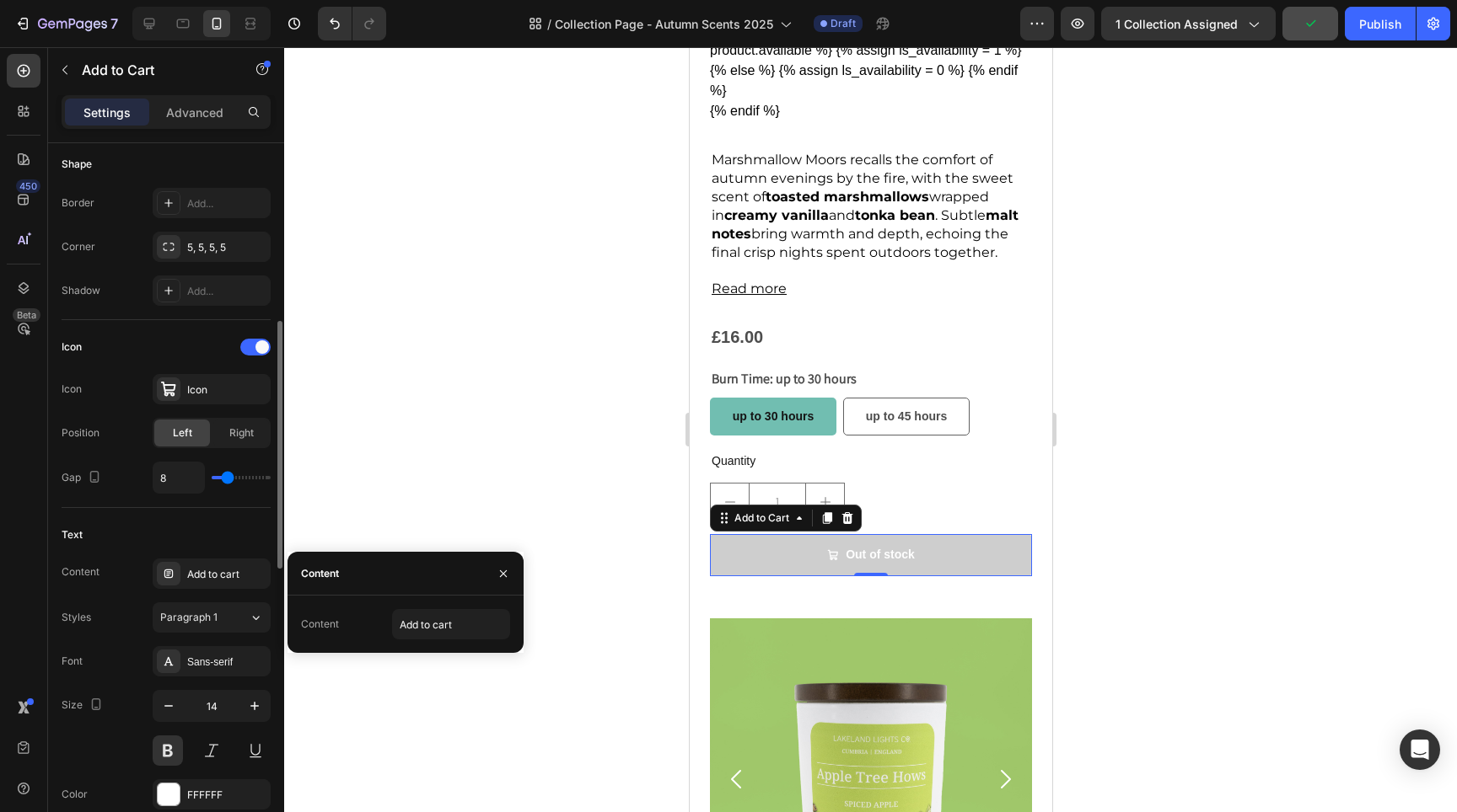
click at [107, 579] on div "Content Add to cart" at bounding box center [166, 574] width 210 height 30
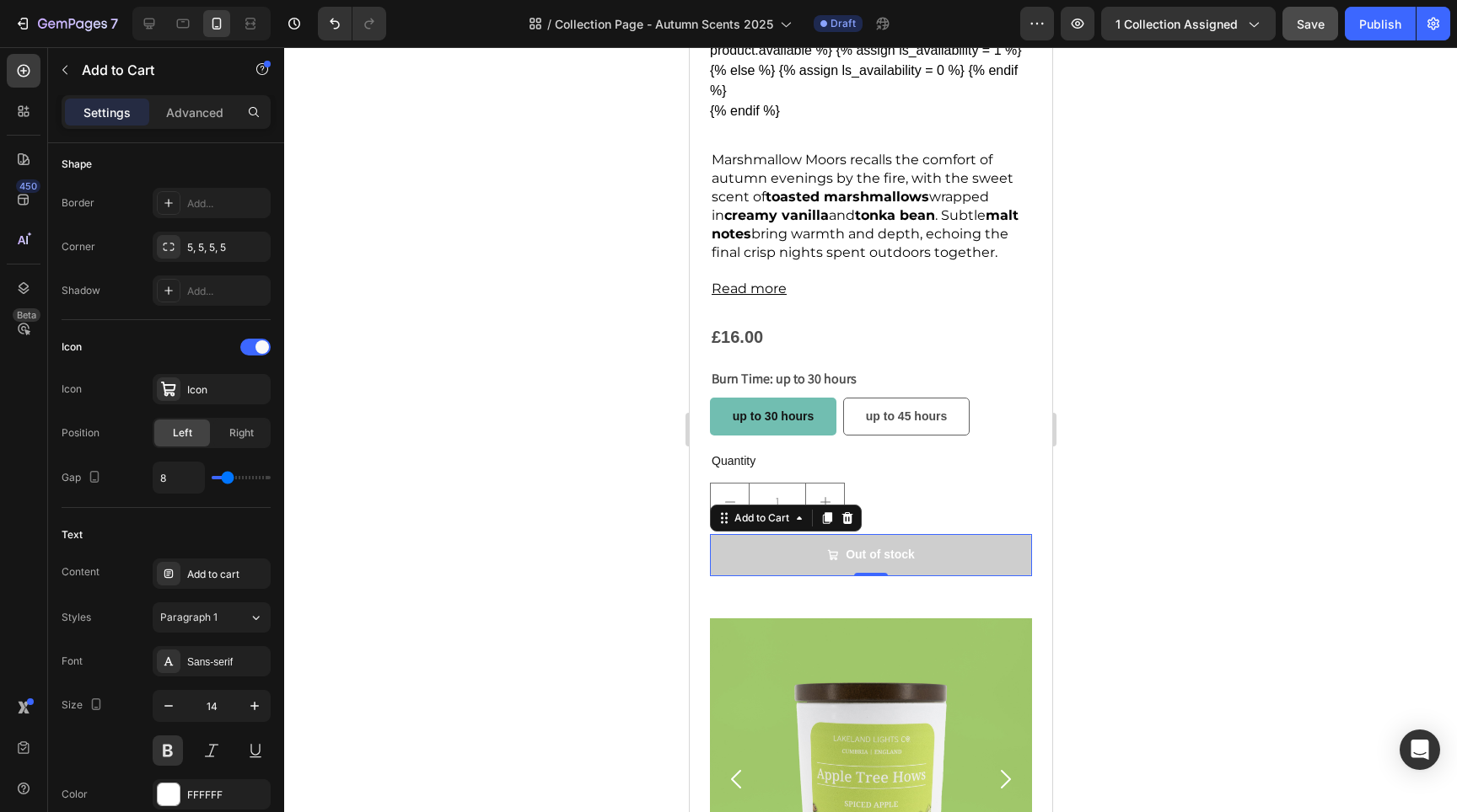
click at [529, 539] on div at bounding box center [870, 430] width 1173 height 765
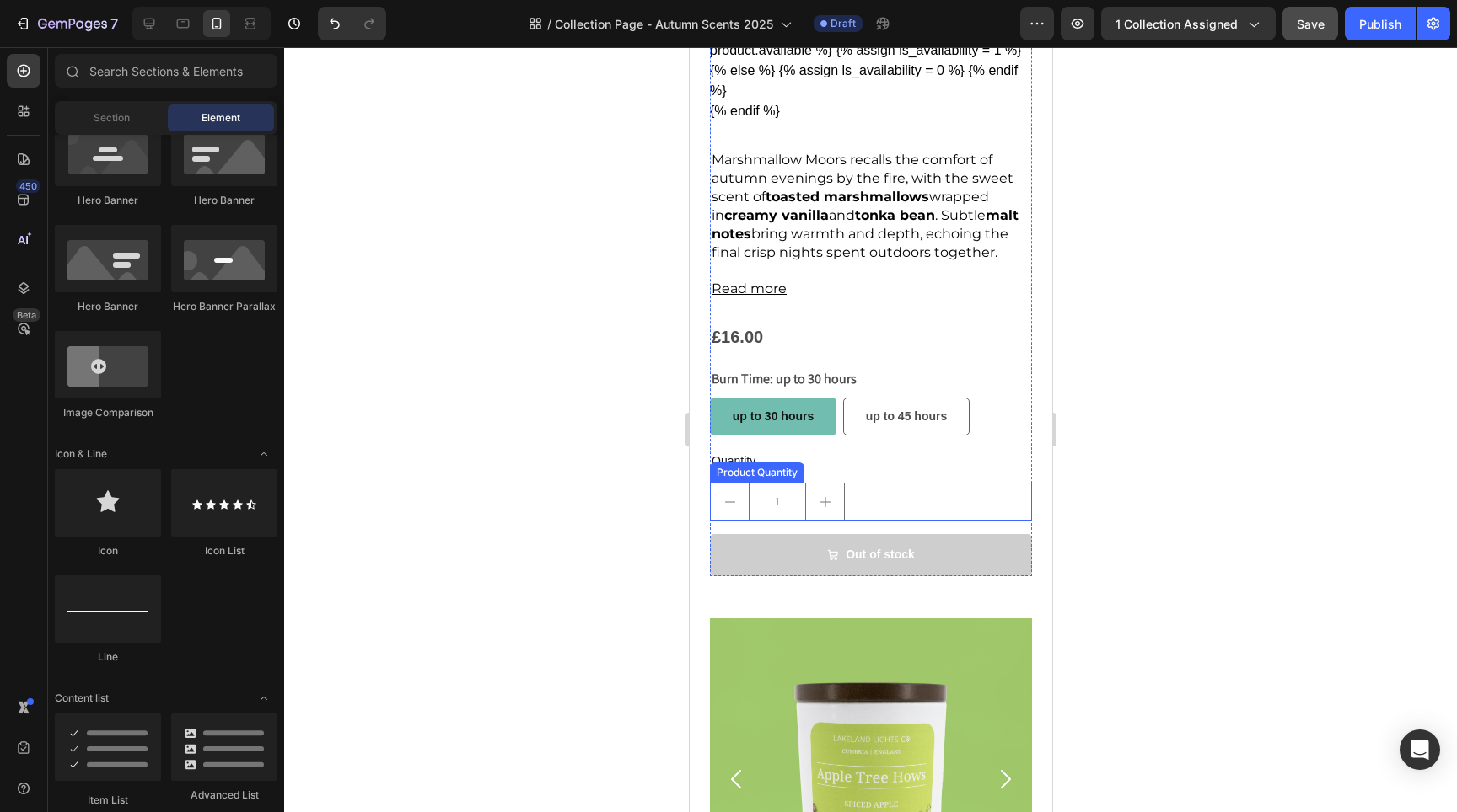
click at [827, 496] on button "increment" at bounding box center [824, 501] width 38 height 36
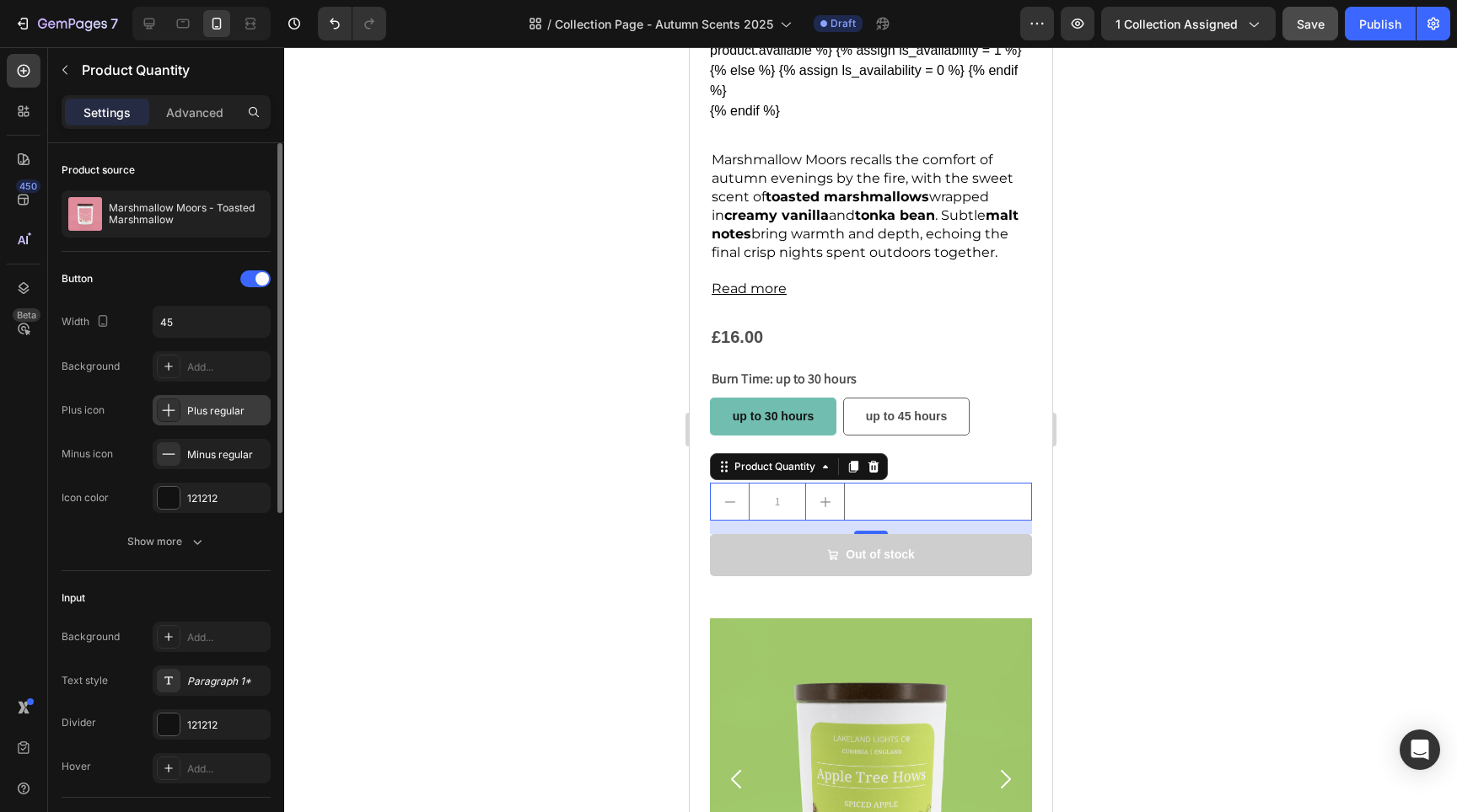
click at [231, 408] on div "Plus regular" at bounding box center [226, 411] width 79 height 15
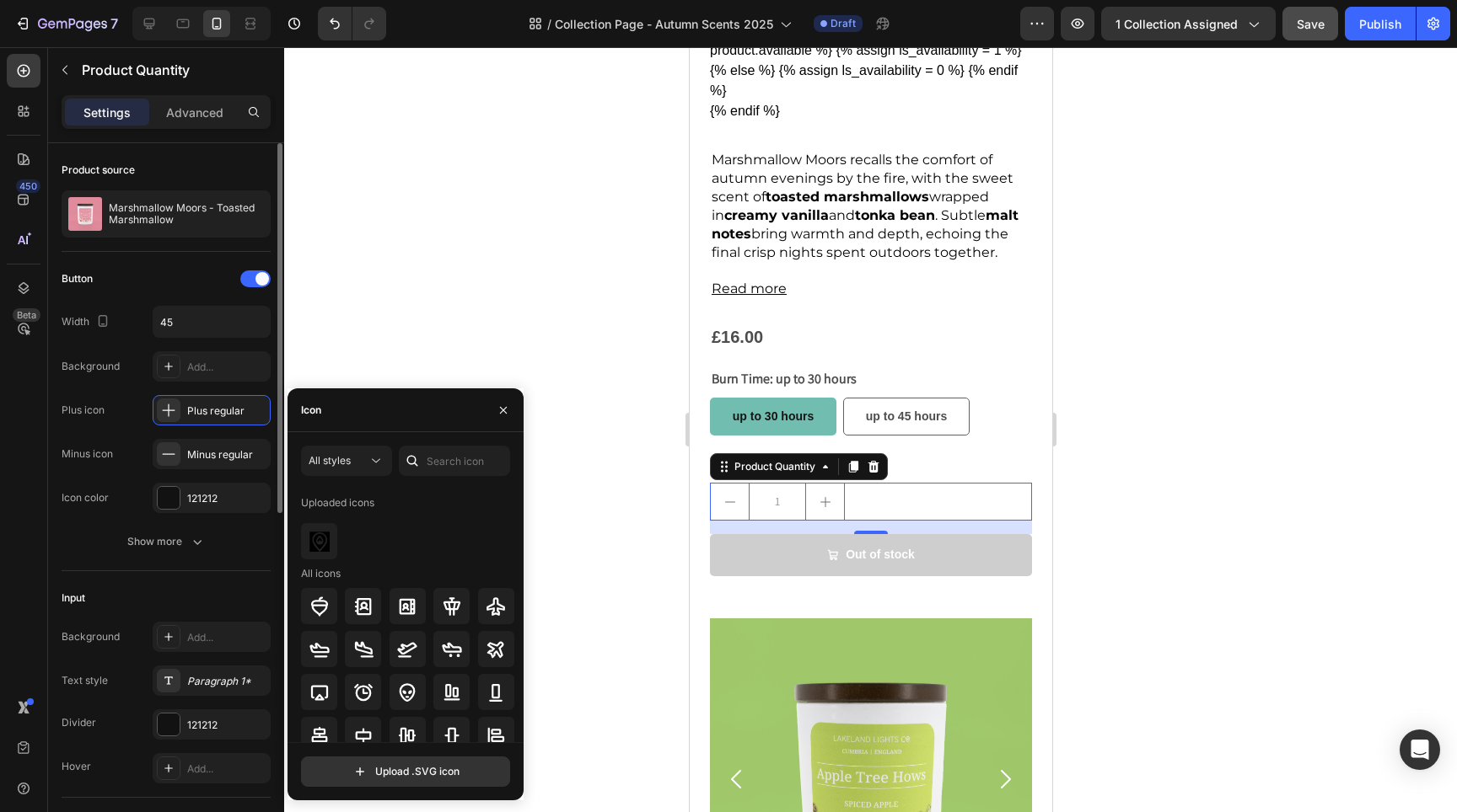
click at [98, 419] on div "Plus icon" at bounding box center [83, 410] width 43 height 27
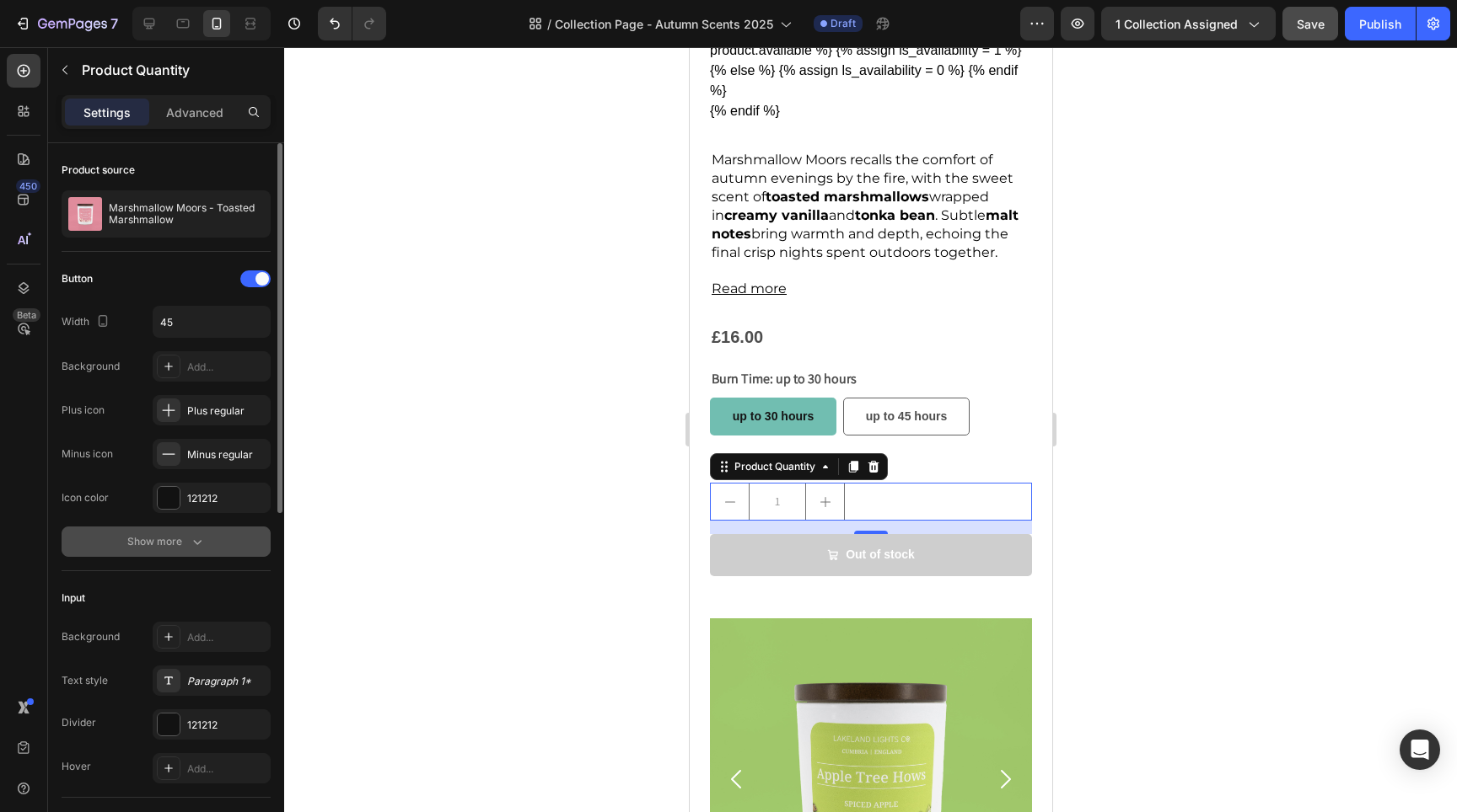
click at [176, 544] on div "Show more" at bounding box center [166, 541] width 78 height 17
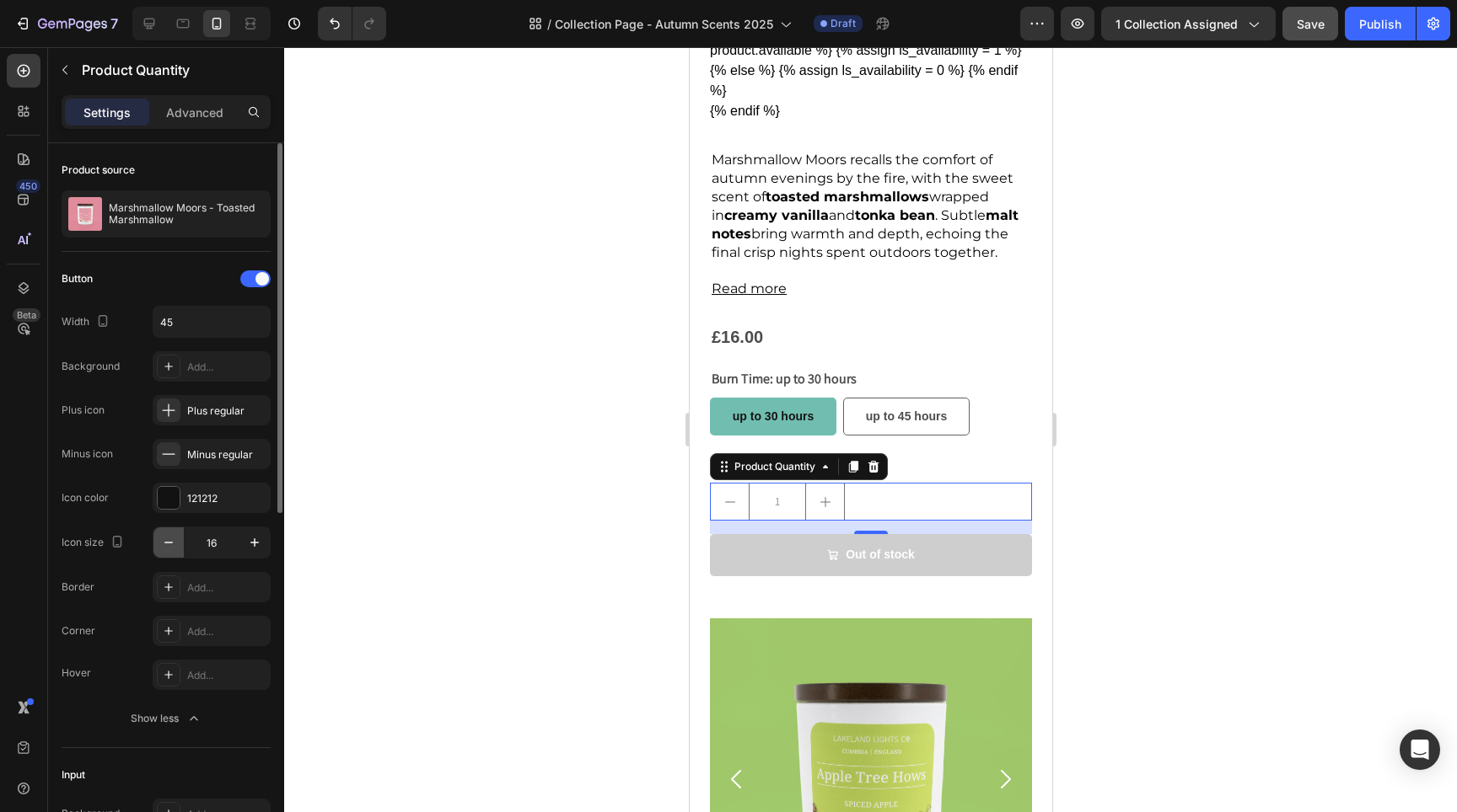
click at [166, 548] on icon "button" at bounding box center [168, 542] width 17 height 17
click at [250, 550] on icon "button" at bounding box center [254, 542] width 17 height 17
click at [162, 547] on icon "button" at bounding box center [168, 542] width 17 height 17
type input "16"
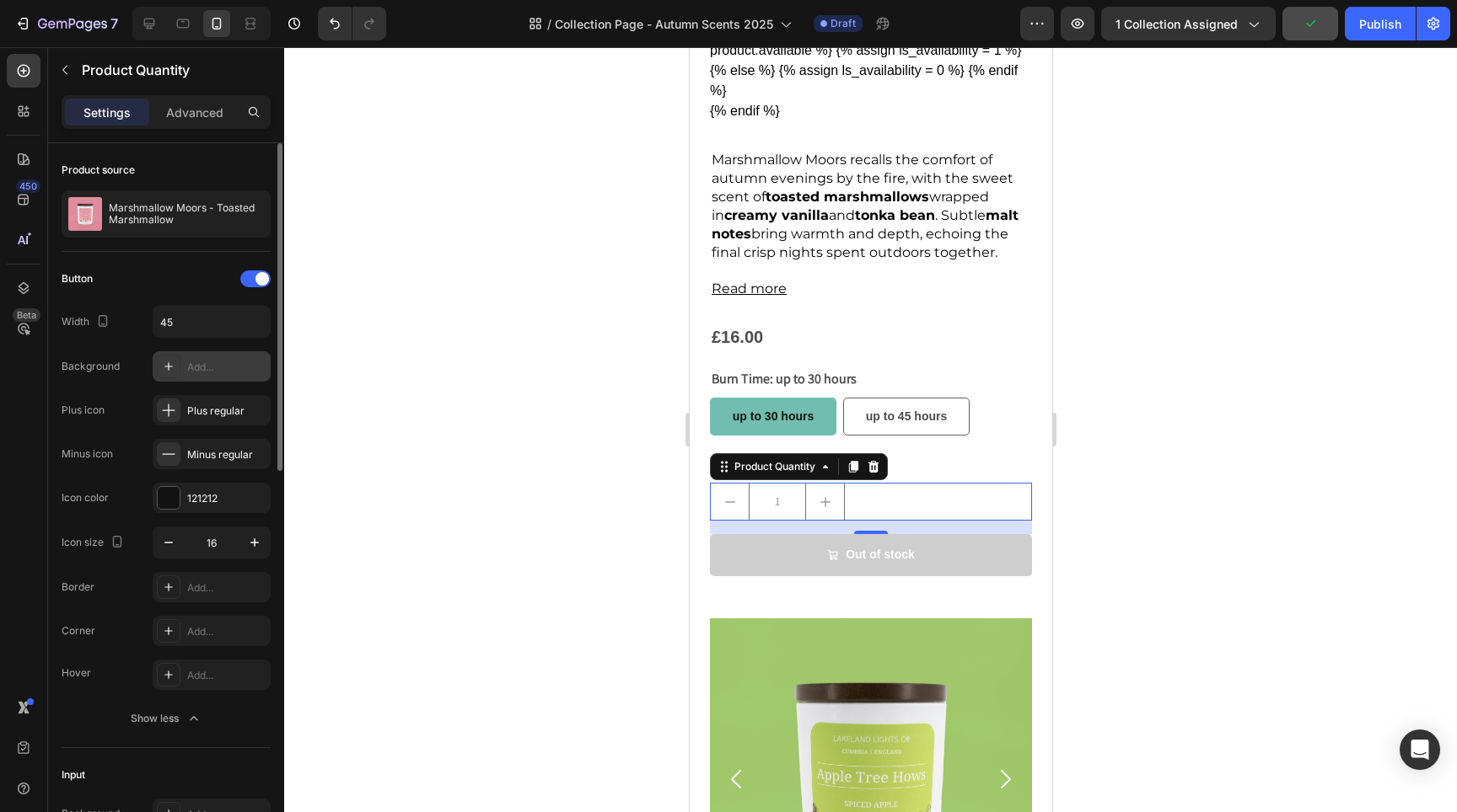
click at [187, 365] on div "Add..." at bounding box center [211, 367] width 118 height 30
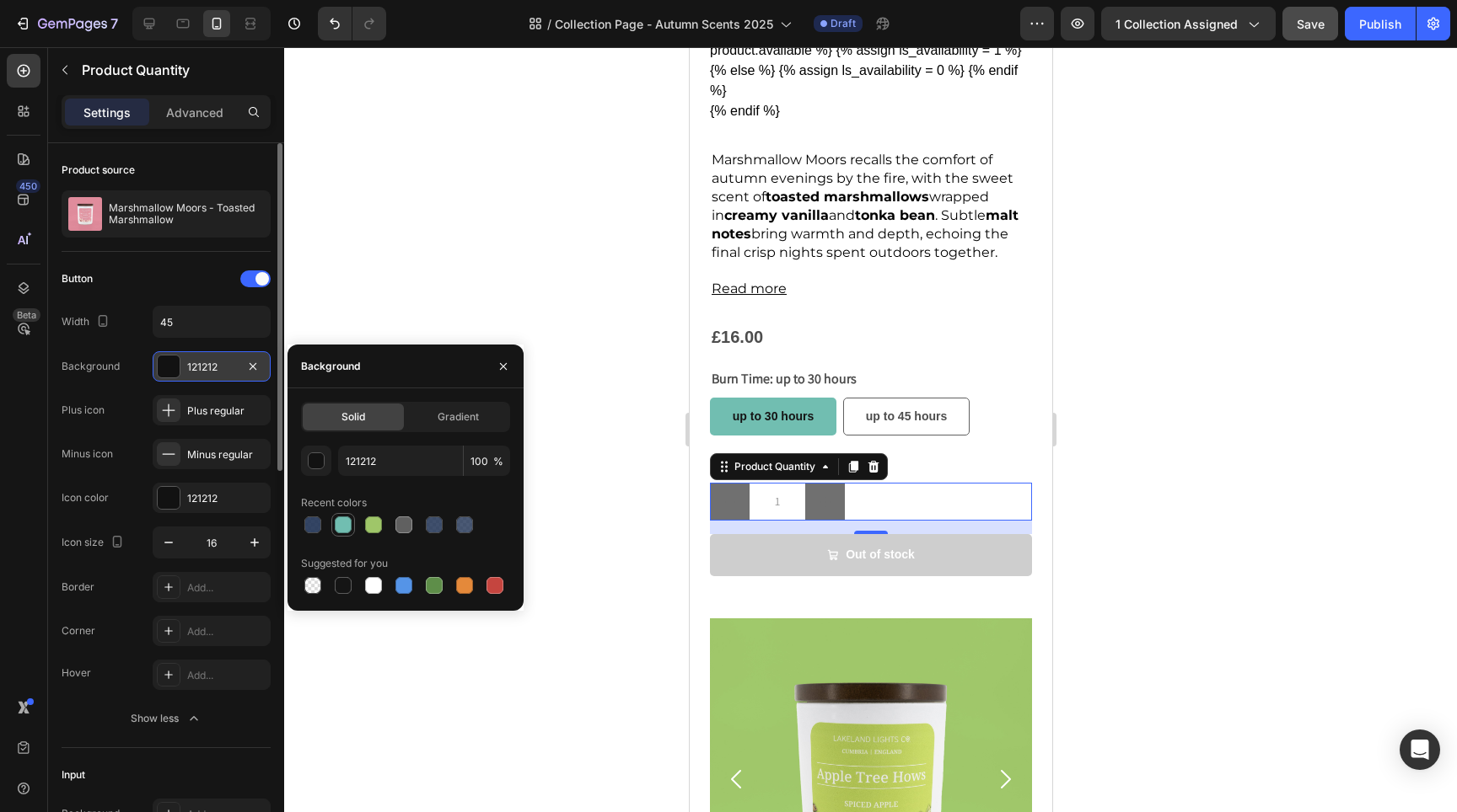
click at [349, 534] on div at bounding box center [343, 524] width 20 height 20
type input "71BEB1"
click at [254, 364] on icon "button" at bounding box center [252, 366] width 13 height 13
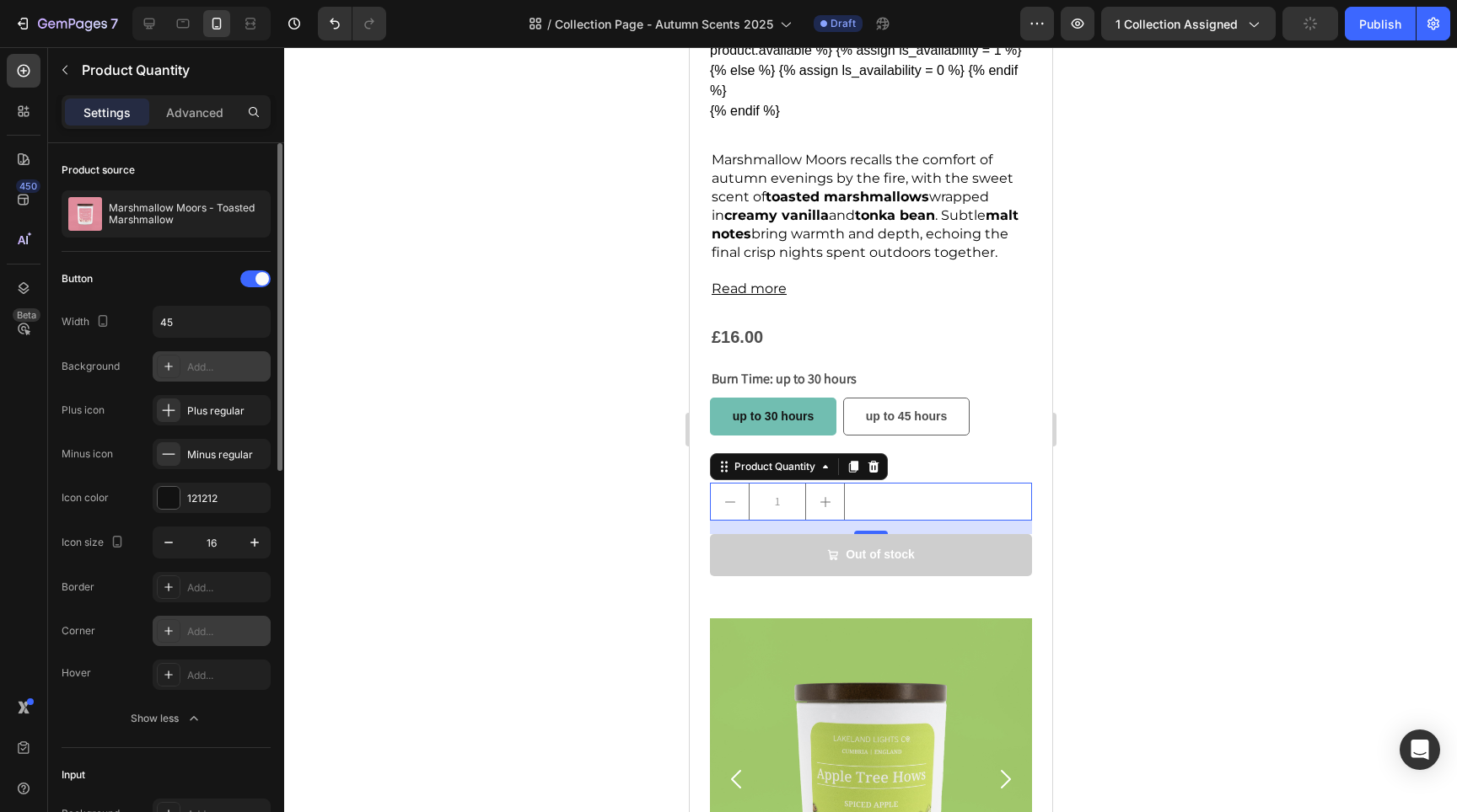
click at [226, 636] on div "Add..." at bounding box center [226, 632] width 79 height 15
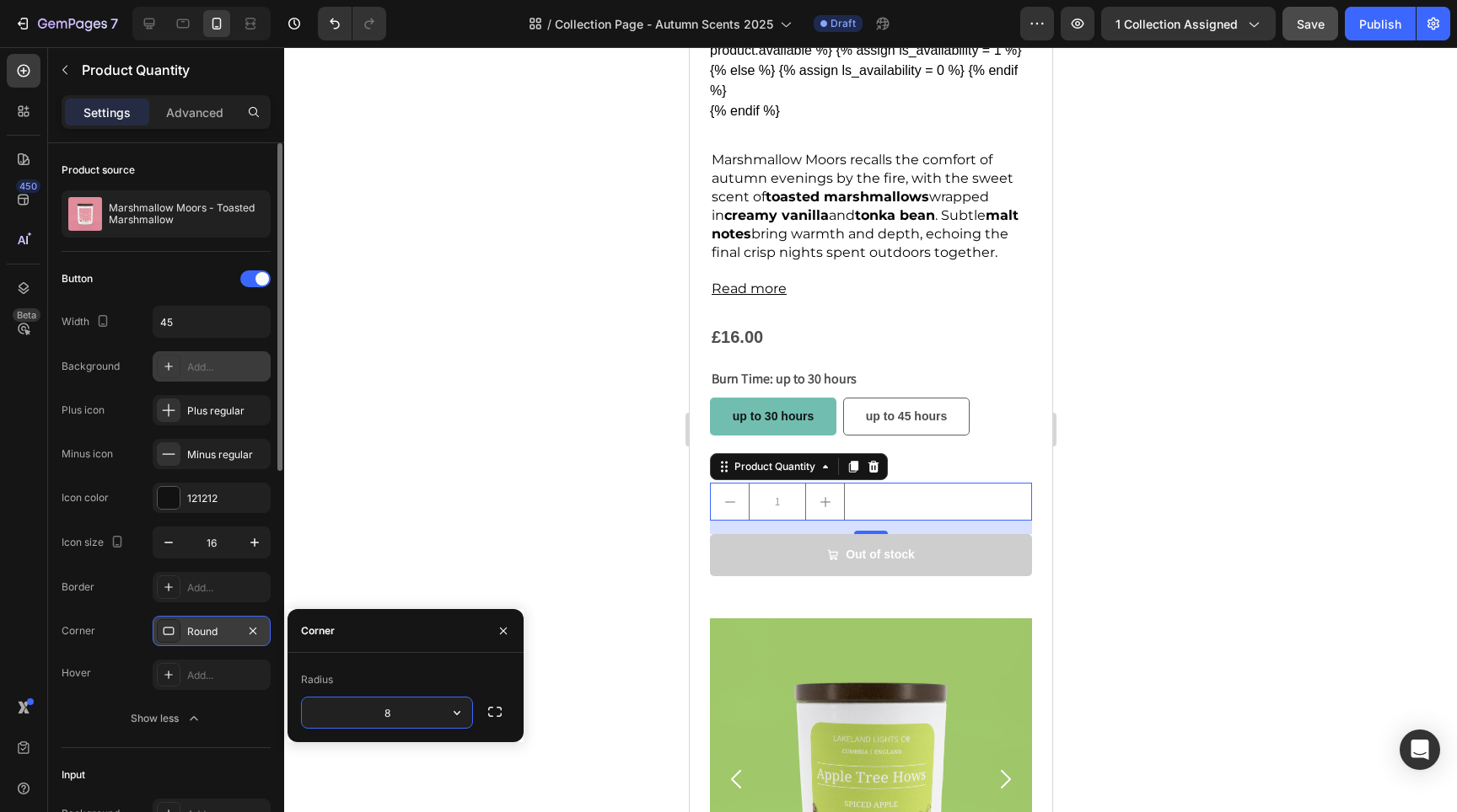
click at [419, 720] on input "8" at bounding box center [387, 713] width 170 height 30
click at [478, 485] on div at bounding box center [870, 430] width 1173 height 765
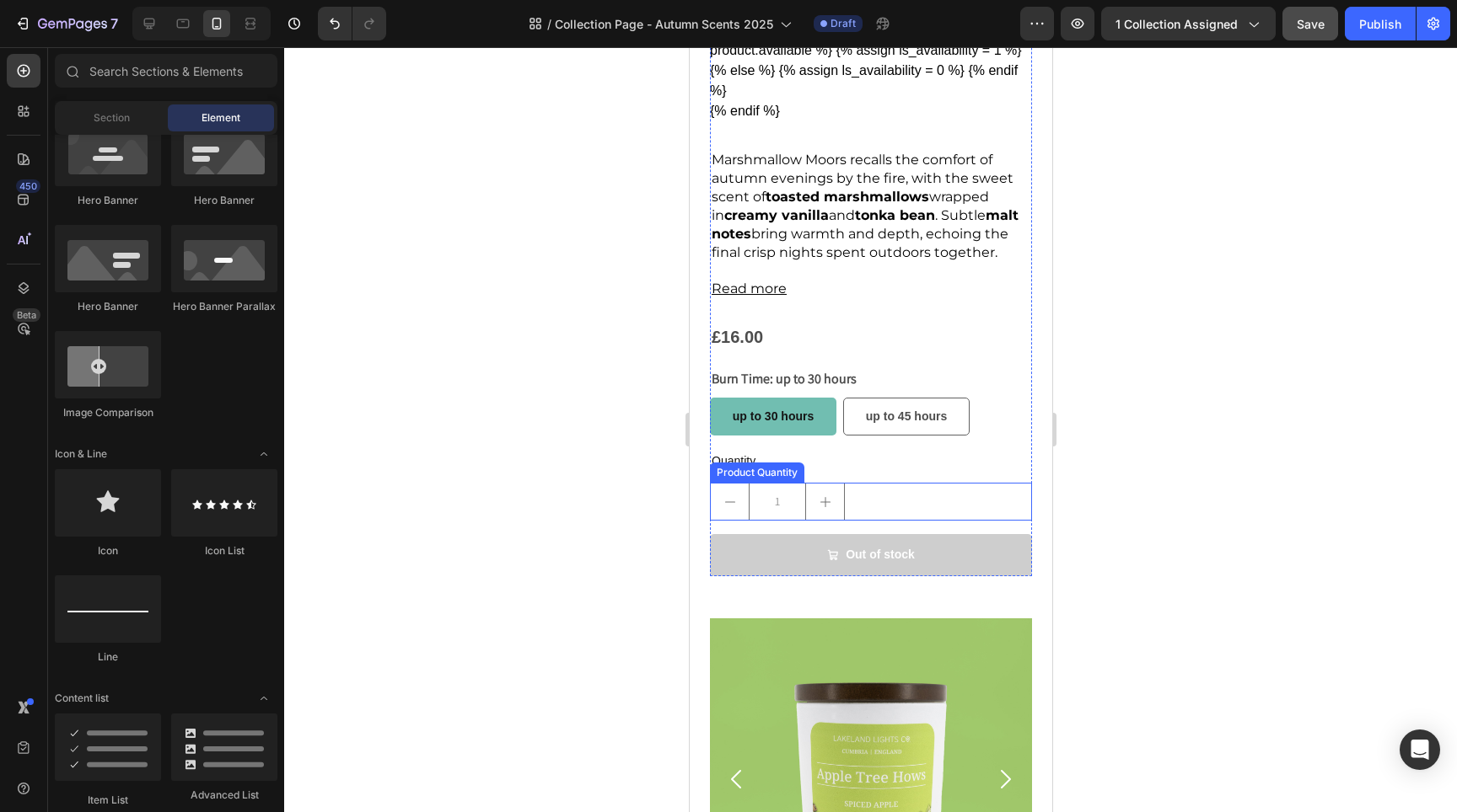
click at [893, 485] on div "1" at bounding box center [870, 501] width 322 height 38
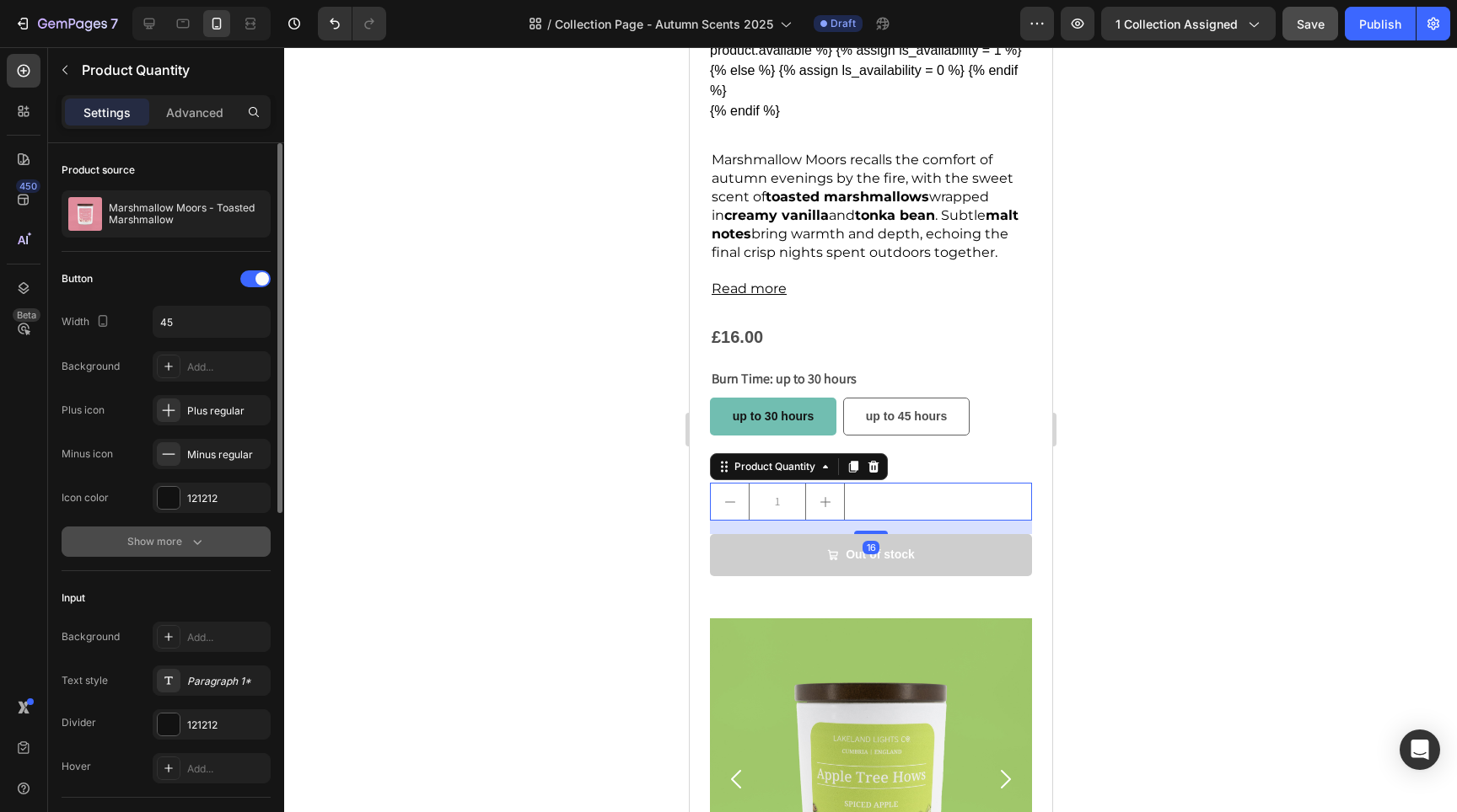
click at [200, 543] on icon "button" at bounding box center [197, 541] width 17 height 17
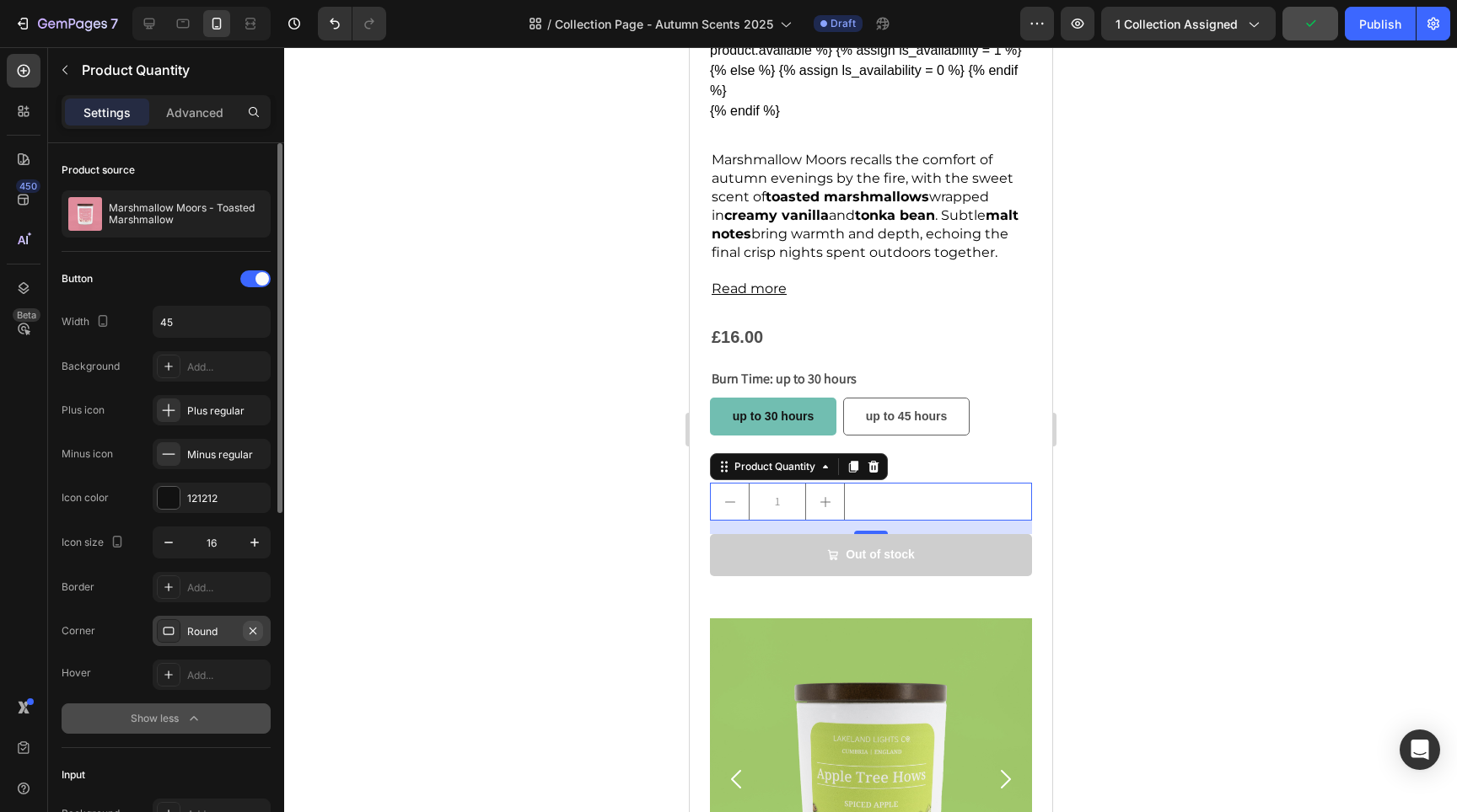
click at [254, 628] on icon "button" at bounding box center [252, 631] width 13 height 13
click at [572, 494] on div at bounding box center [870, 430] width 1173 height 765
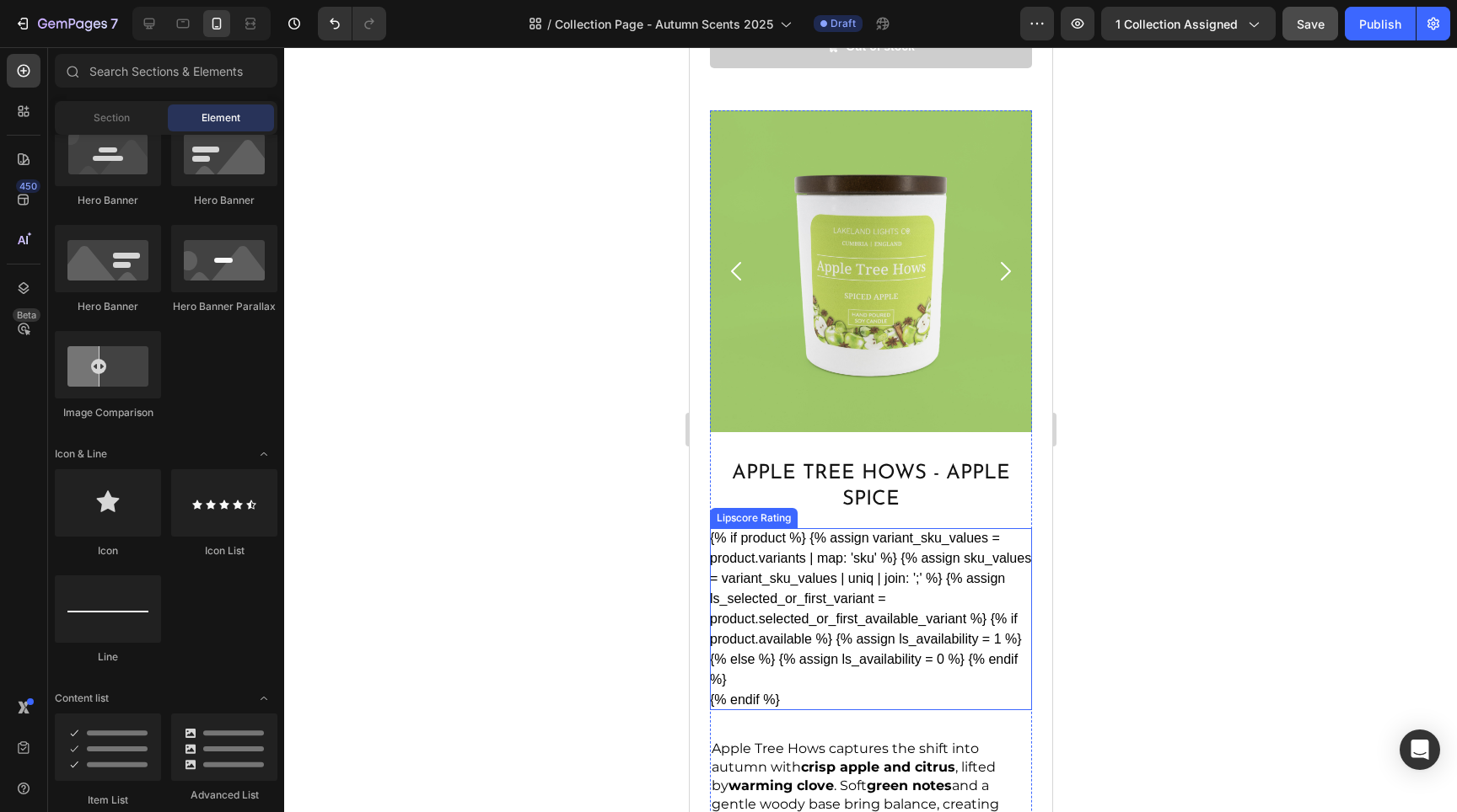
scroll to position [2381, 0]
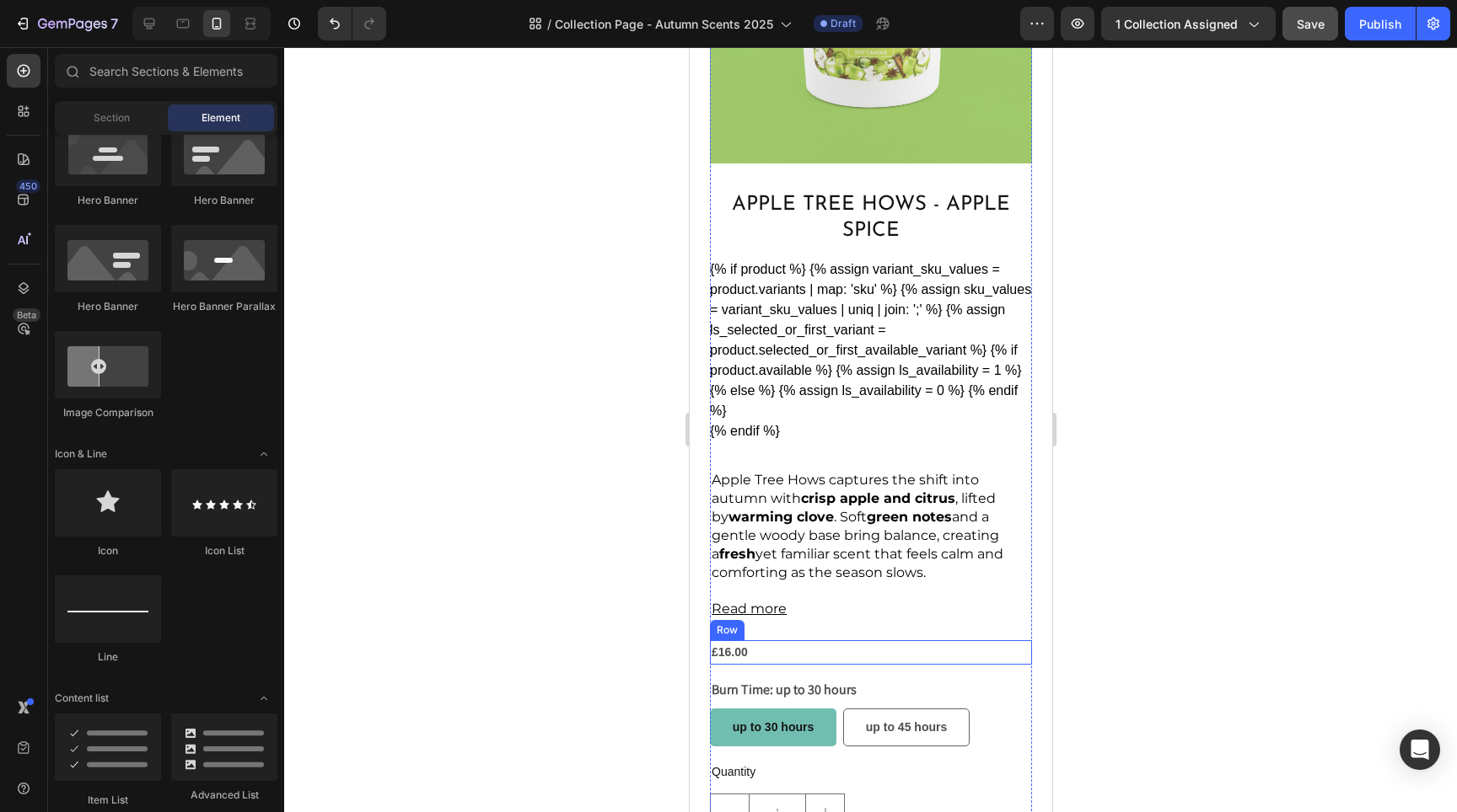
click at [748, 641] on div "£16.00 Product Price Product Price Row" at bounding box center [870, 653] width 322 height 25
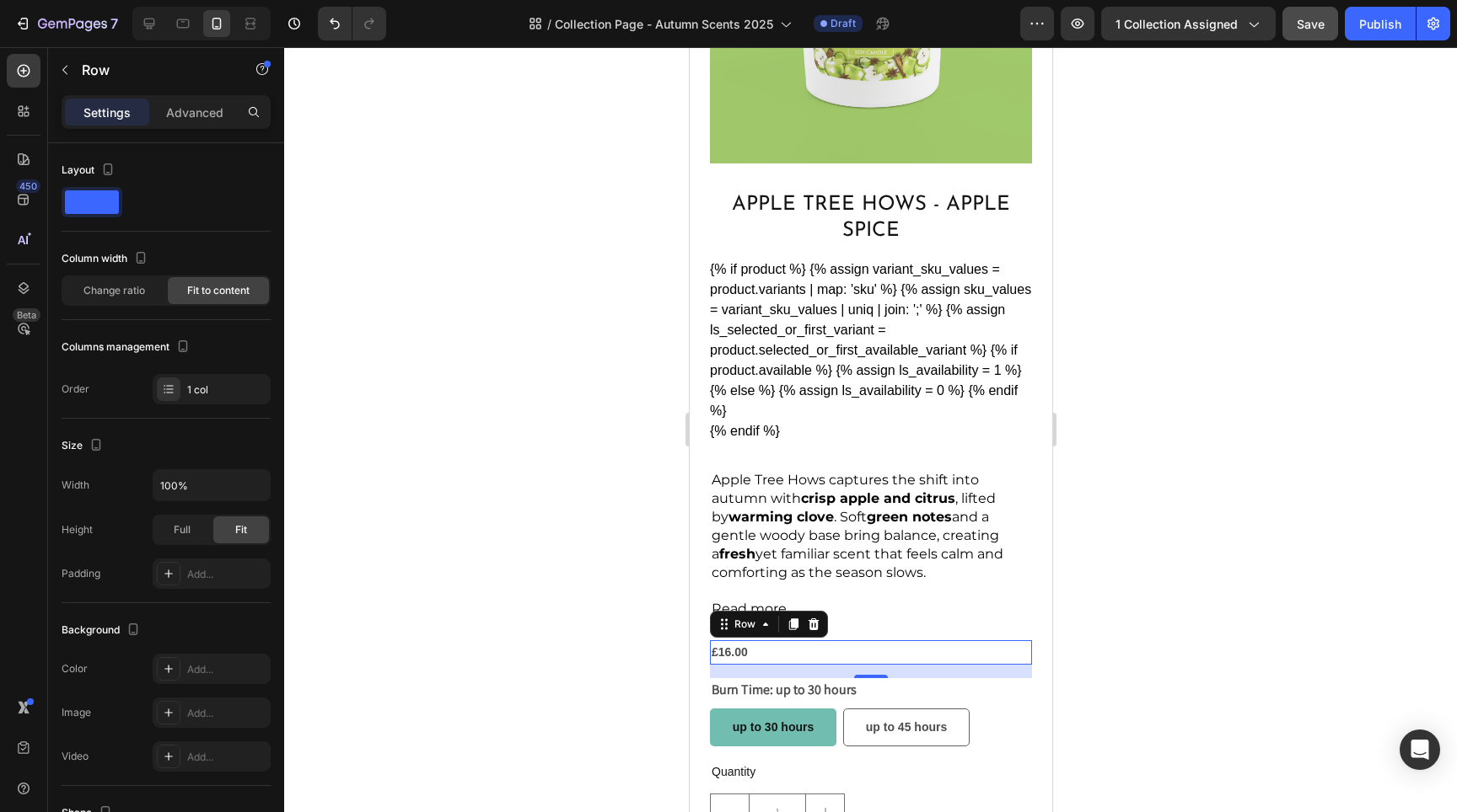
click at [766, 641] on div "£16.00 Product Price Product Price Row 16" at bounding box center [870, 653] width 322 height 25
click at [740, 641] on div "£16.00" at bounding box center [729, 653] width 40 height 25
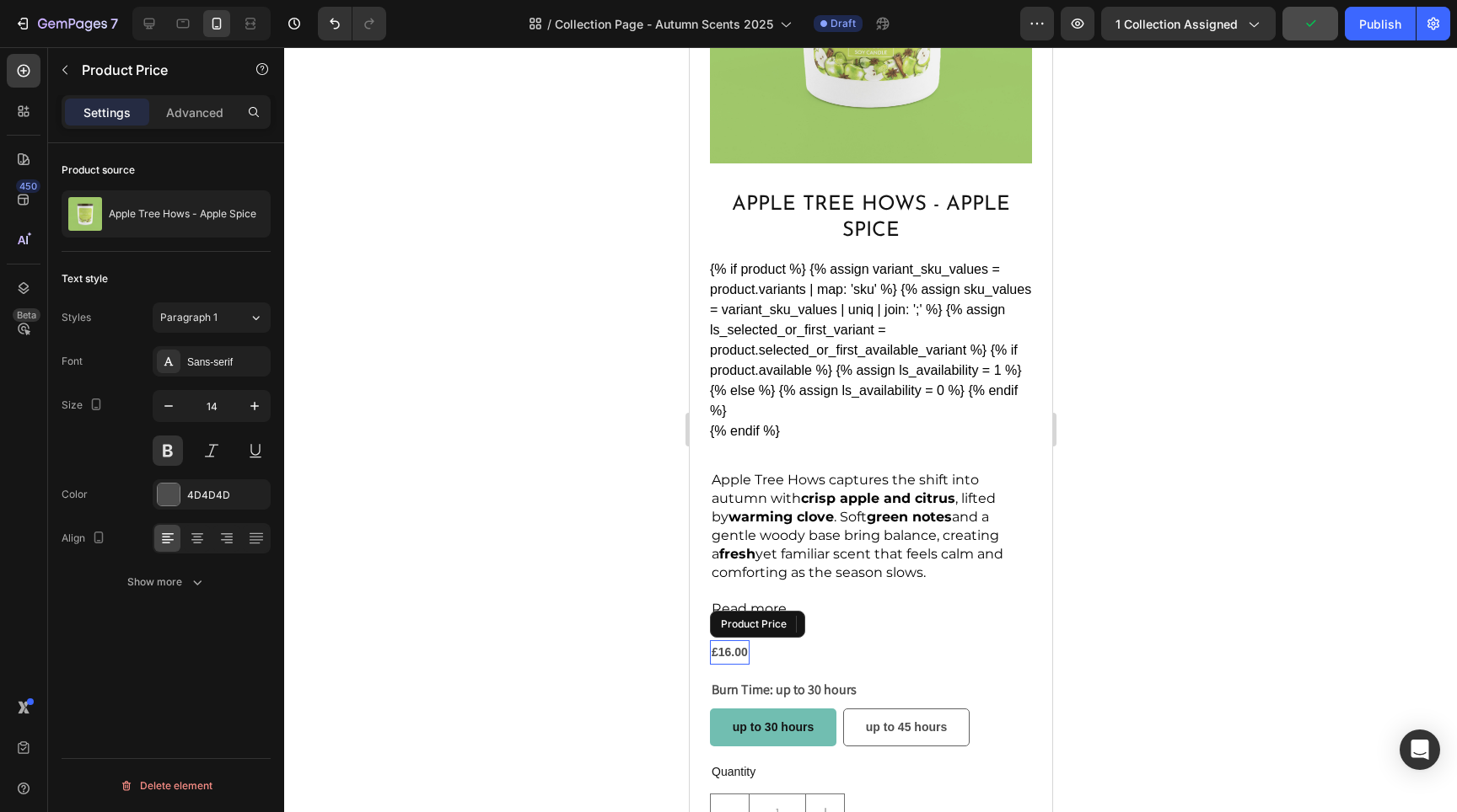
click at [740, 641] on div "£16.00" at bounding box center [729, 653] width 40 height 25
click at [259, 405] on icon "button" at bounding box center [254, 406] width 17 height 17
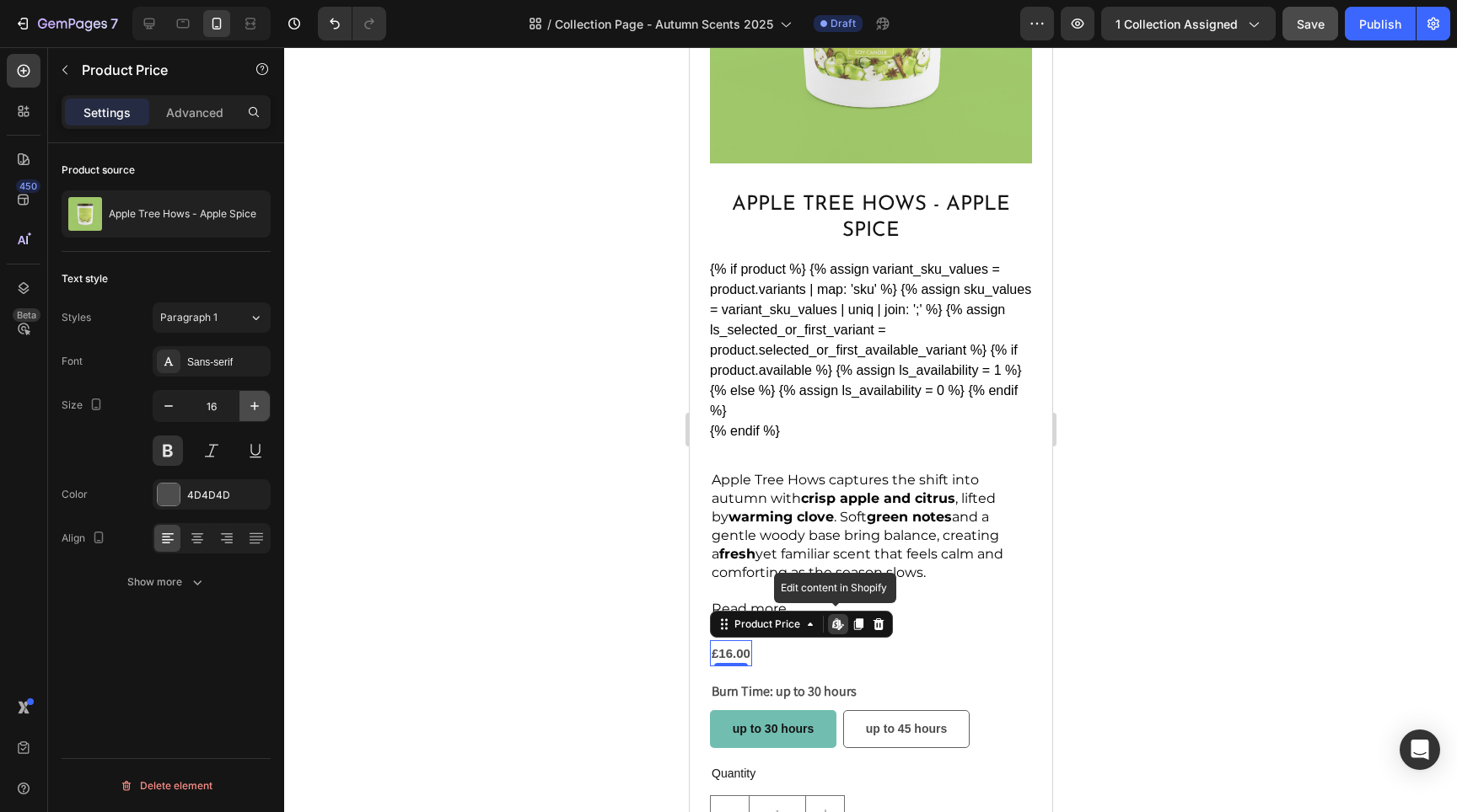
click at [259, 405] on icon "button" at bounding box center [254, 406] width 17 height 17
type input "20"
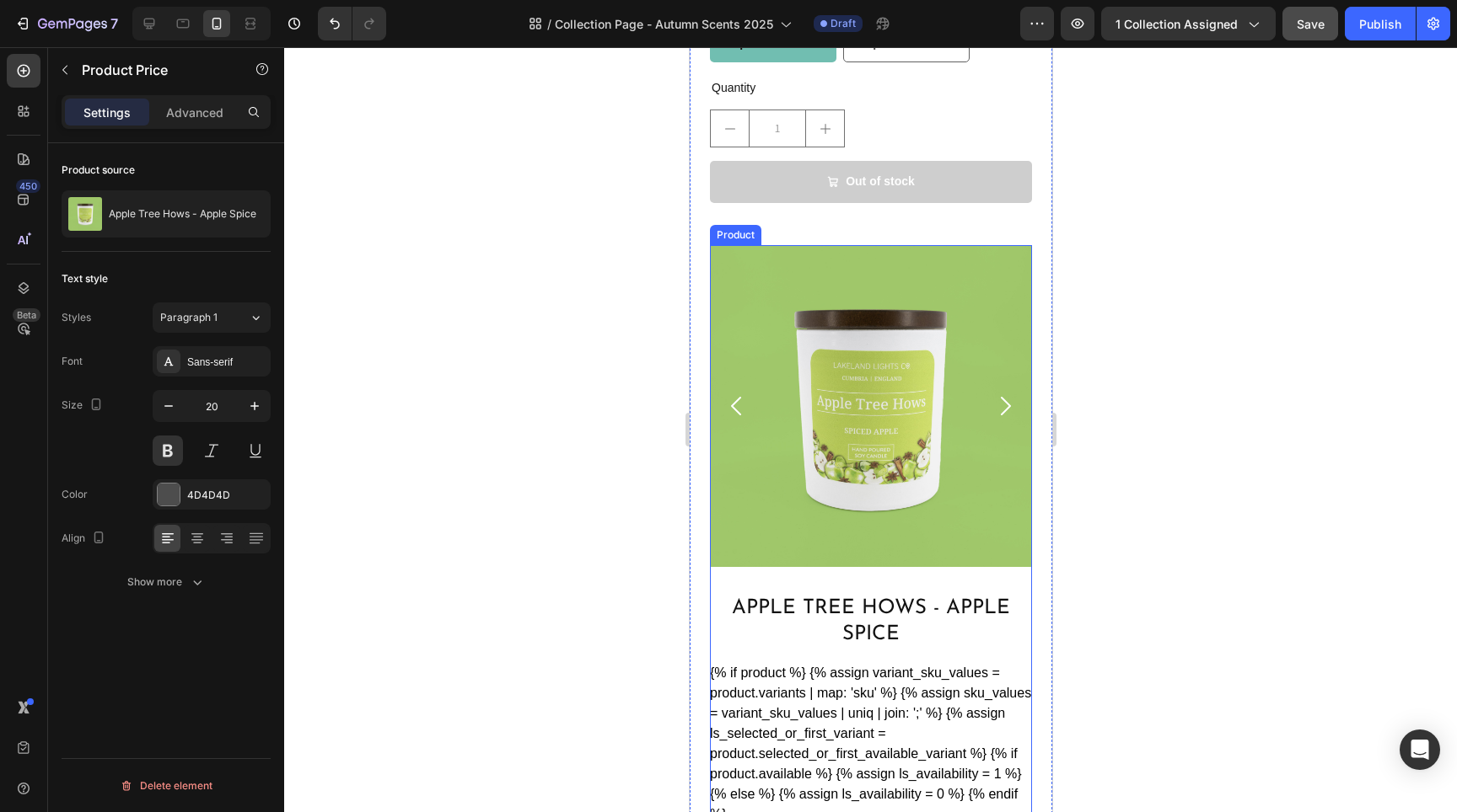
scroll to position [1619, 0]
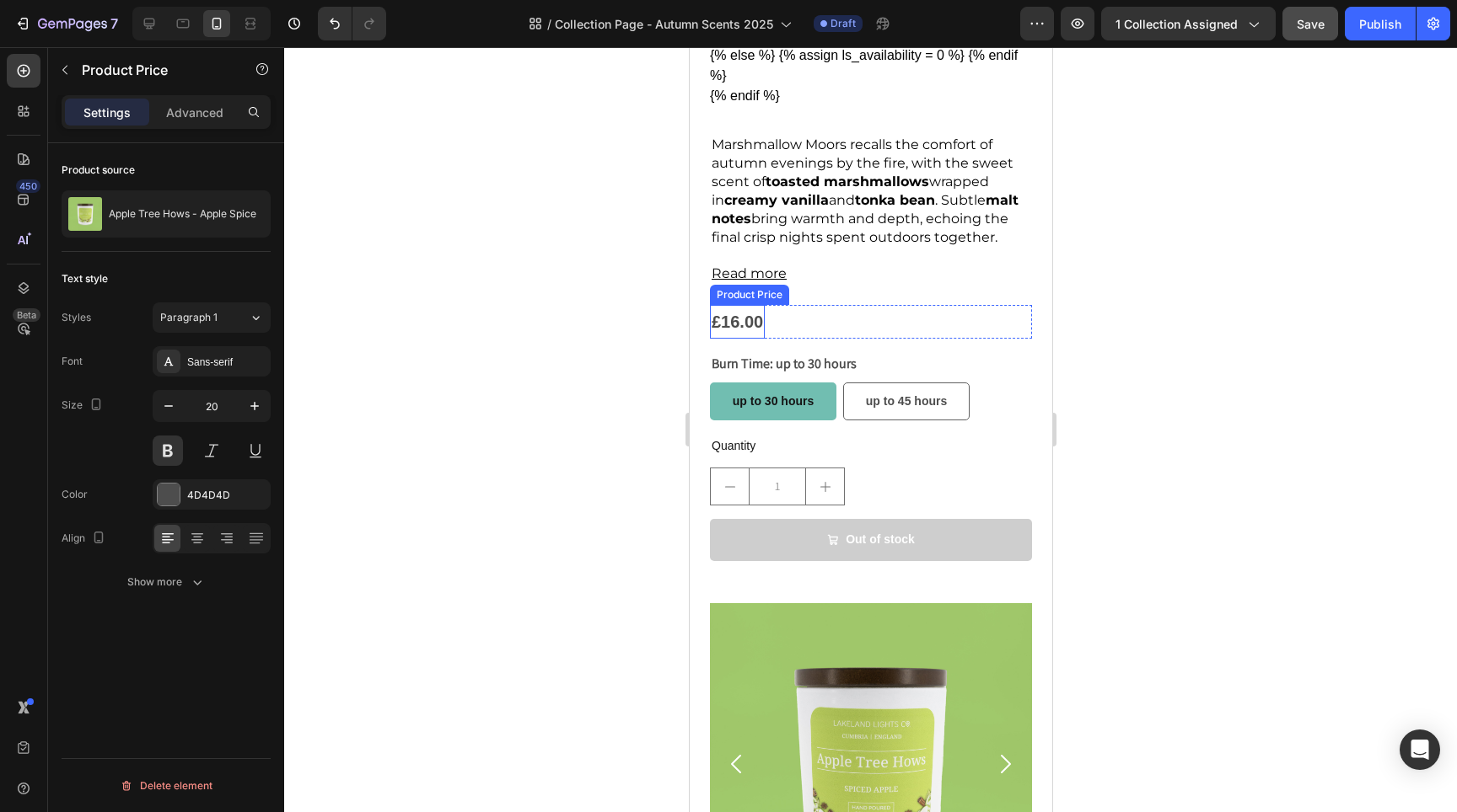
click at [741, 311] on div "£16.00" at bounding box center [737, 322] width 55 height 34
click at [626, 359] on div at bounding box center [870, 430] width 1173 height 765
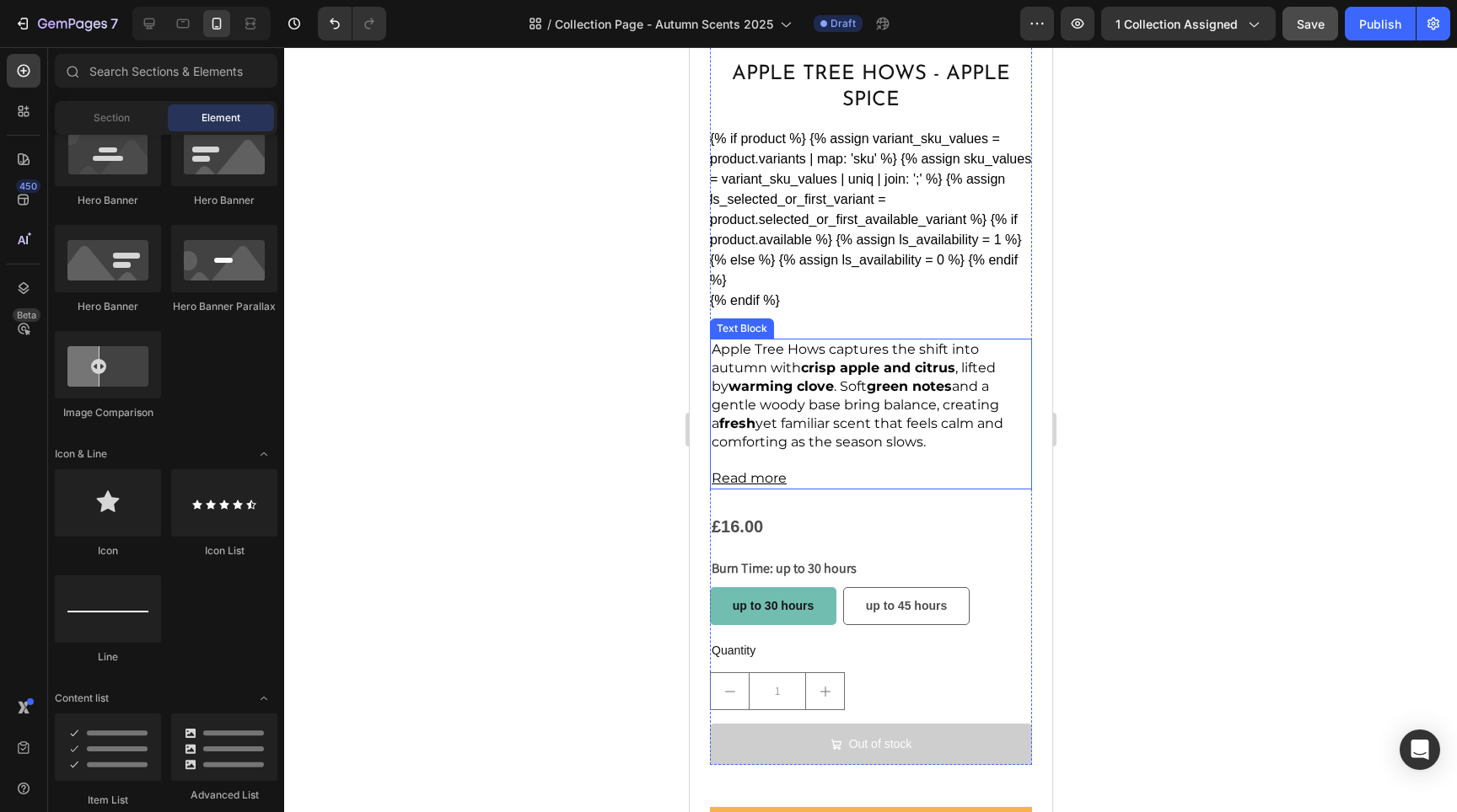
scroll to position [2598, 0]
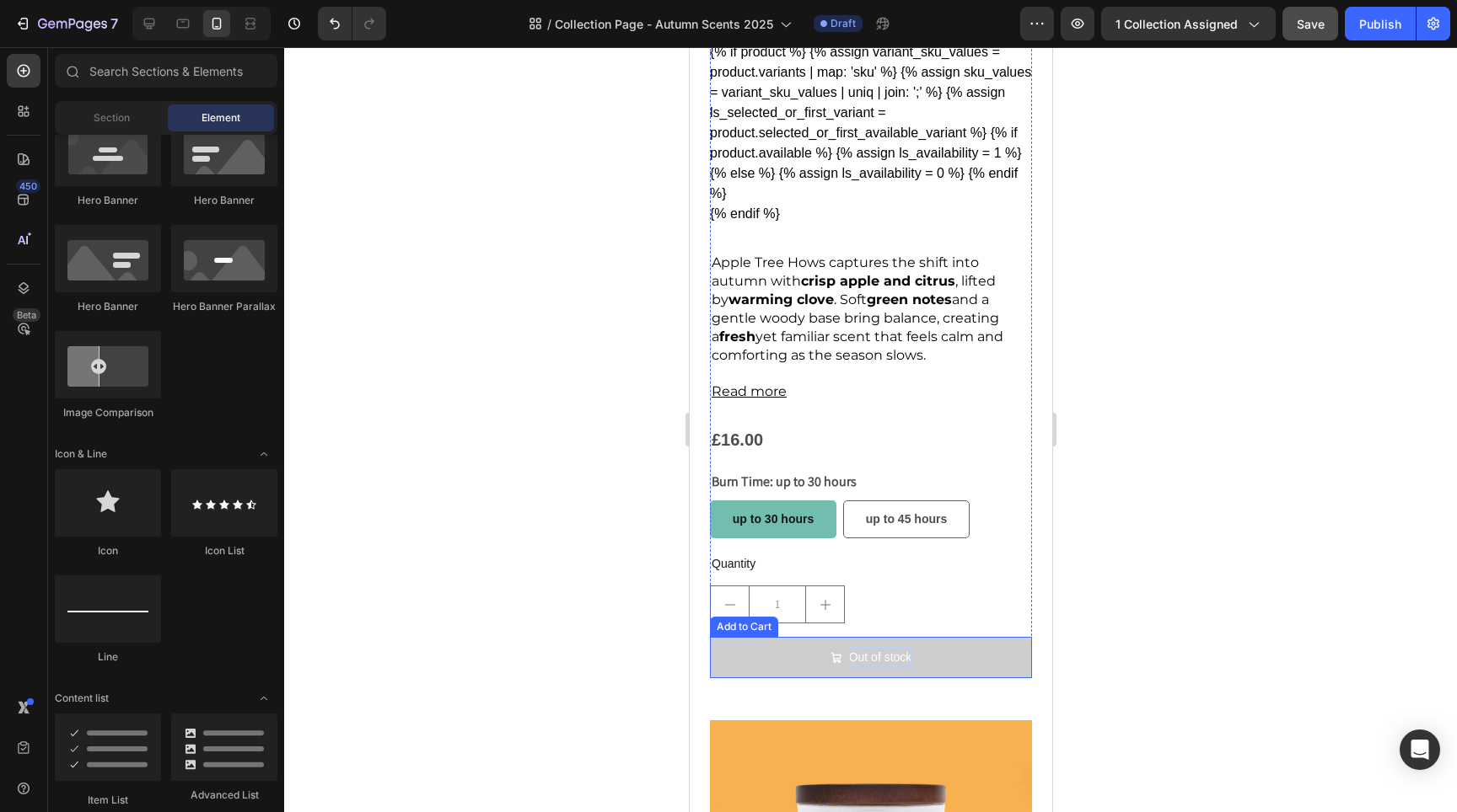
click at [878, 647] on div "Out of stock" at bounding box center [879, 658] width 63 height 21
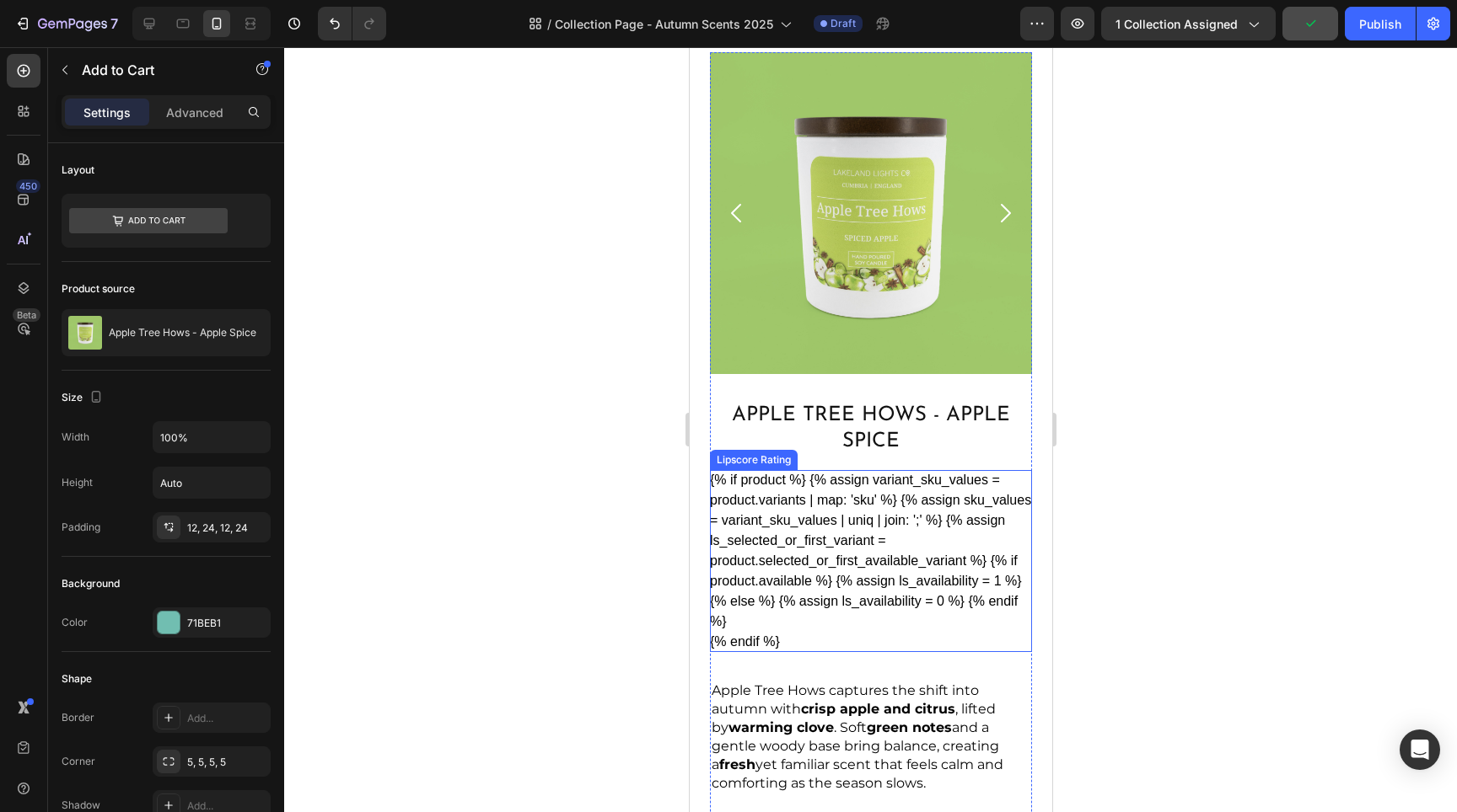
scroll to position [1841, 0]
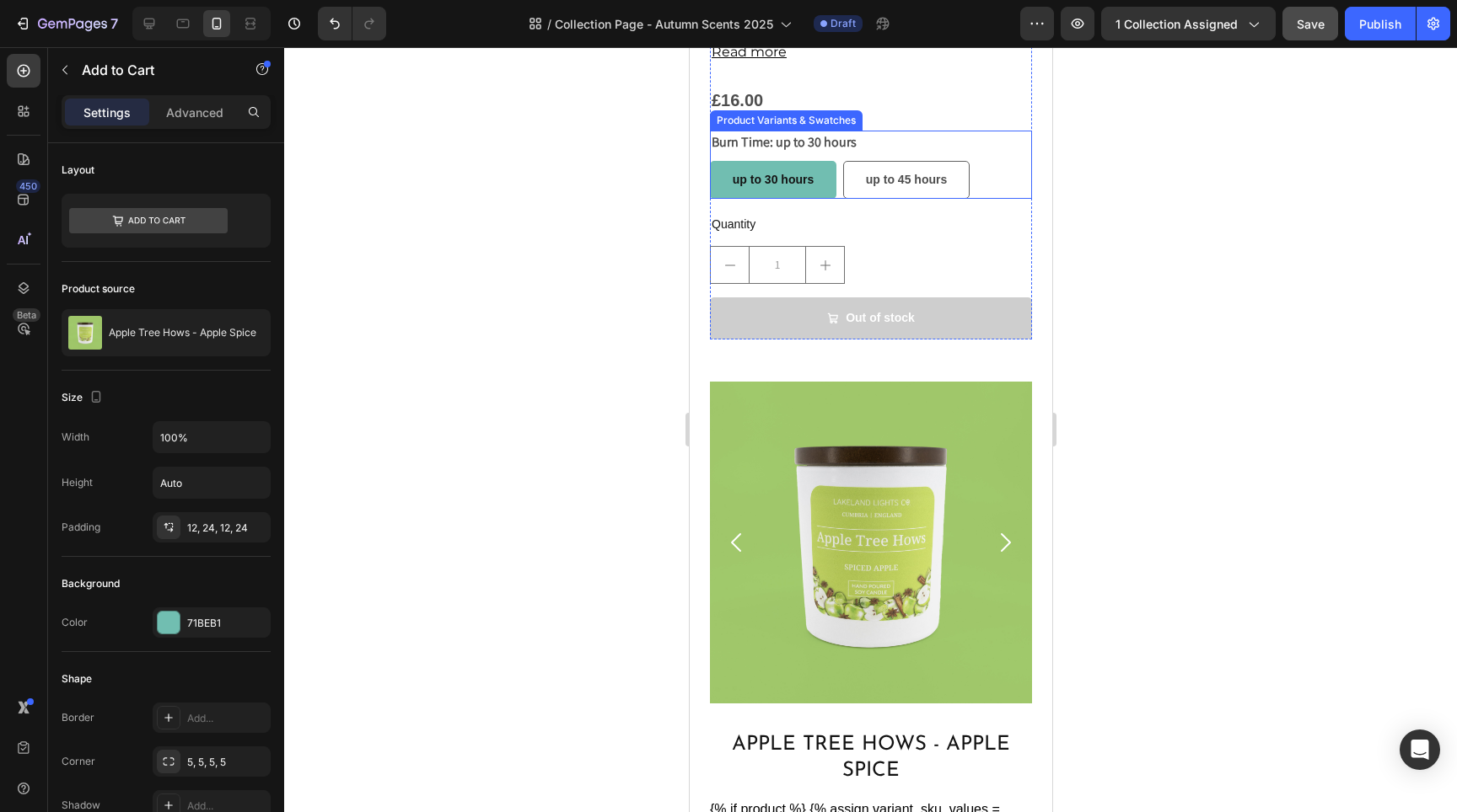
click at [758, 173] on span "up to 30 hours" at bounding box center [772, 179] width 81 height 13
click at [709, 161] on input "up to 30 hours up to 30 hours up to 30 hours" at bounding box center [709, 160] width 1 height 1
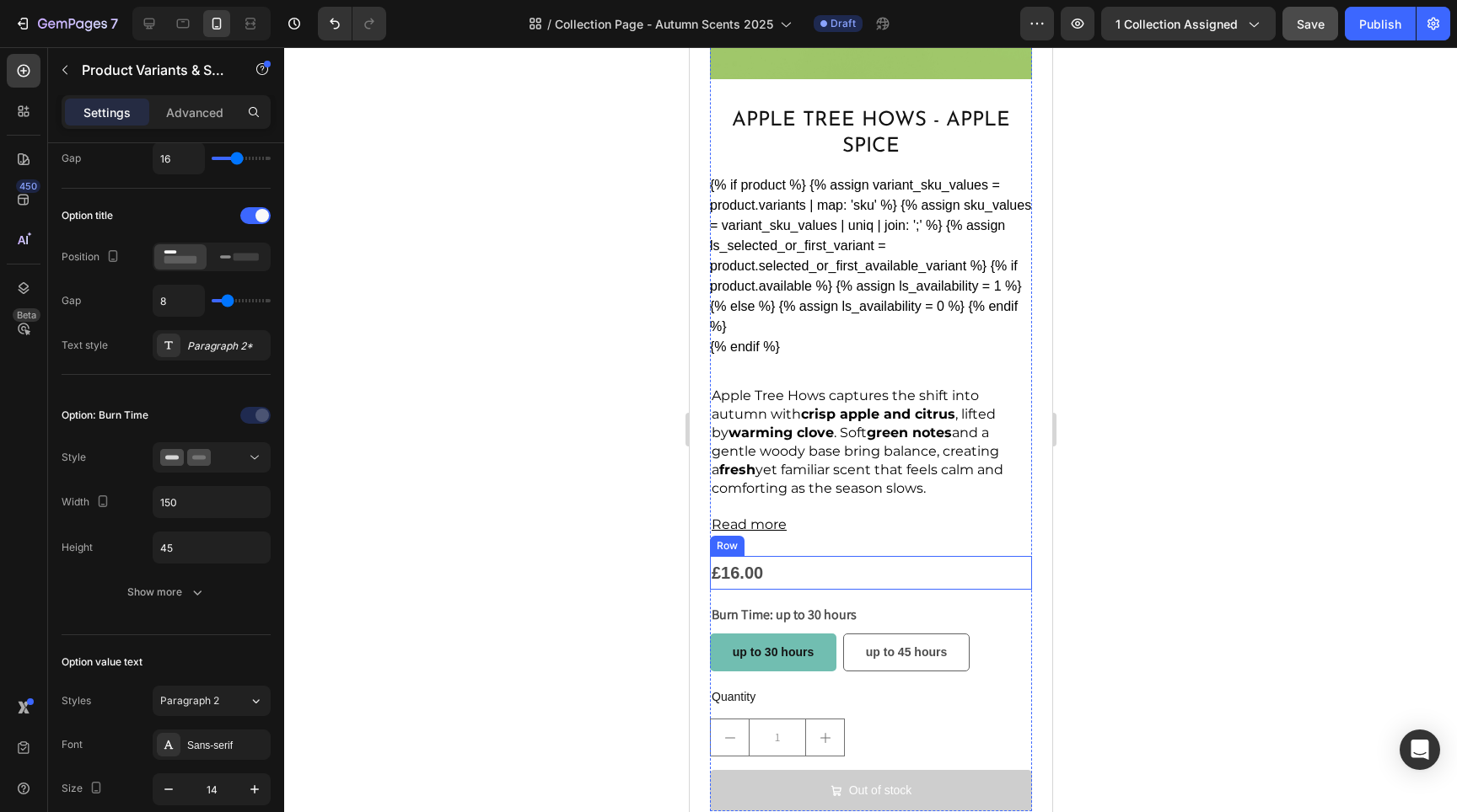
scroll to position [2719, 0]
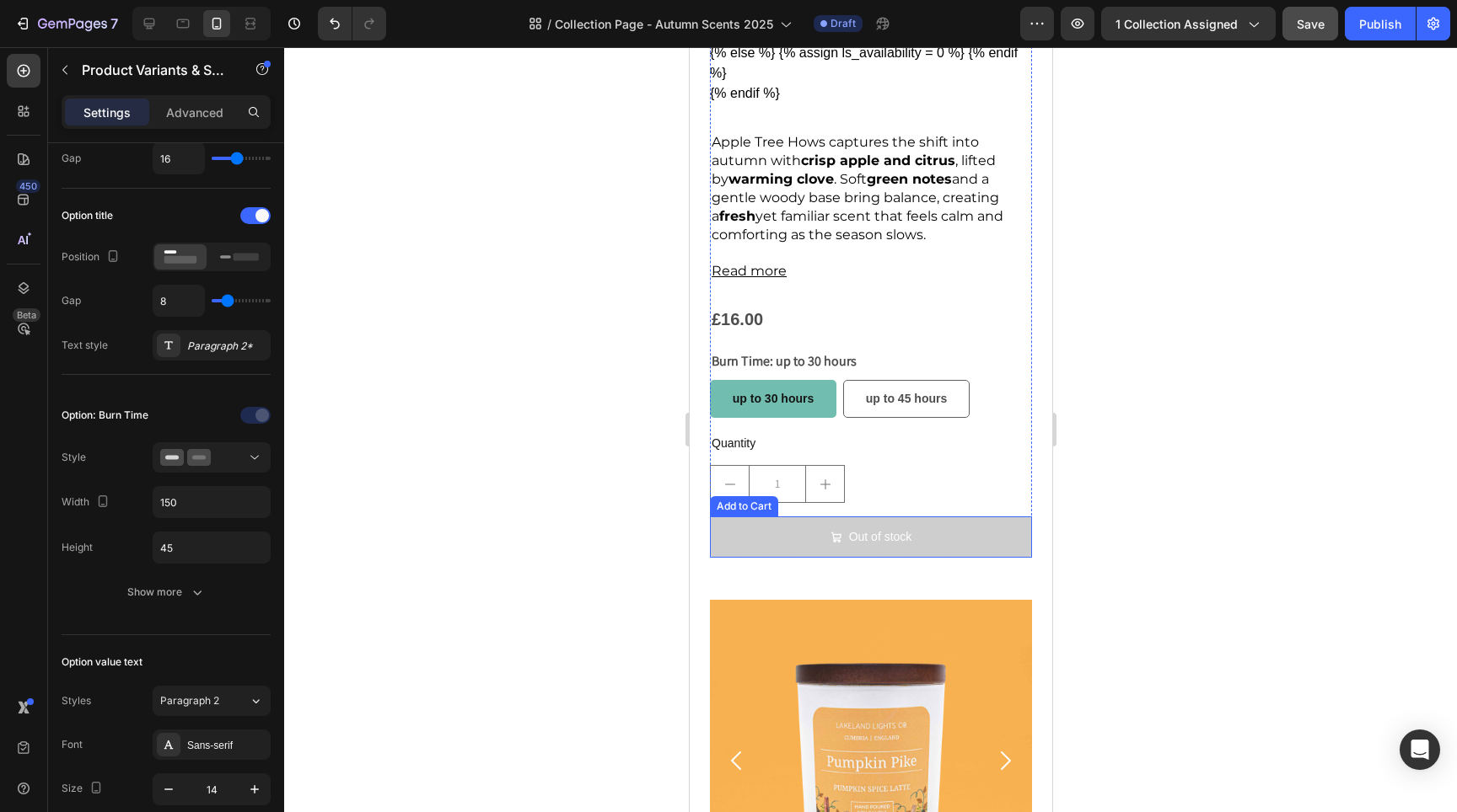
click at [908, 516] on button "Out of stock" at bounding box center [870, 537] width 322 height 42
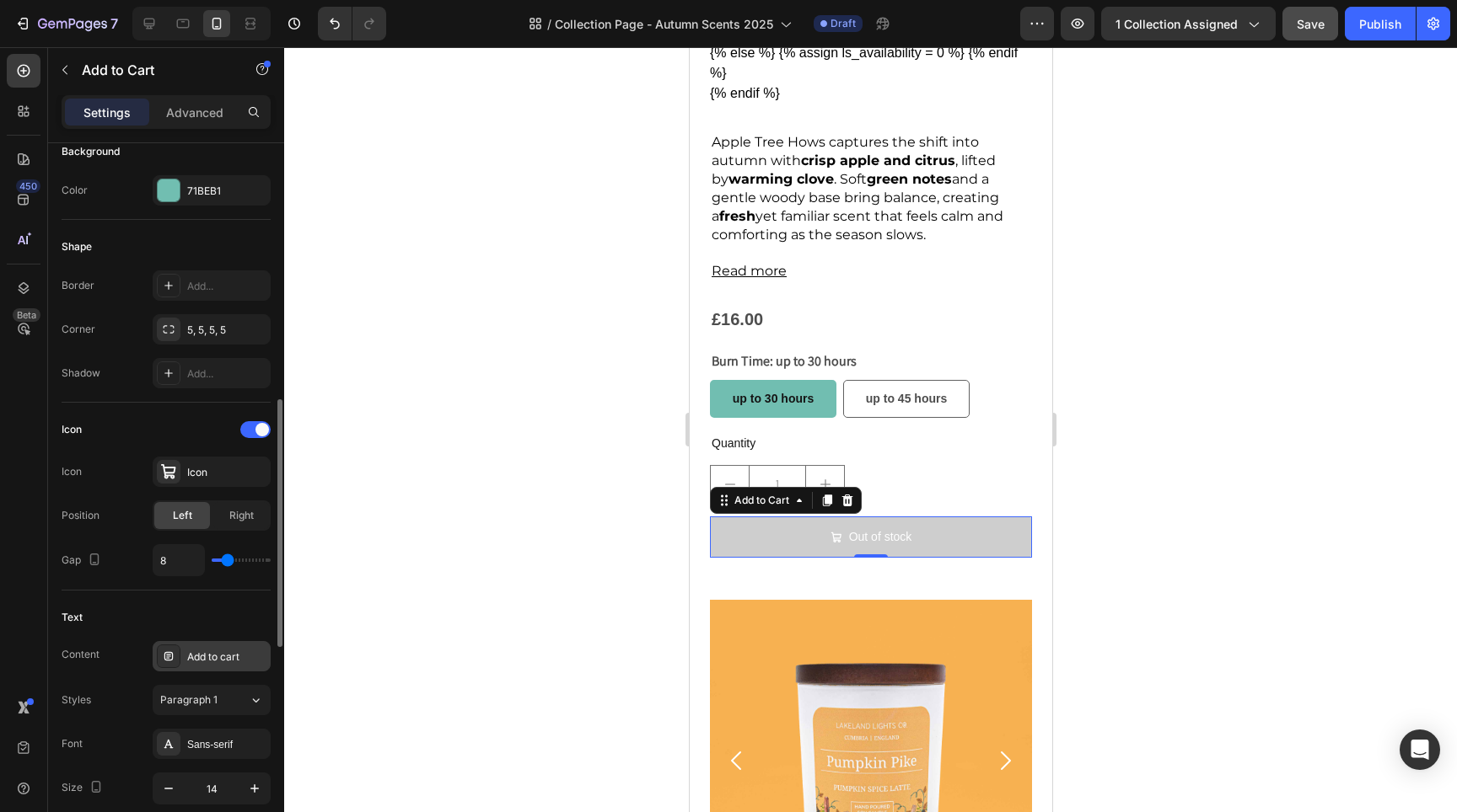
scroll to position [511, 0]
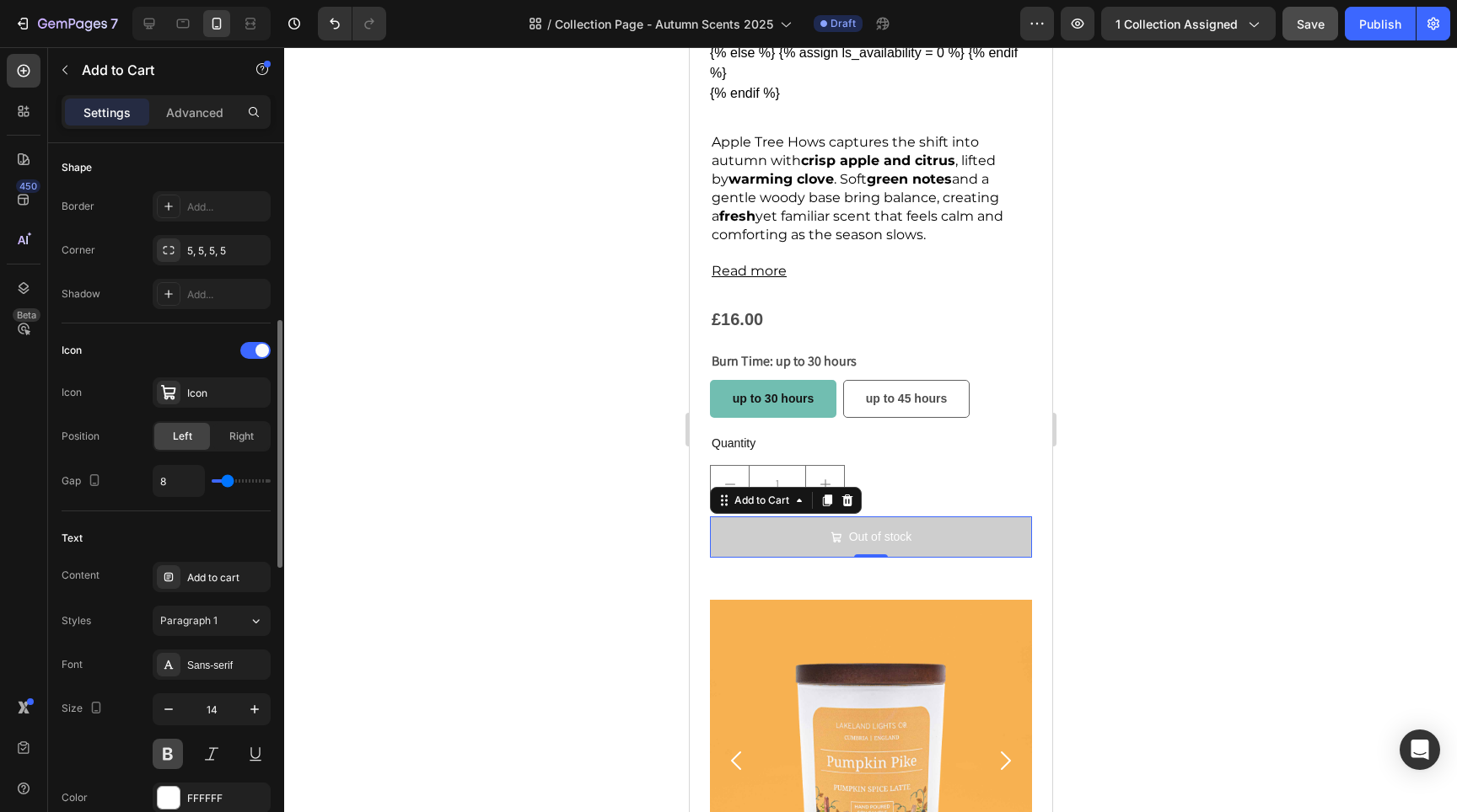
click at [169, 759] on button at bounding box center [168, 754] width 30 height 30
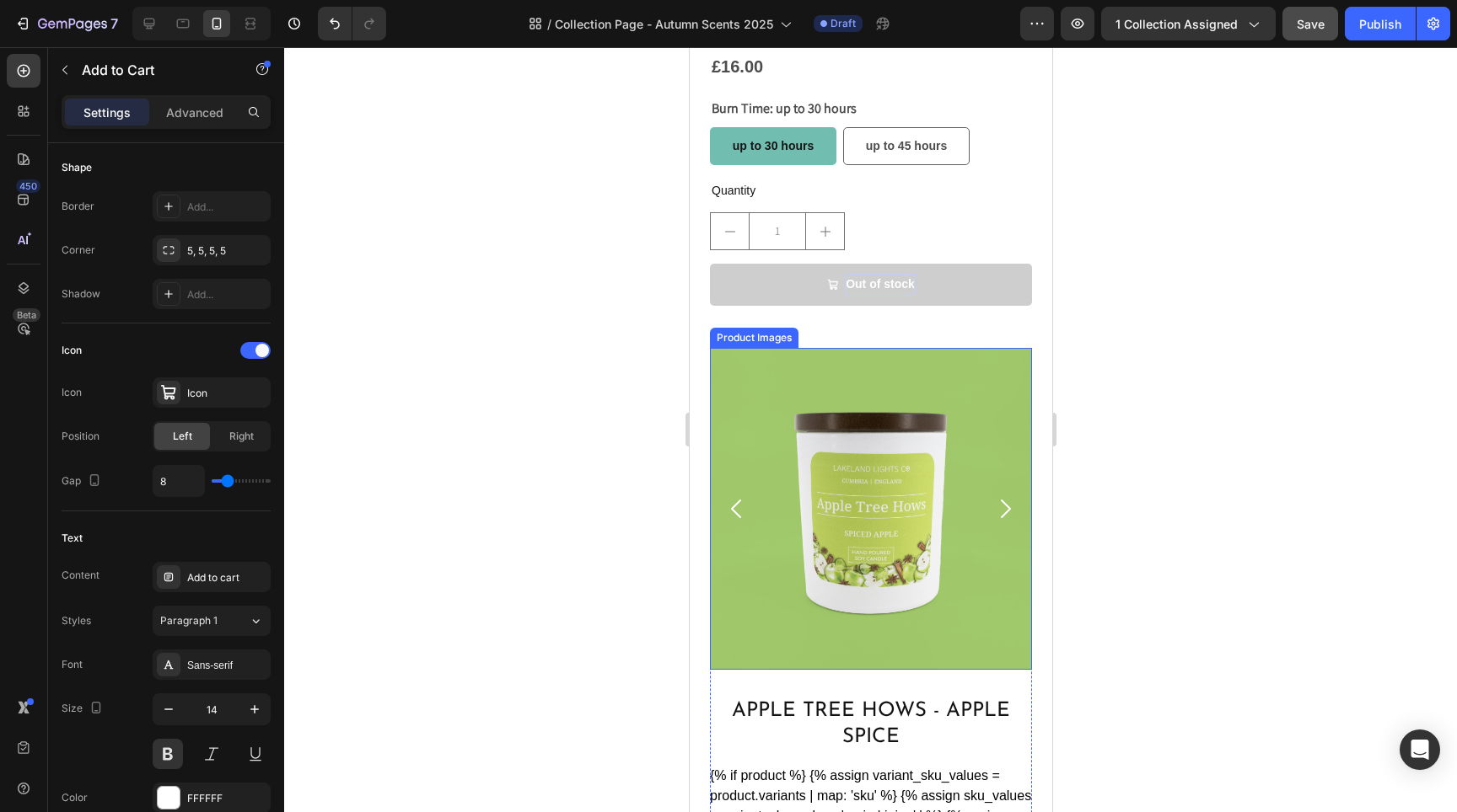
scroll to position [1787, 0]
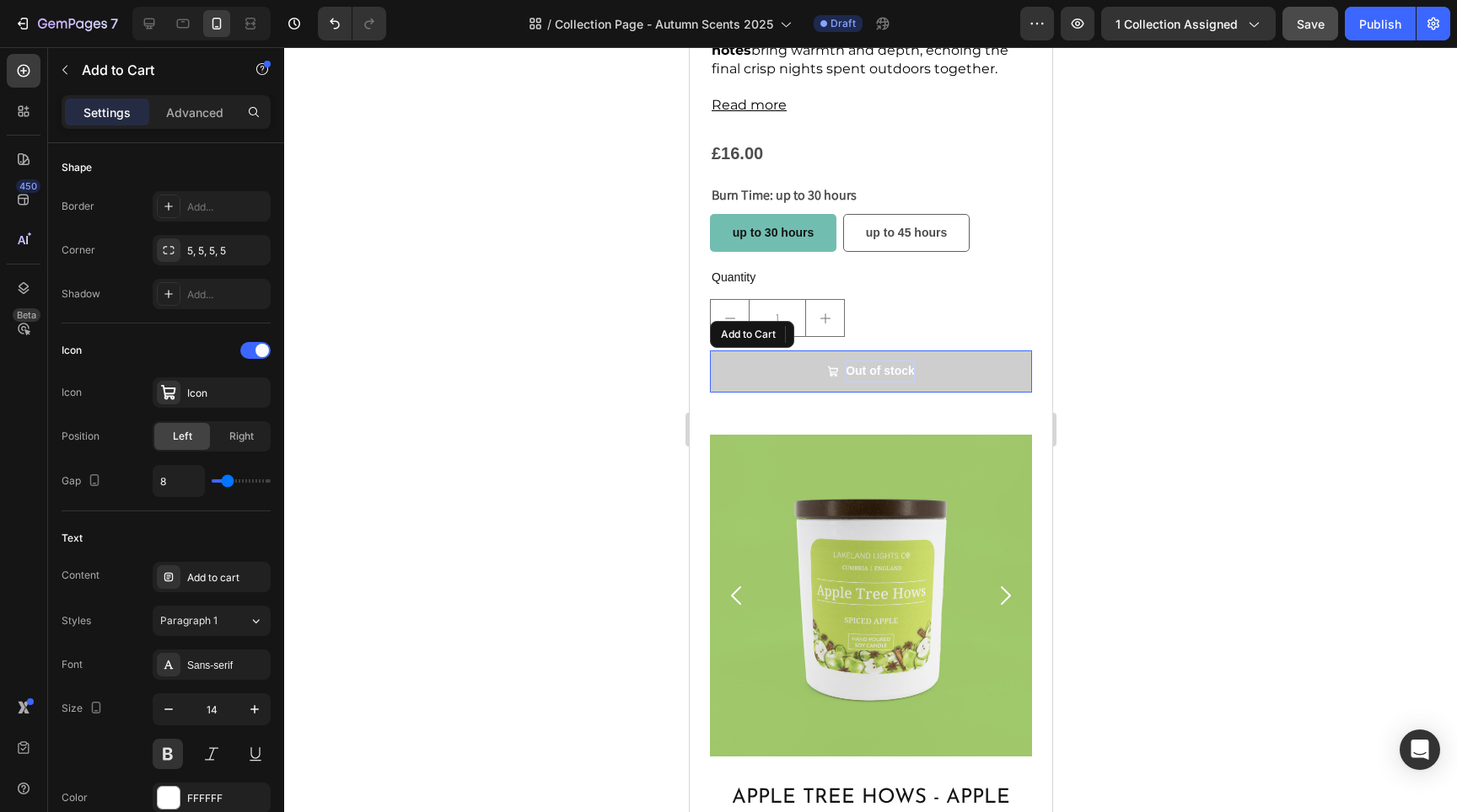
click at [888, 366] on div "Out of stock" at bounding box center [880, 371] width 69 height 21
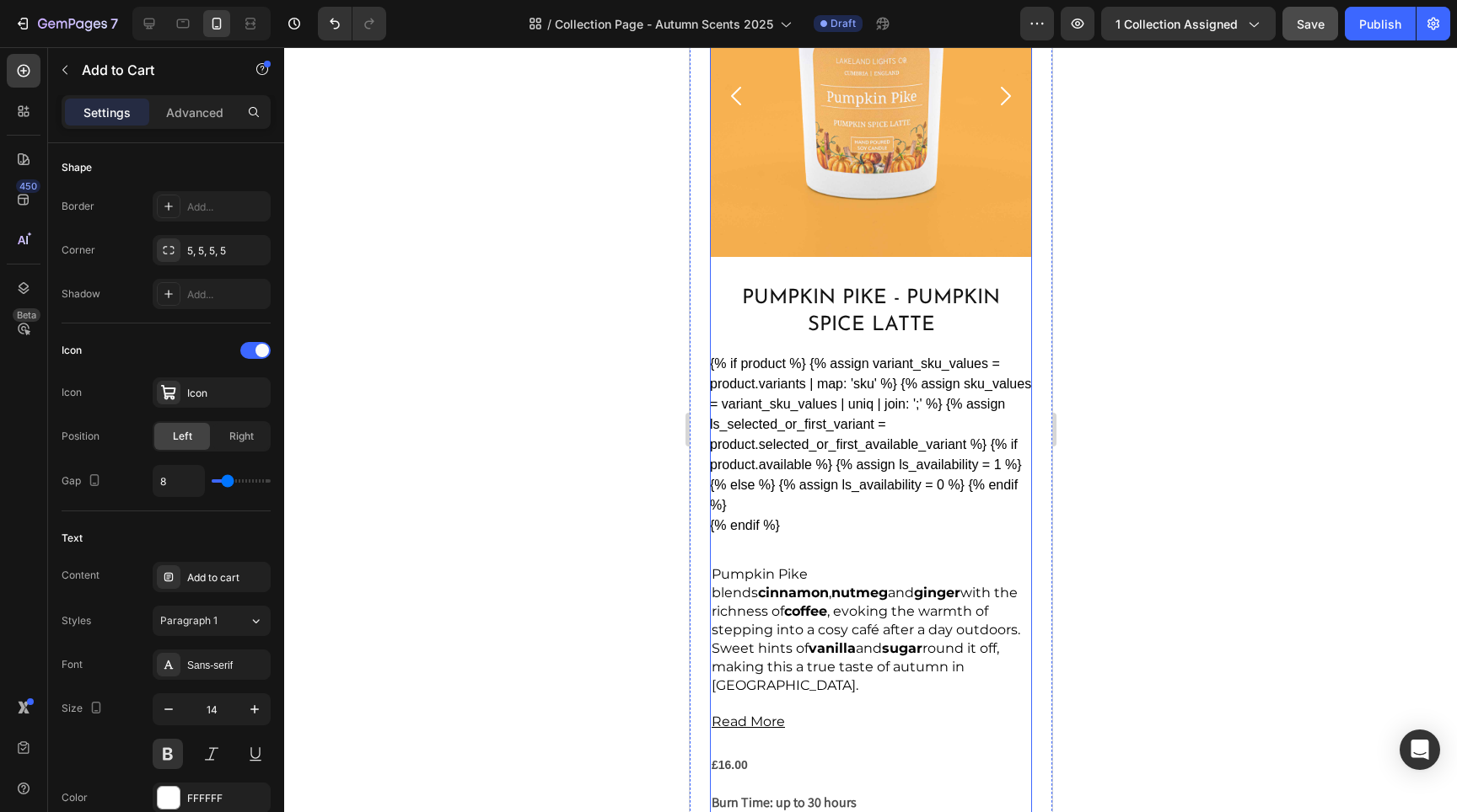
scroll to position [3557, 0]
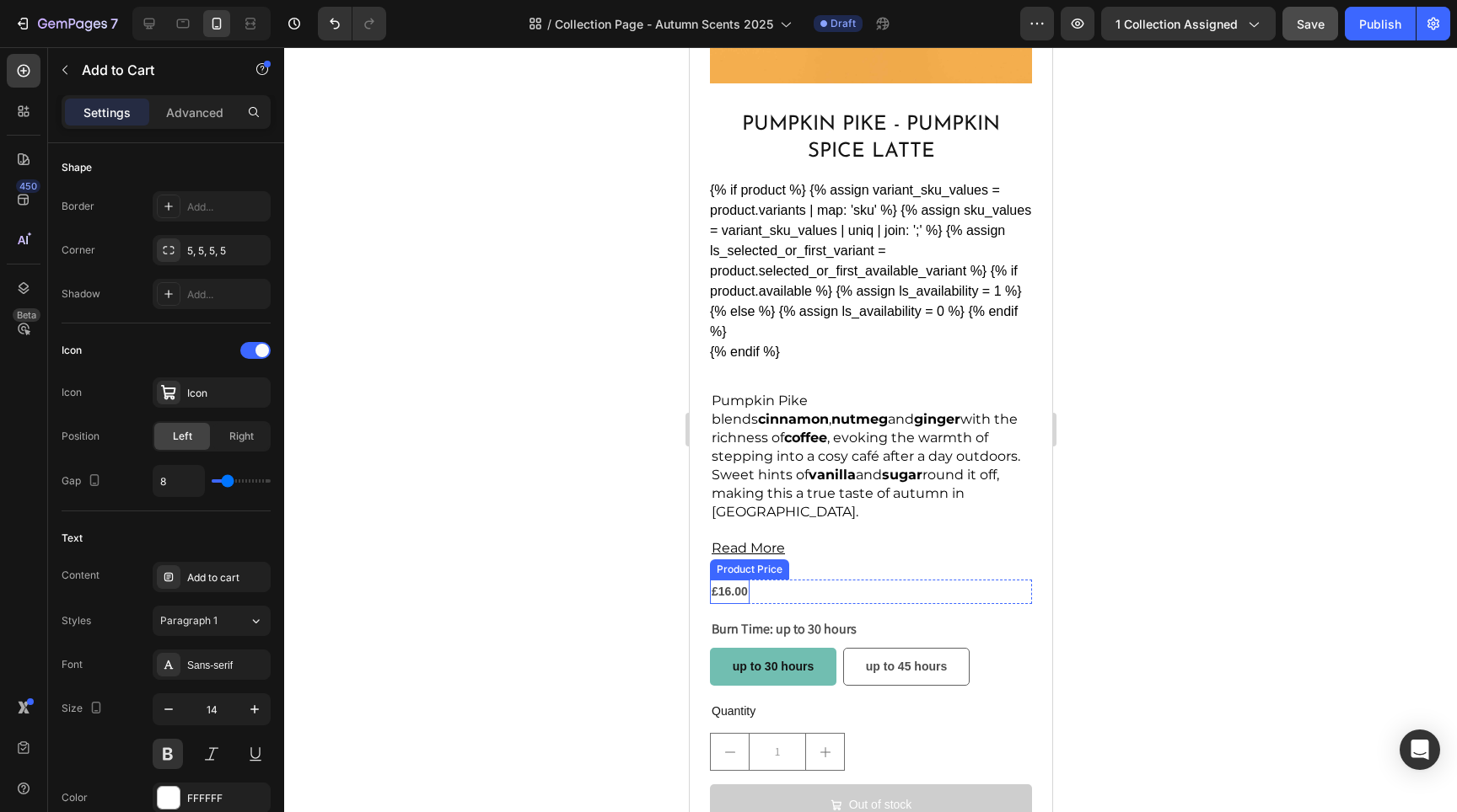
click at [746, 579] on div "£16.00" at bounding box center [729, 592] width 40 height 25
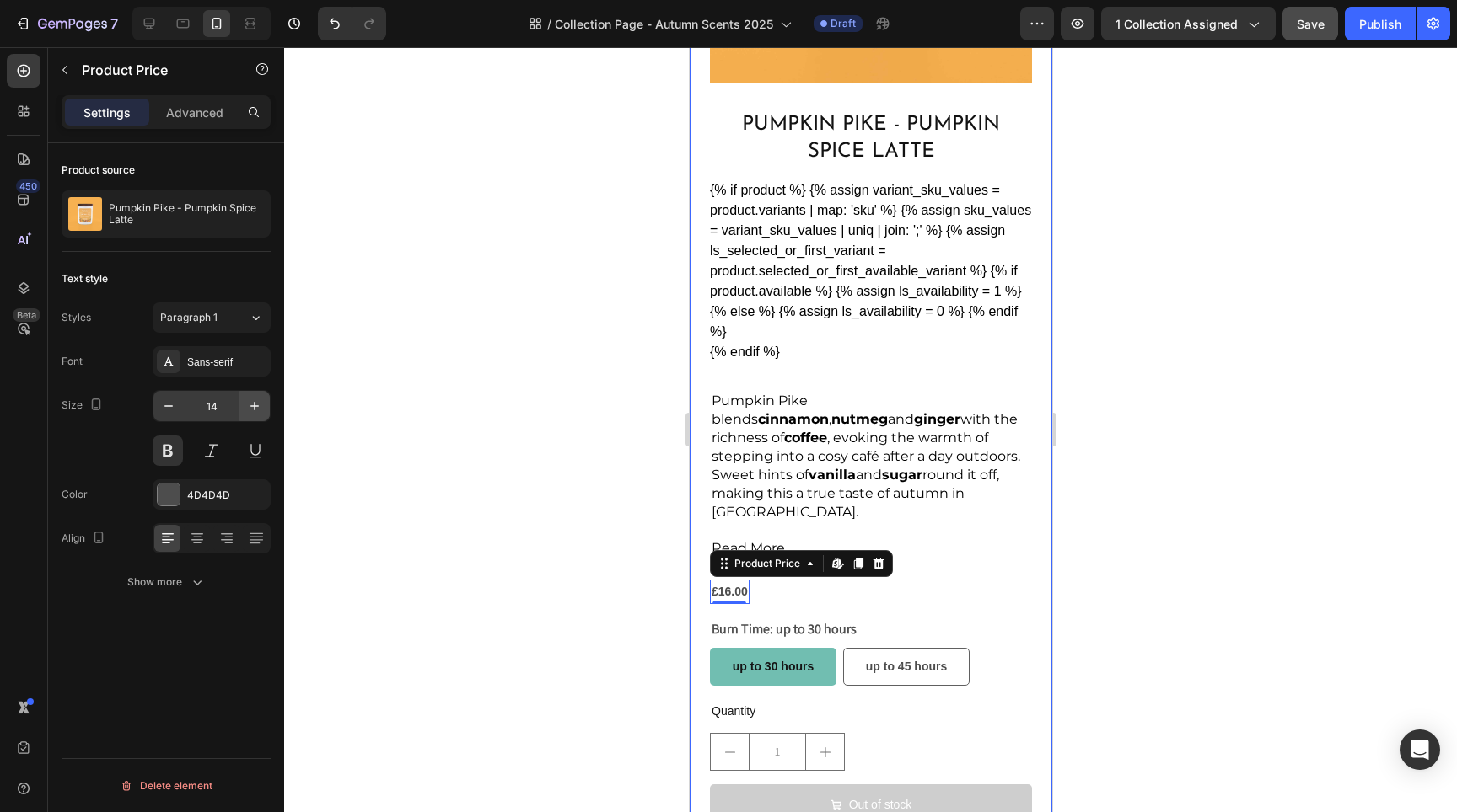
click at [253, 409] on icon "button" at bounding box center [254, 406] width 17 height 17
click at [252, 409] on icon "button" at bounding box center [254, 406] width 17 height 17
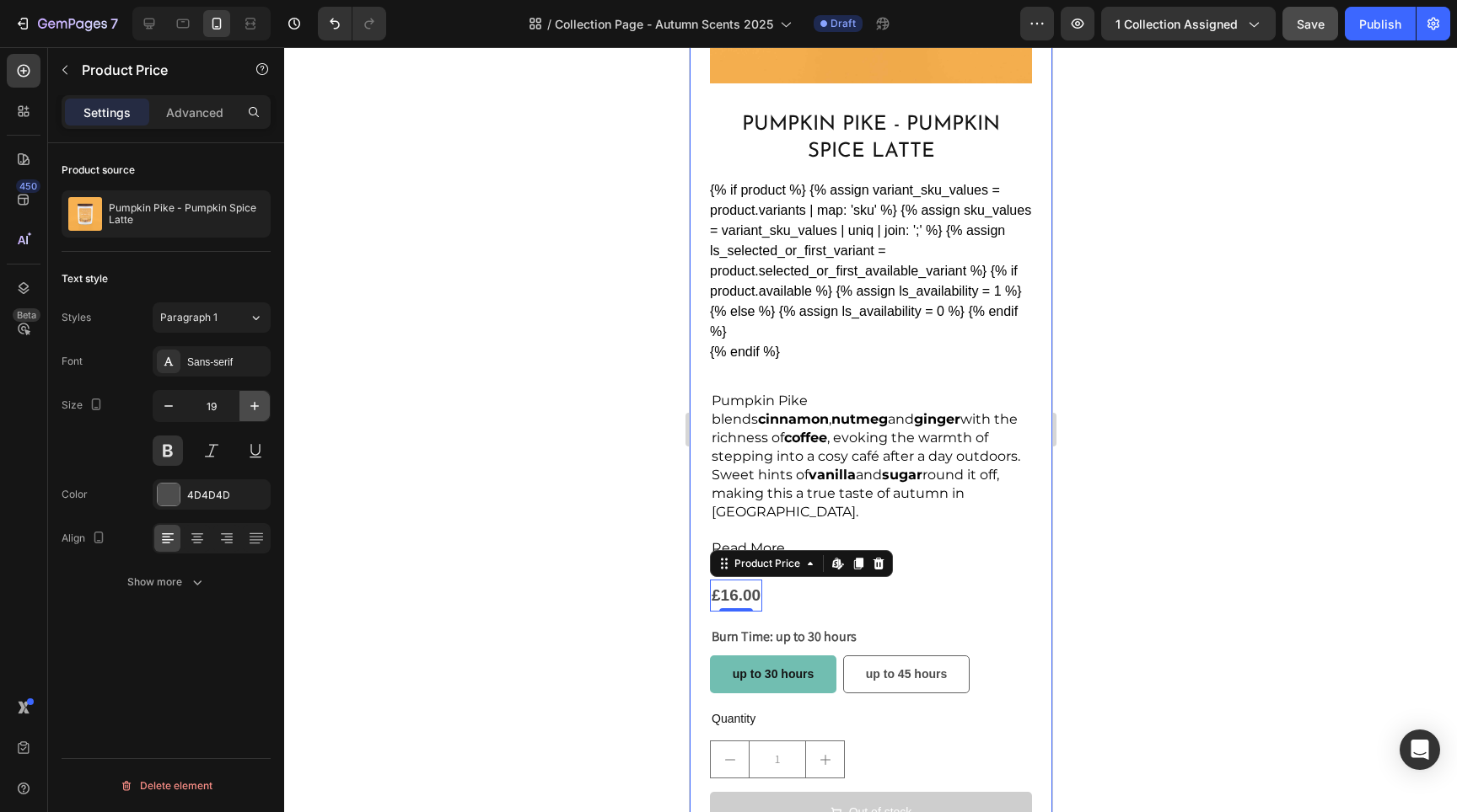
click at [252, 410] on icon "button" at bounding box center [254, 406] width 17 height 17
type input "20"
click at [926, 794] on button "Out of stock" at bounding box center [870, 815] width 322 height 42
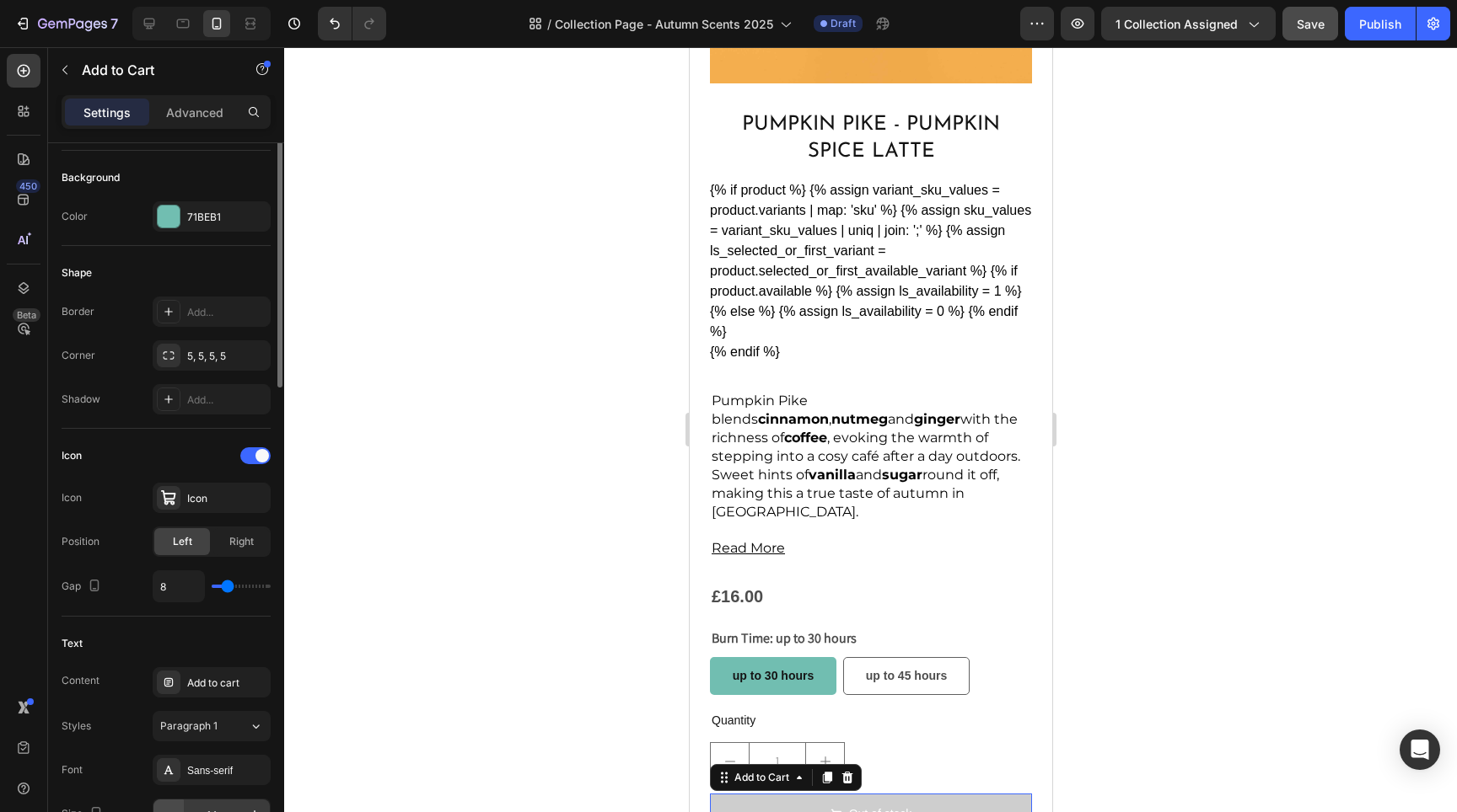
scroll to position [579, 0]
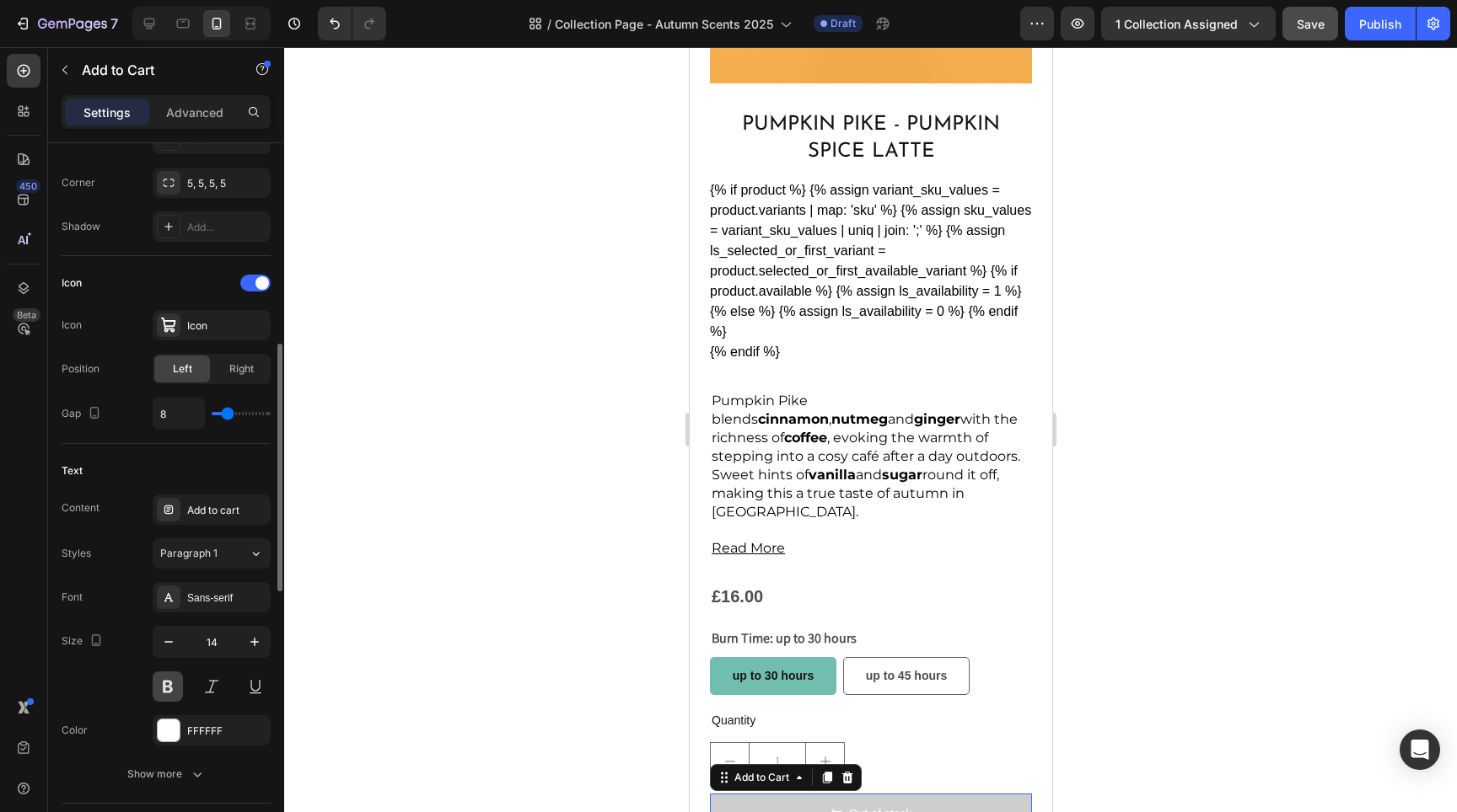
click at [178, 682] on button at bounding box center [168, 687] width 30 height 30
click at [1087, 503] on div at bounding box center [870, 430] width 1173 height 765
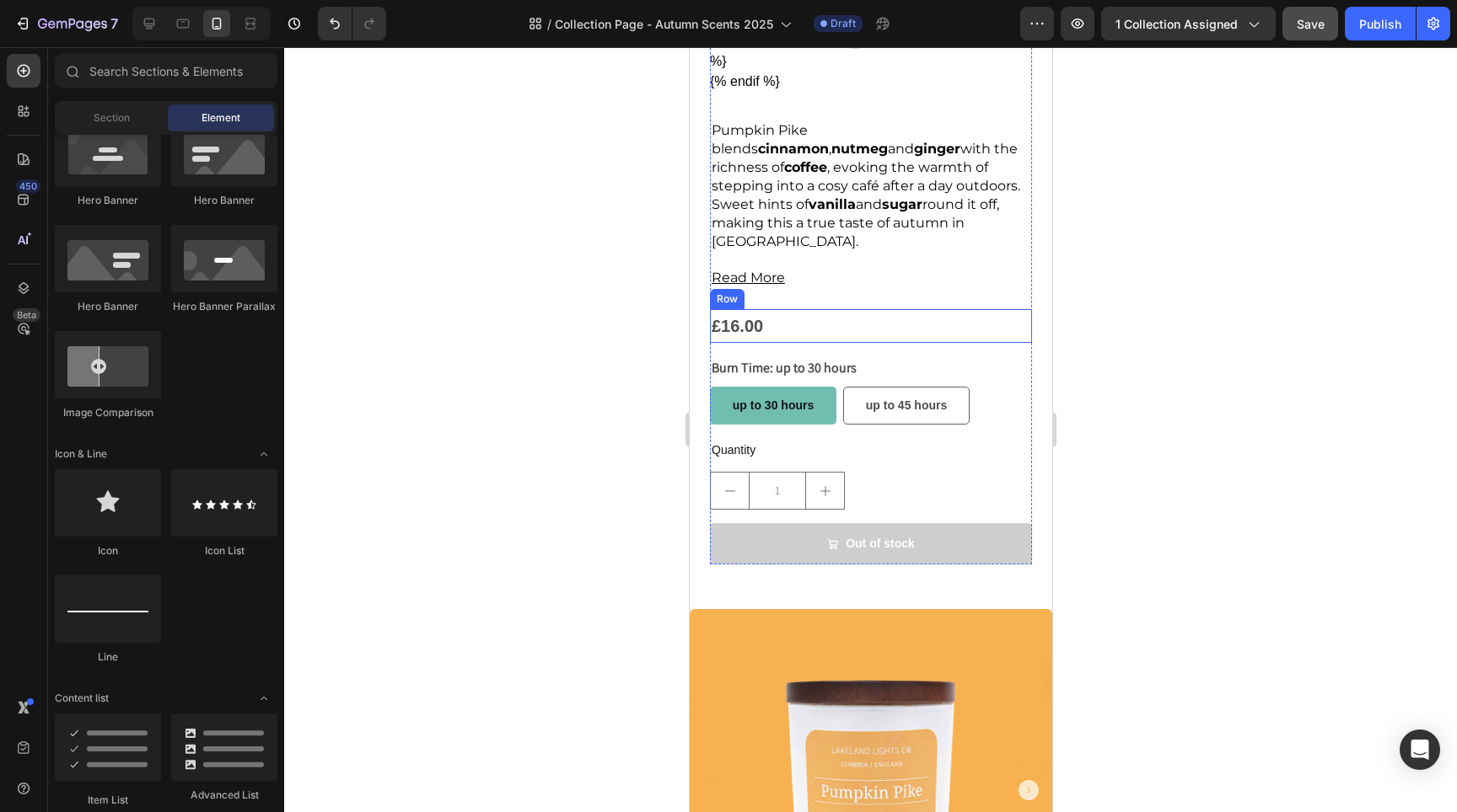
scroll to position [3914, 0]
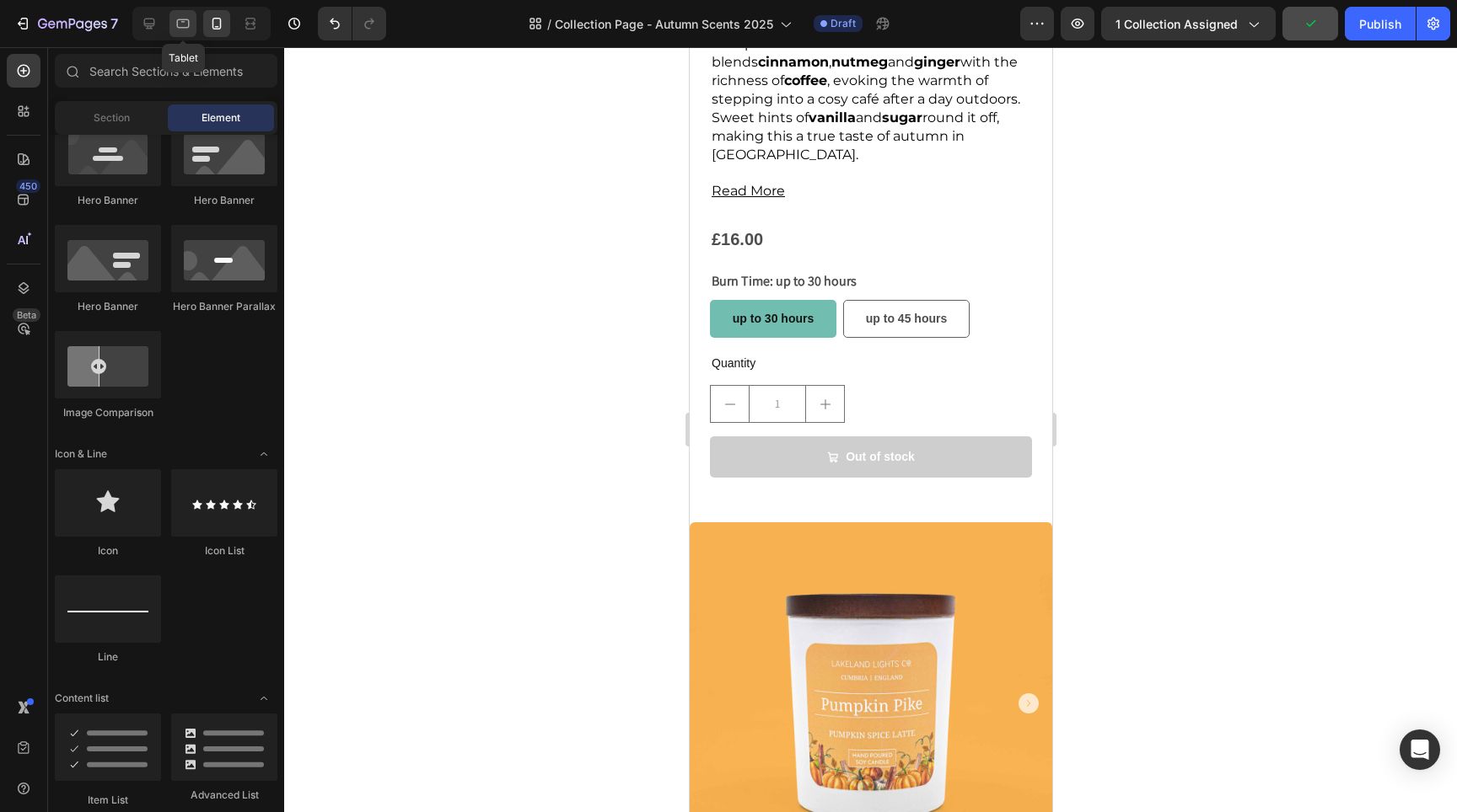
click at [189, 25] on icon at bounding box center [183, 24] width 12 height 9
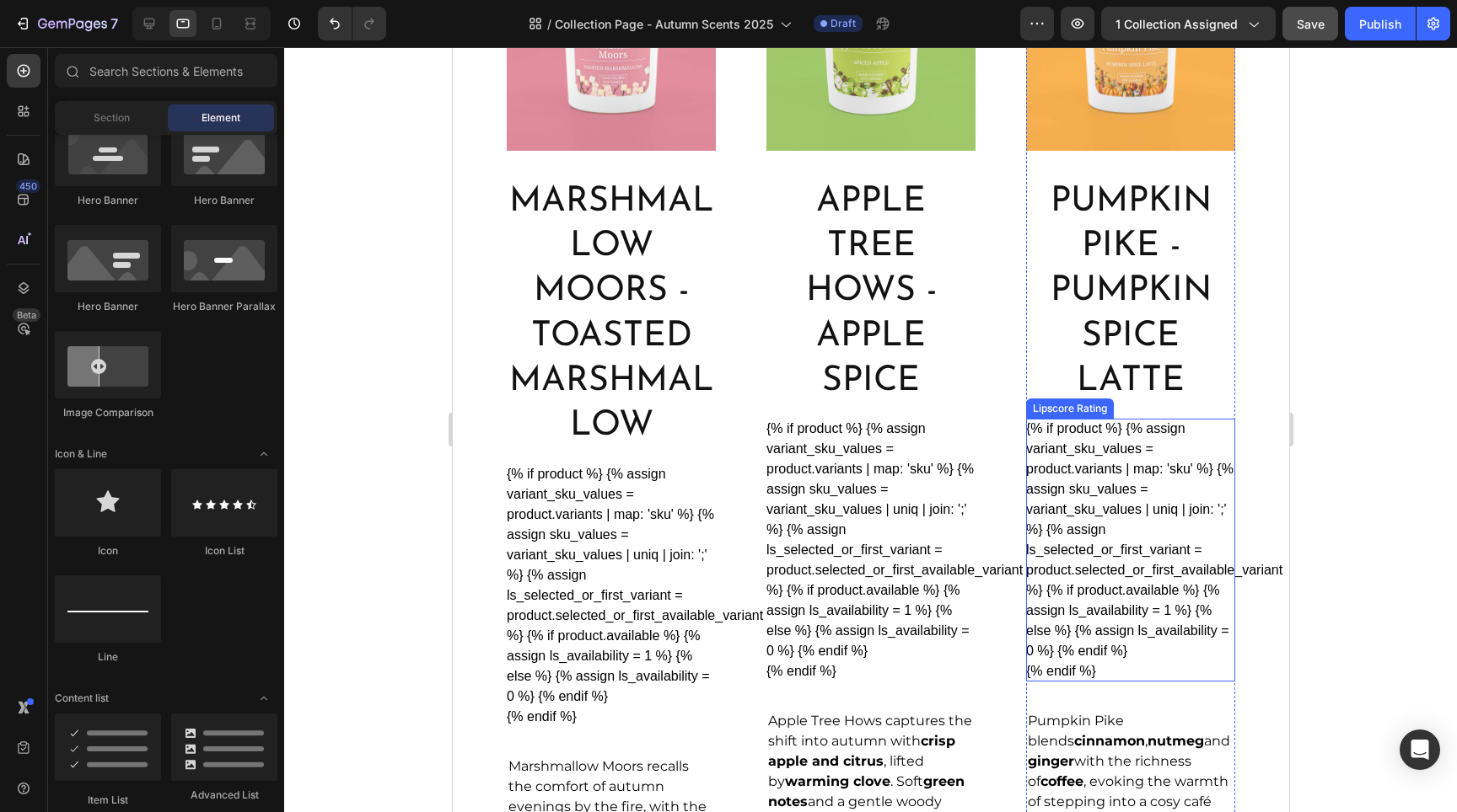
scroll to position [1077, 0]
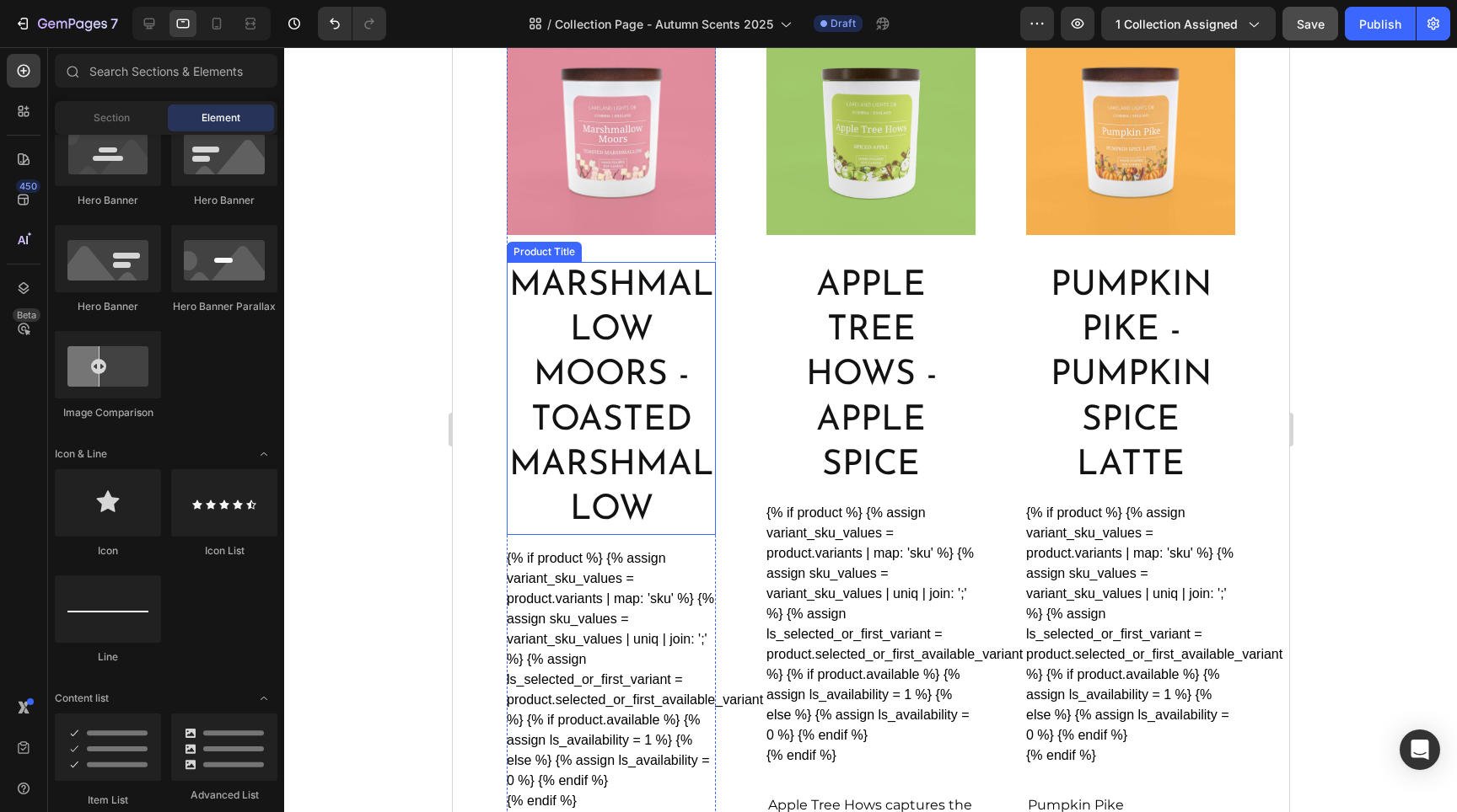
click at [607, 433] on h2 "Marshmallow Moors - Toasted Marshmallow" at bounding box center [611, 398] width 210 height 273
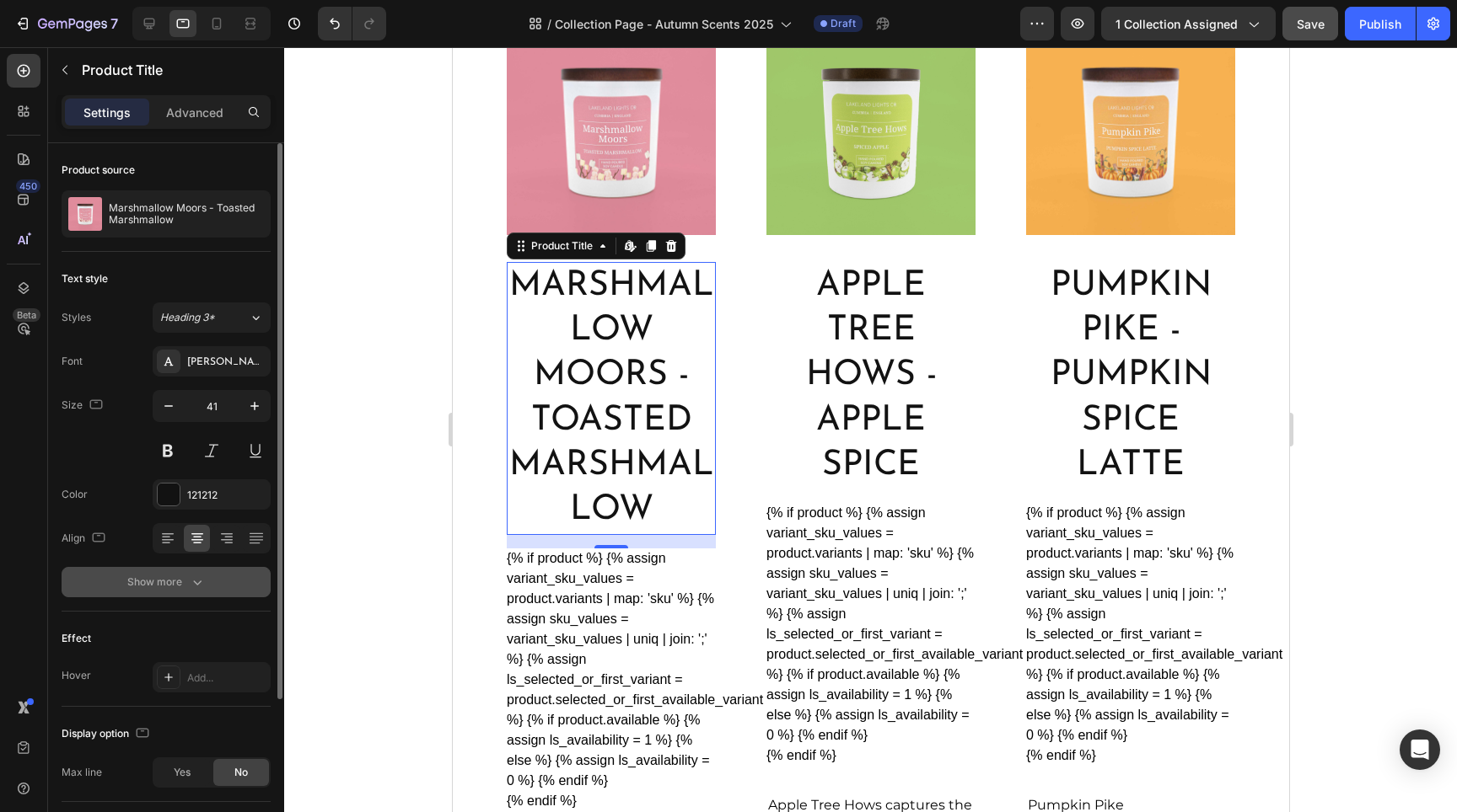
click at [186, 582] on div "Show more" at bounding box center [166, 582] width 78 height 17
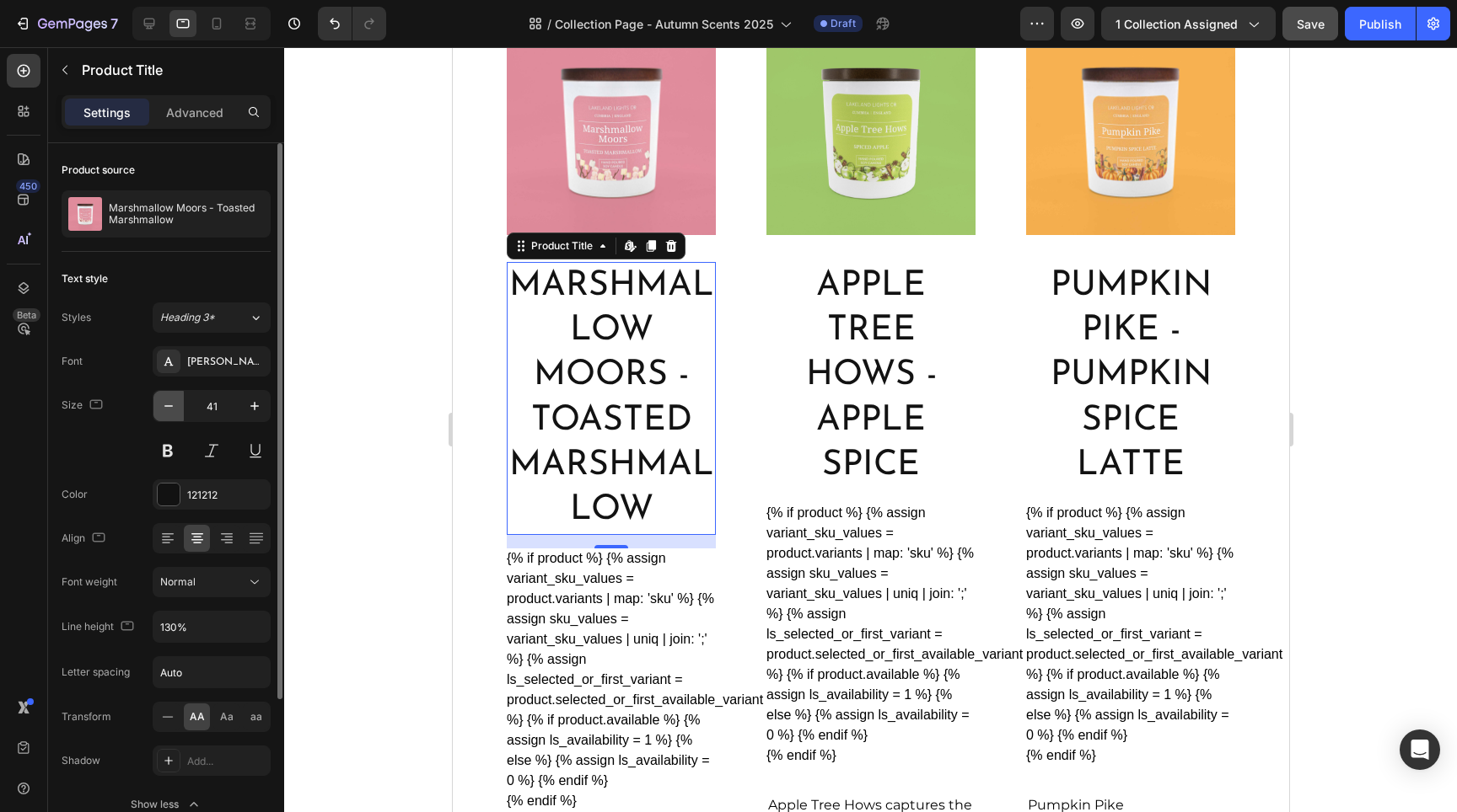
click at [168, 409] on icon "button" at bounding box center [168, 406] width 17 height 17
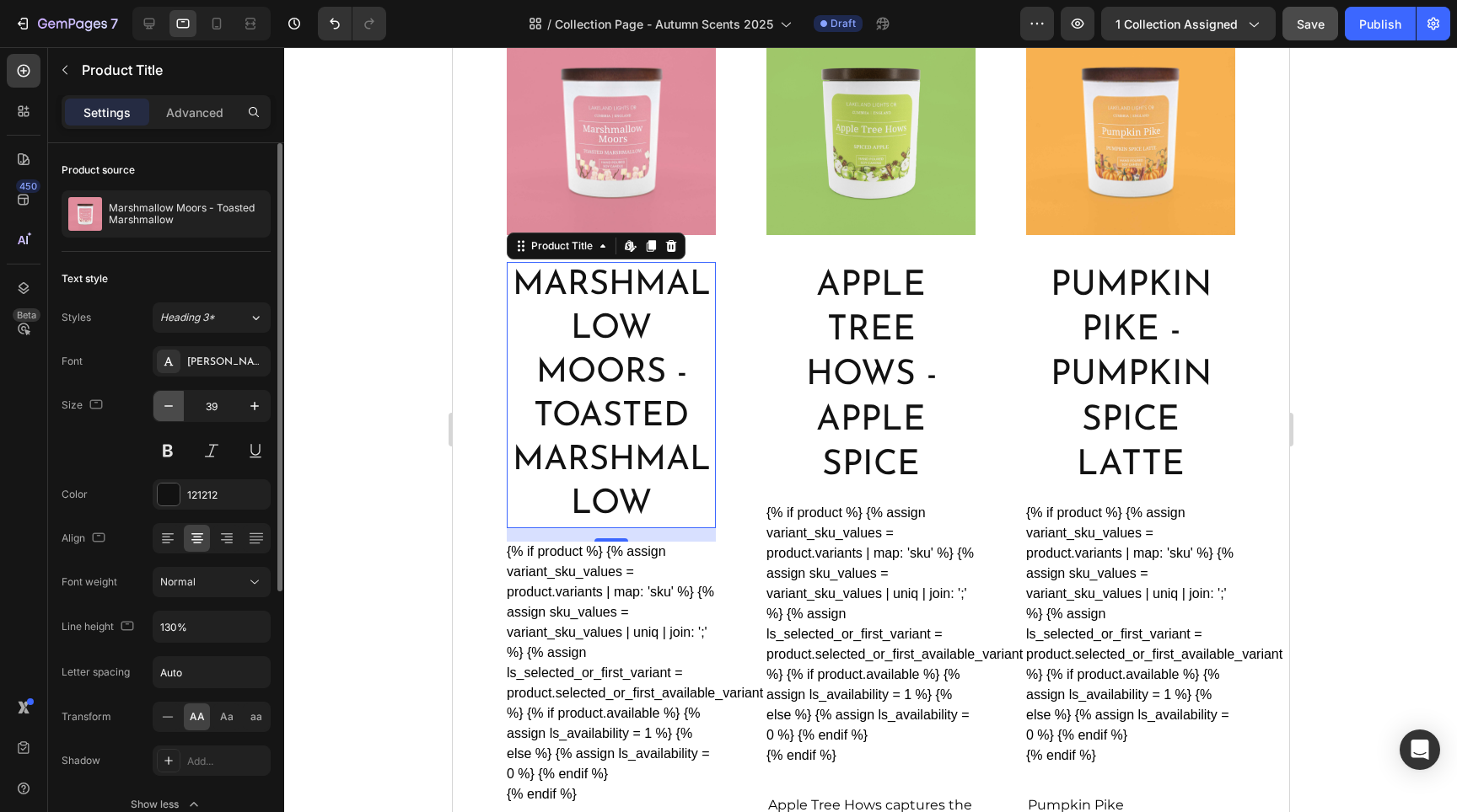
click at [168, 409] on icon "button" at bounding box center [168, 406] width 17 height 17
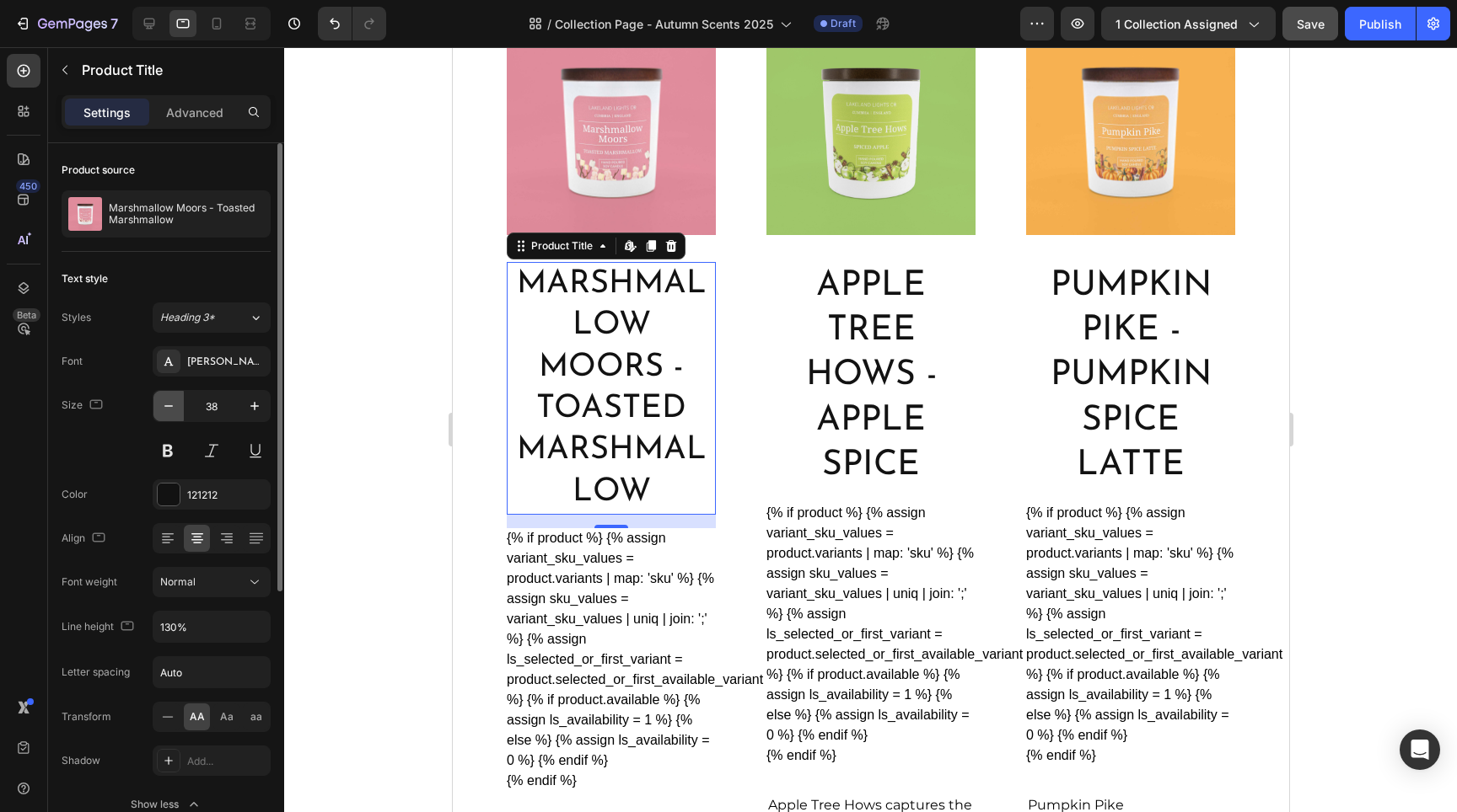
click at [168, 409] on icon "button" at bounding box center [168, 406] width 17 height 17
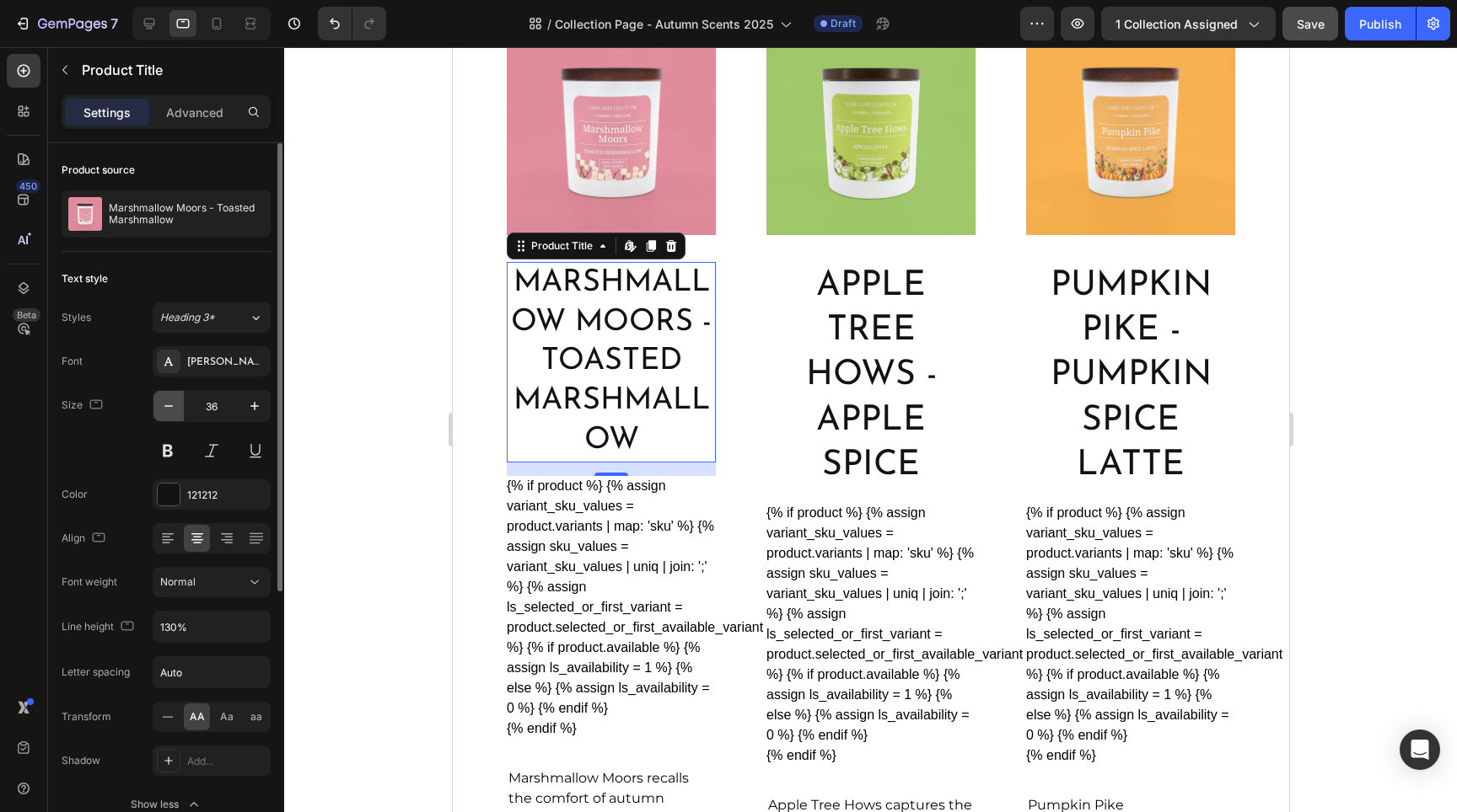
click at [169, 409] on icon "button" at bounding box center [168, 406] width 17 height 17
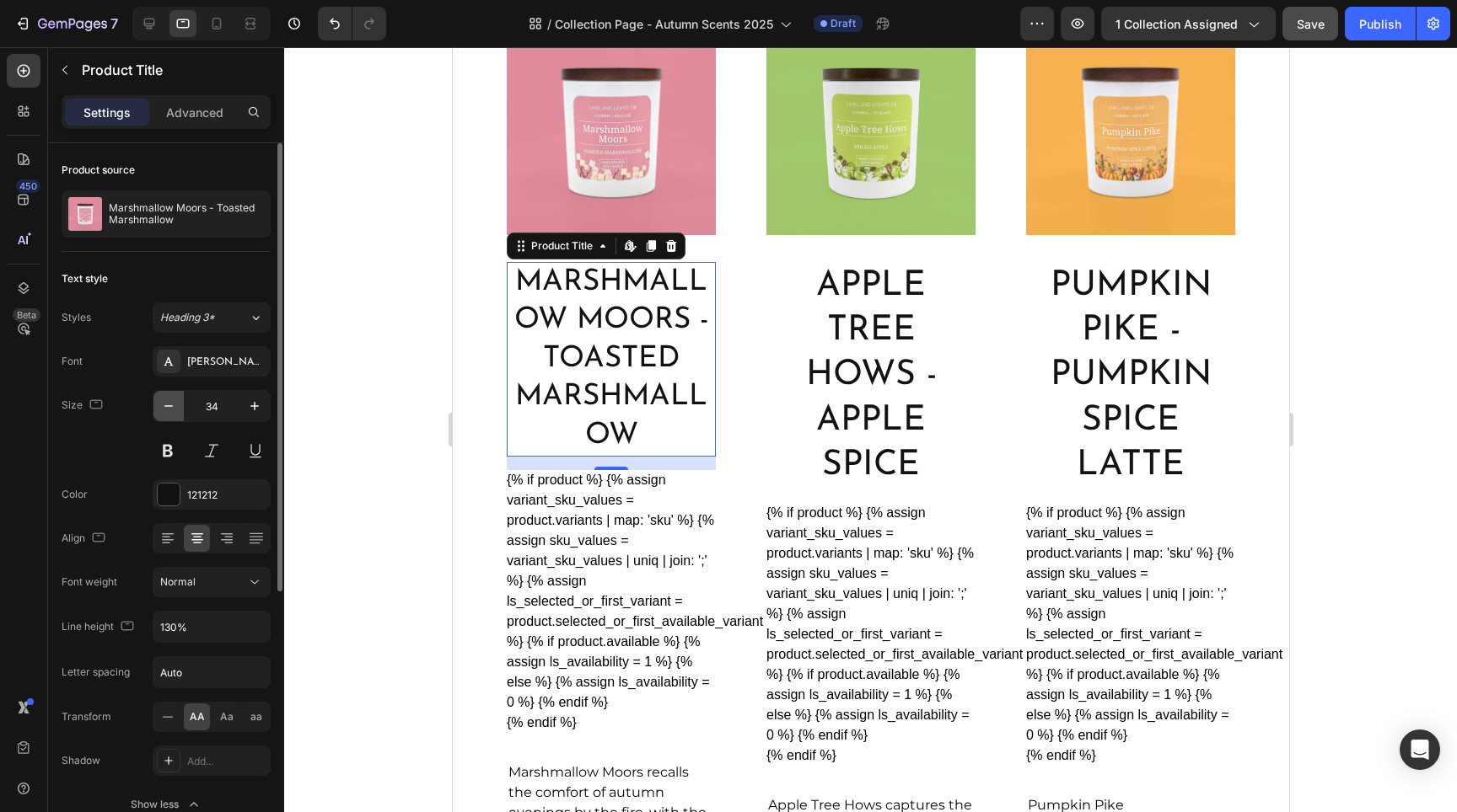
click at [169, 409] on icon "button" at bounding box center [168, 406] width 17 height 17
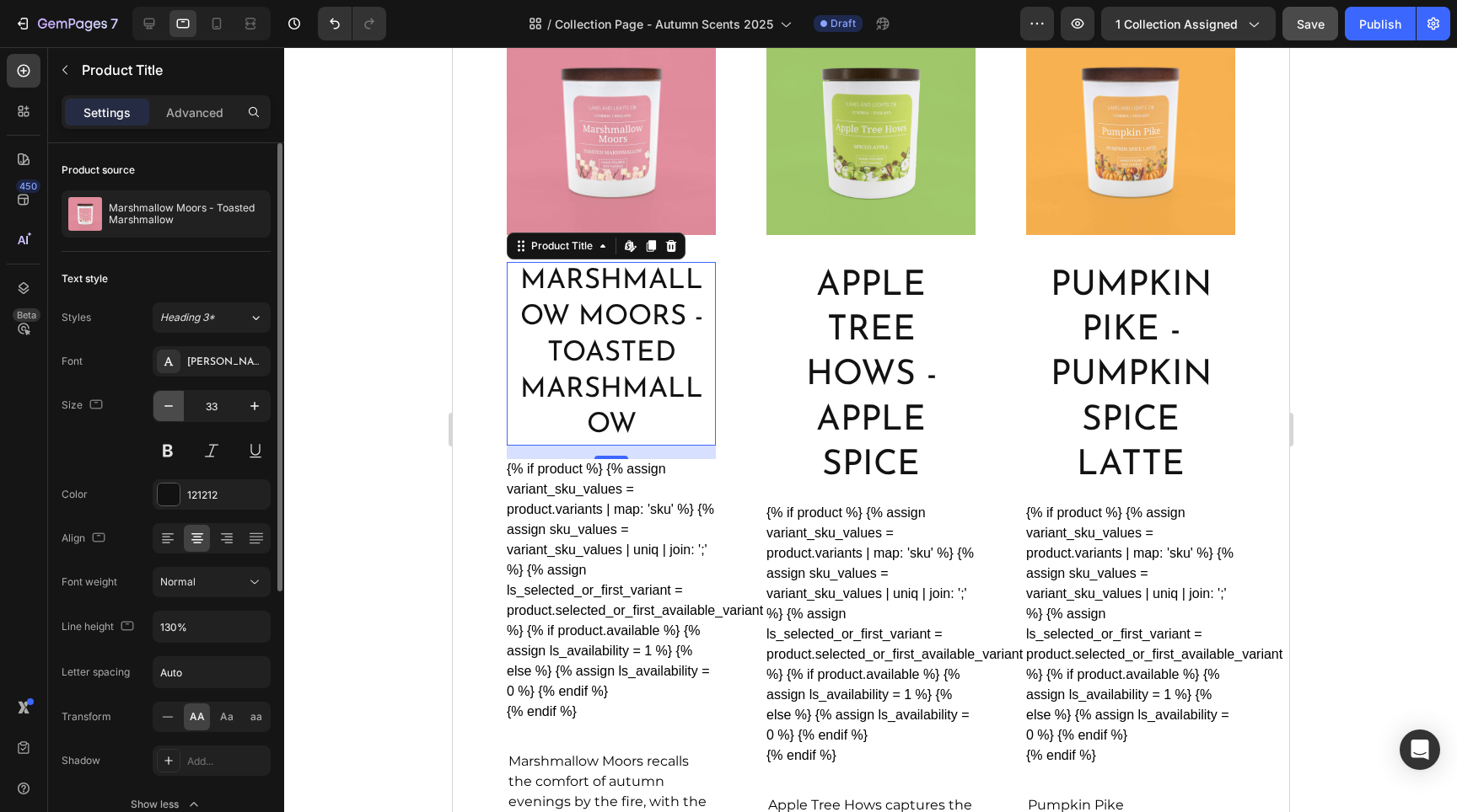
click at [169, 409] on icon "button" at bounding box center [168, 406] width 17 height 17
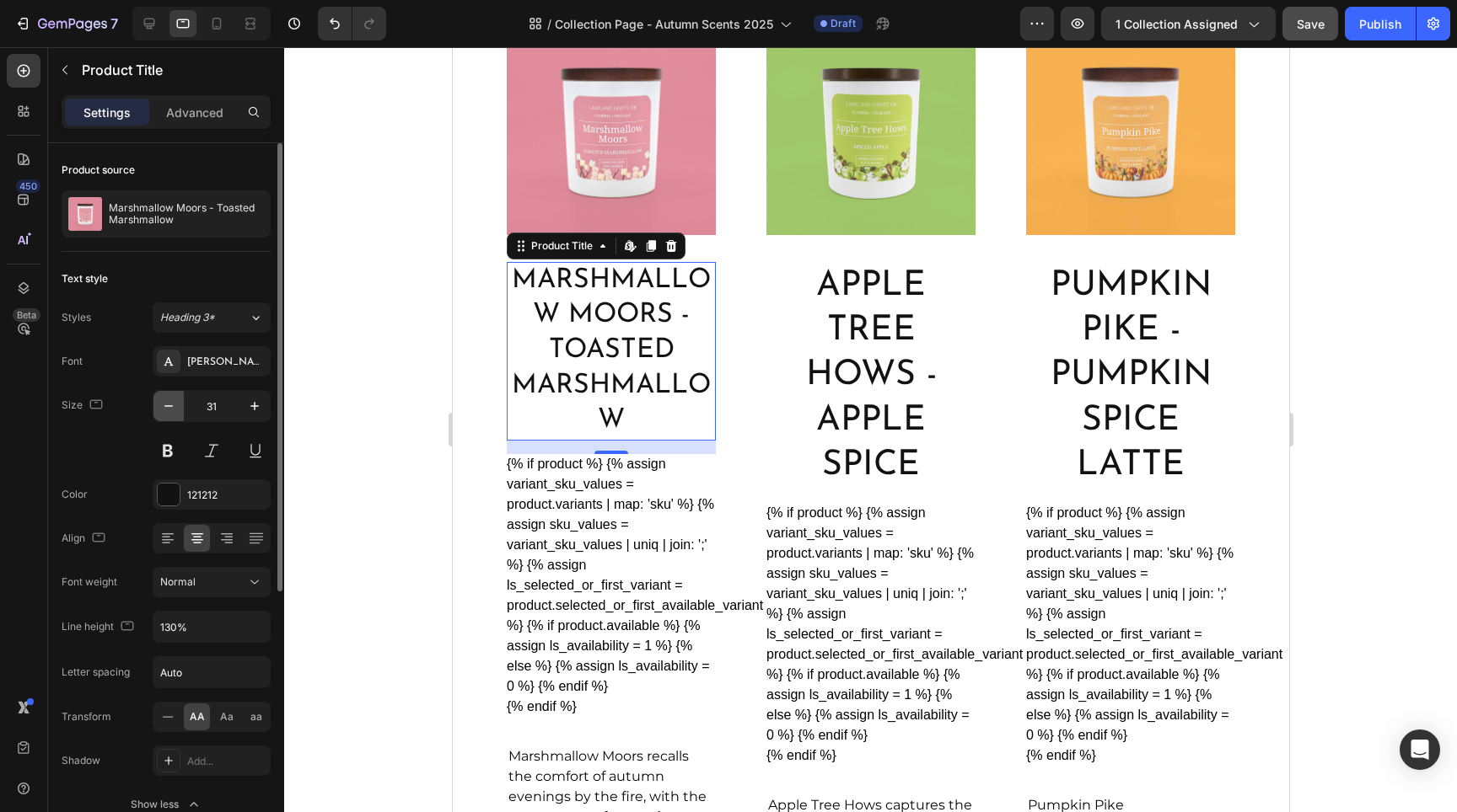
click at [169, 409] on icon "button" at bounding box center [168, 406] width 17 height 17
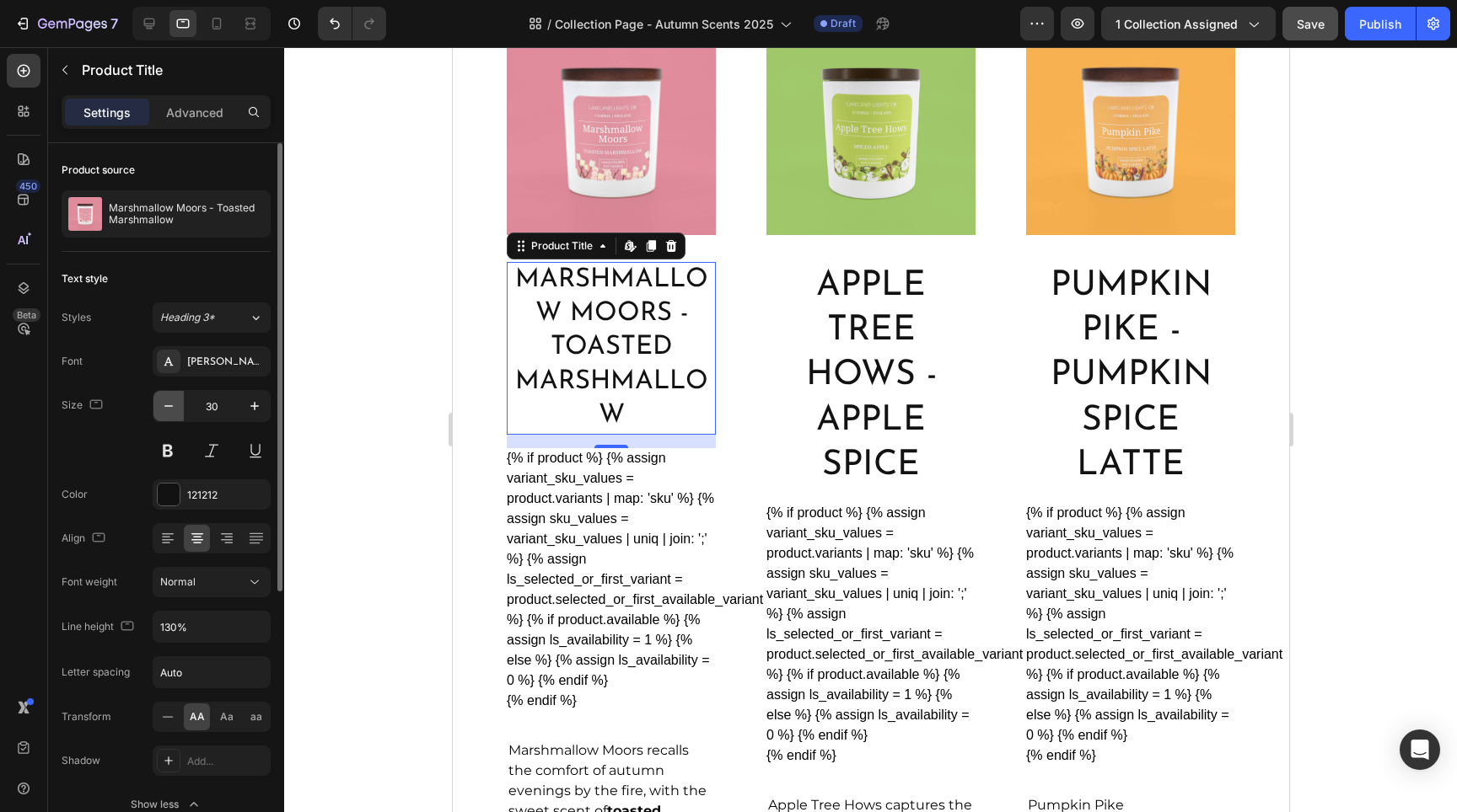
click at [169, 409] on icon "button" at bounding box center [168, 406] width 17 height 17
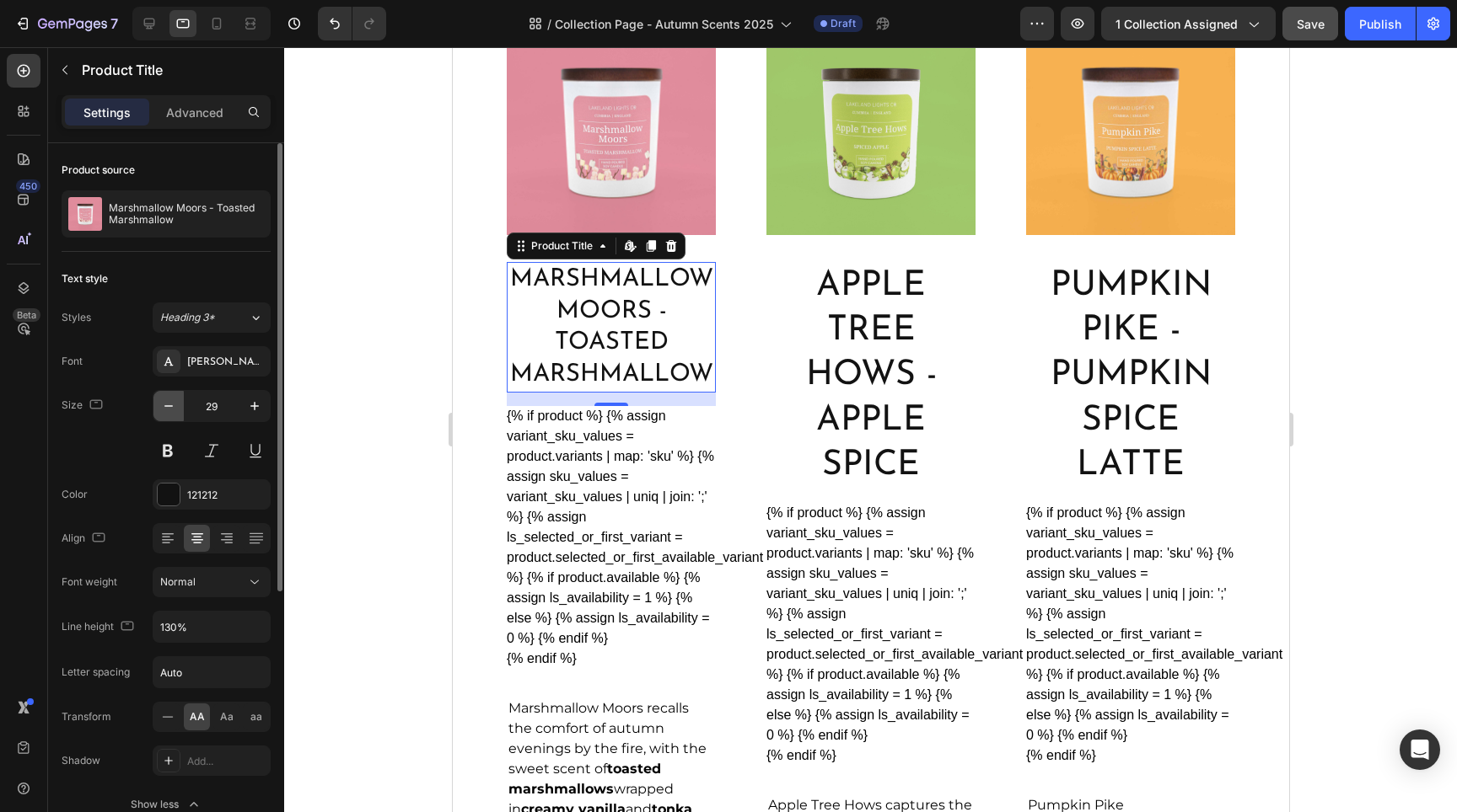
click at [169, 409] on icon "button" at bounding box center [168, 406] width 17 height 17
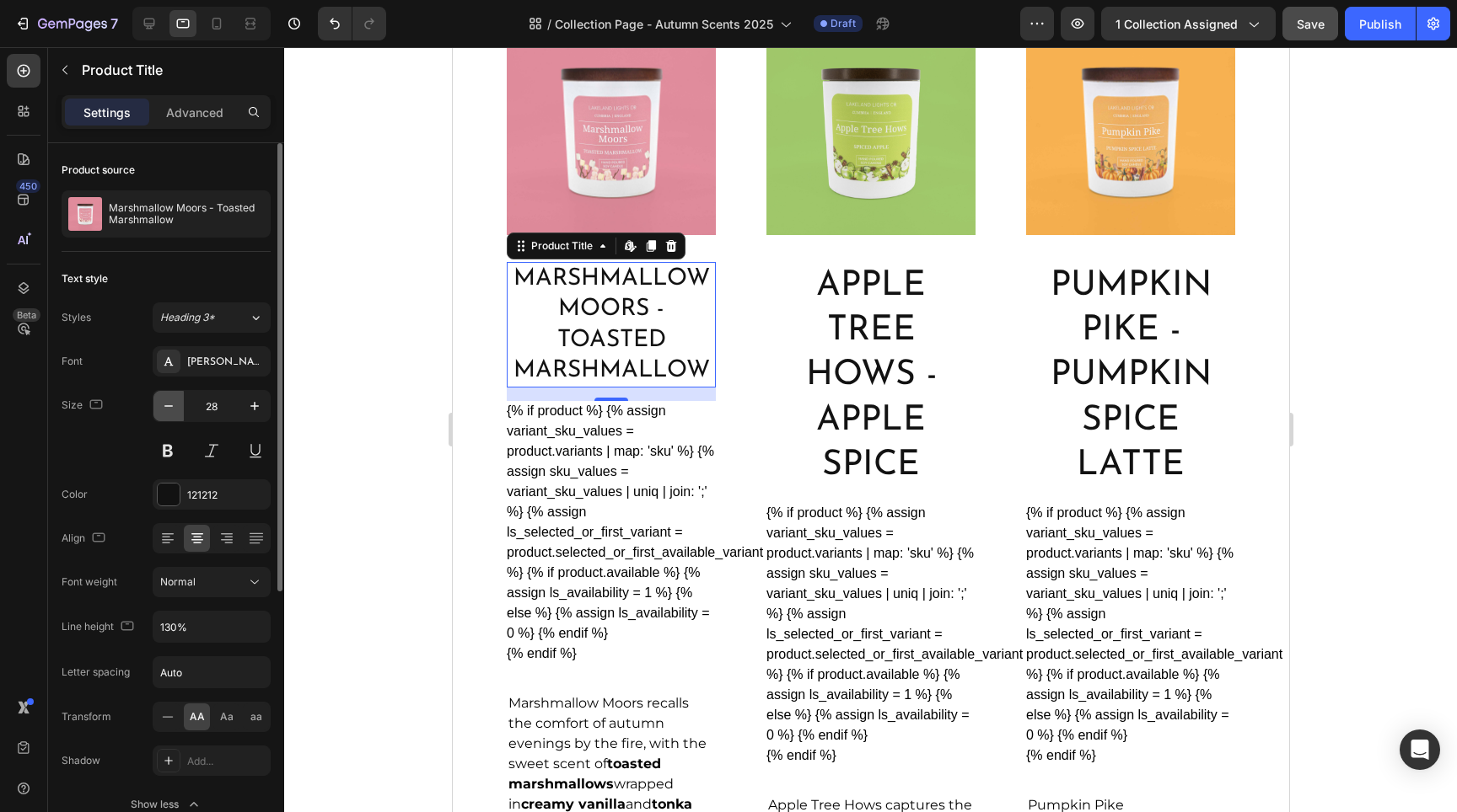
click at [169, 409] on icon "button" at bounding box center [168, 406] width 17 height 17
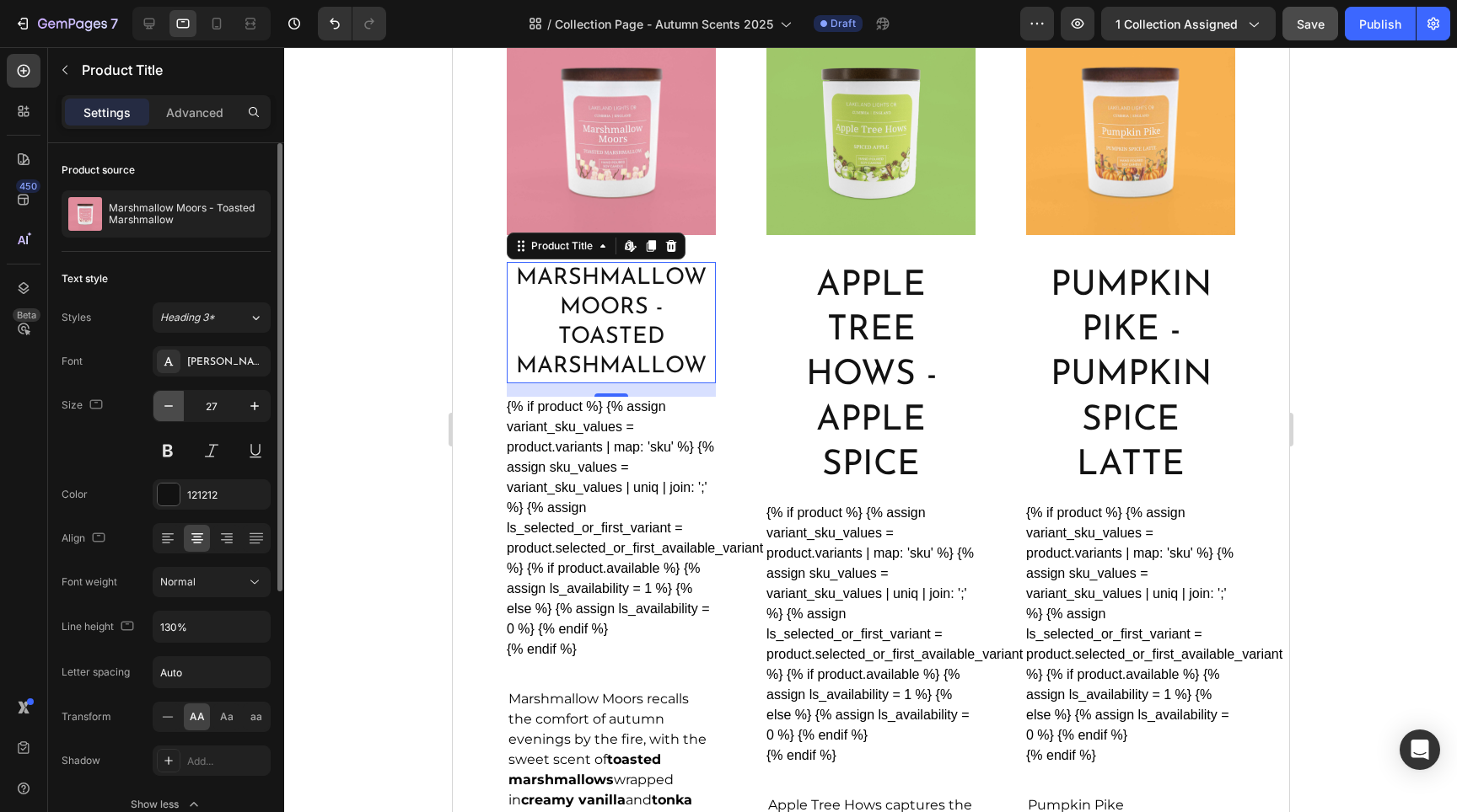
click at [169, 409] on icon "button" at bounding box center [168, 406] width 17 height 17
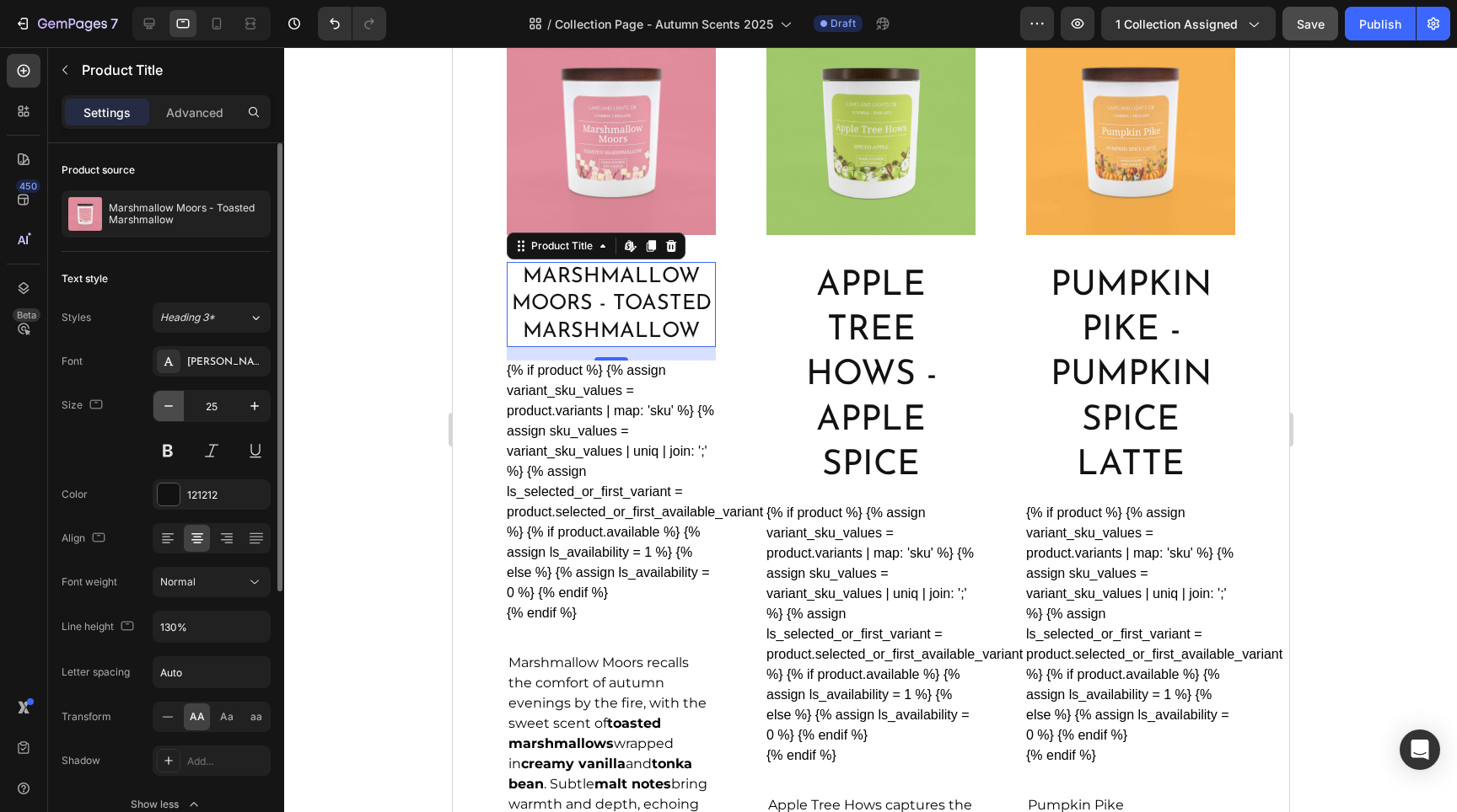
click at [169, 409] on icon "button" at bounding box center [168, 406] width 17 height 17
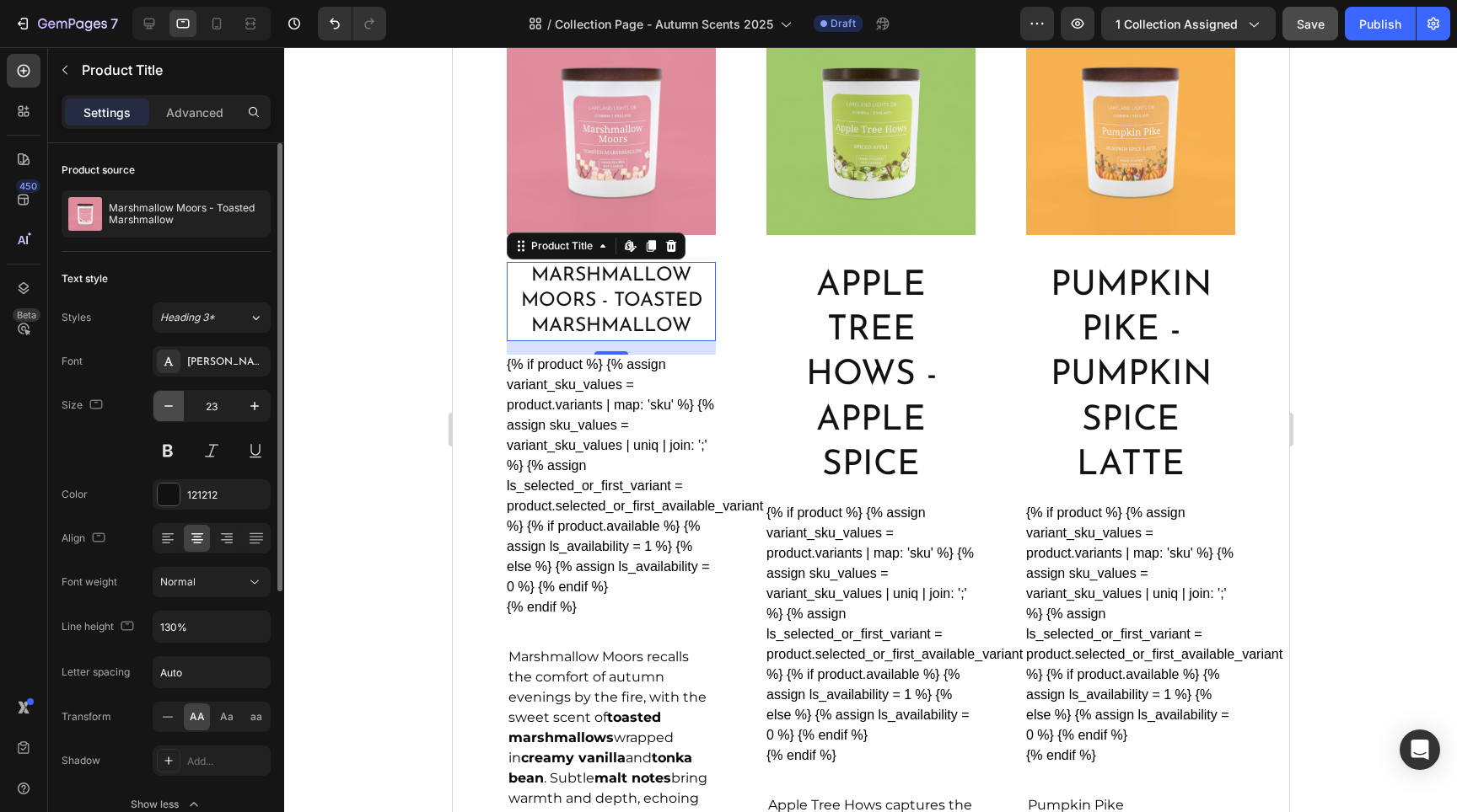
click at [169, 409] on icon "button" at bounding box center [168, 406] width 17 height 17
type input "22"
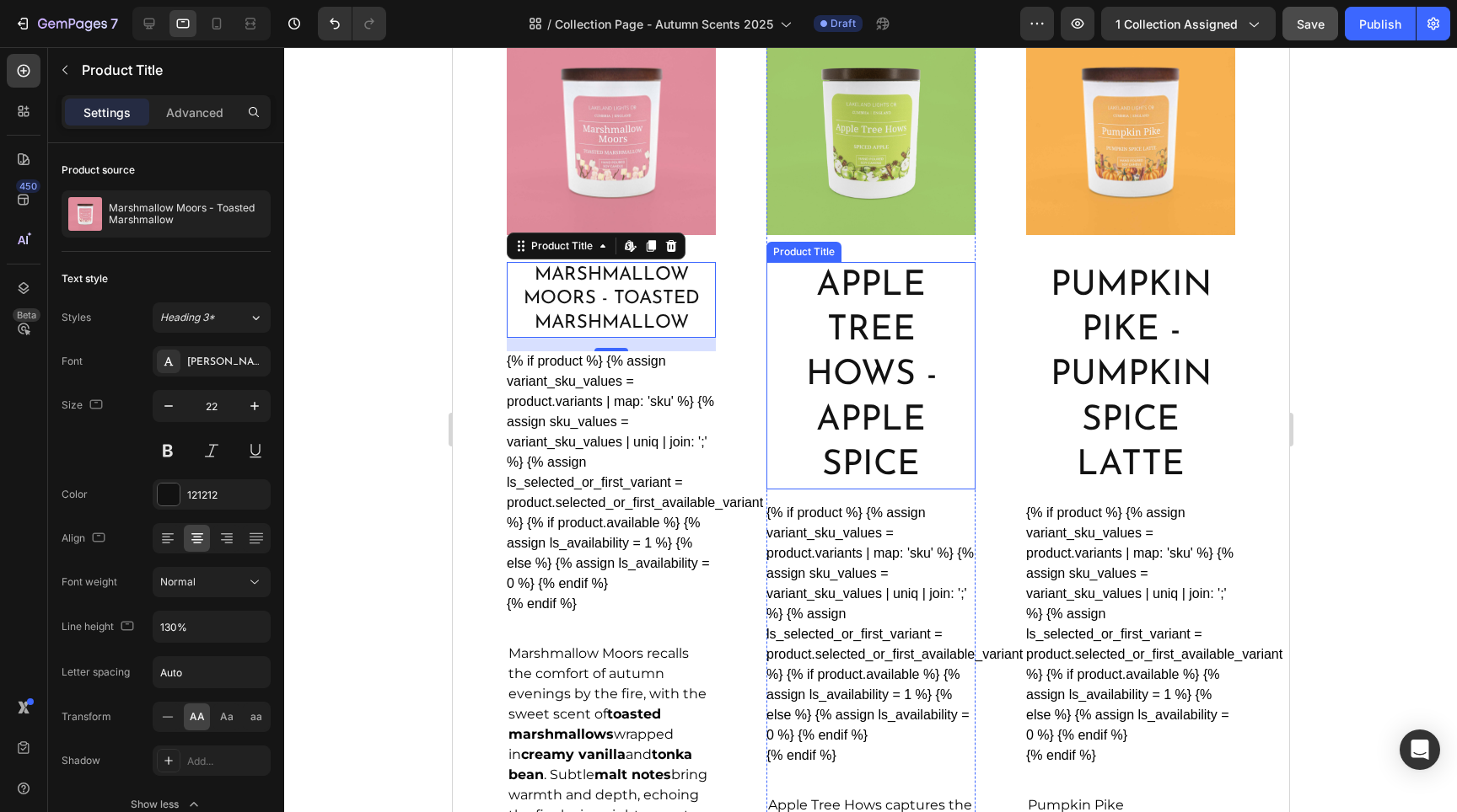
click at [852, 366] on h2 "Apple Tree Hows - Apple Spice" at bounding box center [870, 375] width 210 height 227
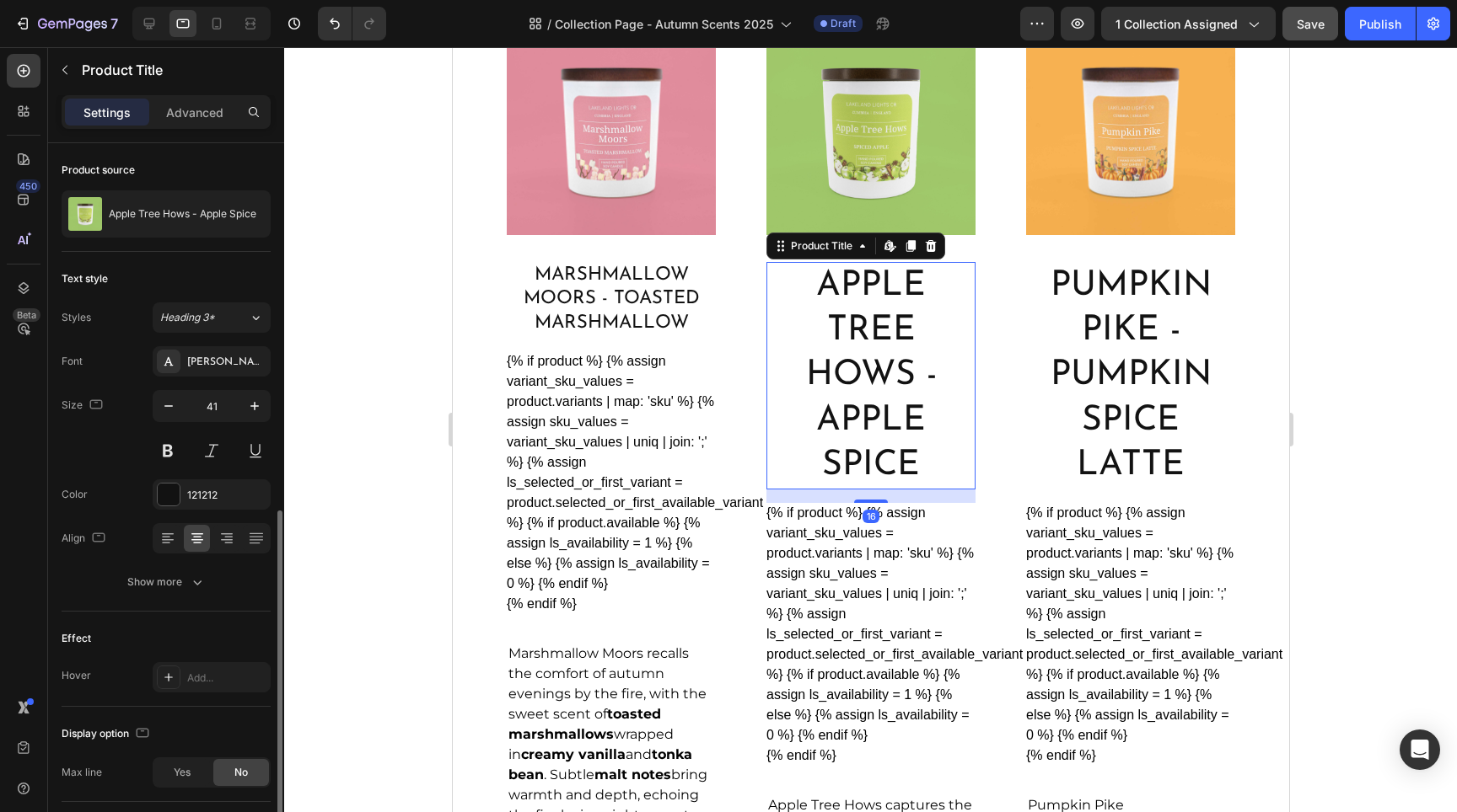
scroll to position [207, 0]
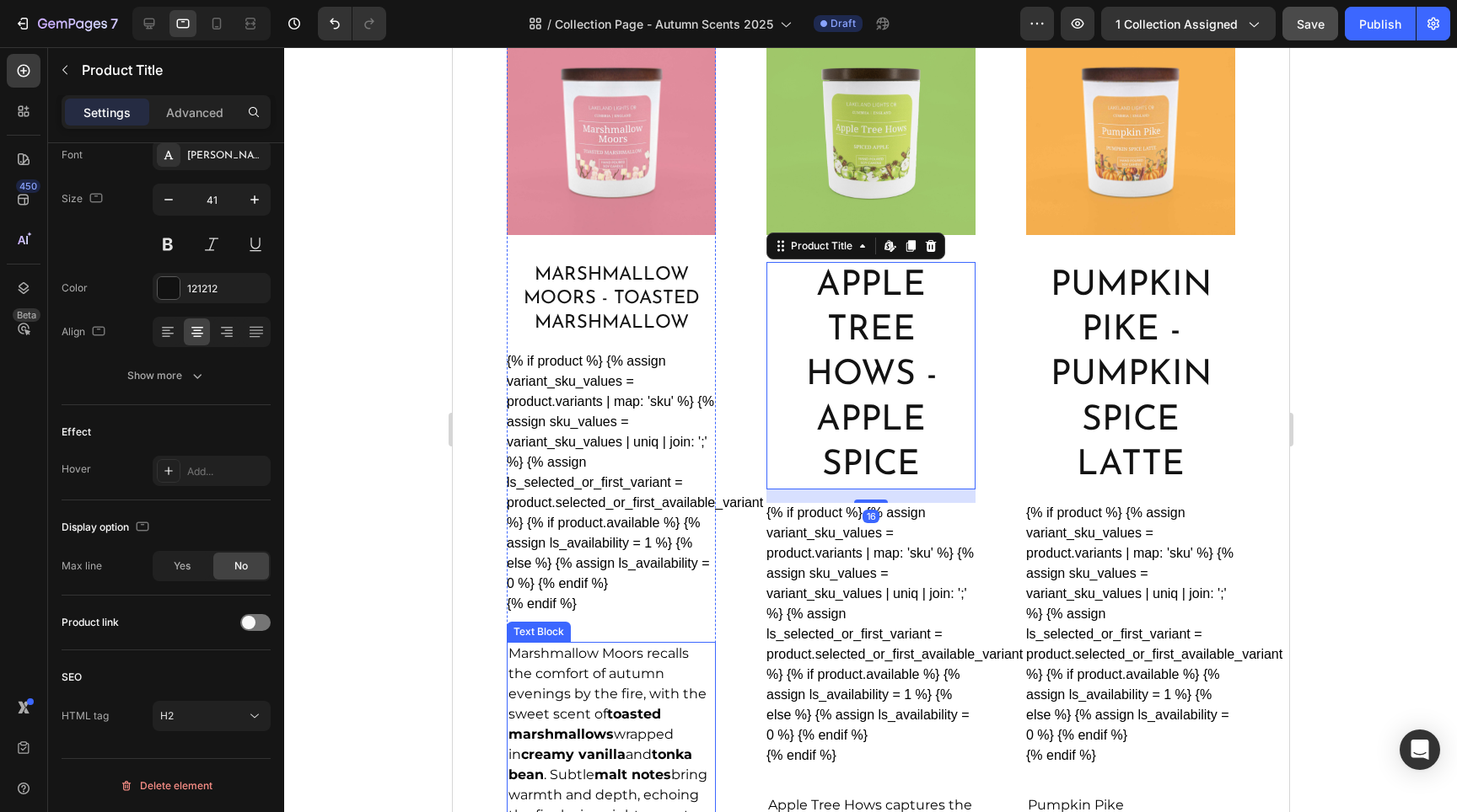
click at [601, 678] on p "Marshmallow Moors recalls the comfort of autumn evenings by the fire, with the …" at bounding box center [611, 745] width 206 height 202
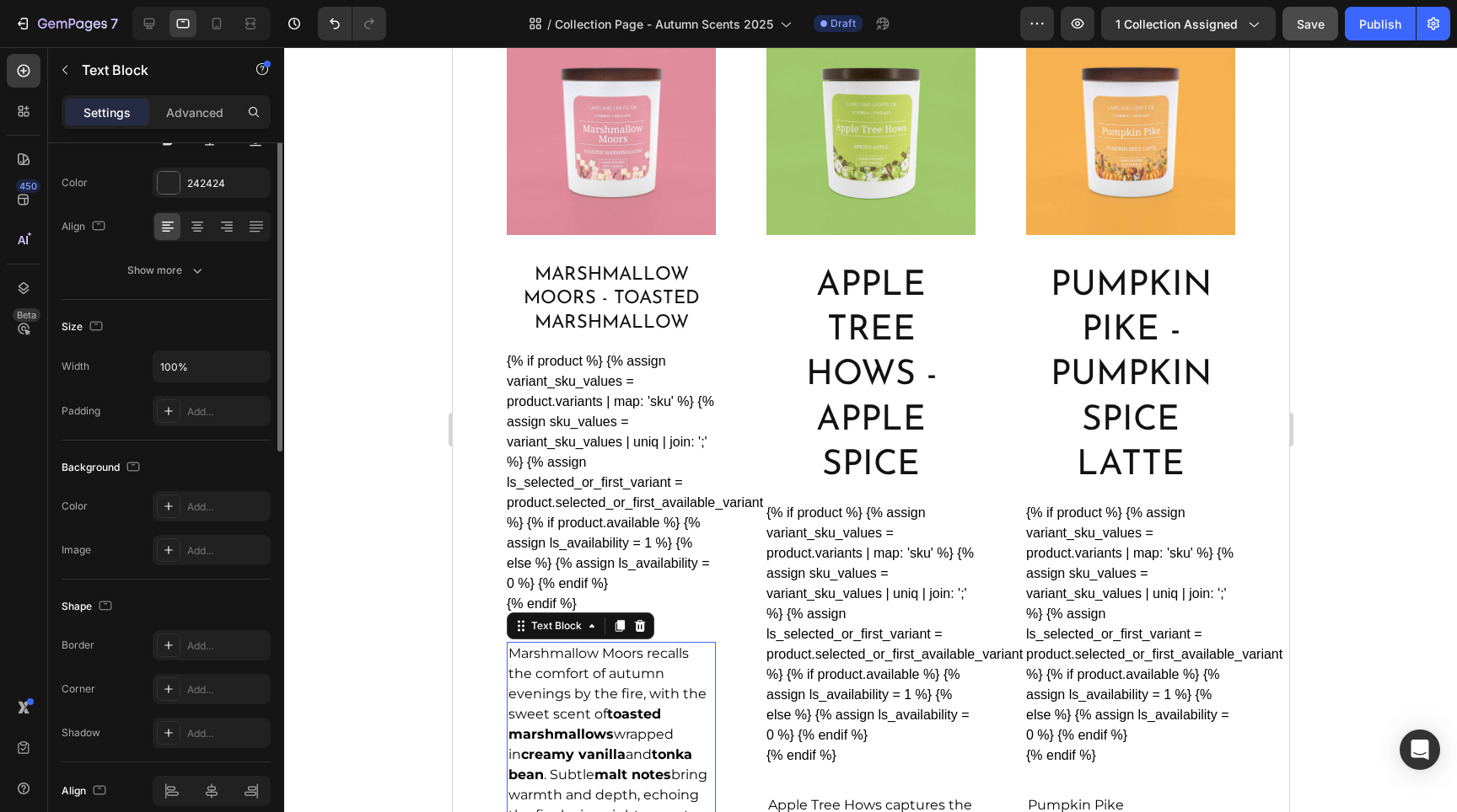
scroll to position [0, 0]
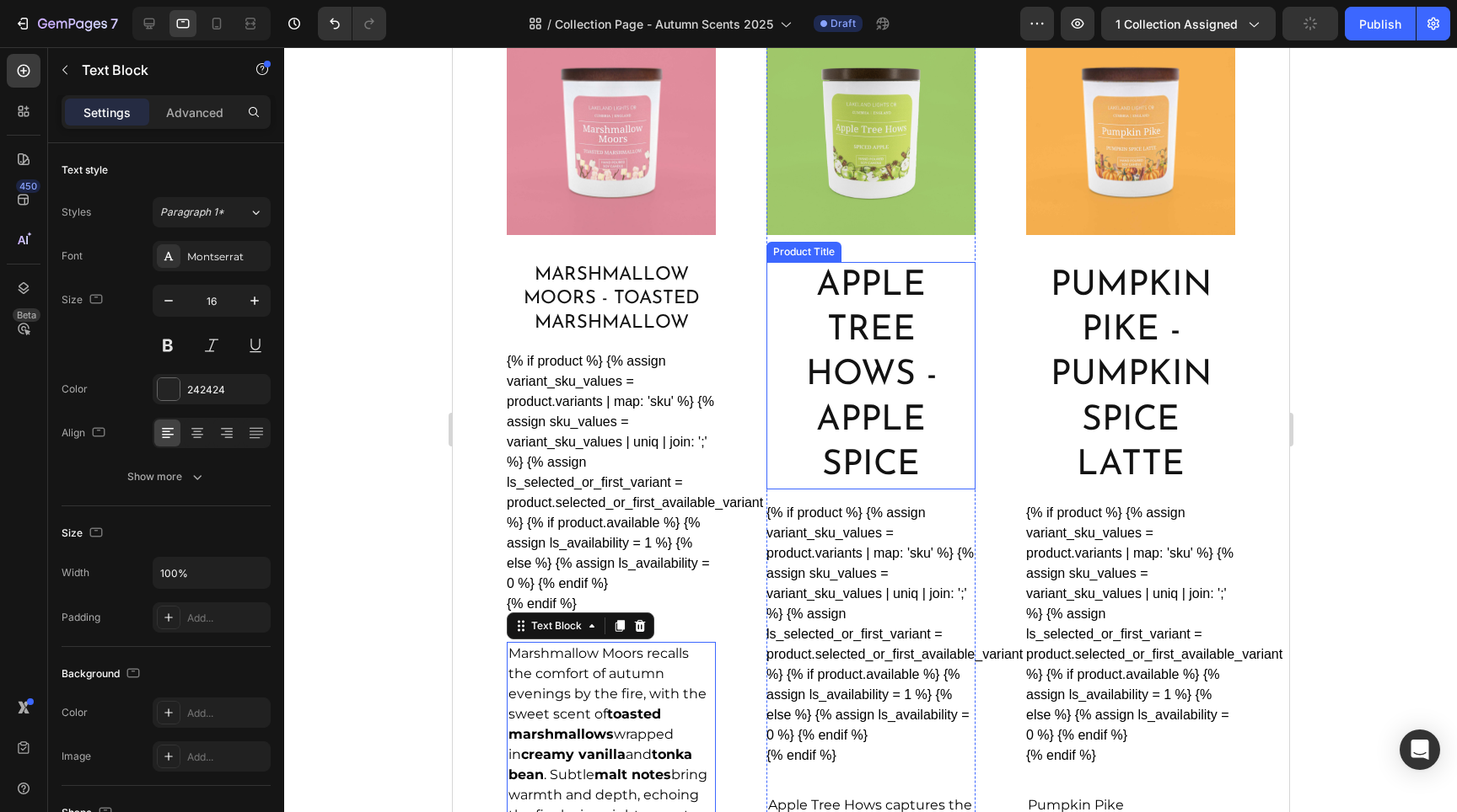
click at [861, 423] on h2 "Apple Tree Hows - Apple Spice" at bounding box center [870, 375] width 210 height 227
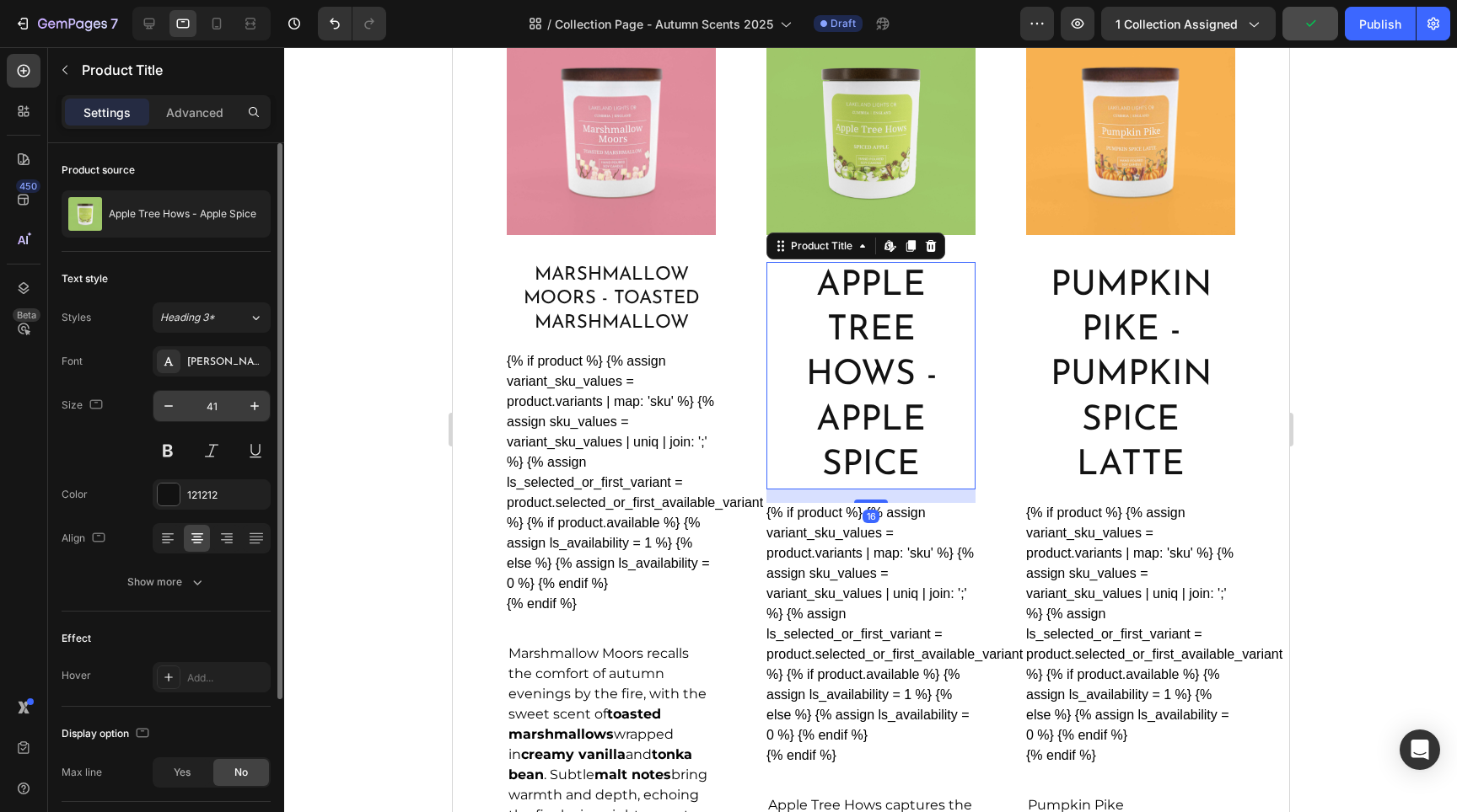
click at [218, 404] on input "41" at bounding box center [211, 406] width 56 height 30
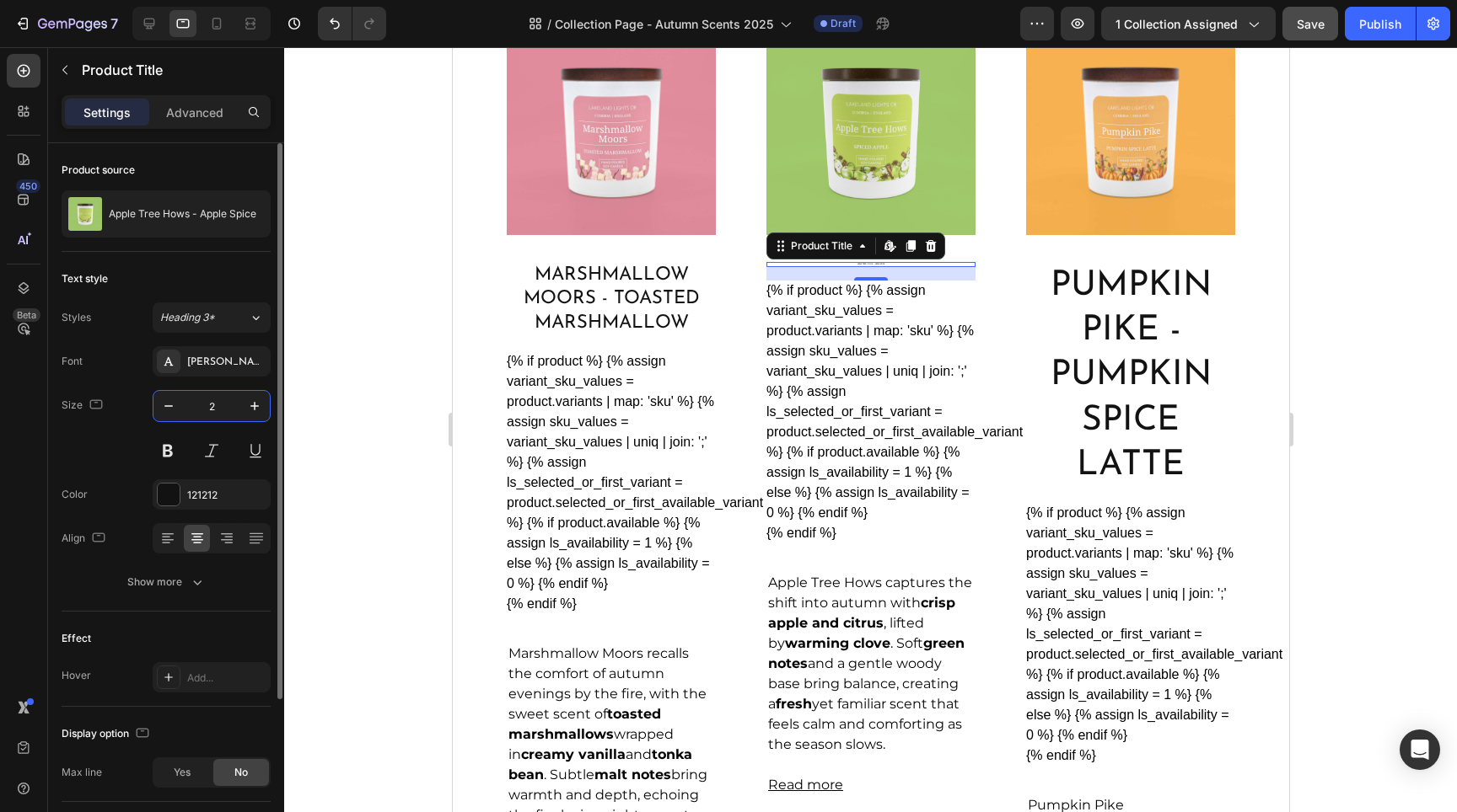
type input "22"
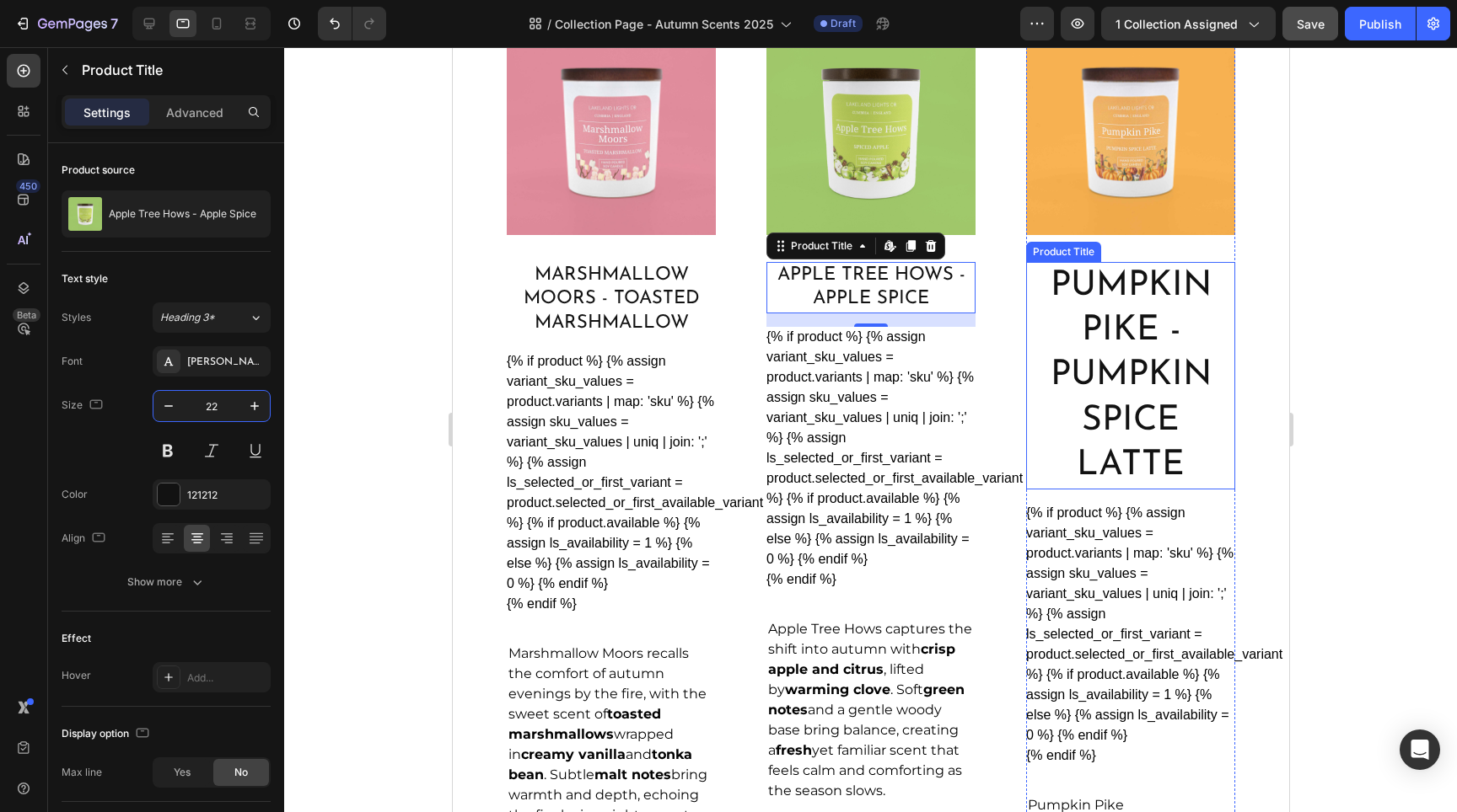
click at [1097, 378] on h2 "Pumpkin Pike - Pumpkin Spice Latte" at bounding box center [1130, 375] width 210 height 227
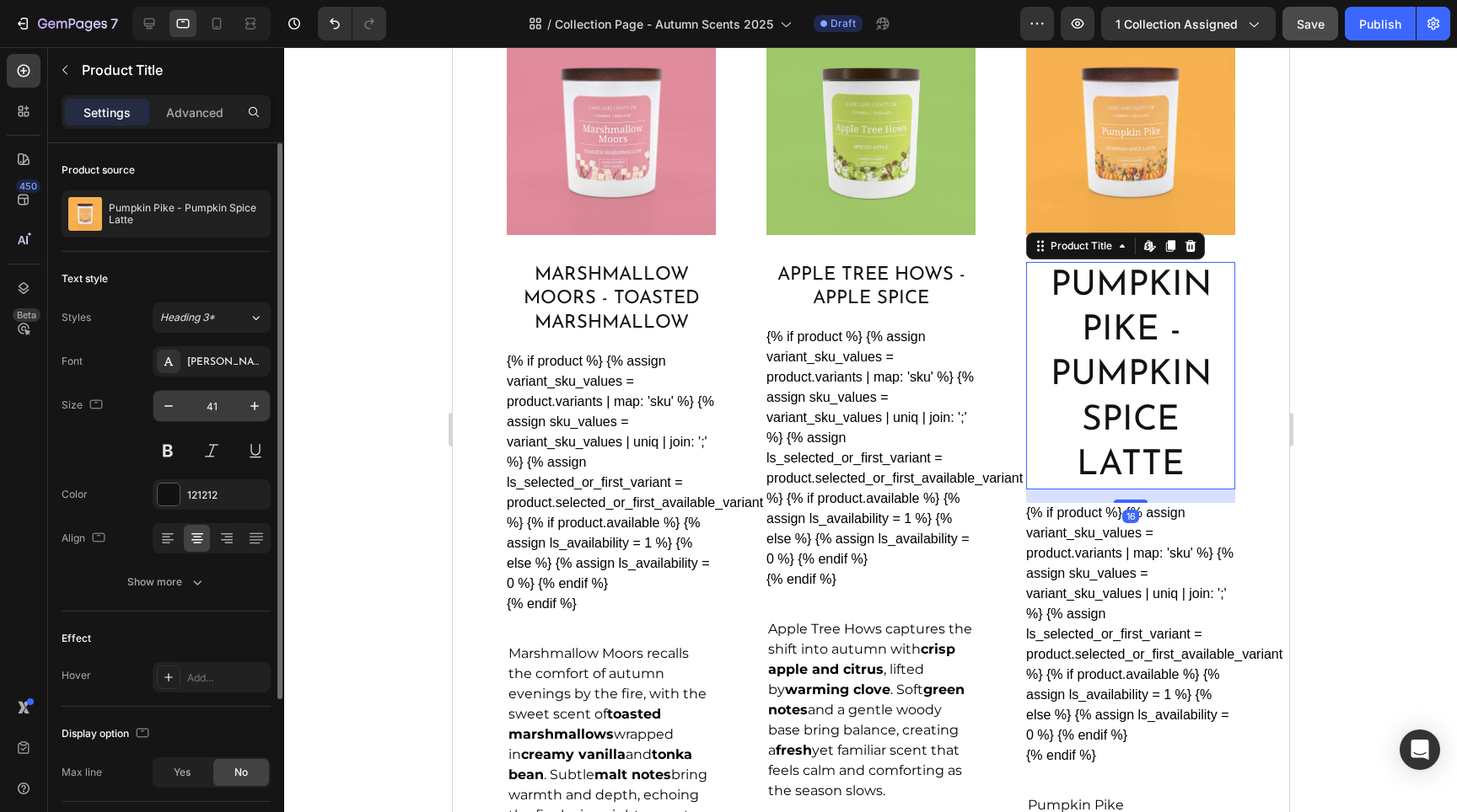
click at [208, 413] on input "41" at bounding box center [211, 406] width 56 height 30
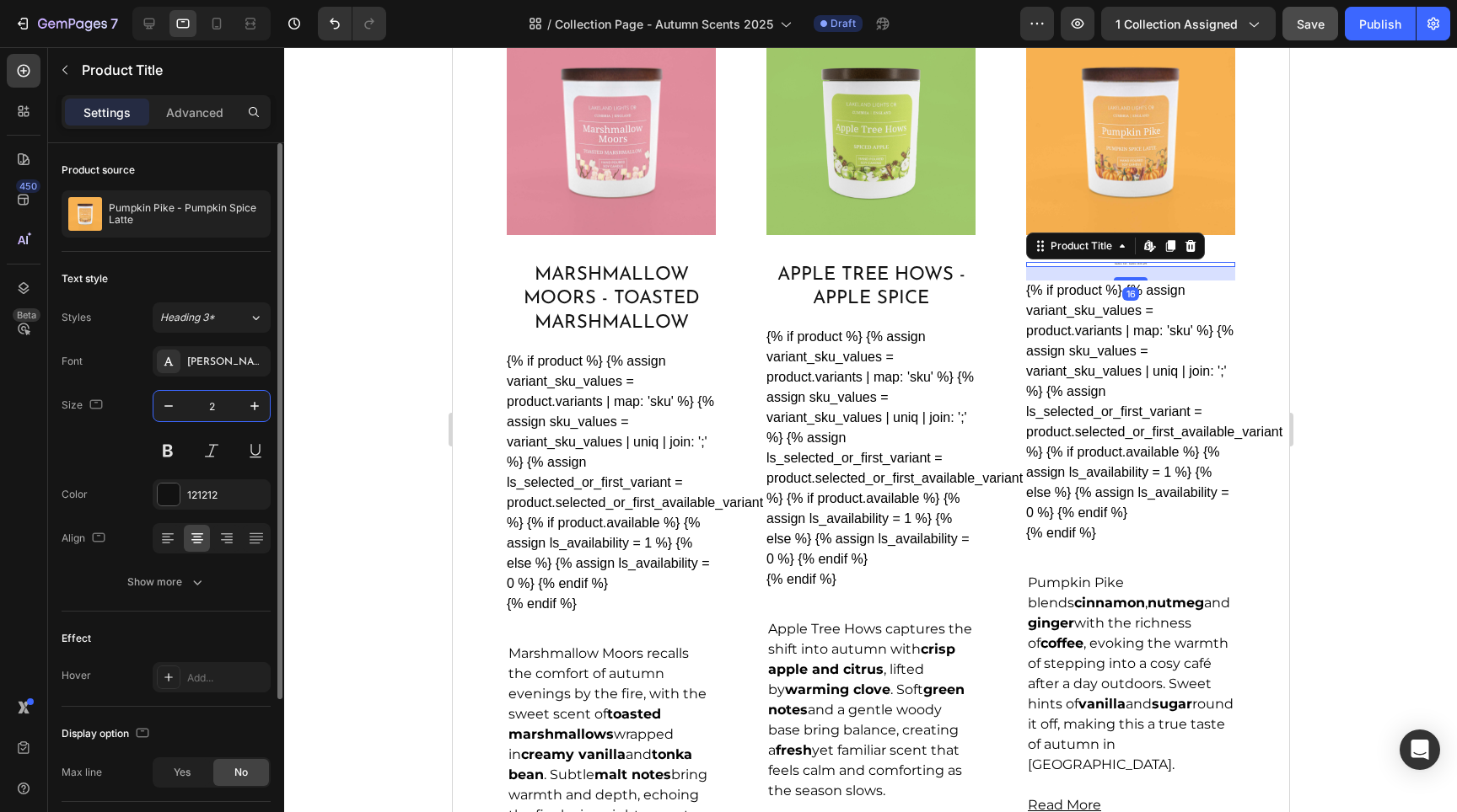
type input "22"
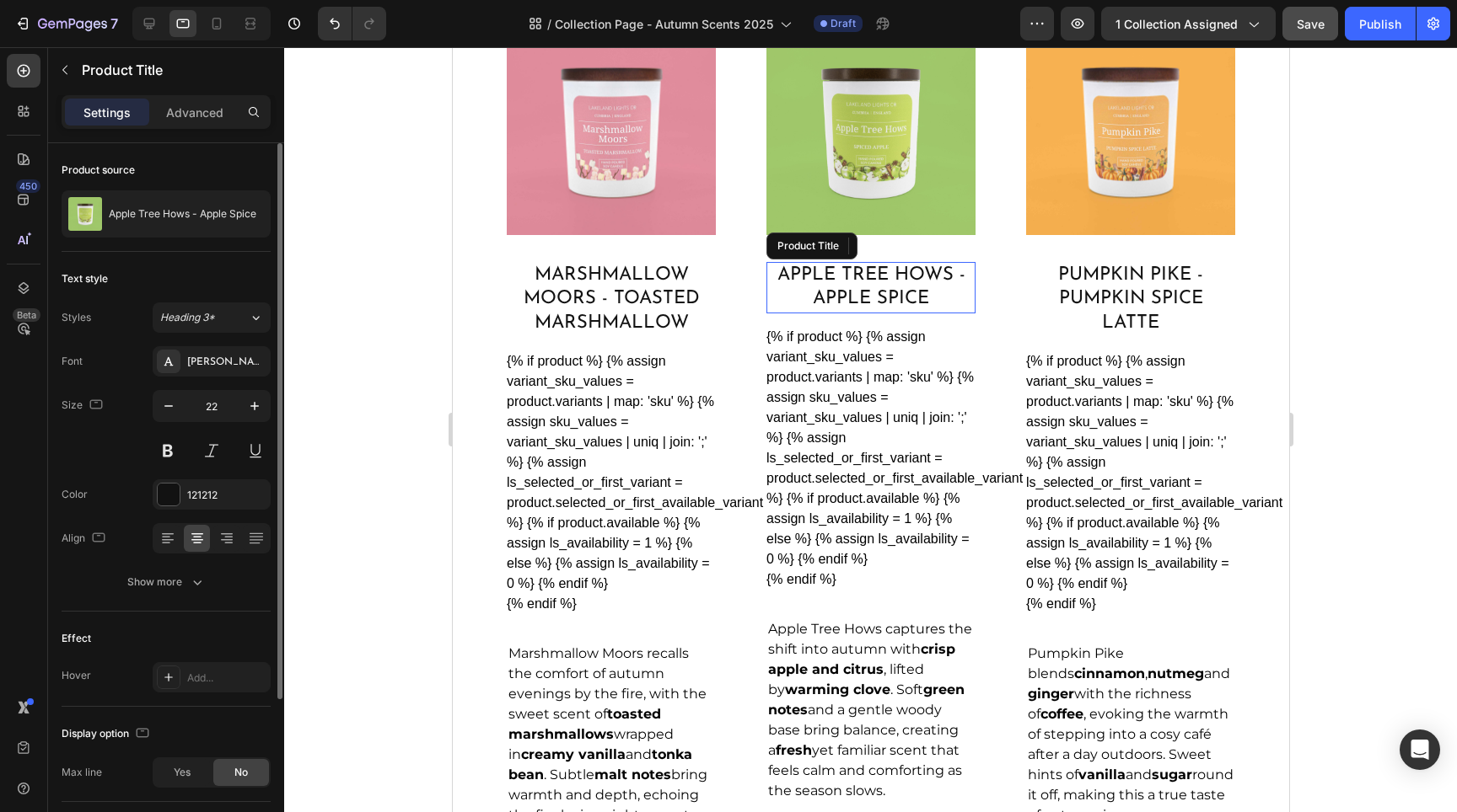
click at [848, 277] on h2 "Apple Tree Hows - Apple Spice" at bounding box center [870, 288] width 210 height 51
click at [891, 313] on div "16" at bounding box center [870, 319] width 210 height 13
click at [865, 303] on h2 "Apple Tree Hows - Apple Spice" at bounding box center [870, 288] width 210 height 51
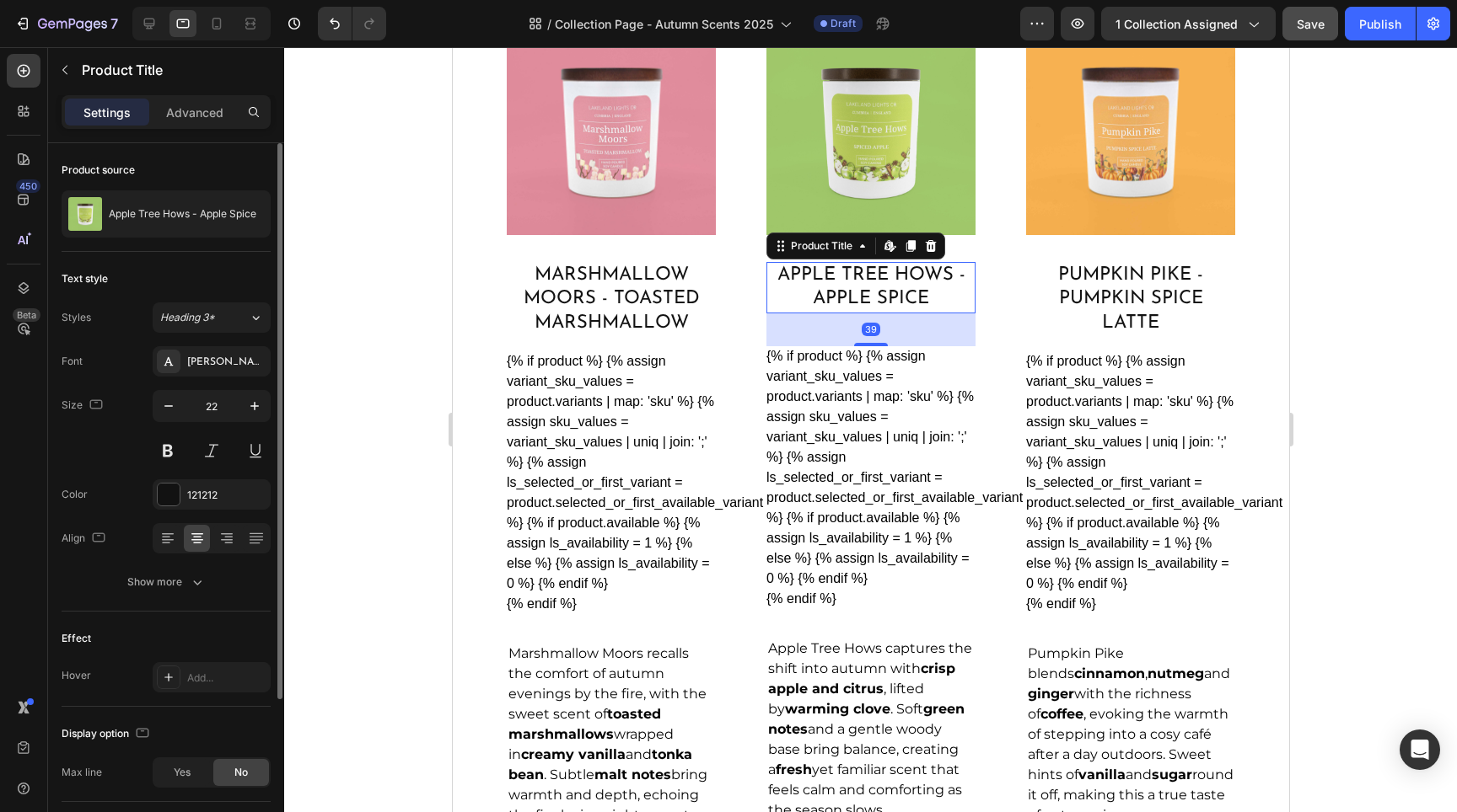
drag, startPoint x: 868, startPoint y: 319, endPoint x: 962, endPoint y: 344, distance: 97.3
click at [874, 343] on div at bounding box center [870, 345] width 34 height 4
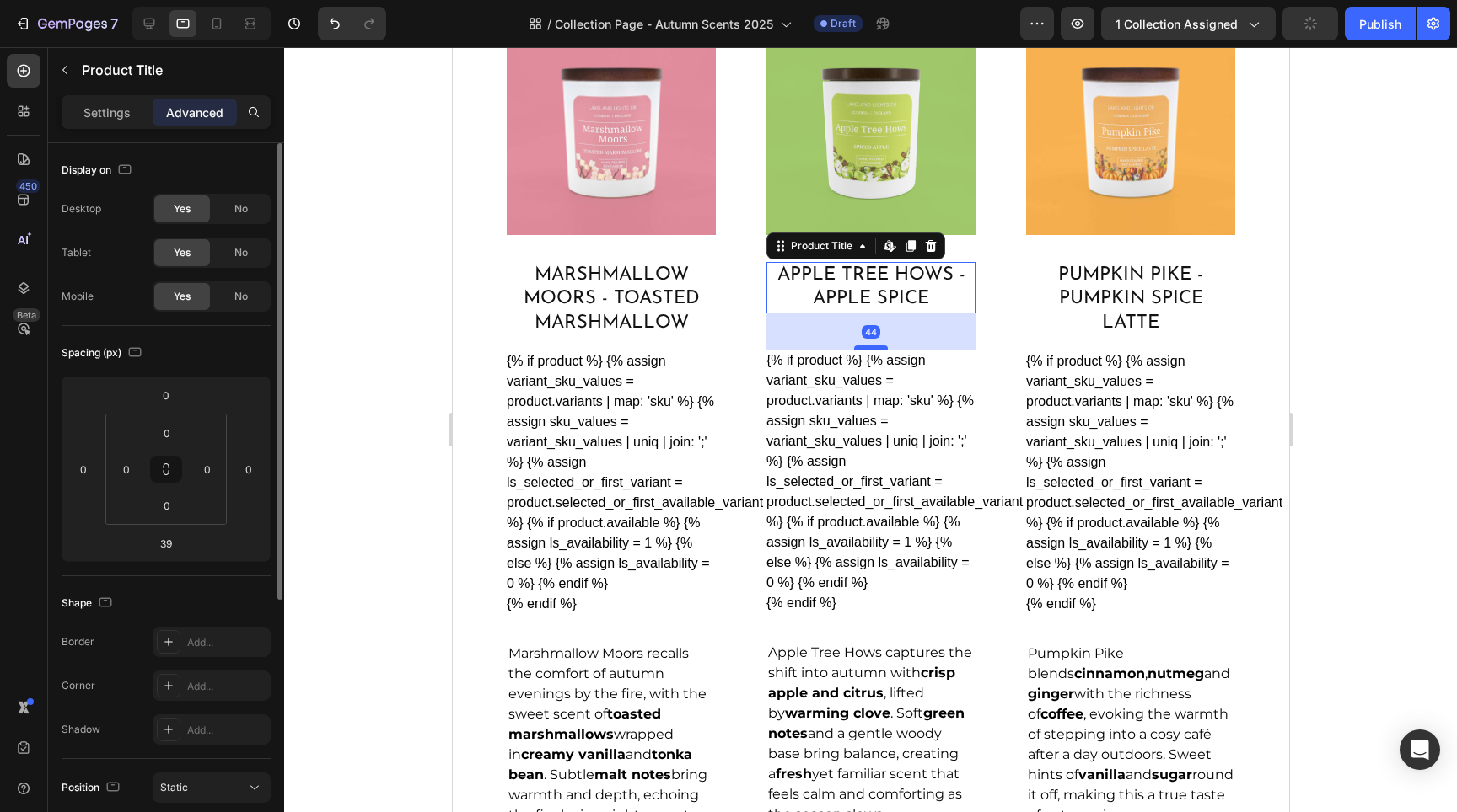
click at [867, 345] on div at bounding box center [870, 348] width 34 height 5
type input "44"
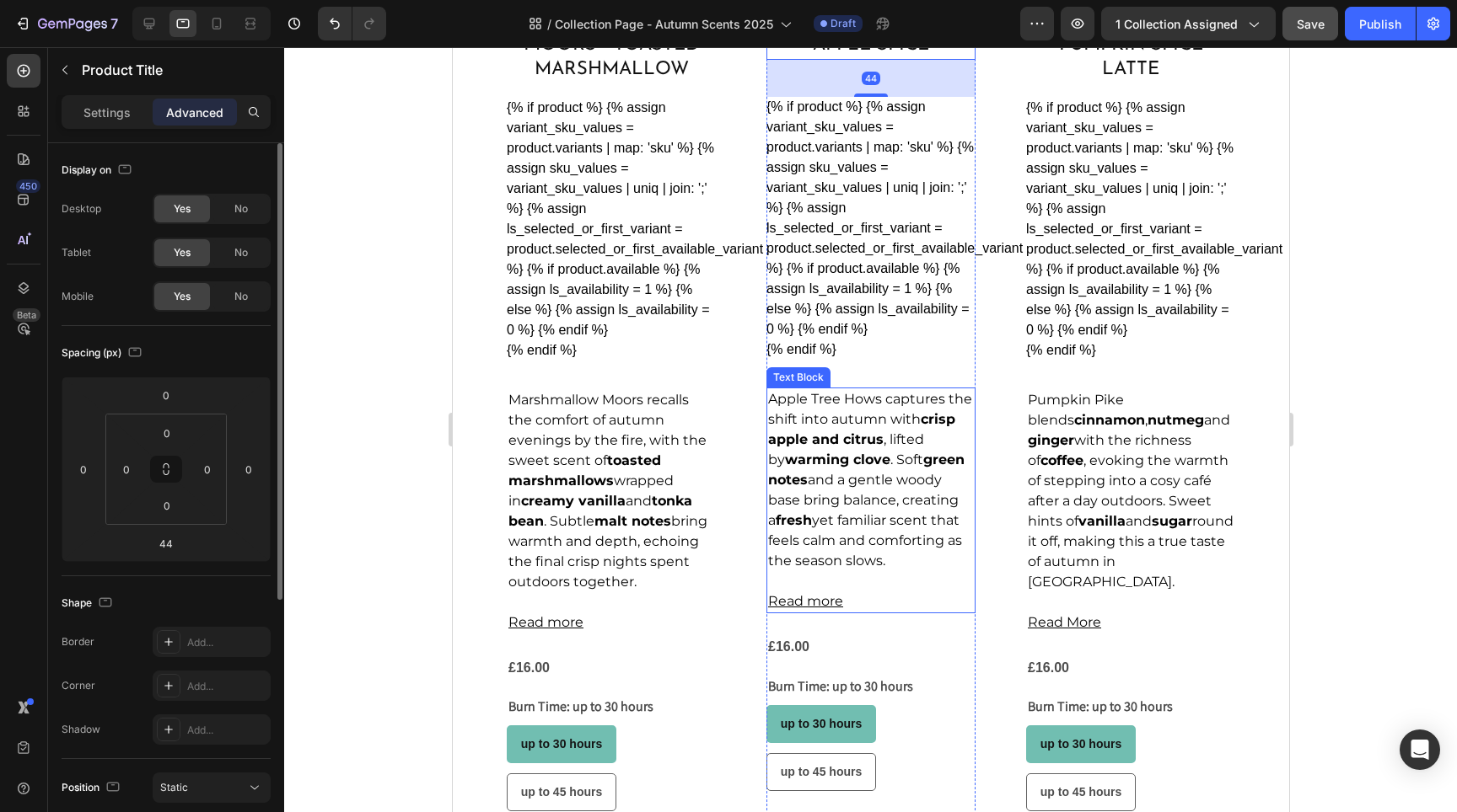
scroll to position [1683, 0]
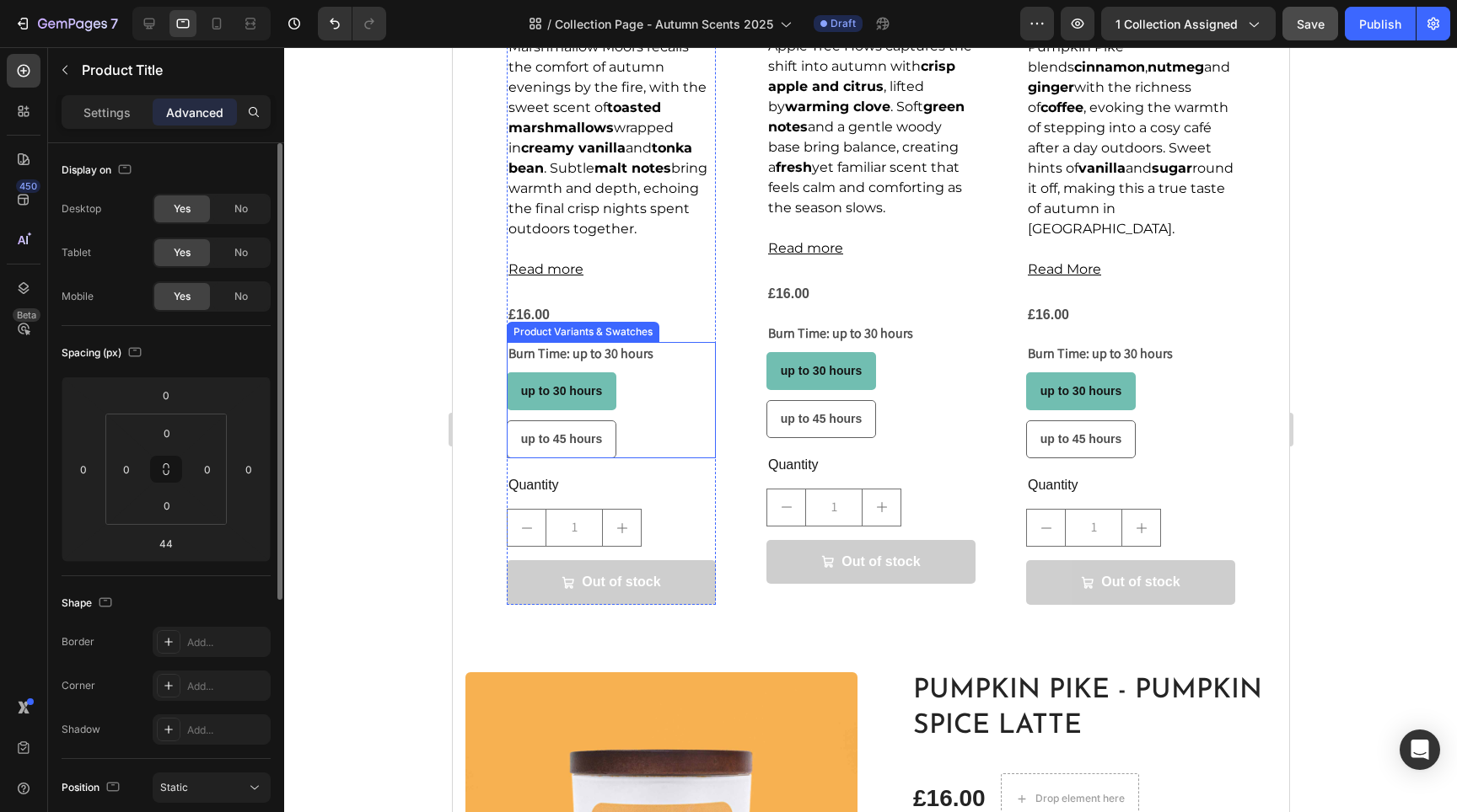
click at [662, 402] on div "up to 30 hours up to 30 hours up to 30 hours up to 45 hours up to 45 hours up t…" at bounding box center [611, 415] width 210 height 86
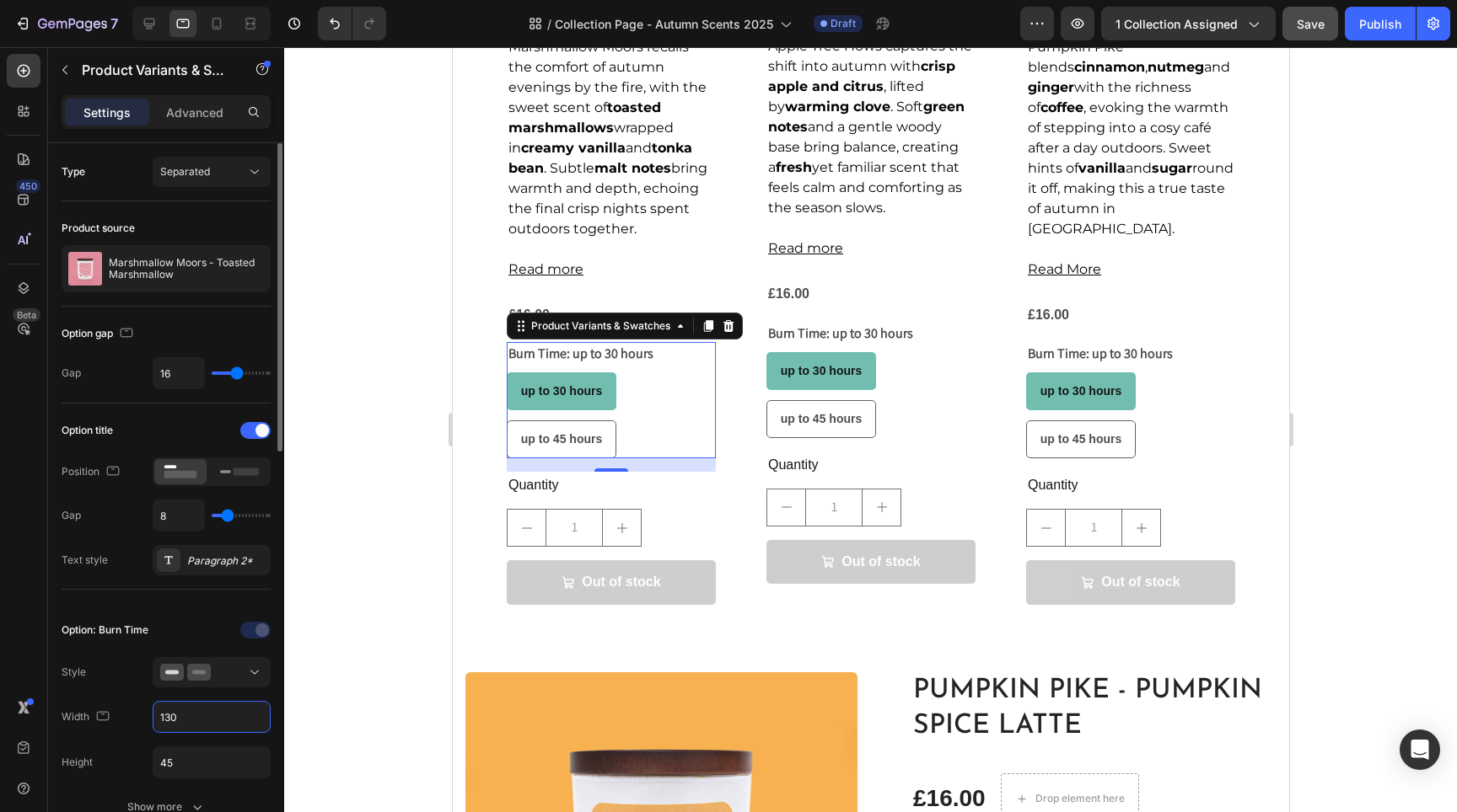
click at [204, 722] on input "130" at bounding box center [211, 717] width 116 height 30
click at [204, 721] on input "130" at bounding box center [211, 717] width 116 height 30
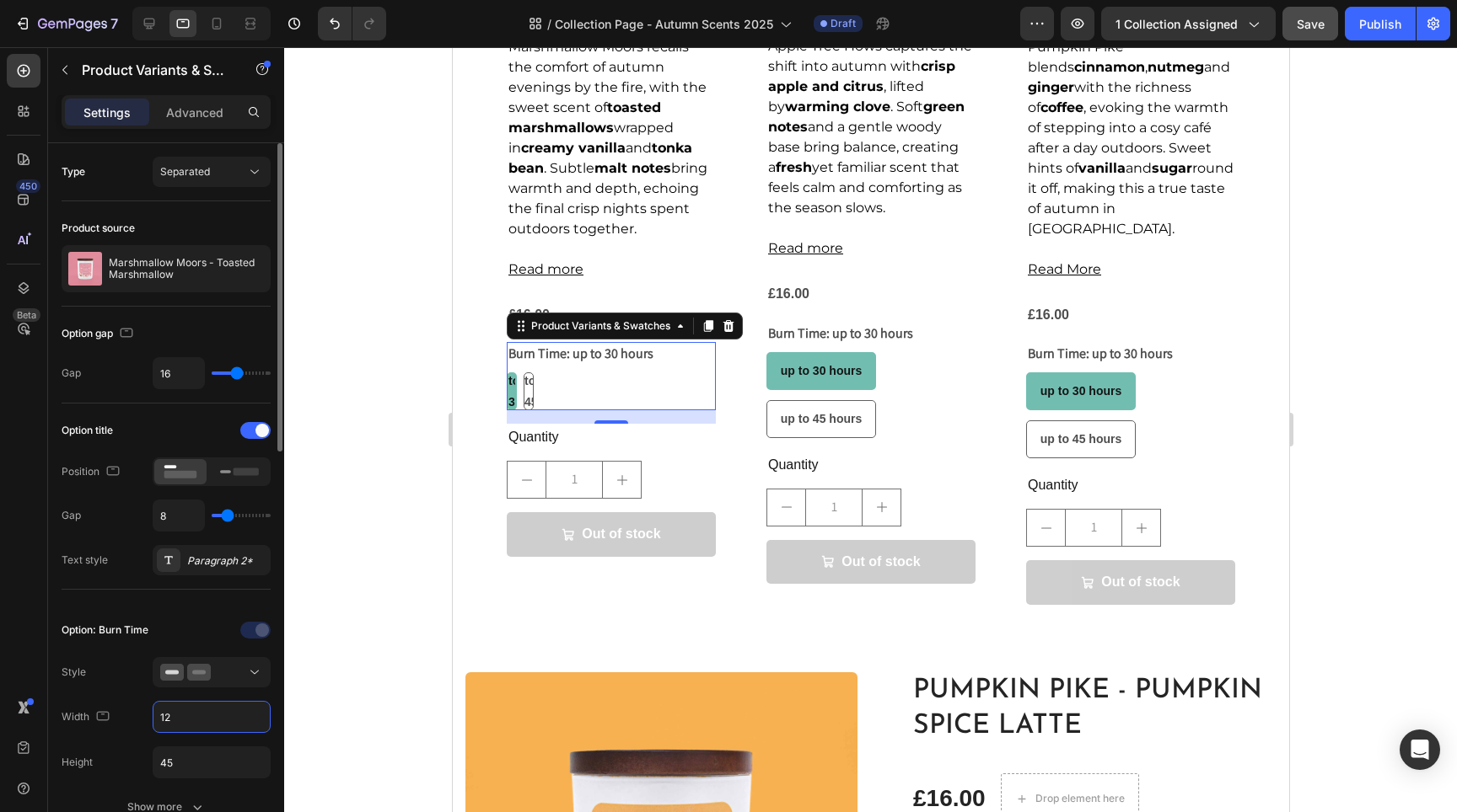
type input "1"
type input "110"
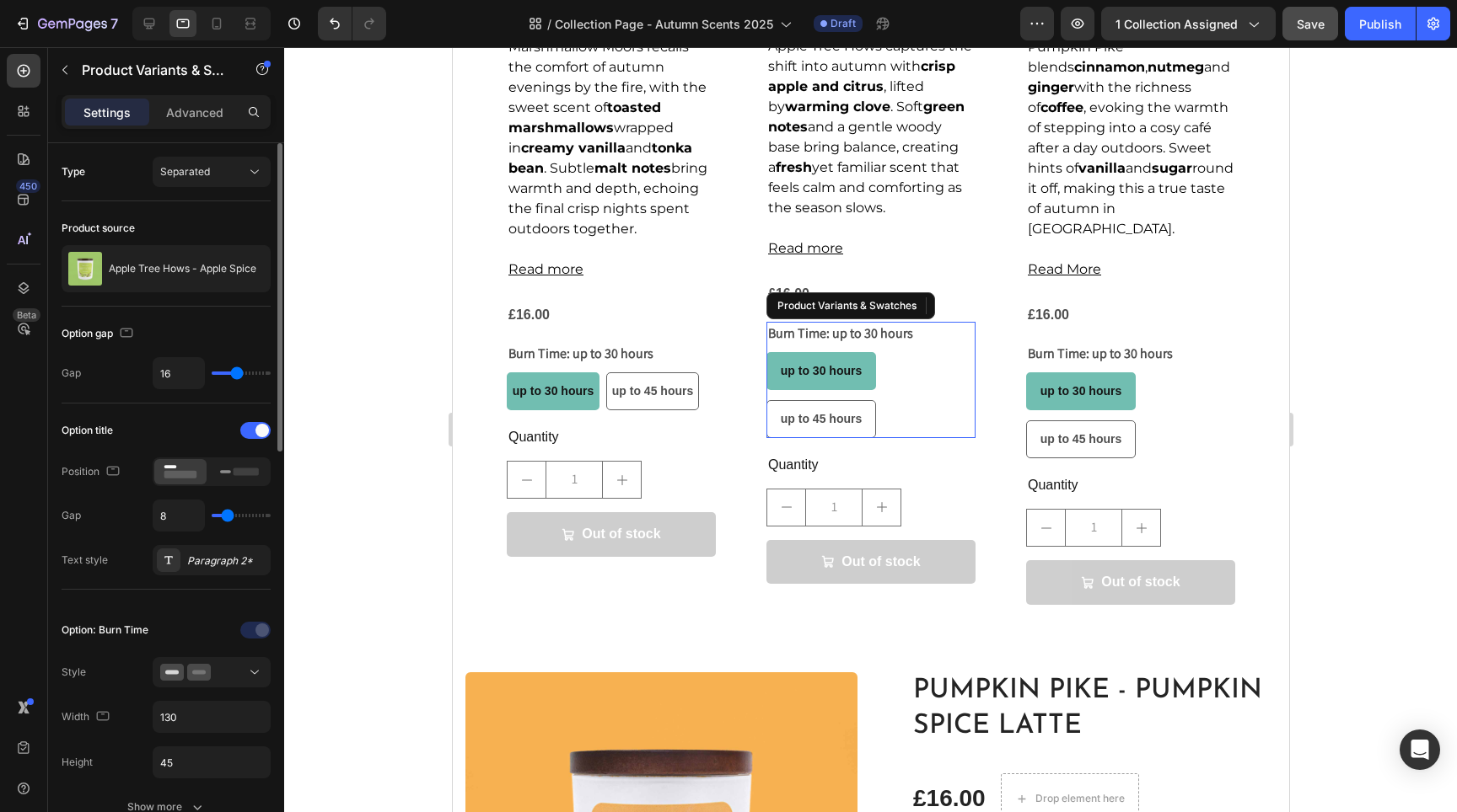
click at [887, 418] on div "up to 30 hours up to 30 hours up to 30 hours up to 45 hours up to 45 hours up t…" at bounding box center [870, 395] width 210 height 86
click at [211, 726] on input "130" at bounding box center [211, 717] width 116 height 30
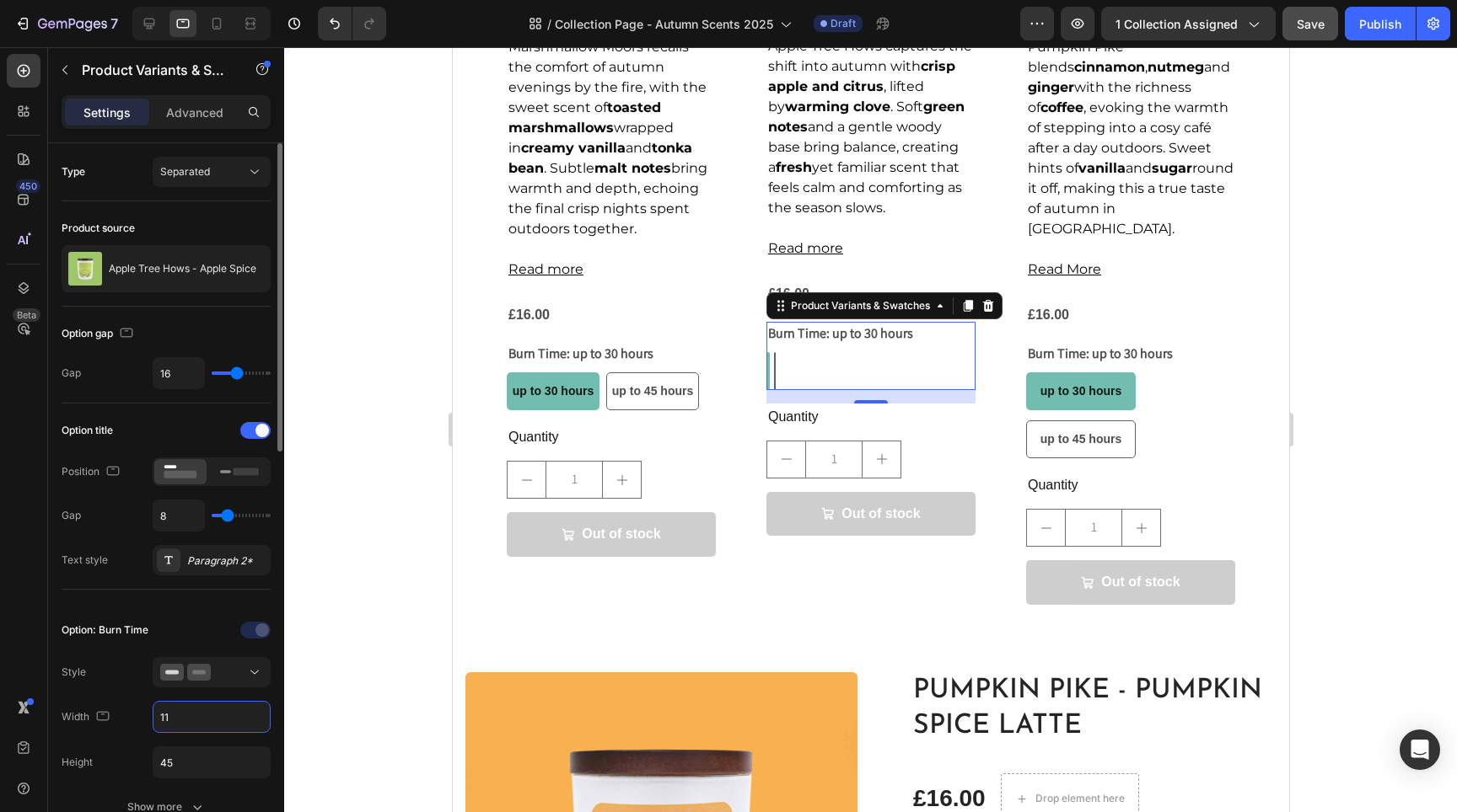
type input "110"
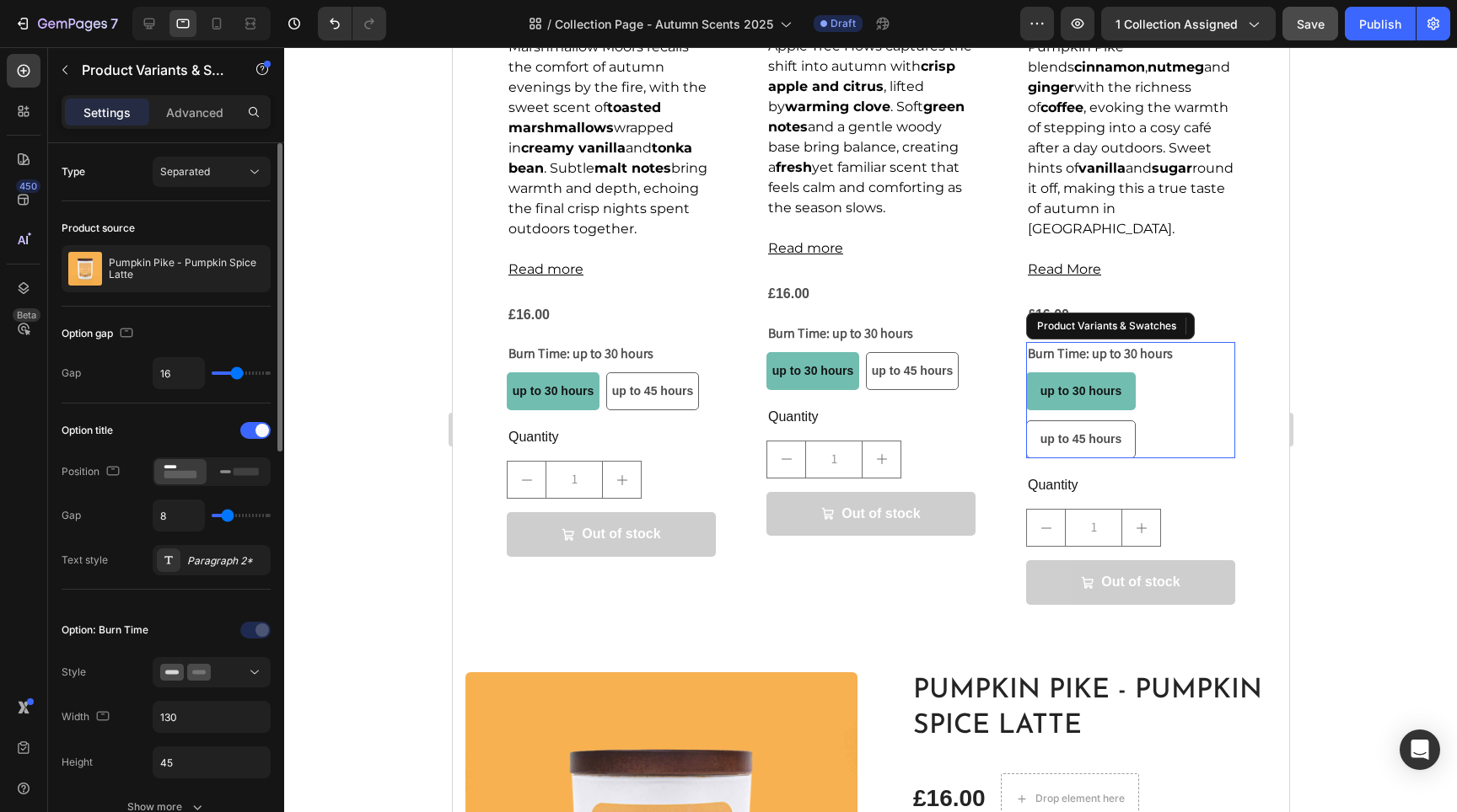
drag, startPoint x: 1179, startPoint y: 419, endPoint x: 1135, endPoint y: 439, distance: 48.3
click at [1179, 419] on div "up to 30 hours up to 30 hours up to 30 hours up to 45 hours up to 45 hours up t…" at bounding box center [1130, 415] width 210 height 86
click at [200, 734] on div "Option: Burn Time Style Width 130 Height 45 Show more" at bounding box center [166, 720] width 210 height 206
click at [199, 728] on input "130" at bounding box center [211, 717] width 116 height 30
click at [199, 727] on input "130" at bounding box center [211, 717] width 116 height 30
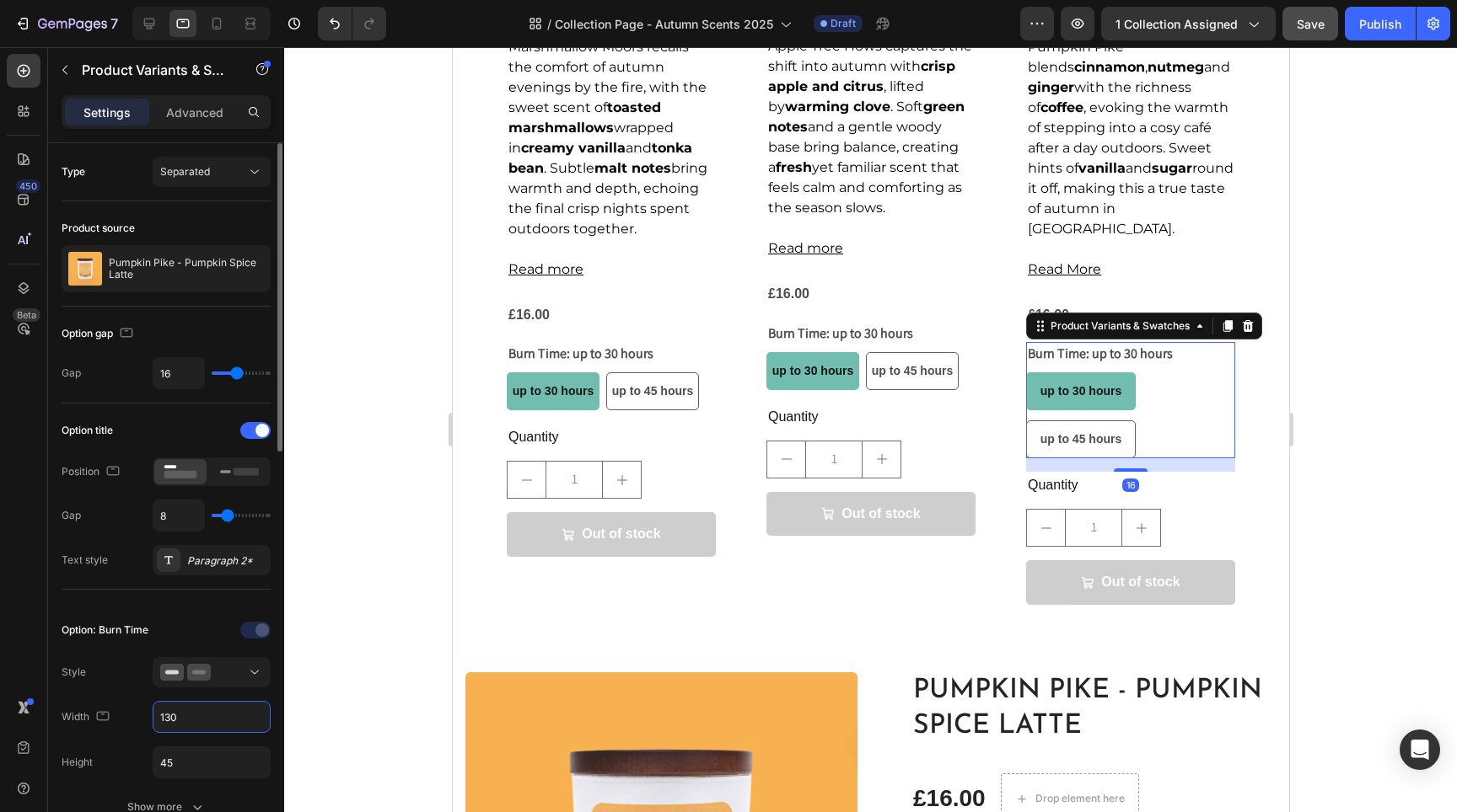
type input "1"
radio input "true"
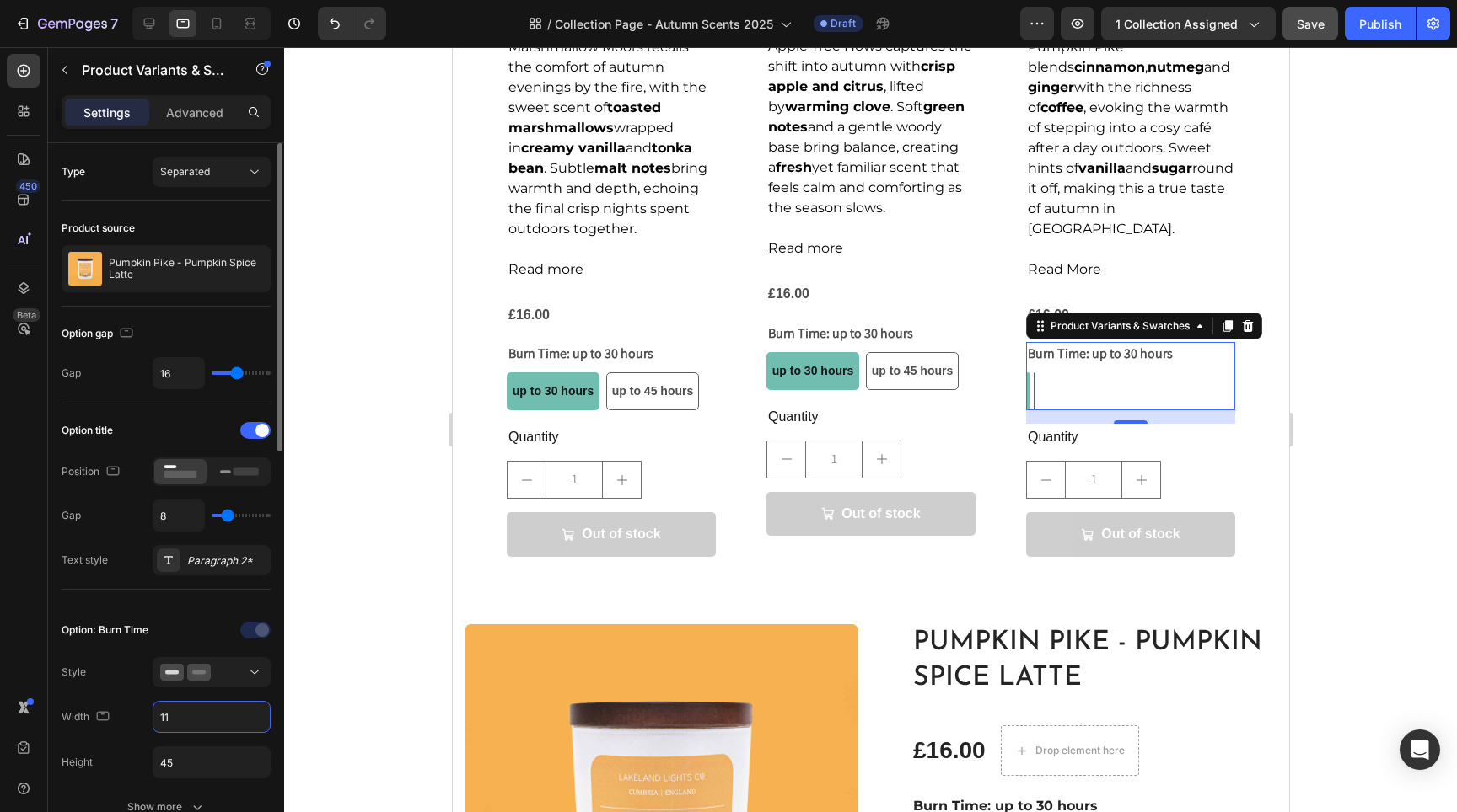
type input "110"
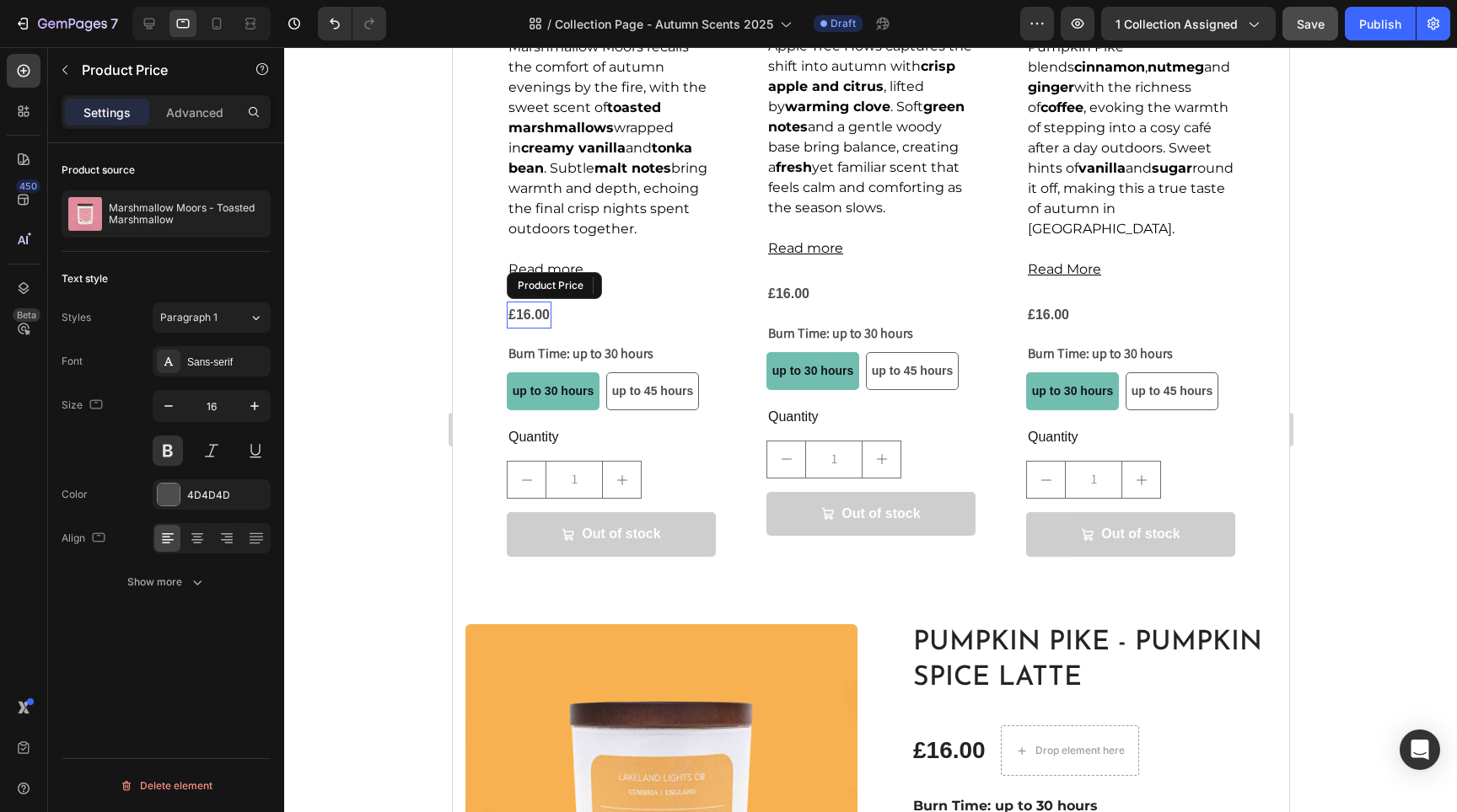
click at [550, 309] on div "£16.00" at bounding box center [528, 315] width 44 height 28
click at [251, 410] on icon "button" at bounding box center [254, 406] width 17 height 17
click at [250, 410] on icon "button" at bounding box center [254, 406] width 17 height 17
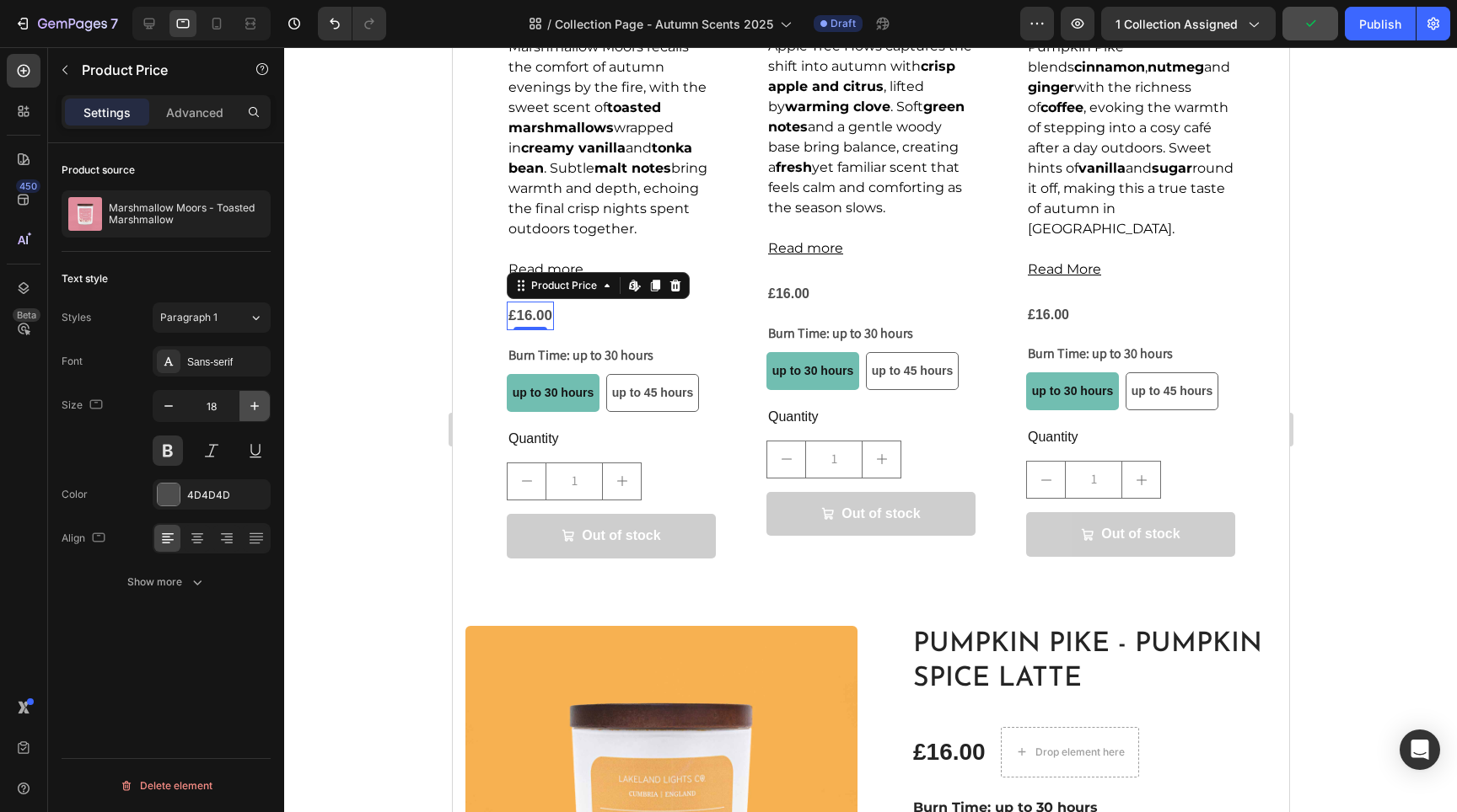
click at [250, 410] on icon "button" at bounding box center [254, 406] width 17 height 17
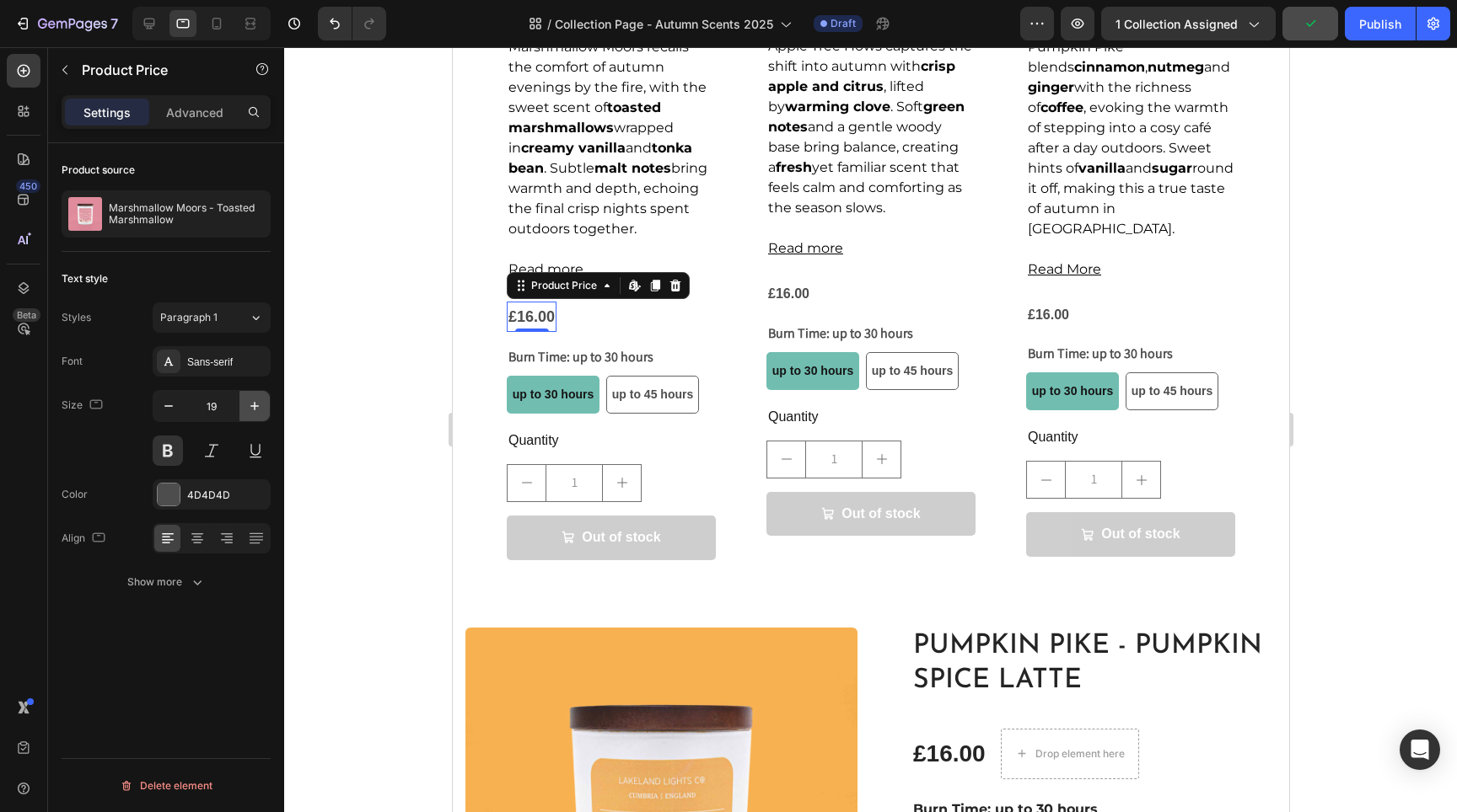
click at [250, 410] on icon "button" at bounding box center [254, 406] width 17 height 17
type input "20"
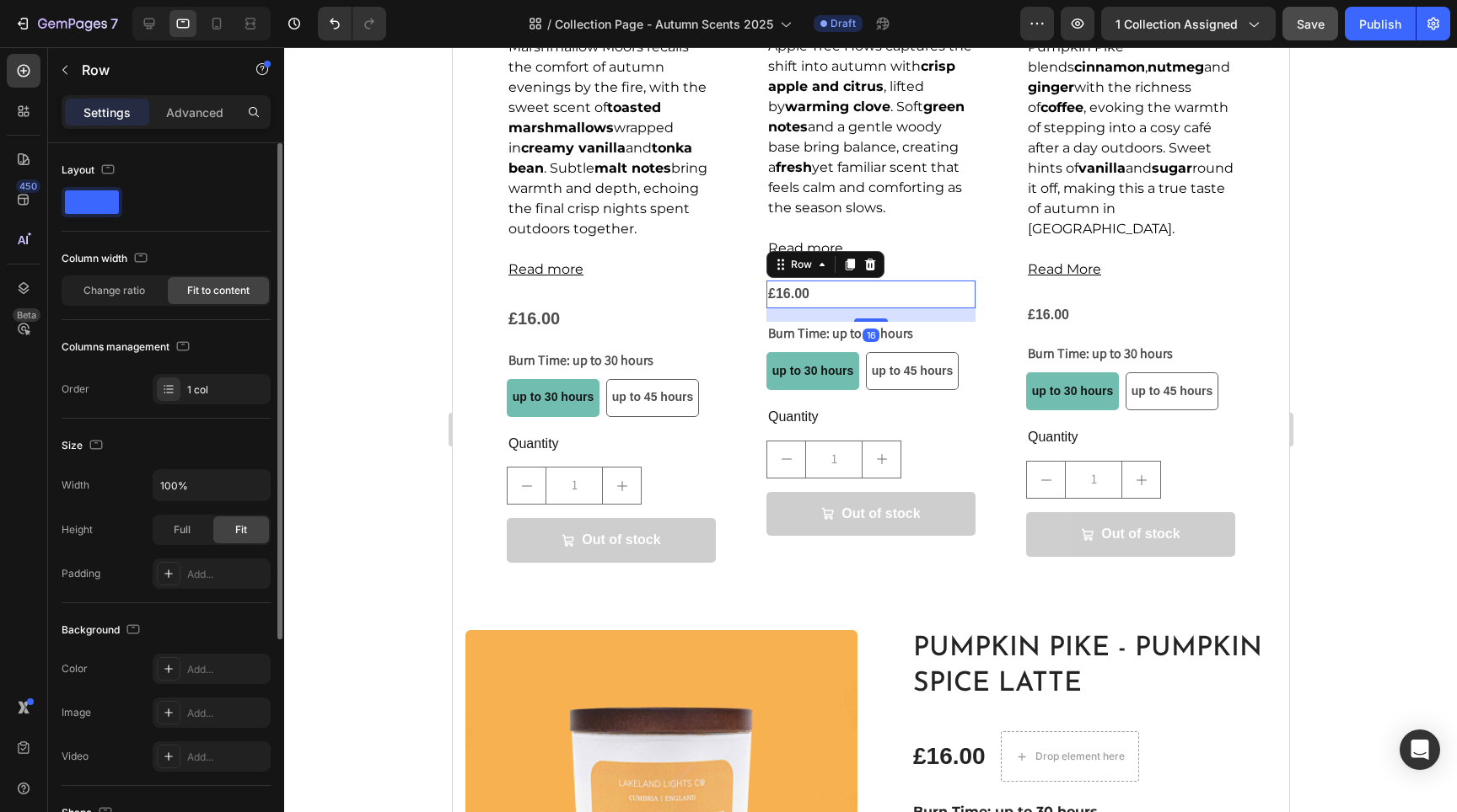
click at [812, 301] on div "£16.00 Product Price Product Price Row 16" at bounding box center [870, 294] width 210 height 28
click at [830, 278] on div "Row" at bounding box center [824, 264] width 118 height 27
click at [829, 304] on div "£16.00 Product Price Product Price Row 16" at bounding box center [870, 294] width 210 height 28
click at [798, 345] on legend "Burn Time: up to 30 hours" at bounding box center [839, 334] width 148 height 24
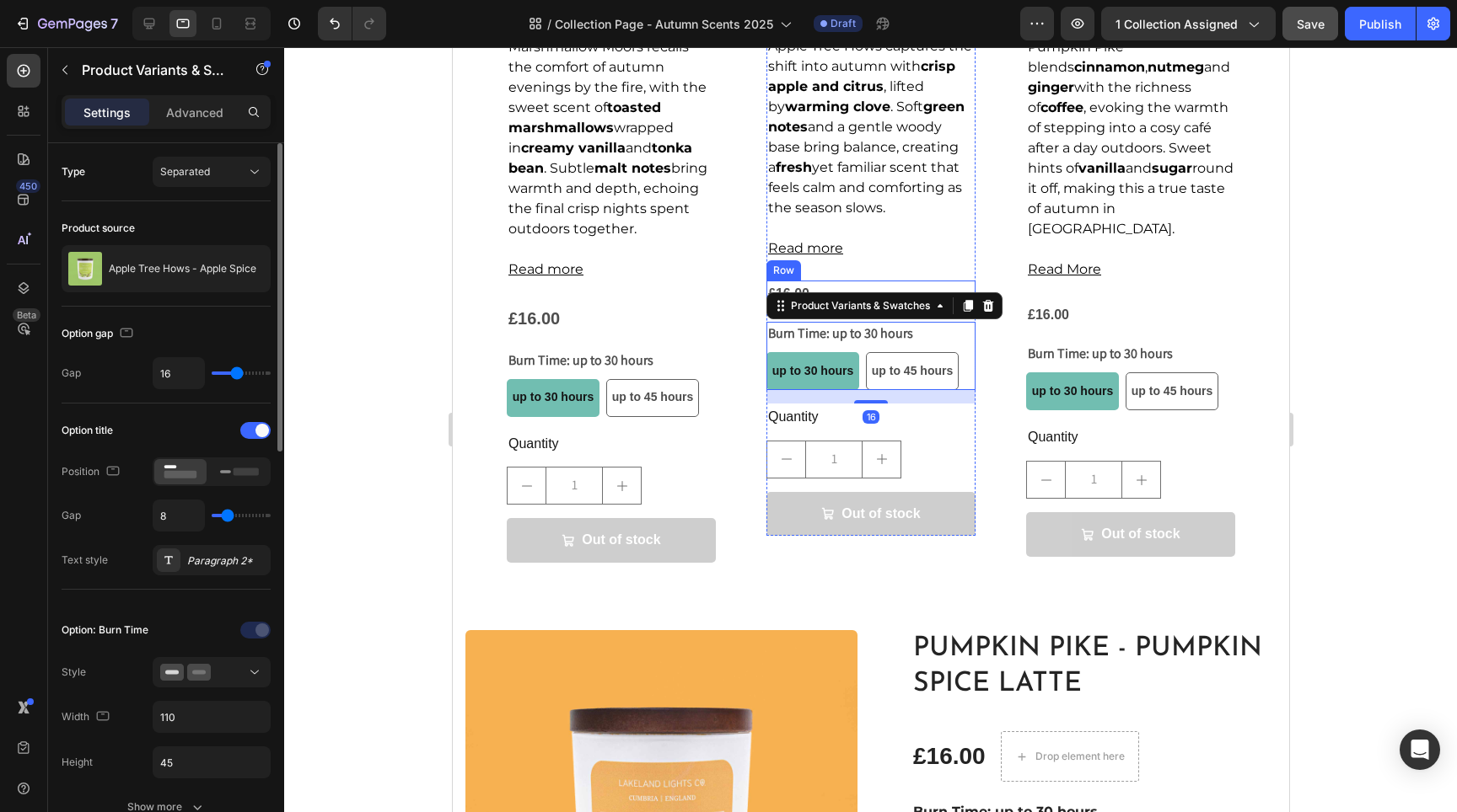
click at [810, 300] on div "£16.00 Product Price Product Price Row" at bounding box center [870, 294] width 210 height 28
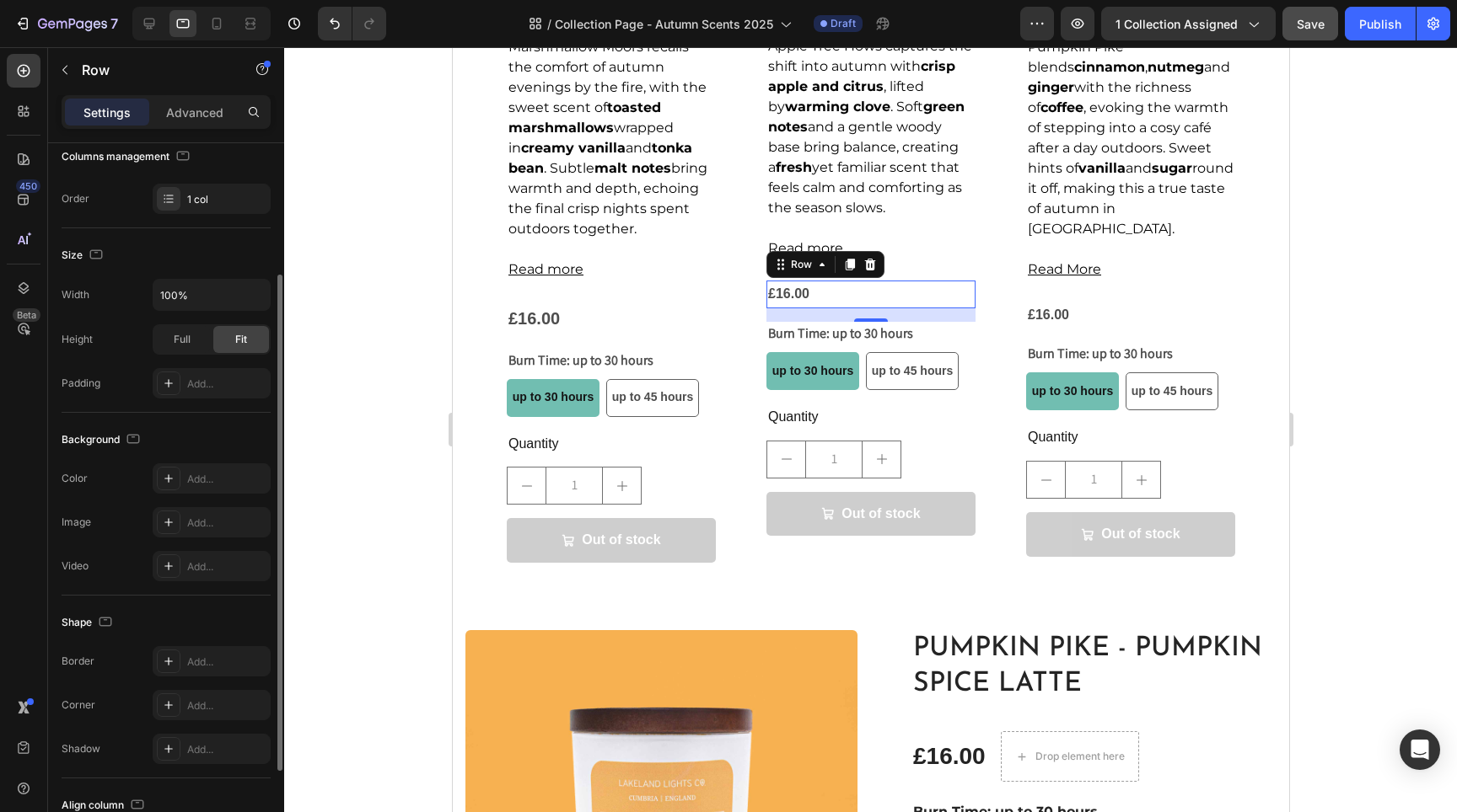
scroll to position [0, 0]
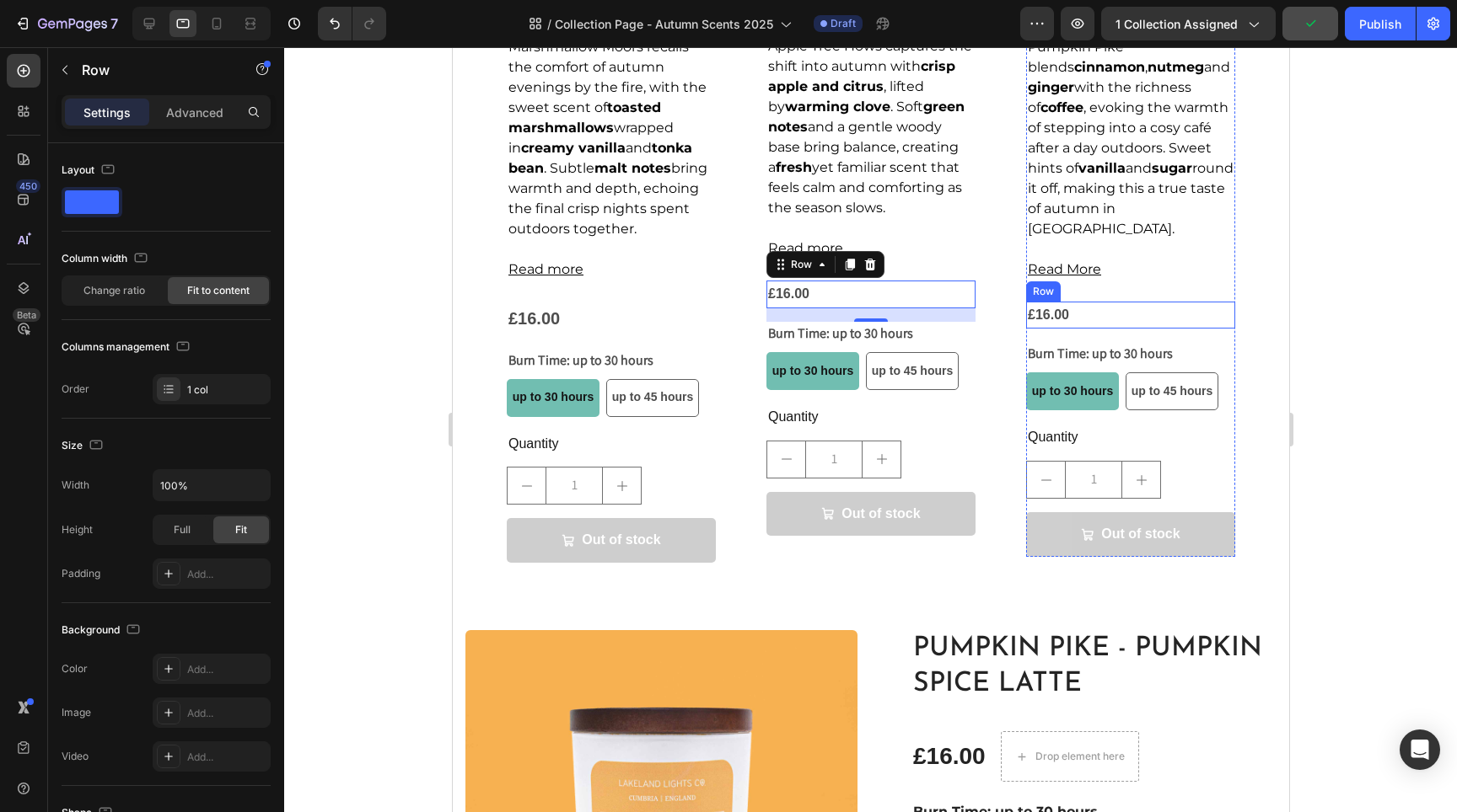
click at [1139, 311] on div "£16.00 Product Price Product Price Row" at bounding box center [1130, 315] width 210 height 28
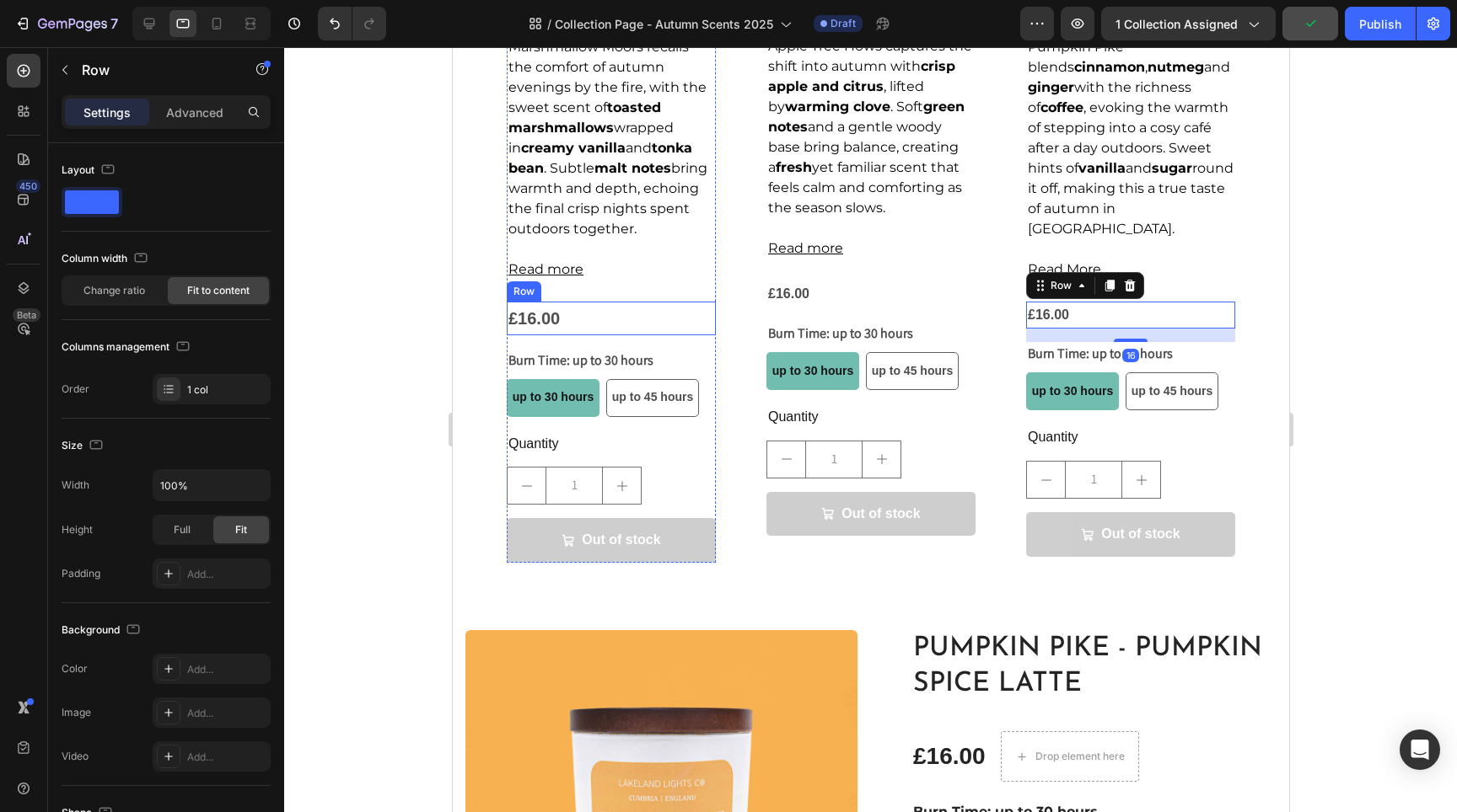
click at [595, 311] on div "£16.00 Product Price Product Price Row" at bounding box center [611, 319] width 210 height 34
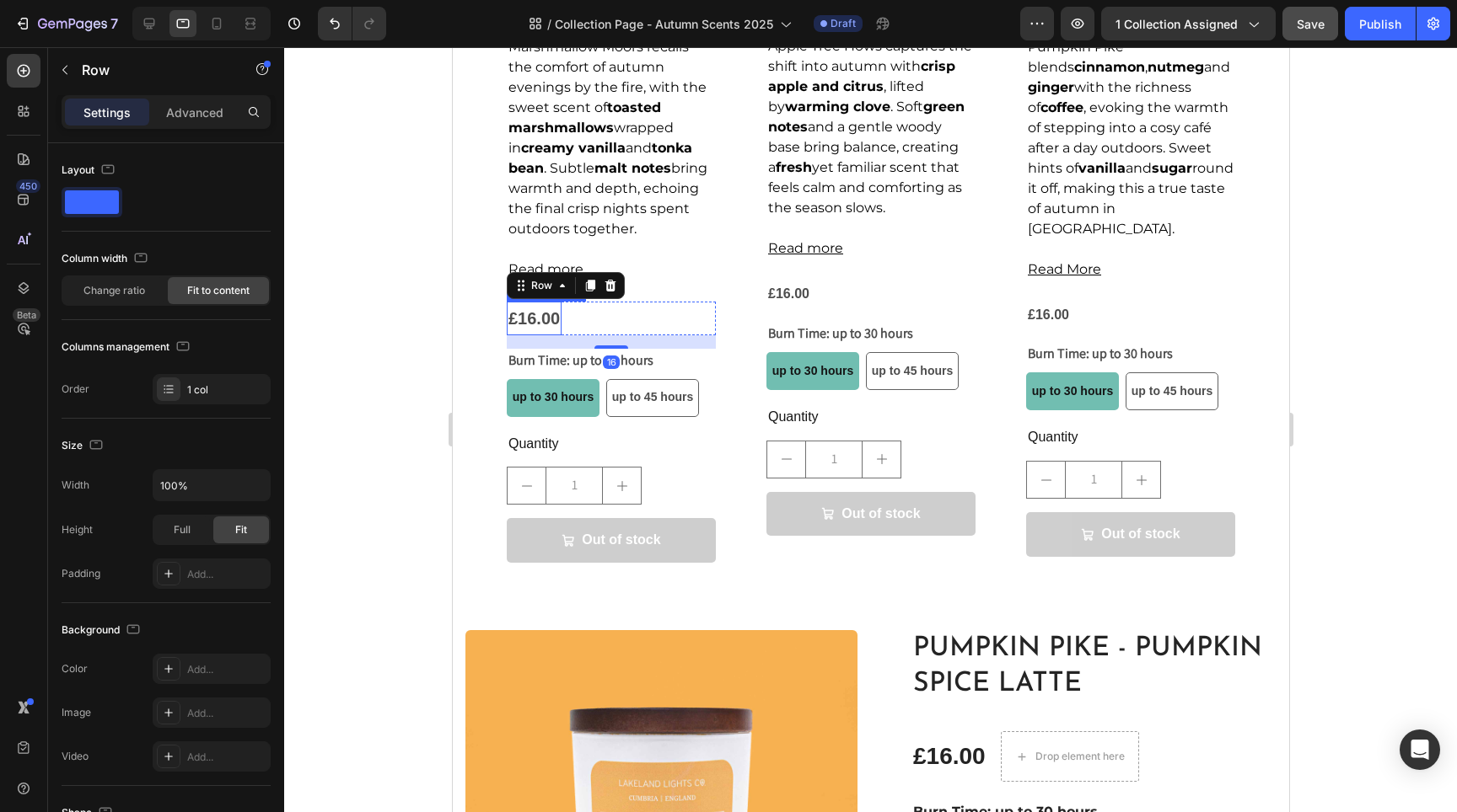
click at [551, 316] on div "£16.00" at bounding box center [534, 319] width 55 height 34
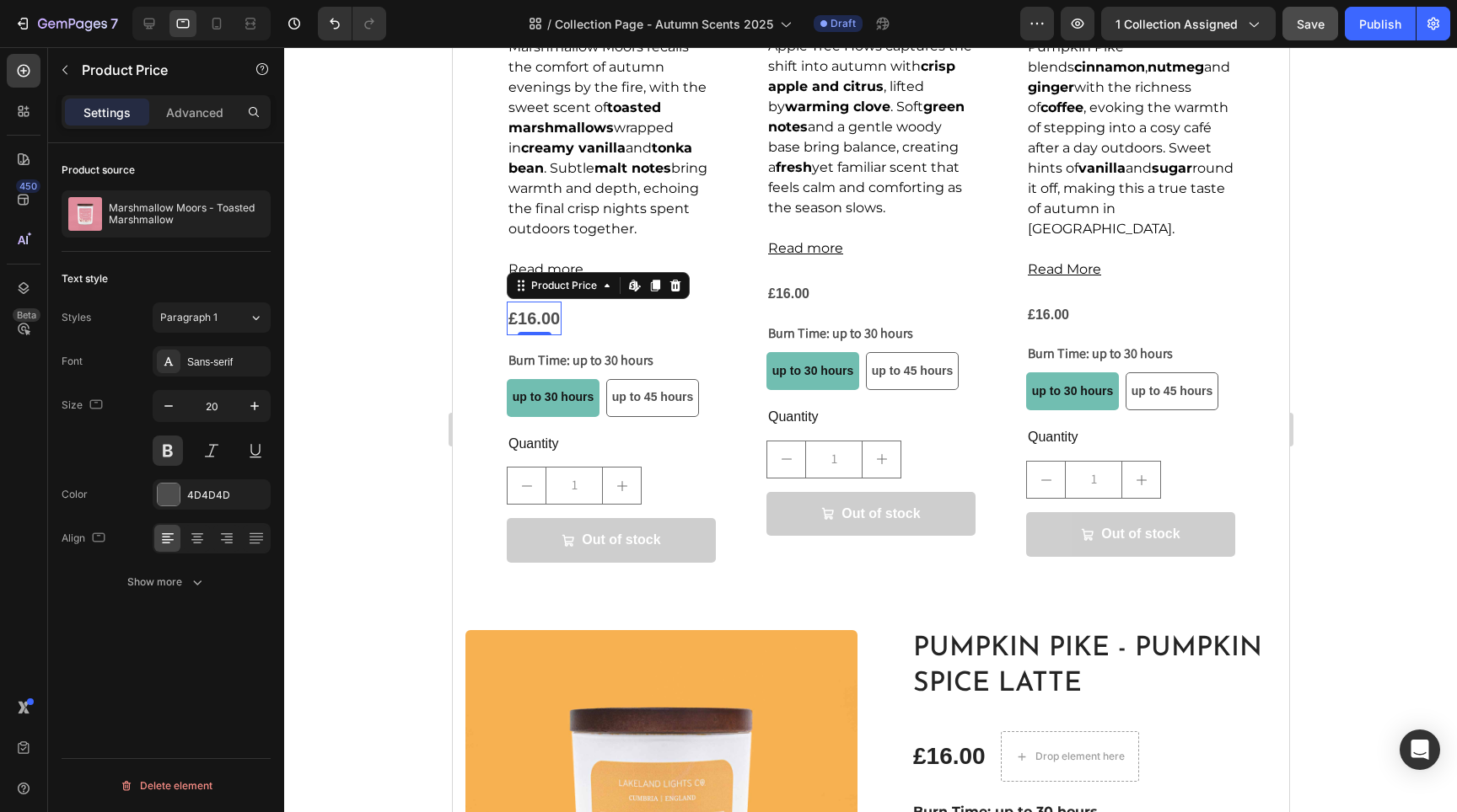
click at [551, 316] on div "£16.00" at bounding box center [534, 319] width 55 height 34
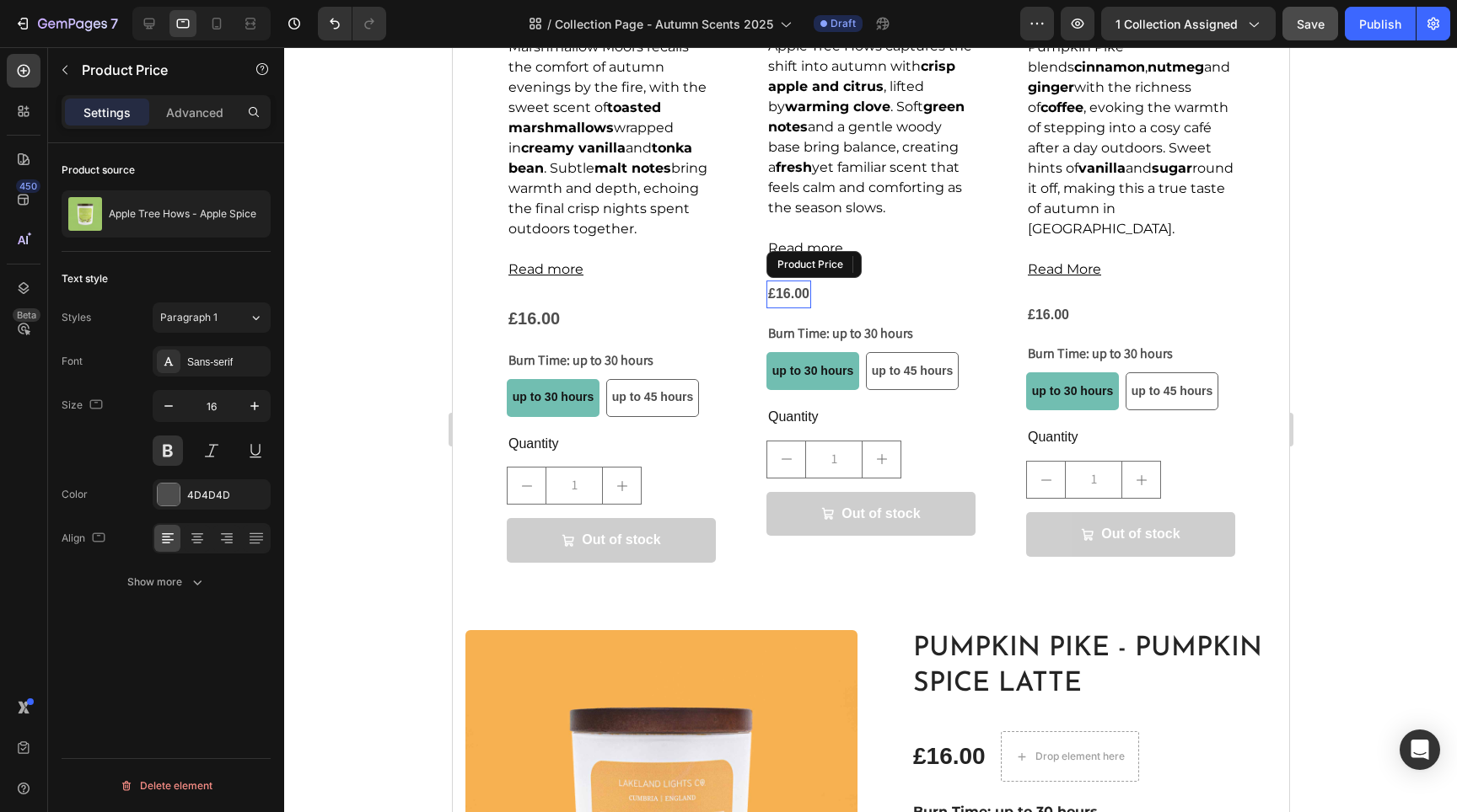
click at [792, 309] on div "£16.00" at bounding box center [788, 294] width 44 height 28
click at [258, 410] on icon "button" at bounding box center [254, 406] width 17 height 17
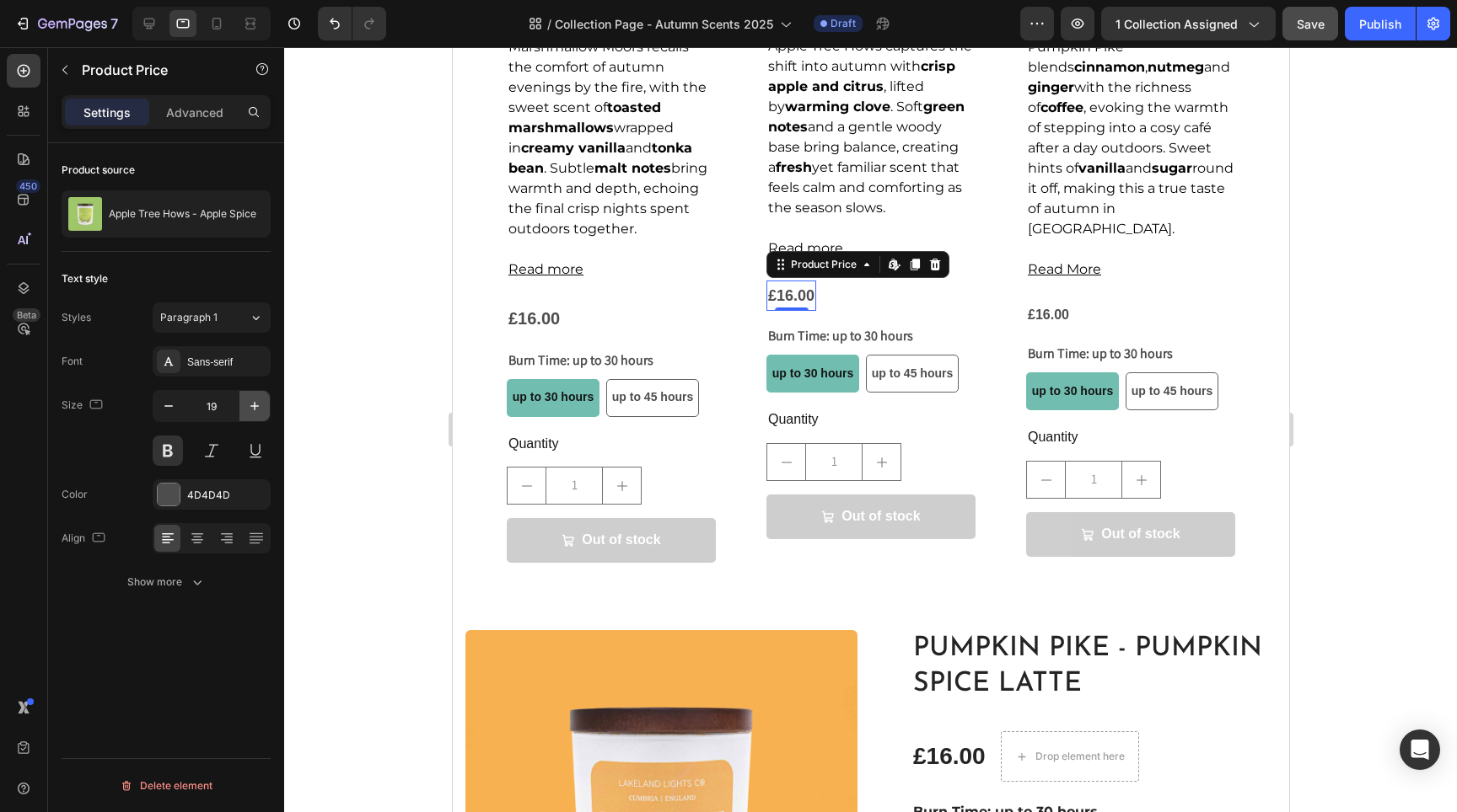
type input "20"
click at [1046, 310] on div "£16.00" at bounding box center [1048, 315] width 44 height 28
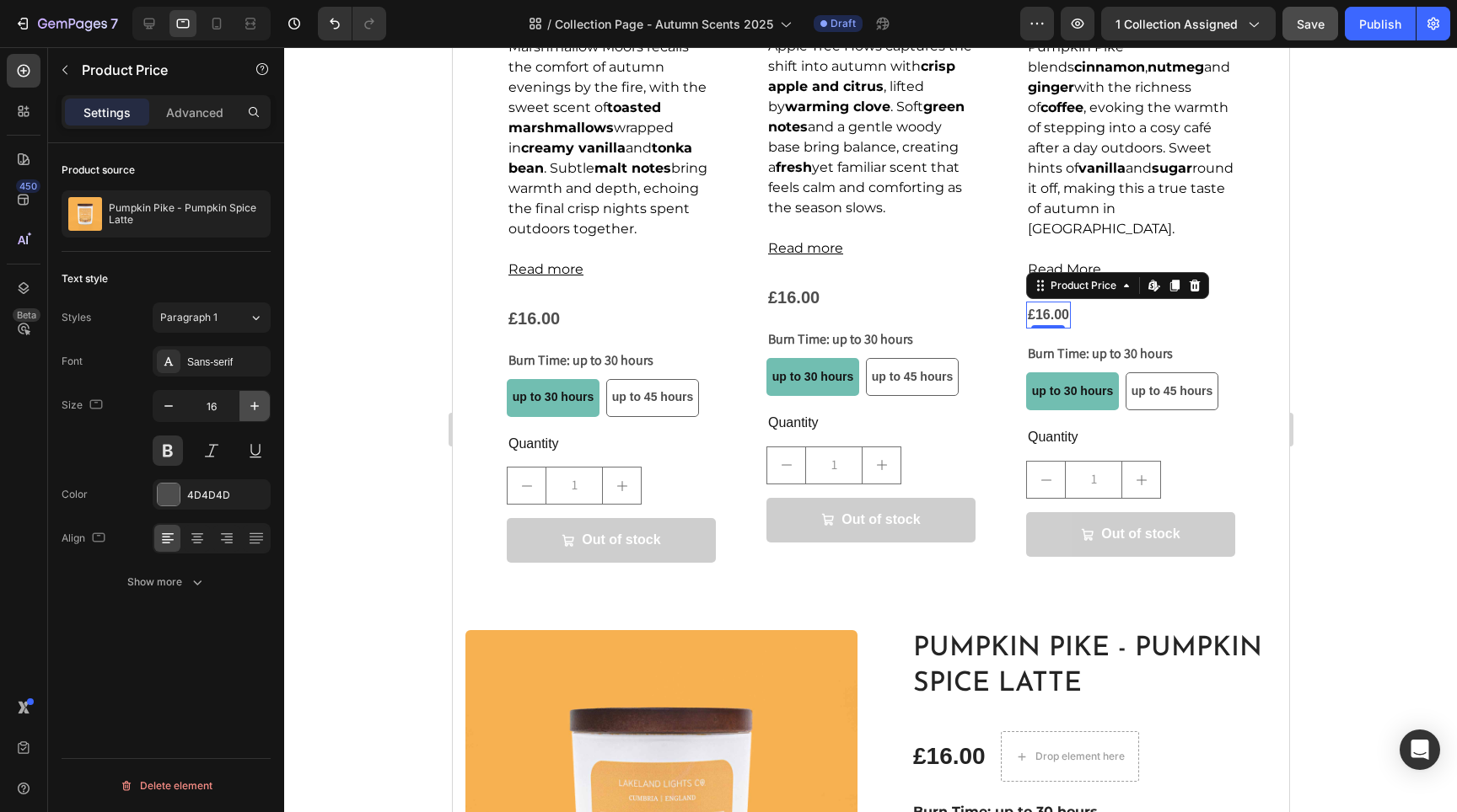
click at [247, 405] on icon "button" at bounding box center [254, 406] width 17 height 17
click at [247, 404] on icon "button" at bounding box center [254, 406] width 17 height 17
click at [247, 403] on icon "button" at bounding box center [254, 406] width 17 height 17
type input "20"
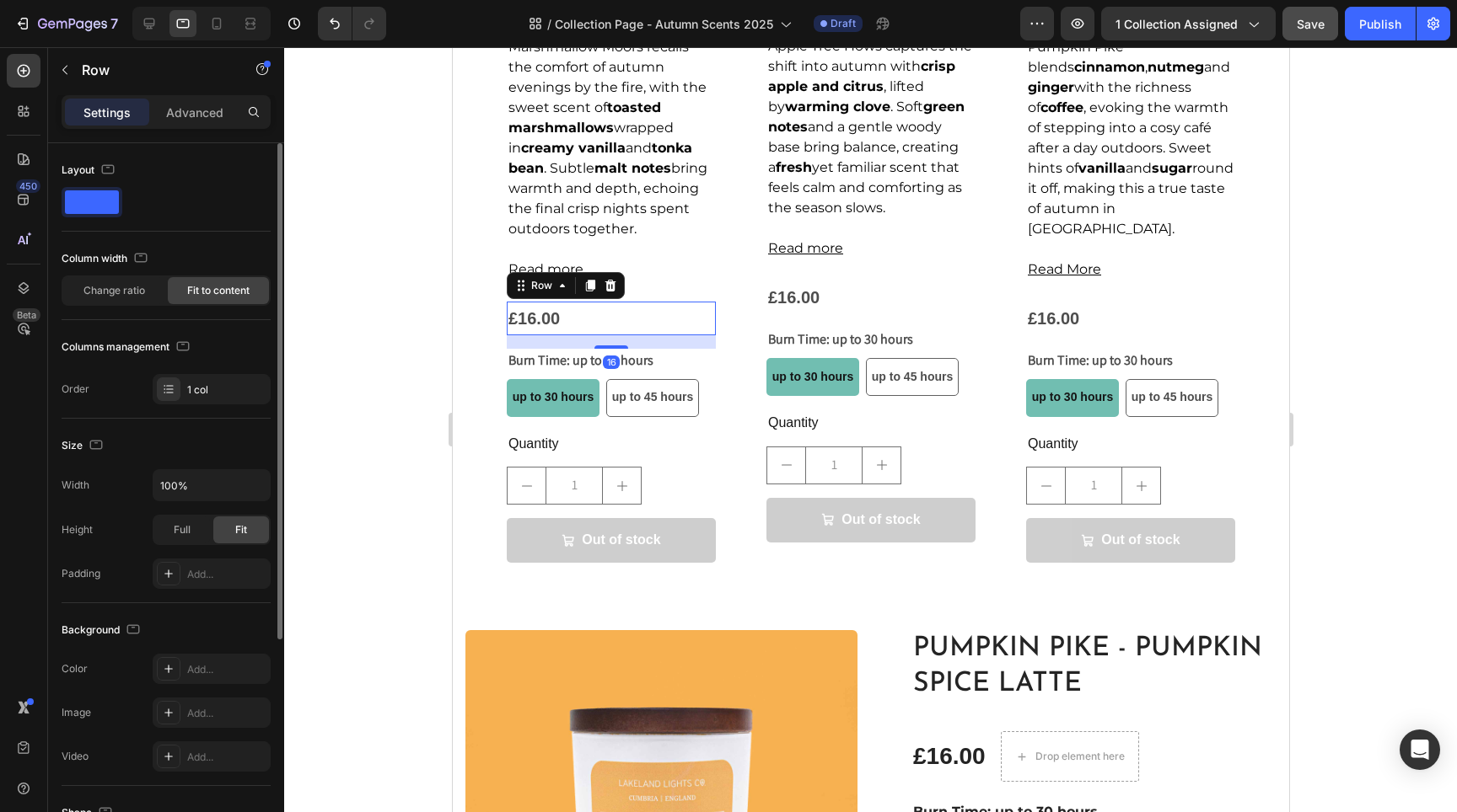
click at [584, 312] on div "£16.00 Product Price Product Price Row 16" at bounding box center [611, 319] width 210 height 34
click at [616, 223] on span "Marshmallow Moors recalls the comfort of autumn evenings by the fire, with the …" at bounding box center [607, 138] width 199 height 198
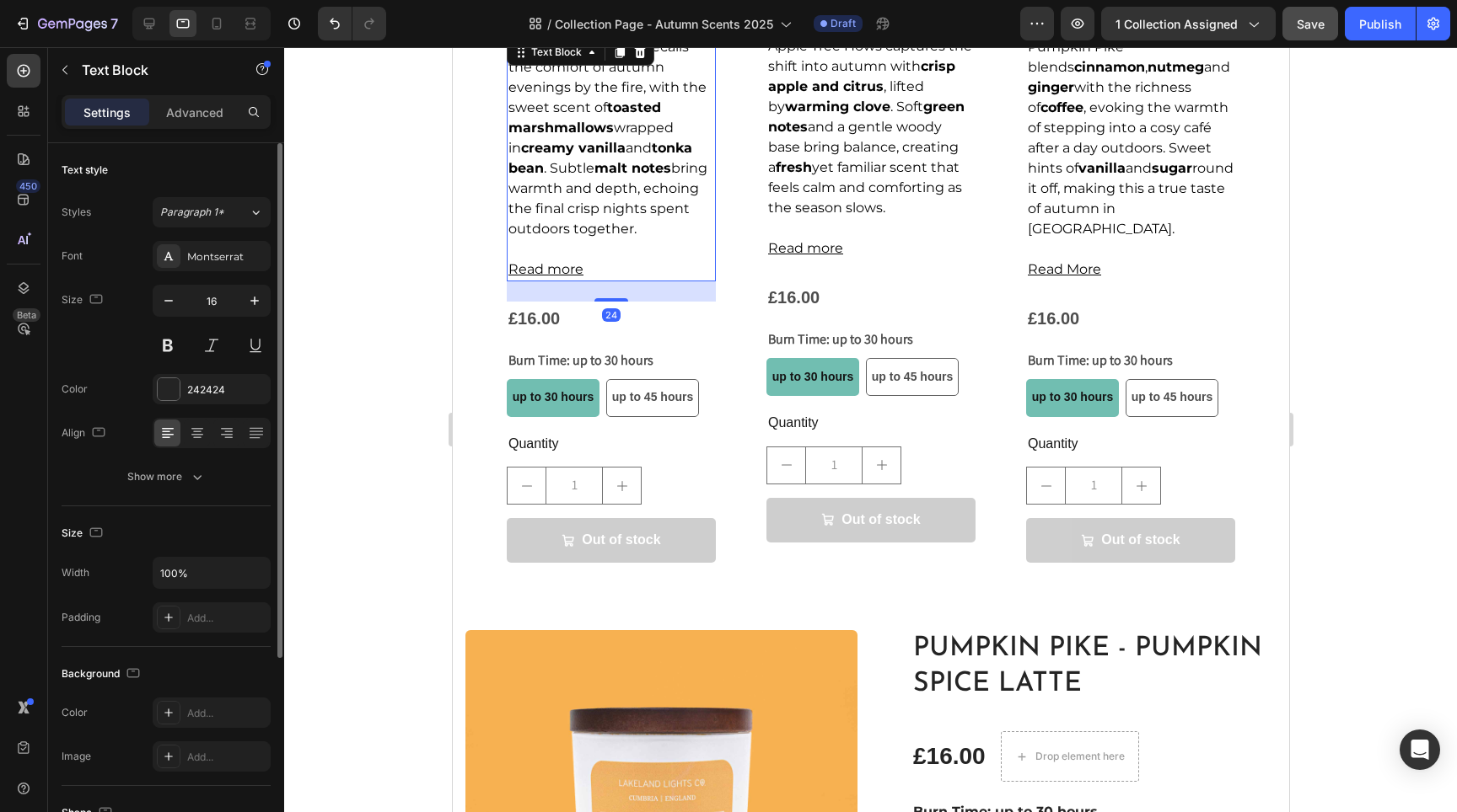
click at [341, 341] on div at bounding box center [870, 430] width 1173 height 765
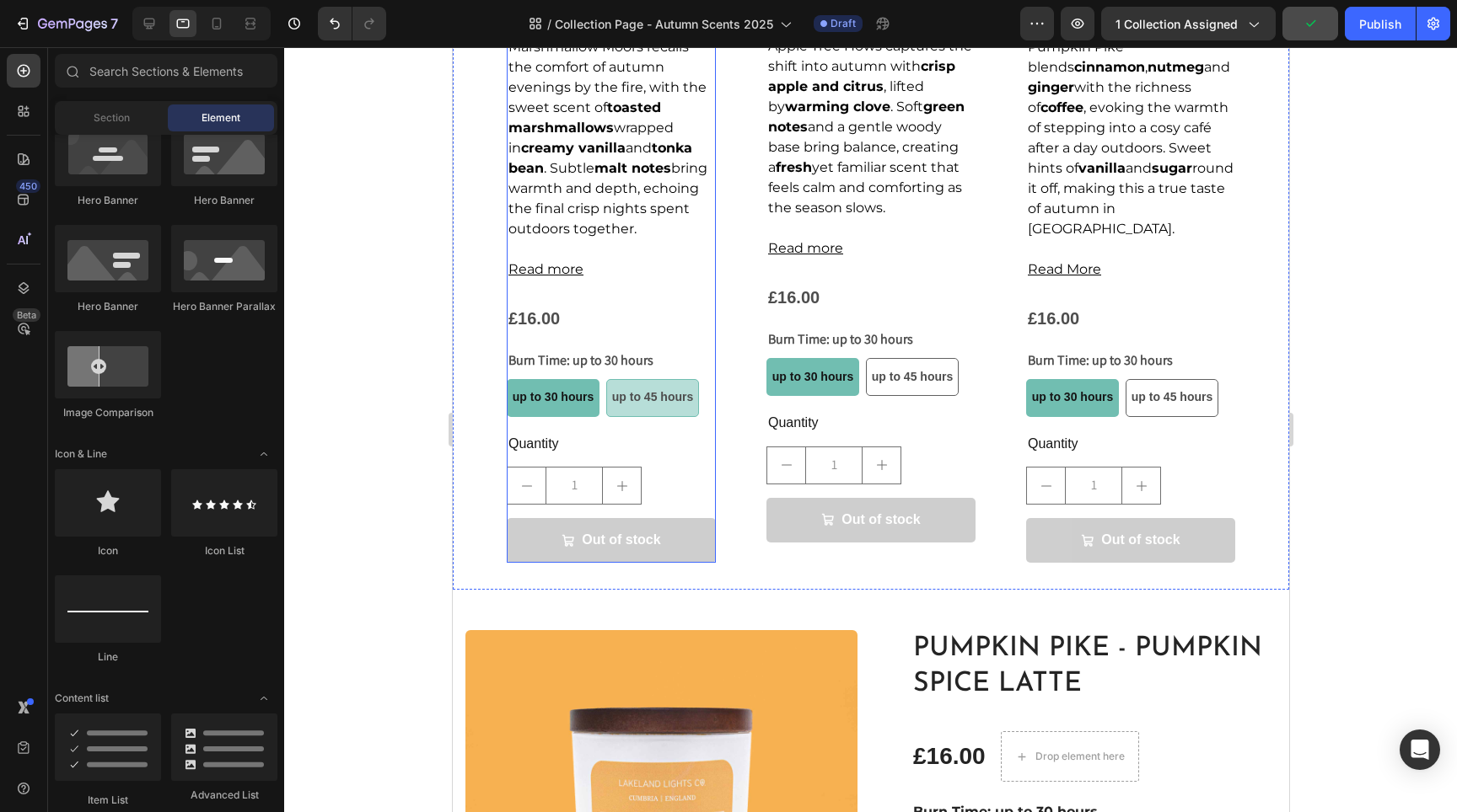
click at [628, 403] on div "up to 45 hours" at bounding box center [651, 397] width 81 height 35
click at [606, 379] on input "up to 45 hours up to 45 hours up to 45 hours" at bounding box center [605, 378] width 1 height 1
radio input "true"
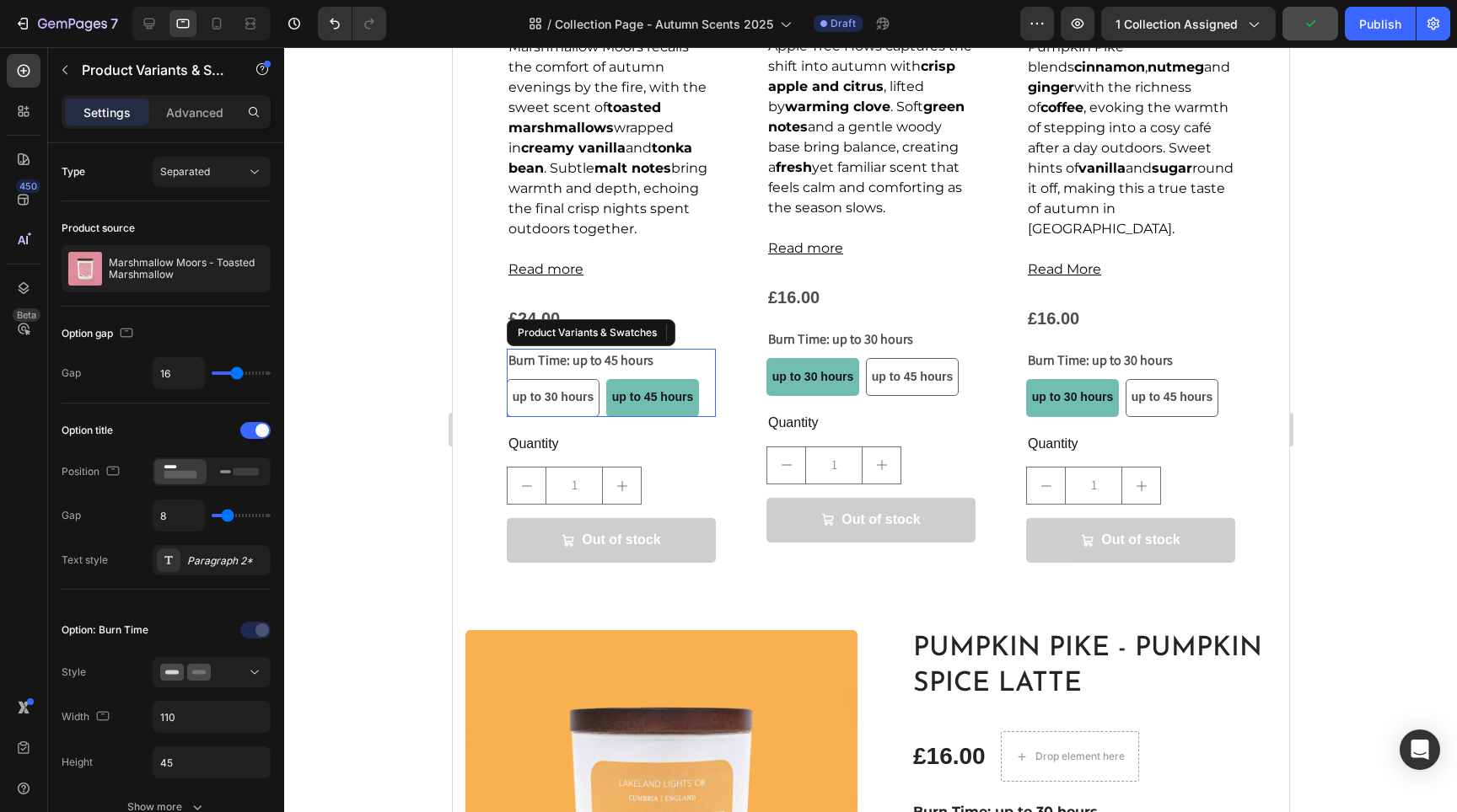
radio input "true"
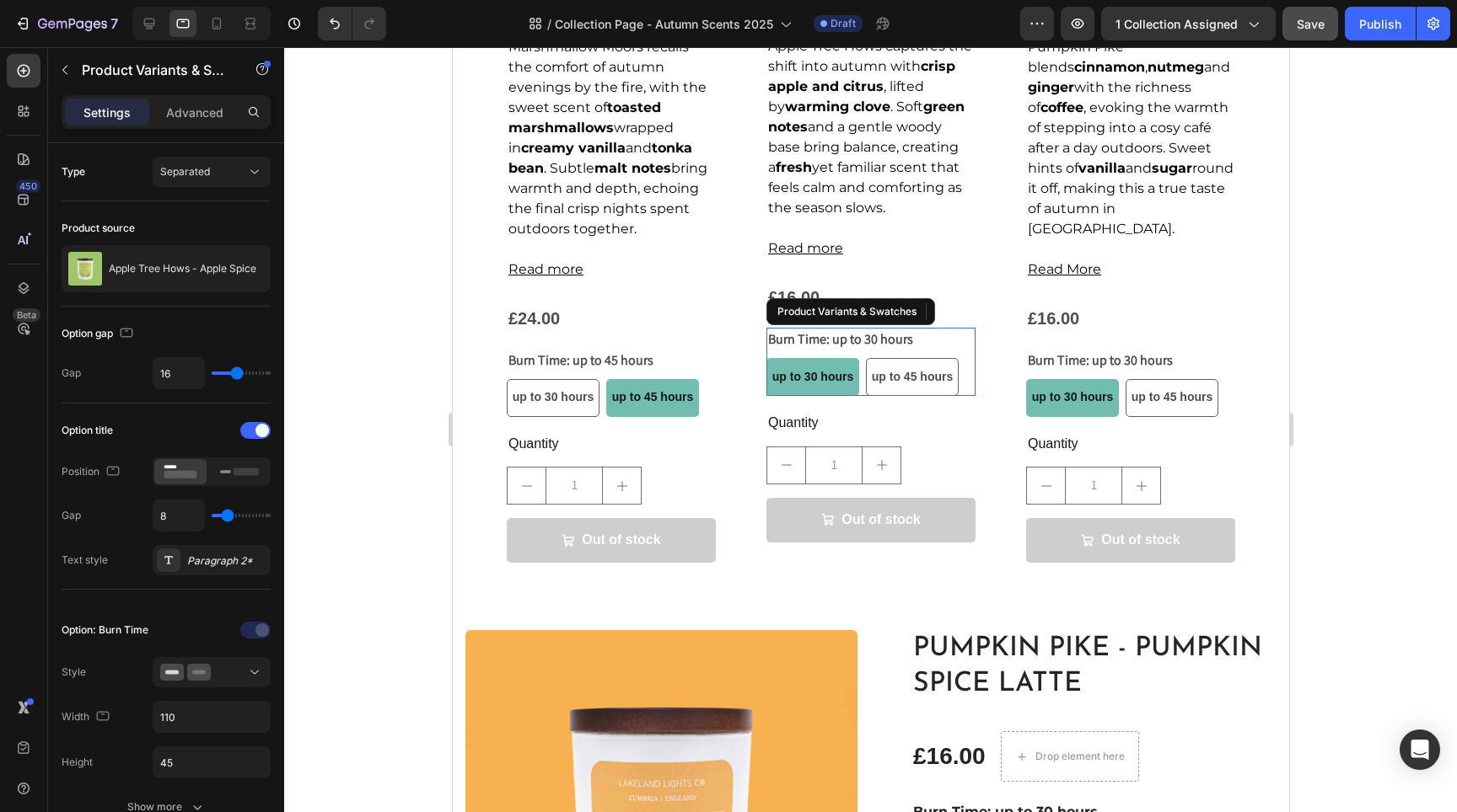
drag, startPoint x: 899, startPoint y: 404, endPoint x: 1016, endPoint y: 415, distance: 117.5
click at [899, 394] on div "up to 45 hours" at bounding box center [911, 376] width 81 height 35
click at [865, 359] on input "up to 45 hours up to 45 hours up to 45 hours" at bounding box center [864, 358] width 1 height 1
radio input "true"
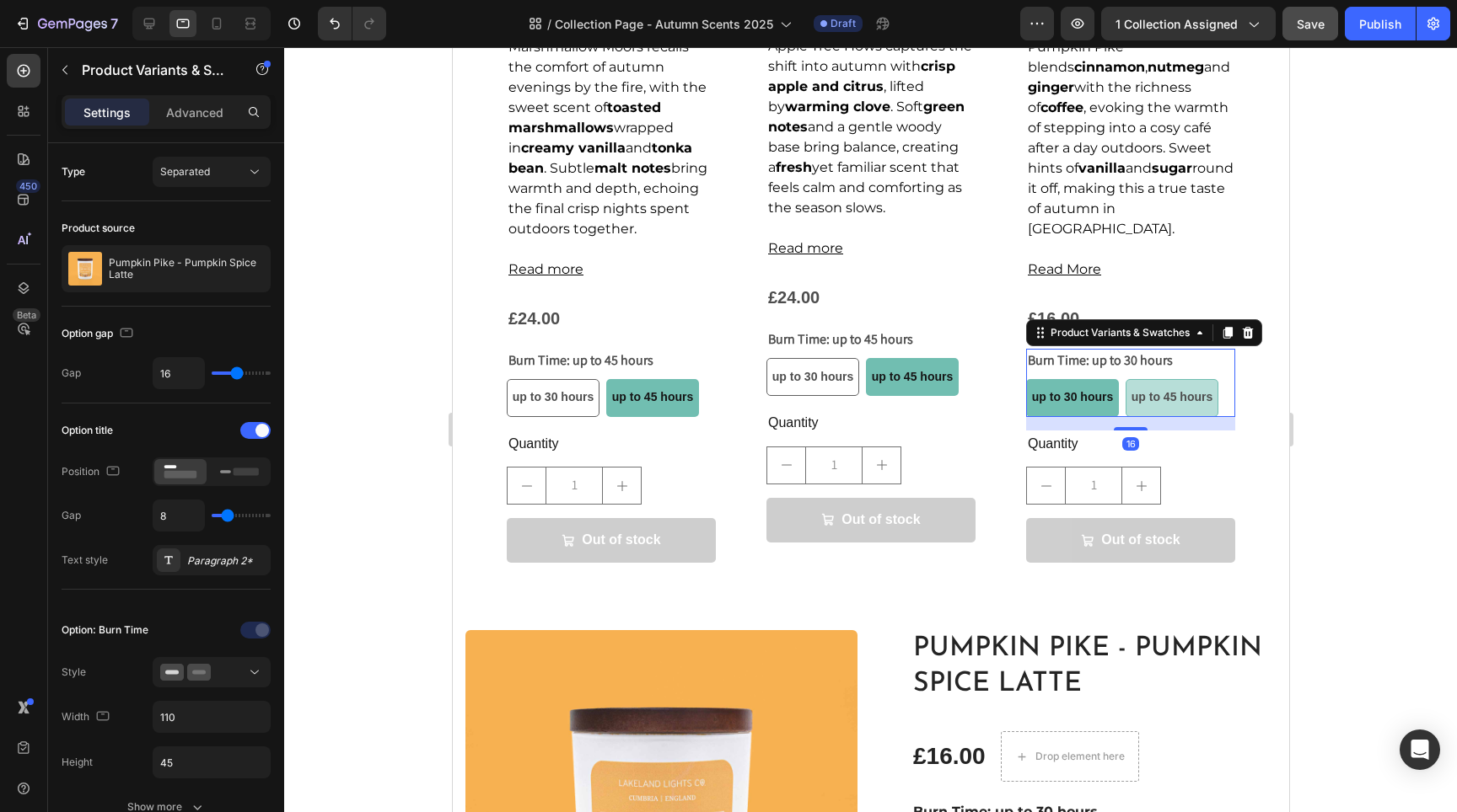
click at [1162, 393] on span "up to 45 hours" at bounding box center [1170, 397] width 81 height 13
click at [1125, 379] on input "up to 45 hours up to 45 hours up to 45 hours" at bounding box center [1124, 378] width 1 height 1
radio input "false"
radio input "true"
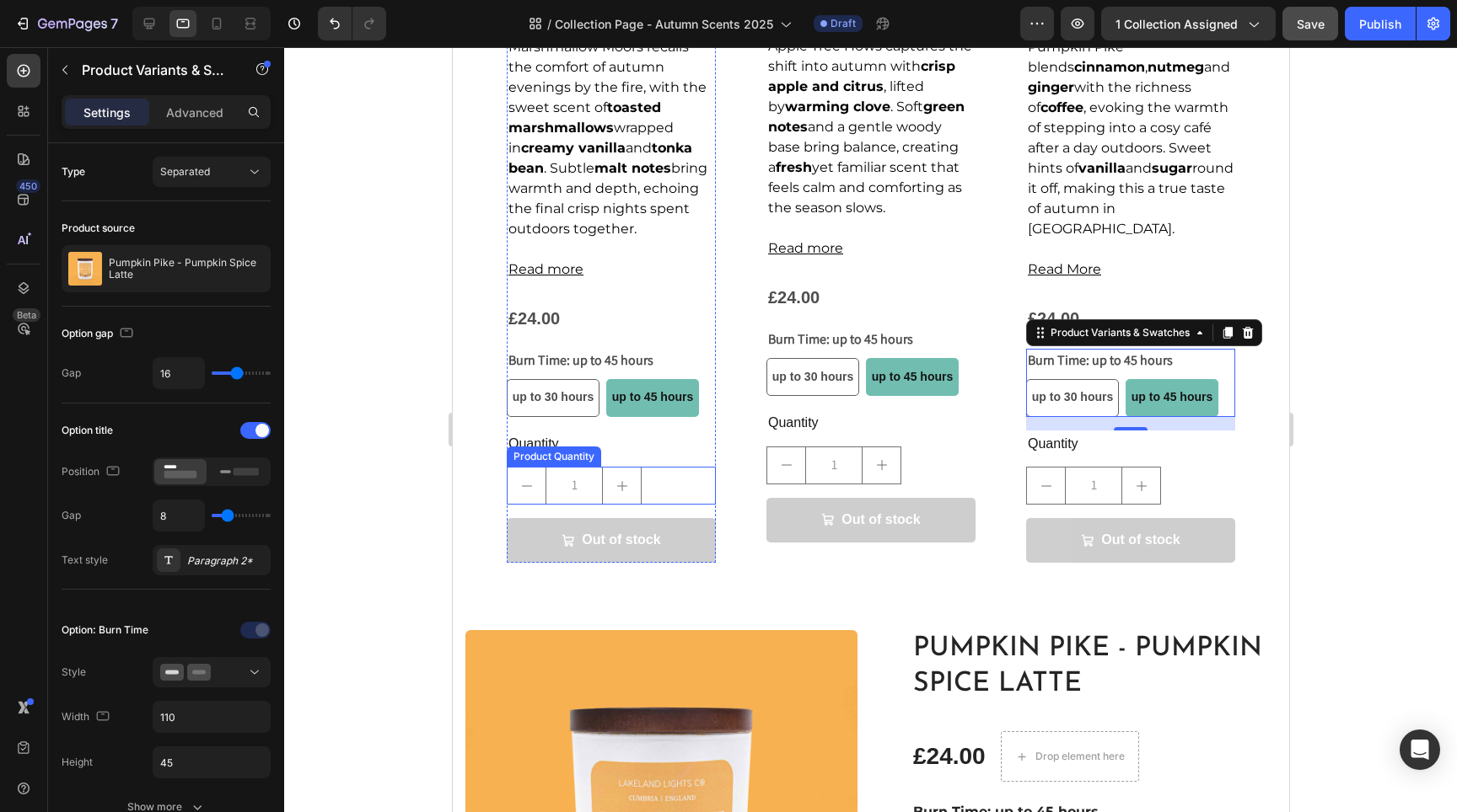
click at [658, 473] on div "1" at bounding box center [611, 485] width 210 height 38
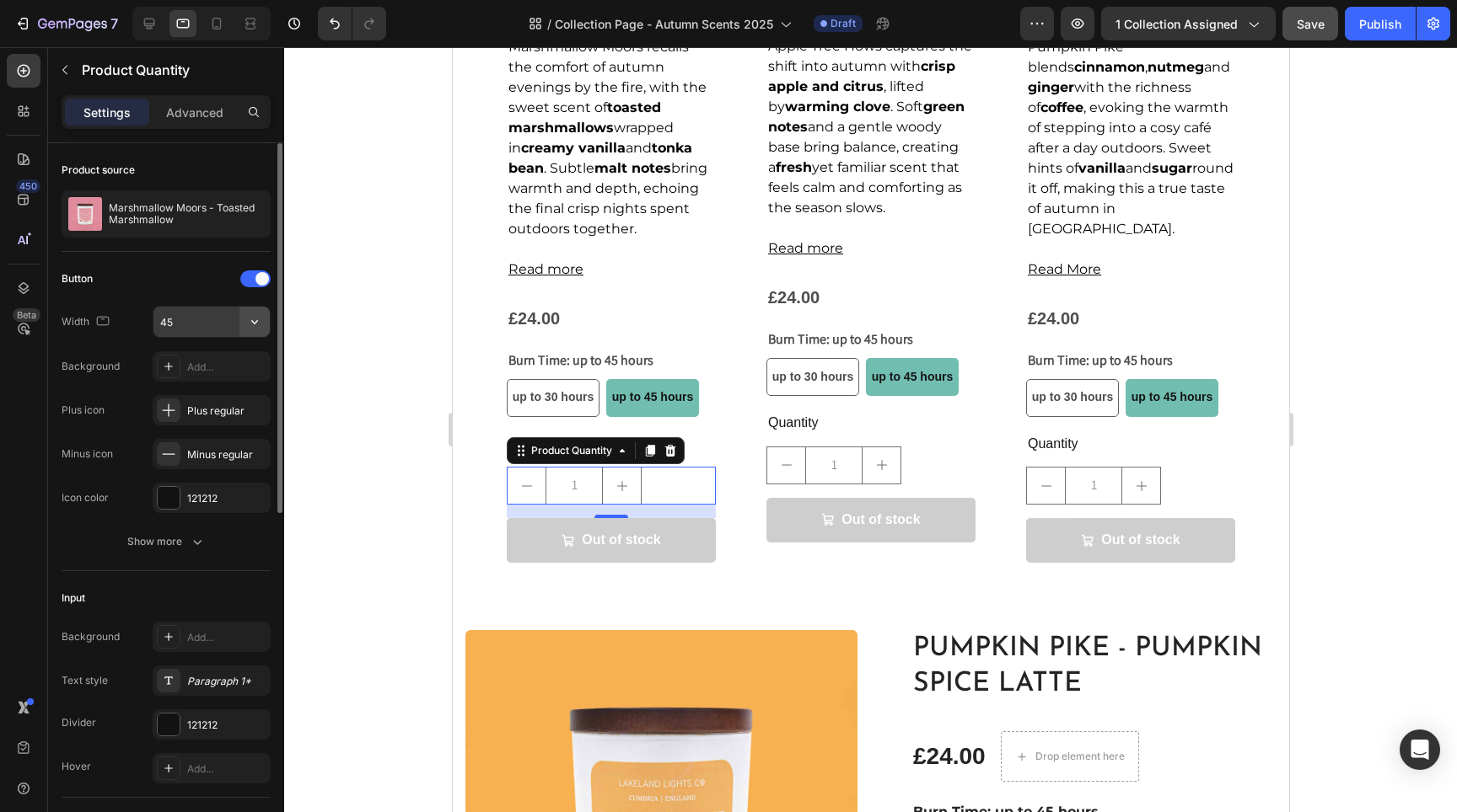
click at [250, 325] on icon "button" at bounding box center [254, 321] width 17 height 17
click at [219, 350] on div "Full 100%" at bounding box center [194, 365] width 139 height 32
click at [347, 25] on button "Undo/Redo" at bounding box center [335, 24] width 34 height 34
type input "45"
click at [393, 566] on div at bounding box center [870, 430] width 1173 height 765
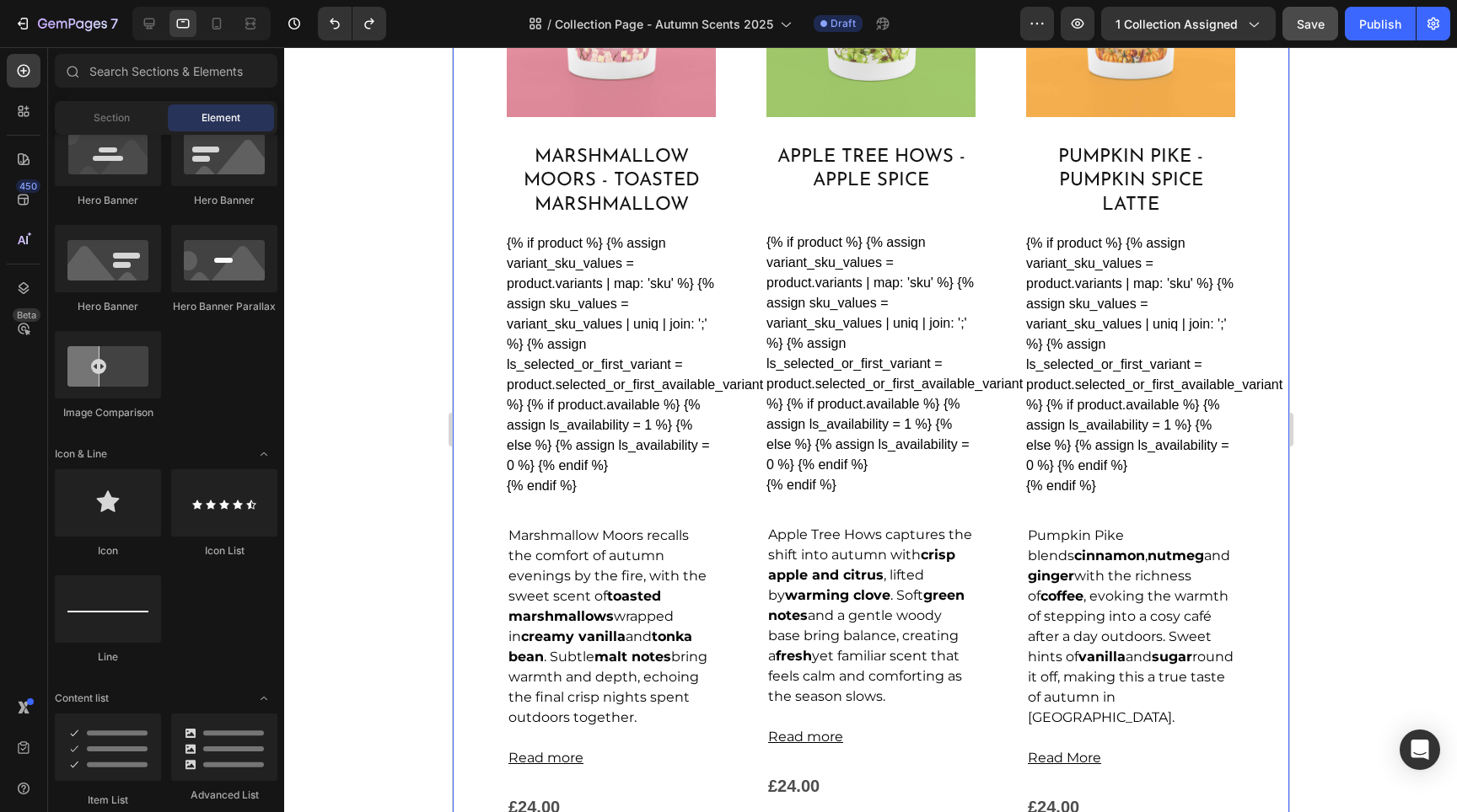
scroll to position [863, 0]
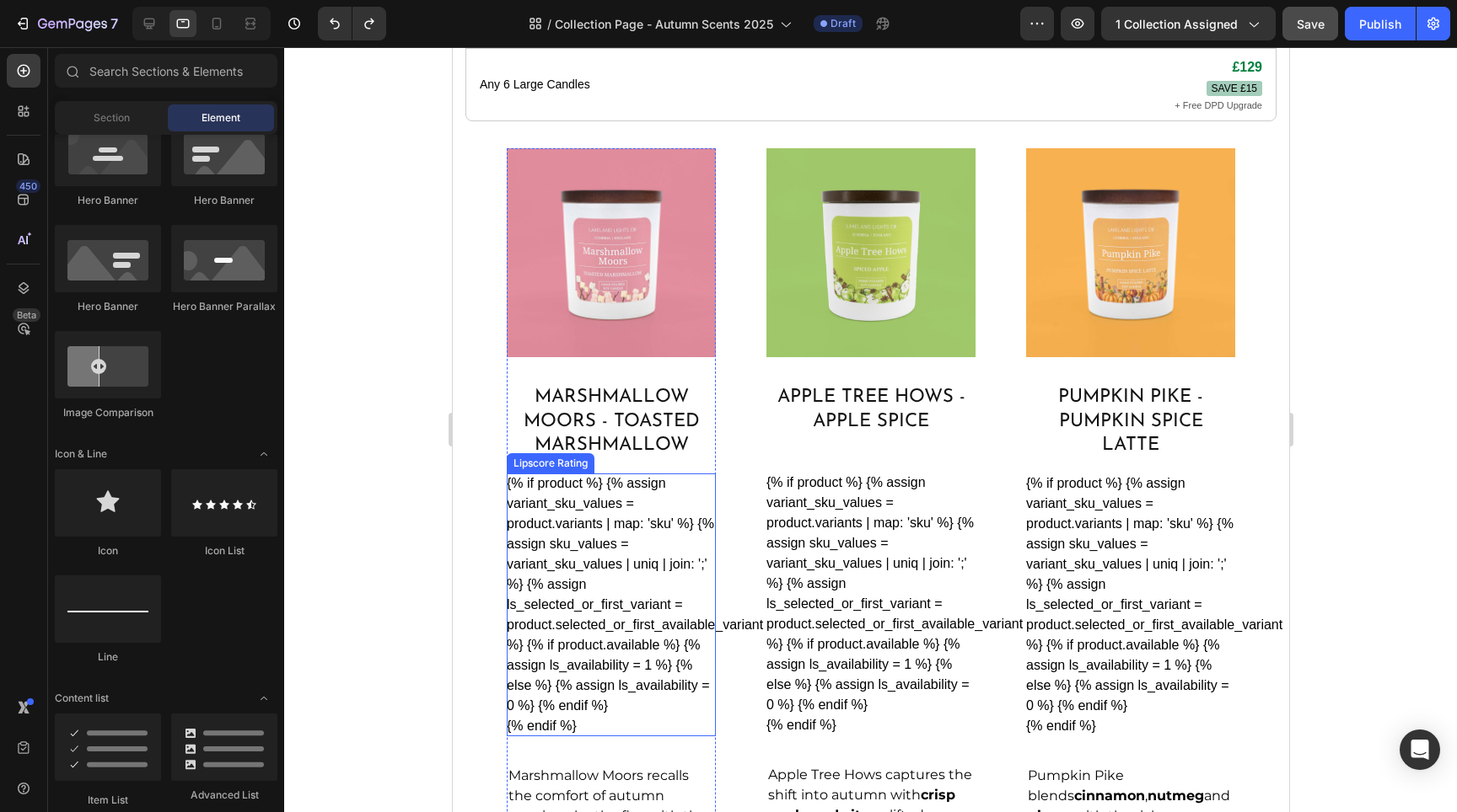
click at [671, 643] on div "{% if product %} {% assign variant_sku_values = product.variants | map: 'sku' %…" at bounding box center [611, 605] width 210 height 263
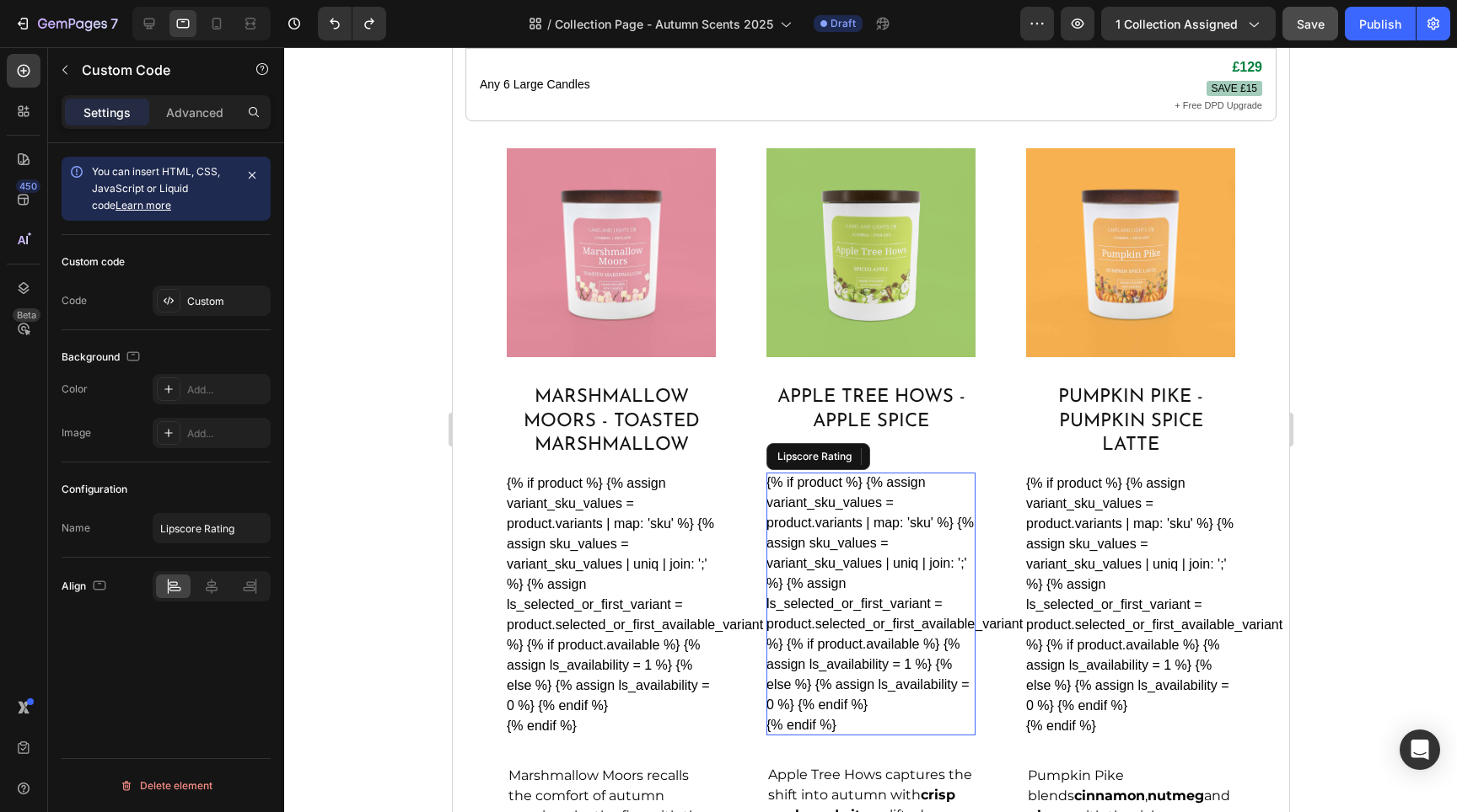
click at [888, 582] on div "{% if product %} {% assign variant_sku_values = product.variants | map: 'sku' %…" at bounding box center [870, 604] width 210 height 263
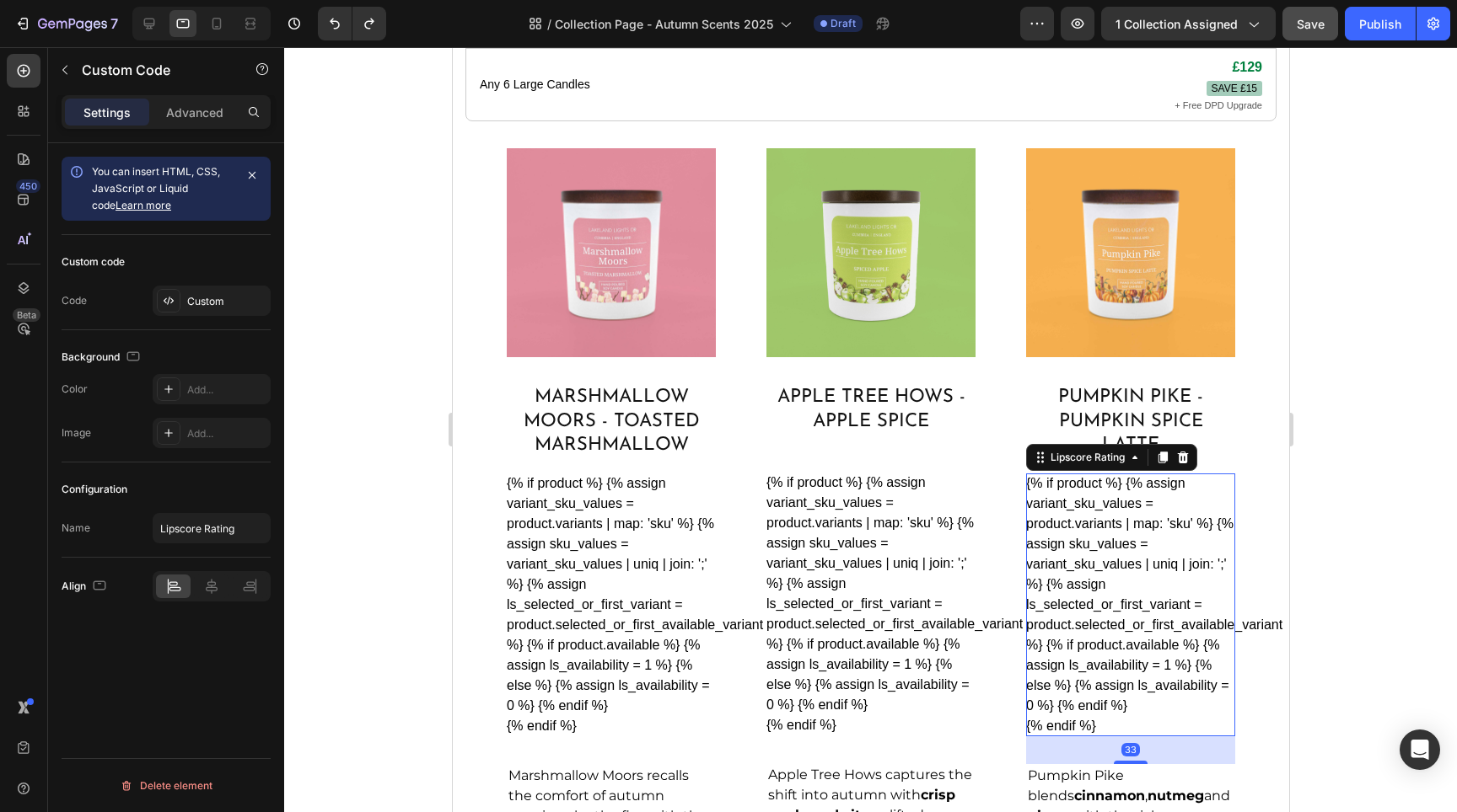
click at [1134, 584] on div "{% if product %} {% assign variant_sku_values = product.variants | map: 'sku' %…" at bounding box center [1130, 605] width 210 height 263
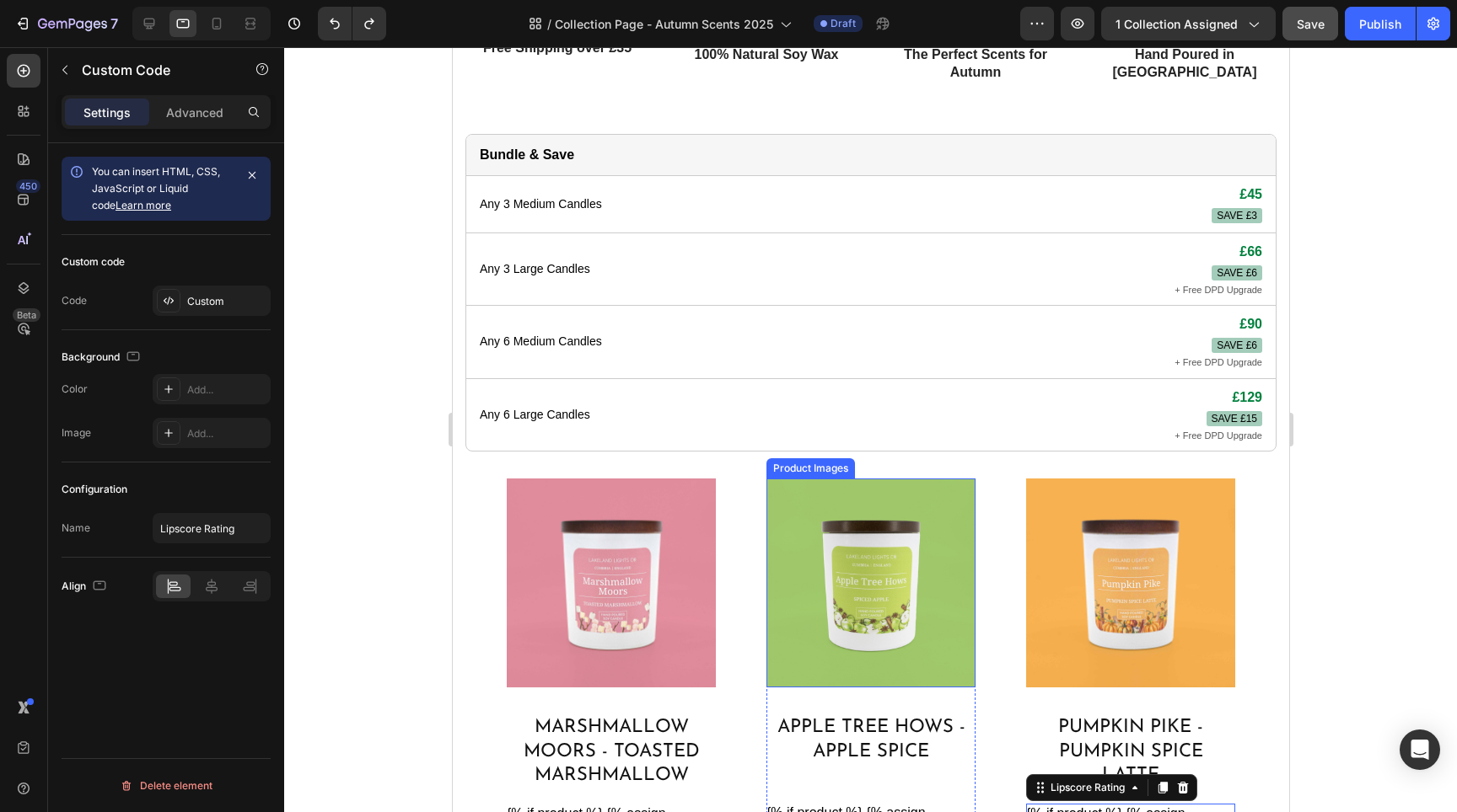
scroll to position [445, 0]
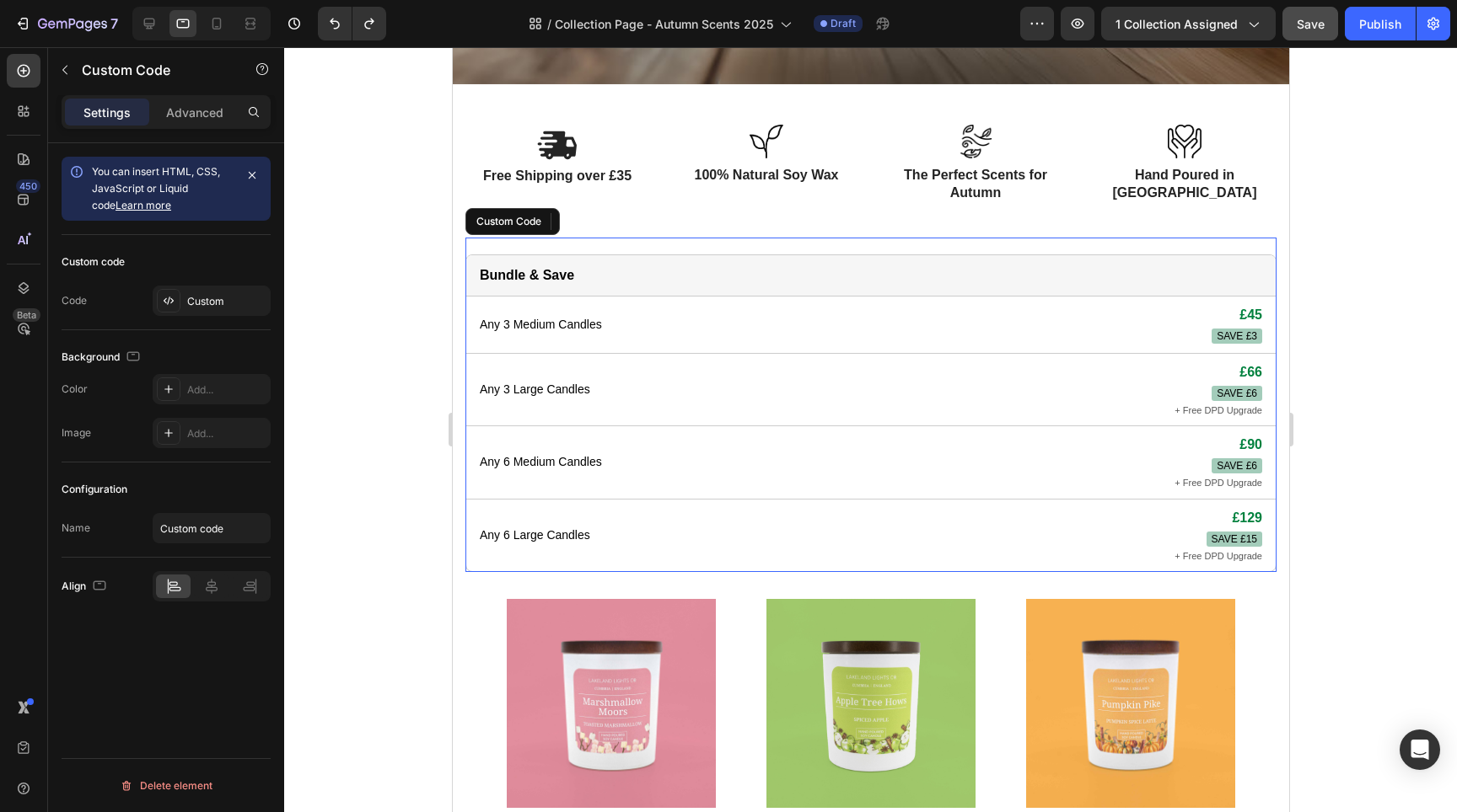
click at [782, 281] on div "Bundle & Save" at bounding box center [870, 276] width 810 height 42
click at [199, 595] on div at bounding box center [210, 587] width 35 height 24
click at [153, 583] on div "Align" at bounding box center [166, 587] width 210 height 30
click at [172, 592] on icon at bounding box center [173, 586] width 17 height 17
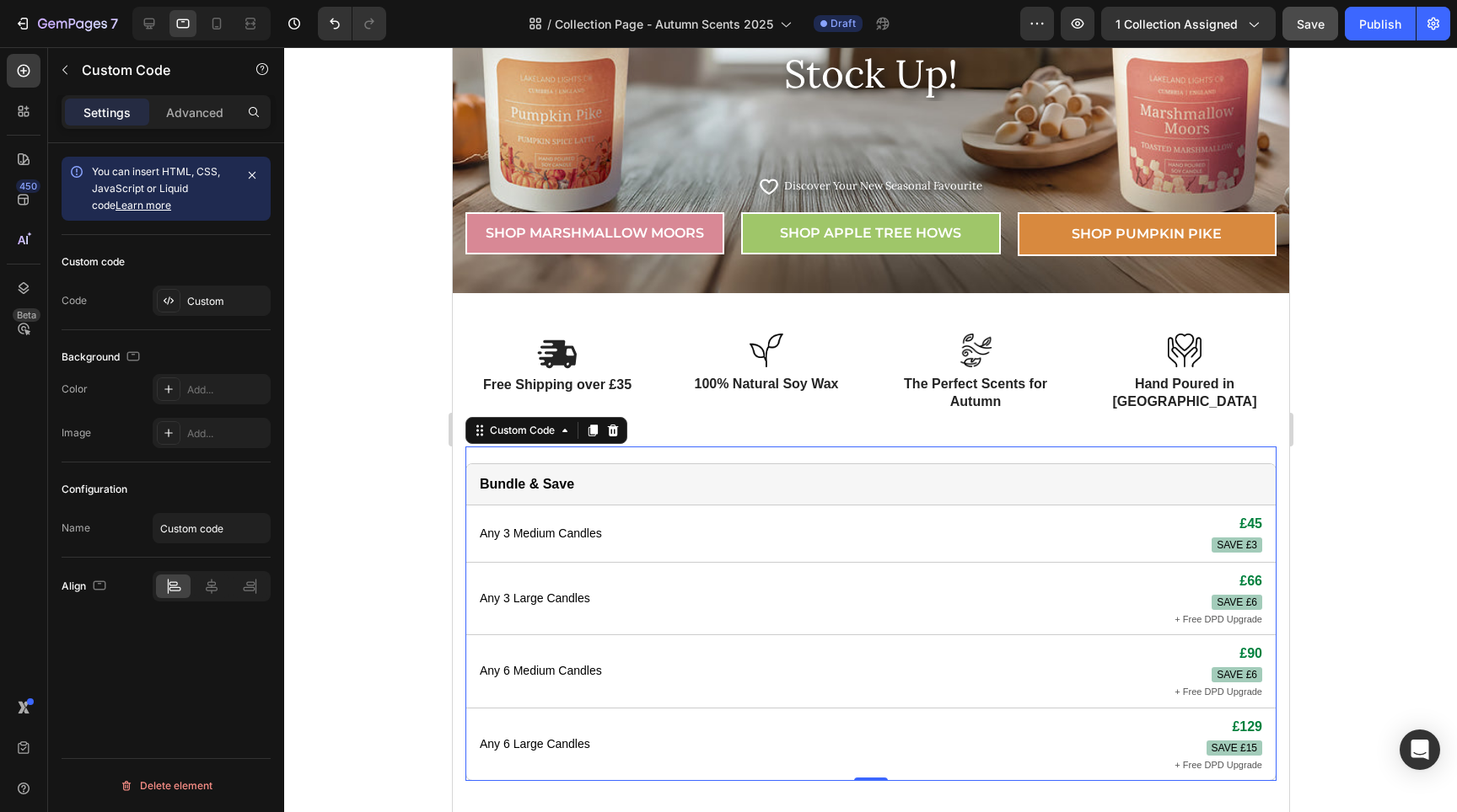
scroll to position [0, 0]
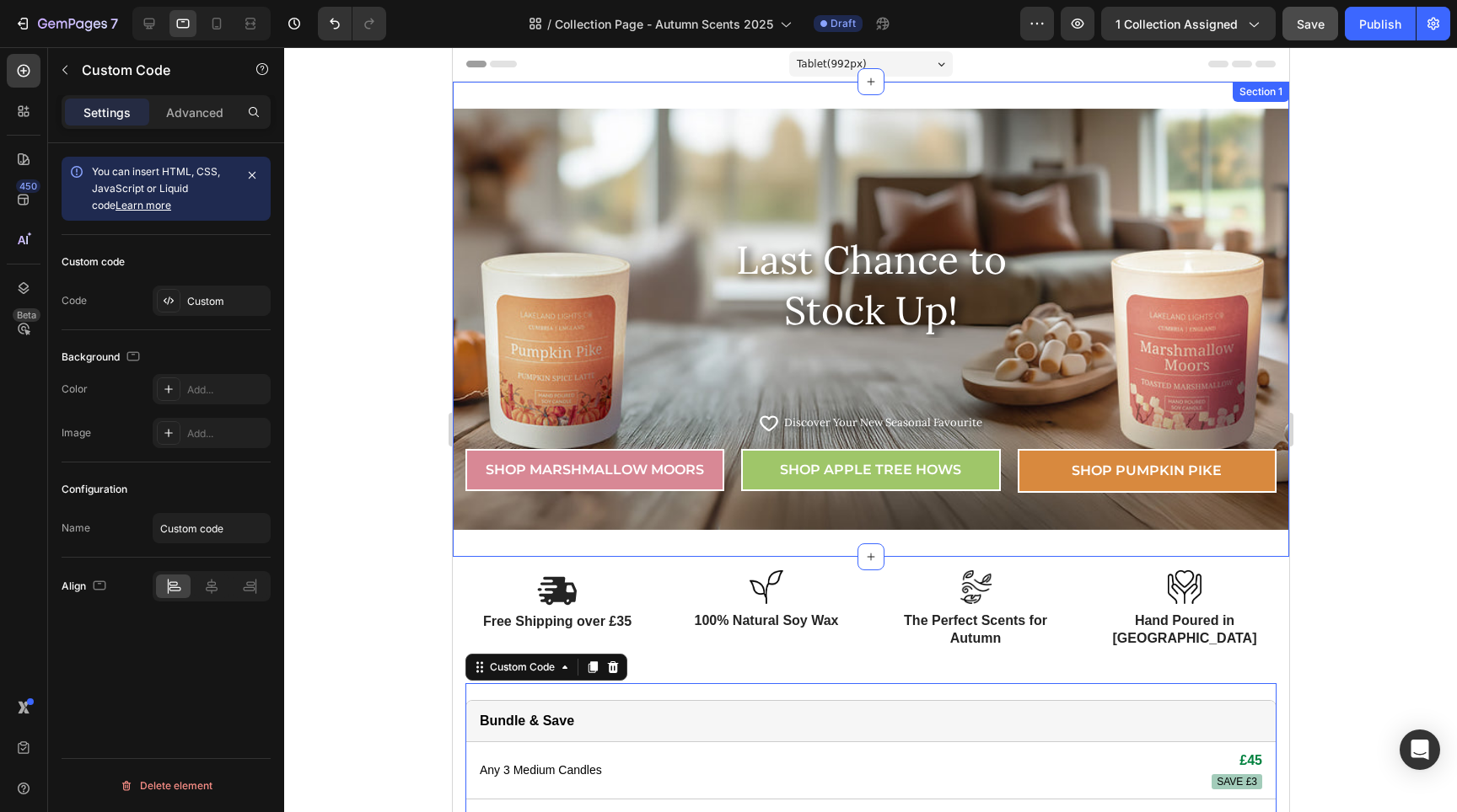
click at [732, 538] on div "Last Chance to Stock Up! Heading Row Icon Icon List Hoz Discover Your New Seaso…" at bounding box center [870, 319] width 836 height 476
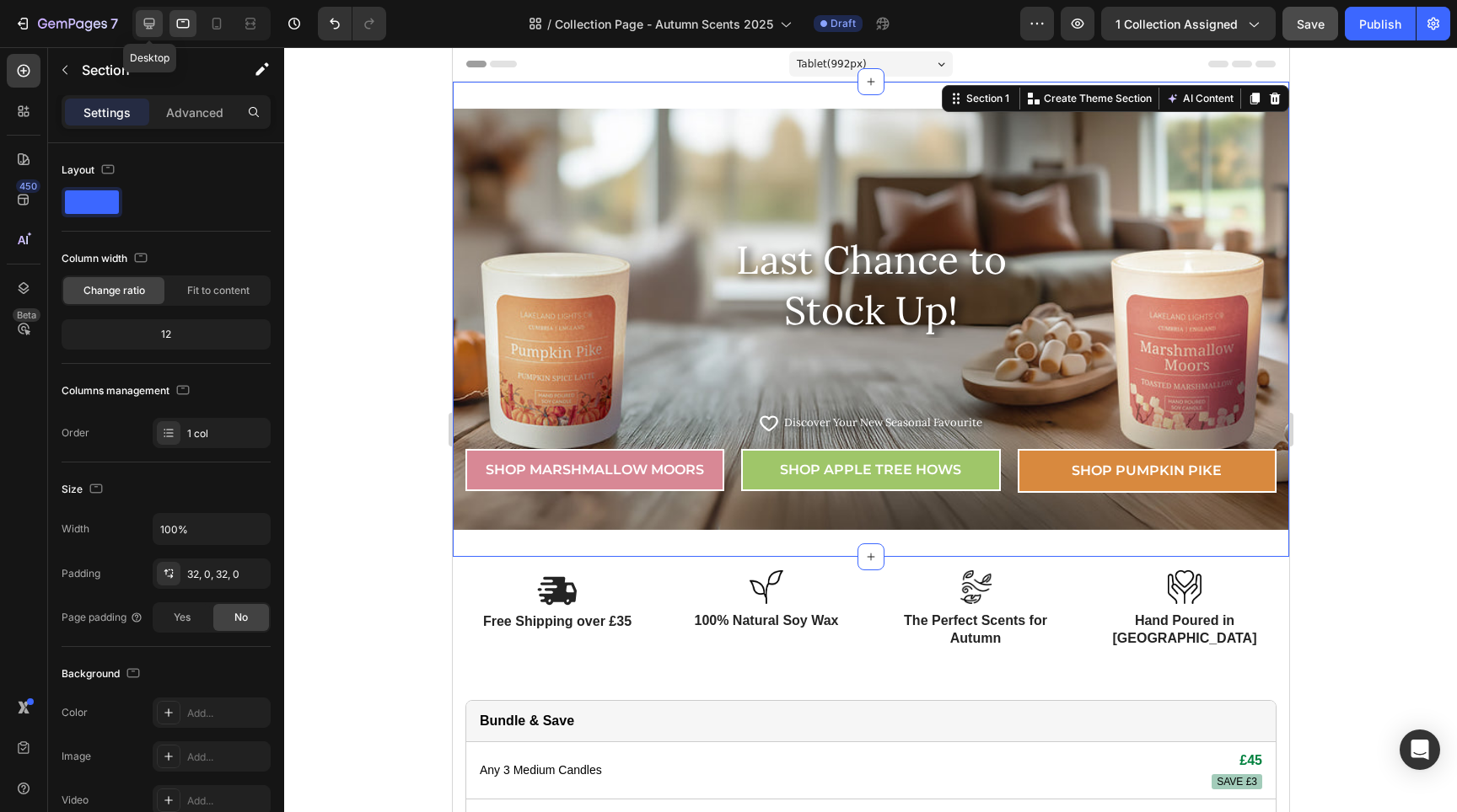
click at [152, 25] on icon at bounding box center [149, 24] width 11 height 11
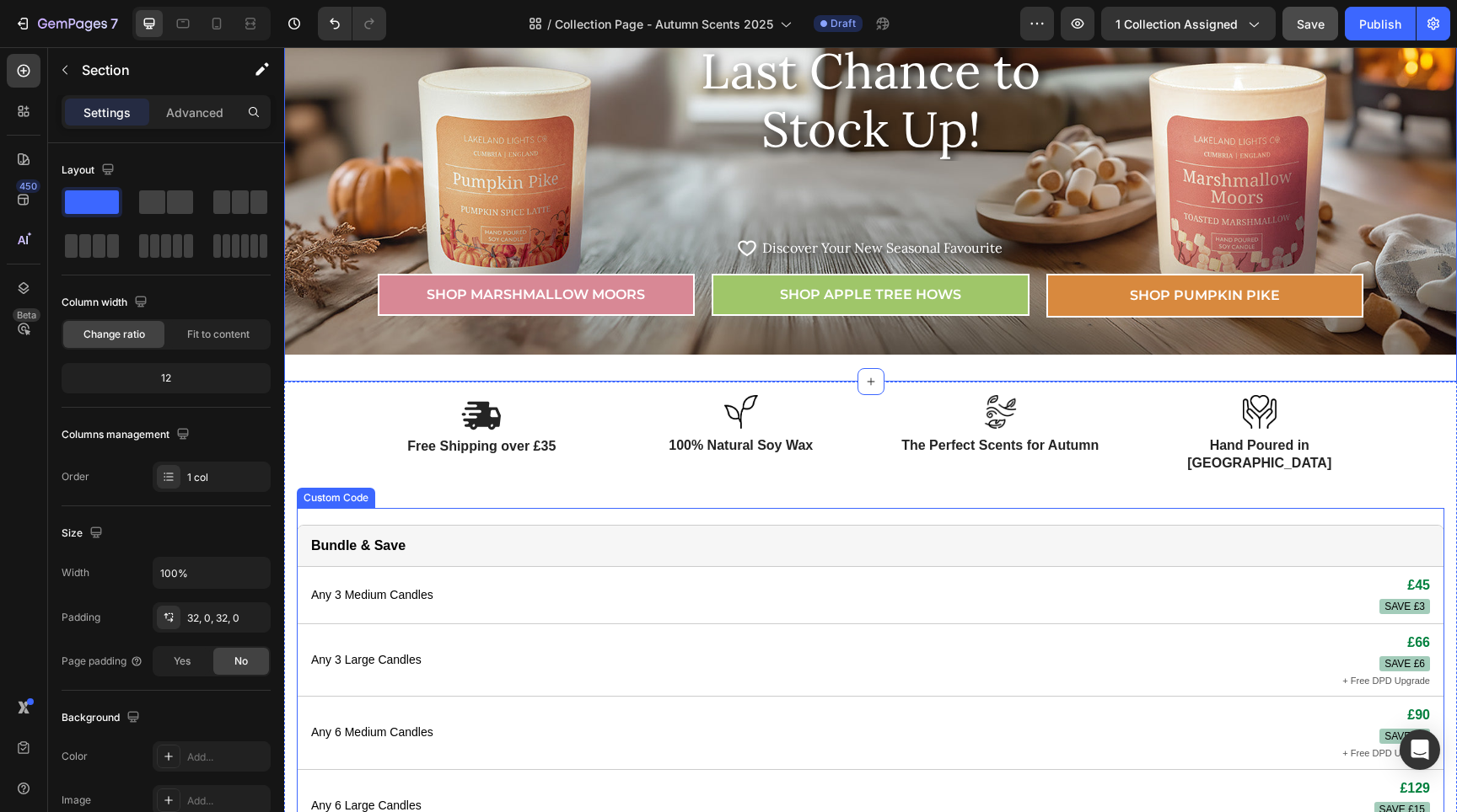
scroll to position [231, 0]
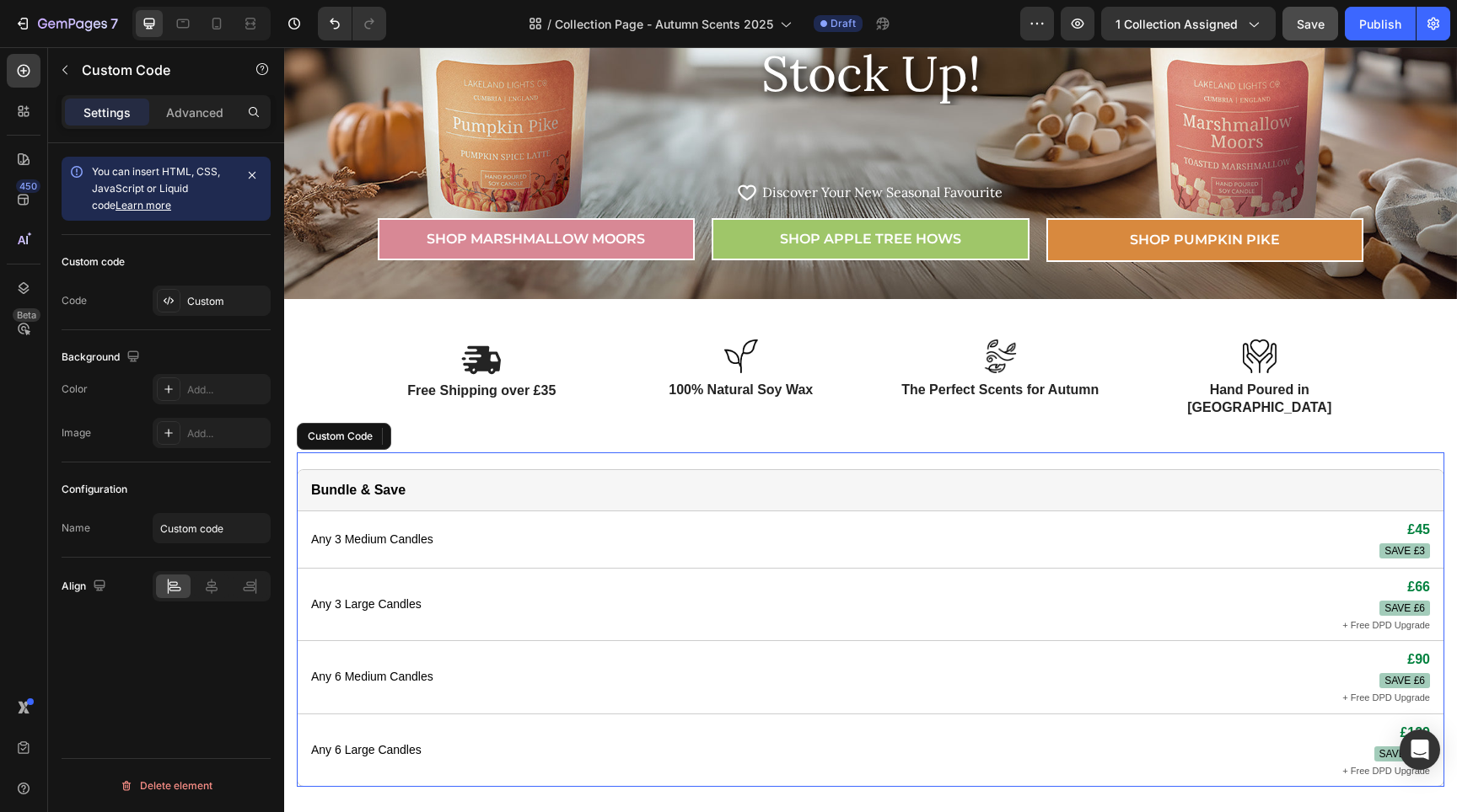
click at [965, 516] on div "Any 3 Medium Candles £45 SAVE £3" at bounding box center [870, 540] width 1146 height 58
click at [181, 91] on div "Custom Code" at bounding box center [144, 69] width 193 height 43
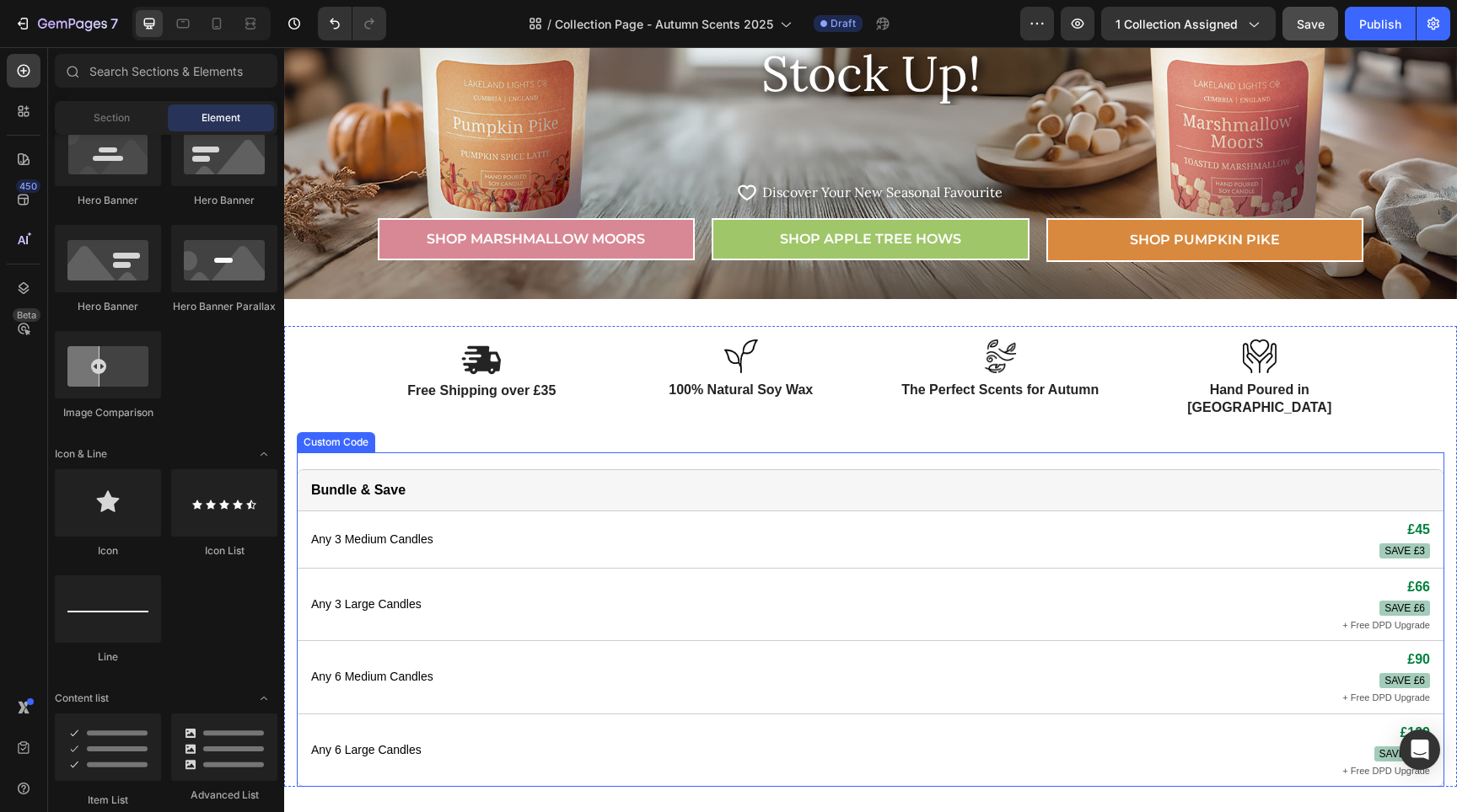
click at [579, 511] on div "Any 3 Medium Candles £45 SAVE £3" at bounding box center [870, 540] width 1146 height 58
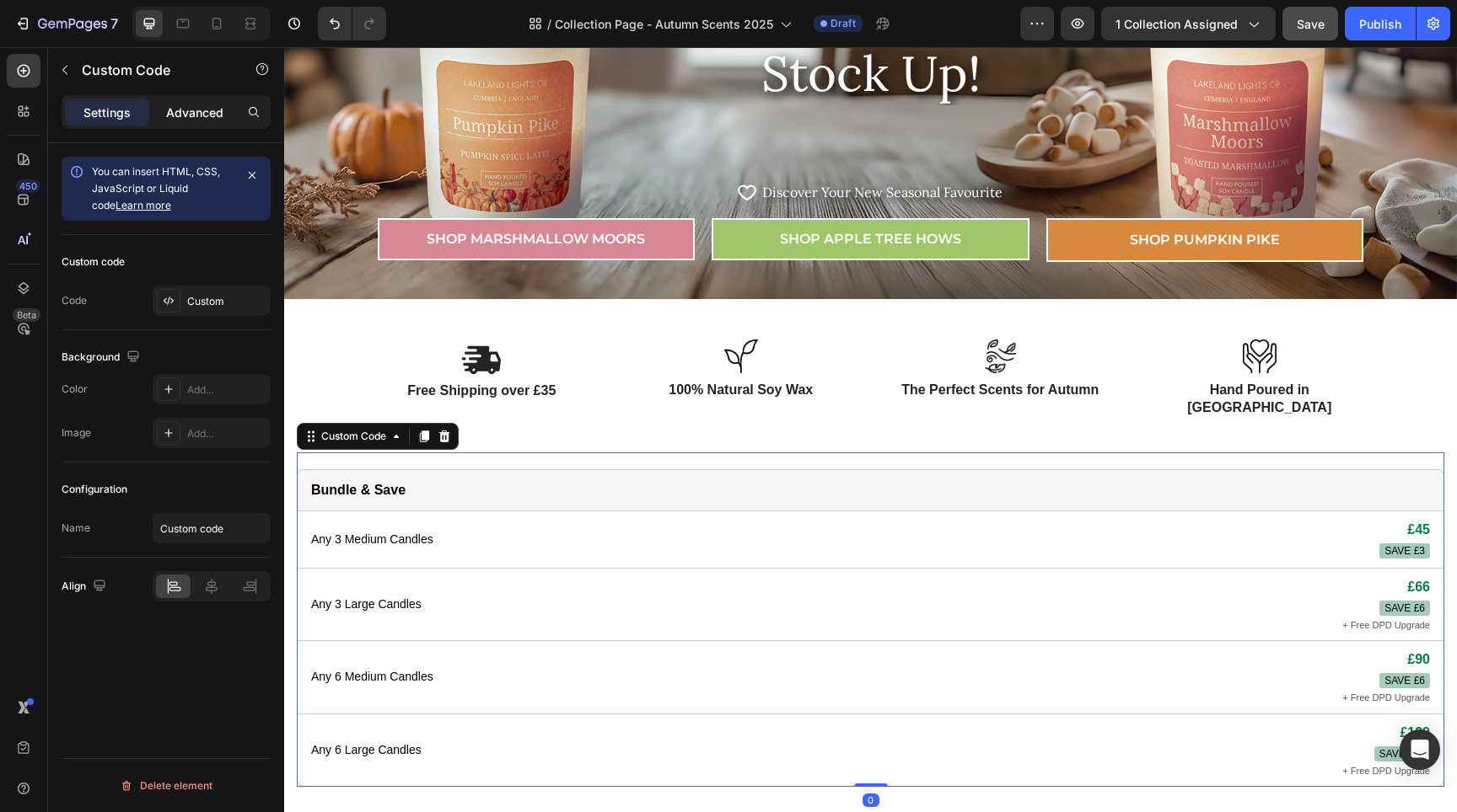
click at [219, 110] on p "Advanced" at bounding box center [194, 113] width 58 height 18
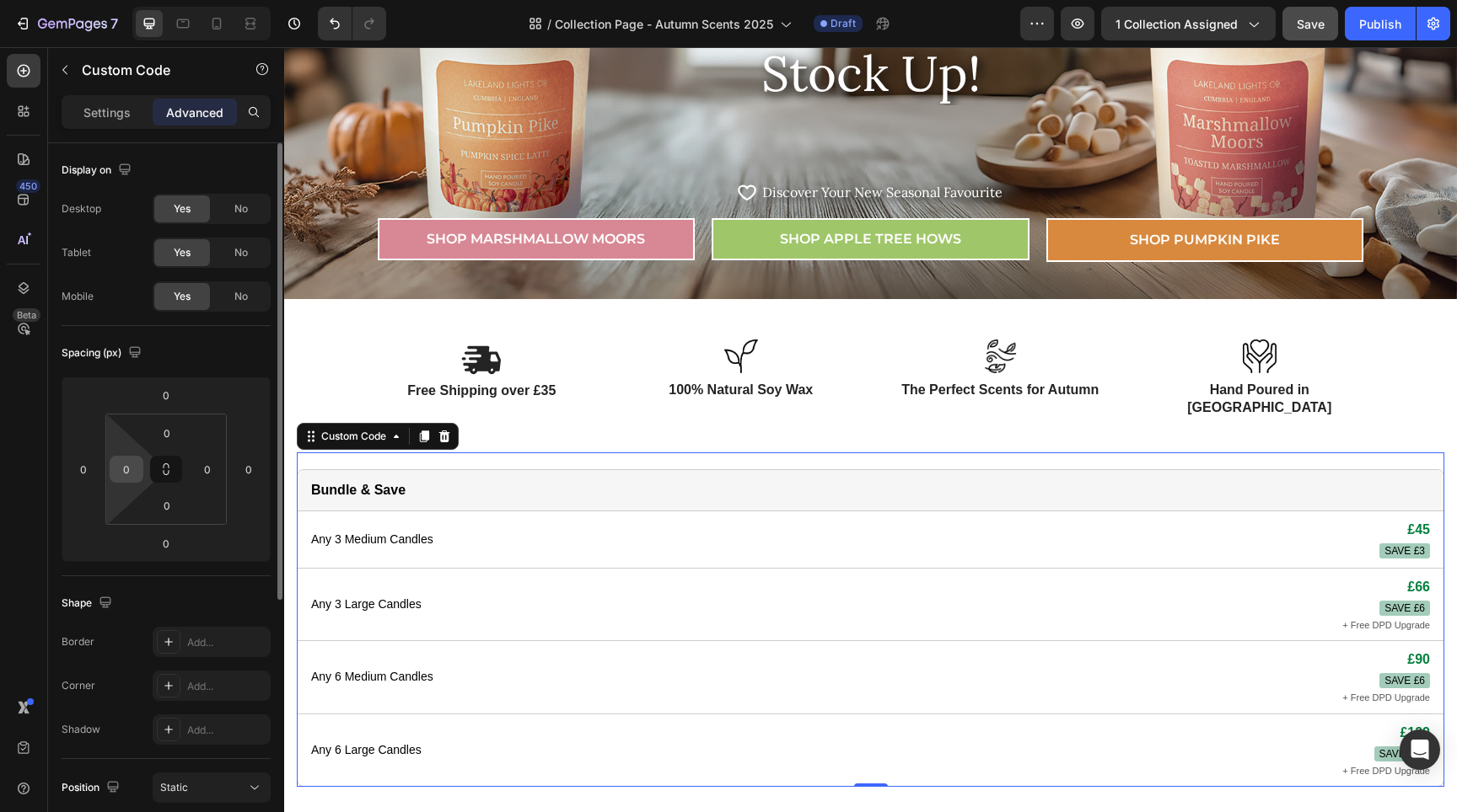
click at [131, 469] on input "0" at bounding box center [126, 469] width 25 height 25
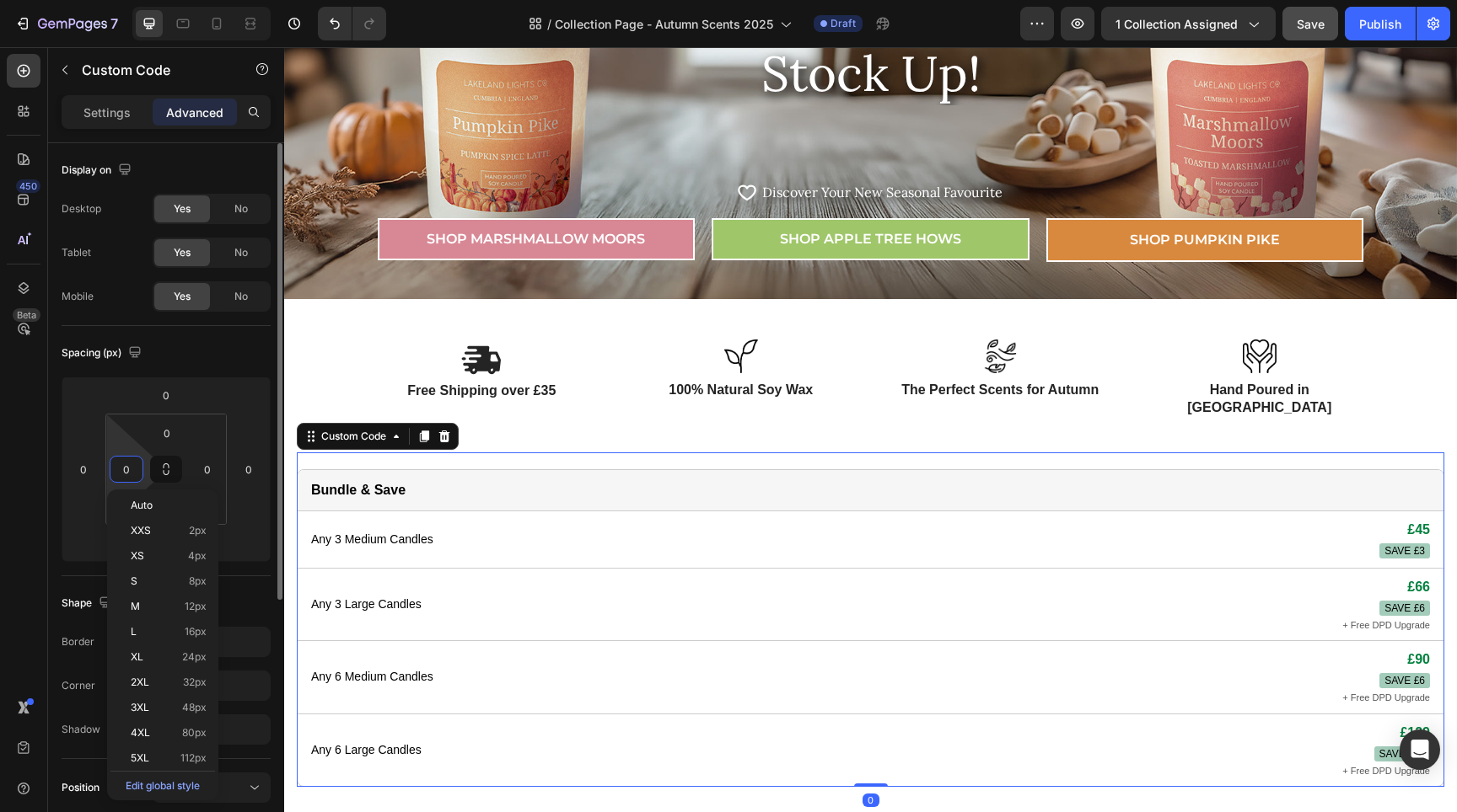
click at [131, 469] on input "0" at bounding box center [126, 469] width 25 height 25
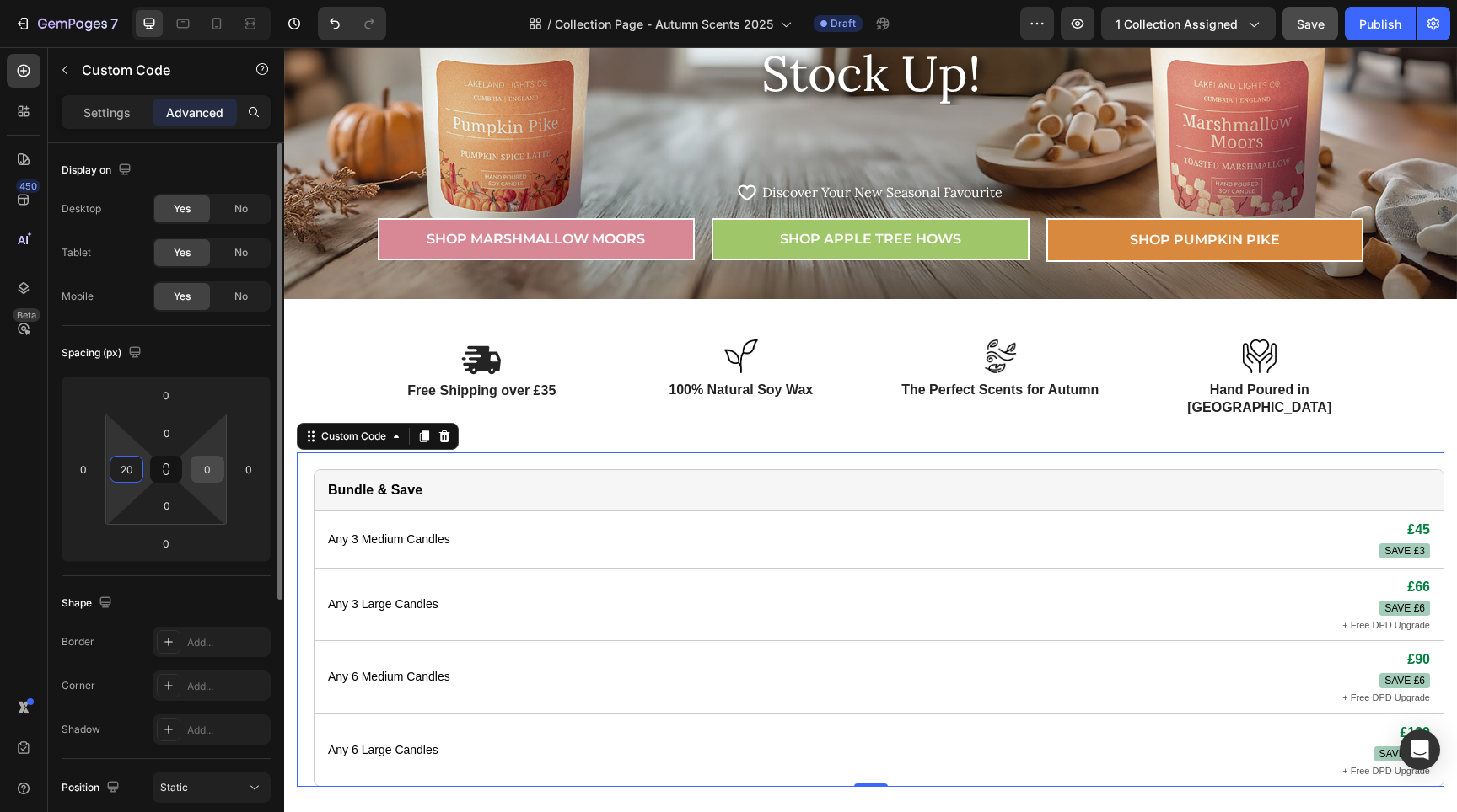
type input "20"
click at [208, 465] on input "0" at bounding box center [207, 469] width 25 height 25
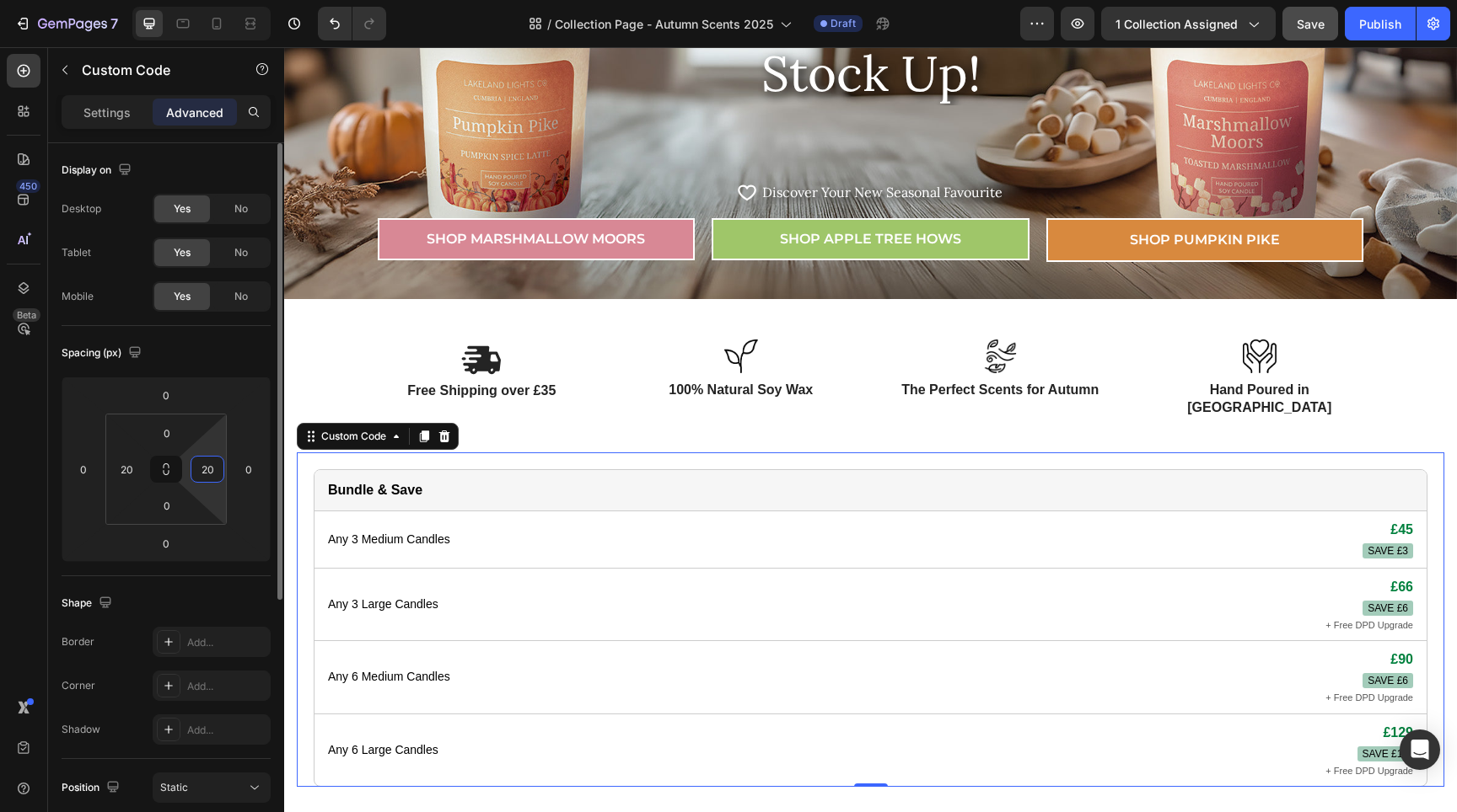
click at [205, 469] on input "20" at bounding box center [207, 469] width 25 height 25
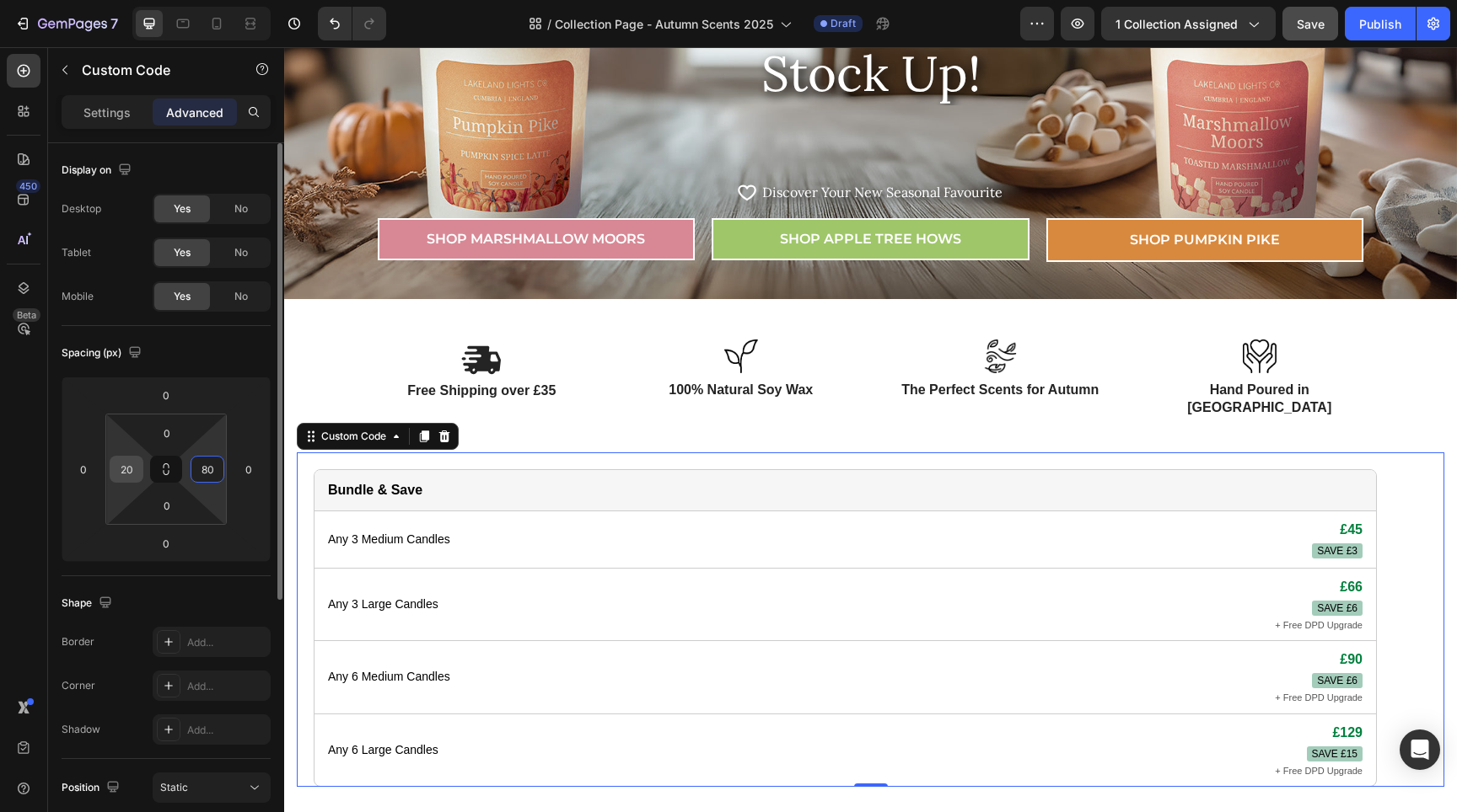
type input "80"
click at [124, 466] on input "20" at bounding box center [126, 469] width 25 height 25
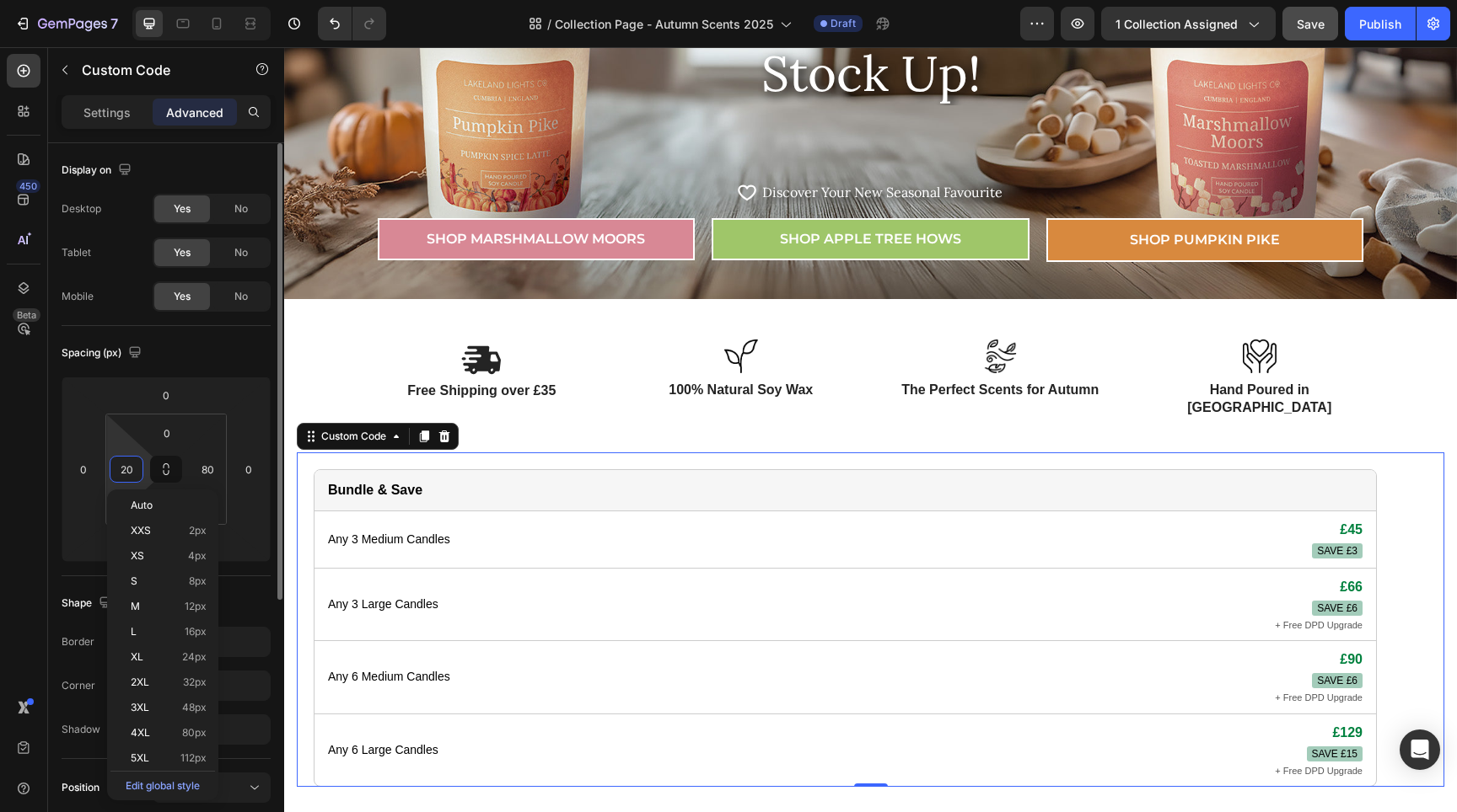
click at [124, 466] on input "20" at bounding box center [126, 469] width 25 height 25
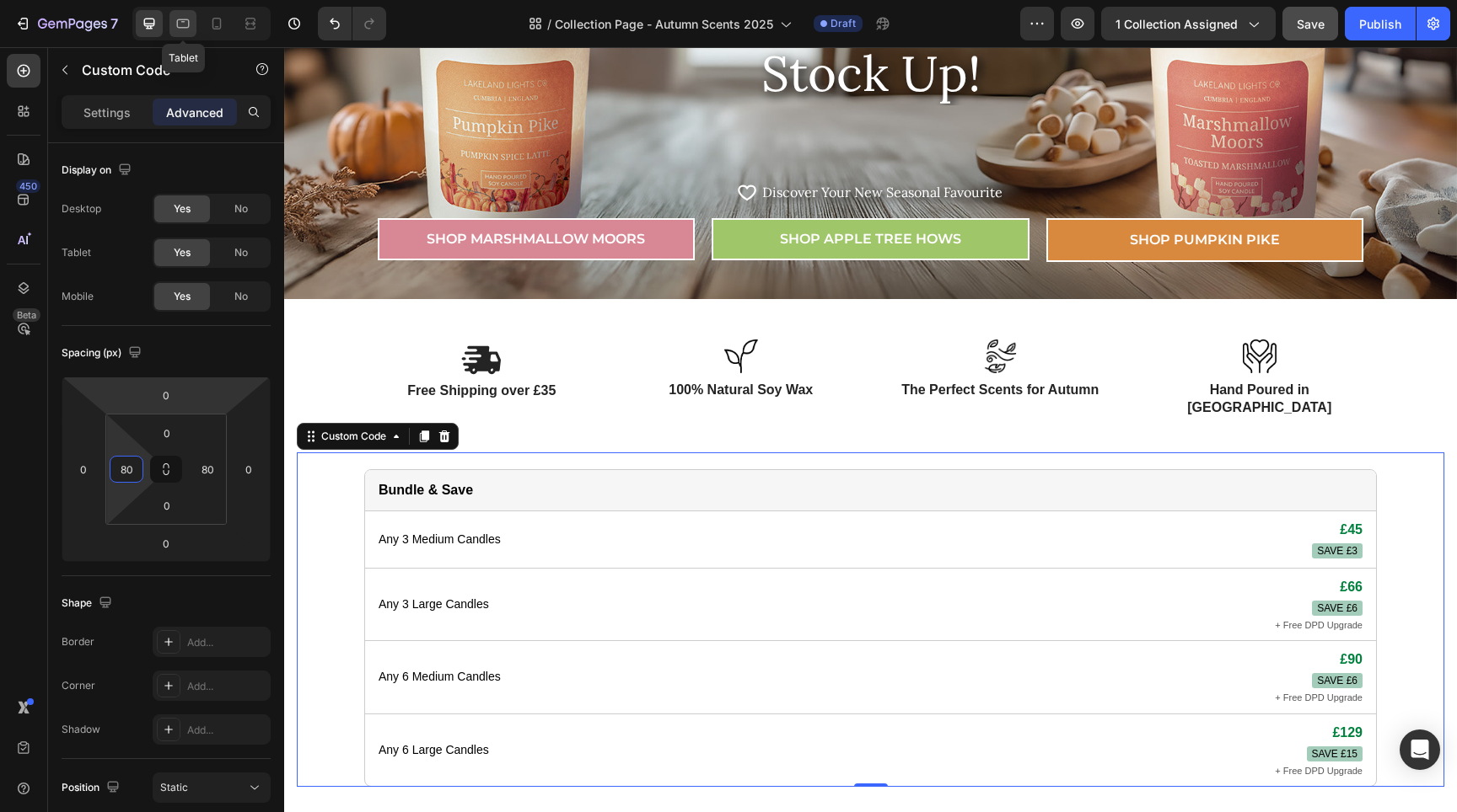
click at [186, 28] on icon at bounding box center [183, 24] width 12 height 9
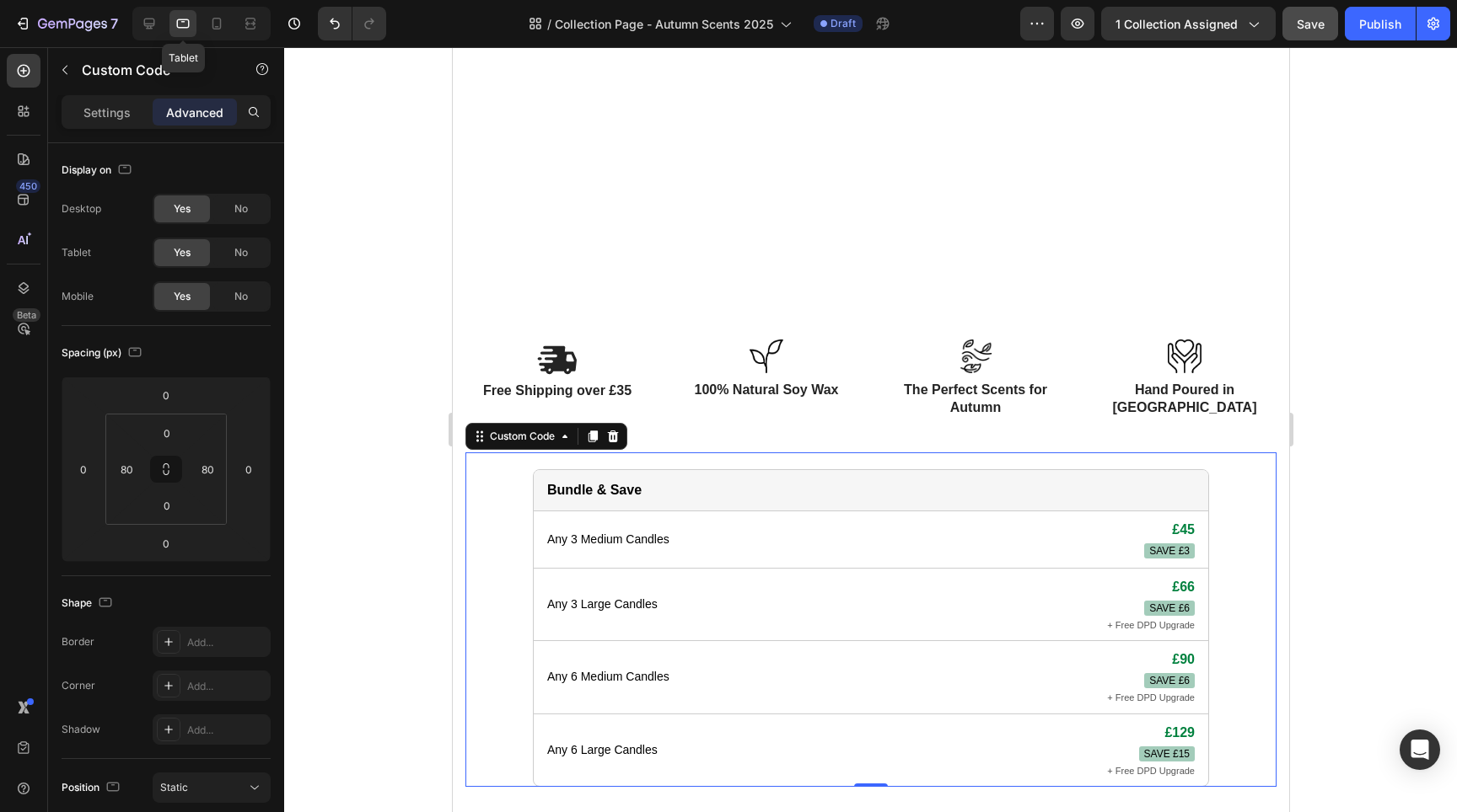
scroll to position [576, 0]
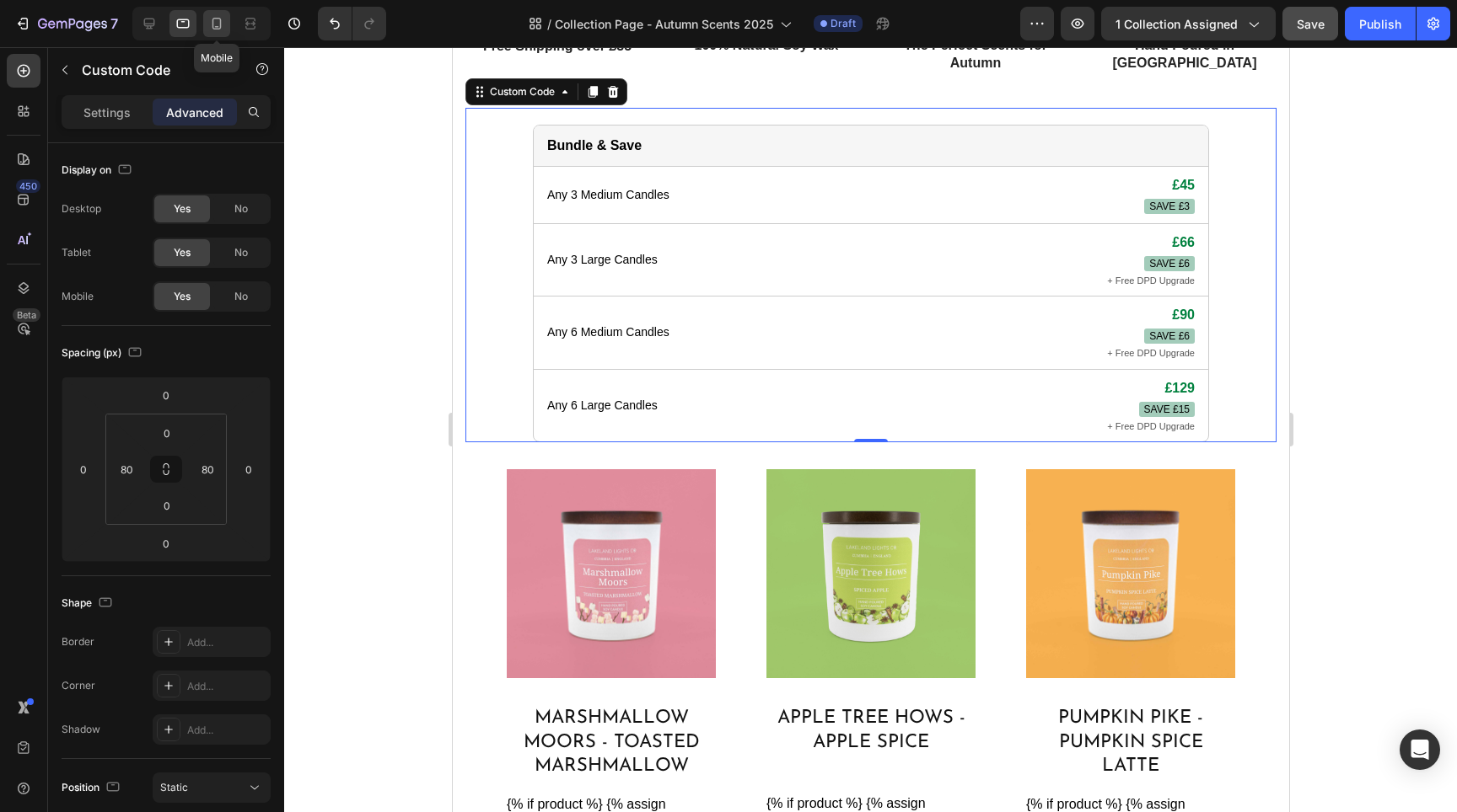
click at [219, 22] on icon at bounding box center [217, 23] width 17 height 17
type input "24"
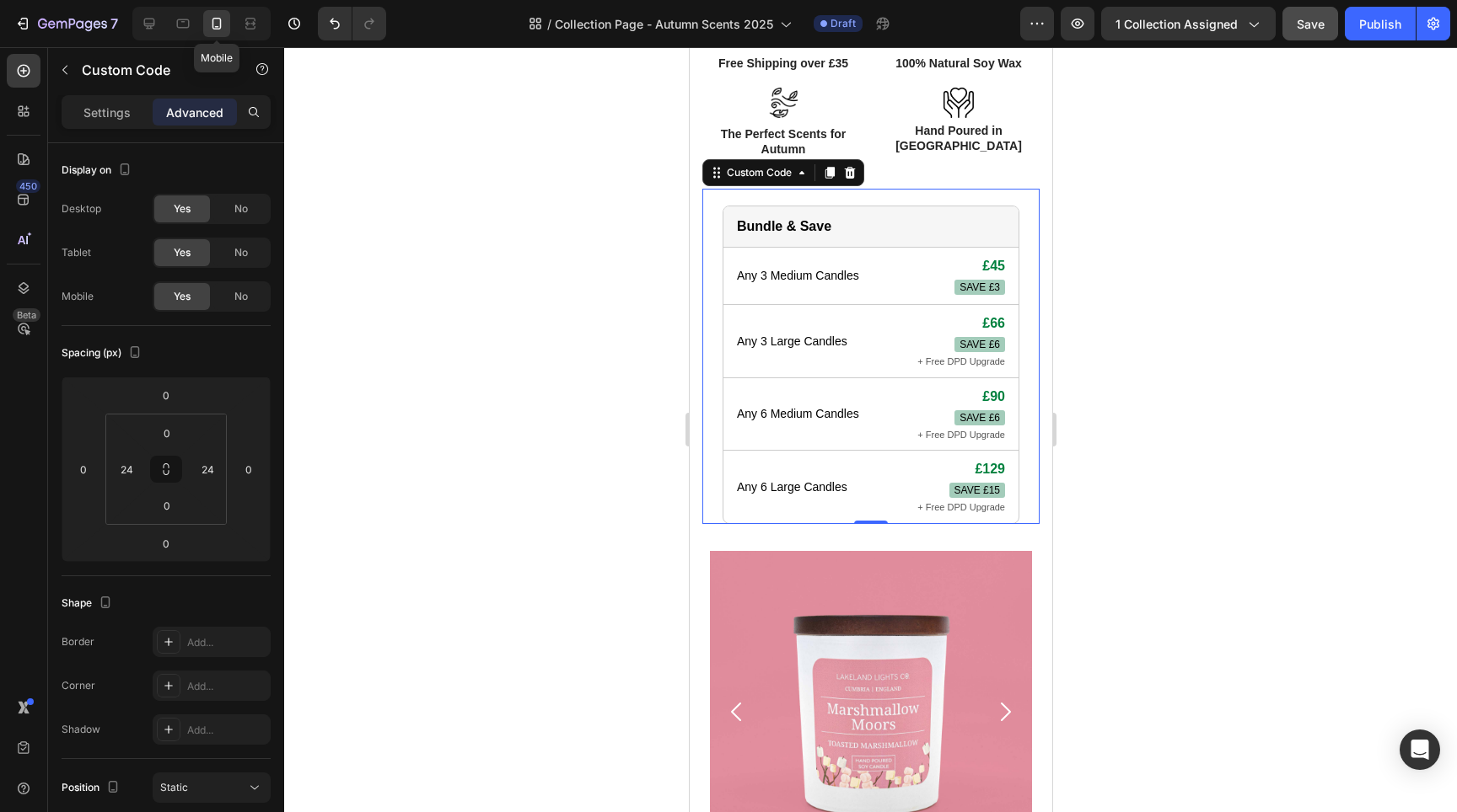
scroll to position [658, 0]
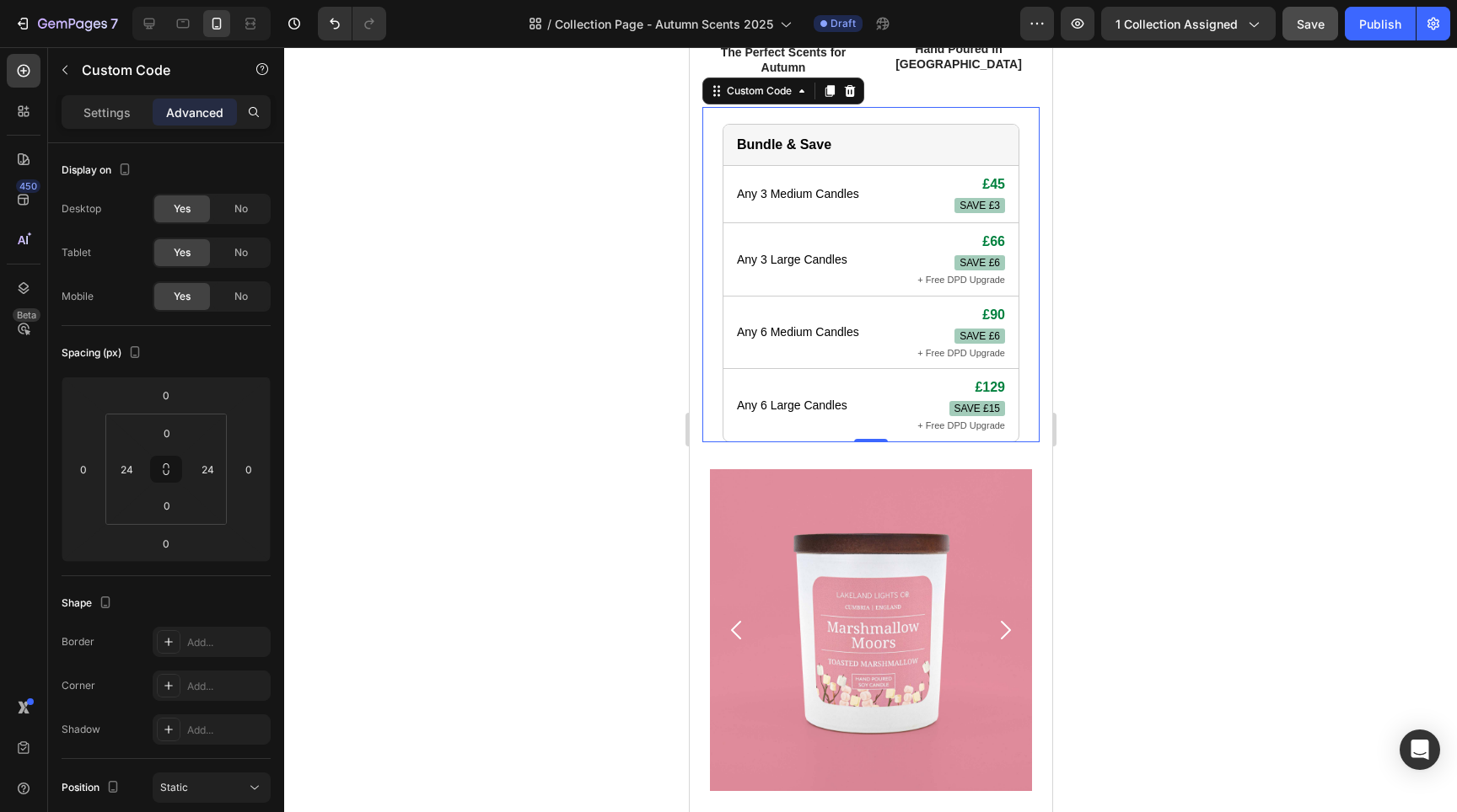
click at [645, 392] on div at bounding box center [870, 430] width 1173 height 765
click at [874, 410] on div "Any 6 Large Candles £129 SAVE £15 + Free DPD Upgrade" at bounding box center [870, 406] width 295 height 73
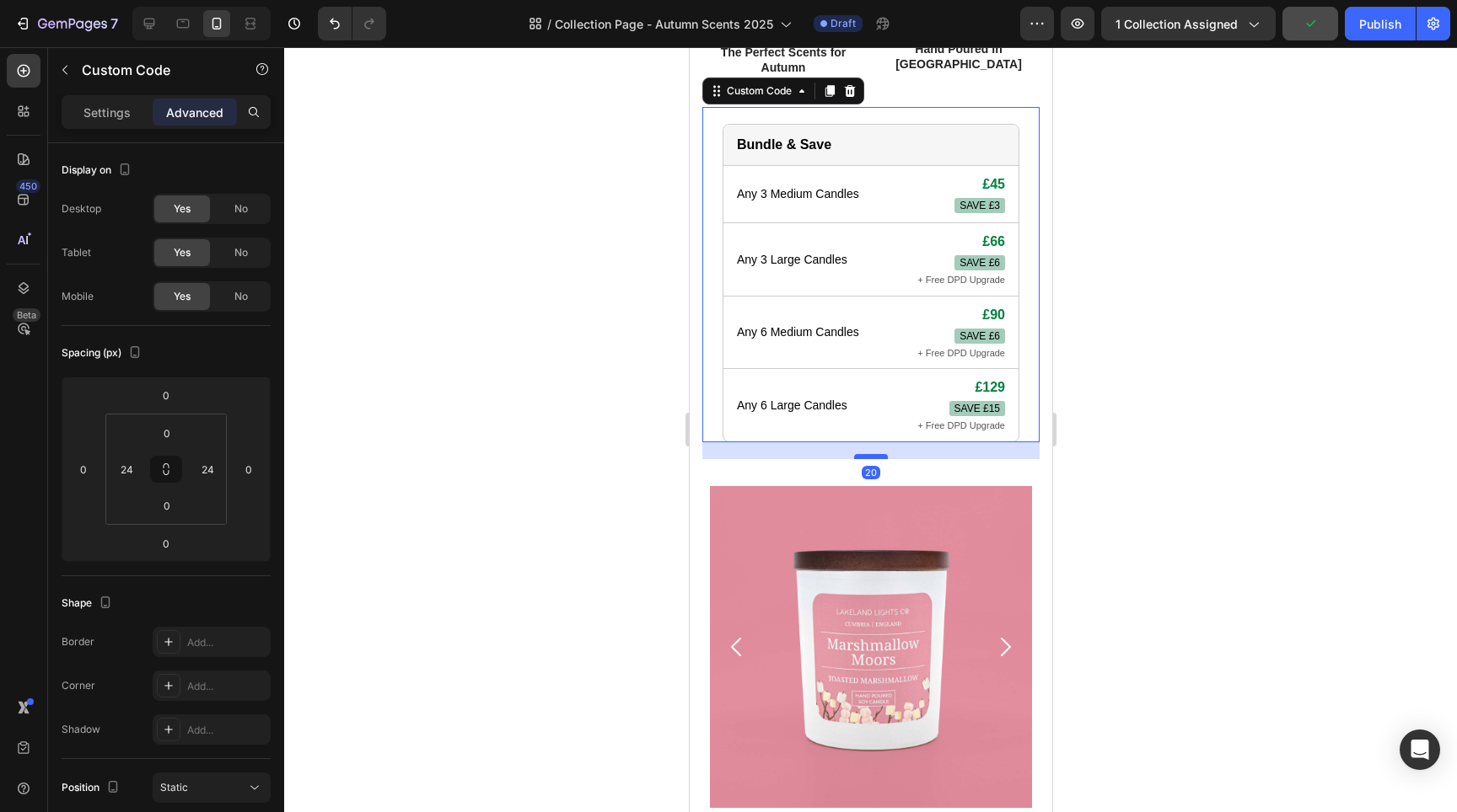
drag, startPoint x: 871, startPoint y: 438, endPoint x: 875, endPoint y: 455, distance: 17.5
click at [875, 455] on div at bounding box center [870, 457] width 34 height 5
type input "20"
click at [611, 428] on div at bounding box center [870, 430] width 1173 height 765
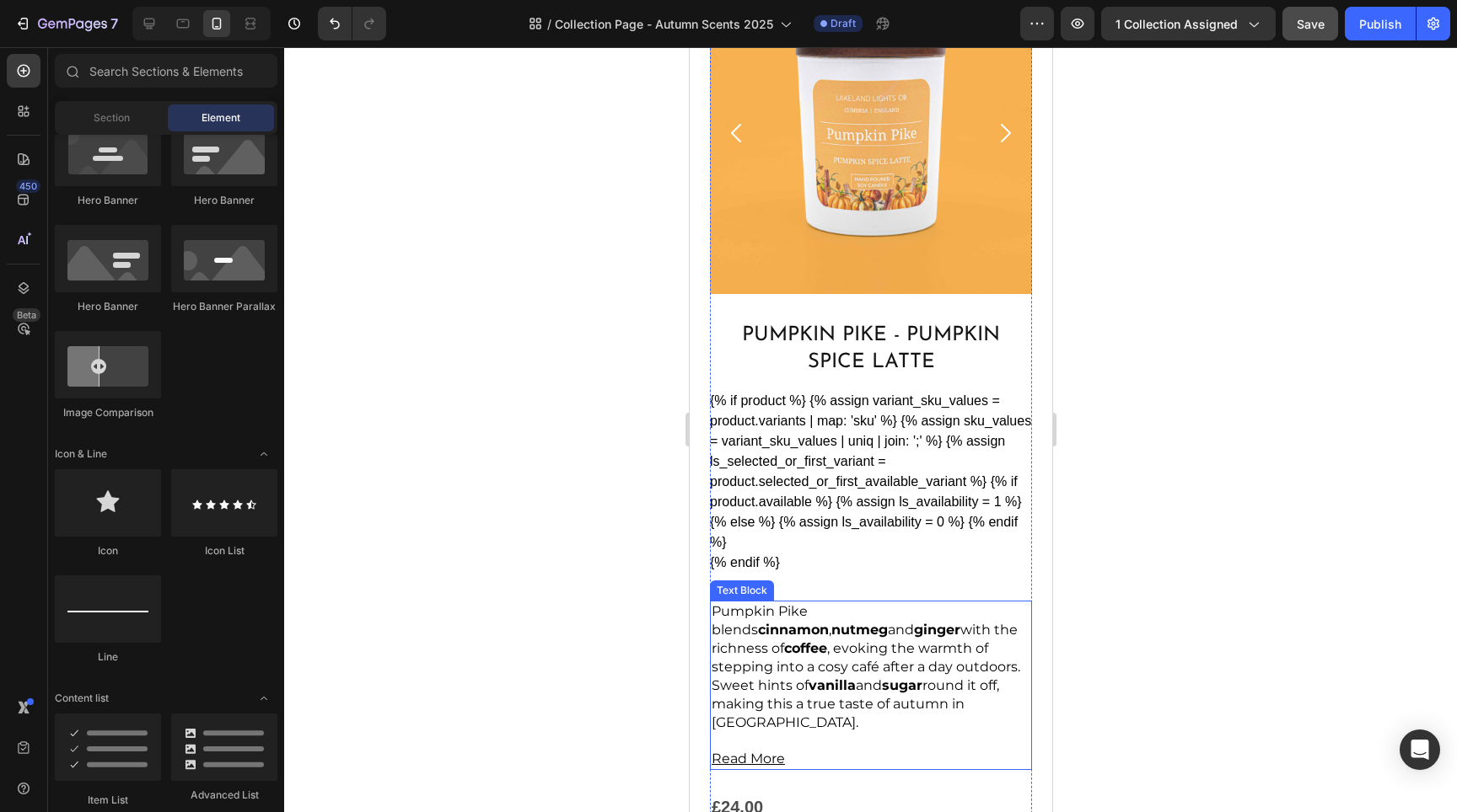
scroll to position [3899, 0]
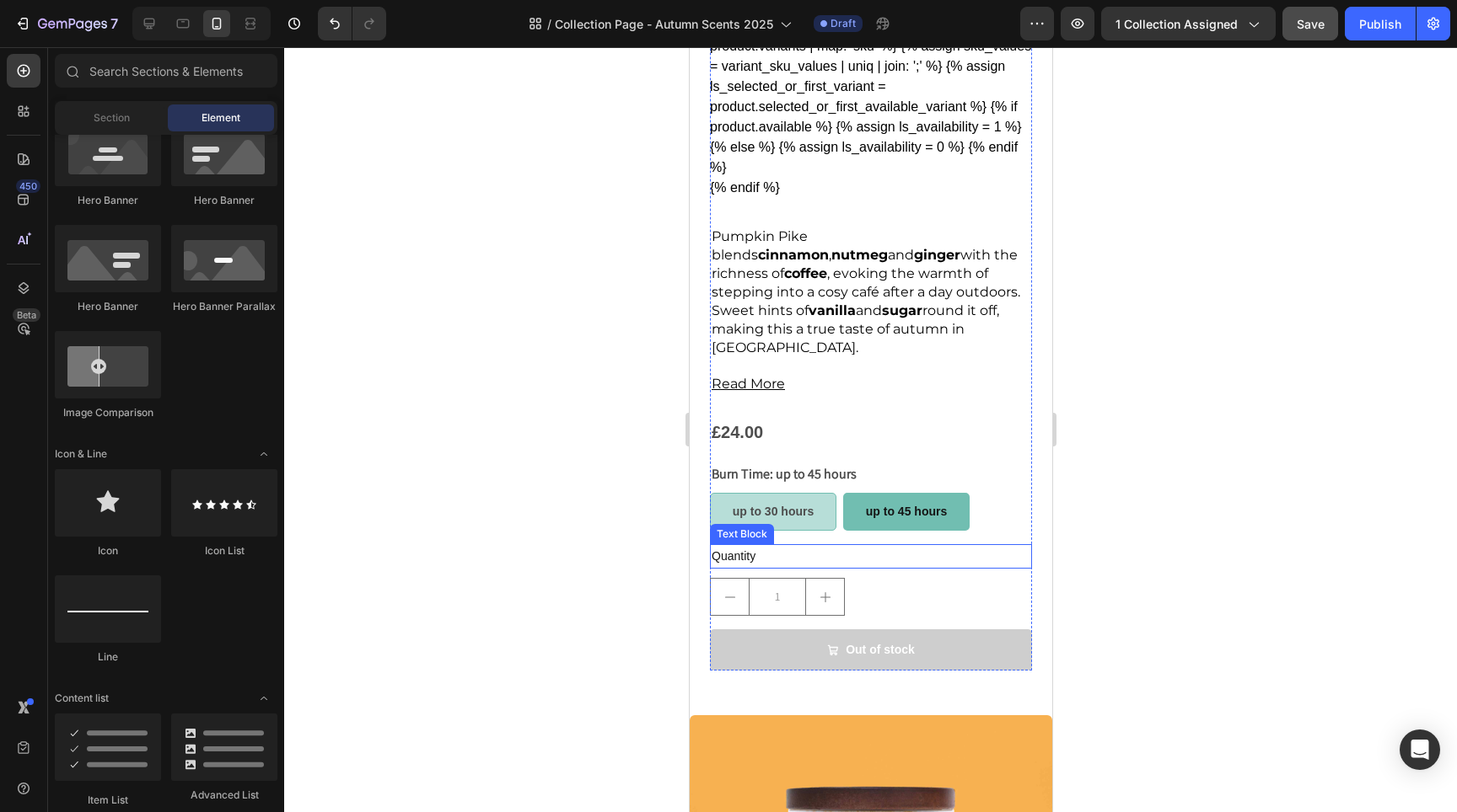
click at [788, 505] on span "up to 30 hours" at bounding box center [772, 511] width 81 height 13
click at [709, 493] on input "up to 30 hours up to 30 hours up to 30 hours" at bounding box center [709, 493] width 1 height 1
radio input "false"
radio input "true"
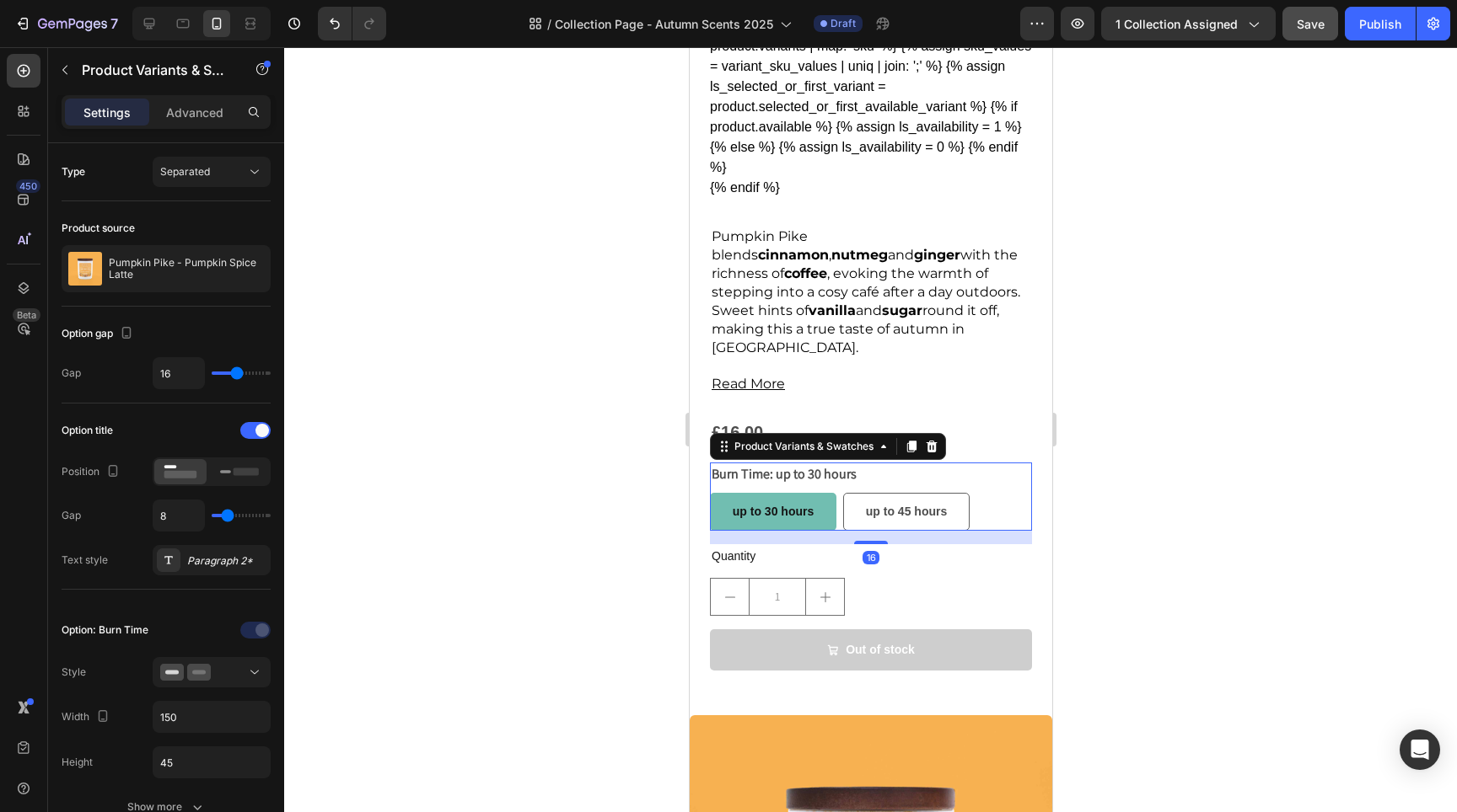
click at [788, 505] on span "up to 30 hours" at bounding box center [772, 511] width 81 height 13
click at [709, 493] on input "up to 30 hours up to 30 hours up to 30 hours" at bounding box center [709, 493] width 1 height 1
radio input "true"
click at [147, 30] on icon at bounding box center [149, 23] width 17 height 17
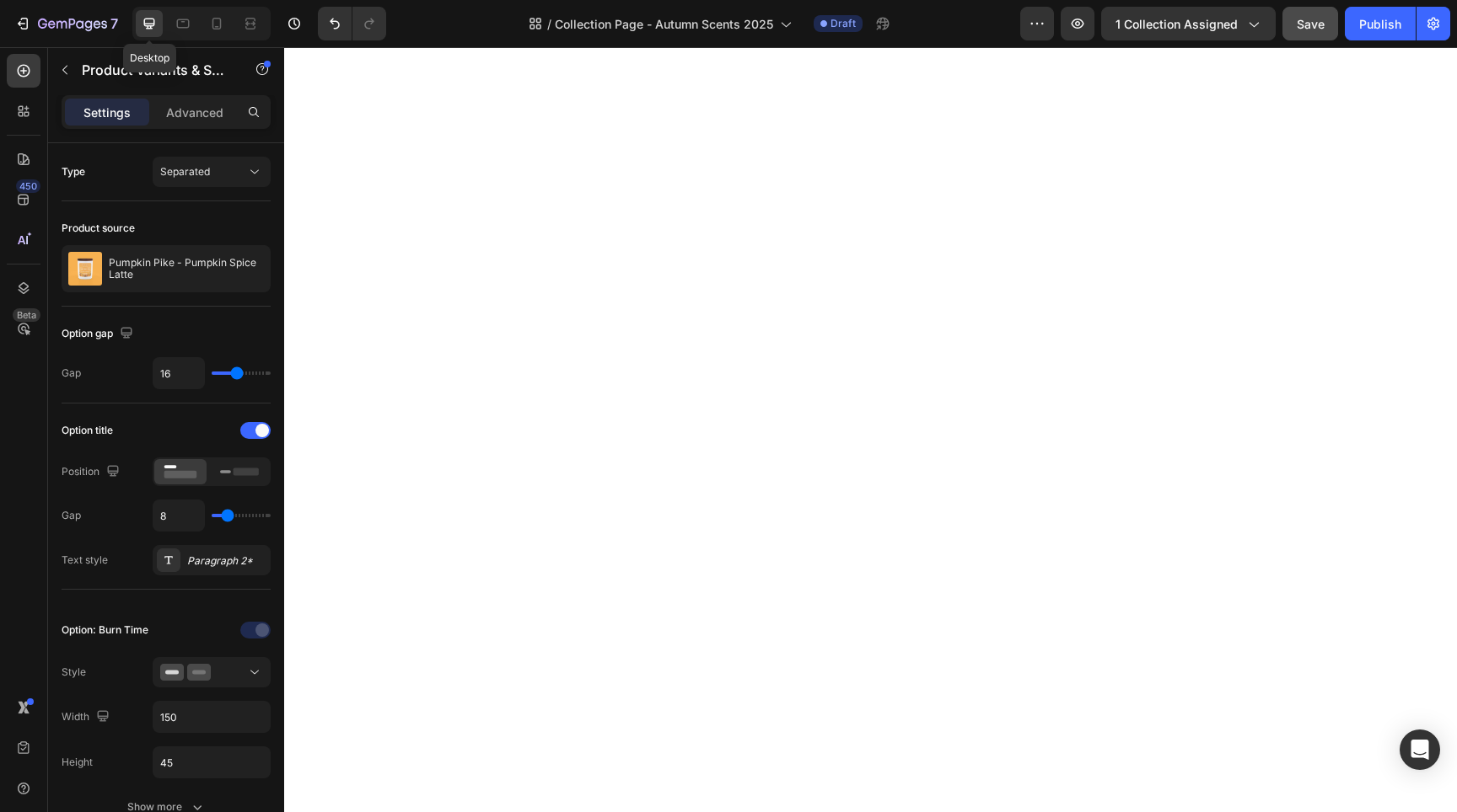
type input "180"
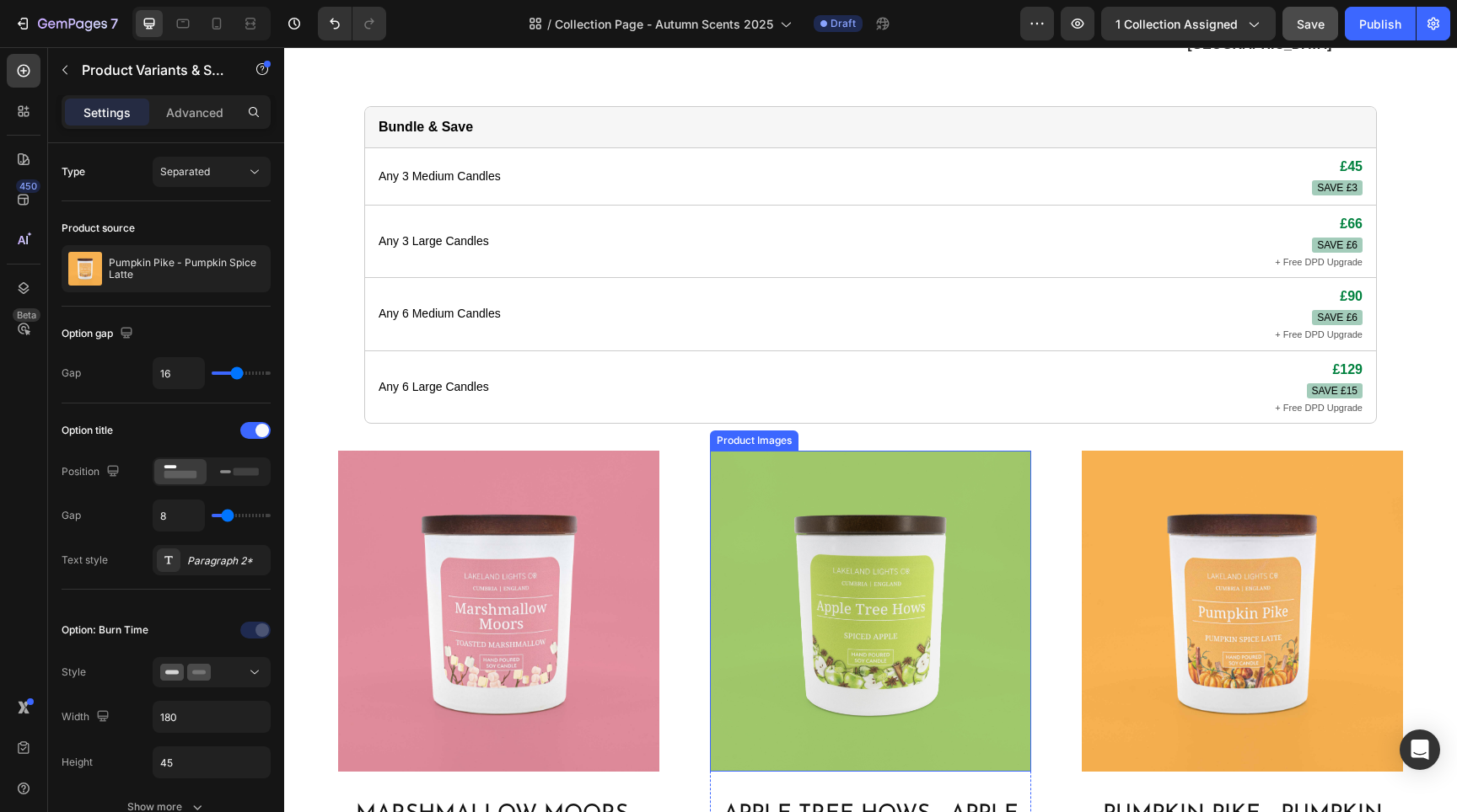
scroll to position [551, 0]
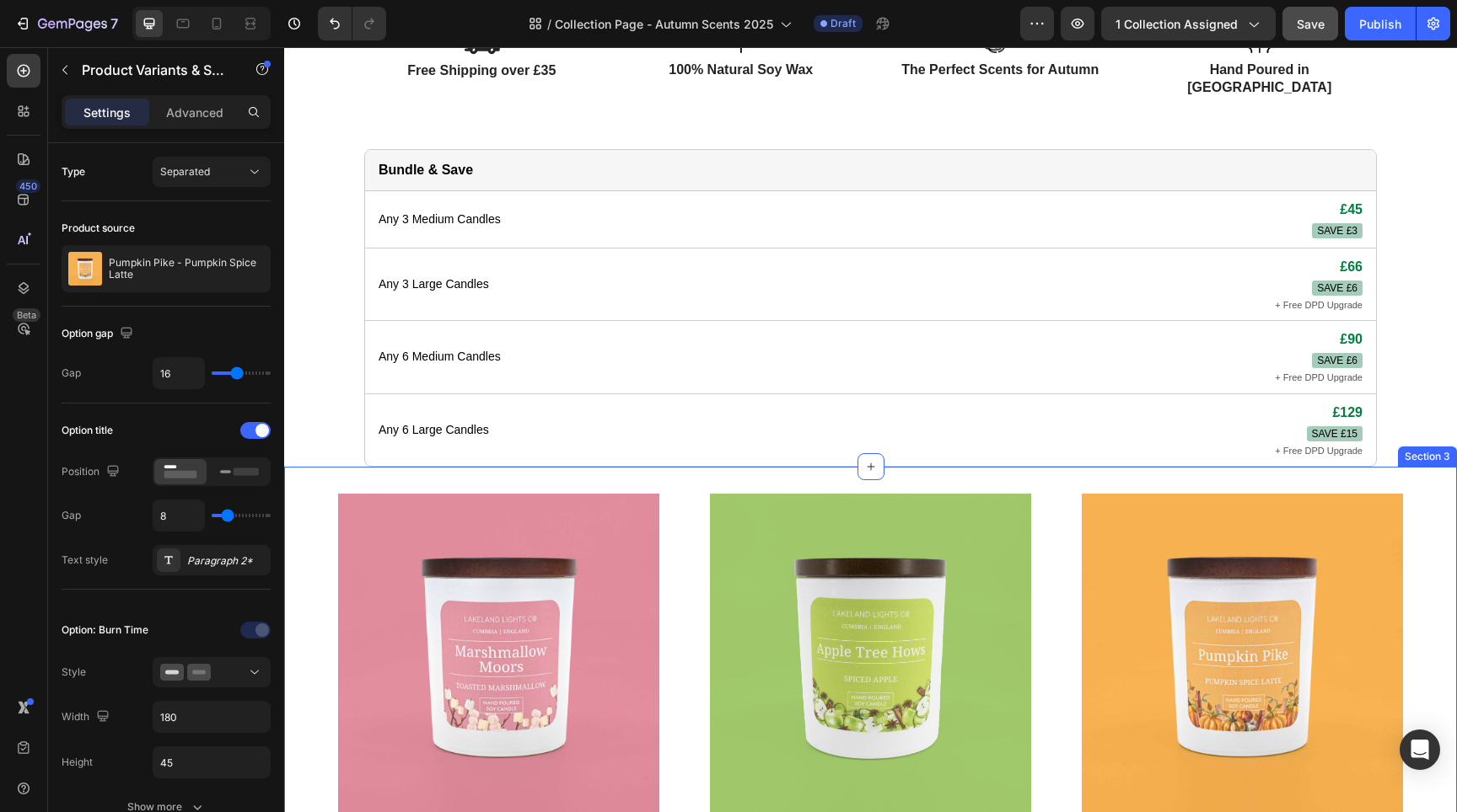
click at [874, 454] on div at bounding box center [871, 467] width 27 height 27
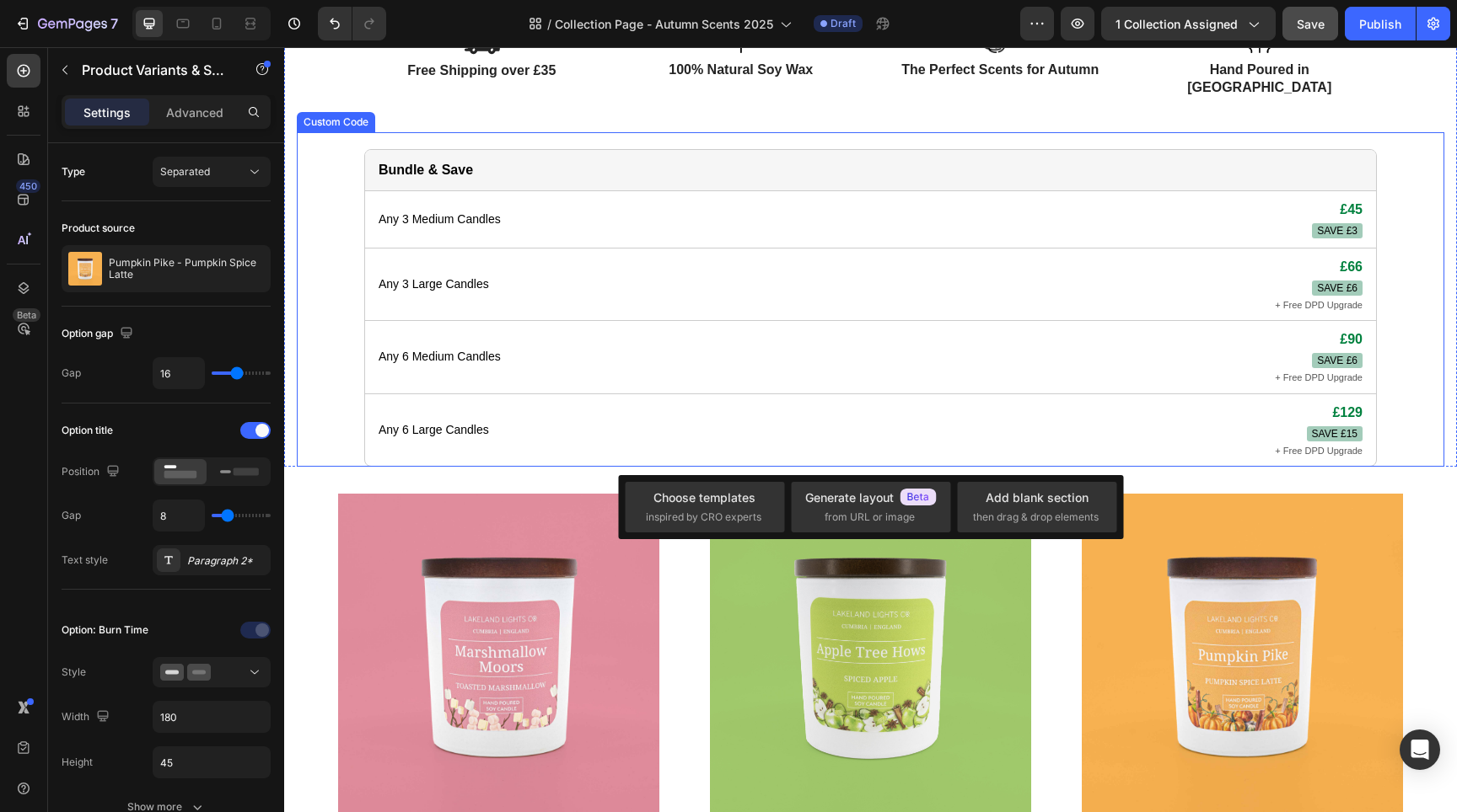
click at [804, 421] on div "Any 6 Large Candles £129 SAVE £15 + Free DPD Upgrade" at bounding box center [870, 430] width 1011 height 73
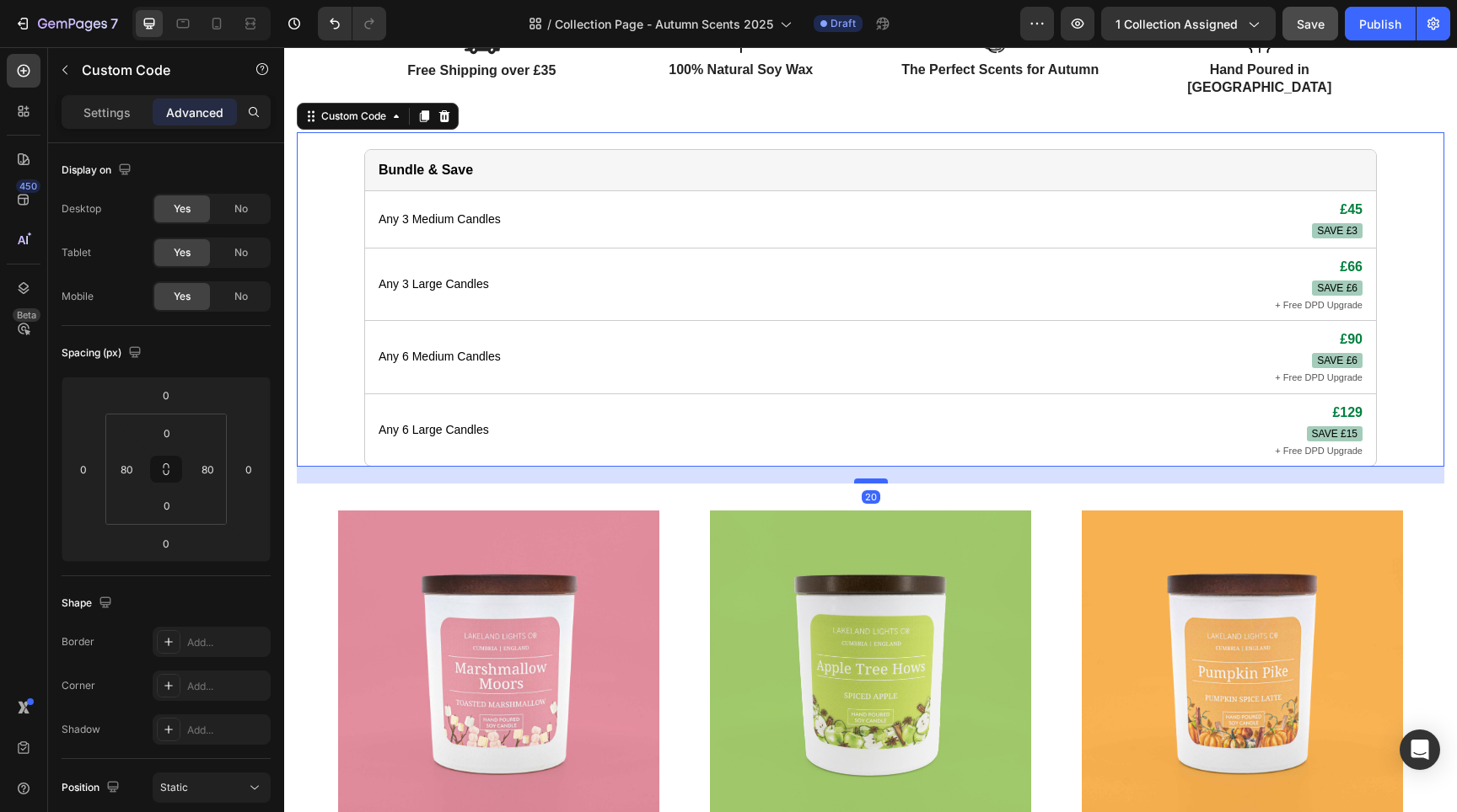
drag, startPoint x: 870, startPoint y: 445, endPoint x: 876, endPoint y: 461, distance: 17.1
click at [876, 478] on div at bounding box center [871, 481] width 34 height 5
type input "20"
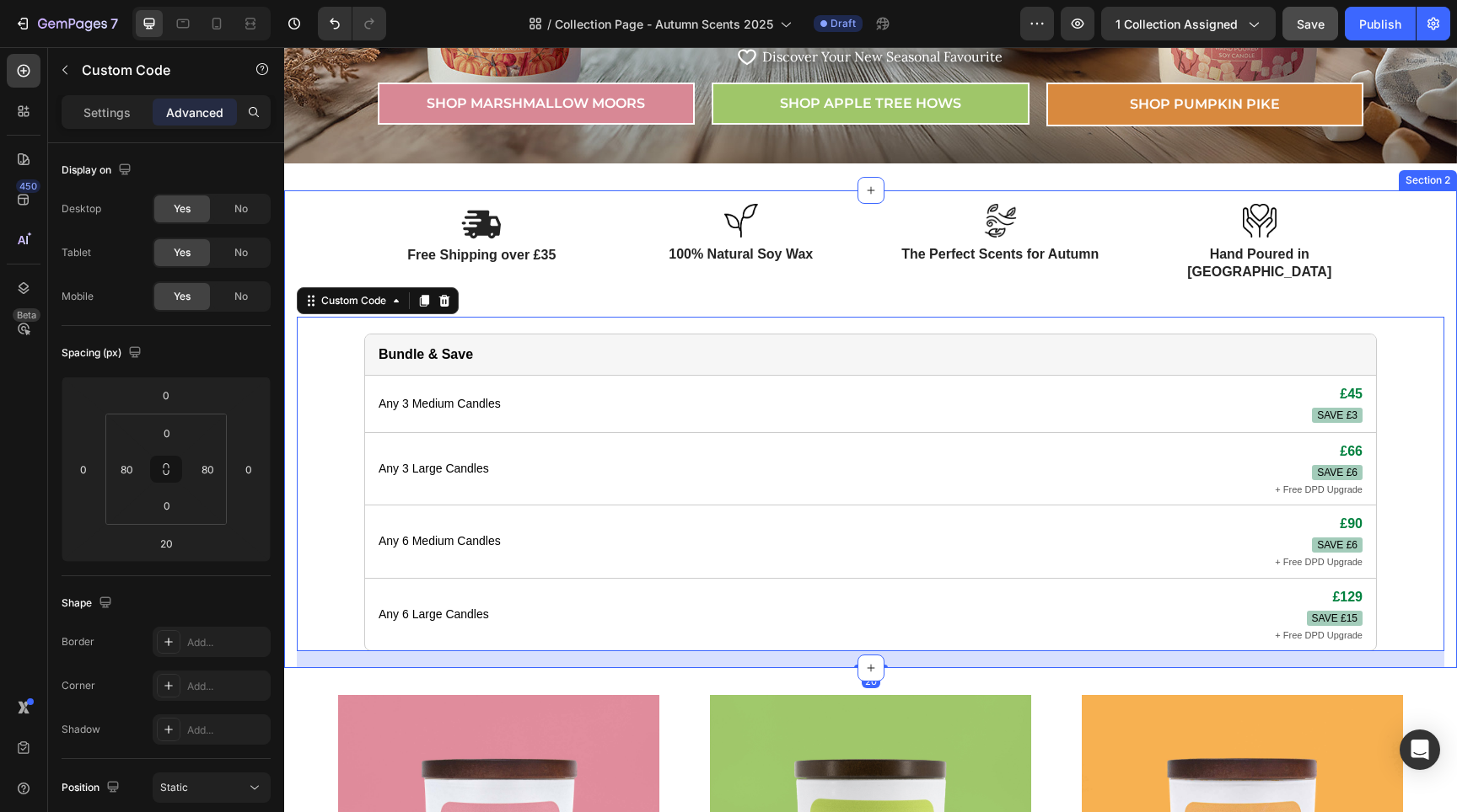
click at [661, 193] on div "Image Free Shipping over £35 Text Block Image 100% Natural Soy Wax Text Block R…" at bounding box center [870, 430] width 1173 height 477
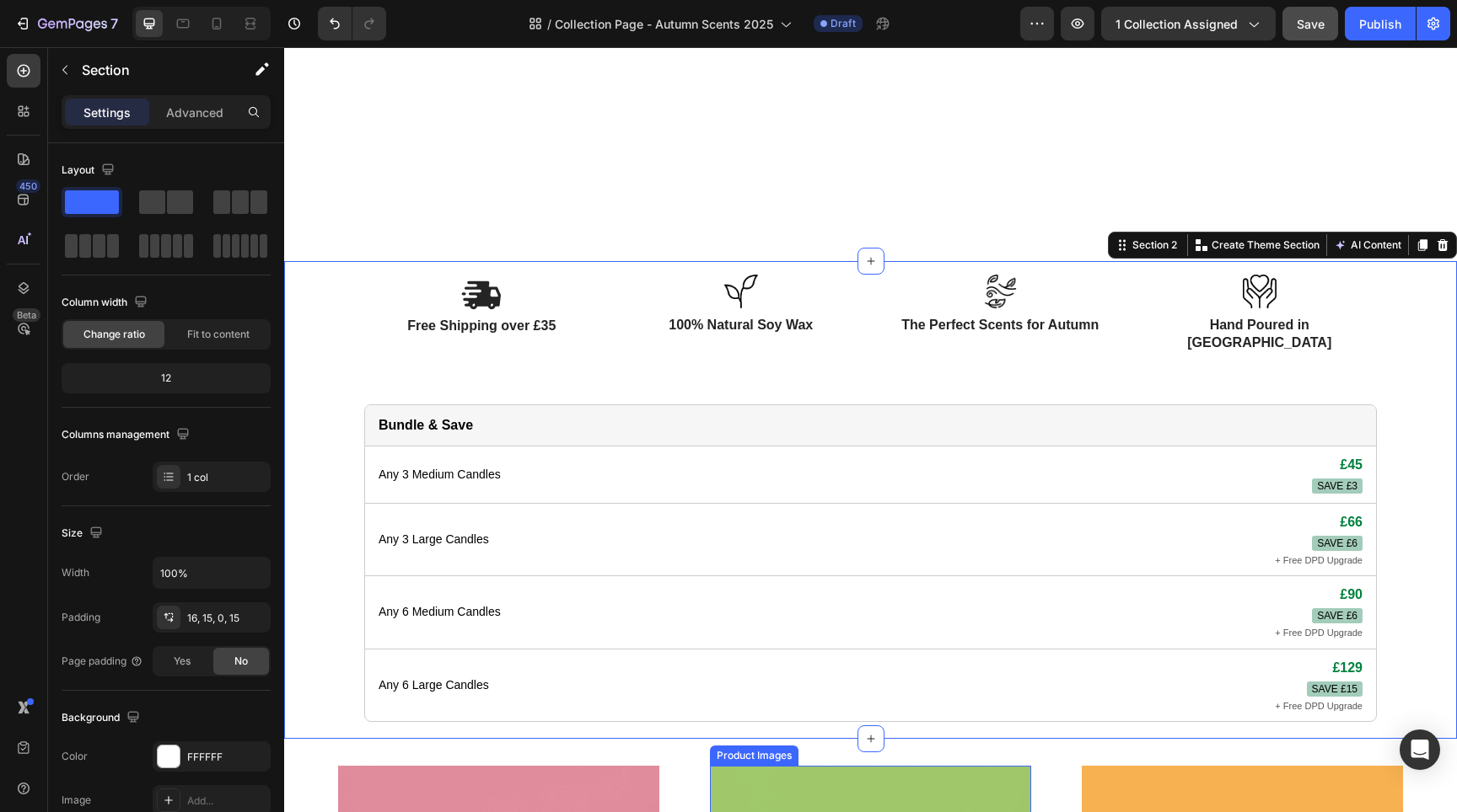
scroll to position [694, 0]
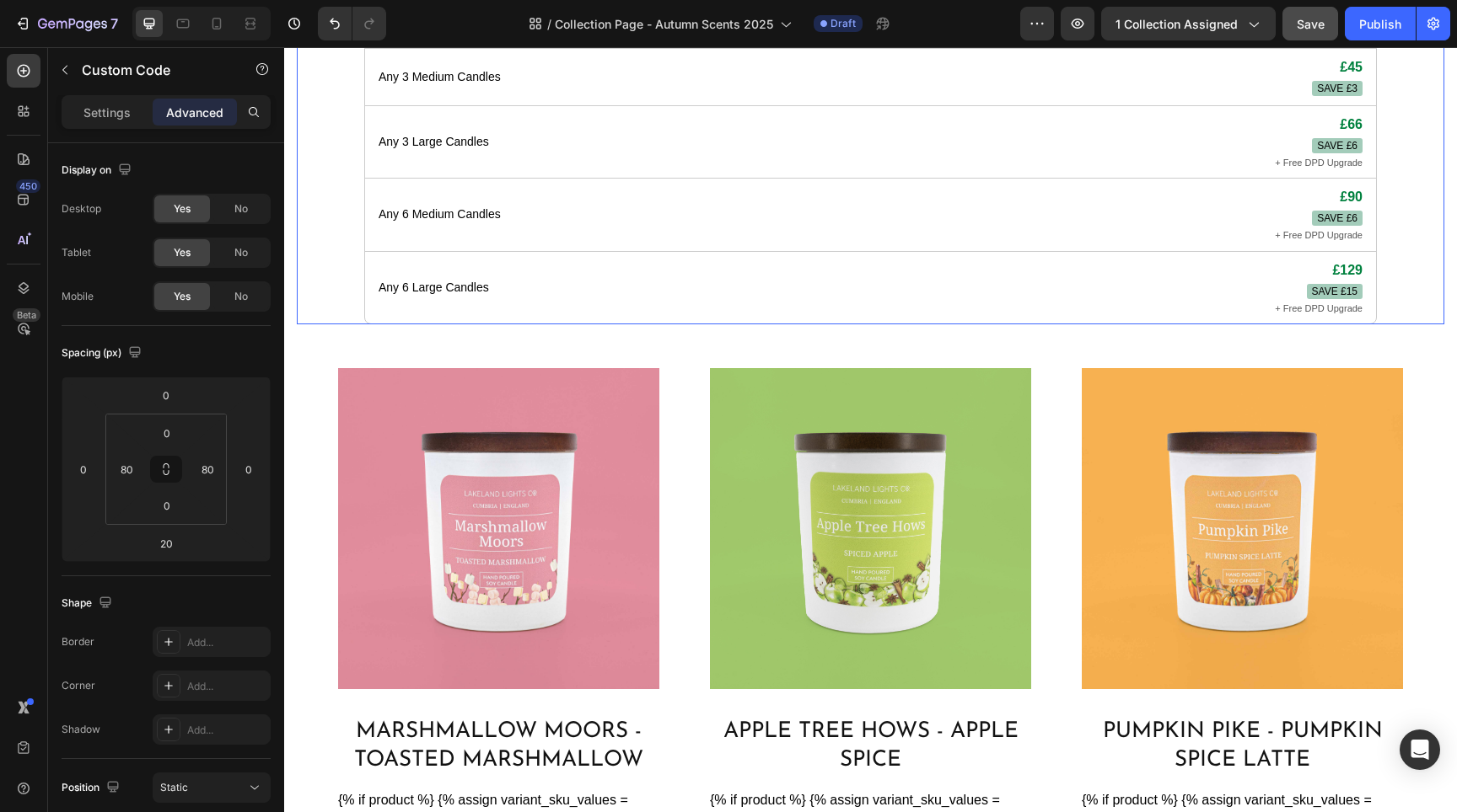
click at [1415, 204] on div "Bundle & Save Any 3 Medium Candles £45 SAVE £3 Any 3 Large Candles £66 SAVE £6 …" at bounding box center [870, 158] width 1147 height 335
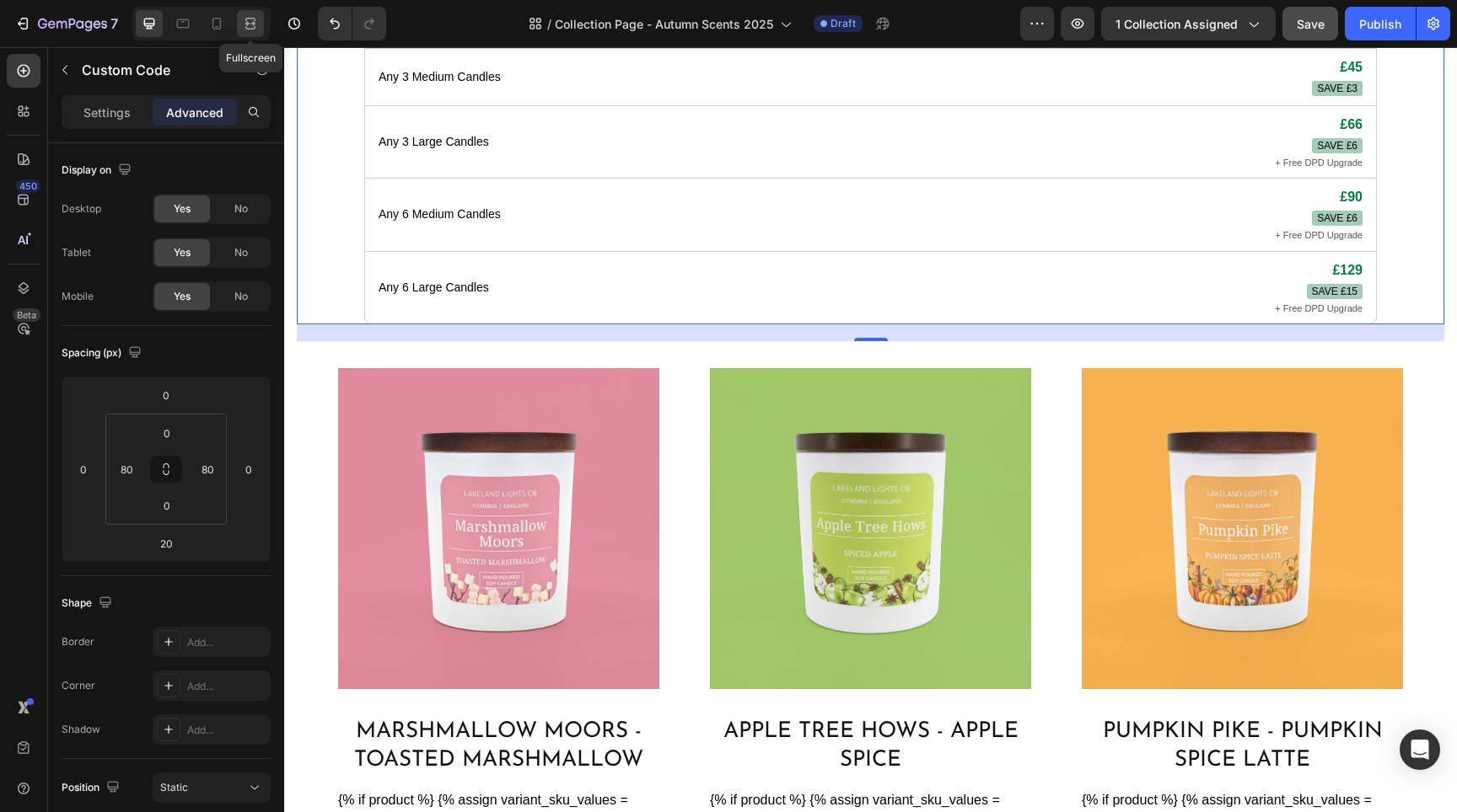
click at [253, 22] on icon at bounding box center [253, 23] width 5 height 4
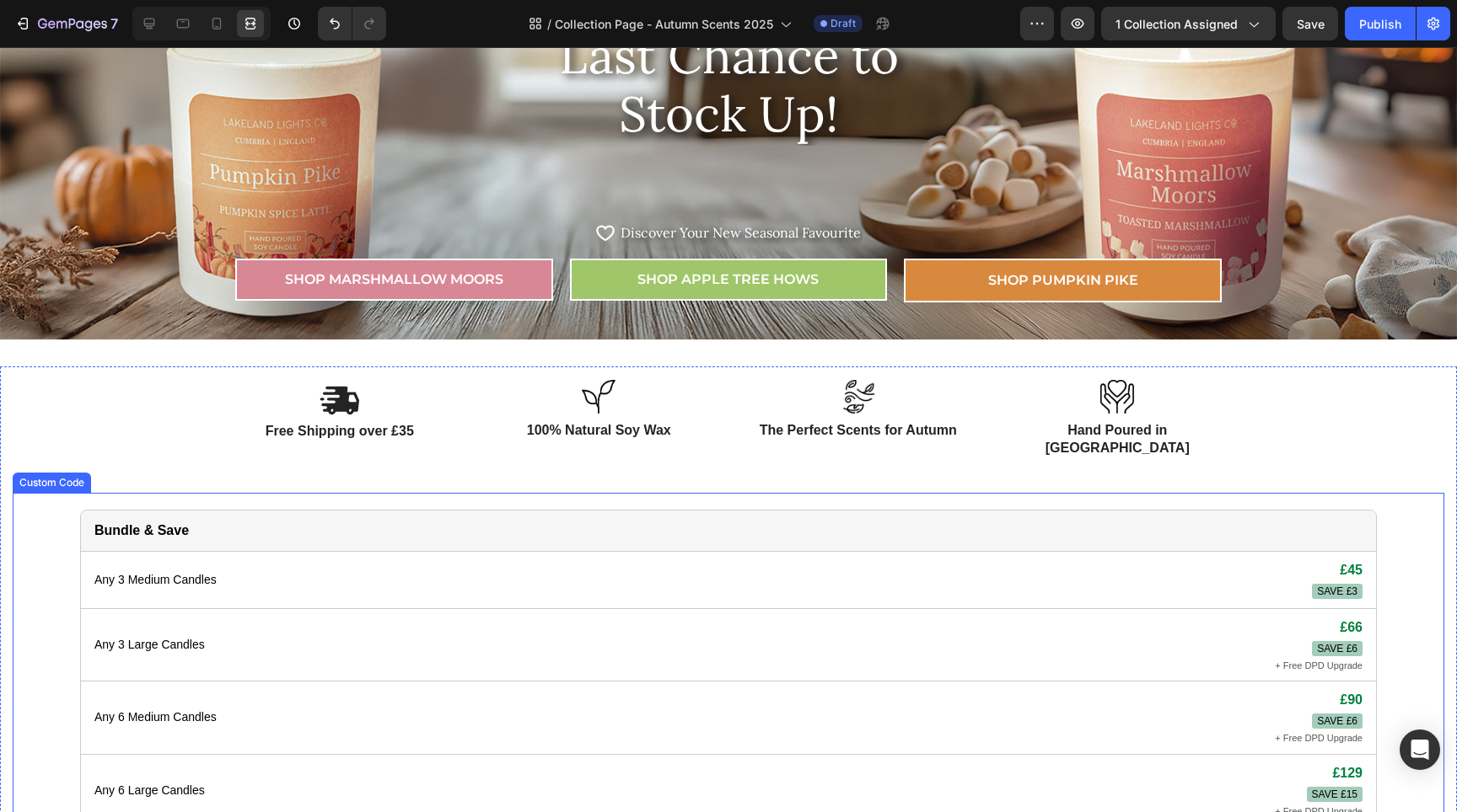
scroll to position [191, 0]
click at [1279, 409] on div "Image Free Shipping over £35 Text Block Image 100% Natural Soy Wax Text Block R…" at bounding box center [728, 611] width 1431 height 464
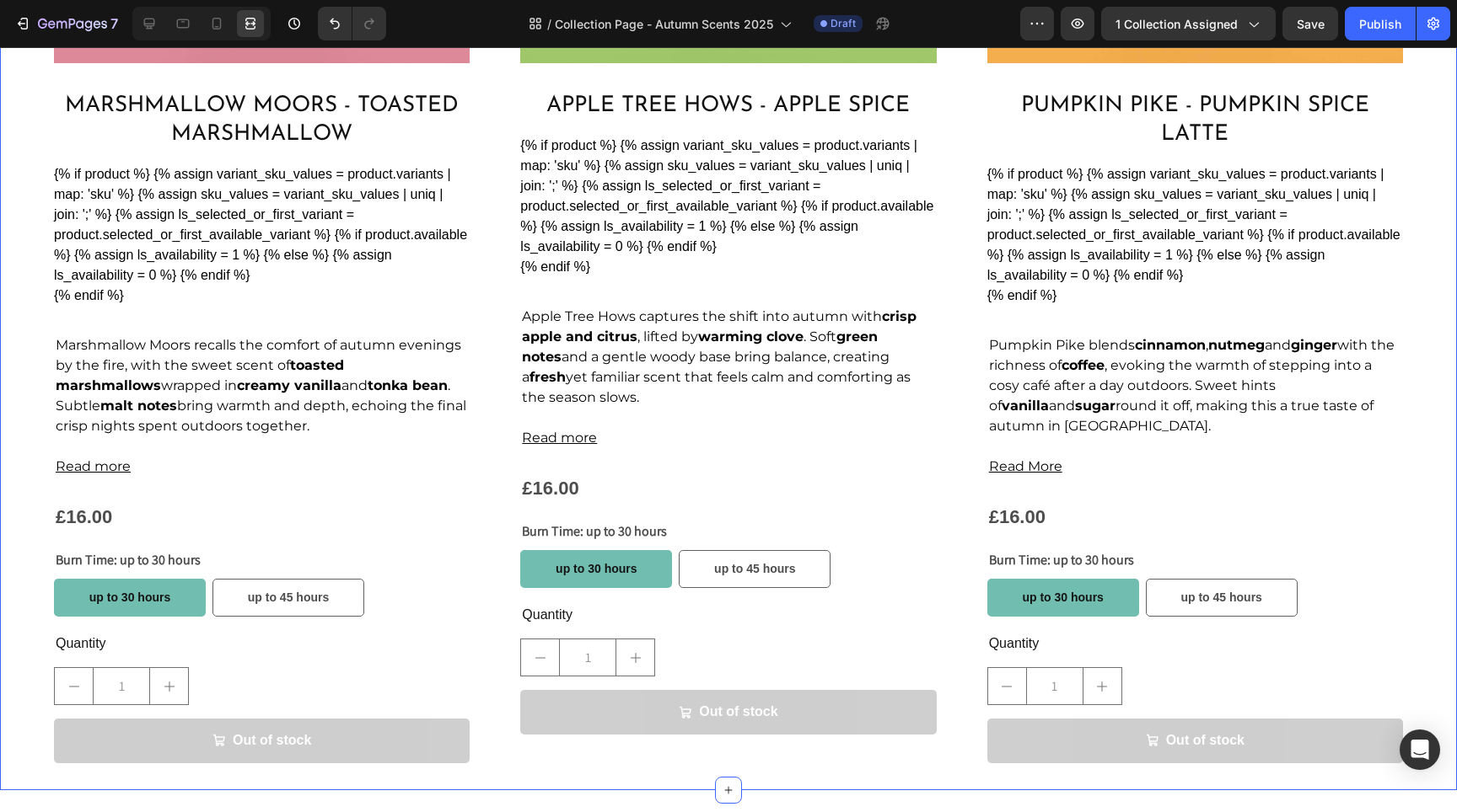
scroll to position [1242, 0]
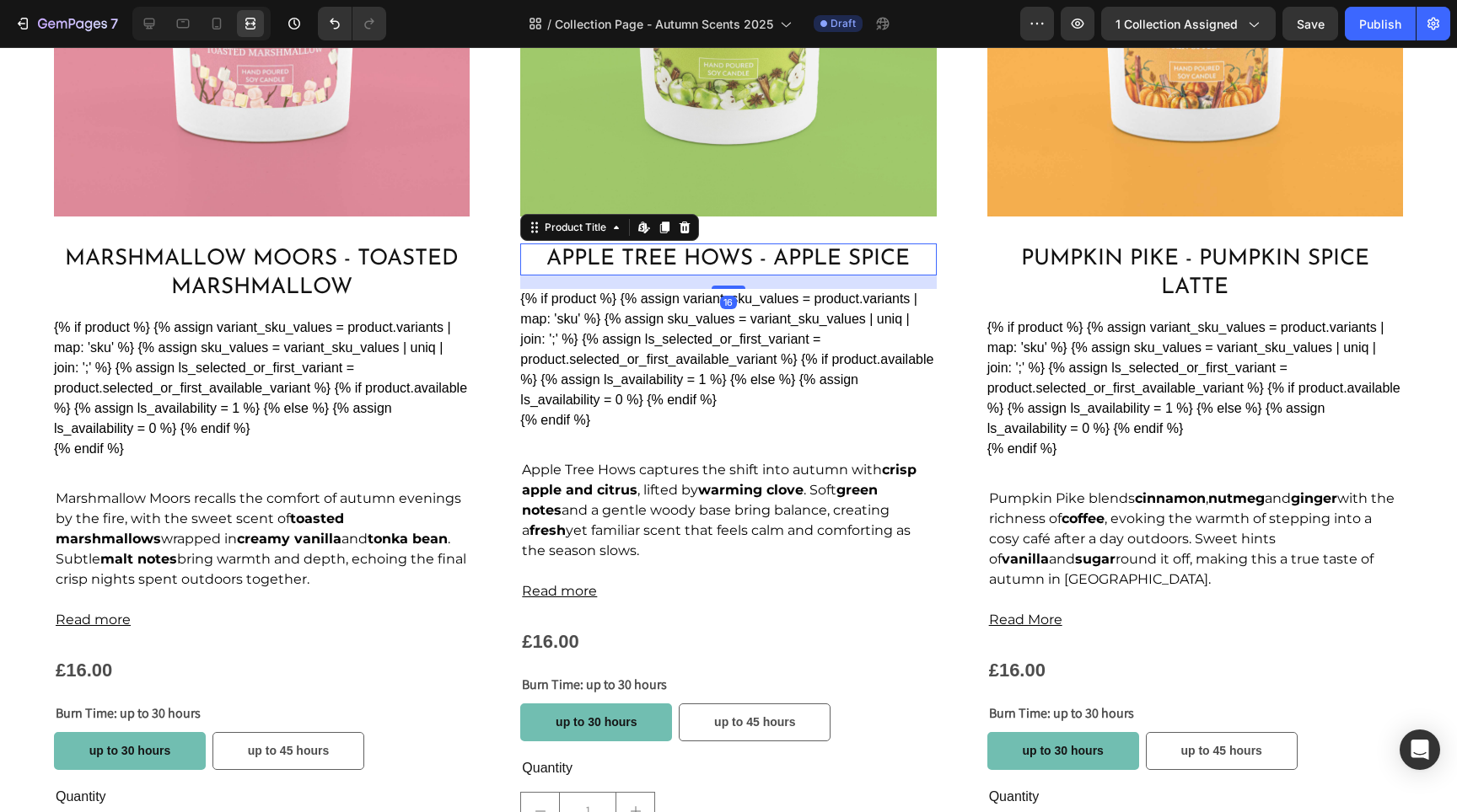
click at [687, 253] on h2 "Apple Tree Hows - Apple Spice" at bounding box center [728, 259] width 416 height 32
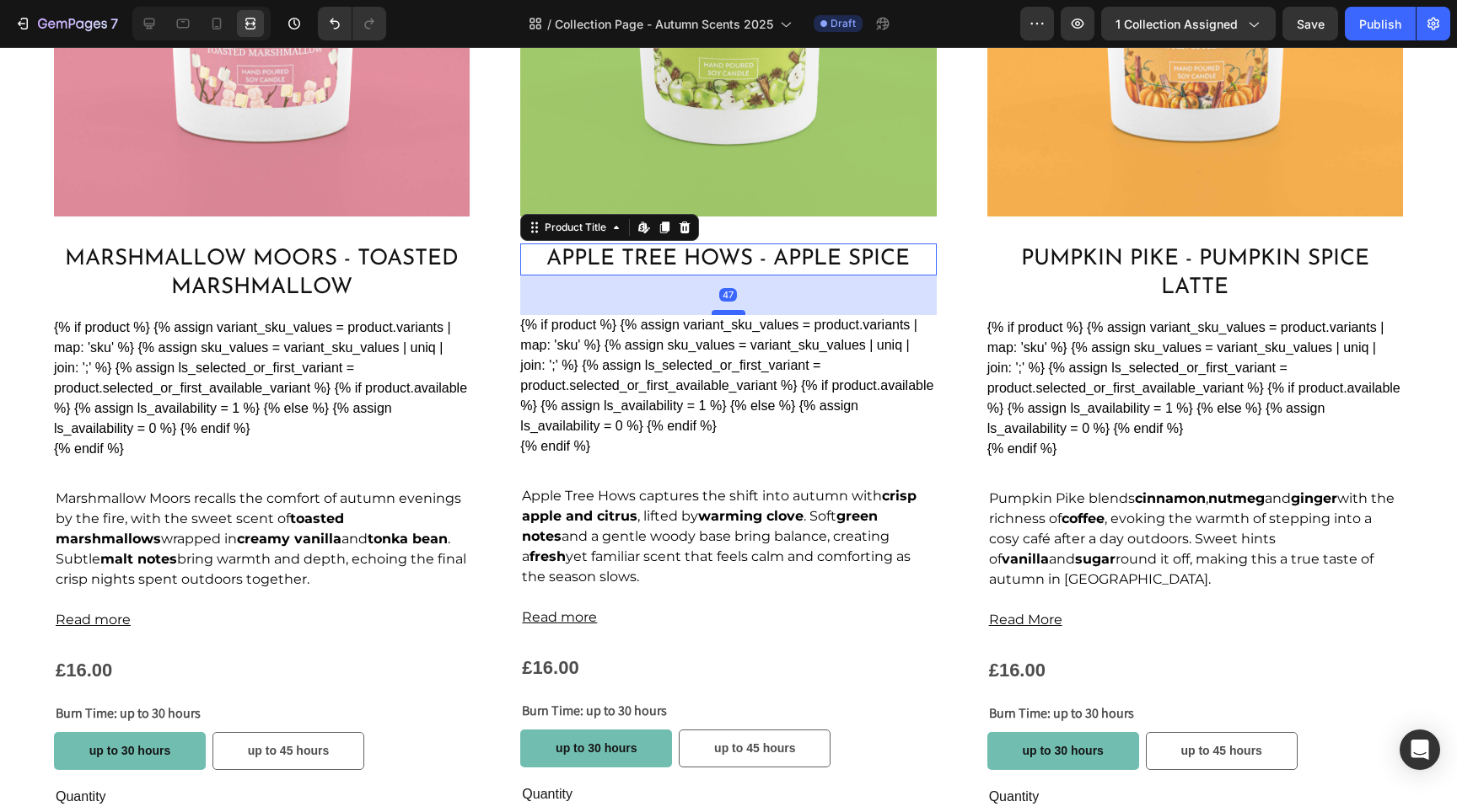
drag, startPoint x: 728, startPoint y: 284, endPoint x: 731, endPoint y: 310, distance: 26.2
click at [731, 310] on div at bounding box center [729, 312] width 34 height 5
click at [213, 23] on icon at bounding box center [217, 23] width 9 height 12
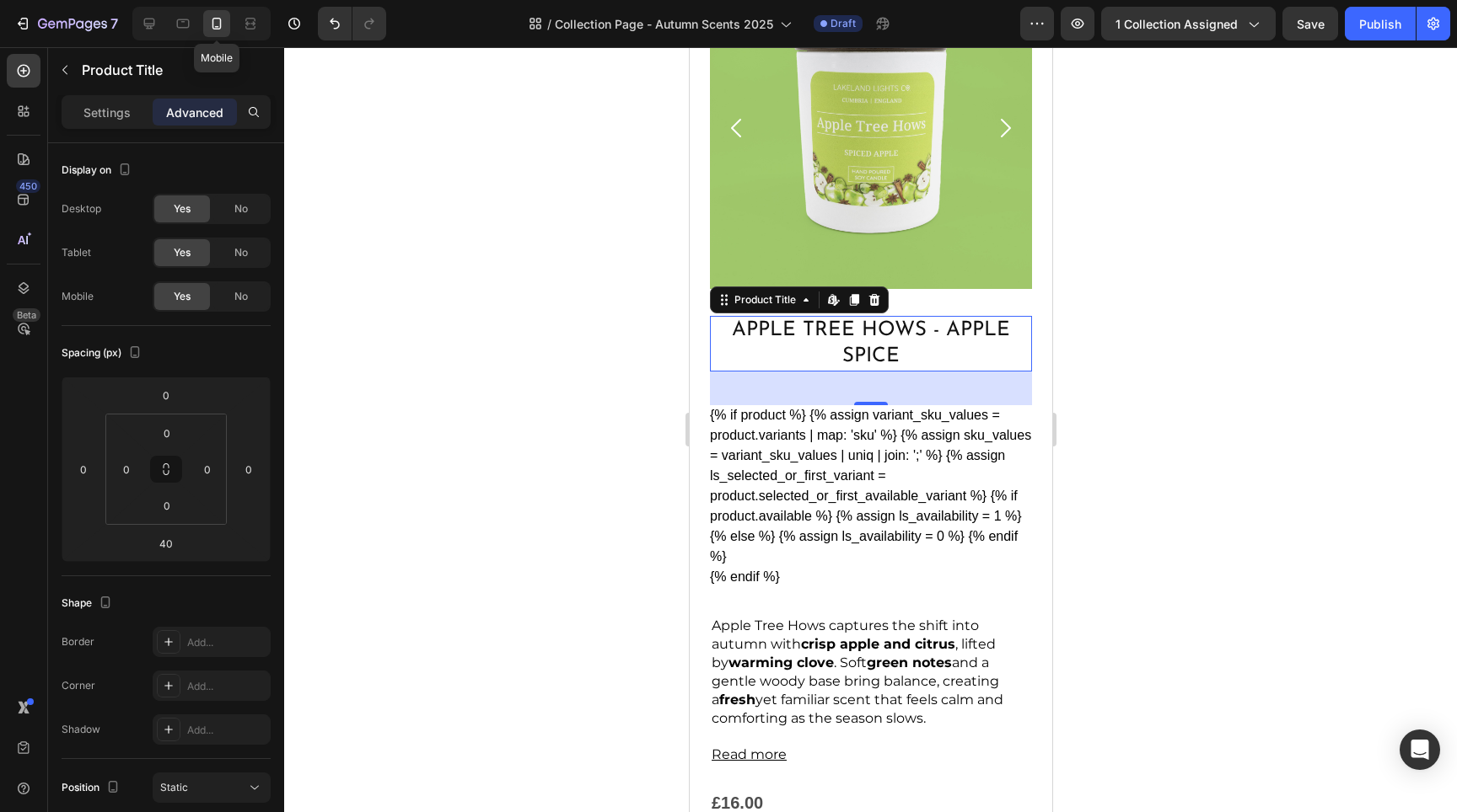
scroll to position [2378, 0]
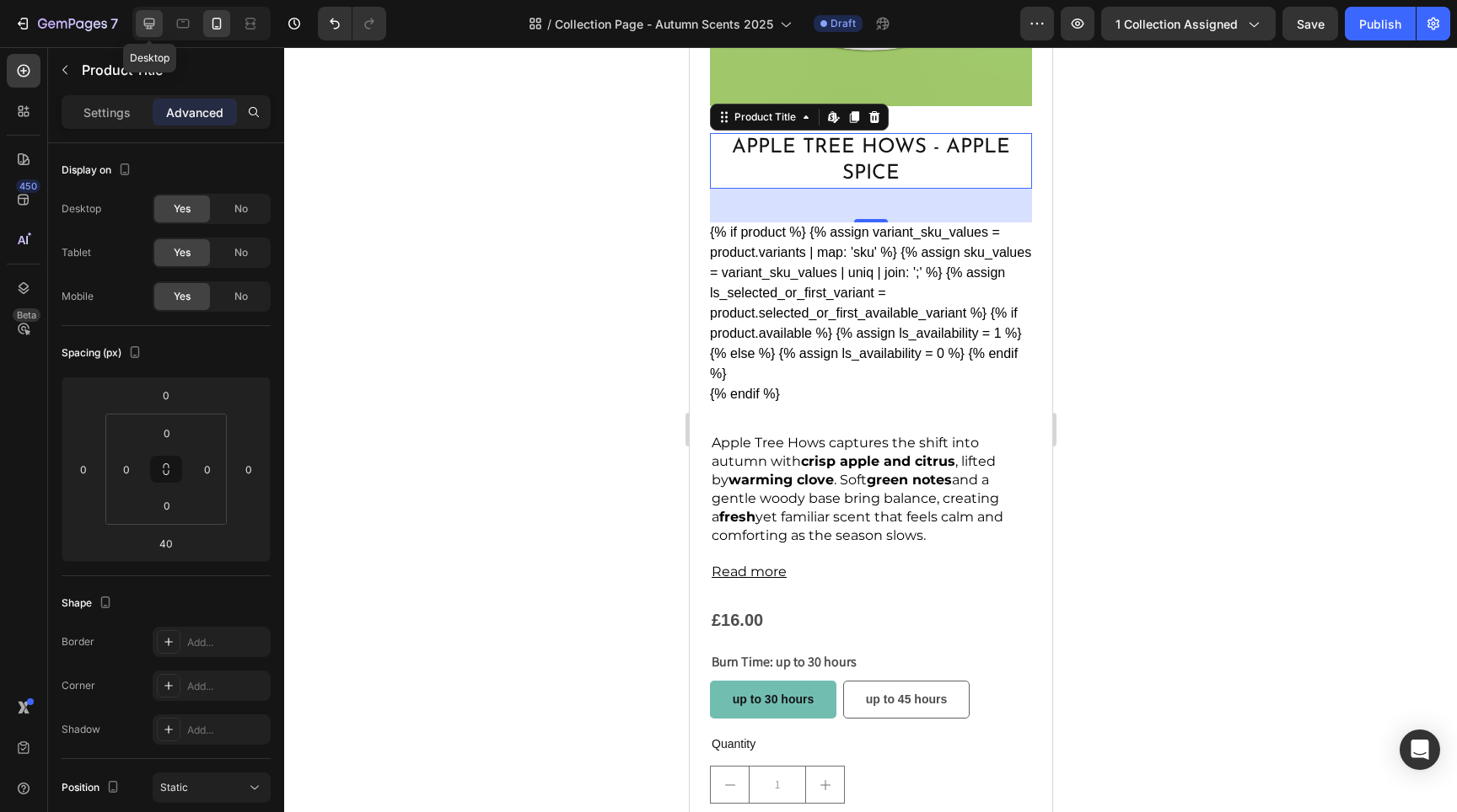
click at [151, 23] on icon at bounding box center [149, 23] width 17 height 17
type input "47"
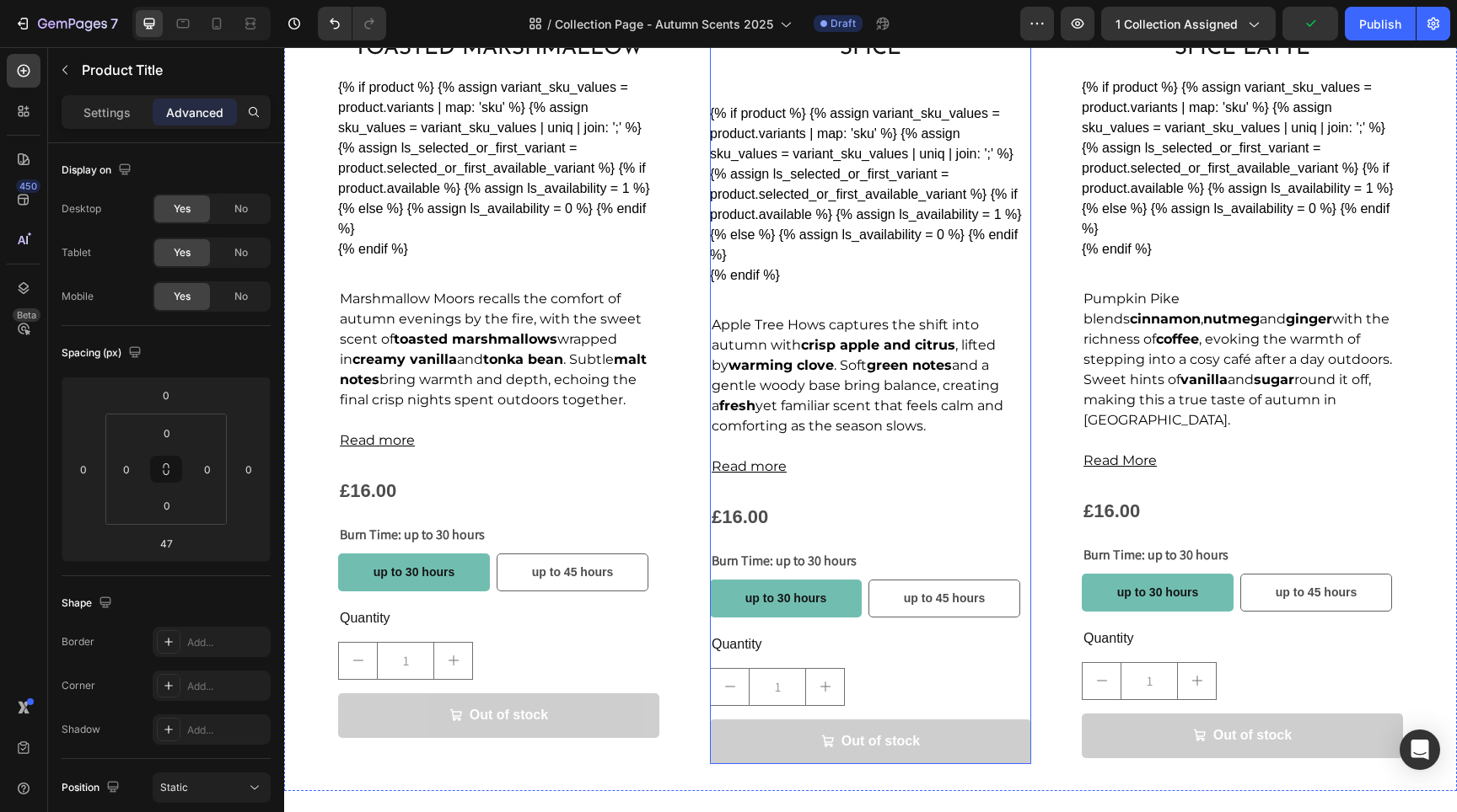
scroll to position [1300, 0]
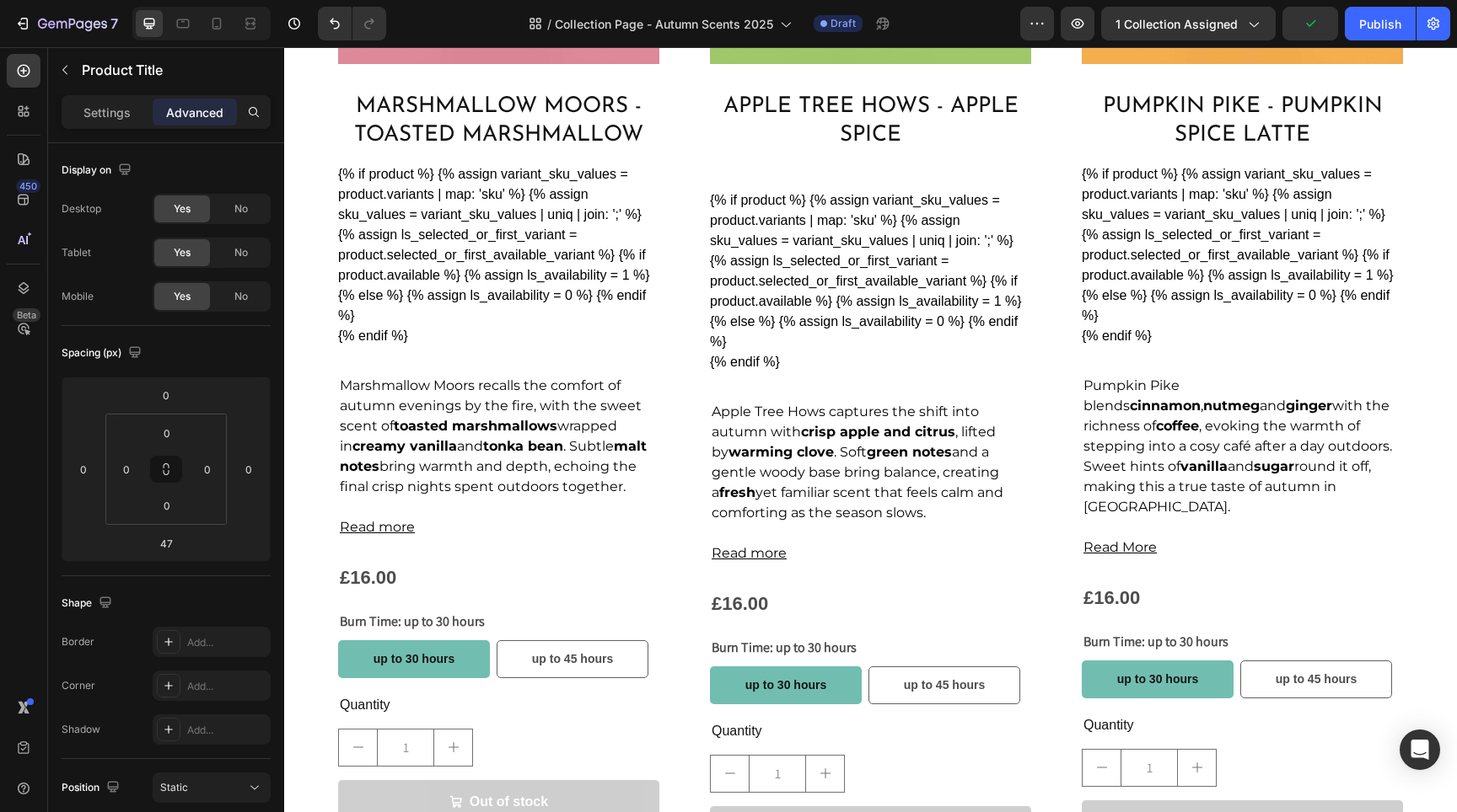
click at [826, 121] on h2 "Apple Tree Hows - Apple Spice" at bounding box center [871, 122] width 321 height 60
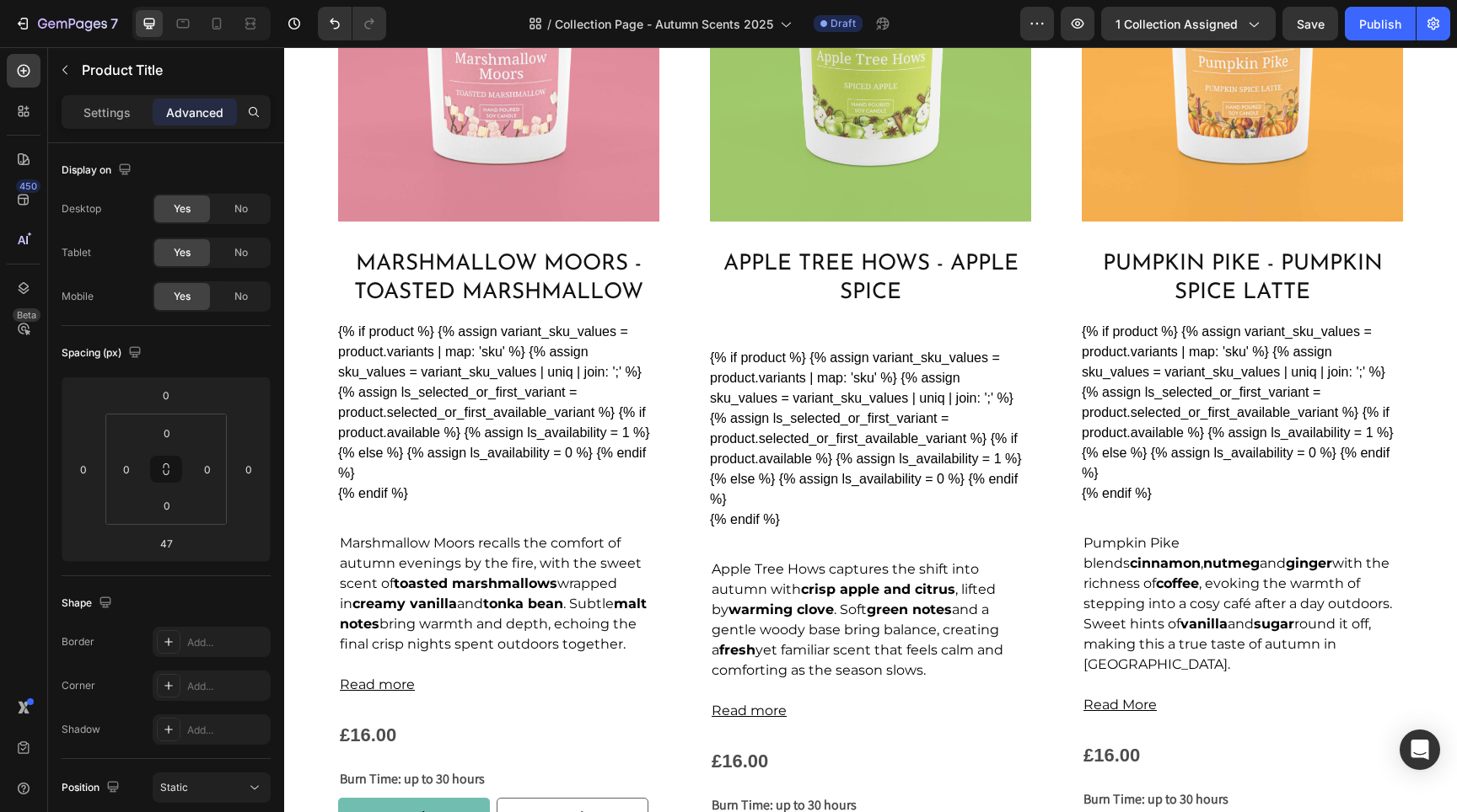
click at [867, 265] on h2 "Apple Tree Hows - Apple Spice" at bounding box center [871, 279] width 321 height 60
click at [512, 266] on h2 "Marshmallow Moors - Toasted Marshmallow" at bounding box center [499, 279] width 321 height 60
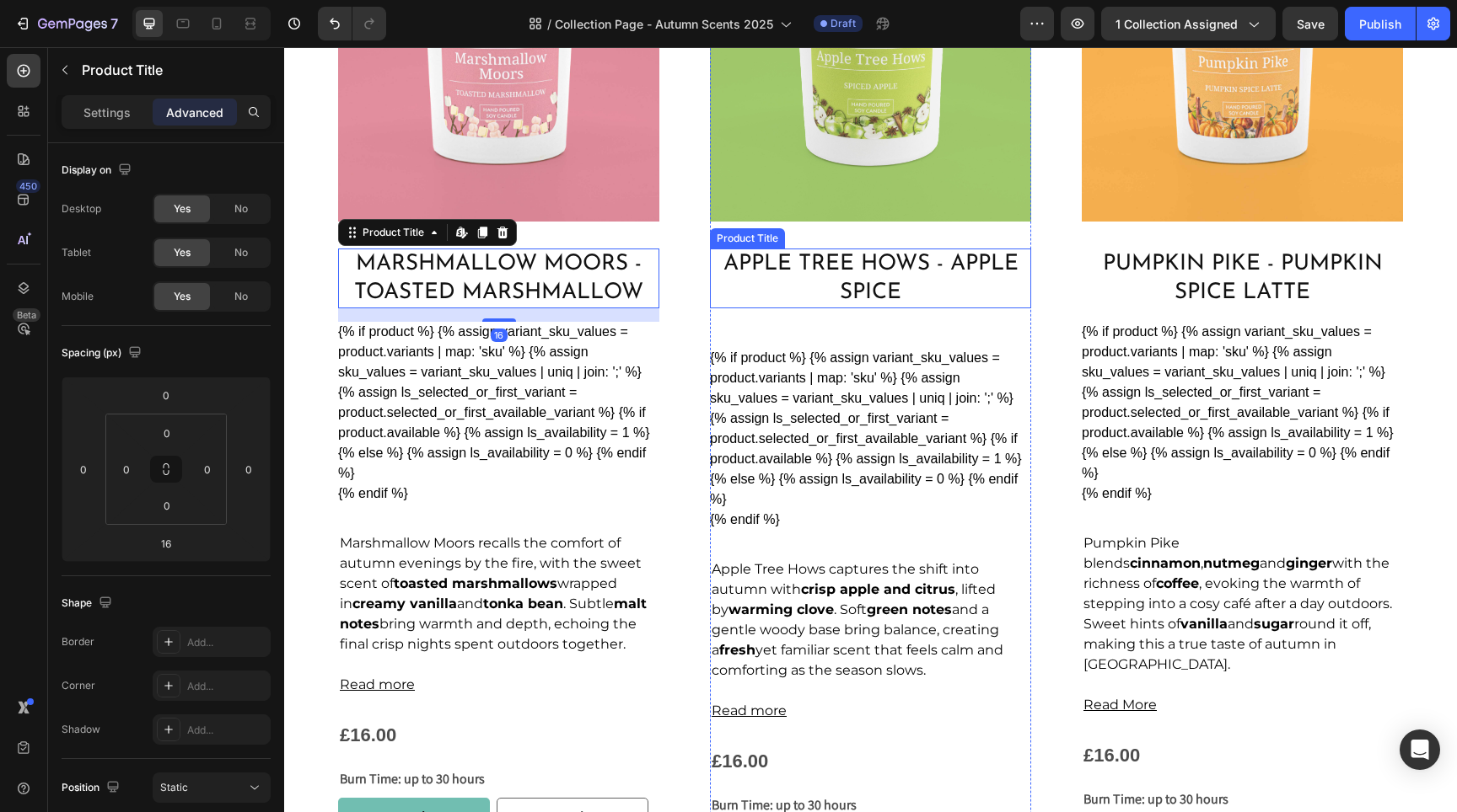
click at [852, 277] on h2 "Apple Tree Hows - Apple Spice" at bounding box center [871, 279] width 321 height 60
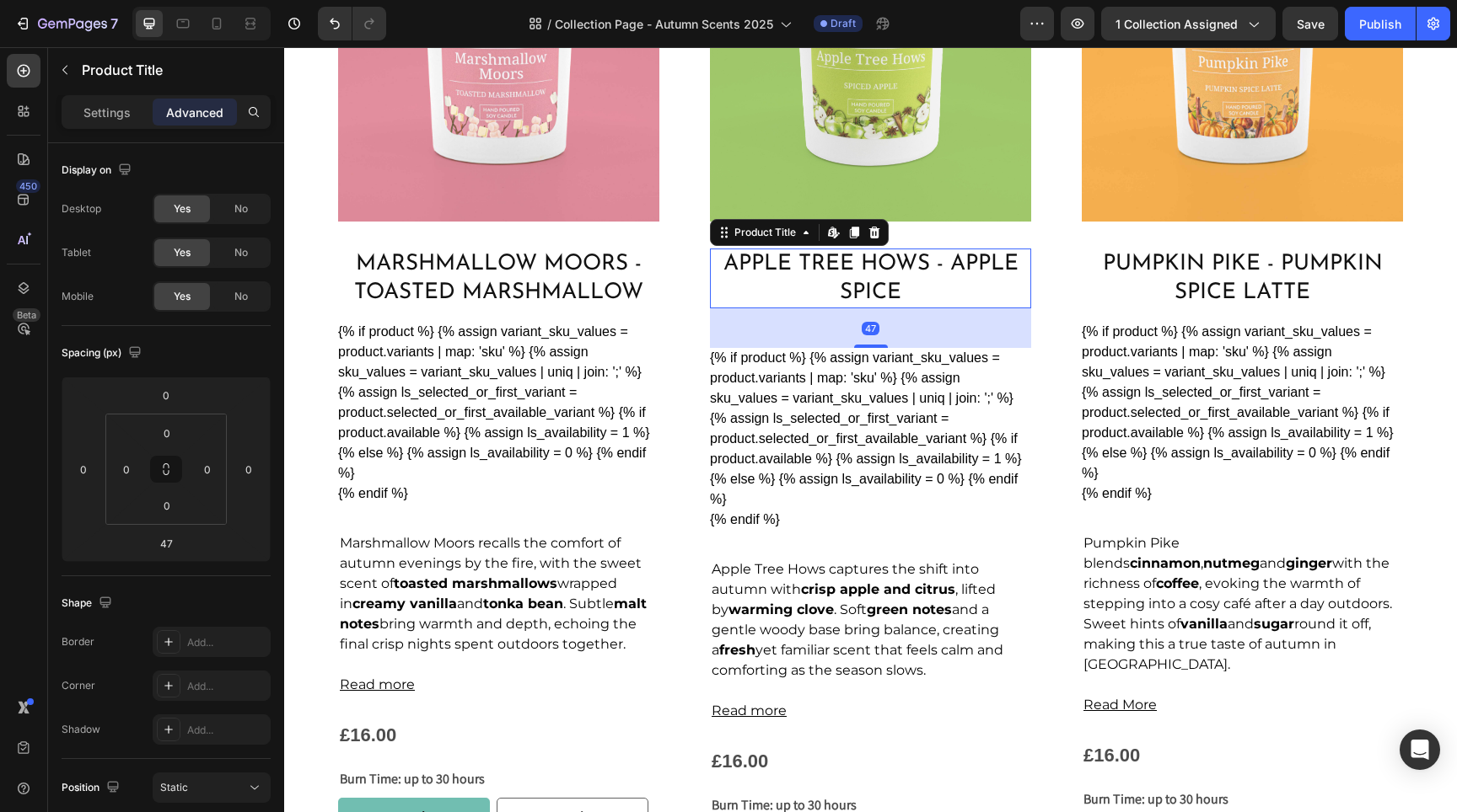
click at [867, 339] on div "47" at bounding box center [871, 328] width 321 height 40
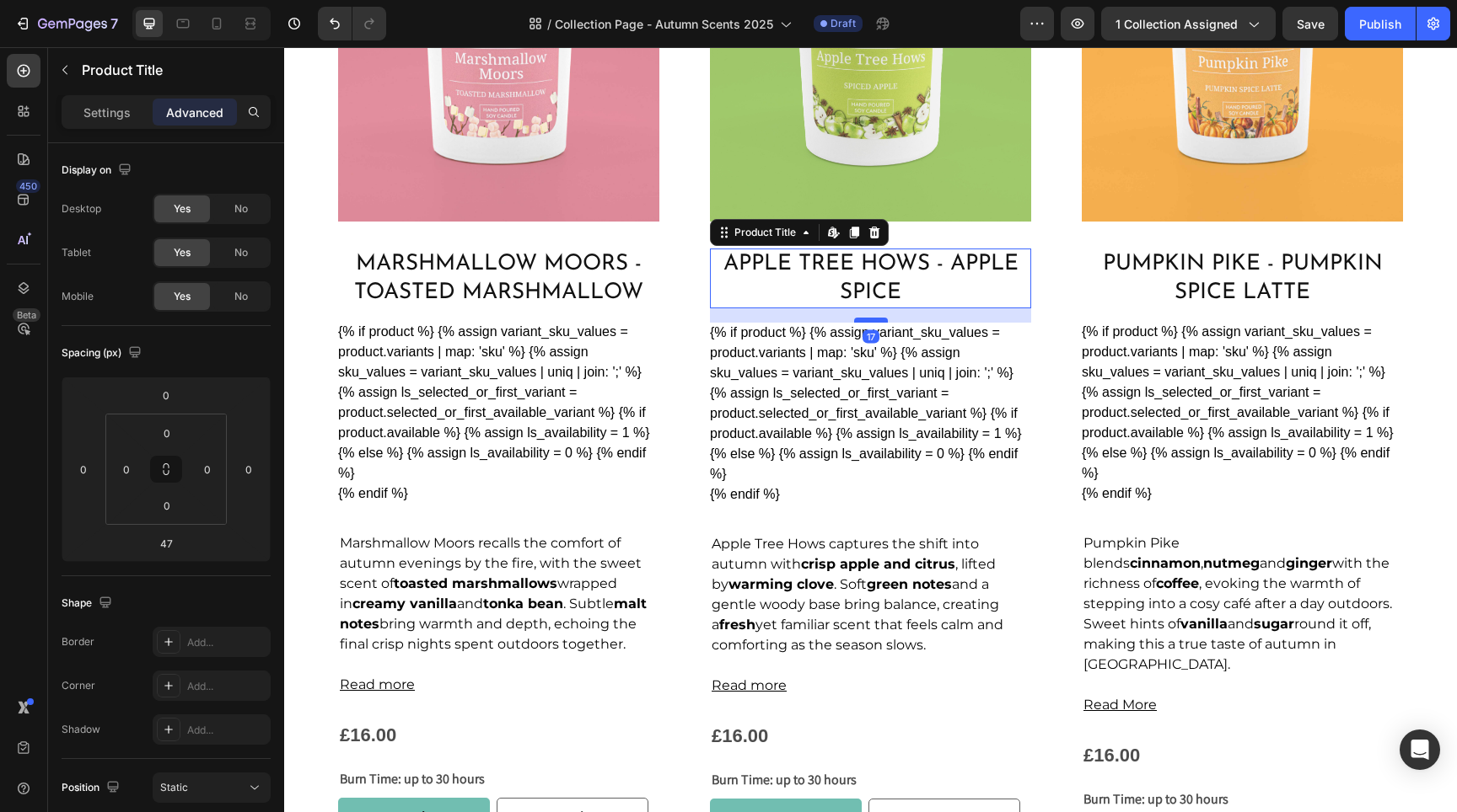
drag, startPoint x: 866, startPoint y: 339, endPoint x: 874, endPoint y: 313, distance: 27.2
click at [874, 318] on div at bounding box center [871, 320] width 34 height 5
type input "17"
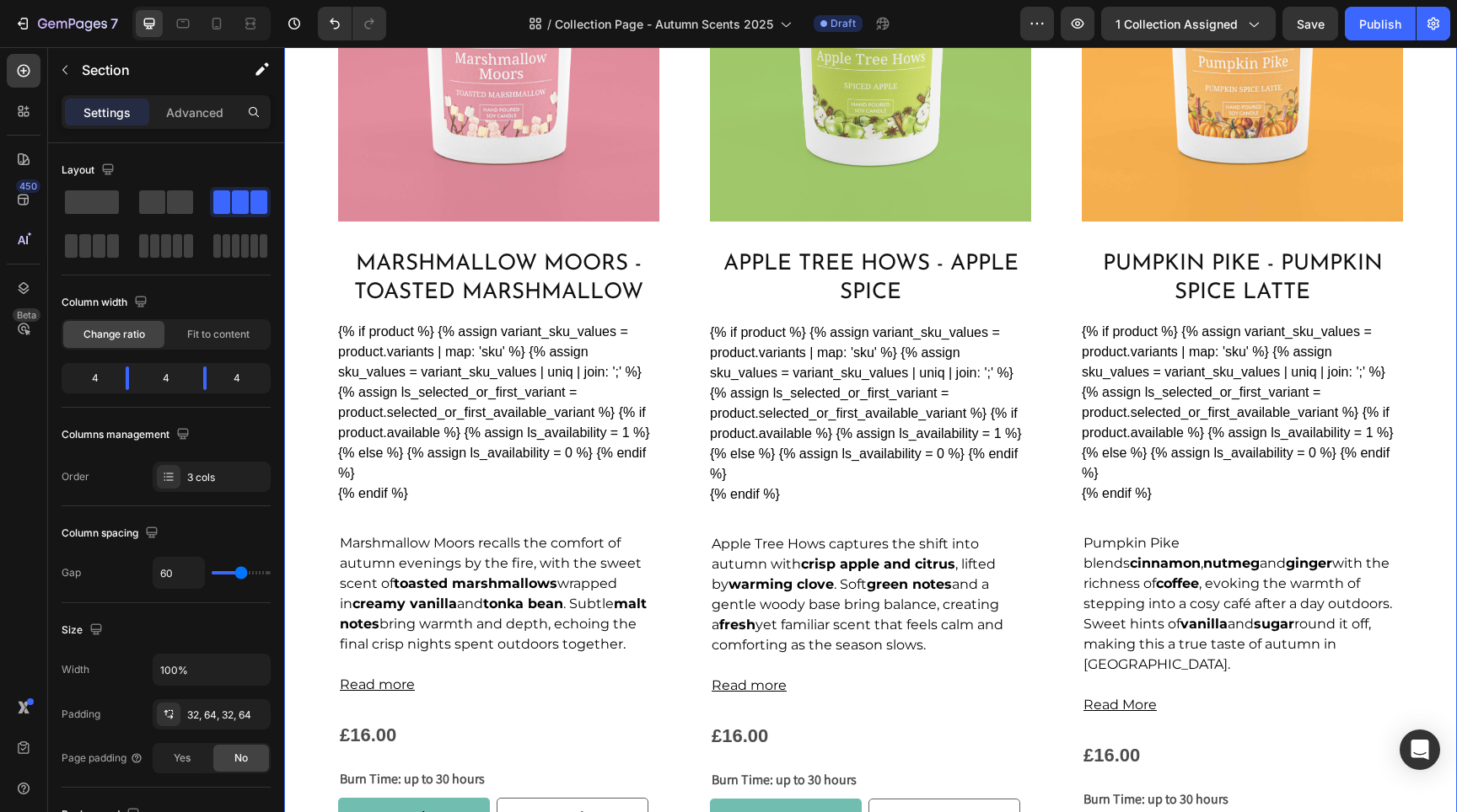
click at [678, 309] on div "Product Images Marshmallow Moors - Toasted Marshmallow Product Title {% if prod…" at bounding box center [870, 452] width 1173 height 1156
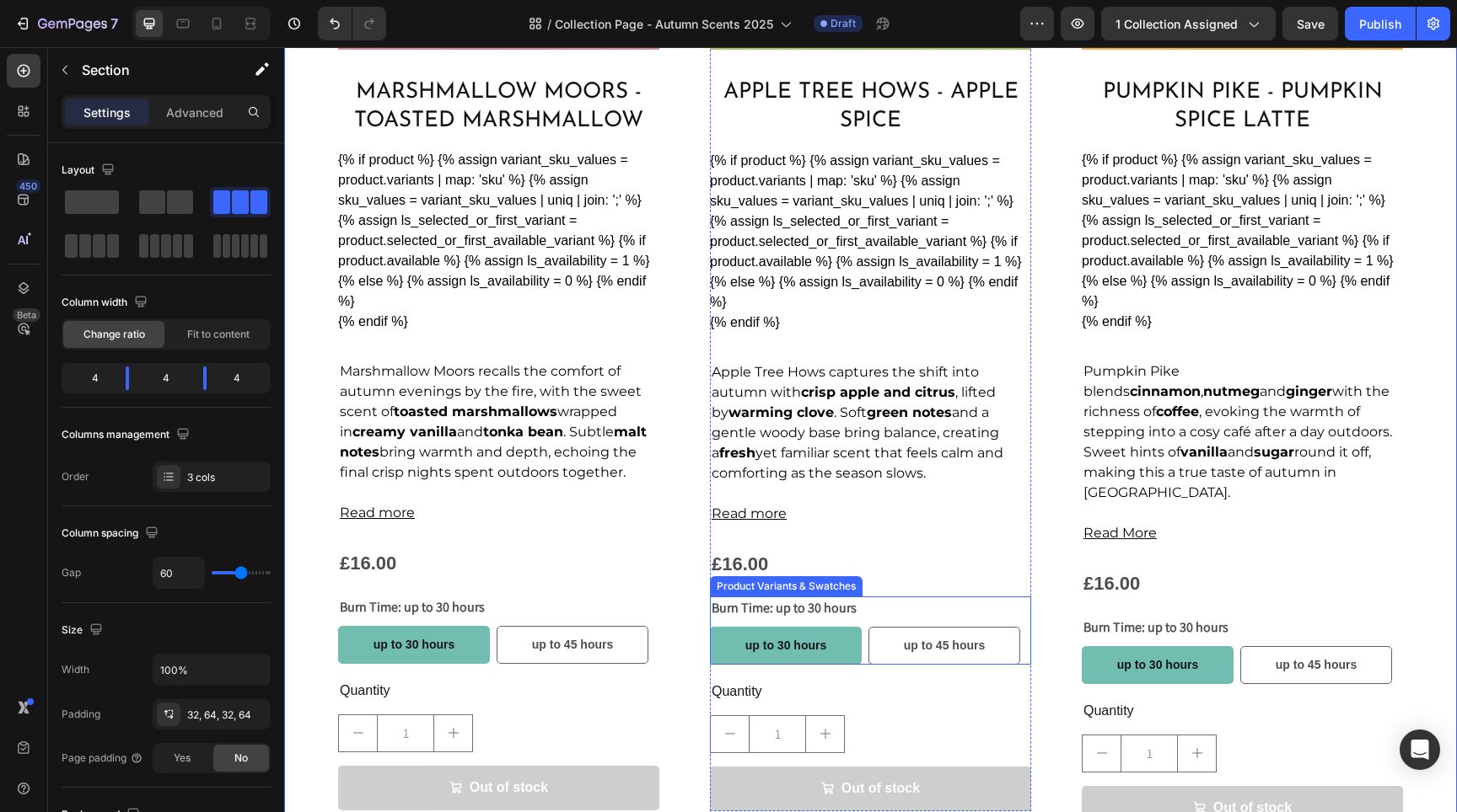
scroll to position [1326, 0]
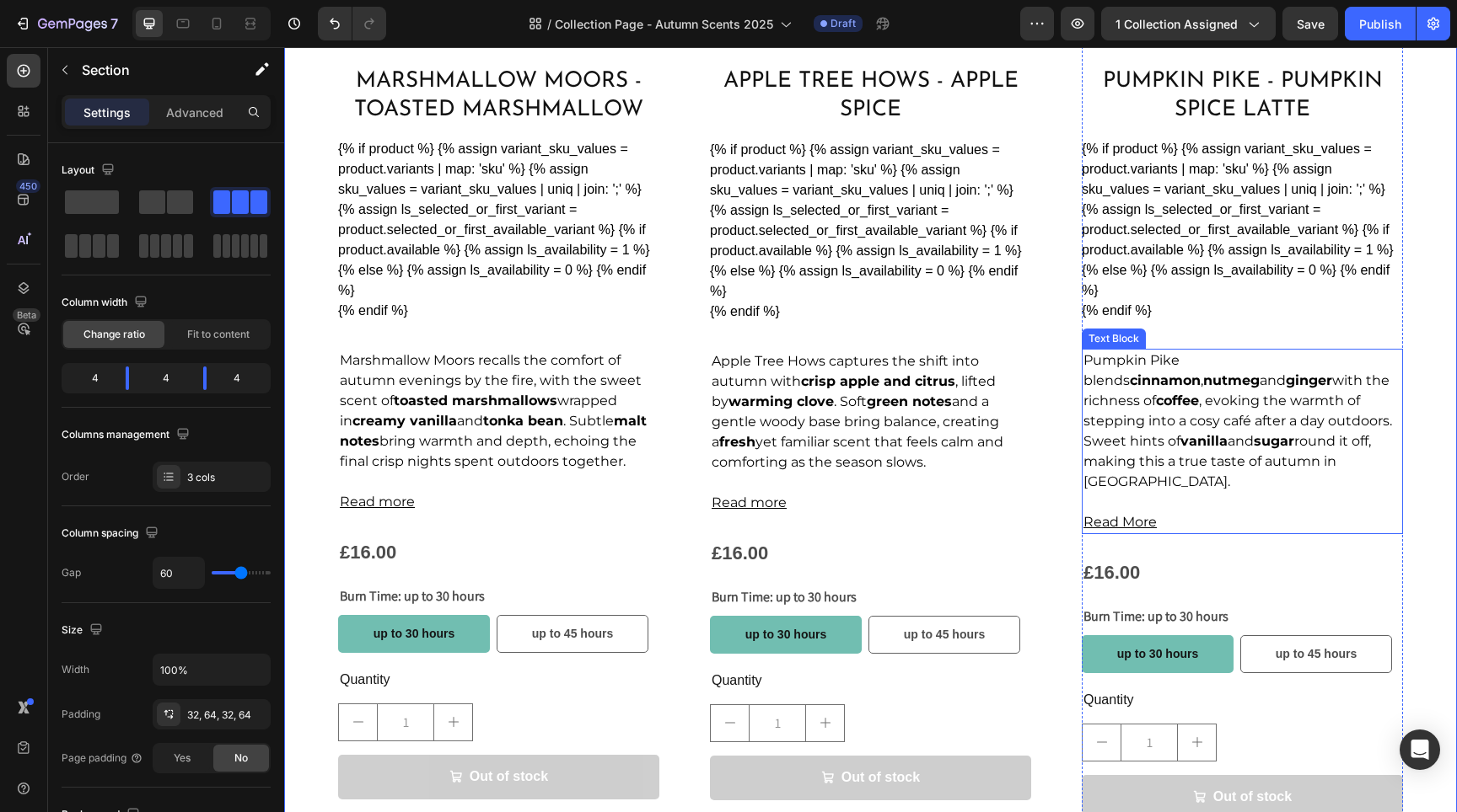
click at [1288, 392] on span "Pumpkin Pike blends cinnamon , nutmeg and ginger with the richness of coffee , …" at bounding box center [1238, 421] width 309 height 138
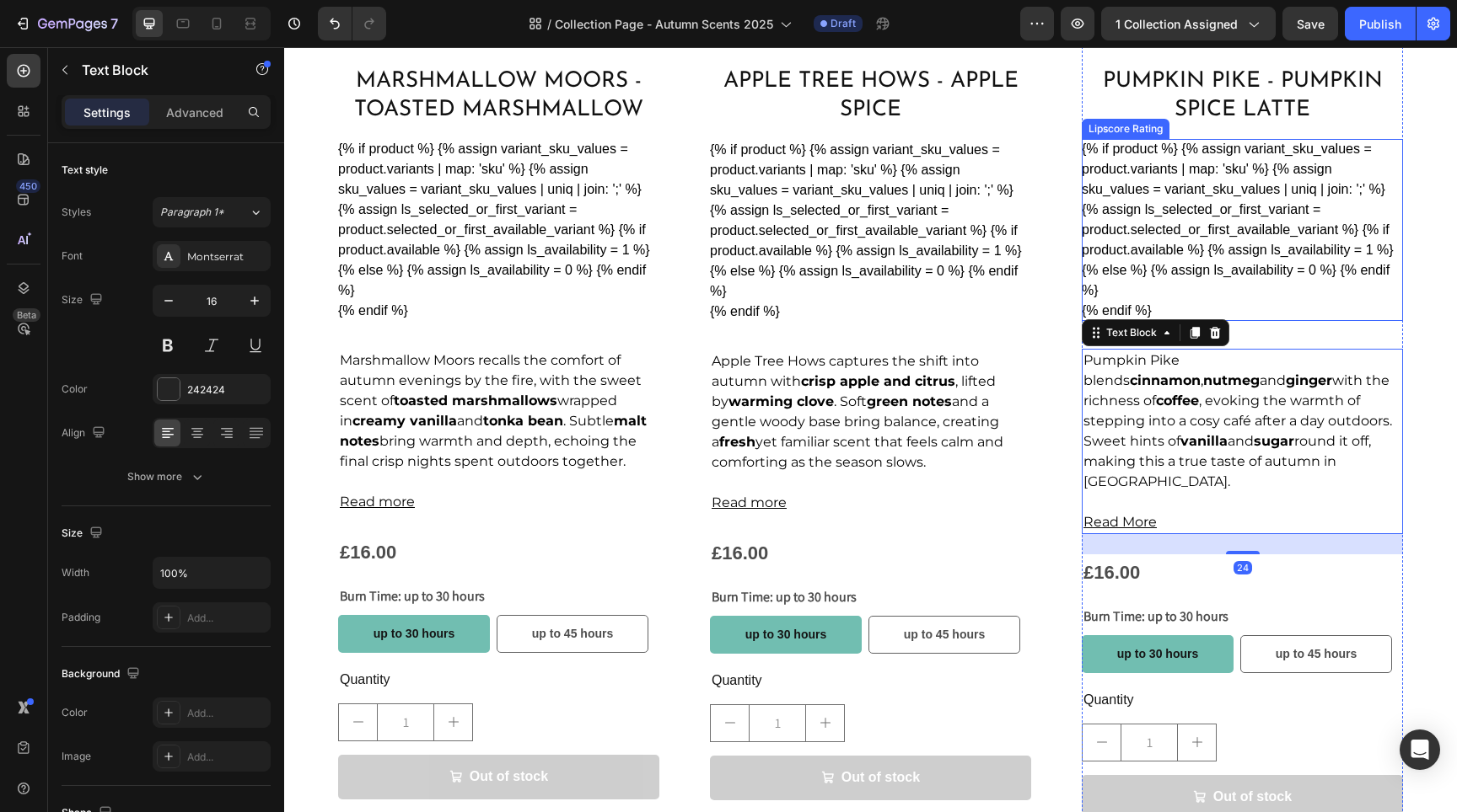
click at [1340, 238] on div "{% if product %} {% assign variant_sku_values = product.variants | map: 'sku' %…" at bounding box center [1242, 230] width 321 height 182
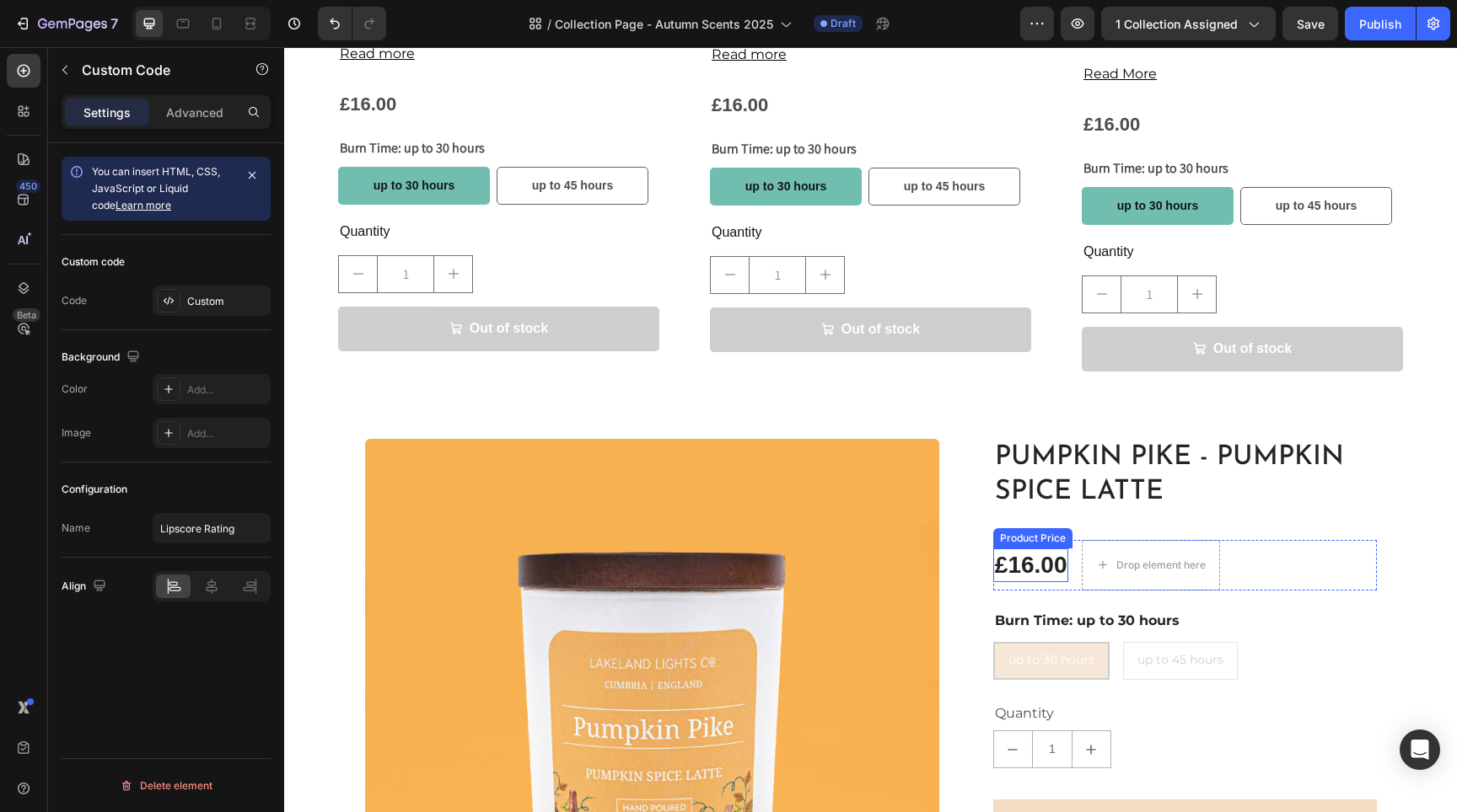
scroll to position [1921, 0]
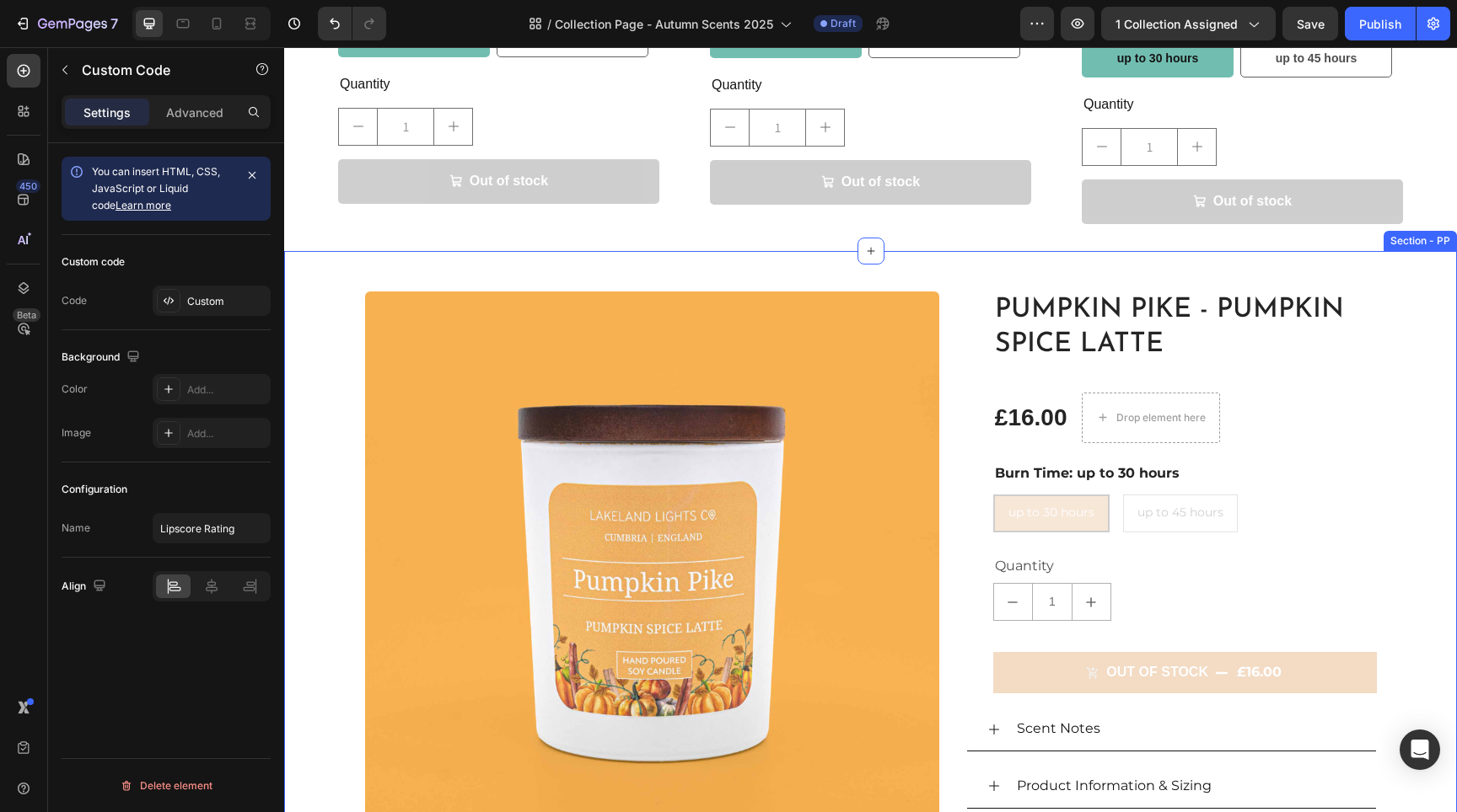
click at [932, 251] on div "Product Images Pumpkin Pike - Pumpkin Spice Latte Product Title £16.00 Product …" at bounding box center [870, 727] width 1173 height 952
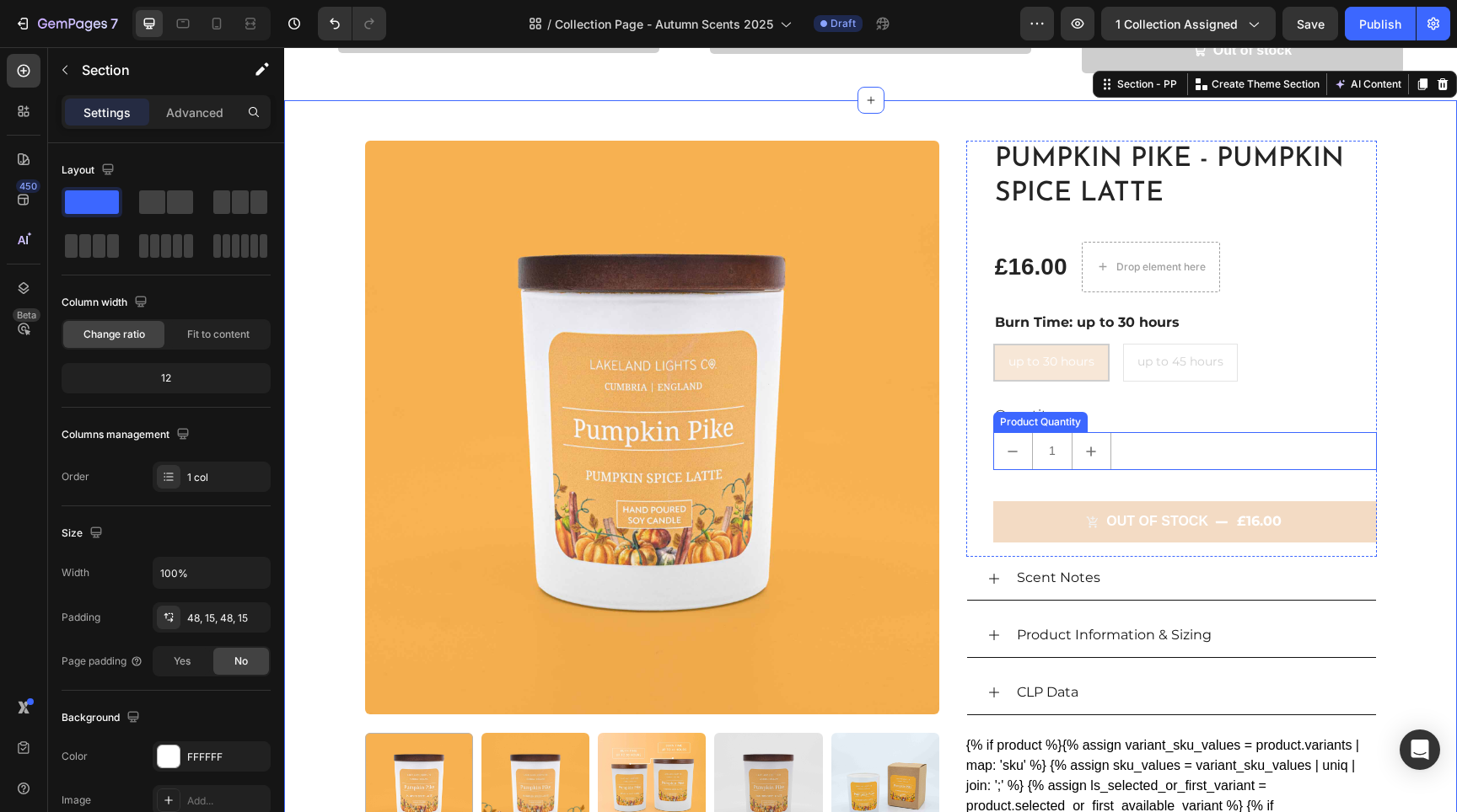
scroll to position [1801, 0]
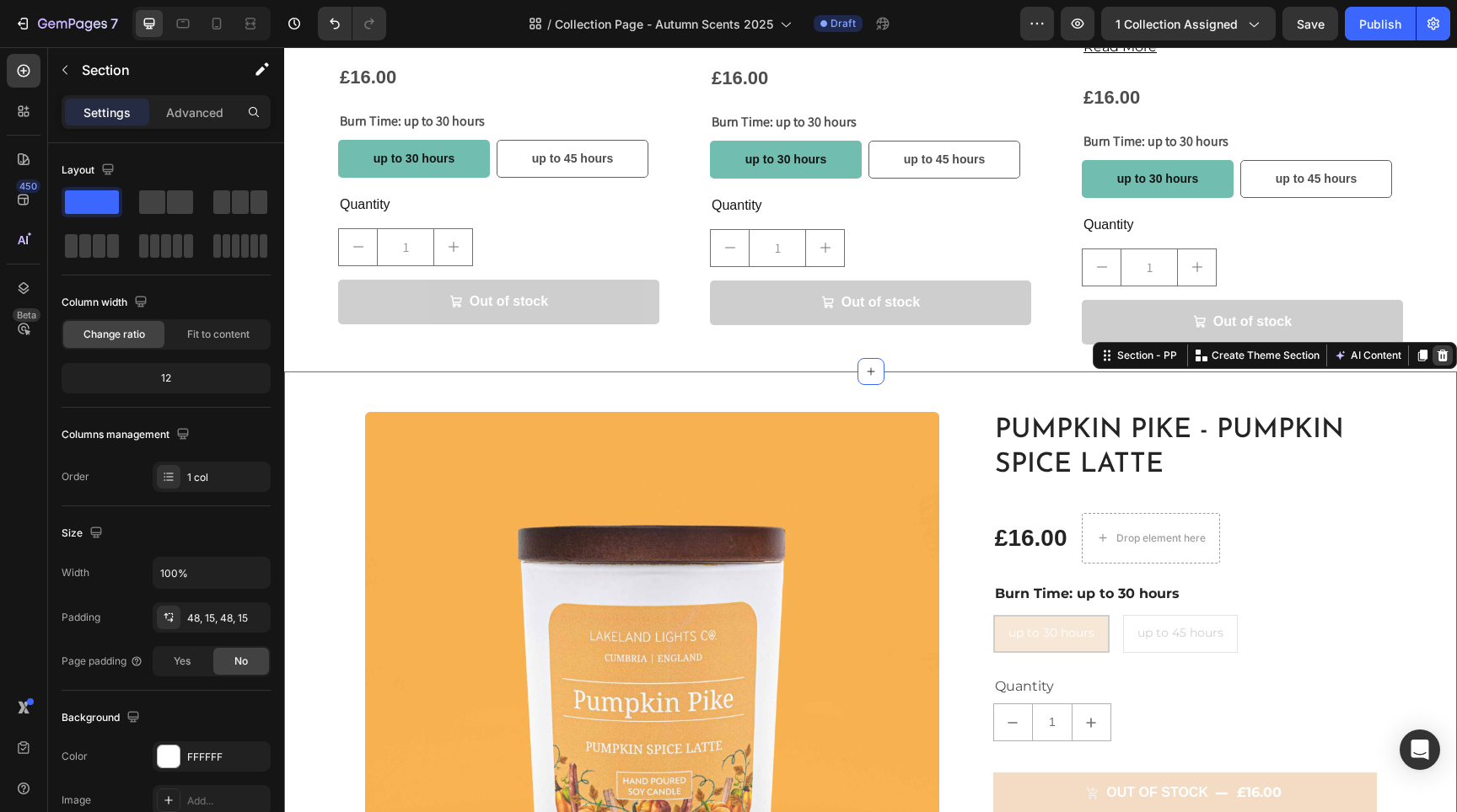
click at [1437, 349] on icon at bounding box center [1443, 354] width 11 height 12
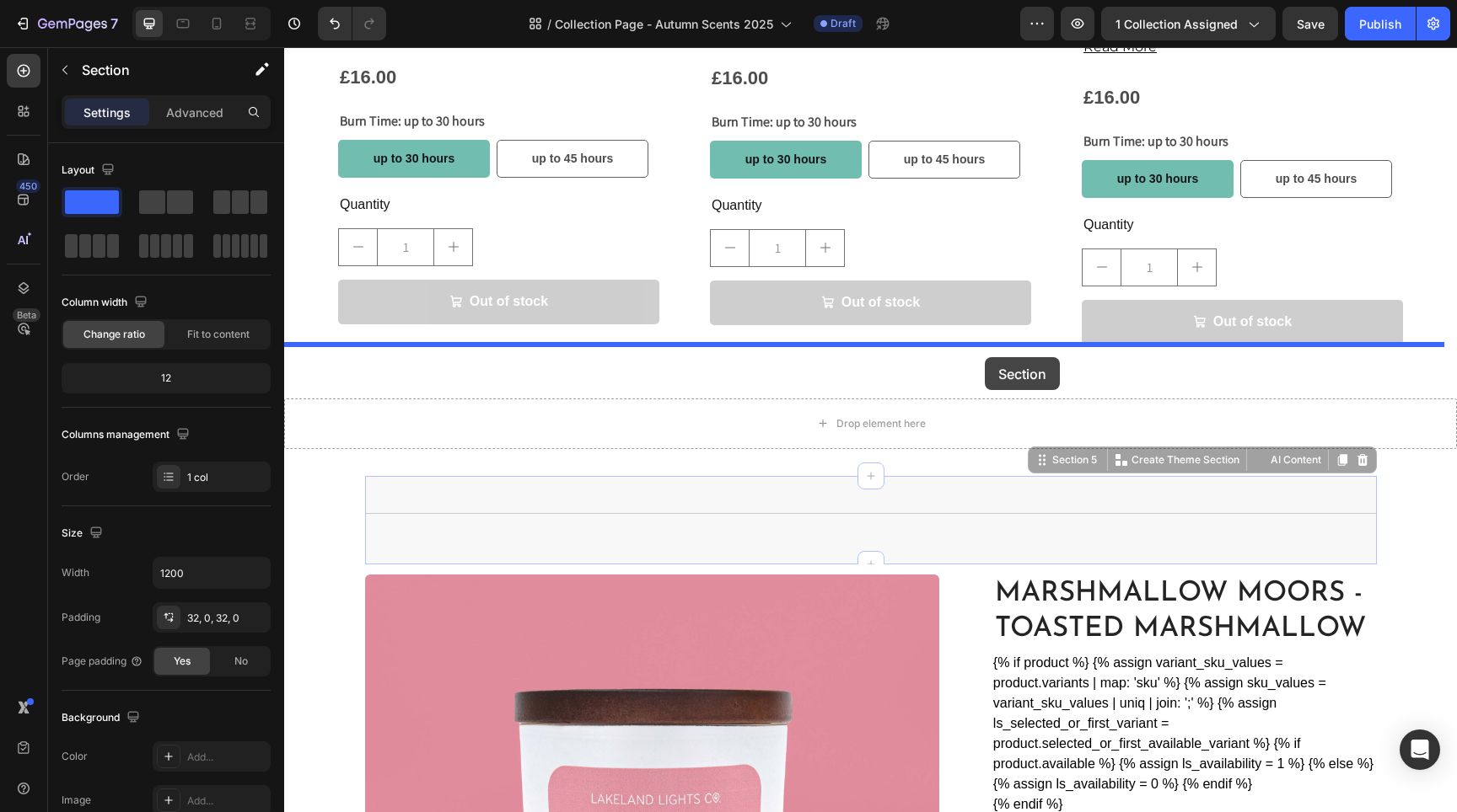
drag, startPoint x: 994, startPoint y: 469, endPoint x: 985, endPoint y: 358, distance: 111.4
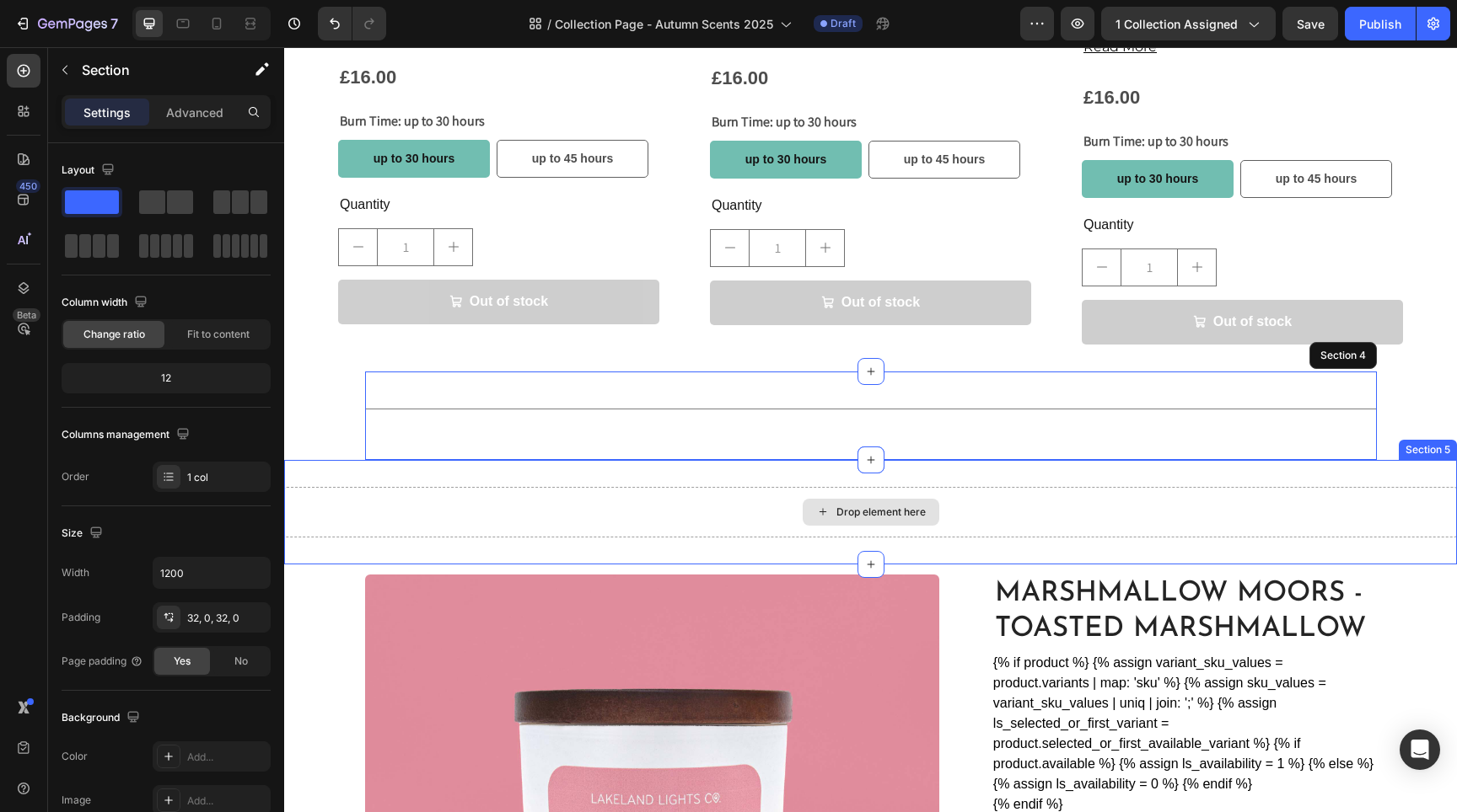
click at [1263, 487] on div "Drop element here" at bounding box center [870, 512] width 1173 height 51
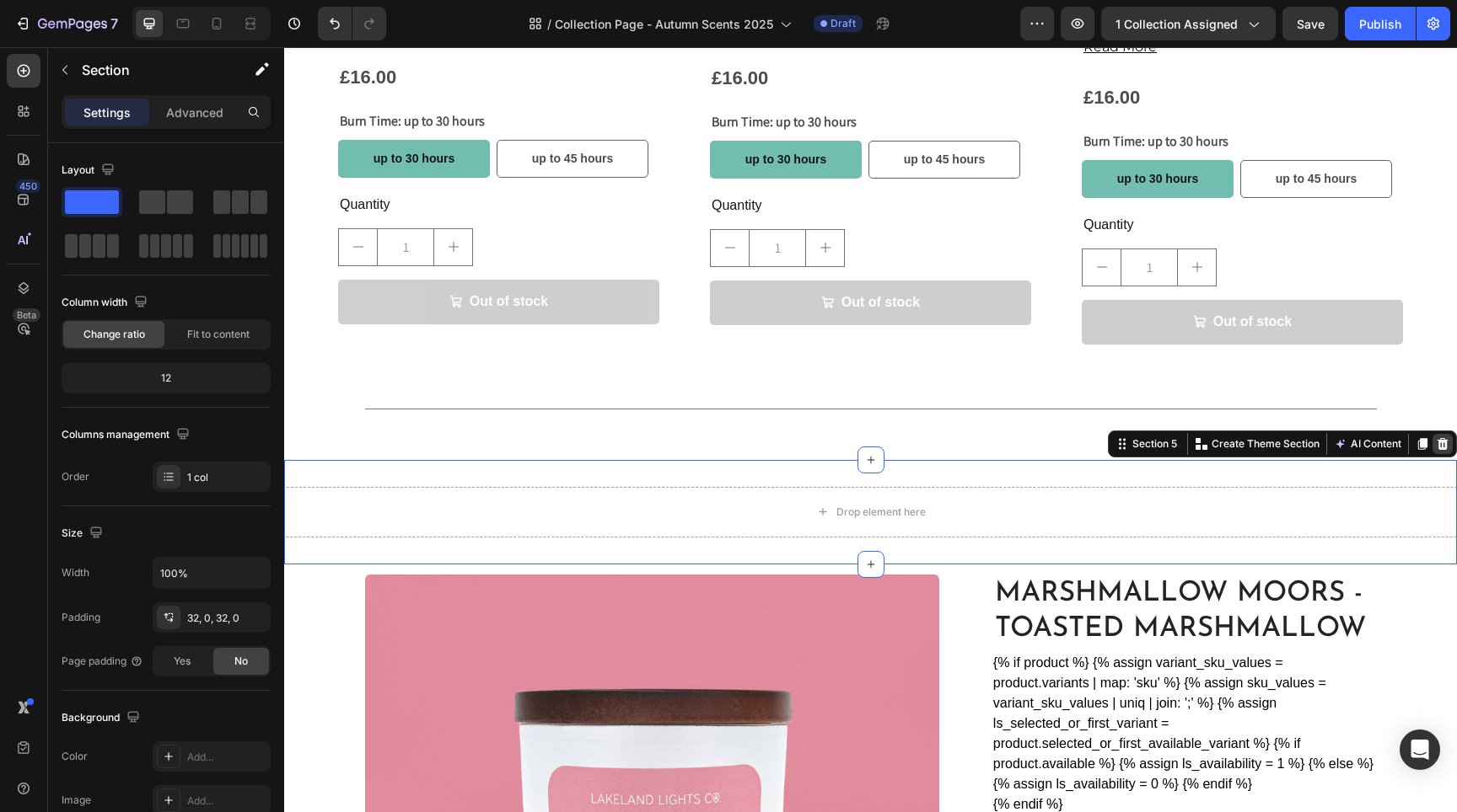
click at [1436, 438] on icon at bounding box center [1442, 444] width 13 height 13
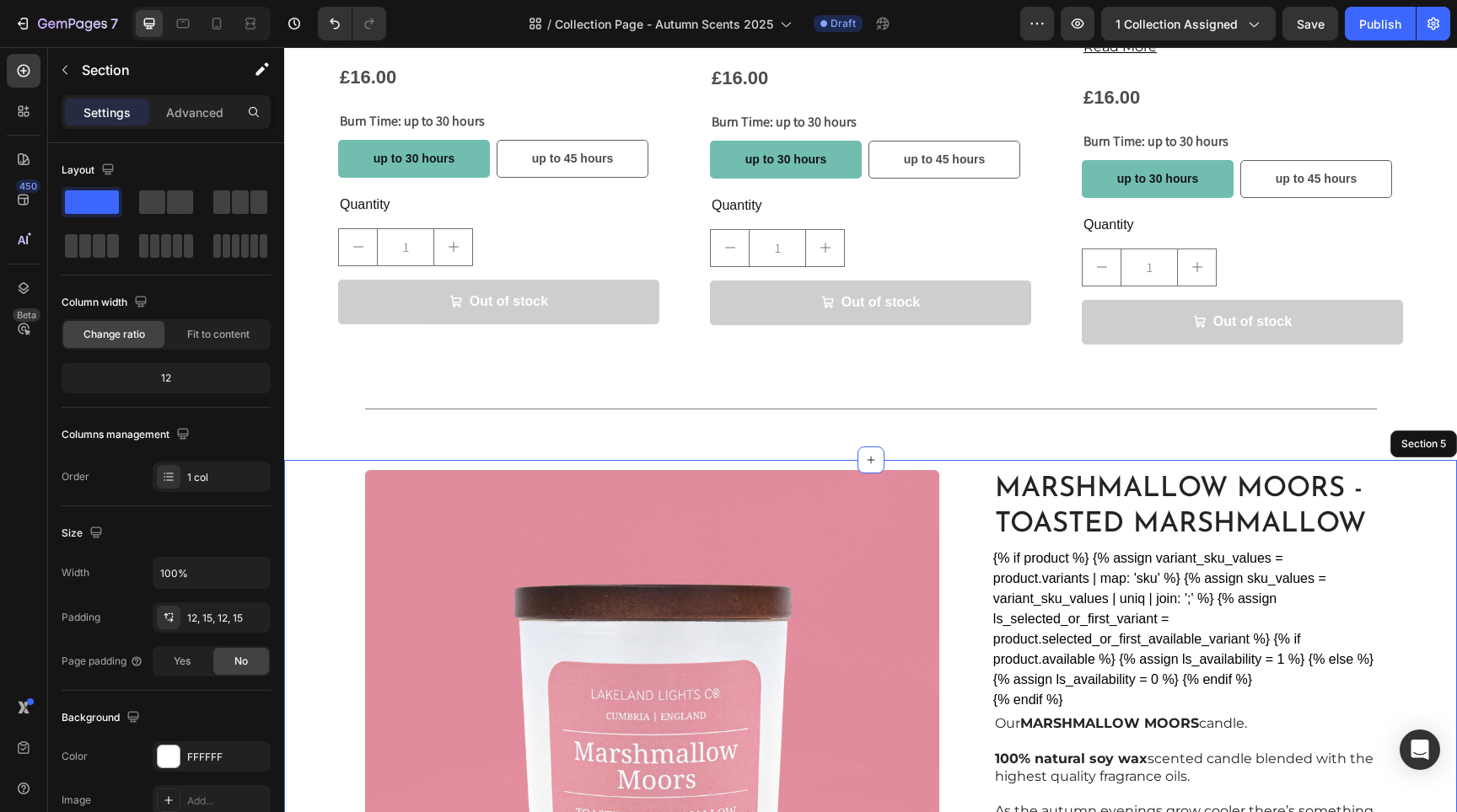
click at [1436, 438] on icon at bounding box center [1442, 444] width 13 height 13
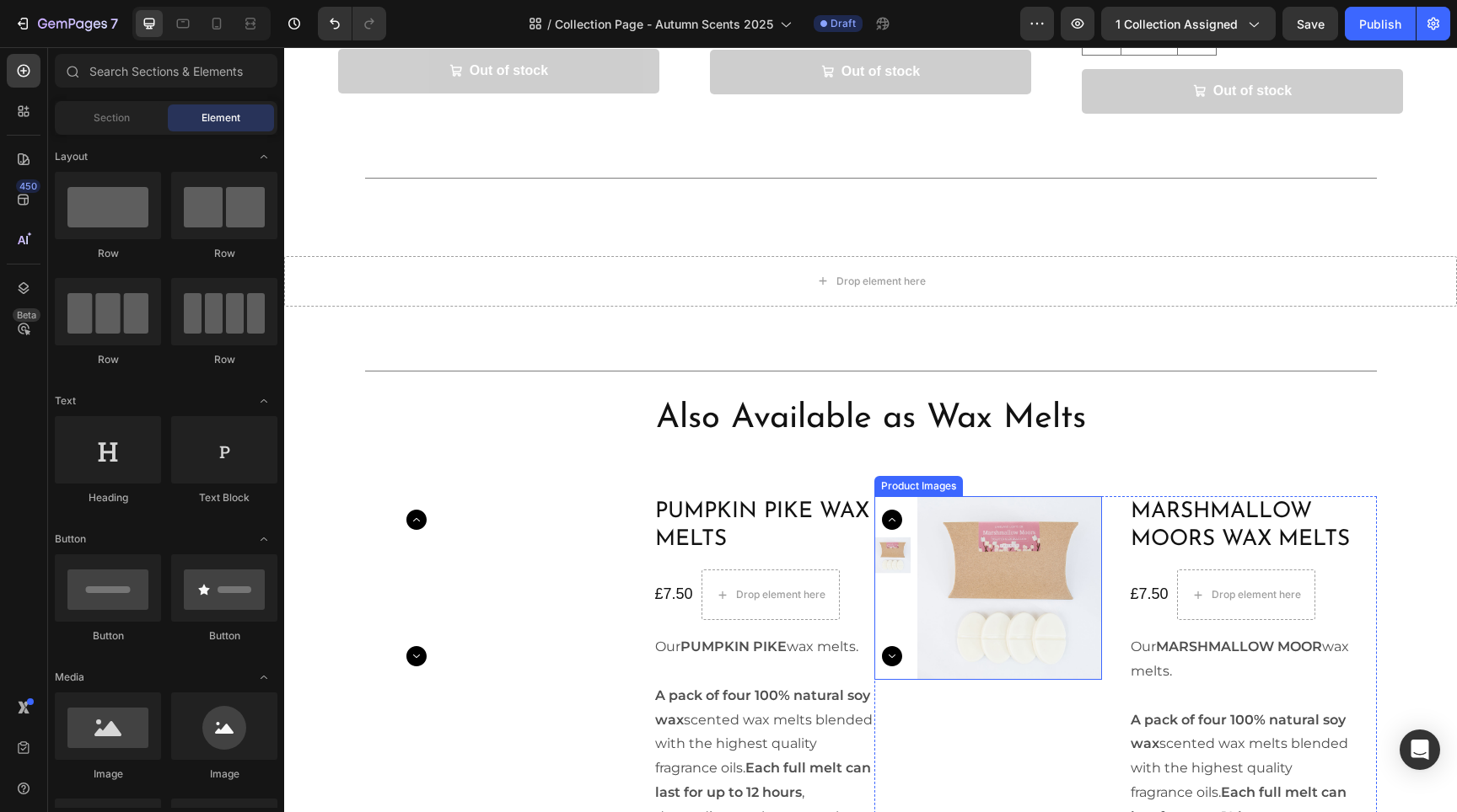
scroll to position [1789, 0]
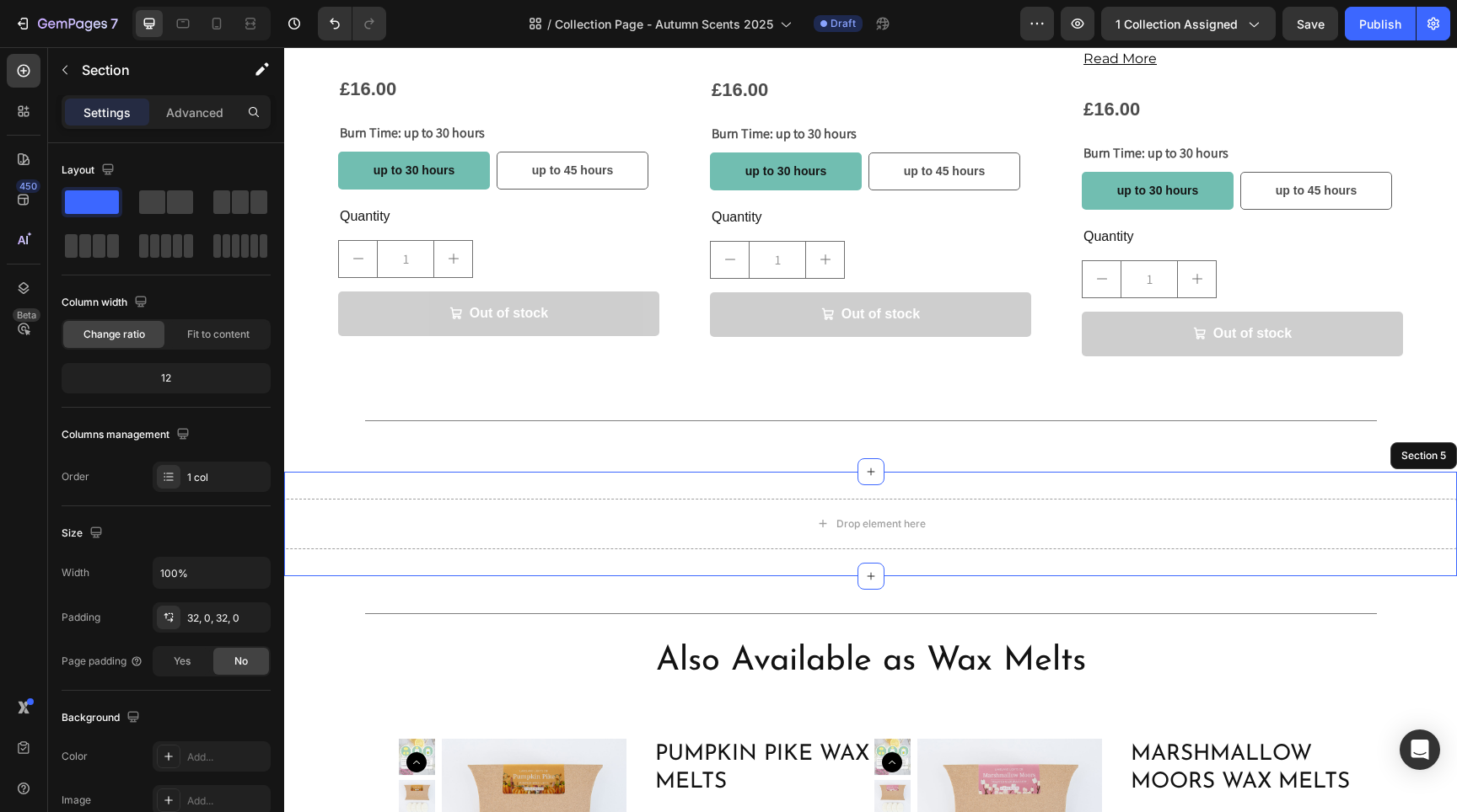
click at [1042, 472] on div "Drop element here Section 5" at bounding box center [870, 524] width 1173 height 105
click at [1437, 449] on icon at bounding box center [1443, 454] width 11 height 12
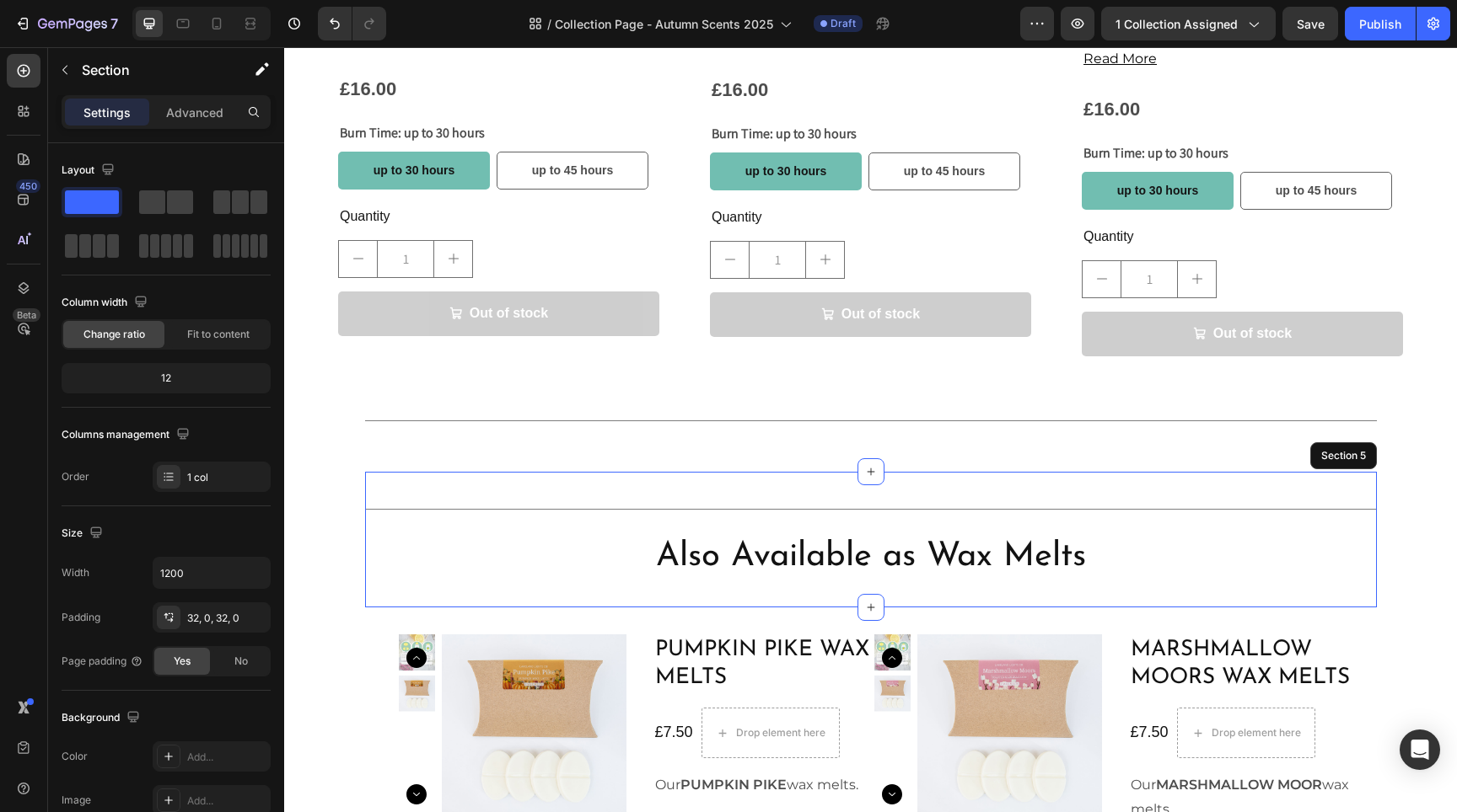
click at [1002, 472] on div "Title Line Also Available as Wax Melts Heading Section 5" at bounding box center [871, 540] width 1012 height 136
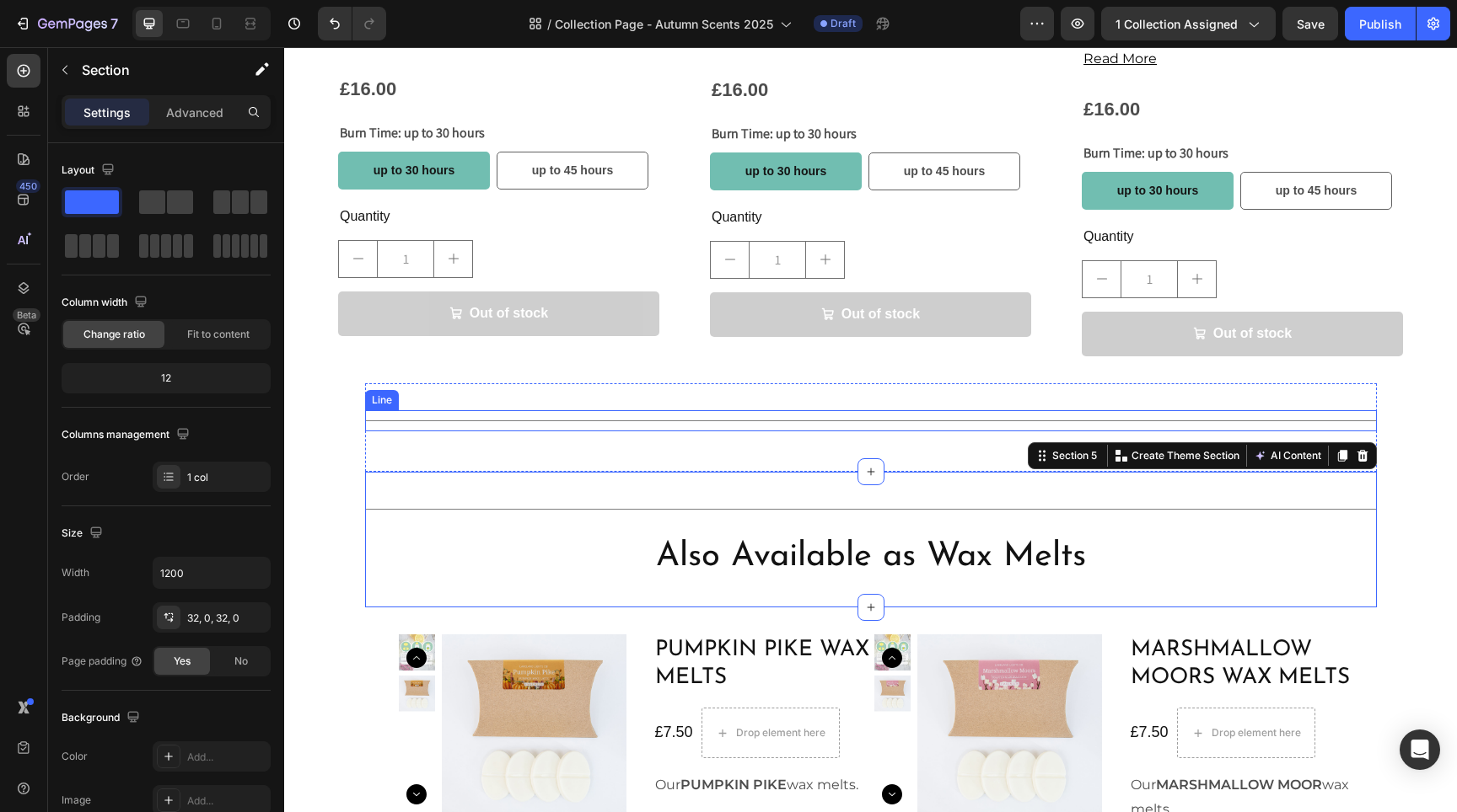
click at [709, 410] on div "Title Line" at bounding box center [871, 421] width 1012 height 21
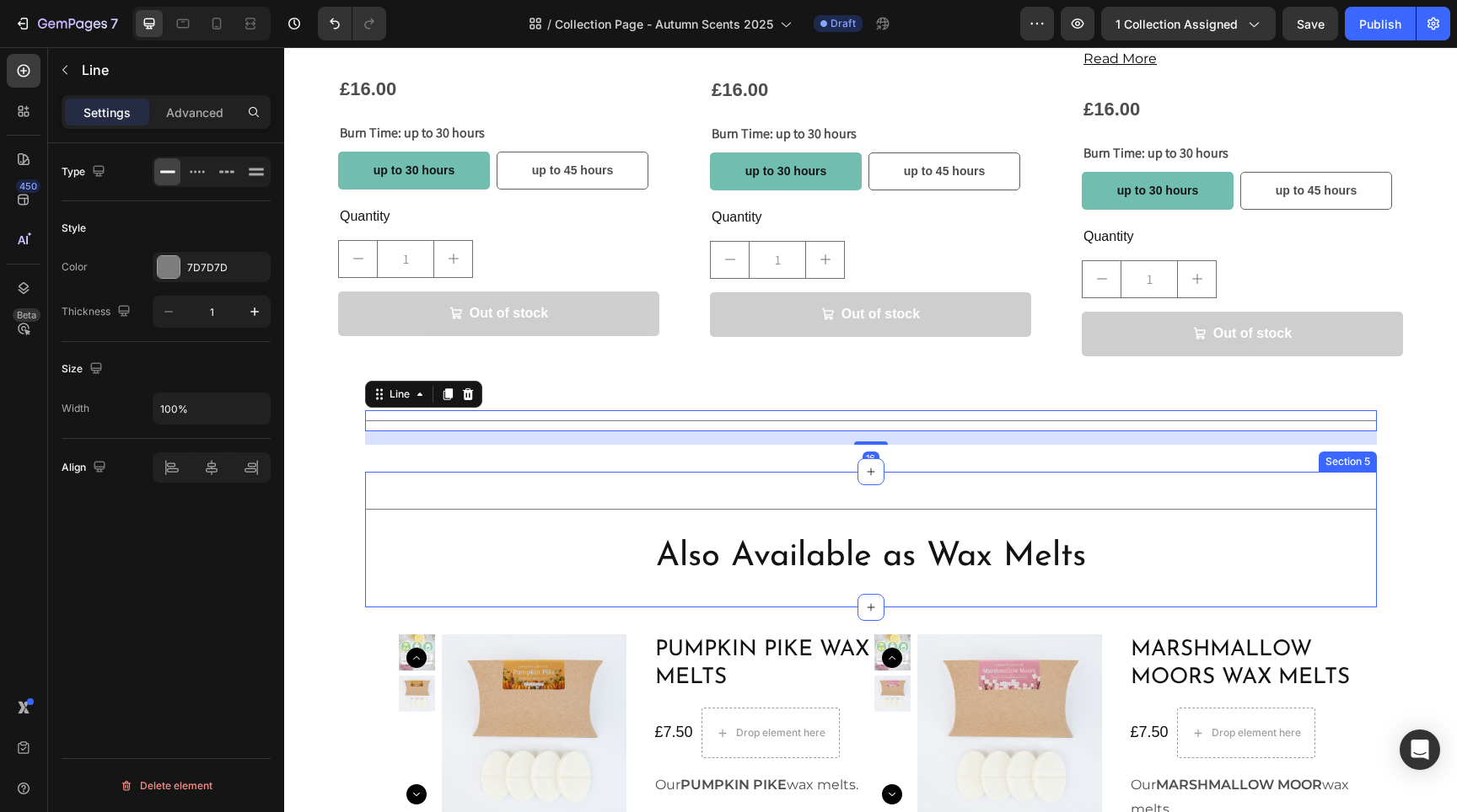
click at [708, 472] on div "Title Line Also Available as Wax Melts Heading Section 5" at bounding box center [871, 540] width 1012 height 136
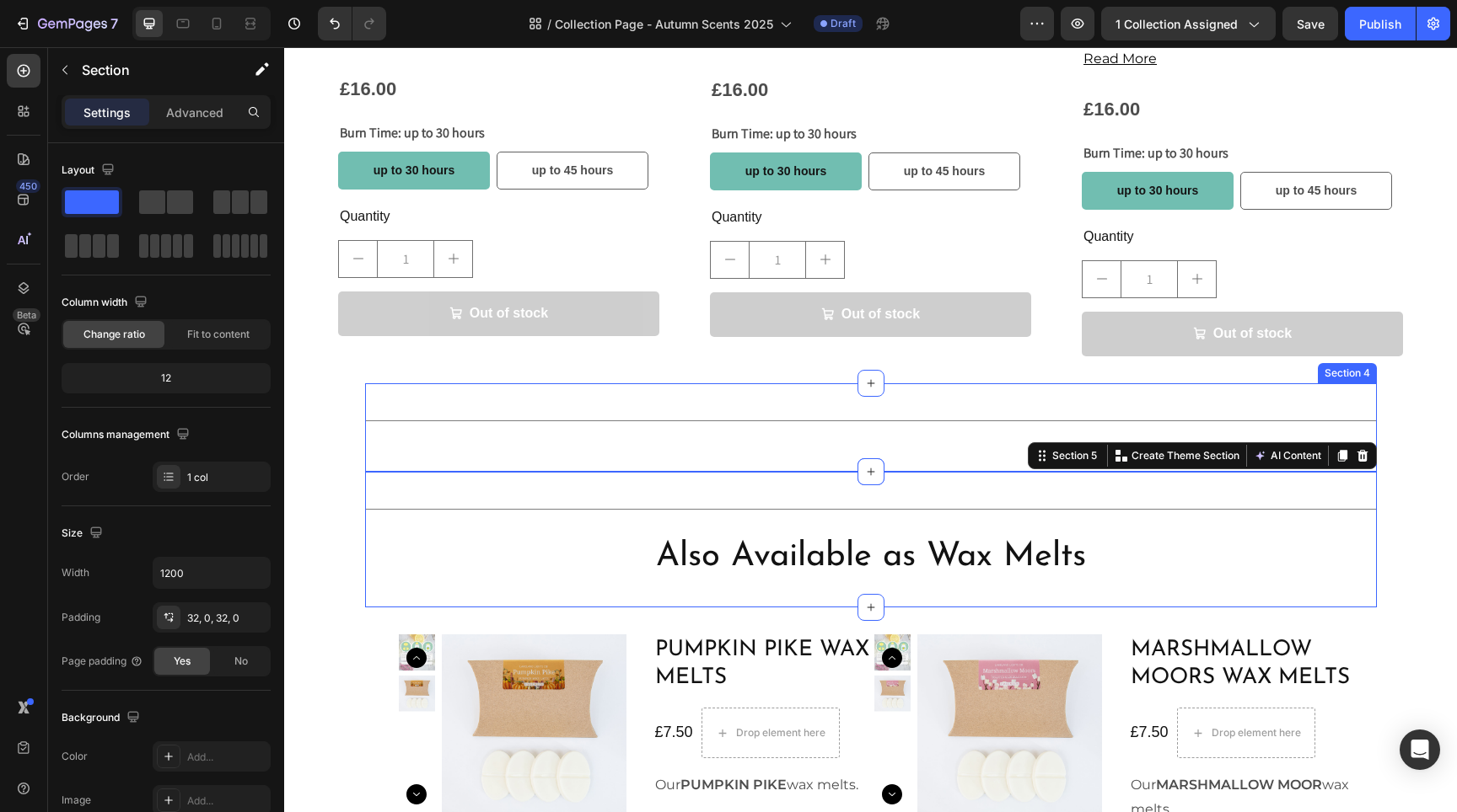
click at [708, 418] on div "Title Line Section 4" at bounding box center [871, 428] width 1012 height 89
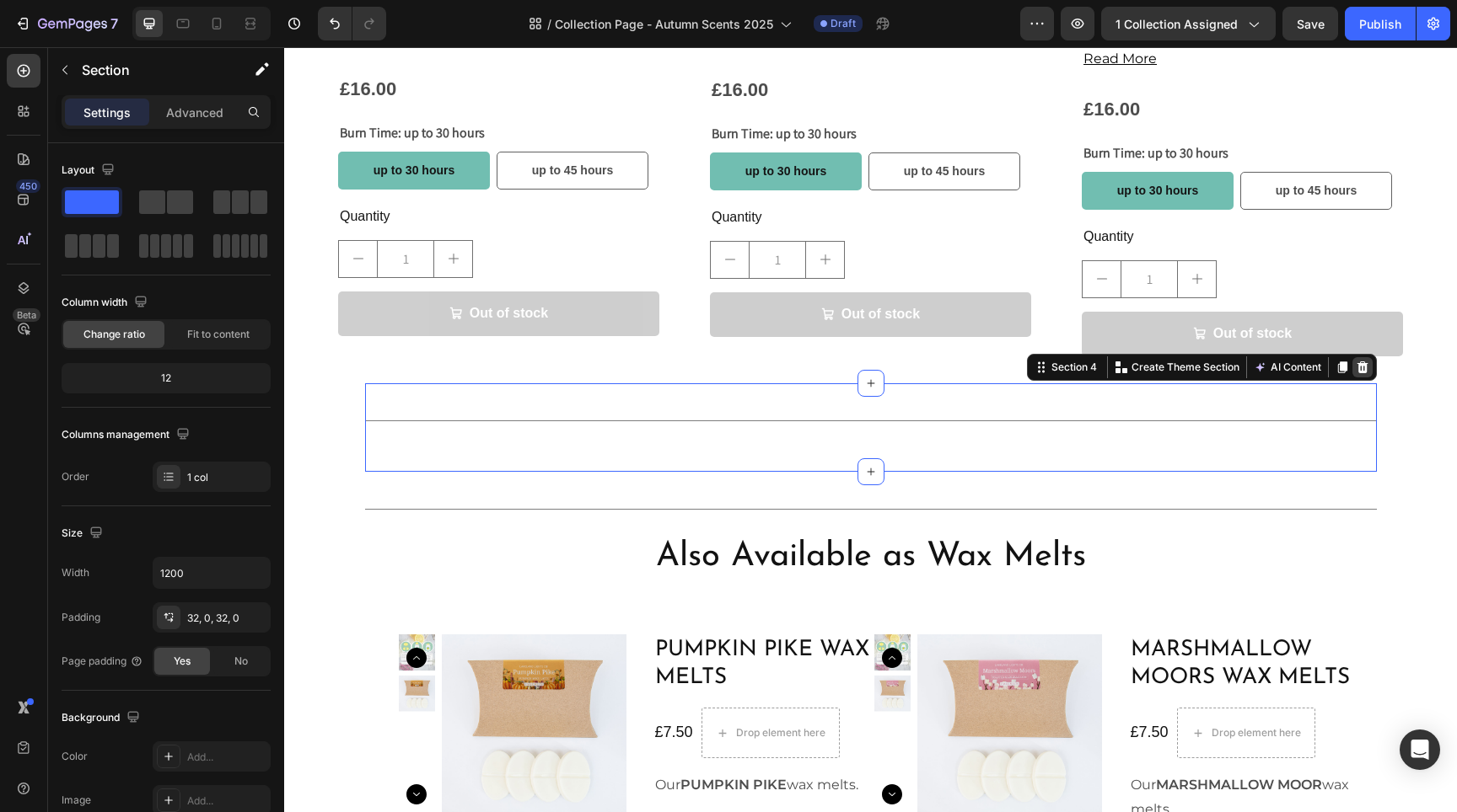
click at [1357, 360] on icon at bounding box center [1362, 367] width 13 height 13
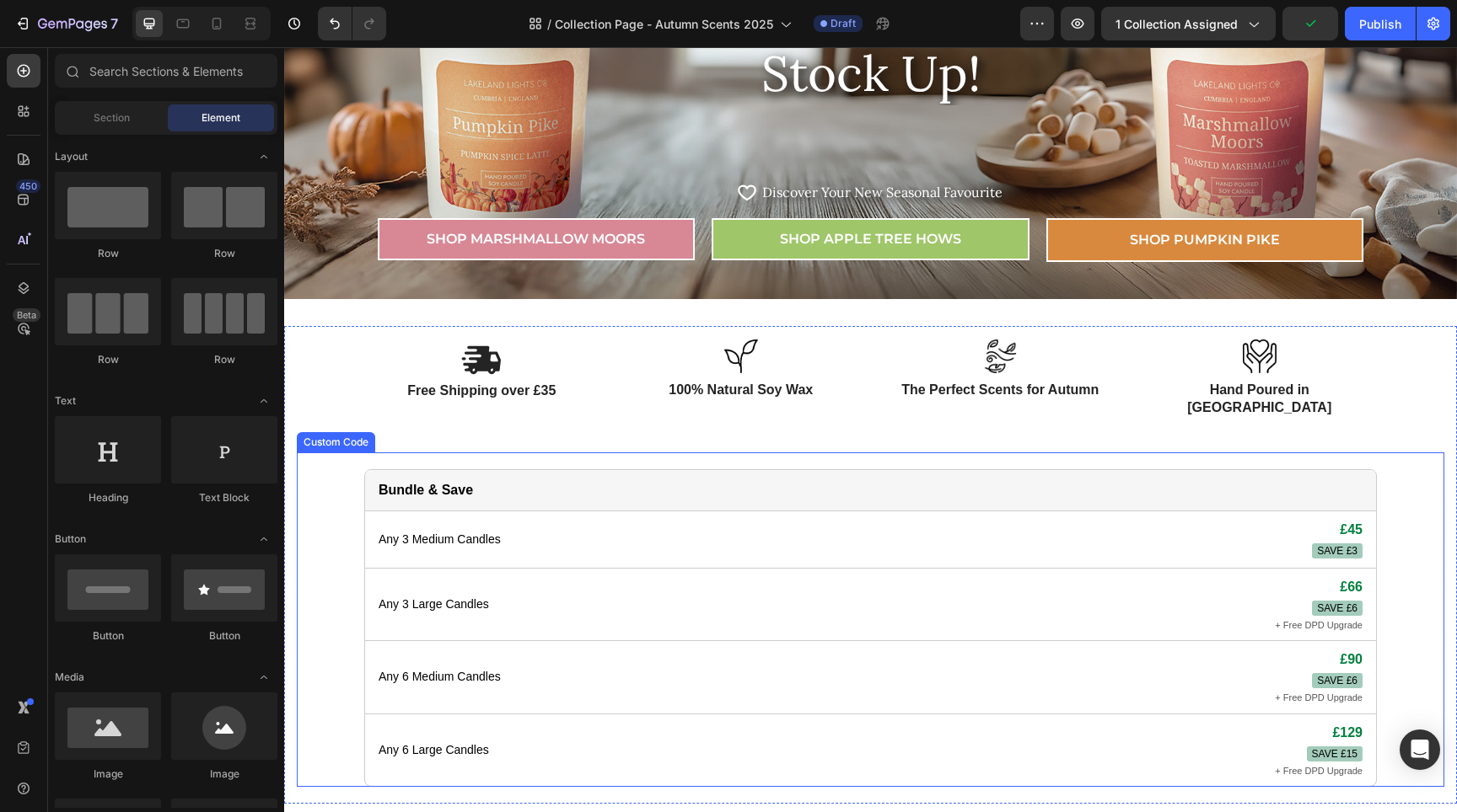
scroll to position [26, 0]
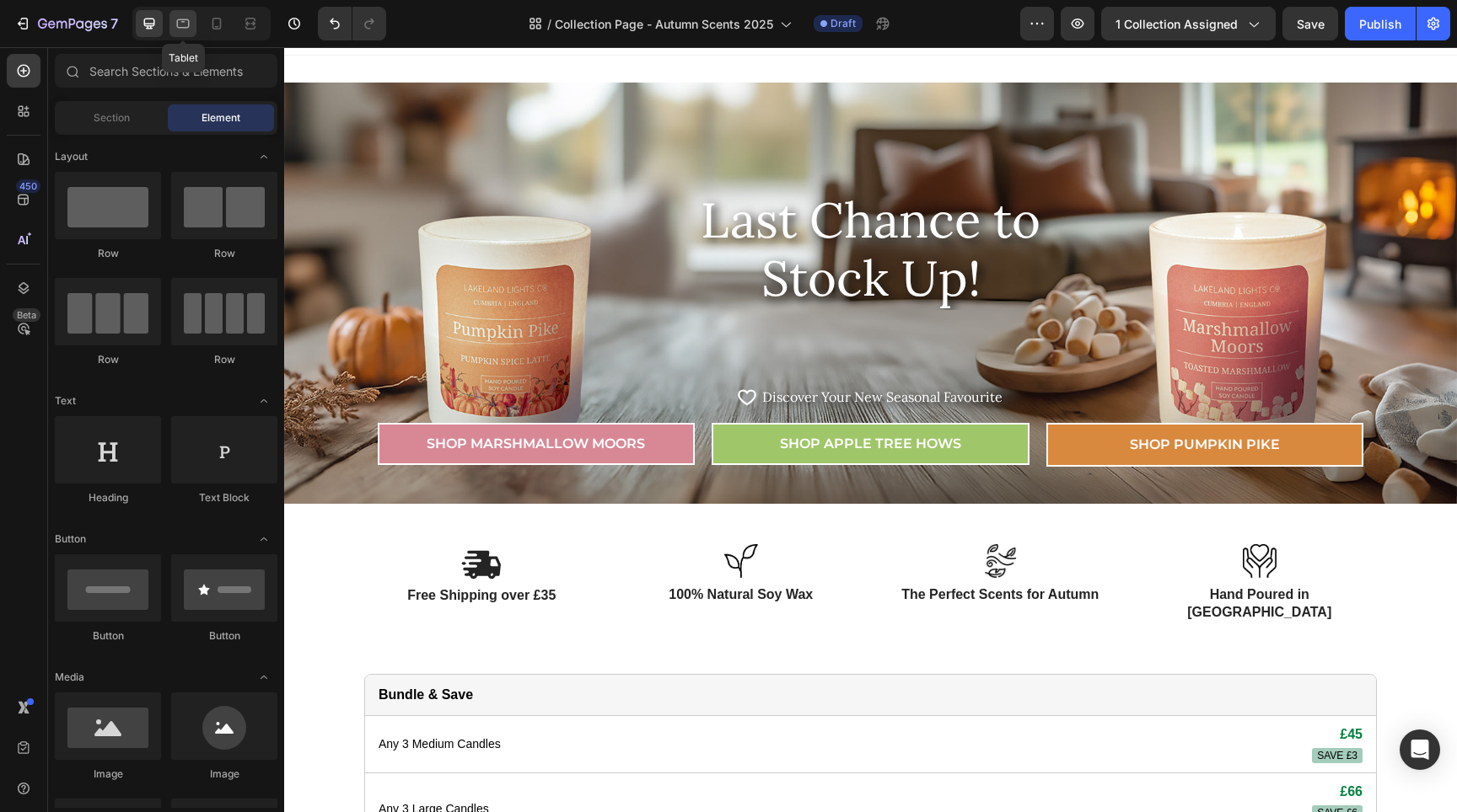
click at [186, 30] on icon at bounding box center [183, 23] width 17 height 17
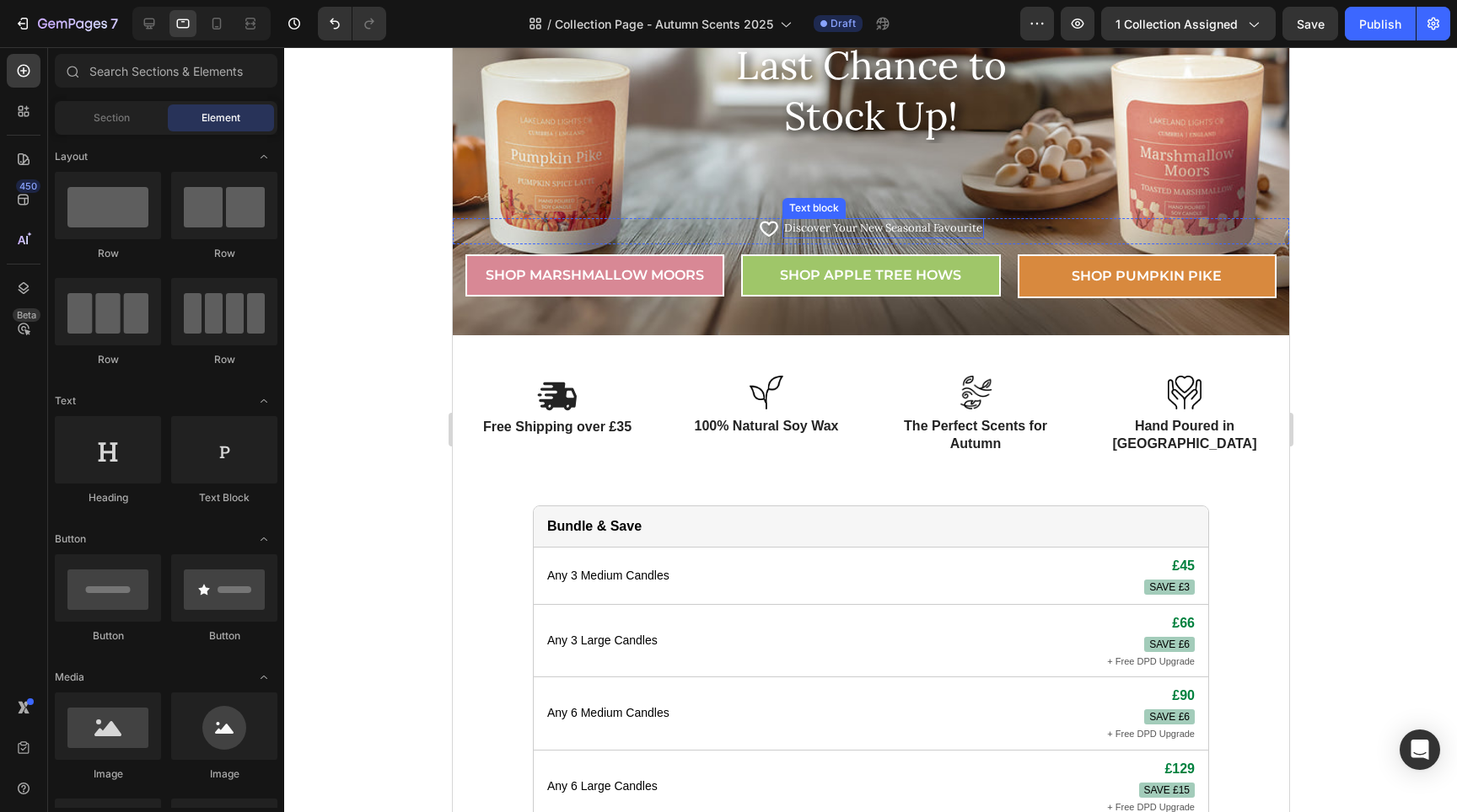
scroll to position [280, 0]
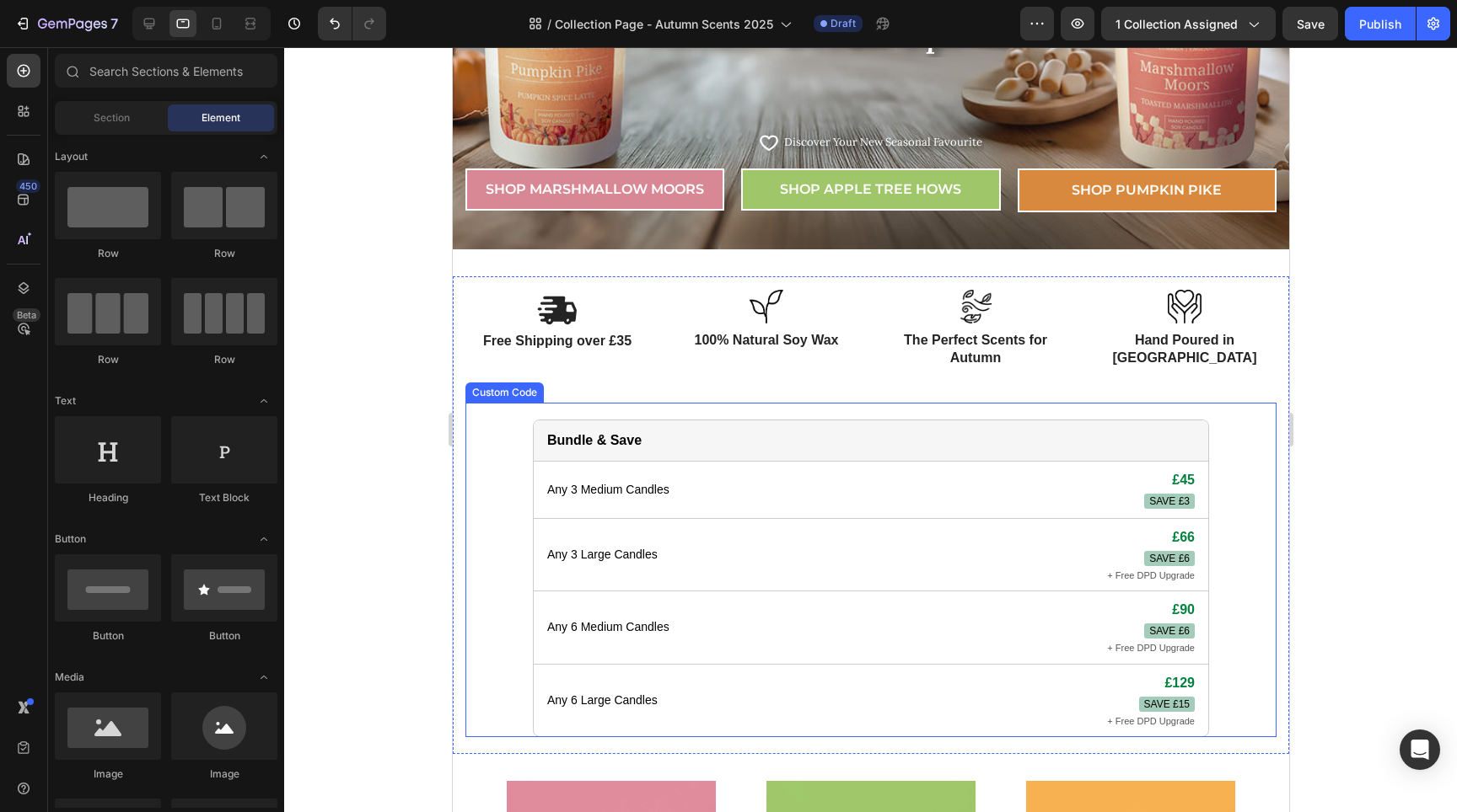
click at [1234, 617] on div "Bundle & Save Any 3 Medium Candles £45 SAVE £3 Any 3 Large Candles £66 SAVE £6 …" at bounding box center [870, 571] width 812 height 335
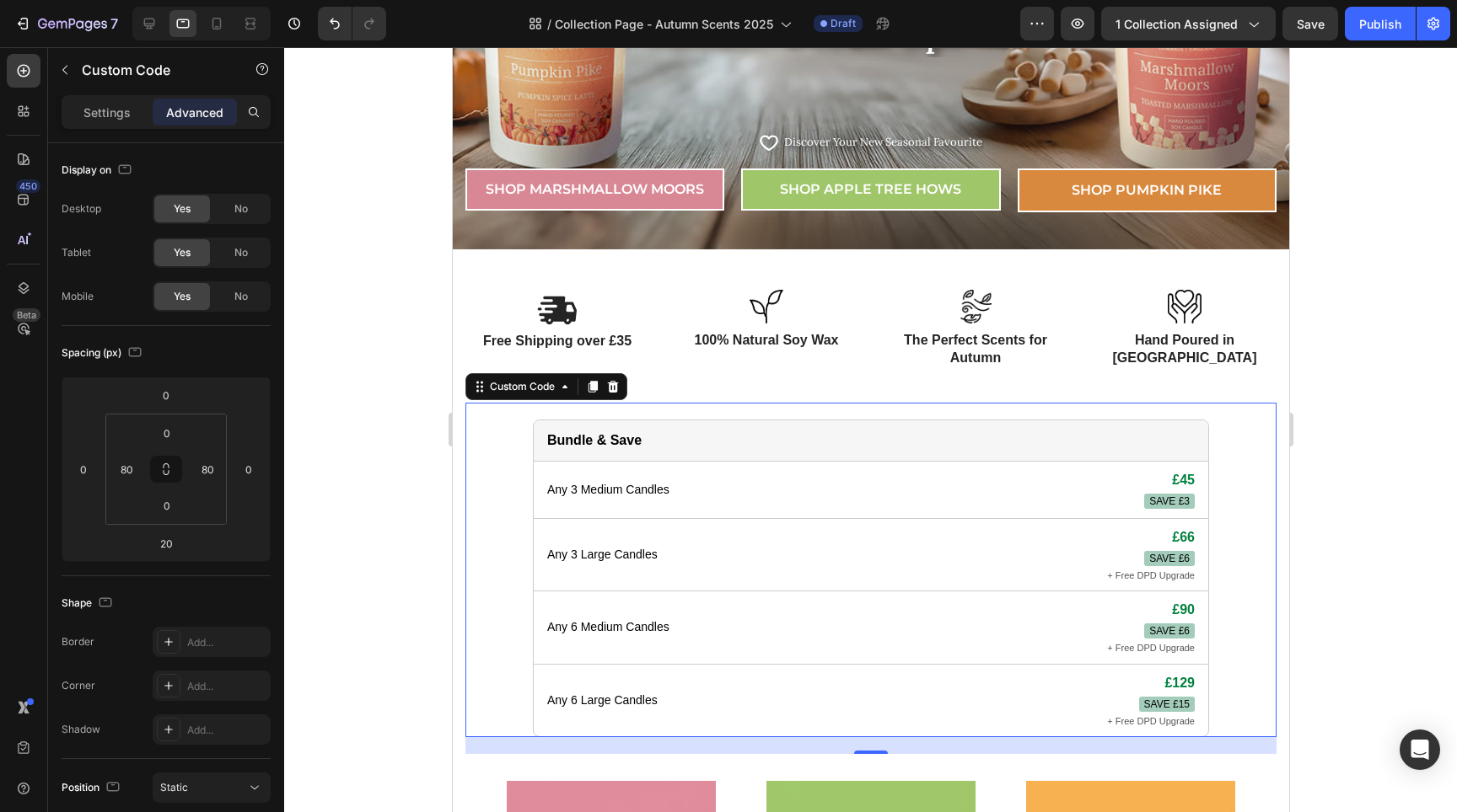
click at [900, 540] on div "Any 3 Large Candles £66 SAVE £6 + Free DPD Upgrade" at bounding box center [870, 556] width 675 height 74
click at [758, 508] on div "Any 3 Medium Candles £45 SAVE £3" at bounding box center [870, 490] width 675 height 58
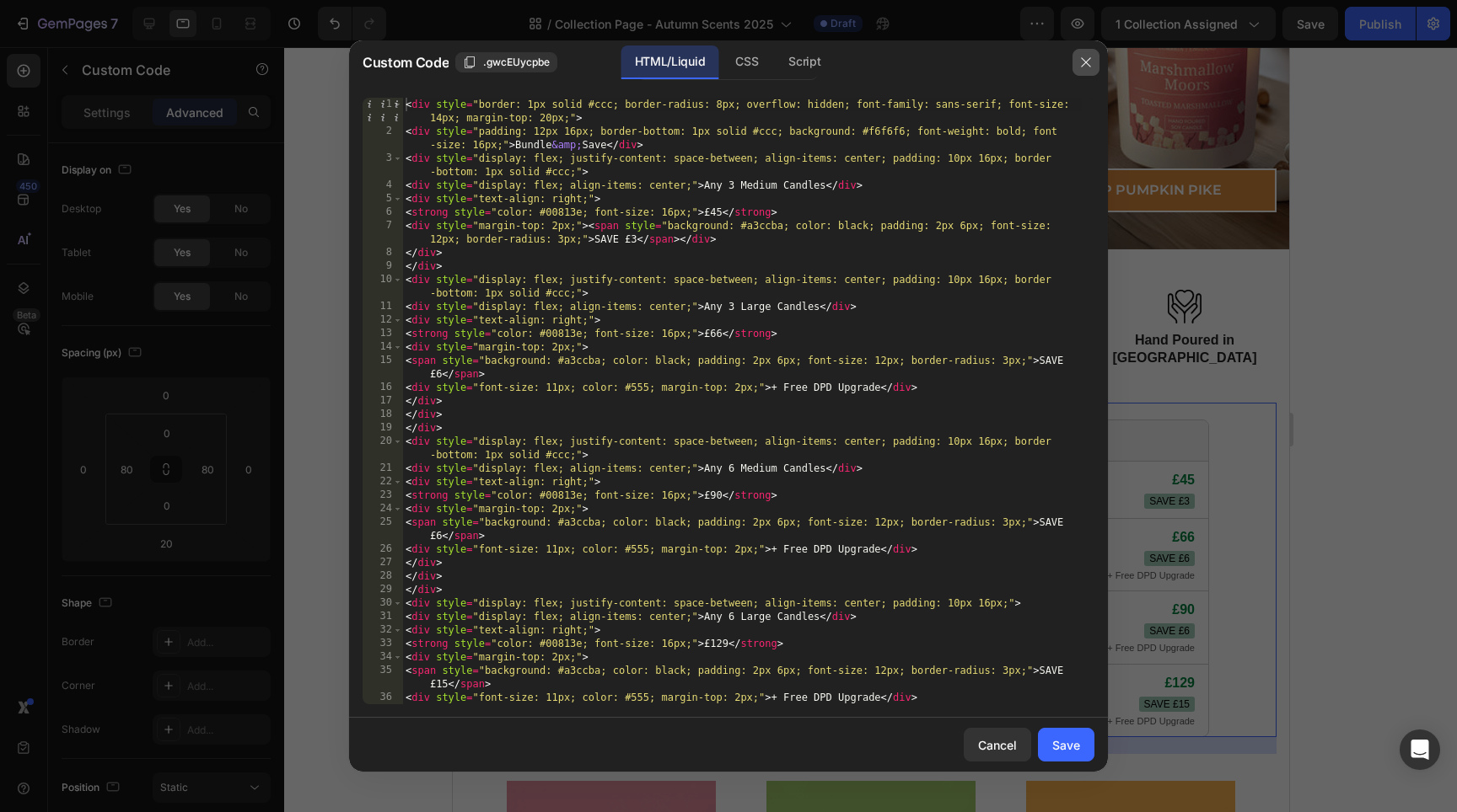
click at [1084, 59] on icon "button" at bounding box center [1086, 62] width 13 height 13
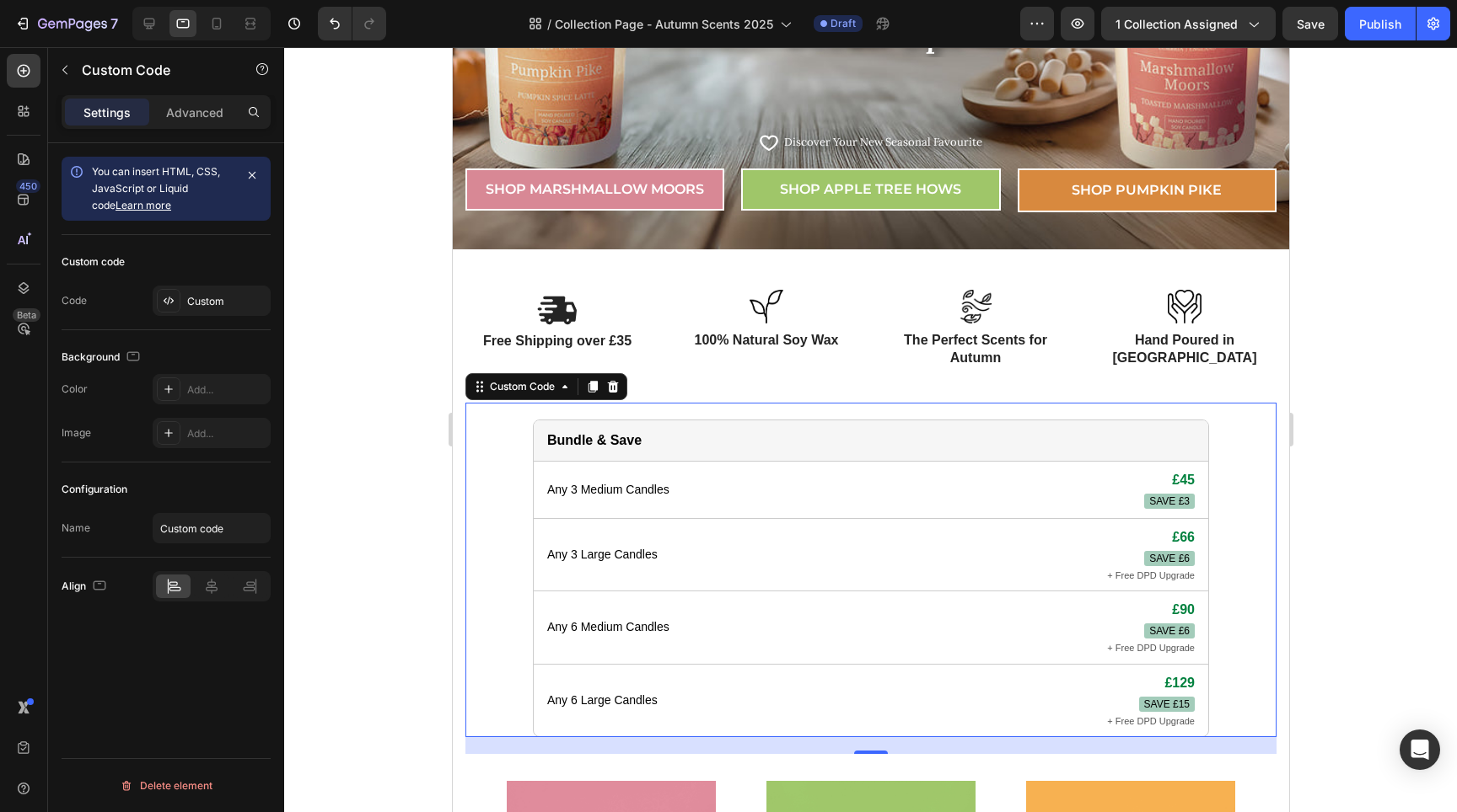
click at [1348, 433] on div at bounding box center [870, 430] width 1173 height 765
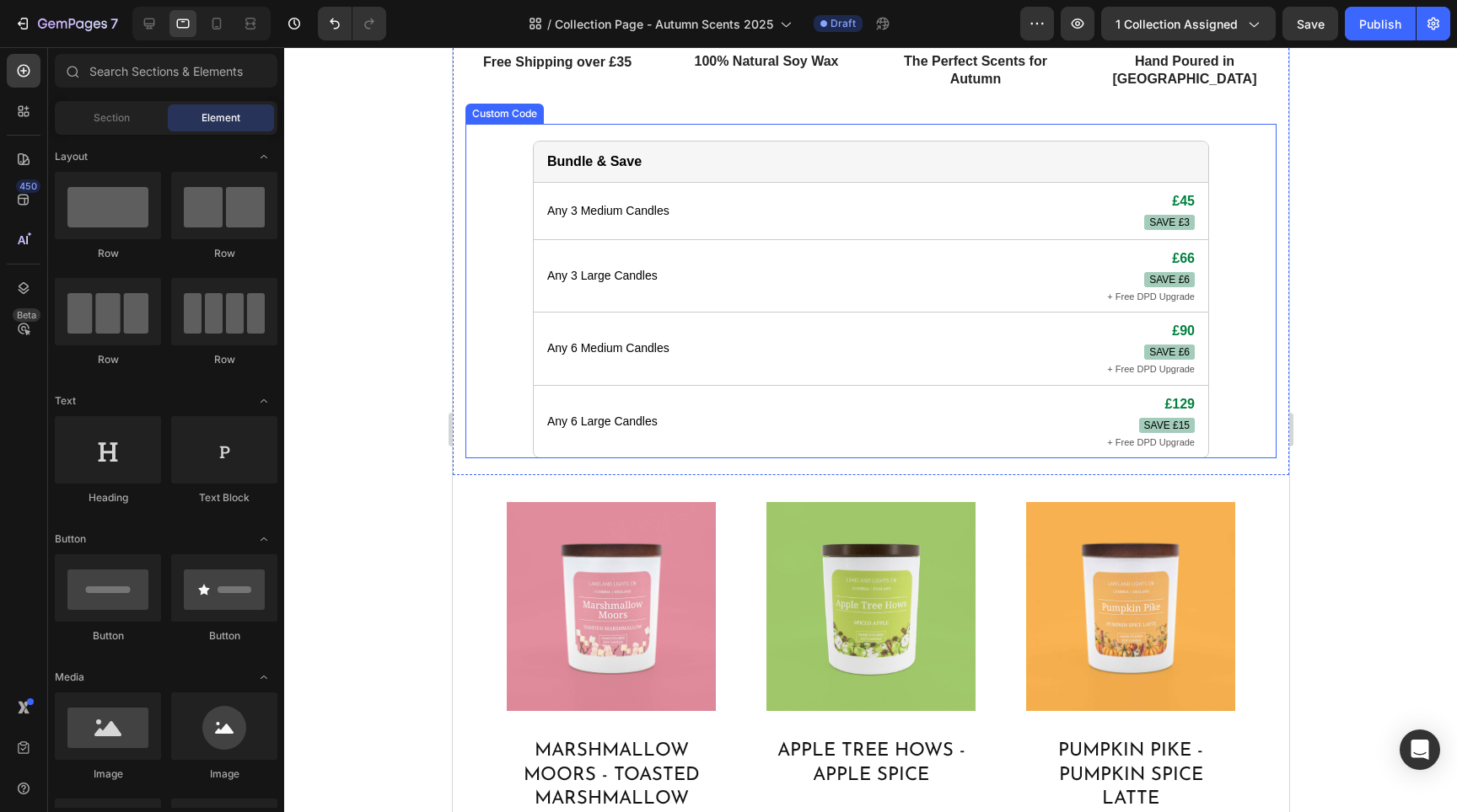
scroll to position [758, 0]
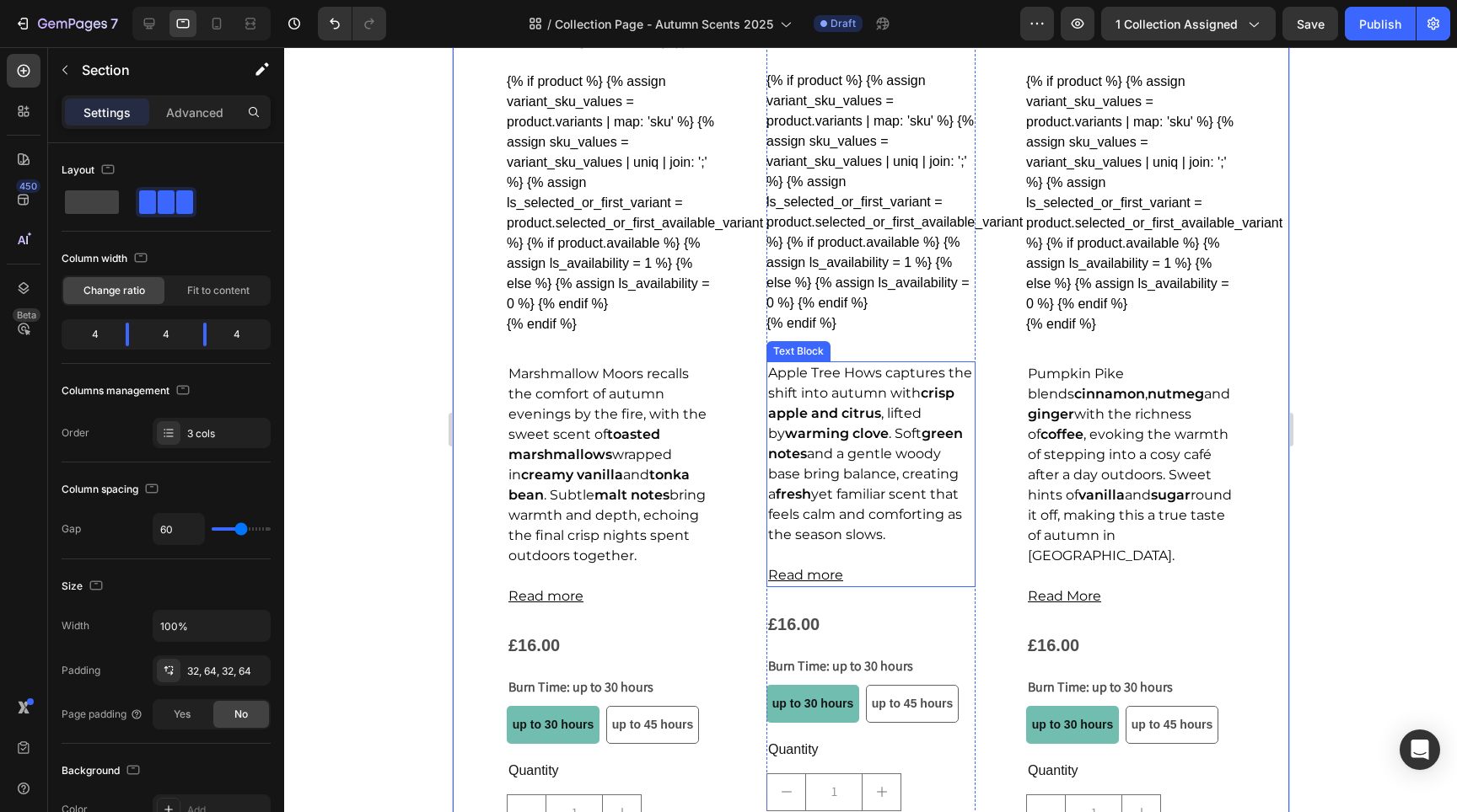
scroll to position [1044, 0]
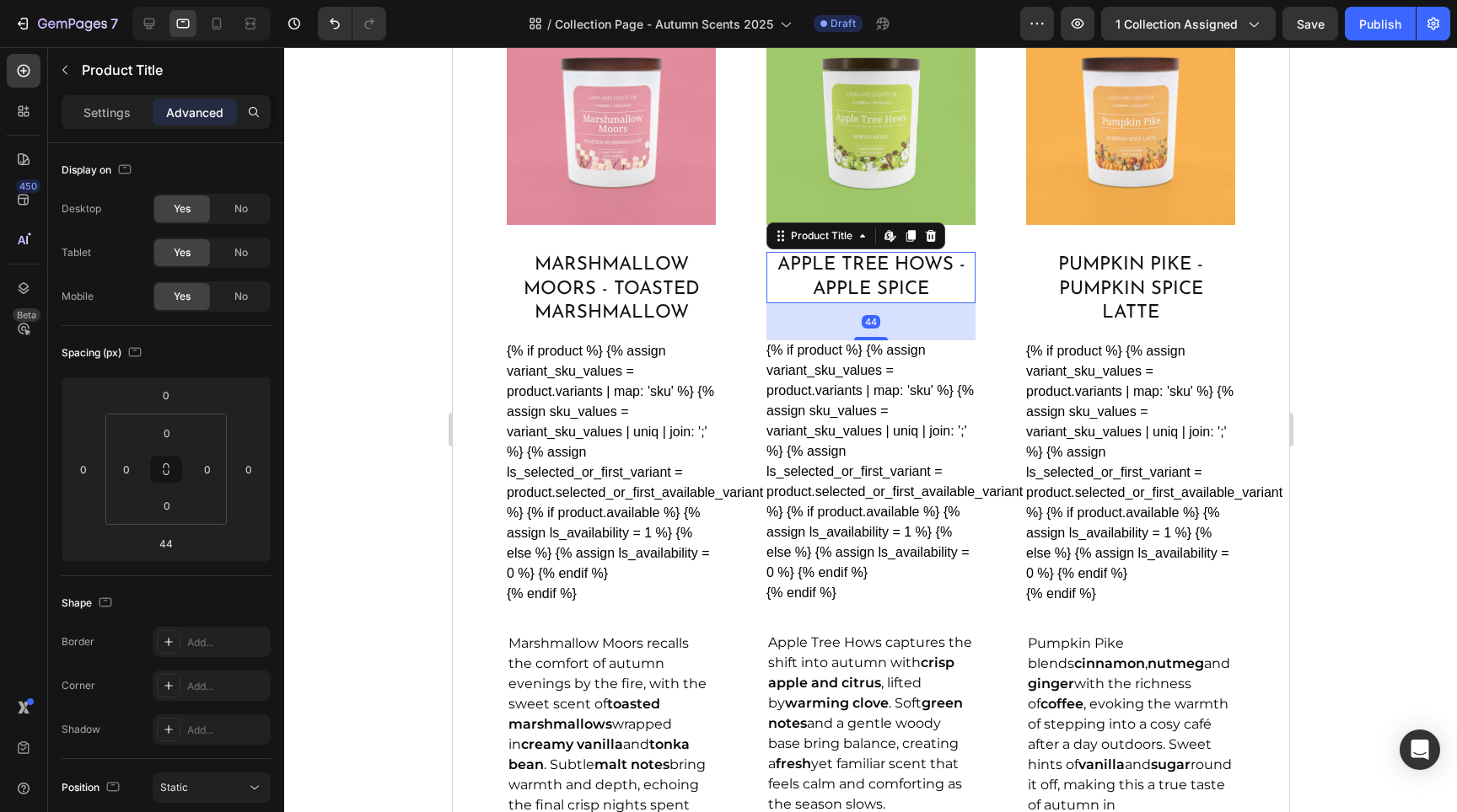
click at [875, 276] on h2 "Apple Tree Hows - Apple Spice" at bounding box center [870, 278] width 210 height 51
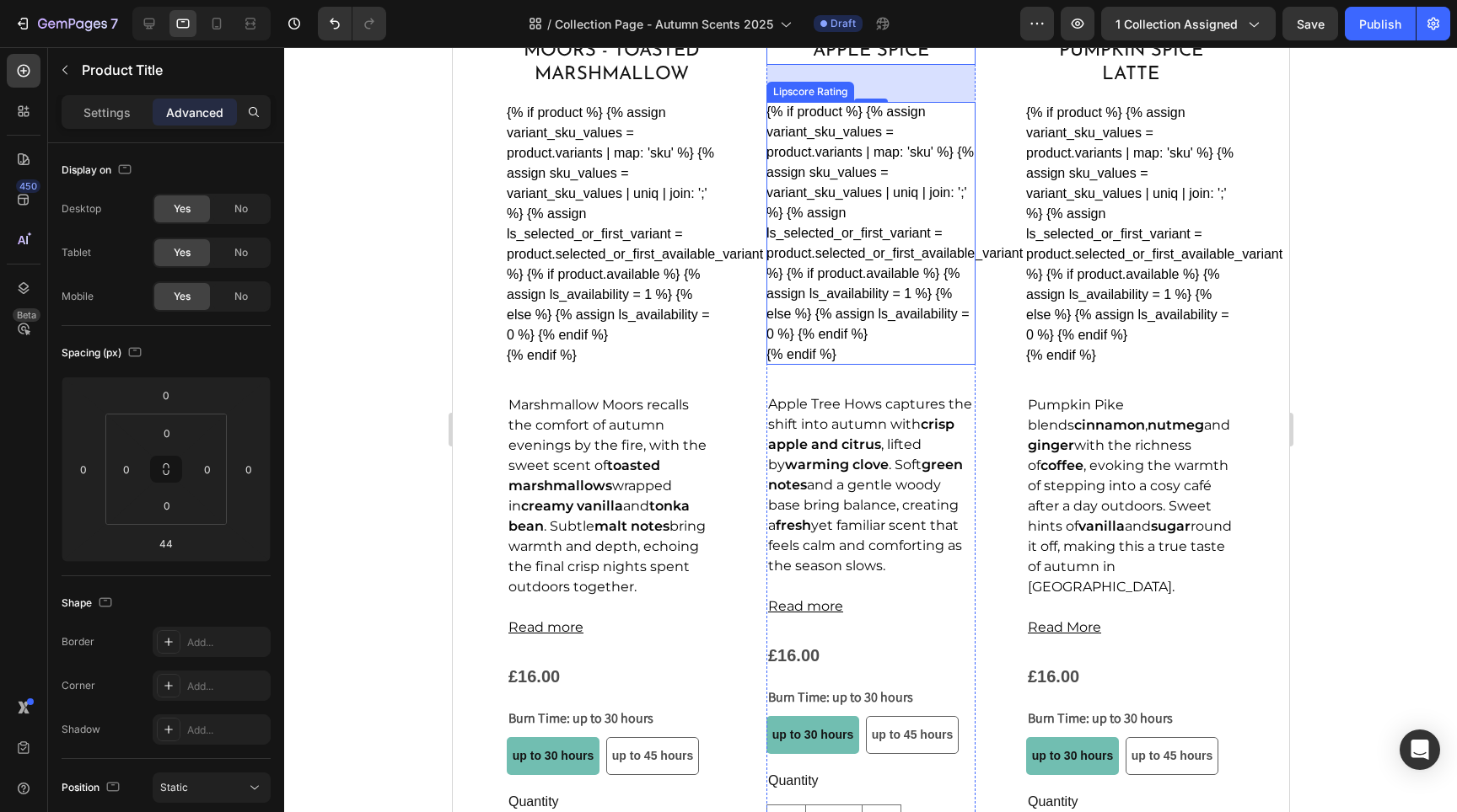
scroll to position [1304, 0]
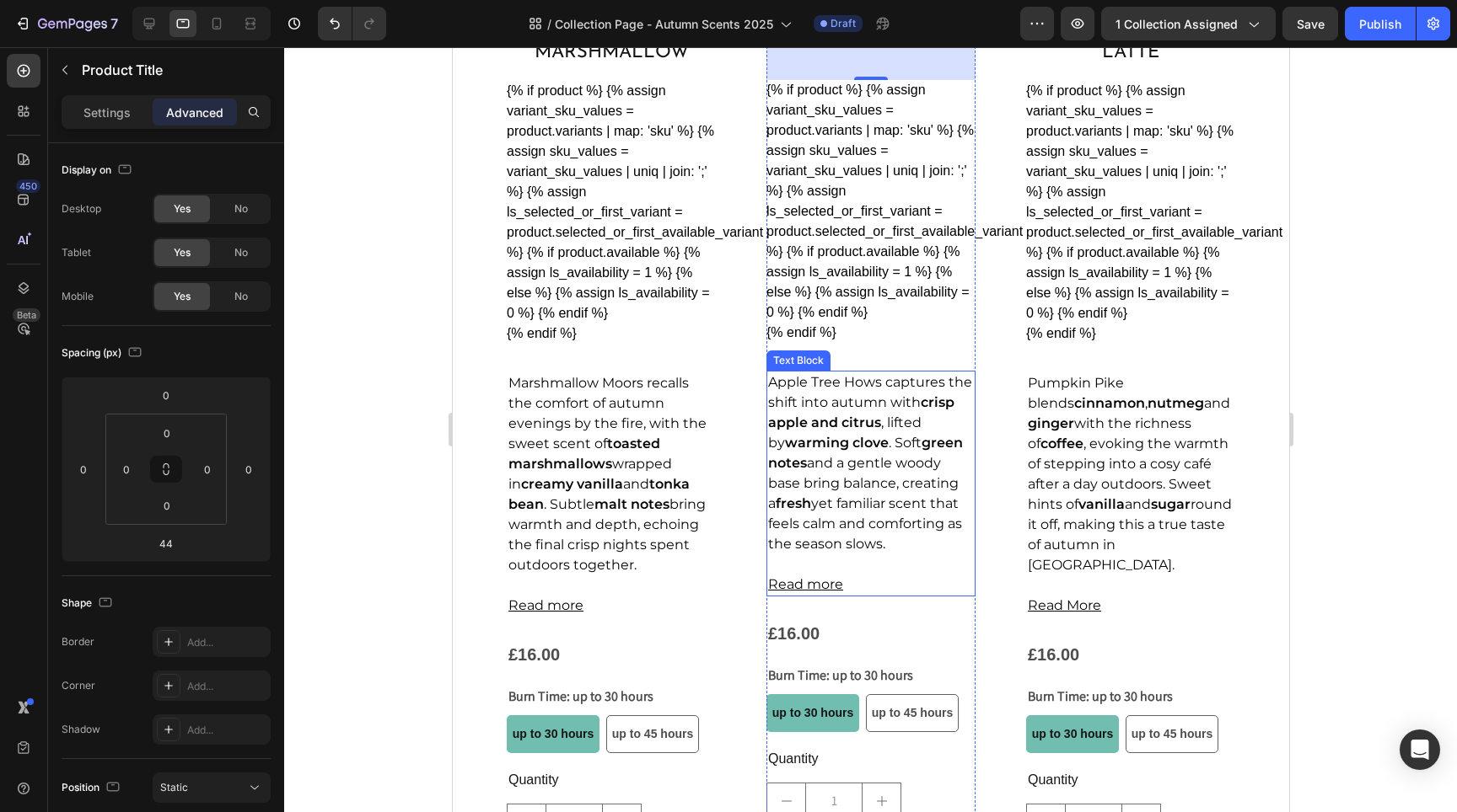
click at [910, 470] on span "Apple Tree Hows captures the shift into autumn with crisp apple and citrus , li…" at bounding box center [869, 463] width 204 height 177
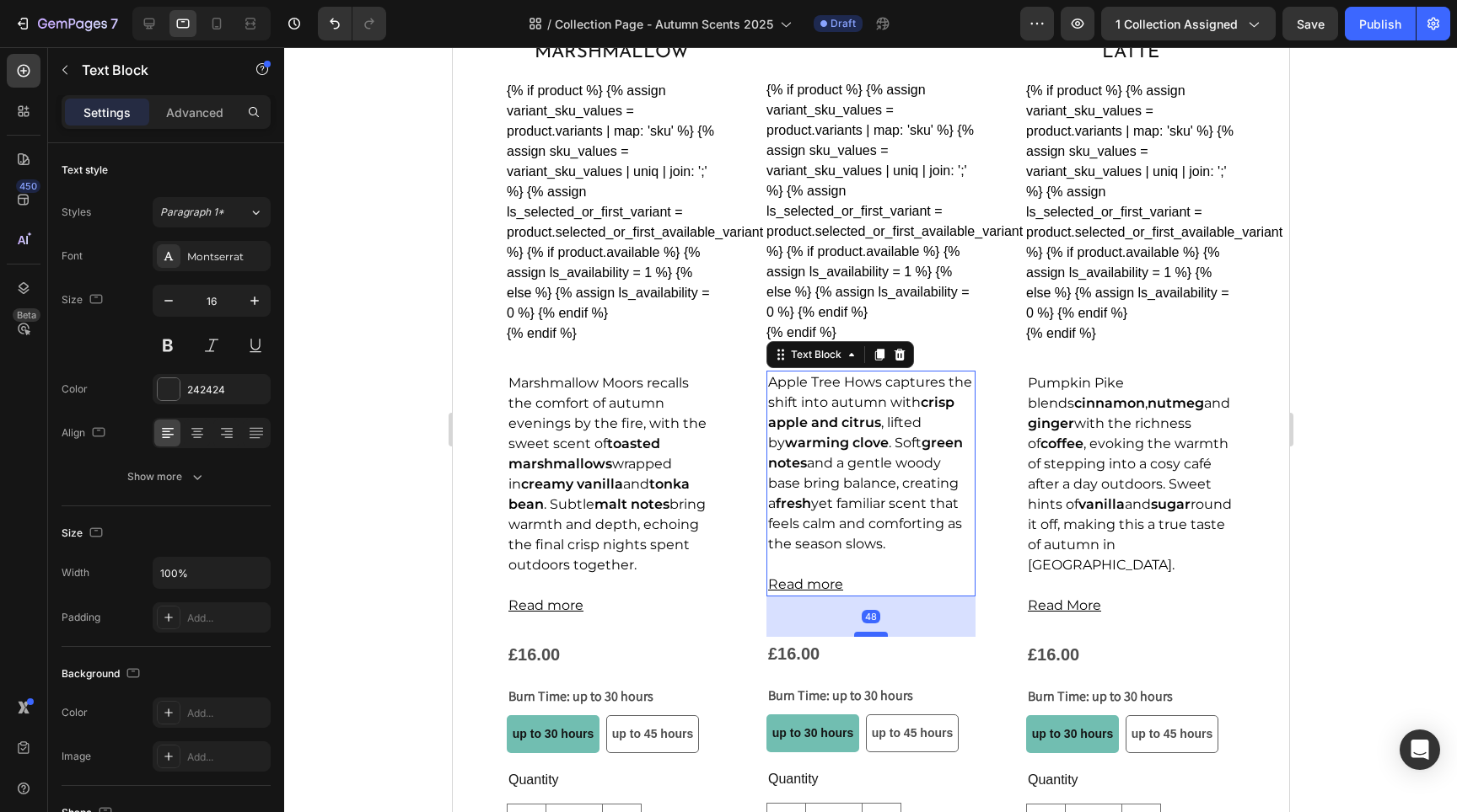
drag, startPoint x: 865, startPoint y: 610, endPoint x: 862, endPoint y: 629, distance: 19.2
click at [862, 632] on div at bounding box center [870, 635] width 34 height 5
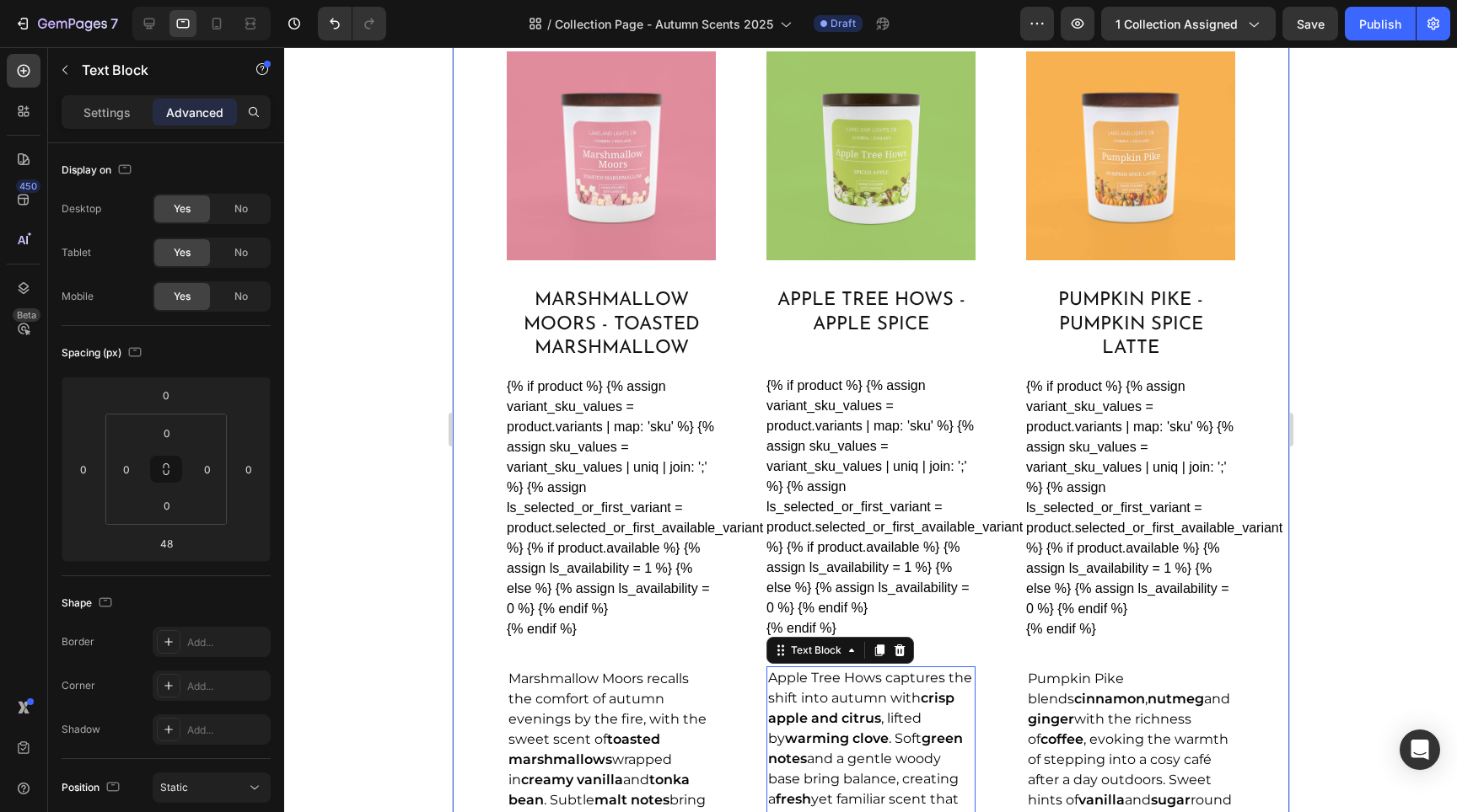
scroll to position [889, 0]
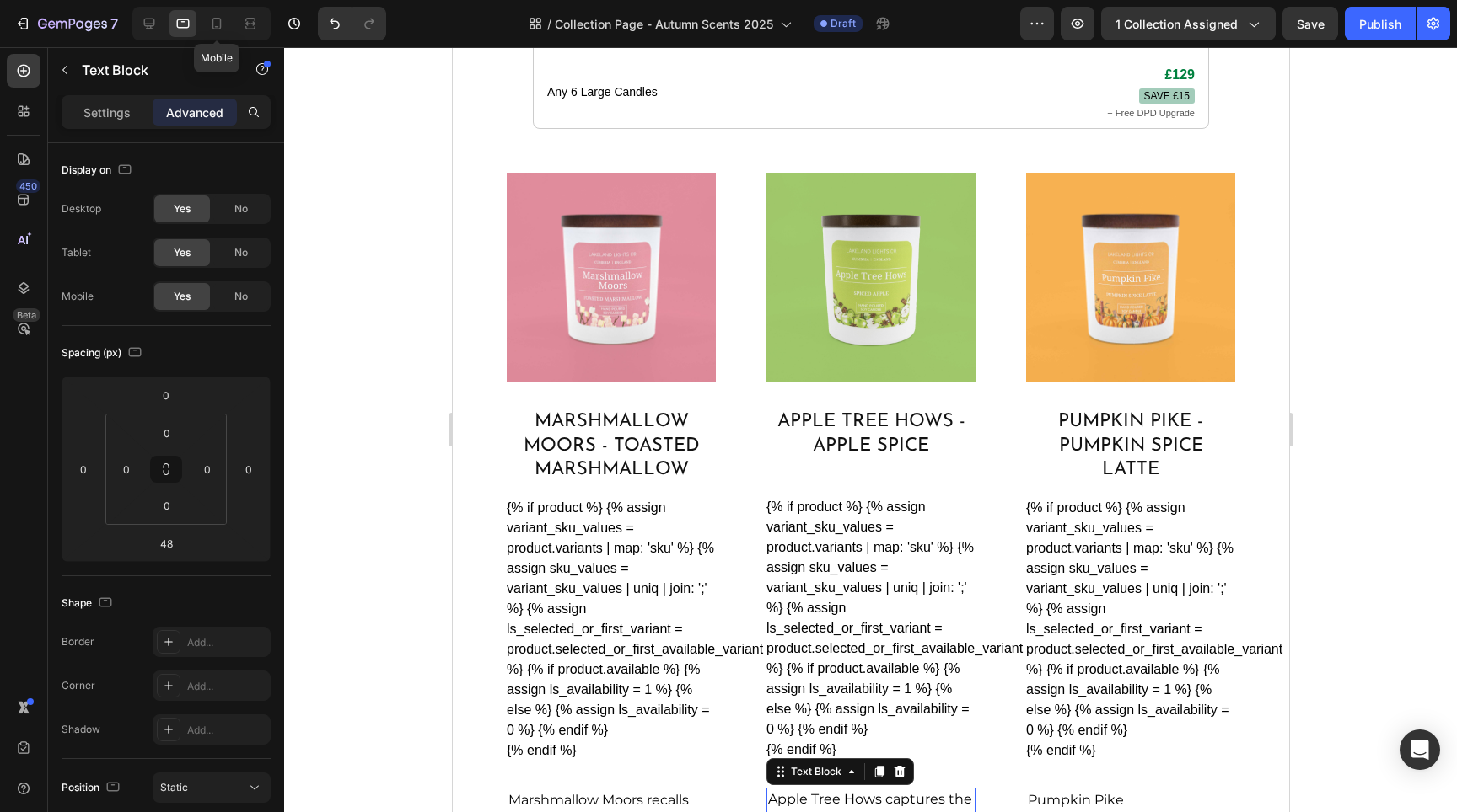
click at [233, 23] on div "Mobile" at bounding box center [202, 24] width 139 height 34
click at [224, 22] on icon at bounding box center [217, 23] width 17 height 17
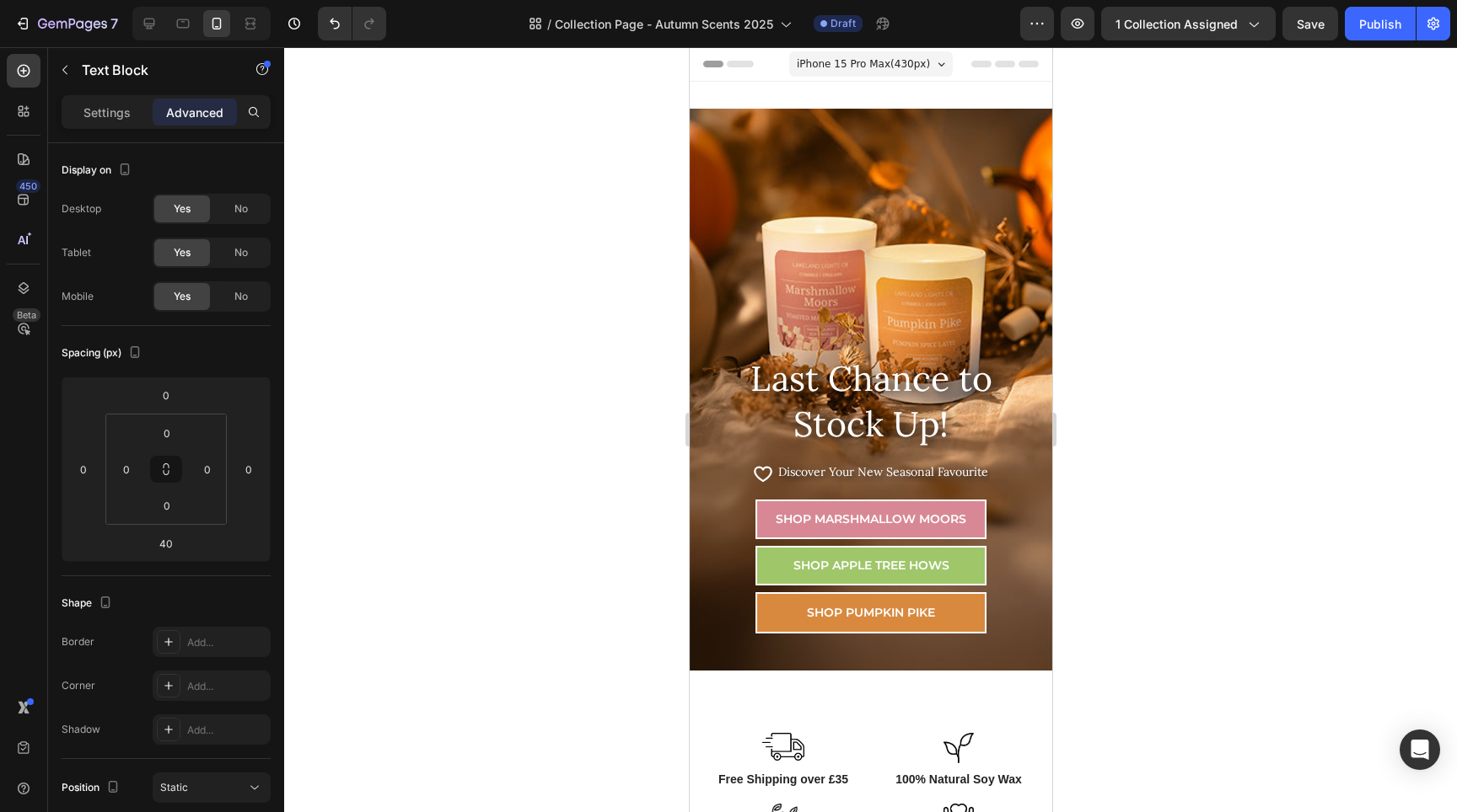
click at [155, 37] on div at bounding box center [202, 24] width 139 height 34
click at [154, 31] on icon at bounding box center [149, 23] width 17 height 17
type input "24"
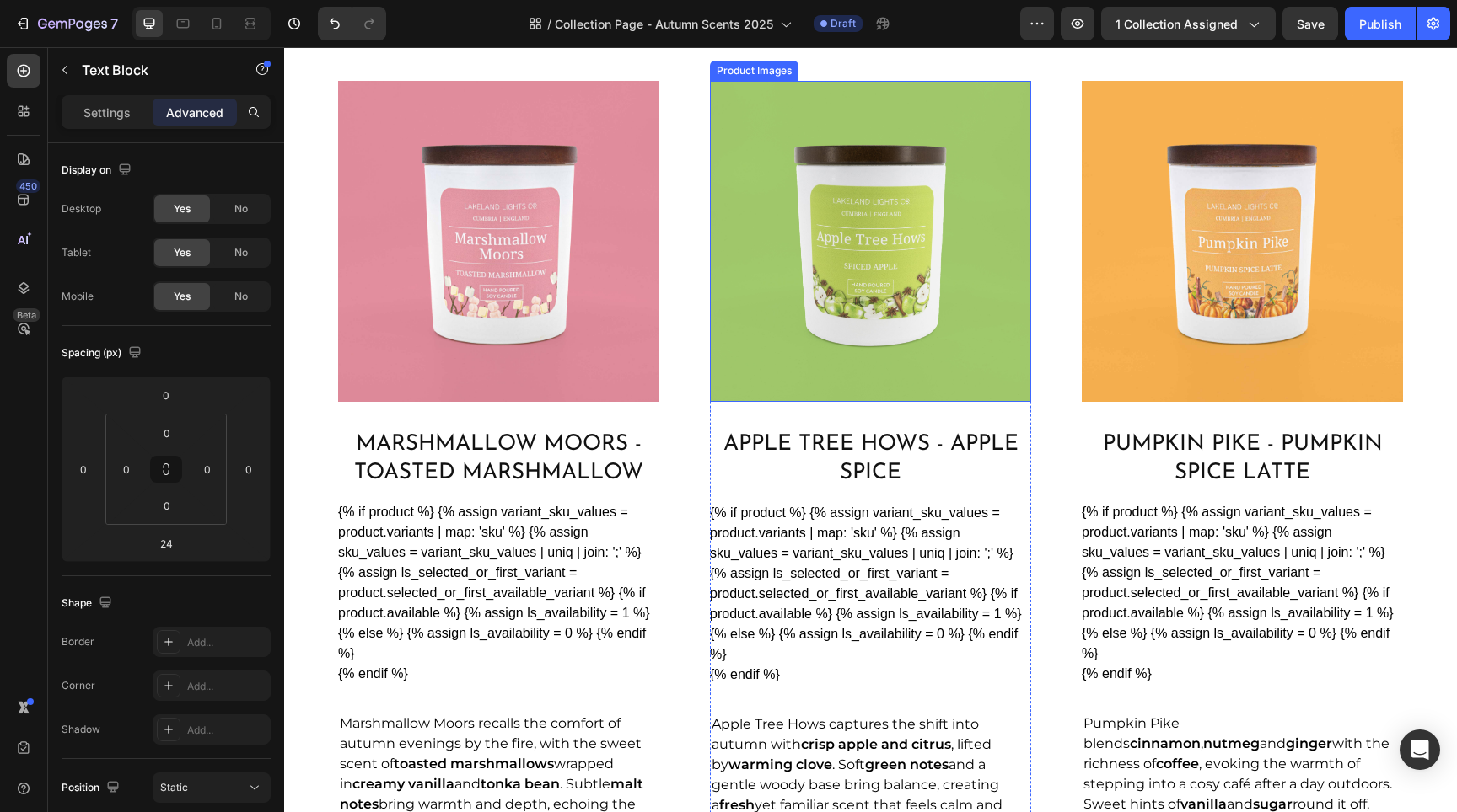
scroll to position [1049, 0]
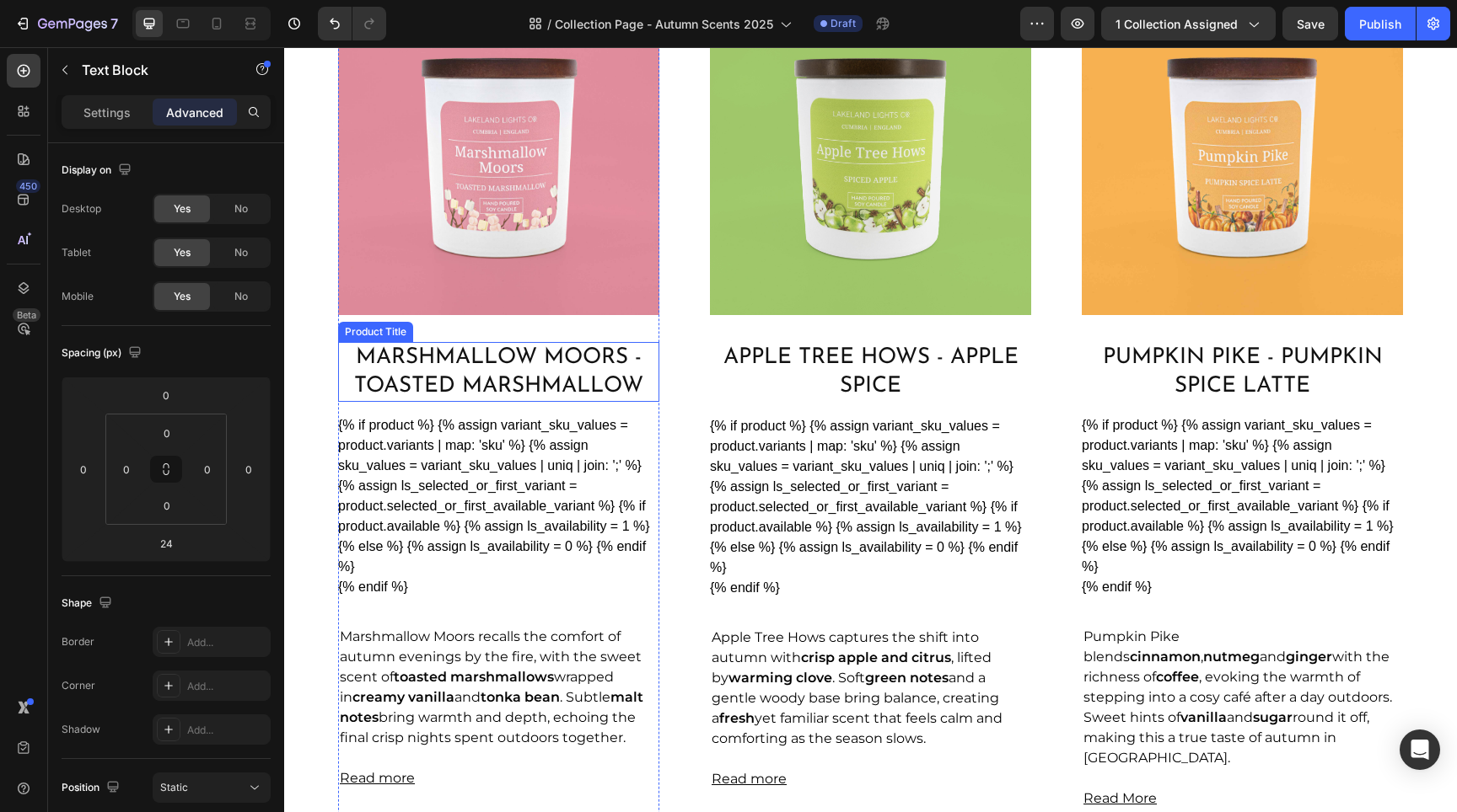
click at [560, 376] on h2 "Marshmallow Moors - Toasted Marshmallow" at bounding box center [499, 373] width 321 height 60
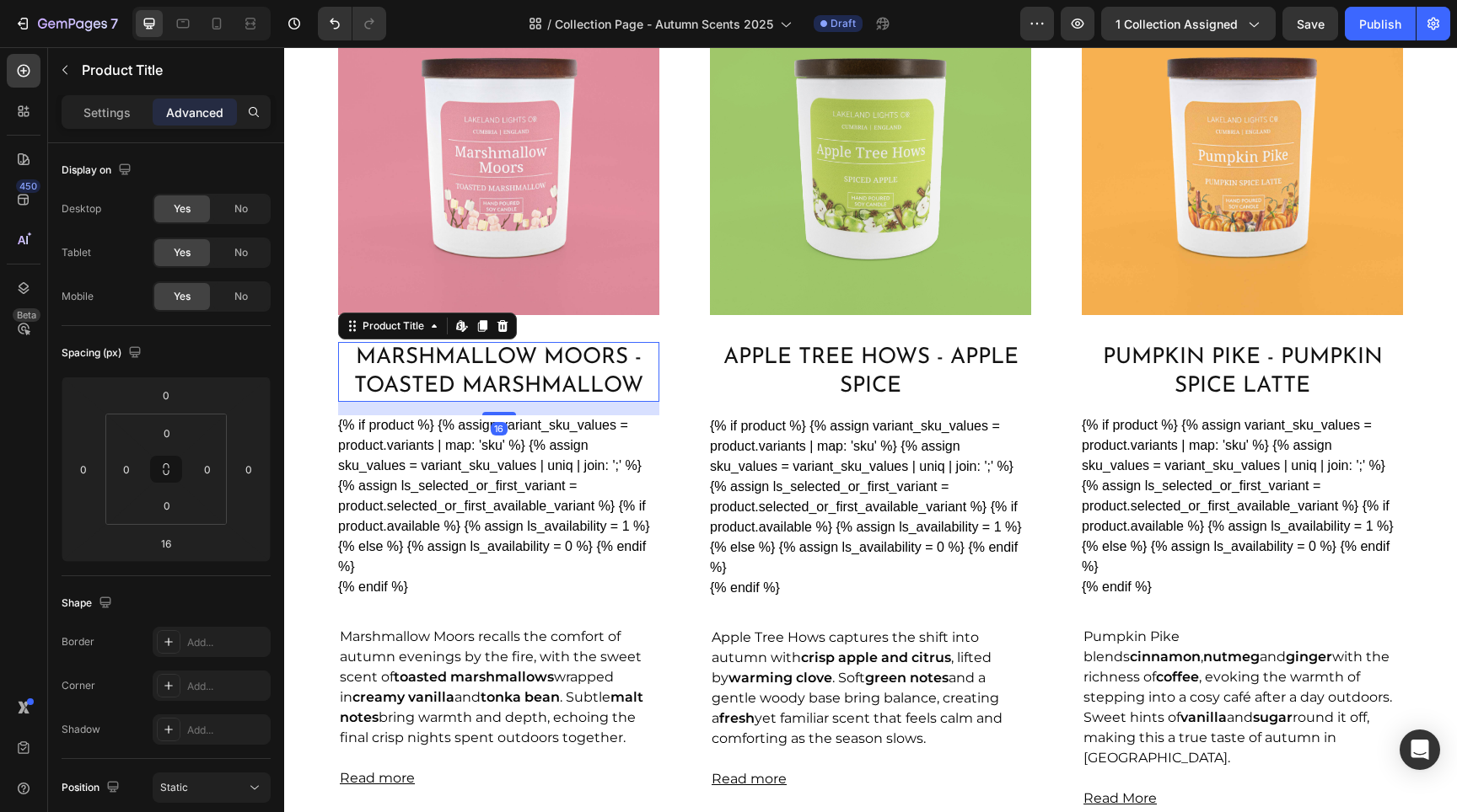
click at [518, 380] on h2 "Marshmallow Moors - Toasted Marshmallow" at bounding box center [499, 373] width 321 height 60
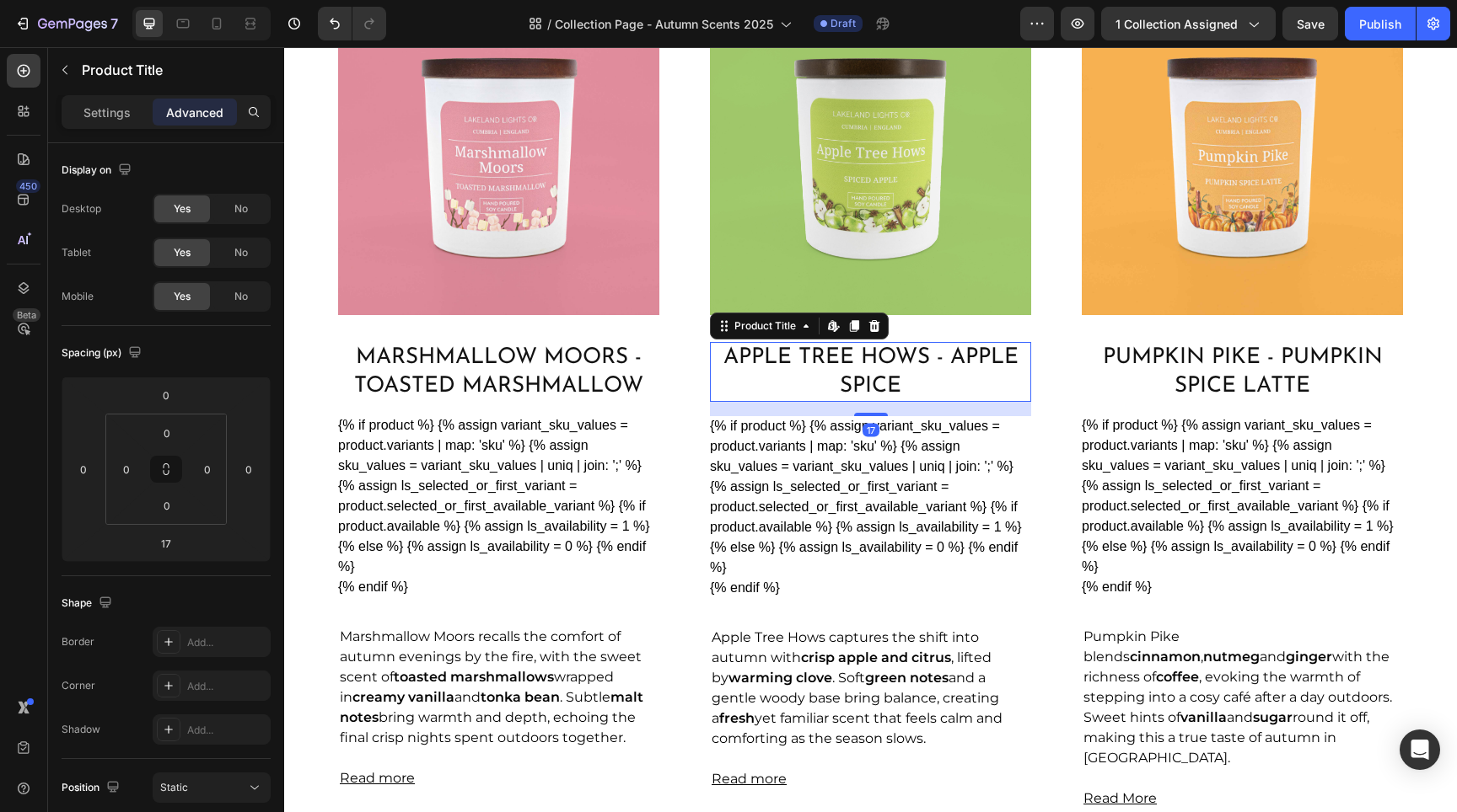
click at [964, 364] on h2 "Apple Tree Hows - Apple Spice" at bounding box center [871, 373] width 321 height 60
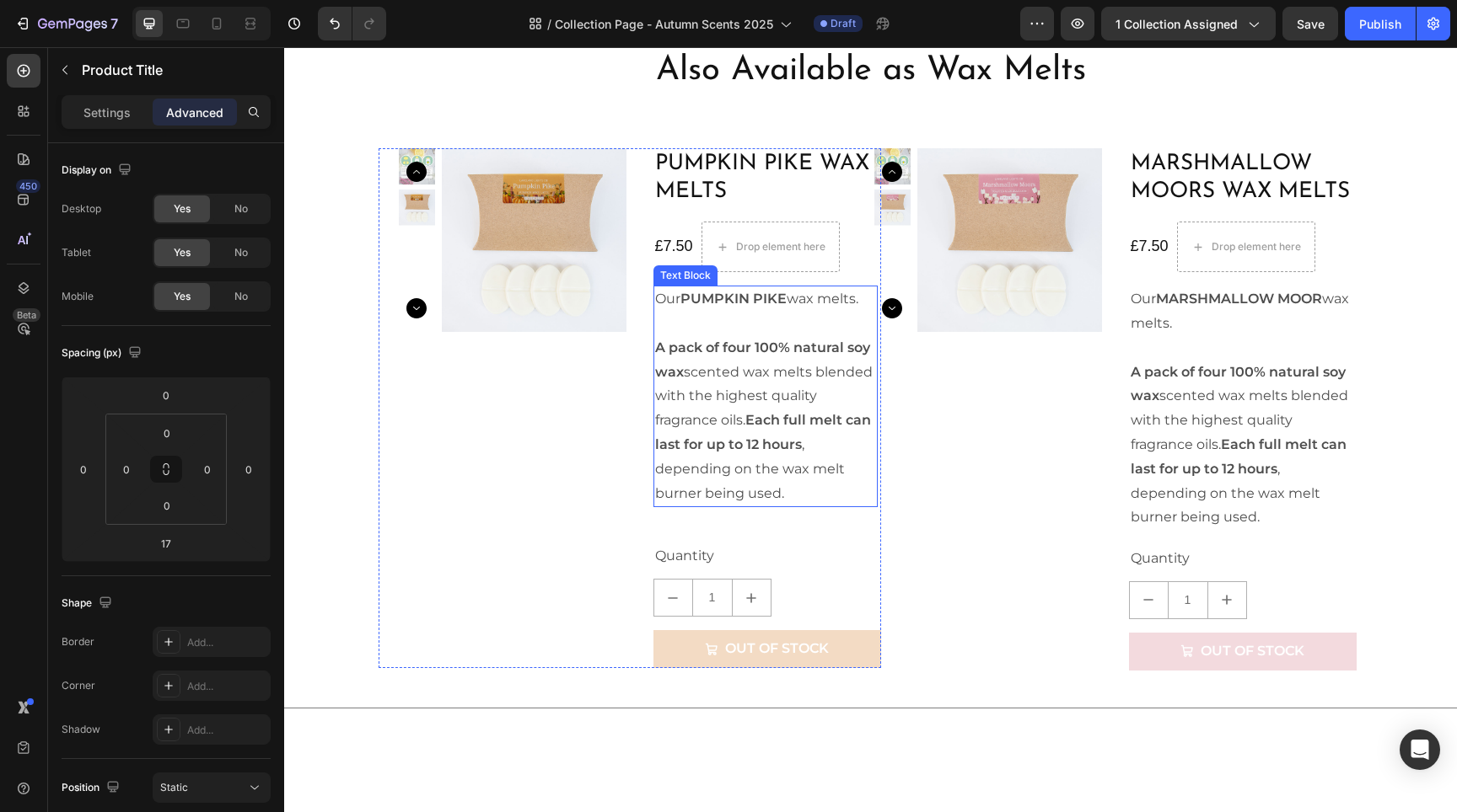
scroll to position [2014, 0]
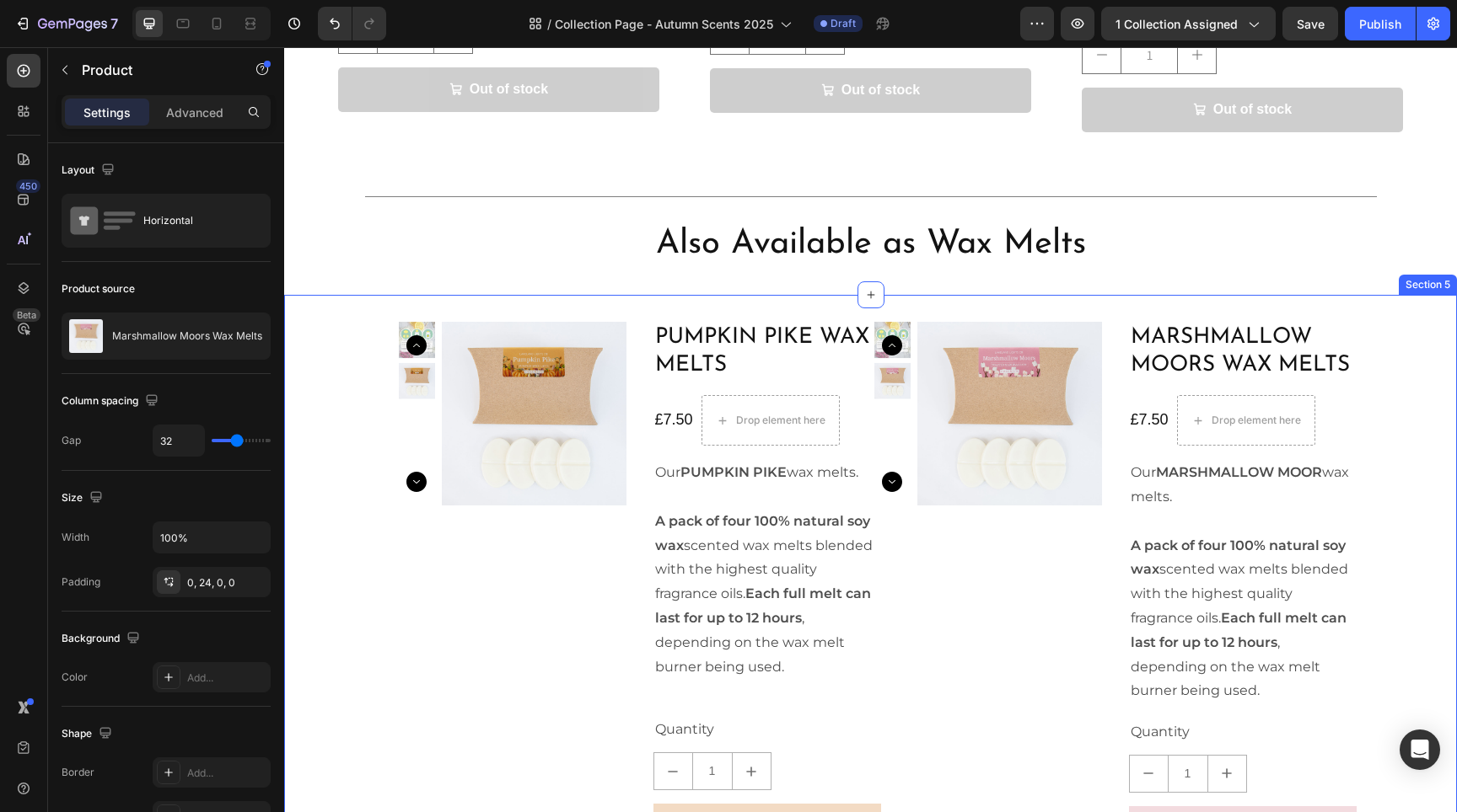
click at [321, 322] on div "Product Images Pumpkin Pike Wax Melts Product Title £7.50 Product Price Product…" at bounding box center [870, 607] width 1173 height 571
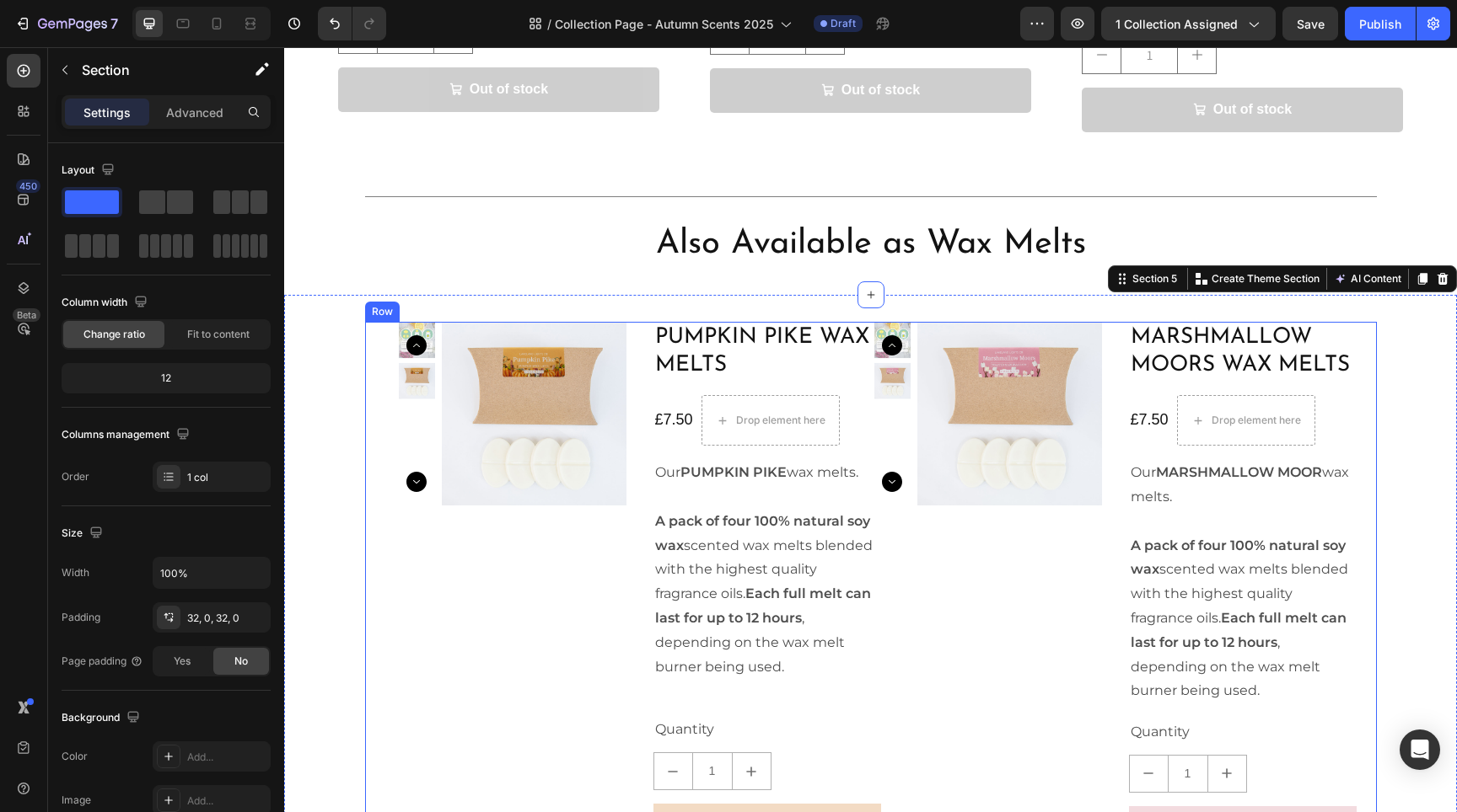
click at [365, 322] on div "Product Images Pumpkin Pike Wax Melts Product Title £7.50 Product Price Product…" at bounding box center [616, 590] width 503 height 536
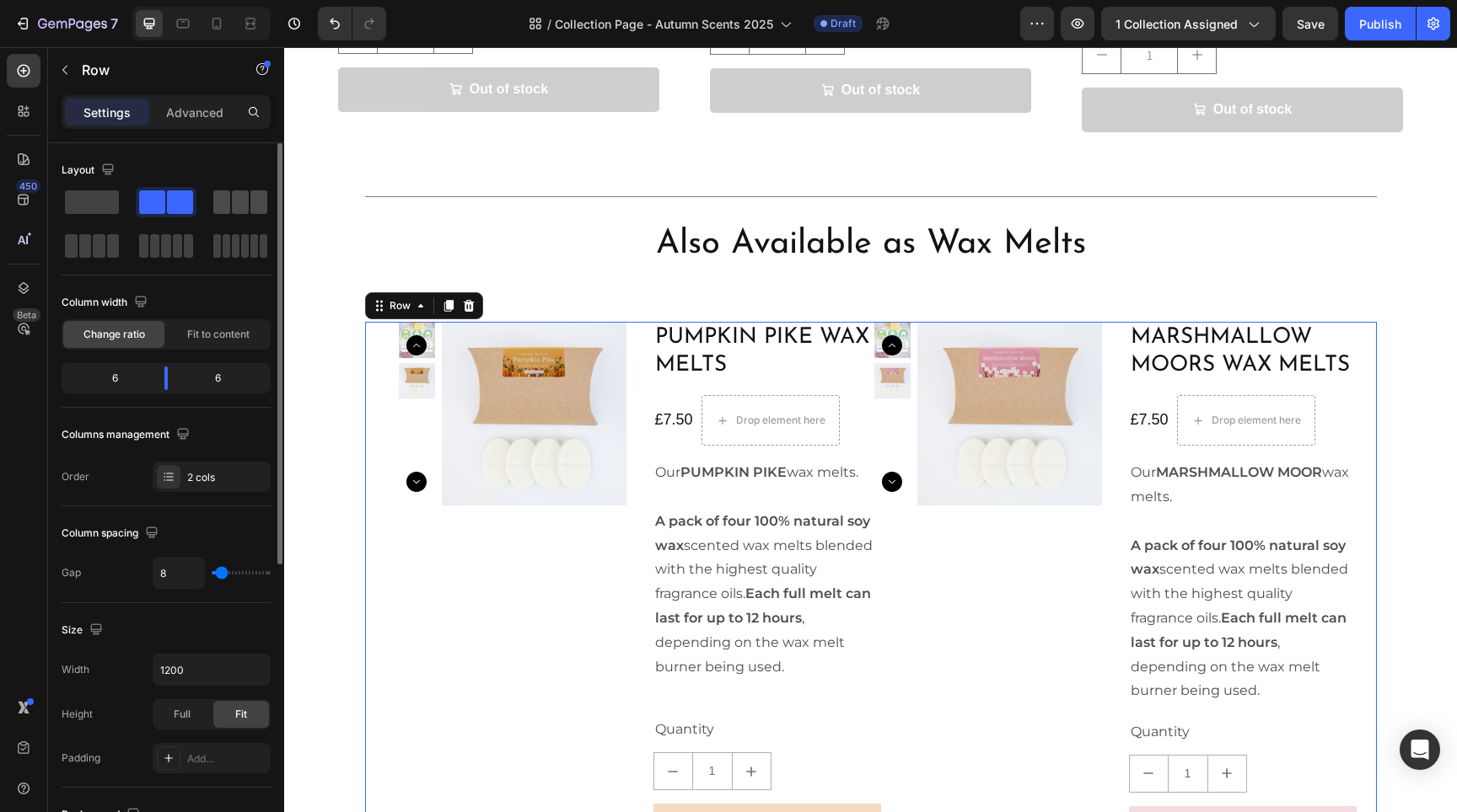
click at [229, 209] on span at bounding box center [221, 202] width 17 height 24
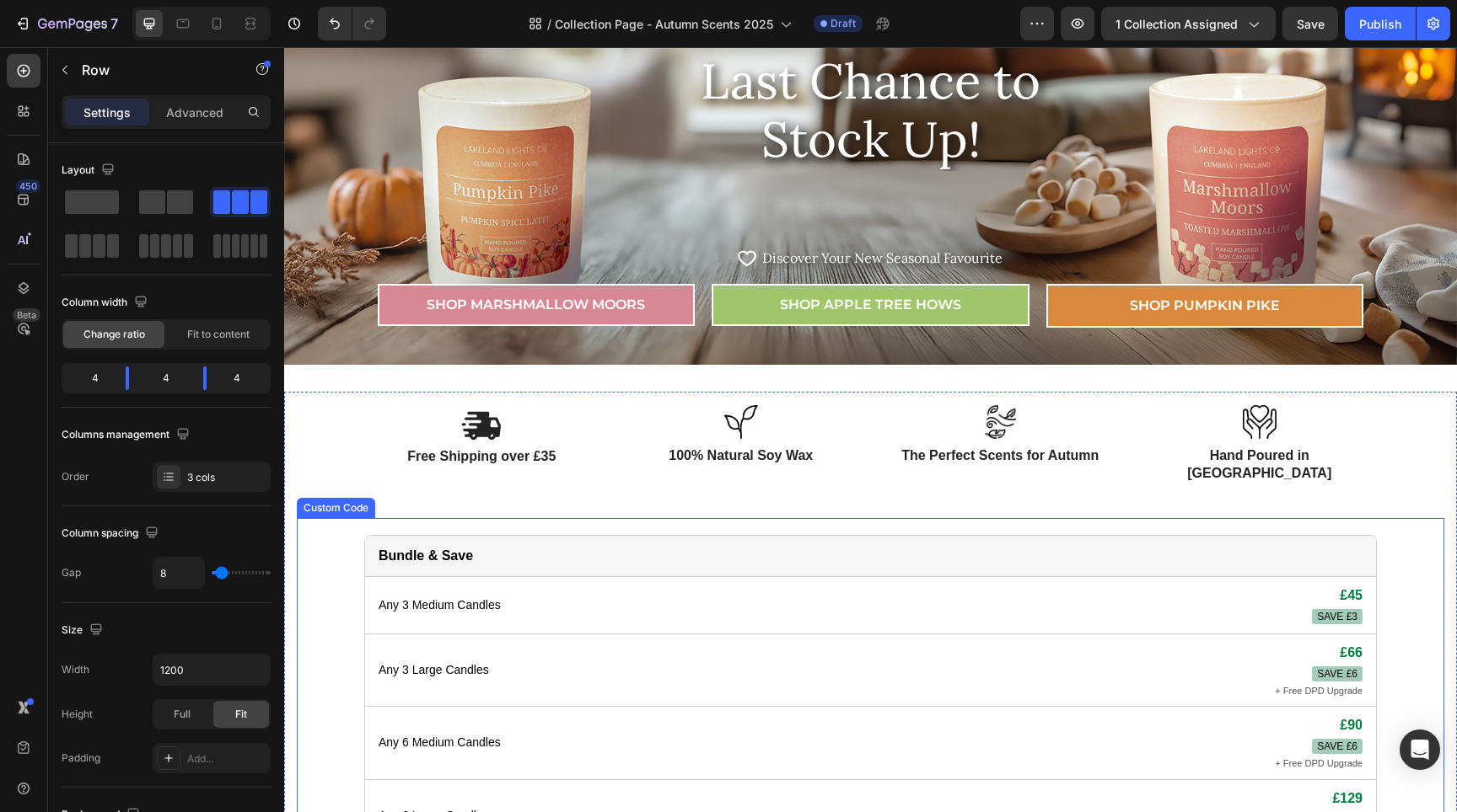
scroll to position [327, 0]
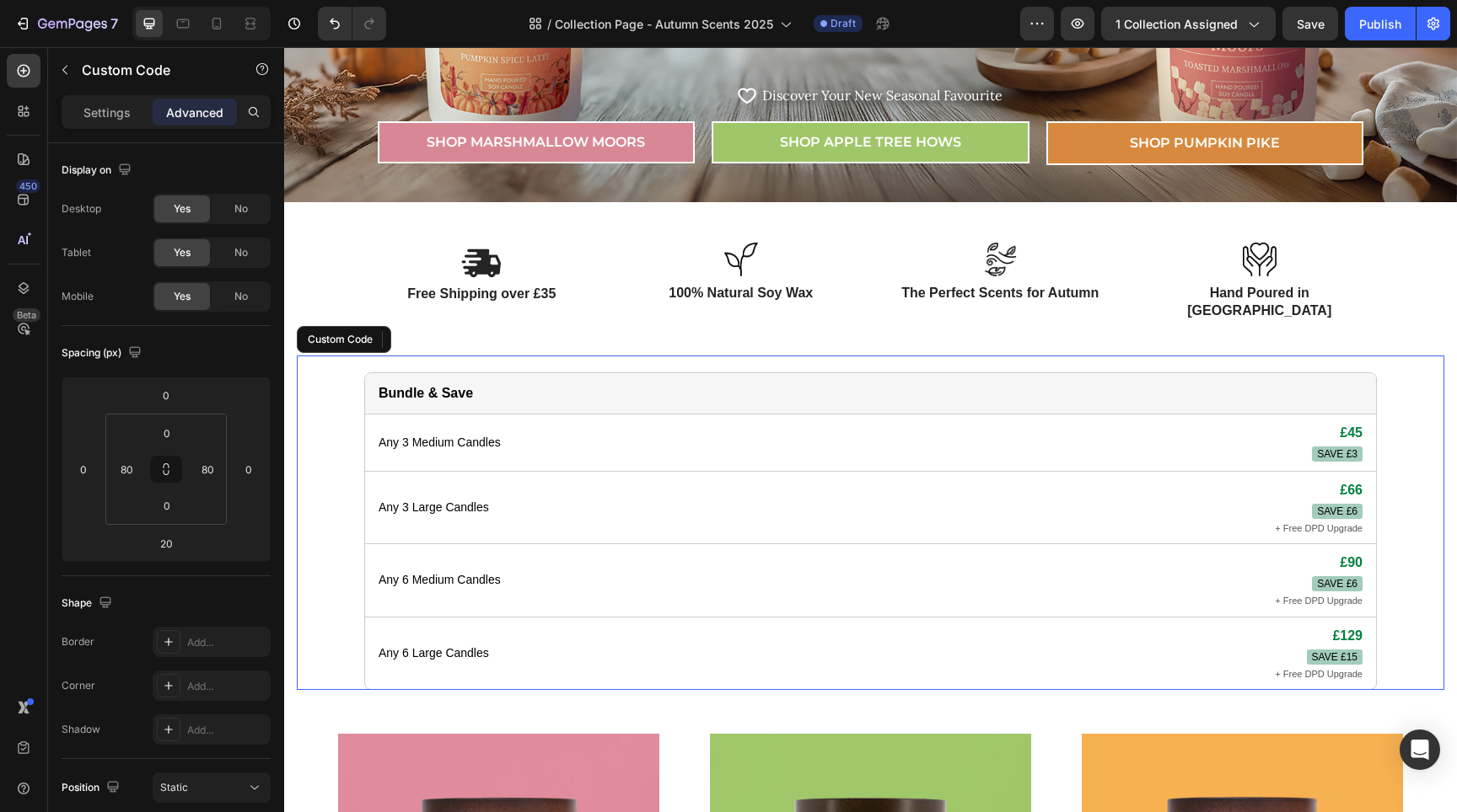
click at [479, 376] on div "Bundle & Save" at bounding box center [870, 394] width 1011 height 42
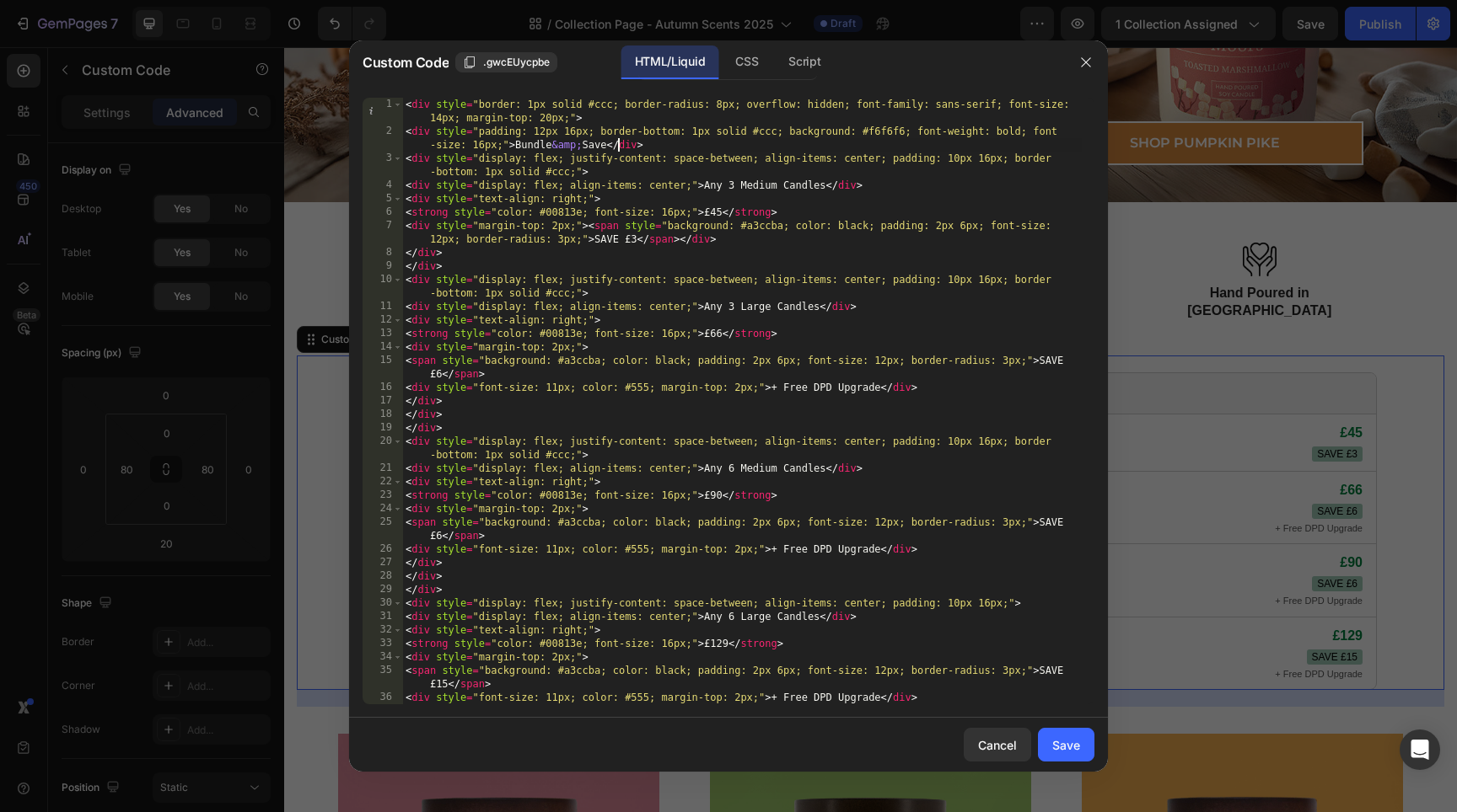
drag, startPoint x: 619, startPoint y: 146, endPoint x: 622, endPoint y: 155, distance: 9.5
click at [619, 146] on div "< div style = "border: 1px solid #ccc; border-radius: 8px; overflow: hidden; fo…" at bounding box center [741, 421] width 679 height 647
type textarea "<div style="padding: 12px 16px; border-bottom: 1px solid #ccc; background: #f6f…"
click at [1073, 745] on div "Save" at bounding box center [1065, 745] width 28 height 18
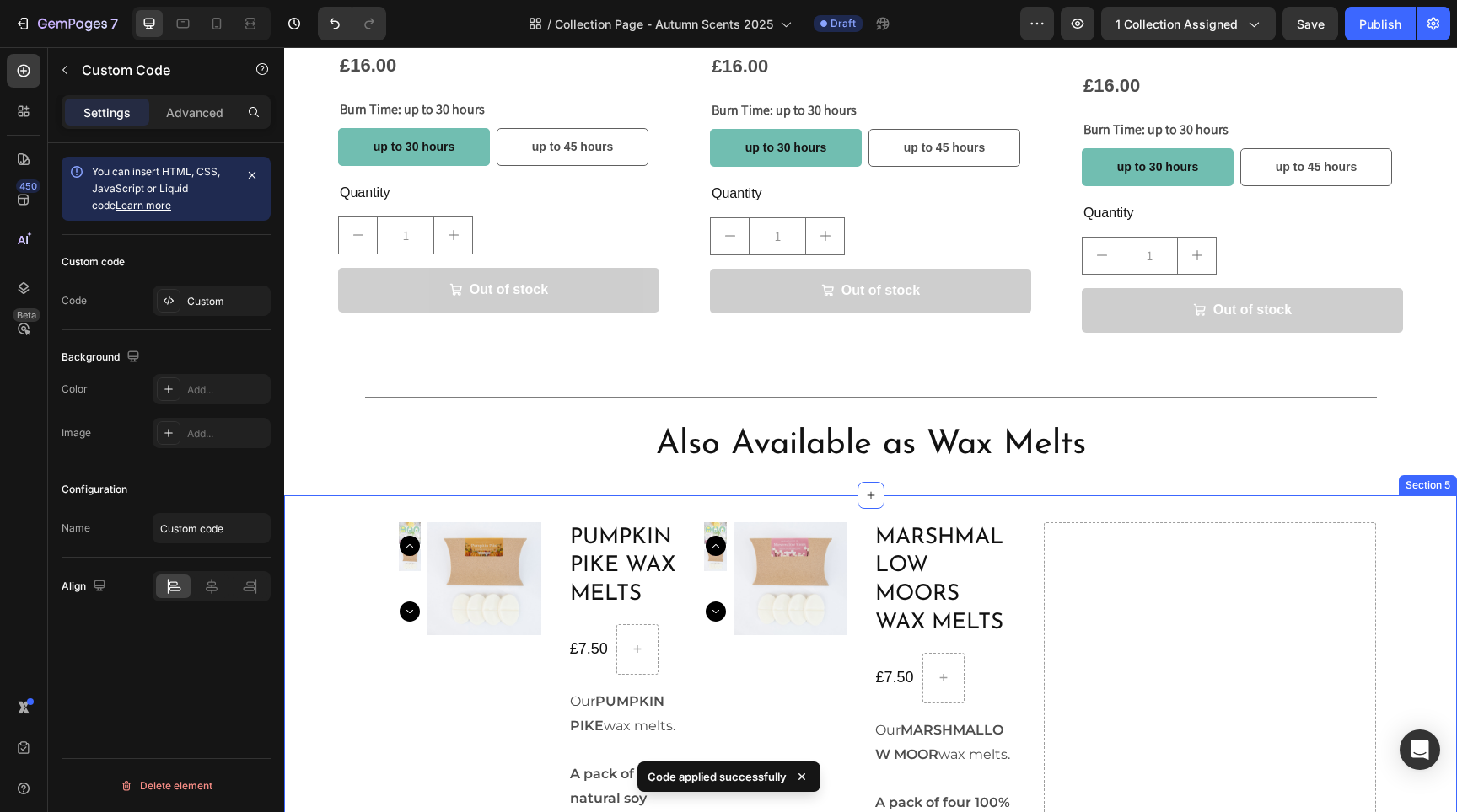
scroll to position [1980, 0]
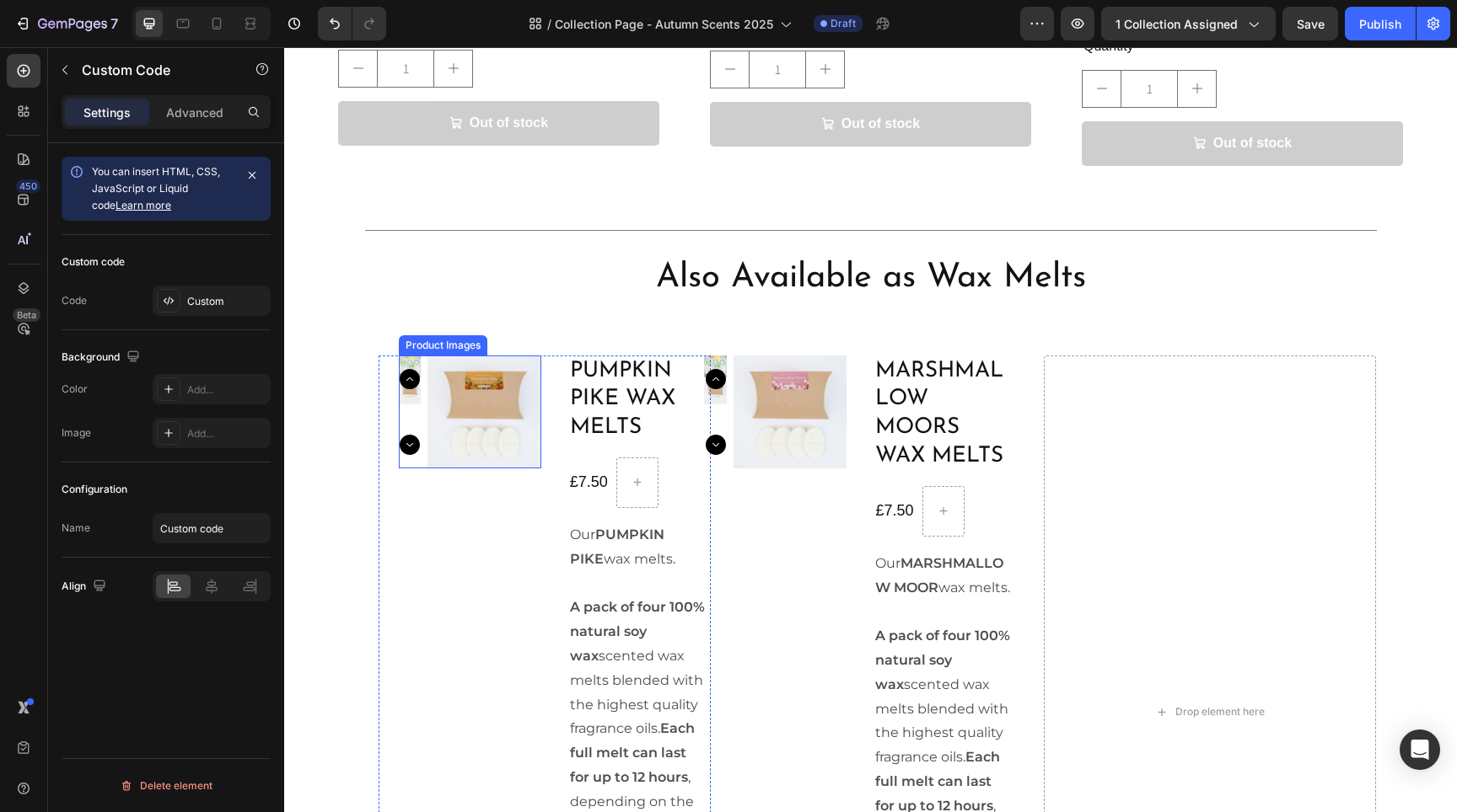
click at [467, 399] on img at bounding box center [483, 412] width 113 height 113
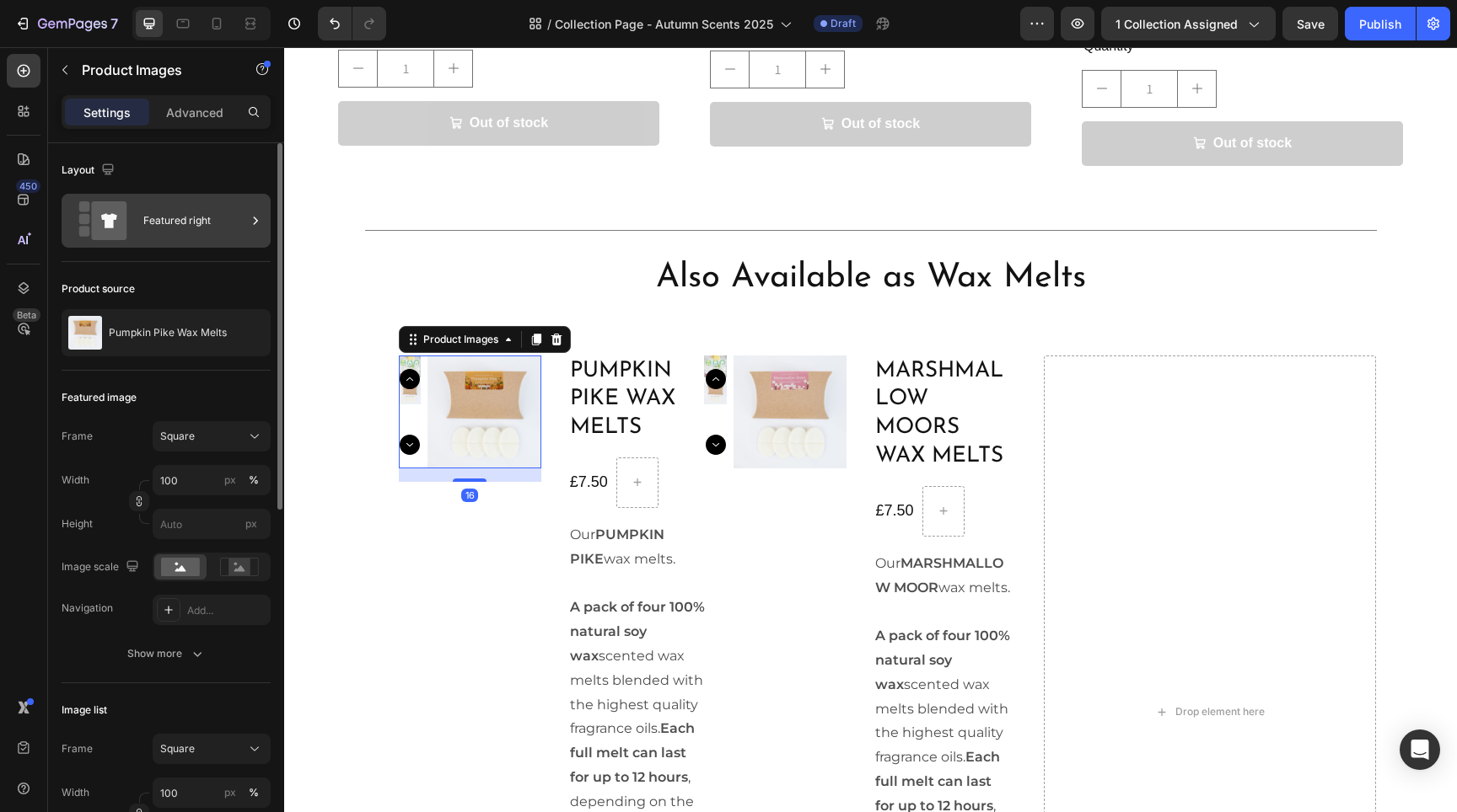
click at [198, 227] on div "Featured right" at bounding box center [194, 221] width 103 height 39
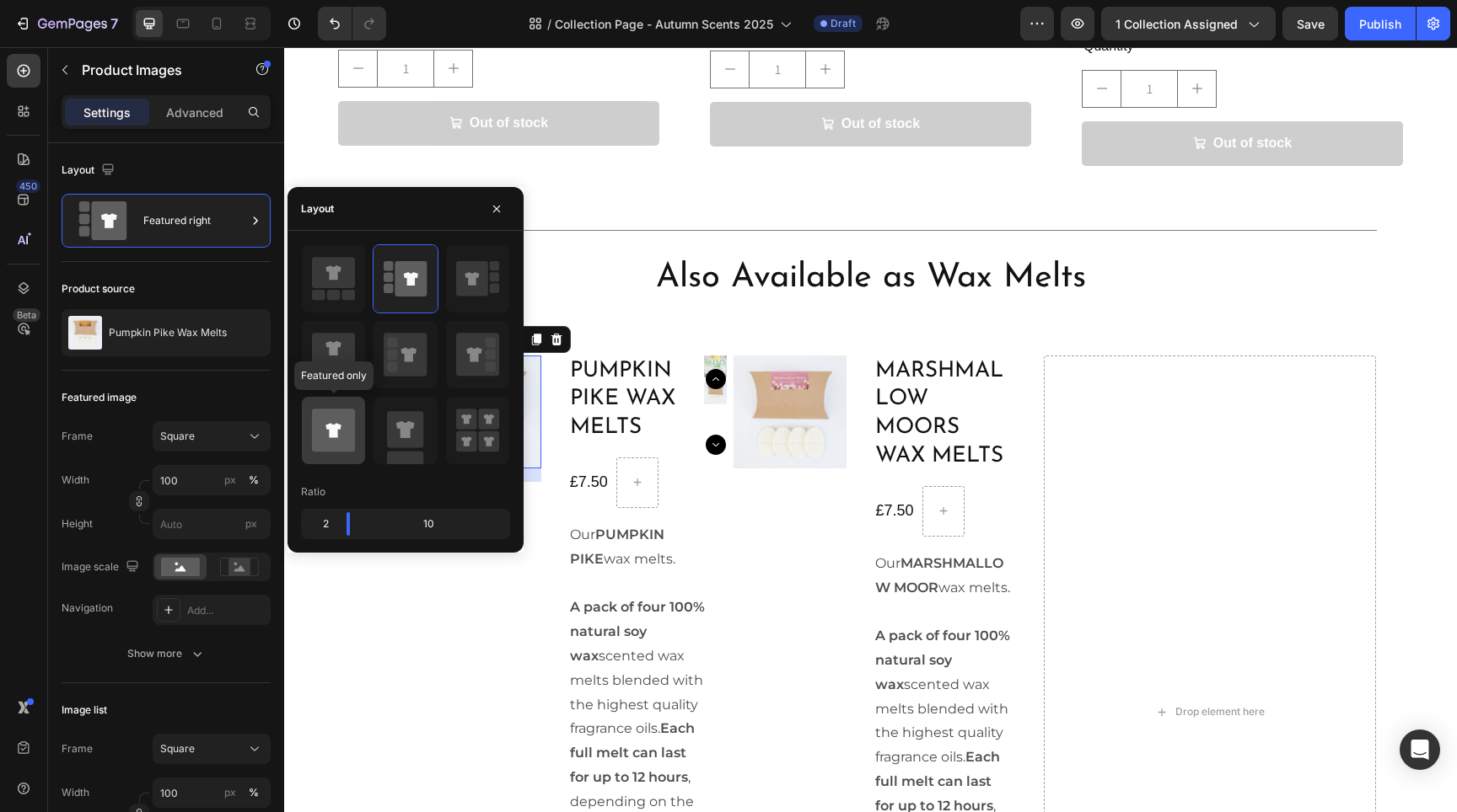
click at [353, 439] on icon at bounding box center [333, 430] width 43 height 43
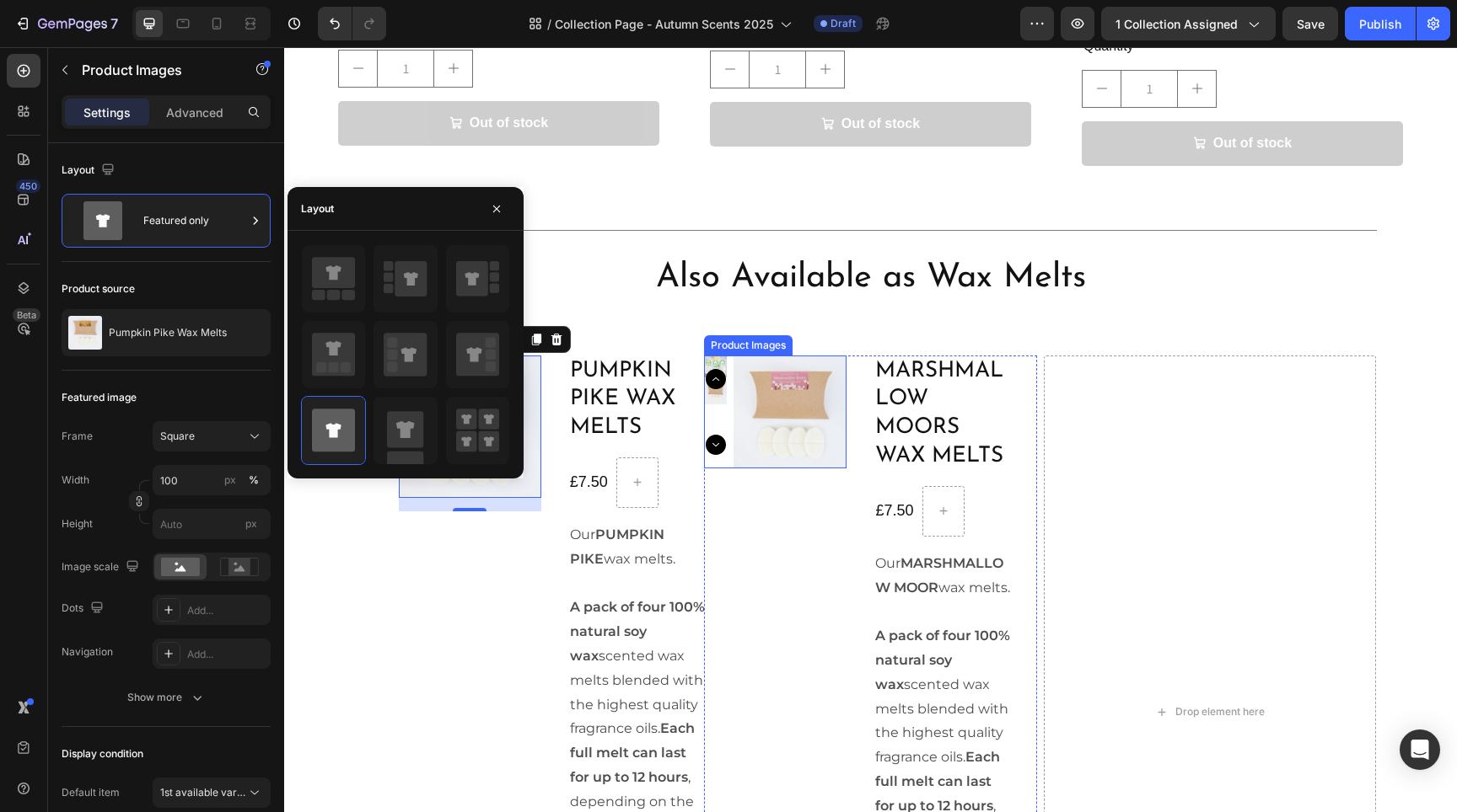
click at [800, 390] on img at bounding box center [789, 412] width 113 height 113
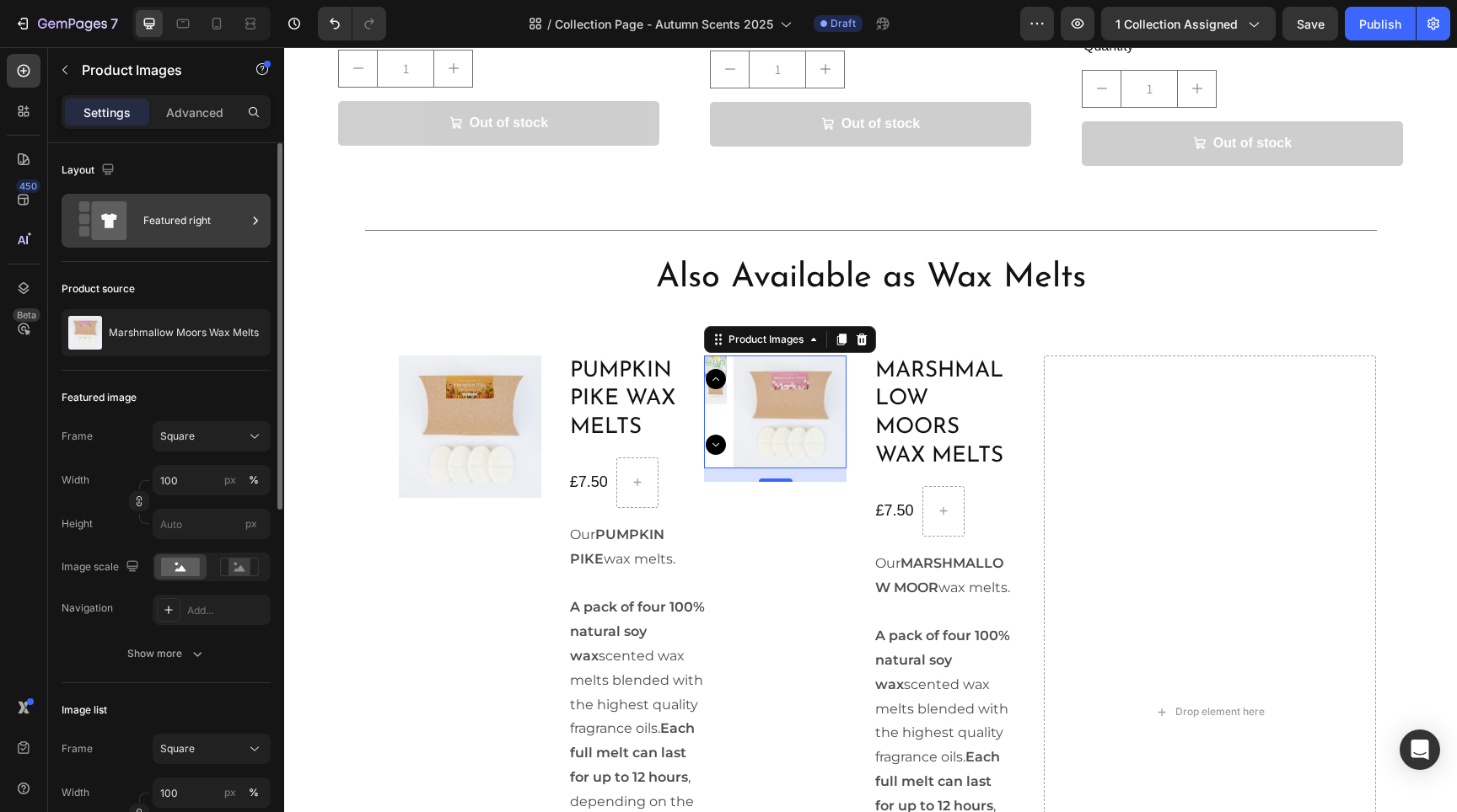
click at [190, 227] on div "Featured right" at bounding box center [194, 221] width 103 height 39
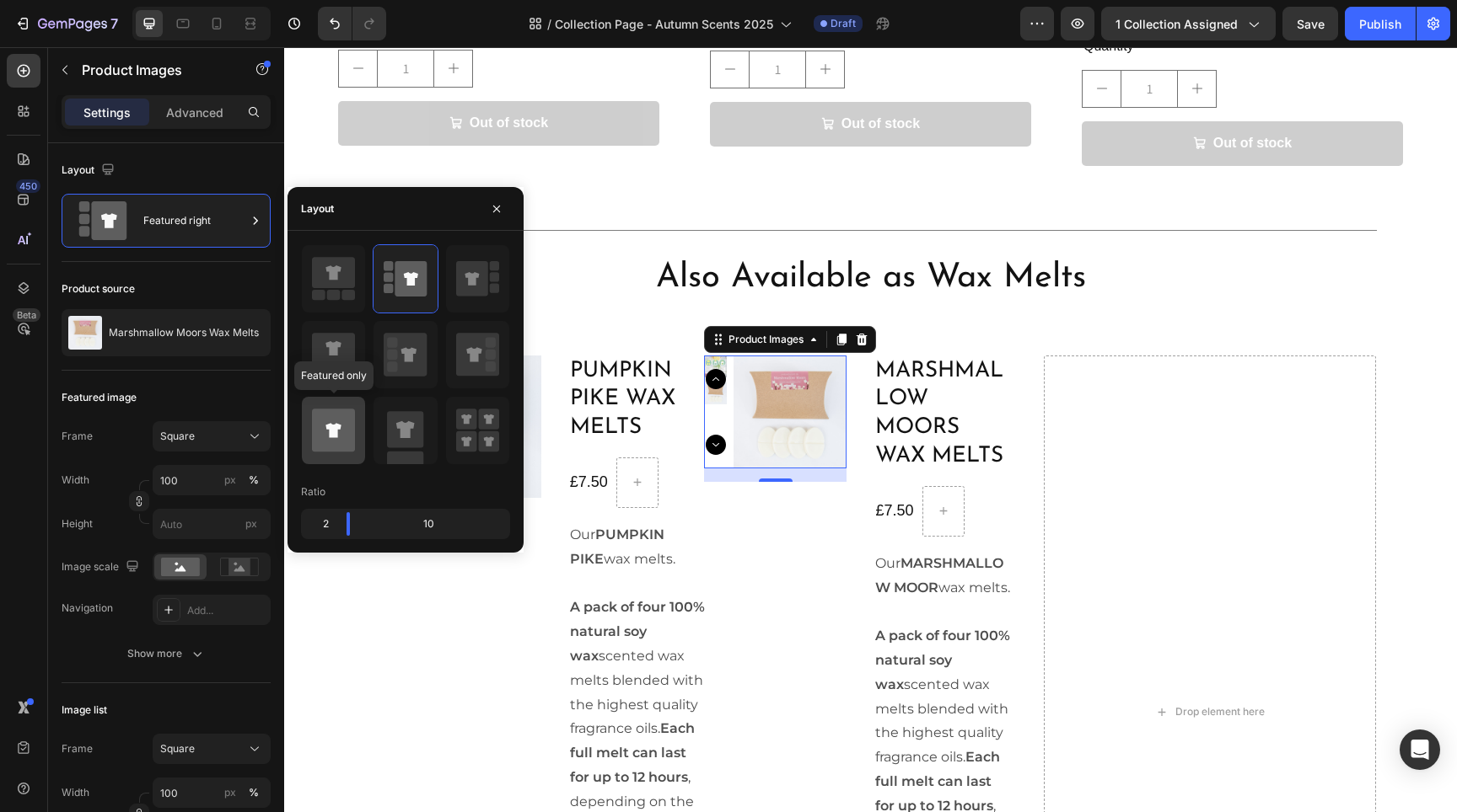
click at [334, 446] on icon at bounding box center [333, 430] width 43 height 43
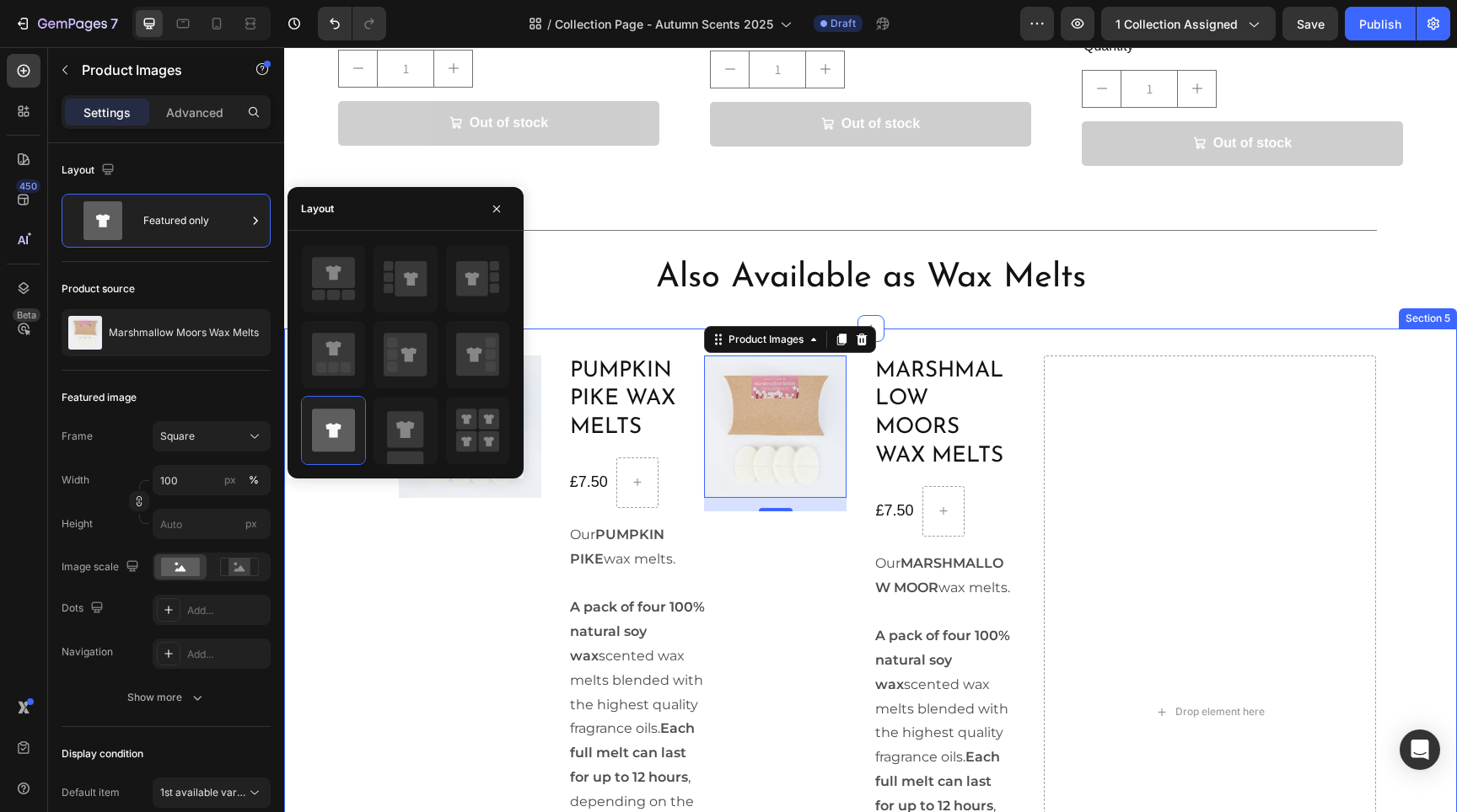
click at [1033, 328] on div "Product Images Pumpkin Pike Wax Melts Product Title £7.50 Product Price Product…" at bounding box center [870, 729] width 1173 height 803
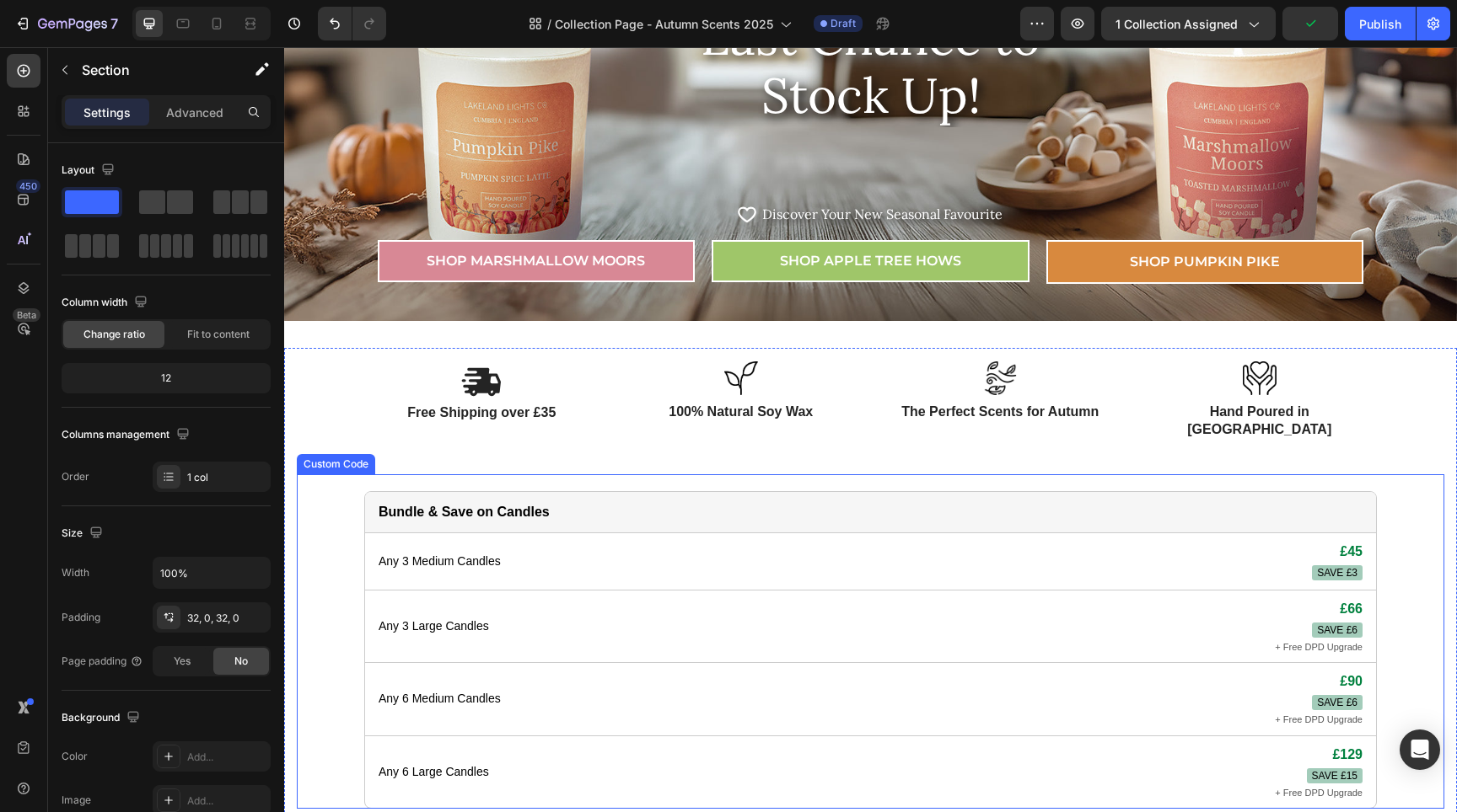
scroll to position [0, 0]
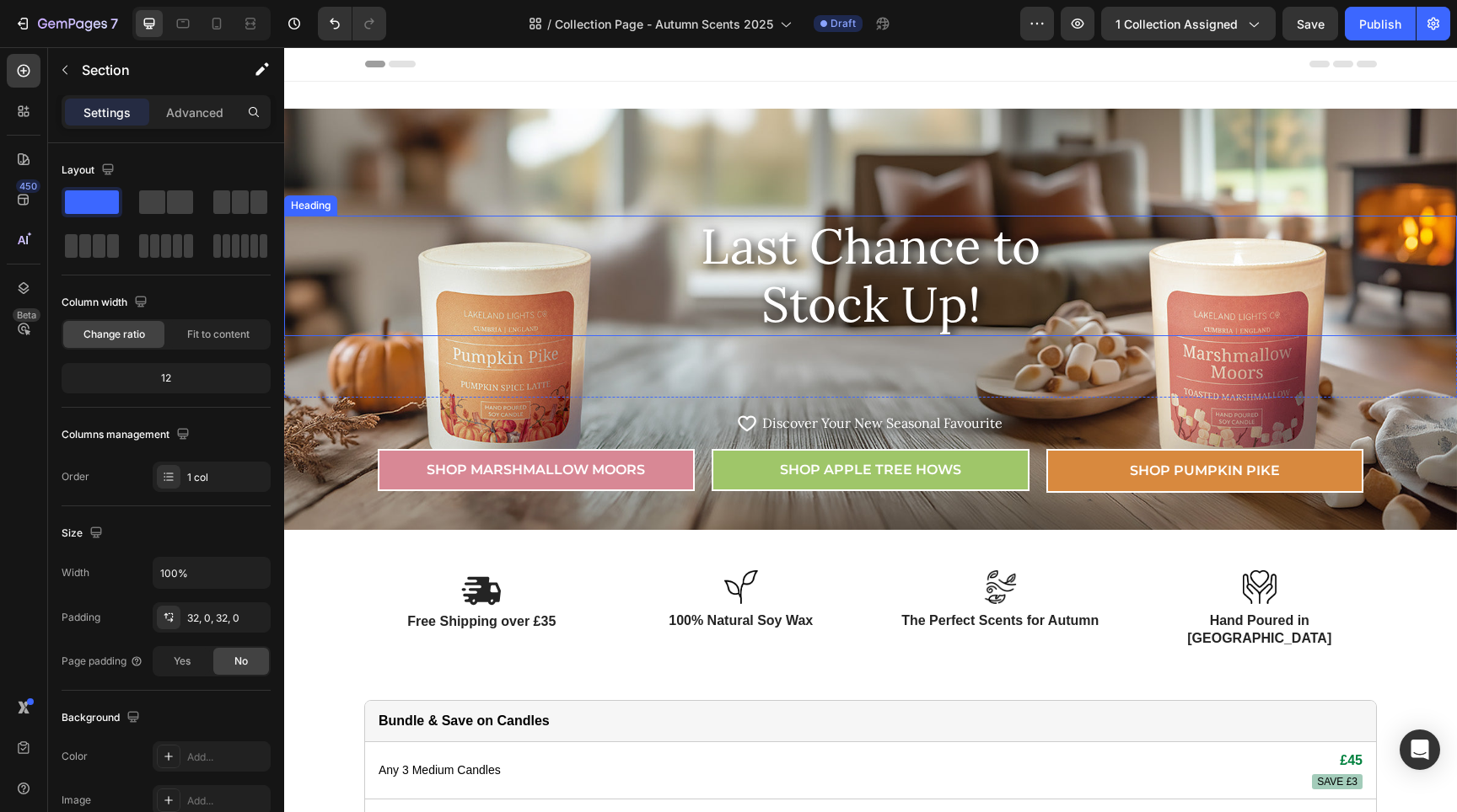
click at [780, 269] on h2 "Last Chance to Stock Up!" at bounding box center [870, 276] width 1173 height 121
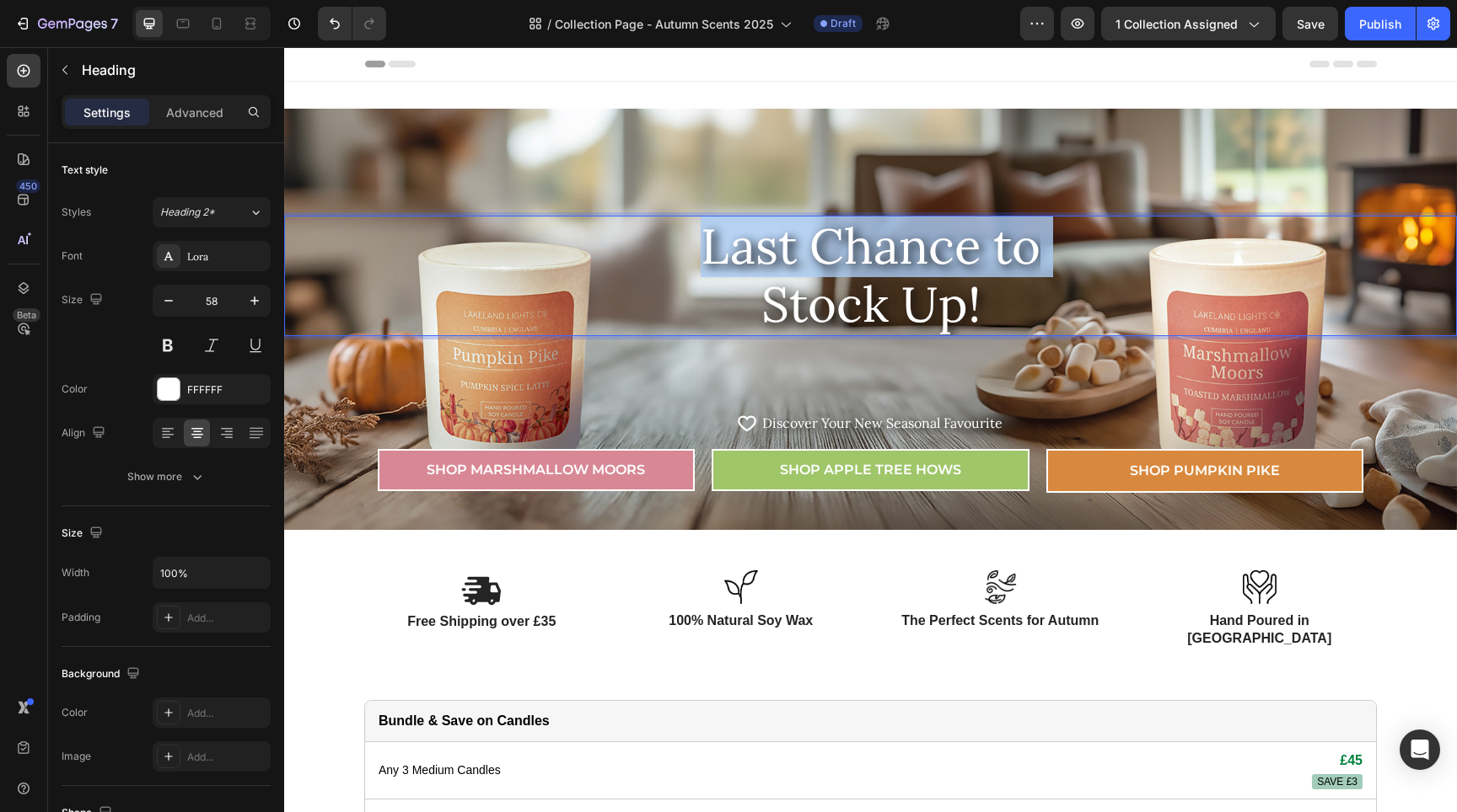
click at [780, 269] on p "Last Chance to Stock Up!" at bounding box center [870, 276] width 1169 height 117
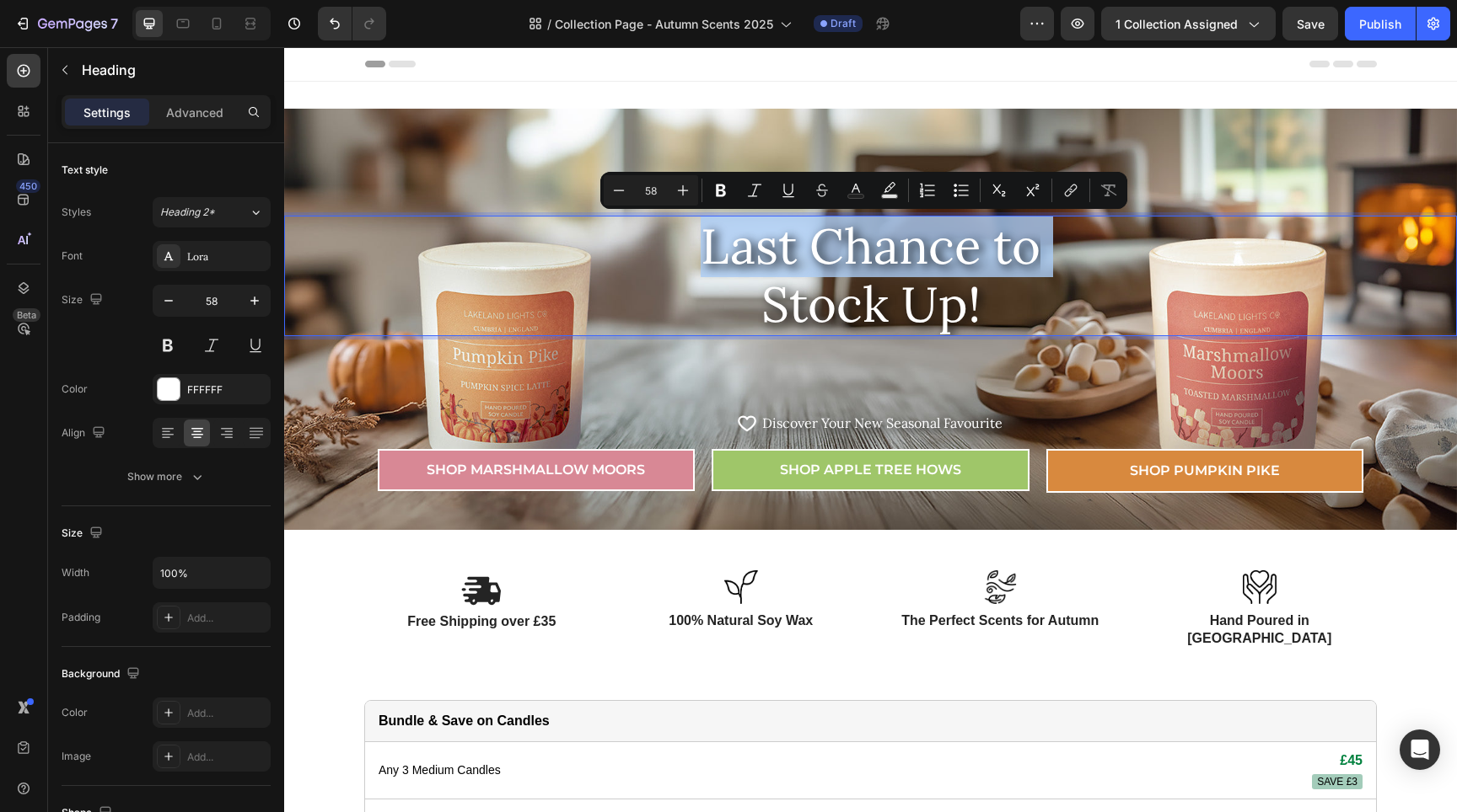
click at [780, 269] on p "Last Chance to Stock Up!" at bounding box center [870, 276] width 1169 height 117
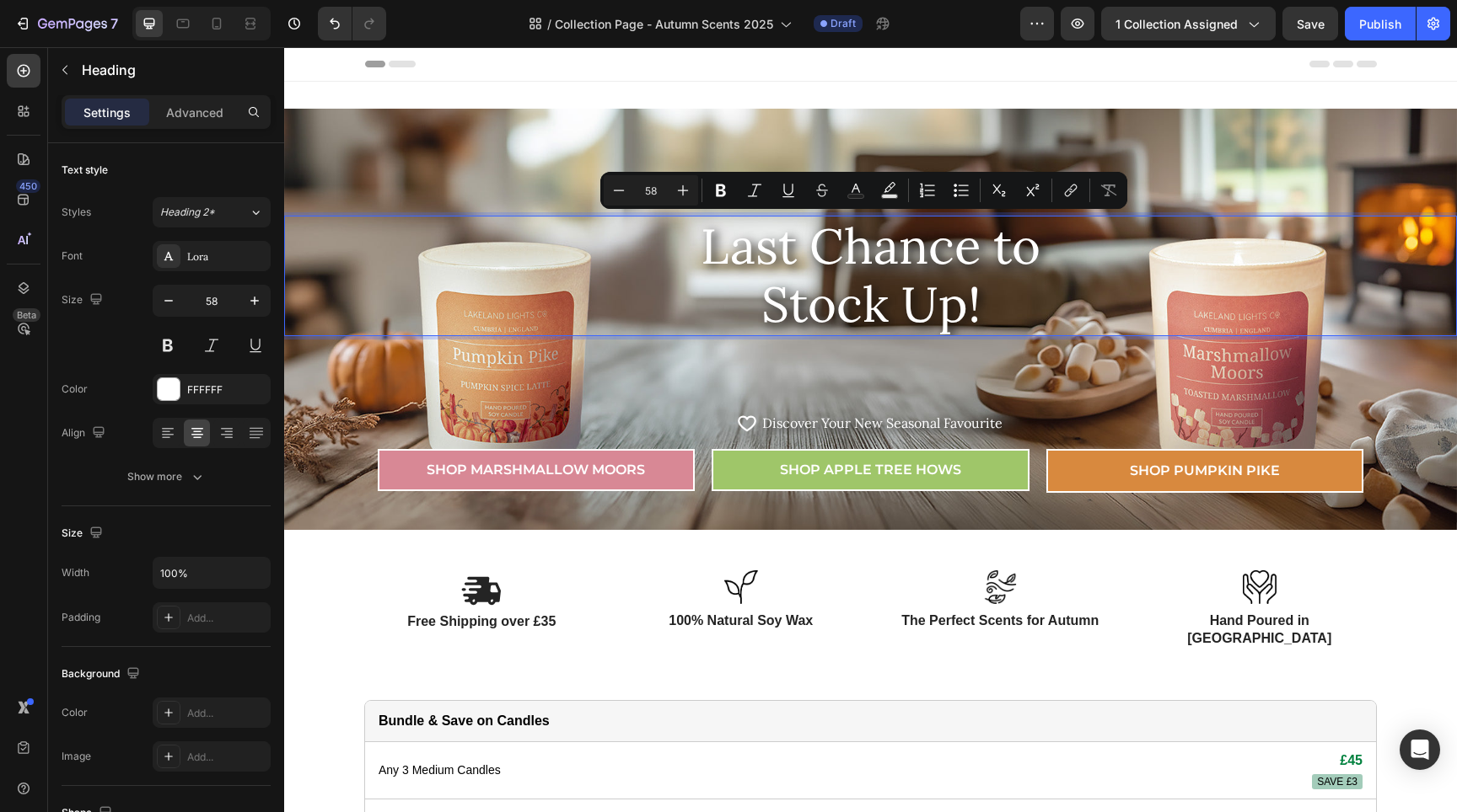
click at [887, 276] on p "Last Chance to Stock Up!" at bounding box center [870, 276] width 1169 height 117
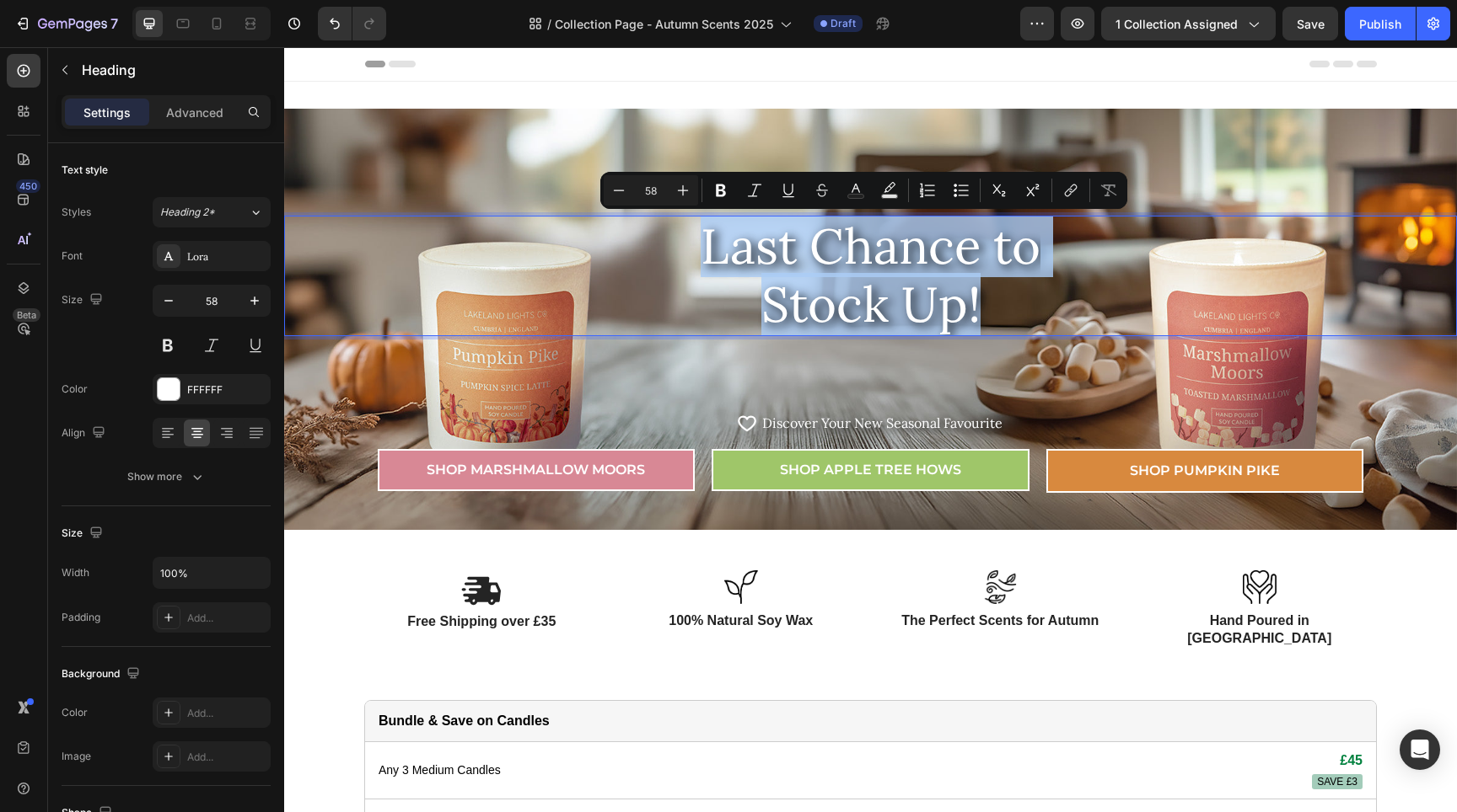
drag, startPoint x: 1026, startPoint y: 302, endPoint x: 704, endPoint y: 241, distance: 327.7
click at [704, 241] on p "Last Chance to Stock Up!" at bounding box center [870, 276] width 1169 height 117
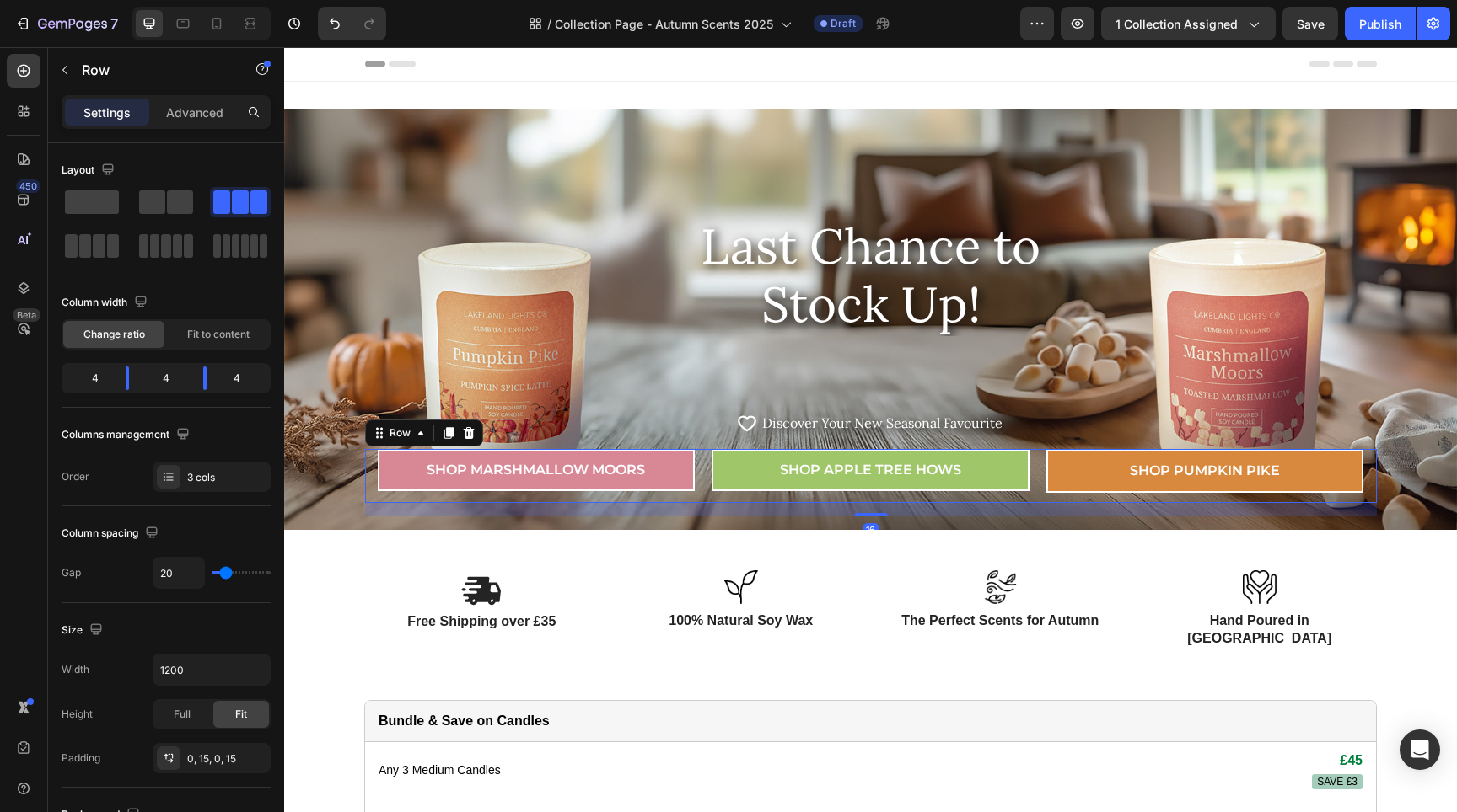
click at [702, 469] on div "Shop Marshmallow Moors Button Shop APPLE TREE HOWS Button Shop Pumpkin Pike But…" at bounding box center [871, 476] width 1012 height 54
click at [83, 194] on span at bounding box center [91, 202] width 54 height 24
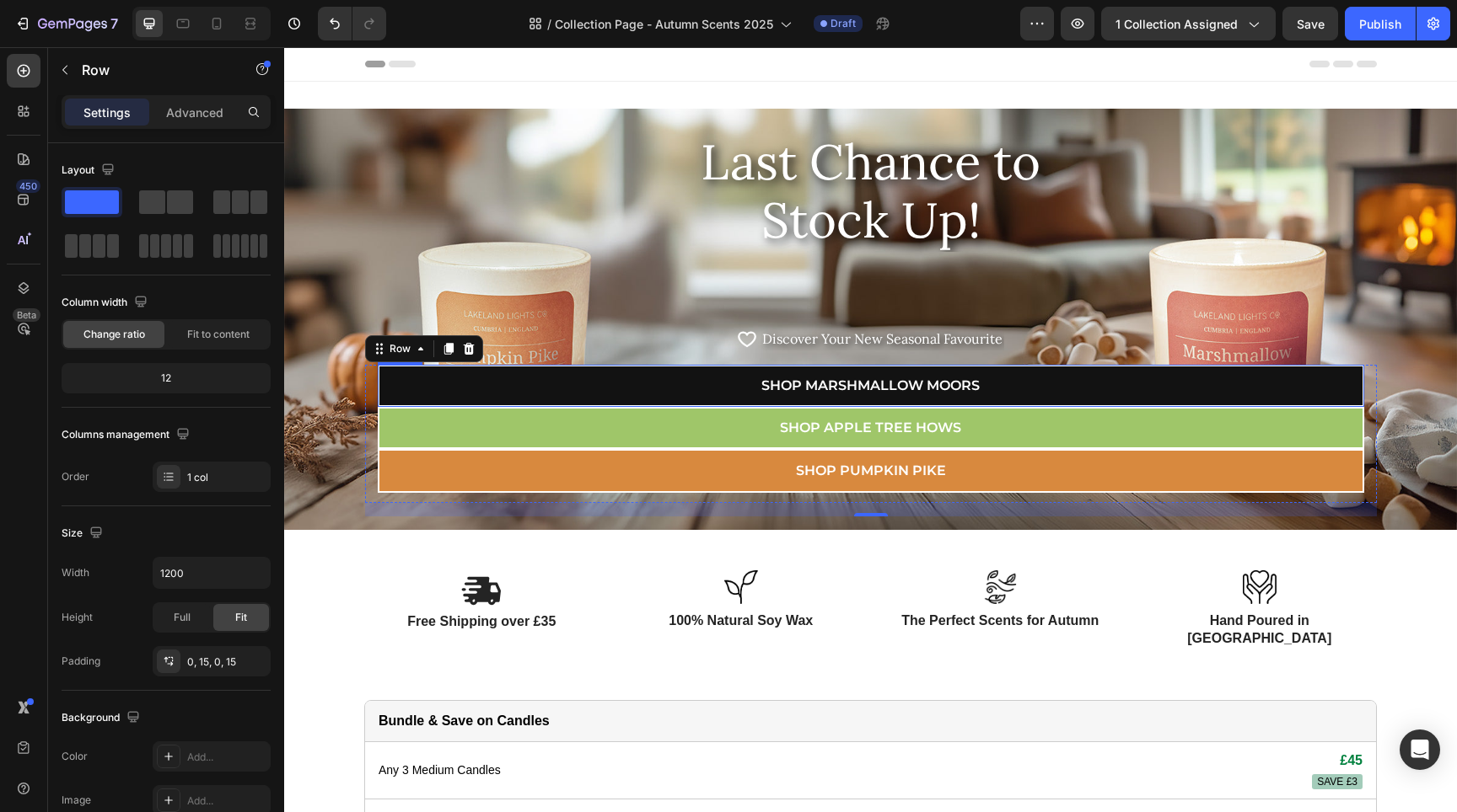
click at [1006, 394] on link "Shop Marshmallow Moors" at bounding box center [870, 385] width 986 height 42
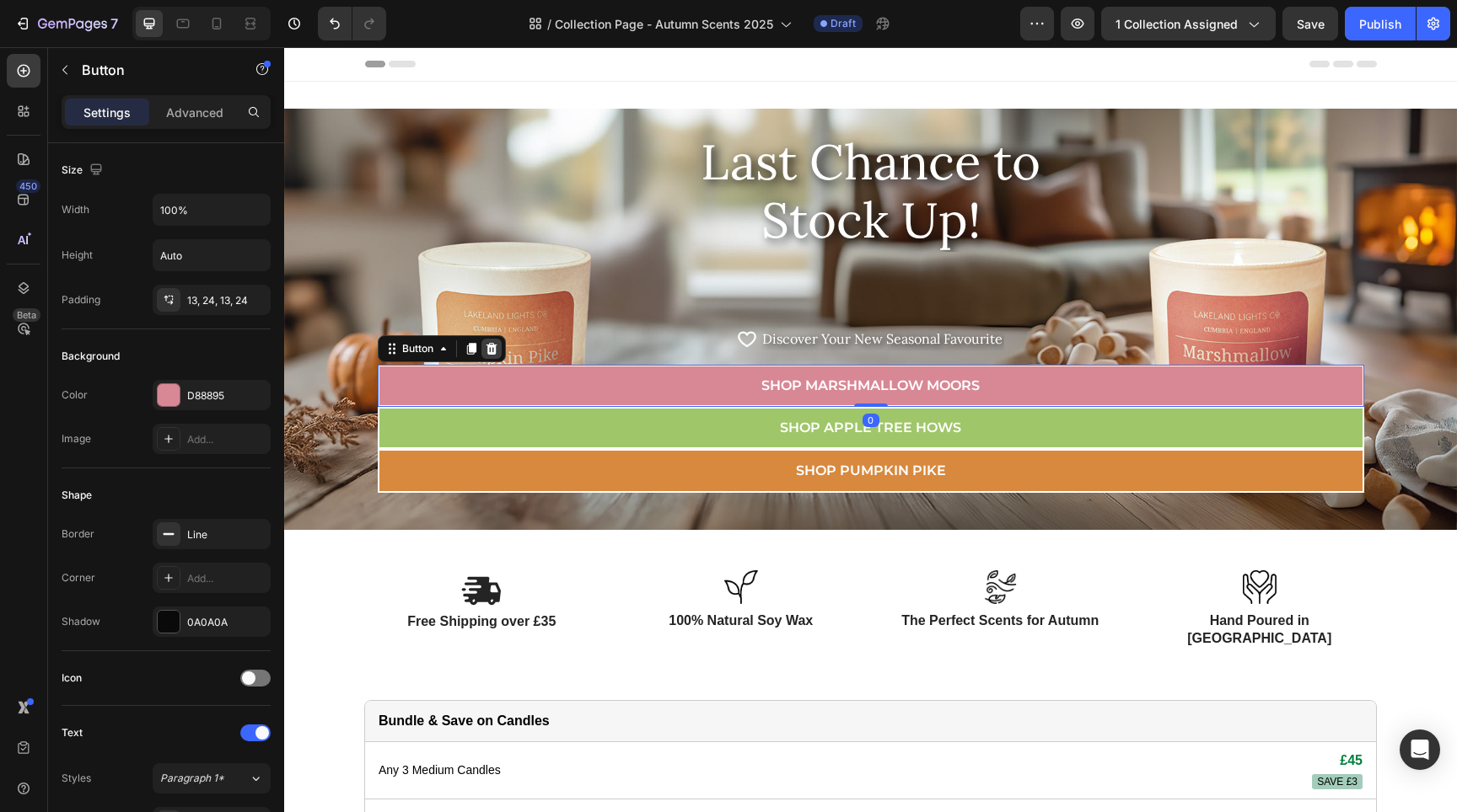
click at [487, 343] on icon at bounding box center [491, 349] width 13 height 13
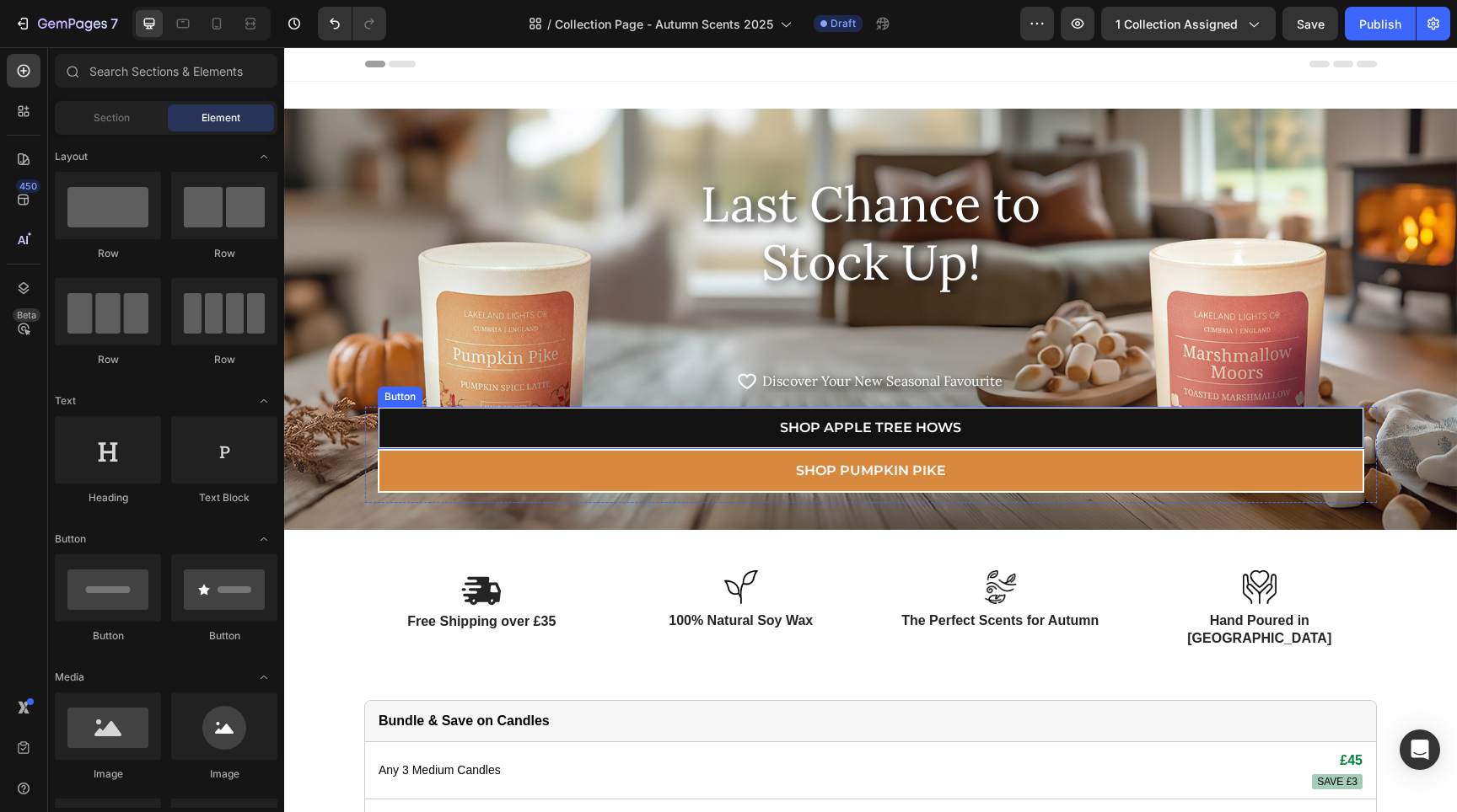
click at [693, 422] on link "Shop APPLE TREE HOWS" at bounding box center [870, 428] width 986 height 42
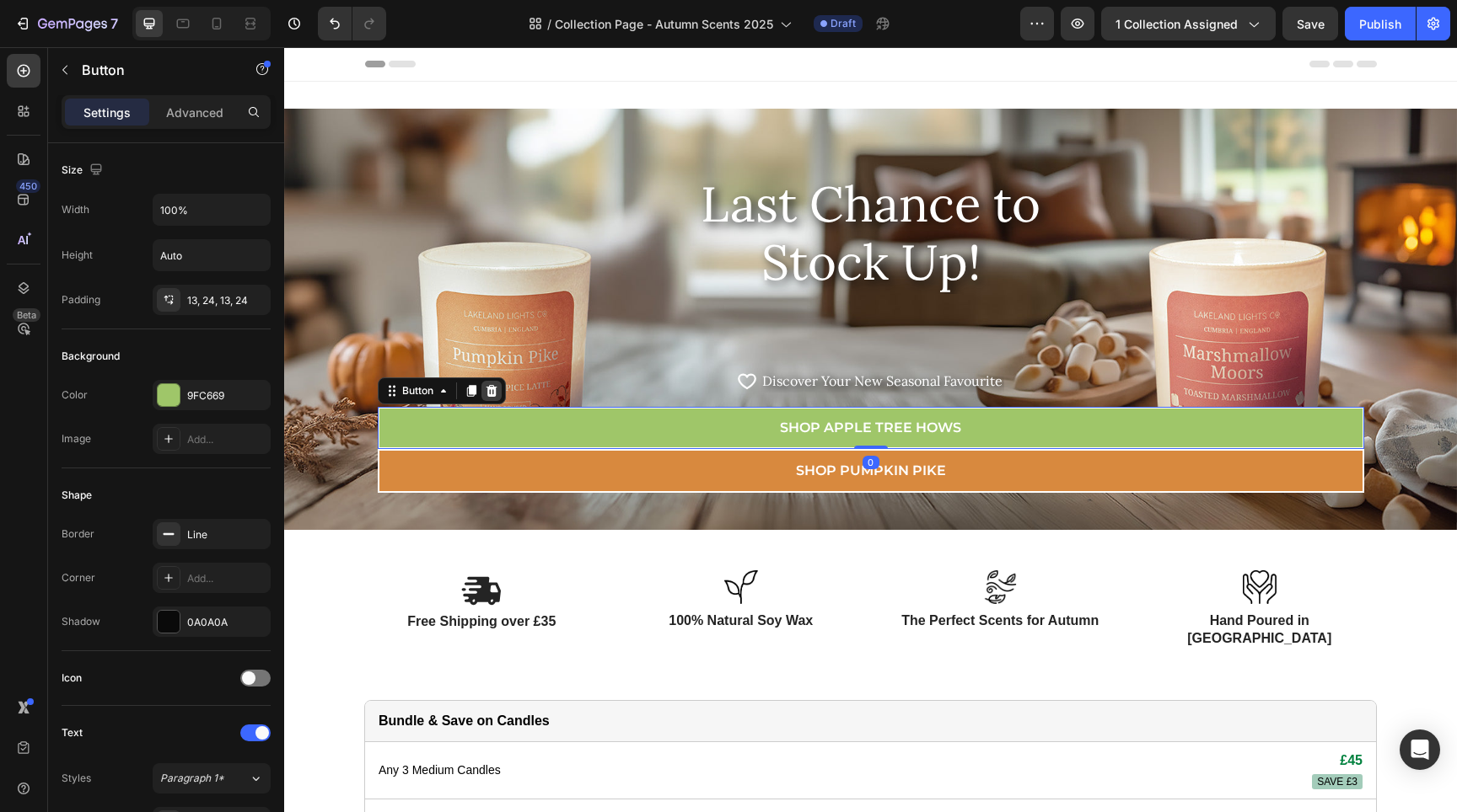
click at [488, 390] on icon at bounding box center [491, 390] width 11 height 12
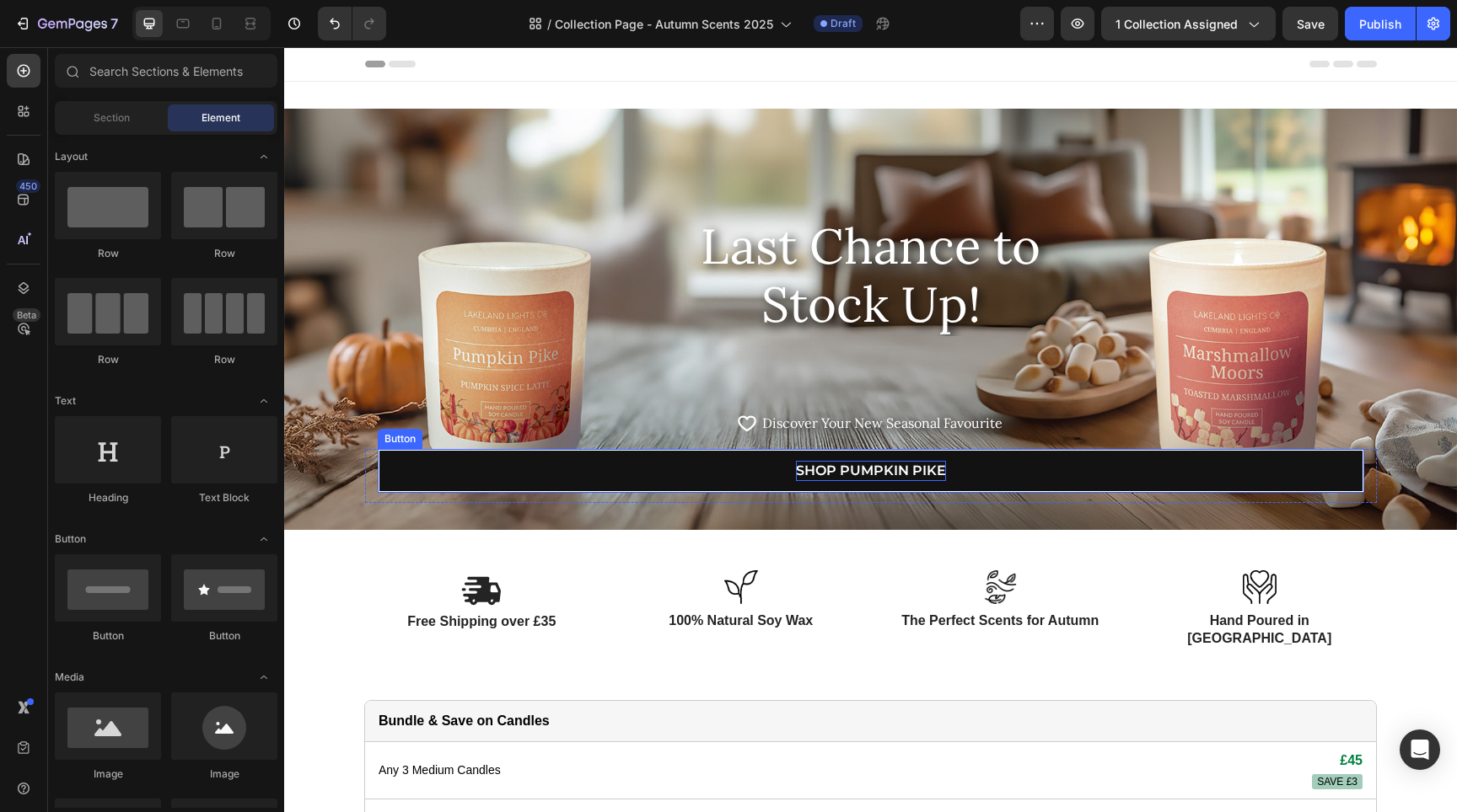
click at [834, 470] on p "Shop Pumpkin Pike" at bounding box center [870, 470] width 150 height 20
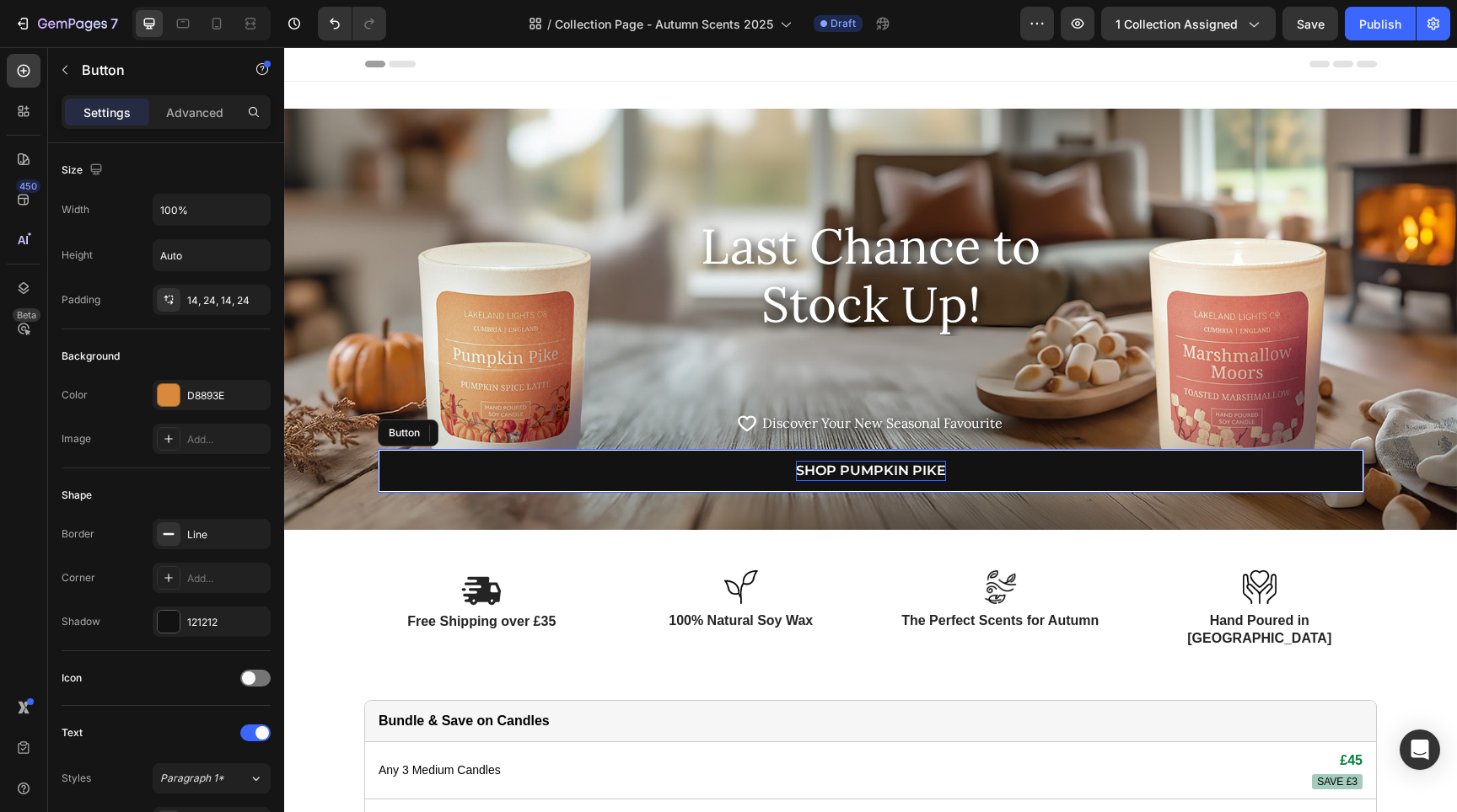
click at [834, 470] on p "Shop Pumpkin Pike" at bounding box center [870, 470] width 150 height 20
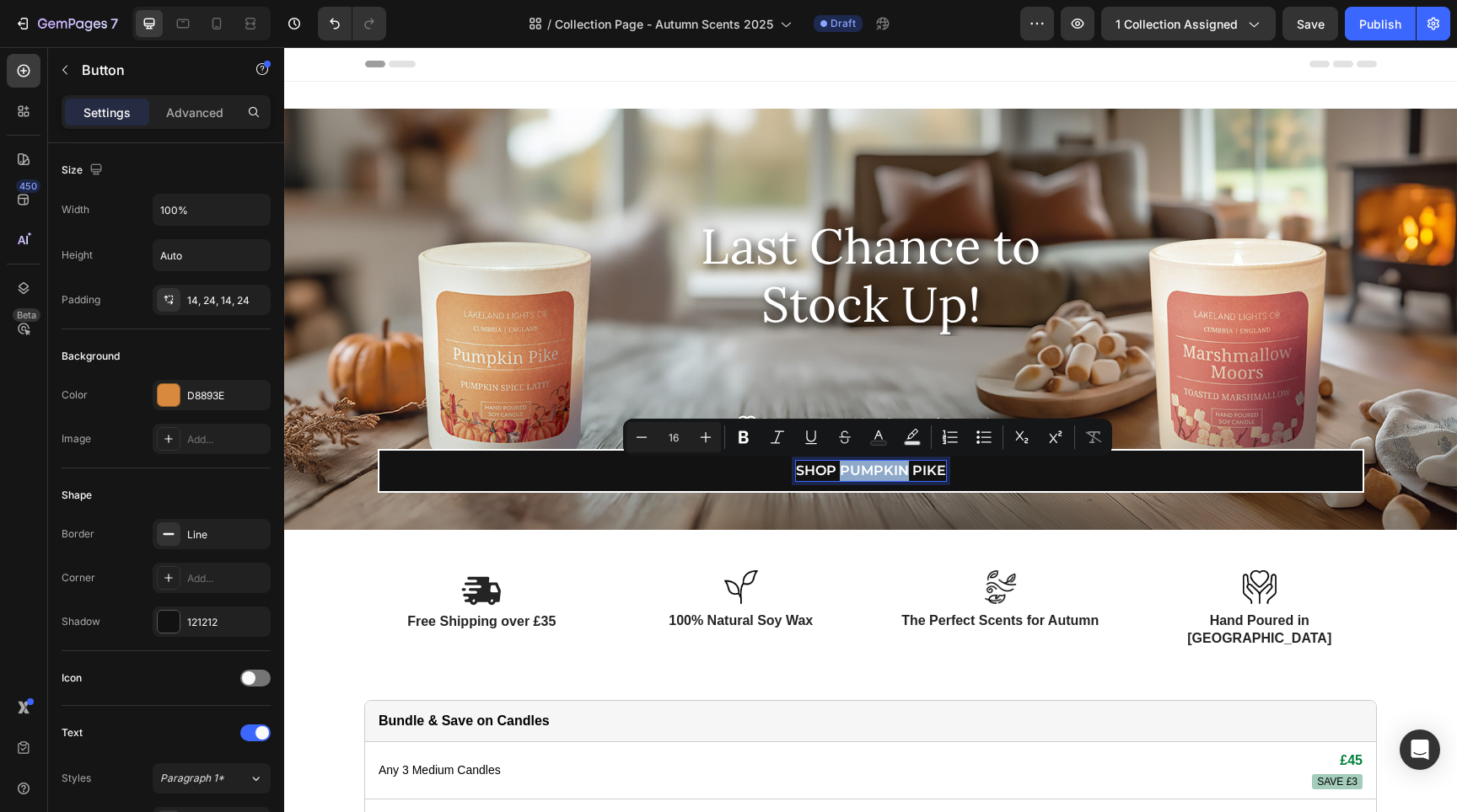
click at [834, 470] on p "Shop Pumpkin Pike" at bounding box center [870, 470] width 150 height 20
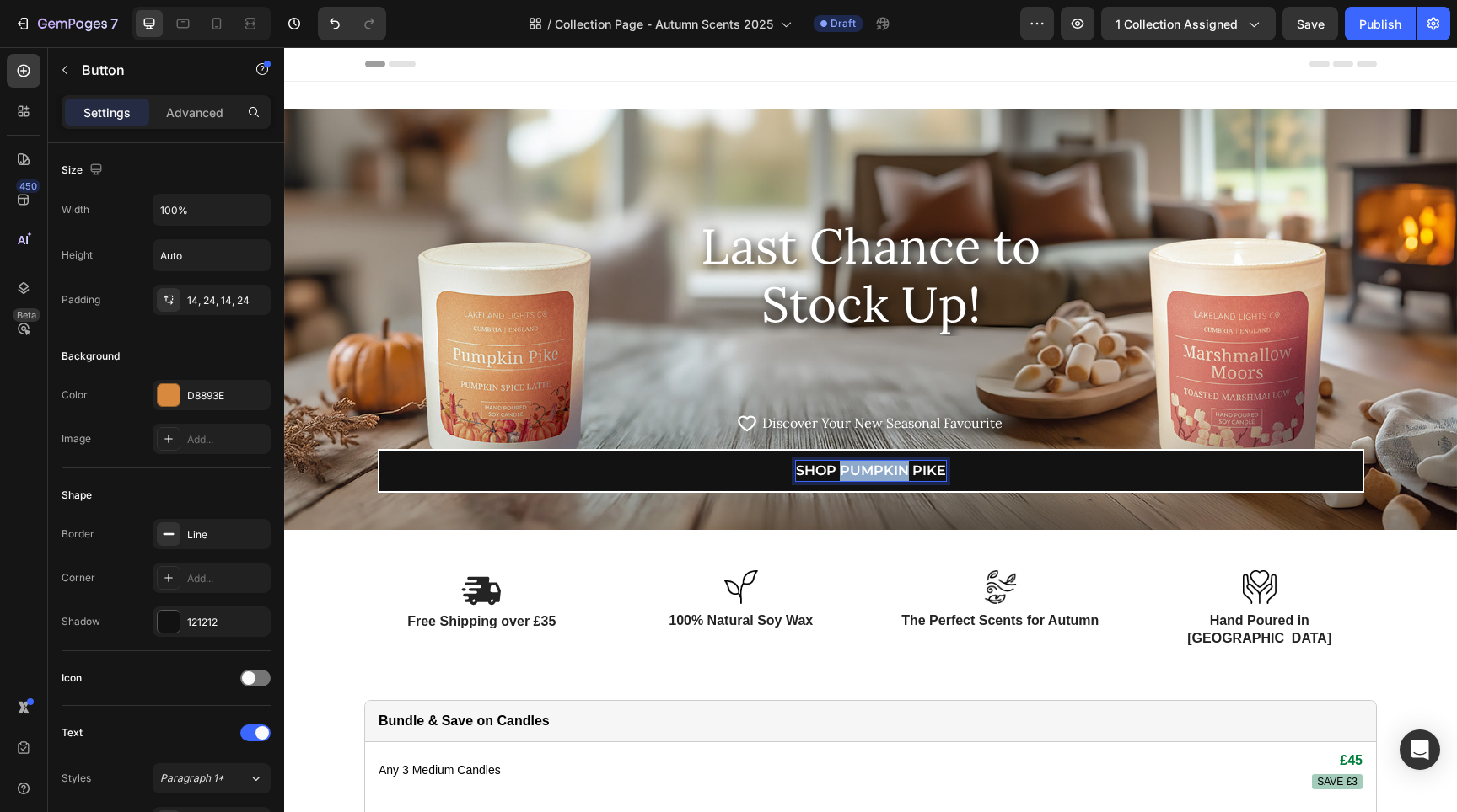
click at [834, 470] on p "Shop Pumpkin Pike" at bounding box center [870, 470] width 150 height 20
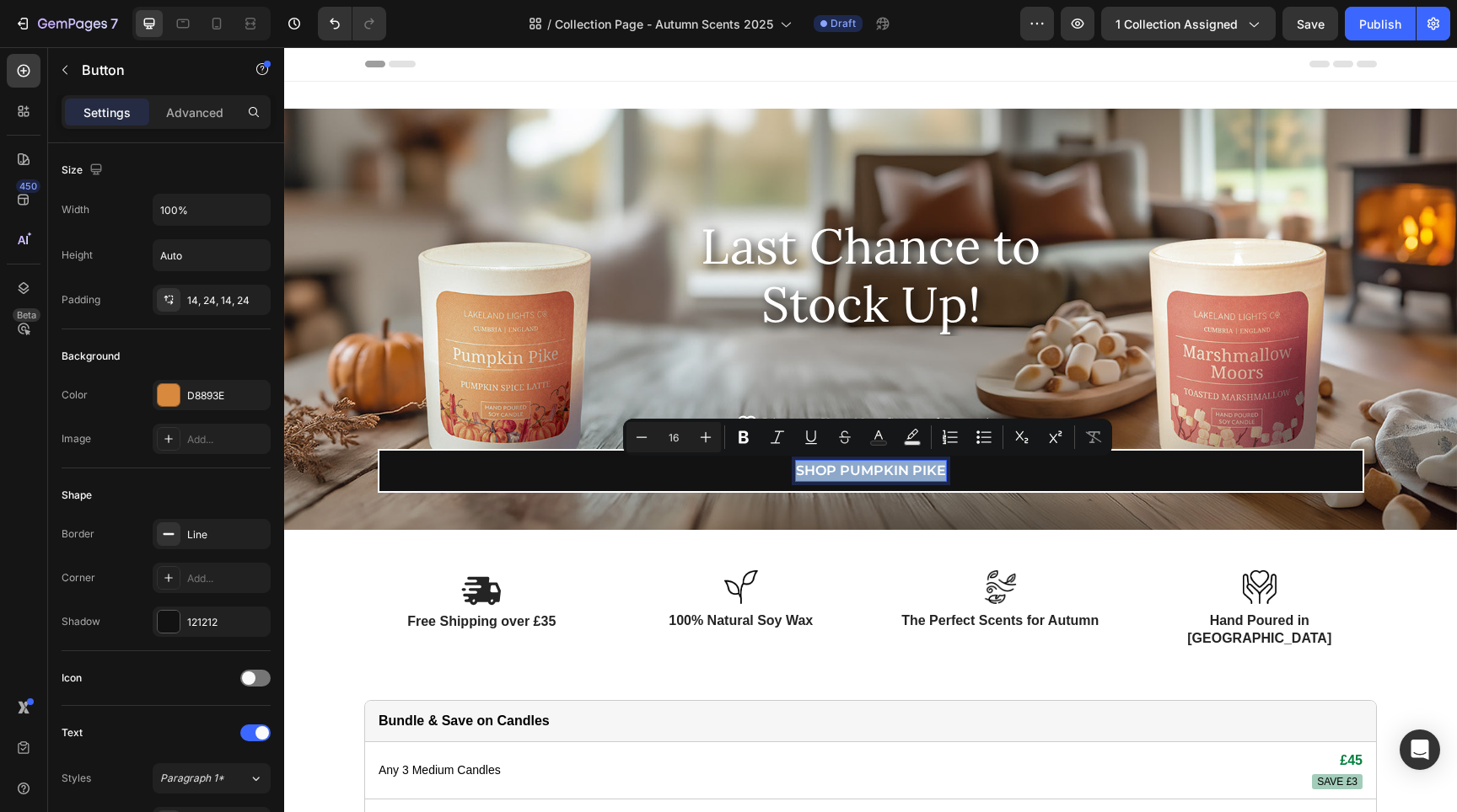
click at [834, 470] on p "Shop Pumpkin Pike" at bounding box center [870, 470] width 150 height 20
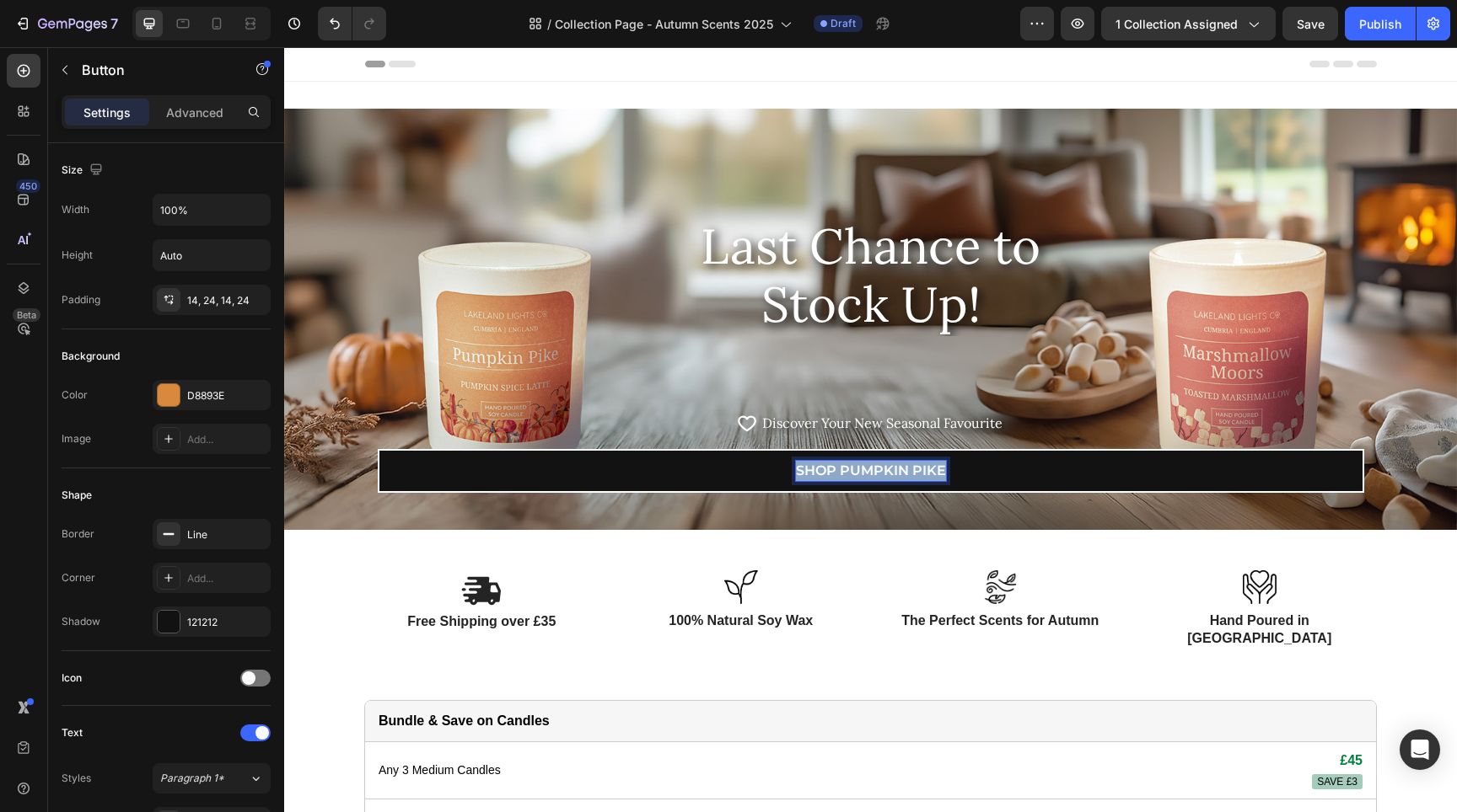
click at [834, 470] on p "Shop Pumpkin Pike" at bounding box center [870, 470] width 150 height 20
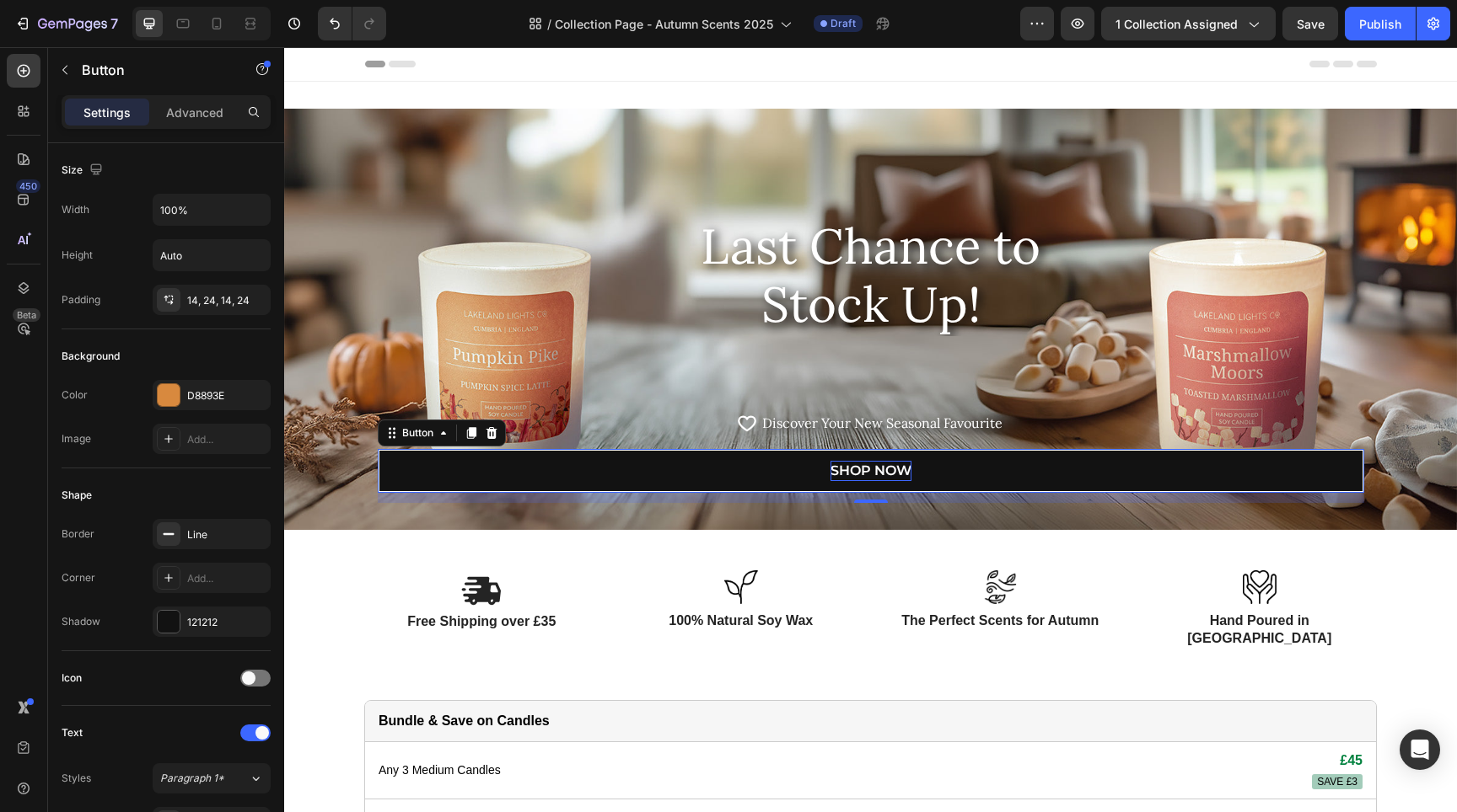
click at [756, 458] on link "SHOP NOW" at bounding box center [870, 470] width 986 height 43
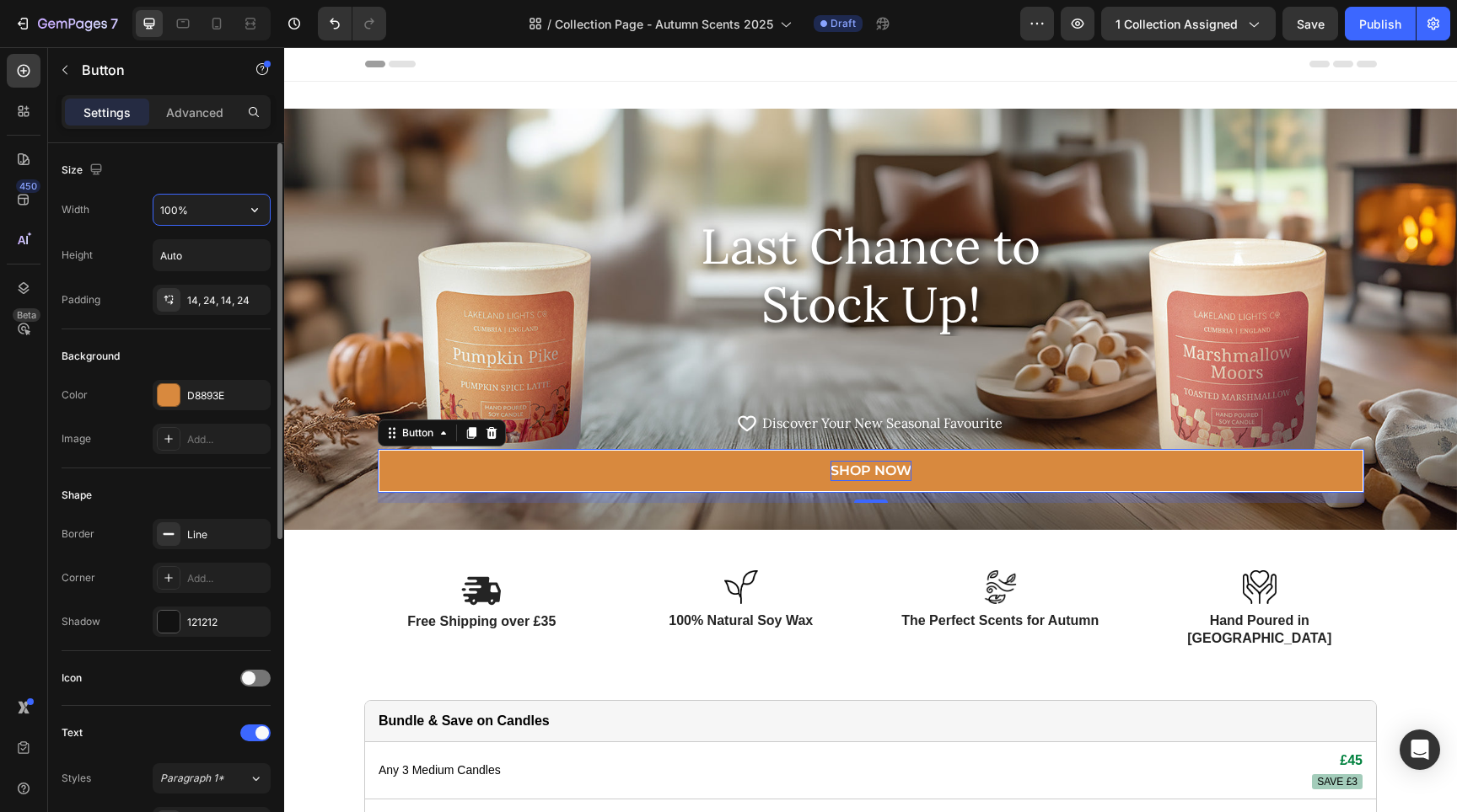
click at [218, 217] on input "100%" at bounding box center [211, 209] width 116 height 30
click at [241, 212] on button "button" at bounding box center [255, 209] width 30 height 30
click at [247, 209] on div "100%" at bounding box center [211, 209] width 116 height 30
drag, startPoint x: 247, startPoint y: 209, endPoint x: 249, endPoint y: 219, distance: 10.2
click at [249, 204] on icon "button" at bounding box center [254, 209] width 17 height 17
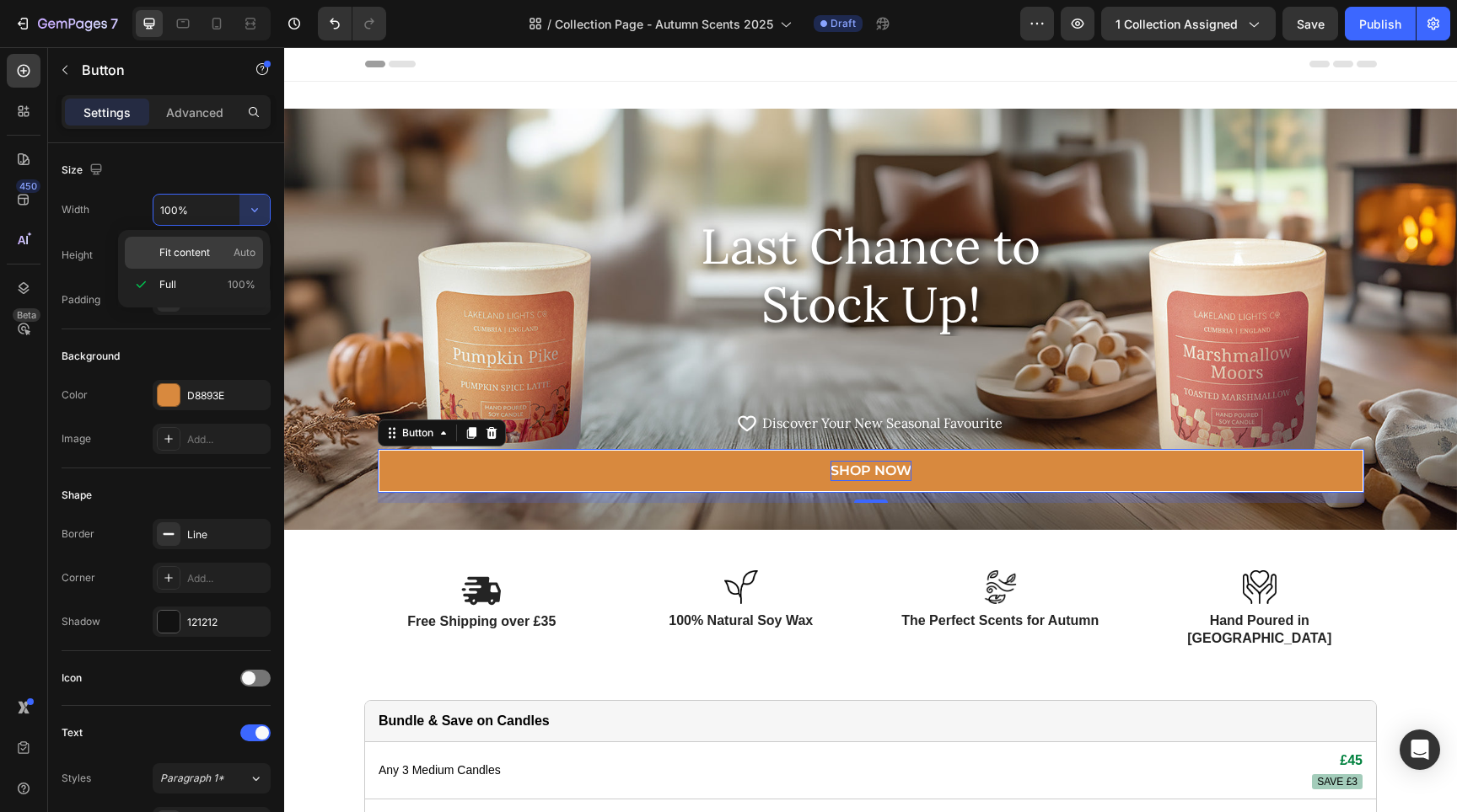
click at [256, 250] on div "Fit content Auto" at bounding box center [194, 253] width 139 height 32
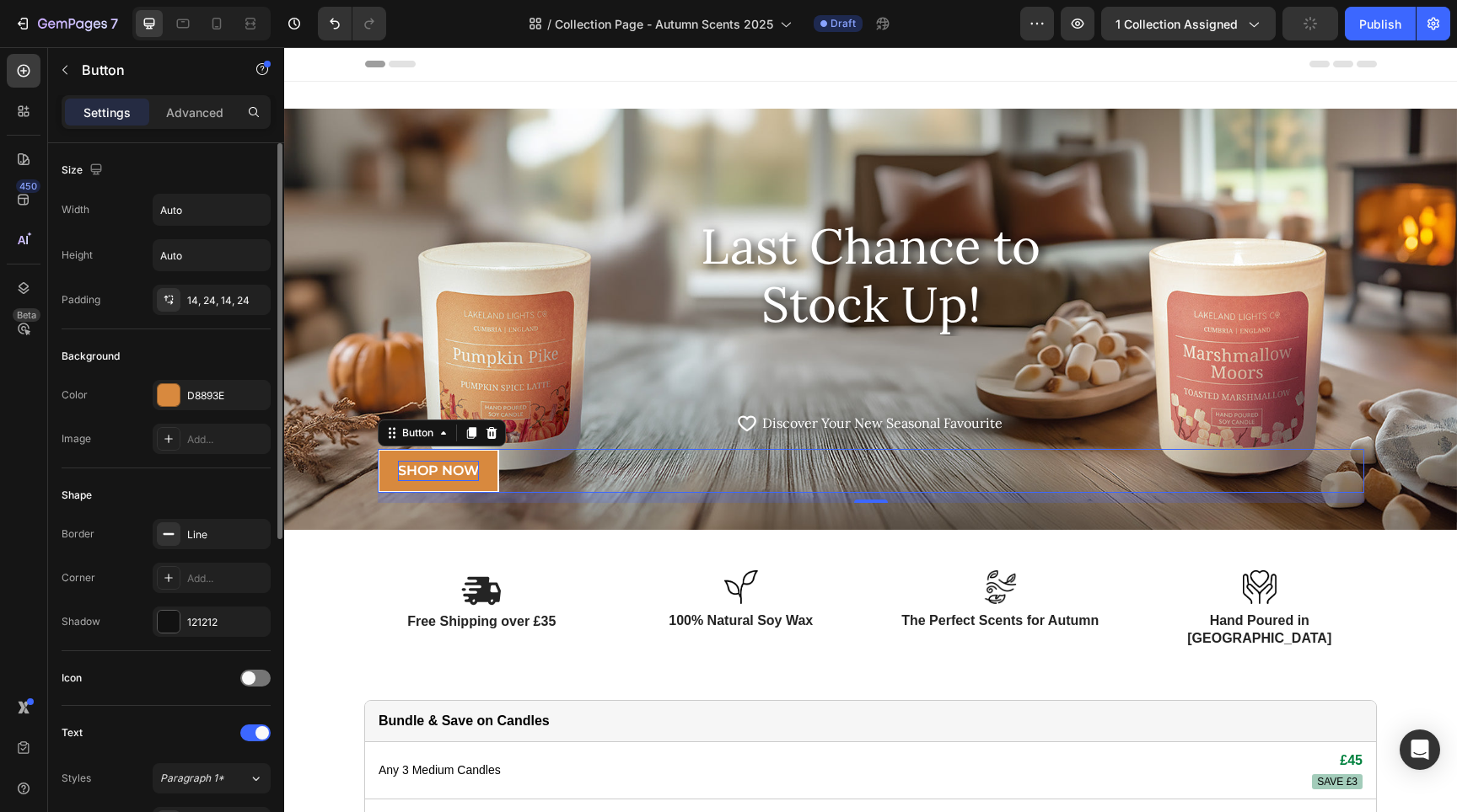
scroll to position [579, 0]
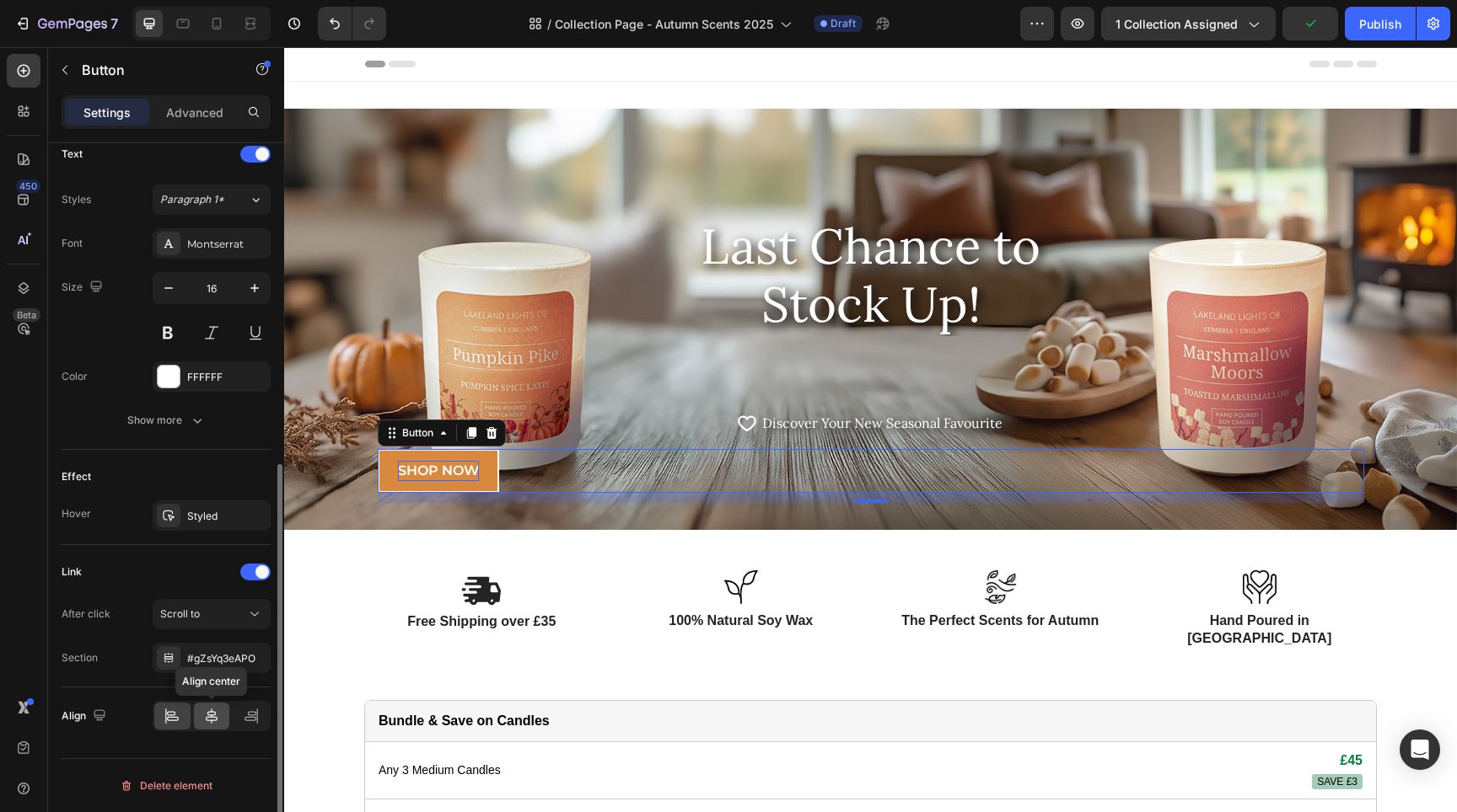
click at [222, 719] on div at bounding box center [211, 716] width 36 height 27
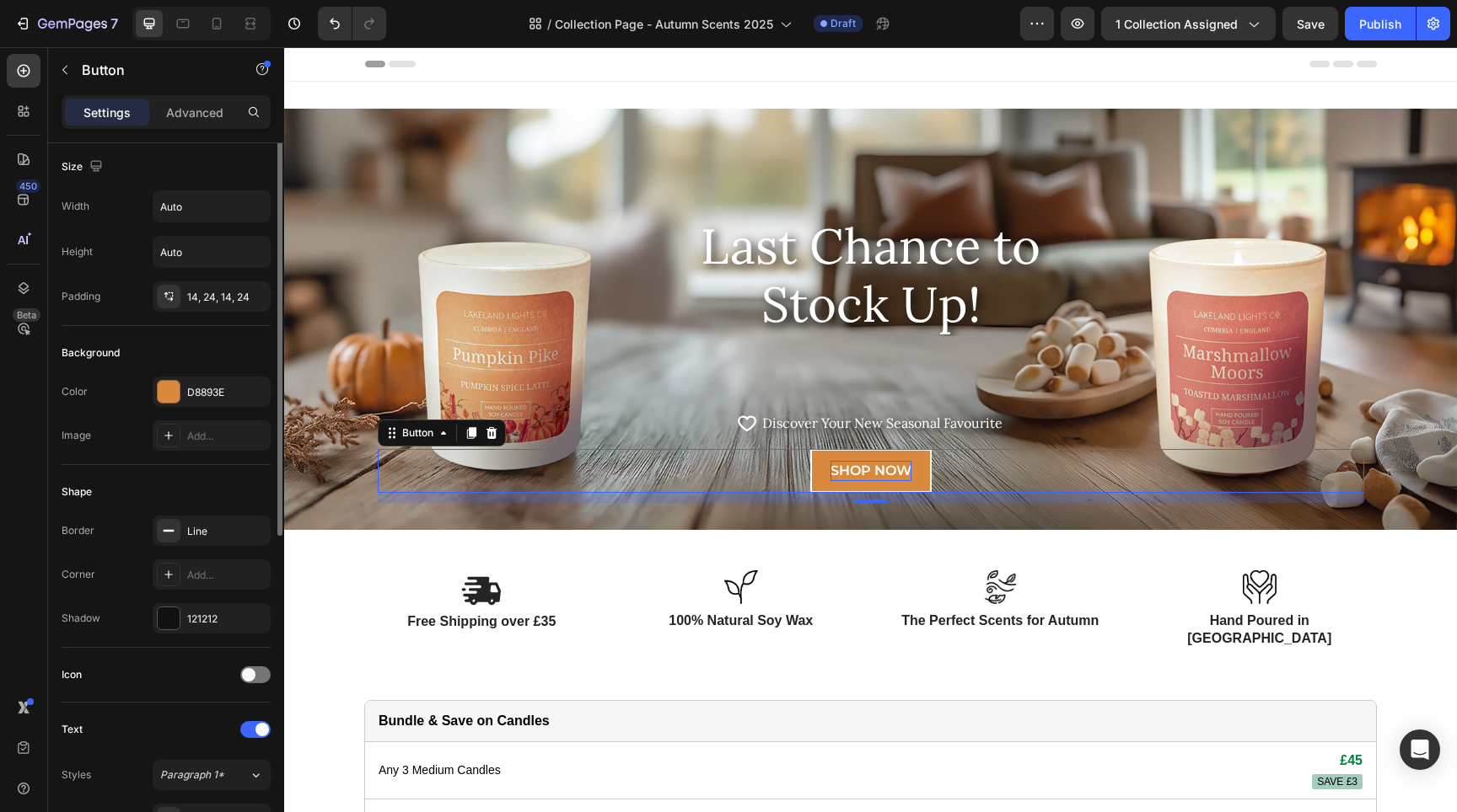
scroll to position [0, 0]
click at [204, 211] on input "Auto" at bounding box center [211, 209] width 116 height 30
click at [204, 210] on input "Auto" at bounding box center [211, 209] width 116 height 30
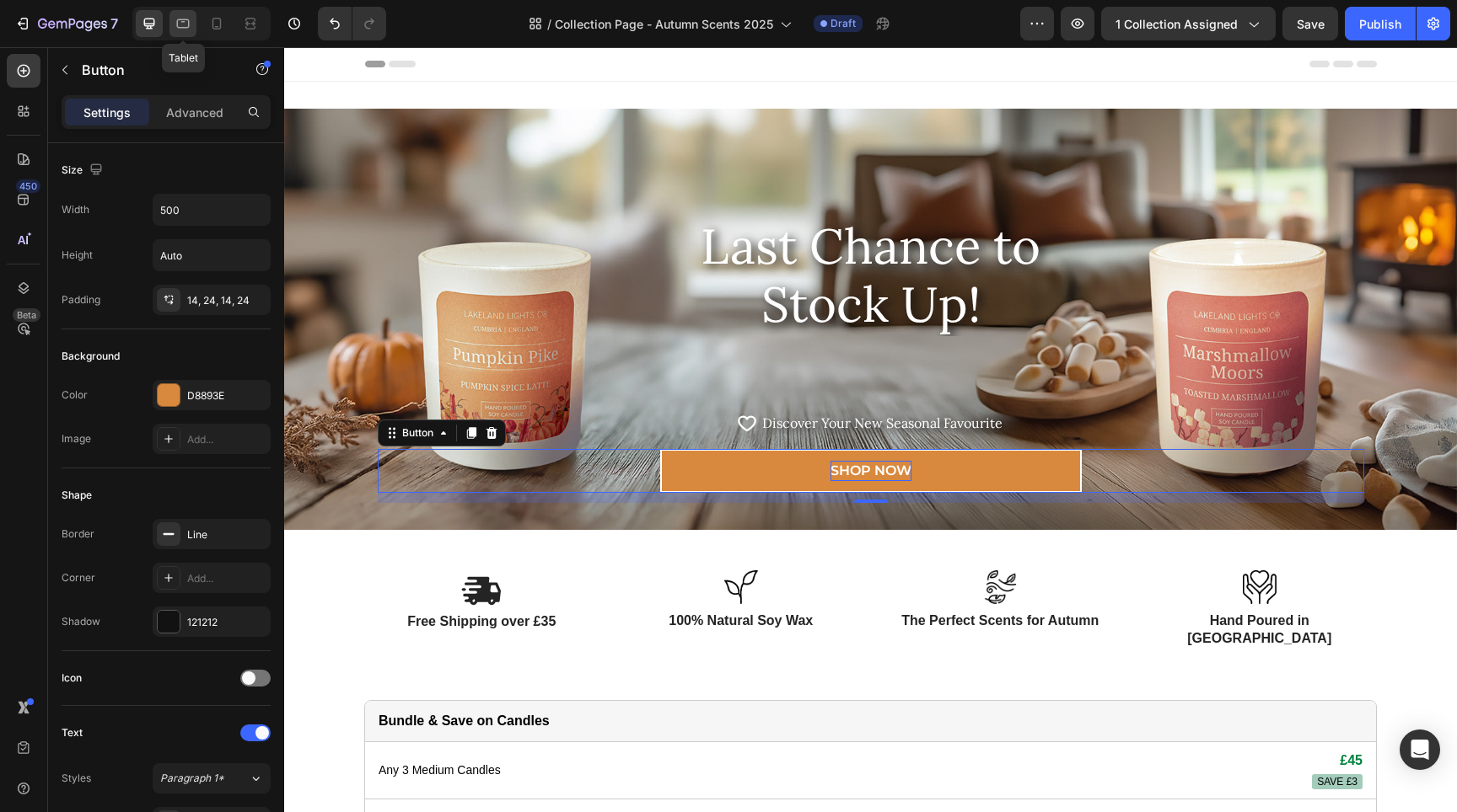
click at [178, 20] on icon at bounding box center [183, 24] width 12 height 9
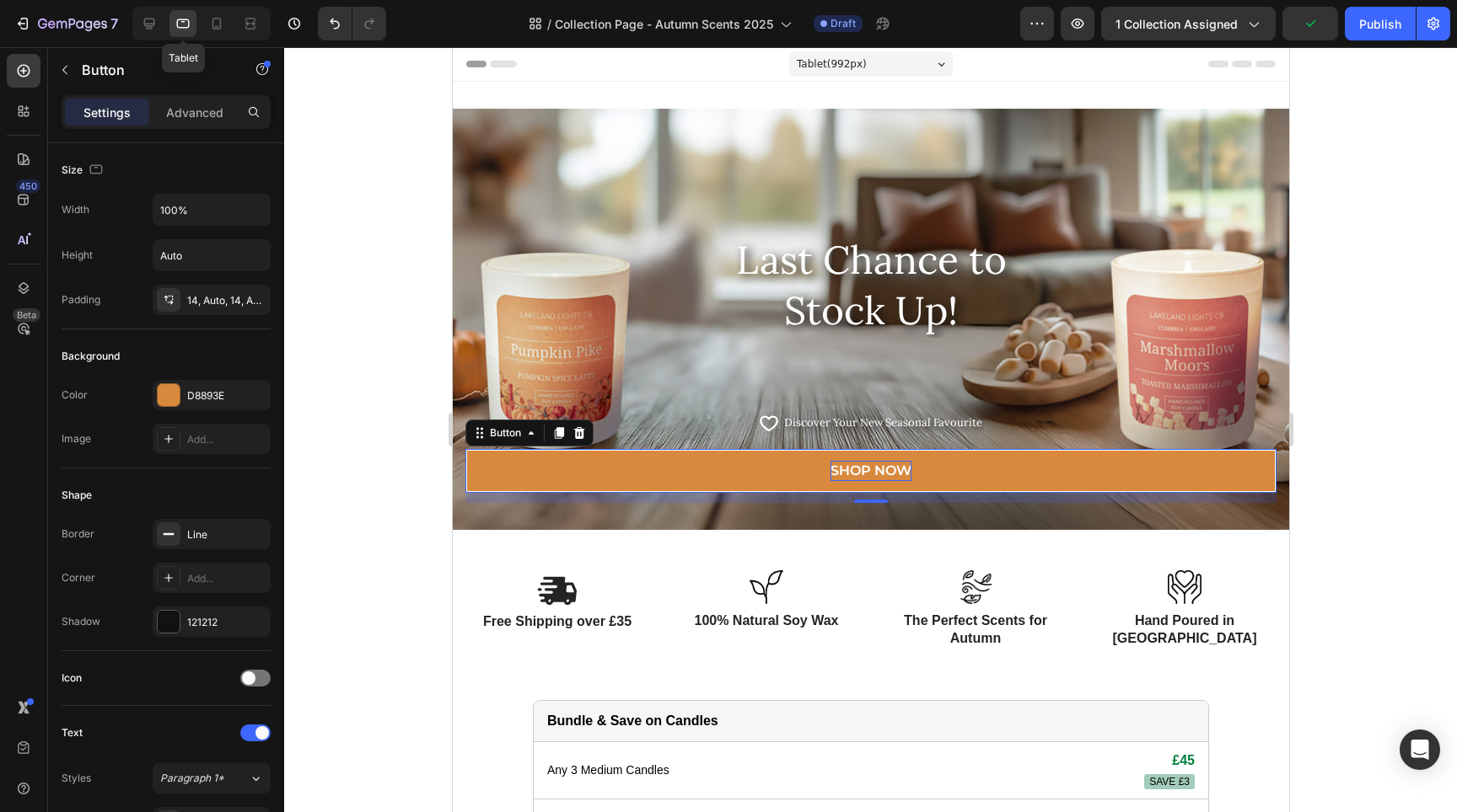
scroll to position [343, 0]
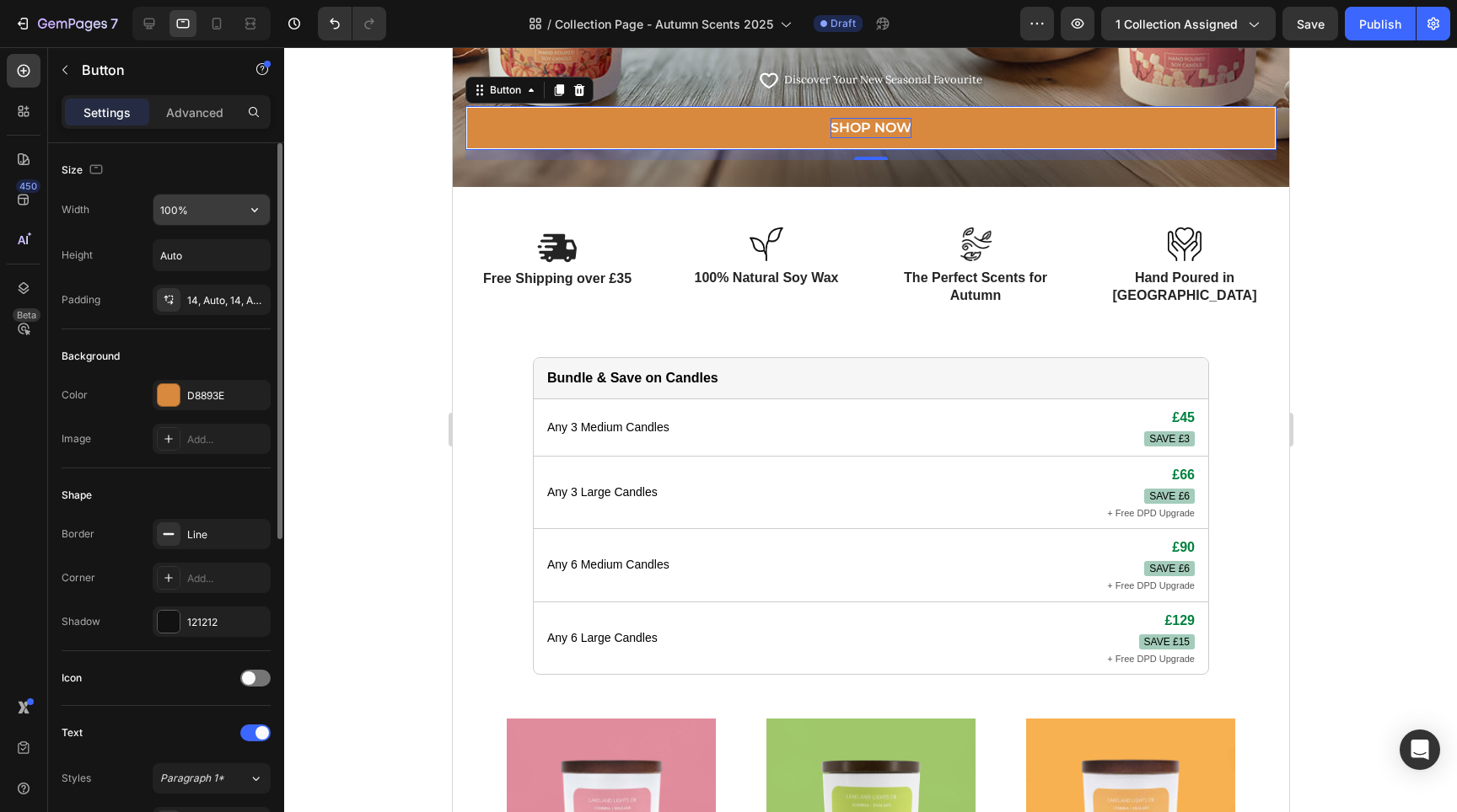
click at [211, 212] on input "100%" at bounding box center [211, 209] width 116 height 30
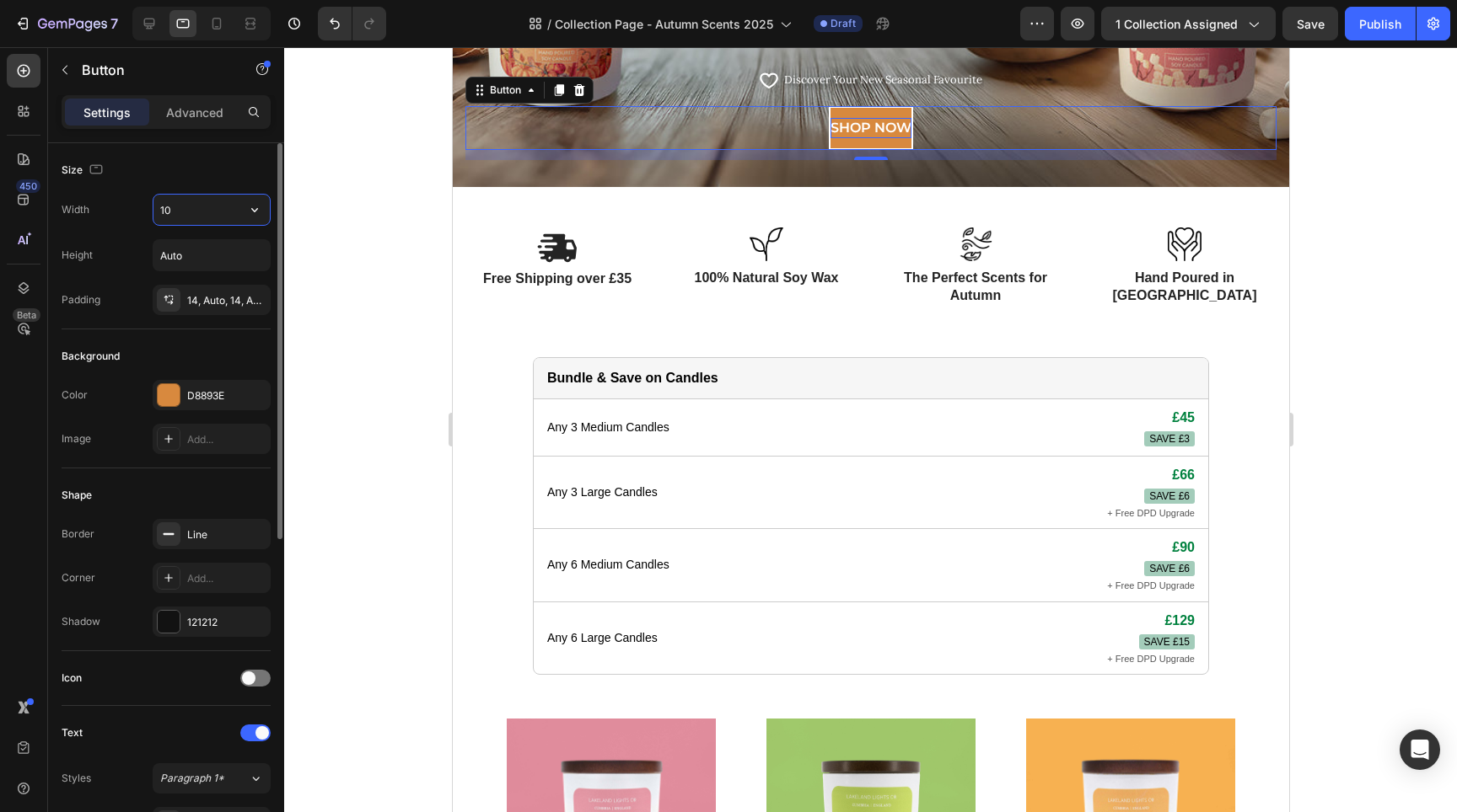
type input "1"
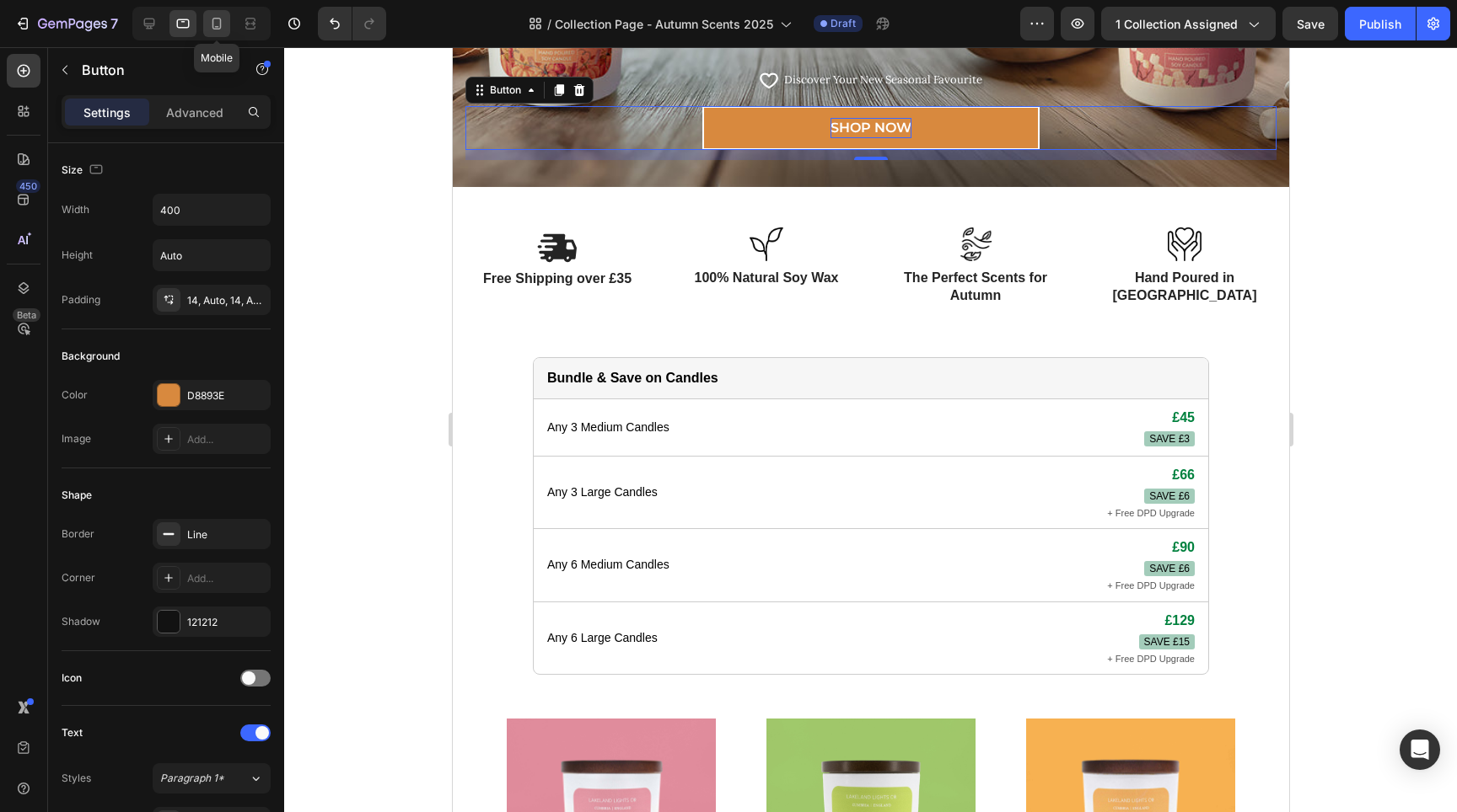
click at [227, 25] on div at bounding box center [217, 23] width 27 height 27
type input "100%"
type input "14"
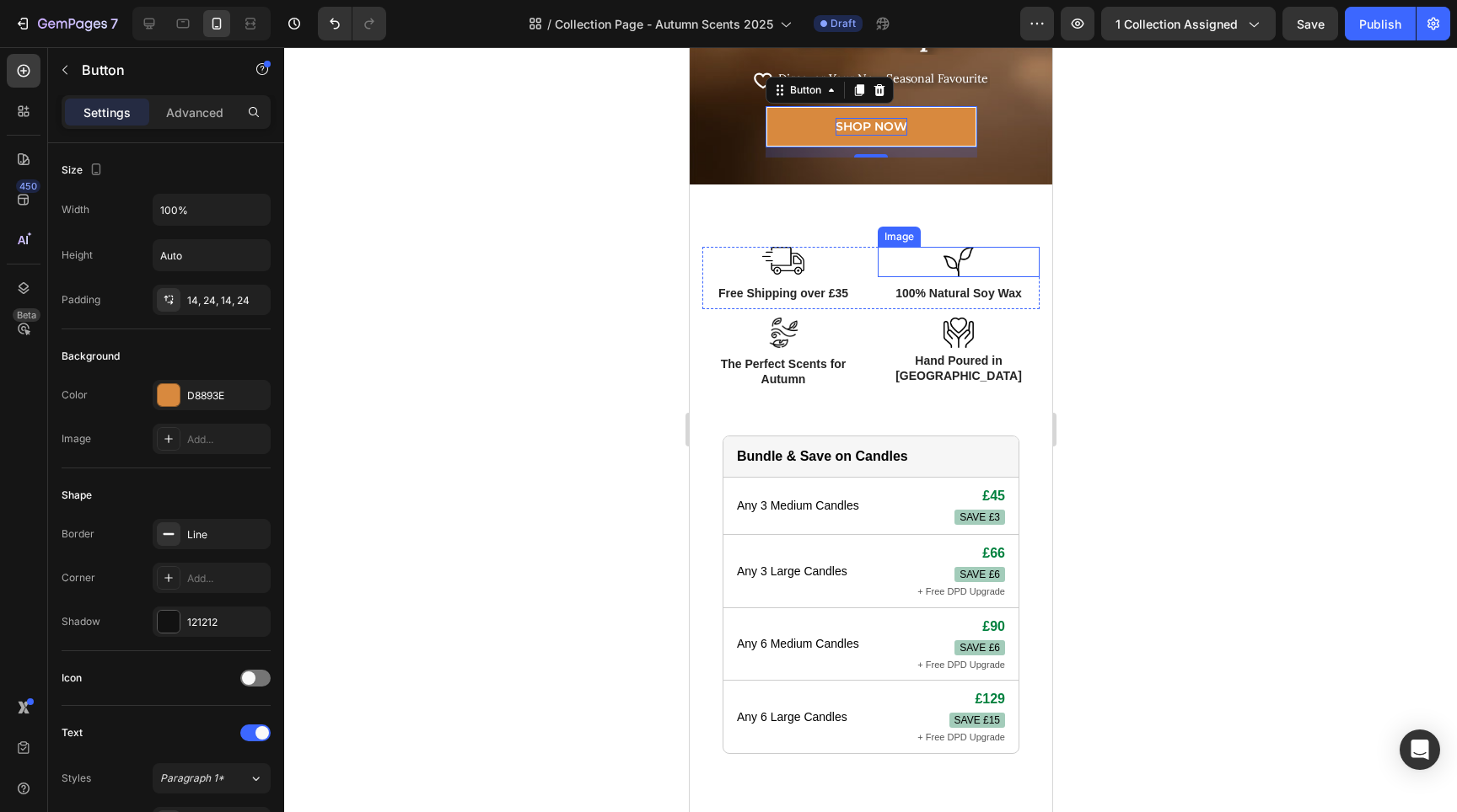
scroll to position [248, 0]
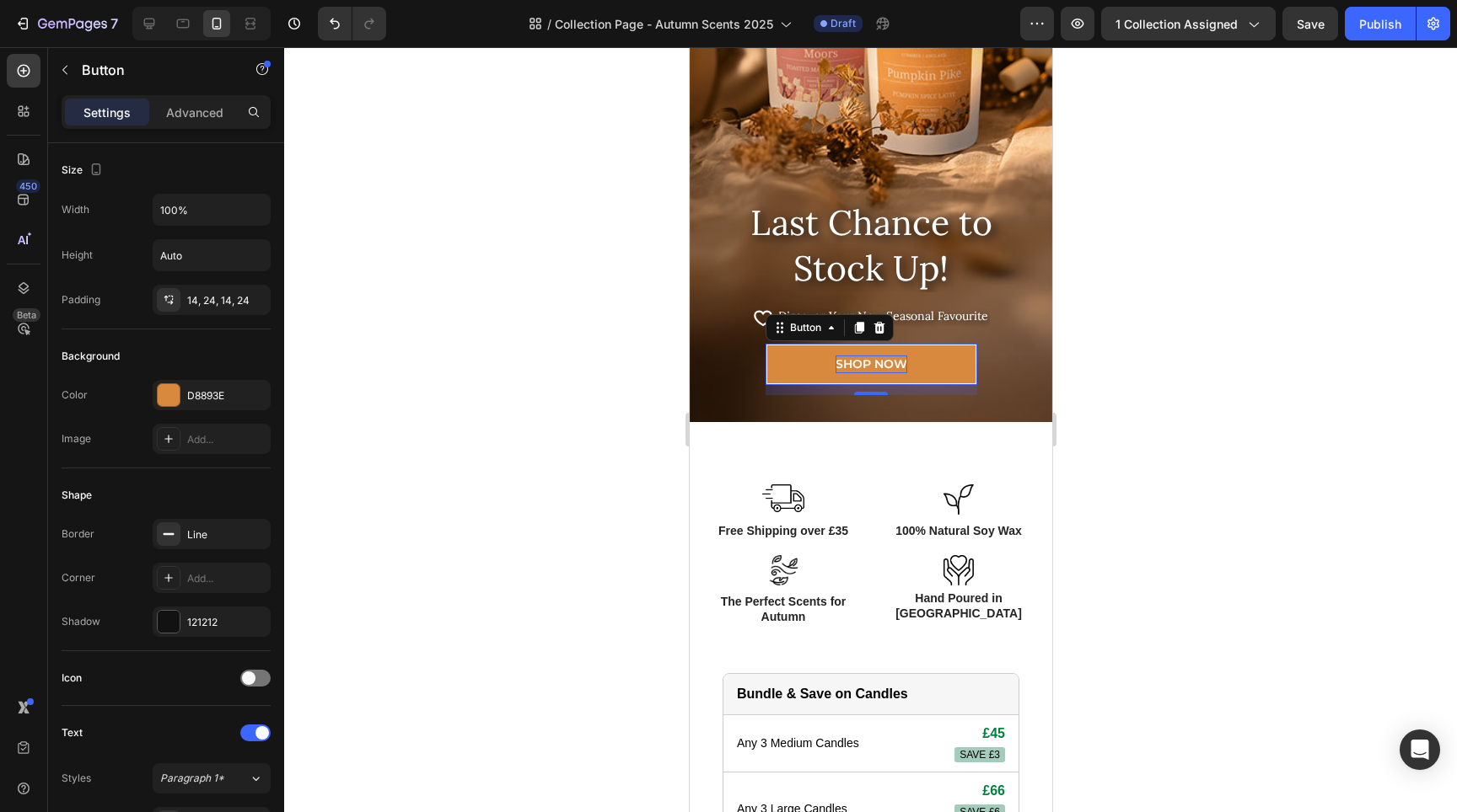
click at [1160, 339] on div at bounding box center [870, 430] width 1173 height 765
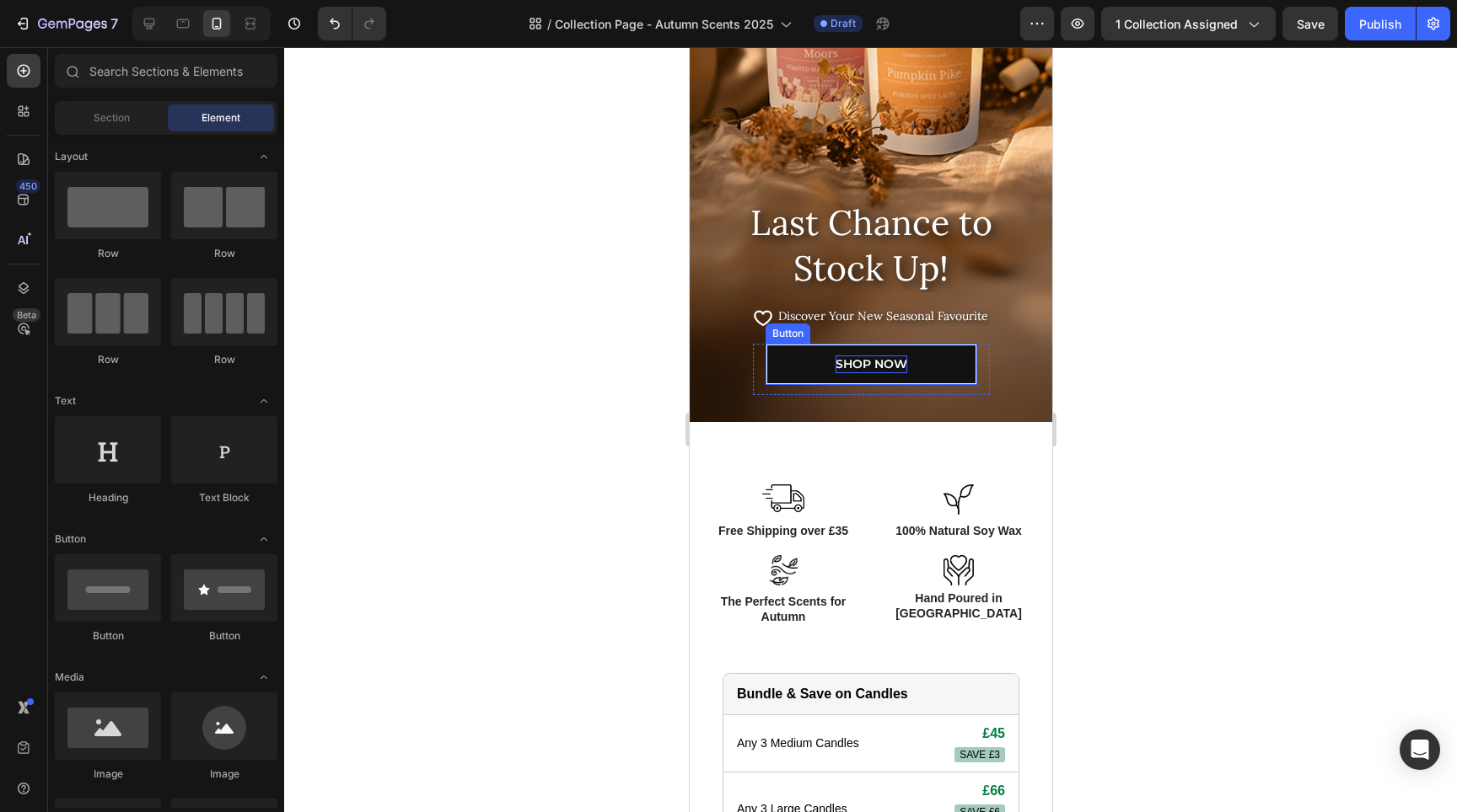
click at [942, 361] on link "SHOP NOW" at bounding box center [870, 364] width 211 height 42
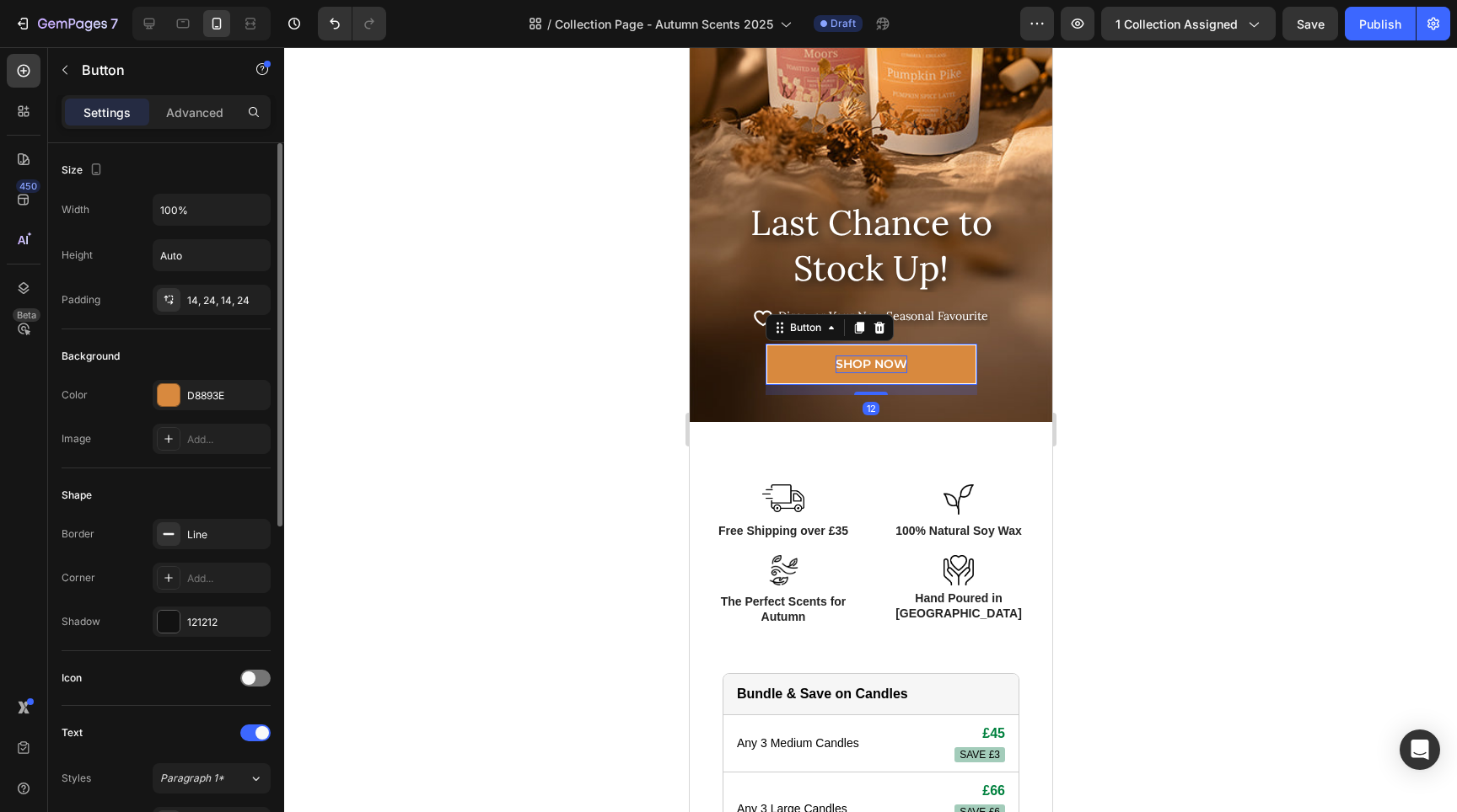
scroll to position [579, 0]
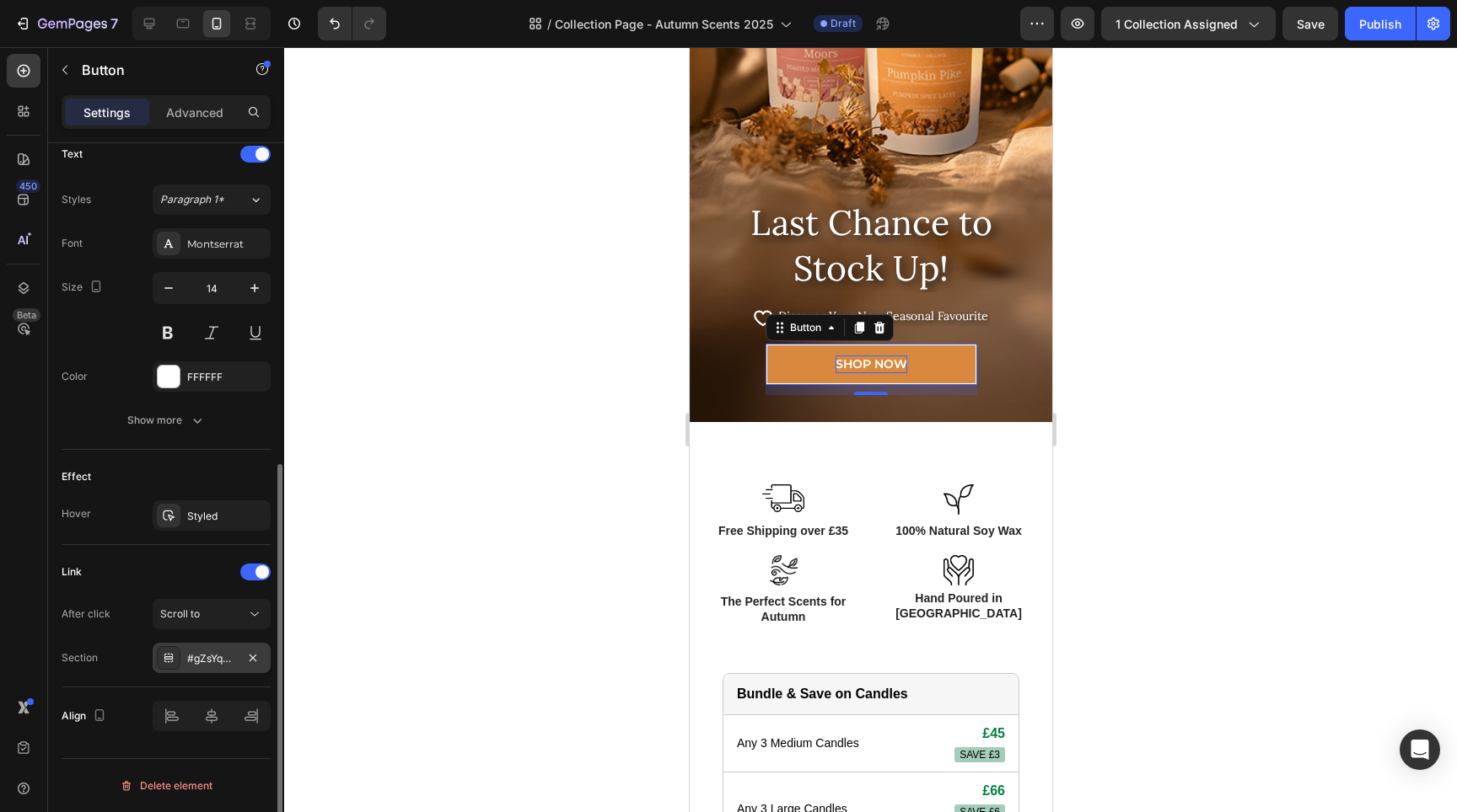
click at [209, 663] on div "#gZsYq3eAPO" at bounding box center [211, 658] width 49 height 15
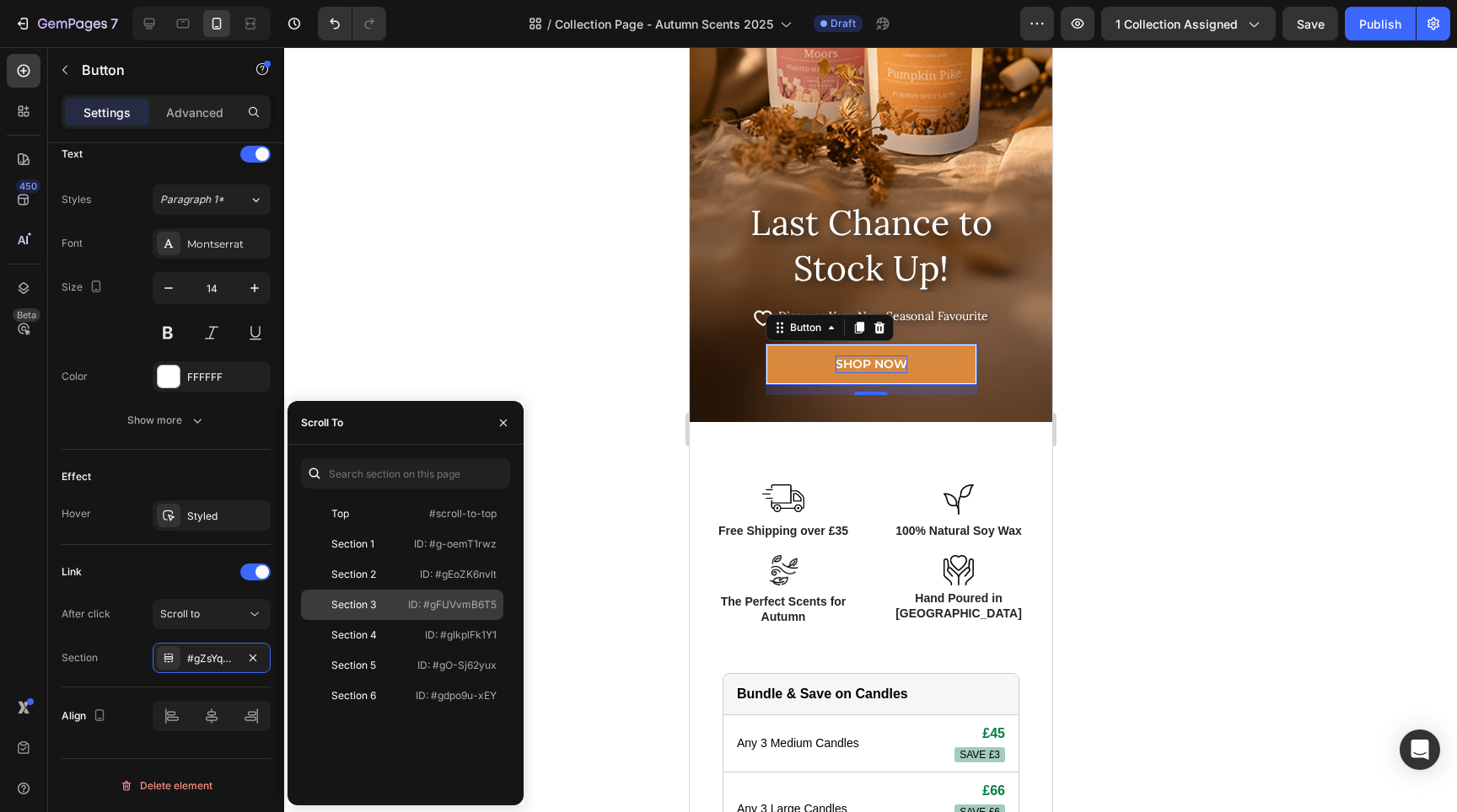
click at [376, 601] on div "Section 3" at bounding box center [353, 604] width 44 height 15
click at [1259, 581] on div at bounding box center [870, 430] width 1173 height 765
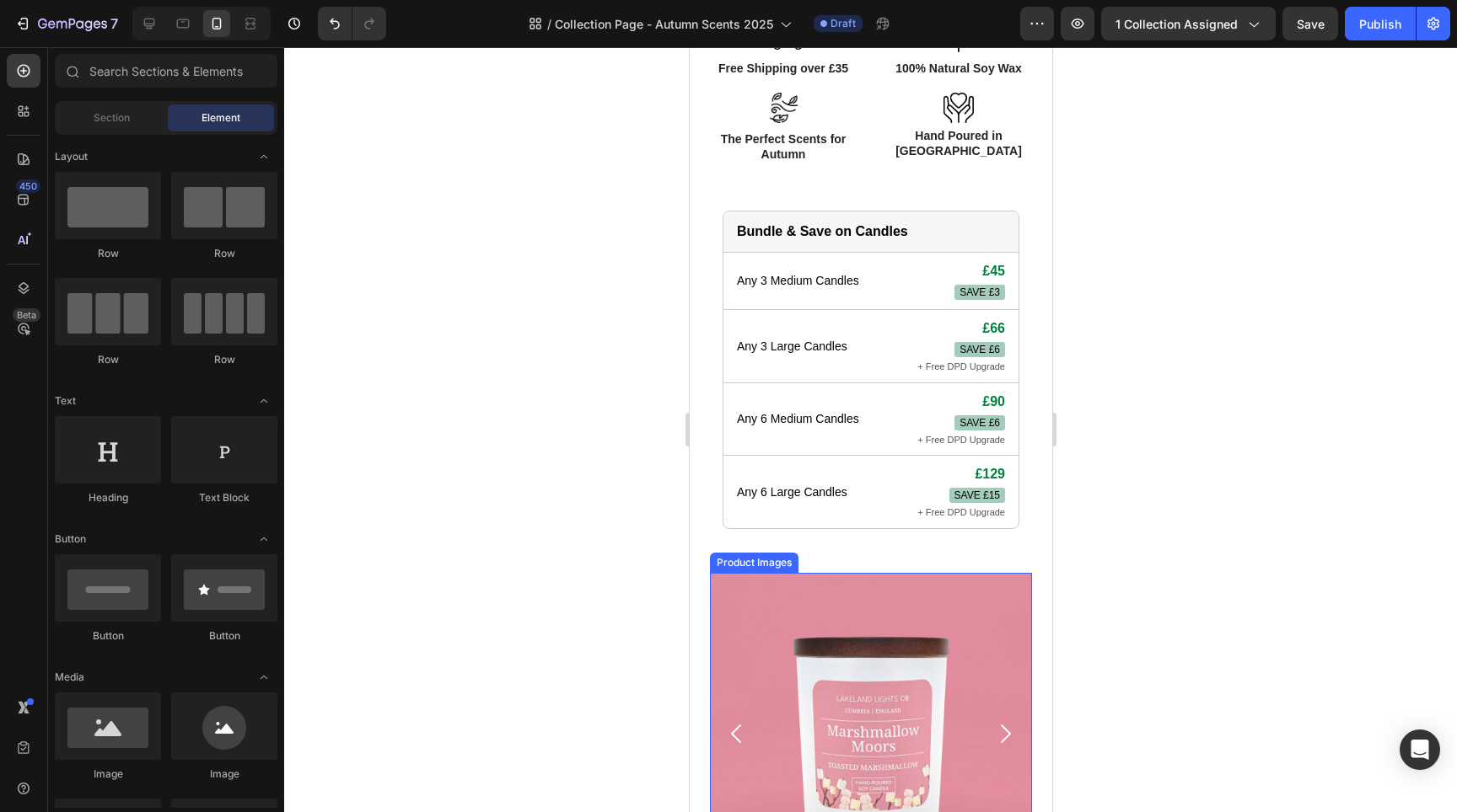
scroll to position [921, 0]
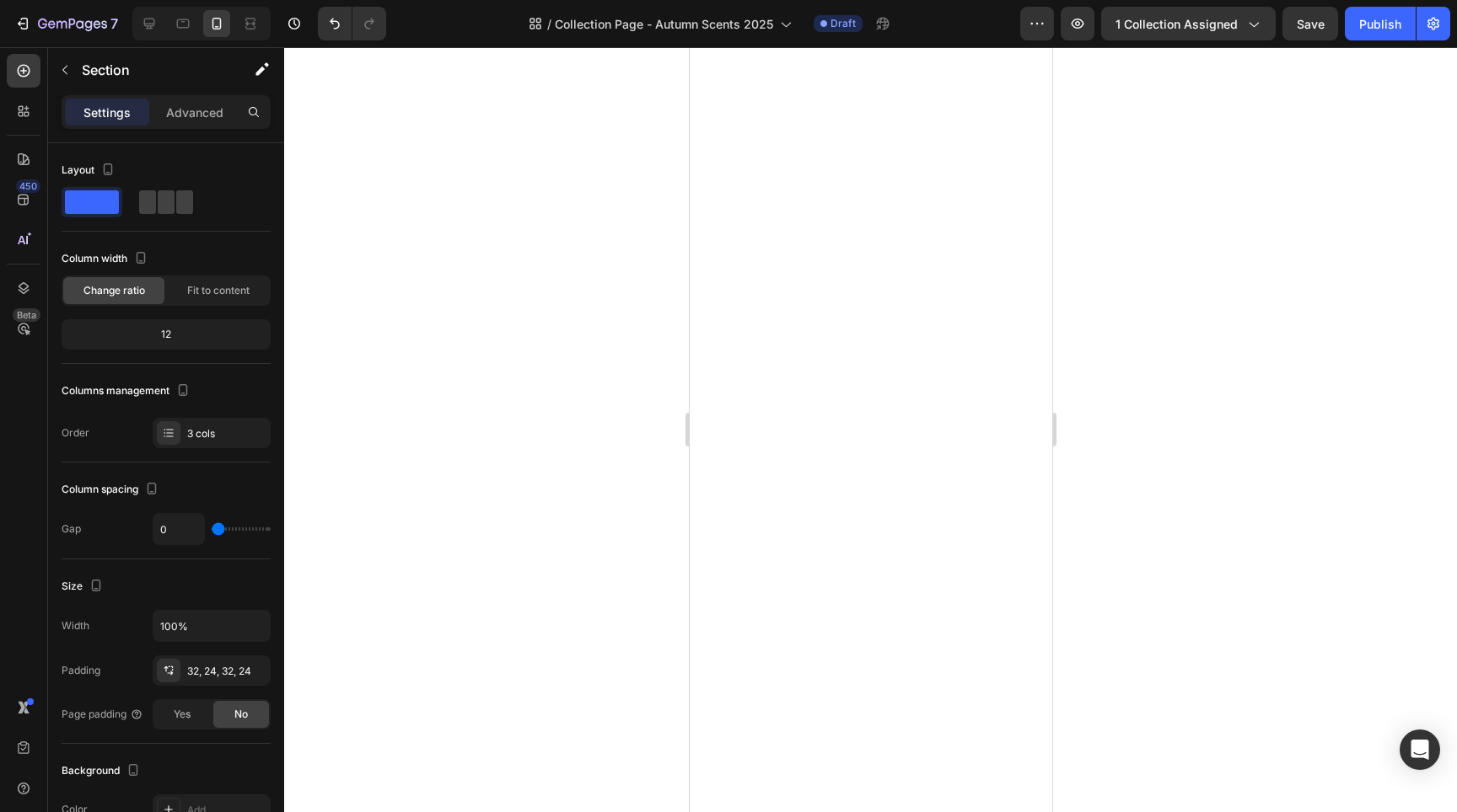
scroll to position [0, 0]
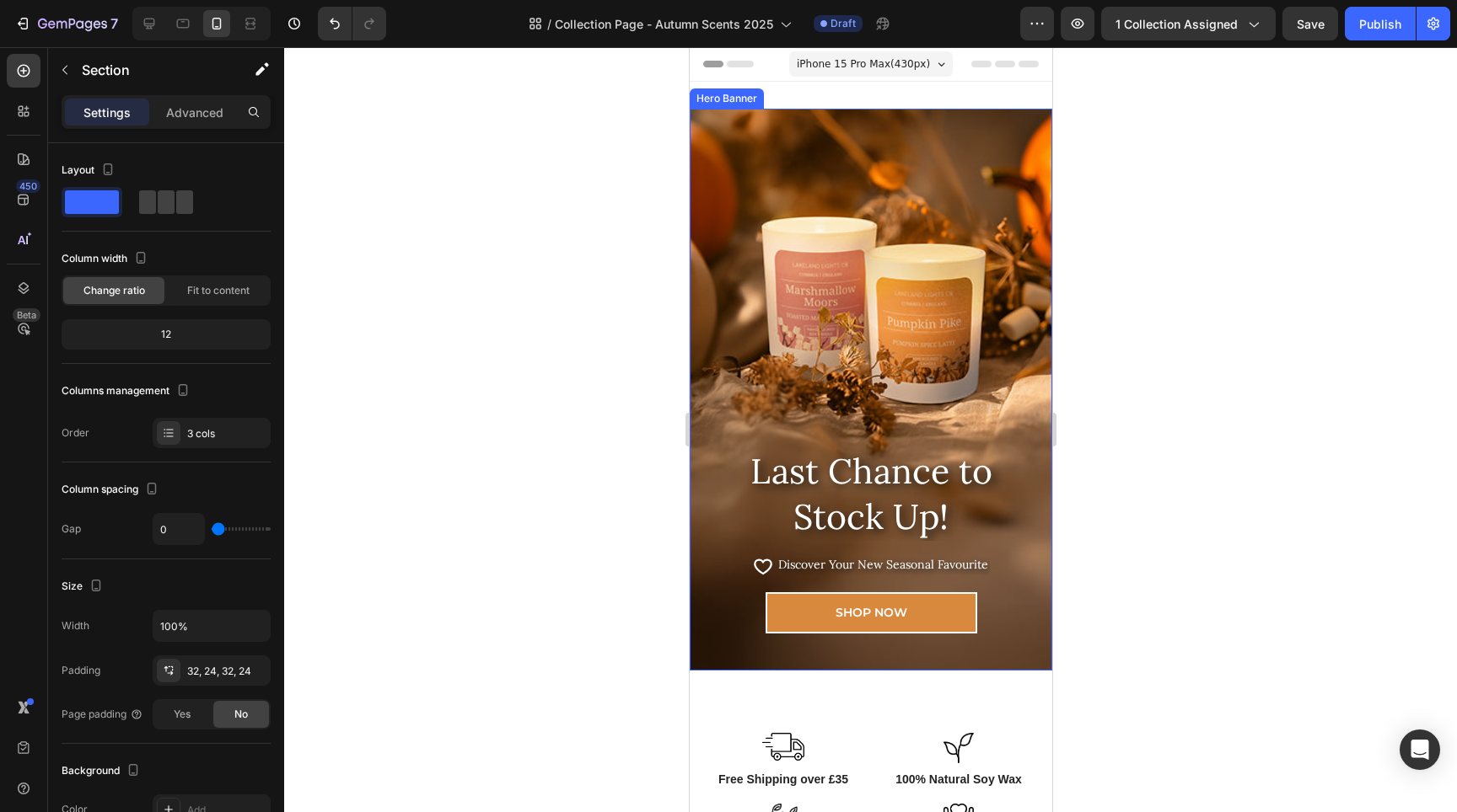
click at [900, 282] on div "Overlay" at bounding box center [870, 390] width 362 height 562
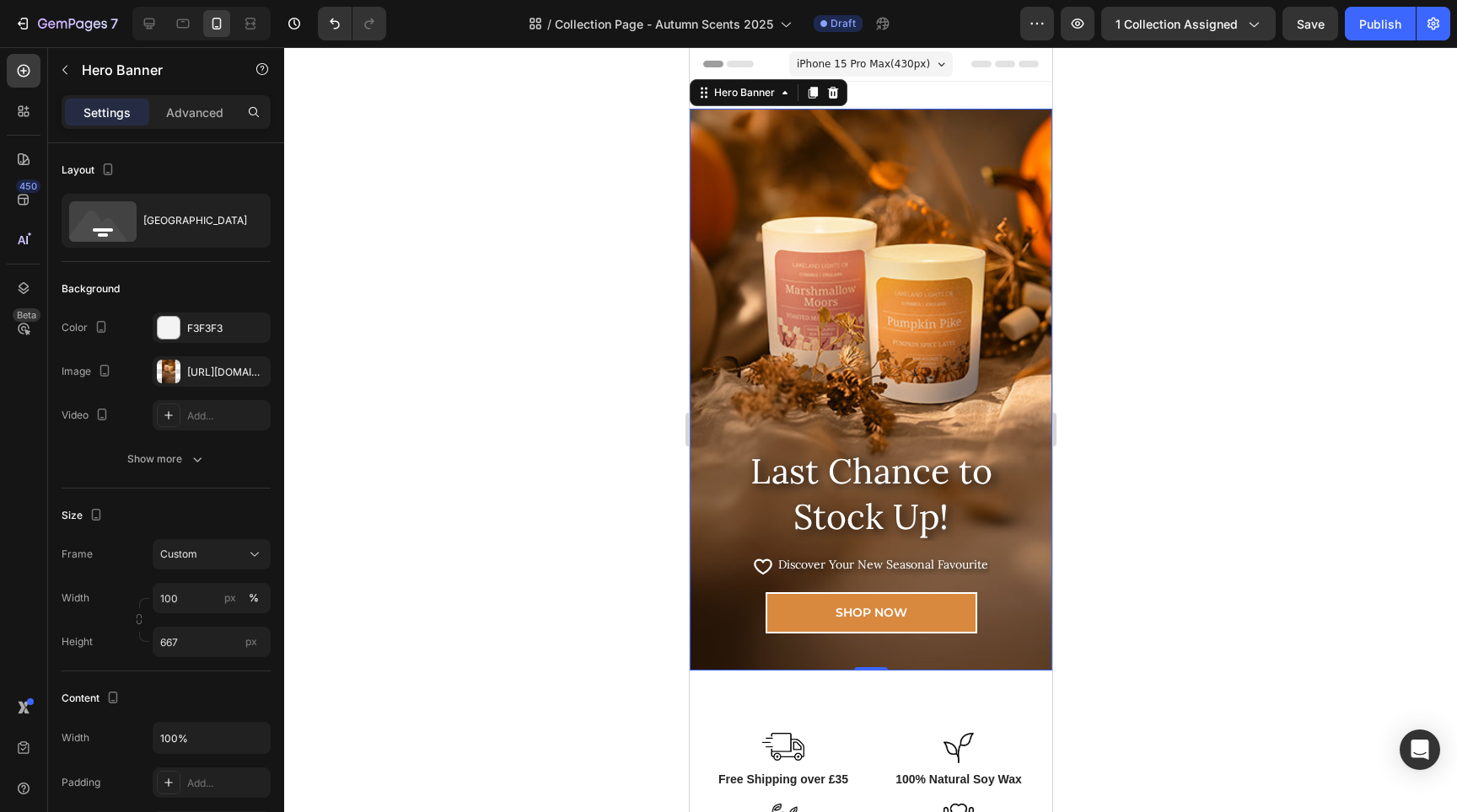
click at [872, 340] on div "Overlay" at bounding box center [870, 390] width 362 height 562
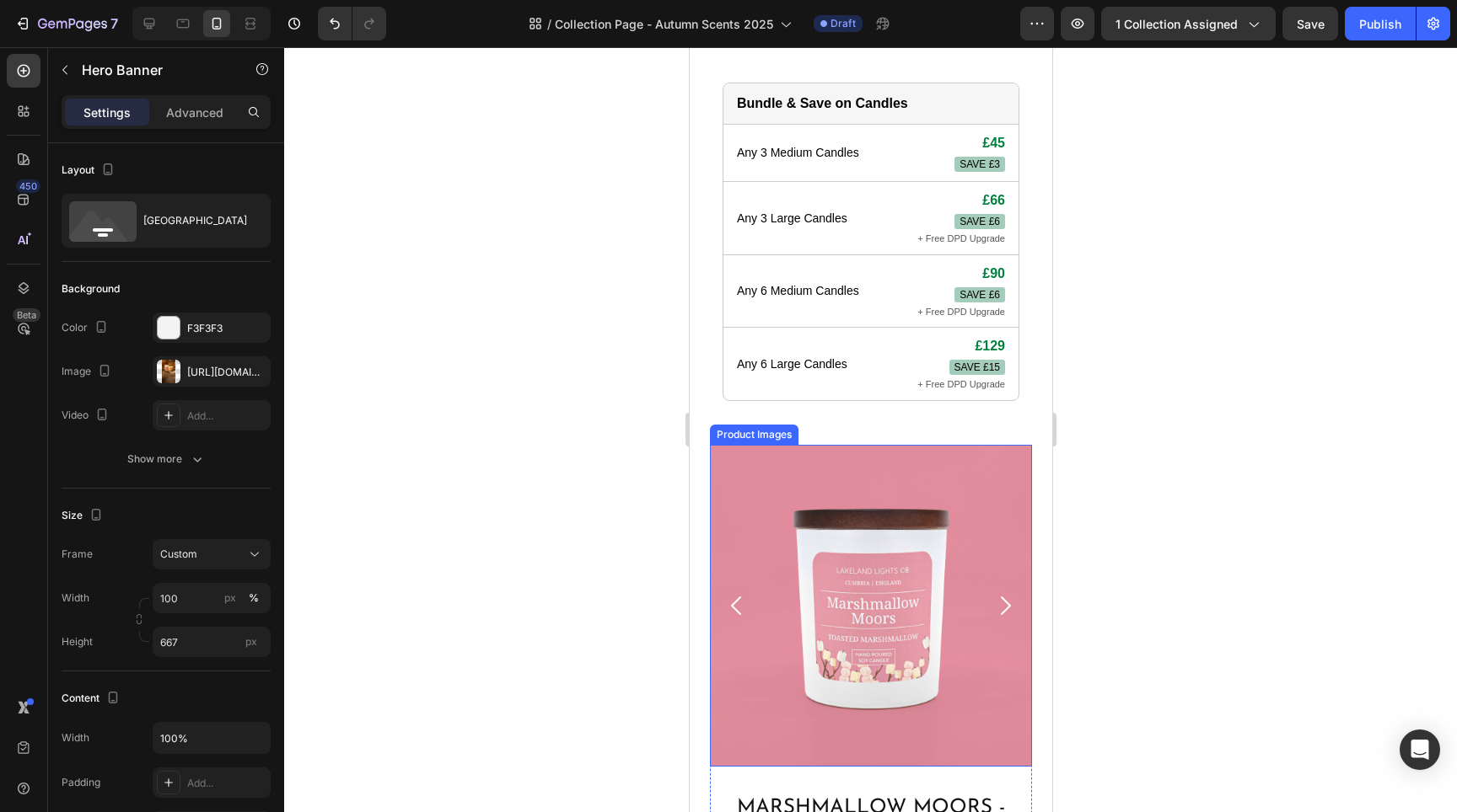
scroll to position [1016, 0]
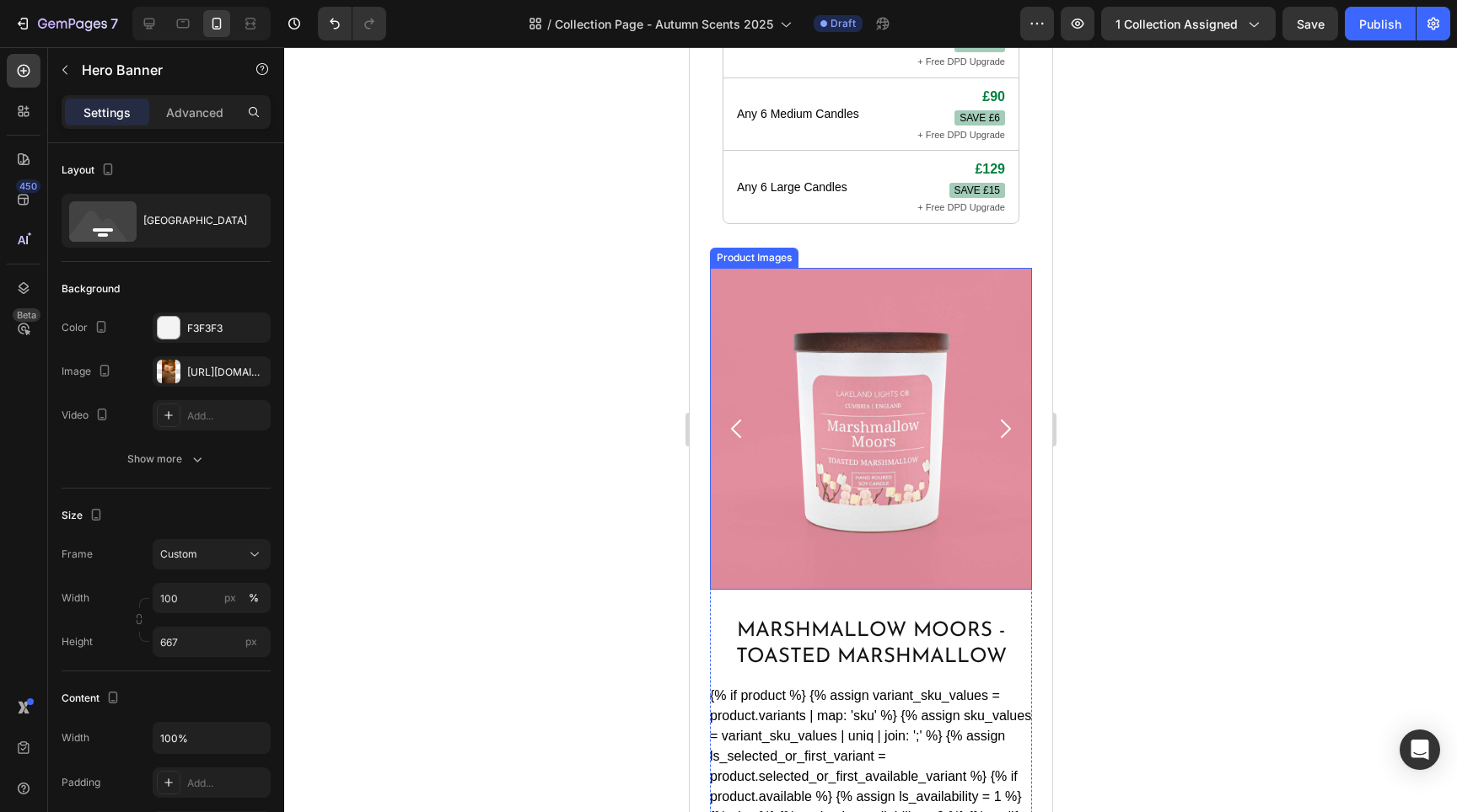
click at [1000, 420] on icon "Carousel Next Arrow" at bounding box center [1004, 429] width 10 height 19
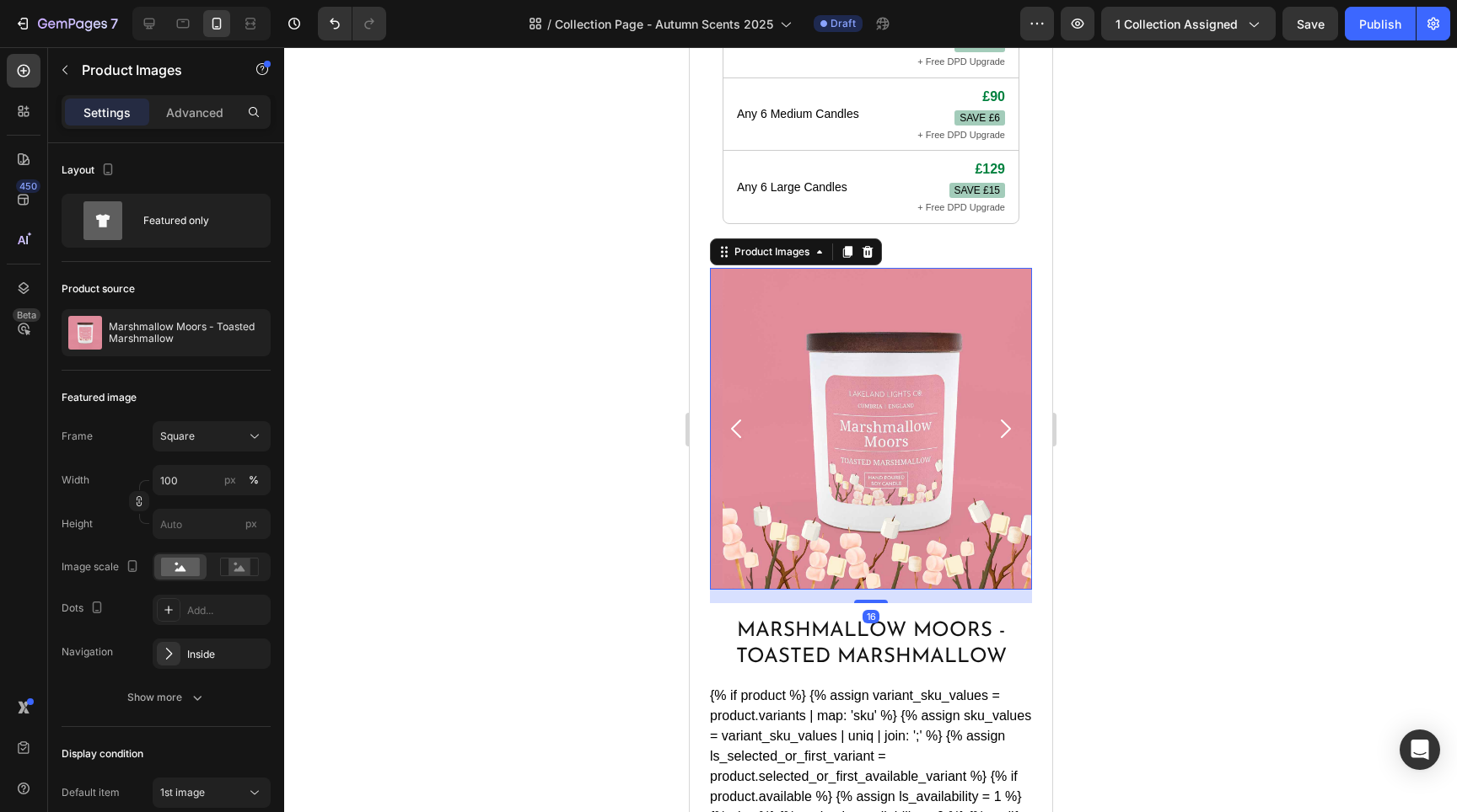
click at [1000, 420] on icon "Carousel Next Arrow" at bounding box center [1004, 429] width 10 height 19
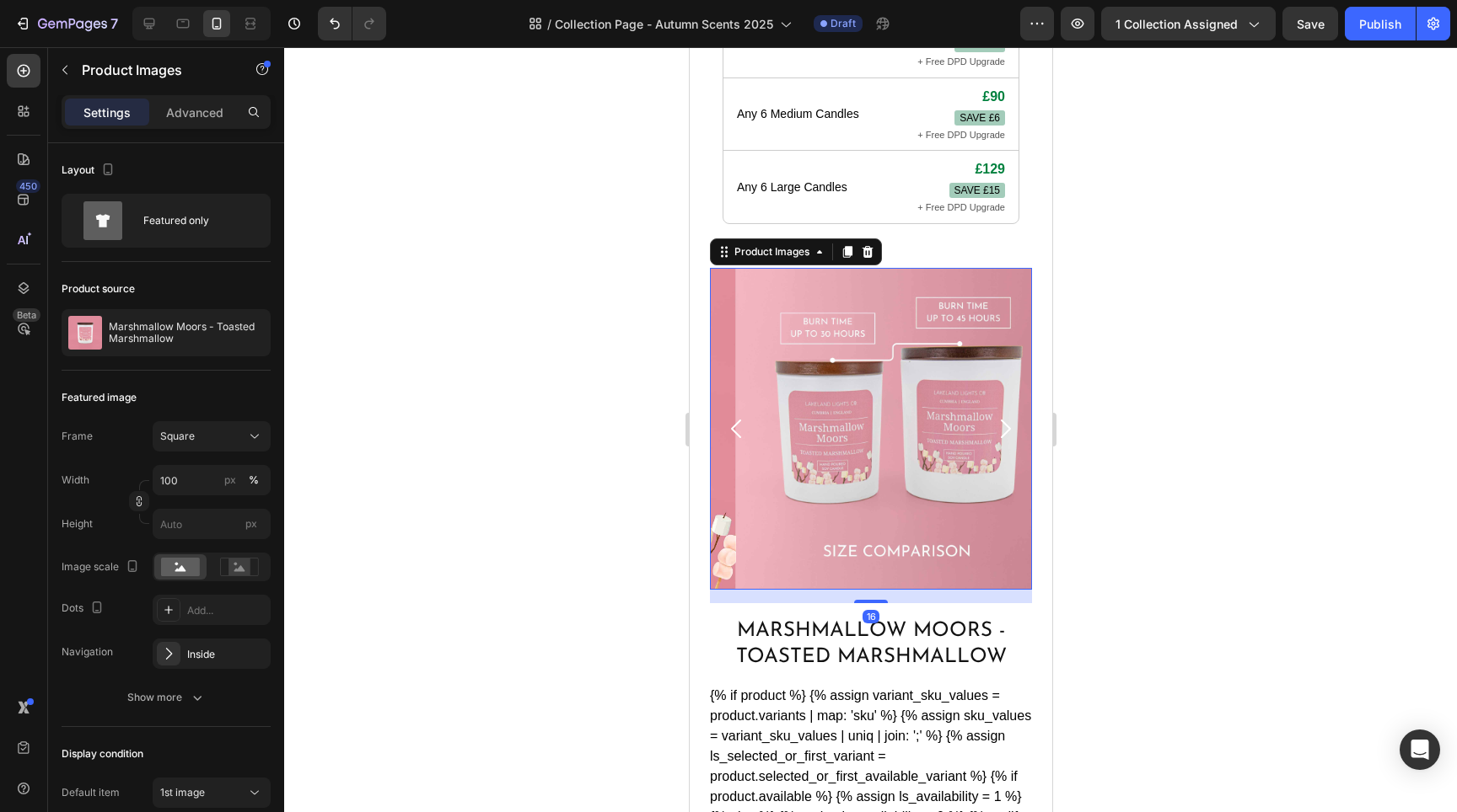
click at [1000, 420] on icon "Carousel Next Arrow" at bounding box center [1004, 429] width 10 height 19
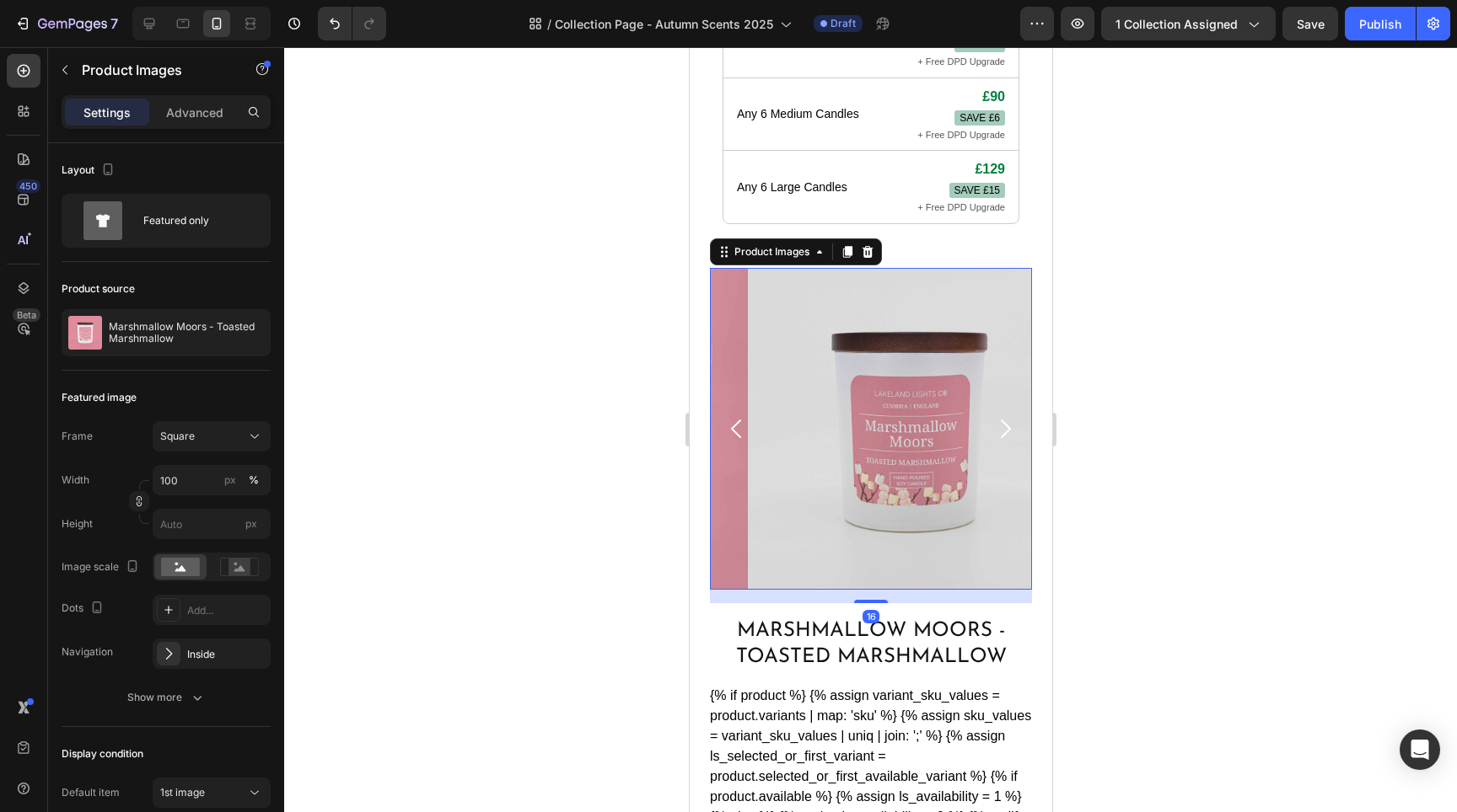
click at [1000, 420] on icon "Carousel Next Arrow" at bounding box center [1004, 429] width 10 height 19
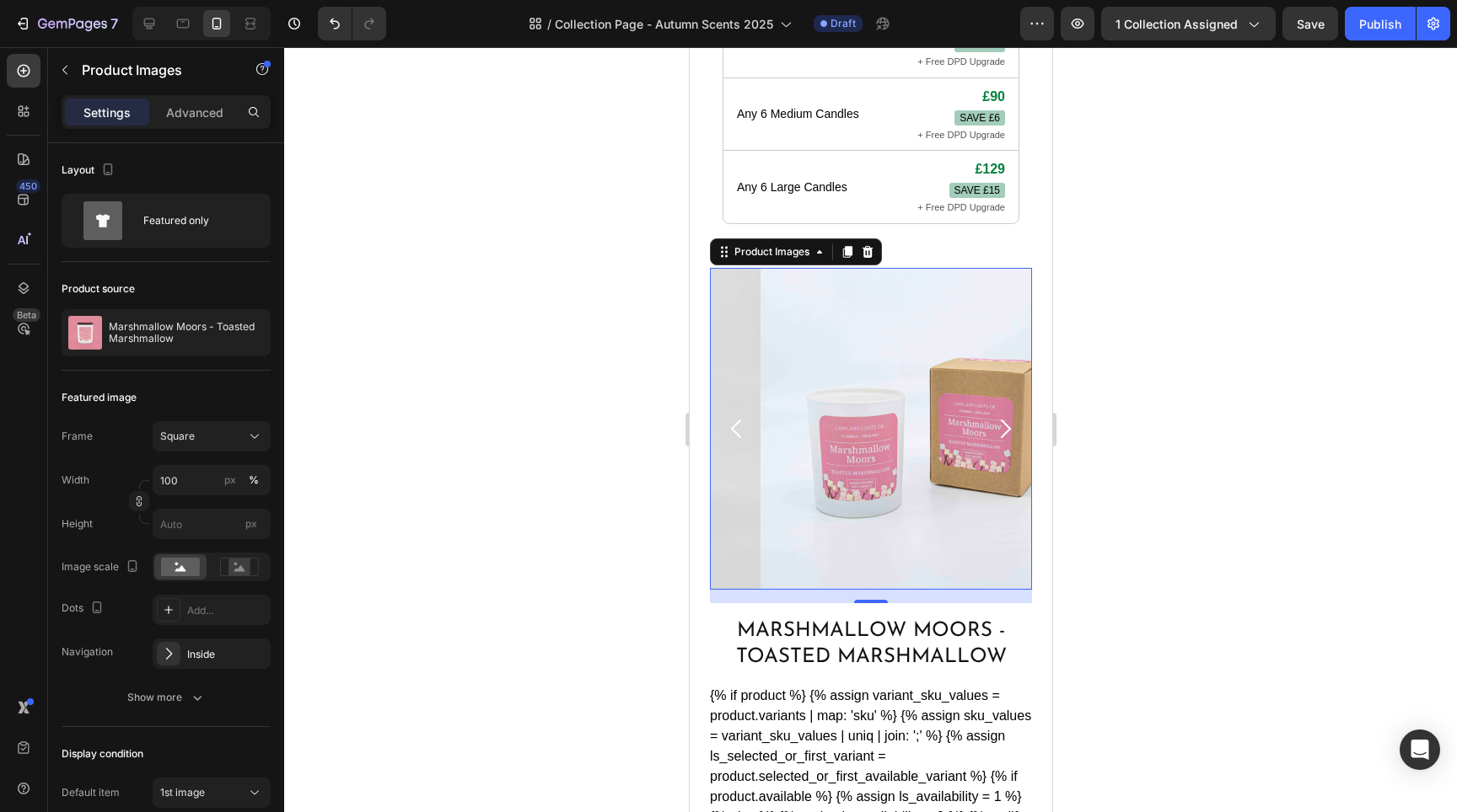
click at [1000, 420] on icon "Carousel Next Arrow" at bounding box center [1004, 429] width 10 height 19
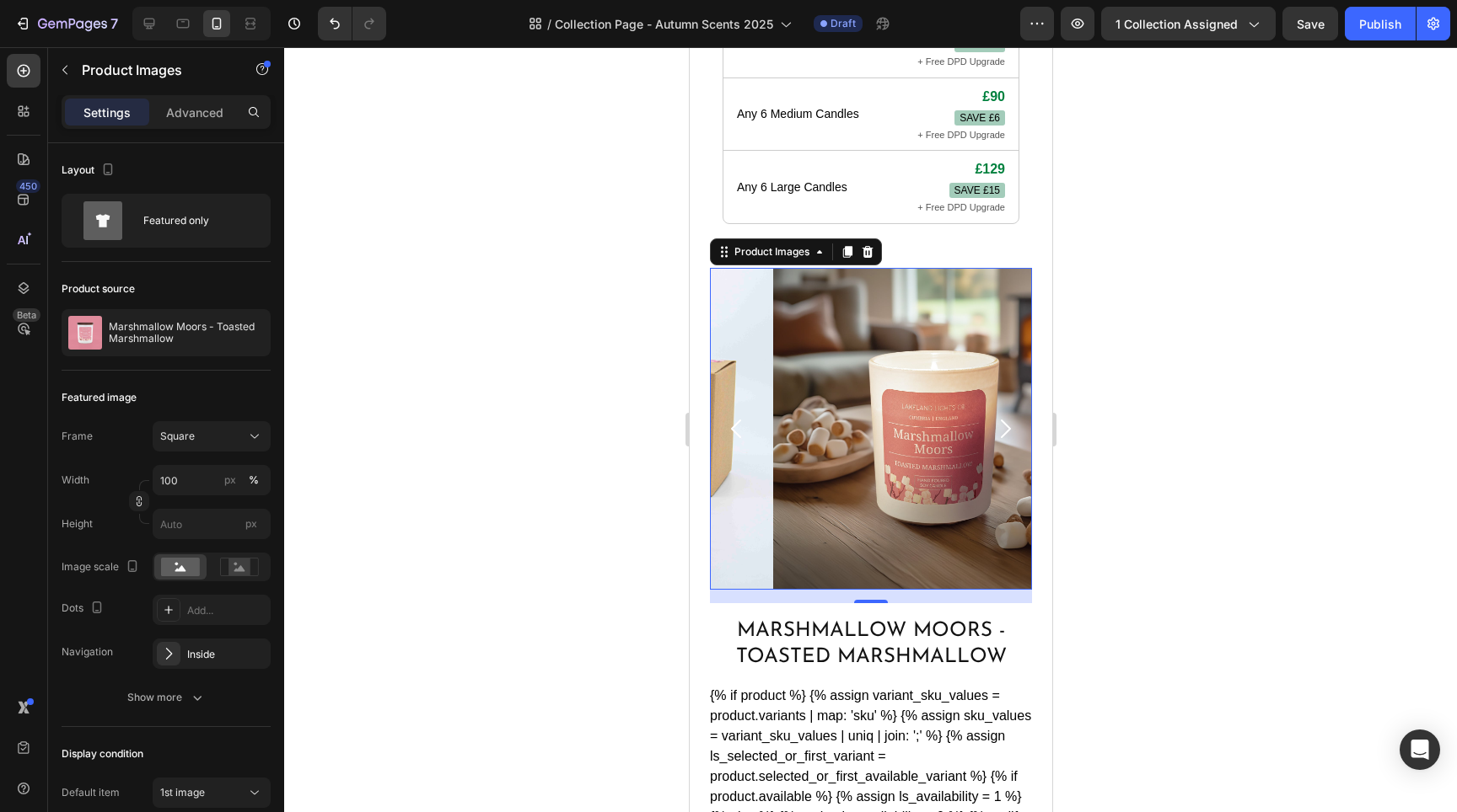
click at [1000, 420] on icon "Carousel Next Arrow" at bounding box center [1004, 429] width 10 height 19
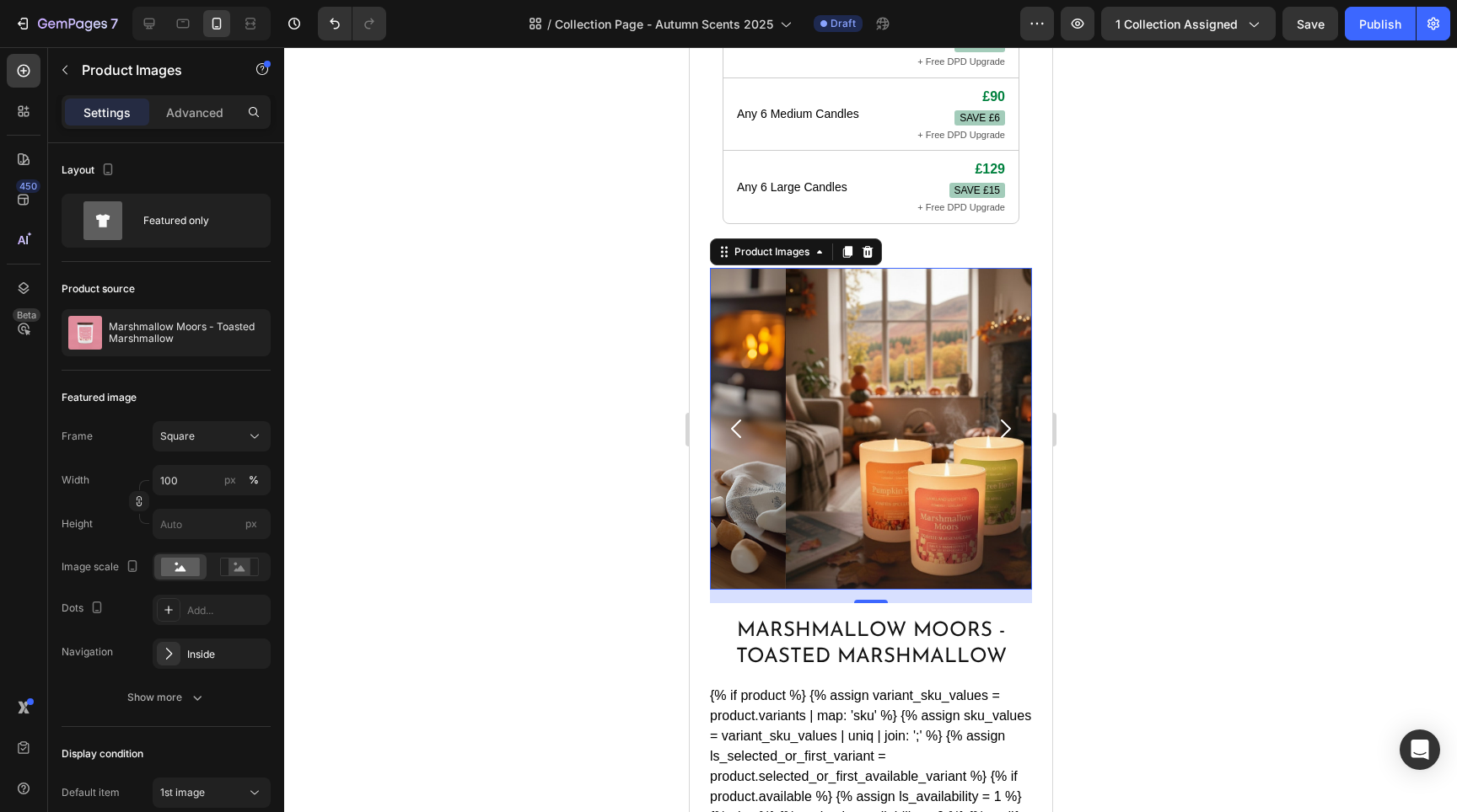
click at [1000, 420] on icon "Carousel Next Arrow" at bounding box center [1004, 429] width 10 height 19
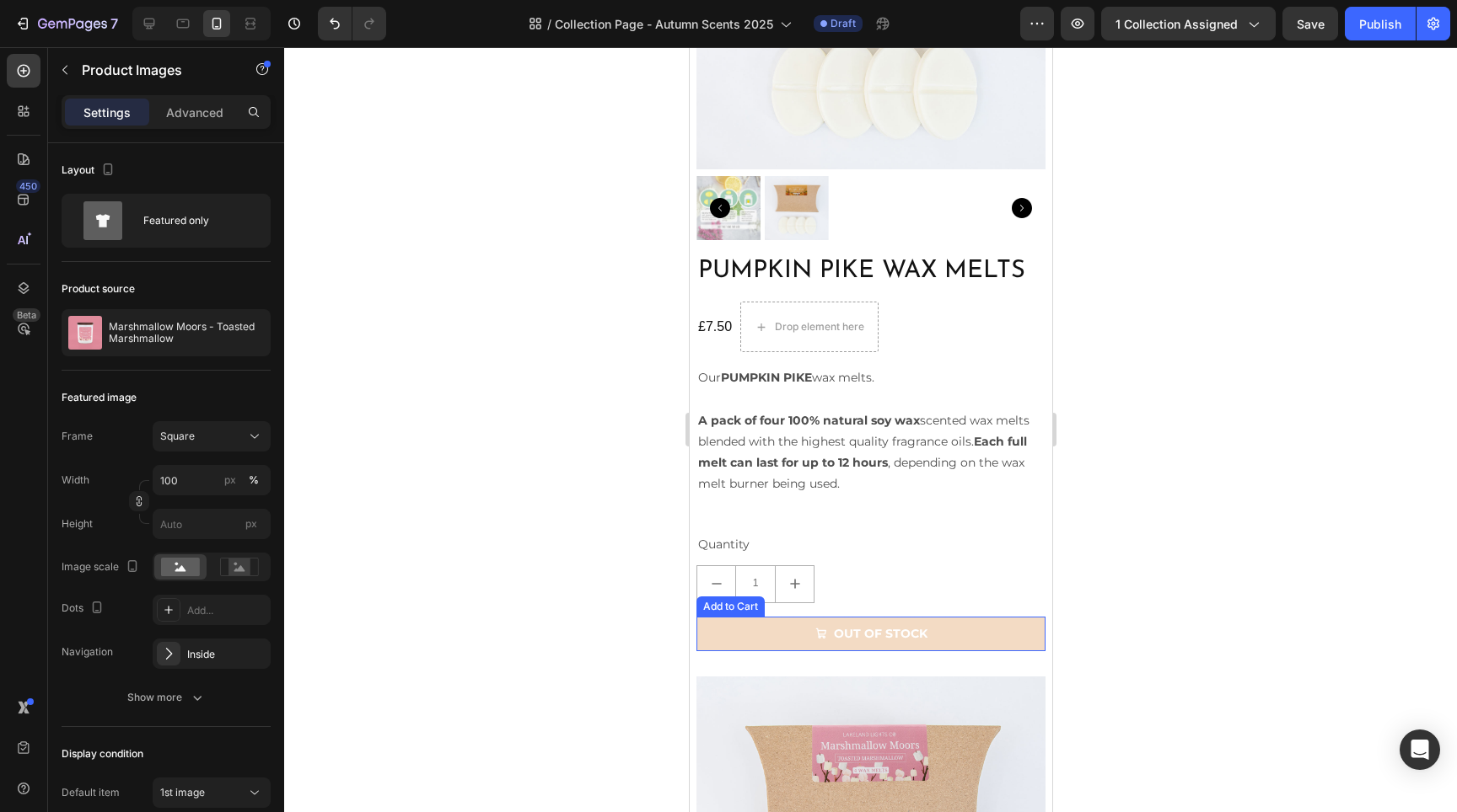
scroll to position [5277, 0]
